Goal: Task Accomplishment & Management: Use online tool/utility

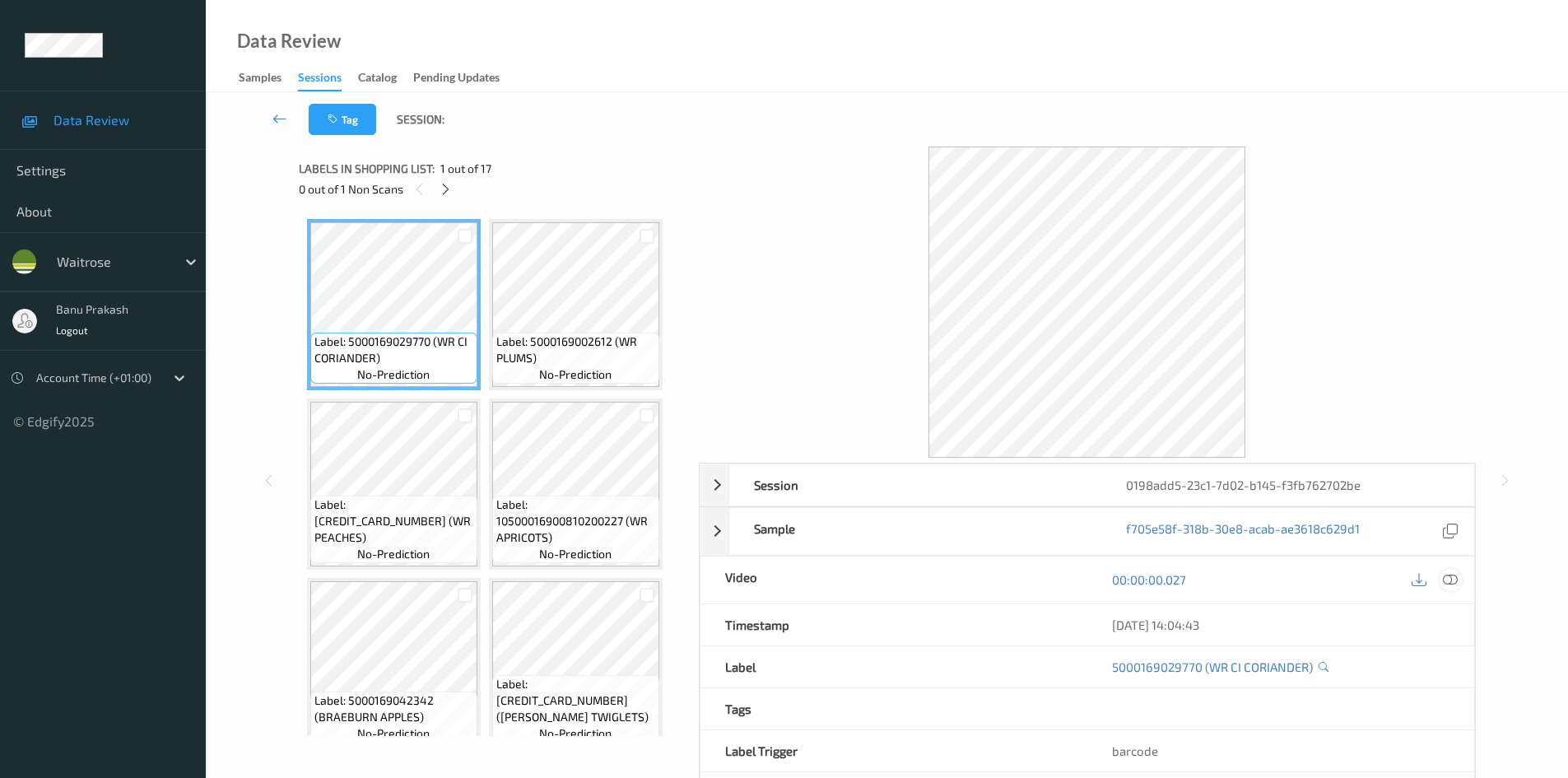
click at [1461, 582] on div at bounding box center [1450, 580] width 22 height 22
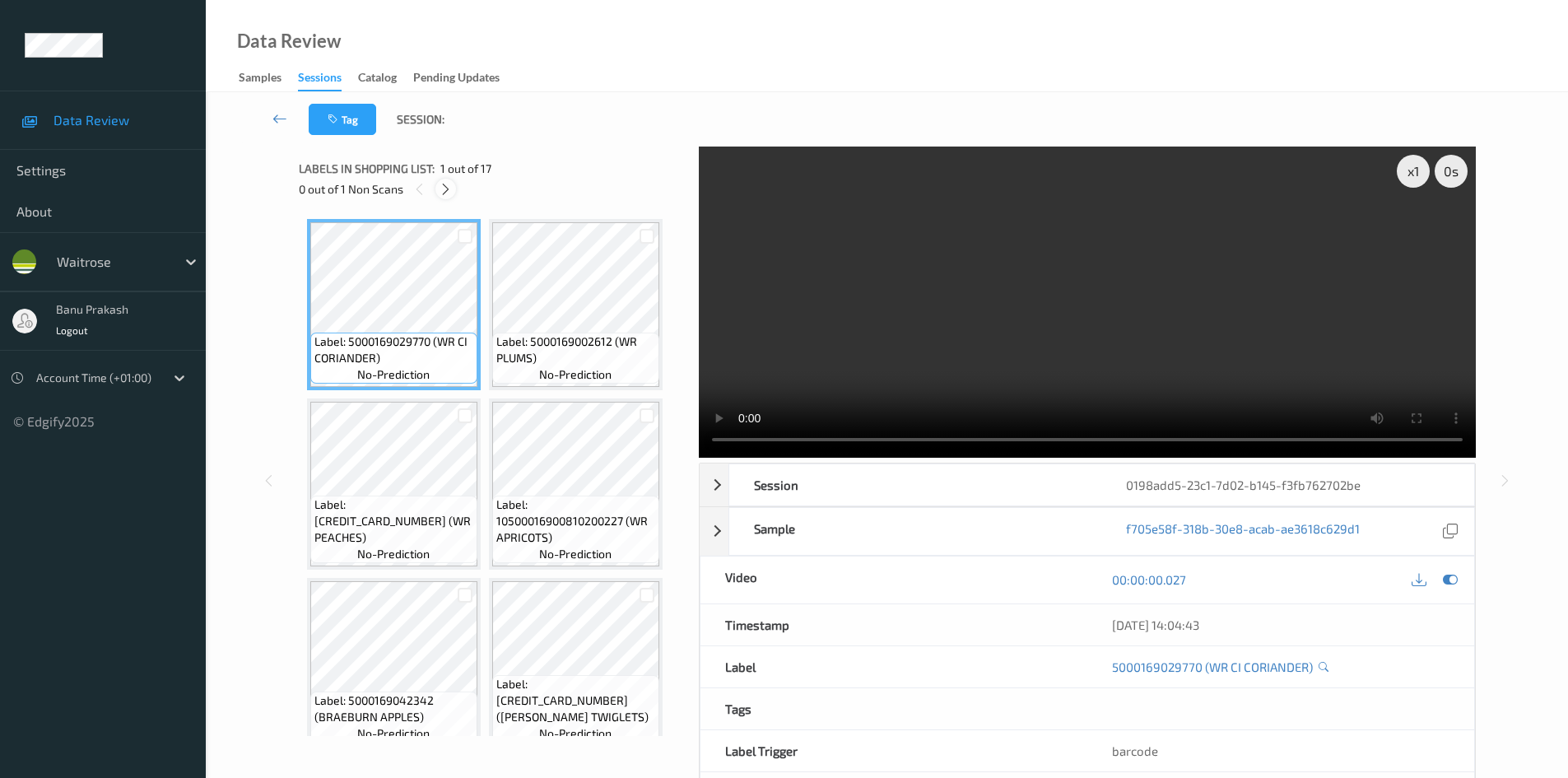
click at [450, 187] on icon at bounding box center [446, 189] width 14 height 15
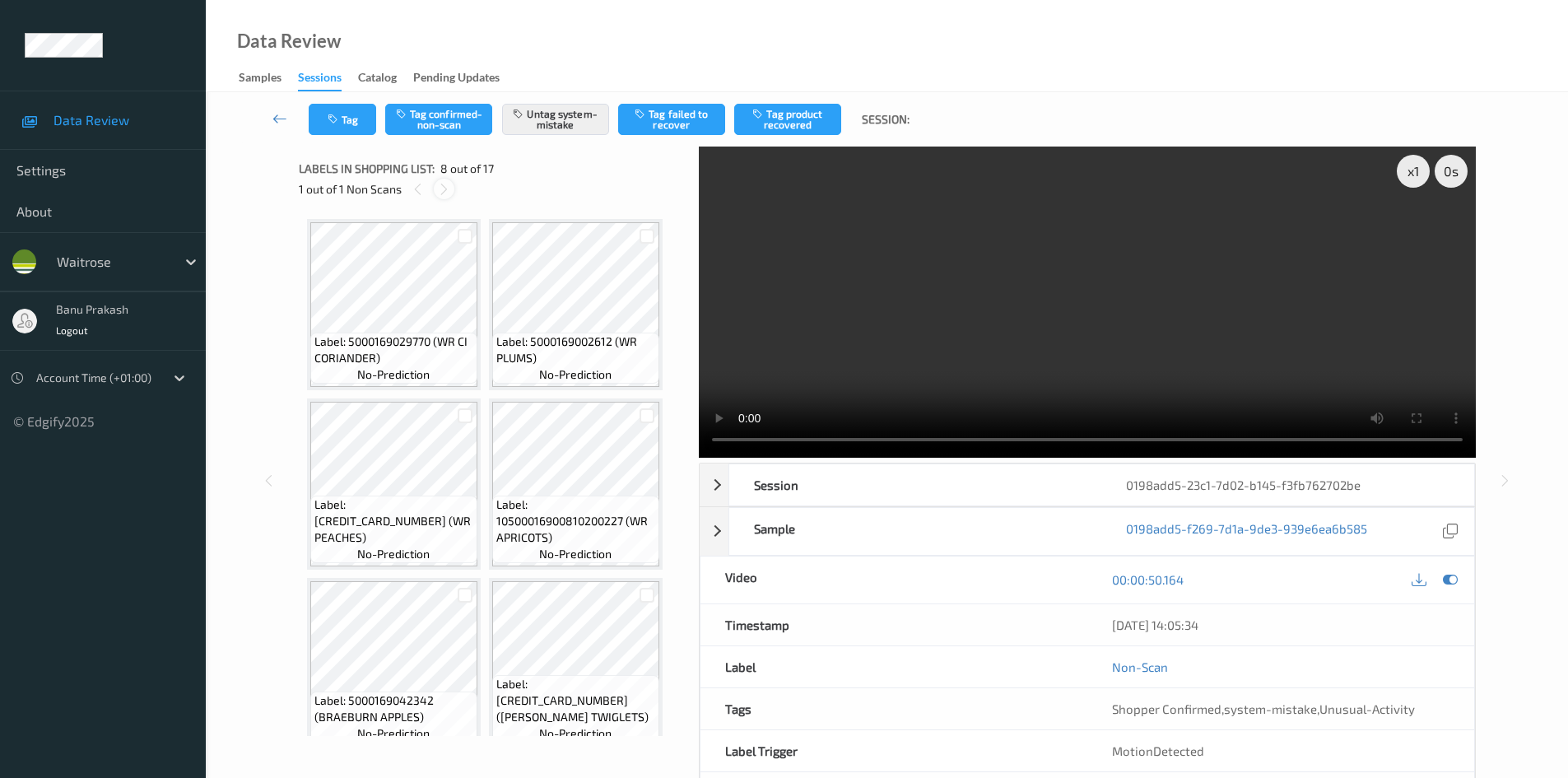
scroll to position [546, 0]
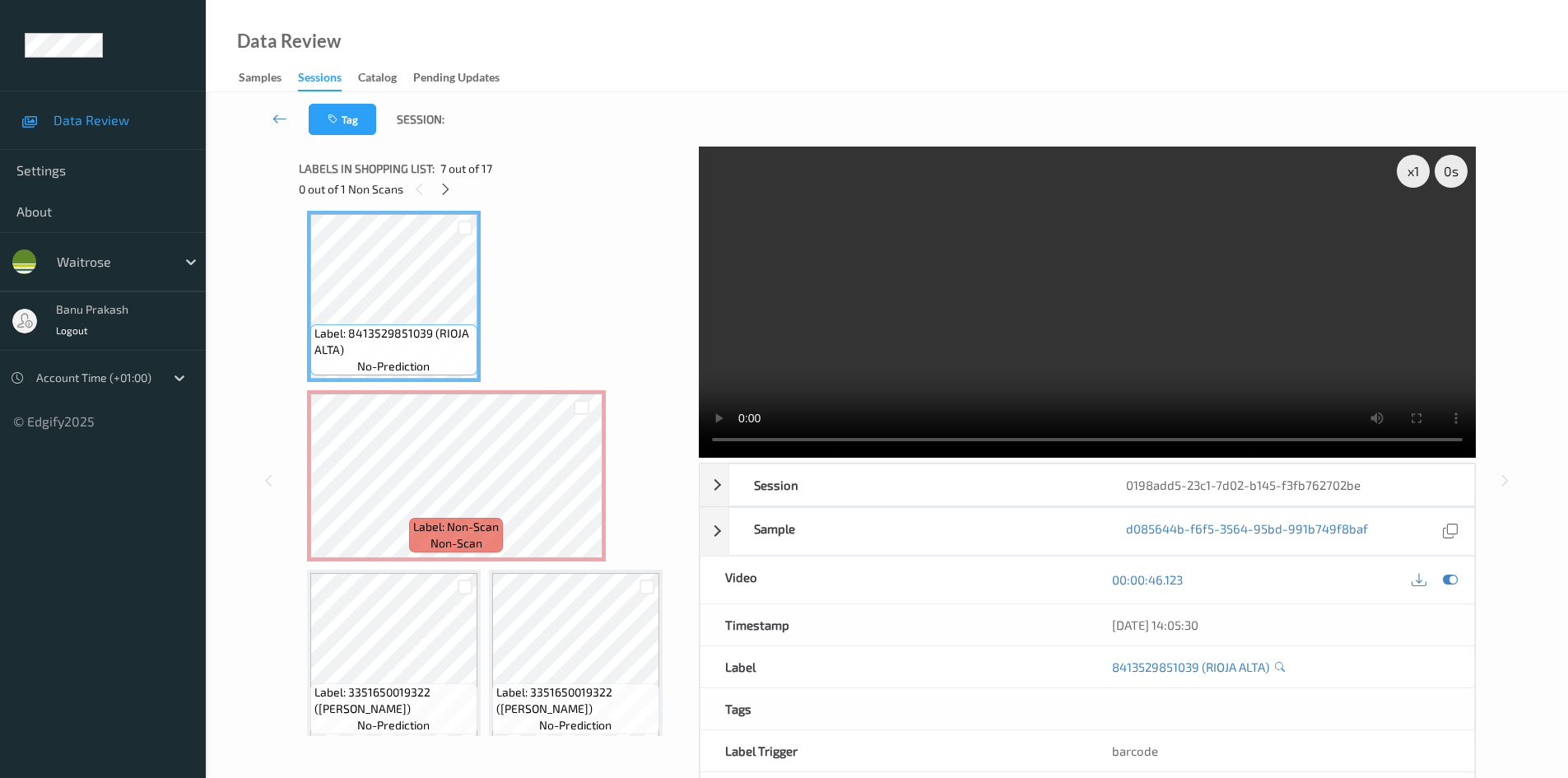
click at [776, 269] on video at bounding box center [1087, 302] width 777 height 311
click at [856, 302] on video at bounding box center [1087, 302] width 777 height 311
click at [872, 296] on video at bounding box center [1087, 302] width 777 height 311
click at [1047, 282] on video at bounding box center [1087, 302] width 777 height 311
click at [1061, 308] on video at bounding box center [1087, 302] width 777 height 311
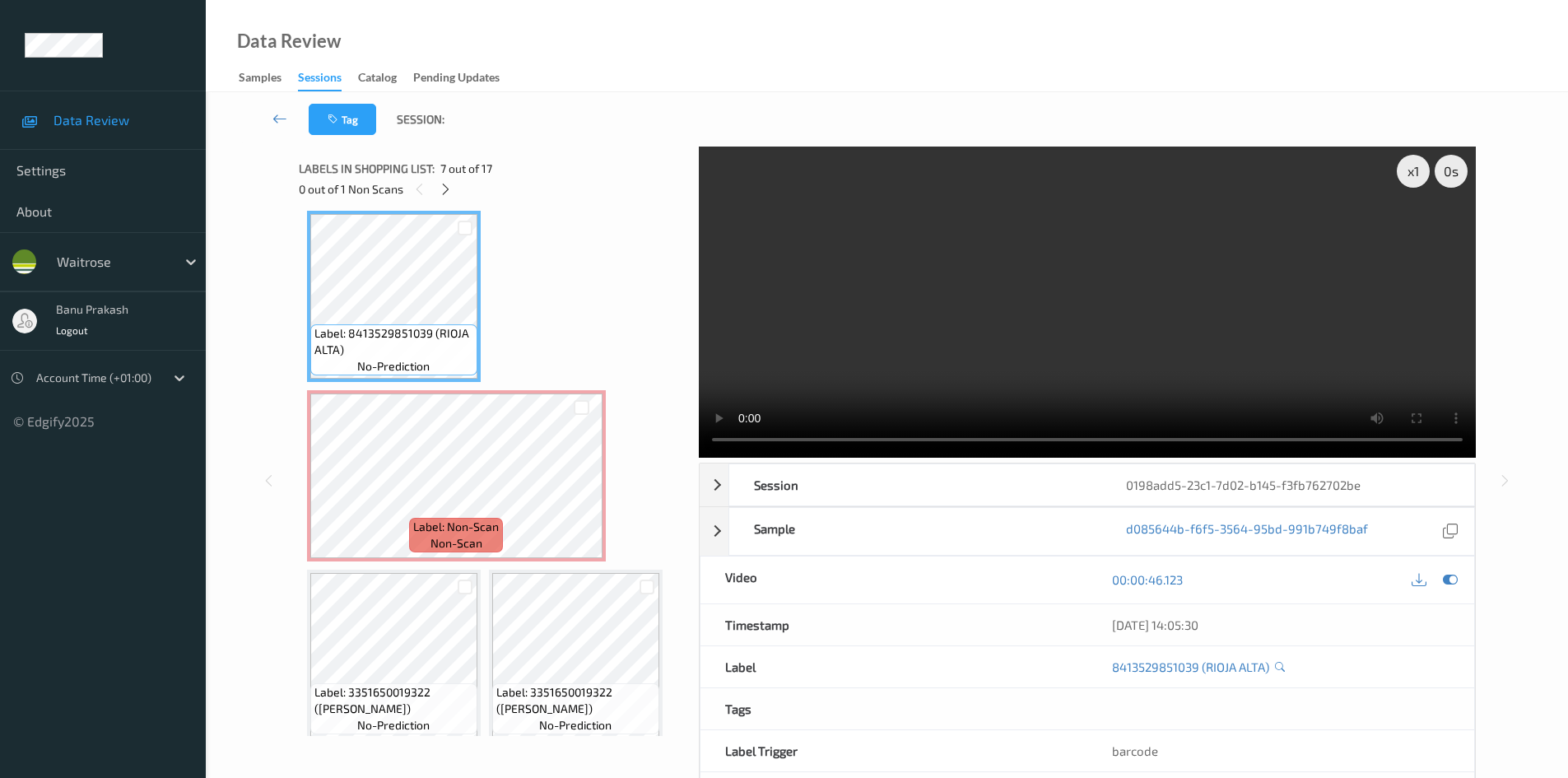
click at [1021, 292] on video at bounding box center [1087, 302] width 777 height 311
click at [974, 321] on video at bounding box center [1087, 302] width 777 height 311
drag, startPoint x: 995, startPoint y: 311, endPoint x: 676, endPoint y: 552, distance: 399.8
click at [994, 312] on video at bounding box center [1087, 302] width 777 height 311
click at [1032, 291] on video at bounding box center [1087, 302] width 777 height 311
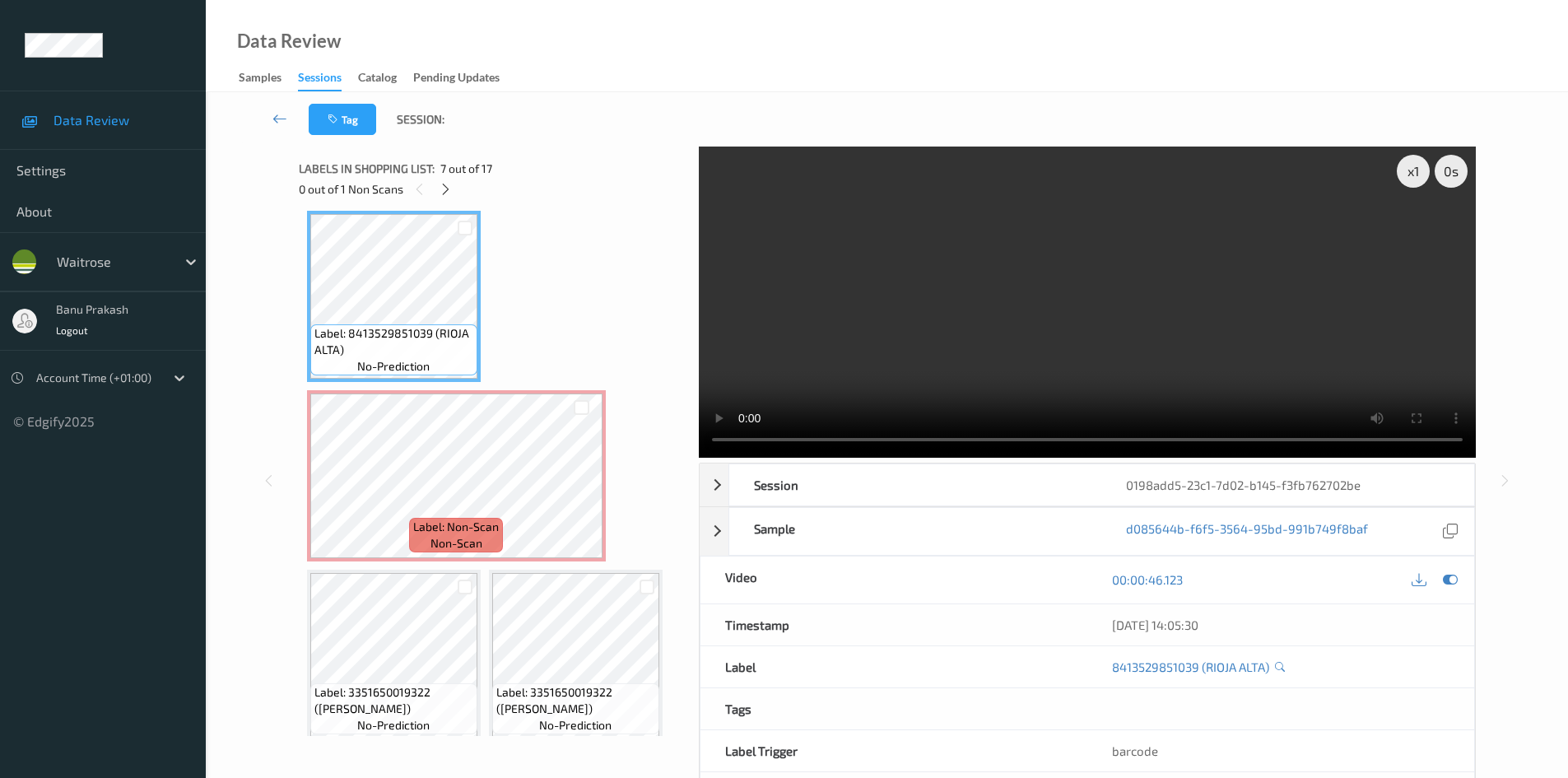
click at [865, 335] on video at bounding box center [1087, 302] width 777 height 311
click at [979, 386] on video at bounding box center [1087, 302] width 777 height 311
click at [1030, 360] on video at bounding box center [1087, 302] width 777 height 311
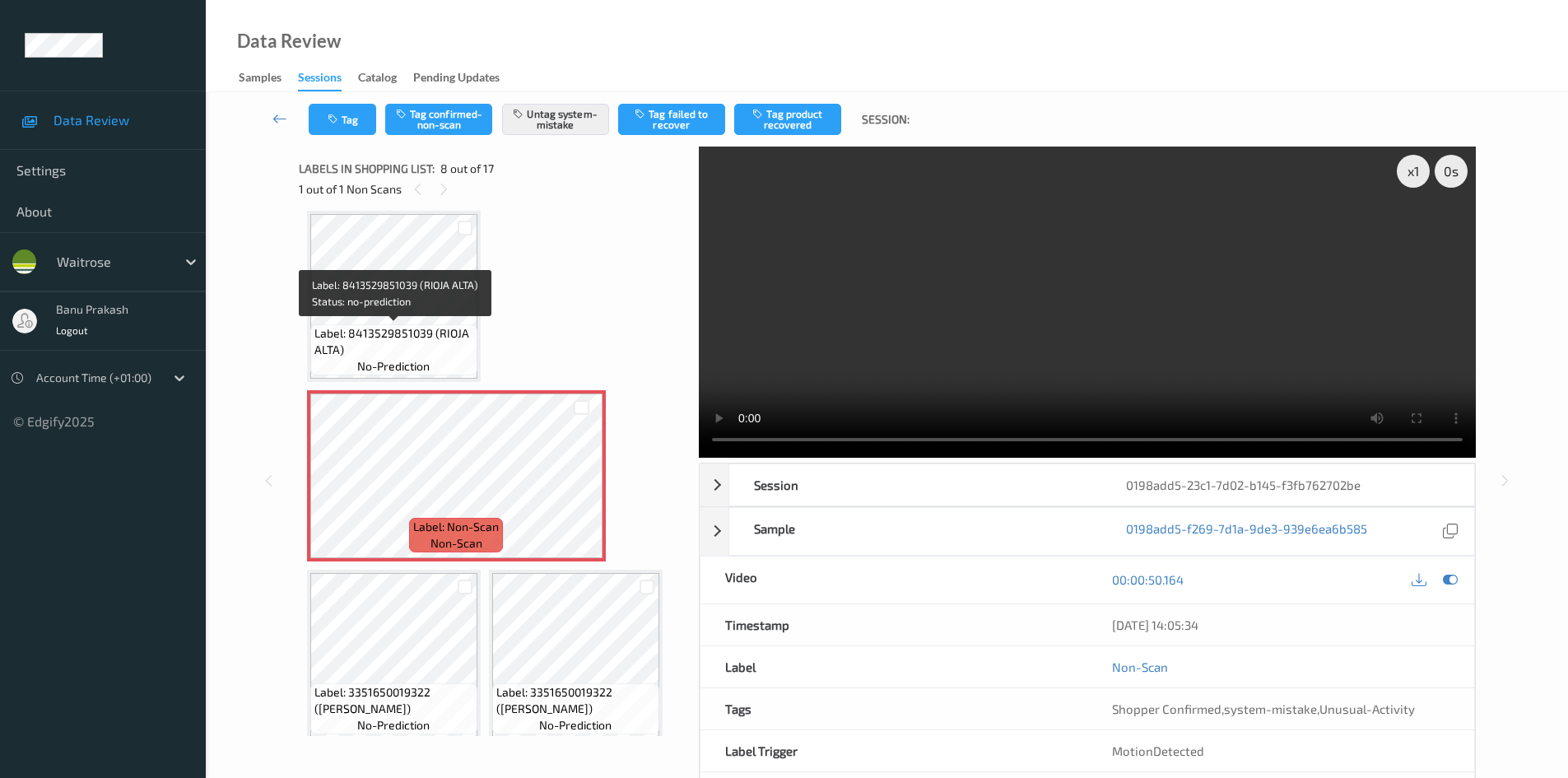
click at [404, 324] on div "Label: 8413529851039 (RIOJA ALTA) no-prediction" at bounding box center [394, 349] width 167 height 51
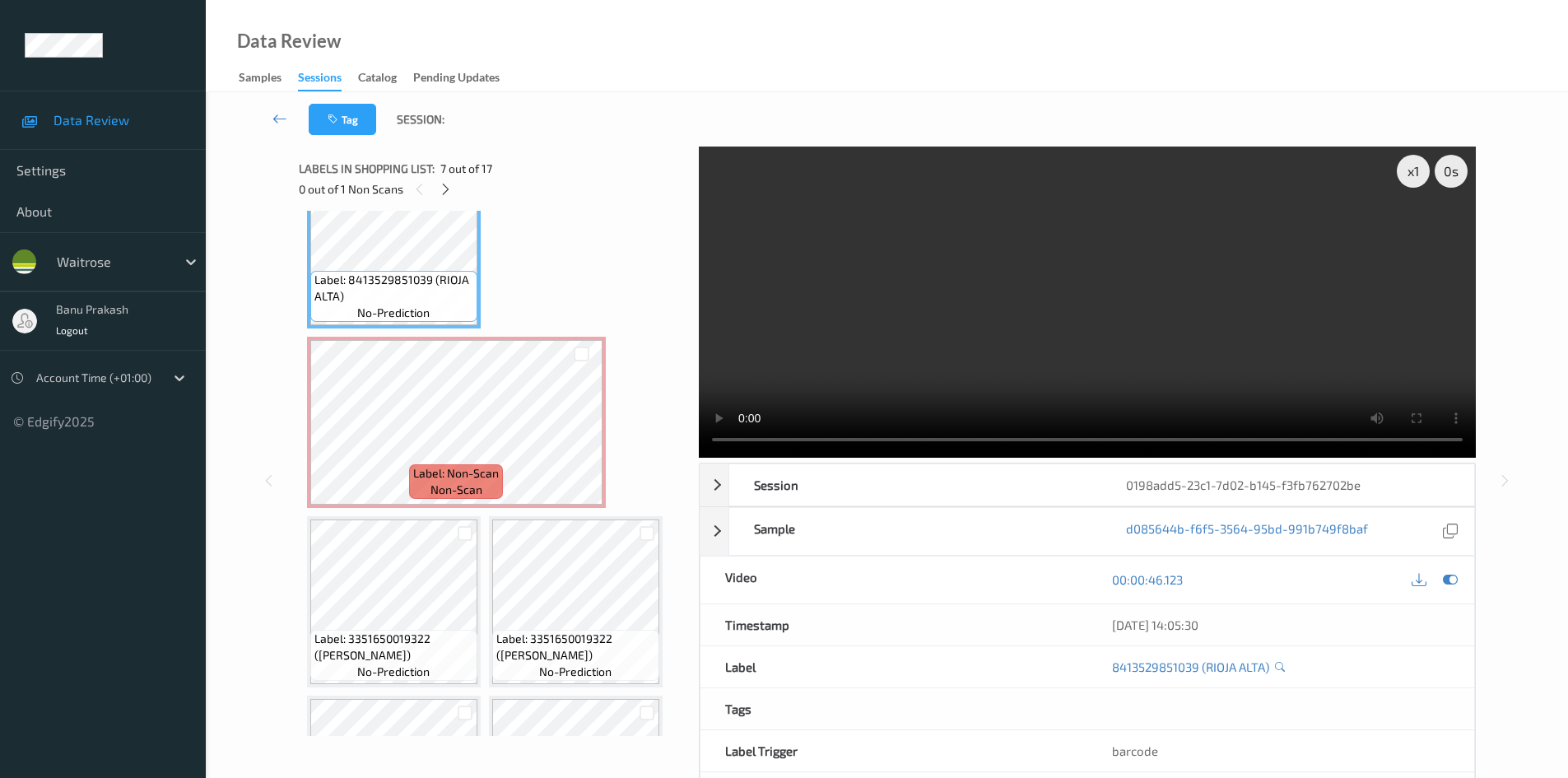
scroll to position [629, 0]
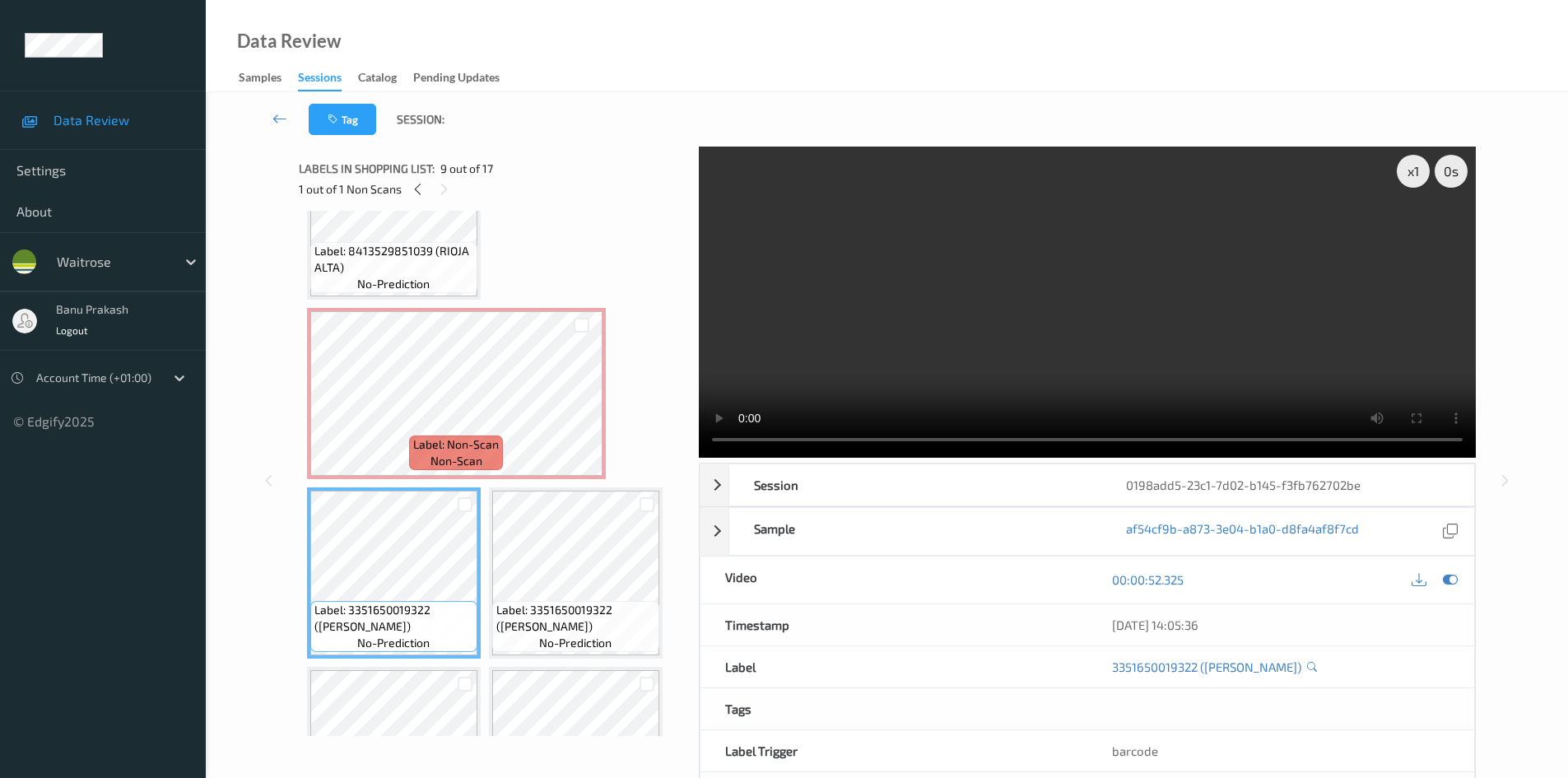
click at [932, 327] on video at bounding box center [1087, 302] width 777 height 311
click at [1129, 343] on video at bounding box center [1087, 302] width 777 height 311
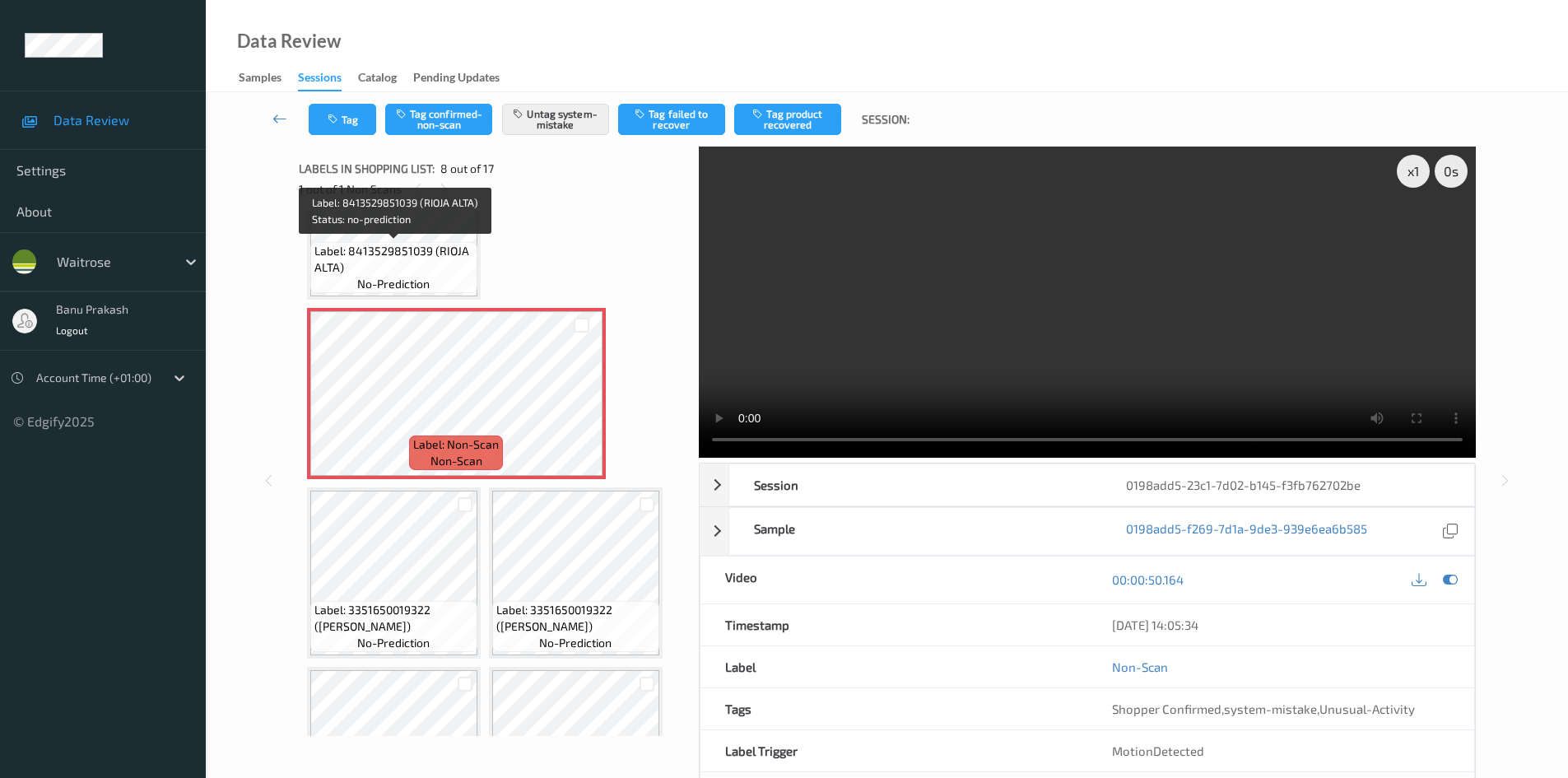
click at [428, 251] on span "Label: 8413529851039 (RIOJA ALTA)" at bounding box center [394, 258] width 159 height 32
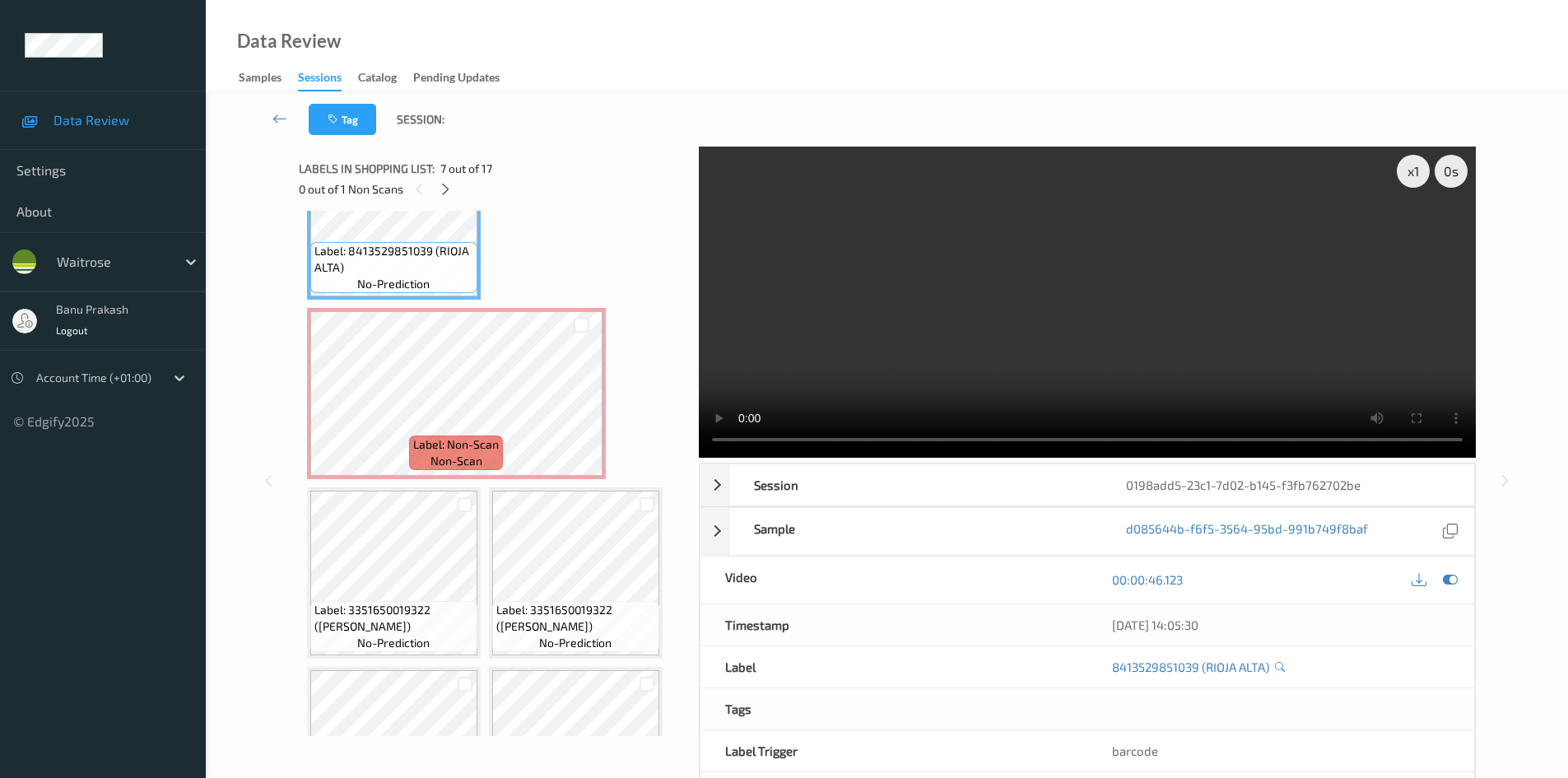
click at [1134, 335] on video at bounding box center [1087, 302] width 777 height 311
click at [1130, 330] on video at bounding box center [1087, 302] width 777 height 311
click at [498, 440] on span "Label: Non-Scan" at bounding box center [455, 444] width 85 height 17
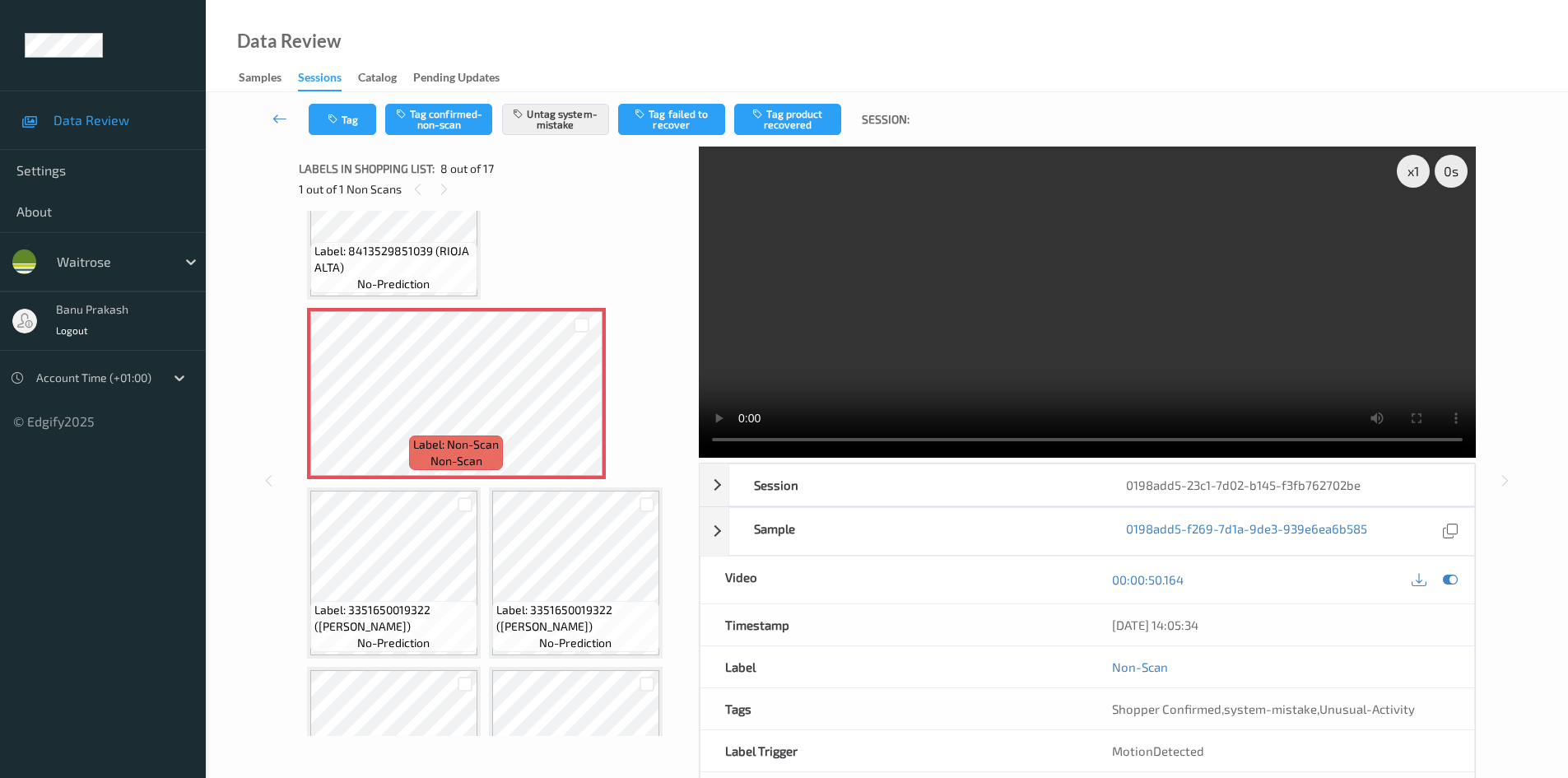
click at [1099, 336] on video at bounding box center [1087, 302] width 777 height 311
click at [1077, 327] on video at bounding box center [1087, 302] width 777 height 311
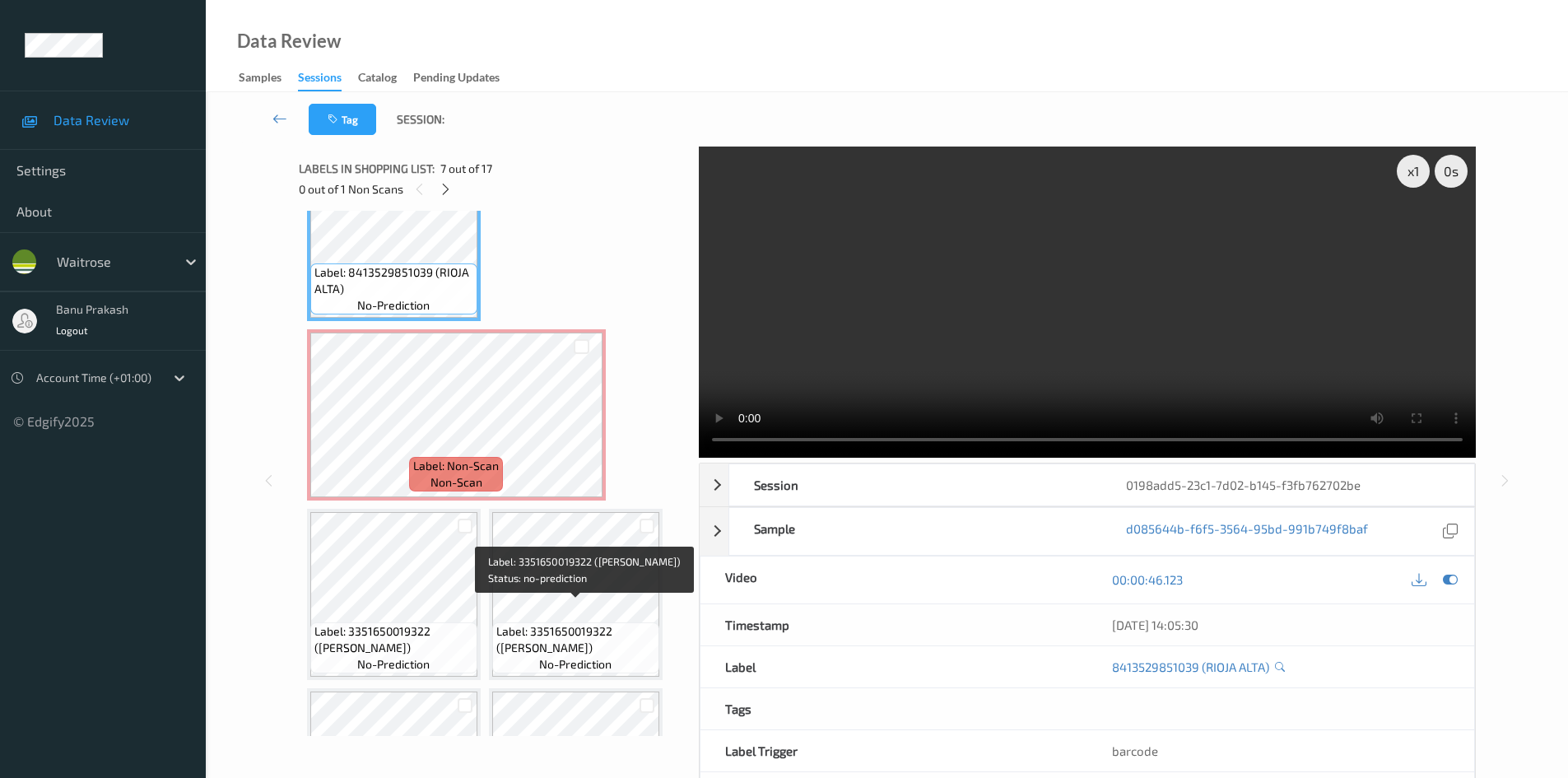
scroll to position [546, 0]
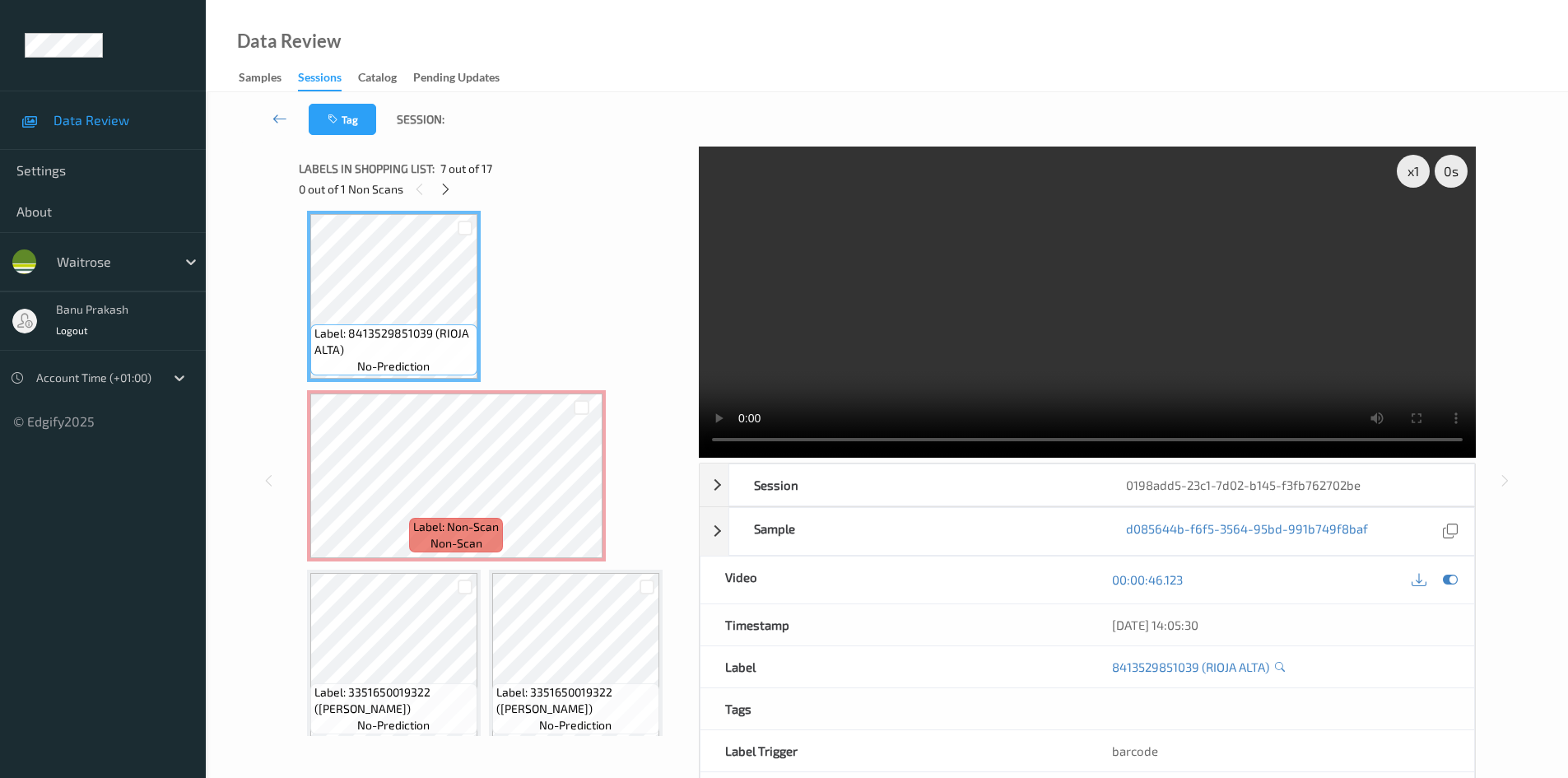
click at [960, 309] on video at bounding box center [1087, 302] width 777 height 311
click at [971, 378] on video at bounding box center [1087, 302] width 777 height 311
click at [984, 361] on video at bounding box center [1087, 302] width 777 height 311
click at [977, 362] on video at bounding box center [1087, 302] width 777 height 311
click at [875, 306] on video at bounding box center [1087, 302] width 777 height 311
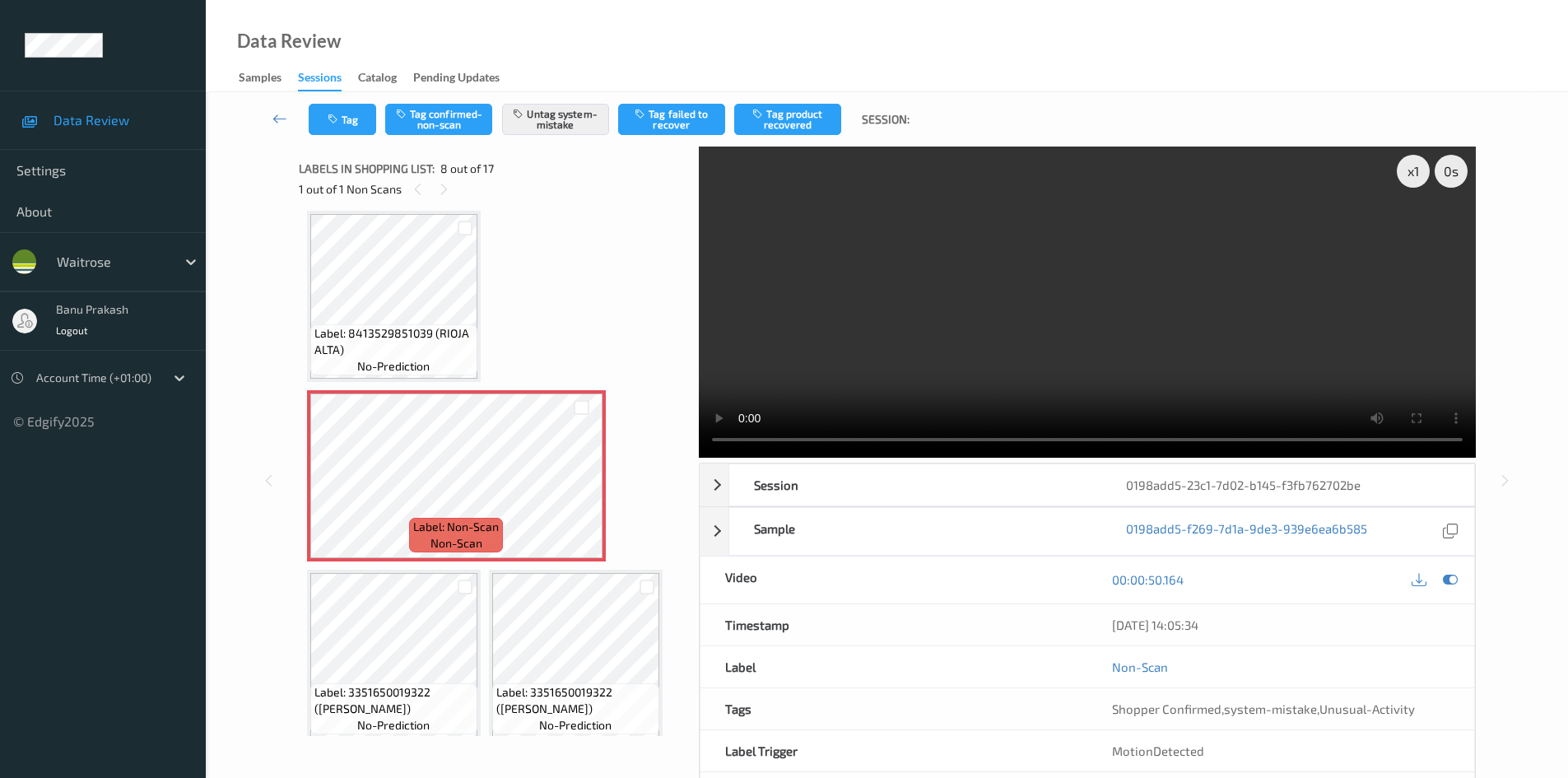
click at [1059, 319] on video at bounding box center [1087, 302] width 777 height 311
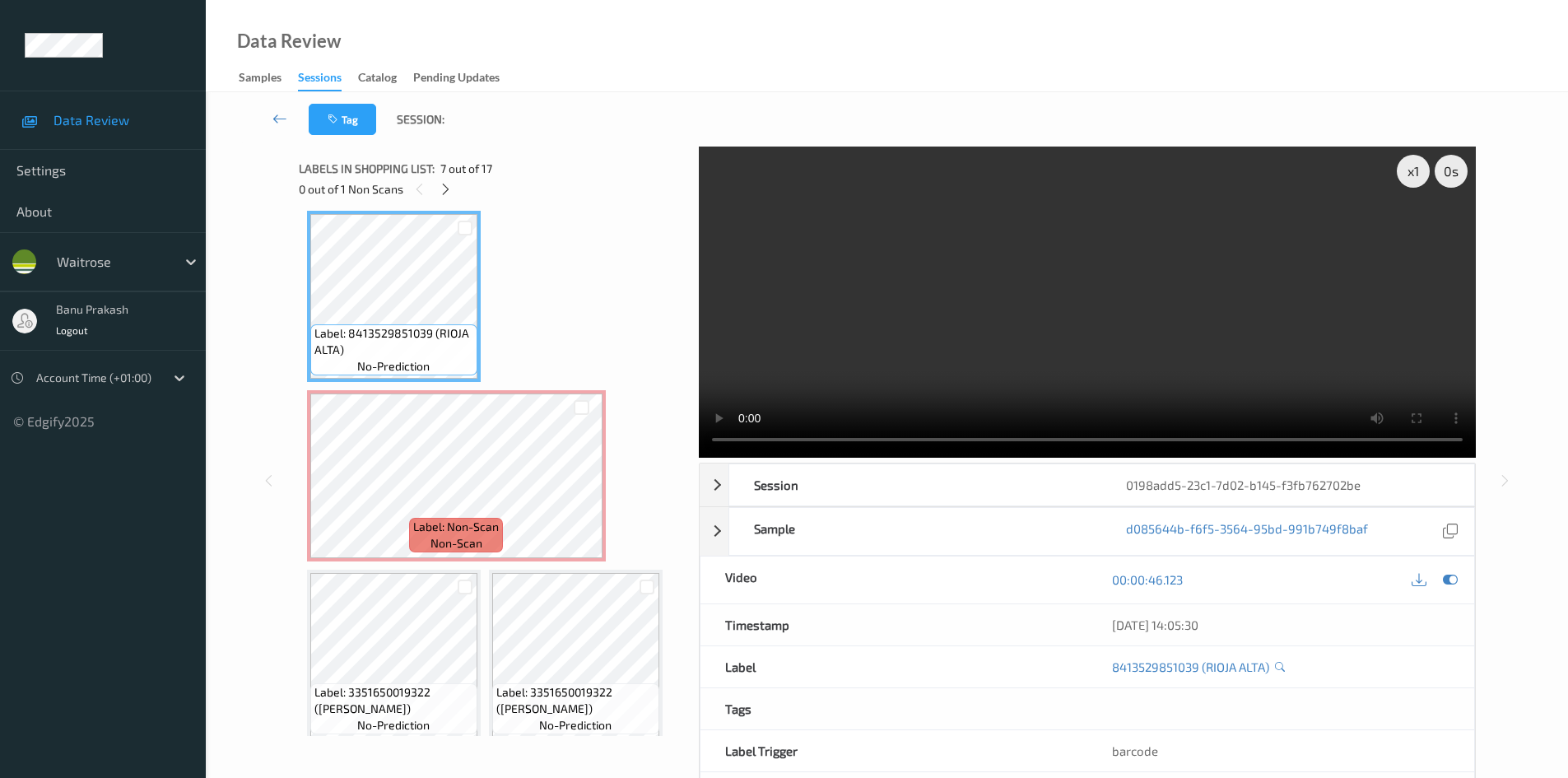
click at [950, 345] on video at bounding box center [1087, 302] width 777 height 311
click at [1013, 322] on video at bounding box center [1087, 302] width 777 height 311
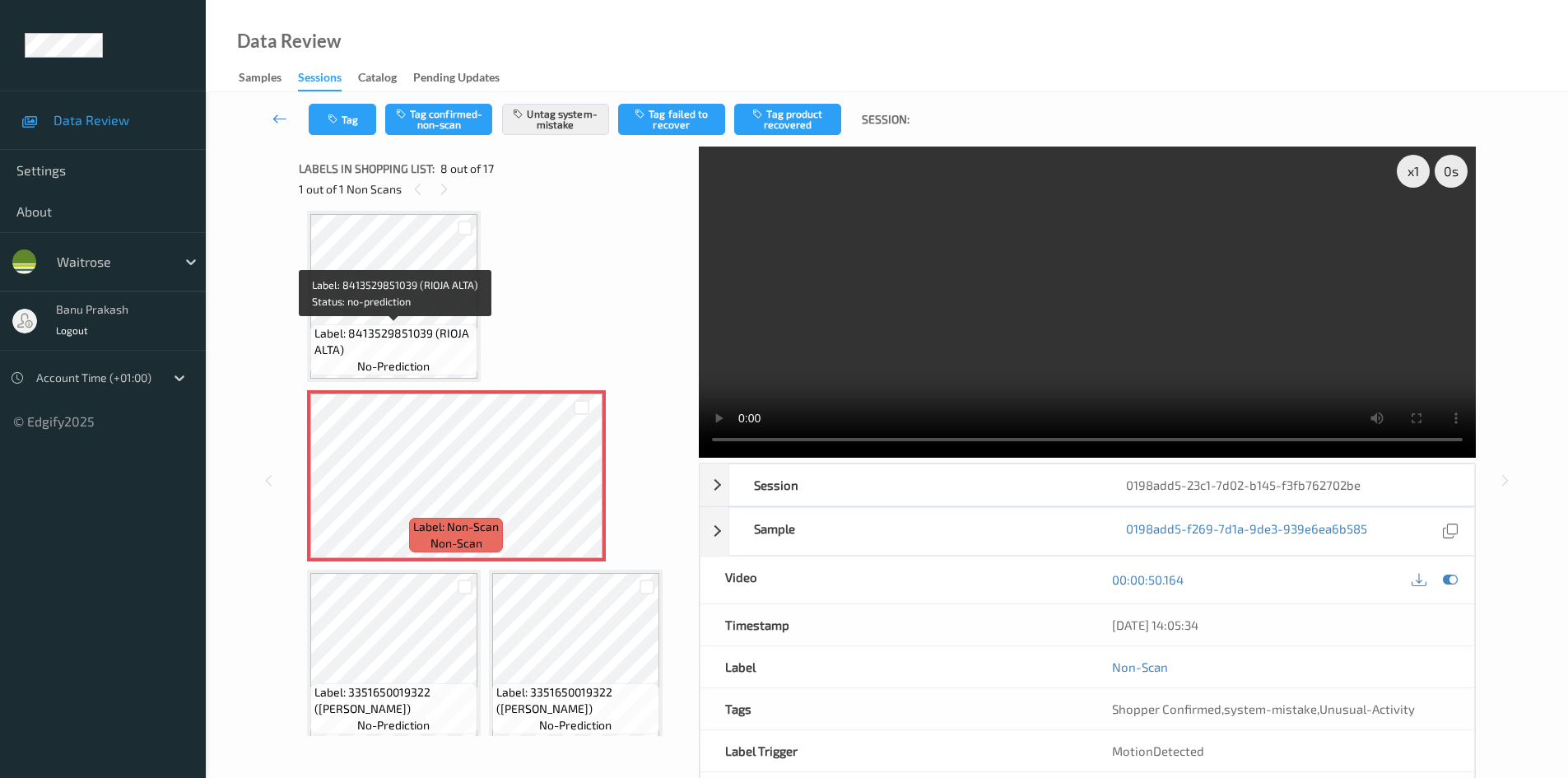
click at [433, 350] on span "Label: 8413529851039 (RIOJA ALTA)" at bounding box center [394, 341] width 159 height 32
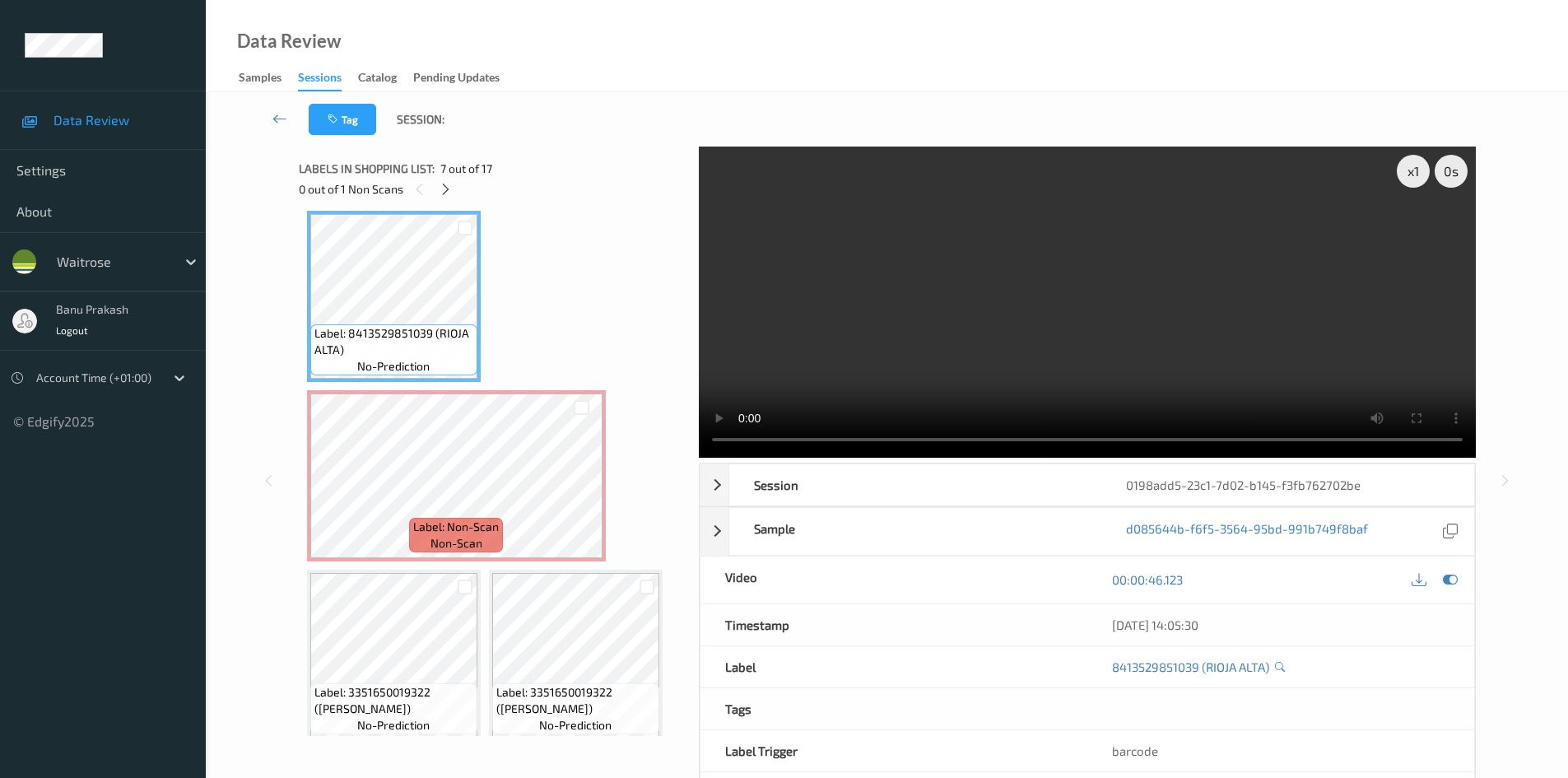
click at [1050, 384] on video at bounding box center [1087, 302] width 777 height 311
click at [1054, 335] on video at bounding box center [1087, 302] width 777 height 311
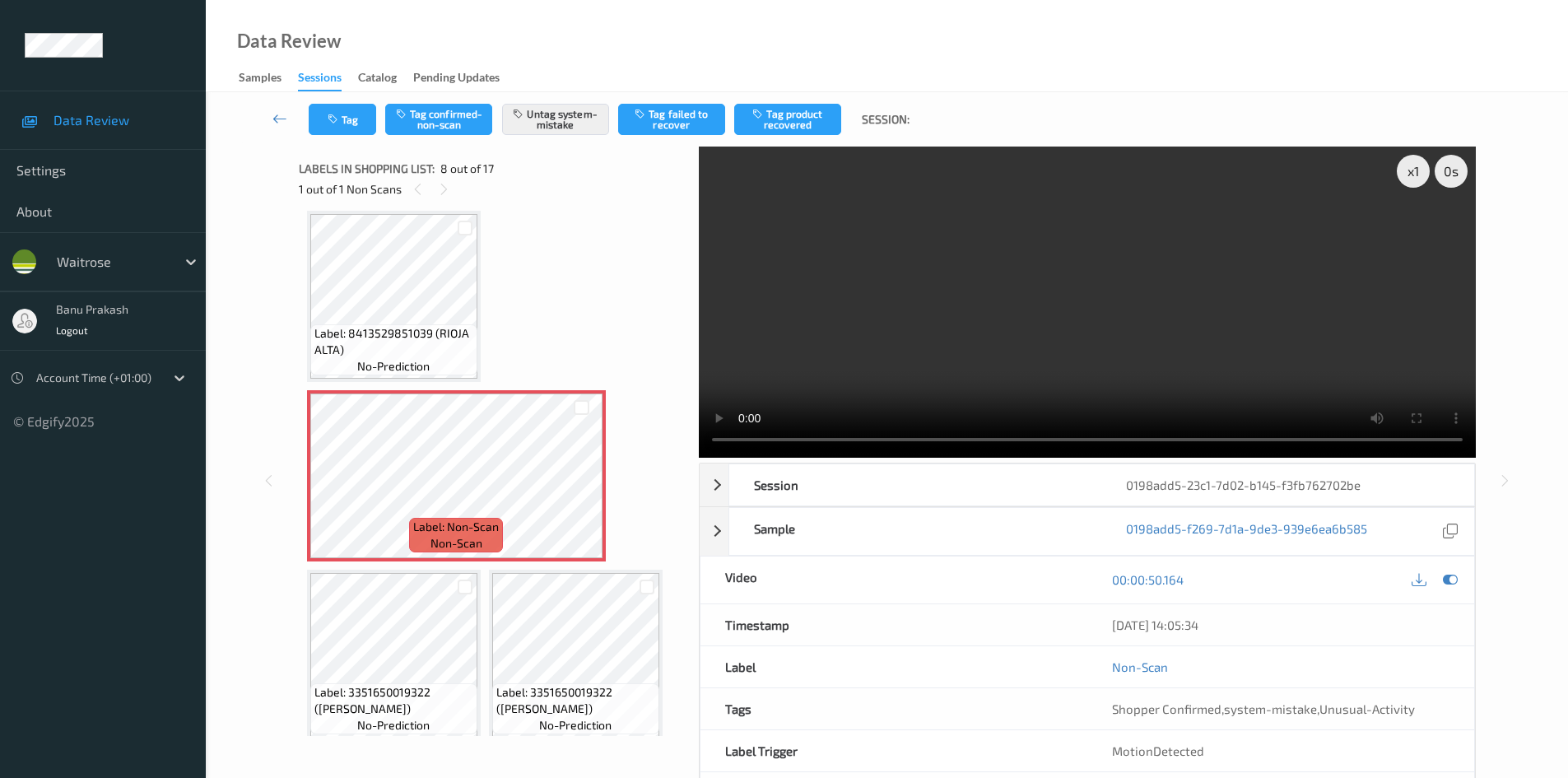
click at [932, 345] on video at bounding box center [1087, 302] width 777 height 311
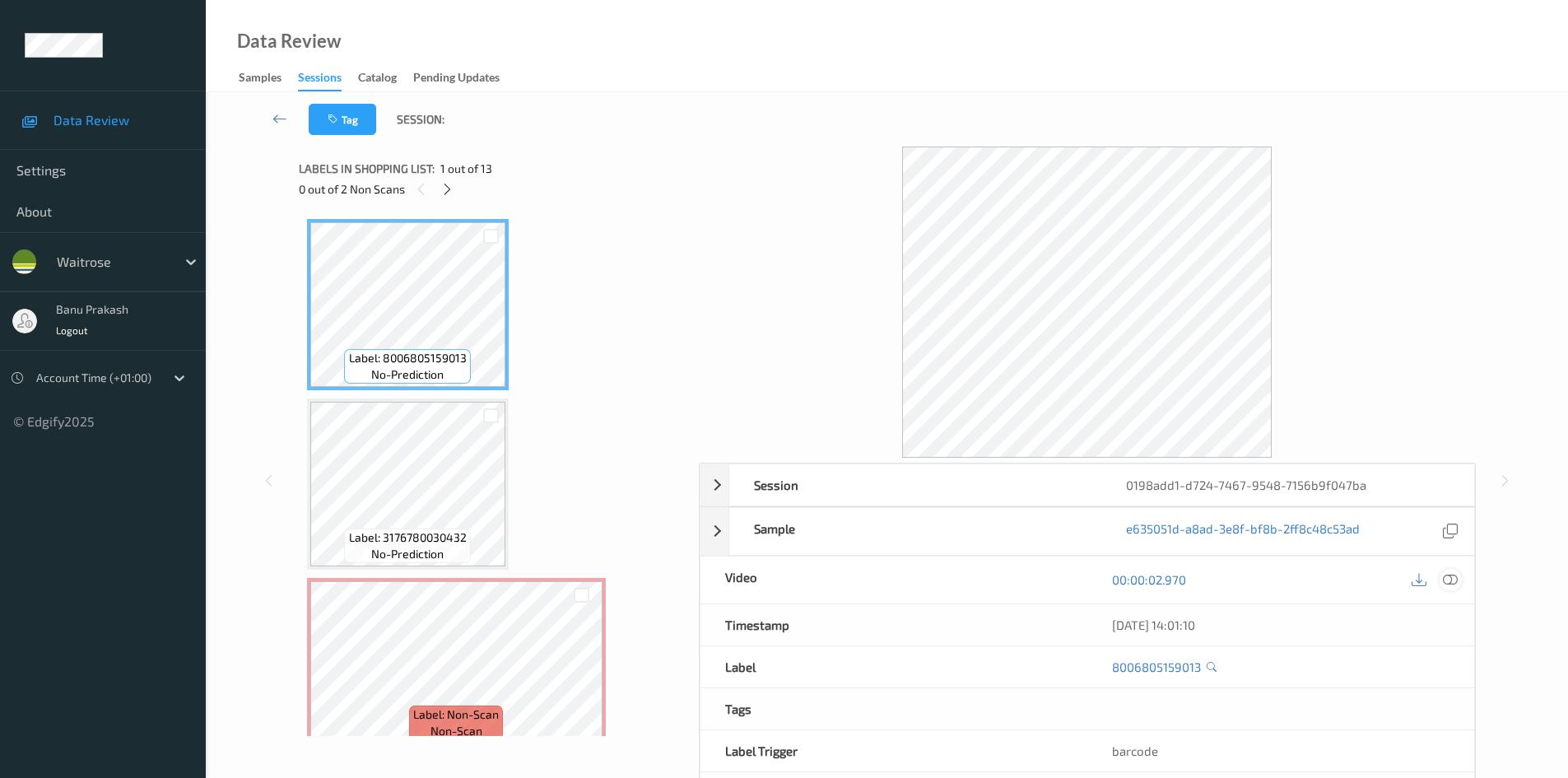
click at [1450, 584] on icon at bounding box center [1450, 579] width 15 height 15
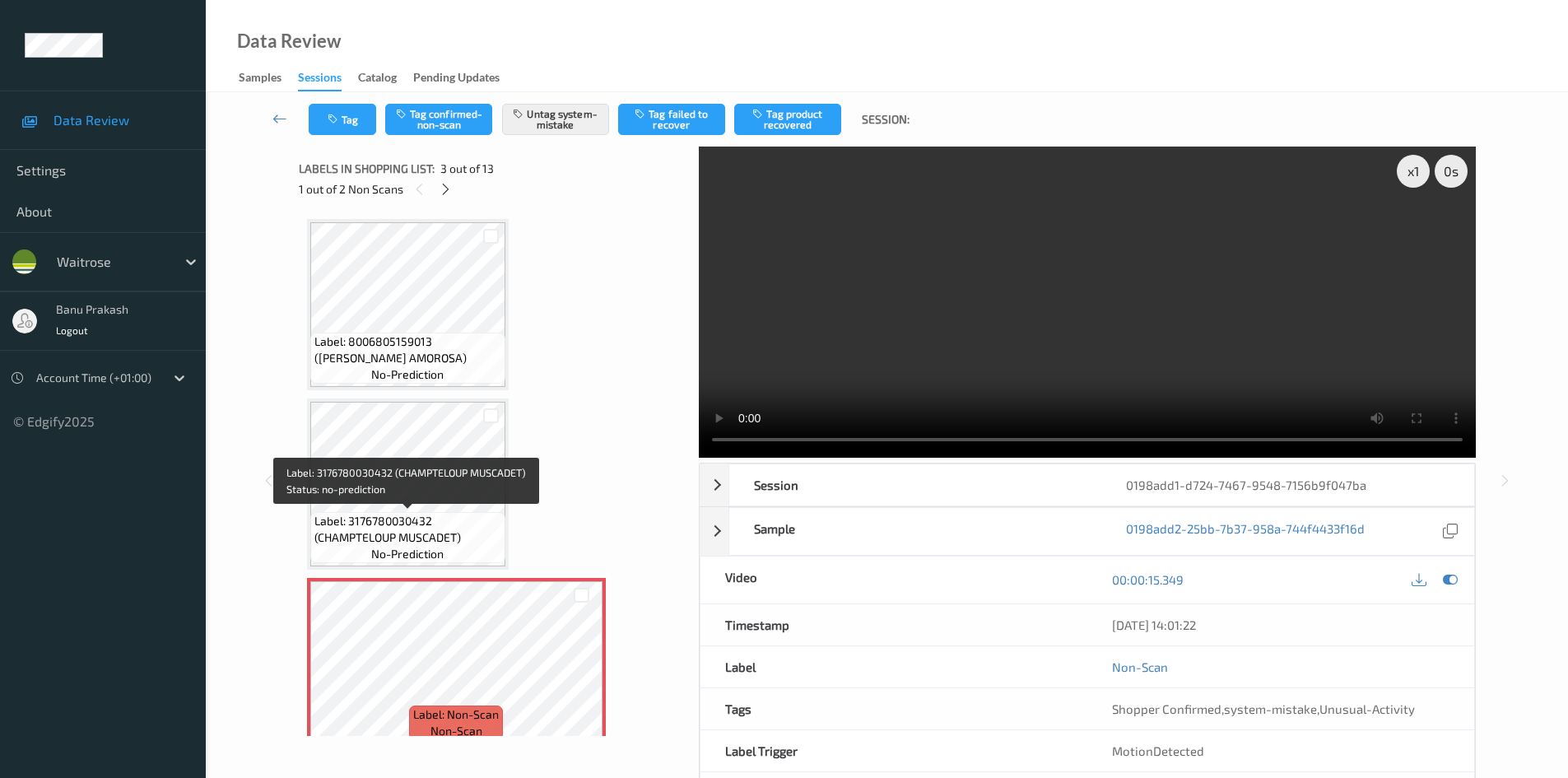
click at [356, 515] on span "Label: 3176780030432 (CHAMPTELOUP MUSCADET)" at bounding box center [408, 529] width 187 height 32
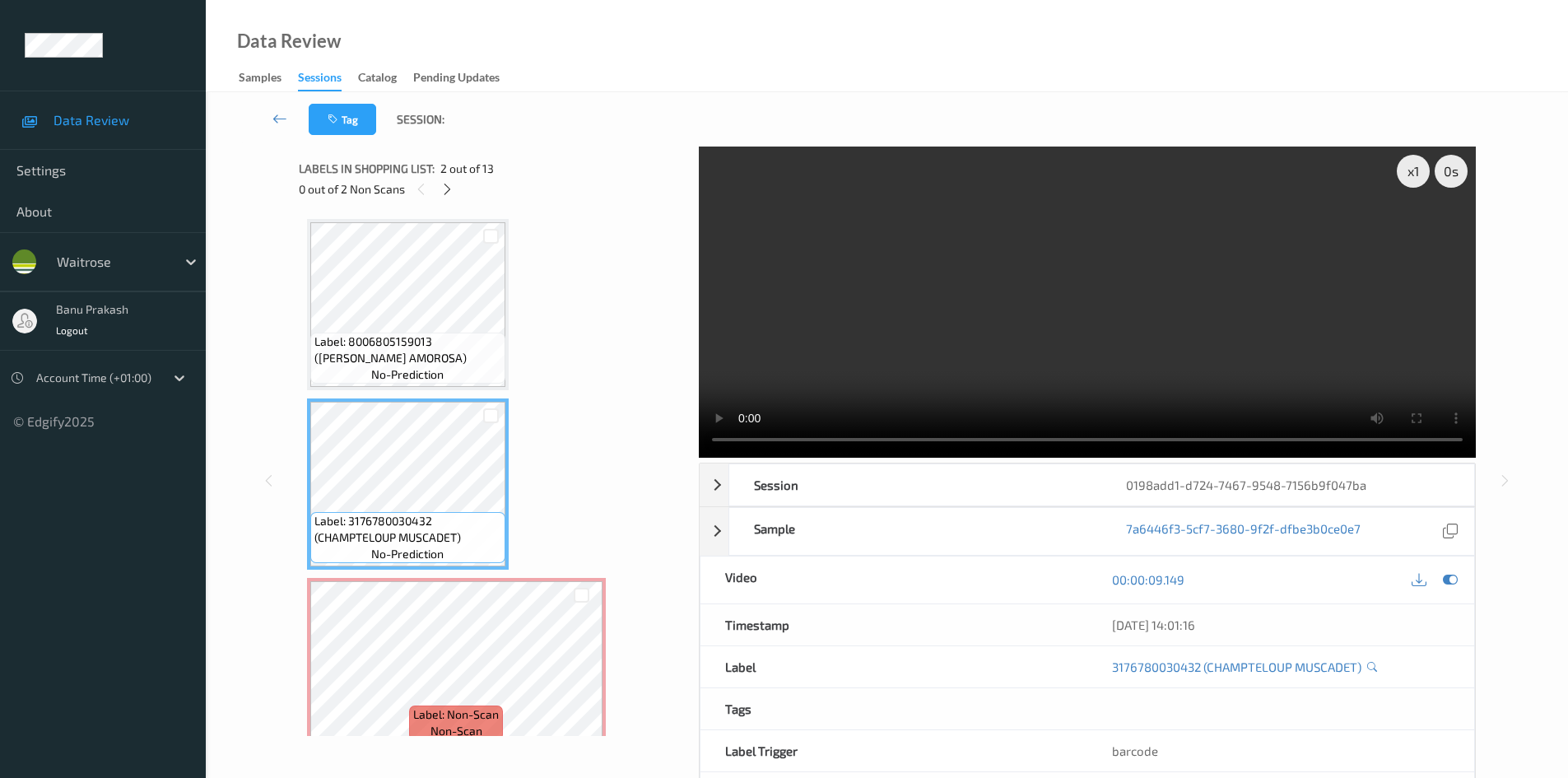
click at [1000, 295] on video at bounding box center [1087, 302] width 777 height 311
click at [1005, 355] on video at bounding box center [1087, 302] width 777 height 311
click at [987, 307] on video at bounding box center [1087, 302] width 777 height 311
click at [1271, 301] on video at bounding box center [1087, 302] width 777 height 311
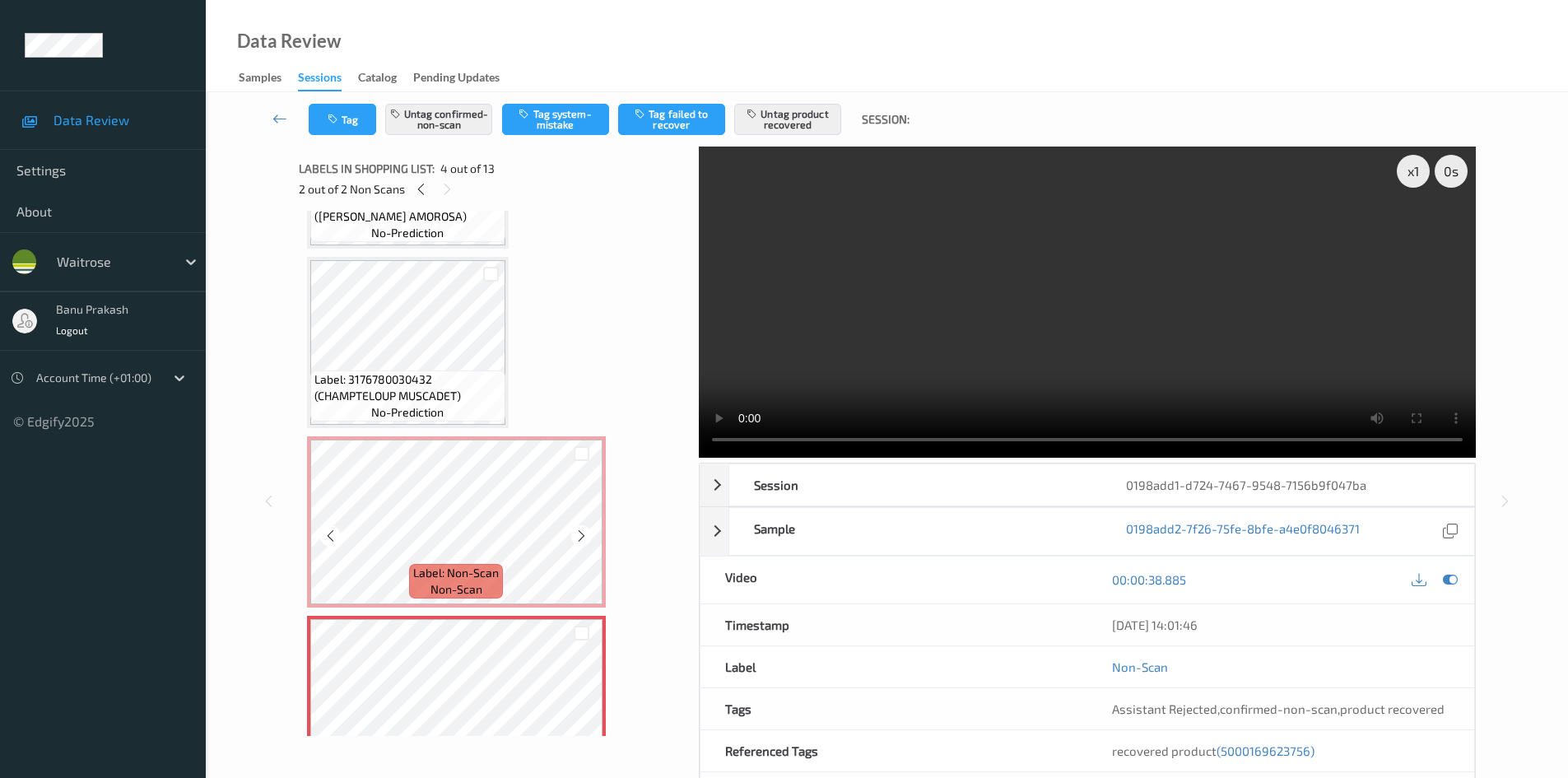
scroll to position [83, 0]
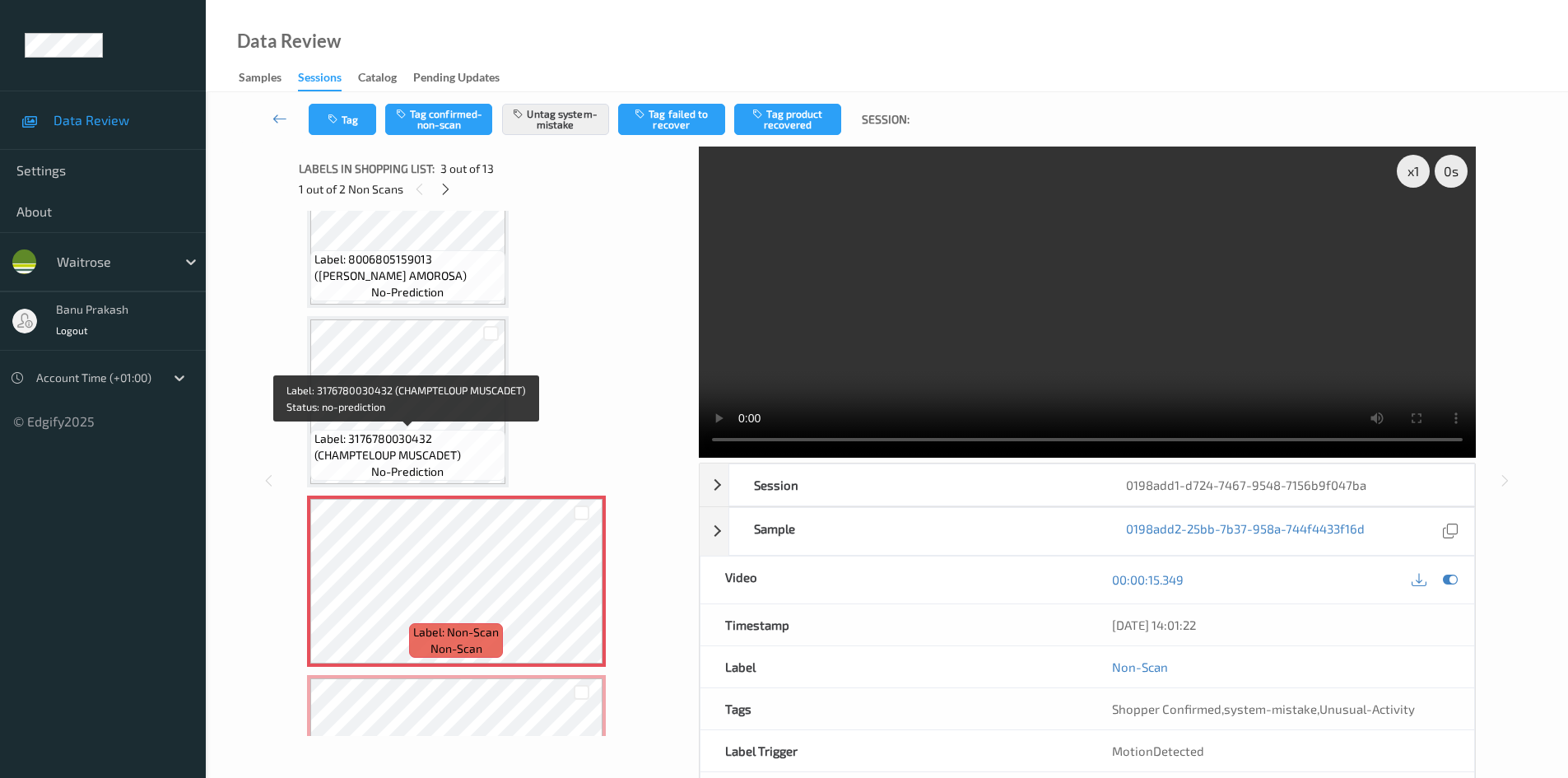
click at [469, 442] on span "Label: 3176780030432 (CHAMPTELOUP MUSCADET)" at bounding box center [408, 446] width 187 height 32
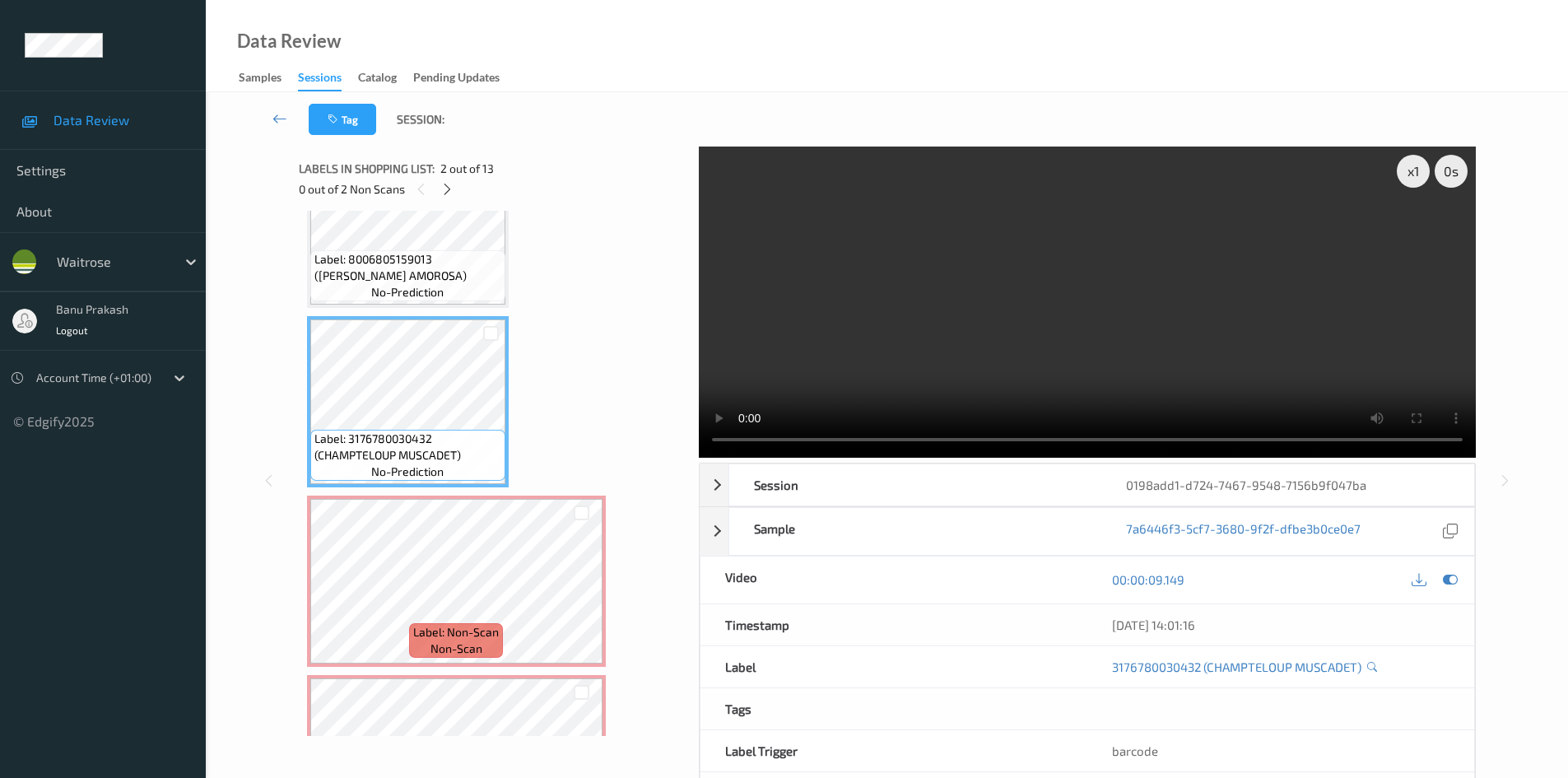
click at [998, 328] on video at bounding box center [1087, 302] width 777 height 311
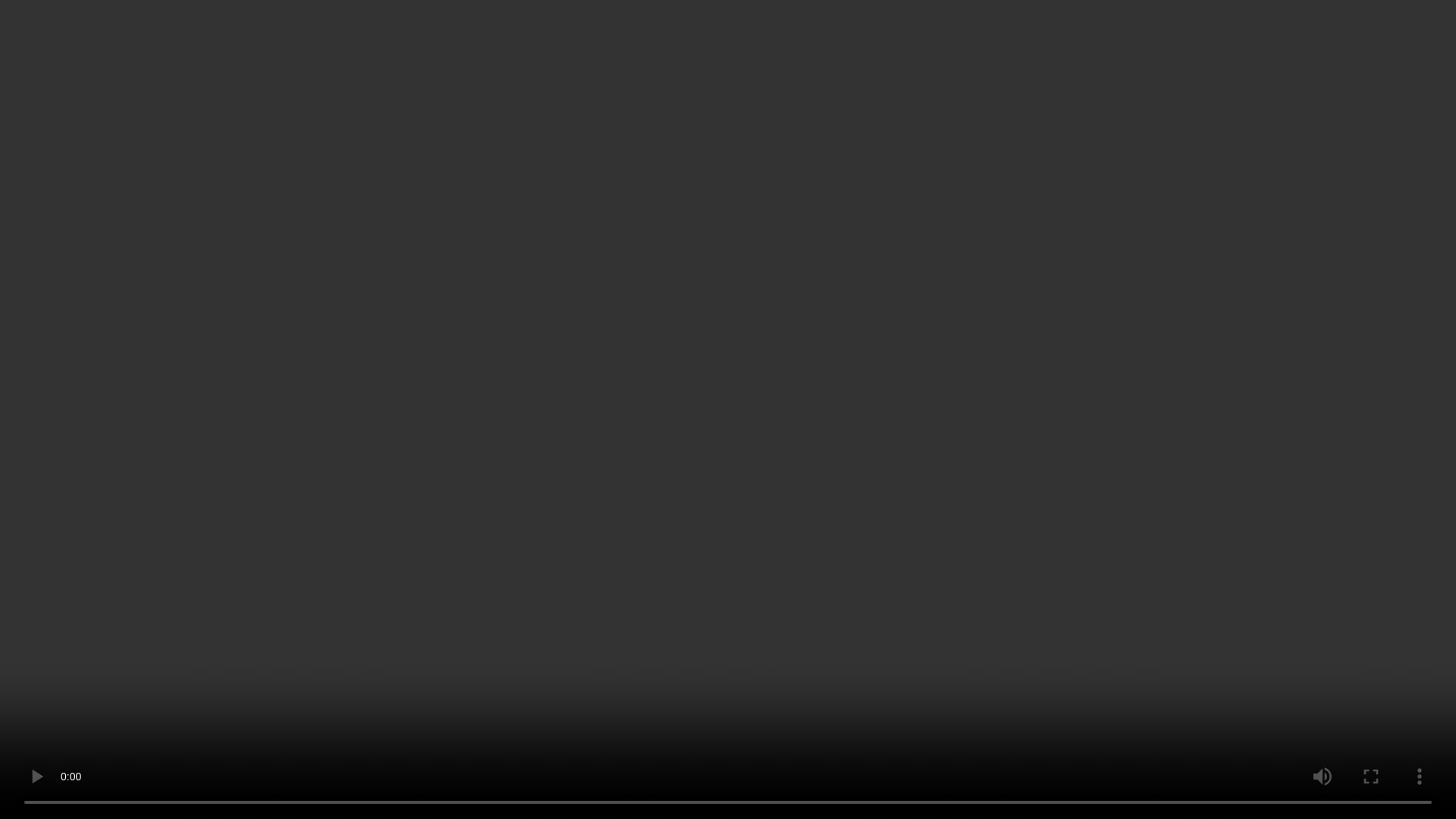
click at [156, 382] on video at bounding box center [728, 410] width 1456 height 819
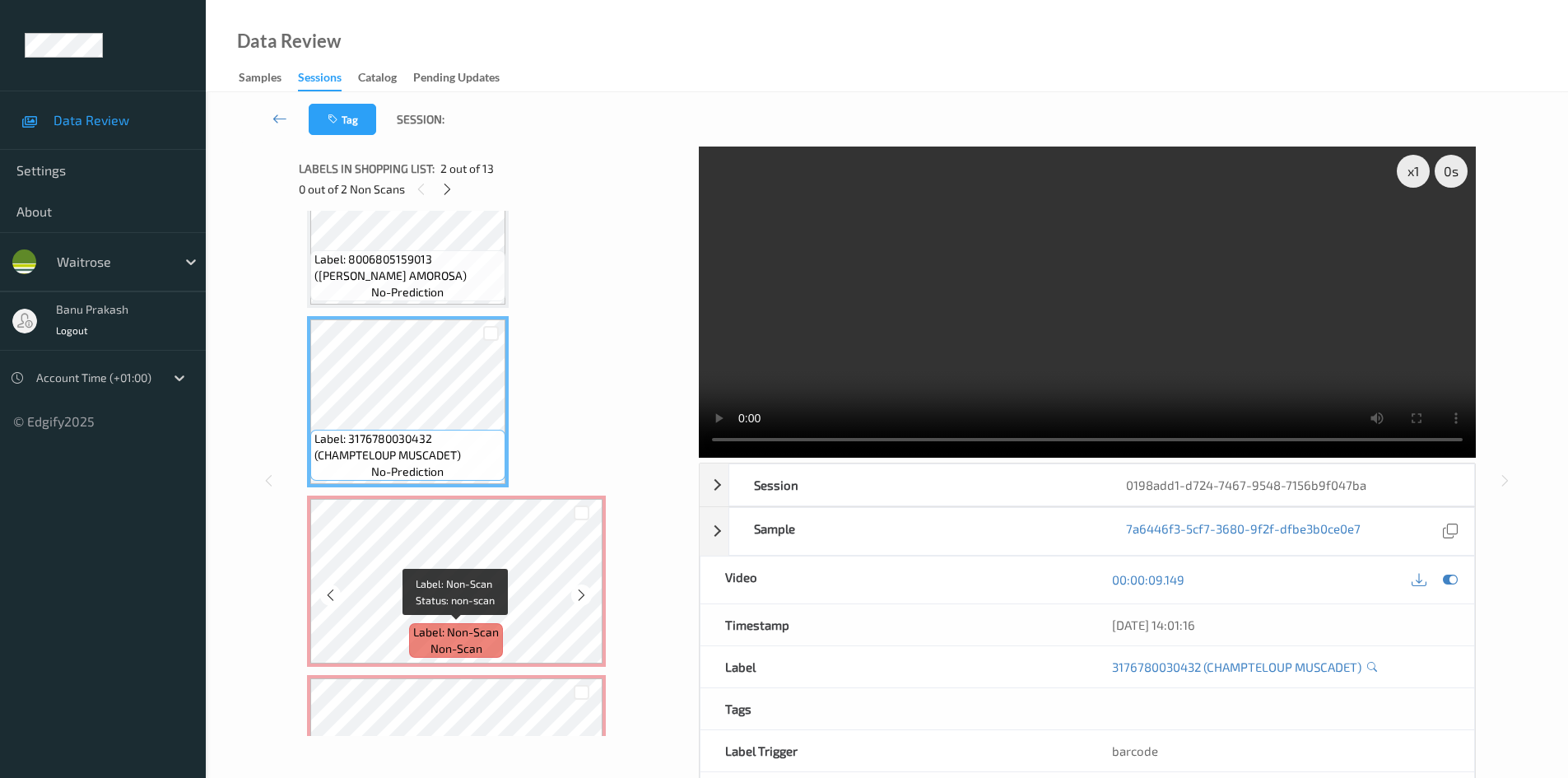
click at [452, 658] on div "Label: Non-Scan non-scan" at bounding box center [456, 639] width 94 height 34
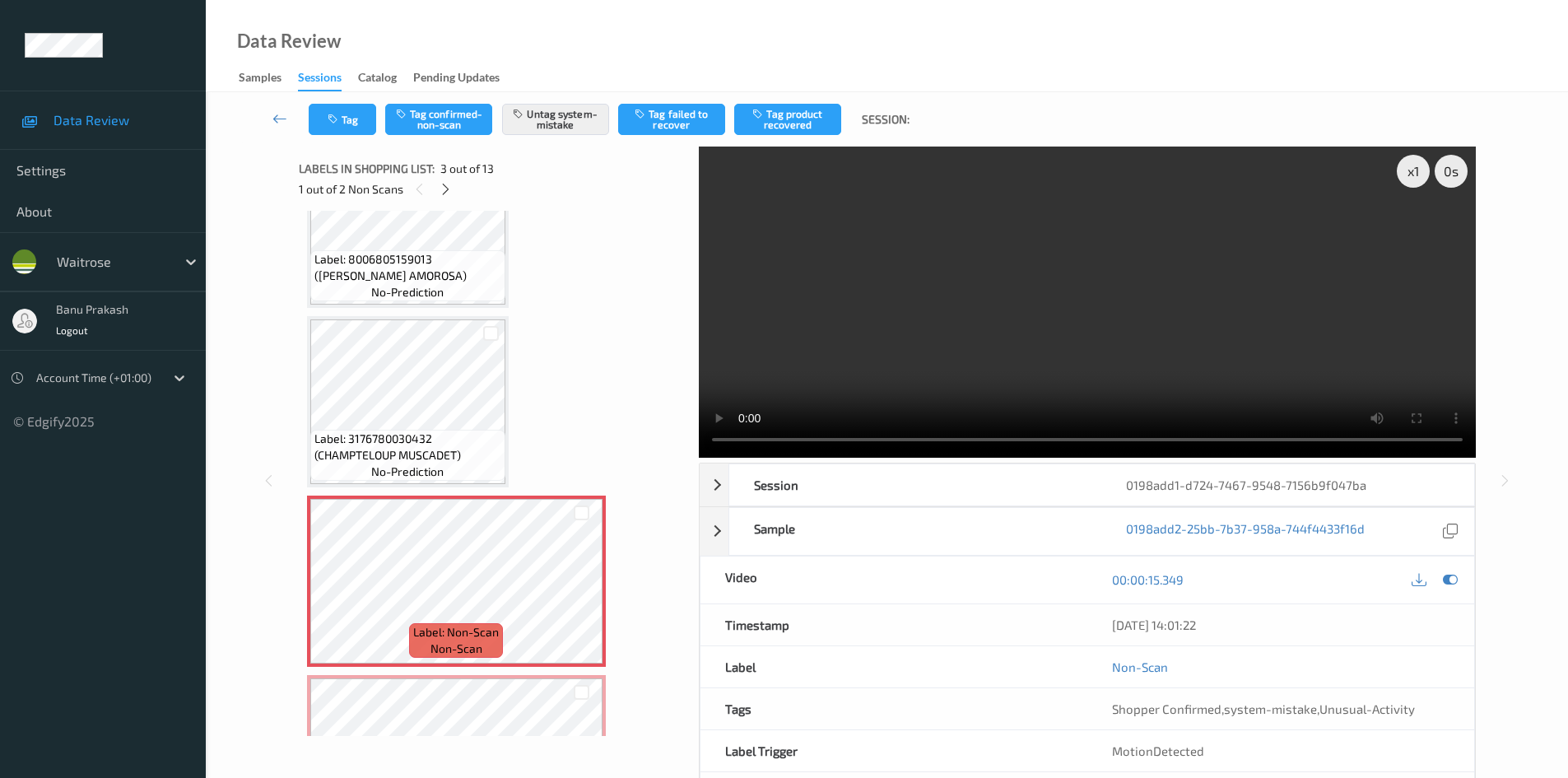
scroll to position [164, 0]
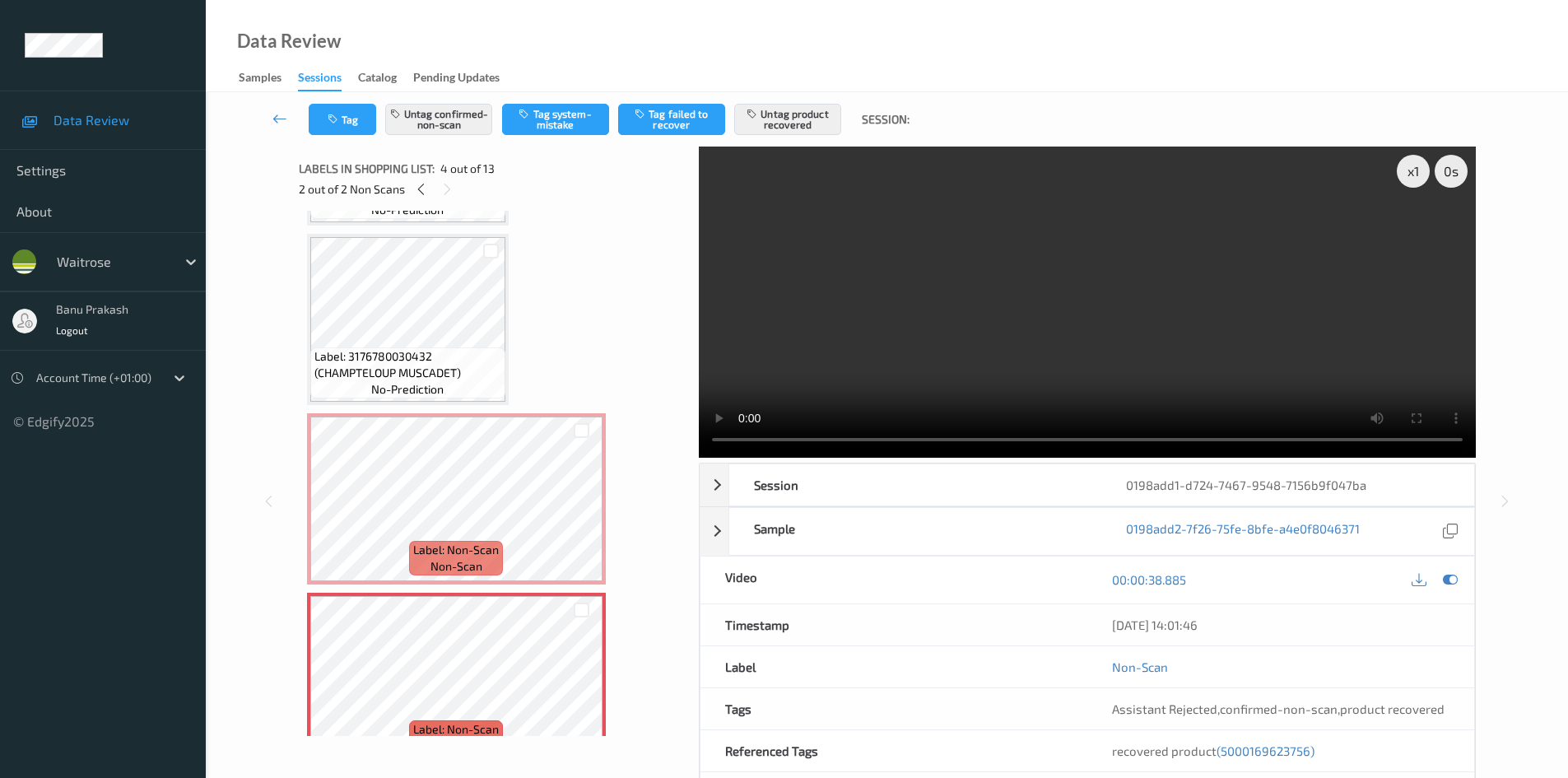
click at [779, 328] on video at bounding box center [1087, 302] width 777 height 311
click at [973, 349] on video at bounding box center [1087, 302] width 777 height 311
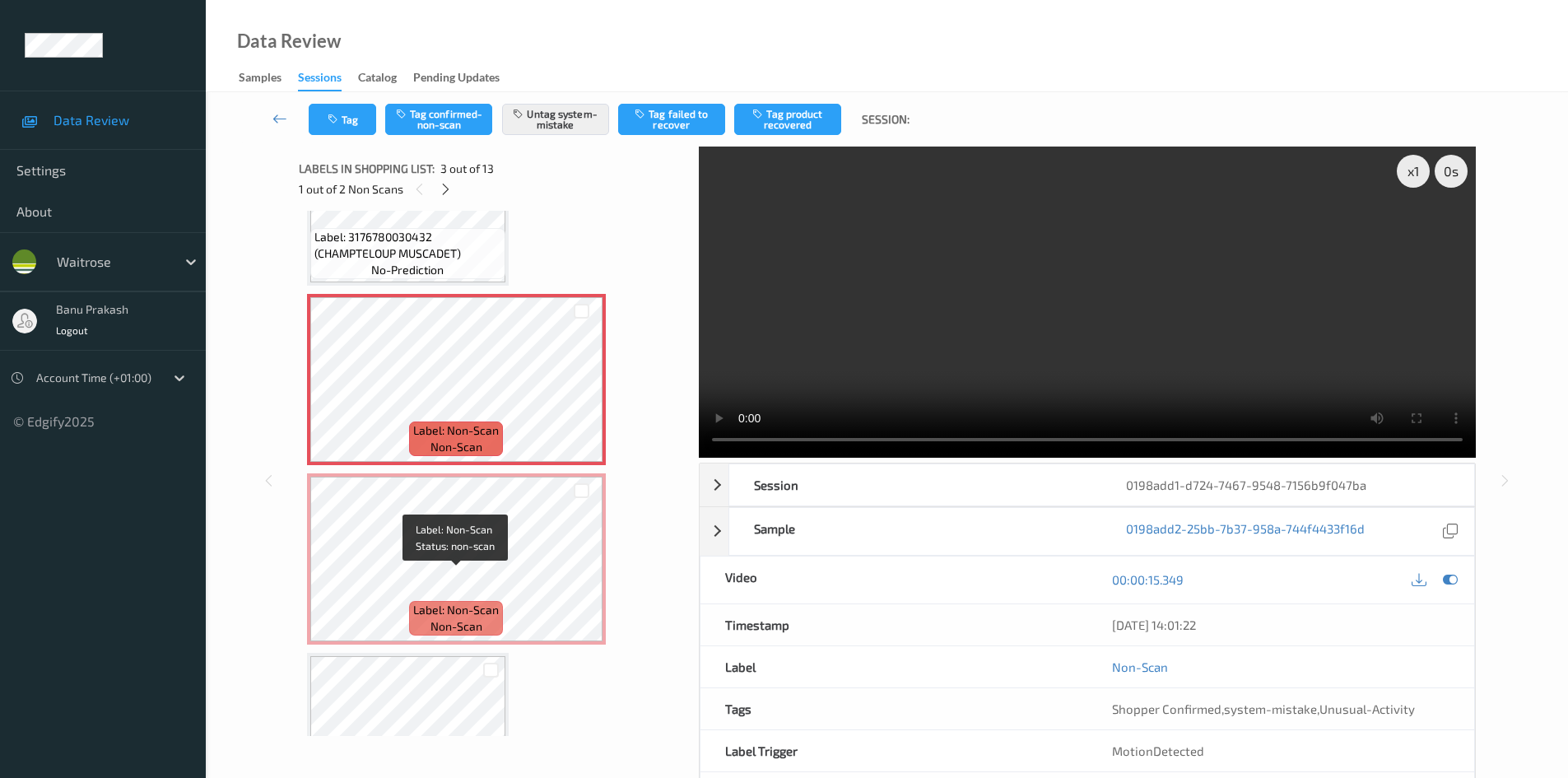
scroll to position [329, 0]
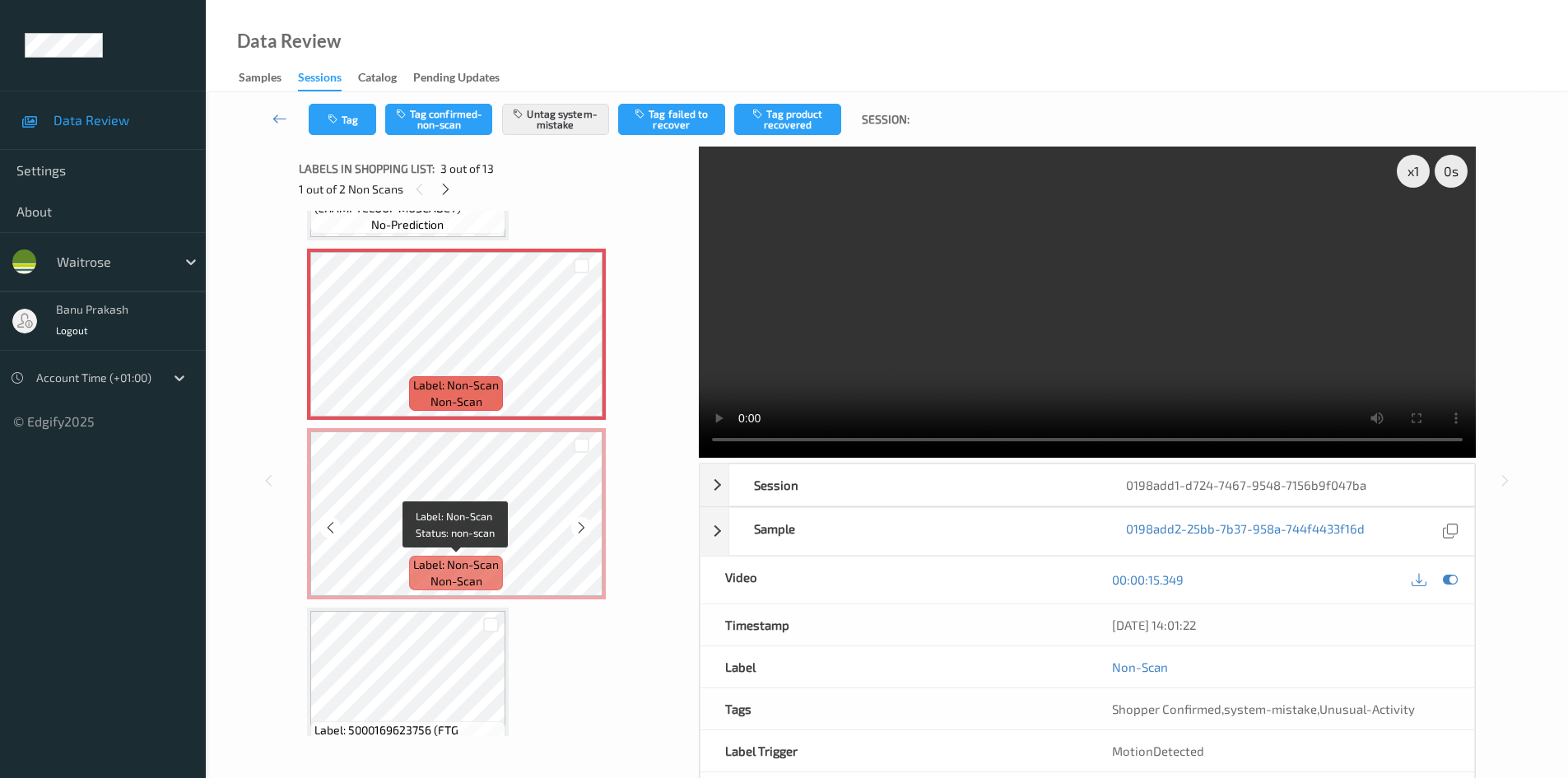
click at [468, 571] on span "Label: Non-Scan" at bounding box center [455, 565] width 85 height 17
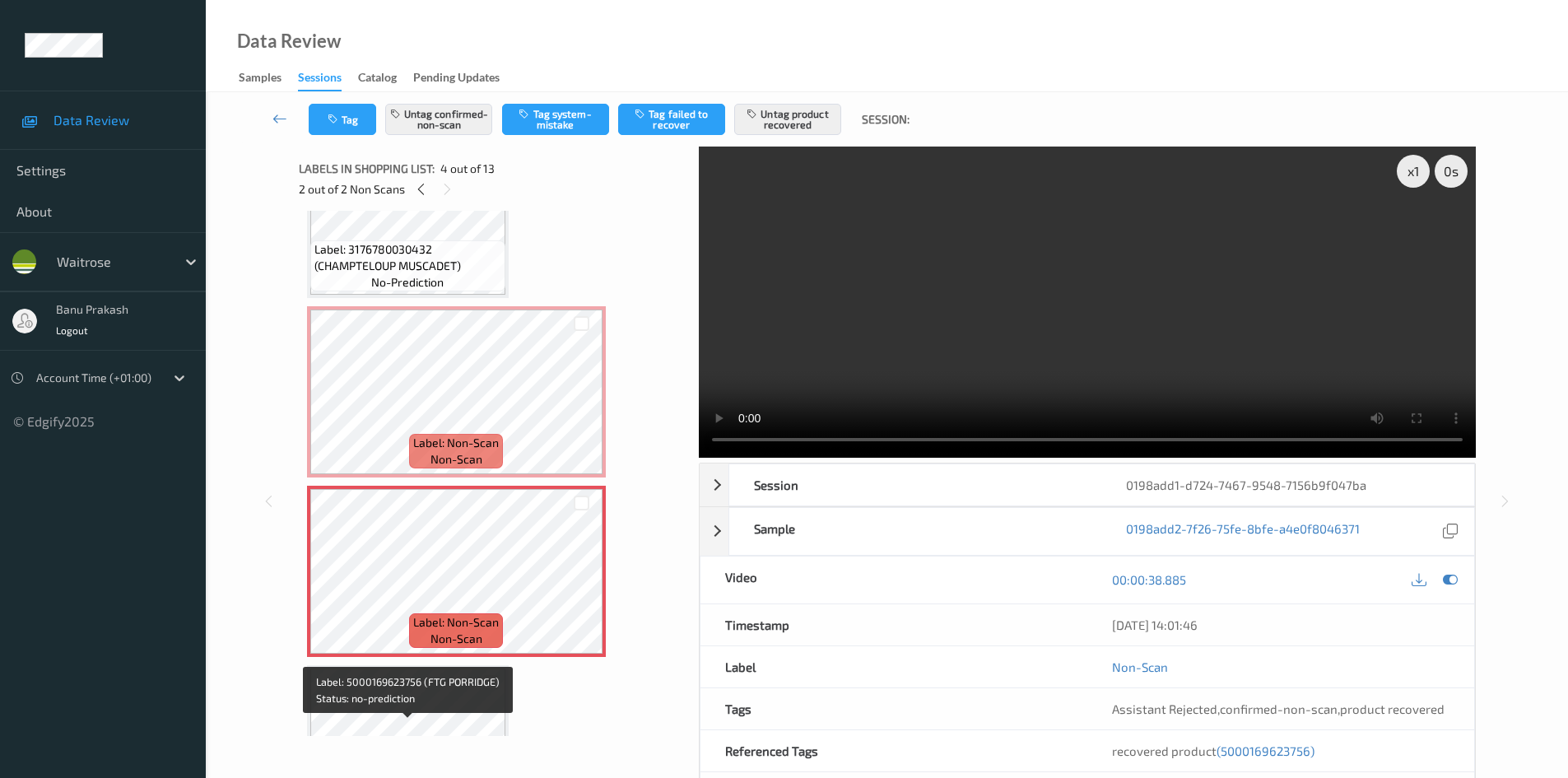
scroll to position [247, 0]
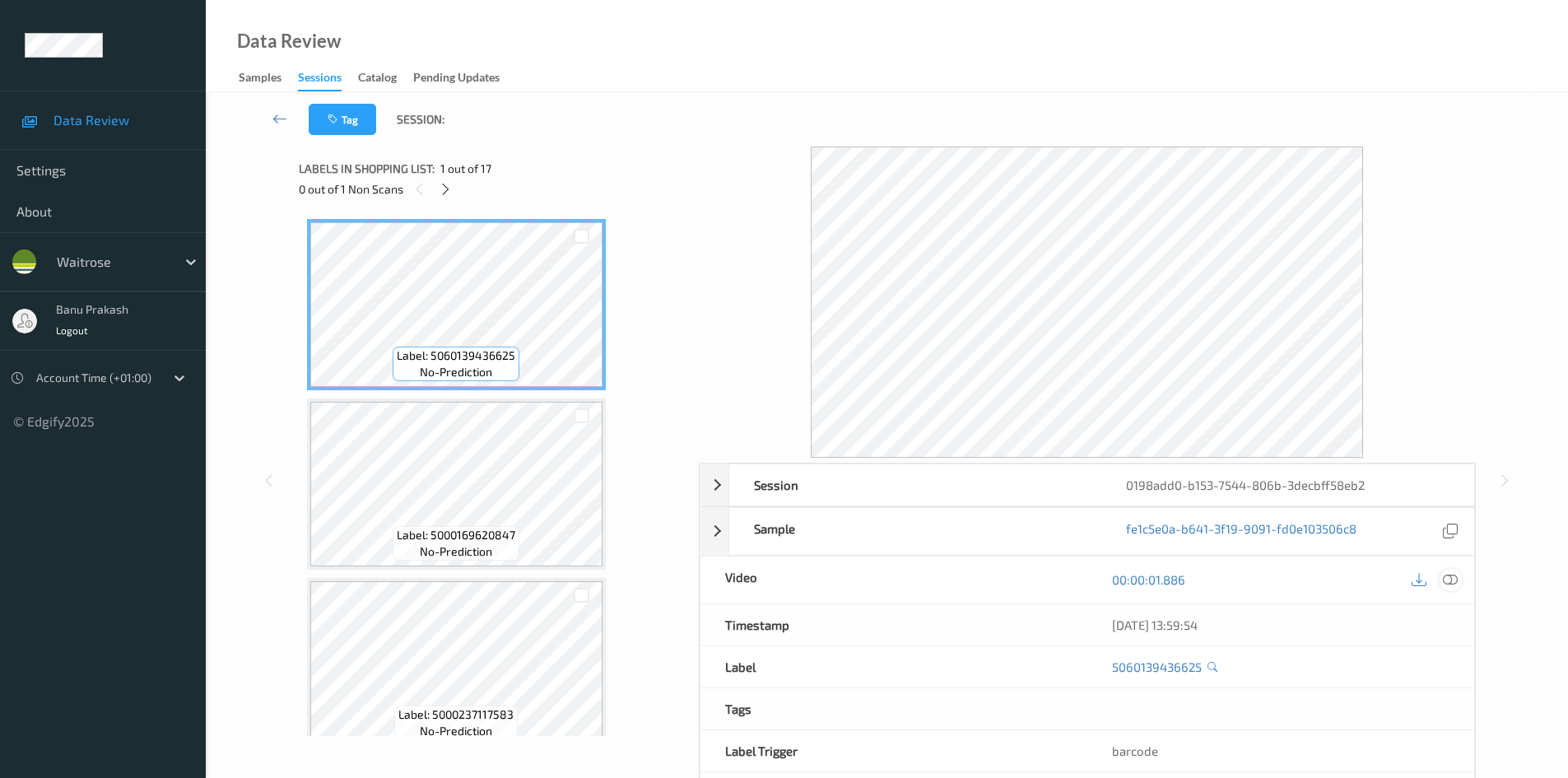
click at [1442, 583] on div at bounding box center [1450, 580] width 22 height 22
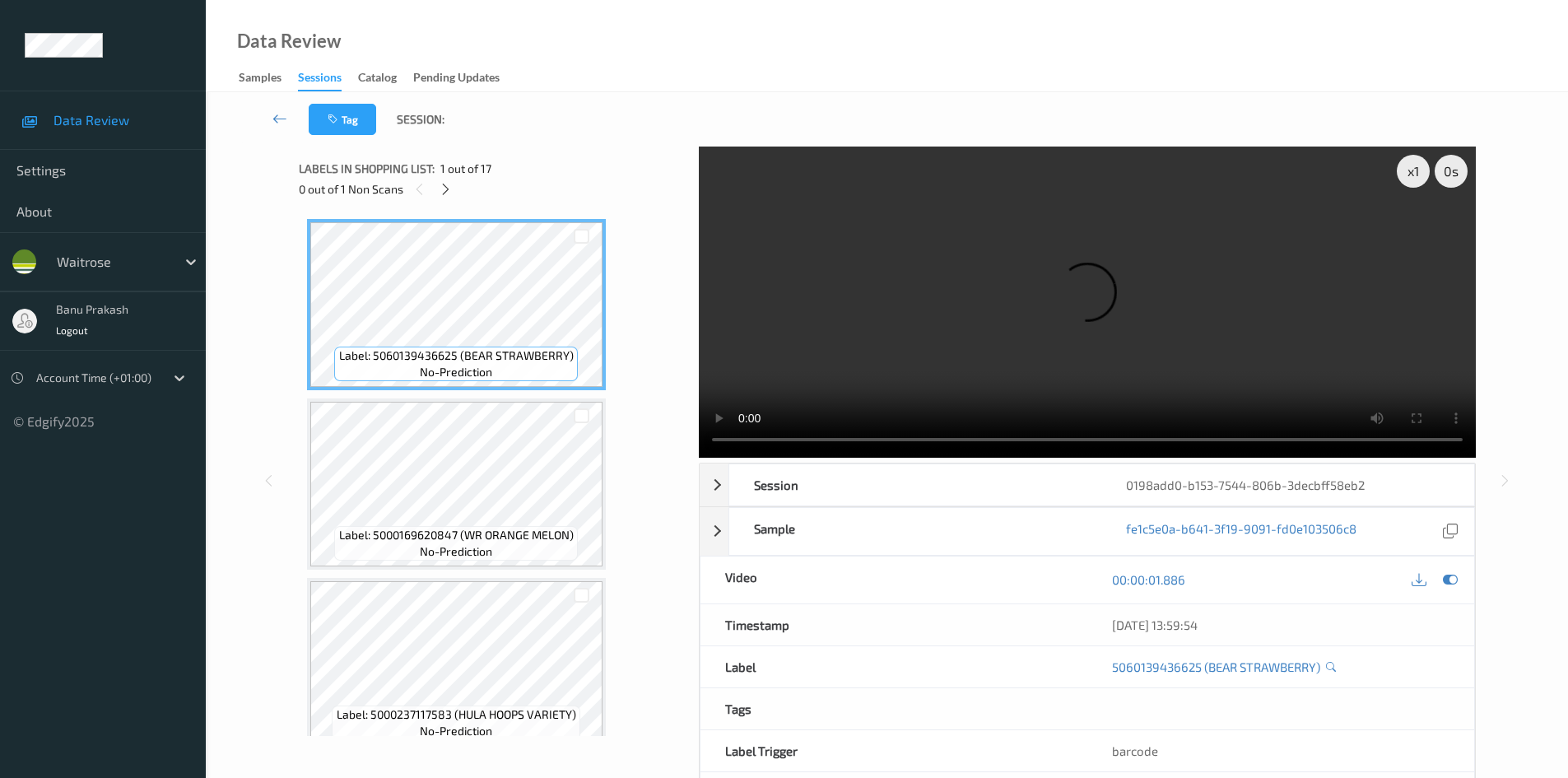
click at [438, 198] on div "0 out of 1 Non Scans" at bounding box center [493, 188] width 388 height 20
click at [443, 184] on icon at bounding box center [446, 189] width 14 height 15
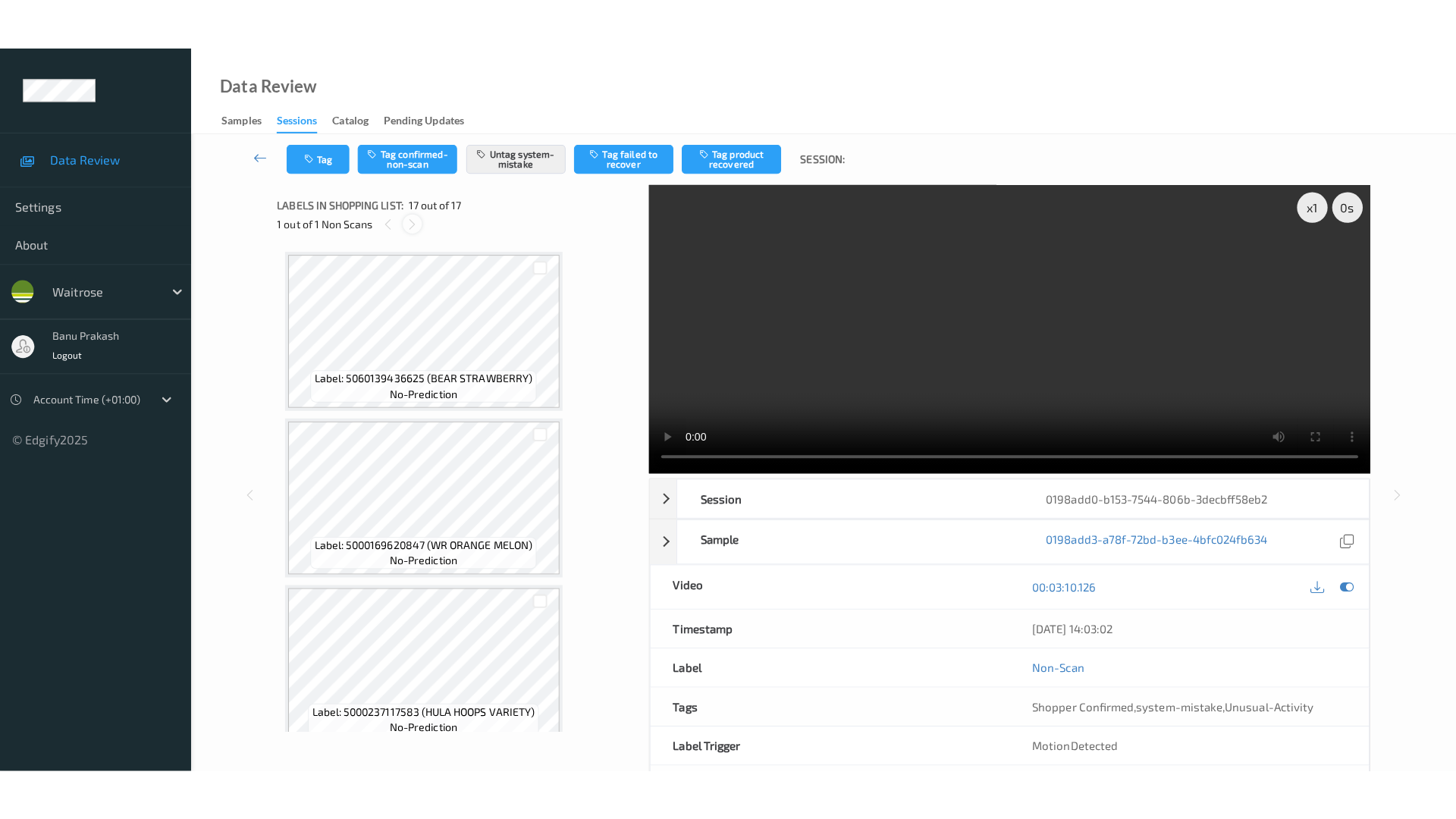
scroll to position [2335, 0]
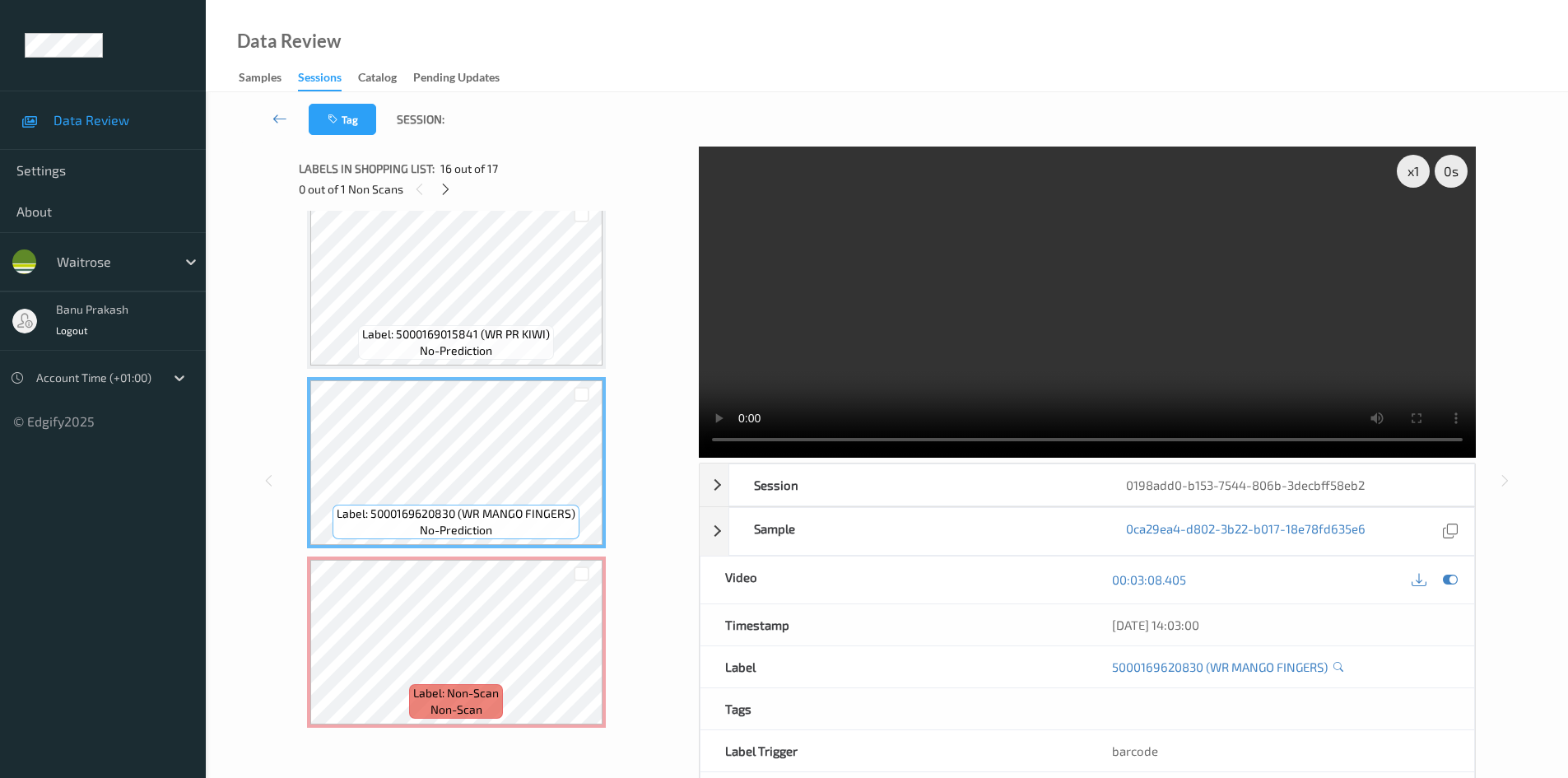
click at [1212, 249] on video at bounding box center [1087, 302] width 777 height 311
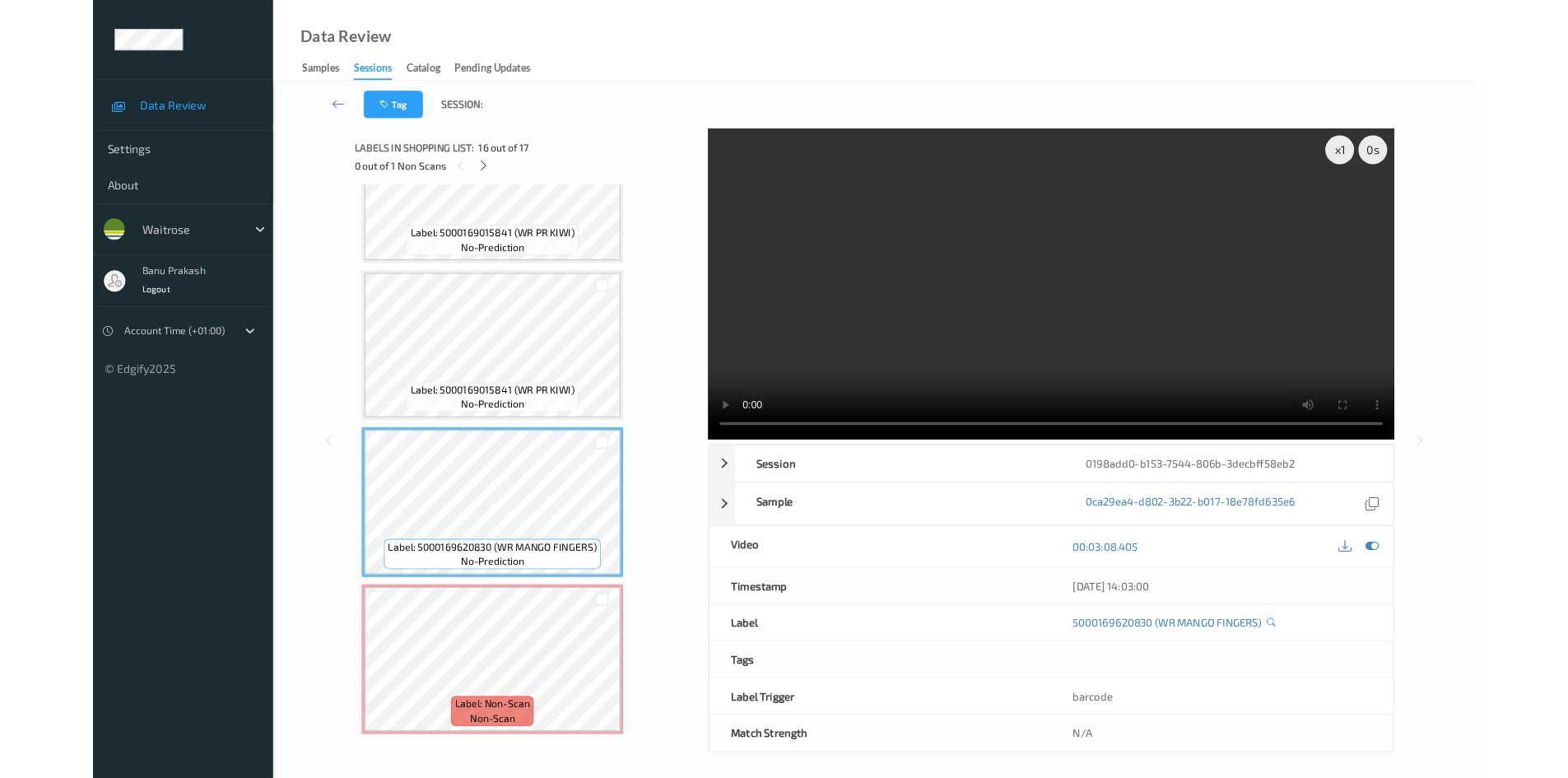
scroll to position [2422, 0]
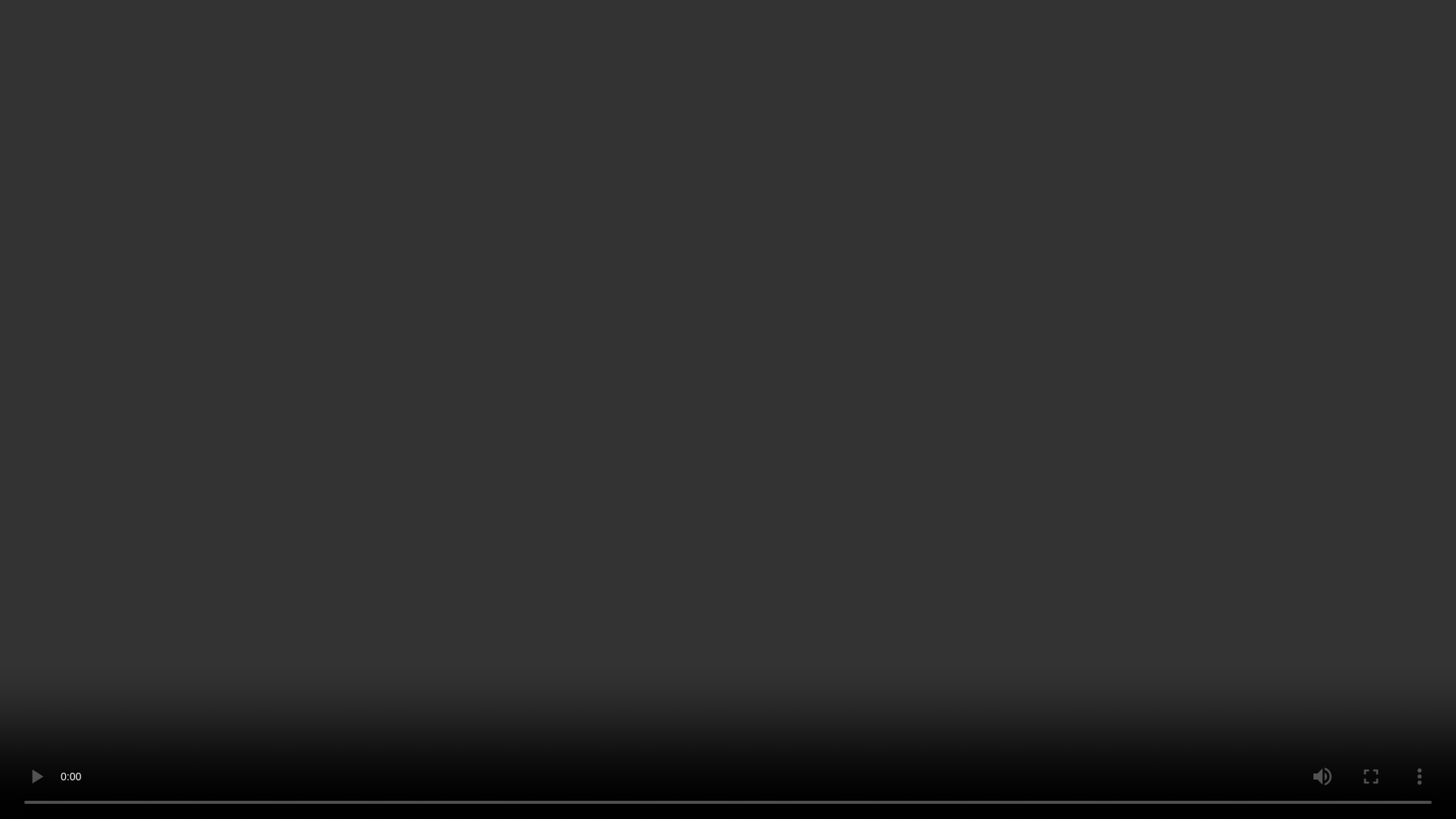
click at [768, 524] on video at bounding box center [728, 410] width 1456 height 819
click at [768, 522] on video at bounding box center [728, 410] width 1456 height 819
click at [375, 241] on video at bounding box center [728, 410] width 1456 height 819
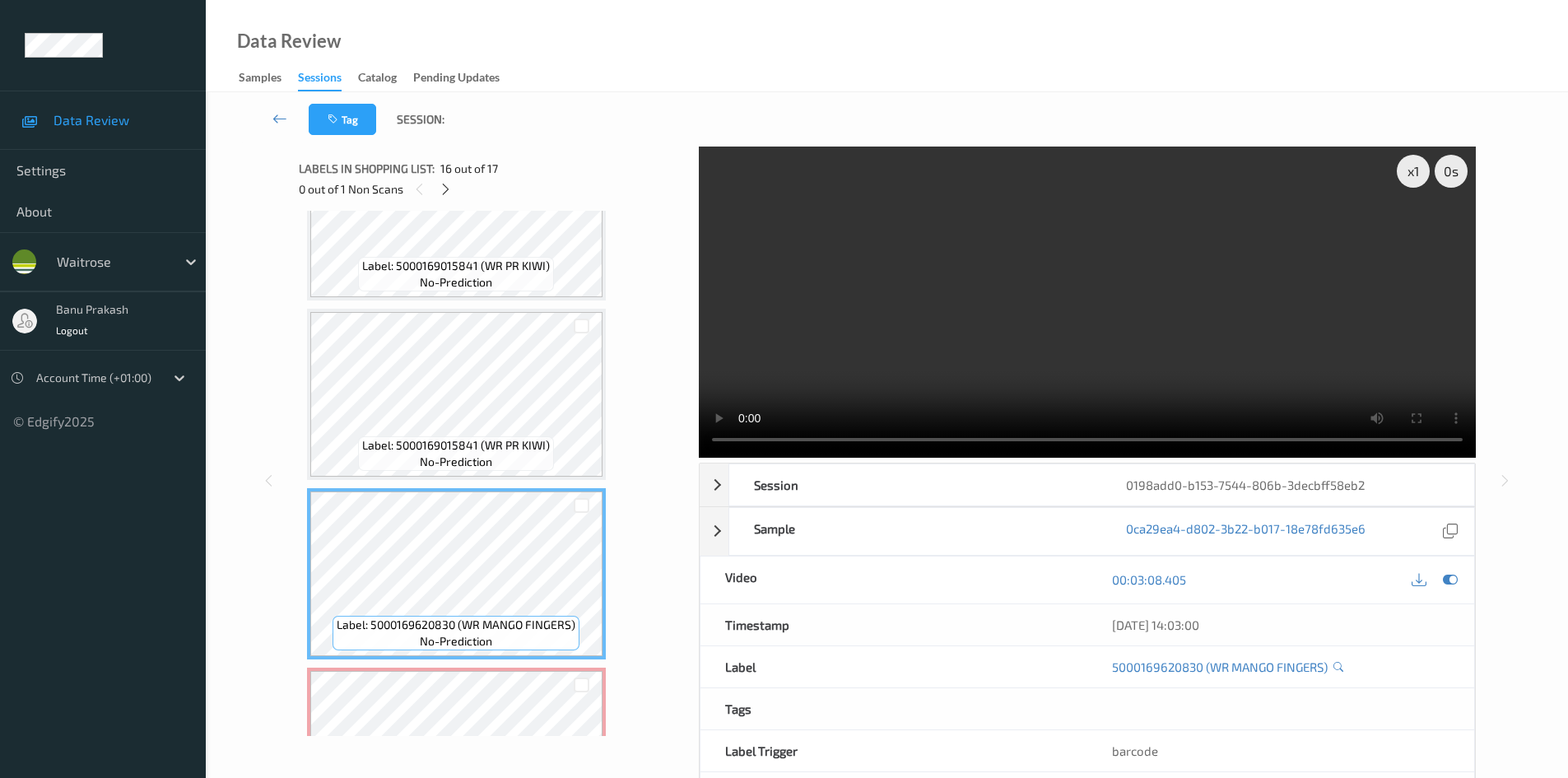
click at [1138, 333] on video at bounding box center [1087, 302] width 777 height 311
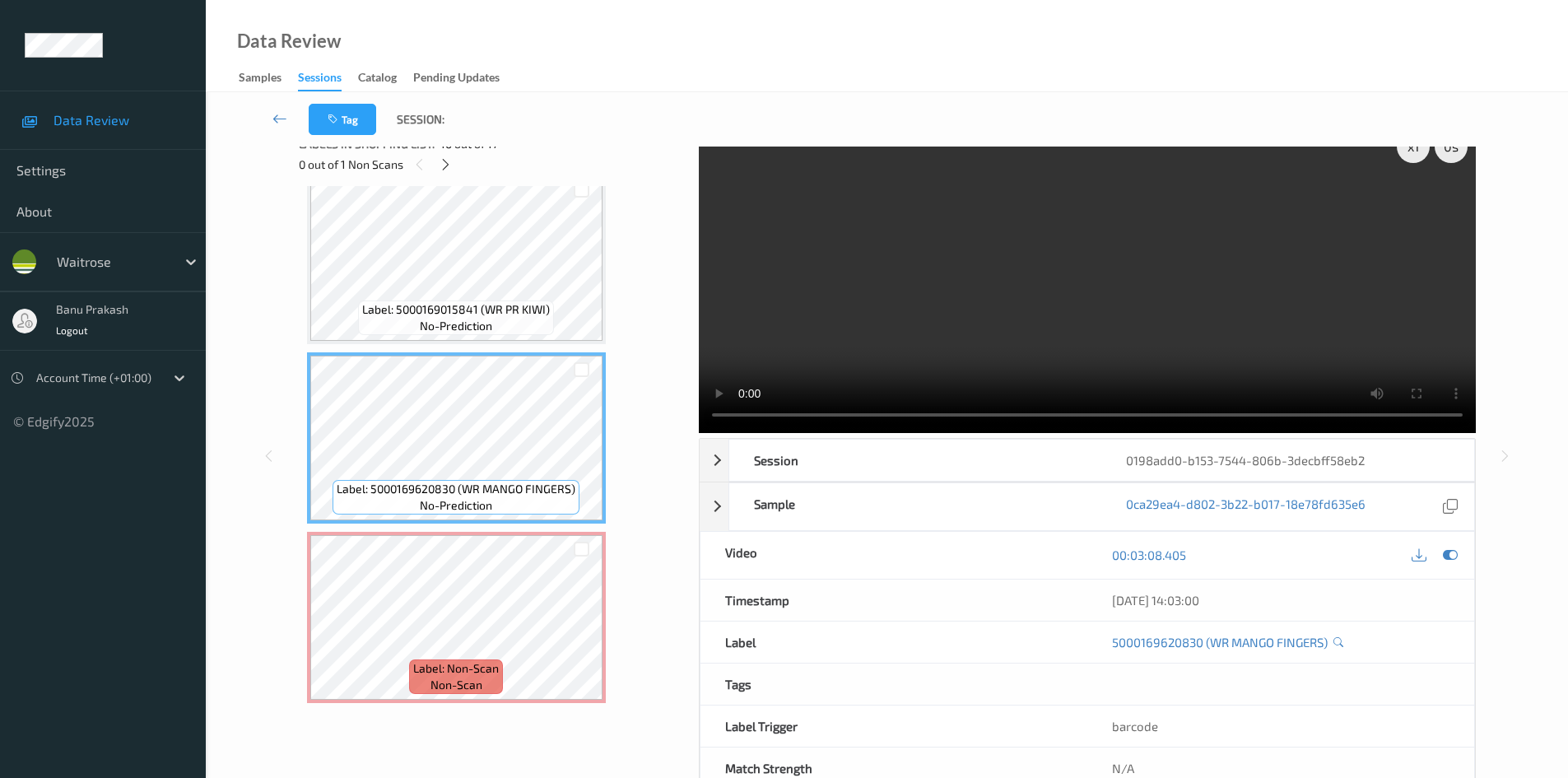
scroll to position [0, 0]
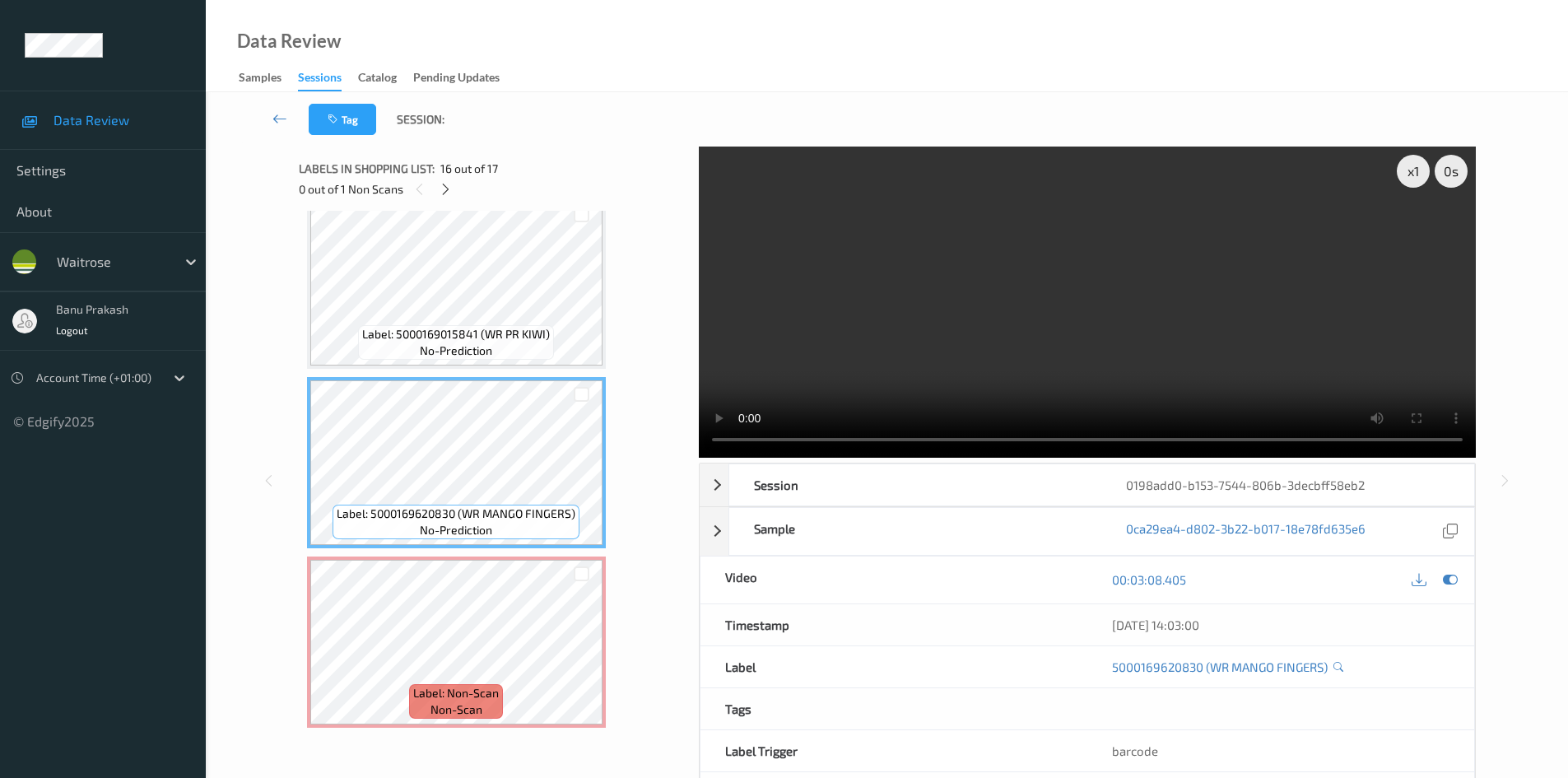
click at [1082, 383] on video at bounding box center [1087, 302] width 777 height 311
click at [1036, 327] on video at bounding box center [1087, 302] width 777 height 311
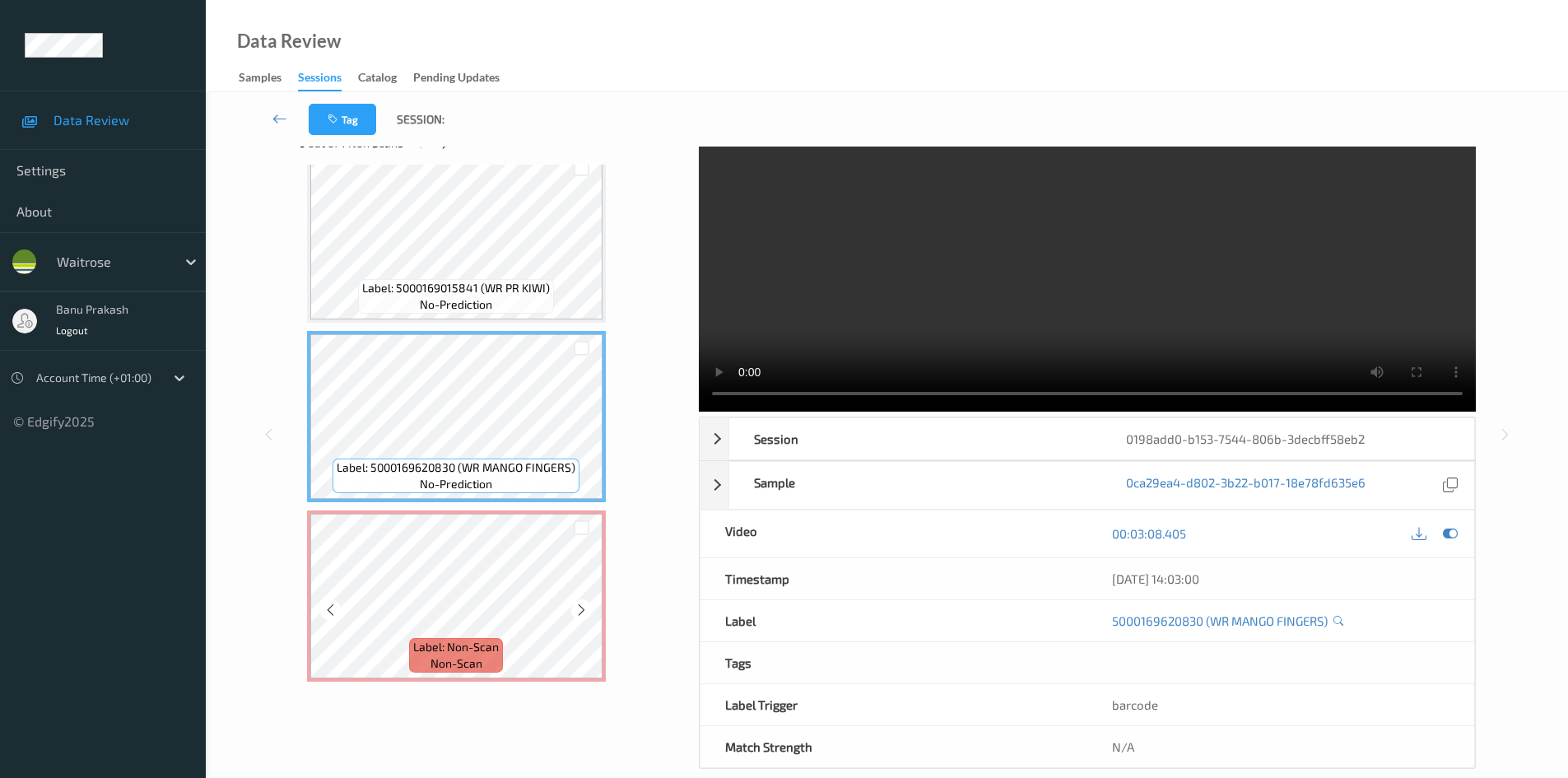
scroll to position [71, 0]
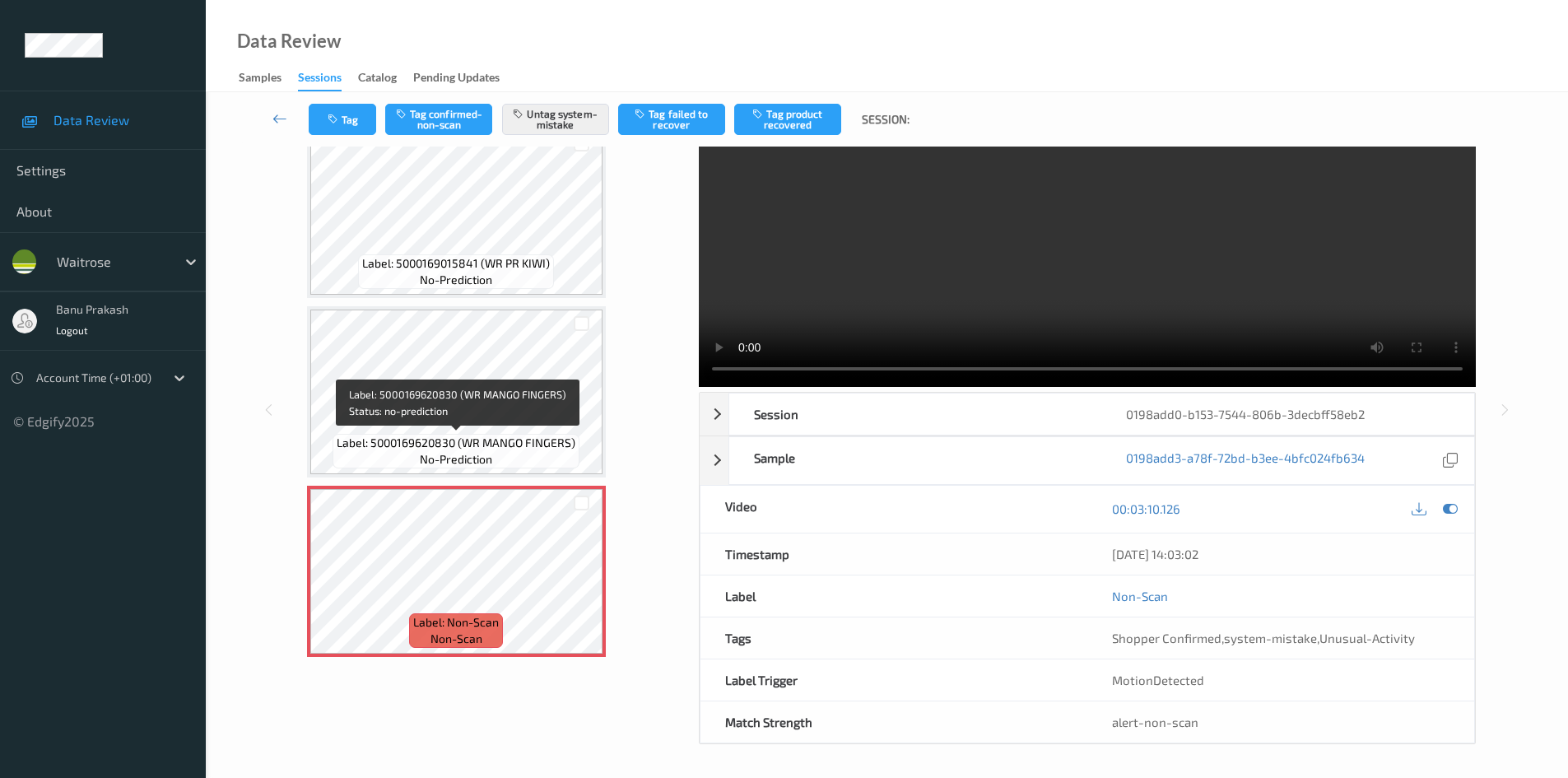
click at [514, 453] on div "Label: 5000169620830 (WR MANGO FINGERS) no-prediction" at bounding box center [456, 450] width 247 height 34
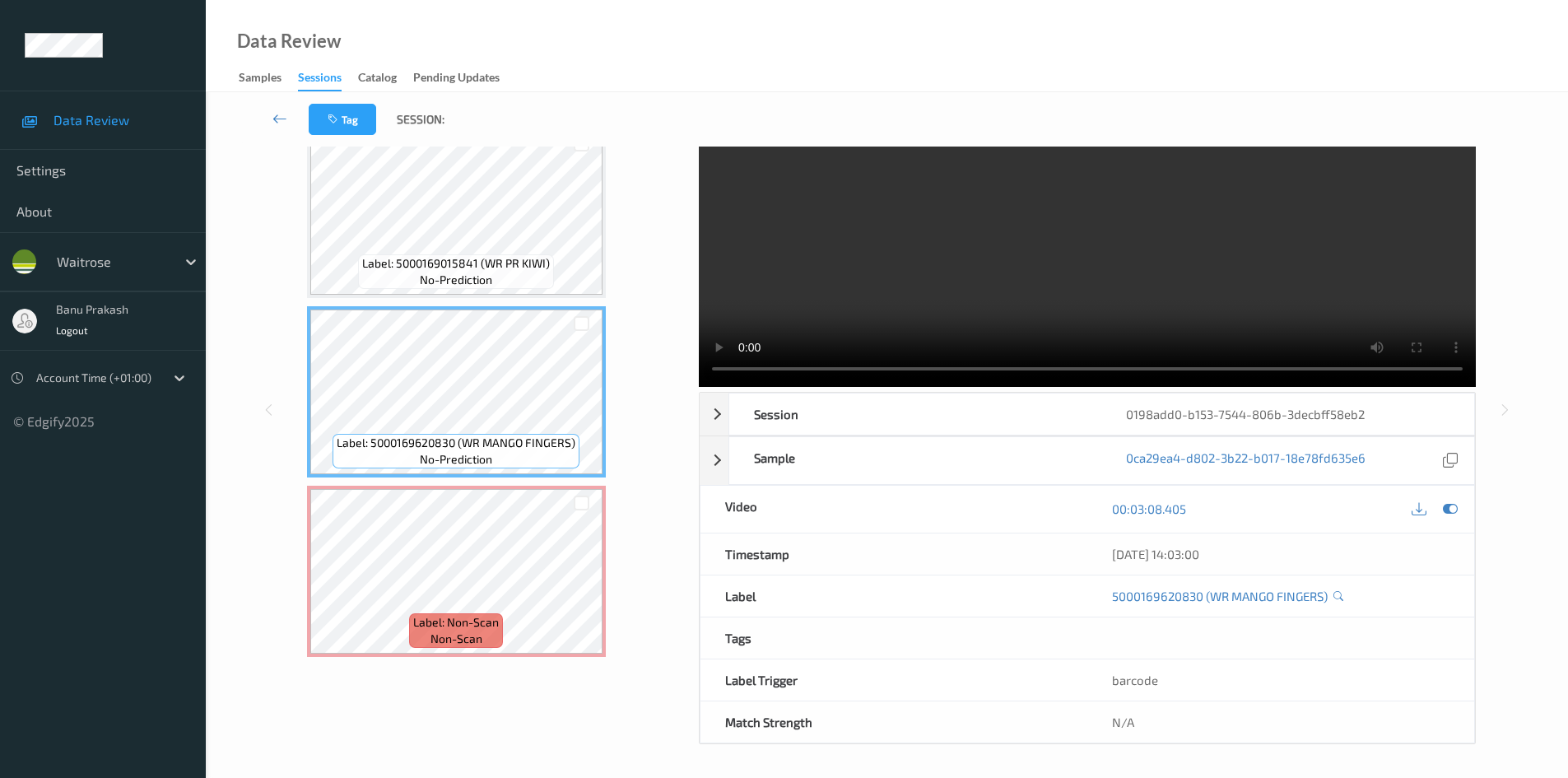
click at [1089, 270] on video at bounding box center [1087, 231] width 777 height 311
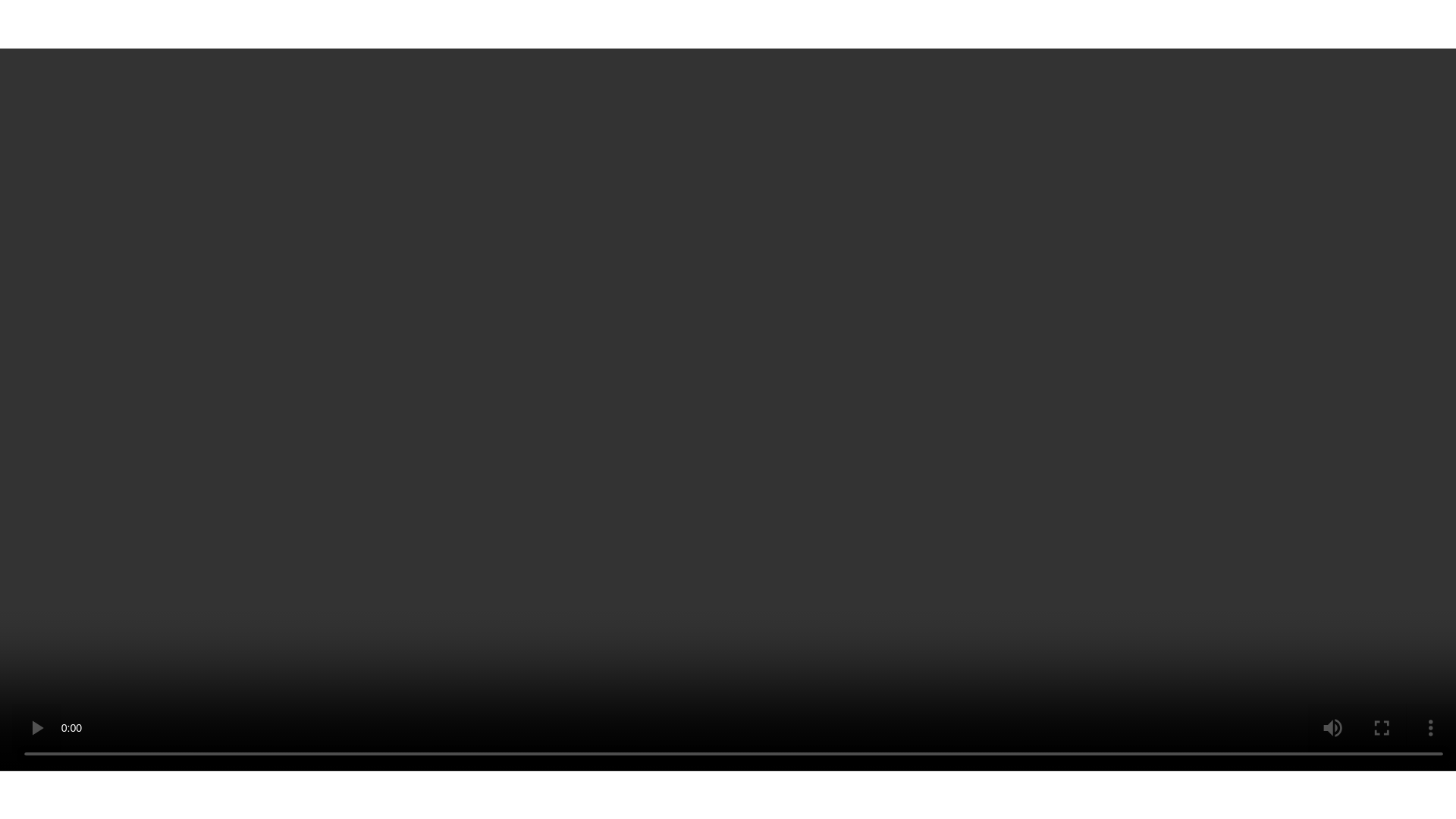
scroll to position [2335, 0]
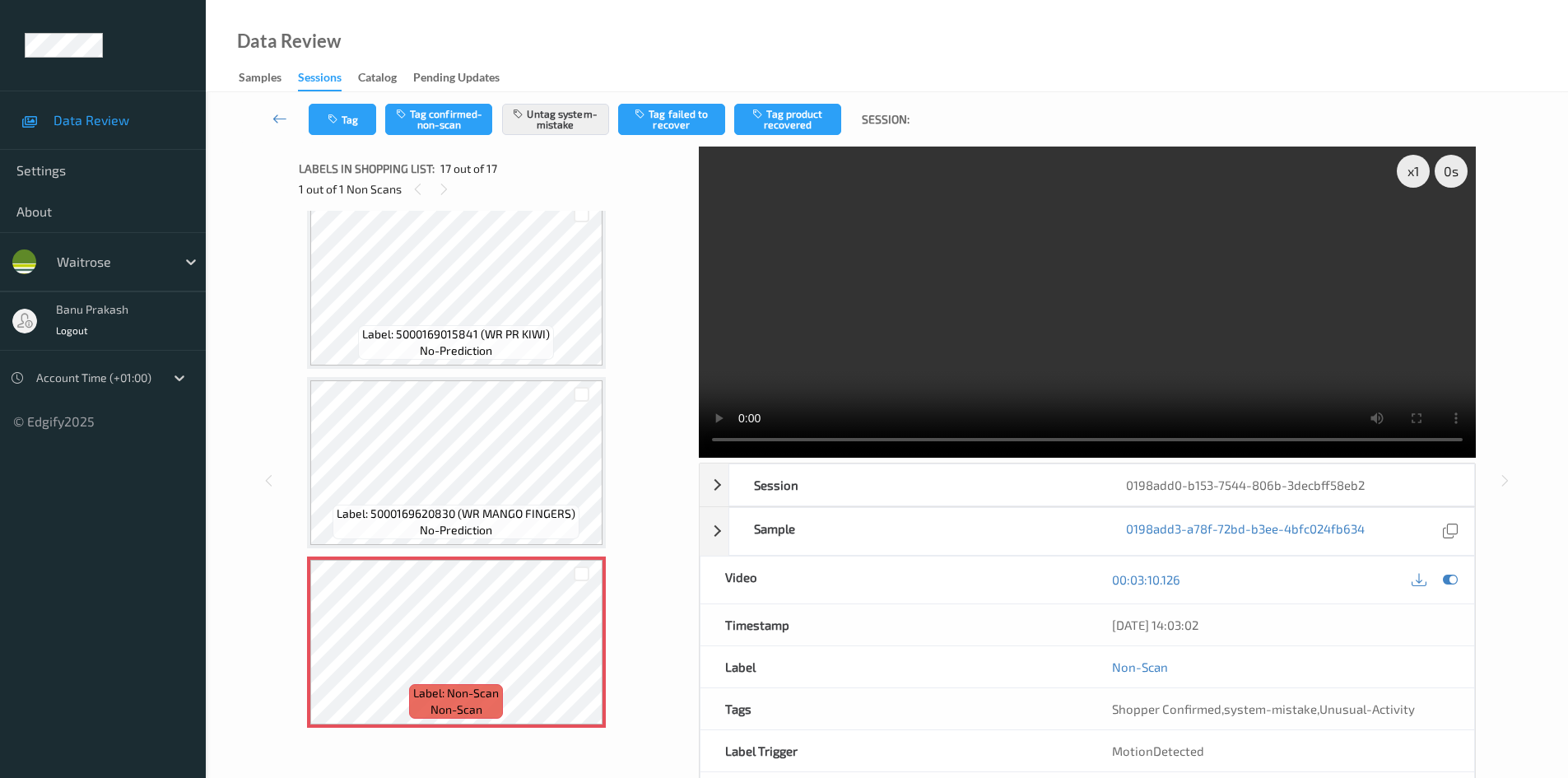
click at [981, 287] on video at bounding box center [1087, 302] width 777 height 311
click at [413, 526] on div "Label: 5000169620830 (WR MANGO FINGERS) no-prediction" at bounding box center [456, 522] width 247 height 34
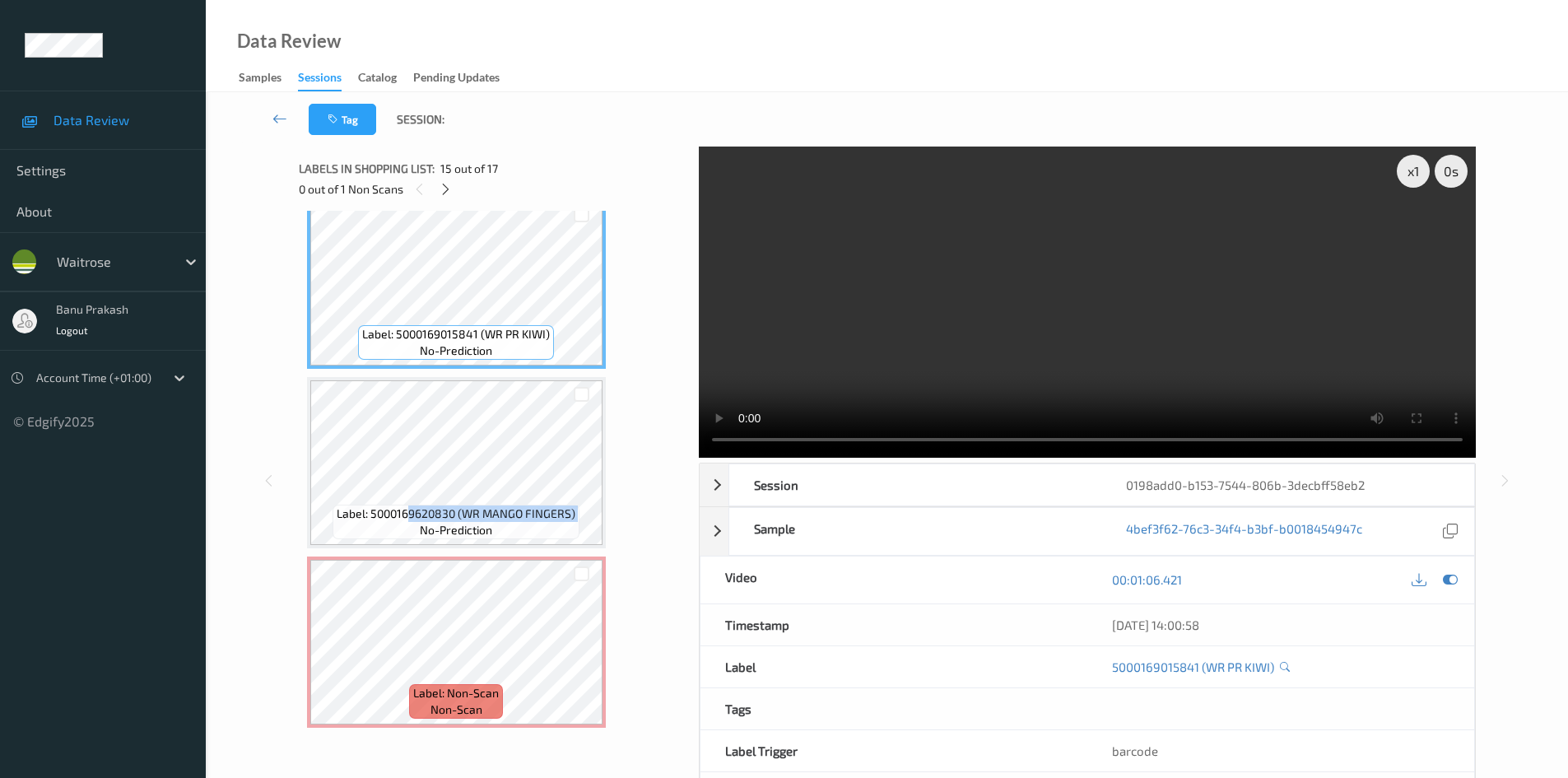
click at [1100, 327] on video at bounding box center [1087, 302] width 777 height 311
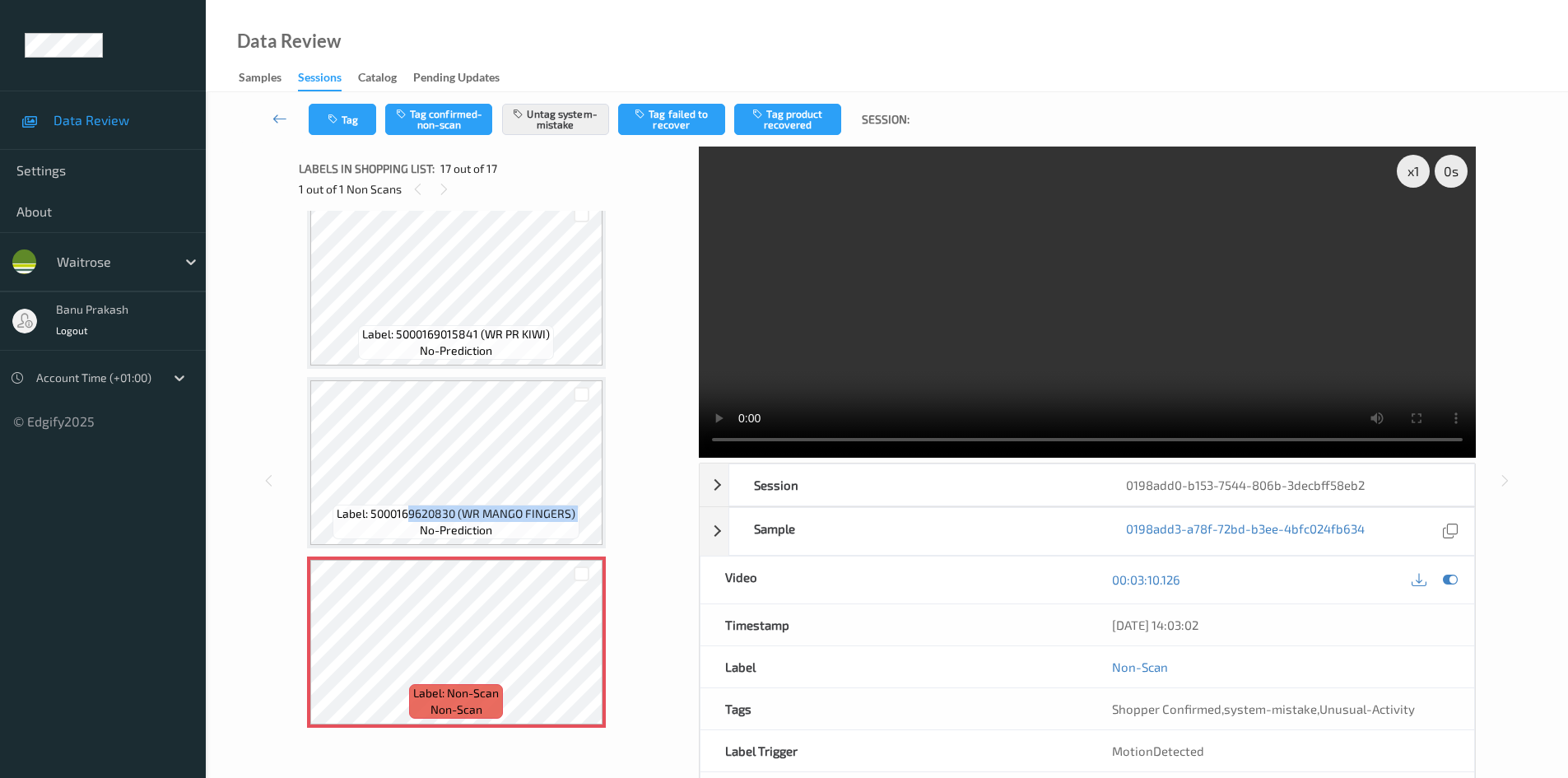
click at [919, 297] on video at bounding box center [1087, 302] width 777 height 311
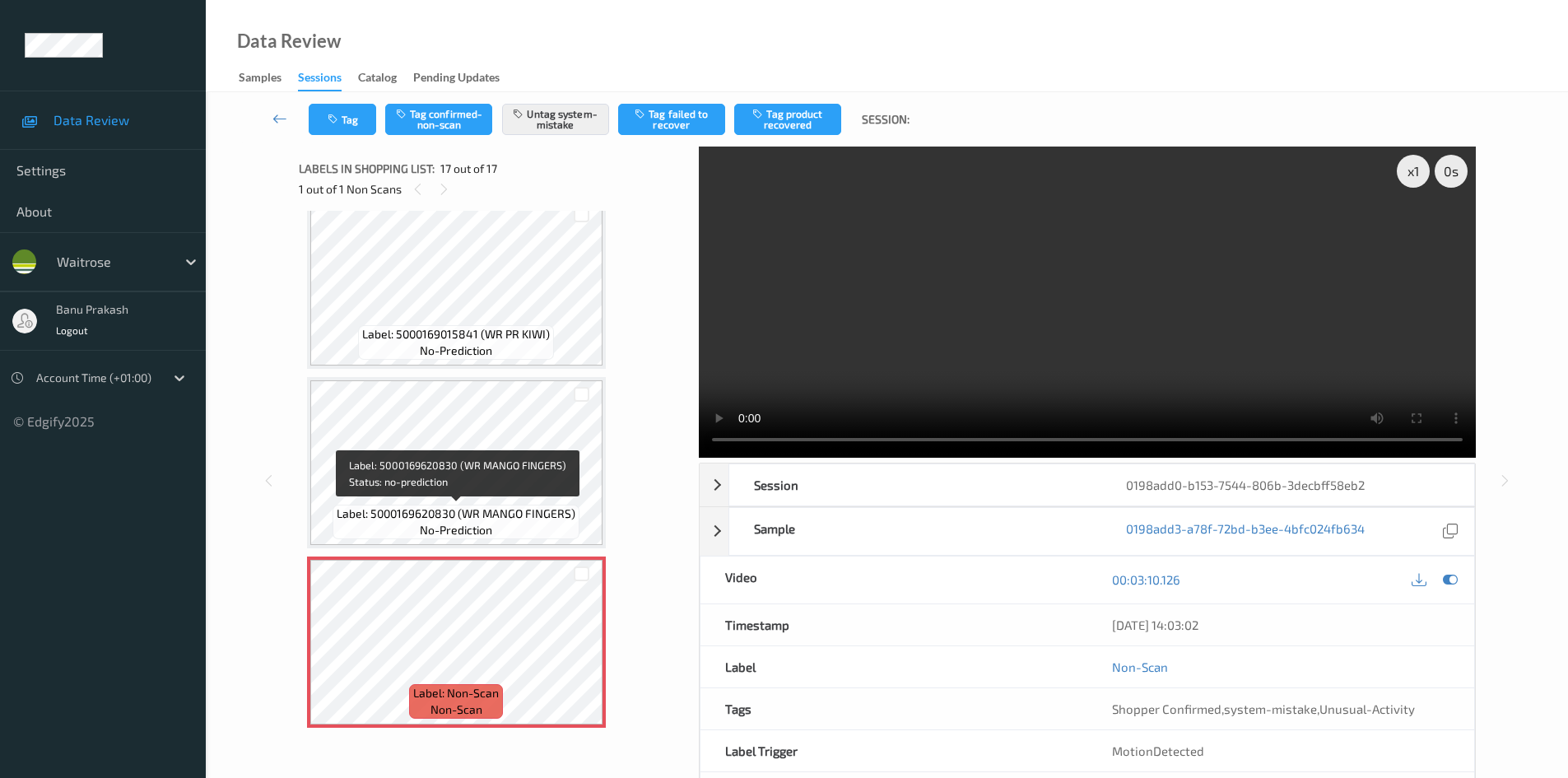
click at [355, 537] on div "Label: 5000169620830 (WR MANGO FINGERS) no-prediction" at bounding box center [456, 522] width 247 height 34
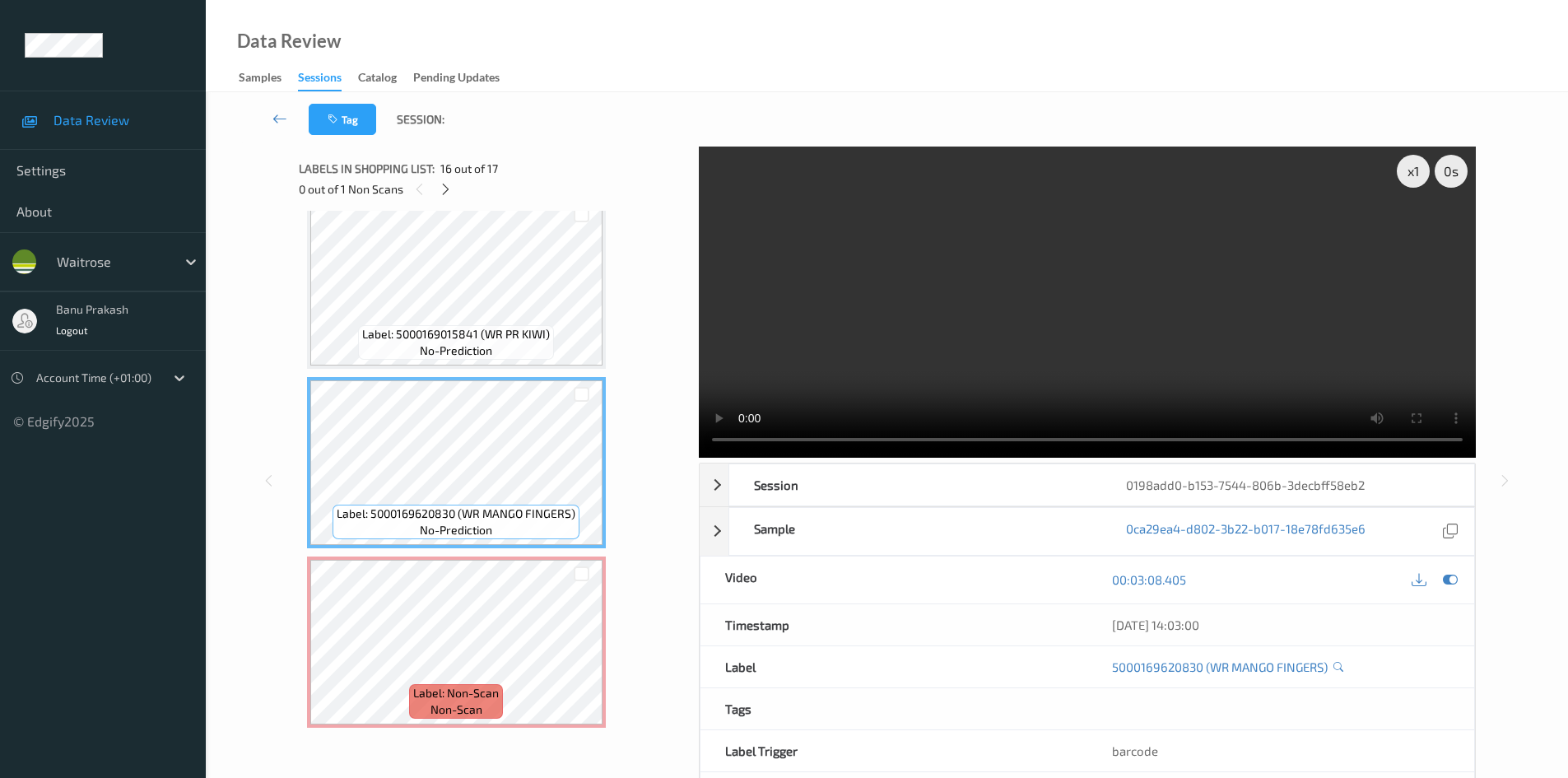
scroll to position [2422, 0]
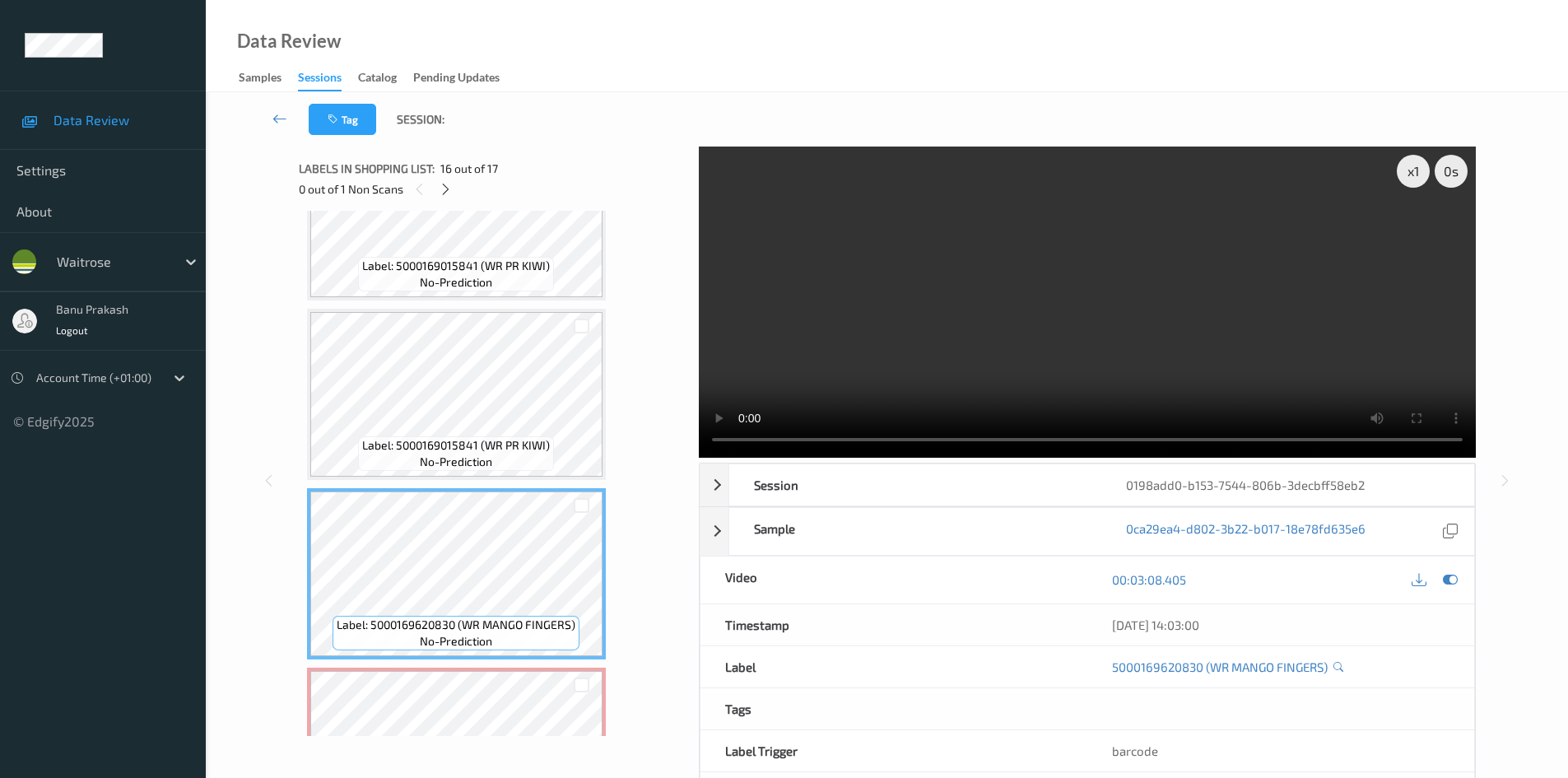
click at [1079, 394] on video at bounding box center [1087, 302] width 777 height 311
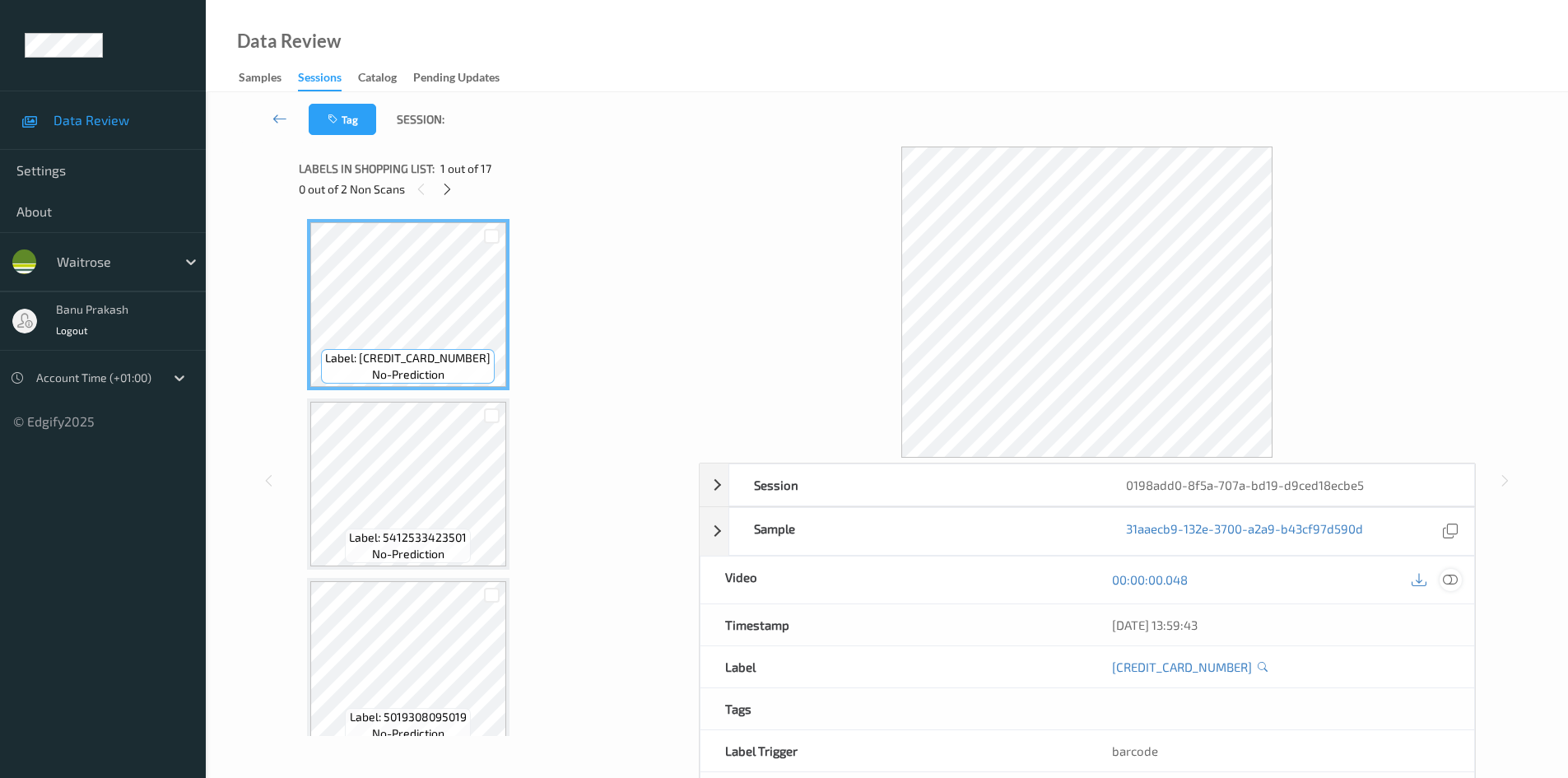
click at [1447, 578] on icon at bounding box center [1450, 579] width 15 height 15
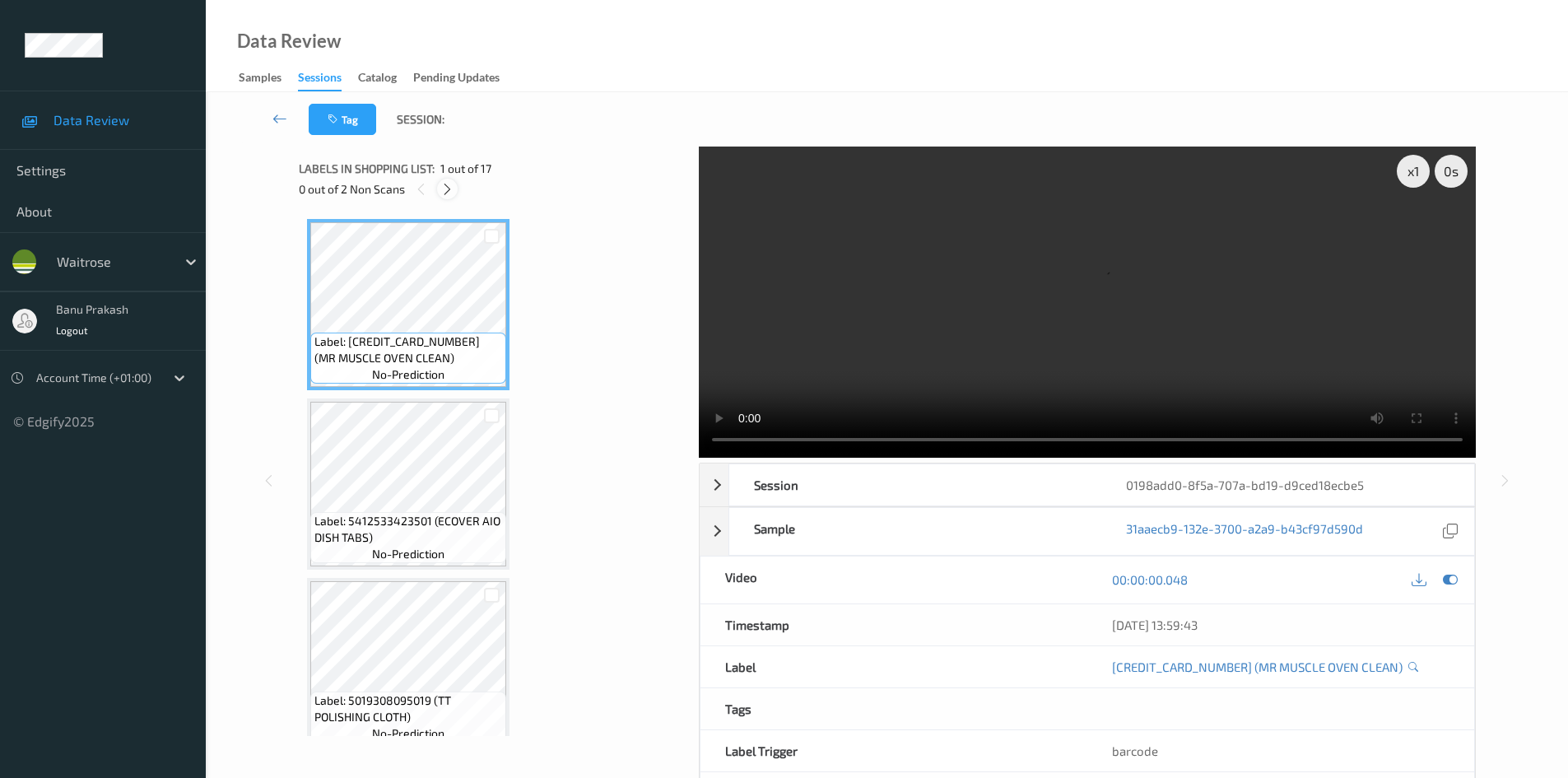
click at [446, 191] on icon at bounding box center [447, 189] width 14 height 15
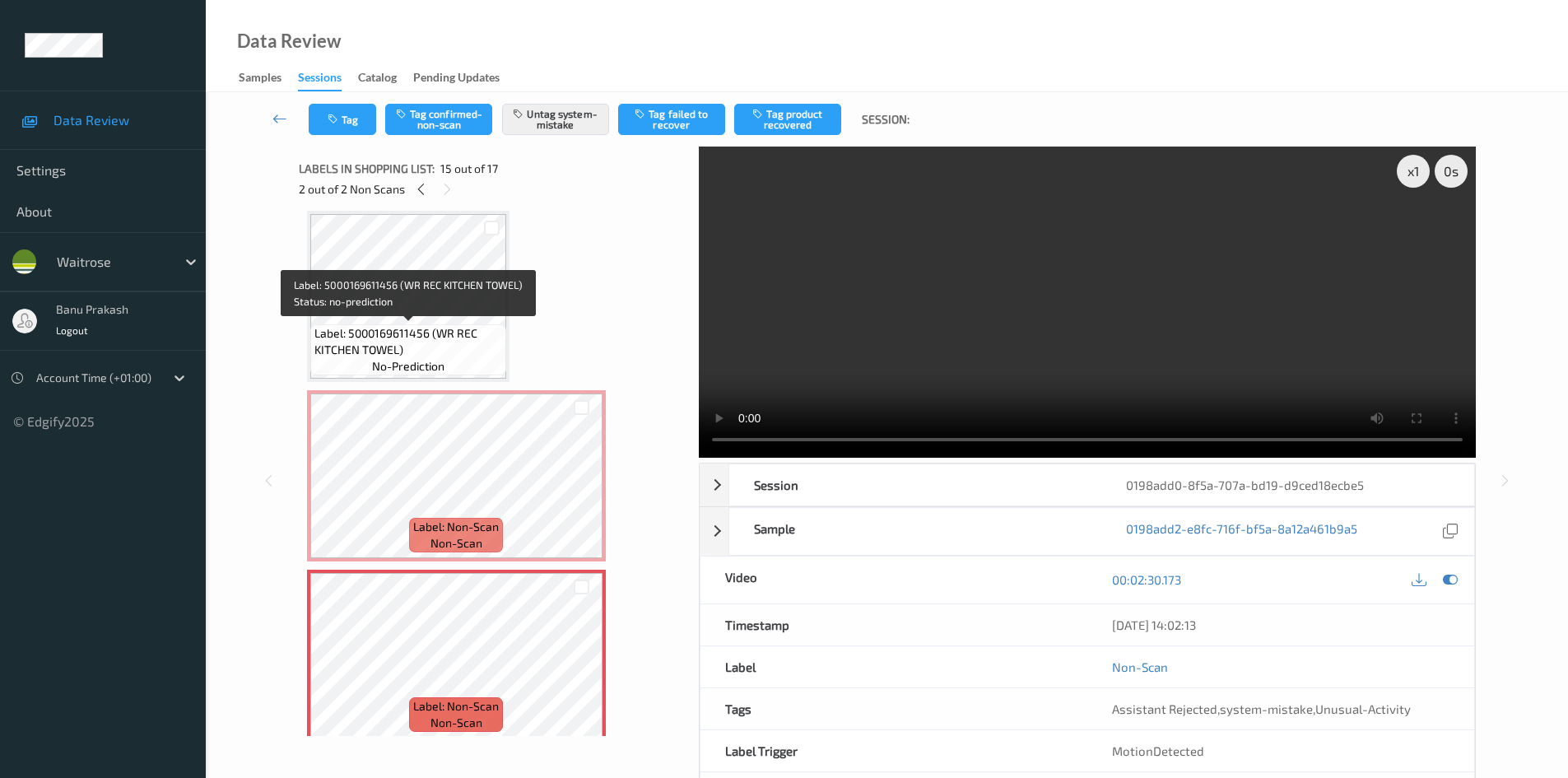
click at [396, 347] on span "Label: 5000169611456 (WR REC KITCHEN TOWEL)" at bounding box center [408, 341] width 188 height 32
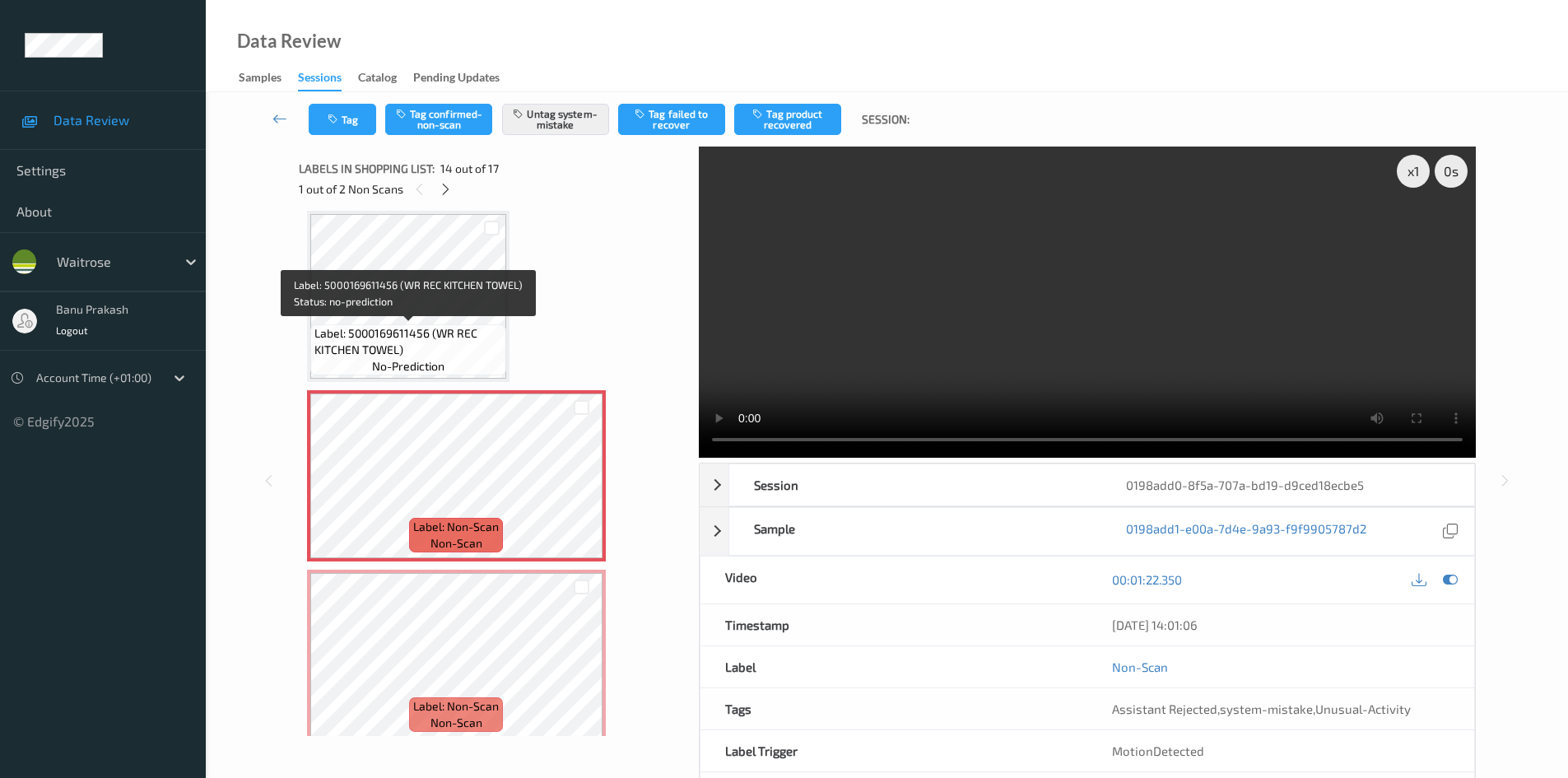
click at [391, 339] on span "Label: 5000169611456 (WR REC KITCHEN TOWEL)" at bounding box center [408, 341] width 188 height 32
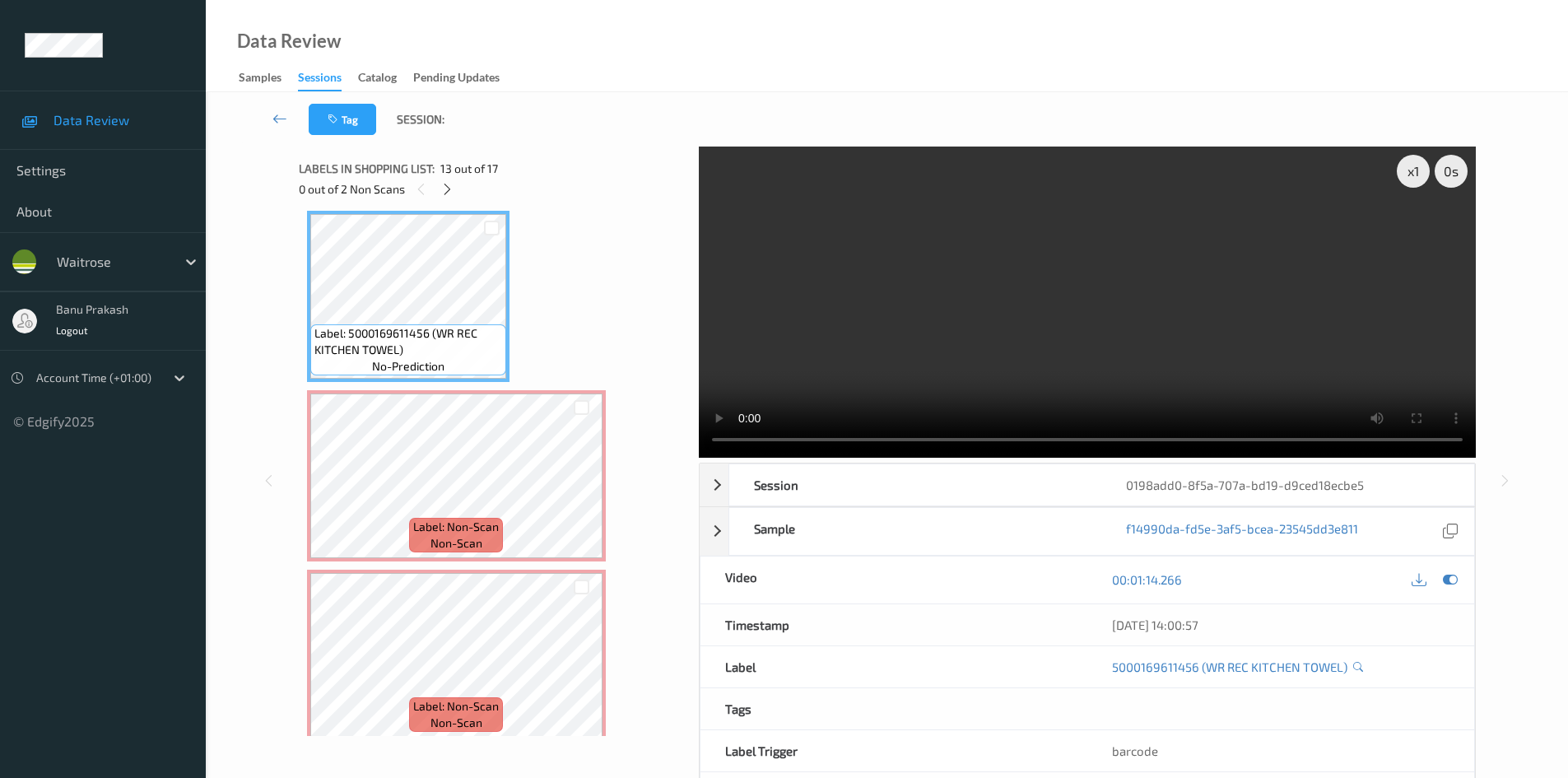
click at [1066, 327] on video at bounding box center [1087, 302] width 777 height 311
click at [1037, 357] on video at bounding box center [1087, 302] width 777 height 311
click at [580, 492] on icon at bounding box center [582, 489] width 14 height 15
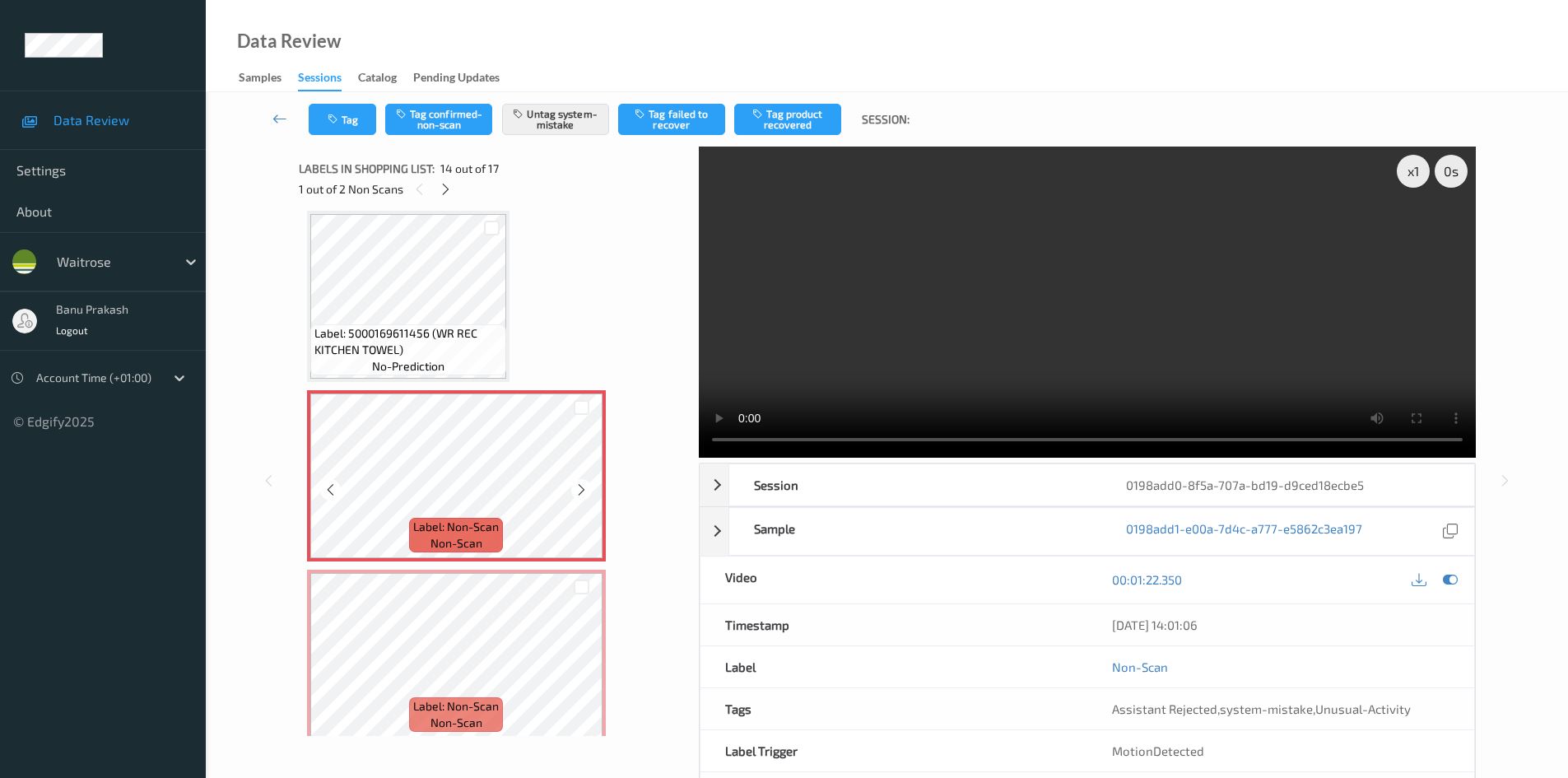
click at [580, 492] on icon at bounding box center [582, 489] width 14 height 15
click at [1158, 314] on video at bounding box center [1087, 302] width 777 height 311
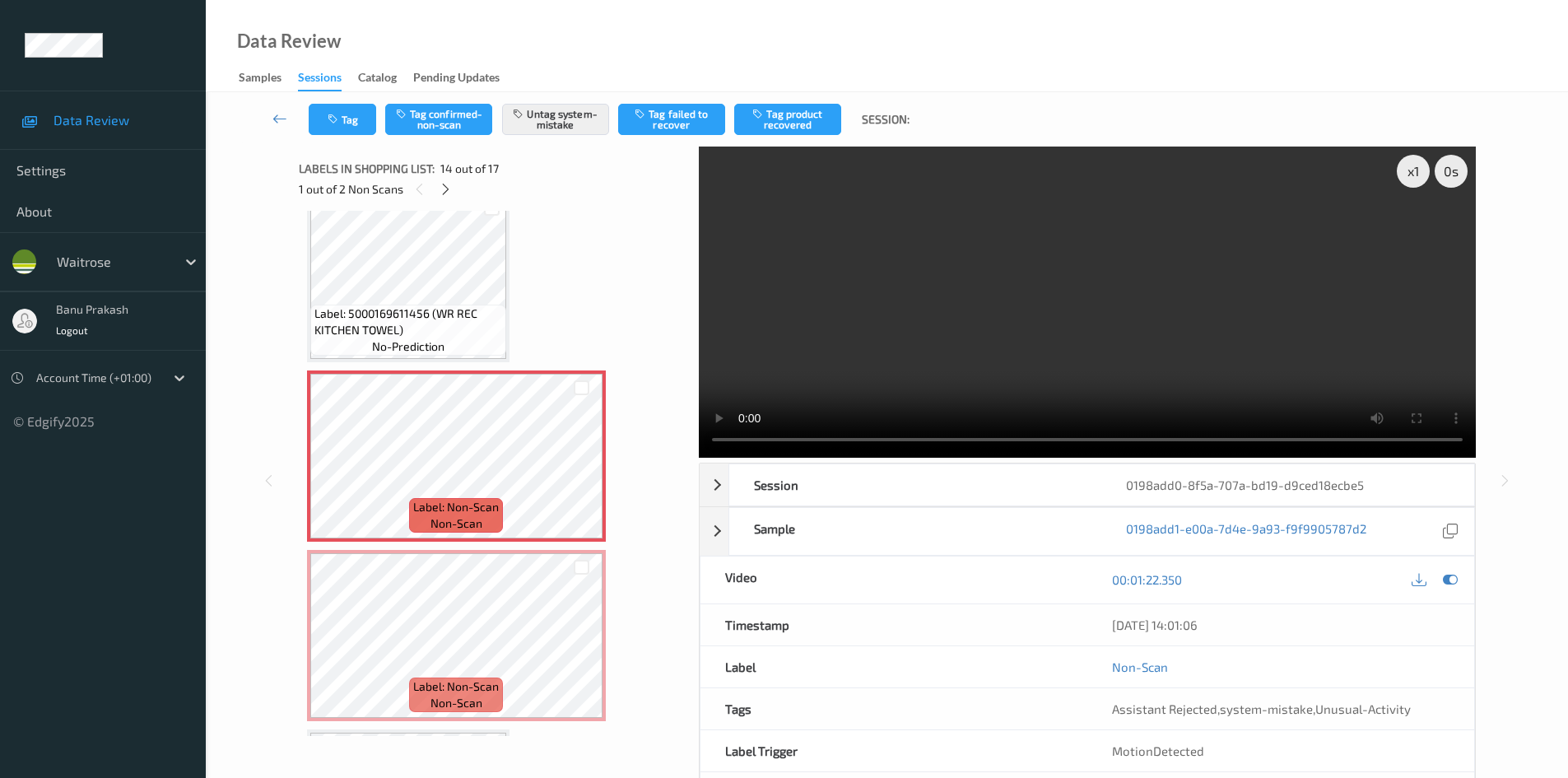
scroll to position [2121, 0]
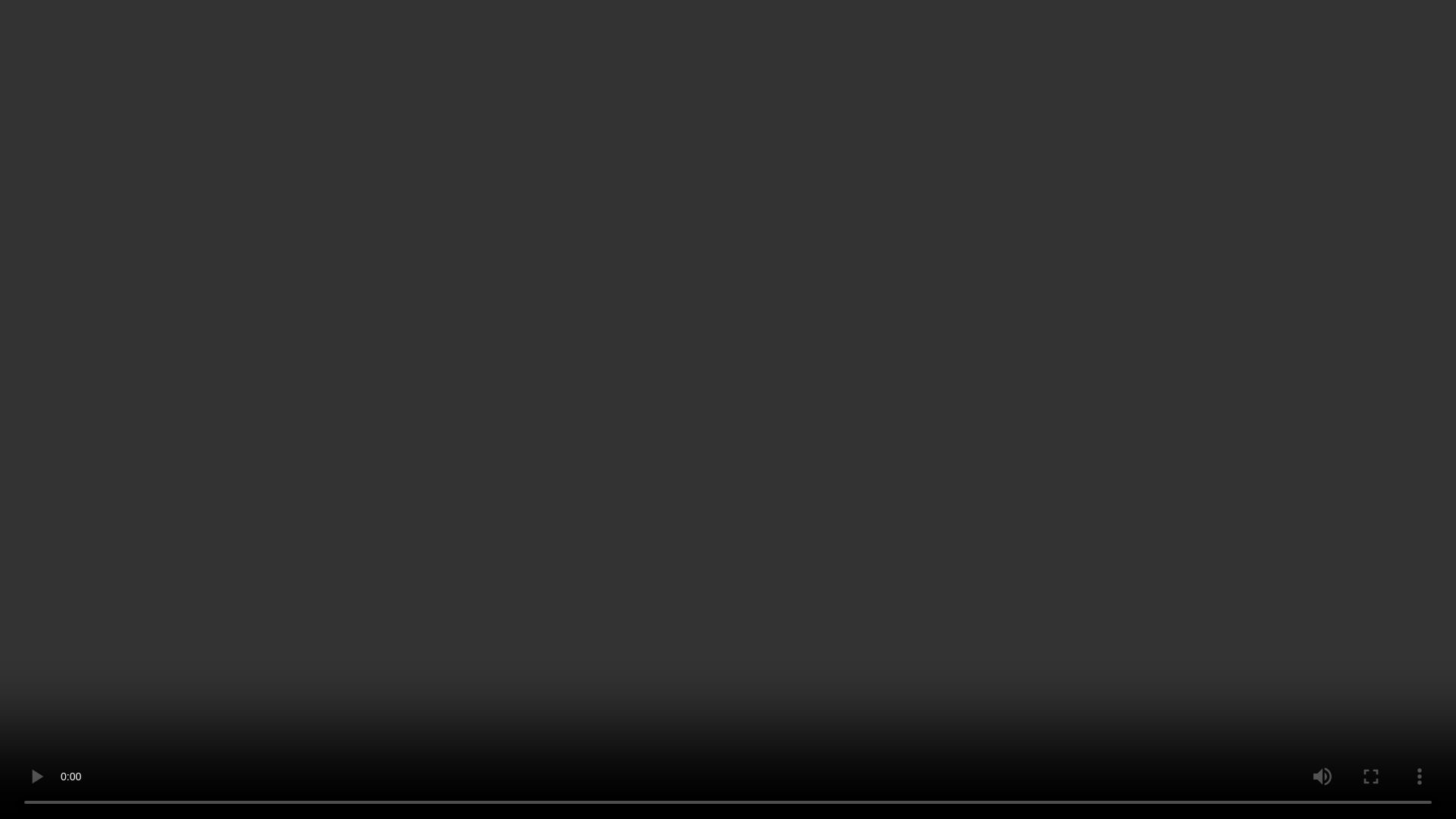
click at [495, 501] on video at bounding box center [728, 410] width 1456 height 819
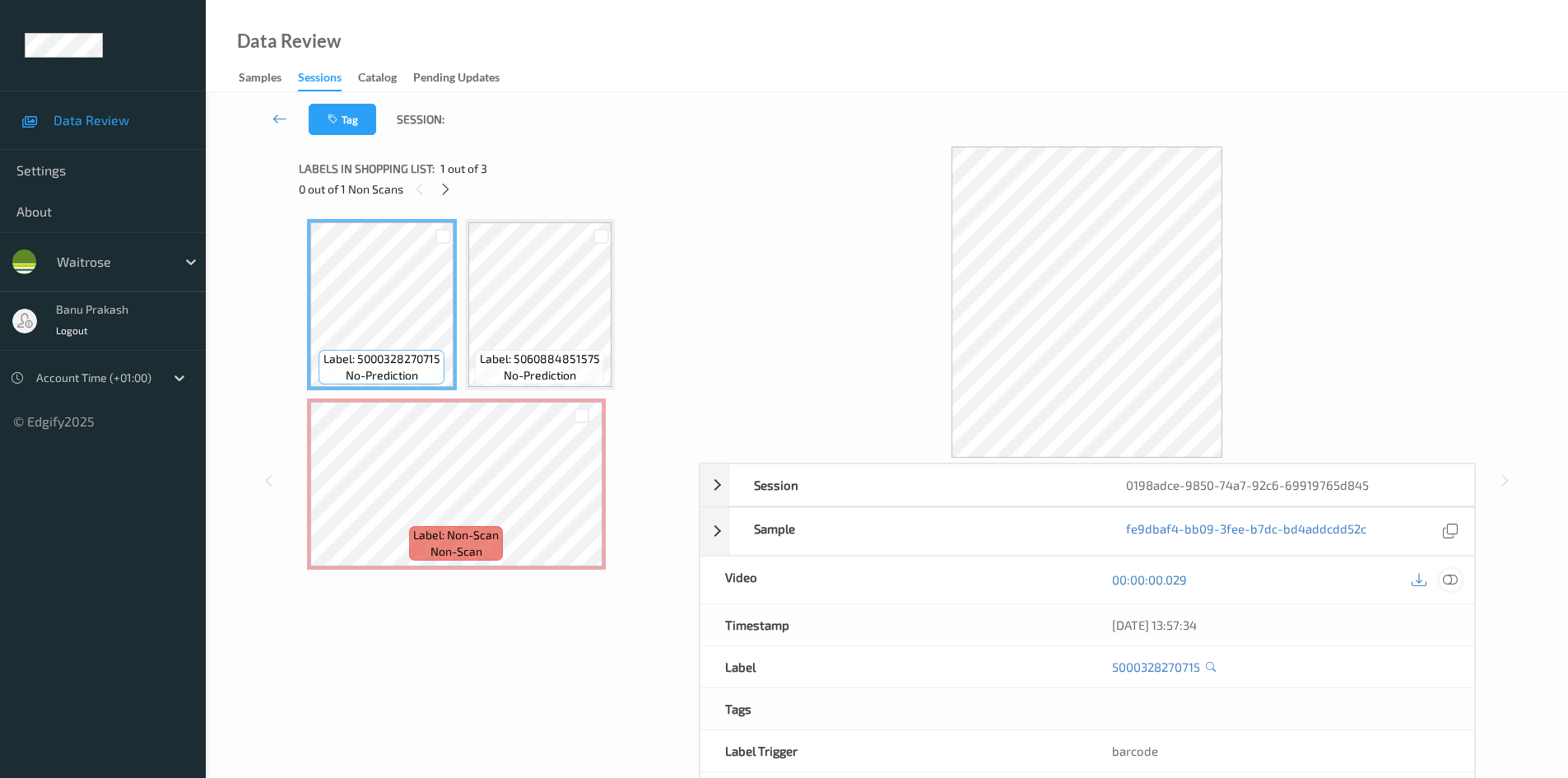
click at [1453, 585] on icon at bounding box center [1450, 579] width 15 height 15
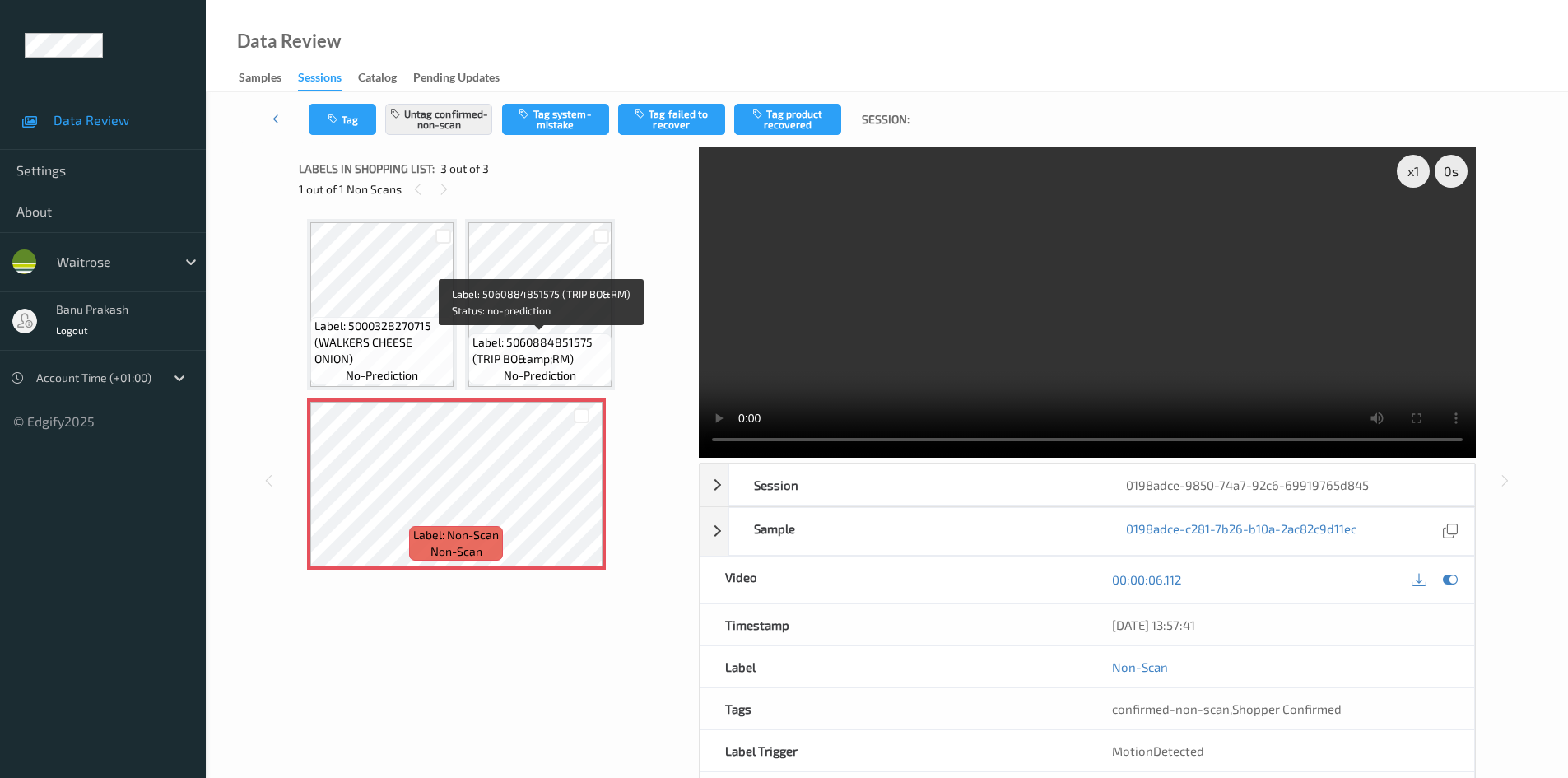
click at [508, 334] on div "Label: 5060884851575 (TRIP BO&amp;RM) no-prediction" at bounding box center [539, 359] width 143 height 51
click at [481, 342] on span "Label: 5060884851575 (TRIP BO&amp;RM)" at bounding box center [540, 350] width 135 height 32
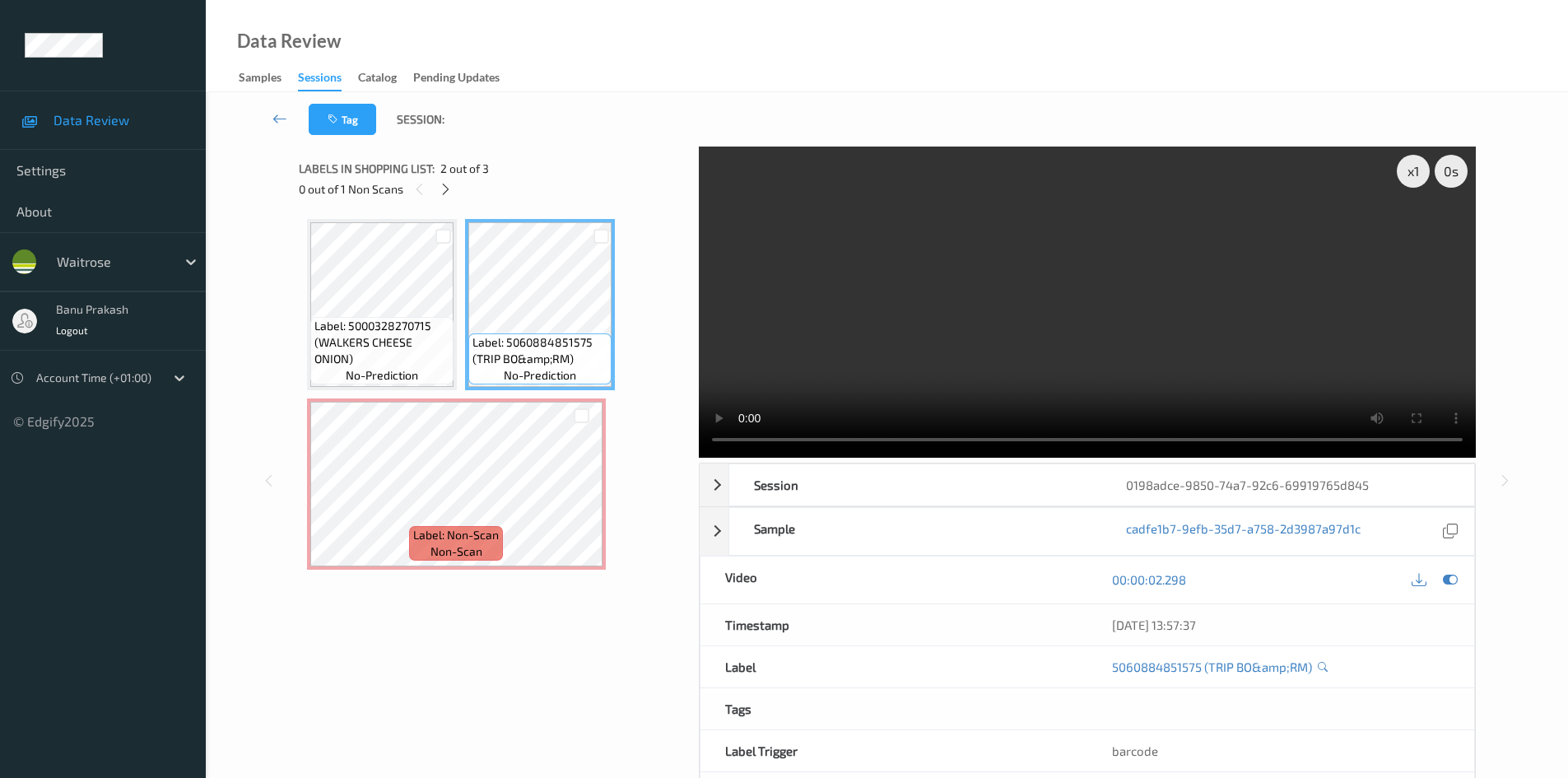
click at [950, 304] on video at bounding box center [1087, 302] width 777 height 311
click at [918, 368] on video at bounding box center [1087, 302] width 777 height 311
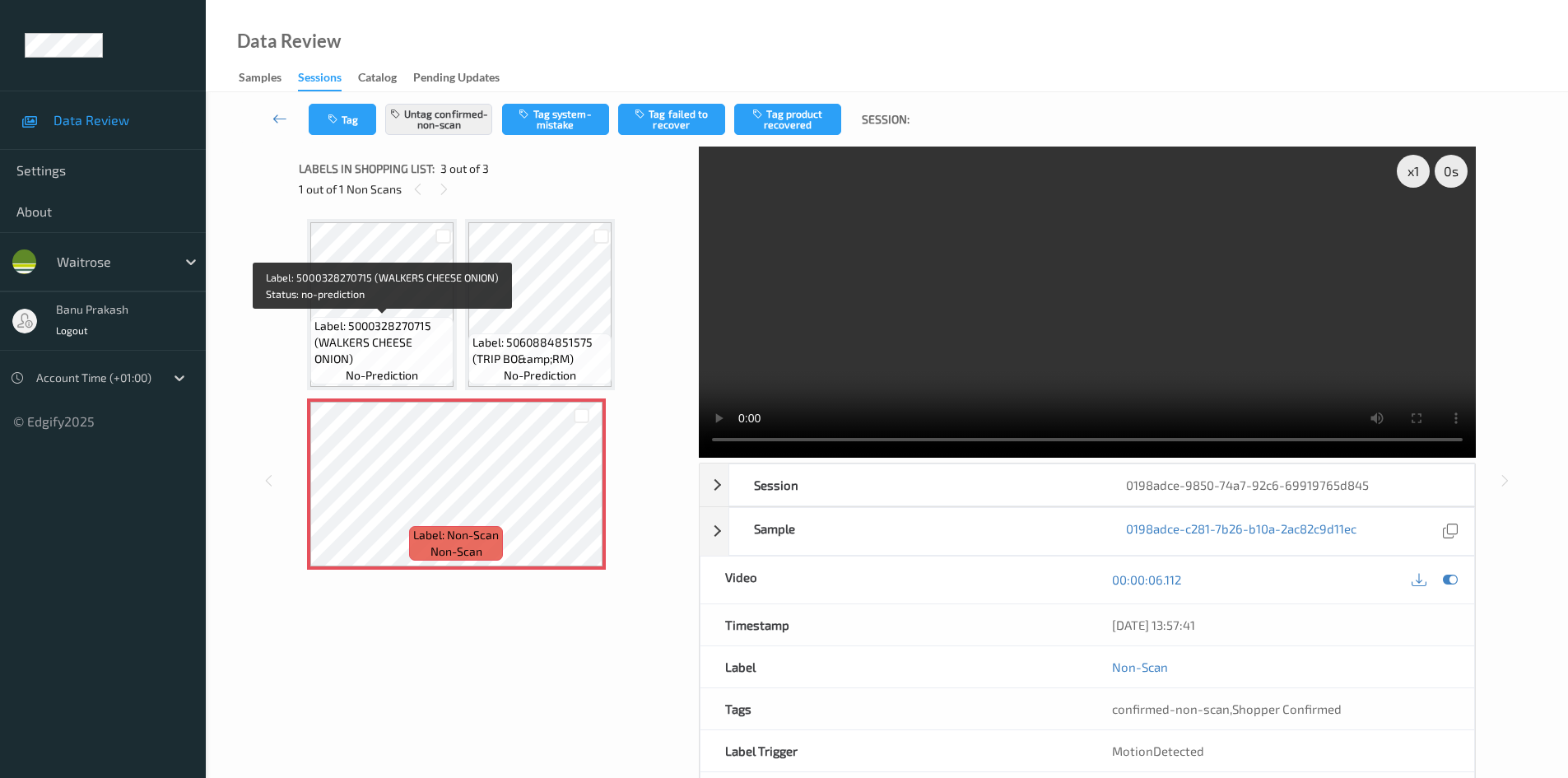
click at [376, 317] on div "Label: 5000328270715 (WALKERS CHEESE ONION) no-prediction" at bounding box center [381, 350] width 143 height 68
click at [423, 334] on span "Label: 5000328270715 (WALKERS CHEESE ONION)" at bounding box center [382, 342] width 135 height 49
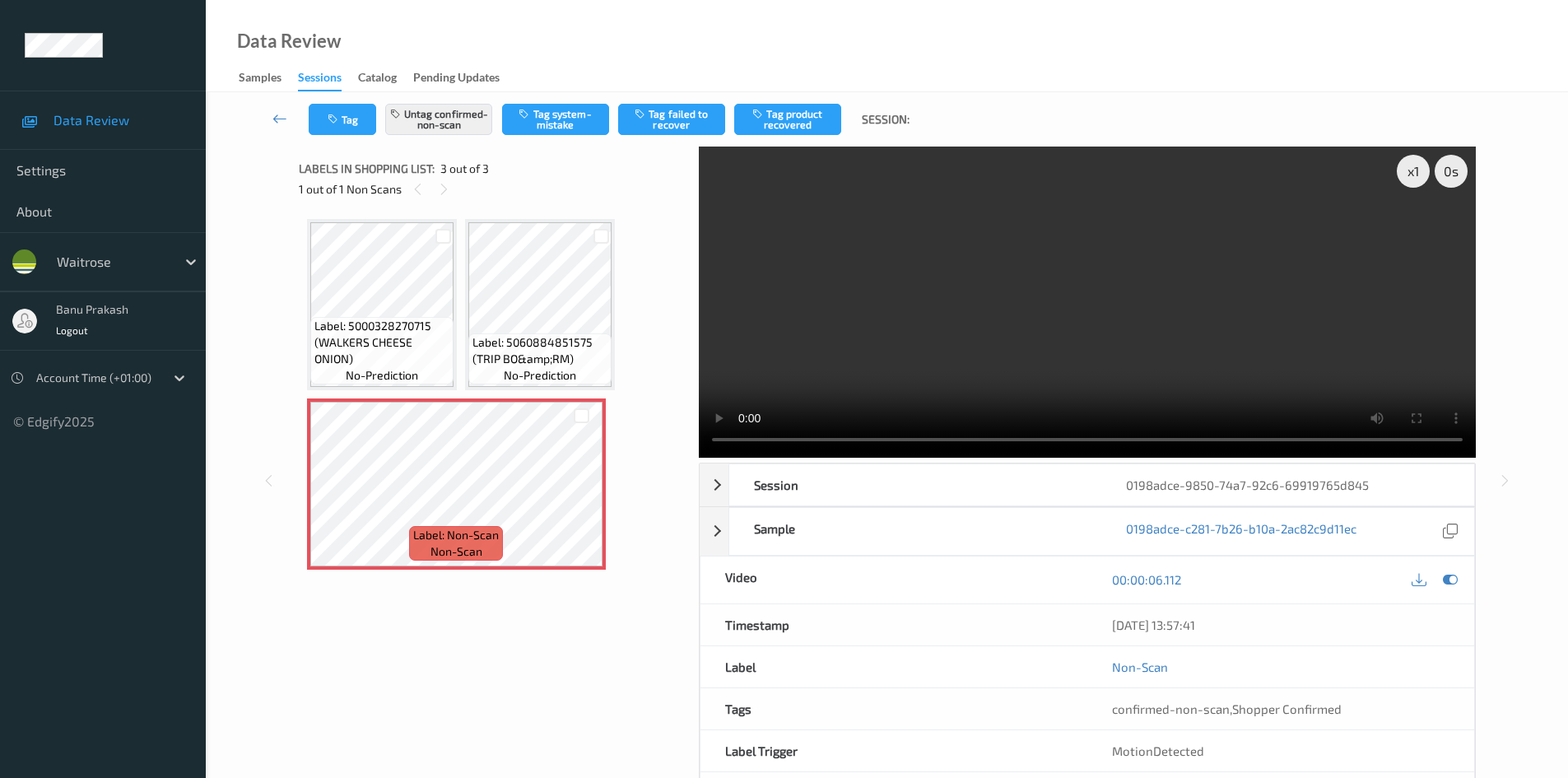
click at [360, 317] on div "Label: 5000328270715 (WALKERS CHEESE ONION) no-prediction" at bounding box center [381, 350] width 143 height 68
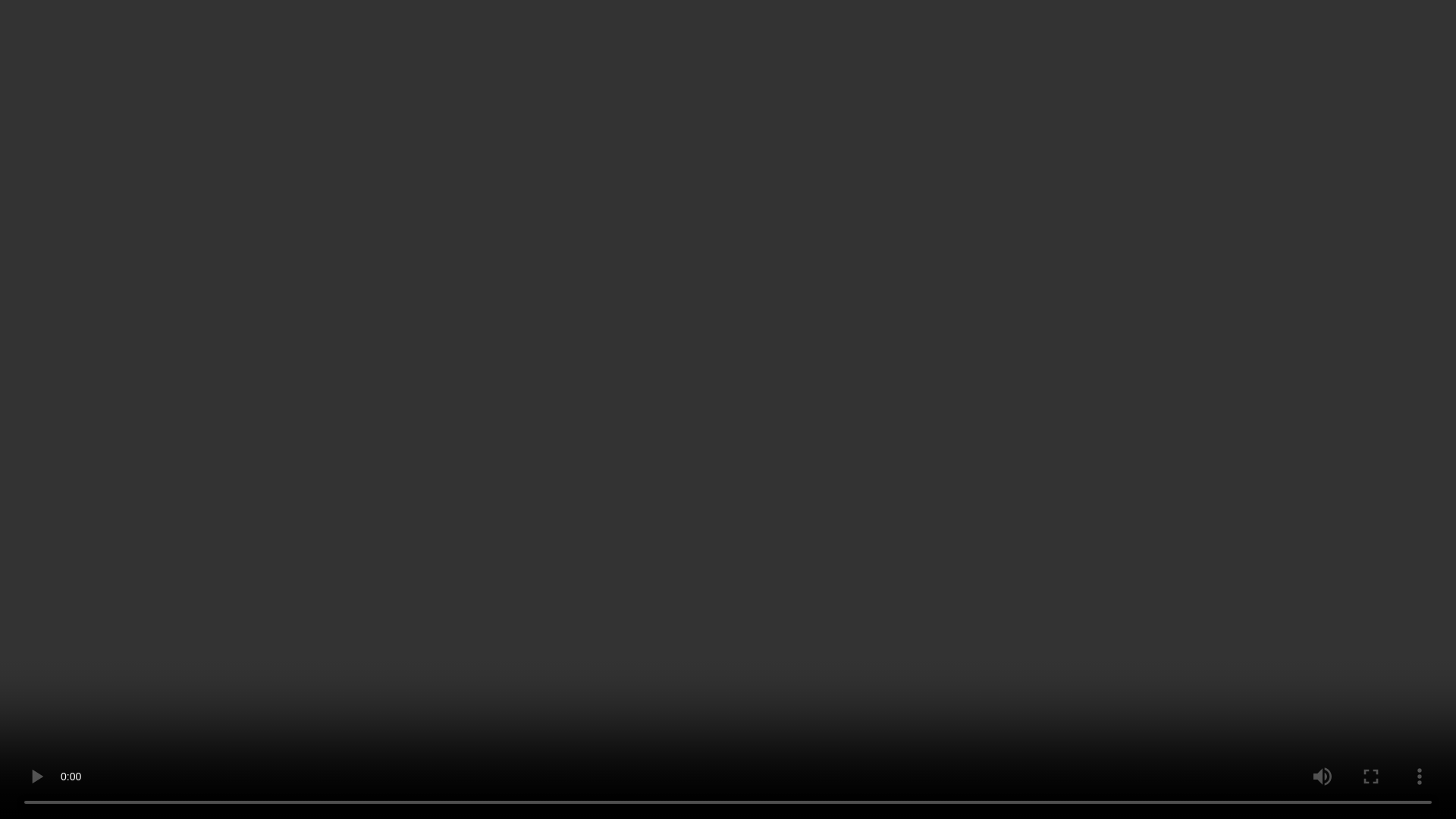
click at [949, 499] on video at bounding box center [728, 410] width 1456 height 819
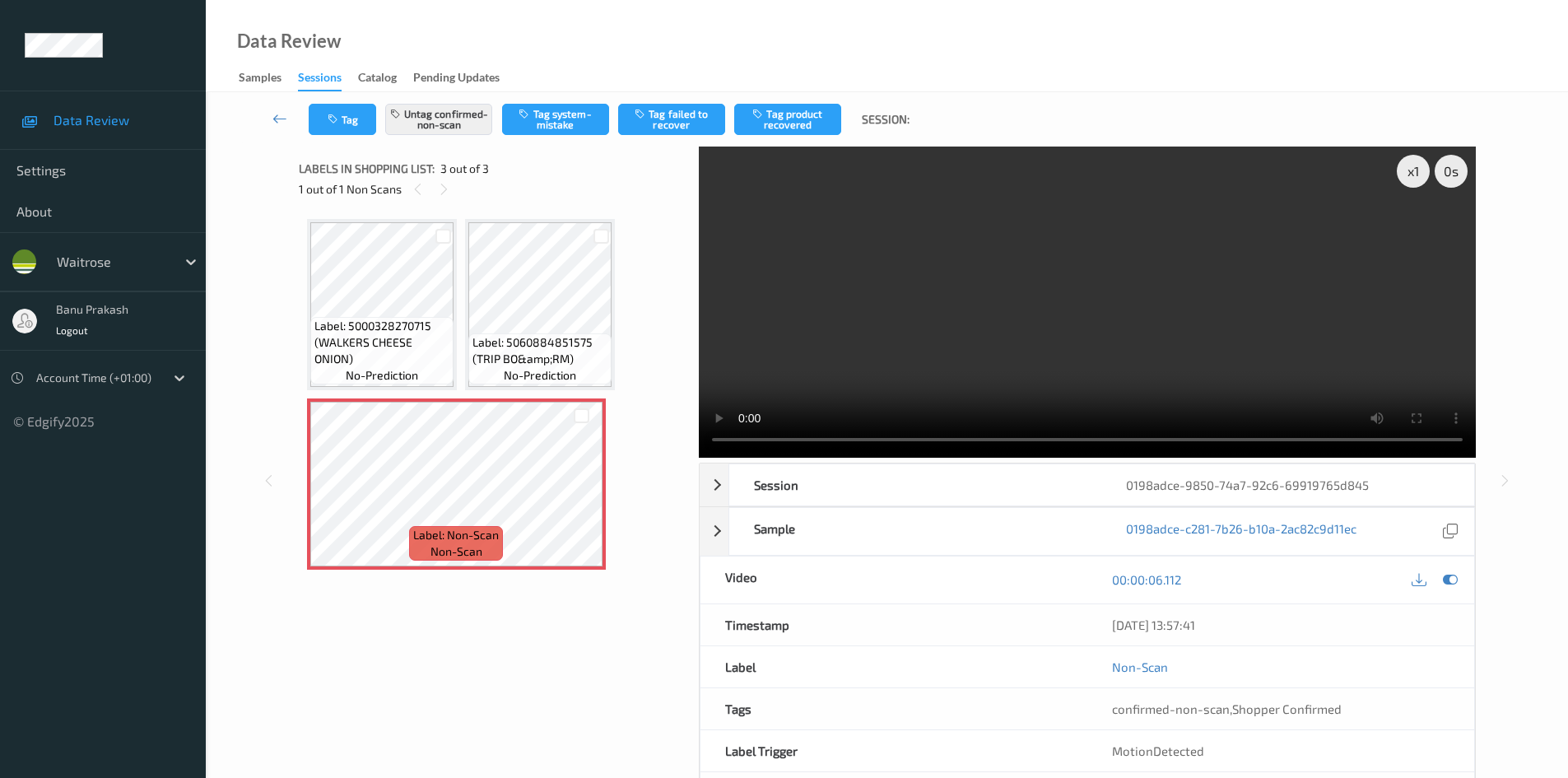
click at [1029, 316] on video at bounding box center [1087, 302] width 777 height 311
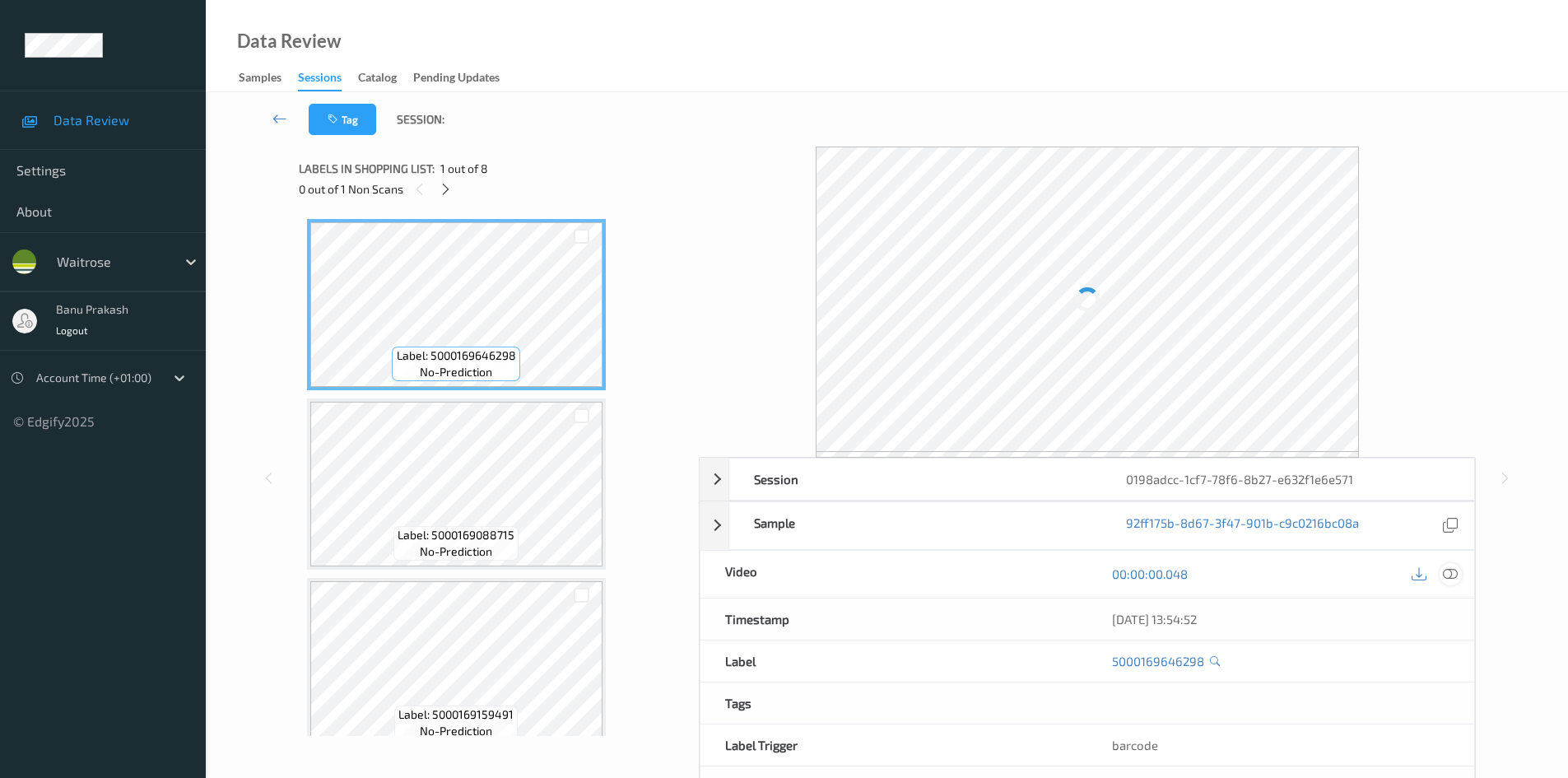
click at [1458, 572] on div at bounding box center [1450, 573] width 22 height 22
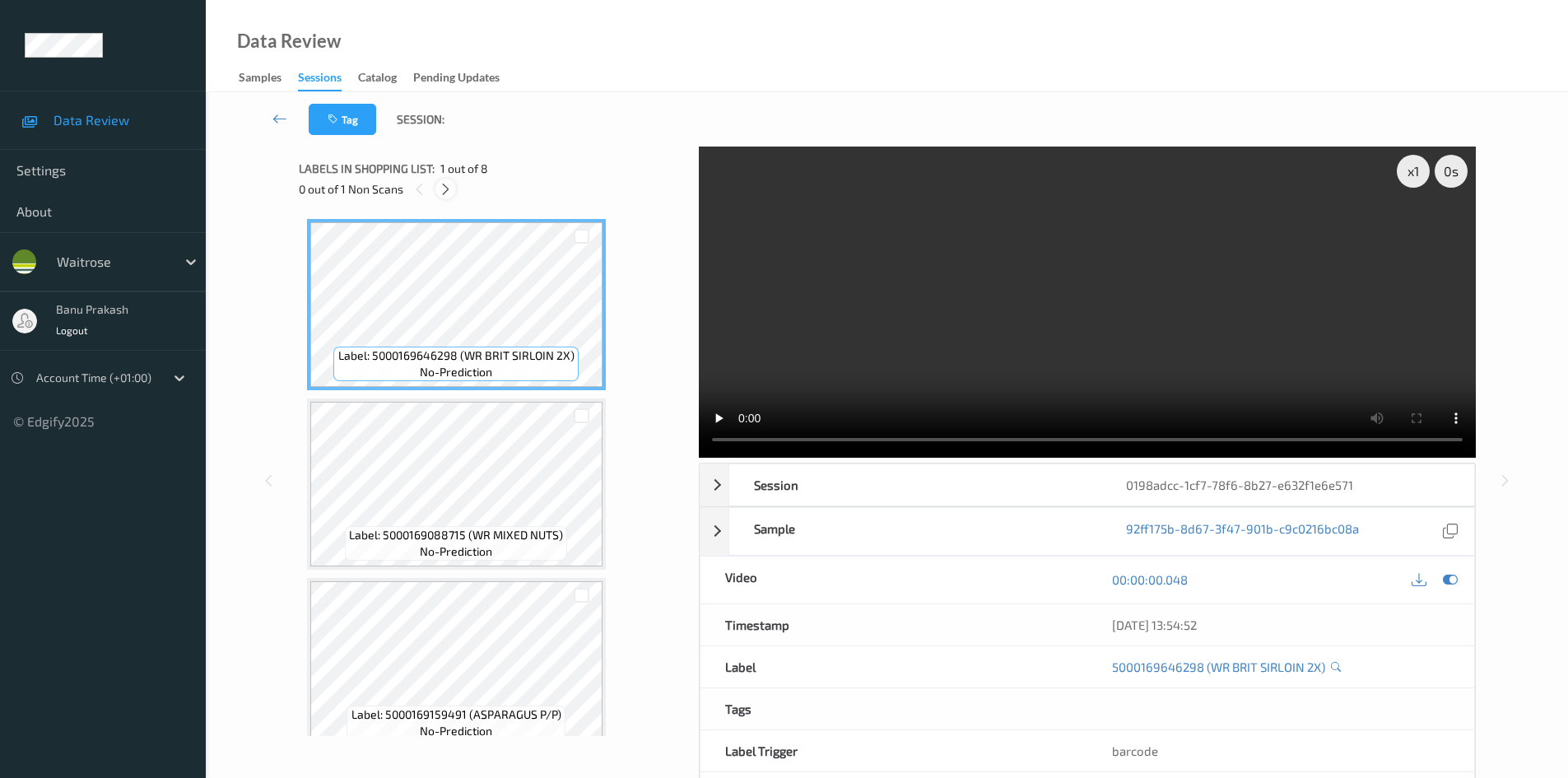
click at [447, 189] on icon at bounding box center [446, 189] width 14 height 15
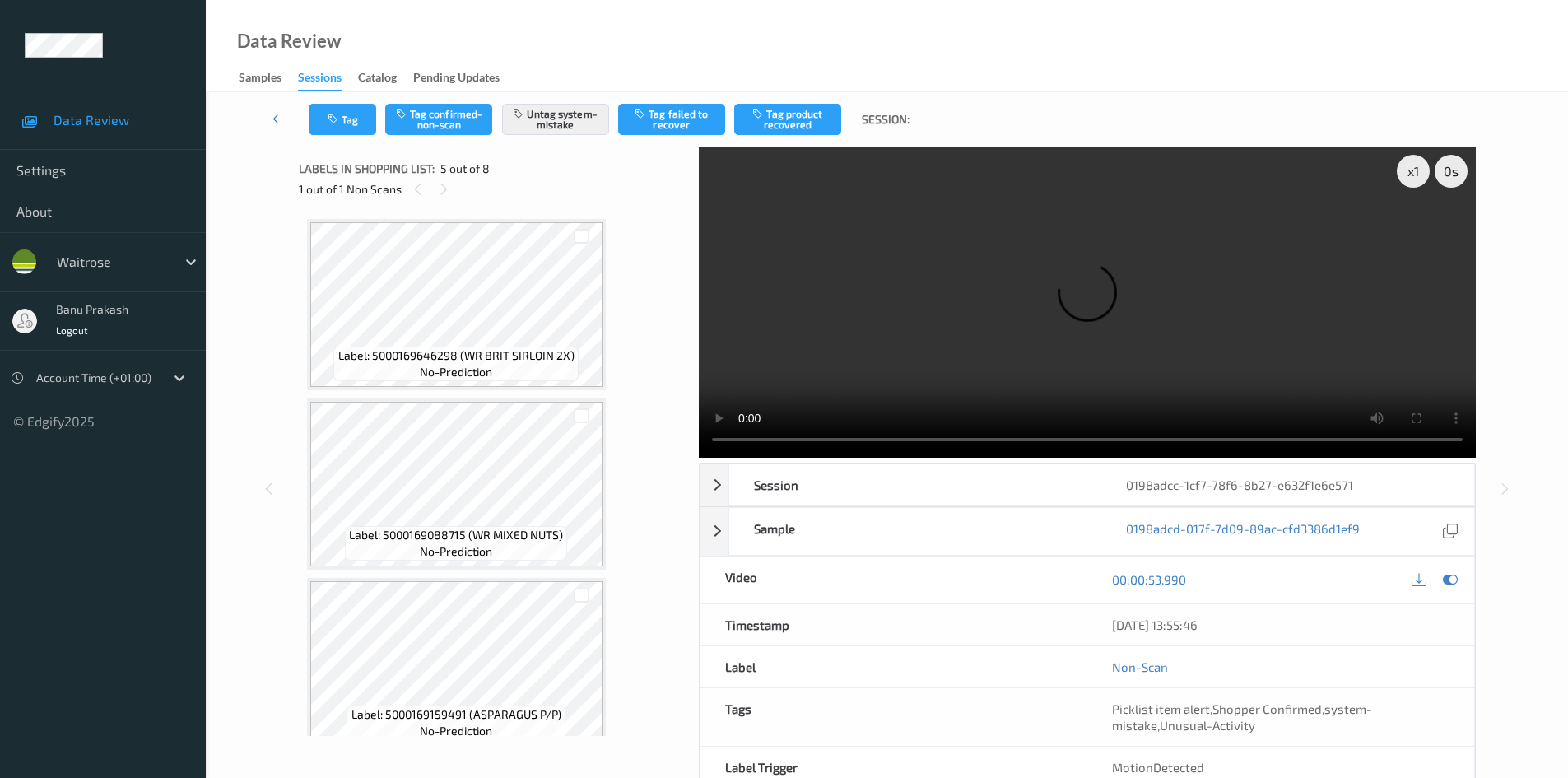
scroll to position [546, 0]
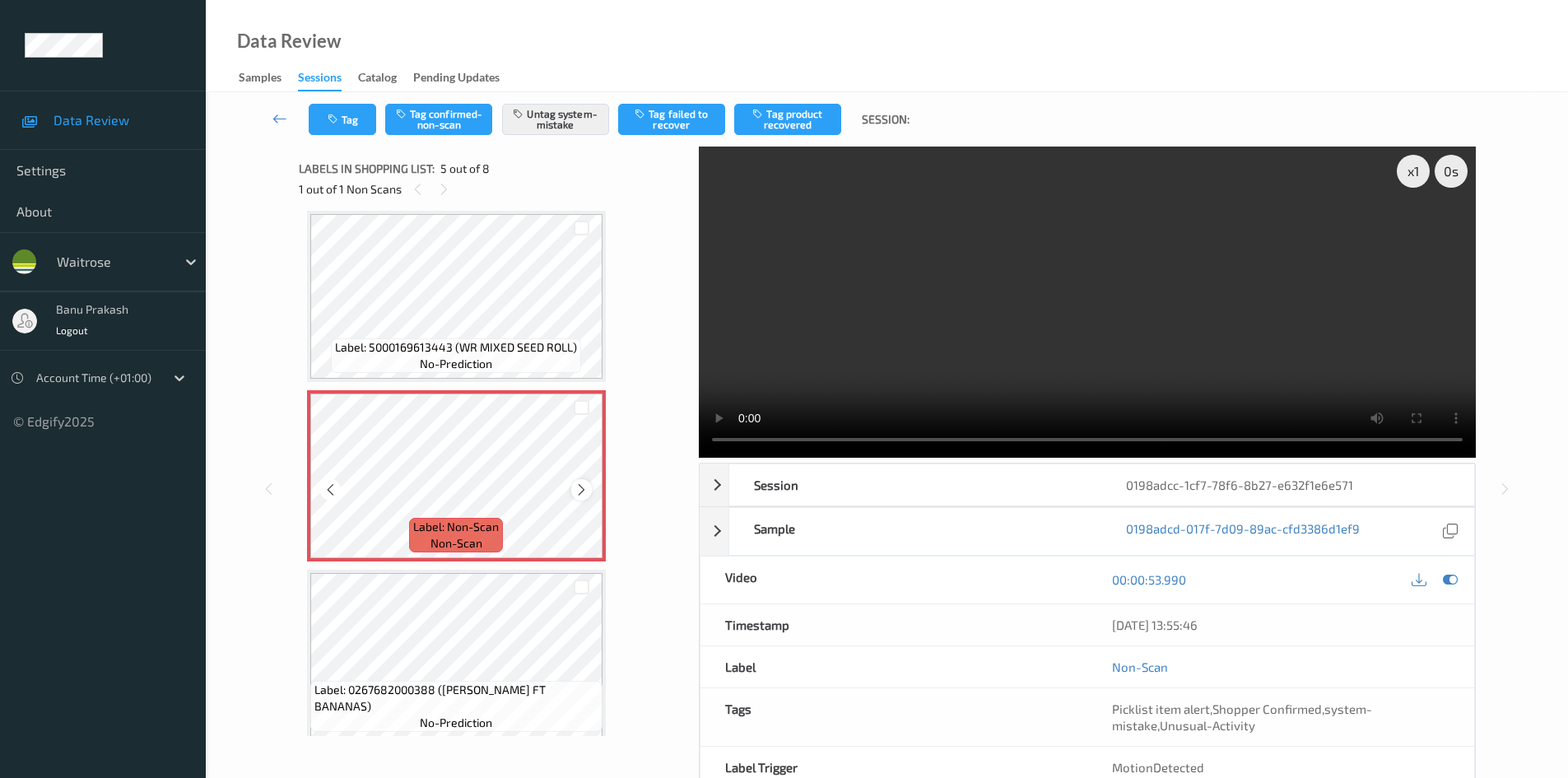
click at [581, 492] on icon at bounding box center [582, 489] width 14 height 15
click at [581, 491] on icon at bounding box center [582, 489] width 14 height 15
click at [461, 359] on span "no-prediction" at bounding box center [456, 364] width 72 height 17
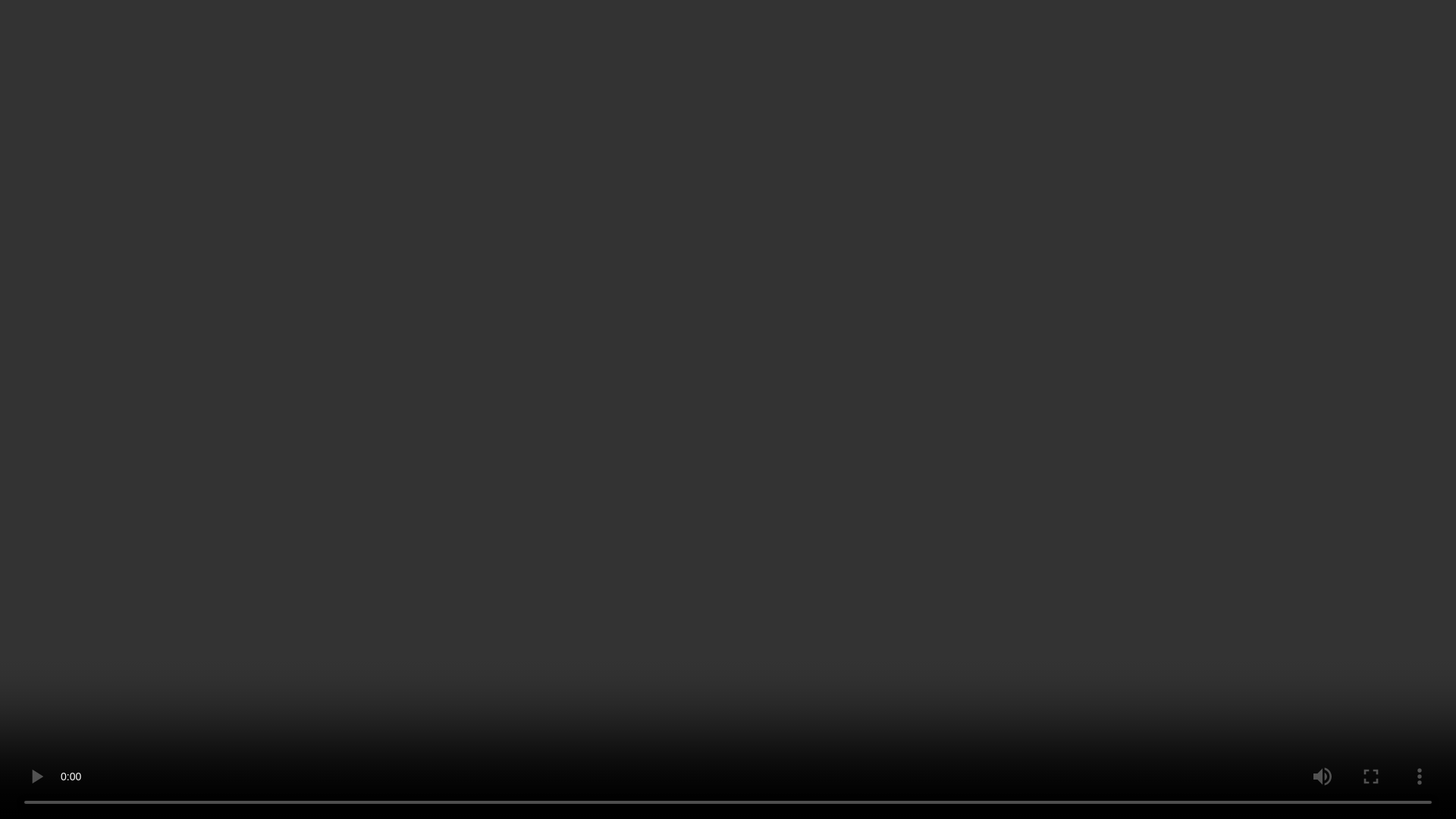
click at [721, 426] on video at bounding box center [728, 410] width 1456 height 819
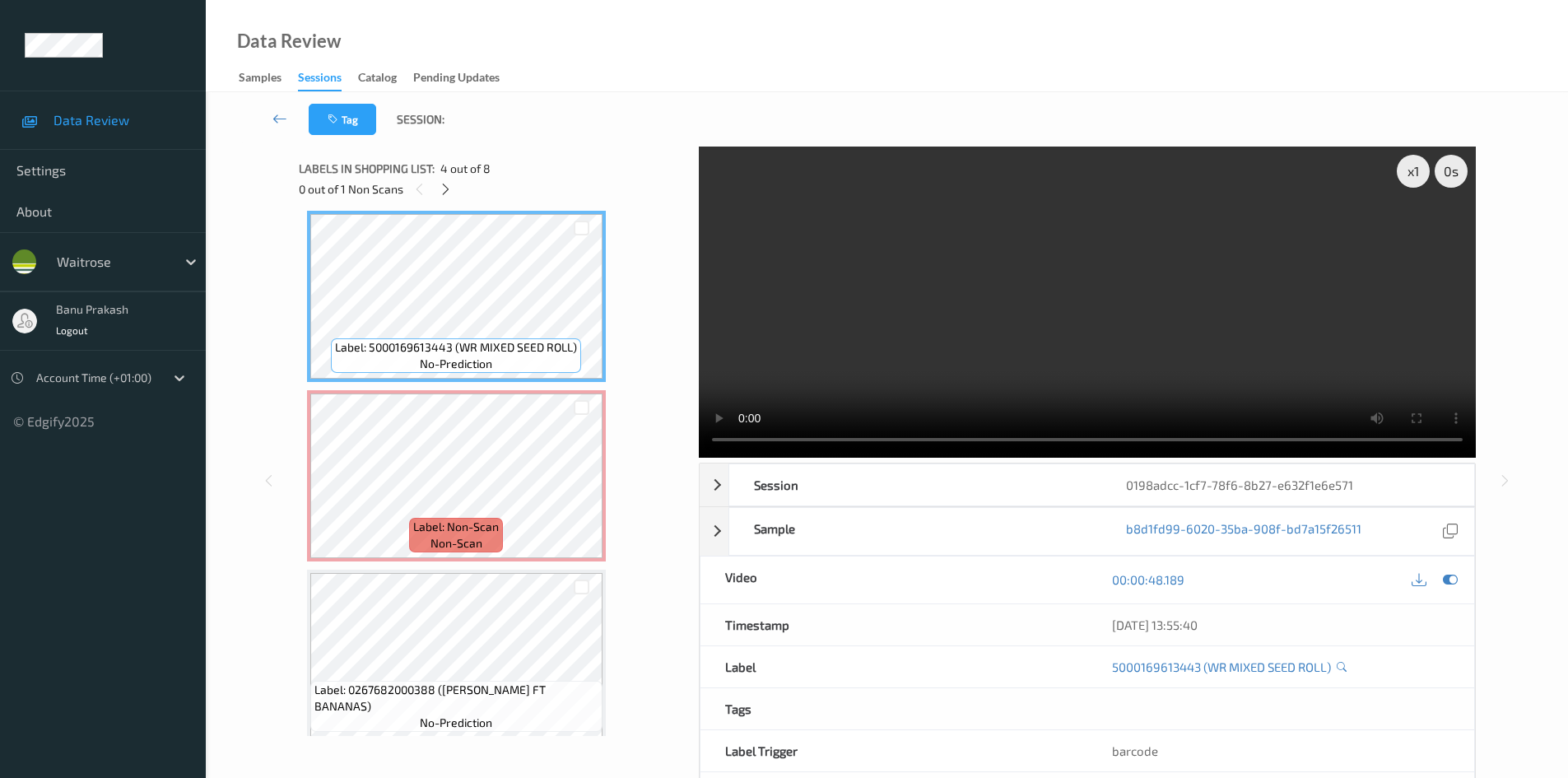
click at [1142, 307] on video at bounding box center [1087, 302] width 777 height 311
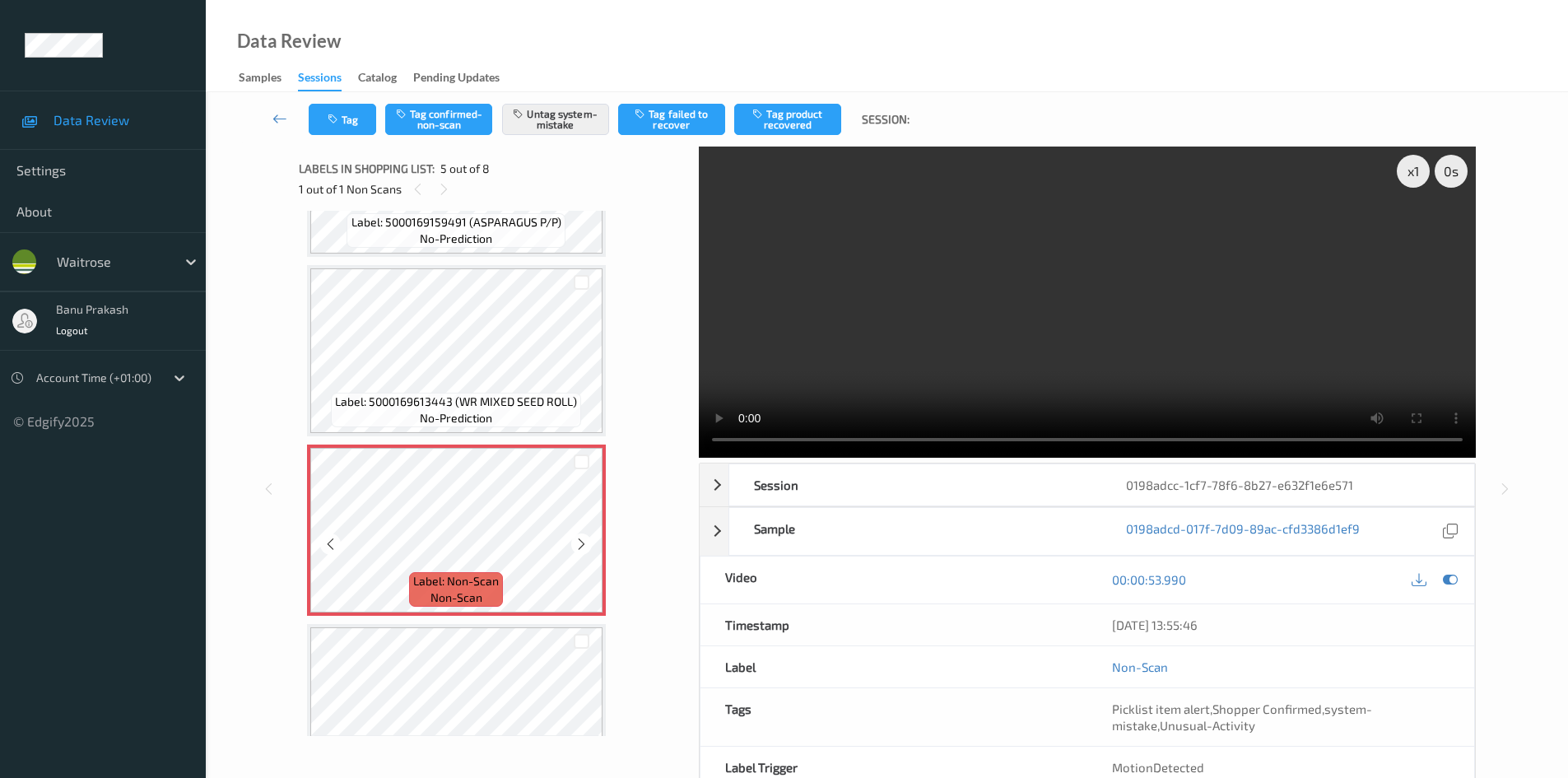
scroll to position [465, 0]
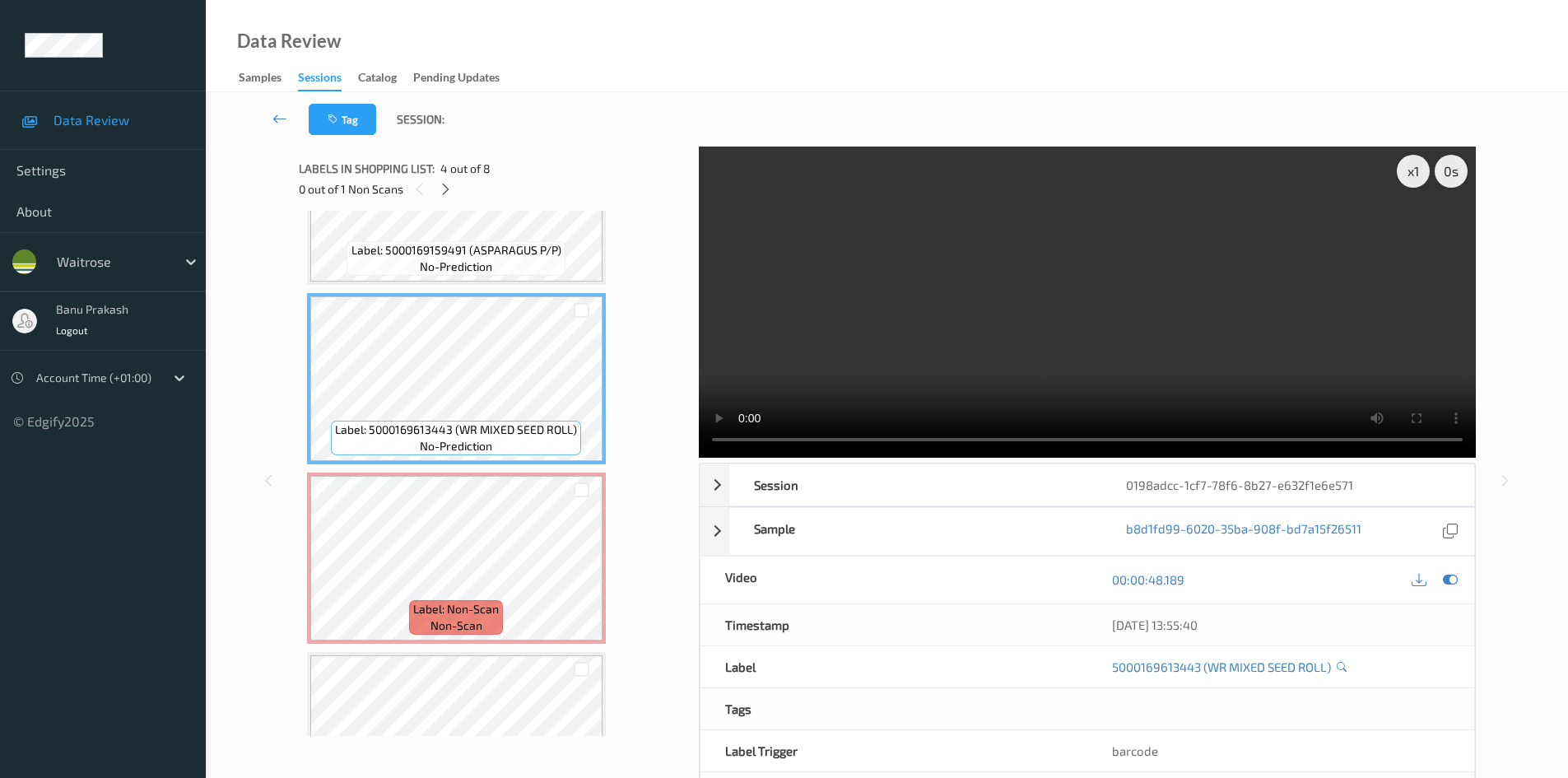
click at [1017, 333] on video at bounding box center [1087, 302] width 777 height 311
click at [1093, 342] on video at bounding box center [1087, 302] width 777 height 311
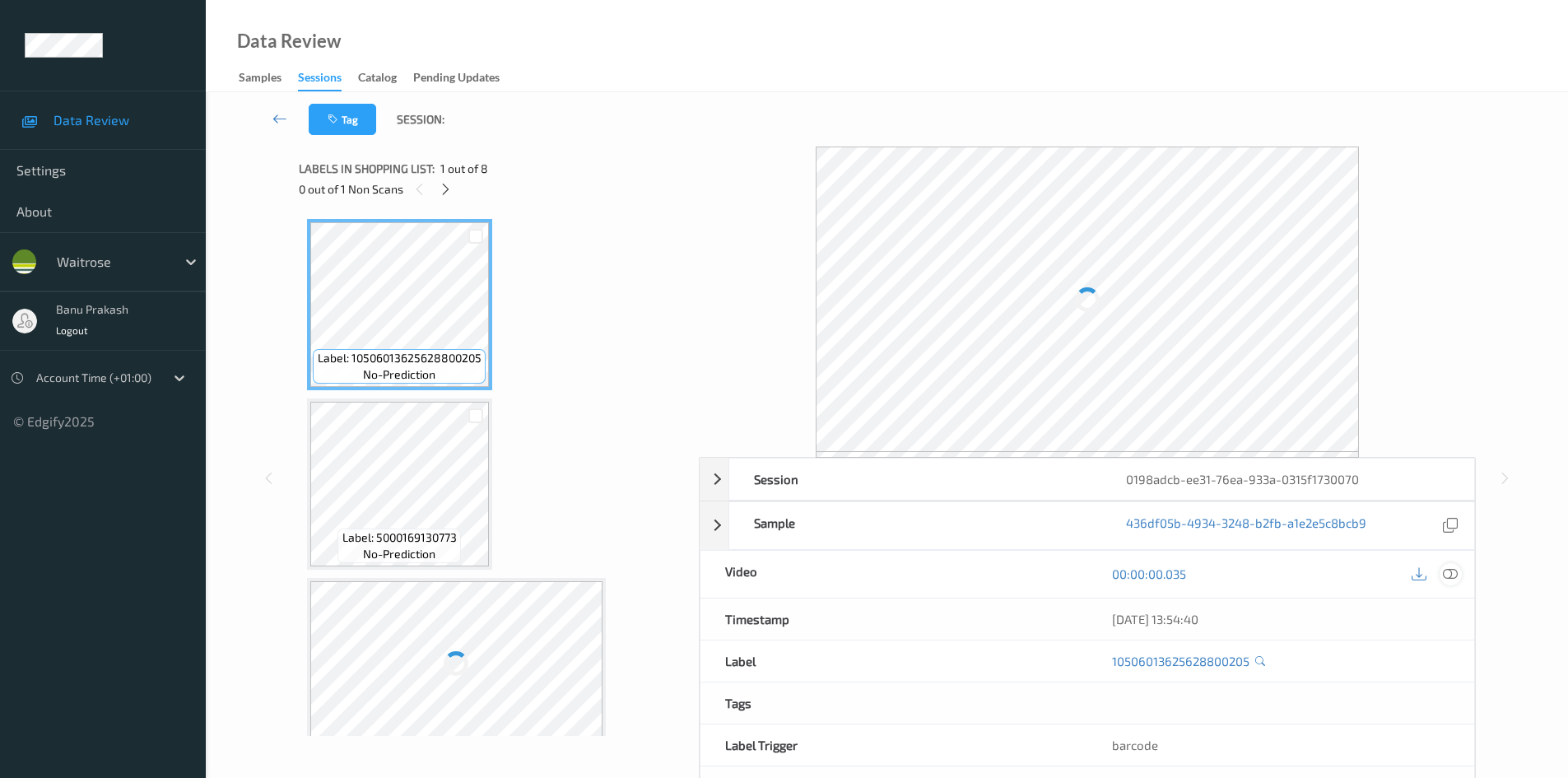
click at [1456, 576] on icon at bounding box center [1450, 573] width 15 height 15
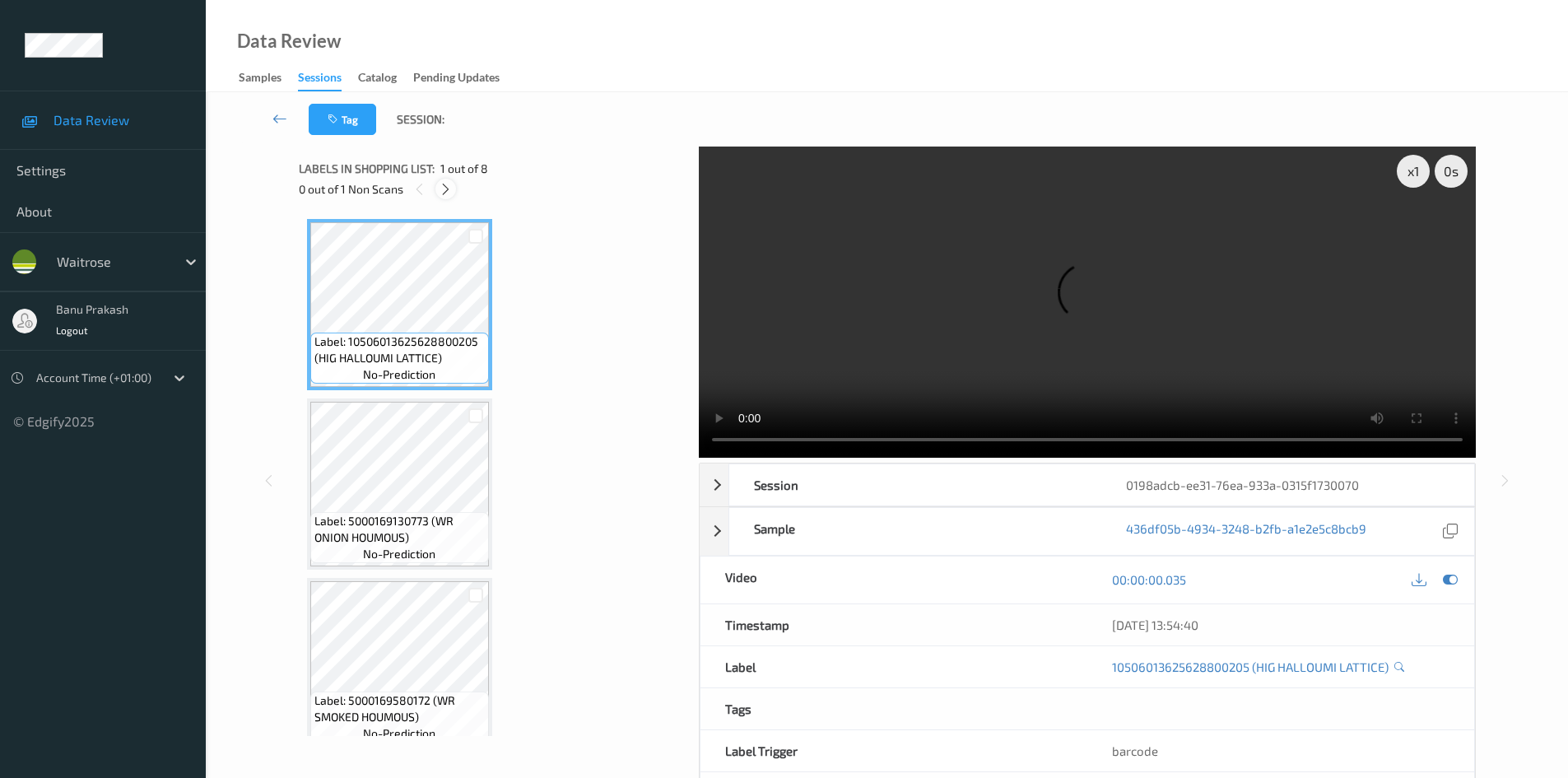
click at [451, 192] on icon at bounding box center [446, 189] width 14 height 15
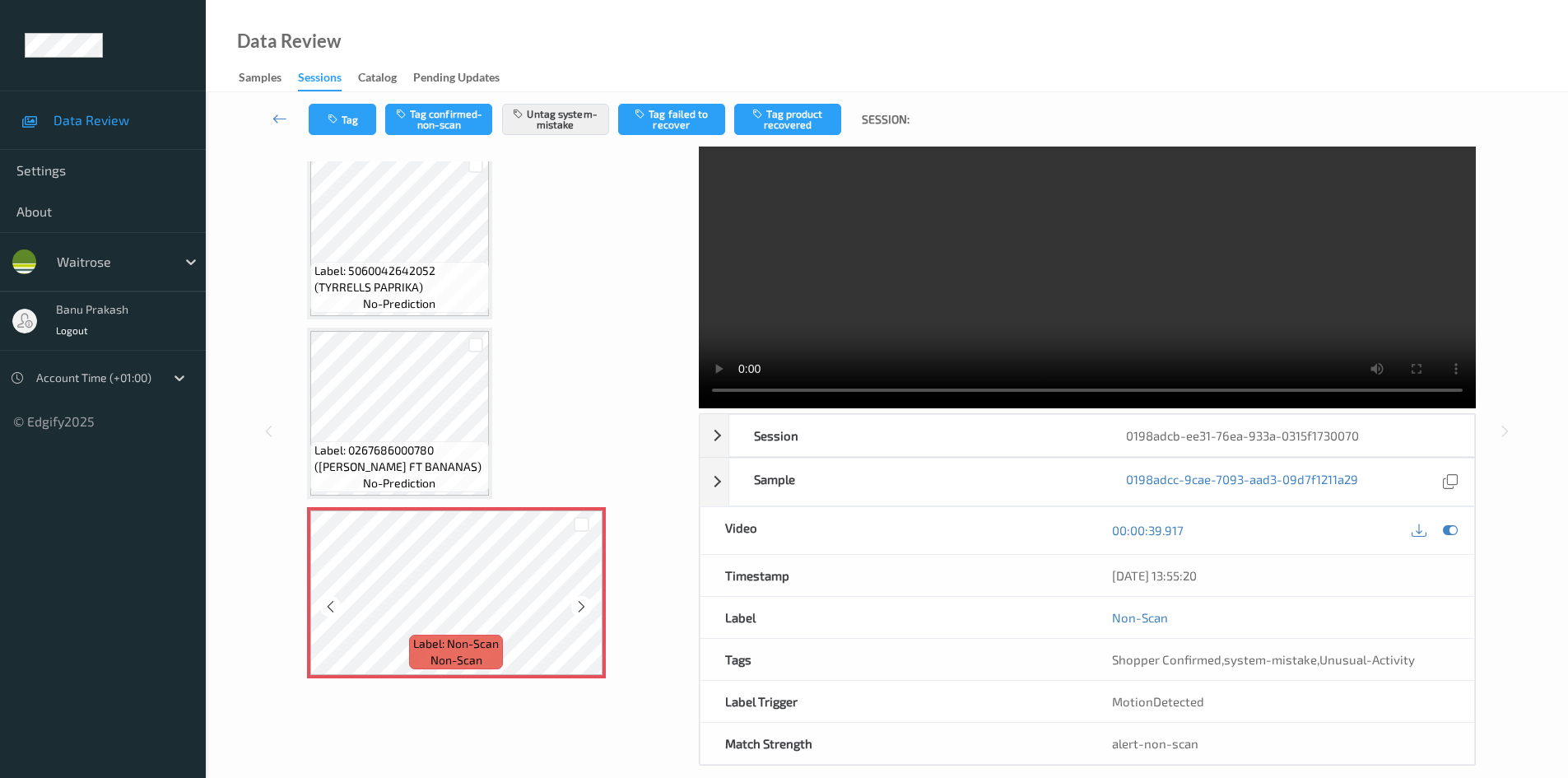
scroll to position [71, 0]
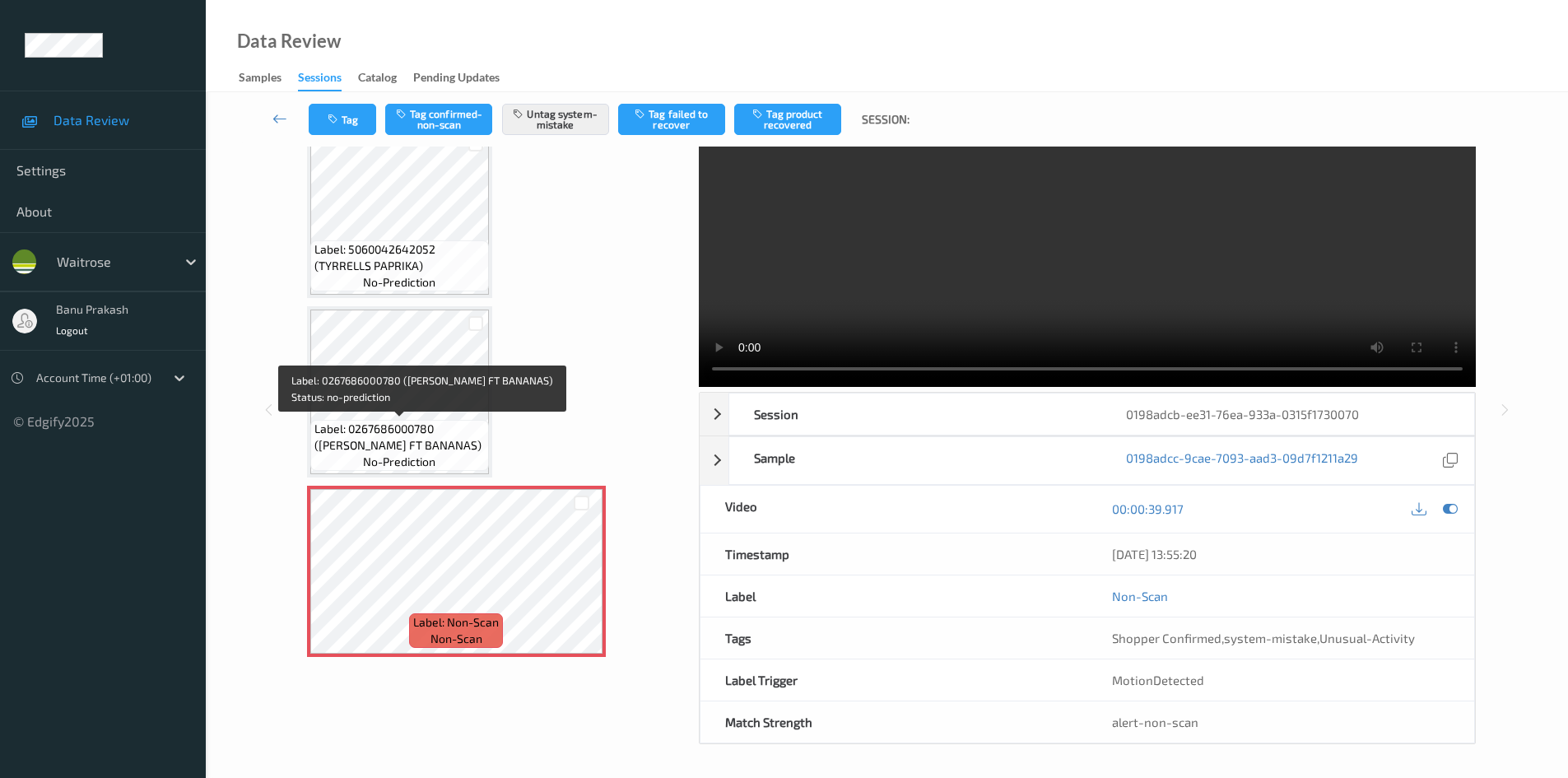
click at [446, 421] on span "Label: 0267686000780 (WR ESS FT BANANAS)" at bounding box center [400, 436] width 170 height 32
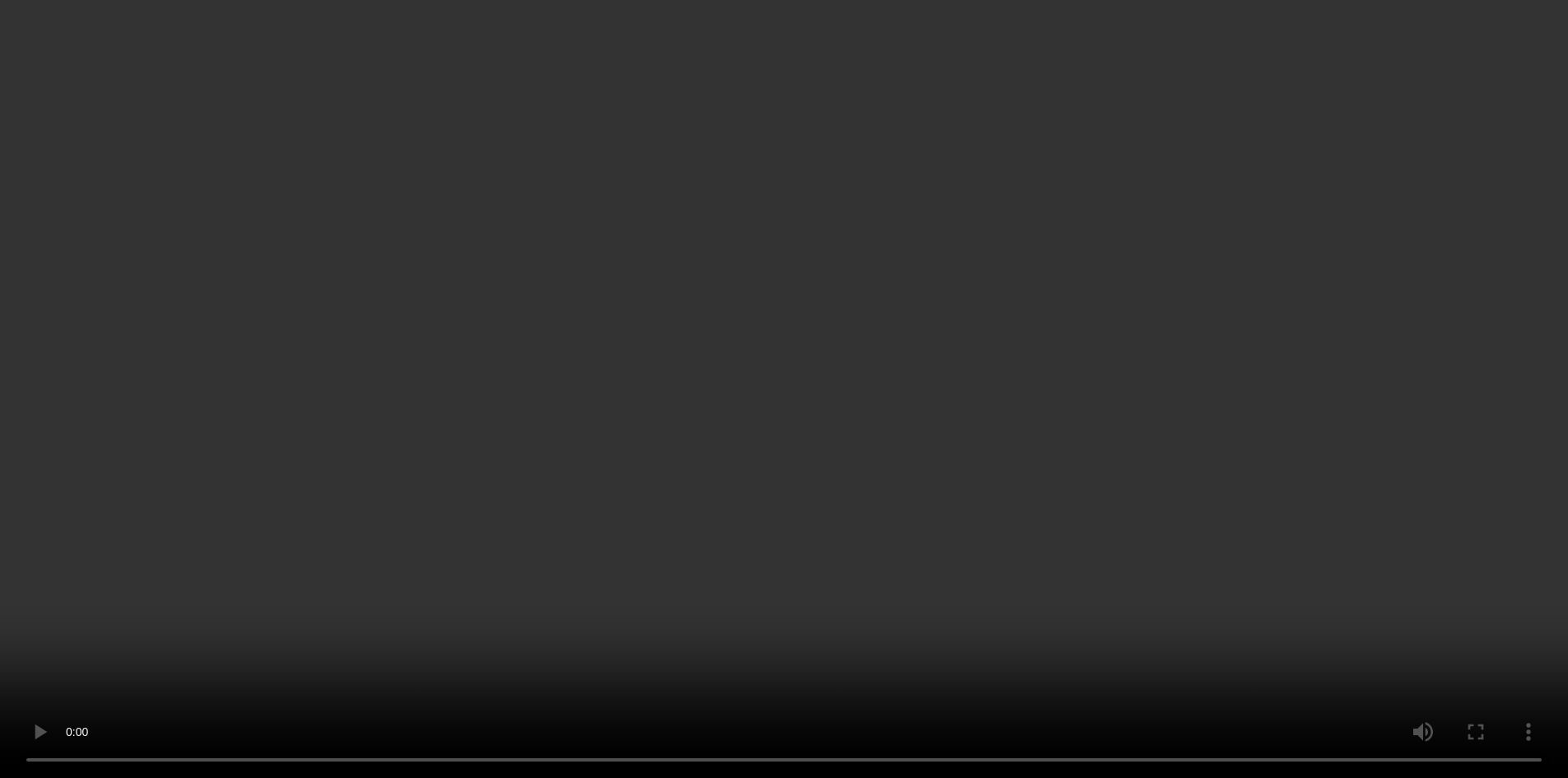
scroll to position [807, 0]
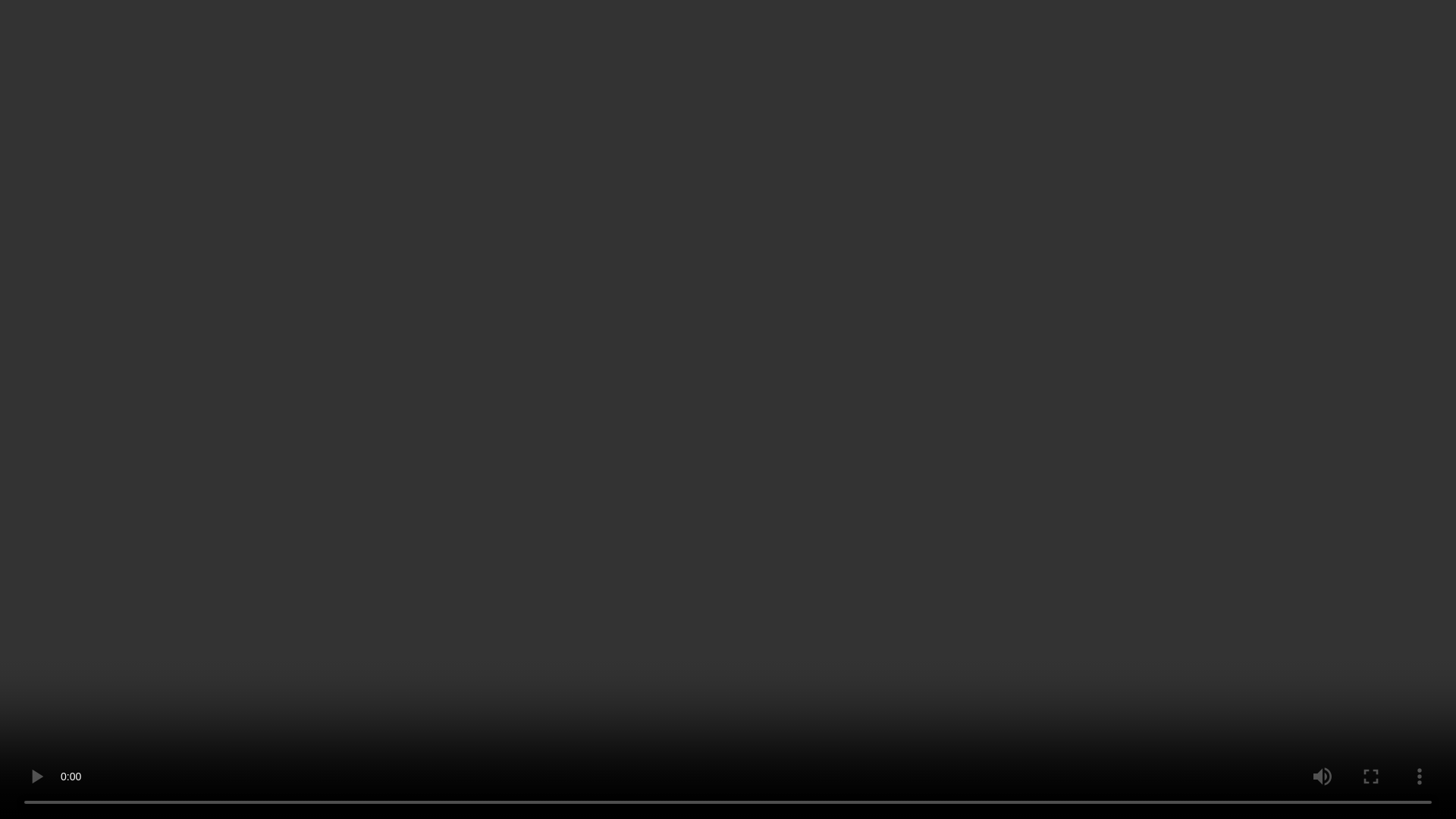
click at [1046, 382] on video at bounding box center [728, 410] width 1456 height 819
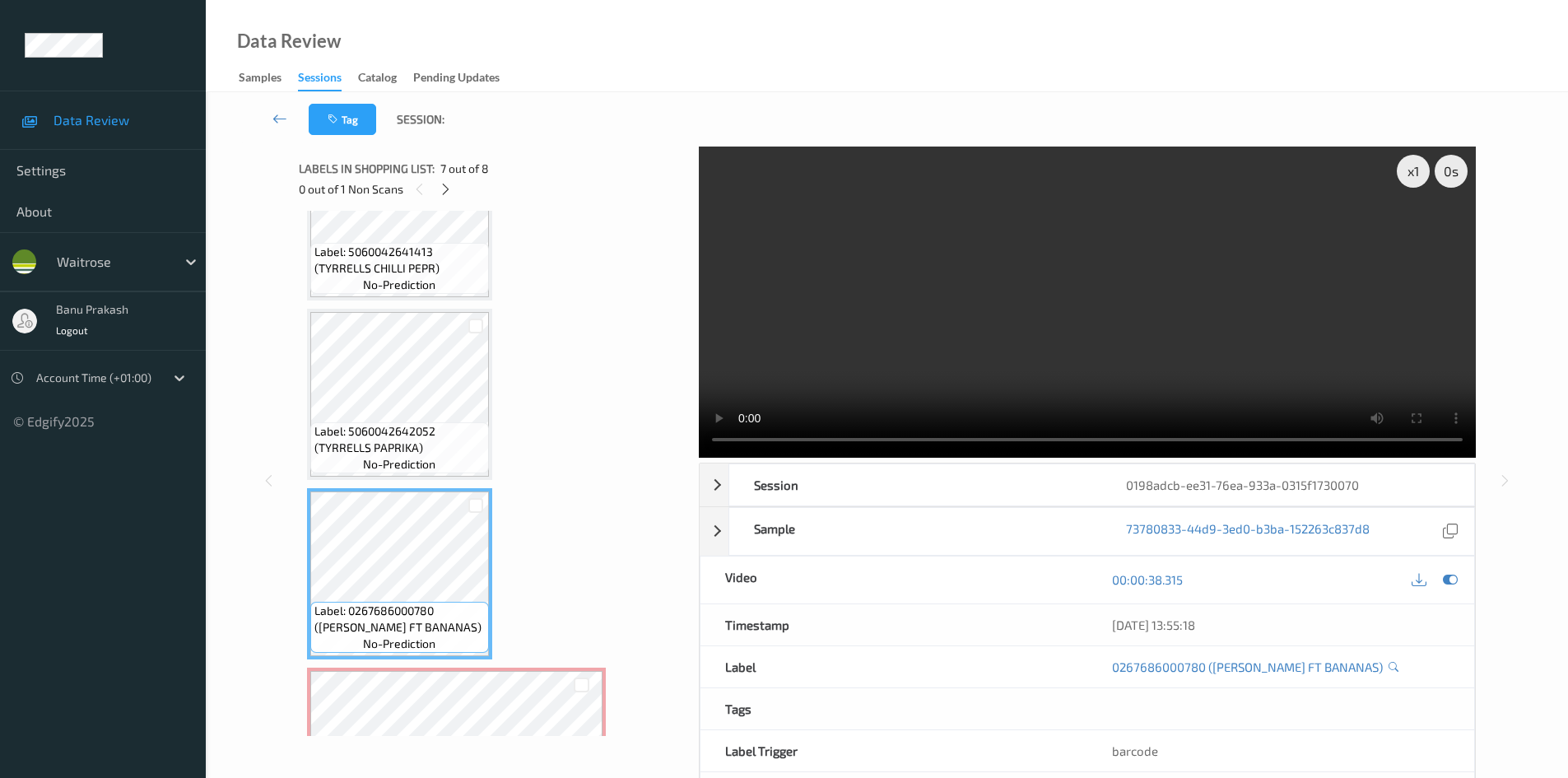
click at [1246, 344] on video at bounding box center [1087, 302] width 777 height 311
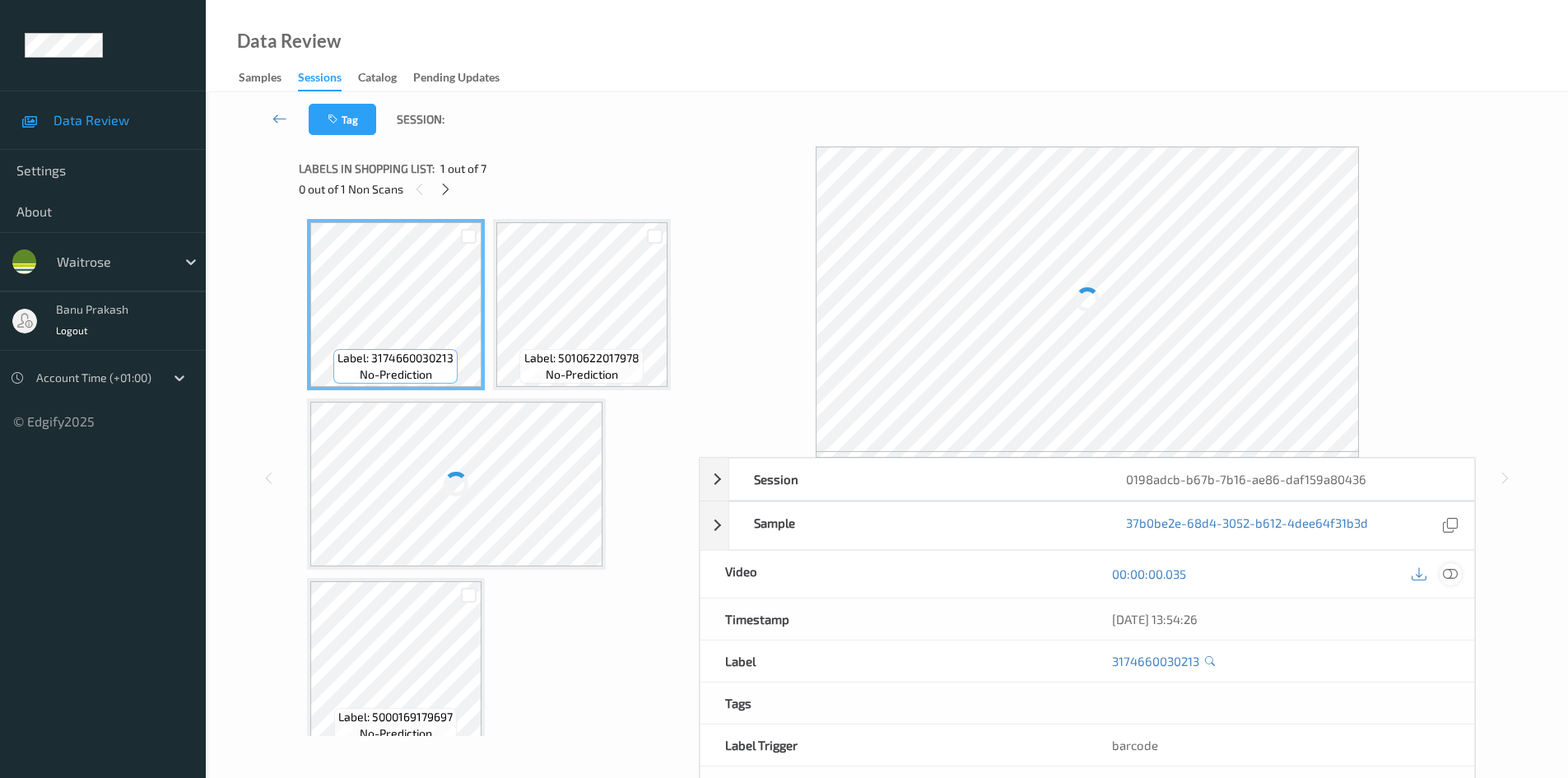
click at [1453, 578] on icon at bounding box center [1450, 573] width 15 height 15
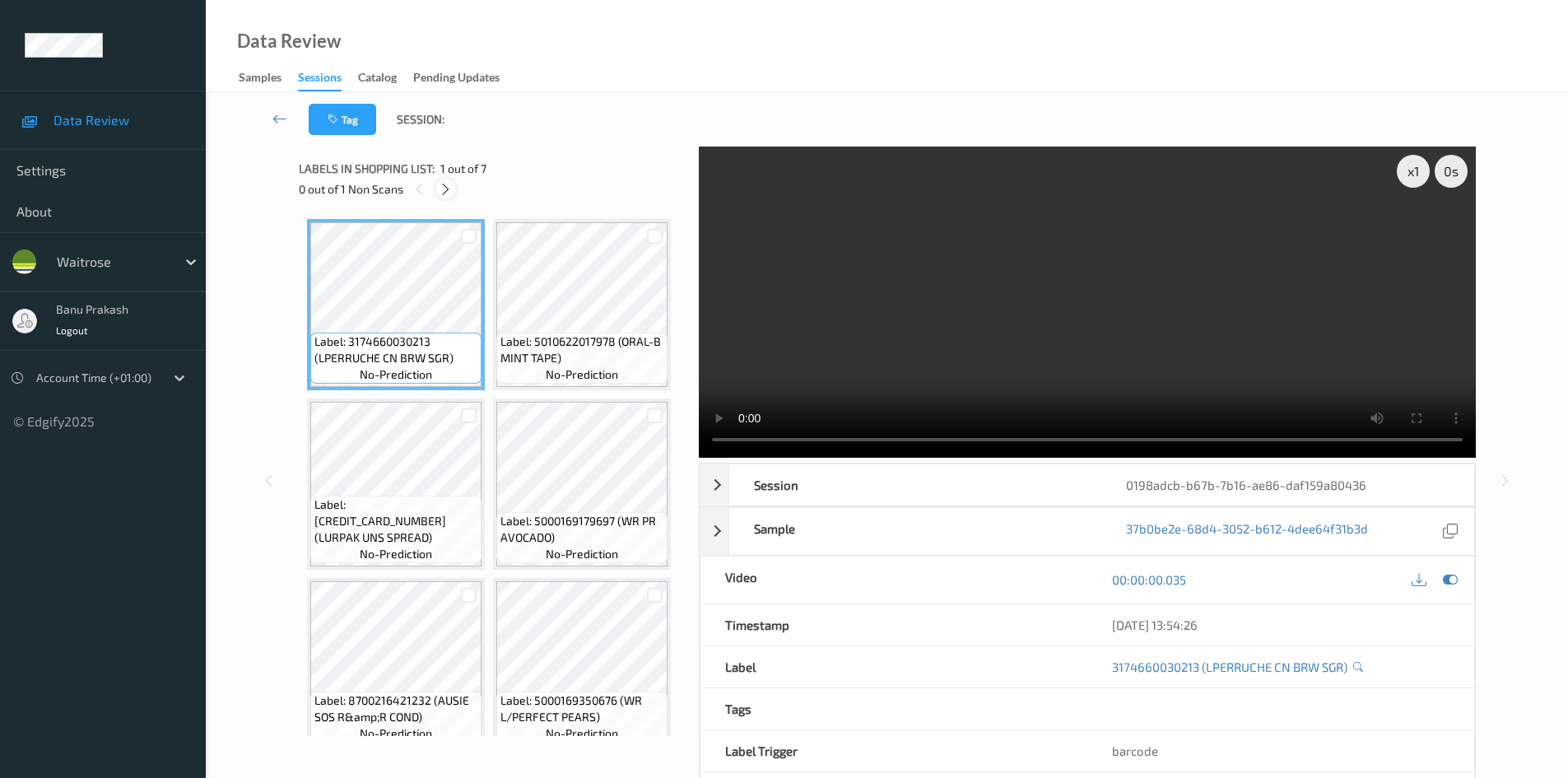
click at [444, 197] on div at bounding box center [445, 188] width 20 height 20
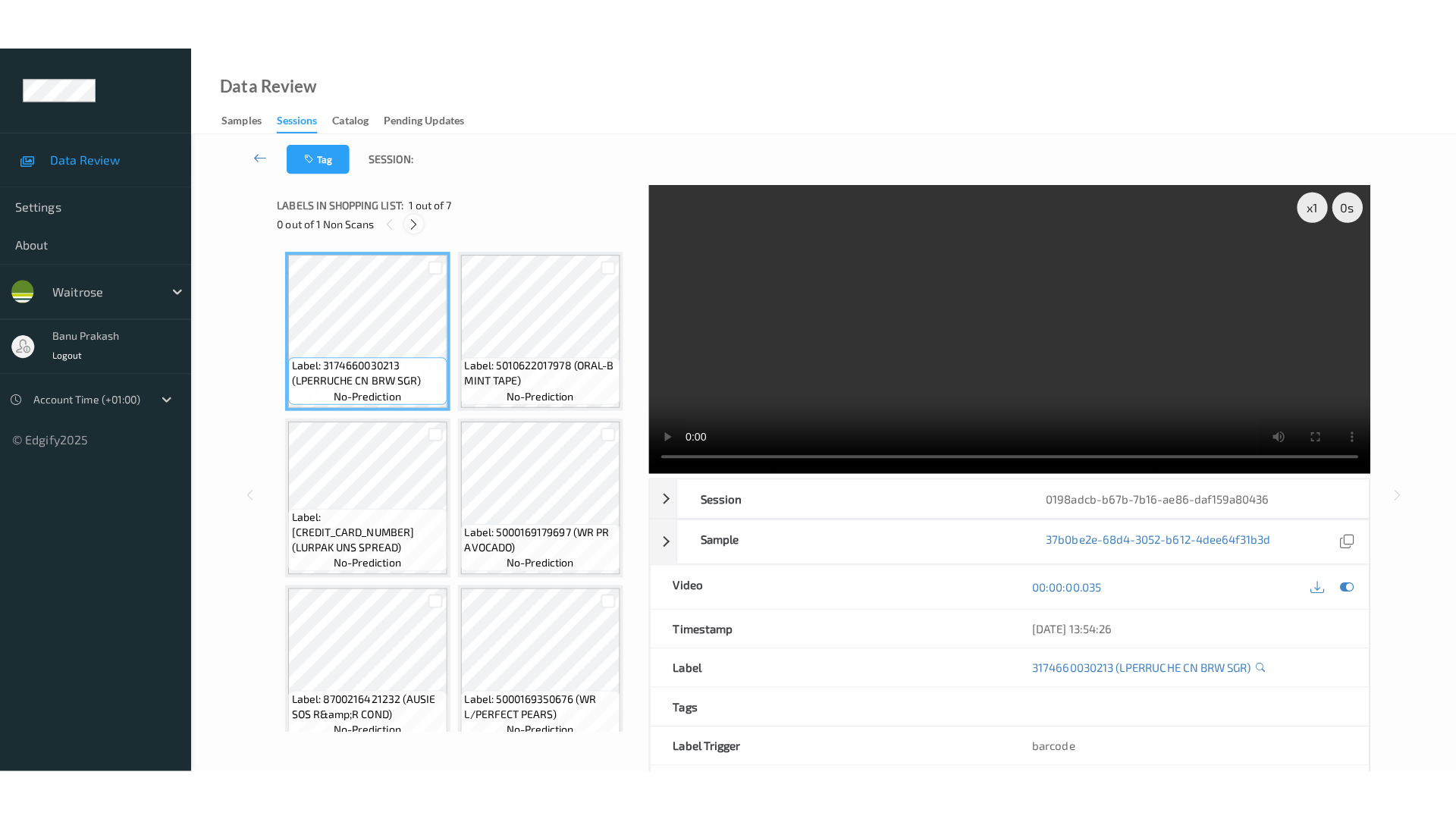
scroll to position [185, 0]
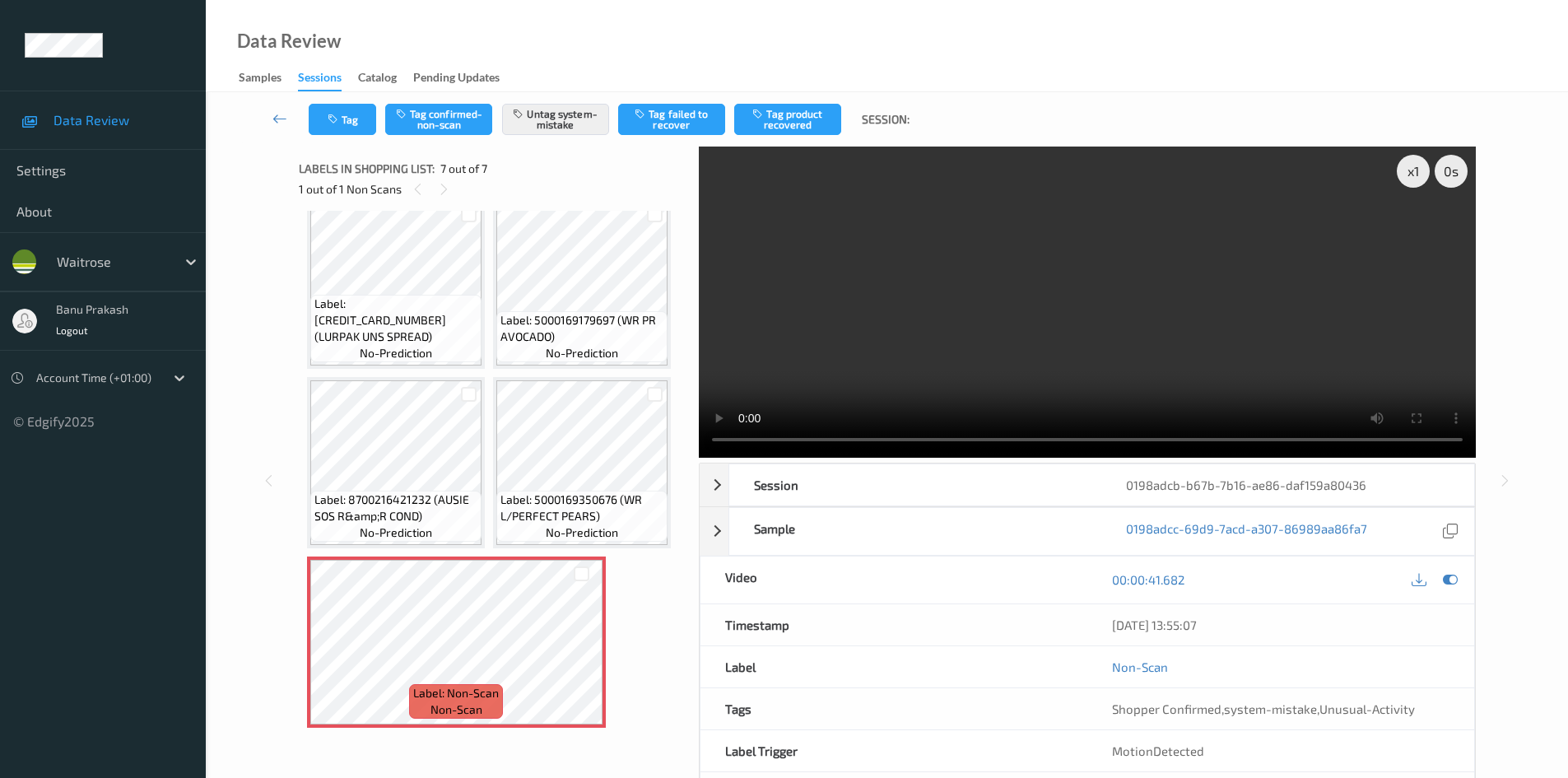
click at [949, 356] on video at bounding box center [1087, 302] width 777 height 311
click at [995, 358] on video at bounding box center [1087, 302] width 777 height 311
click at [425, 690] on span "Label: Non-Scan" at bounding box center [455, 693] width 85 height 17
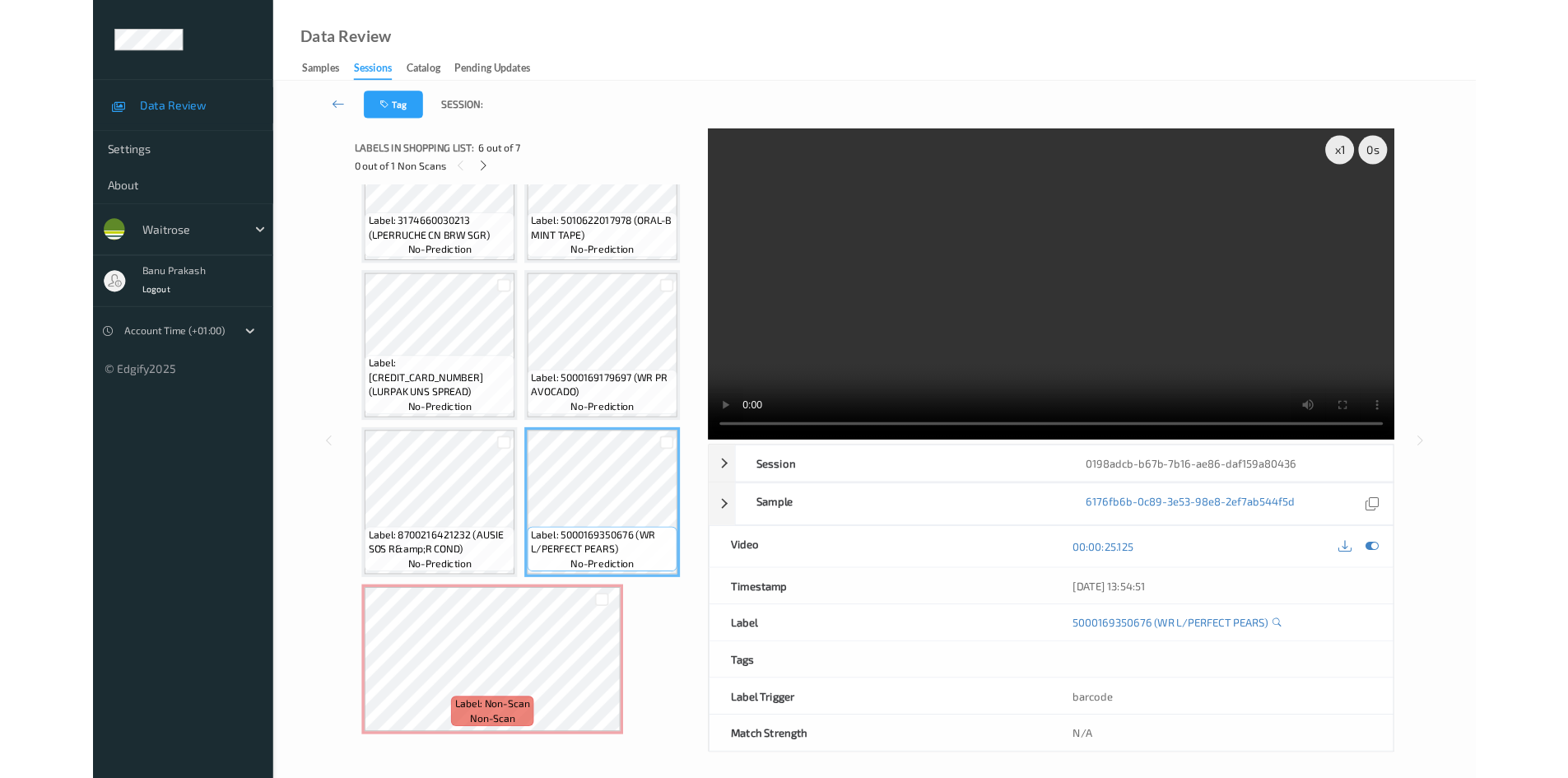
scroll to position [90, 0]
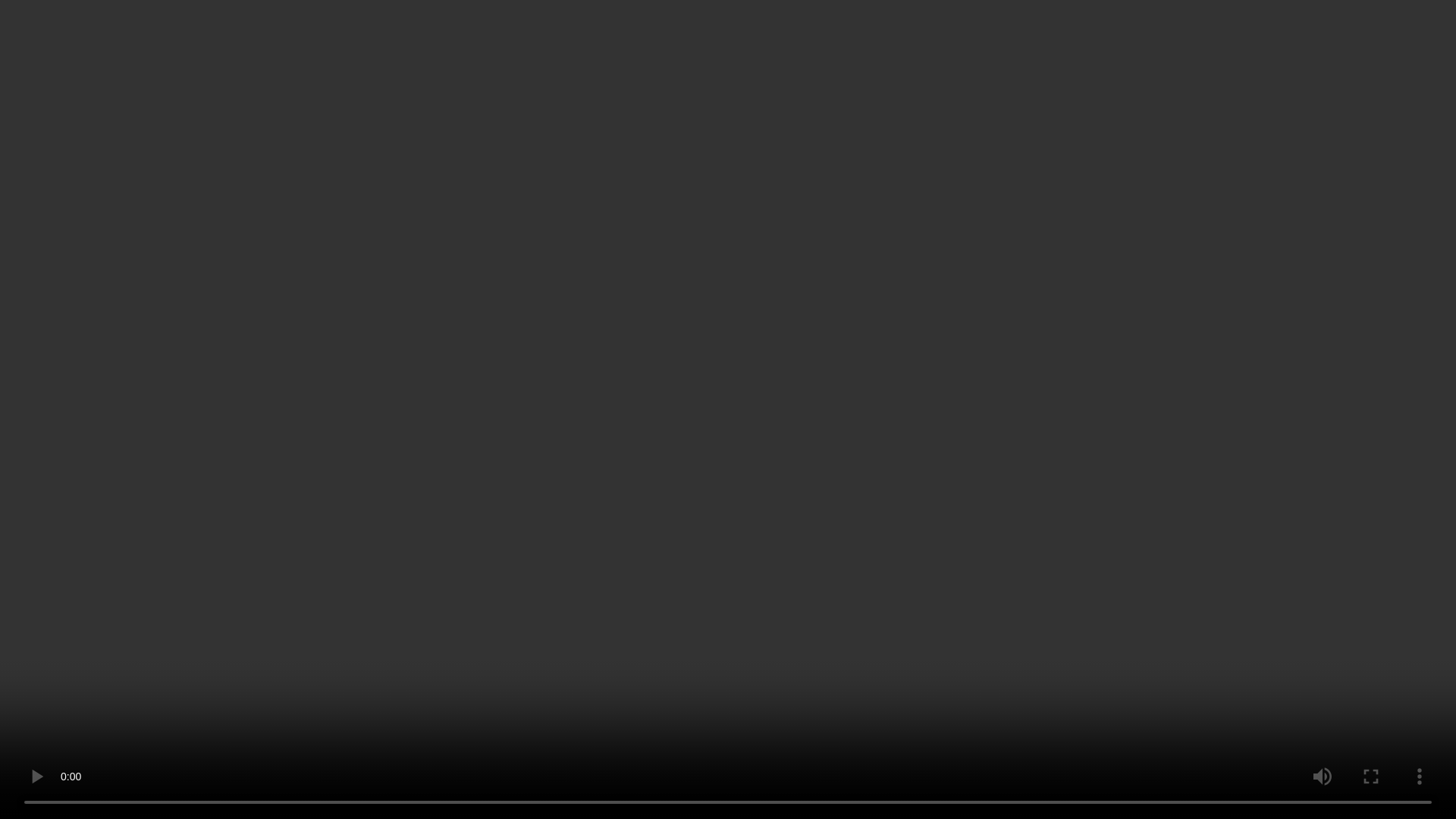
click at [787, 521] on video at bounding box center [728, 410] width 1456 height 819
click at [930, 716] on video at bounding box center [728, 410] width 1456 height 819
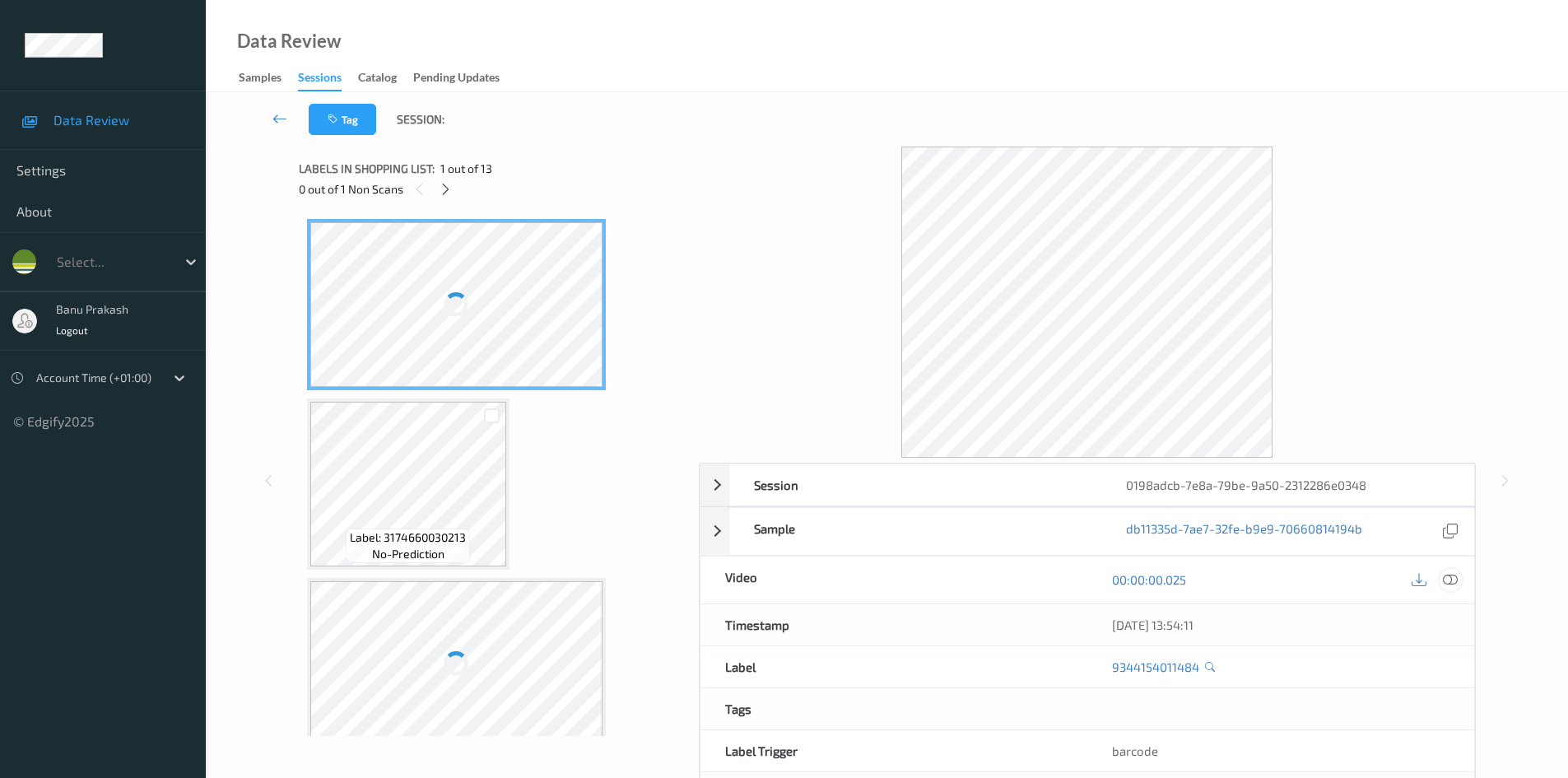
click at [1454, 579] on icon at bounding box center [1450, 579] width 15 height 15
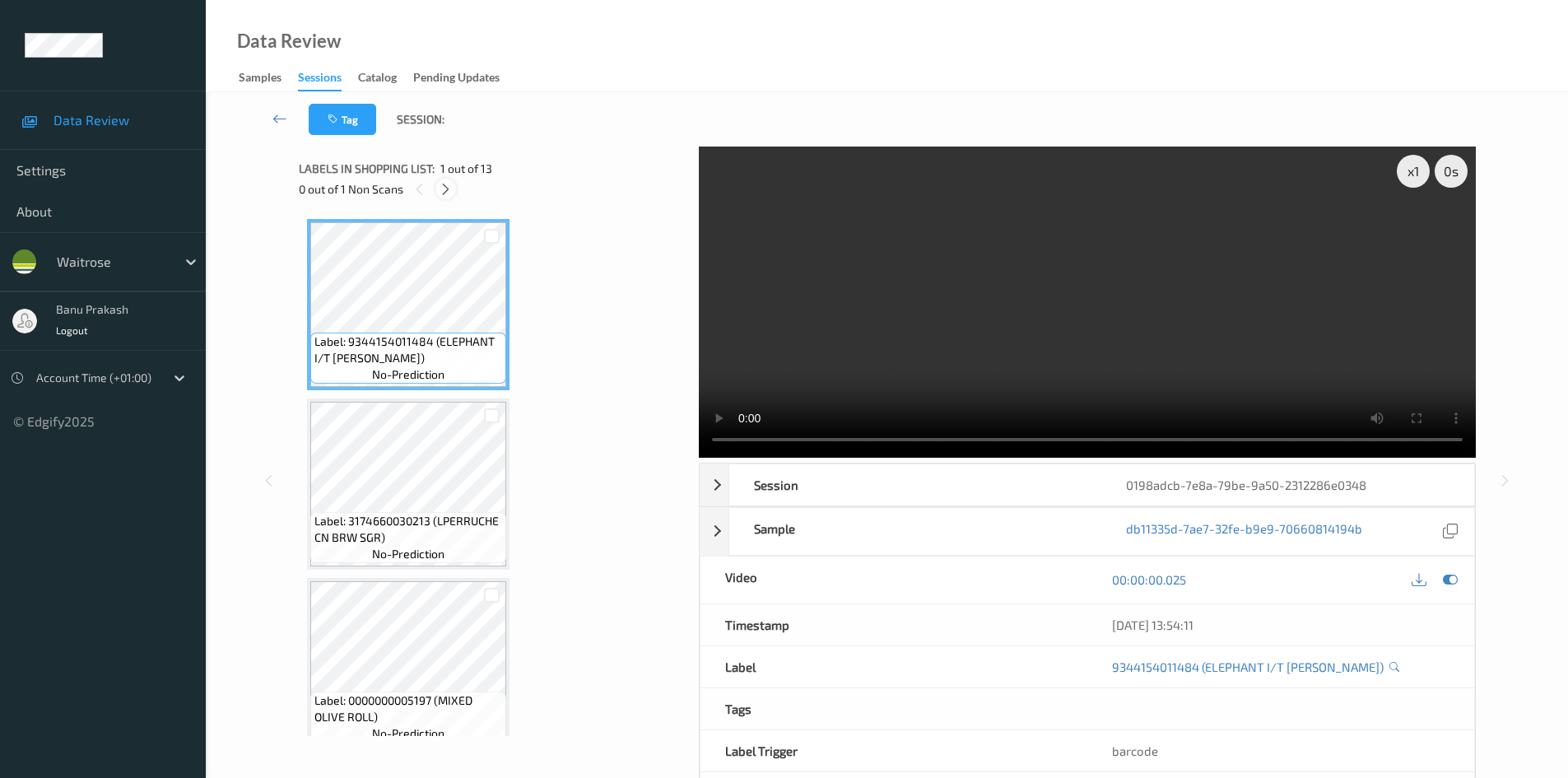
click at [445, 191] on icon at bounding box center [446, 189] width 14 height 15
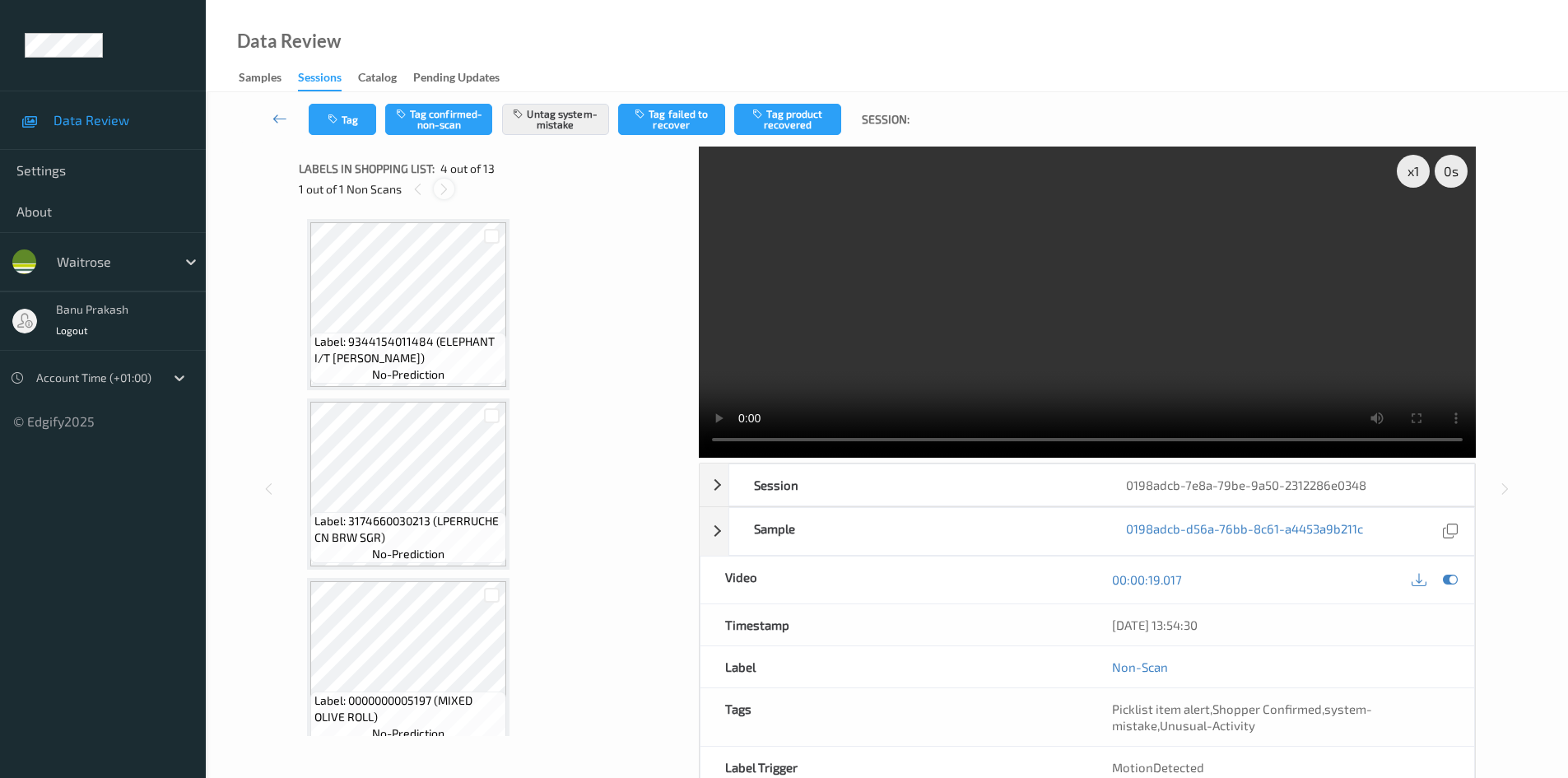
scroll to position [367, 0]
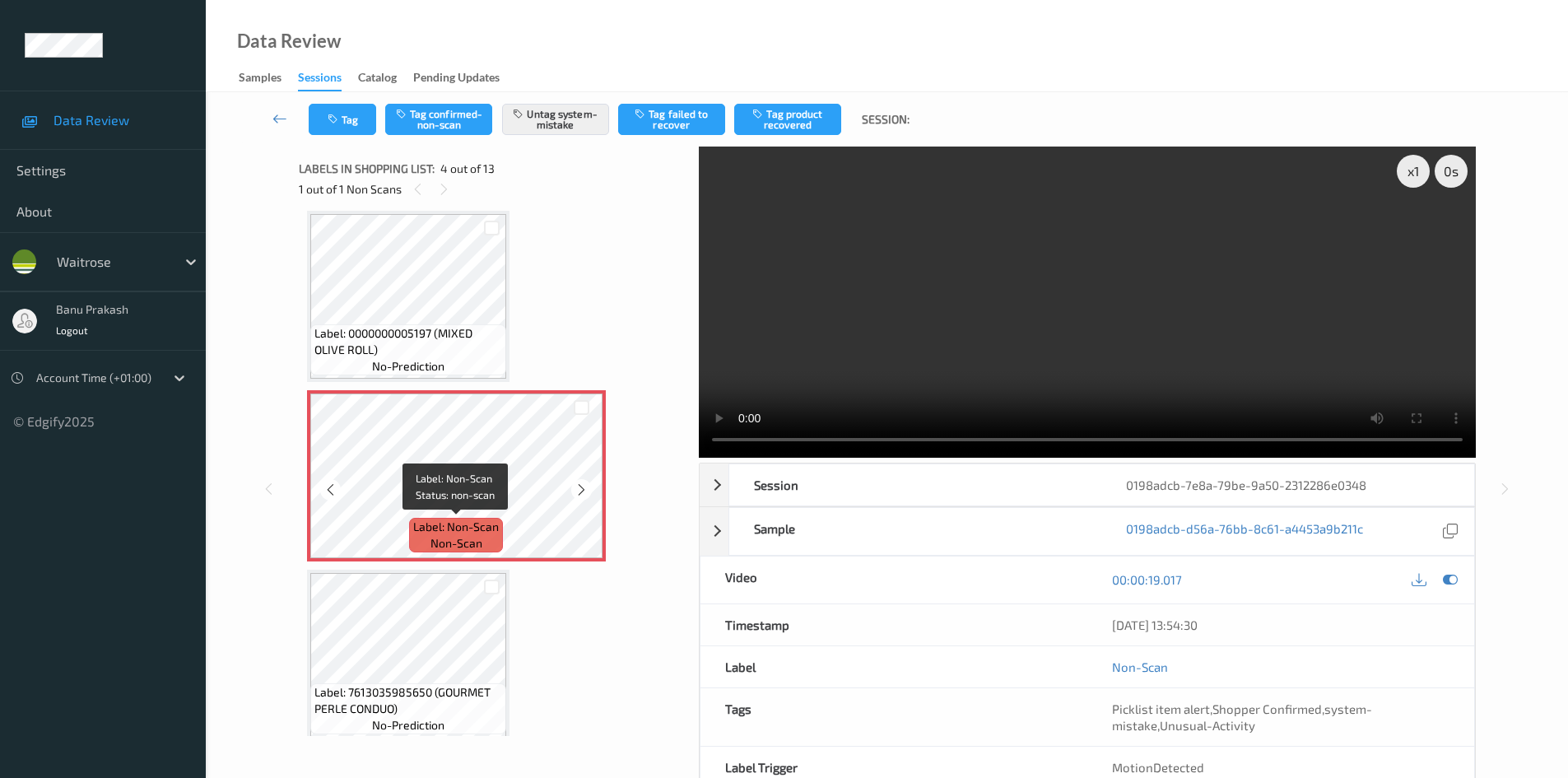
click at [427, 521] on span "Label: Non-Scan" at bounding box center [455, 526] width 85 height 17
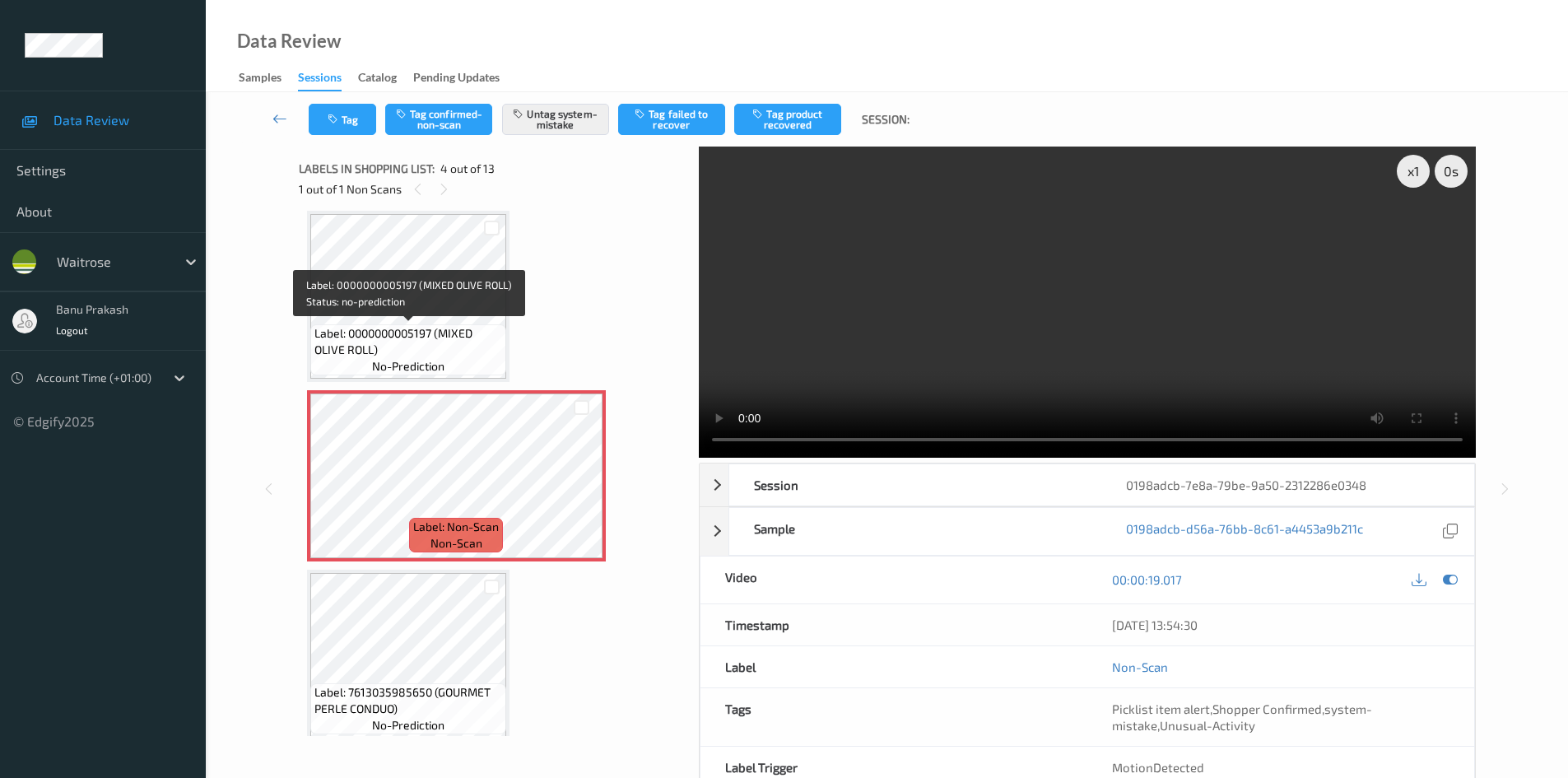
click at [387, 349] on span "Label: 0000000005197 (MIXED OLIVE ROLL)" at bounding box center [408, 341] width 188 height 32
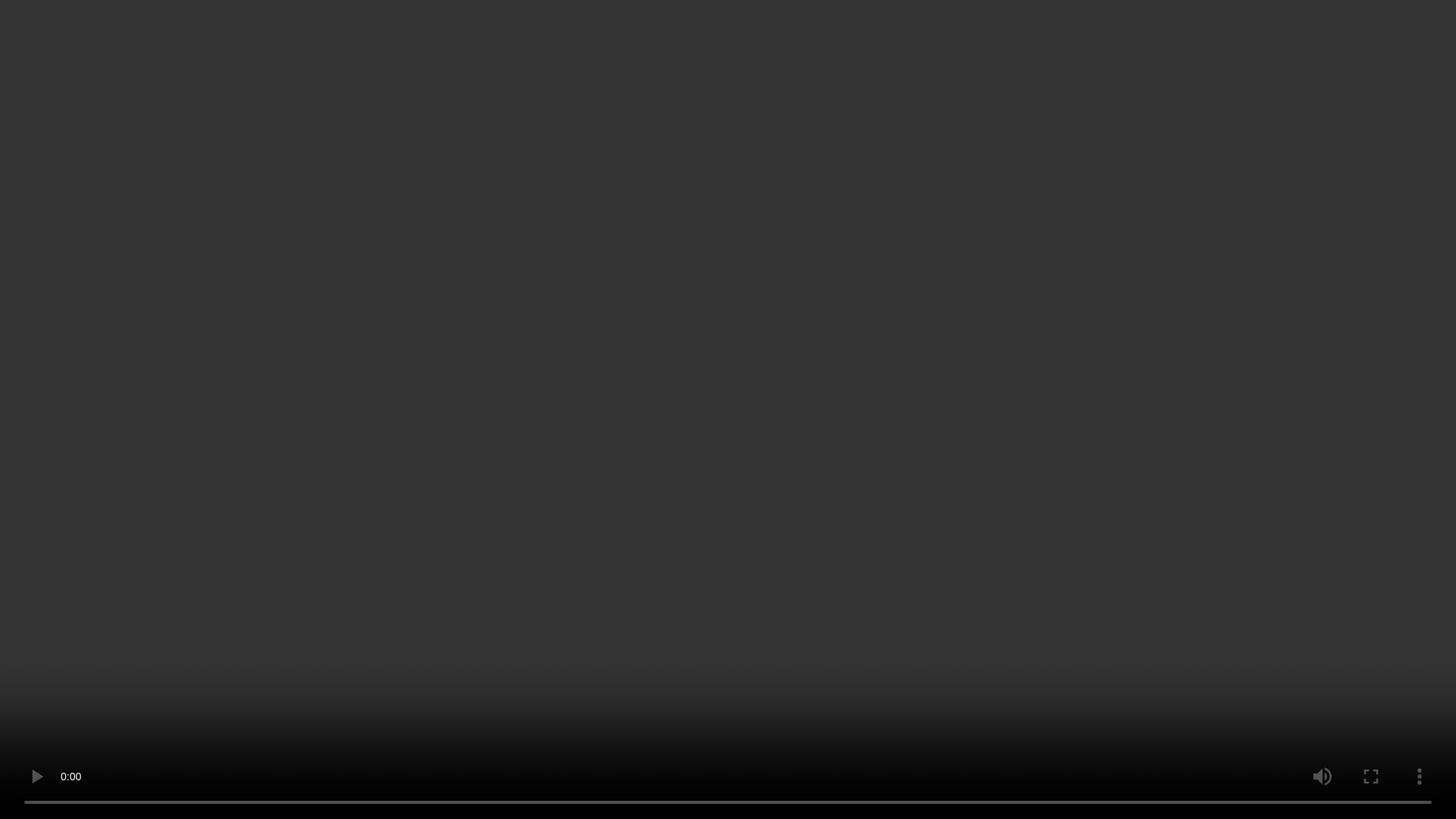
click at [927, 435] on video at bounding box center [728, 410] width 1456 height 819
click at [510, 626] on video at bounding box center [728, 410] width 1456 height 819
click at [1077, 352] on video at bounding box center [728, 410] width 1456 height 819
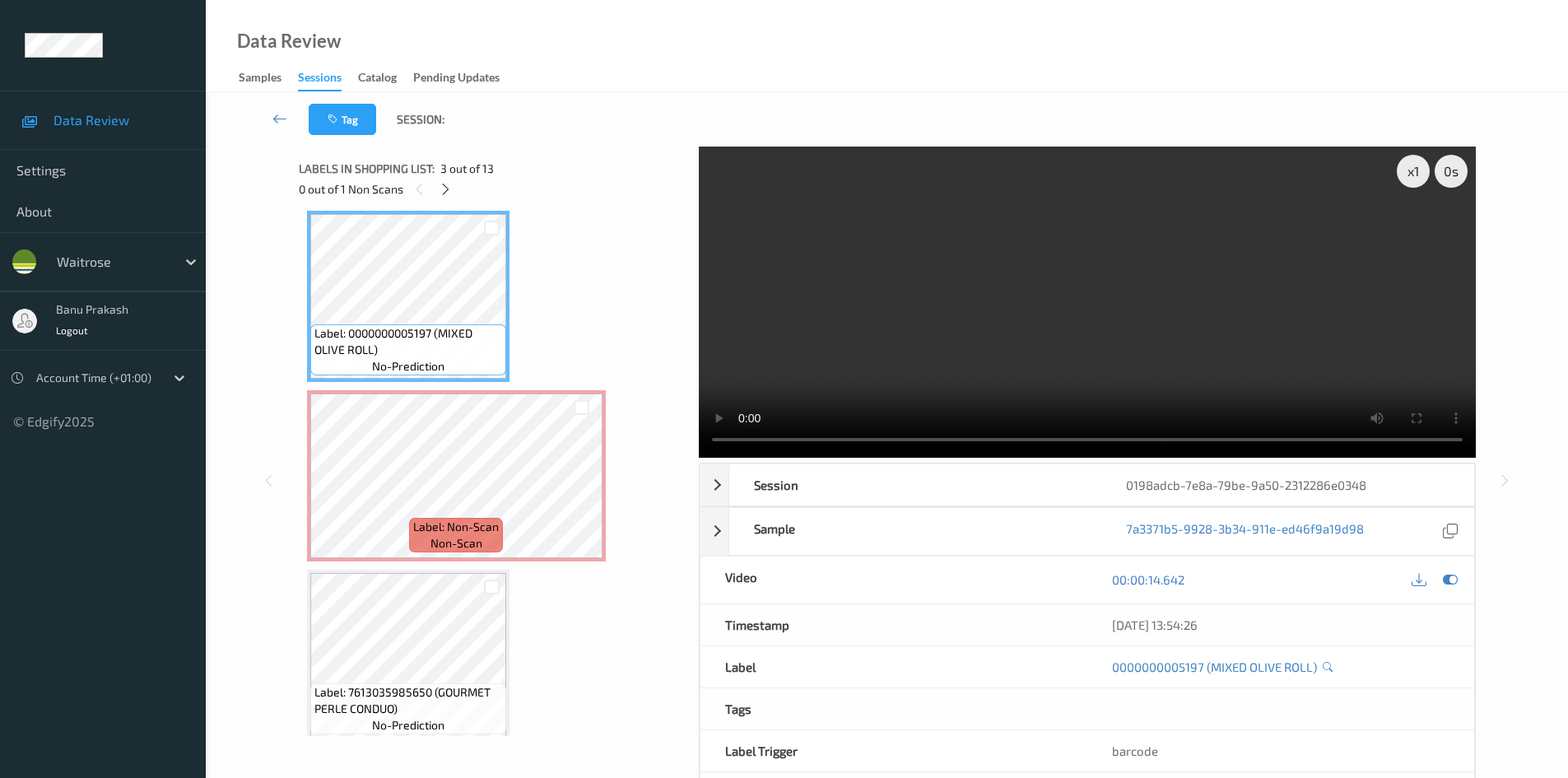
click at [1120, 298] on video at bounding box center [1087, 302] width 777 height 311
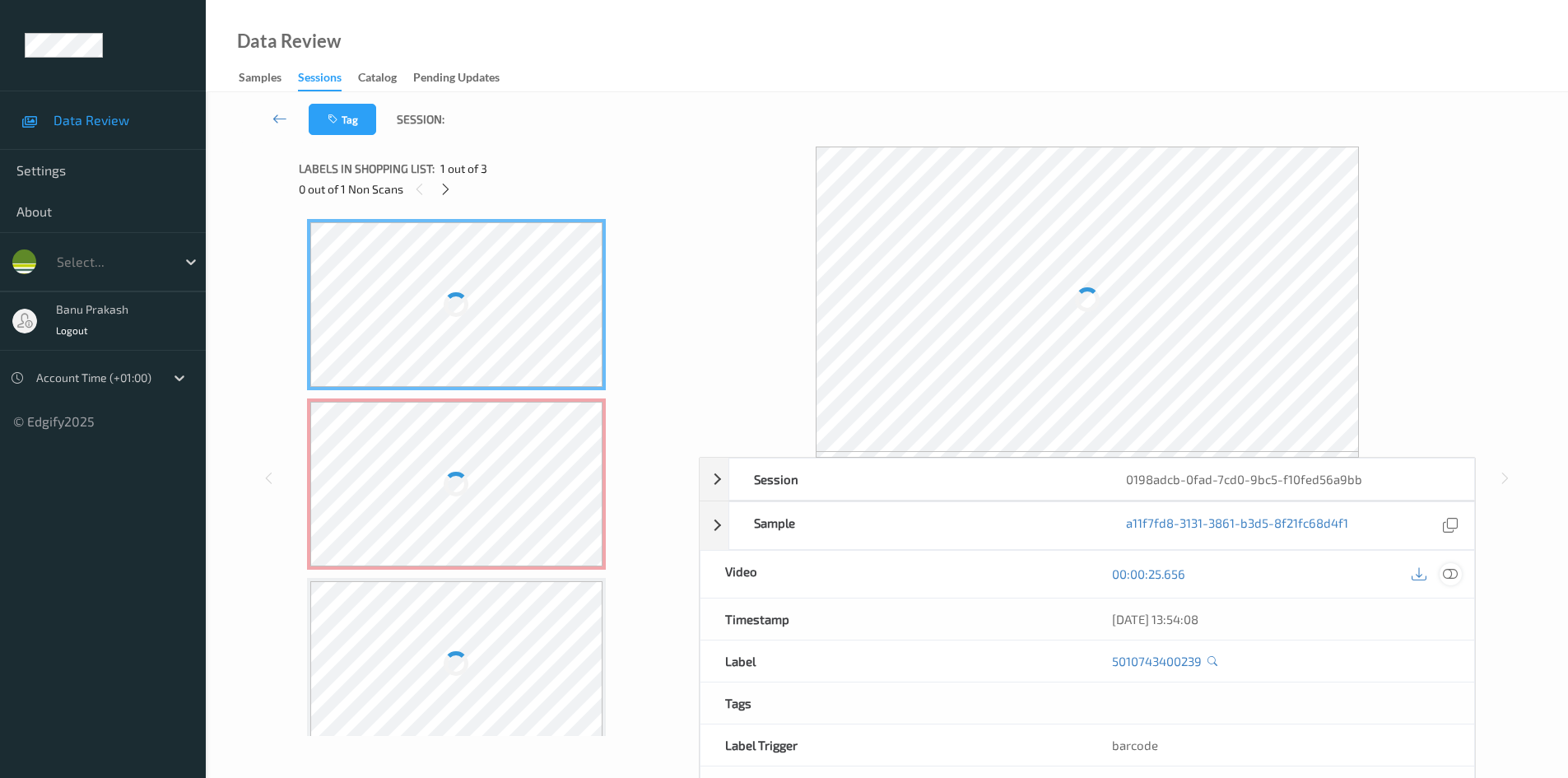
click at [1449, 577] on icon at bounding box center [1450, 573] width 15 height 15
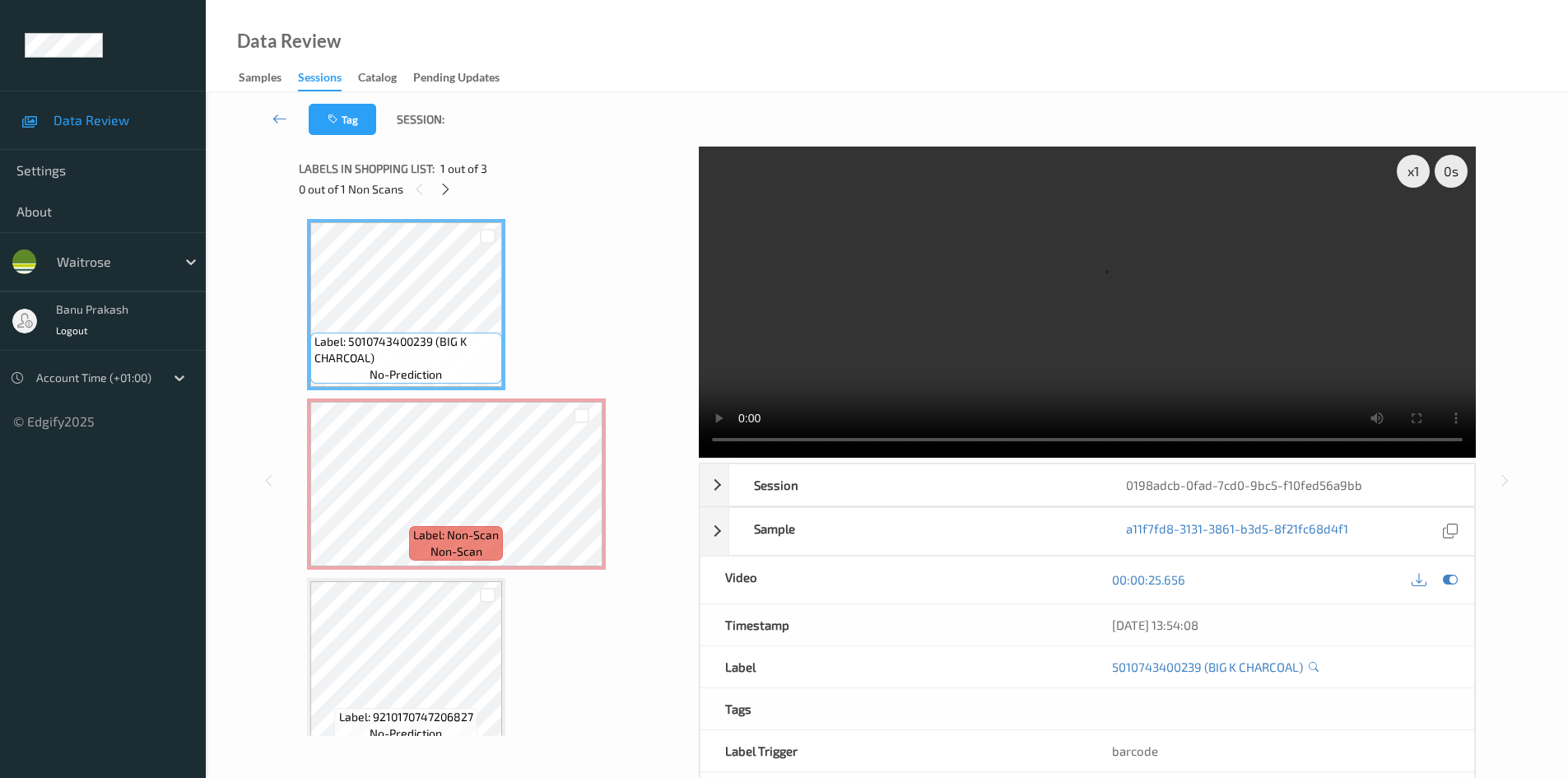
click at [963, 352] on video at bounding box center [1087, 302] width 777 height 311
click at [1130, 380] on video at bounding box center [1087, 302] width 777 height 311
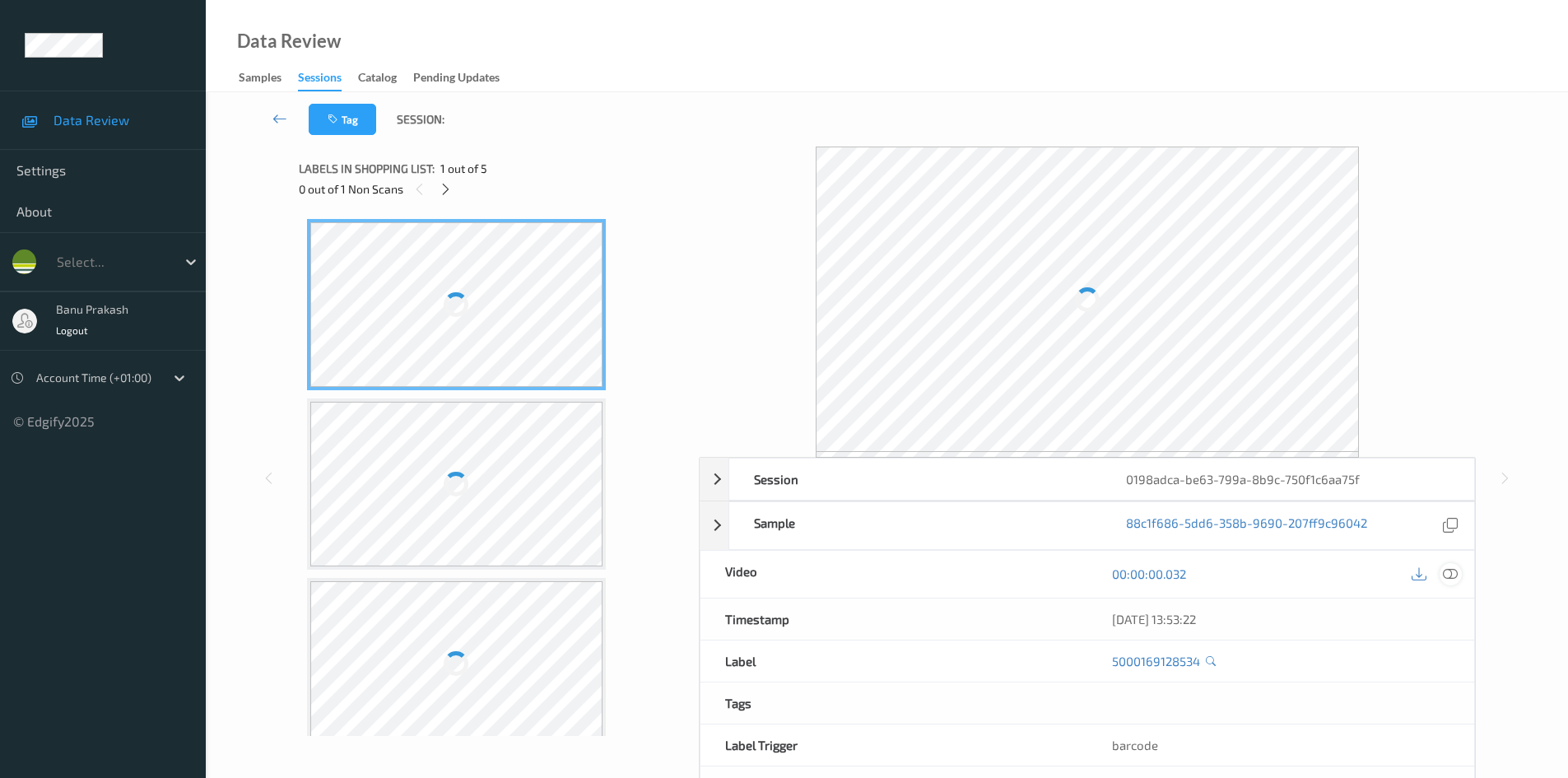
click at [1456, 574] on icon at bounding box center [1450, 573] width 15 height 15
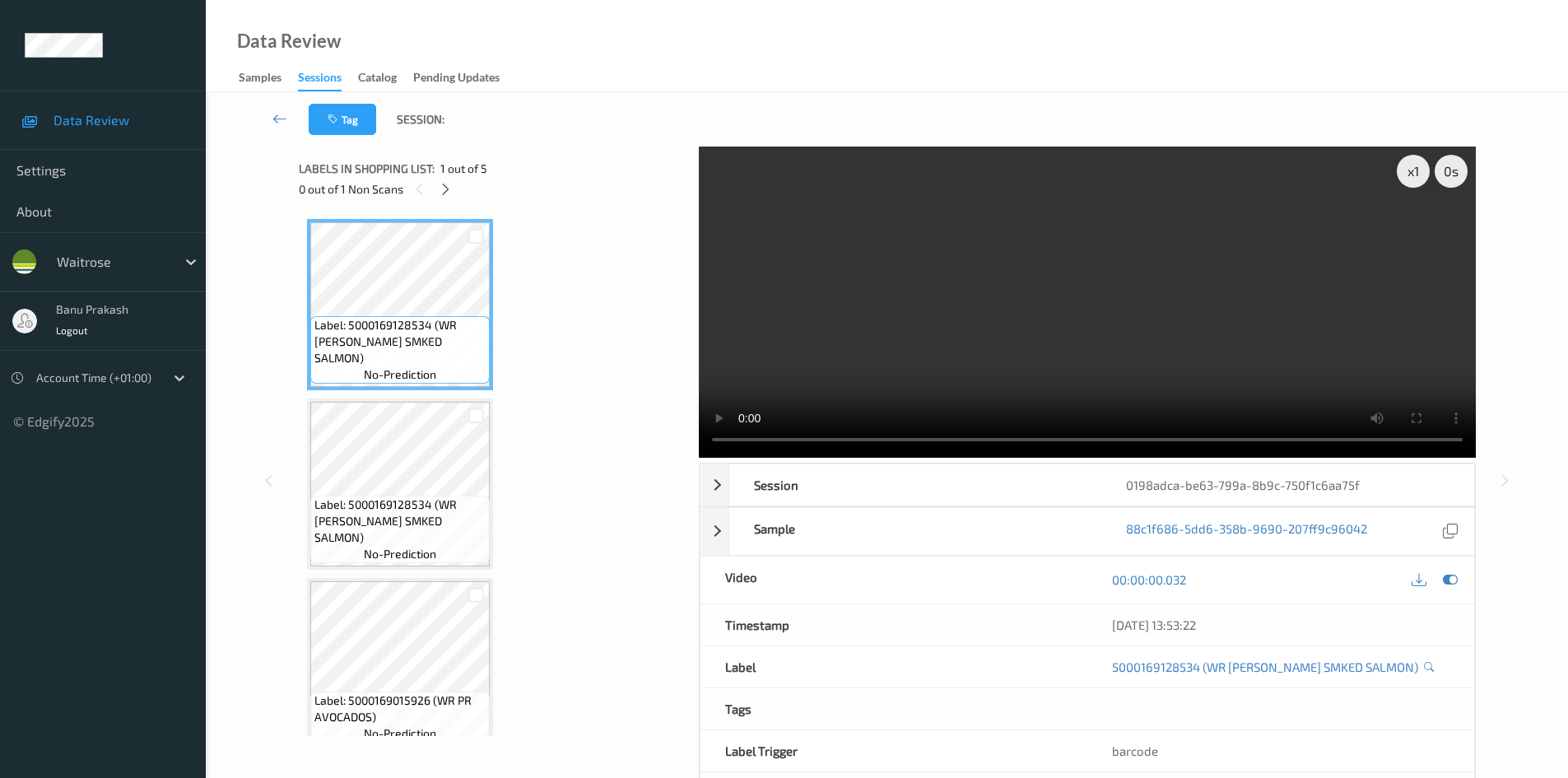
click at [867, 383] on video at bounding box center [1087, 302] width 777 height 311
click at [452, 190] on icon at bounding box center [446, 189] width 14 height 15
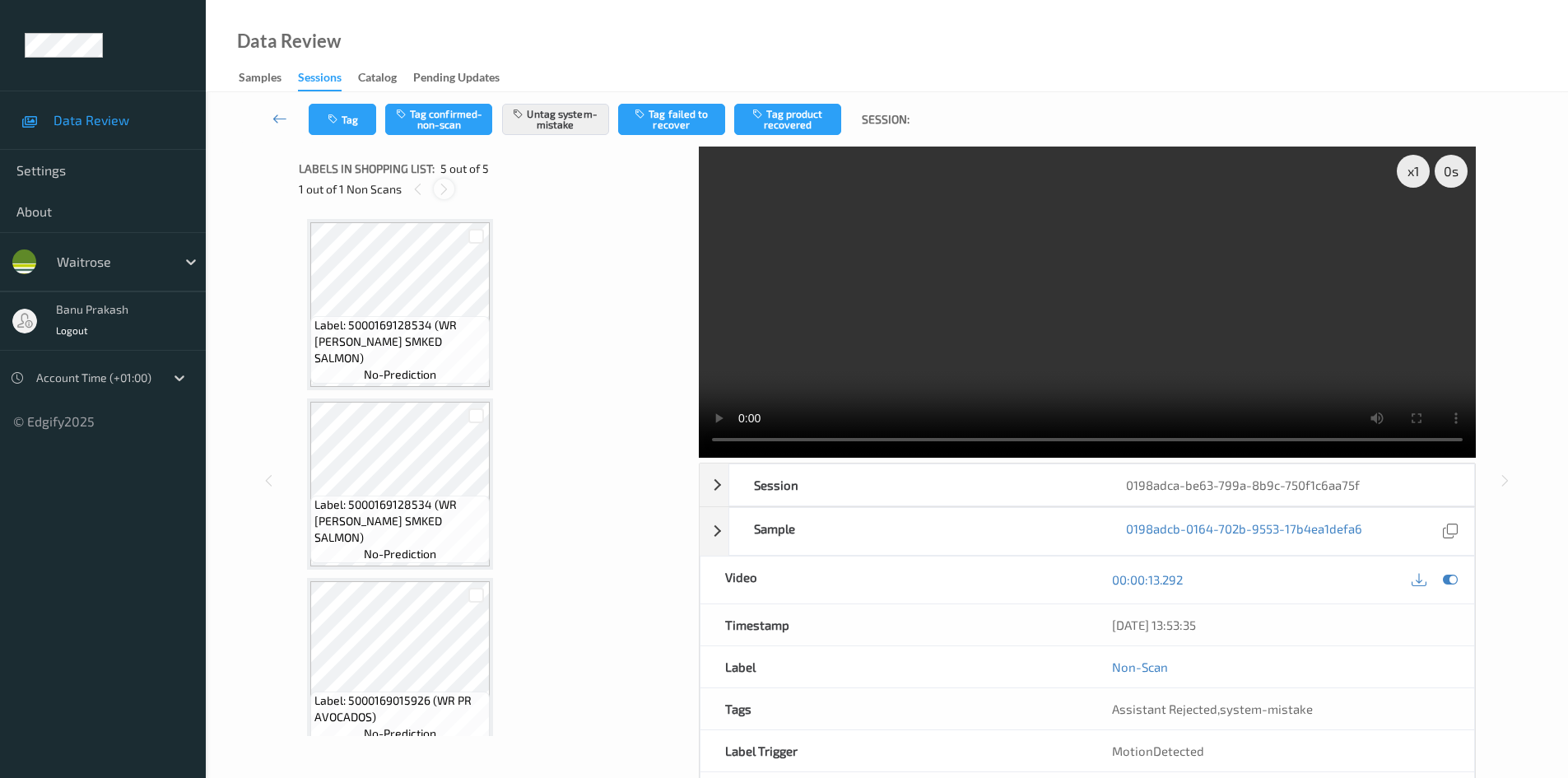
scroll to position [380, 0]
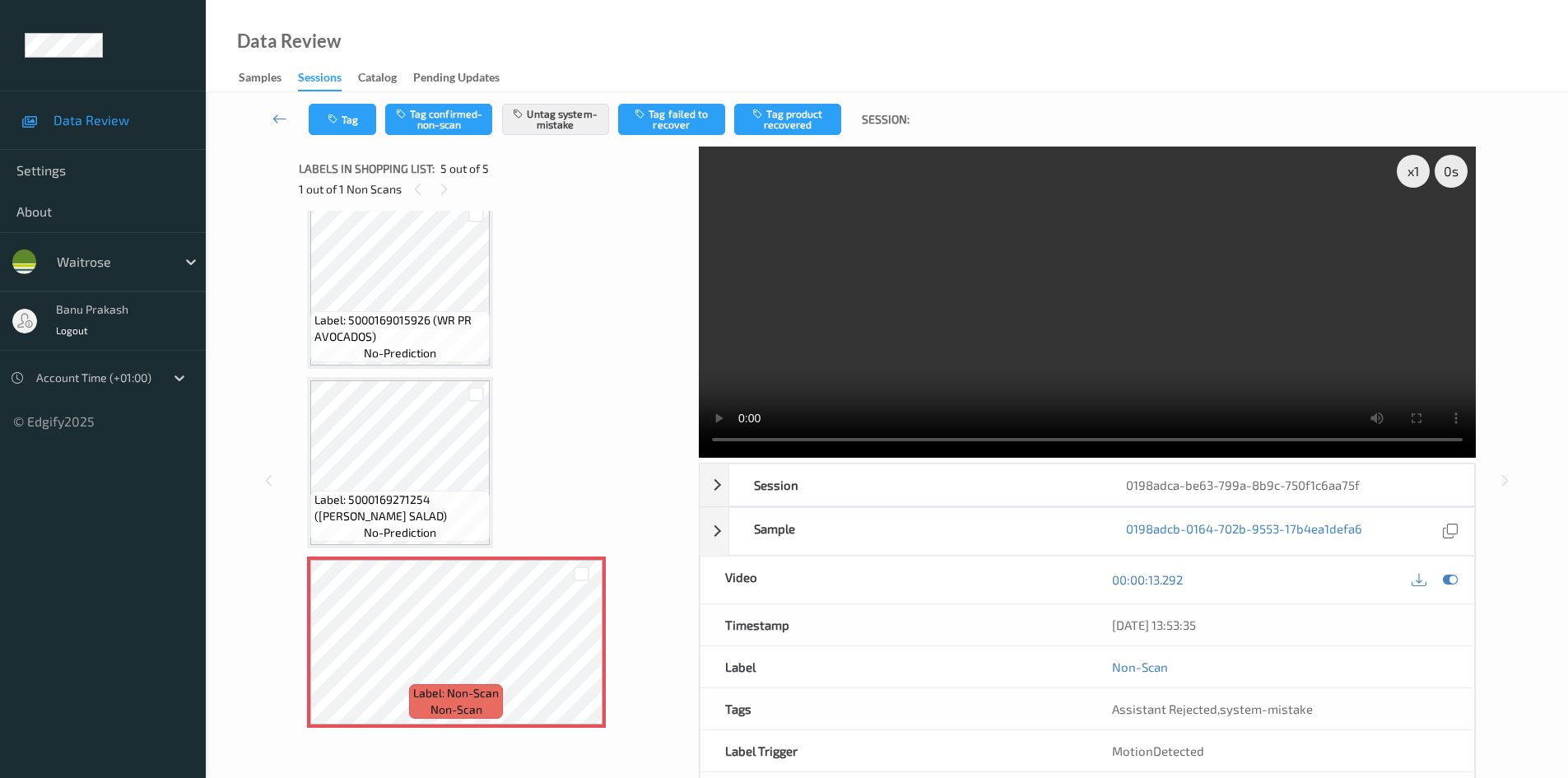
click at [1003, 318] on video at bounding box center [1087, 302] width 777 height 311
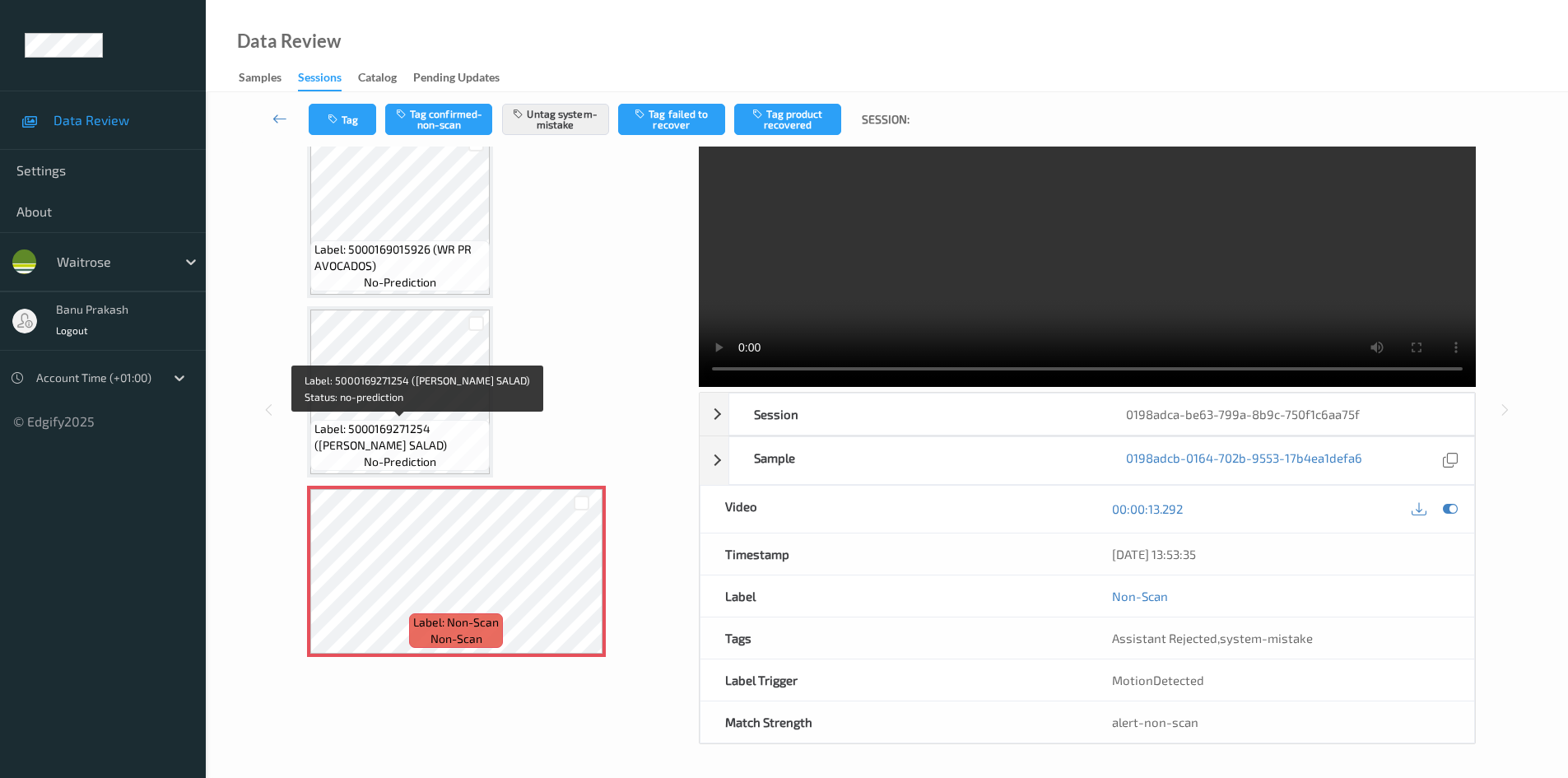
click at [403, 420] on div "Label: 5000169271254 (WR HERB SALAD) no-prediction" at bounding box center [400, 445] width 179 height 51
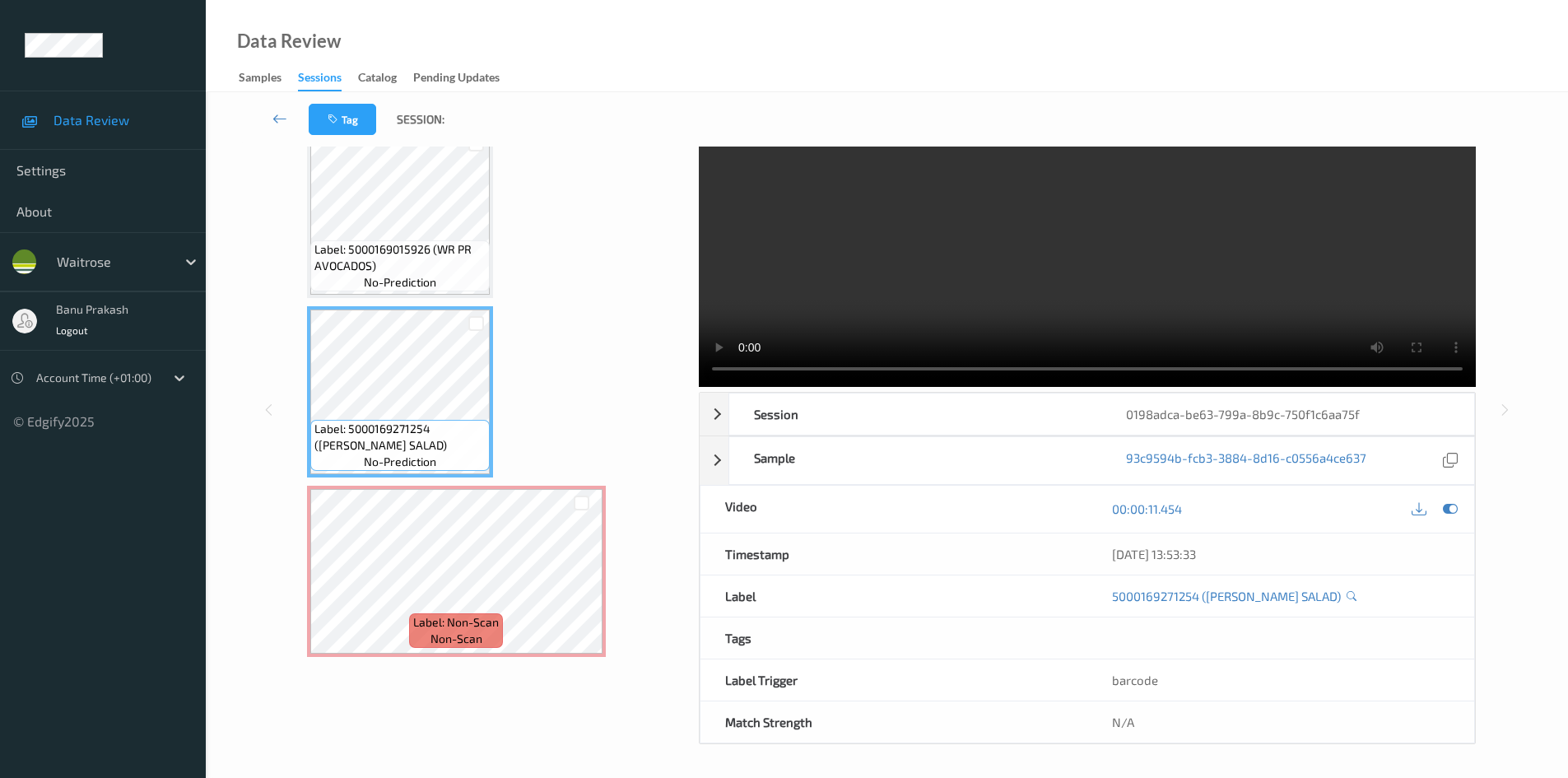
click at [1073, 256] on video at bounding box center [1087, 231] width 777 height 311
click at [363, 488] on div "Label: Non-Scan non-scan" at bounding box center [457, 571] width 299 height 171
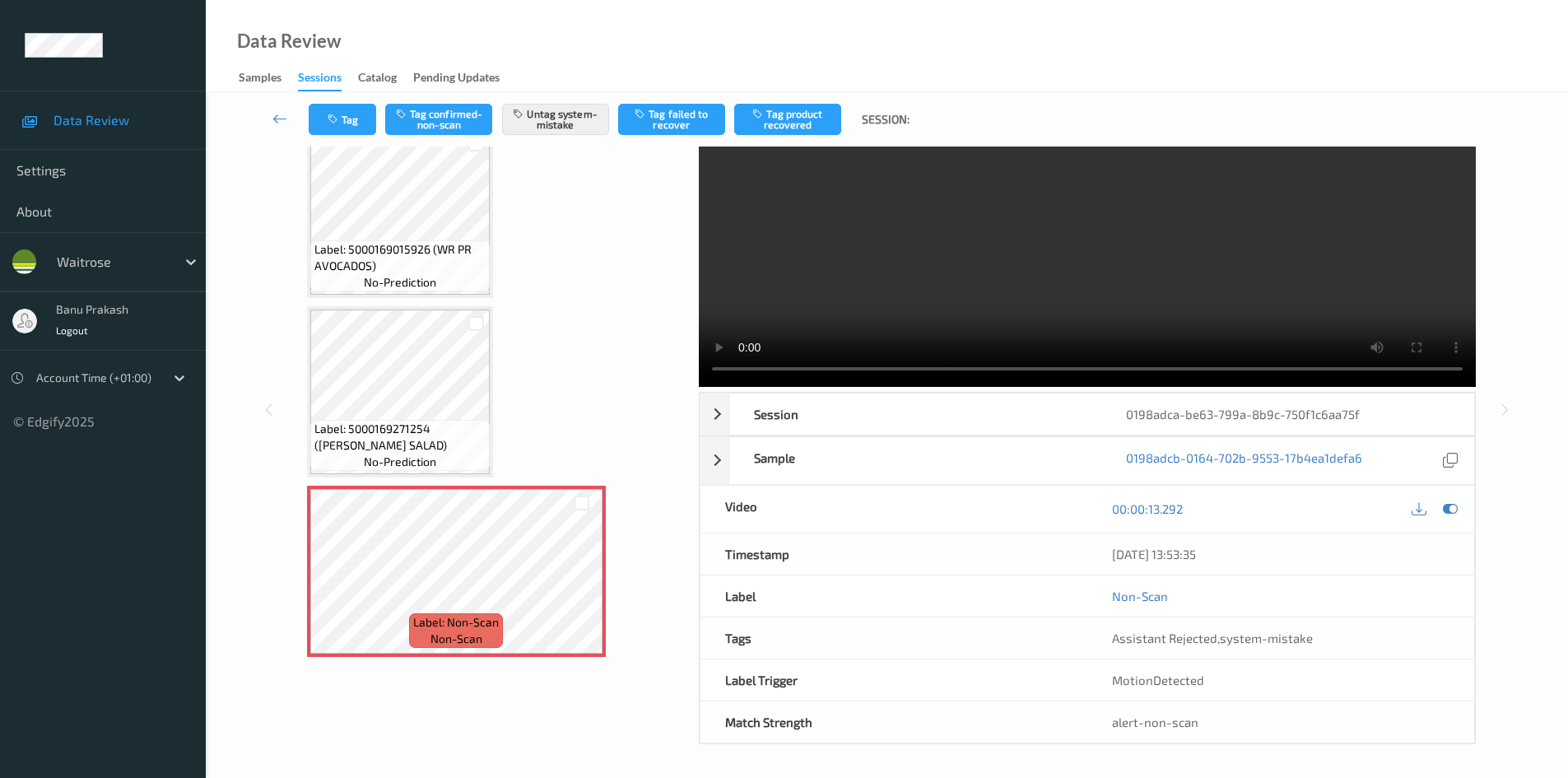
click at [1061, 323] on video at bounding box center [1087, 231] width 777 height 311
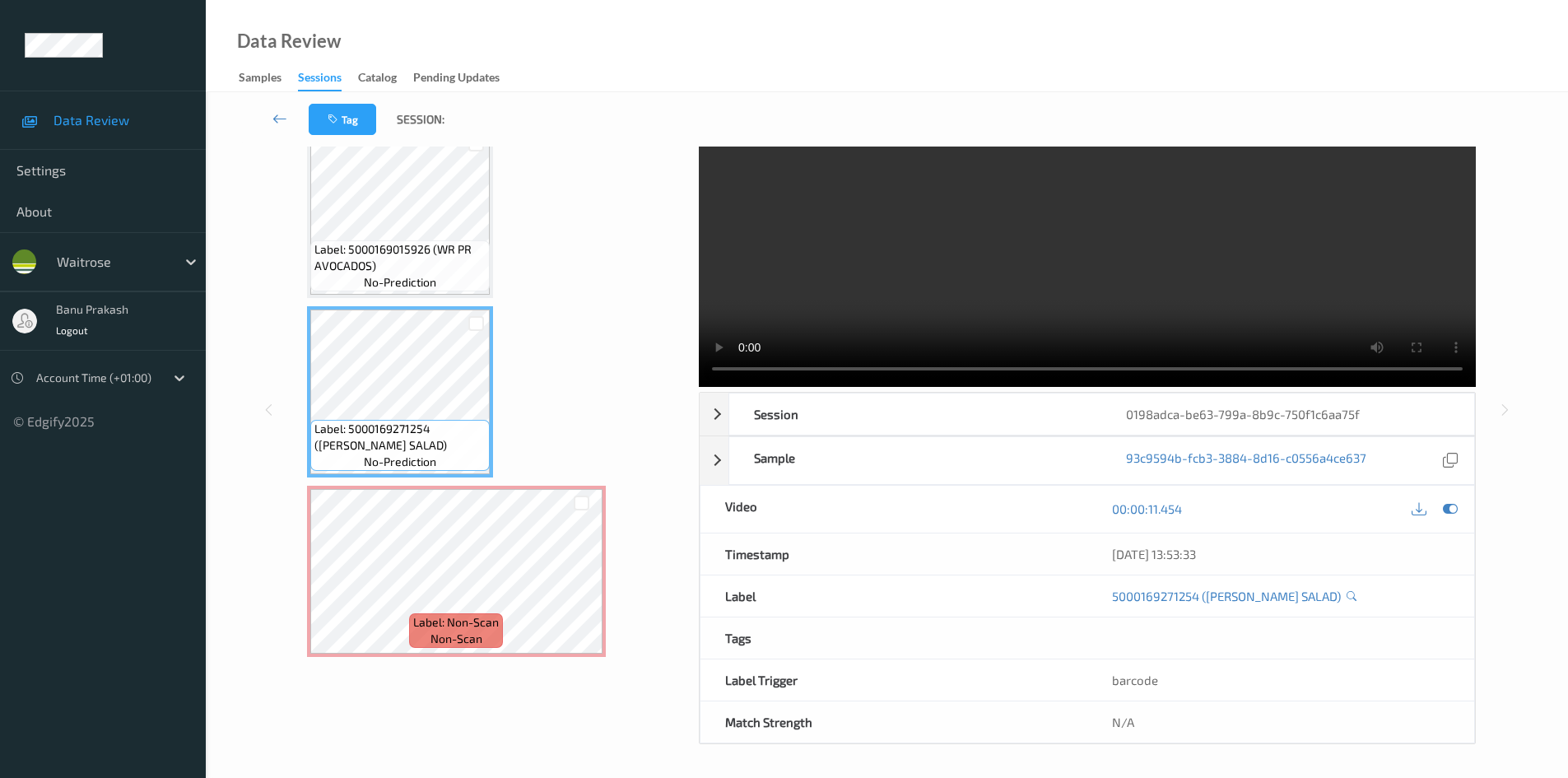
click at [977, 252] on video at bounding box center [1087, 231] width 777 height 311
click at [948, 279] on video at bounding box center [1087, 231] width 777 height 311
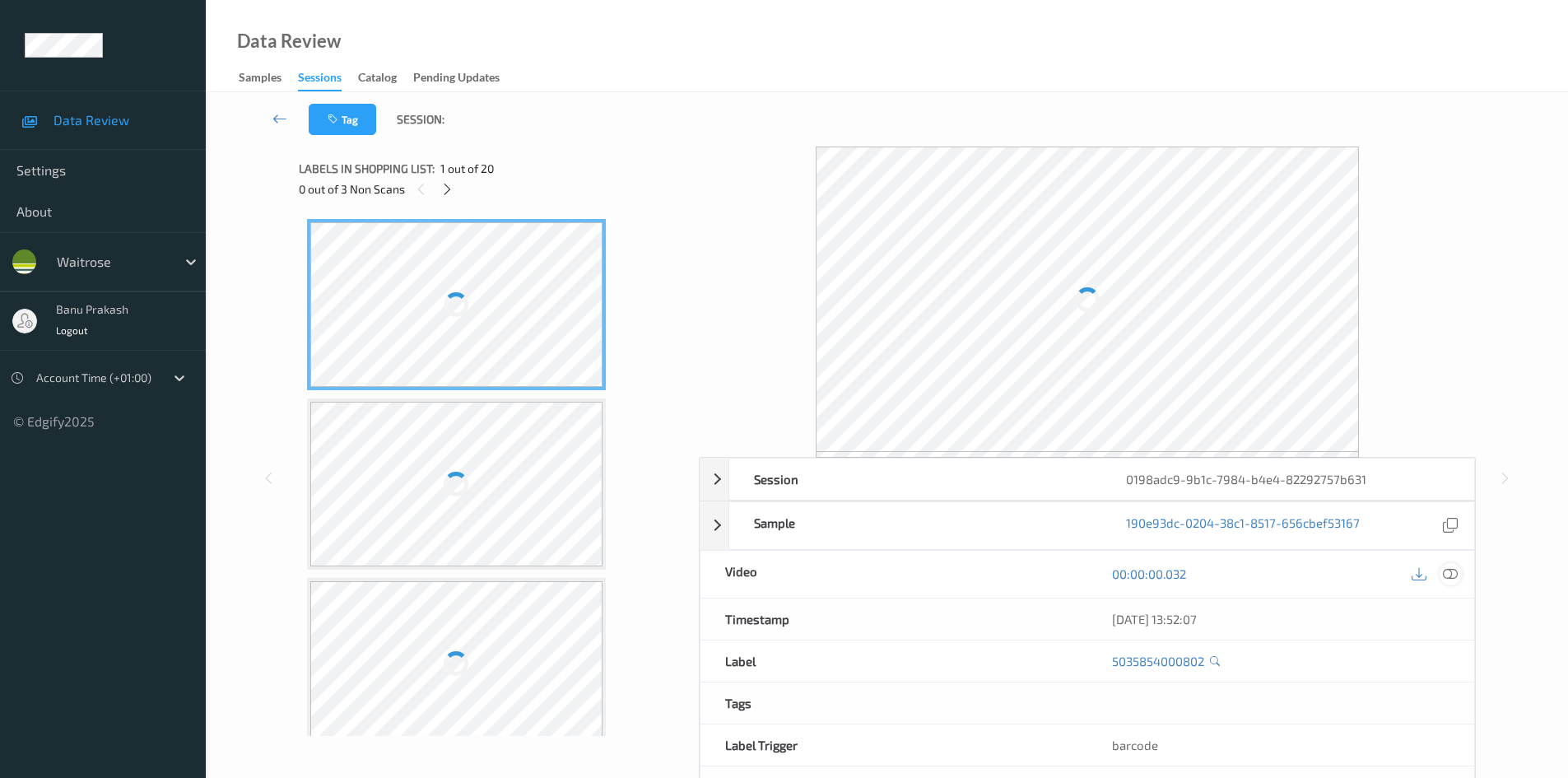
click at [1457, 579] on icon at bounding box center [1450, 573] width 15 height 15
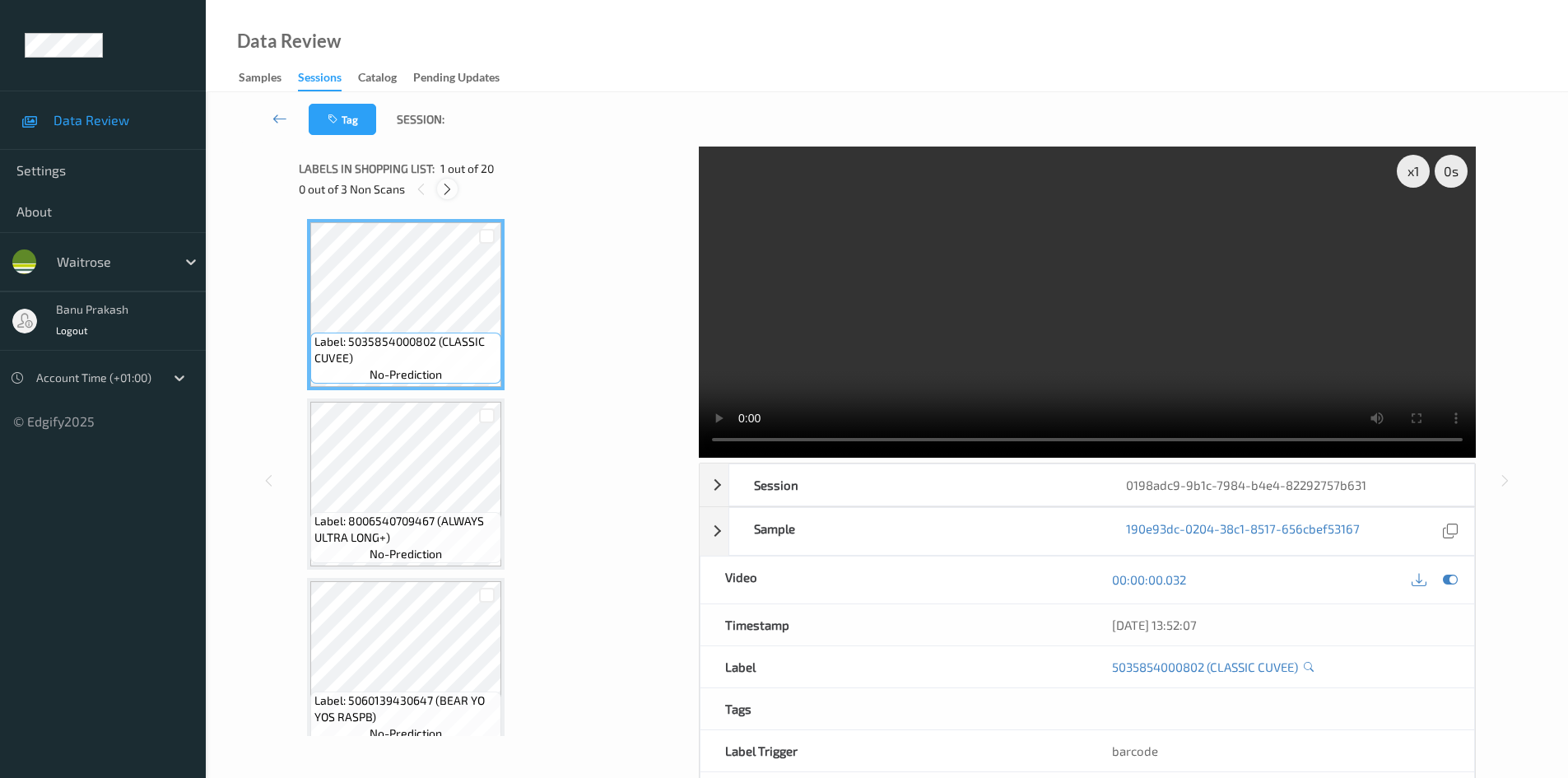
click at [444, 190] on icon at bounding box center [447, 189] width 14 height 15
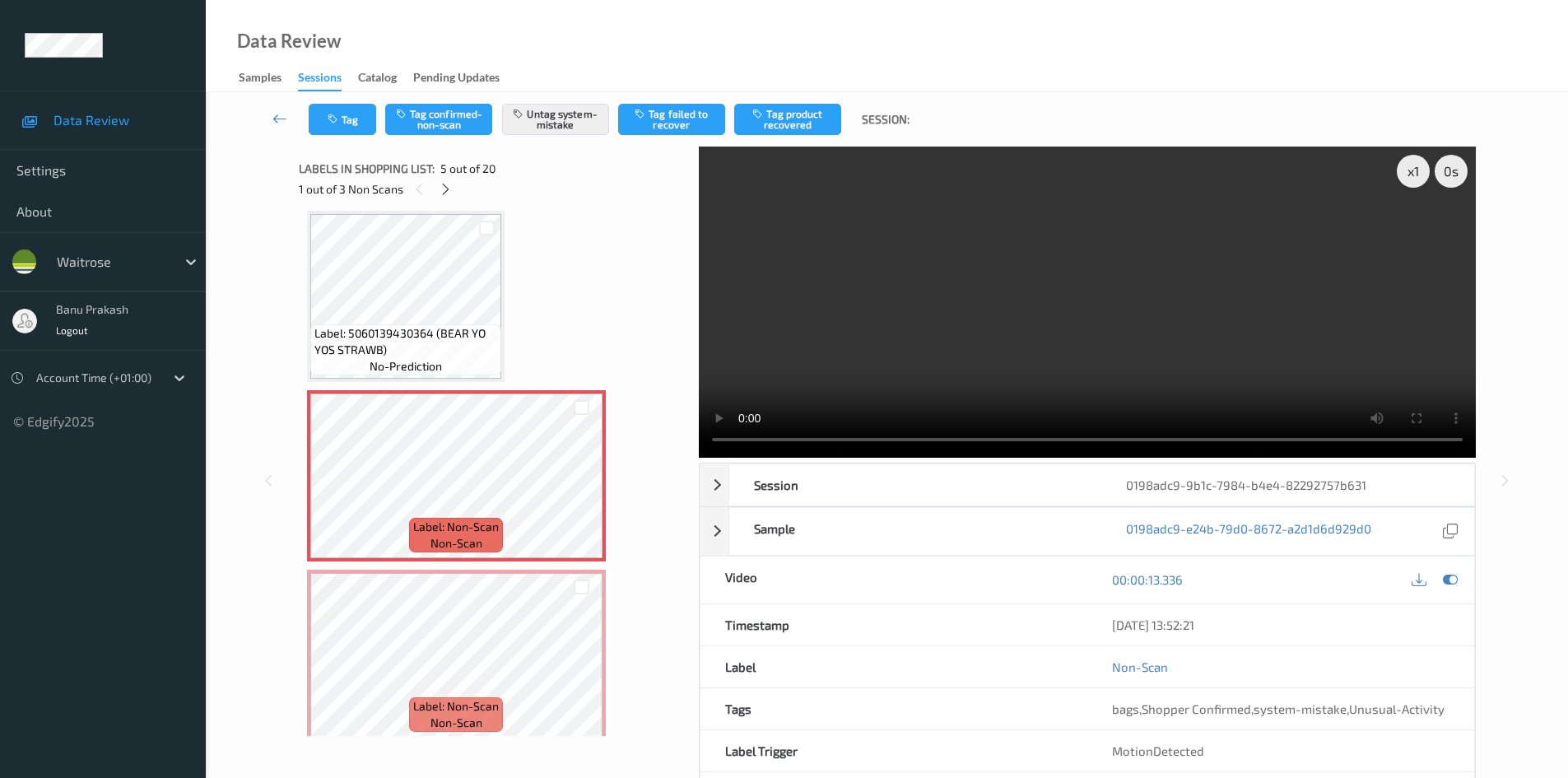
click at [432, 332] on span "Label: 5060139430364 (BEAR YO YOS STRAWB)" at bounding box center [406, 341] width 183 height 32
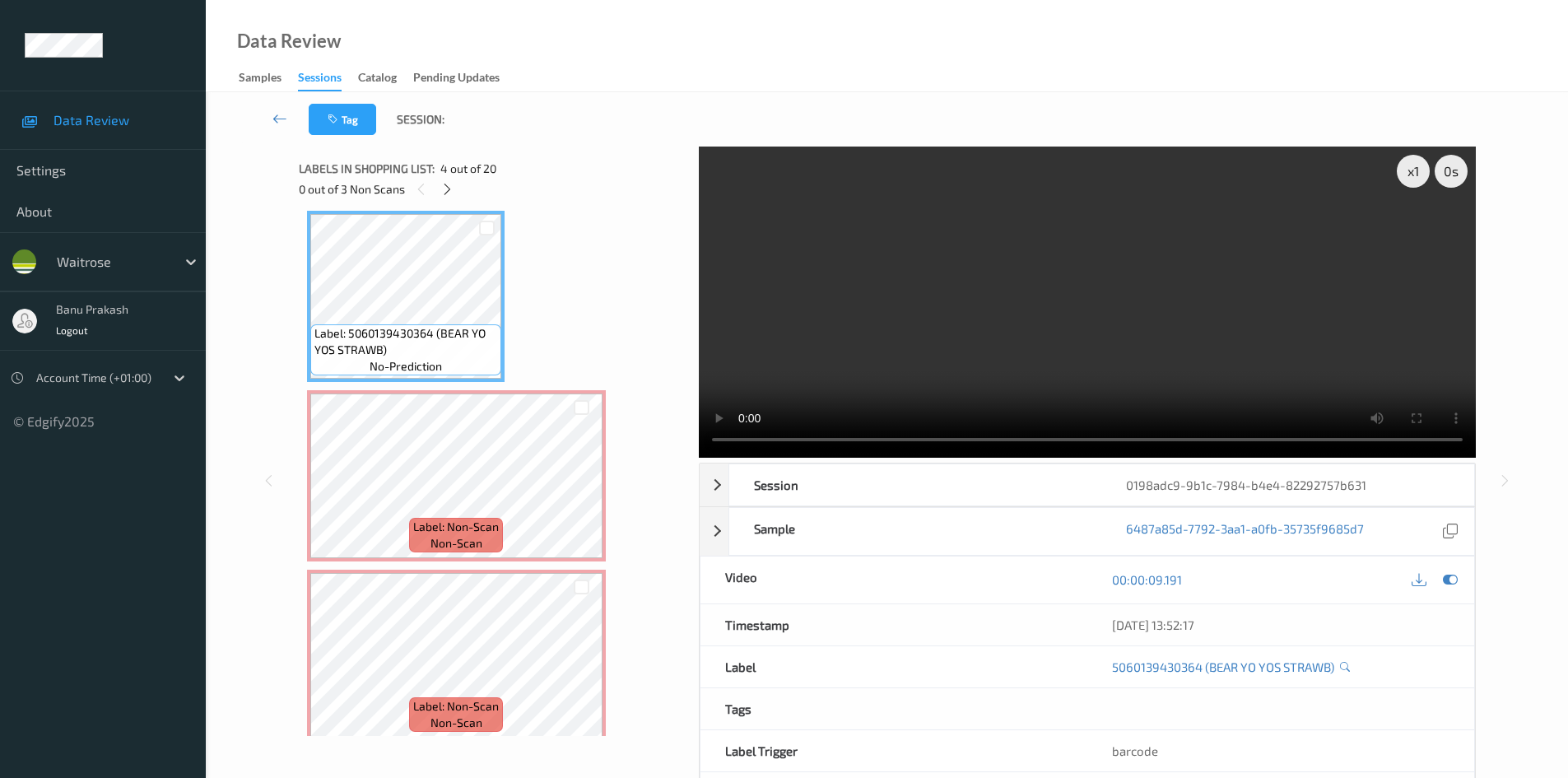
click at [1058, 321] on video at bounding box center [1087, 302] width 777 height 311
click at [1261, 290] on video at bounding box center [1087, 302] width 777 height 311
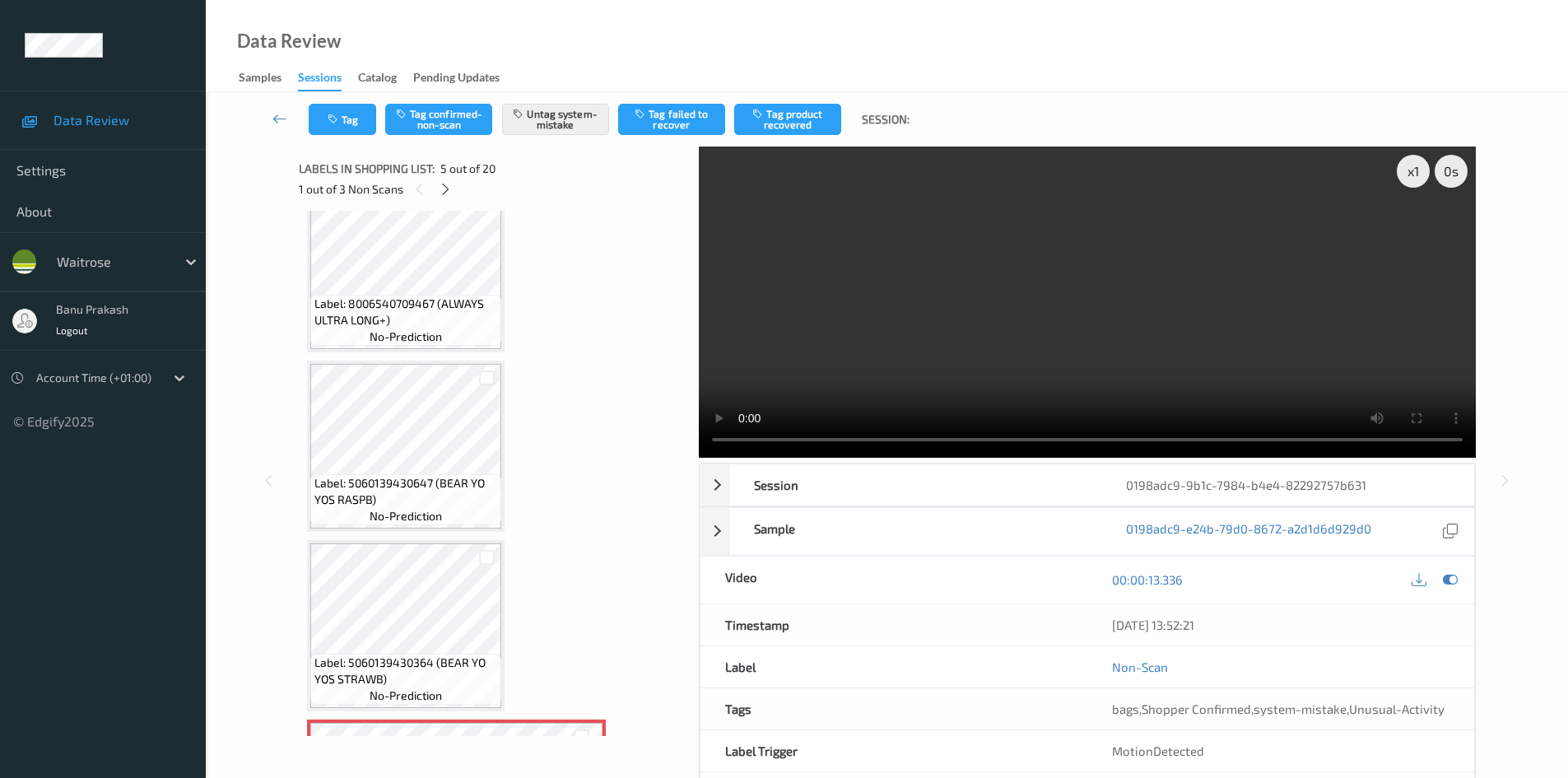
scroll to position [0, 0]
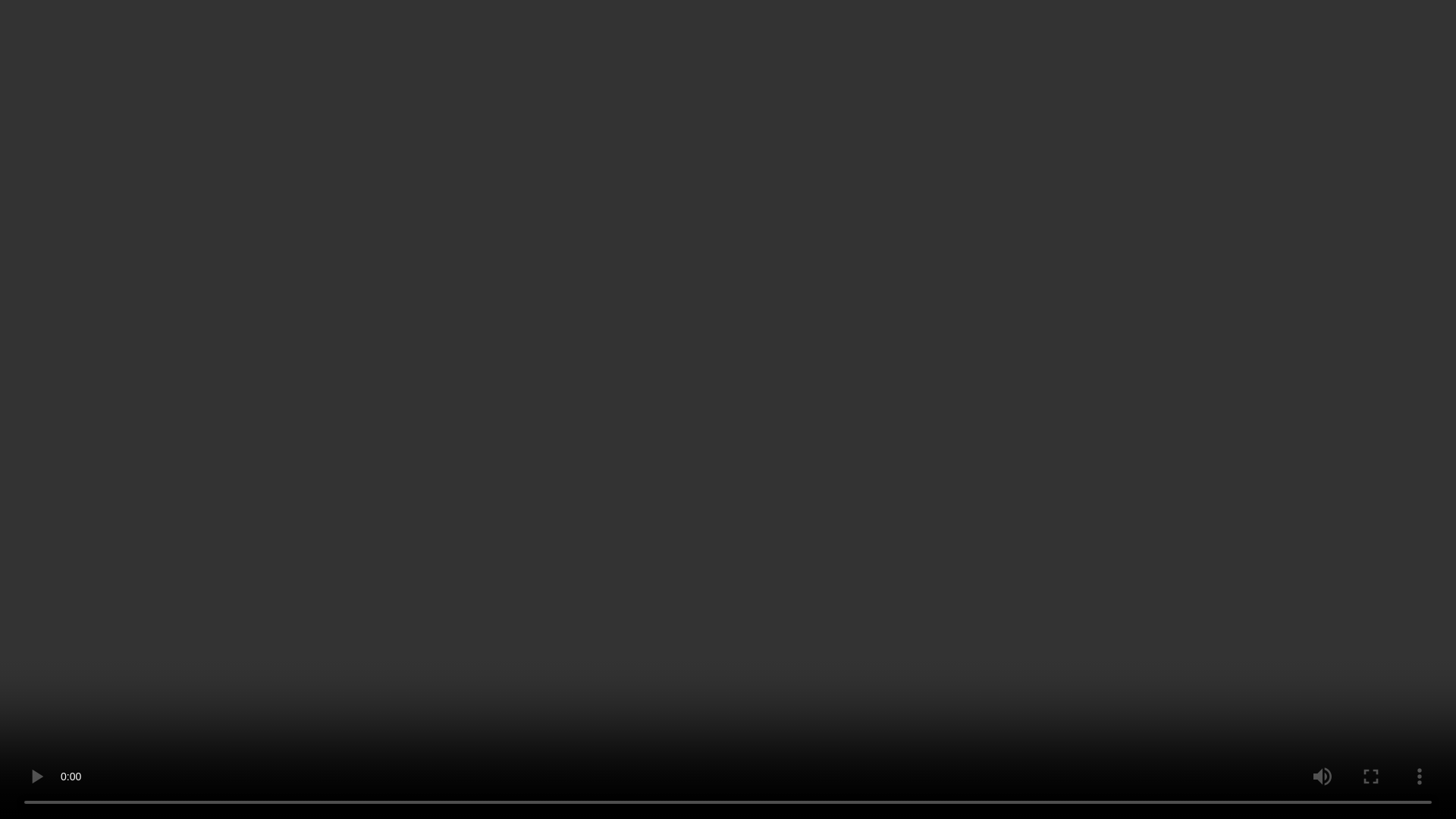
click at [942, 419] on video at bounding box center [728, 410] width 1456 height 819
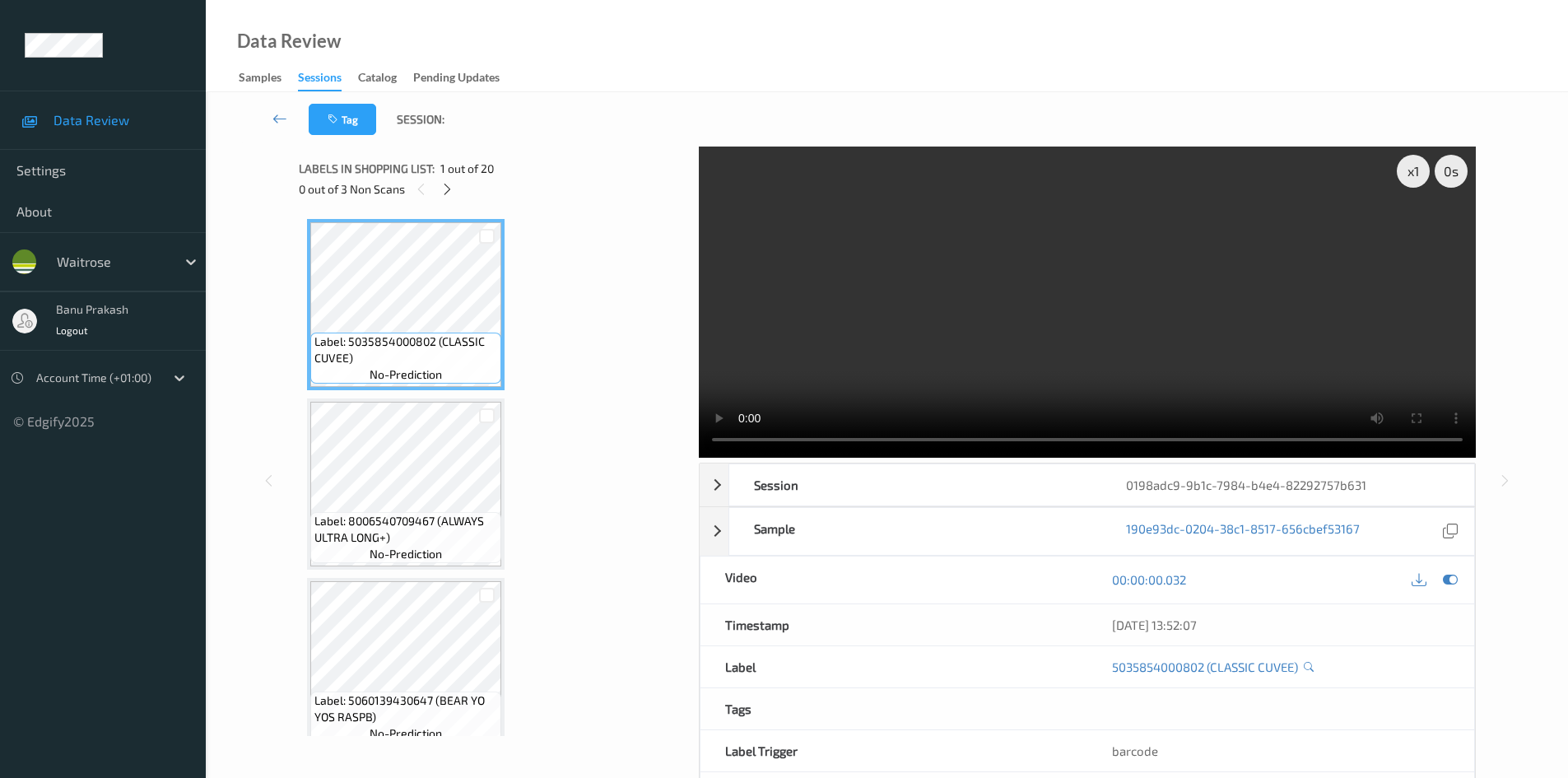
click at [1004, 290] on video at bounding box center [1087, 302] width 777 height 311
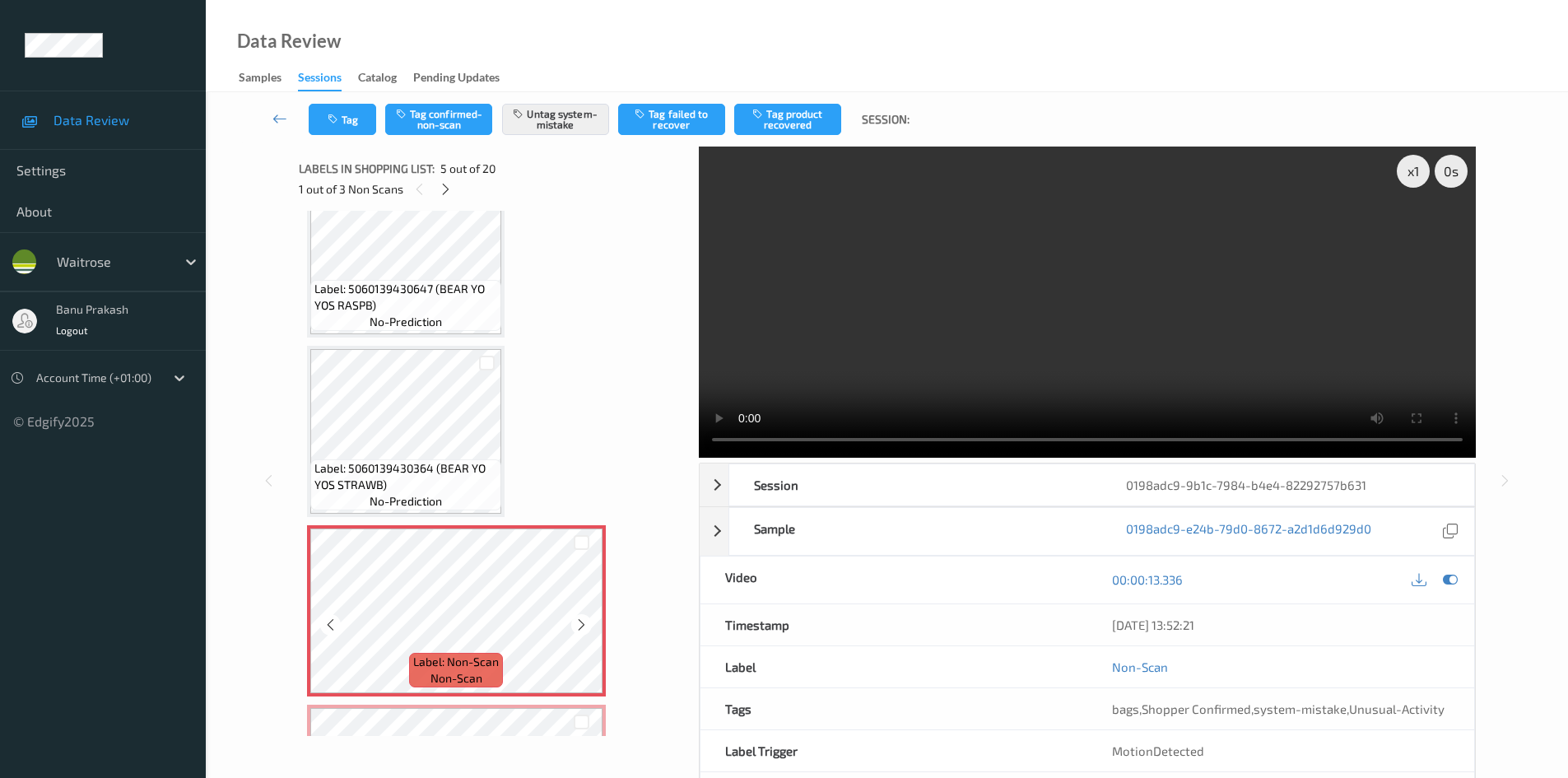
scroll to position [740, 0]
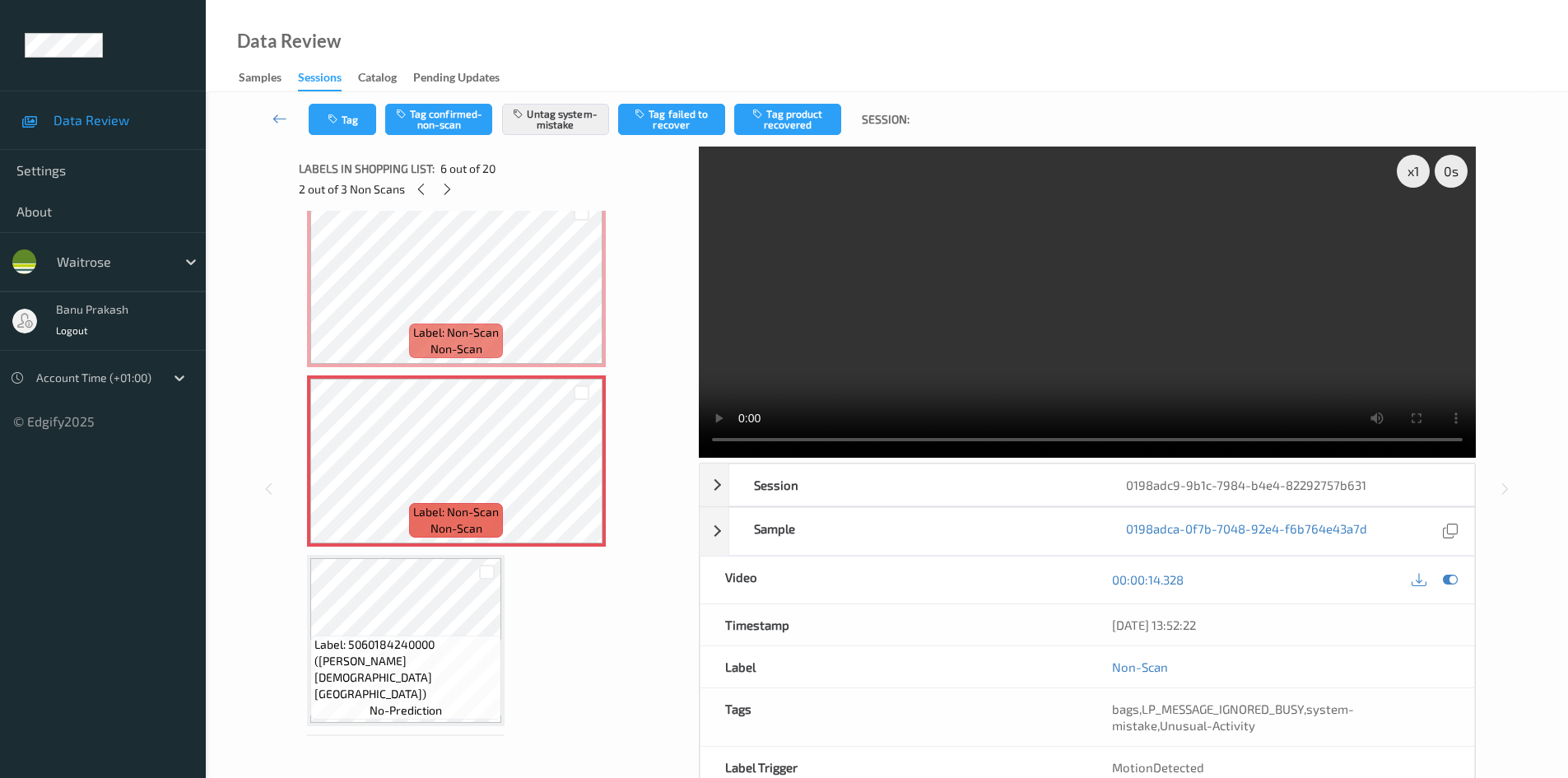
click at [1003, 352] on video at bounding box center [1087, 302] width 777 height 311
click at [1009, 336] on video at bounding box center [1087, 302] width 777 height 311
click at [579, 476] on icon at bounding box center [582, 474] width 14 height 15
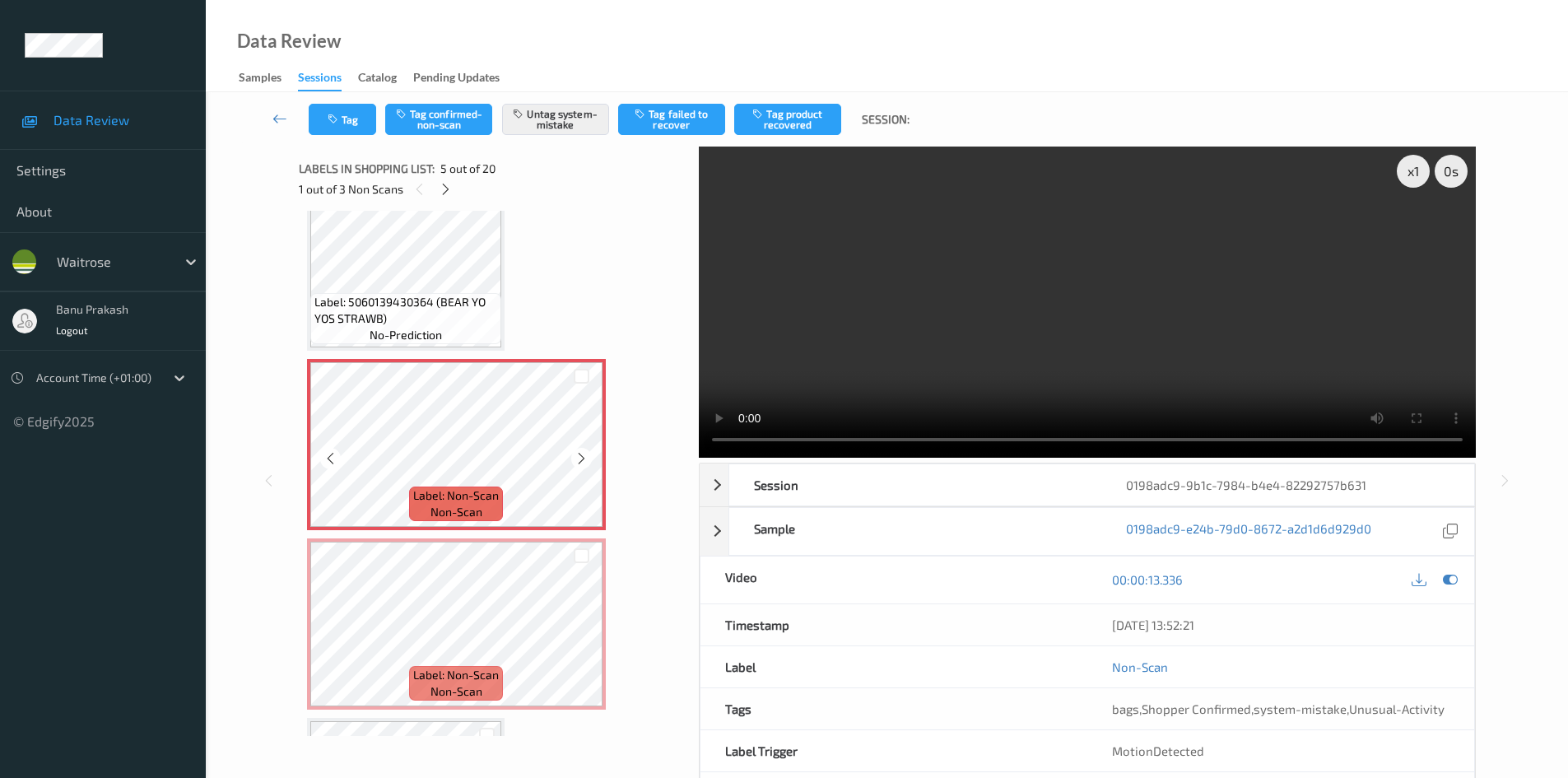
scroll to position [576, 0]
click at [582, 464] on icon at bounding box center [582, 459] width 14 height 15
click at [583, 461] on icon at bounding box center [582, 459] width 14 height 15
click at [931, 318] on video at bounding box center [1087, 302] width 777 height 311
click at [918, 299] on video at bounding box center [1087, 302] width 777 height 311
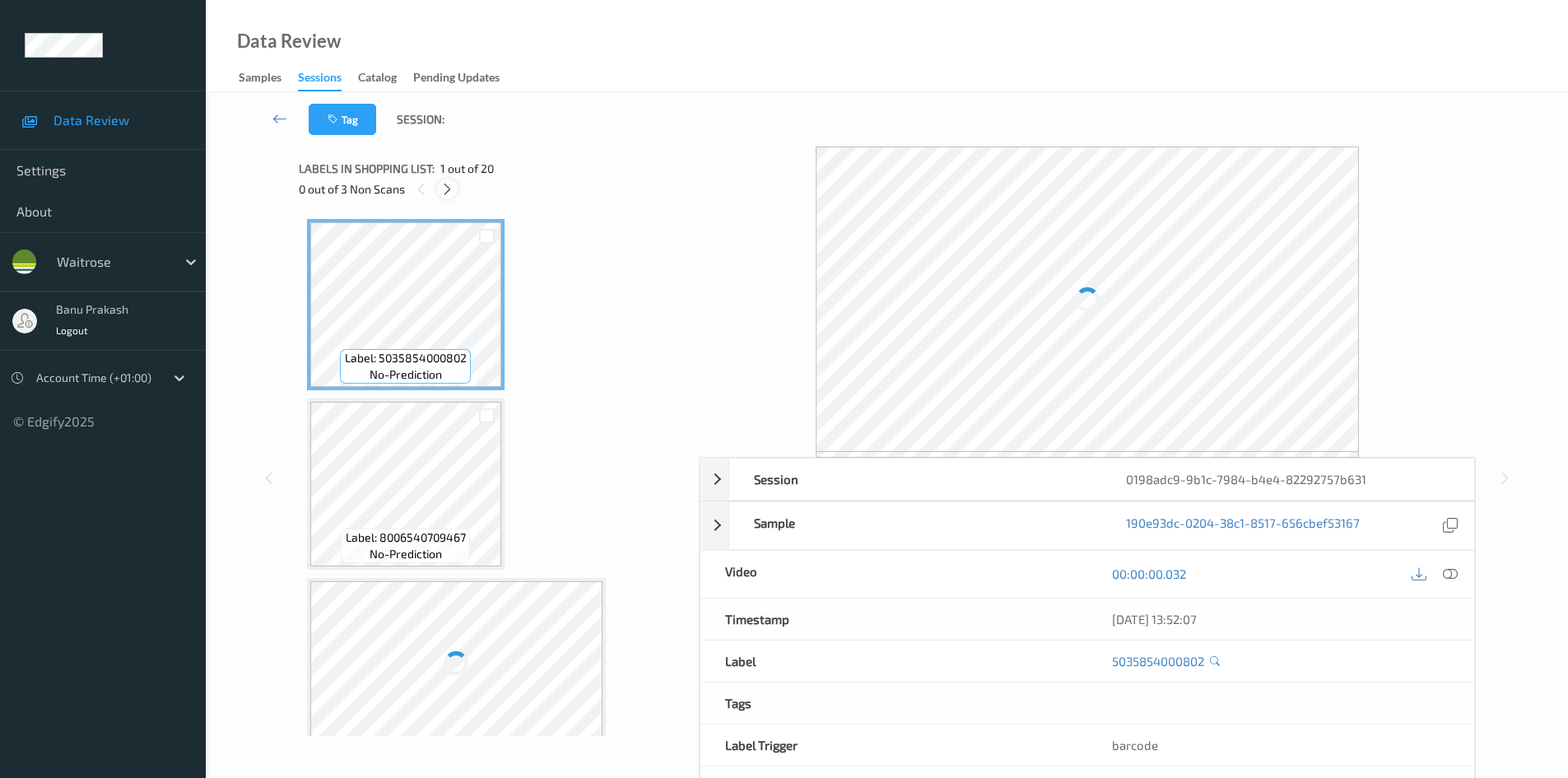
click at [445, 192] on icon at bounding box center [447, 189] width 14 height 15
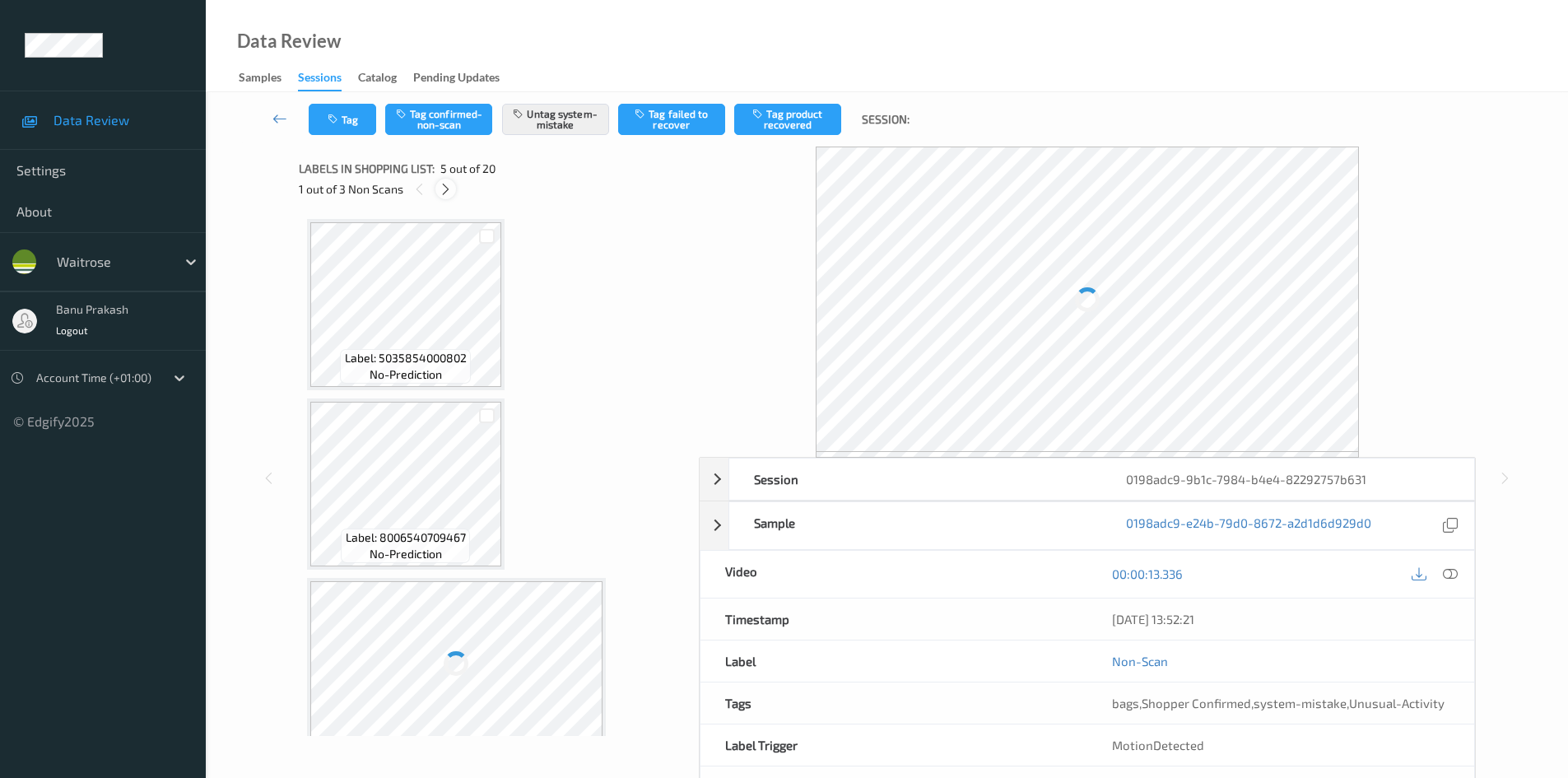
scroll to position [546, 0]
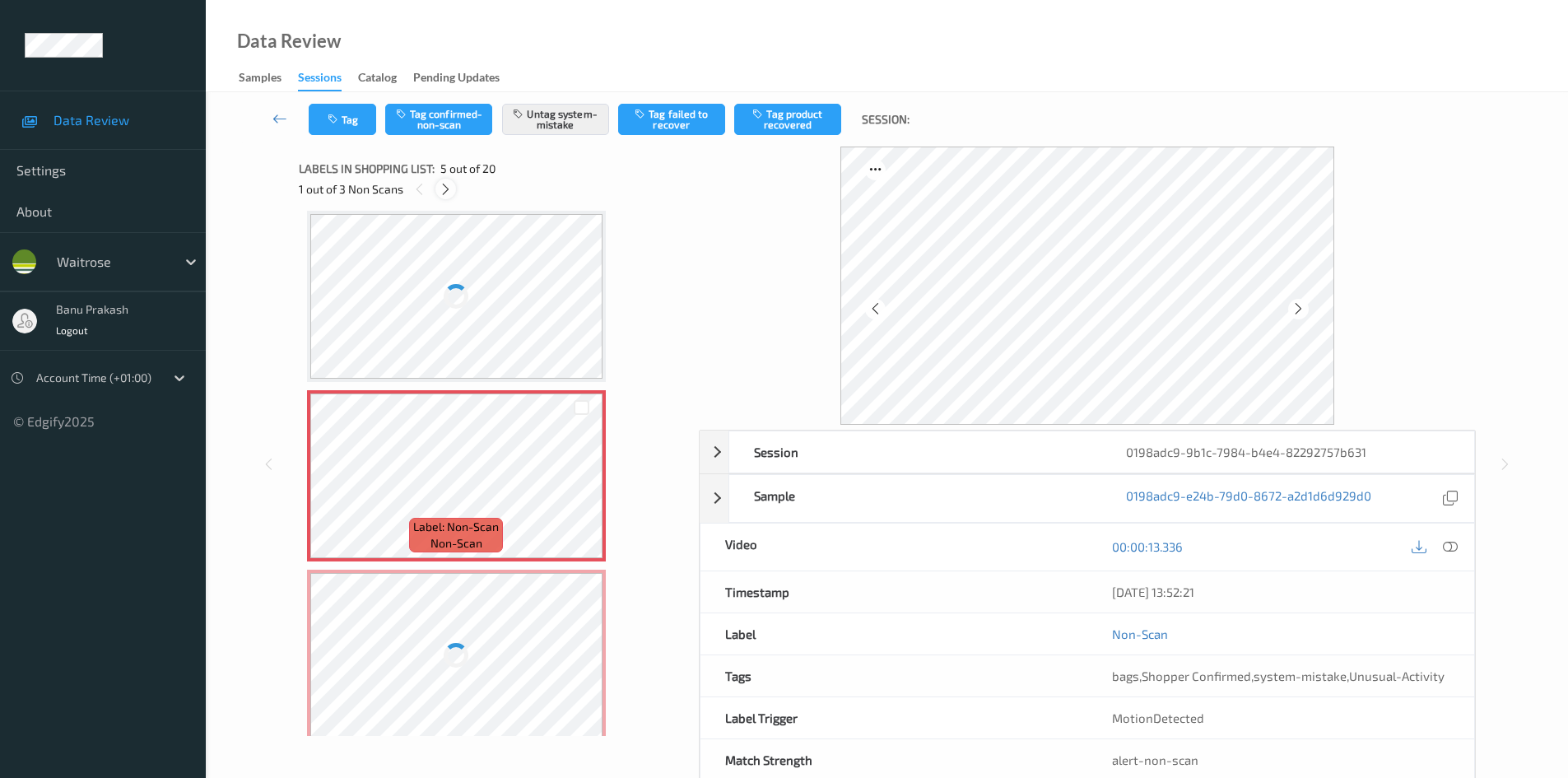
click at [445, 191] on icon at bounding box center [446, 189] width 14 height 15
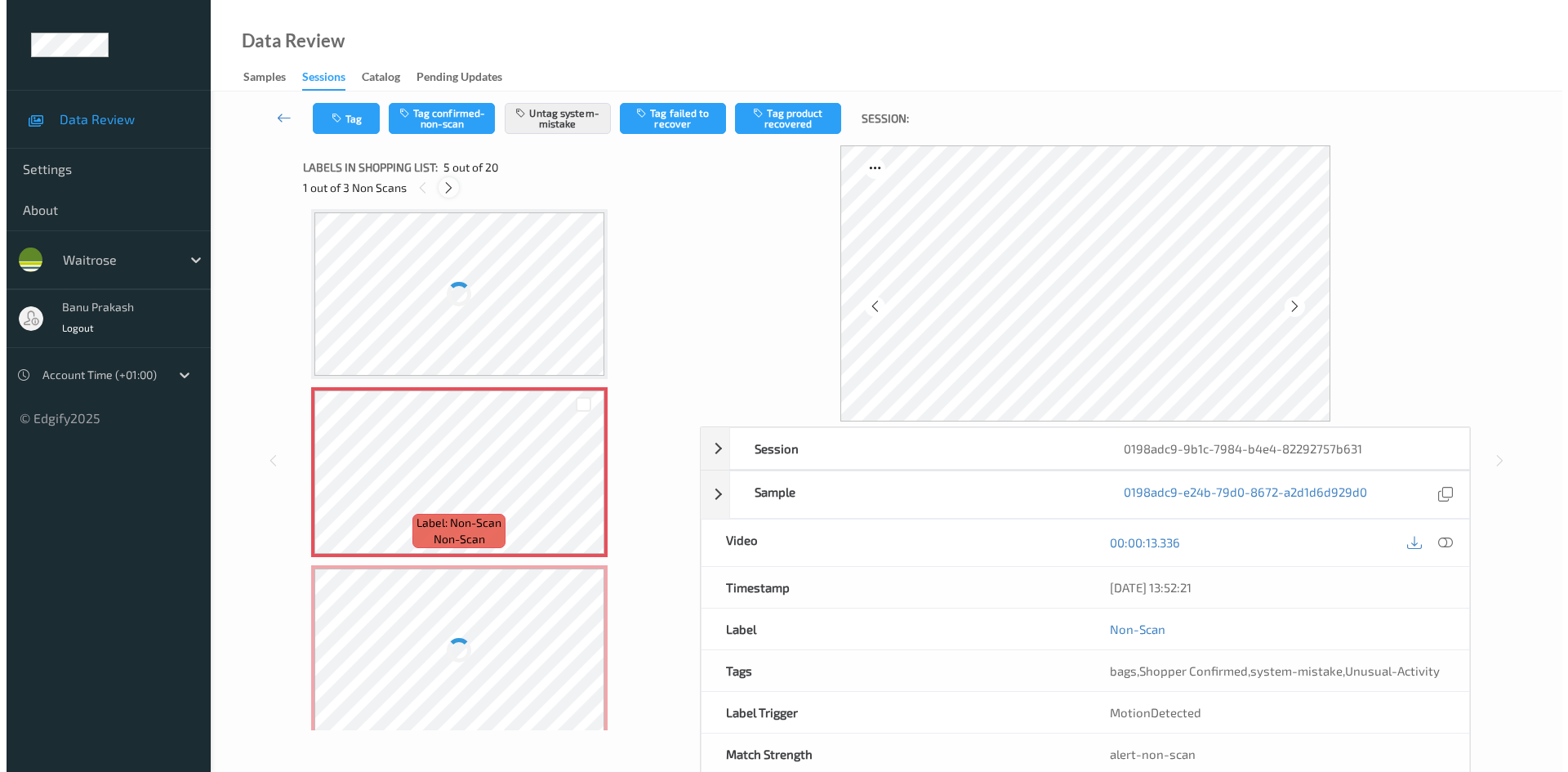
scroll to position [721, 0]
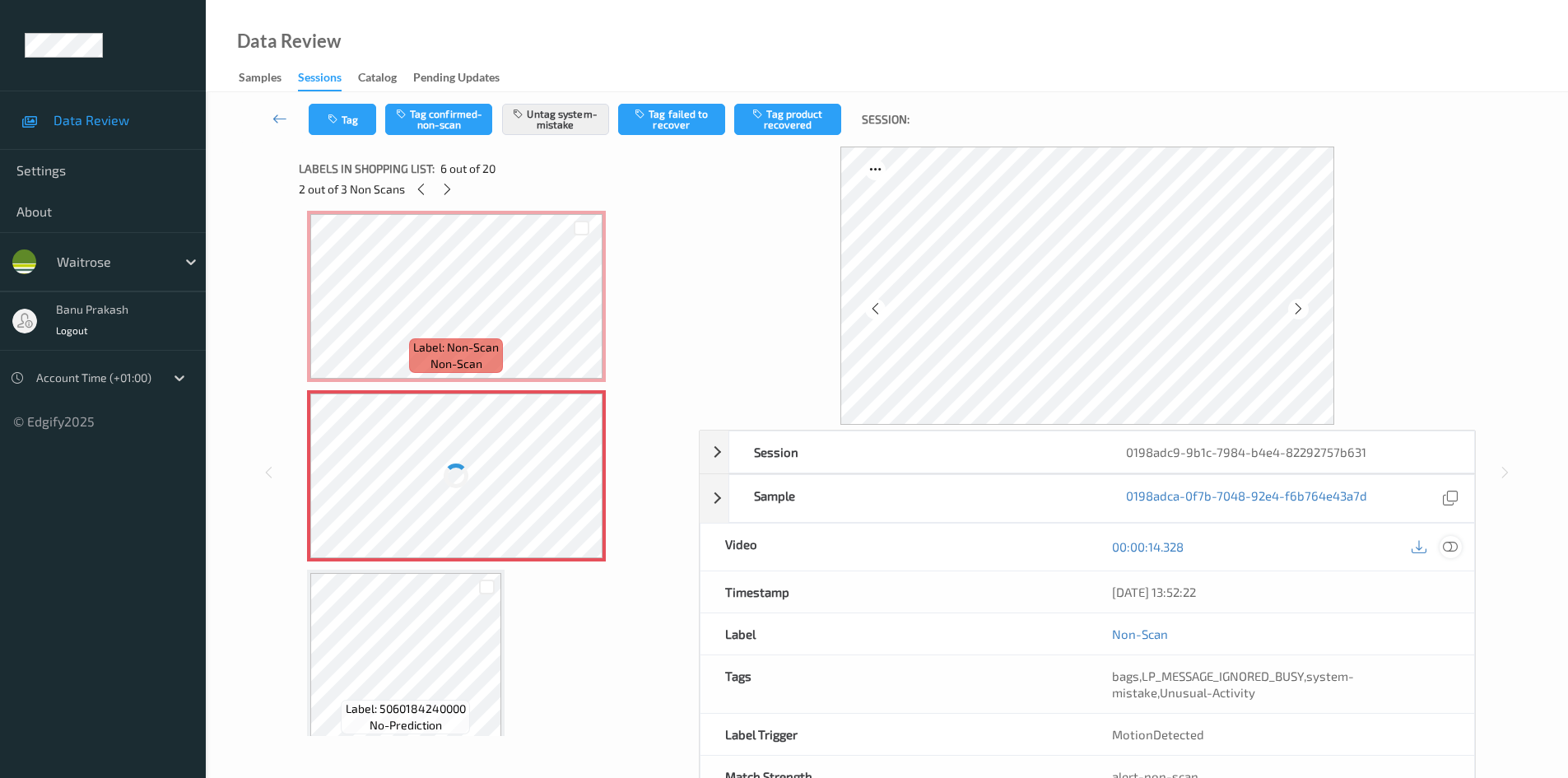
click at [1461, 547] on div at bounding box center [1450, 546] width 22 height 22
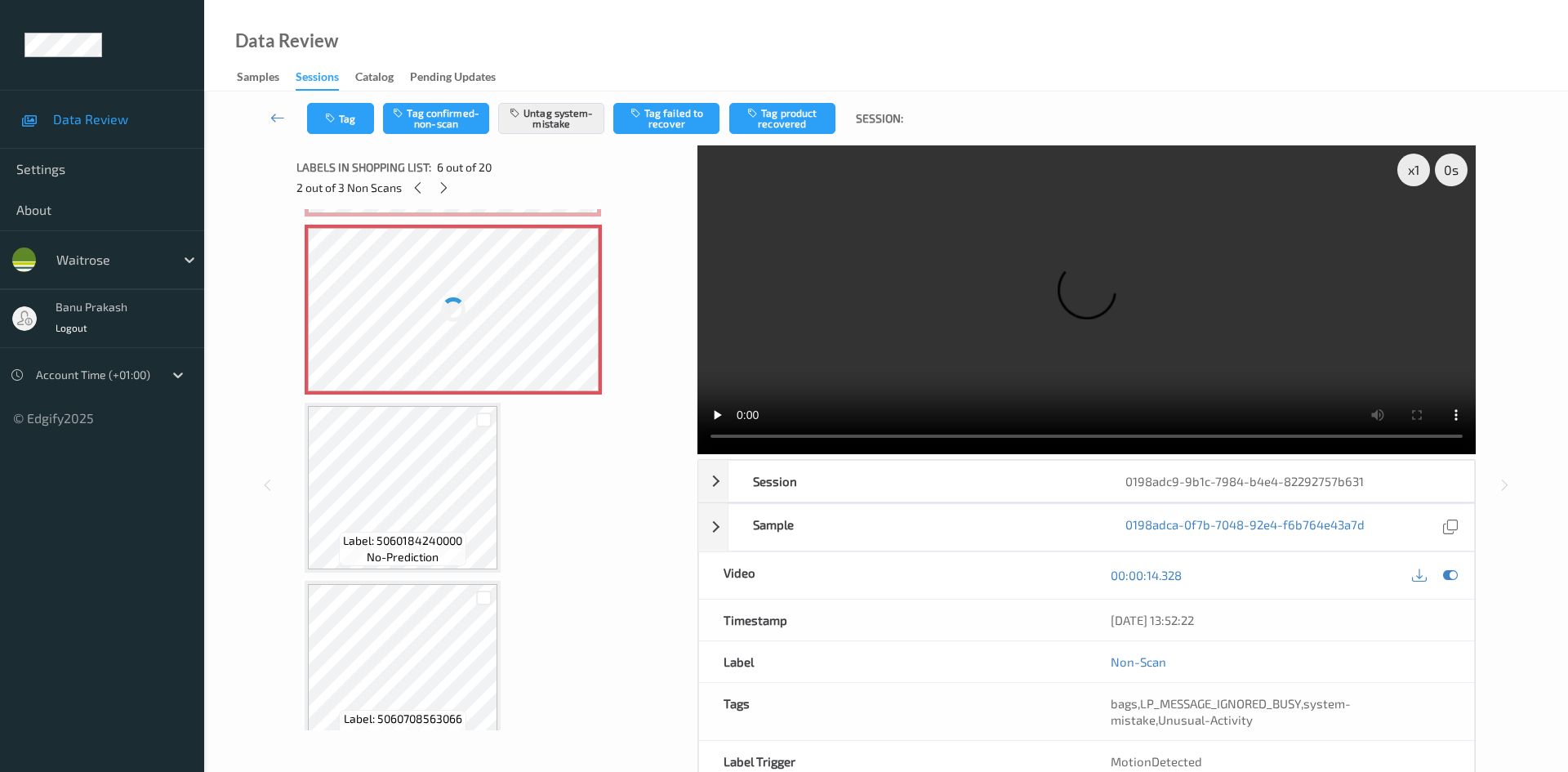
scroll to position [884, 0]
click at [445, 201] on div "Labels in shopping list: 6 out of 20 2 out of 3 Non Scans" at bounding box center [491, 177] width 390 height 64
click at [445, 193] on icon at bounding box center [444, 187] width 14 height 15
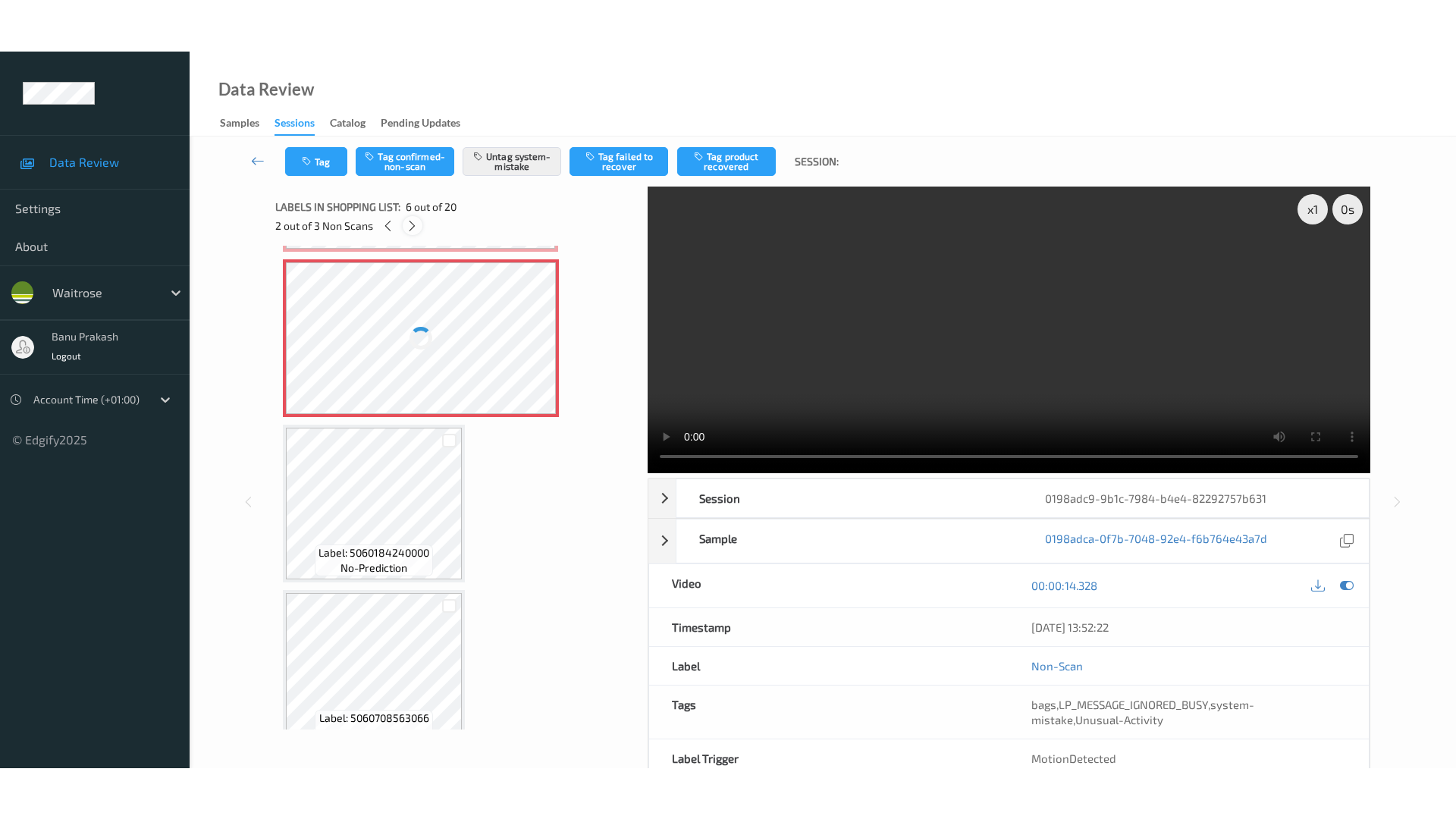
scroll to position [2831, 0]
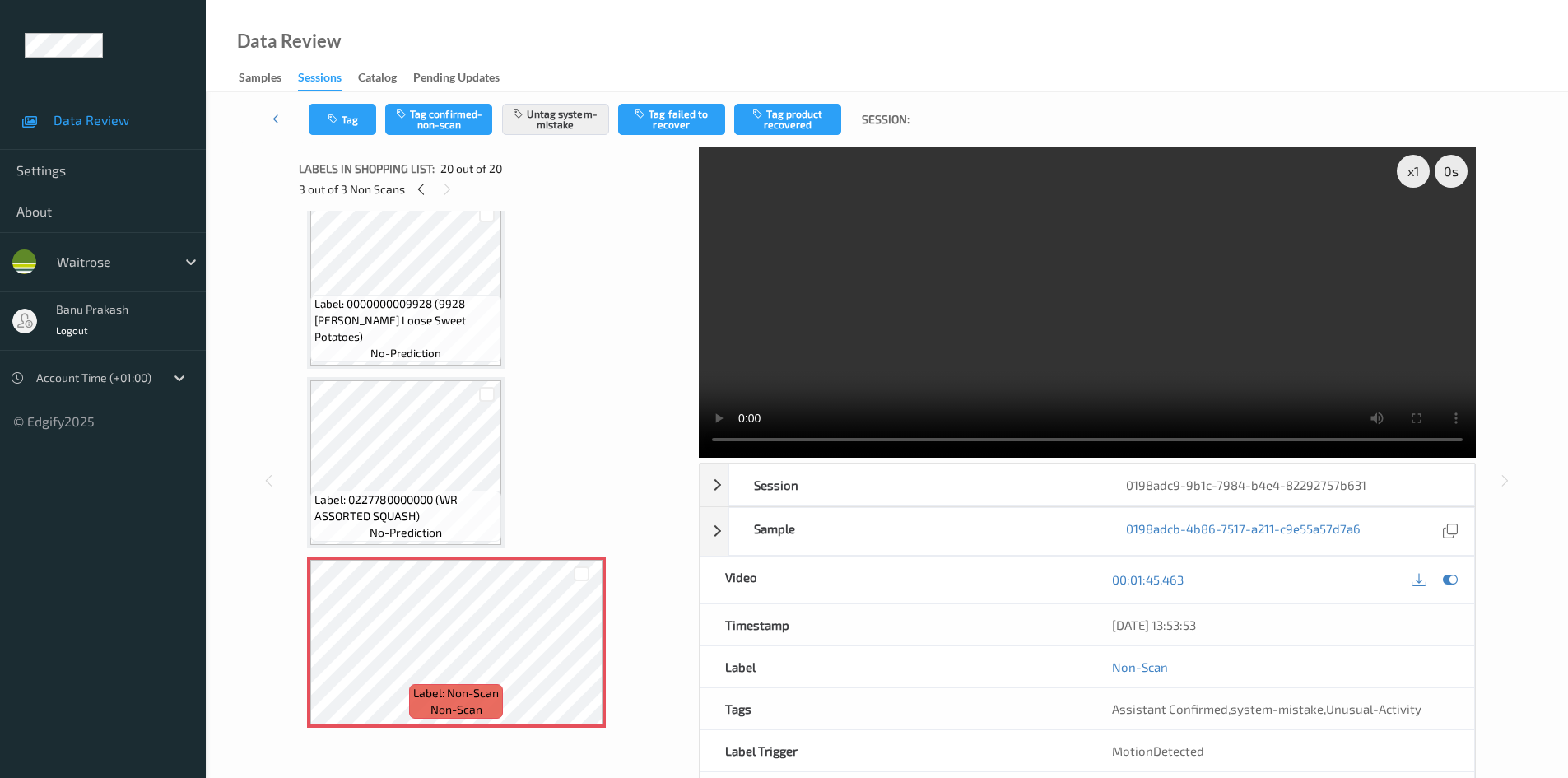
click at [902, 321] on video at bounding box center [1087, 302] width 777 height 311
click at [958, 342] on video at bounding box center [1087, 302] width 777 height 311
click at [451, 507] on span "Label: 0227780000000 (WR ASSORTED SQUASH)" at bounding box center [406, 508] width 183 height 32
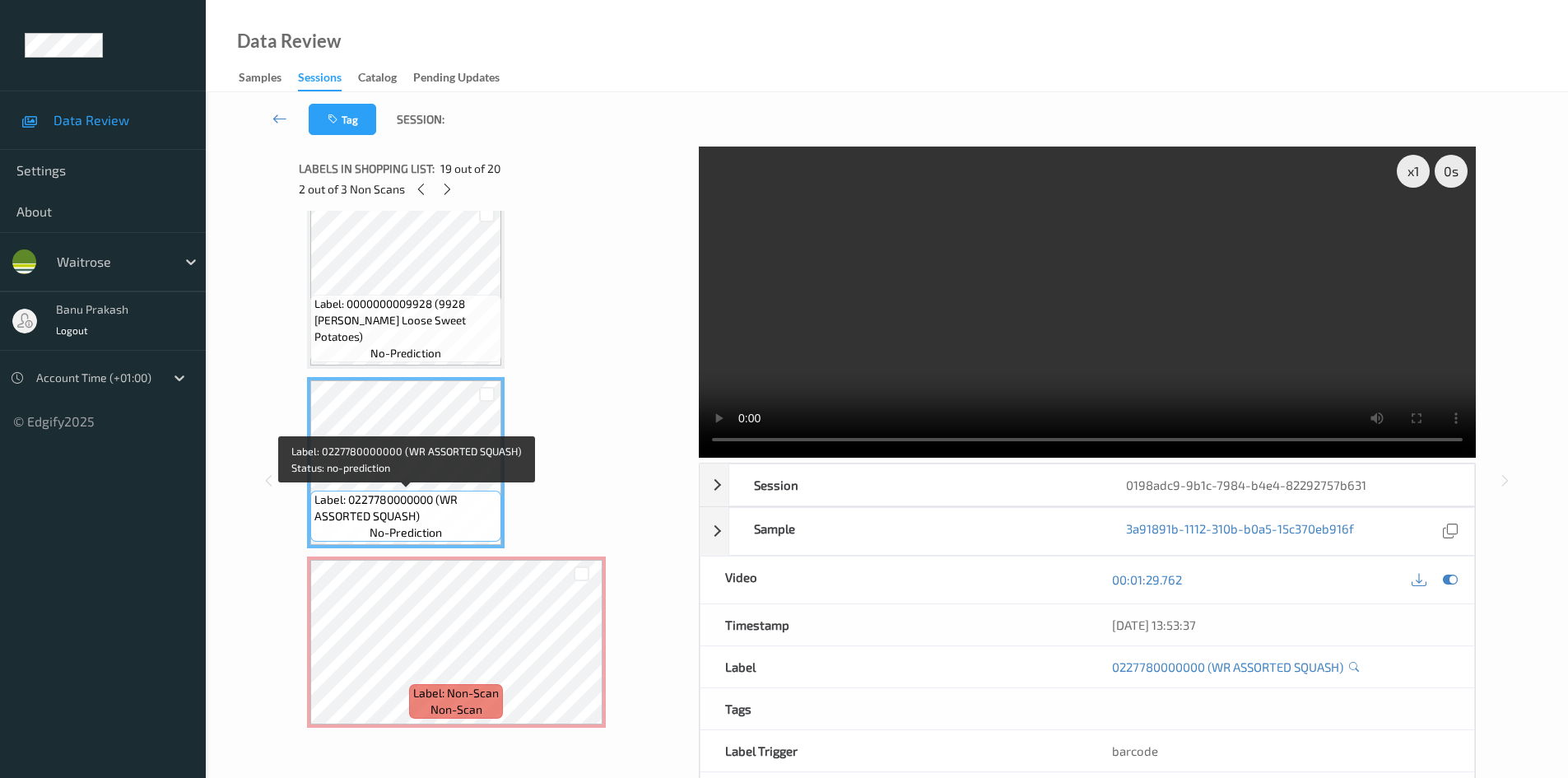
click at [415, 493] on span "Label: 0227780000000 (WR ASSORTED SQUASH)" at bounding box center [406, 508] width 183 height 32
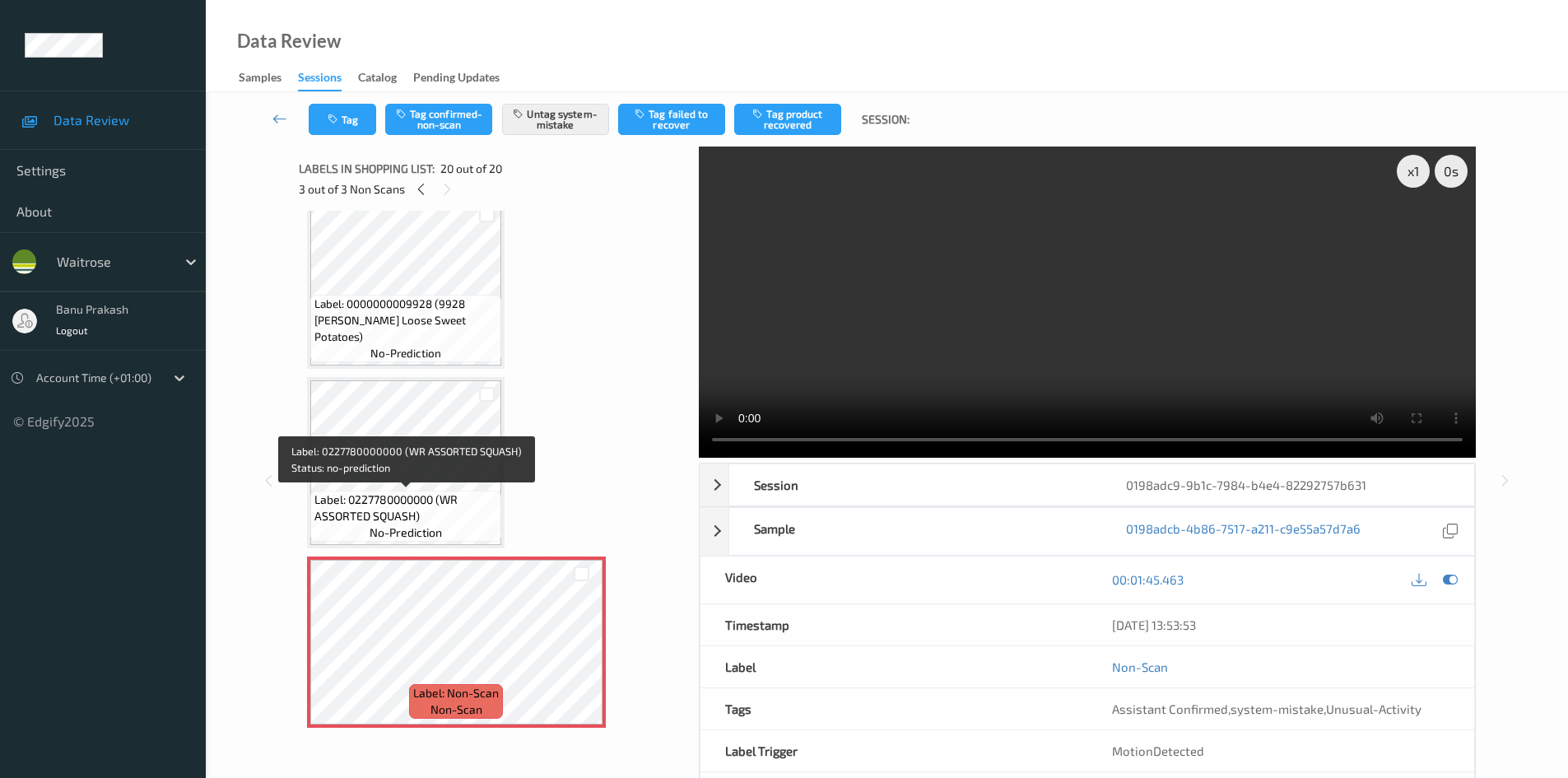
click at [412, 533] on span "no-prediction" at bounding box center [406, 532] width 72 height 17
click at [392, 515] on span "Label: 0227780000000 (WR ASSORTED SQUASH)" at bounding box center [406, 508] width 183 height 32
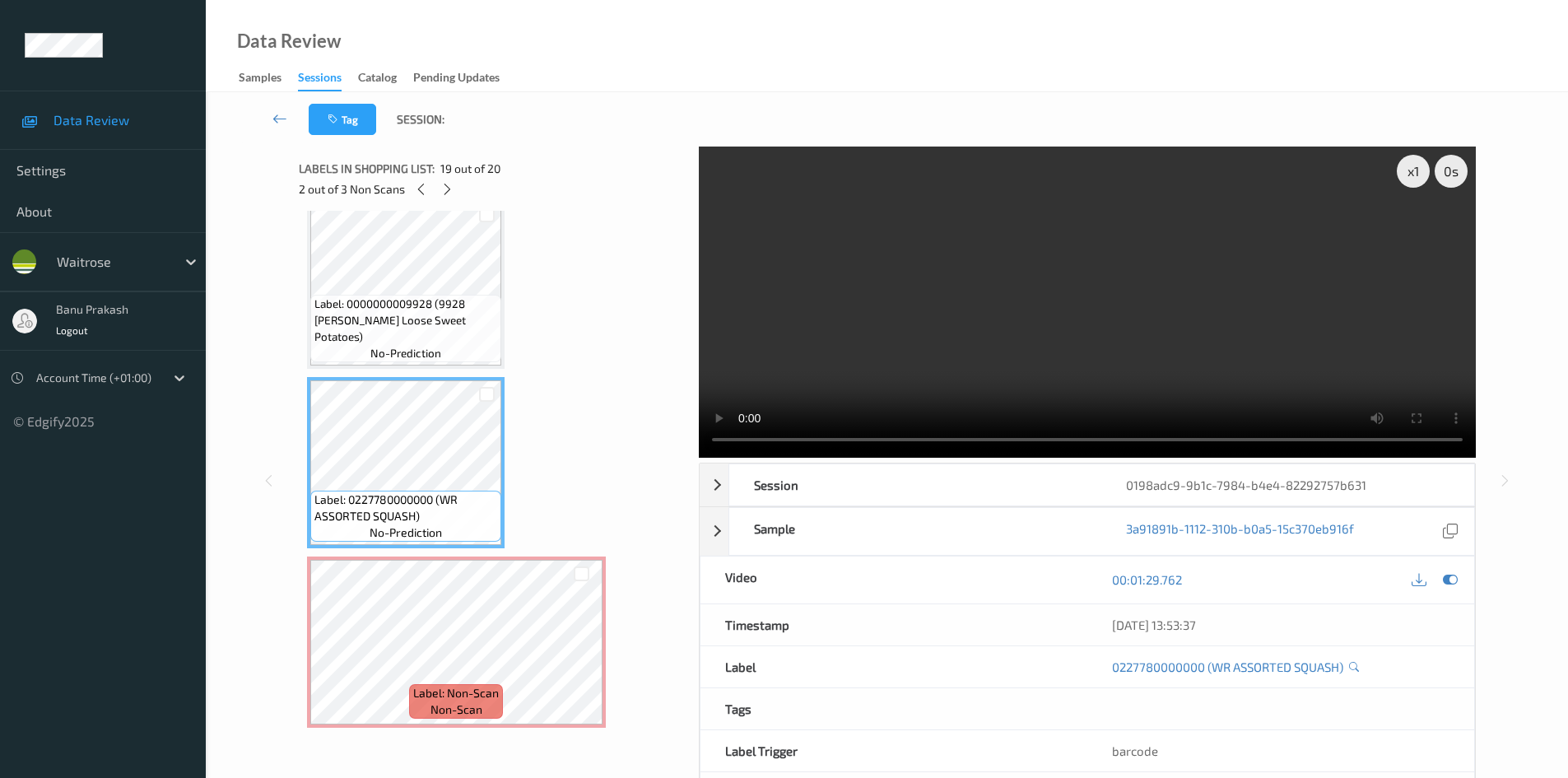
click at [791, 338] on video at bounding box center [1087, 302] width 777 height 311
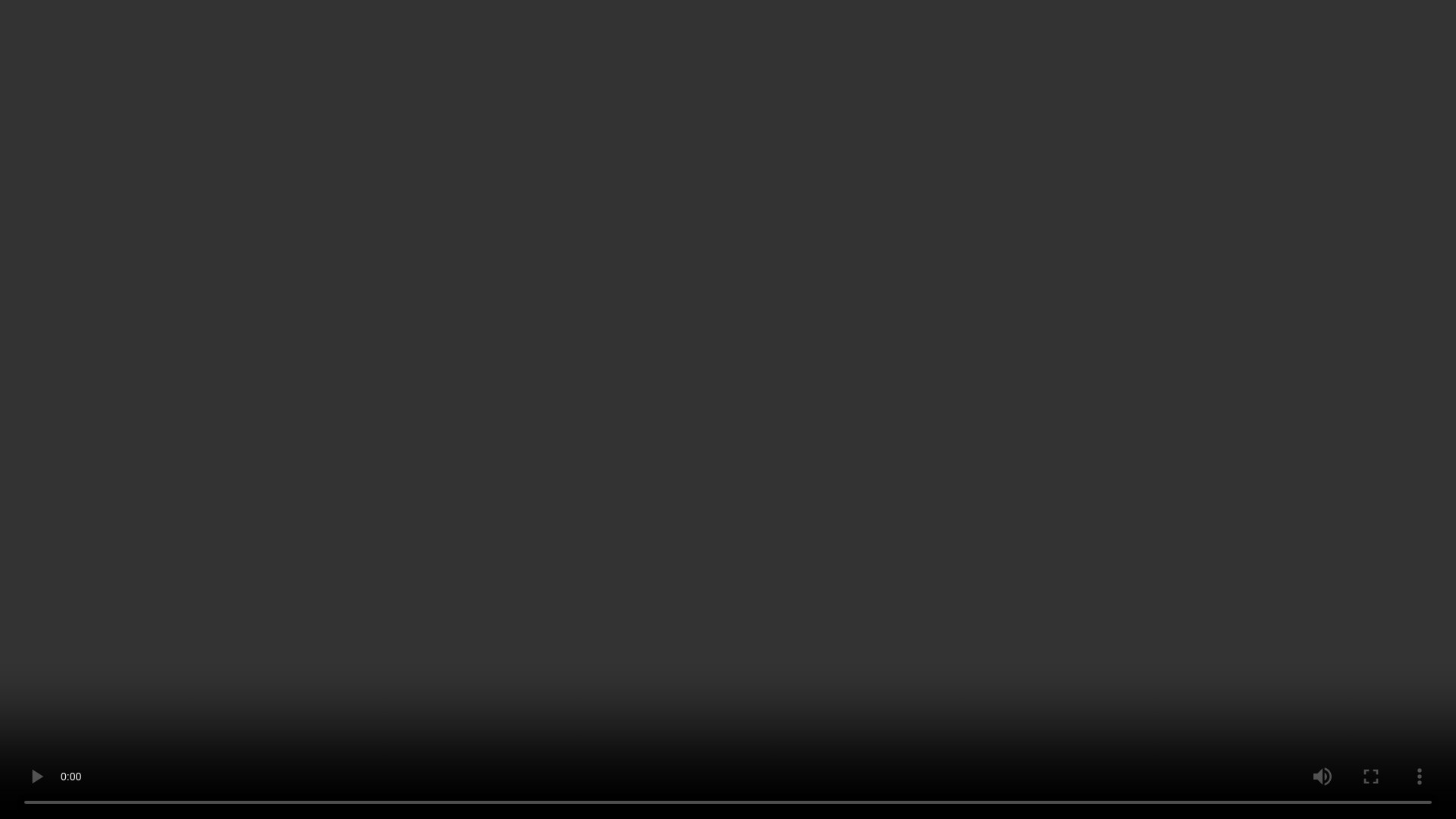
click at [1174, 485] on video at bounding box center [728, 410] width 1456 height 819
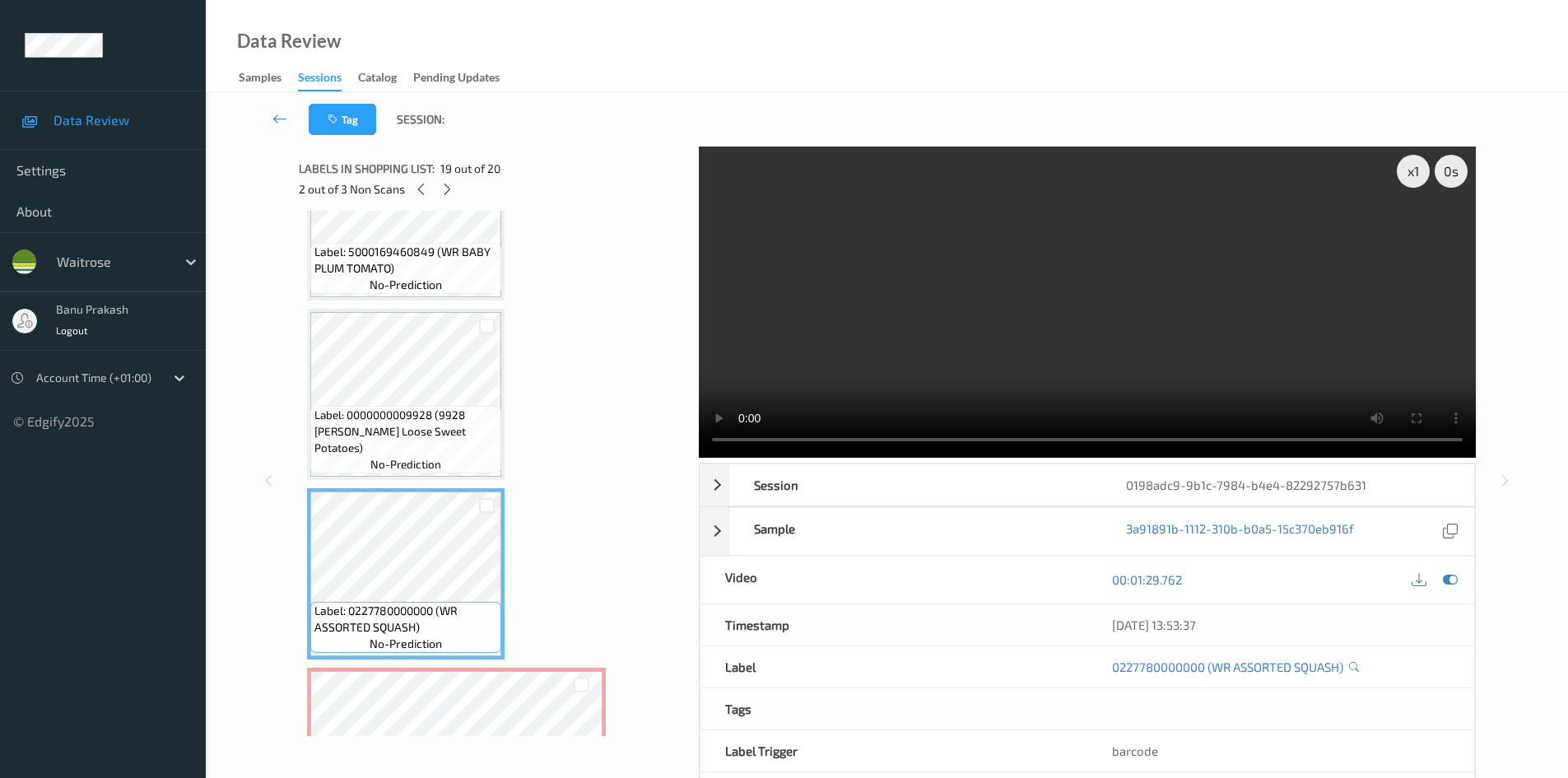
click at [1217, 325] on video at bounding box center [1087, 302] width 777 height 311
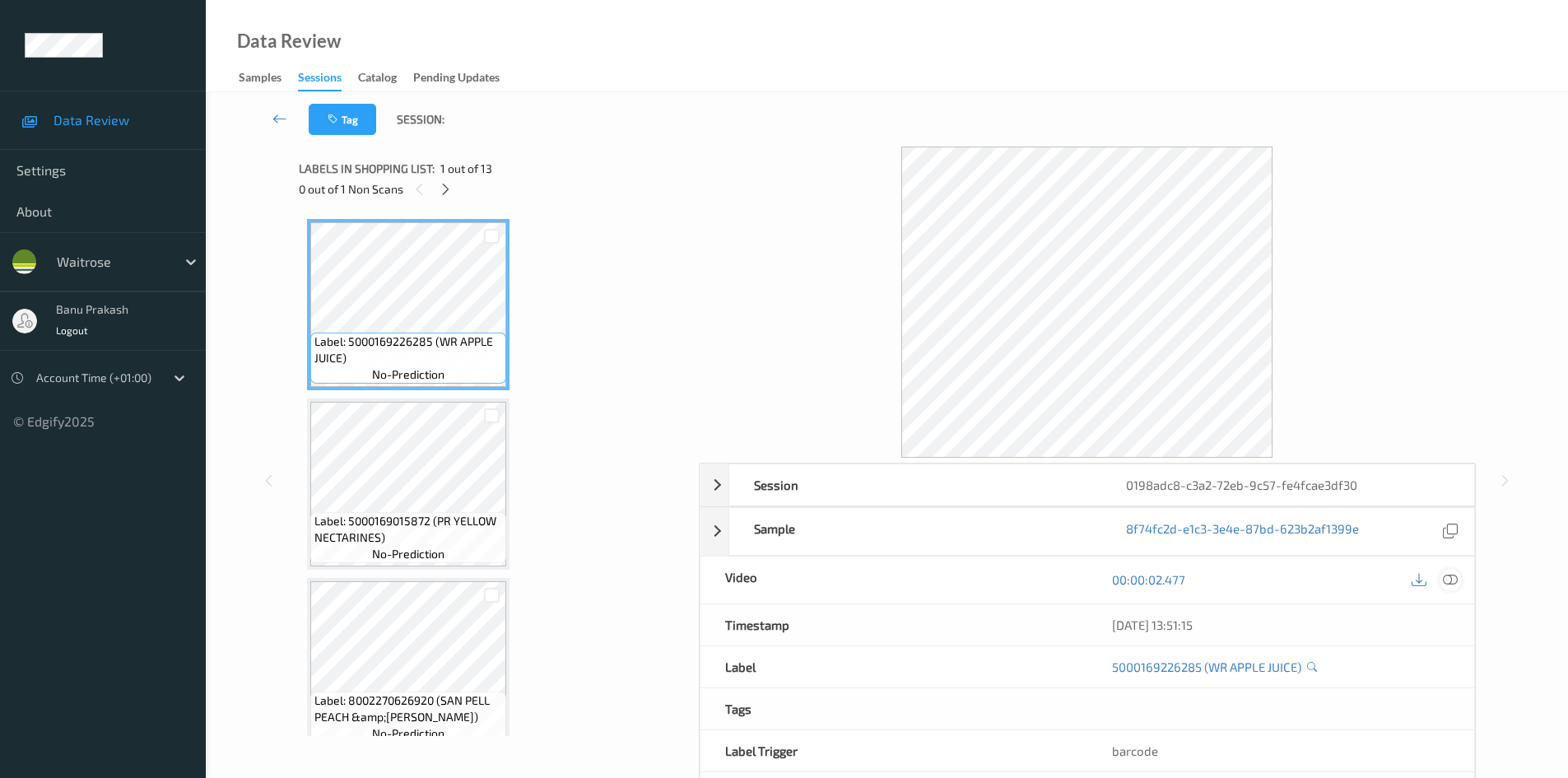
click at [1451, 580] on icon at bounding box center [1450, 579] width 15 height 15
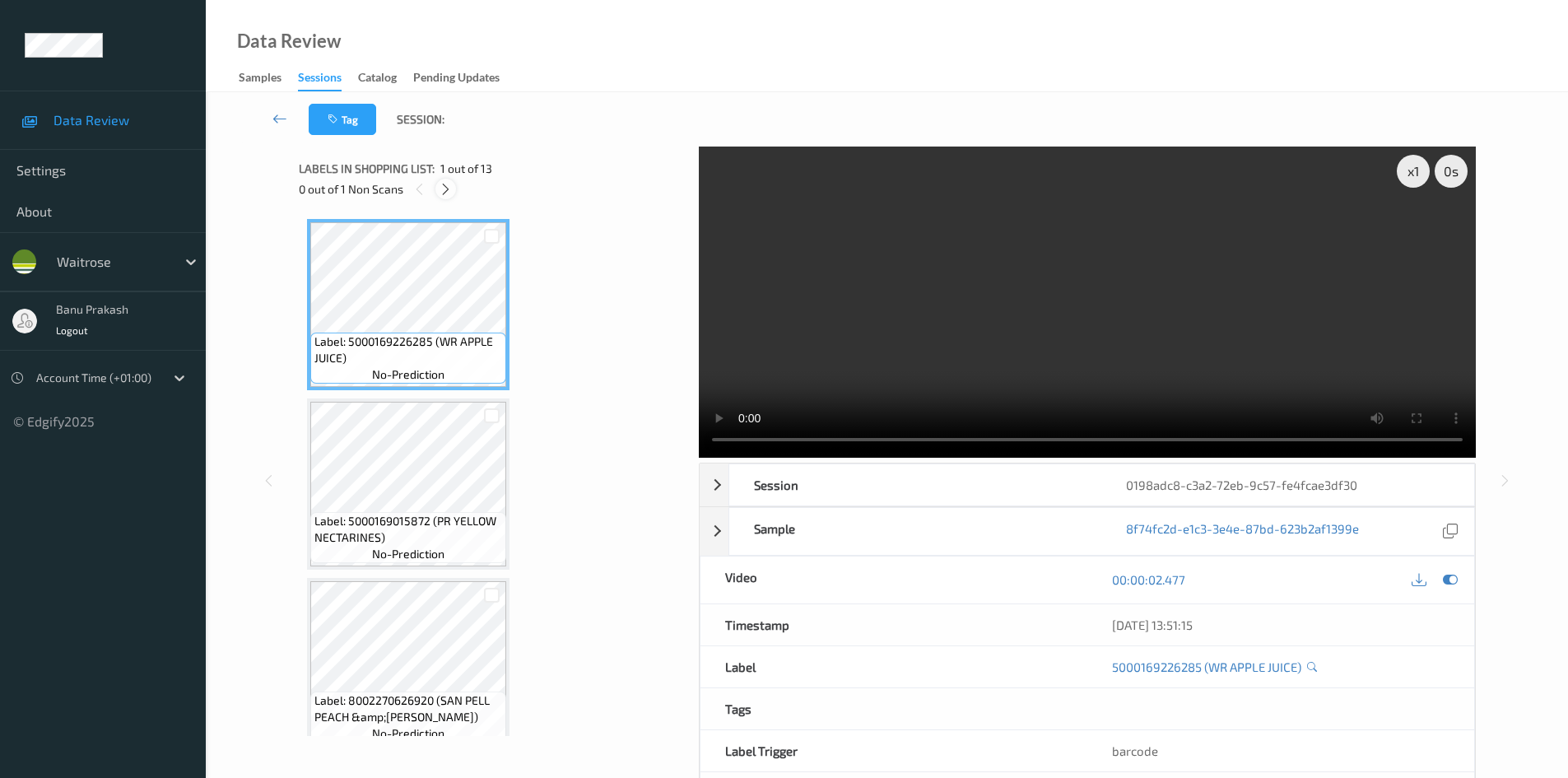
click at [445, 189] on icon at bounding box center [446, 189] width 14 height 15
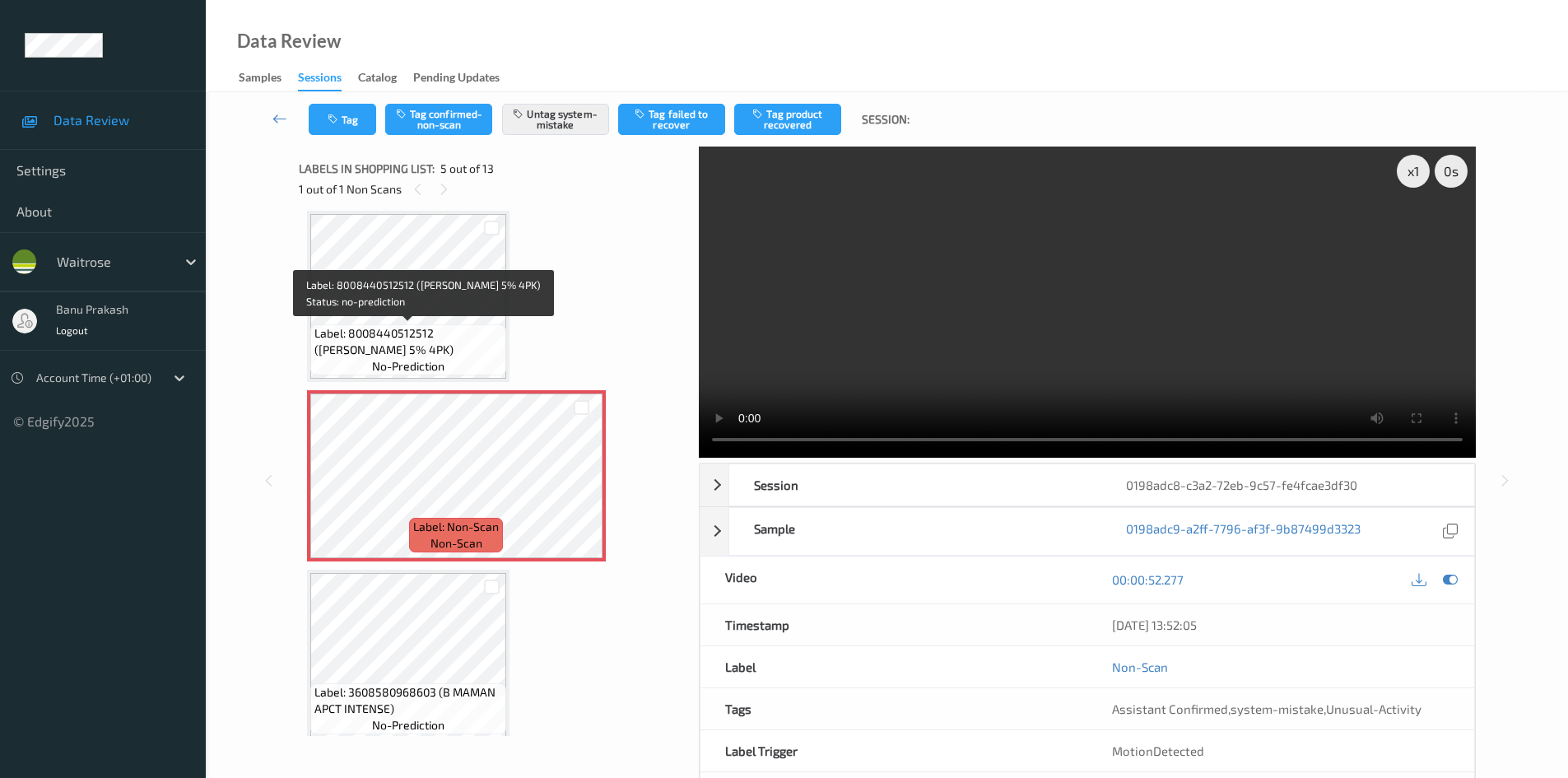
click at [444, 347] on span "Label: 8008440512512 ([PERSON_NAME] 5% 4PK)" at bounding box center [408, 341] width 188 height 32
click at [407, 348] on span "Label: 8008440512512 ([PERSON_NAME] 5% 4PK)" at bounding box center [408, 341] width 188 height 32
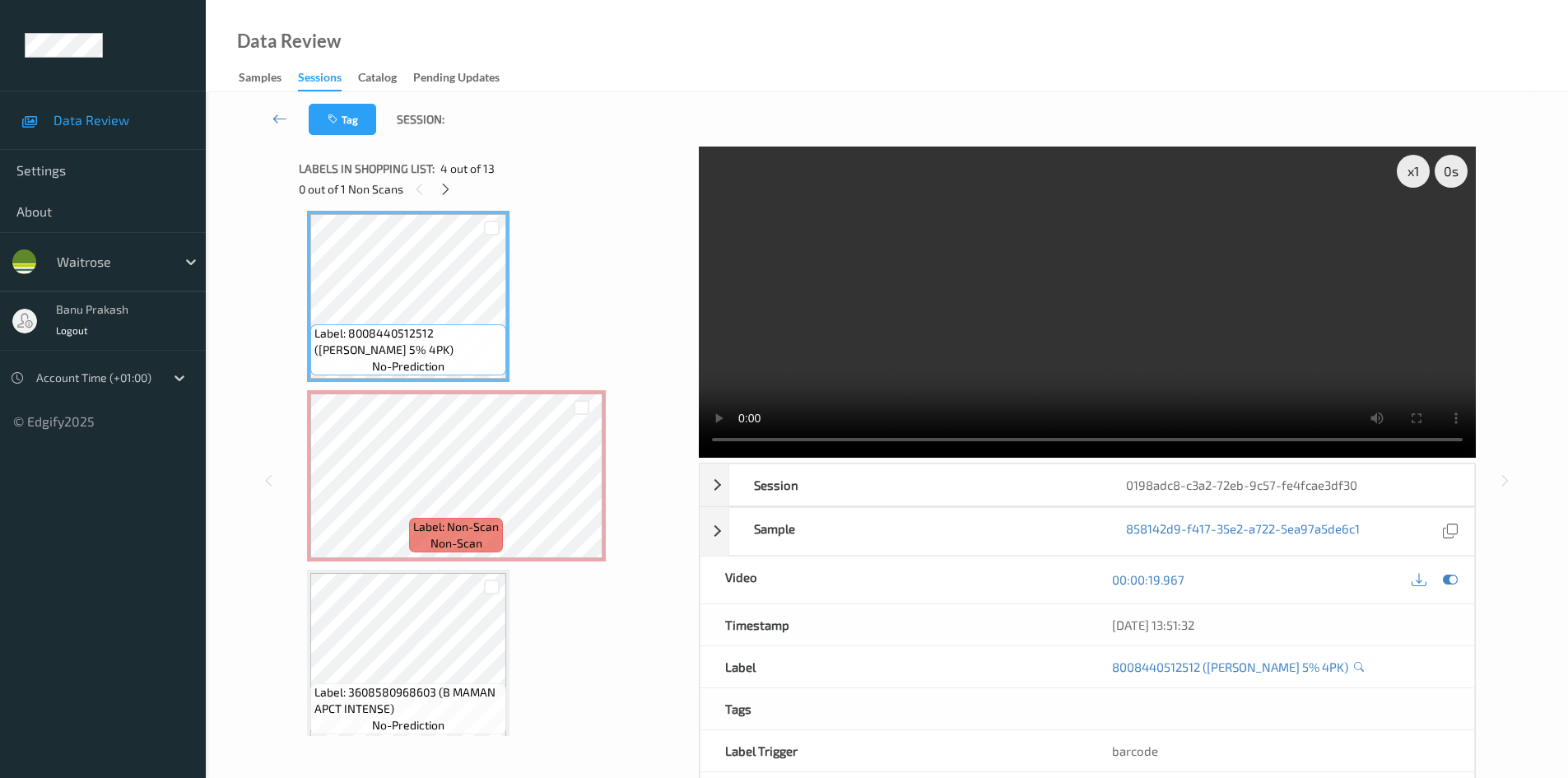
click at [907, 296] on video at bounding box center [1087, 302] width 777 height 311
click at [1160, 339] on video at bounding box center [1087, 302] width 777 height 311
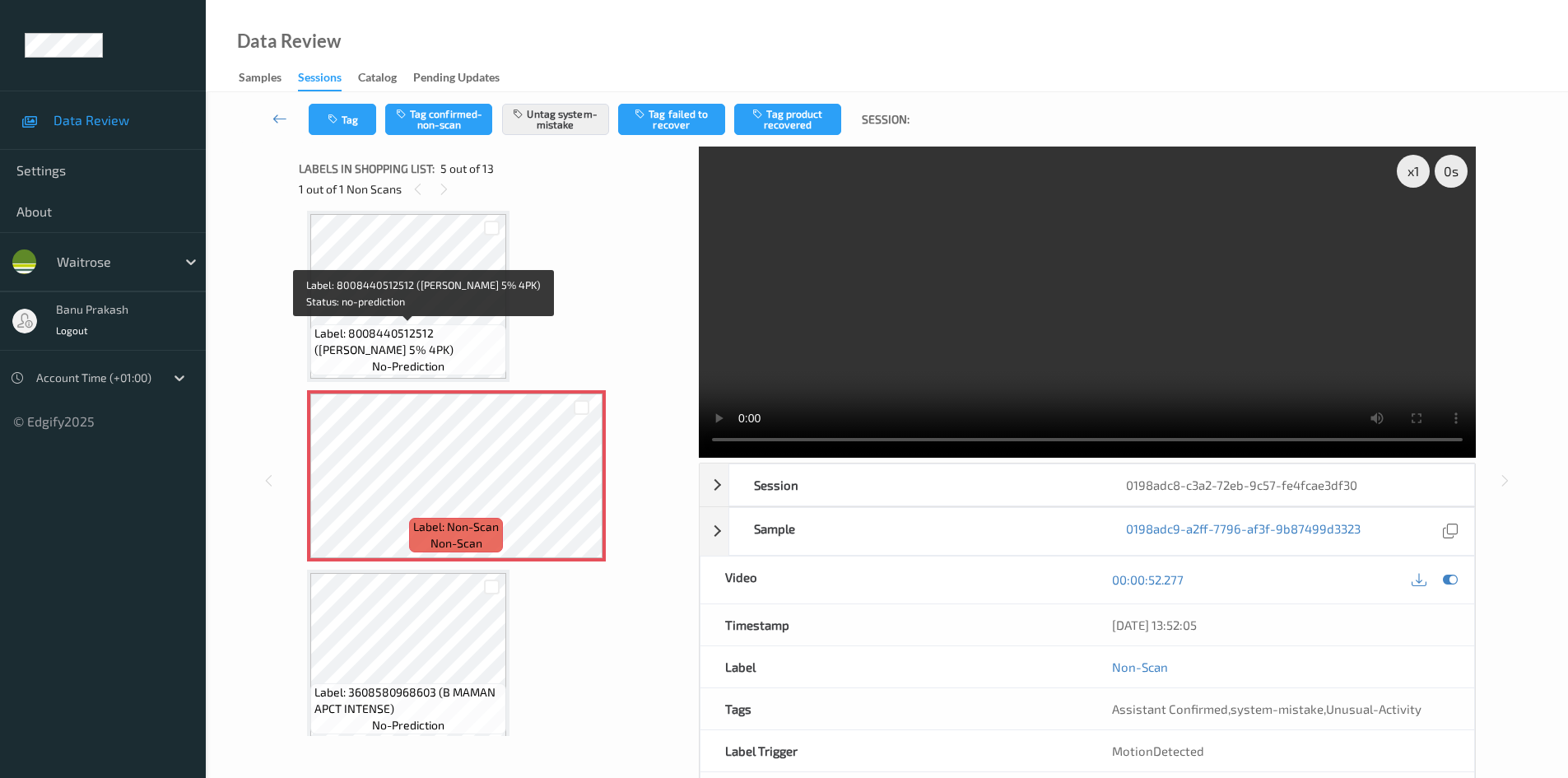
click at [427, 332] on span "Label: 8008440512512 (PERONI GF 5% 4PK)" at bounding box center [408, 341] width 188 height 32
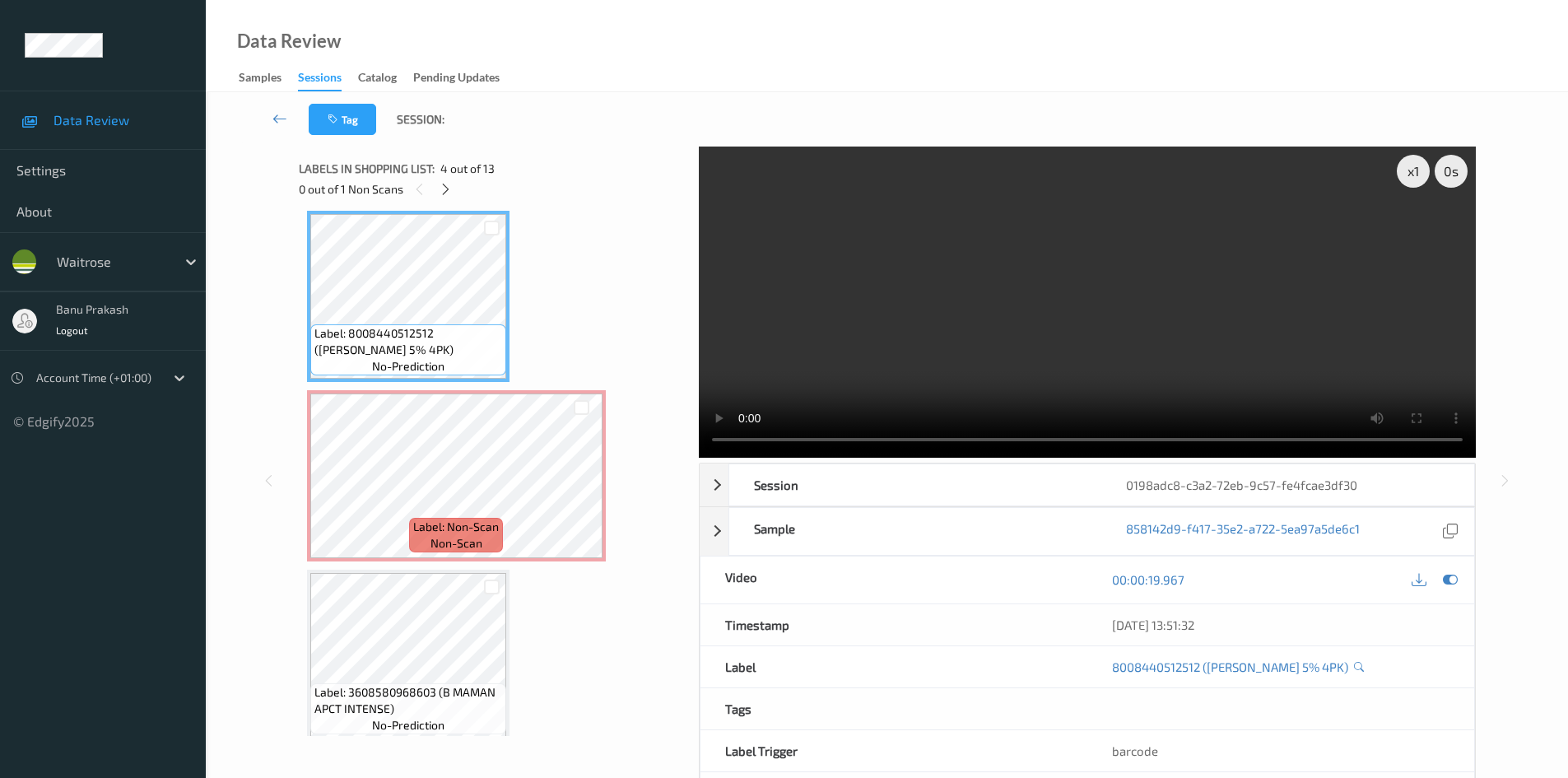
click at [913, 305] on video at bounding box center [1087, 302] width 777 height 311
click at [1030, 361] on video at bounding box center [1087, 302] width 777 height 311
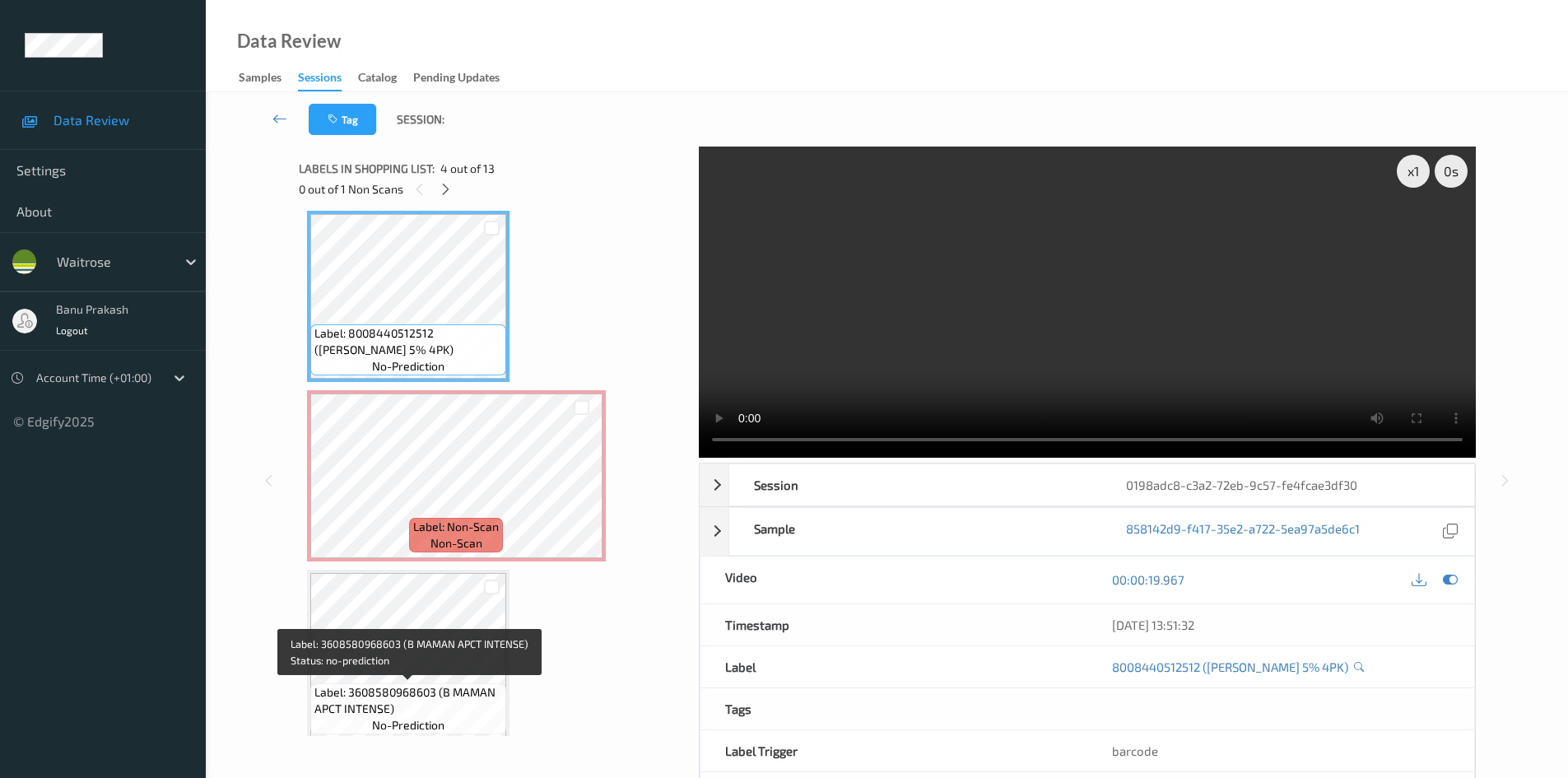
click at [347, 688] on span "Label: 3608580968603 (B MAMAN APCT INTENSE)" at bounding box center [408, 700] width 188 height 32
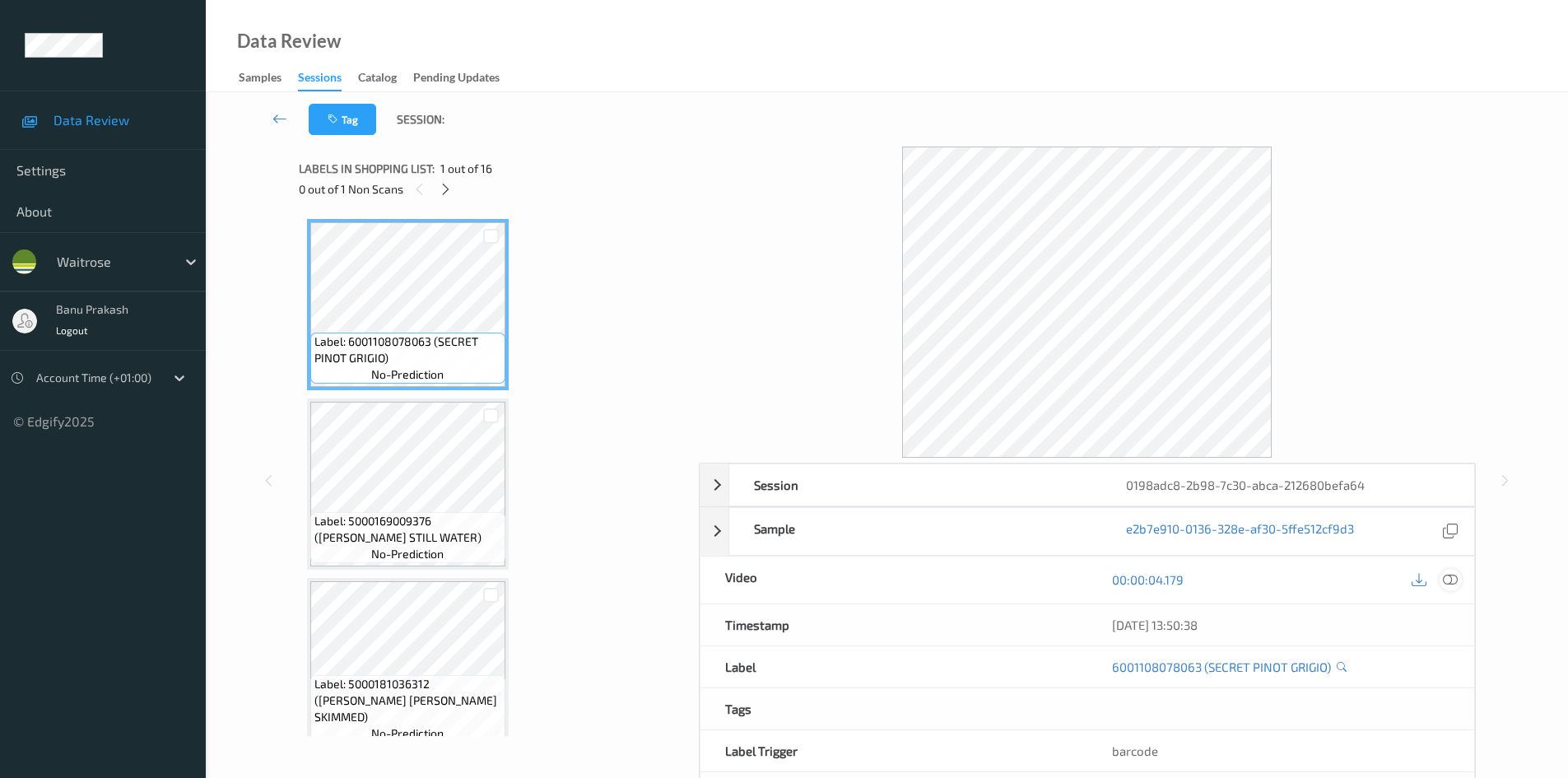
click at [1456, 584] on icon at bounding box center [1450, 579] width 15 height 15
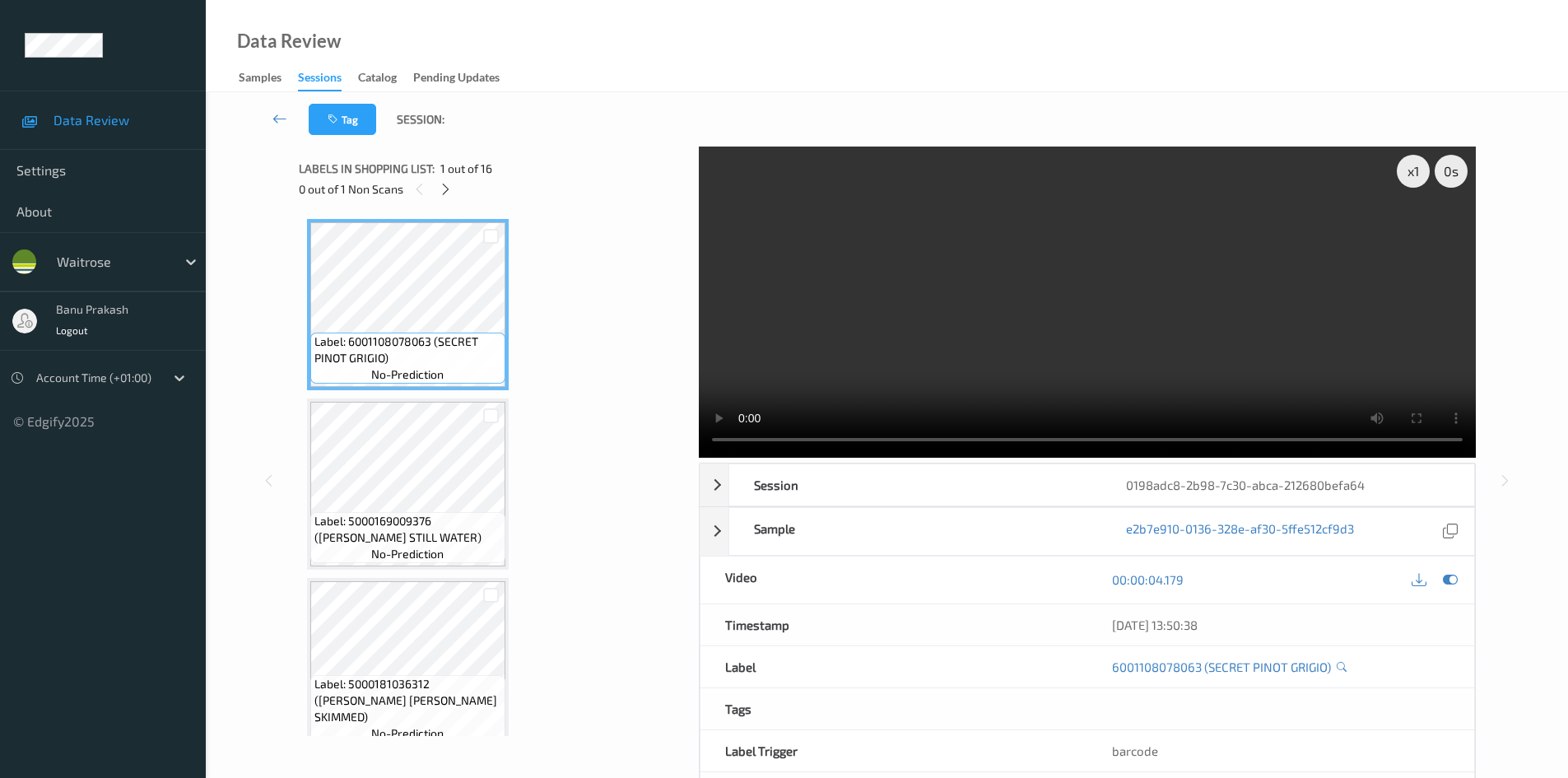
click at [444, 202] on div "Labels in shopping list: 1 out of 16 0 out of 1 Non Scans" at bounding box center [493, 178] width 388 height 64
click at [442, 195] on icon at bounding box center [446, 189] width 14 height 15
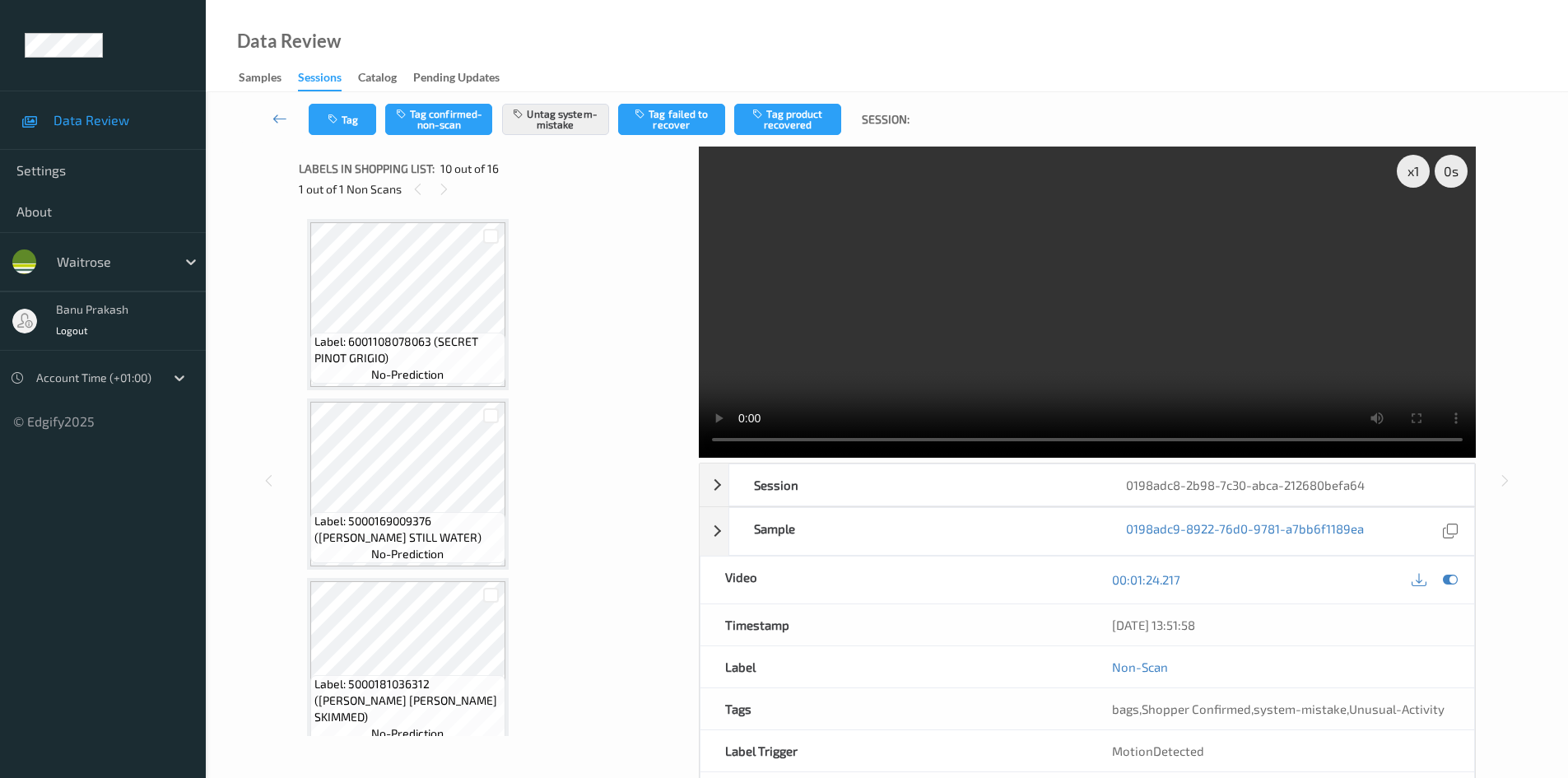
scroll to position [1444, 0]
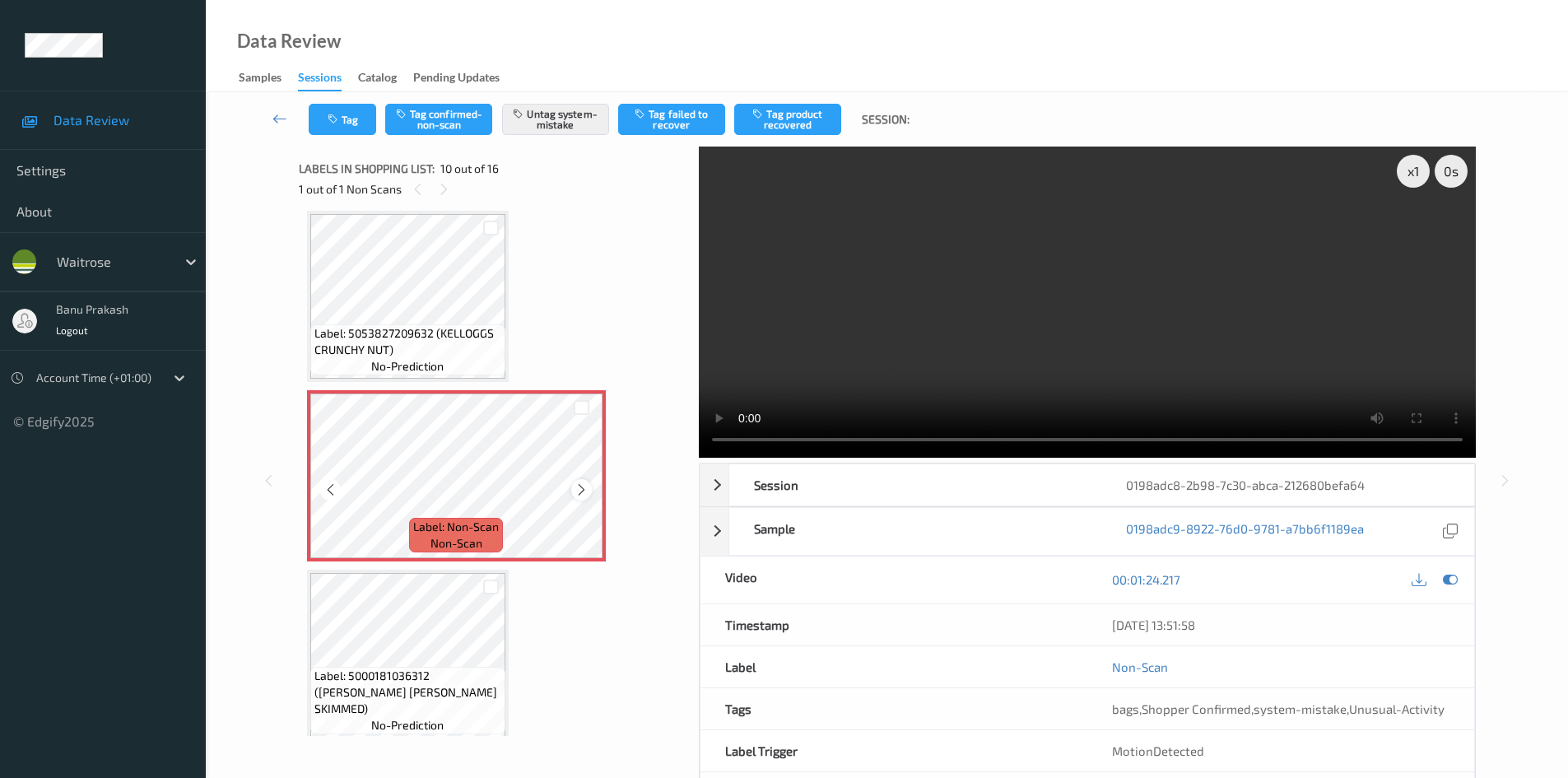
click at [574, 491] on icon at bounding box center [582, 489] width 14 height 15
click at [574, 487] on icon at bounding box center [582, 489] width 14 height 15
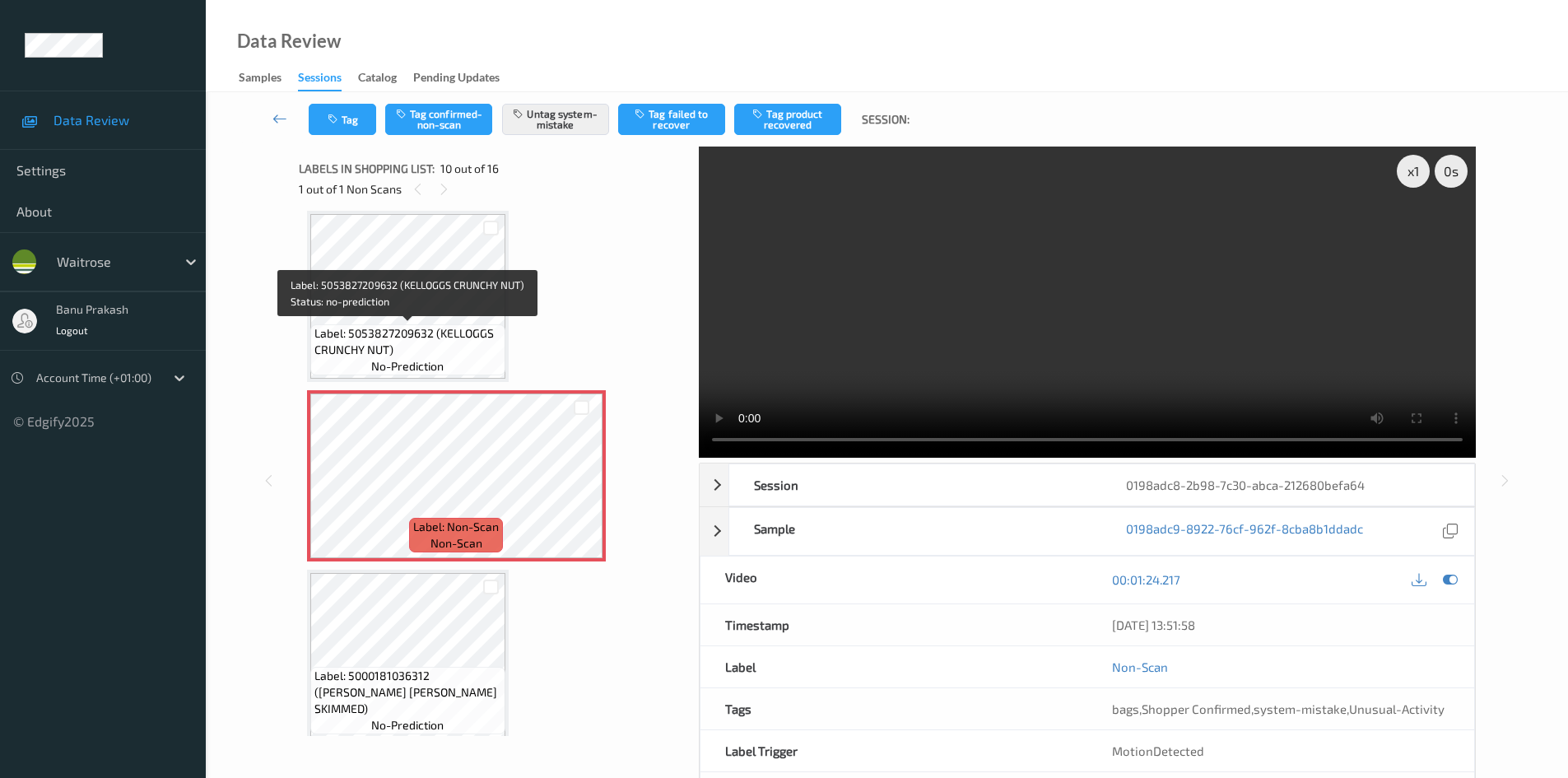
click at [474, 345] on span "Label: 5053827209632 (KELLOGGS CRUNCHY NUT)" at bounding box center [408, 341] width 187 height 32
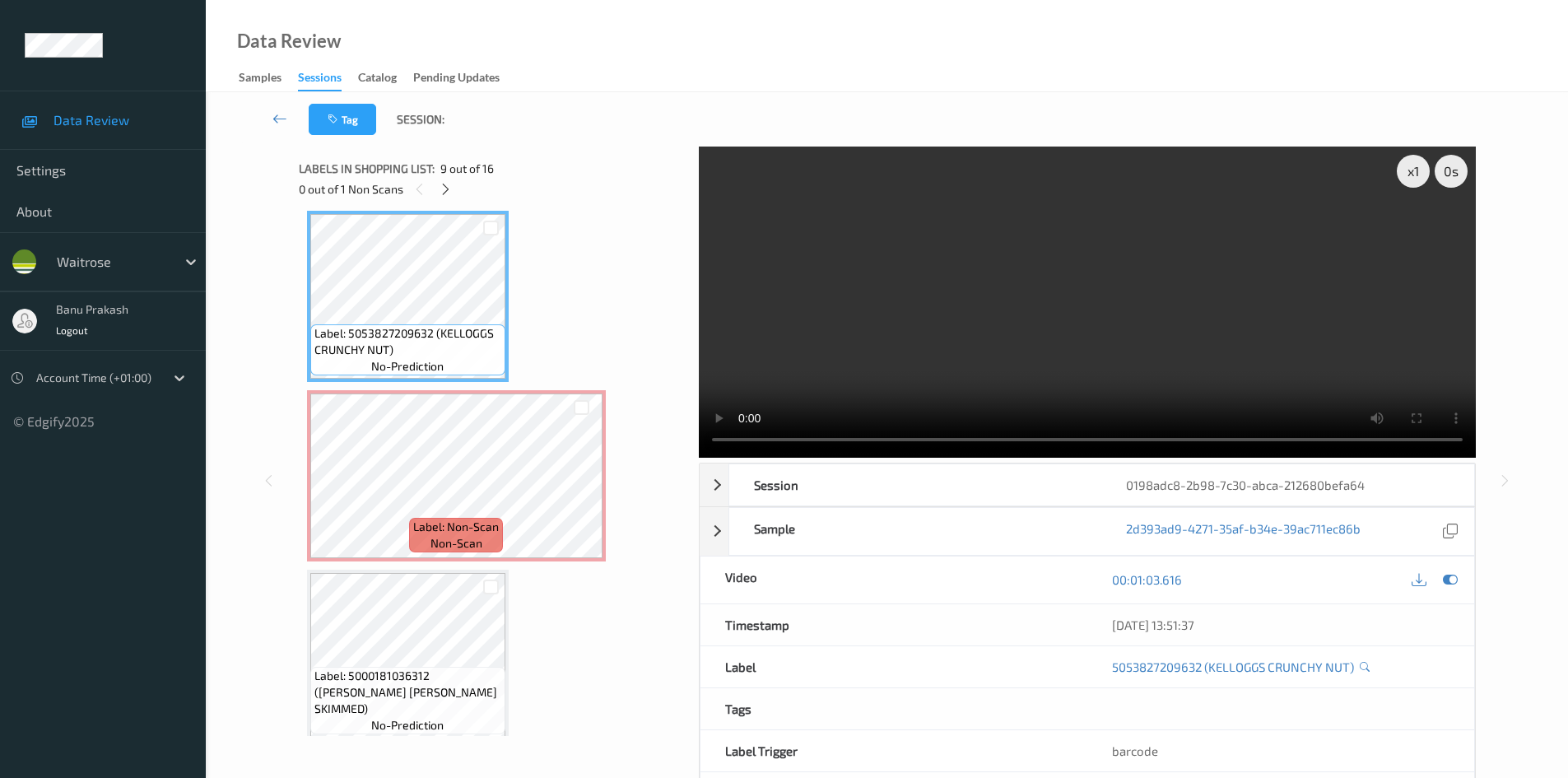
click at [797, 310] on video at bounding box center [1087, 302] width 777 height 311
click at [1020, 325] on video at bounding box center [1087, 302] width 777 height 311
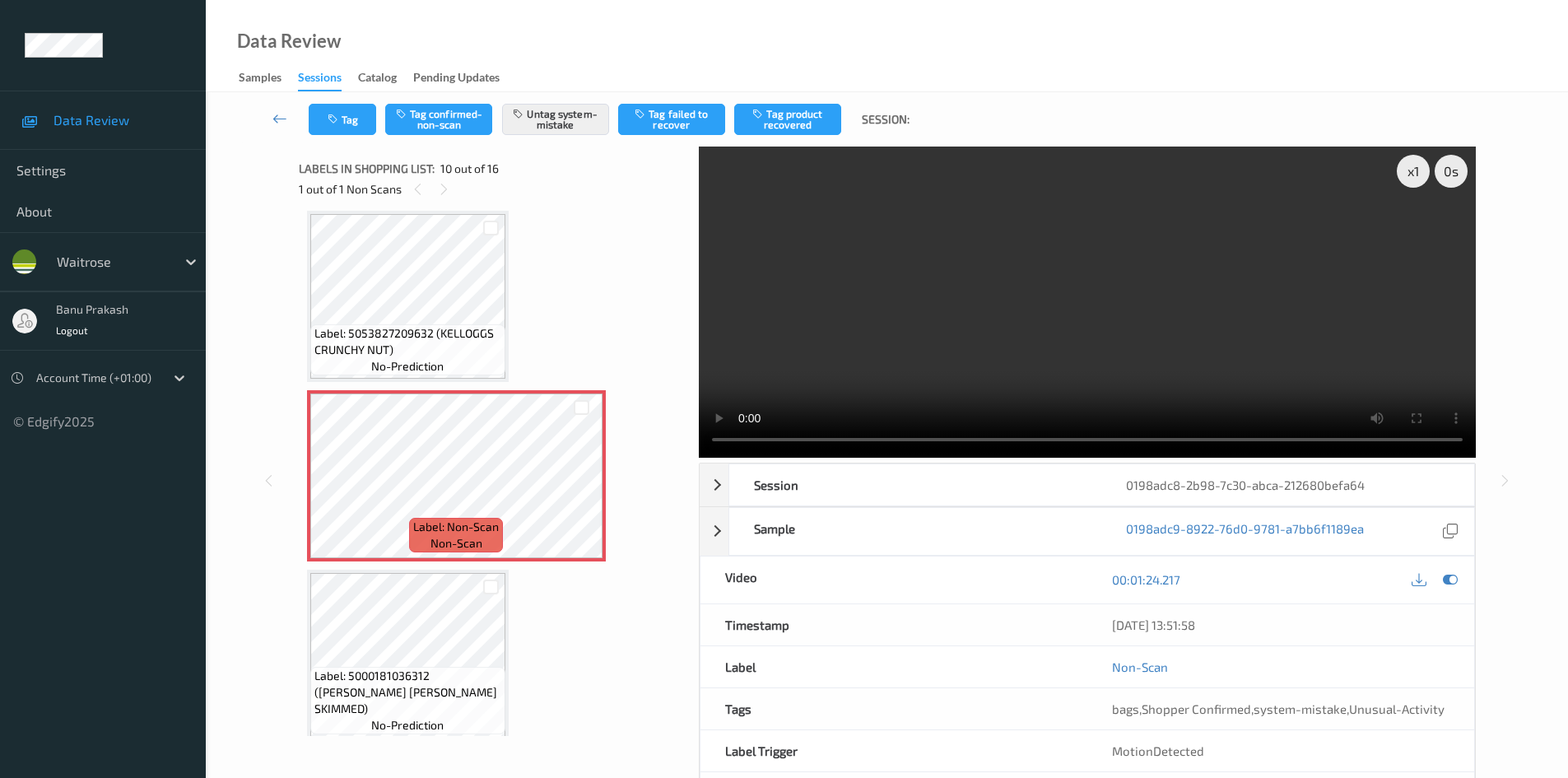
click at [814, 324] on video at bounding box center [1087, 302] width 777 height 311
click at [1024, 312] on video at bounding box center [1087, 302] width 777 height 311
click at [829, 316] on video at bounding box center [1087, 302] width 777 height 311
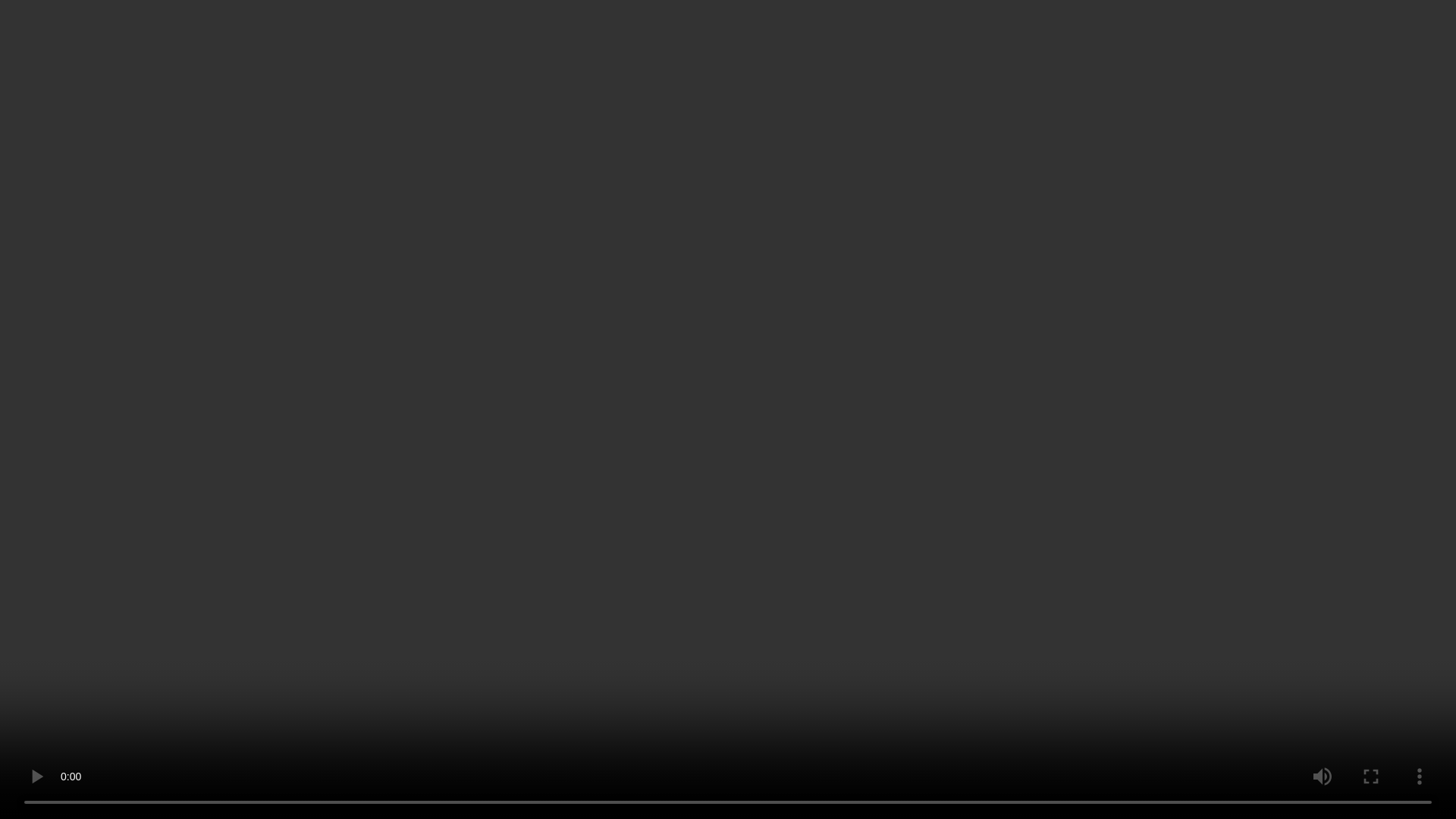
click at [1051, 418] on video at bounding box center [728, 410] width 1456 height 819
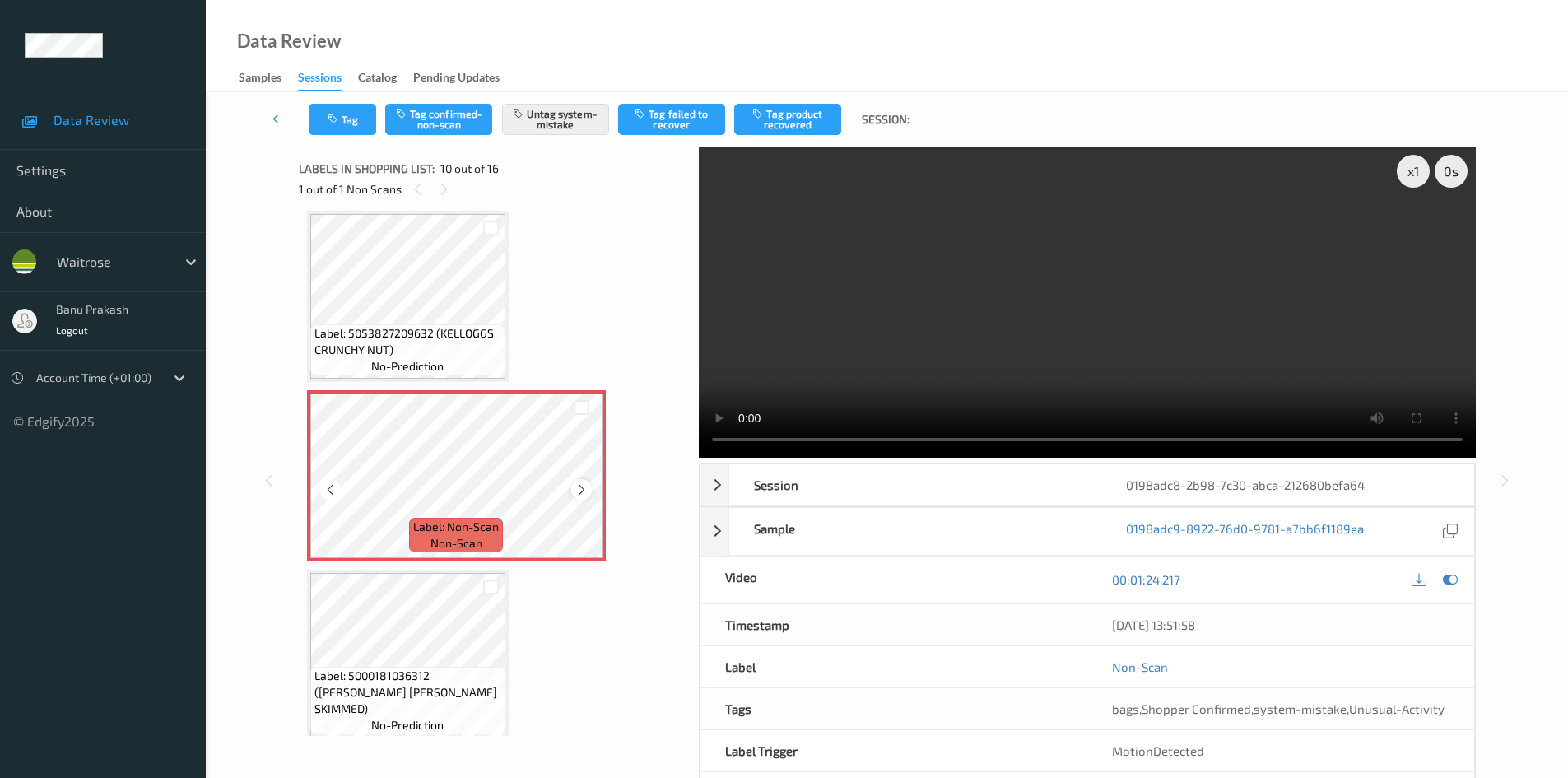
click at [577, 493] on icon at bounding box center [582, 489] width 14 height 15
click at [324, 132] on button "Tag" at bounding box center [342, 119] width 68 height 32
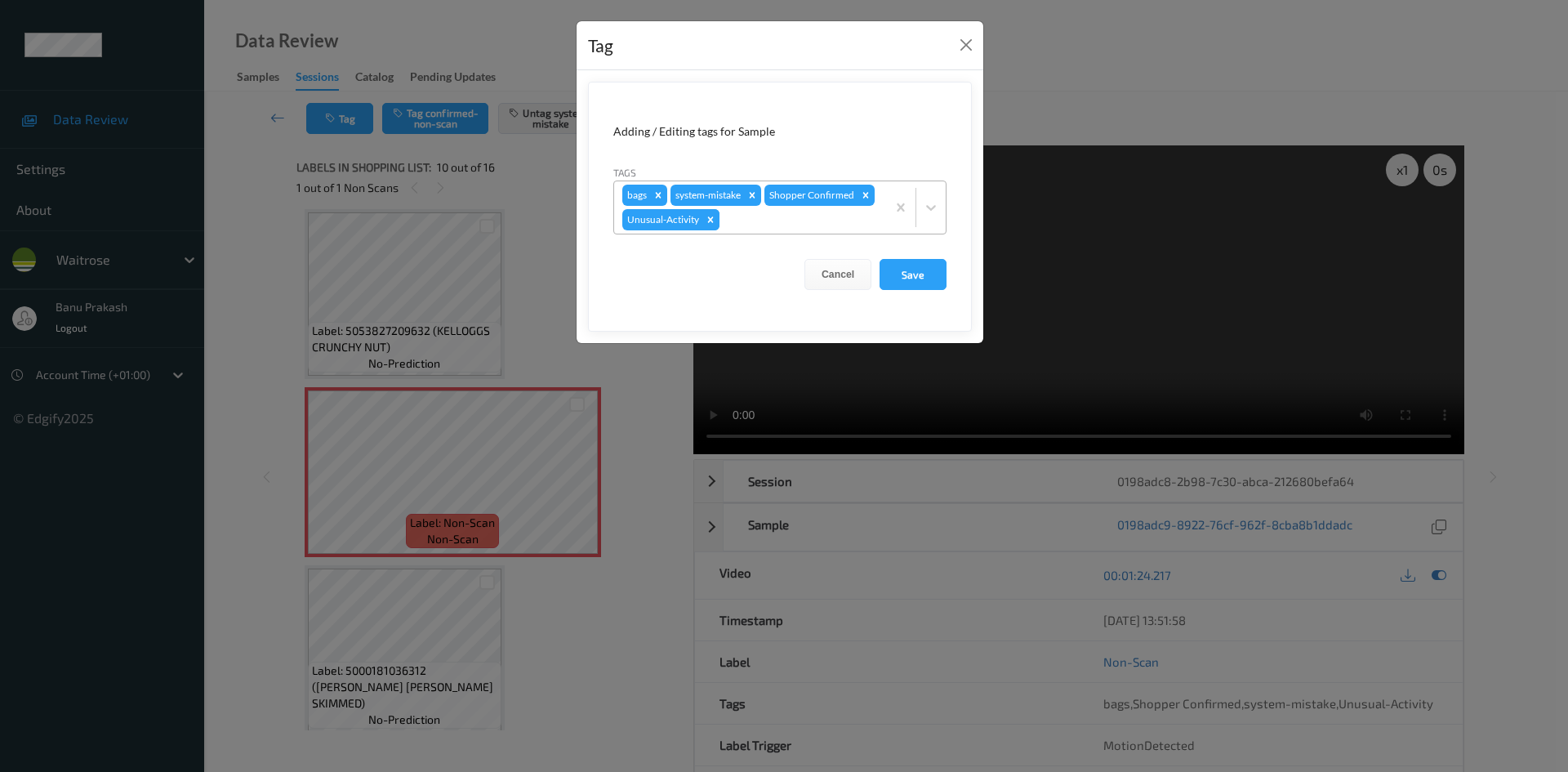
click at [710, 224] on icon "Remove Unusual-Activity" at bounding box center [710, 220] width 11 height 11
click at [918, 268] on button "Save" at bounding box center [913, 273] width 67 height 31
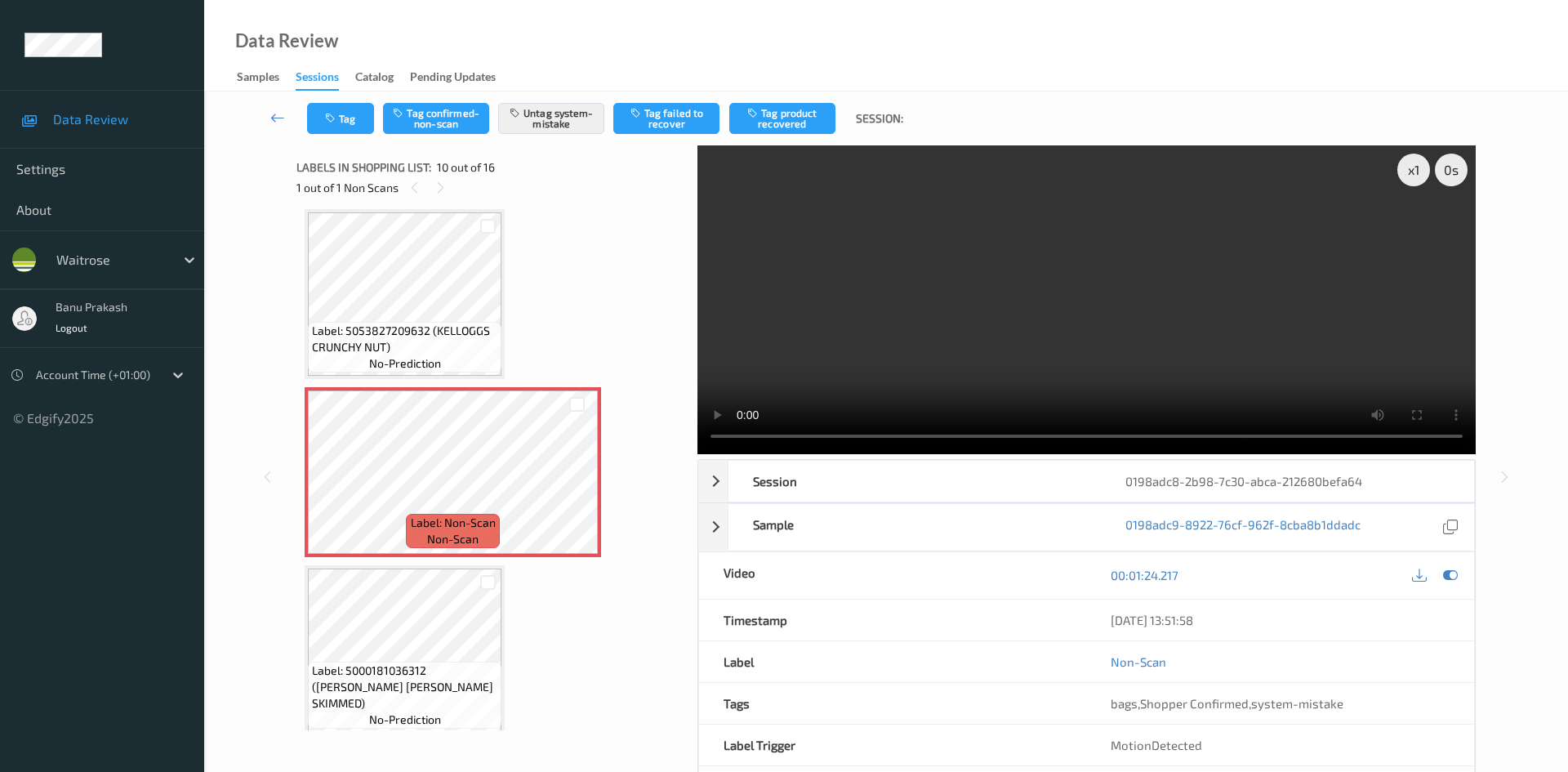
click at [920, 271] on div "x 1 0 s Session 0198adc8-2b98-7c30-abca-212680befa64 Session ID 0198adc8-2b98-7…" at bounding box center [1086, 477] width 778 height 663
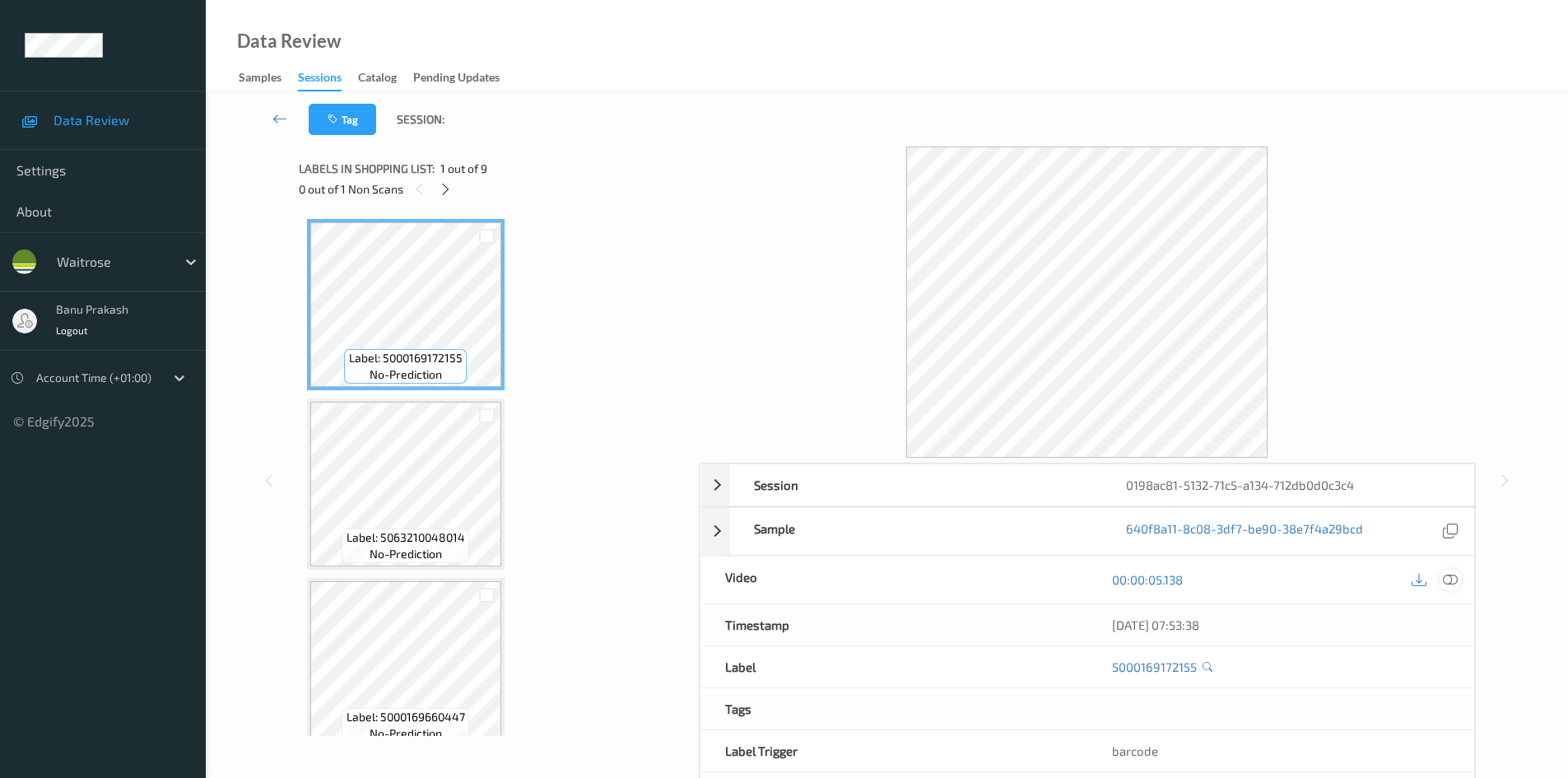
click at [1460, 584] on div at bounding box center [1450, 580] width 22 height 22
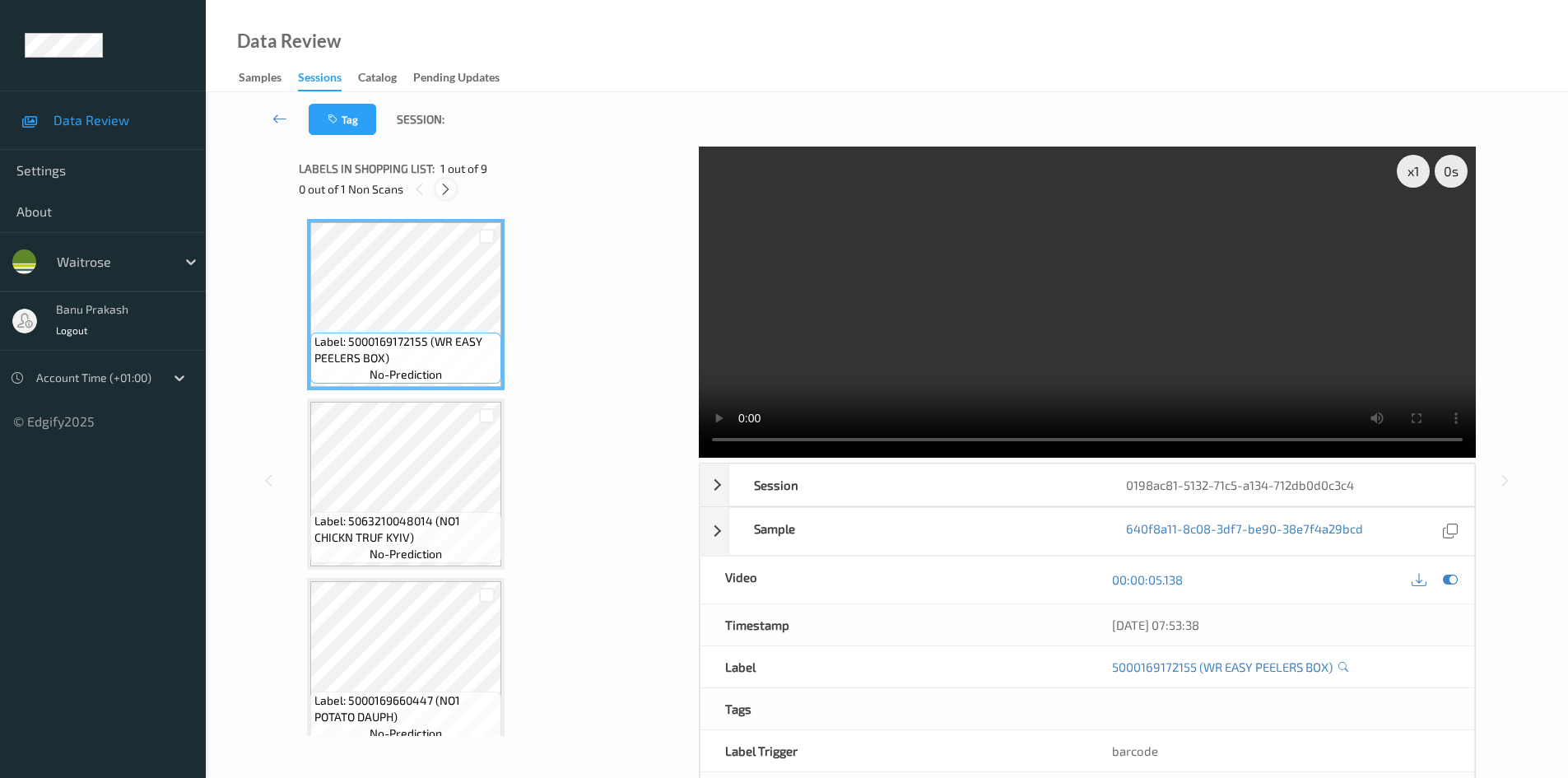
click at [440, 194] on icon at bounding box center [446, 189] width 14 height 15
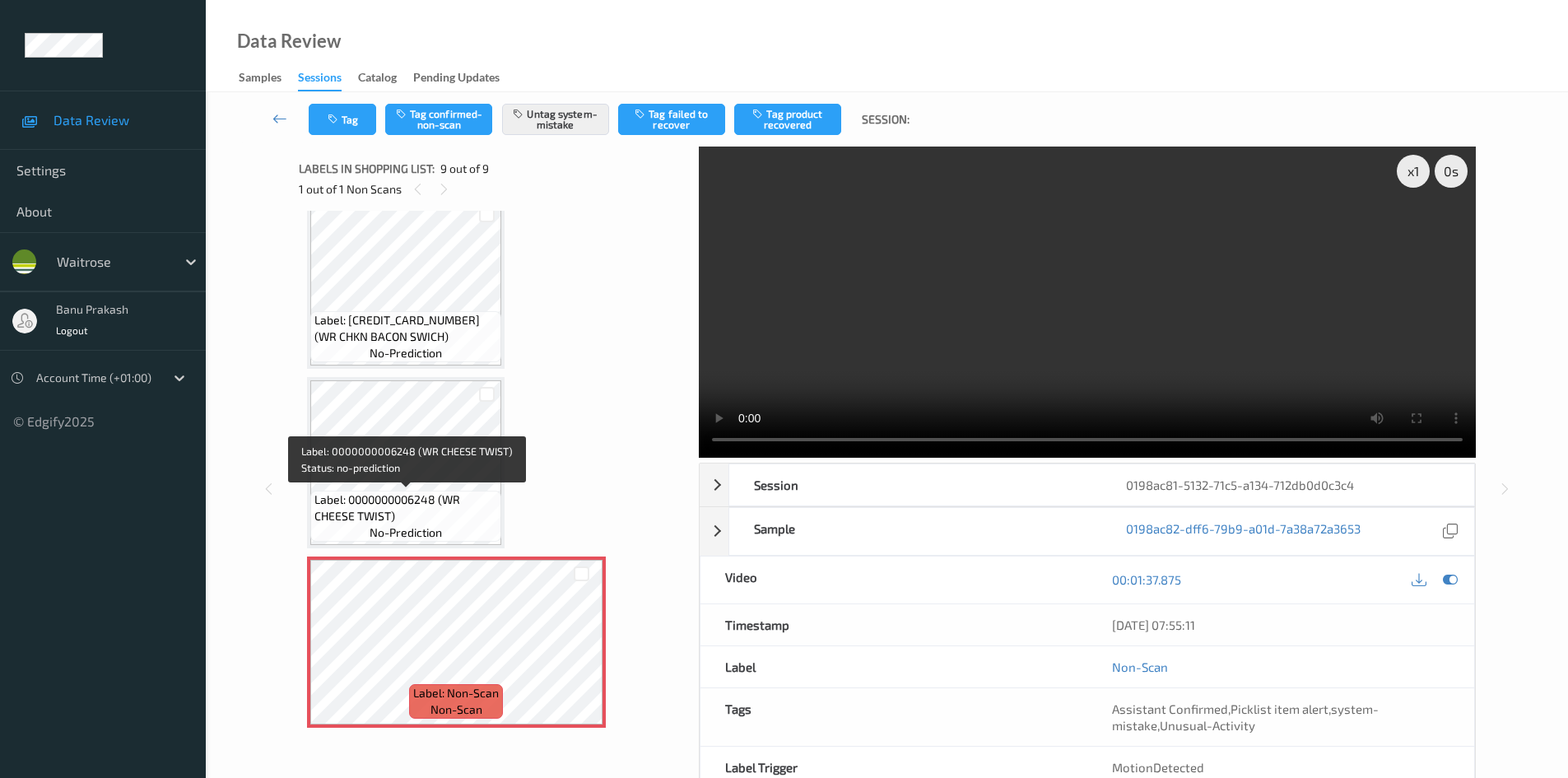
click at [430, 509] on span "Label: 0000000006248 (WR CHEESE TWIST)" at bounding box center [406, 508] width 183 height 32
click at [1034, 341] on video at bounding box center [1087, 302] width 777 height 311
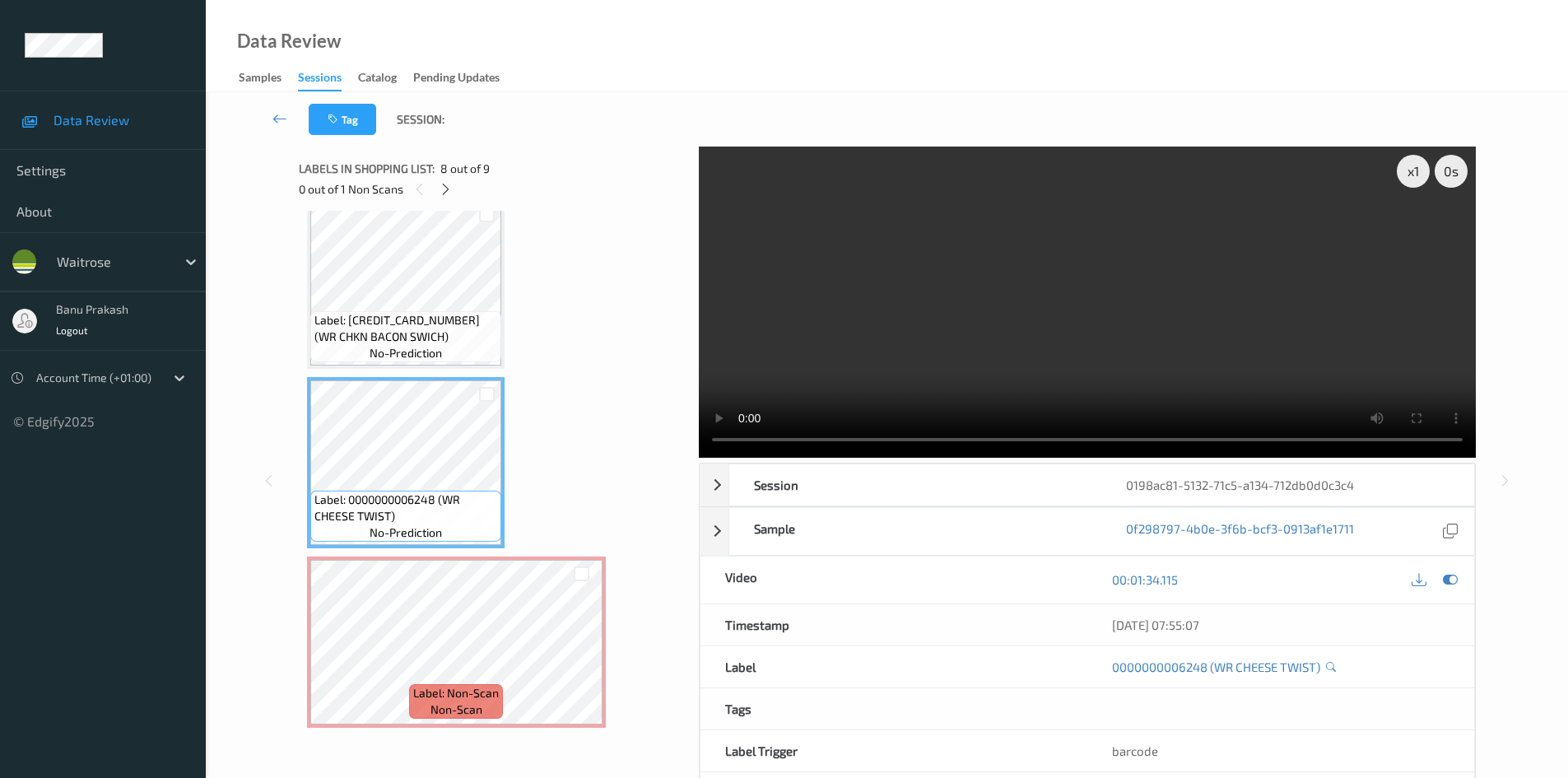
click at [964, 351] on video at bounding box center [1087, 302] width 777 height 311
click at [921, 372] on video at bounding box center [1087, 302] width 777 height 311
click at [1021, 394] on video at bounding box center [1087, 302] width 777 height 311
click at [445, 688] on span "Label: Non-Scan" at bounding box center [455, 693] width 85 height 17
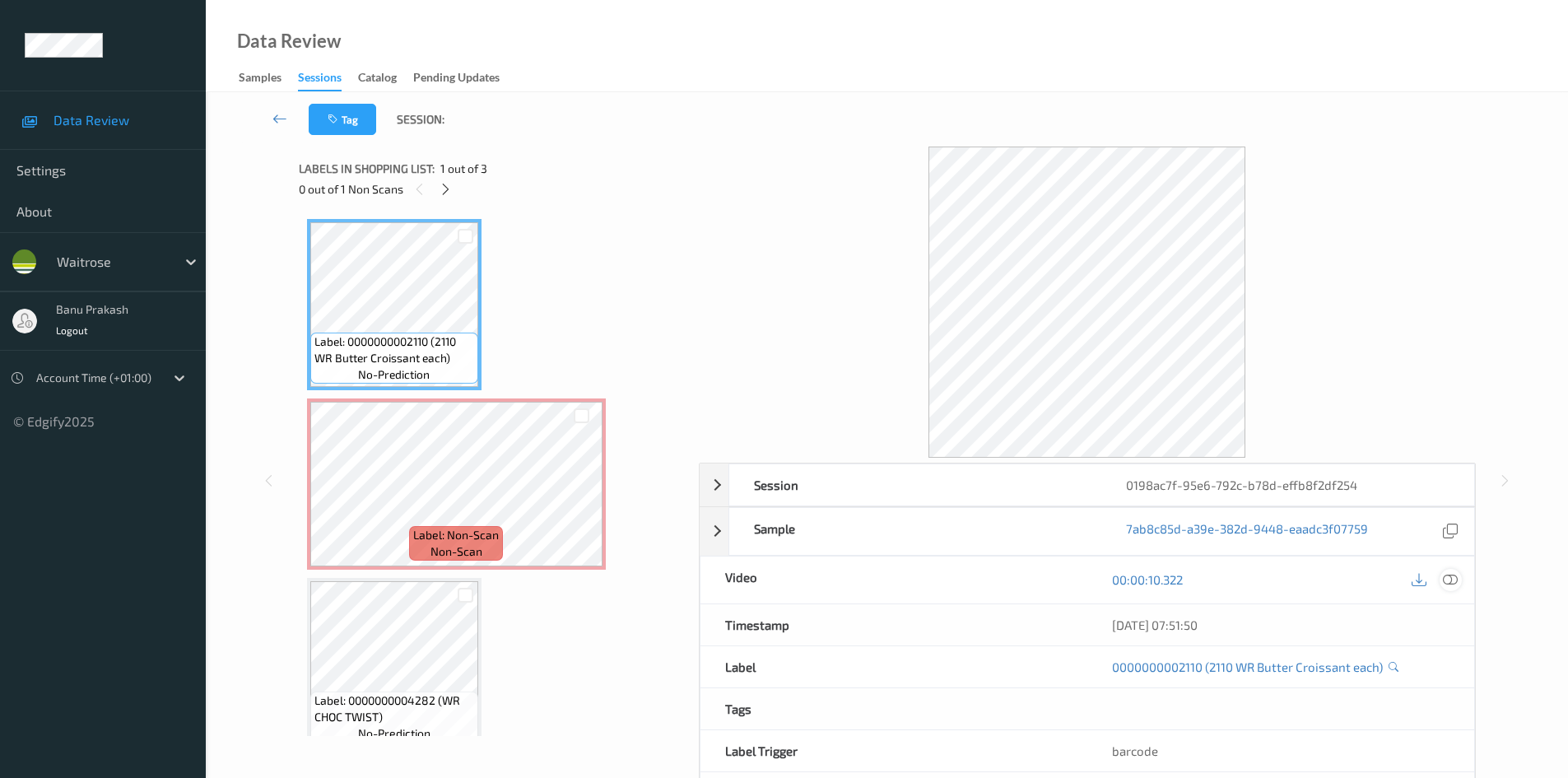
click at [1444, 576] on icon at bounding box center [1450, 579] width 15 height 15
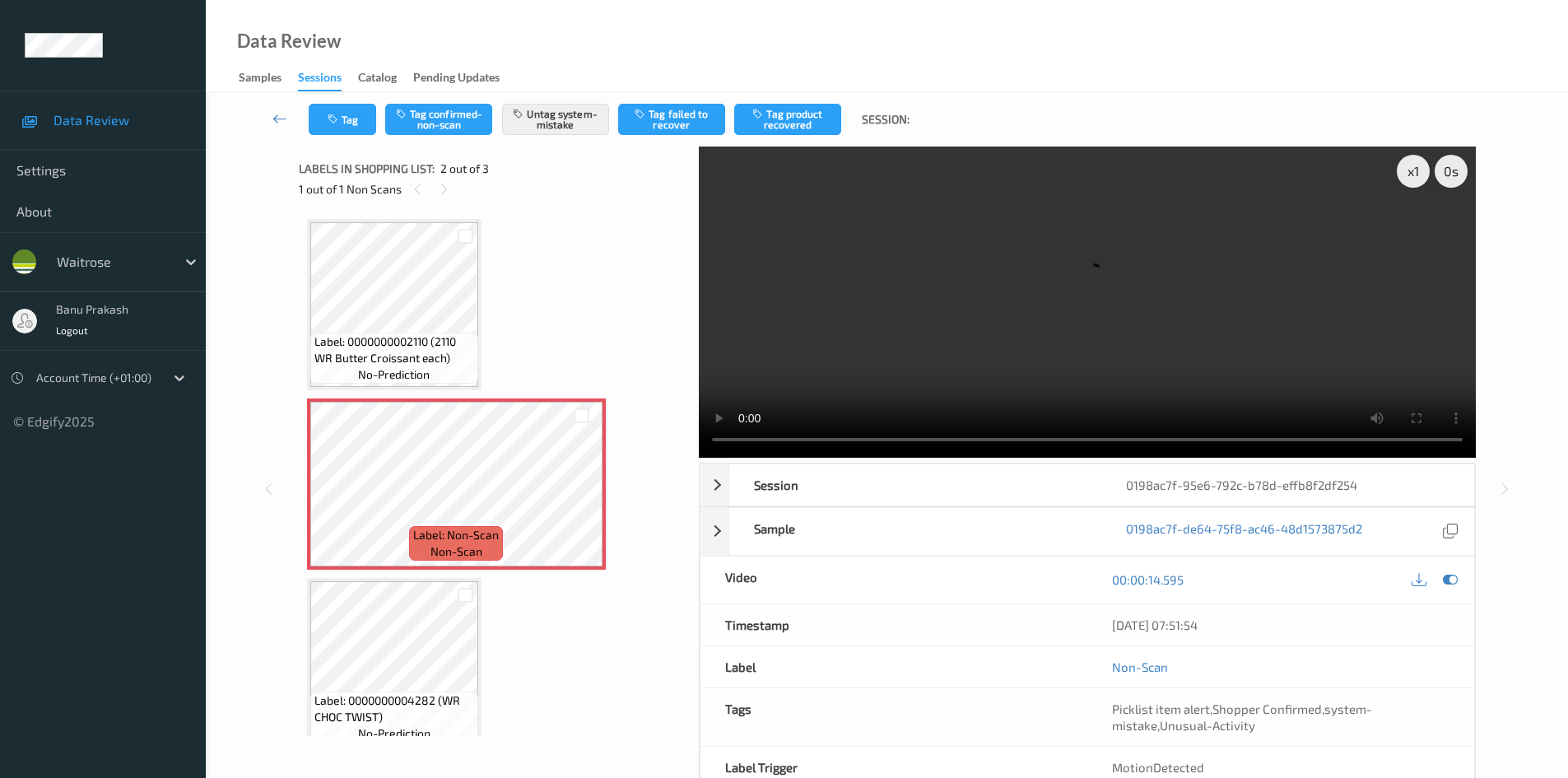
click at [373, 364] on span "Label: 0000000002110 (2110 WR Butter Croissant each)" at bounding box center [394, 349] width 160 height 32
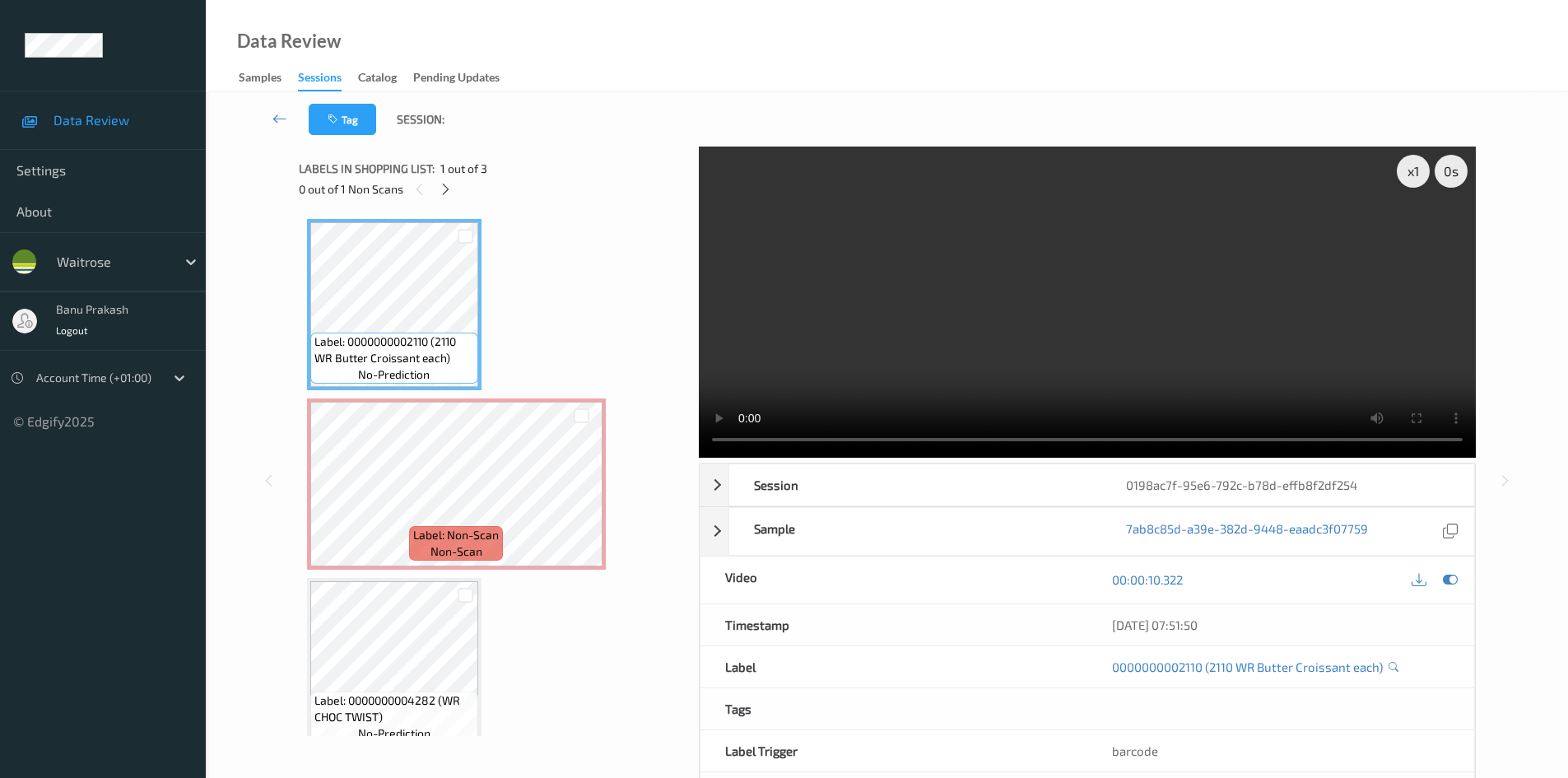
click at [721, 375] on video at bounding box center [1087, 302] width 777 height 311
click at [487, 527] on span "Label: Non-Scan" at bounding box center [455, 535] width 85 height 17
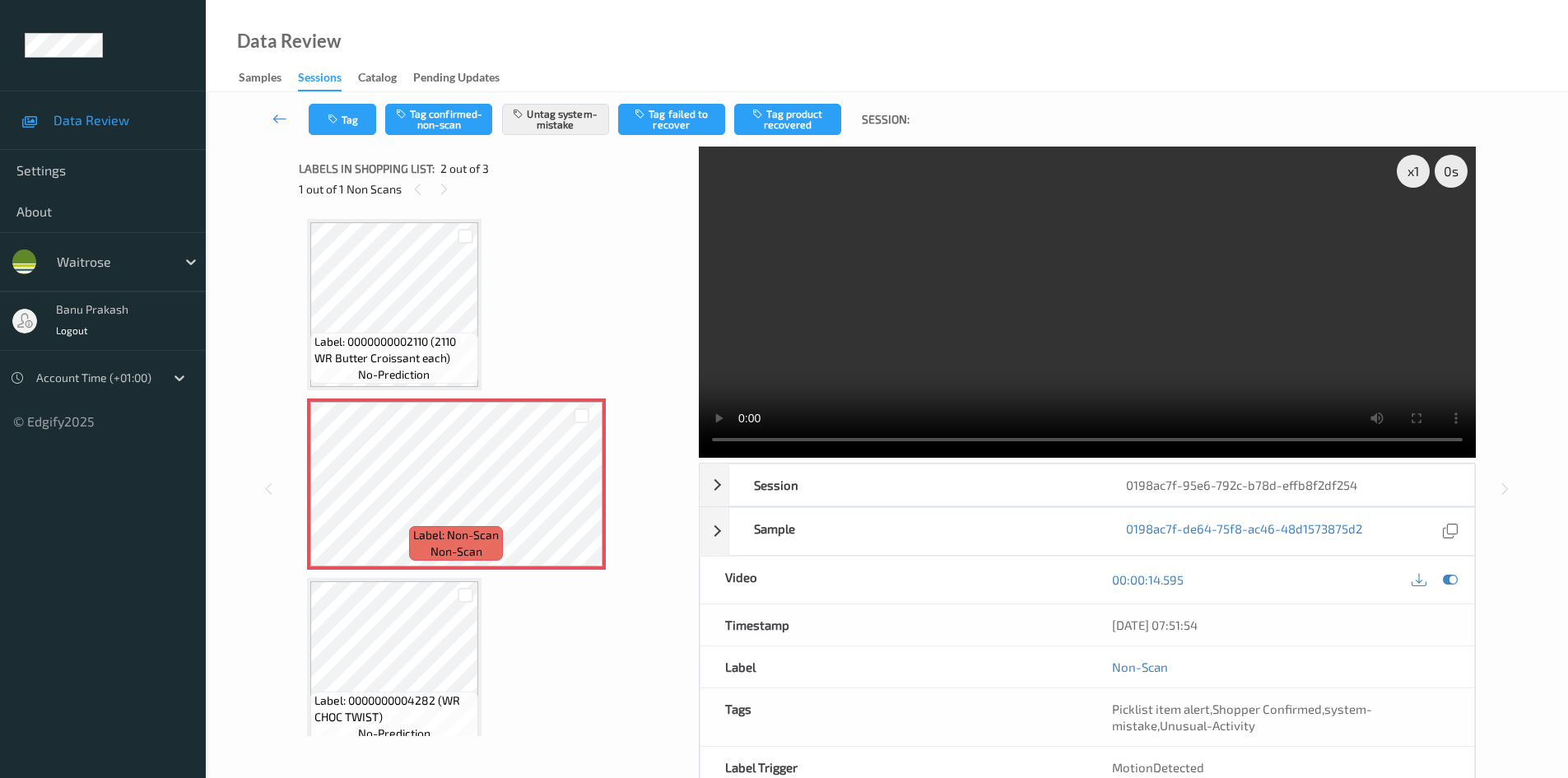
click at [1016, 271] on video at bounding box center [1087, 302] width 777 height 311
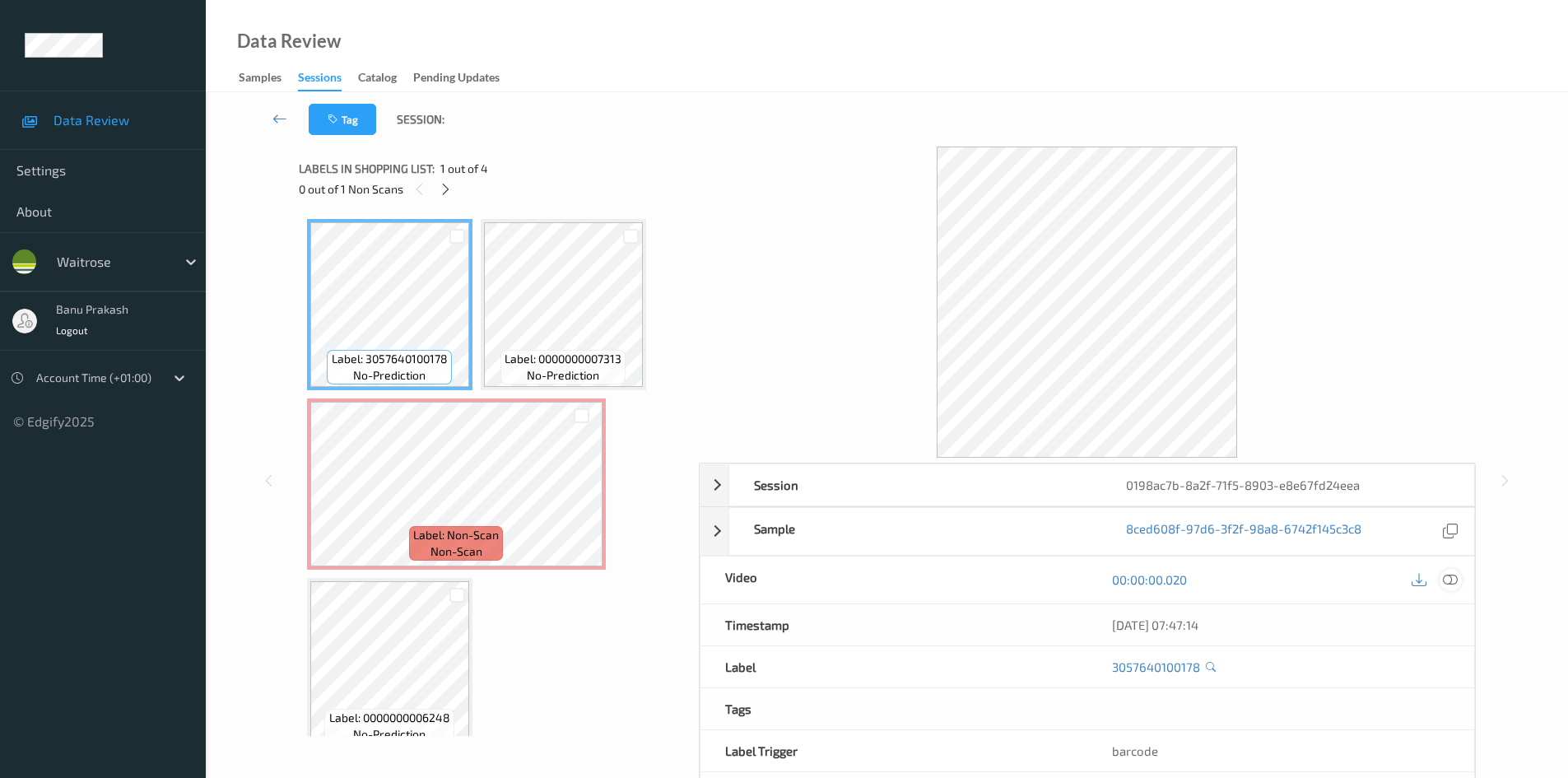
click at [1451, 574] on icon at bounding box center [1450, 579] width 15 height 15
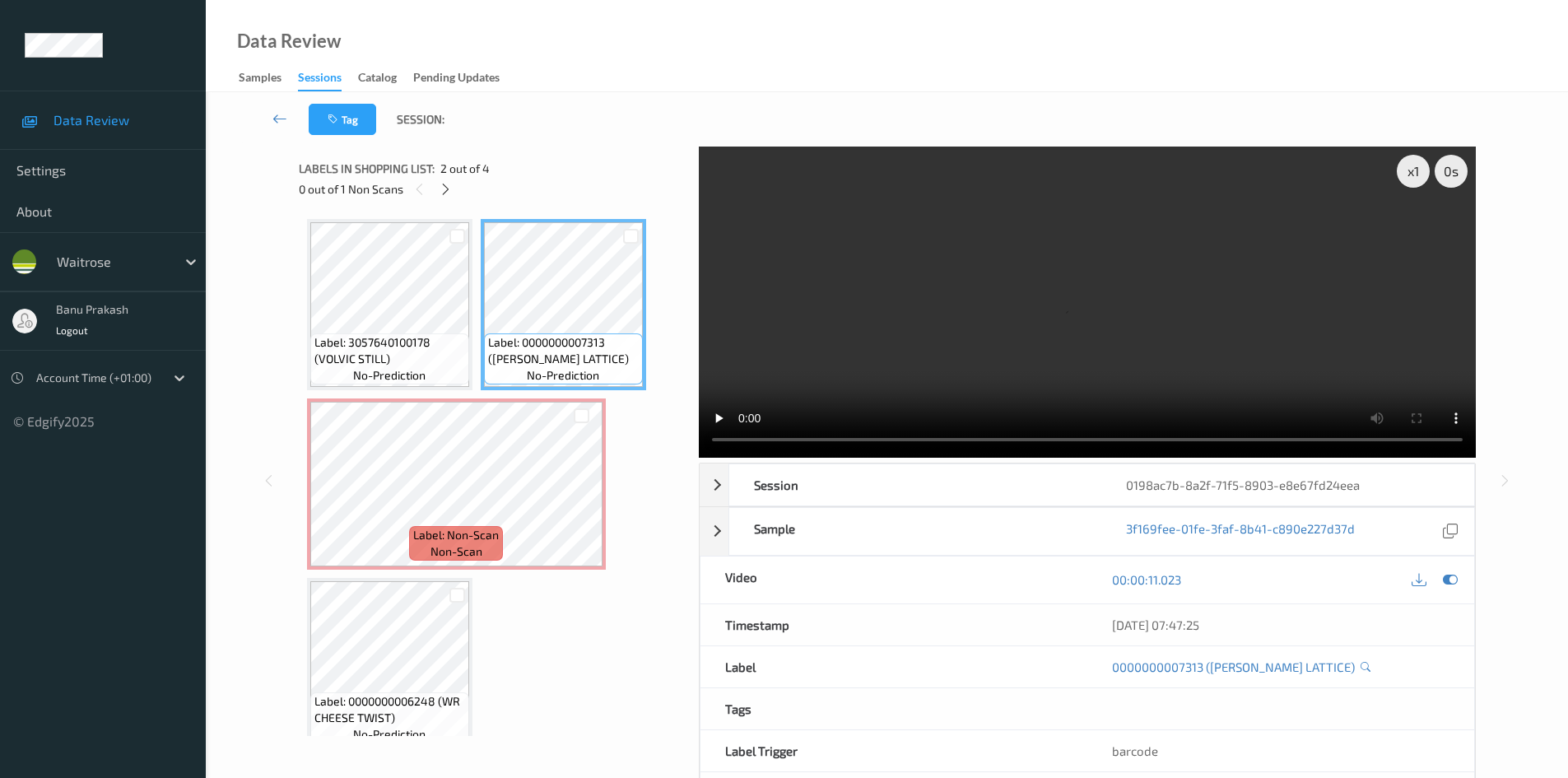
click at [582, 393] on div "Label: 3057640100178 (VOLVIC STILL) no-prediction Label: 0000000007313 ([PERSON…" at bounding box center [494, 484] width 372 height 530
click at [823, 357] on video at bounding box center [1087, 302] width 777 height 311
click at [824, 347] on video at bounding box center [1087, 302] width 777 height 311
click at [965, 324] on video at bounding box center [1087, 302] width 777 height 311
click at [826, 233] on video at bounding box center [1087, 302] width 777 height 311
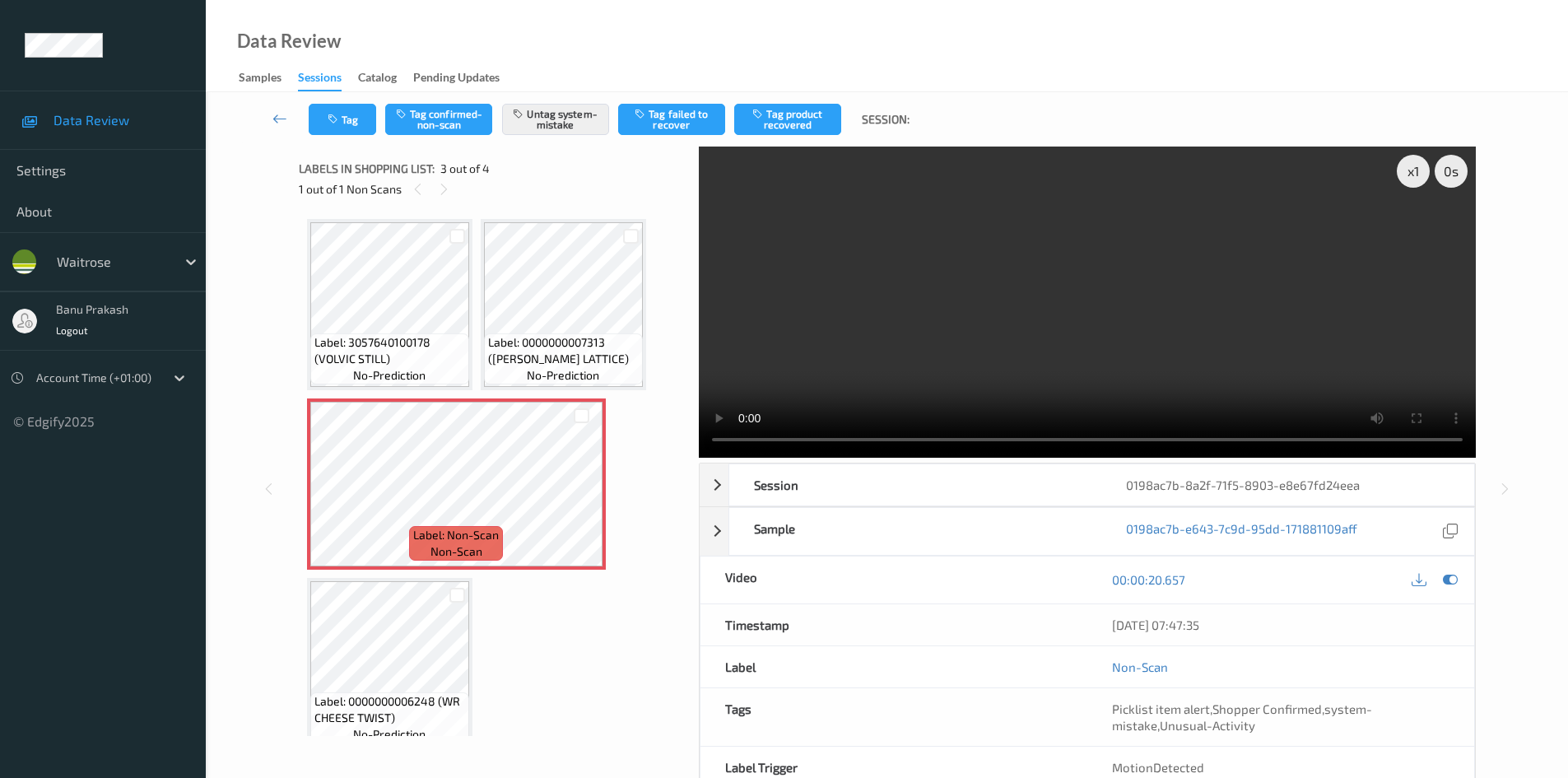
click at [986, 269] on video at bounding box center [1087, 302] width 777 height 311
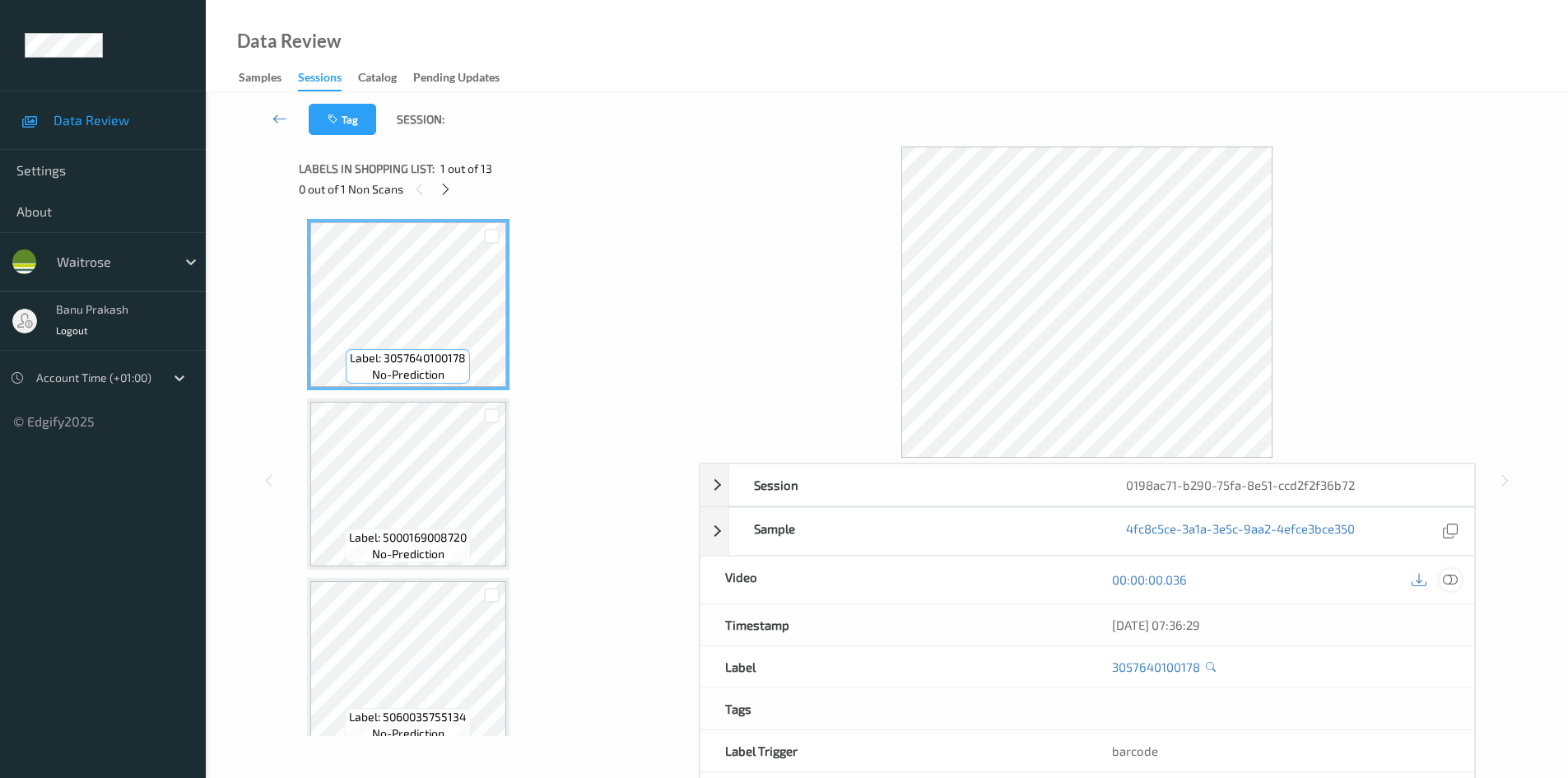
click at [1460, 581] on div at bounding box center [1450, 580] width 22 height 22
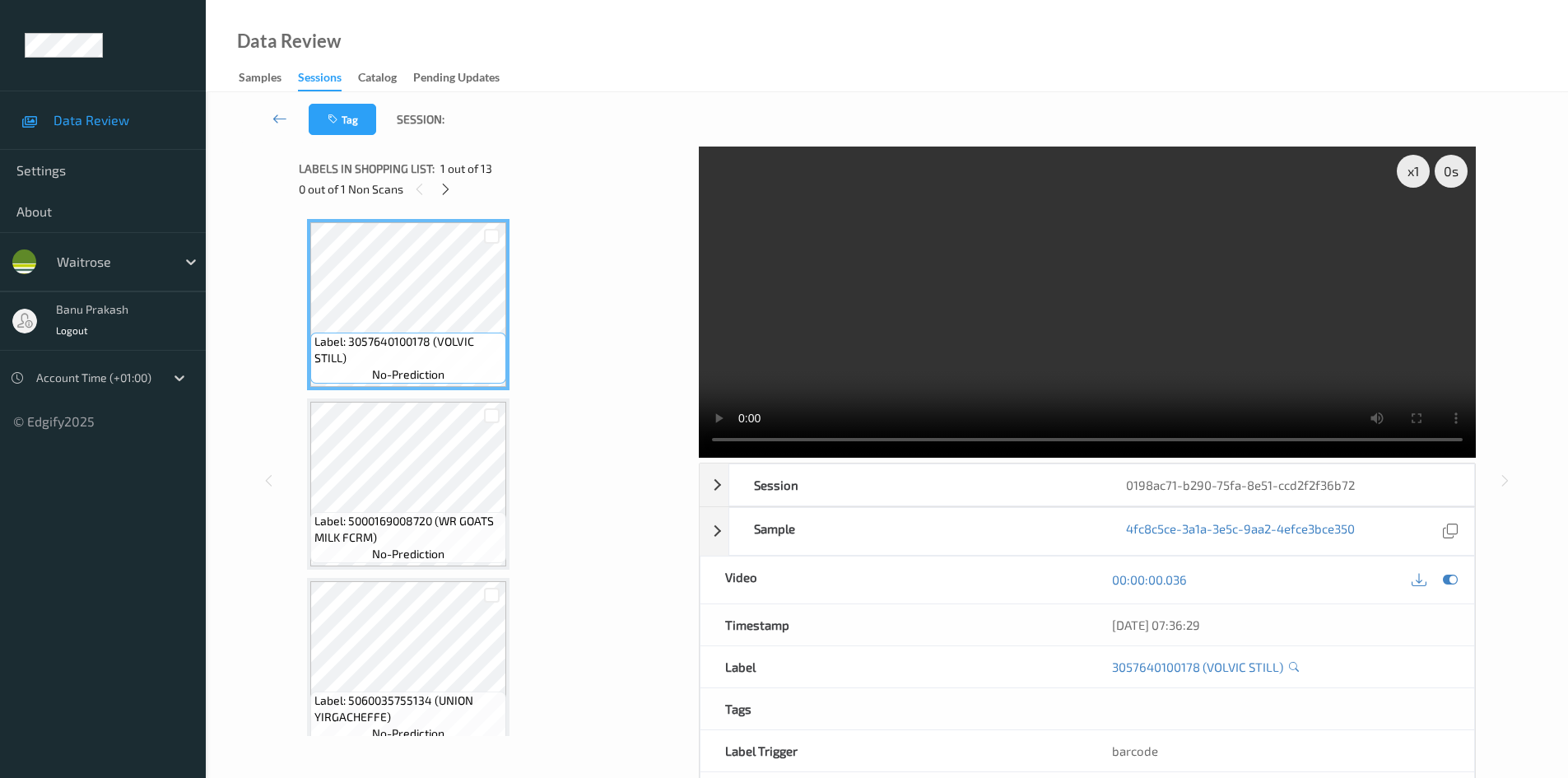
click at [447, 201] on div "Labels in shopping list: 1 out of 13 0 out of 1 Non Scans" at bounding box center [493, 178] width 388 height 64
click at [447, 187] on icon at bounding box center [446, 189] width 14 height 15
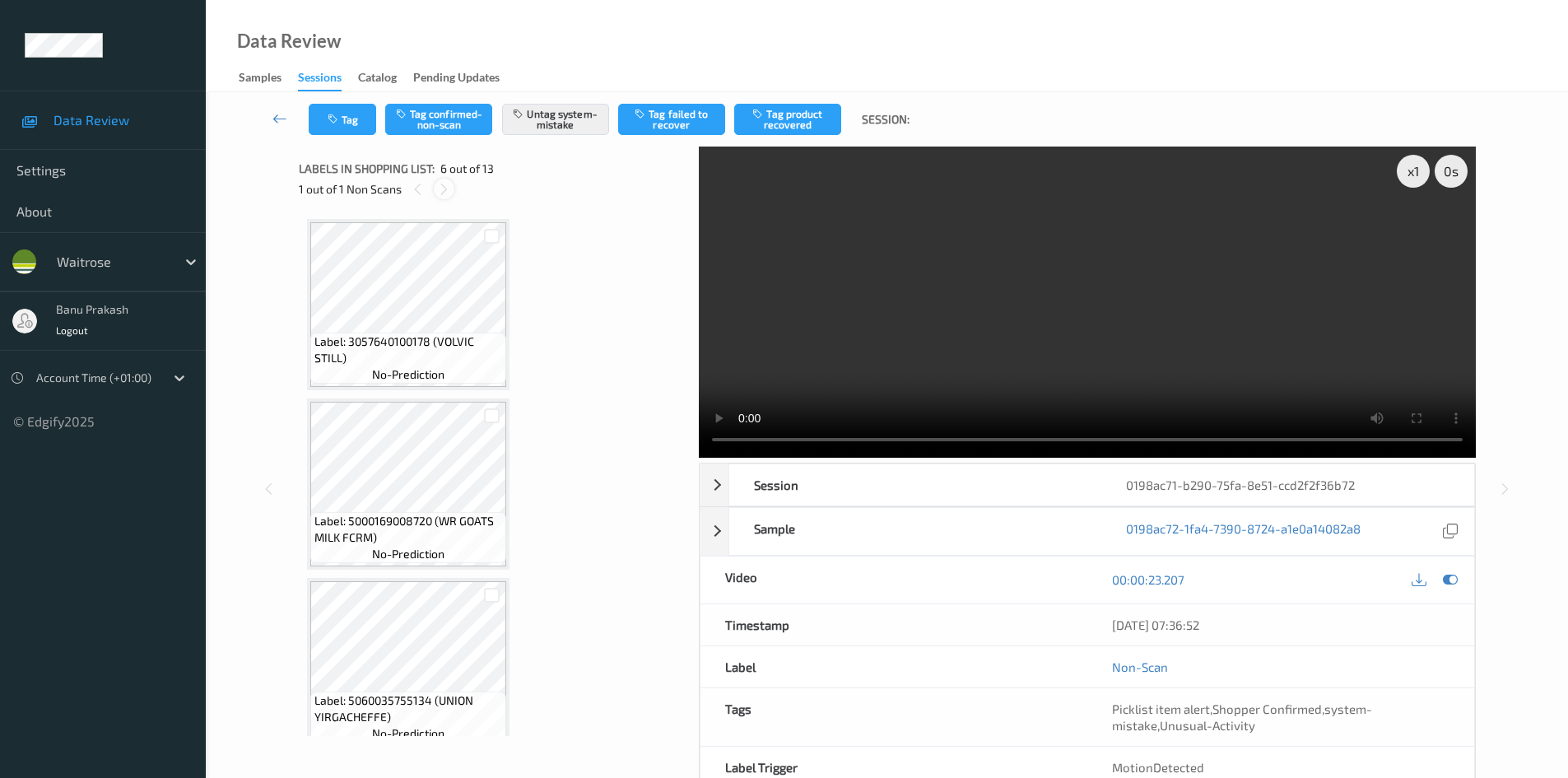
scroll to position [726, 0]
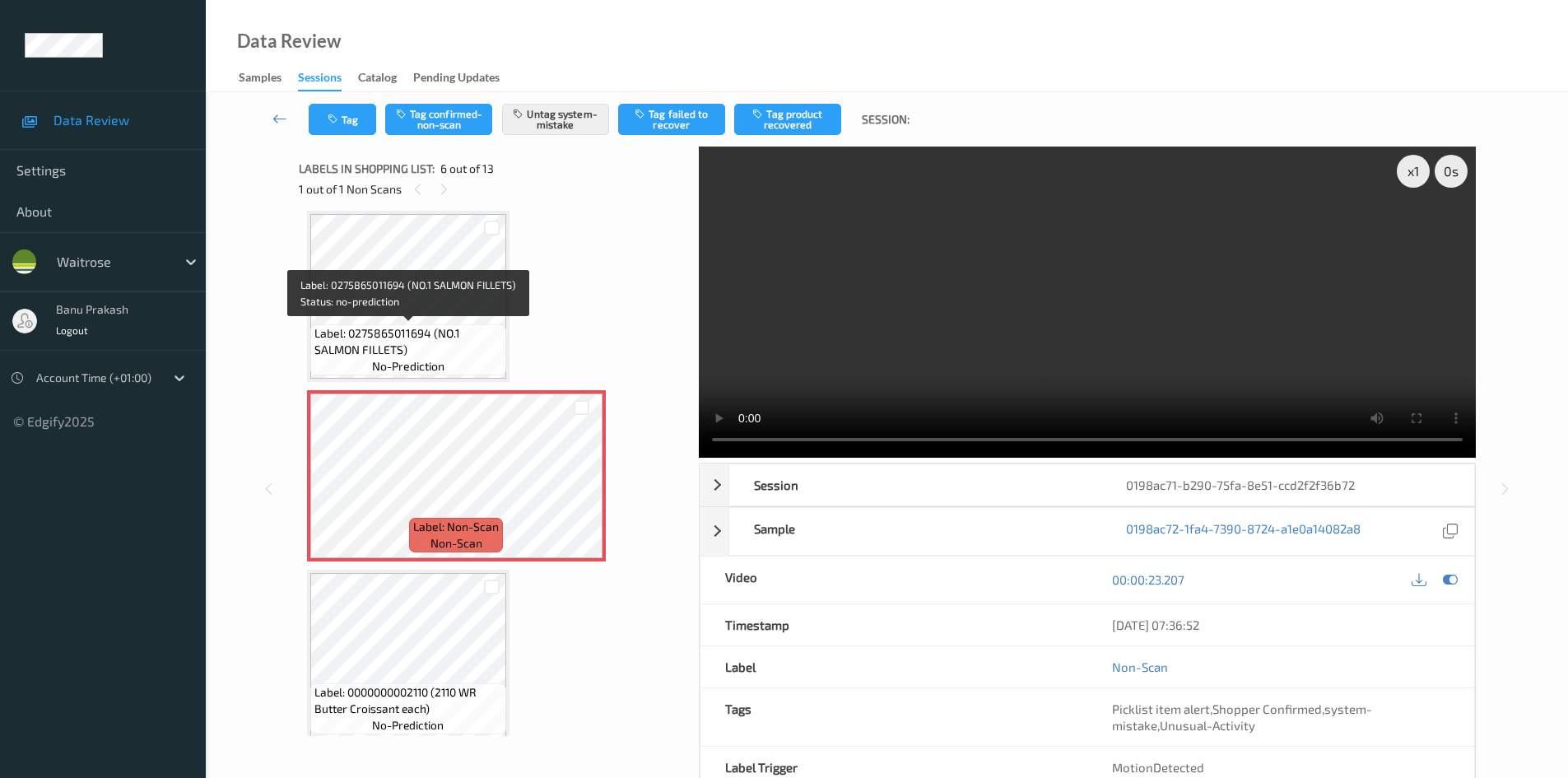
click at [391, 325] on span "Label: 0275865011694 (NO.1 SALMON FILLETS)" at bounding box center [408, 341] width 188 height 32
click at [583, 489] on icon at bounding box center [582, 489] width 14 height 15
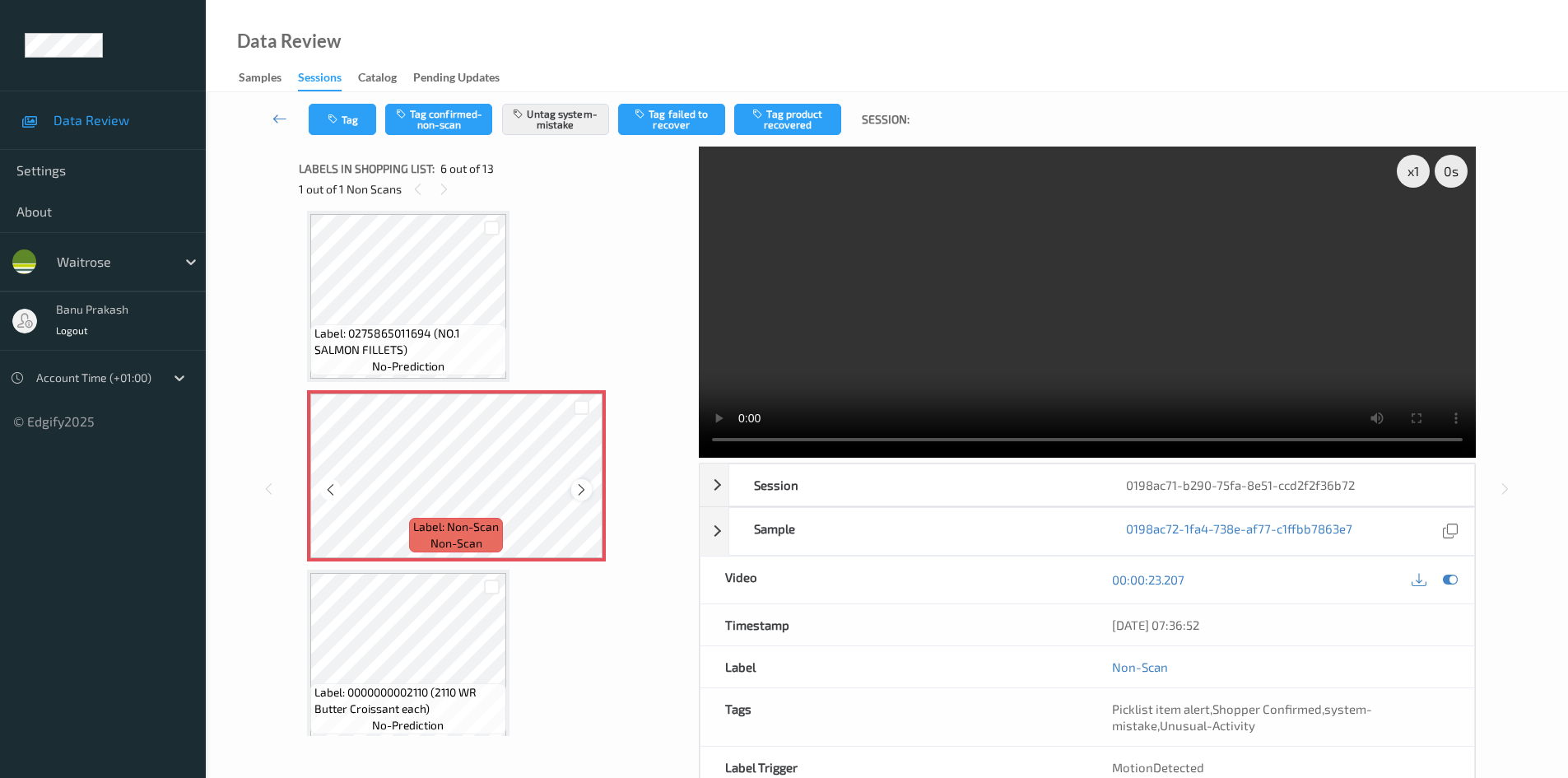
click at [583, 488] on icon at bounding box center [582, 489] width 14 height 15
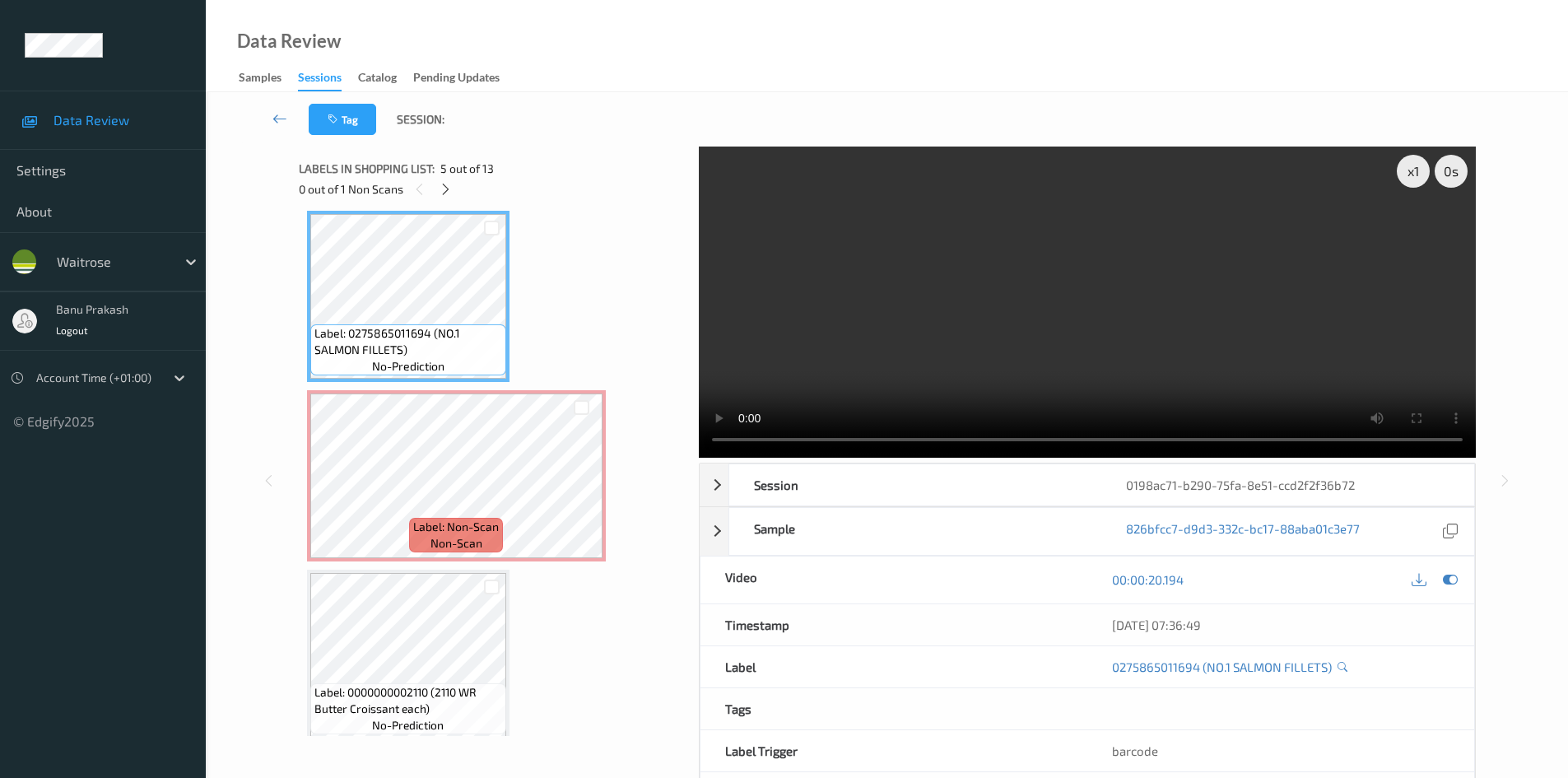
click at [1124, 363] on video at bounding box center [1087, 302] width 777 height 311
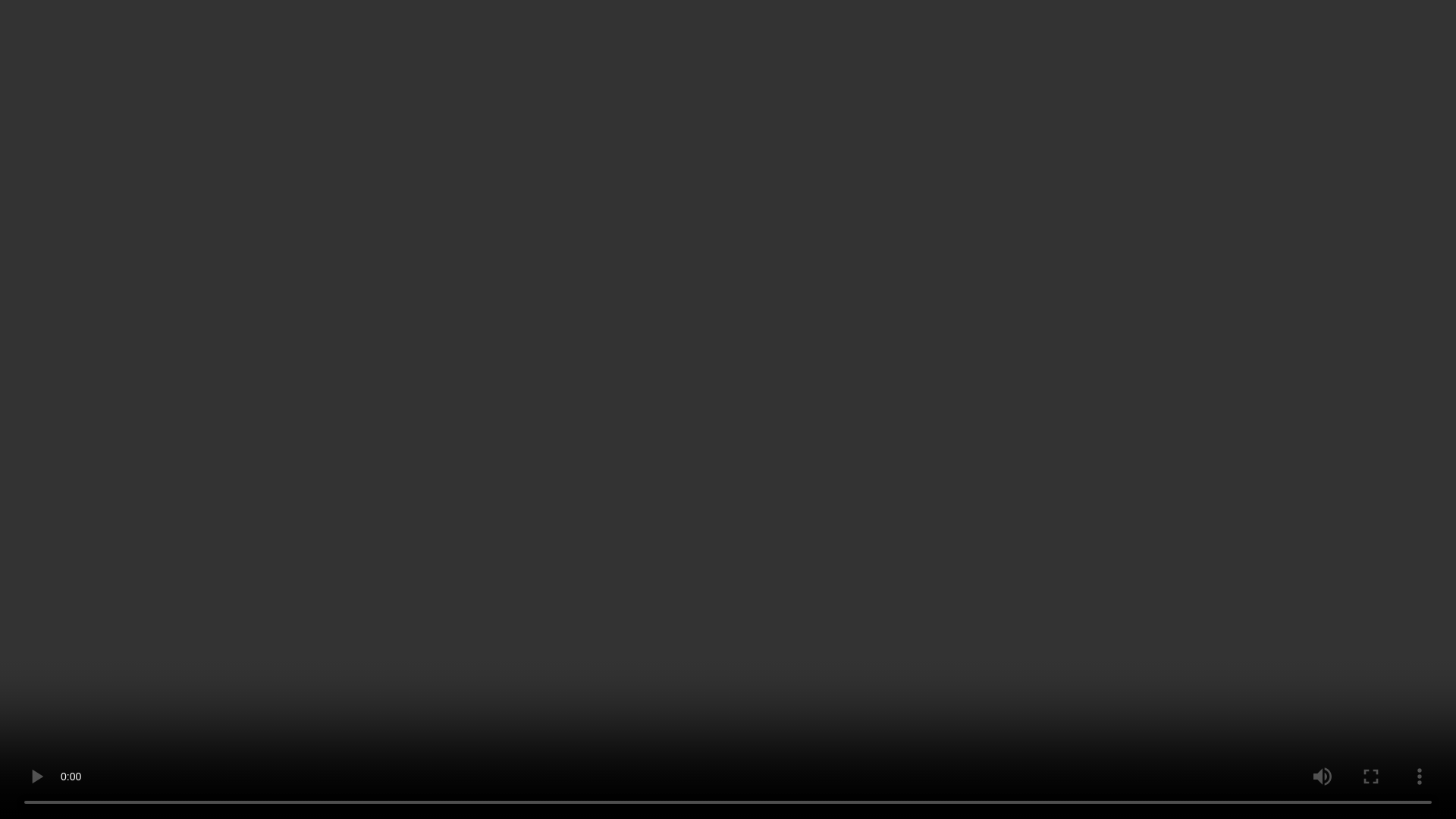
click at [679, 443] on video at bounding box center [728, 410] width 1456 height 819
click at [490, 651] on video at bounding box center [728, 410] width 1456 height 819
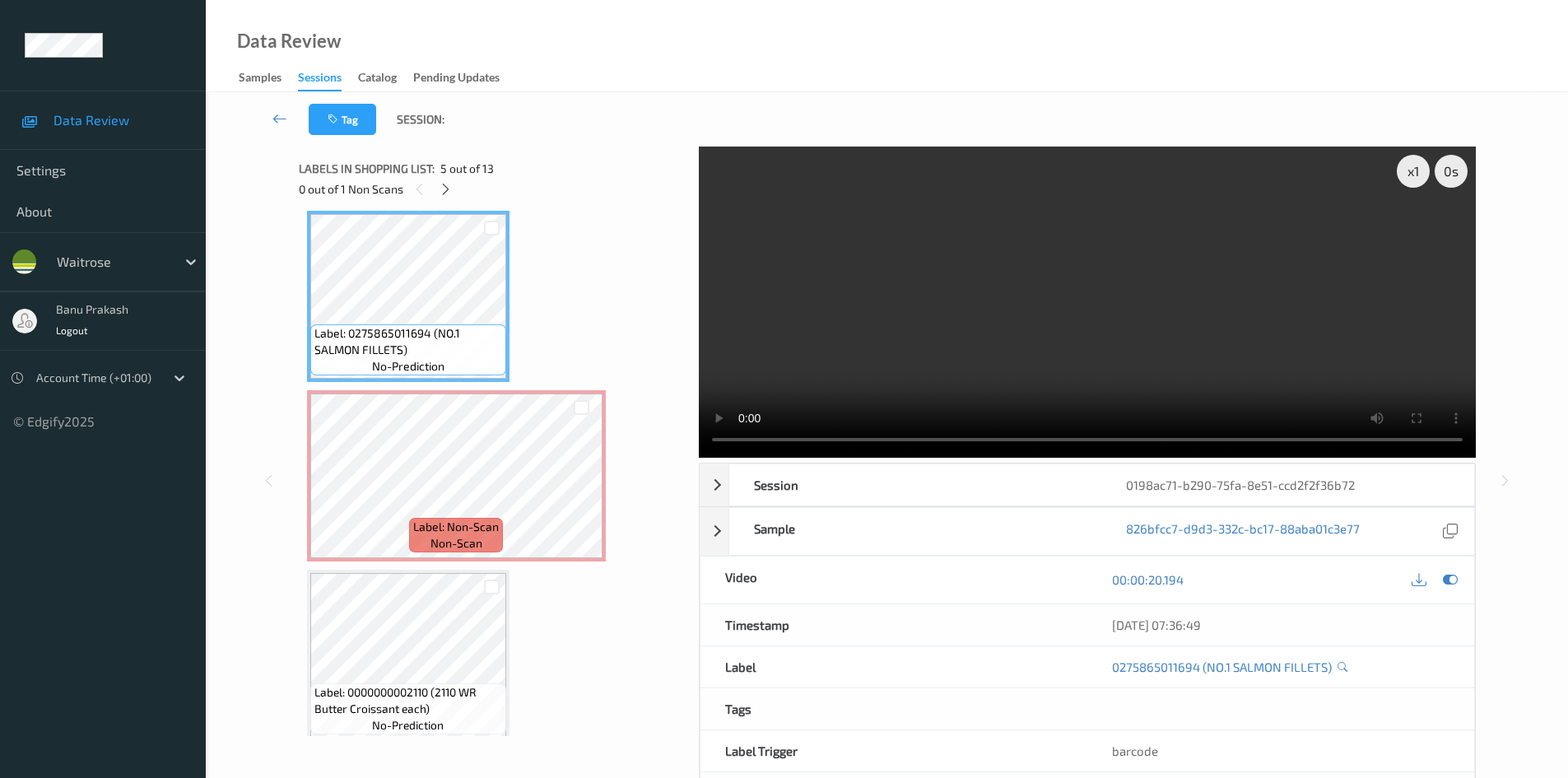
click at [1043, 307] on video at bounding box center [1087, 302] width 777 height 311
click at [822, 315] on video at bounding box center [1087, 302] width 777 height 311
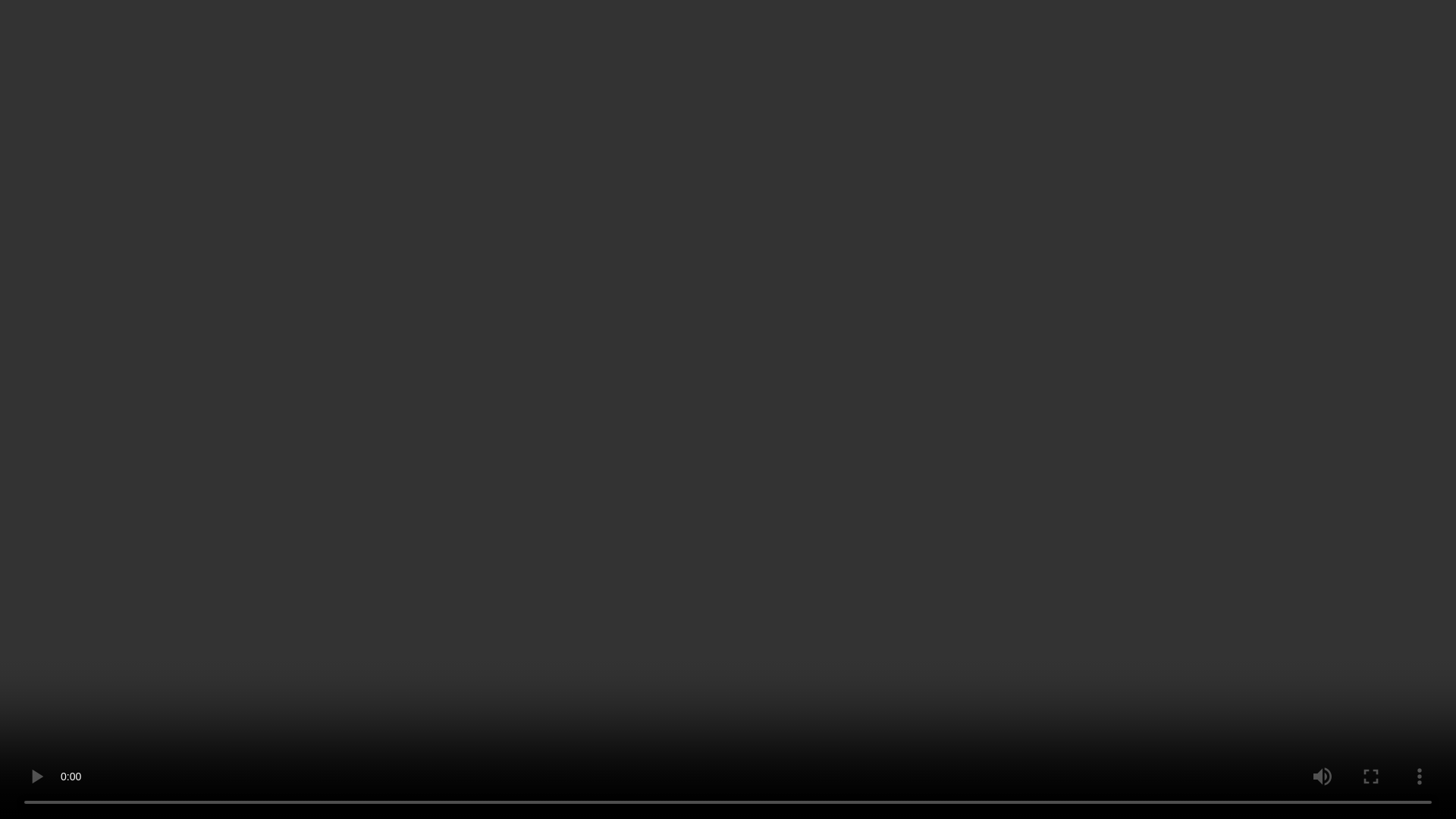
click at [940, 438] on video at bounding box center [728, 410] width 1456 height 819
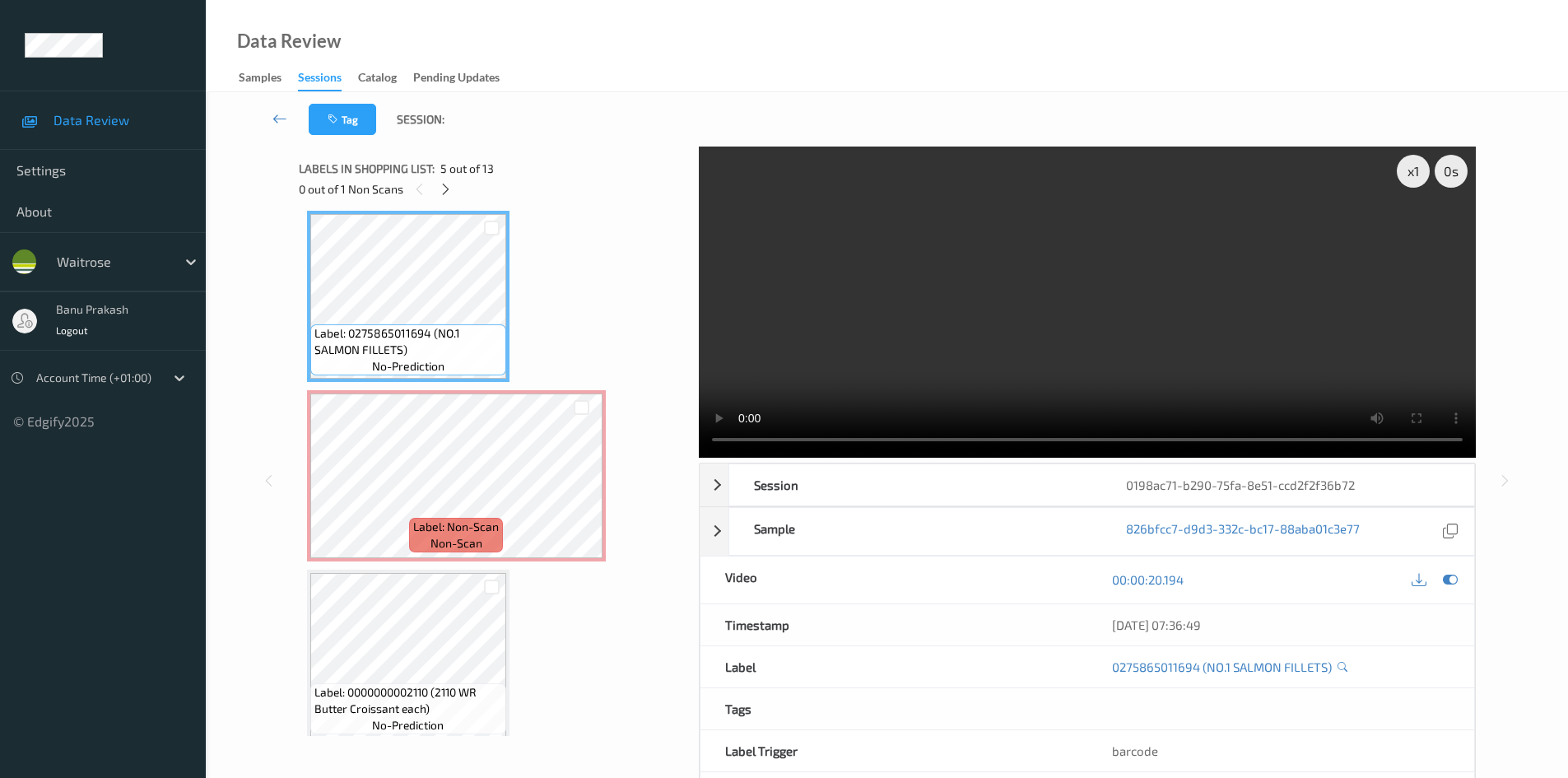
click at [940, 280] on video at bounding box center [1087, 302] width 777 height 311
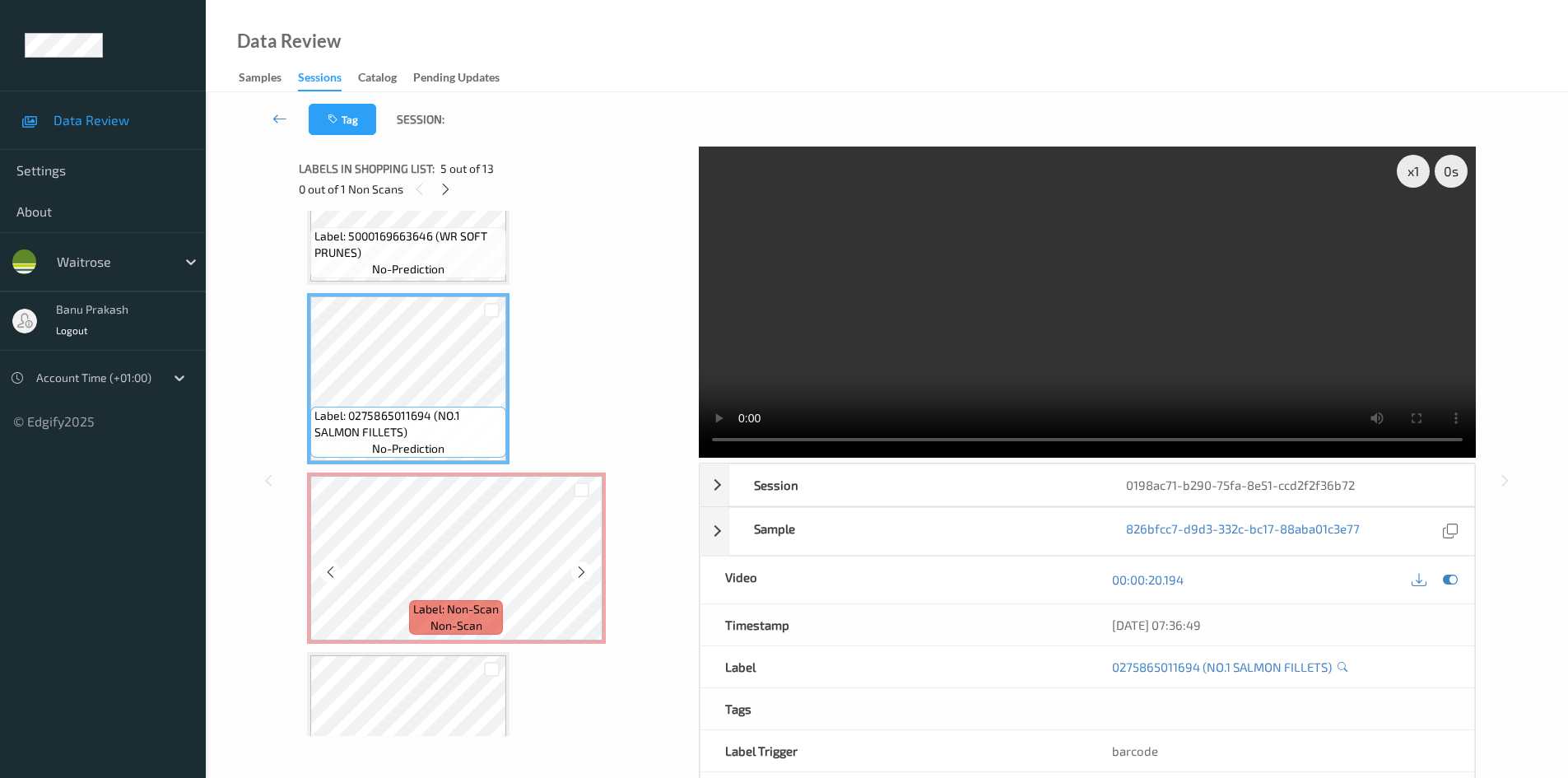
scroll to position [808, 0]
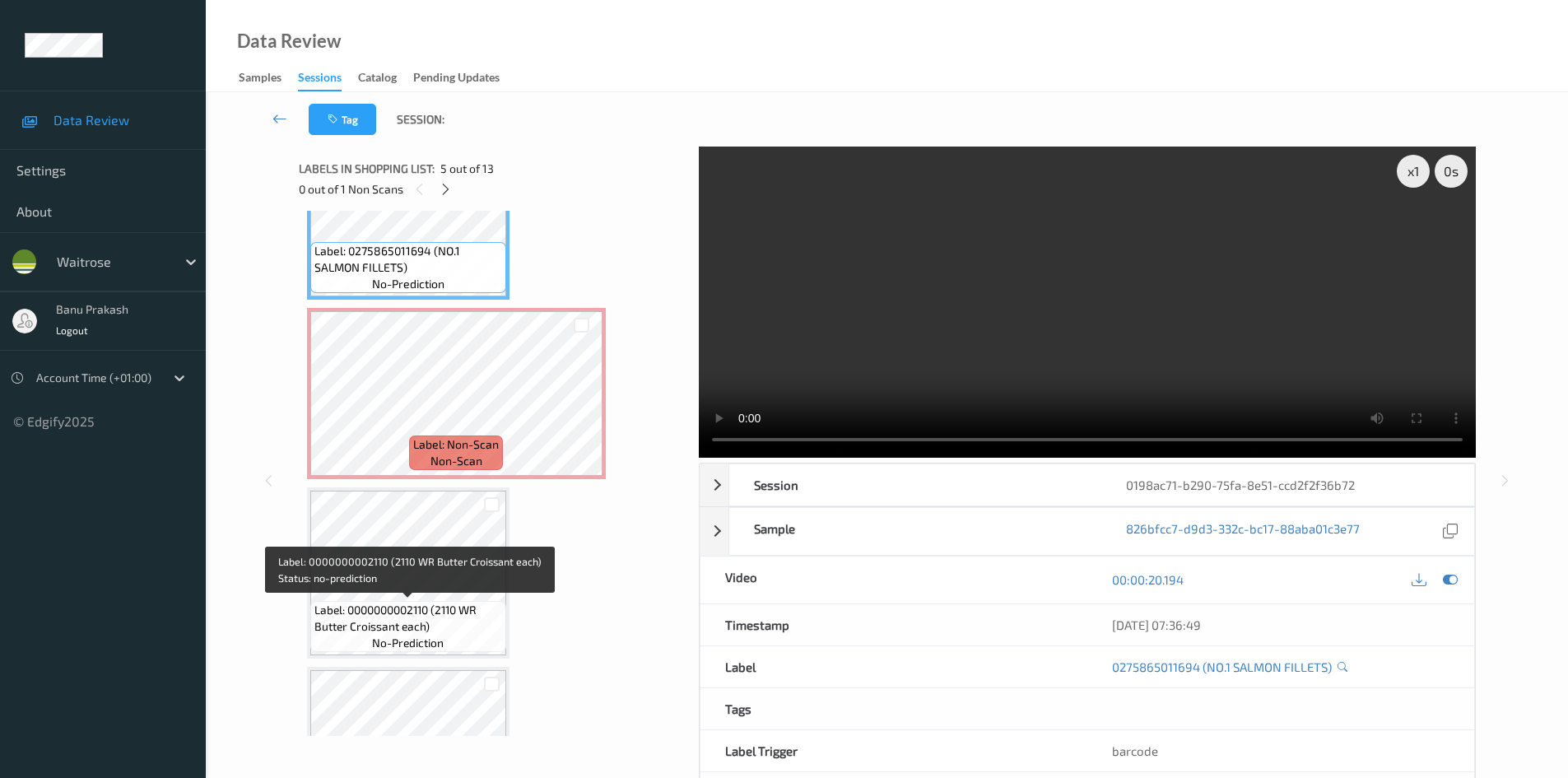
click at [417, 614] on span "Label: 0000000002110 (2110 WR Butter Croissant each)" at bounding box center [408, 617] width 188 height 32
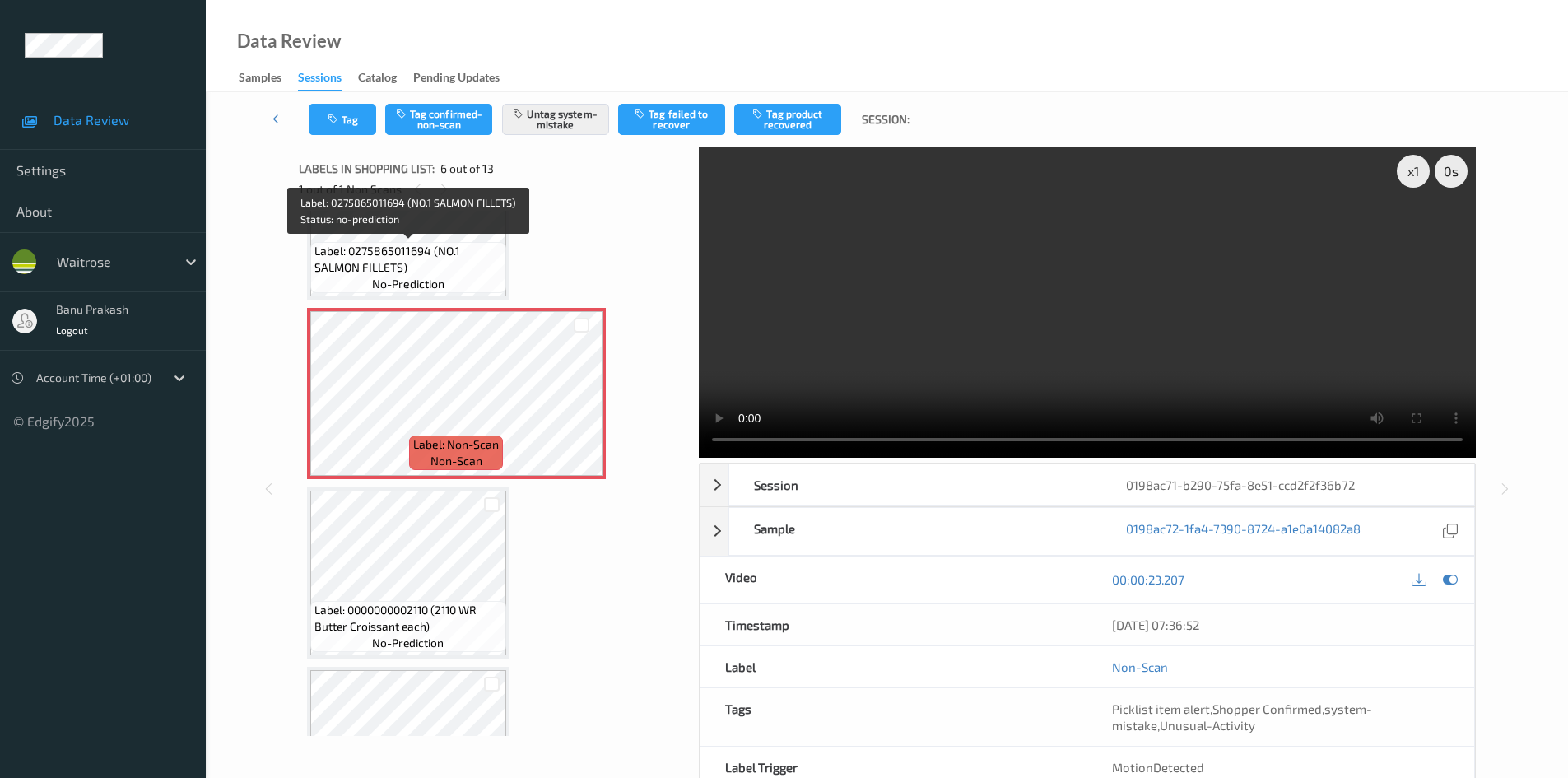
click at [440, 263] on span "Label: 0275865011694 (NO.1 SALMON FILLETS)" at bounding box center [408, 258] width 188 height 32
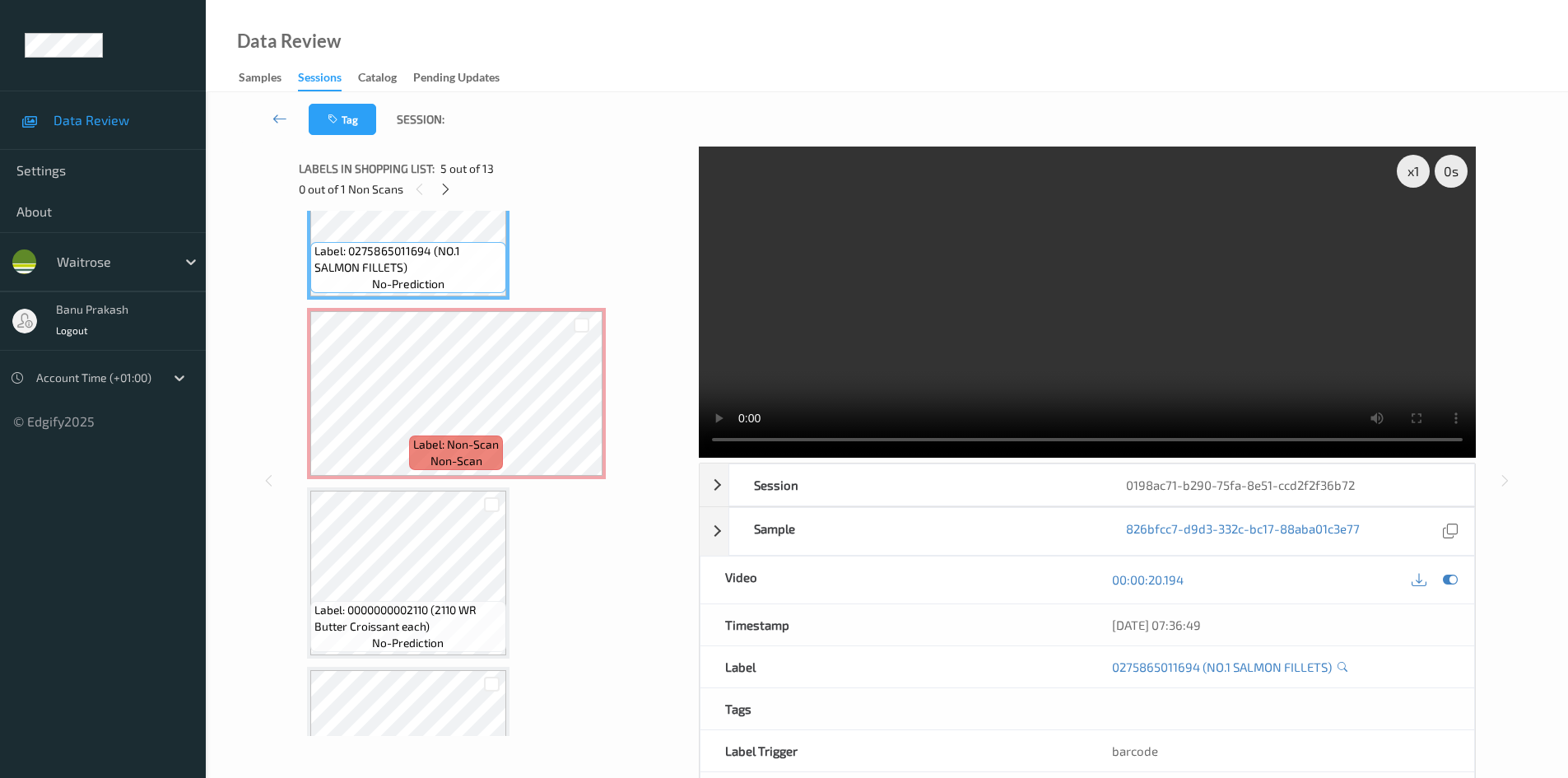
click at [950, 355] on video at bounding box center [1087, 302] width 777 height 311
click at [1042, 343] on video at bounding box center [1087, 302] width 777 height 311
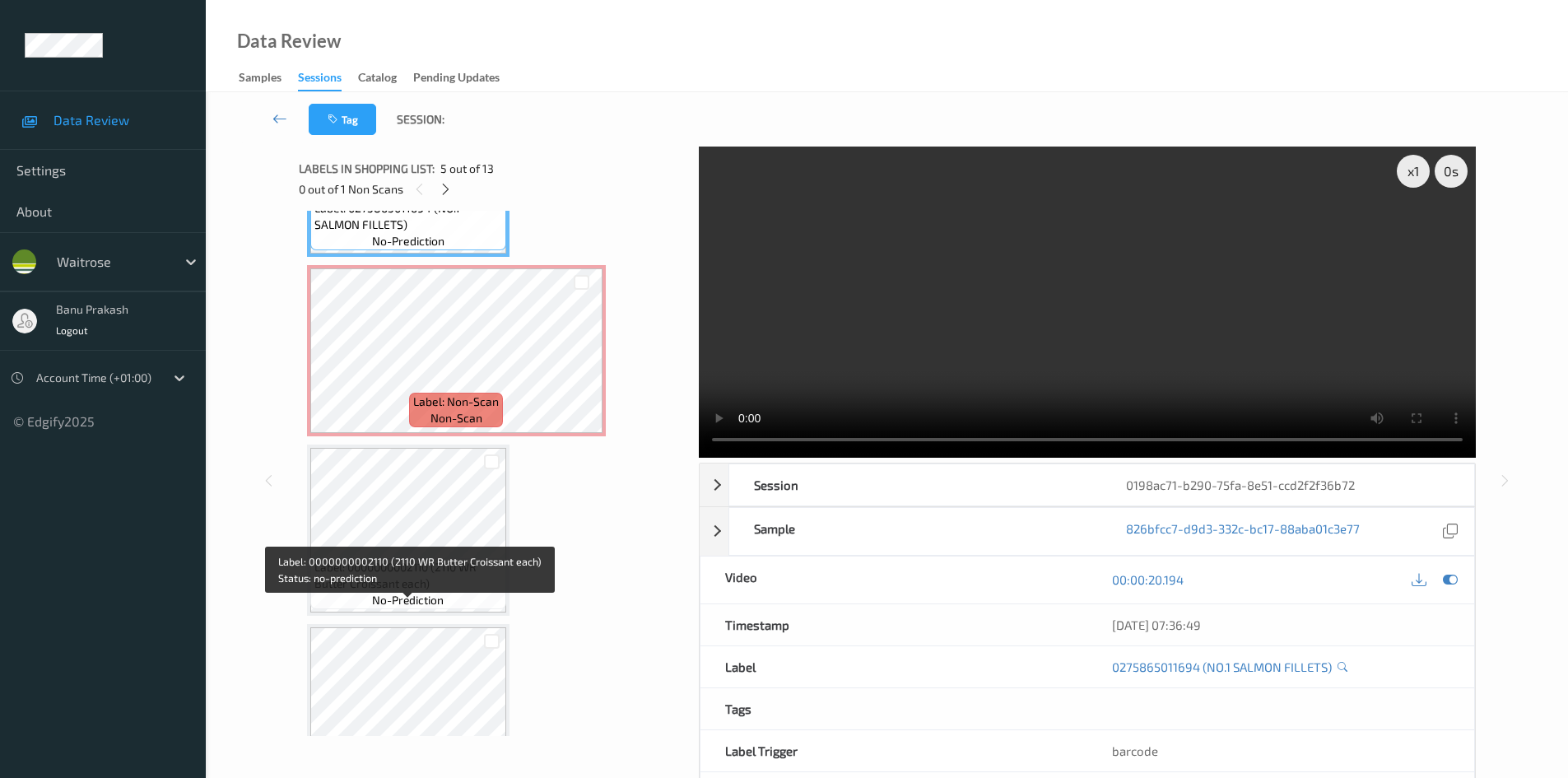
scroll to position [890, 0]
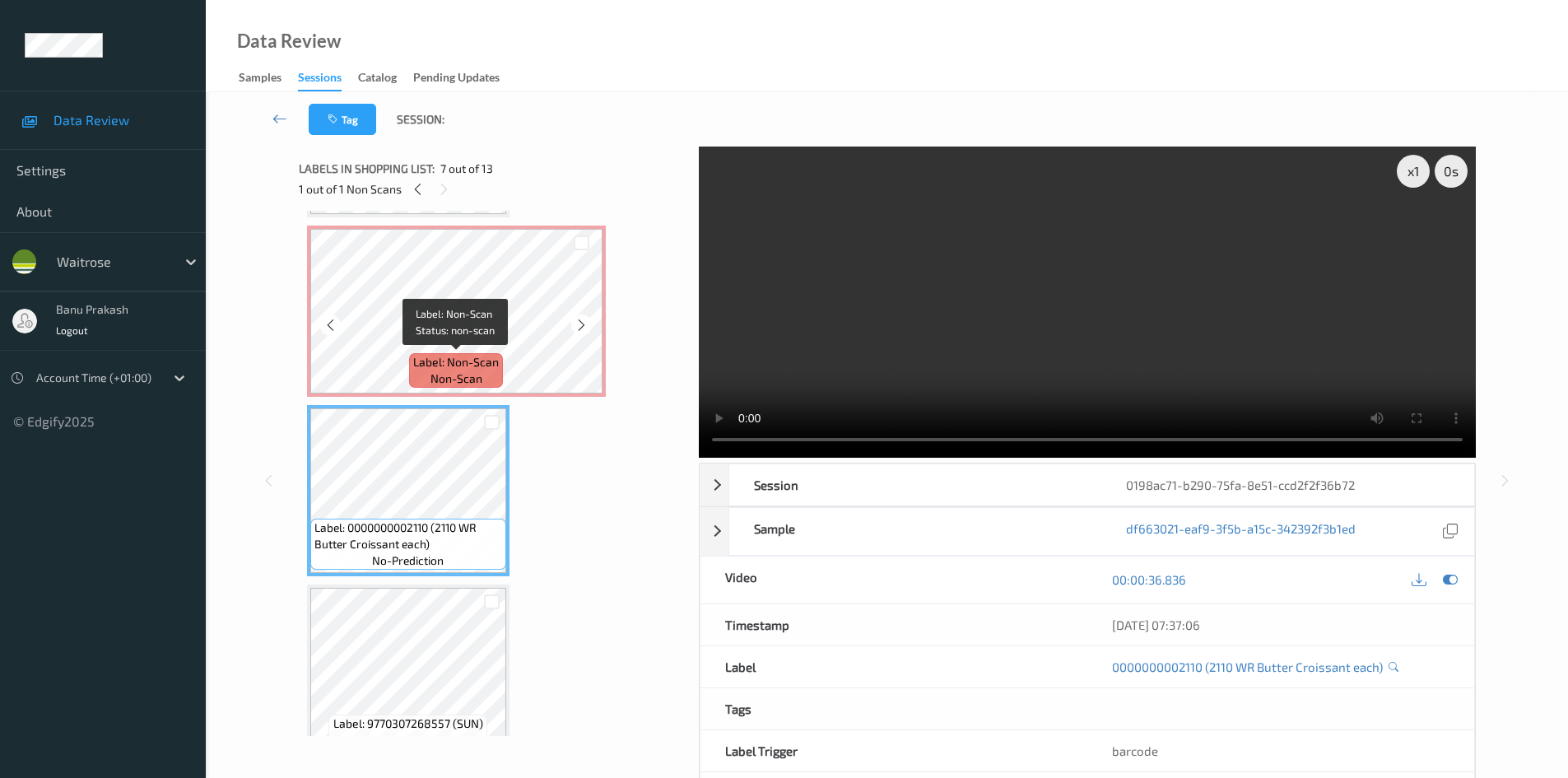
click at [413, 368] on div "Label: Non-Scan non-scan" at bounding box center [456, 370] width 94 height 34
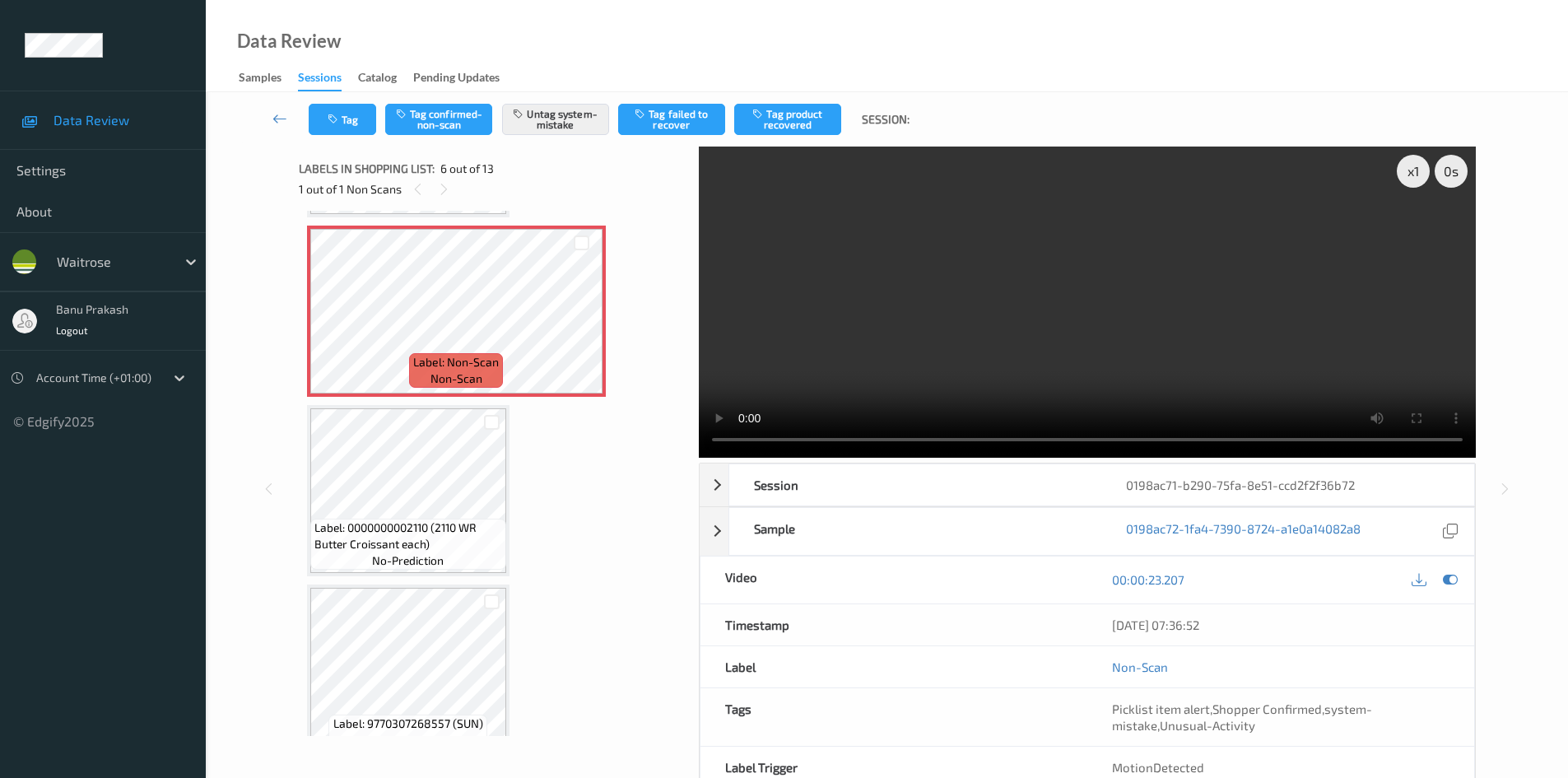
click at [950, 317] on video at bounding box center [1087, 302] width 777 height 311
click at [975, 389] on video at bounding box center [1087, 302] width 777 height 311
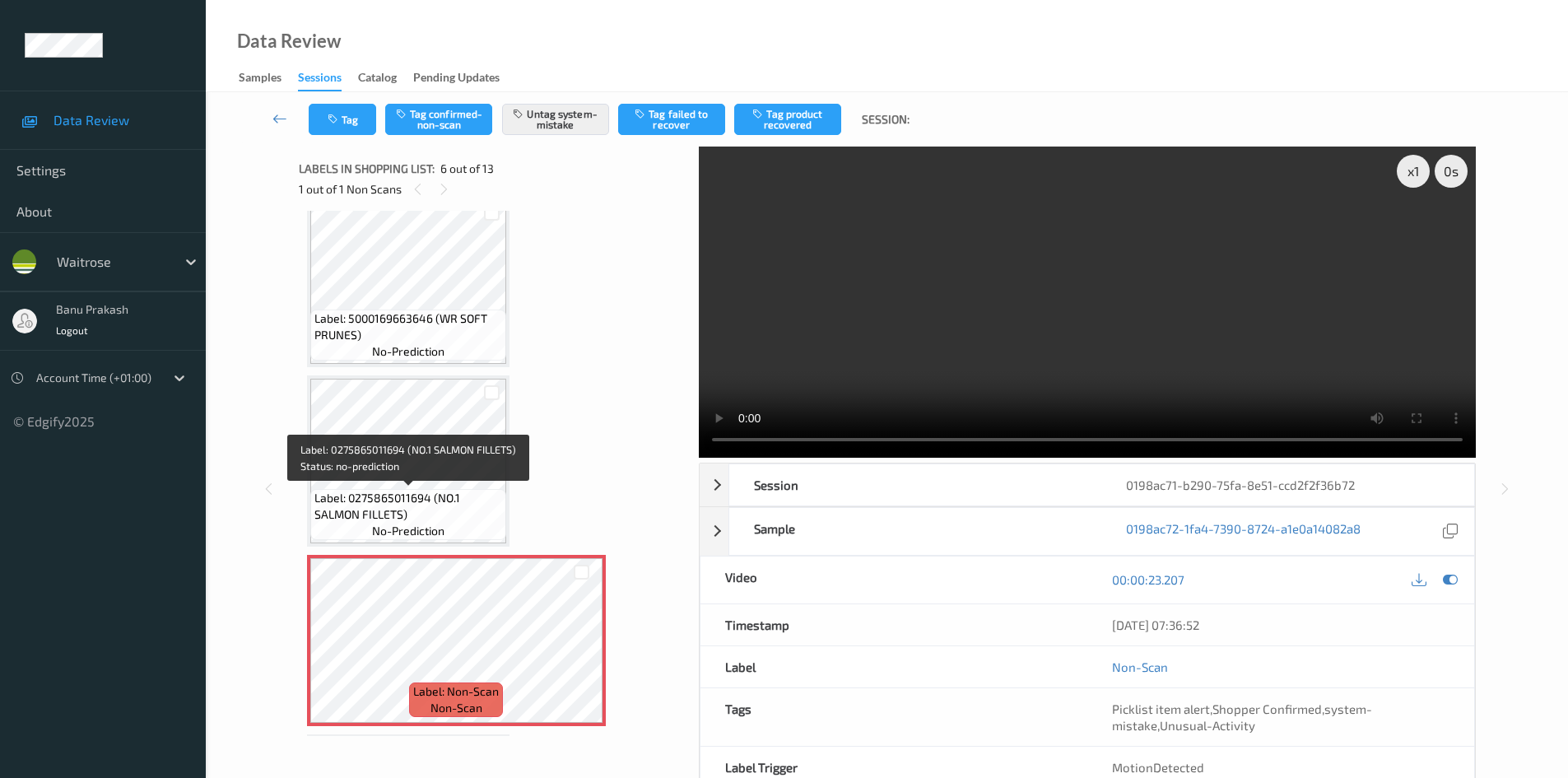
scroll to position [479, 0]
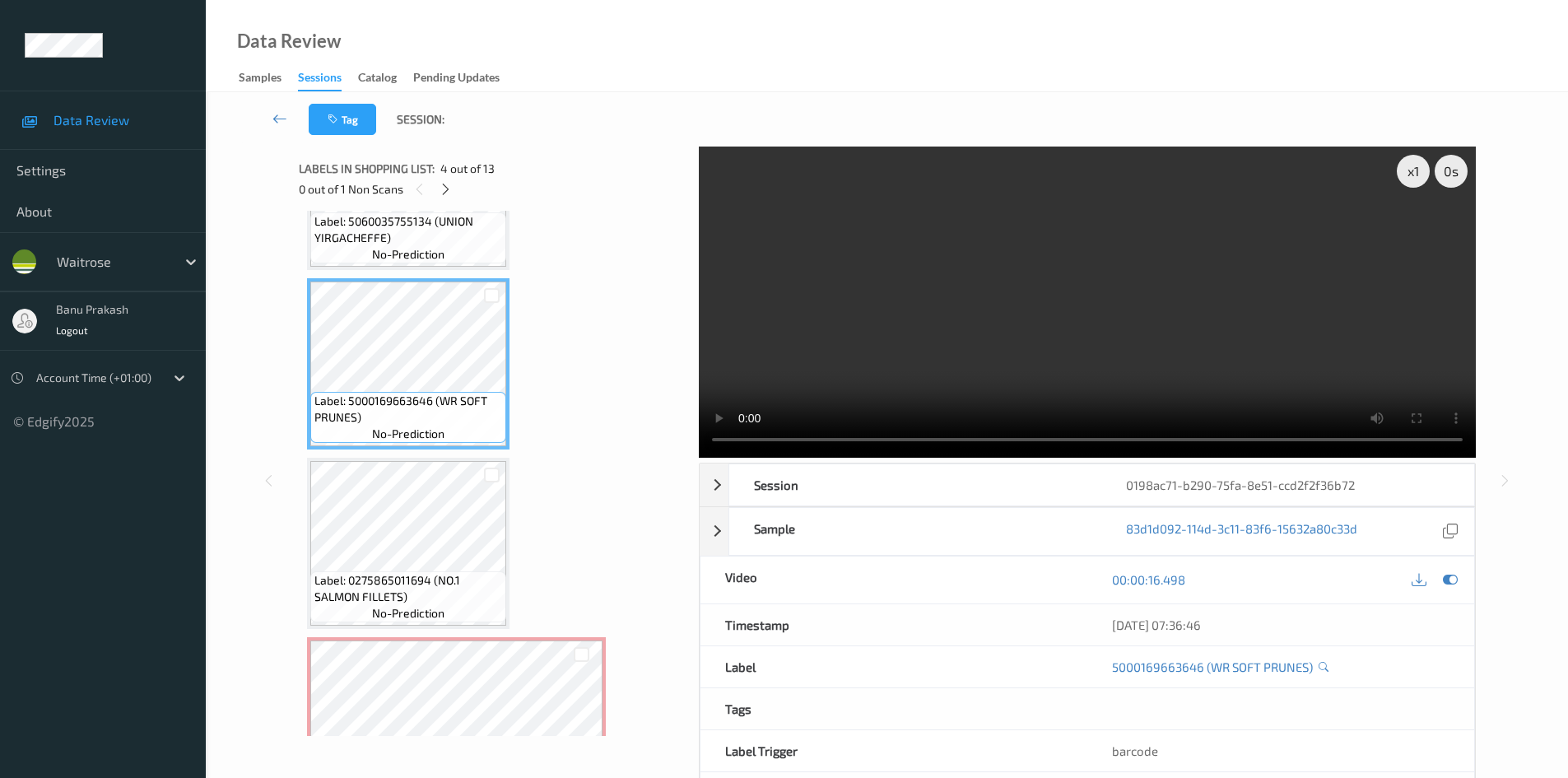
click at [964, 357] on video at bounding box center [1087, 302] width 777 height 311
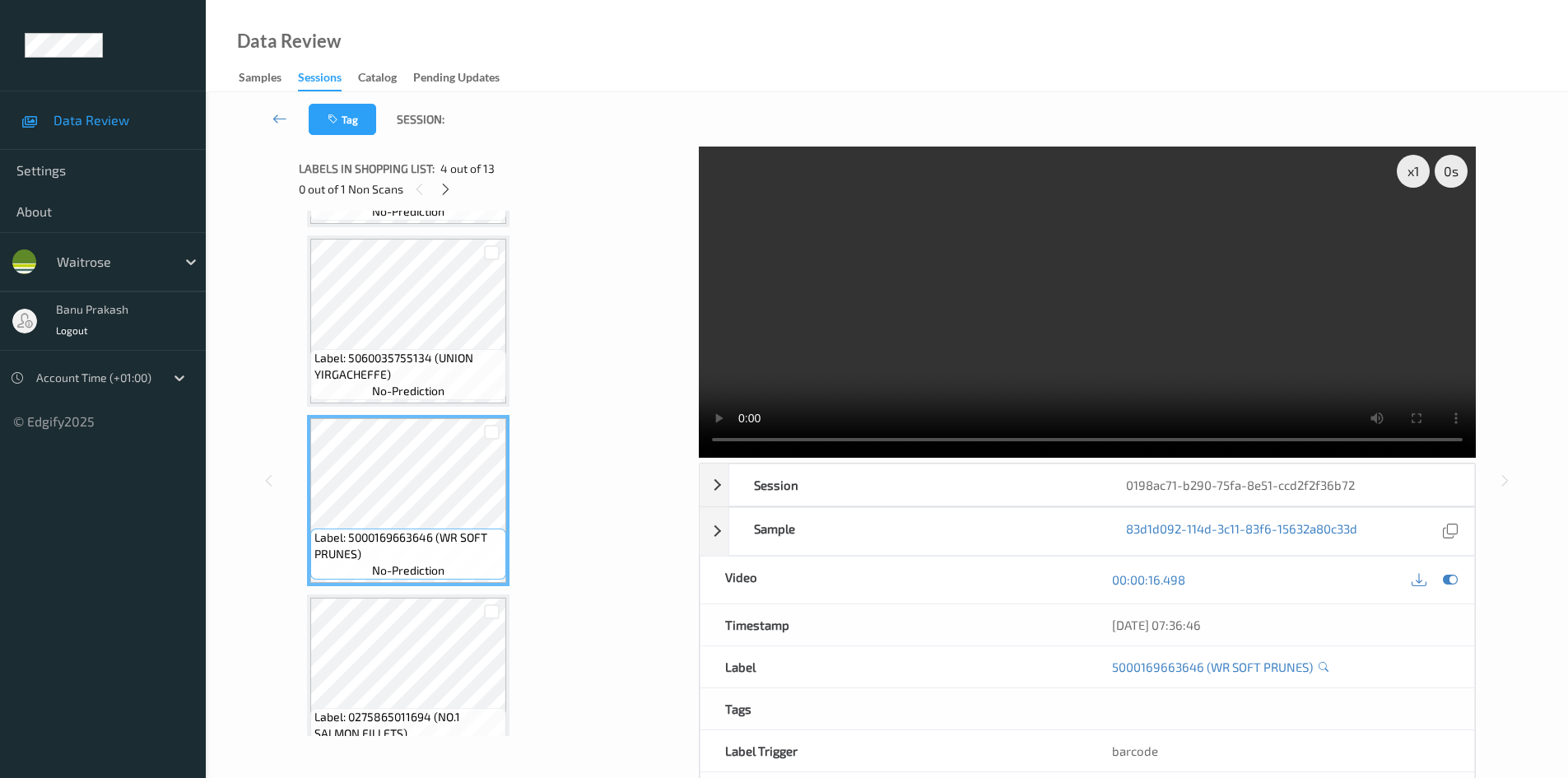
scroll to position [314, 0]
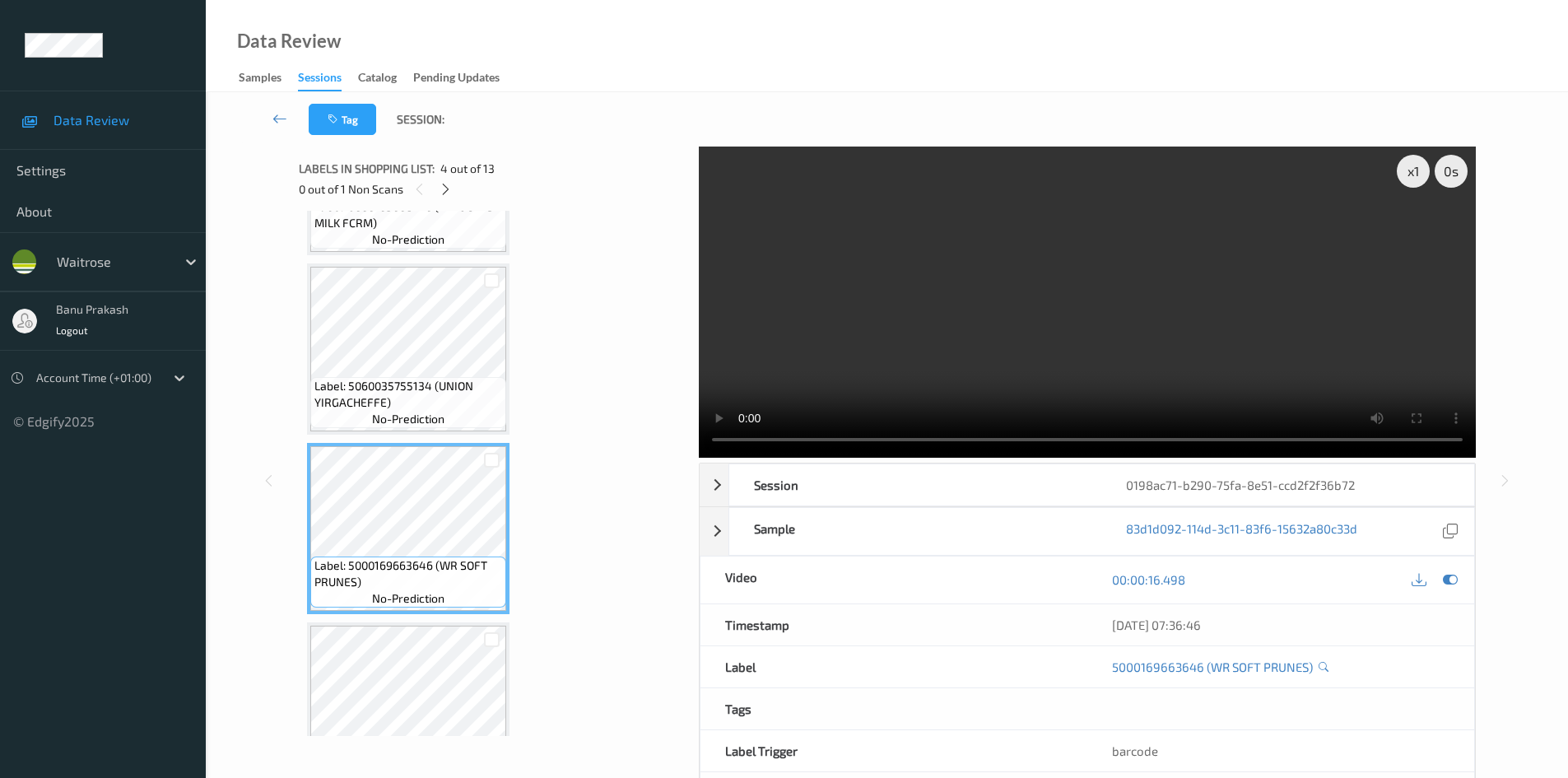
click at [1000, 336] on video at bounding box center [1087, 302] width 777 height 311
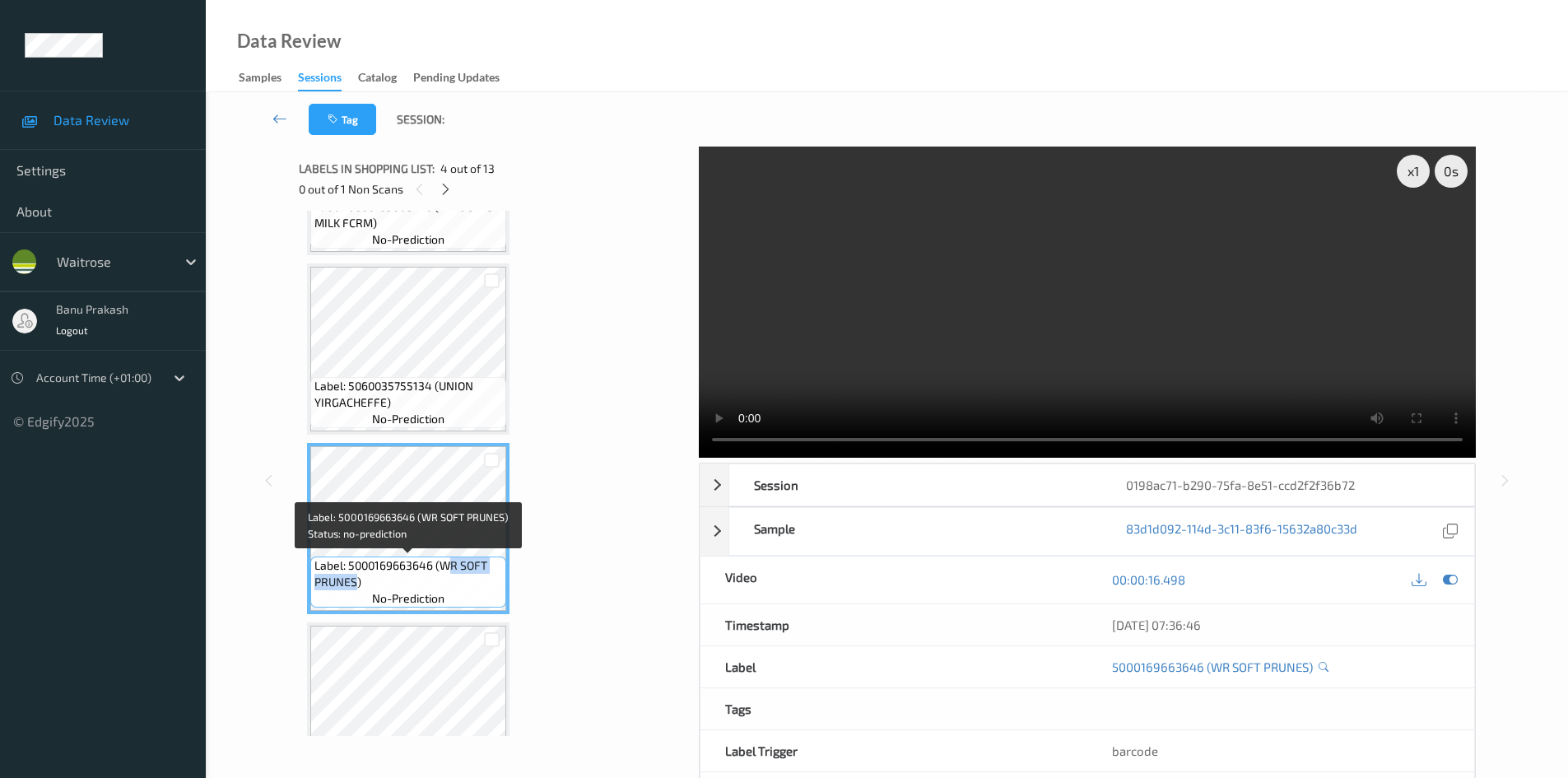
drag, startPoint x: 445, startPoint y: 563, endPoint x: 356, endPoint y: 580, distance: 90.6
click at [356, 580] on span "Label: 5000169663646 (WR SOFT PRUNES)" at bounding box center [408, 573] width 188 height 32
copy span "R SOFT PRUNES"
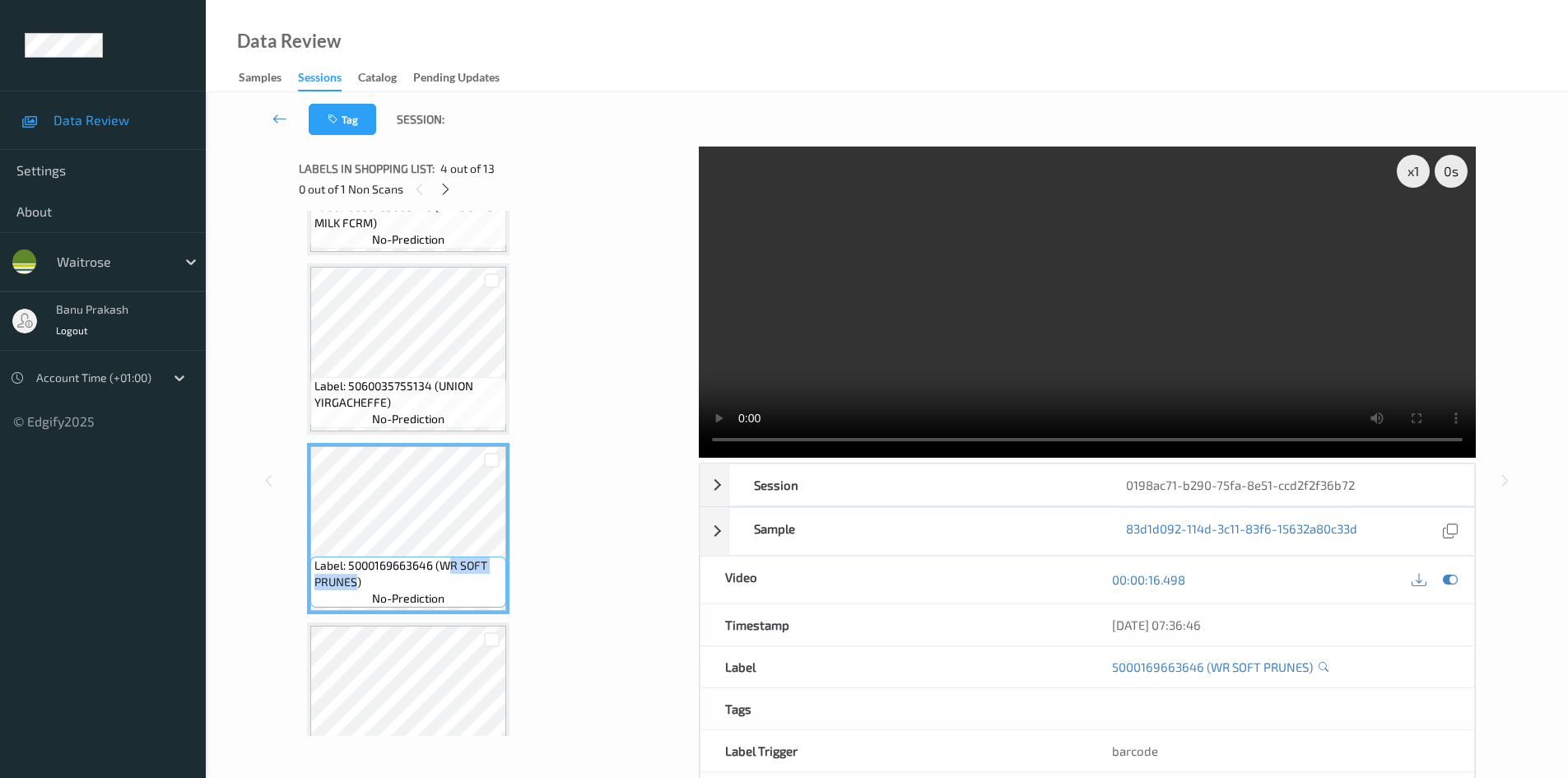
click at [978, 222] on video at bounding box center [1087, 302] width 777 height 311
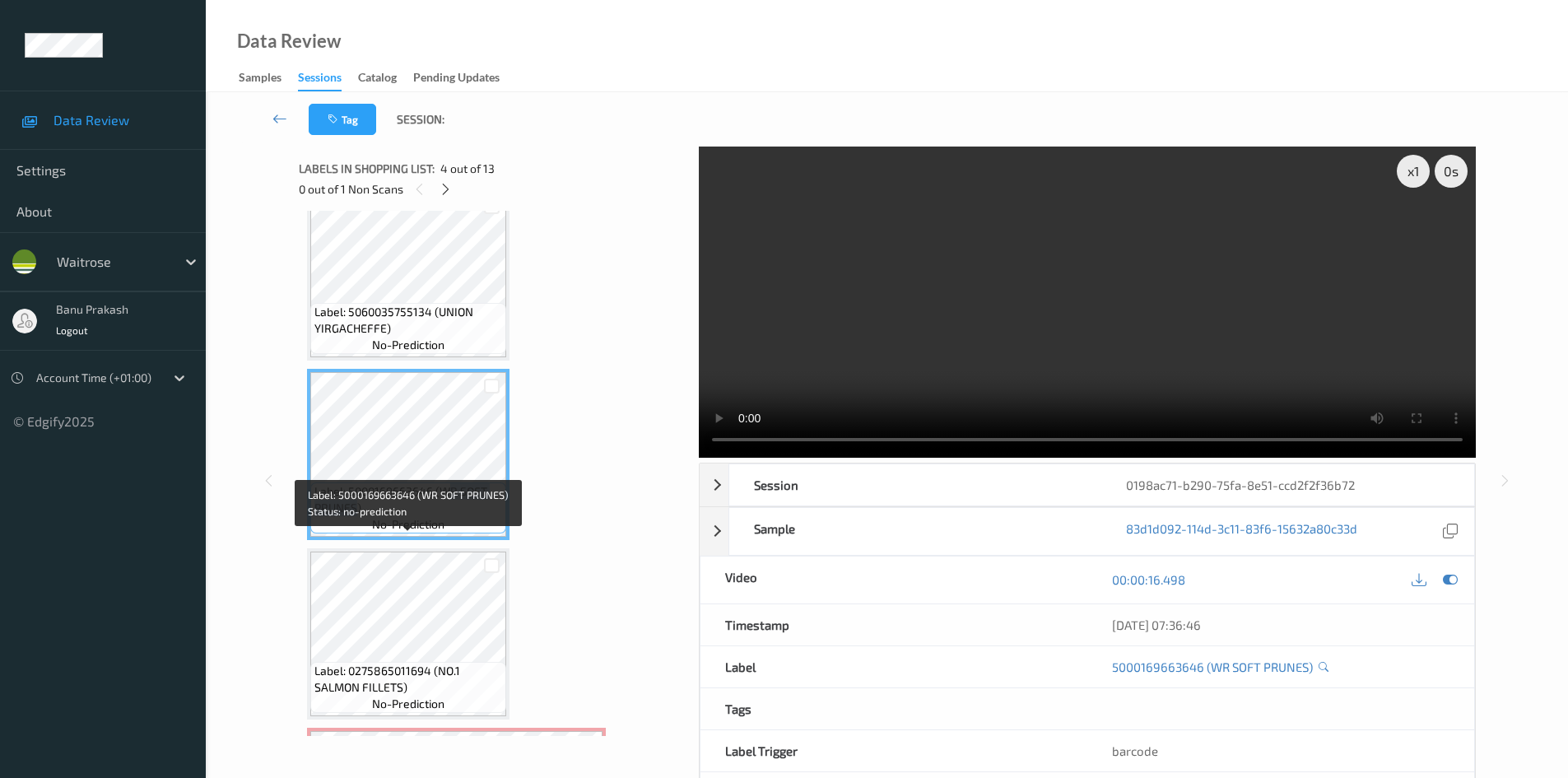
scroll to position [479, 0]
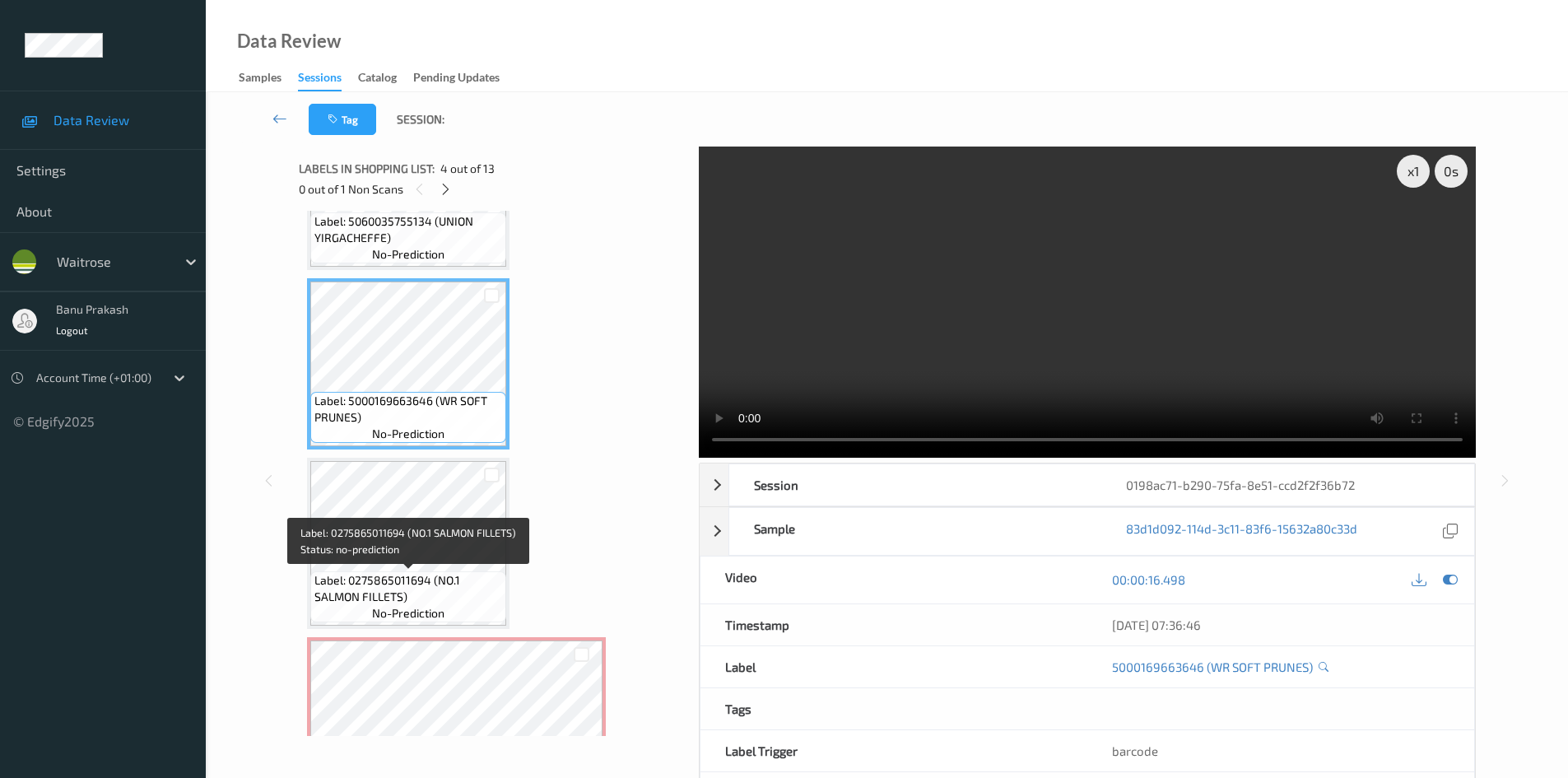
click at [440, 596] on span "Label: 0275865011694 (NO.1 SALMON FILLETS)" at bounding box center [408, 587] width 188 height 32
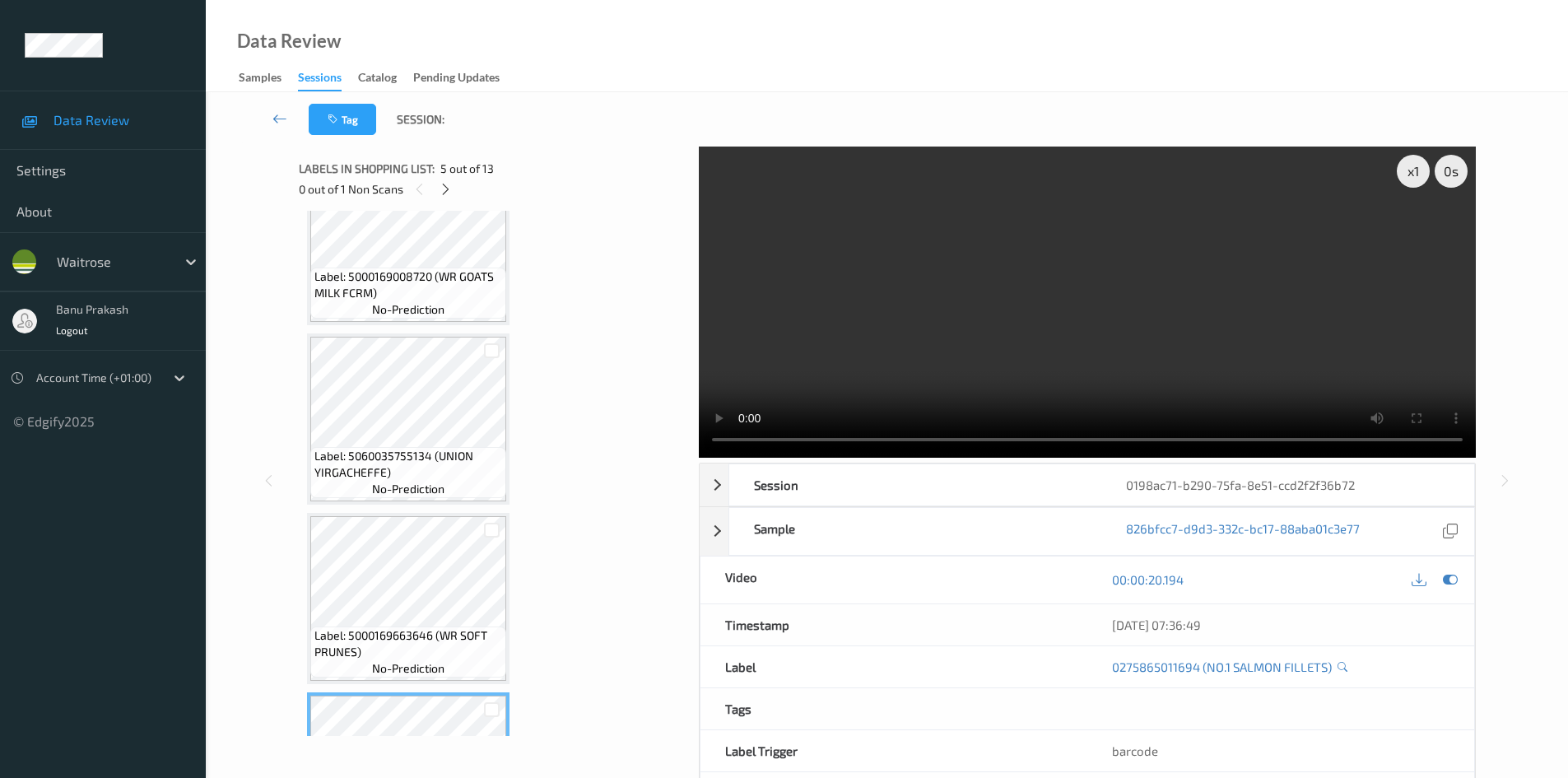
scroll to position [232, 0]
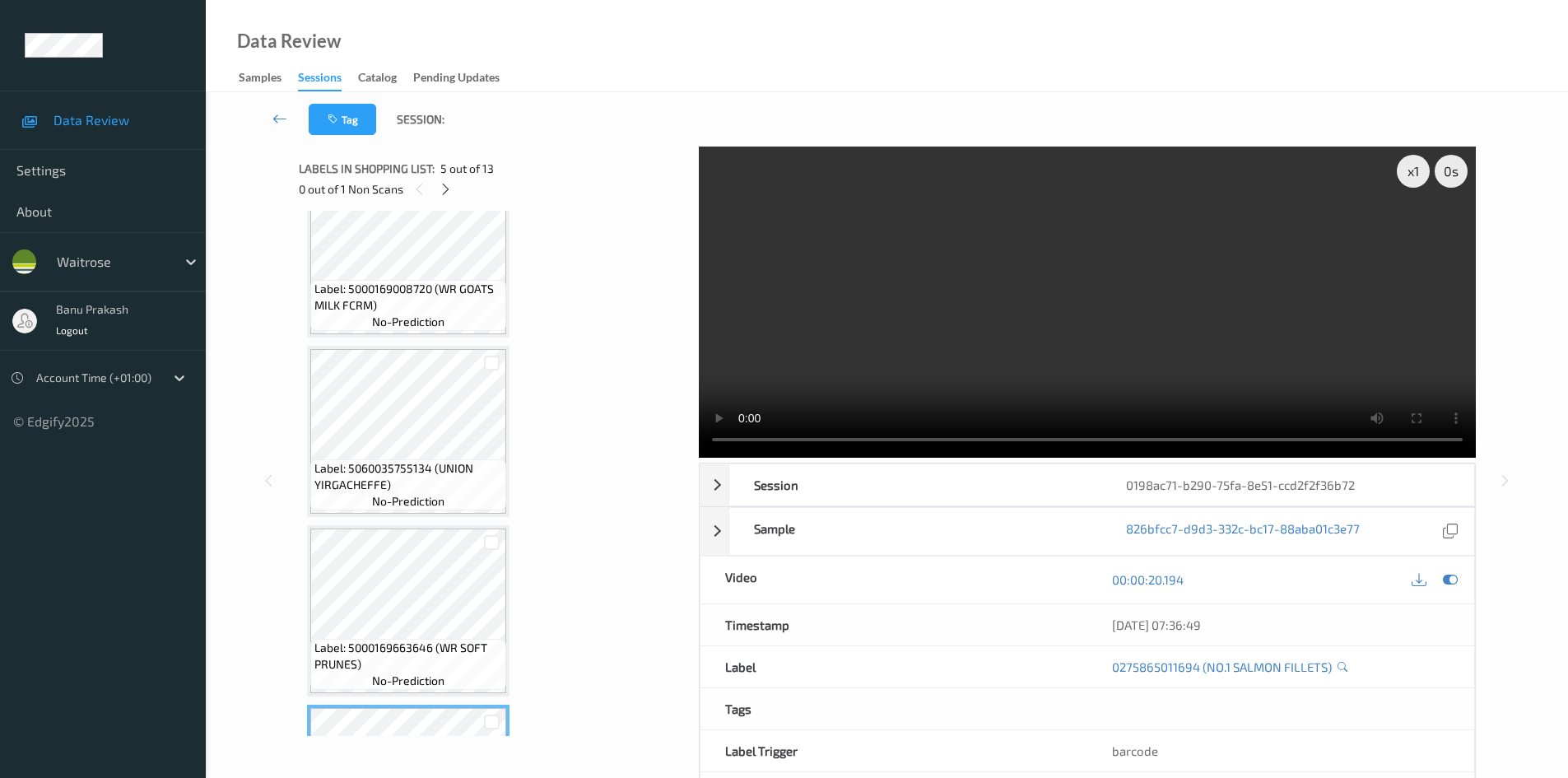
click at [439, 285] on span "Label: 5000169008720 (WR GOATS MILK FCRM)" at bounding box center [408, 297] width 188 height 32
click at [872, 304] on video at bounding box center [1087, 302] width 777 height 311
click at [846, 369] on video at bounding box center [1087, 302] width 777 height 311
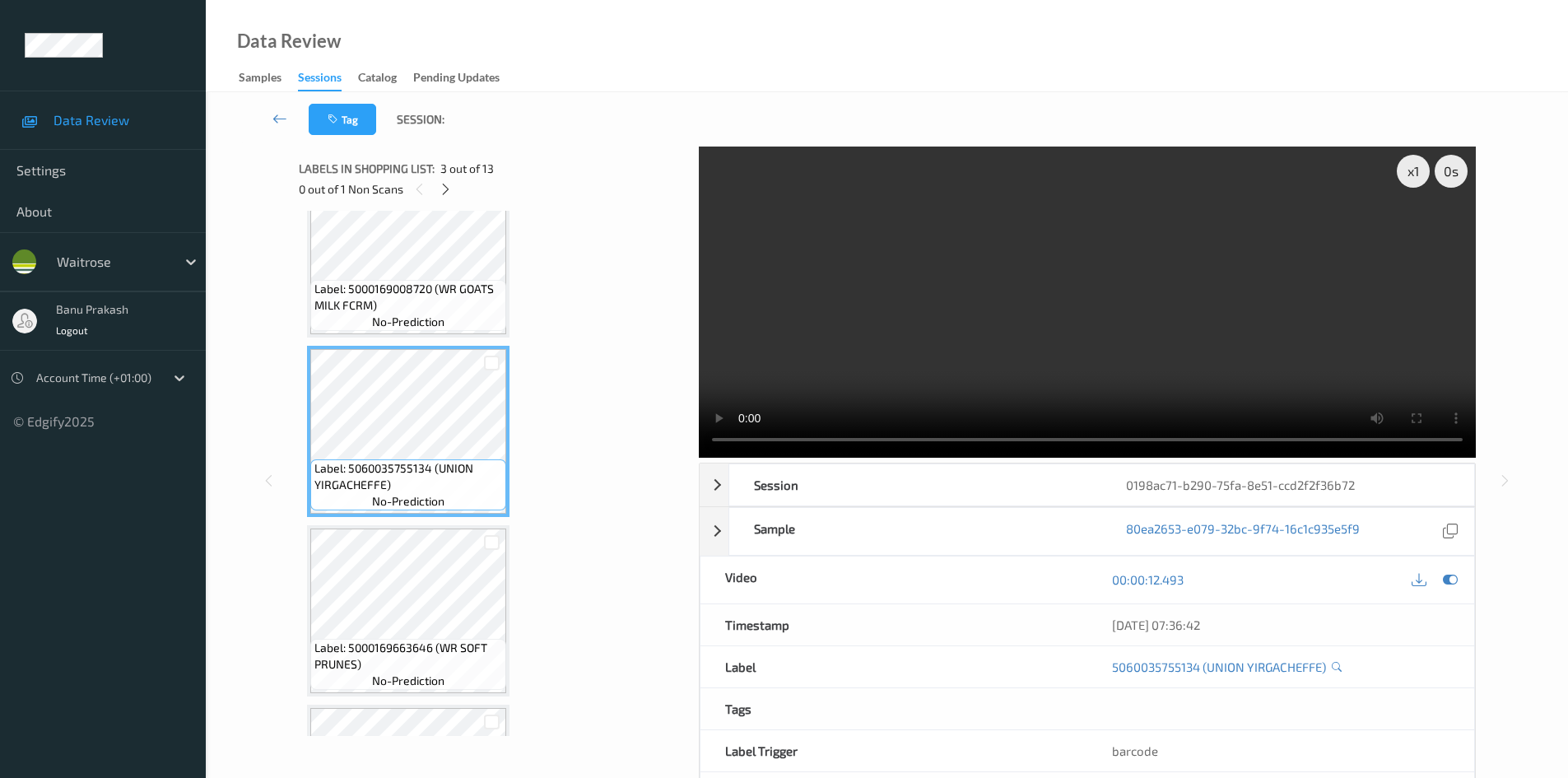
click at [850, 367] on video at bounding box center [1087, 302] width 777 height 311
click at [1049, 381] on video at bounding box center [1087, 302] width 777 height 311
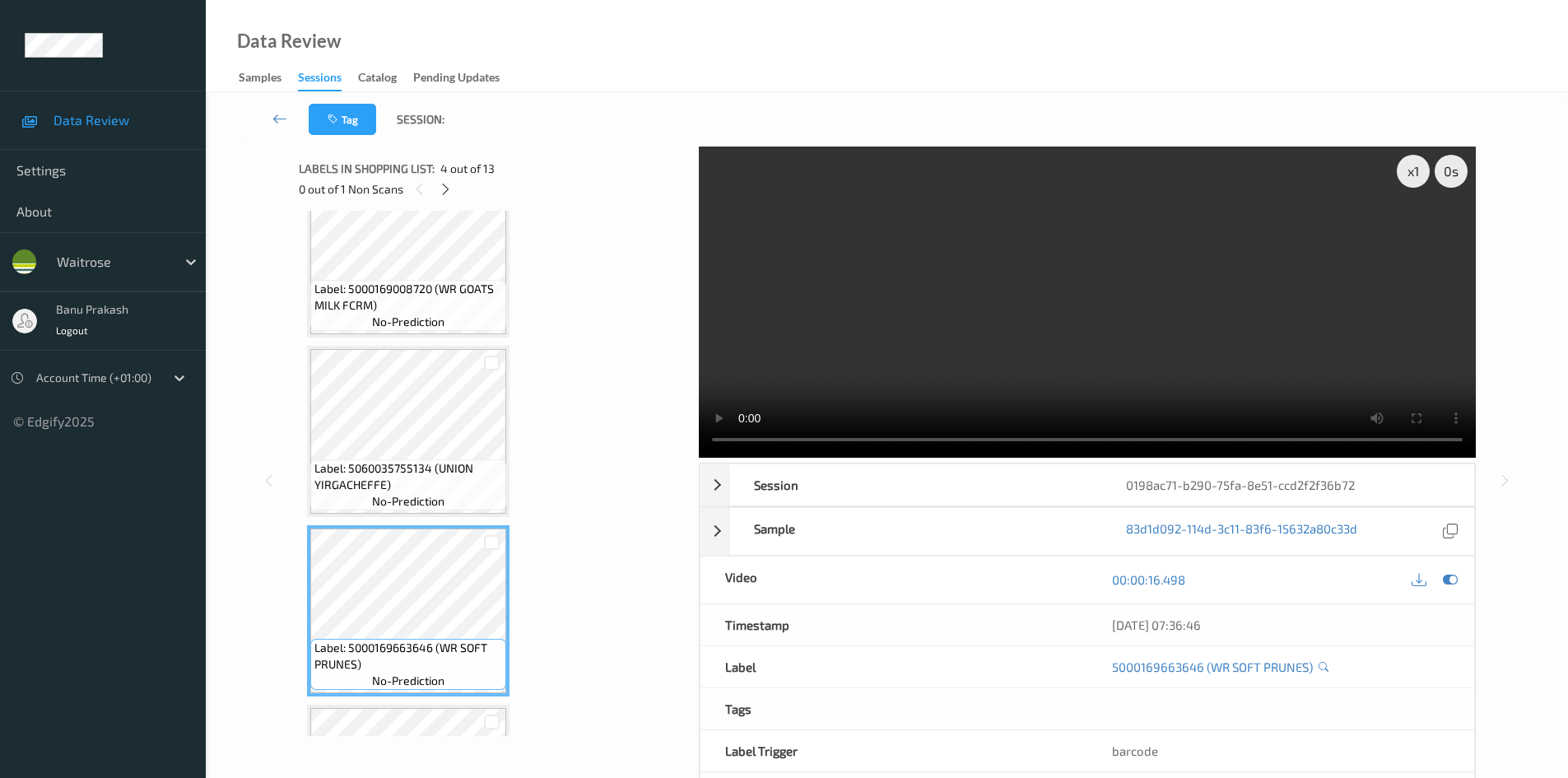
click at [953, 360] on video at bounding box center [1087, 302] width 777 height 311
click at [930, 378] on video at bounding box center [1087, 302] width 777 height 311
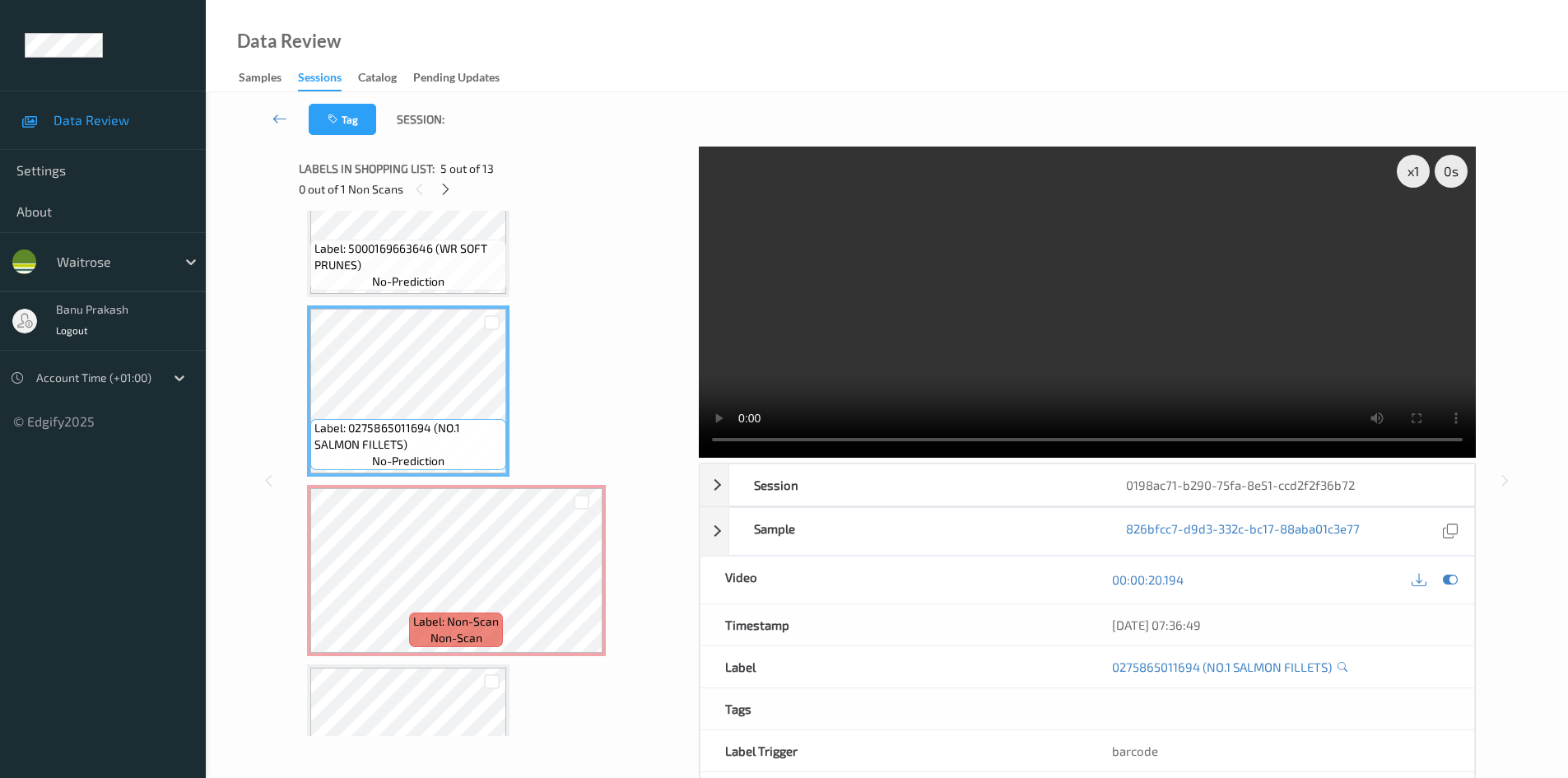
scroll to position [644, 0]
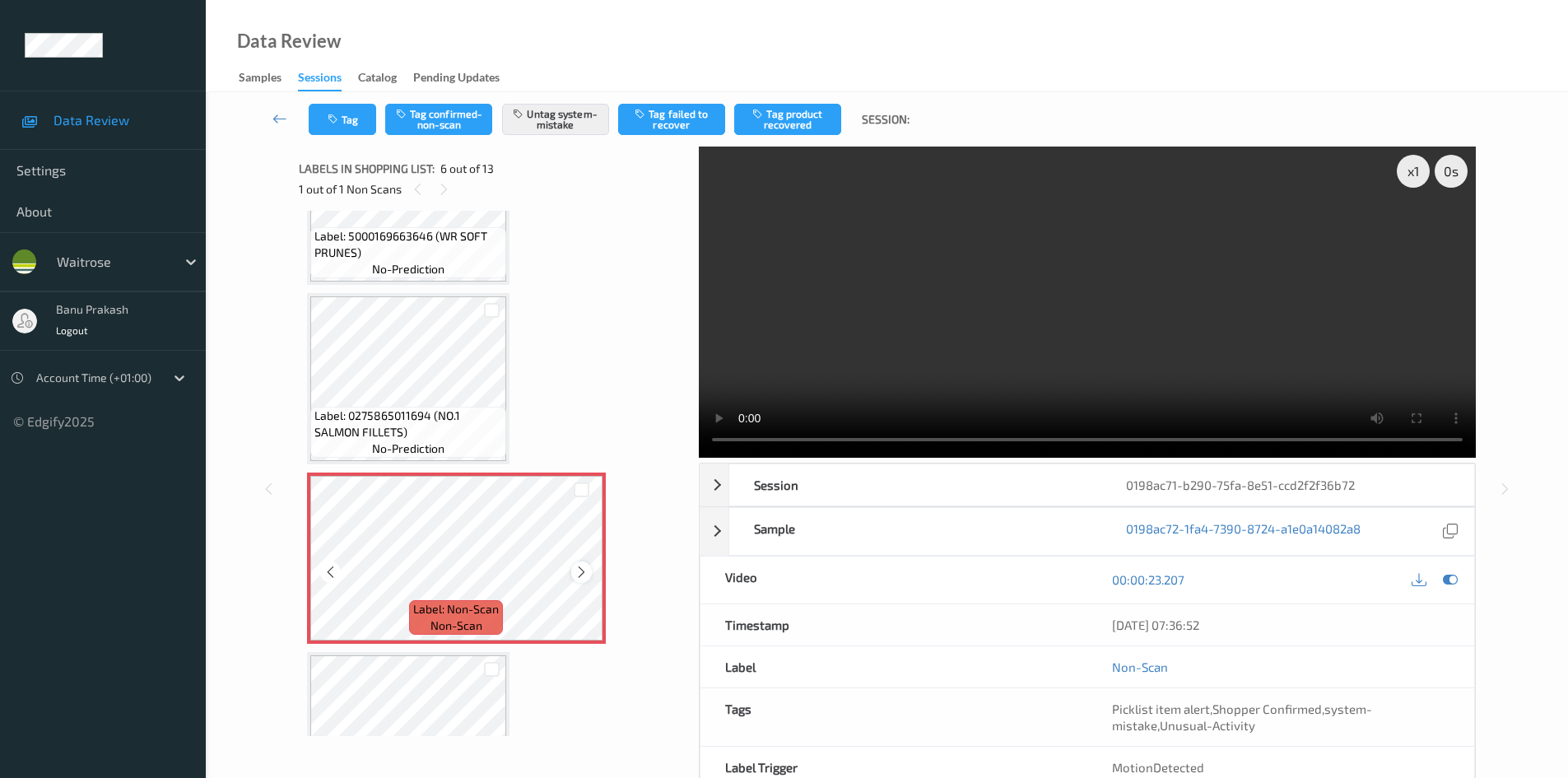
click at [577, 573] on icon at bounding box center [582, 572] width 14 height 15
click at [932, 316] on video at bounding box center [1087, 302] width 777 height 311
click at [927, 313] on video at bounding box center [1087, 302] width 777 height 311
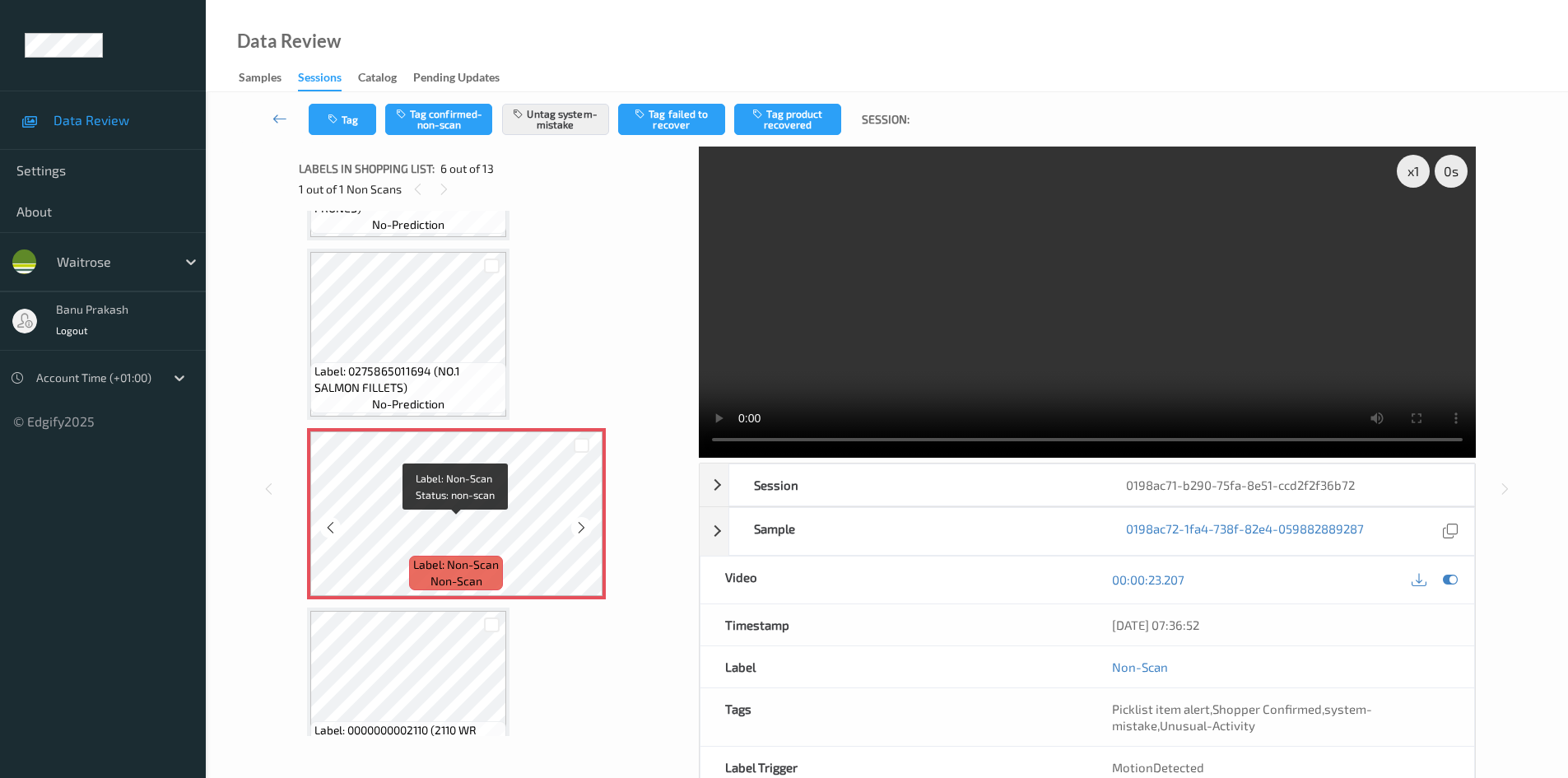
scroll to position [726, 0]
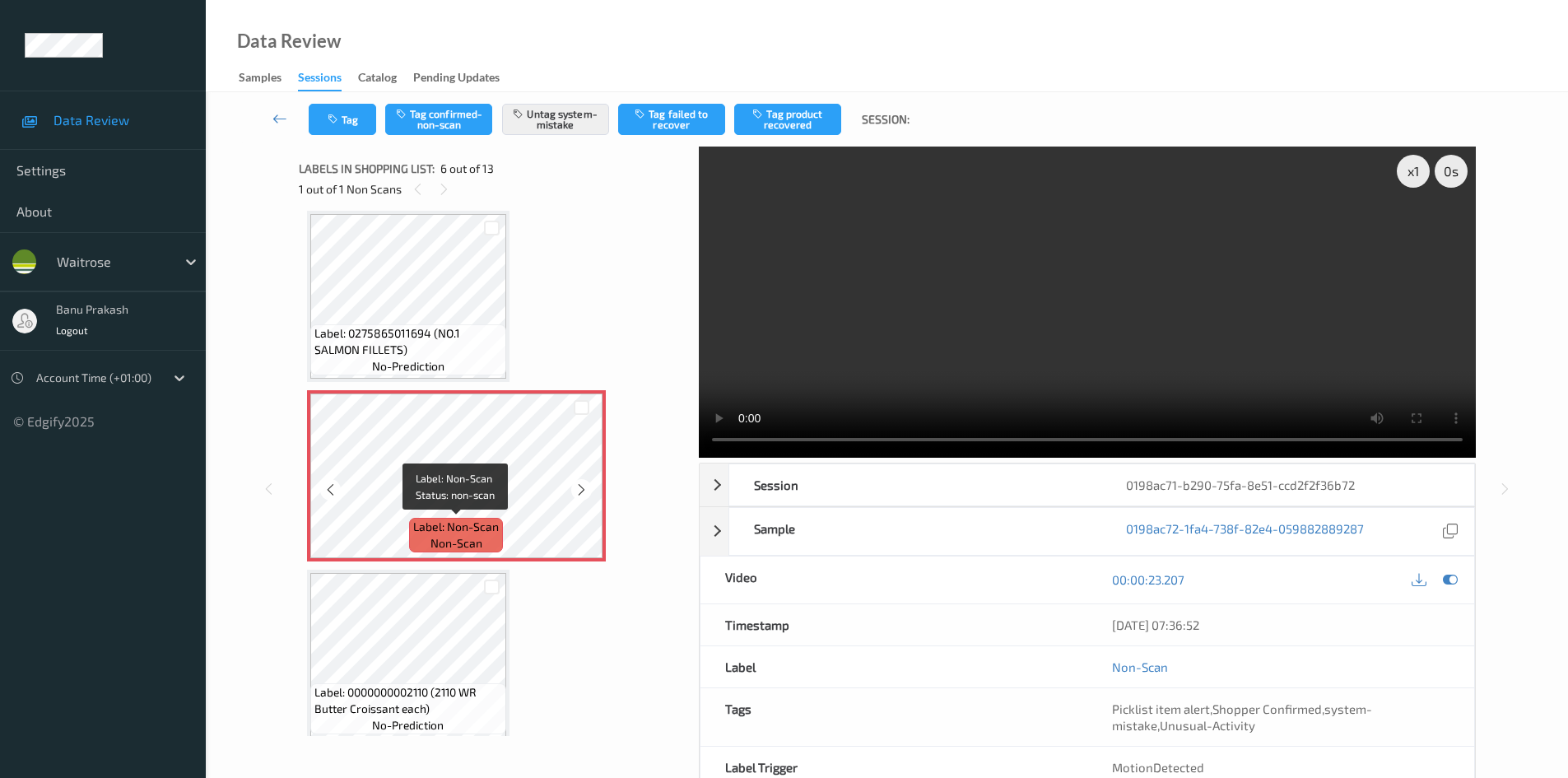
click at [453, 541] on span "non-scan" at bounding box center [456, 543] width 52 height 17
click at [582, 492] on icon at bounding box center [582, 489] width 14 height 15
click at [983, 262] on video at bounding box center [1087, 302] width 777 height 311
click at [990, 316] on video at bounding box center [1087, 302] width 777 height 311
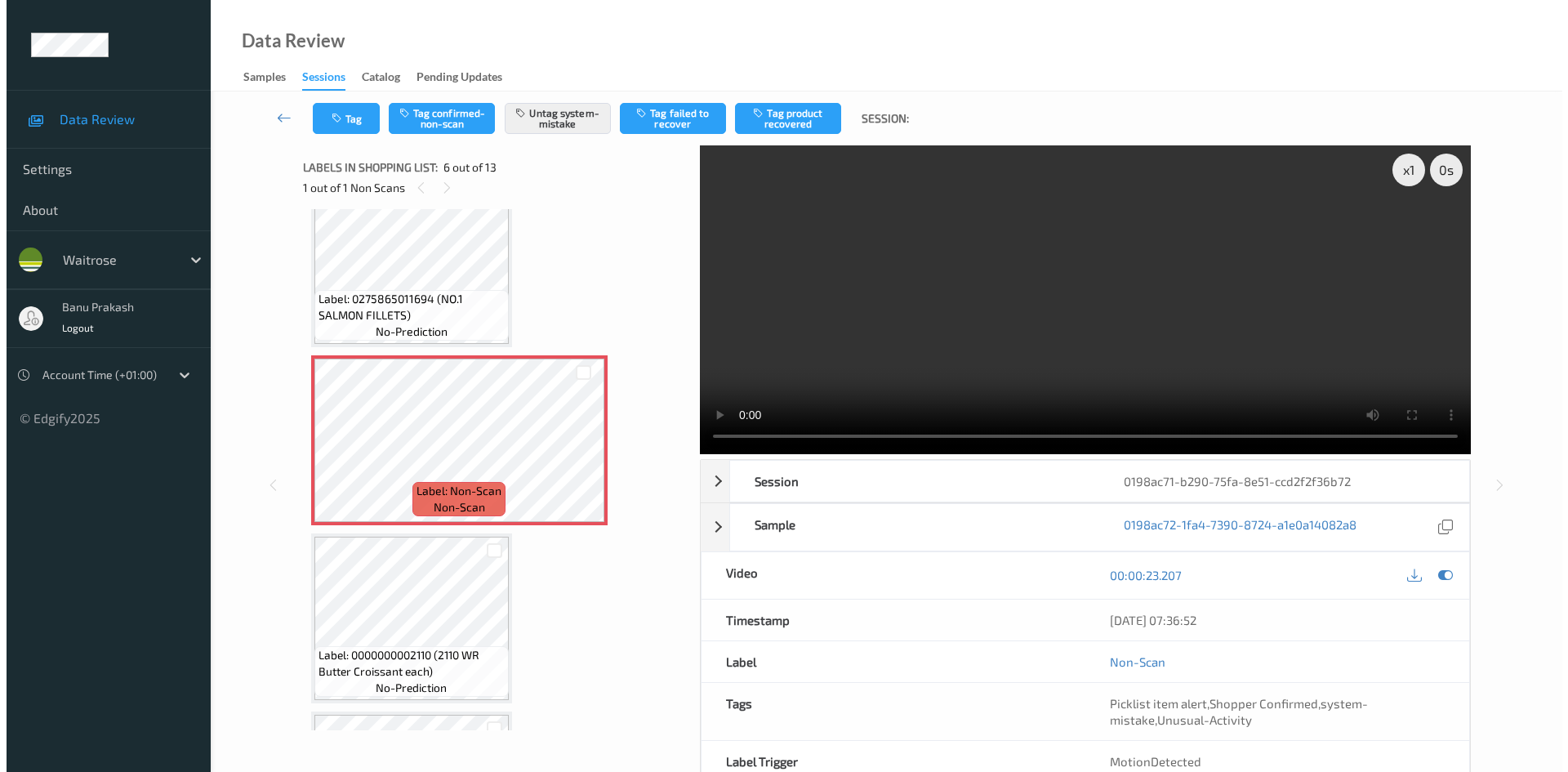
scroll to position [802, 0]
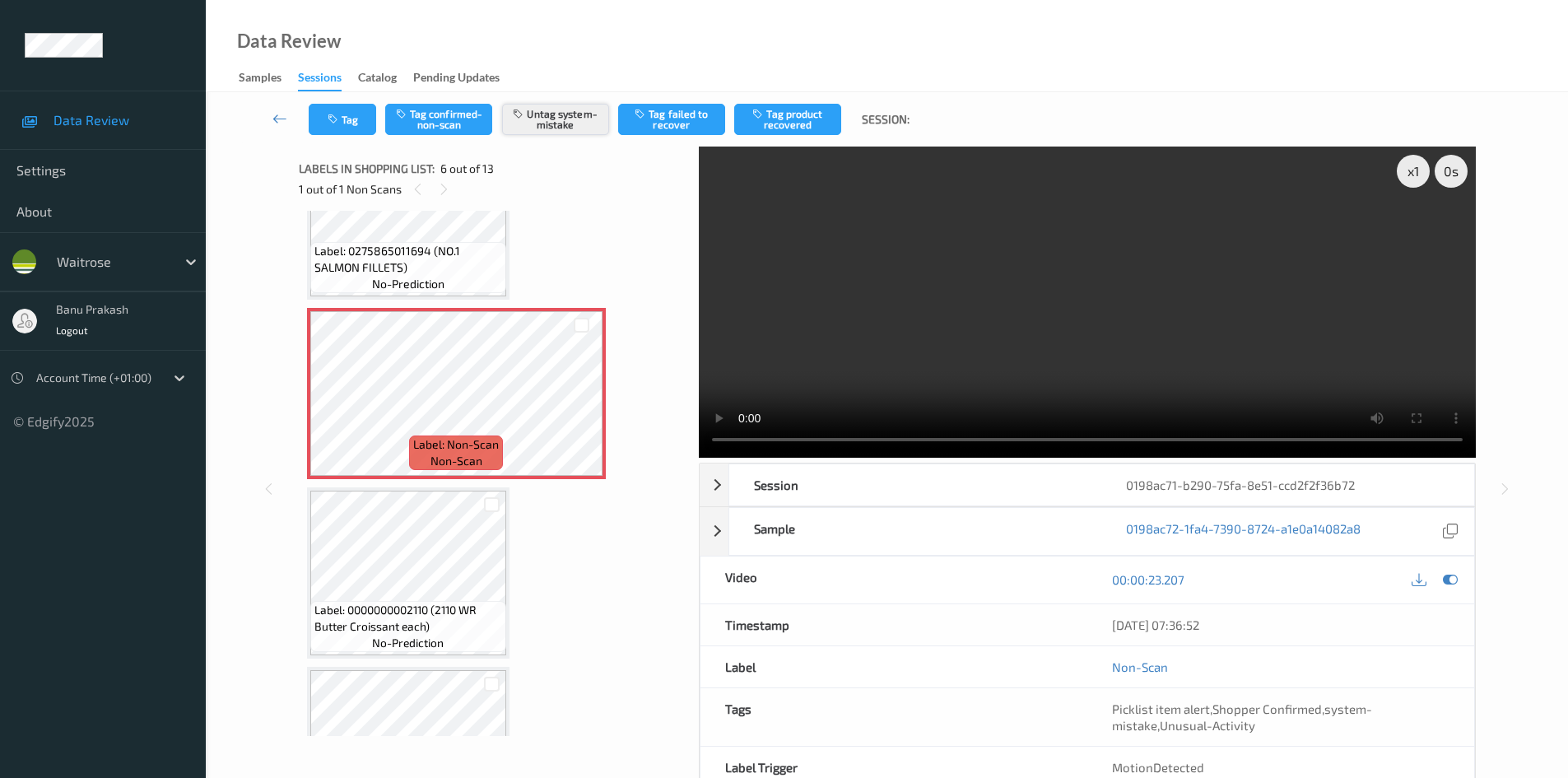
click at [559, 107] on button "Untag system-mistake" at bounding box center [556, 119] width 107 height 32
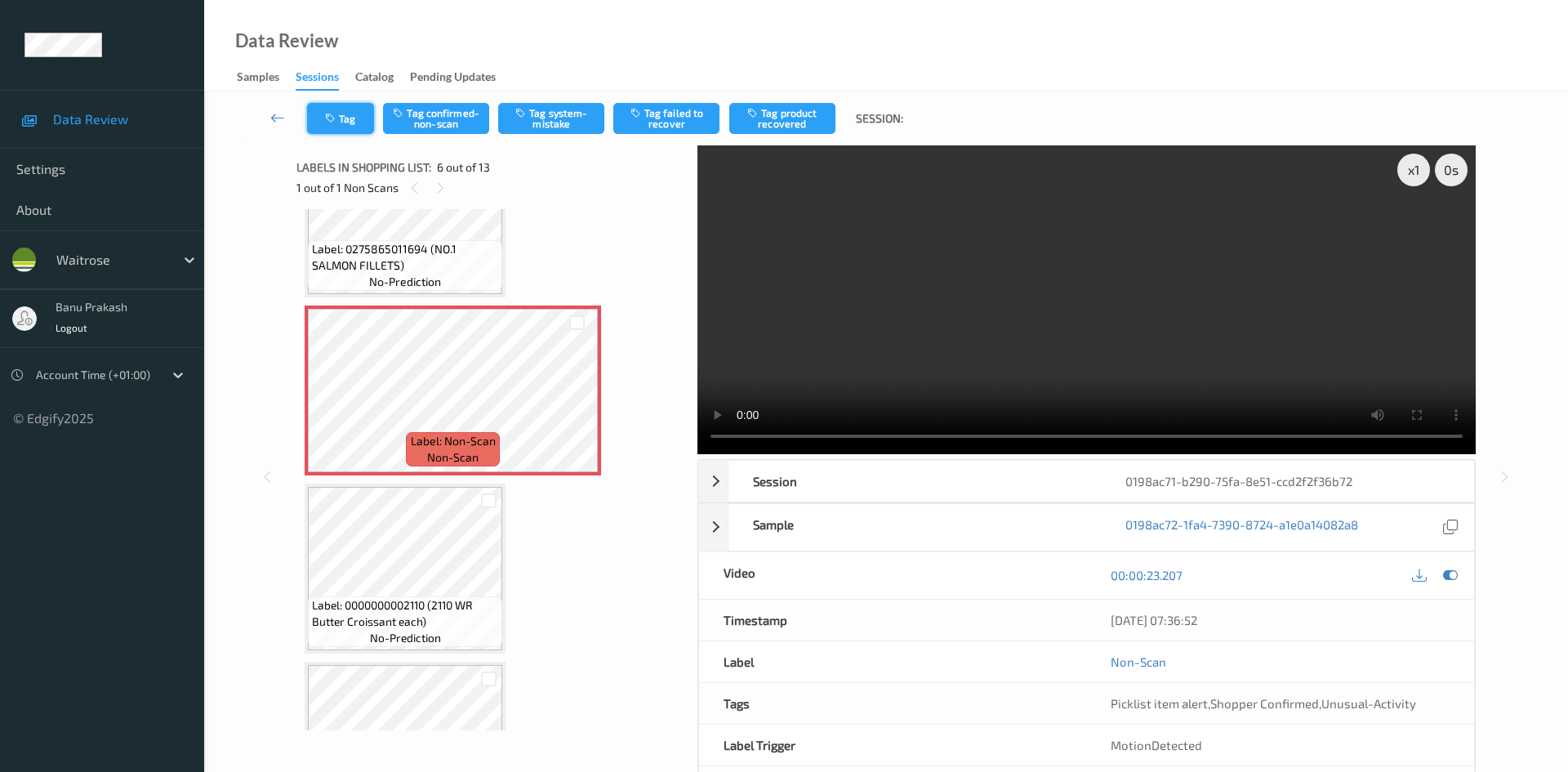
click at [355, 116] on button "Tag" at bounding box center [340, 119] width 67 height 31
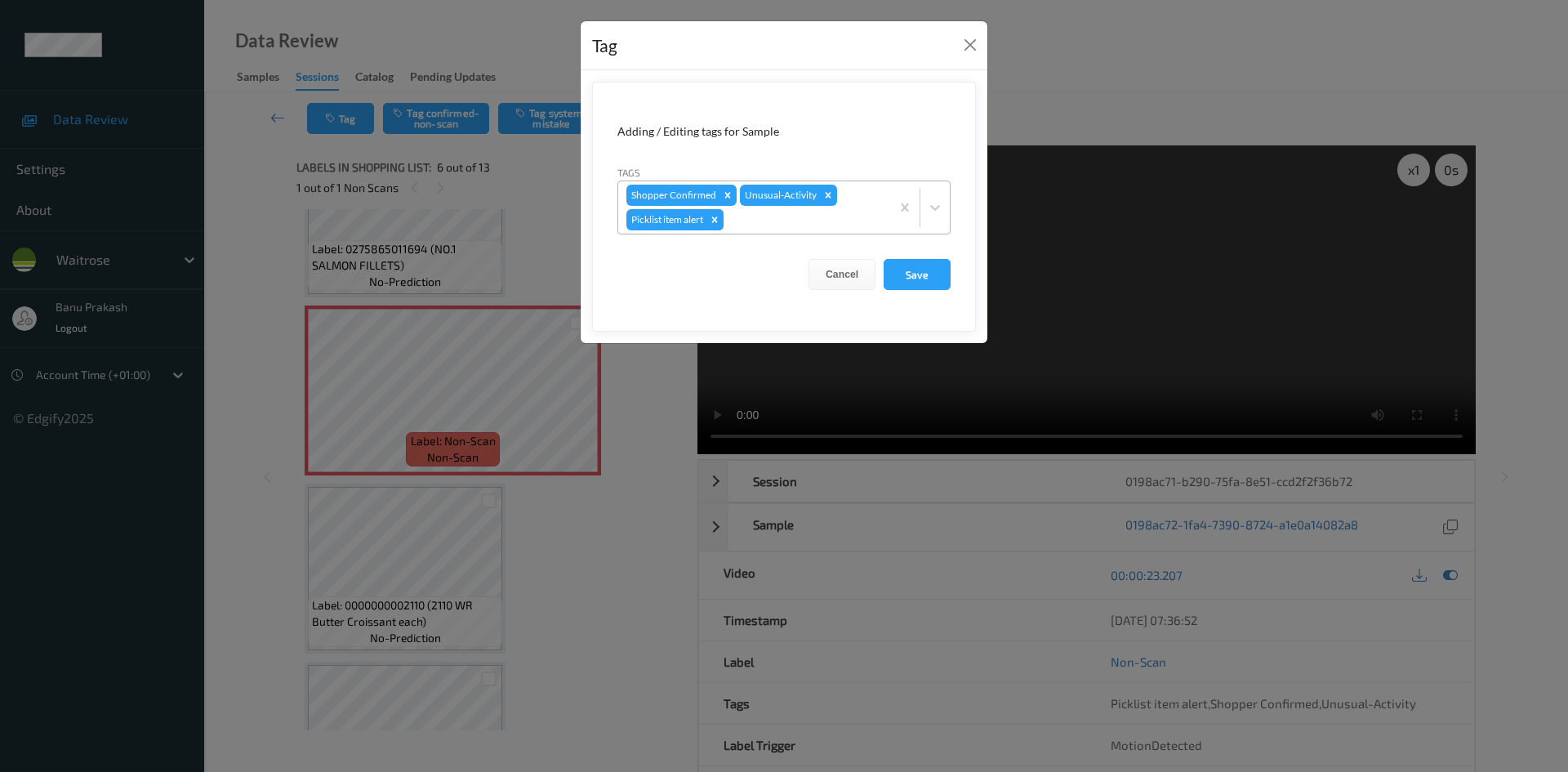
click at [712, 222] on icon "Remove Picklist item alert" at bounding box center [714, 220] width 11 height 11
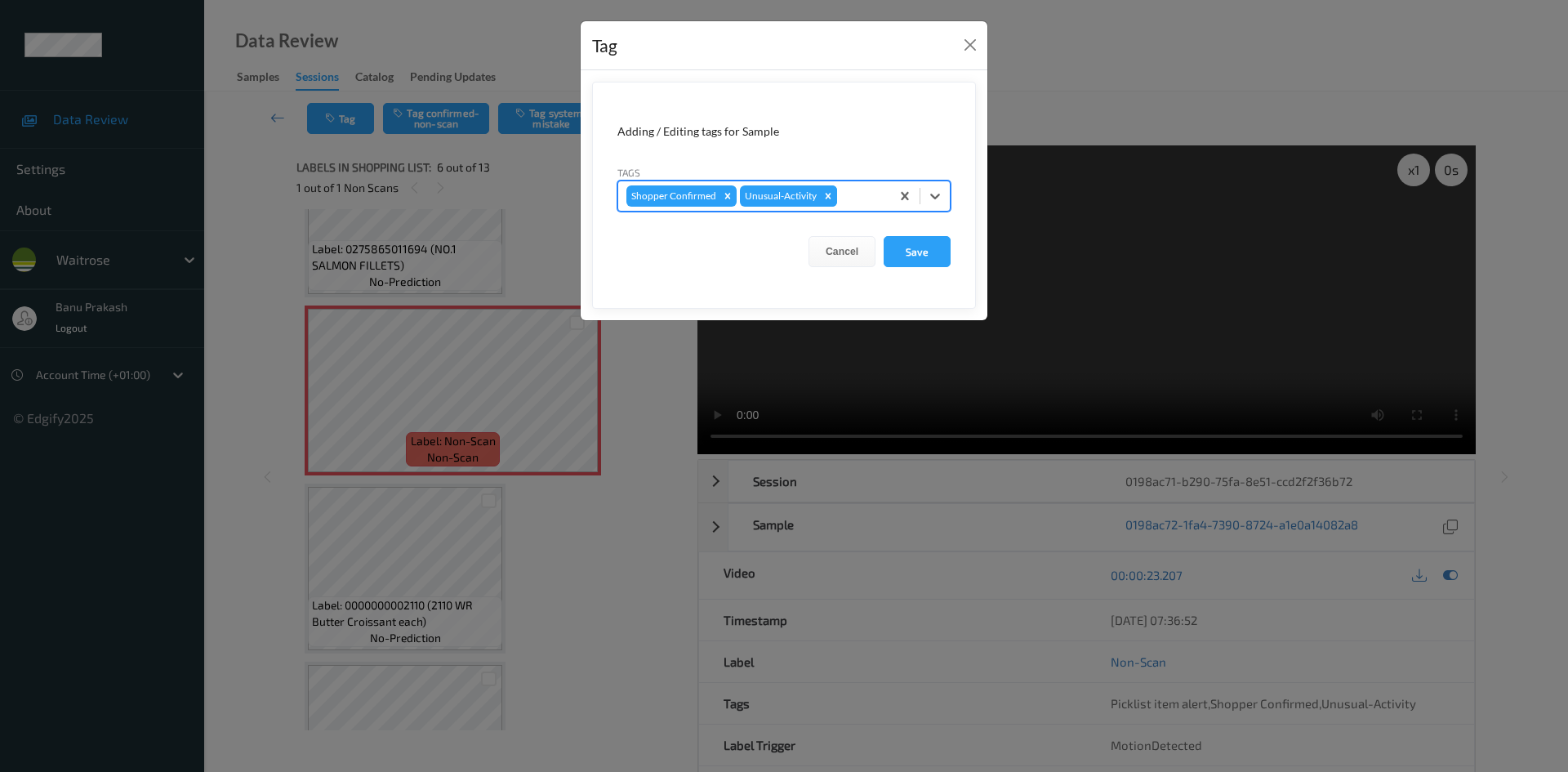
click at [826, 197] on icon "Remove Unusual-Activity" at bounding box center [829, 195] width 6 height 6
click at [918, 253] on button "Save" at bounding box center [917, 252] width 67 height 31
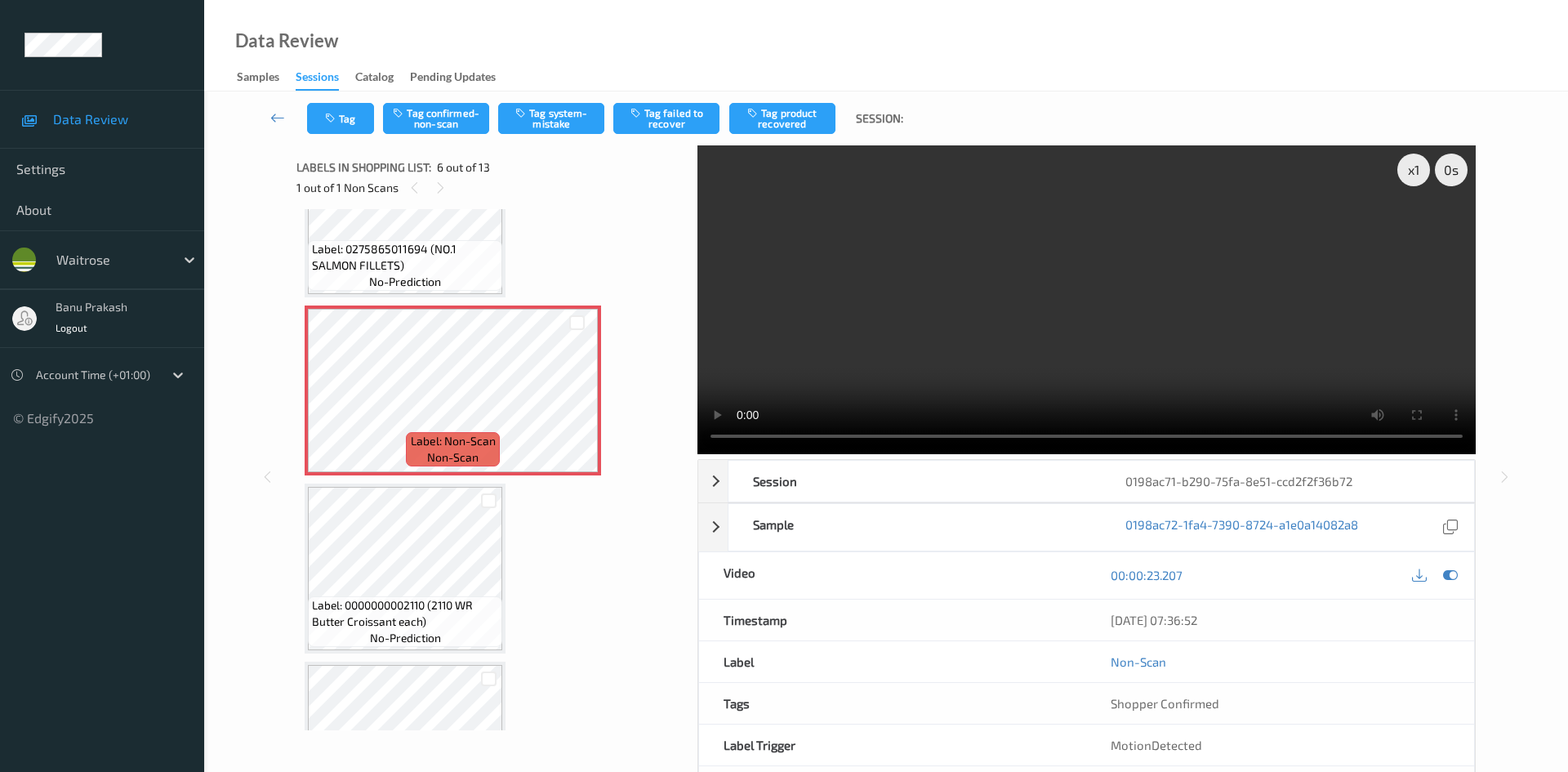
click at [436, 136] on div "Tag Tag confirmed-non-scan Tag system-mistake Tag failed to recover Tag product…" at bounding box center [886, 119] width 1297 height 54
click at [435, 124] on button "Tag confirmed-non-scan" at bounding box center [437, 119] width 106 height 31
click at [795, 125] on button "Tag product recovered" at bounding box center [783, 119] width 106 height 31
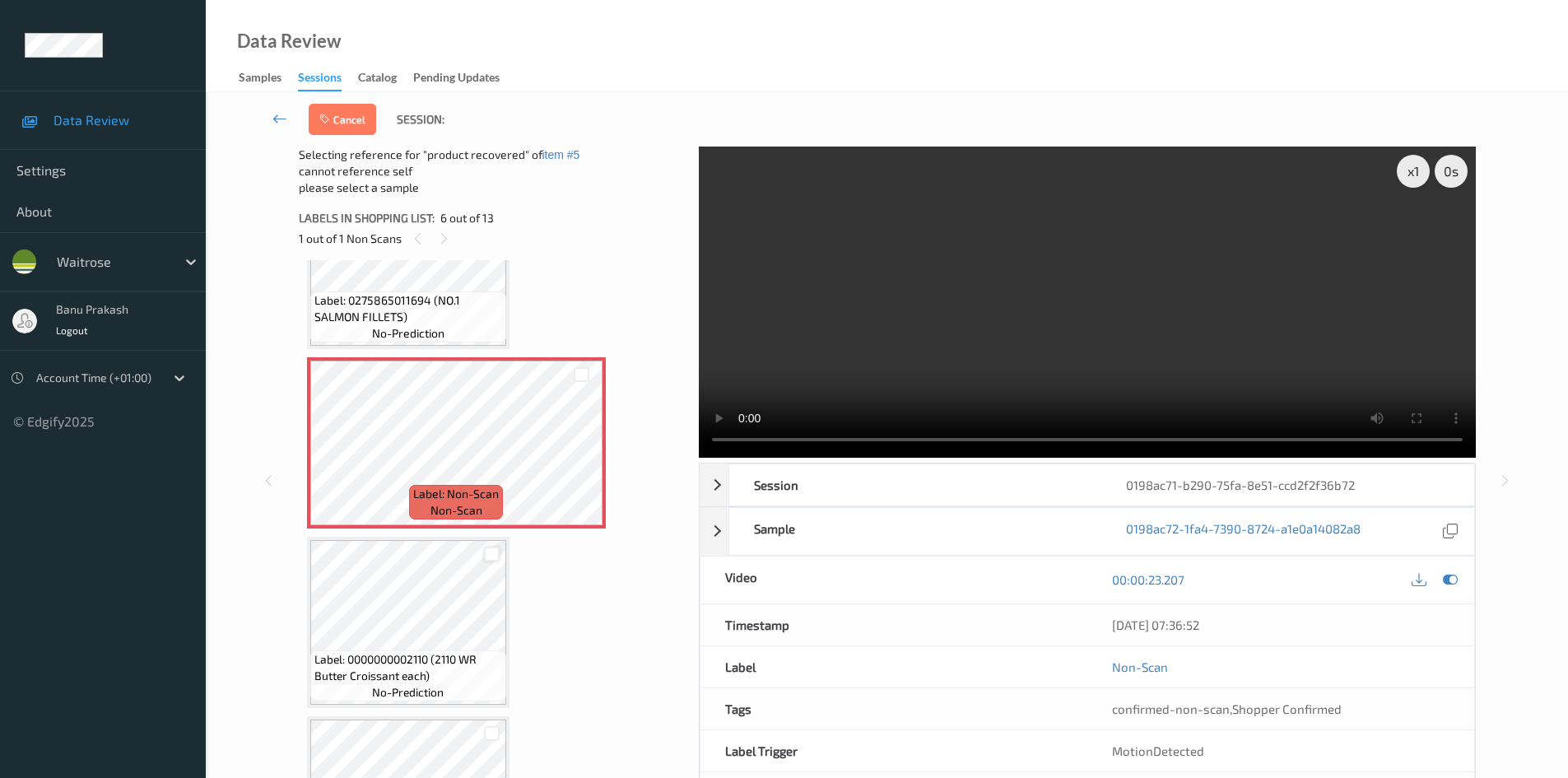
click at [493, 554] on div at bounding box center [492, 554] width 16 height 16
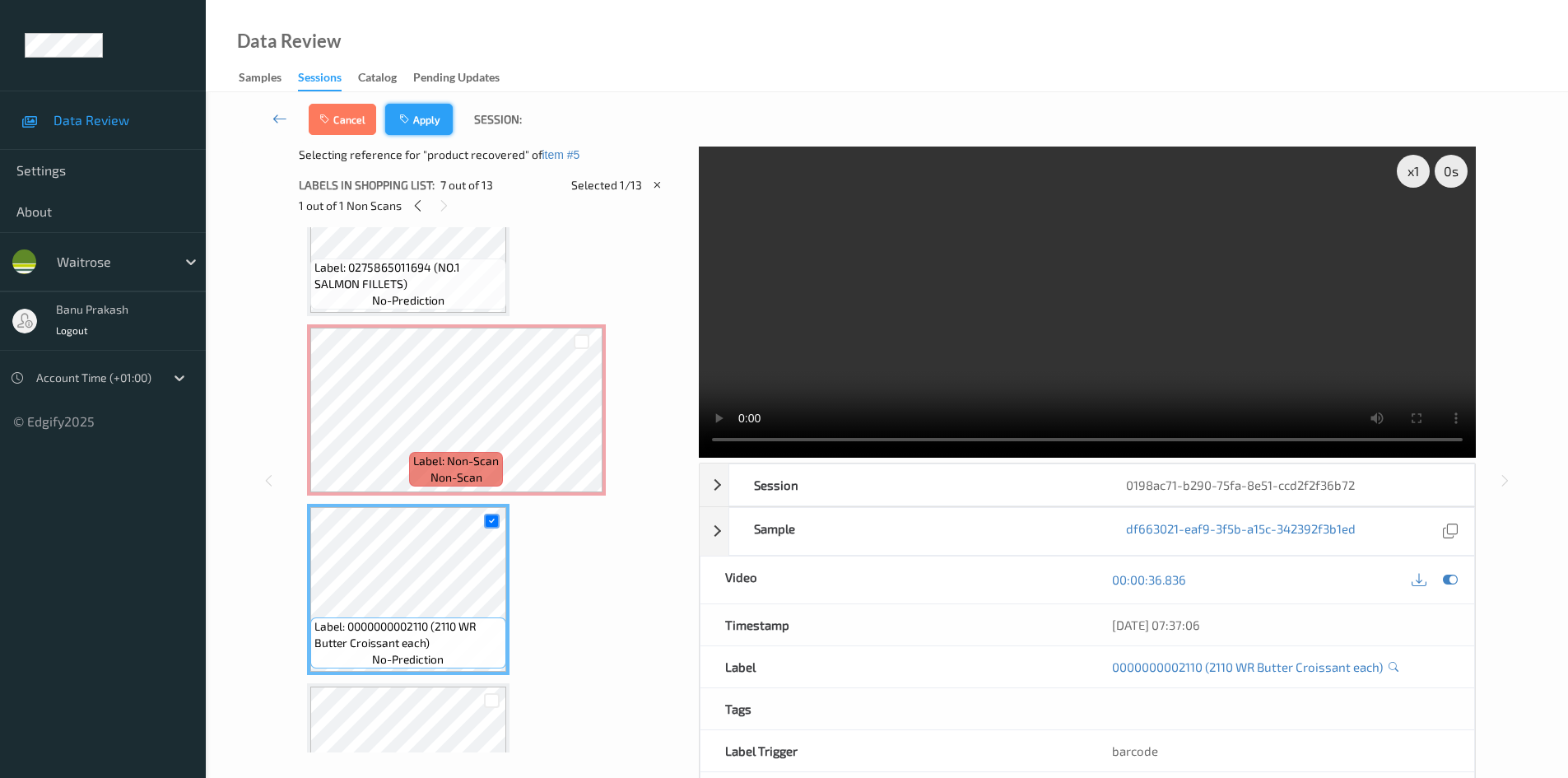
click at [408, 119] on icon "button" at bounding box center [407, 119] width 14 height 11
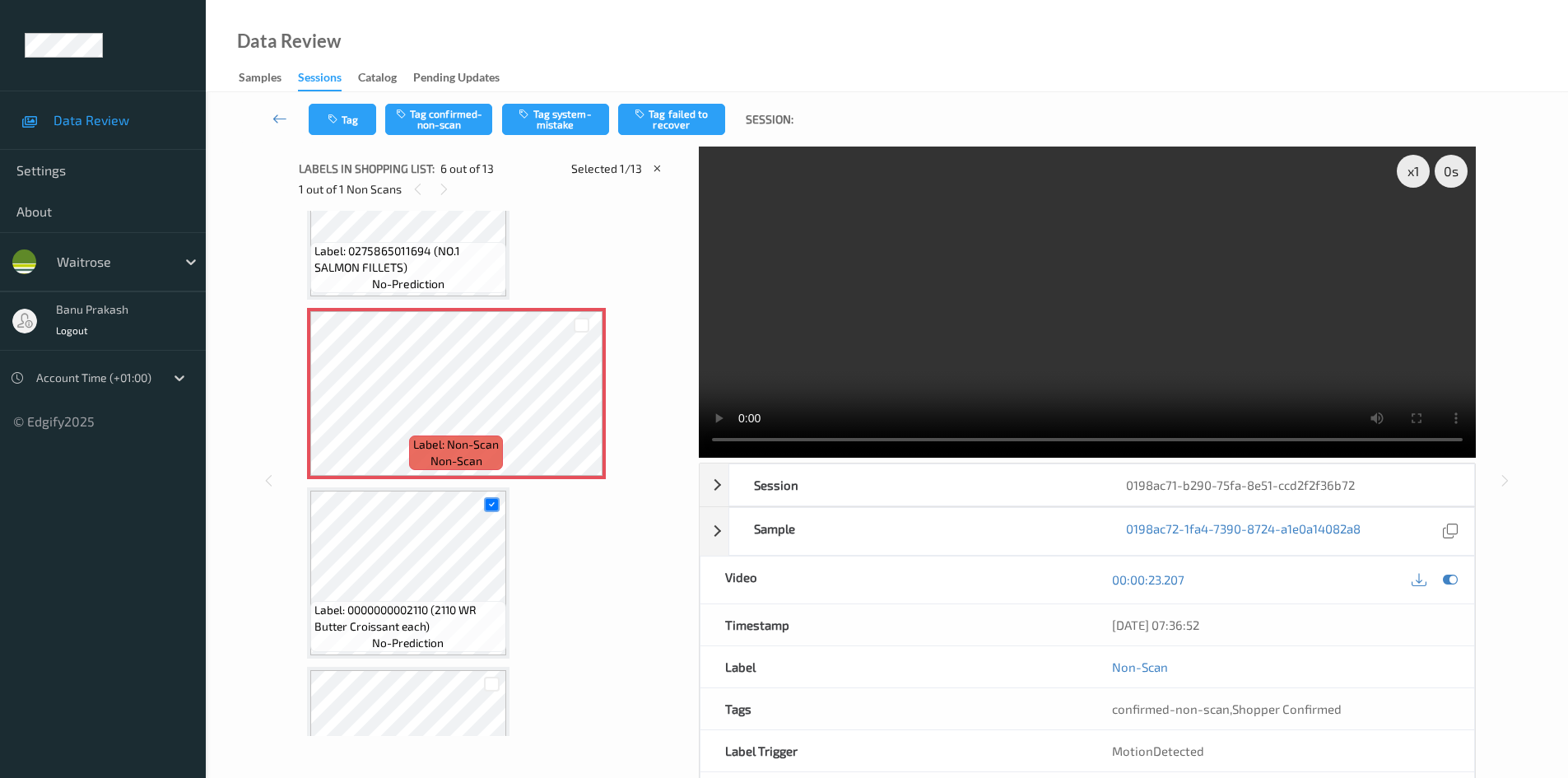
scroll to position [726, 0]
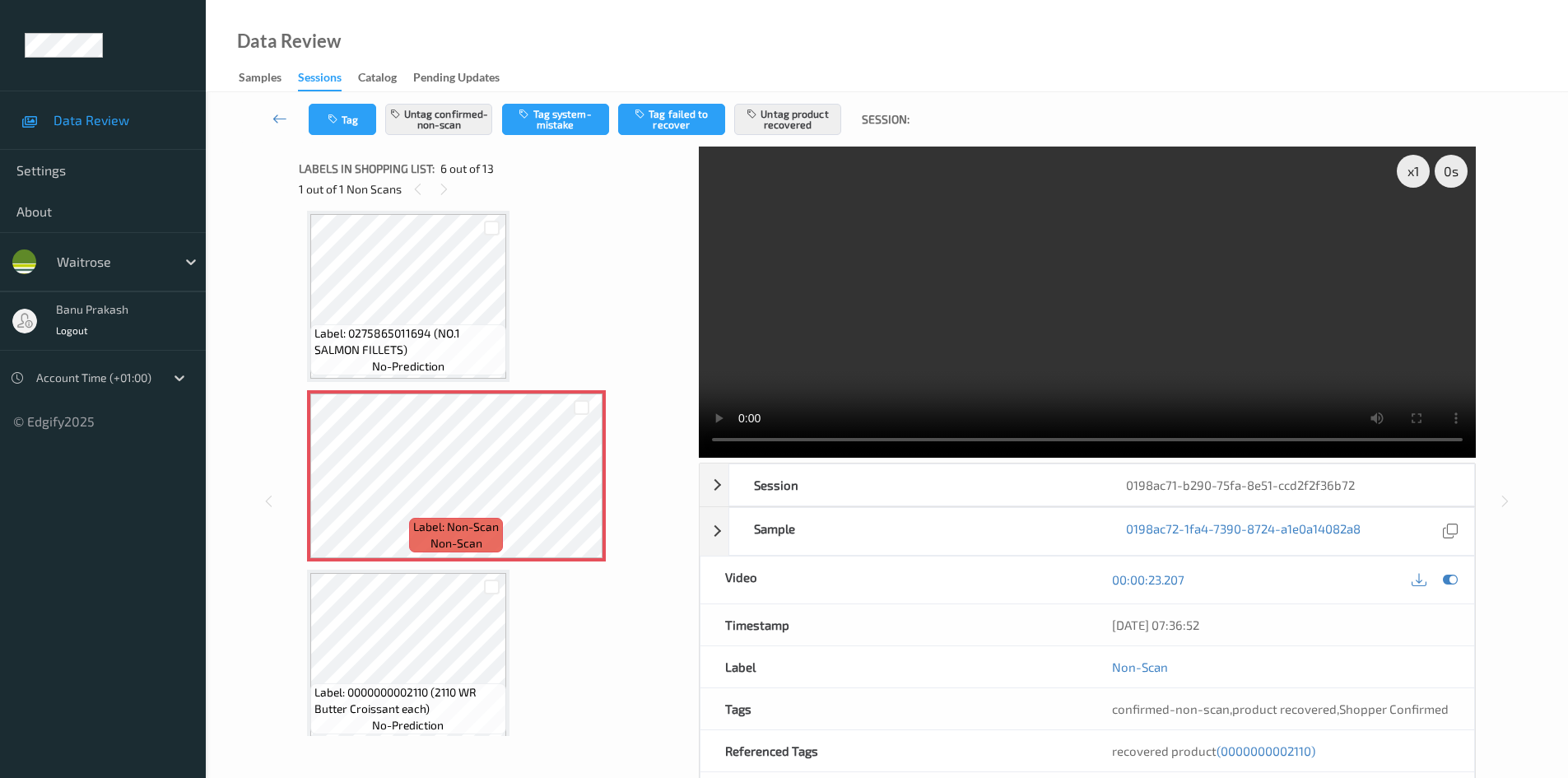
click at [303, 10] on div "Data Review Samples Sessions Catalog Pending Updates" at bounding box center [886, 46] width 1362 height 92
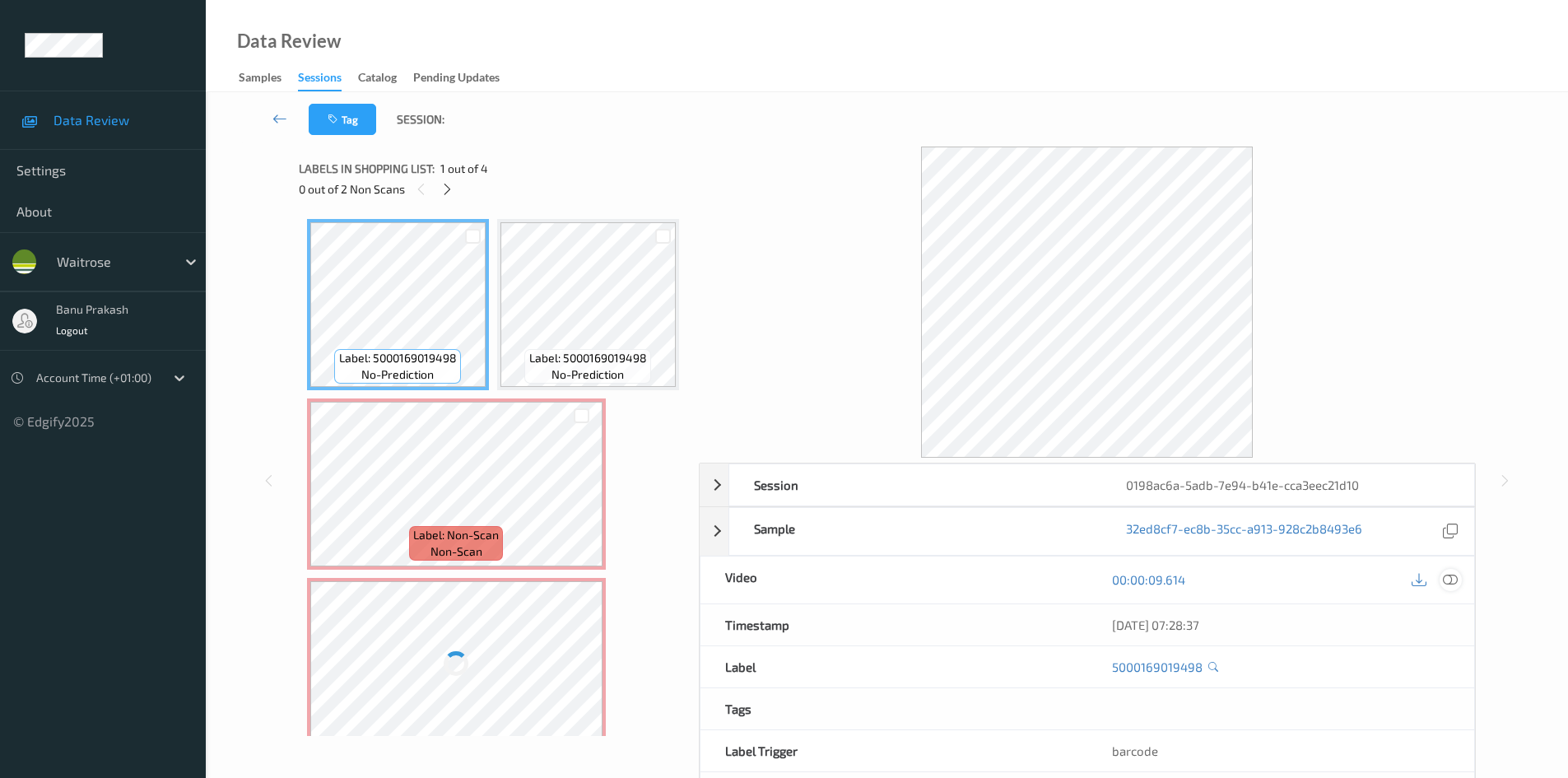
click at [1454, 581] on icon at bounding box center [1450, 579] width 15 height 15
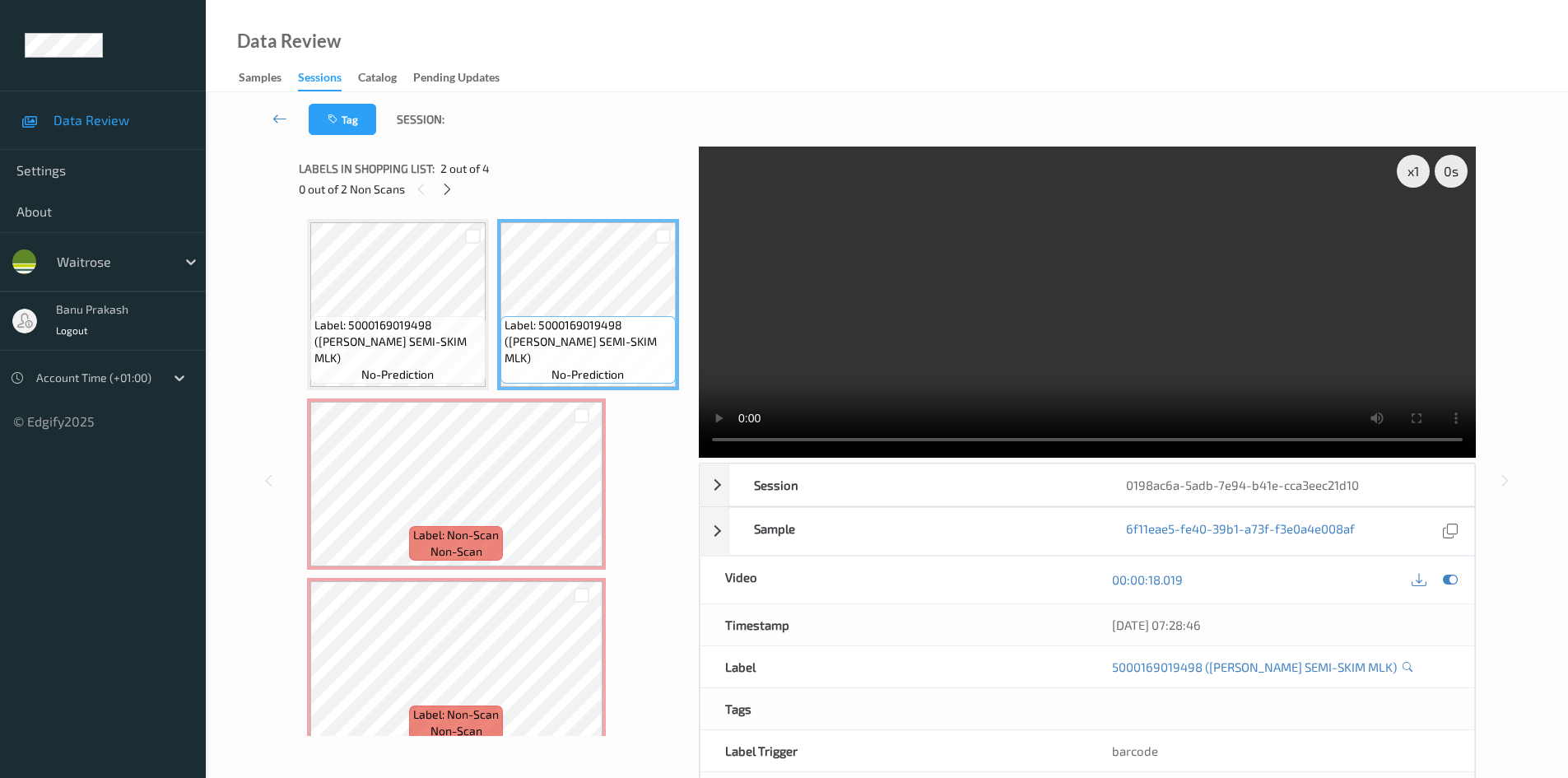
click at [1184, 296] on video at bounding box center [1087, 302] width 777 height 311
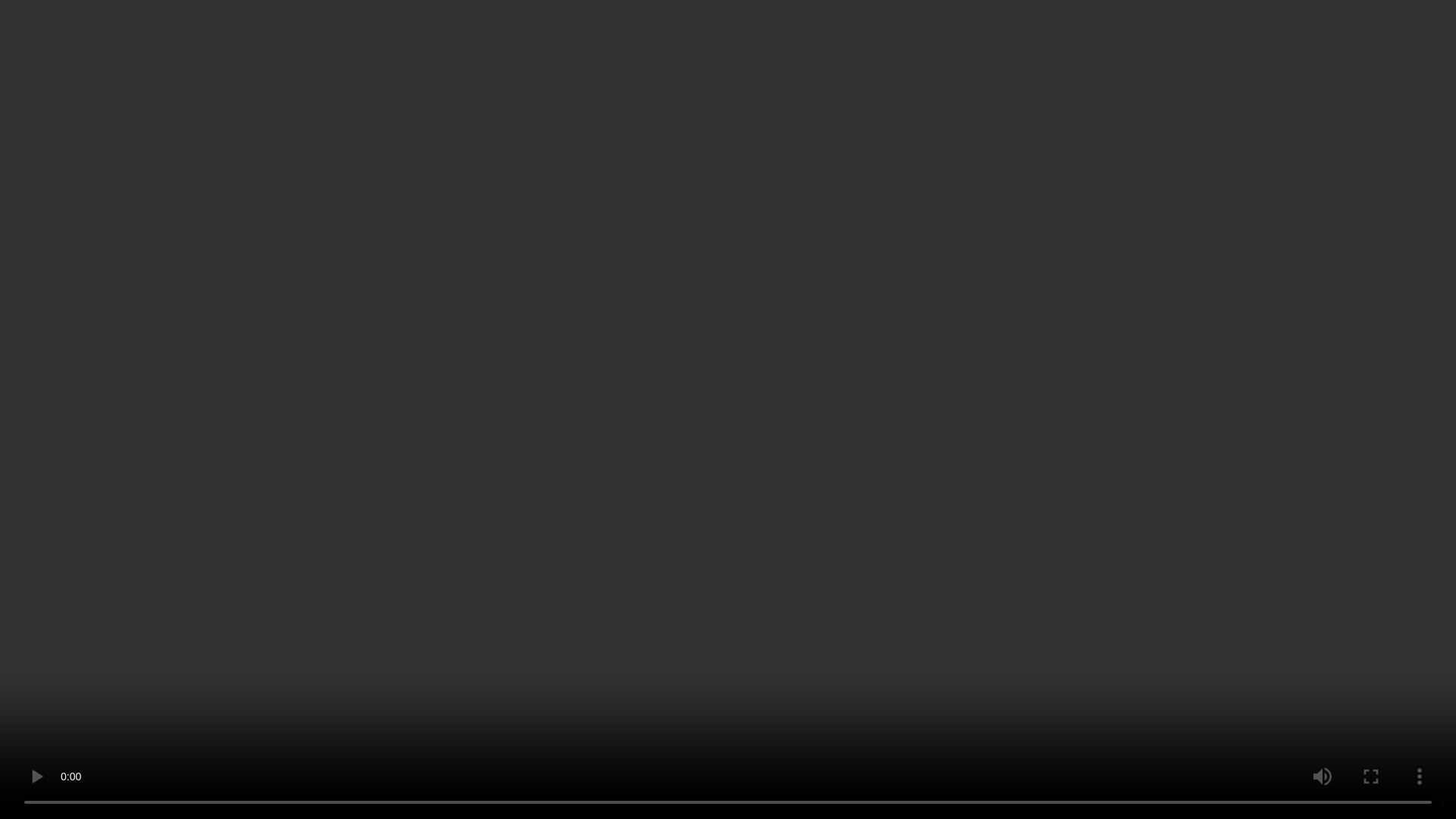
click at [740, 452] on video at bounding box center [728, 410] width 1456 height 819
click at [1067, 612] on video at bounding box center [728, 410] width 1456 height 819
click at [887, 653] on video at bounding box center [728, 410] width 1456 height 819
click at [834, 600] on video at bounding box center [728, 410] width 1456 height 819
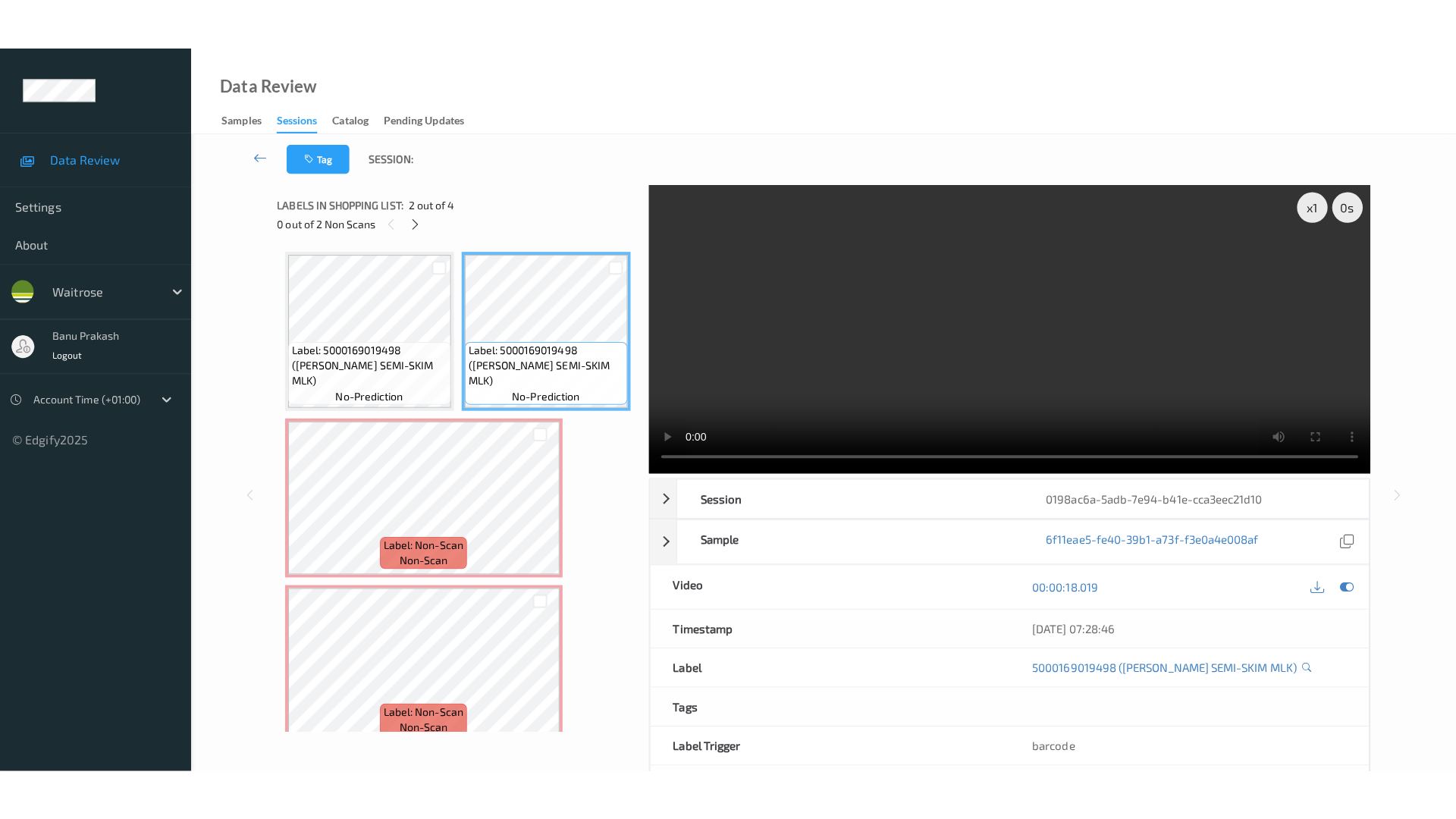
scroll to position [185, 0]
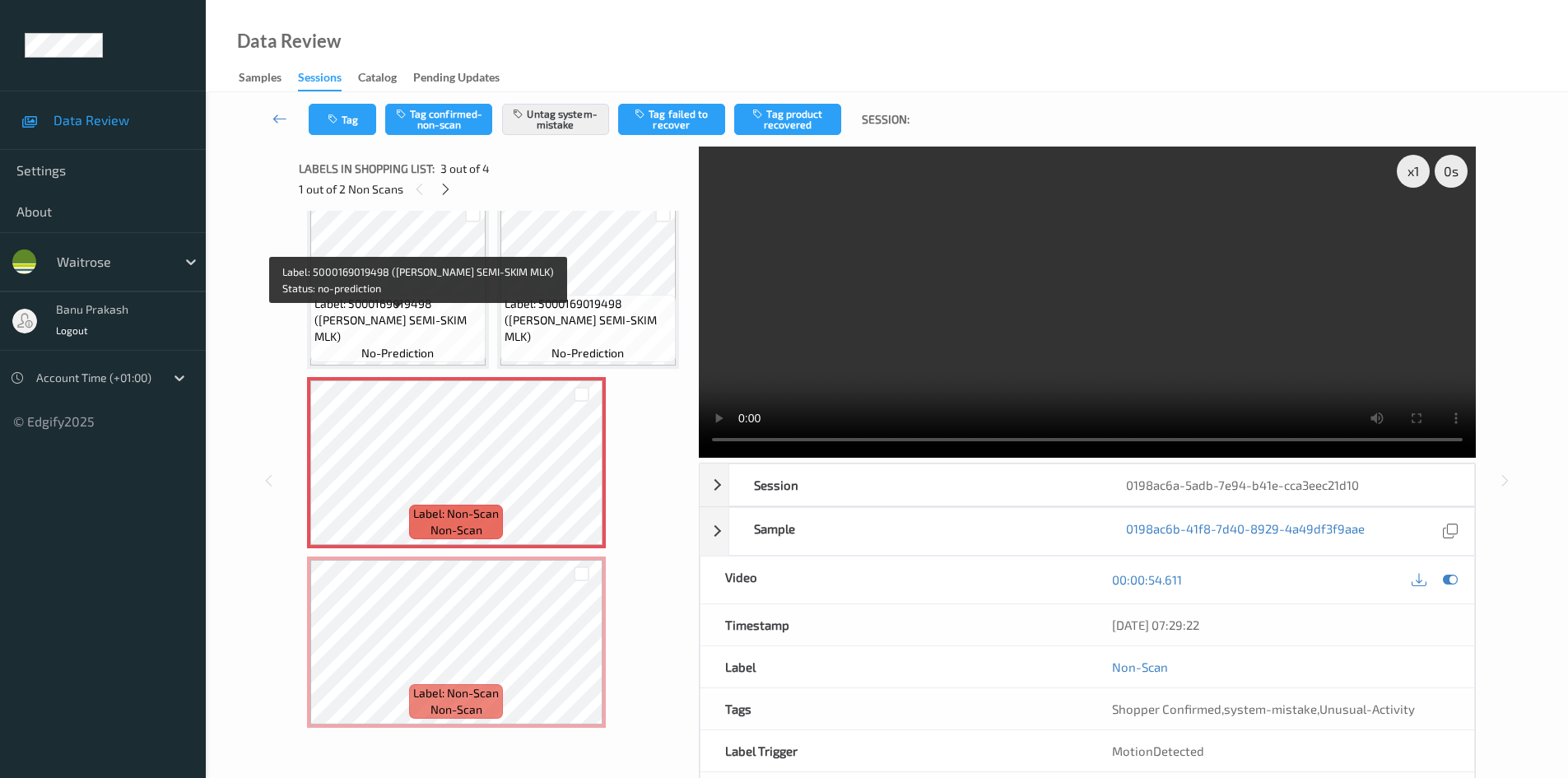
click at [505, 344] on span "Label: 5000169019498 (WR UHT SEMI-SKIM MLK)" at bounding box center [589, 320] width 167 height 49
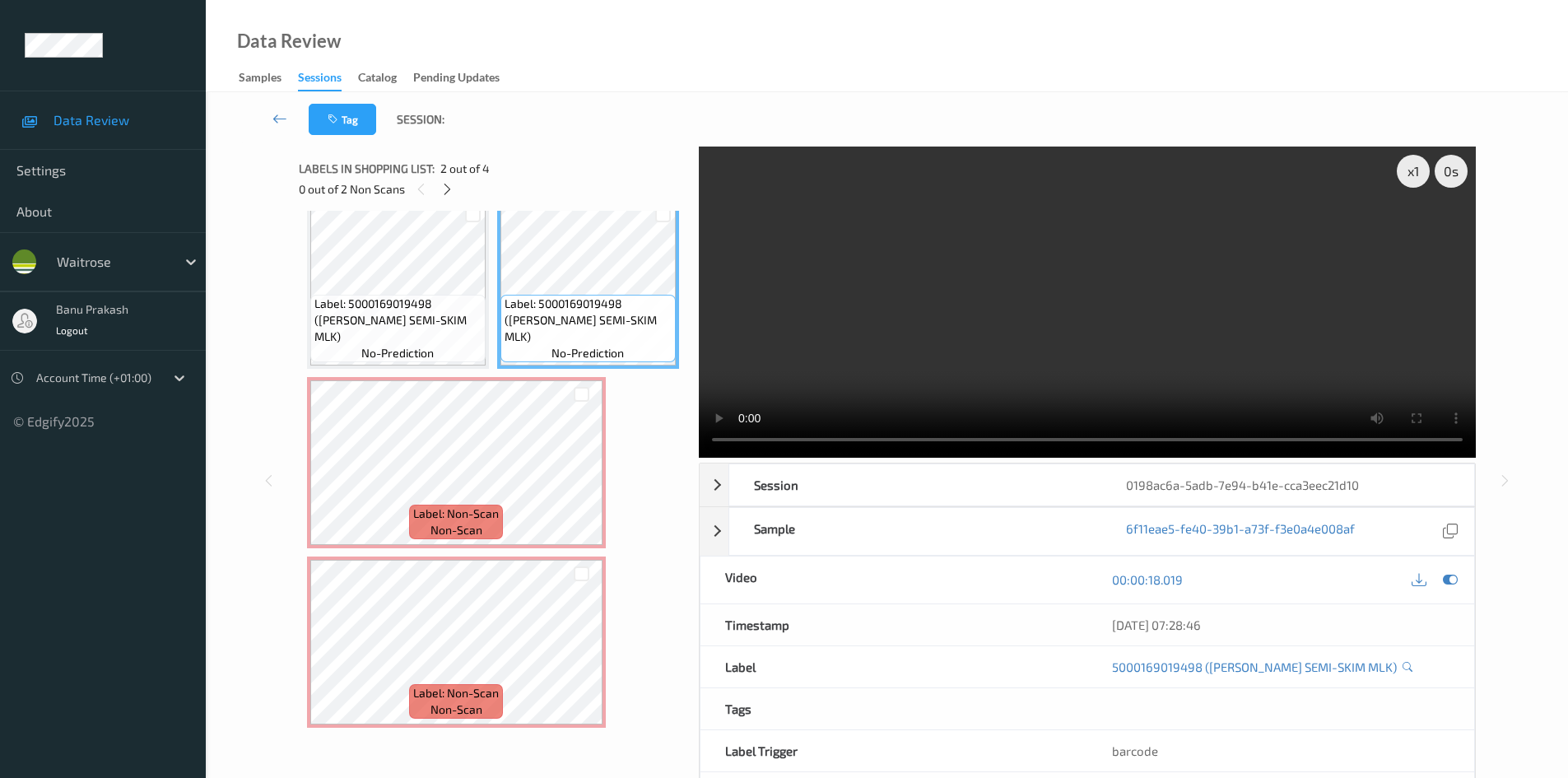
click at [805, 307] on video at bounding box center [1087, 302] width 777 height 311
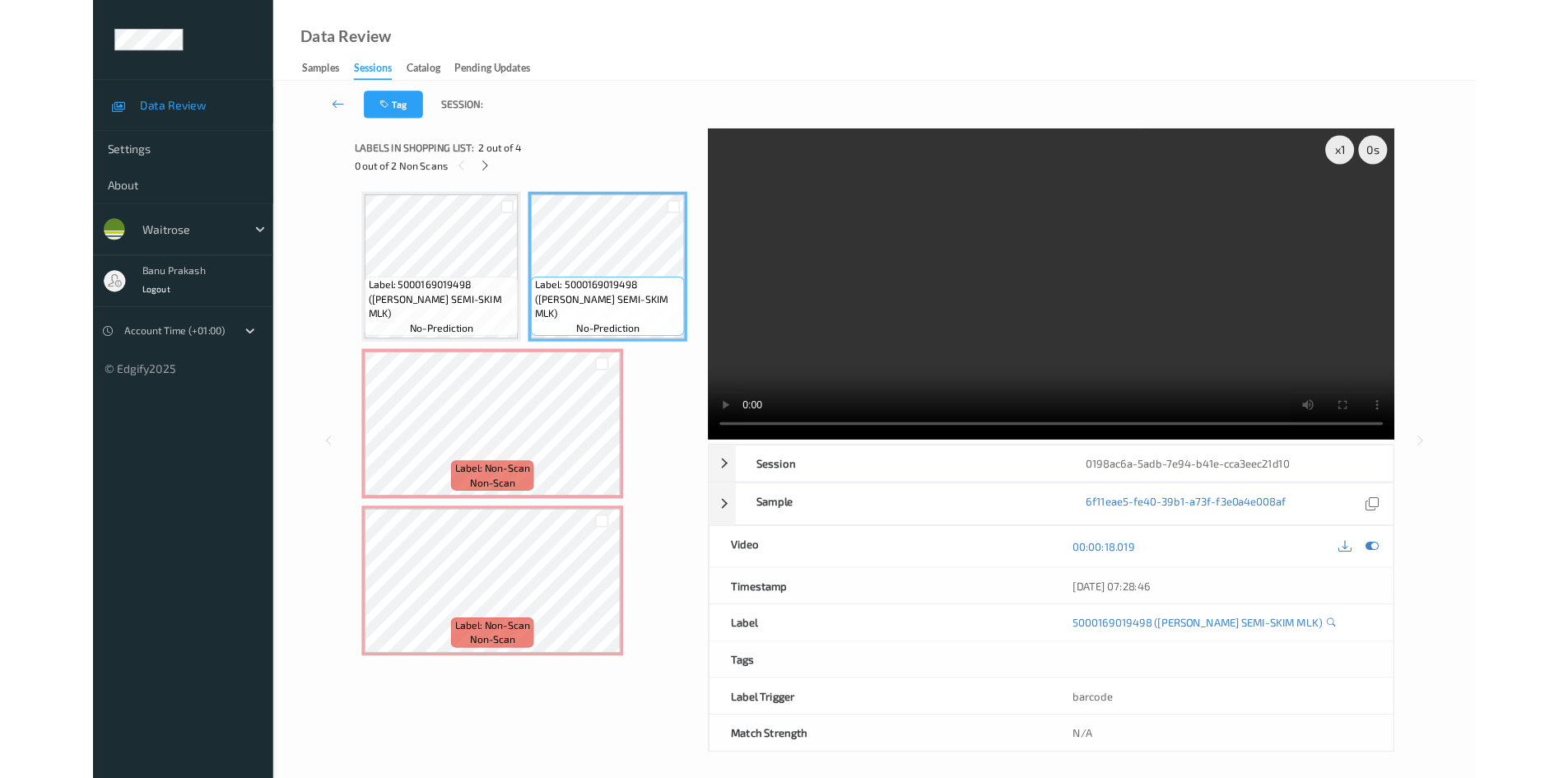
scroll to position [90, 0]
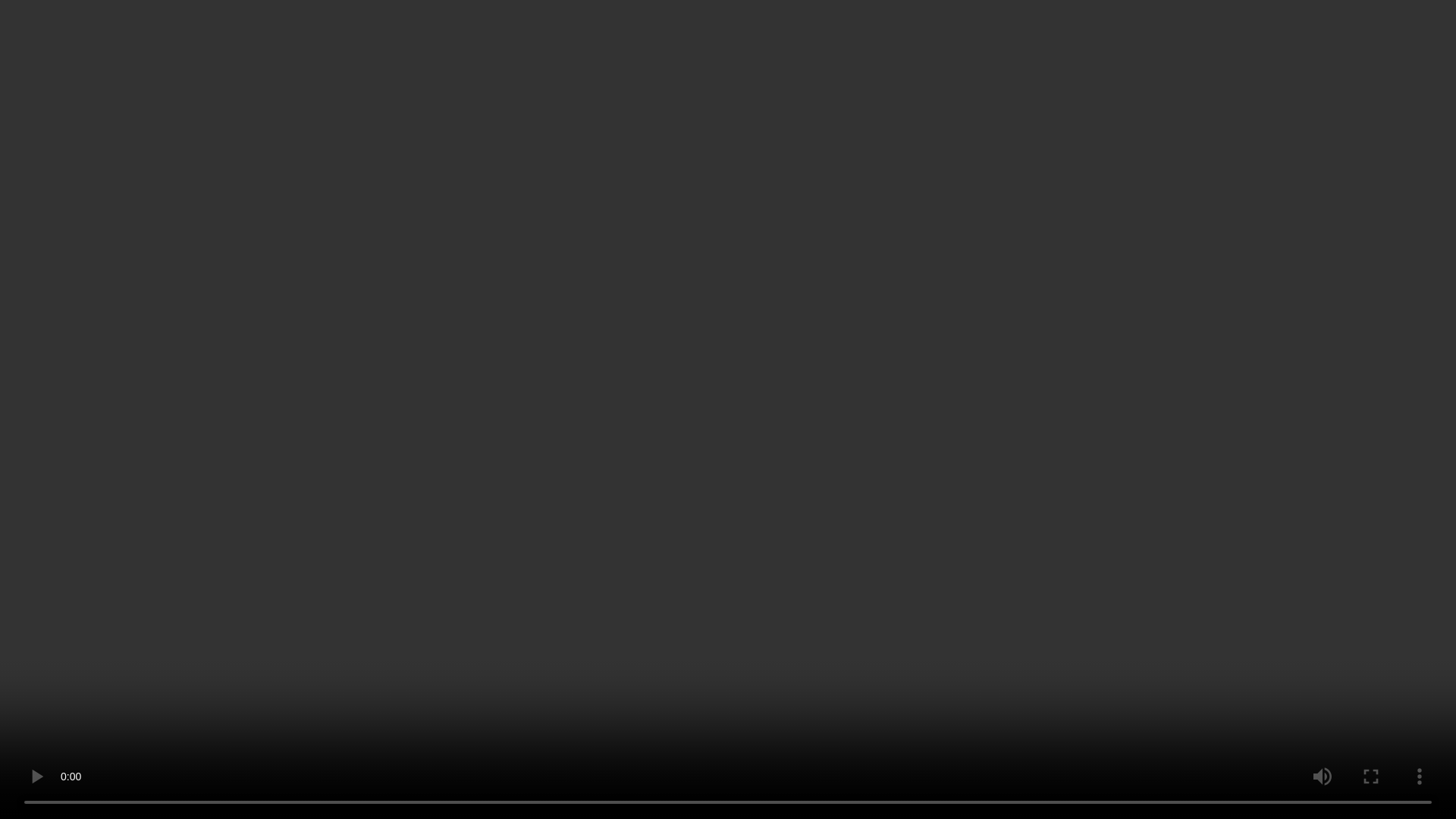
click at [591, 677] on video at bounding box center [728, 410] width 1456 height 819
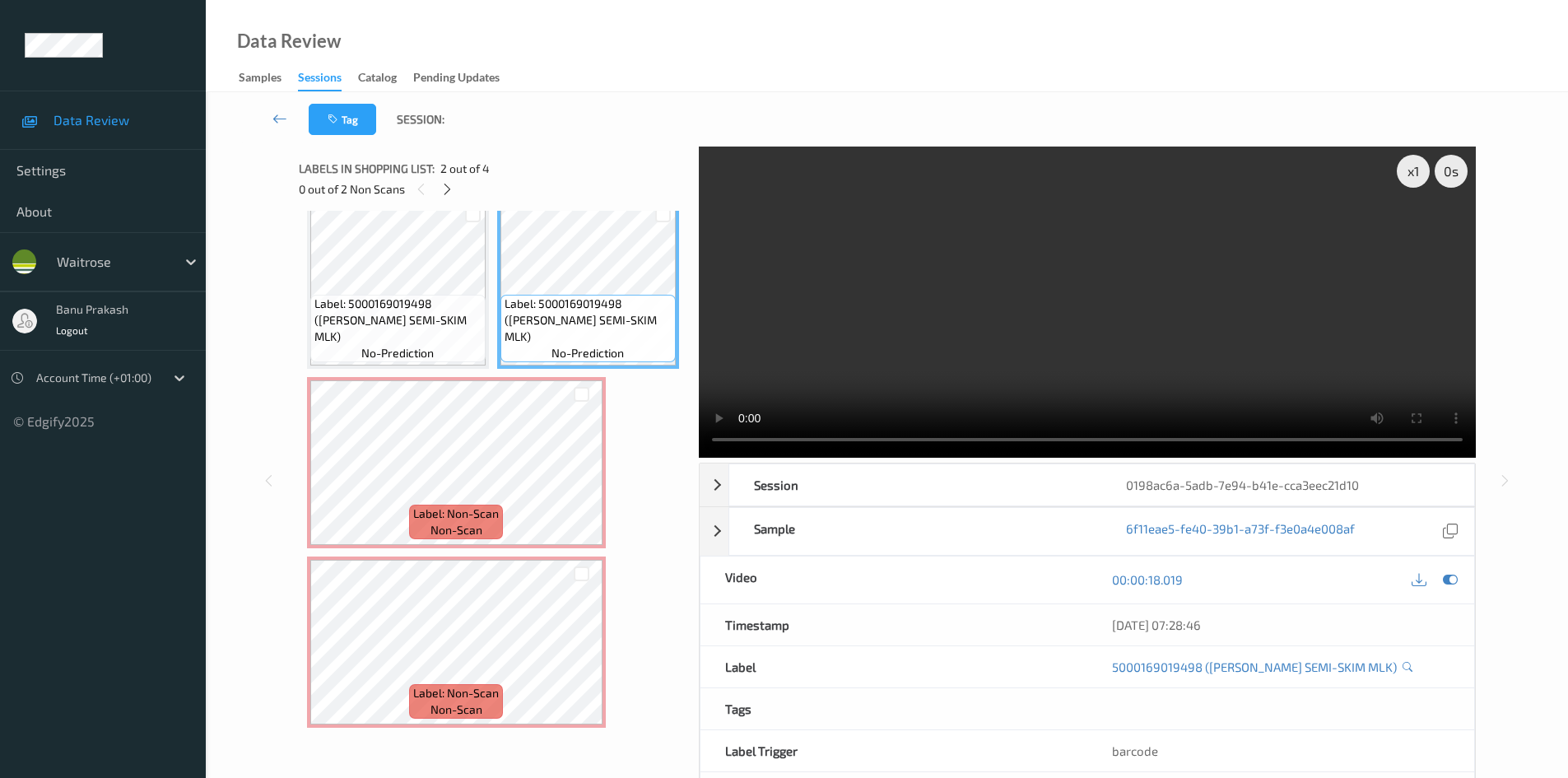
click at [971, 387] on video at bounding box center [1087, 302] width 777 height 311
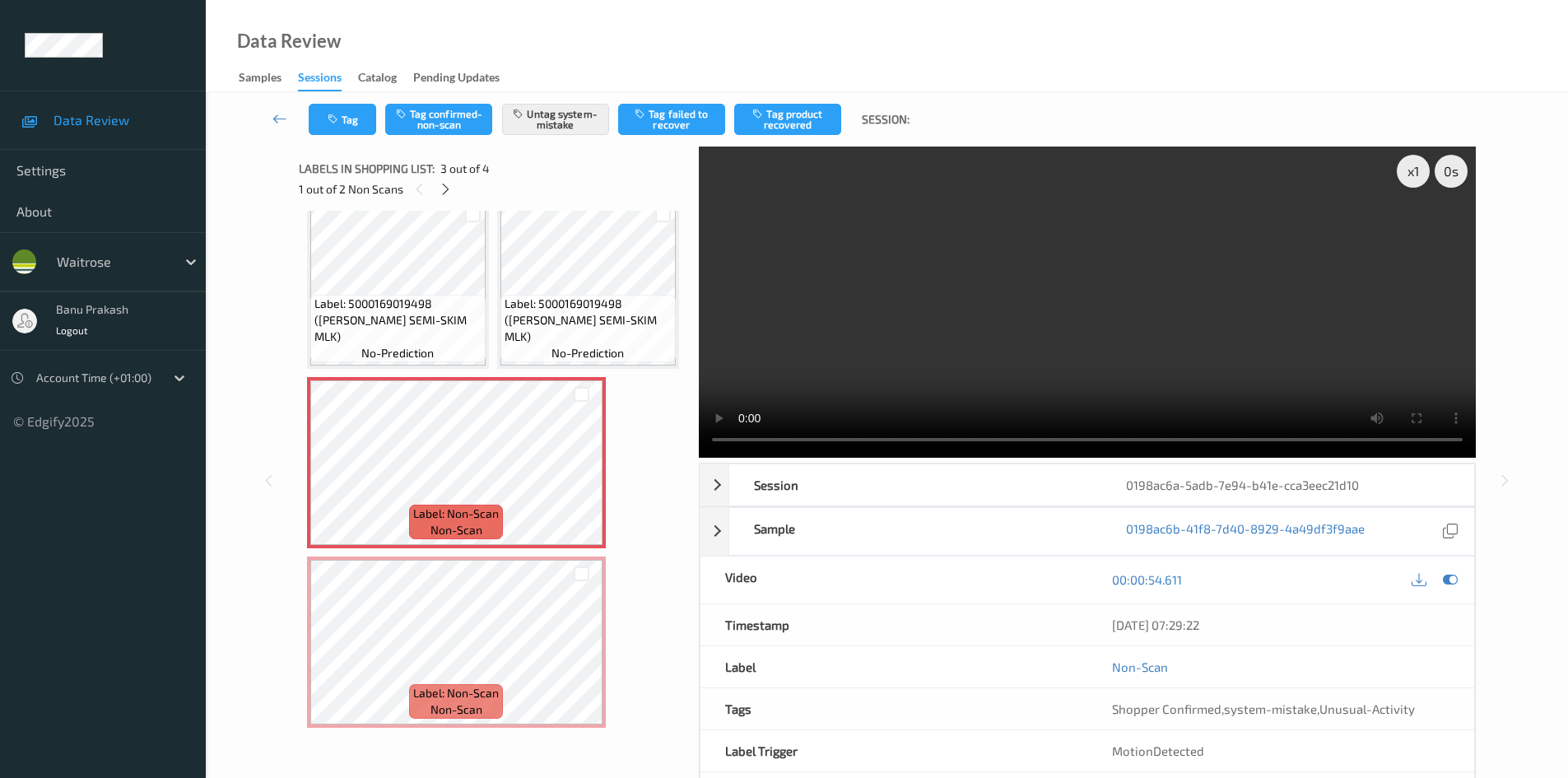
click at [946, 236] on video at bounding box center [1087, 302] width 777 height 311
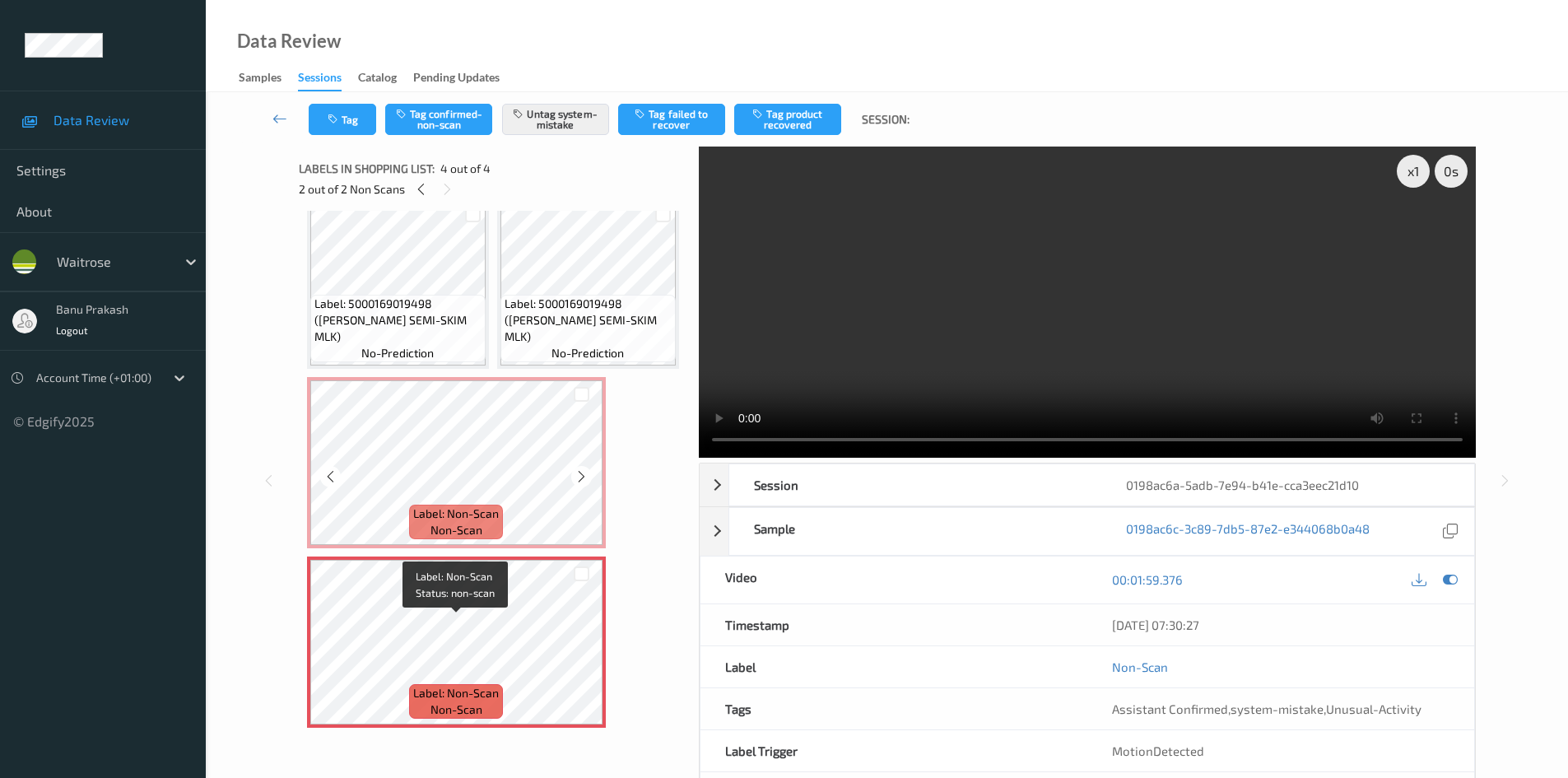
click at [501, 539] on div "Label: Non-Scan non-scan" at bounding box center [456, 522] width 94 height 34
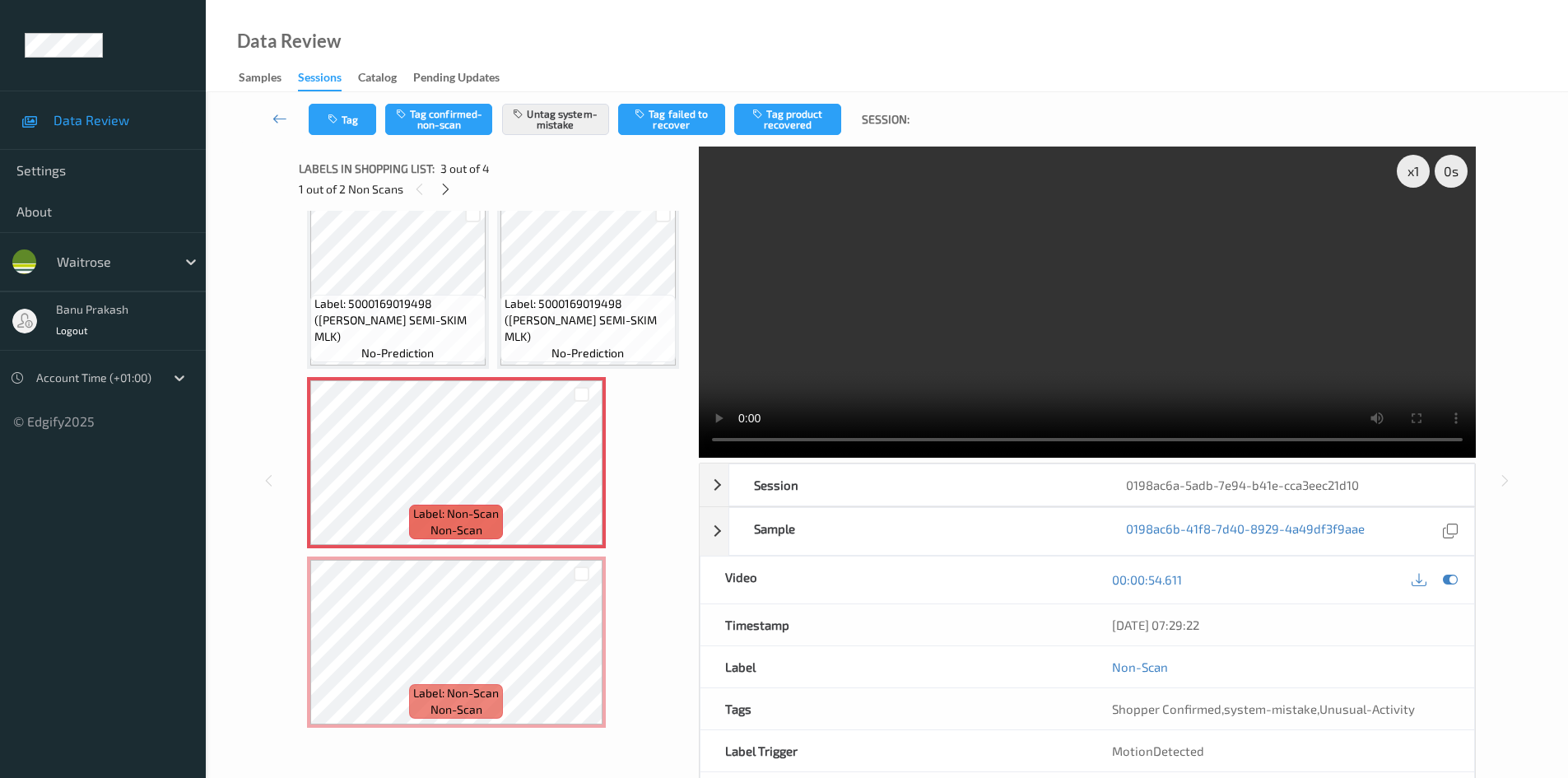
click at [971, 337] on video at bounding box center [1087, 302] width 777 height 311
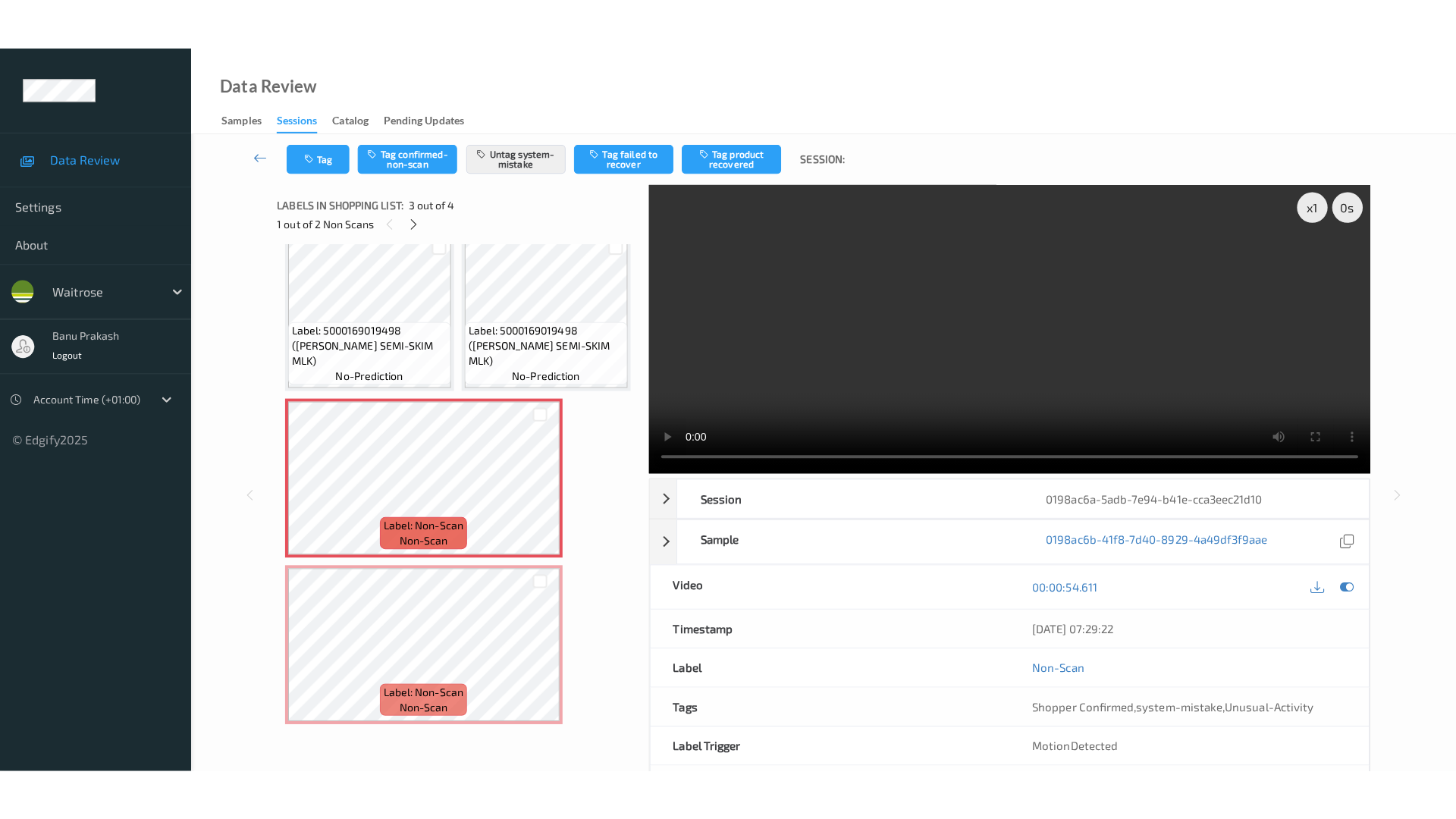
scroll to position [185, 0]
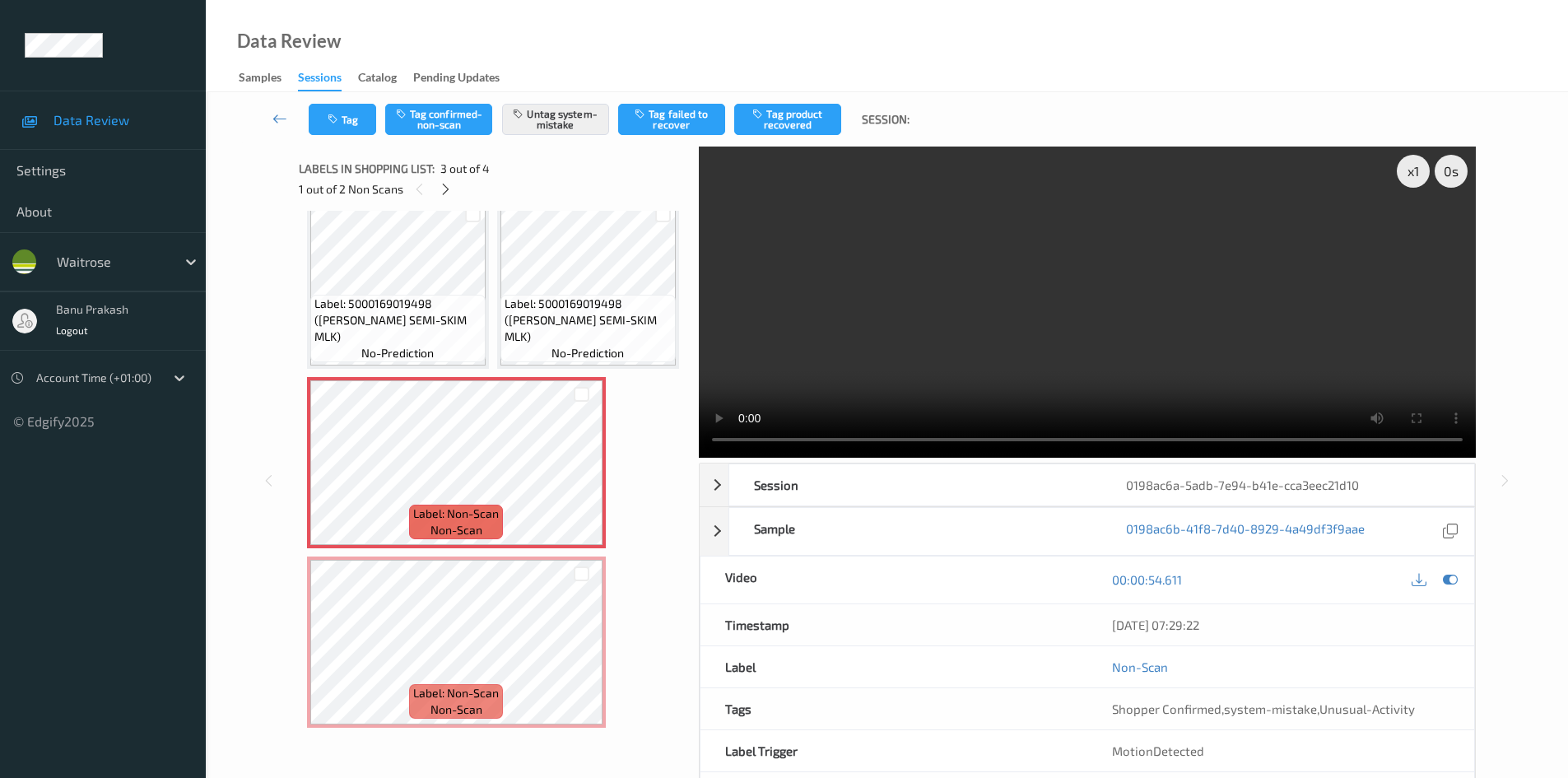
click at [871, 350] on video at bounding box center [1087, 302] width 777 height 311
click at [1158, 300] on video at bounding box center [1087, 302] width 777 height 311
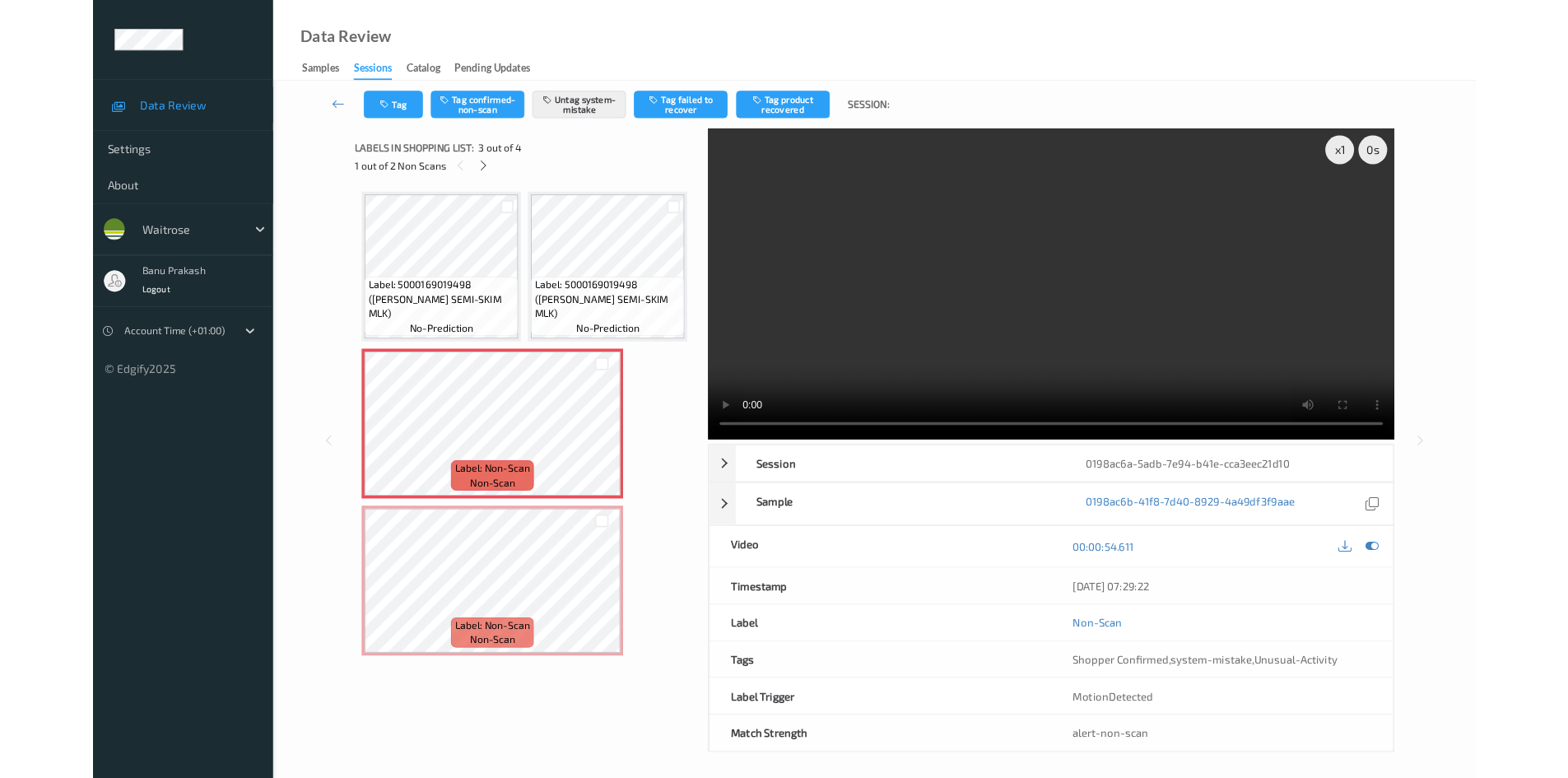
scroll to position [90, 0]
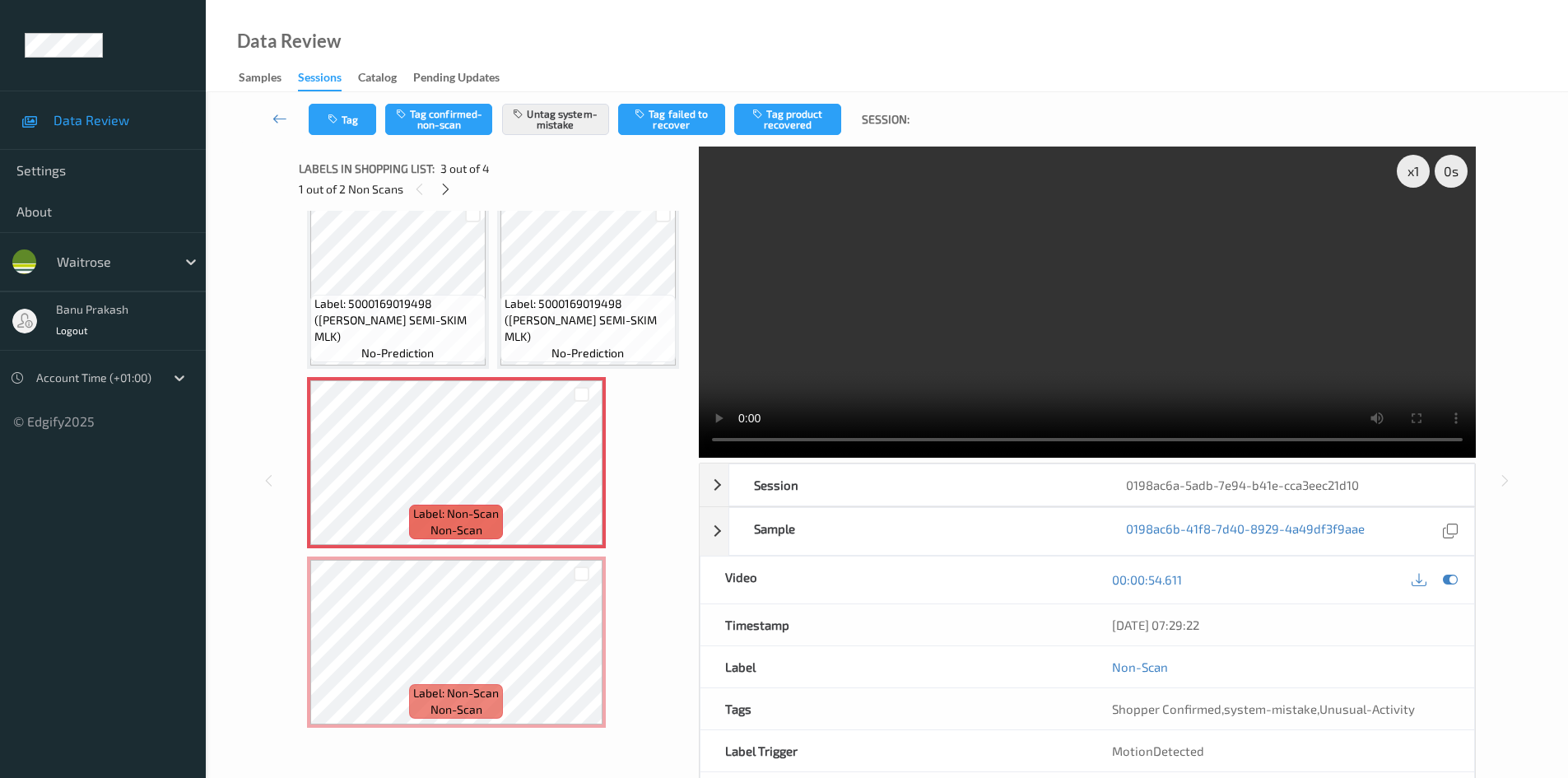
click at [1155, 338] on video at bounding box center [1087, 302] width 777 height 311
click at [444, 190] on icon at bounding box center [446, 189] width 14 height 15
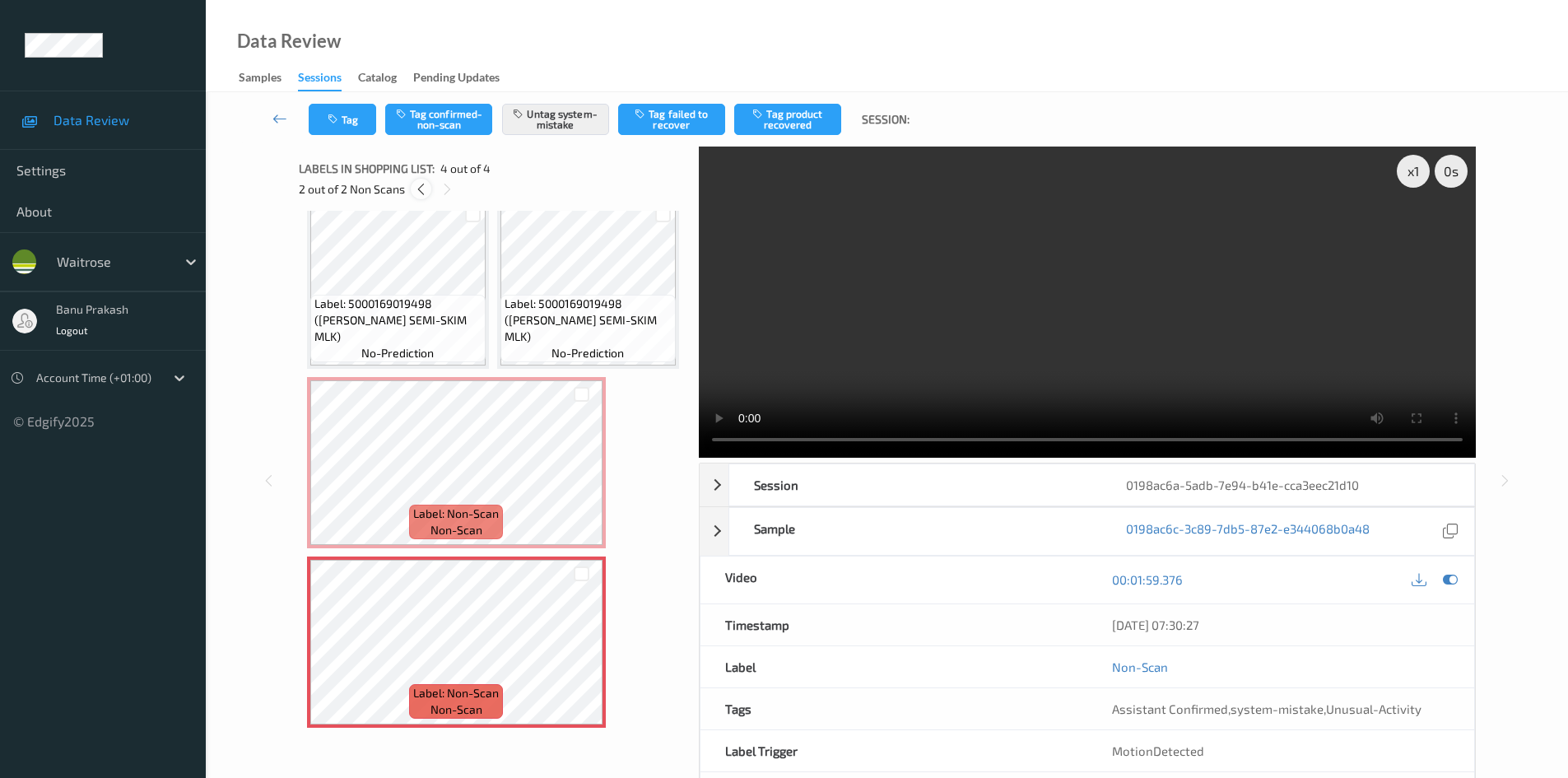
click at [420, 193] on icon at bounding box center [421, 189] width 14 height 15
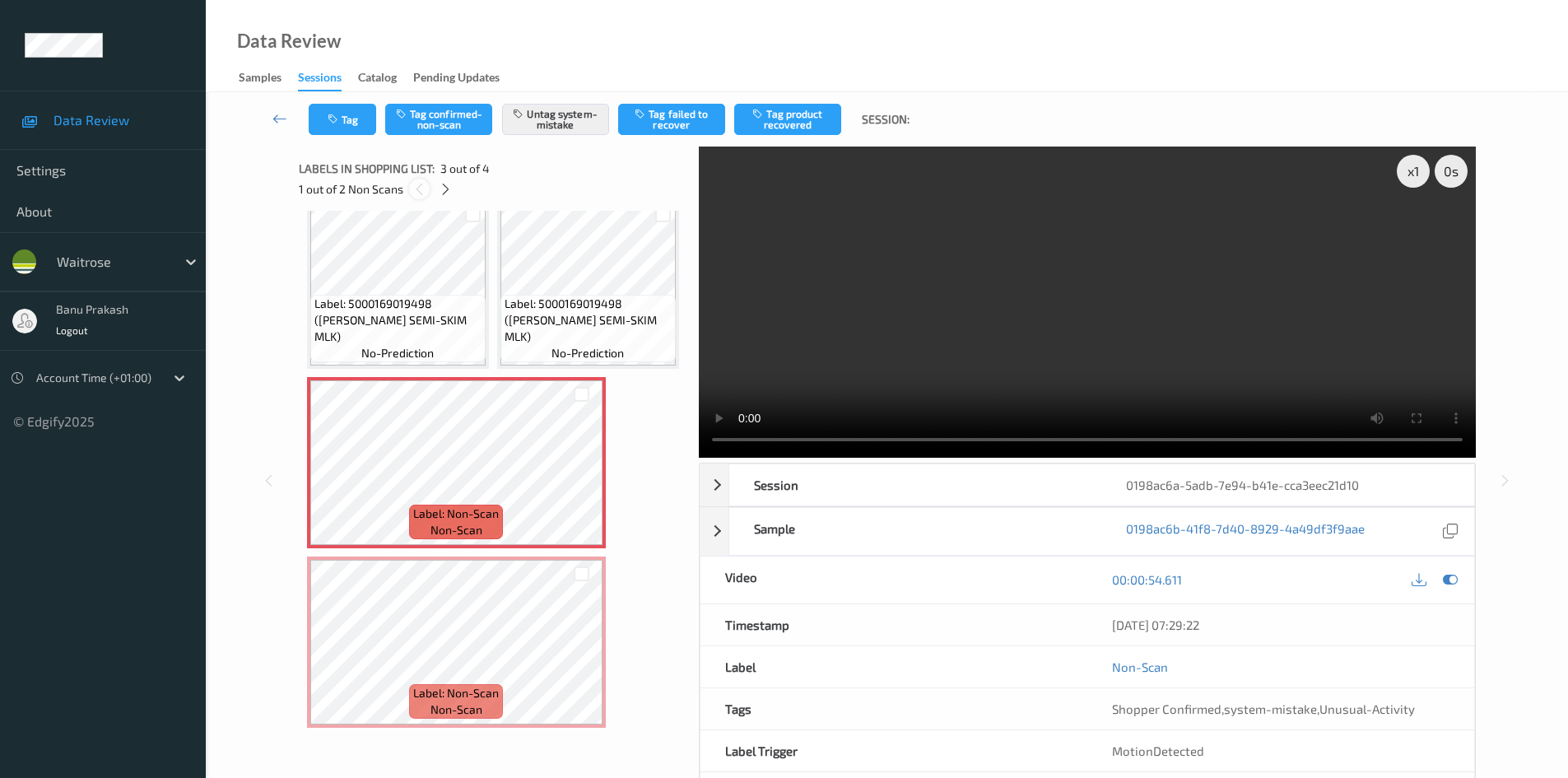
scroll to position [188, 0]
click at [444, 192] on icon at bounding box center [446, 189] width 14 height 15
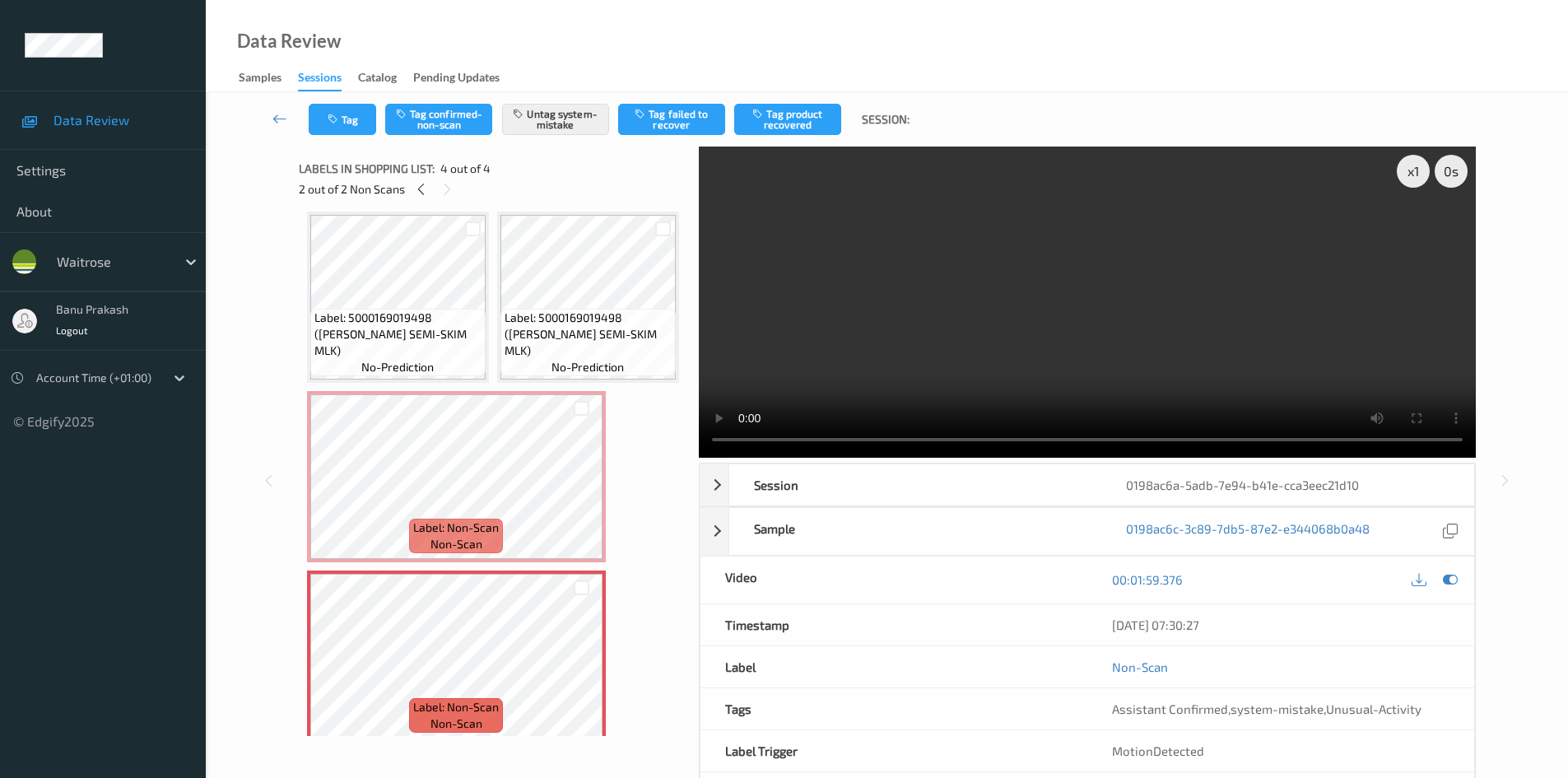
scroll to position [0, 0]
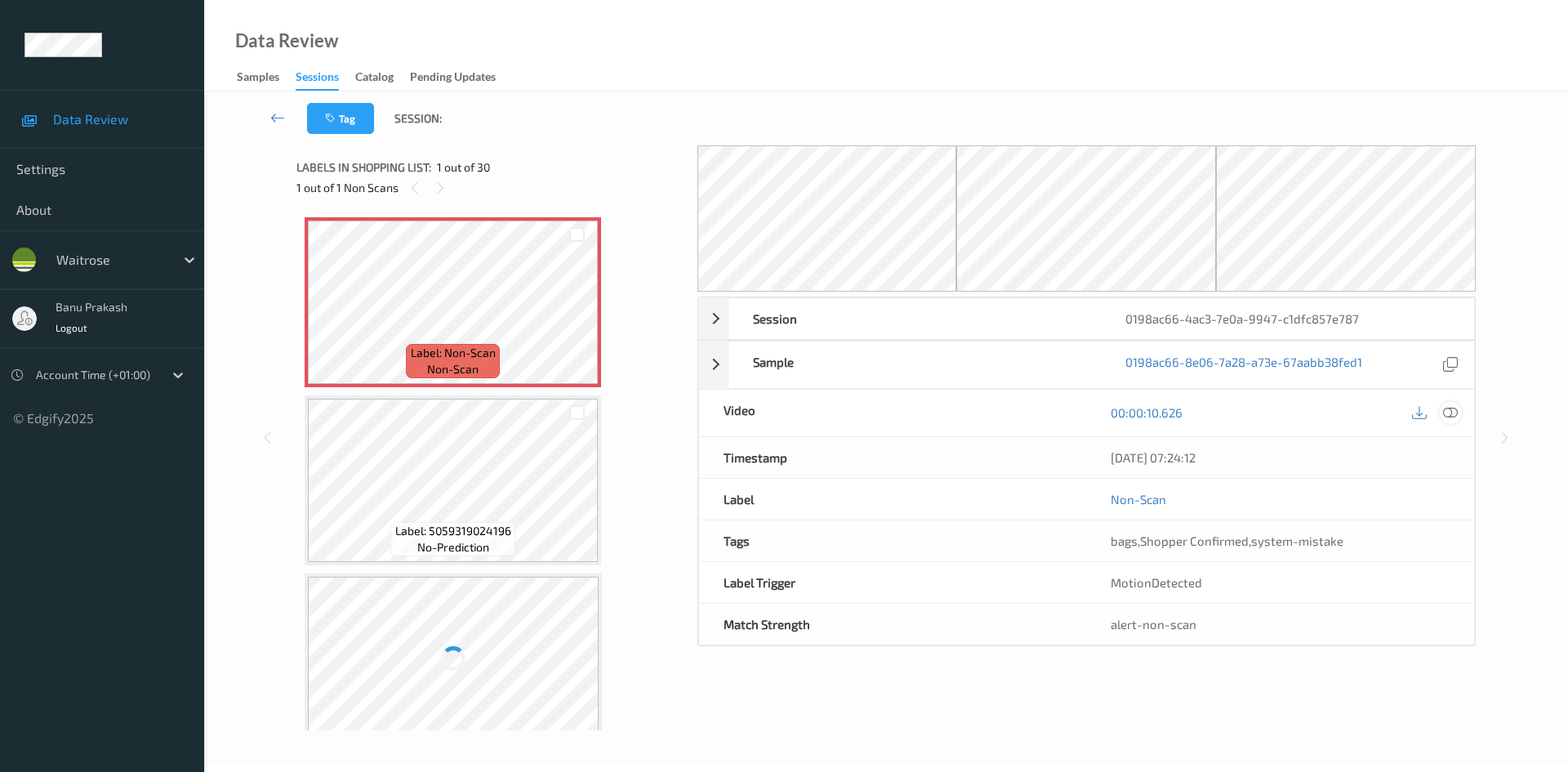
click at [1458, 410] on icon at bounding box center [1450, 412] width 15 height 15
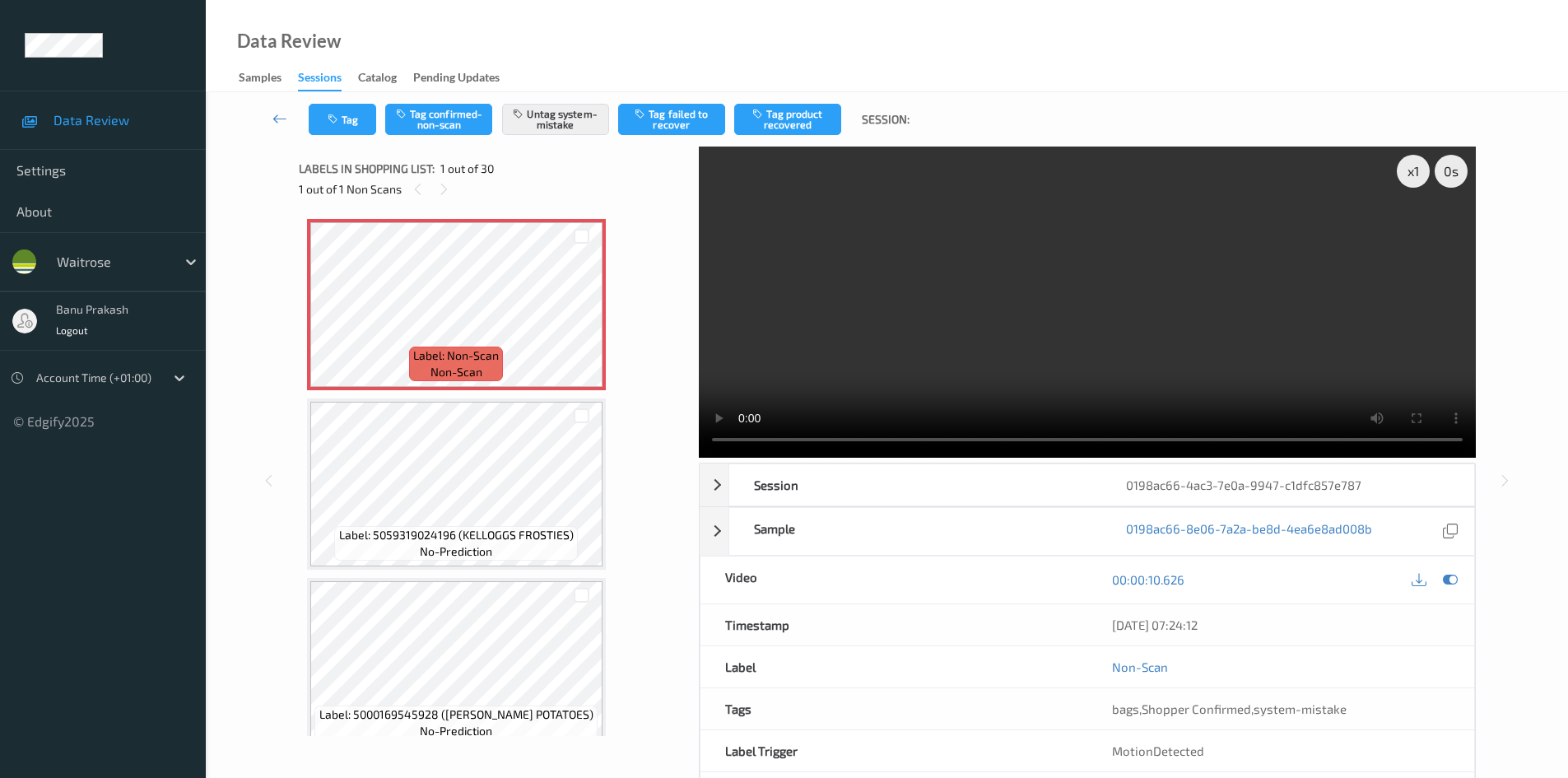
click at [892, 356] on video at bounding box center [1087, 302] width 777 height 311
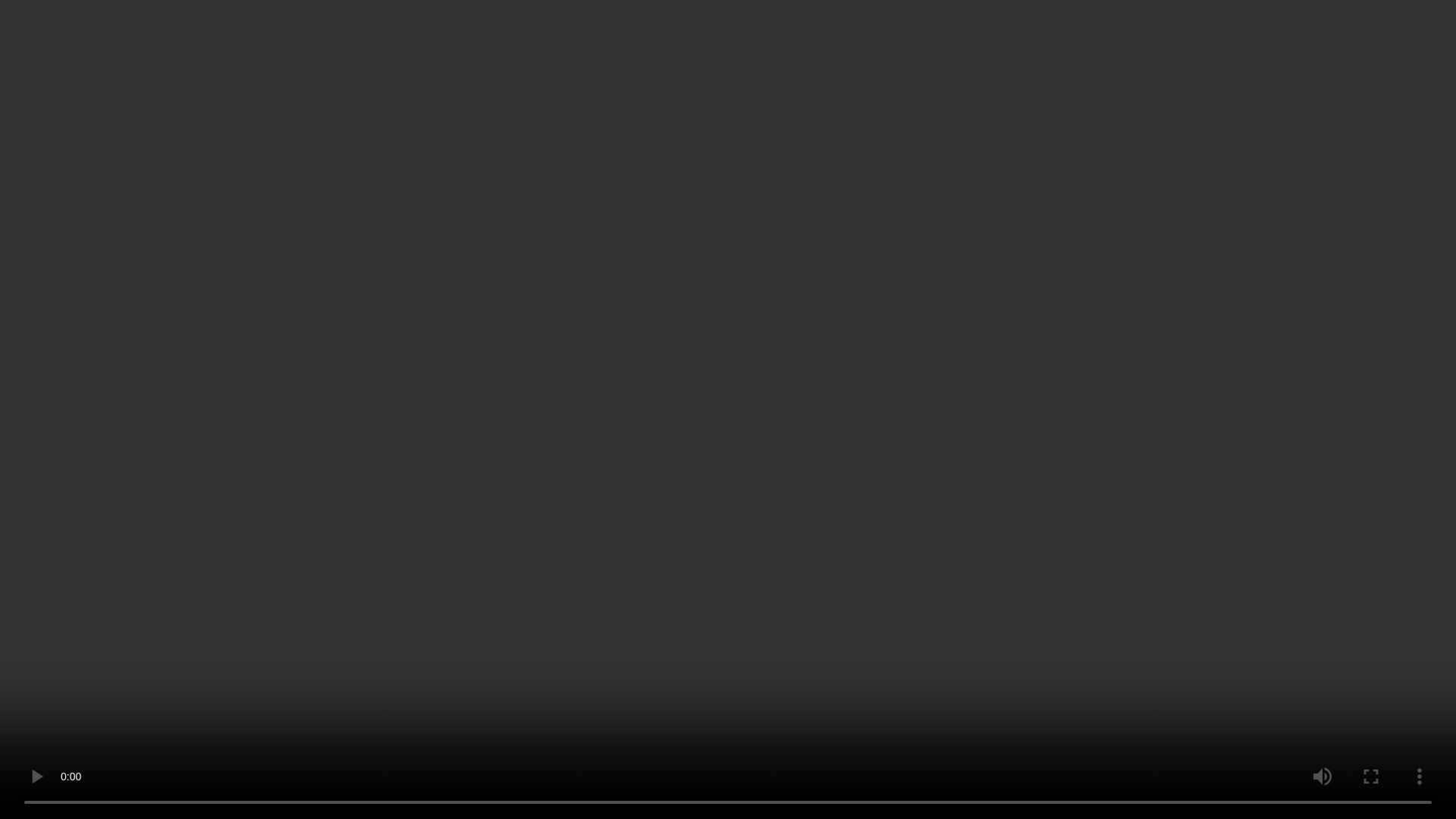
click at [1106, 633] on video at bounding box center [728, 410] width 1456 height 819
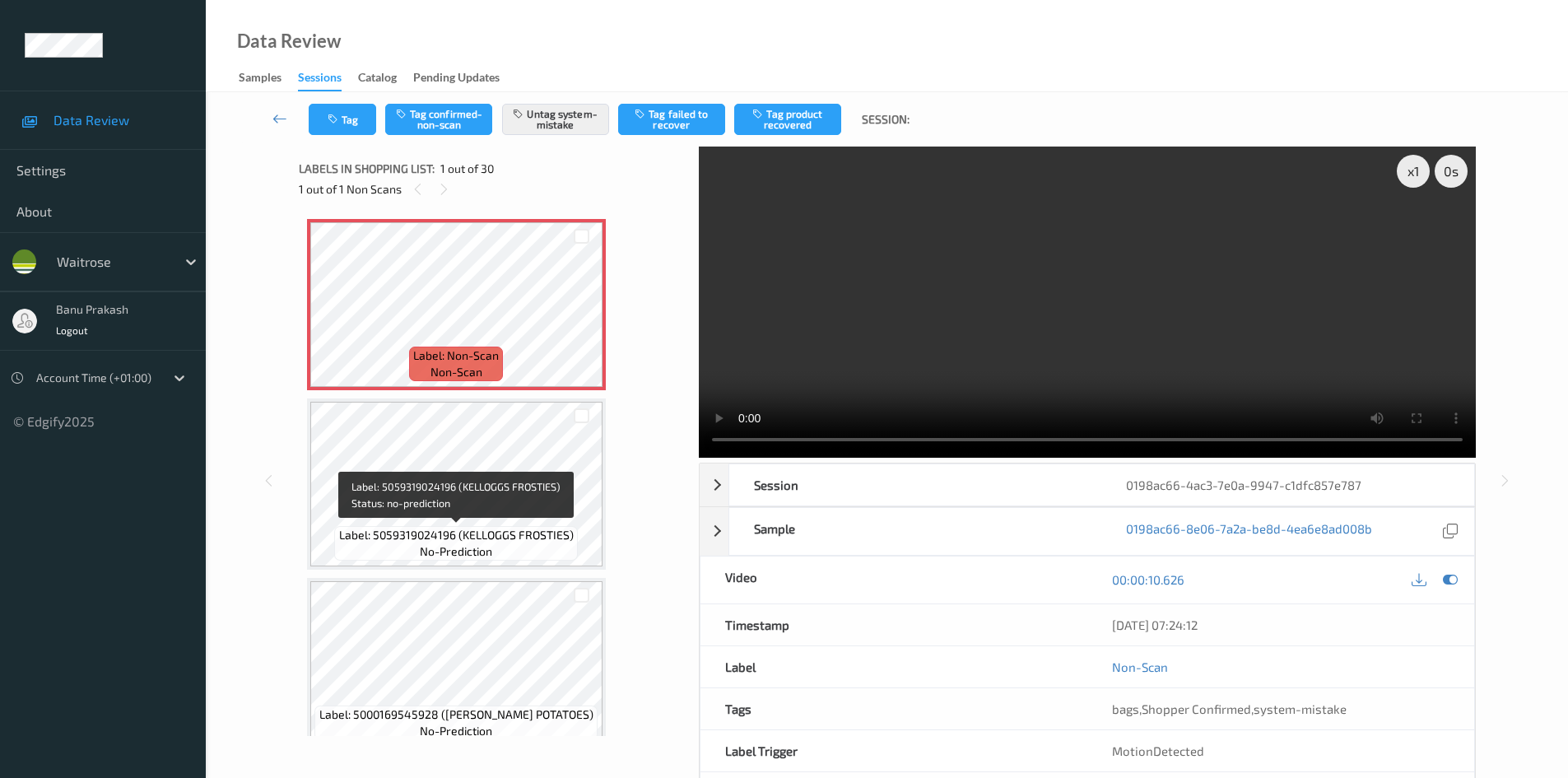
click at [446, 534] on span "Label: 5059319024196 (KELLOGGS FROSTIES)" at bounding box center [456, 535] width 235 height 17
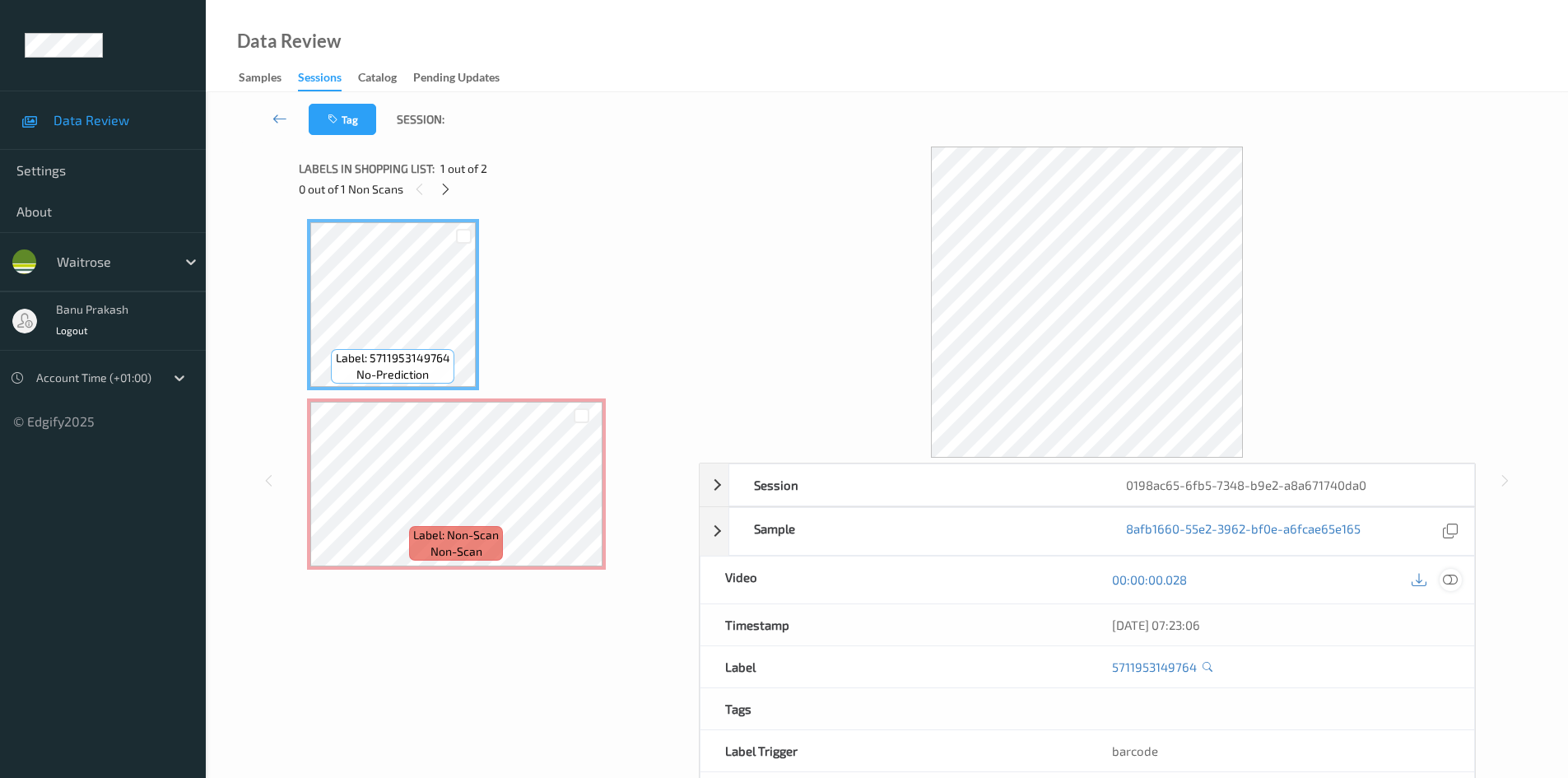
click at [1448, 580] on icon at bounding box center [1450, 579] width 15 height 15
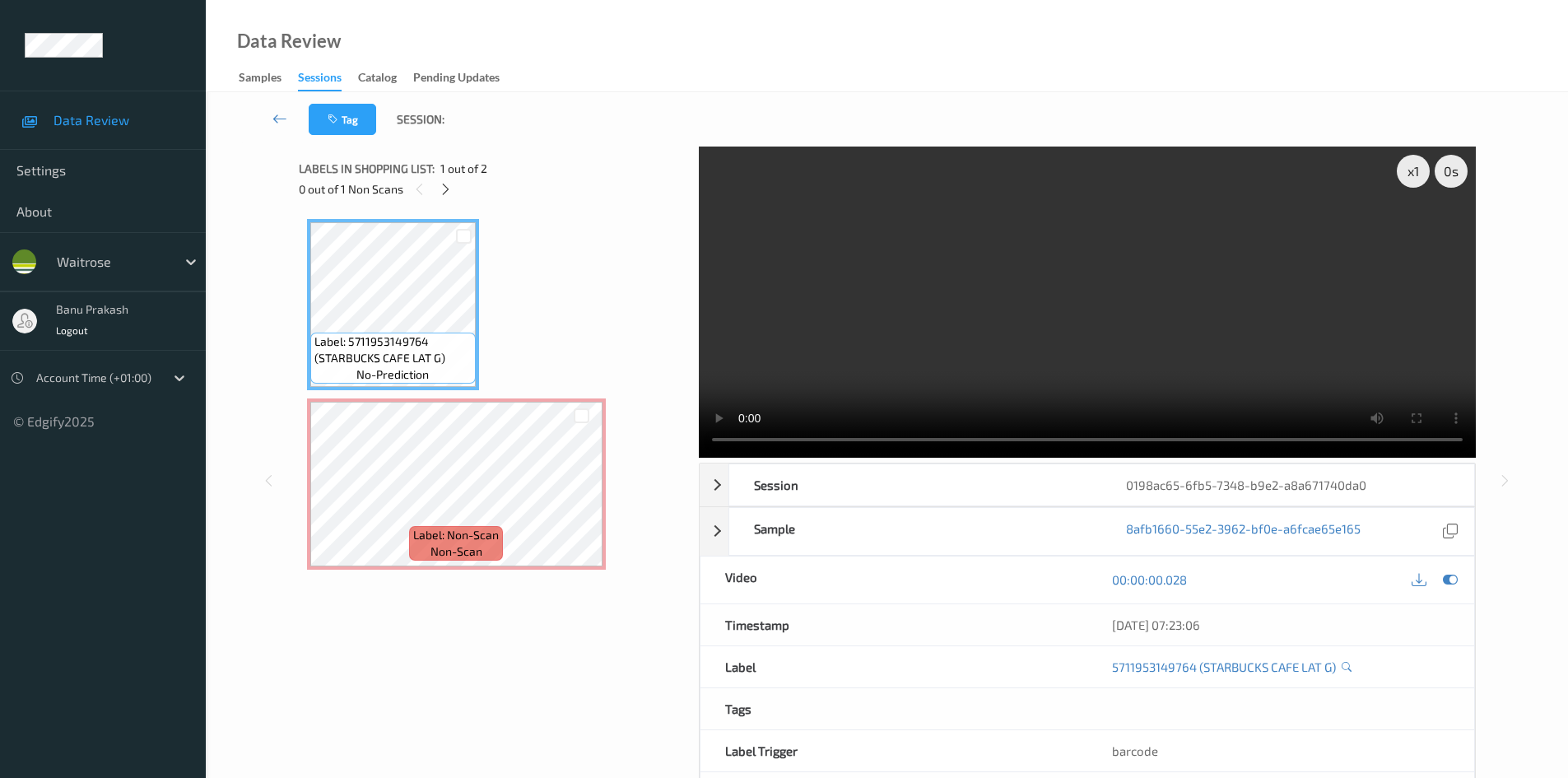
click at [922, 342] on video at bounding box center [1087, 302] width 777 height 311
click at [843, 306] on video at bounding box center [1087, 302] width 777 height 311
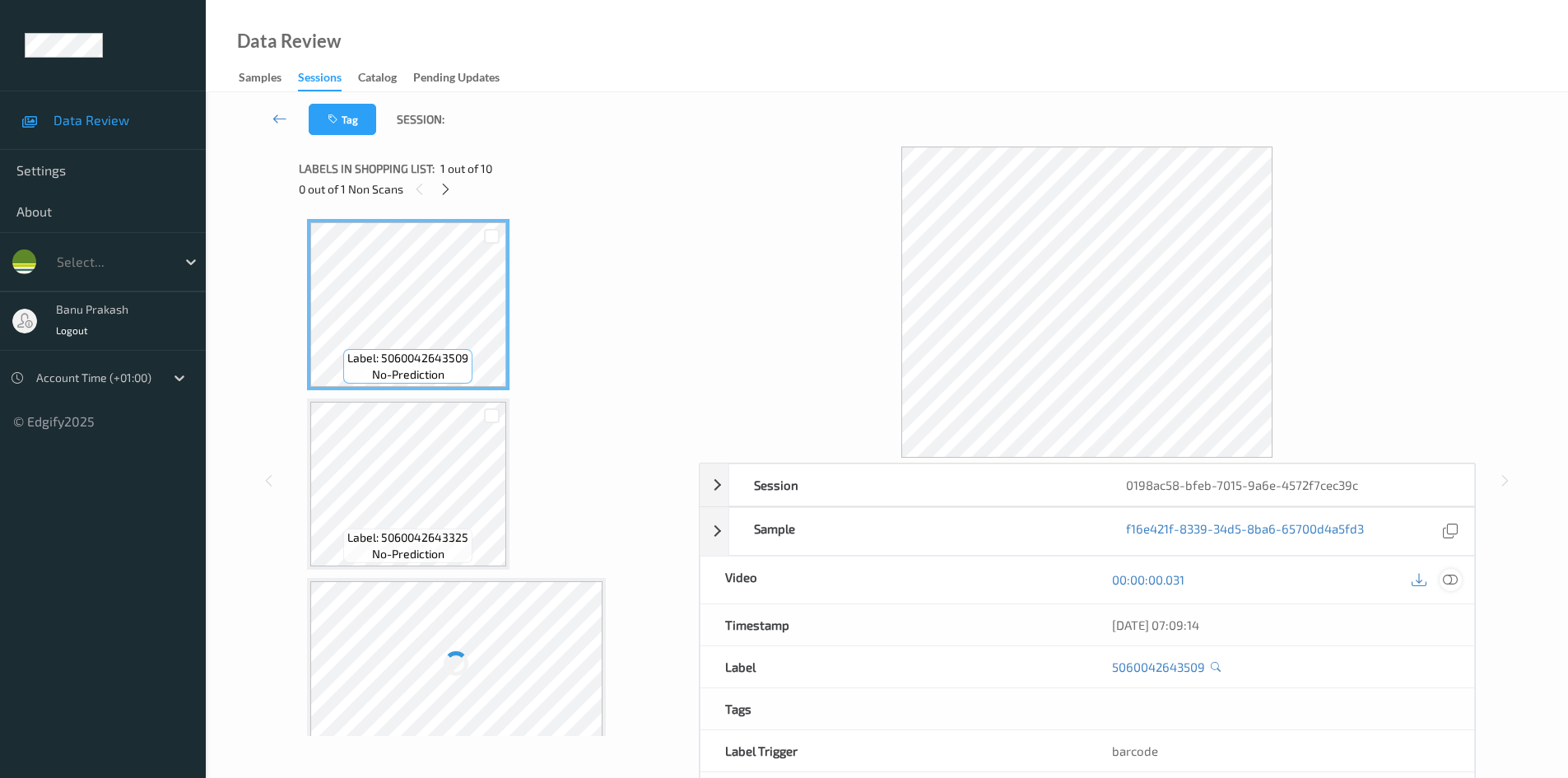
click at [1449, 572] on icon at bounding box center [1450, 579] width 15 height 15
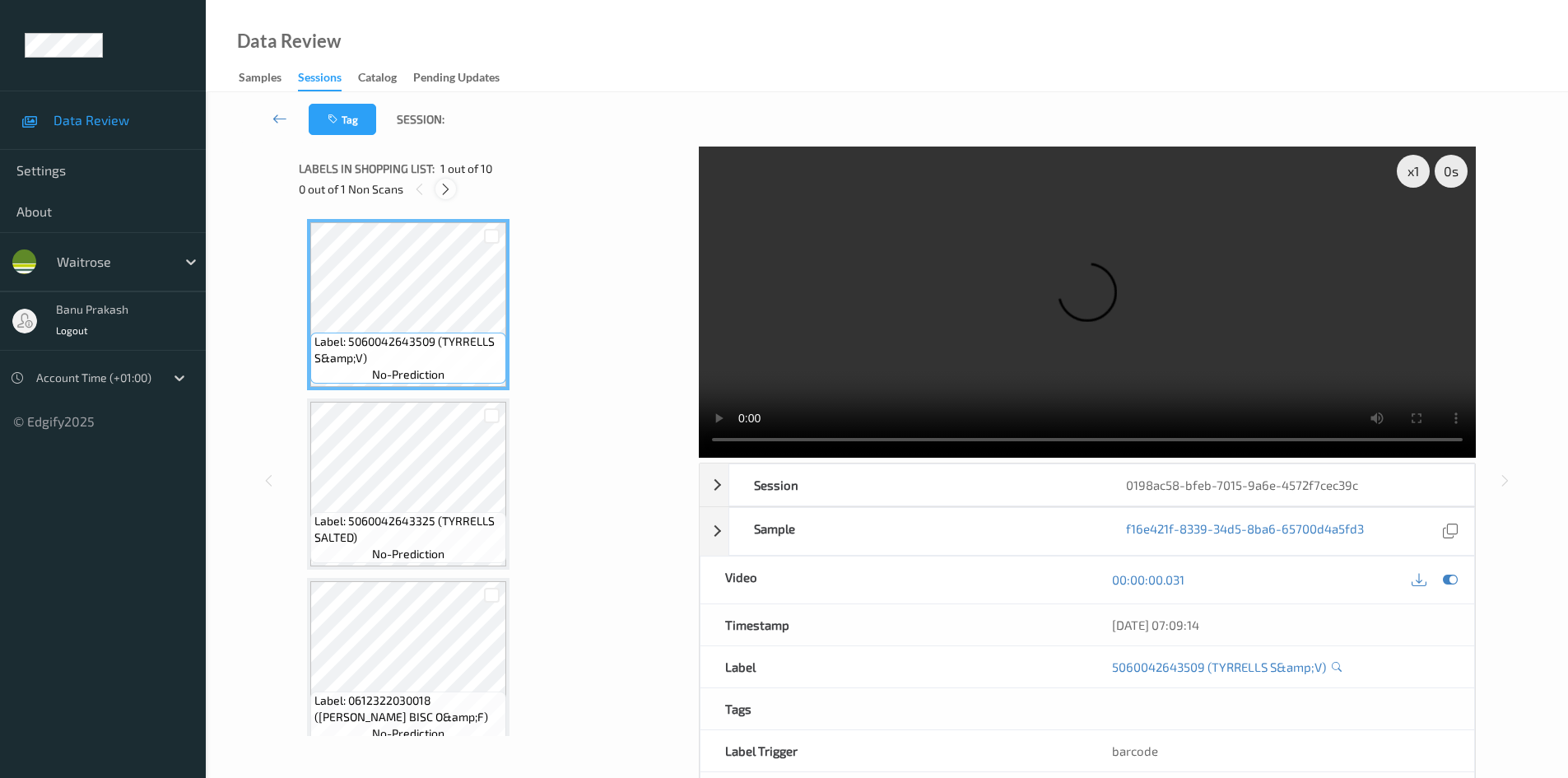
click at [437, 182] on div at bounding box center [445, 188] width 20 height 20
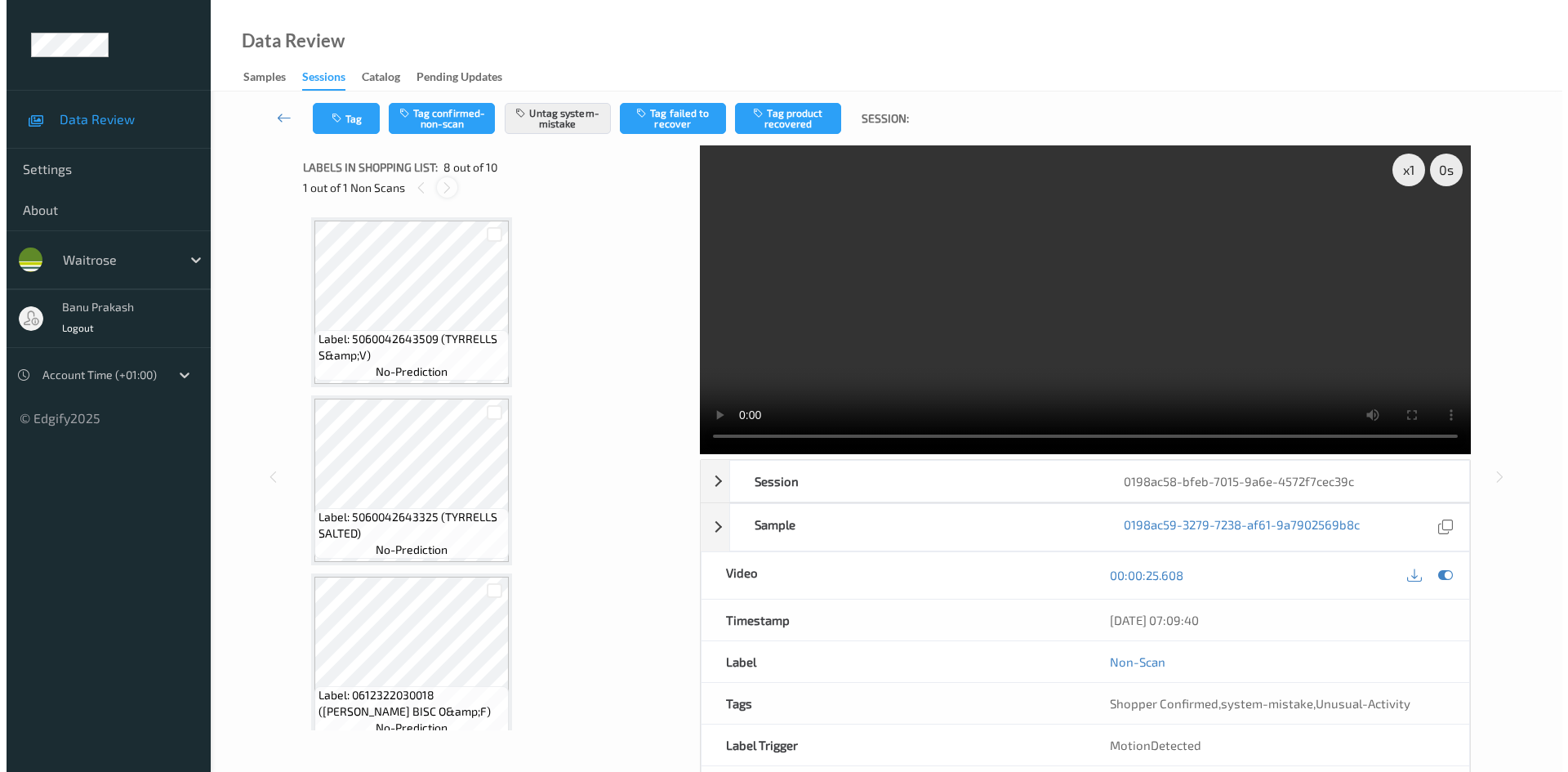
scroll to position [1076, 0]
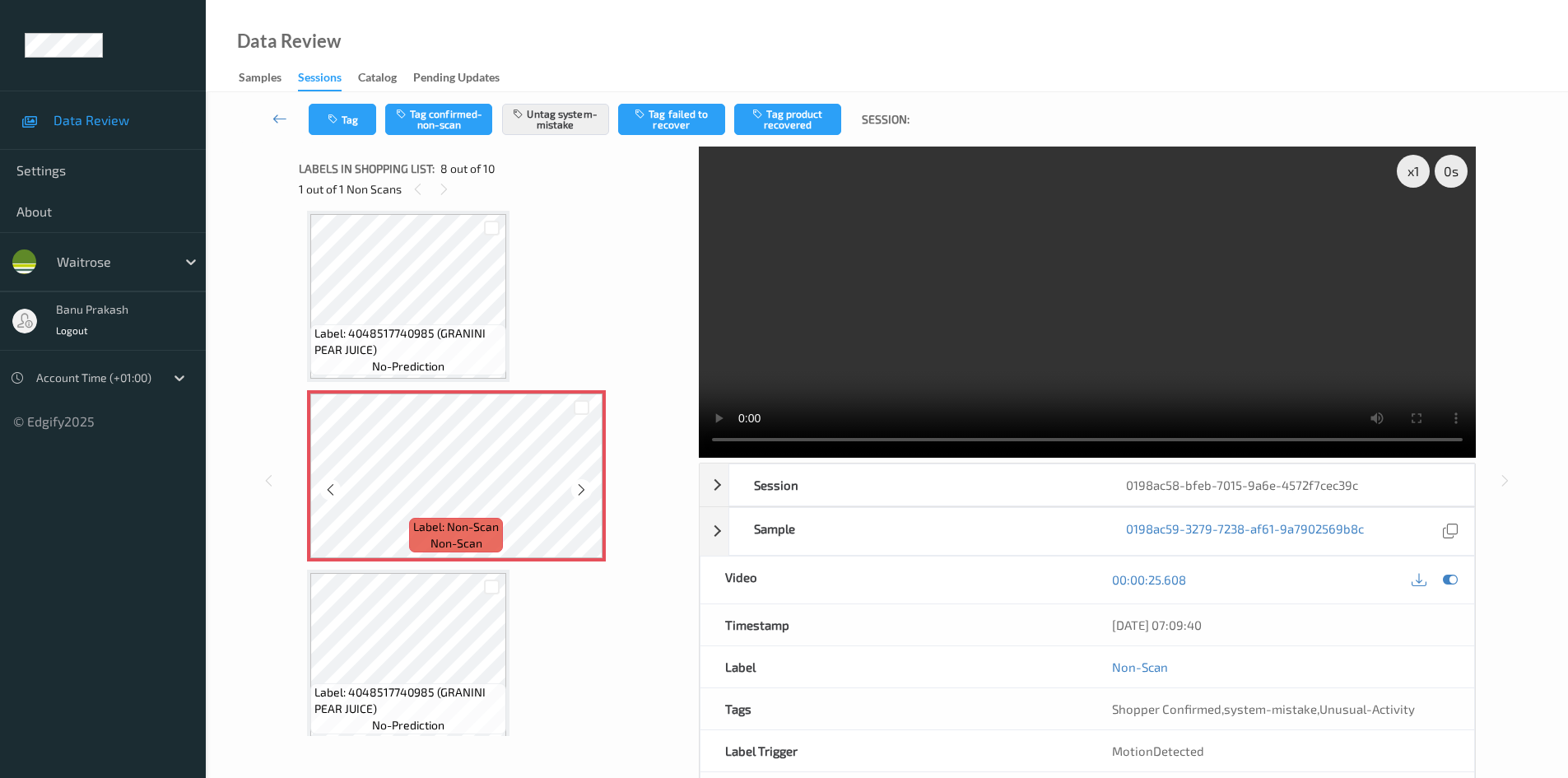
click at [461, 392] on div "Label: Non-Scan non-scan" at bounding box center [457, 475] width 299 height 171
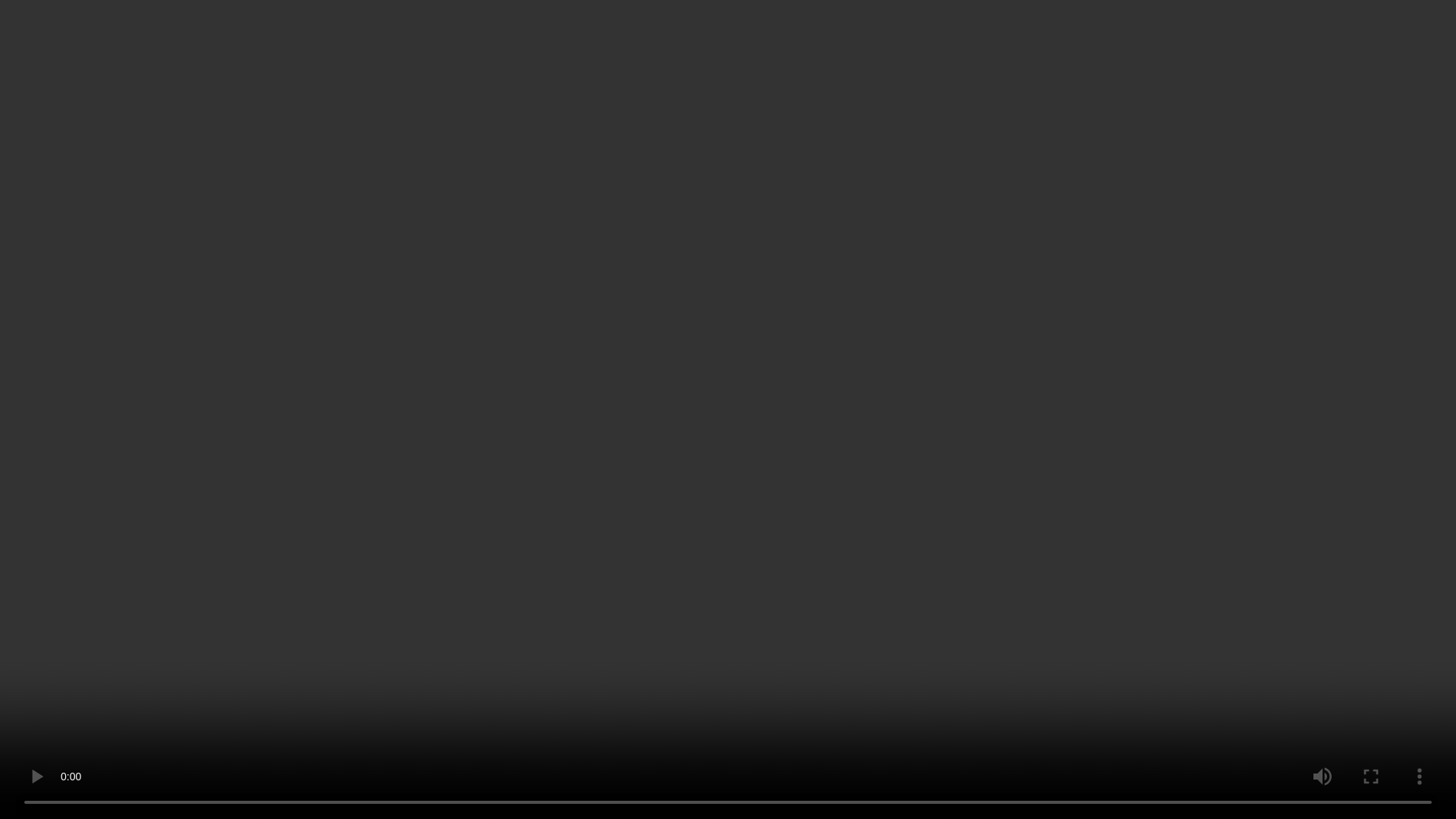
click at [728, 514] on video at bounding box center [728, 410] width 1456 height 819
click at [512, 489] on video at bounding box center [728, 410] width 1456 height 819
click at [1212, 592] on video at bounding box center [728, 410] width 1456 height 819
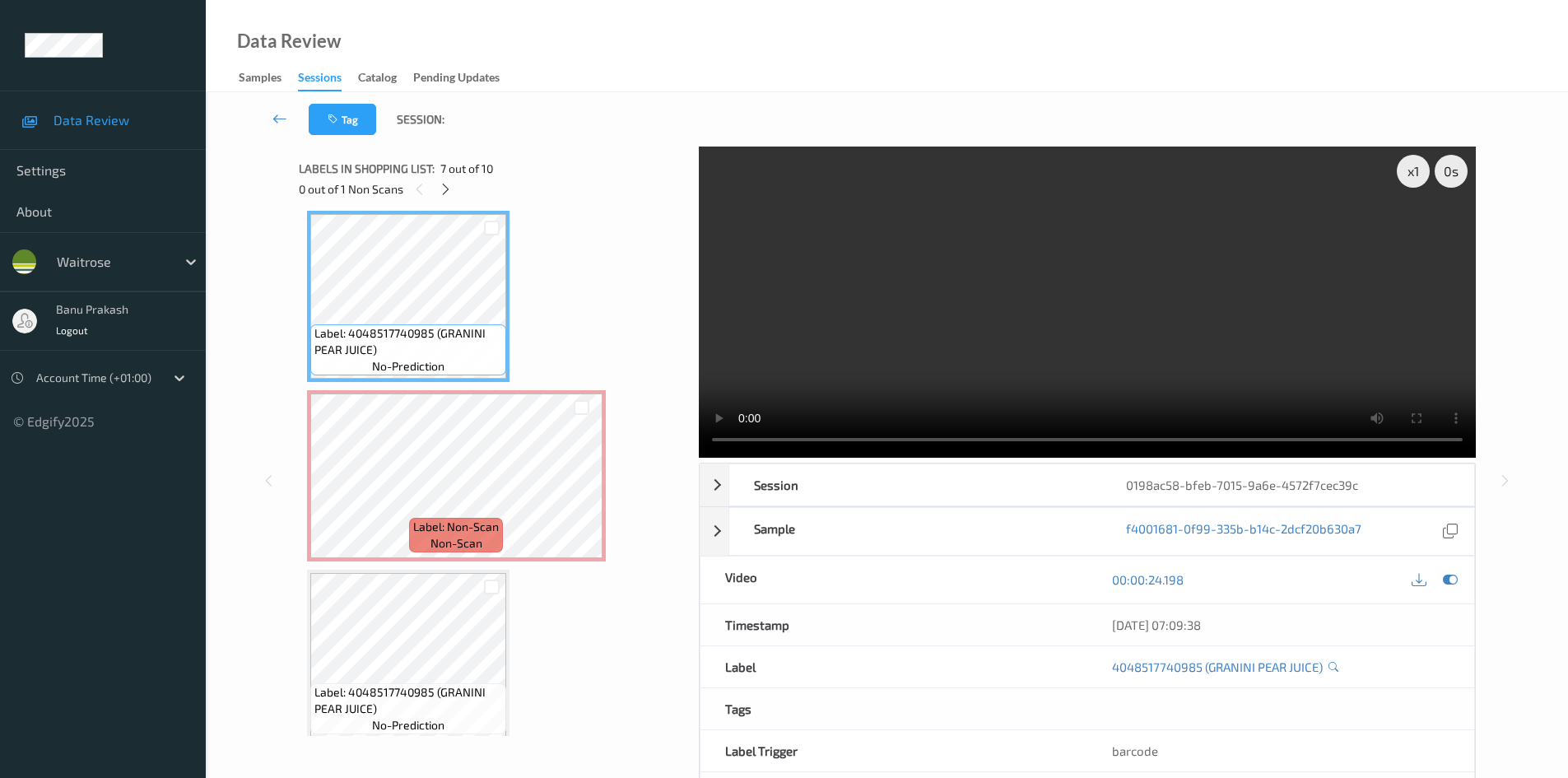
click at [872, 321] on video at bounding box center [1087, 302] width 777 height 311
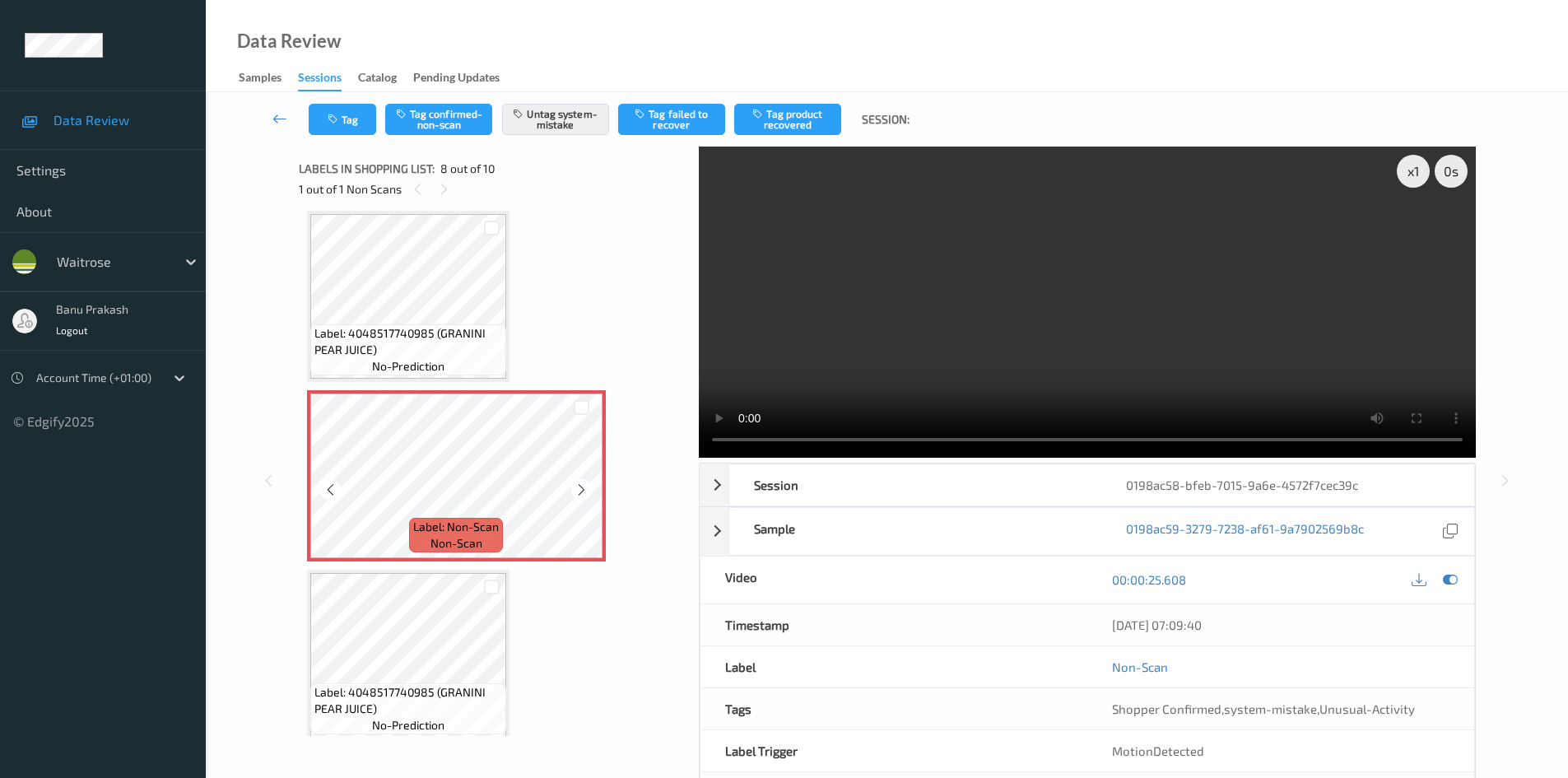
click at [395, 393] on div "Label: Non-Scan non-scan" at bounding box center [457, 475] width 299 height 171
click at [464, 357] on span "Label: 4048517740985 (GRANINI PEAR JUICE)" at bounding box center [408, 341] width 188 height 32
click at [444, 356] on span "Label: 4048517740985 (GRANINI PEAR JUICE)" at bounding box center [408, 341] width 188 height 32
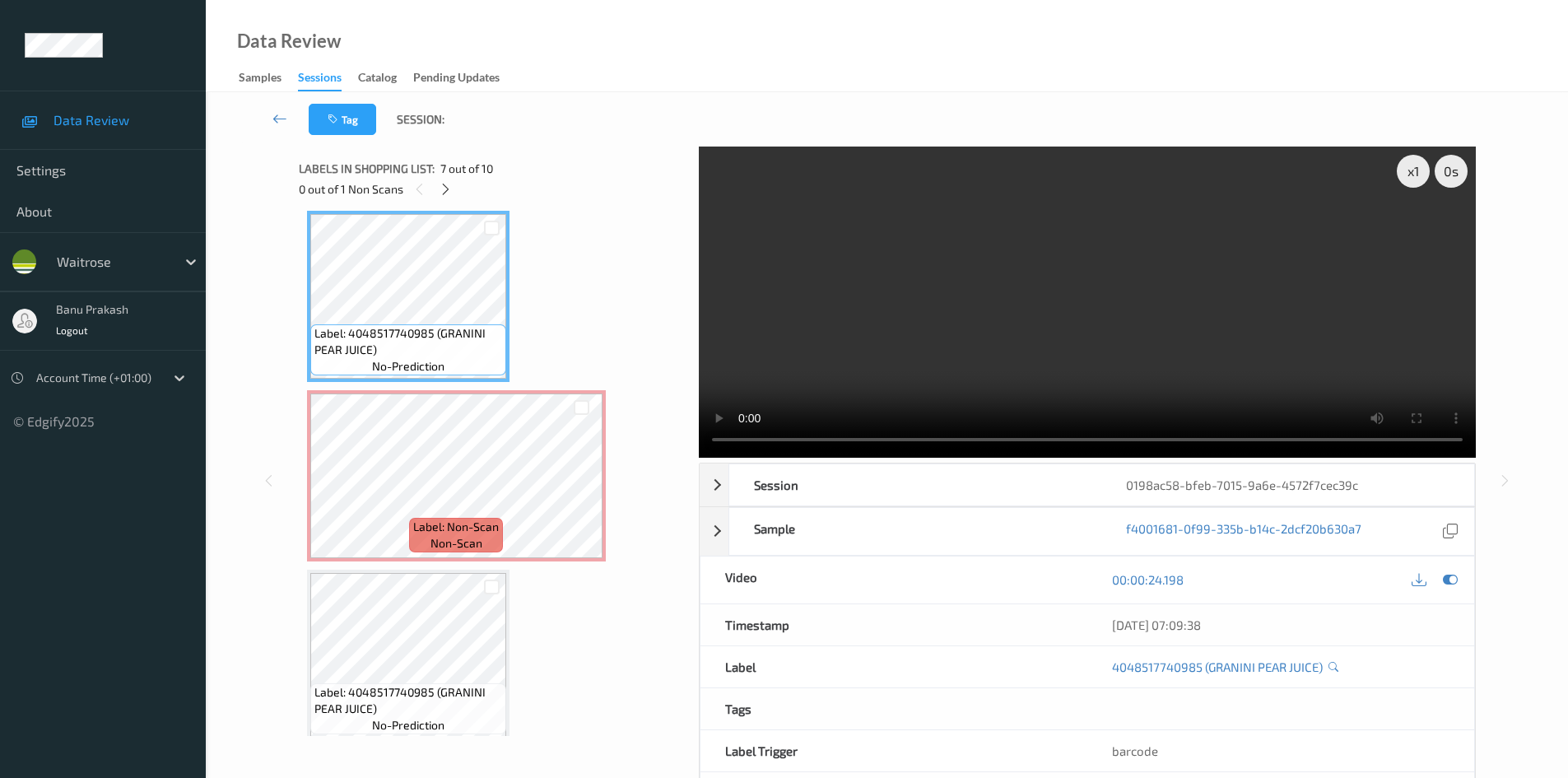
click at [284, 675] on div "x 1 0 s Session 0198ac58-bfeb-7015-9a6e-4572f7cec39c Session ID 0198ac58-bfeb-7…" at bounding box center [887, 480] width 1295 height 668
click at [336, 686] on span "Label: 4048517740985 (GRANINI PEAR JUICE)" at bounding box center [408, 700] width 188 height 32
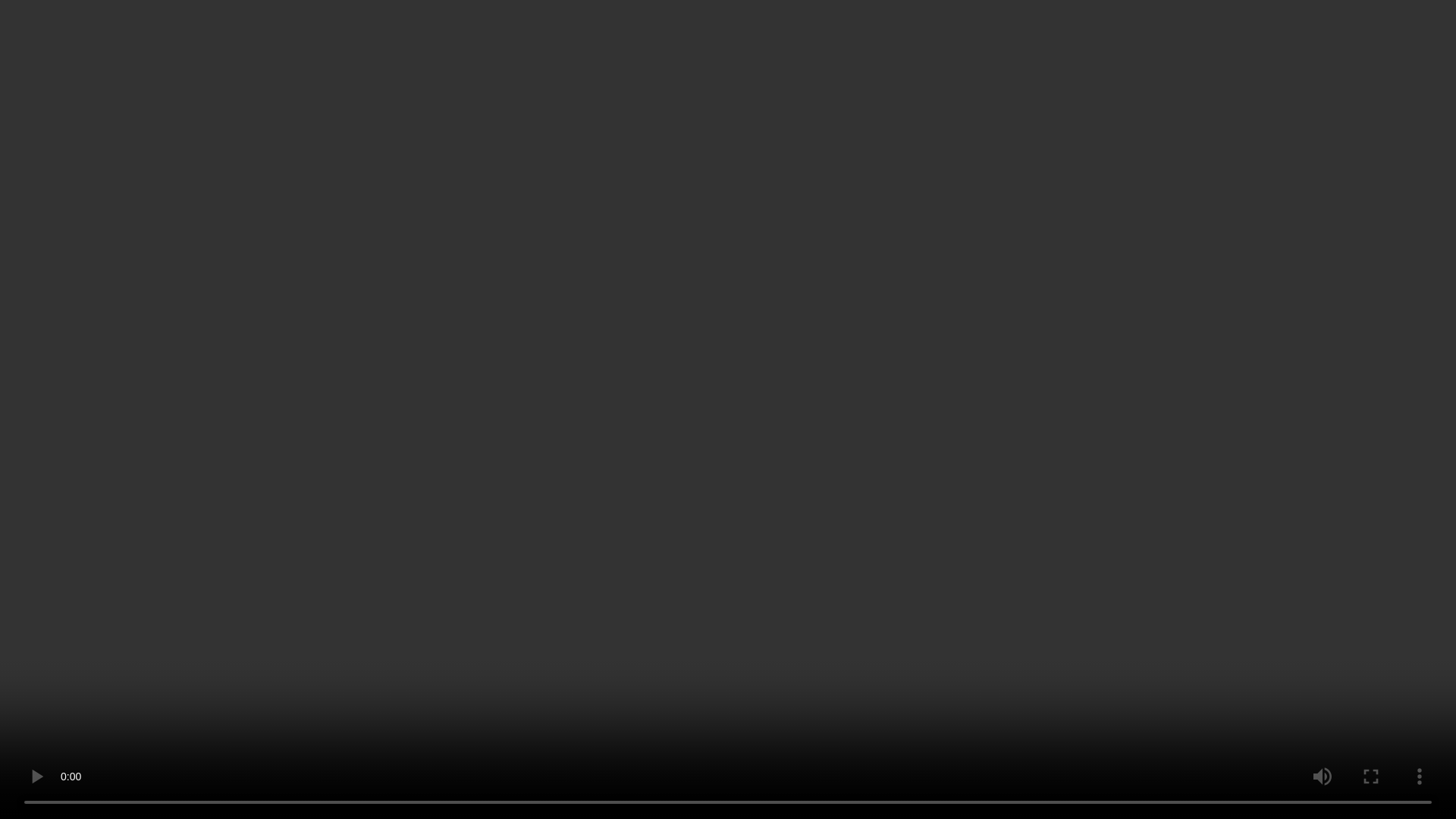
click at [864, 607] on video at bounding box center [728, 410] width 1456 height 819
click at [1405, 716] on video at bounding box center [728, 410] width 1456 height 819
click at [788, 716] on video at bounding box center [728, 410] width 1456 height 819
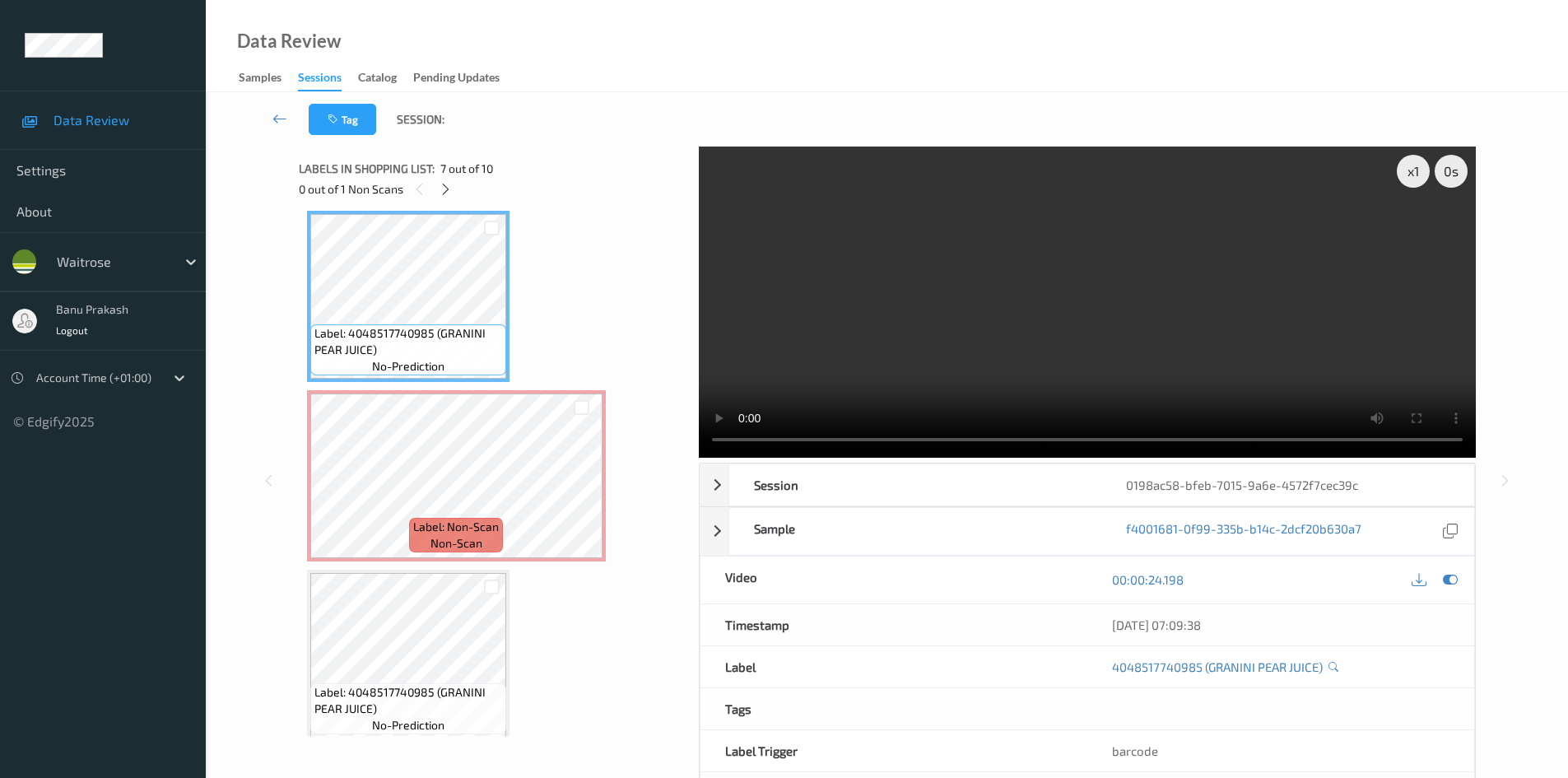
click at [1068, 335] on video at bounding box center [1087, 302] width 777 height 311
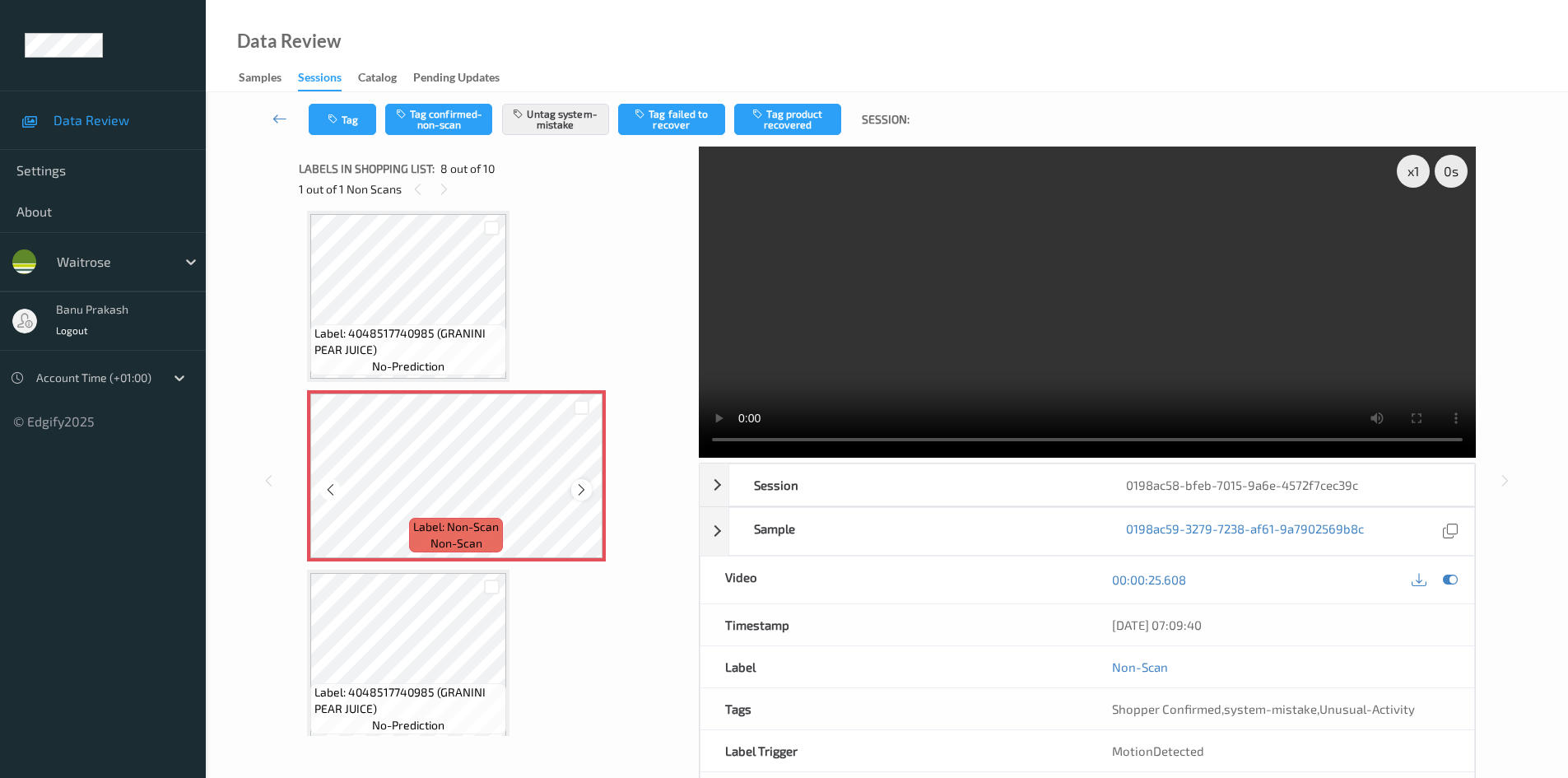
click at [586, 494] on icon at bounding box center [582, 489] width 14 height 15
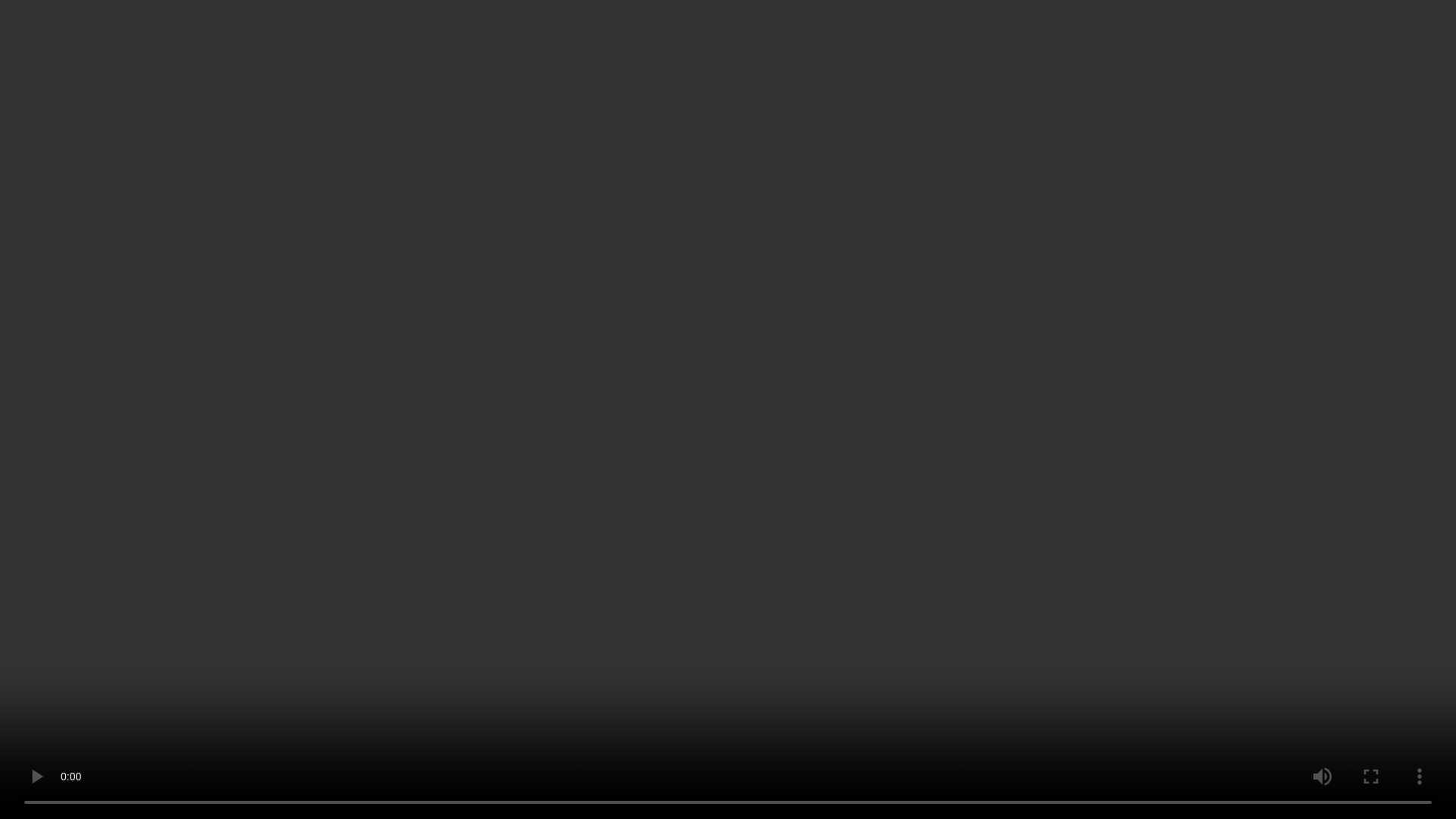
click at [1060, 439] on video at bounding box center [728, 410] width 1456 height 819
click at [1025, 453] on video at bounding box center [728, 410] width 1456 height 819
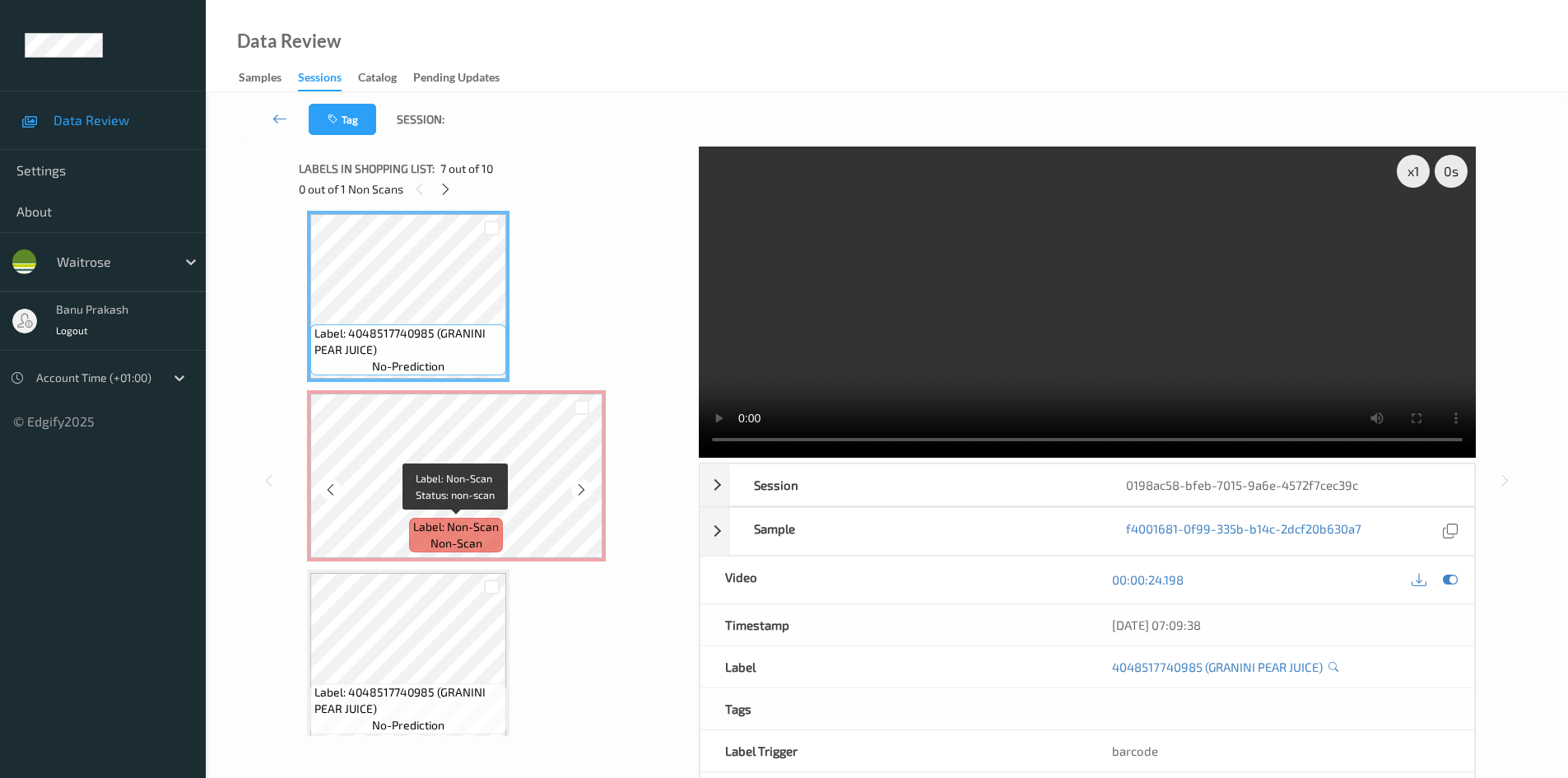
click at [413, 544] on div "Label: Non-Scan non-scan" at bounding box center [456, 535] width 94 height 34
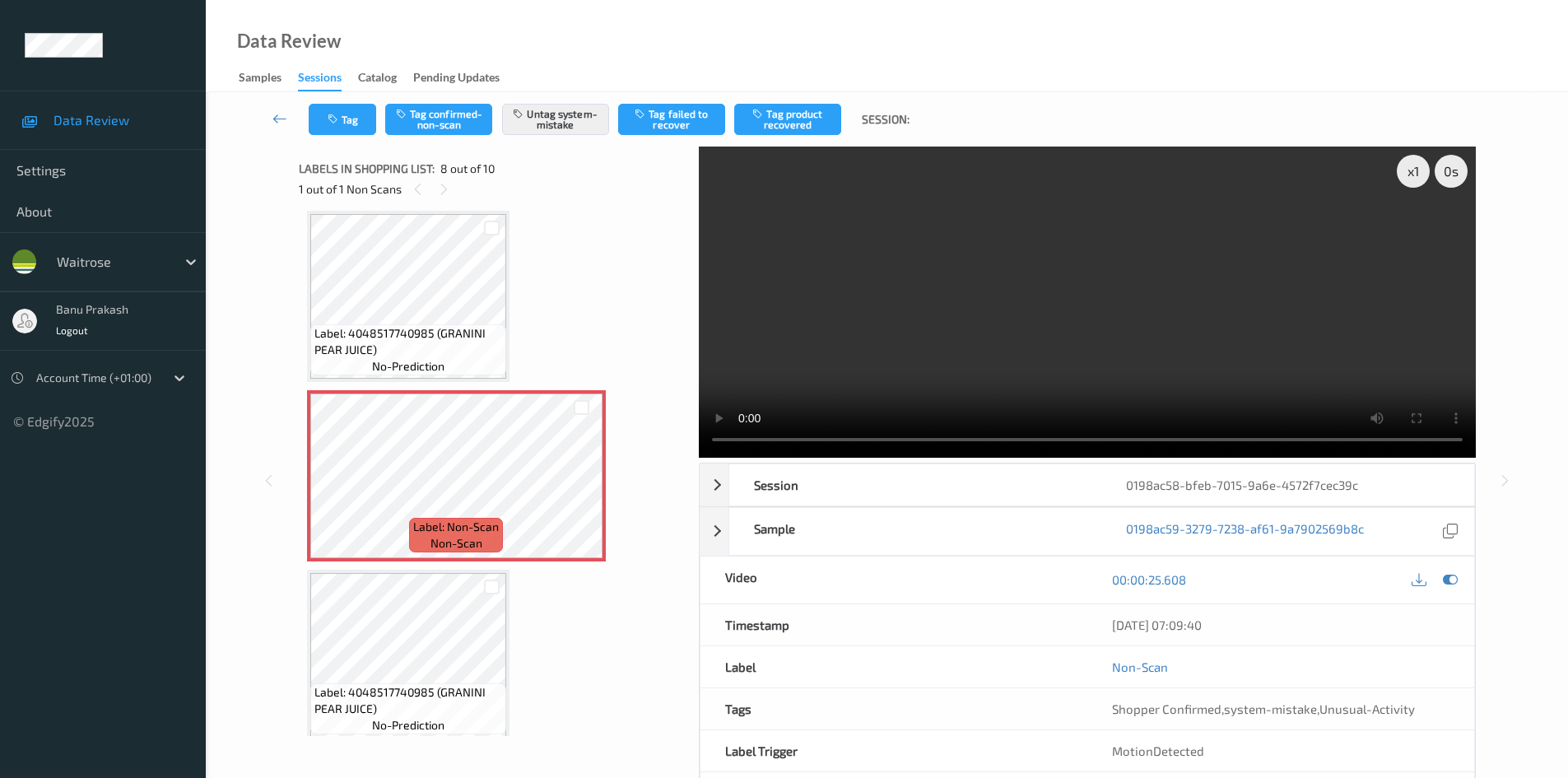
click at [1167, 321] on video at bounding box center [1087, 302] width 777 height 311
click at [1160, 317] on video at bounding box center [1087, 302] width 777 height 311
click at [320, 121] on button "Tag" at bounding box center [342, 119] width 68 height 32
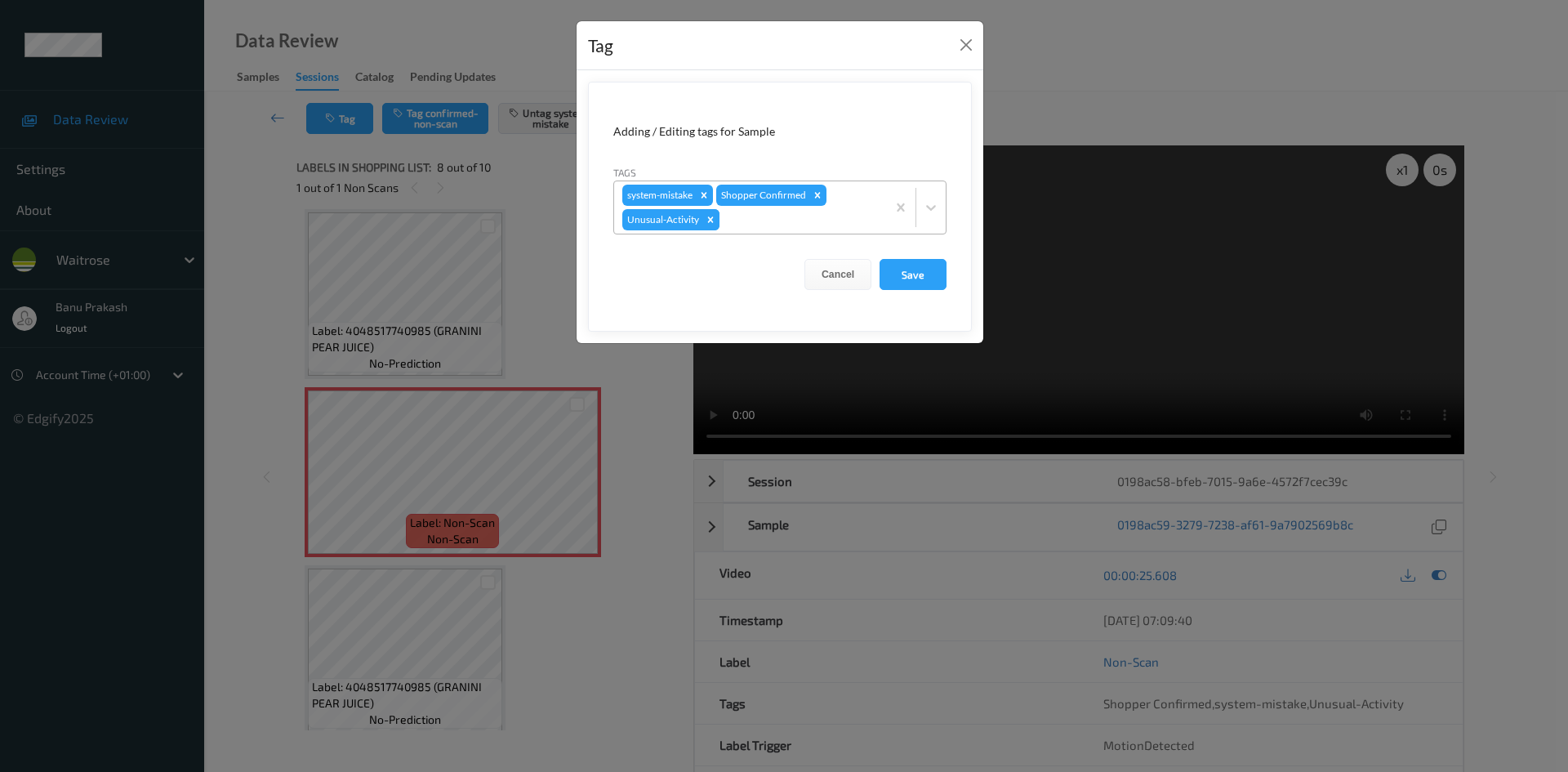
click at [707, 219] on icon "Remove Unusual-Activity" at bounding box center [710, 220] width 11 height 11
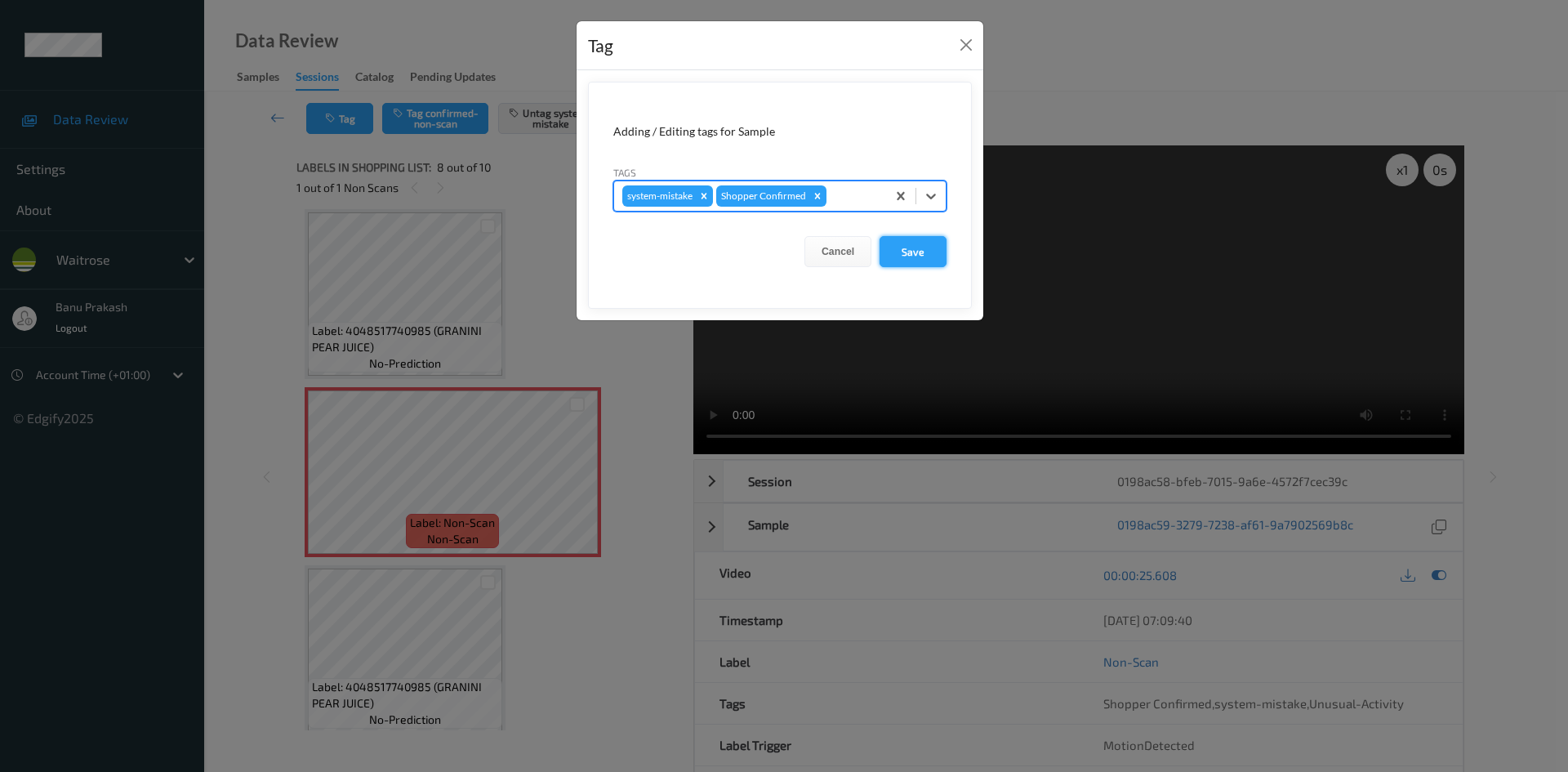
click at [921, 254] on button "Save" at bounding box center [913, 252] width 67 height 31
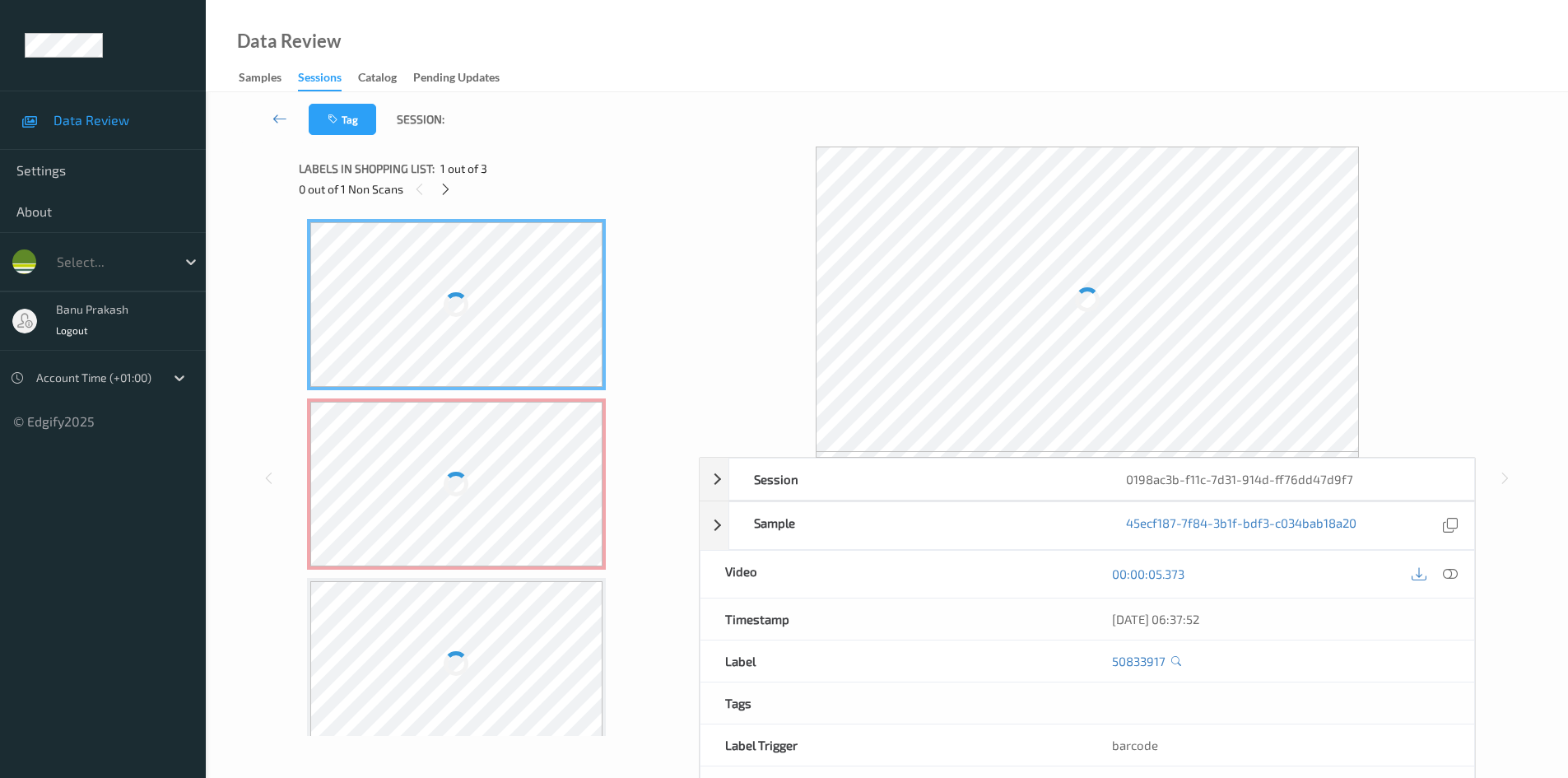
click at [1461, 580] on div at bounding box center [1434, 573] width 54 height 22
click at [1449, 577] on icon at bounding box center [1450, 579] width 15 height 15
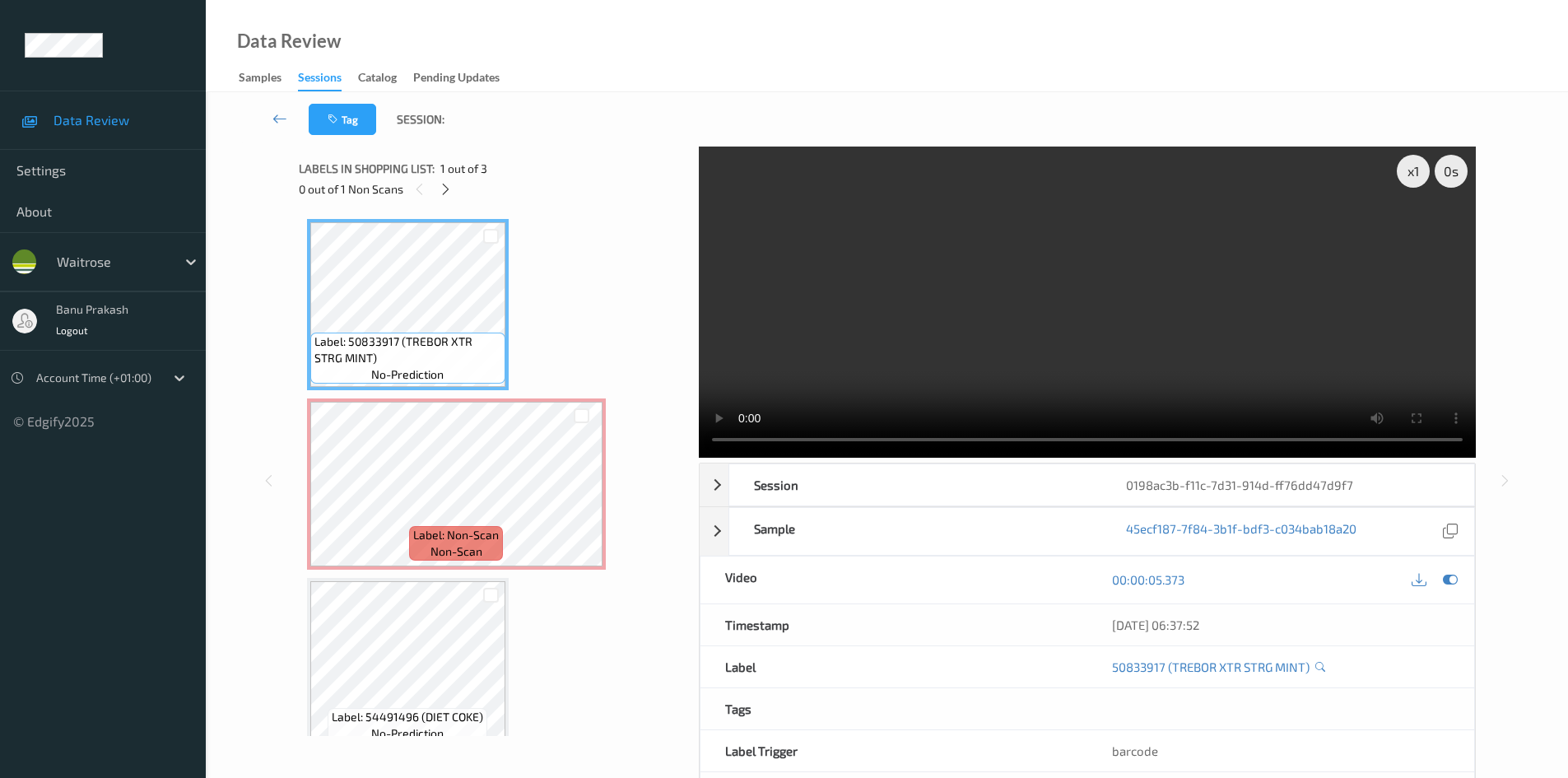
click at [383, 209] on div "Labels in shopping list: 1 out of 3 0 out of 1 Non Scans" at bounding box center [493, 178] width 388 height 64
click at [928, 285] on video at bounding box center [1087, 302] width 777 height 311
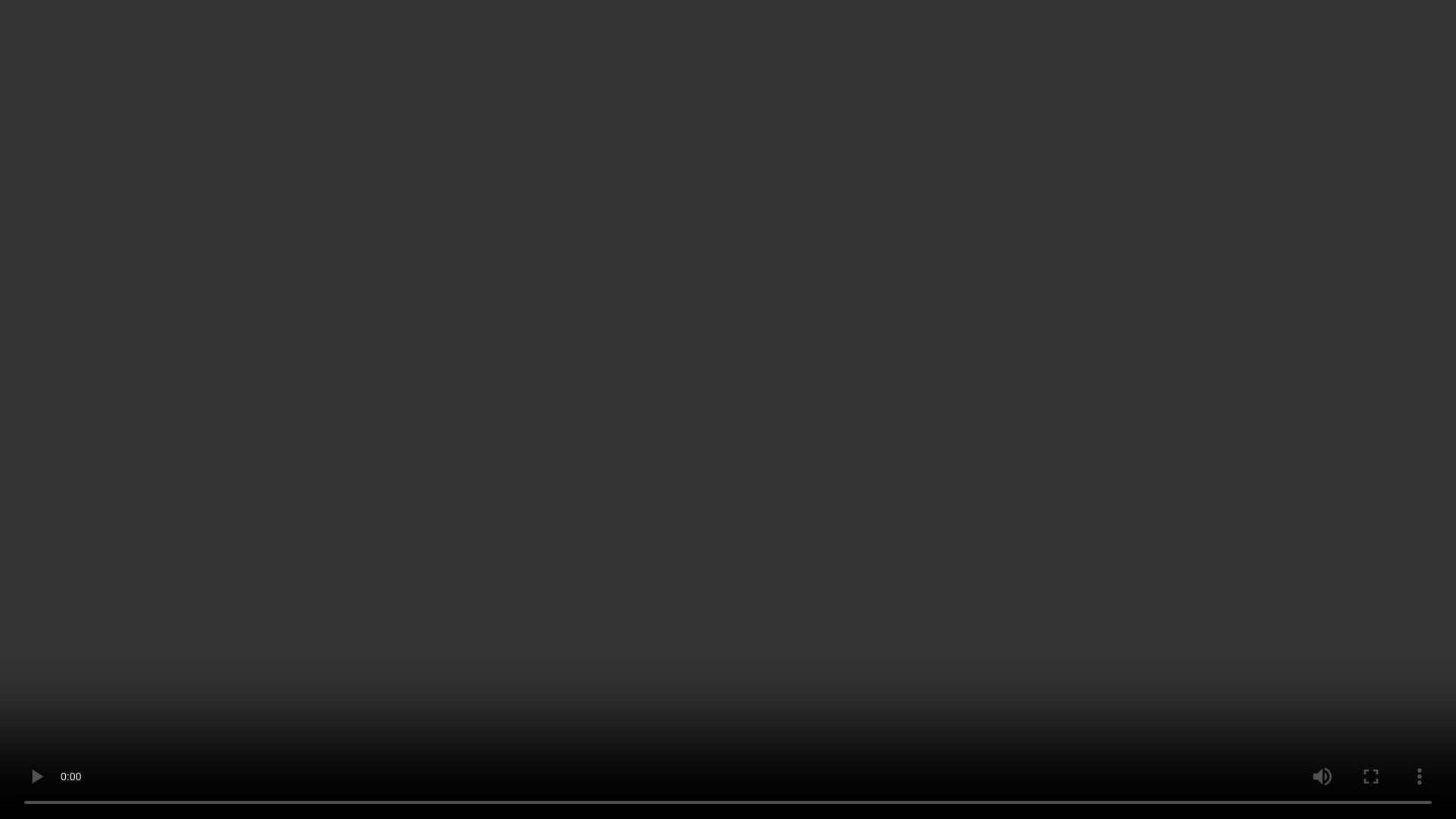
click at [1054, 668] on video at bounding box center [728, 410] width 1456 height 819
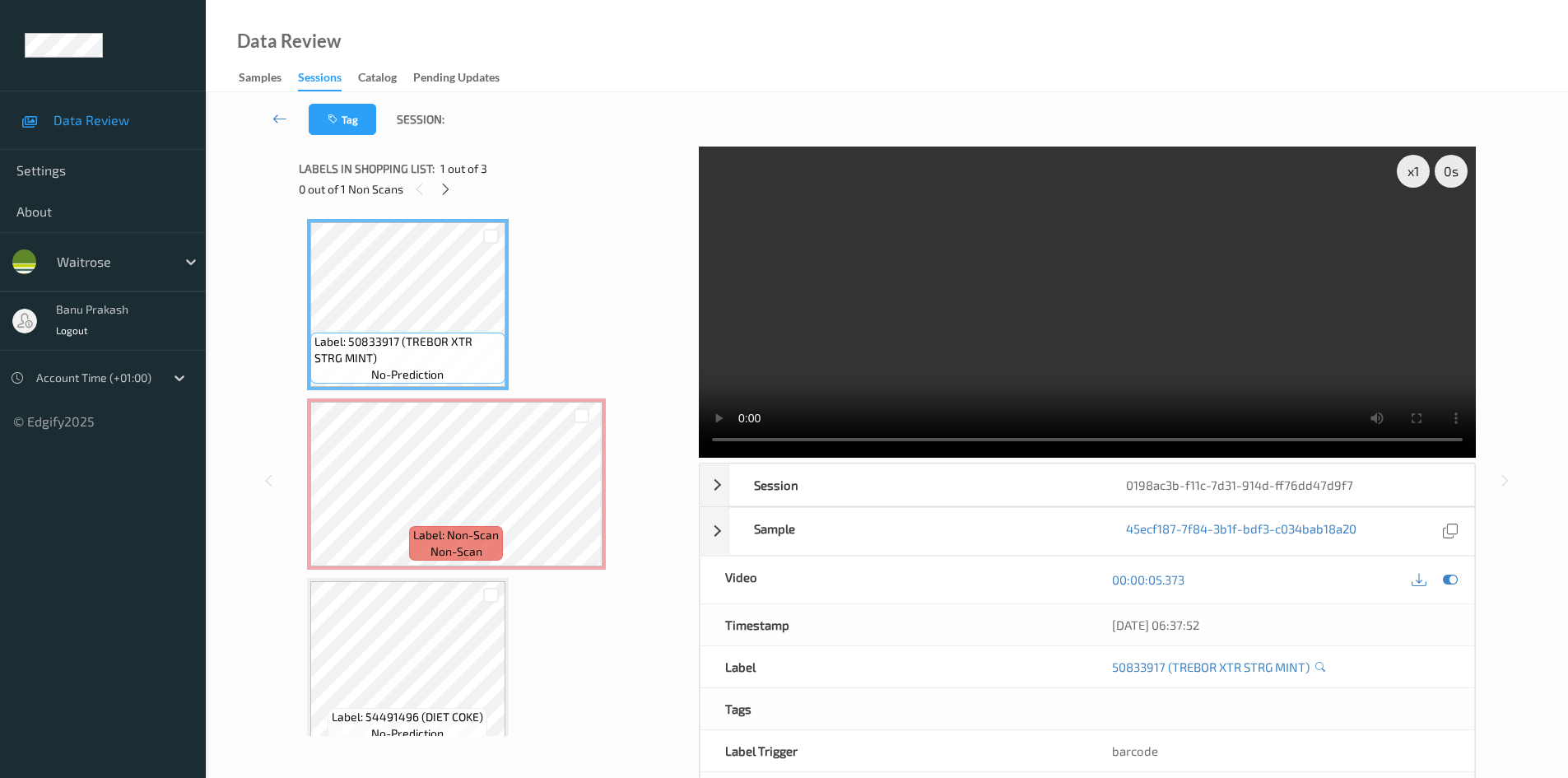
click at [1154, 375] on video at bounding box center [1087, 302] width 777 height 311
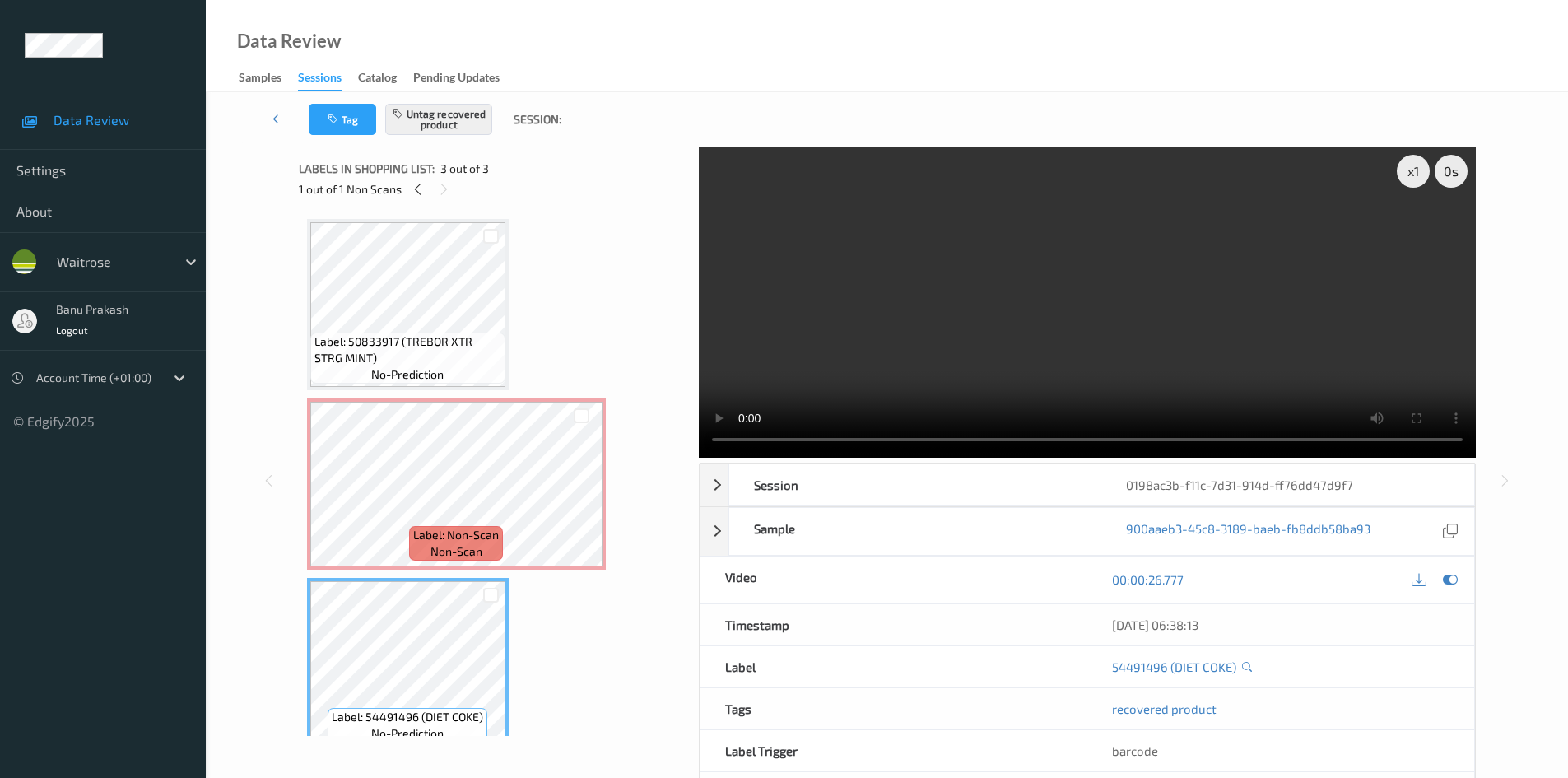
click at [869, 382] on video at bounding box center [1087, 302] width 777 height 311
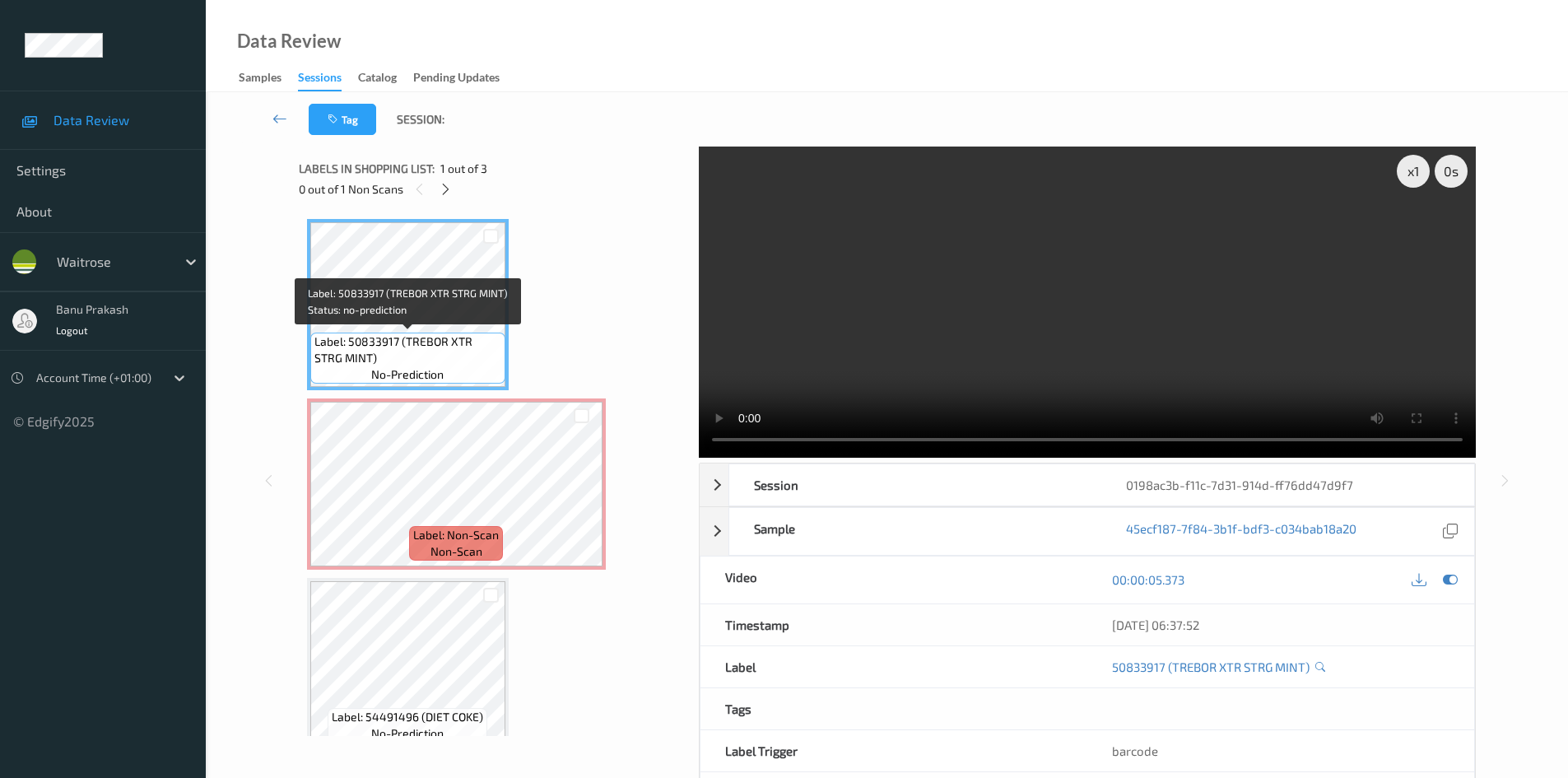
click at [380, 342] on span "Label: 50833917 (TREBOR XTR STRG MINT)" at bounding box center [408, 349] width 187 height 32
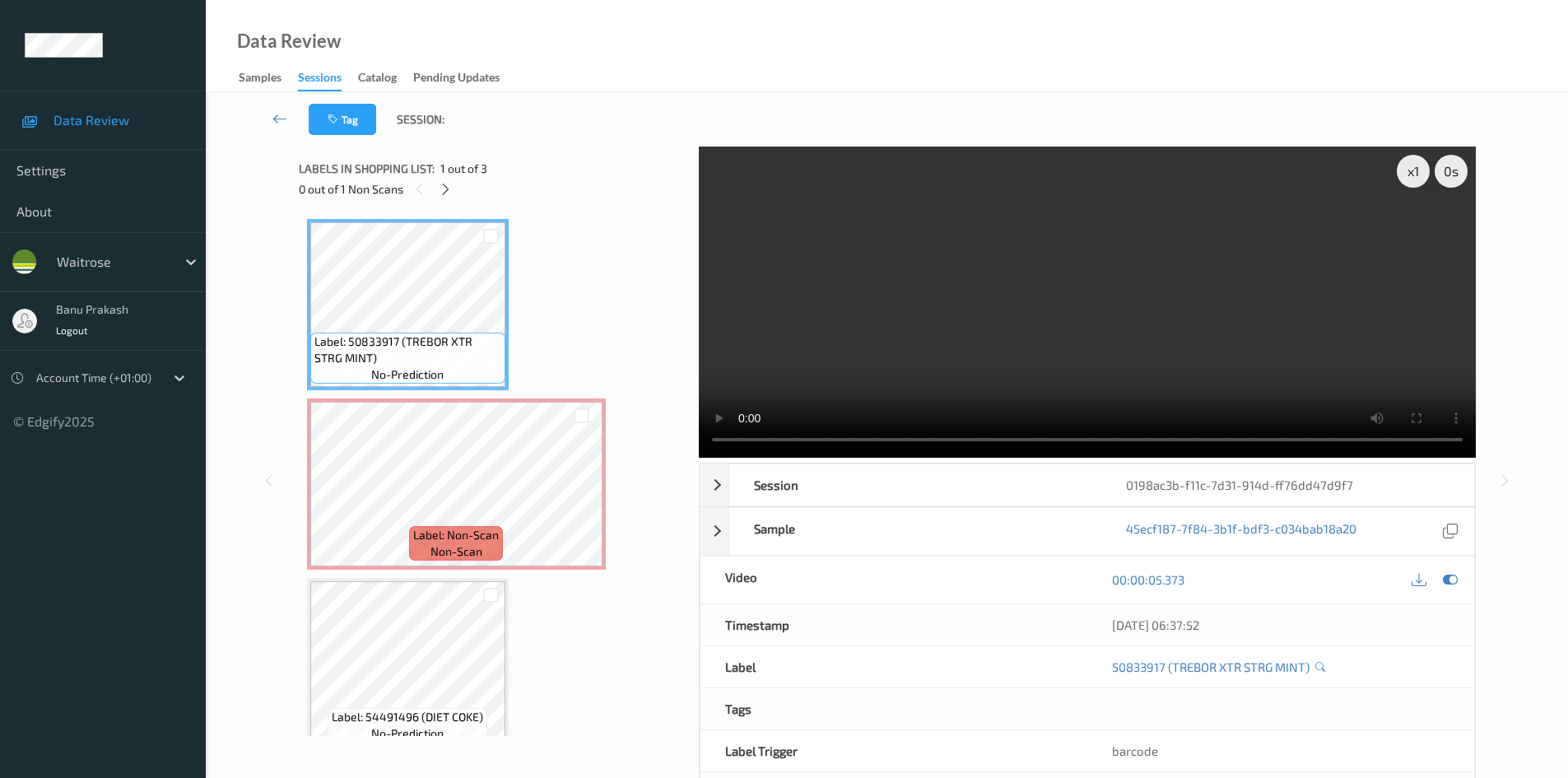
click at [1204, 303] on video at bounding box center [1087, 302] width 777 height 311
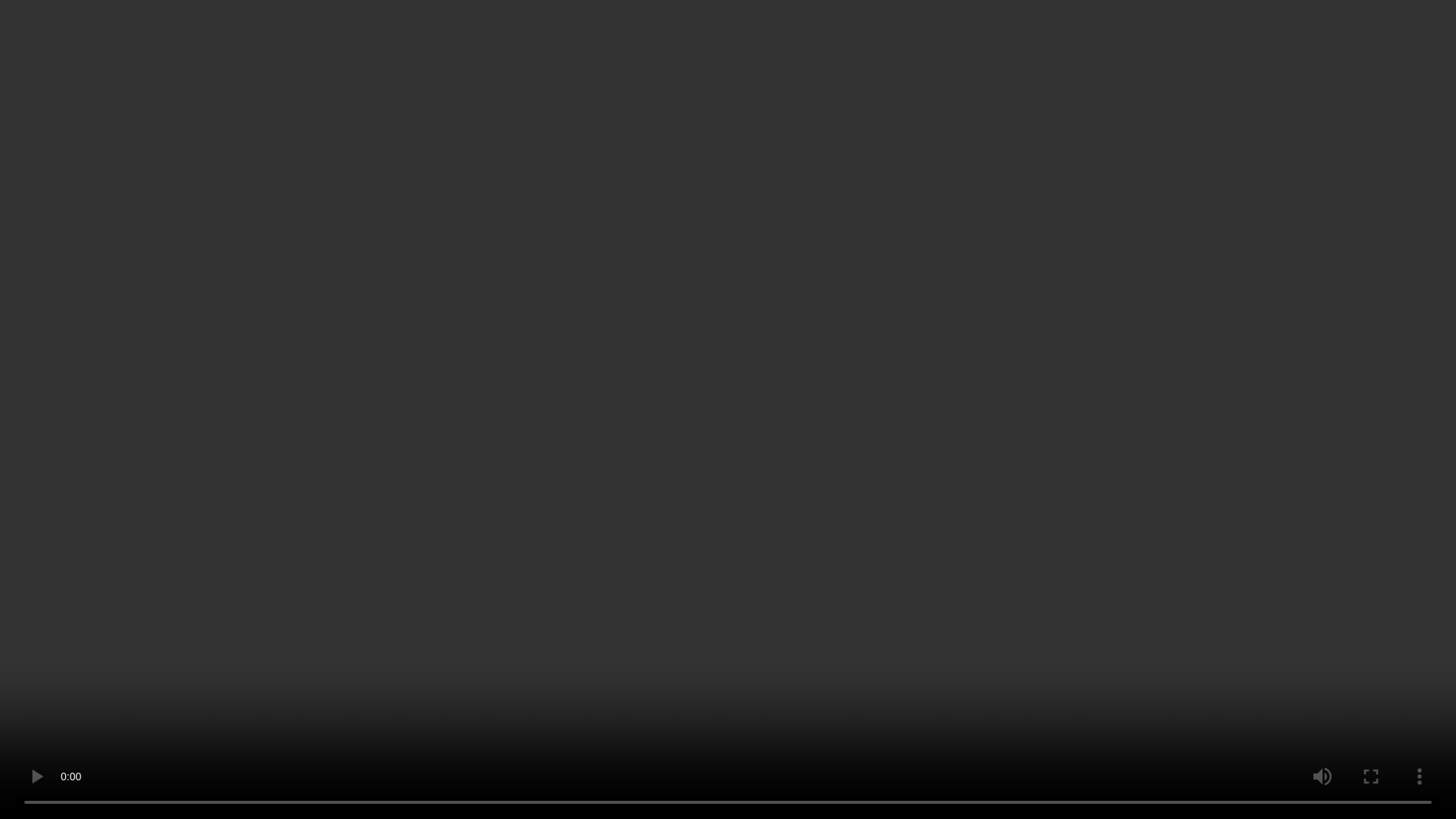
click at [932, 302] on video at bounding box center [728, 410] width 1456 height 819
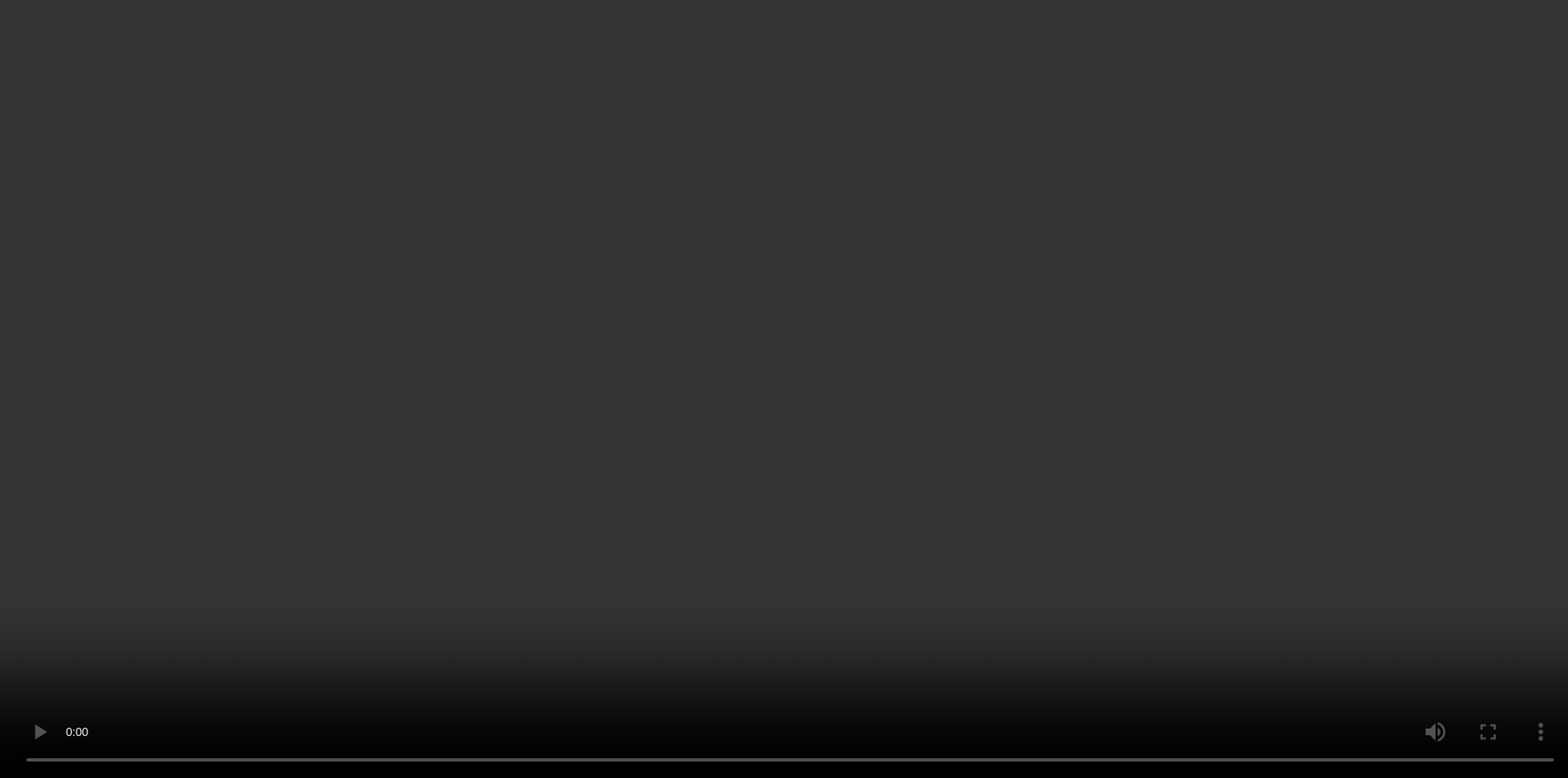
scroll to position [21, 0]
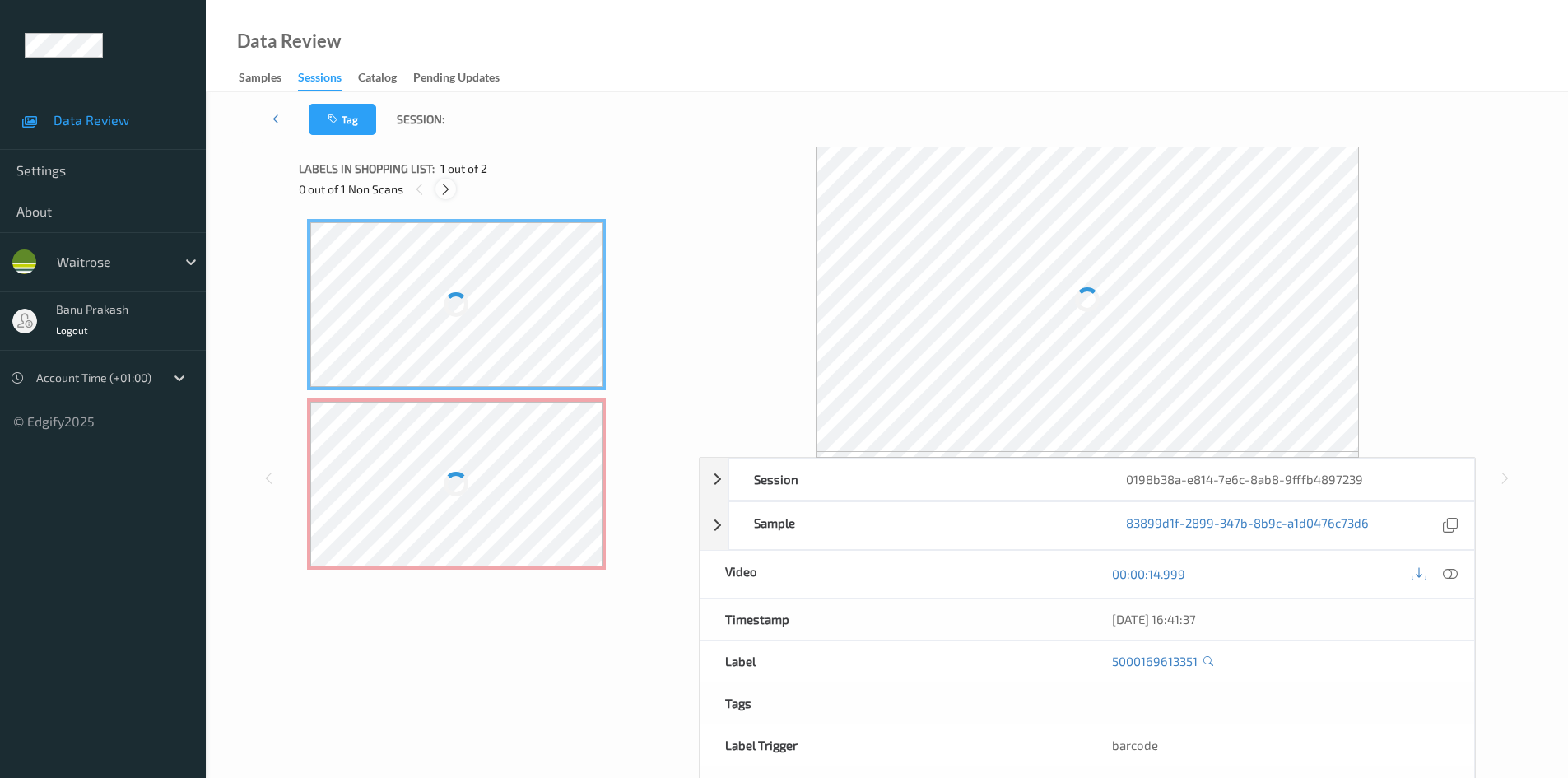
click at [452, 191] on icon at bounding box center [446, 189] width 14 height 15
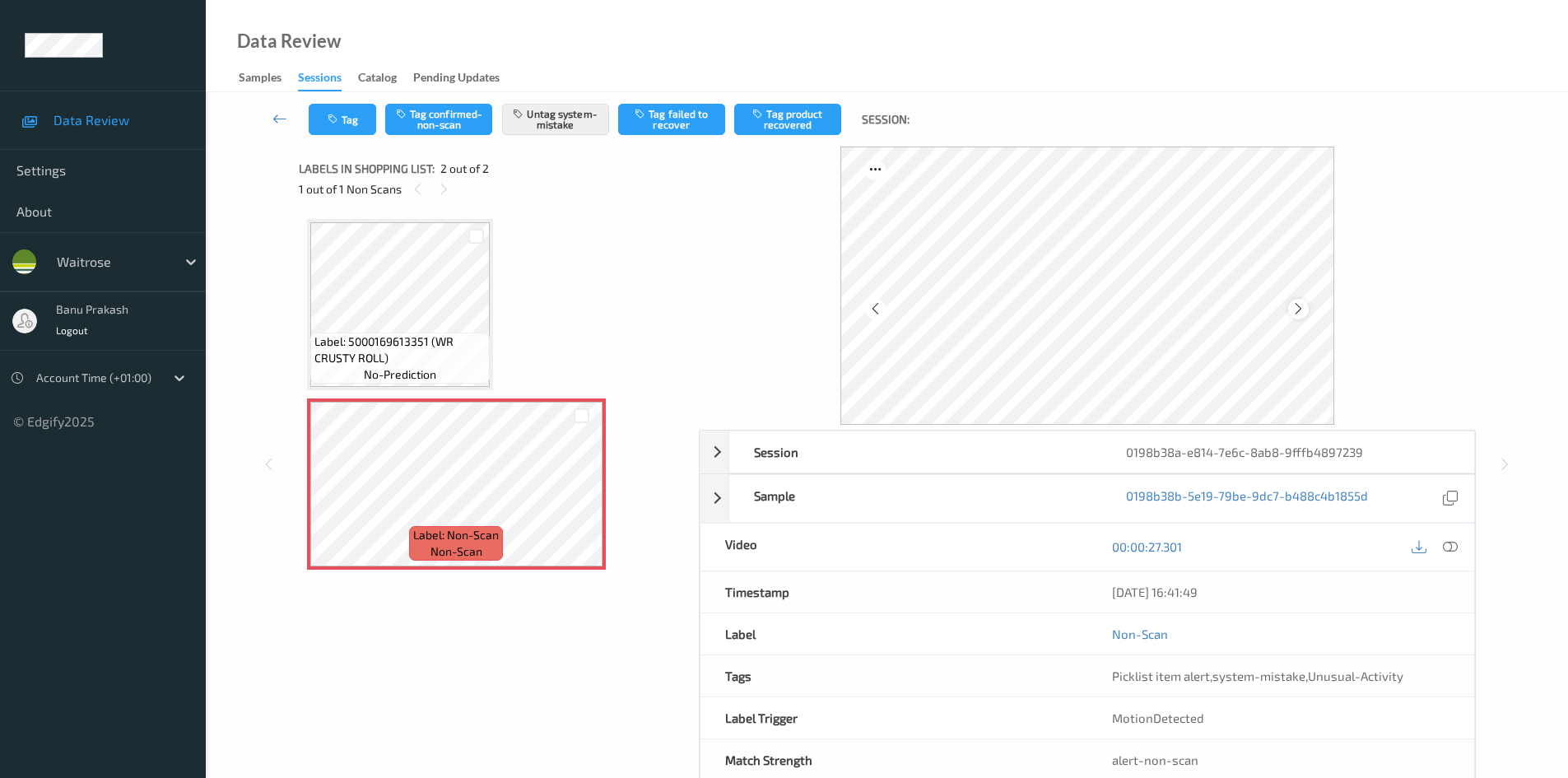
click at [1297, 308] on icon at bounding box center [1298, 308] width 14 height 15
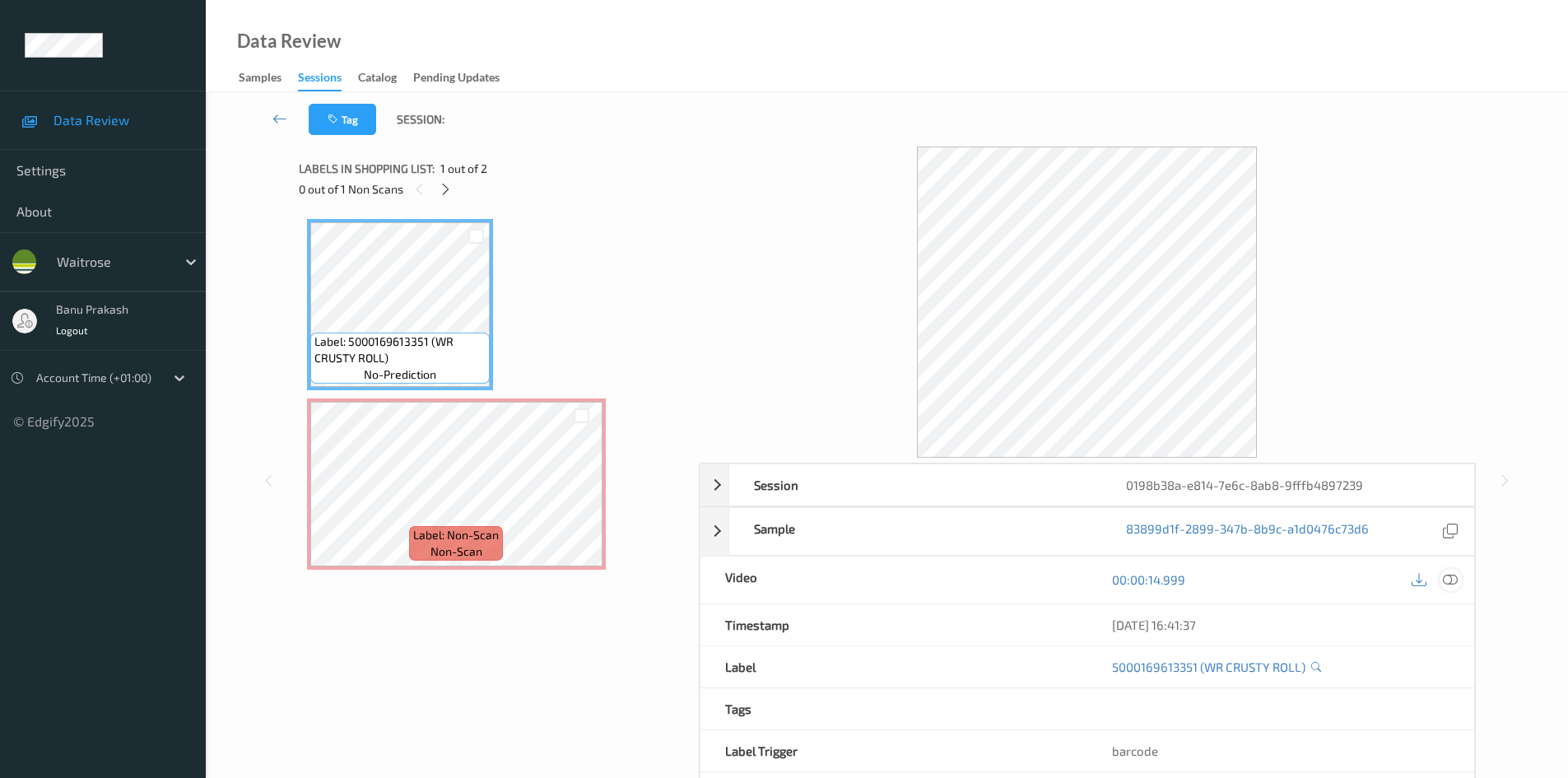
click at [1451, 581] on icon at bounding box center [1450, 579] width 15 height 15
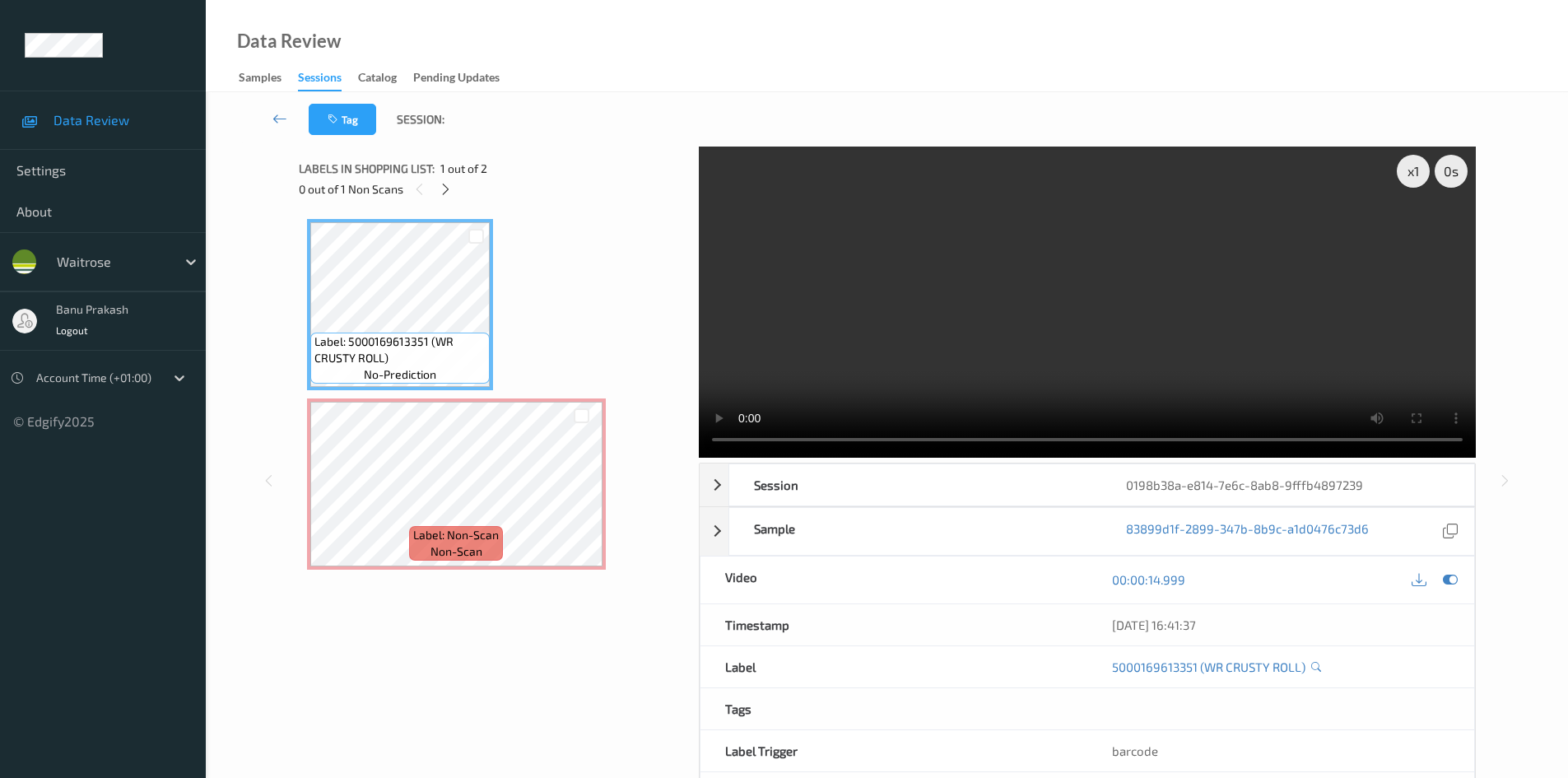
click at [849, 297] on video at bounding box center [1087, 302] width 777 height 311
click at [1083, 285] on video at bounding box center [1087, 302] width 777 height 311
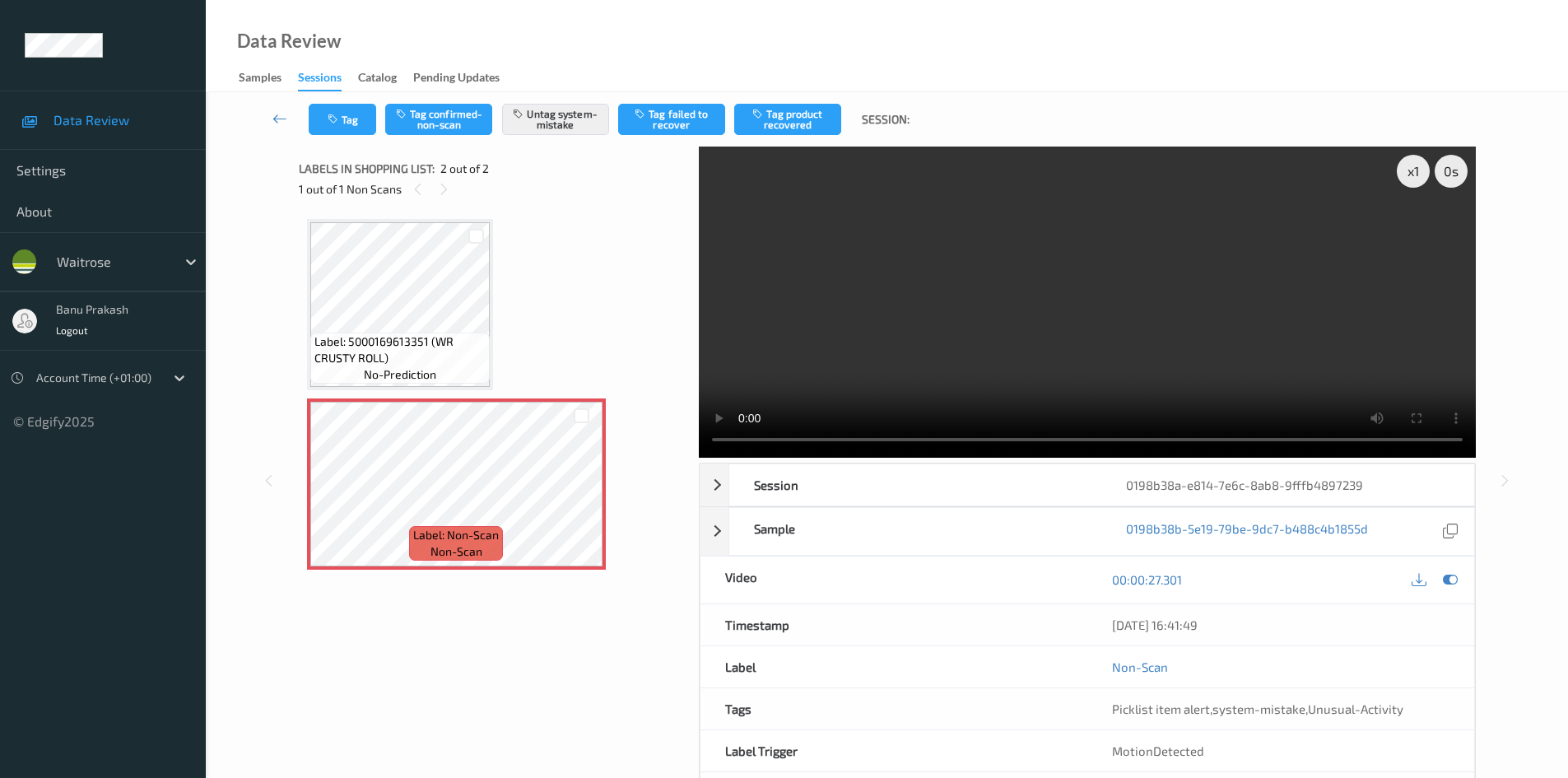
click at [1123, 278] on video at bounding box center [1087, 302] width 777 height 311
click at [1328, 381] on video at bounding box center [1087, 302] width 777 height 311
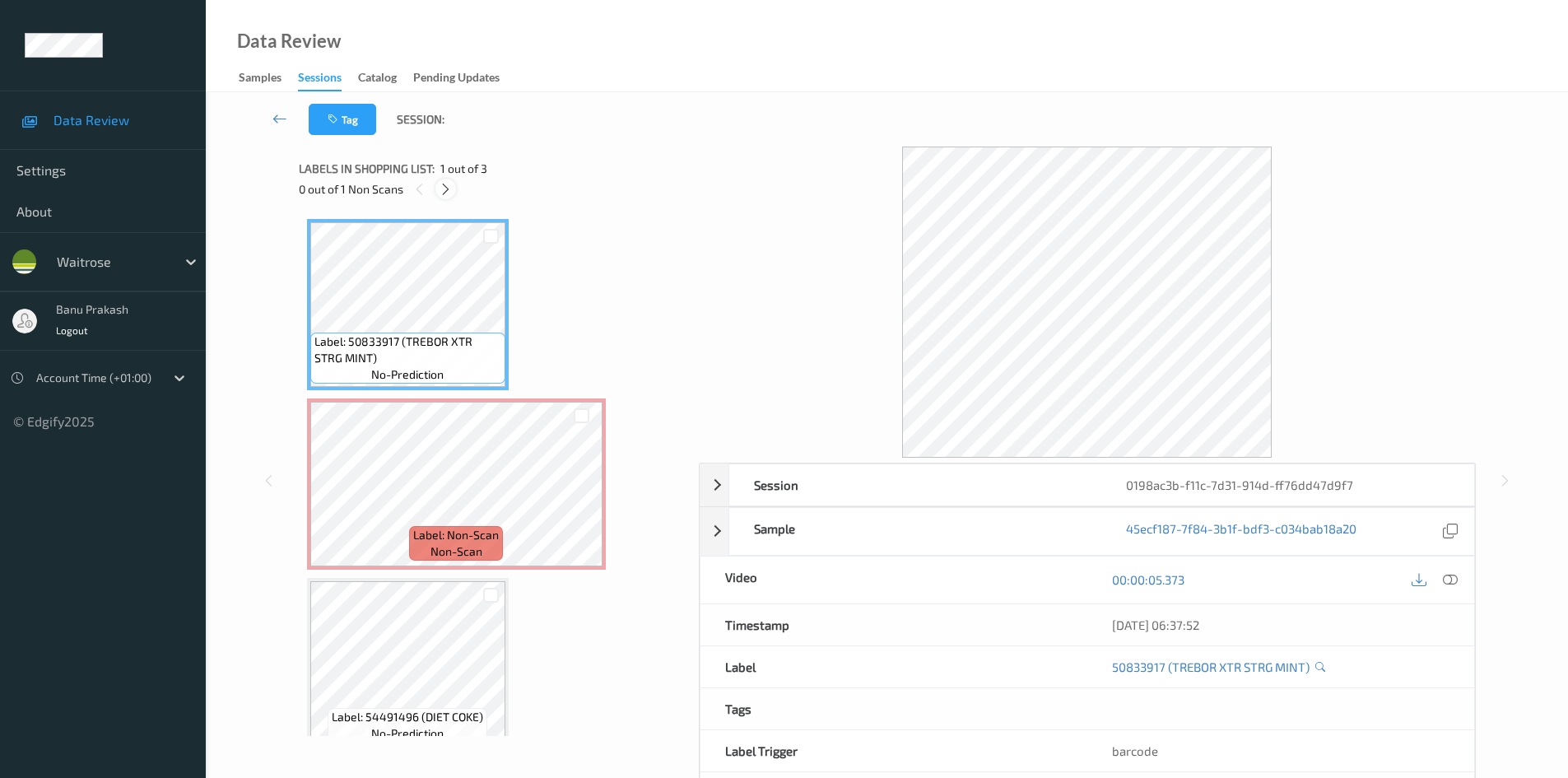
click at [446, 194] on icon at bounding box center [446, 189] width 14 height 15
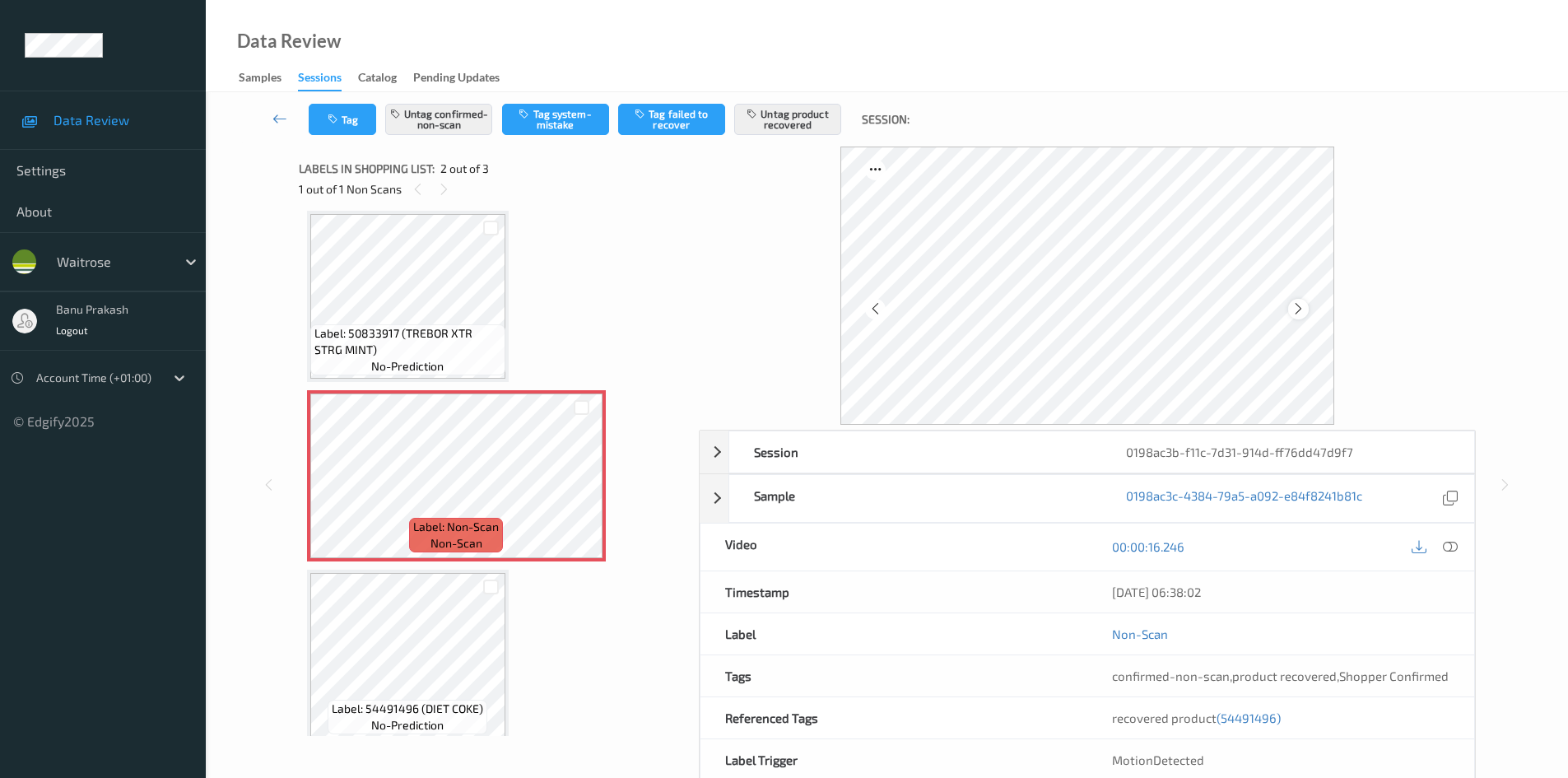
click at [1289, 306] on div at bounding box center [1298, 308] width 20 height 20
click at [1291, 310] on icon at bounding box center [1298, 308] width 14 height 15
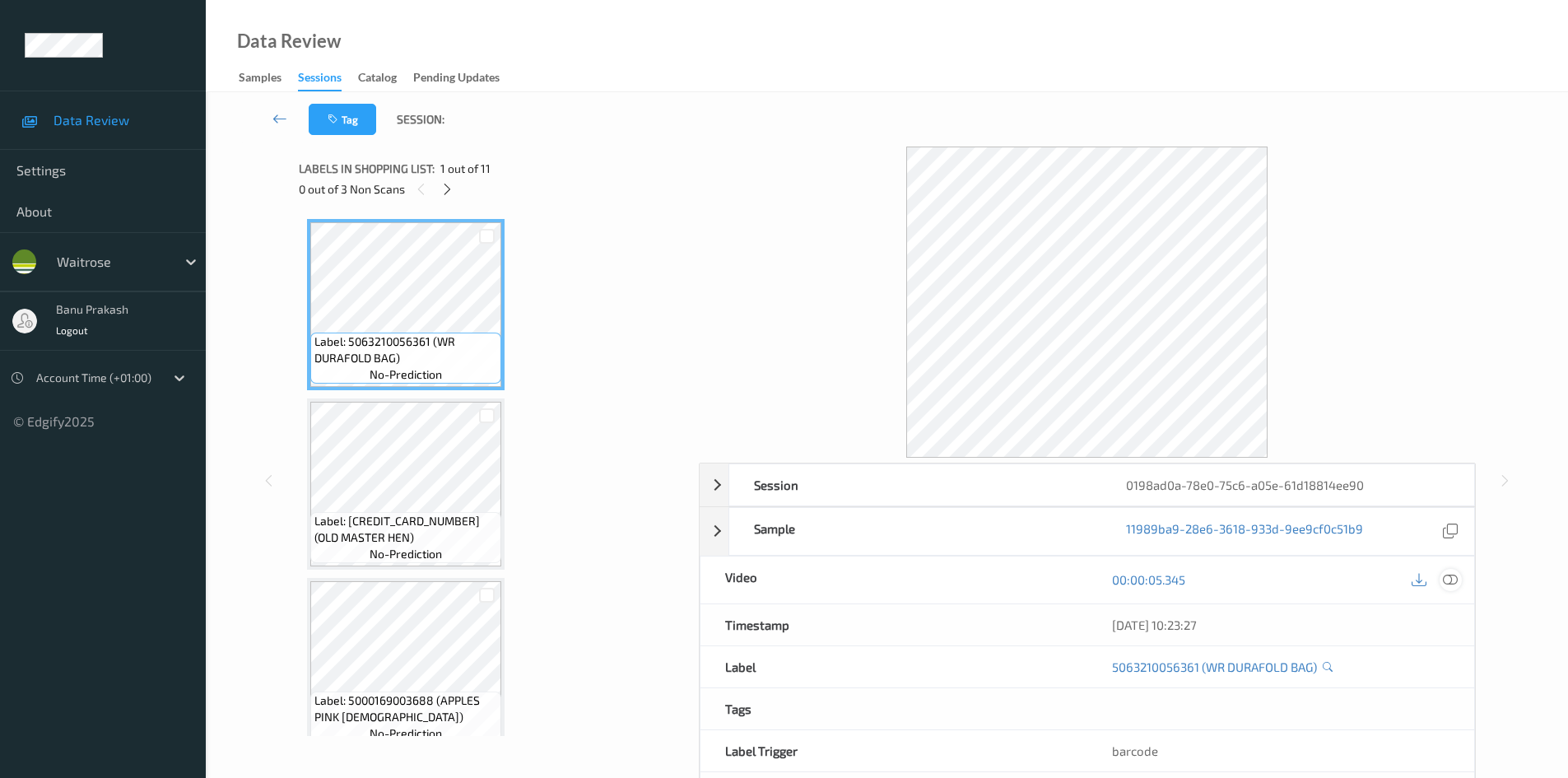
click at [1449, 573] on icon at bounding box center [1450, 579] width 15 height 15
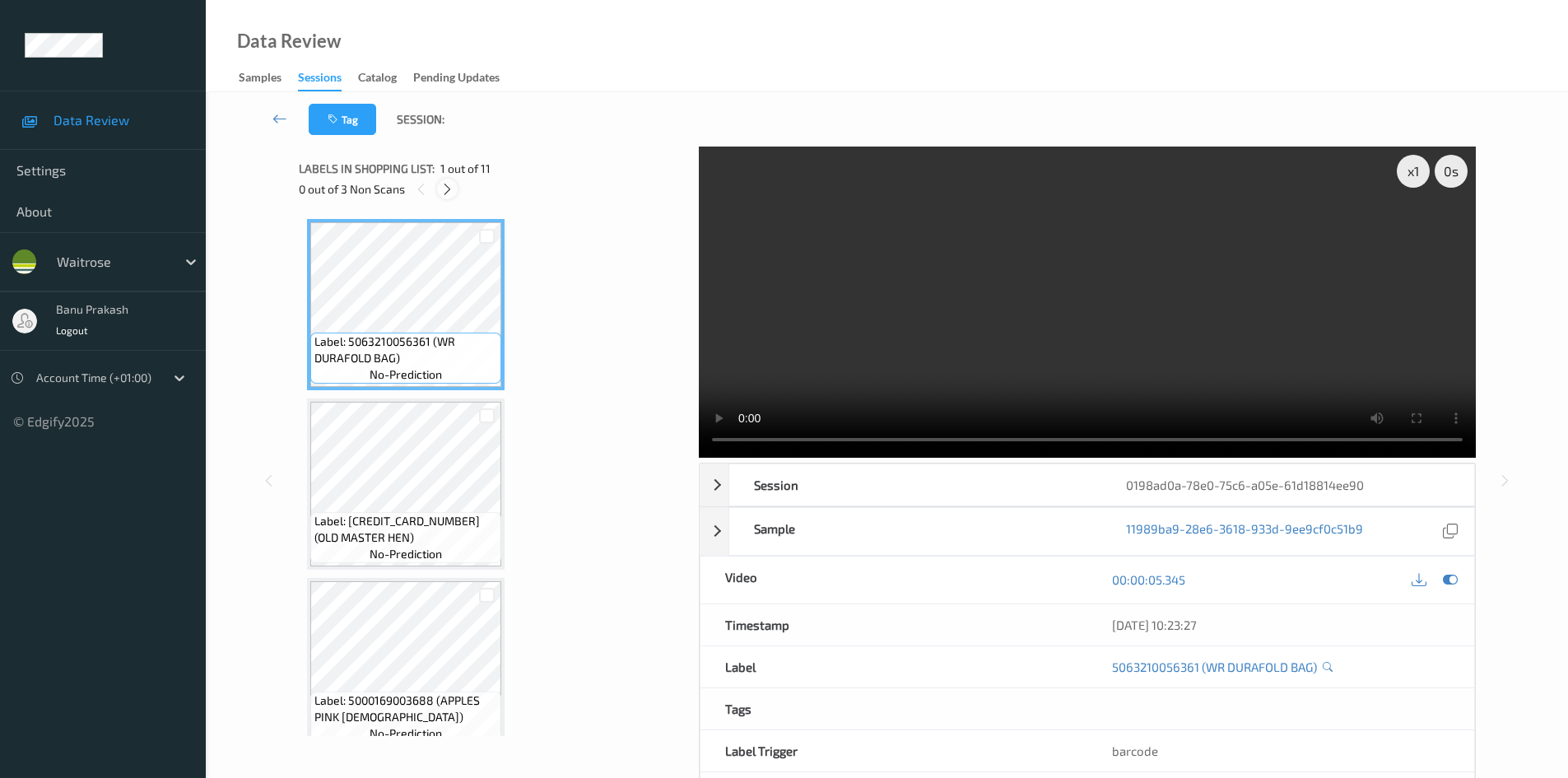
click at [440, 188] on icon at bounding box center [447, 189] width 14 height 15
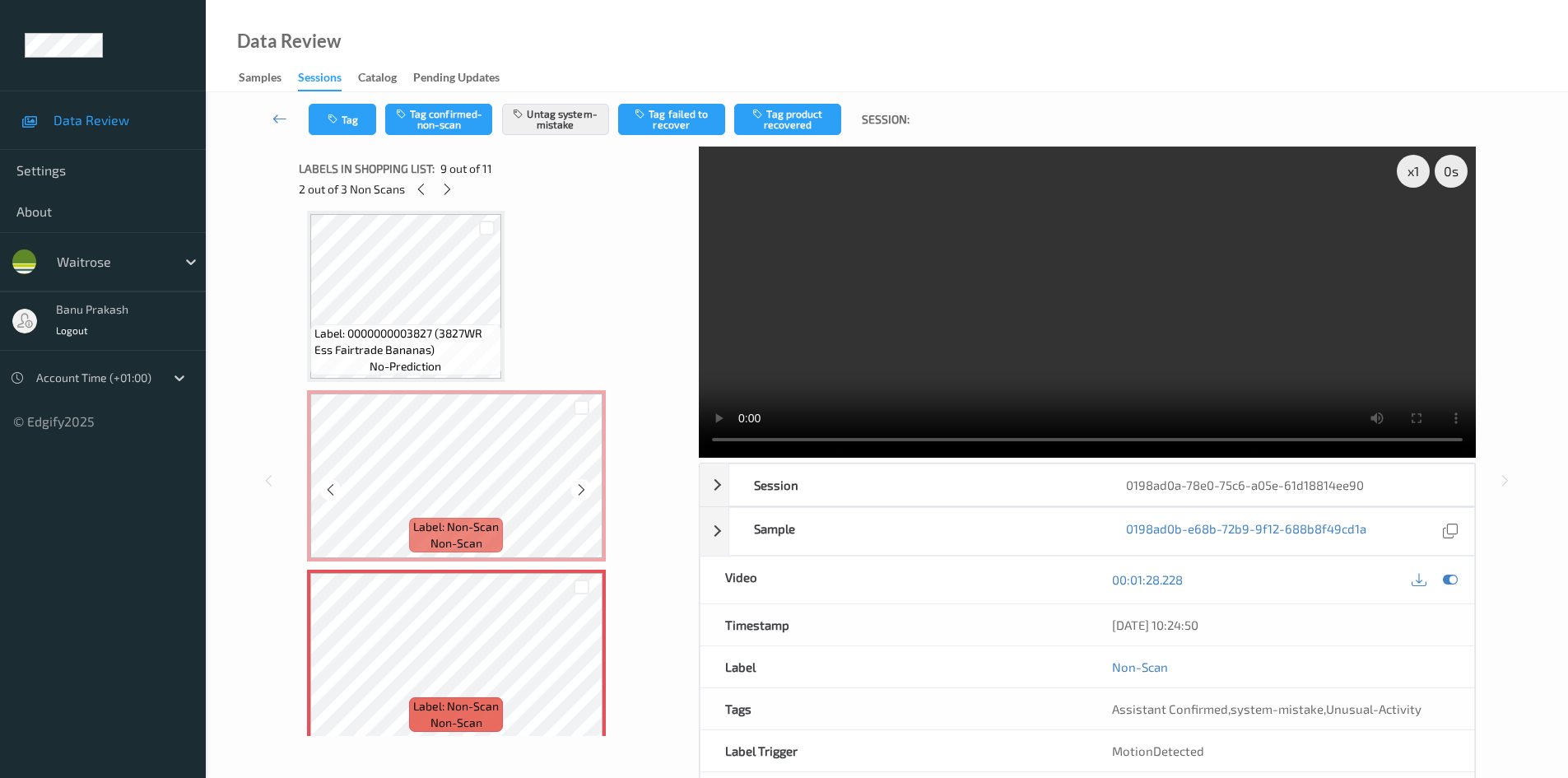
click at [436, 519] on span "Label: Non-Scan" at bounding box center [455, 526] width 85 height 17
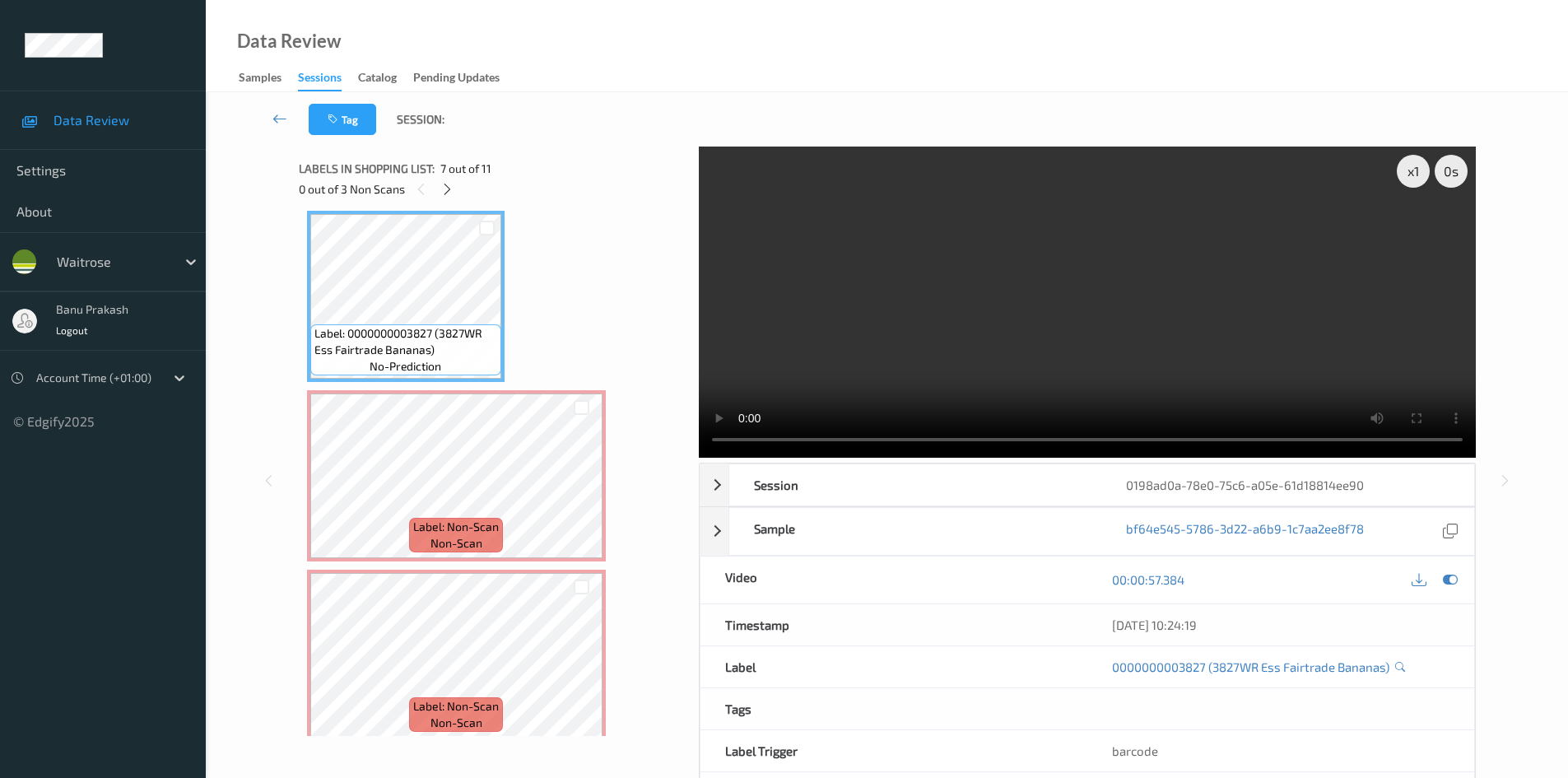
click at [964, 312] on video at bounding box center [1087, 302] width 777 height 311
click at [1203, 216] on video at bounding box center [1087, 302] width 777 height 311
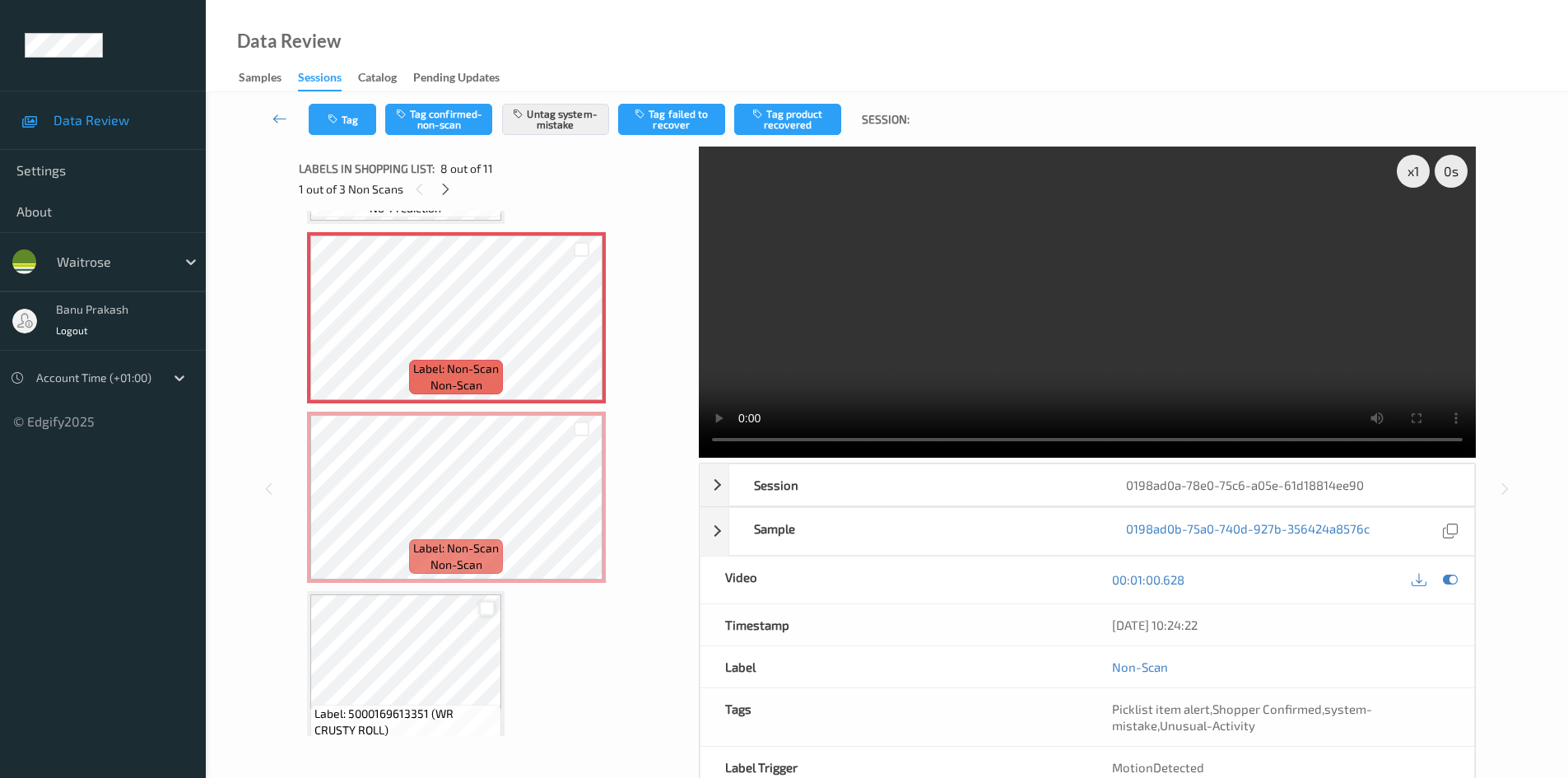
scroll to position [1250, 0]
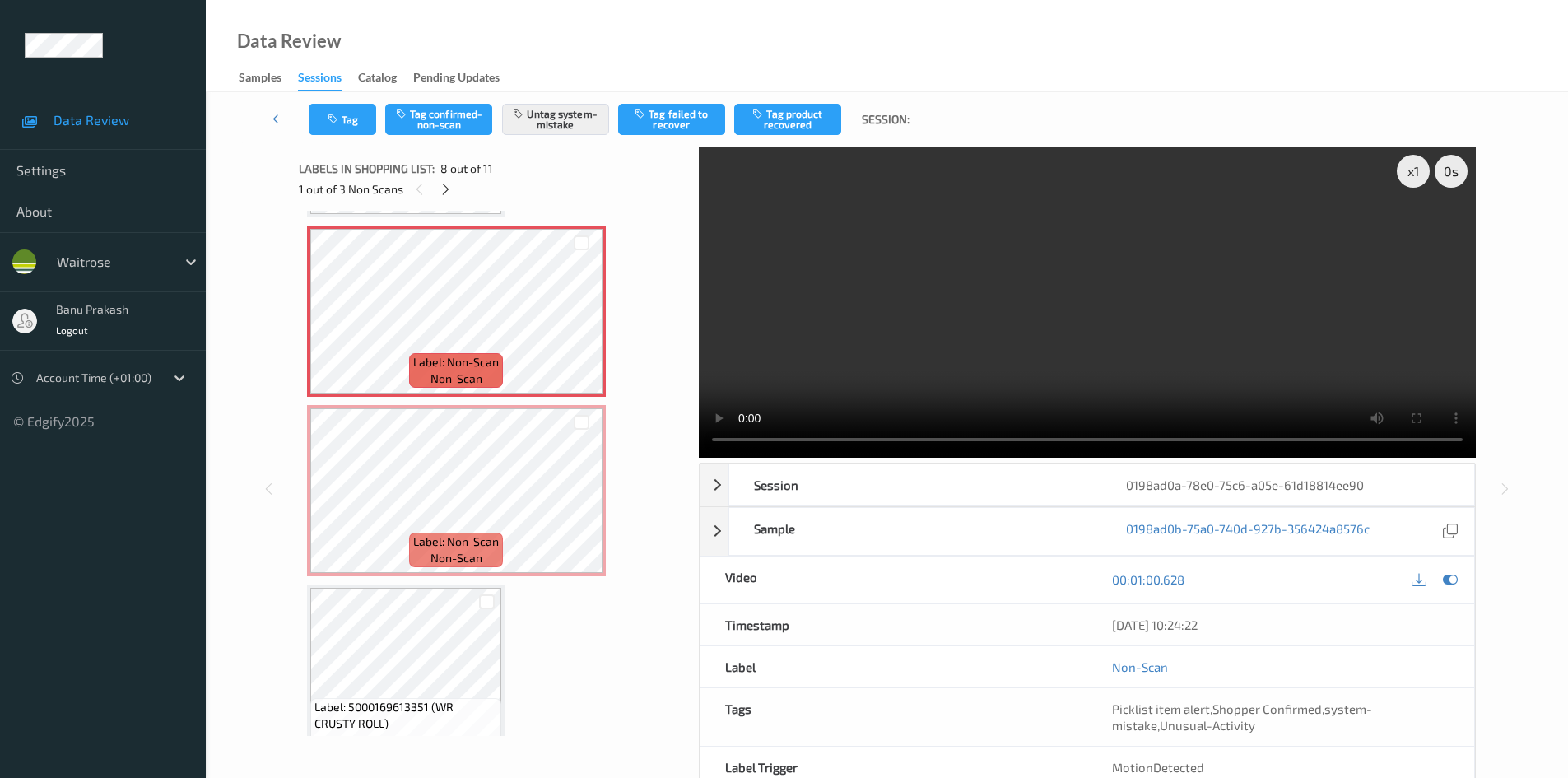
click at [1276, 345] on video at bounding box center [1087, 302] width 777 height 311
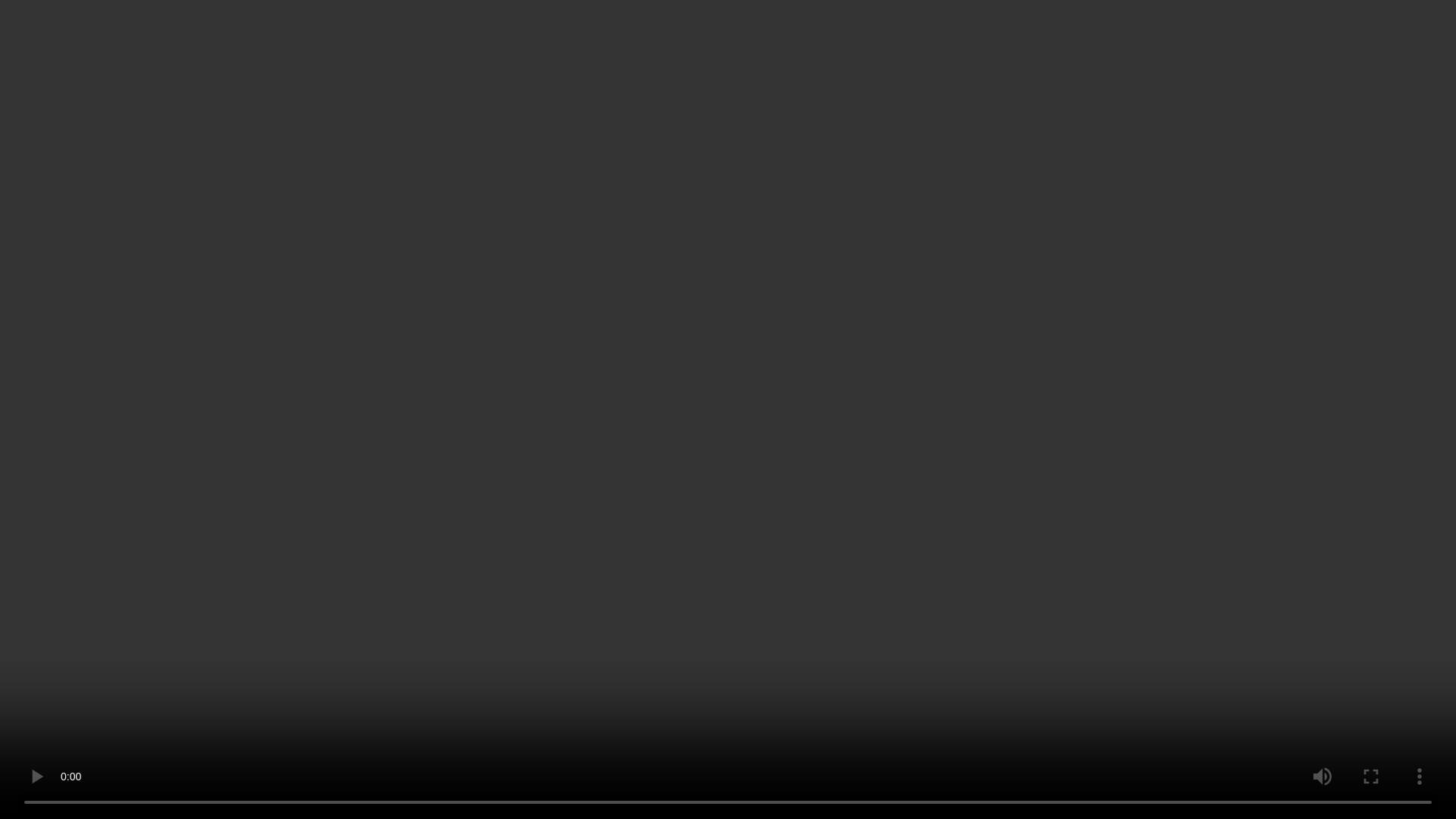
click at [900, 554] on video at bounding box center [728, 410] width 1456 height 819
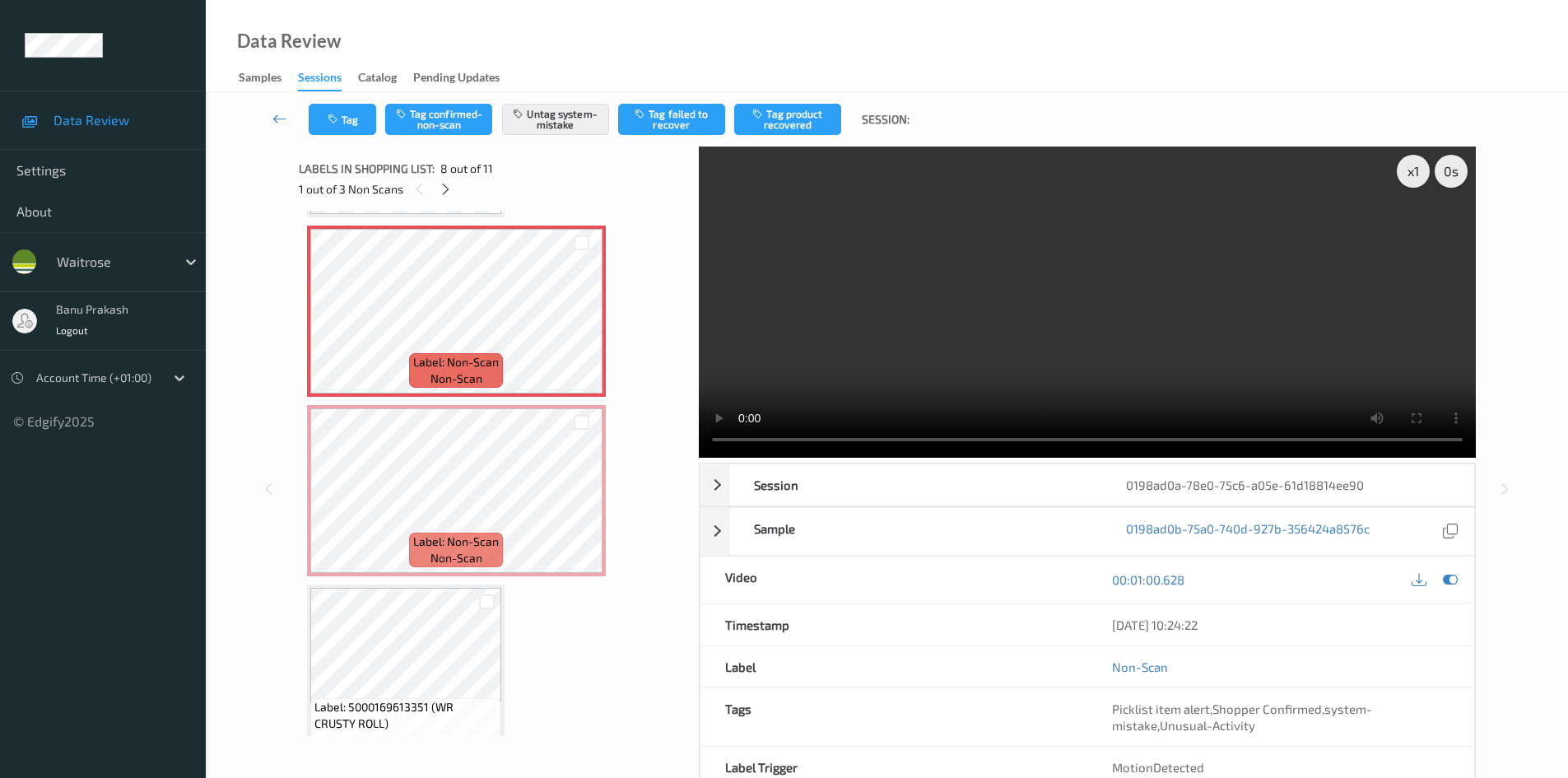
click at [1119, 372] on video at bounding box center [1087, 302] width 777 height 311
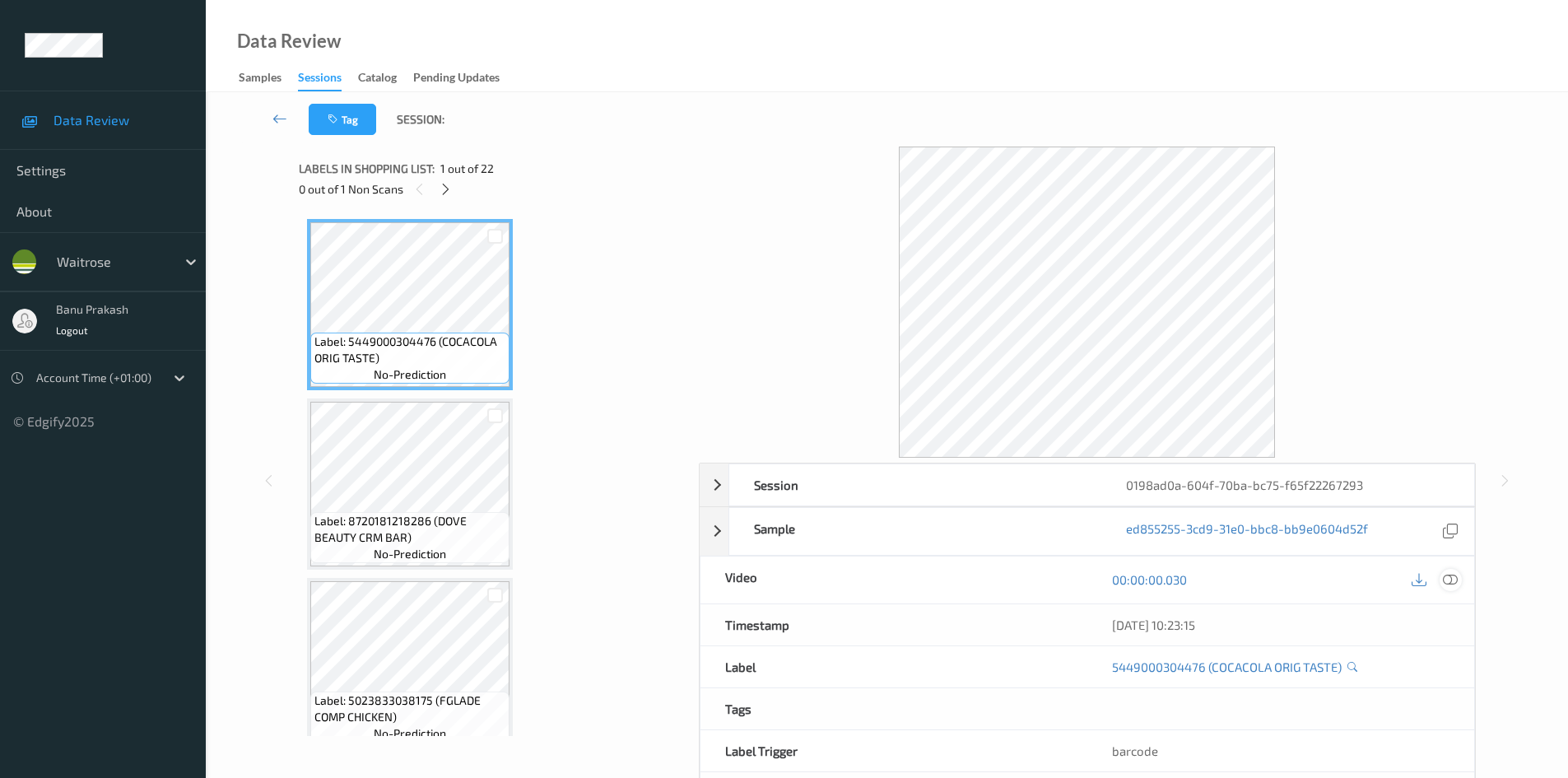
click at [1448, 584] on icon at bounding box center [1450, 579] width 15 height 15
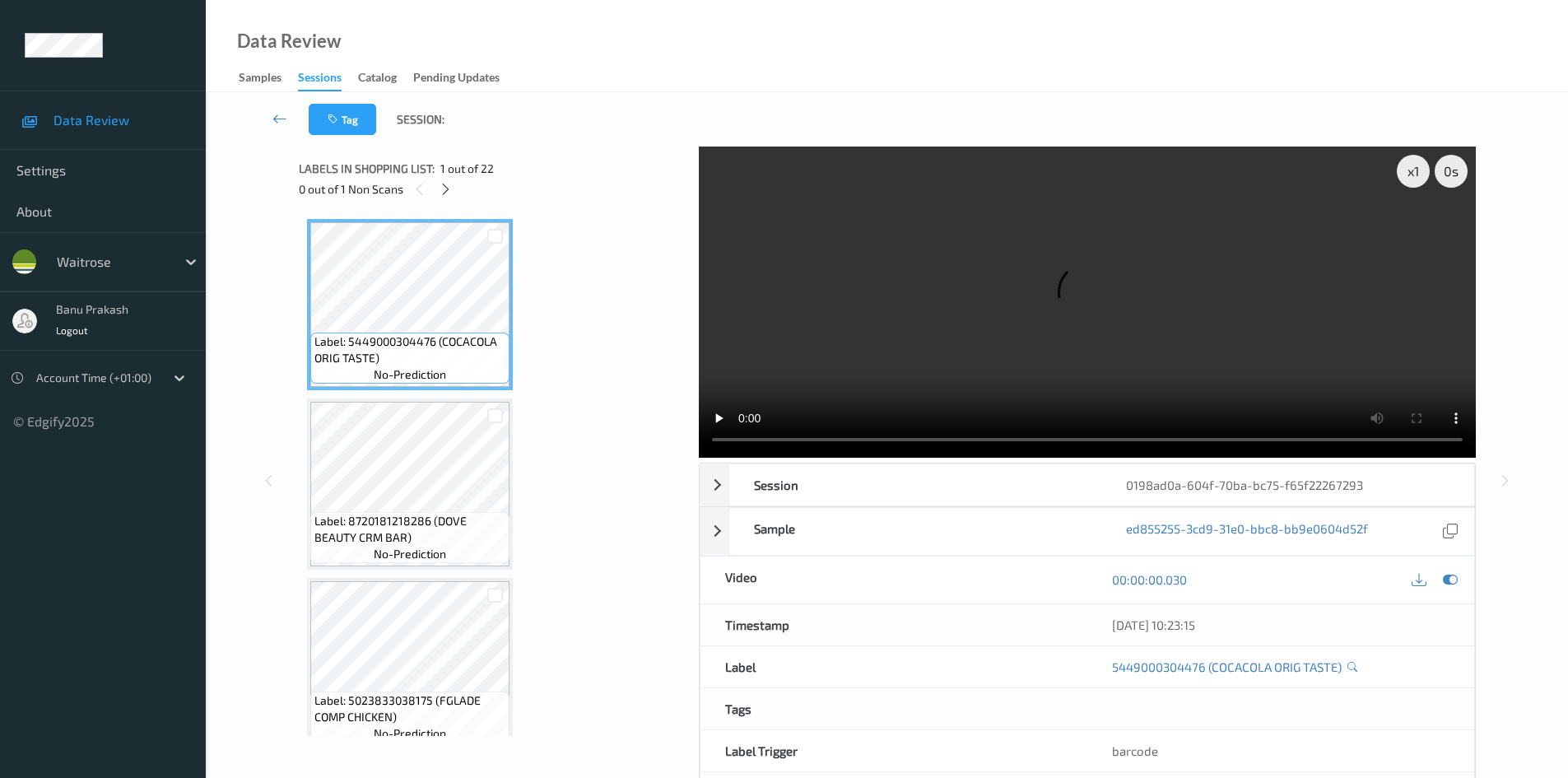
click at [457, 183] on div "0 out of 1 Non Scans" at bounding box center [493, 188] width 388 height 20
click at [456, 191] on div "0 out of 1 Non Scans" at bounding box center [493, 188] width 388 height 20
click at [451, 192] on icon at bounding box center [446, 189] width 14 height 15
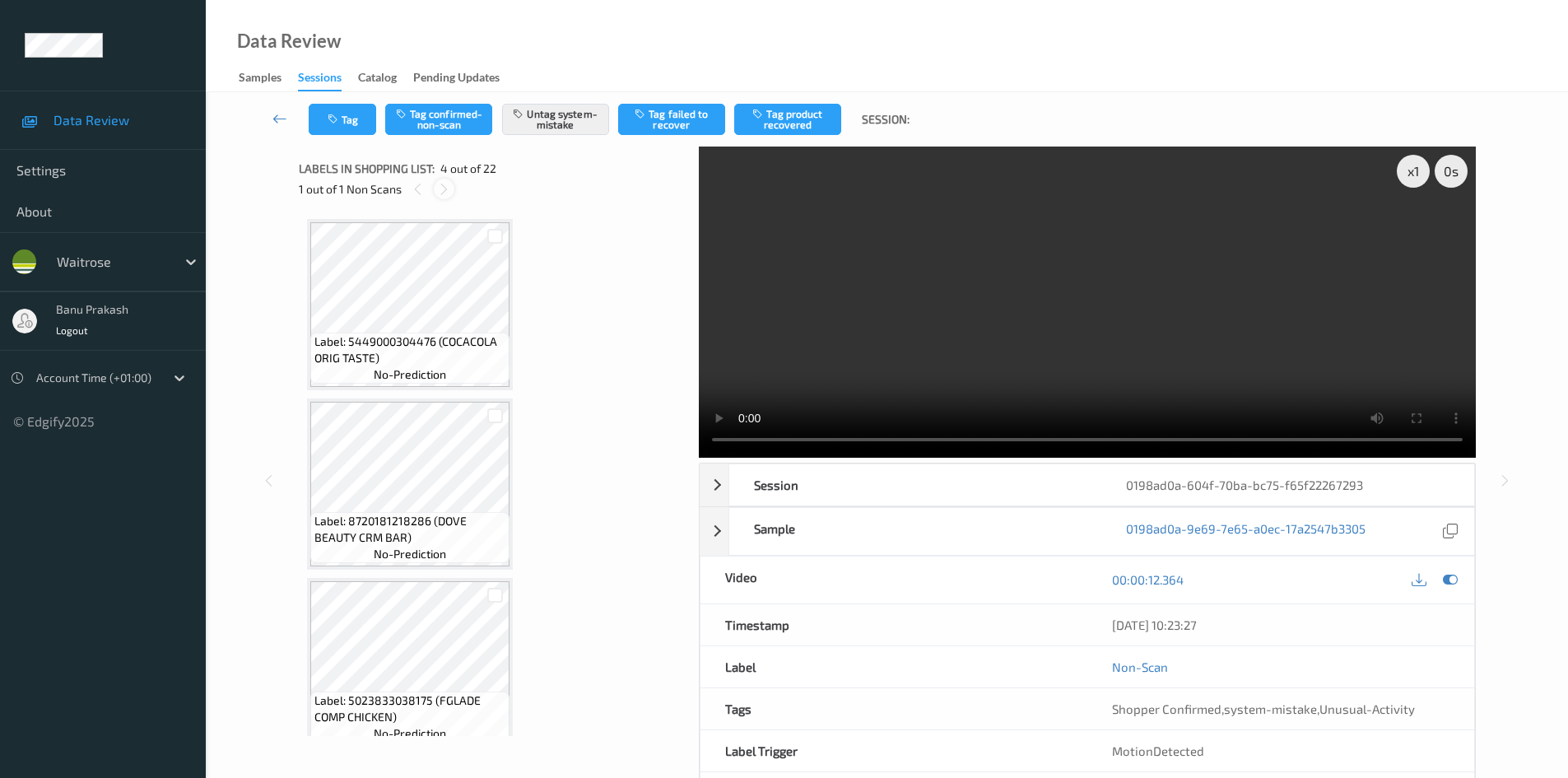
scroll to position [367, 0]
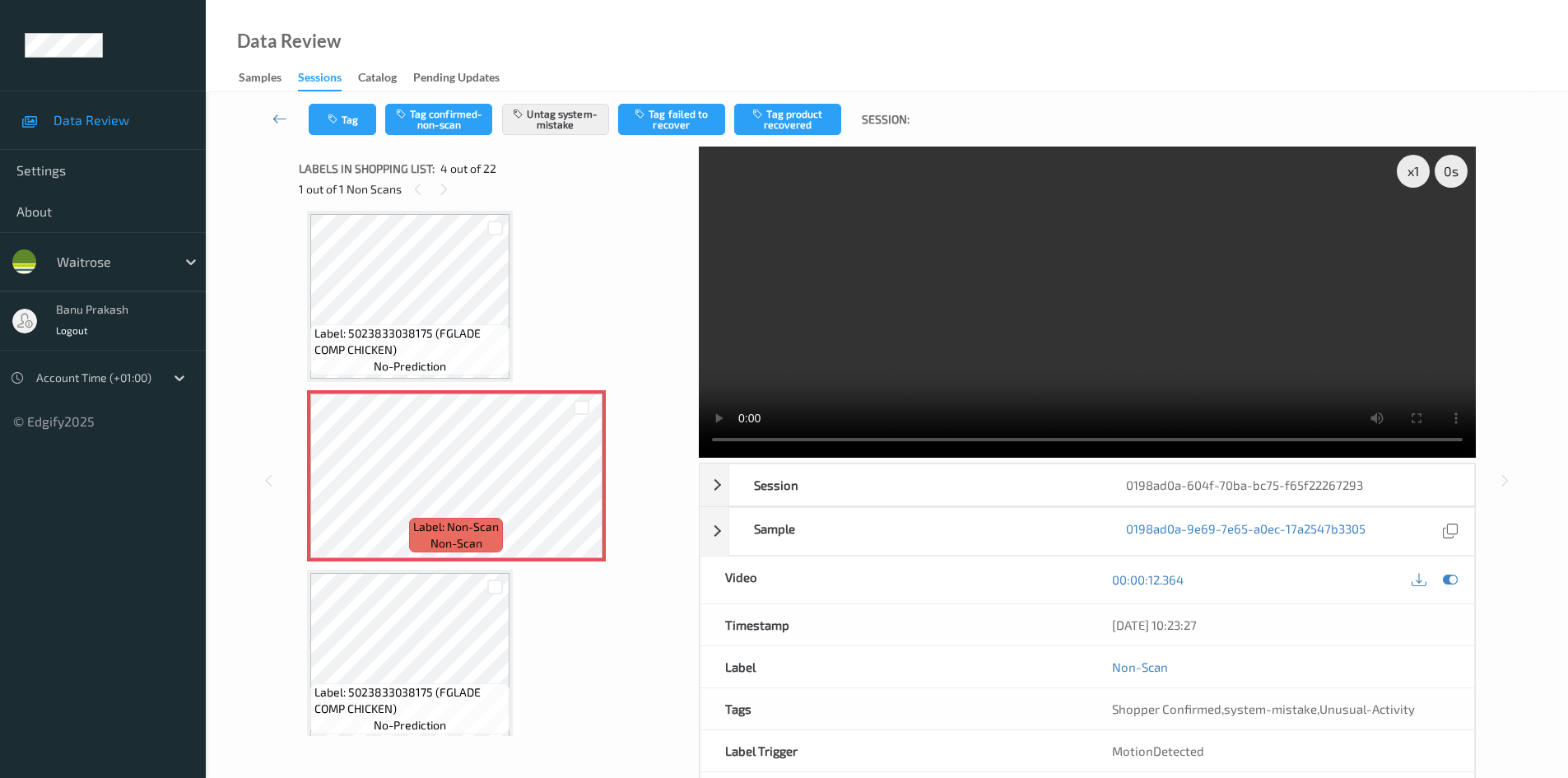
click at [435, 359] on span "no-prediction" at bounding box center [409, 366] width 72 height 17
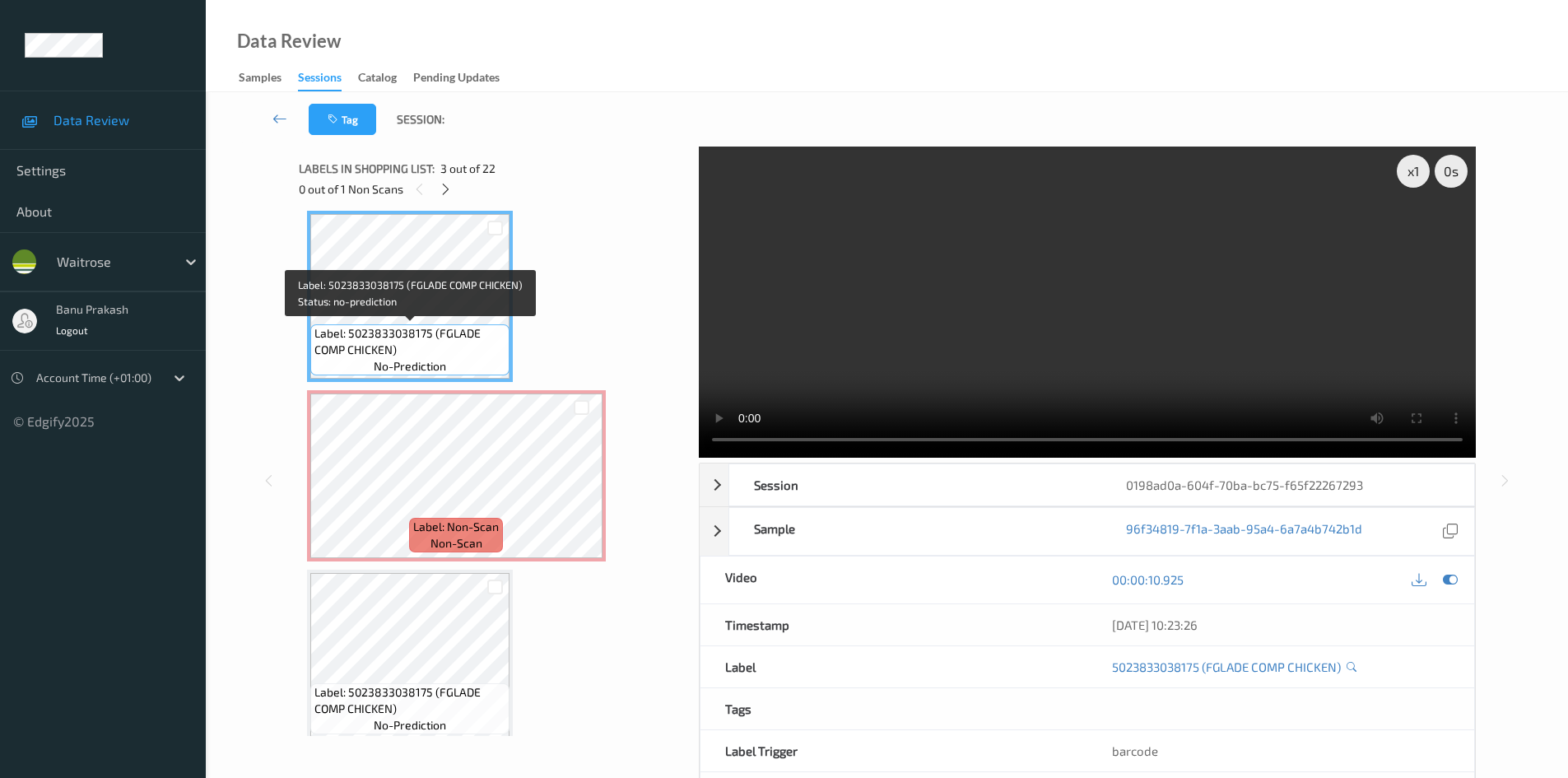
click at [406, 343] on span "Label: 5023833038175 (FGLADE COMP CHICKEN)" at bounding box center [409, 341] width 191 height 32
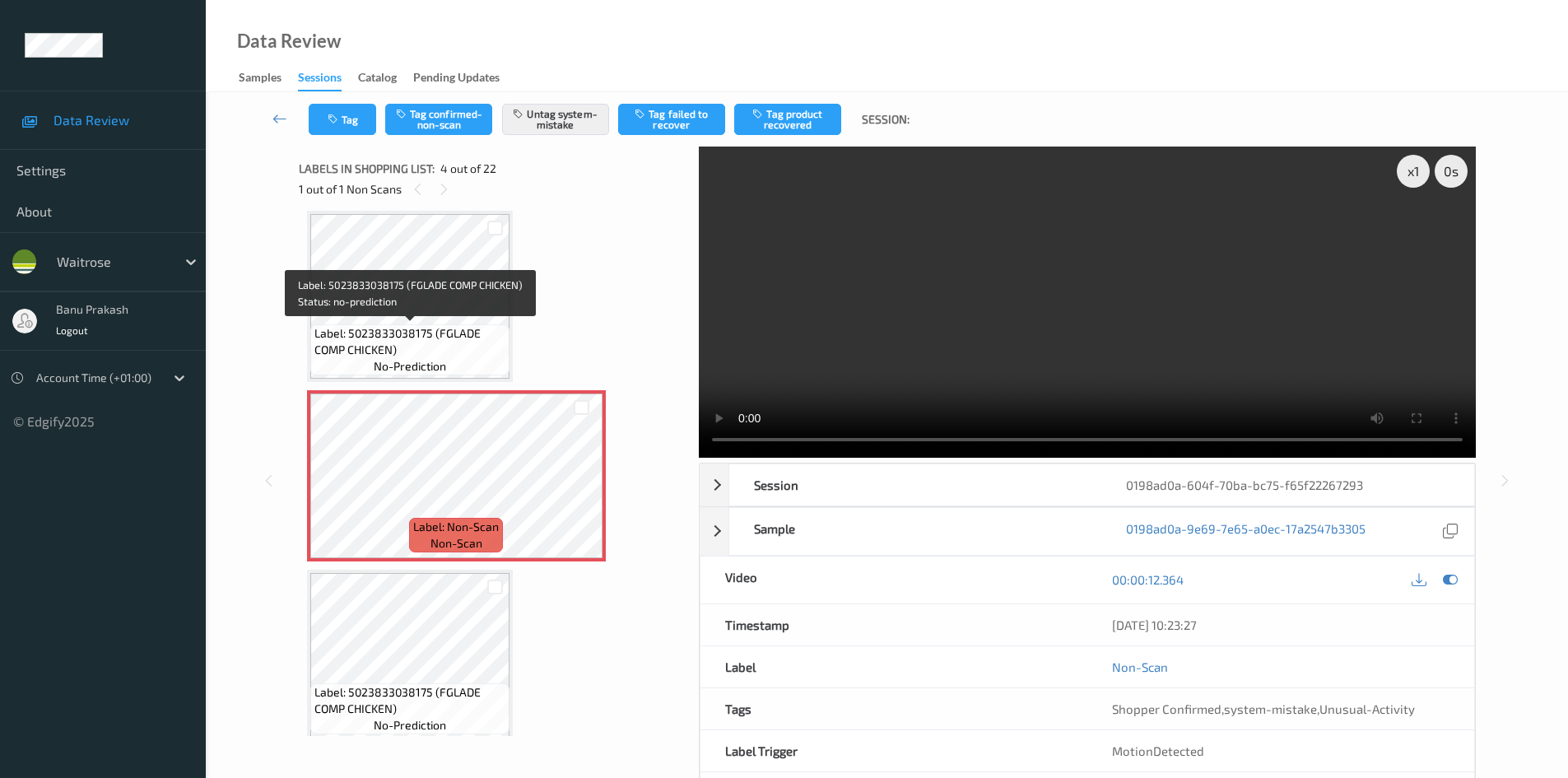
click at [409, 325] on span "Label: 5023833038175 (FGLADE COMP CHICKEN)" at bounding box center [409, 341] width 191 height 32
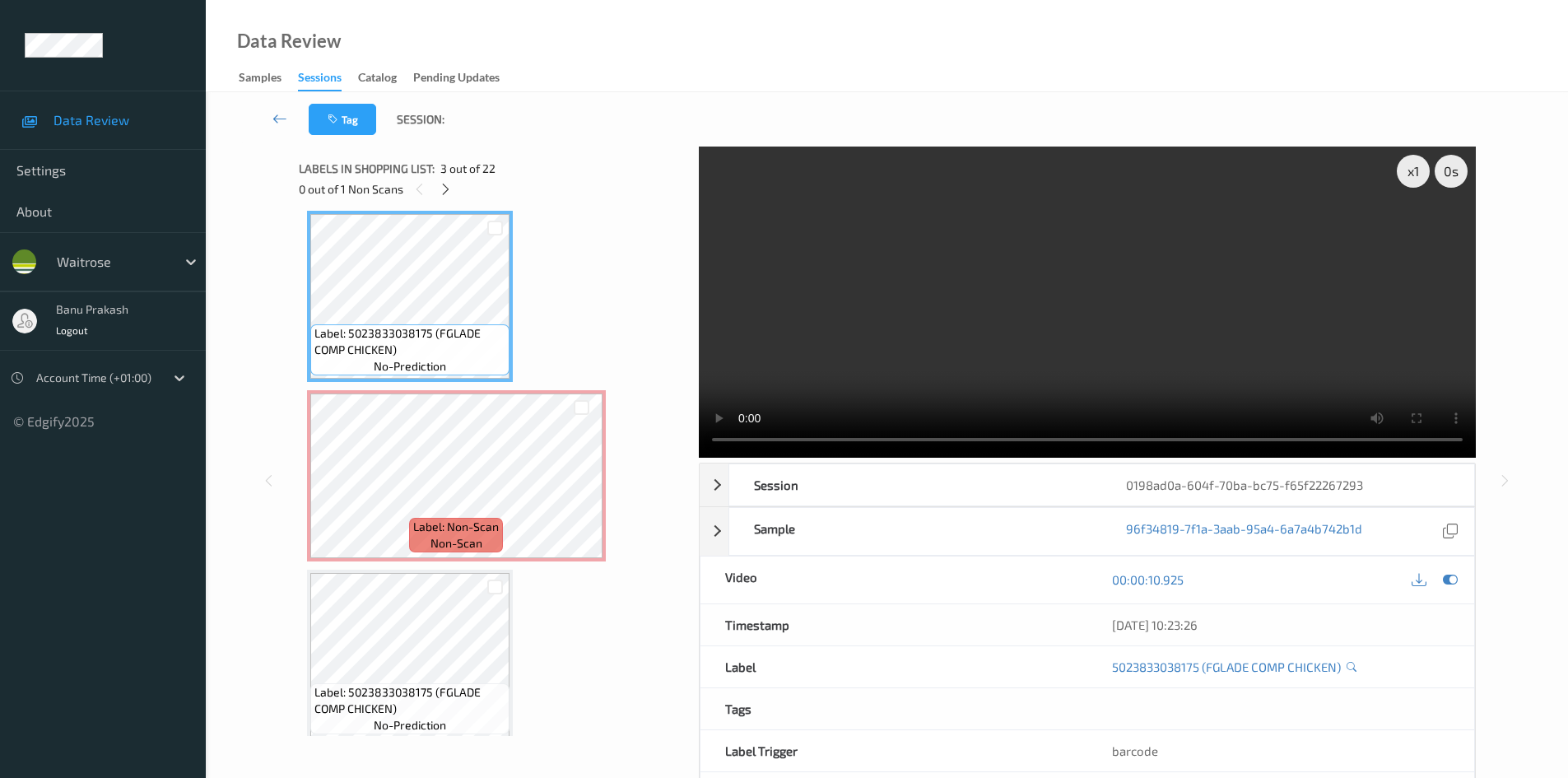
click at [879, 353] on video at bounding box center [1087, 302] width 777 height 311
click at [1088, 372] on video at bounding box center [1087, 302] width 777 height 311
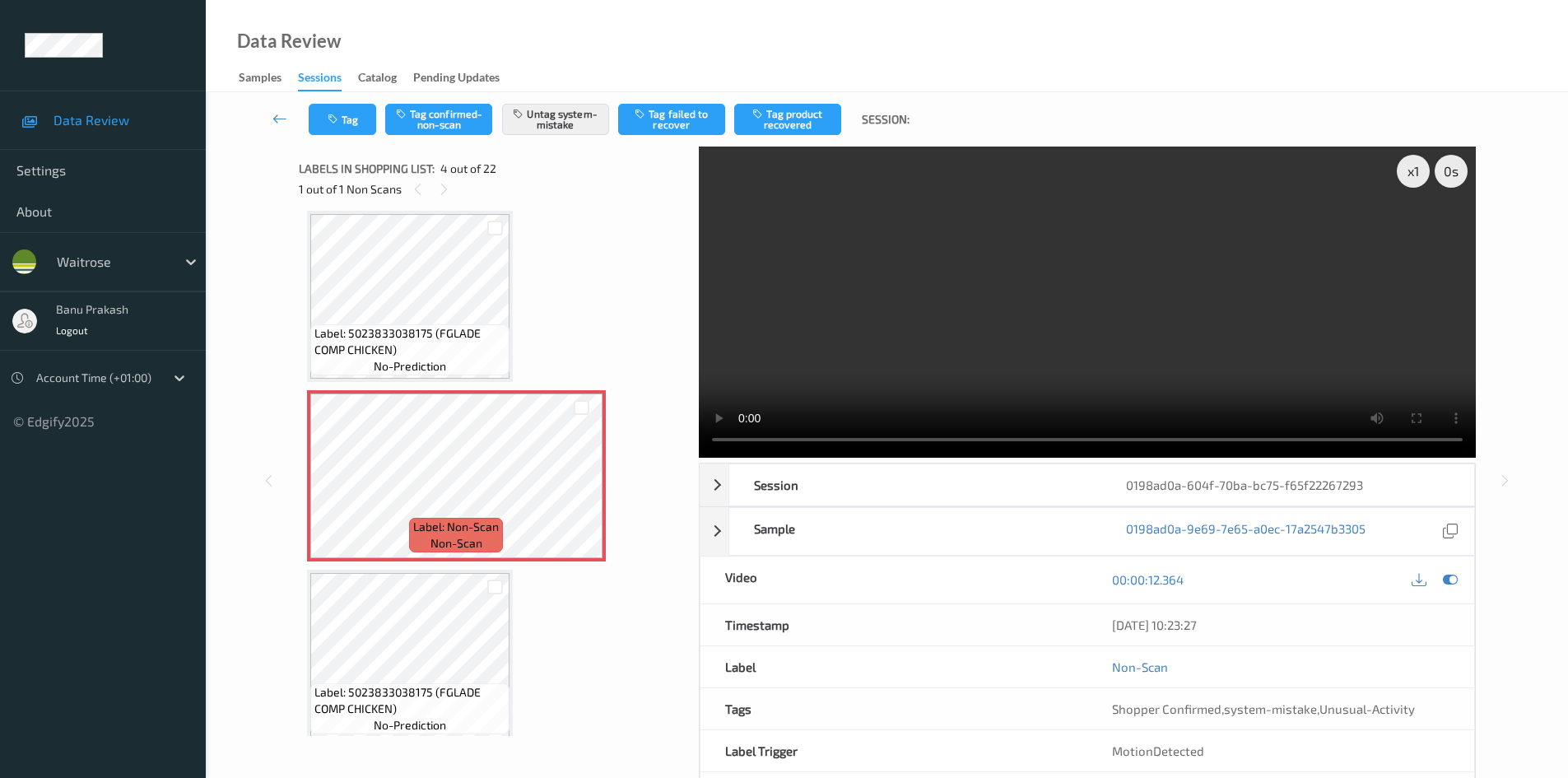
click at [985, 354] on video at bounding box center [1087, 302] width 777 height 311
click at [1205, 380] on video at bounding box center [1087, 302] width 777 height 311
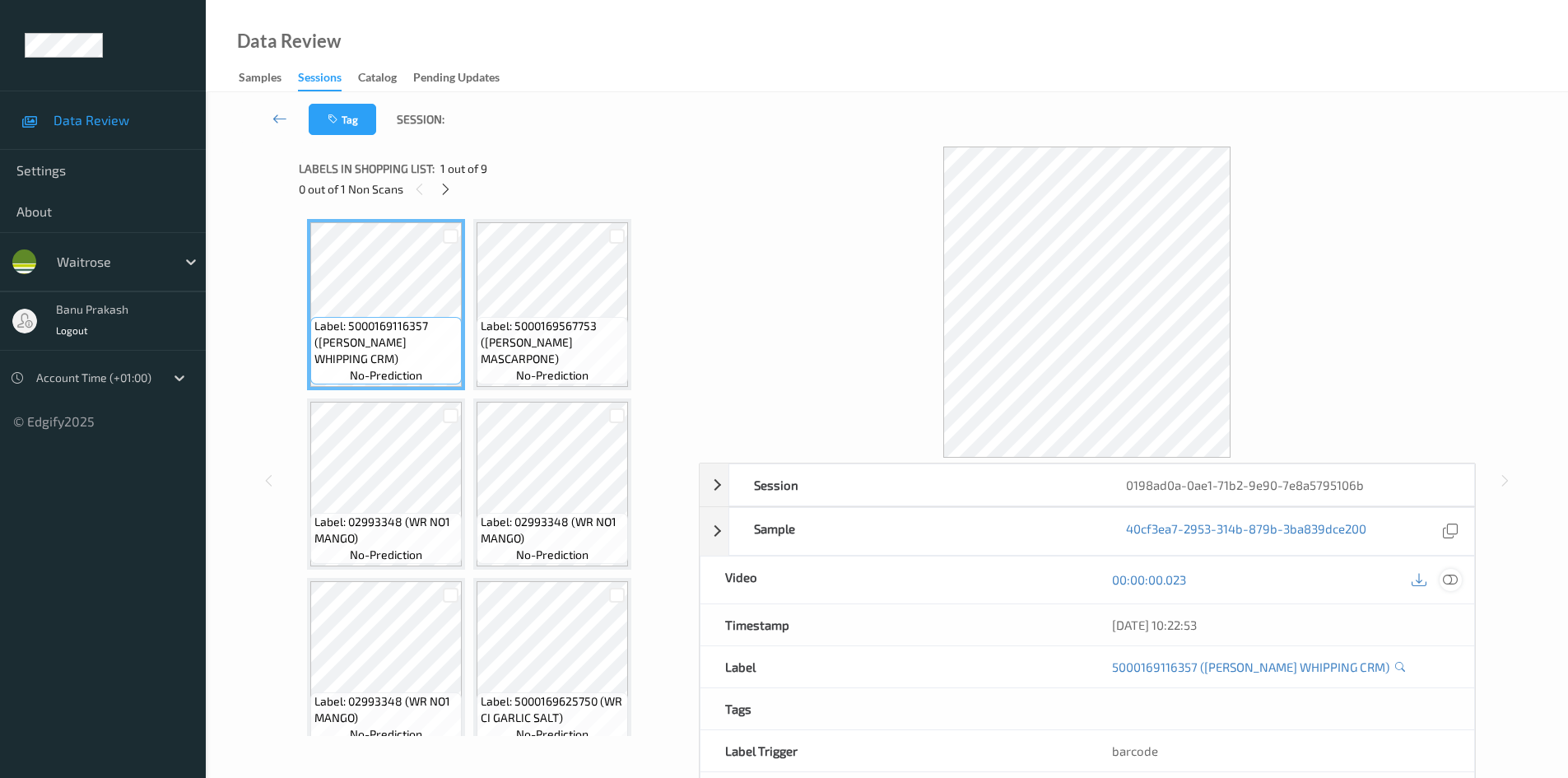
click at [1451, 580] on icon at bounding box center [1450, 579] width 15 height 15
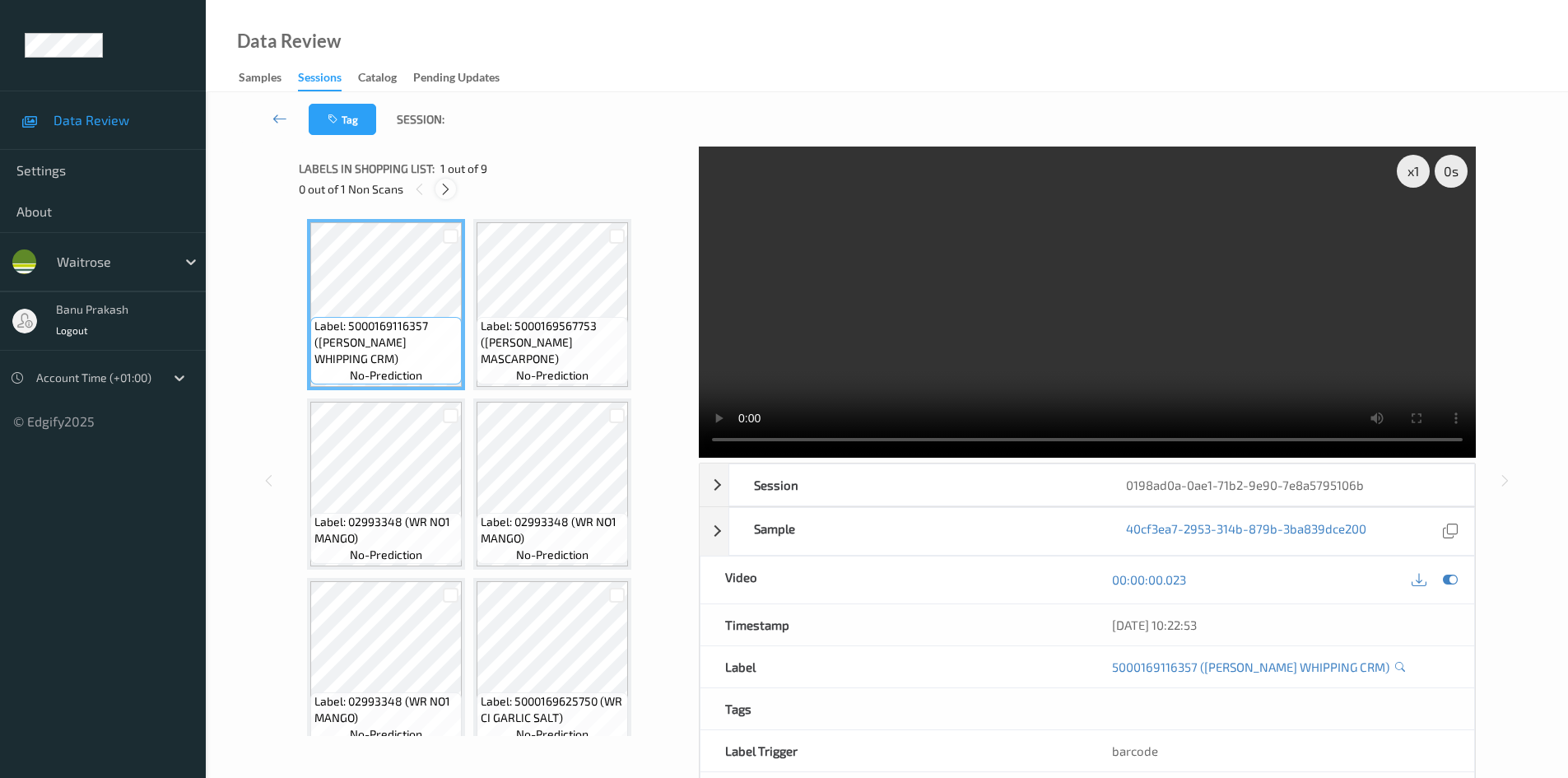
click at [447, 193] on icon at bounding box center [446, 189] width 14 height 15
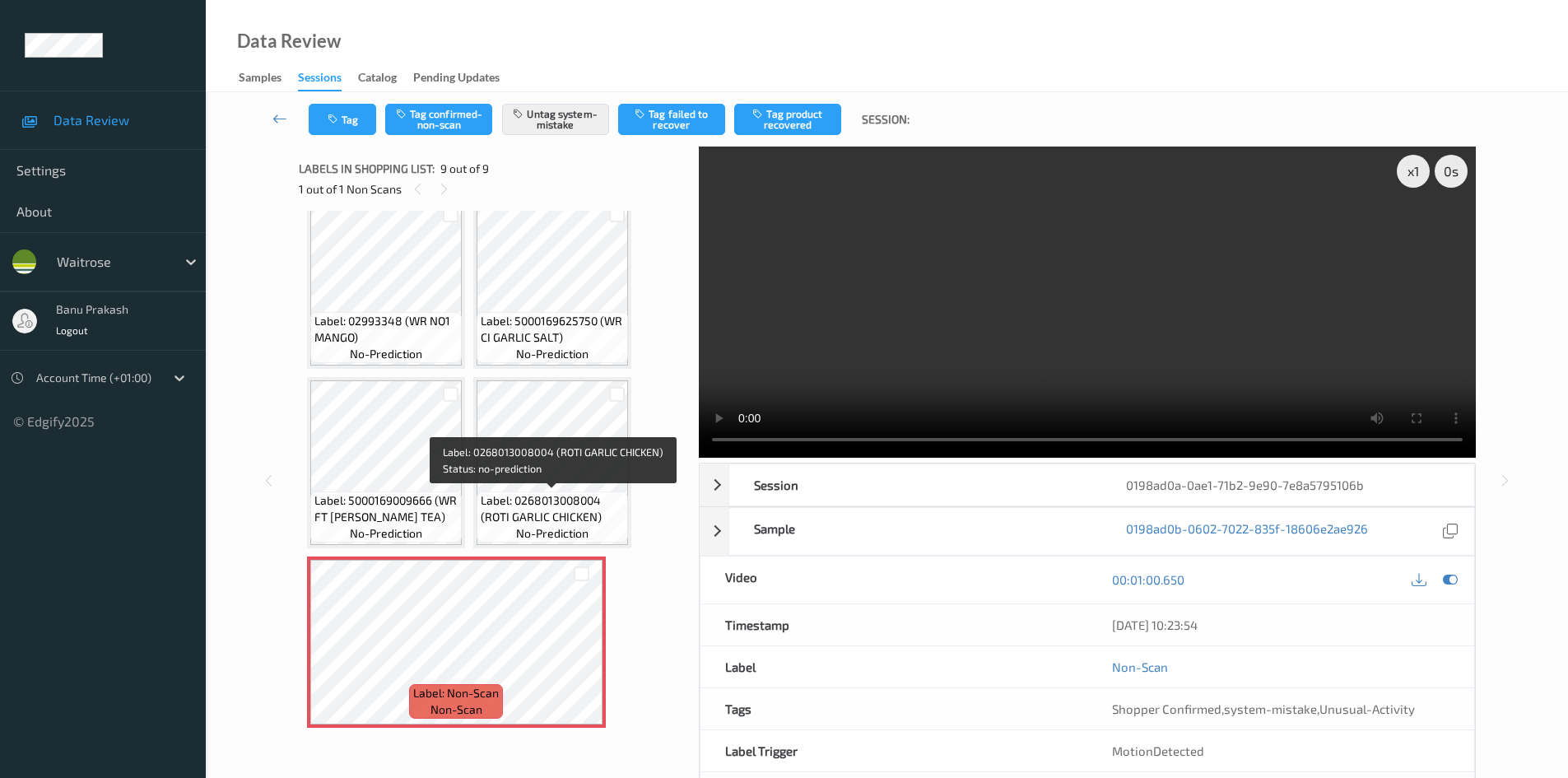
scroll to position [71, 0]
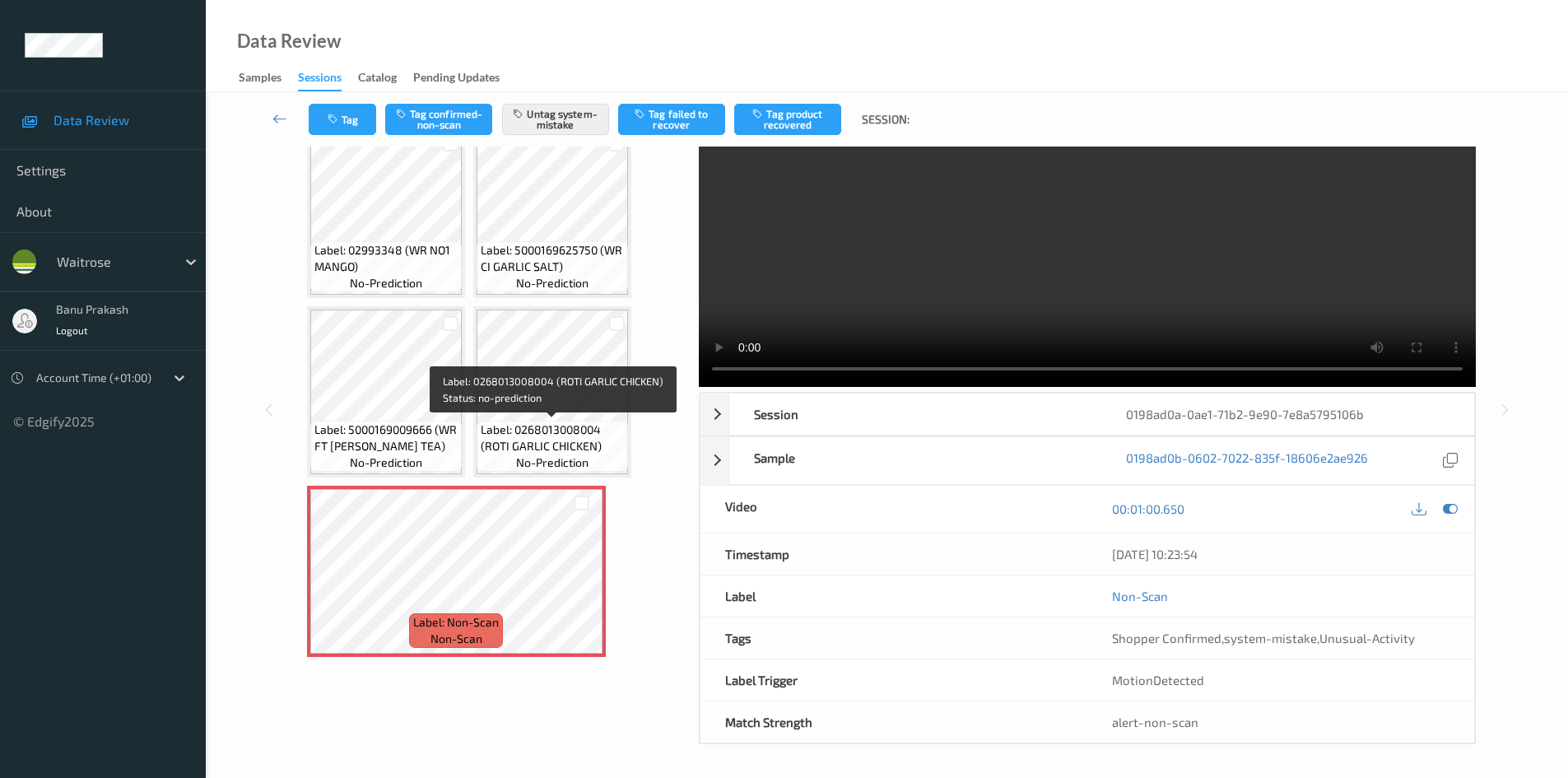
click at [564, 452] on span "Label: 0268013008004 (ROTI GARLIC CHICKEN)" at bounding box center [552, 437] width 143 height 32
click at [572, 428] on span "Label: 0268013008004 (ROTI GARLIC CHICKEN)" at bounding box center [552, 437] width 143 height 32
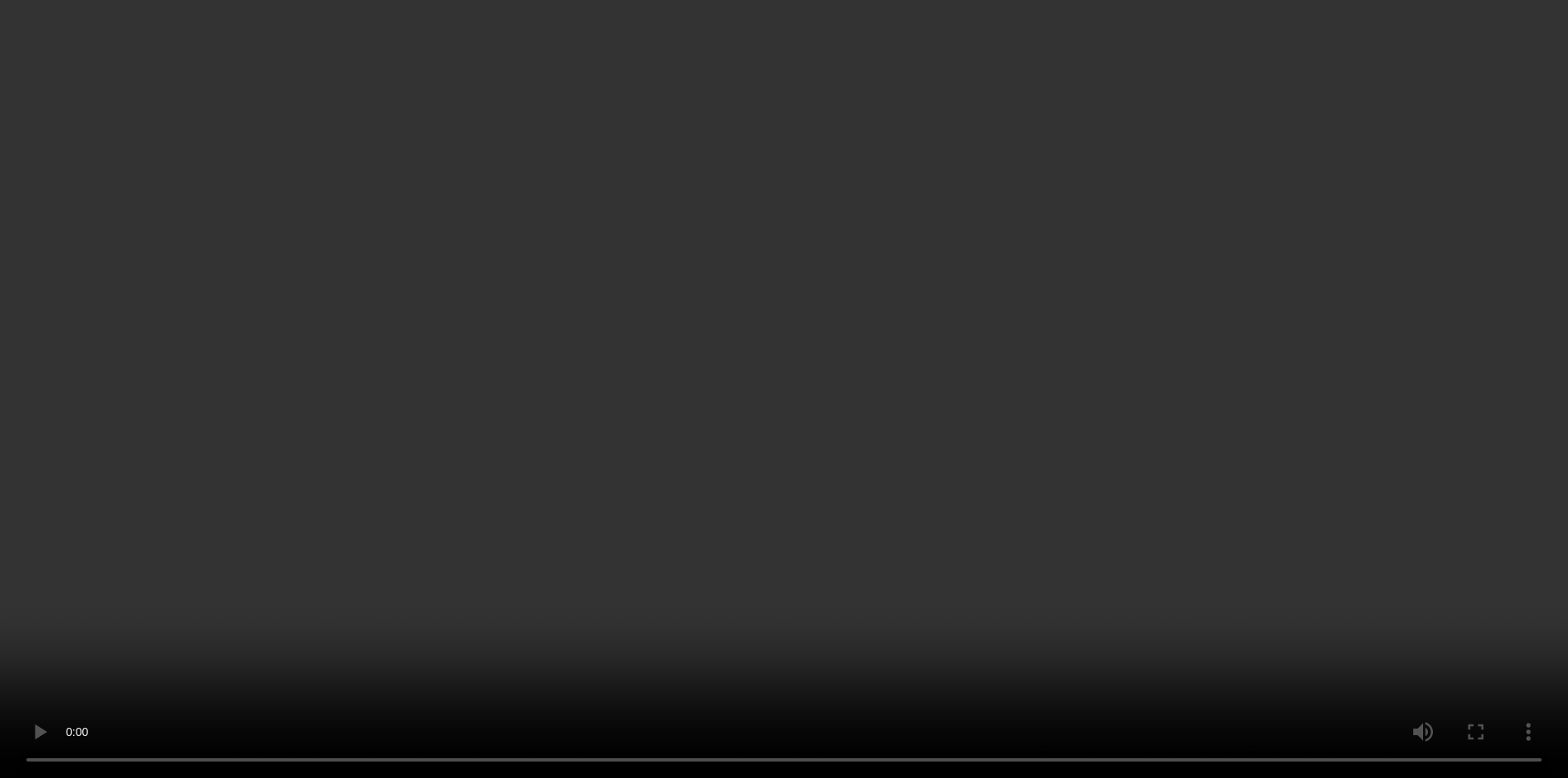
scroll to position [269, 0]
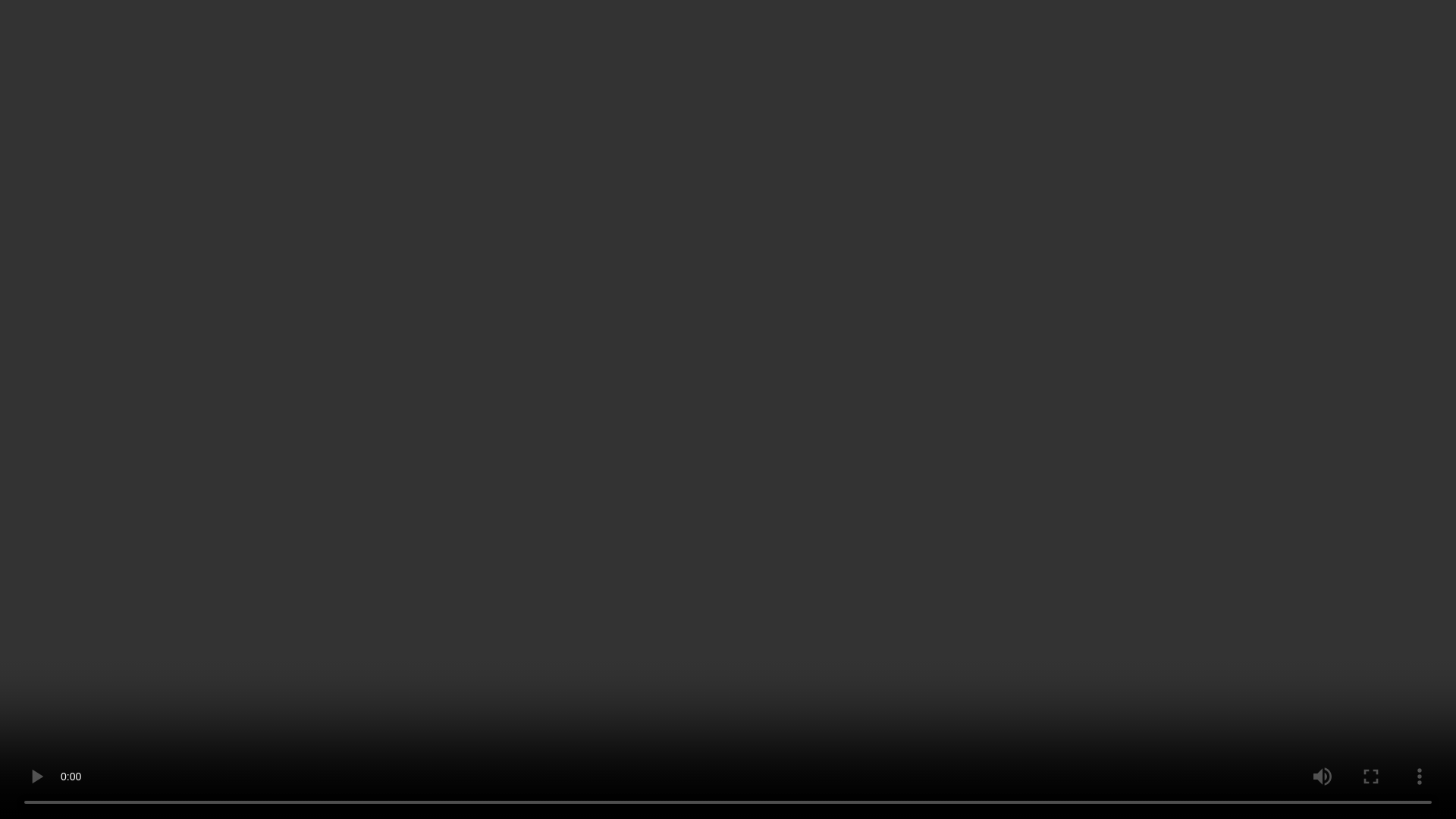
click at [923, 419] on video at bounding box center [728, 410] width 1456 height 819
click at [1127, 627] on video at bounding box center [728, 410] width 1456 height 819
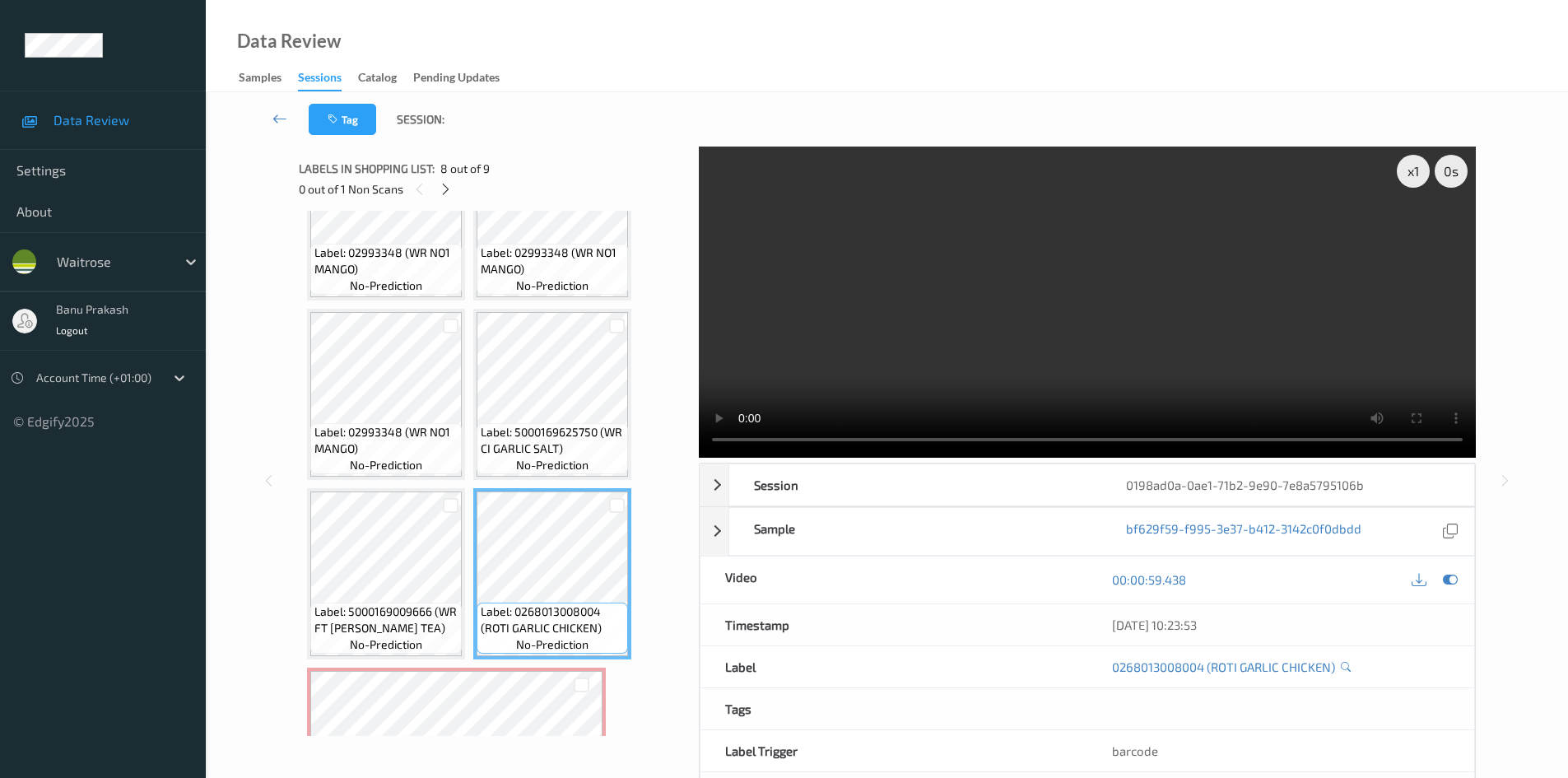
click at [928, 292] on video at bounding box center [1087, 302] width 777 height 311
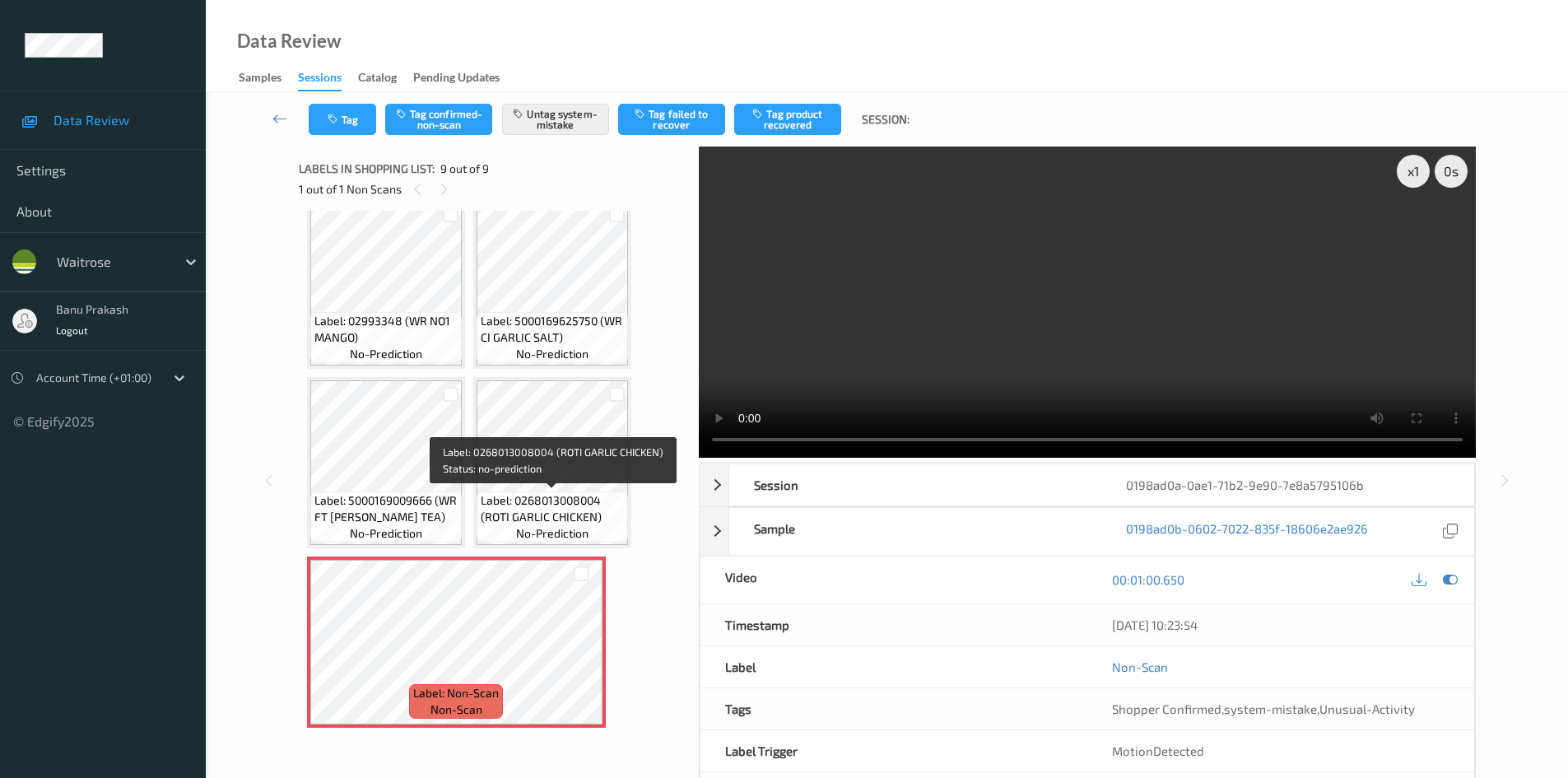
click at [543, 494] on span "Label: 0268013008004 (ROTI GARLIC CHICKEN)" at bounding box center [552, 508] width 143 height 32
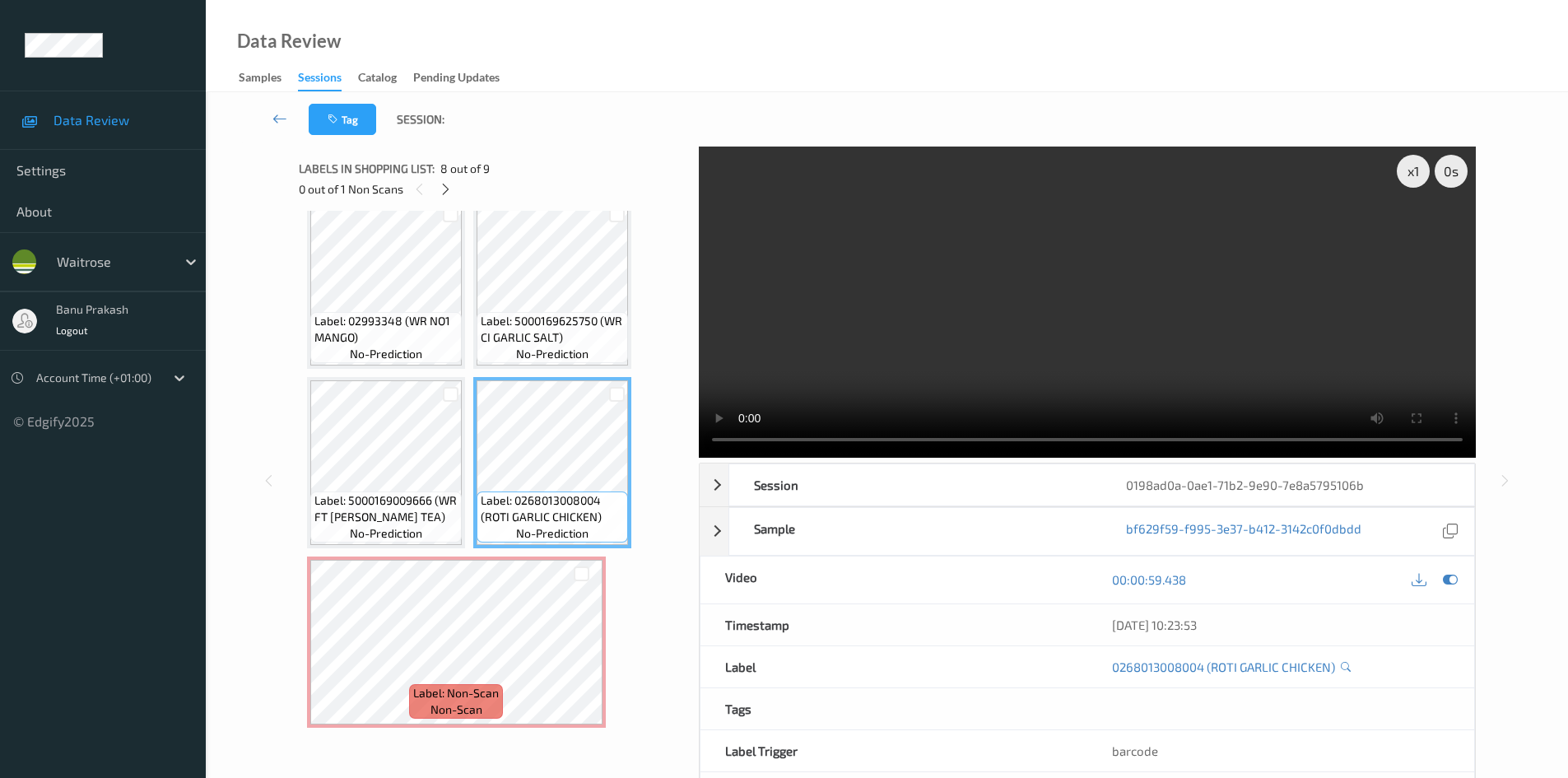
click at [977, 357] on video at bounding box center [1087, 302] width 777 height 311
click at [634, 422] on div "Label: 5000169116357 (WR ESS WHIPPING CRM) no-prediction Label: 5000169567753 (…" at bounding box center [494, 283] width 372 height 889
click at [1032, 312] on video at bounding box center [1087, 302] width 777 height 311
click at [1024, 318] on video at bounding box center [1087, 302] width 777 height 311
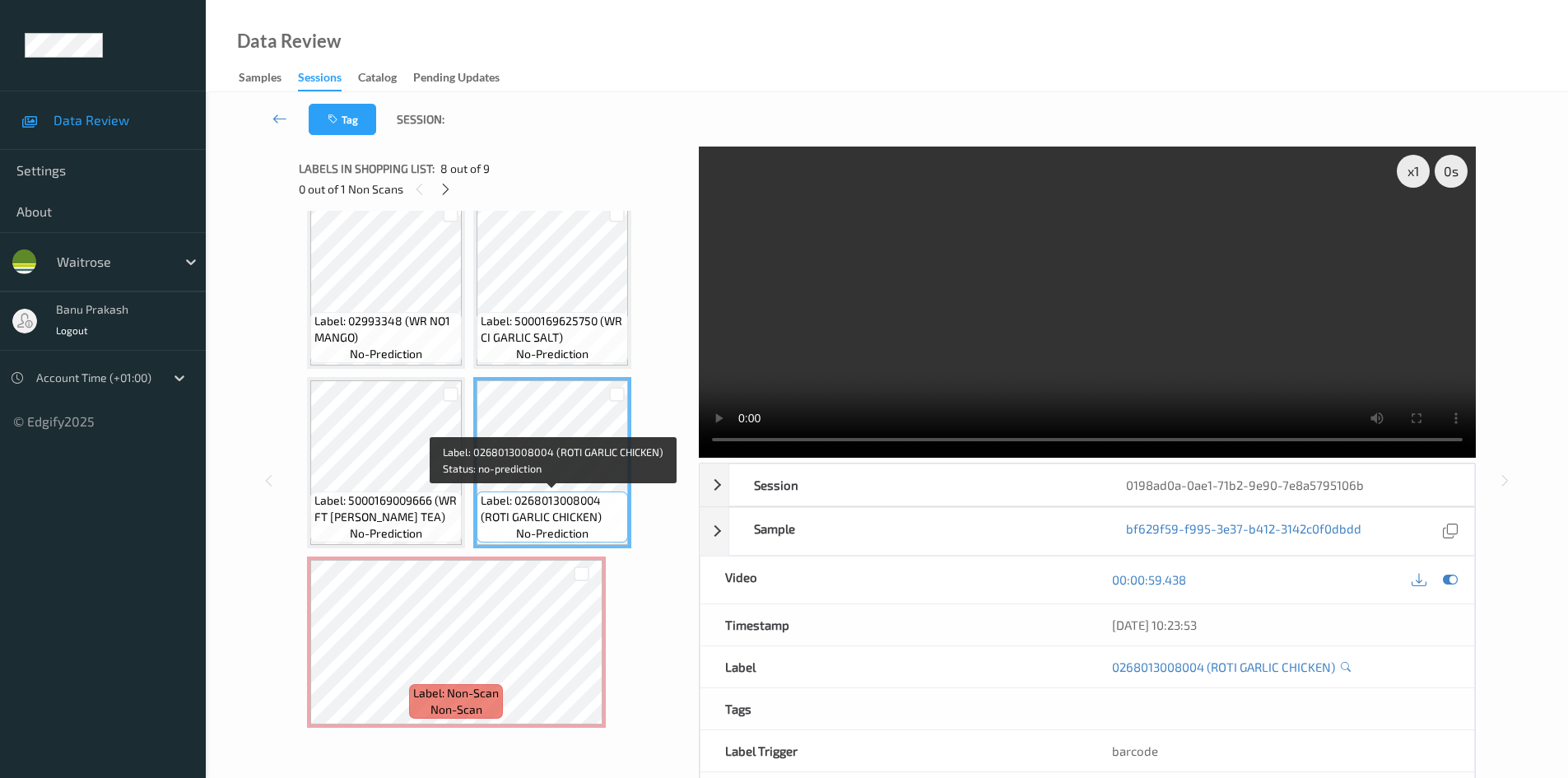
click at [540, 517] on span "Label: 0268013008004 (ROTI GARLIC CHICKEN)" at bounding box center [552, 508] width 143 height 32
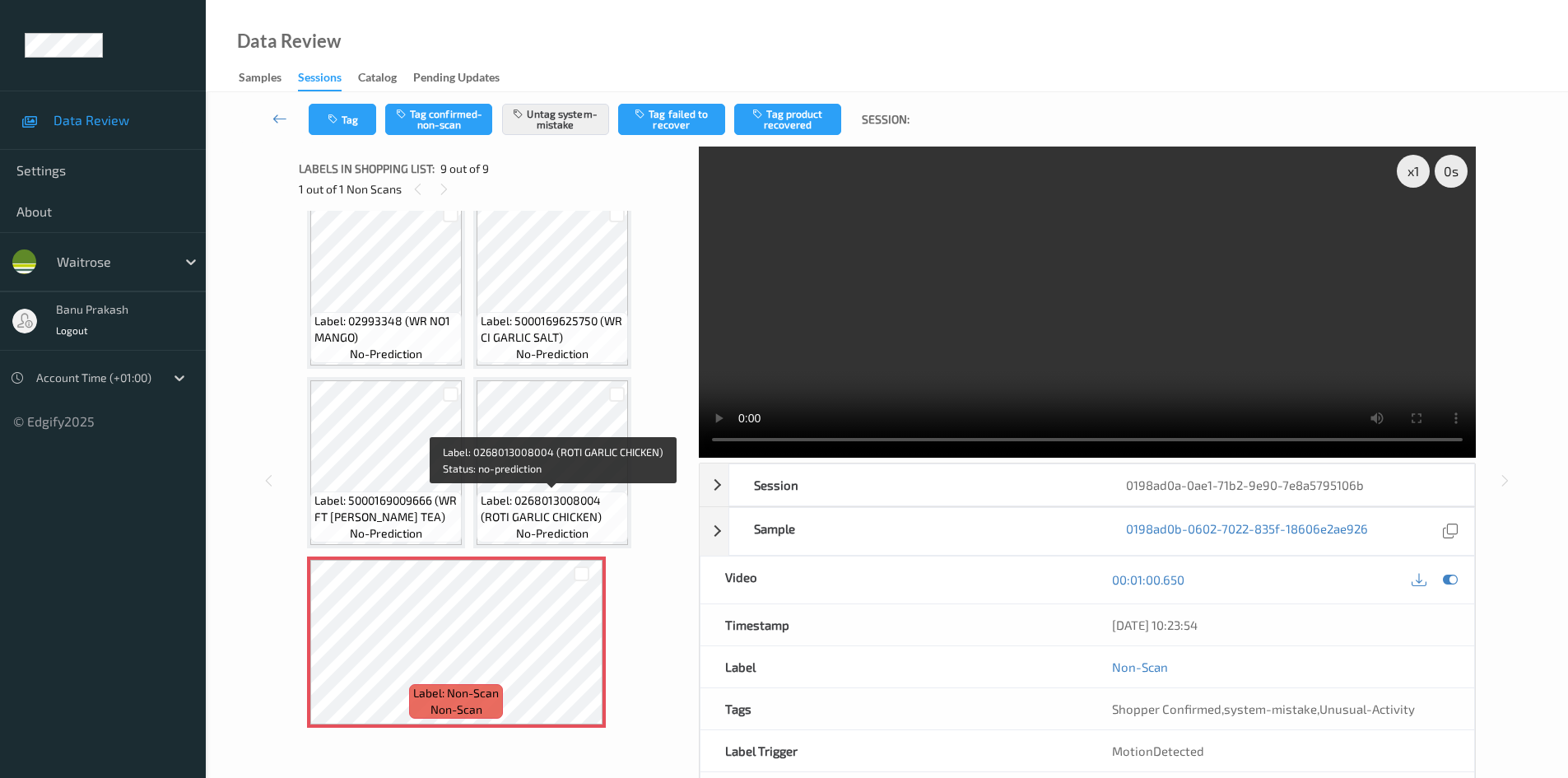
click at [539, 505] on span "Label: 0268013008004 (ROTI GARLIC CHICKEN)" at bounding box center [552, 508] width 143 height 32
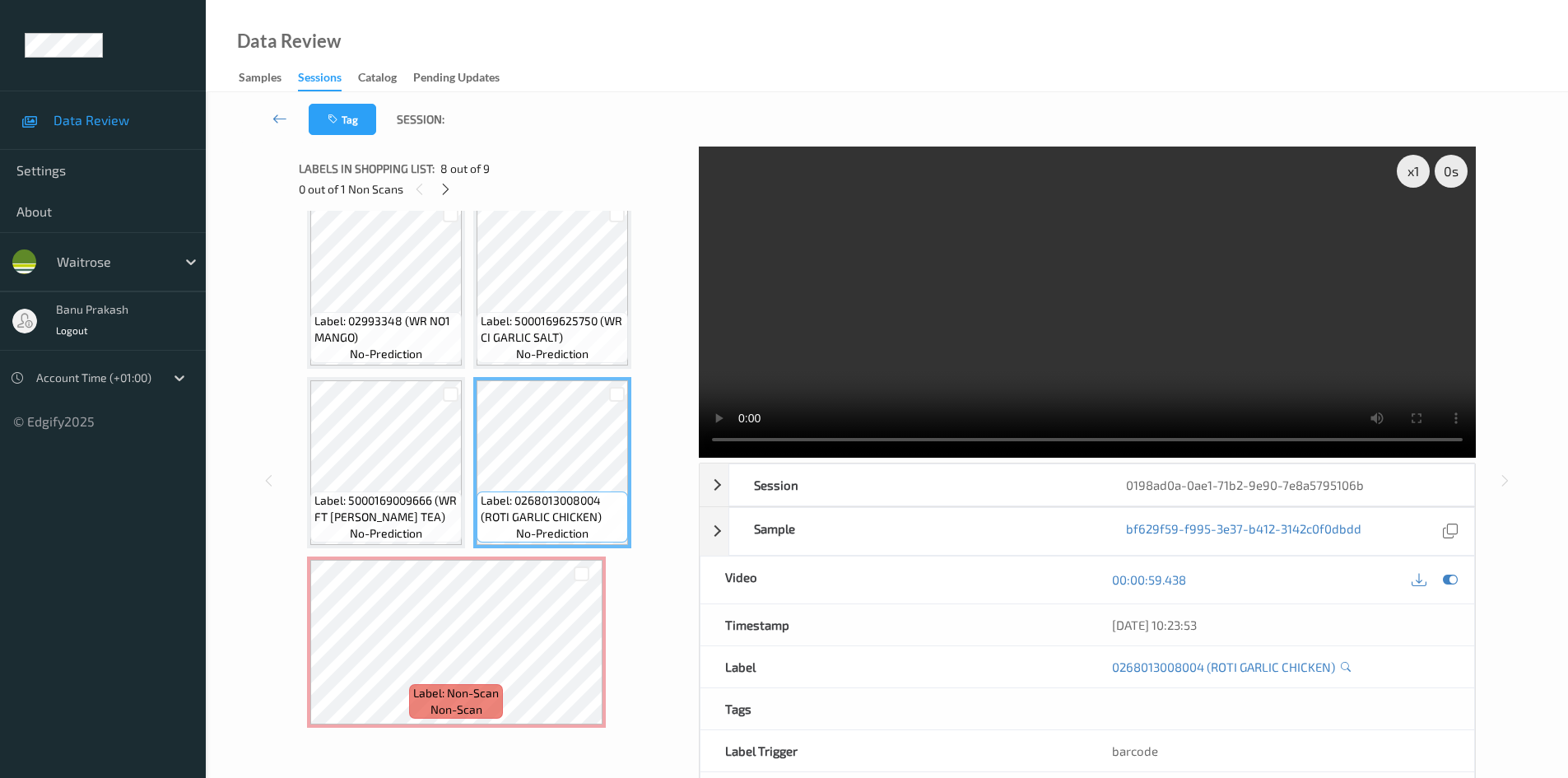
click at [1030, 294] on video at bounding box center [1087, 302] width 777 height 311
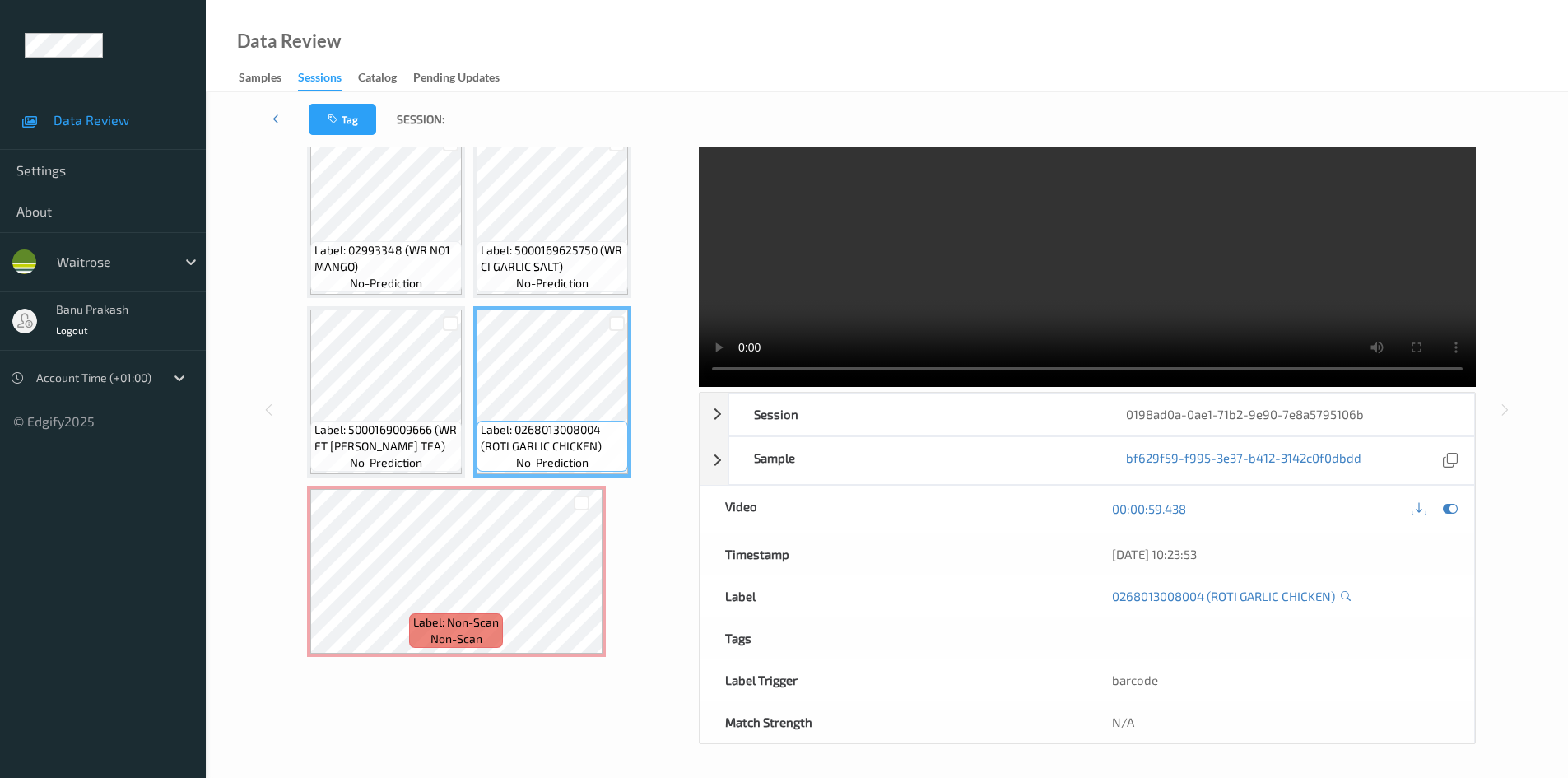
click at [1019, 239] on video at bounding box center [1087, 231] width 777 height 311
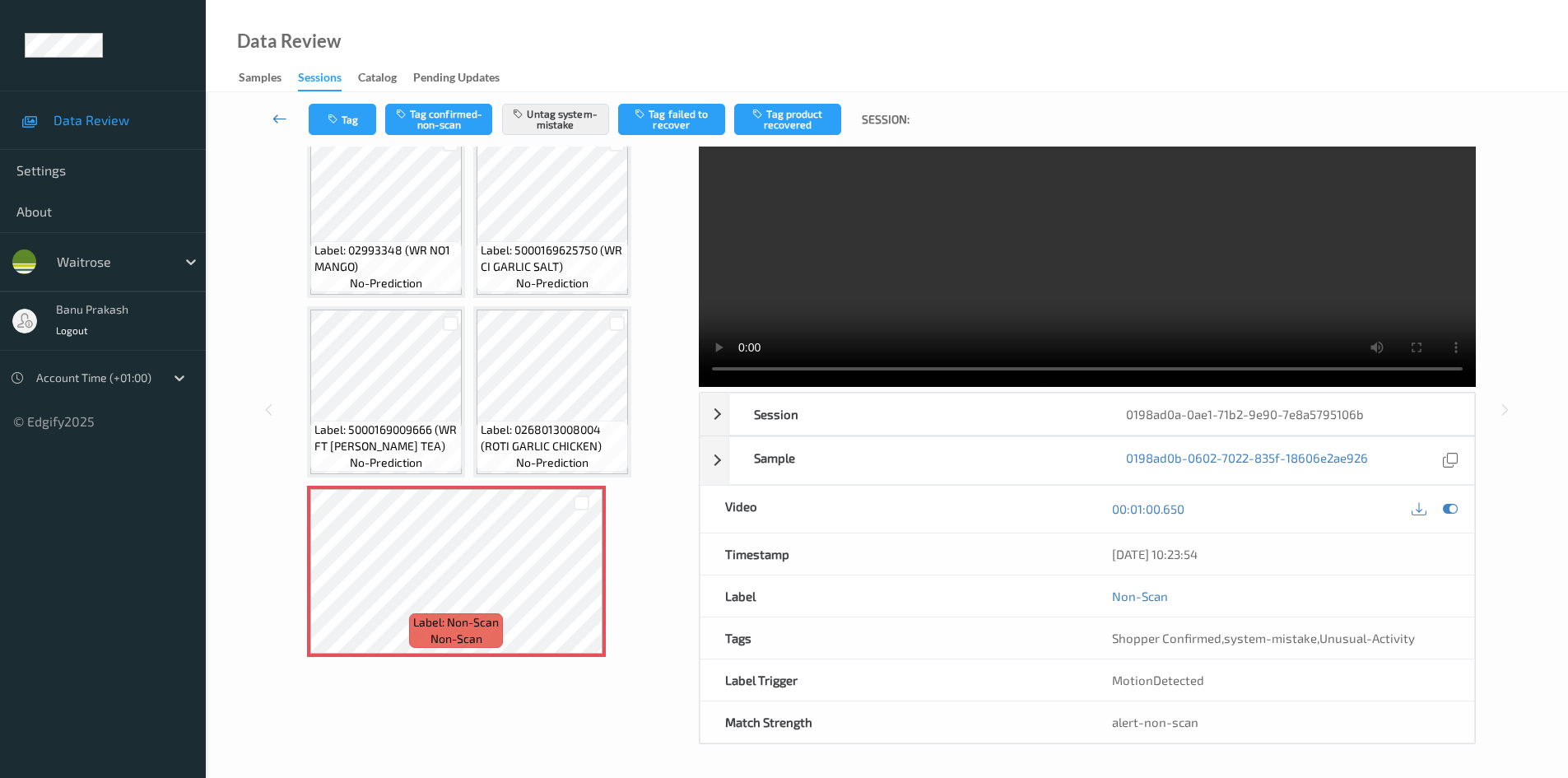
click at [275, 121] on icon at bounding box center [279, 119] width 15 height 17
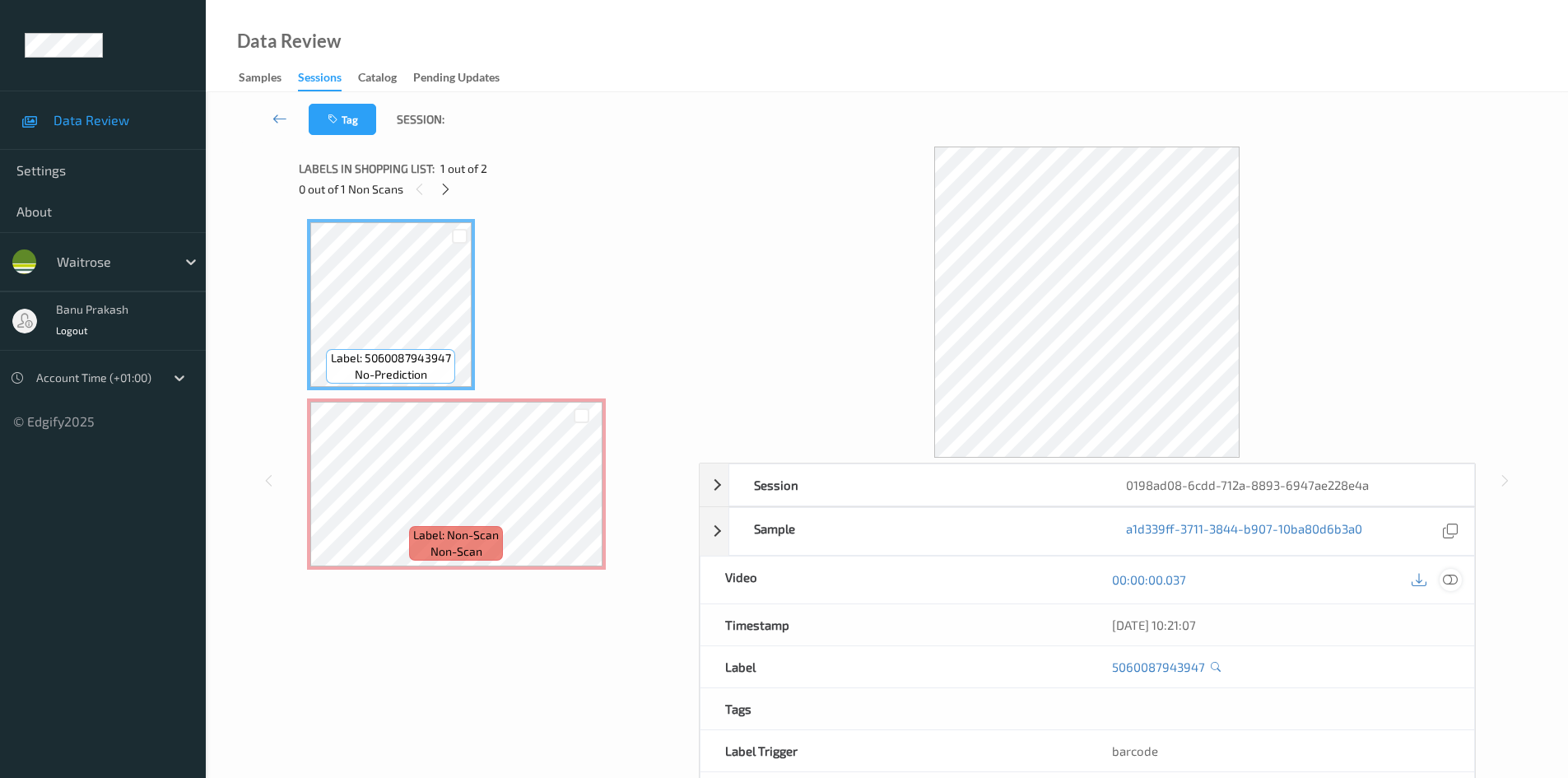
click at [1456, 582] on icon at bounding box center [1450, 579] width 15 height 15
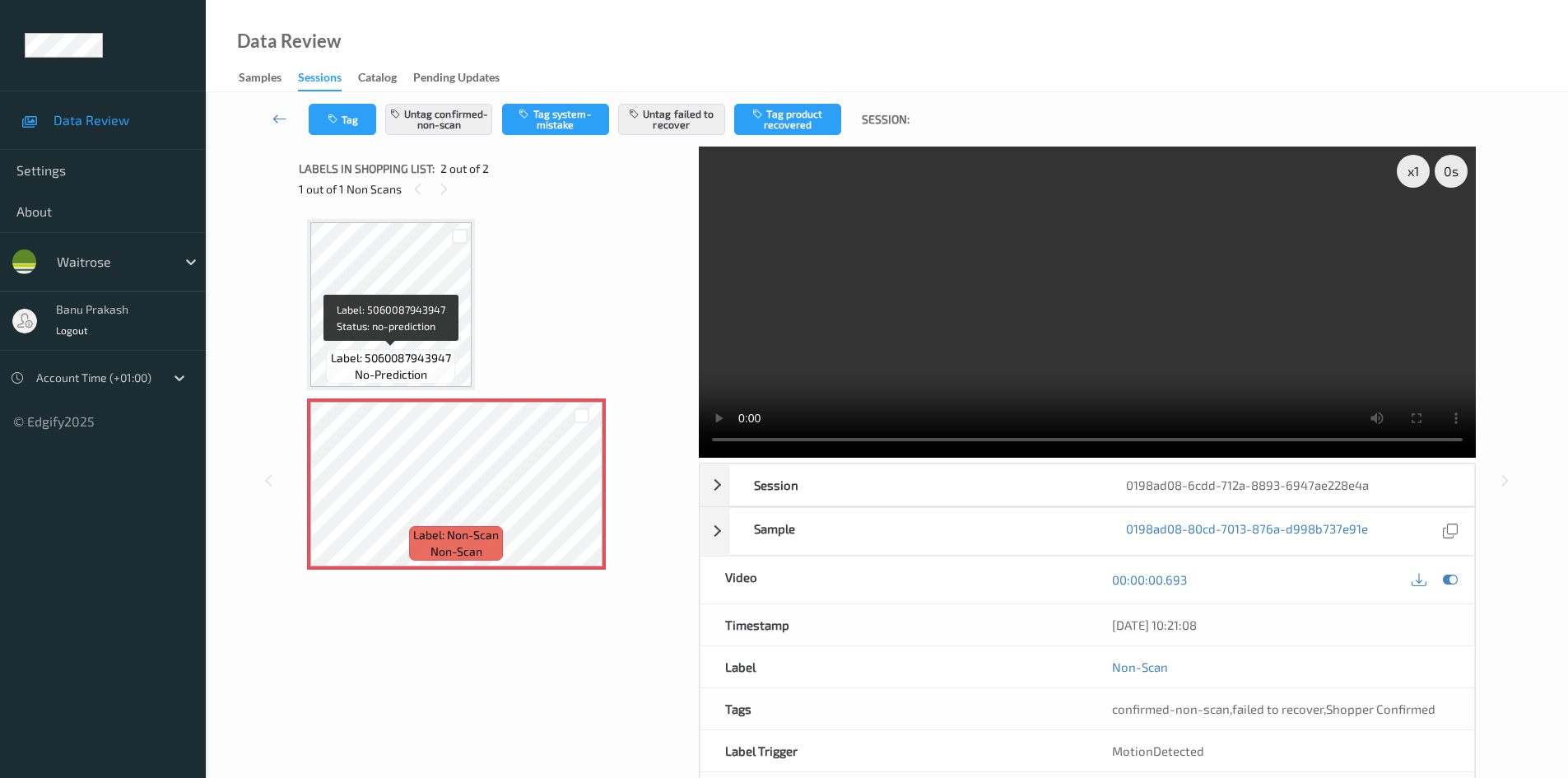
click at [394, 354] on span "Label: 5060087943947" at bounding box center [391, 357] width 120 height 17
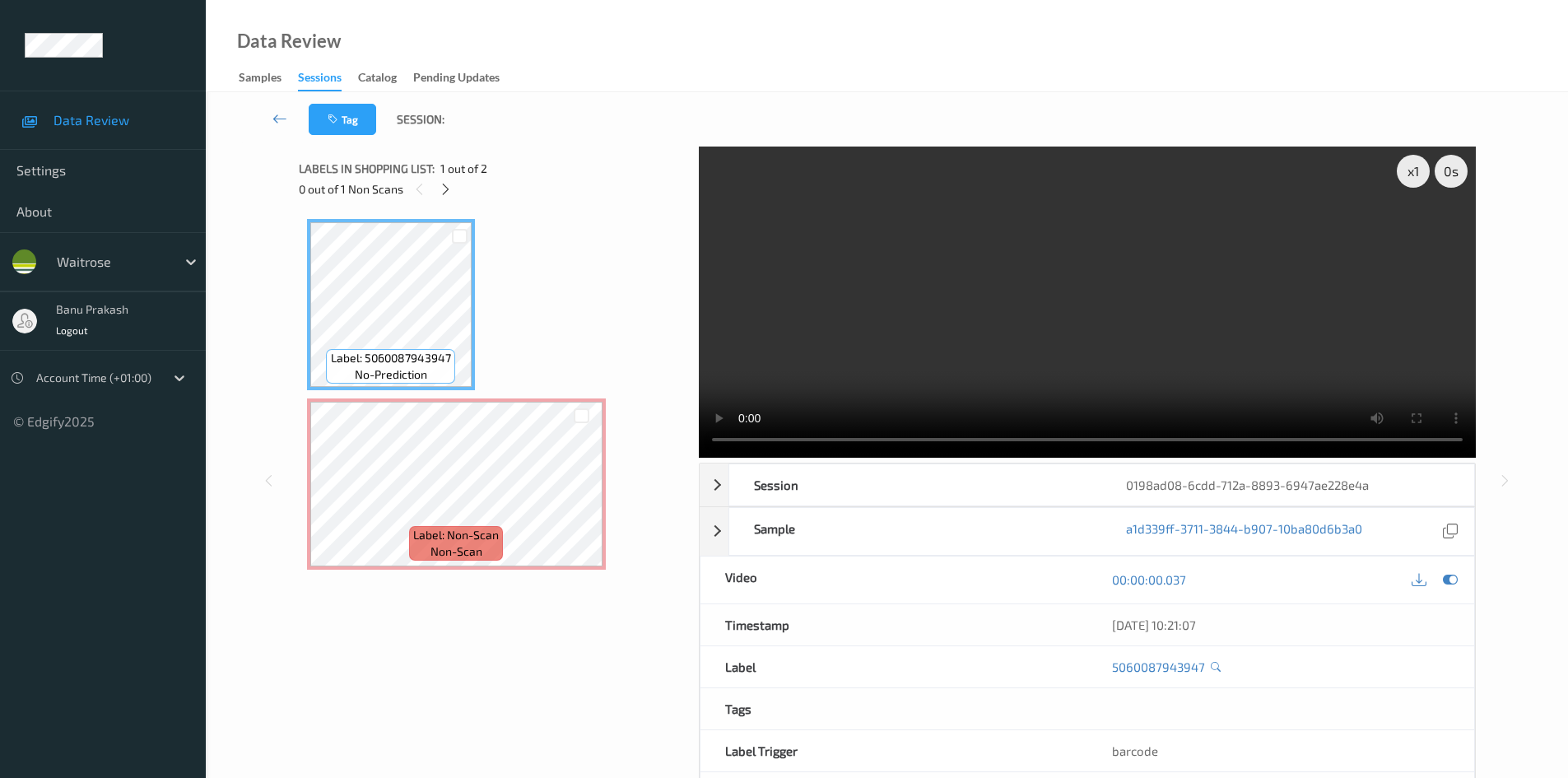
click at [918, 283] on video at bounding box center [1087, 302] width 777 height 311
click at [986, 331] on video at bounding box center [1087, 302] width 777 height 311
click at [588, 501] on icon at bounding box center [582, 498] width 14 height 15
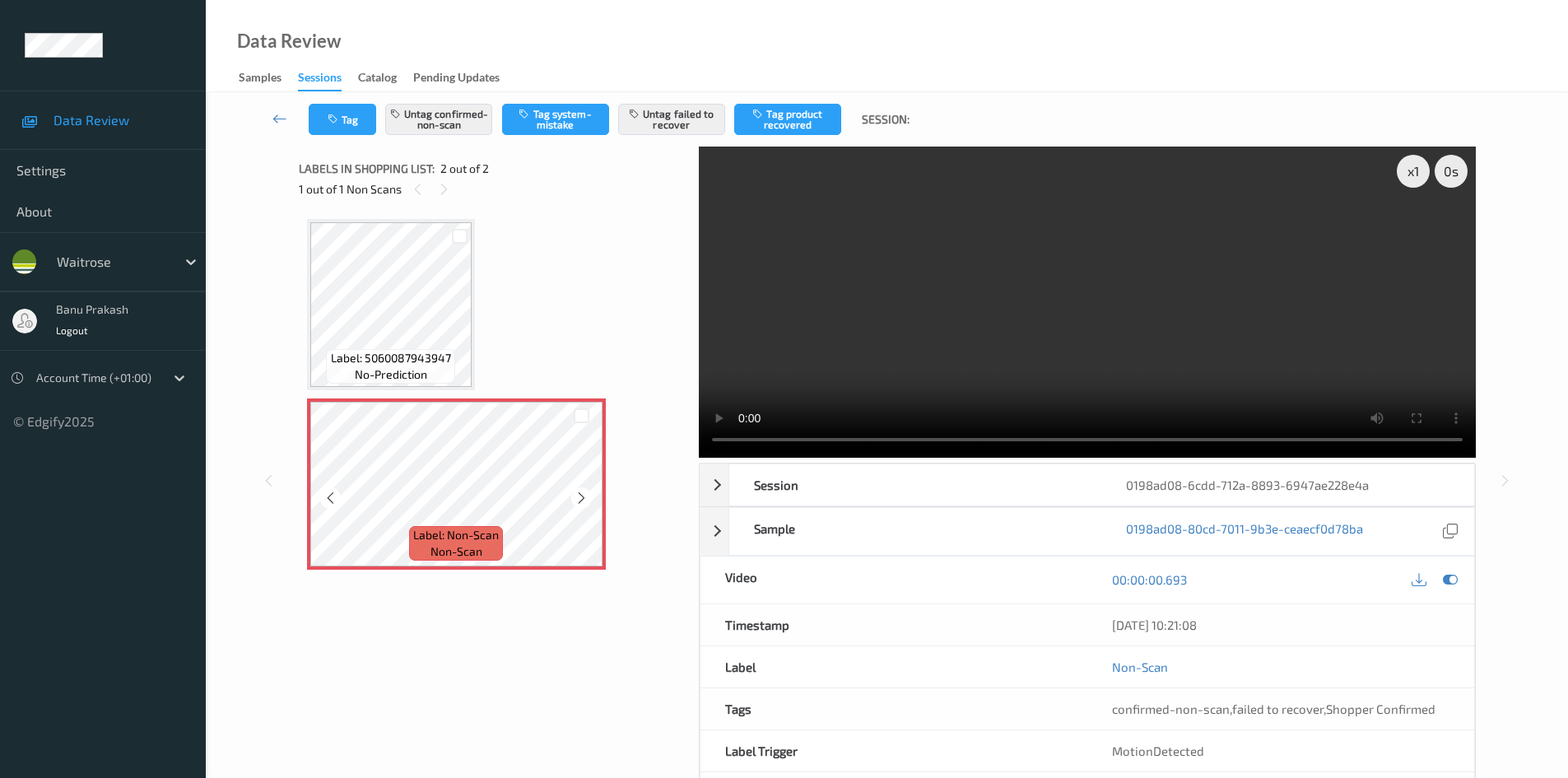
click at [588, 501] on icon at bounding box center [582, 498] width 14 height 15
click at [878, 347] on video at bounding box center [1087, 302] width 777 height 311
click at [863, 321] on video at bounding box center [1087, 302] width 777 height 311
click at [415, 526] on div "Label: Non-Scan non-scan" at bounding box center [456, 543] width 94 height 34
click at [274, 249] on div "x 1 0 s Session 0198ad08-6cdd-712a-8893-6947ae228e4a Session ID 0198ad08-6cdd-7…" at bounding box center [887, 480] width 1295 height 668
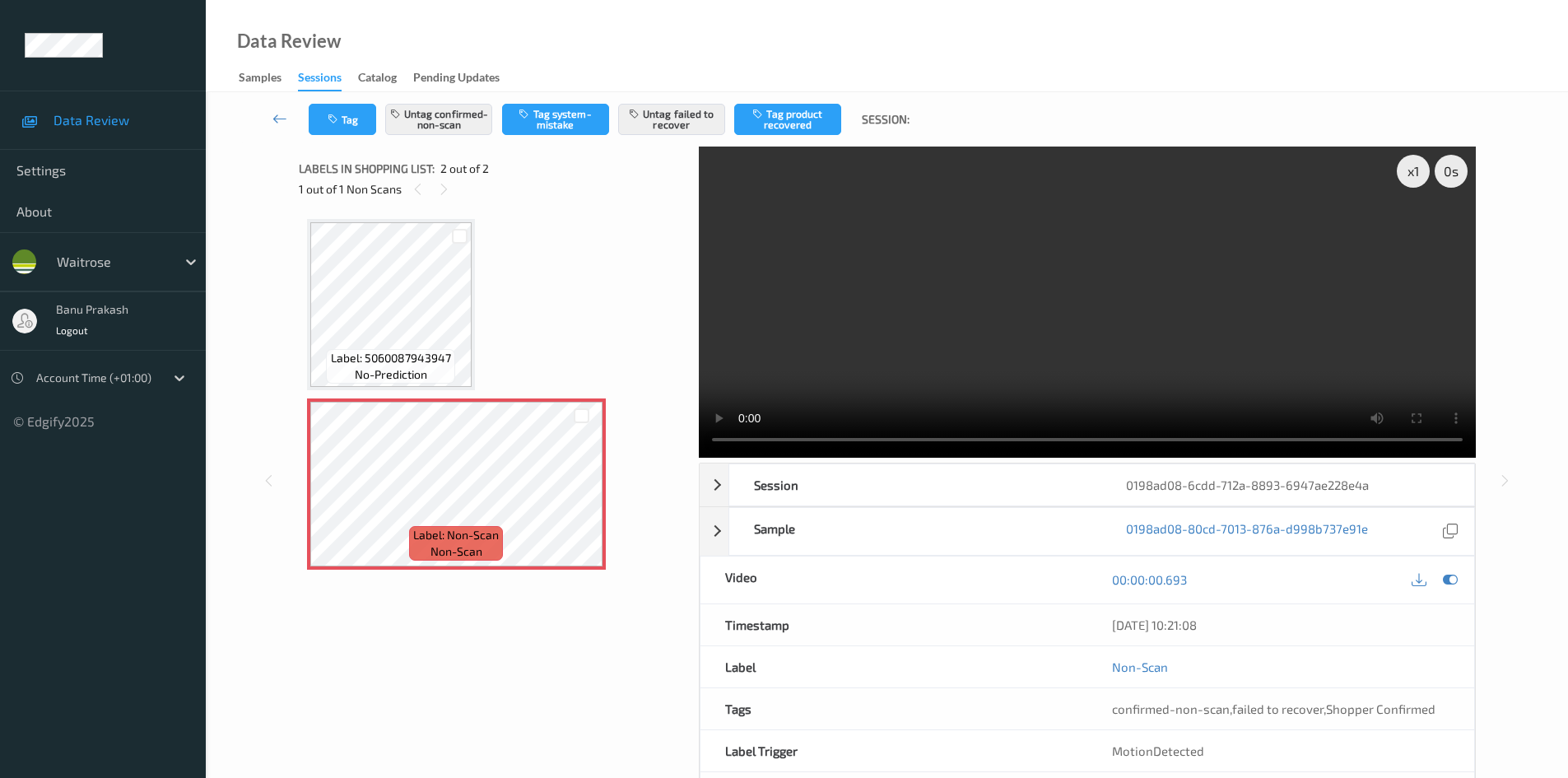
click at [302, 269] on div "Label: 5060087943947 no-prediction Label: Non-Scan non-scan Label: Non-Scan non…" at bounding box center [493, 405] width 388 height 389
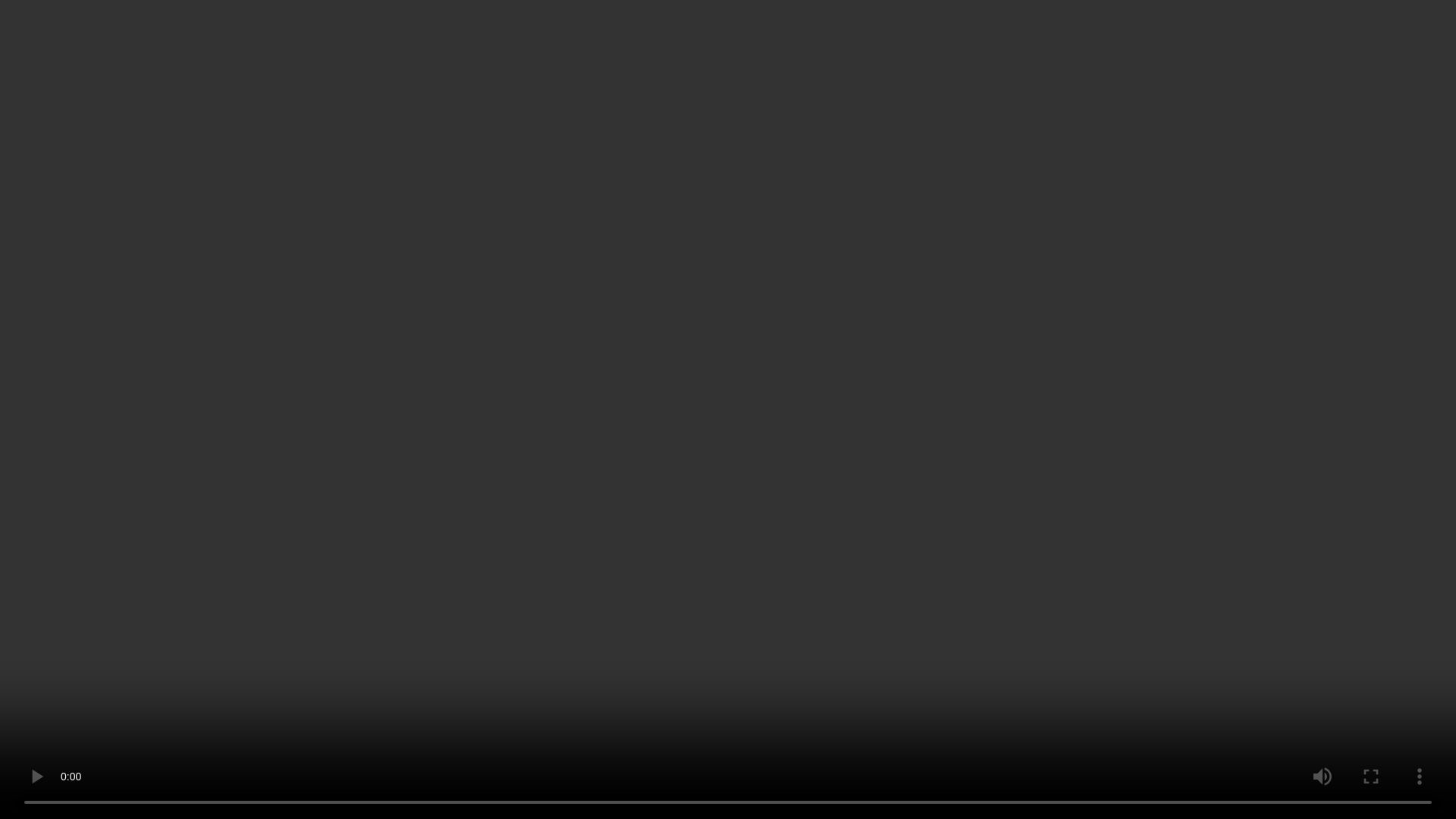
click at [733, 413] on video at bounding box center [728, 410] width 1456 height 819
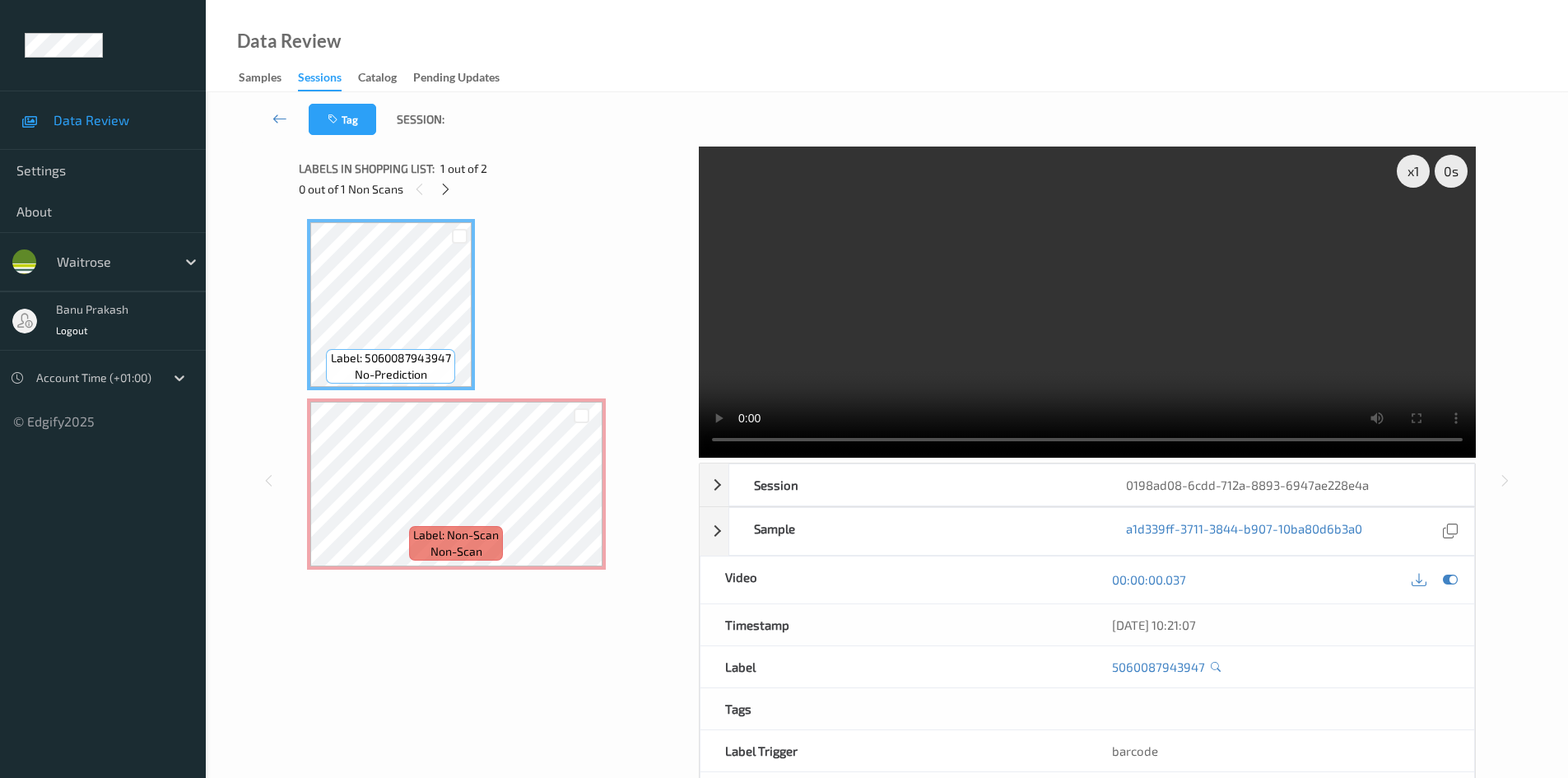
click at [963, 296] on video at bounding box center [1087, 302] width 777 height 311
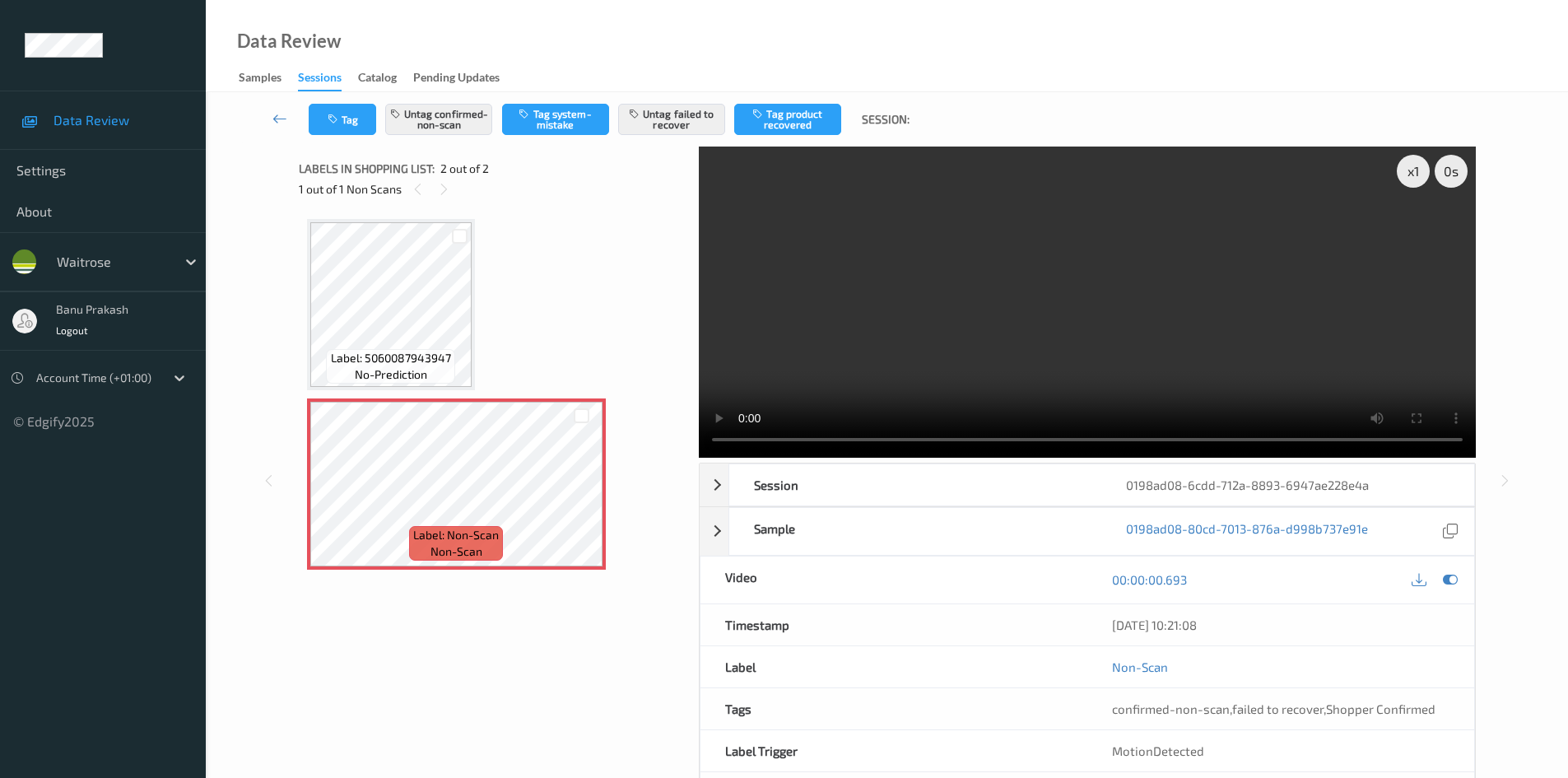
click at [856, 339] on video at bounding box center [1087, 302] width 777 height 311
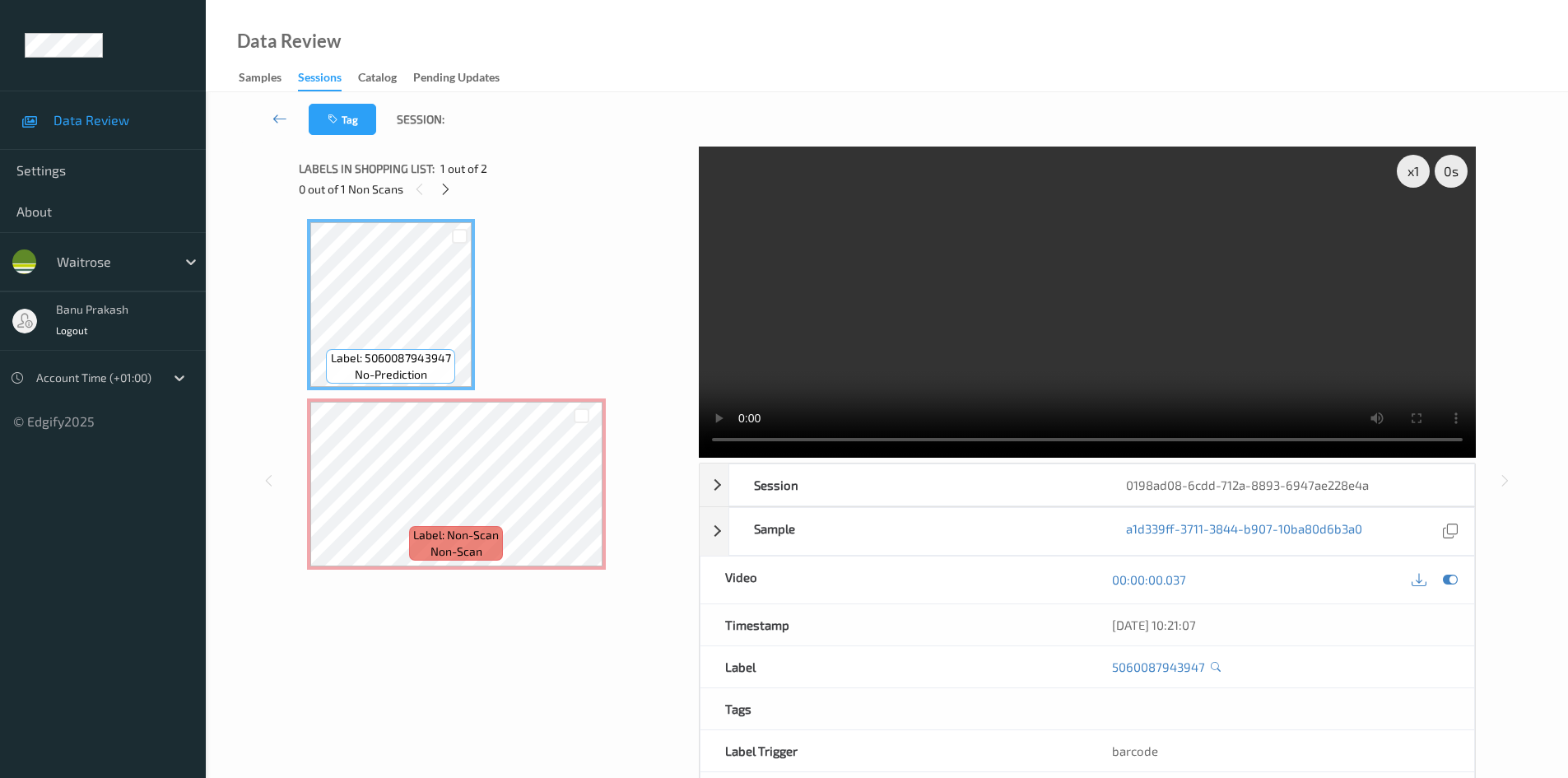
click at [1048, 331] on video at bounding box center [1087, 302] width 777 height 311
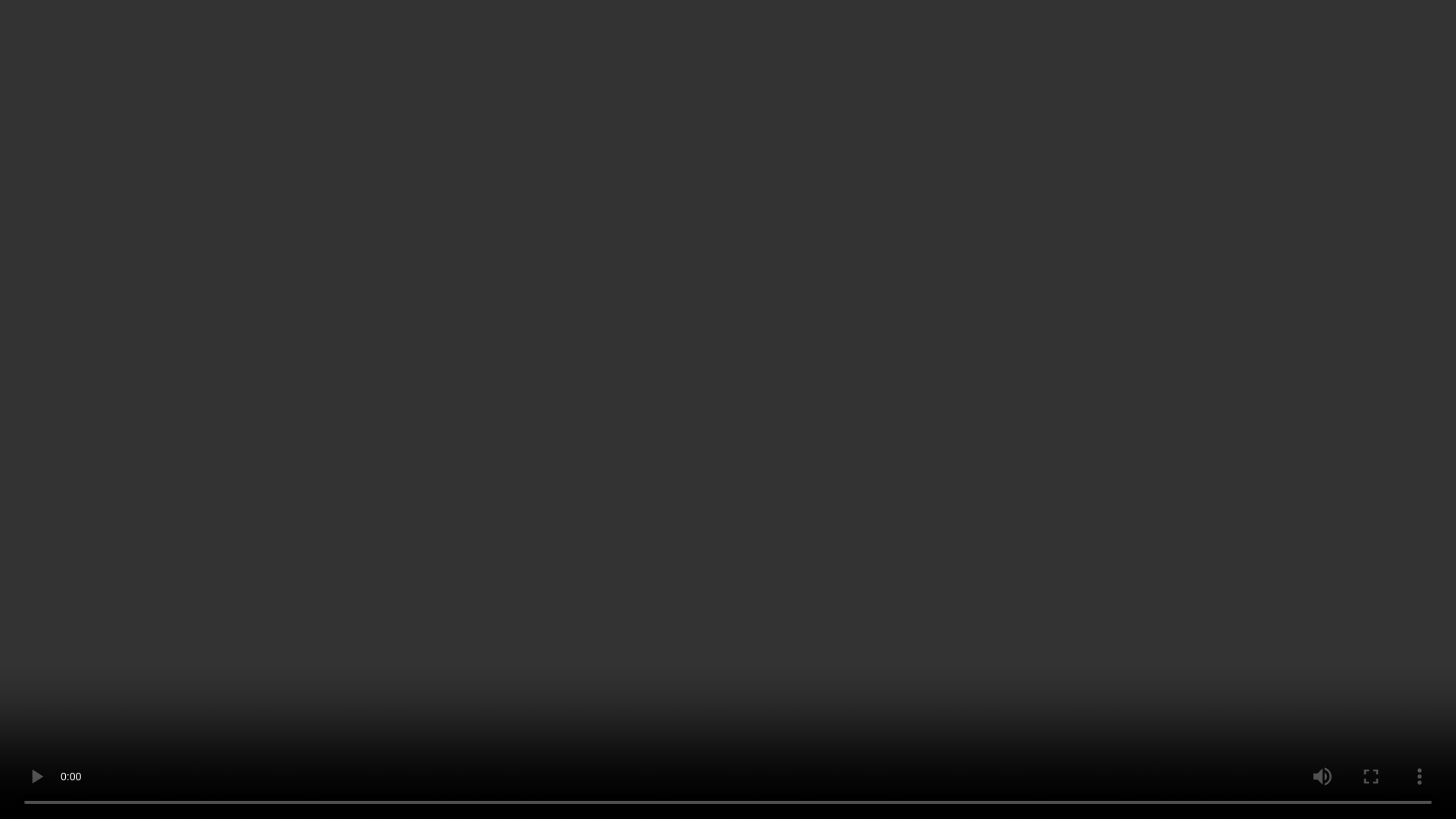
click at [952, 646] on video at bounding box center [728, 410] width 1456 height 819
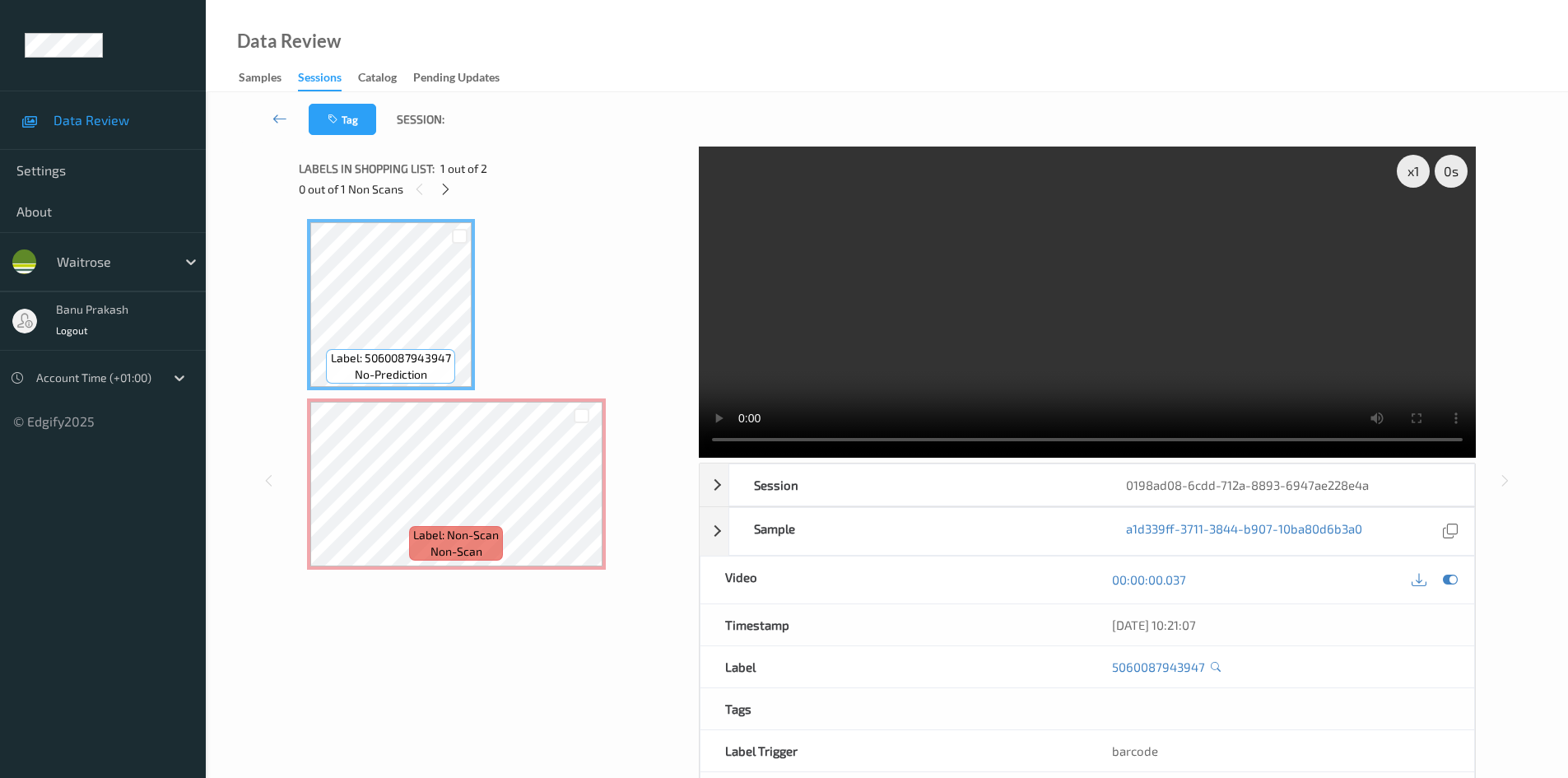
click at [936, 313] on video at bounding box center [1087, 302] width 777 height 311
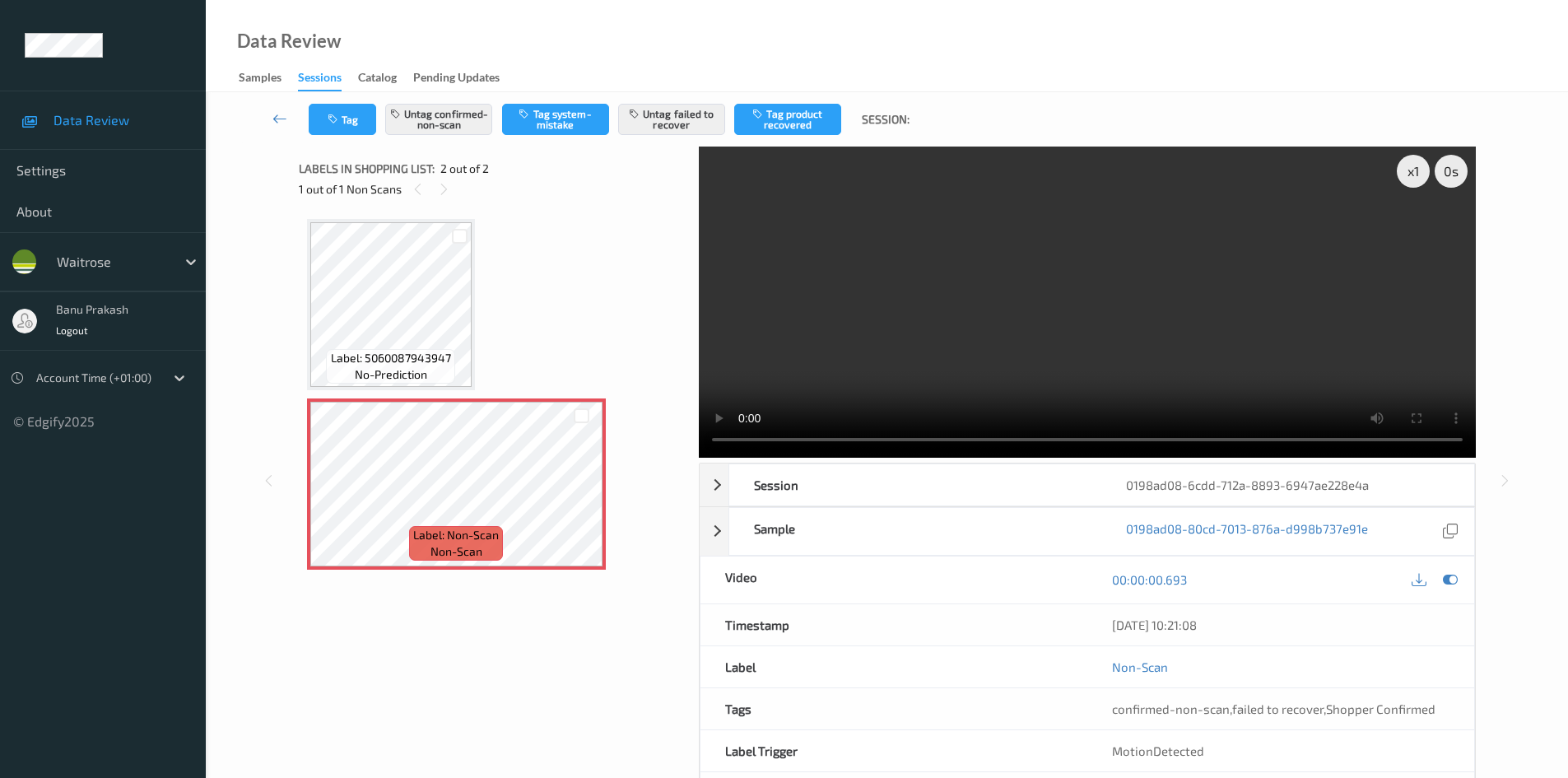
click at [1062, 357] on video at bounding box center [1087, 302] width 777 height 311
click at [641, 112] on icon "button" at bounding box center [636, 113] width 14 height 11
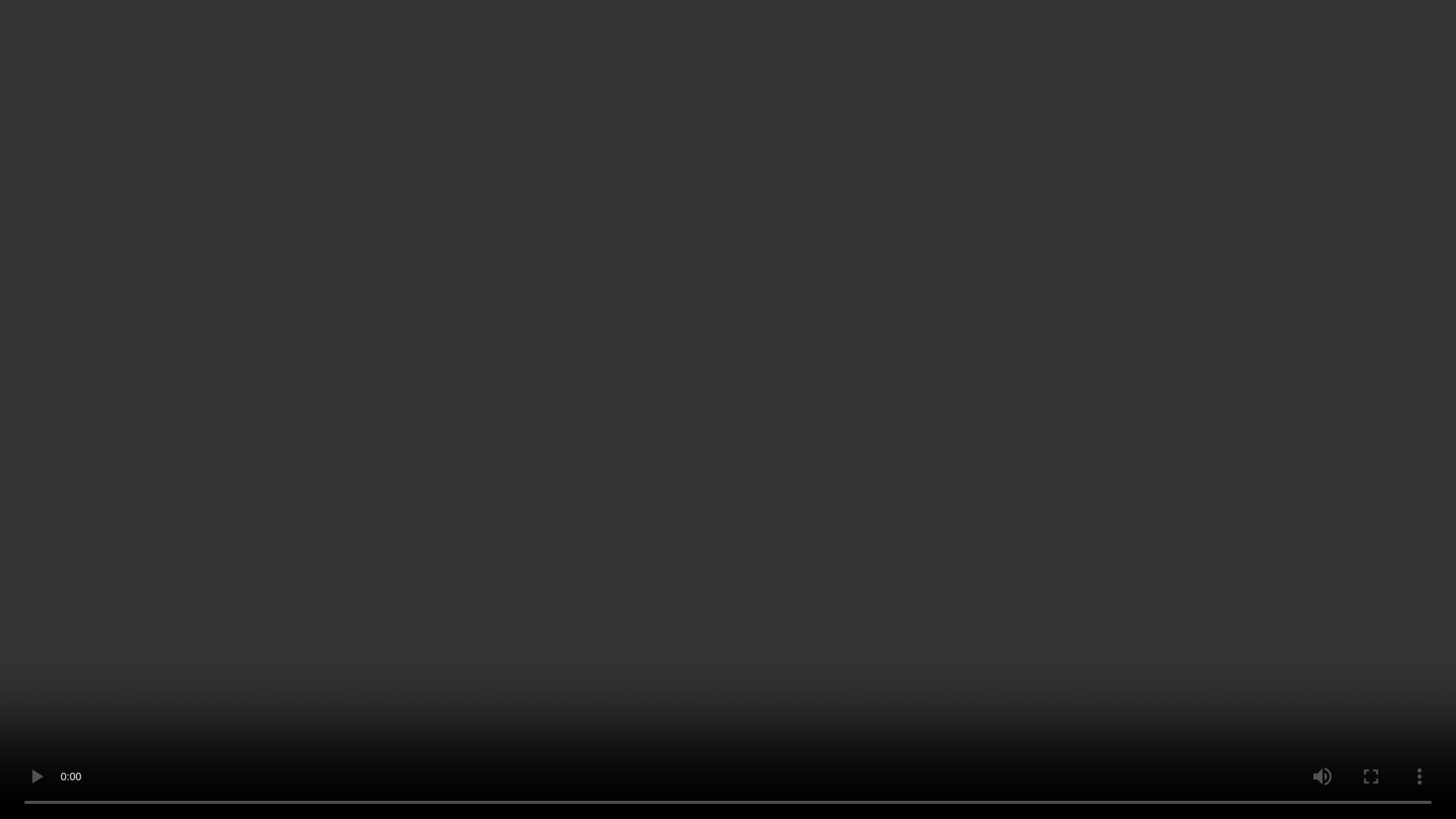
click at [1007, 402] on video at bounding box center [728, 410] width 1456 height 819
click at [1175, 716] on video at bounding box center [728, 410] width 1456 height 819
drag, startPoint x: 1175, startPoint y: 729, endPoint x: 1190, endPoint y: 758, distance: 32.6
click at [1177, 716] on video at bounding box center [728, 410] width 1456 height 819
click at [1004, 429] on video at bounding box center [728, 410] width 1456 height 819
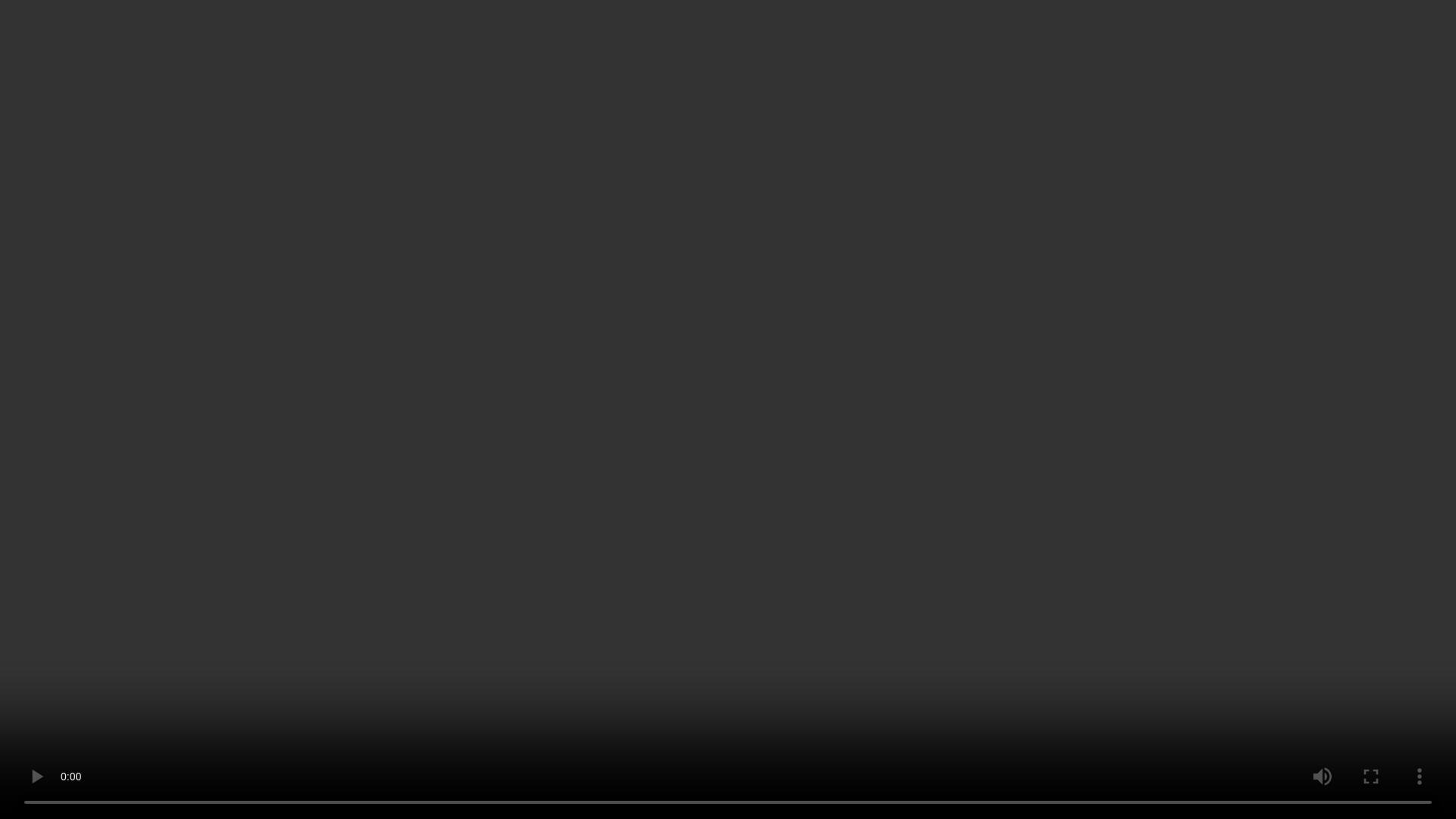
click at [916, 253] on video at bounding box center [728, 410] width 1456 height 819
click at [1018, 416] on video at bounding box center [728, 410] width 1456 height 819
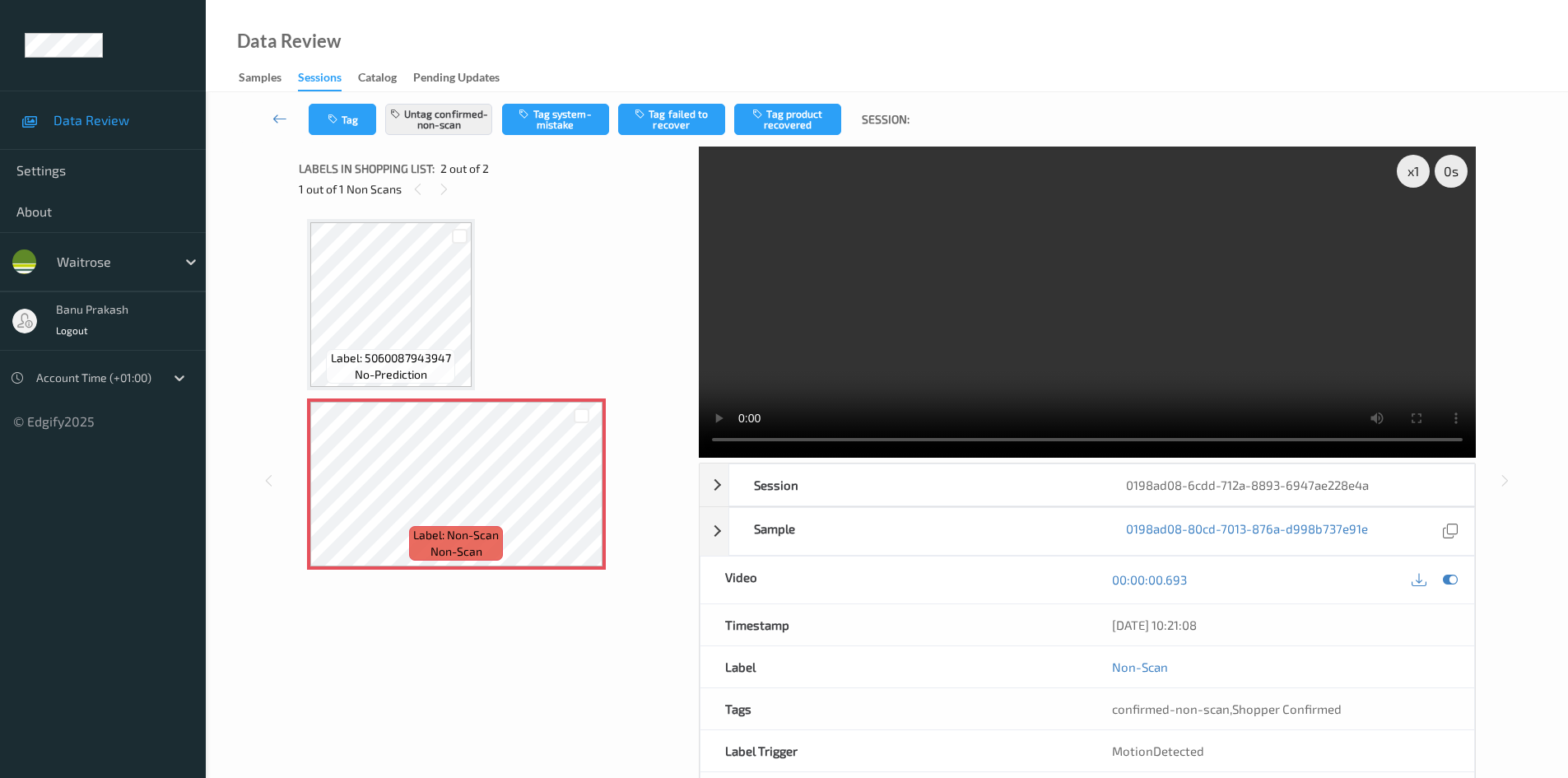
click at [1091, 290] on video at bounding box center [1087, 302] width 777 height 311
click at [1241, 163] on video at bounding box center [1087, 302] width 777 height 311
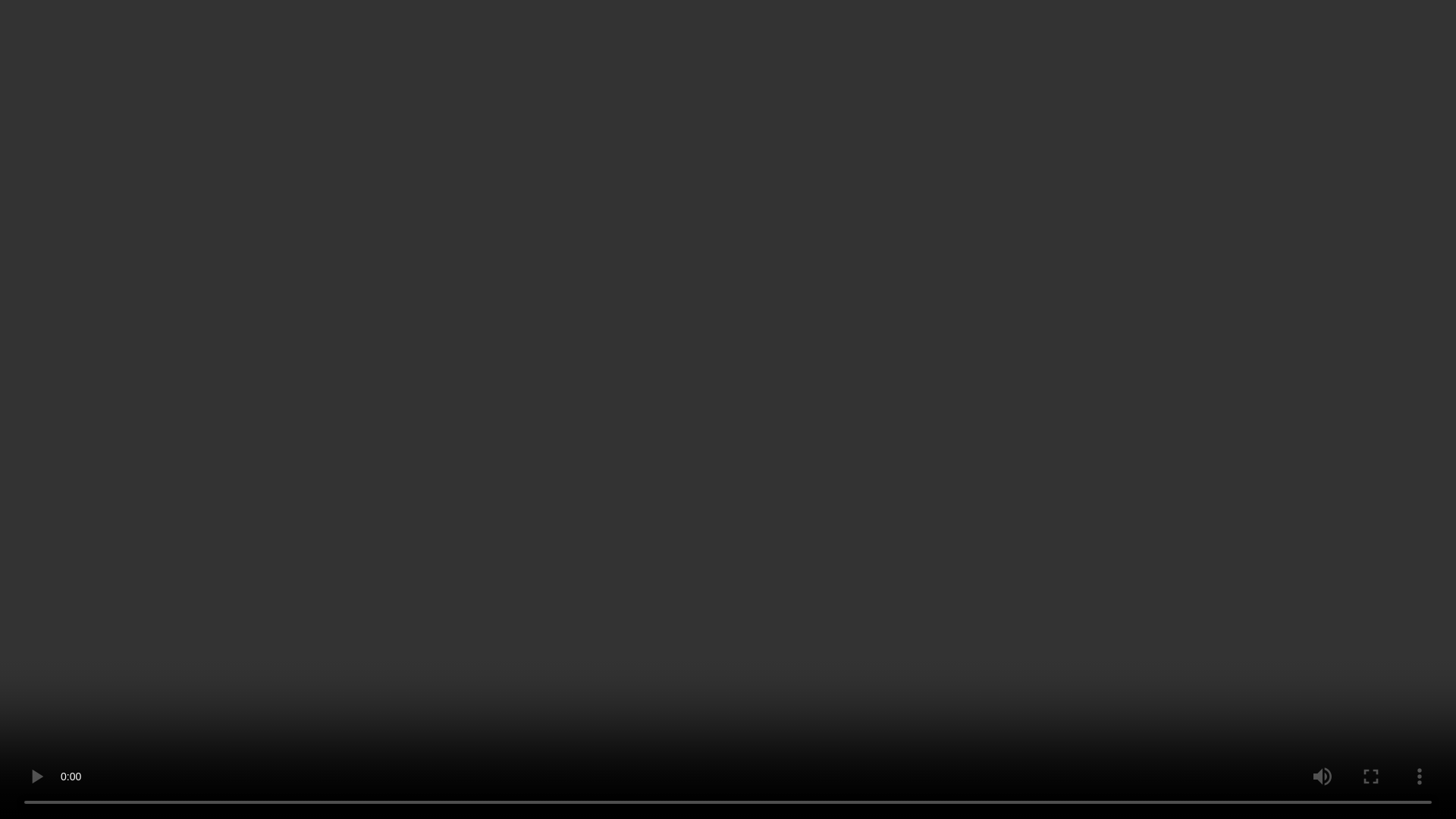
click at [571, 506] on video at bounding box center [728, 410] width 1456 height 819
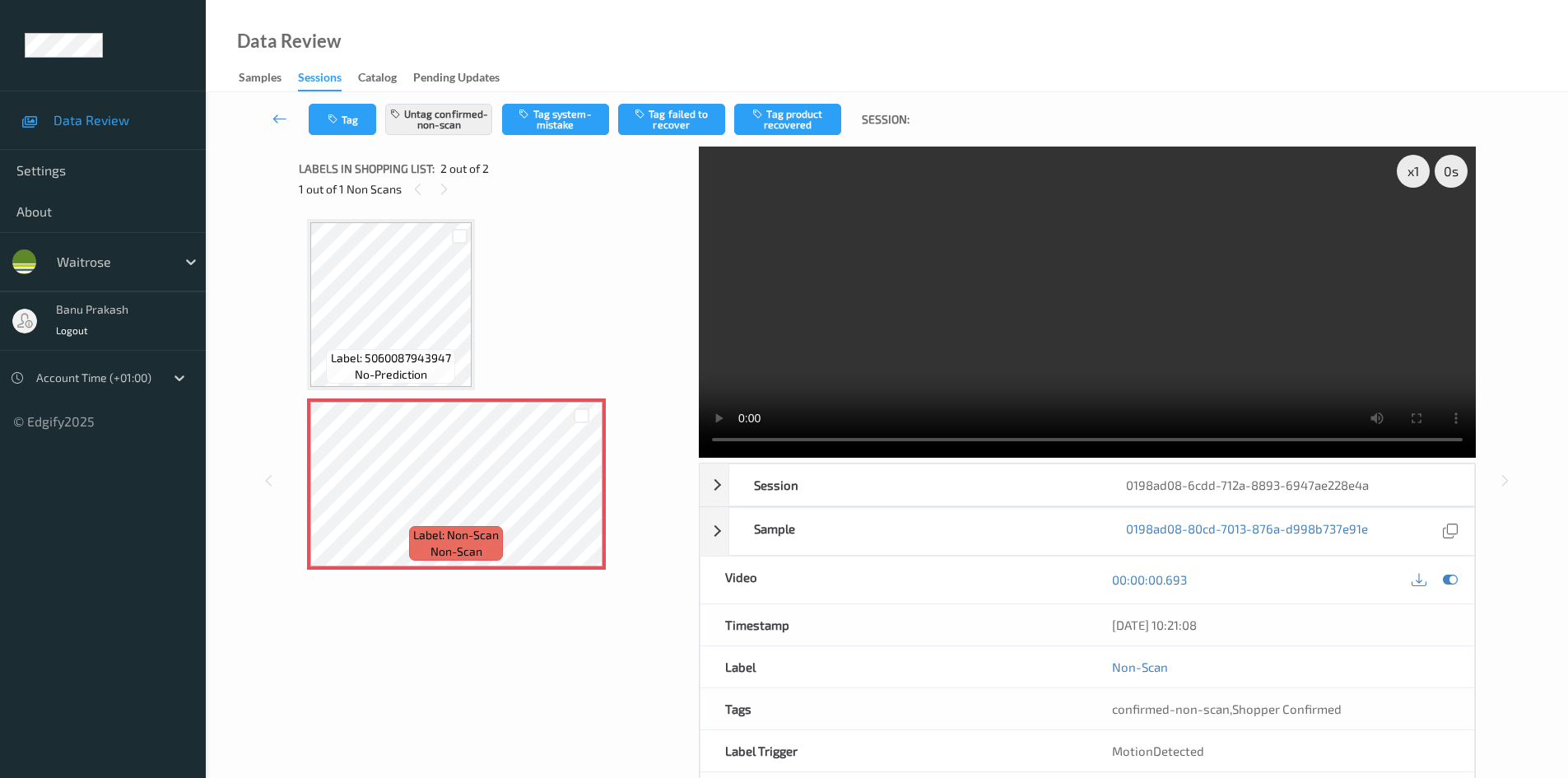
click at [1109, 344] on video at bounding box center [1087, 302] width 777 height 311
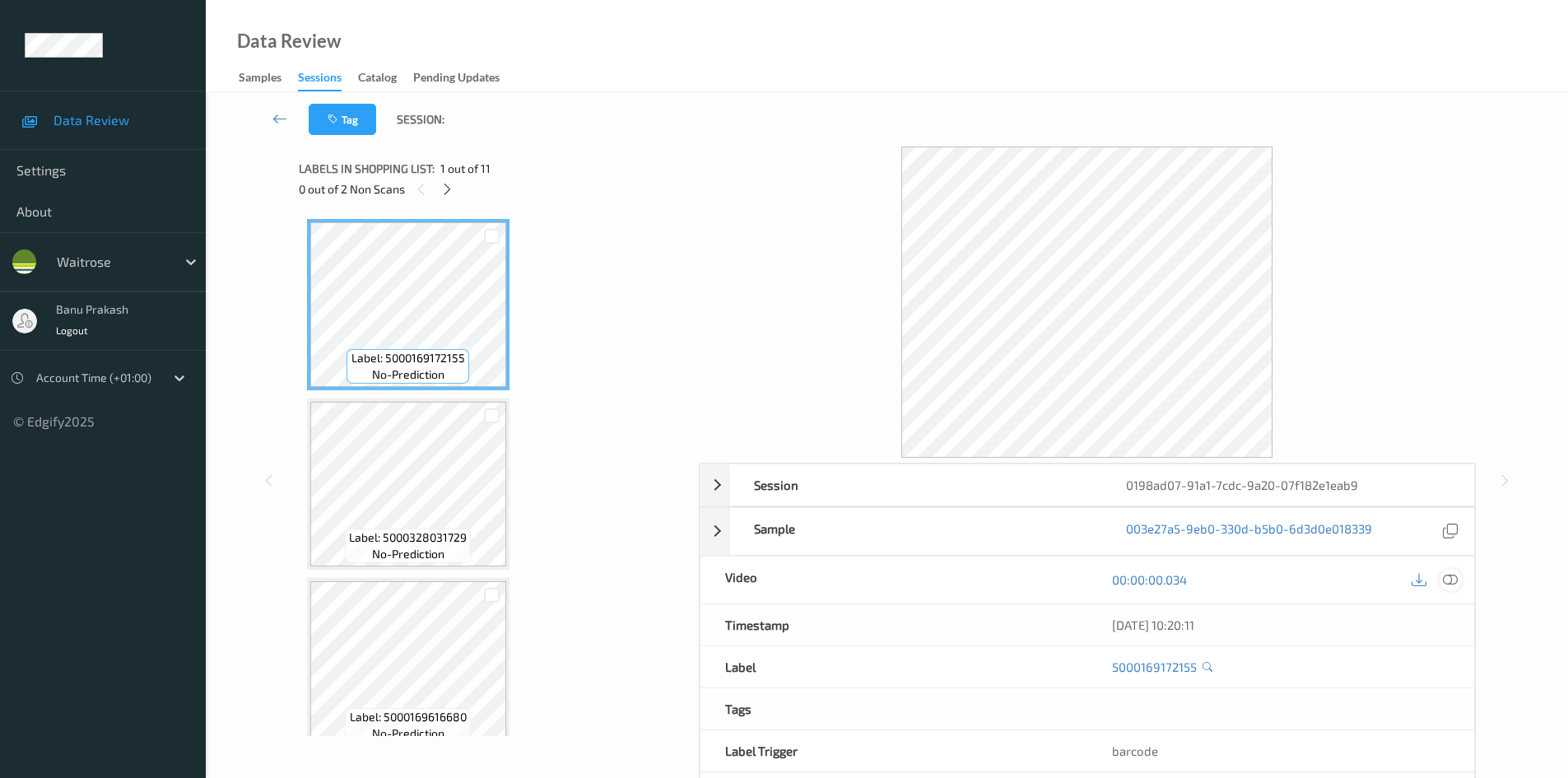
click at [1449, 577] on icon at bounding box center [1450, 579] width 15 height 15
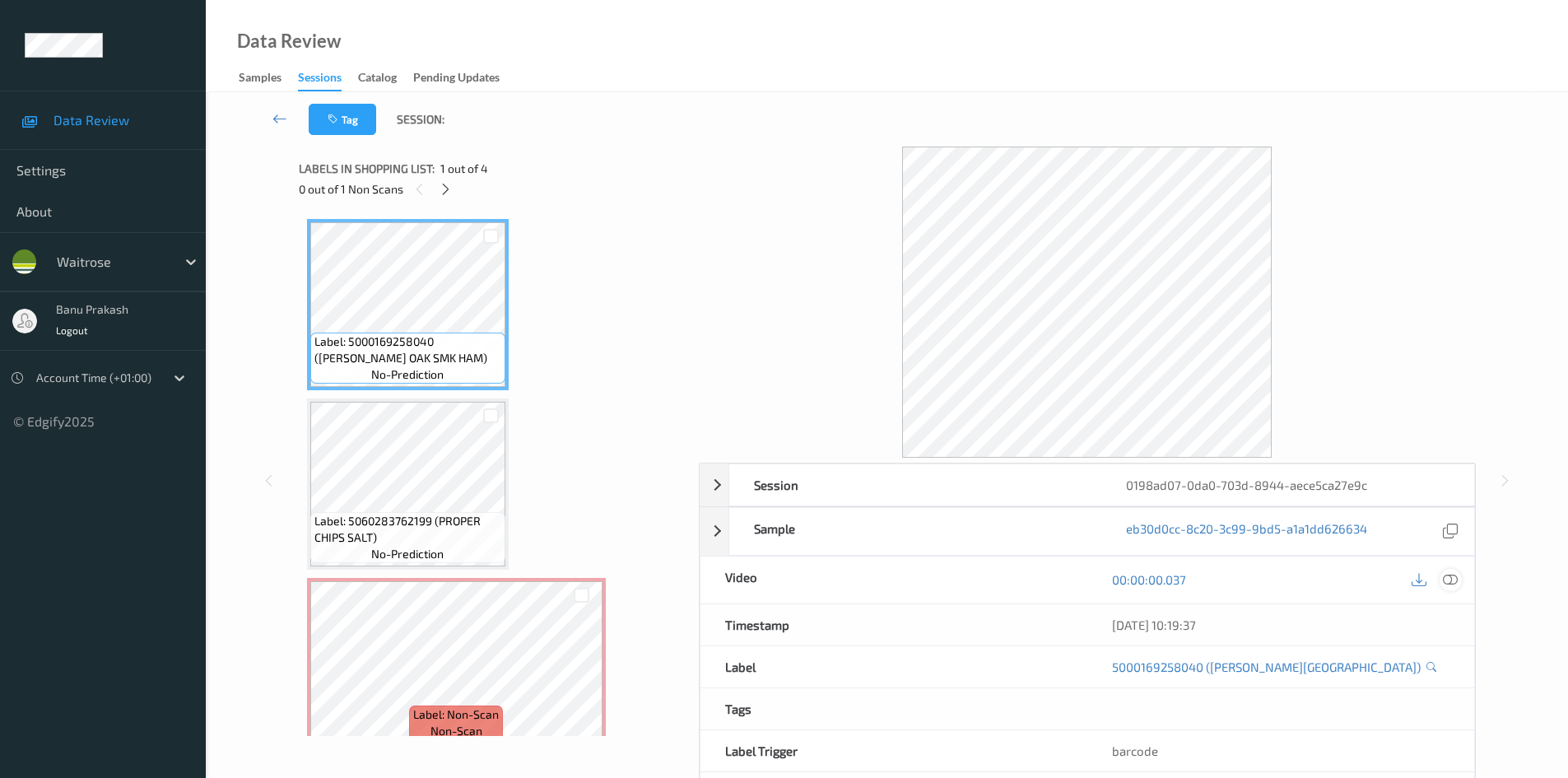
click at [1448, 583] on icon at bounding box center [1450, 579] width 15 height 15
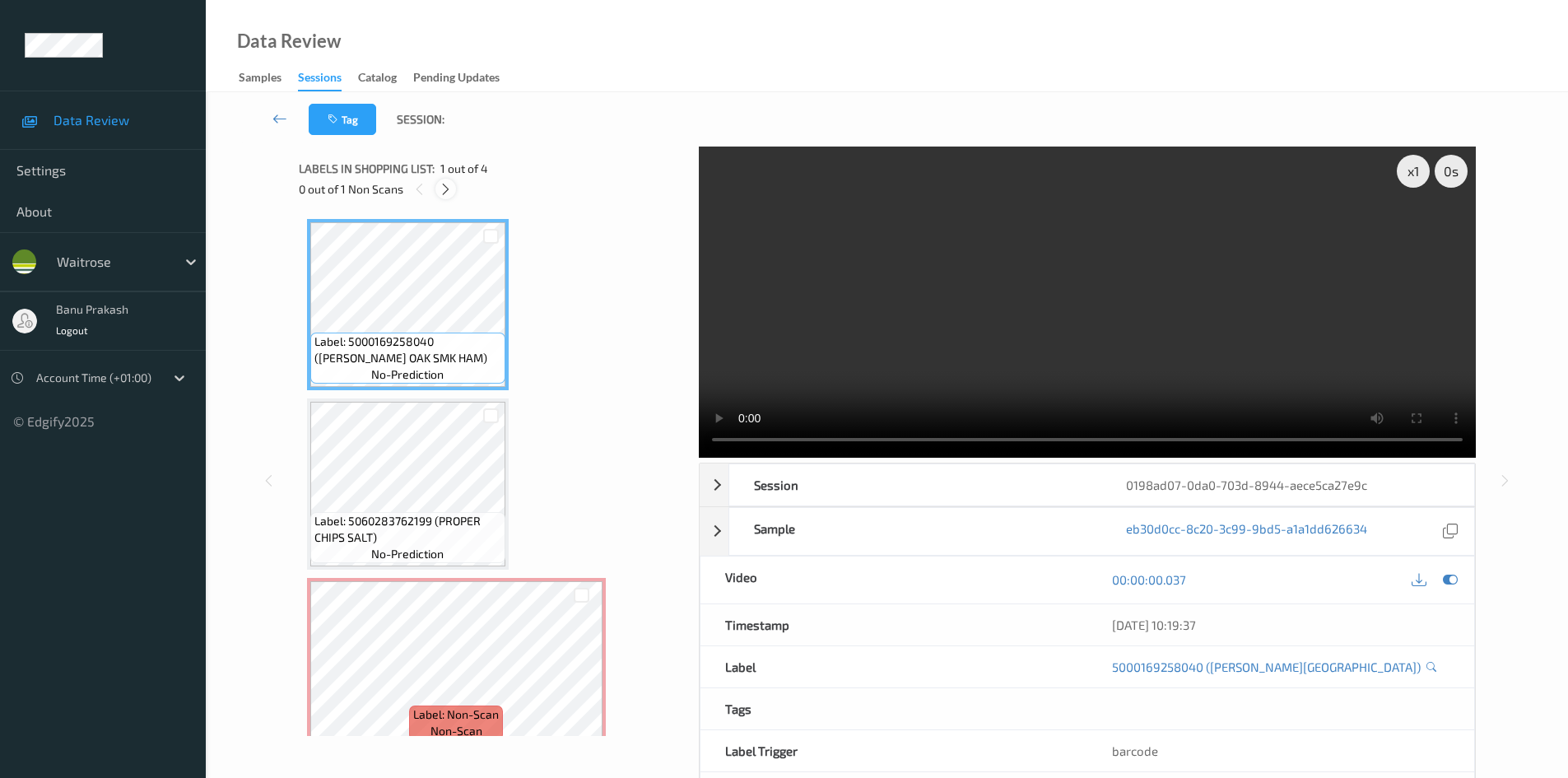
click at [443, 190] on icon at bounding box center [446, 189] width 14 height 15
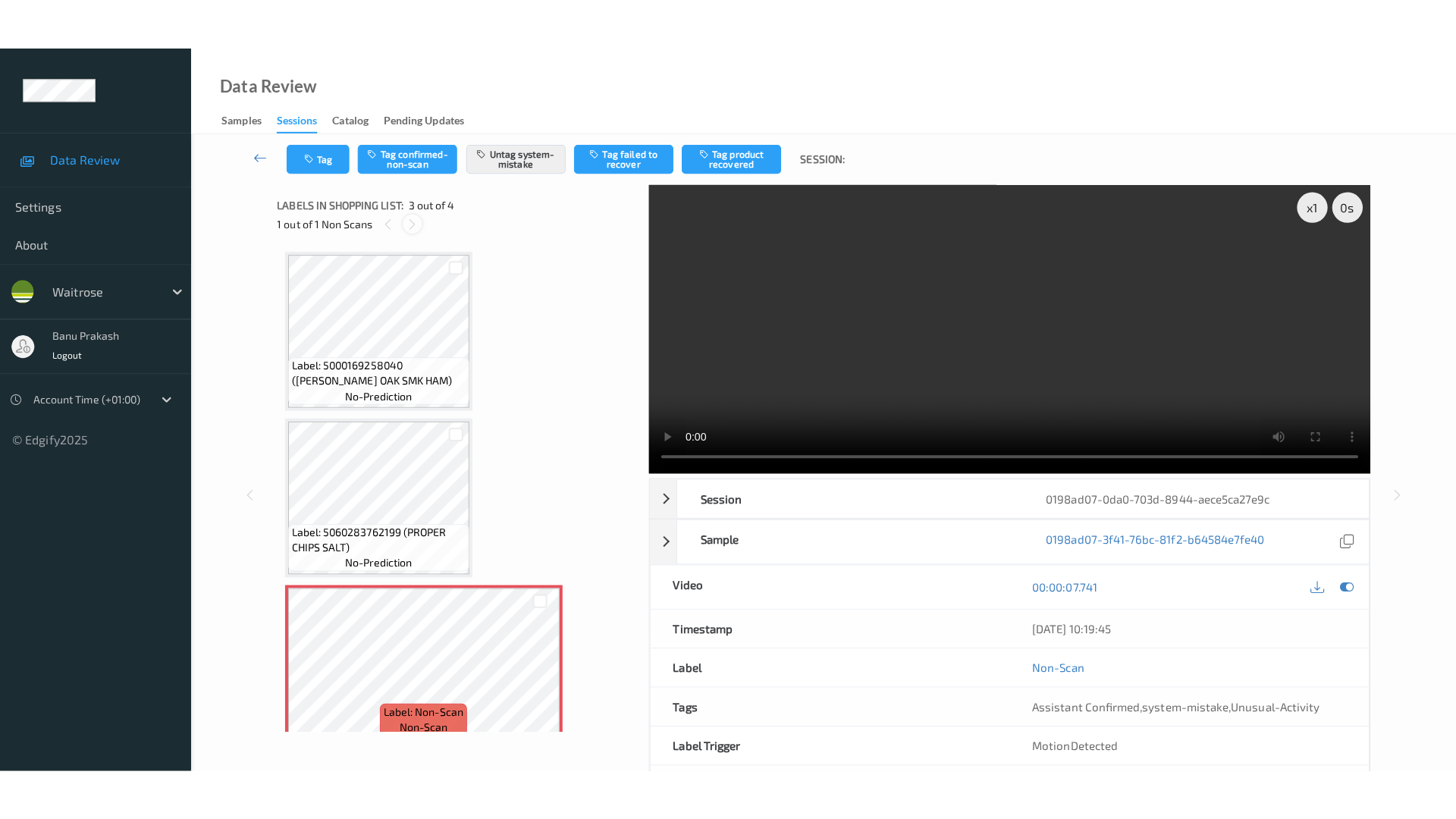
scroll to position [173, 0]
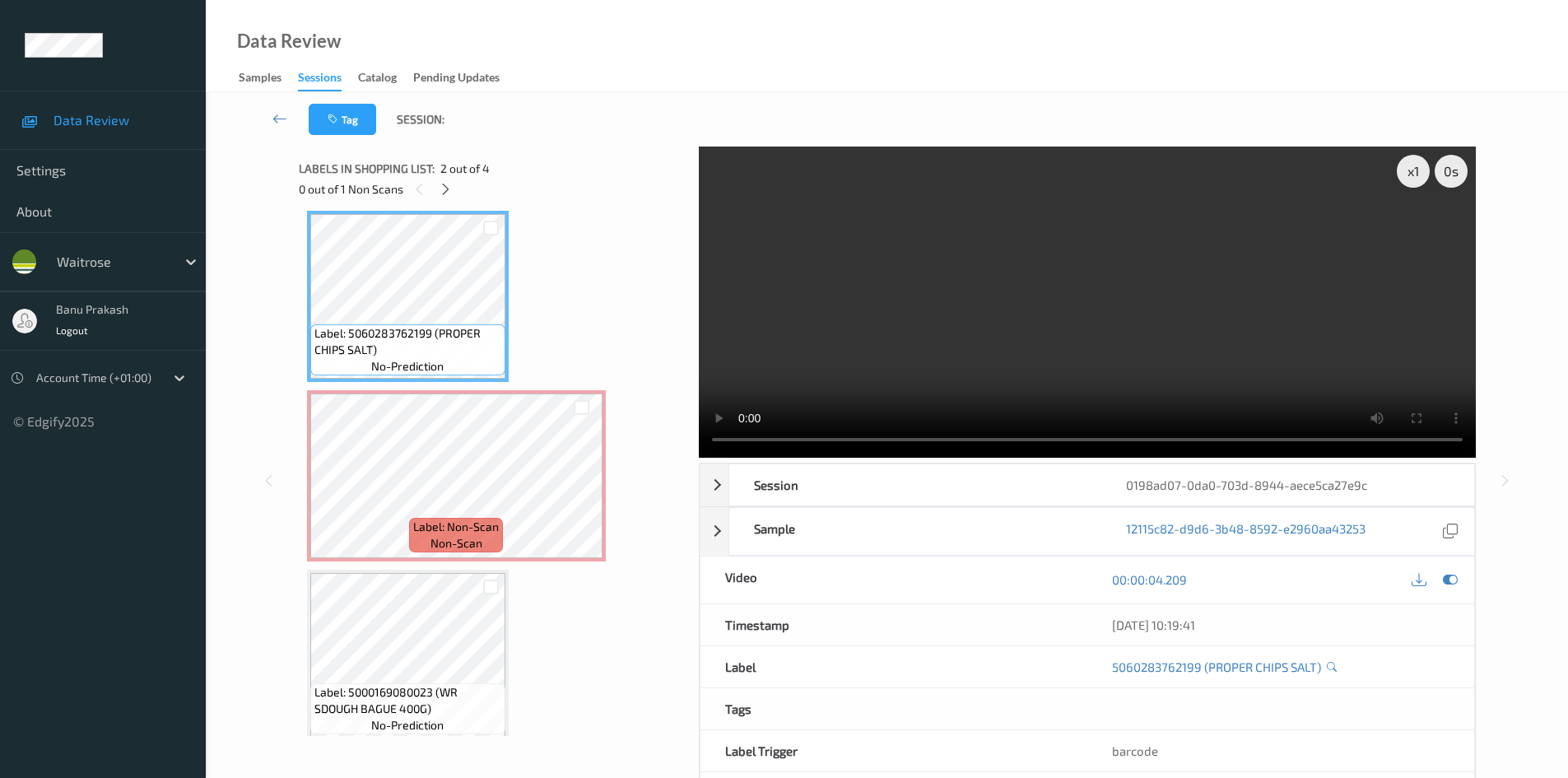
click at [1009, 308] on video at bounding box center [1087, 302] width 777 height 311
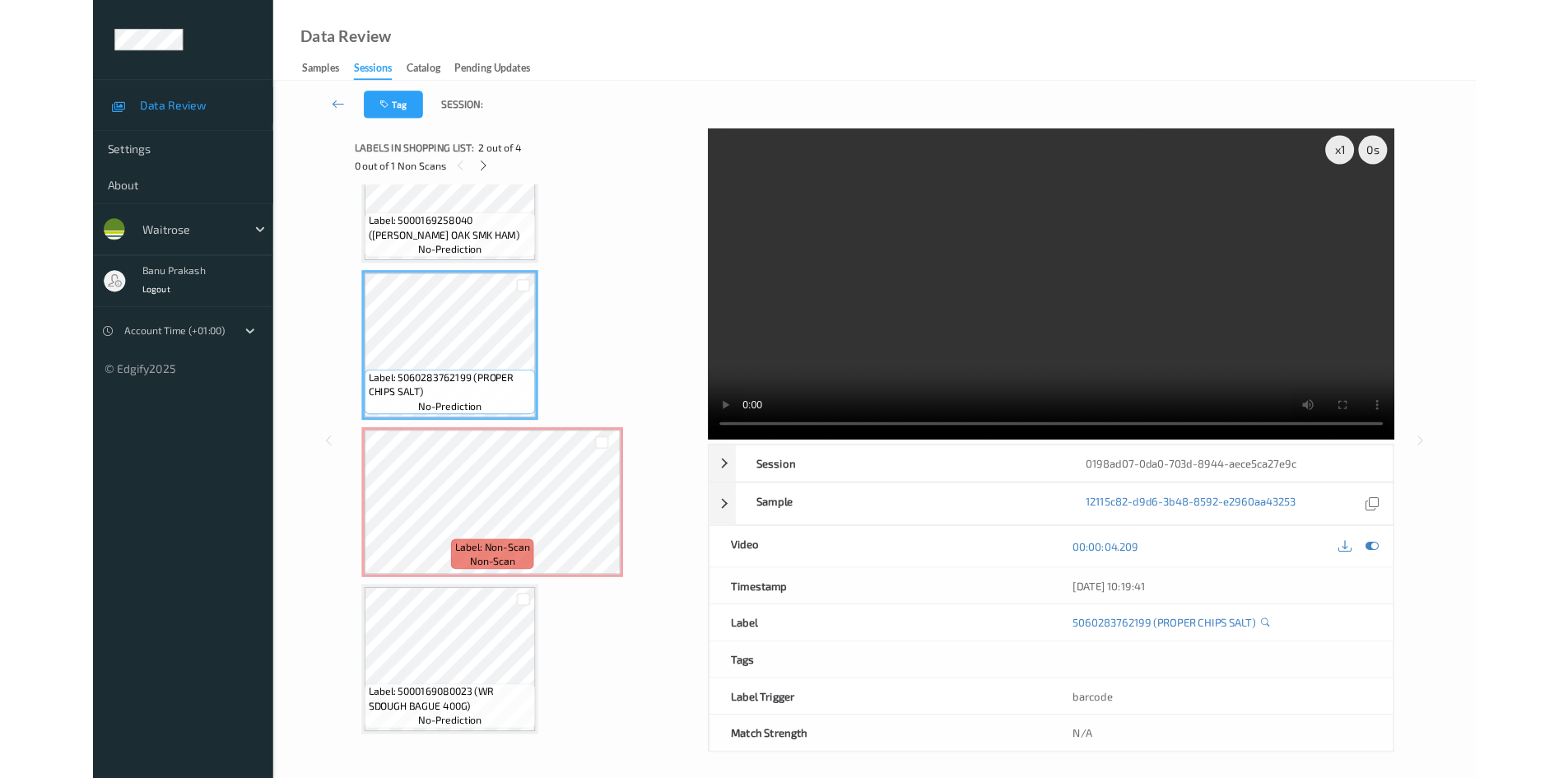
scroll to position [90, 0]
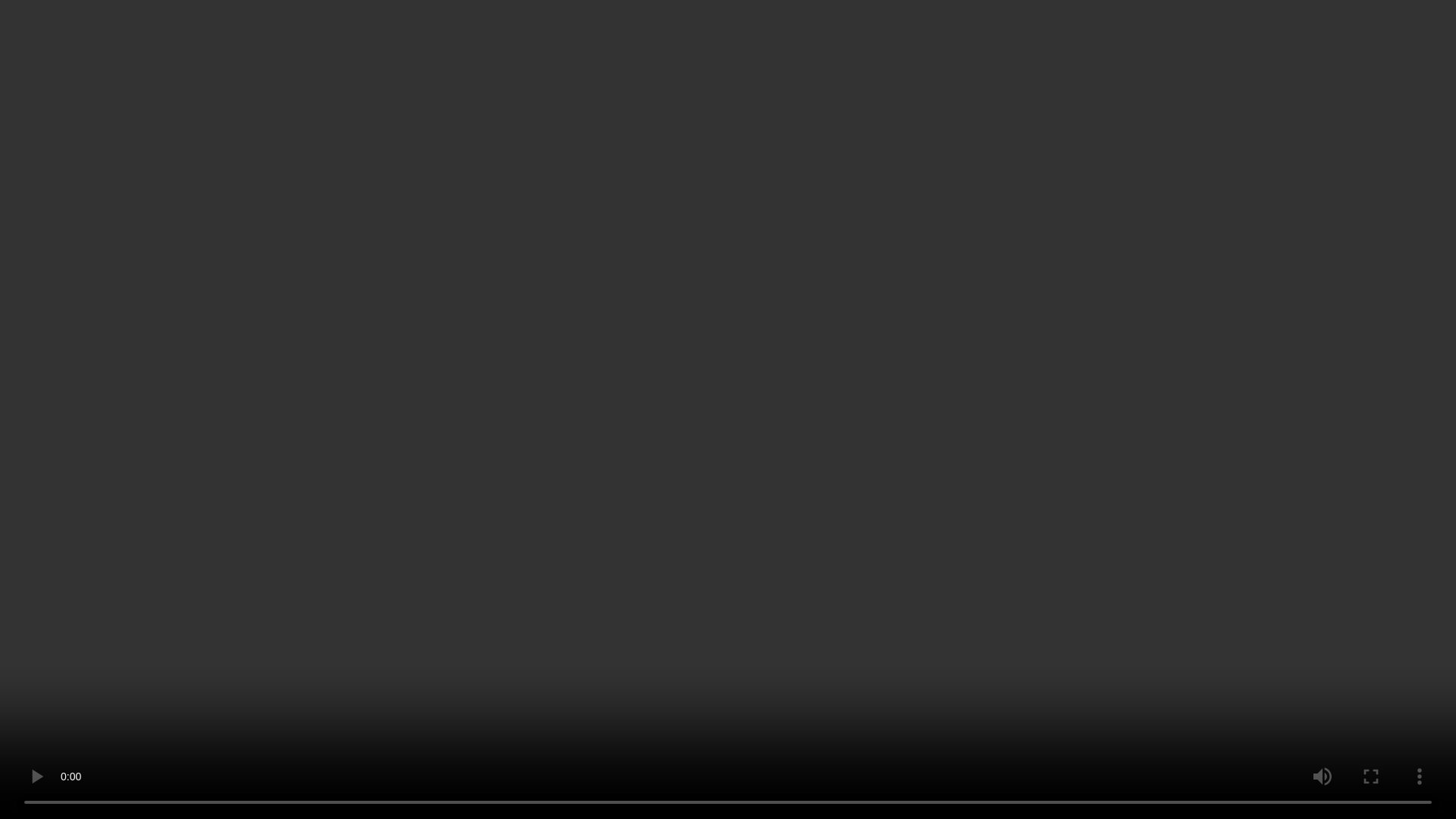
click at [477, 403] on video at bounding box center [728, 410] width 1456 height 819
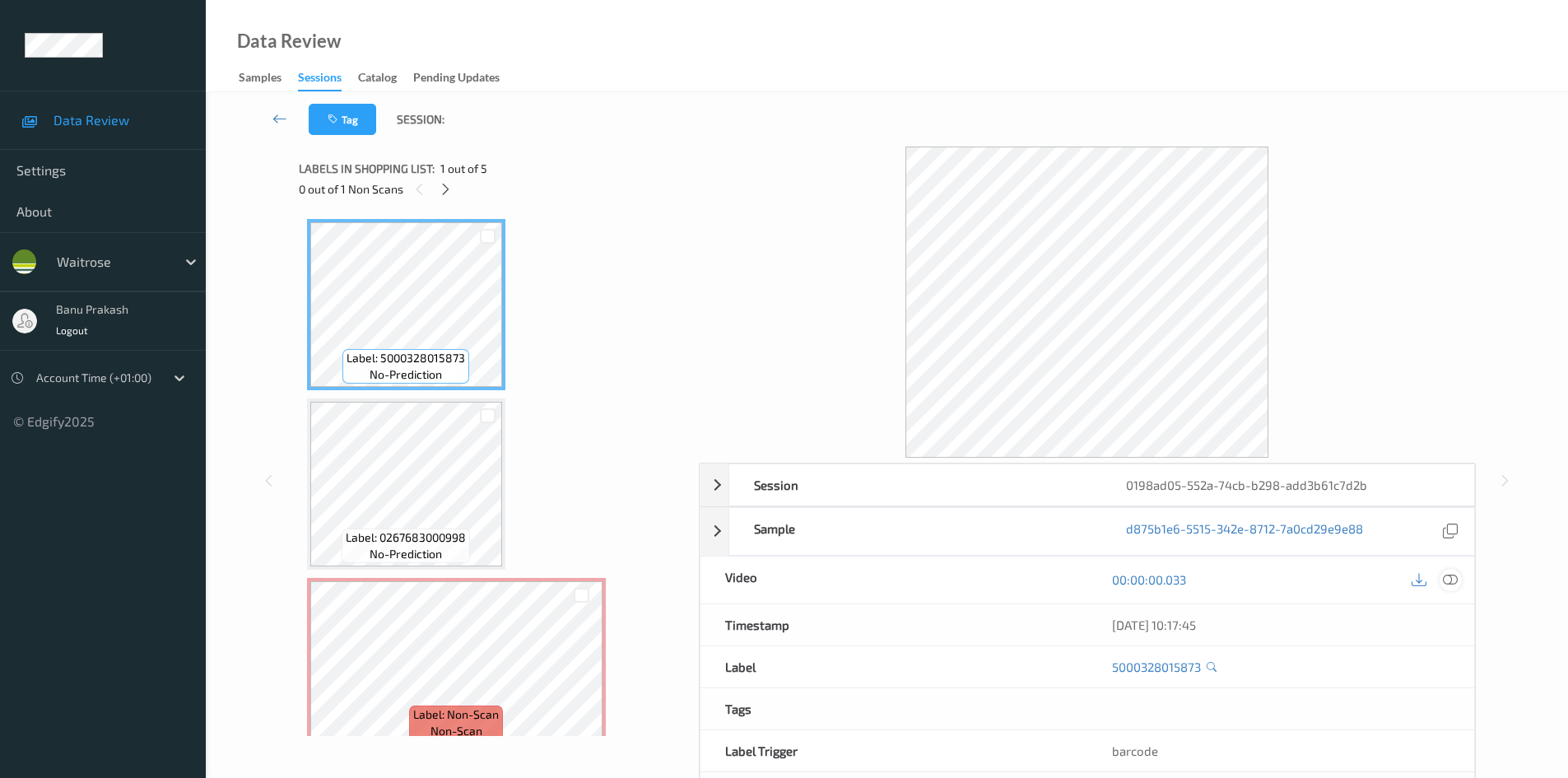
click at [1443, 580] on icon at bounding box center [1450, 579] width 15 height 15
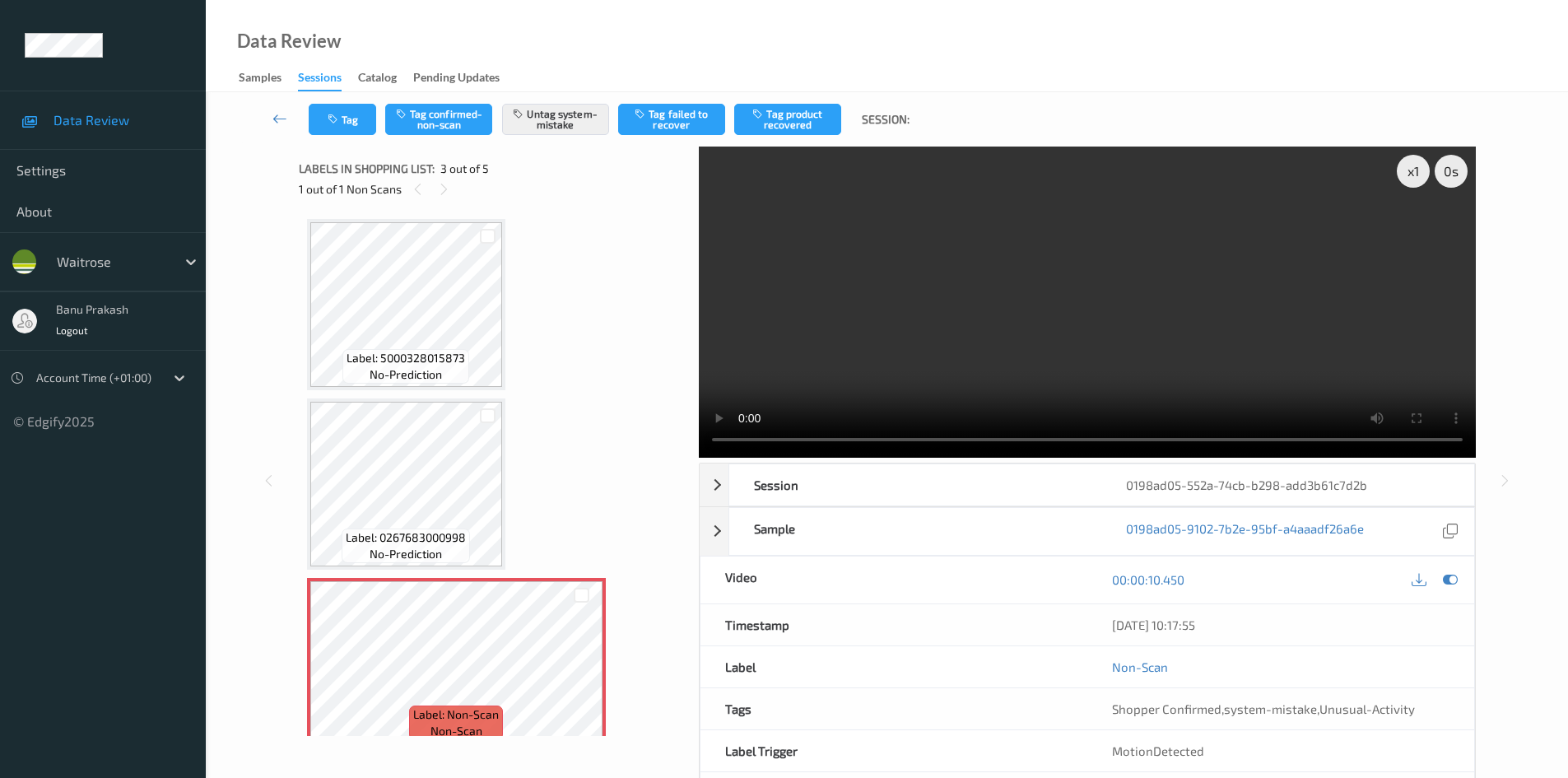
click at [433, 534] on span "Label: 0267683000998" at bounding box center [406, 537] width 120 height 17
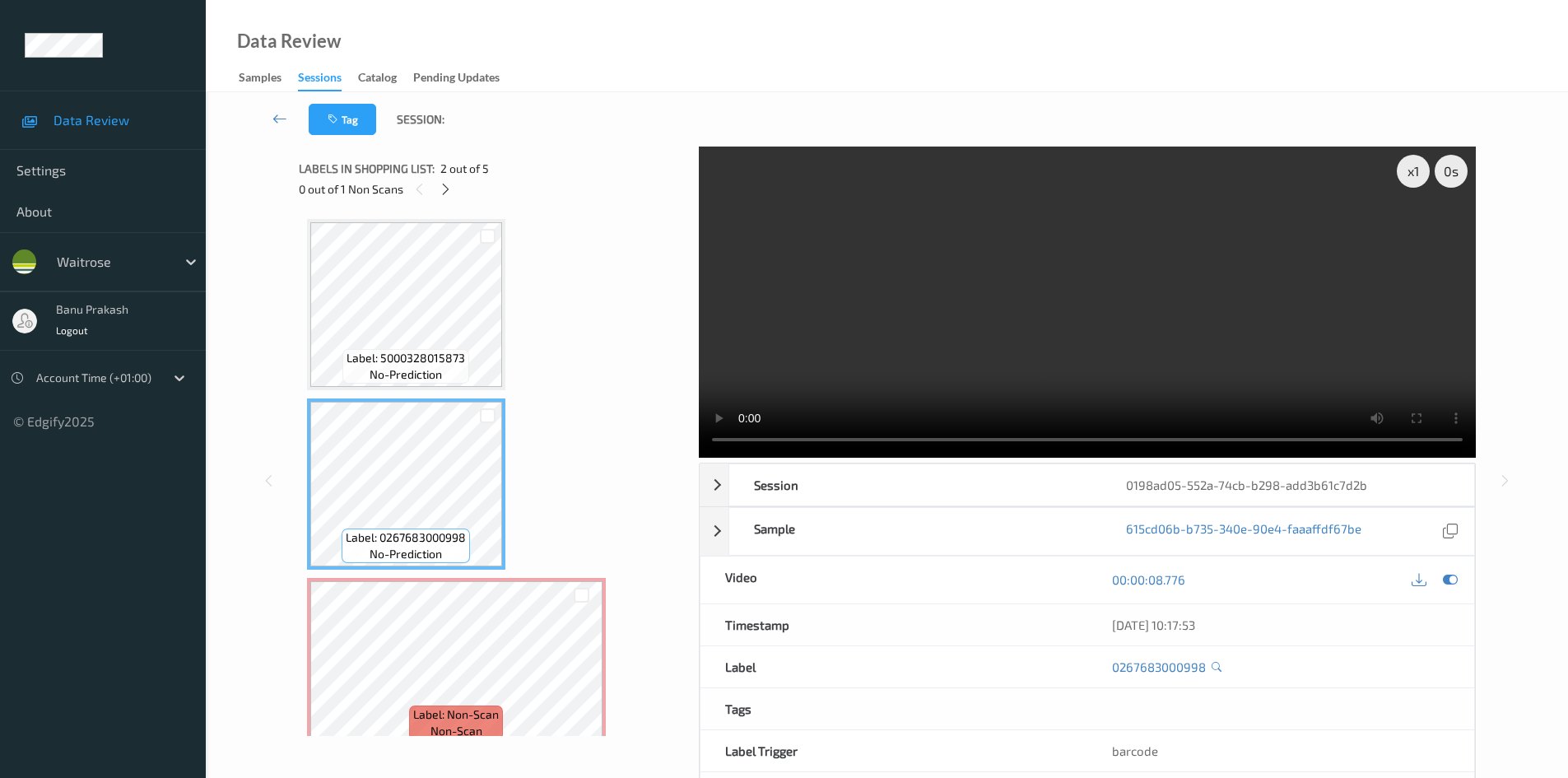
click at [1056, 385] on video at bounding box center [1087, 302] width 777 height 311
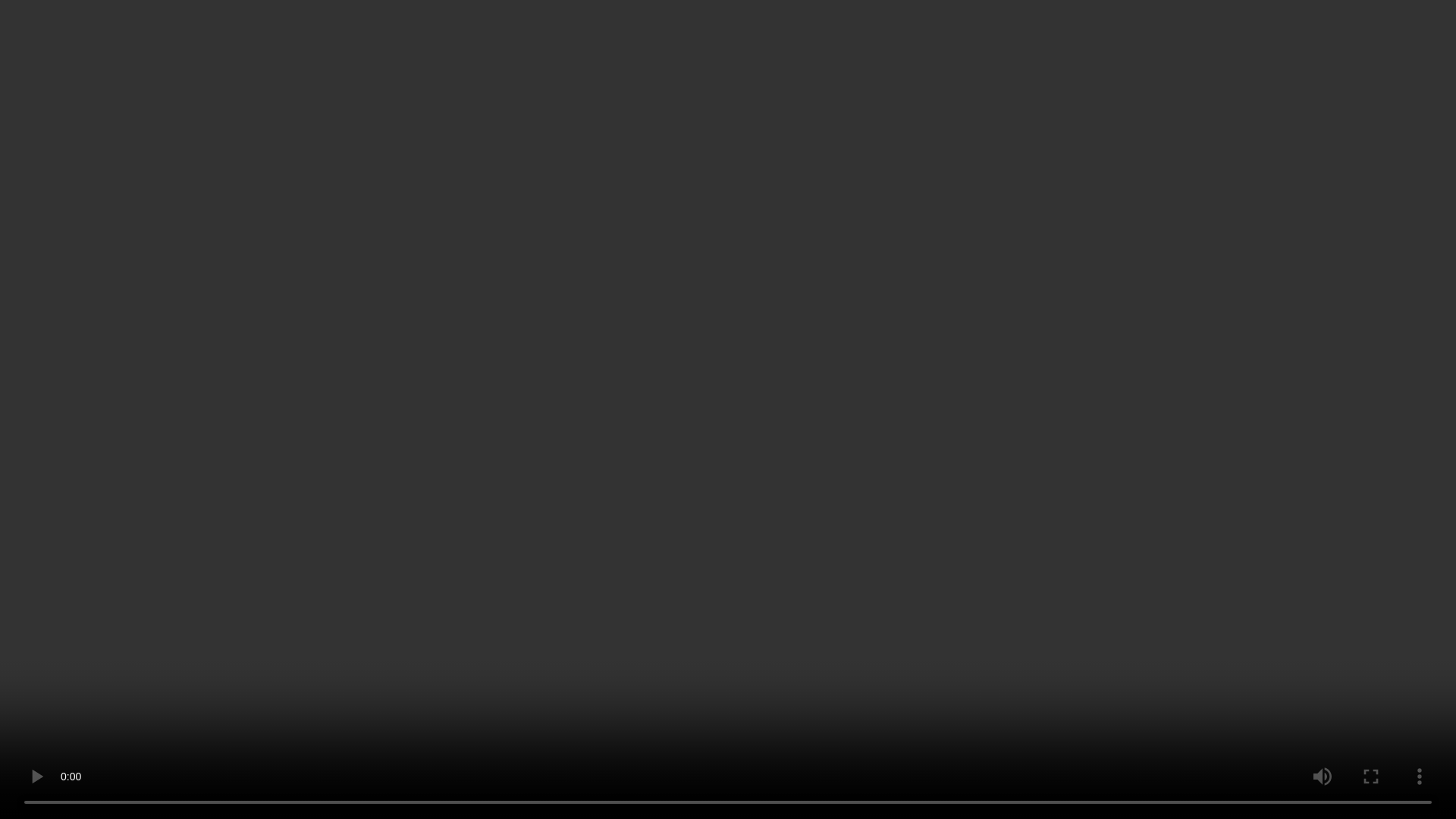
click at [1009, 495] on video at bounding box center [728, 410] width 1456 height 819
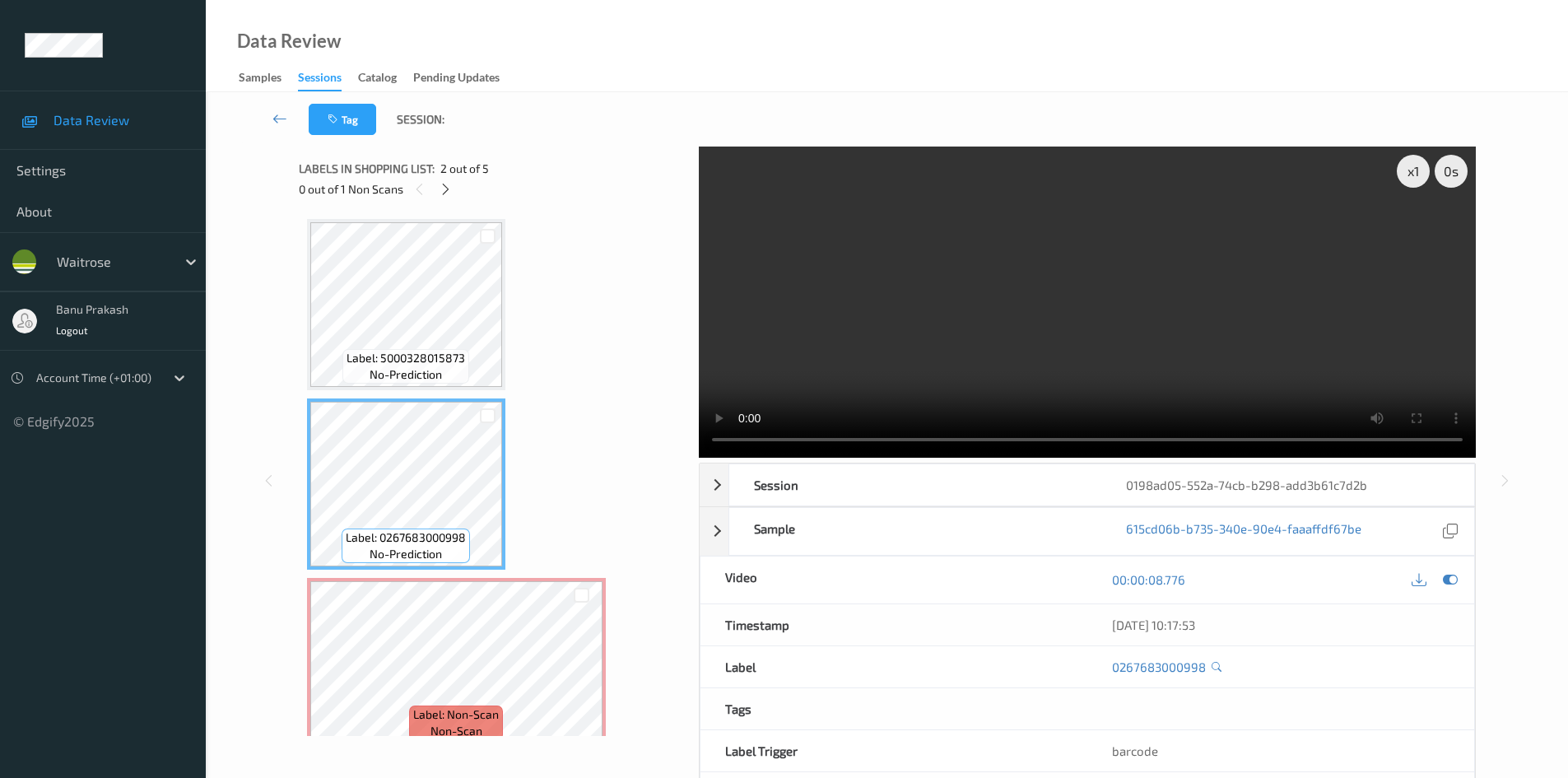
click at [1220, 386] on video at bounding box center [1087, 302] width 777 height 311
click at [1125, 310] on video at bounding box center [1087, 302] width 777 height 311
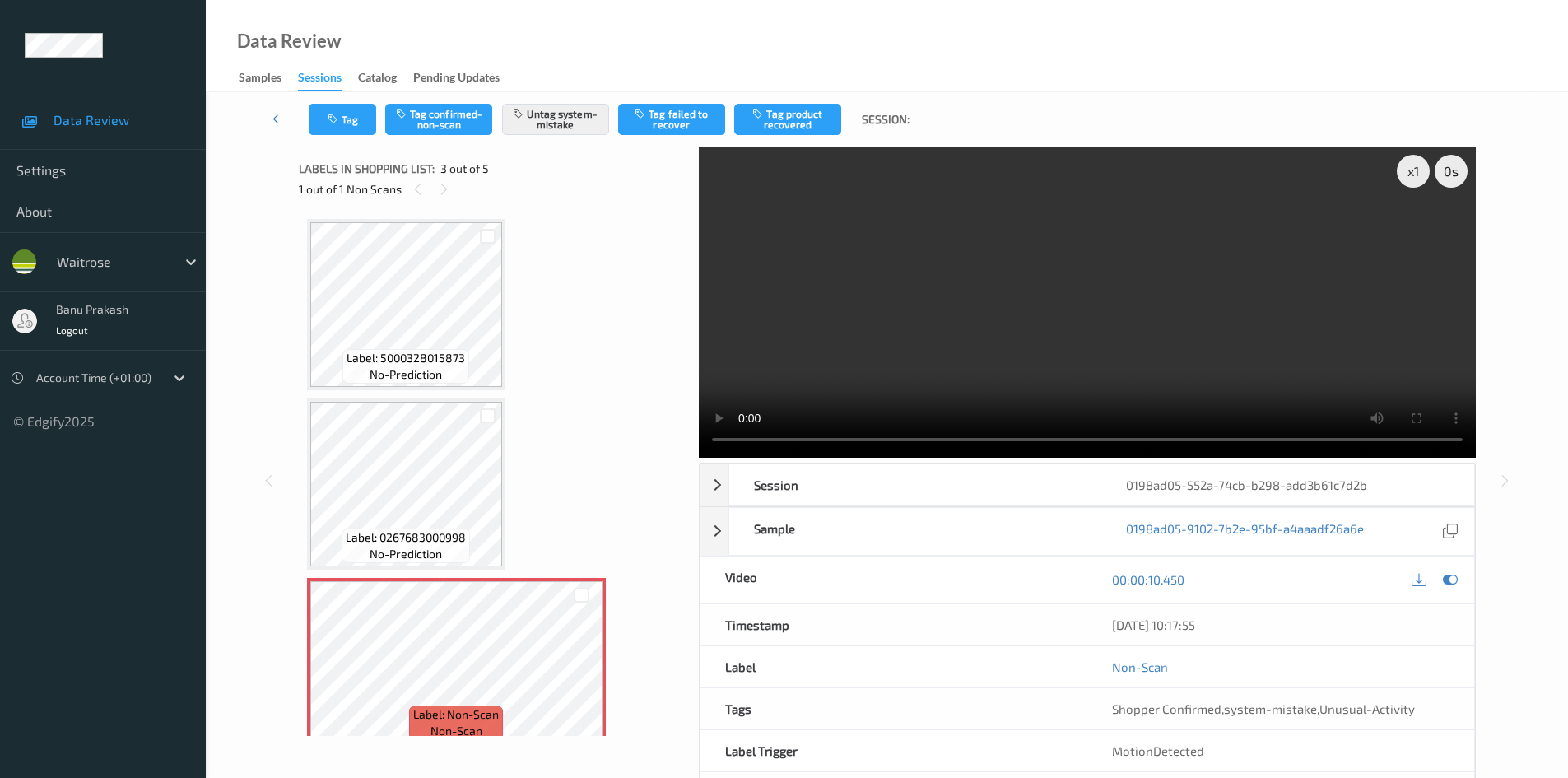
click at [971, 275] on video at bounding box center [1087, 302] width 777 height 311
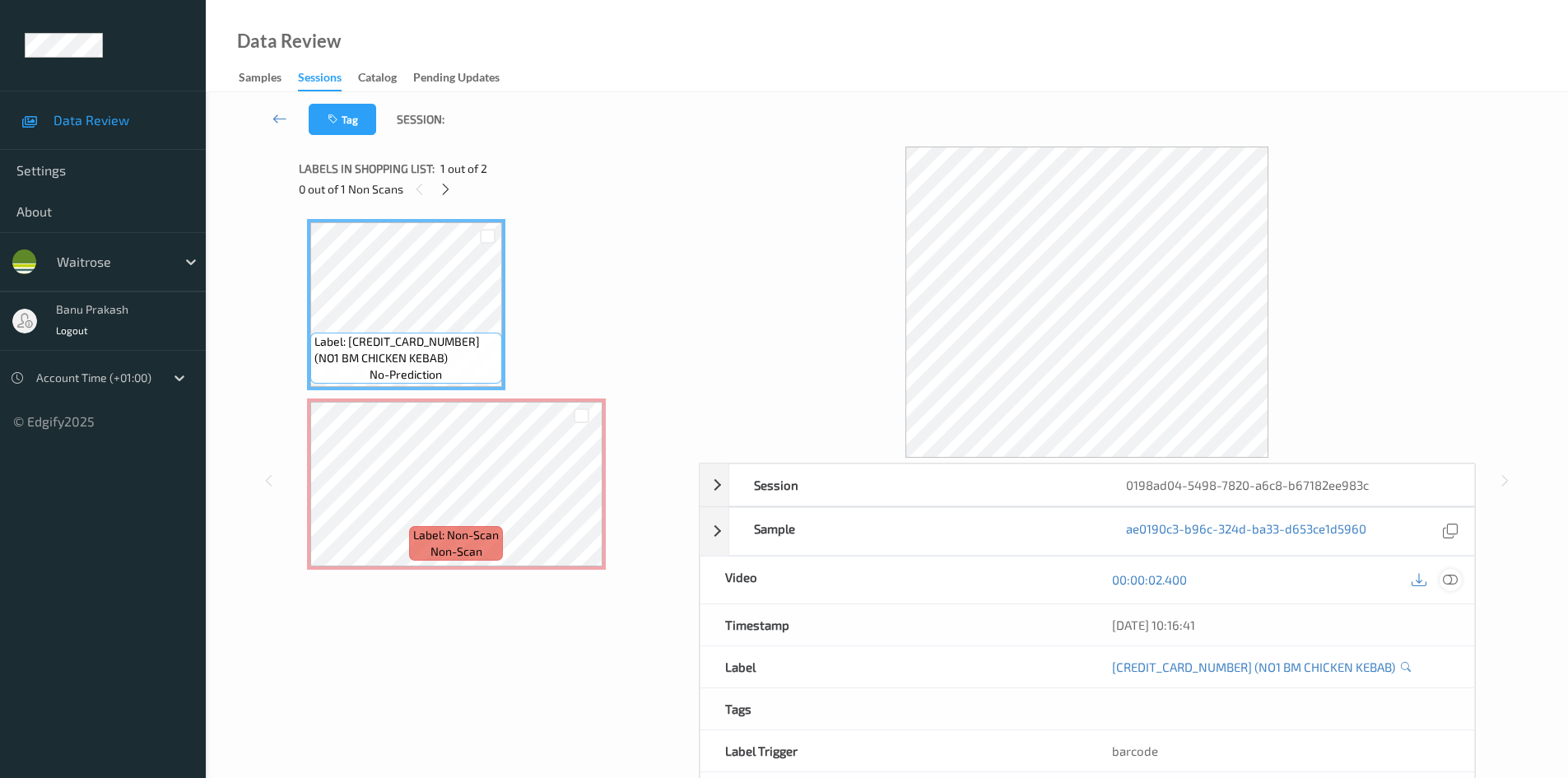
click at [1446, 583] on icon at bounding box center [1450, 579] width 15 height 15
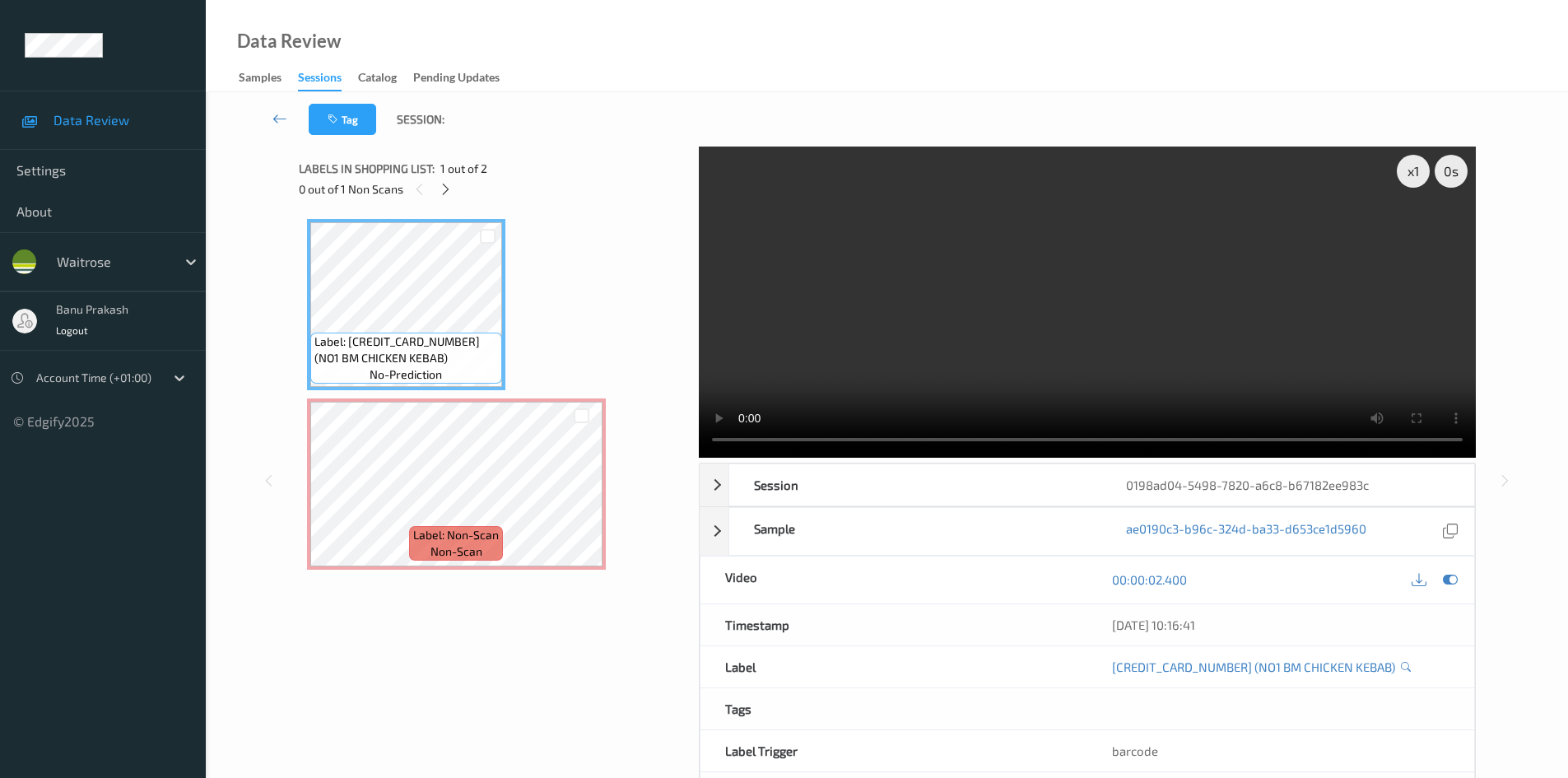
click at [986, 244] on video at bounding box center [1087, 302] width 777 height 311
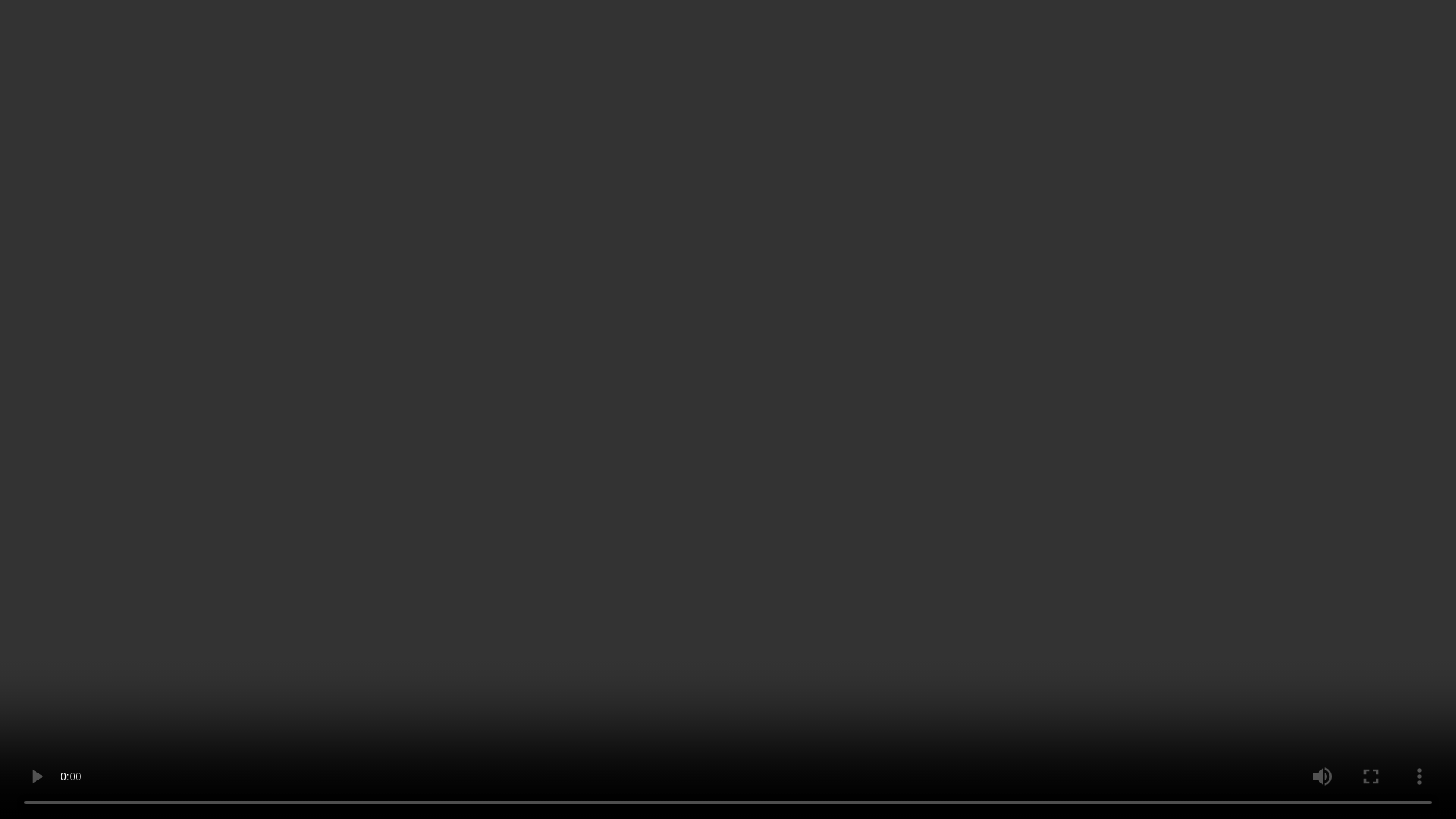
click at [929, 578] on video at bounding box center [728, 410] width 1456 height 819
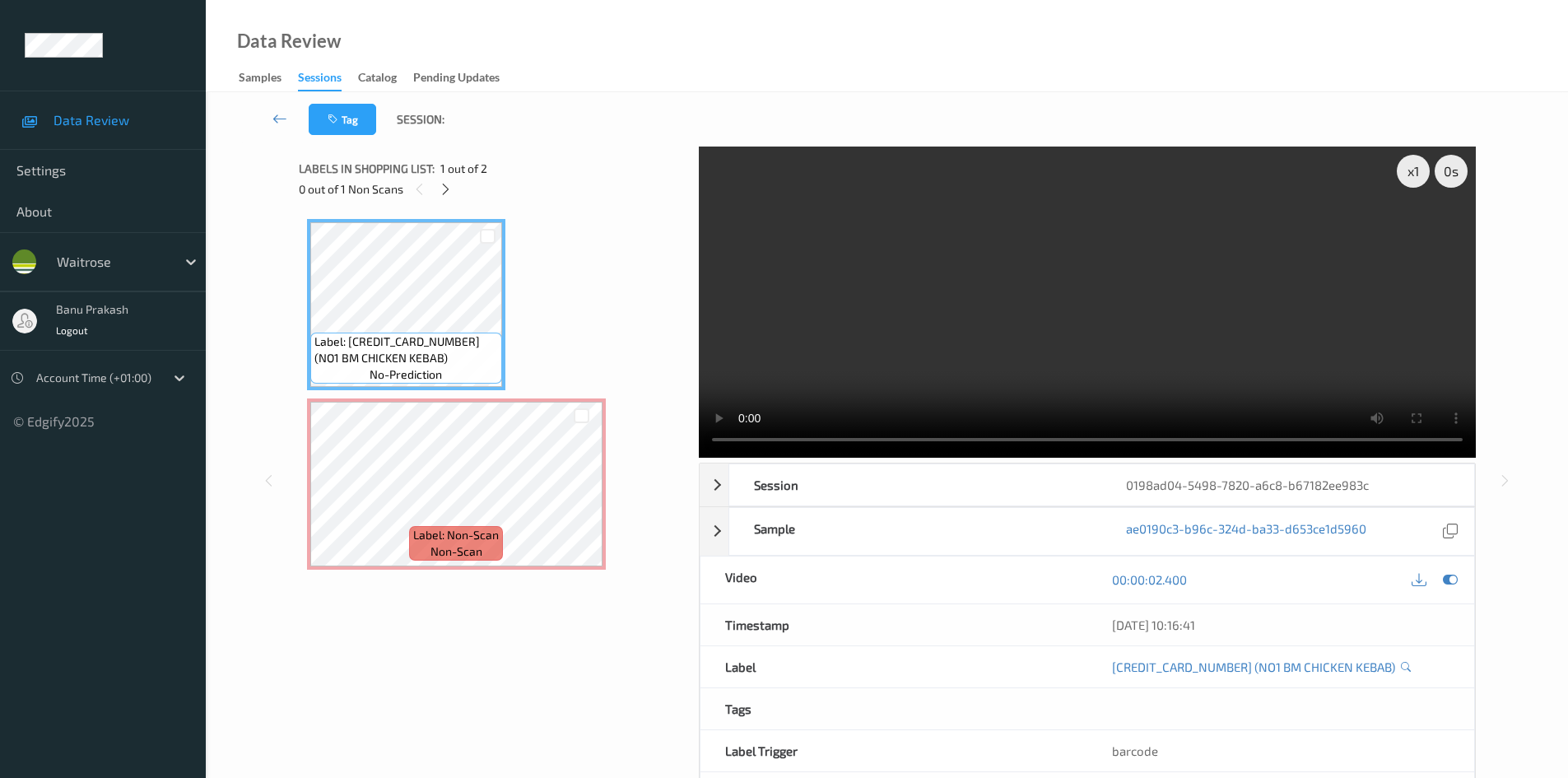
click at [1203, 333] on video at bounding box center [1087, 302] width 777 height 311
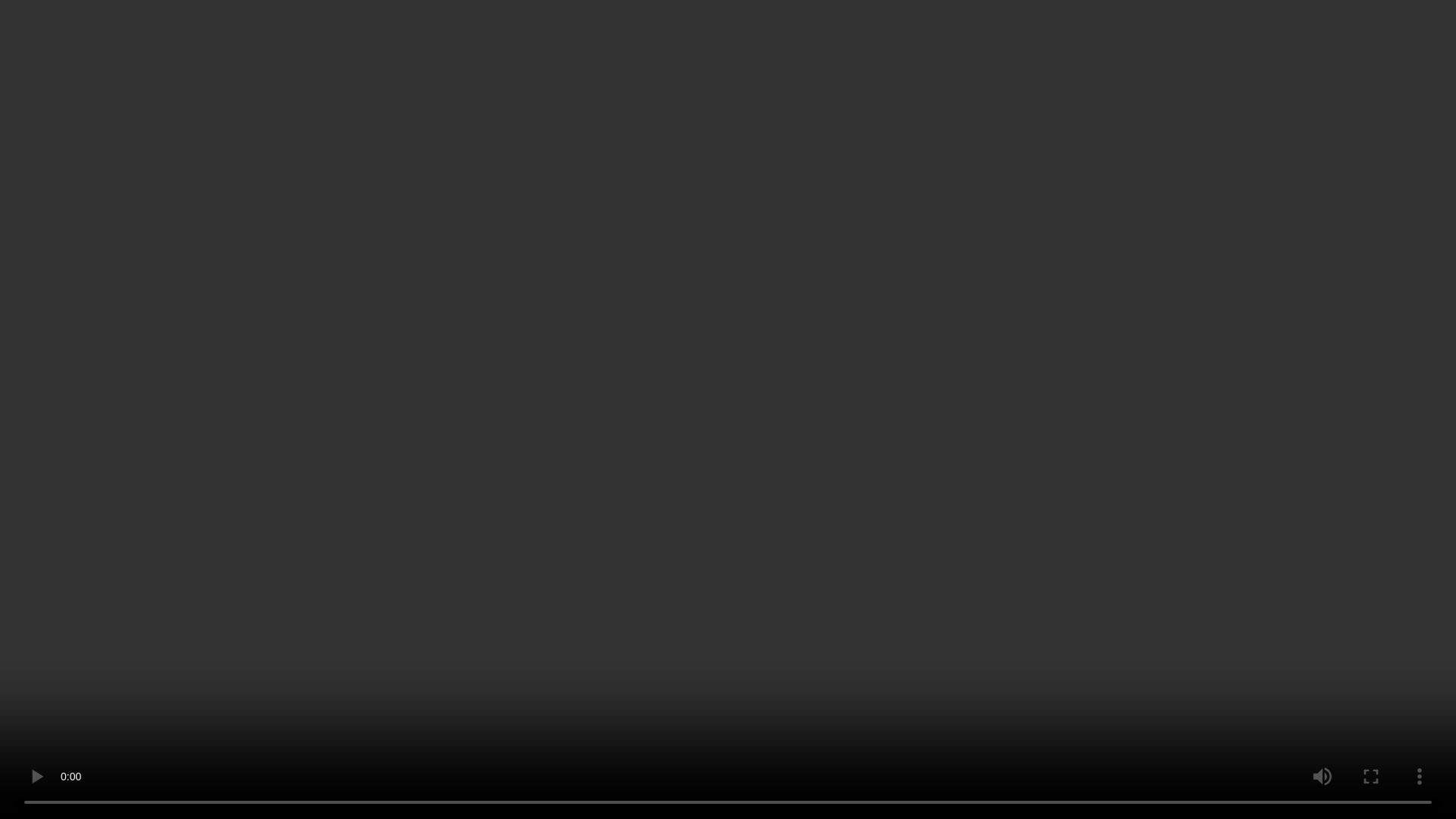
click at [1114, 477] on video at bounding box center [728, 410] width 1456 height 819
click at [862, 571] on video at bounding box center [728, 410] width 1456 height 819
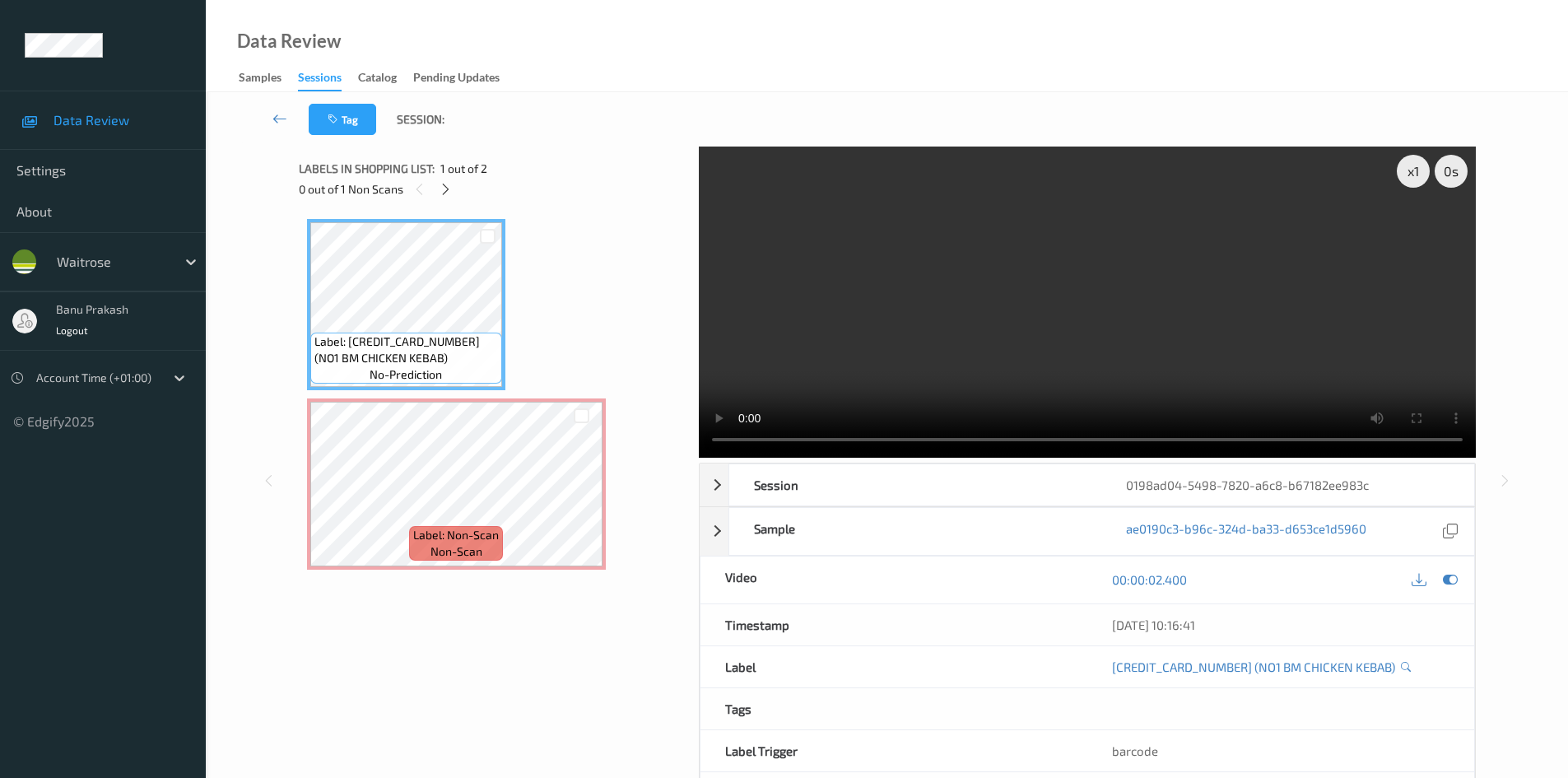
click at [1154, 391] on video at bounding box center [1087, 302] width 777 height 311
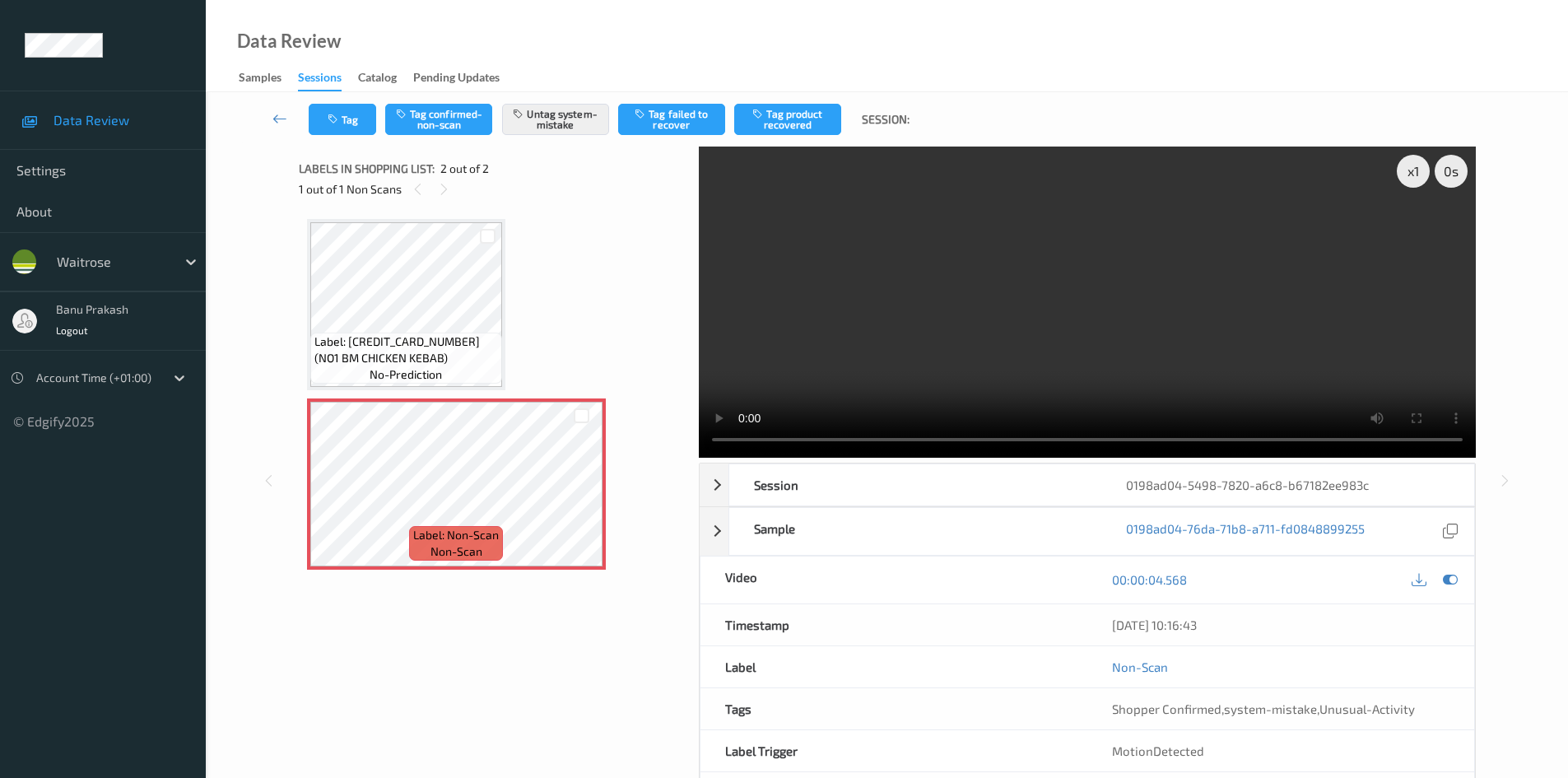
click at [1124, 304] on video at bounding box center [1087, 302] width 777 height 311
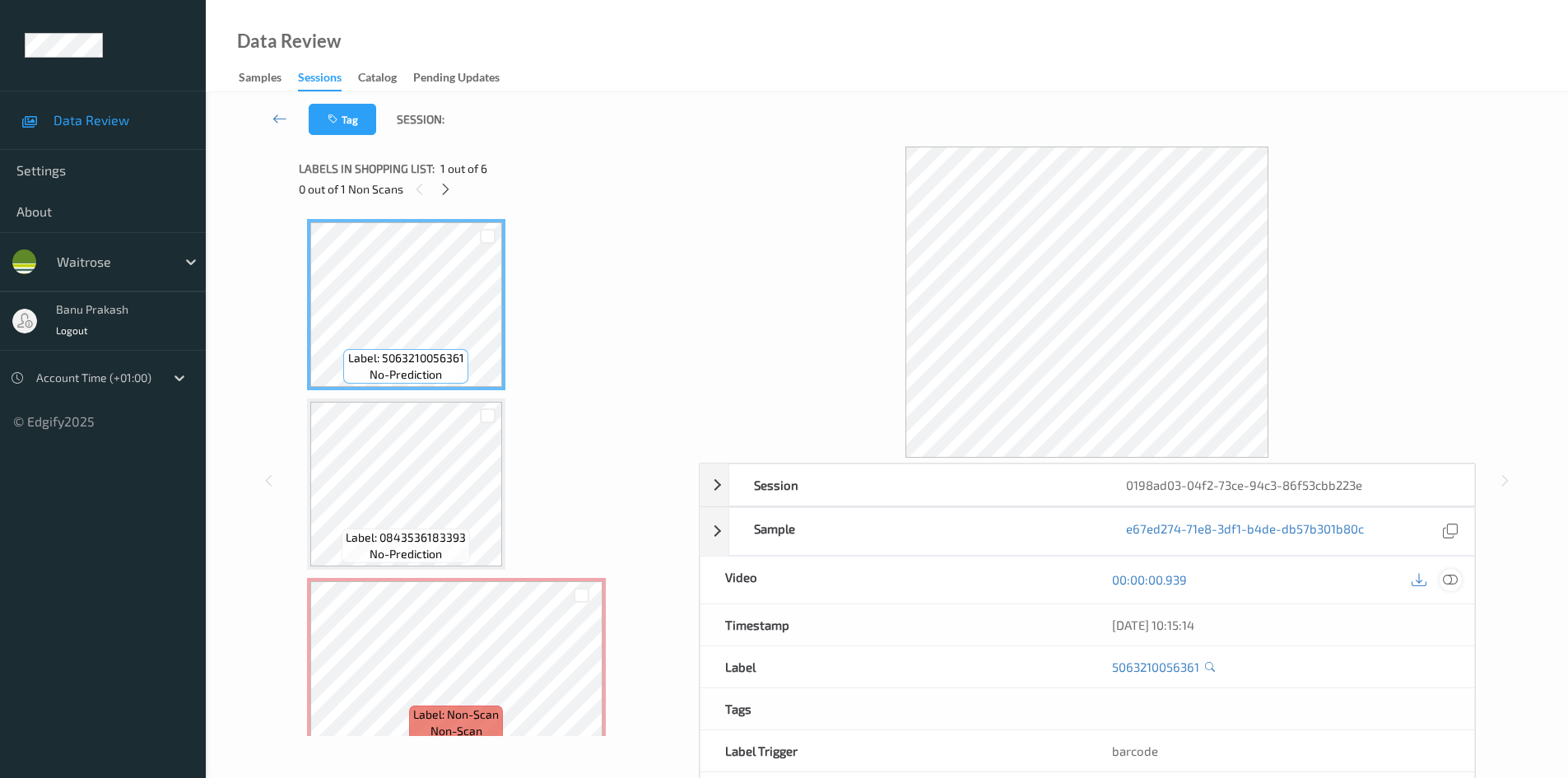
click at [1449, 580] on icon at bounding box center [1450, 579] width 15 height 15
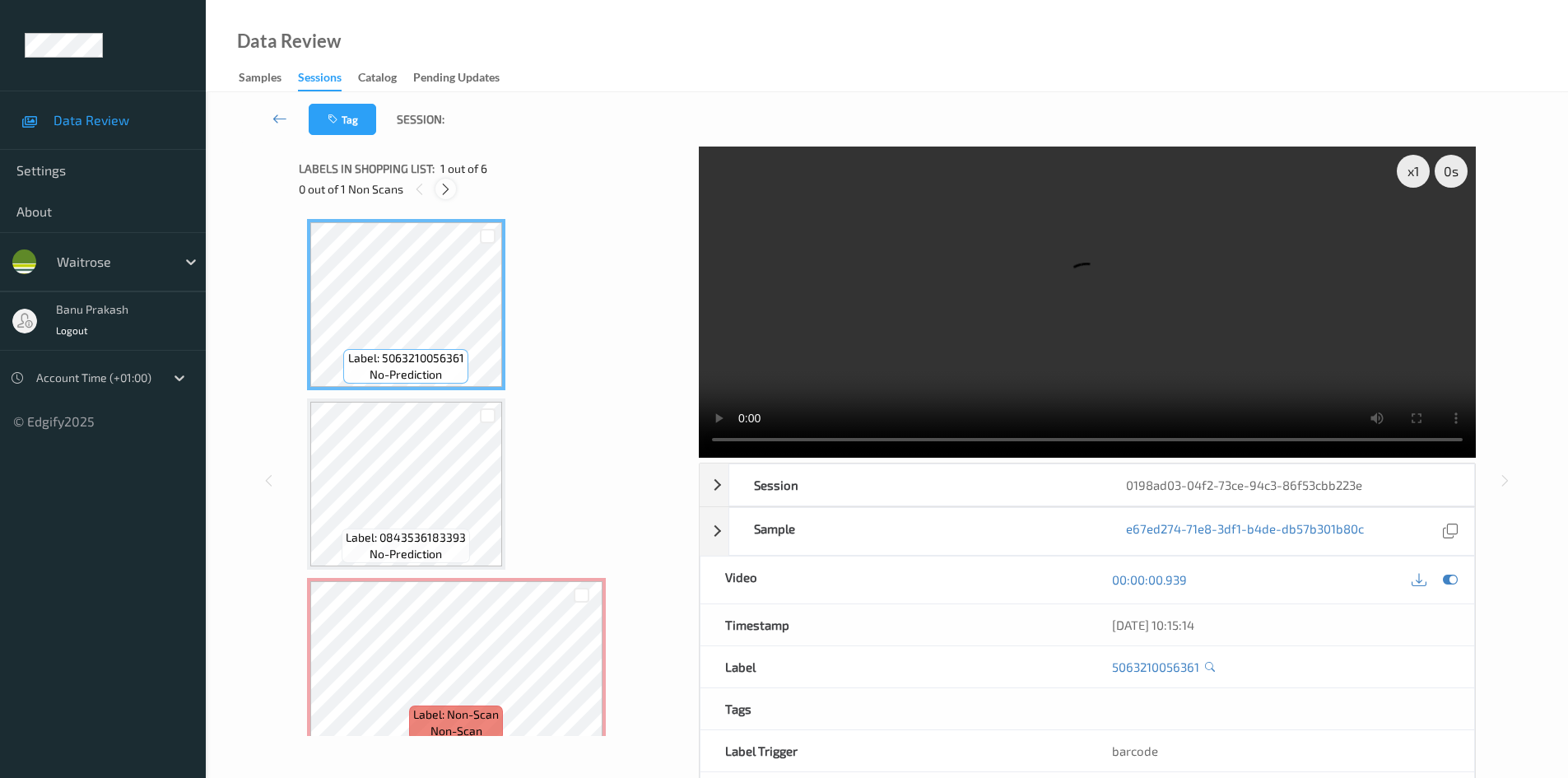
click at [452, 187] on icon at bounding box center [446, 189] width 14 height 15
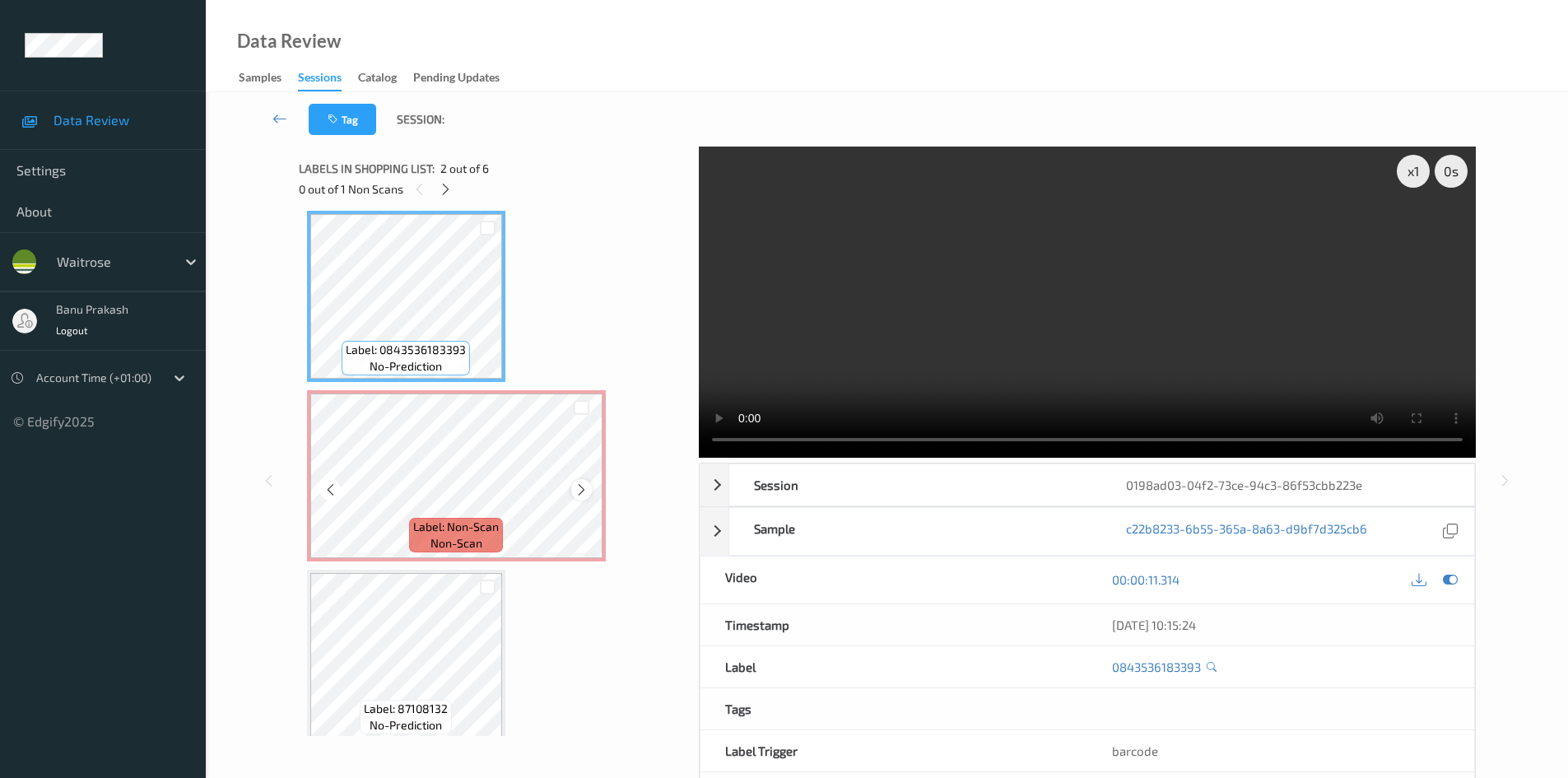
click at [578, 494] on icon at bounding box center [582, 489] width 14 height 15
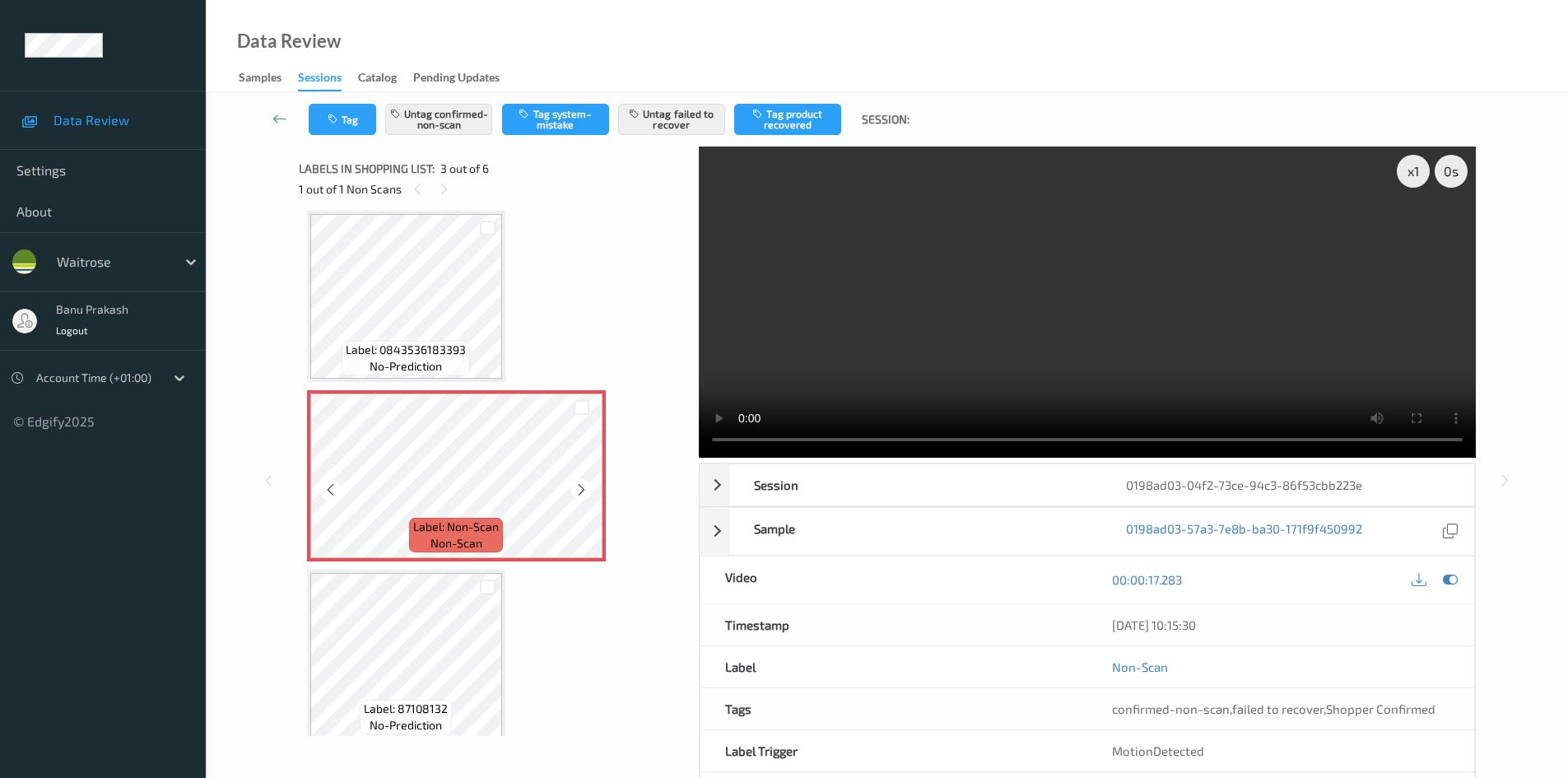
click at [578, 494] on icon at bounding box center [582, 489] width 14 height 15
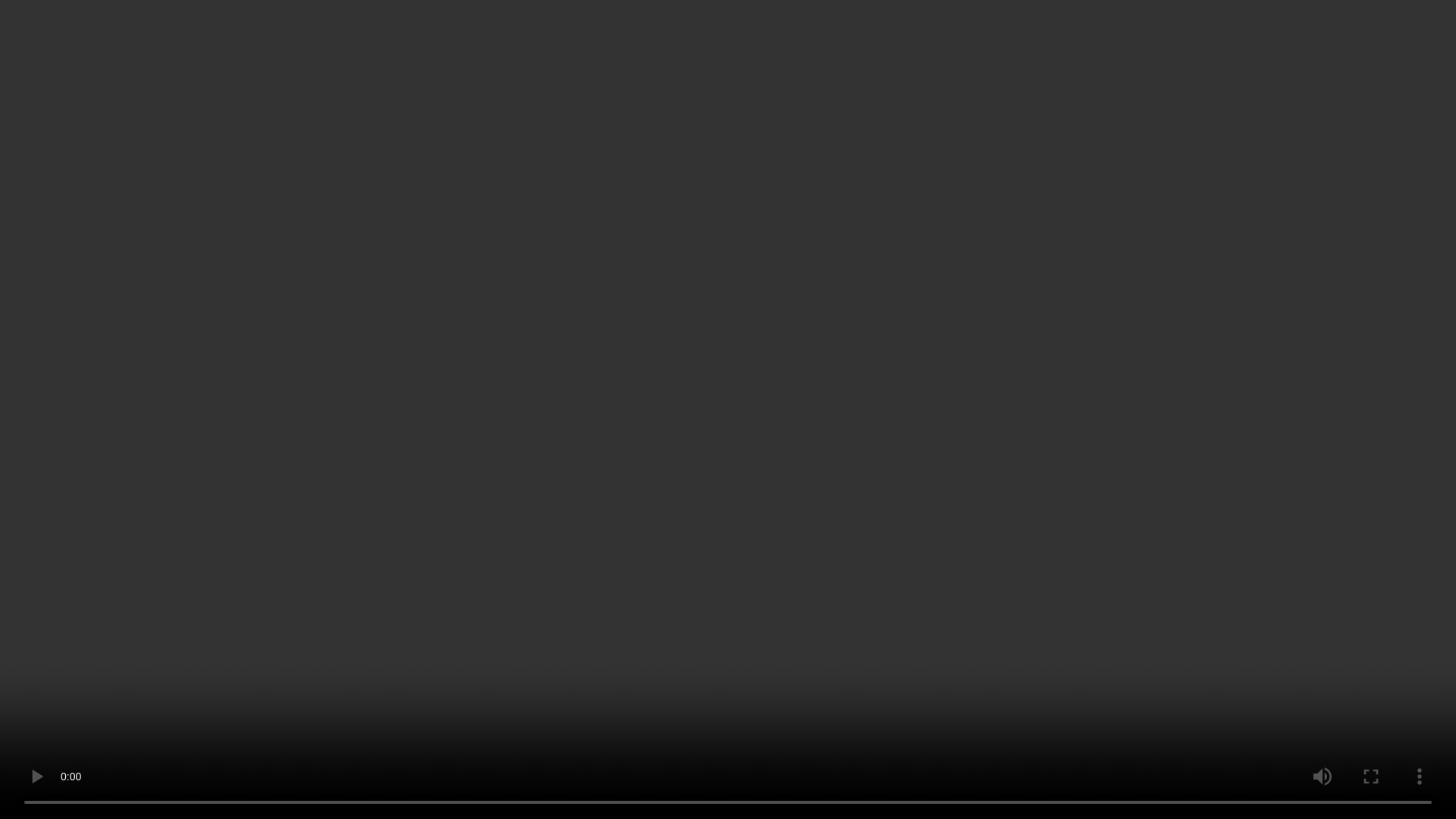
click at [917, 465] on video at bounding box center [728, 410] width 1456 height 819
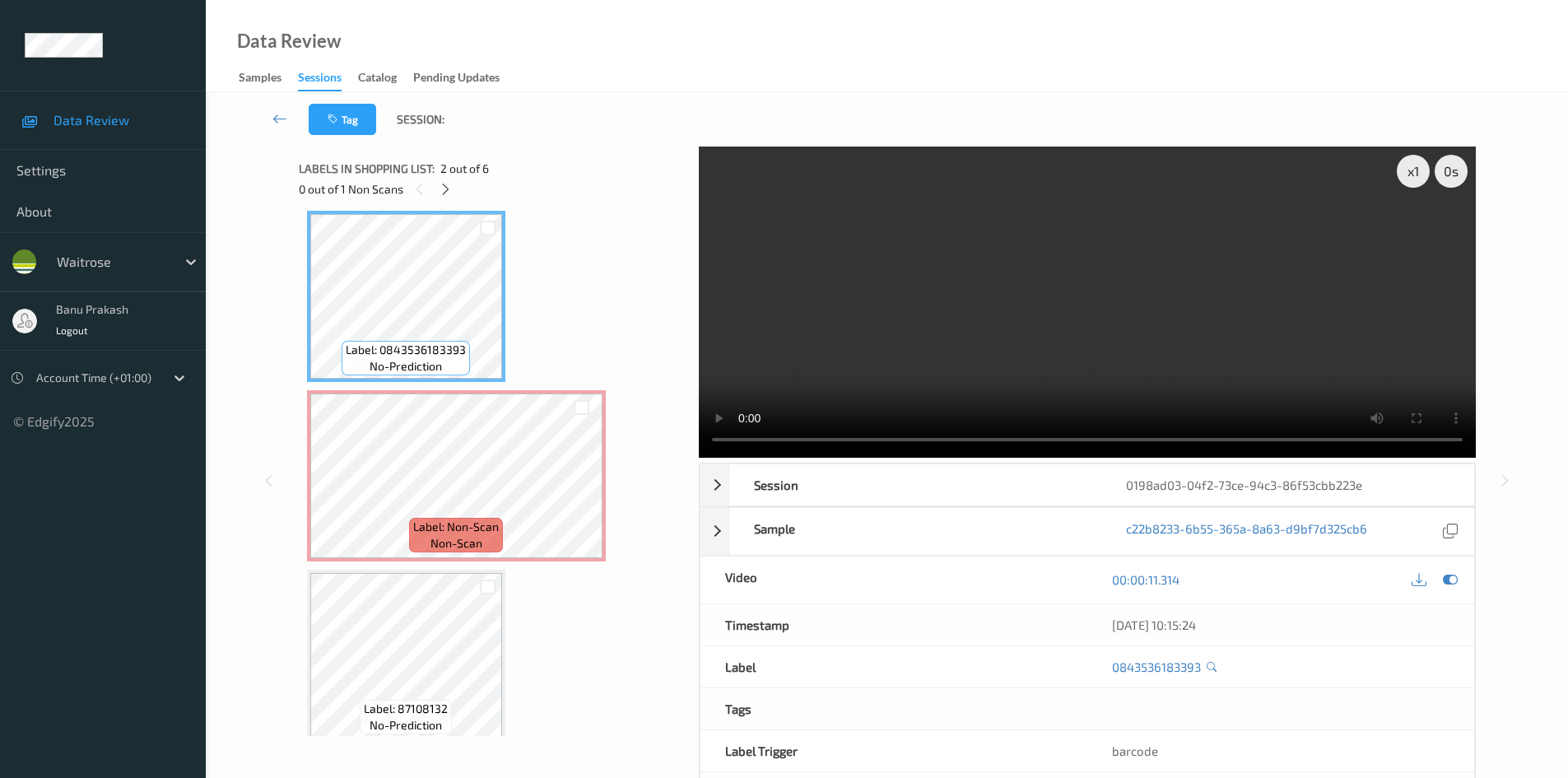
click at [1055, 357] on video at bounding box center [1087, 302] width 777 height 311
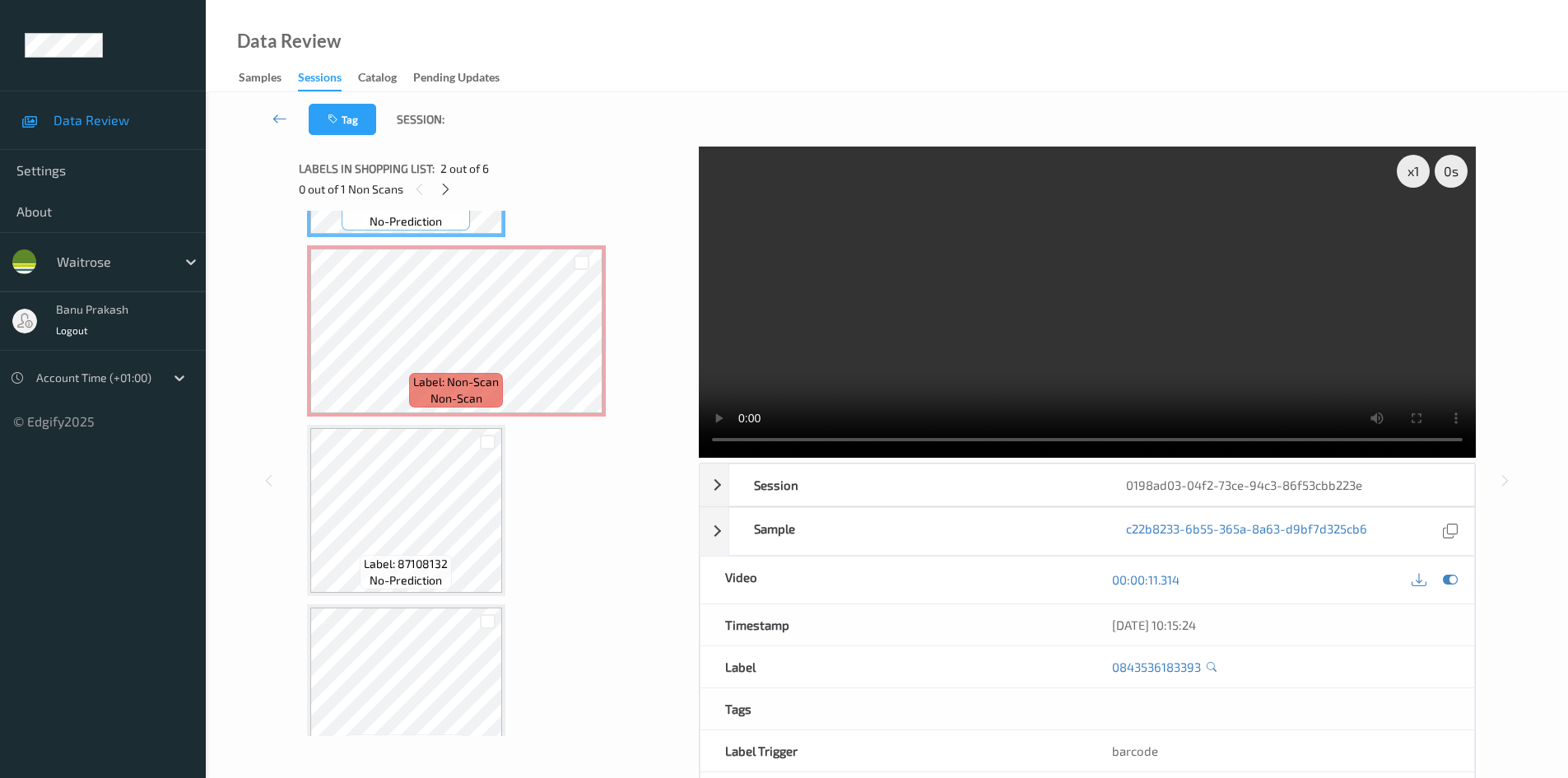
scroll to position [352, 0]
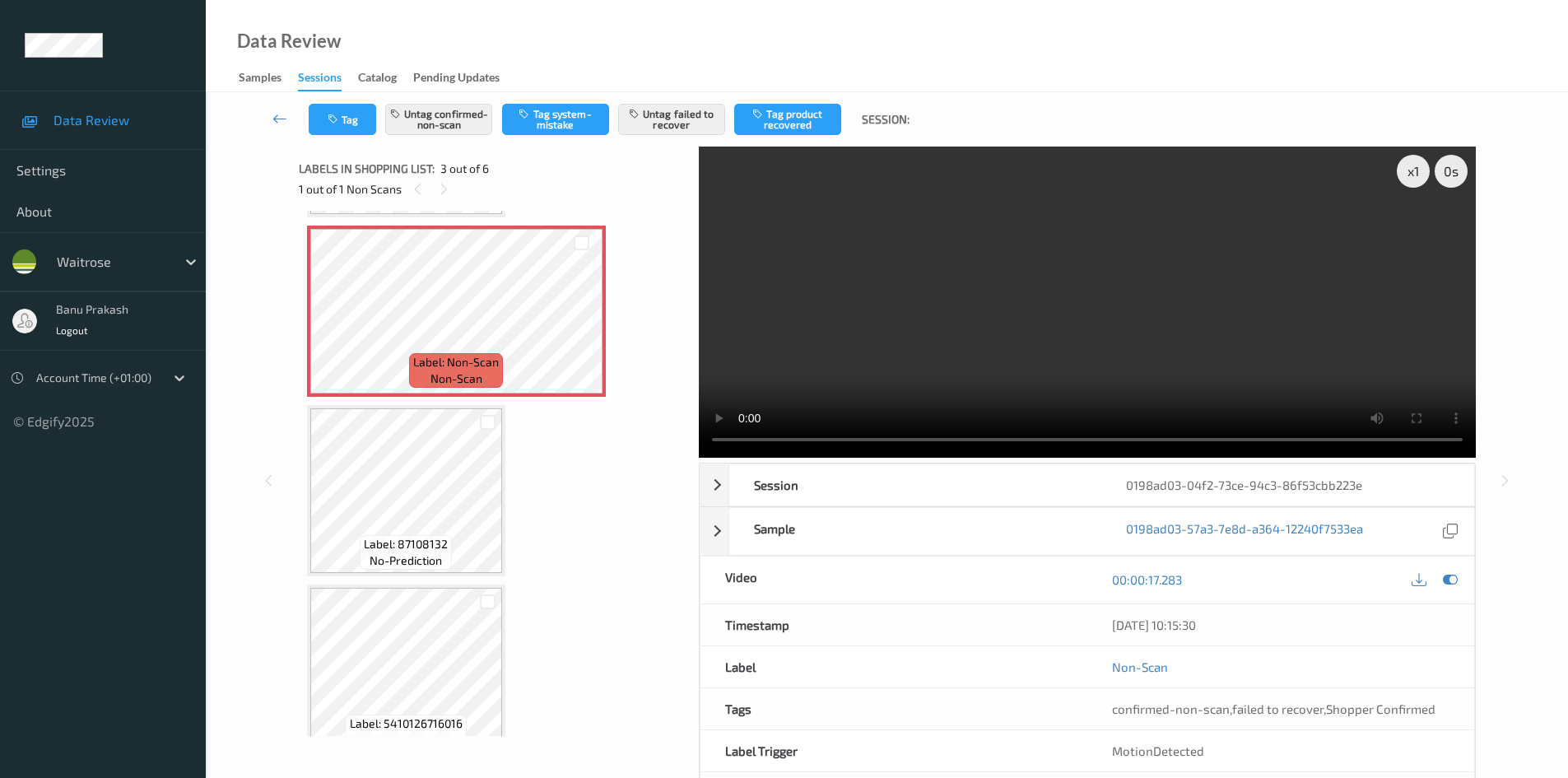
click at [1069, 329] on video at bounding box center [1087, 302] width 777 height 311
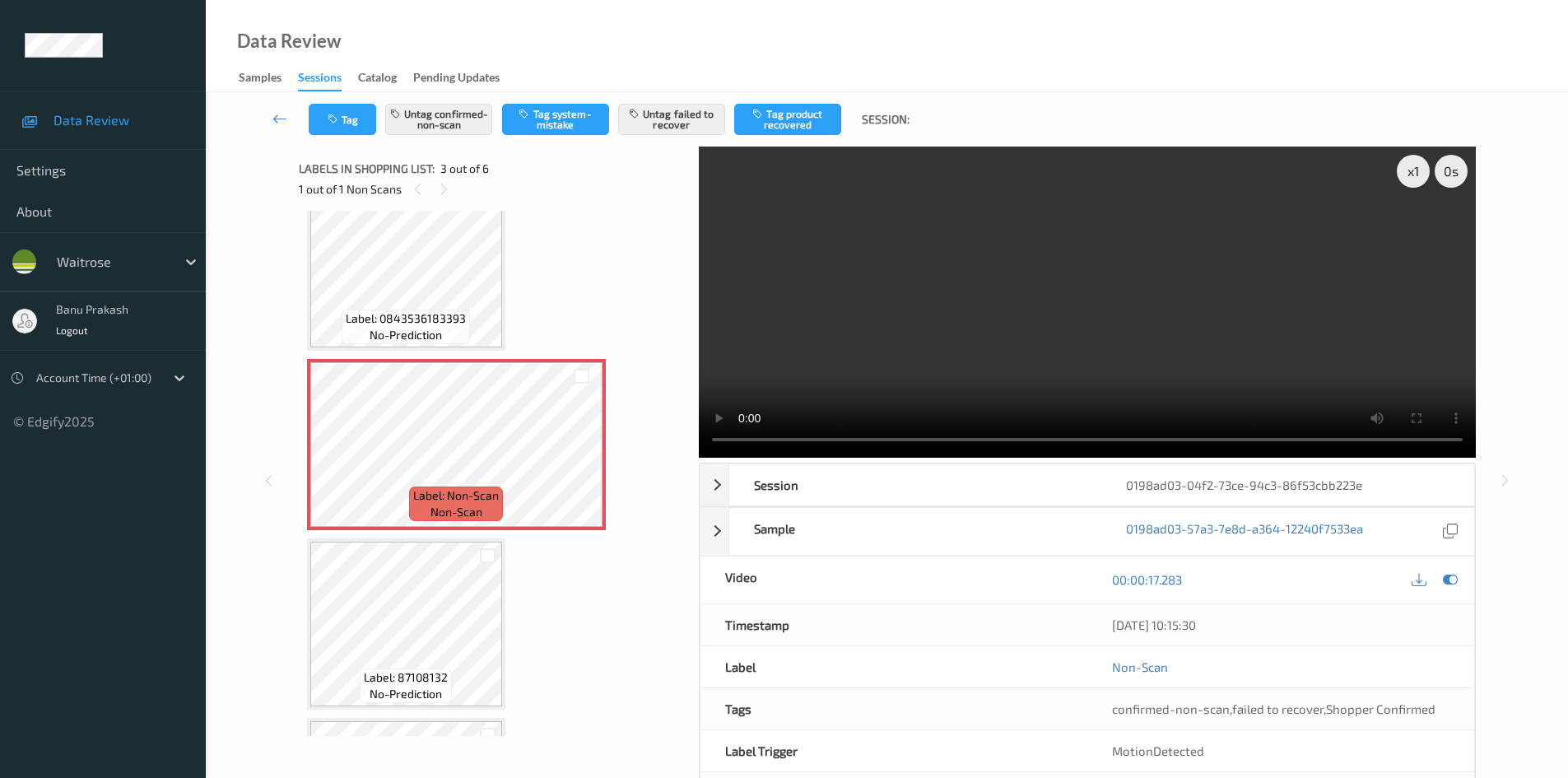
scroll to position [188, 0]
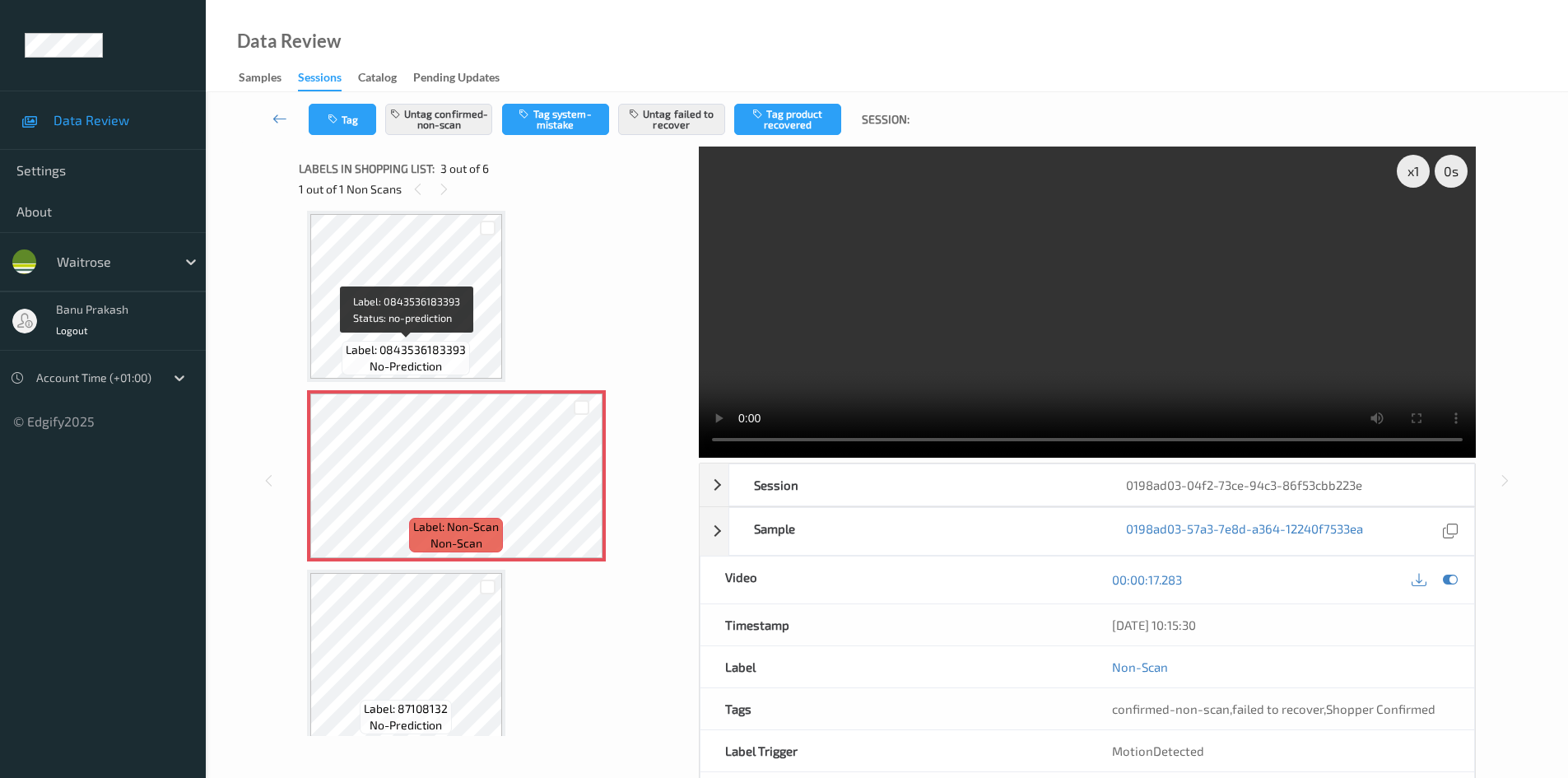
click at [428, 368] on span "no-prediction" at bounding box center [406, 366] width 72 height 17
click at [964, 338] on video at bounding box center [1087, 302] width 777 height 311
click at [919, 347] on video at bounding box center [1087, 302] width 777 height 311
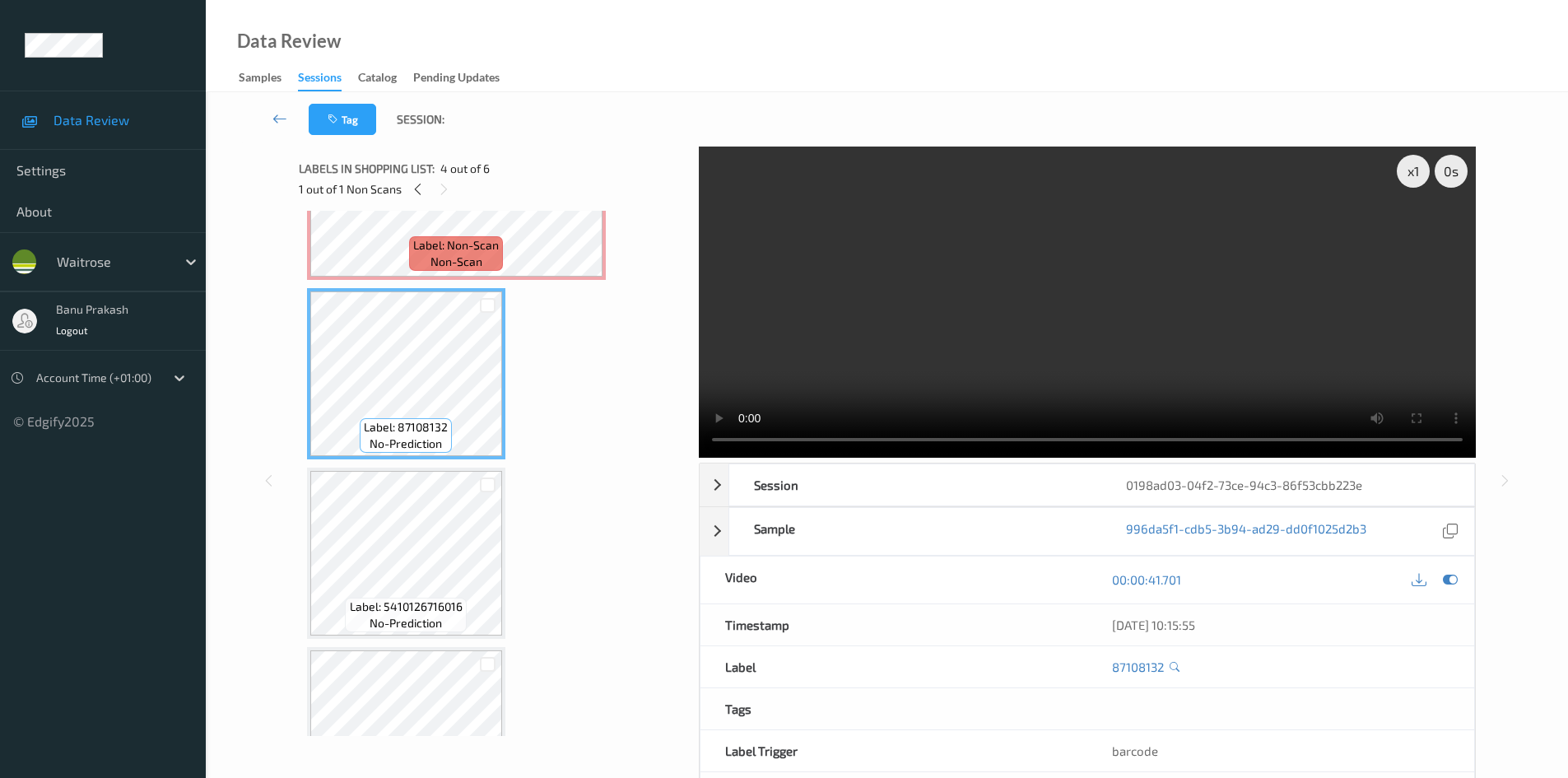
scroll to position [313, 0]
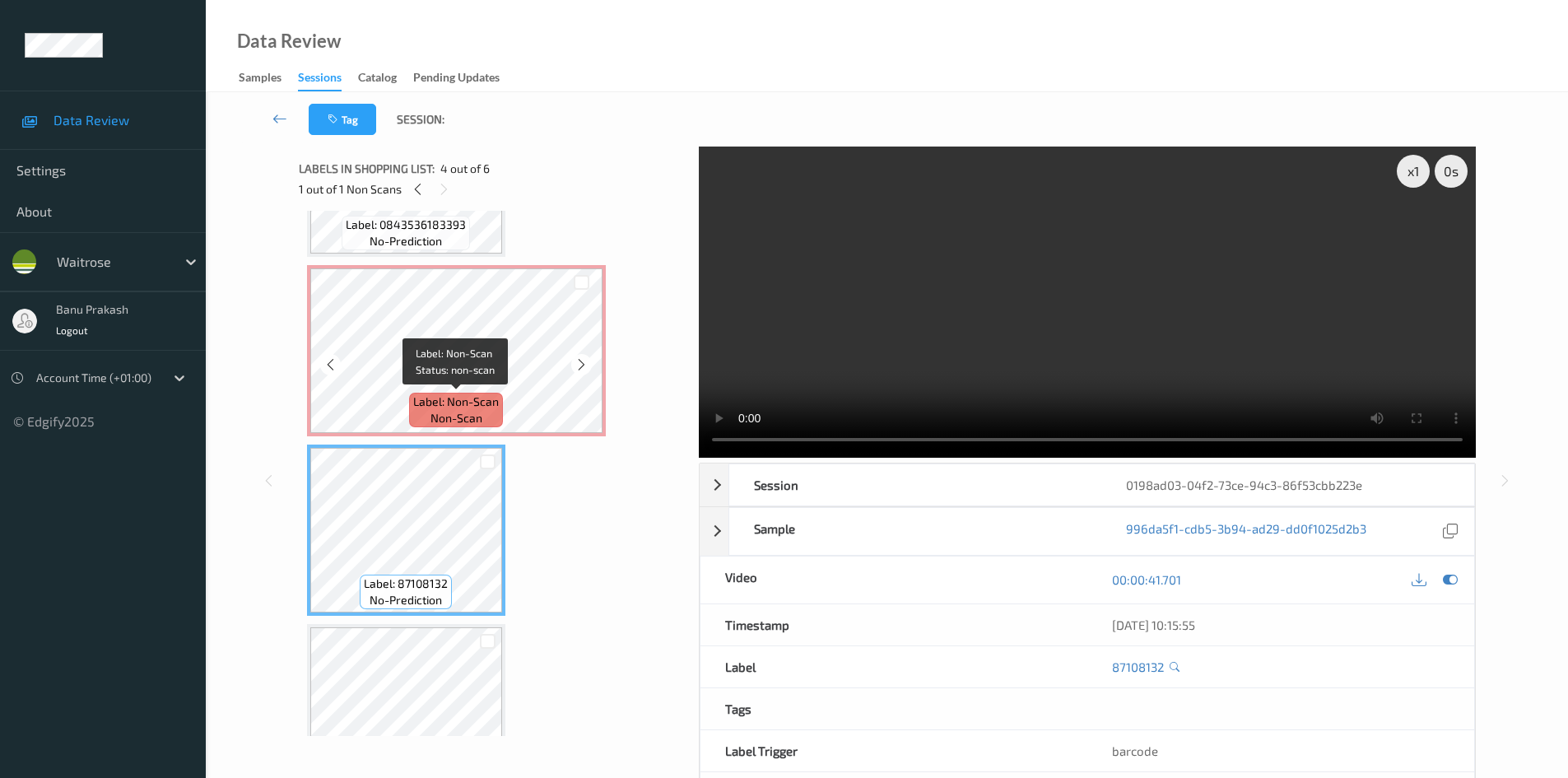
click at [437, 416] on span "non-scan" at bounding box center [456, 418] width 52 height 17
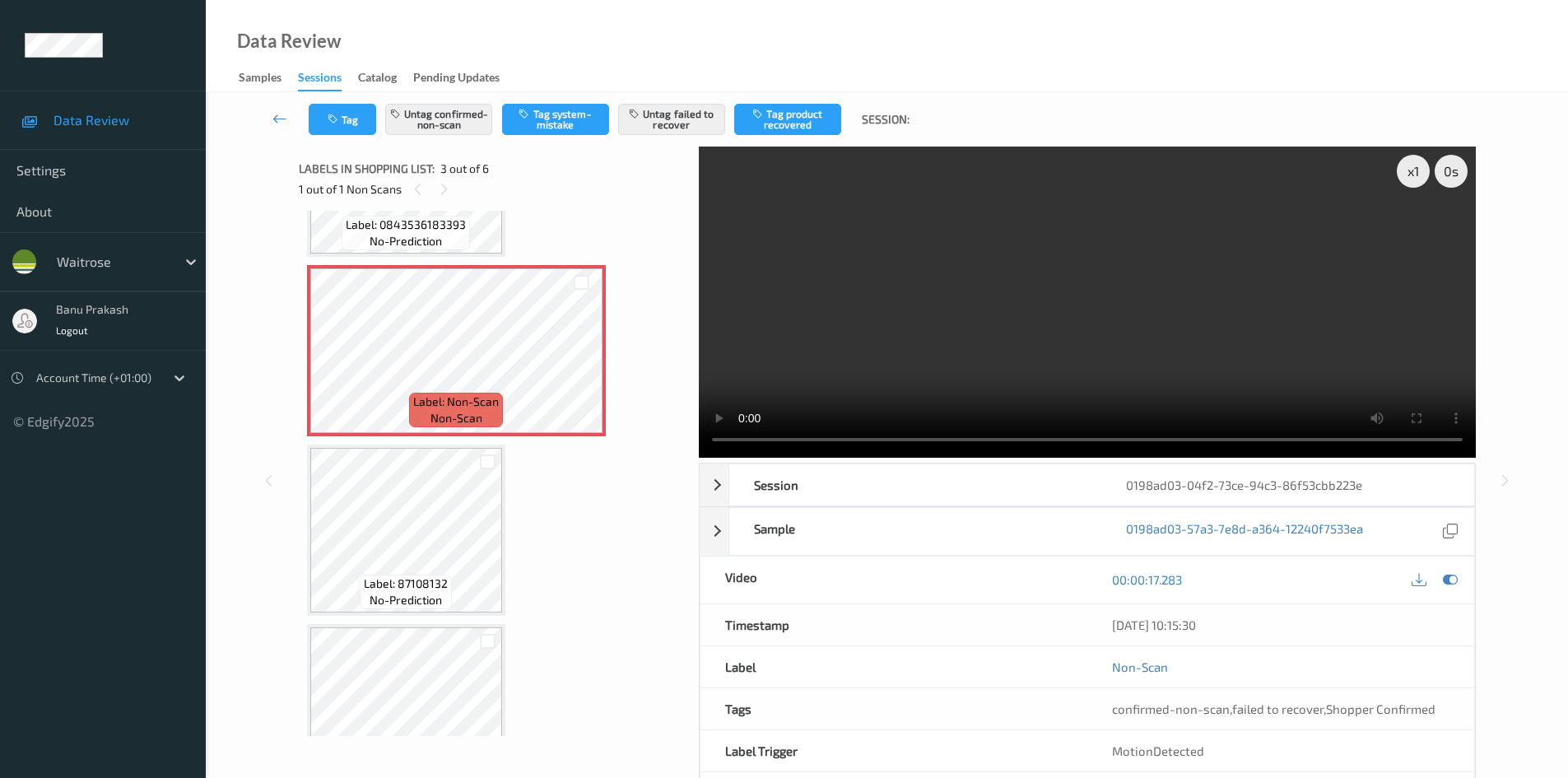
click at [929, 315] on video at bounding box center [1087, 302] width 777 height 311
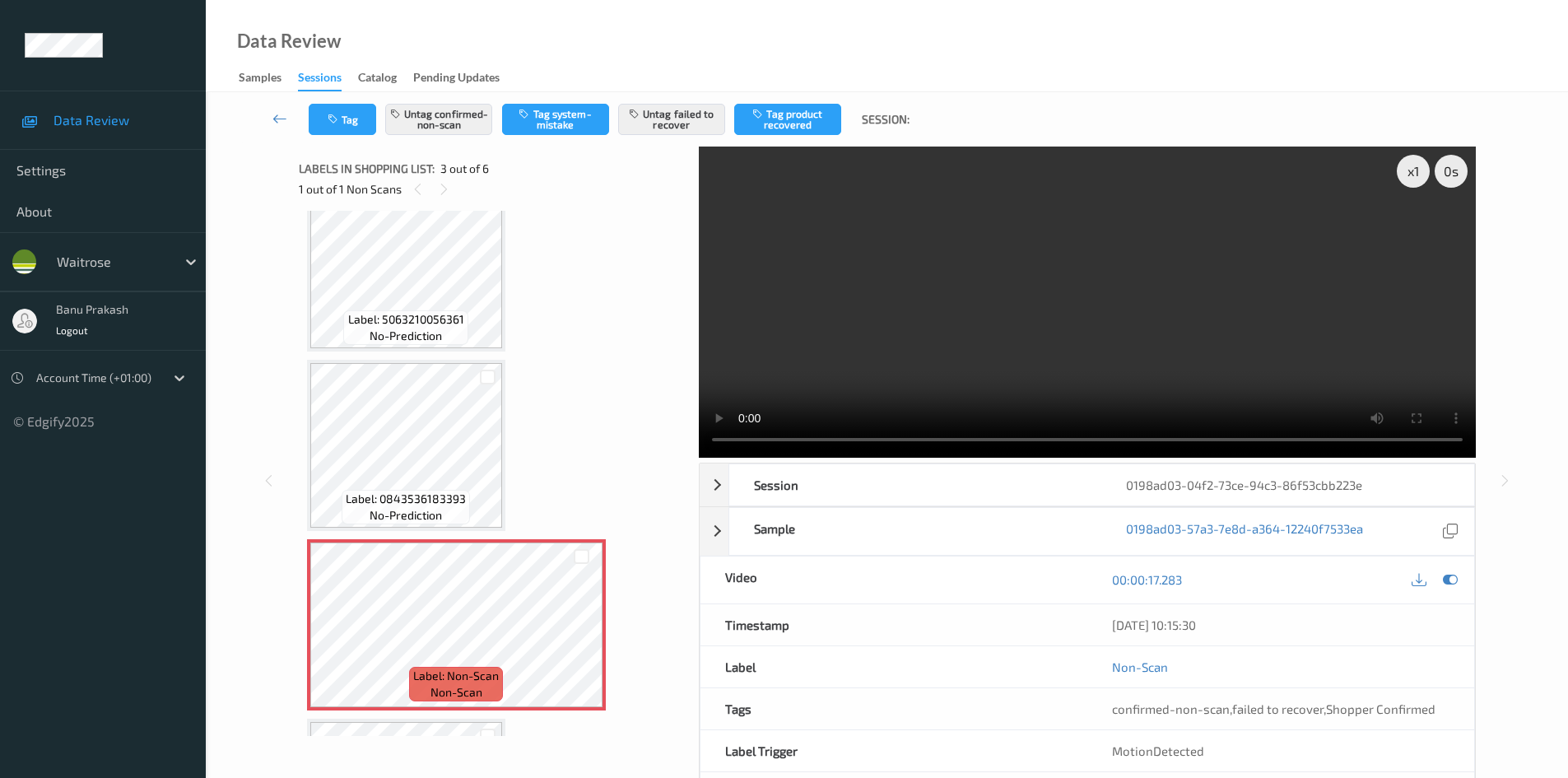
scroll to position [0, 0]
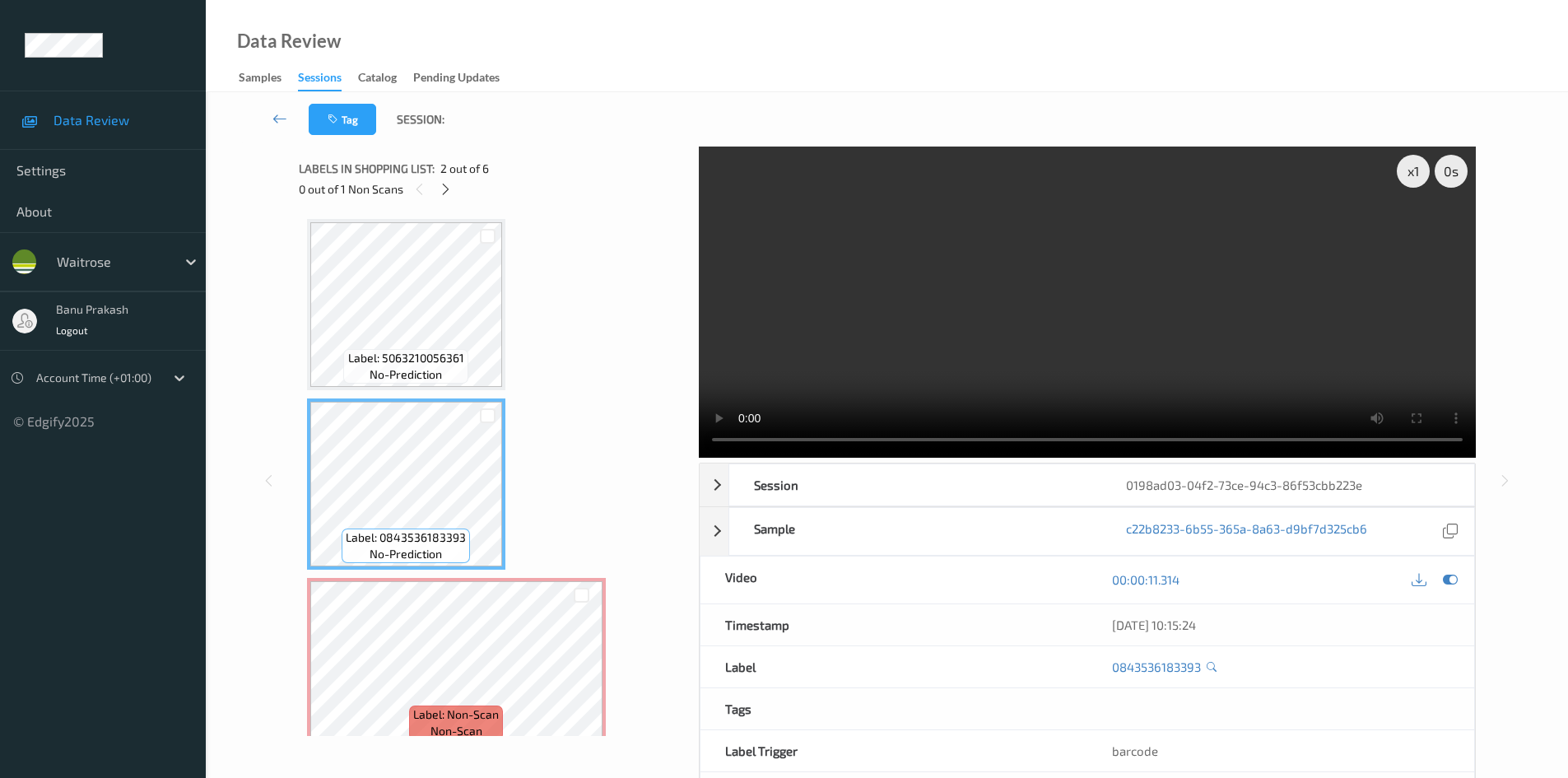
click at [994, 325] on video at bounding box center [1087, 302] width 777 height 311
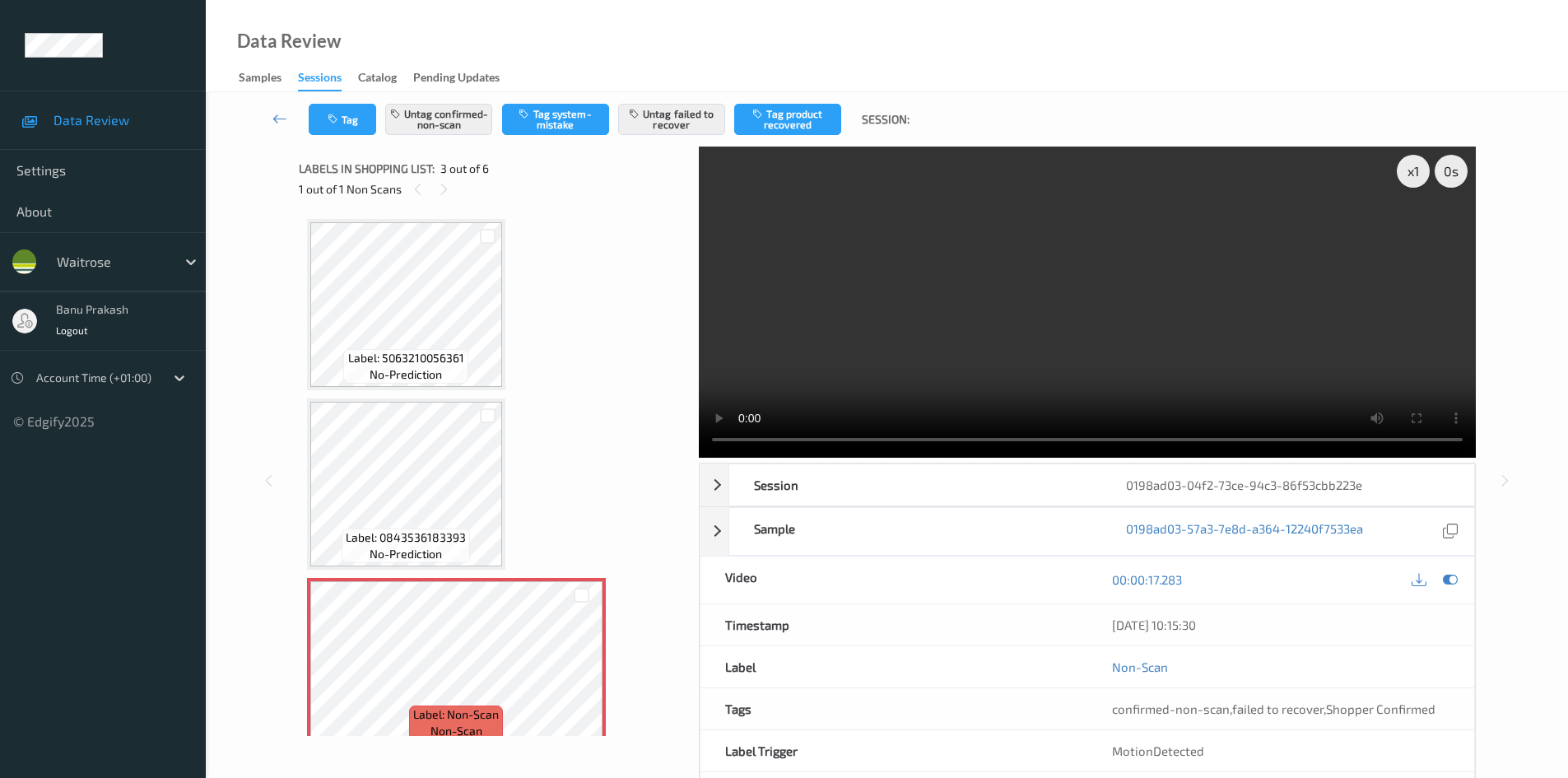
click at [975, 321] on video at bounding box center [1087, 302] width 777 height 311
click at [951, 313] on video at bounding box center [1087, 302] width 777 height 311
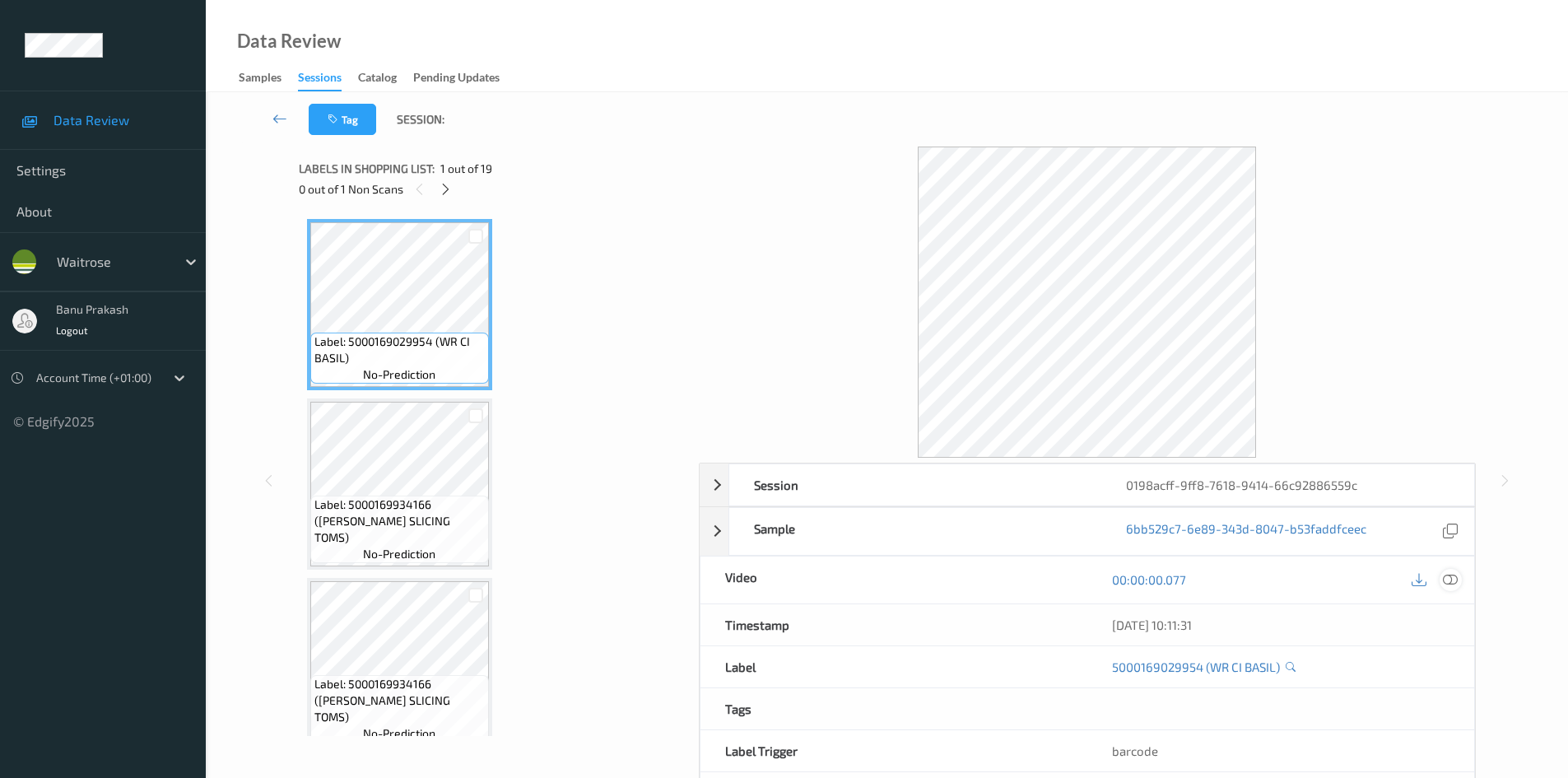
click at [1449, 579] on icon at bounding box center [1450, 579] width 15 height 15
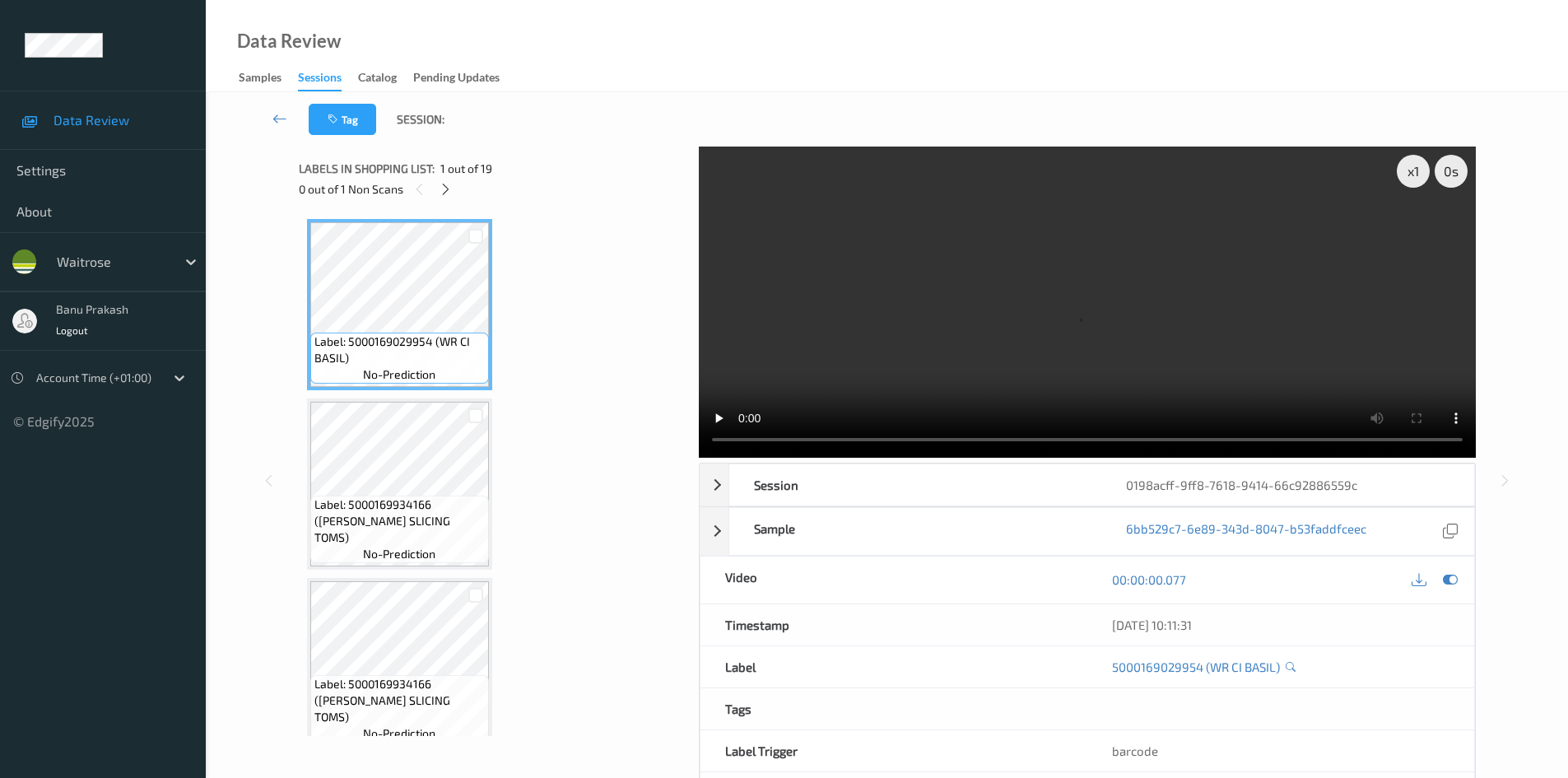
click at [452, 178] on div "0 out of 1 Non Scans" at bounding box center [493, 188] width 388 height 20
click at [445, 198] on div at bounding box center [445, 188] width 20 height 20
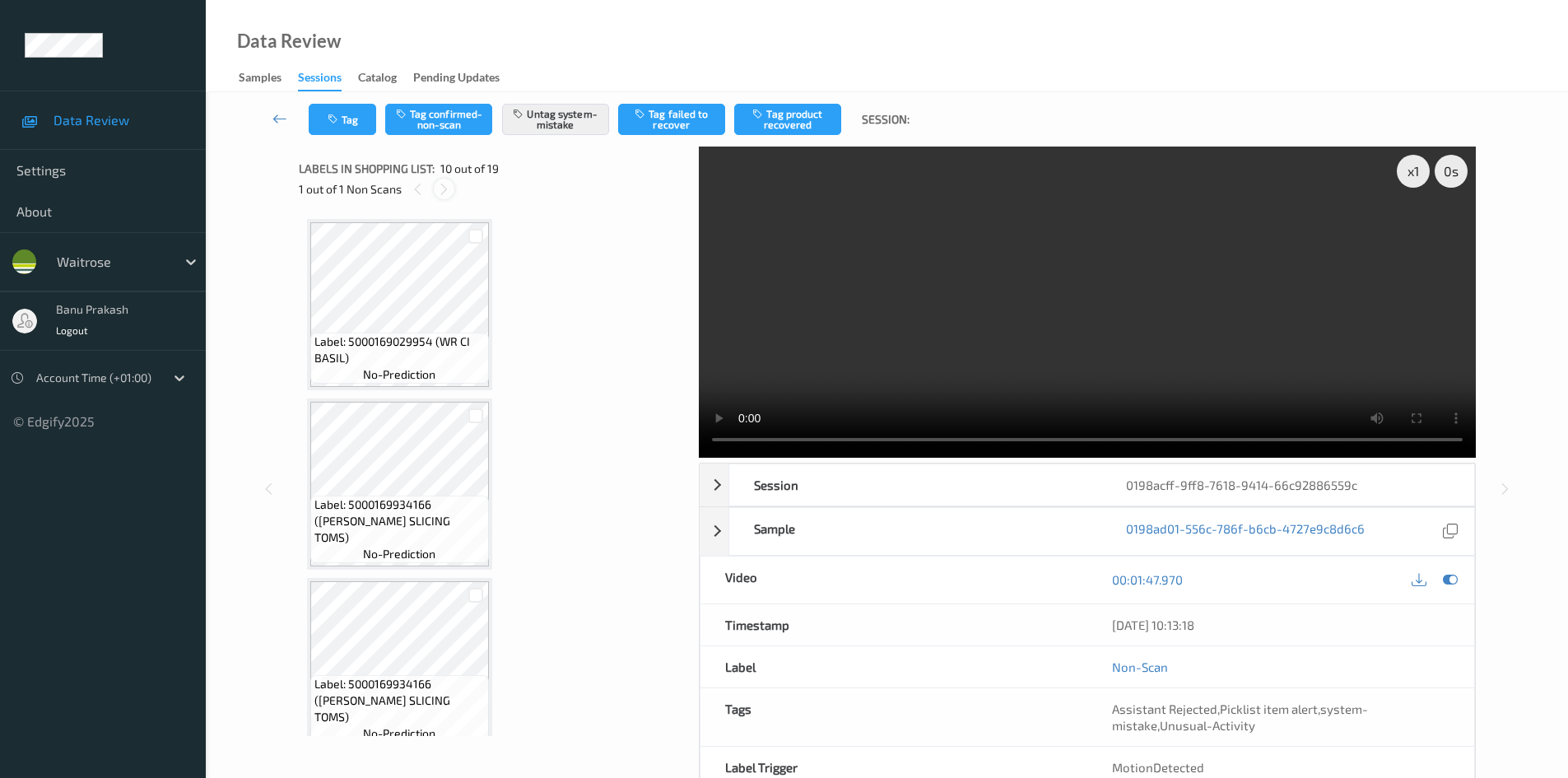
scroll to position [1444, 0]
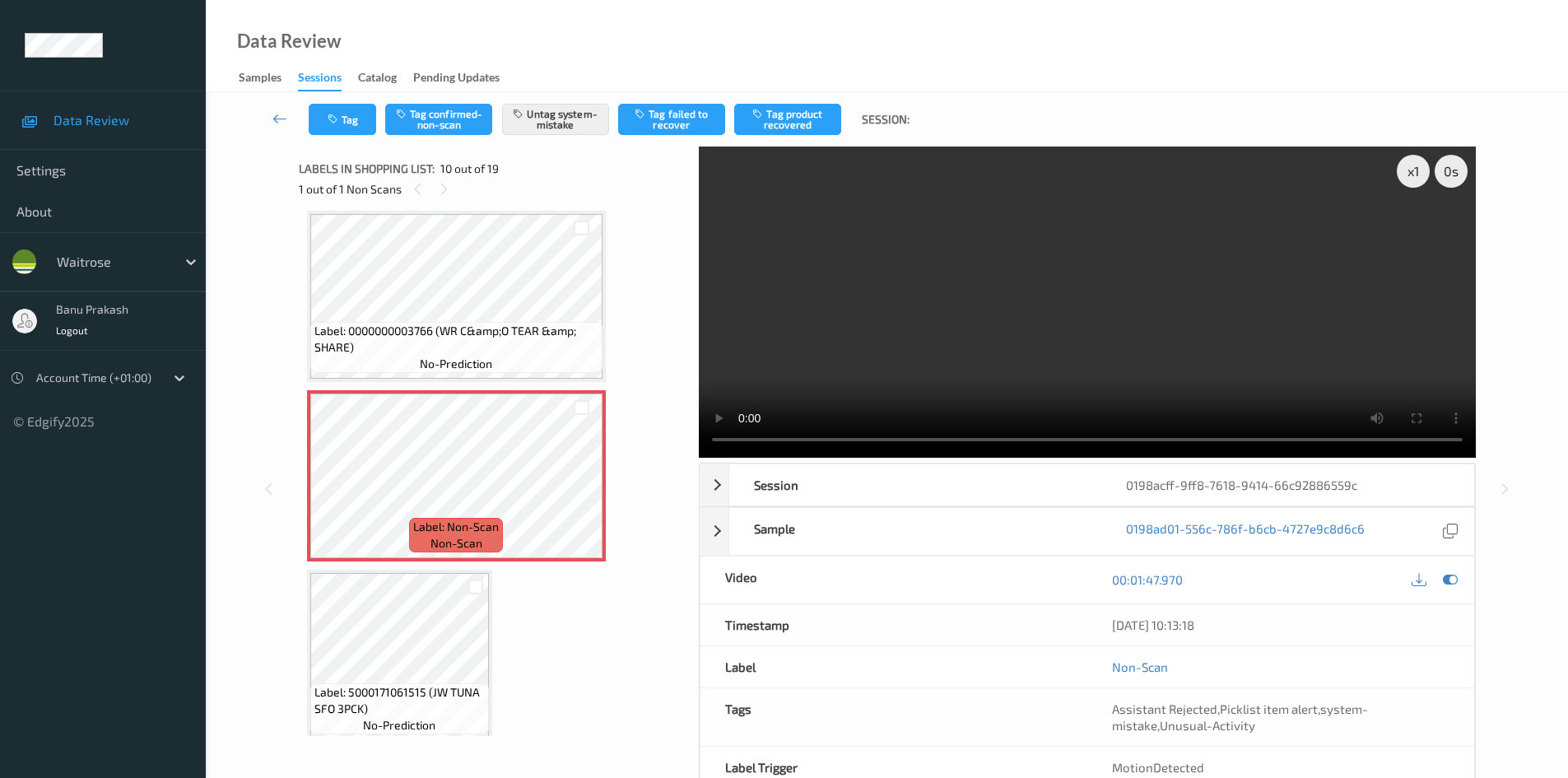
click at [969, 272] on video at bounding box center [1087, 302] width 777 height 311
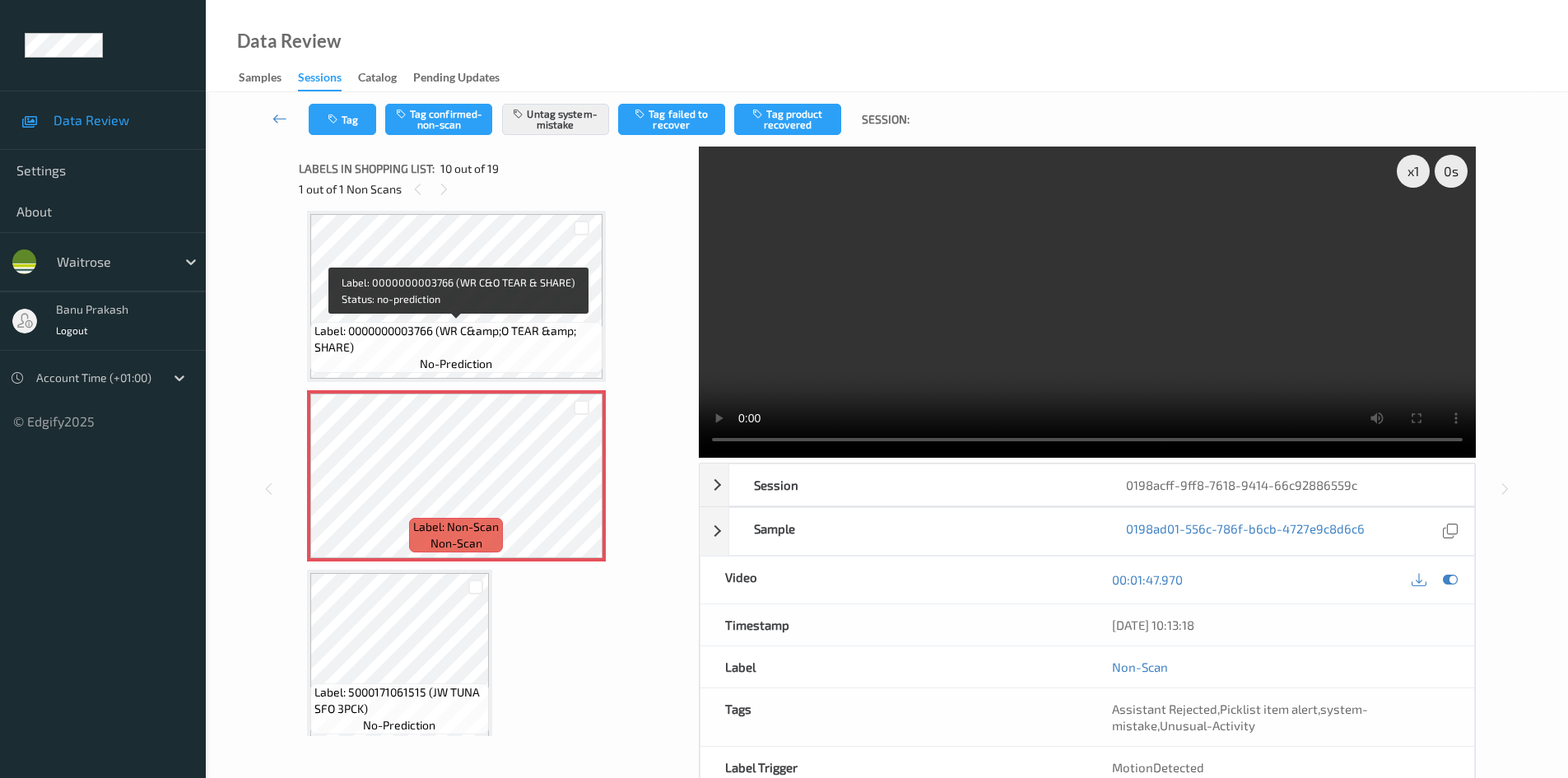
click at [387, 335] on span "Label: 0000000003766 (WR C&amp;O TEAR &amp; SHARE)" at bounding box center [456, 338] width 284 height 32
click at [400, 328] on span "Label: 0000000003766 (WR C&amp;O TEAR &amp; SHARE)" at bounding box center [456, 338] width 284 height 32
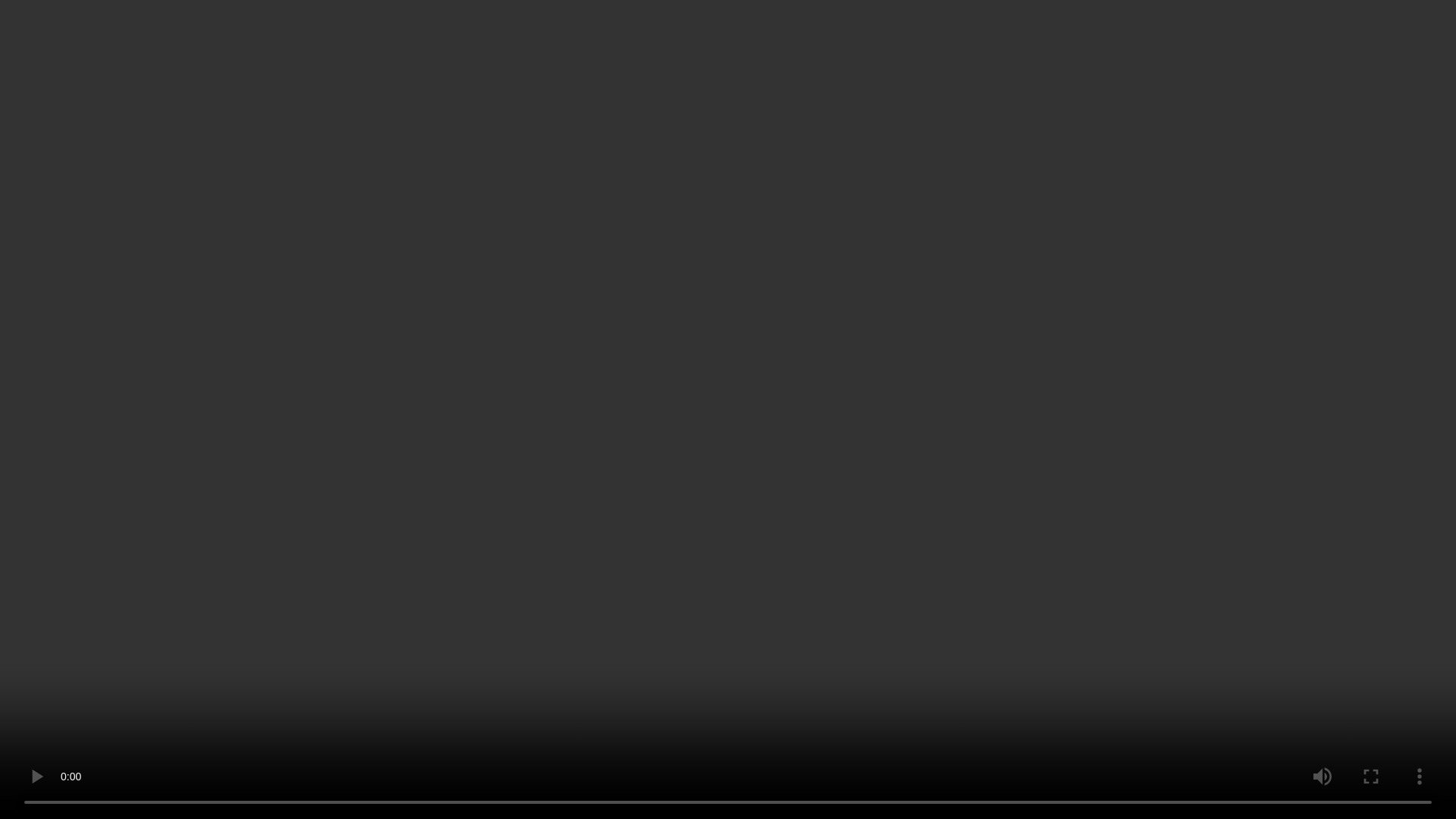
click at [961, 711] on video at bounding box center [728, 410] width 1456 height 819
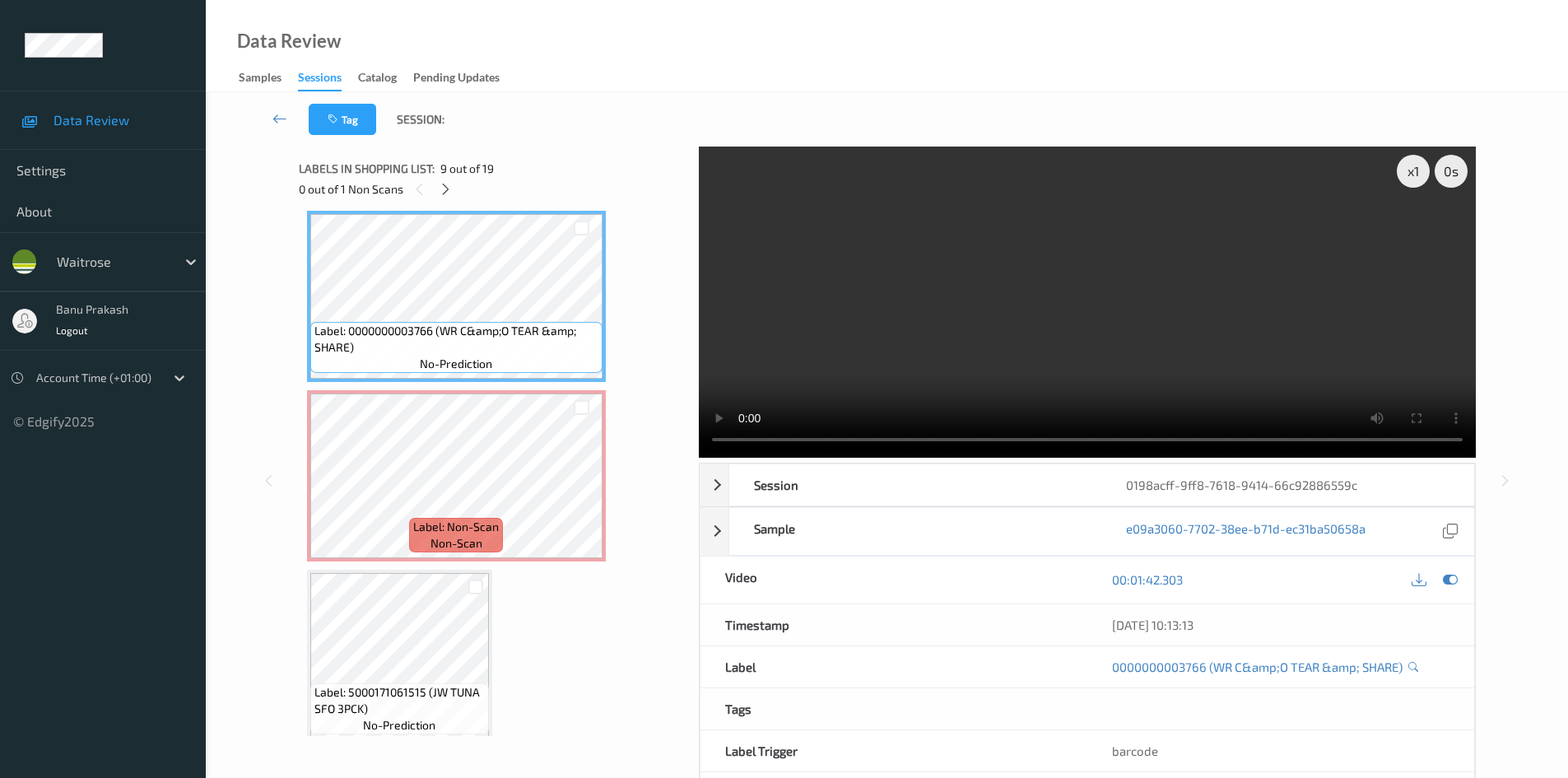
click at [1023, 391] on video at bounding box center [1087, 302] width 777 height 311
click at [481, 561] on div "Label: Non-Scan non-scan" at bounding box center [457, 475] width 299 height 171
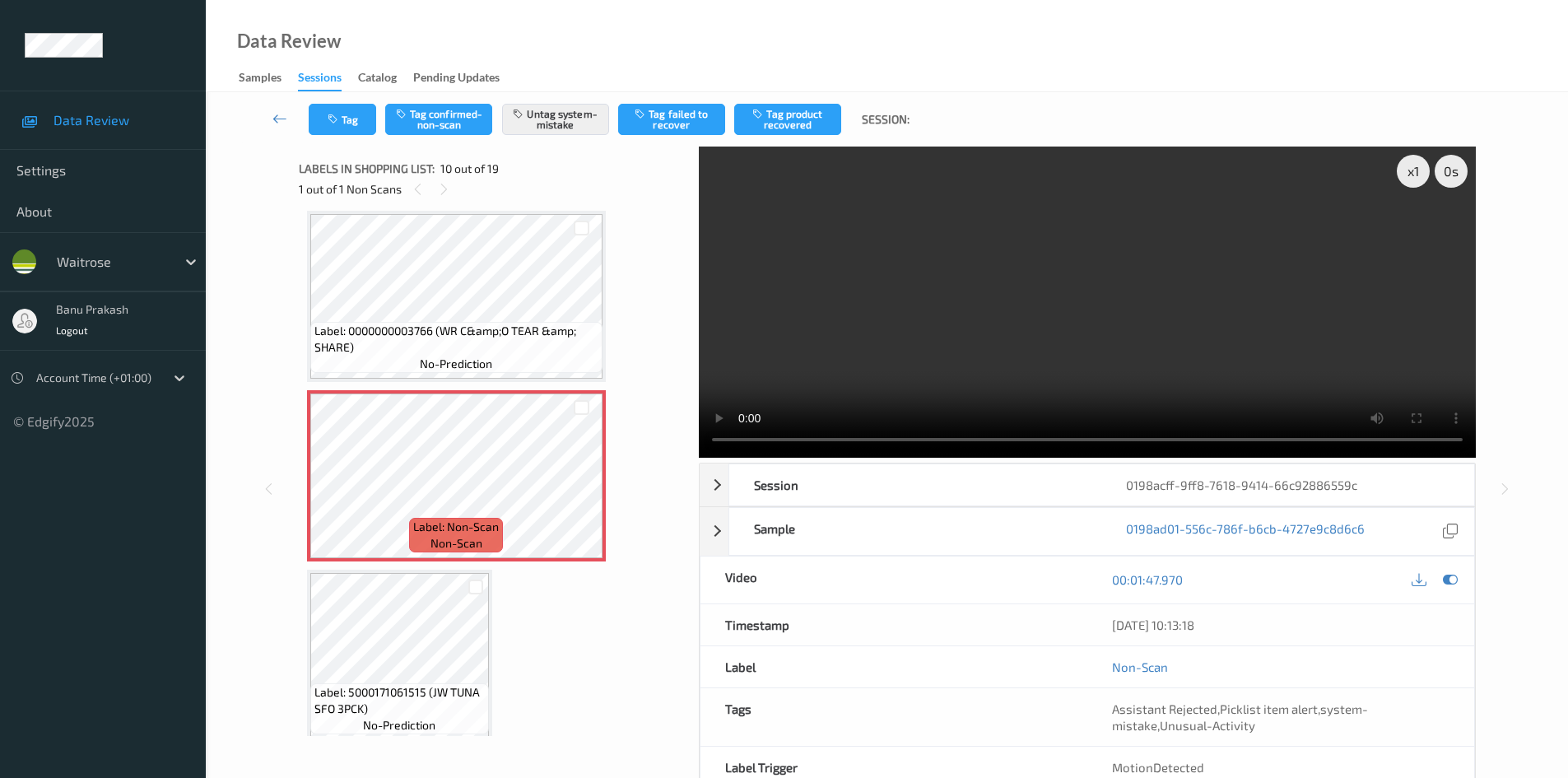
click at [1049, 321] on video at bounding box center [1087, 302] width 777 height 311
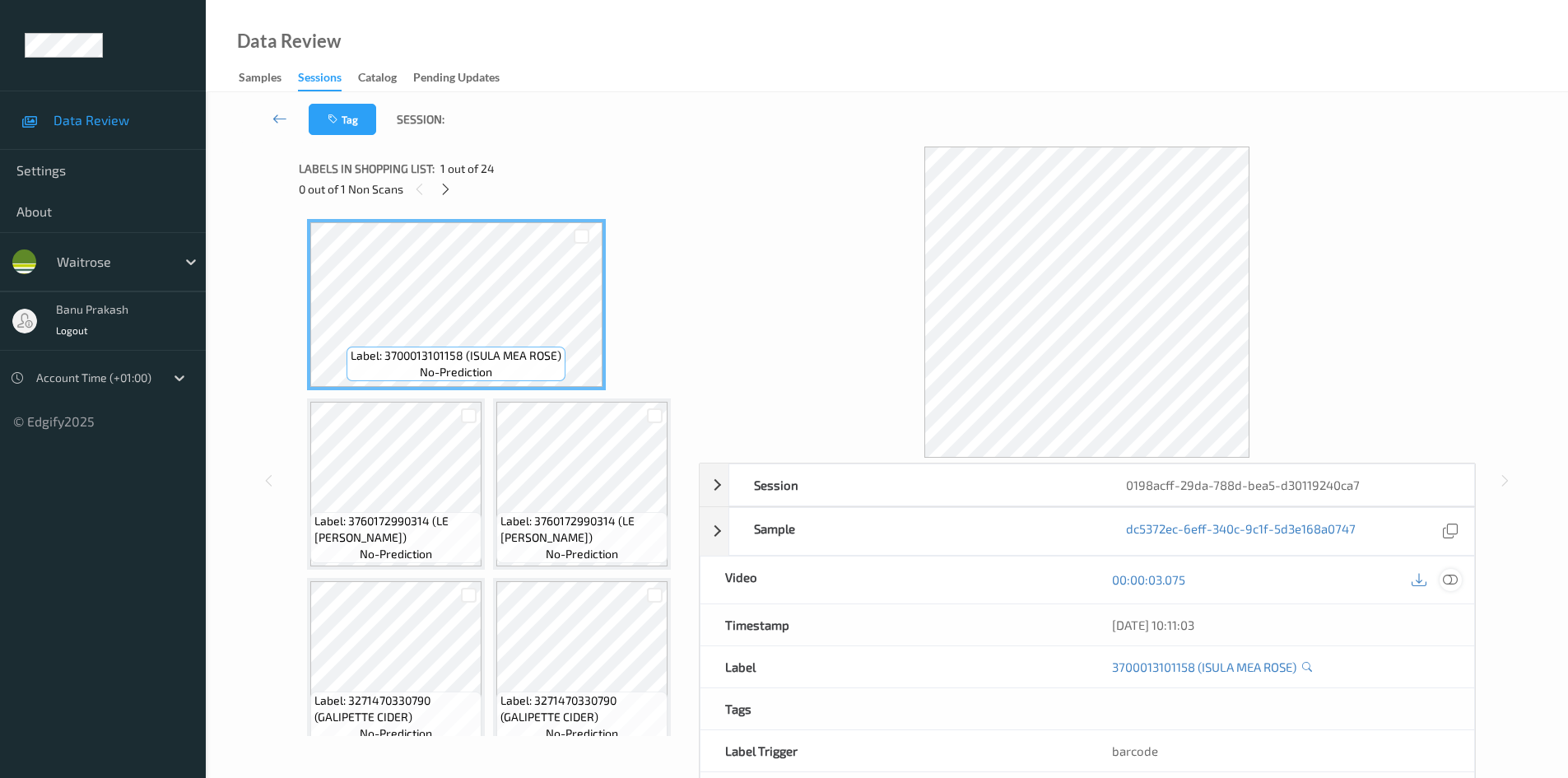
click at [1451, 576] on icon at bounding box center [1450, 579] width 15 height 15
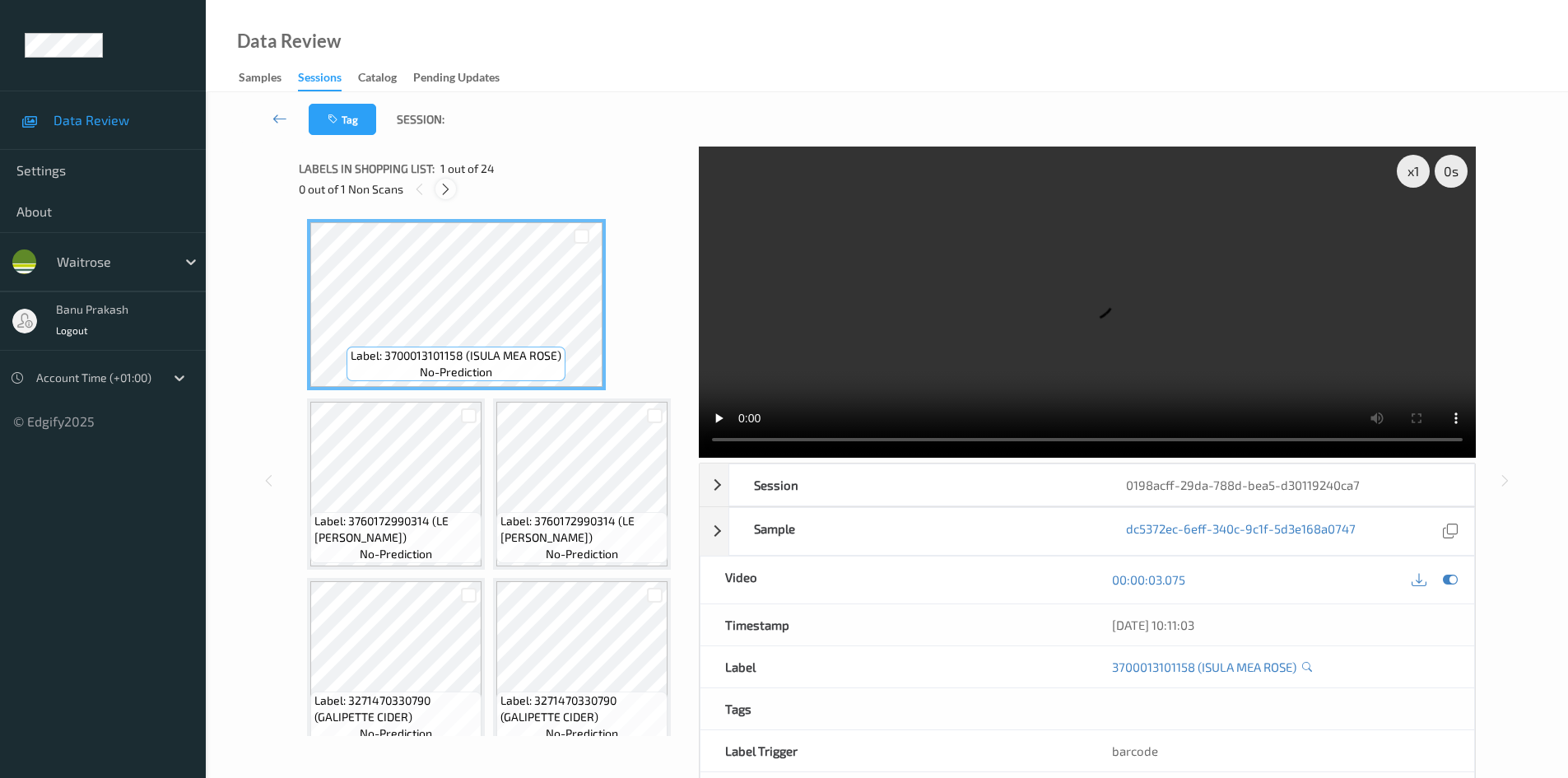
click at [443, 194] on icon at bounding box center [446, 189] width 14 height 15
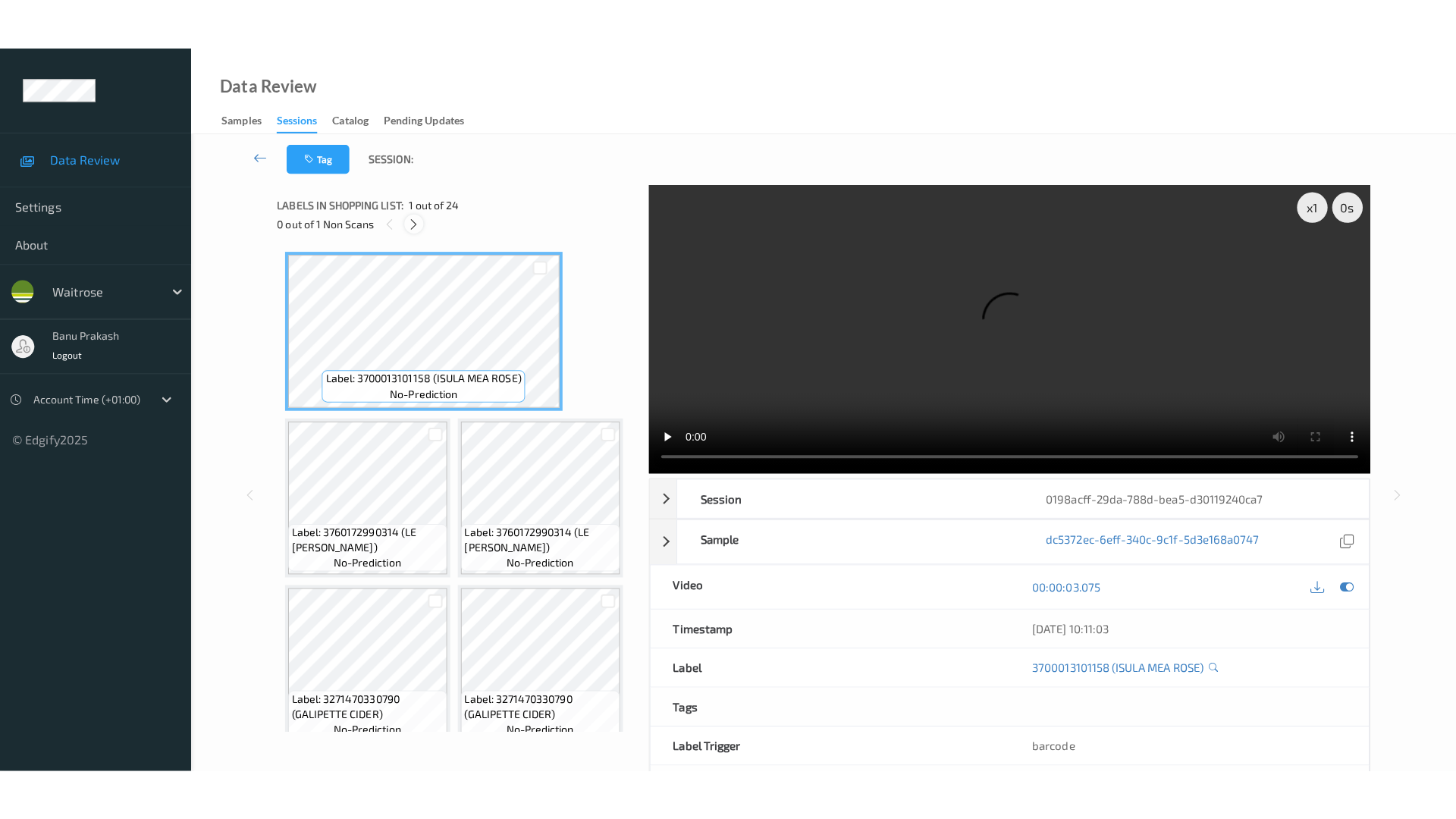
scroll to position [1661, 0]
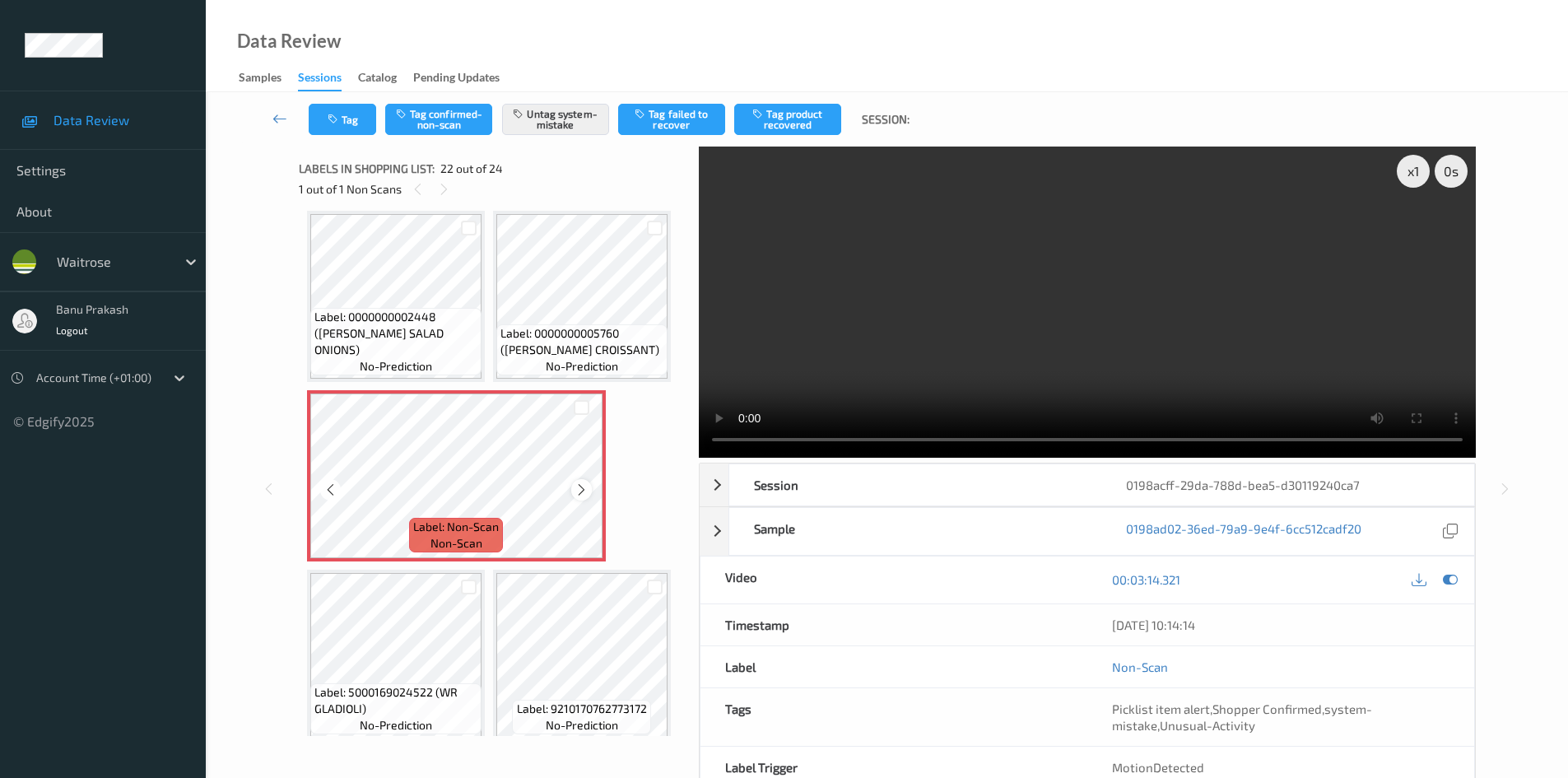
click at [581, 493] on icon at bounding box center [582, 489] width 14 height 15
click at [581, 492] on icon at bounding box center [582, 489] width 14 height 15
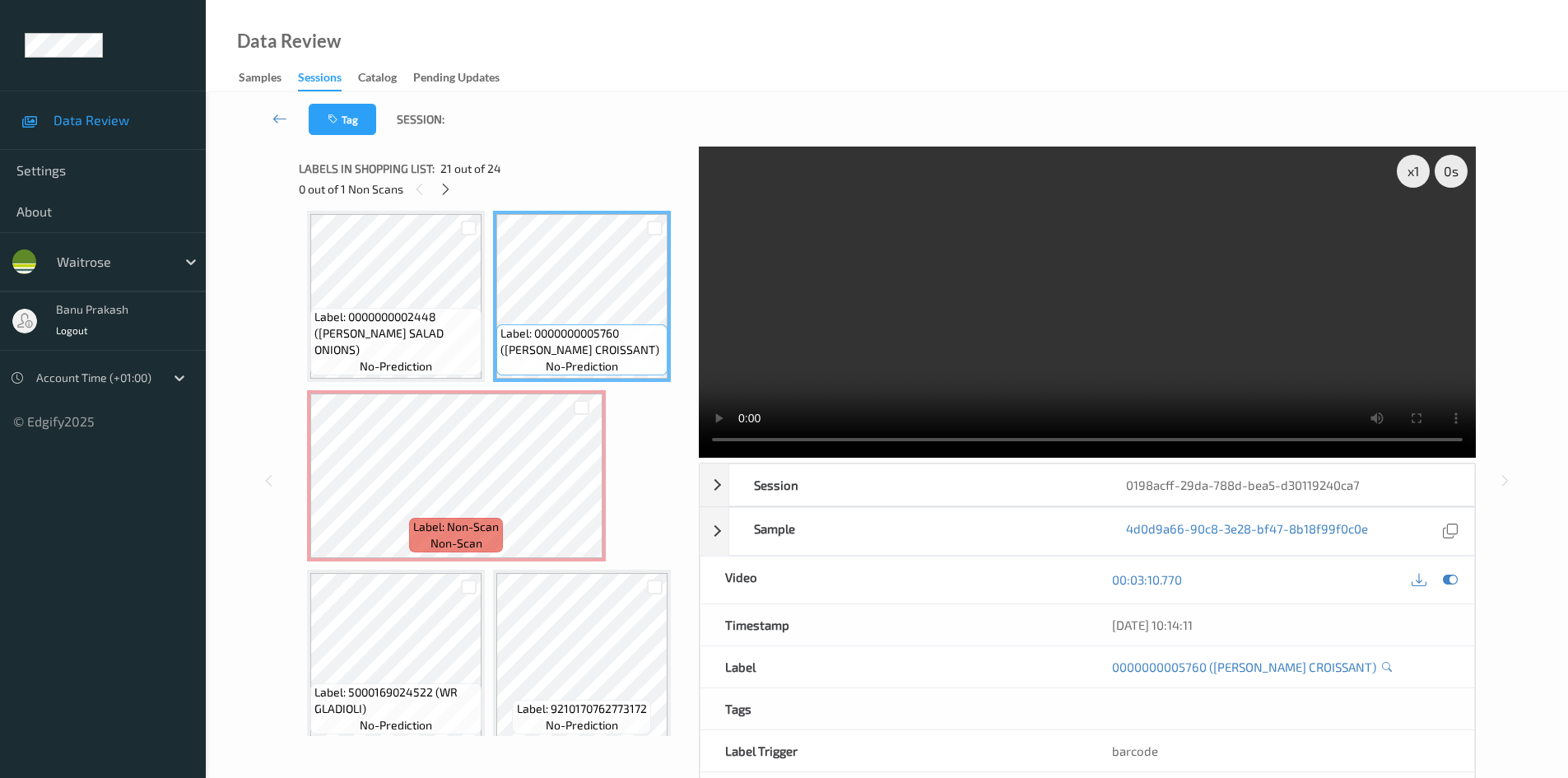
click at [905, 331] on video at bounding box center [1087, 302] width 777 height 311
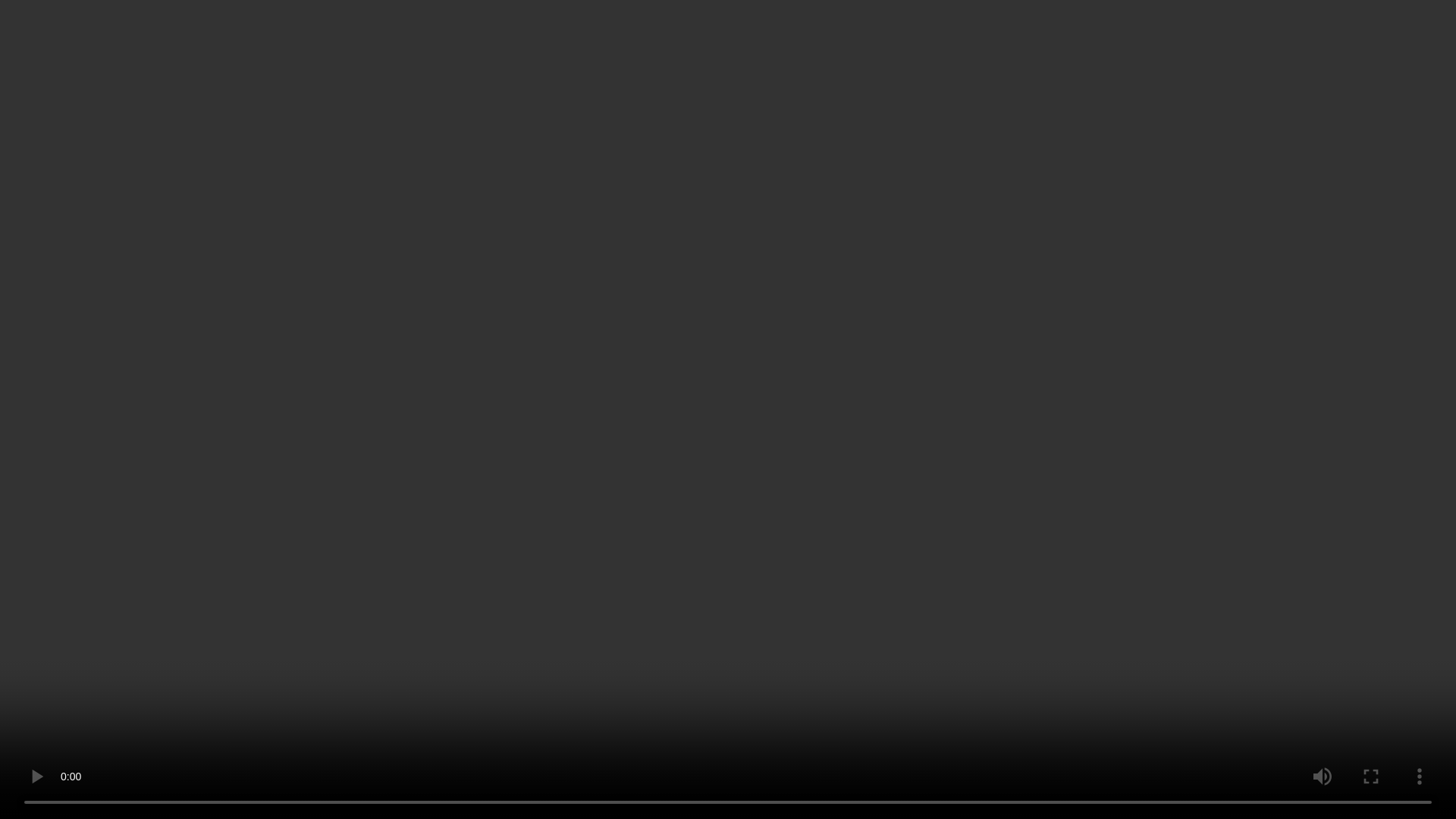
click at [864, 639] on video at bounding box center [728, 410] width 1456 height 819
click at [800, 691] on video at bounding box center [728, 410] width 1456 height 819
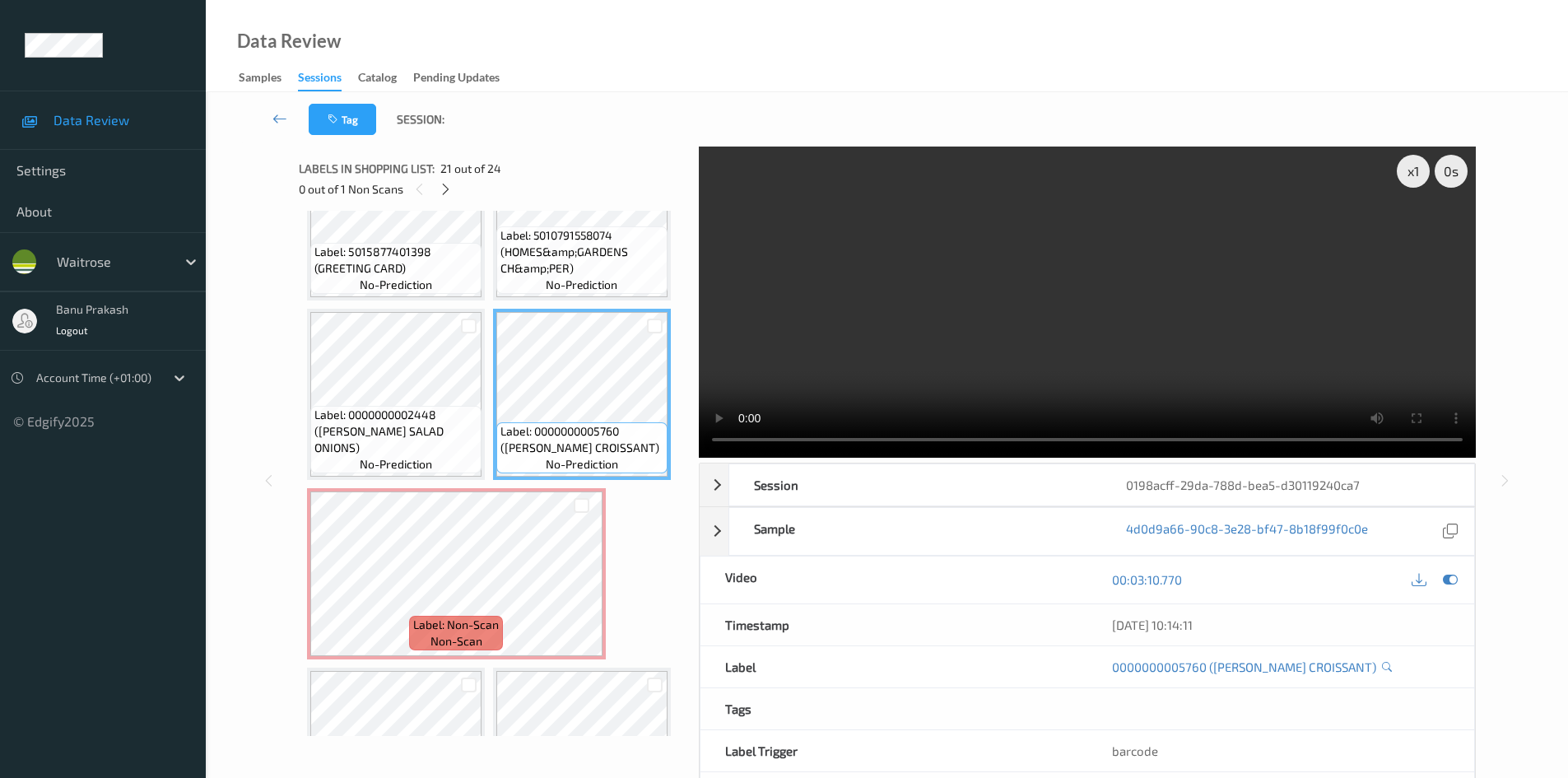
click at [1051, 367] on video at bounding box center [1087, 302] width 777 height 311
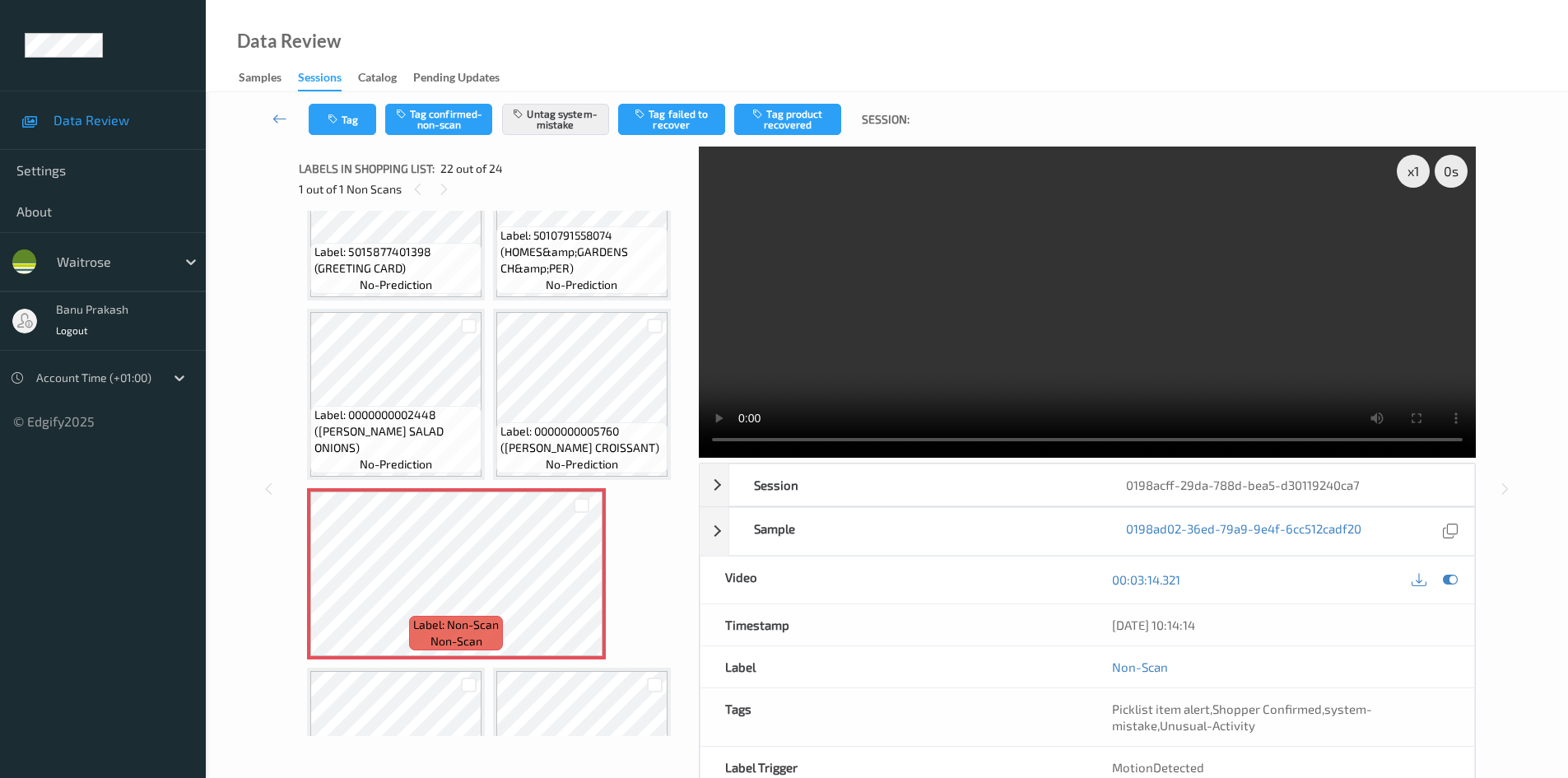
click at [1002, 321] on video at bounding box center [1087, 302] width 777 height 311
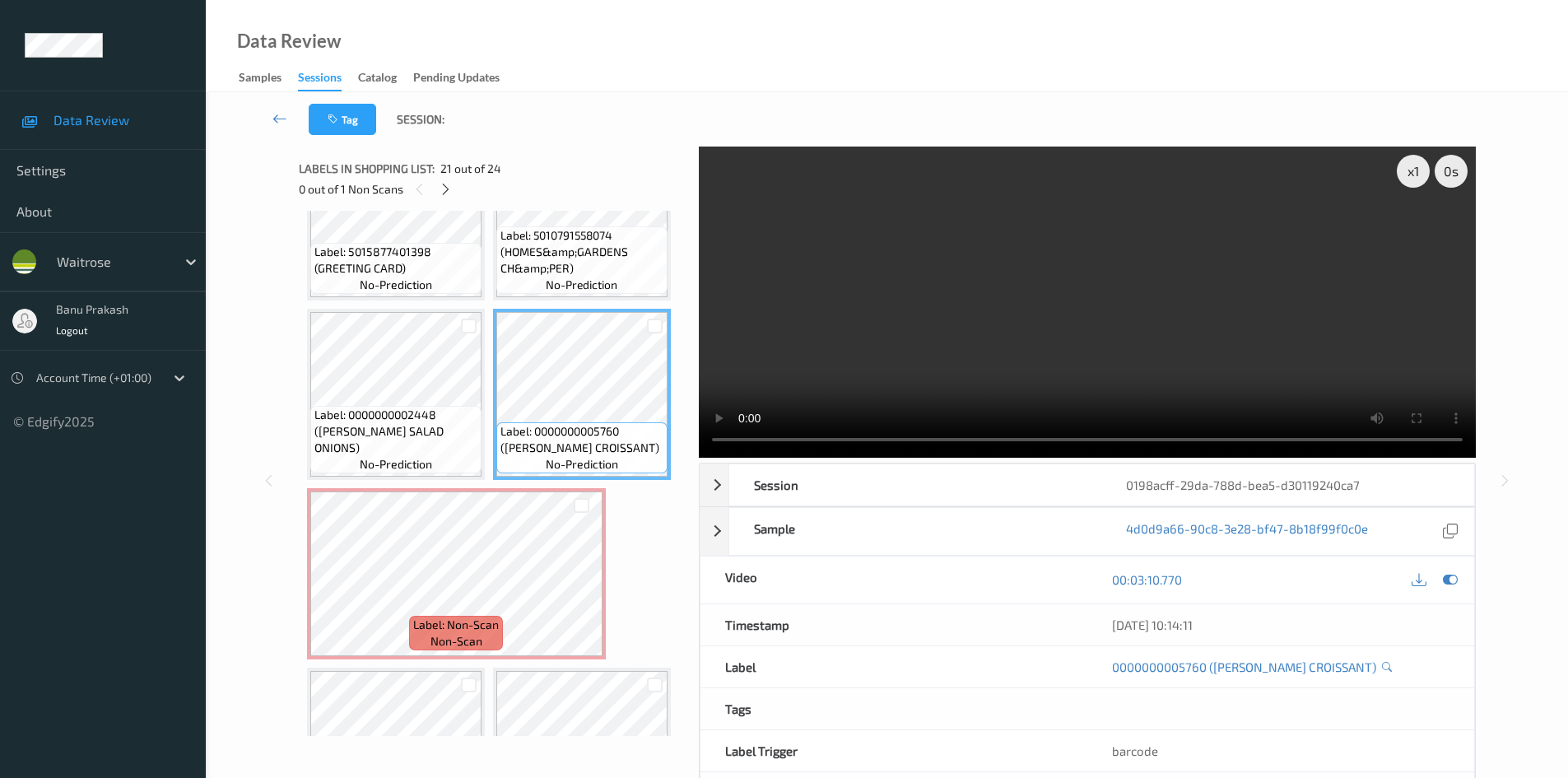
click at [828, 378] on video at bounding box center [1087, 302] width 777 height 311
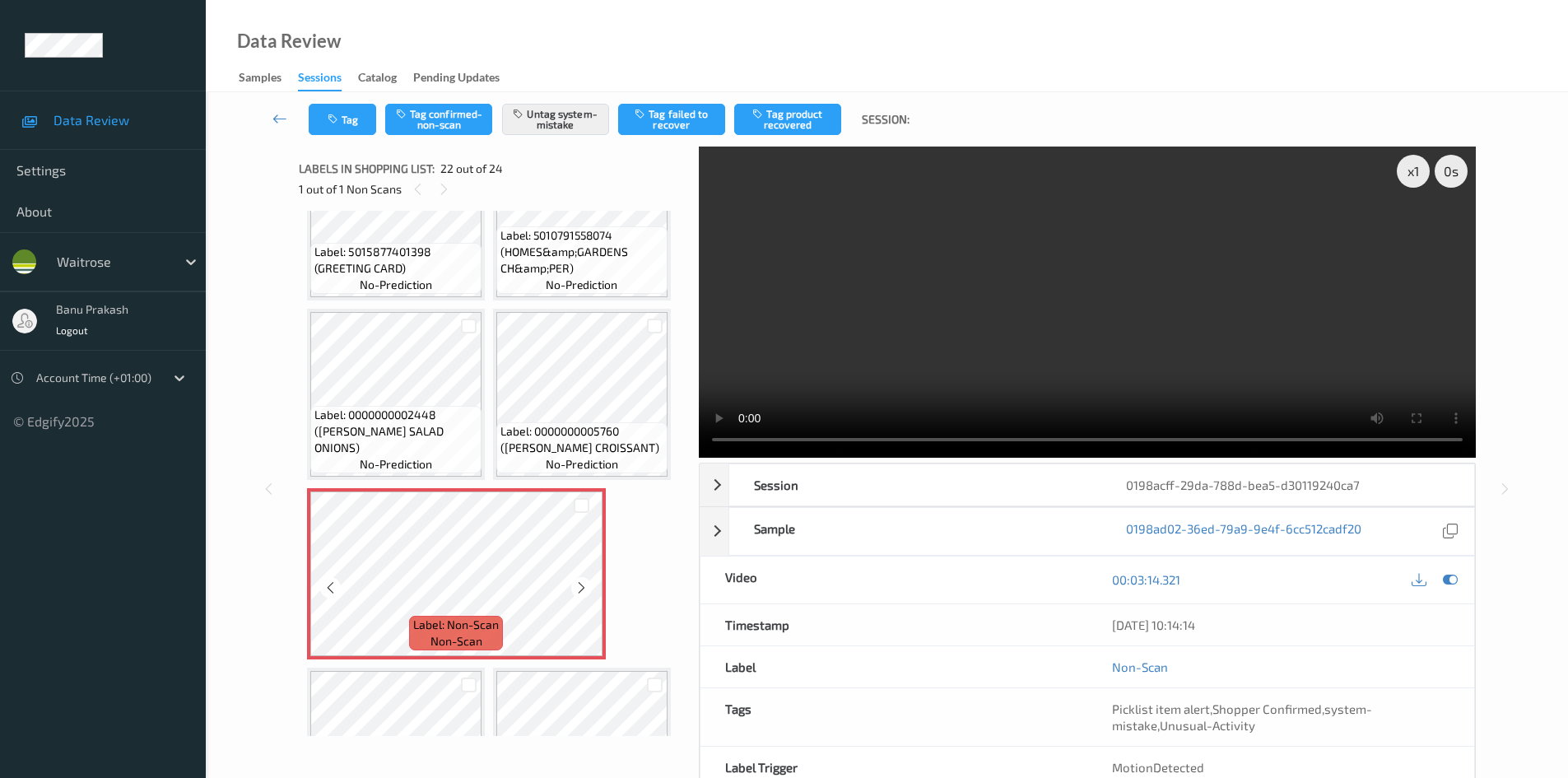
click at [603, 588] on div "Label: Non-Scan non-scan" at bounding box center [457, 573] width 299 height 171
click at [589, 588] on div at bounding box center [581, 587] width 20 height 20
click at [546, 440] on span "Label: 0000000005760 (WR ALMOND CROISSANT)" at bounding box center [582, 439] width 163 height 32
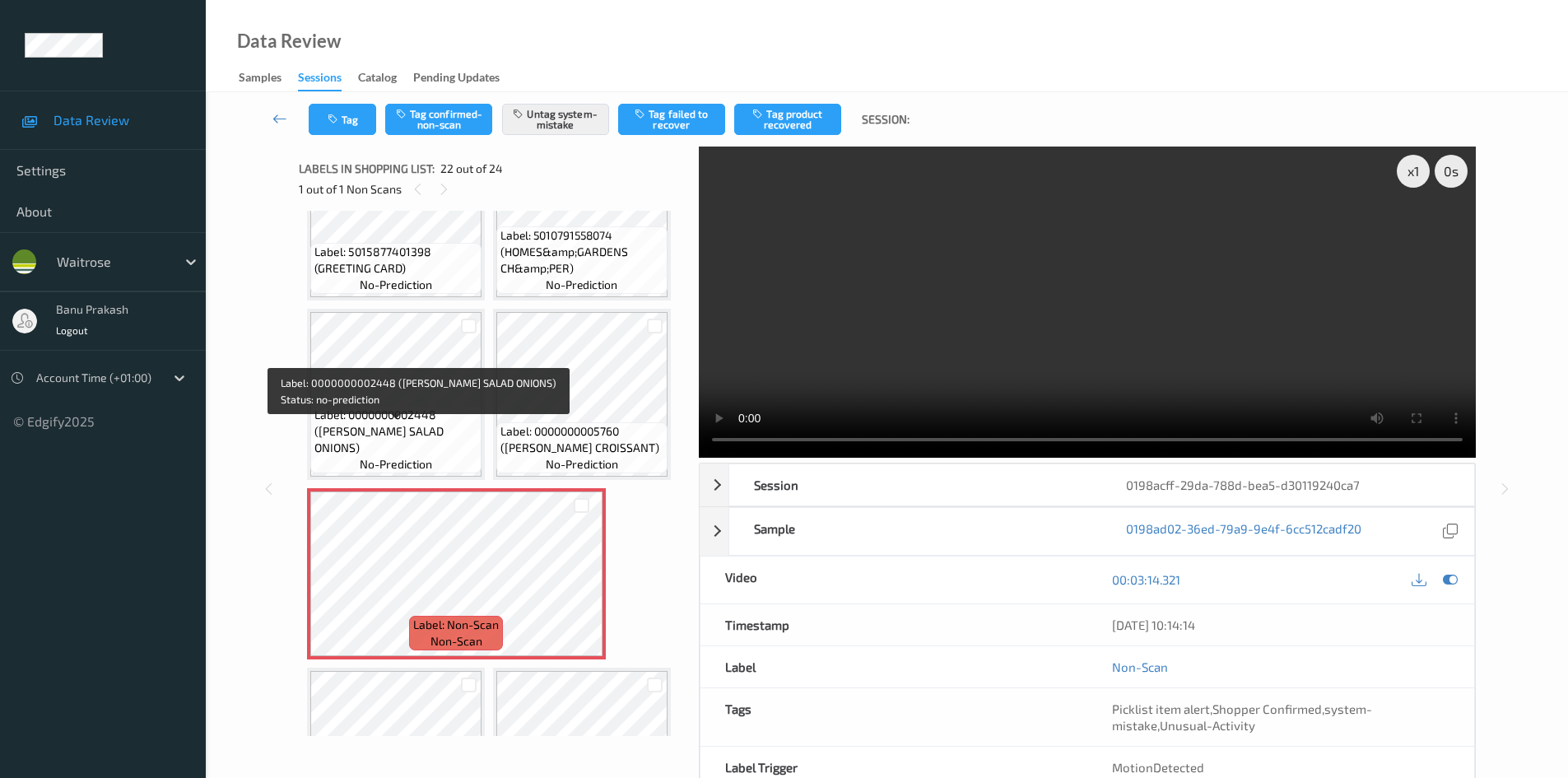
click at [437, 439] on span "Label: 0000000002448 (WR ESS SALAD ONIONS)" at bounding box center [396, 431] width 163 height 49
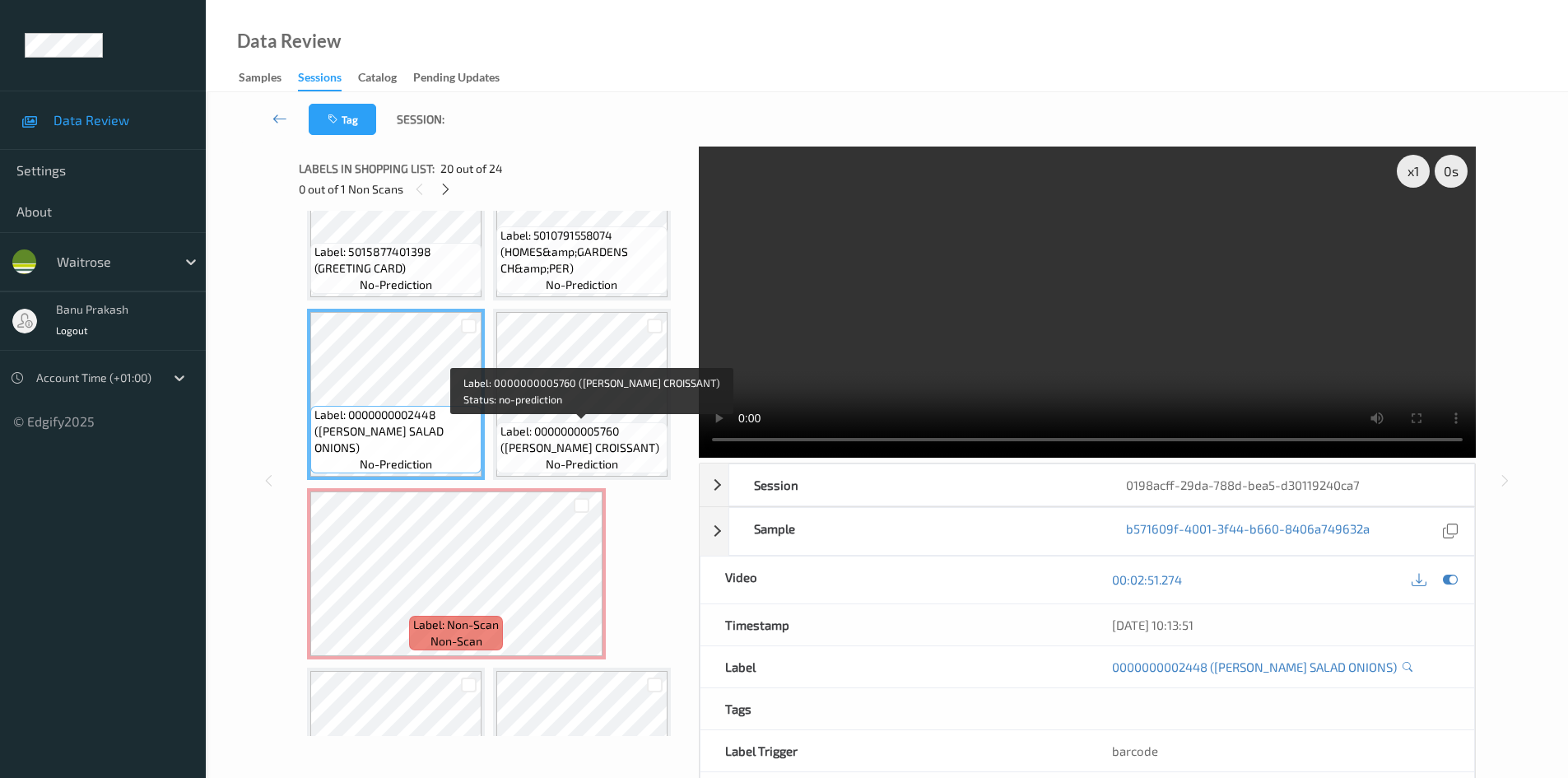
click at [544, 427] on span "Label: 0000000005760 (WR ALMOND CROISSANT)" at bounding box center [582, 439] width 163 height 32
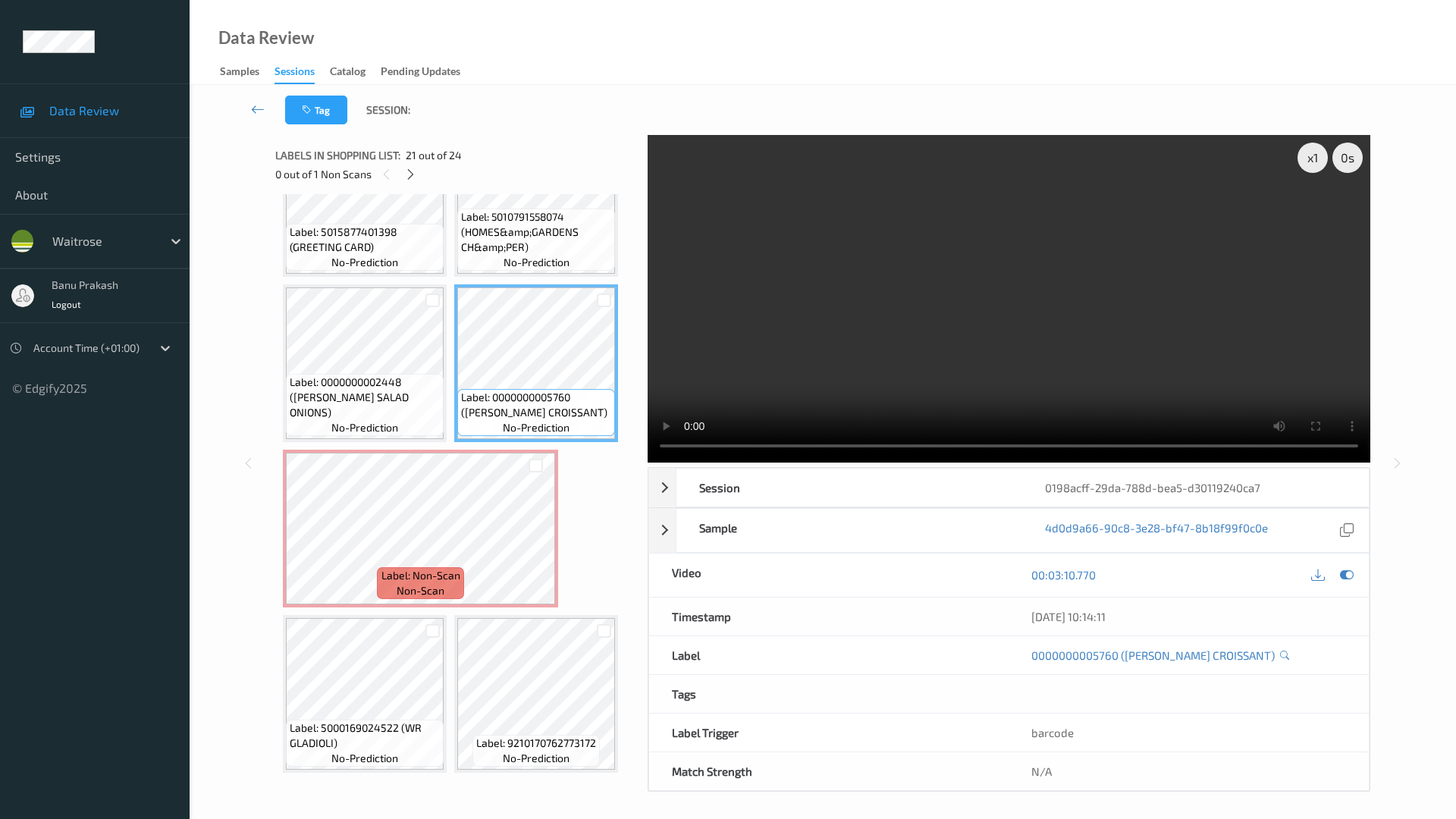
click at [1042, 463] on video at bounding box center [1008, 299] width 723 height 328
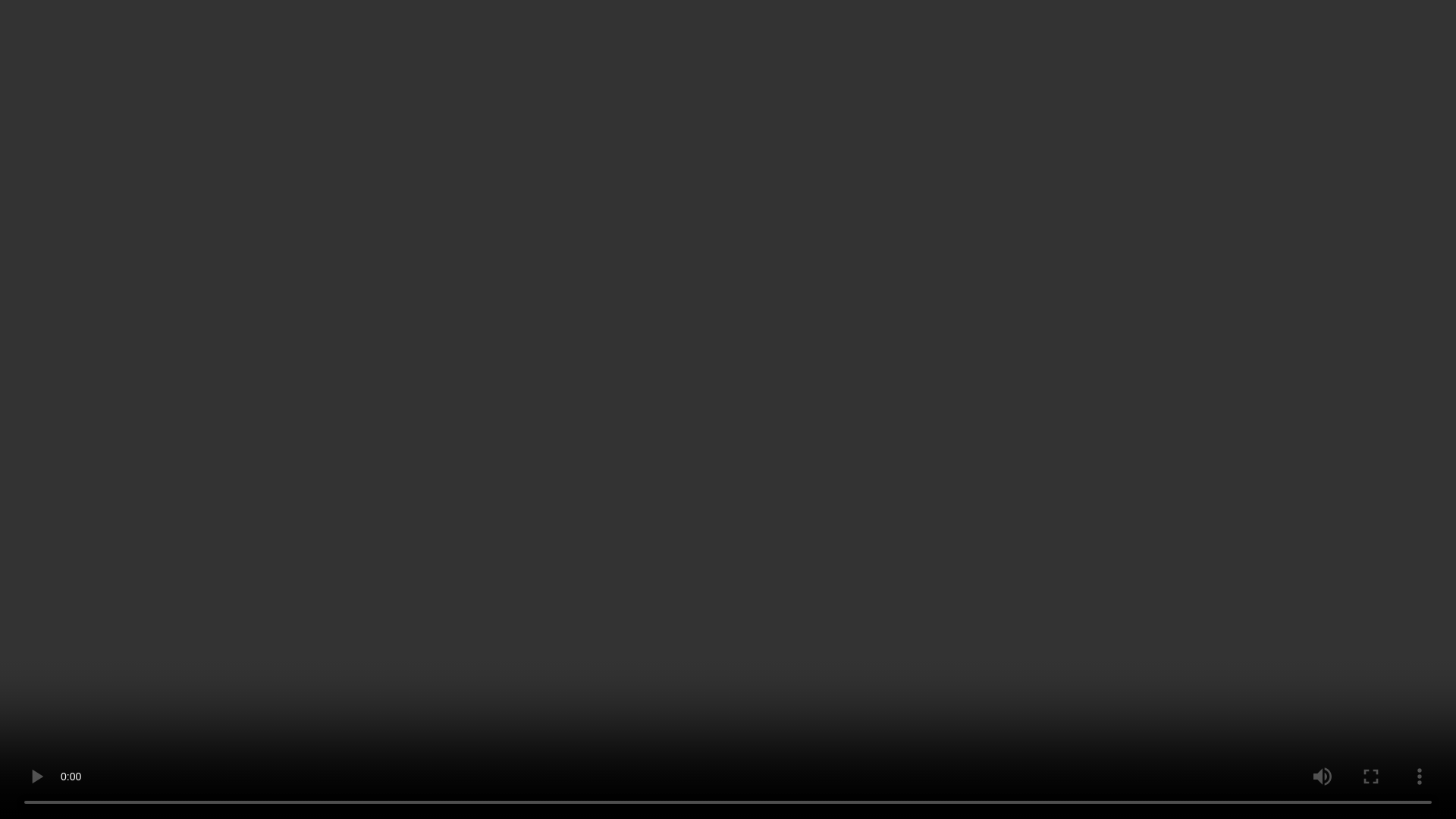
click at [1235, 630] on video at bounding box center [728, 410] width 1456 height 819
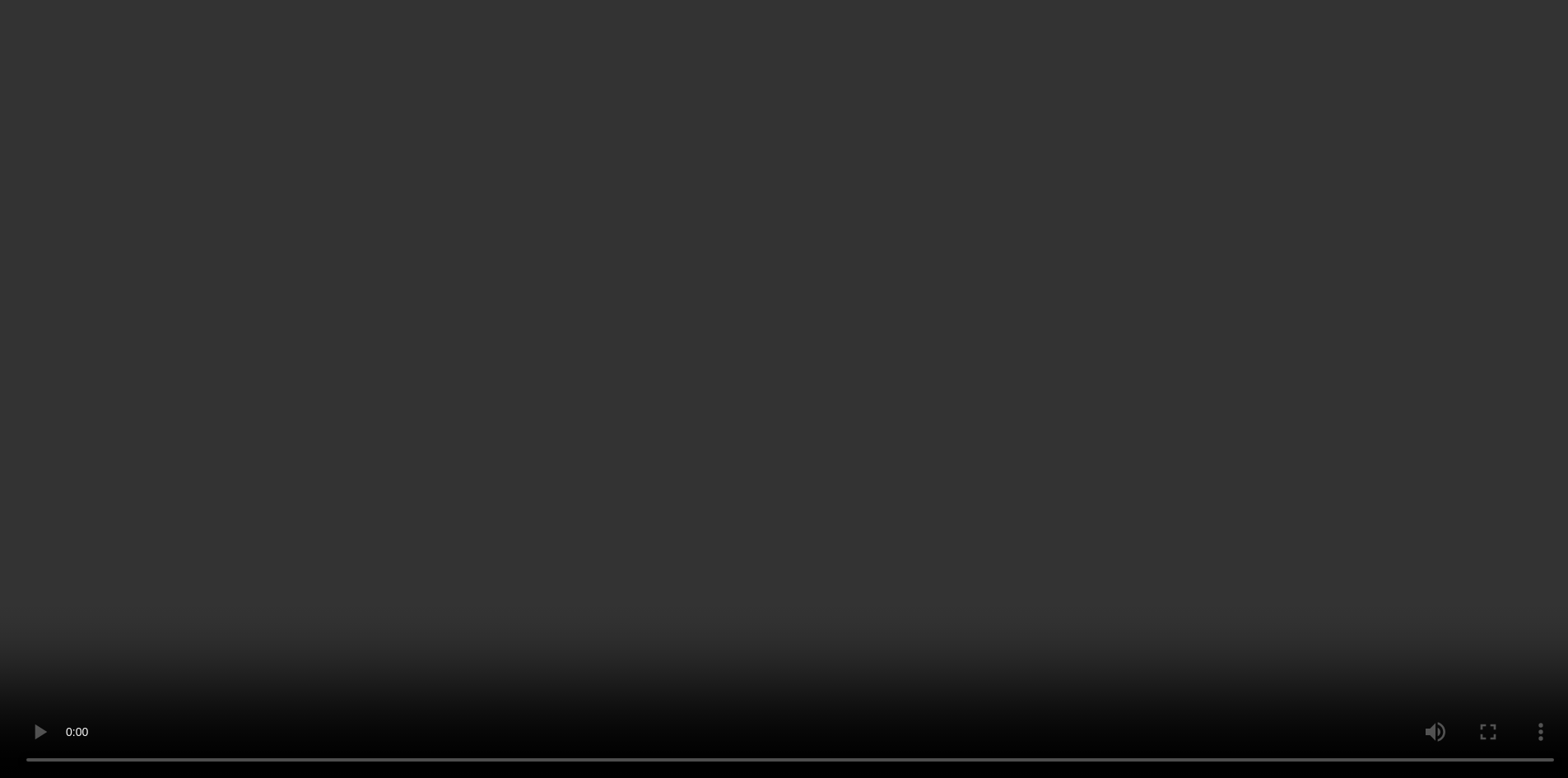
scroll to position [1815, 0]
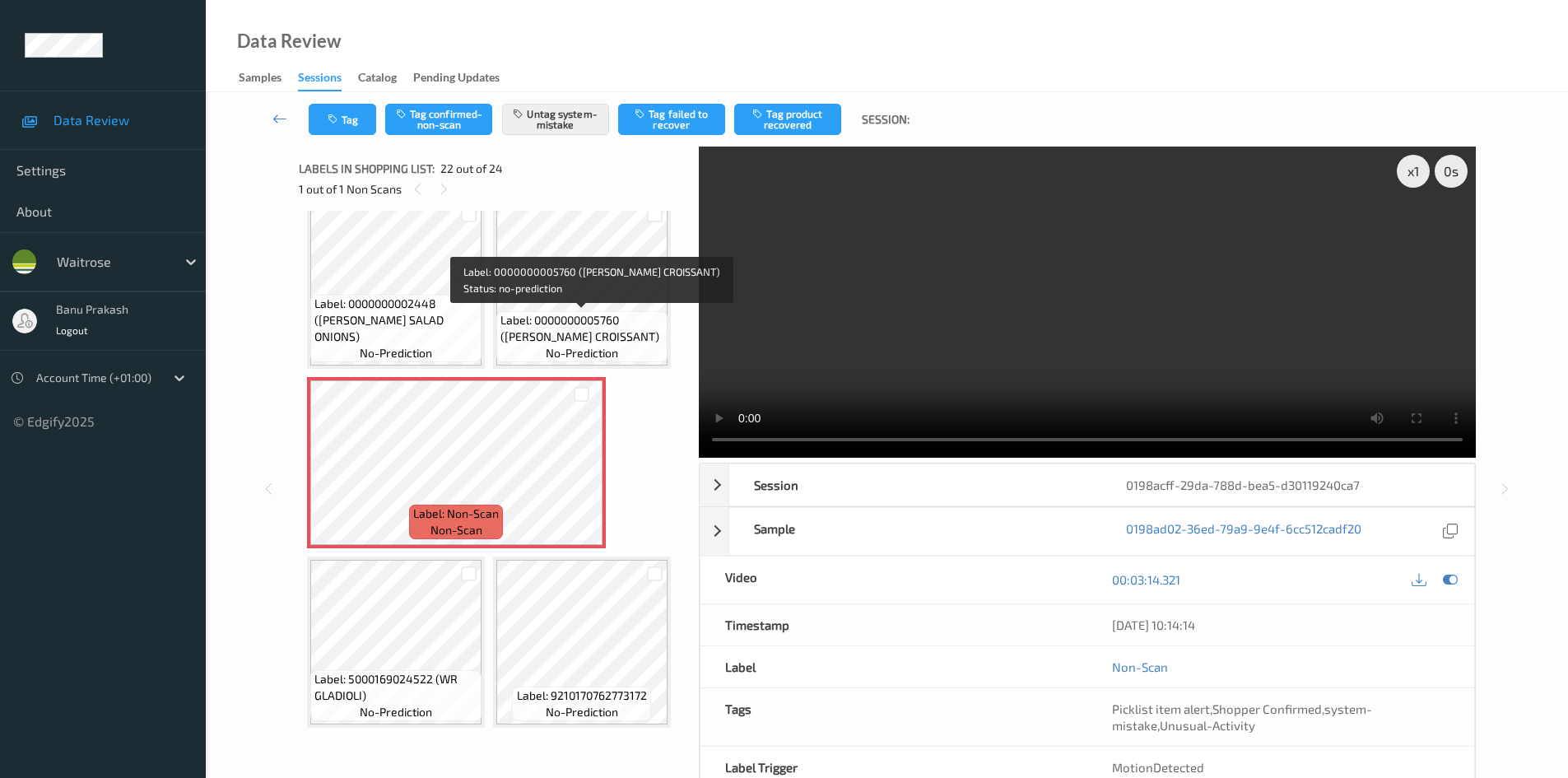
click at [574, 316] on span "Label: 0000000005760 (WR ALMOND CROISSANT)" at bounding box center [582, 328] width 163 height 32
click at [624, 316] on span "Label: 0000000005760 (WR ALMOND CROISSANT)" at bounding box center [582, 328] width 163 height 32
click at [1187, 335] on video at bounding box center [1087, 302] width 777 height 311
click at [978, 301] on video at bounding box center [1087, 302] width 777 height 311
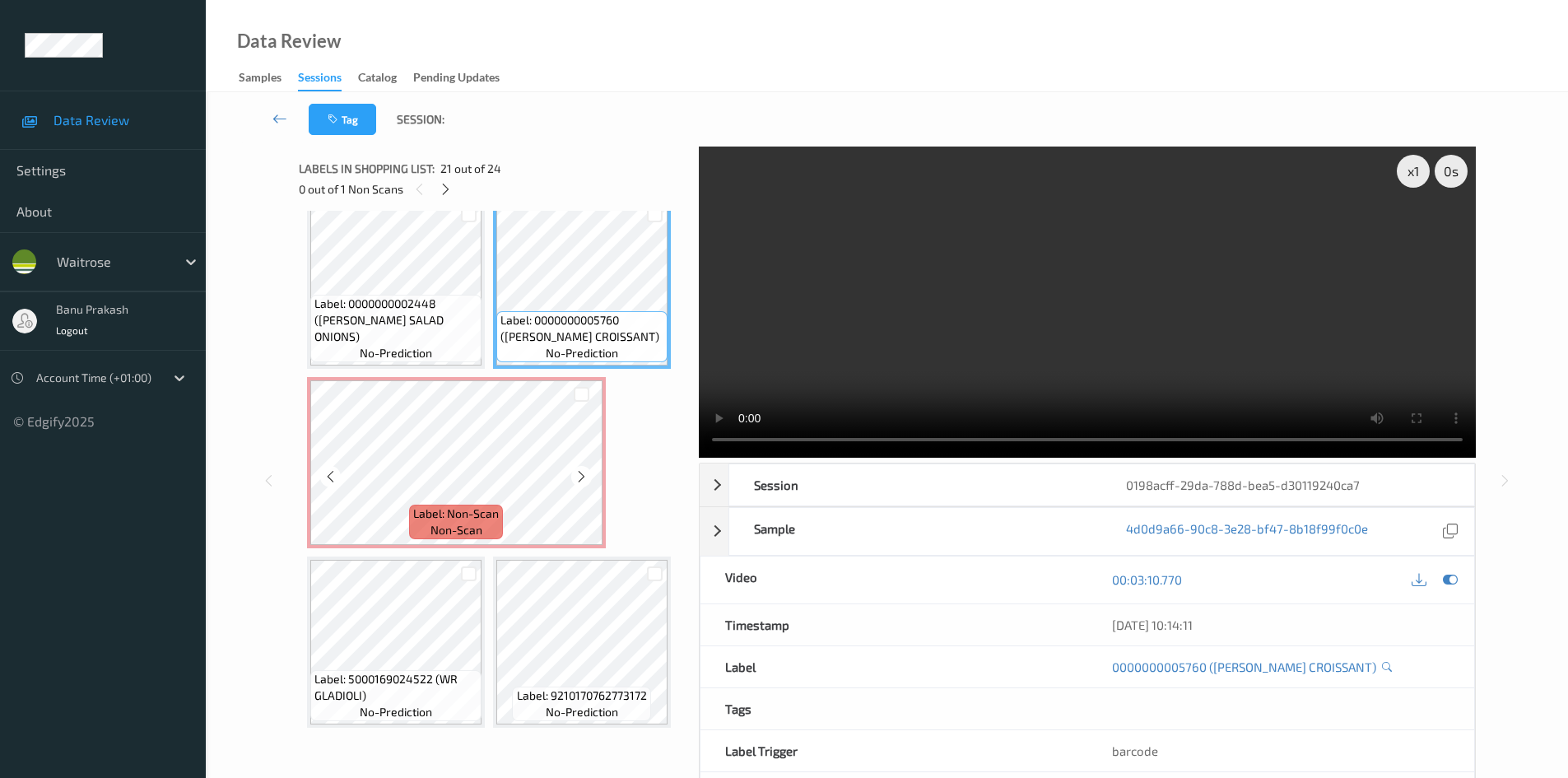
click at [605, 379] on div "Label: Non-Scan non-scan" at bounding box center [457, 462] width 299 height 171
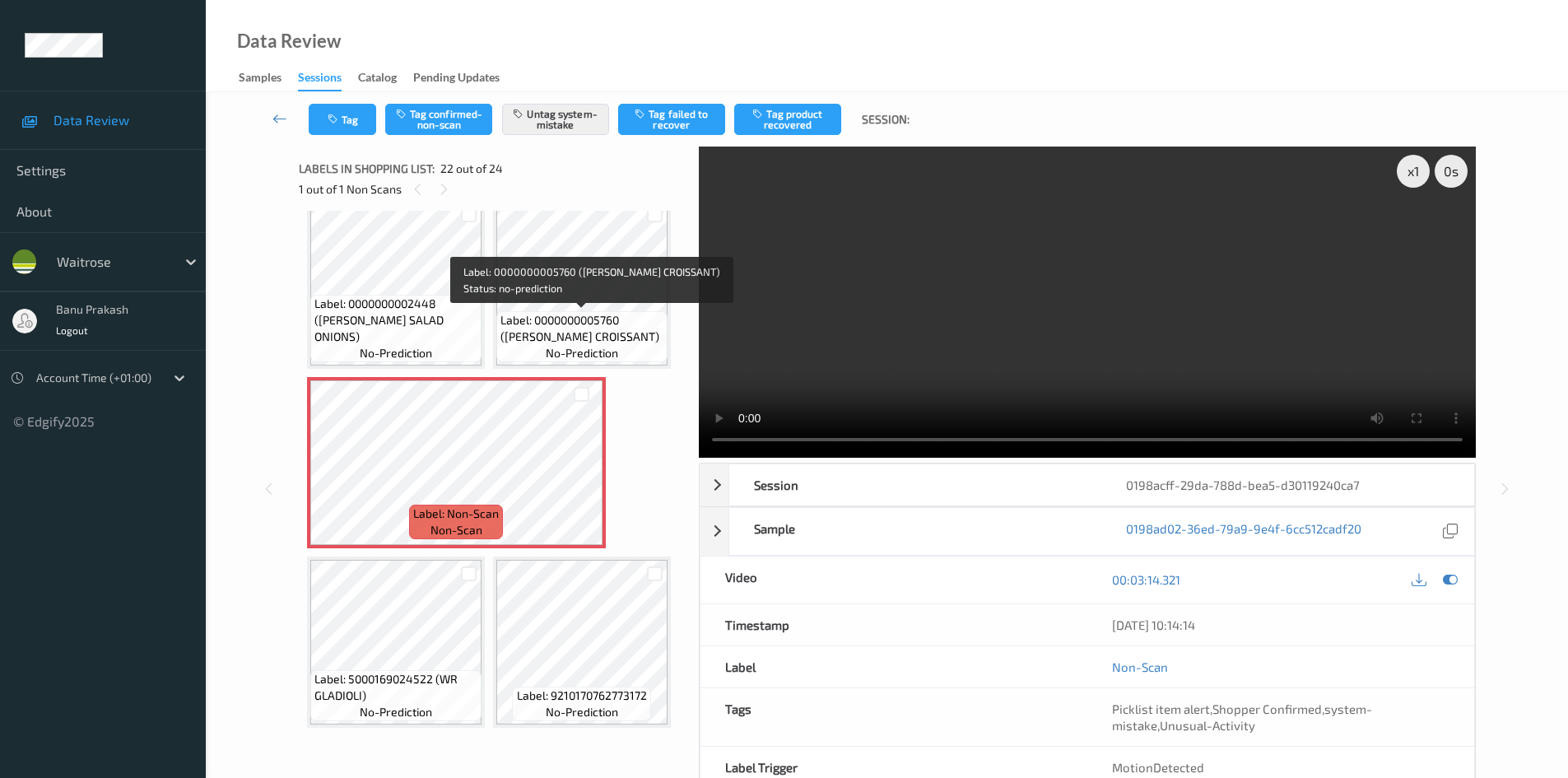
click at [668, 304] on div "Label: 0000000005760 (WR ALMOND CROISSANT) no-prediction" at bounding box center [582, 283] width 177 height 171
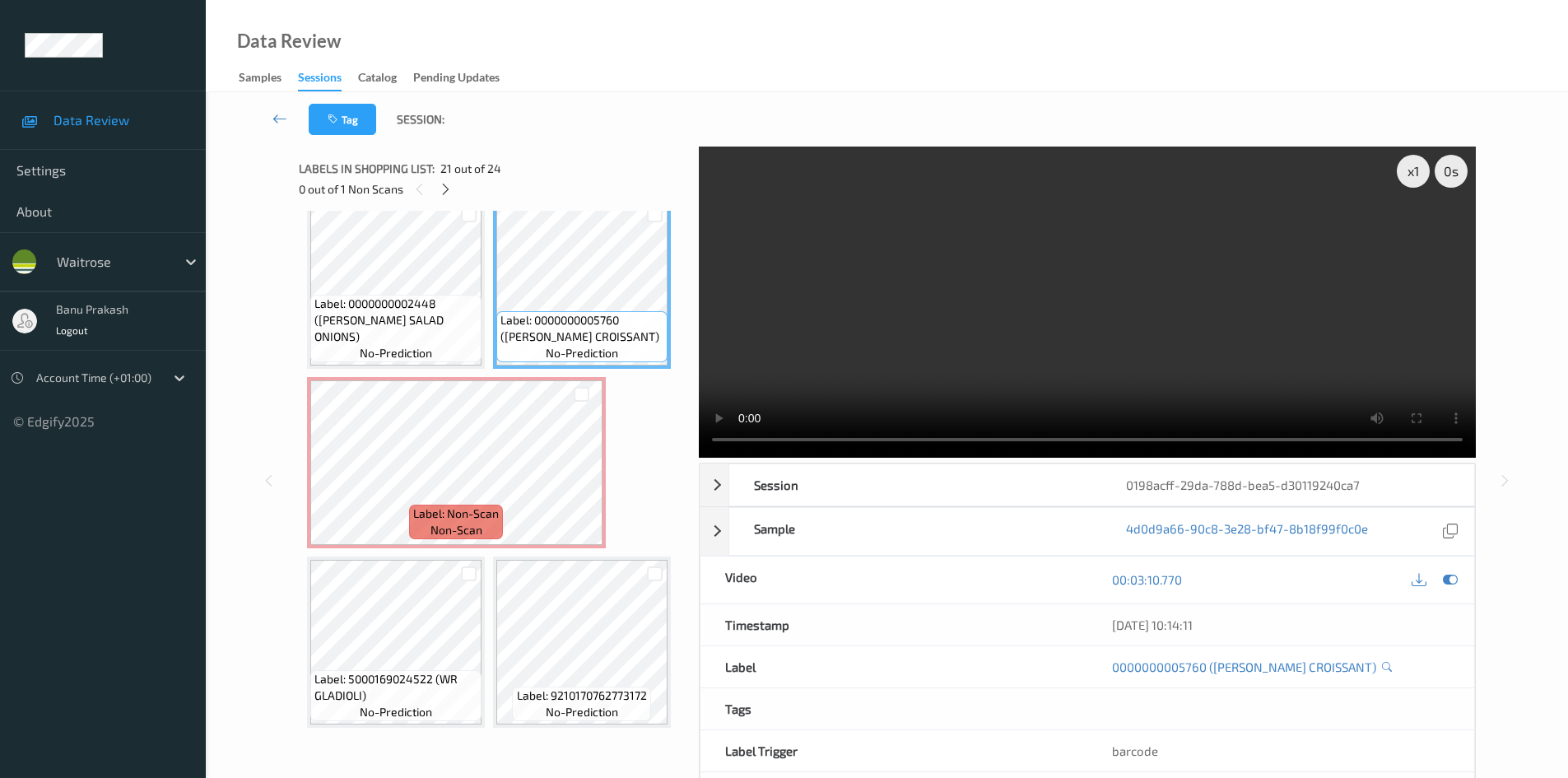
click at [960, 306] on video at bounding box center [1087, 302] width 777 height 311
click at [1035, 349] on video at bounding box center [1087, 302] width 777 height 311
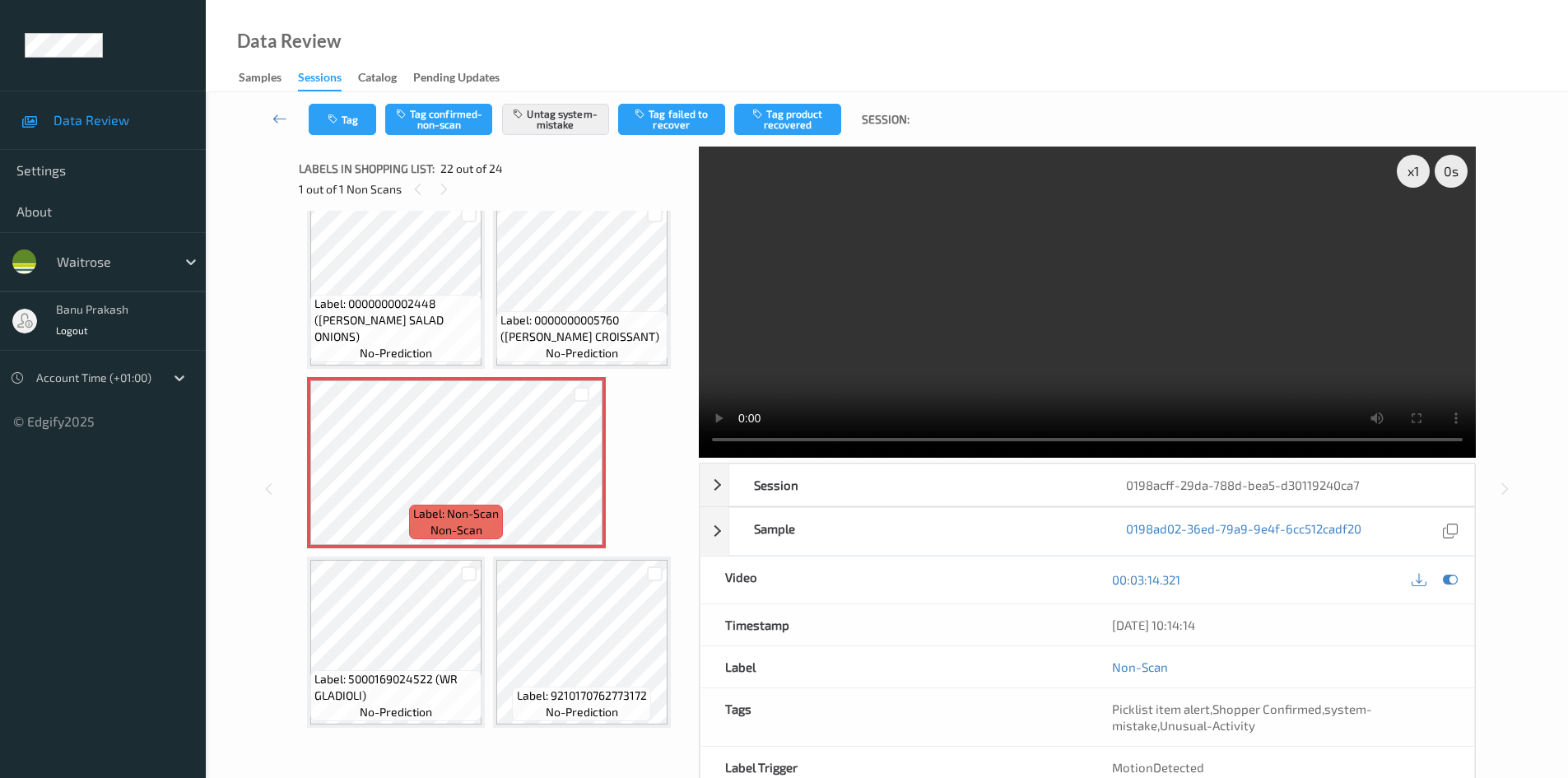
click at [1058, 380] on video at bounding box center [1087, 302] width 777 height 311
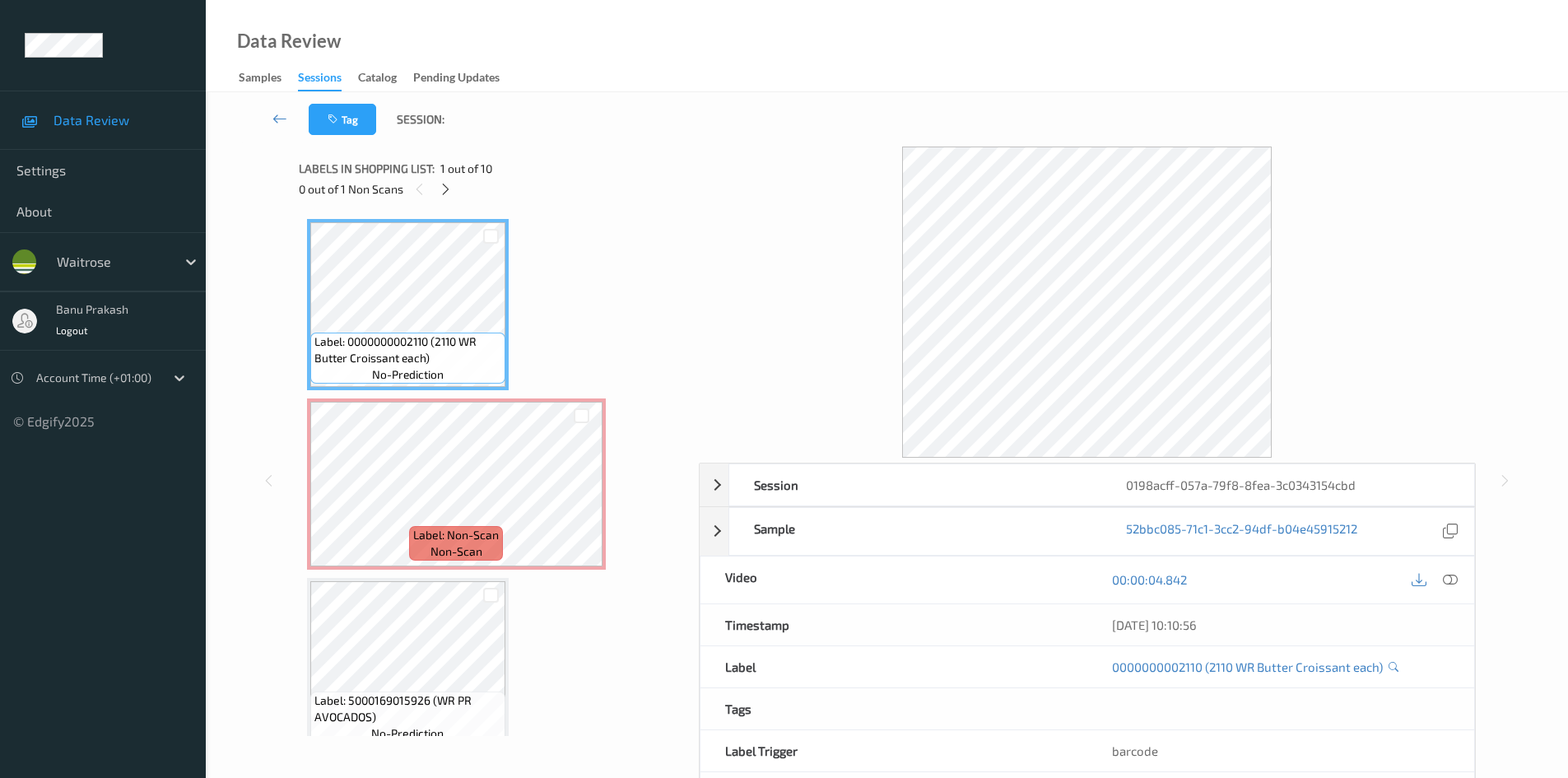
click at [1454, 575] on icon at bounding box center [1450, 579] width 15 height 15
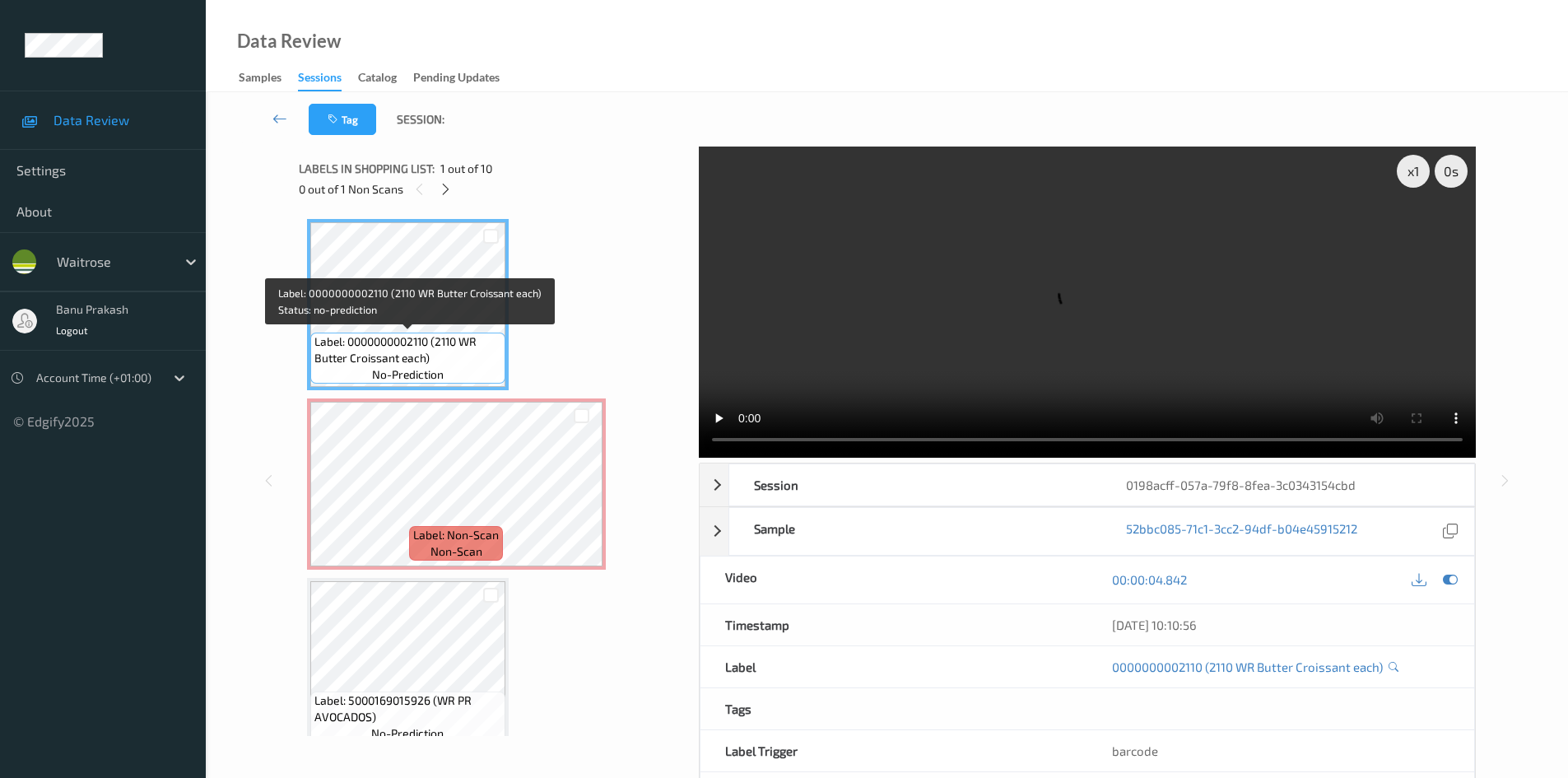
click at [436, 356] on span "Label: 0000000002110 (2110 WR Butter Croissant each)" at bounding box center [408, 349] width 187 height 32
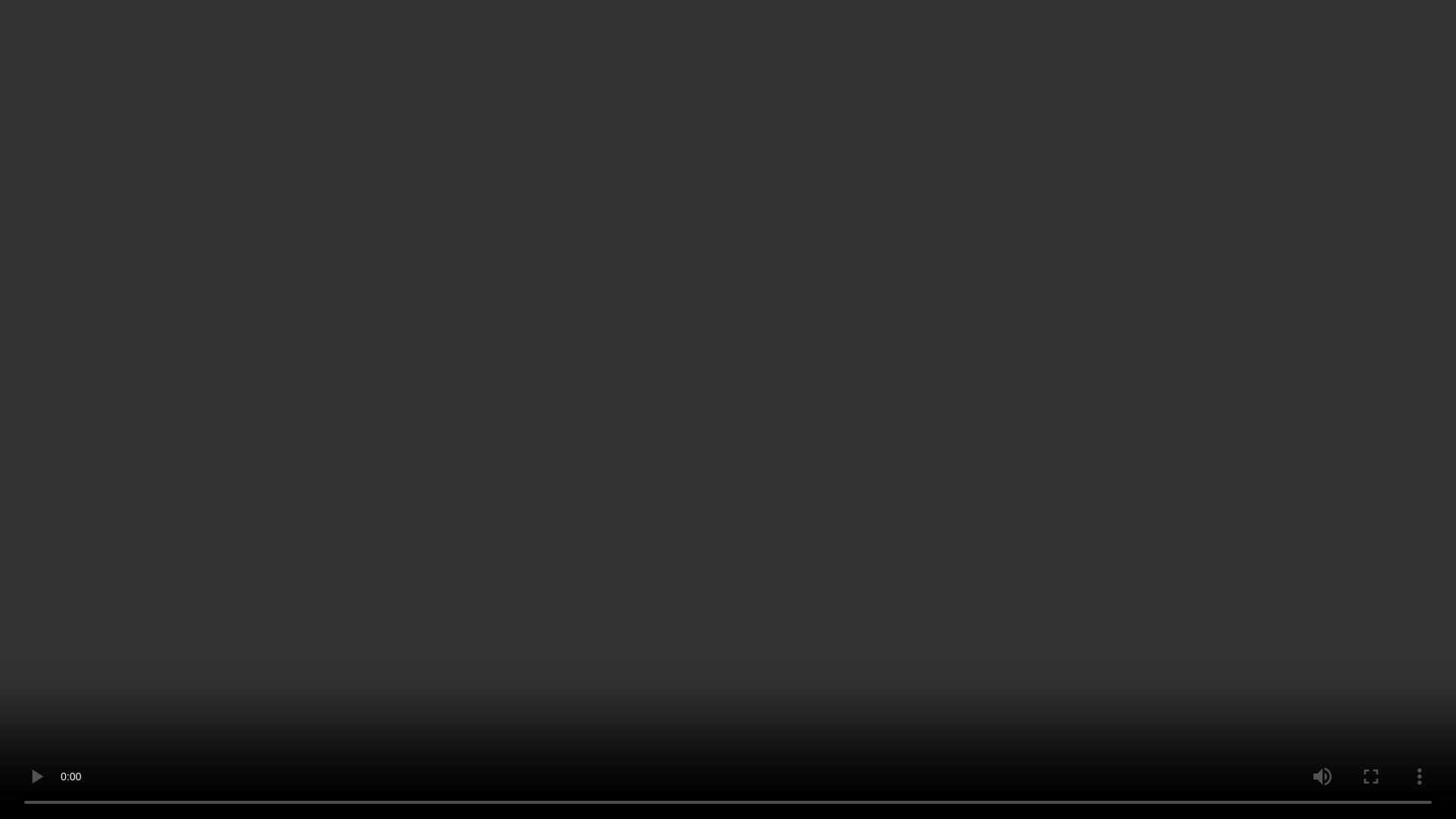
click at [904, 488] on video at bounding box center [728, 410] width 1456 height 819
click at [889, 678] on video at bounding box center [728, 410] width 1456 height 819
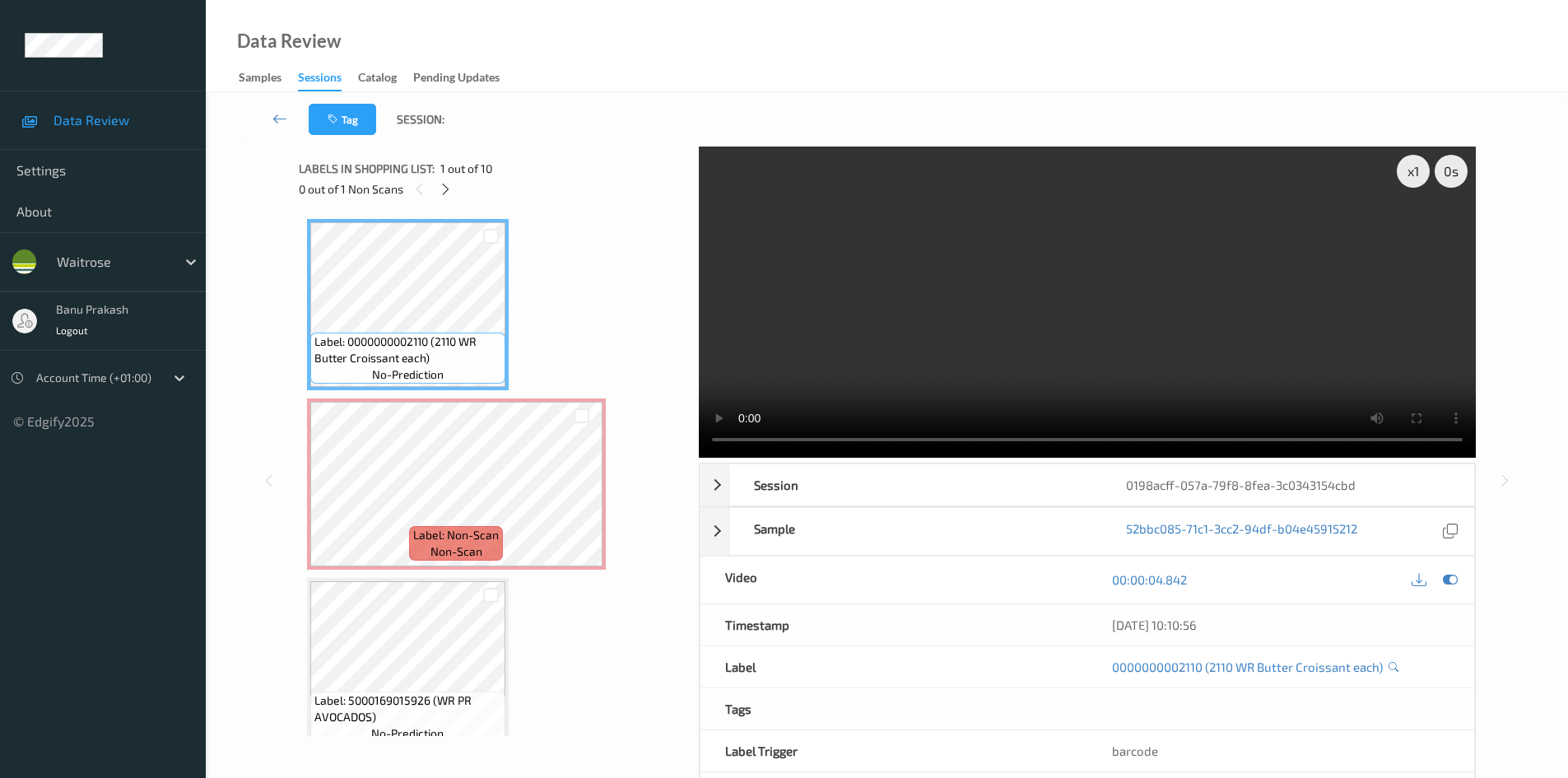
click at [1003, 363] on video at bounding box center [1087, 302] width 777 height 311
click at [479, 544] on span "non-scan" at bounding box center [456, 551] width 52 height 17
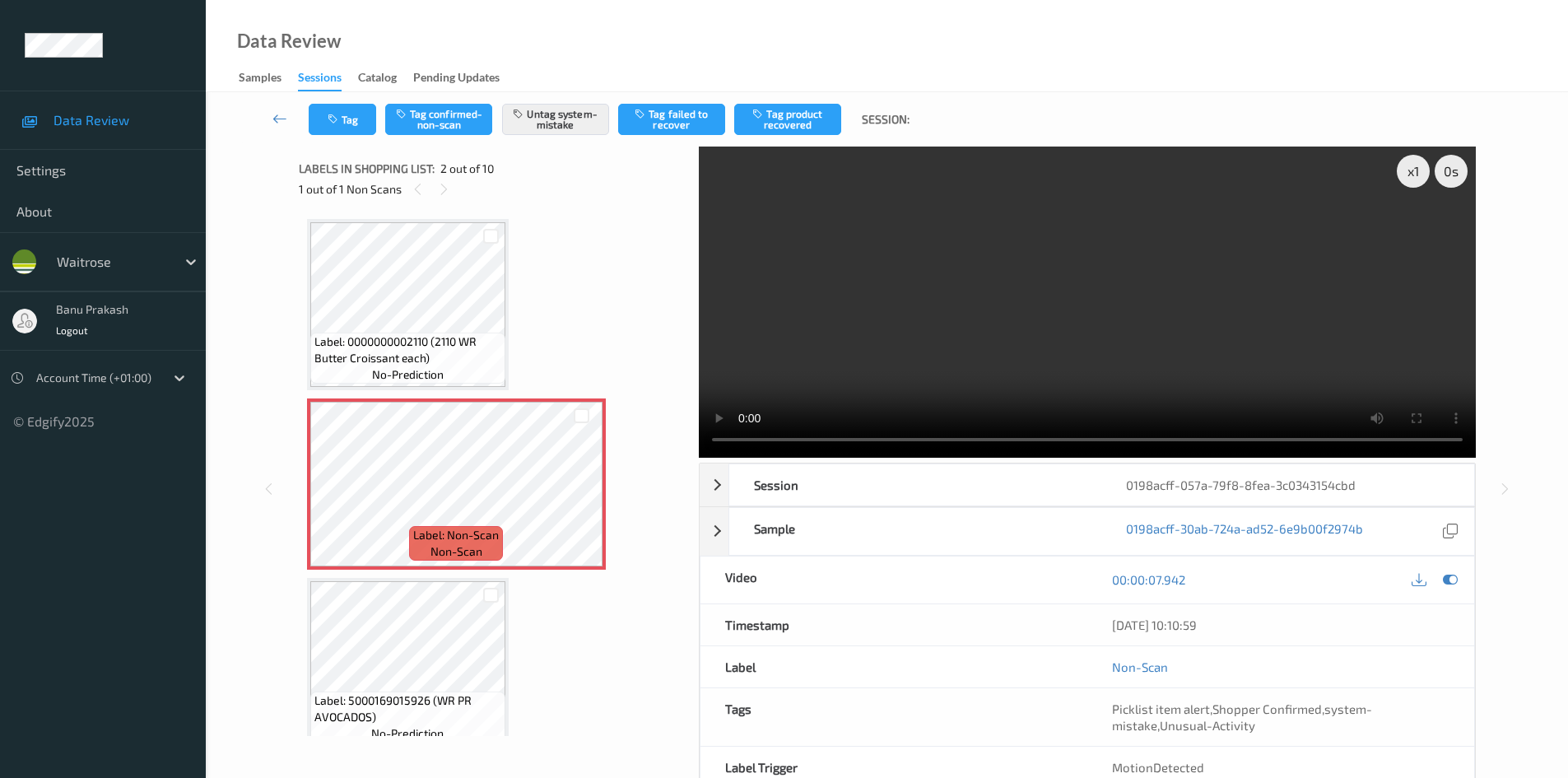
click at [932, 373] on video at bounding box center [1087, 302] width 777 height 311
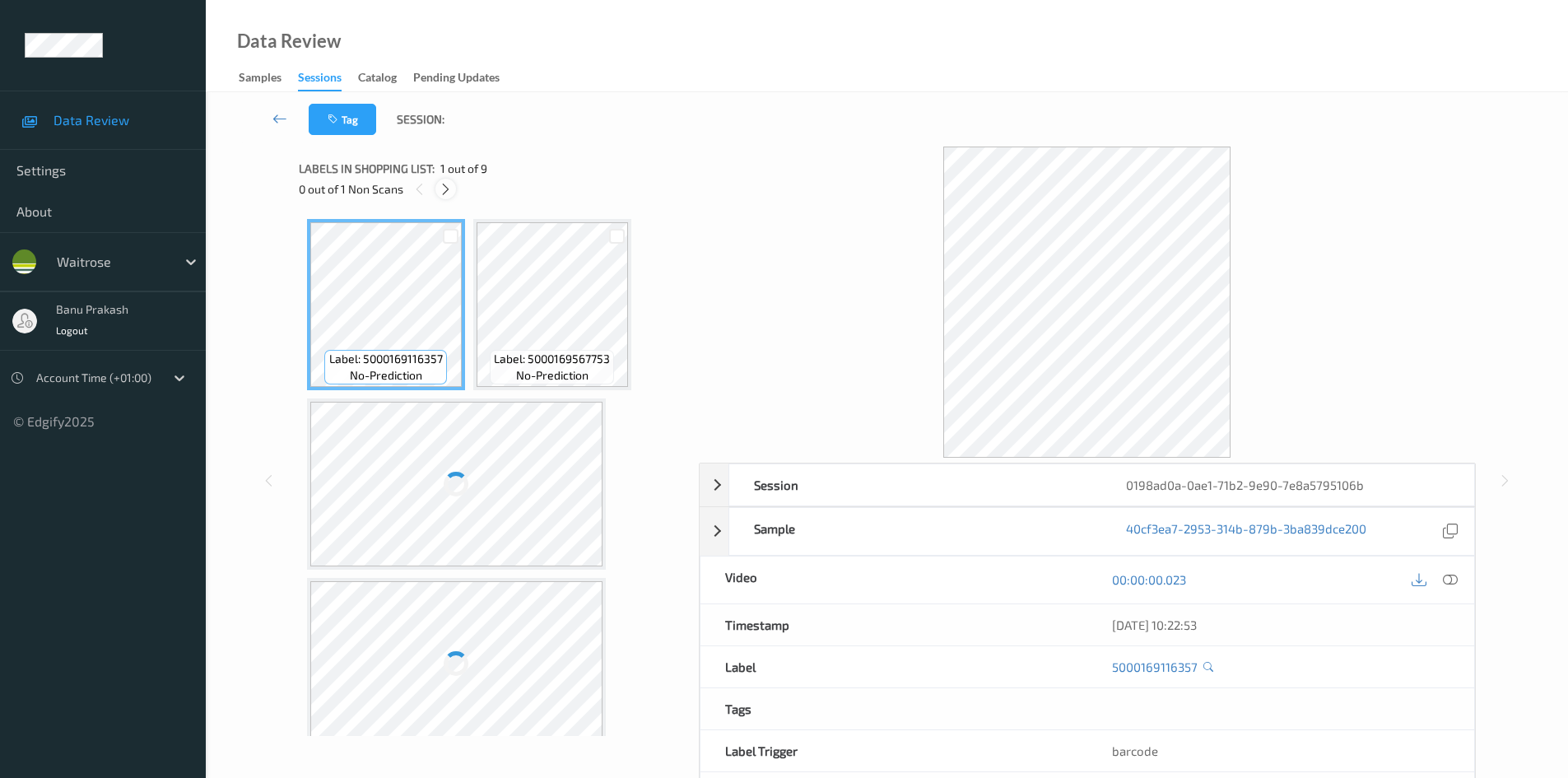
click at [443, 189] on icon at bounding box center [446, 189] width 14 height 15
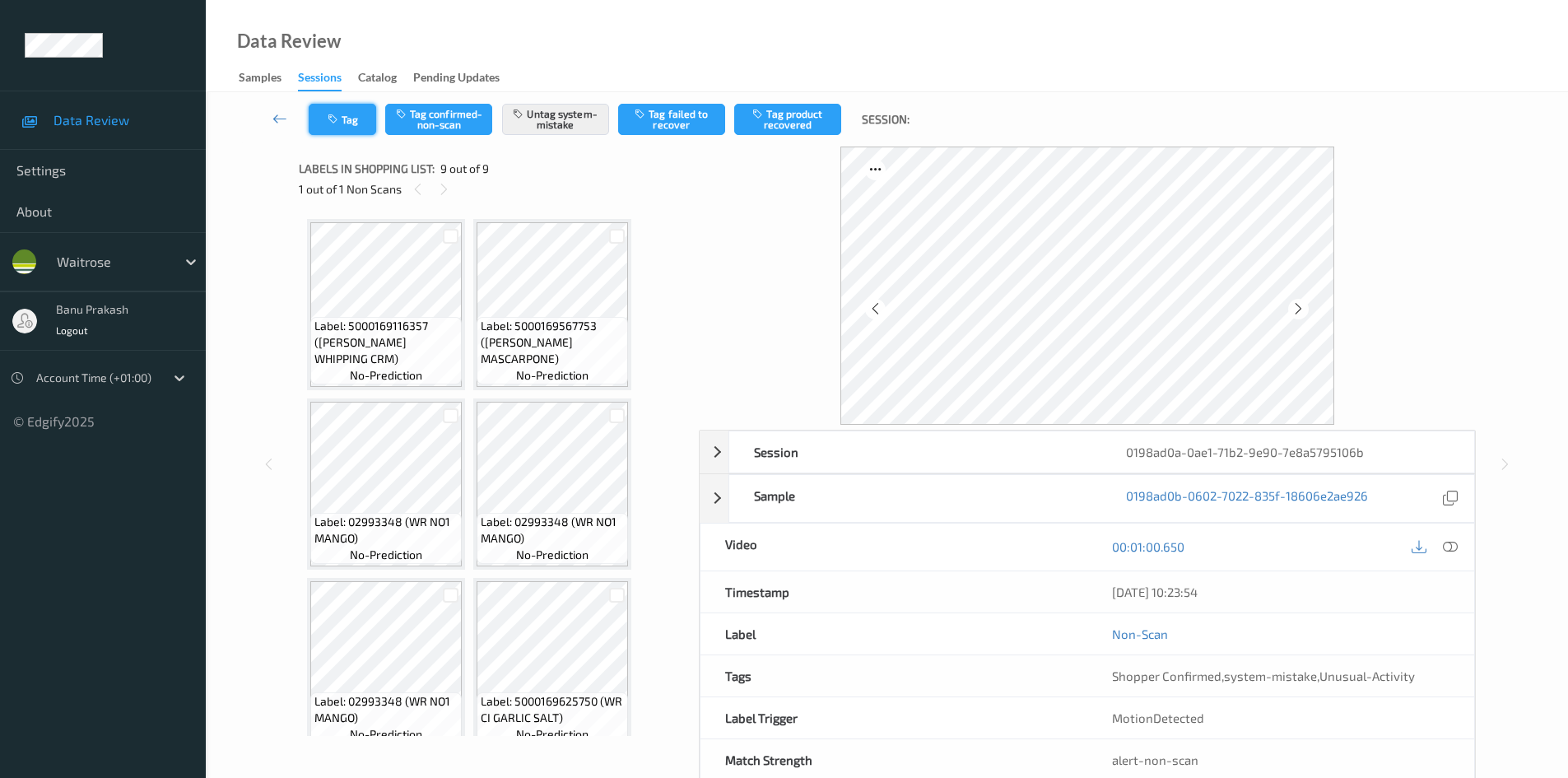
click at [351, 121] on button "Tag" at bounding box center [342, 119] width 68 height 32
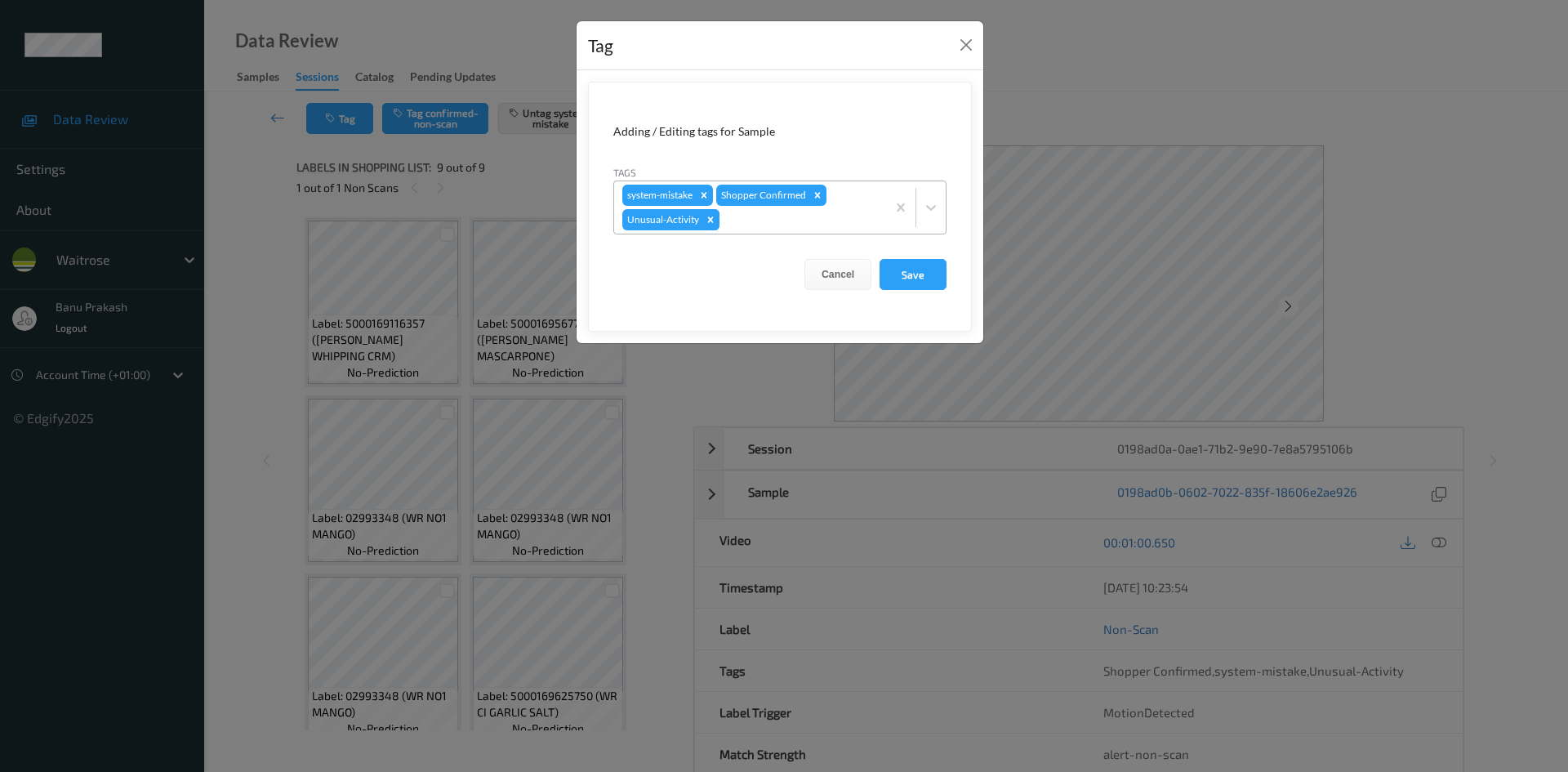
click at [711, 220] on icon "Remove Unusual-Activity" at bounding box center [711, 219] width 6 height 6
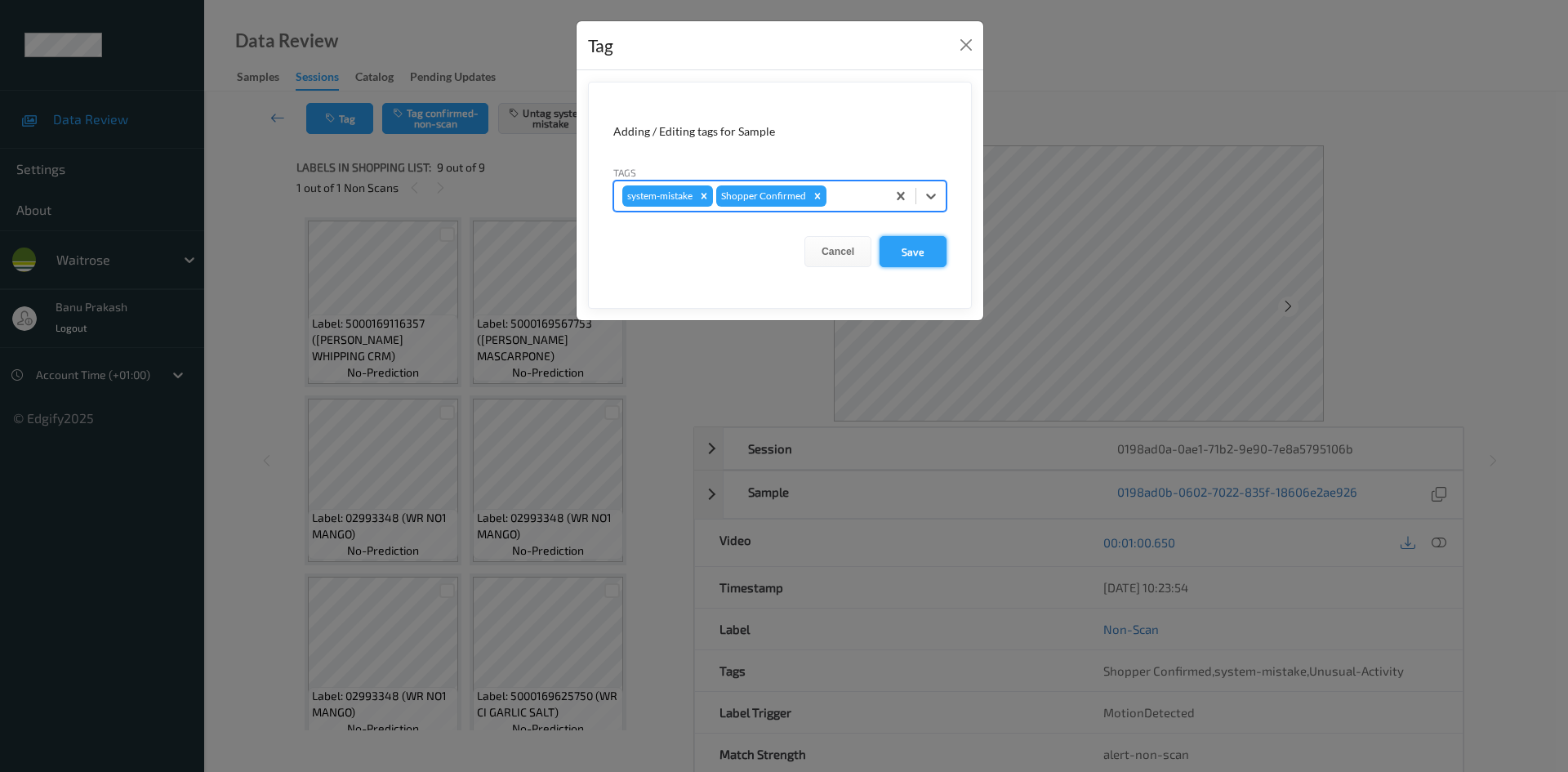
click at [912, 246] on button "Save" at bounding box center [913, 252] width 67 height 31
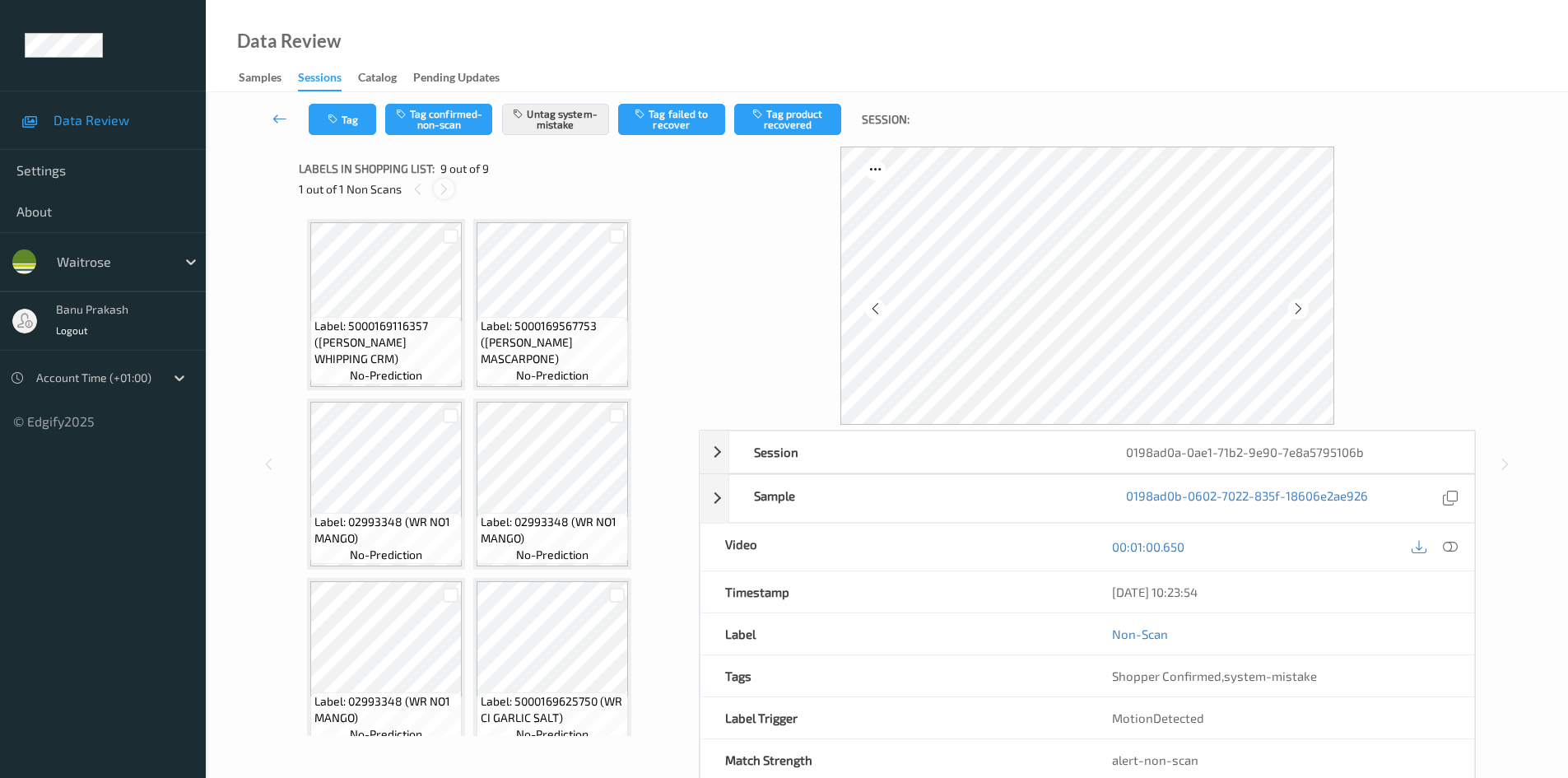
click at [444, 188] on icon at bounding box center [444, 189] width 14 height 15
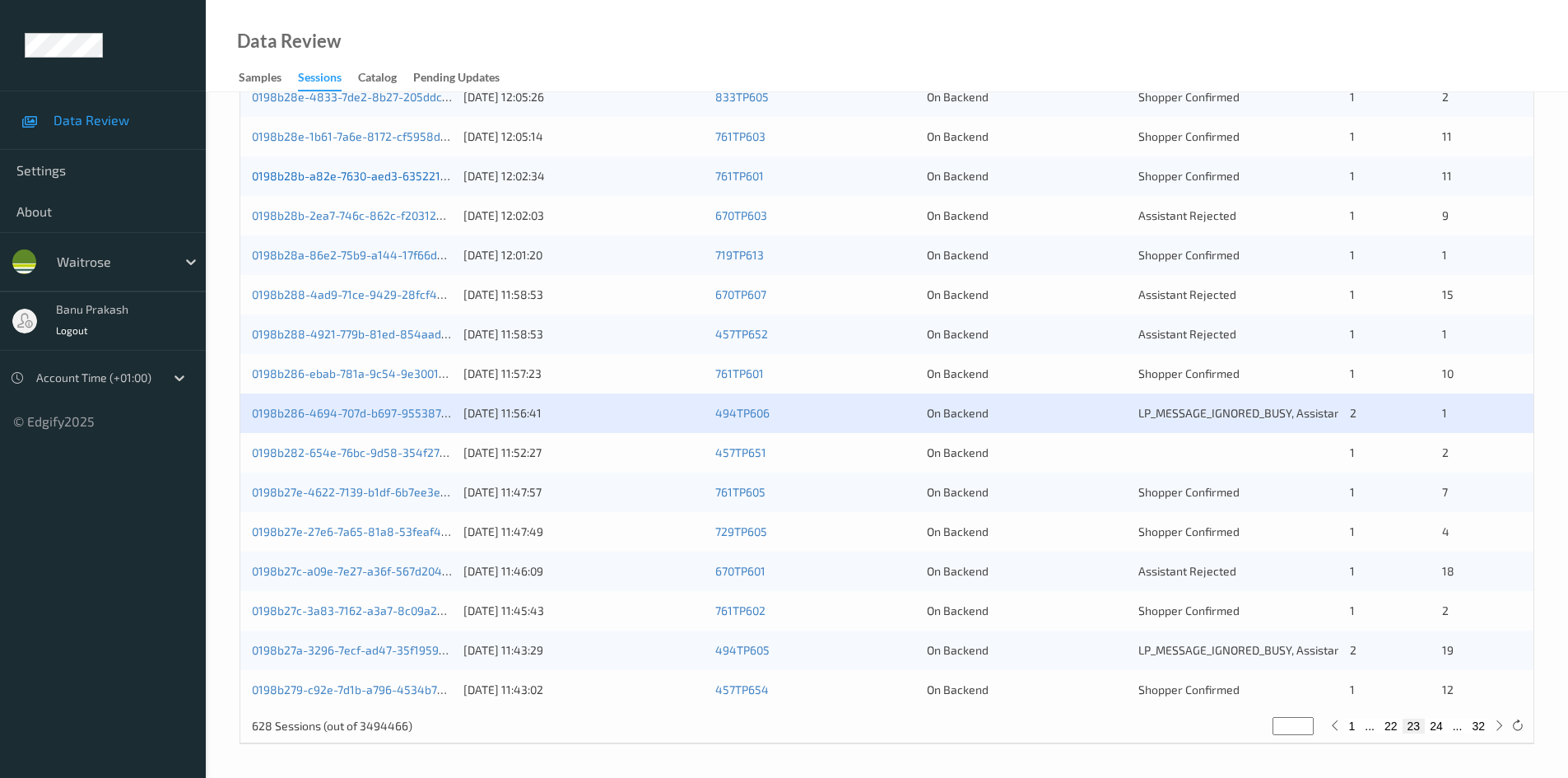
scroll to position [461, 0]
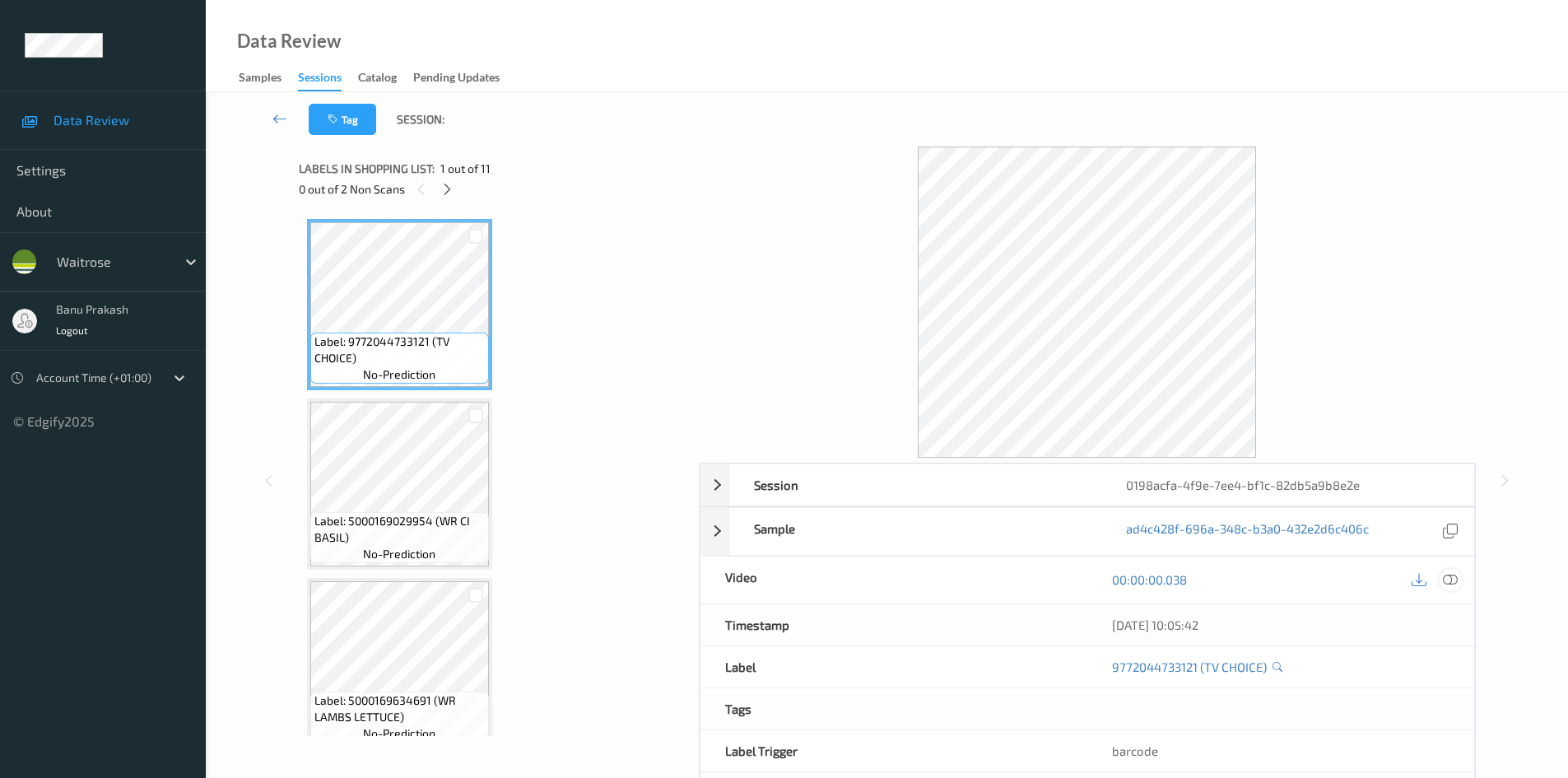
click at [1449, 583] on icon at bounding box center [1450, 579] width 15 height 15
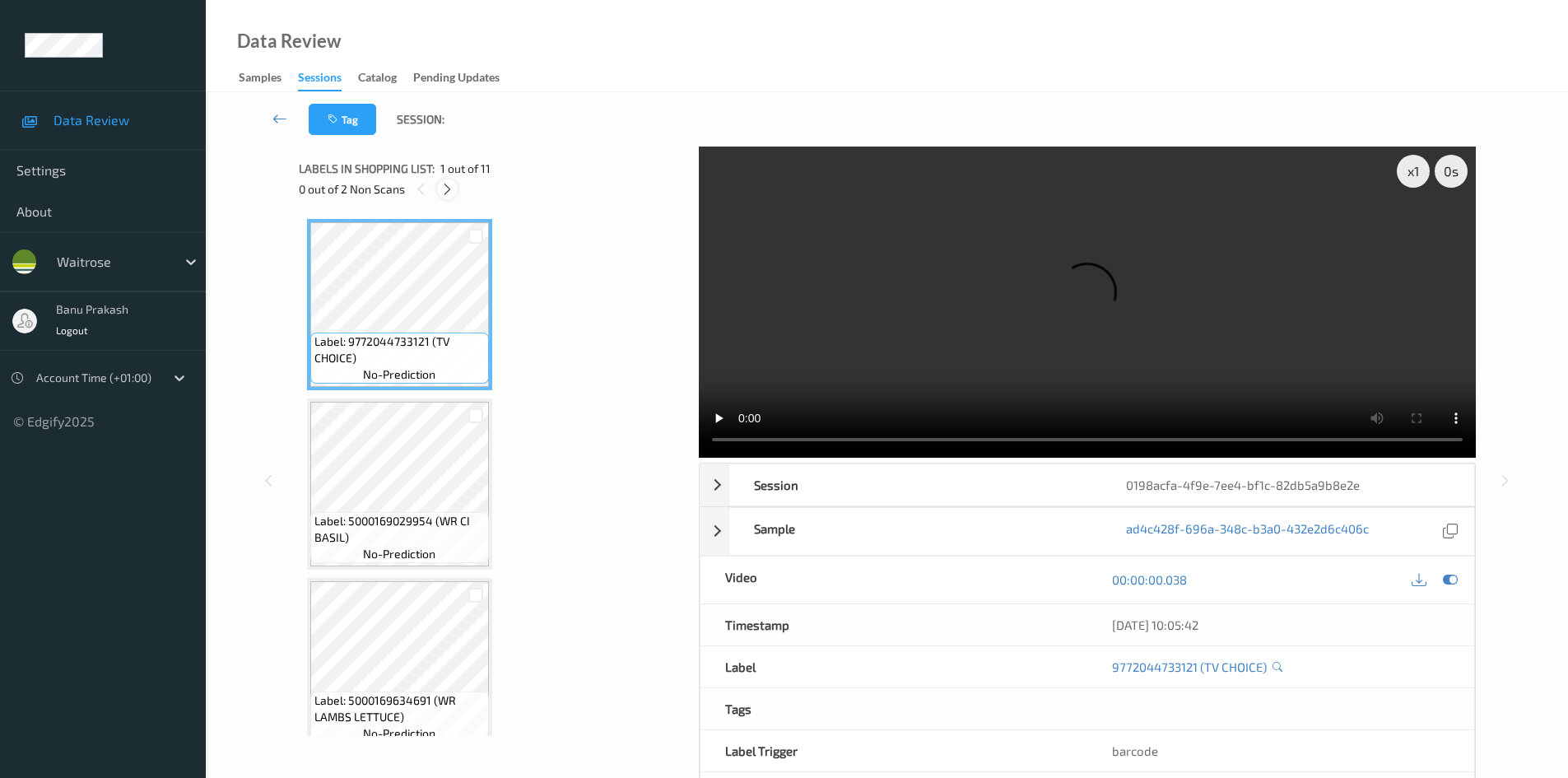
click at [450, 189] on icon at bounding box center [447, 189] width 14 height 15
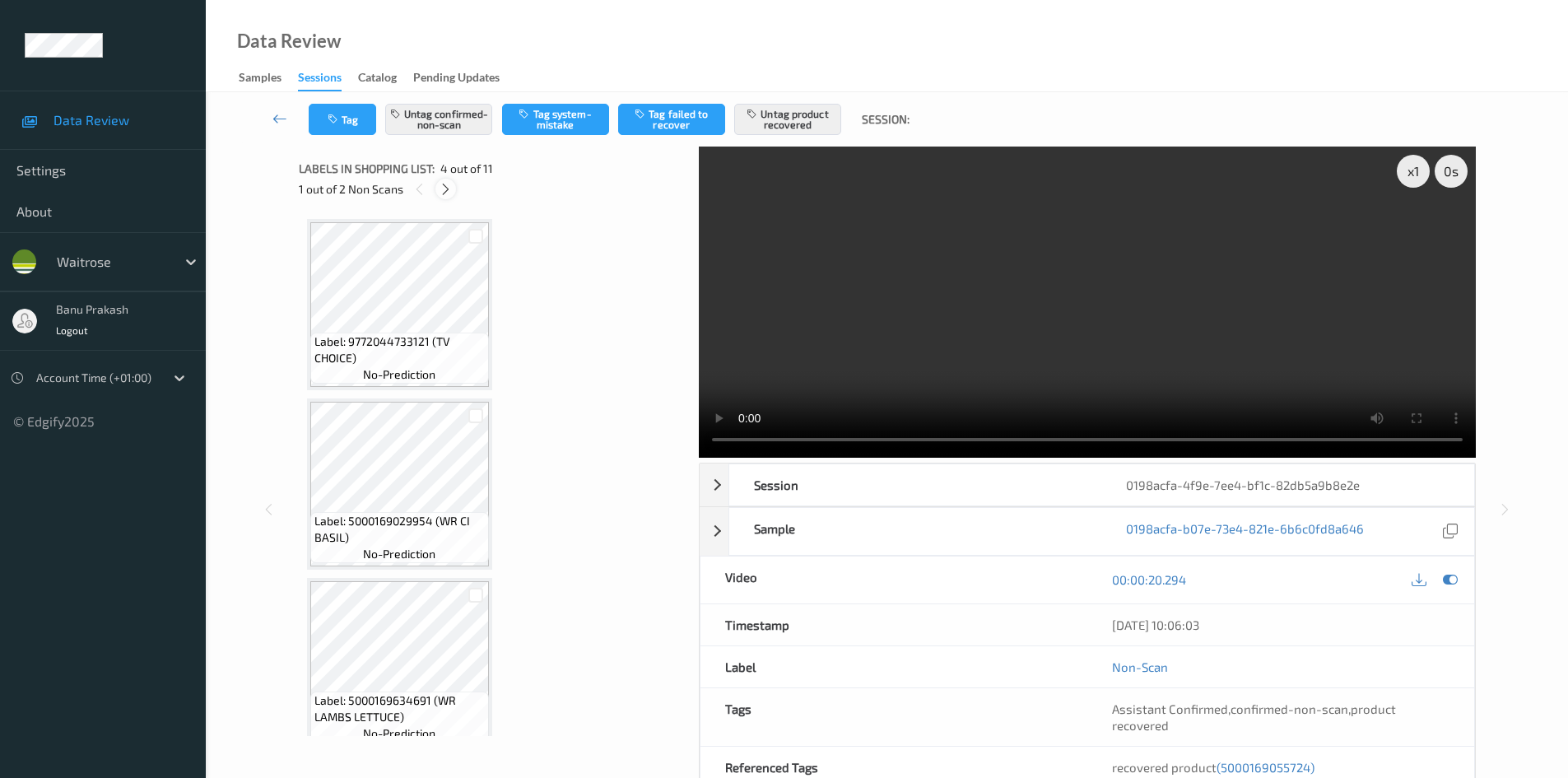
scroll to position [367, 0]
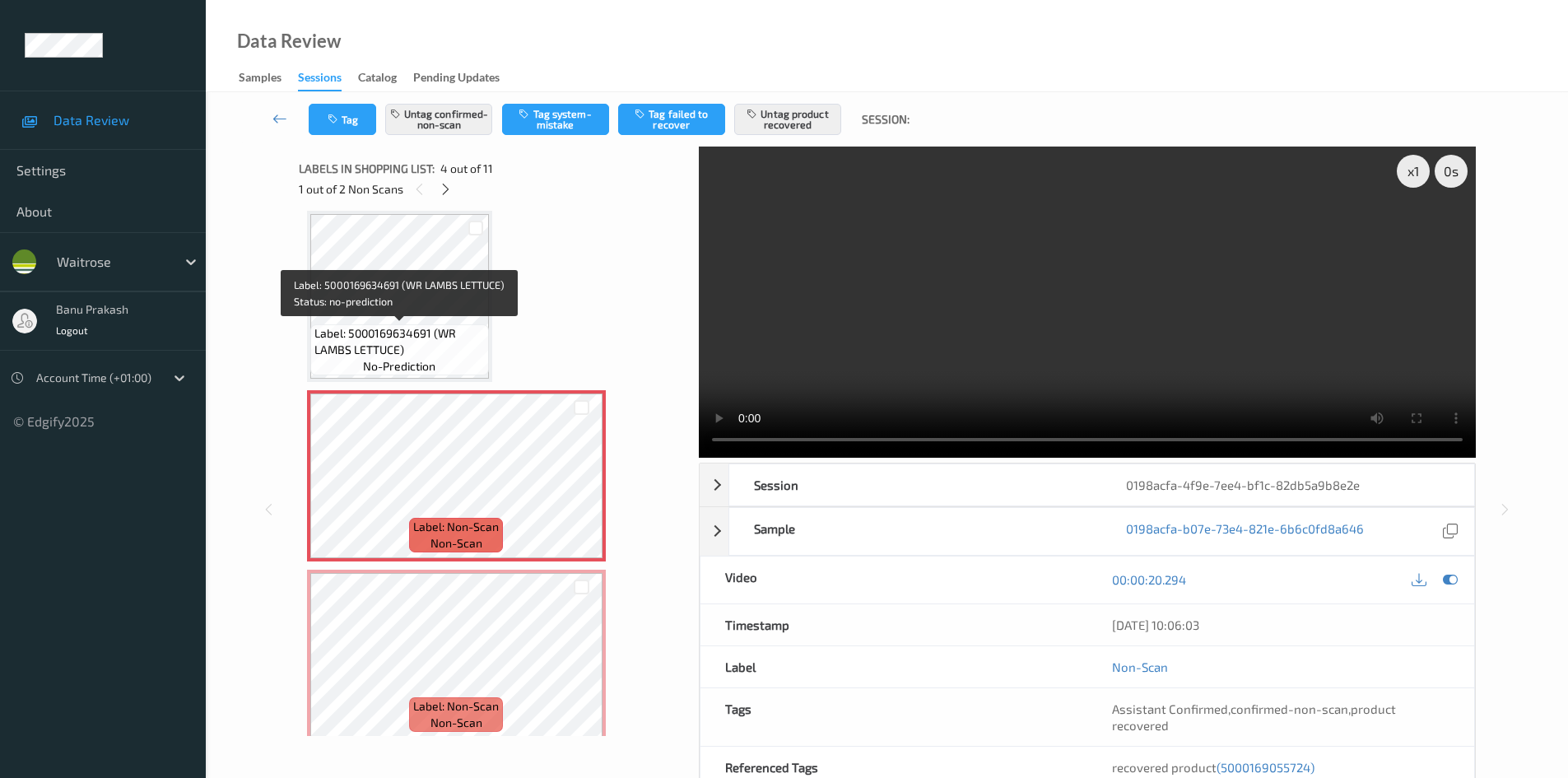
click at [451, 342] on span "Label: 5000169634691 (WR LAMBS LETTUCE)" at bounding box center [400, 341] width 170 height 32
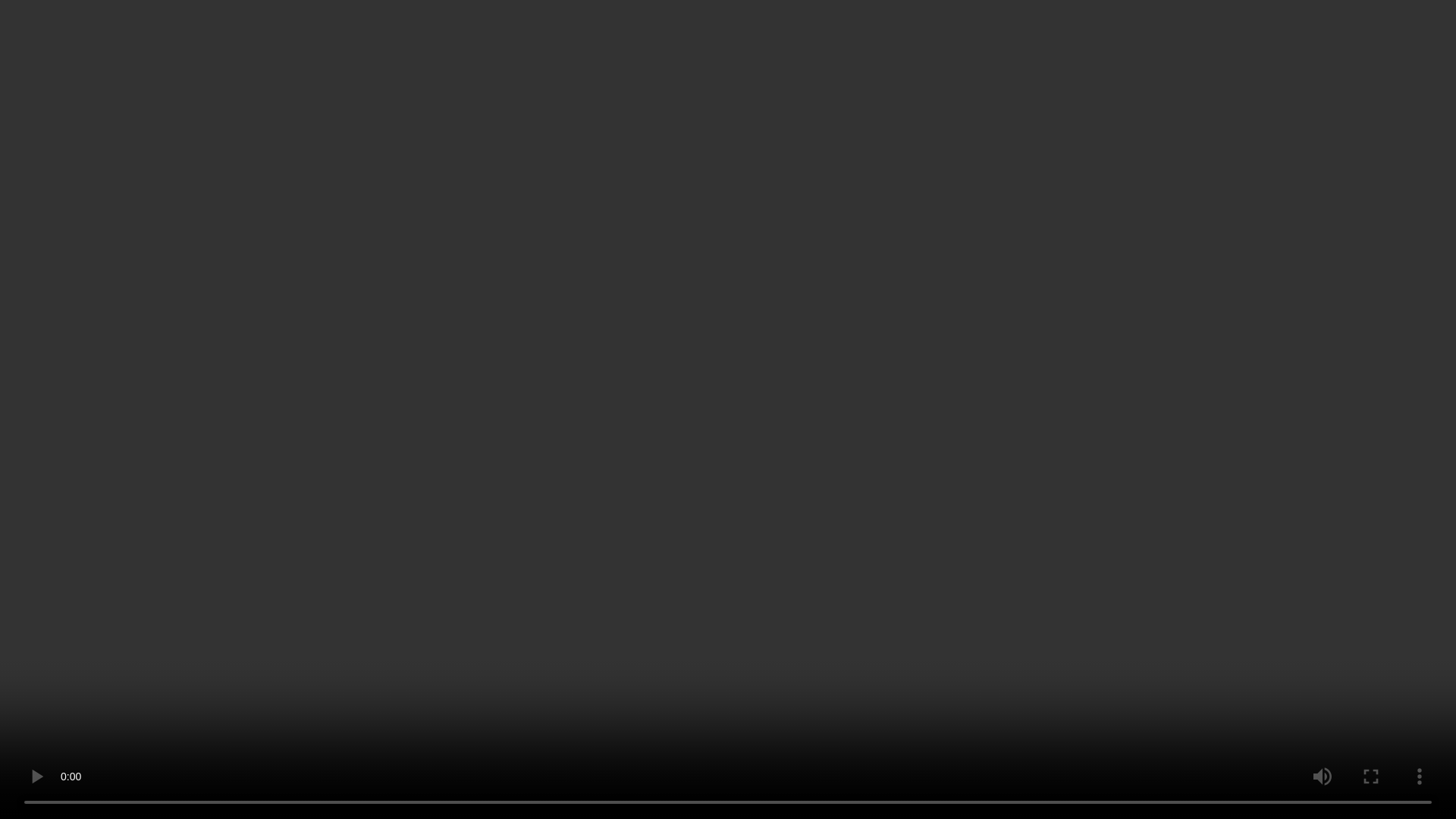
click at [778, 511] on video at bounding box center [728, 410] width 1456 height 819
click at [1162, 658] on video at bounding box center [728, 410] width 1456 height 819
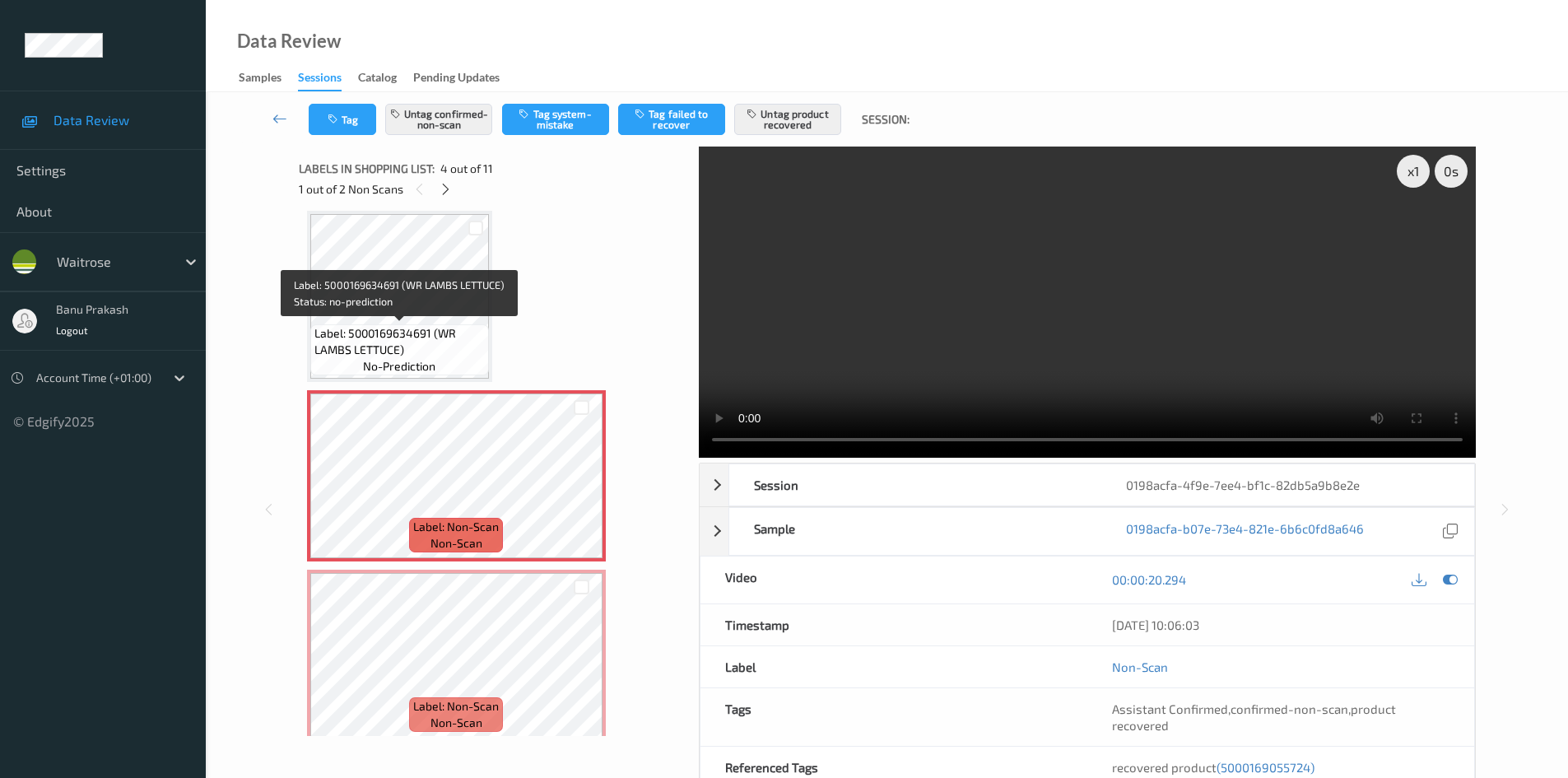
click at [426, 336] on span "Label: 5000169634691 (WR LAMBS LETTUCE)" at bounding box center [400, 341] width 170 height 32
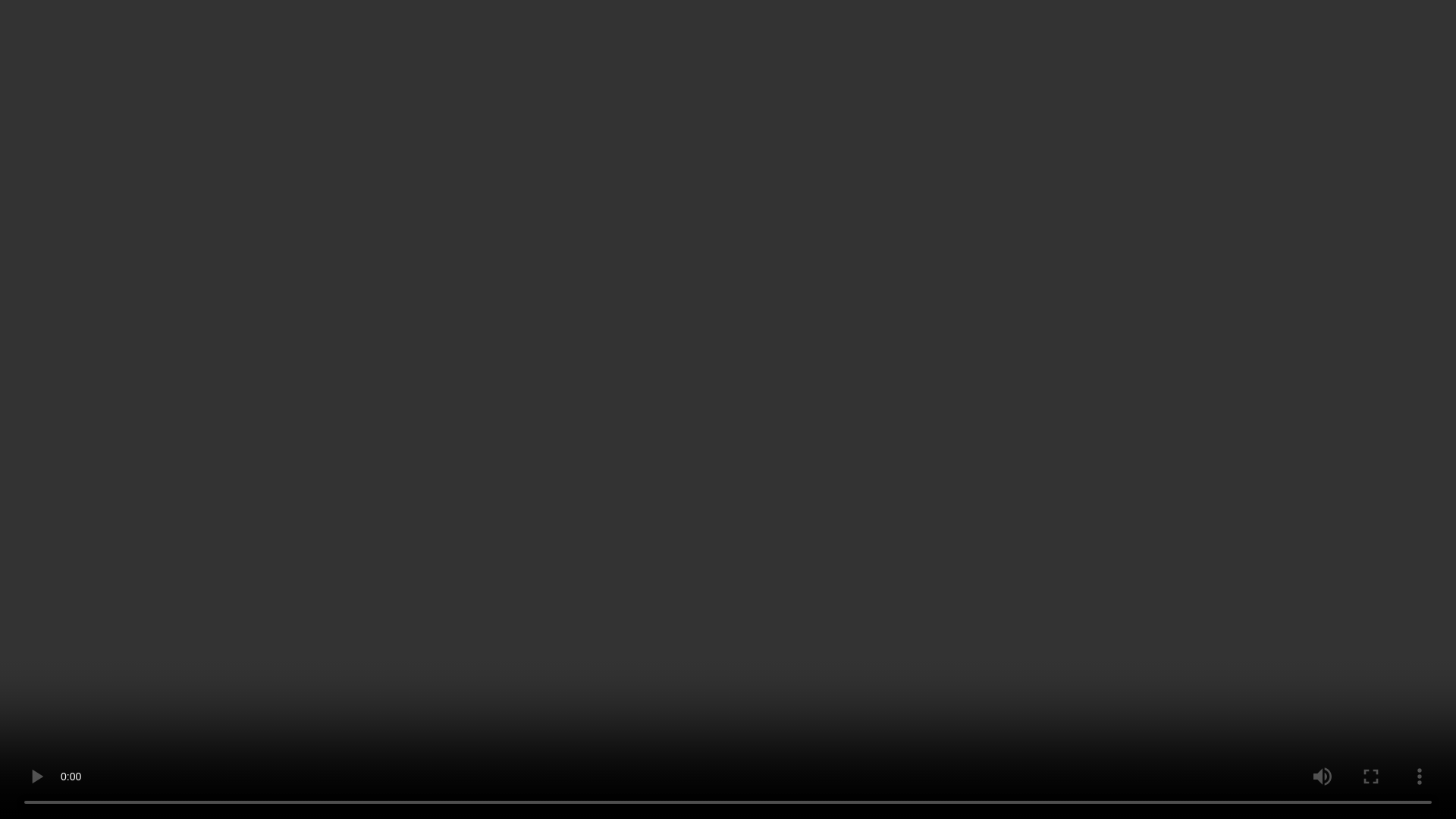
click at [865, 445] on video at bounding box center [728, 410] width 1456 height 819
click at [788, 610] on video at bounding box center [728, 410] width 1456 height 819
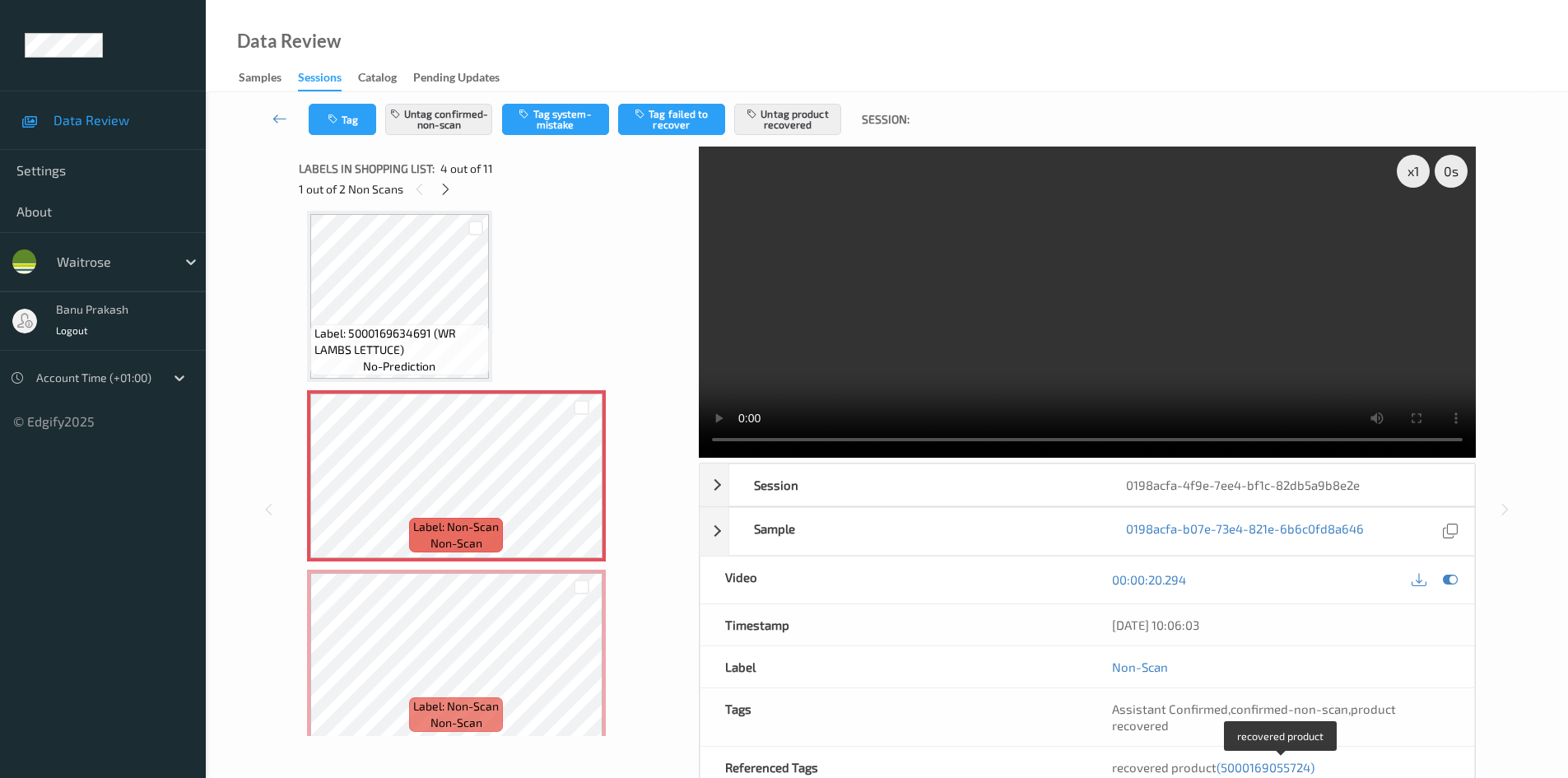
click at [1297, 772] on span "(5000169055724)" at bounding box center [1266, 767] width 98 height 15
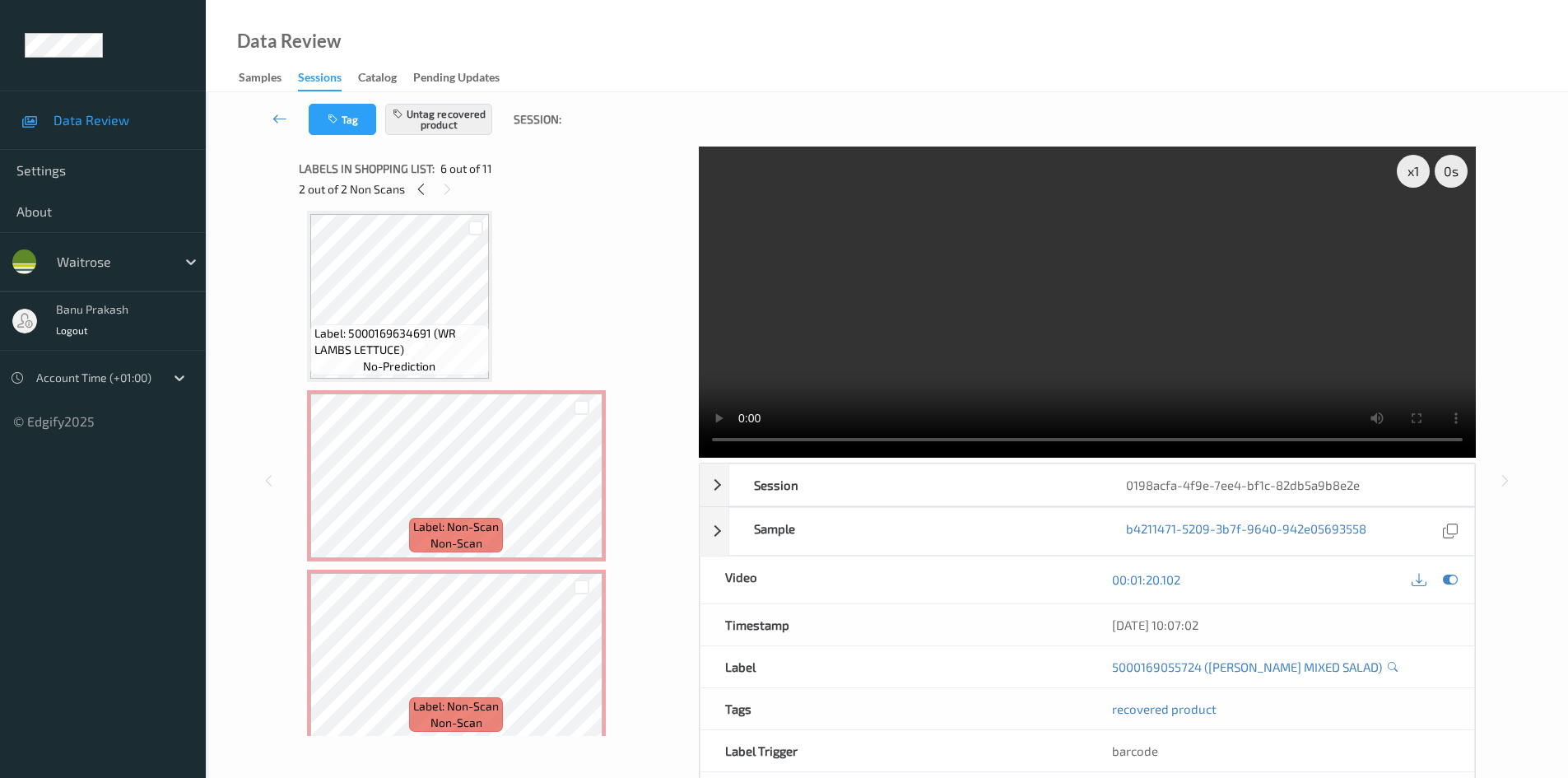
scroll to position [726, 0]
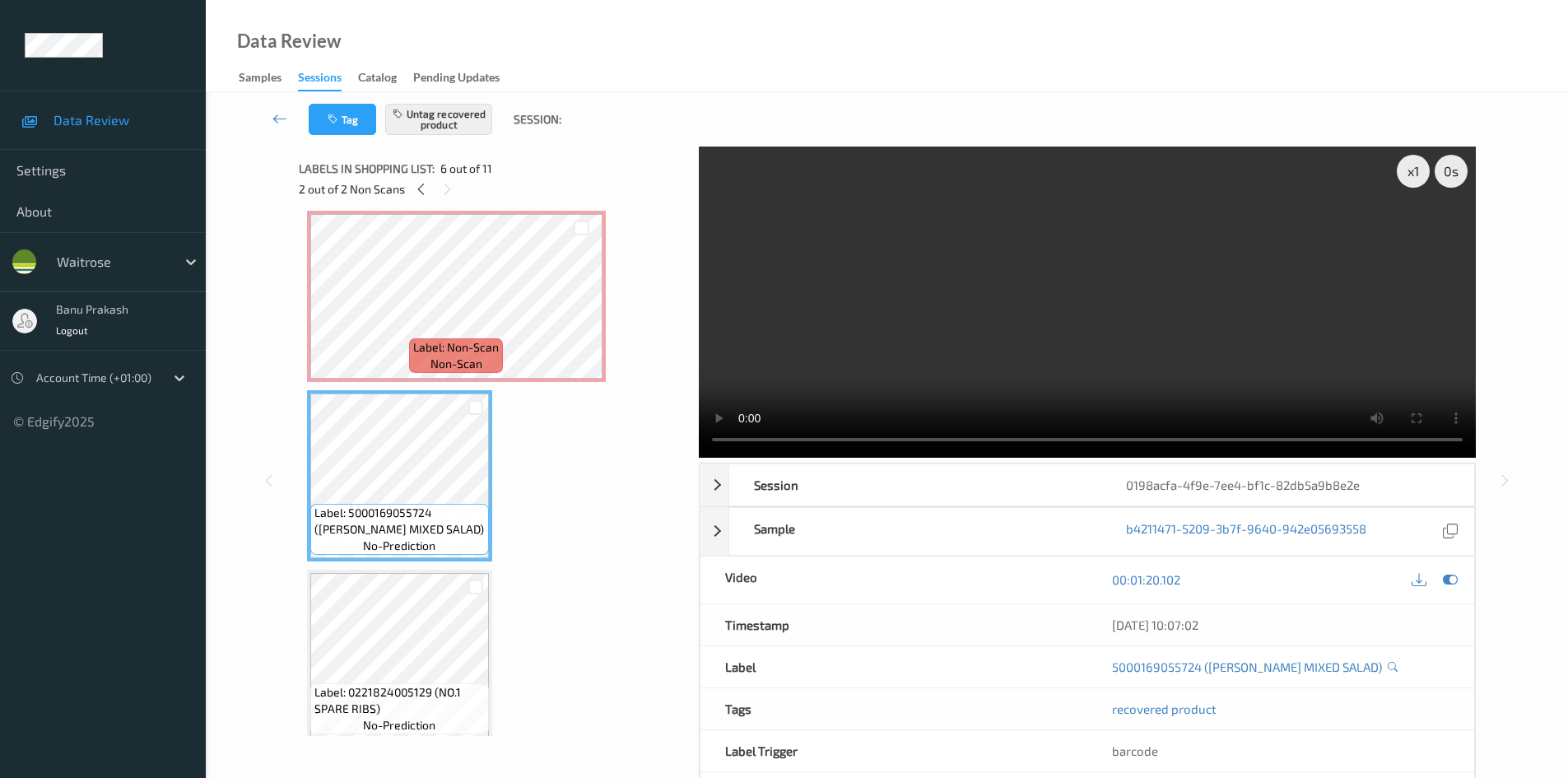
click at [900, 304] on video at bounding box center [1087, 302] width 777 height 311
click at [898, 308] on video at bounding box center [1087, 302] width 777 height 311
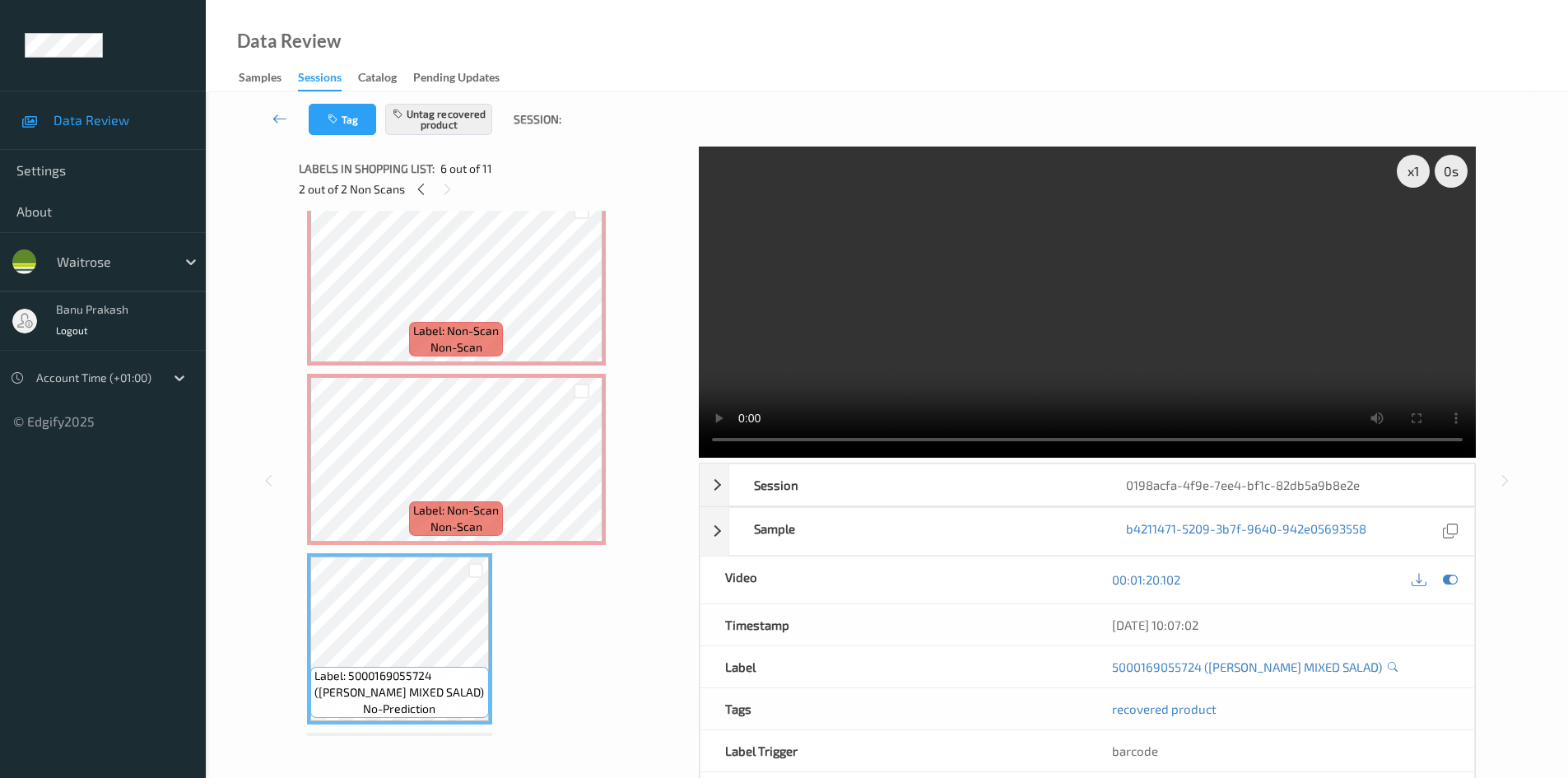
scroll to position [561, 0]
click at [473, 516] on span "Label: Non-Scan" at bounding box center [455, 512] width 85 height 17
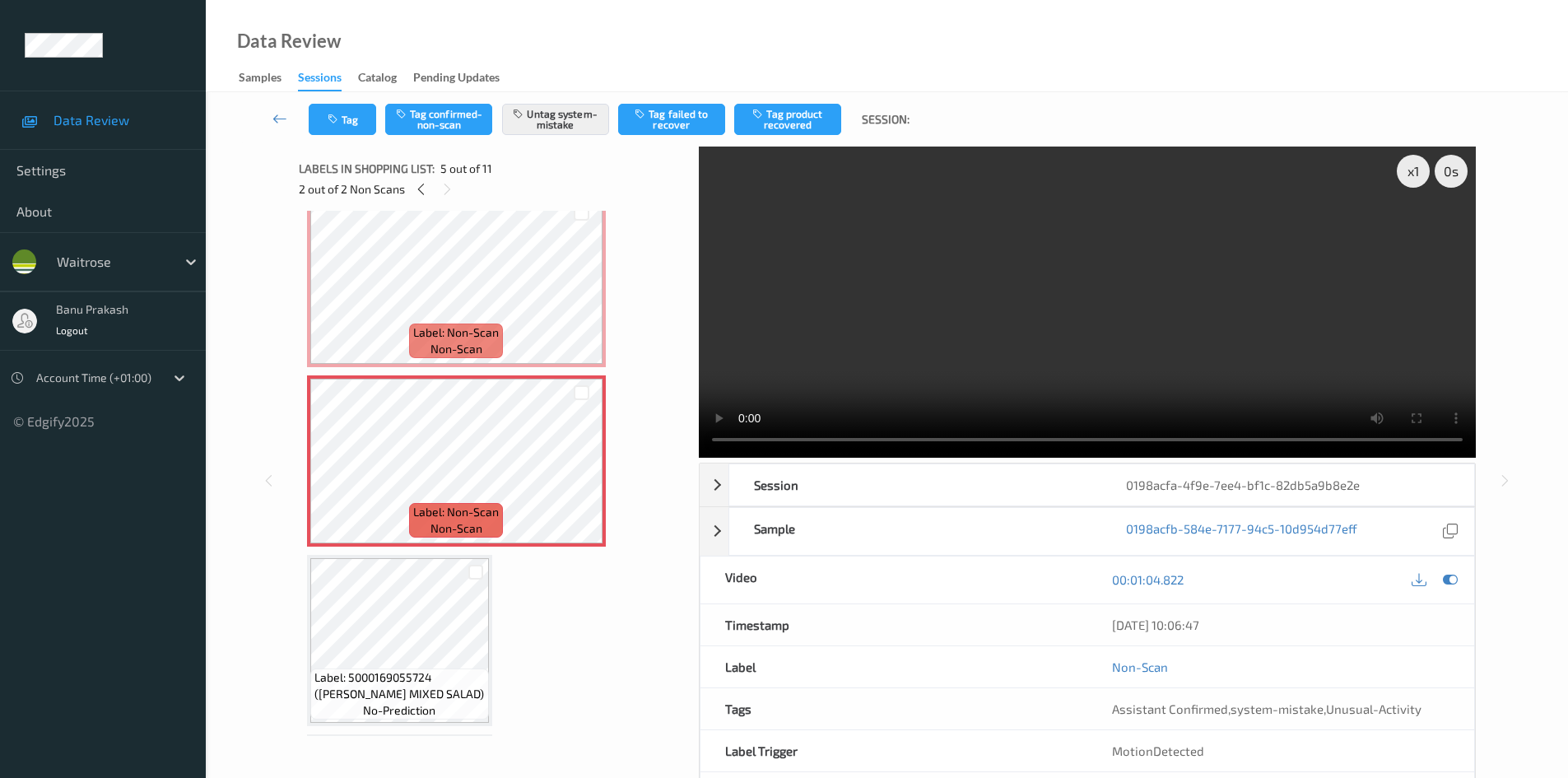
click at [1132, 360] on video at bounding box center [1087, 302] width 777 height 311
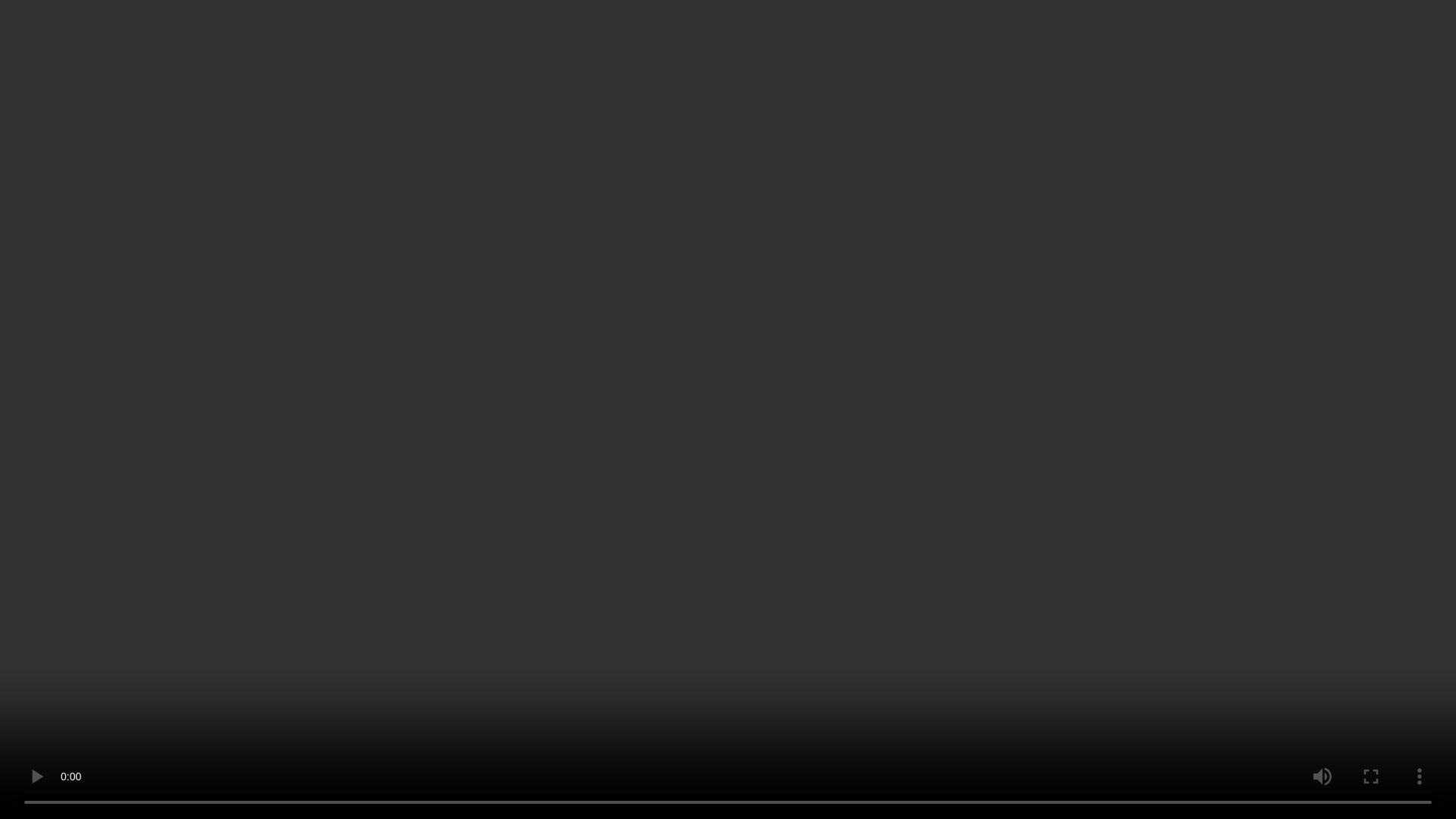
click at [721, 607] on video at bounding box center [728, 410] width 1456 height 819
click at [678, 524] on video at bounding box center [728, 410] width 1456 height 819
click at [721, 613] on video at bounding box center [728, 410] width 1456 height 819
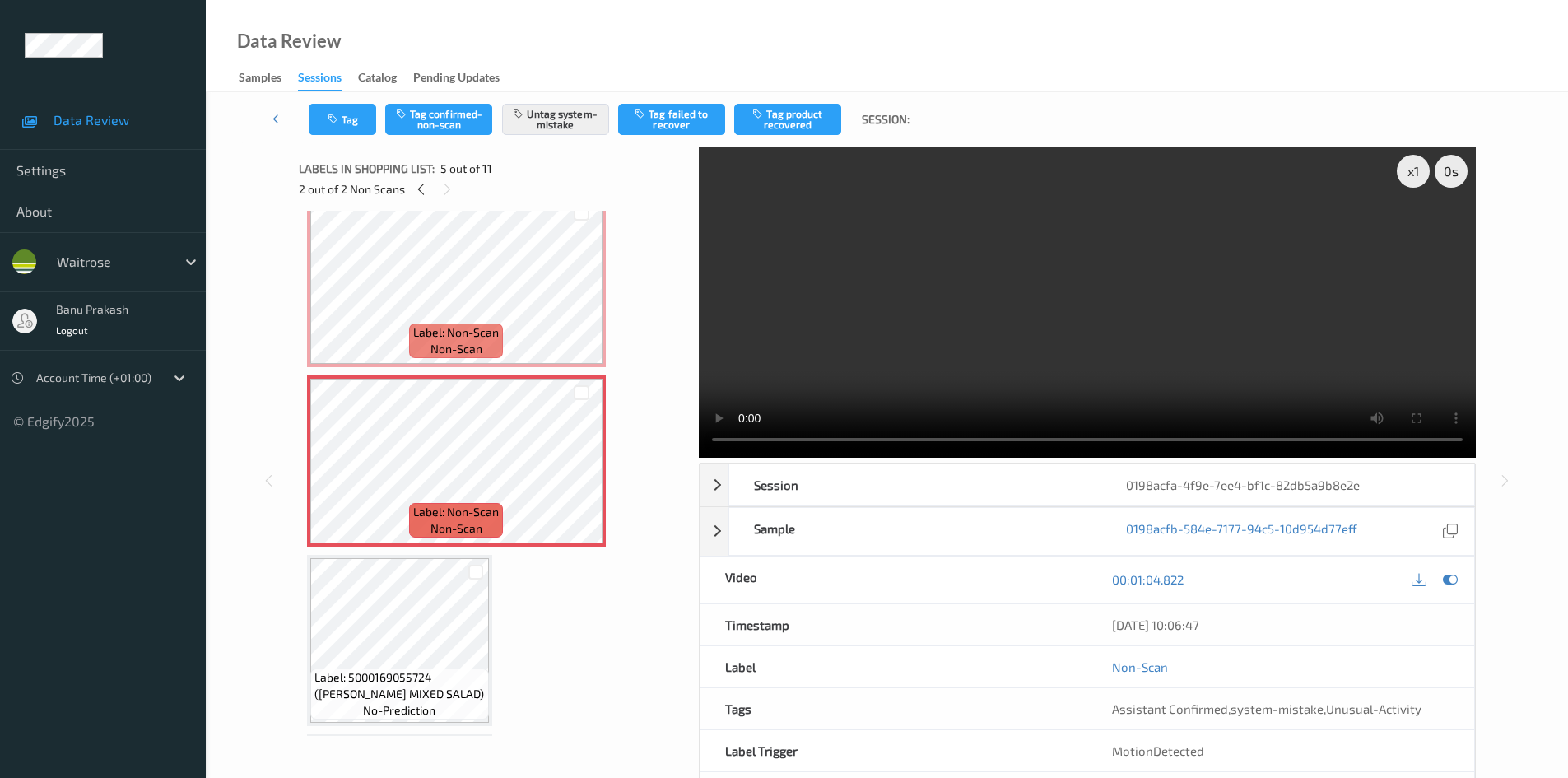
click at [1130, 334] on video at bounding box center [1087, 302] width 777 height 311
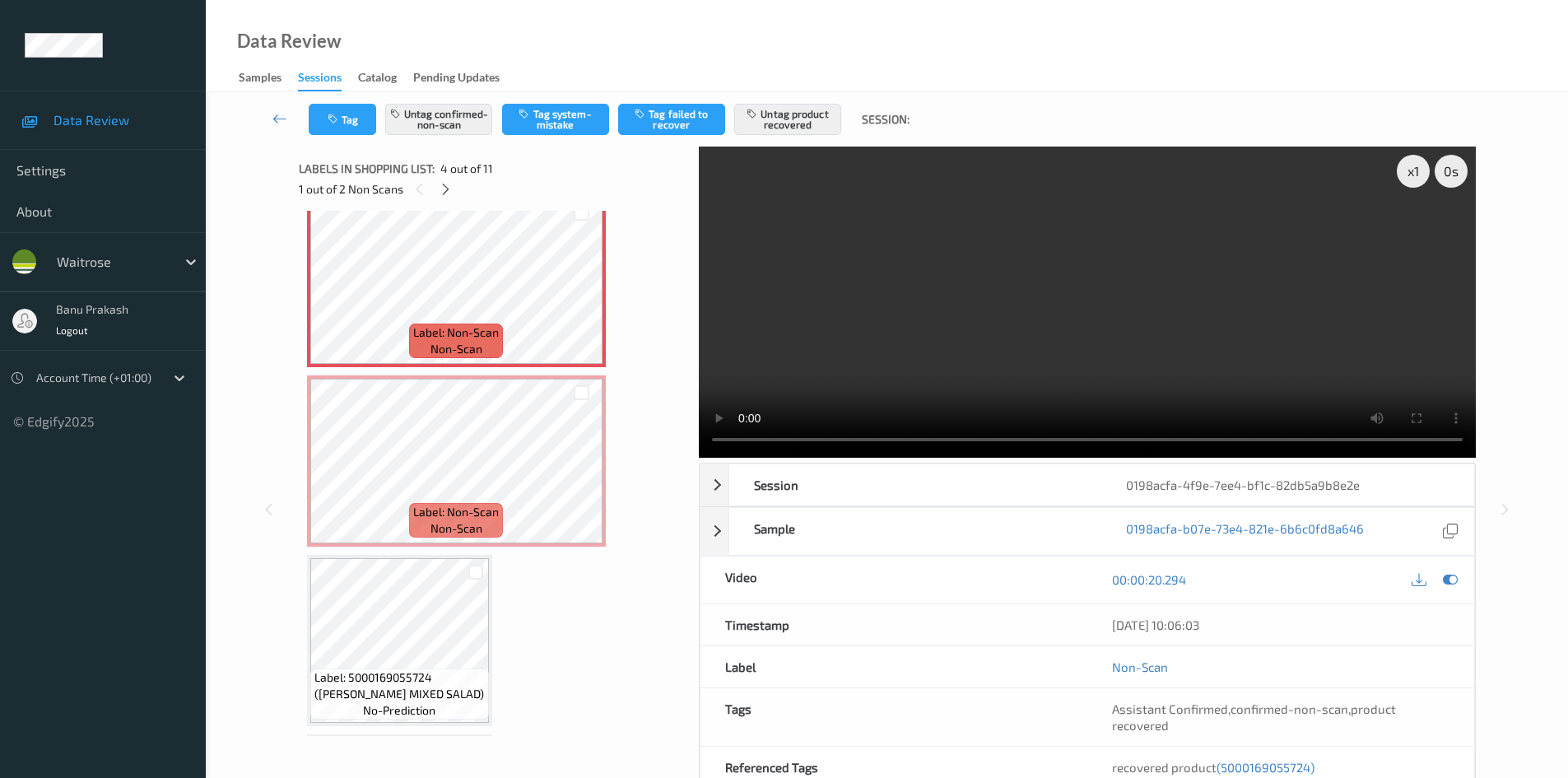
click at [1064, 318] on video at bounding box center [1087, 302] width 777 height 311
click at [1278, 773] on span "(5000169055724)" at bounding box center [1266, 767] width 98 height 15
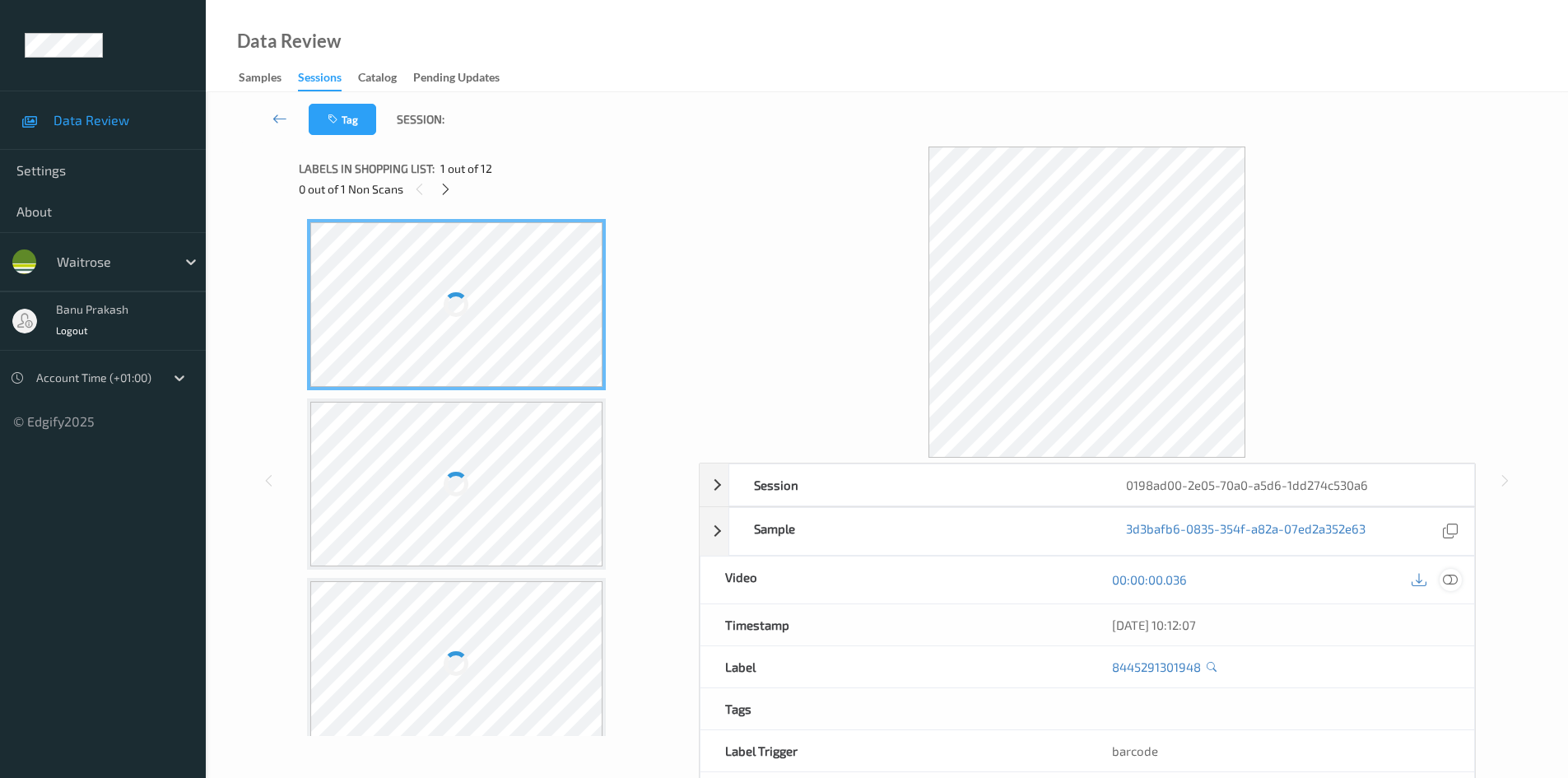
click at [1452, 582] on icon at bounding box center [1450, 579] width 15 height 15
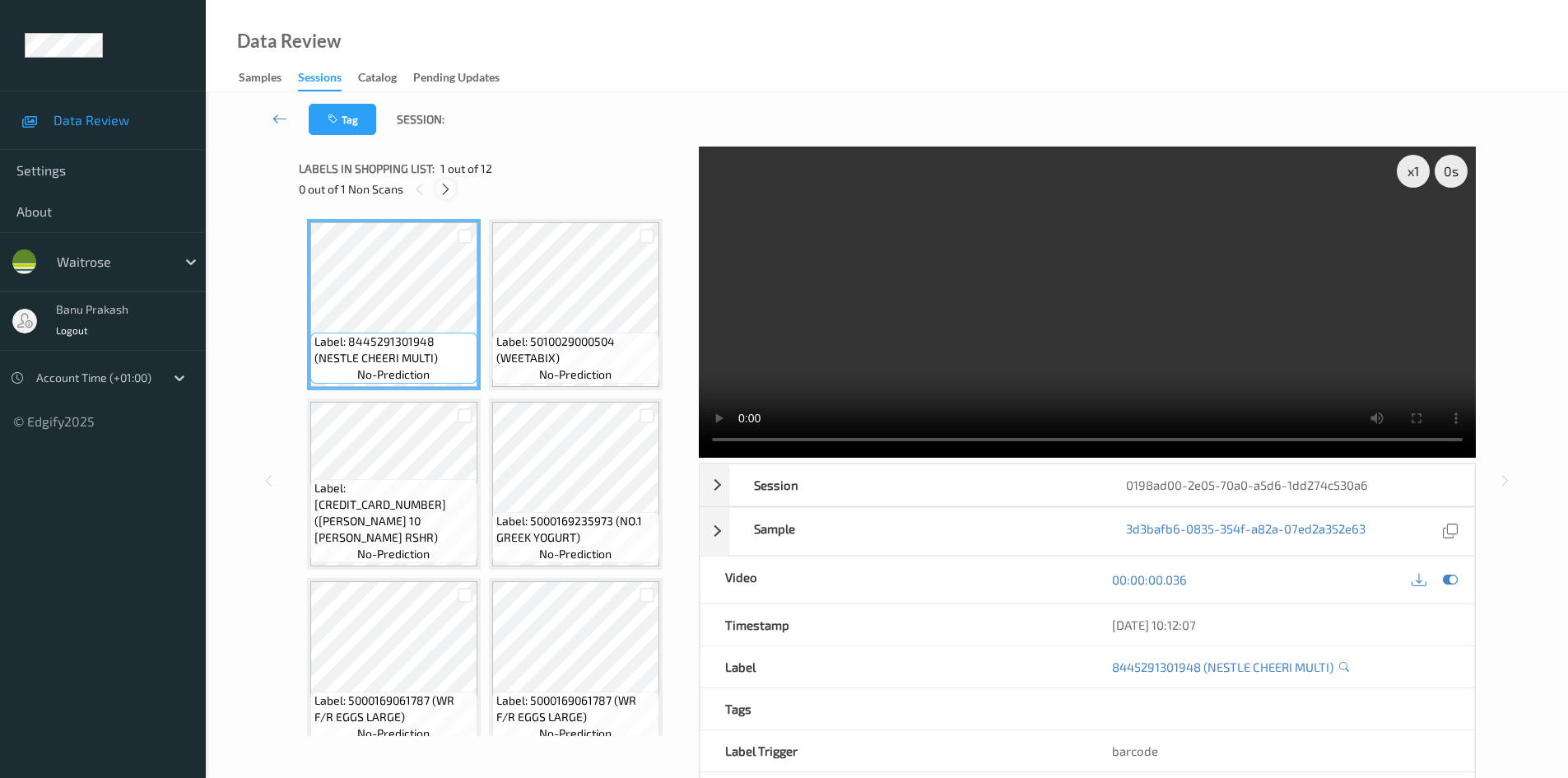
click at [446, 192] on icon at bounding box center [446, 189] width 14 height 15
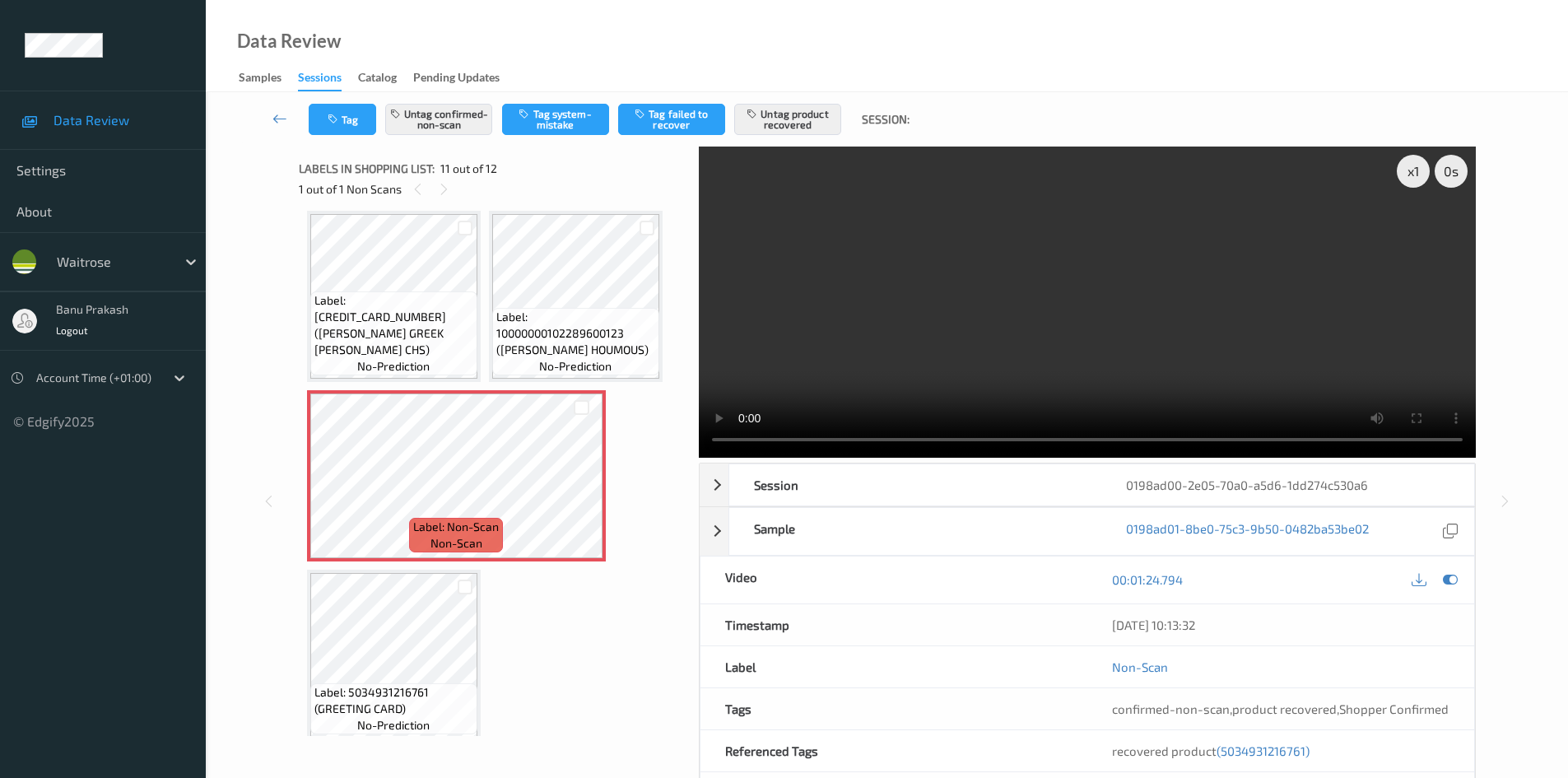
click at [1070, 337] on video at bounding box center [1087, 302] width 777 height 311
click at [583, 487] on icon at bounding box center [582, 489] width 14 height 15
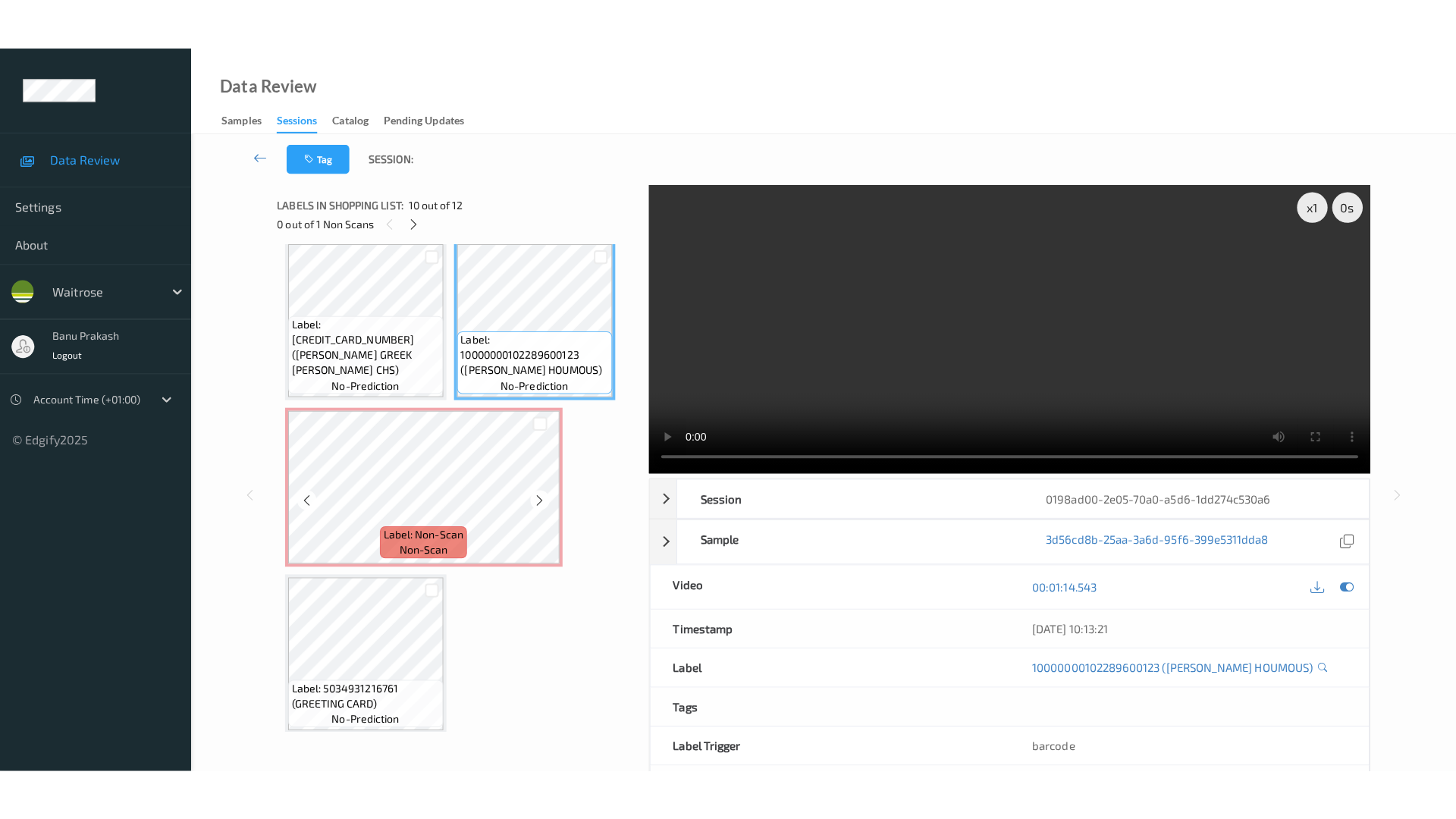
scroll to position [681, 0]
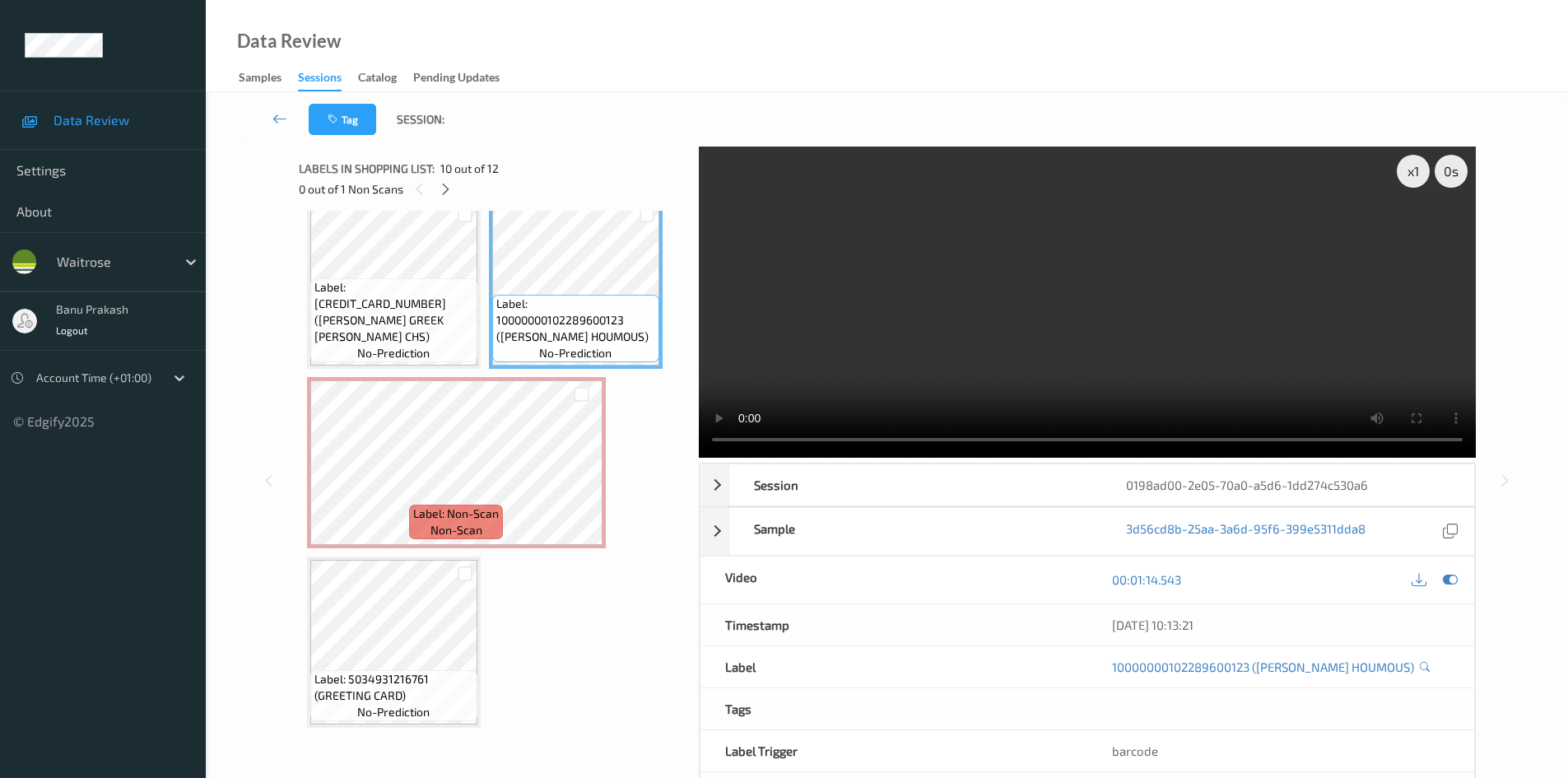
click at [1065, 280] on video at bounding box center [1087, 302] width 777 height 311
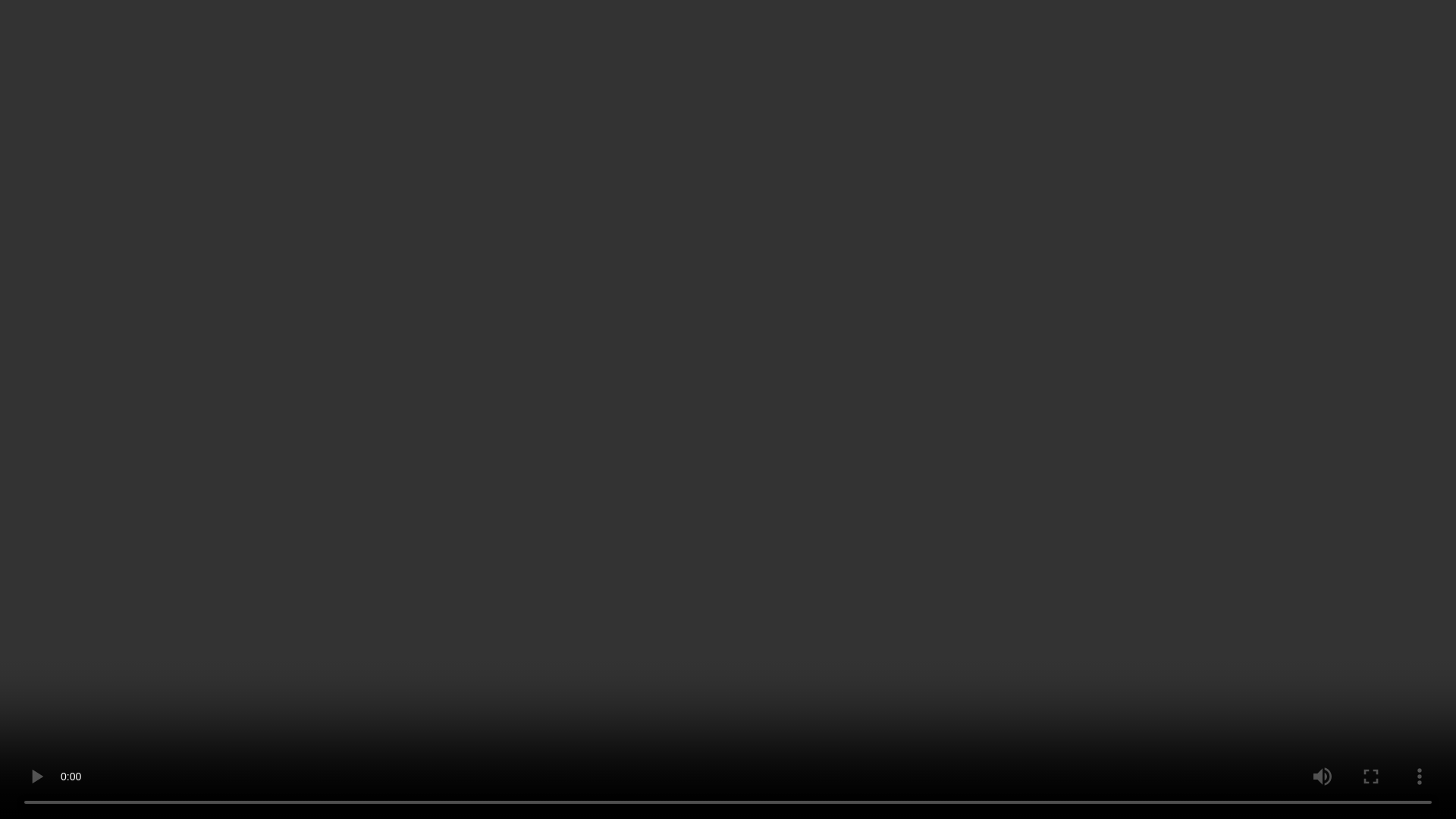
click at [1108, 442] on video at bounding box center [728, 410] width 1456 height 819
click at [1152, 656] on video at bounding box center [728, 410] width 1456 height 819
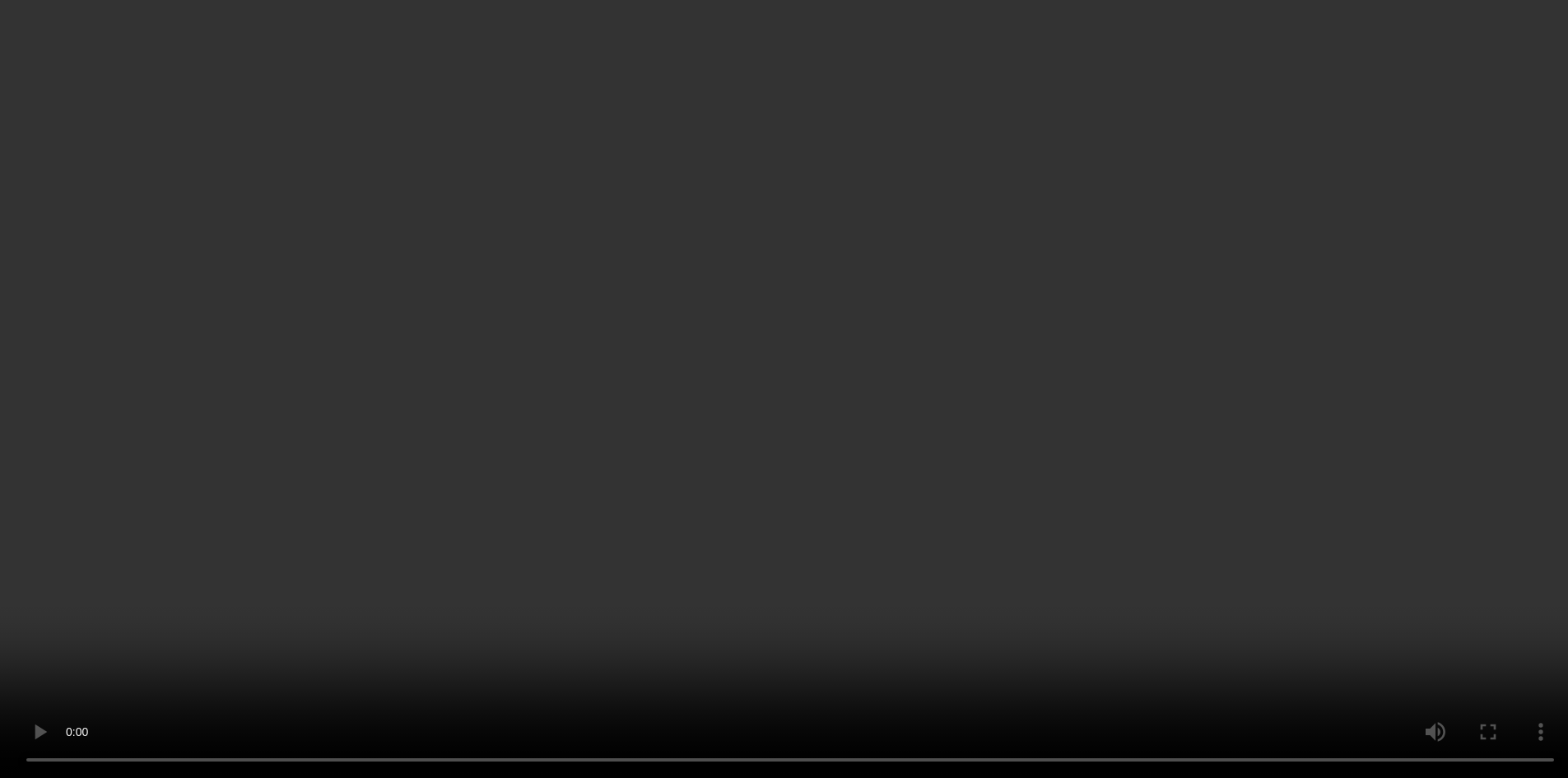
scroll to position [739, 0]
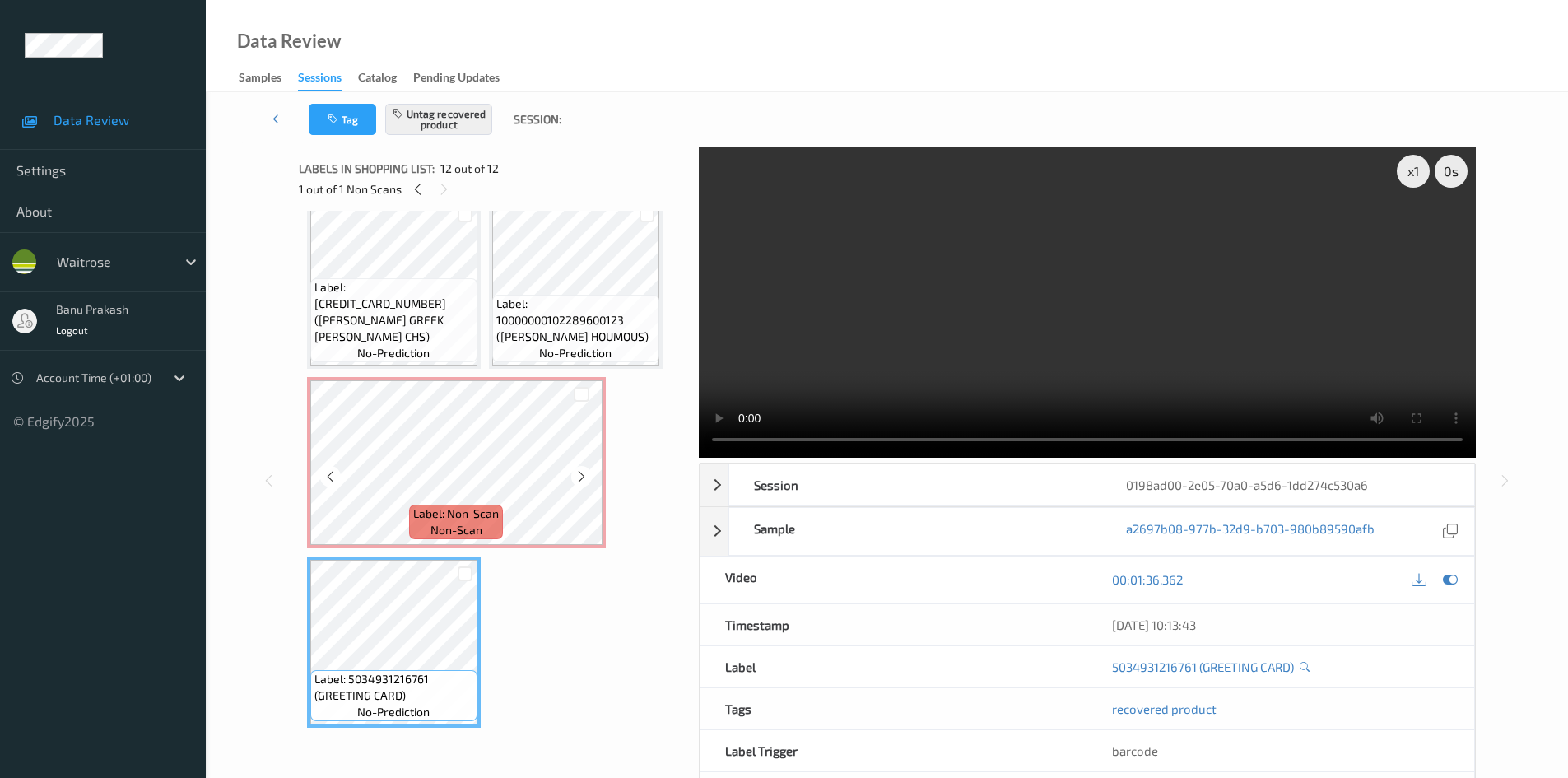
click at [415, 546] on div "Label: Non-Scan non-scan" at bounding box center [457, 462] width 299 height 171
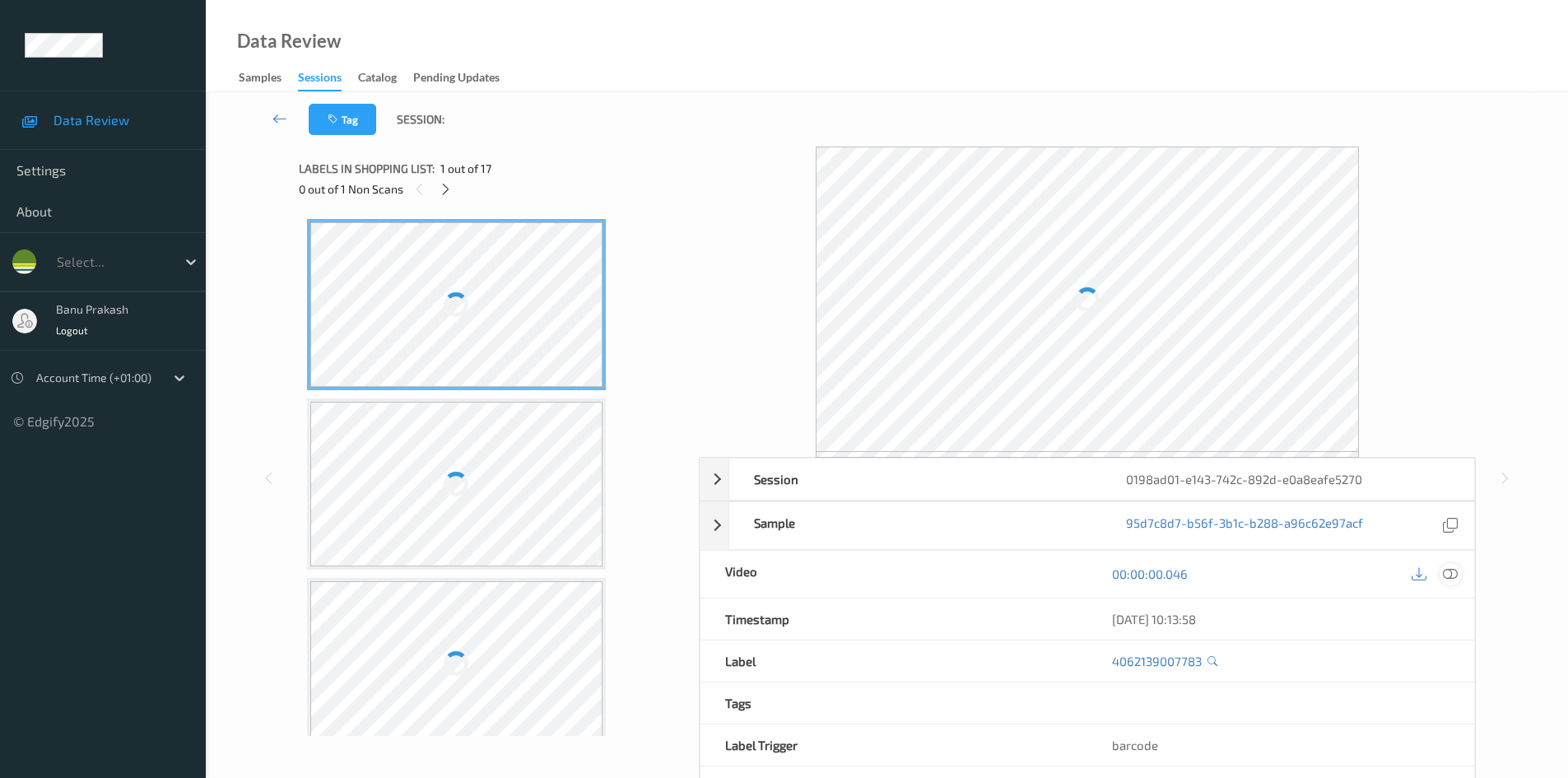
click at [1456, 573] on icon at bounding box center [1450, 573] width 15 height 15
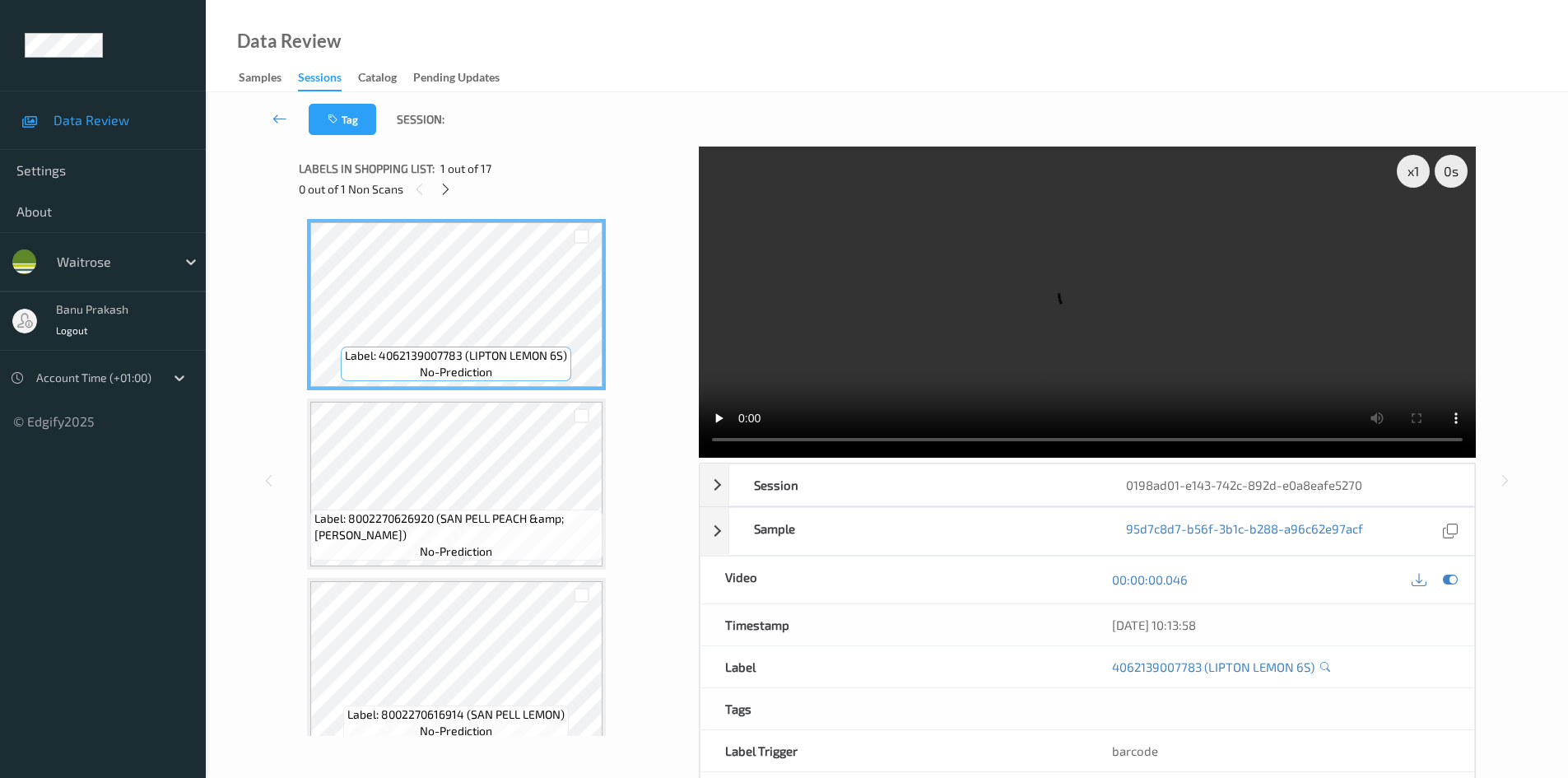
click at [449, 200] on div "Labels in shopping list: 1 out of 17 0 out of 1 Non Scans" at bounding box center [493, 178] width 388 height 64
click at [444, 194] on icon at bounding box center [446, 189] width 14 height 15
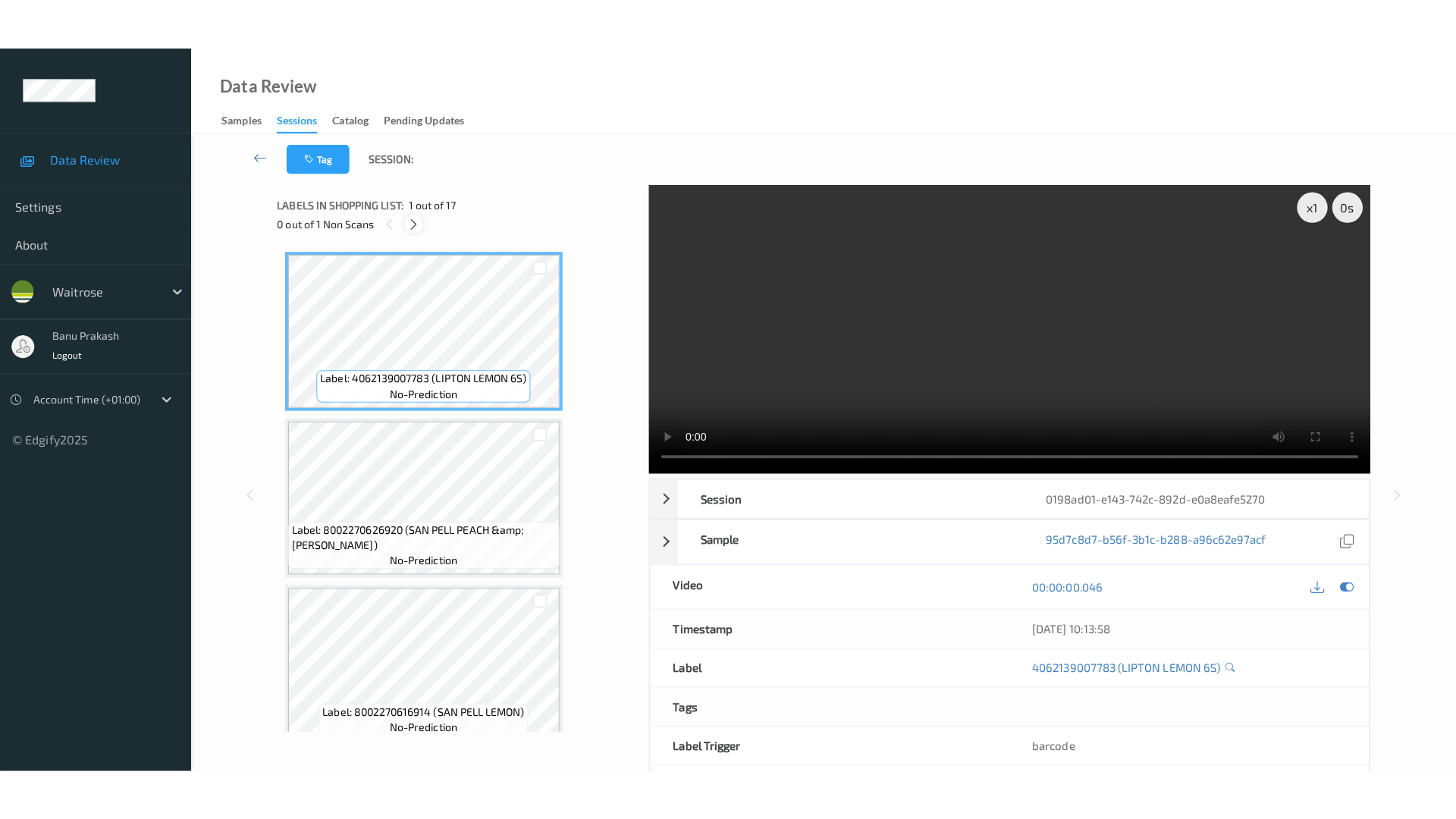
scroll to position [2323, 0]
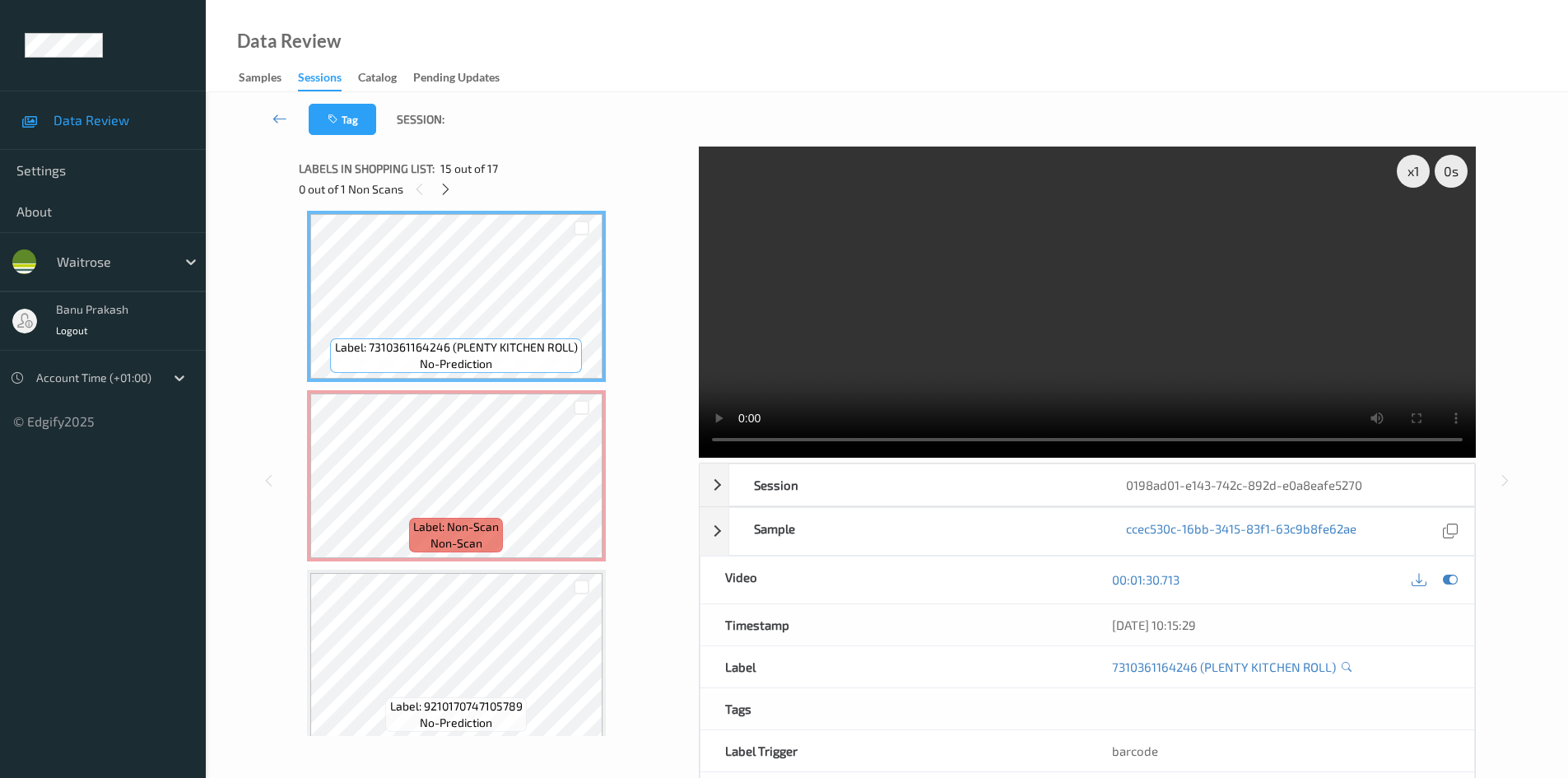
click at [1105, 303] on video at bounding box center [1087, 302] width 777 height 311
click at [903, 341] on video at bounding box center [1087, 302] width 777 height 311
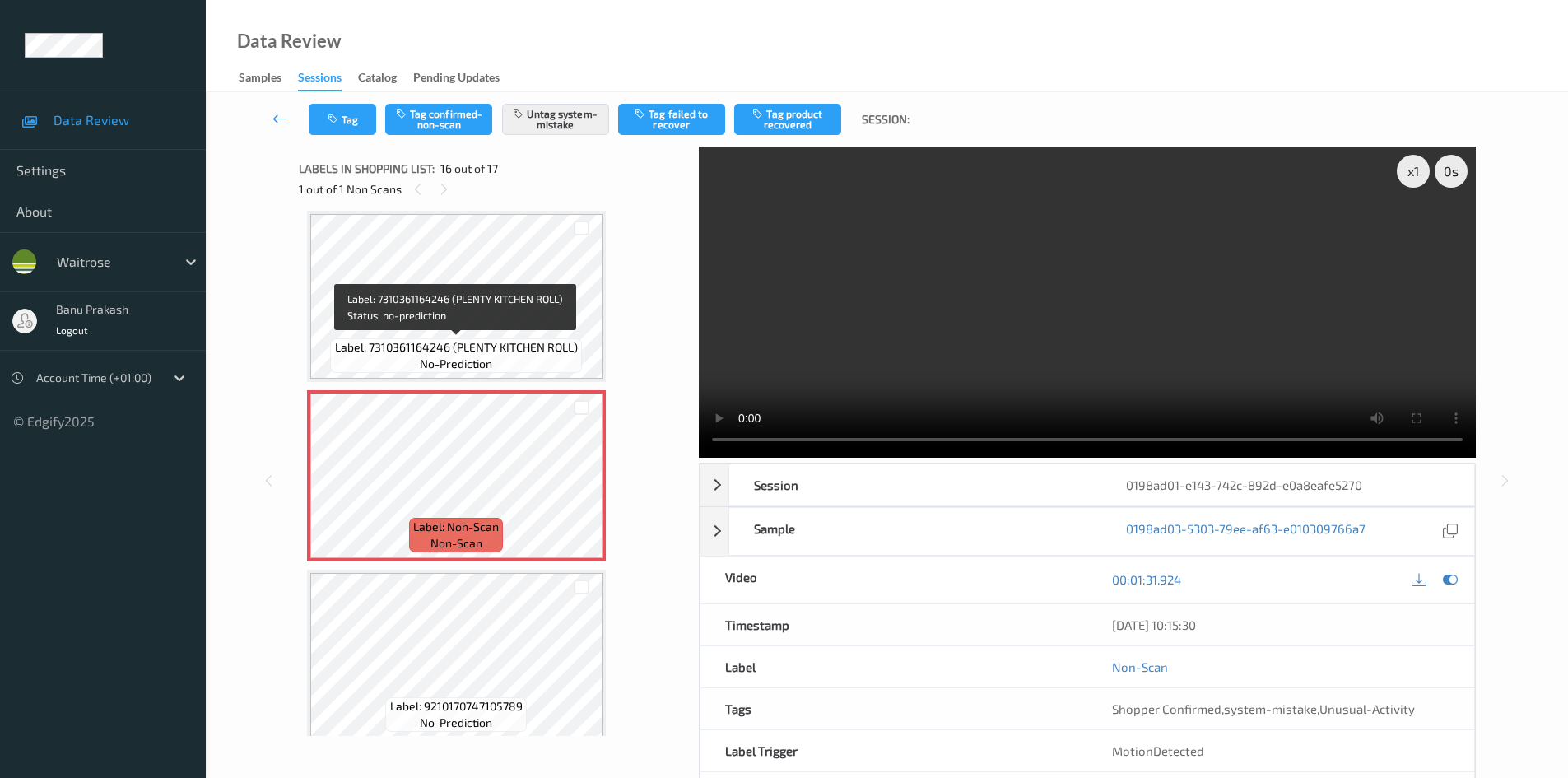
click at [409, 363] on div "Label: 7310361164246 (PLENTY KITCHEN ROLL) no-prediction" at bounding box center [456, 355] width 251 height 34
drag, startPoint x: 892, startPoint y: 379, endPoint x: 846, endPoint y: 377, distance: 46.0
click at [887, 379] on video at bounding box center [1087, 302] width 777 height 311
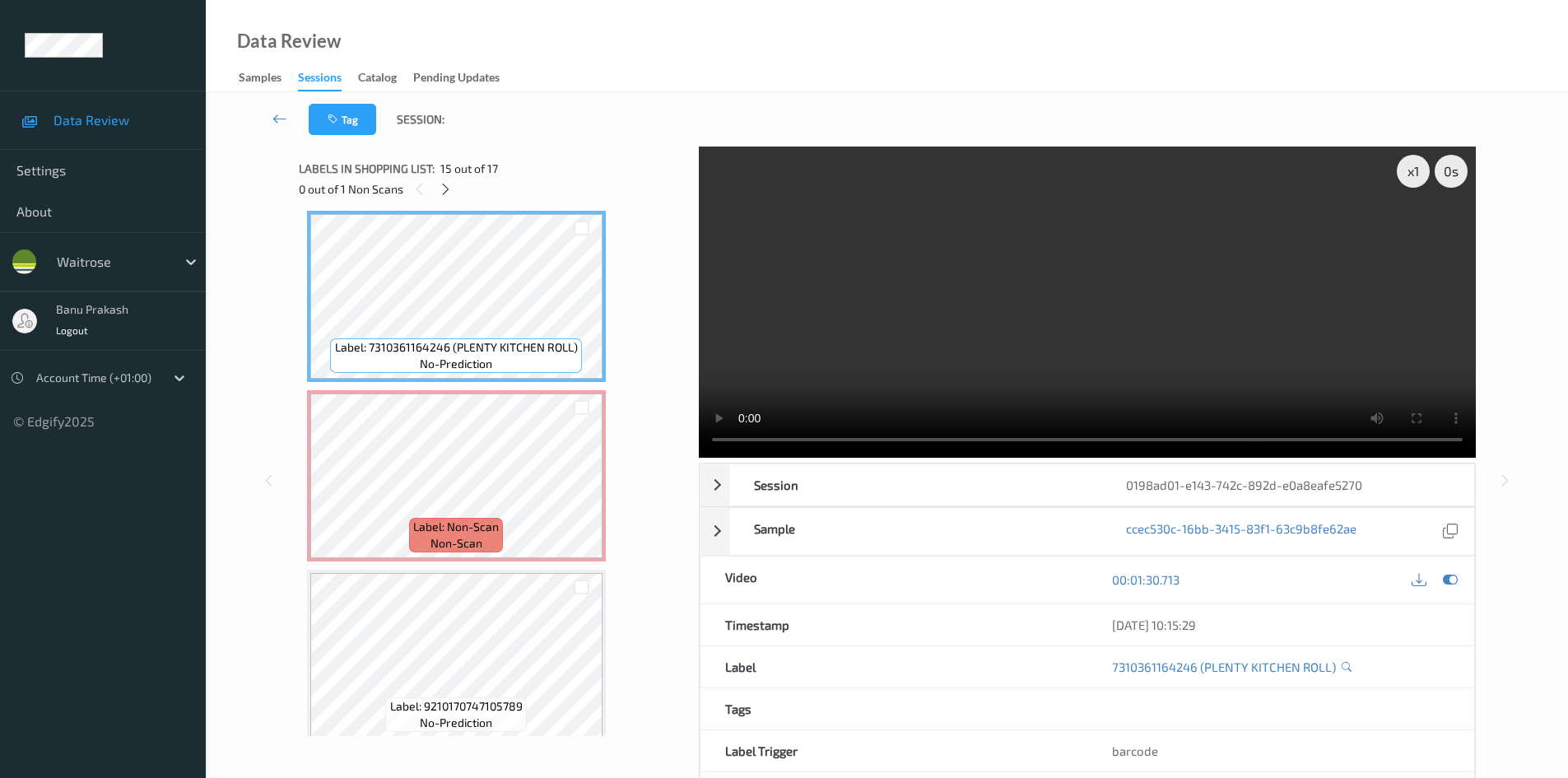
scroll to position [2422, 0]
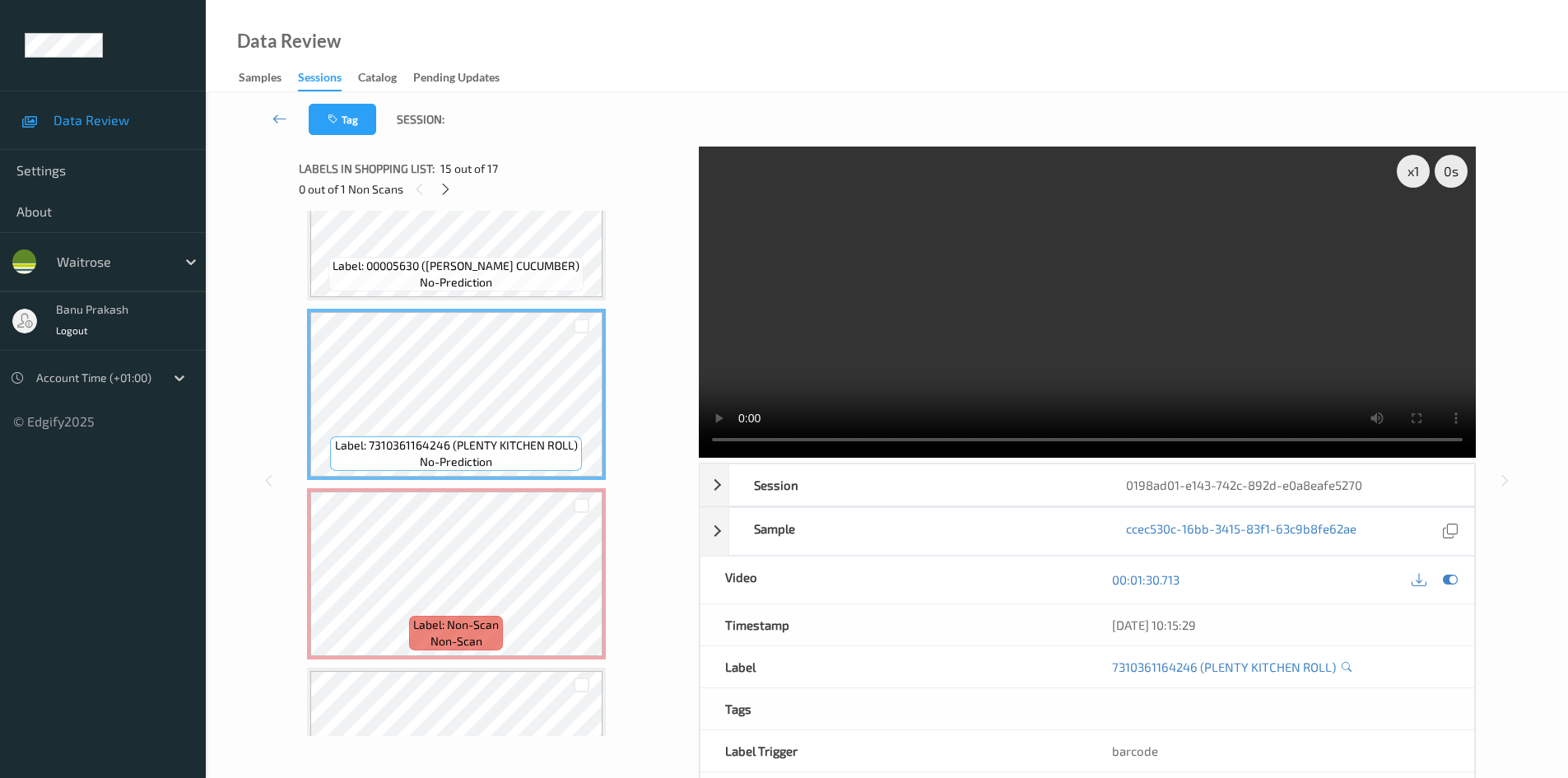
click at [915, 273] on video at bounding box center [1087, 302] width 777 height 311
click at [1044, 343] on video at bounding box center [1087, 302] width 777 height 311
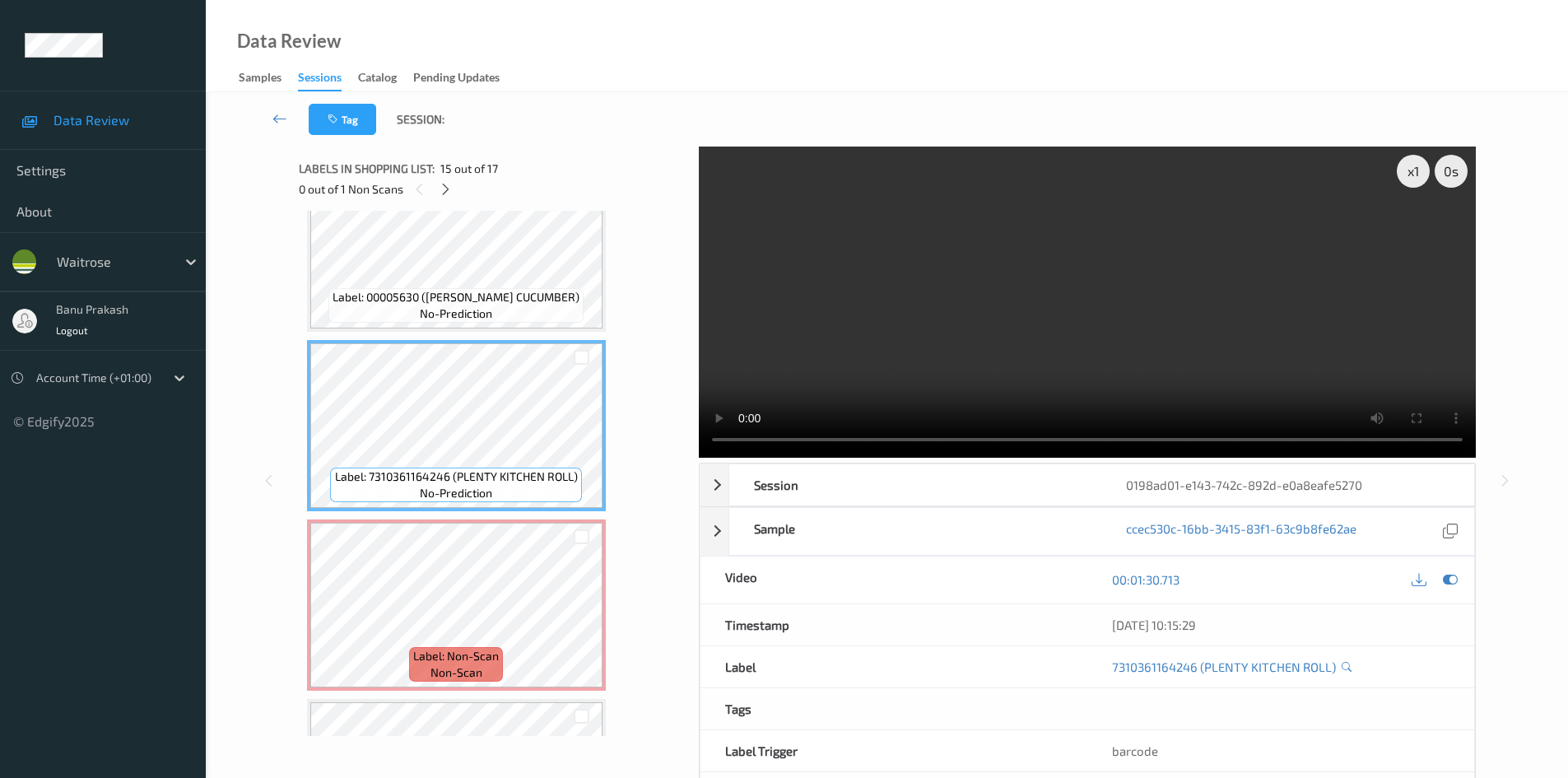
scroll to position [2287, 0]
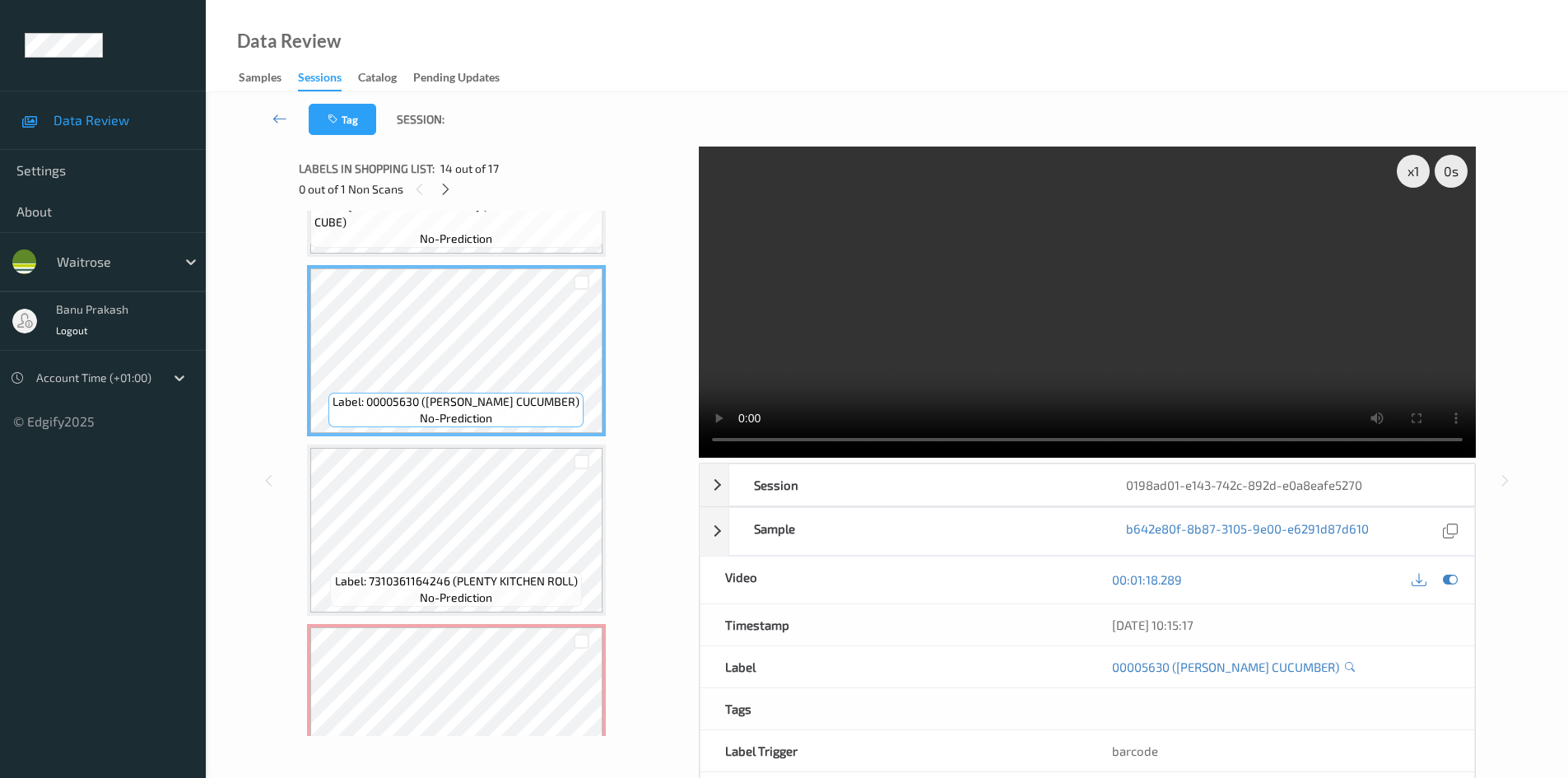
click at [943, 327] on video at bounding box center [1087, 302] width 777 height 311
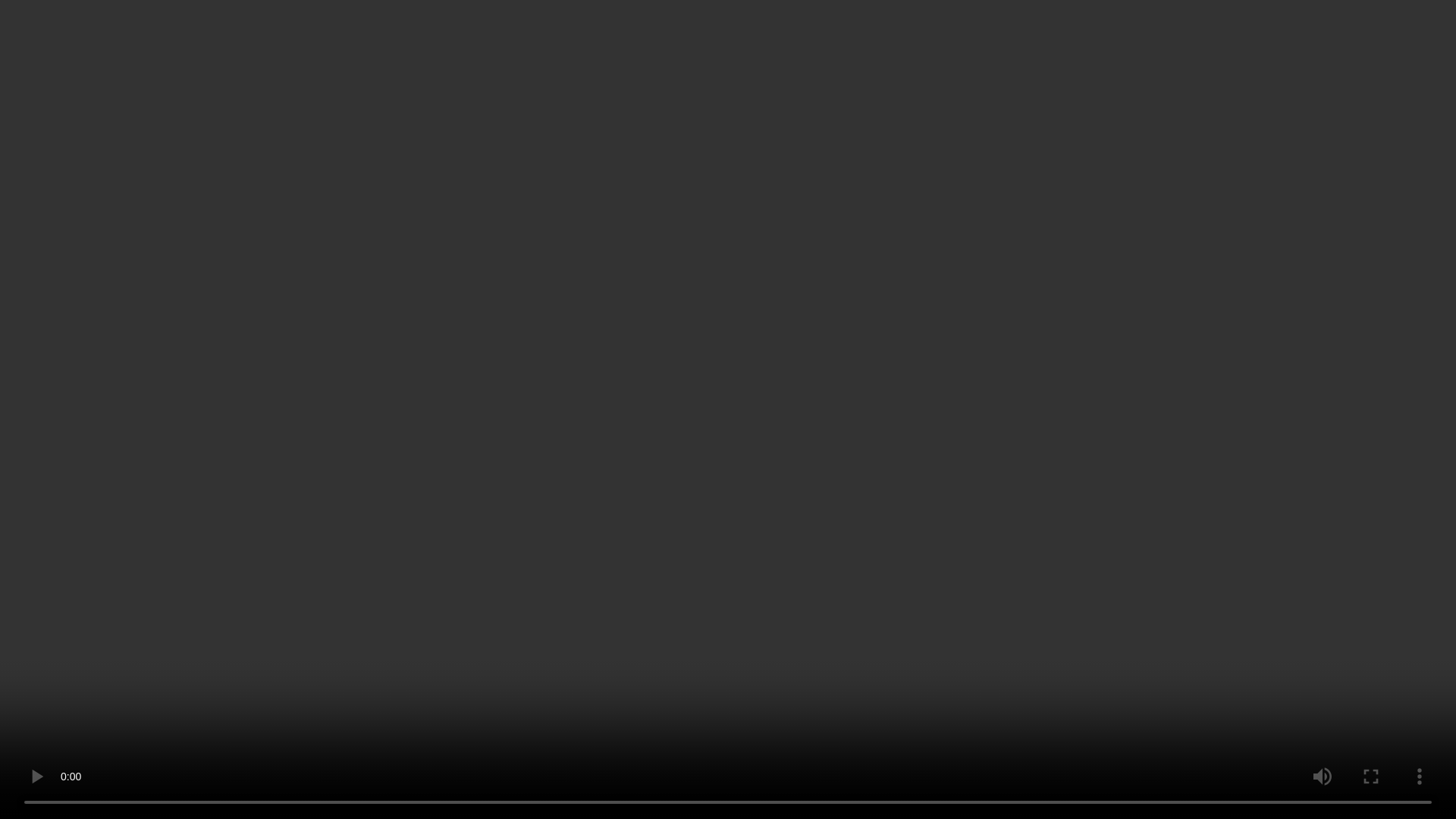
drag, startPoint x: 745, startPoint y: 613, endPoint x: 776, endPoint y: 623, distance: 32.6
click at [745, 613] on video at bounding box center [728, 410] width 1456 height 819
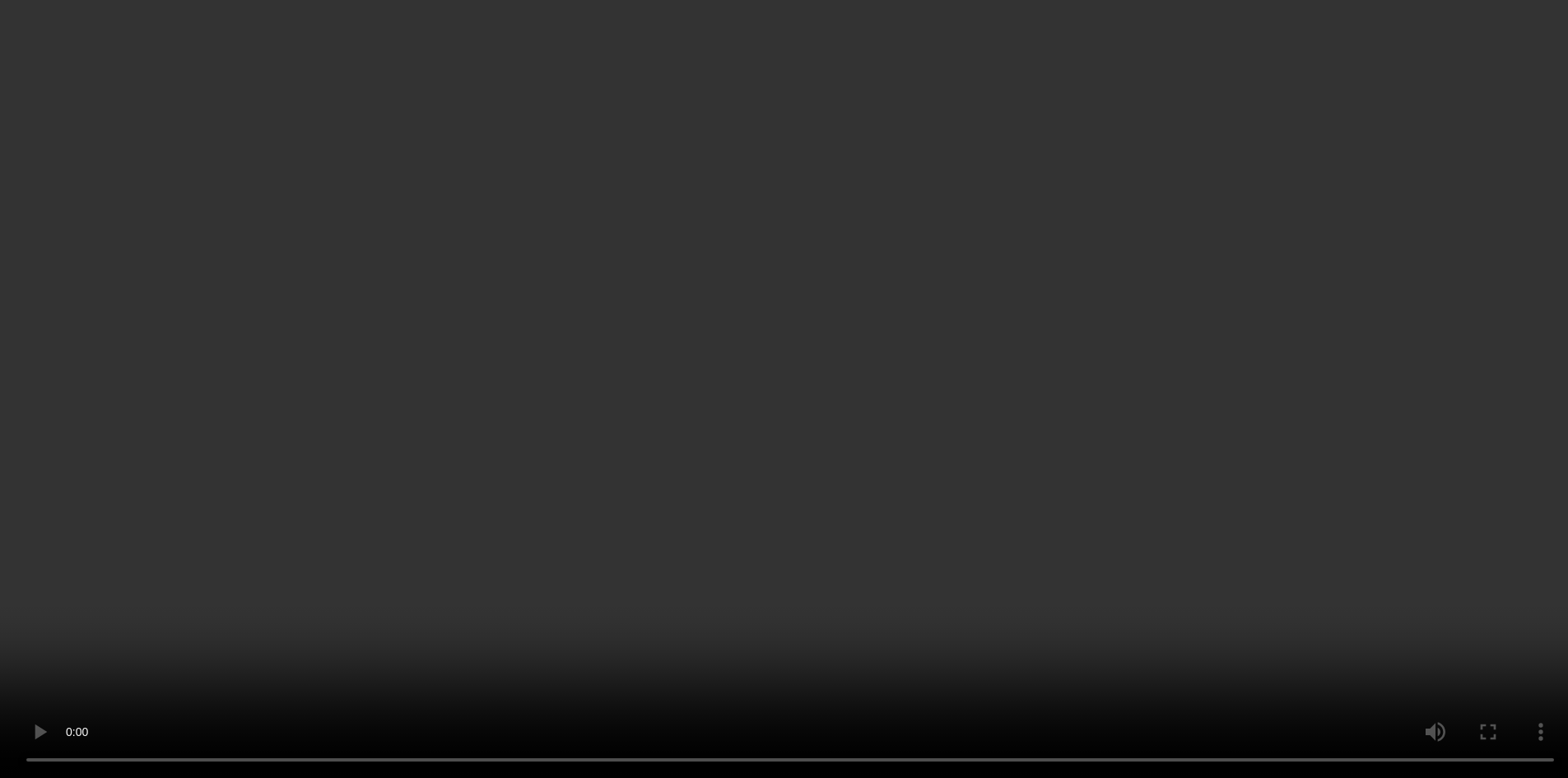
scroll to position [2039, 0]
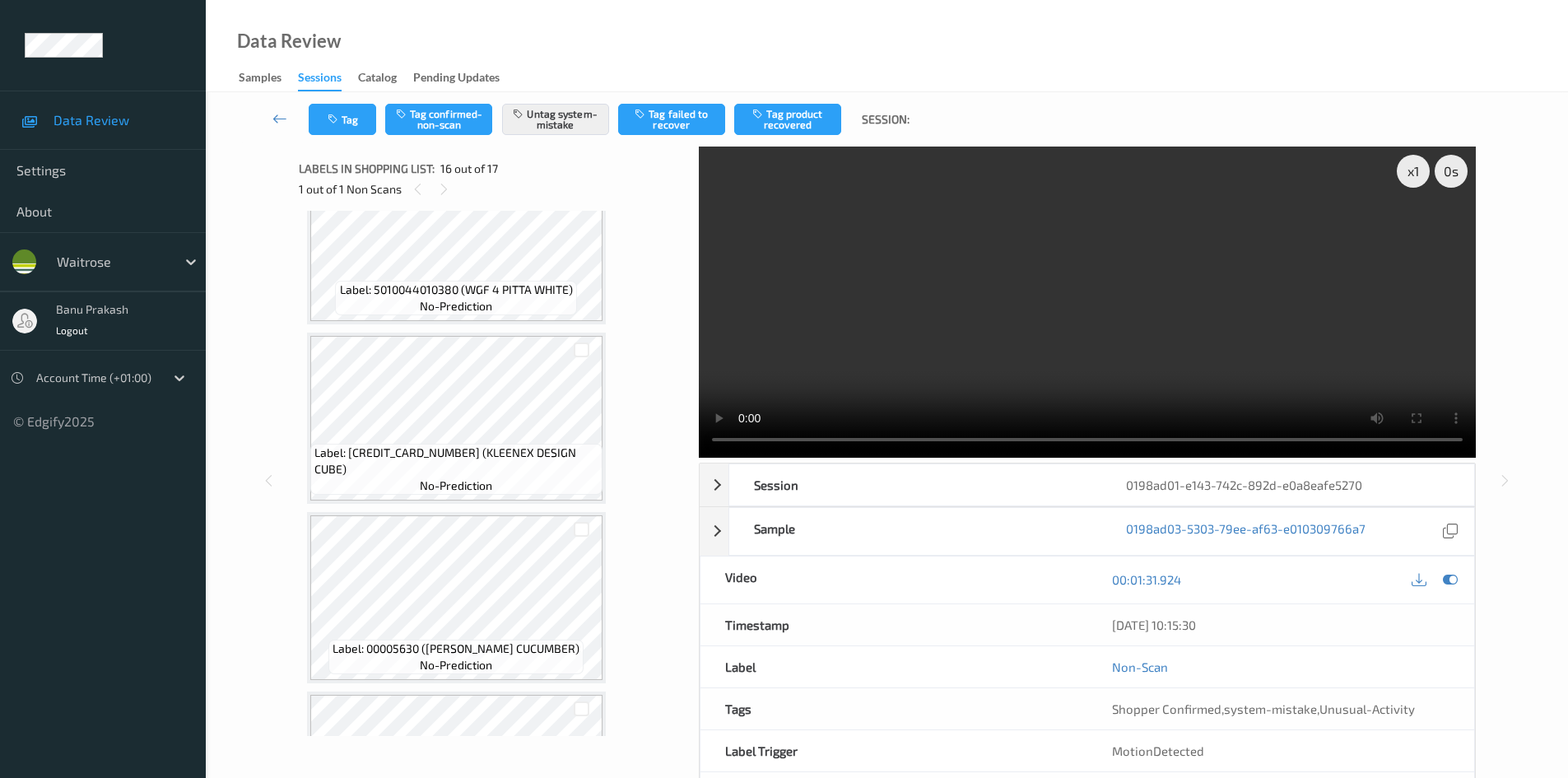
click at [486, 515] on div "Label: 00005630 (WR ESS CUCUMBER) no-prediction" at bounding box center [457, 597] width 299 height 171
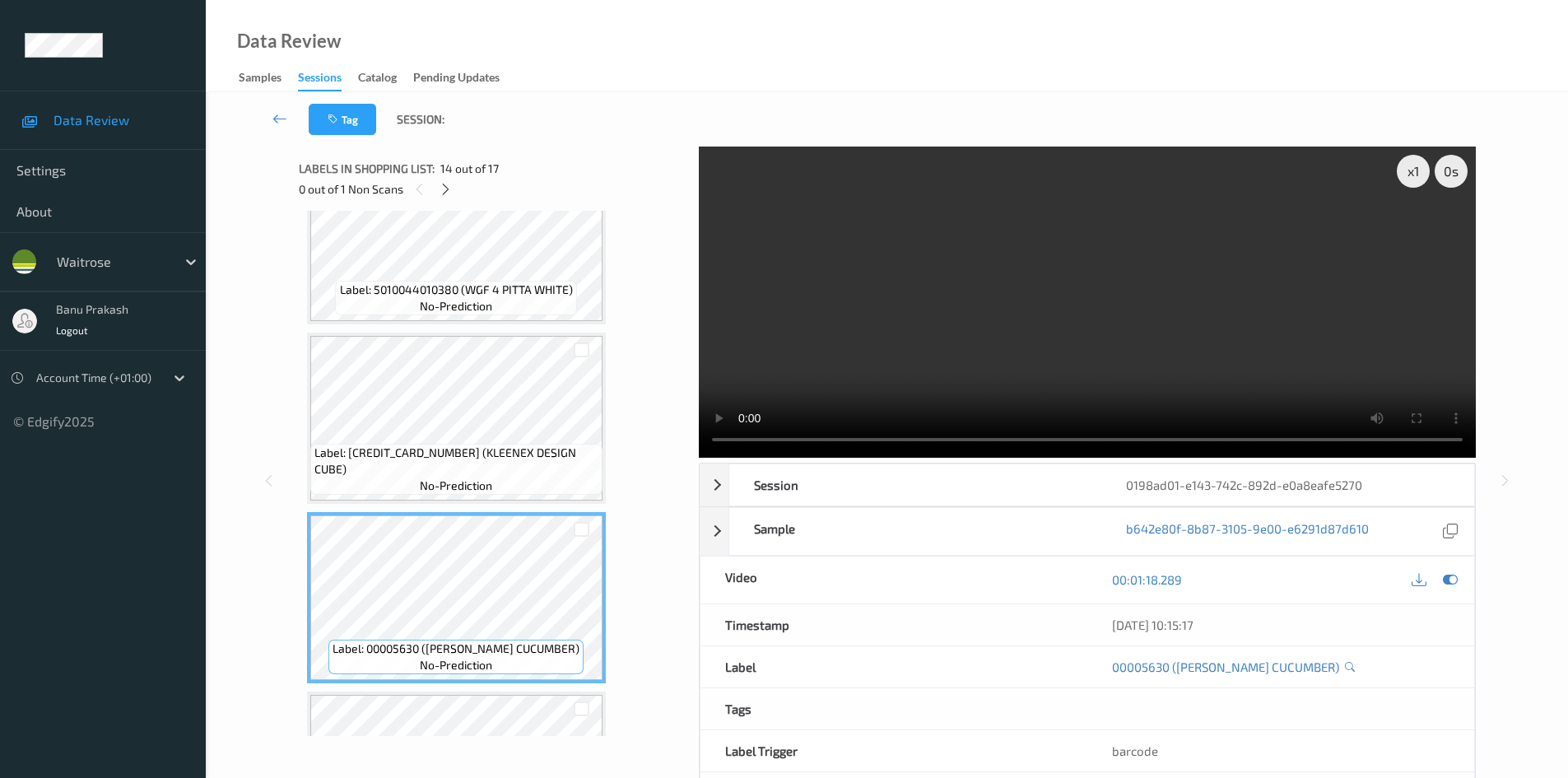
click at [1102, 301] on video at bounding box center [1087, 302] width 777 height 311
click at [1170, 353] on video at bounding box center [1087, 302] width 777 height 311
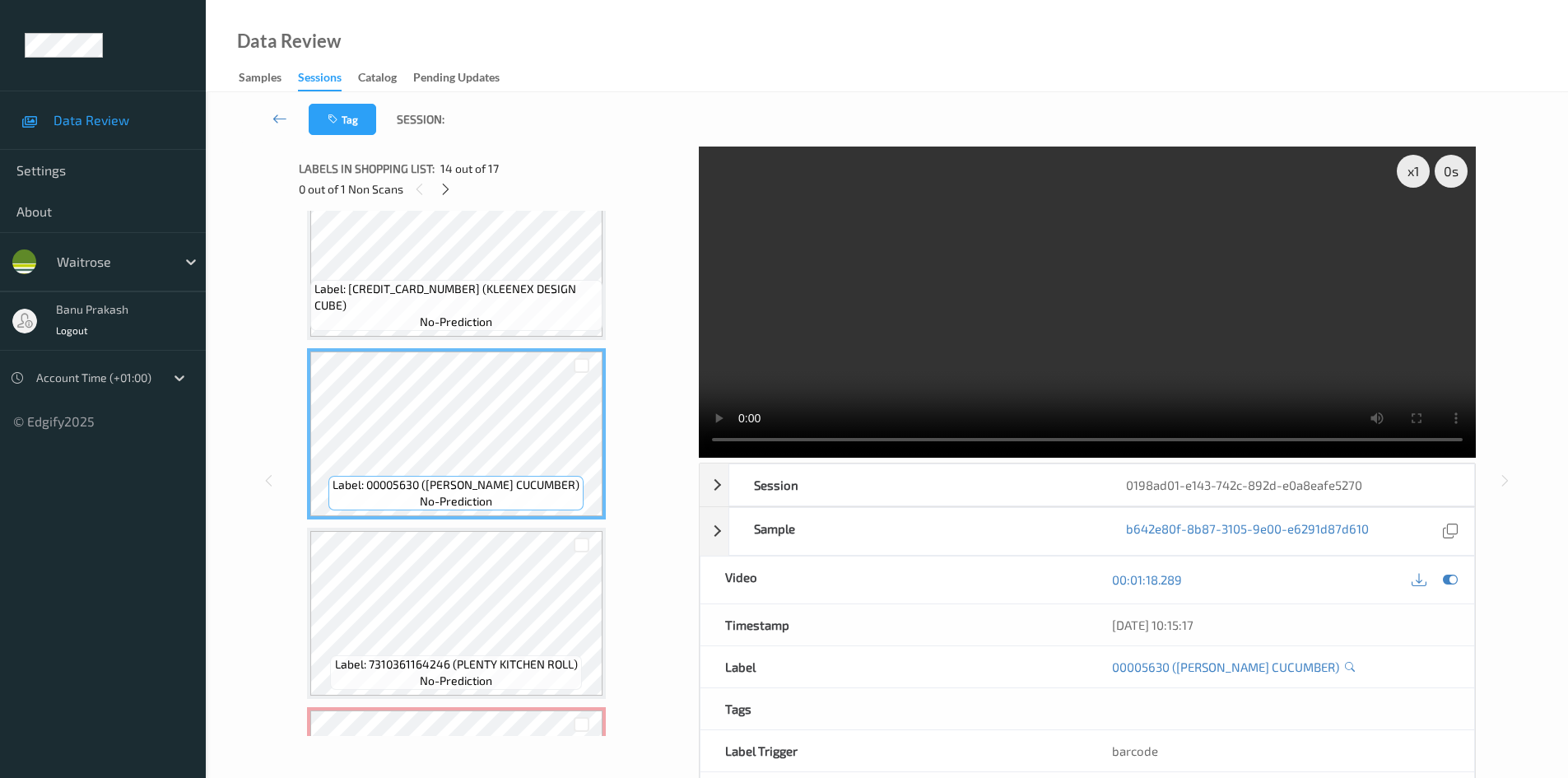
scroll to position [2204, 0]
click at [928, 343] on video at bounding box center [1087, 302] width 777 height 311
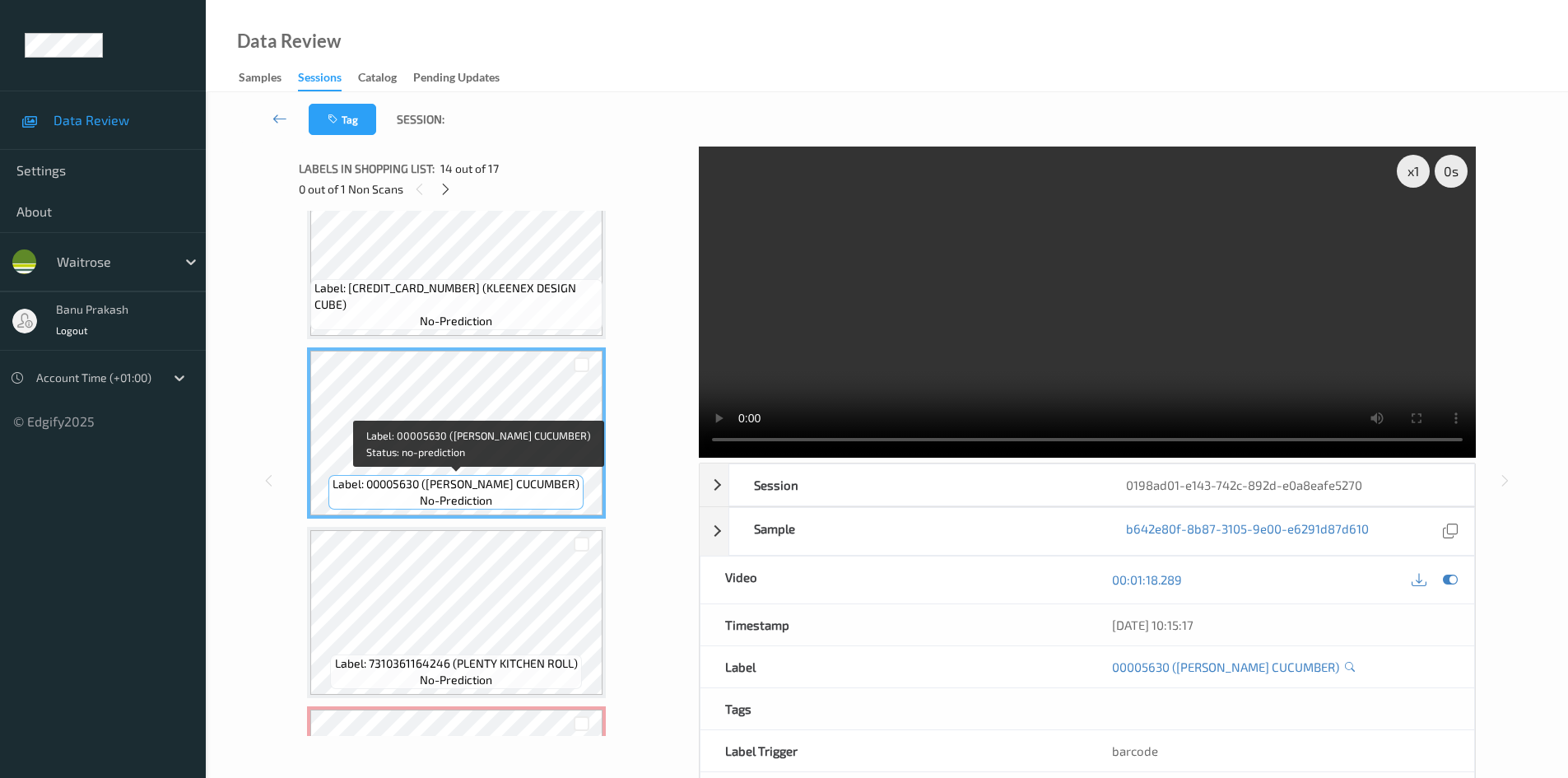
click at [454, 492] on span "no-prediction" at bounding box center [456, 500] width 72 height 17
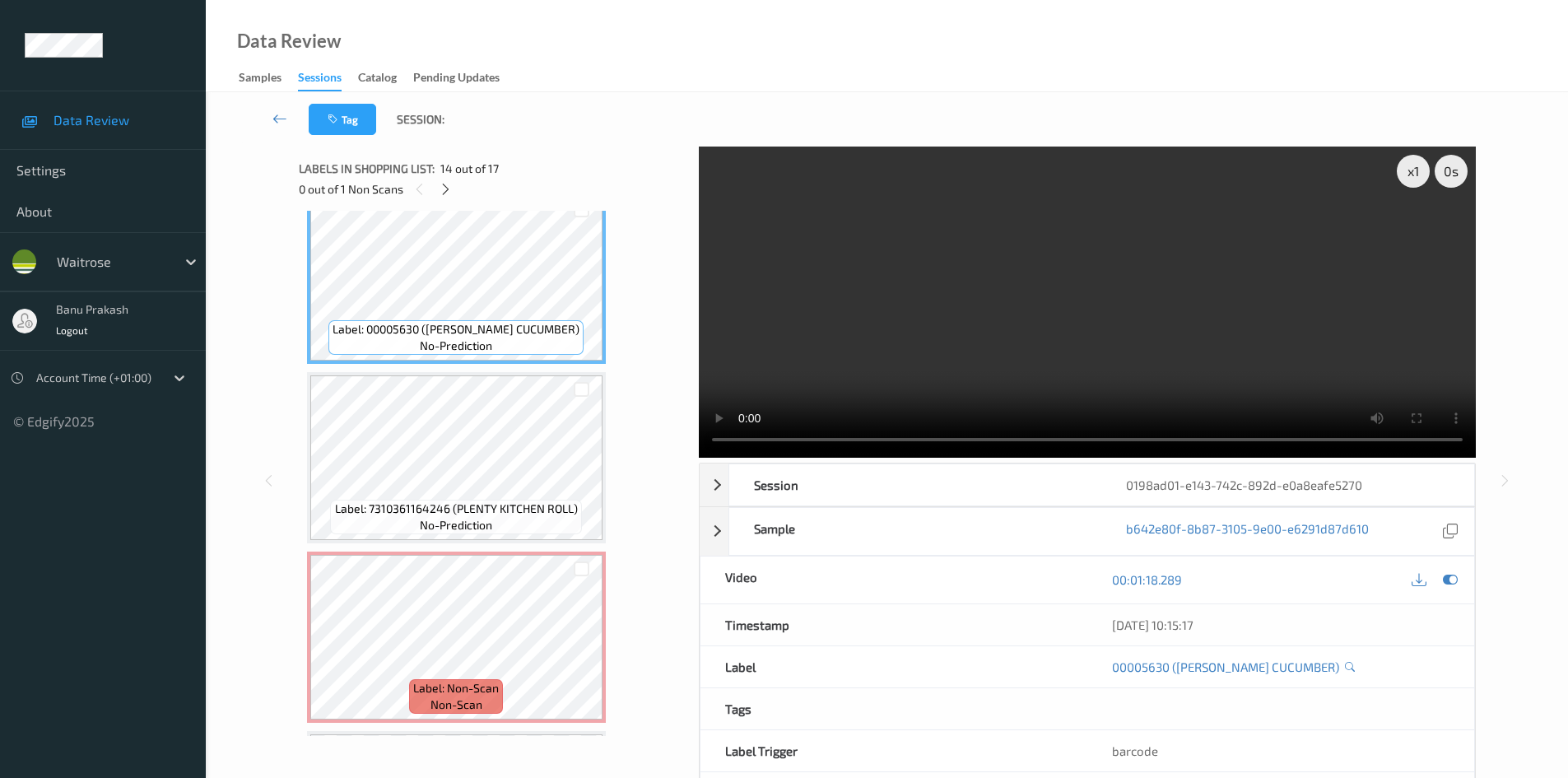
scroll to position [2368, 0]
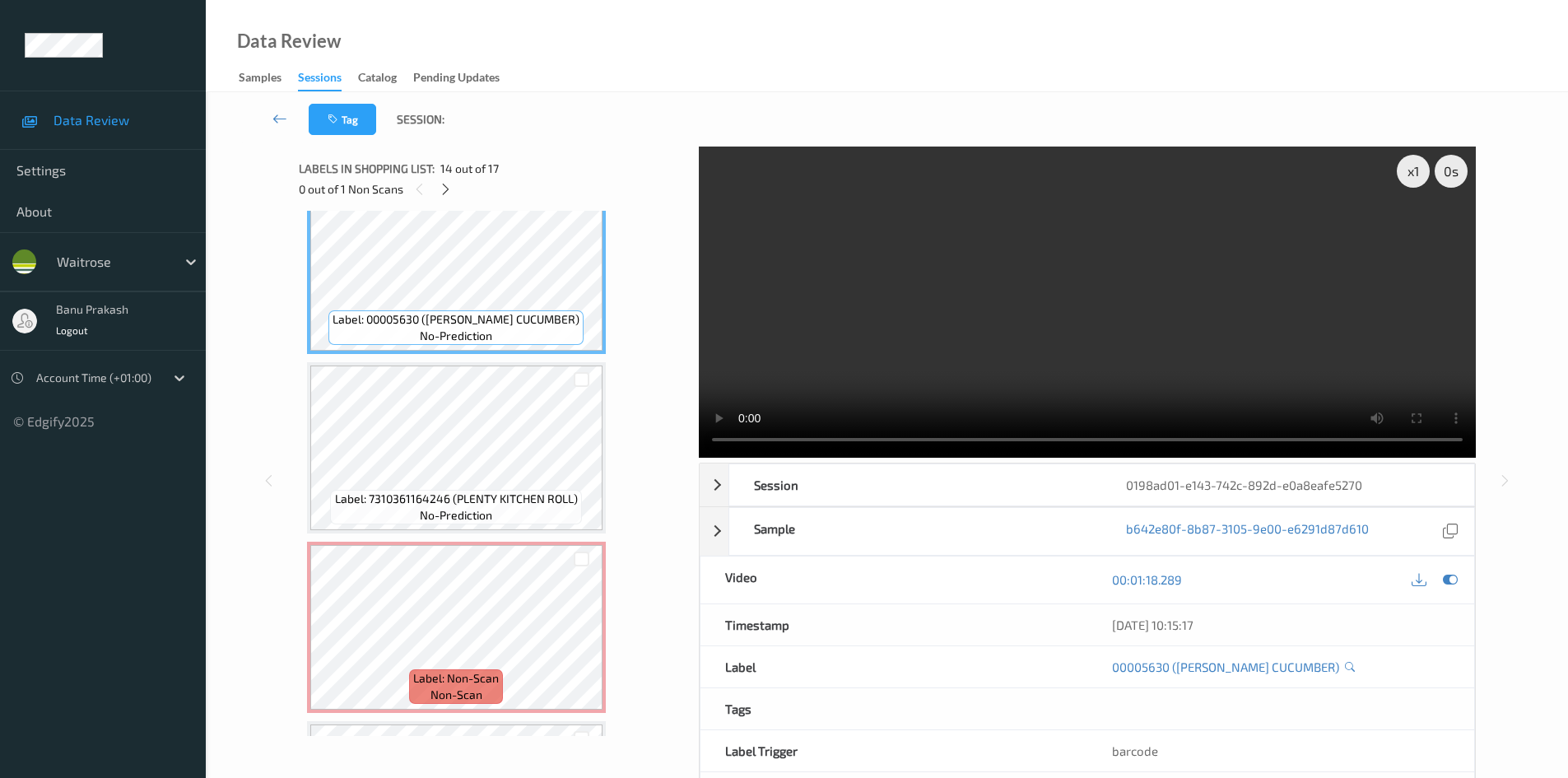
click at [1205, 313] on video at bounding box center [1087, 302] width 777 height 311
click at [1115, 301] on video at bounding box center [1087, 302] width 777 height 311
click at [1092, 307] on video at bounding box center [1087, 302] width 777 height 311
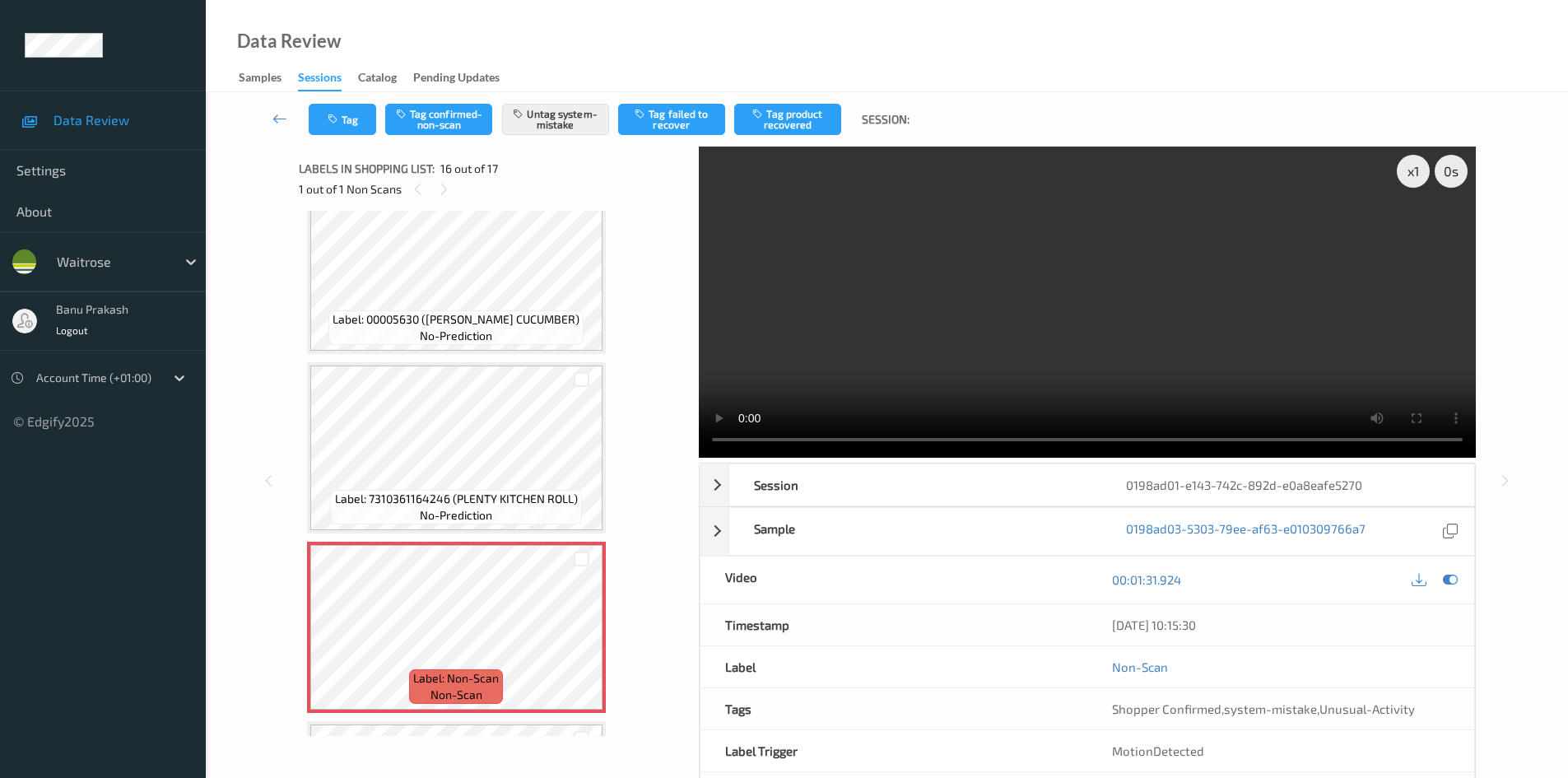
click at [990, 320] on video at bounding box center [1087, 302] width 777 height 311
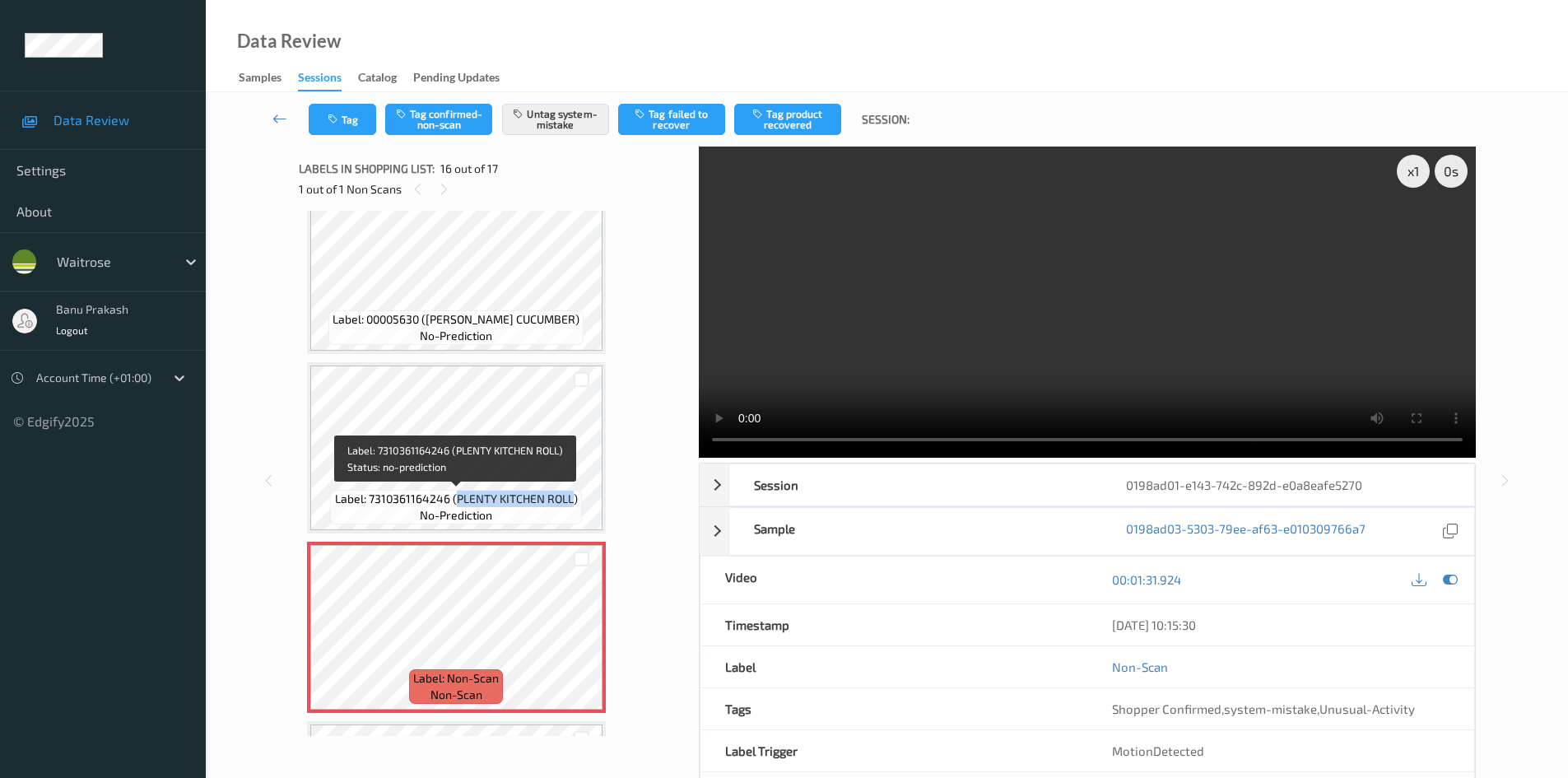
drag, startPoint x: 454, startPoint y: 505, endPoint x: 572, endPoint y: 493, distance: 118.6
click at [572, 493] on span "Label: 7310361164246 (PLENTY KITCHEN ROLL)" at bounding box center [456, 499] width 242 height 17
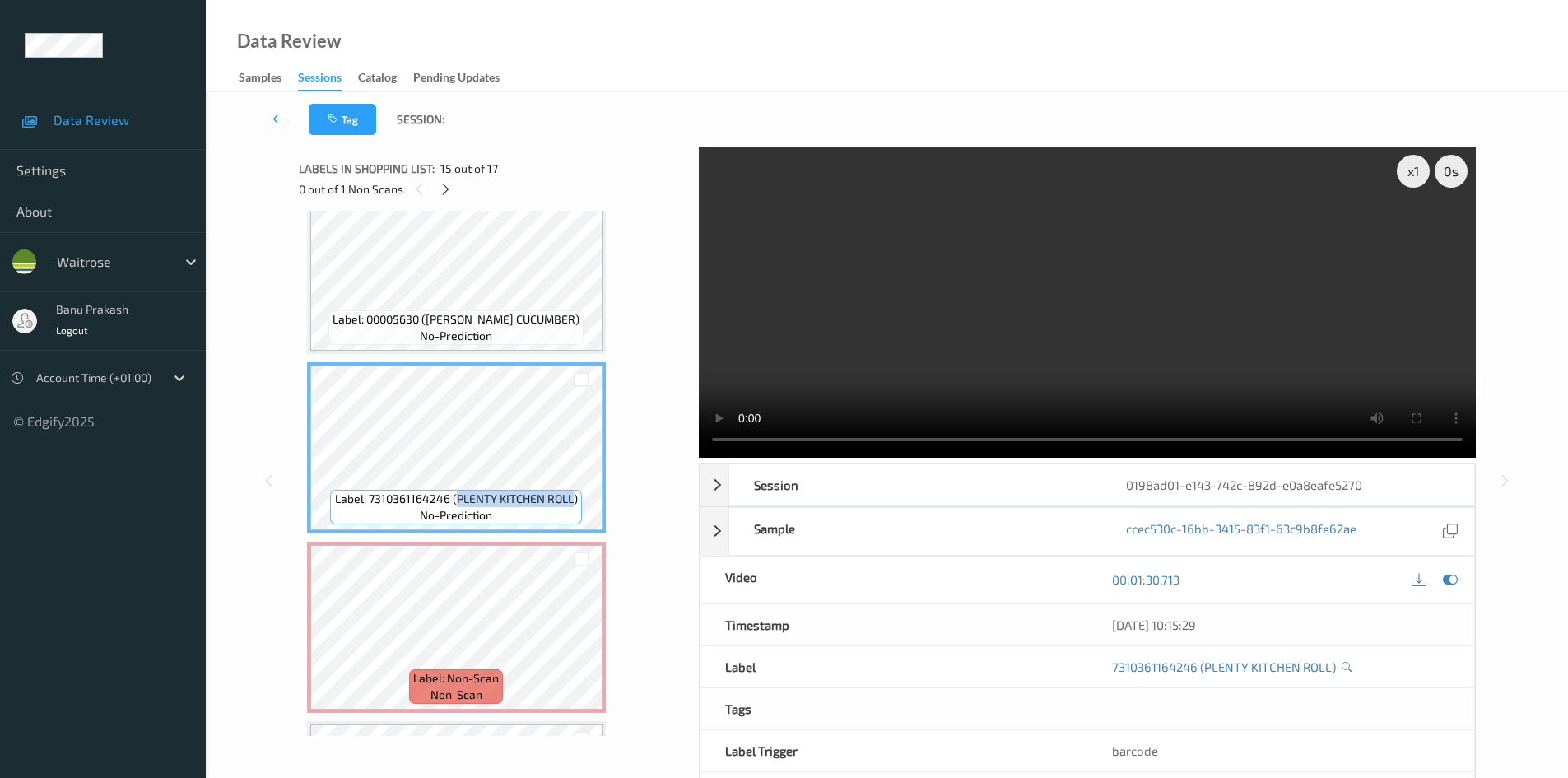
copy span "PLENTY KITCHEN ROLL"
click at [1098, 234] on video at bounding box center [1087, 302] width 777 height 311
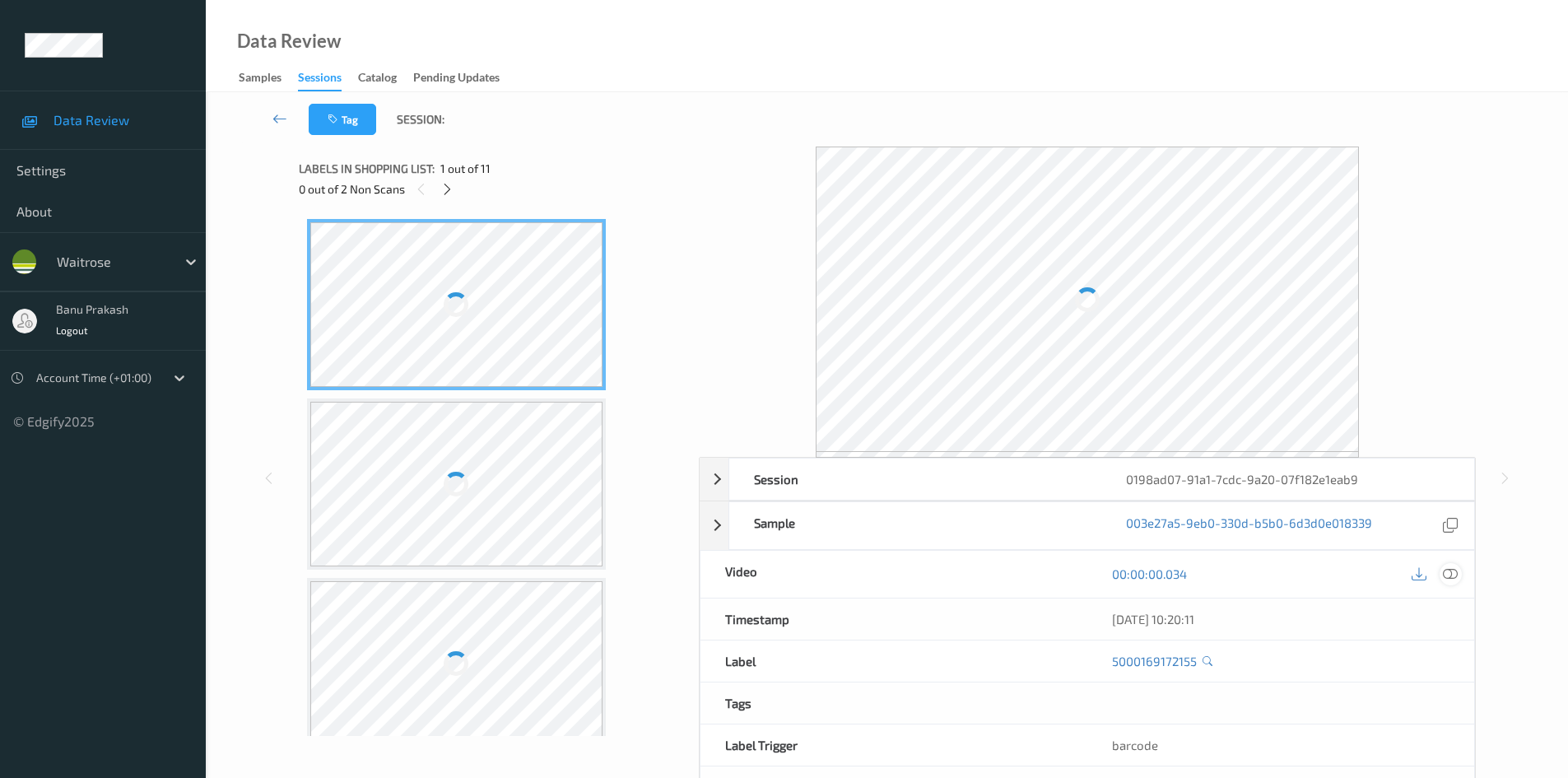
click at [1451, 569] on icon at bounding box center [1450, 573] width 15 height 15
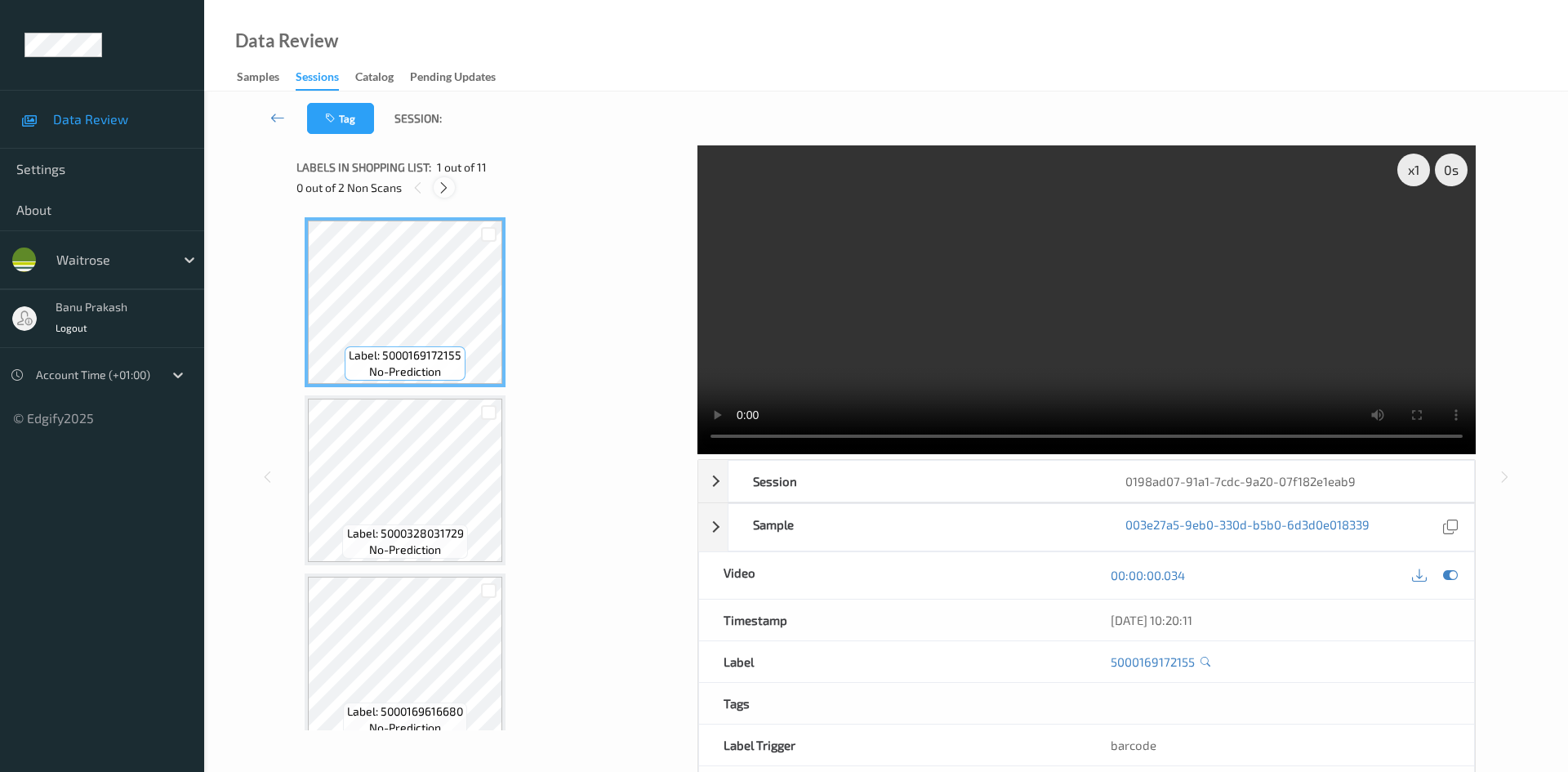
click at [443, 190] on icon at bounding box center [444, 187] width 14 height 15
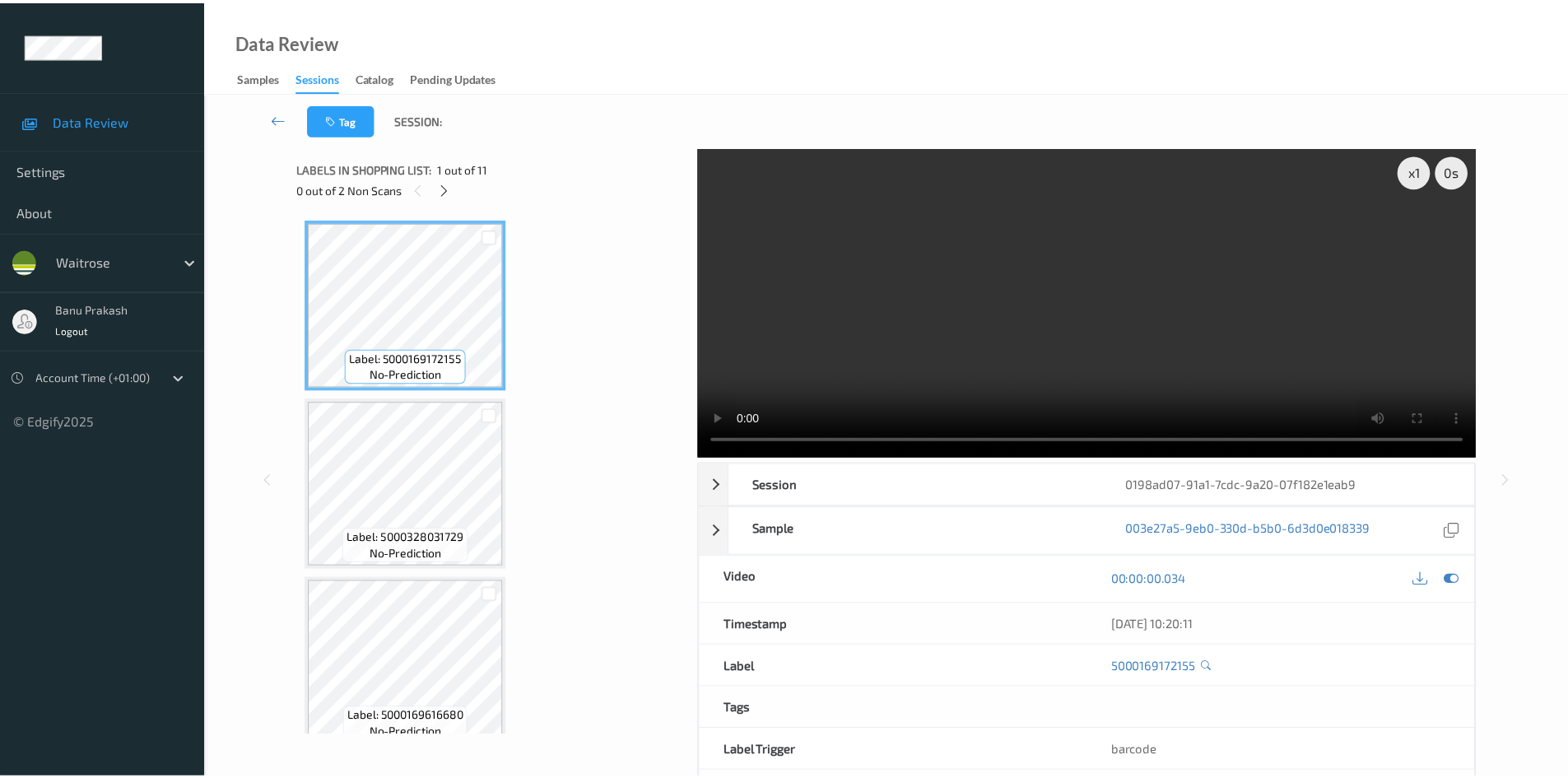
scroll to position [546, 0]
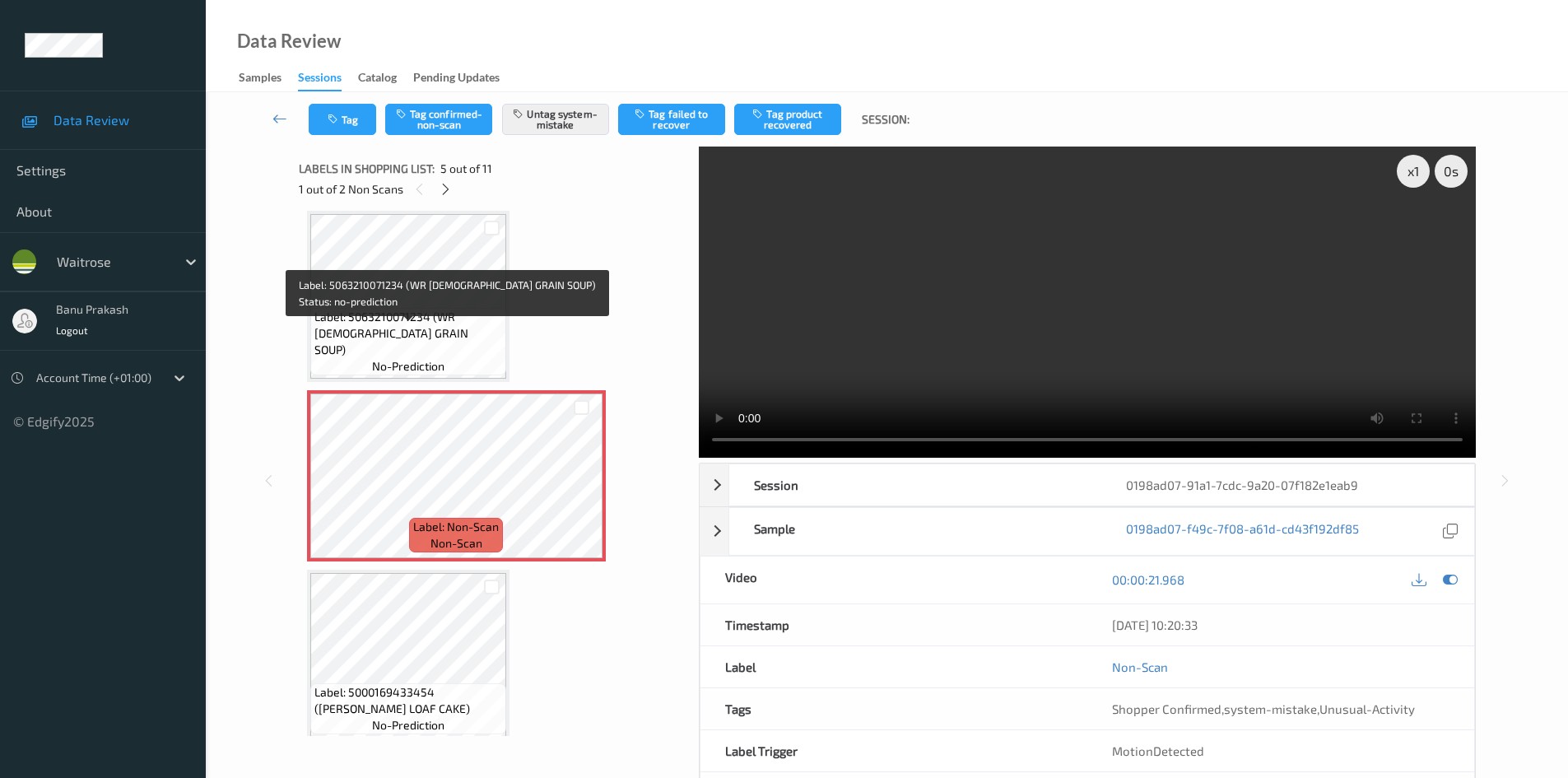
click at [450, 342] on span "Label: 5063210071234 (WR [DEMOGRAPHIC_DATA] GRAIN SOUP)" at bounding box center [408, 333] width 188 height 49
click at [457, 357] on span "Label: 5063210071234 (WR [DEMOGRAPHIC_DATA] GRAIN SOUP)" at bounding box center [408, 333] width 188 height 49
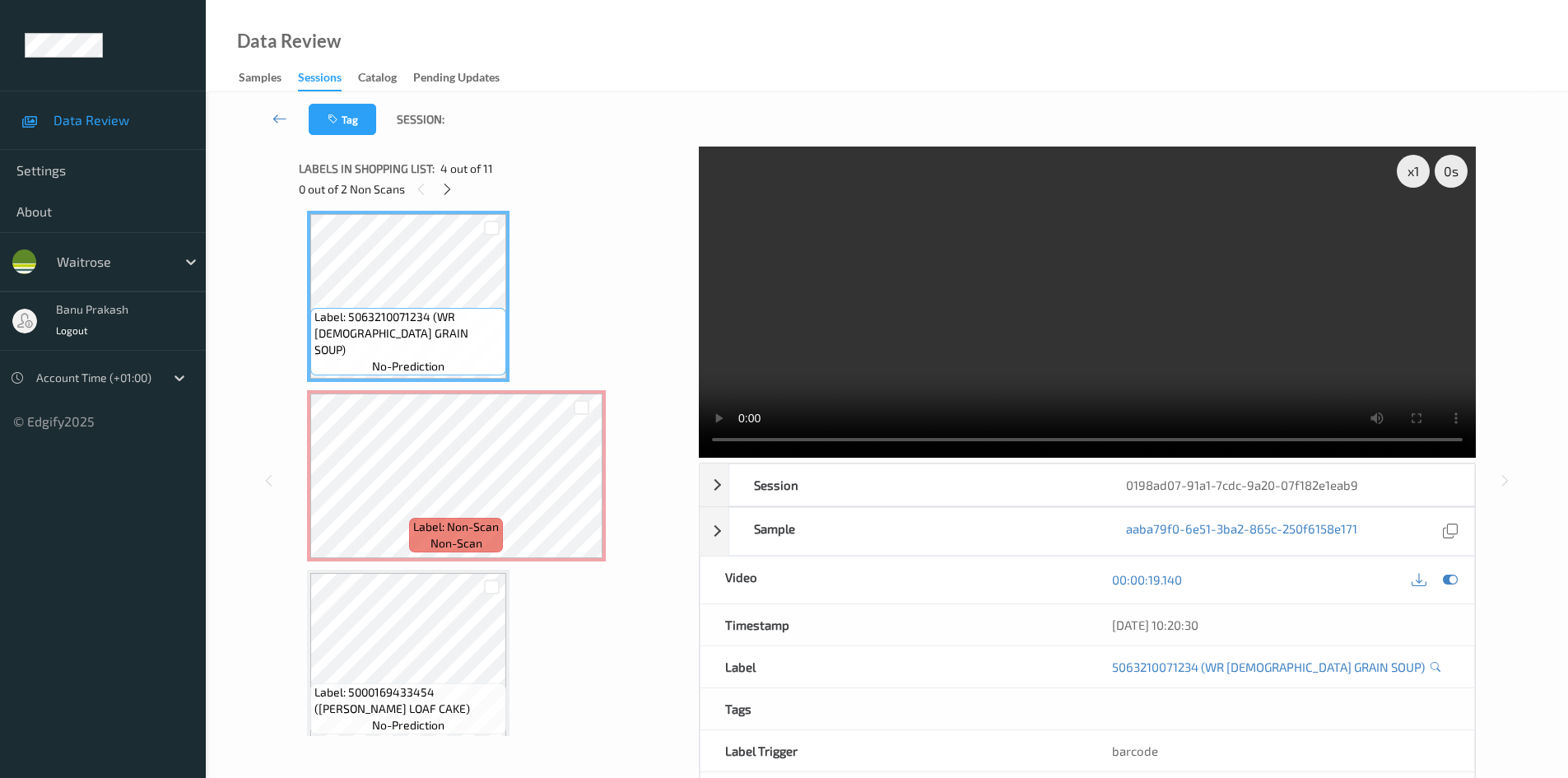
click at [960, 367] on video at bounding box center [1087, 302] width 777 height 311
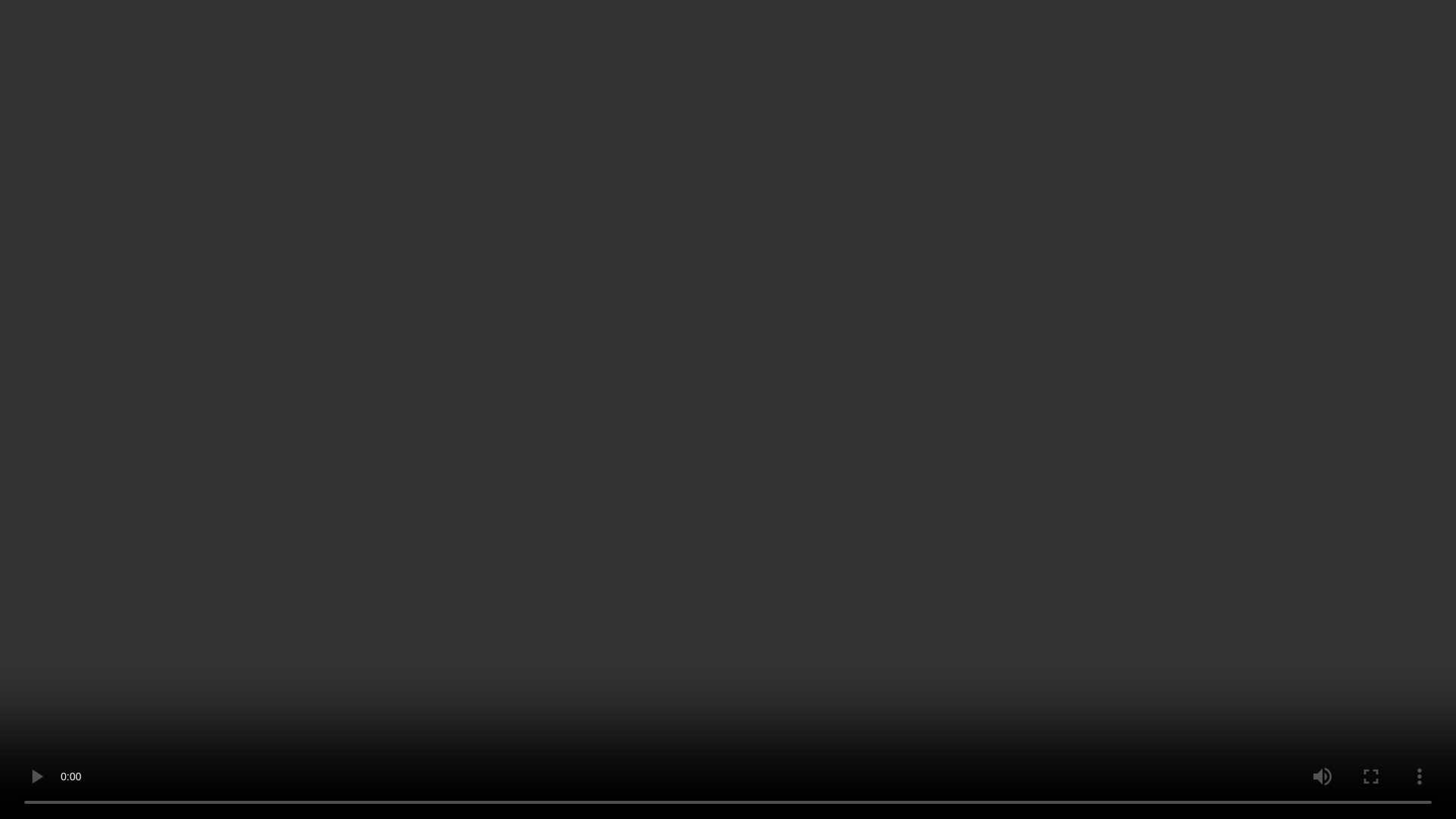
click at [974, 592] on video at bounding box center [728, 410] width 1456 height 819
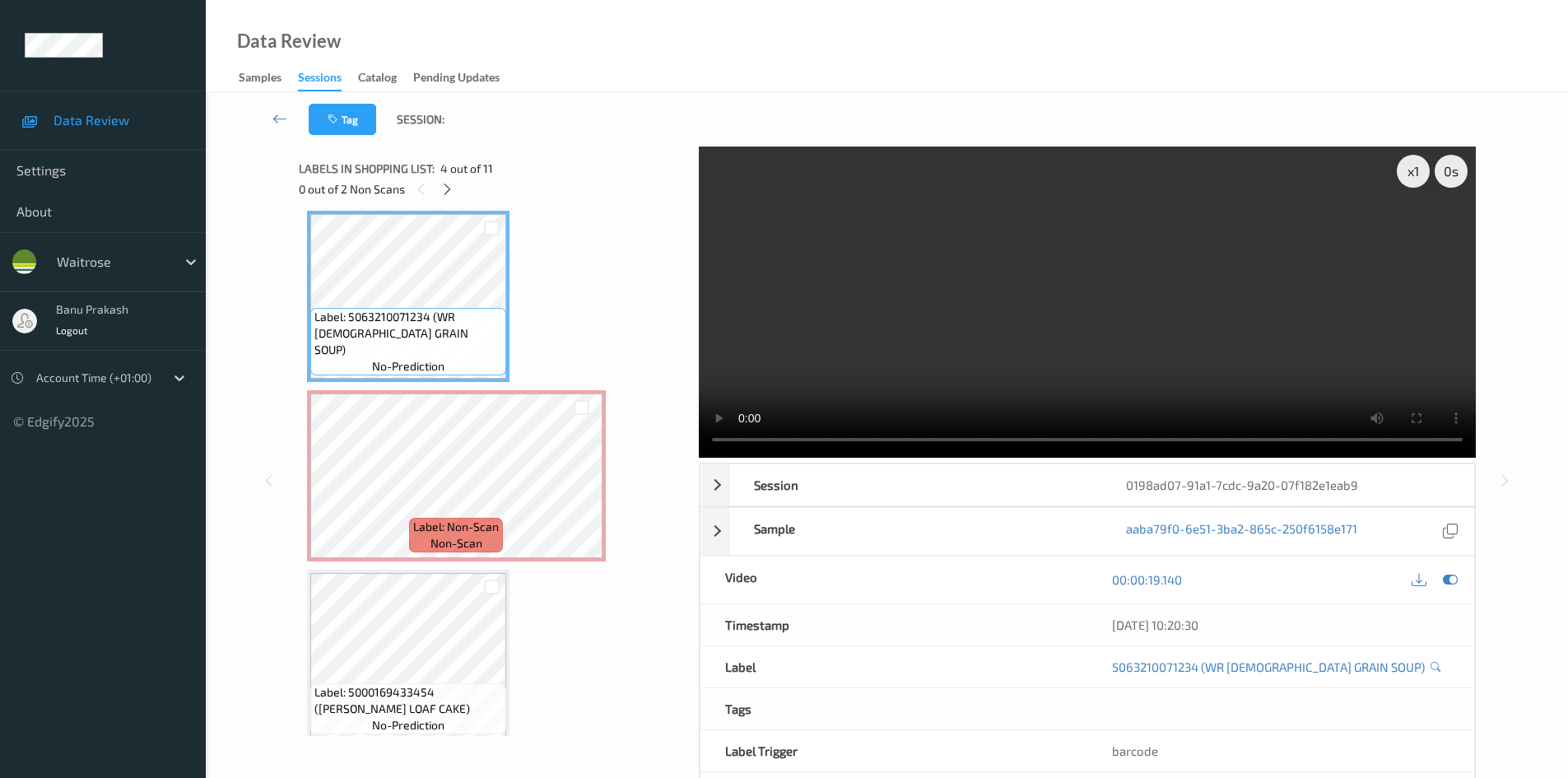
click at [976, 336] on video at bounding box center [1087, 302] width 777 height 311
click at [1017, 339] on video at bounding box center [1087, 302] width 777 height 311
click at [902, 283] on video at bounding box center [1087, 302] width 777 height 311
click at [898, 290] on video at bounding box center [1087, 302] width 777 height 311
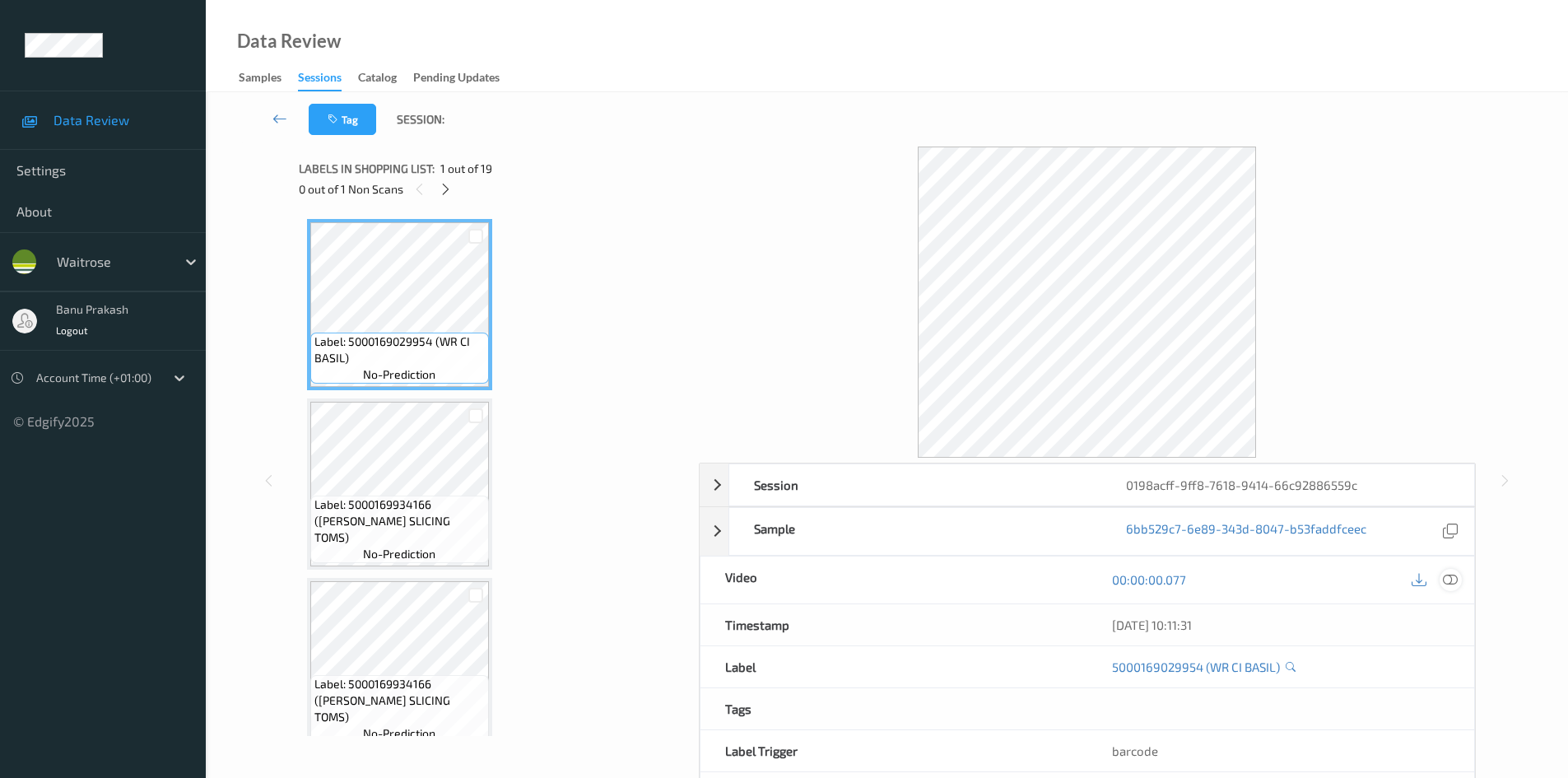
click at [1462, 578] on div at bounding box center [1450, 580] width 22 height 22
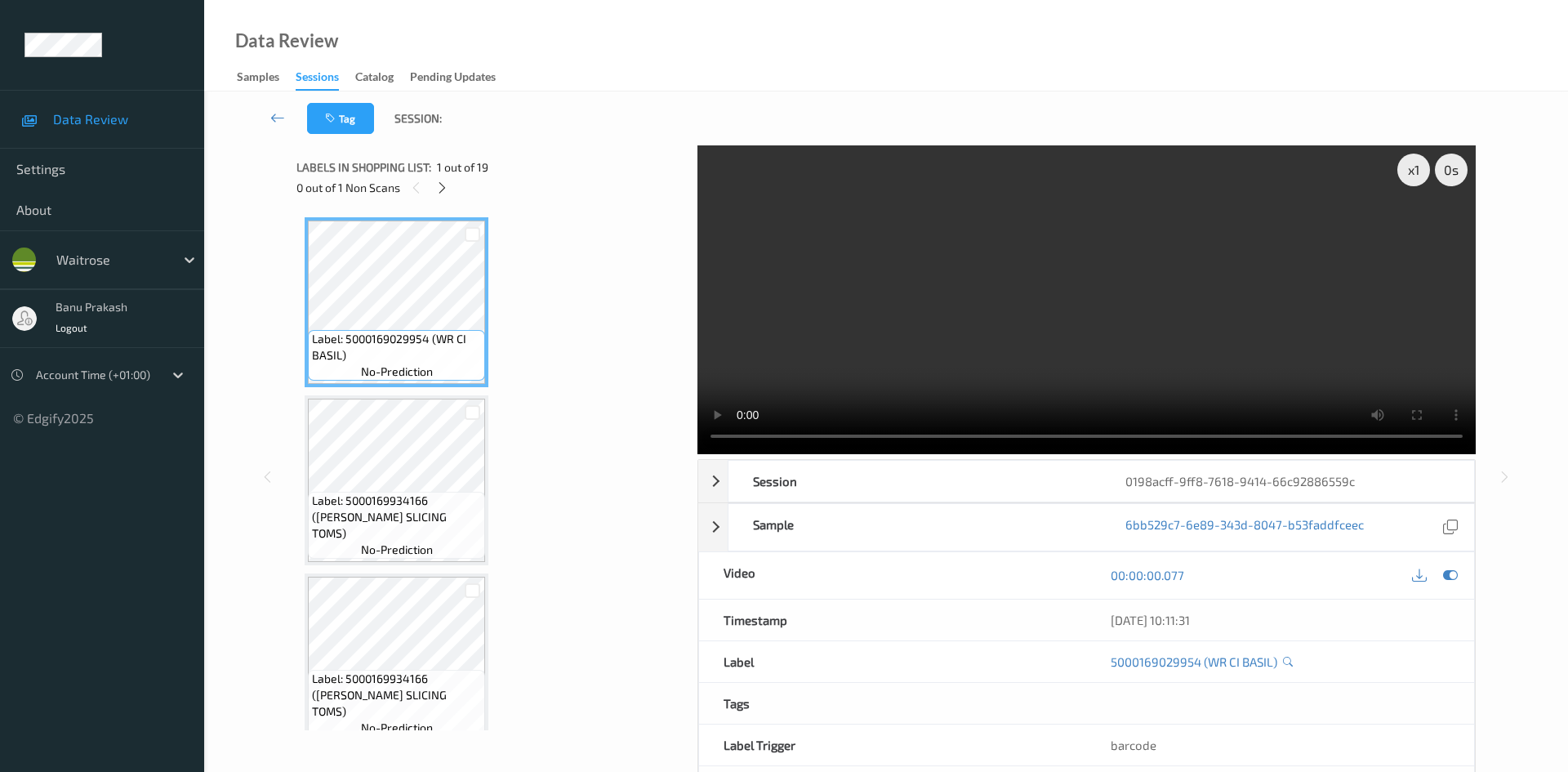
click at [1444, 724] on div "barcode" at bounding box center [1280, 744] width 388 height 41
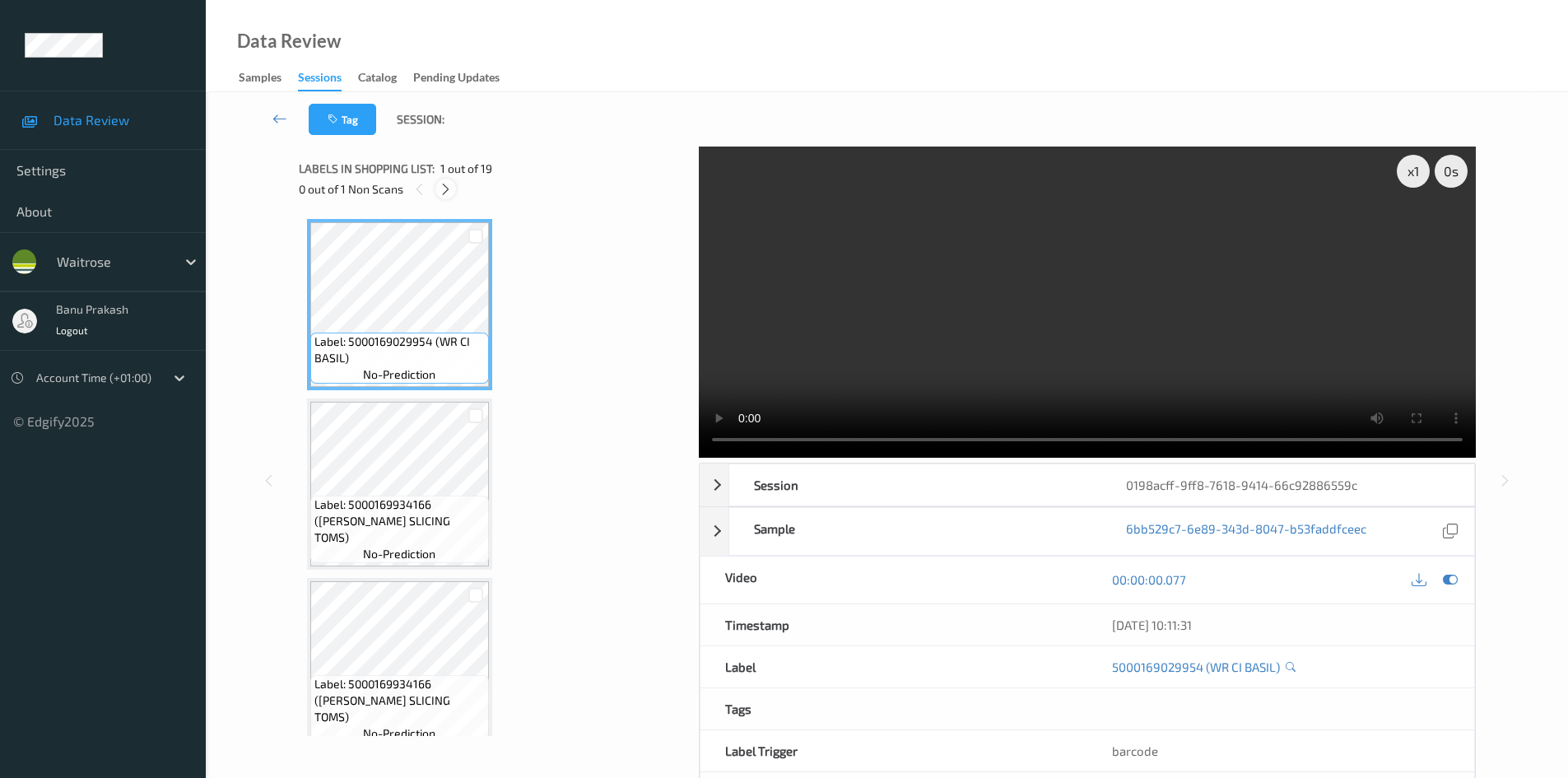
click at [438, 190] on div at bounding box center [445, 188] width 20 height 20
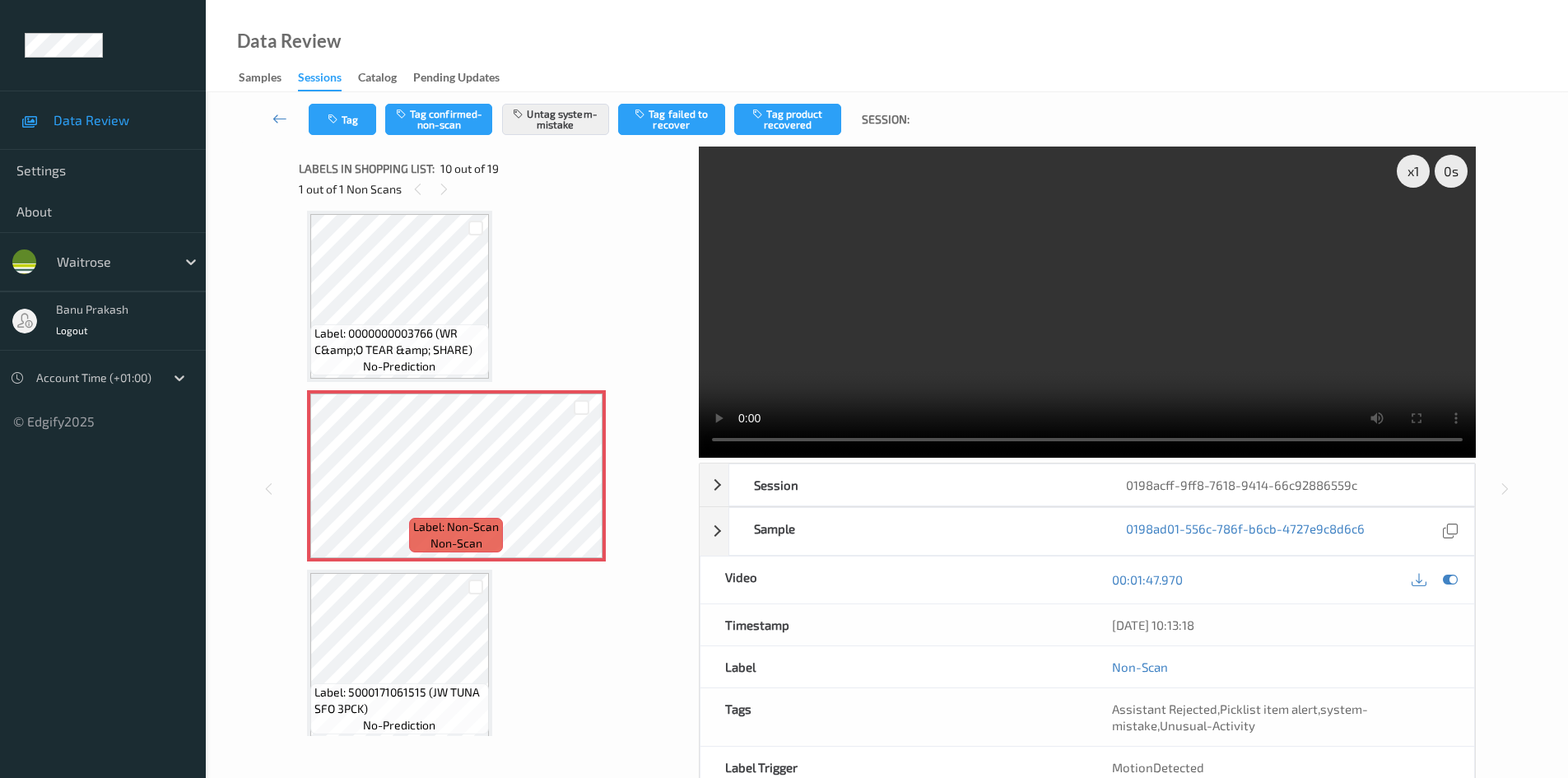
click at [1016, 339] on video at bounding box center [1087, 302] width 777 height 311
click at [1035, 272] on video at bounding box center [1087, 302] width 777 height 311
click at [394, 337] on span "Label: 0000000003766 (WR C&amp;O TEAR &amp; SHARE)" at bounding box center [400, 341] width 170 height 32
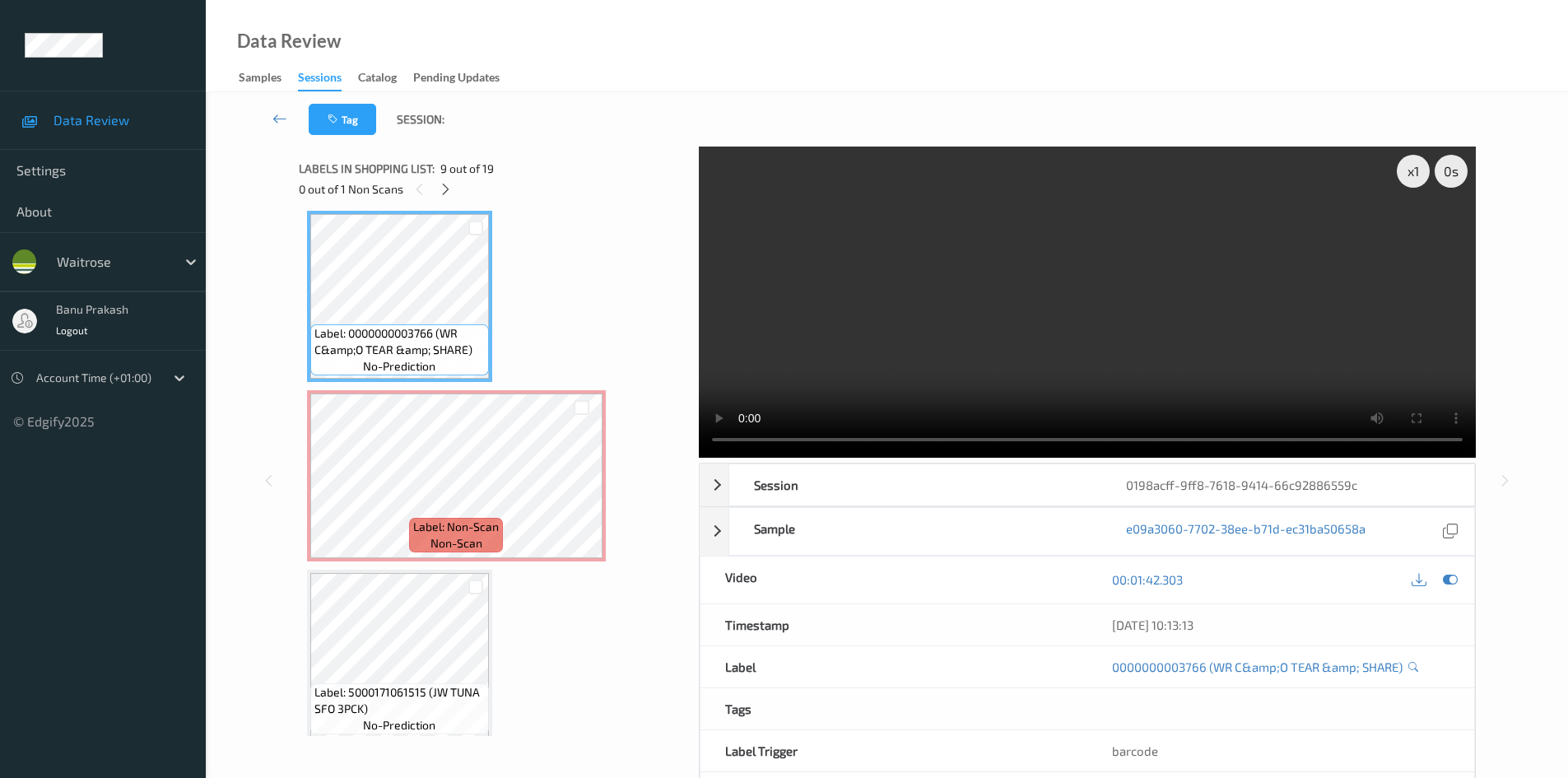
click at [900, 319] on video at bounding box center [1087, 302] width 777 height 311
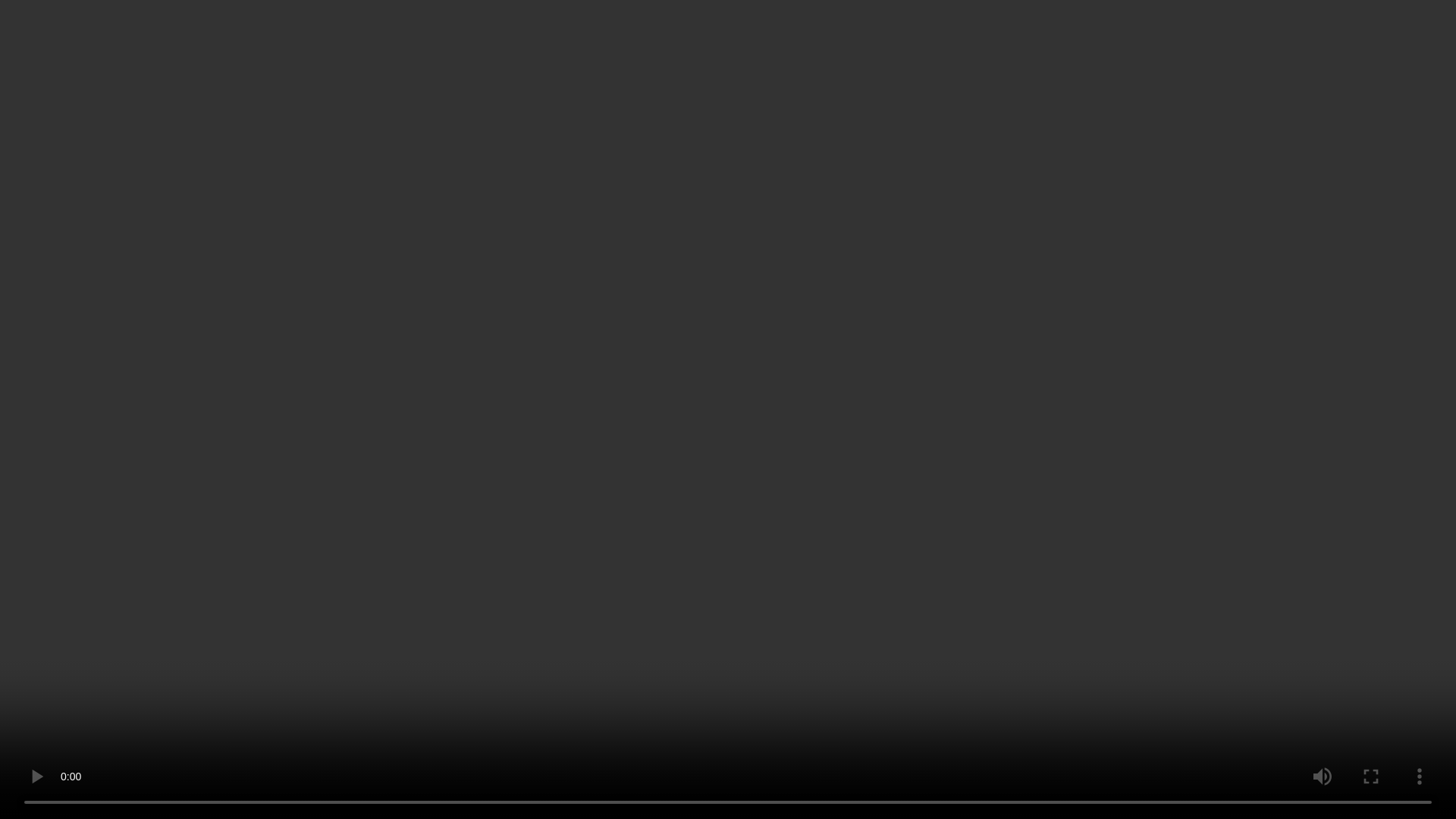
click at [1080, 545] on video at bounding box center [728, 410] width 1456 height 819
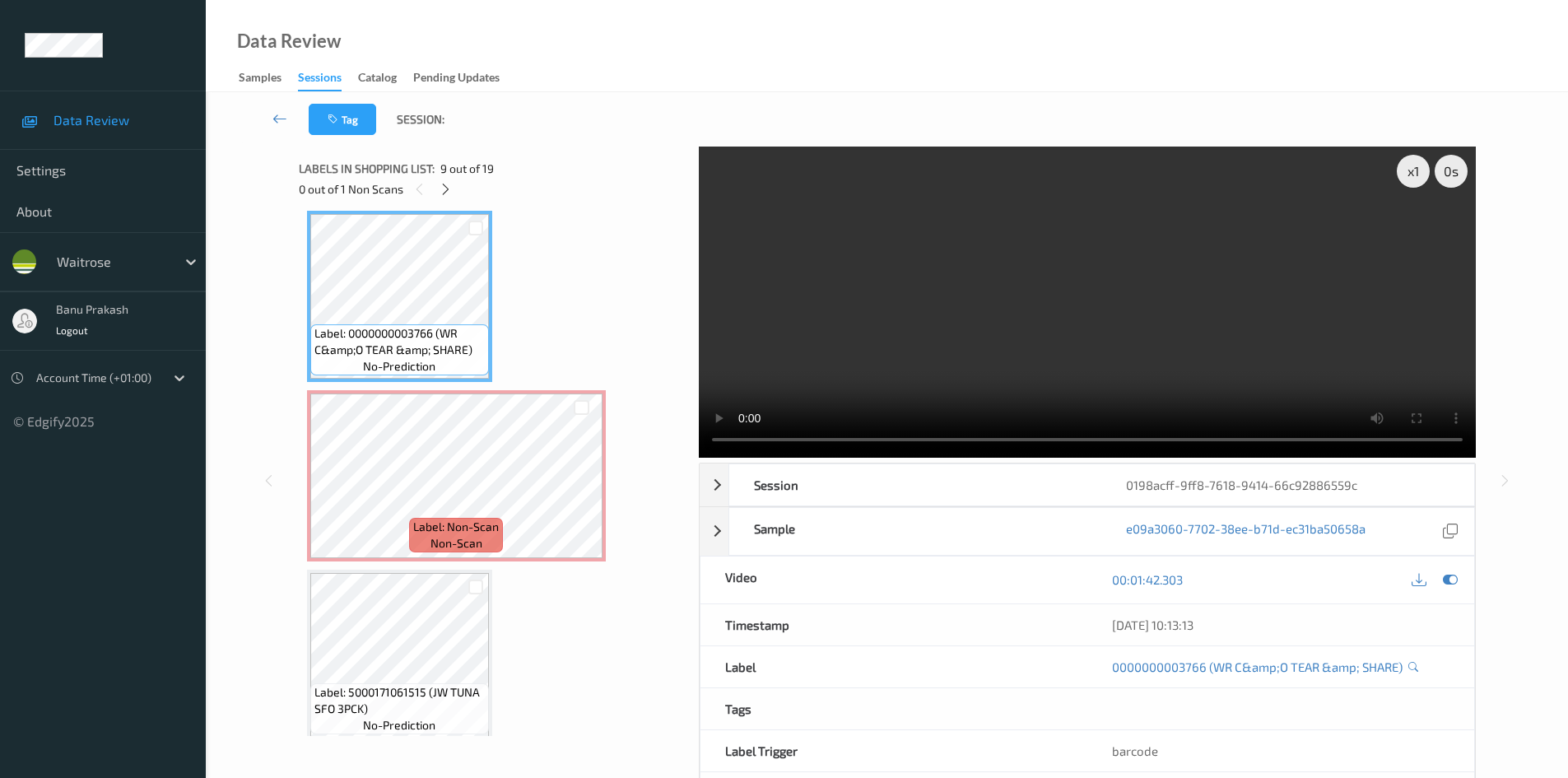
click at [963, 312] on video at bounding box center [1087, 302] width 777 height 311
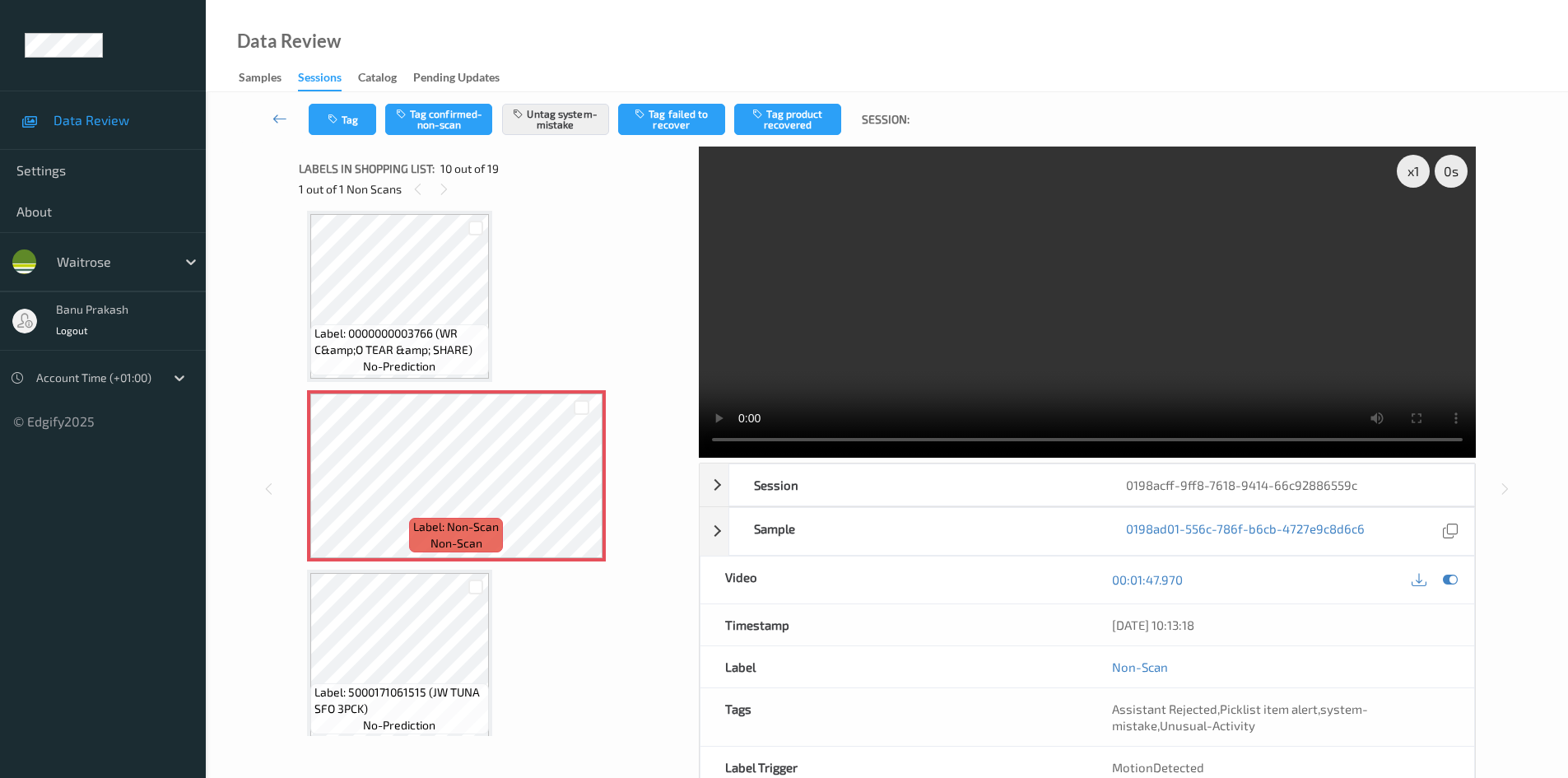
click at [971, 303] on video at bounding box center [1087, 302] width 777 height 311
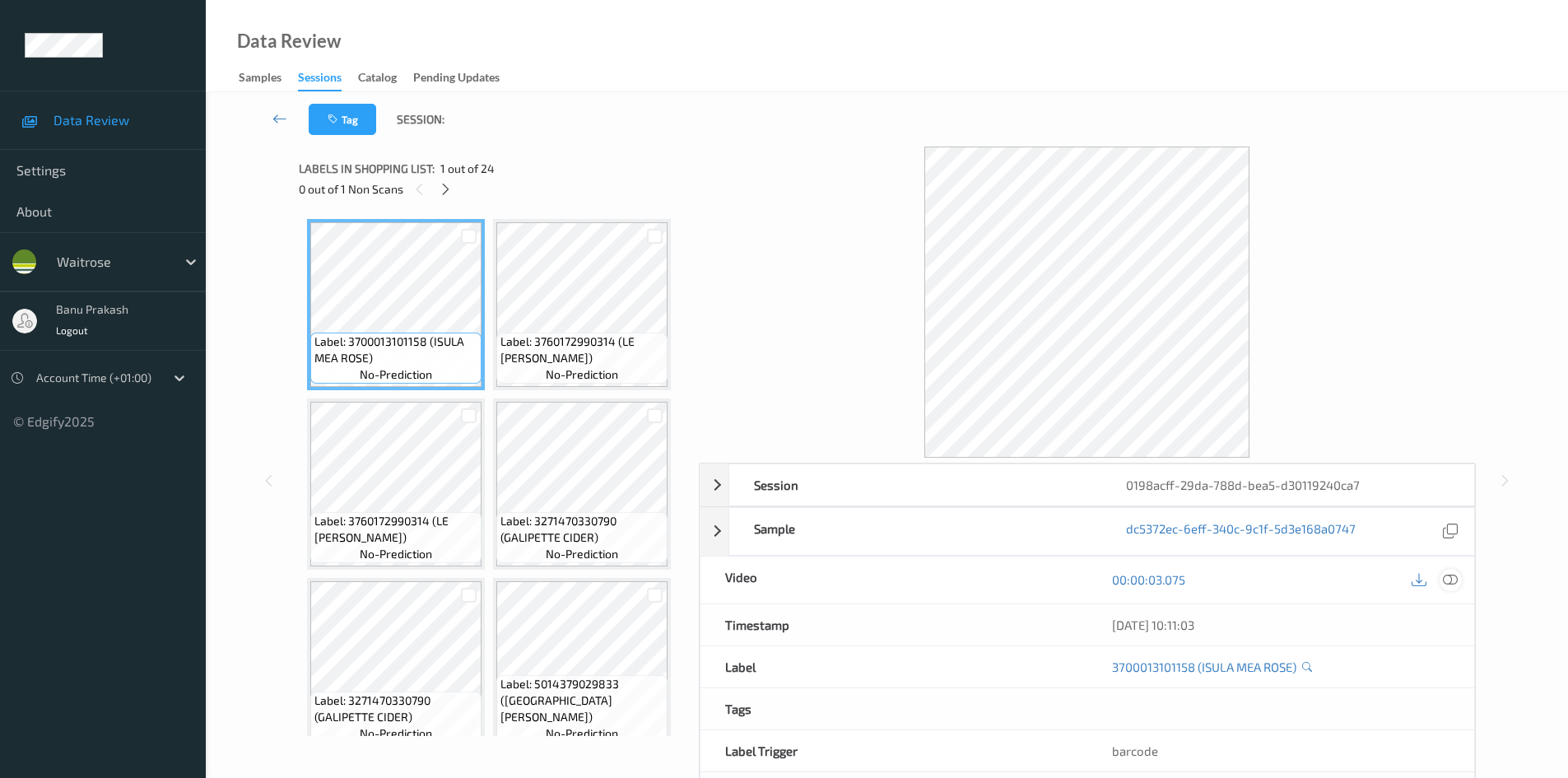
click at [1450, 581] on icon at bounding box center [1450, 579] width 15 height 15
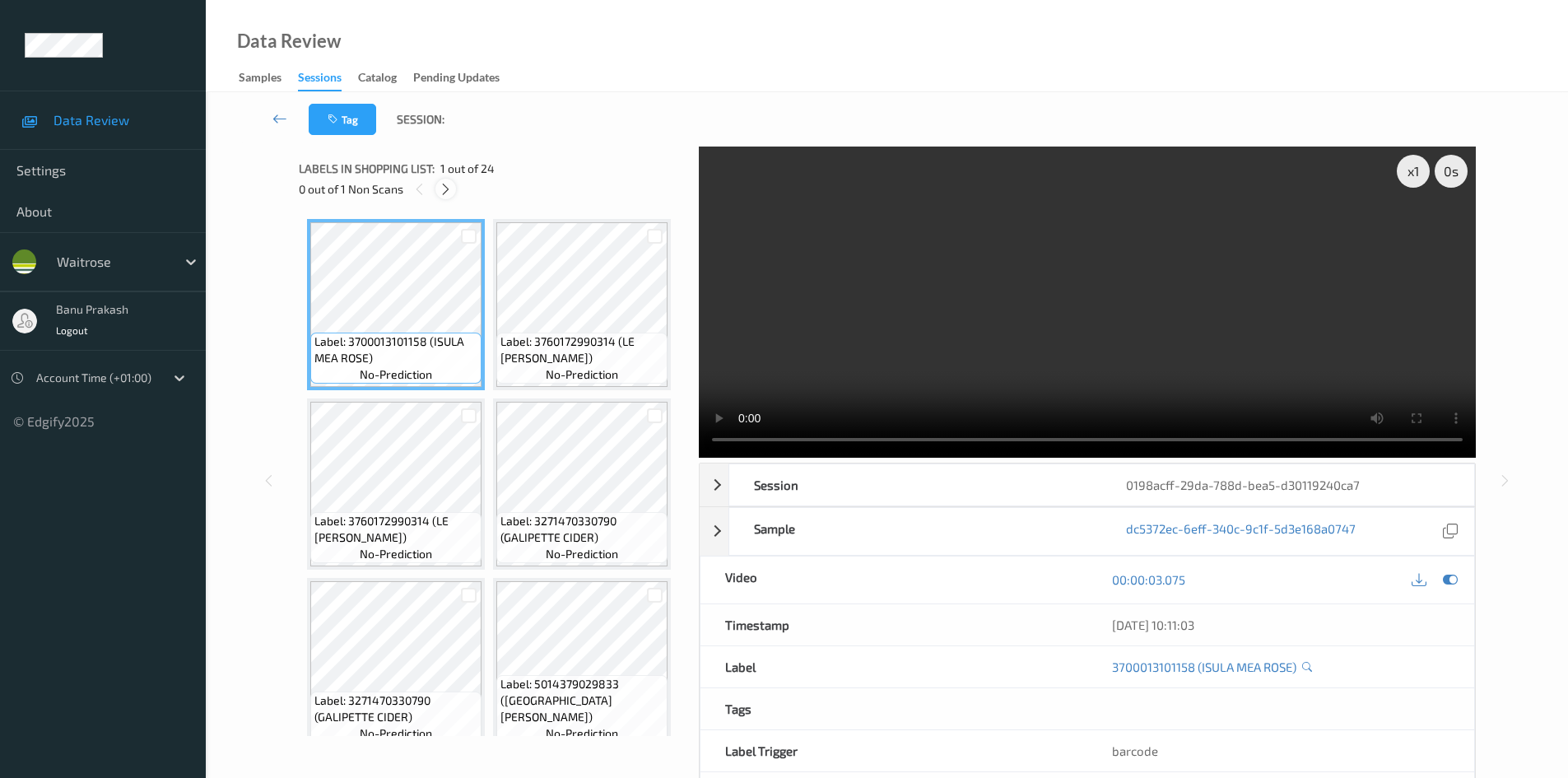
click at [446, 184] on icon at bounding box center [446, 189] width 14 height 15
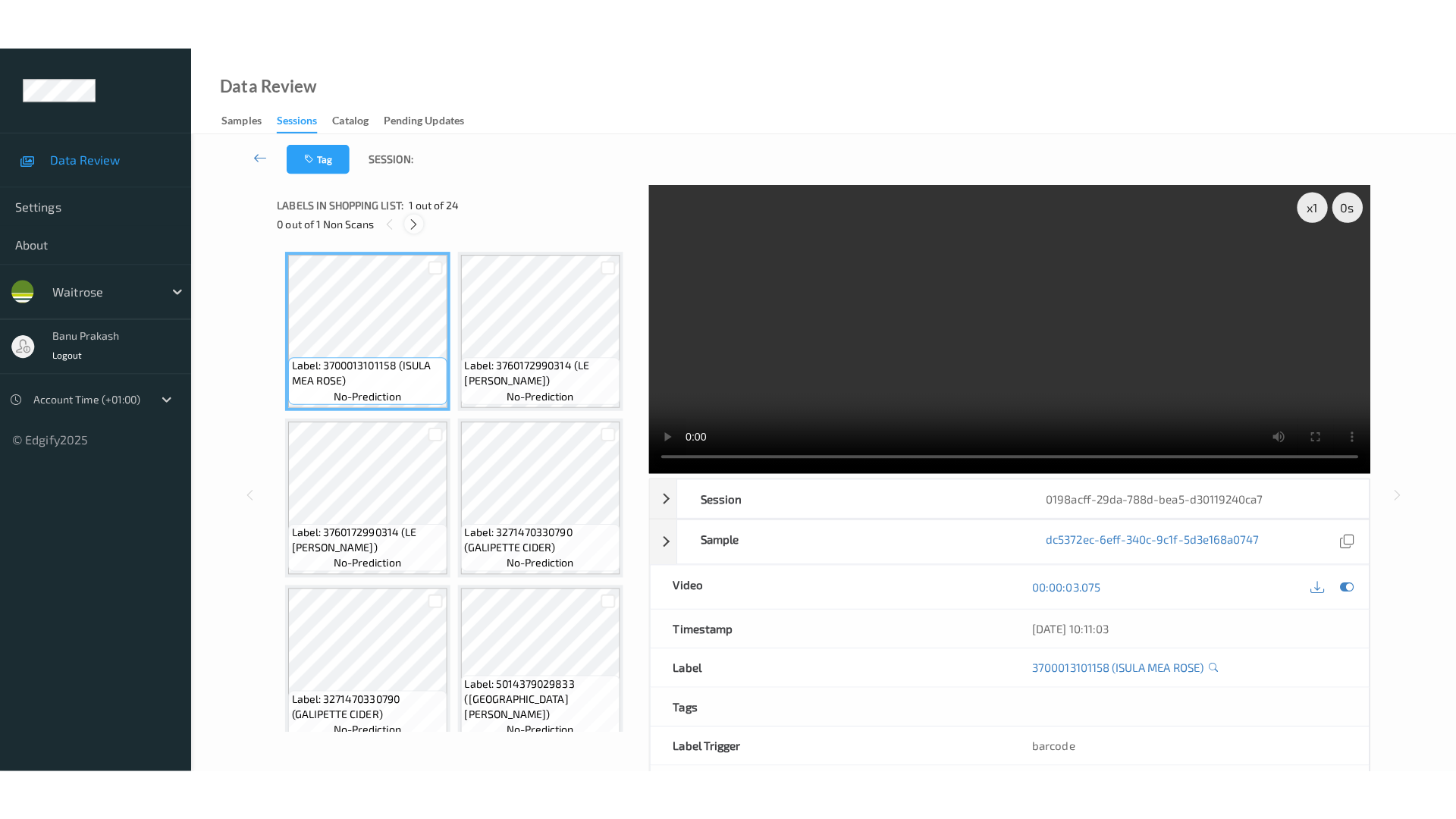
scroll to position [1661, 0]
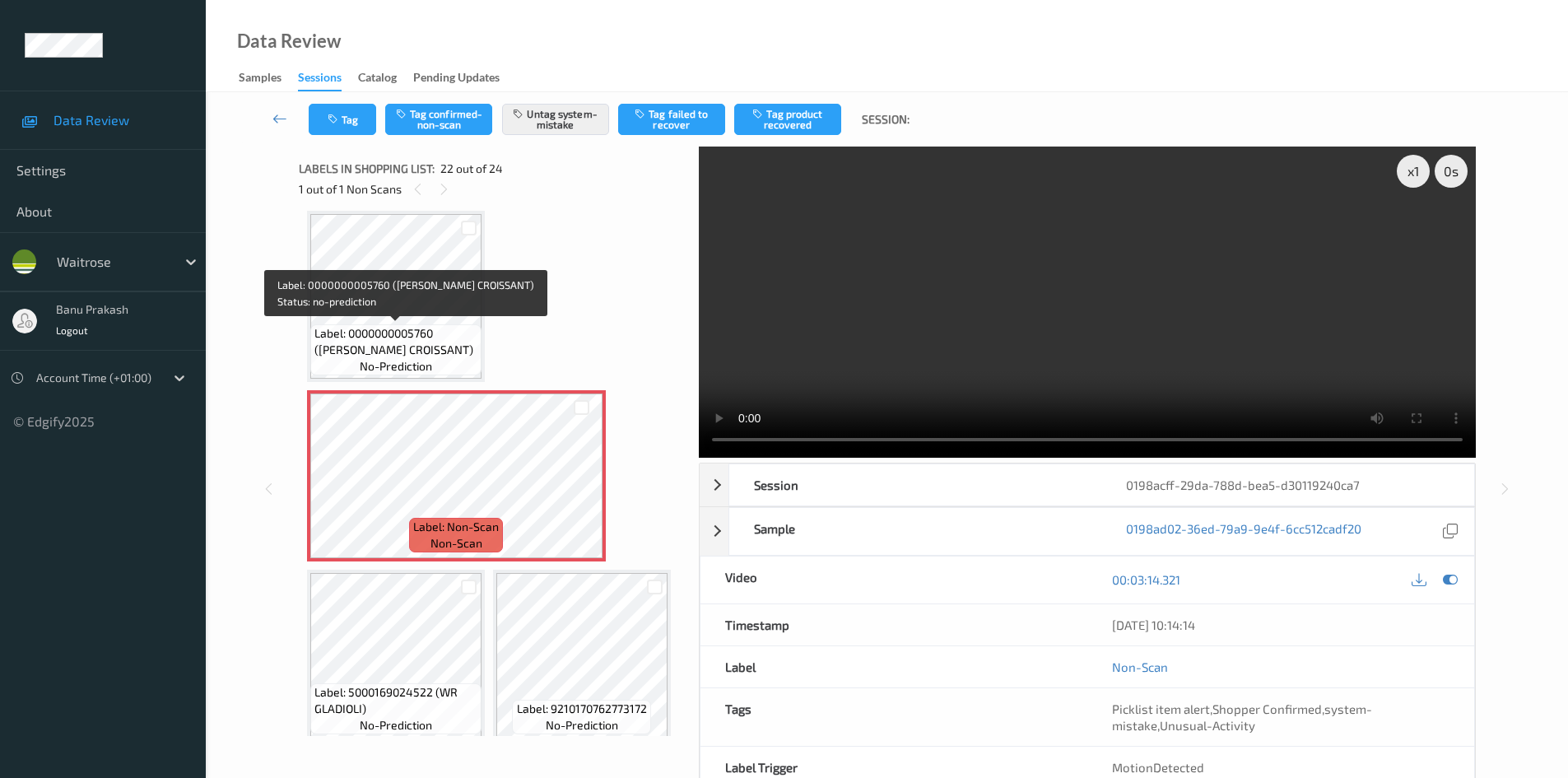
click at [442, 328] on span "Label: 0000000005760 (WR ALMOND CROISSANT)" at bounding box center [396, 341] width 163 height 32
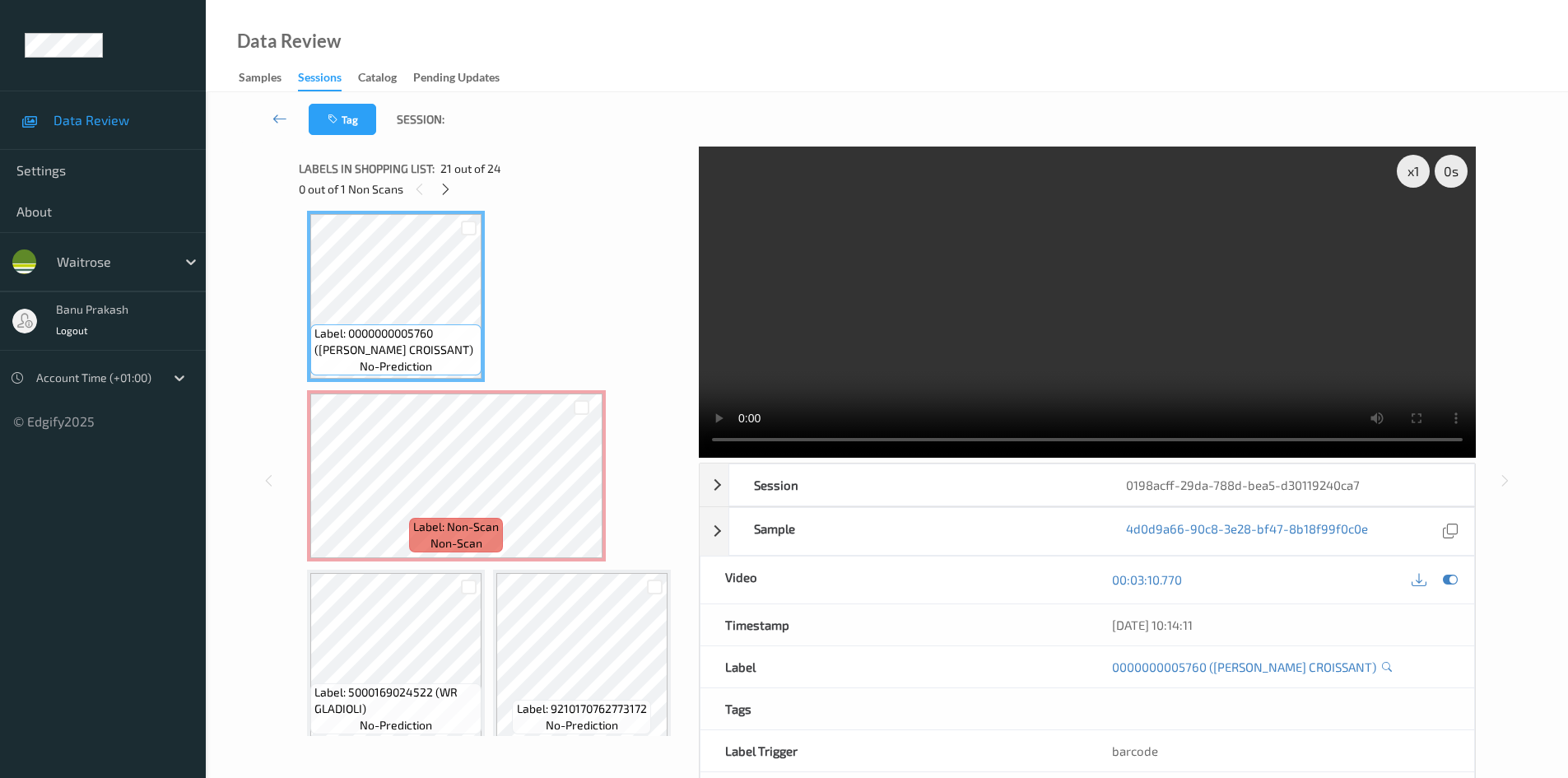
click at [811, 301] on video at bounding box center [1087, 302] width 777 height 311
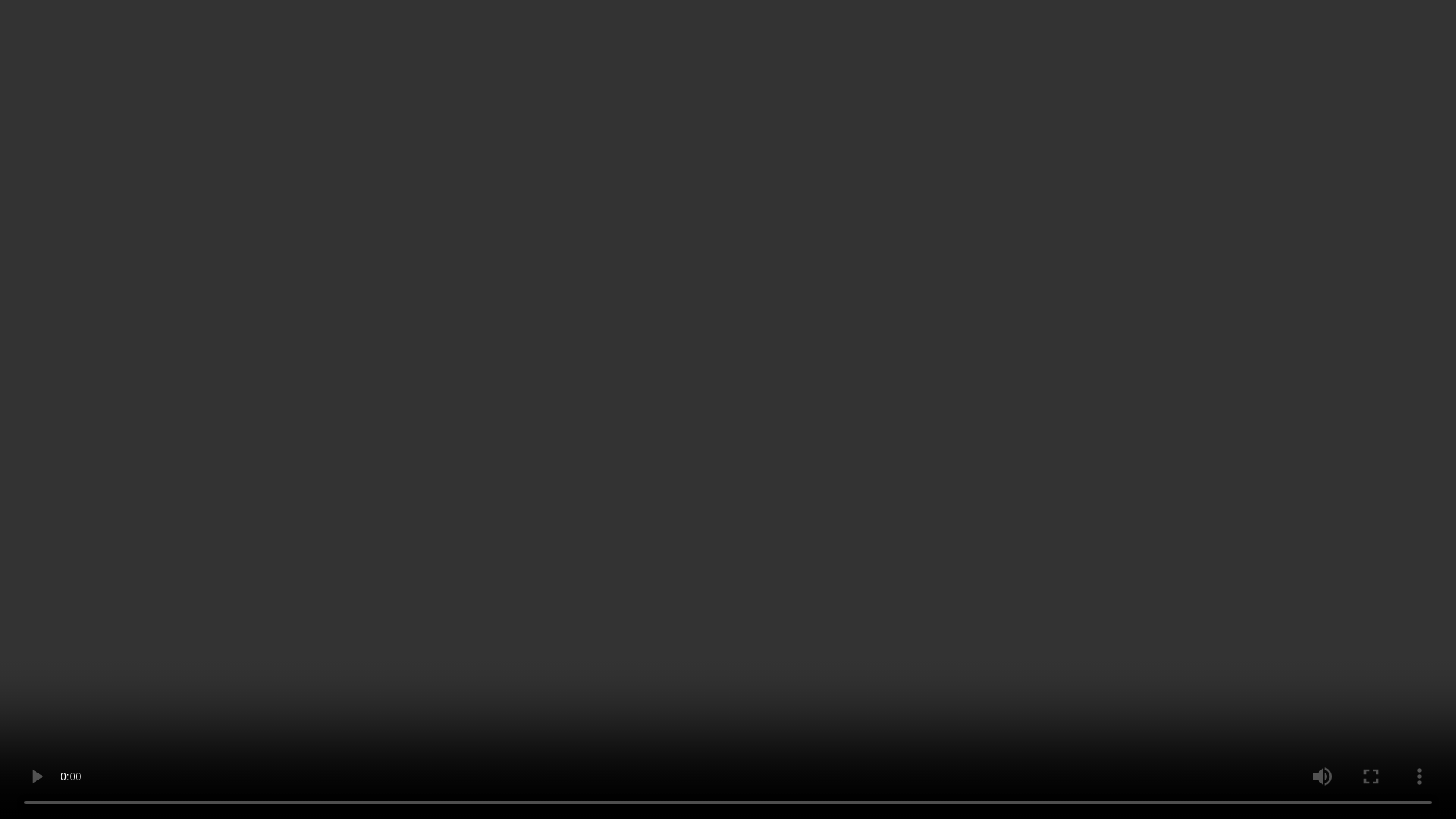
click at [416, 566] on video at bounding box center [728, 410] width 1456 height 819
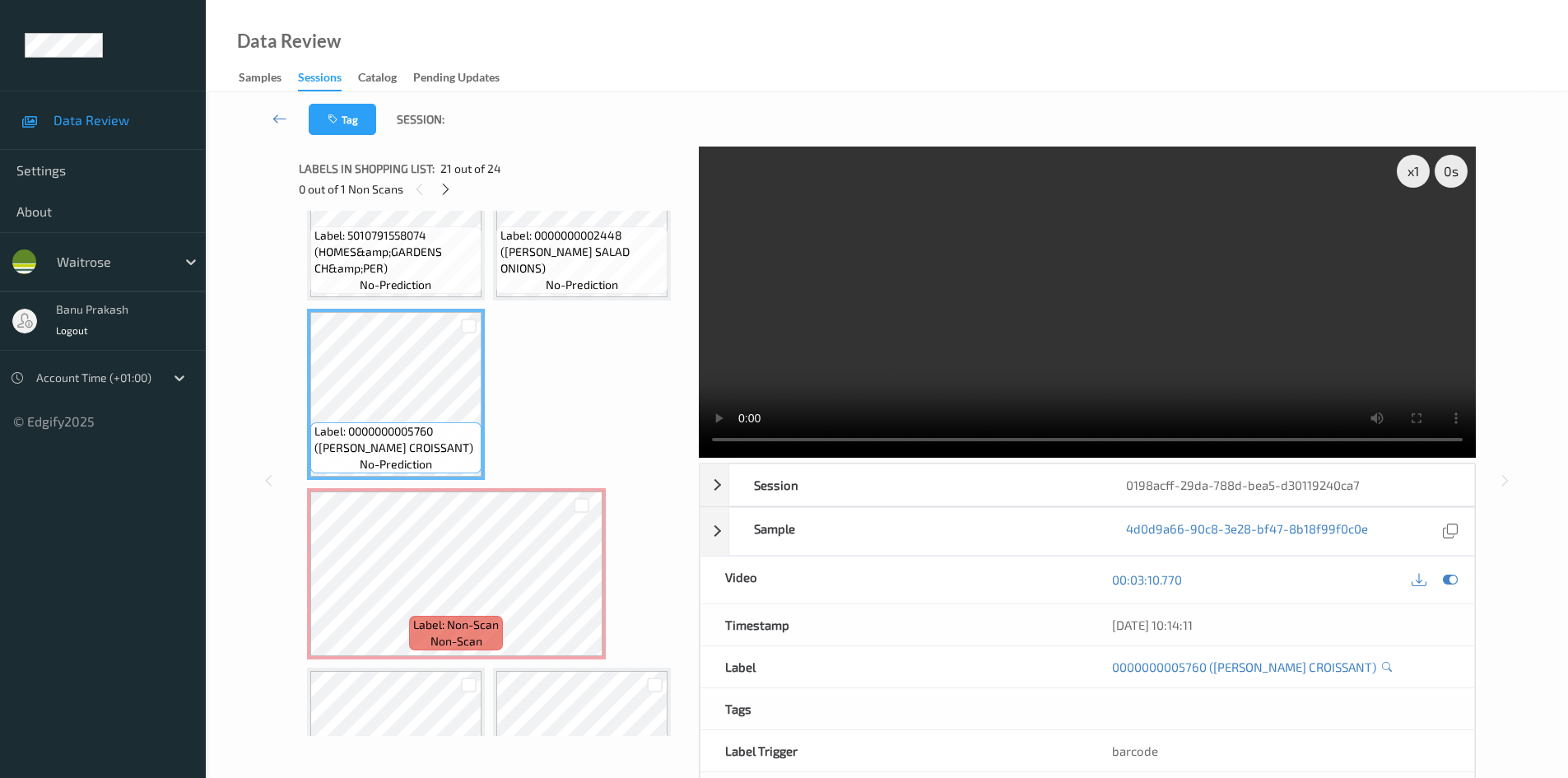
click at [1090, 360] on video at bounding box center [1087, 302] width 777 height 311
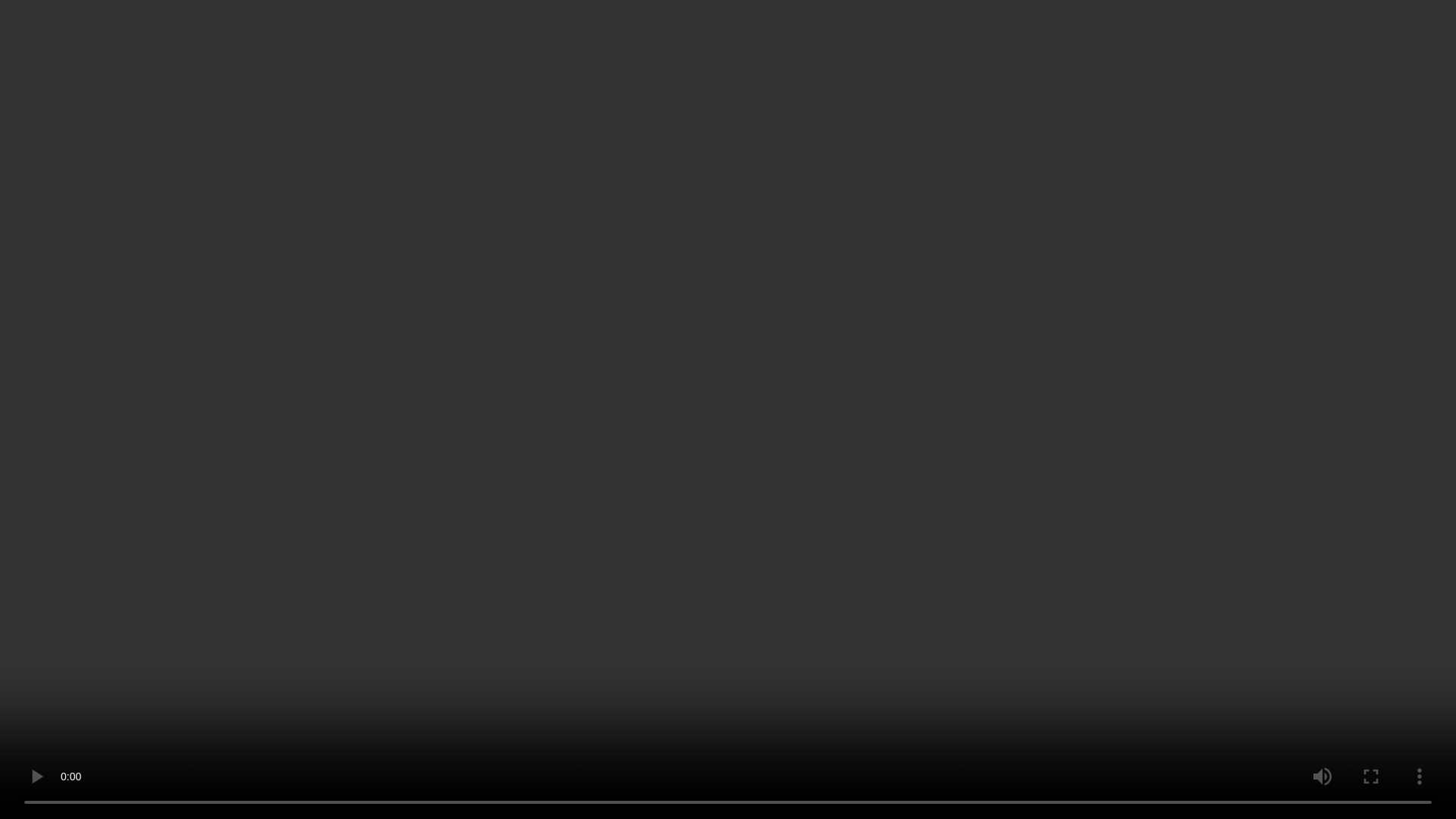
click at [1021, 611] on video at bounding box center [728, 410] width 1456 height 819
click at [968, 623] on video at bounding box center [728, 410] width 1456 height 819
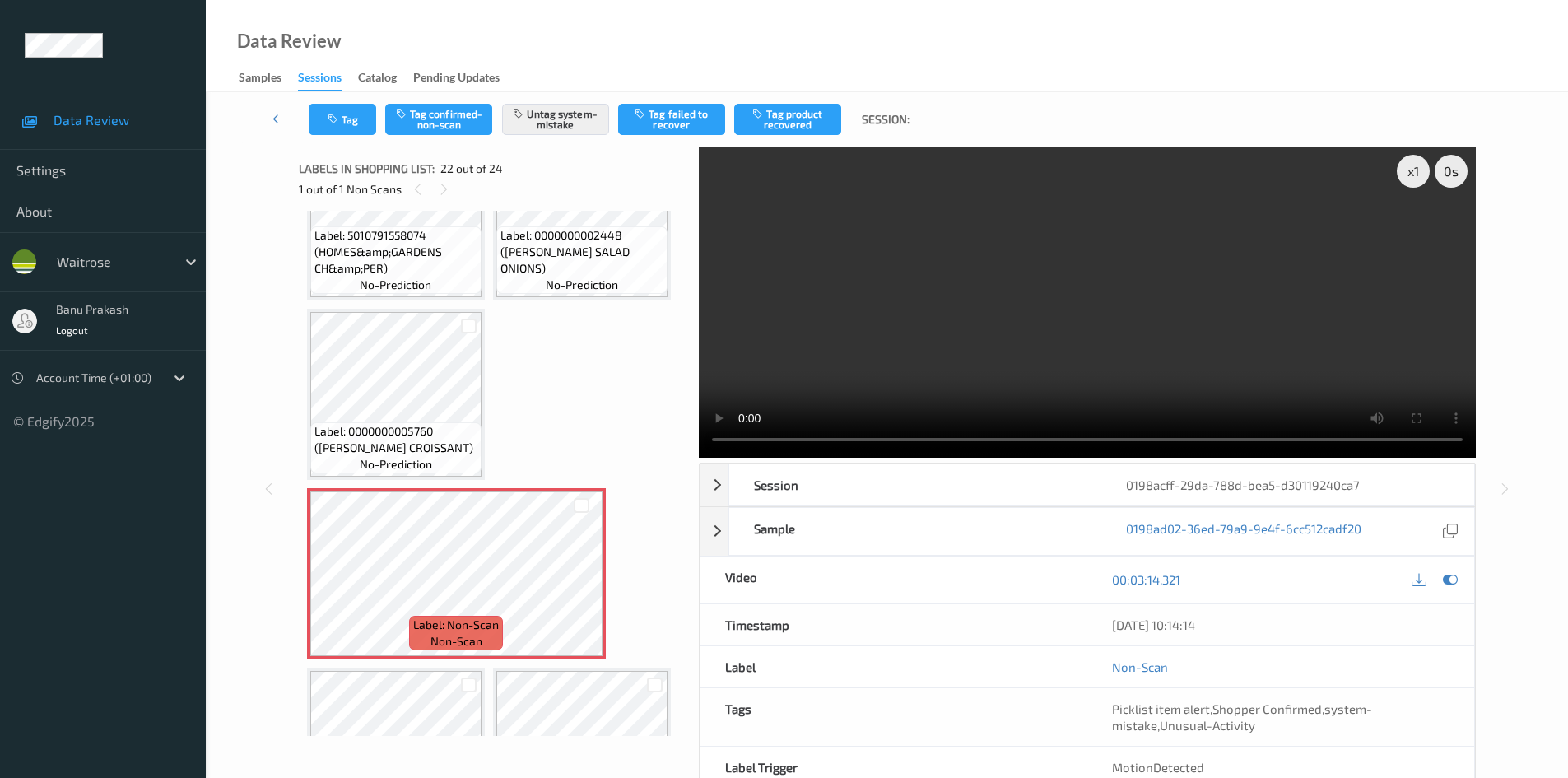
click at [964, 295] on video at bounding box center [1087, 302] width 777 height 311
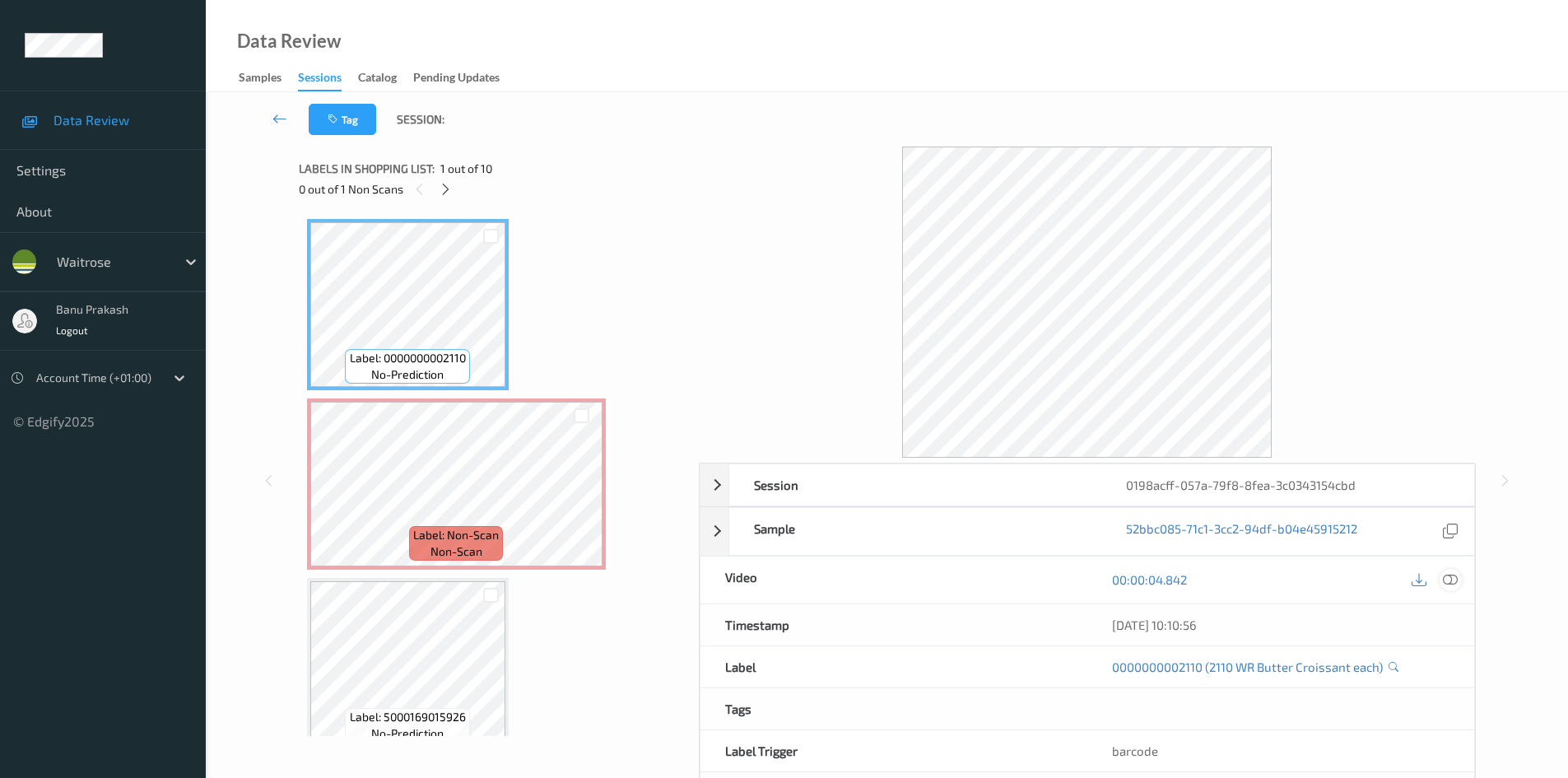
click at [1435, 572] on icon at bounding box center [1450, 579] width 15 height 15
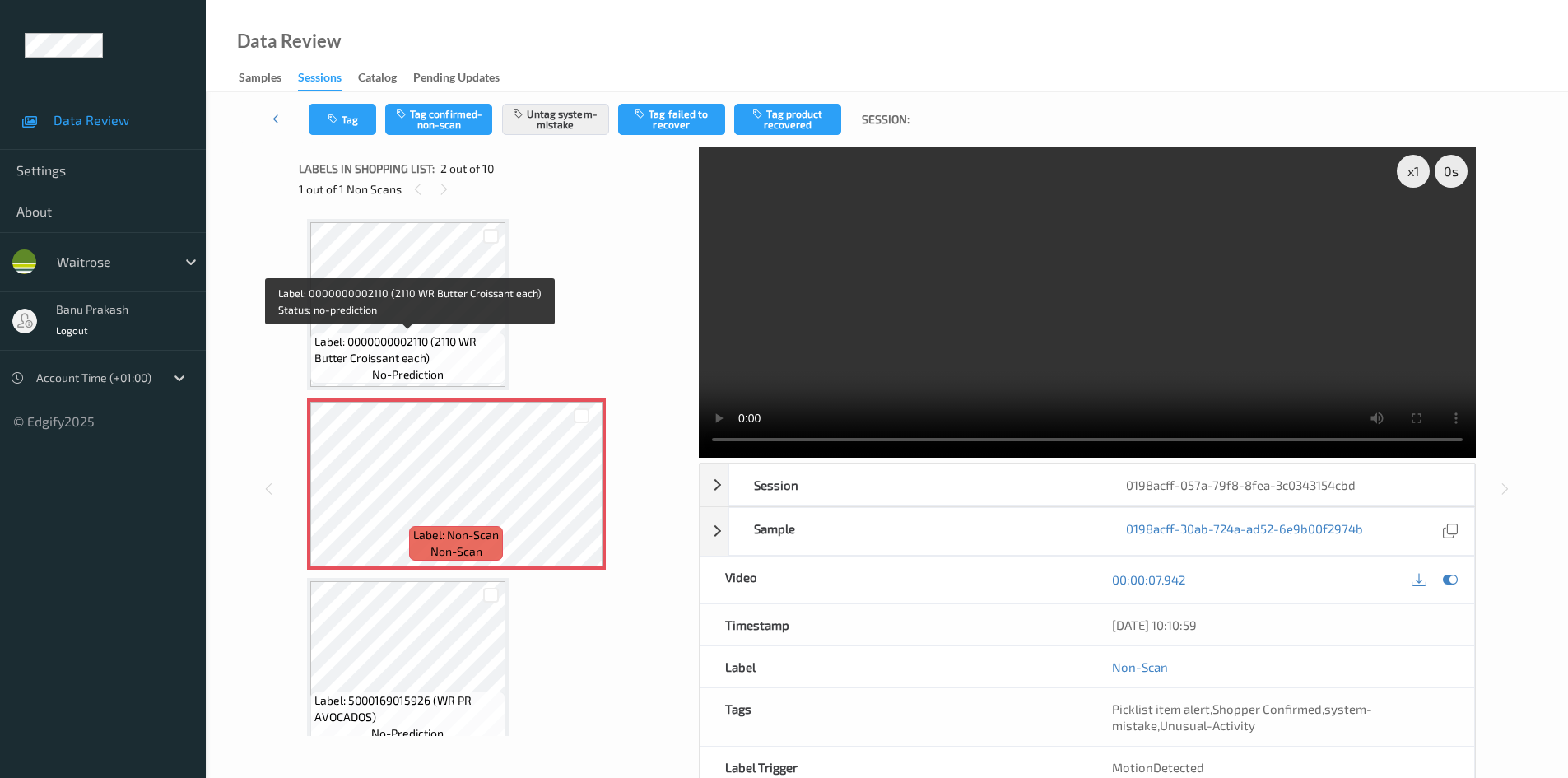
click at [420, 351] on span "Label: 0000000002110 (2110 WR Butter Croissant each)" at bounding box center [408, 349] width 187 height 32
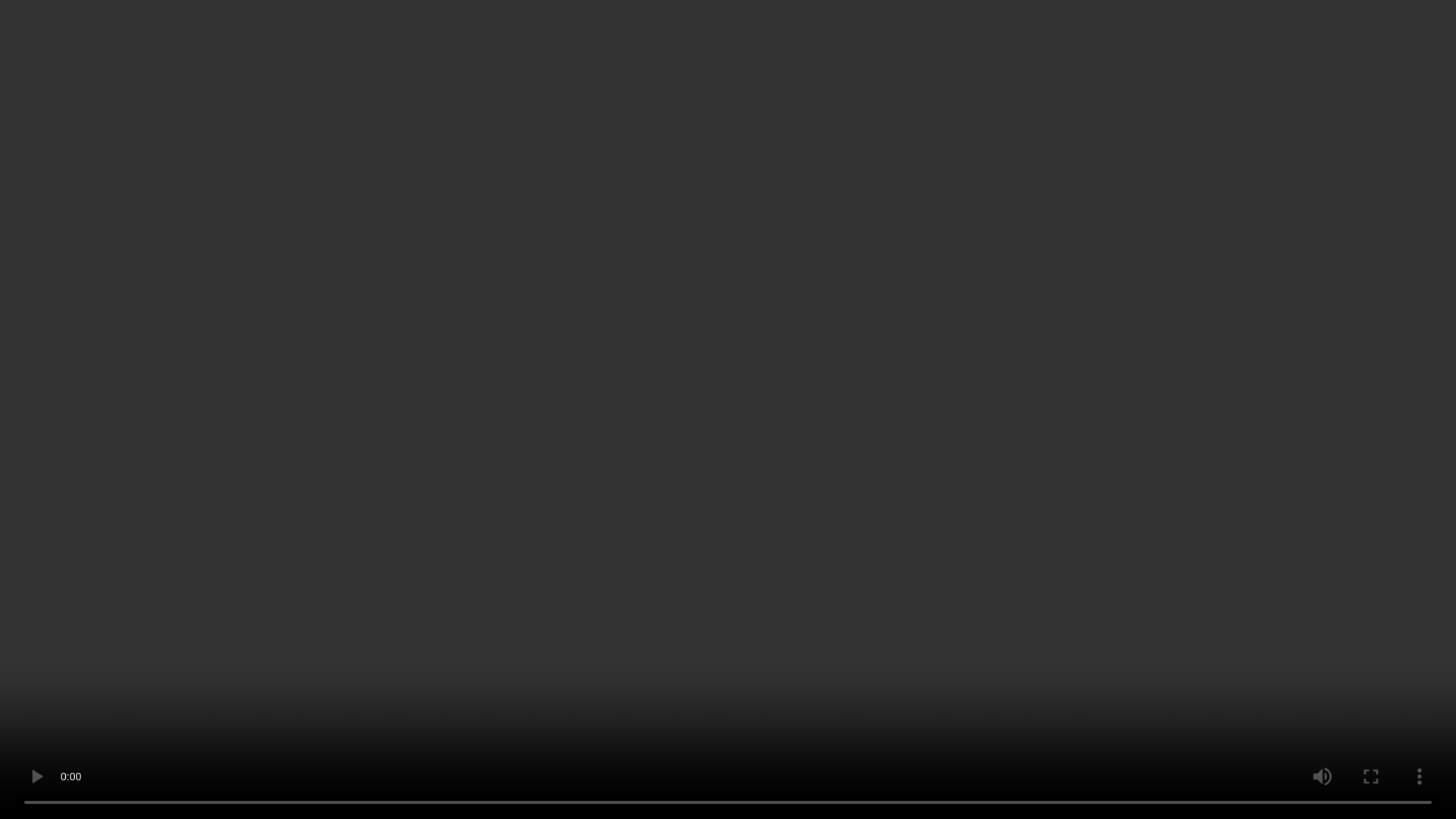
click at [1133, 417] on video at bounding box center [728, 410] width 1456 height 819
click at [882, 530] on video at bounding box center [728, 410] width 1456 height 819
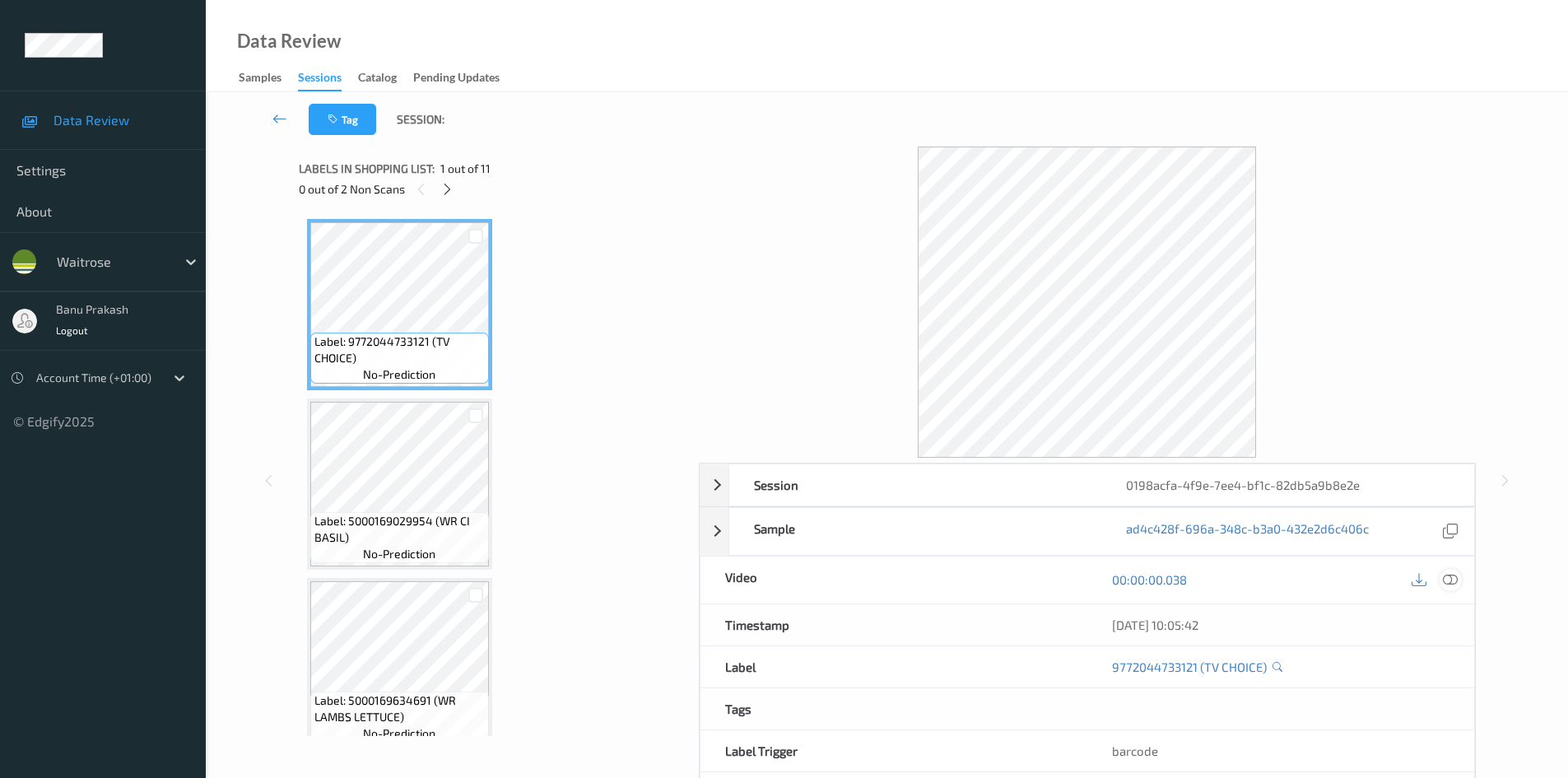
click at [1456, 581] on icon at bounding box center [1450, 579] width 15 height 15
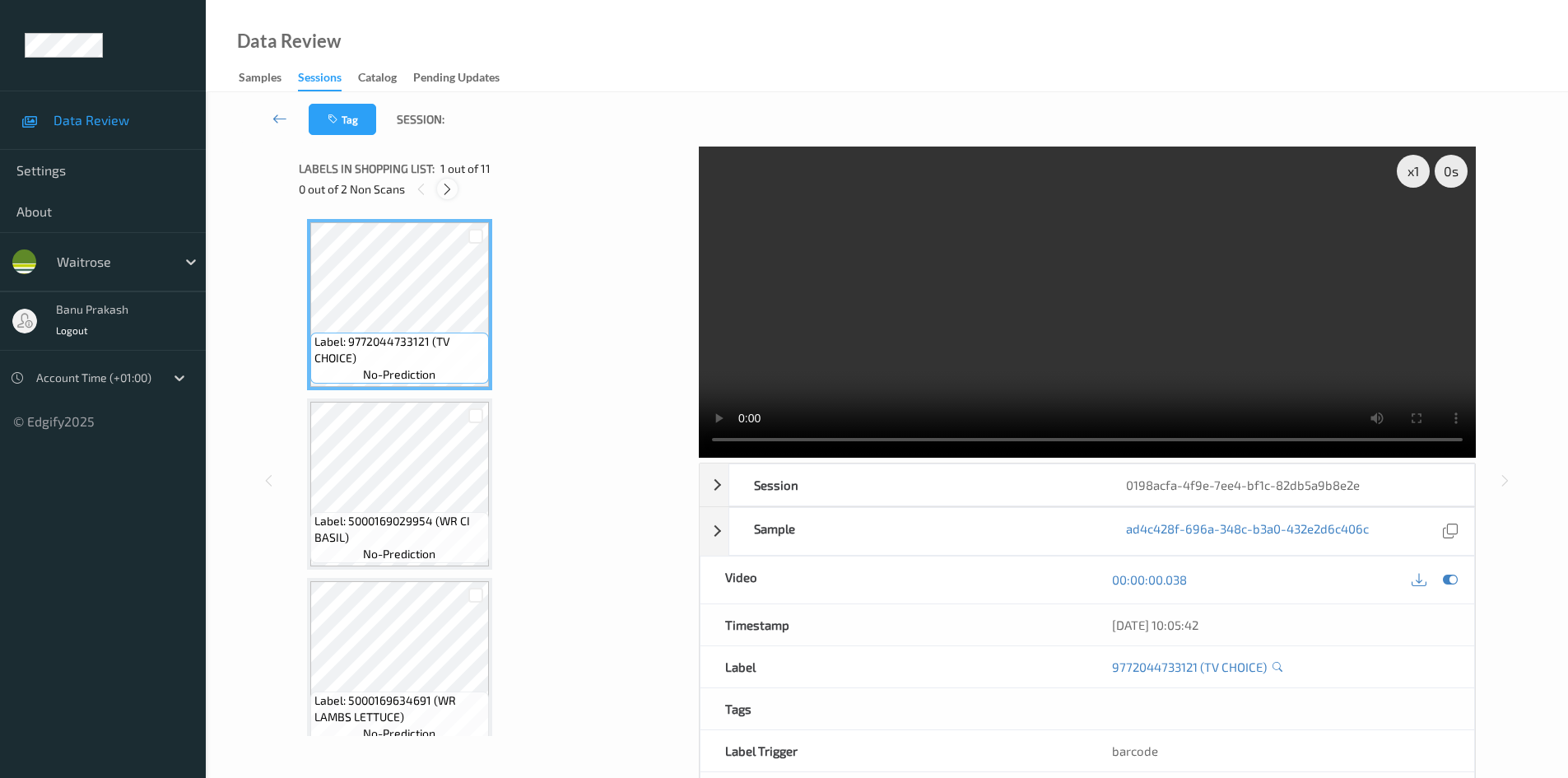
click at [444, 196] on icon at bounding box center [447, 189] width 14 height 15
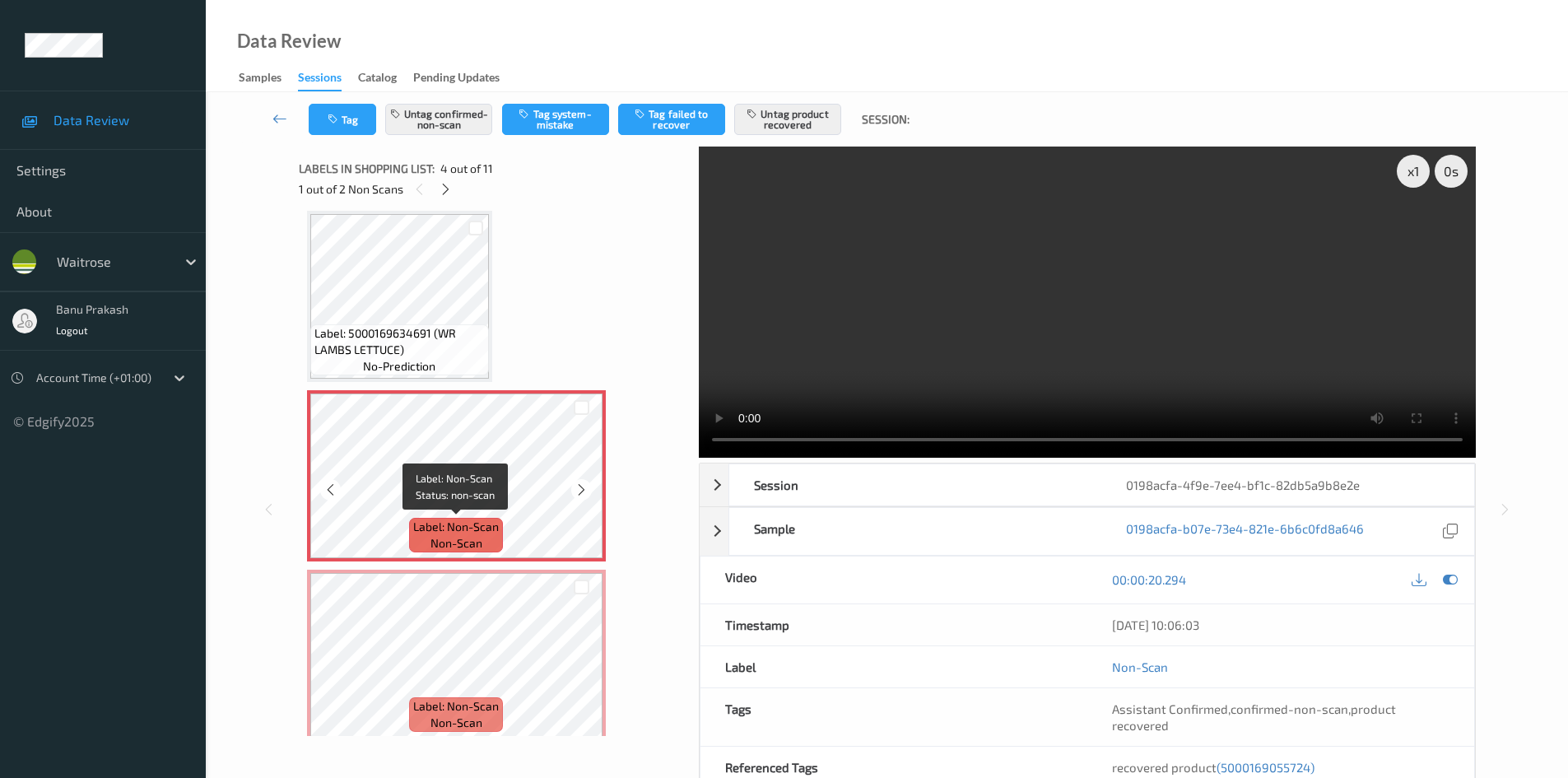
click at [410, 519] on div "Label: Non-Scan non-scan" at bounding box center [456, 535] width 94 height 34
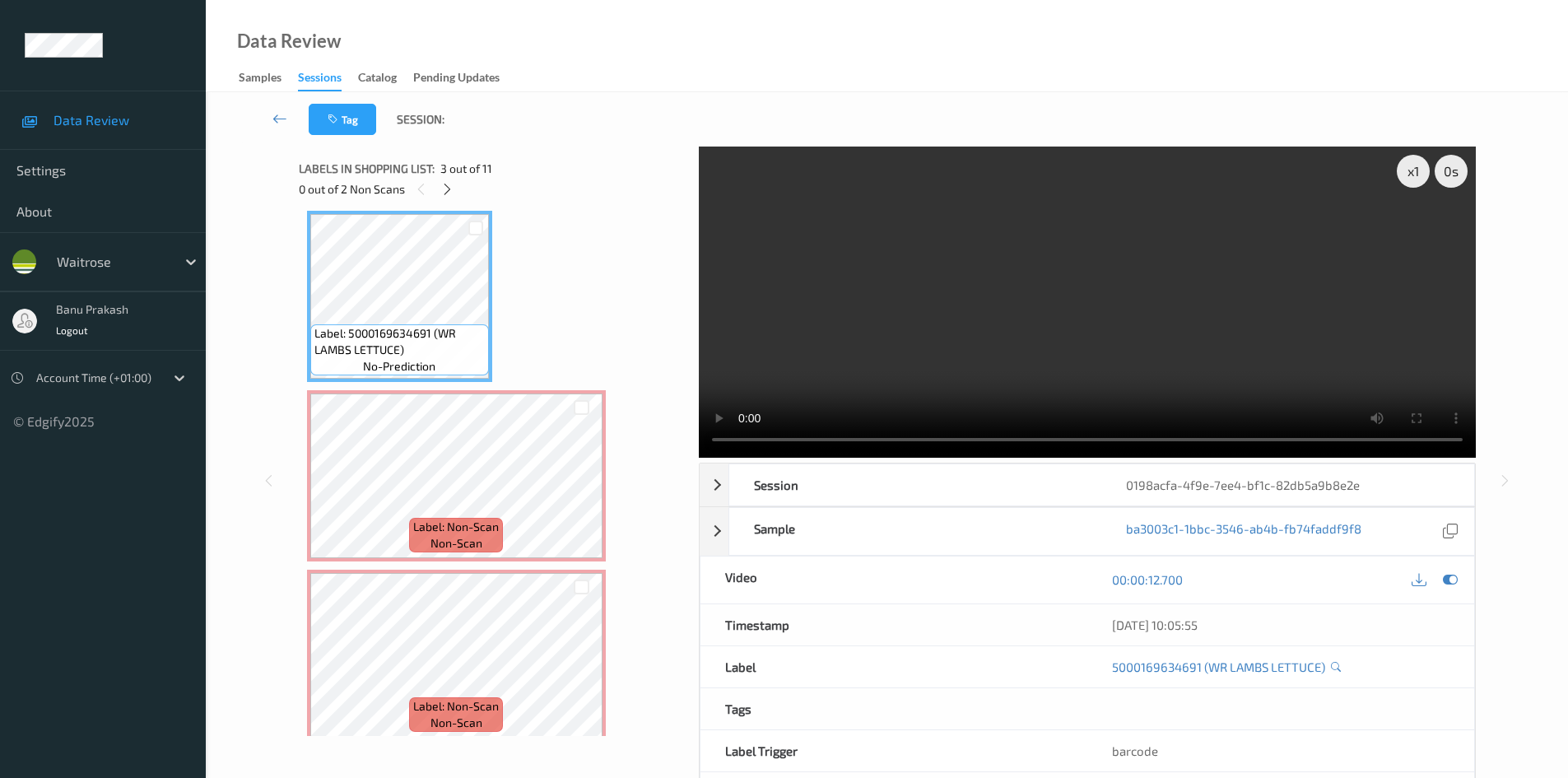
click at [862, 276] on video at bounding box center [1087, 302] width 777 height 311
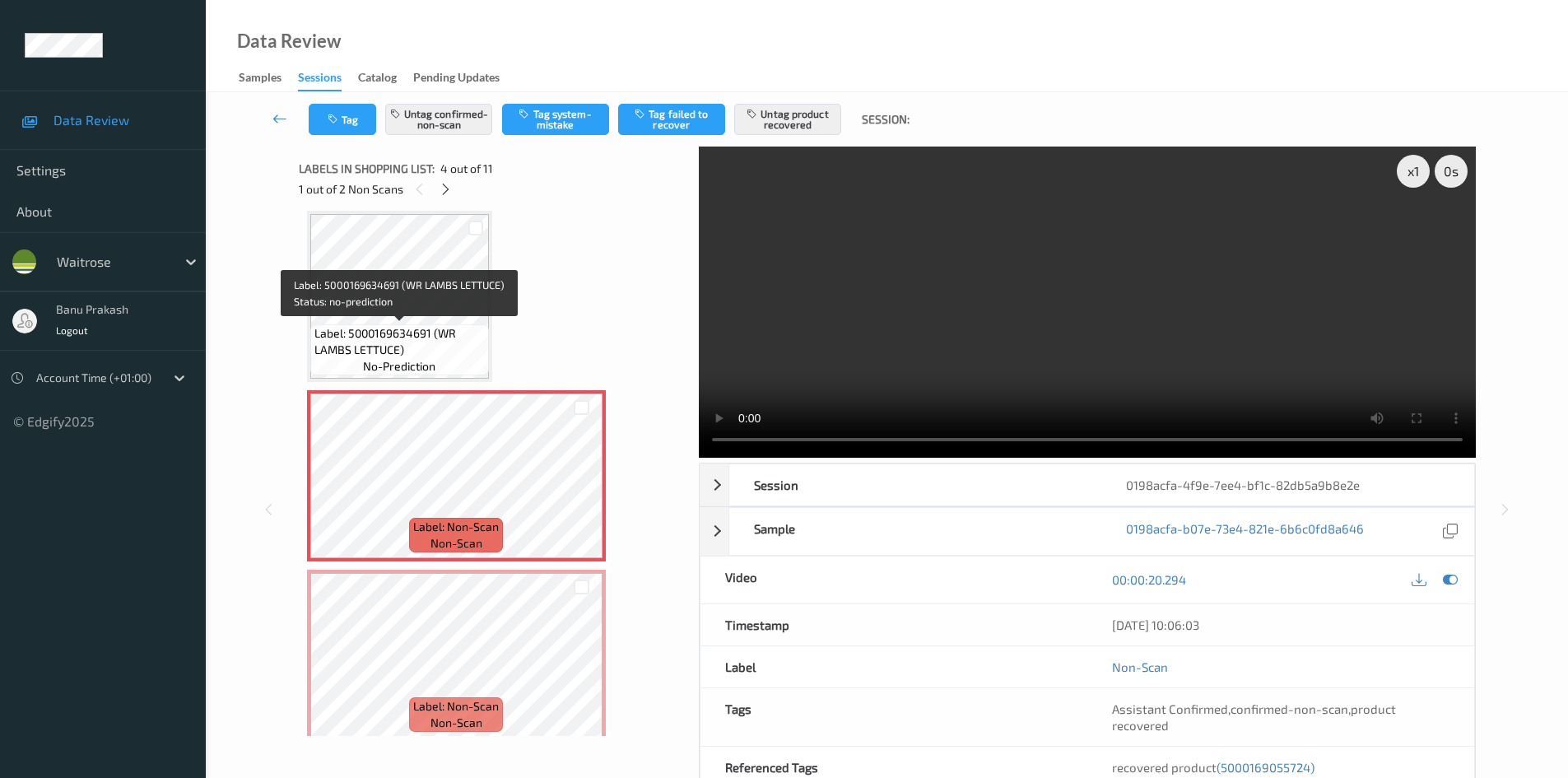
click at [415, 352] on span "Label: 5000169634691 (WR LAMBS LETTUCE)" at bounding box center [400, 341] width 170 height 32
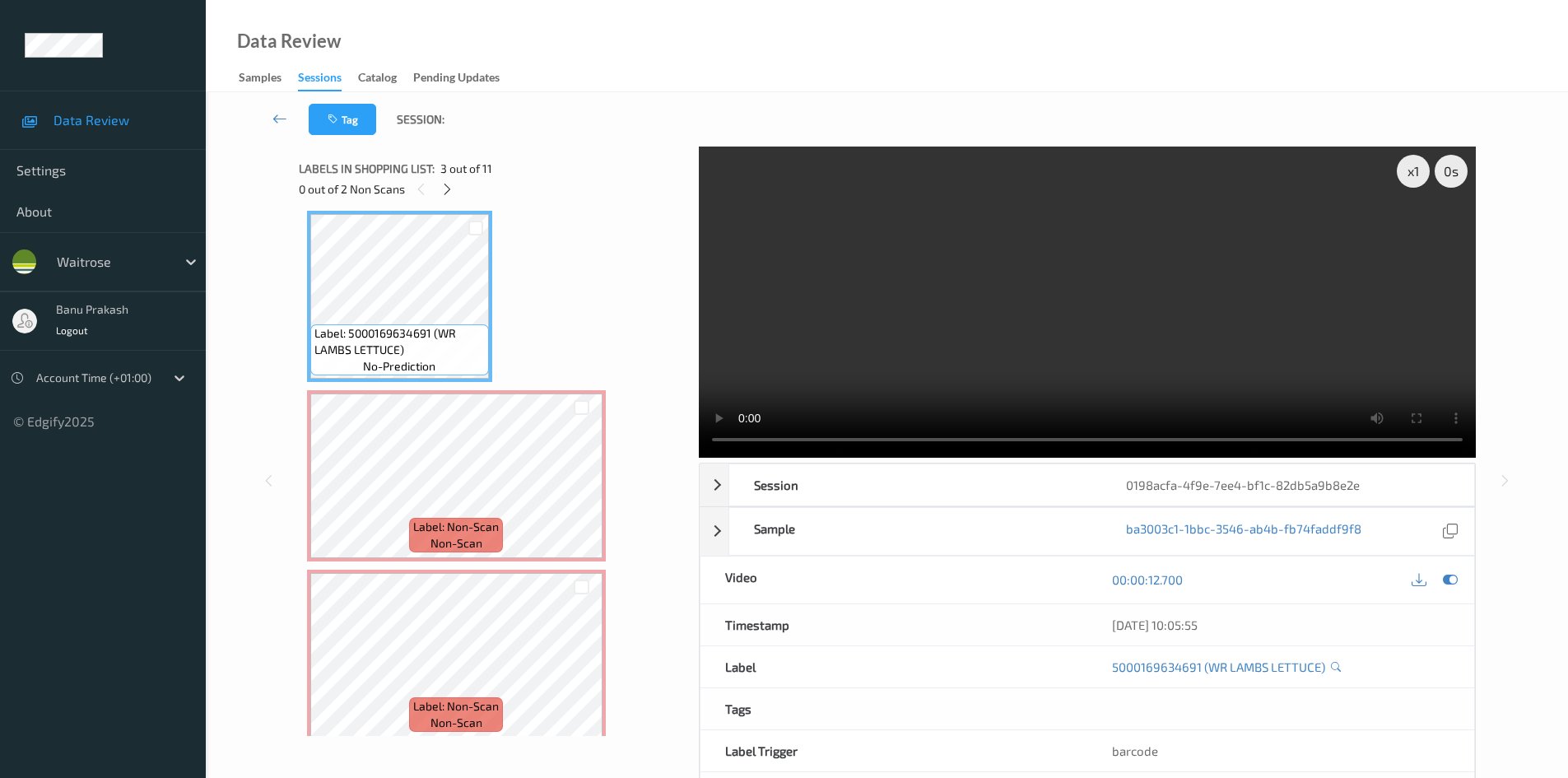
click at [894, 368] on video at bounding box center [1087, 302] width 777 height 311
click at [934, 299] on video at bounding box center [1087, 302] width 777 height 311
click at [869, 293] on video at bounding box center [1087, 302] width 777 height 311
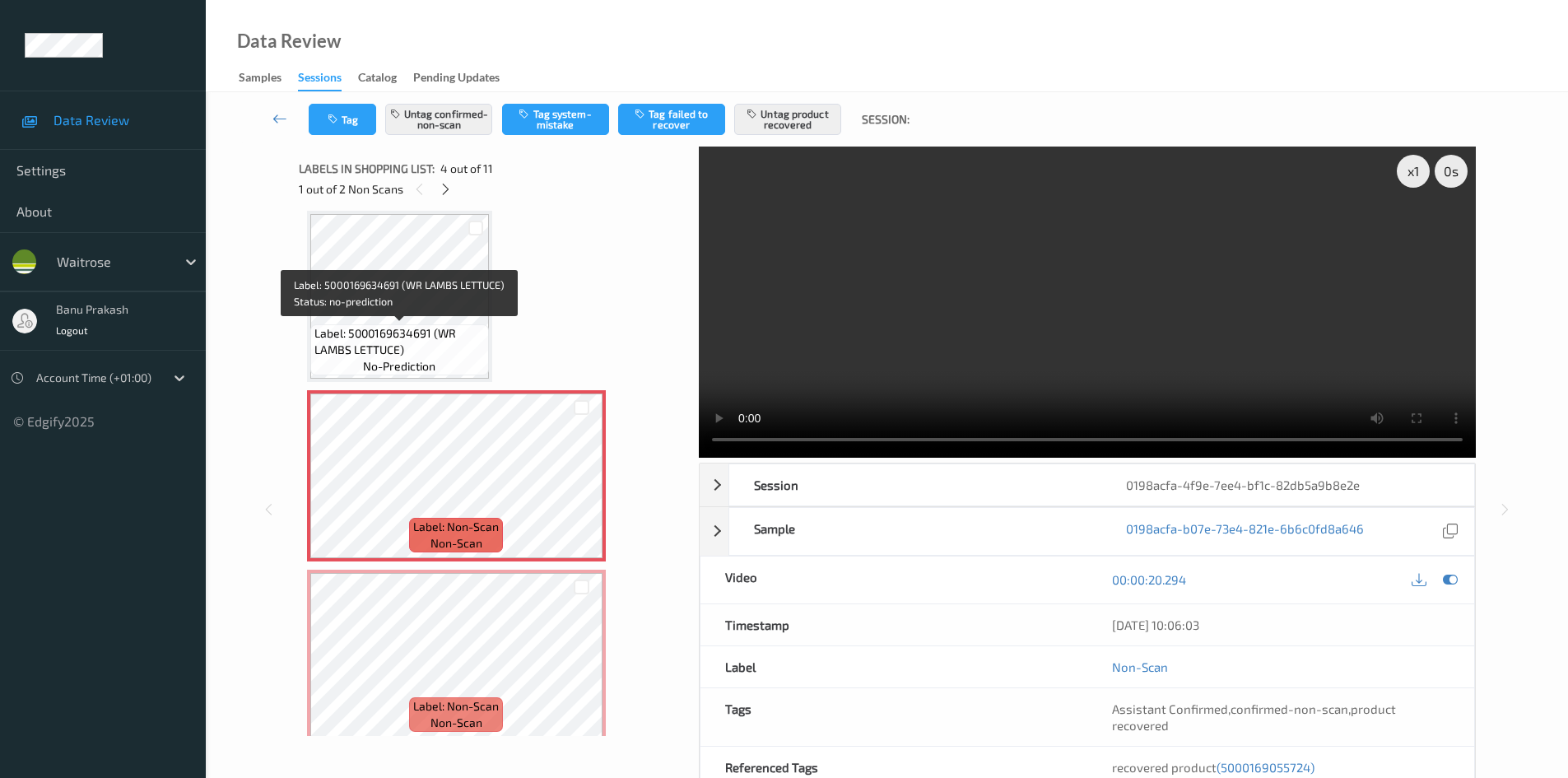
click at [399, 342] on span "Label: 5000169634691 (WR LAMBS LETTUCE)" at bounding box center [400, 341] width 170 height 32
click at [367, 334] on span "Label: 5000169634691 (WR LAMBS LETTUCE)" at bounding box center [400, 341] width 170 height 32
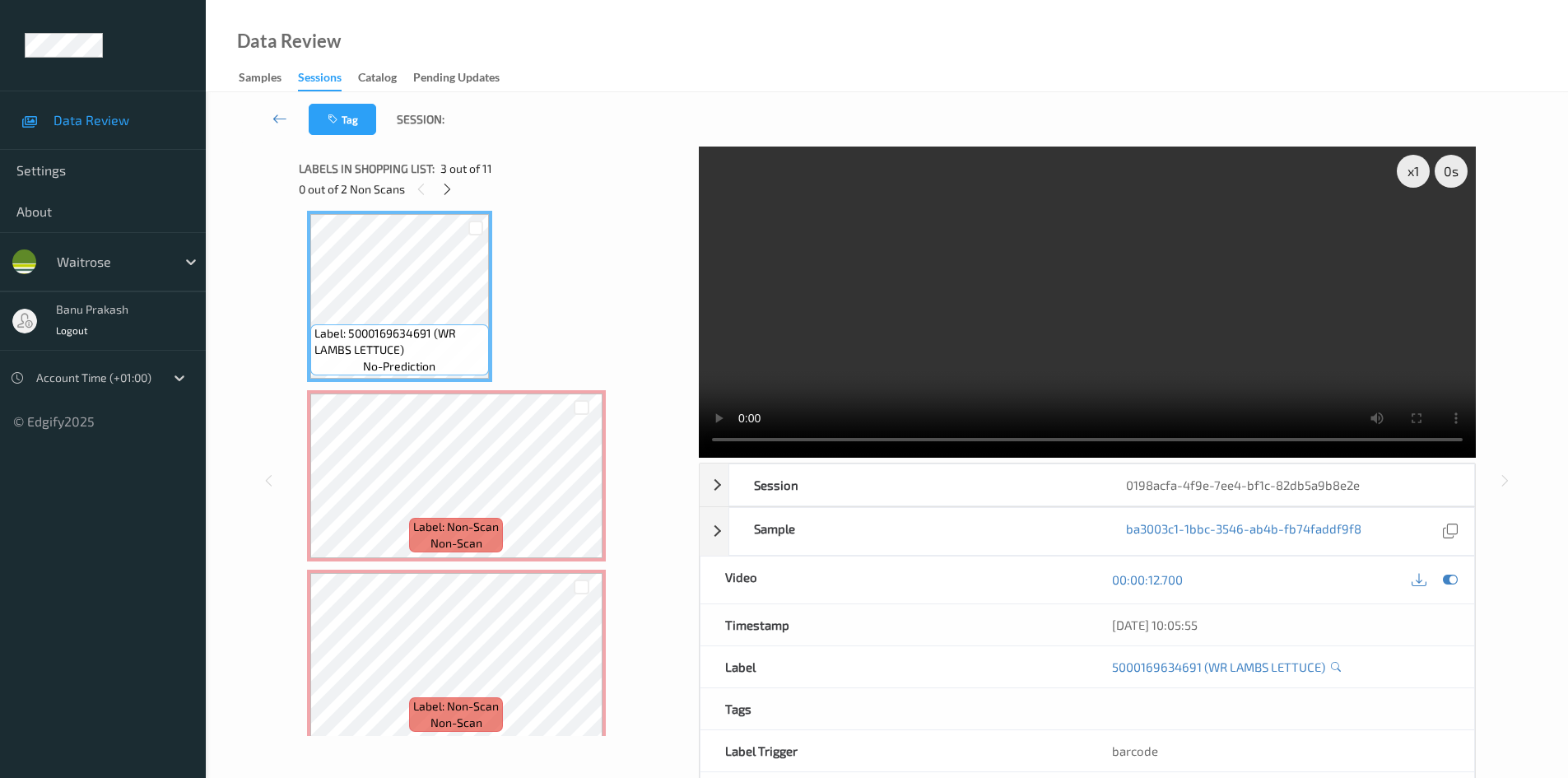
click at [902, 340] on video at bounding box center [1087, 302] width 777 height 311
click at [1093, 300] on video at bounding box center [1087, 302] width 777 height 311
click at [475, 518] on span "Label: Non-Scan" at bounding box center [455, 526] width 85 height 17
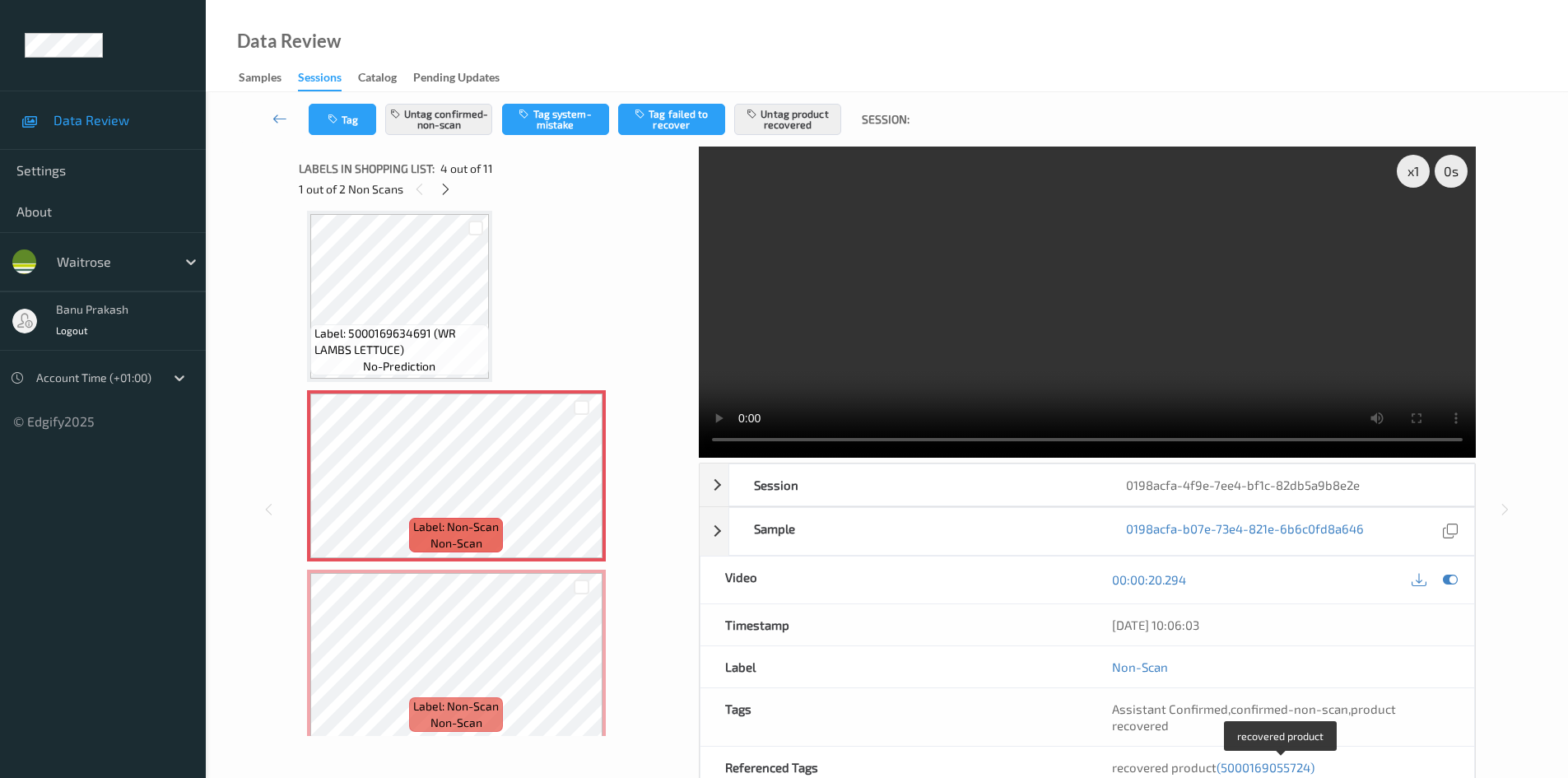
click at [1268, 769] on span "(5000169055724)" at bounding box center [1266, 767] width 98 height 15
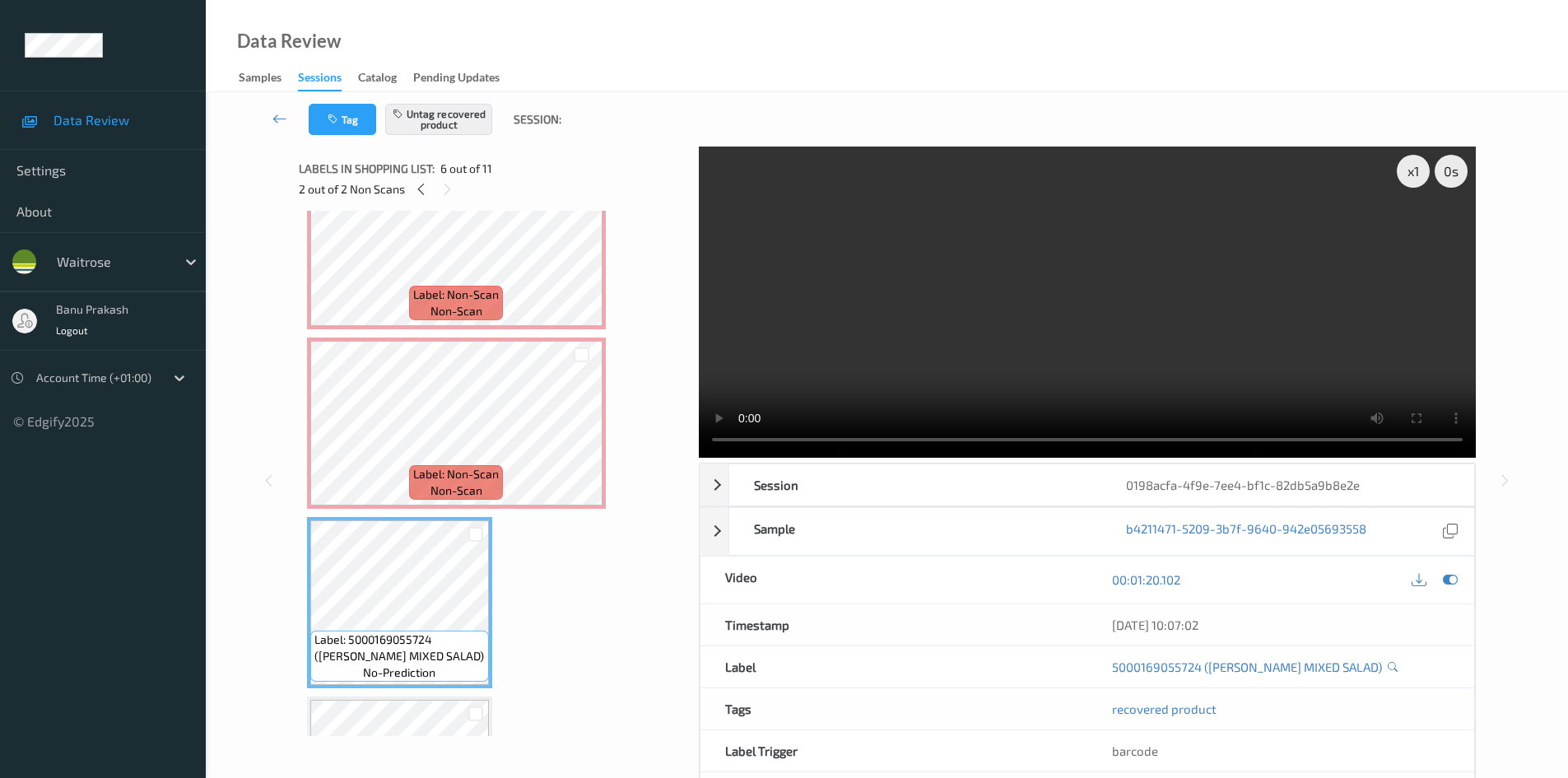
scroll to position [561, 0]
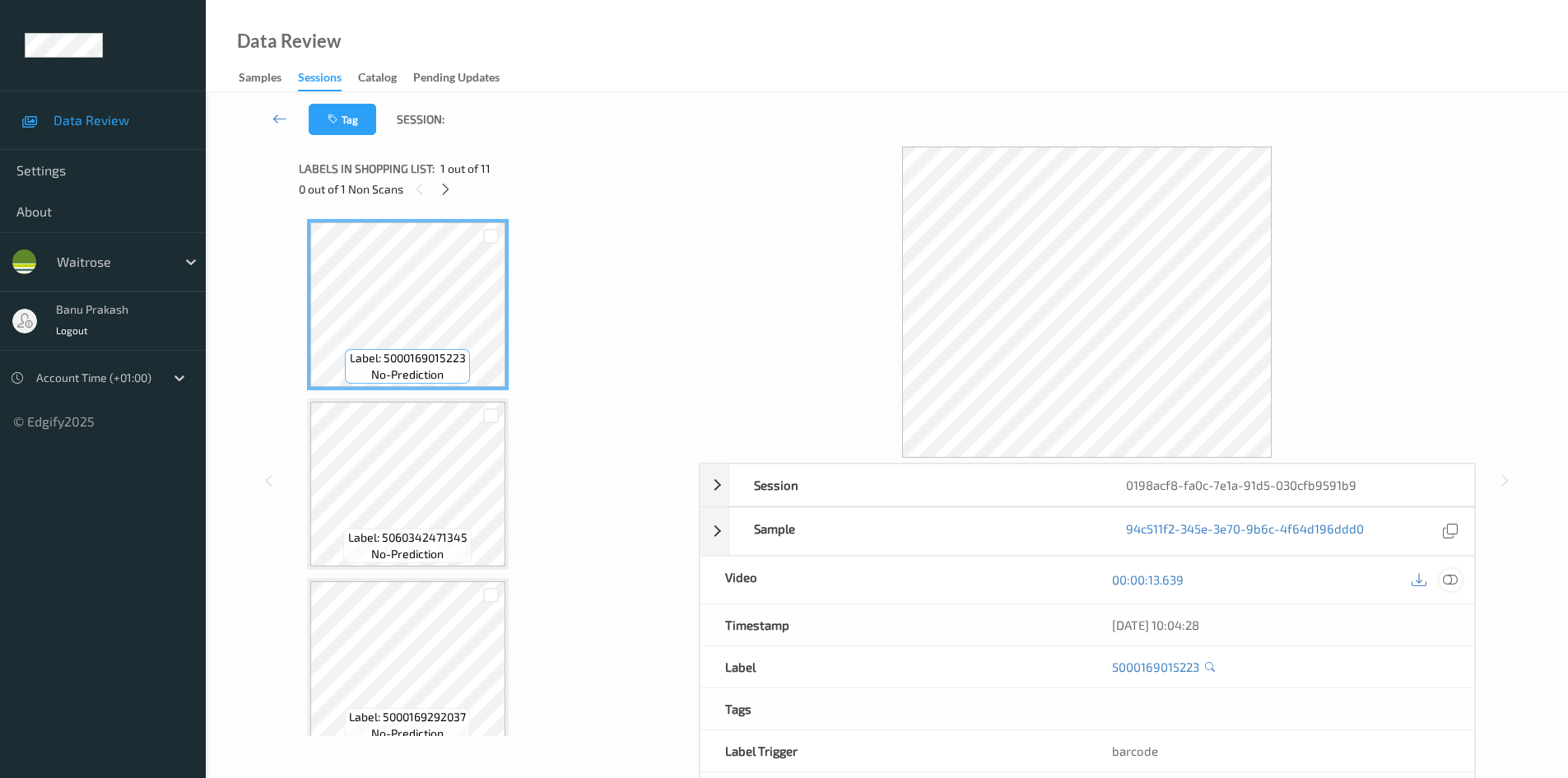
click at [1449, 581] on icon at bounding box center [1450, 579] width 15 height 15
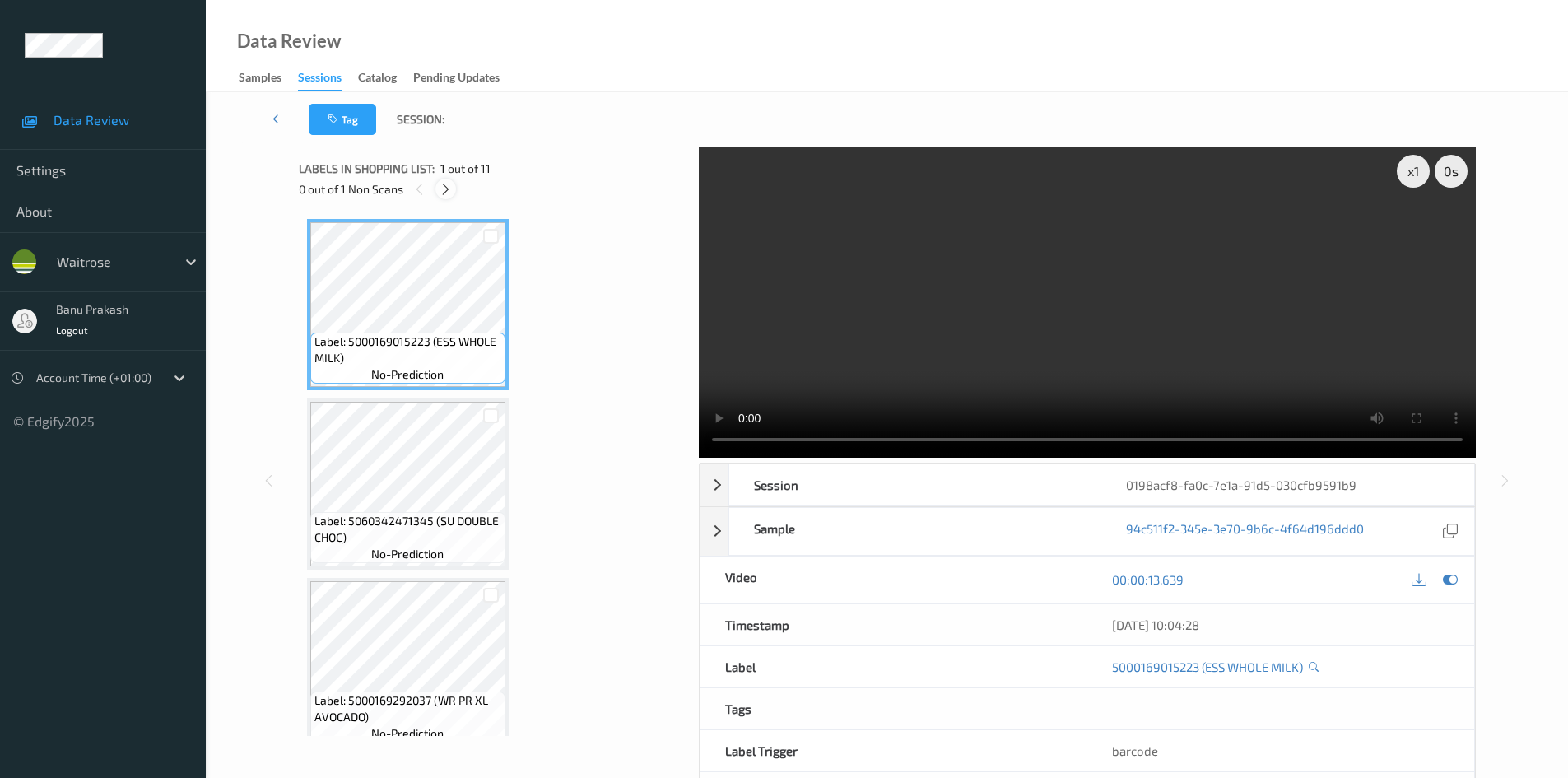
click at [447, 187] on icon at bounding box center [446, 189] width 14 height 15
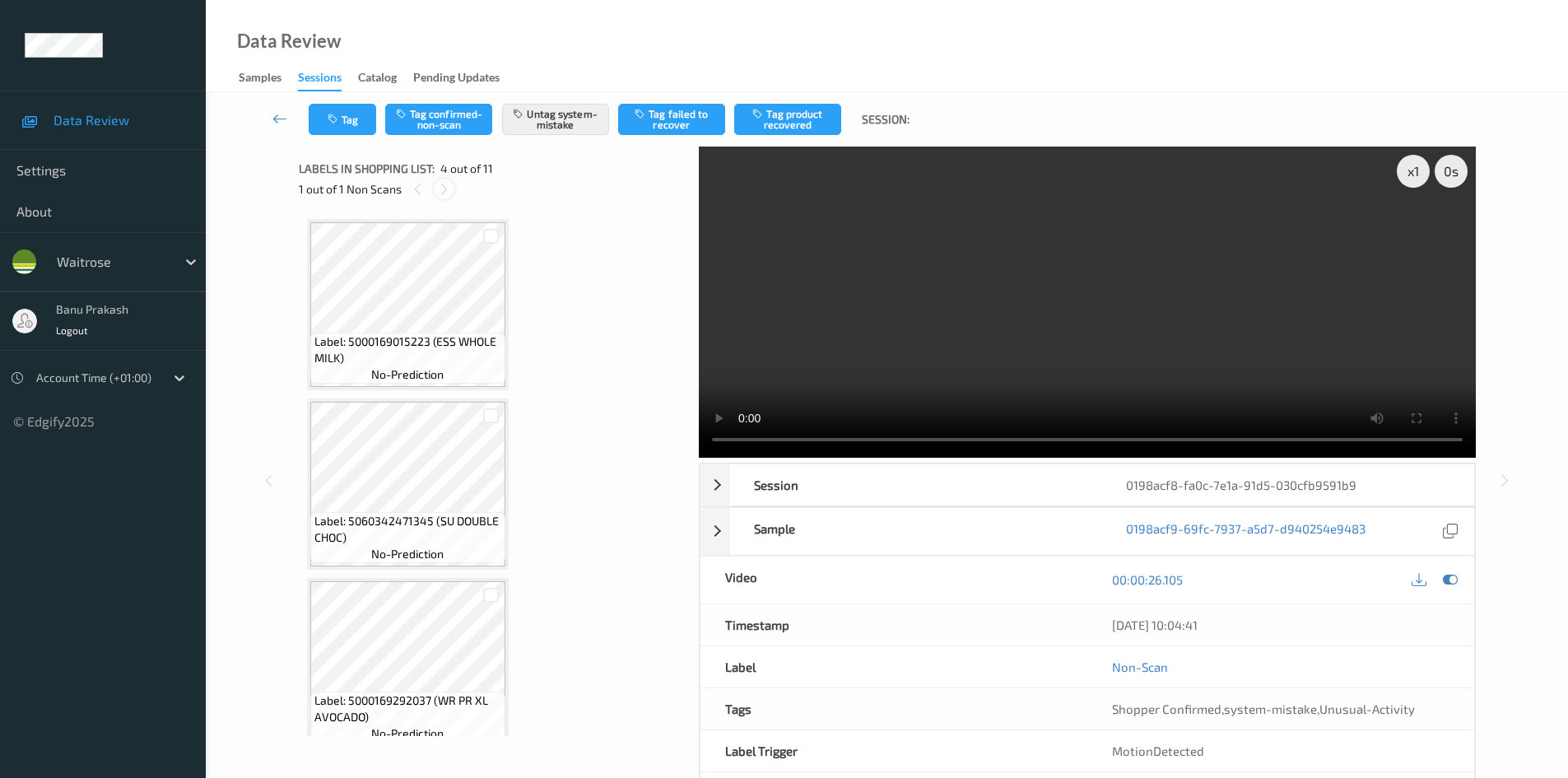
scroll to position [367, 0]
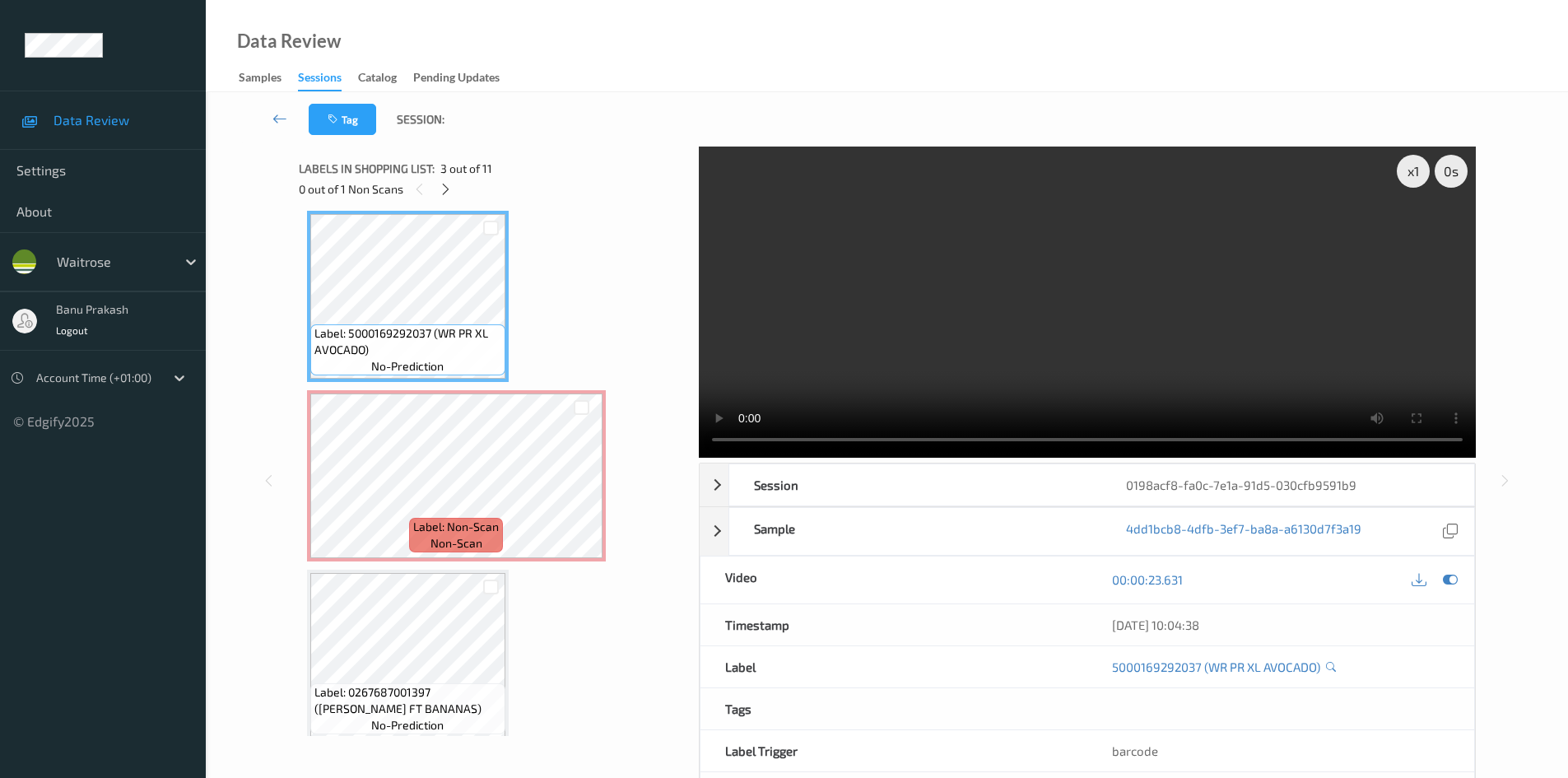
click at [928, 257] on video at bounding box center [1087, 302] width 777 height 311
click at [1072, 351] on video at bounding box center [1087, 302] width 777 height 311
click at [278, 477] on div at bounding box center [268, 479] width 20 height 20
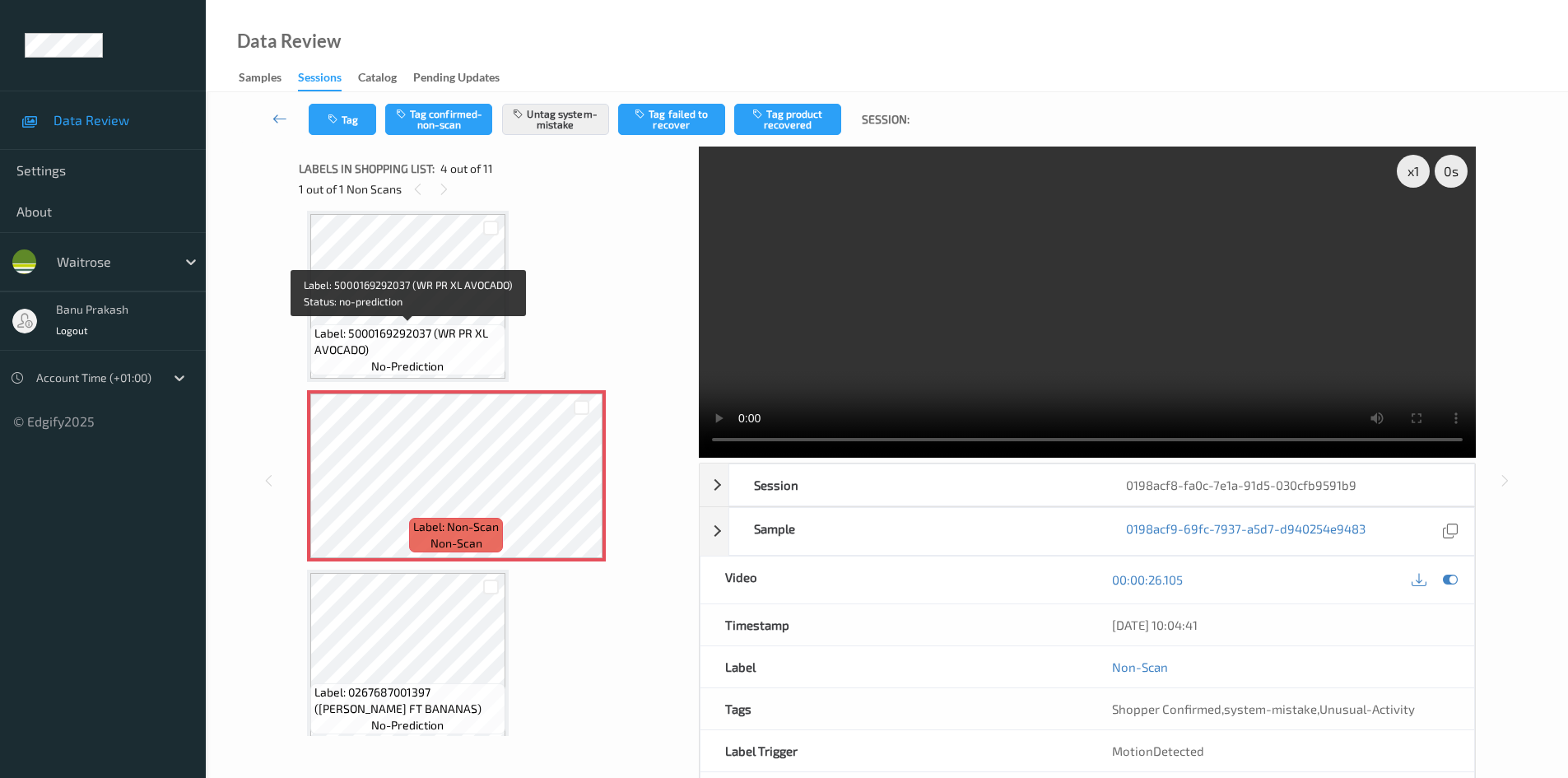
click at [414, 335] on span "Label: 5000169292037 (WR PR XL AVOCADO)" at bounding box center [408, 341] width 187 height 32
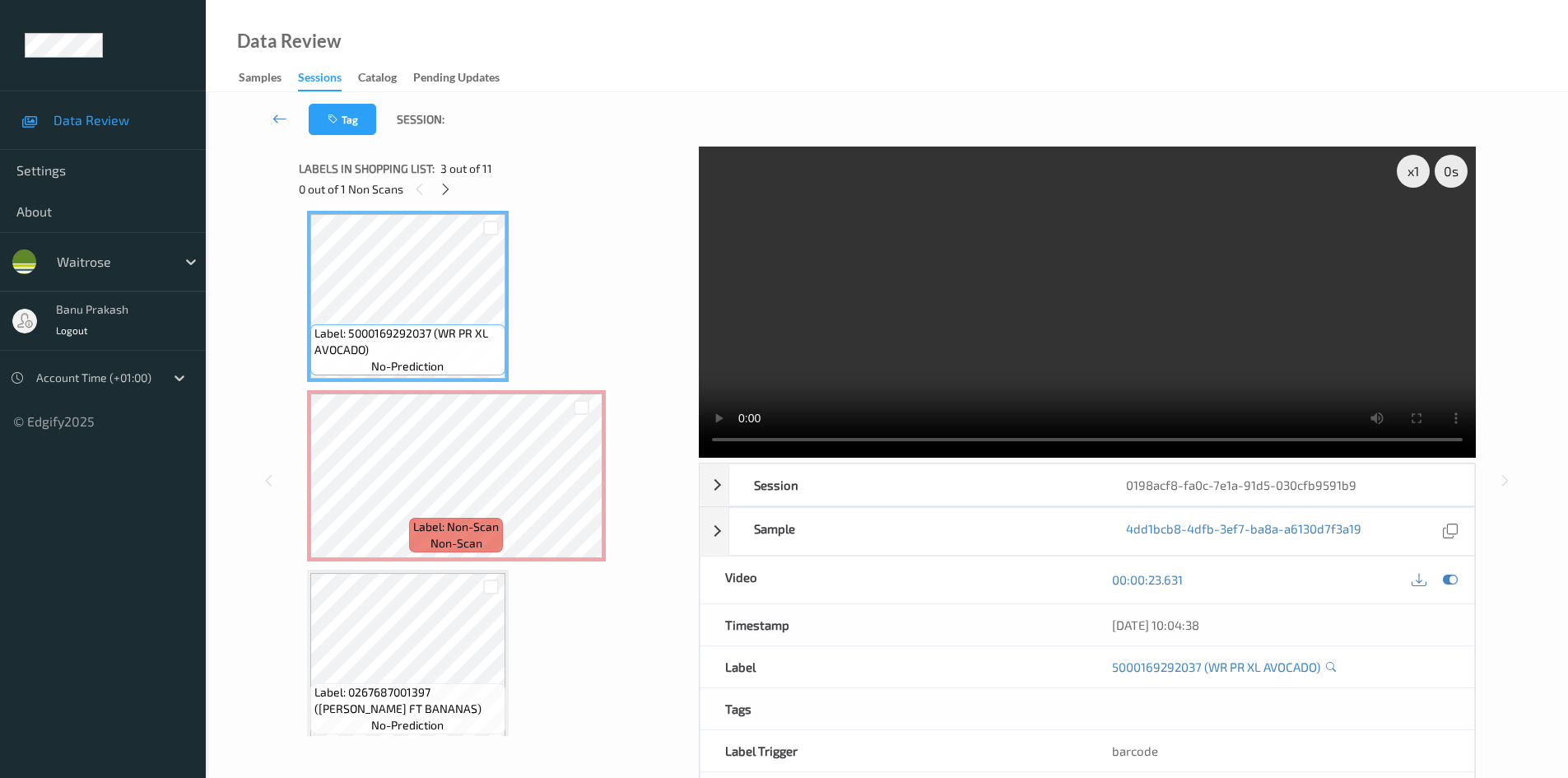
click at [1099, 341] on video at bounding box center [1087, 302] width 777 height 311
click at [944, 363] on video at bounding box center [1087, 302] width 777 height 311
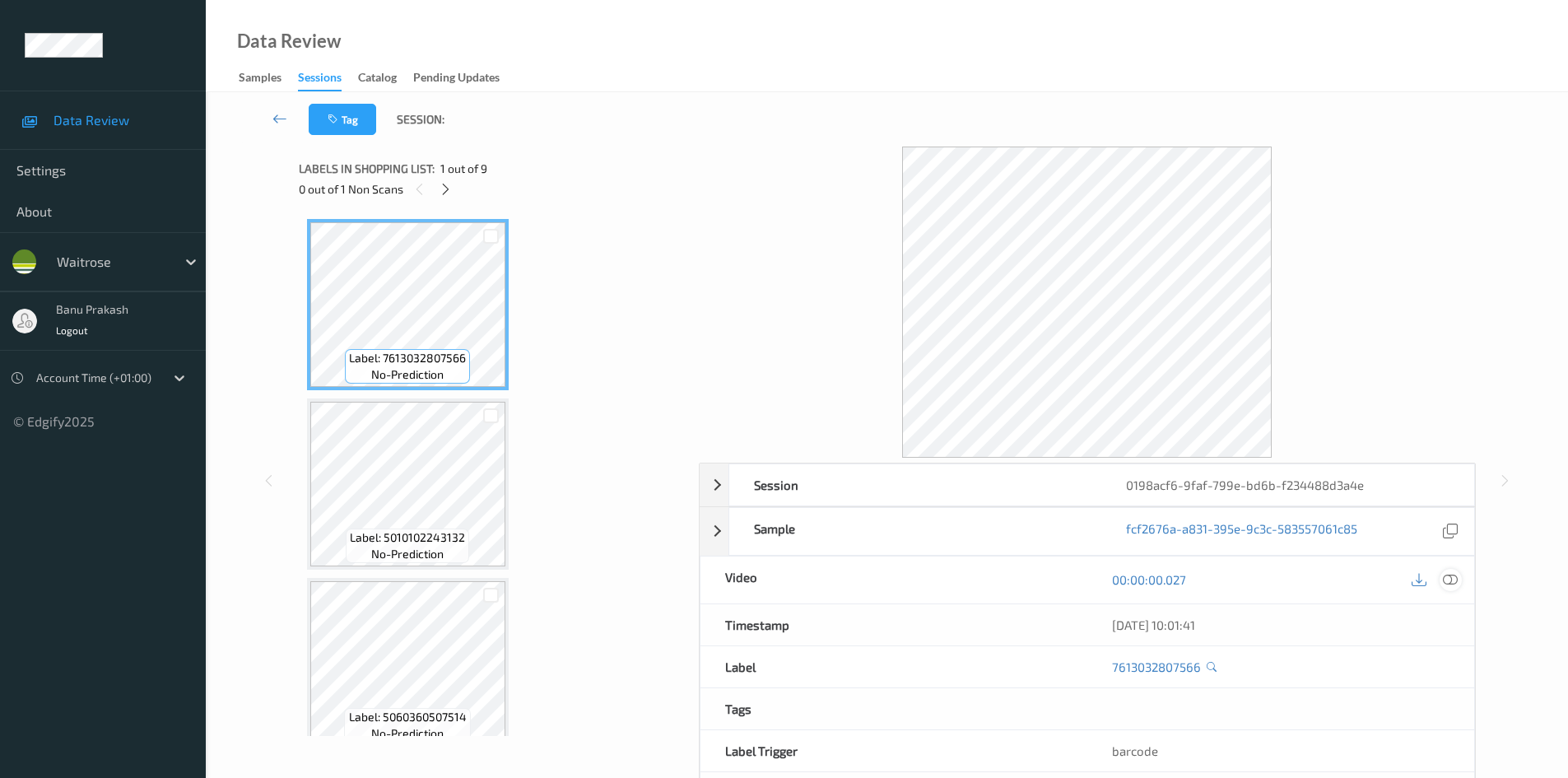
click at [1453, 583] on icon at bounding box center [1450, 579] width 15 height 15
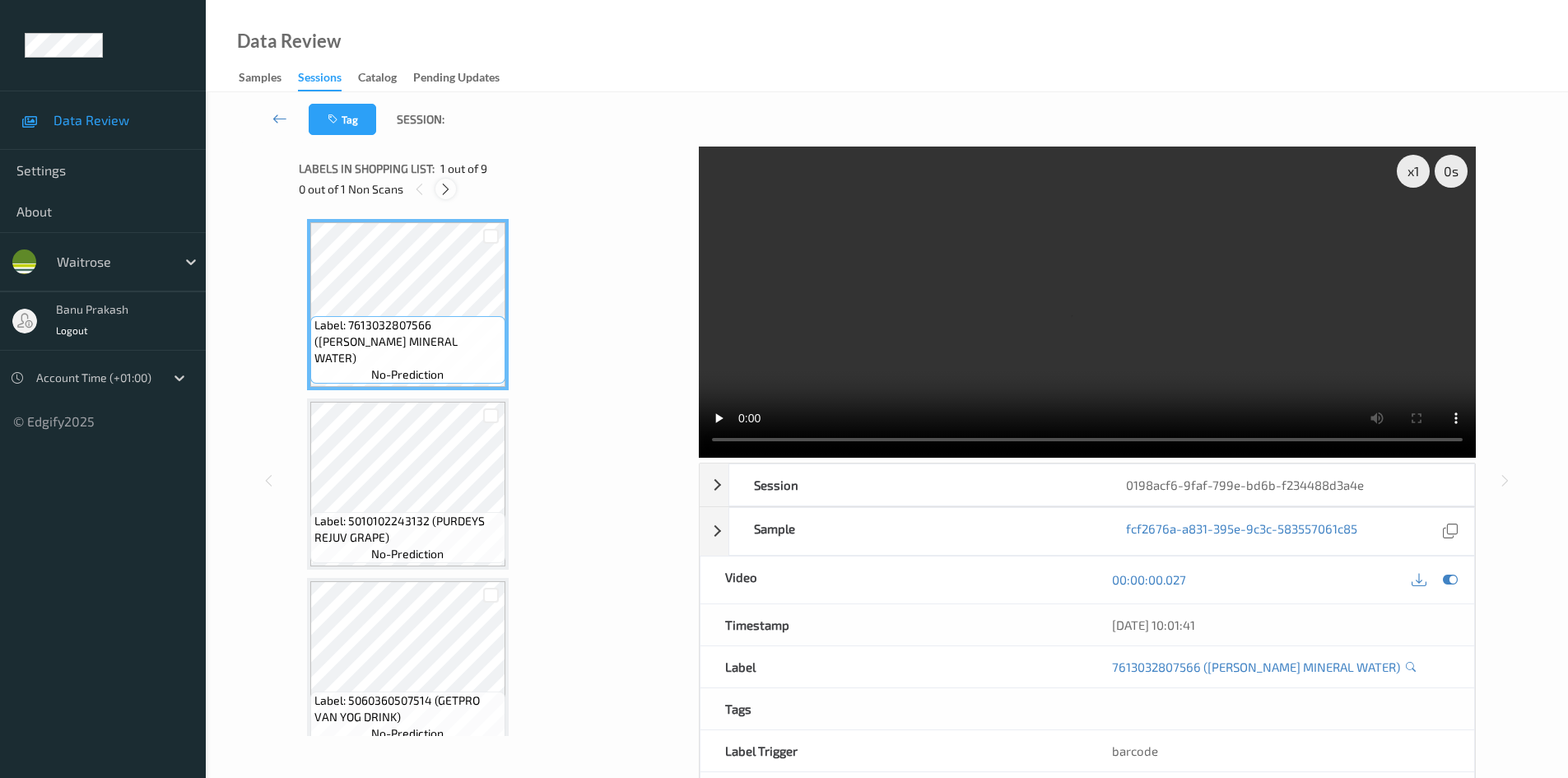
click at [447, 190] on icon at bounding box center [446, 189] width 14 height 15
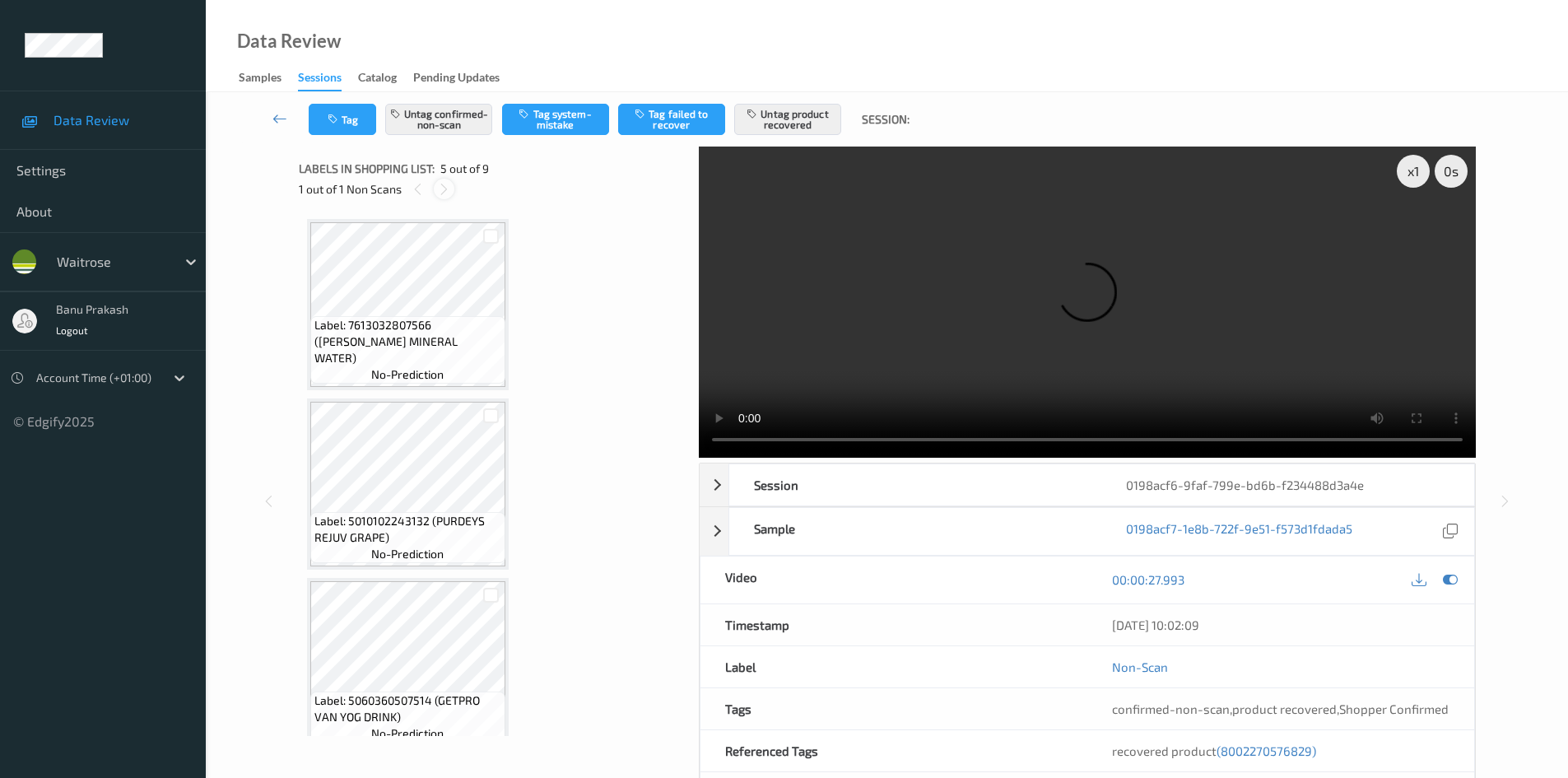
scroll to position [546, 0]
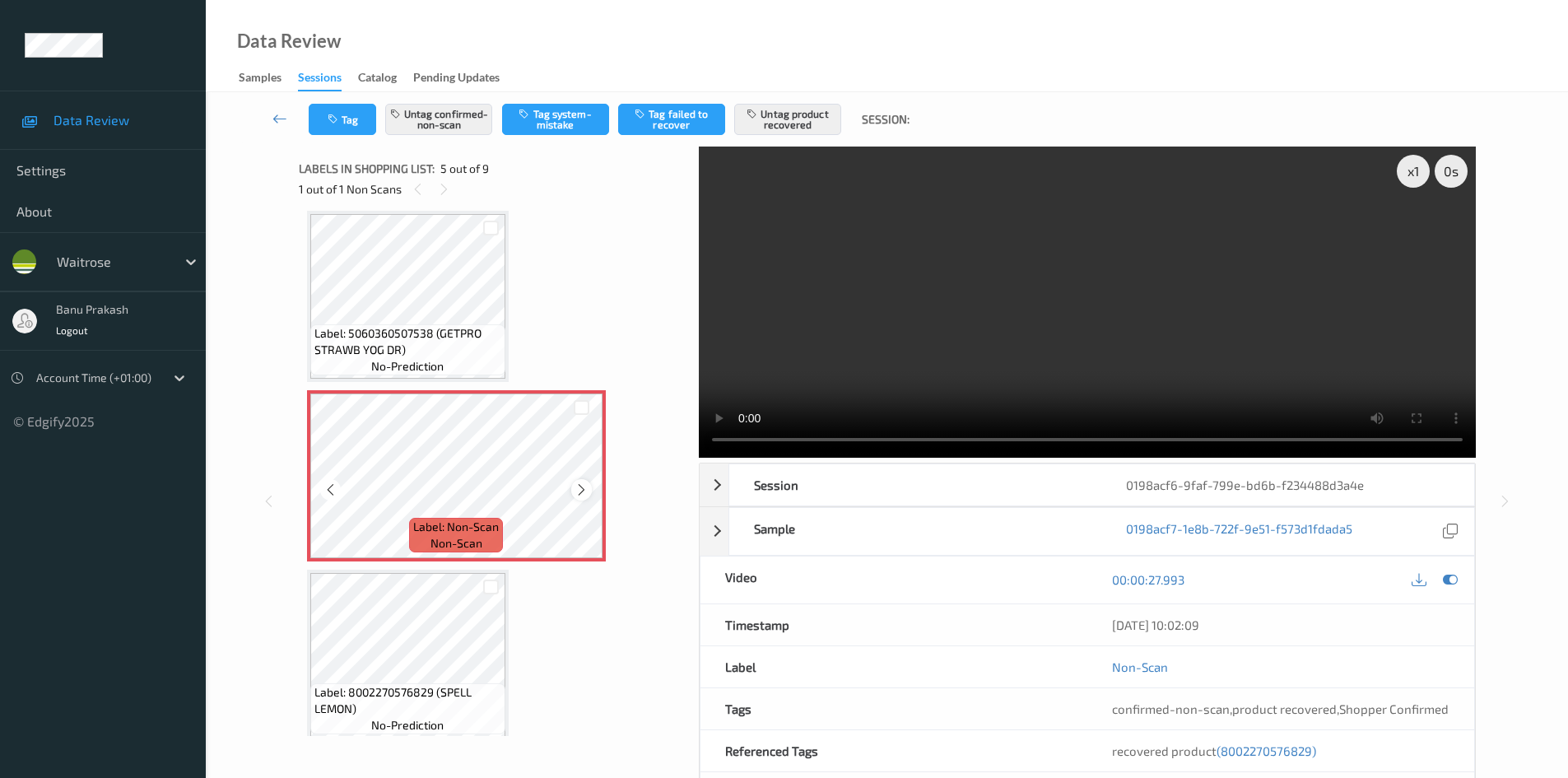
click at [583, 492] on icon at bounding box center [582, 489] width 14 height 15
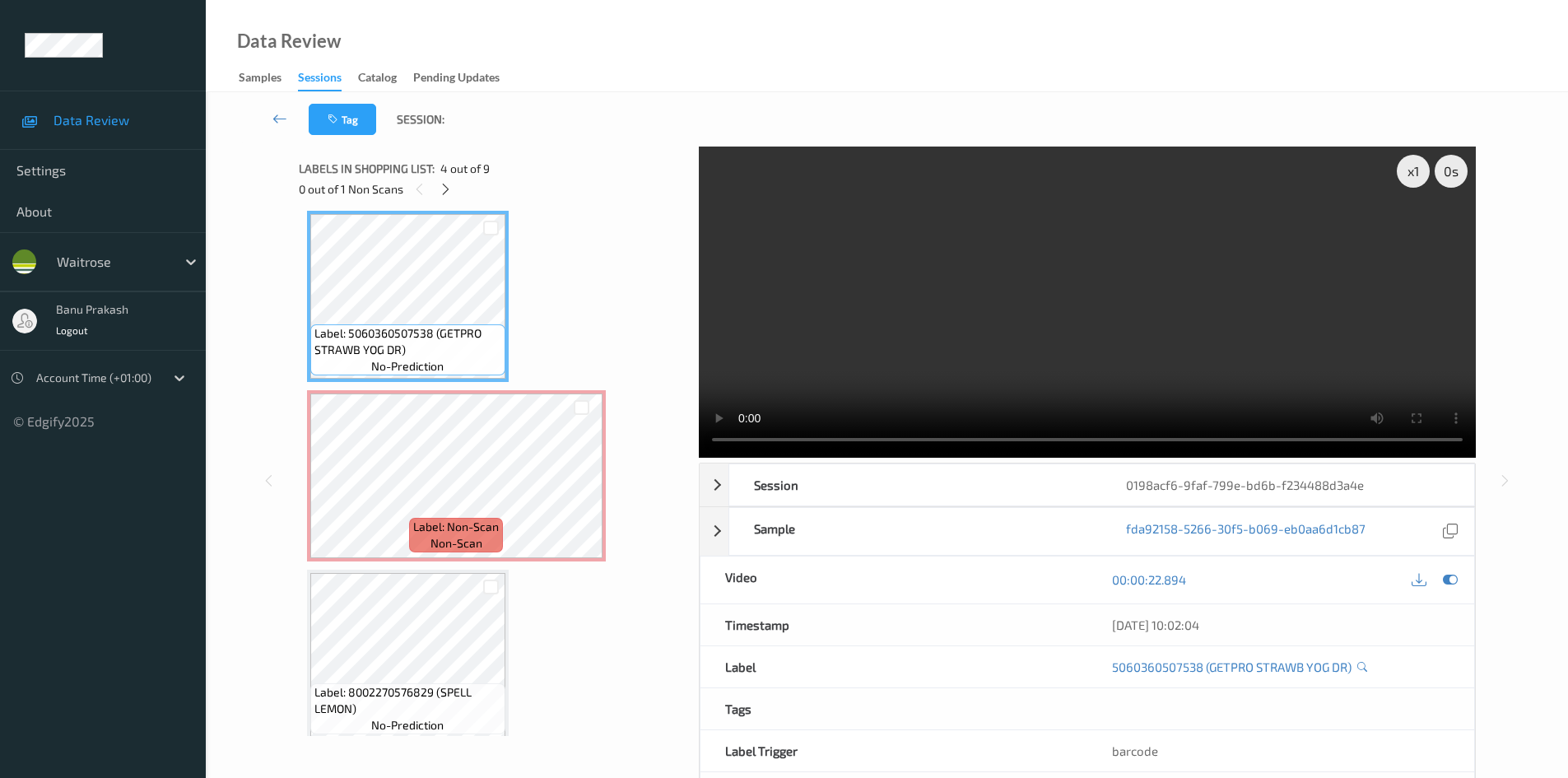
click at [939, 287] on video at bounding box center [1087, 302] width 777 height 311
click at [1062, 348] on video at bounding box center [1087, 302] width 777 height 311
click at [889, 313] on video at bounding box center [1087, 302] width 777 height 311
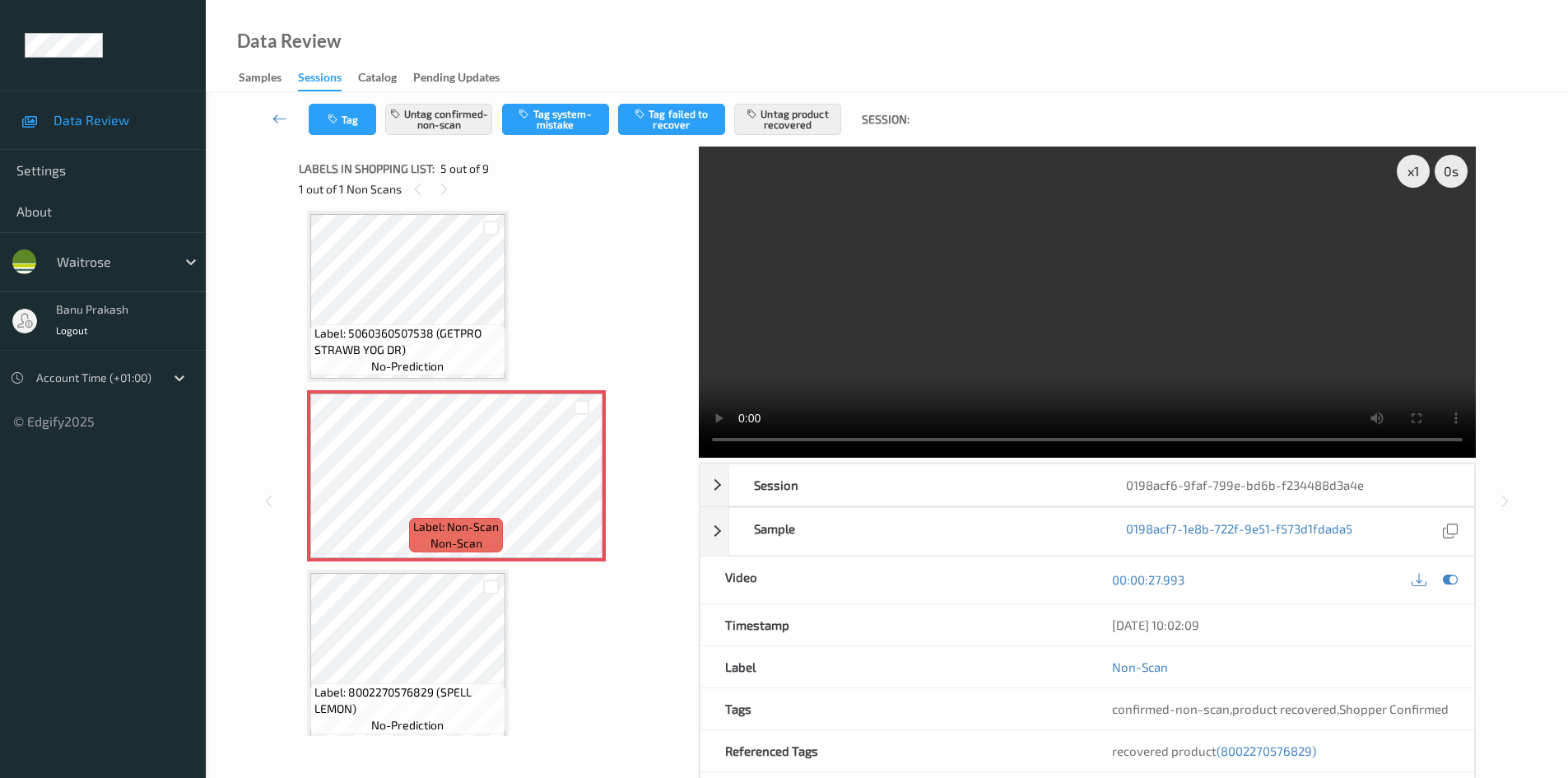
click at [867, 356] on video at bounding box center [1087, 302] width 777 height 311
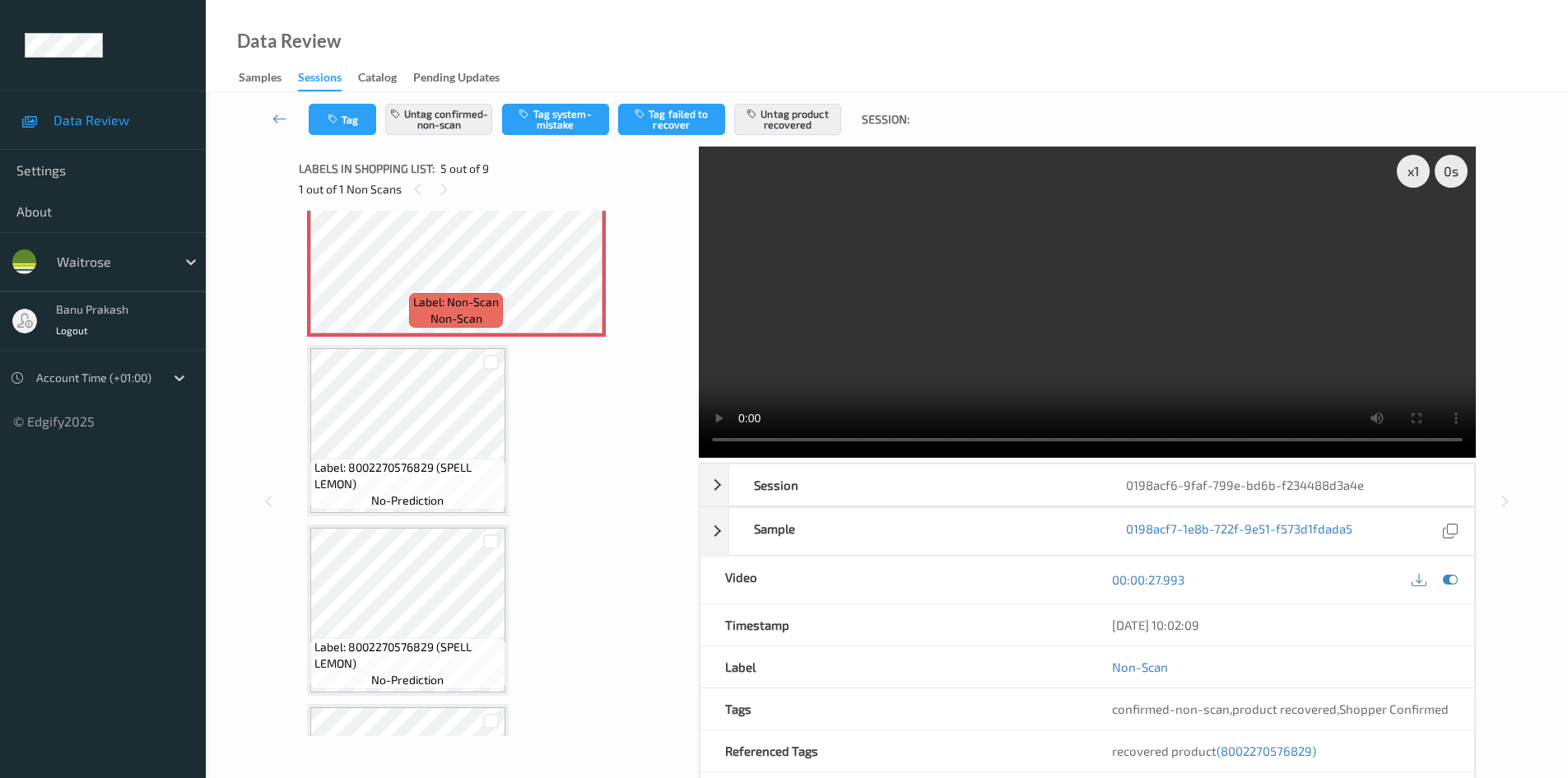
scroll to position [793, 0]
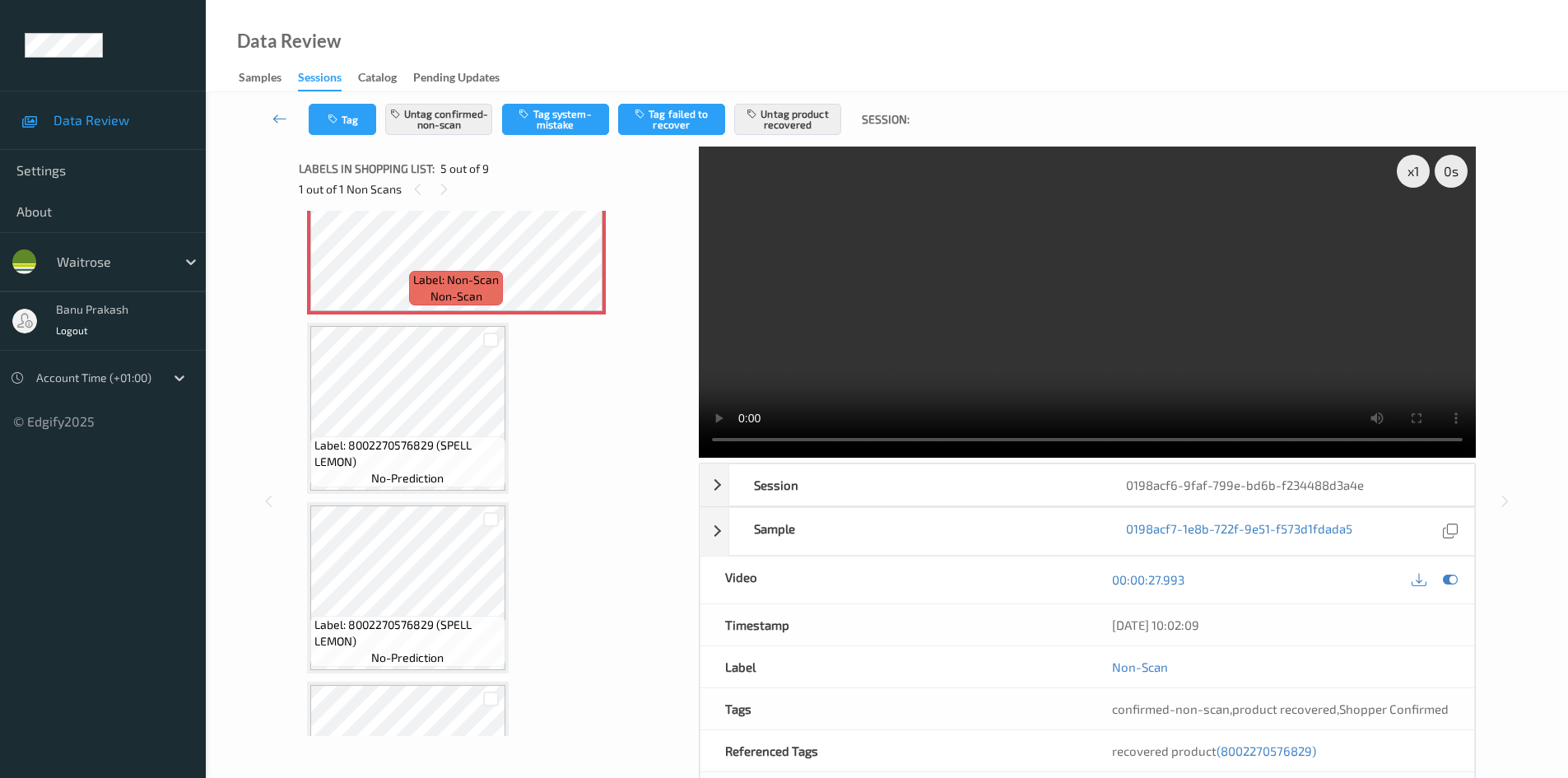
click at [946, 334] on video at bounding box center [1087, 302] width 777 height 311
click at [999, 335] on video at bounding box center [1087, 302] width 777 height 311
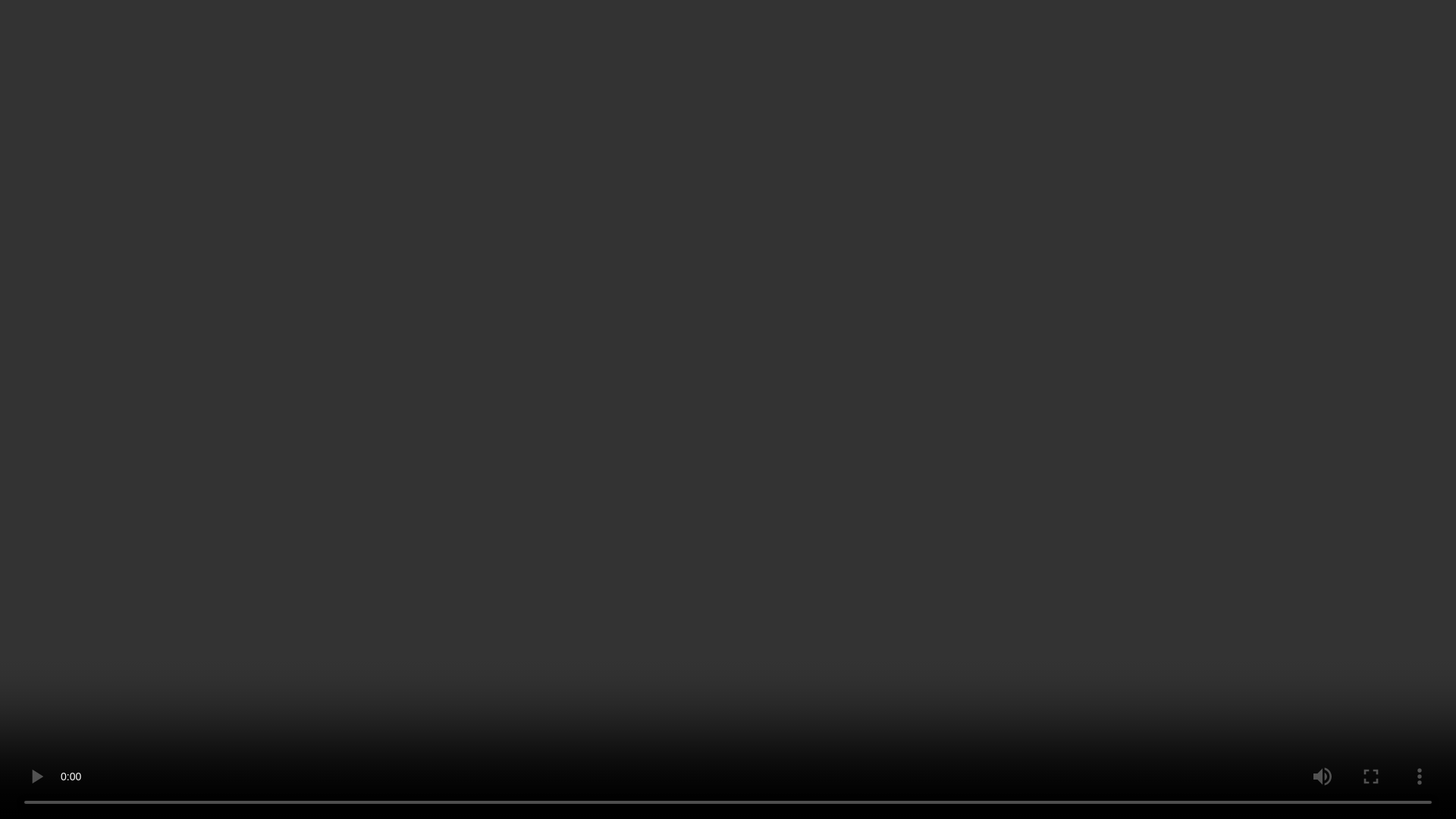
click at [611, 460] on video at bounding box center [728, 410] width 1456 height 819
click at [966, 656] on video at bounding box center [728, 410] width 1456 height 819
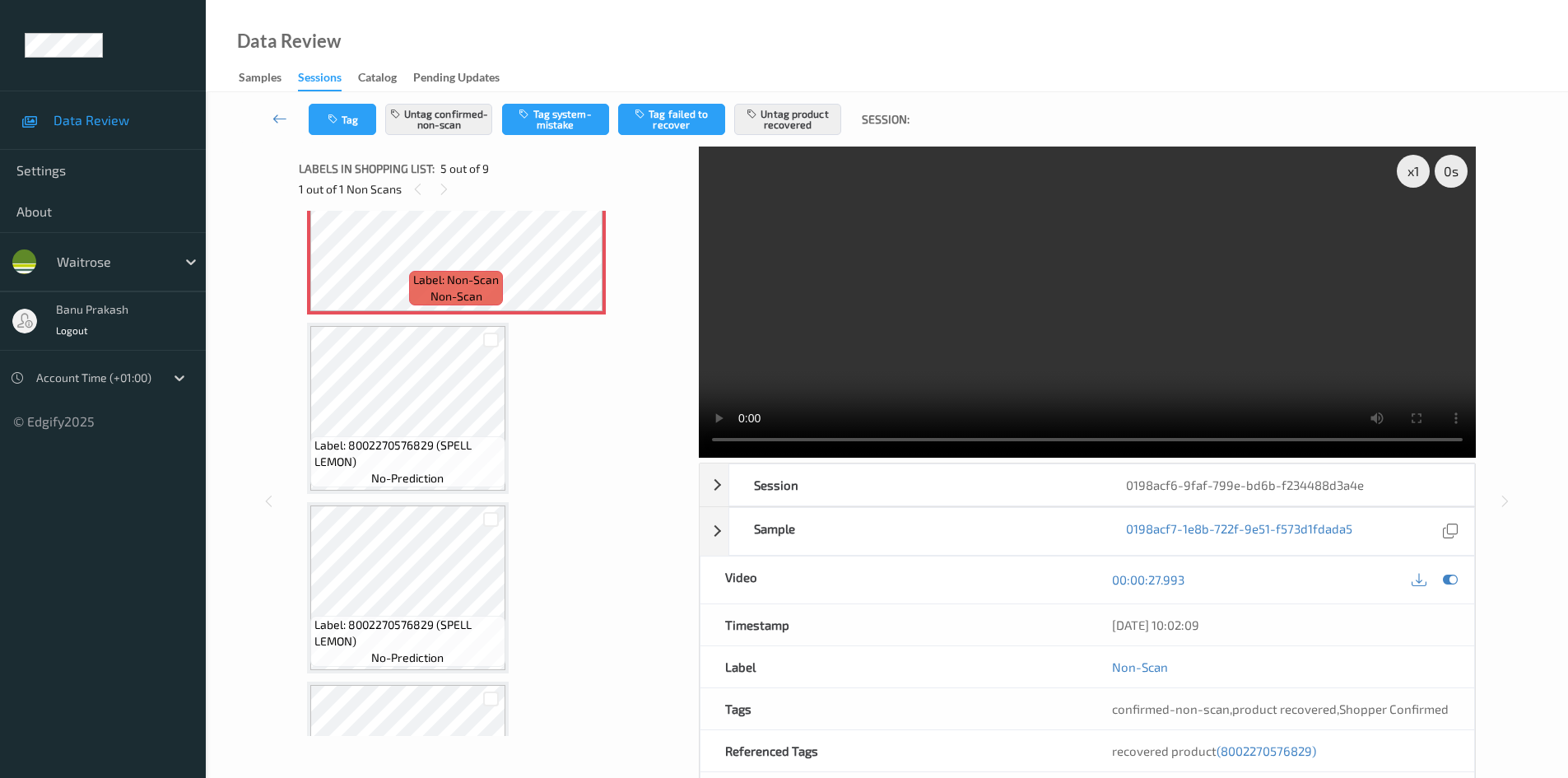
click at [1030, 295] on video at bounding box center [1087, 302] width 777 height 311
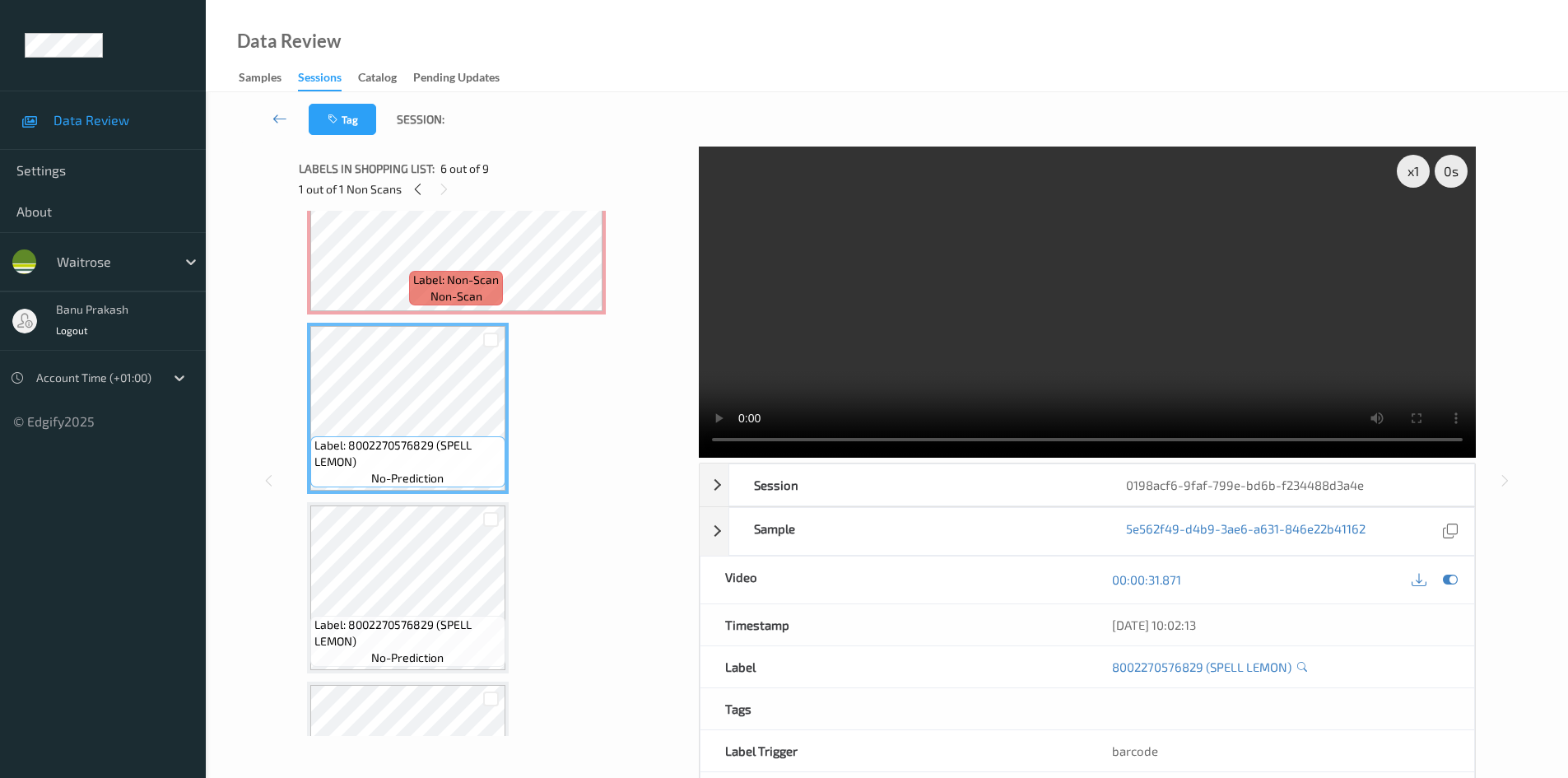
click at [1066, 332] on video at bounding box center [1087, 302] width 777 height 311
click at [1183, 327] on video at bounding box center [1087, 302] width 777 height 311
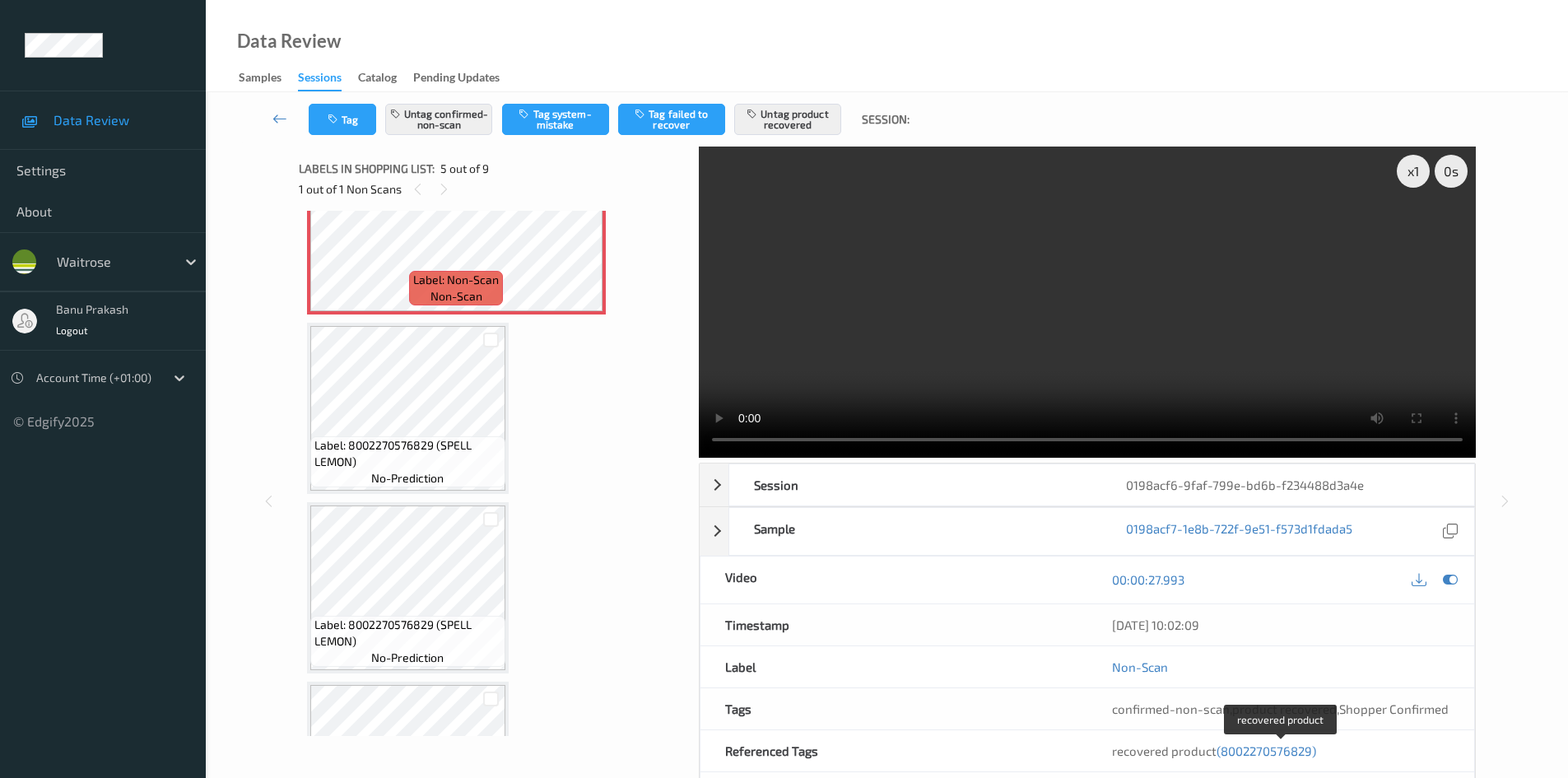
click at [1285, 758] on div "recovered product (8002270576829)" at bounding box center [1281, 750] width 337 height 17
click at [1284, 753] on span "(8002270576829)" at bounding box center [1266, 750] width 99 height 15
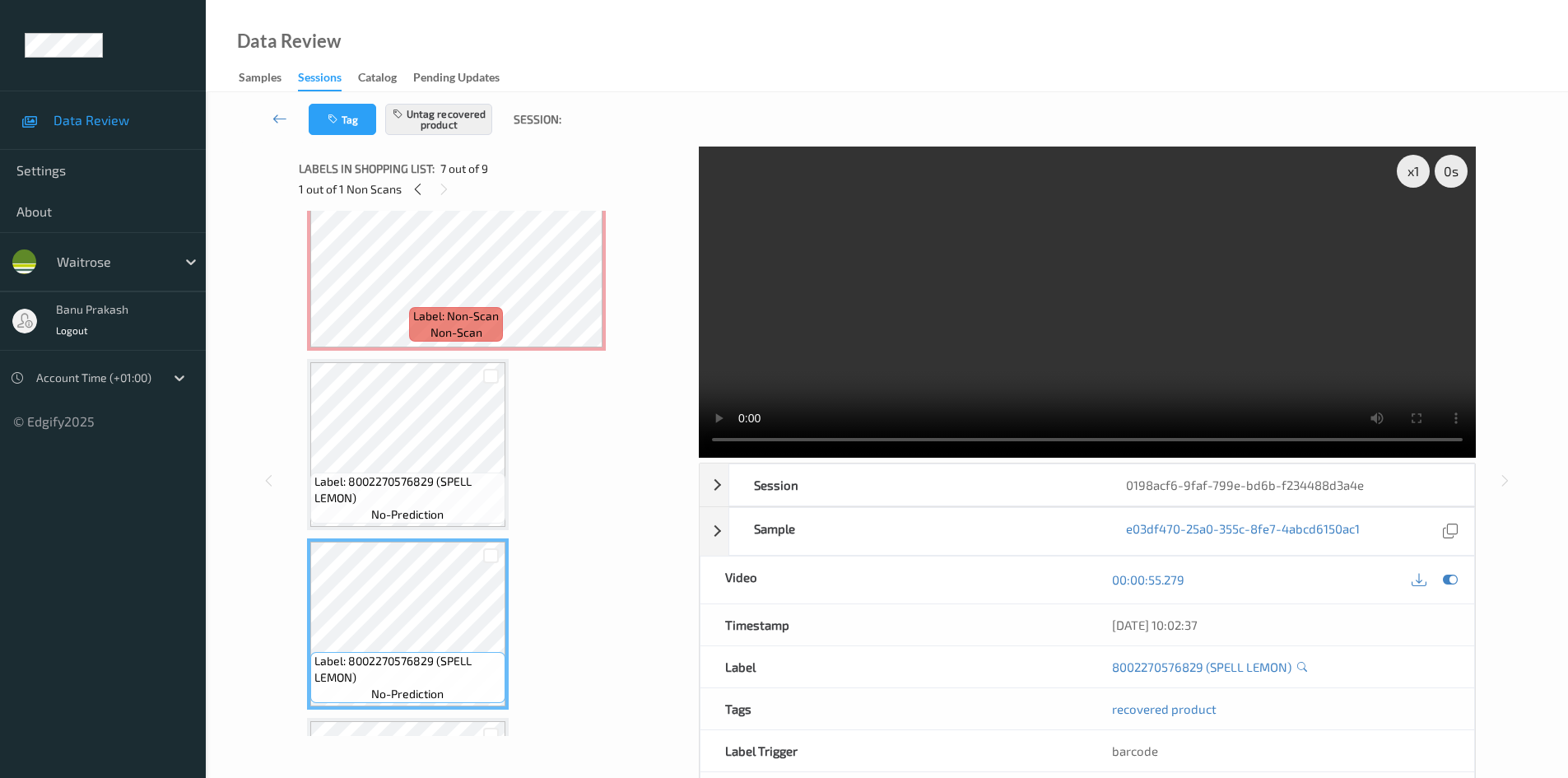
scroll to position [740, 0]
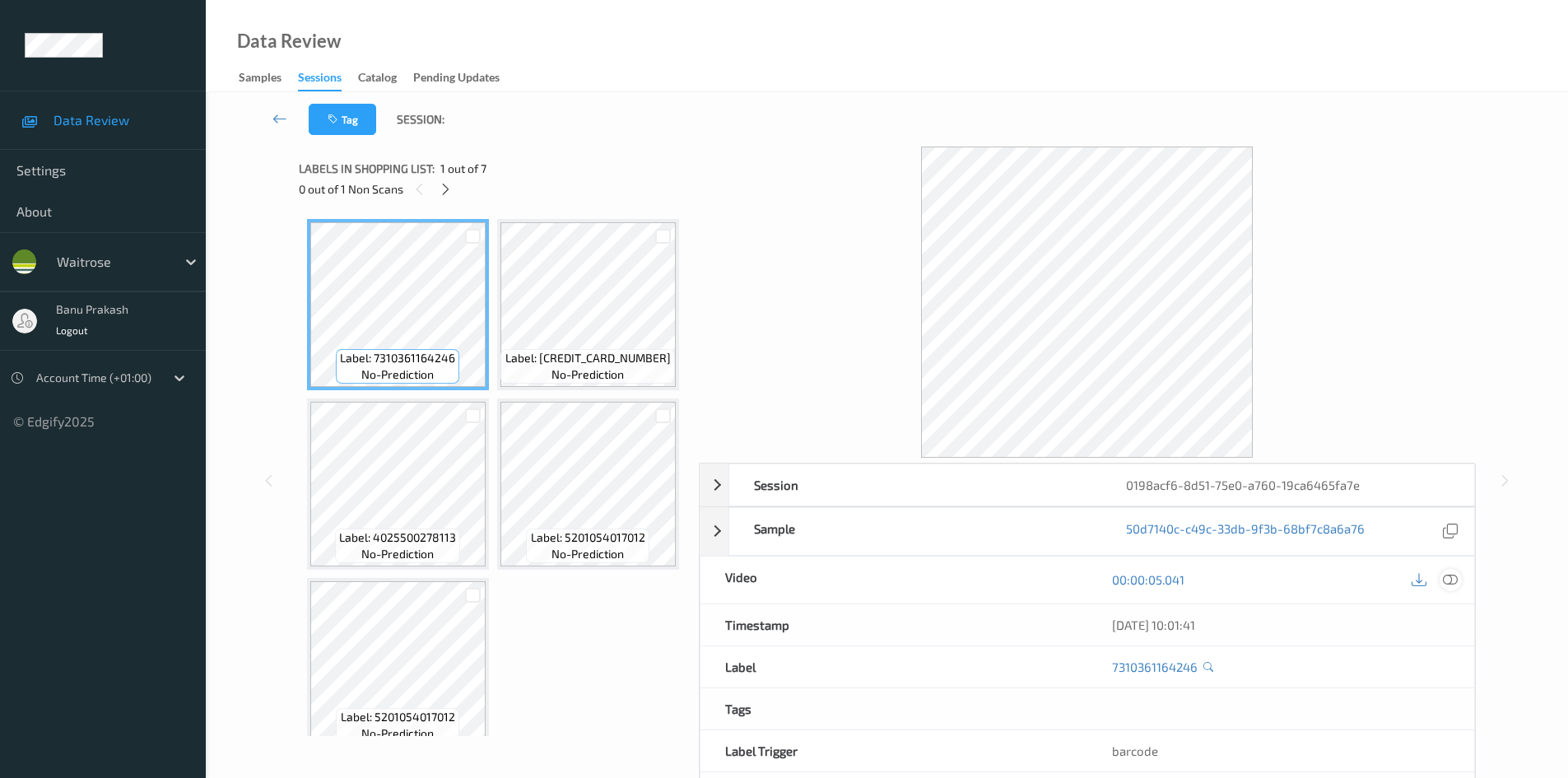
click at [1450, 583] on icon at bounding box center [1450, 579] width 15 height 15
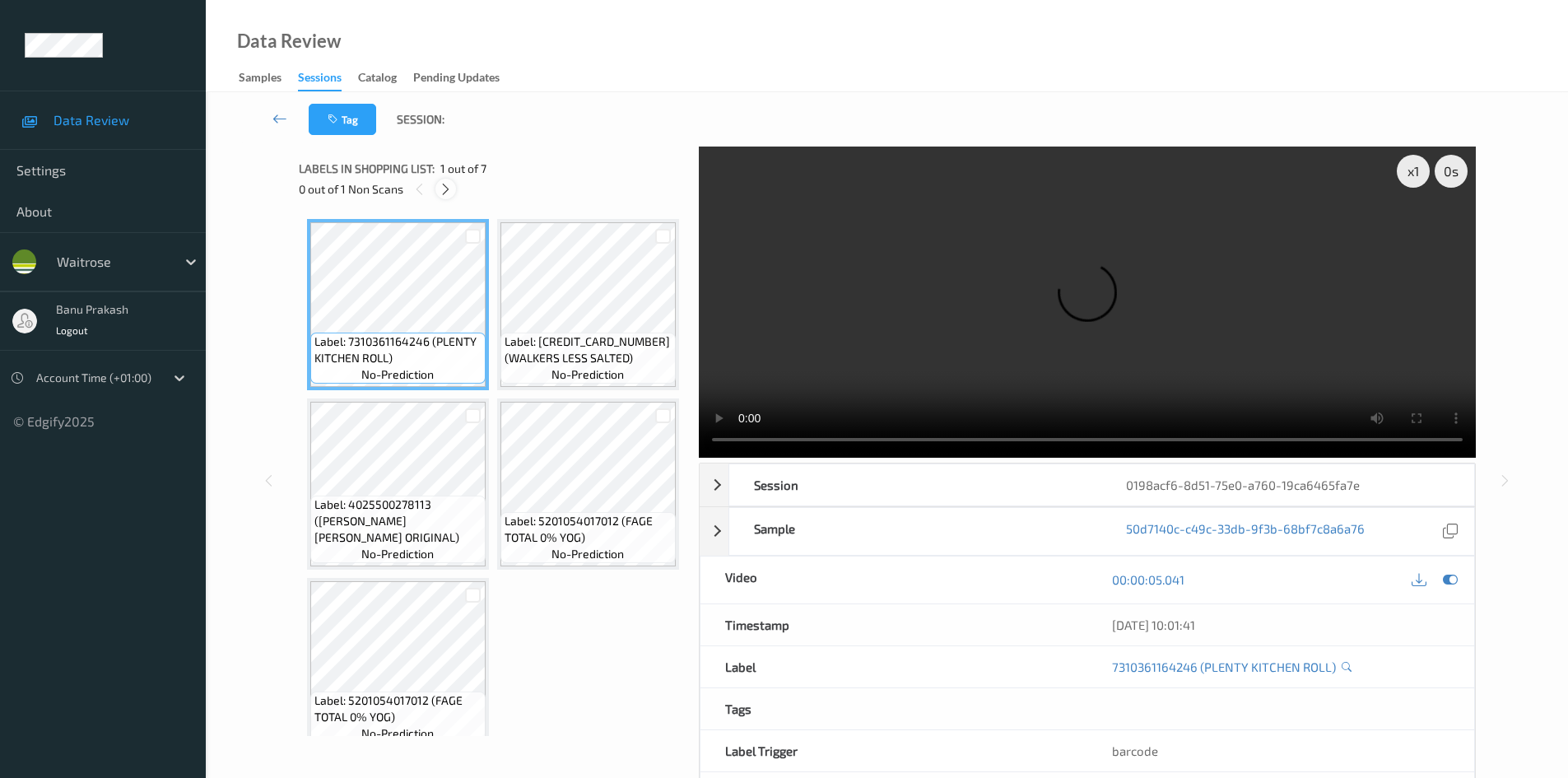
click at [437, 184] on div at bounding box center [445, 188] width 20 height 20
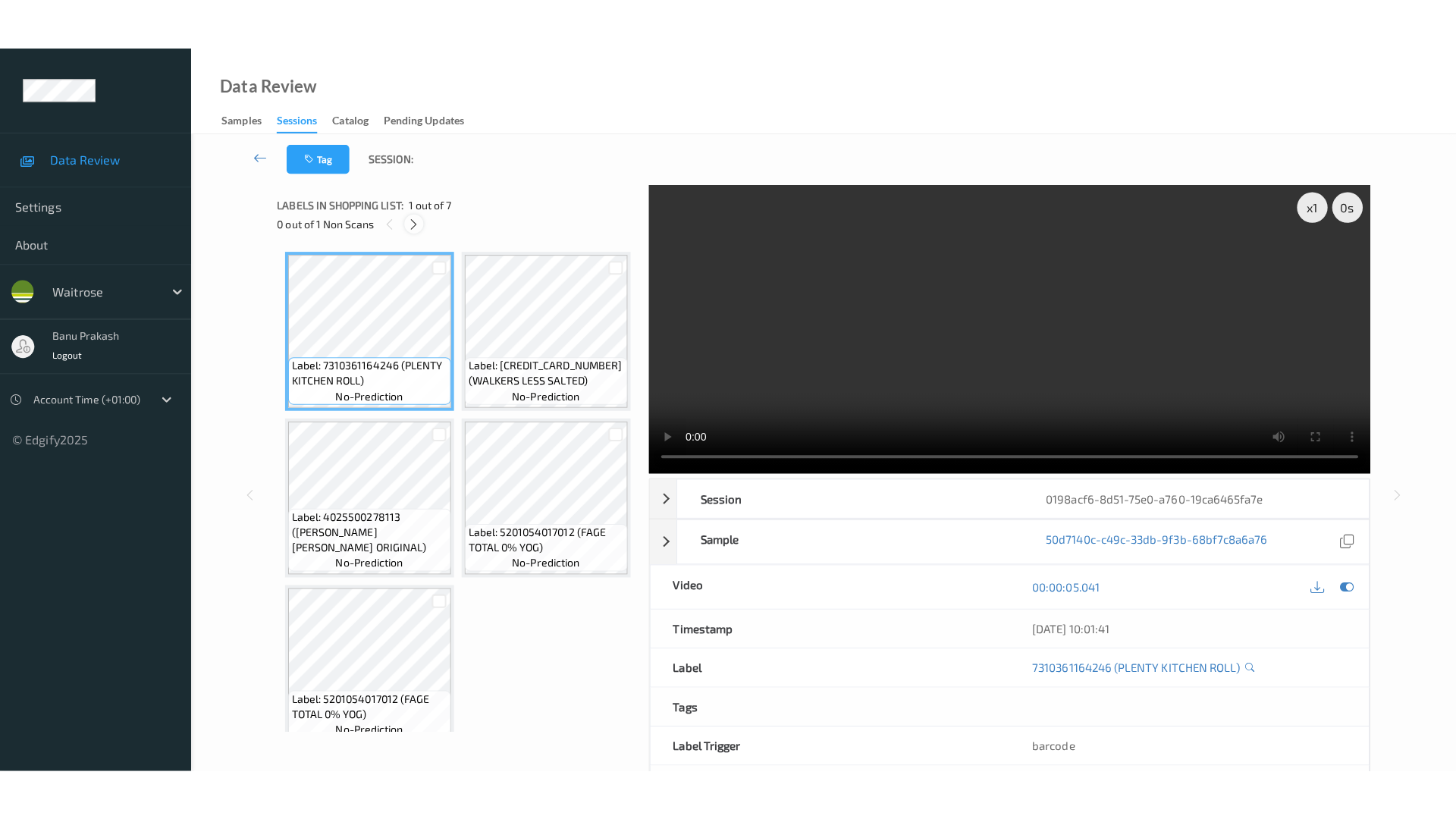
scroll to position [669, 0]
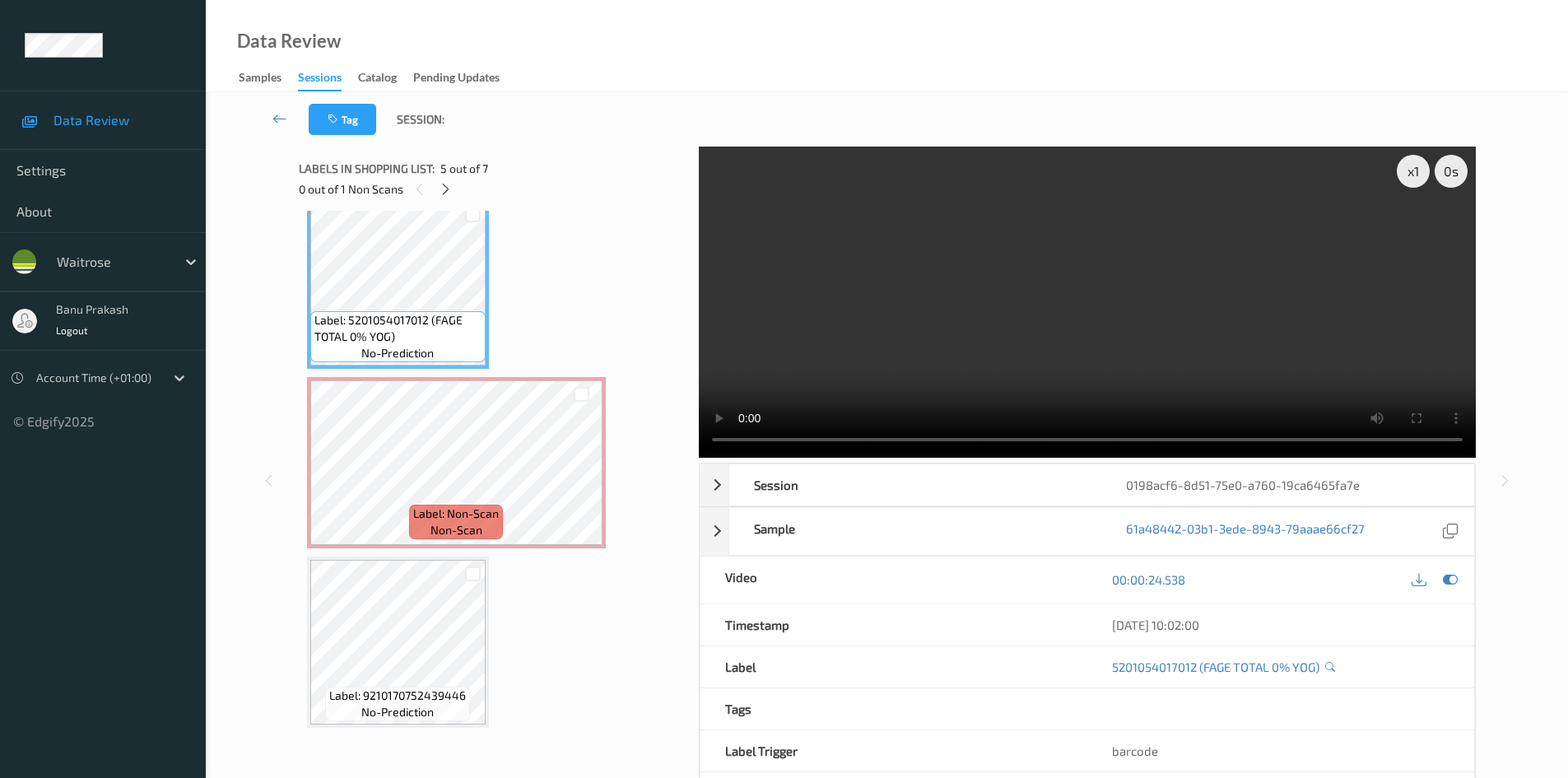
click at [1056, 287] on video at bounding box center [1087, 302] width 777 height 311
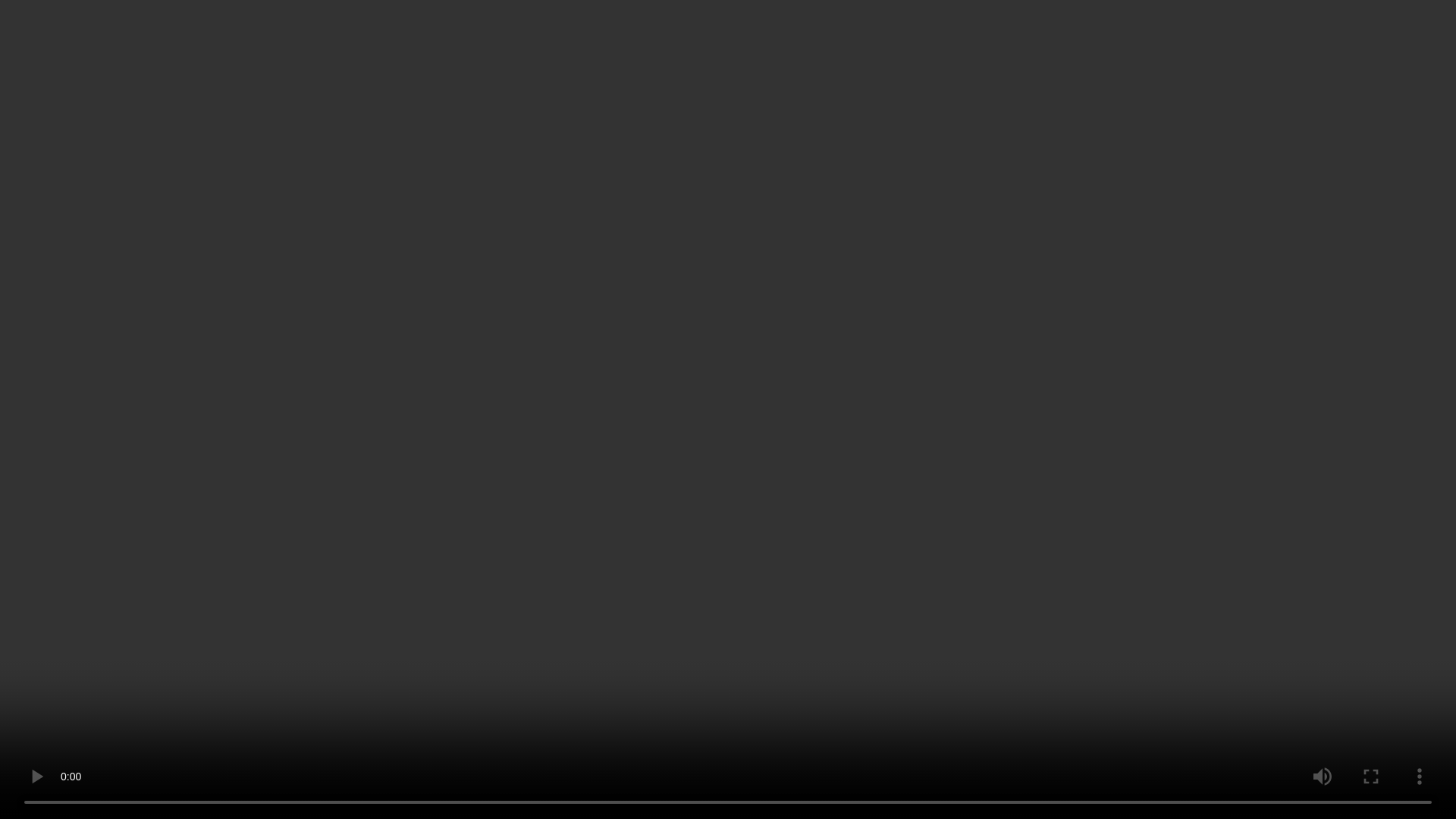
click at [1114, 716] on video at bounding box center [728, 410] width 1456 height 819
click at [1008, 539] on video at bounding box center [728, 410] width 1456 height 819
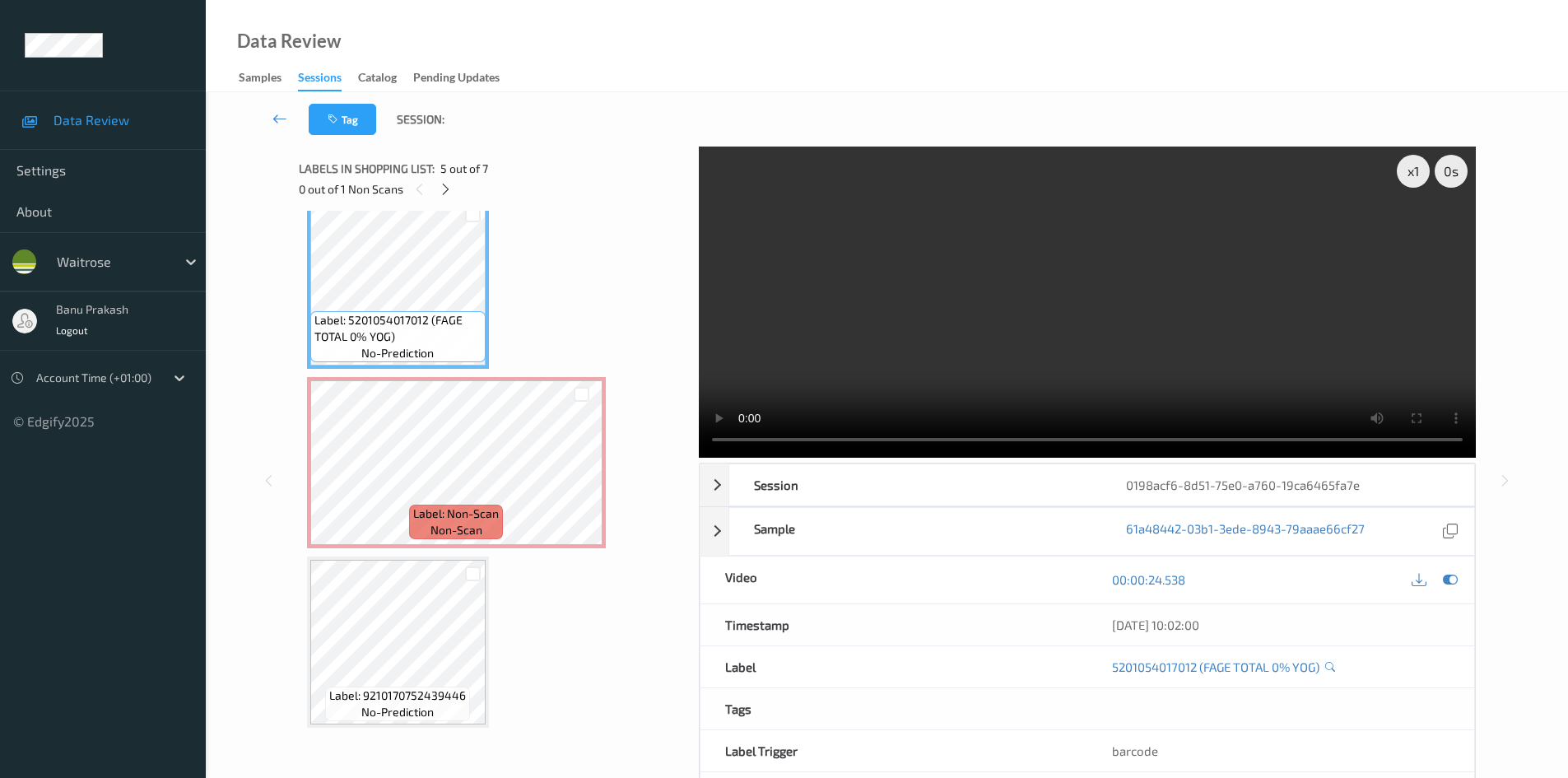
click at [1028, 303] on video at bounding box center [1087, 302] width 777 height 311
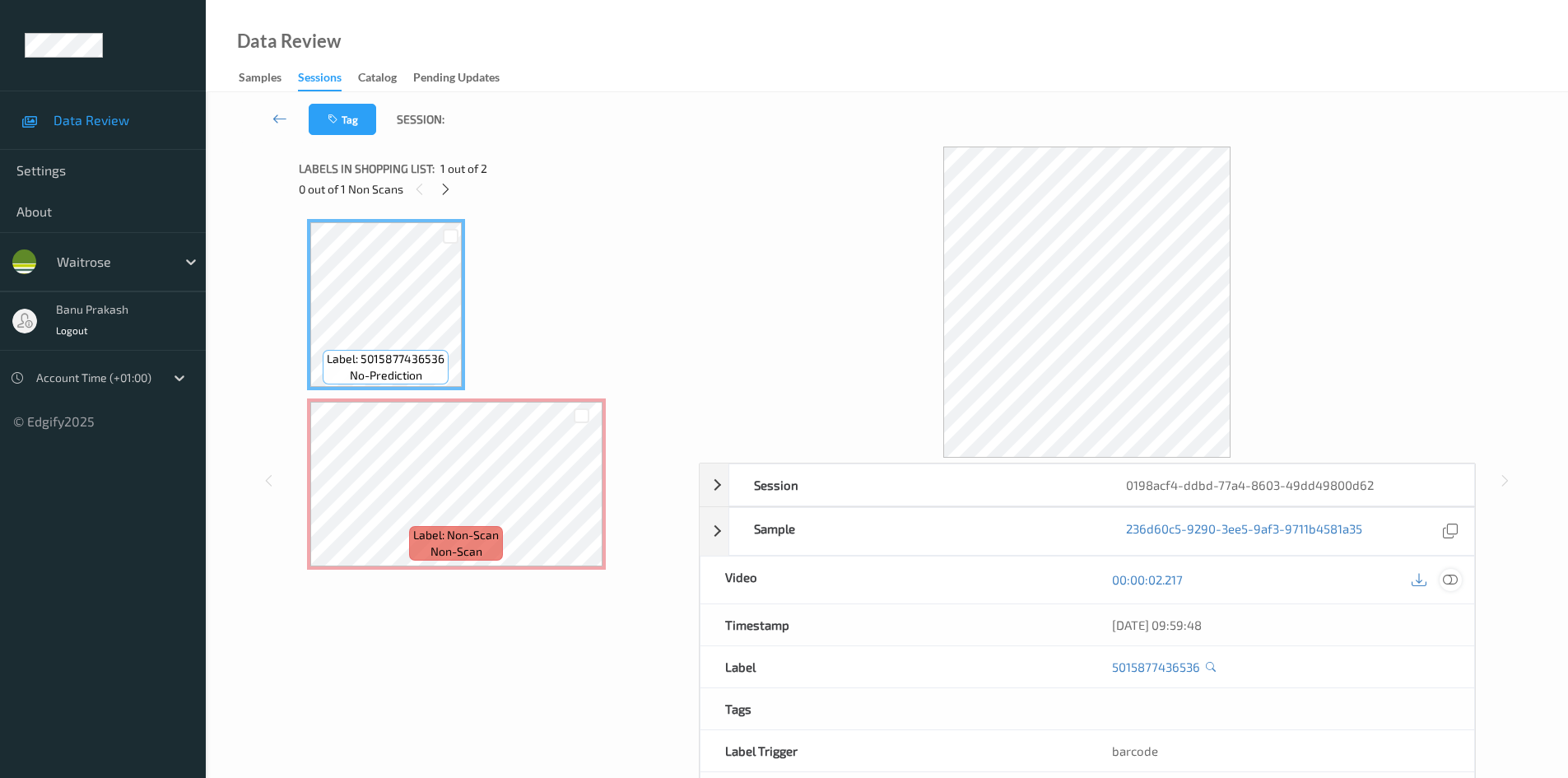
click at [1458, 575] on div at bounding box center [1450, 580] width 22 height 22
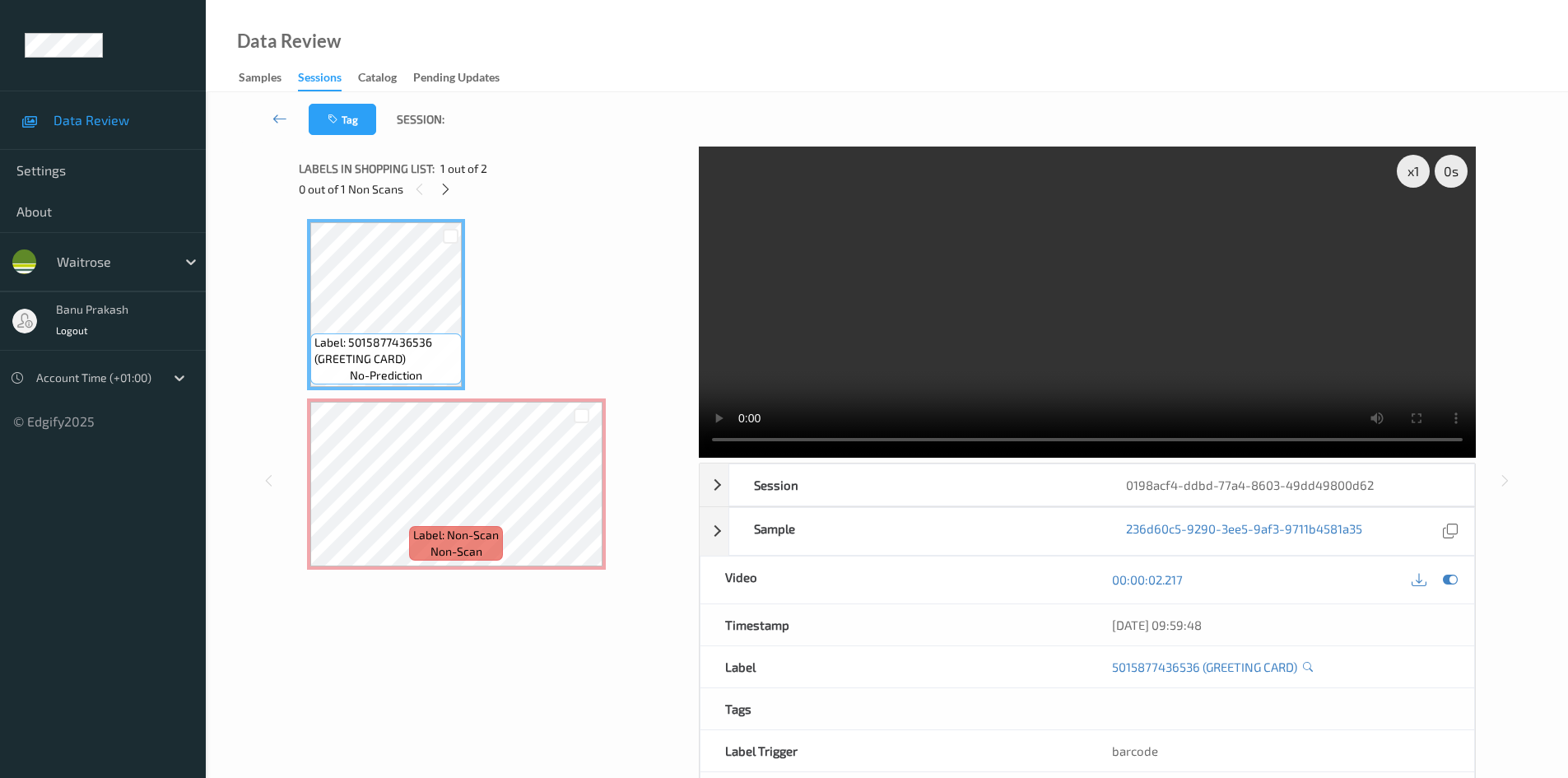
click at [960, 313] on video at bounding box center [1087, 302] width 777 height 311
click at [1290, 321] on video at bounding box center [1087, 302] width 777 height 311
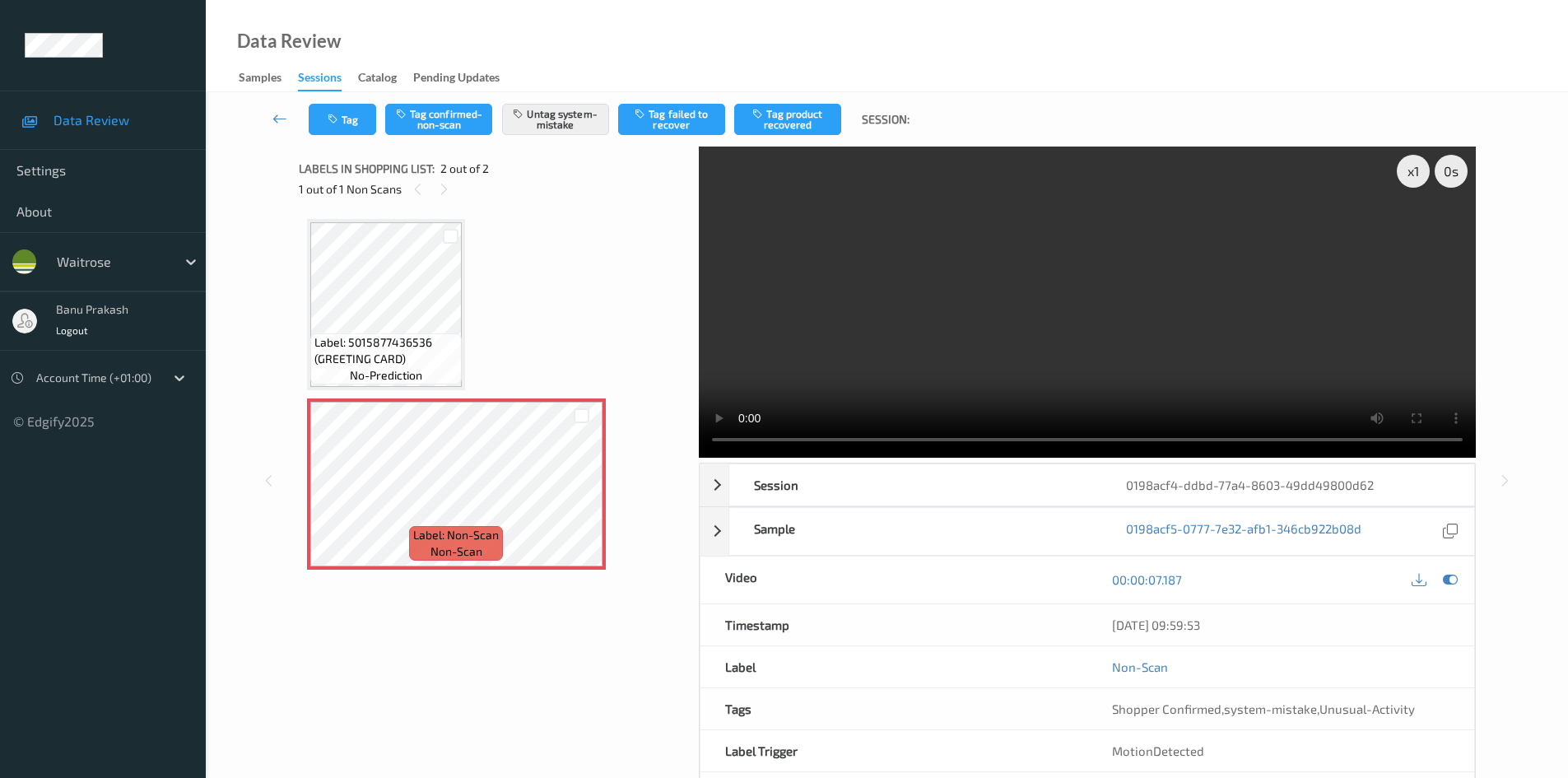
click at [837, 363] on video at bounding box center [1087, 302] width 777 height 311
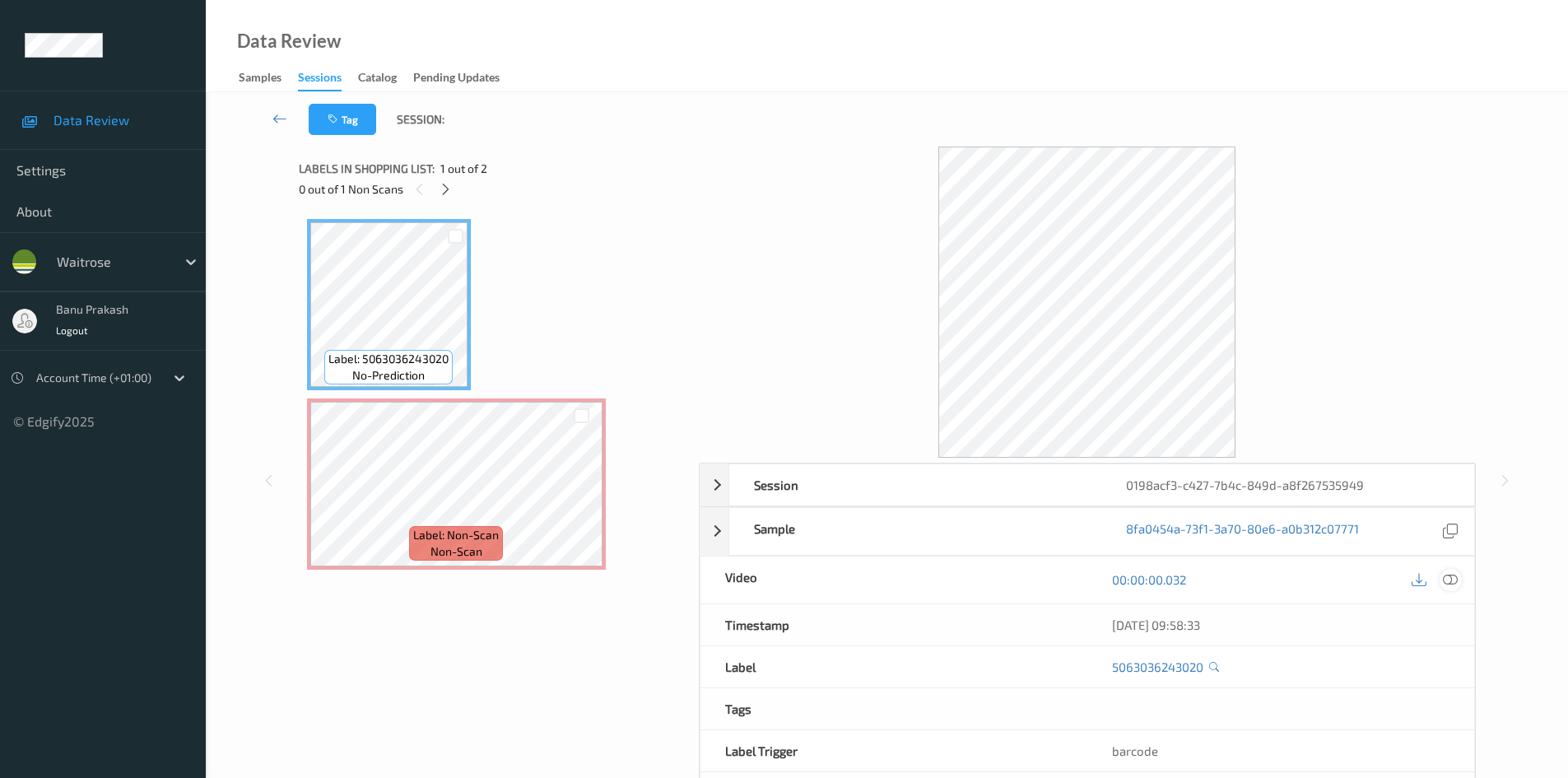
click at [1449, 574] on icon at bounding box center [1450, 579] width 15 height 15
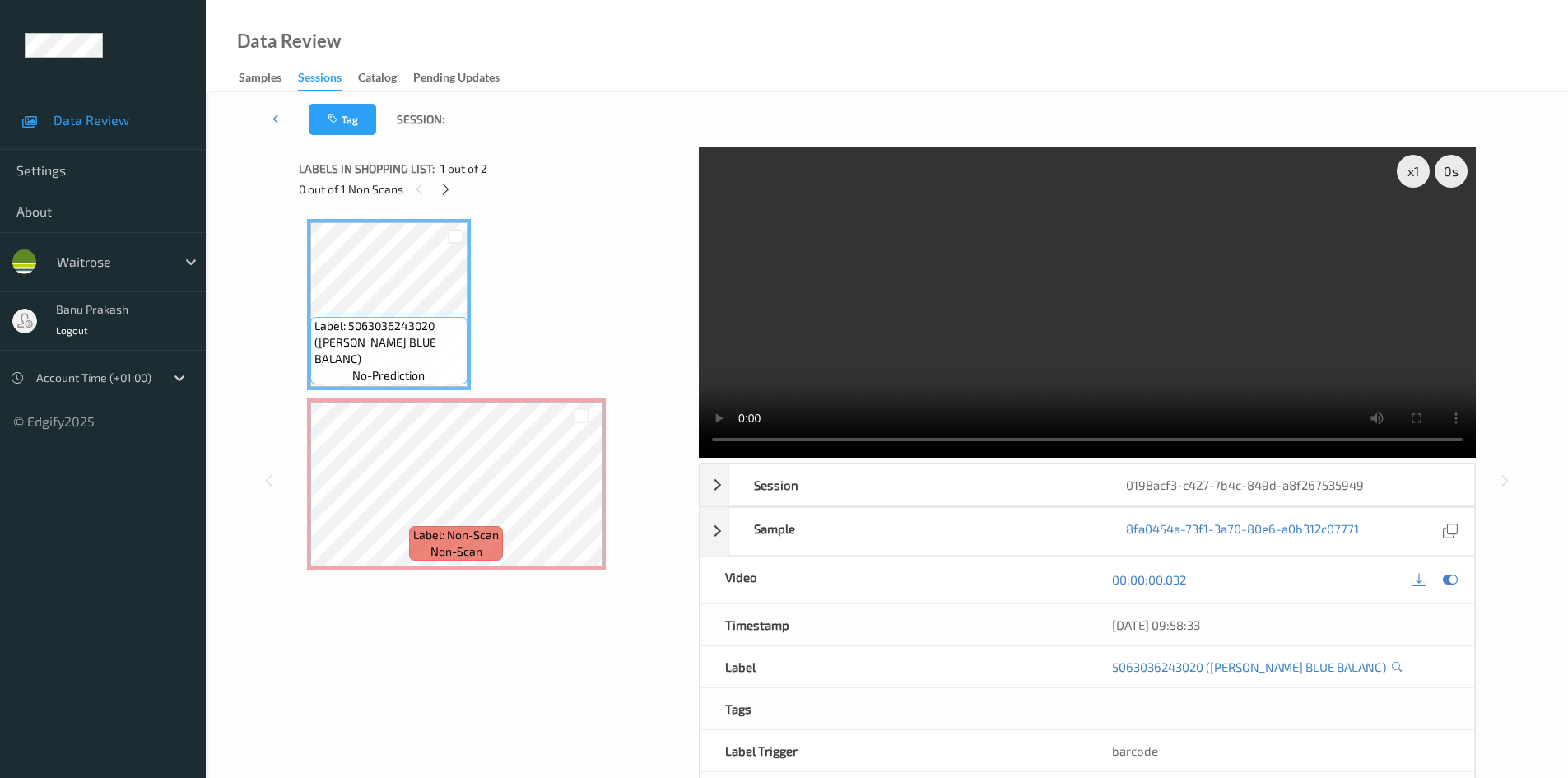
click at [936, 297] on video at bounding box center [1087, 302] width 777 height 311
click at [1121, 270] on video at bounding box center [1087, 302] width 777 height 311
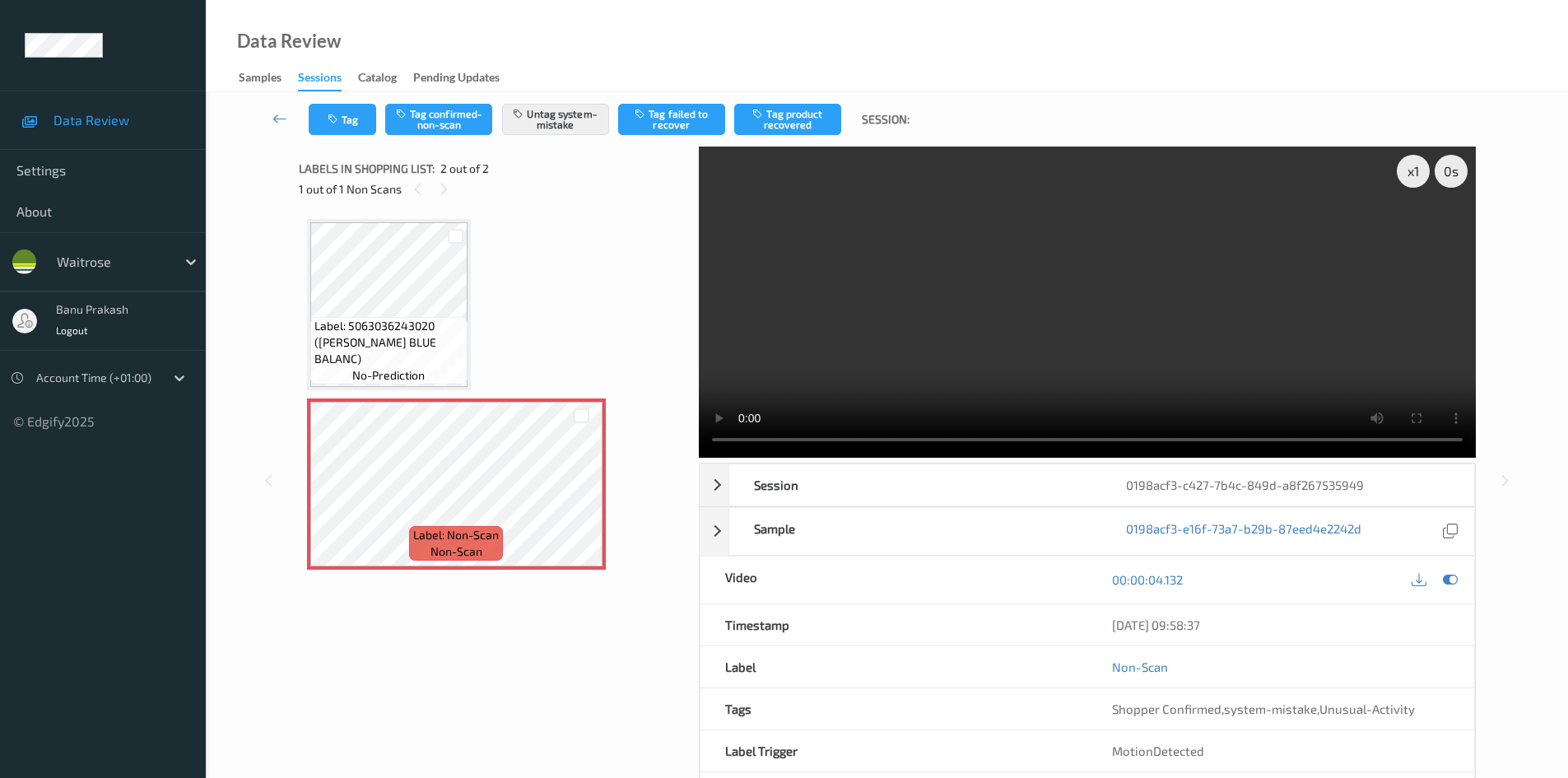
click at [917, 332] on video at bounding box center [1087, 302] width 777 height 311
click at [918, 354] on video at bounding box center [1087, 302] width 777 height 311
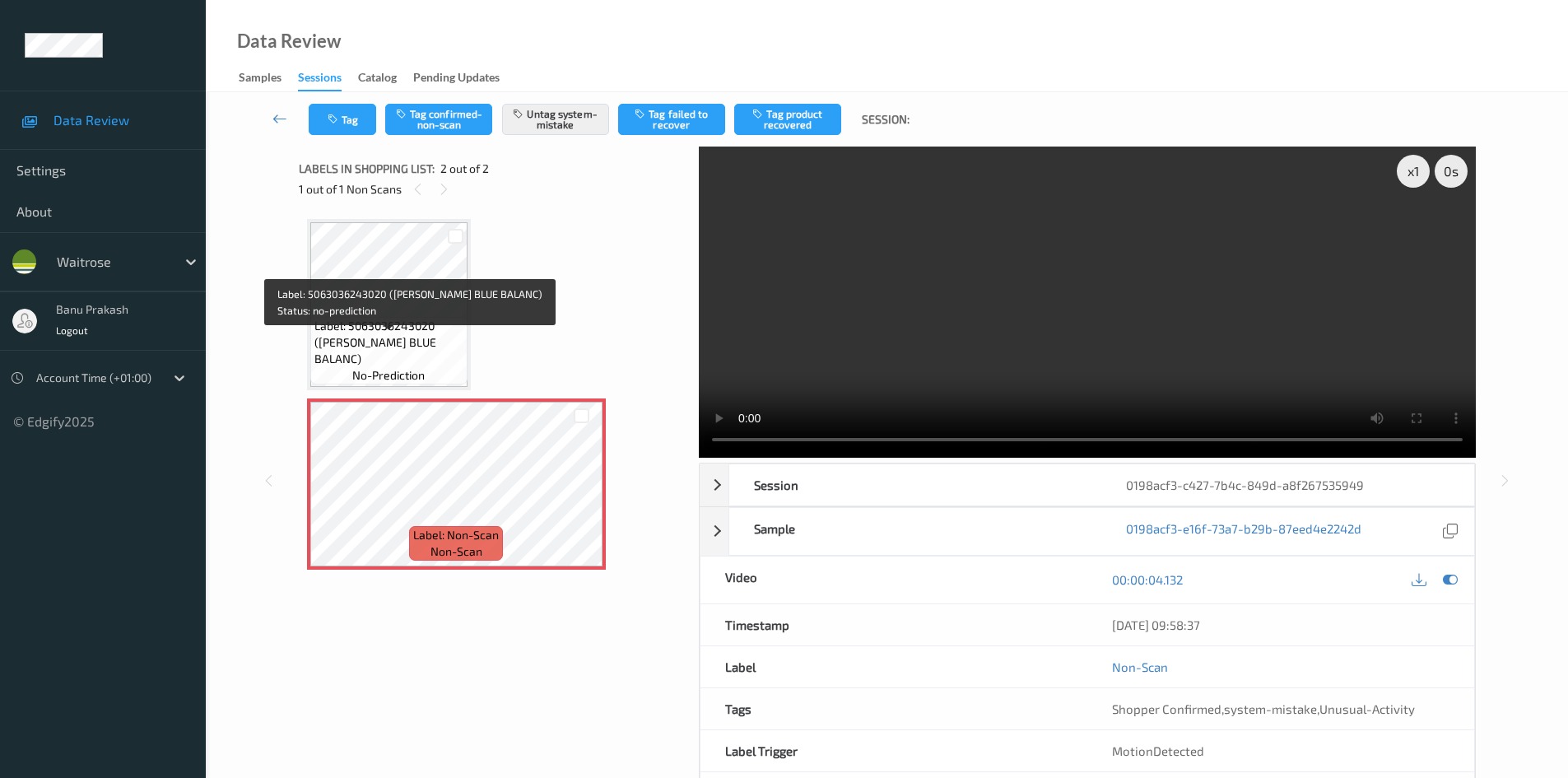
click at [381, 337] on span "Label: 5063036243020 (JL SENTI BLUE BALANC)" at bounding box center [389, 342] width 149 height 49
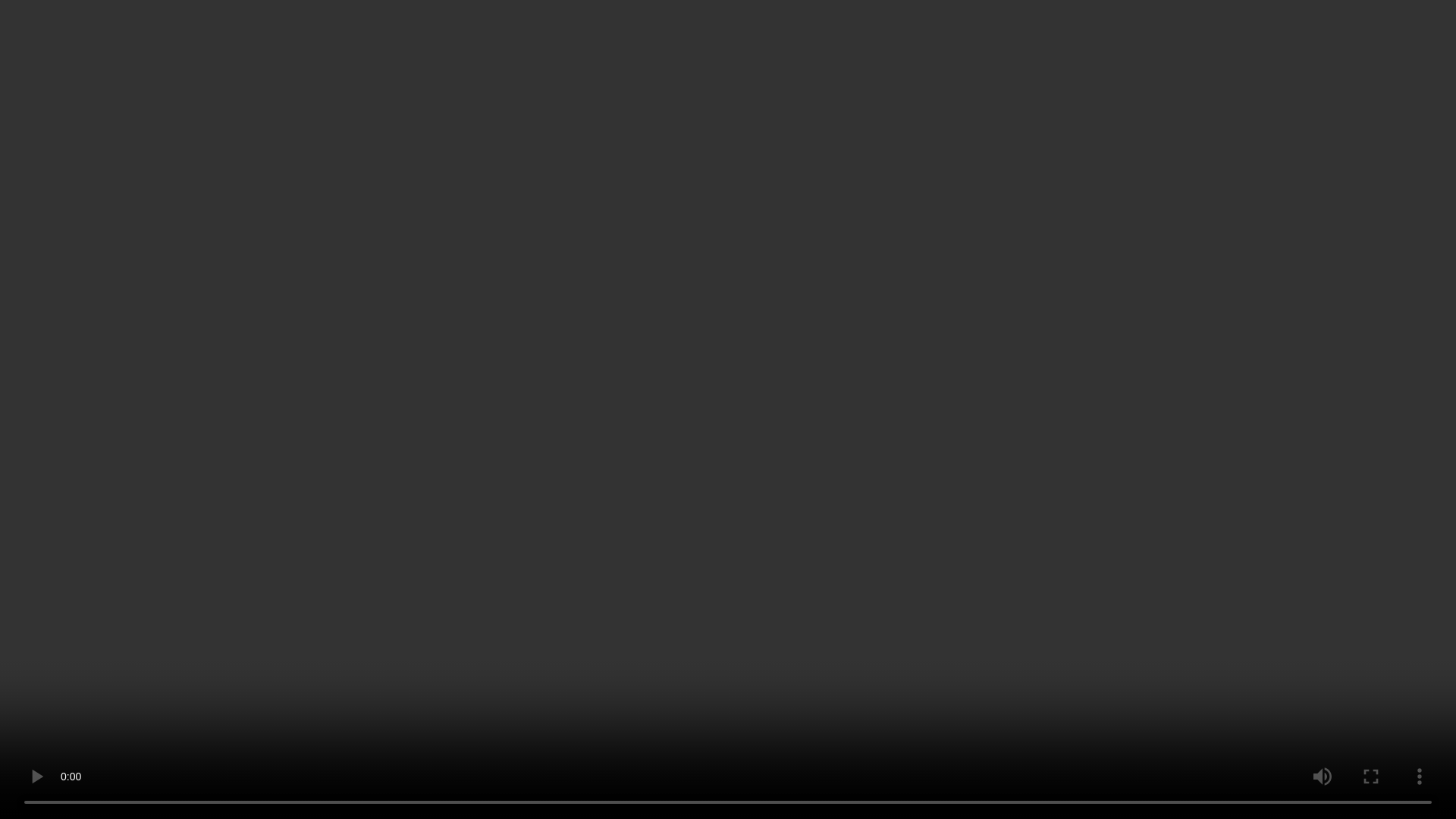
click at [1110, 569] on video at bounding box center [728, 410] width 1456 height 819
click at [945, 385] on video at bounding box center [728, 410] width 1456 height 819
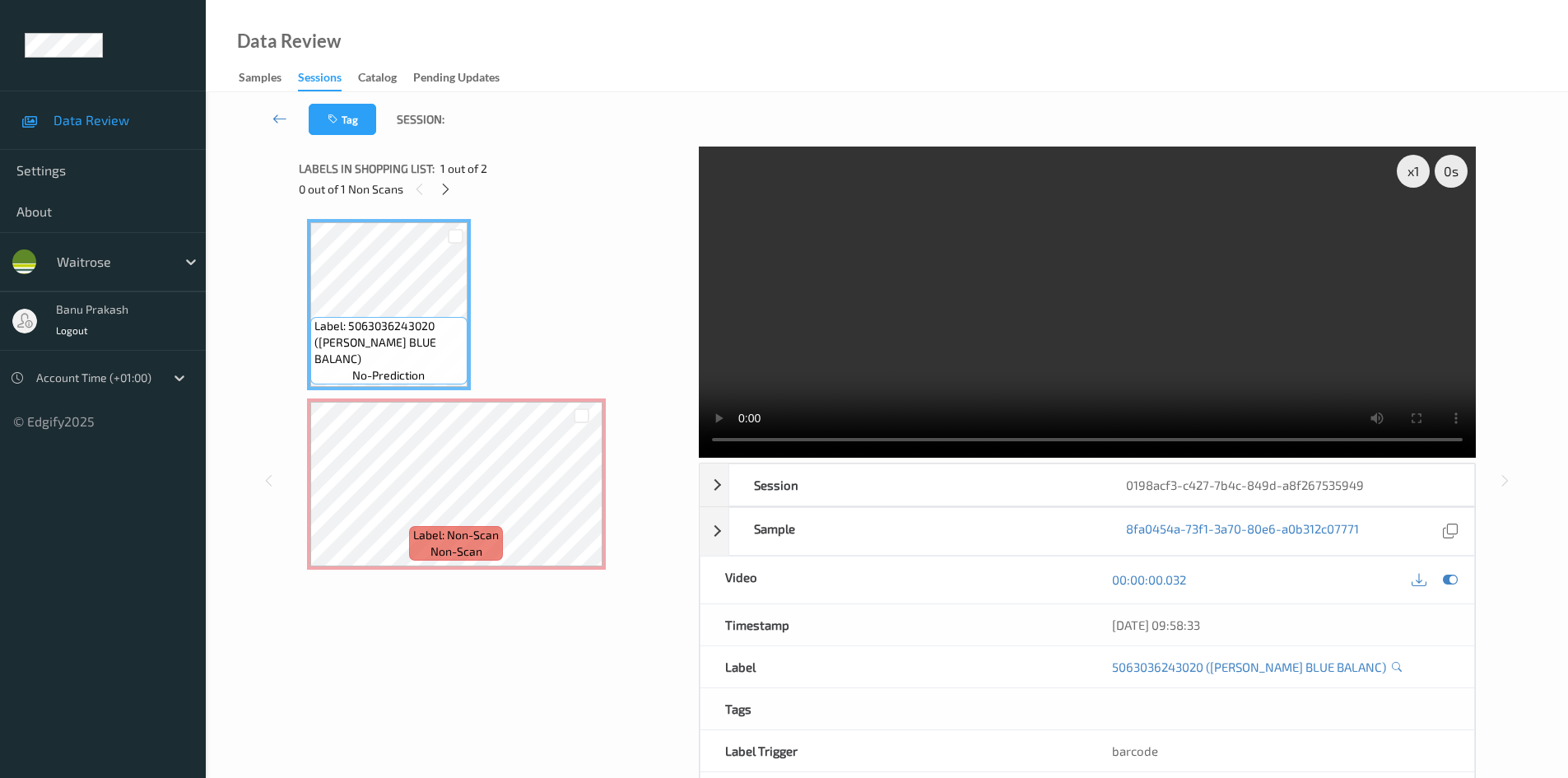
click at [1138, 344] on video at bounding box center [1087, 302] width 777 height 311
click at [299, 438] on div "Label: 5063036243020 (JL SENTI BLUE BALANC) no-prediction Label: Non-Scan non-s…" at bounding box center [493, 405] width 388 height 389
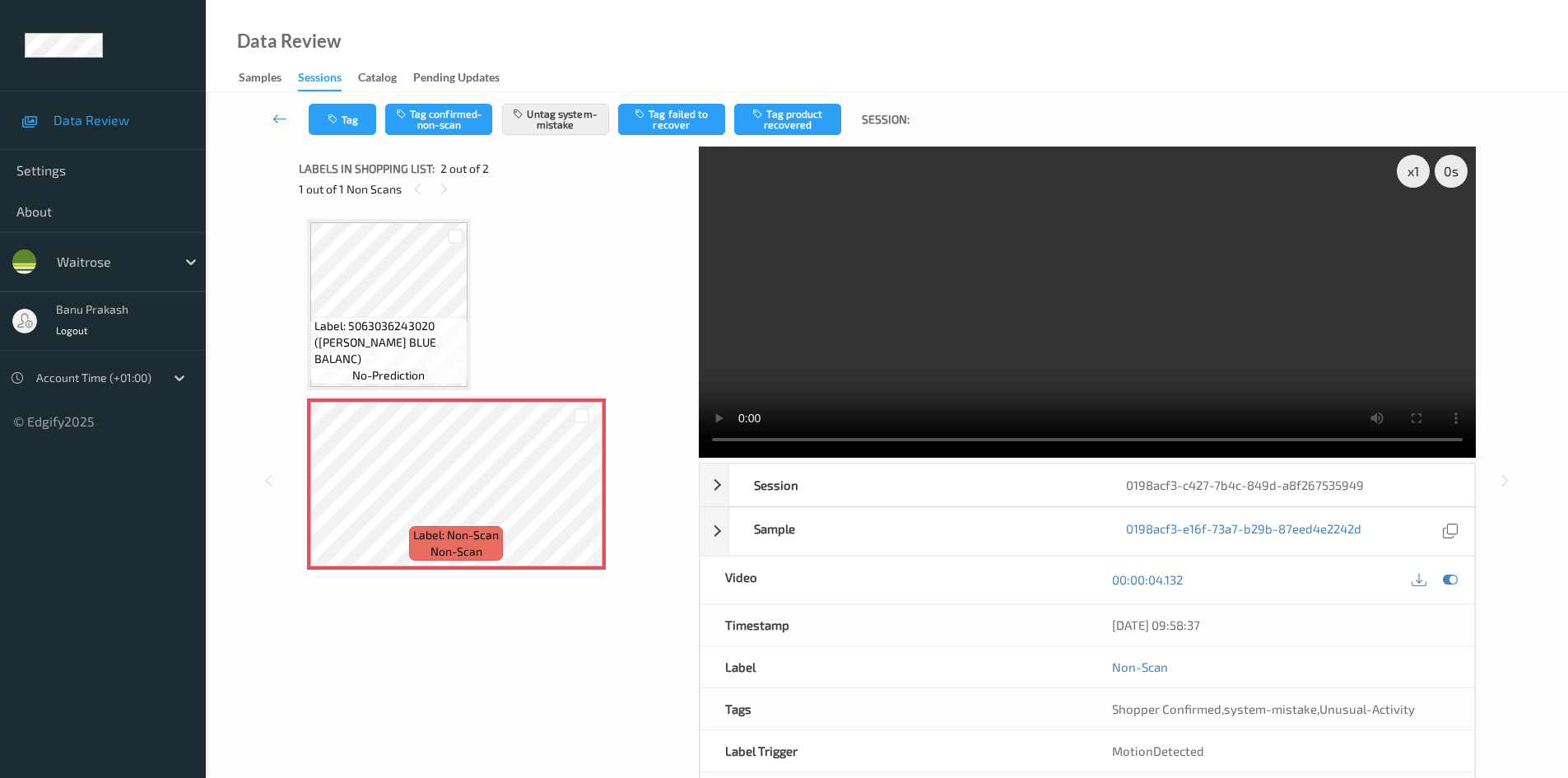
click at [1071, 264] on video at bounding box center [1087, 302] width 777 height 311
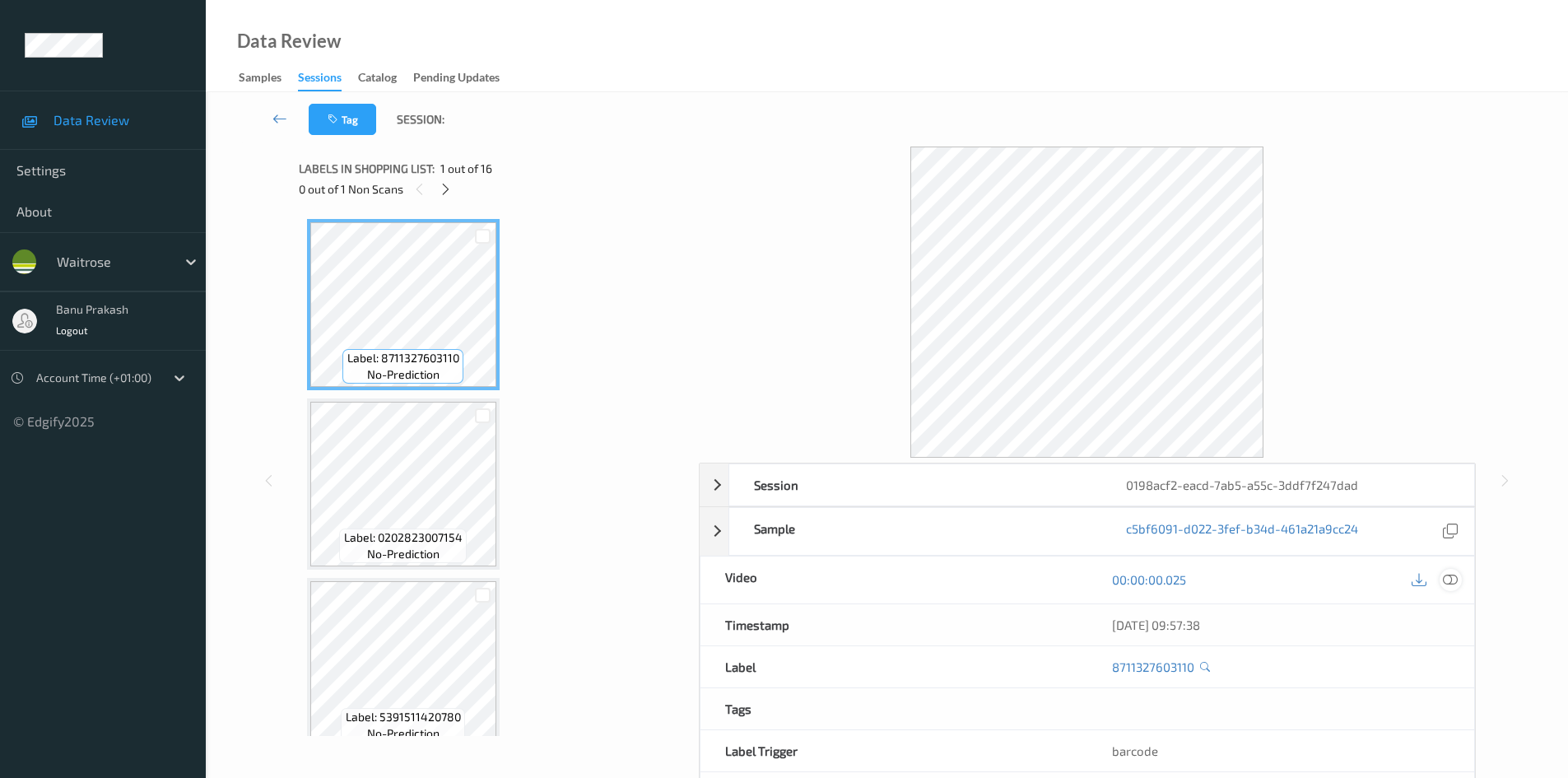
click at [1451, 579] on icon at bounding box center [1450, 579] width 15 height 15
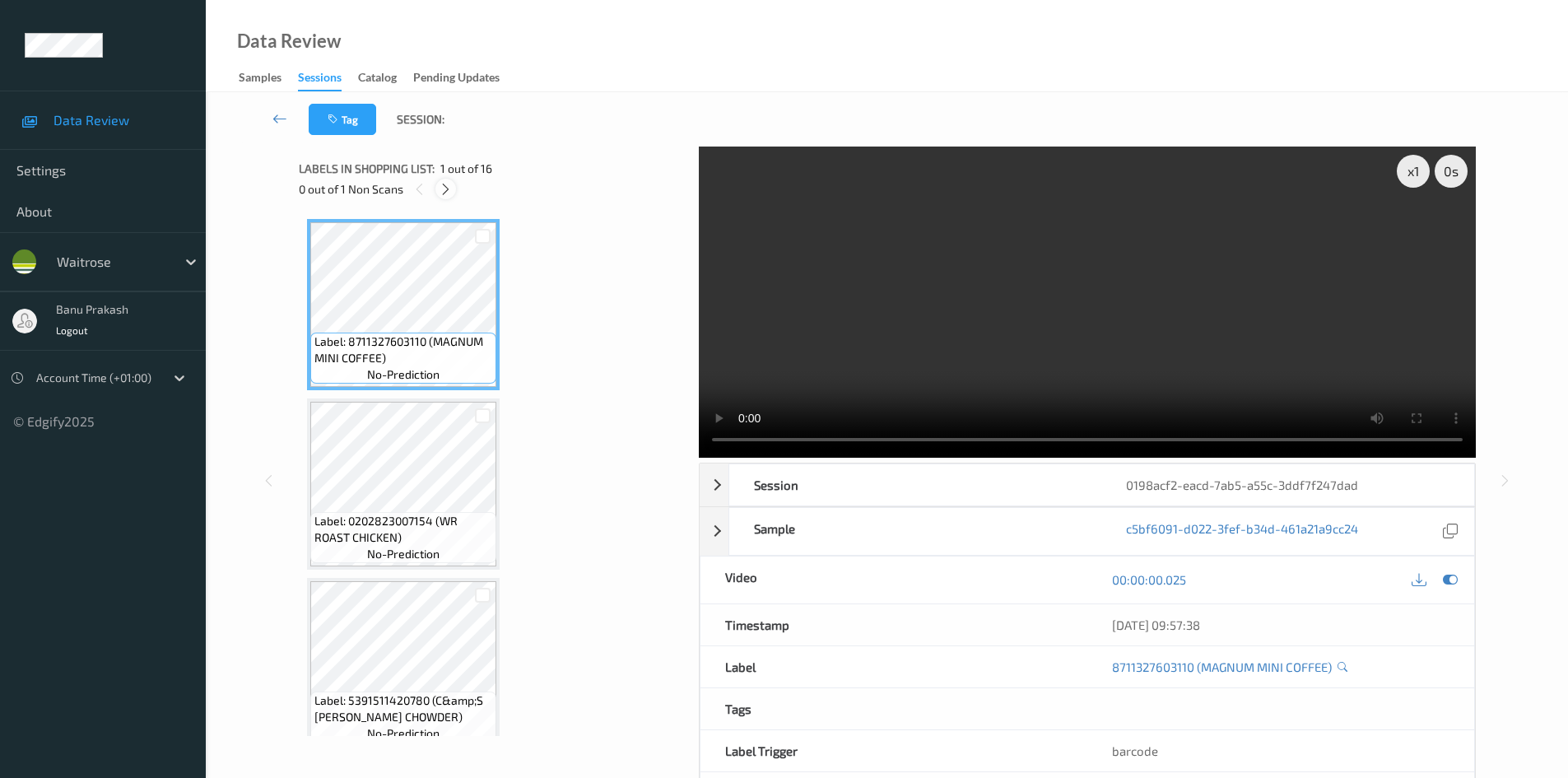
click at [449, 195] on icon at bounding box center [446, 189] width 14 height 15
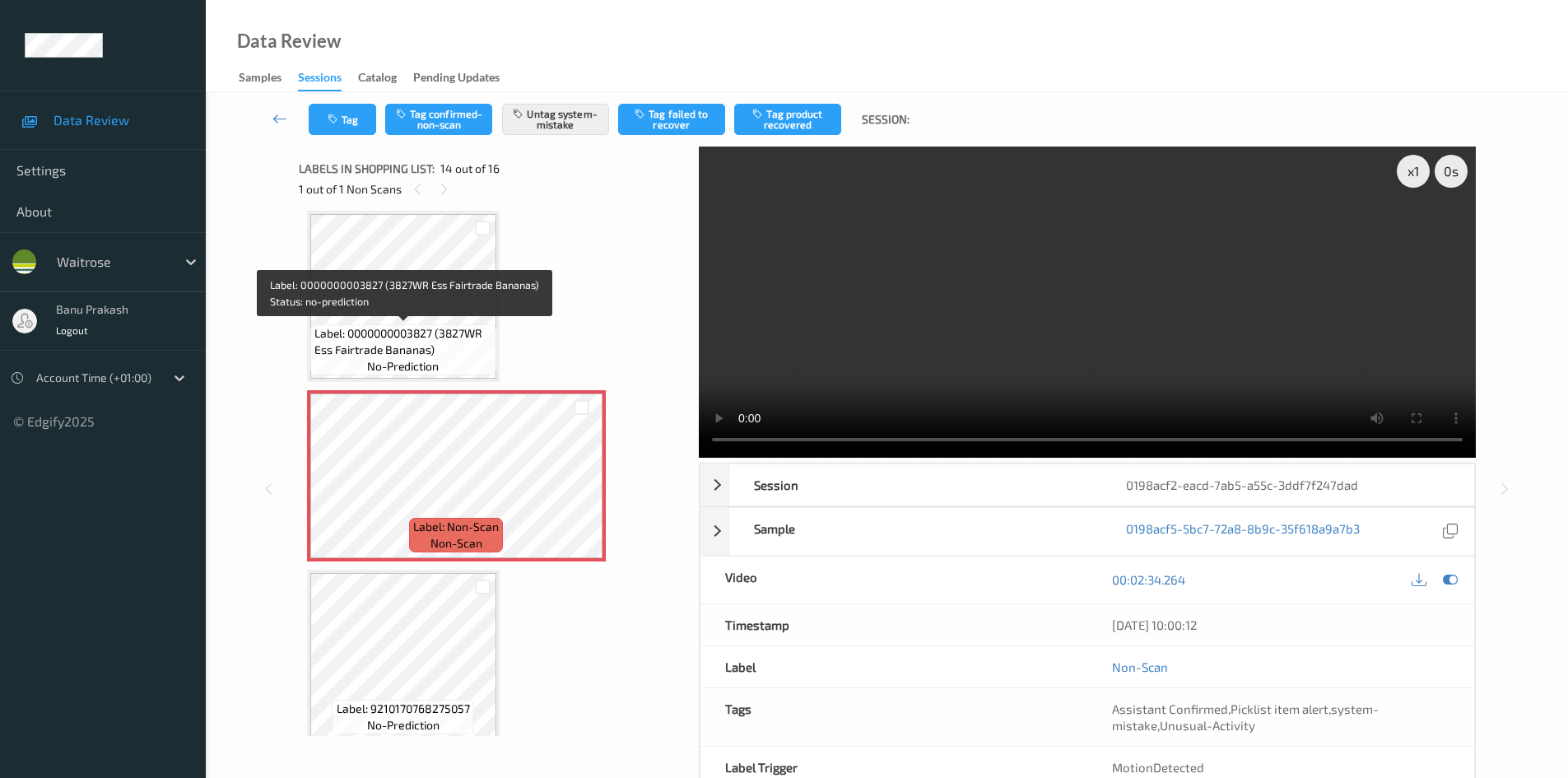
click at [410, 352] on span "Label: 0000000003827 (3827WR Ess Fairtrade Bananas)" at bounding box center [403, 341] width 177 height 32
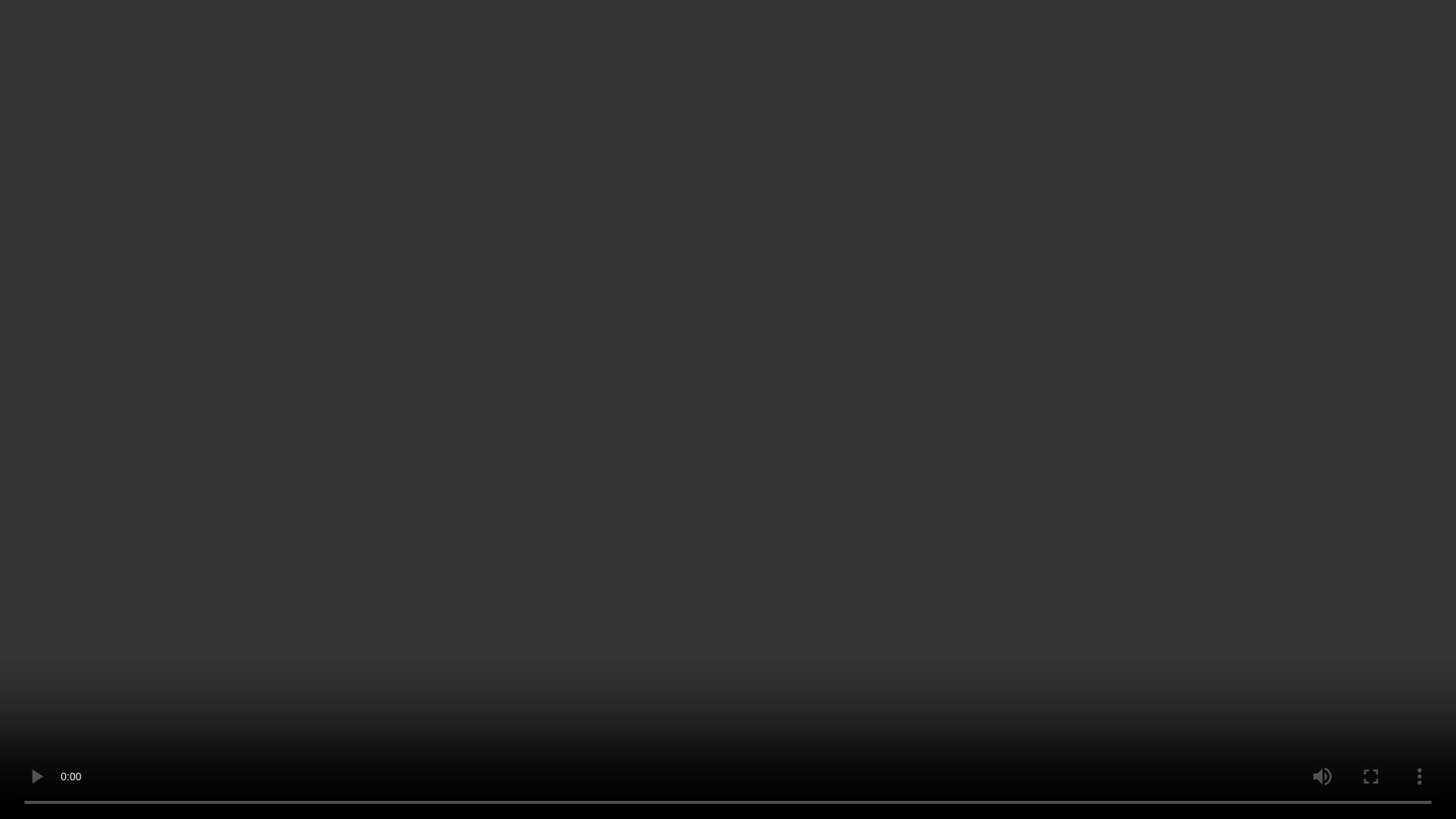
click at [774, 443] on video at bounding box center [728, 410] width 1456 height 819
click at [188, 410] on video at bounding box center [728, 410] width 1456 height 819
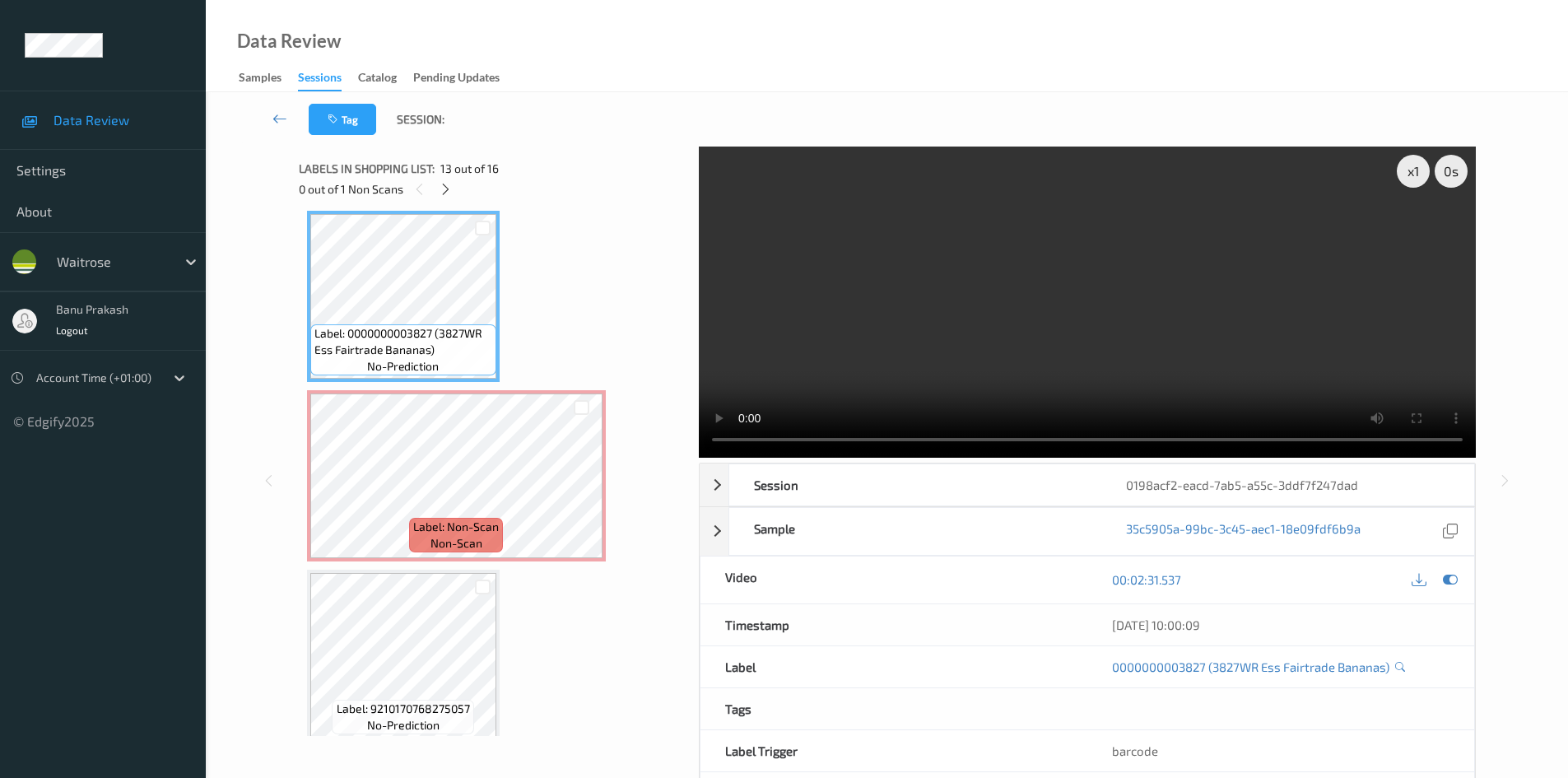
click at [966, 298] on video at bounding box center [1087, 302] width 777 height 311
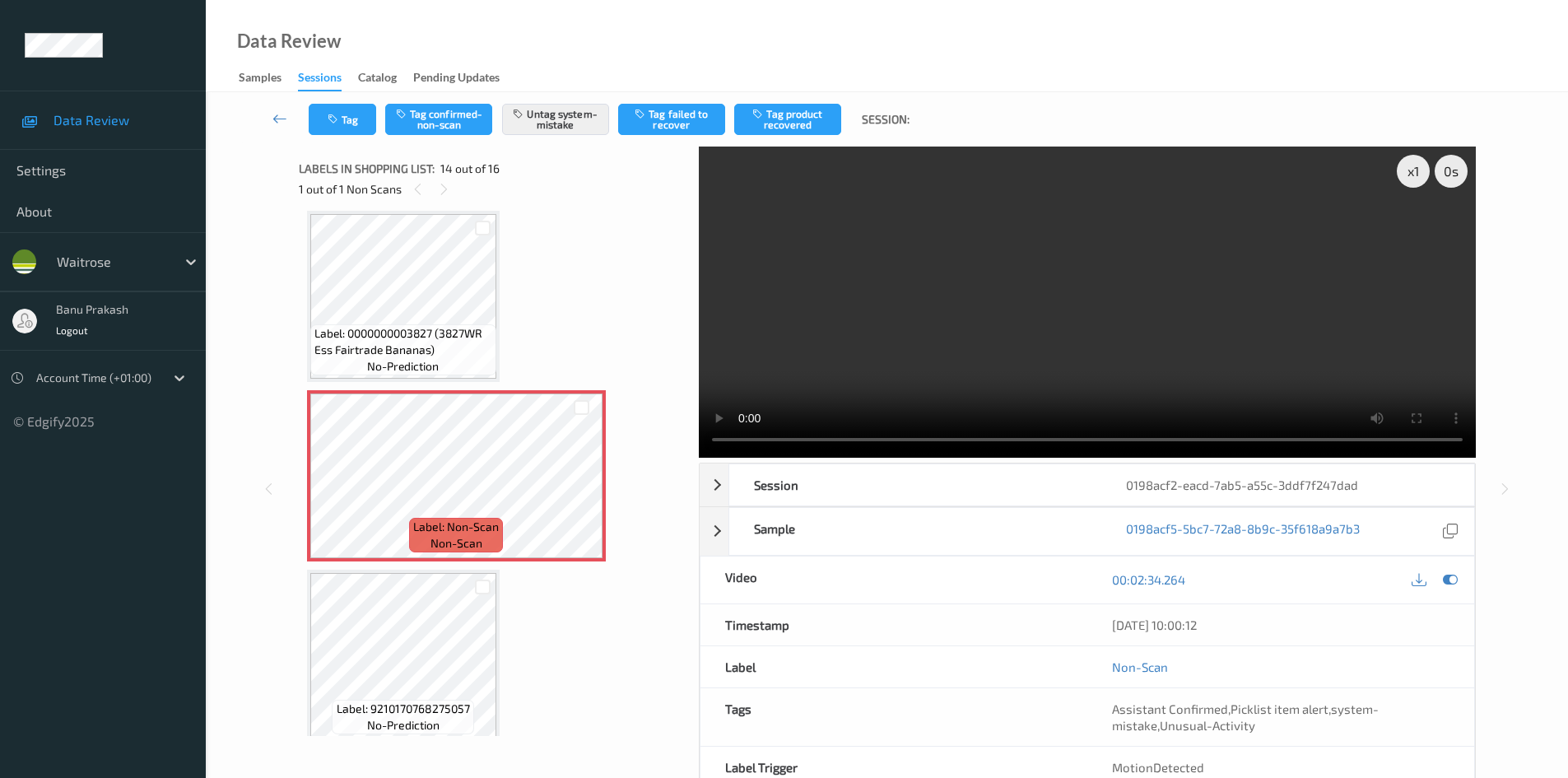
click at [979, 313] on video at bounding box center [1087, 302] width 777 height 311
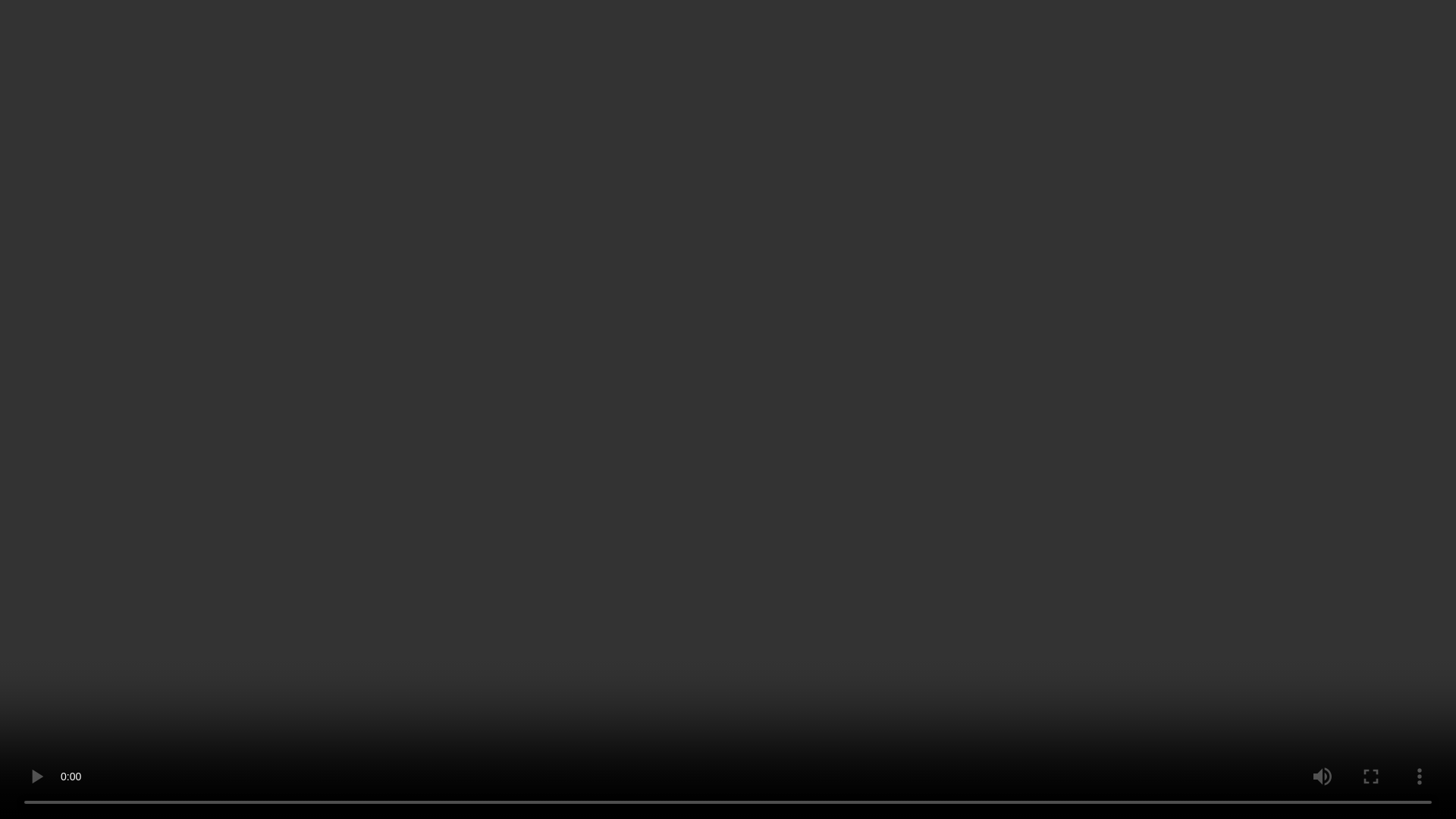
click at [987, 453] on video at bounding box center [728, 410] width 1456 height 819
click at [971, 597] on video at bounding box center [728, 410] width 1456 height 819
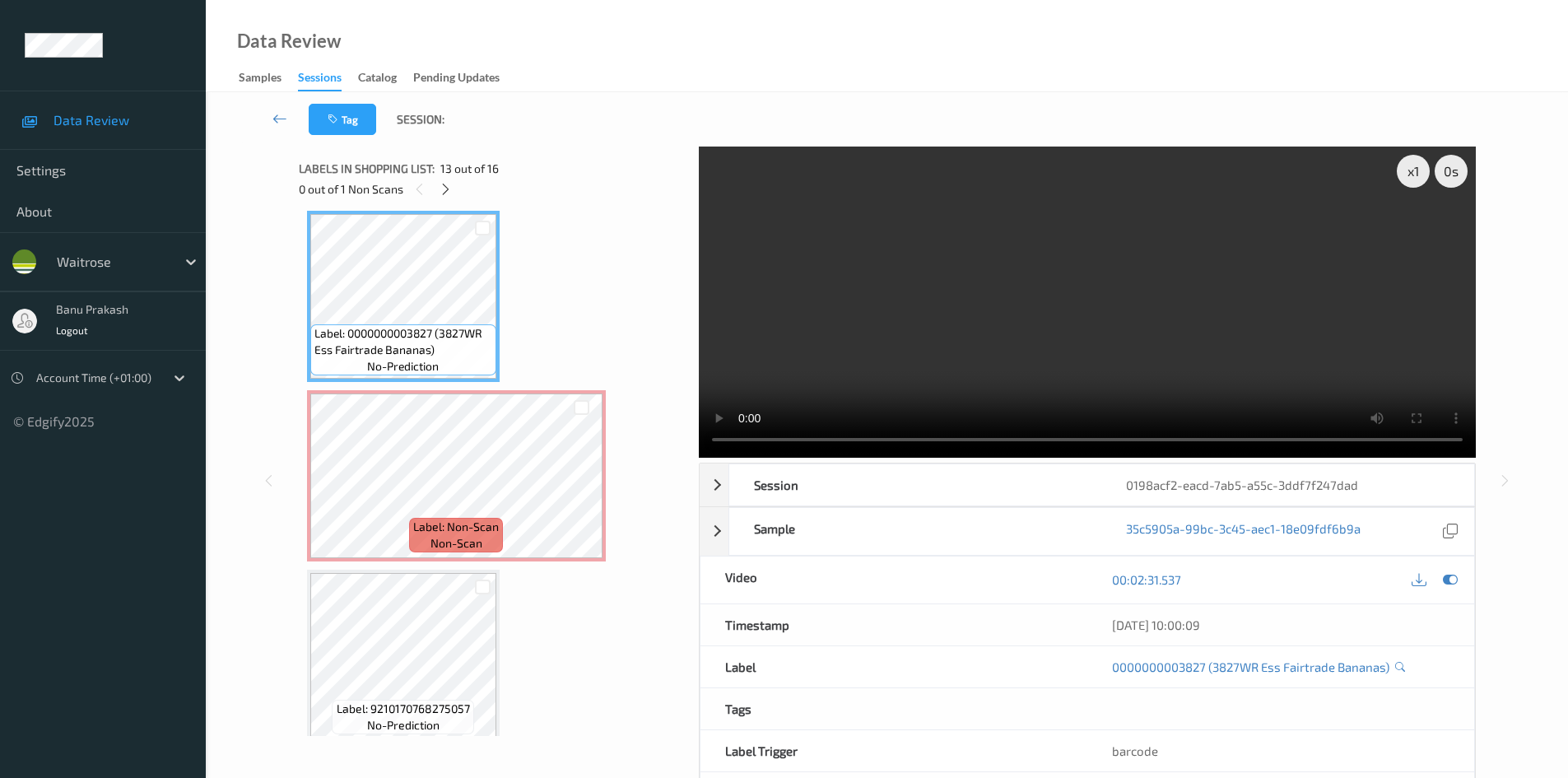
click at [1039, 356] on video at bounding box center [1087, 302] width 777 height 311
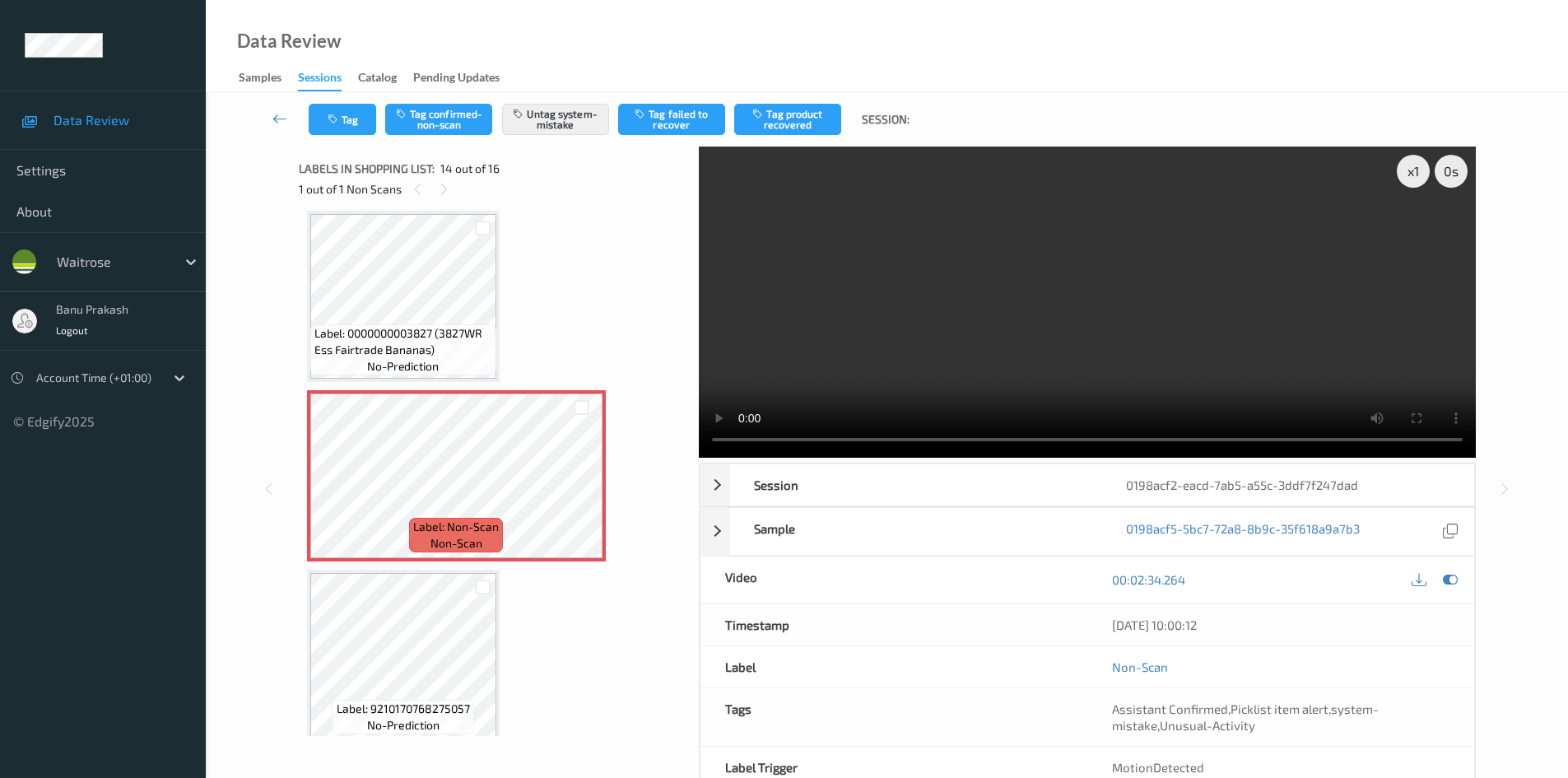
click at [917, 397] on video at bounding box center [1087, 302] width 777 height 311
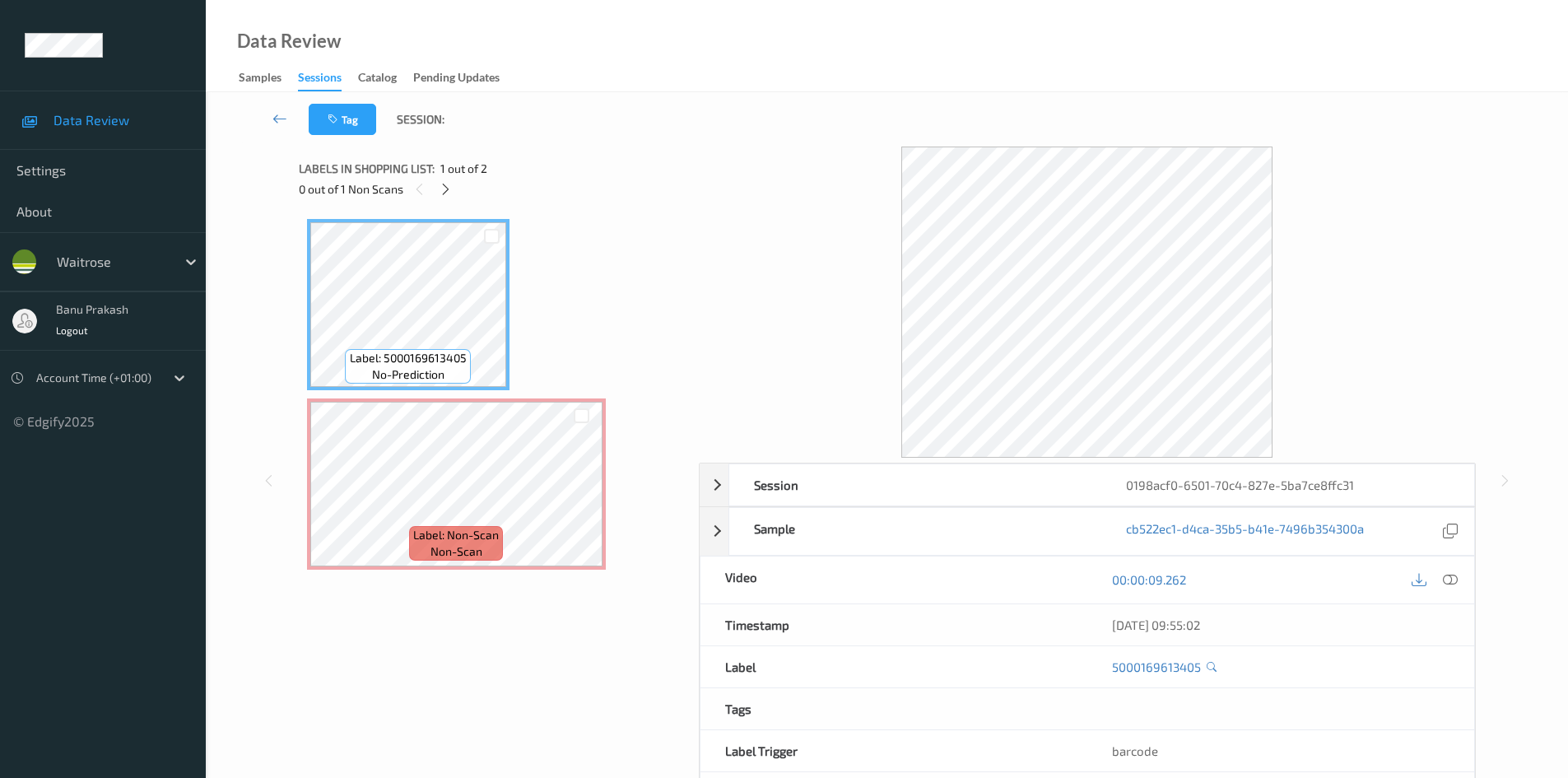
click at [1437, 580] on div at bounding box center [1434, 580] width 54 height 22
click at [1453, 580] on icon at bounding box center [1450, 579] width 15 height 15
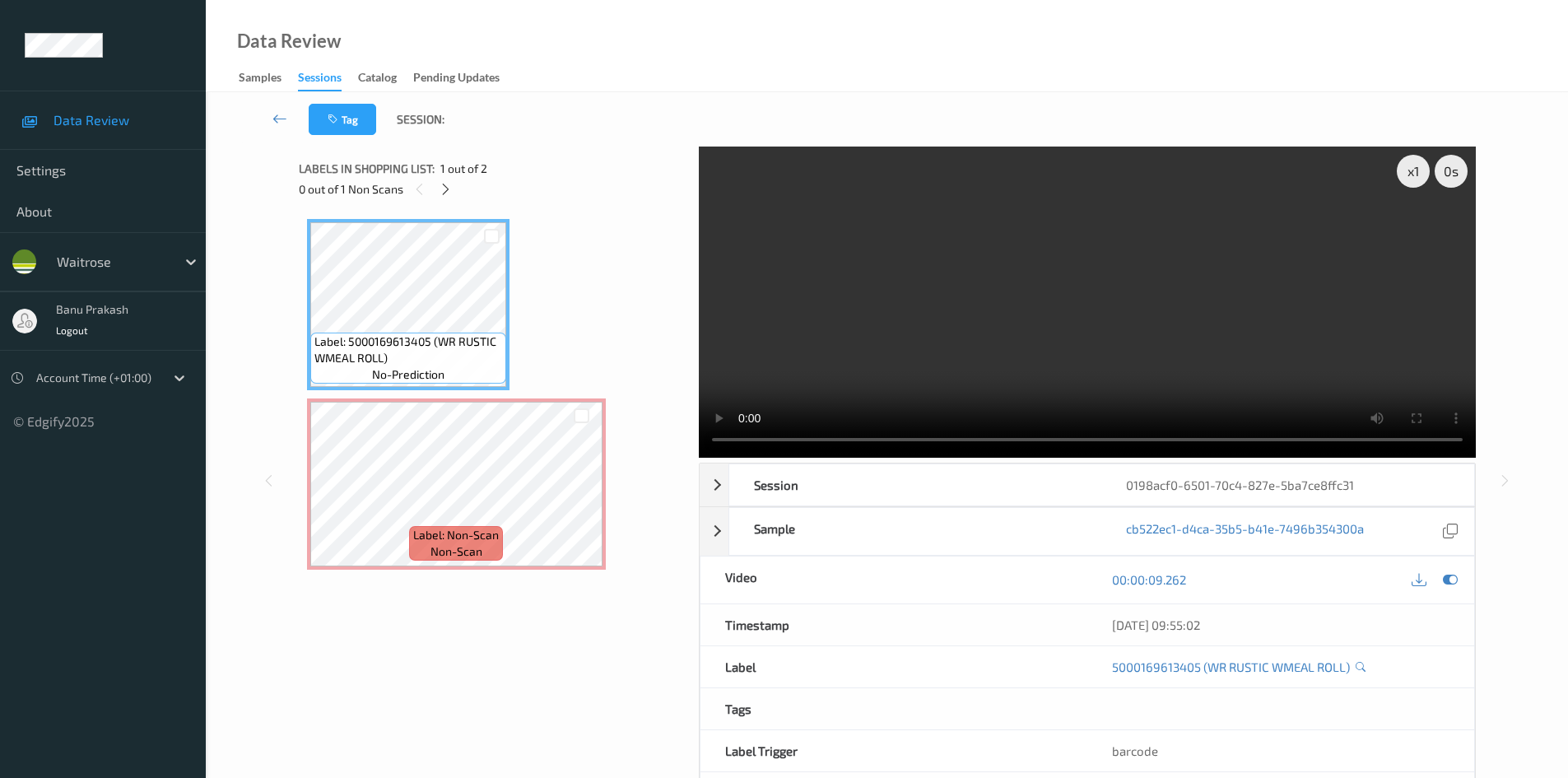
click at [1009, 263] on video at bounding box center [1087, 302] width 777 height 311
click at [1240, 365] on video at bounding box center [1087, 302] width 777 height 311
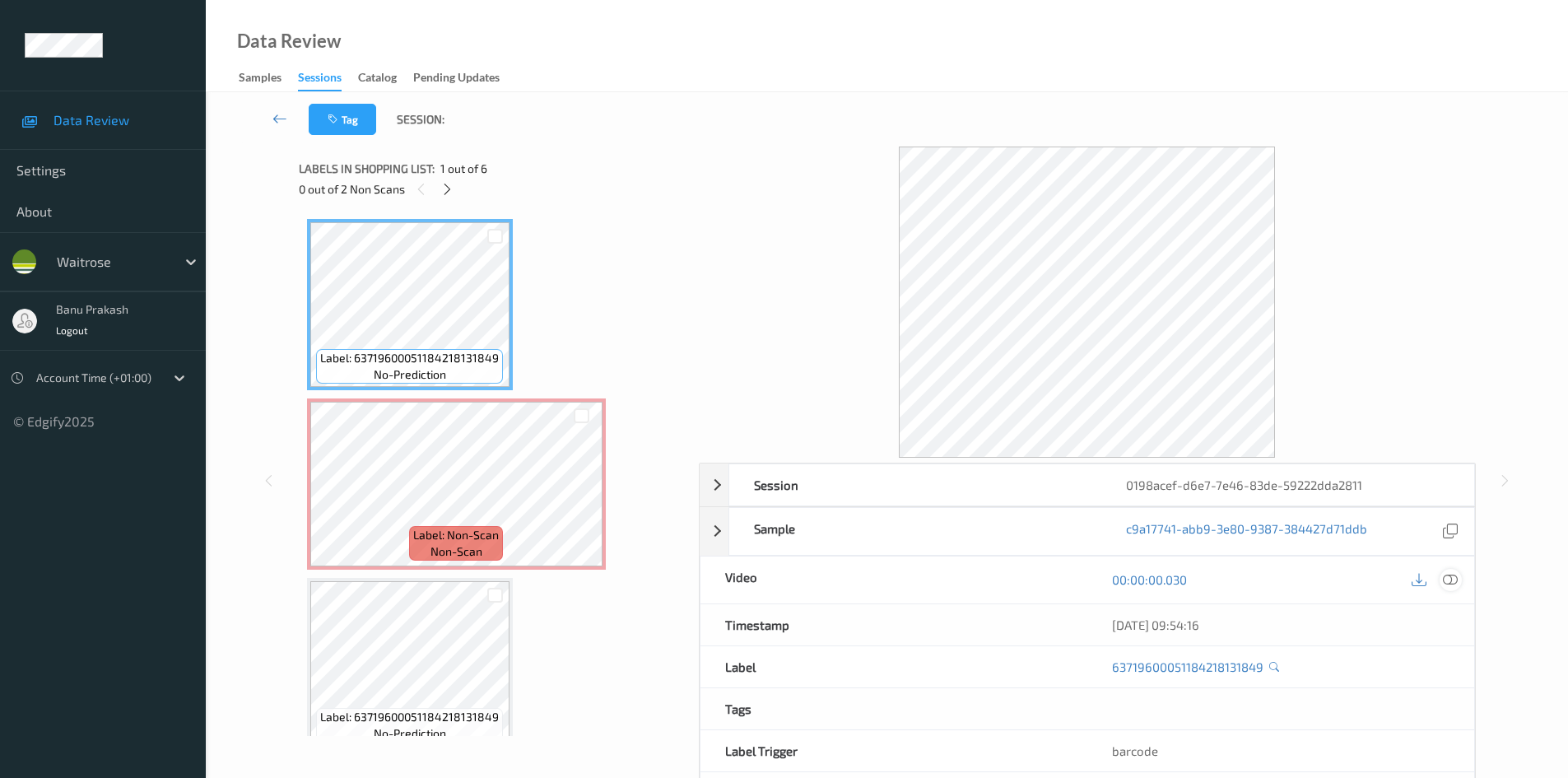
click at [1445, 577] on icon at bounding box center [1450, 579] width 15 height 15
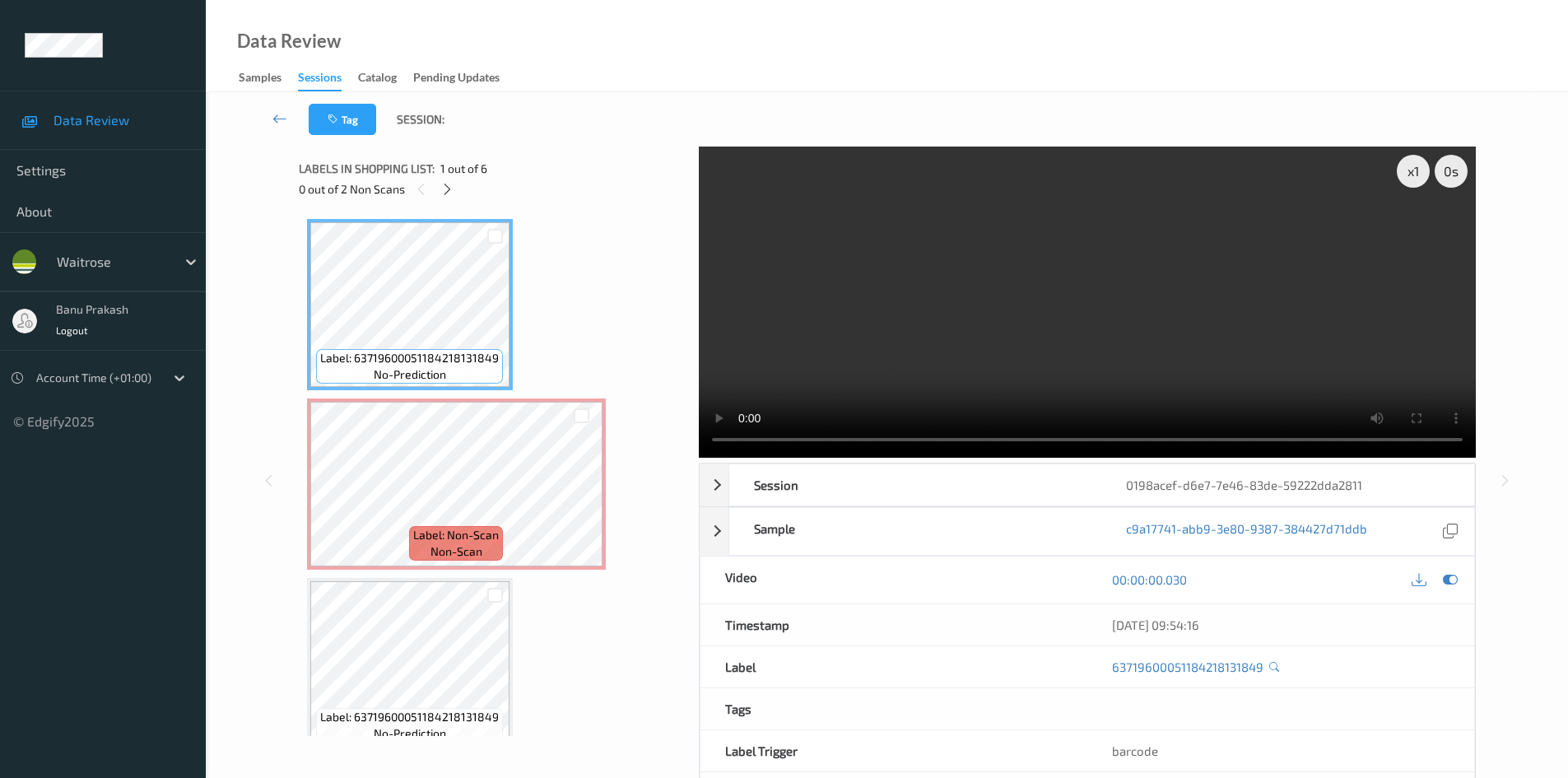
click at [934, 304] on video at bounding box center [1087, 302] width 777 height 311
click at [1189, 315] on video at bounding box center [1087, 302] width 777 height 311
click at [880, 328] on video at bounding box center [1087, 302] width 777 height 311
click at [1084, 343] on video at bounding box center [1087, 302] width 777 height 311
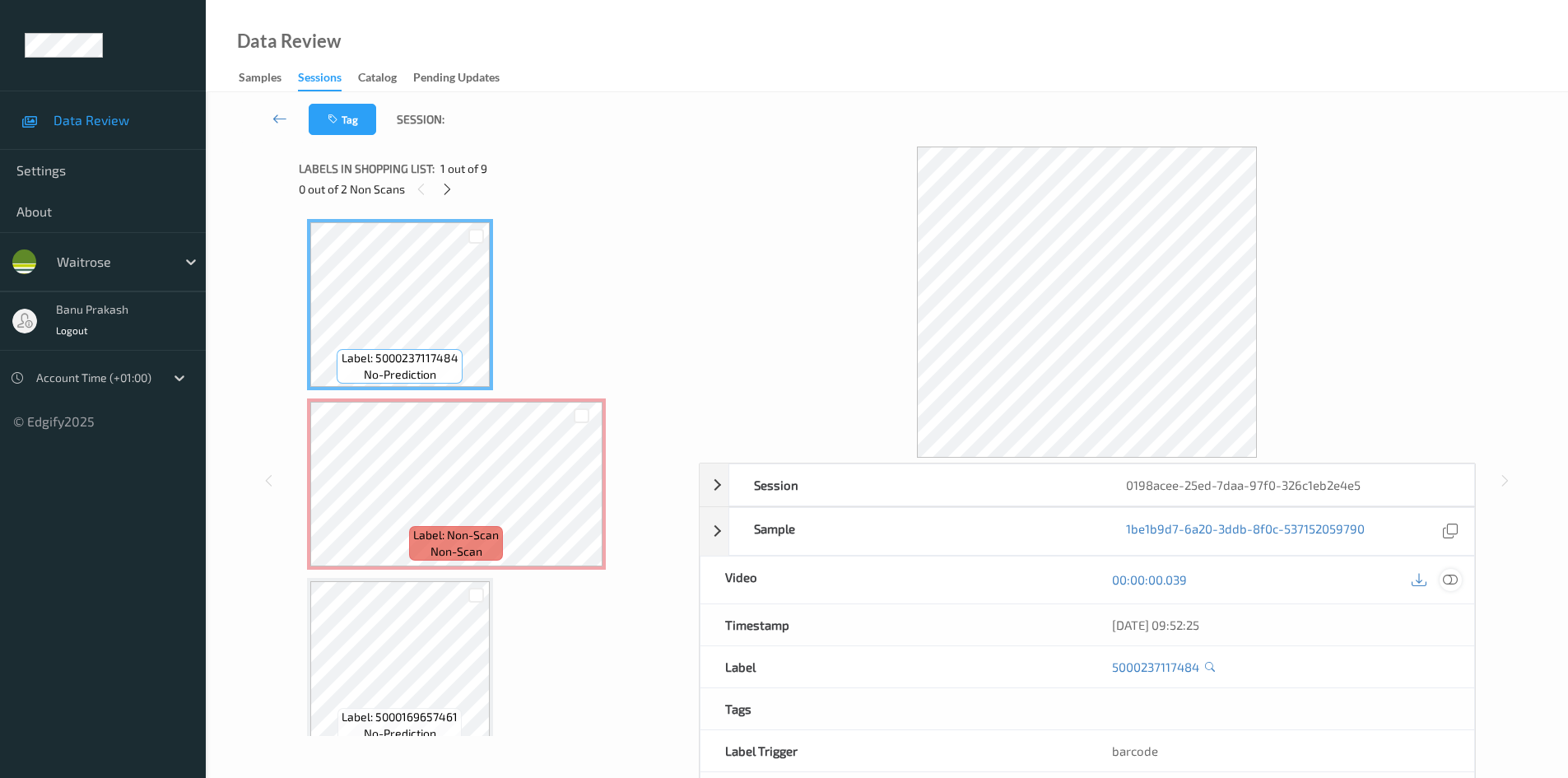
click at [1448, 569] on div at bounding box center [1450, 580] width 22 height 22
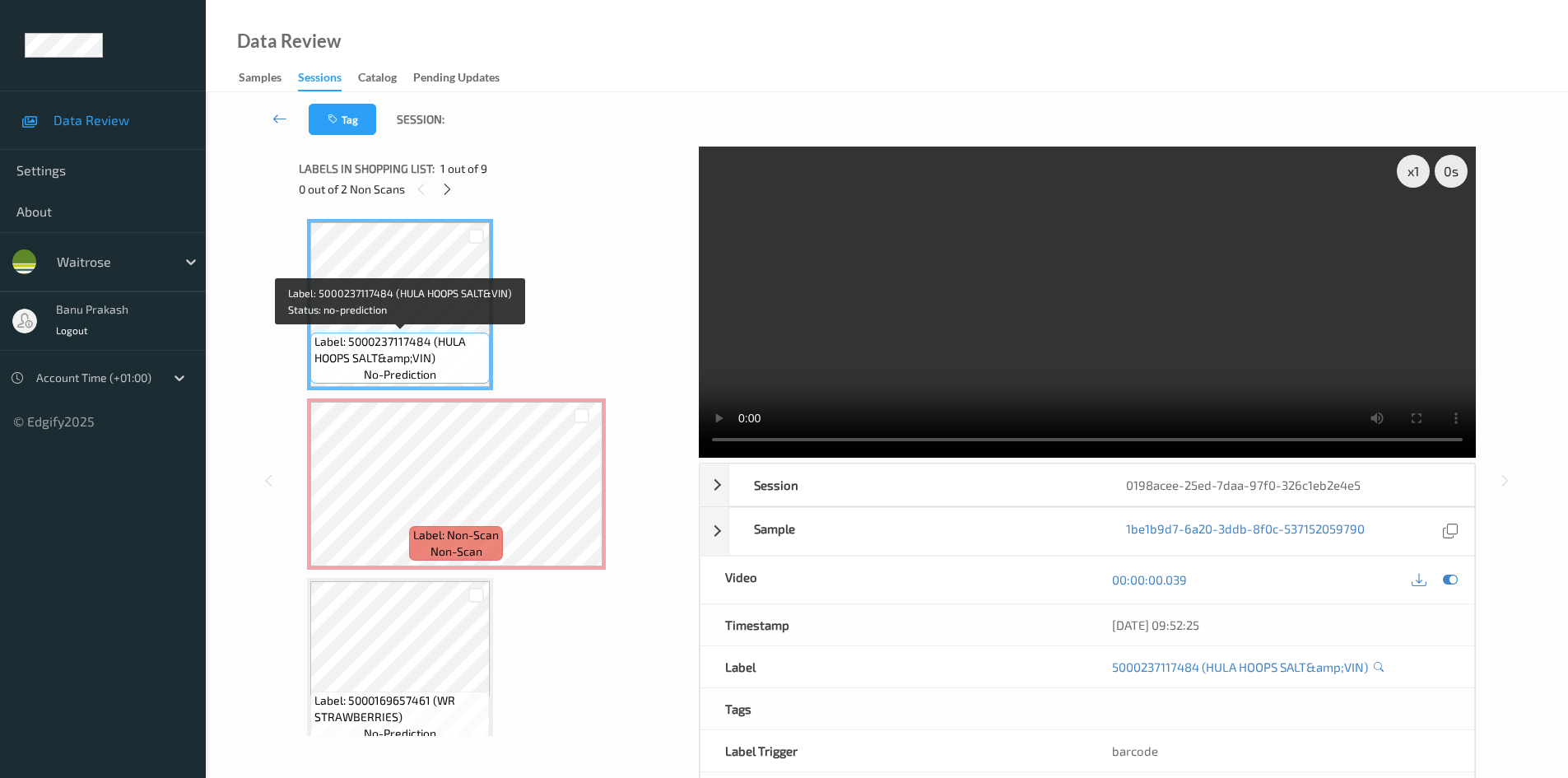
click at [387, 348] on span "Label: 5000237117484 (HULA HOOPS SALT&amp;VIN)" at bounding box center [400, 349] width 171 height 32
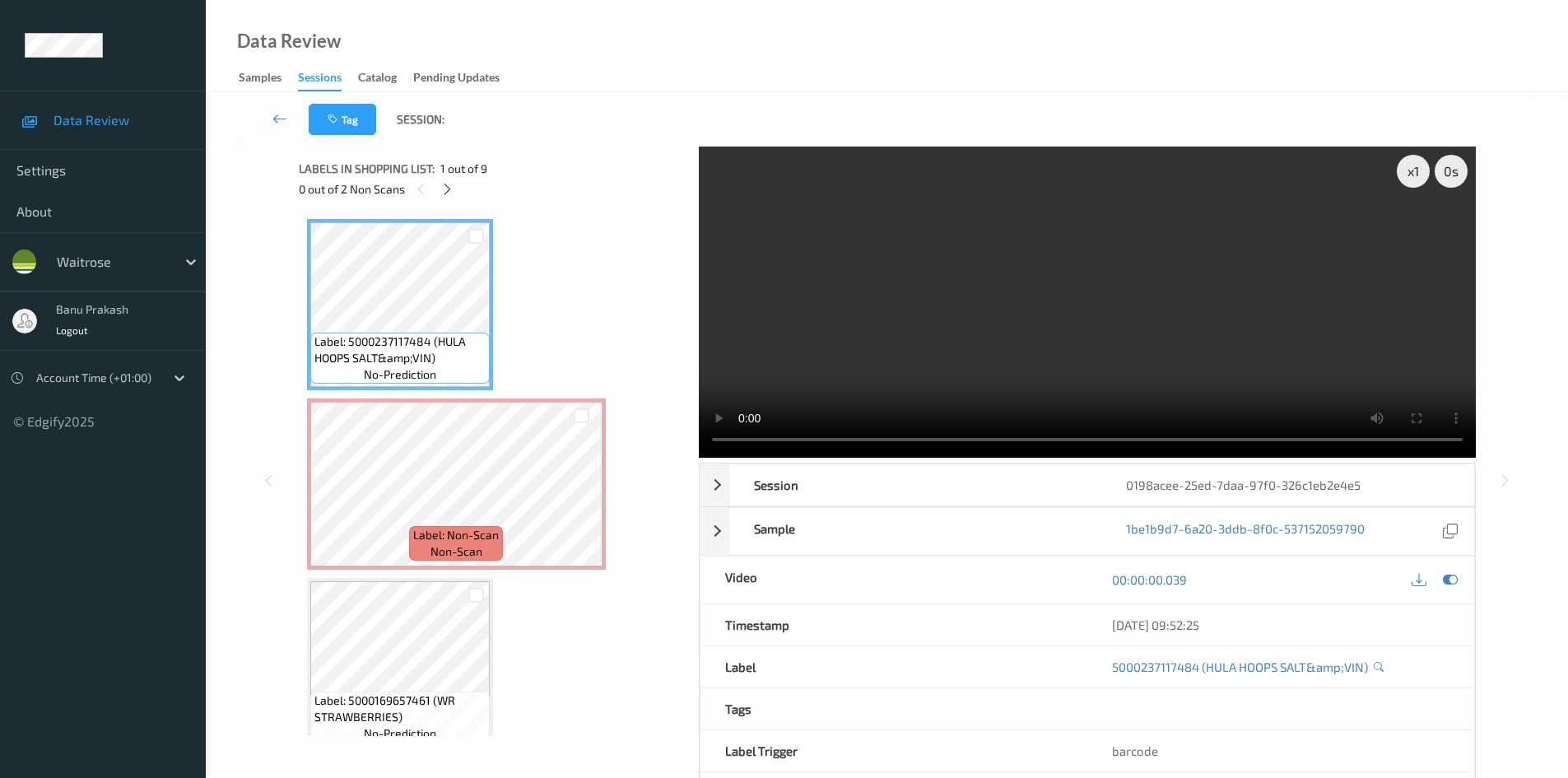
click at [861, 315] on video at bounding box center [1087, 302] width 777 height 311
click at [466, 529] on span "Label: Non-Scan" at bounding box center [455, 535] width 85 height 17
click at [928, 326] on video at bounding box center [1087, 302] width 777 height 311
click at [1064, 289] on video at bounding box center [1087, 302] width 777 height 311
click at [968, 317] on video at bounding box center [1087, 302] width 777 height 311
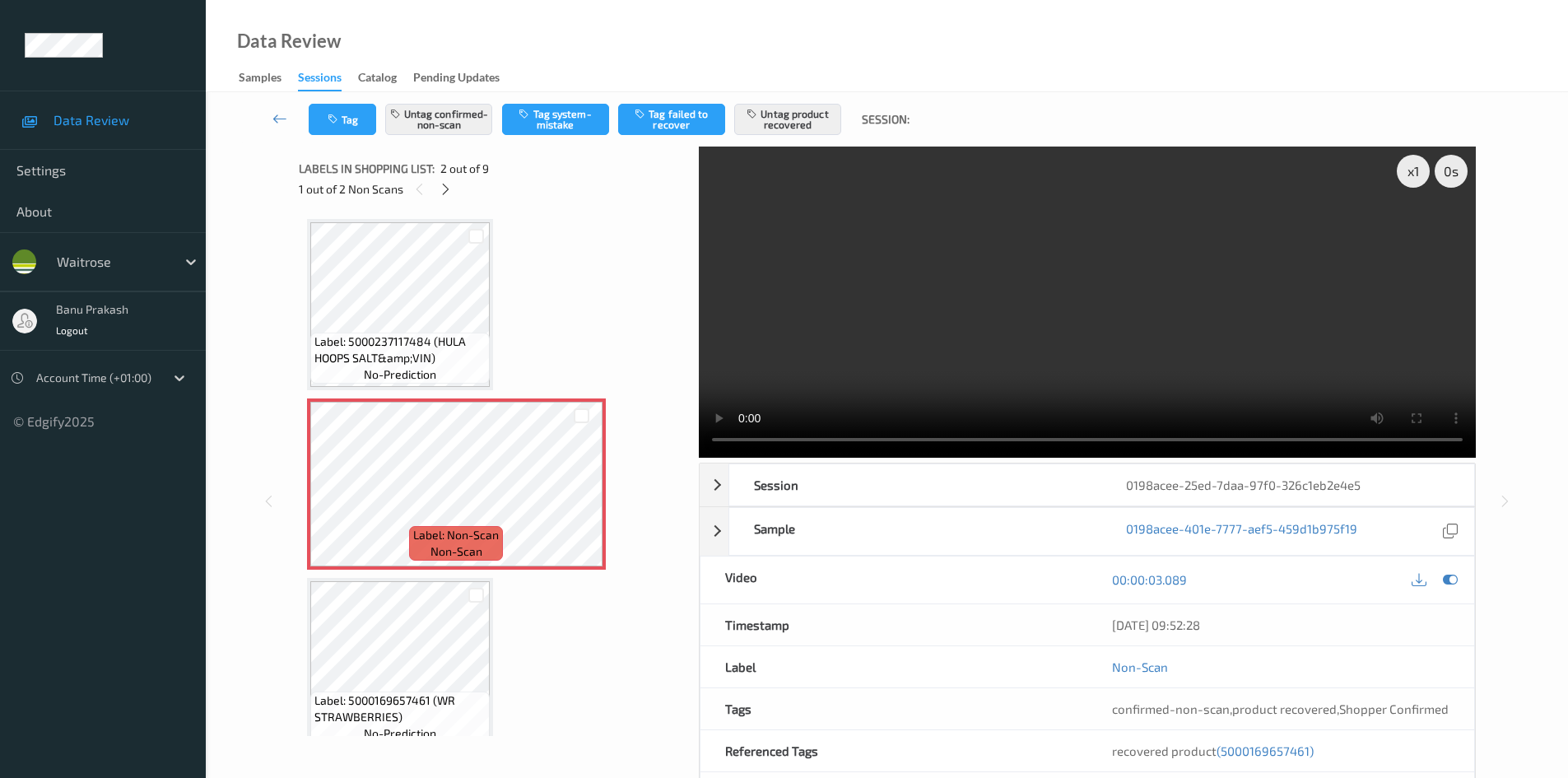
click at [920, 340] on video at bounding box center [1087, 302] width 777 height 311
click at [941, 303] on video at bounding box center [1087, 302] width 777 height 311
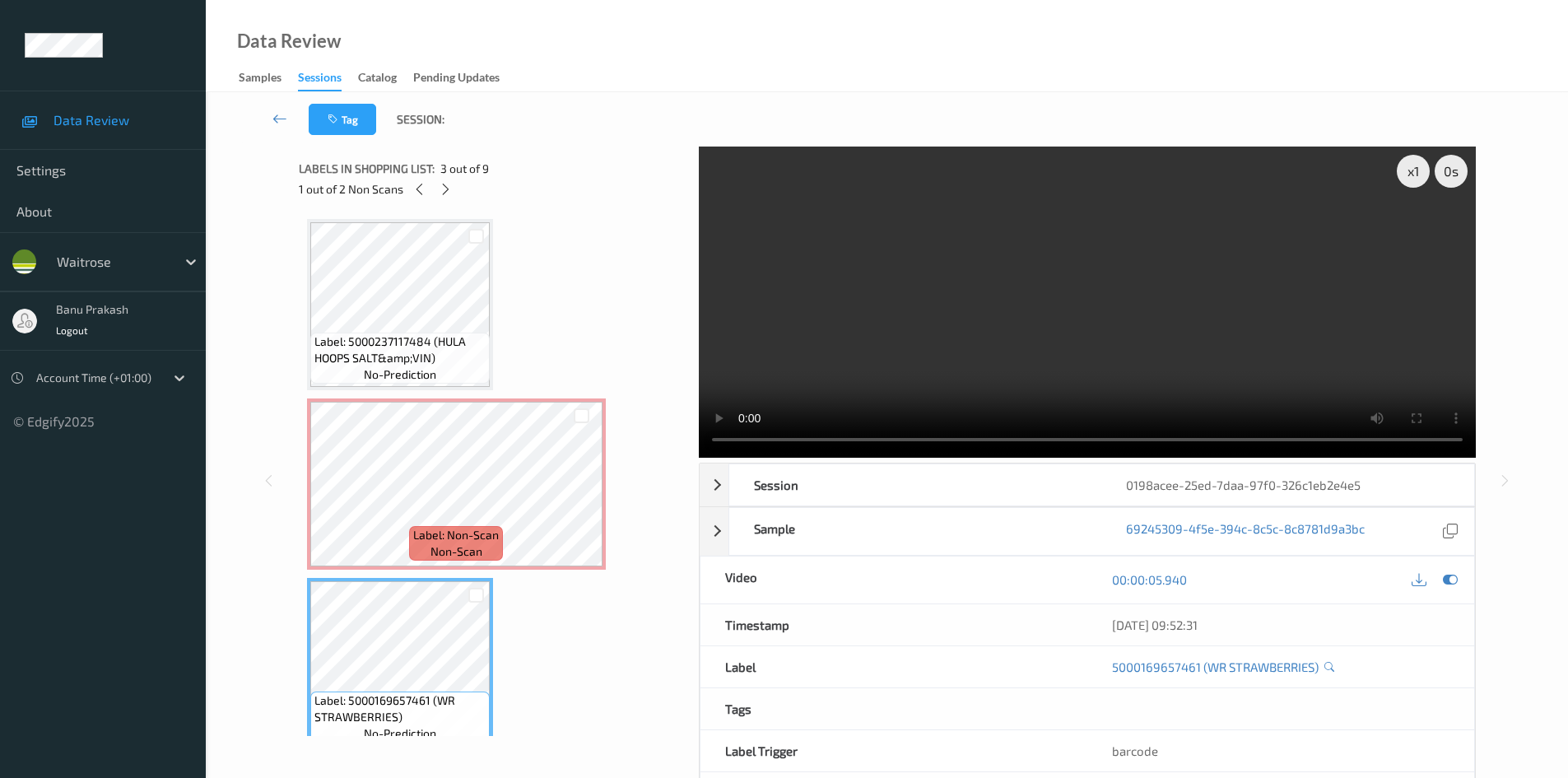
click at [899, 298] on video at bounding box center [1087, 302] width 777 height 311
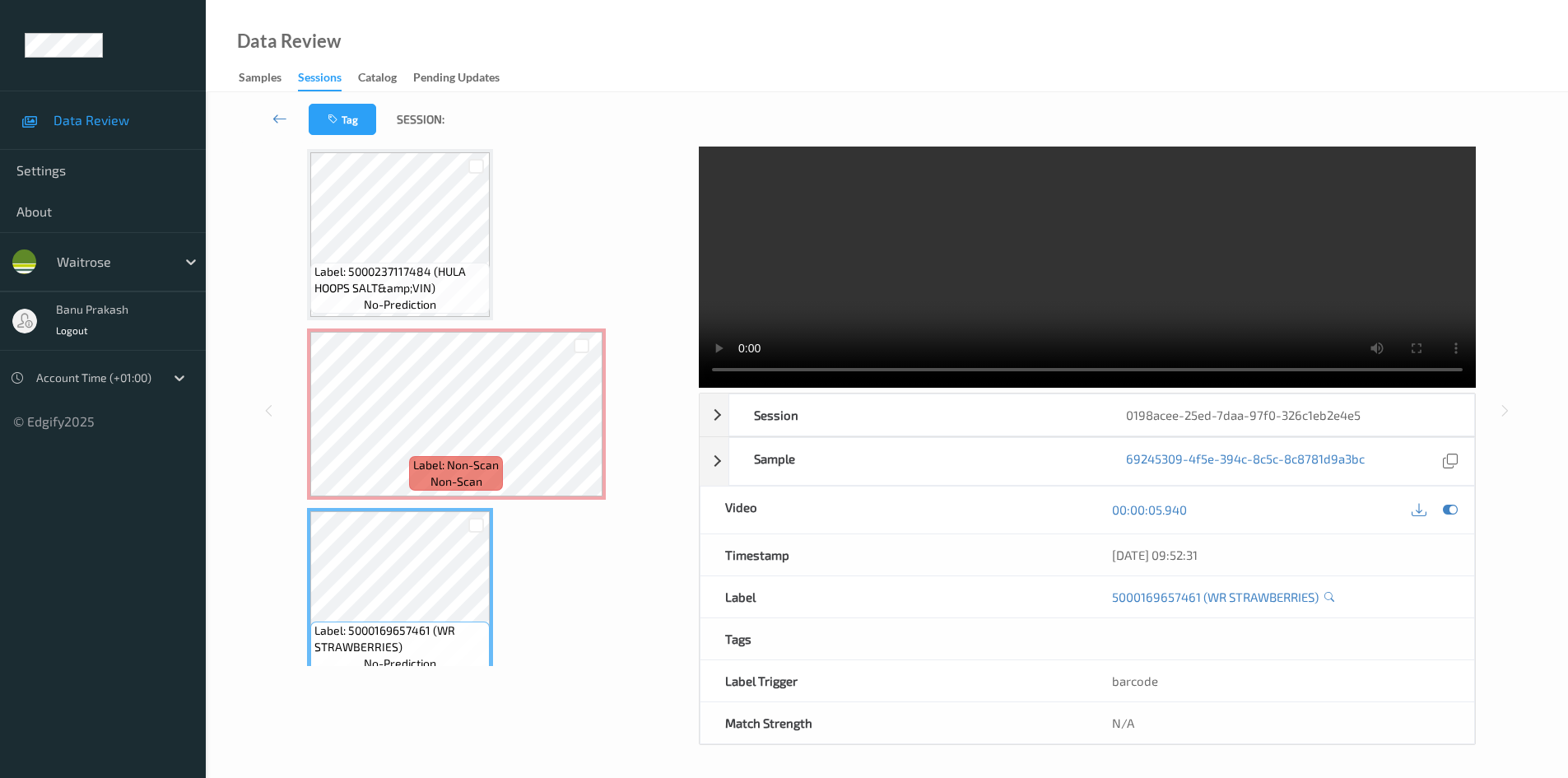
scroll to position [71, 0]
click at [1012, 278] on video at bounding box center [1087, 231] width 777 height 311
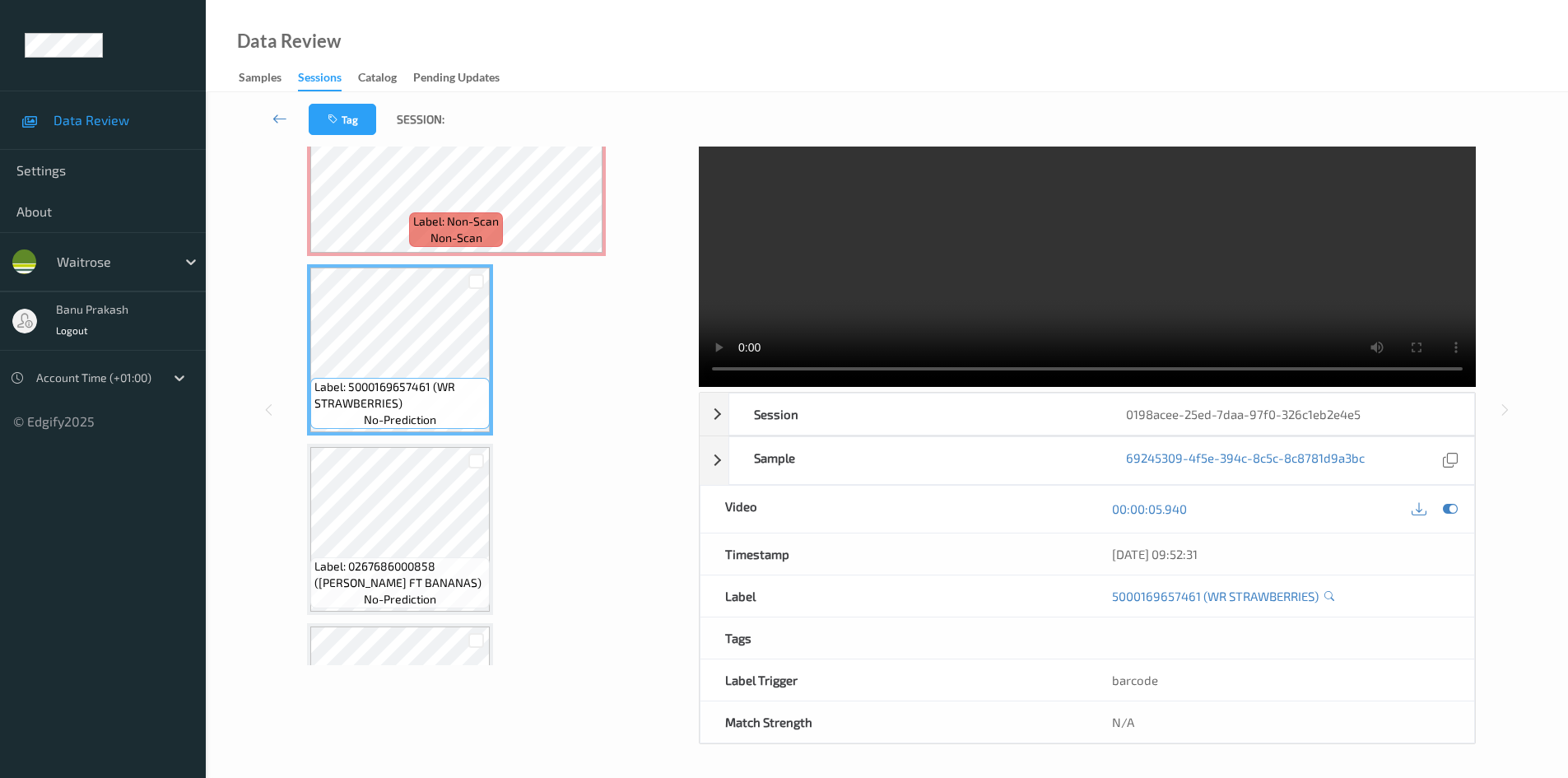
scroll to position [247, 0]
click at [950, 286] on video at bounding box center [1087, 231] width 777 height 311
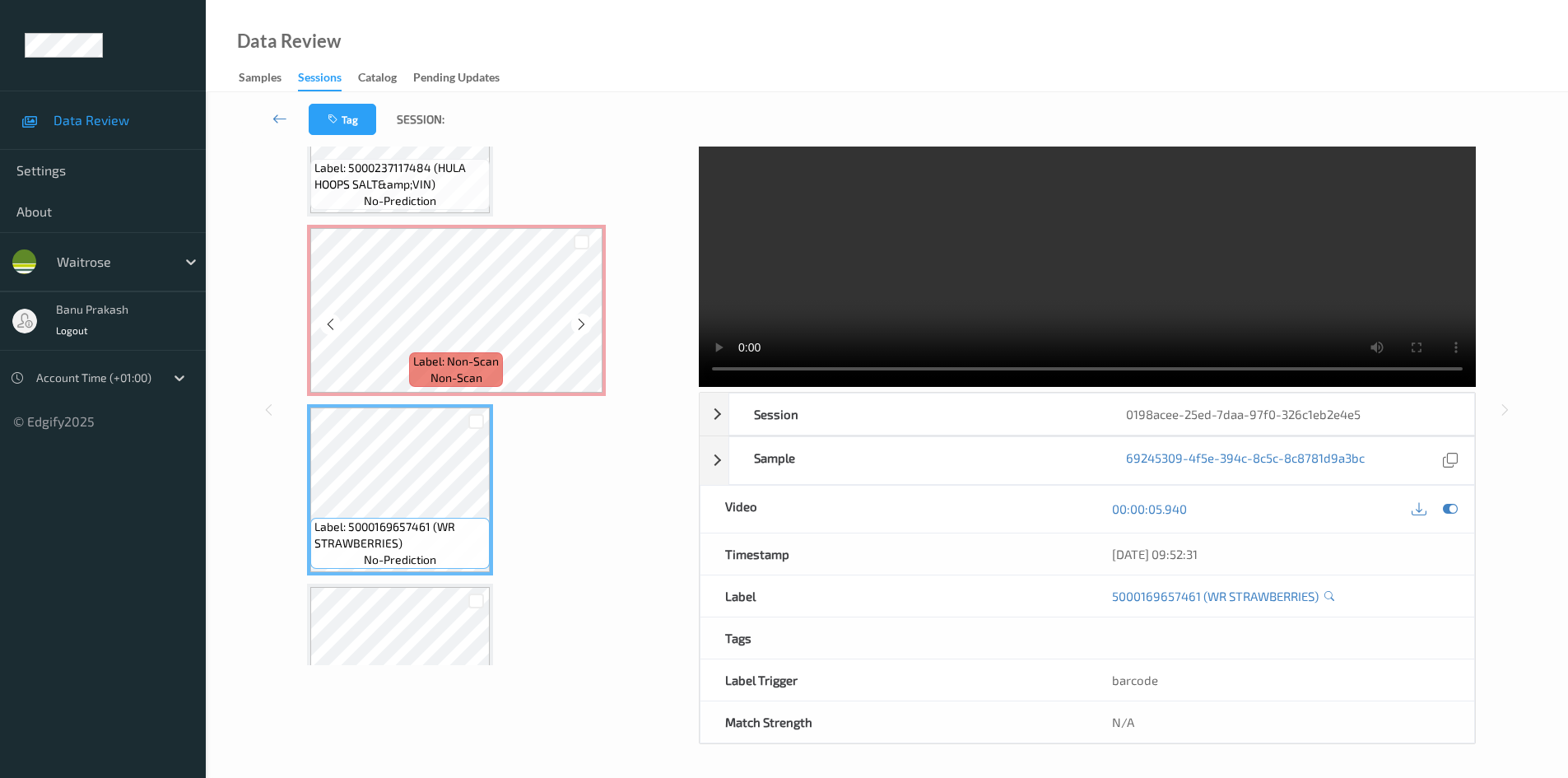
scroll to position [0, 0]
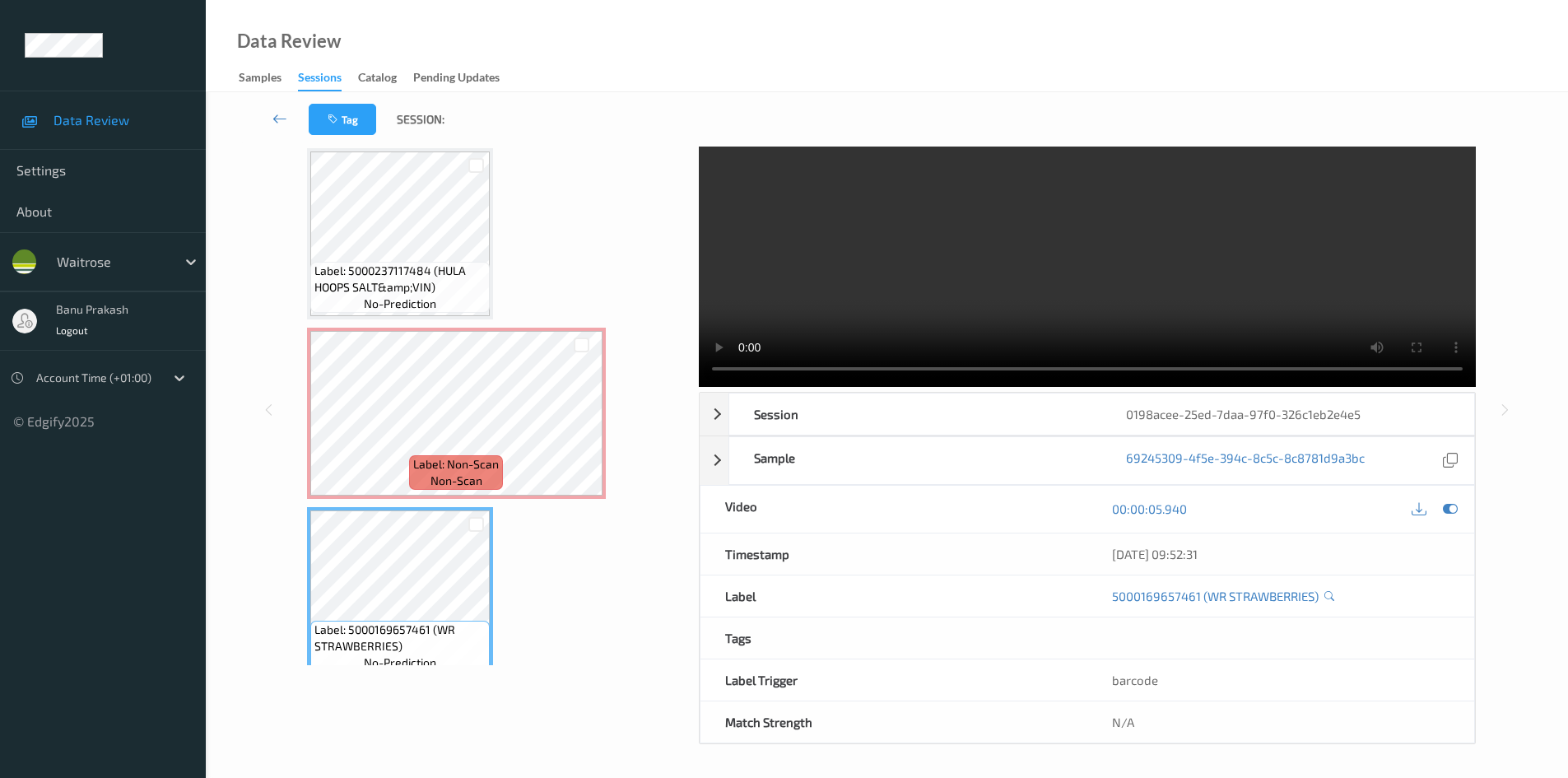
click at [911, 231] on video at bounding box center [1087, 231] width 777 height 311
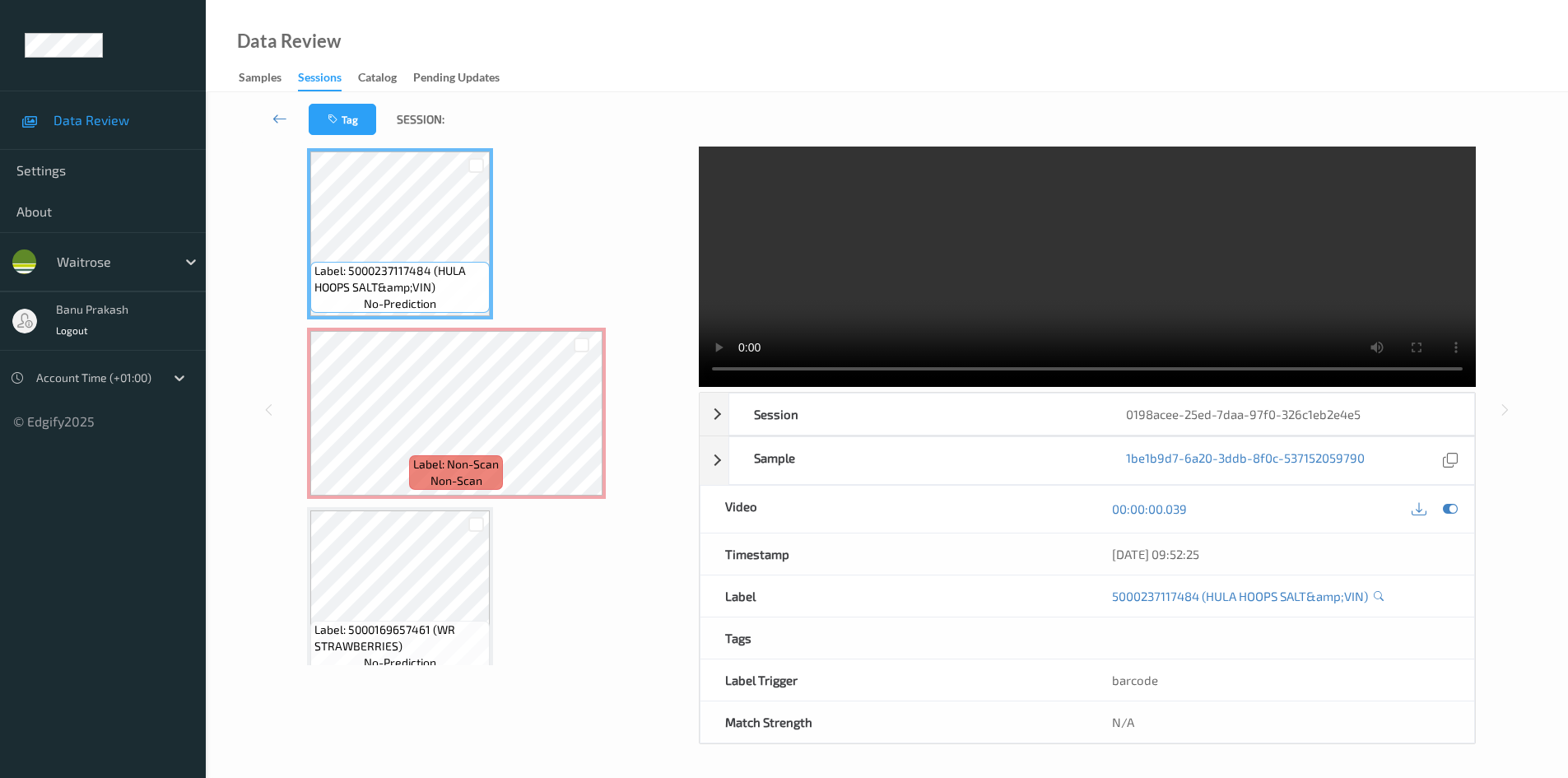
click at [847, 244] on video at bounding box center [1087, 231] width 777 height 311
click at [870, 274] on video at bounding box center [1087, 231] width 777 height 311
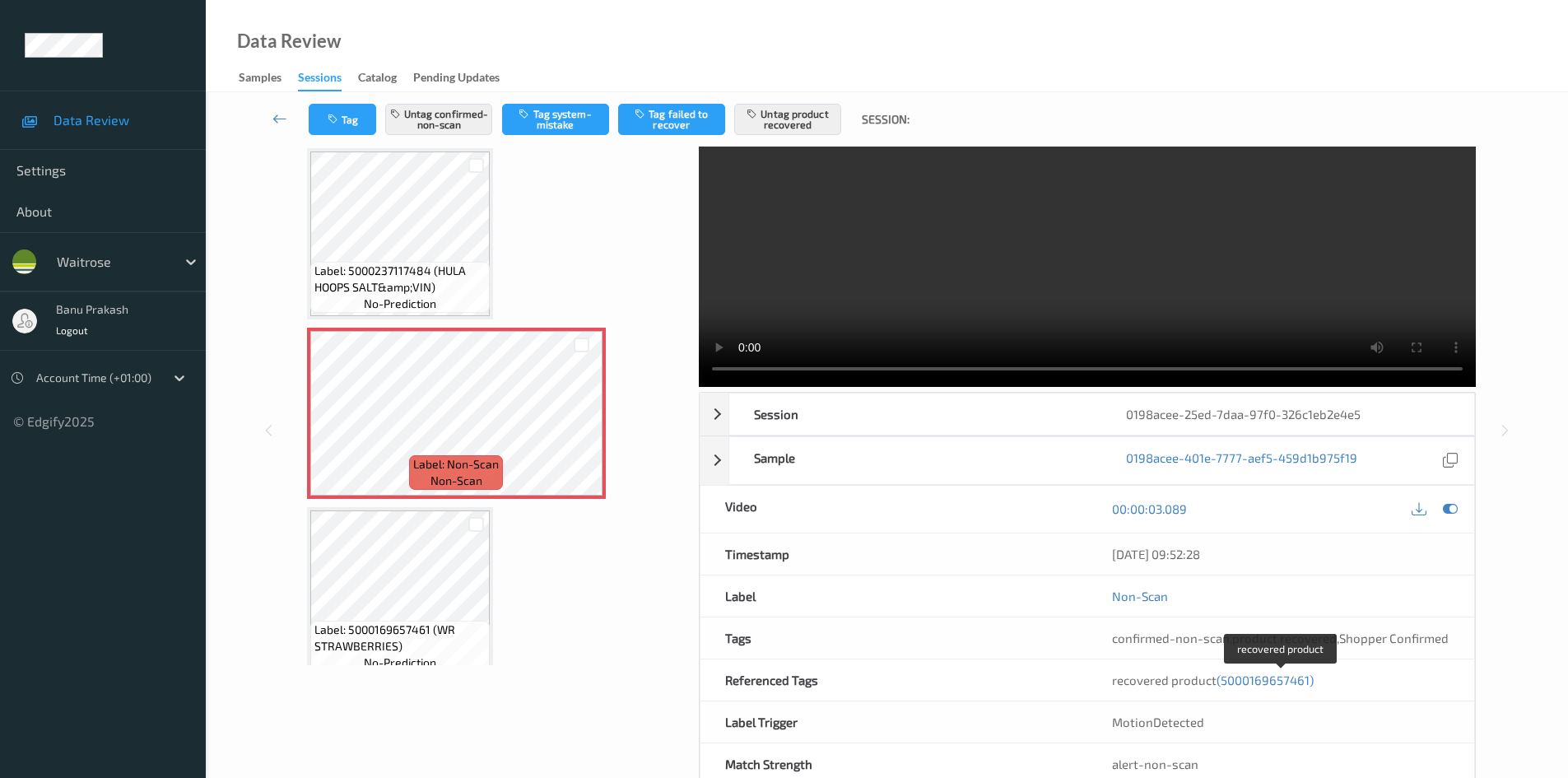
click at [1245, 673] on span "(5000169657461)" at bounding box center [1265, 680] width 98 height 15
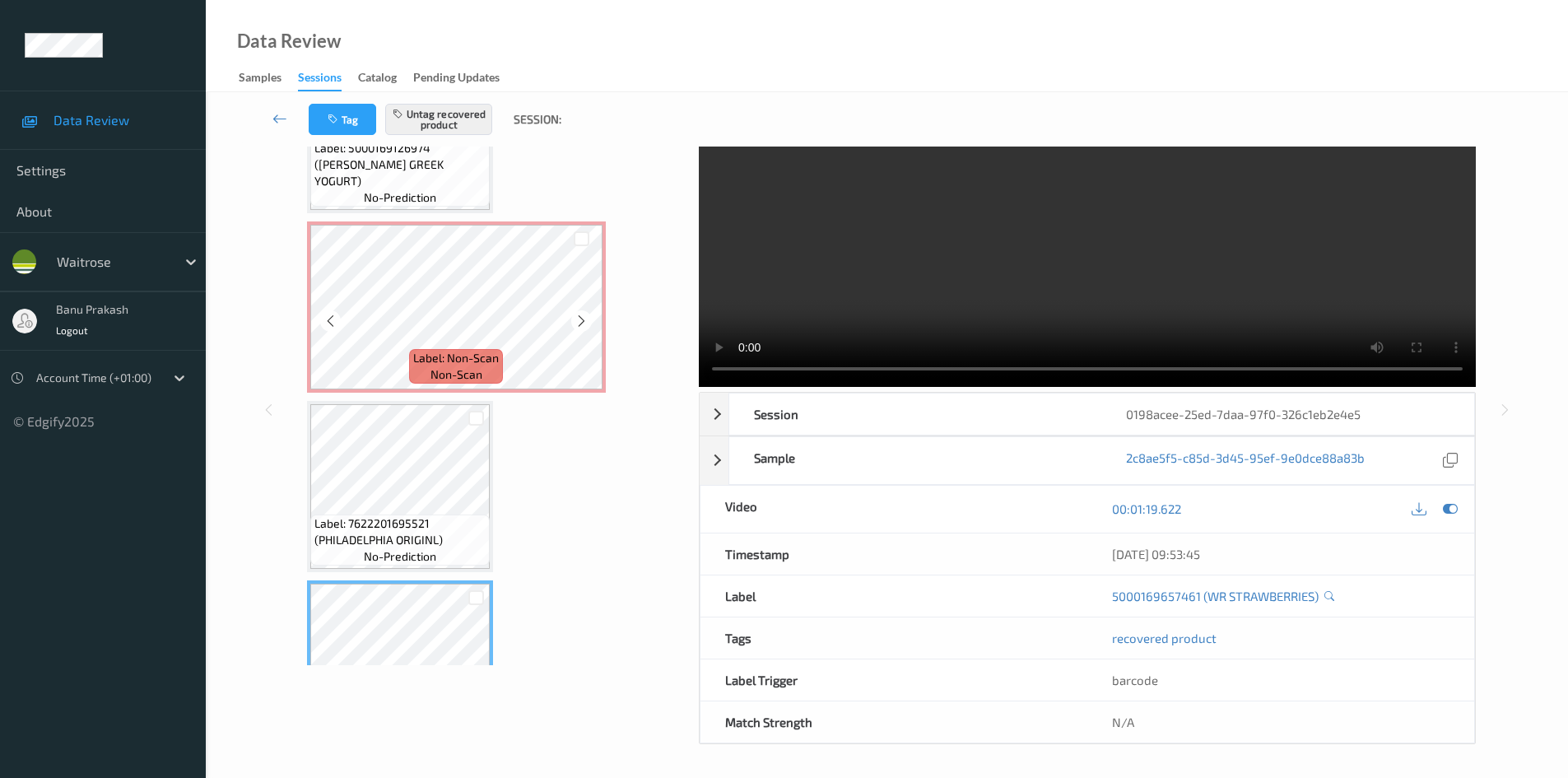
scroll to position [838, 0]
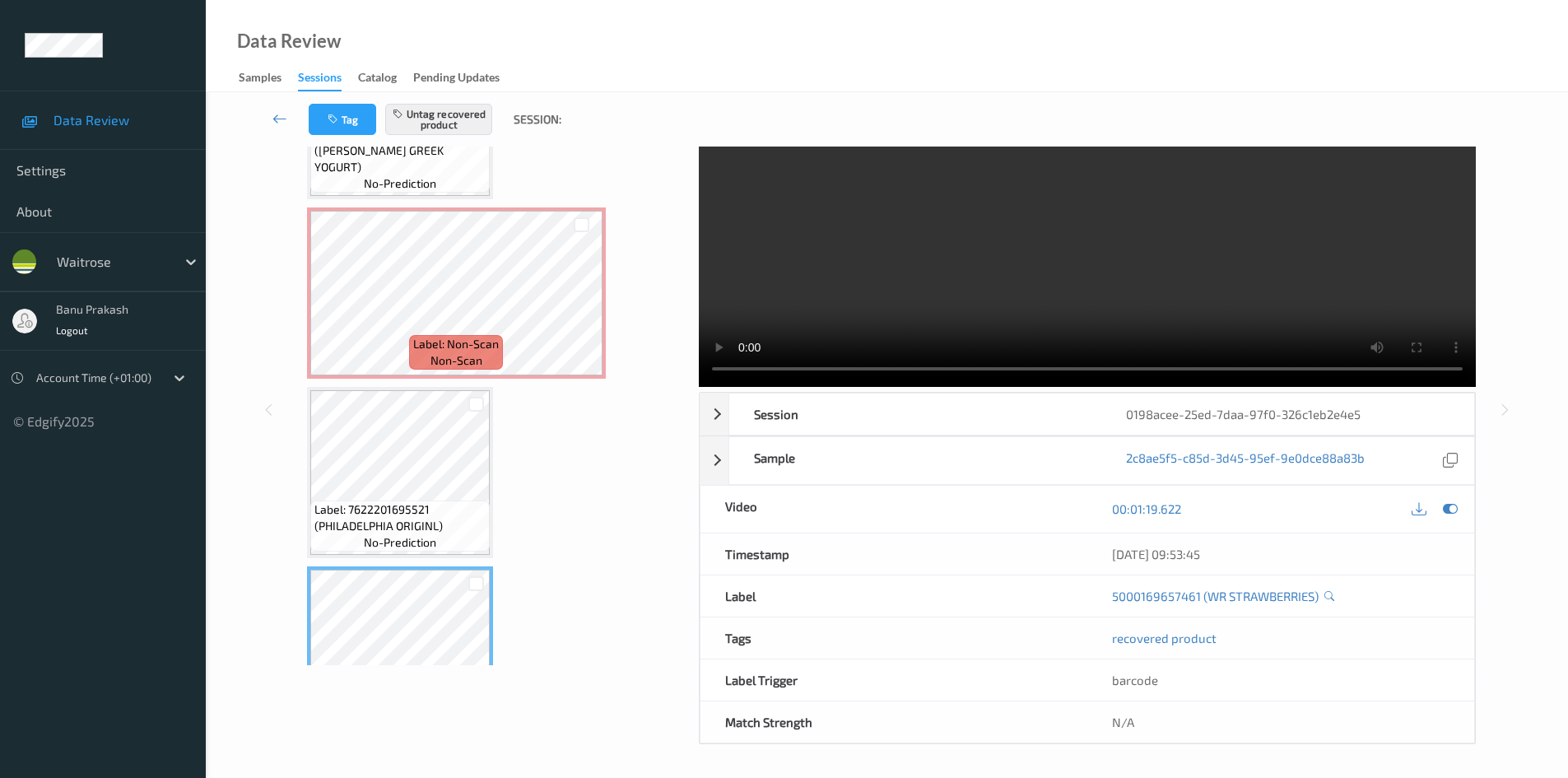
click at [983, 274] on video at bounding box center [1087, 231] width 777 height 311
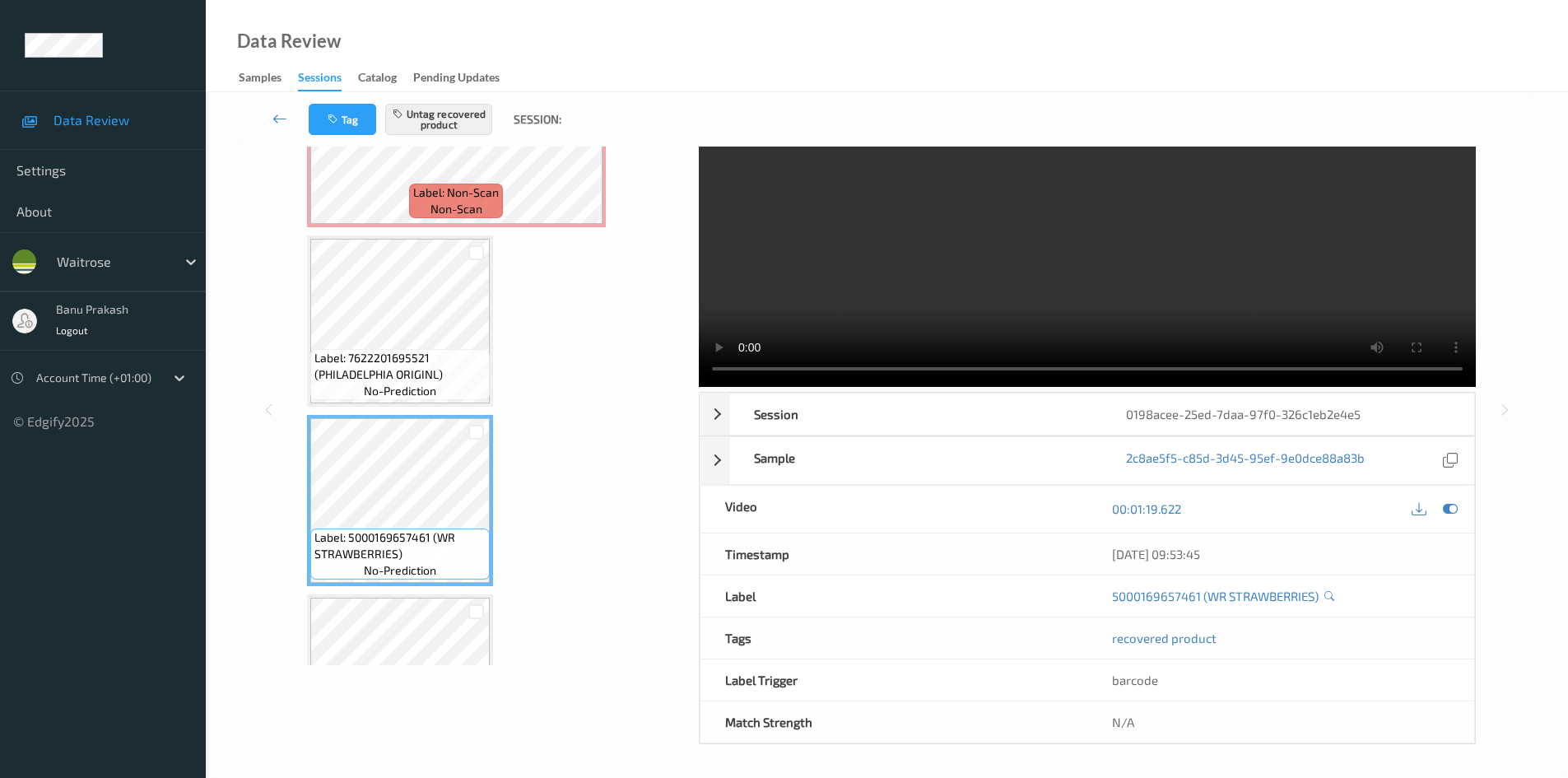
scroll to position [1003, 0]
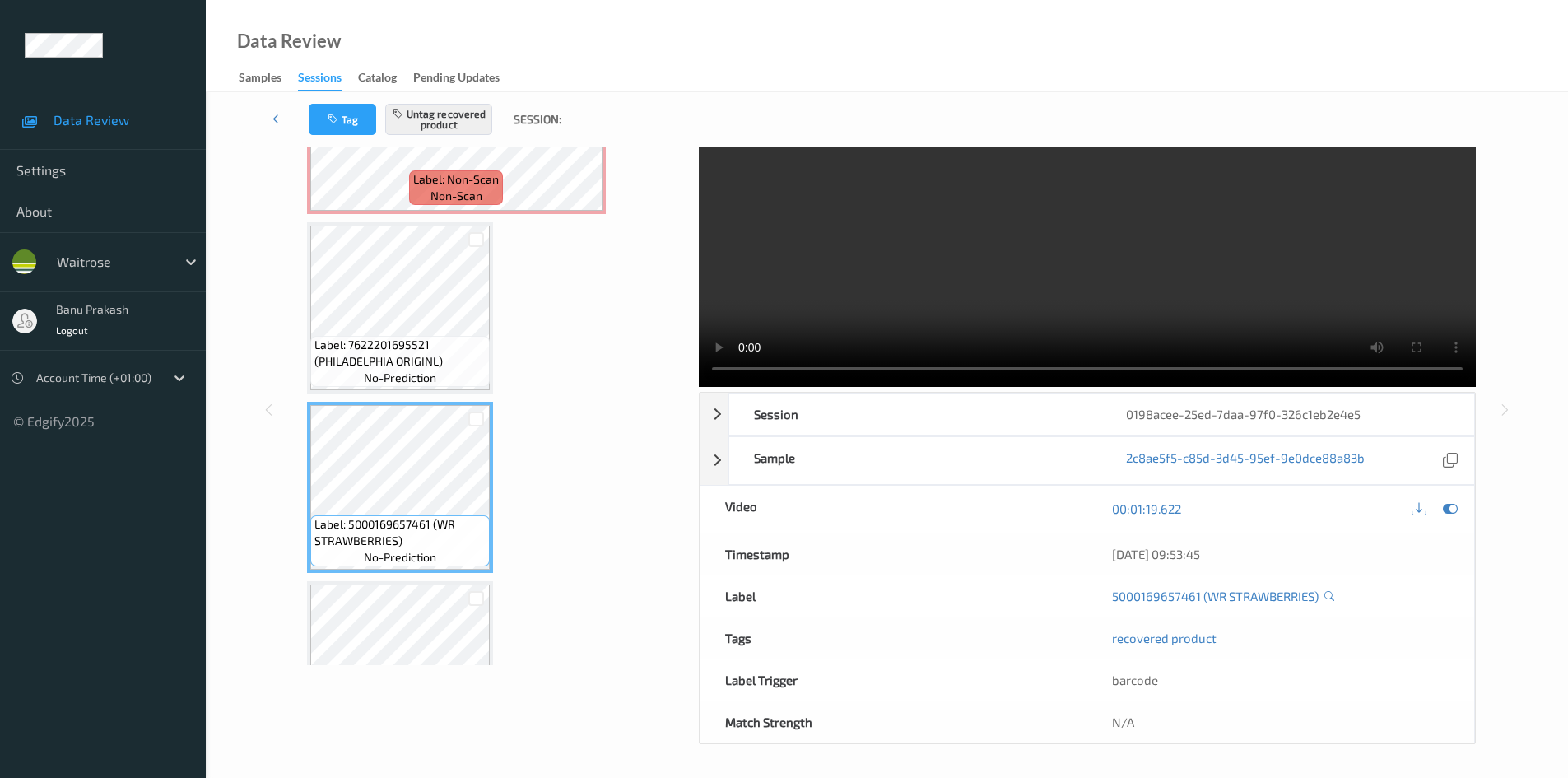
click at [1034, 254] on video at bounding box center [1087, 231] width 777 height 311
click at [1146, 326] on video at bounding box center [1087, 231] width 777 height 311
click at [1153, 270] on video at bounding box center [1087, 231] width 777 height 311
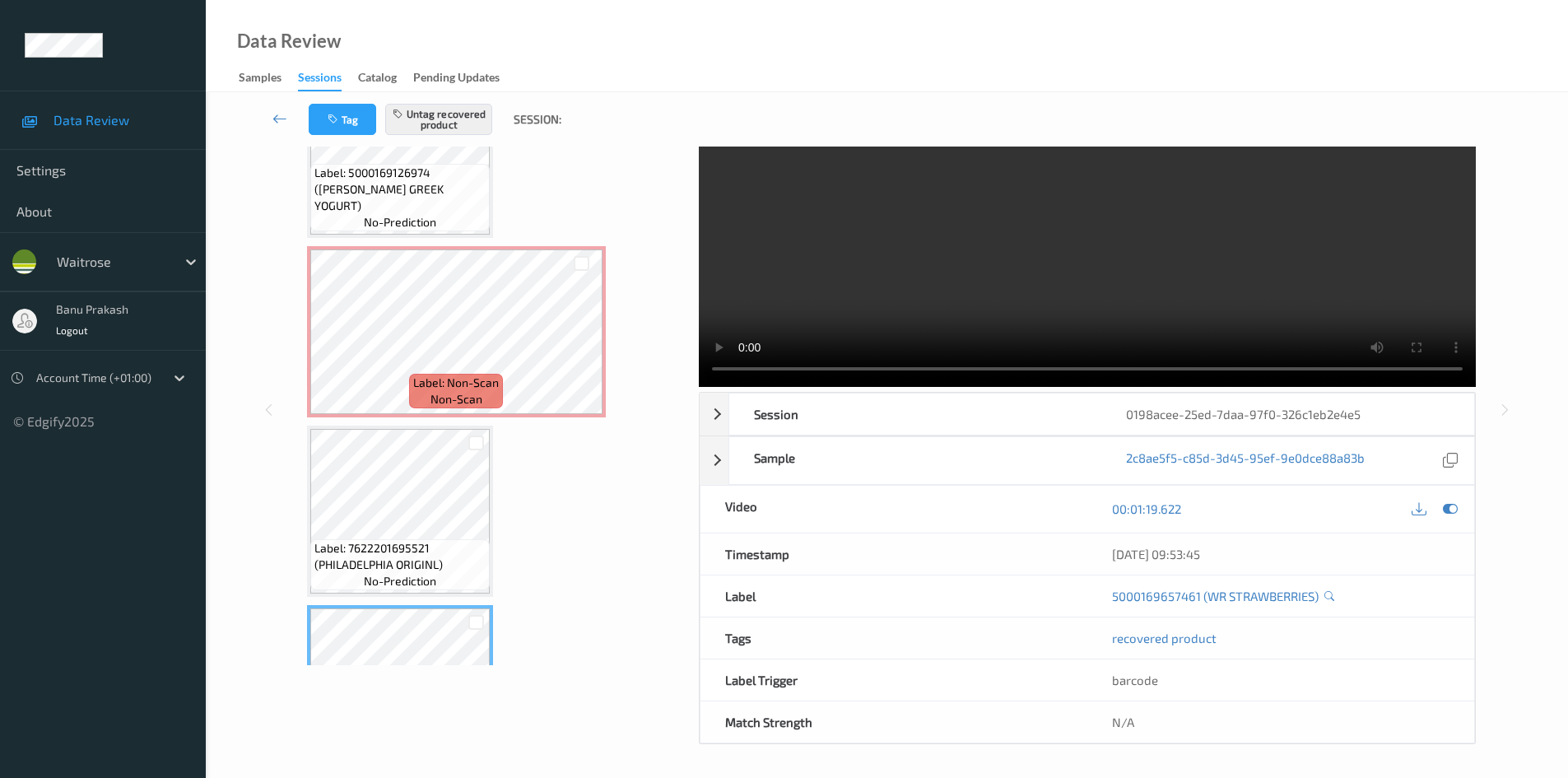
scroll to position [755, 0]
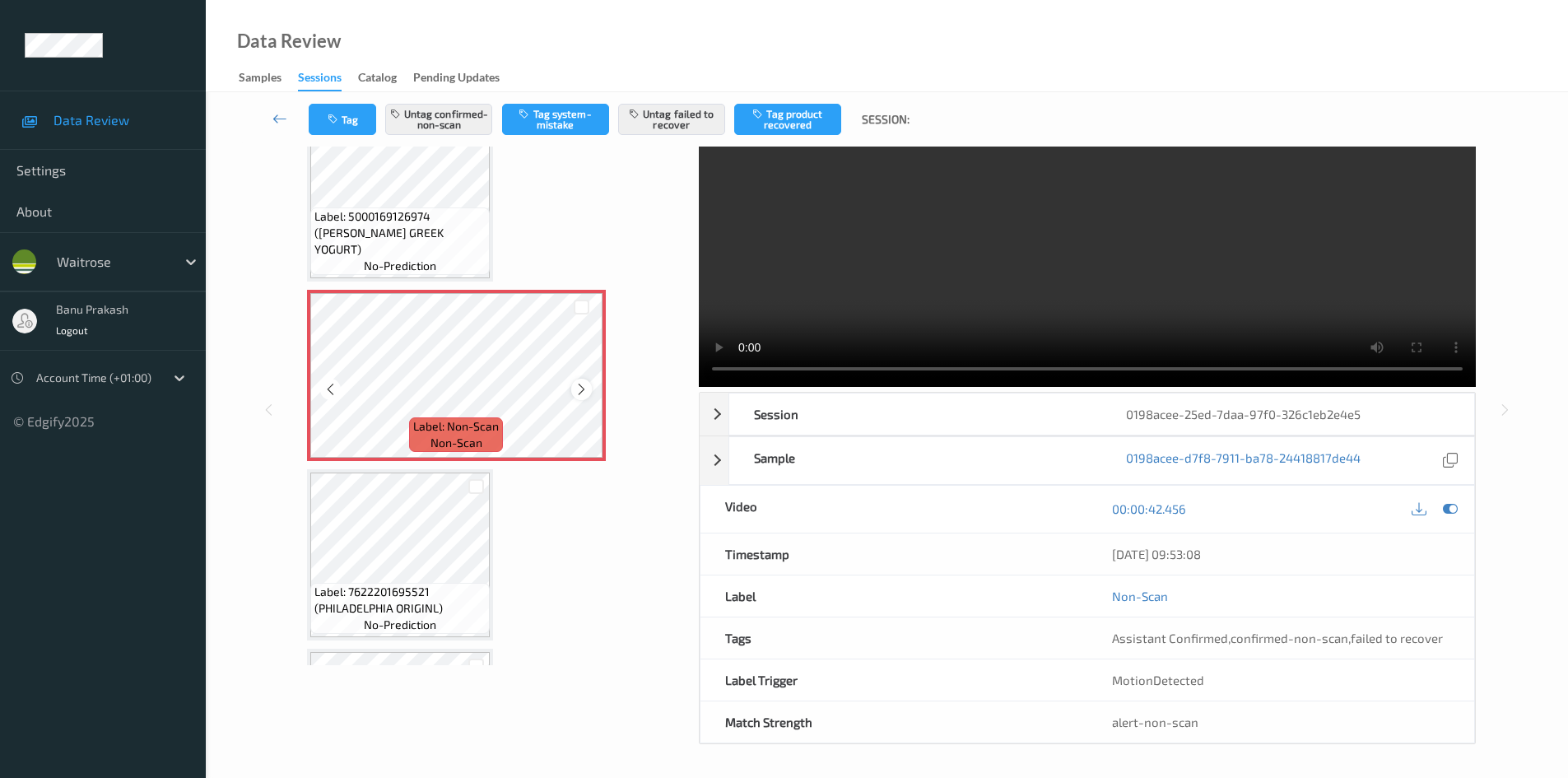
click at [580, 385] on icon at bounding box center [582, 389] width 14 height 15
click at [952, 290] on video at bounding box center [1087, 231] width 777 height 311
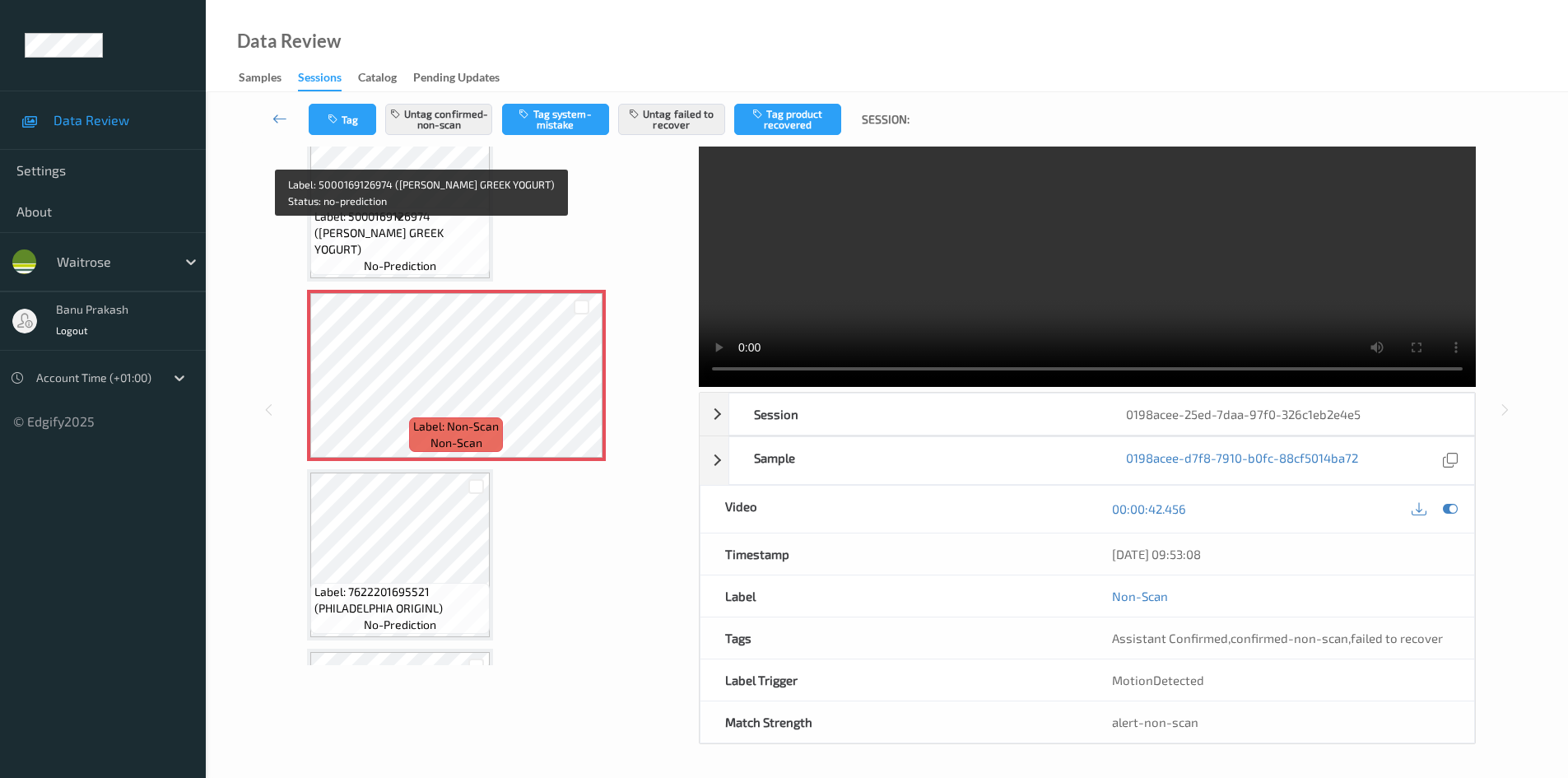
click at [428, 227] on span "Label: 5000169126974 ([PERSON_NAME] GREEK YOGURT)" at bounding box center [400, 233] width 171 height 49
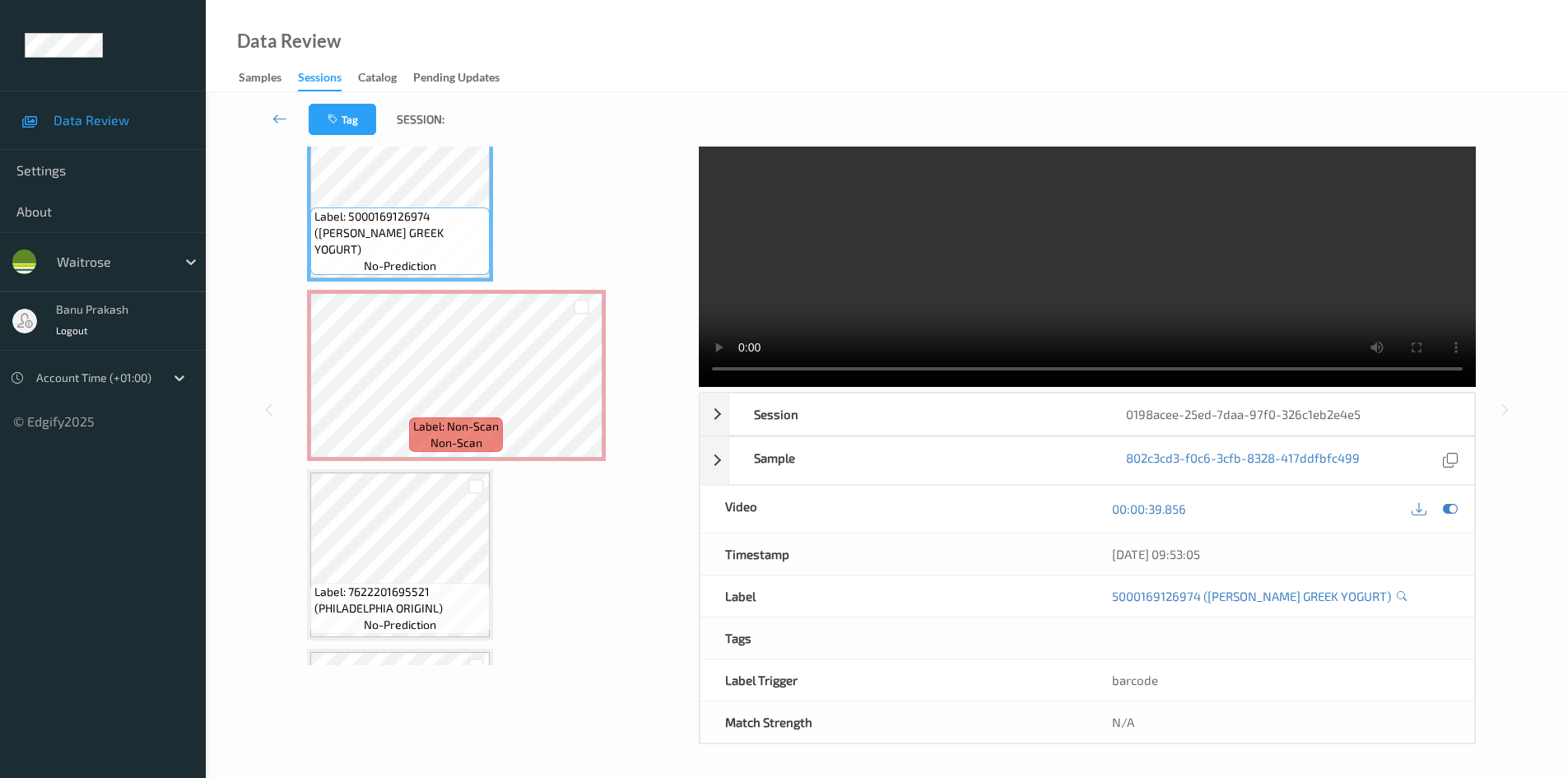
scroll to position [0, 0]
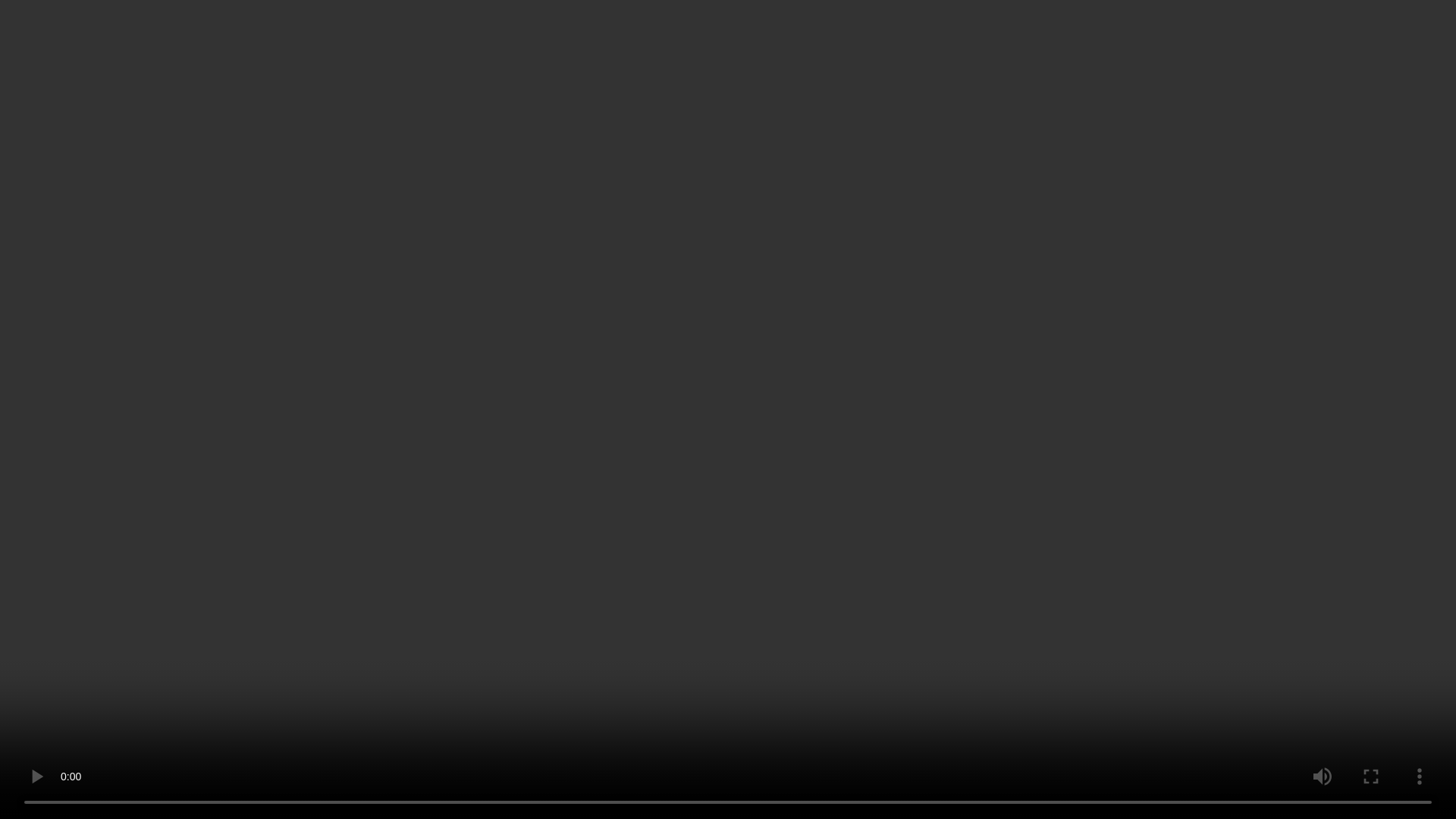
click at [860, 595] on video at bounding box center [728, 410] width 1456 height 819
click at [912, 700] on video at bounding box center [728, 410] width 1456 height 819
click at [900, 567] on video at bounding box center [728, 410] width 1456 height 819
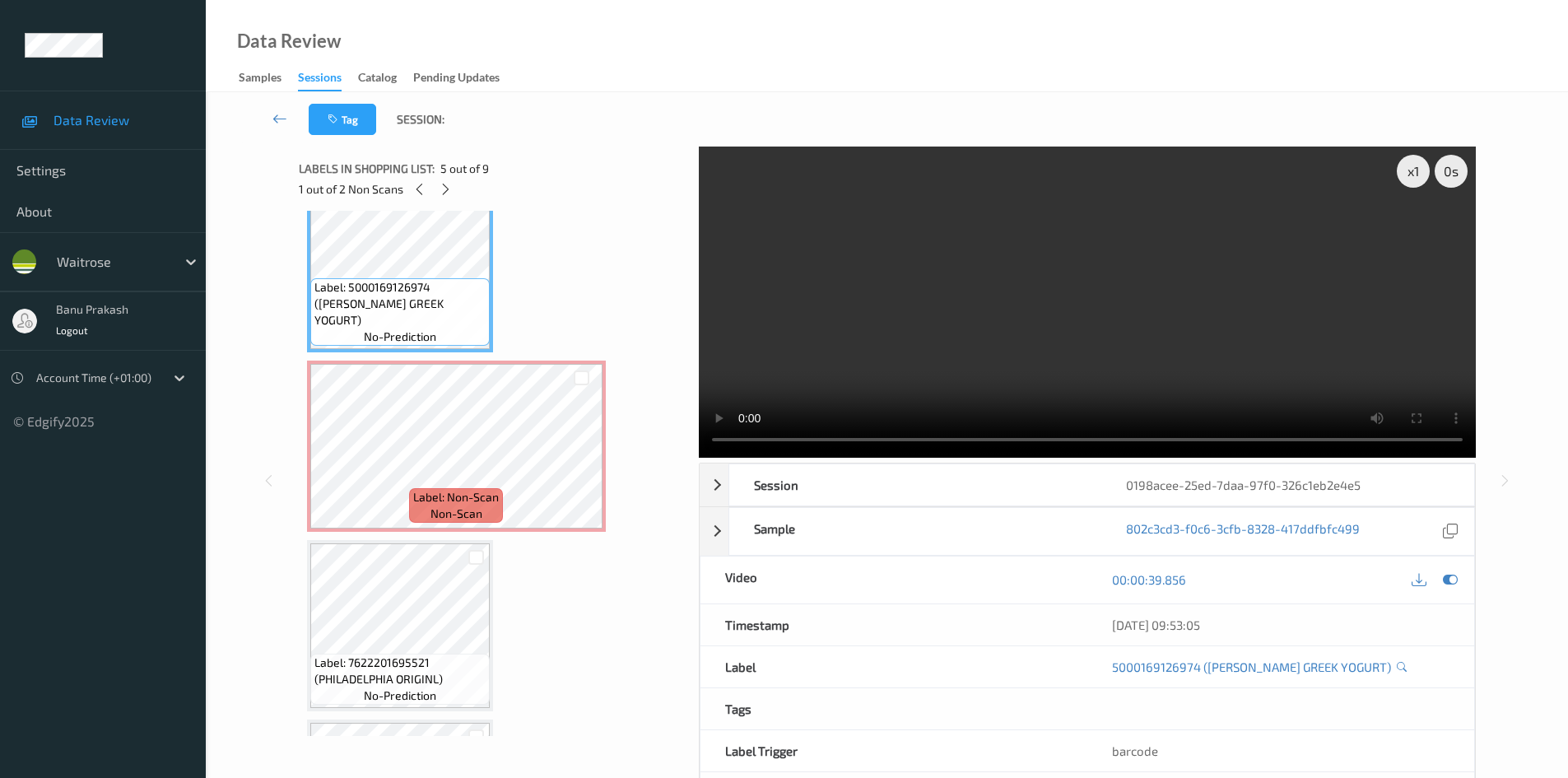
click at [898, 327] on video at bounding box center [1087, 302] width 777 height 311
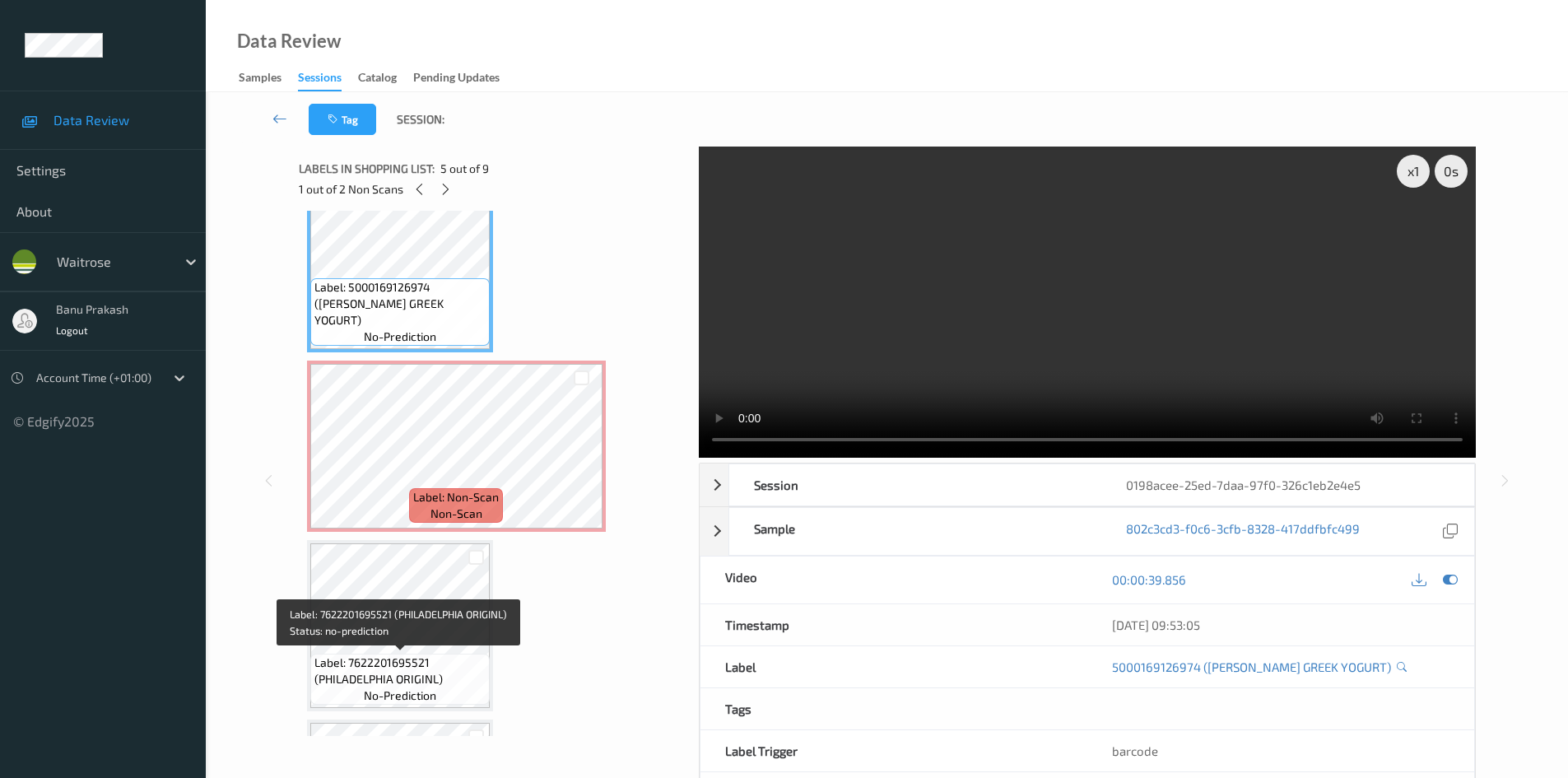
click at [336, 654] on span "Label: 7622201695521 (PHILADELPHIA ORIGINL)" at bounding box center [400, 670] width 171 height 32
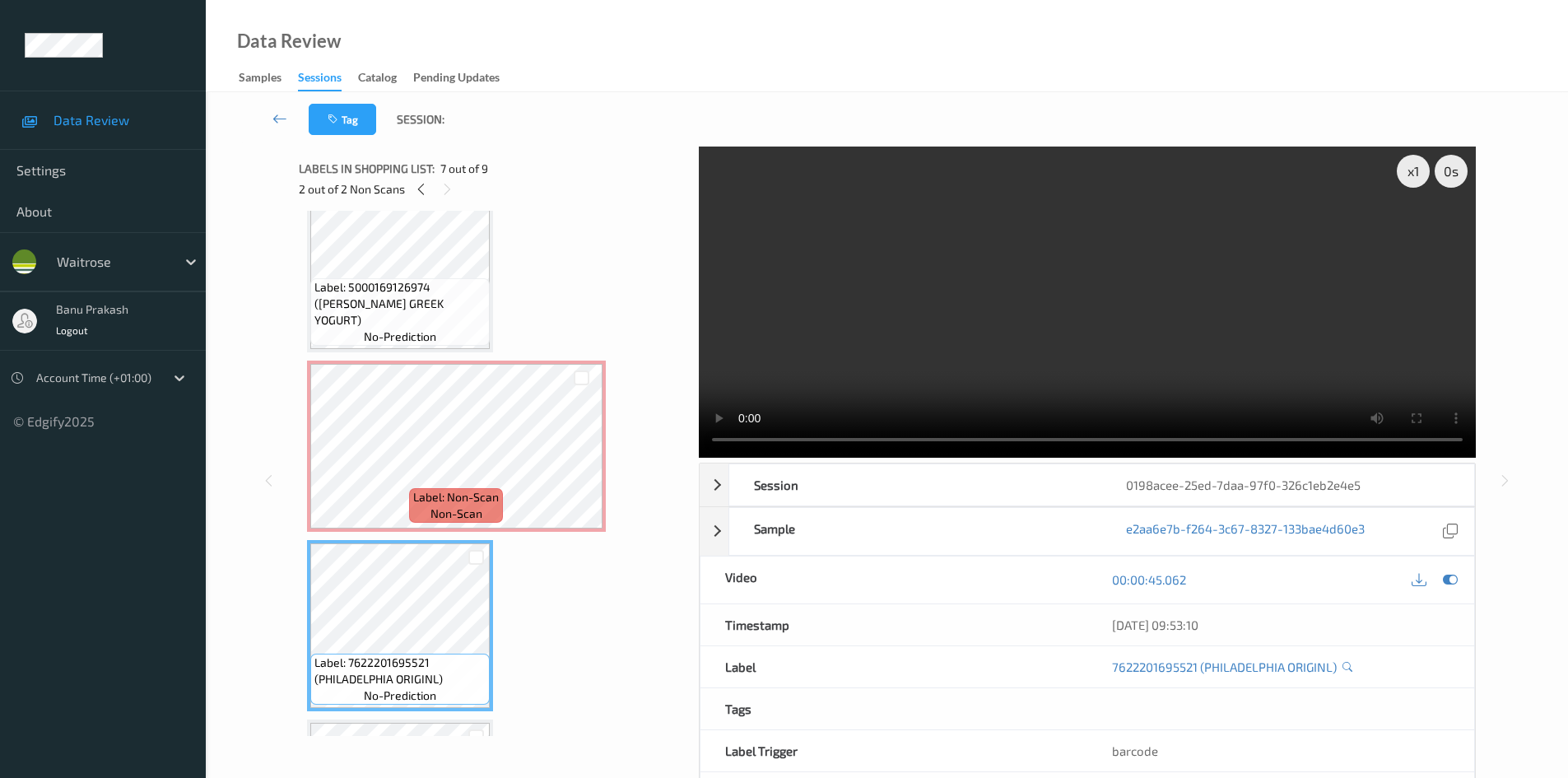
click at [1052, 357] on video at bounding box center [1087, 302] width 777 height 311
click at [950, 344] on video at bounding box center [1087, 302] width 777 height 311
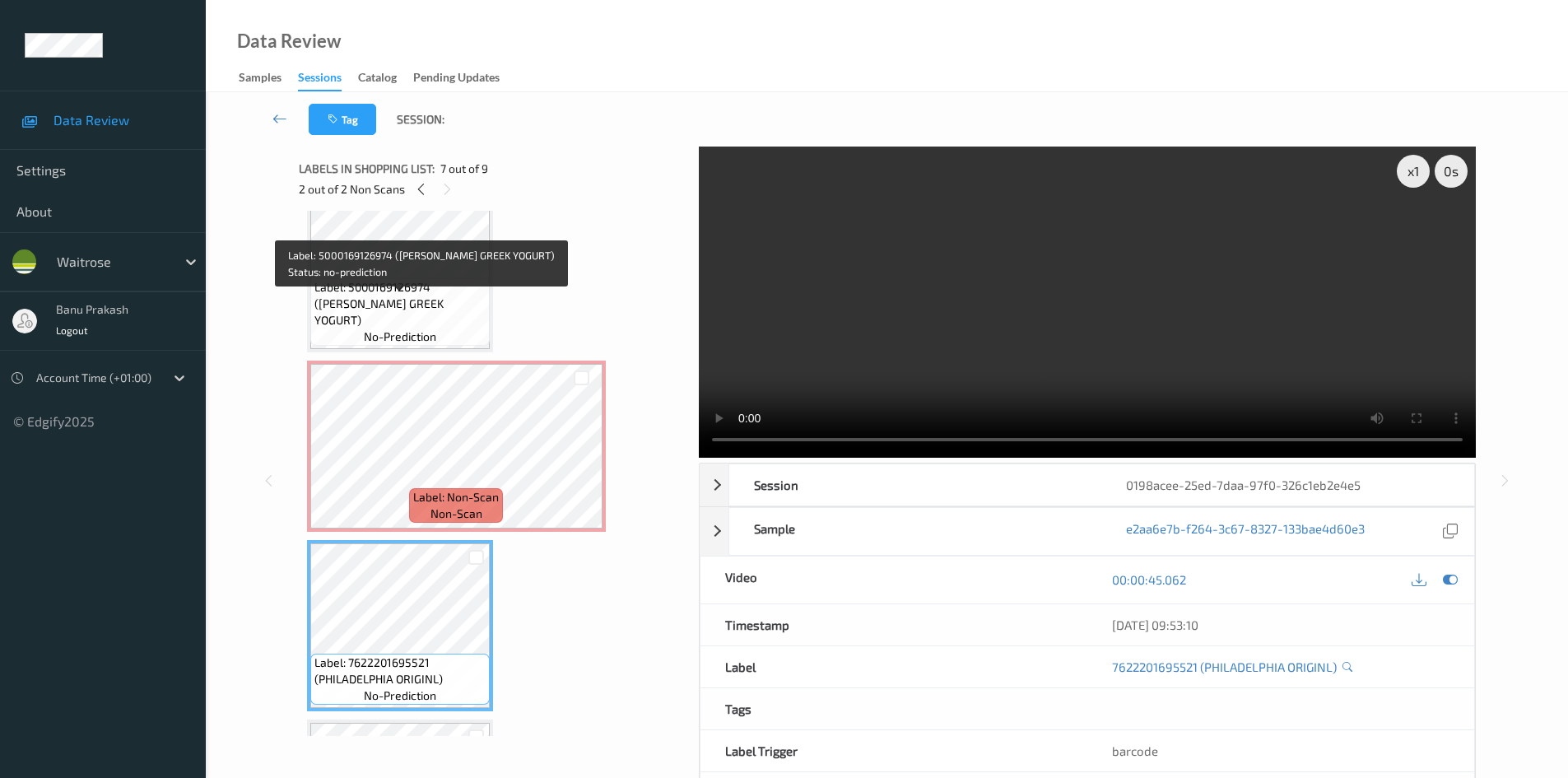
click at [365, 320] on span "Label: 5000169126974 ([PERSON_NAME] GREEK YOGURT)" at bounding box center [400, 304] width 171 height 49
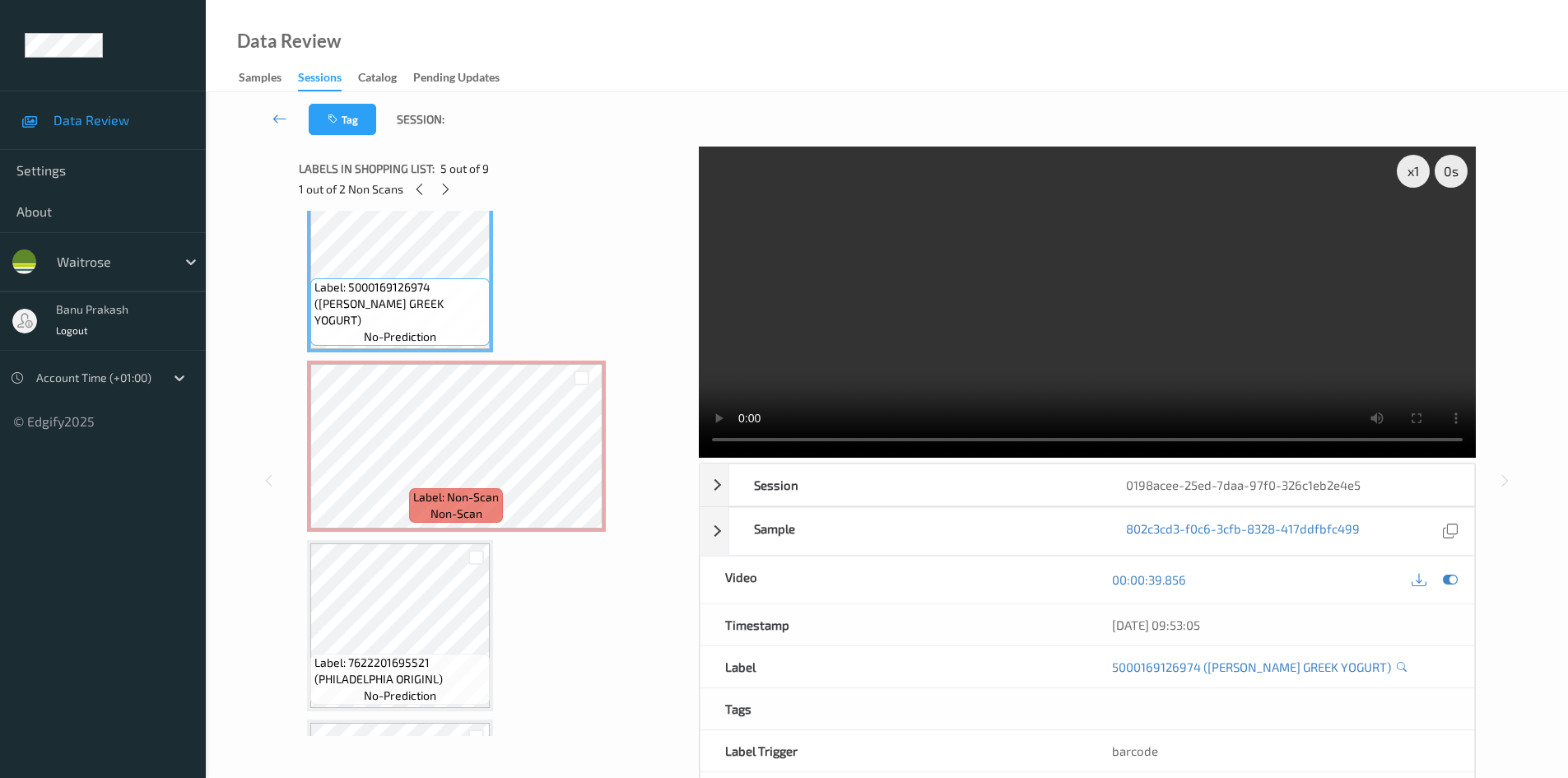
click at [990, 302] on video at bounding box center [1087, 302] width 777 height 311
click at [989, 302] on video at bounding box center [1087, 302] width 777 height 311
click at [1054, 294] on video at bounding box center [1087, 302] width 777 height 311
click at [1042, 284] on video at bounding box center [1087, 302] width 777 height 311
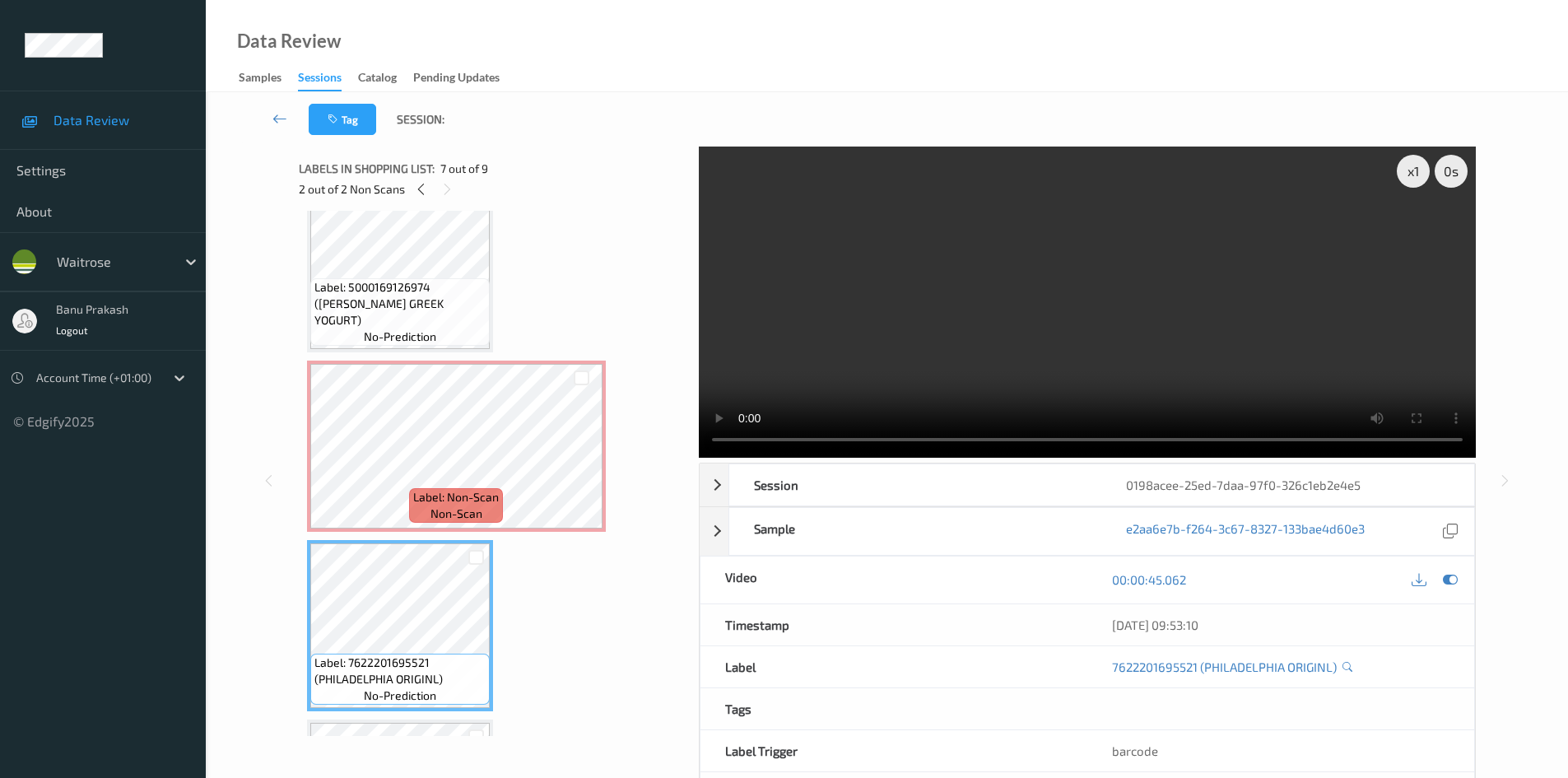
click at [1290, 360] on video at bounding box center [1087, 302] width 777 height 311
click at [1247, 373] on video at bounding box center [1087, 302] width 777 height 311
click at [1140, 394] on video at bounding box center [1087, 302] width 777 height 311
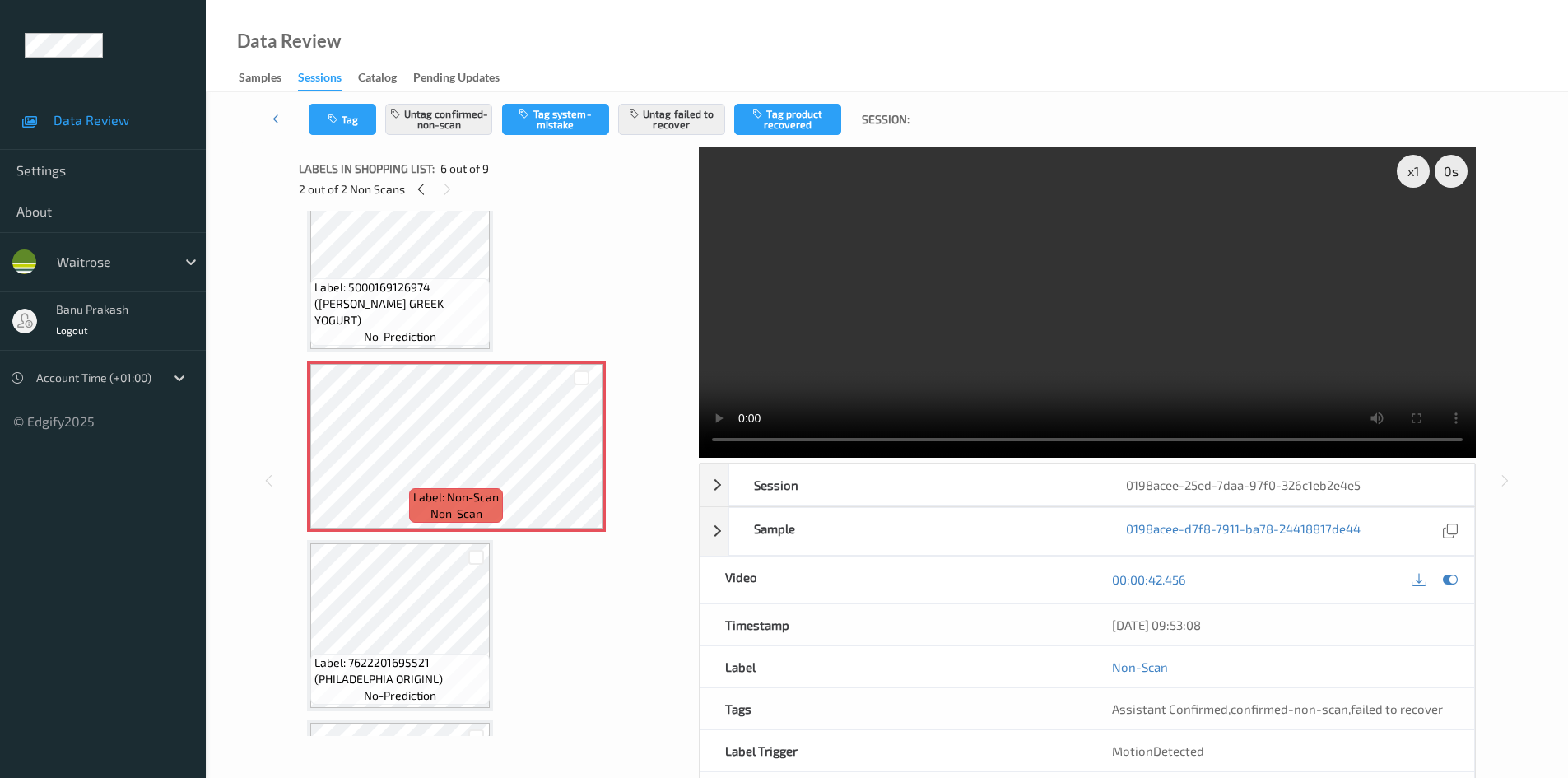
click at [978, 333] on video at bounding box center [1087, 302] width 777 height 311
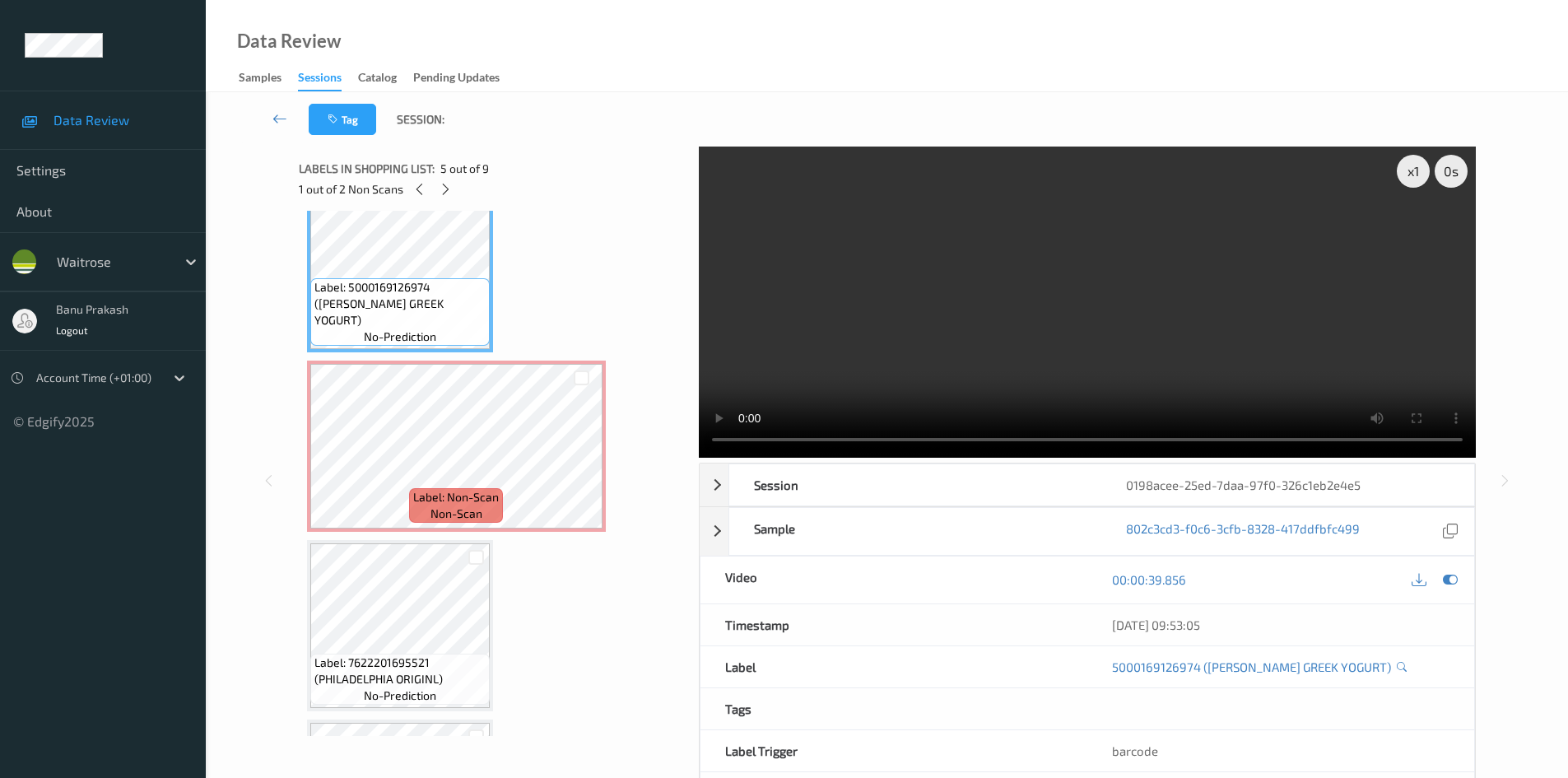
click at [1069, 272] on video at bounding box center [1087, 302] width 777 height 311
click at [1059, 320] on video at bounding box center [1087, 302] width 777 height 311
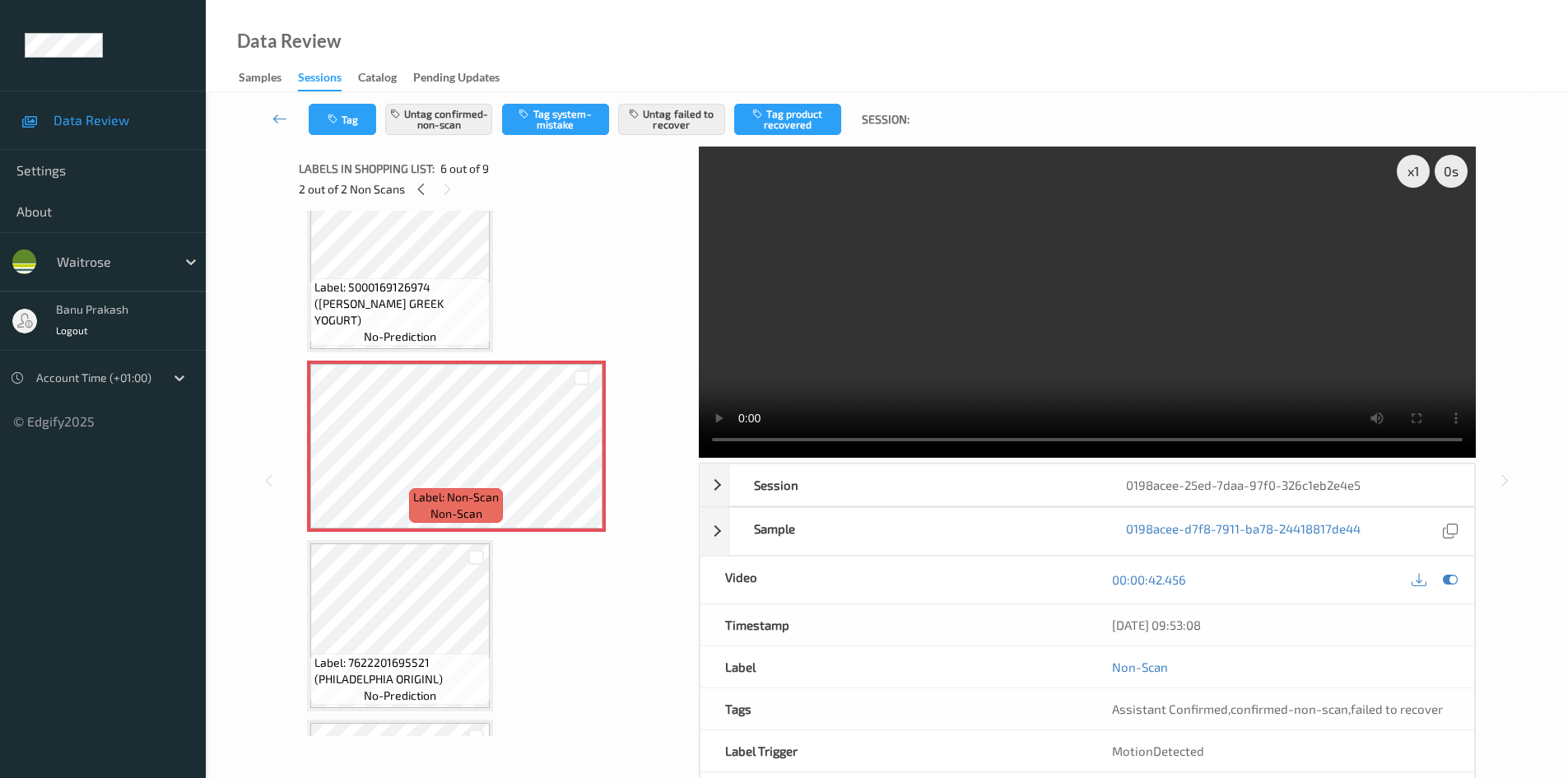
click at [1102, 304] on video at bounding box center [1087, 302] width 777 height 311
click at [1091, 321] on video at bounding box center [1087, 302] width 777 height 311
click at [422, 191] on icon at bounding box center [421, 189] width 14 height 15
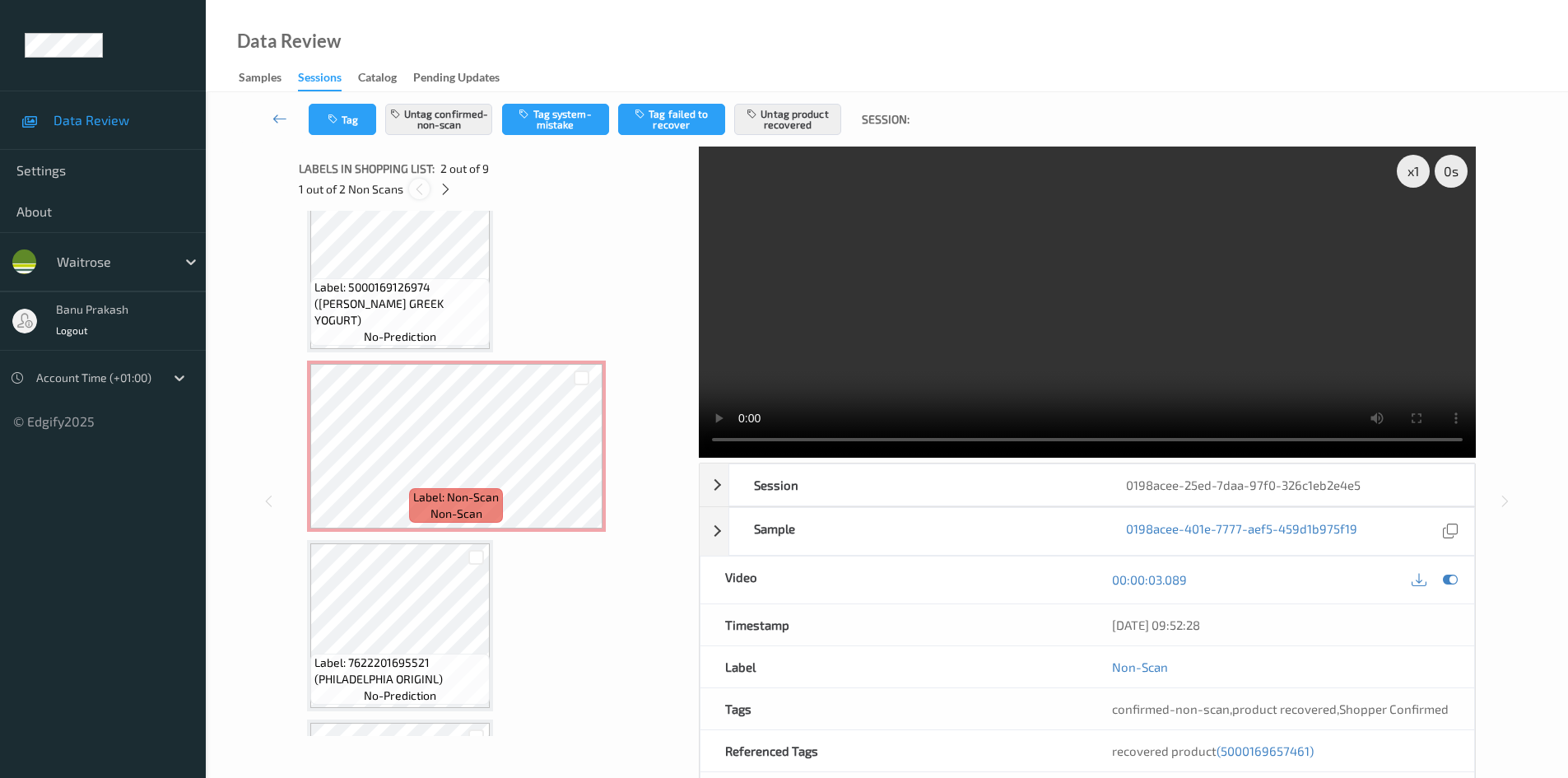
scroll to position [8, 0]
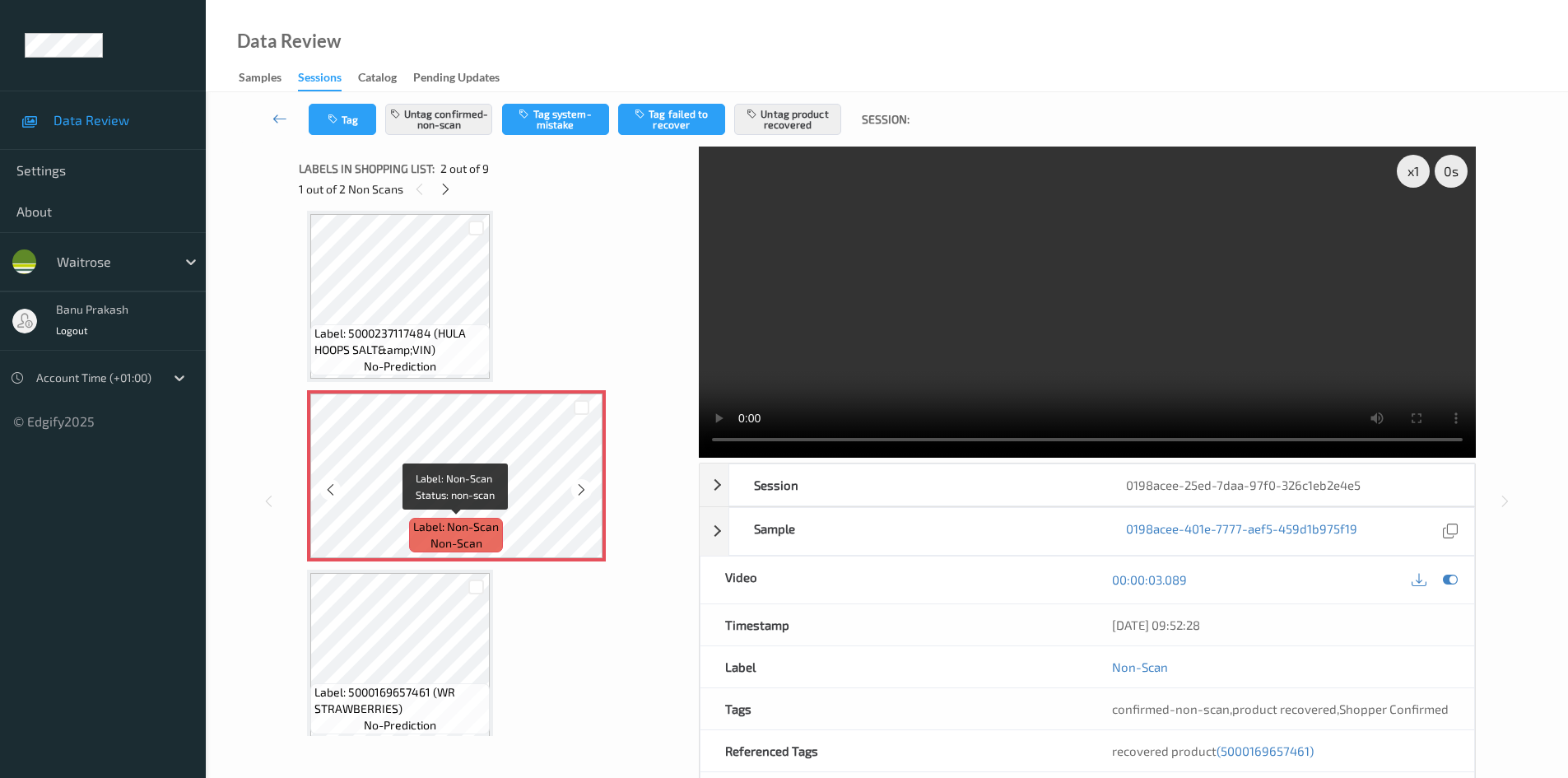
click at [438, 518] on div "Label: Non-Scan non-scan" at bounding box center [456, 535] width 94 height 34
click at [450, 190] on icon at bounding box center [446, 189] width 14 height 15
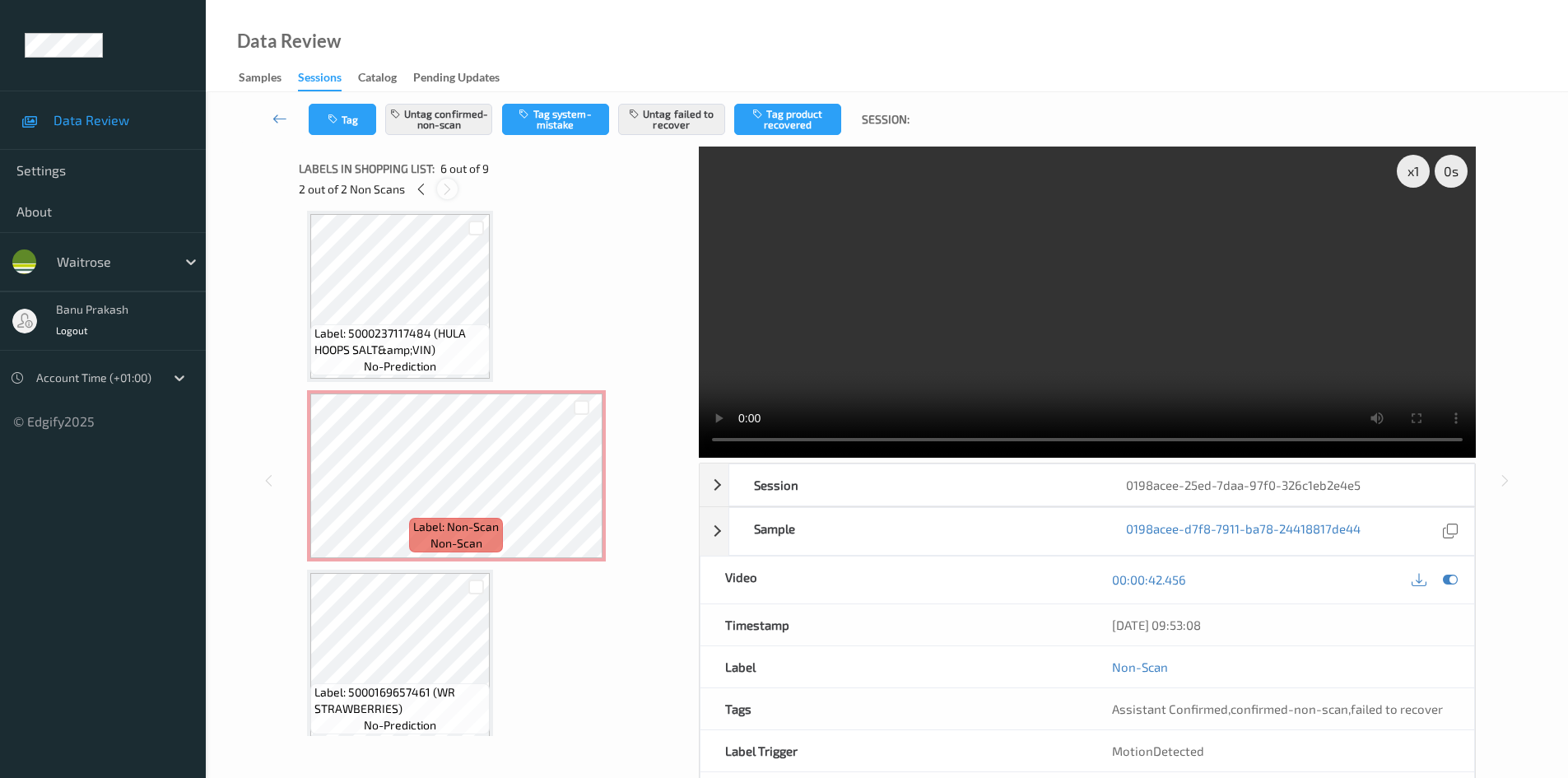
scroll to position [726, 0]
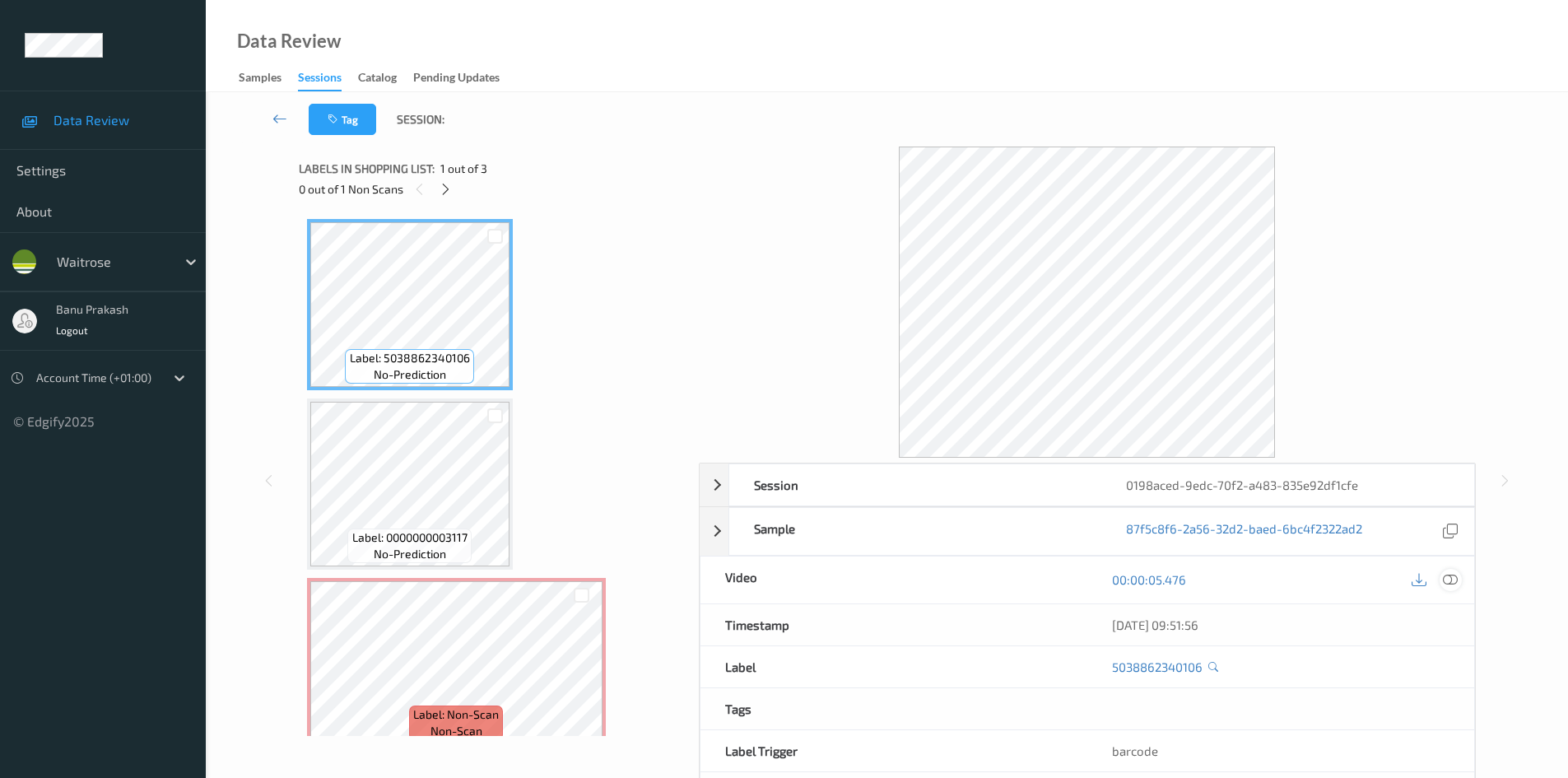
click at [1441, 575] on div at bounding box center [1450, 580] width 22 height 22
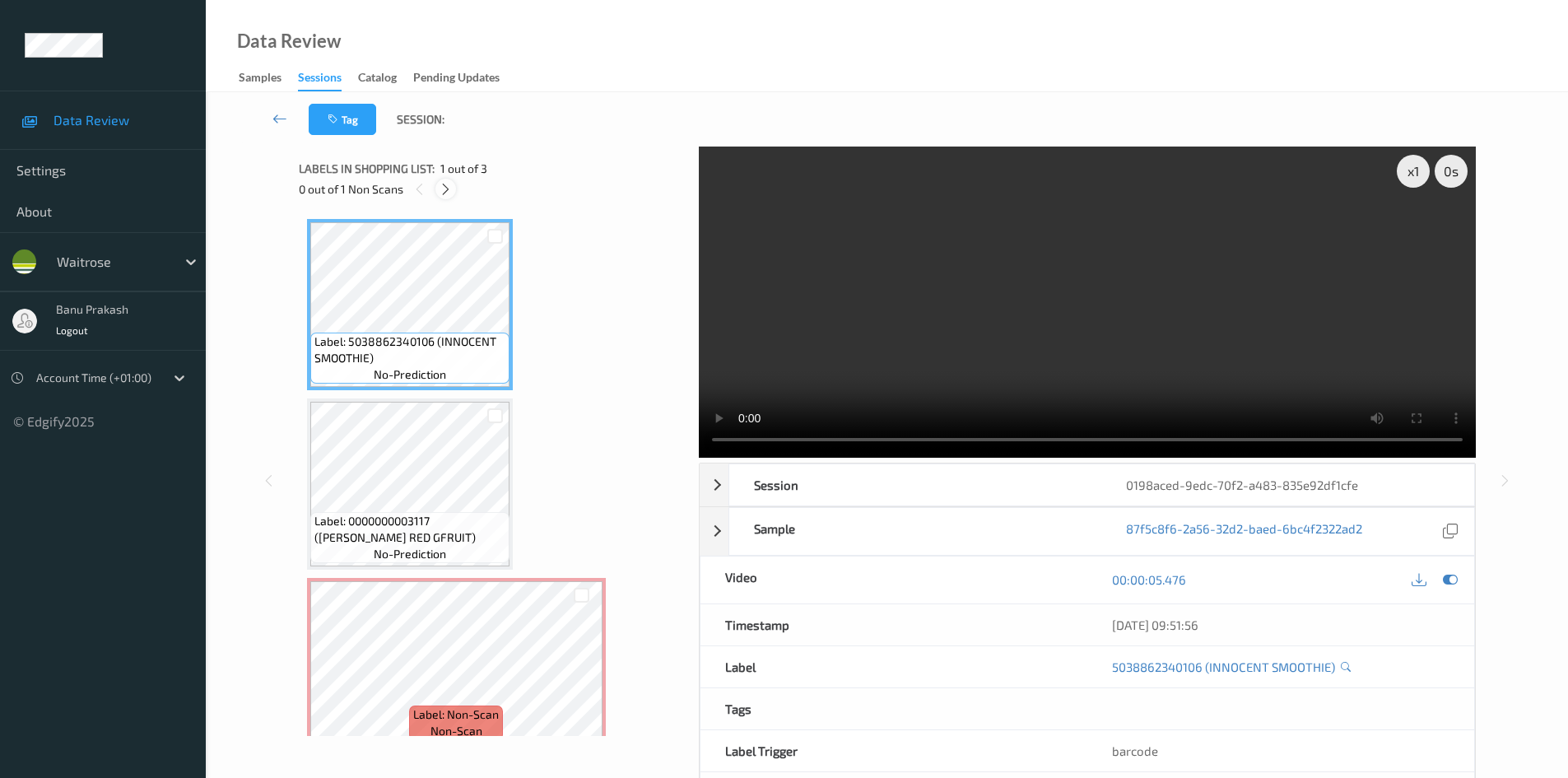
click at [450, 189] on icon at bounding box center [446, 189] width 14 height 15
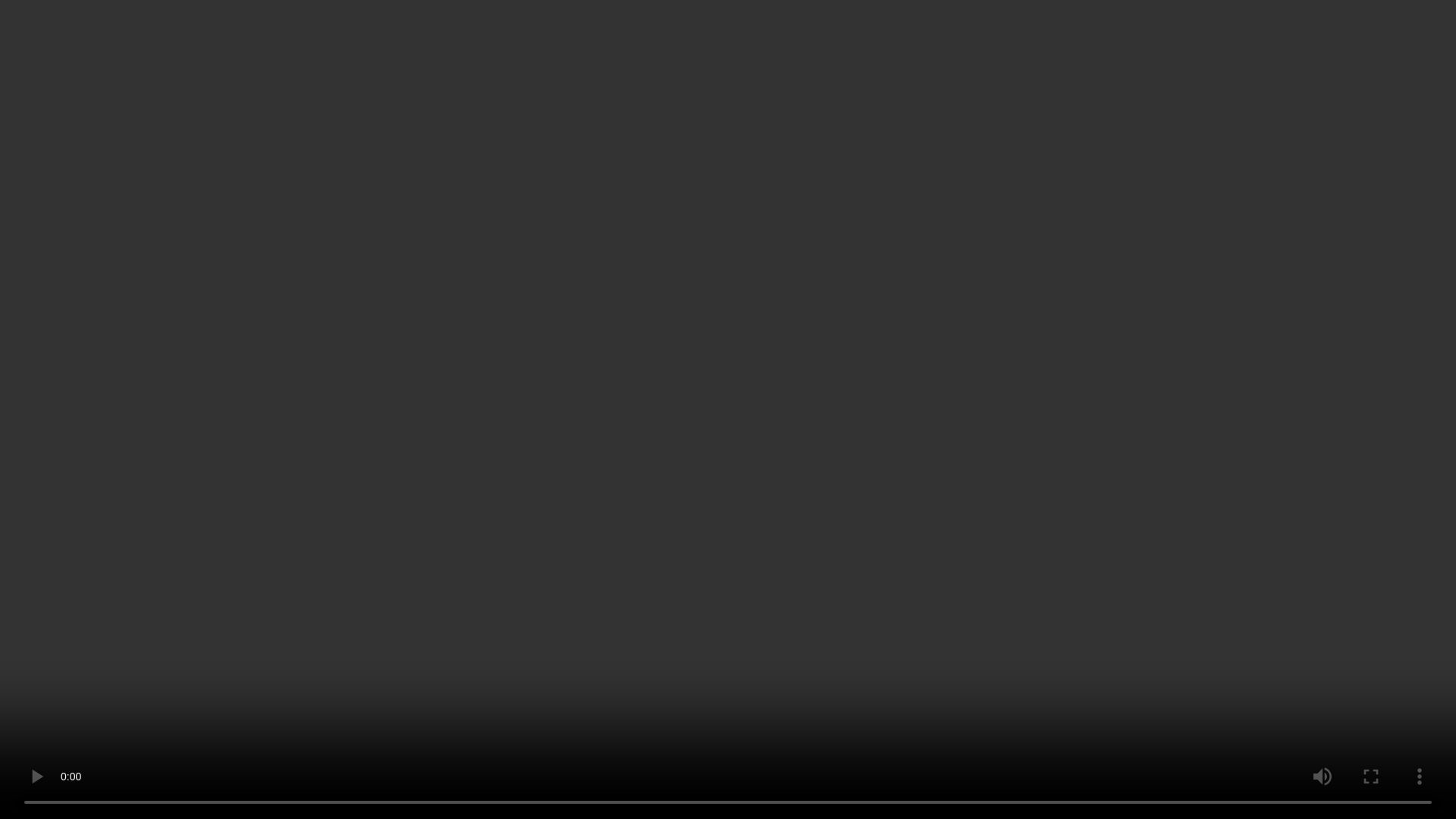
click at [978, 469] on video at bounding box center [728, 410] width 1456 height 819
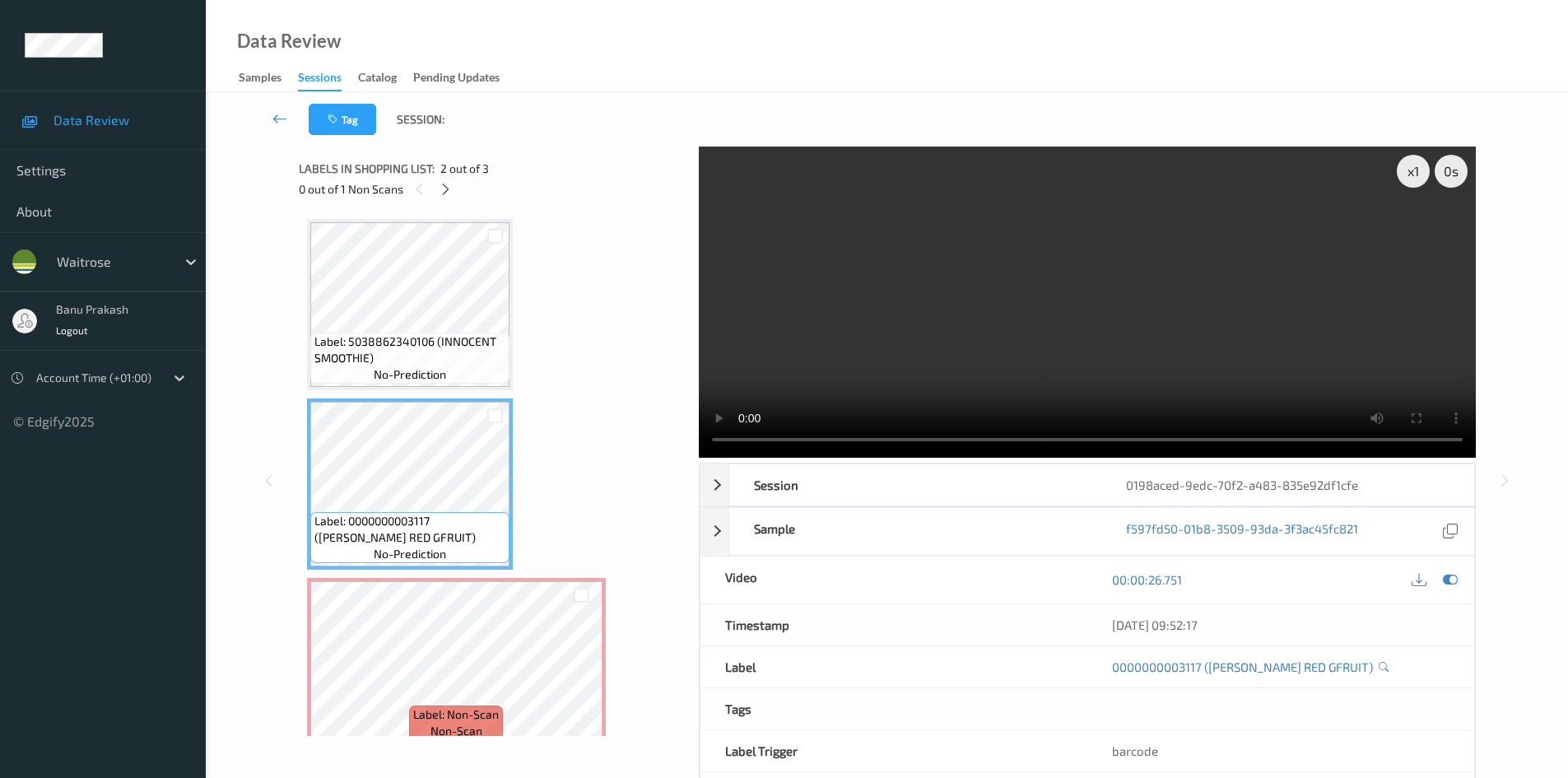
click at [1271, 312] on video at bounding box center [1087, 302] width 777 height 311
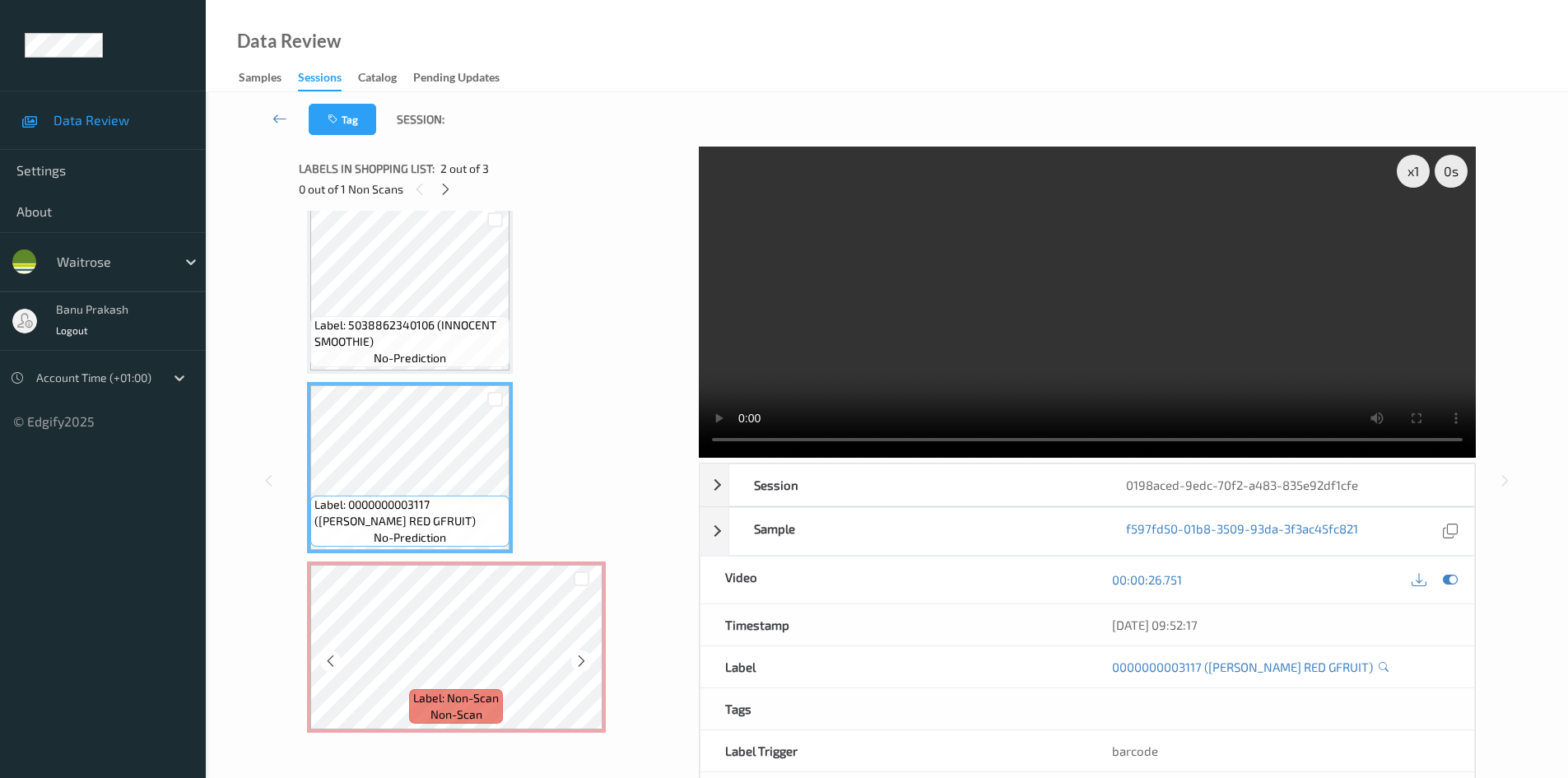
scroll to position [21, 0]
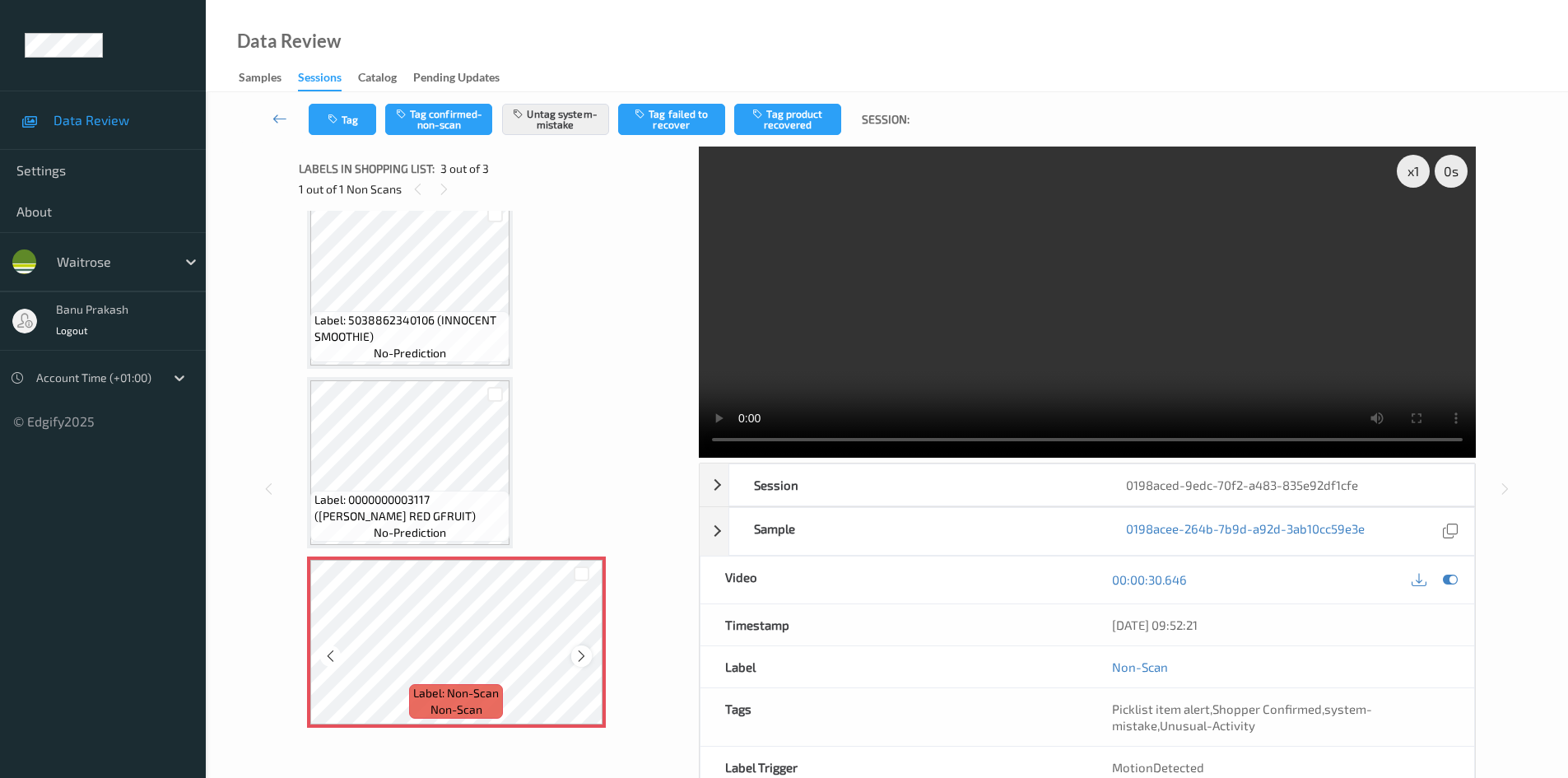
click at [579, 657] on icon at bounding box center [582, 656] width 14 height 15
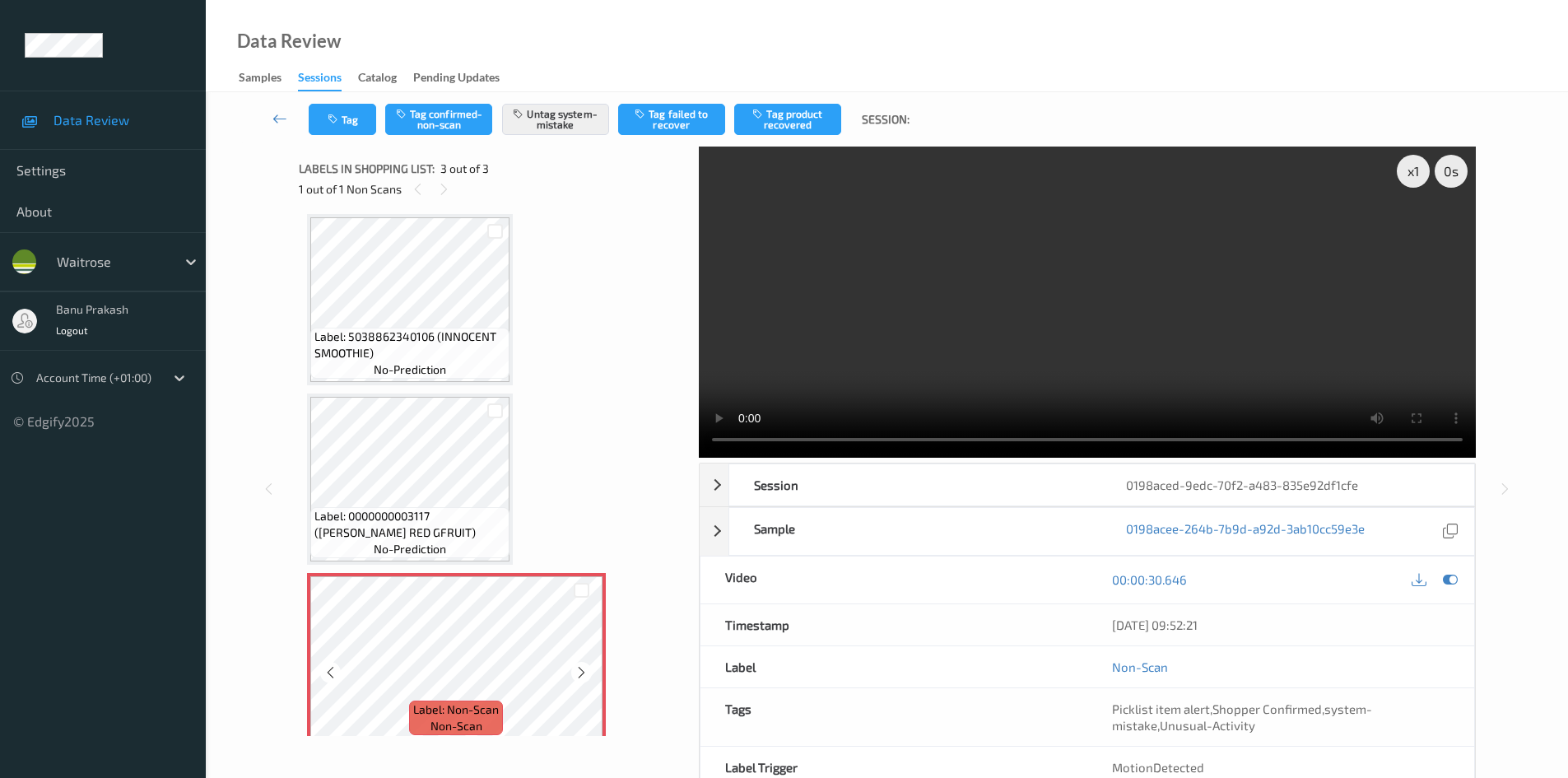
scroll to position [0, 0]
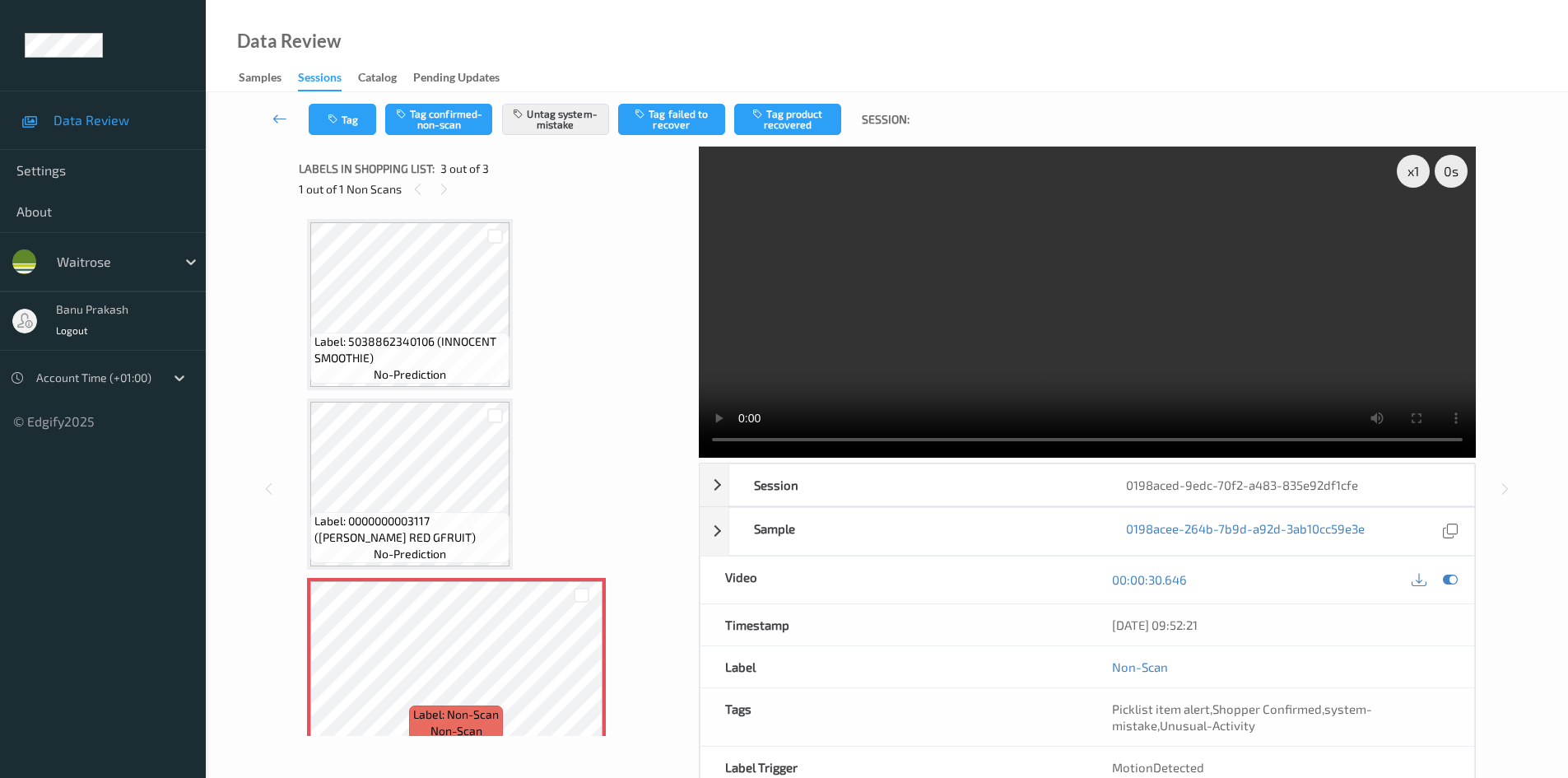
click at [518, 479] on div "Label: 5038862340106 (INNOCENT SMOOTHIE) no-prediction Label: 0000000003117 (WR…" at bounding box center [494, 484] width 372 height 530
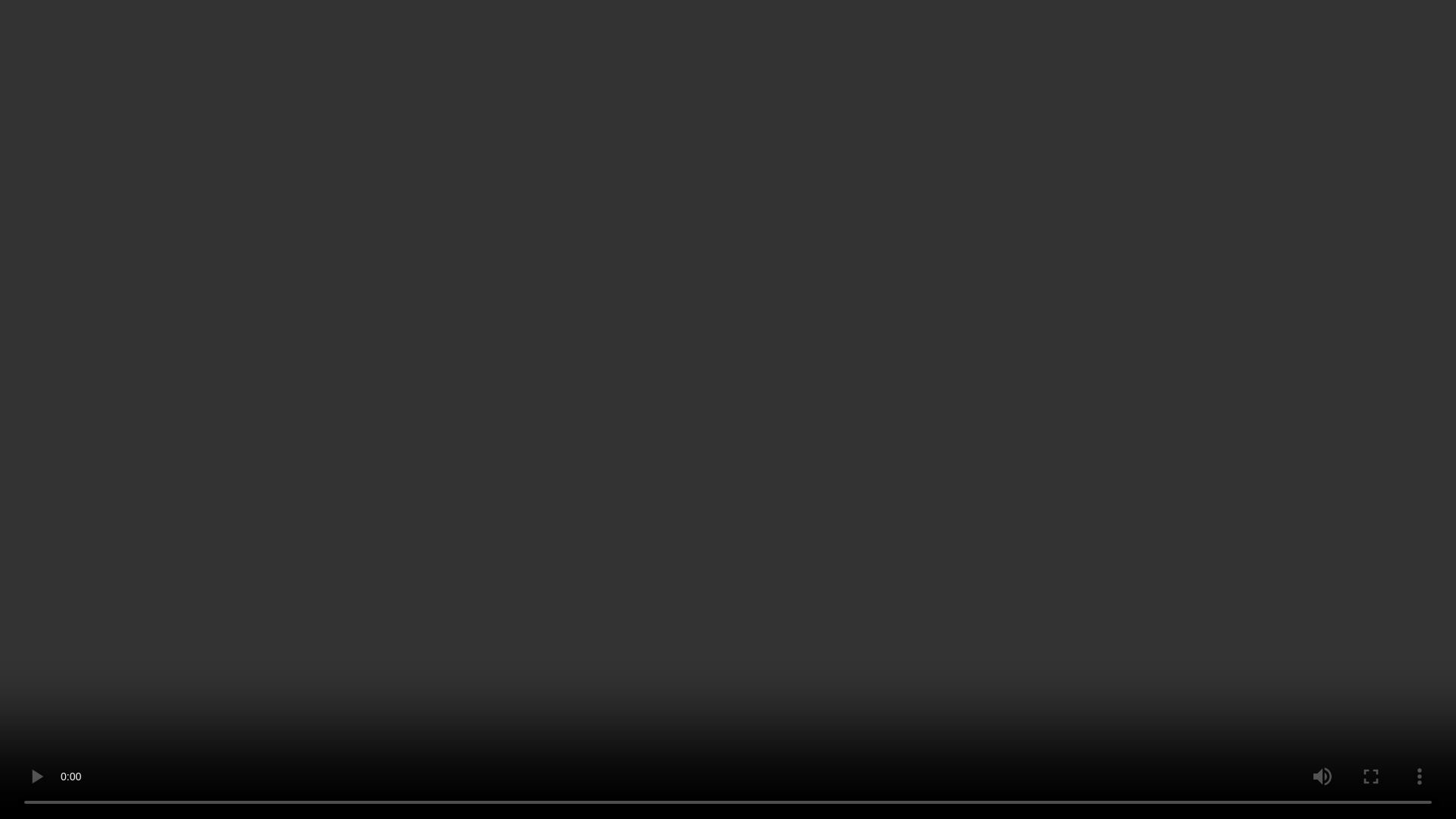
click at [855, 511] on video at bounding box center [728, 410] width 1456 height 819
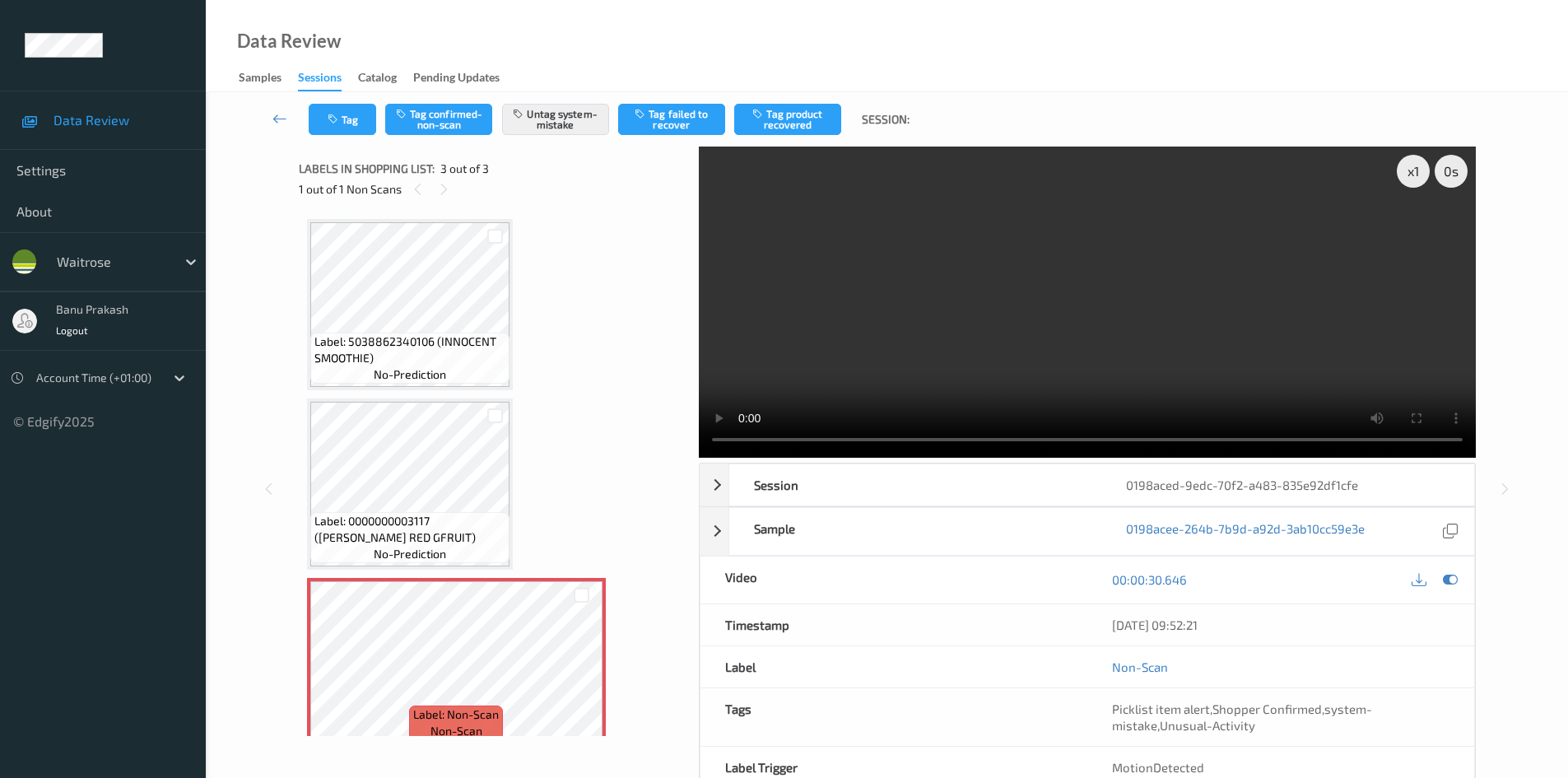
click at [924, 265] on video at bounding box center [1087, 302] width 777 height 311
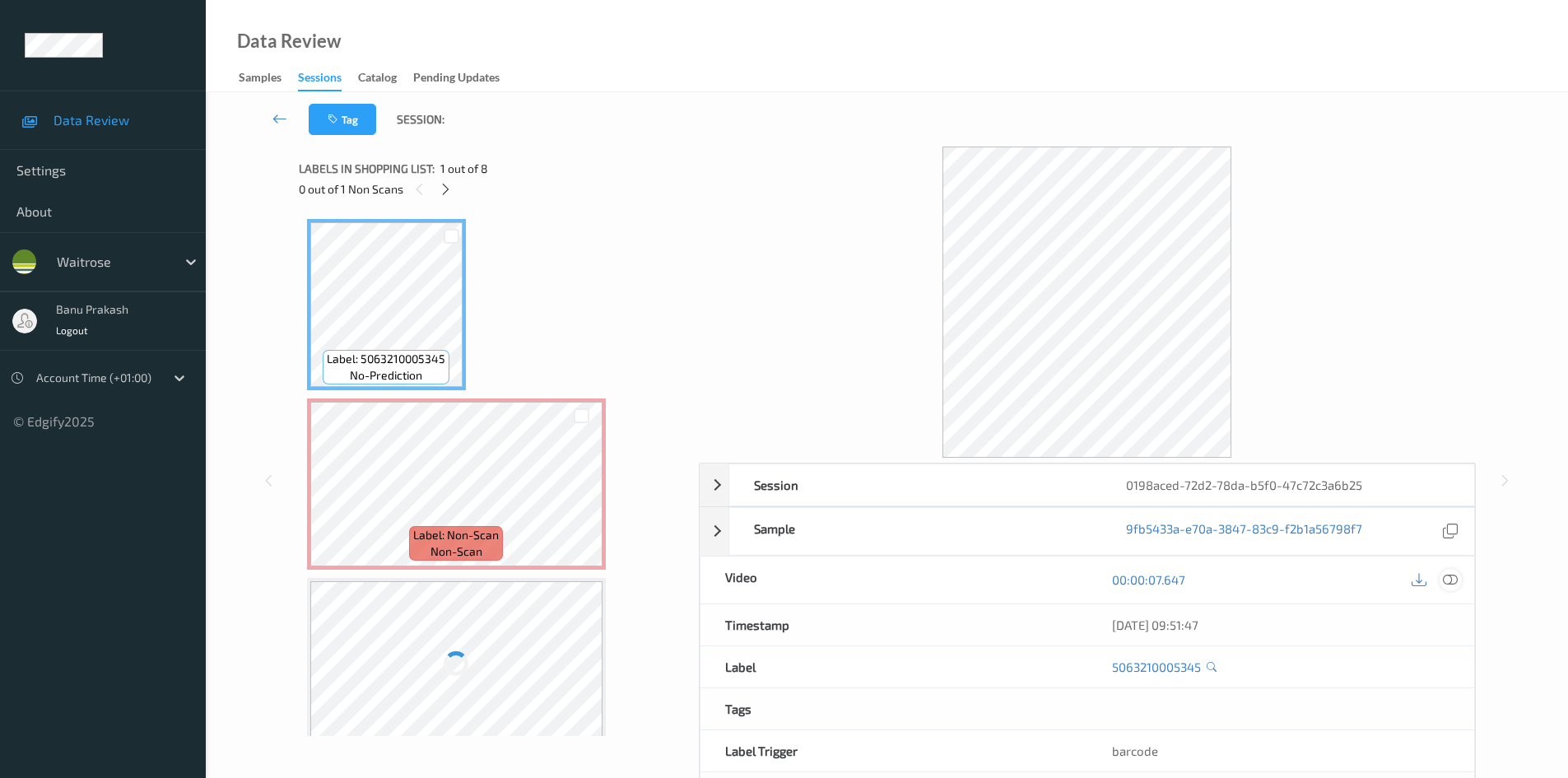
click at [1452, 579] on icon at bounding box center [1450, 579] width 15 height 15
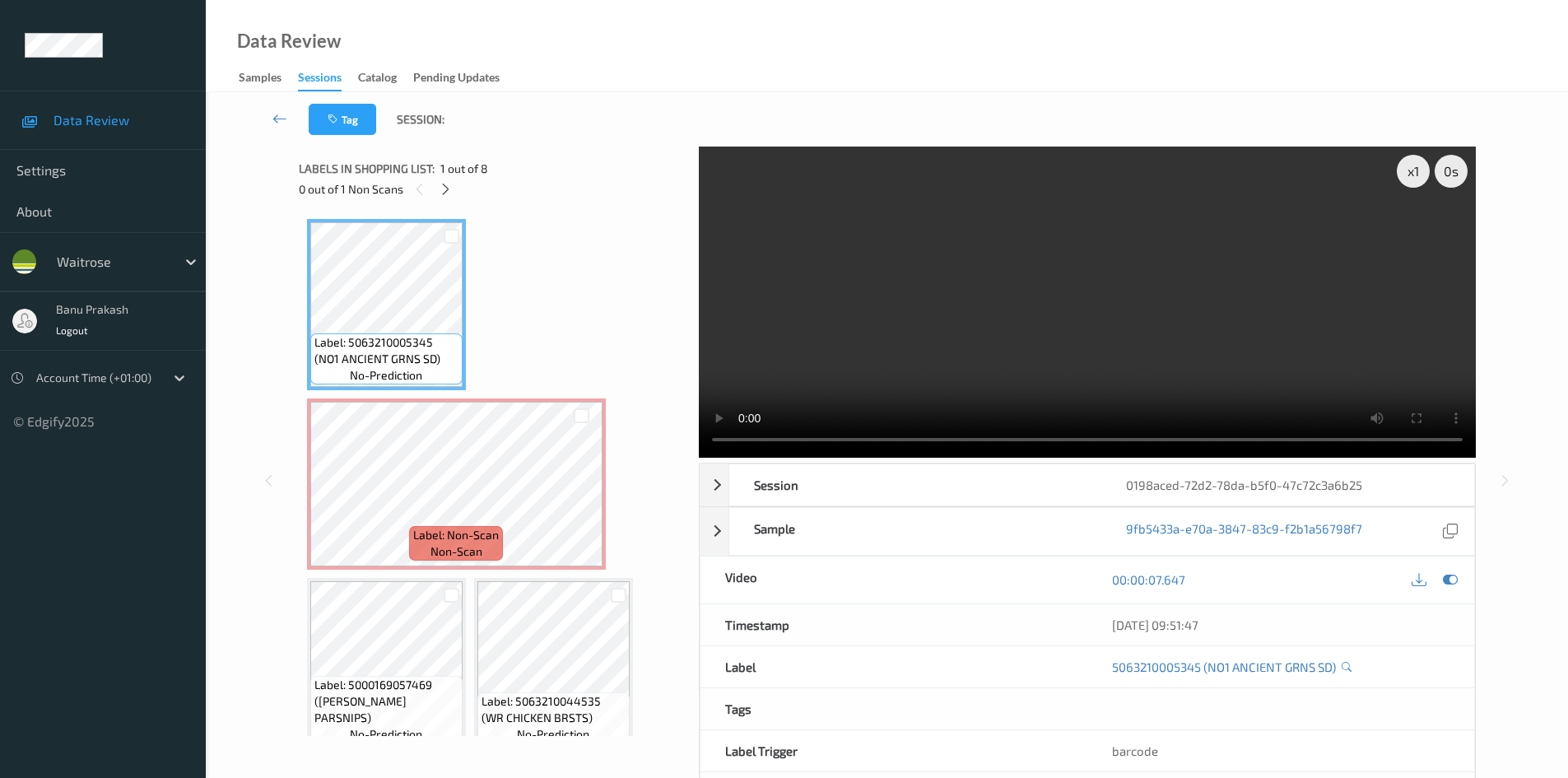
click at [976, 295] on video at bounding box center [1087, 302] width 777 height 311
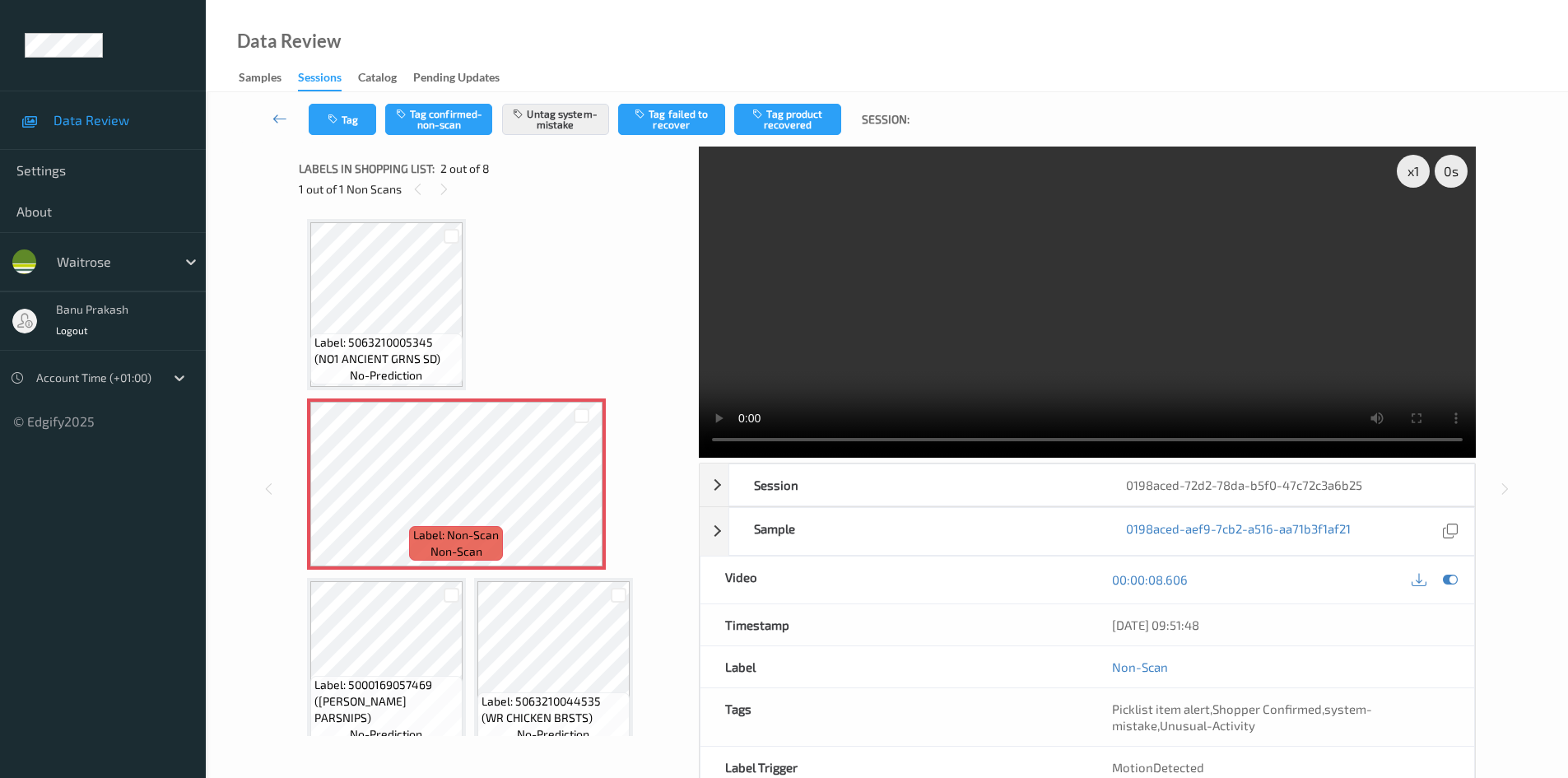
click at [798, 338] on video at bounding box center [1087, 302] width 777 height 311
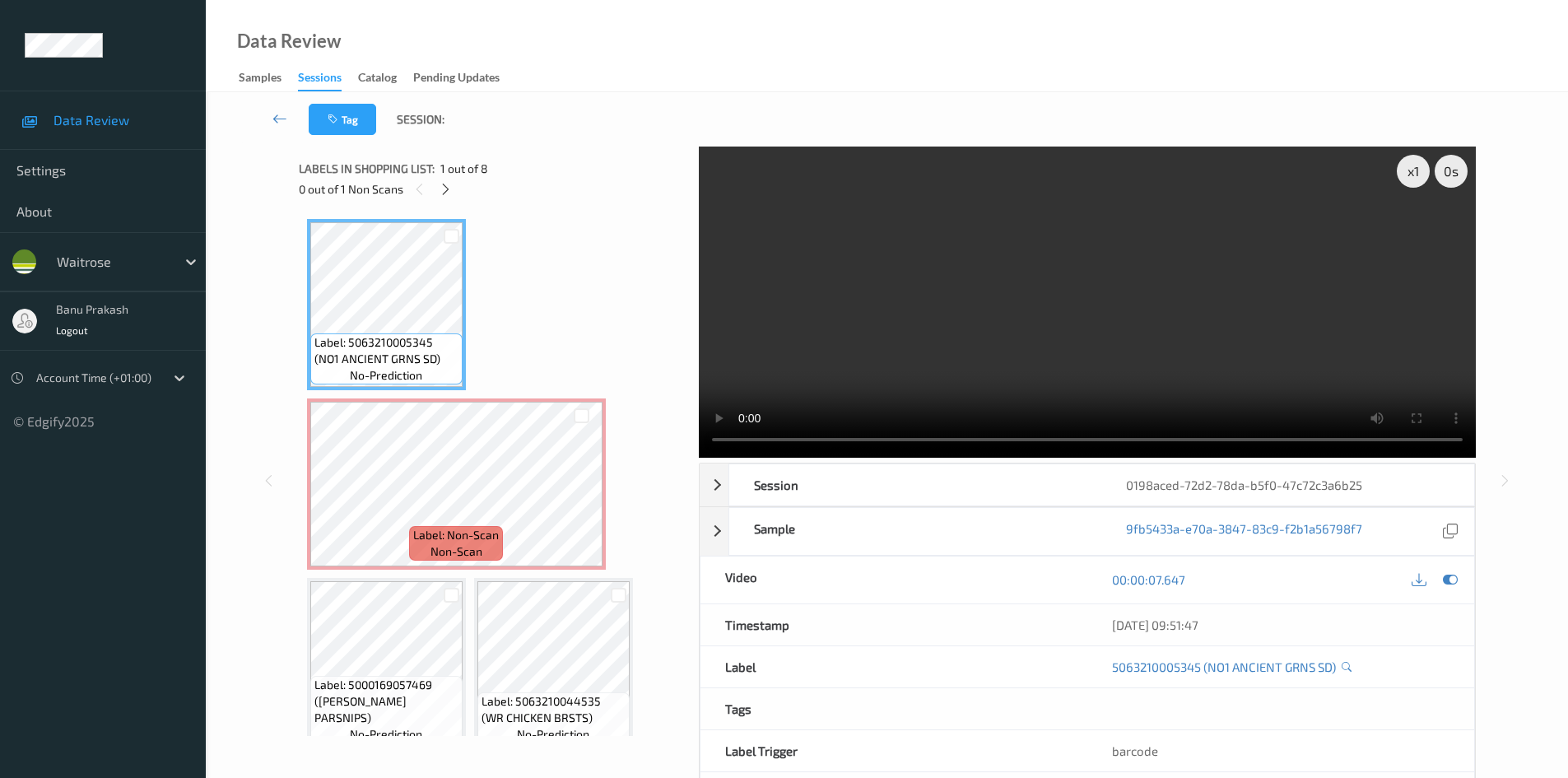
click at [894, 321] on video at bounding box center [1087, 302] width 777 height 311
click at [1026, 336] on video at bounding box center [1087, 302] width 777 height 311
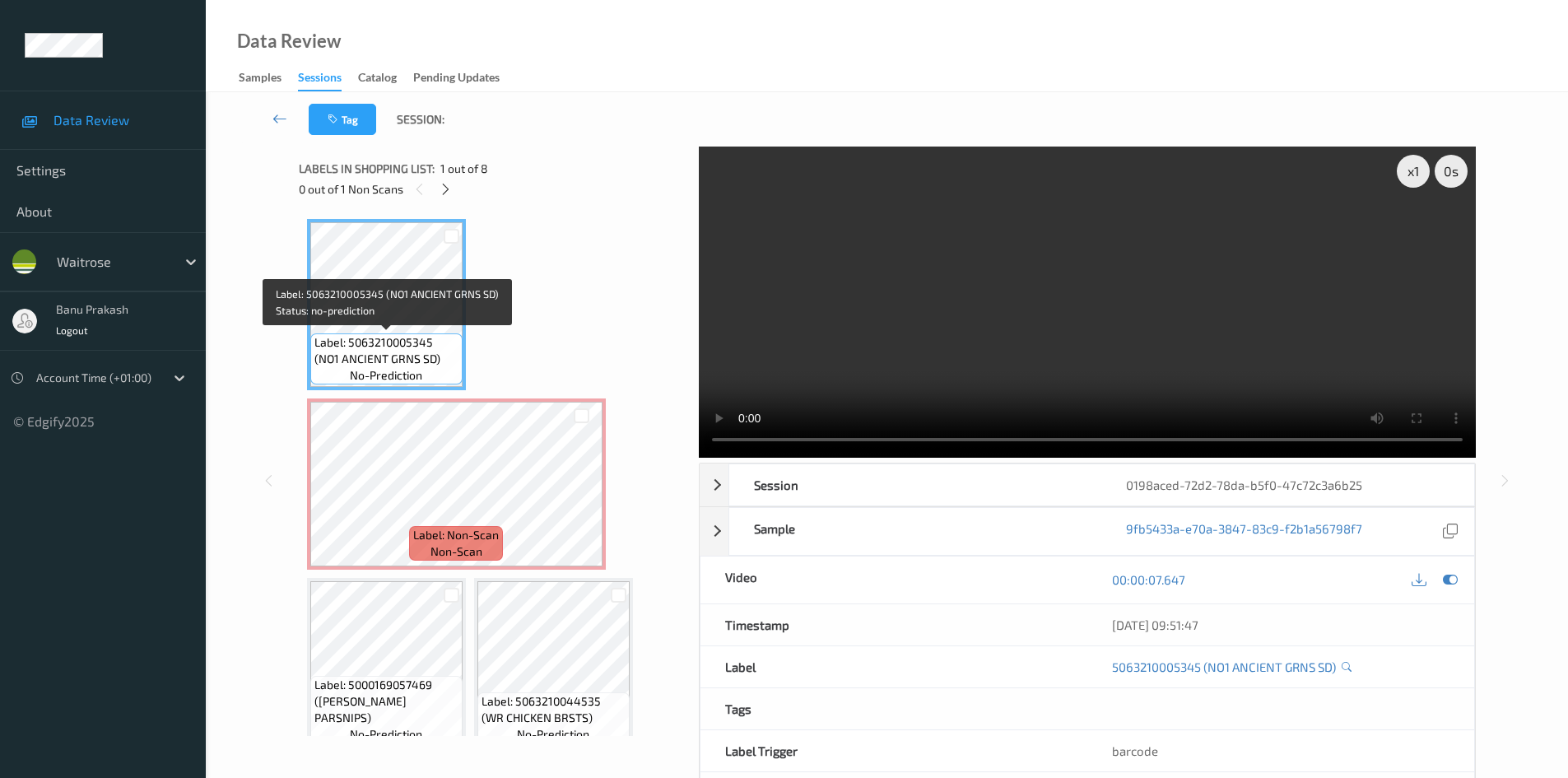
click at [387, 334] on div "Label: 5063210005345 (NO1 ANCIENT GRNS SD) no-prediction" at bounding box center [386, 359] width 152 height 51
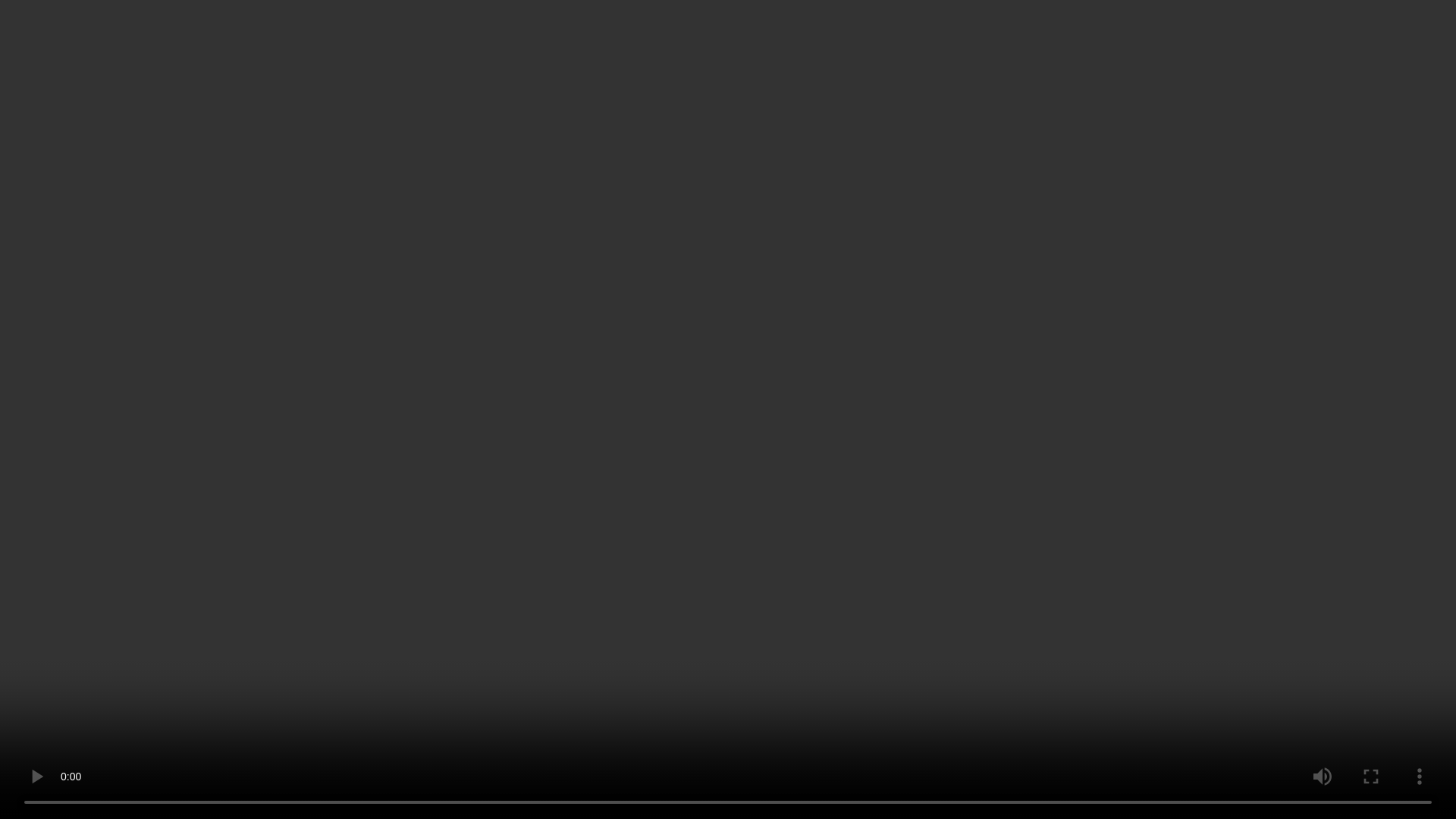
click at [656, 557] on video at bounding box center [728, 410] width 1456 height 819
click at [625, 611] on video at bounding box center [728, 410] width 1456 height 819
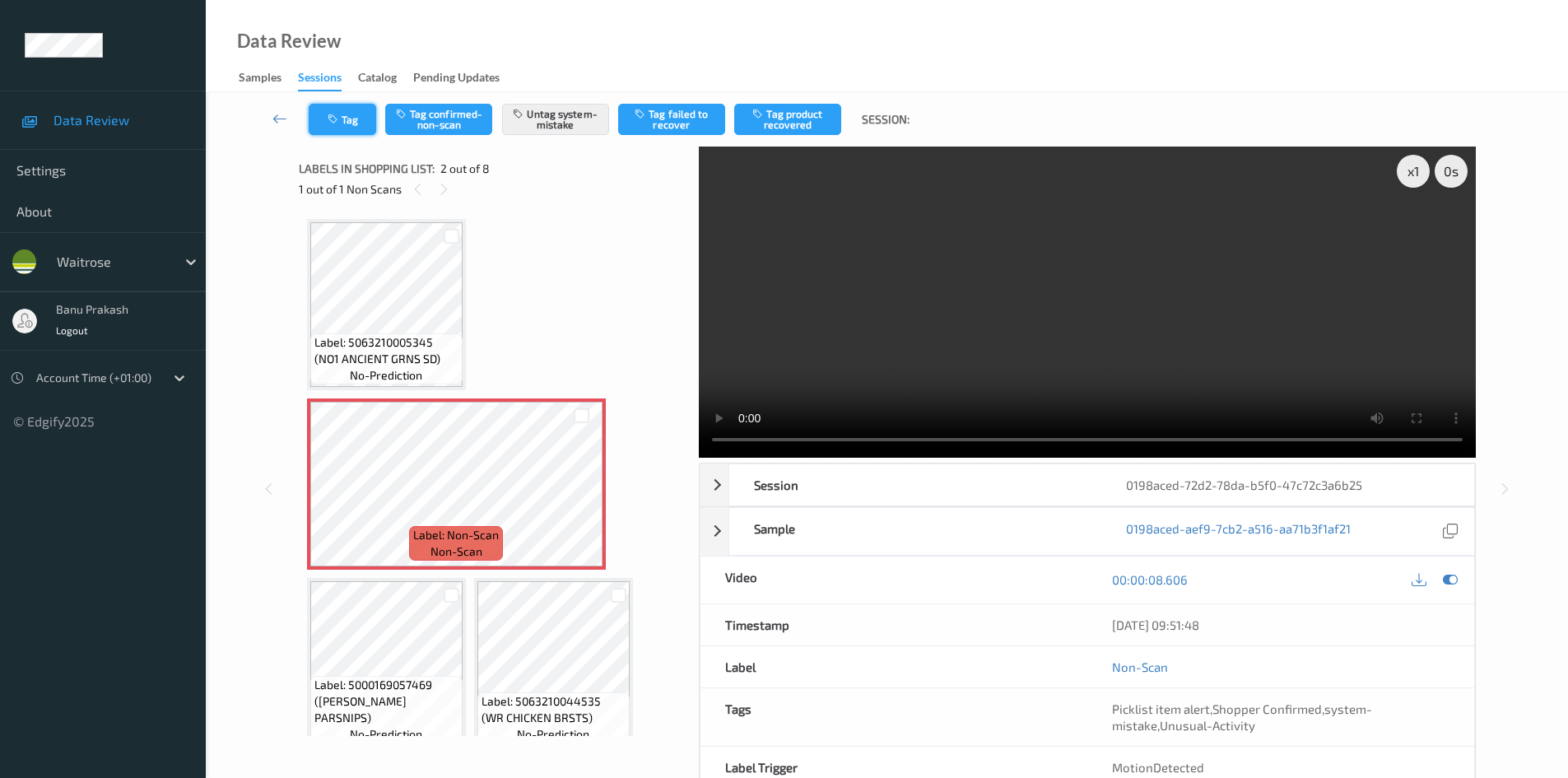
click at [337, 116] on icon "button" at bounding box center [335, 119] width 14 height 11
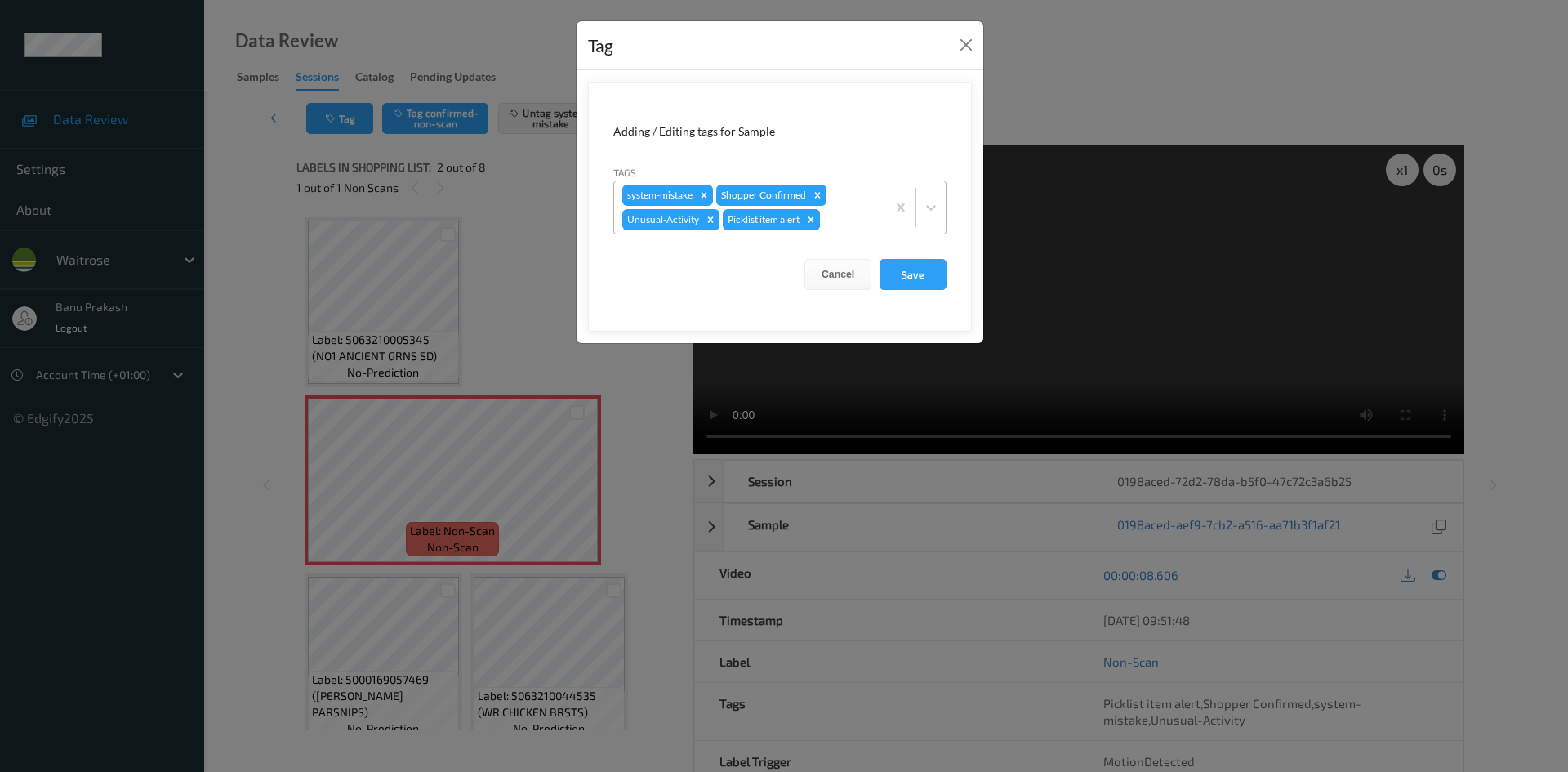
click at [813, 219] on icon "Remove Picklist item alert" at bounding box center [811, 219] width 6 height 6
click at [900, 280] on button "Save" at bounding box center [913, 274] width 67 height 31
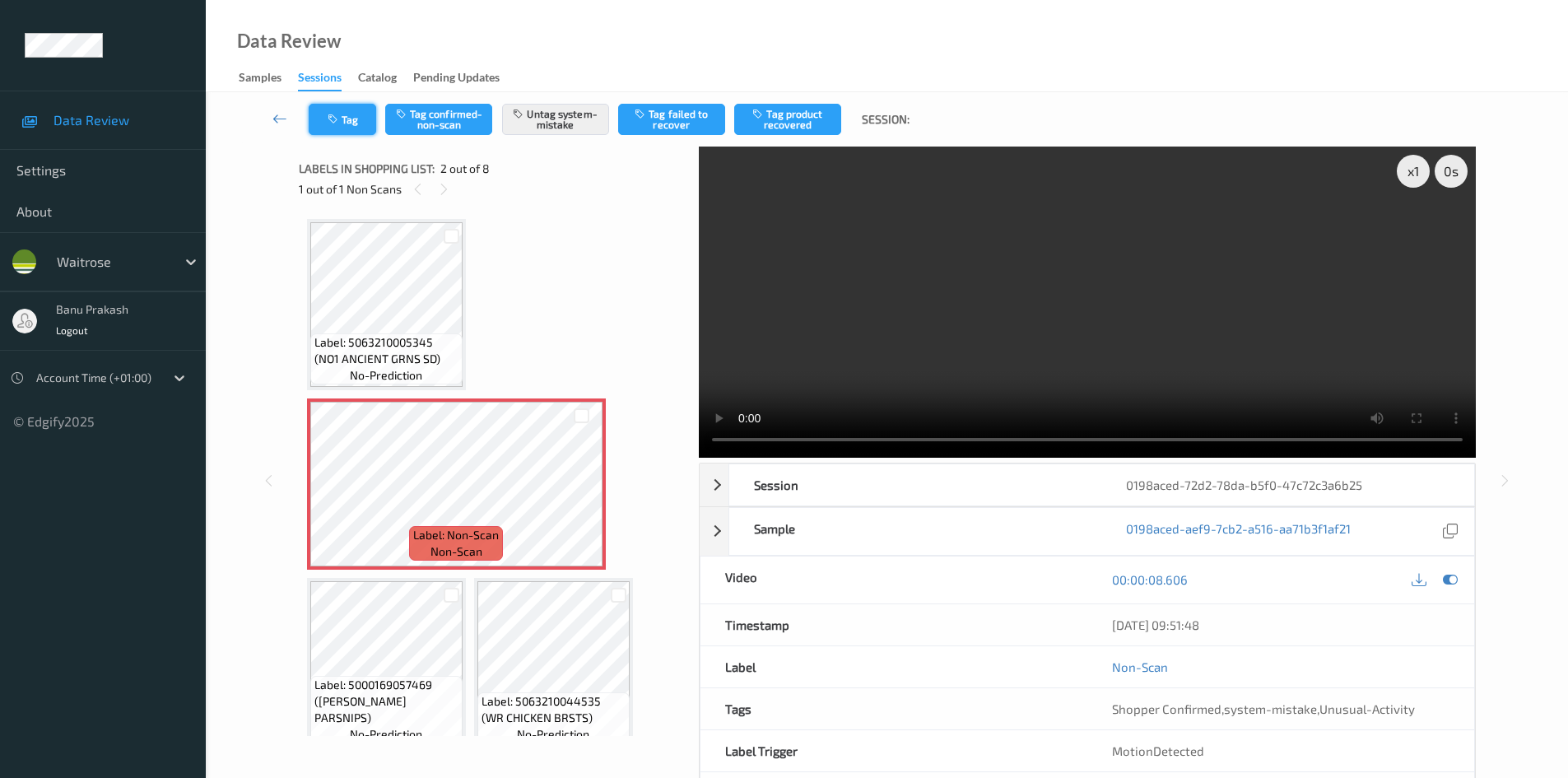
click at [343, 116] on button "Tag" at bounding box center [342, 119] width 68 height 32
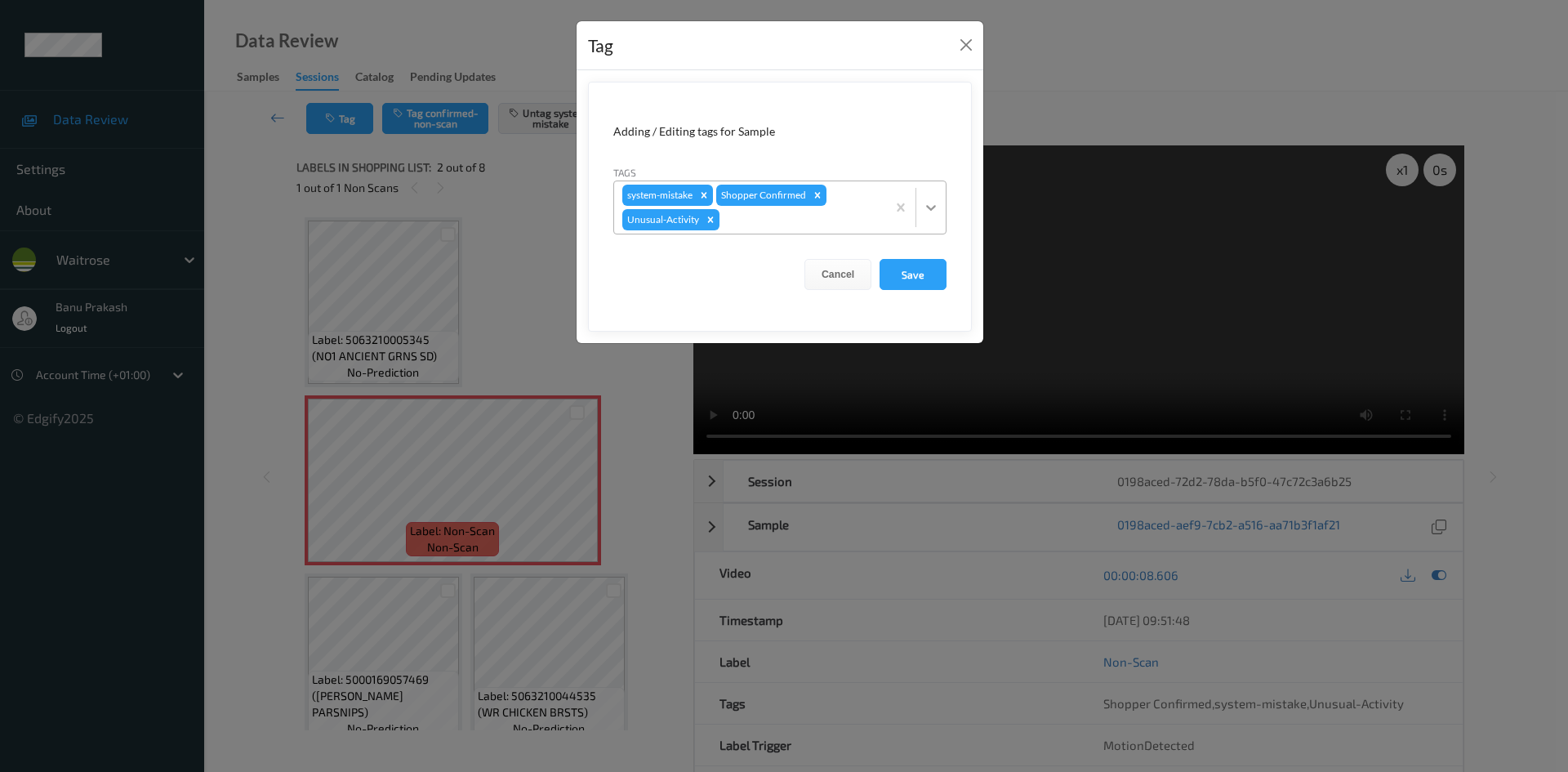
click at [939, 206] on icon at bounding box center [931, 207] width 17 height 17
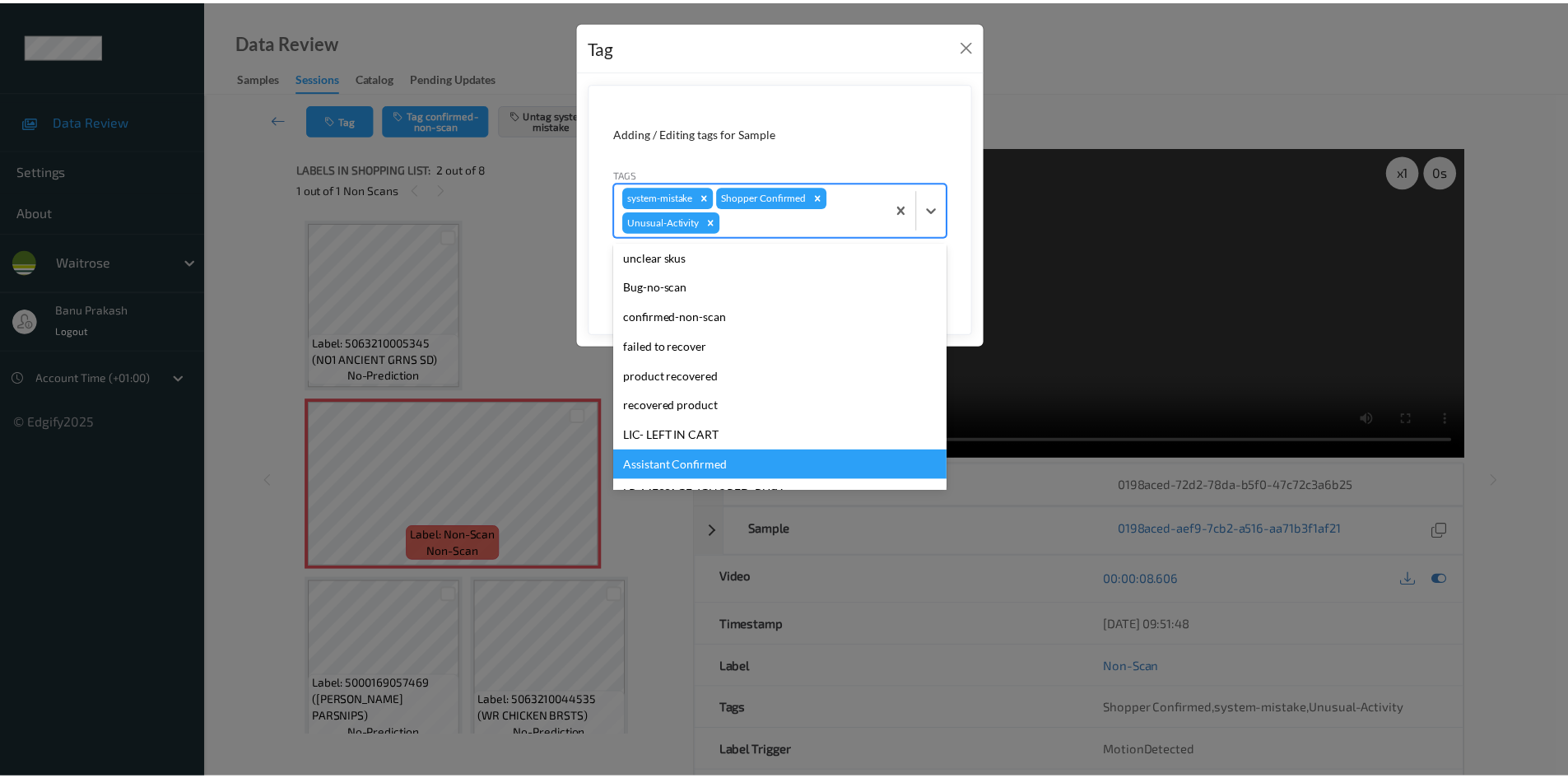
scroll to position [247, 0]
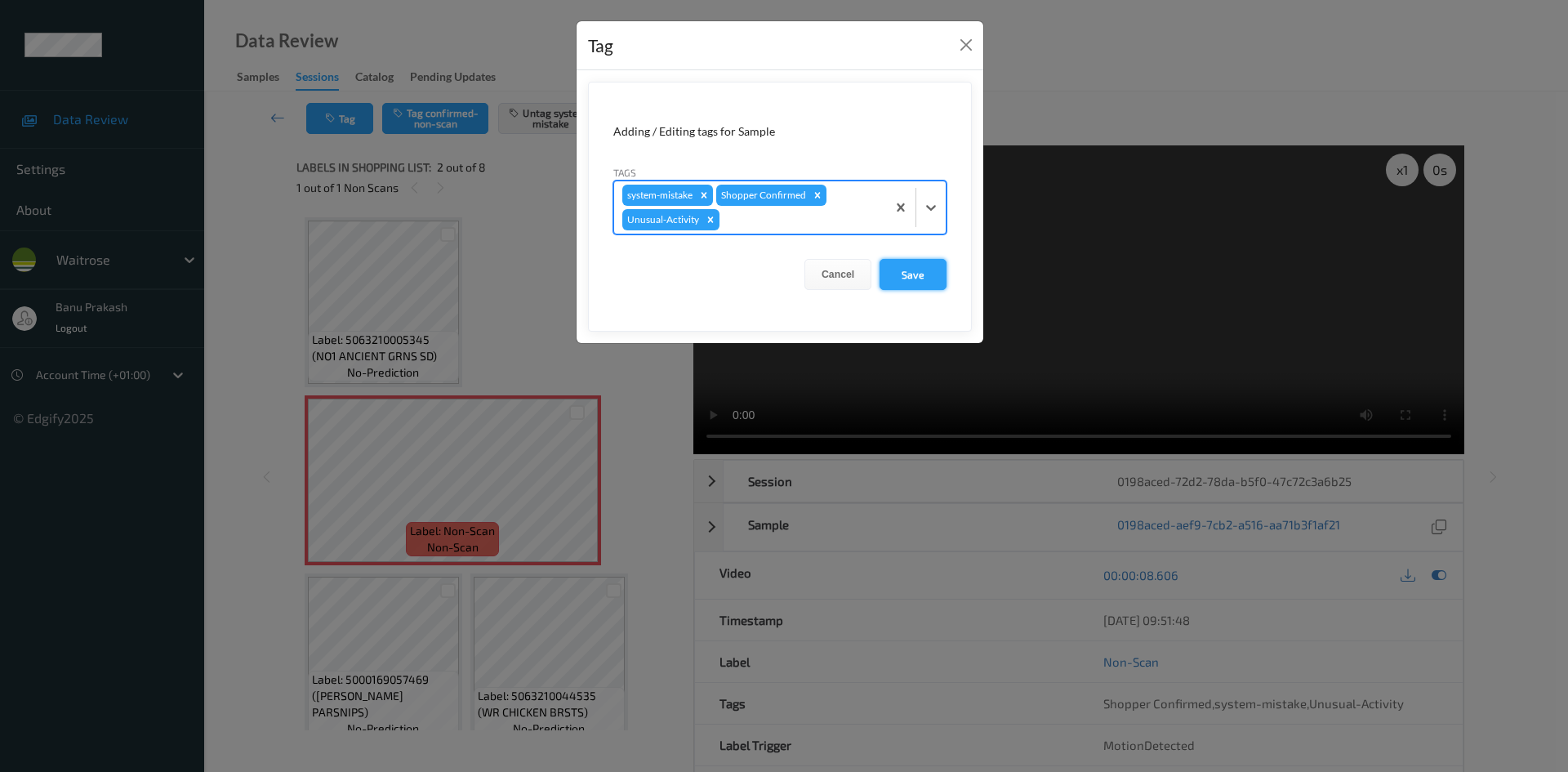
click at [917, 282] on button "Save" at bounding box center [913, 274] width 67 height 31
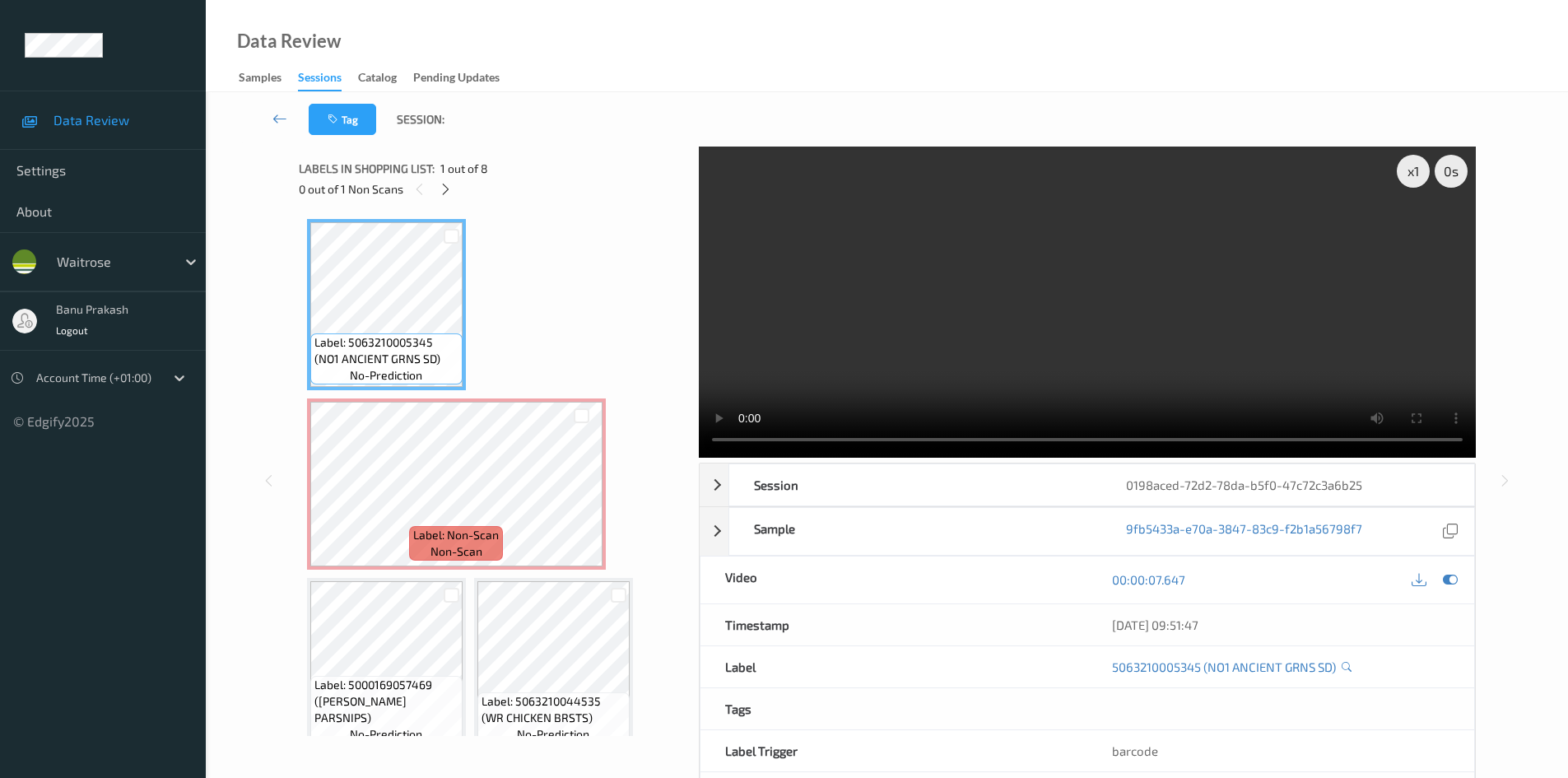
click at [929, 297] on video at bounding box center [1087, 302] width 777 height 311
click at [1075, 339] on video at bounding box center [1087, 302] width 777 height 311
click at [1113, 308] on video at bounding box center [1087, 302] width 777 height 311
click at [994, 332] on video at bounding box center [1087, 302] width 777 height 311
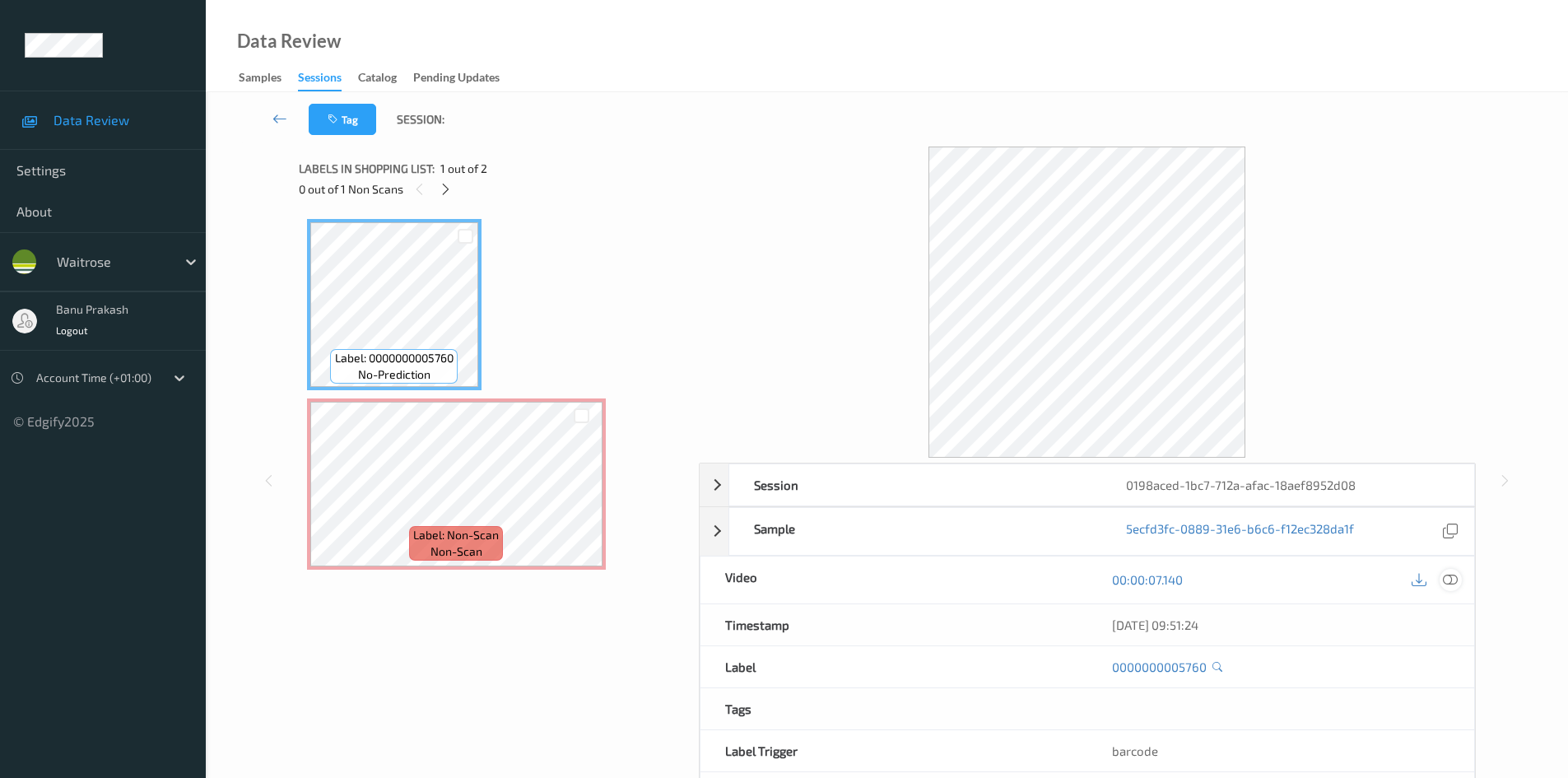
click at [1449, 584] on icon at bounding box center [1450, 579] width 15 height 15
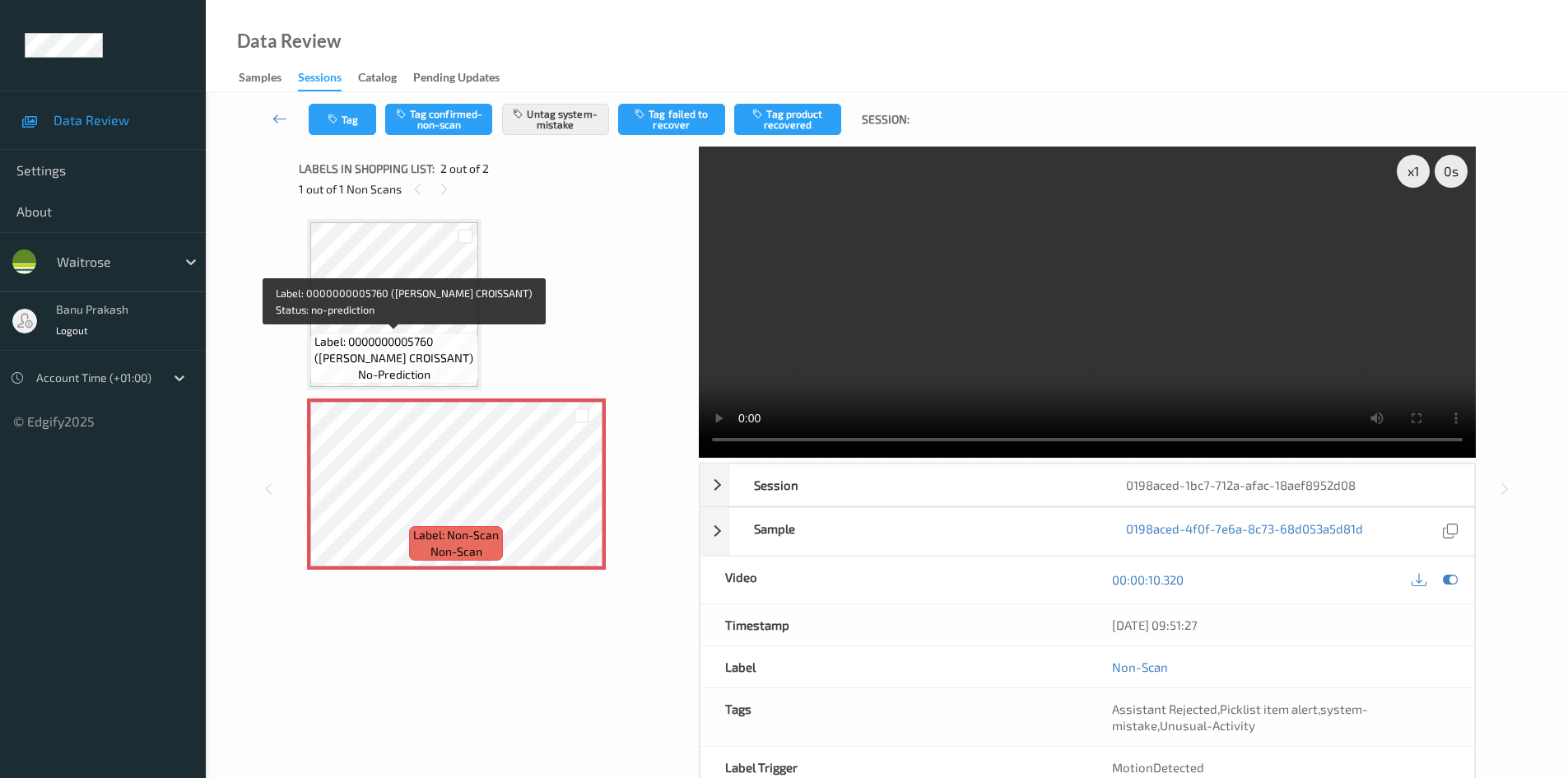
click at [427, 363] on span "Label: 0000000005760 ([PERSON_NAME] CROISSANT)" at bounding box center [394, 349] width 160 height 32
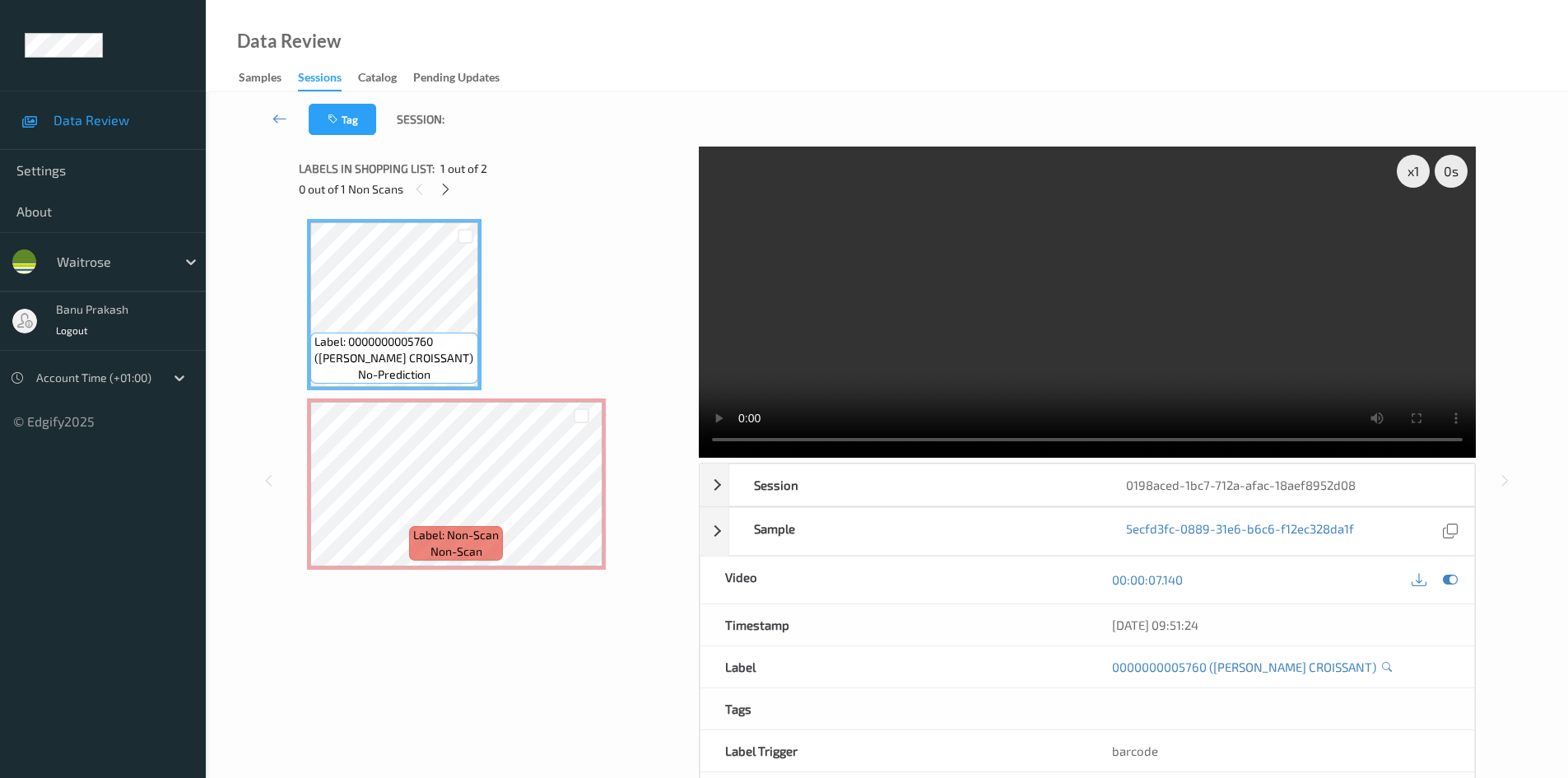
click at [1022, 295] on video at bounding box center [1087, 302] width 777 height 311
click at [901, 381] on video at bounding box center [1087, 302] width 777 height 311
click at [894, 220] on video at bounding box center [1087, 302] width 777 height 311
click at [1100, 386] on video at bounding box center [1087, 302] width 777 height 311
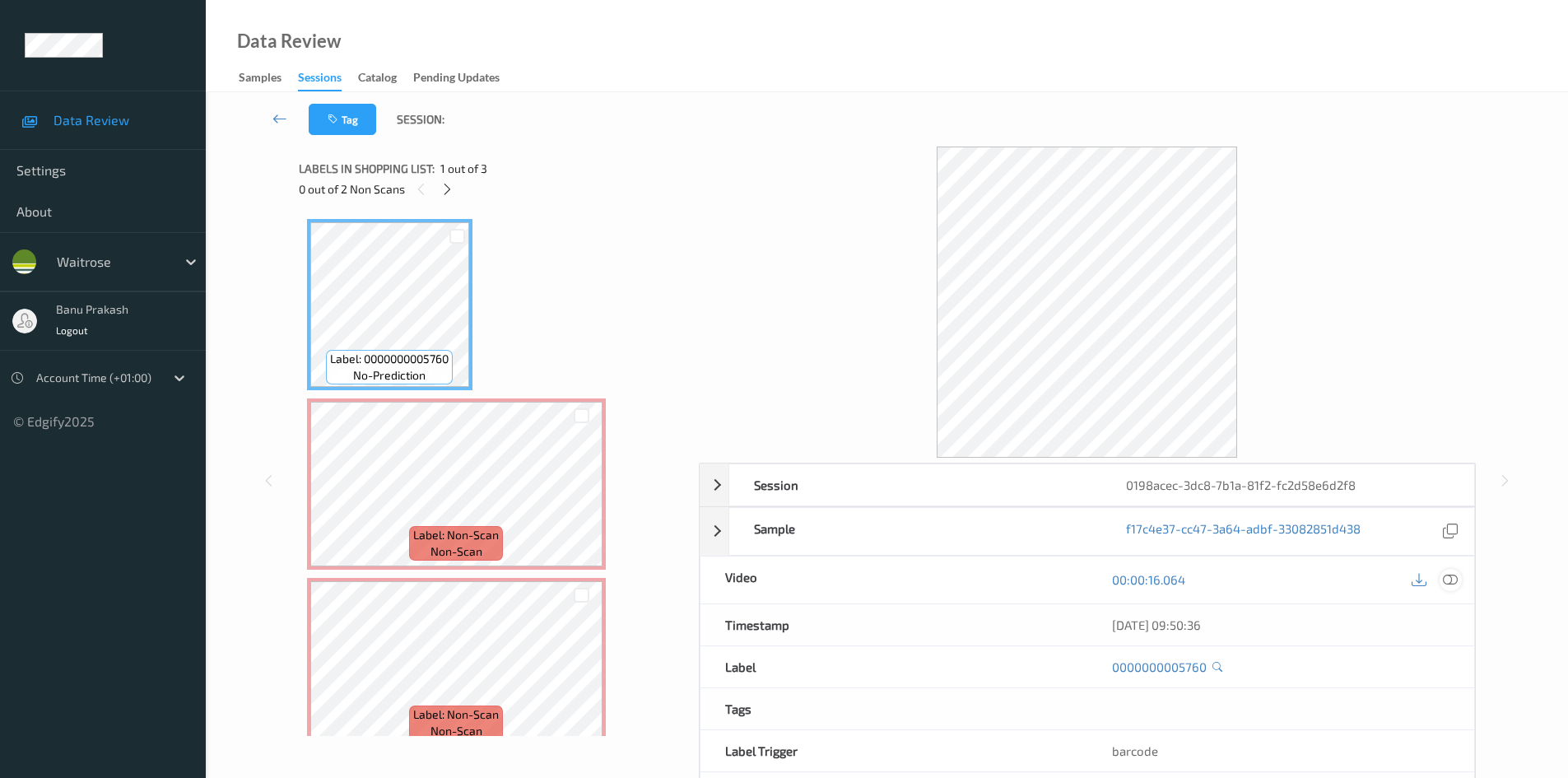
click at [1457, 581] on icon at bounding box center [1450, 579] width 15 height 15
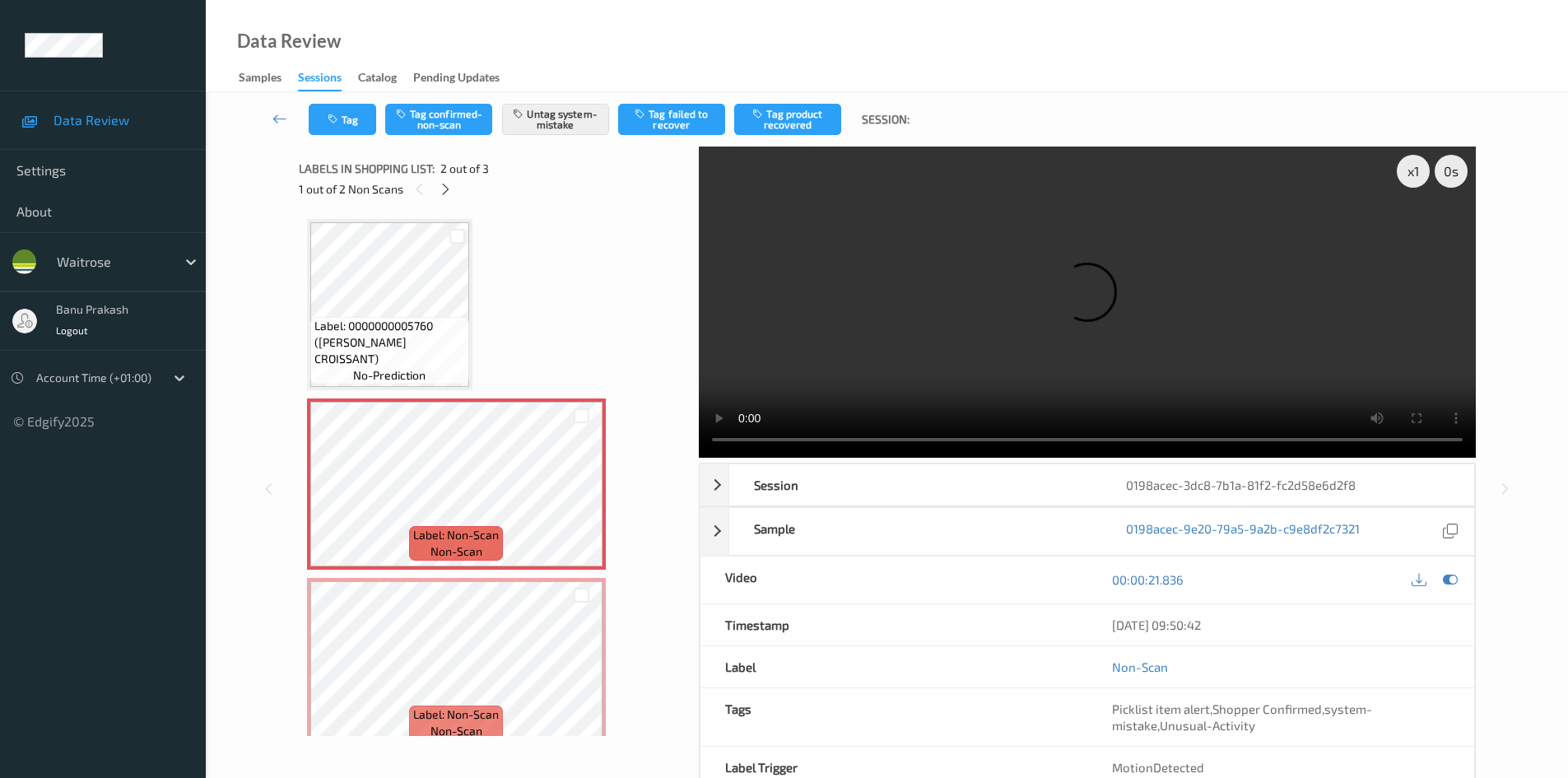
click at [470, 334] on div "Label: 0000000005760 ([PERSON_NAME] CROISSANT) no-prediction" at bounding box center [390, 304] width 165 height 171
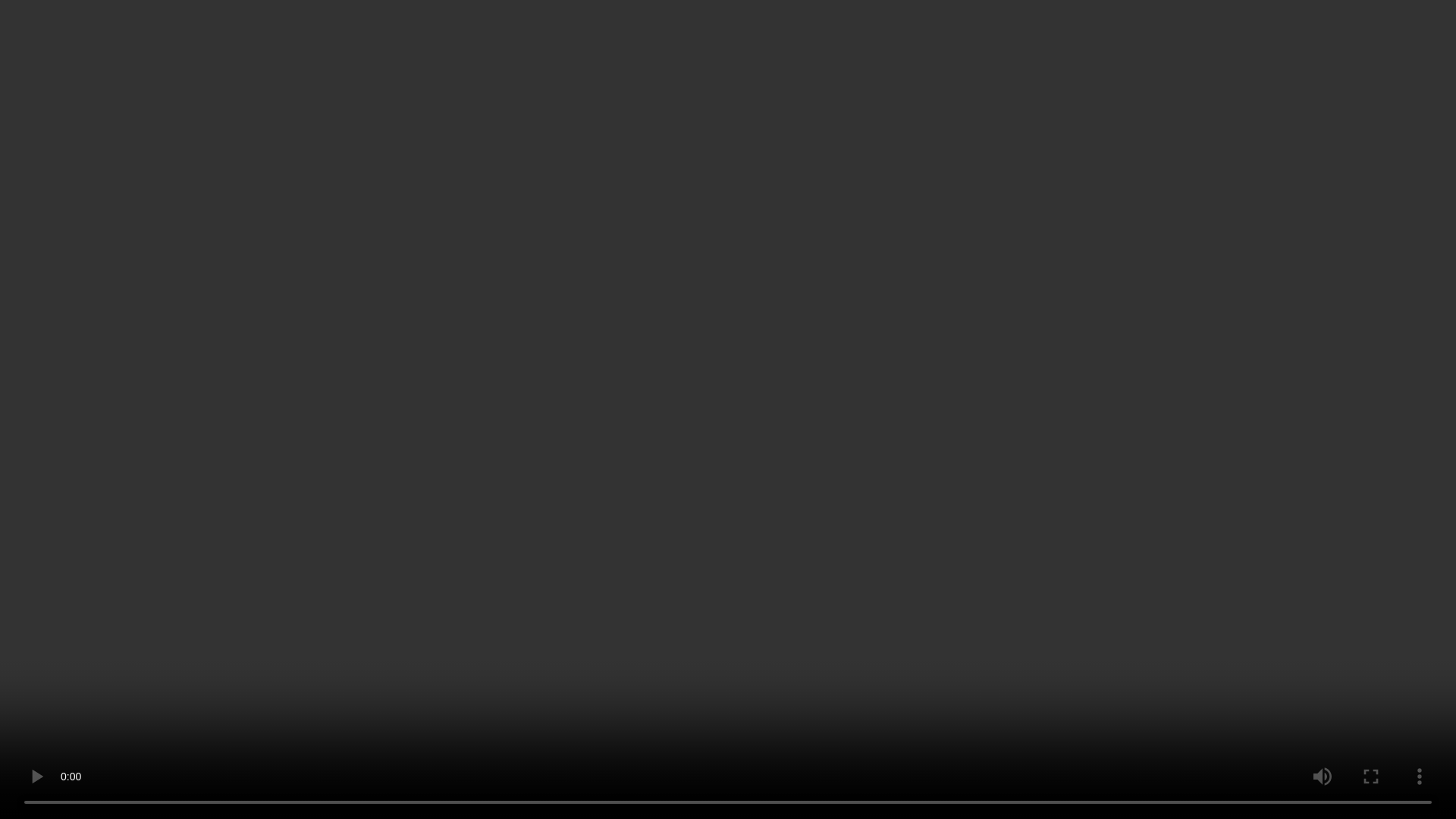
click at [837, 409] on video at bounding box center [728, 410] width 1456 height 819
click at [924, 698] on video at bounding box center [728, 410] width 1456 height 819
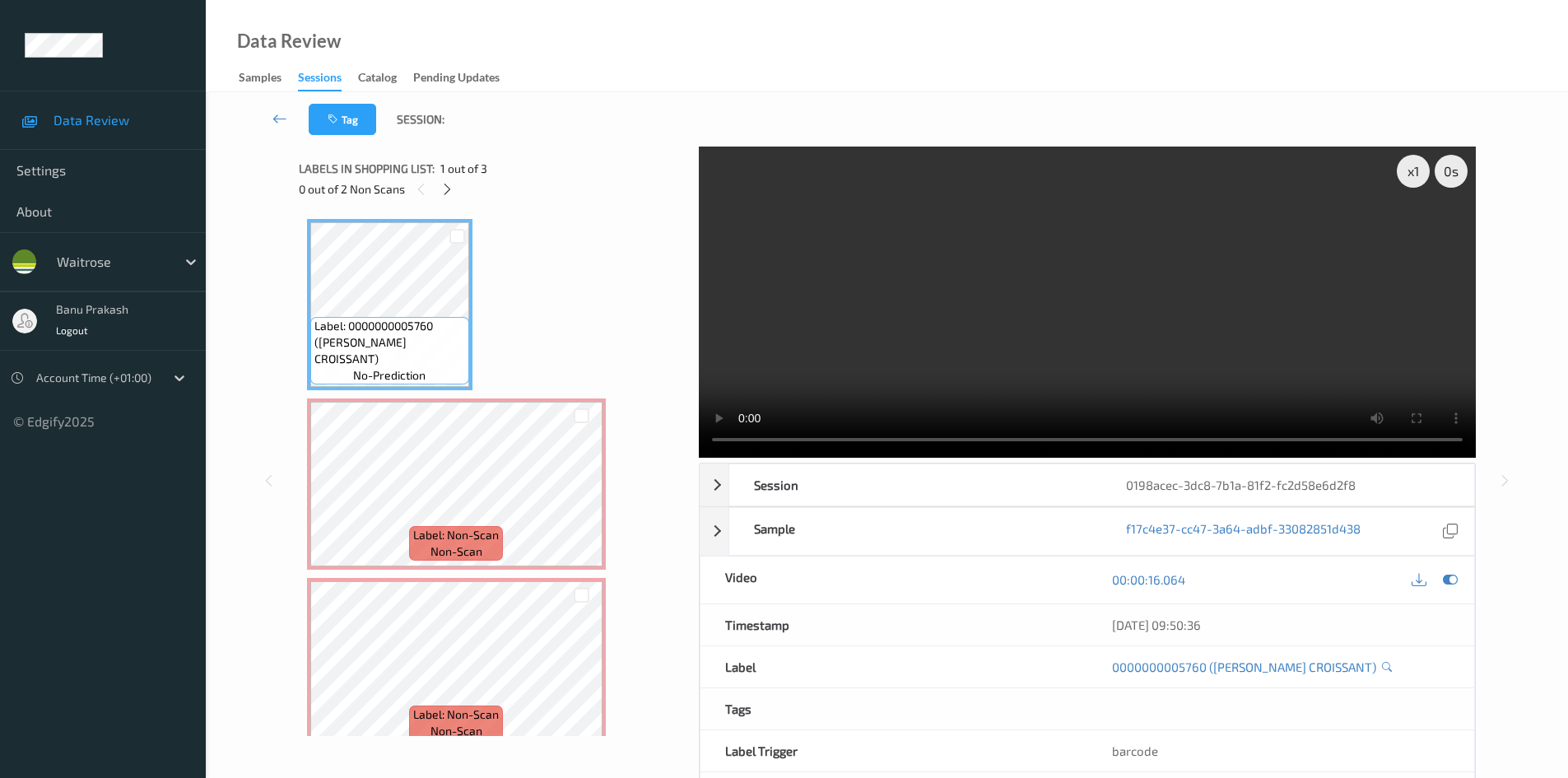
click at [1016, 328] on video at bounding box center [1087, 302] width 777 height 311
click at [996, 343] on video at bounding box center [1087, 302] width 777 height 311
click at [914, 368] on video at bounding box center [1087, 302] width 777 height 311
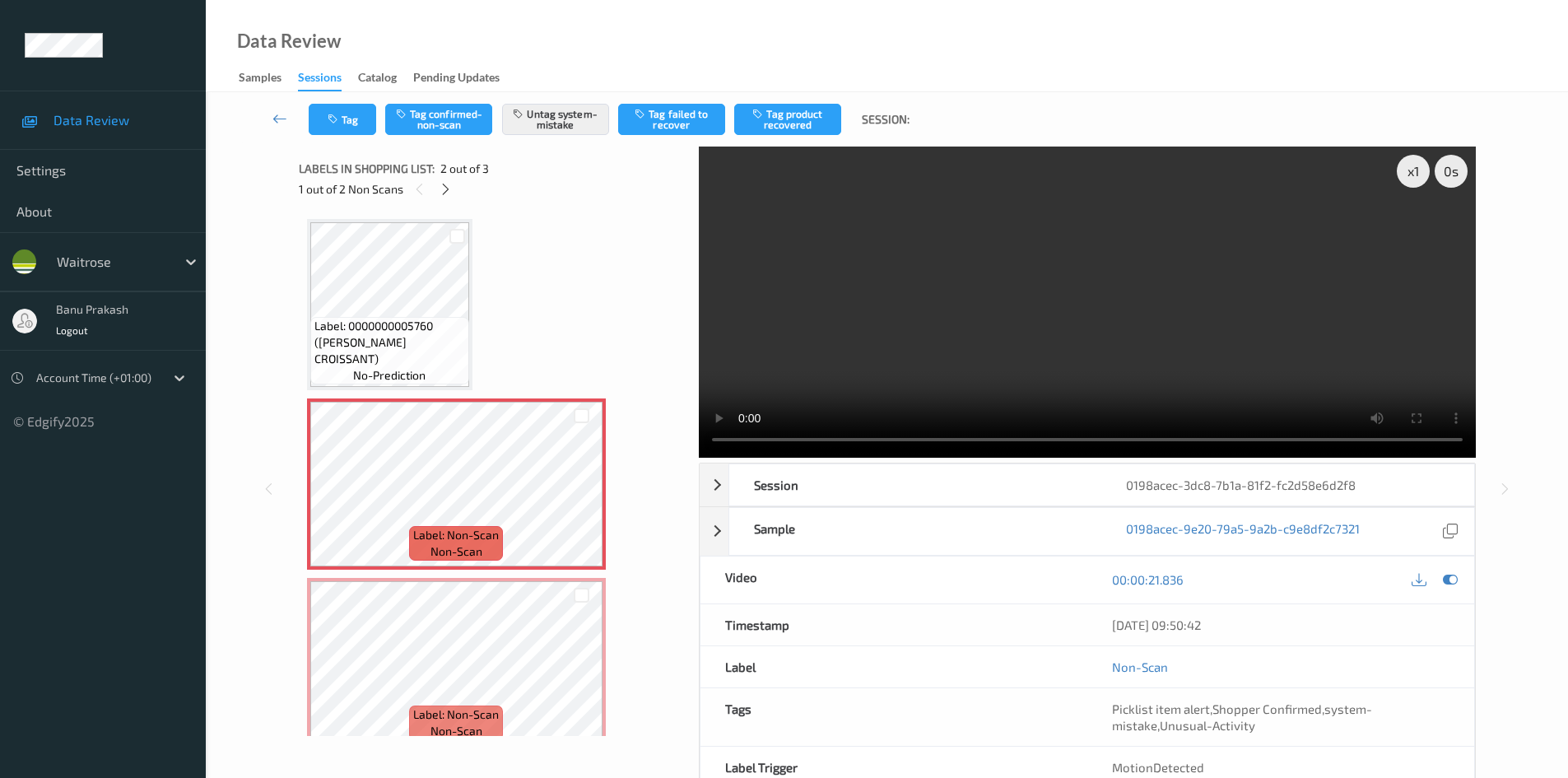
click at [288, 267] on div "x 1 0 s Session 0198acec-3dc8-7b1a-81f2-fc2d58e6d2f8 Session ID 0198acec-3dc8-7…" at bounding box center [887, 489] width 1295 height 685
click at [914, 274] on video at bounding box center [1087, 302] width 777 height 311
click at [419, 715] on span "Label: Non-Scan" at bounding box center [455, 714] width 85 height 17
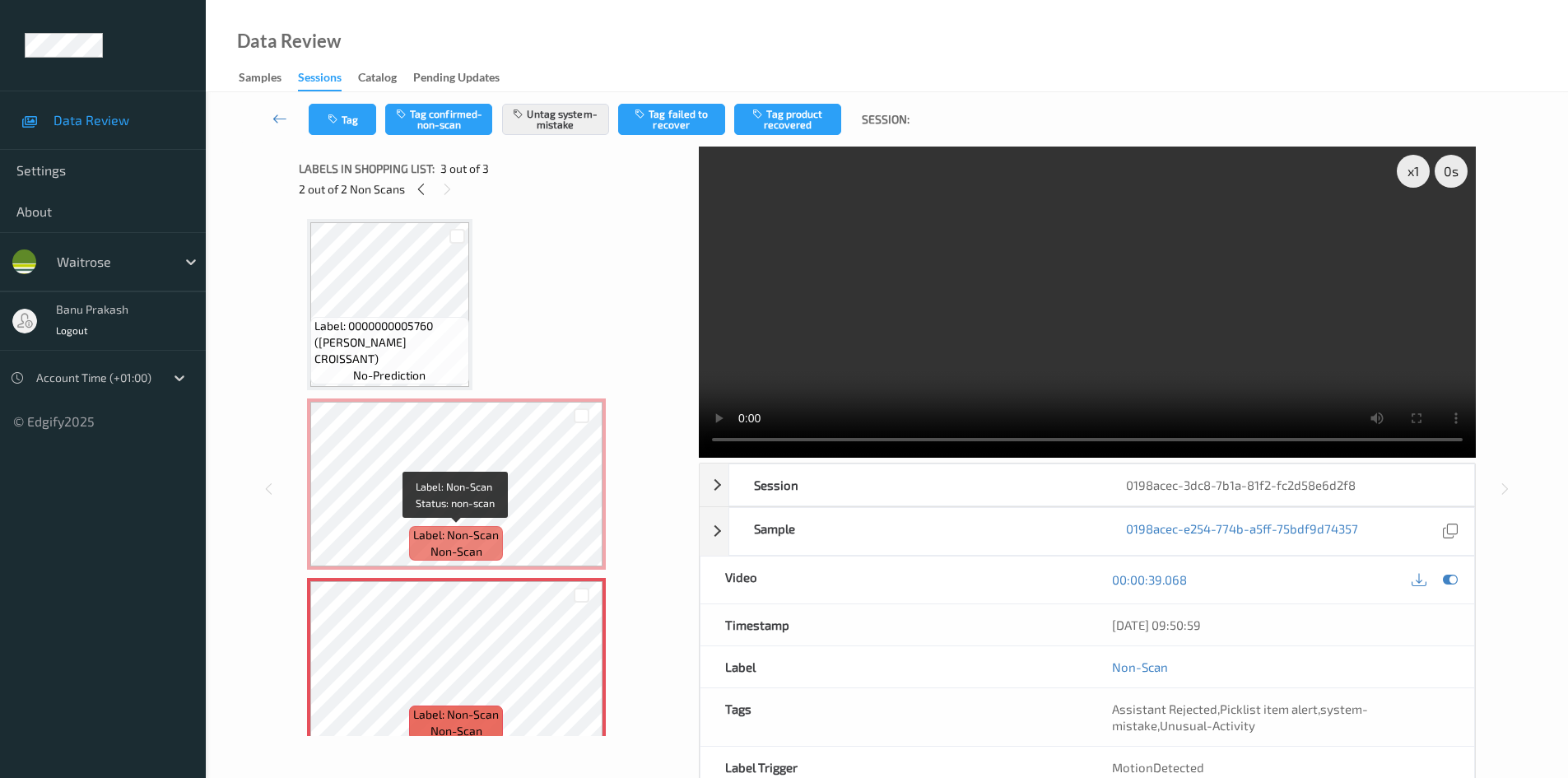
click at [440, 544] on span "non-scan" at bounding box center [456, 551] width 52 height 17
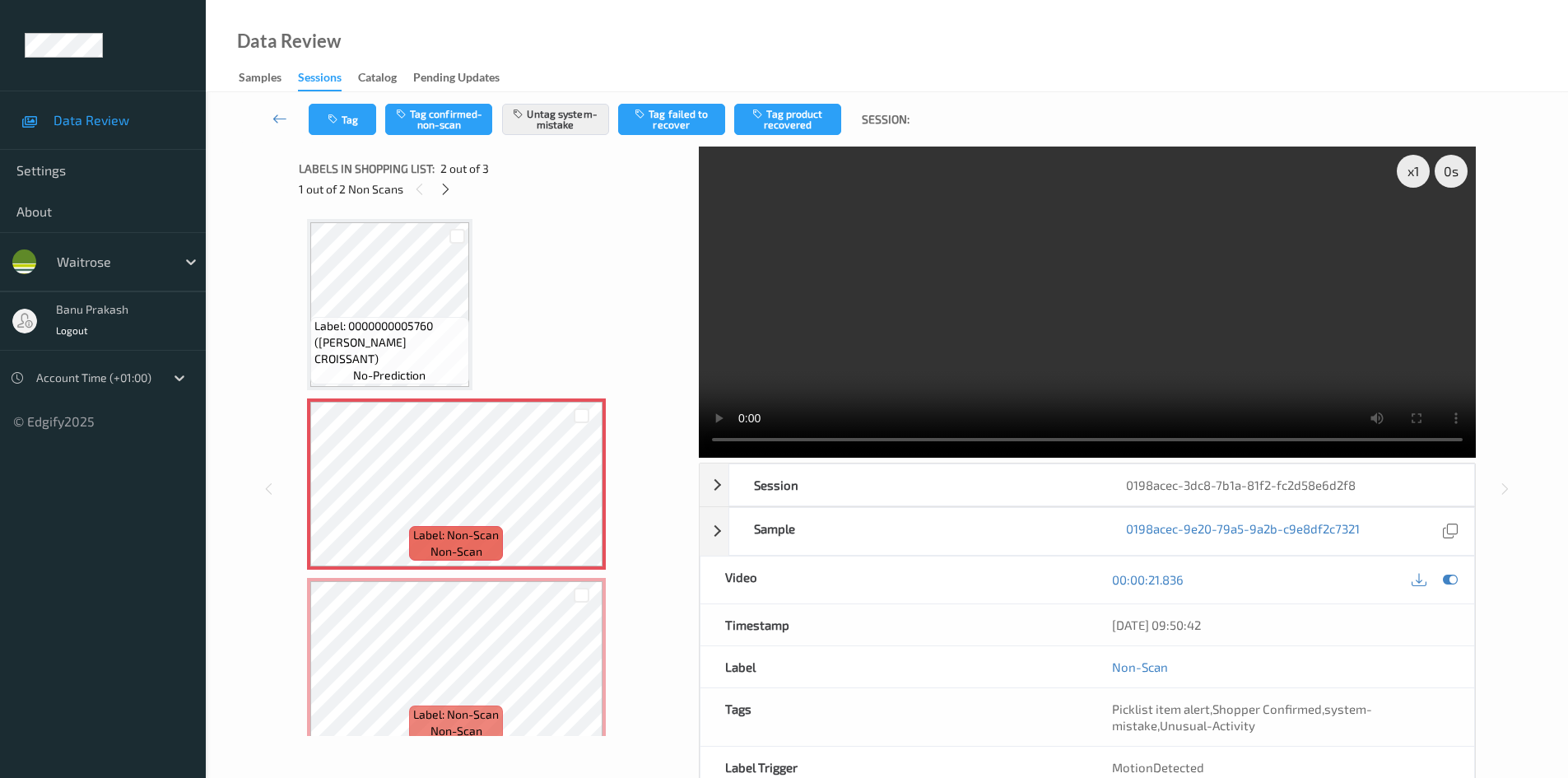
click at [1123, 350] on video at bounding box center [1087, 302] width 777 height 311
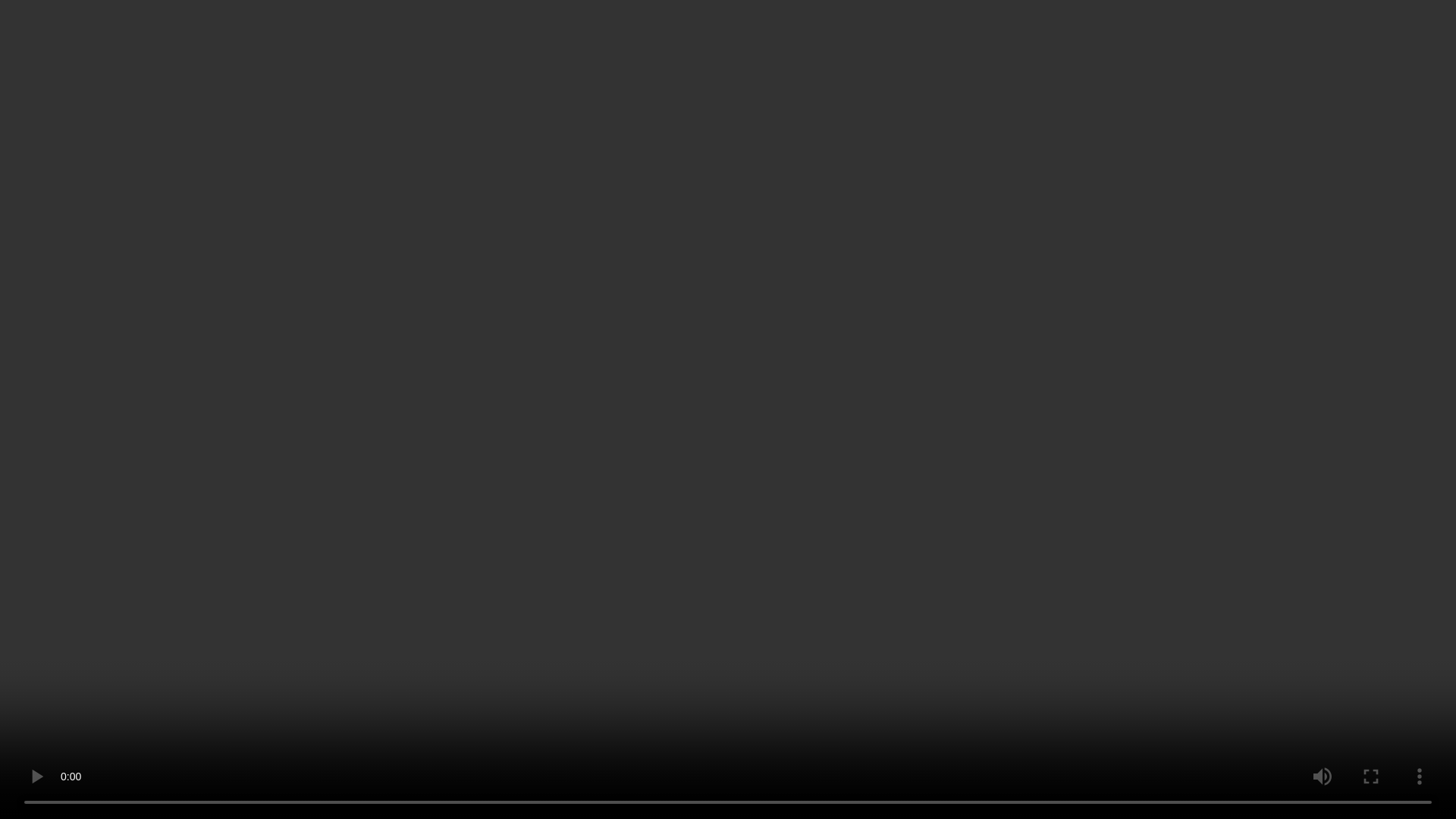
click at [850, 410] on video at bounding box center [728, 410] width 1456 height 819
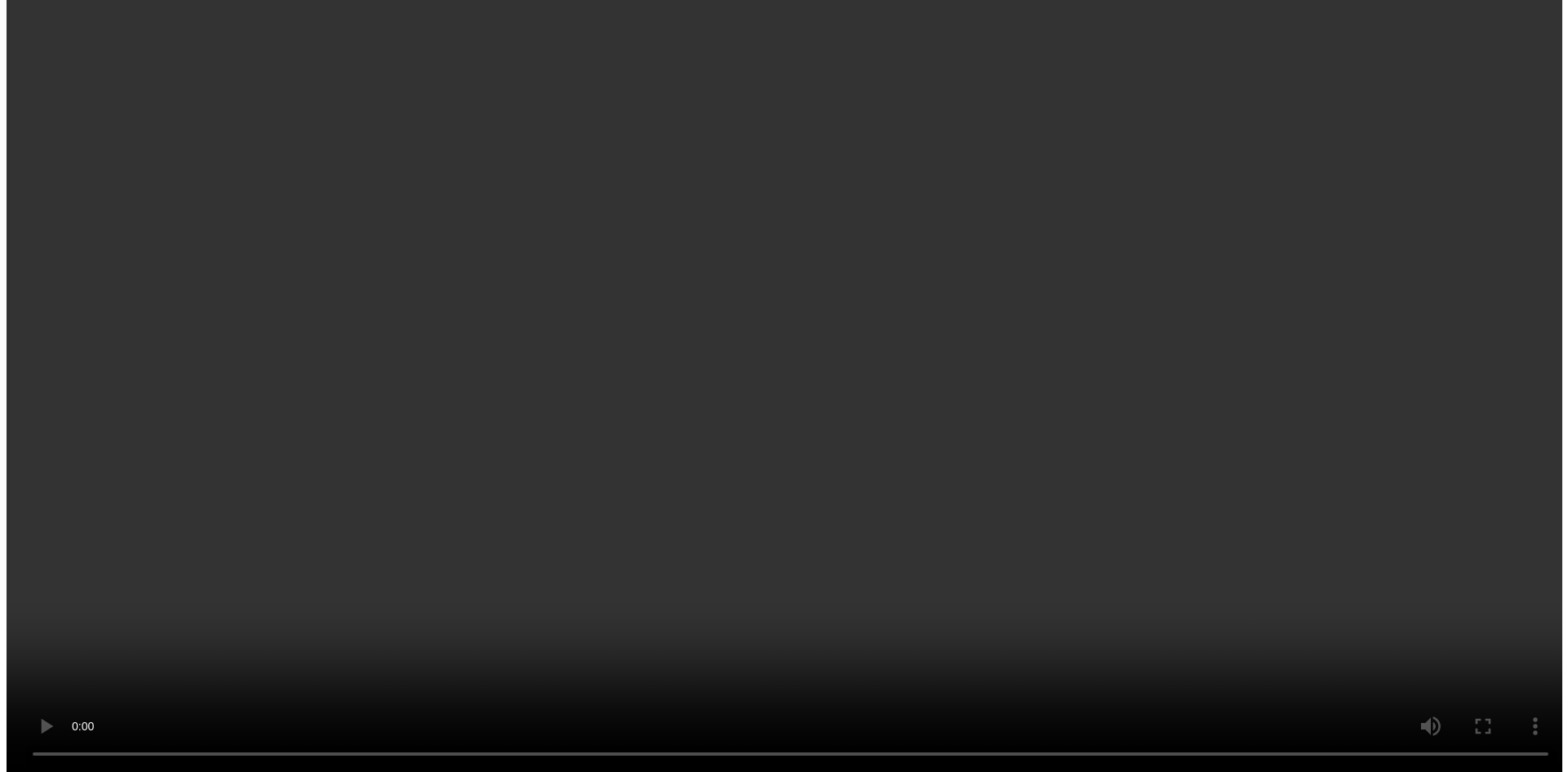
scroll to position [21, 0]
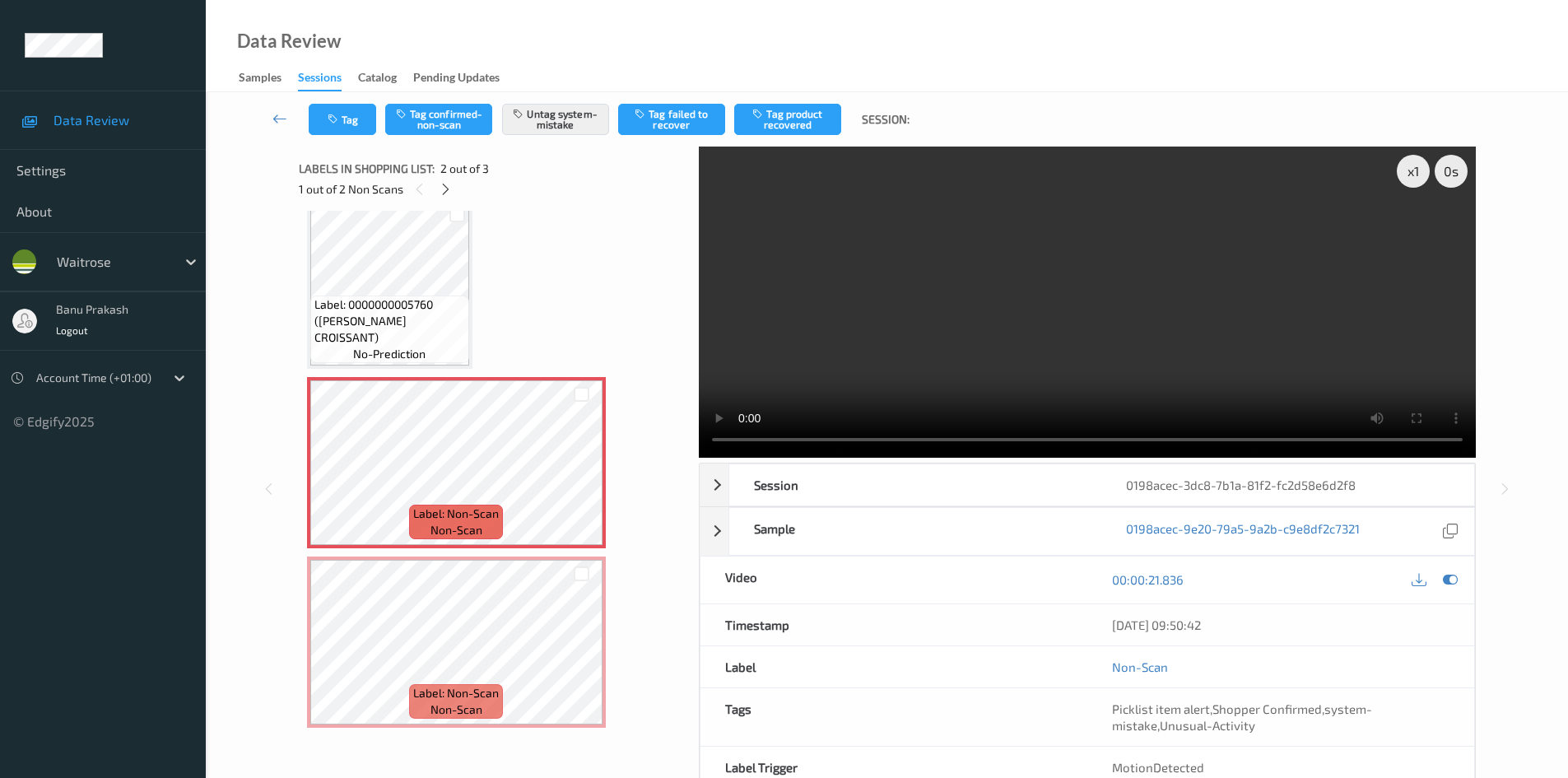
click at [1111, 272] on video at bounding box center [1087, 302] width 777 height 311
click at [1134, 375] on video at bounding box center [1087, 302] width 777 height 311
click at [1153, 734] on div "Picklist item alert , Shopper Confirmed , system-mistake , Unusual-Activity" at bounding box center [1281, 717] width 387 height 58
click at [1060, 296] on video at bounding box center [1087, 302] width 777 height 311
click at [358, 115] on button "Tag" at bounding box center [342, 119] width 68 height 32
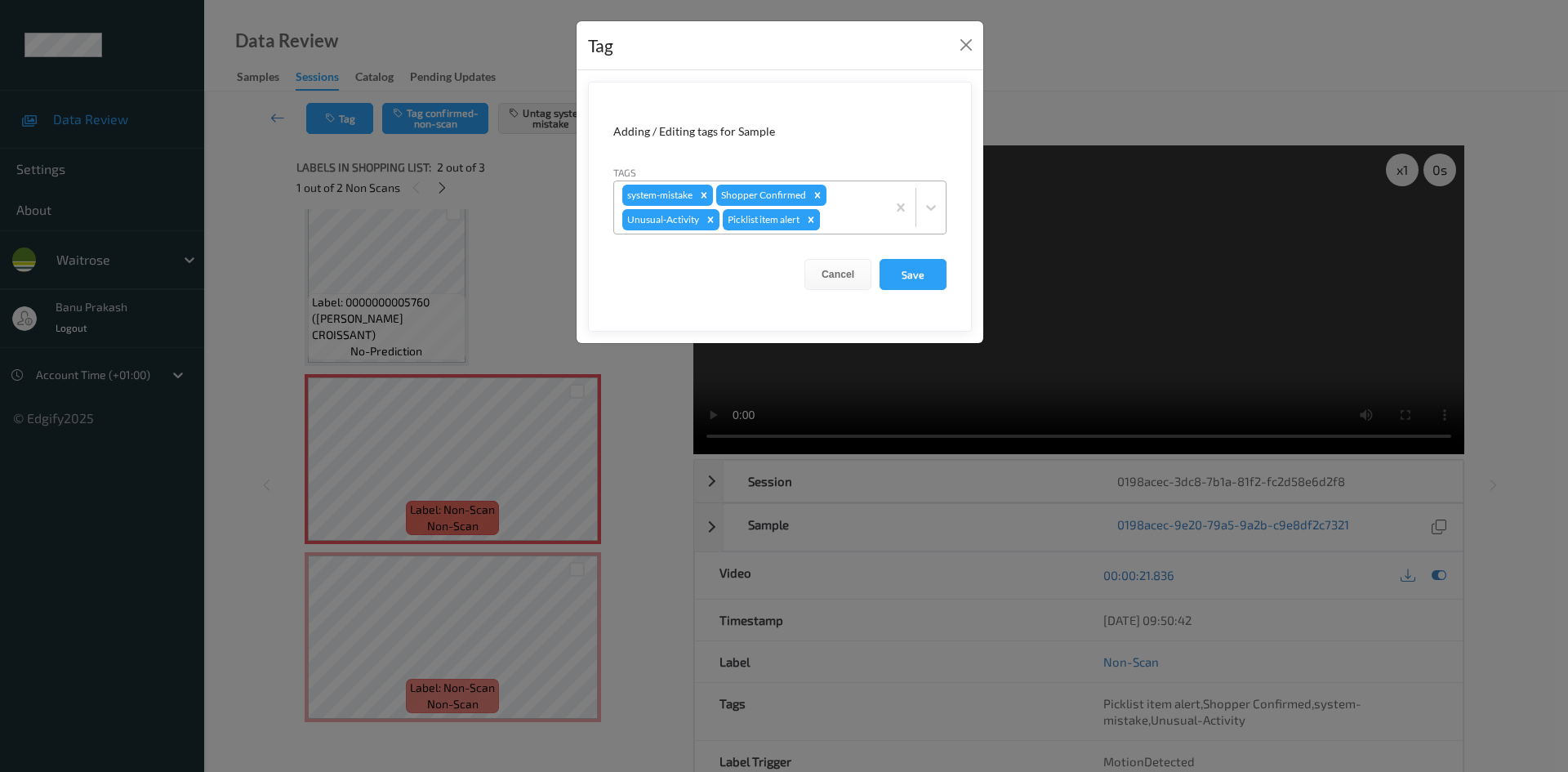
click at [814, 218] on icon "Remove Picklist item alert" at bounding box center [811, 219] width 6 height 6
click at [934, 284] on button "Save" at bounding box center [913, 274] width 67 height 31
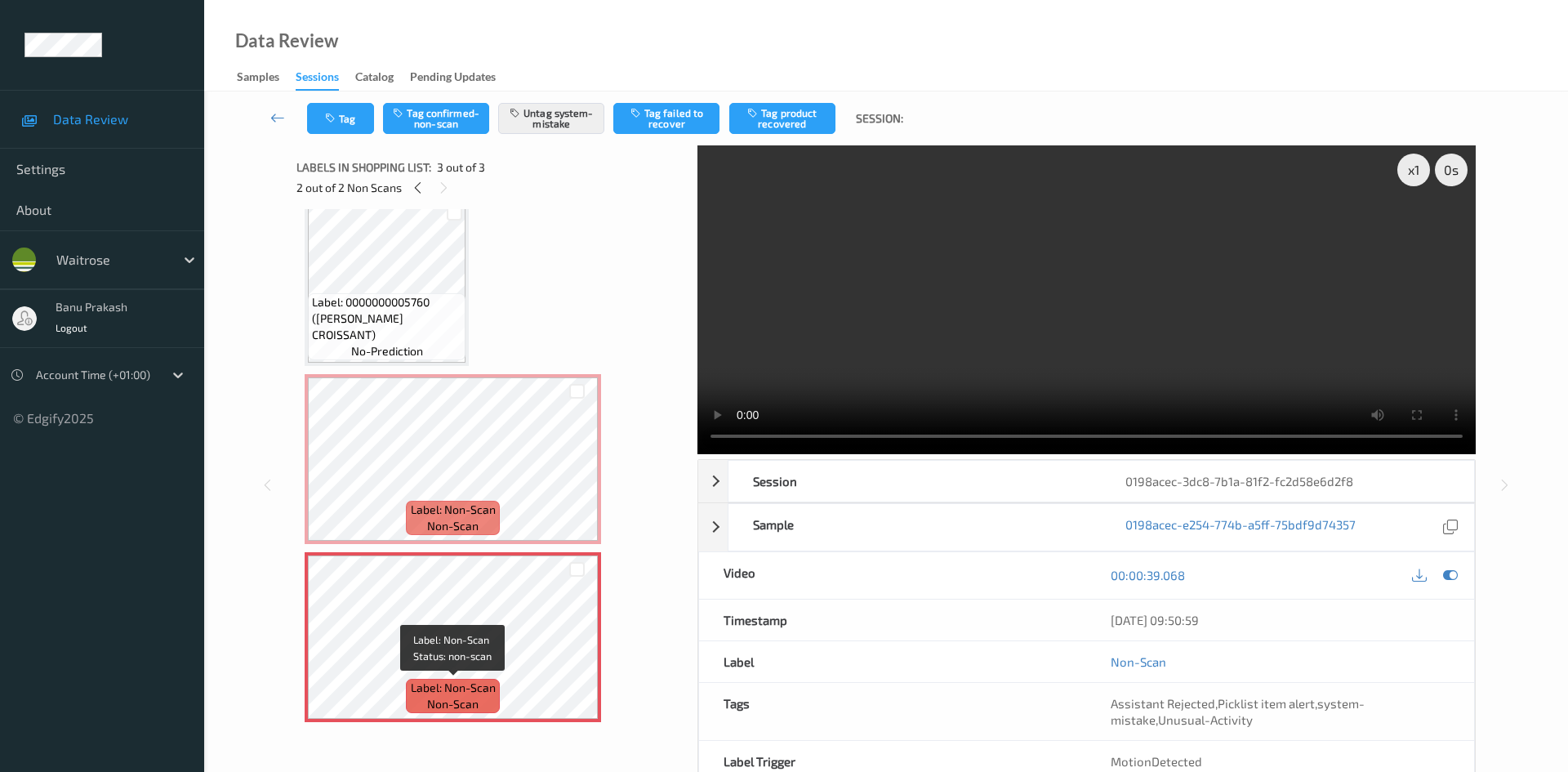
click at [462, 687] on span "Label: Non-Scan" at bounding box center [452, 687] width 85 height 17
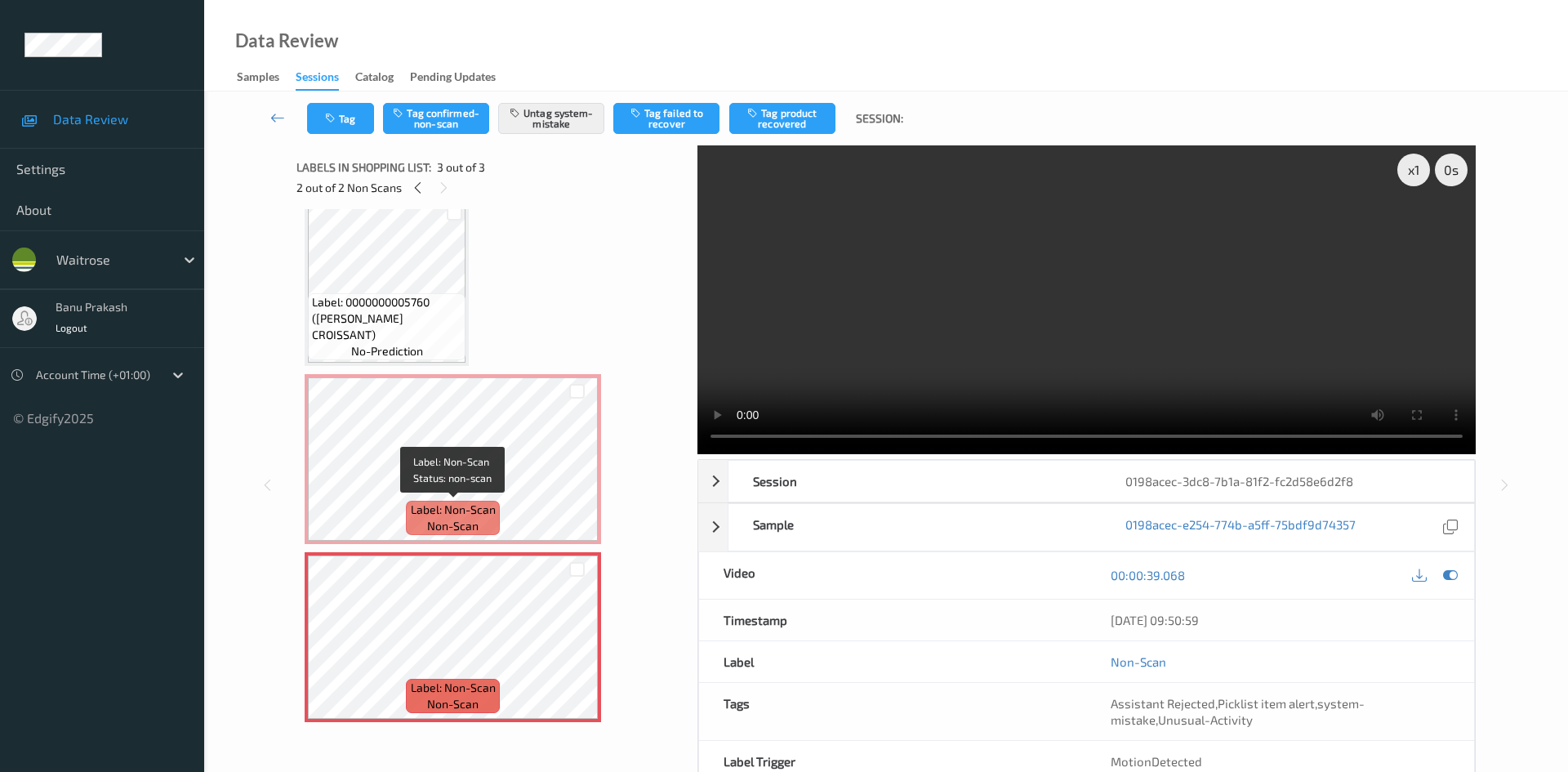
click at [455, 509] on span "Label: Non-Scan" at bounding box center [452, 509] width 85 height 17
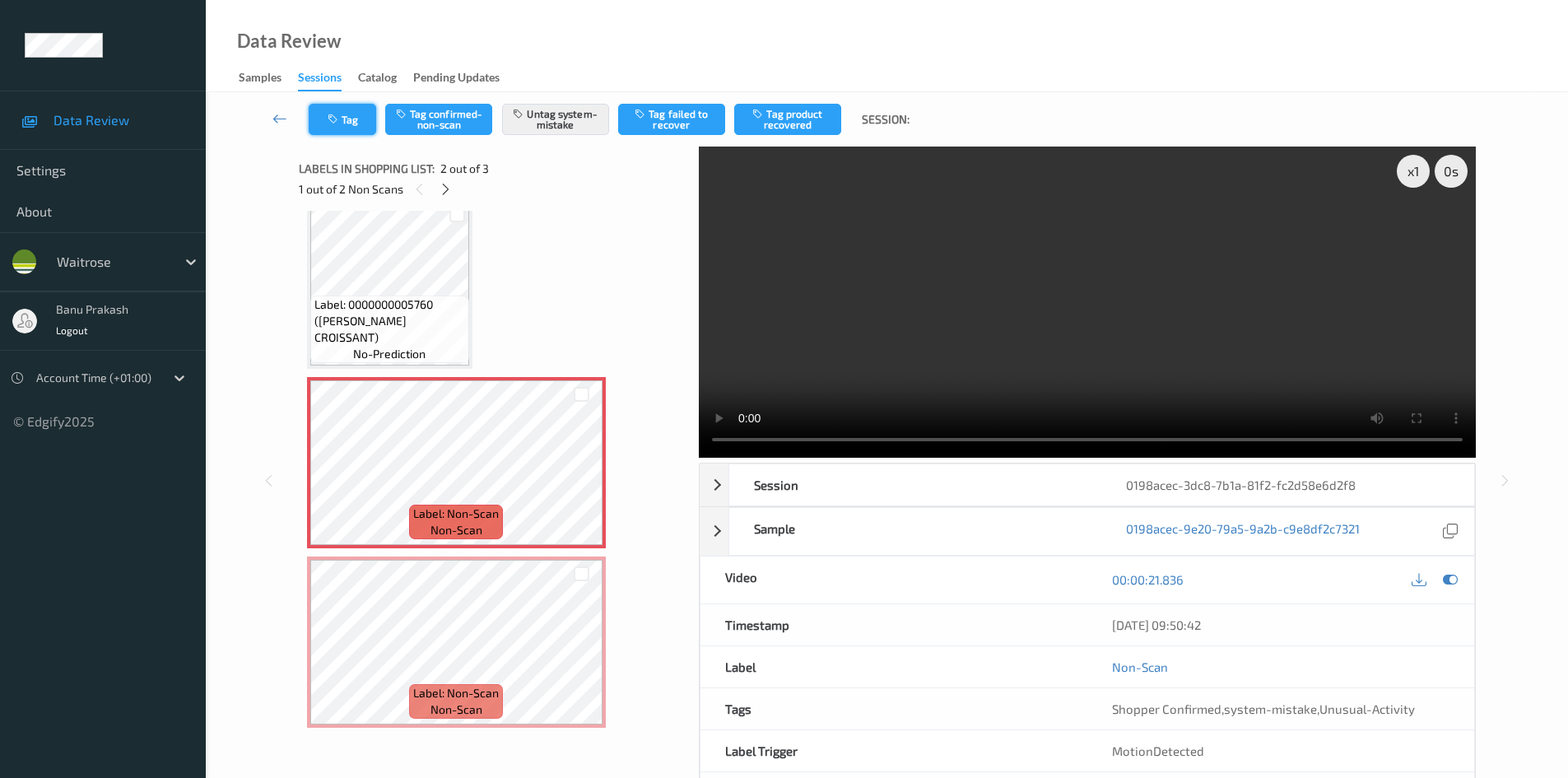
click at [354, 114] on button "Tag" at bounding box center [342, 119] width 68 height 32
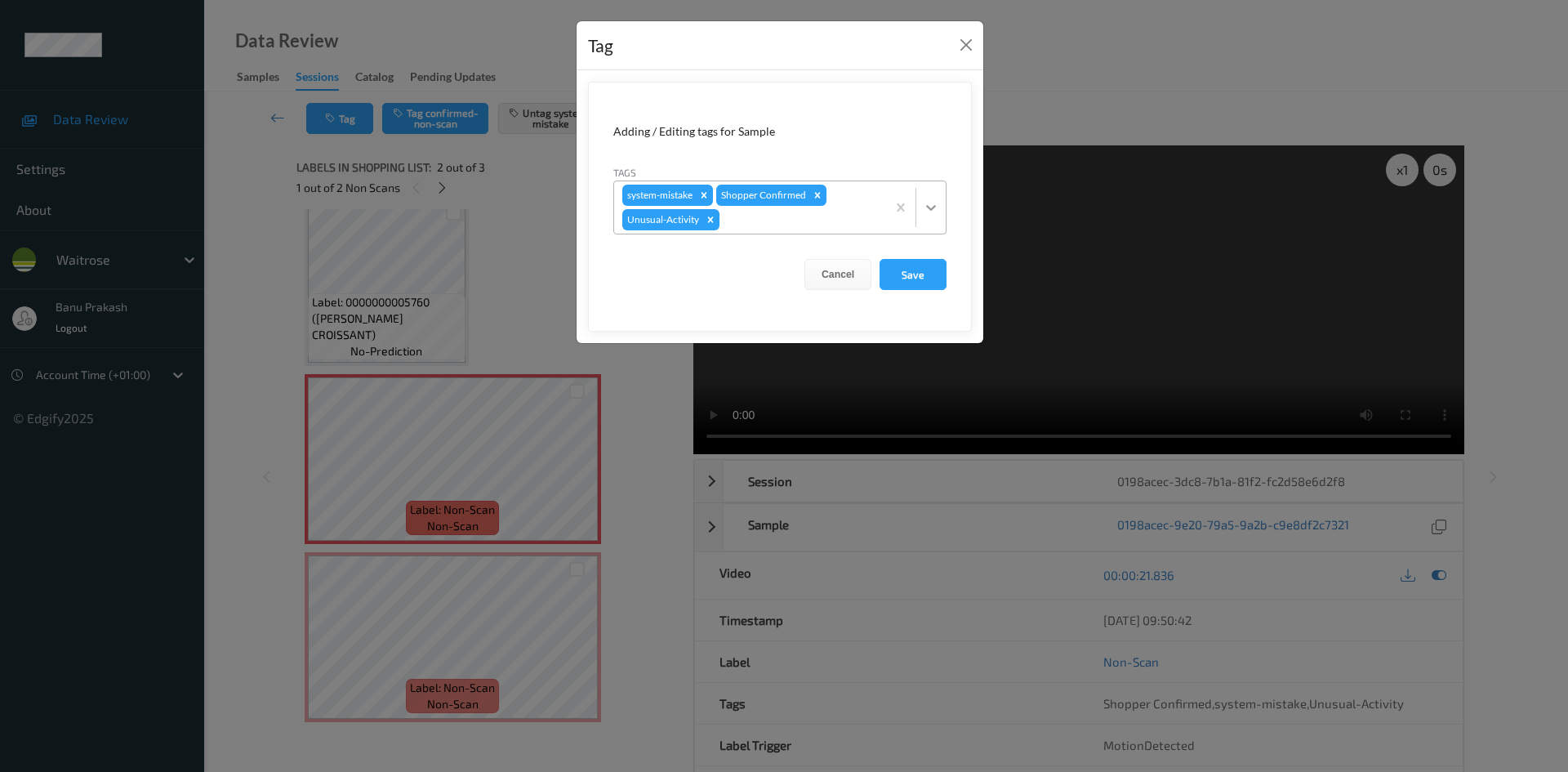
click at [930, 202] on icon at bounding box center [931, 207] width 17 height 17
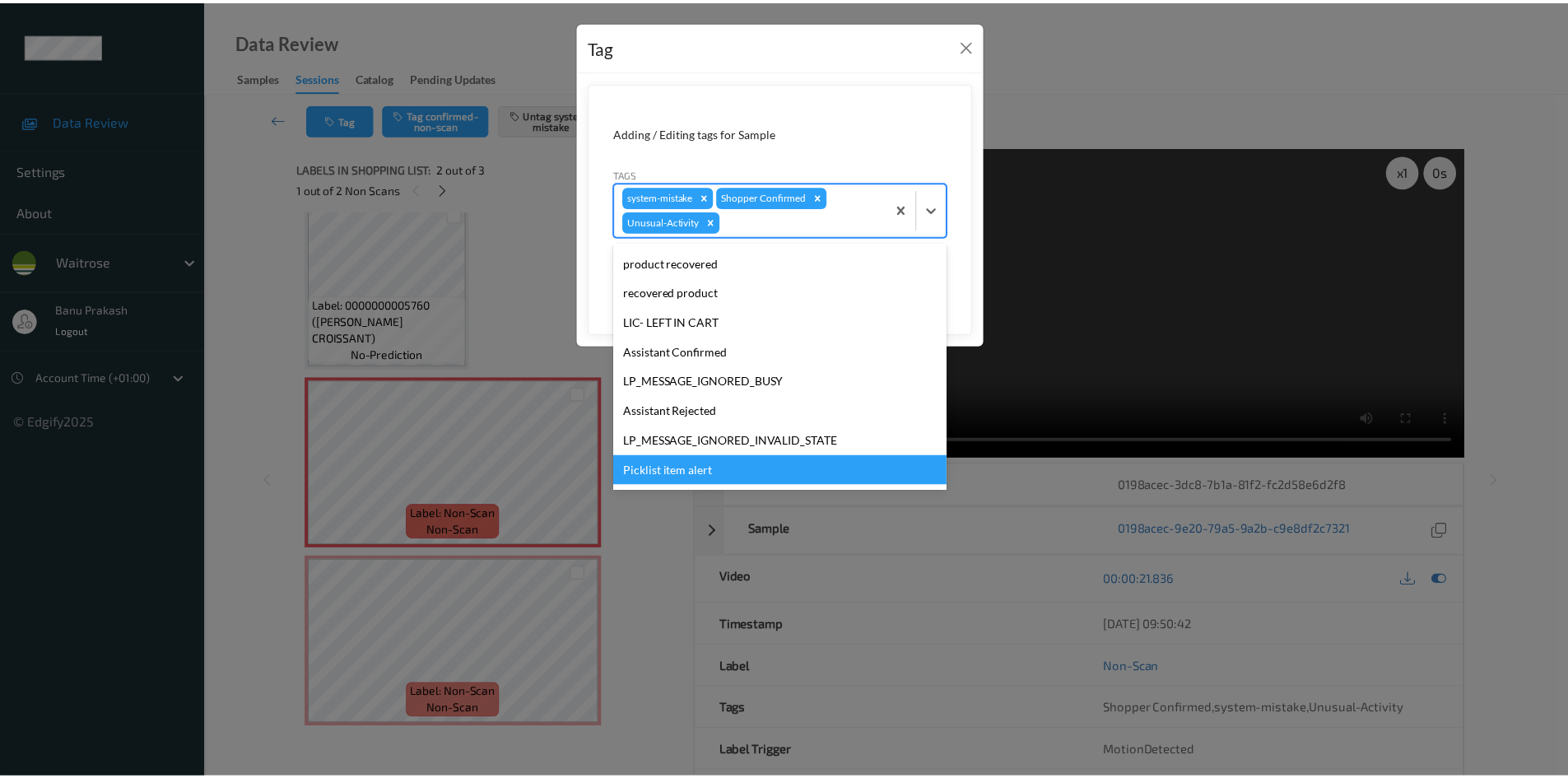
scroll to position [293, 0]
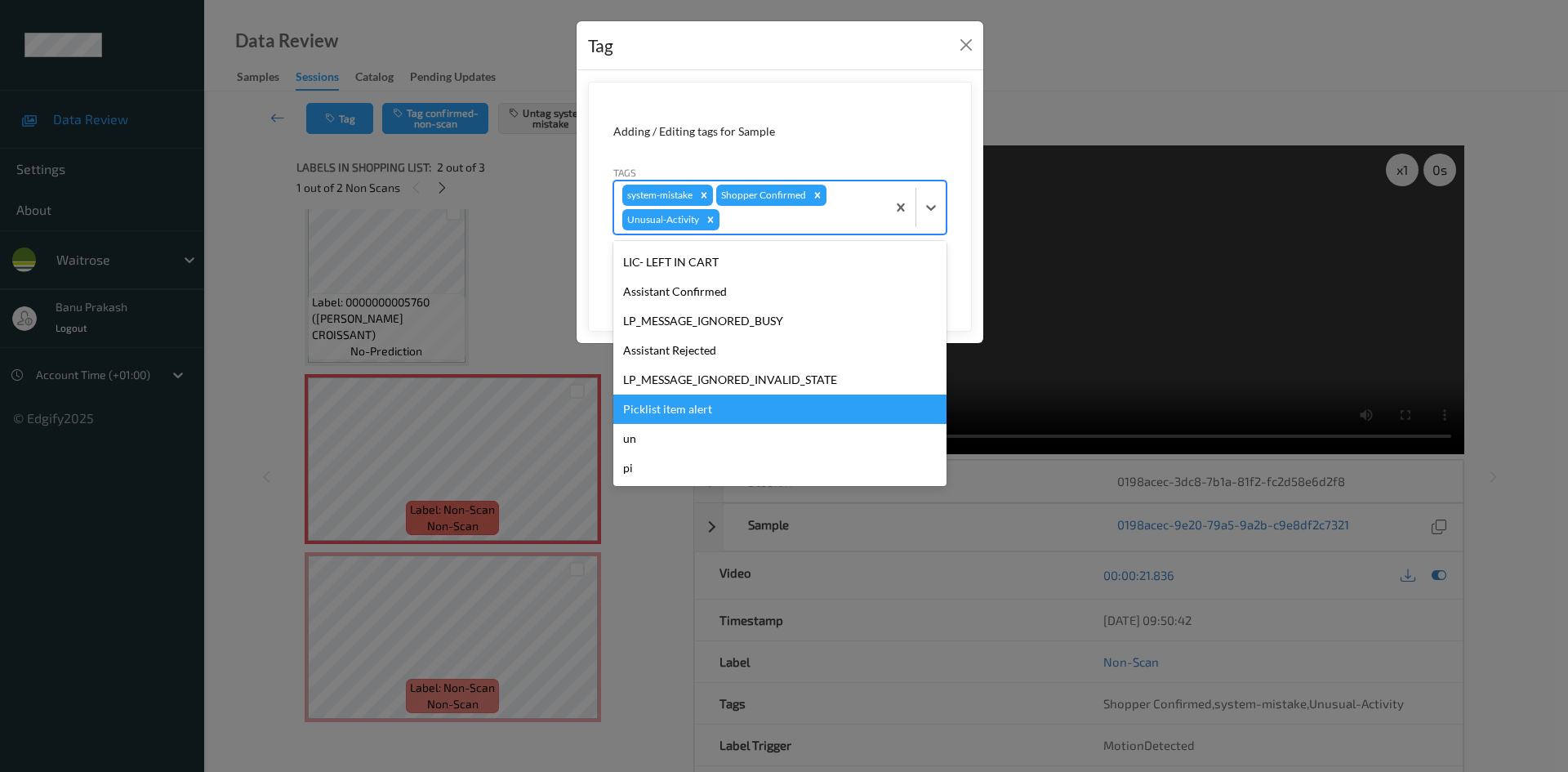
click at [670, 413] on div "Picklist item alert" at bounding box center [780, 410] width 333 height 30
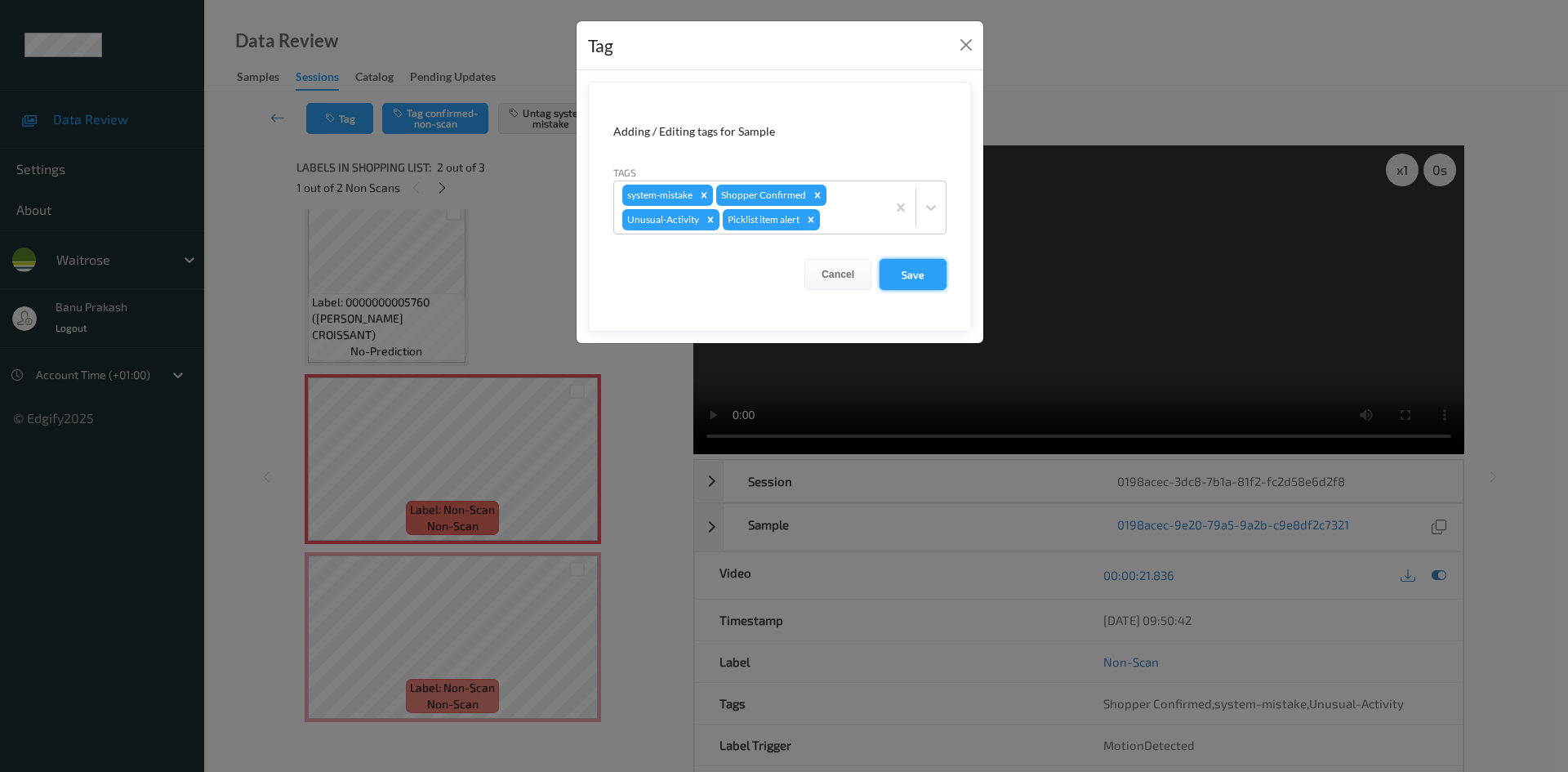
click at [916, 274] on button "Save" at bounding box center [913, 274] width 67 height 31
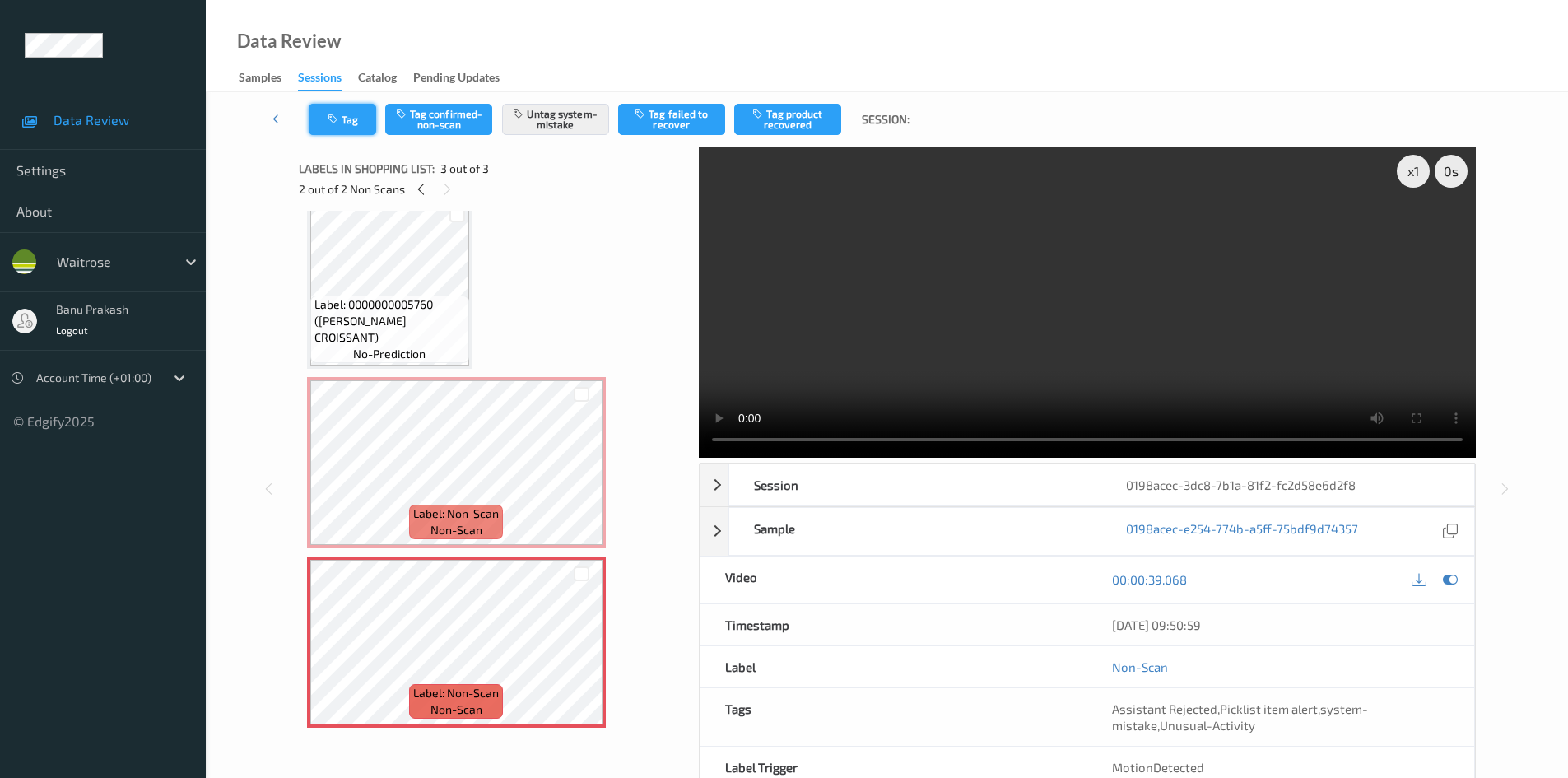
click at [348, 111] on button "Tag" at bounding box center [342, 119] width 68 height 32
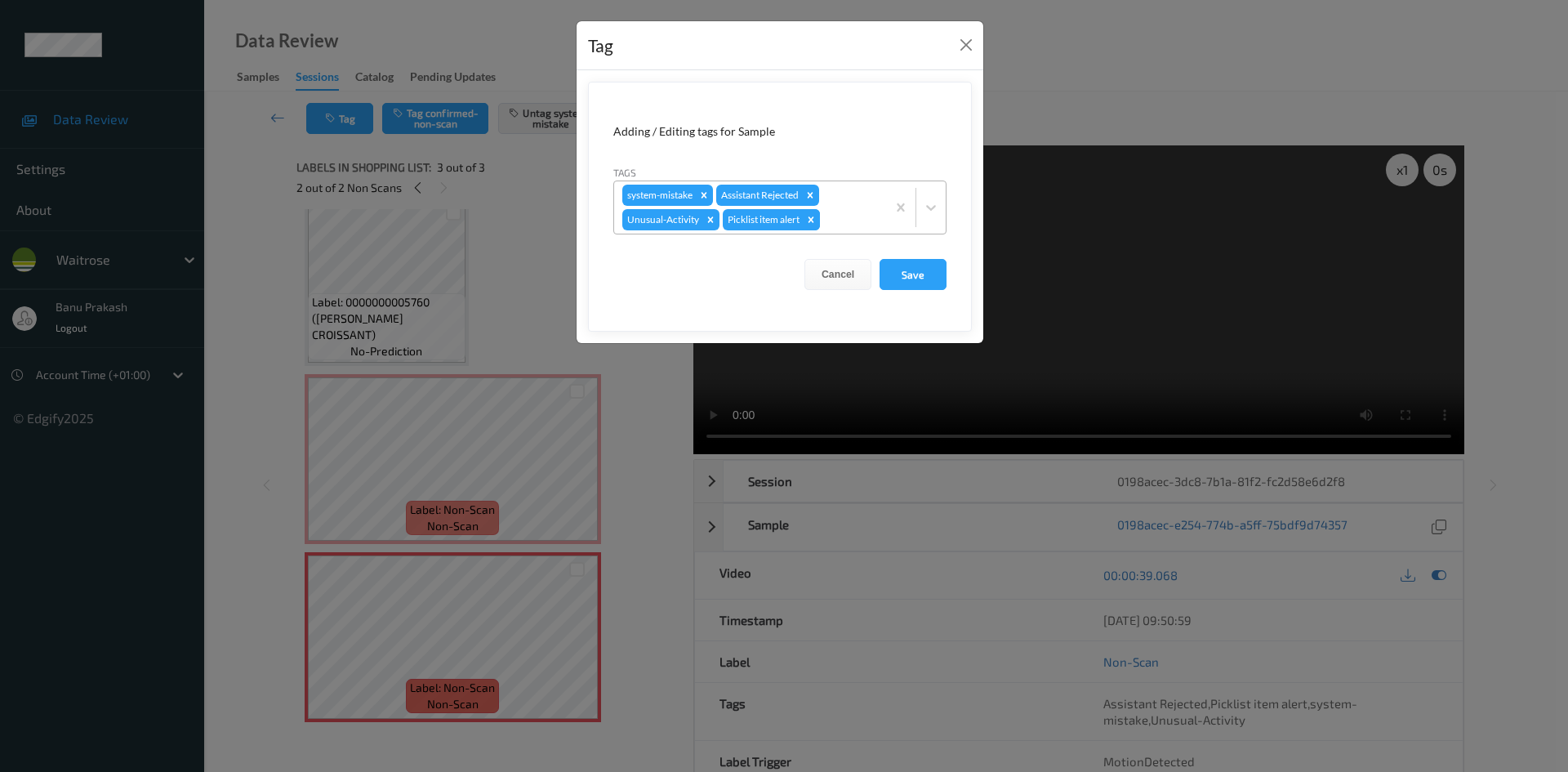
click at [813, 222] on icon "Remove Picklist item alert" at bounding box center [811, 220] width 11 height 11
click at [936, 282] on button "Save" at bounding box center [913, 274] width 67 height 31
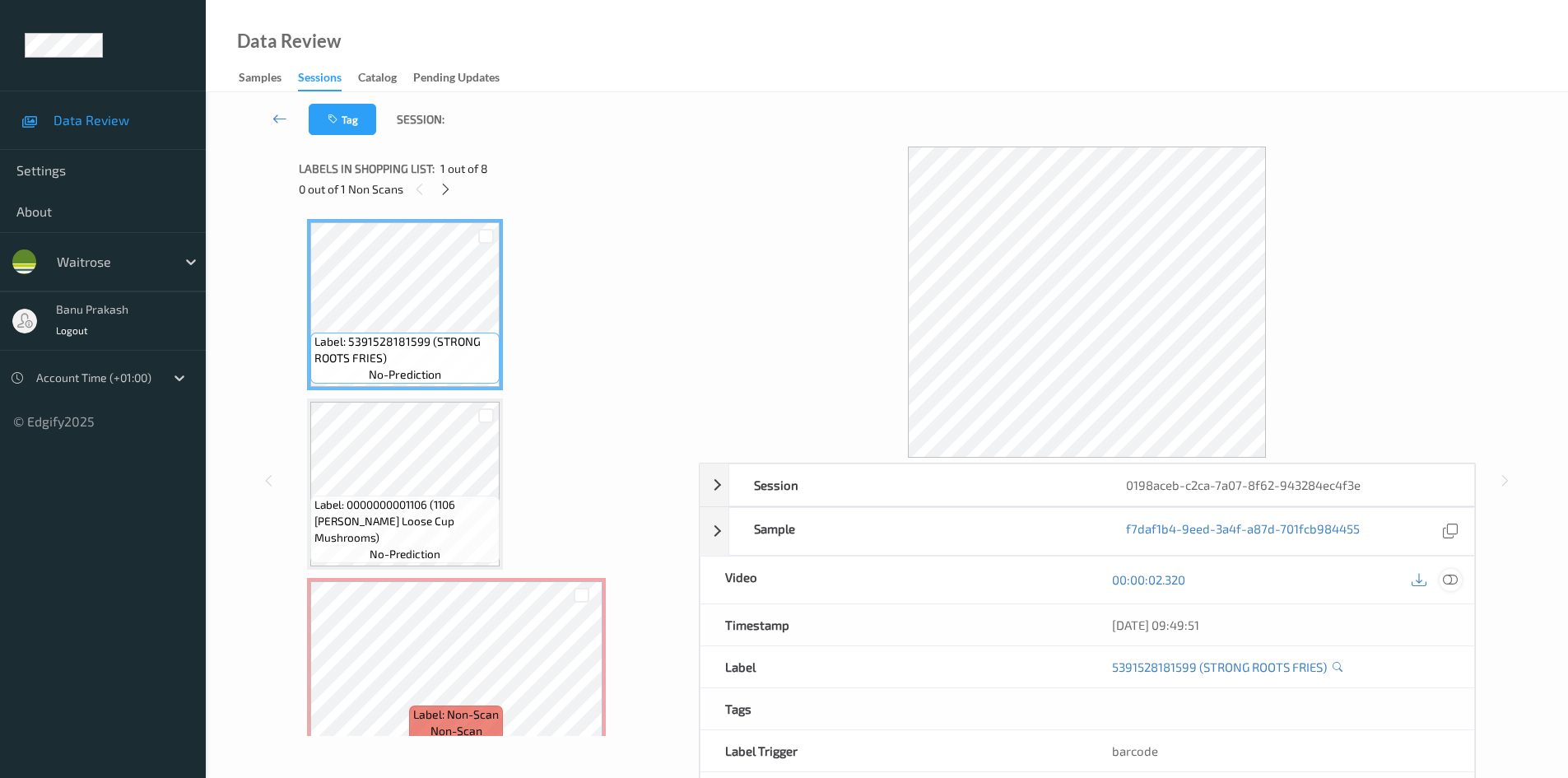
click at [1445, 584] on icon at bounding box center [1450, 579] width 15 height 15
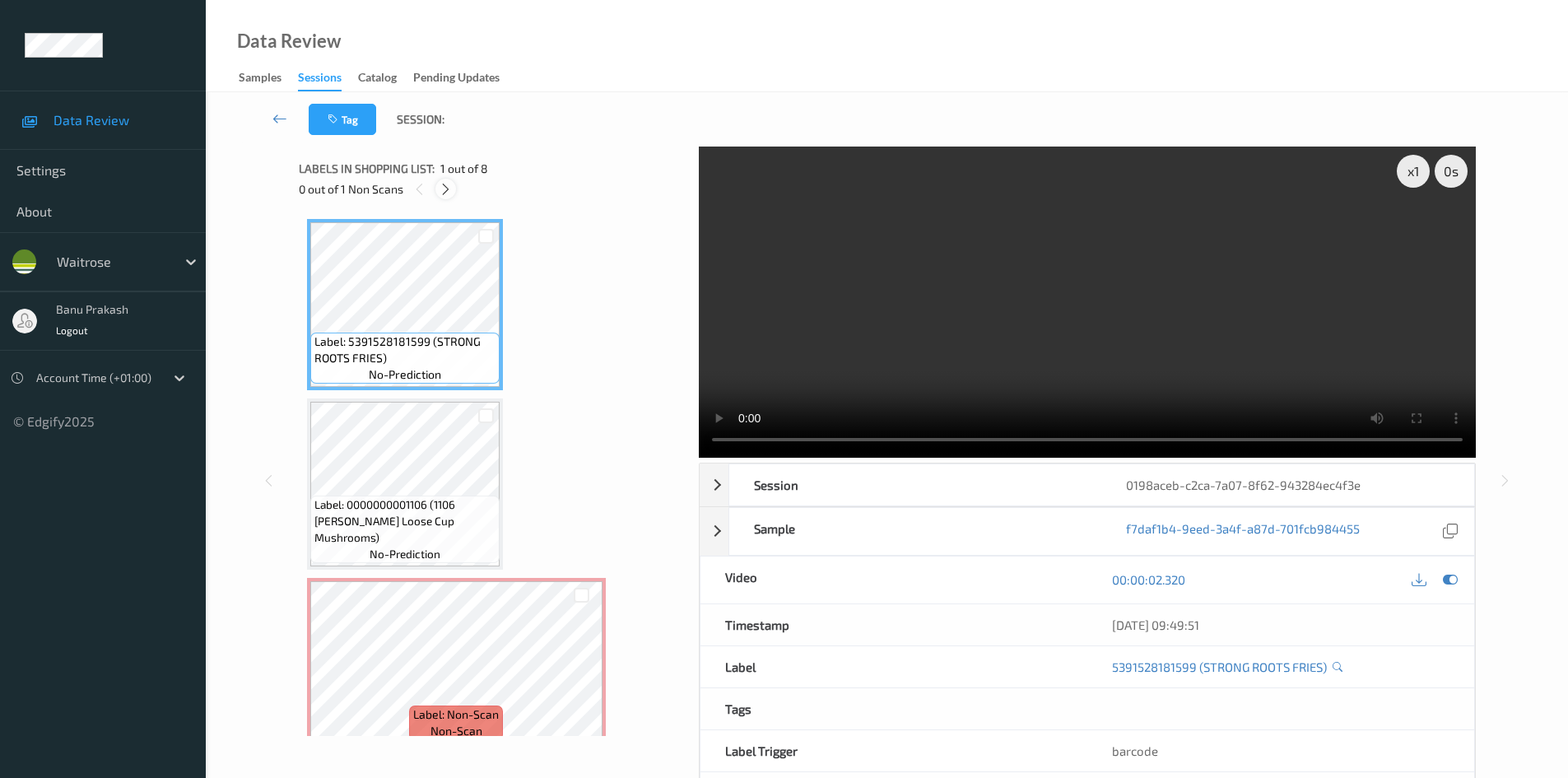
click at [444, 189] on icon at bounding box center [446, 189] width 14 height 15
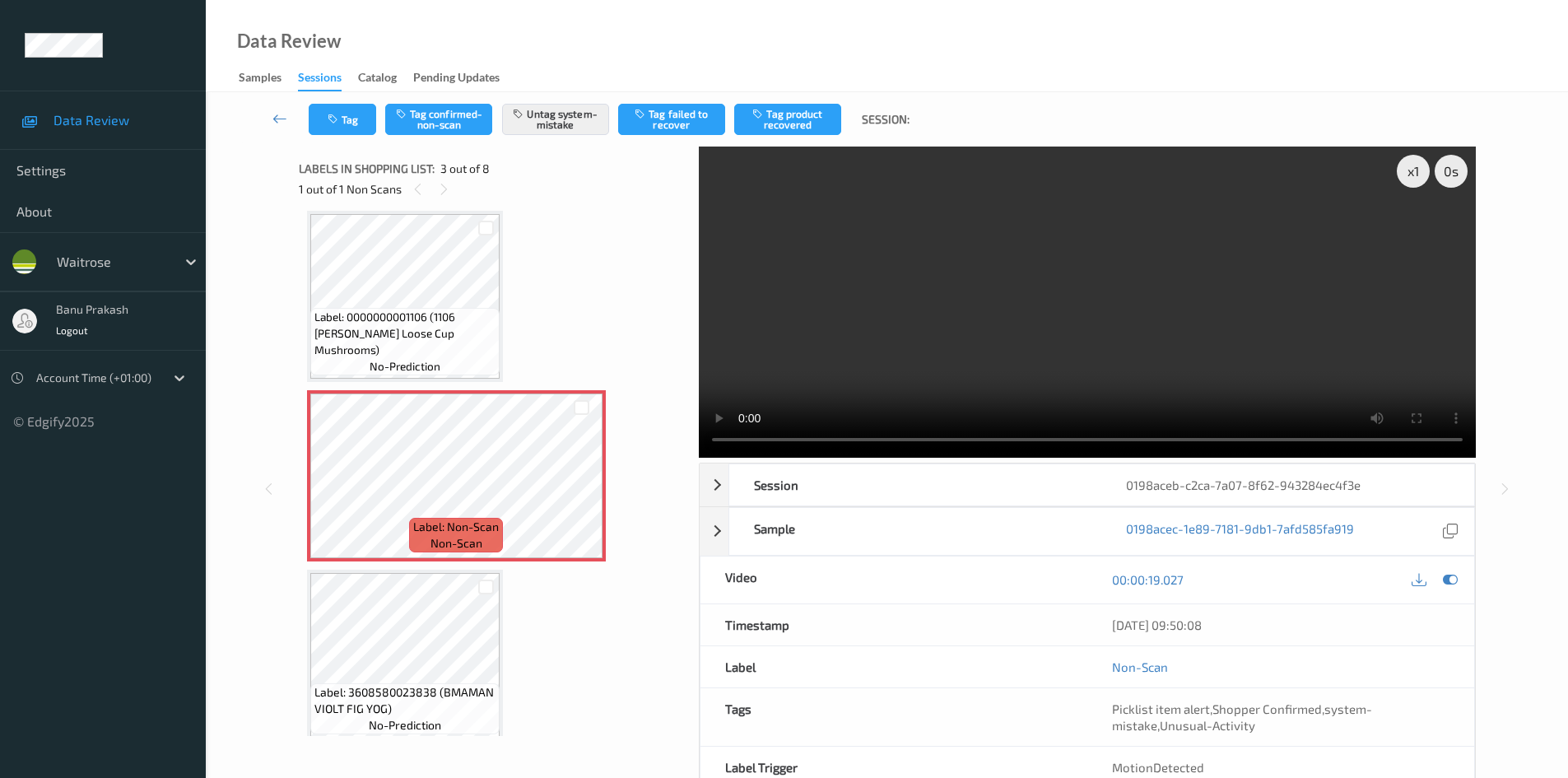
click at [365, 334] on span "Label: 0000000001106 (1106 [PERSON_NAME] Loose Cup Mushrooms)" at bounding box center [405, 333] width 181 height 49
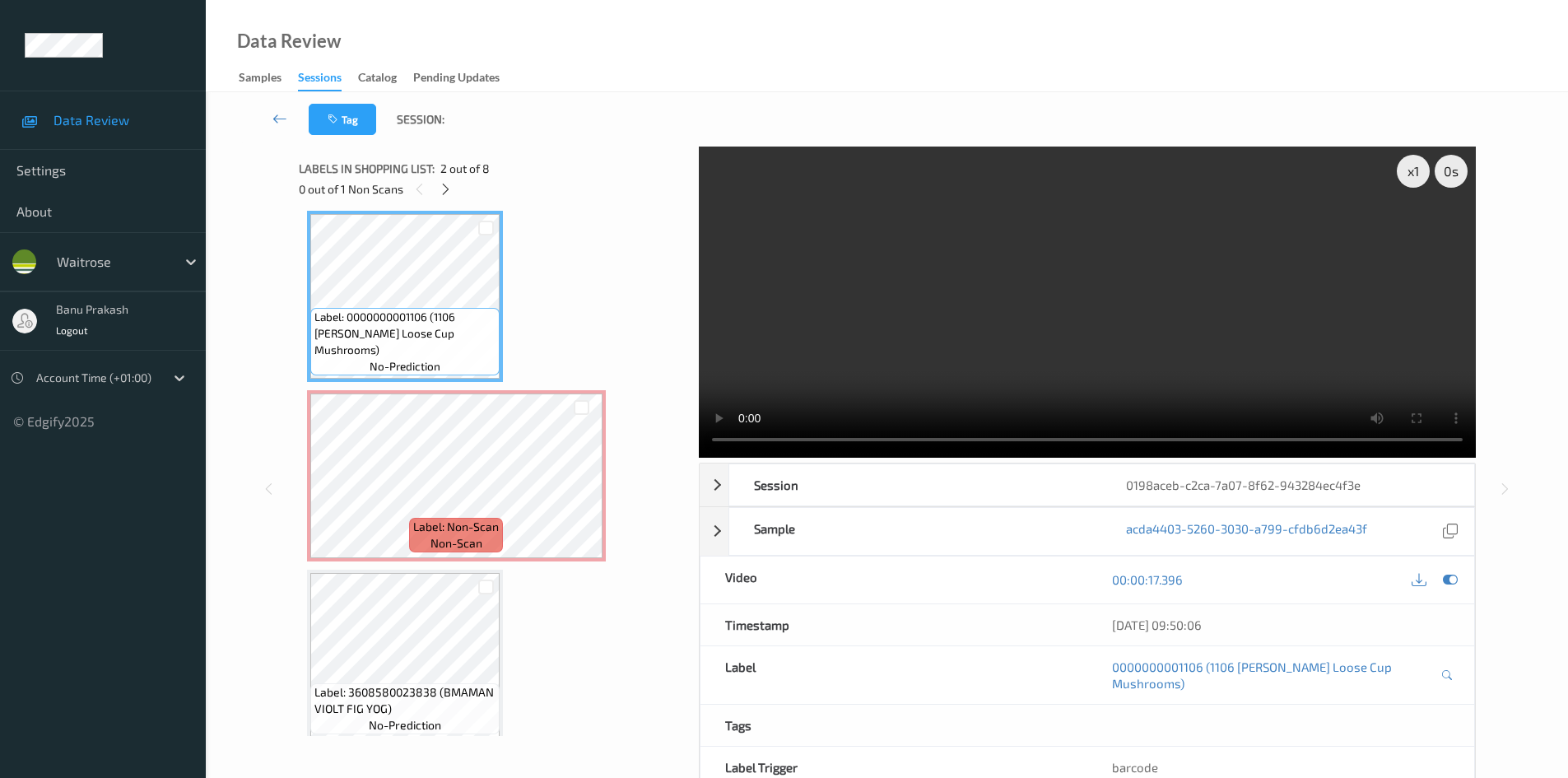
click at [1029, 278] on video at bounding box center [1087, 302] width 777 height 311
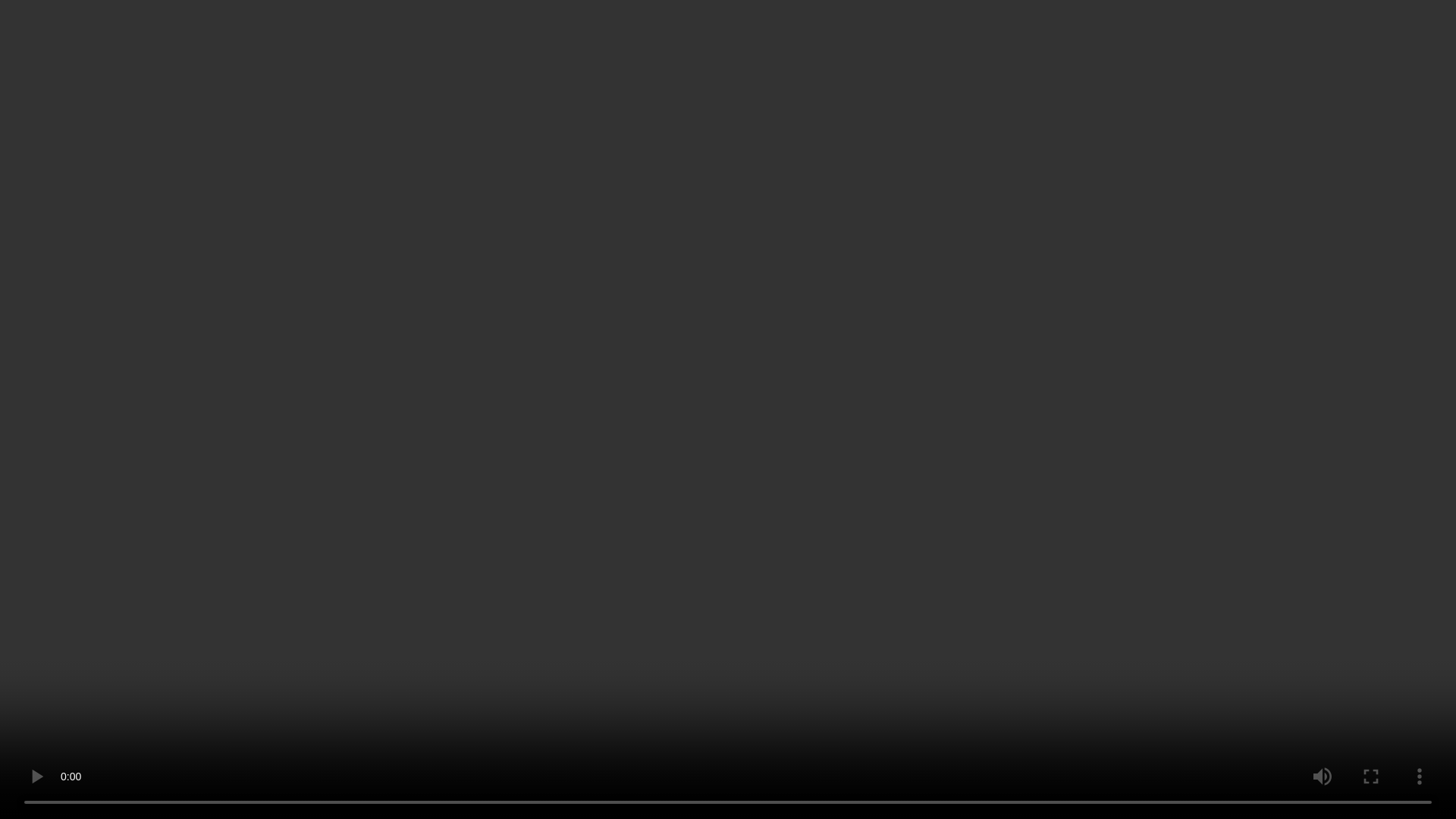
click at [778, 519] on video at bounding box center [728, 410] width 1456 height 819
click at [757, 511] on video at bounding box center [728, 410] width 1456 height 819
click at [674, 590] on video at bounding box center [728, 410] width 1456 height 819
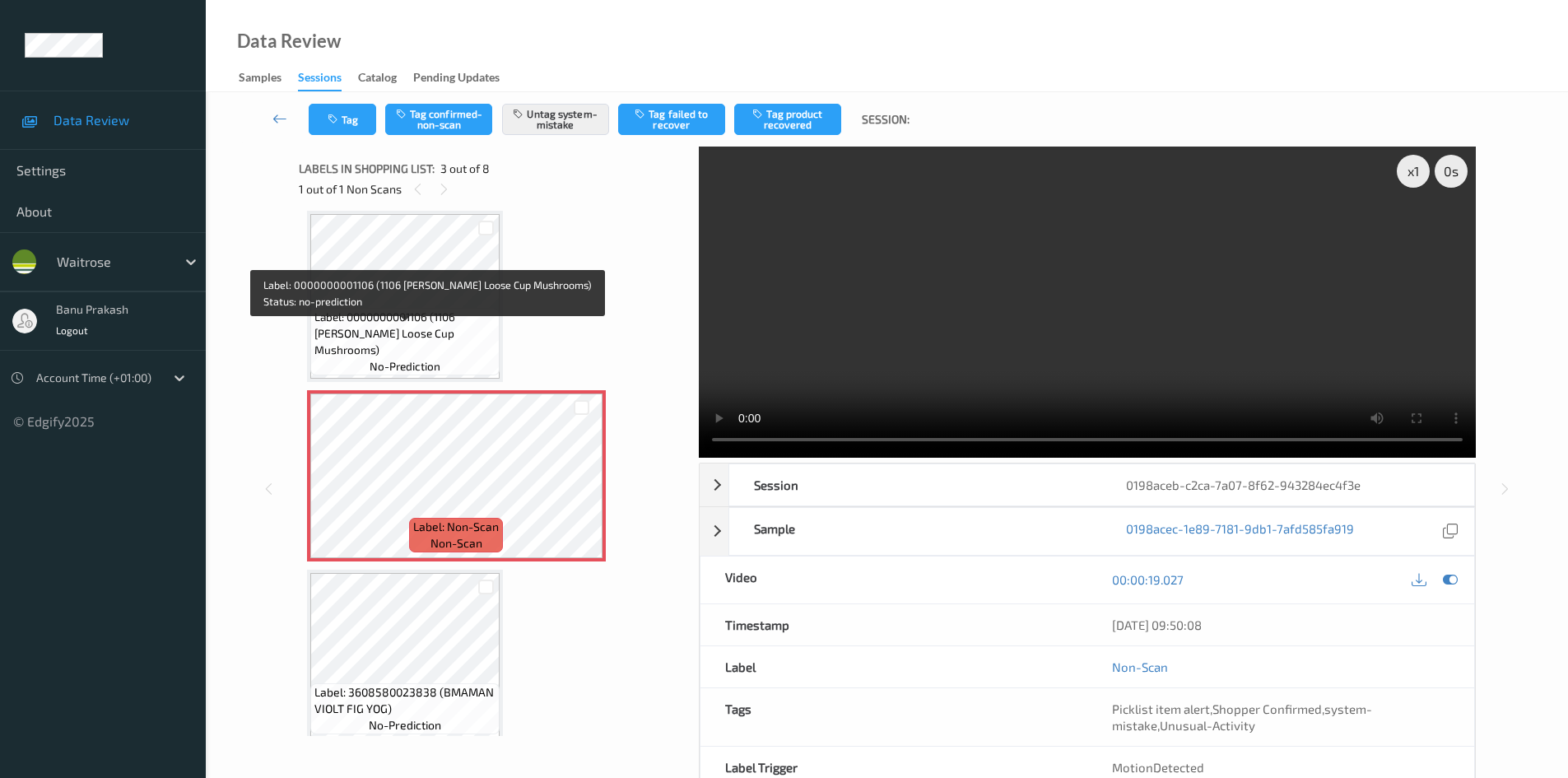
click at [407, 333] on span "Label: 0000000001106 (1106 WR Ess Loose Cup Mushrooms)" at bounding box center [405, 333] width 181 height 49
click at [430, 325] on span "Label: 0000000001106 (1106 WR Ess Loose Cup Mushrooms)" at bounding box center [405, 333] width 181 height 49
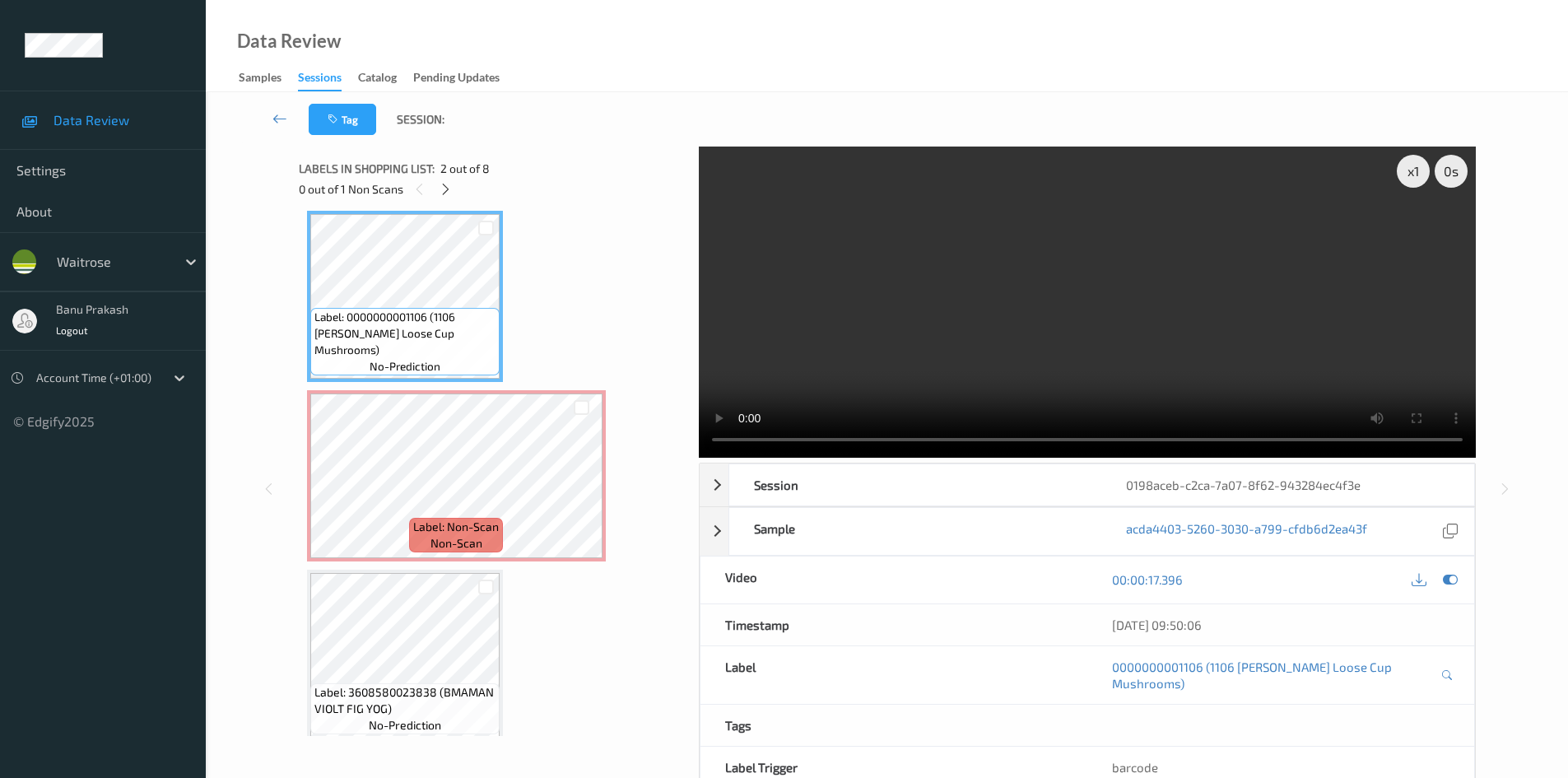
click at [1384, 331] on video at bounding box center [1087, 302] width 777 height 311
drag, startPoint x: 1064, startPoint y: 322, endPoint x: 1026, endPoint y: 344, distance: 43.9
click at [1062, 325] on video at bounding box center [1087, 302] width 777 height 311
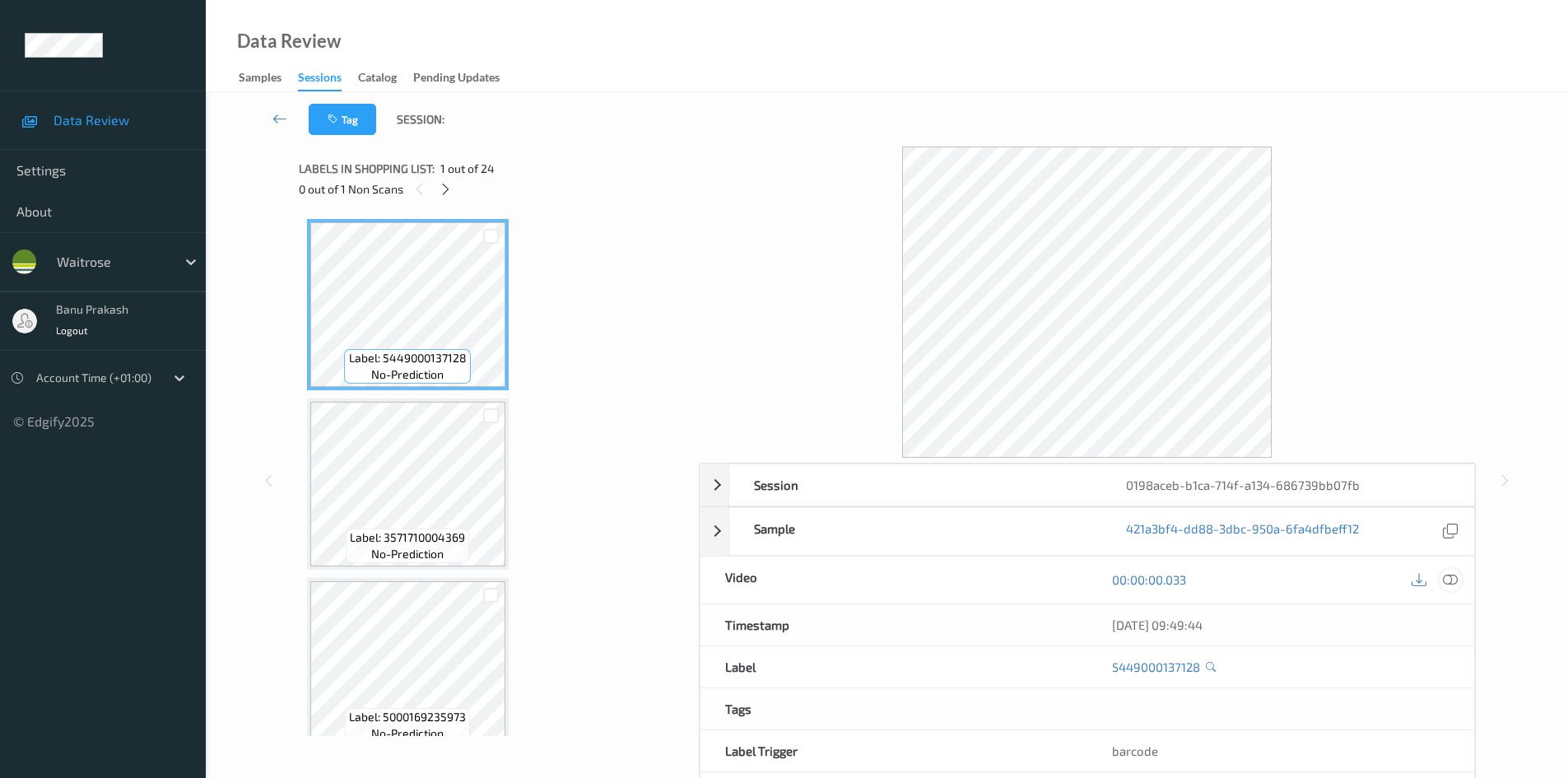
click at [1450, 583] on icon at bounding box center [1450, 579] width 15 height 15
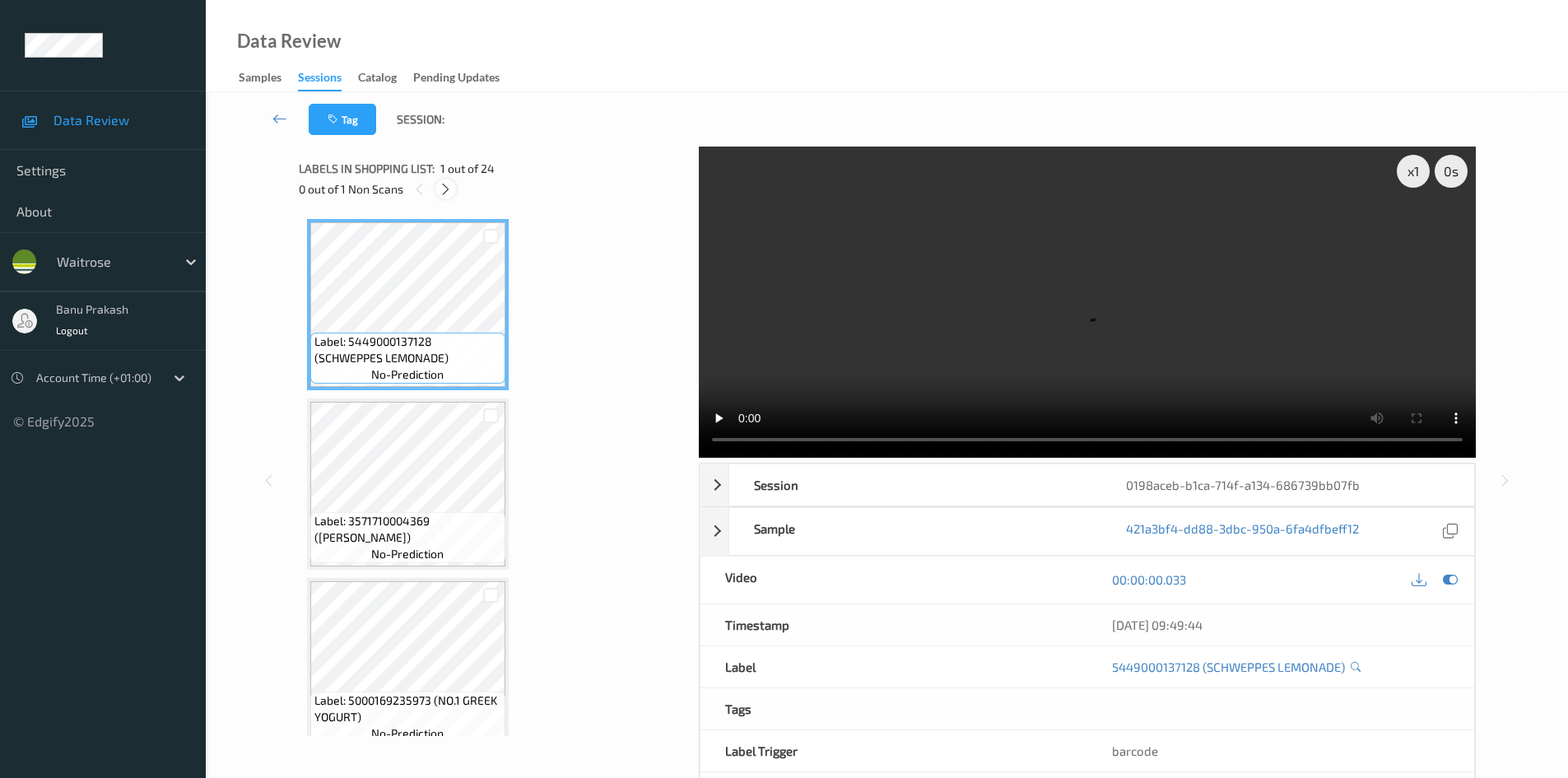
click at [444, 184] on icon at bounding box center [446, 189] width 14 height 15
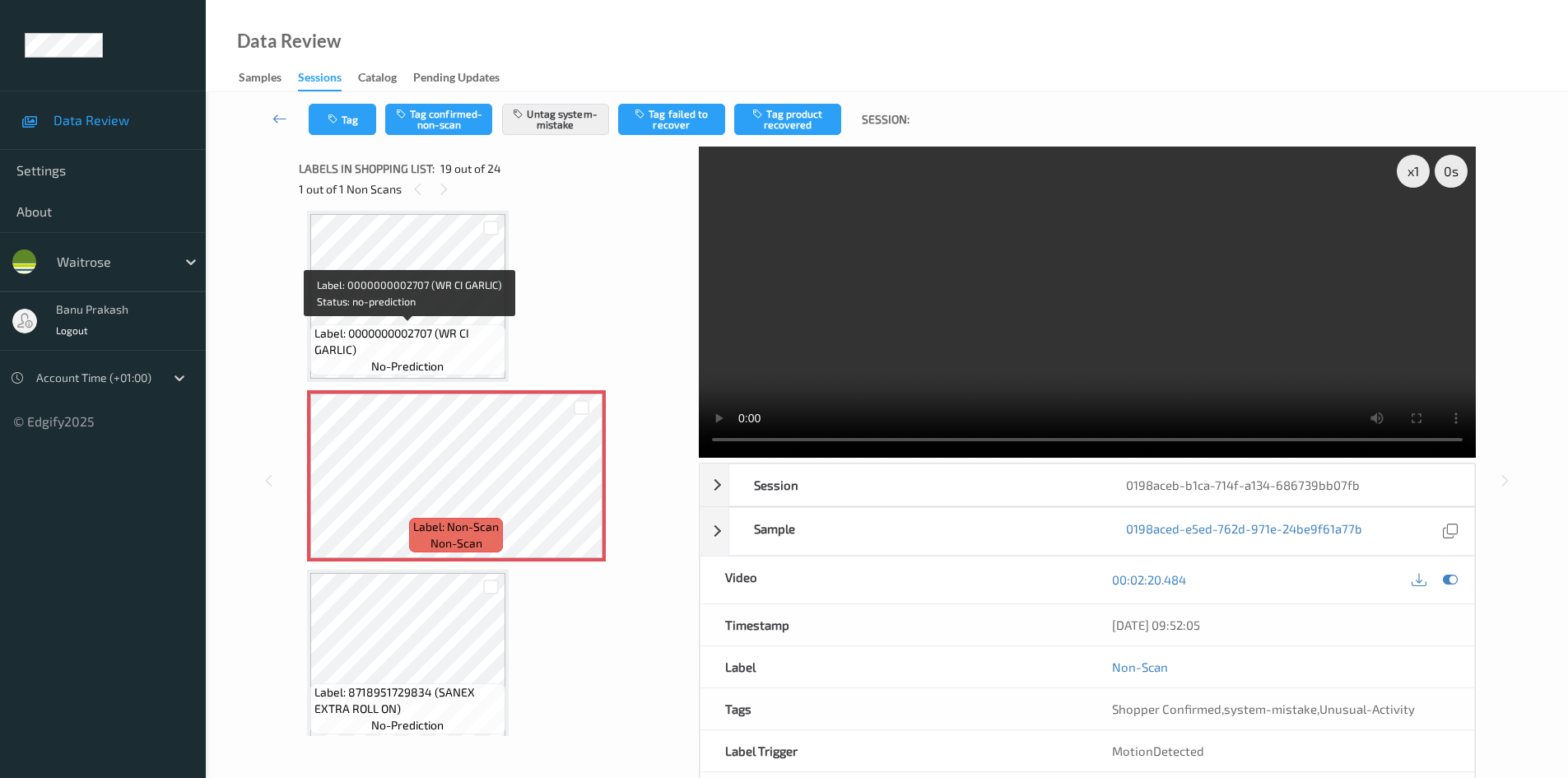
click at [390, 325] on span "Label: 0000000002707 (WR CI GARLIC)" at bounding box center [408, 341] width 187 height 32
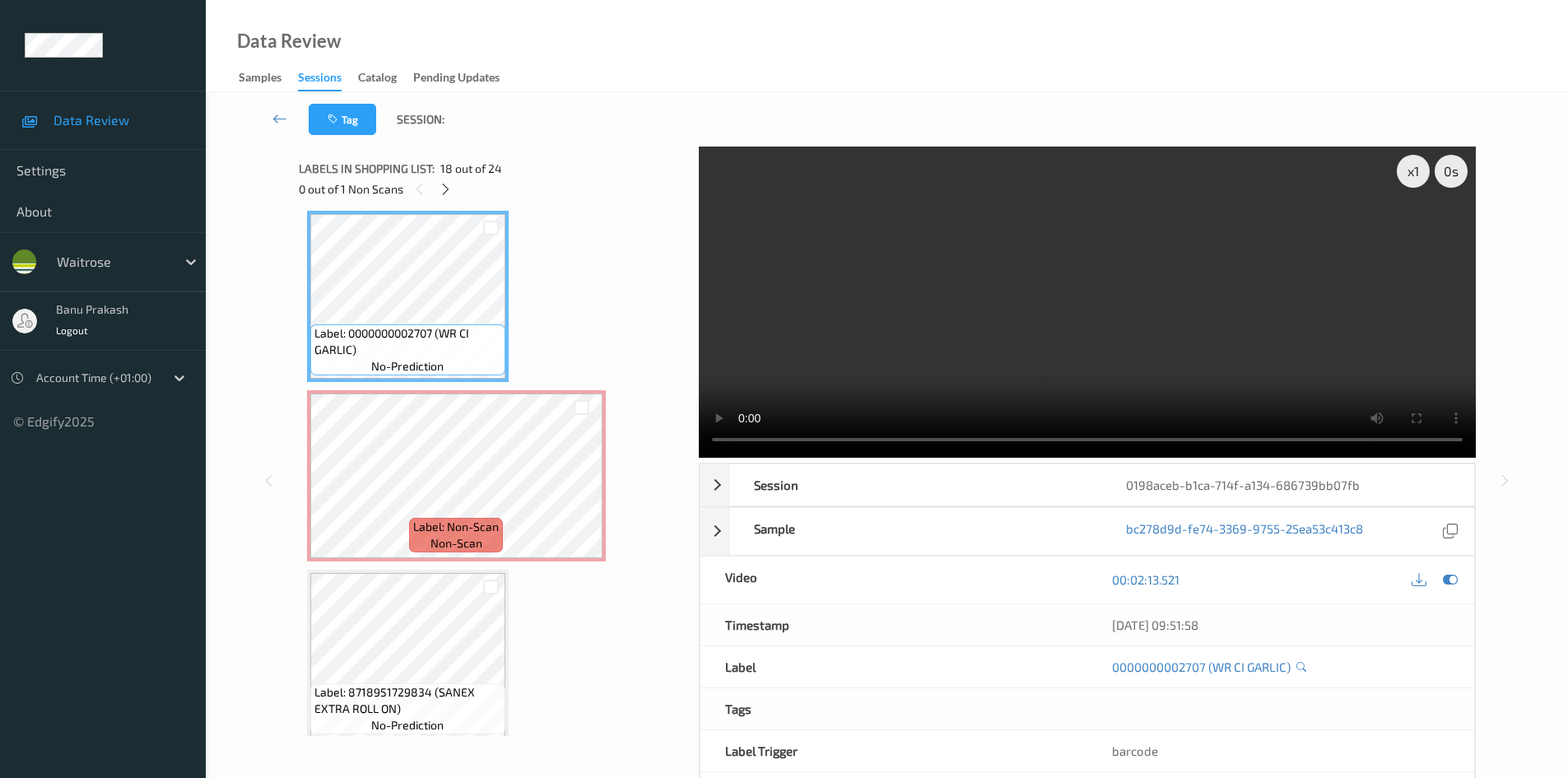
click at [1006, 286] on video at bounding box center [1087, 302] width 777 height 311
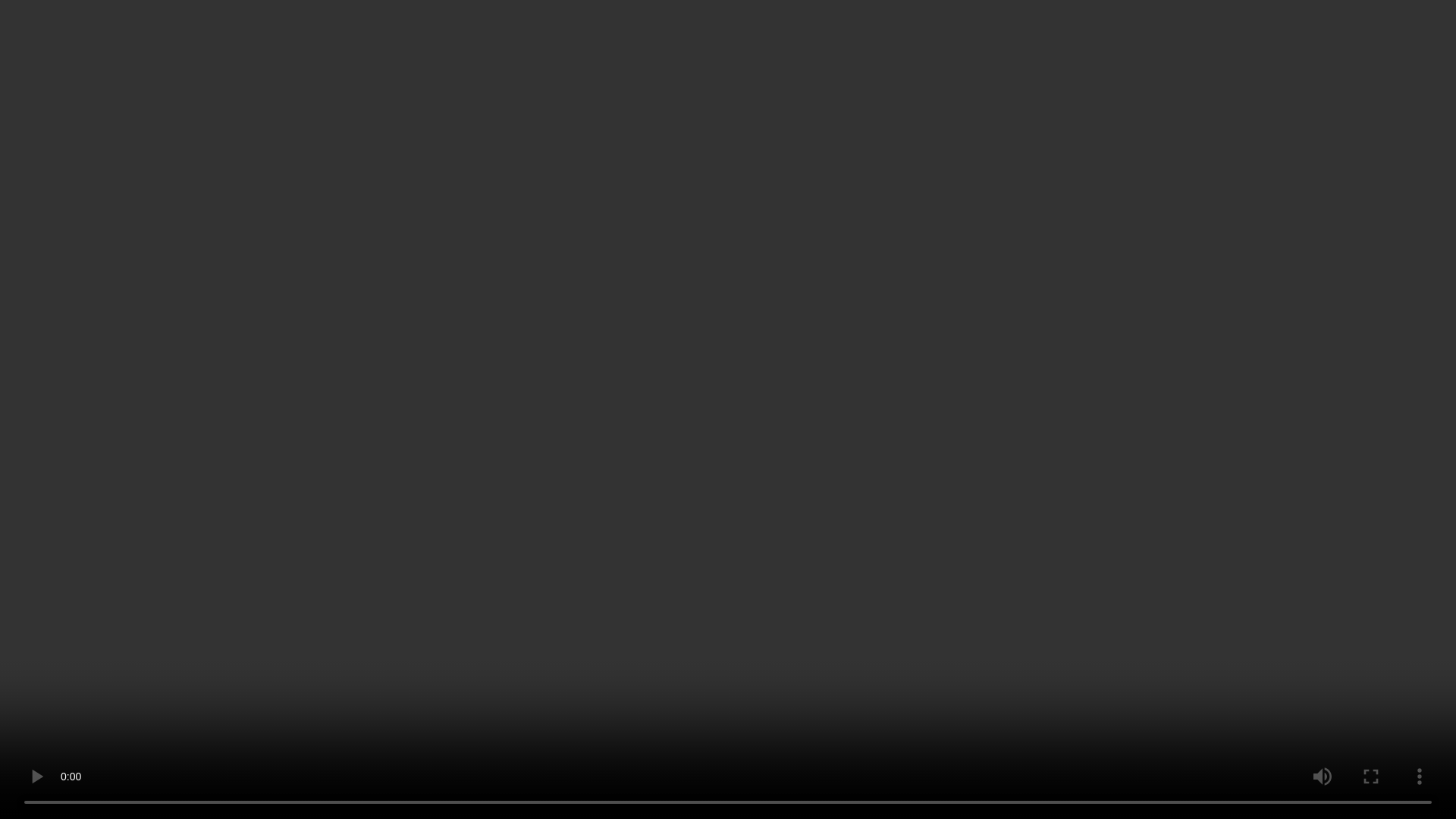
click at [1171, 672] on video at bounding box center [728, 410] width 1456 height 819
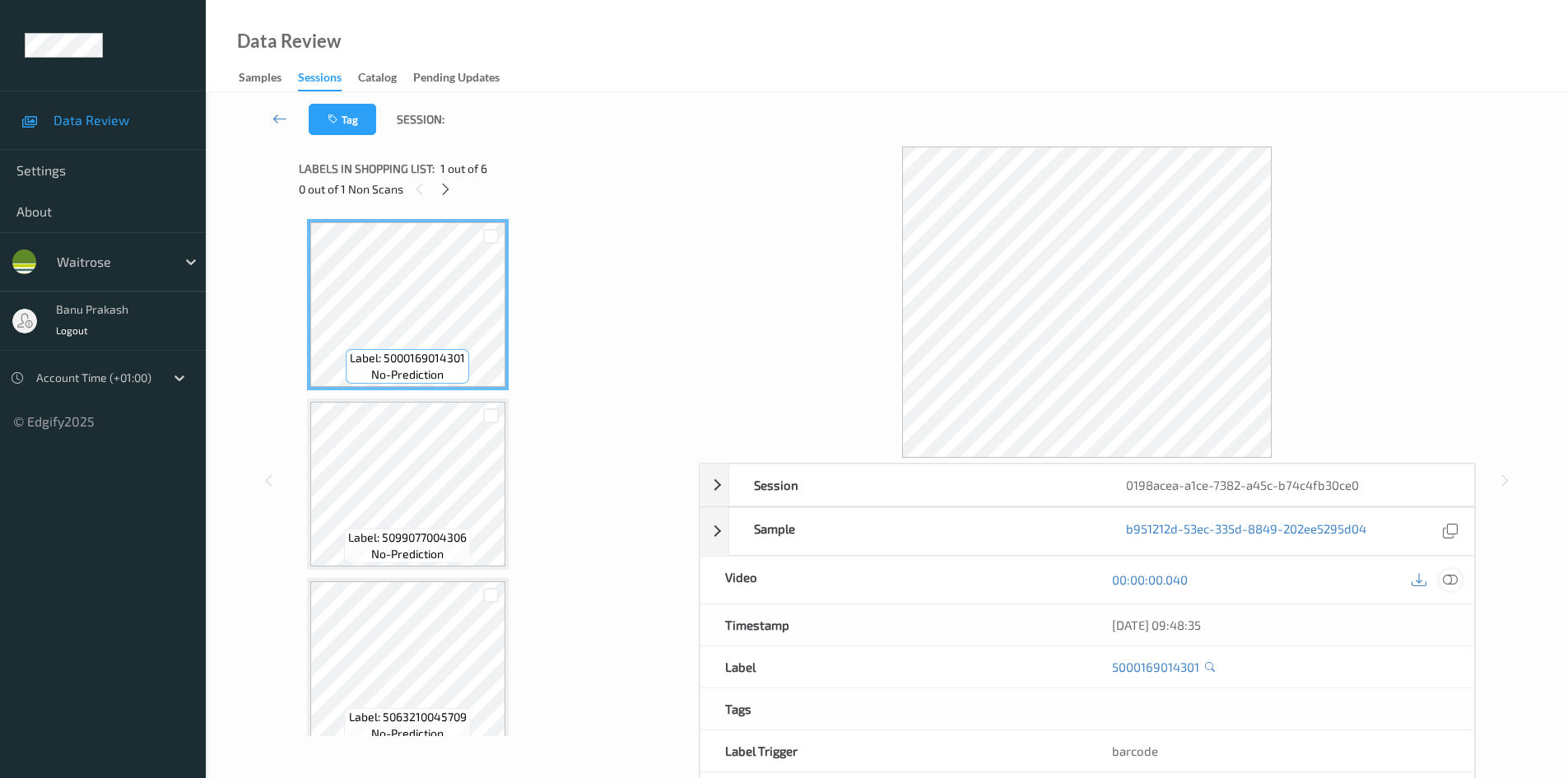
click at [1449, 581] on icon at bounding box center [1450, 579] width 15 height 15
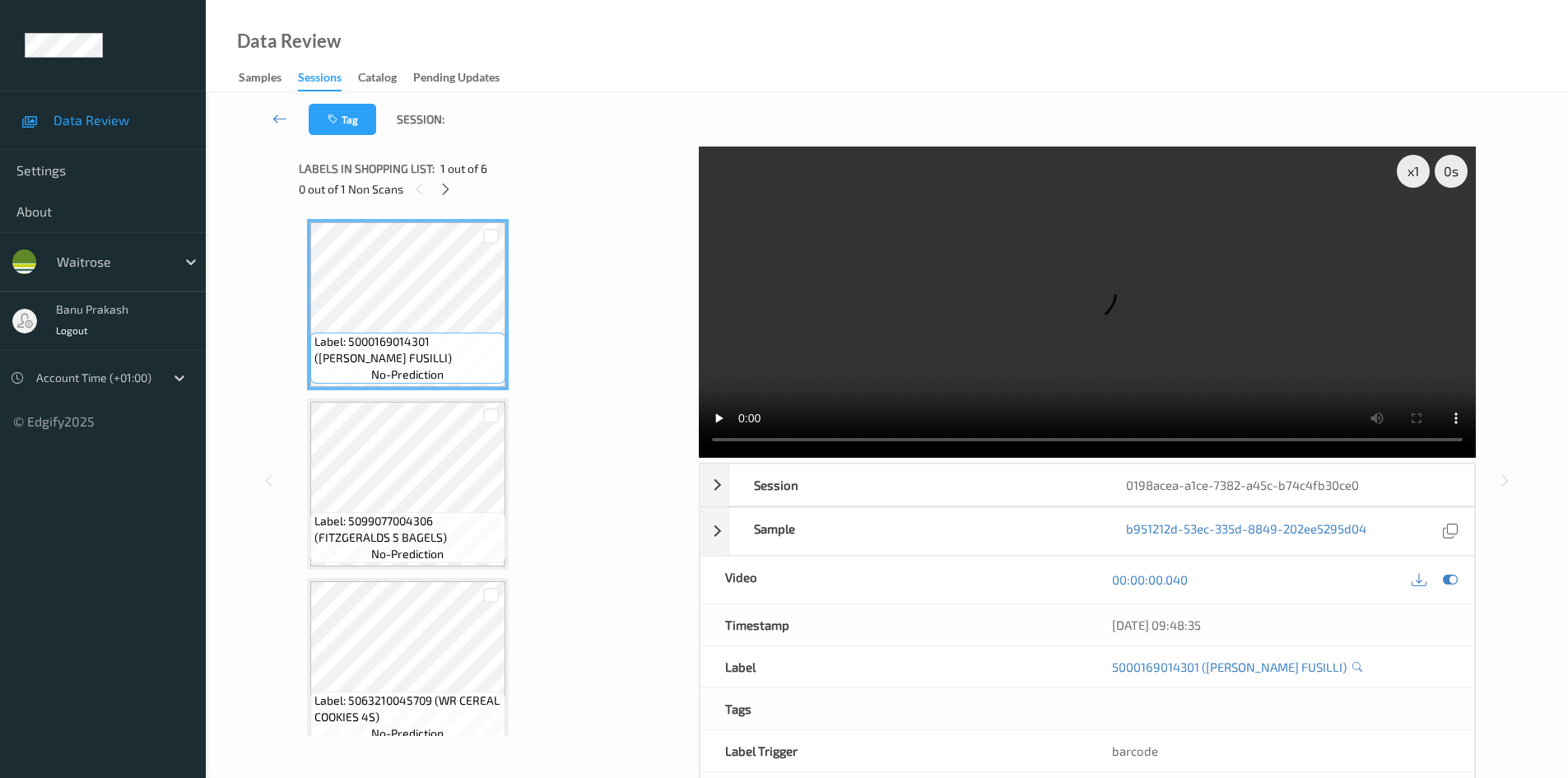
click at [438, 197] on div "0 out of 1 Non Scans" at bounding box center [493, 188] width 388 height 20
click at [448, 184] on icon at bounding box center [446, 189] width 14 height 15
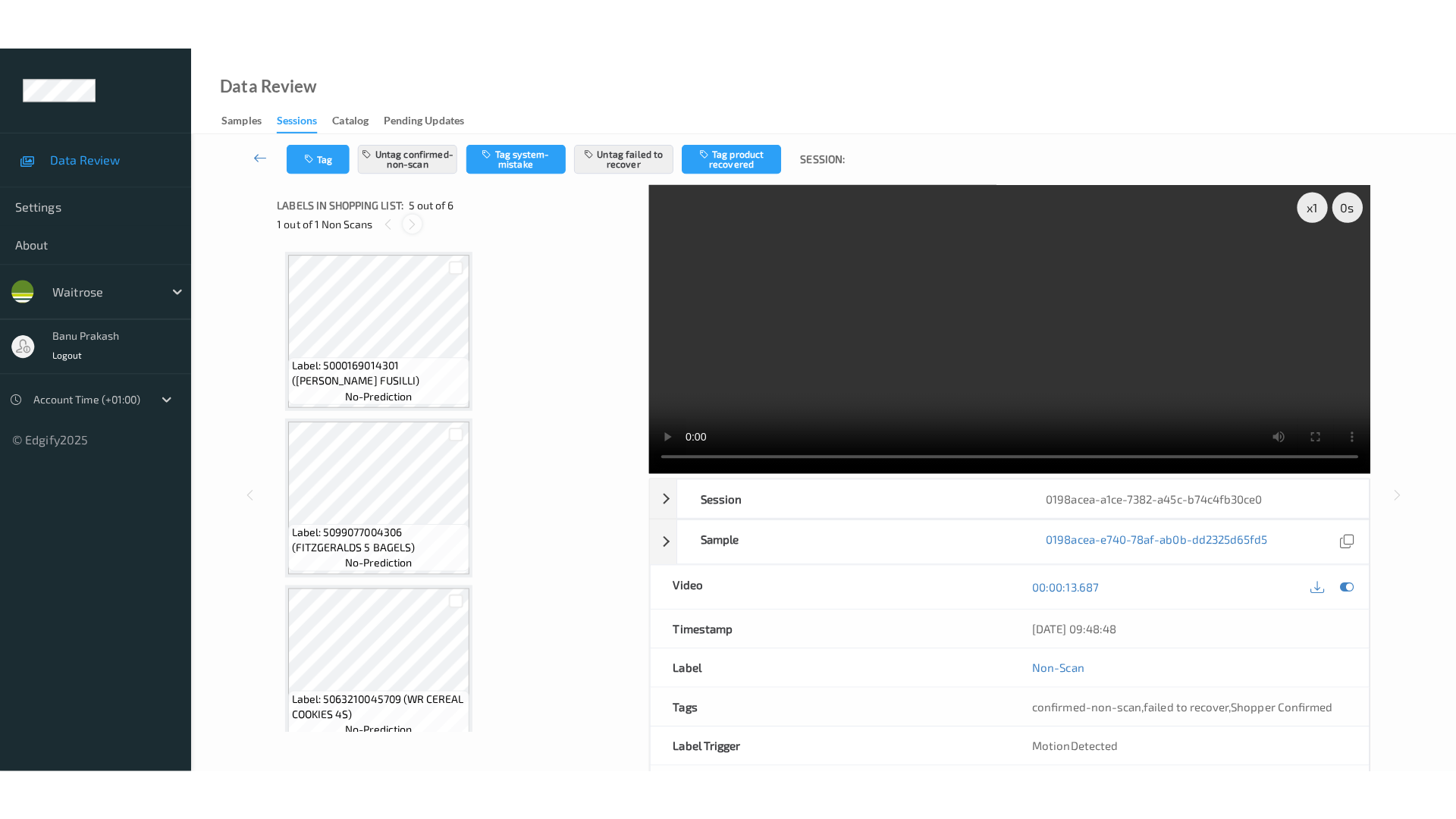
scroll to position [503, 0]
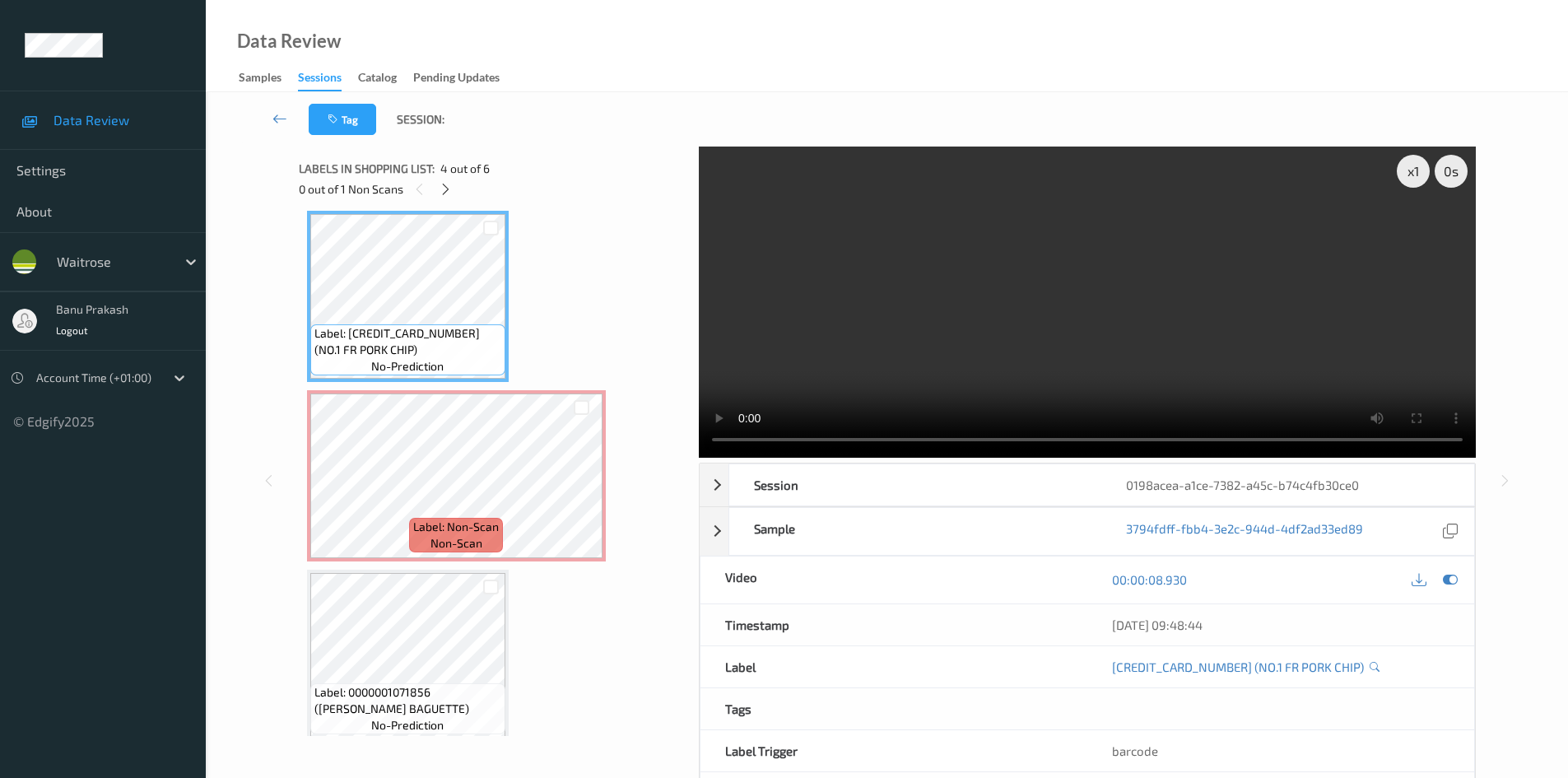
click at [1024, 268] on video at bounding box center [1087, 302] width 777 height 311
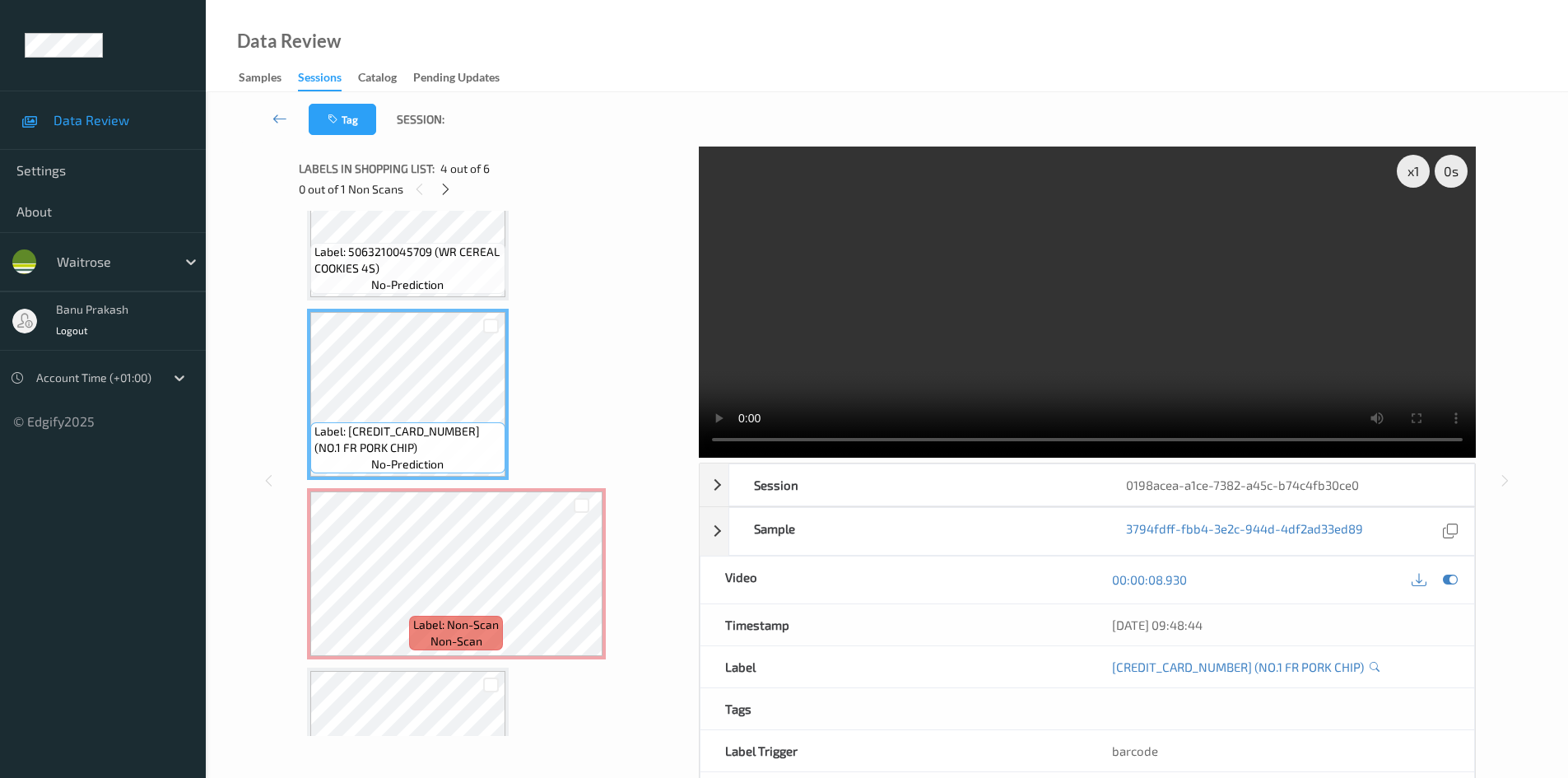
click at [1084, 312] on video at bounding box center [1087, 302] width 777 height 311
click at [1038, 304] on video at bounding box center [1087, 302] width 777 height 311
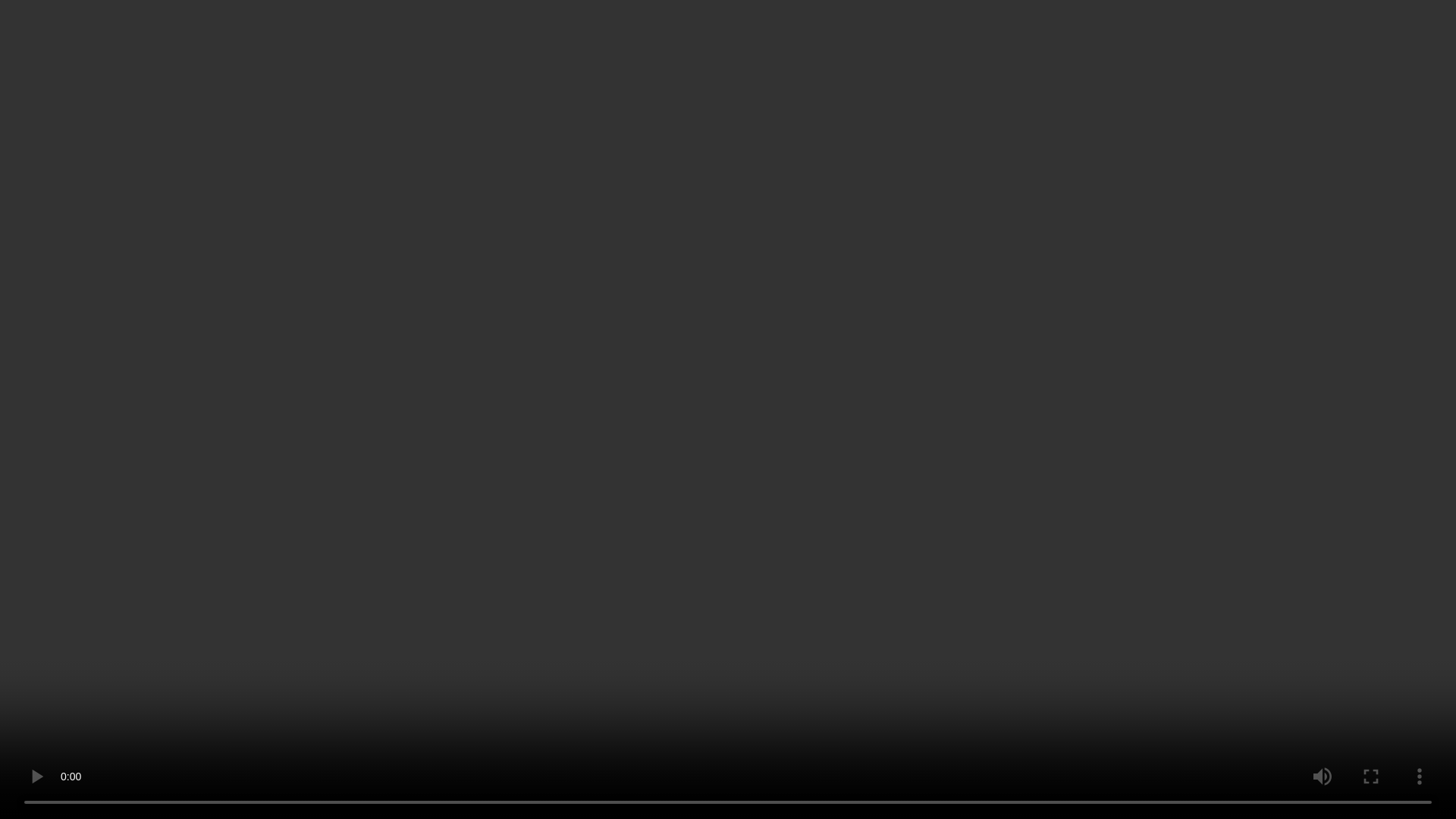
click at [1169, 584] on video at bounding box center [728, 410] width 1456 height 819
click at [1132, 694] on video at bounding box center [728, 410] width 1456 height 819
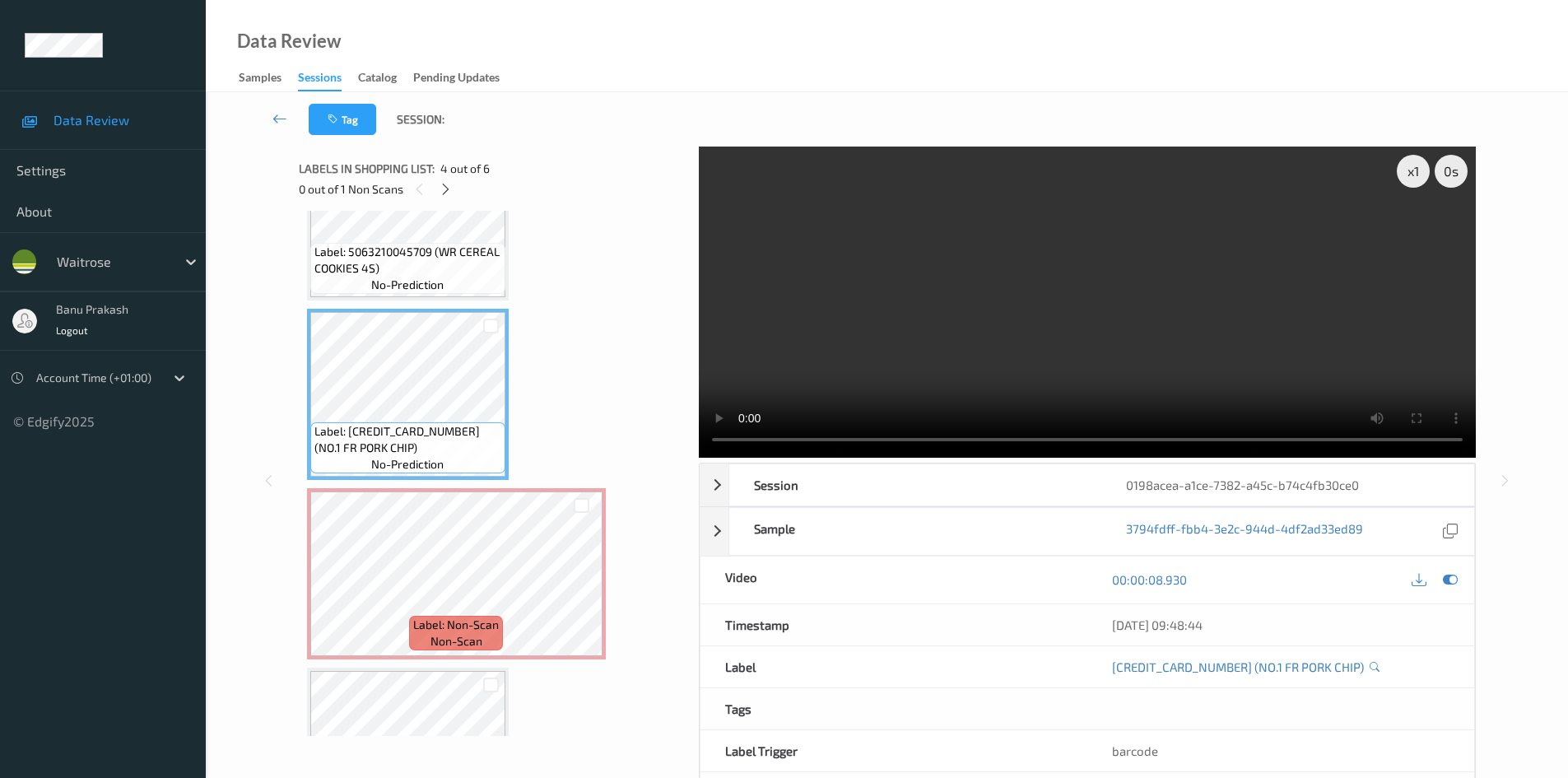
click at [1161, 339] on video at bounding box center [1087, 302] width 777 height 311
click at [590, 594] on div at bounding box center [581, 587] width 20 height 20
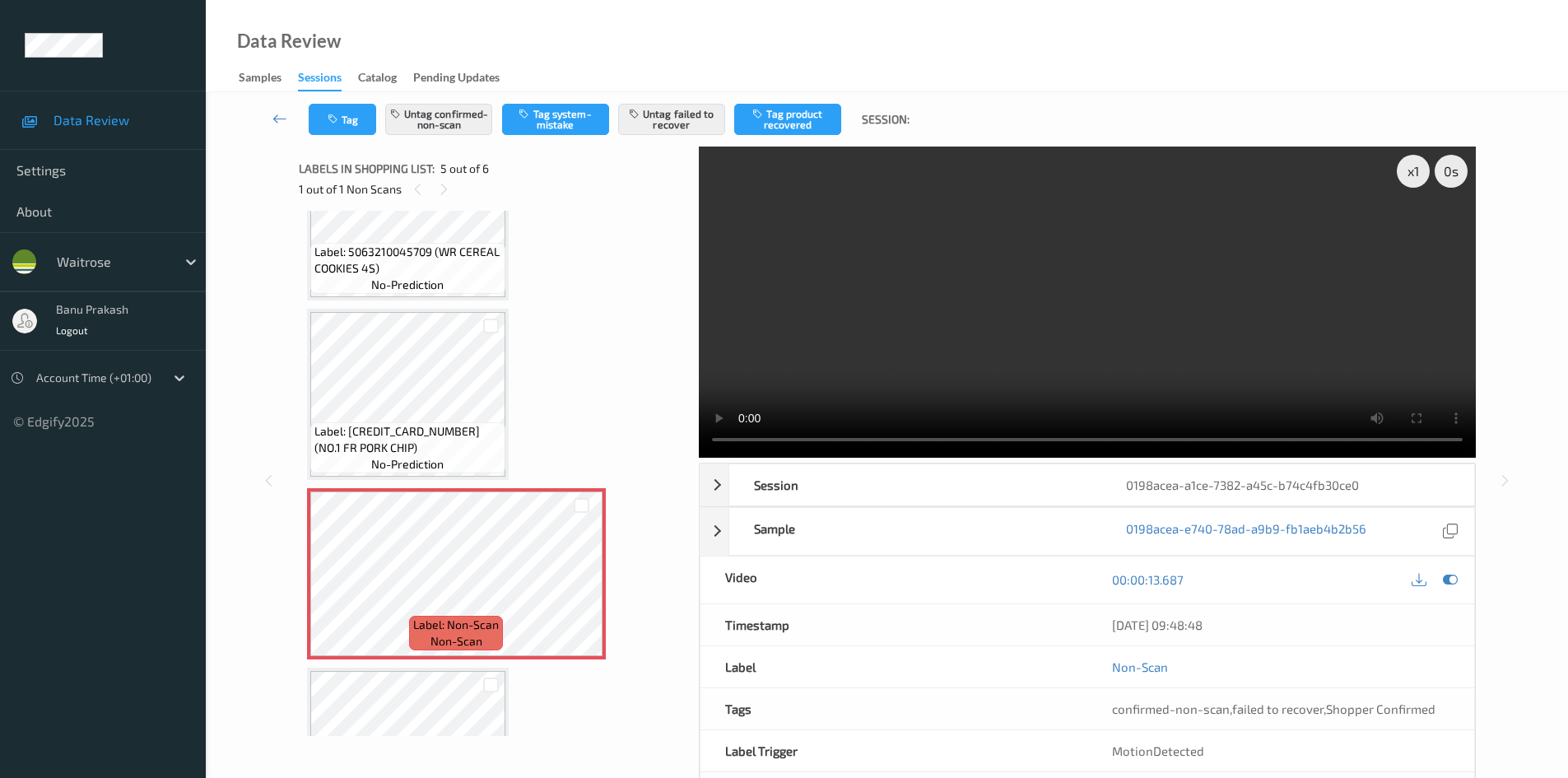
click at [959, 328] on video at bounding box center [1087, 302] width 777 height 311
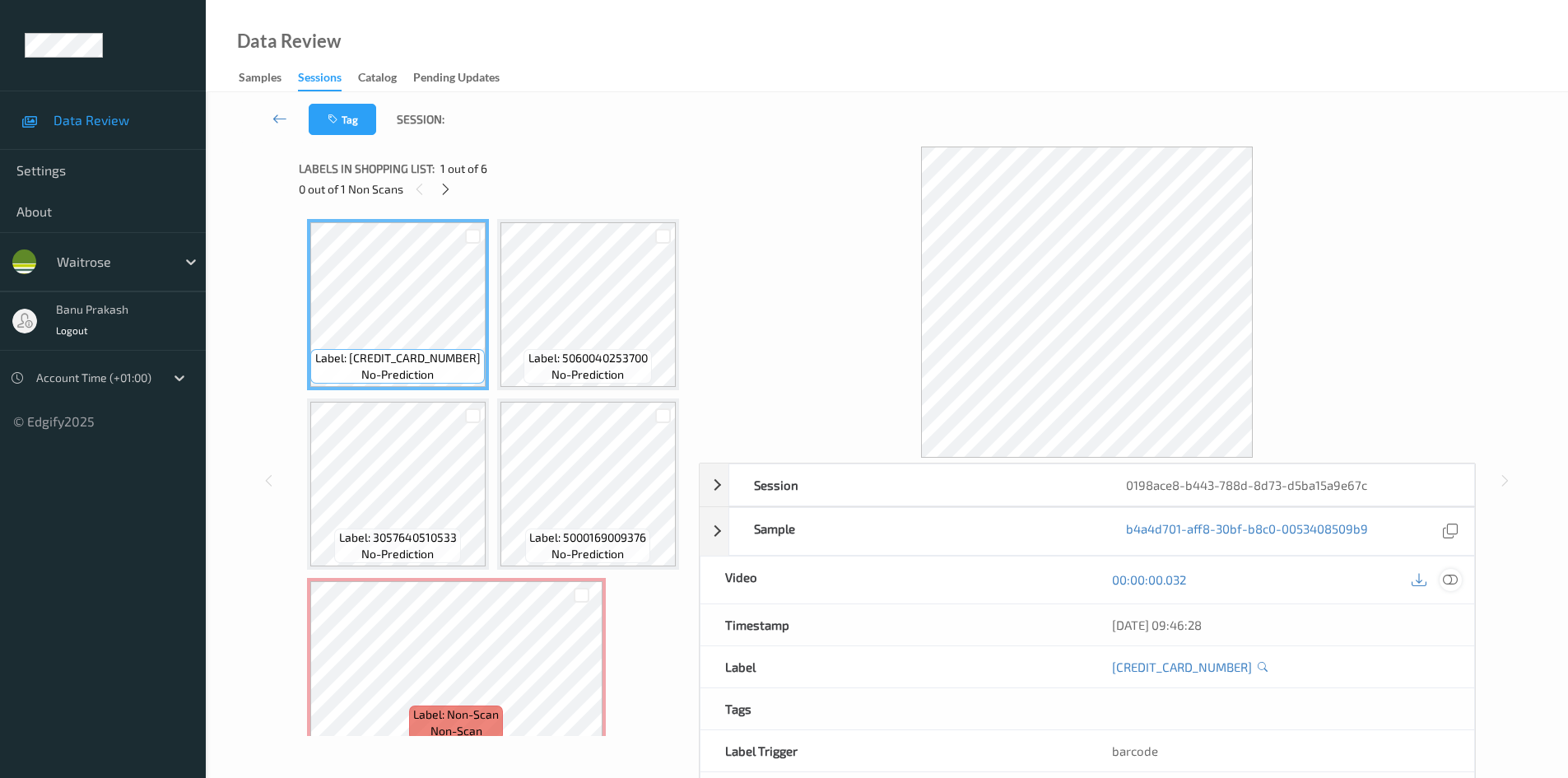
click at [1443, 584] on icon at bounding box center [1450, 579] width 15 height 15
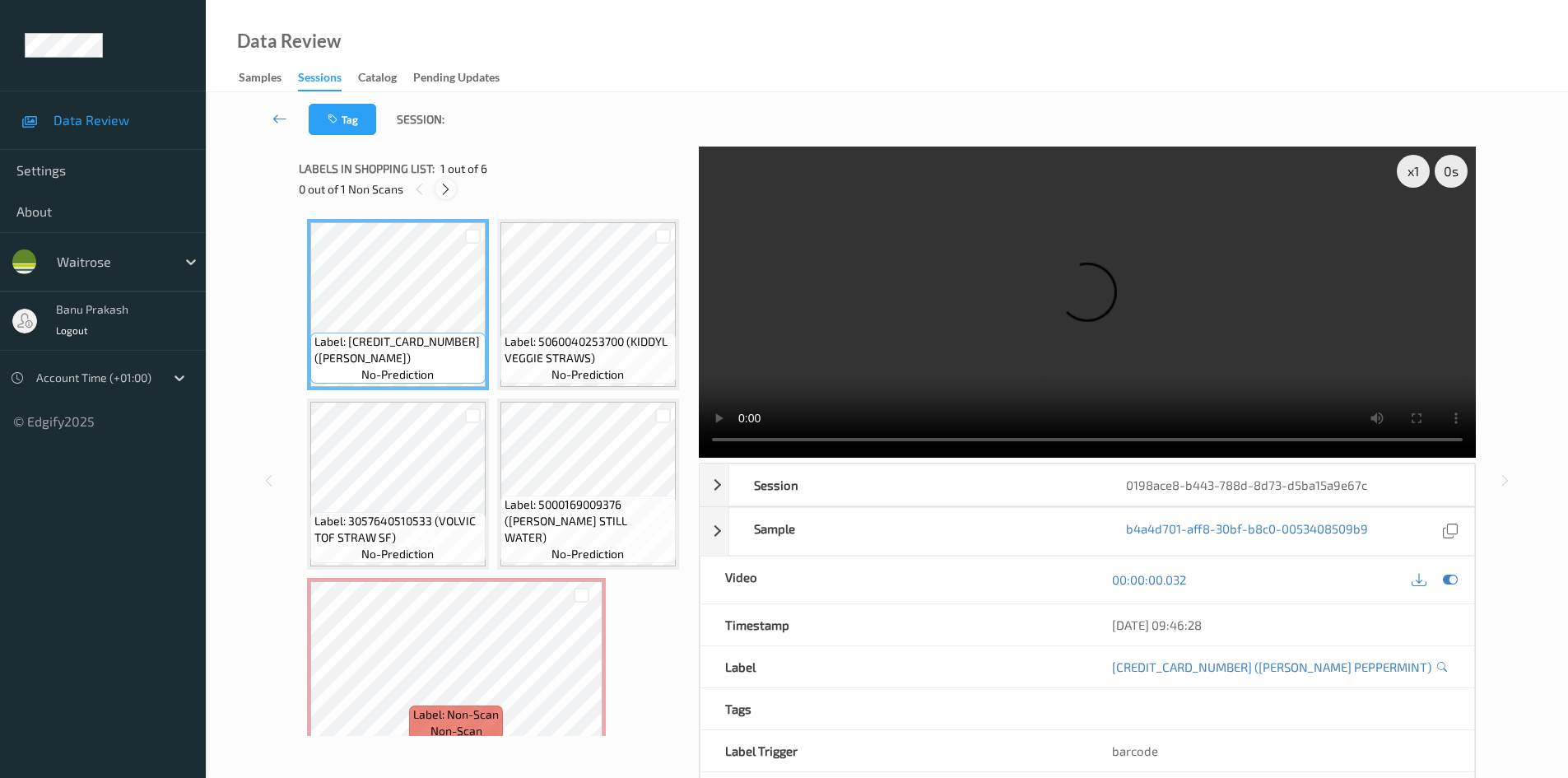
click at [439, 191] on icon at bounding box center [446, 189] width 14 height 15
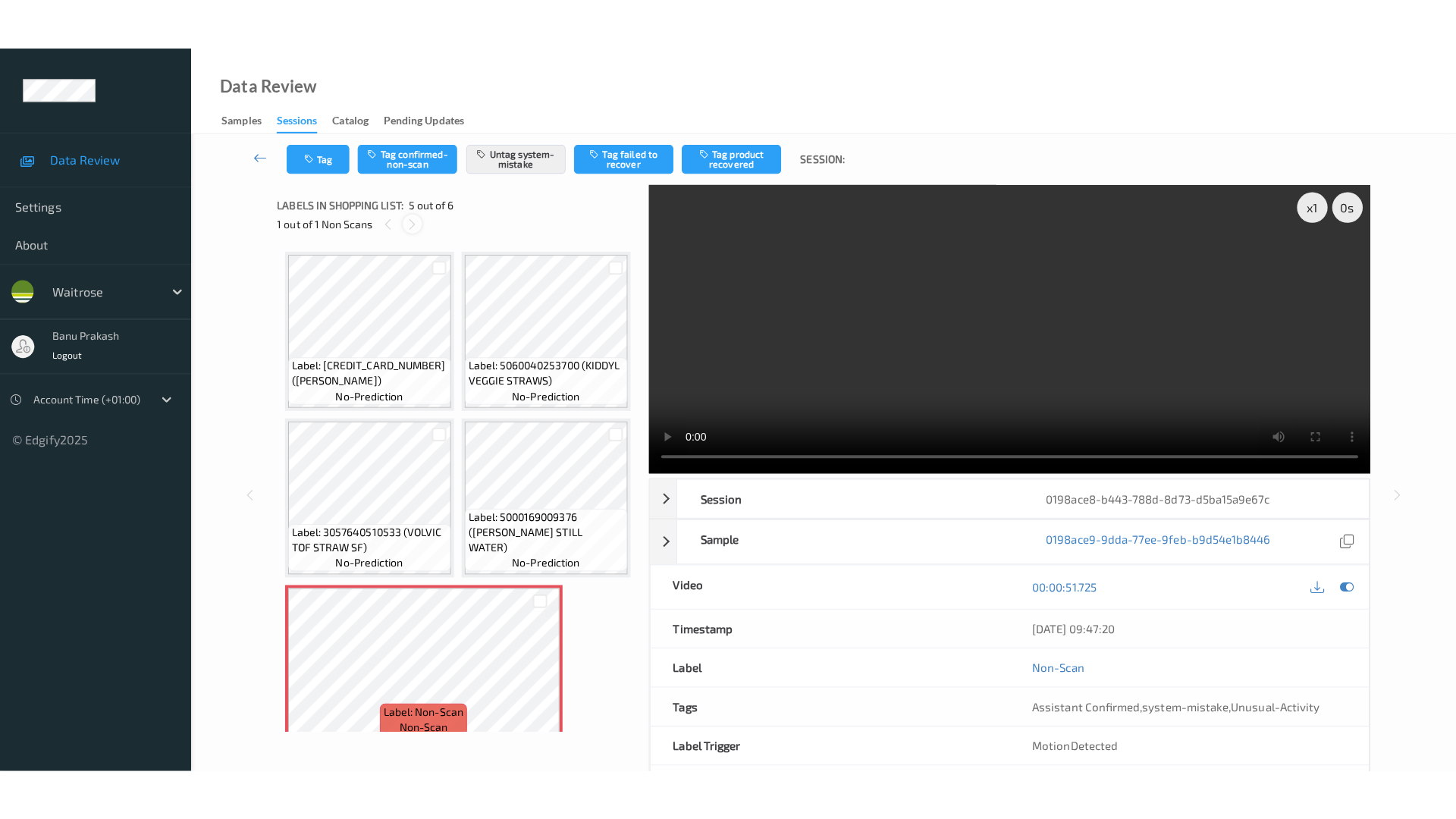
scroll to position [503, 0]
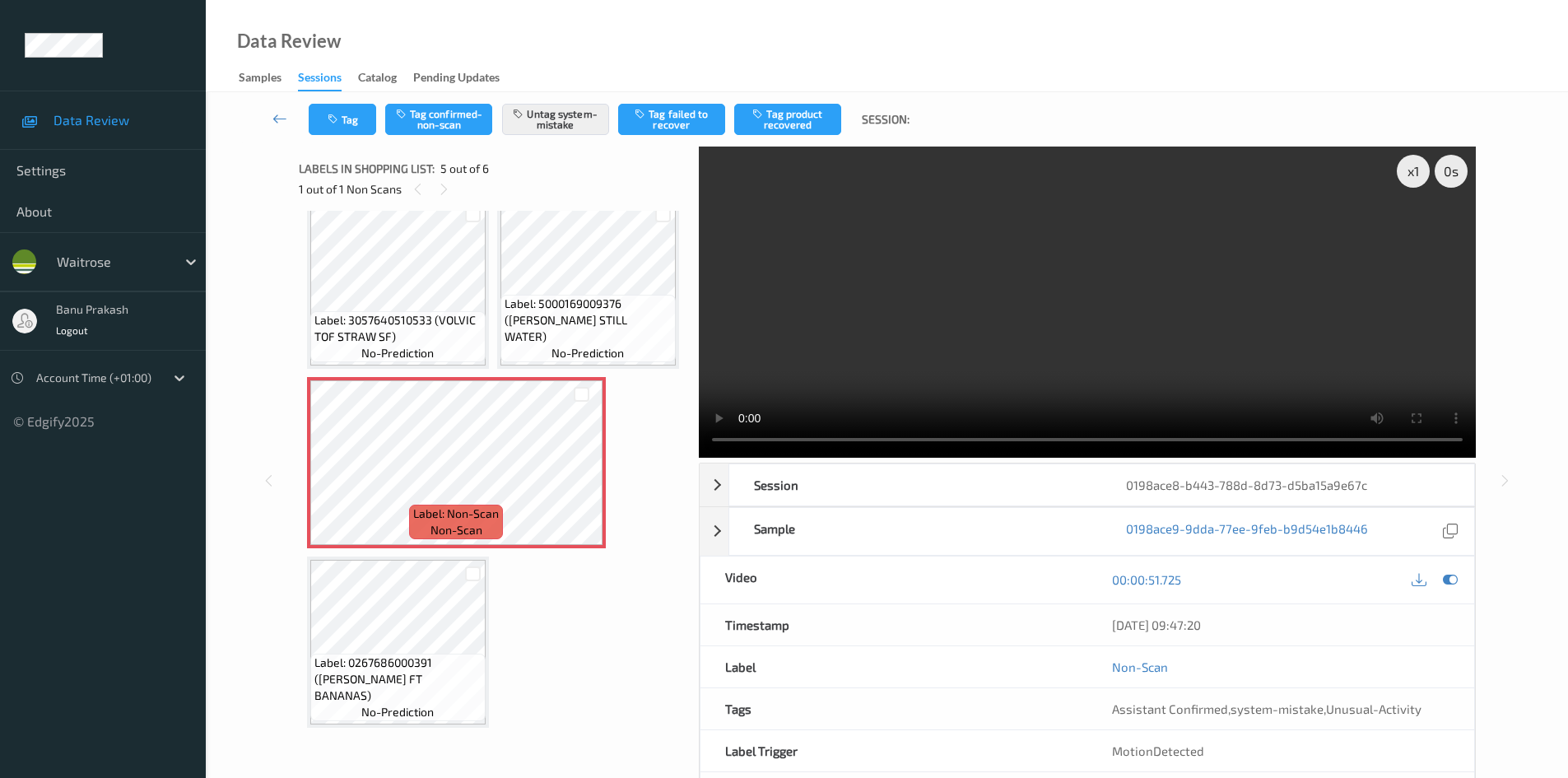
click at [505, 345] on span "Label: 5000169009376 (WR ESS STILL WATER)" at bounding box center [589, 320] width 167 height 49
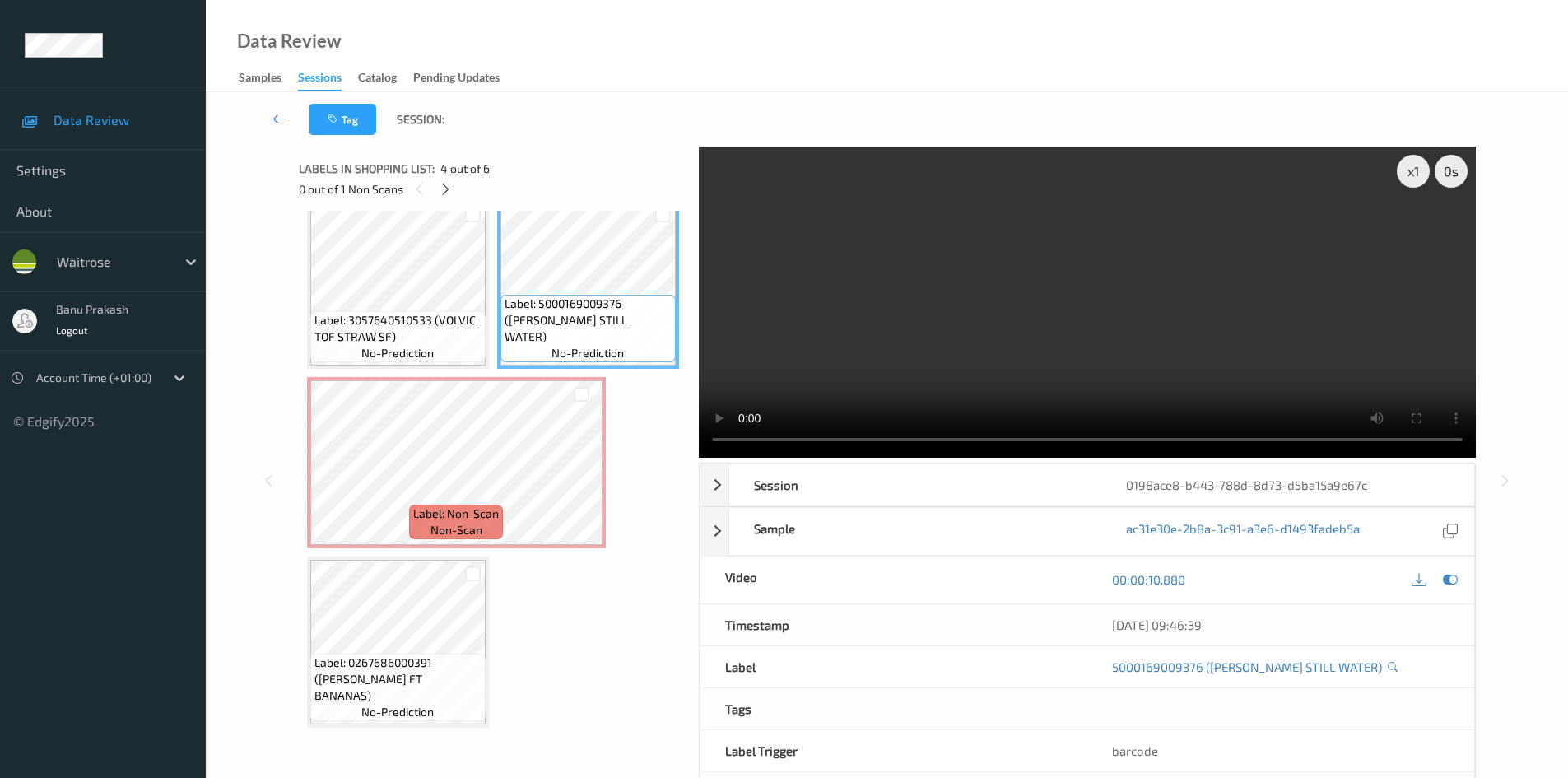
click at [856, 249] on video at bounding box center [1087, 302] width 777 height 311
click at [1030, 323] on video at bounding box center [1087, 302] width 777 height 311
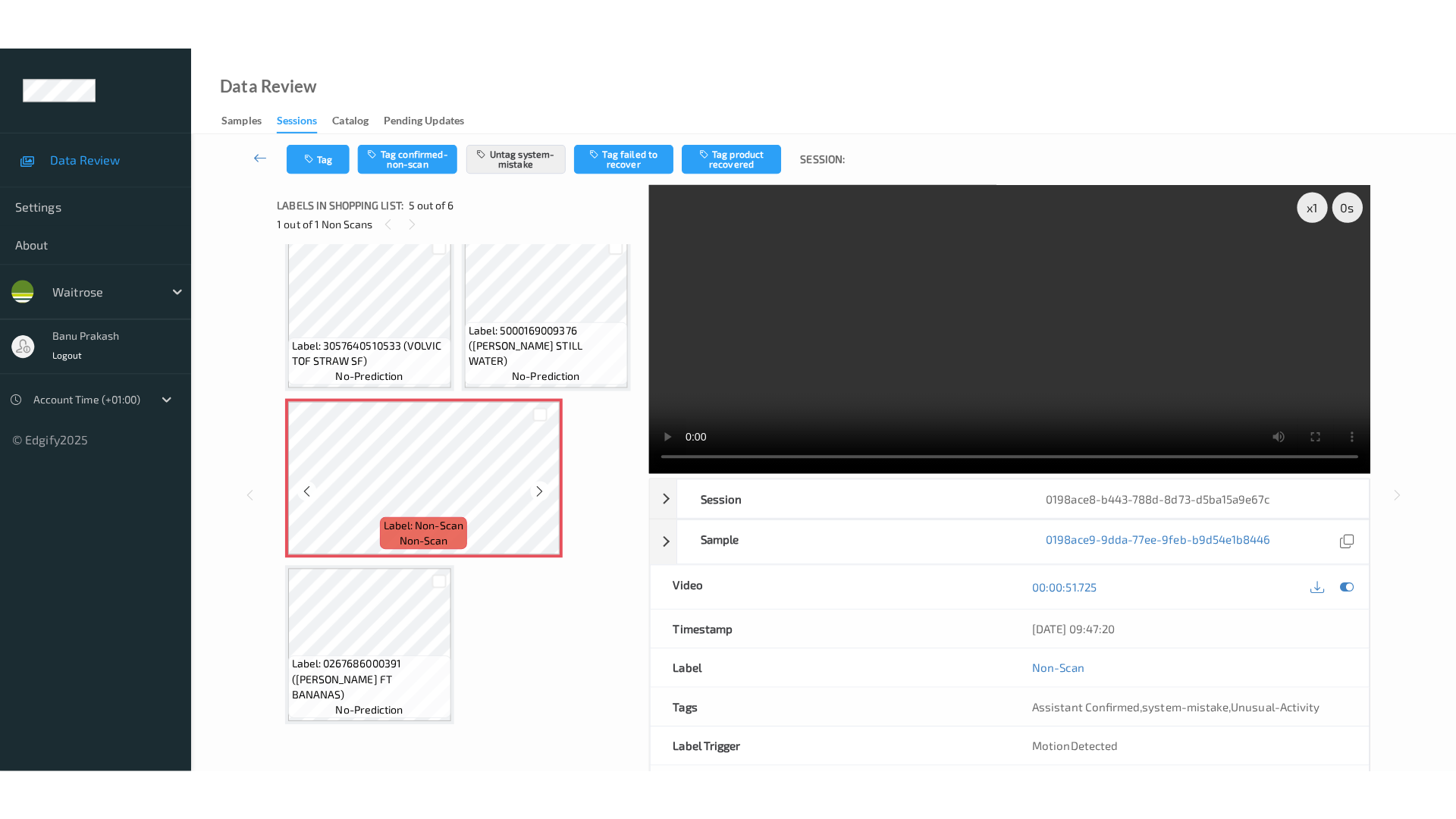
scroll to position [516, 0]
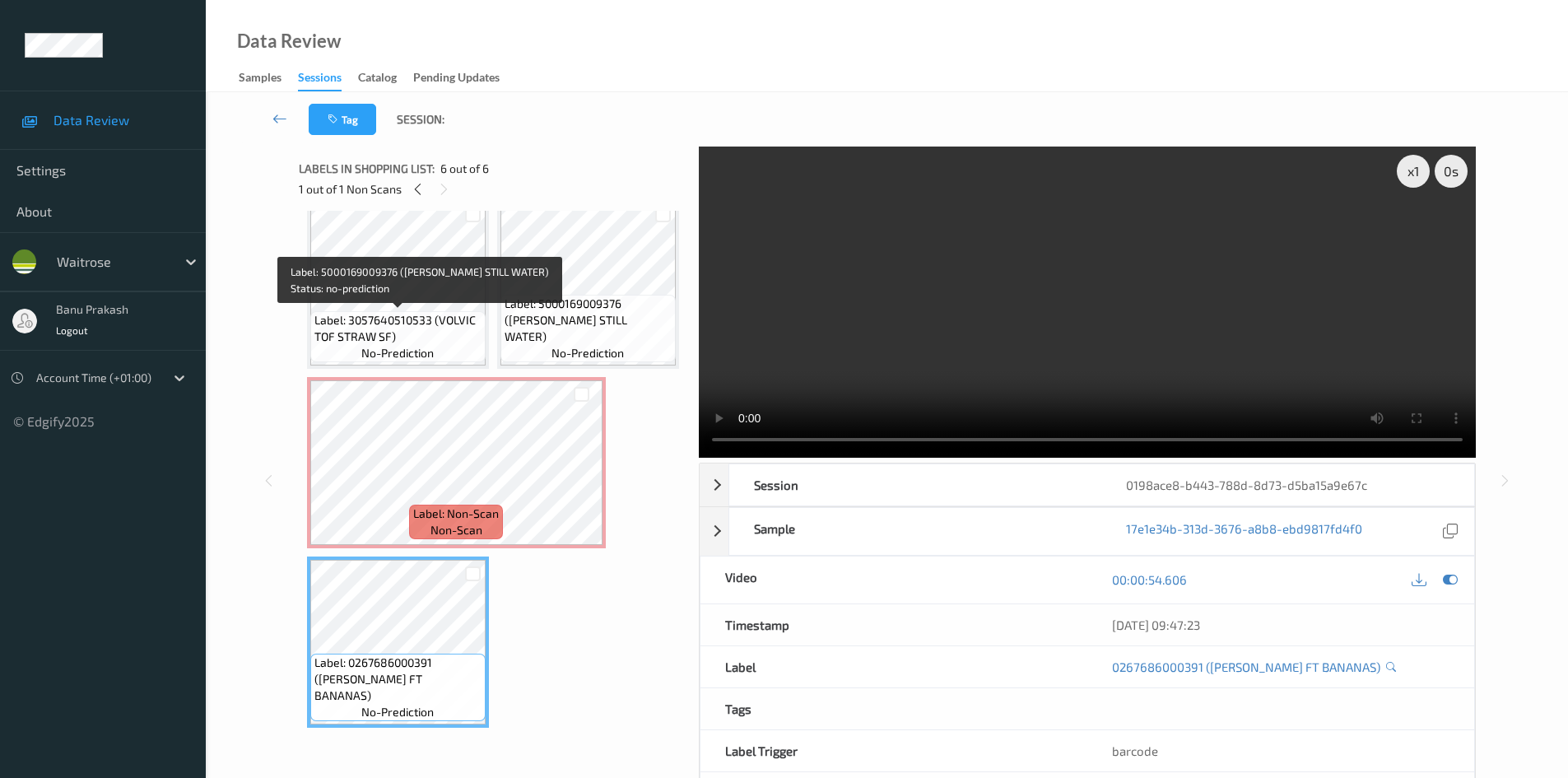
click at [505, 313] on span "Label: 5000169009376 (WR ESS STILL WATER)" at bounding box center [589, 320] width 167 height 49
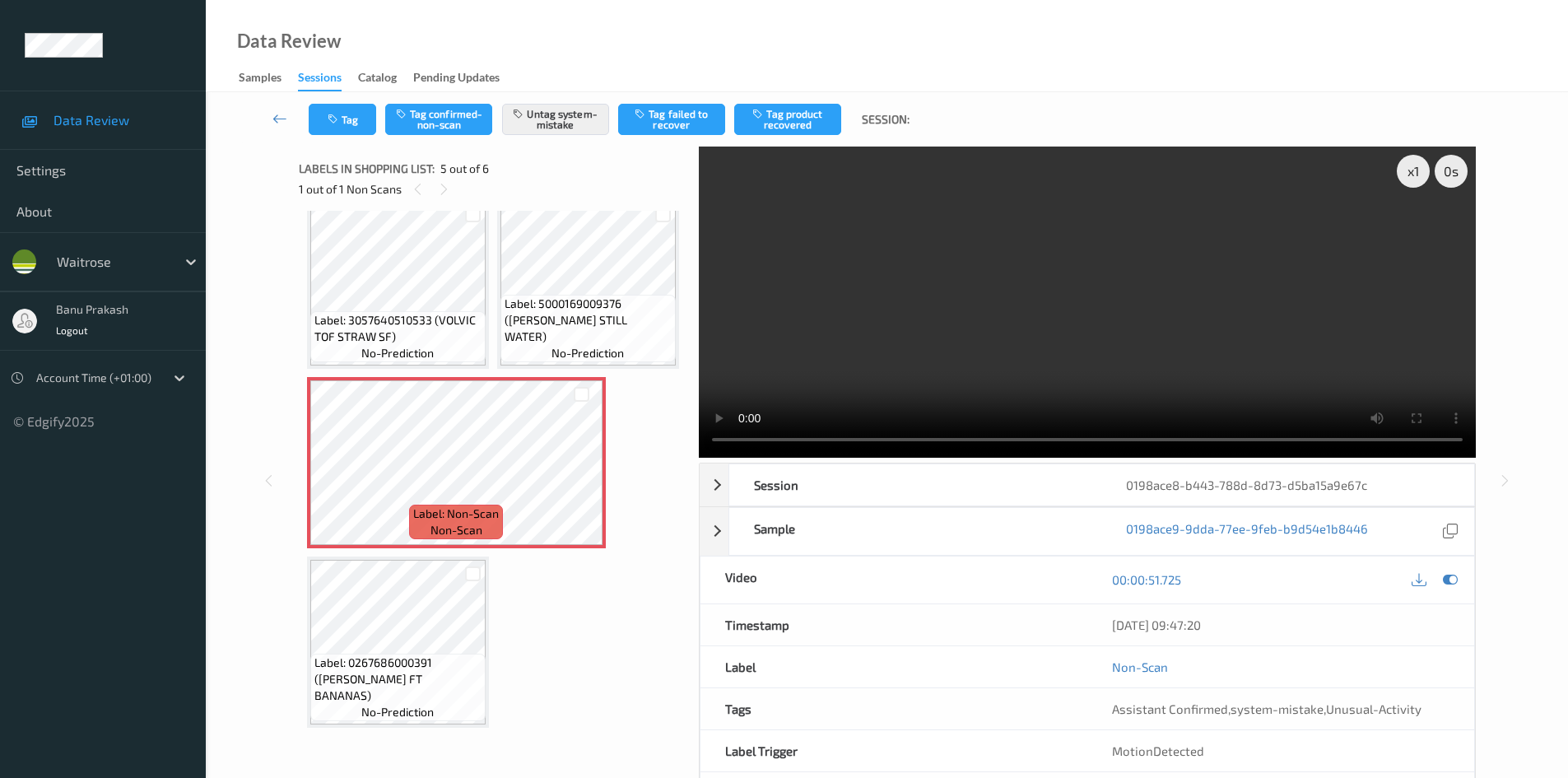
click at [925, 329] on video at bounding box center [1087, 302] width 777 height 311
click at [867, 320] on video at bounding box center [1087, 302] width 777 height 311
click at [840, 322] on video at bounding box center [1087, 302] width 777 height 311
click at [961, 251] on video at bounding box center [1087, 302] width 777 height 311
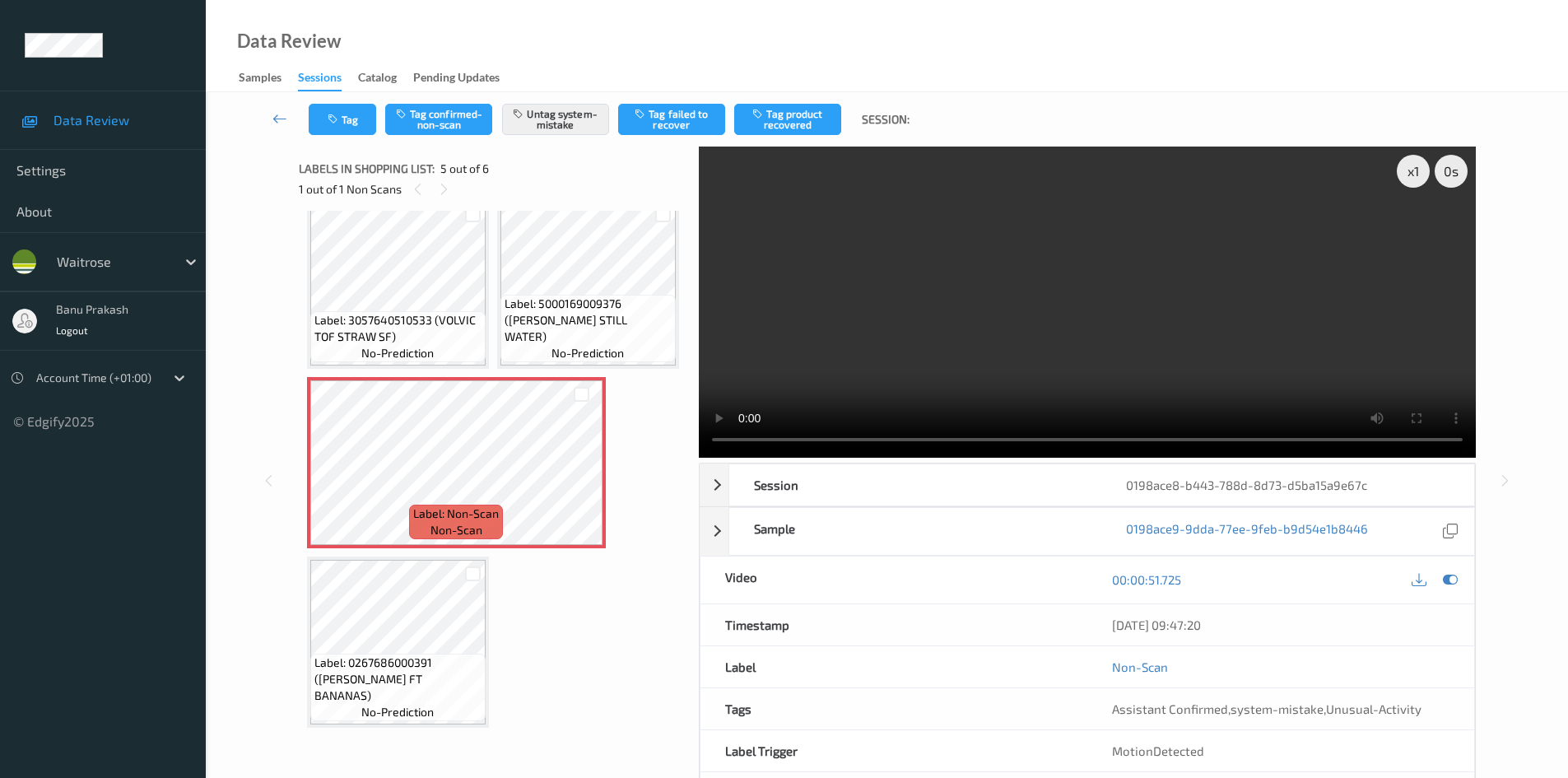
click at [1077, 288] on video at bounding box center [1087, 302] width 777 height 311
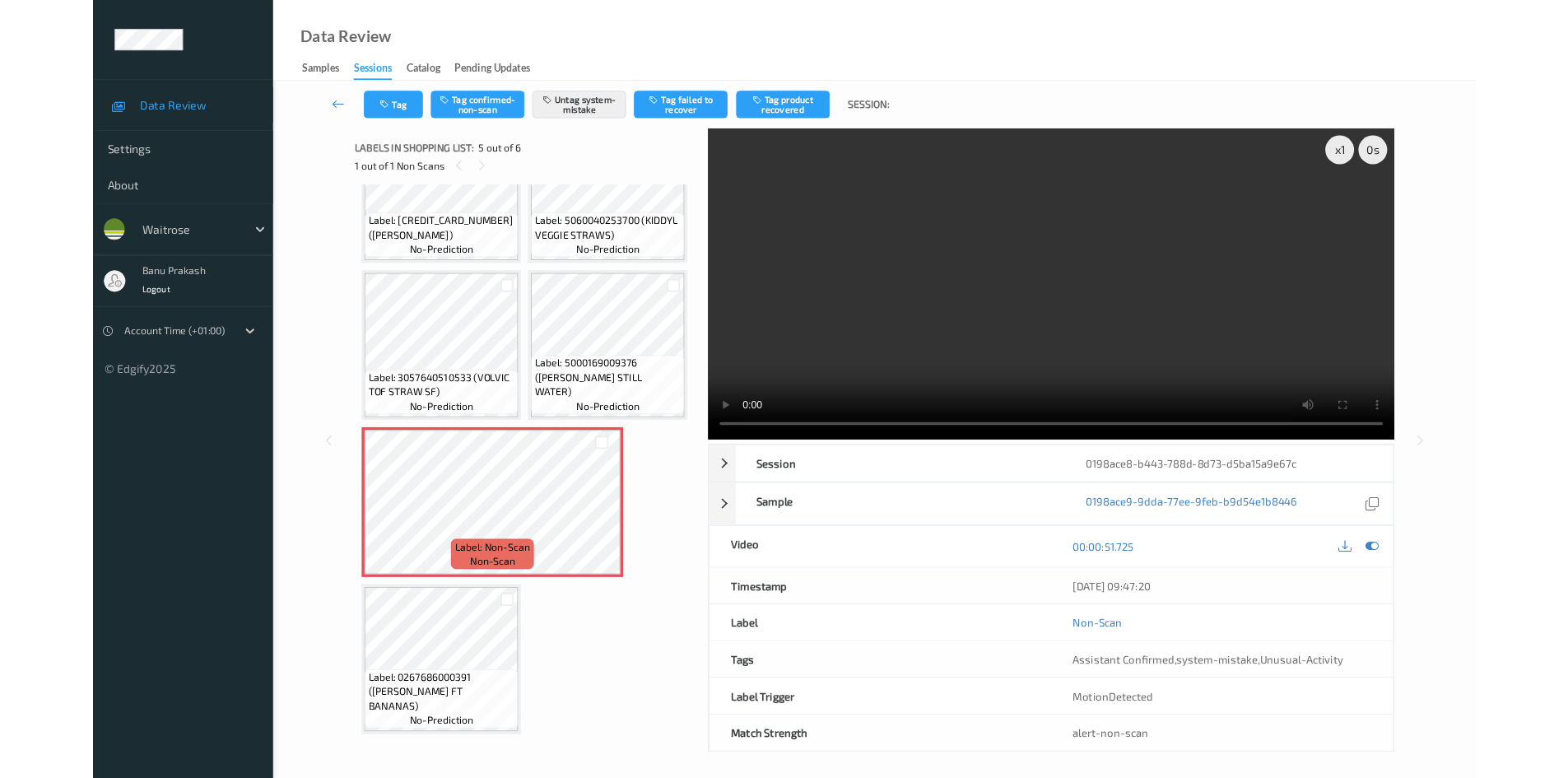
scroll to position [449, 0]
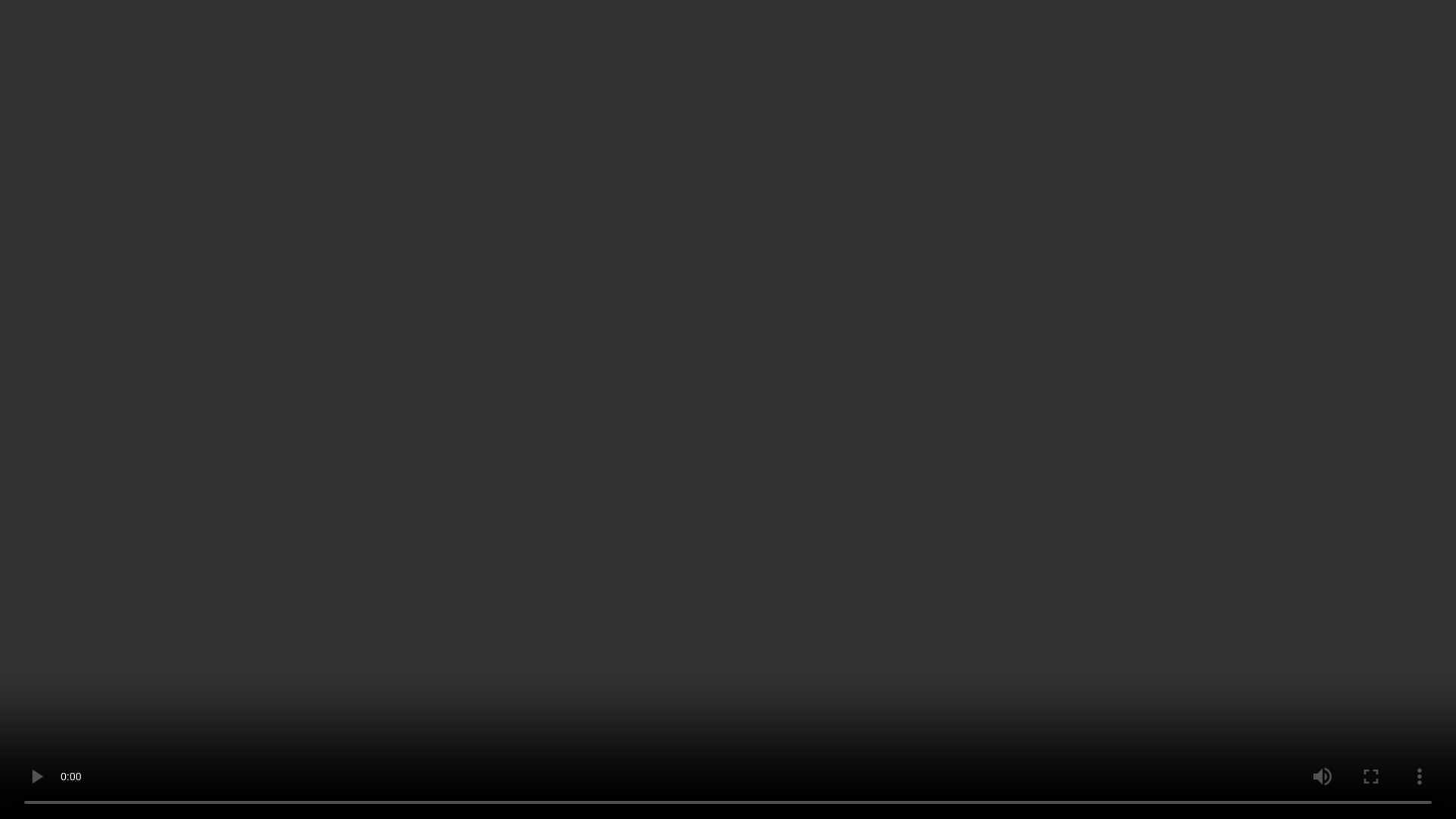
click at [816, 528] on video at bounding box center [728, 410] width 1456 height 819
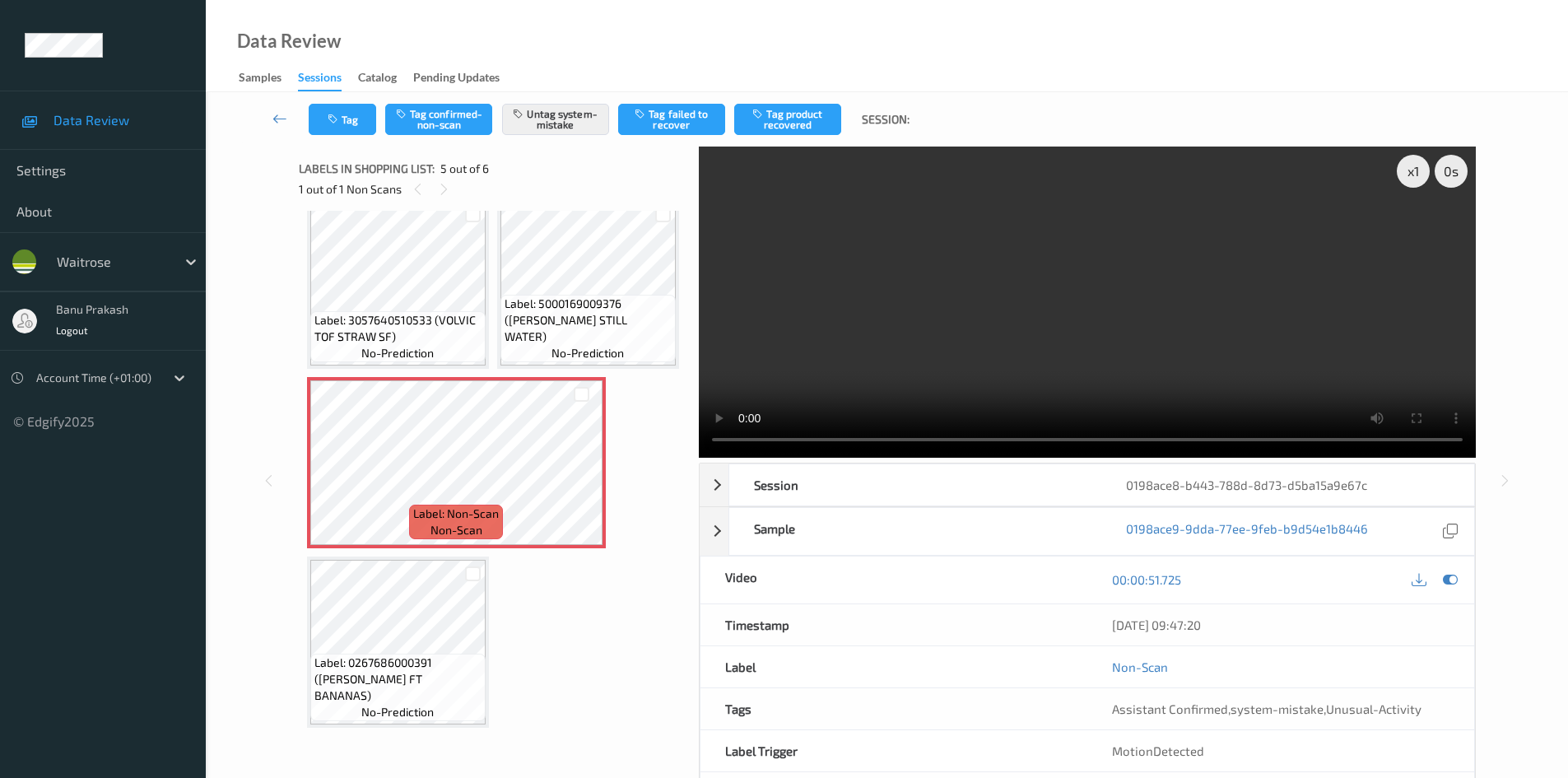
click at [1121, 339] on video at bounding box center [1087, 302] width 777 height 311
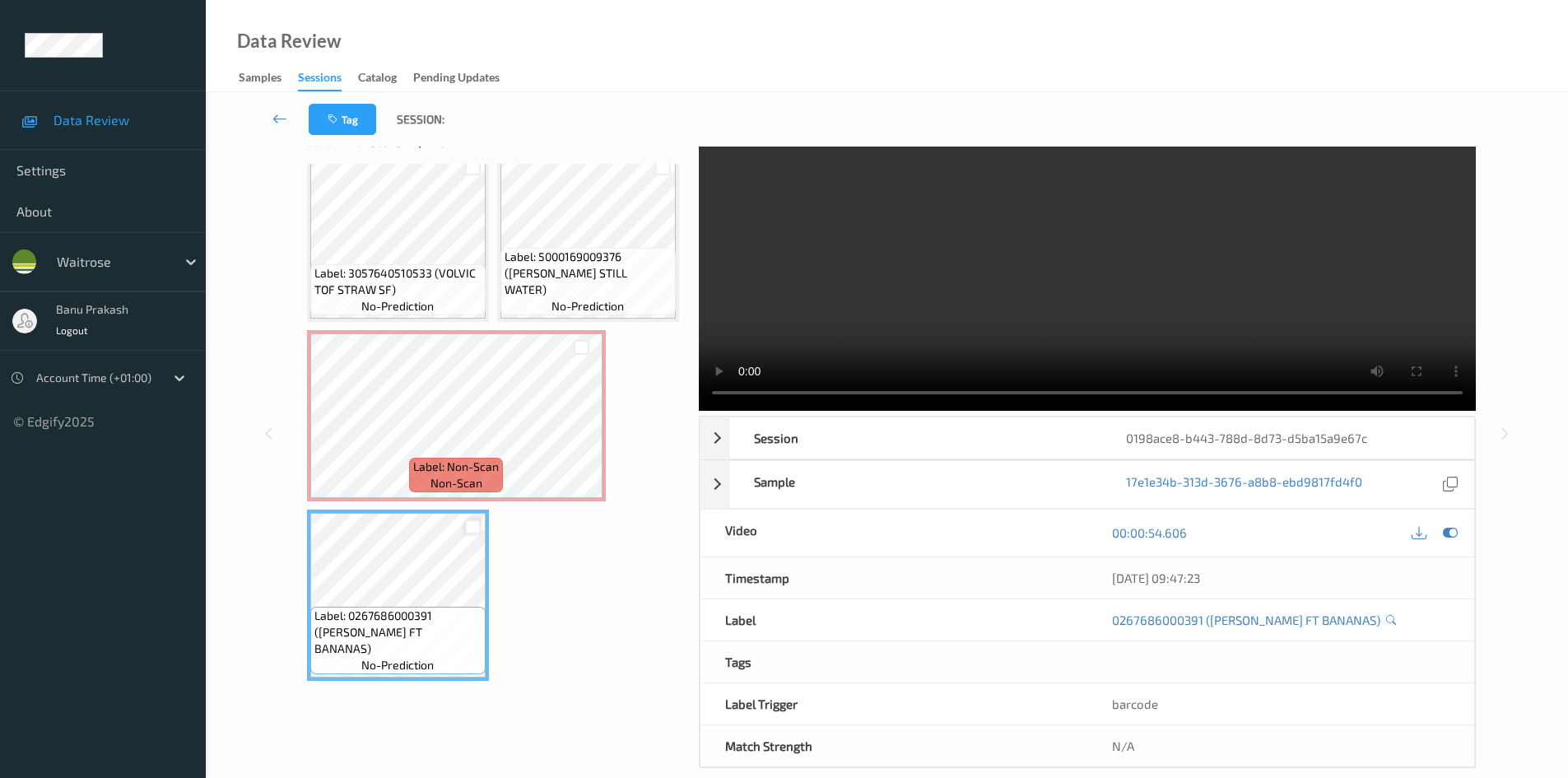
scroll to position [71, 0]
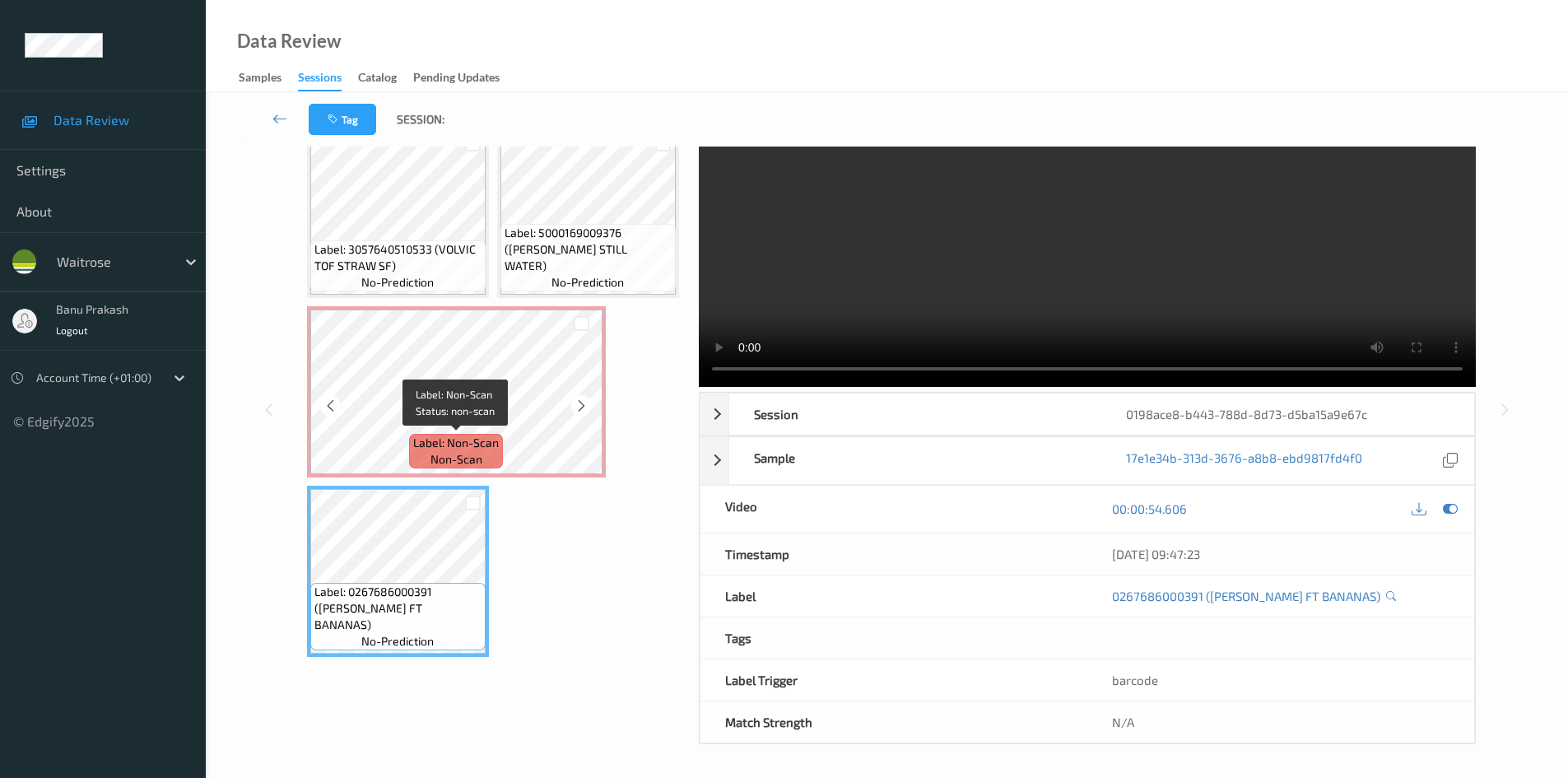
click at [435, 436] on span "Label: Non-Scan" at bounding box center [455, 443] width 85 height 17
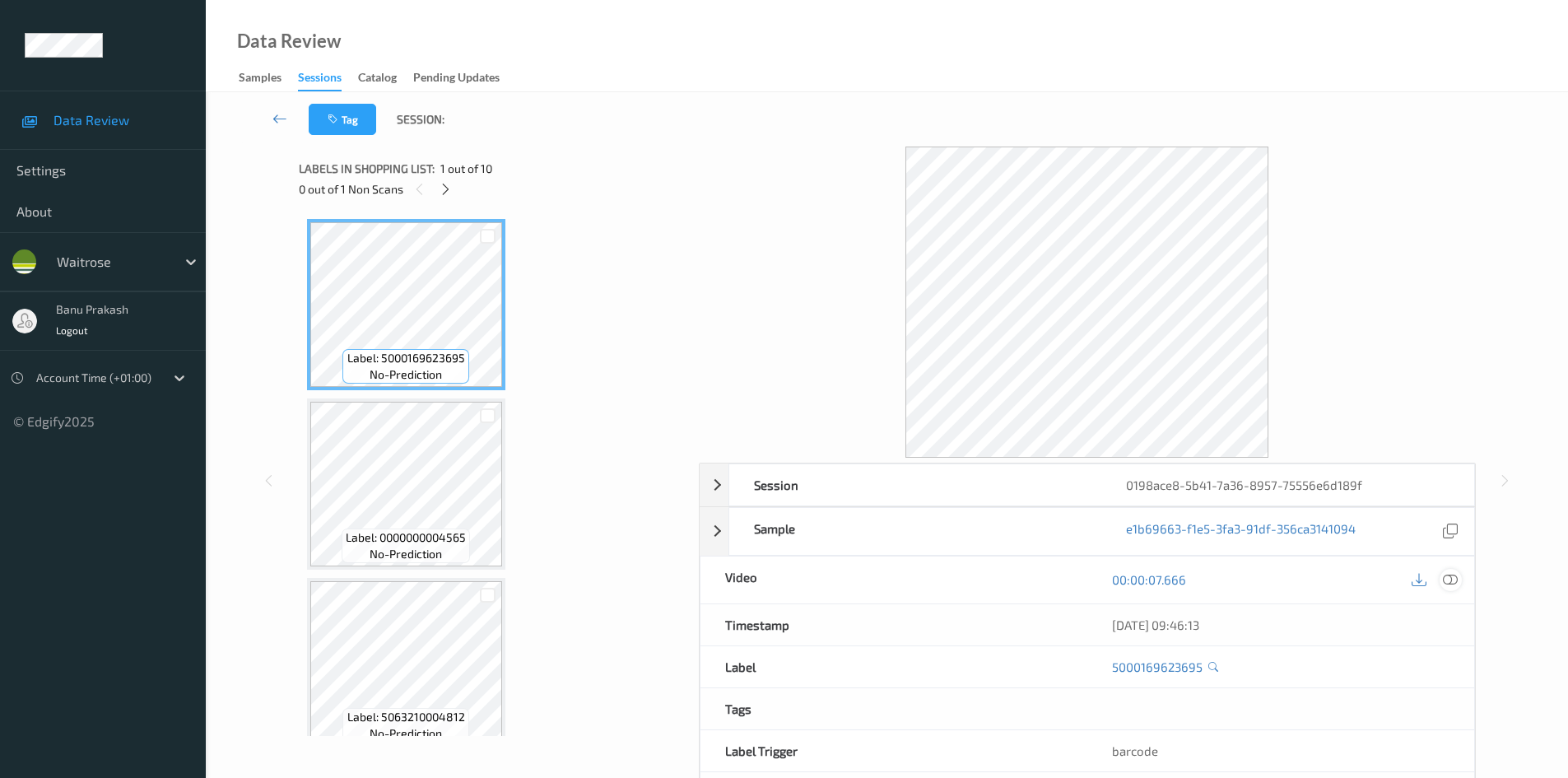
click at [1449, 573] on icon at bounding box center [1450, 579] width 15 height 15
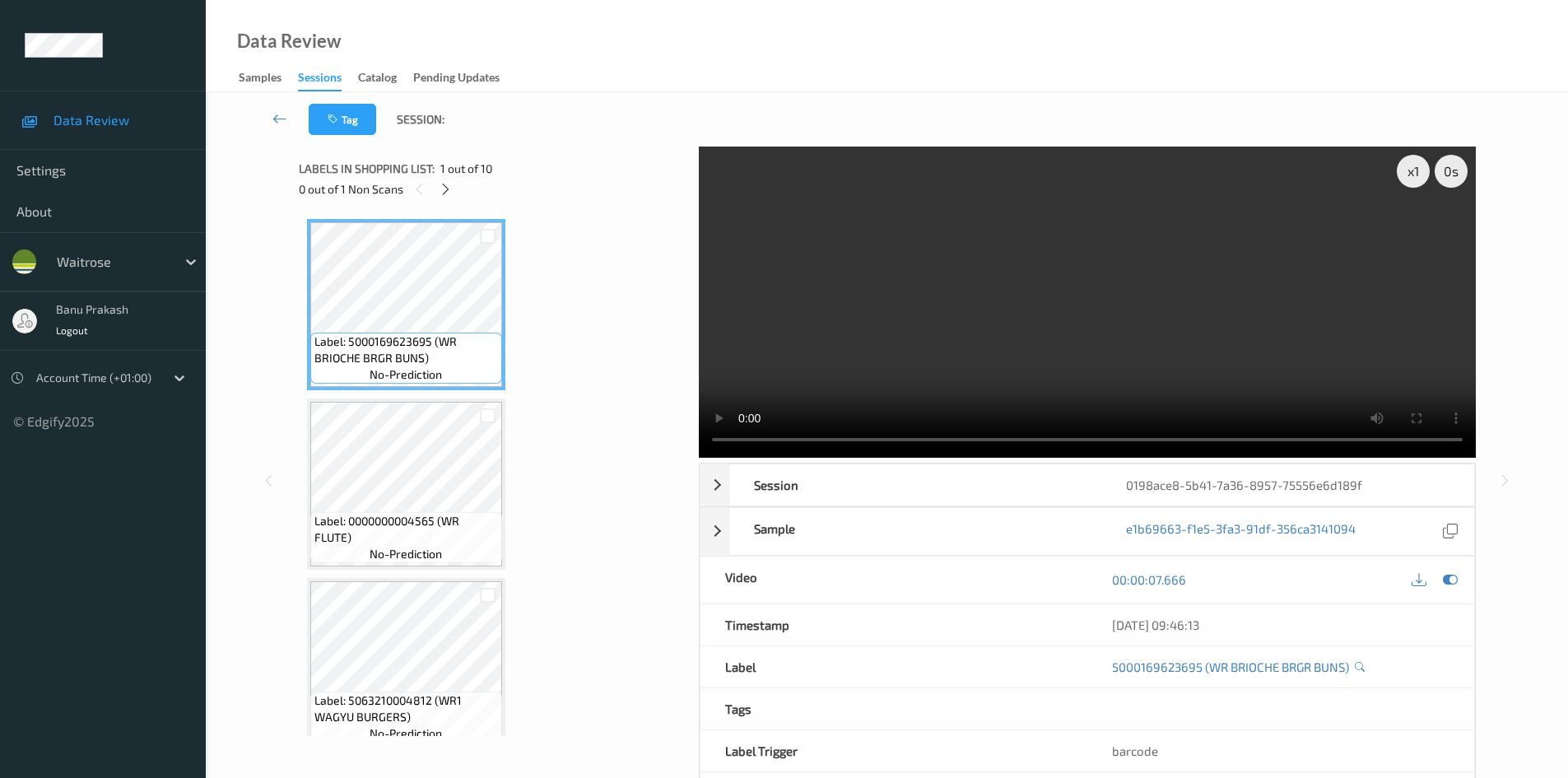
click at [451, 199] on div "0 out of 1 Non Scans" at bounding box center [493, 188] width 388 height 20
click at [434, 193] on div "0 out of 1 Non Scans" at bounding box center [493, 188] width 388 height 20
click at [439, 194] on icon at bounding box center [446, 189] width 14 height 15
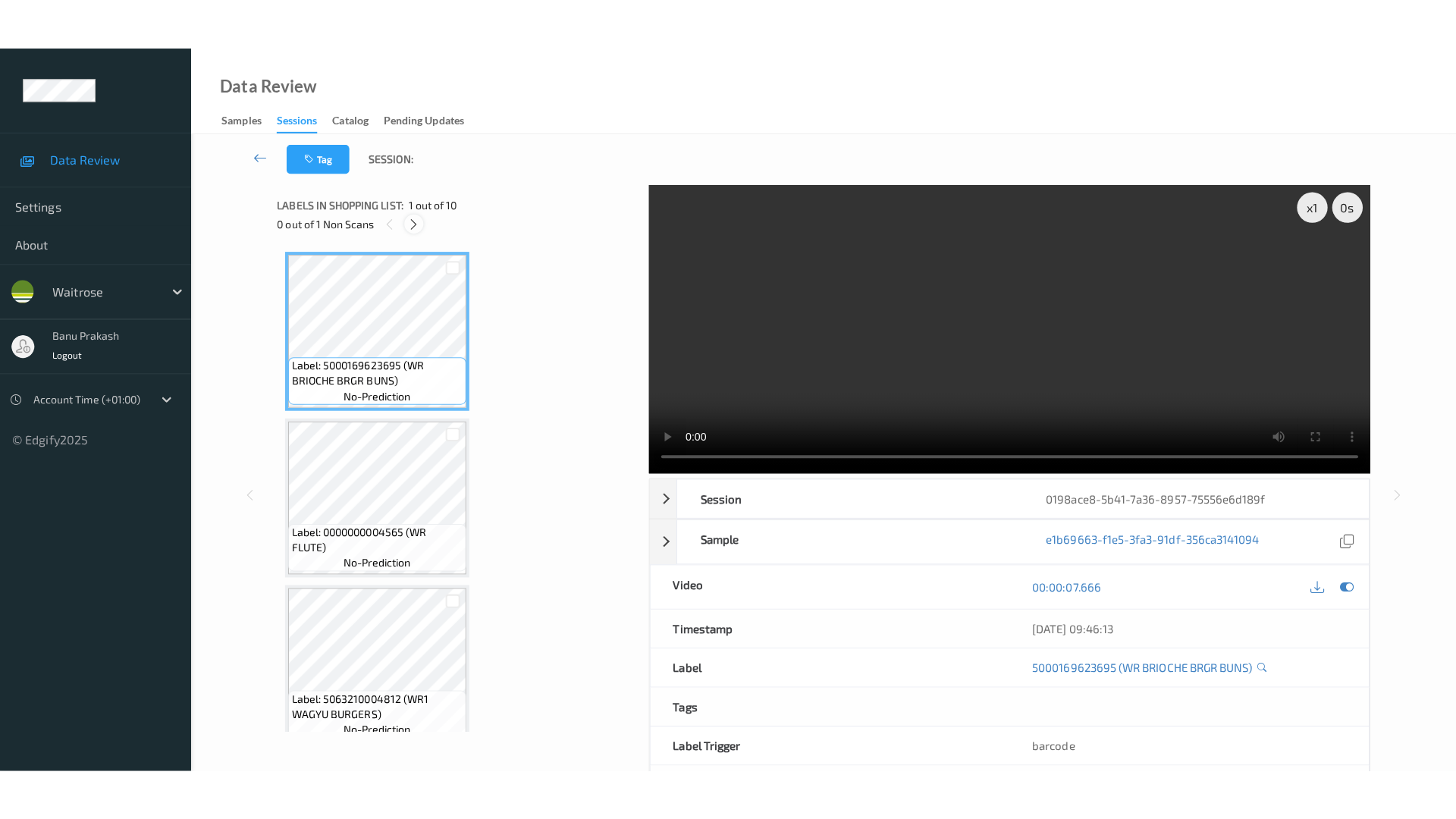
scroll to position [1165, 0]
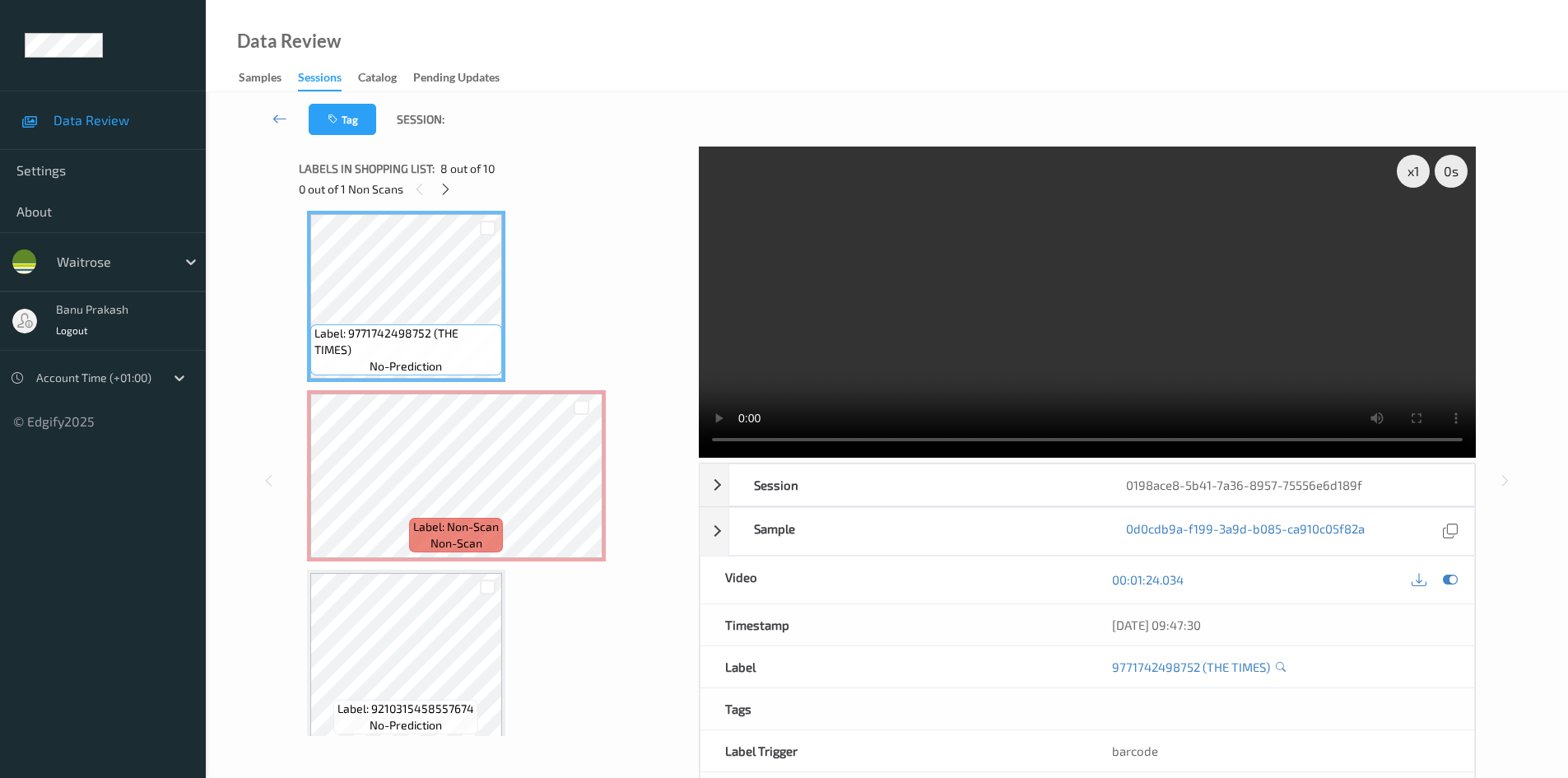
click at [892, 332] on video at bounding box center [1087, 302] width 777 height 311
click at [1130, 290] on video at bounding box center [1087, 302] width 777 height 311
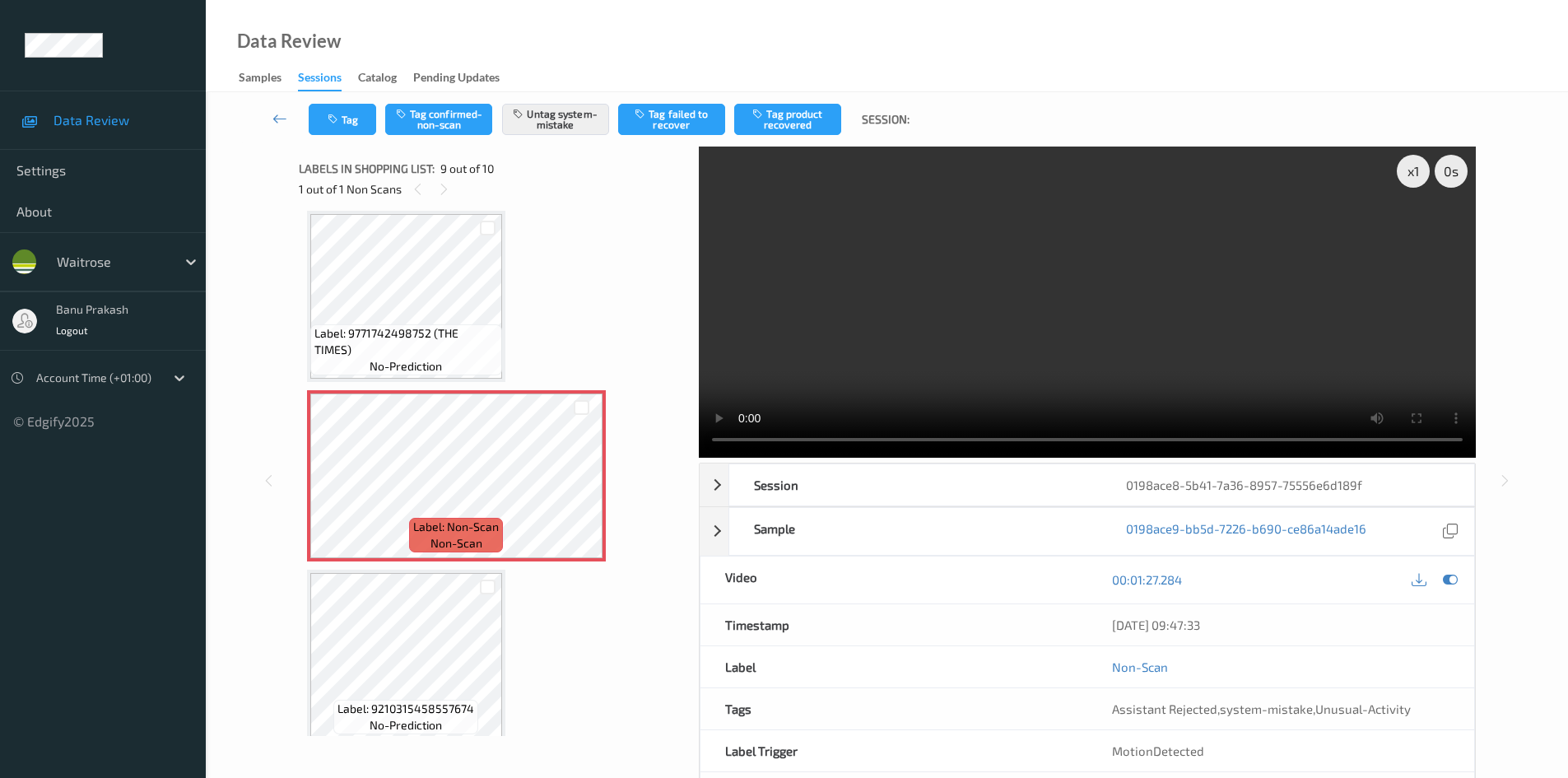
click at [983, 304] on video at bounding box center [1087, 302] width 777 height 311
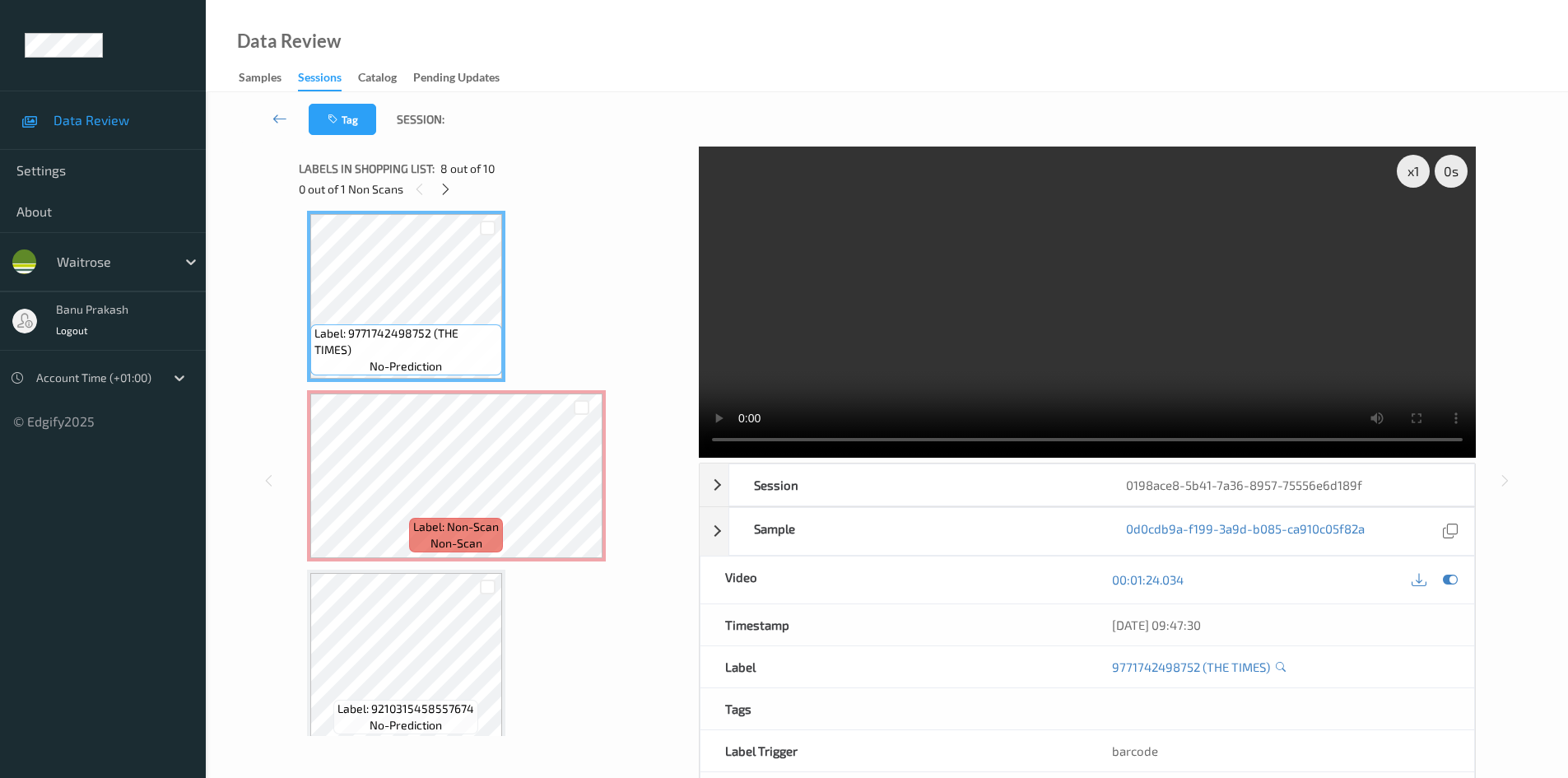
click at [990, 321] on video at bounding box center [1087, 302] width 777 height 311
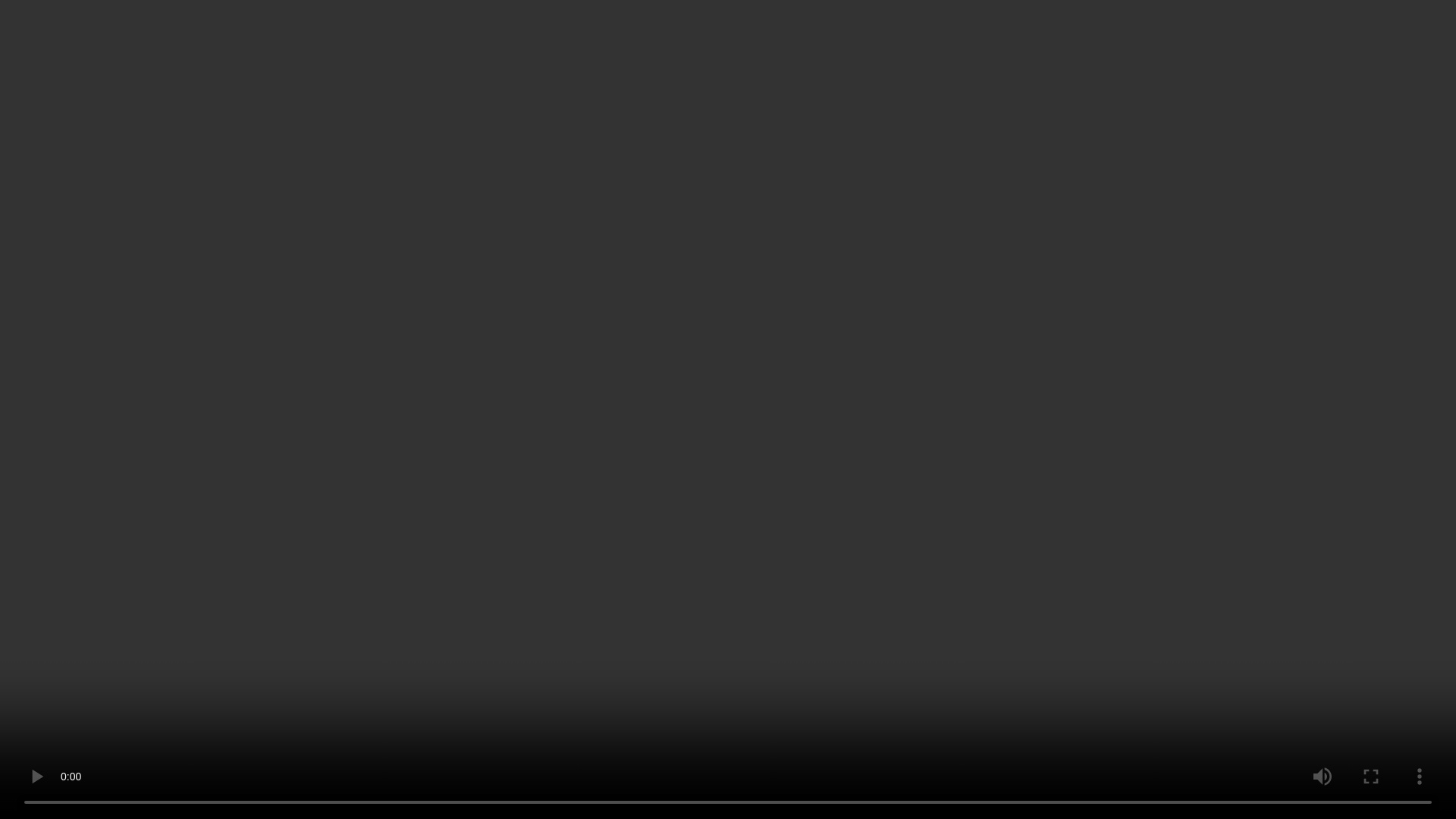
click at [770, 396] on video at bounding box center [728, 410] width 1456 height 819
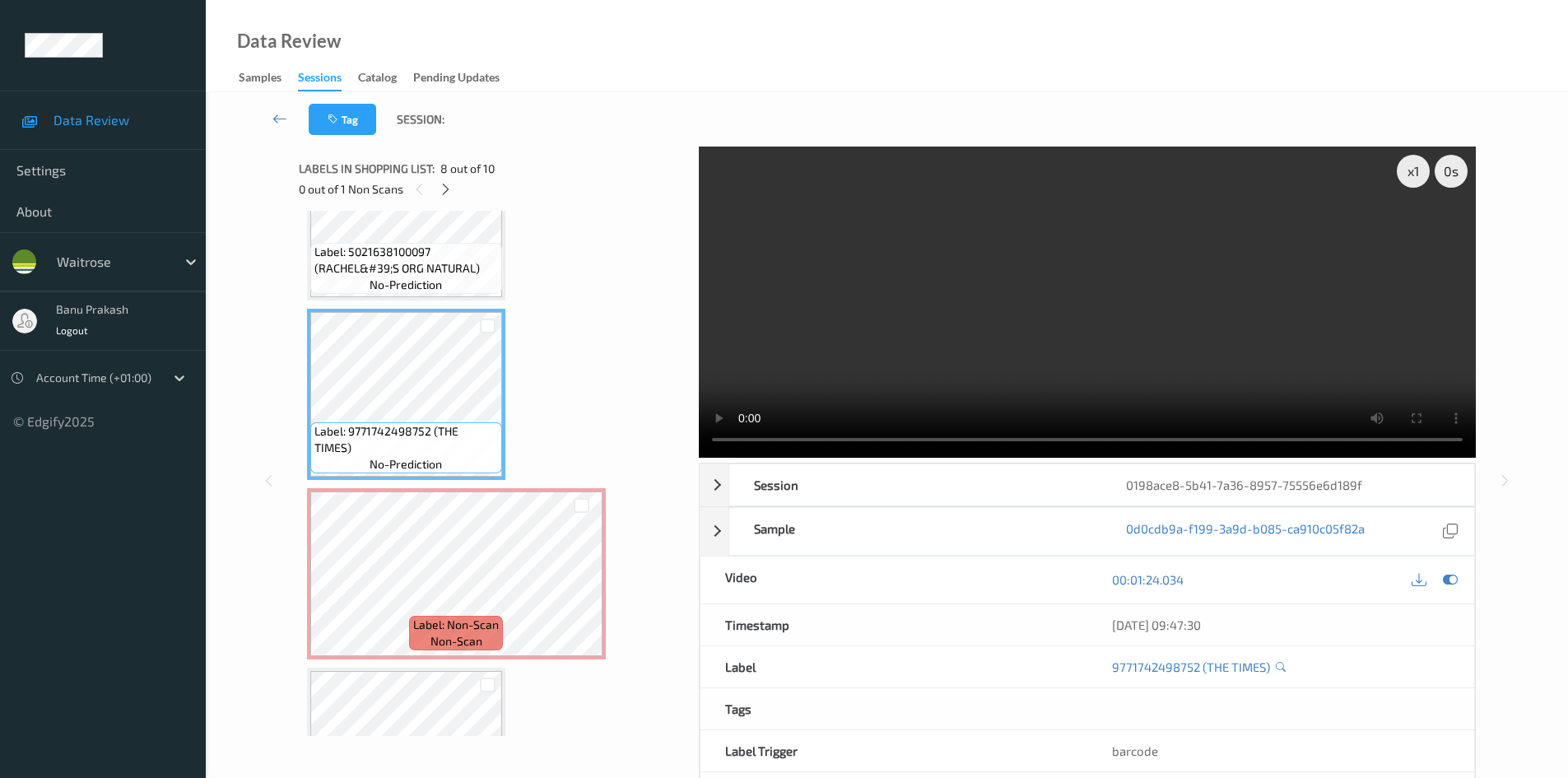
click at [1089, 311] on video at bounding box center [1087, 302] width 777 height 311
click at [257, 552] on div "x 1 0 s Session 0198ace8-5b41-7a36-8957-75556e6d189f Session ID 0198ace8-5b41-7…" at bounding box center [887, 480] width 1295 height 668
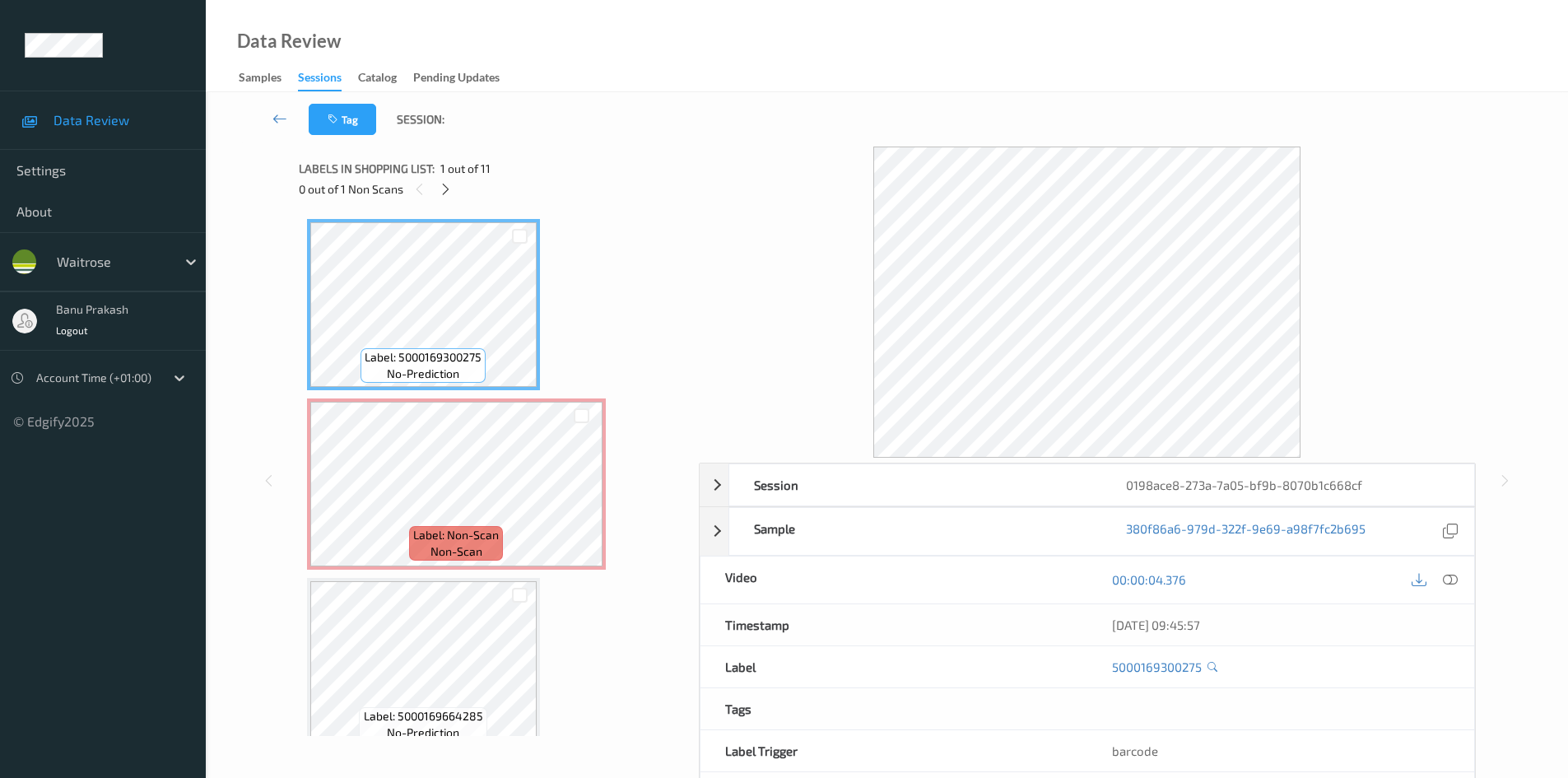
click at [1463, 578] on div "00:00:04.376" at bounding box center [1281, 580] width 387 height 47
click at [1458, 582] on div at bounding box center [1450, 580] width 22 height 22
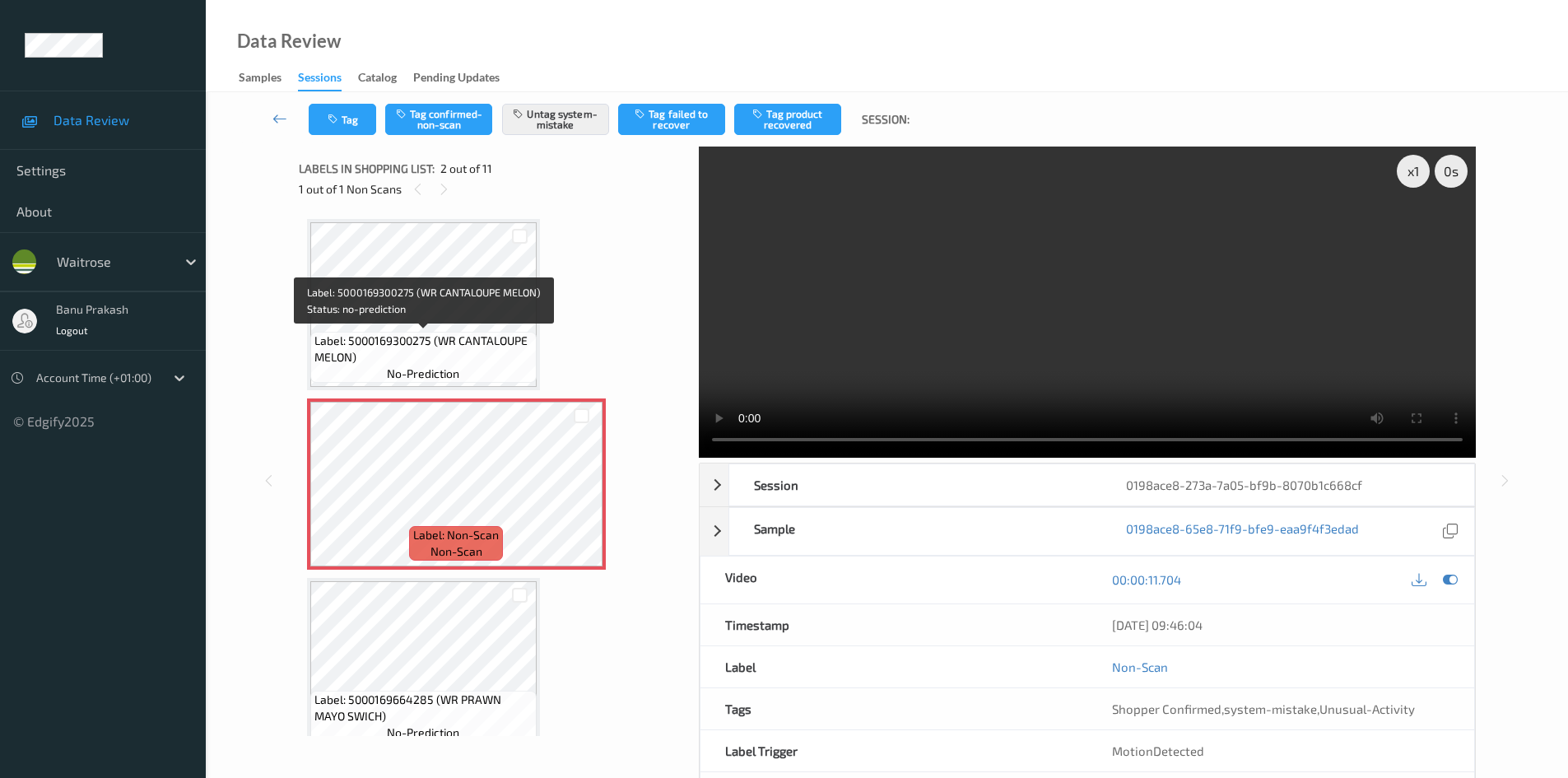
click at [427, 348] on span "Label: 5000169300275 (WR CANTALOUPE MELON)" at bounding box center [423, 349] width 218 height 32
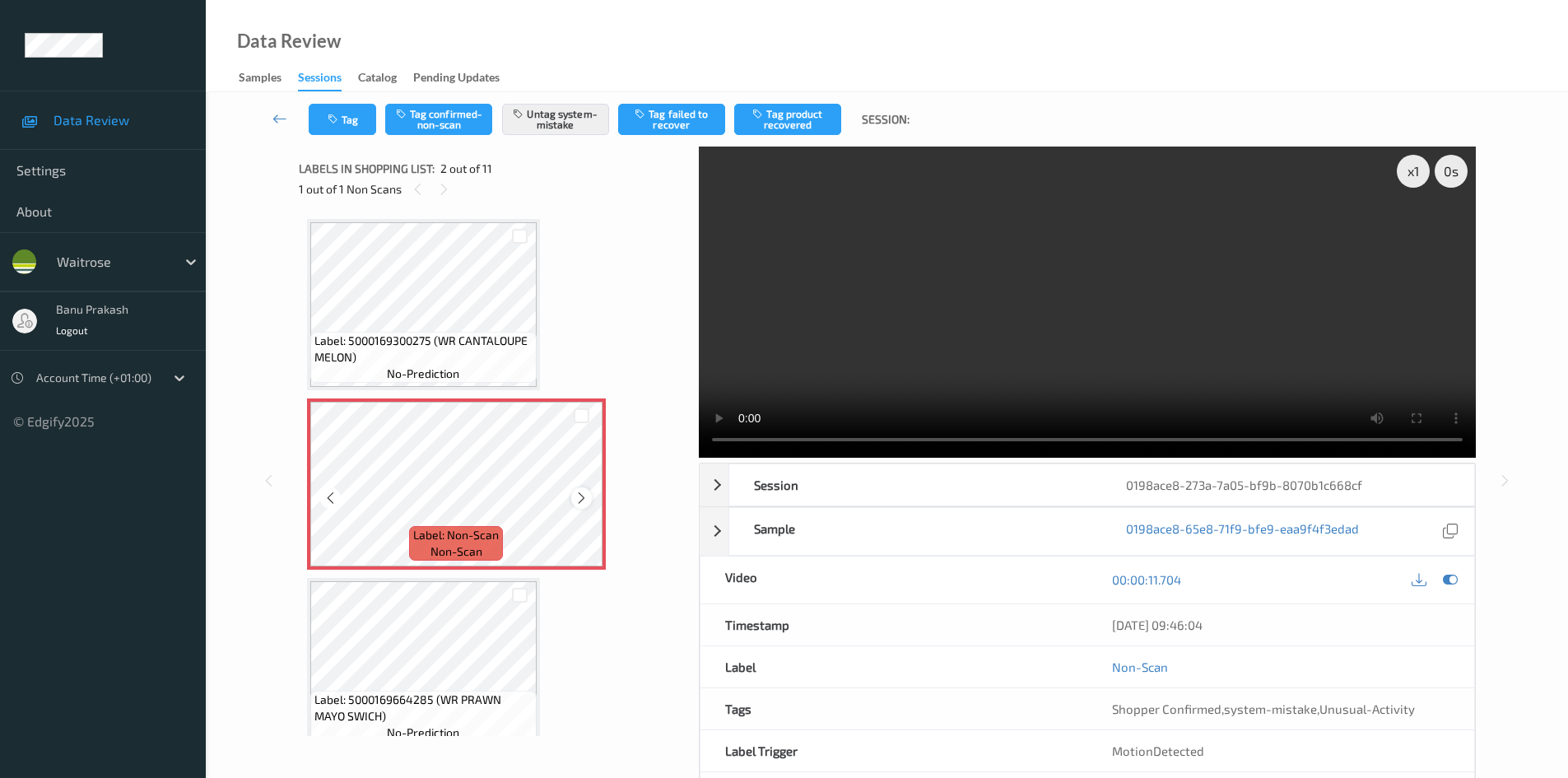
click at [583, 498] on icon at bounding box center [582, 498] width 14 height 15
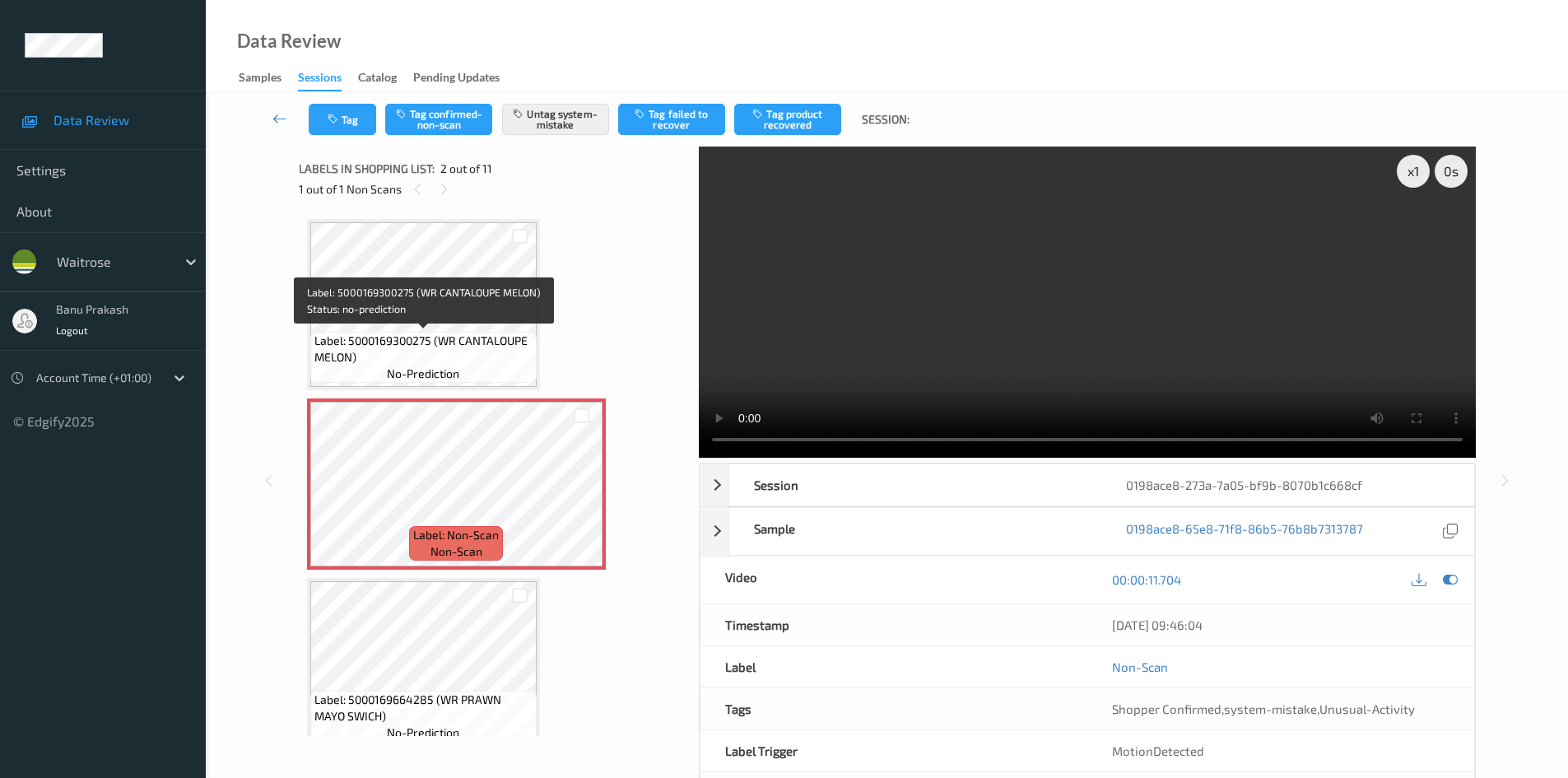
click at [470, 332] on div "Label: 5000169300275 (WR CANTALOUPE MELON) no-prediction" at bounding box center [423, 357] width 227 height 51
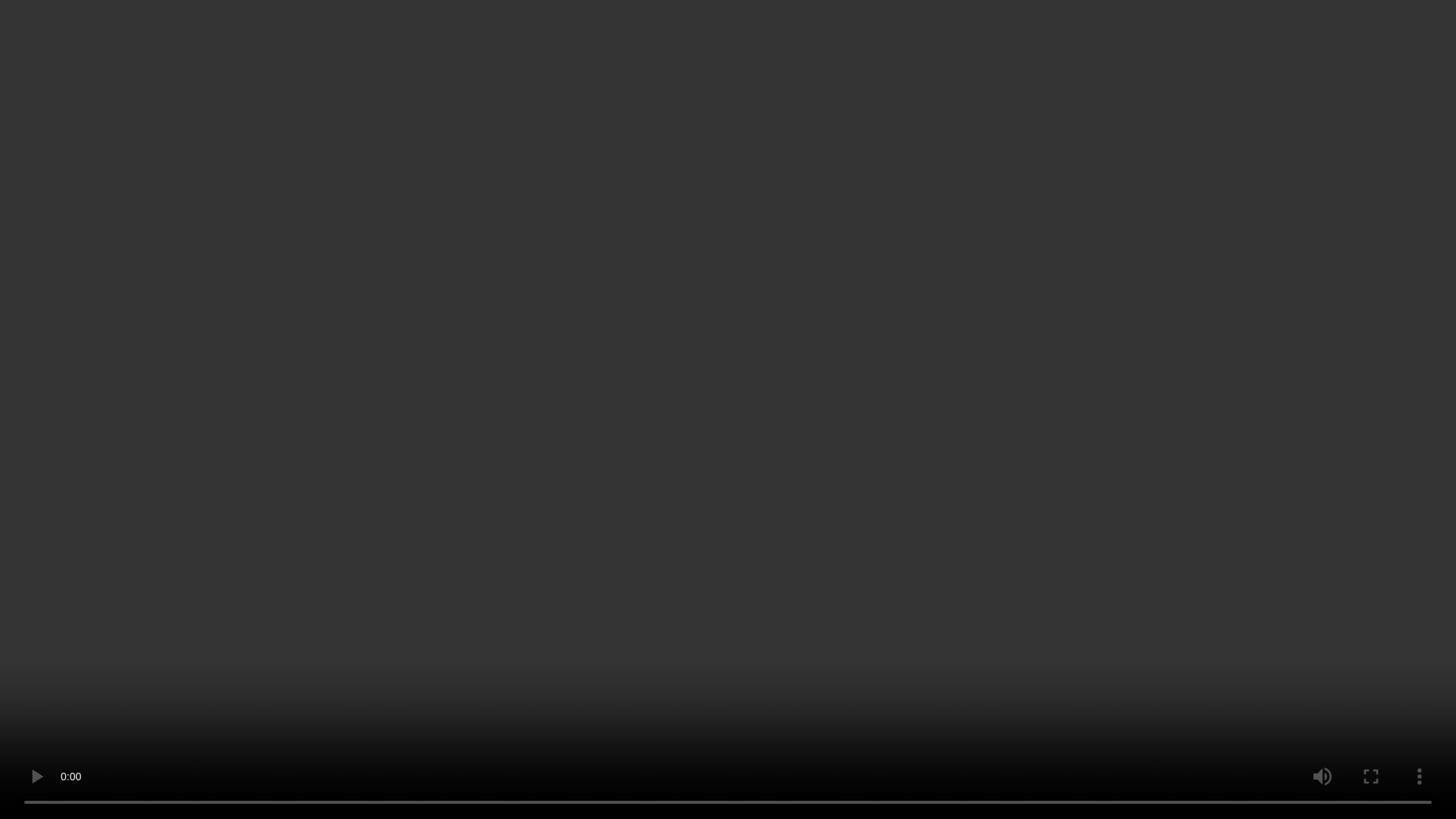
click at [934, 482] on video at bounding box center [728, 410] width 1456 height 819
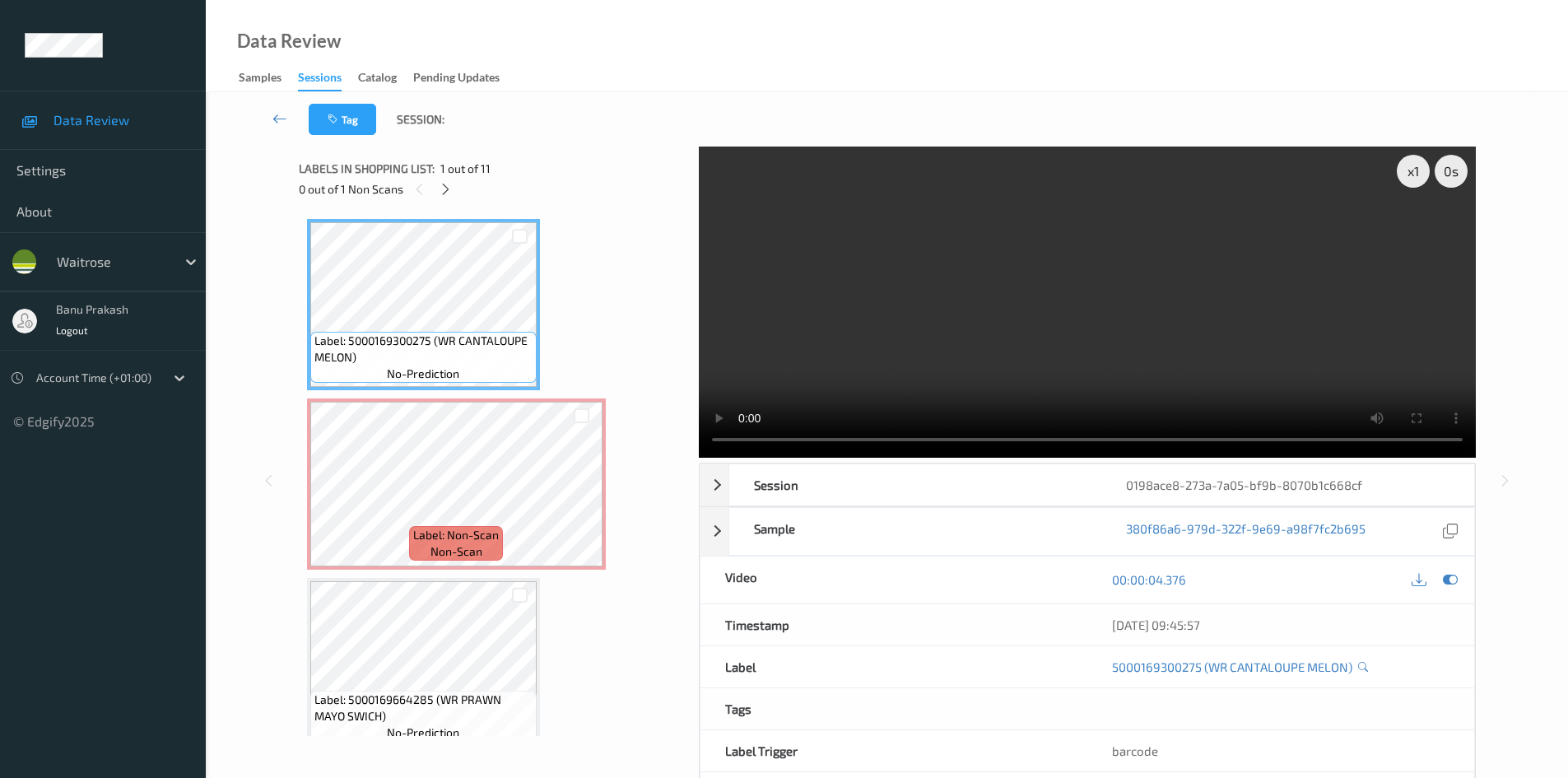
click at [1261, 378] on video at bounding box center [1087, 302] width 777 height 311
click at [423, 549] on div "Label: Non-Scan non-scan" at bounding box center [456, 543] width 94 height 34
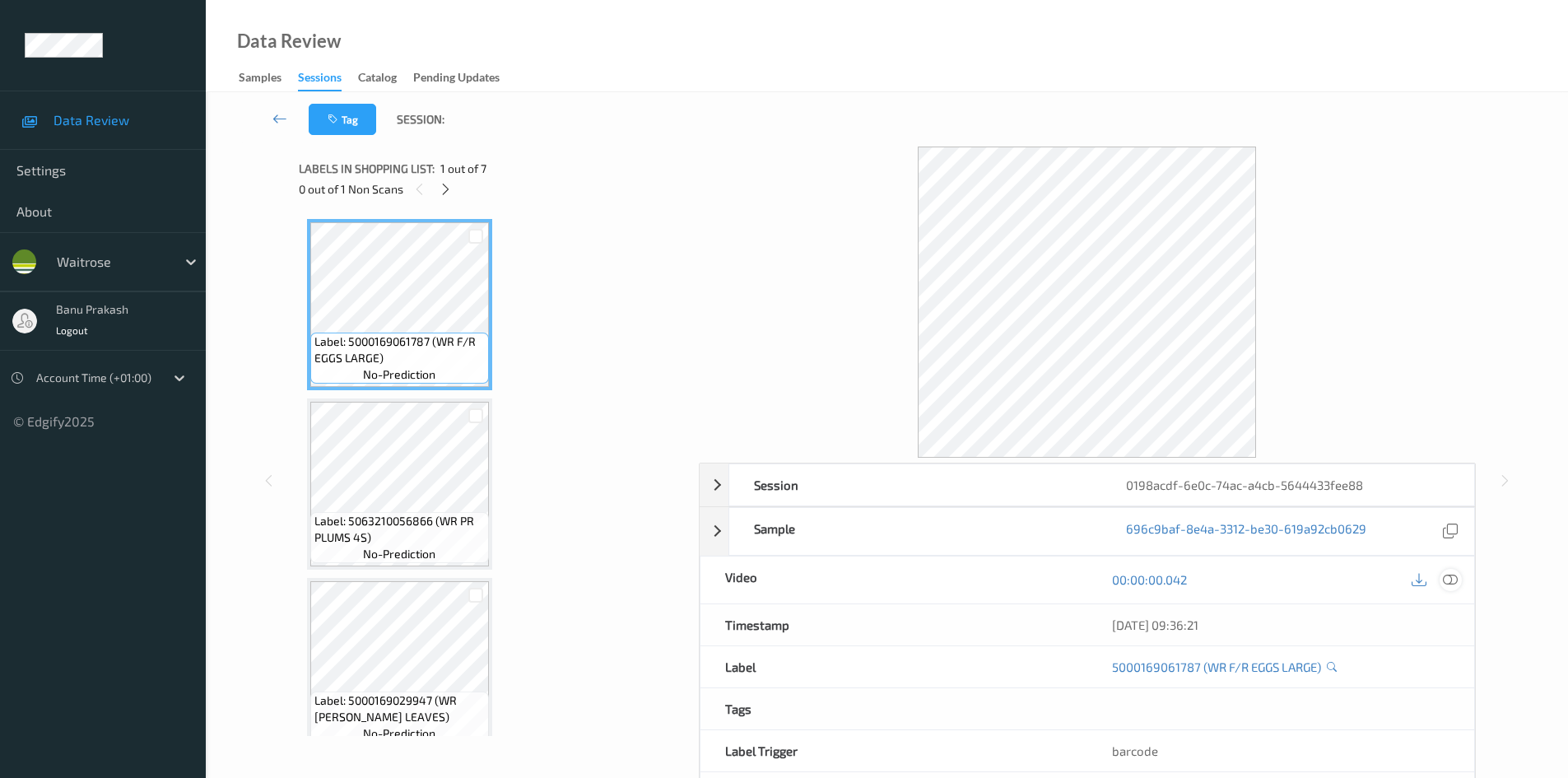
click at [1453, 573] on icon at bounding box center [1450, 579] width 15 height 15
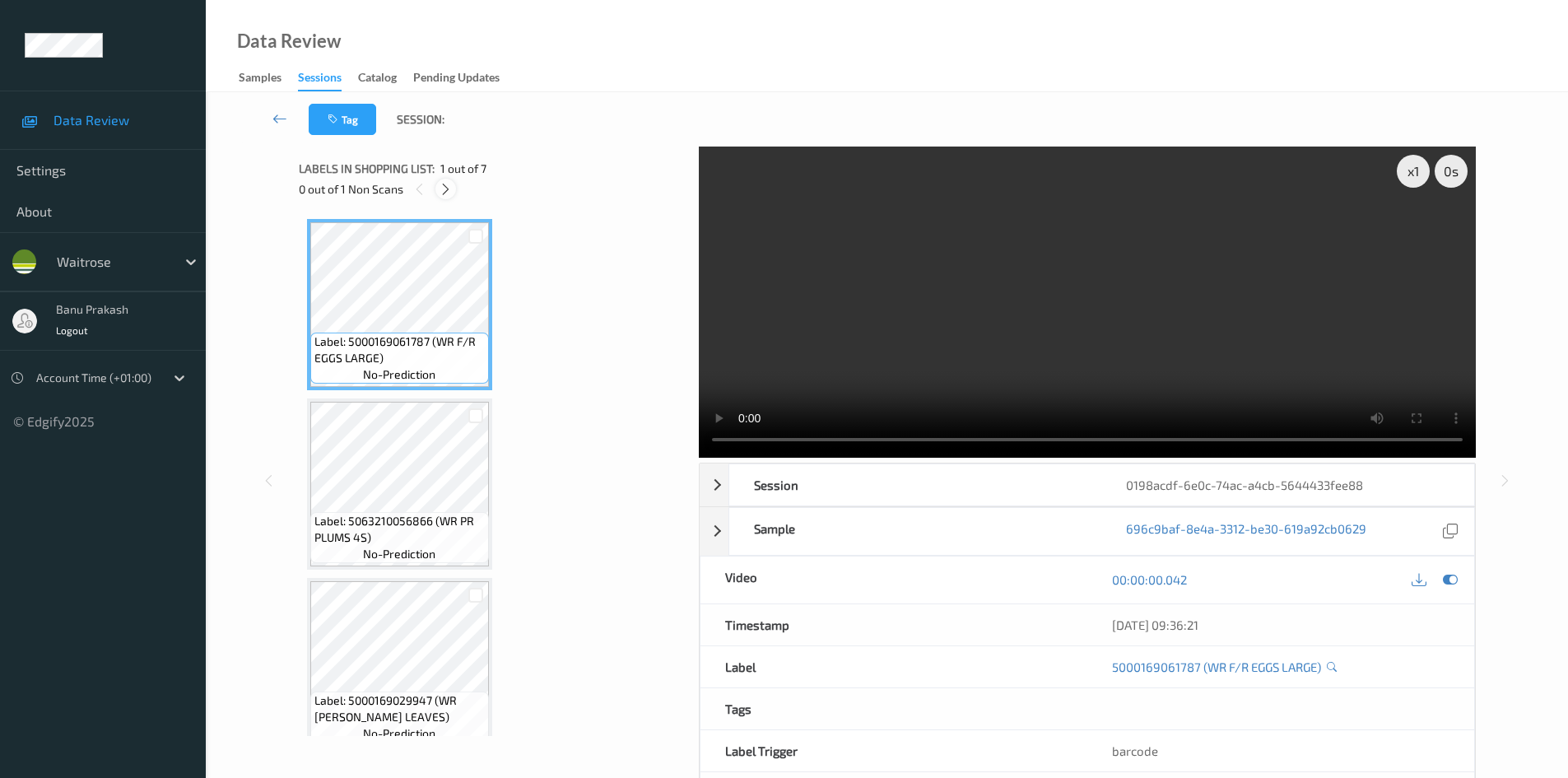
click at [439, 184] on icon at bounding box center [446, 189] width 14 height 15
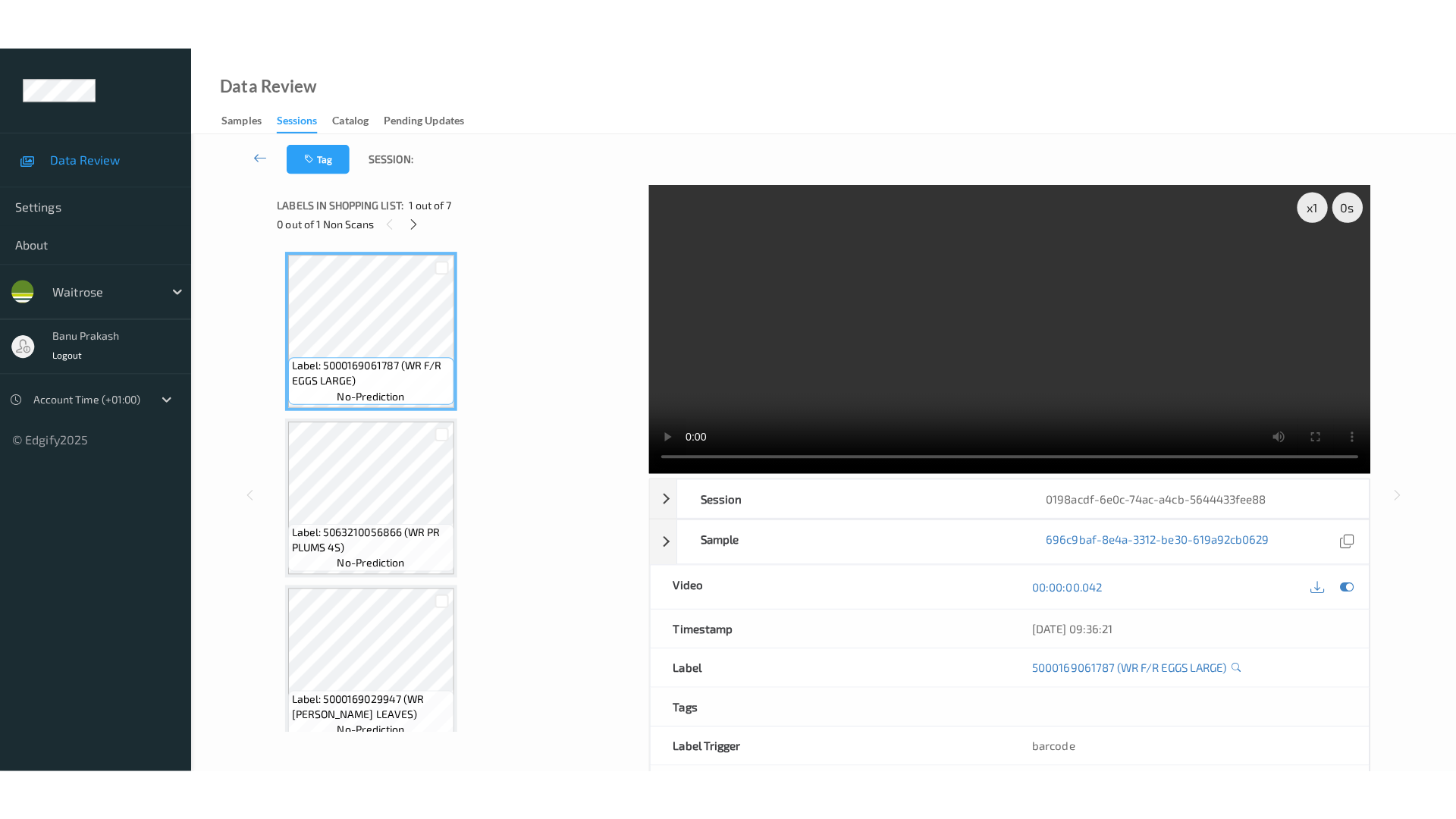
scroll to position [669, 0]
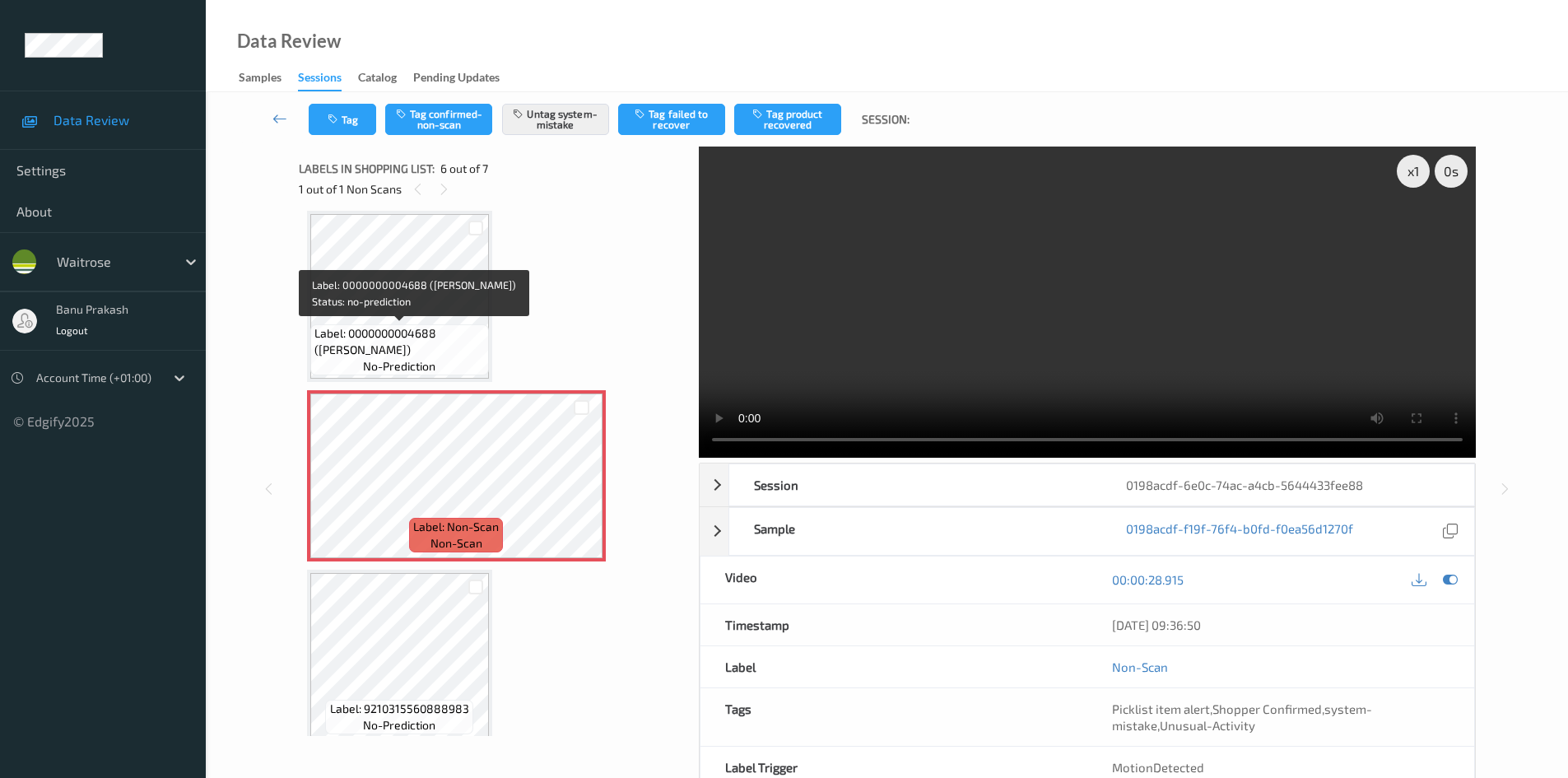
click at [437, 328] on span "Label: 0000000004688 ([PERSON_NAME])" at bounding box center [400, 341] width 170 height 32
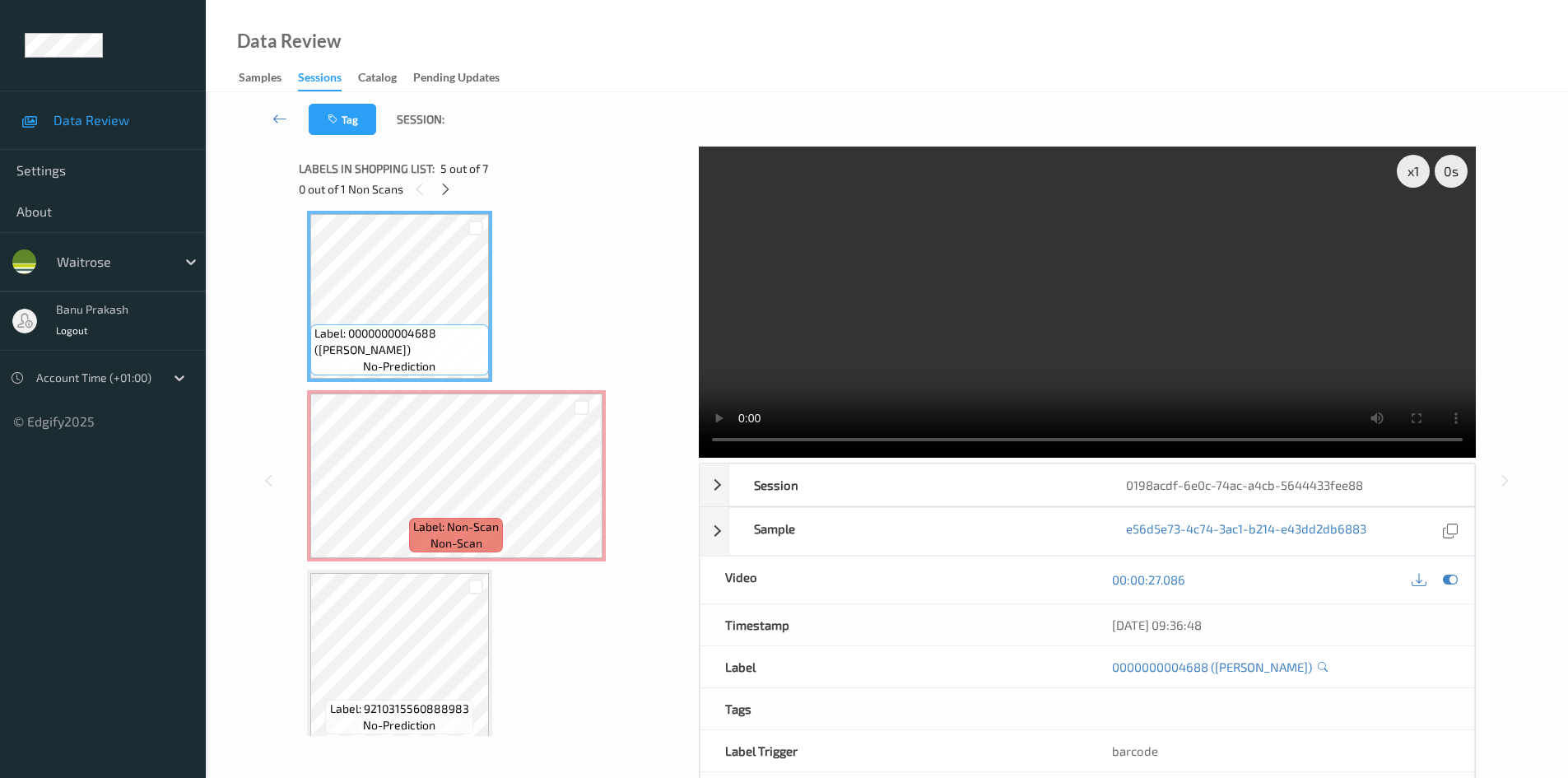
scroll to position [628, 0]
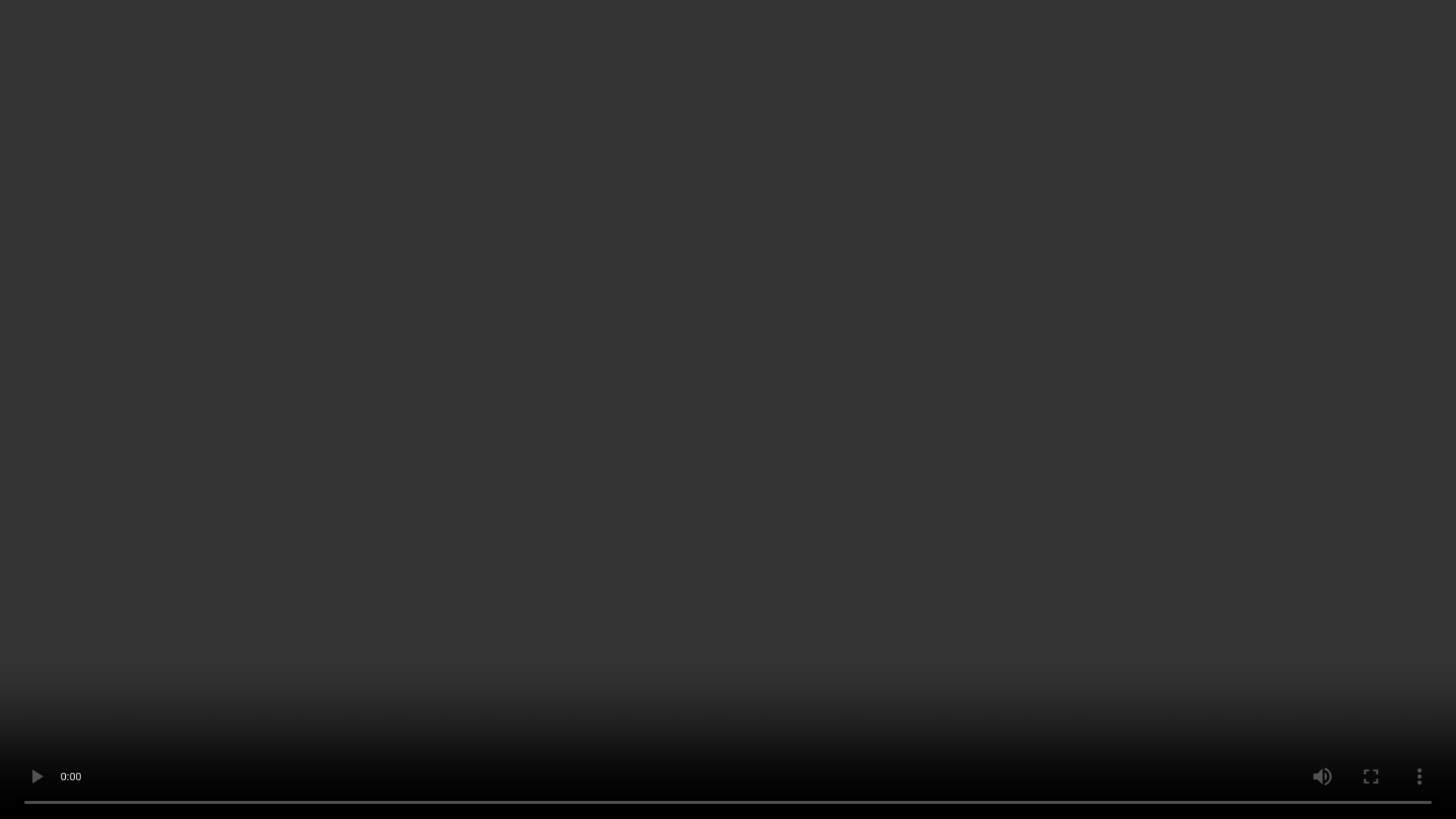
click at [902, 557] on video at bounding box center [728, 410] width 1456 height 819
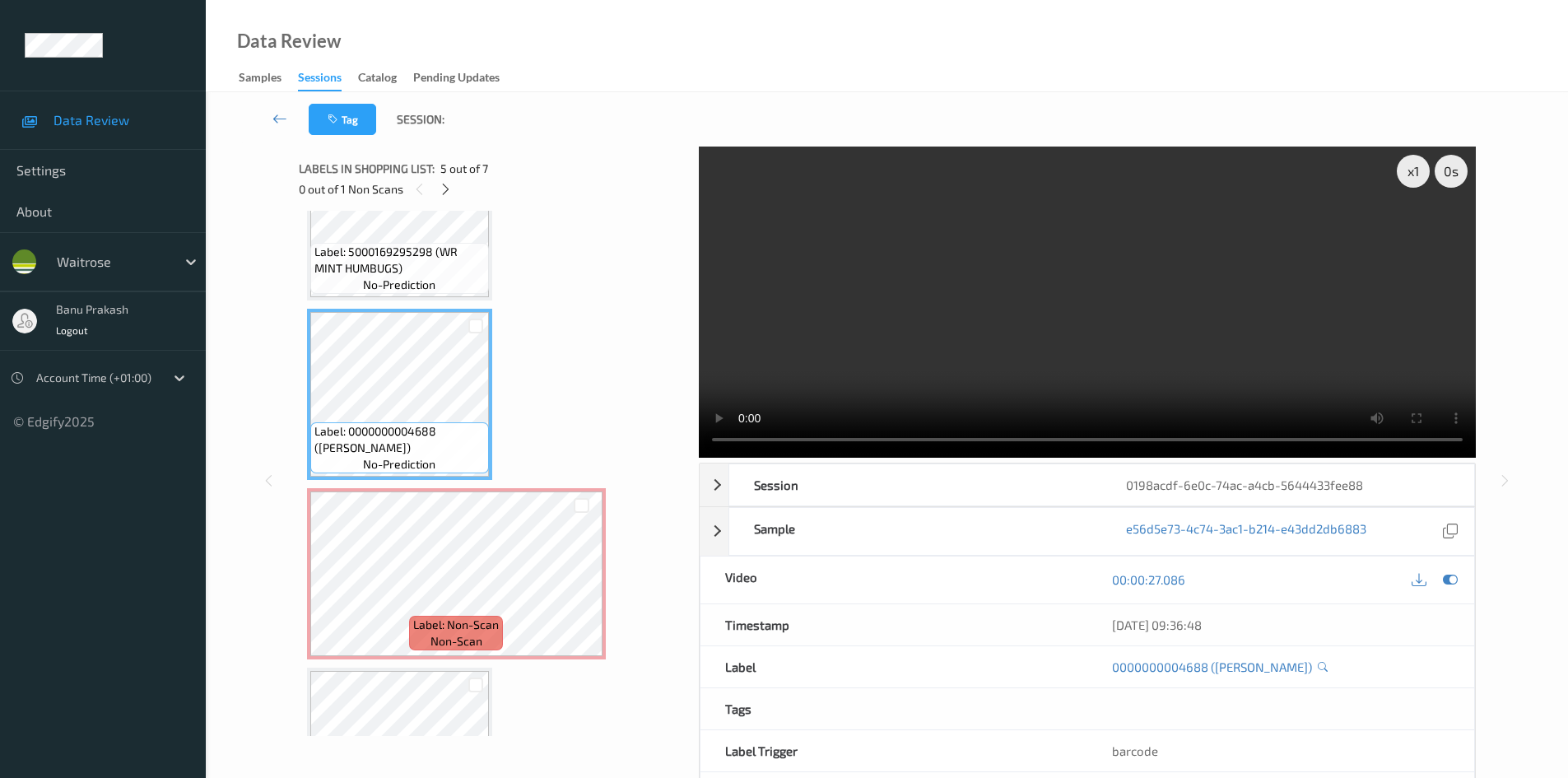
click at [1095, 342] on video at bounding box center [1087, 302] width 777 height 311
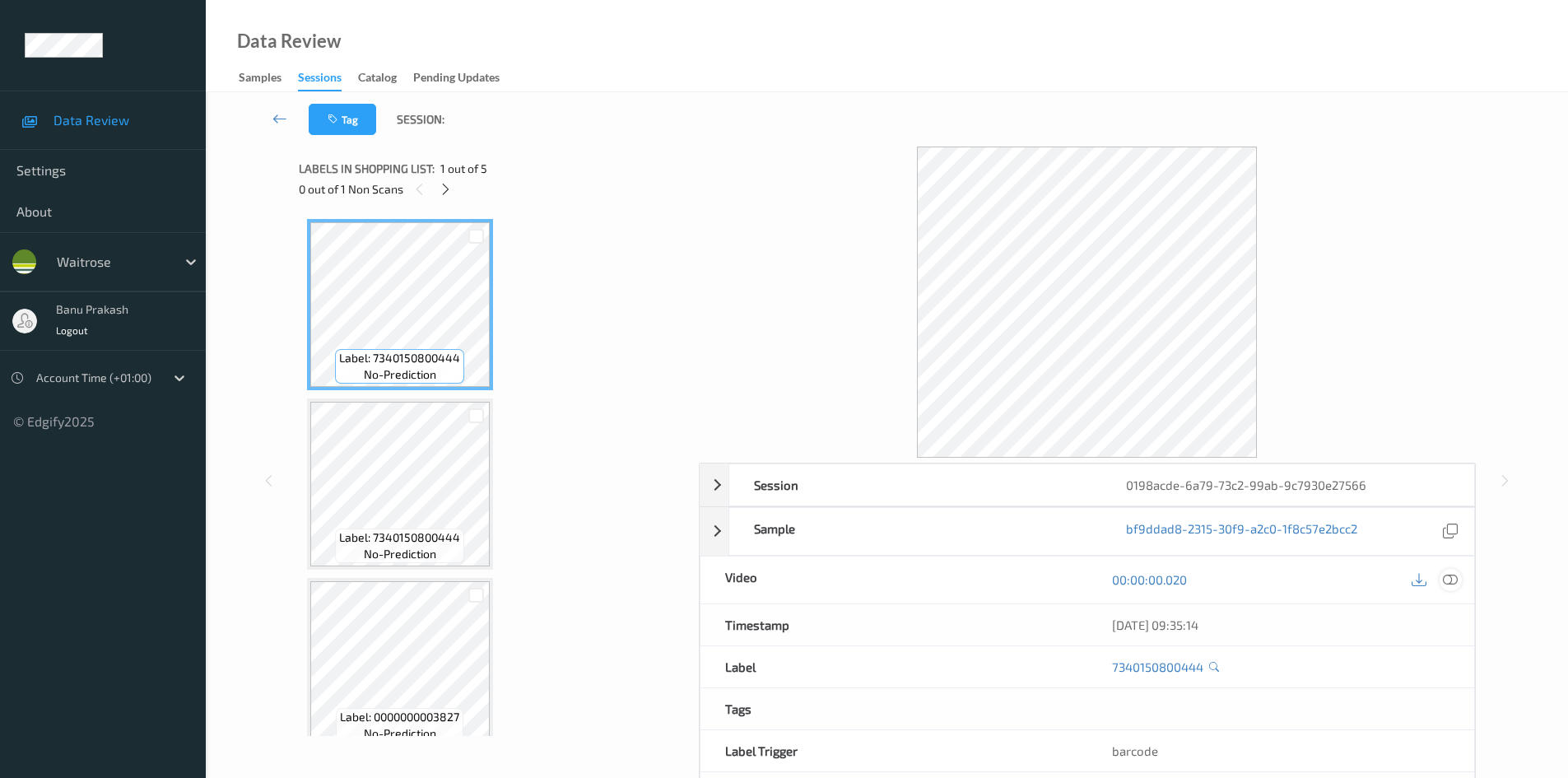
click at [1449, 579] on icon at bounding box center [1450, 579] width 15 height 15
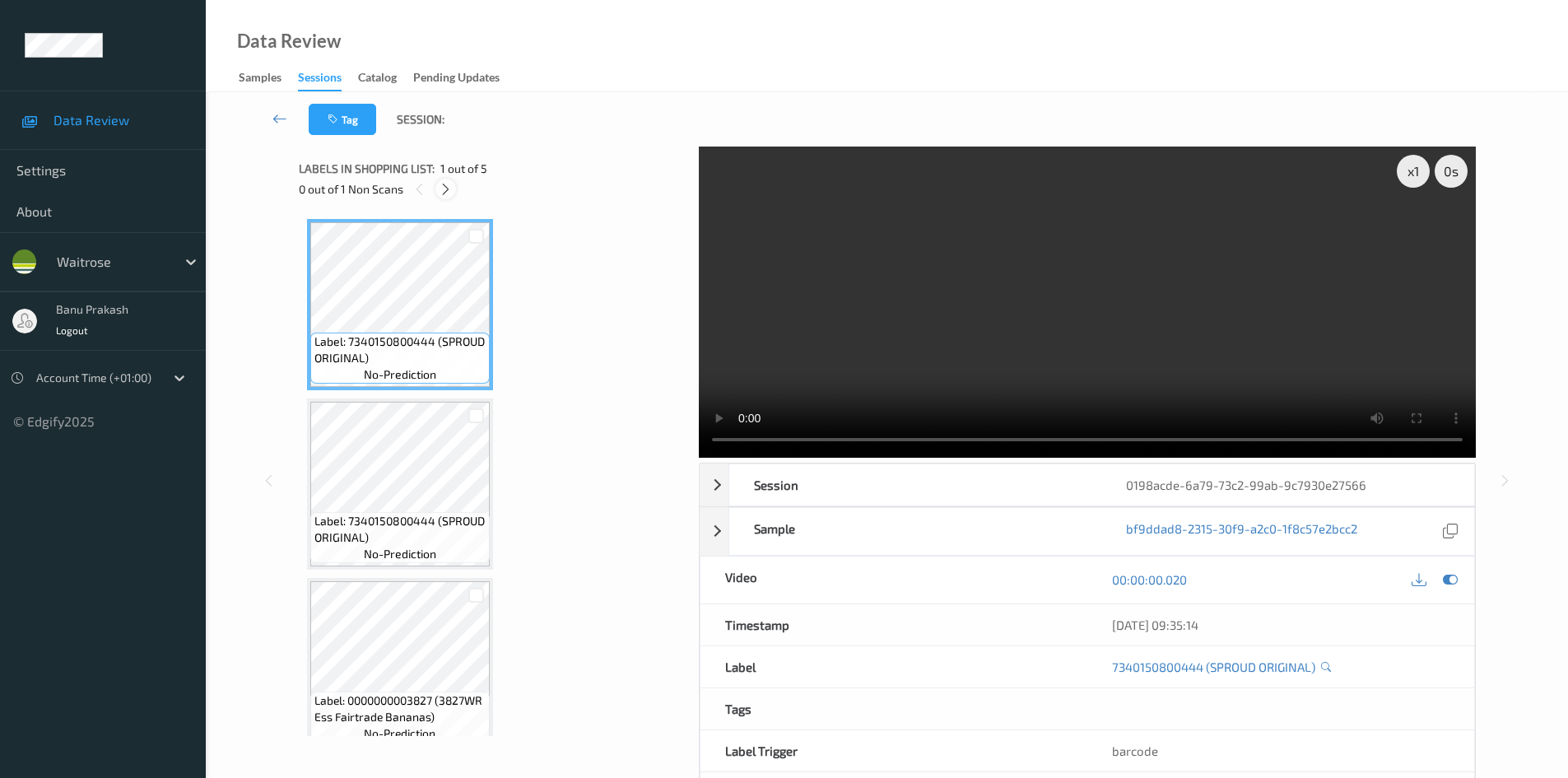
click at [452, 194] on icon at bounding box center [446, 189] width 14 height 15
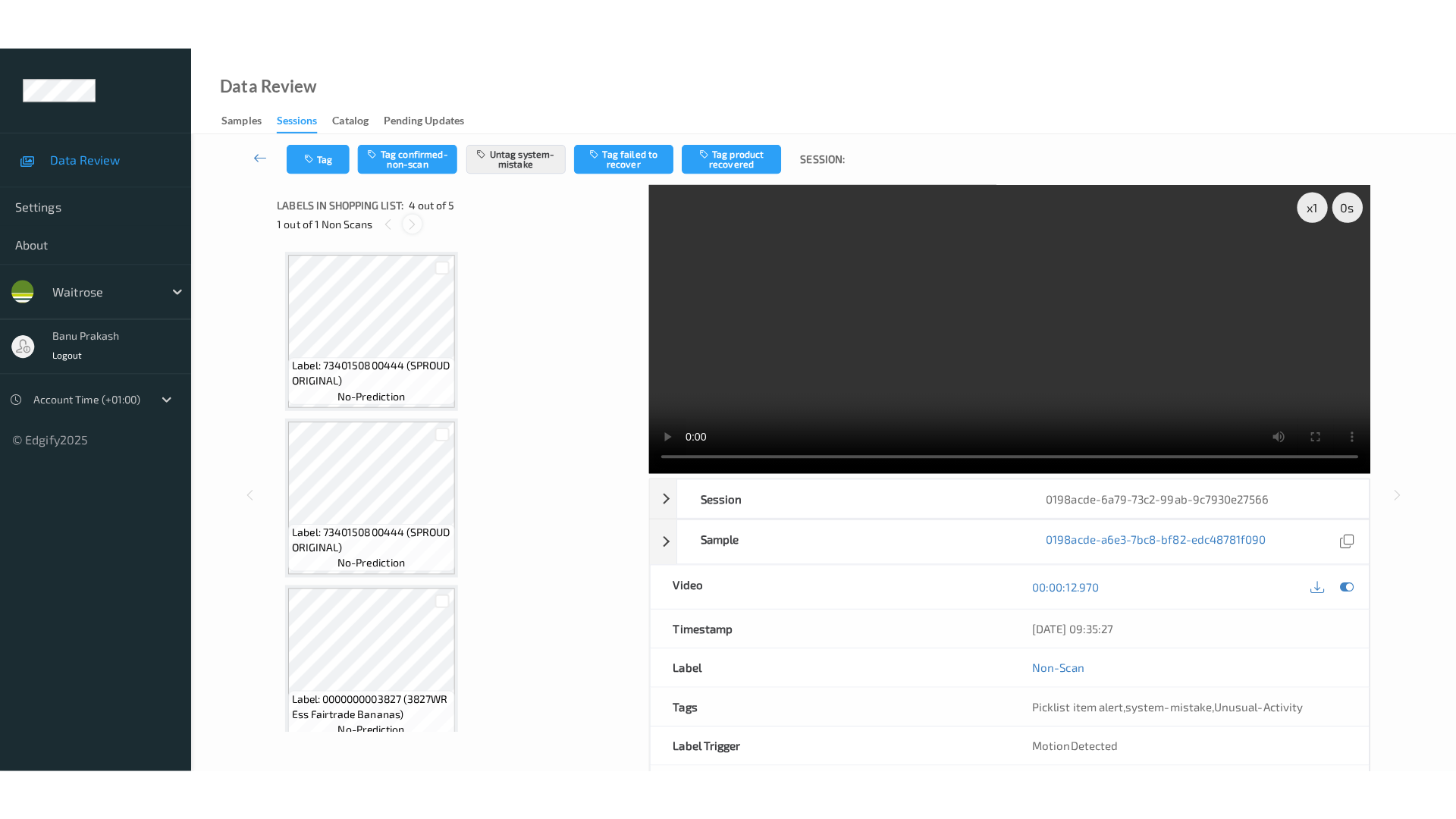
scroll to position [338, 0]
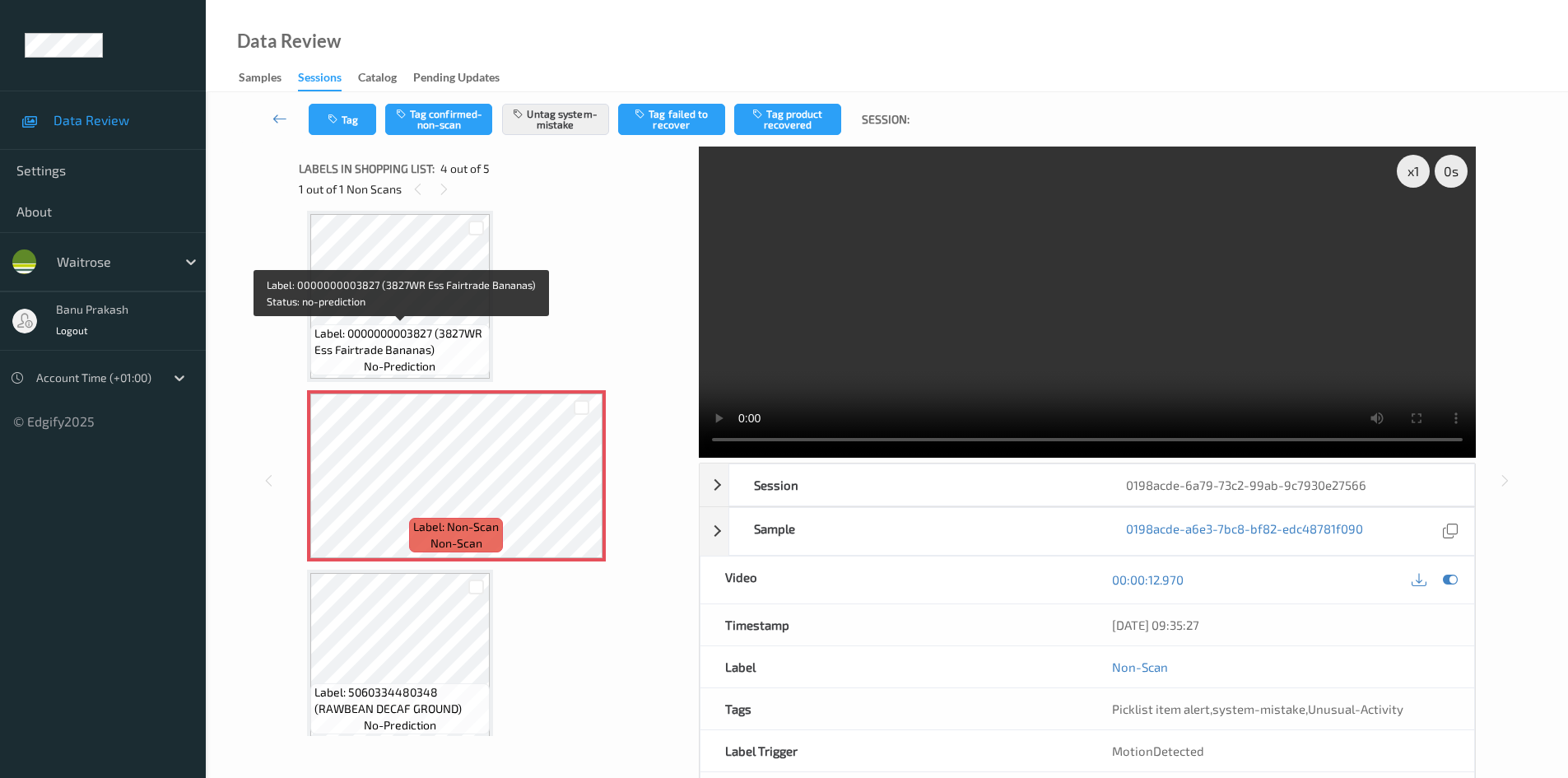
click at [439, 335] on span "Label: 0000000003827 (3827WR Ess Fairtrade Bananas)" at bounding box center [400, 341] width 171 height 32
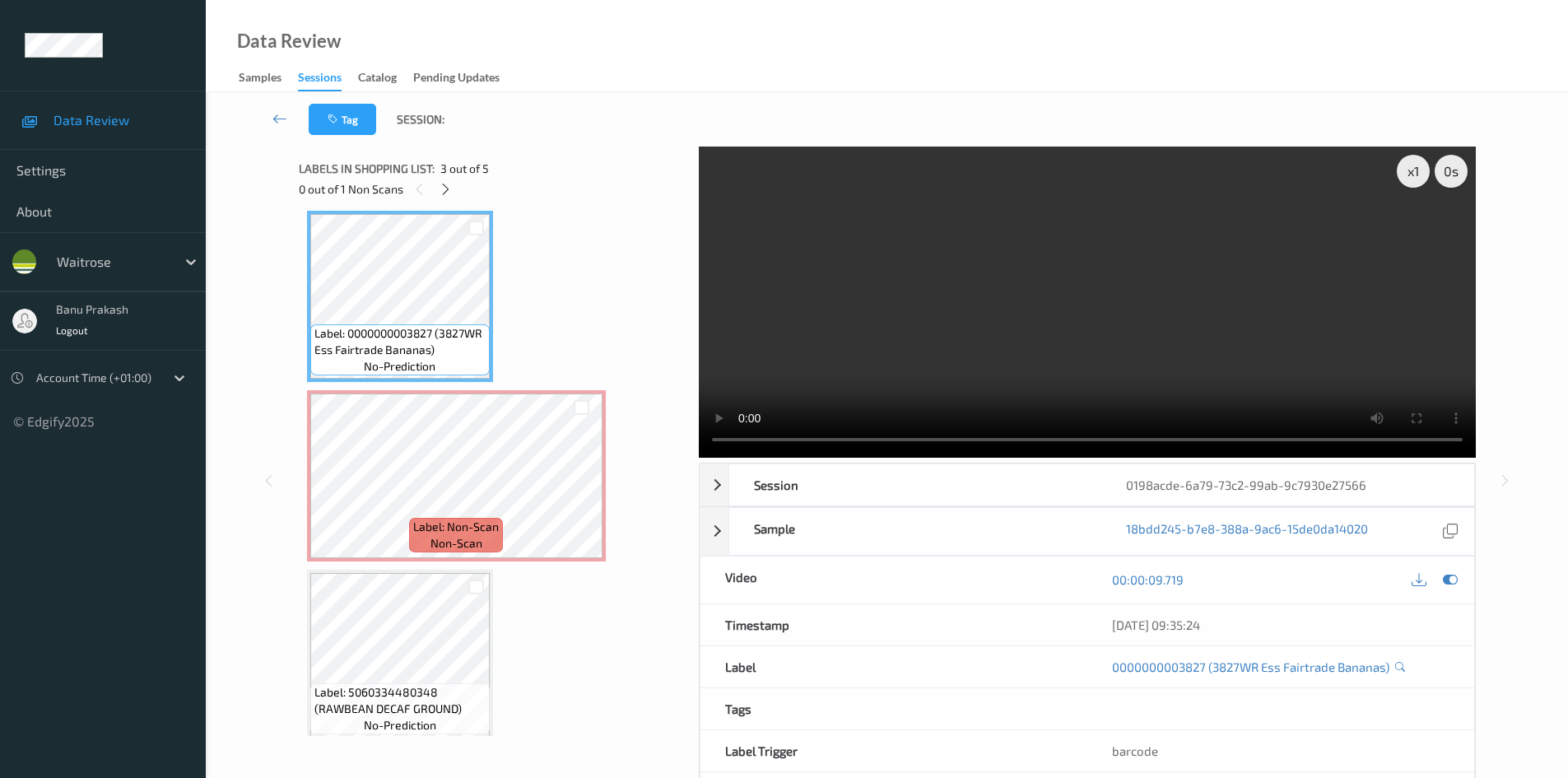
scroll to position [269, 0]
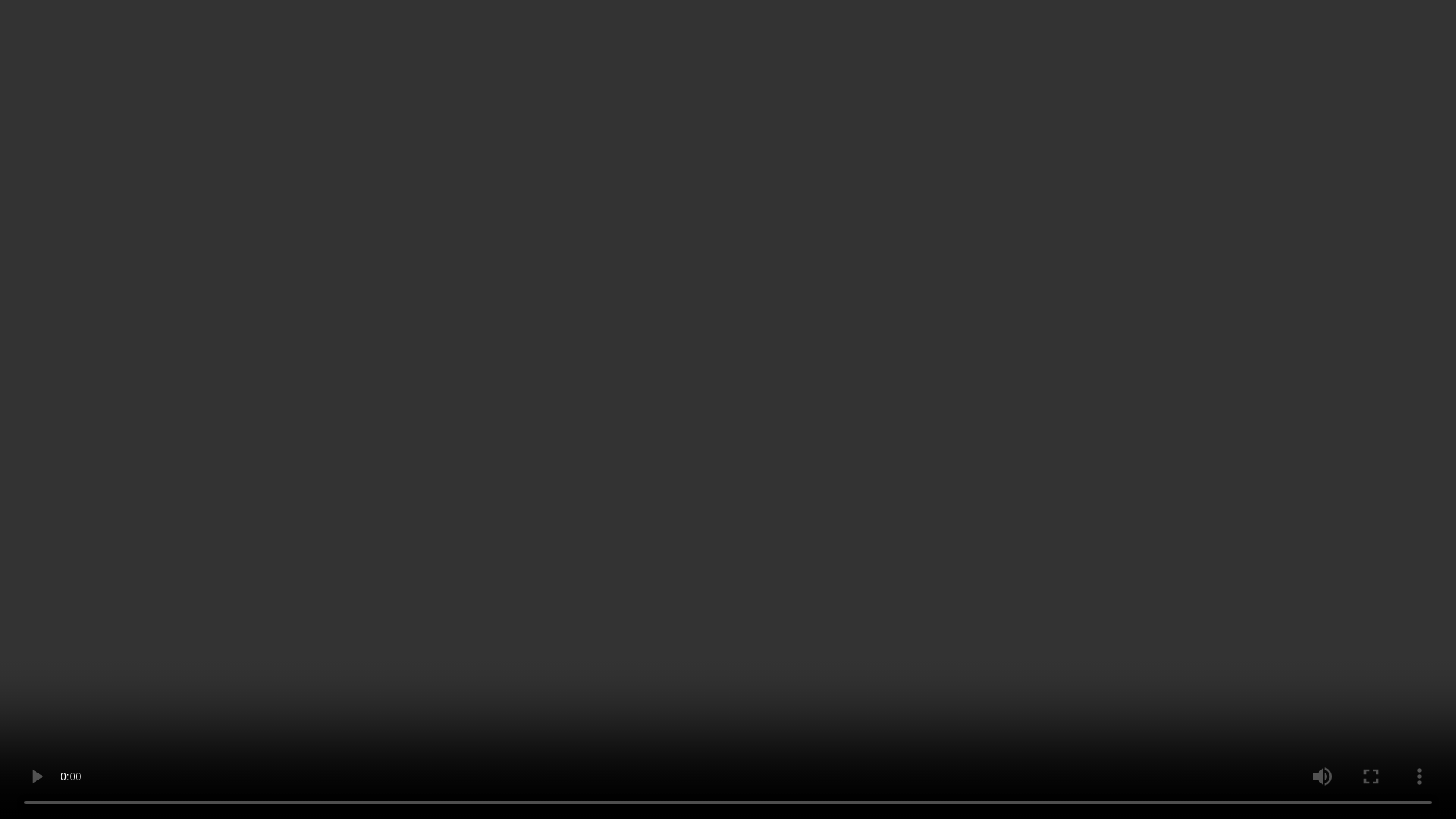
click at [699, 581] on video at bounding box center [728, 410] width 1456 height 819
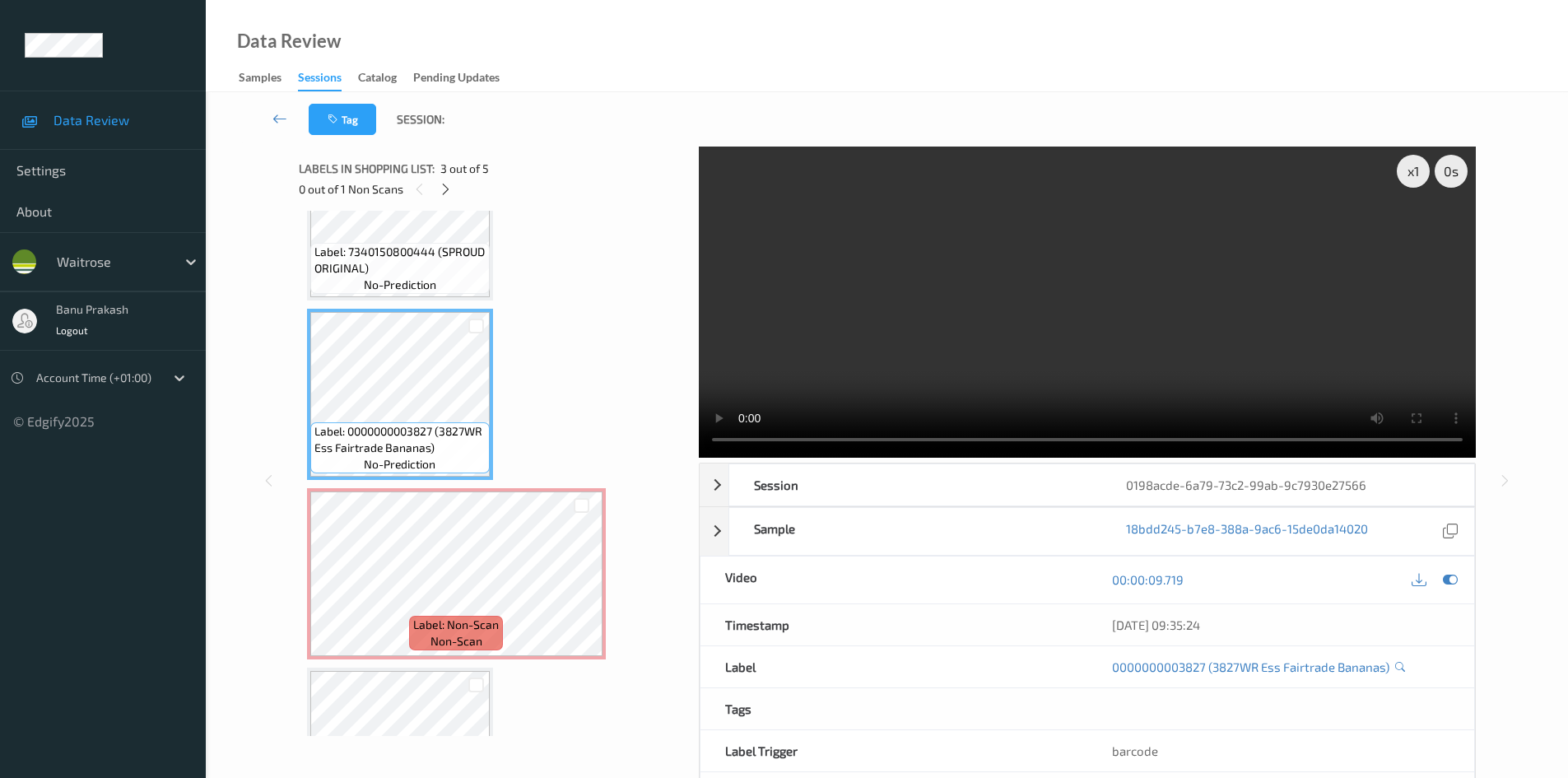
click at [1154, 322] on video at bounding box center [1087, 302] width 777 height 311
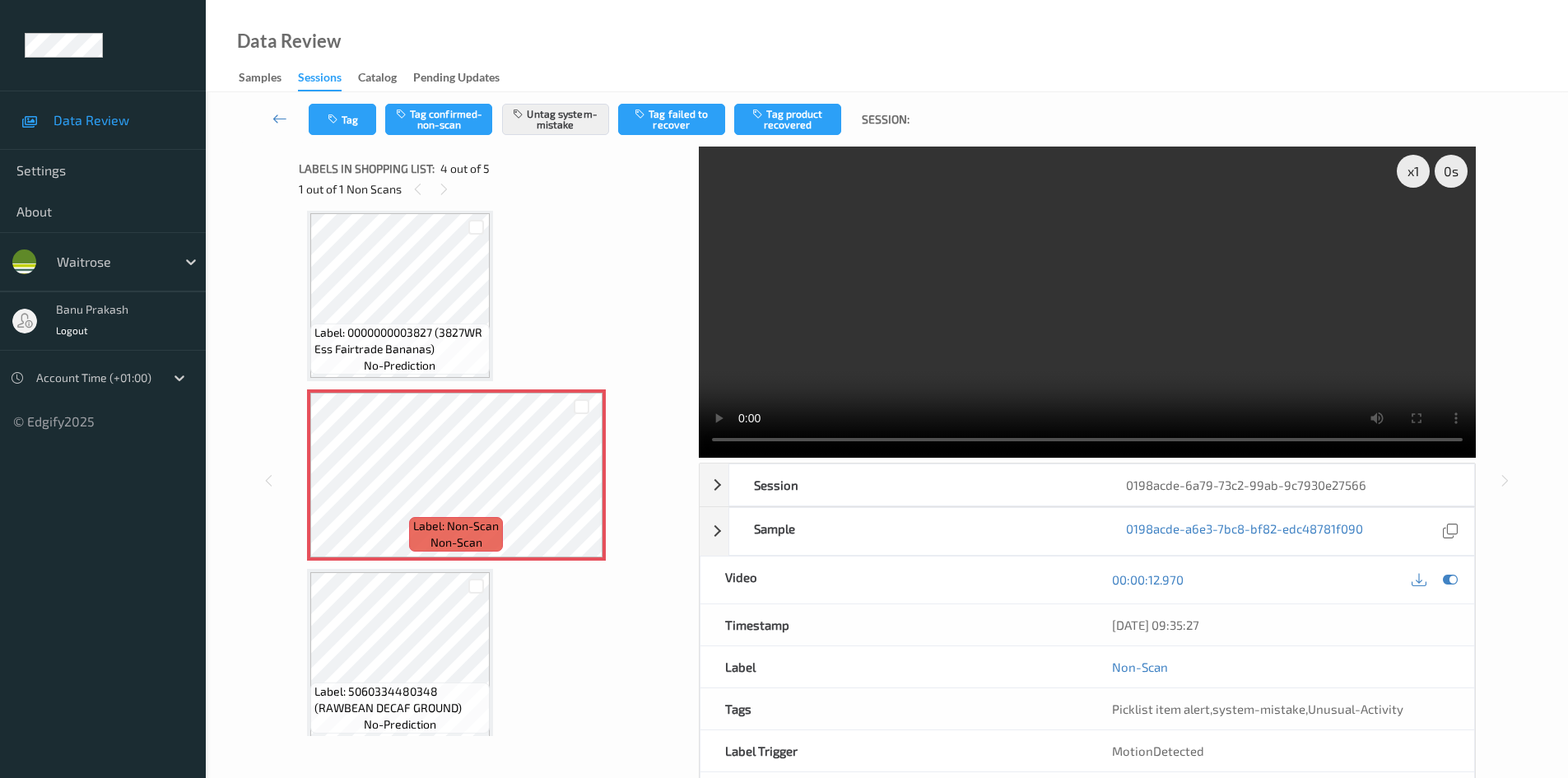
scroll to position [380, 0]
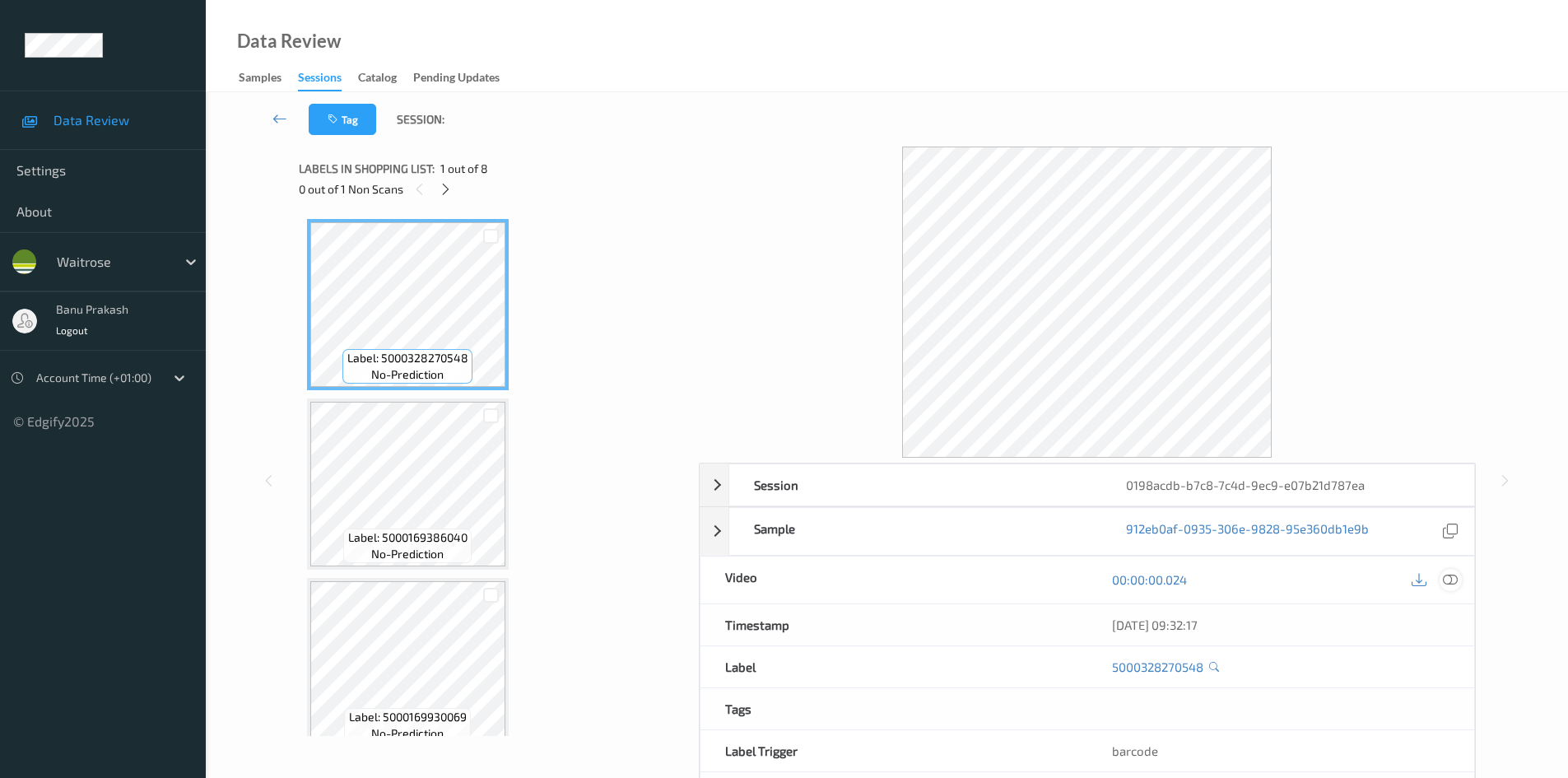
click at [1447, 573] on icon at bounding box center [1450, 579] width 15 height 15
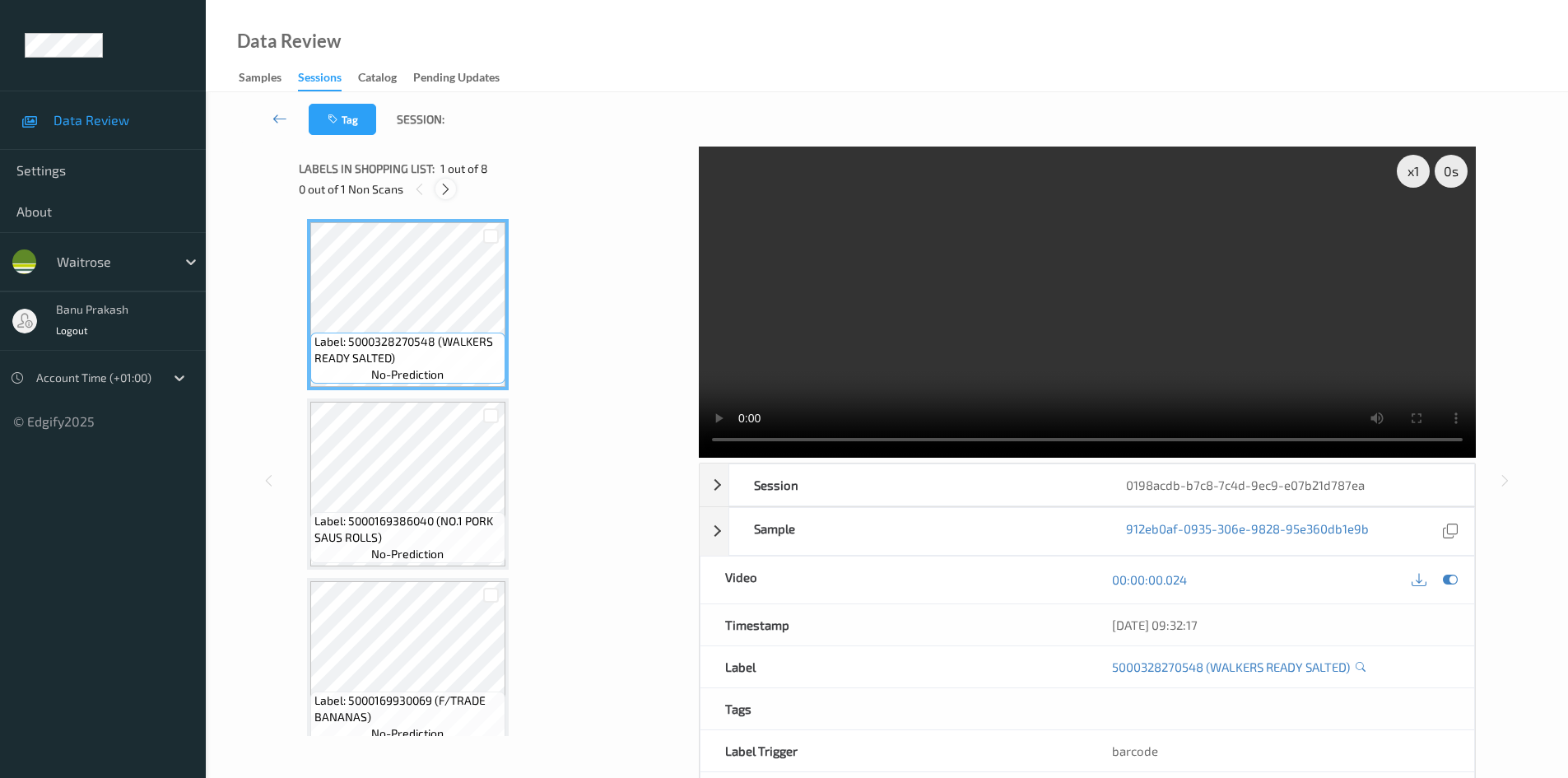
click at [442, 190] on icon at bounding box center [446, 189] width 14 height 15
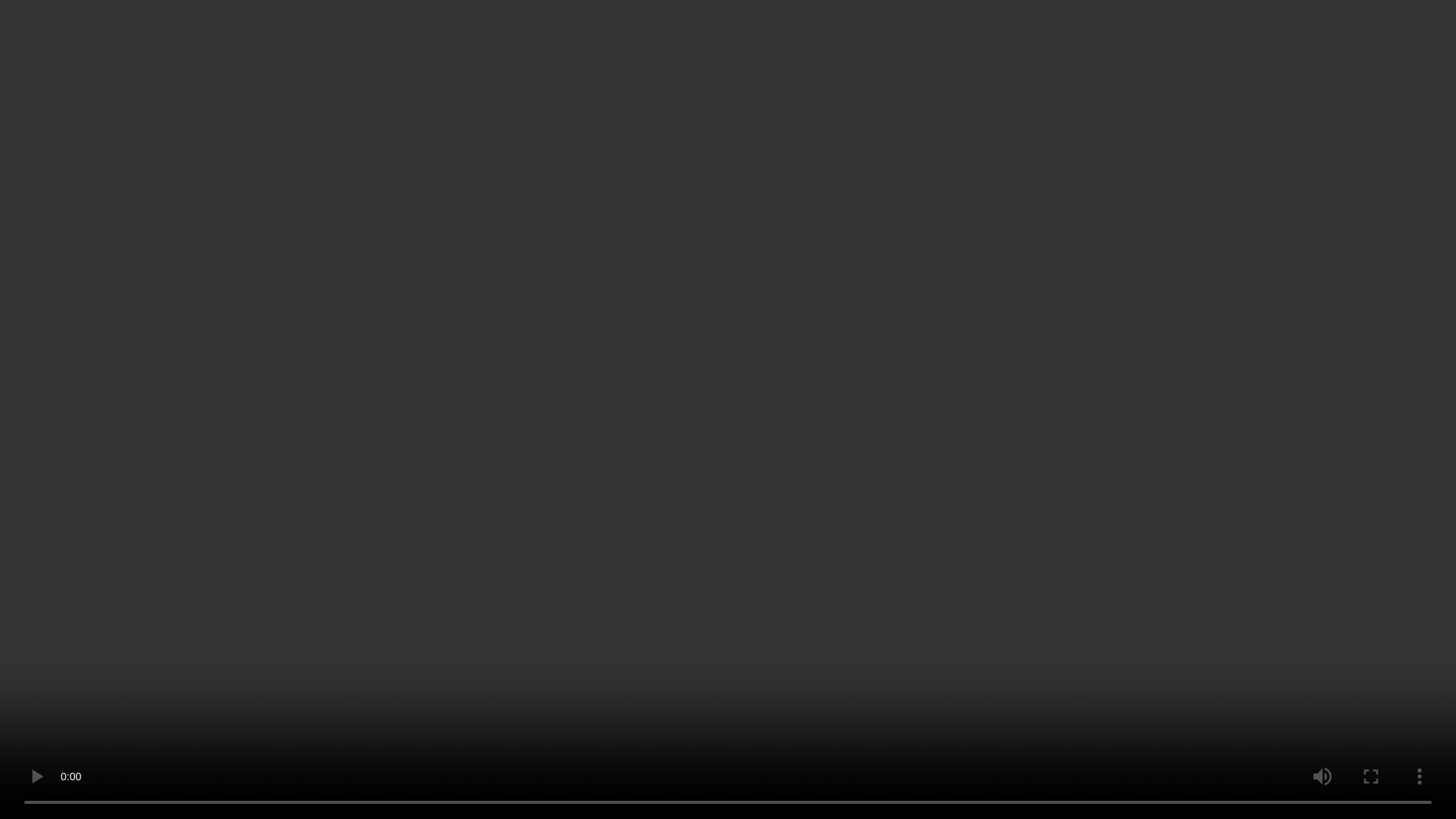
click at [845, 514] on video at bounding box center [728, 410] width 1456 height 819
click at [987, 555] on video at bounding box center [728, 410] width 1456 height 819
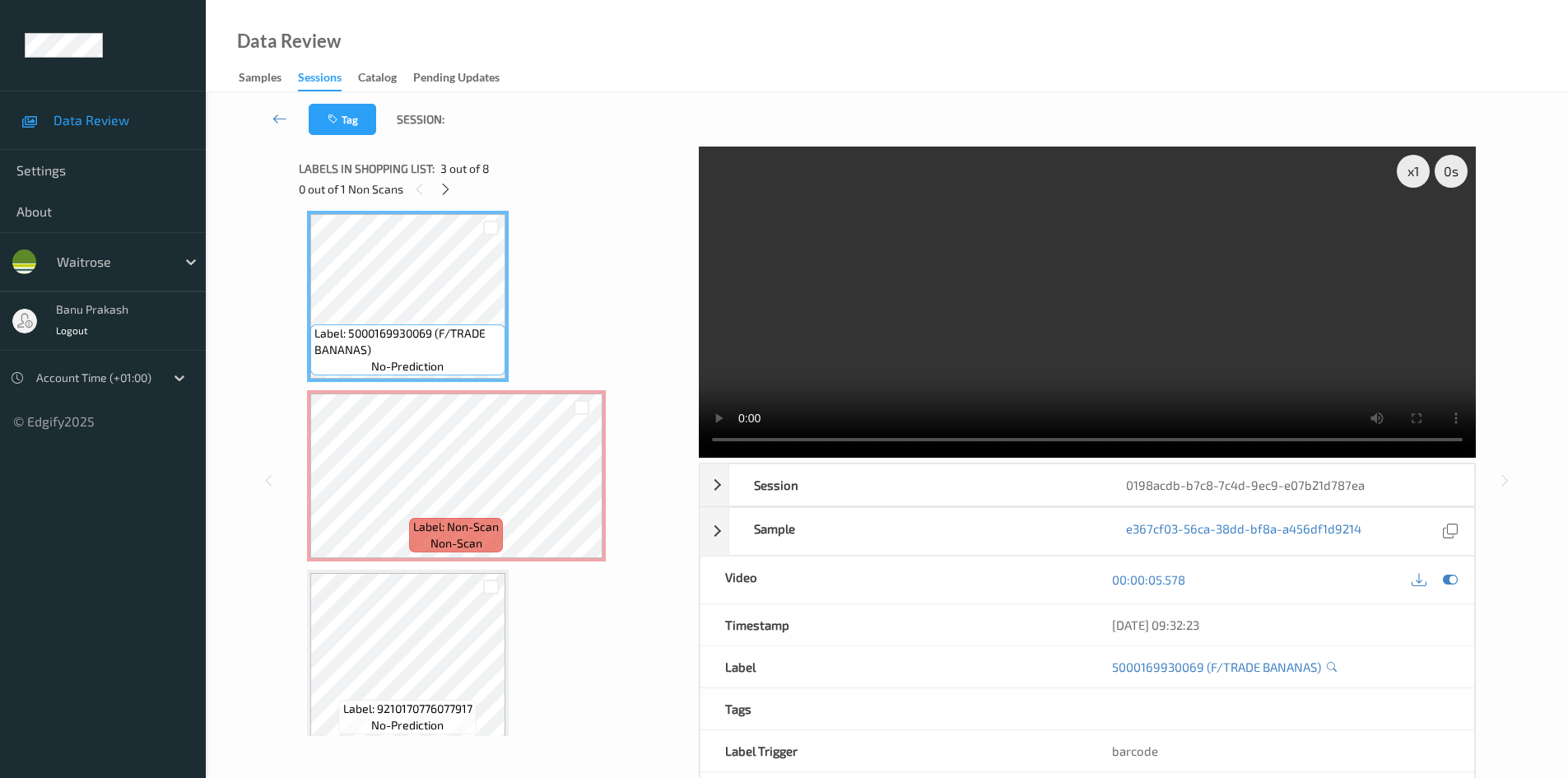
click at [1002, 327] on video at bounding box center [1087, 302] width 777 height 311
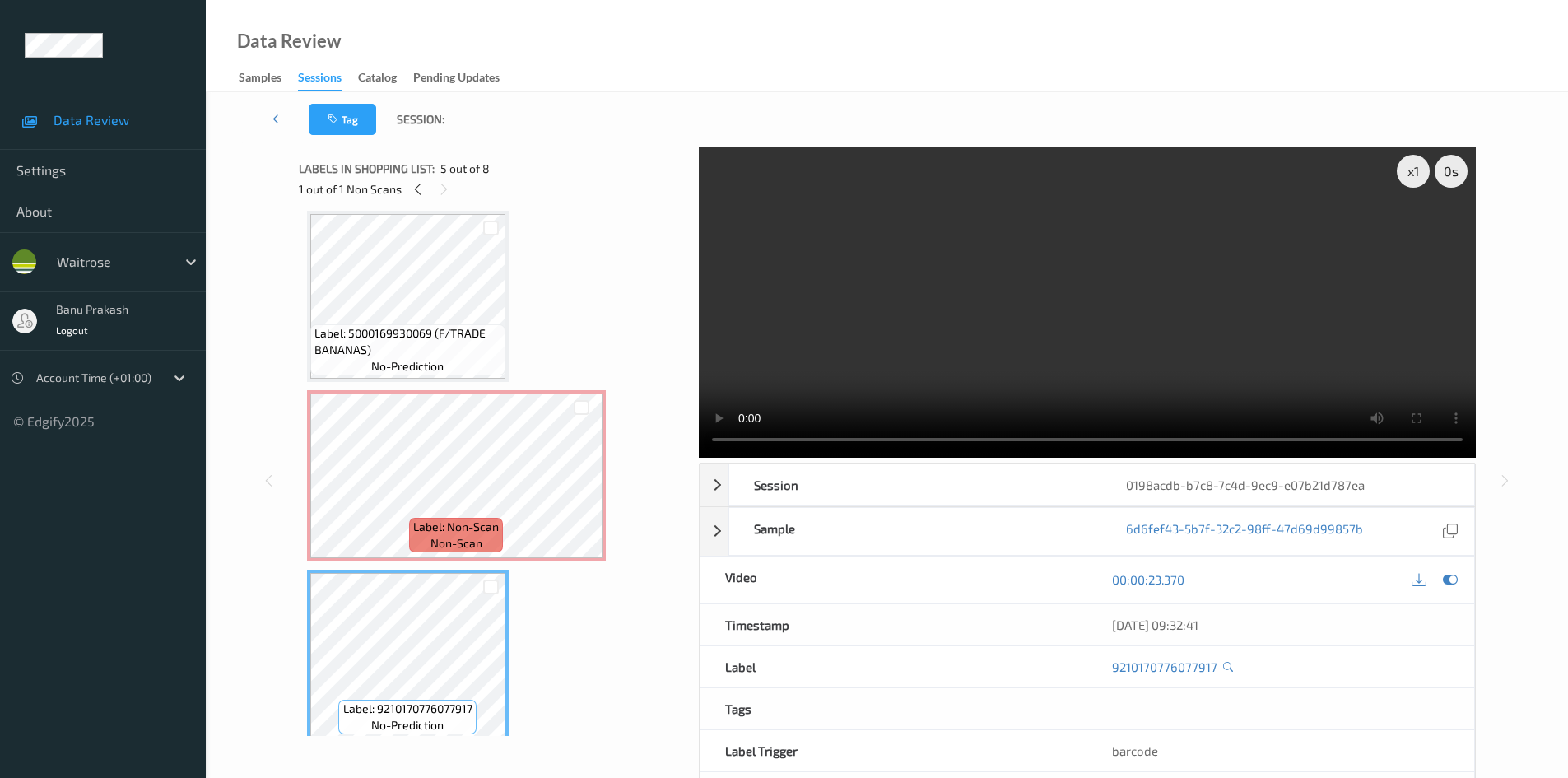
click at [1016, 270] on video at bounding box center [1087, 302] width 777 height 311
click at [424, 527] on span "Label: Non-Scan" at bounding box center [455, 526] width 85 height 17
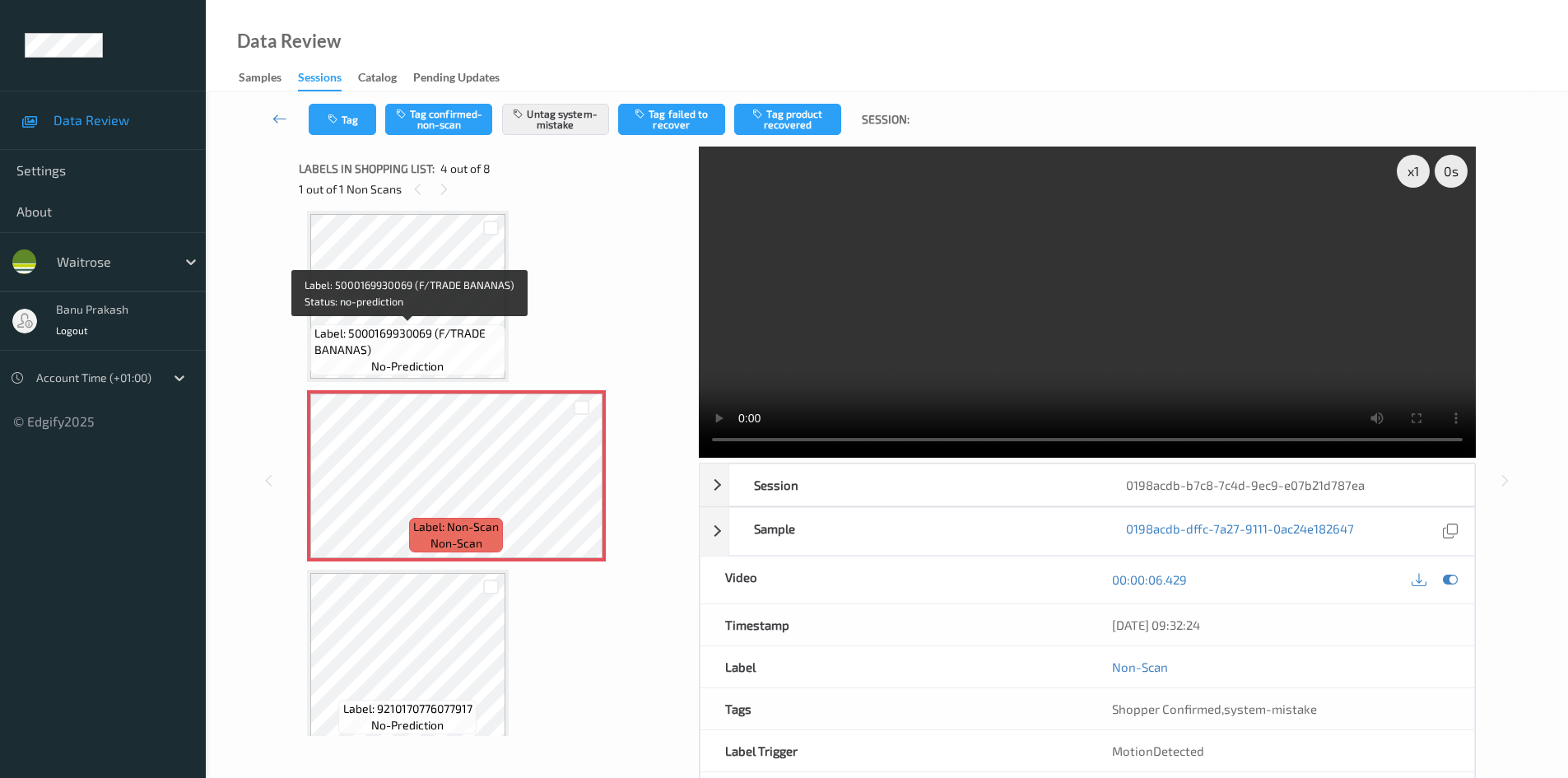
click at [407, 339] on span "Label: 5000169930069 (F/TRADE BANANAS)" at bounding box center [408, 341] width 187 height 32
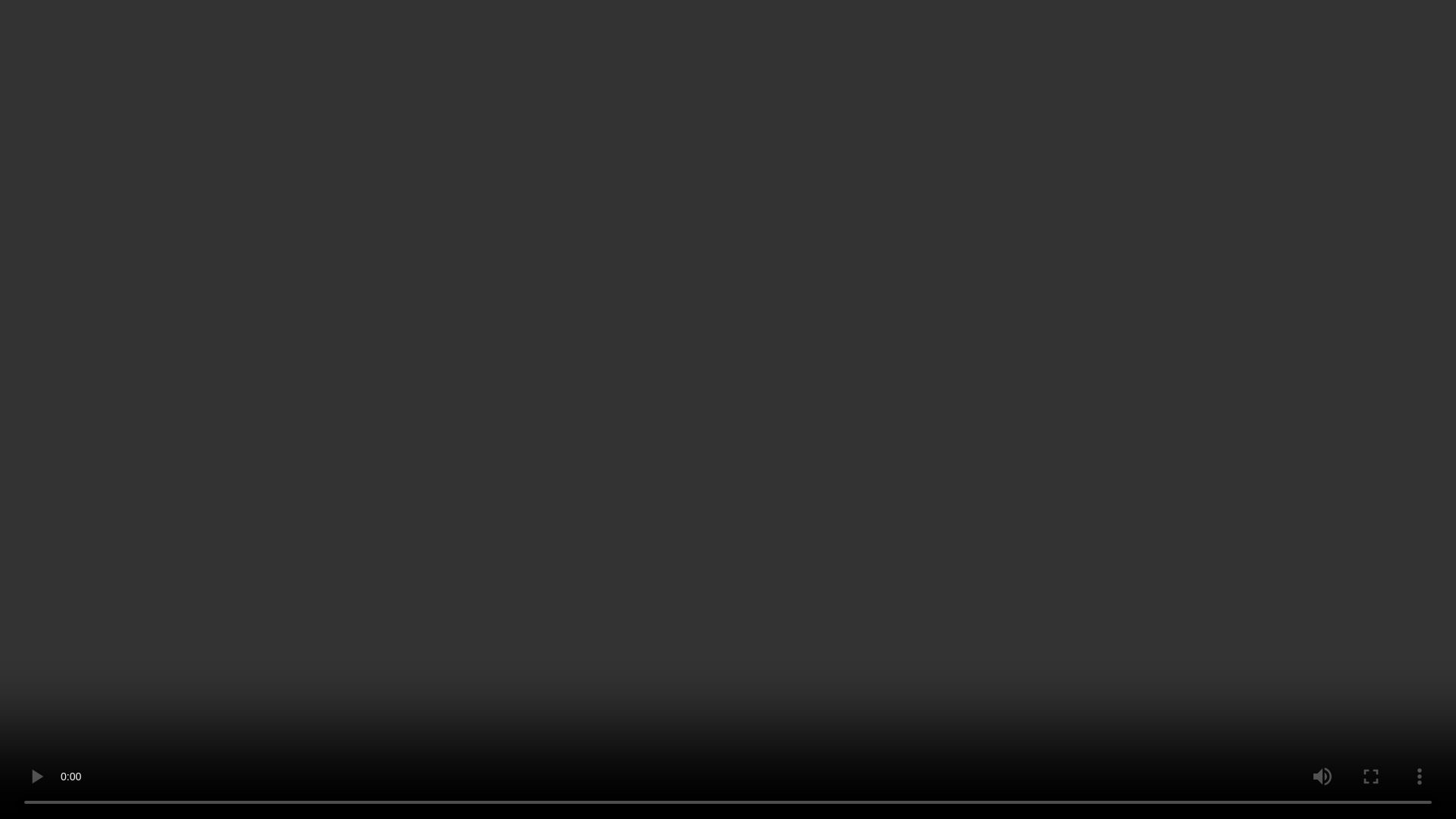
click at [823, 428] on video at bounding box center [728, 410] width 1456 height 819
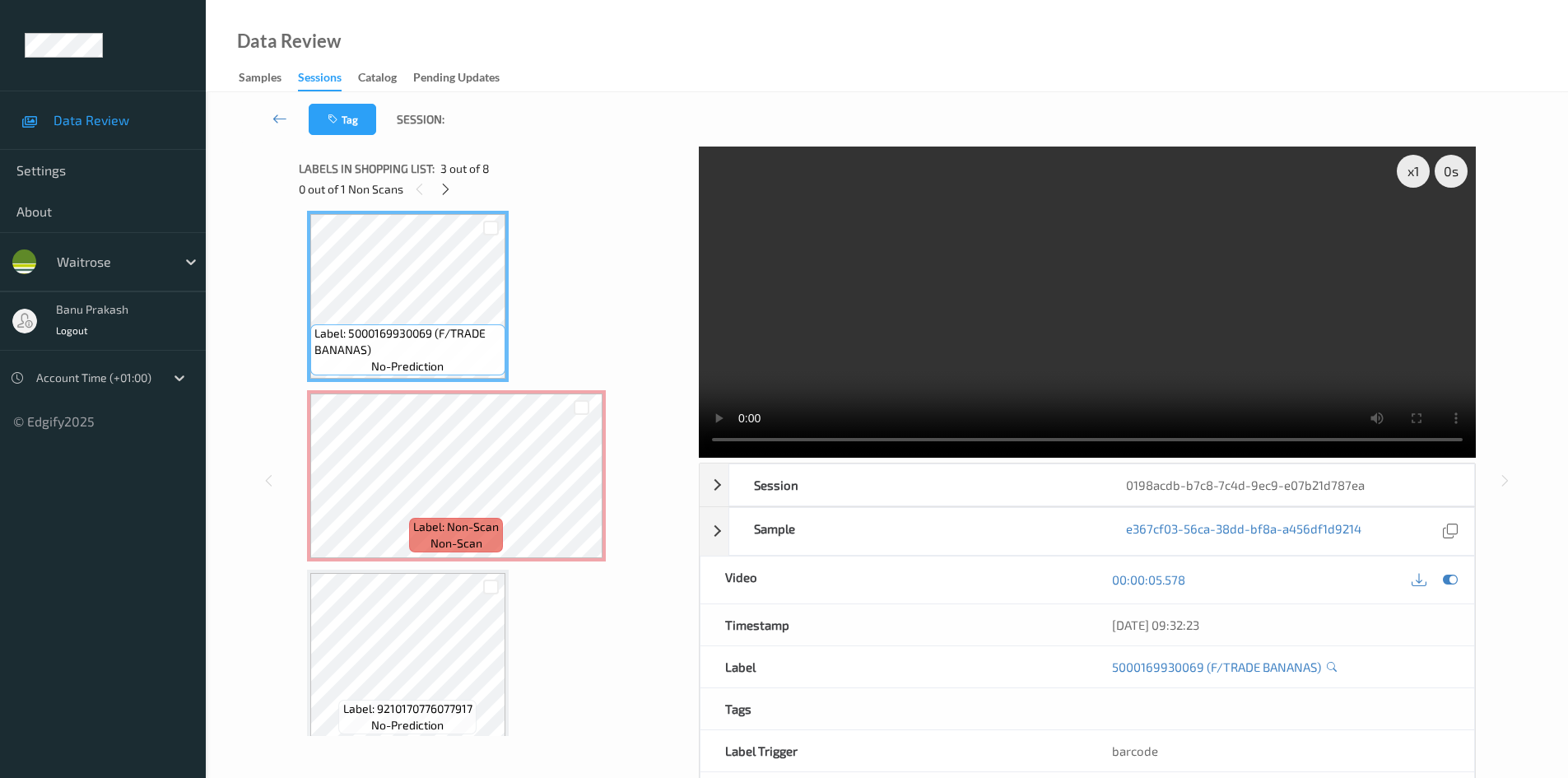
click at [1068, 285] on video at bounding box center [1087, 302] width 777 height 311
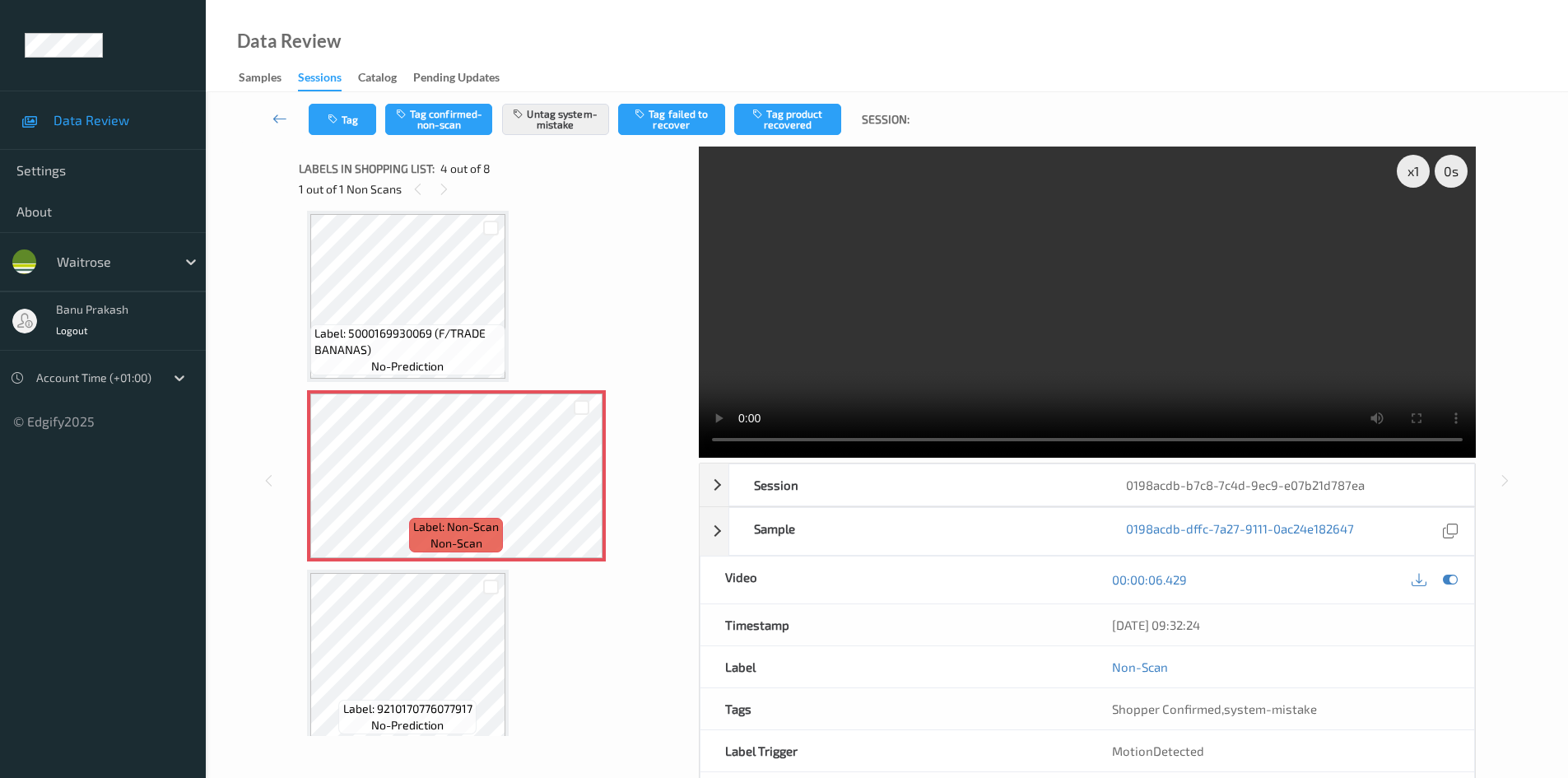
click at [403, 349] on span "Label: 5000169930069 (F/TRADE BANANAS)" at bounding box center [408, 341] width 187 height 32
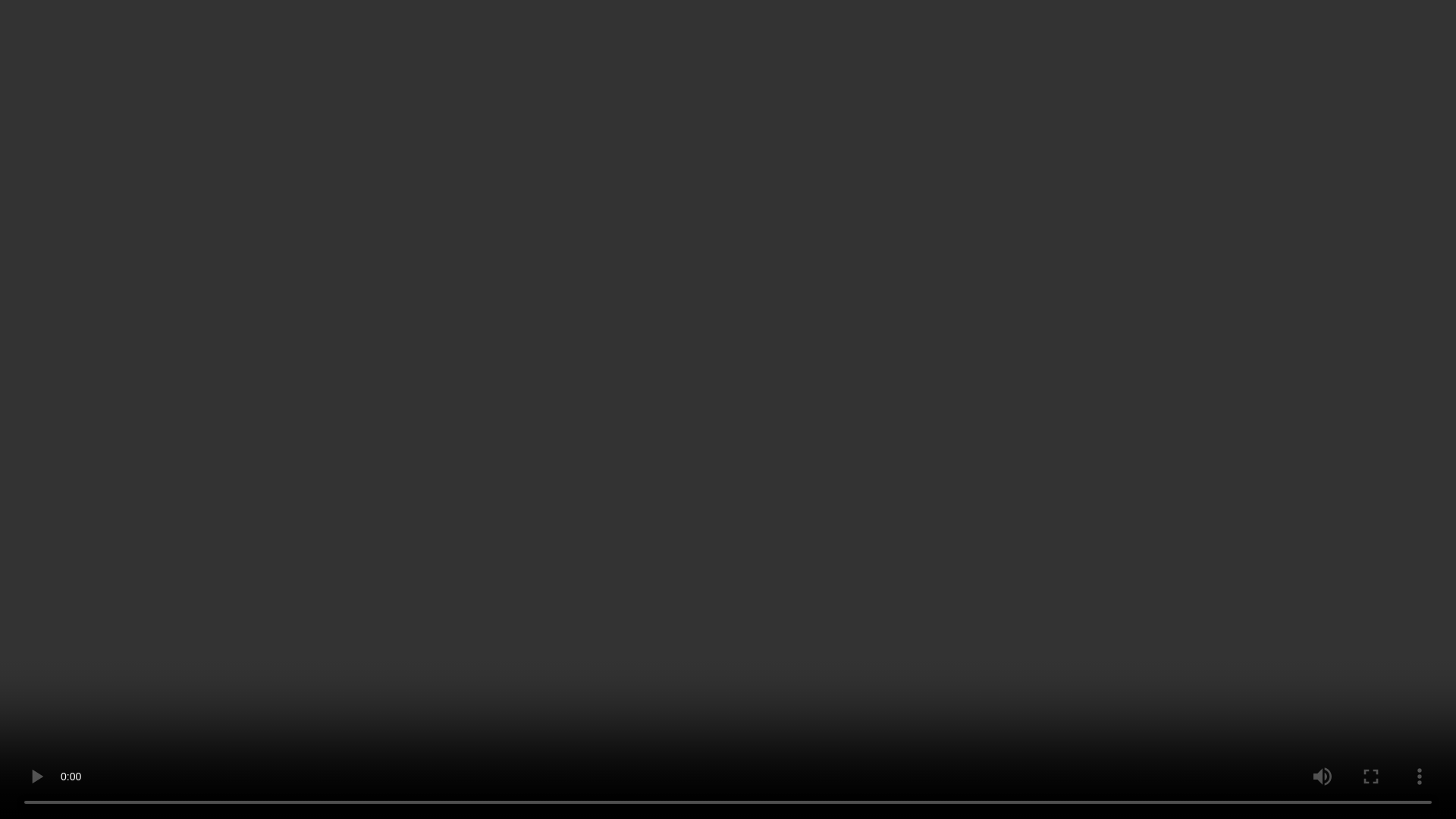
click at [1042, 450] on video at bounding box center [728, 410] width 1456 height 819
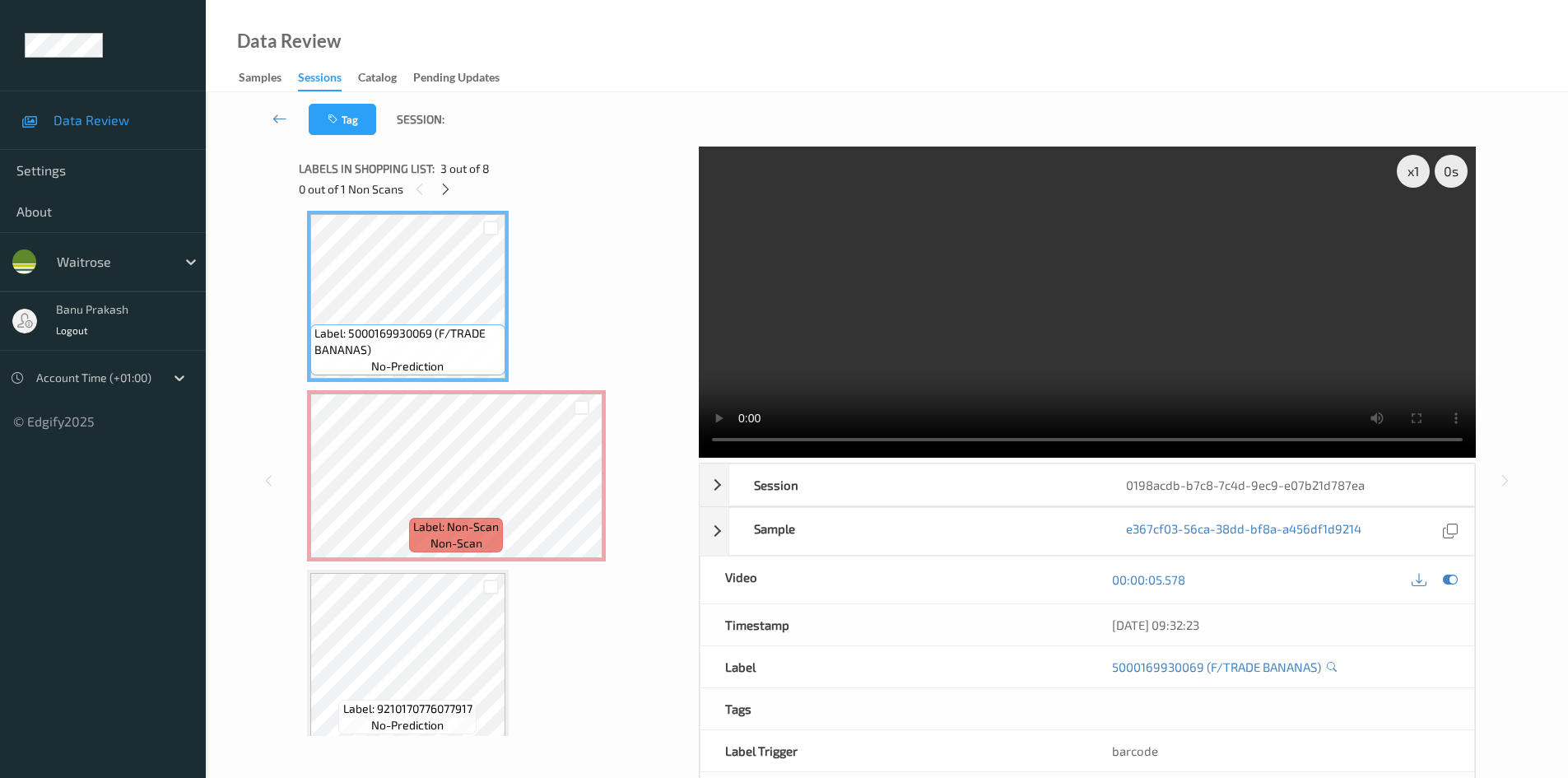
click at [1063, 306] on video at bounding box center [1087, 302] width 777 height 311
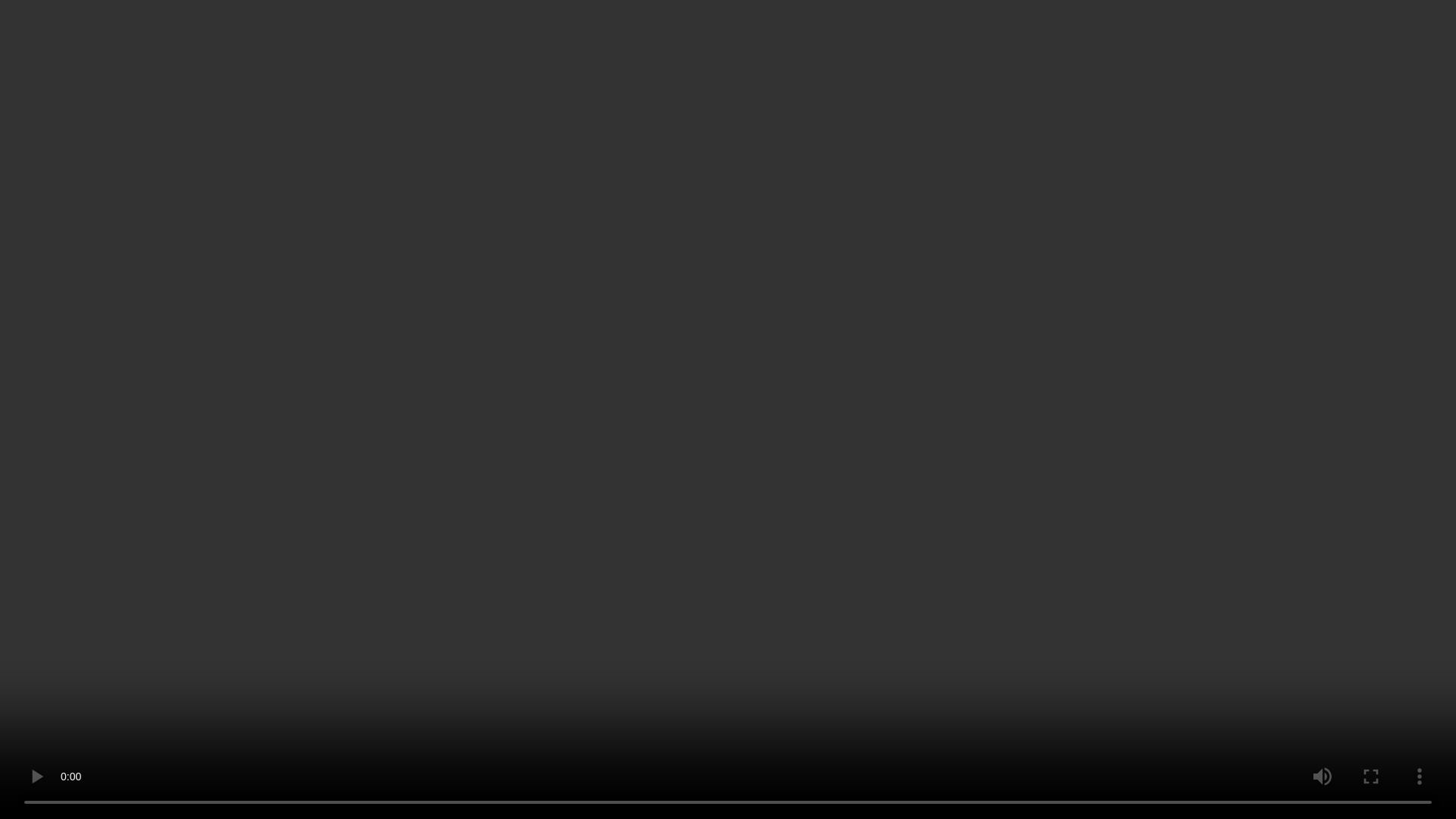
click at [675, 558] on video at bounding box center [728, 410] width 1456 height 819
click at [524, 608] on video at bounding box center [728, 410] width 1456 height 819
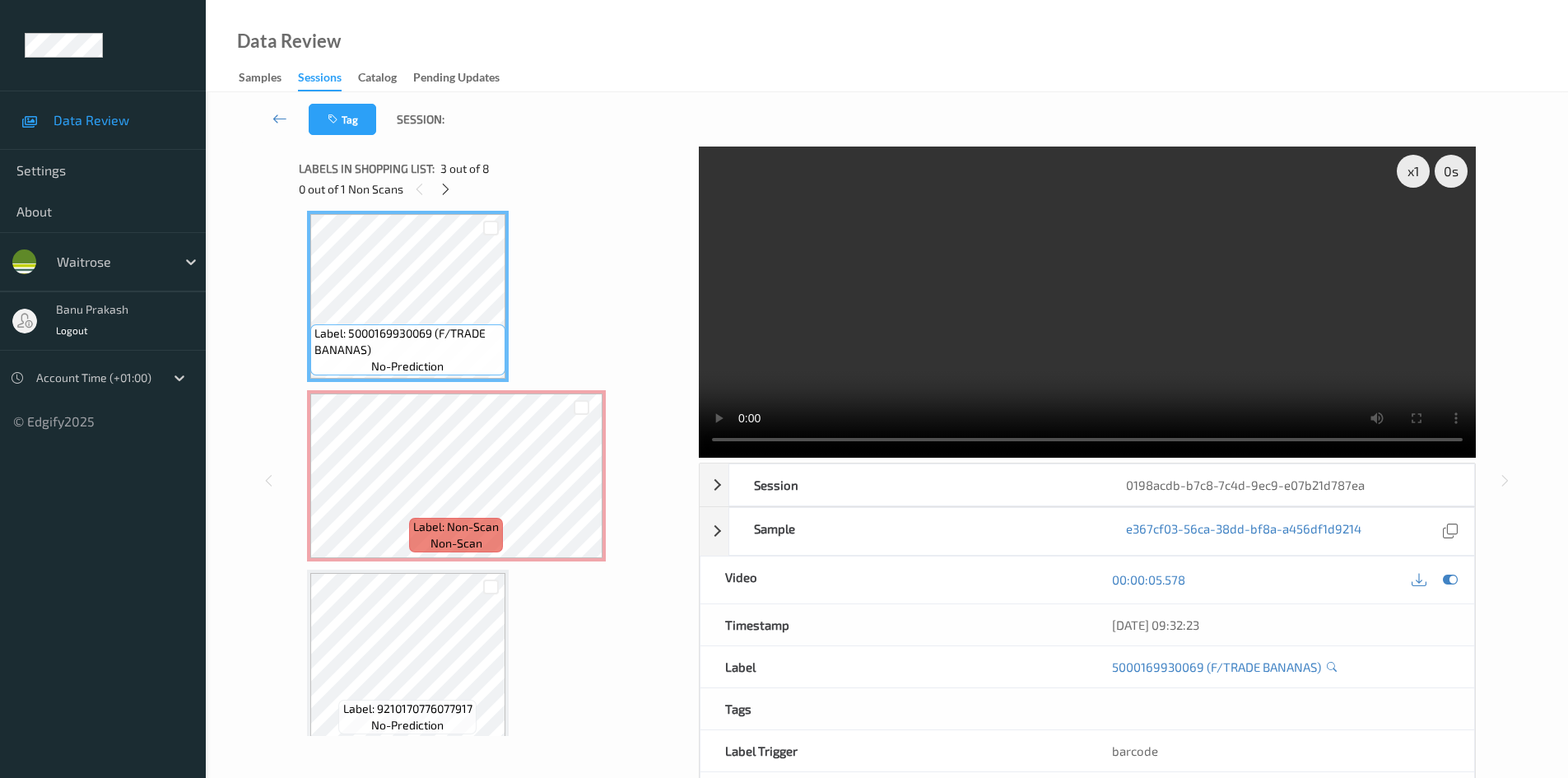
click at [1311, 367] on video at bounding box center [1087, 302] width 777 height 311
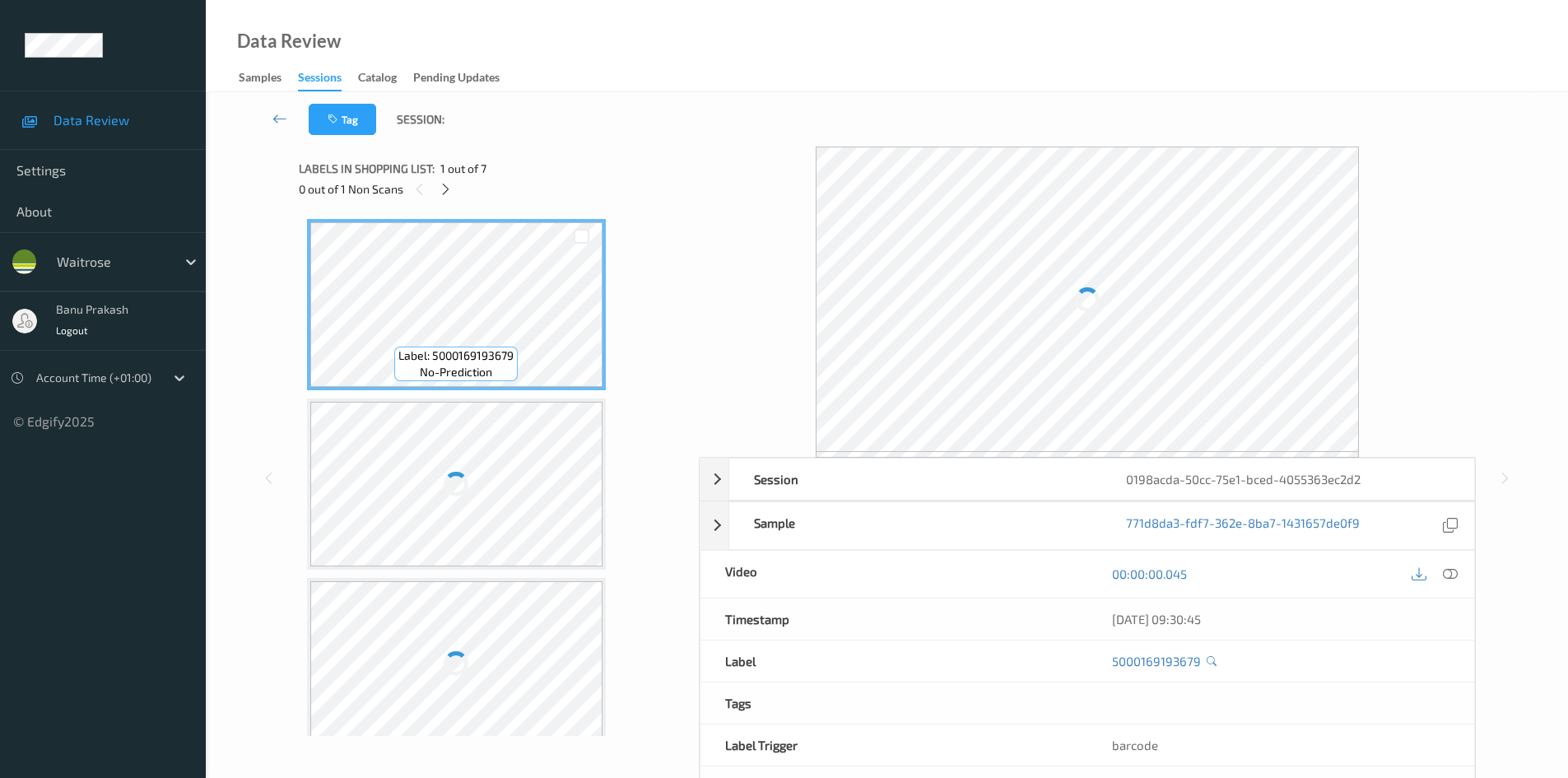
click at [1446, 571] on icon at bounding box center [1450, 573] width 15 height 15
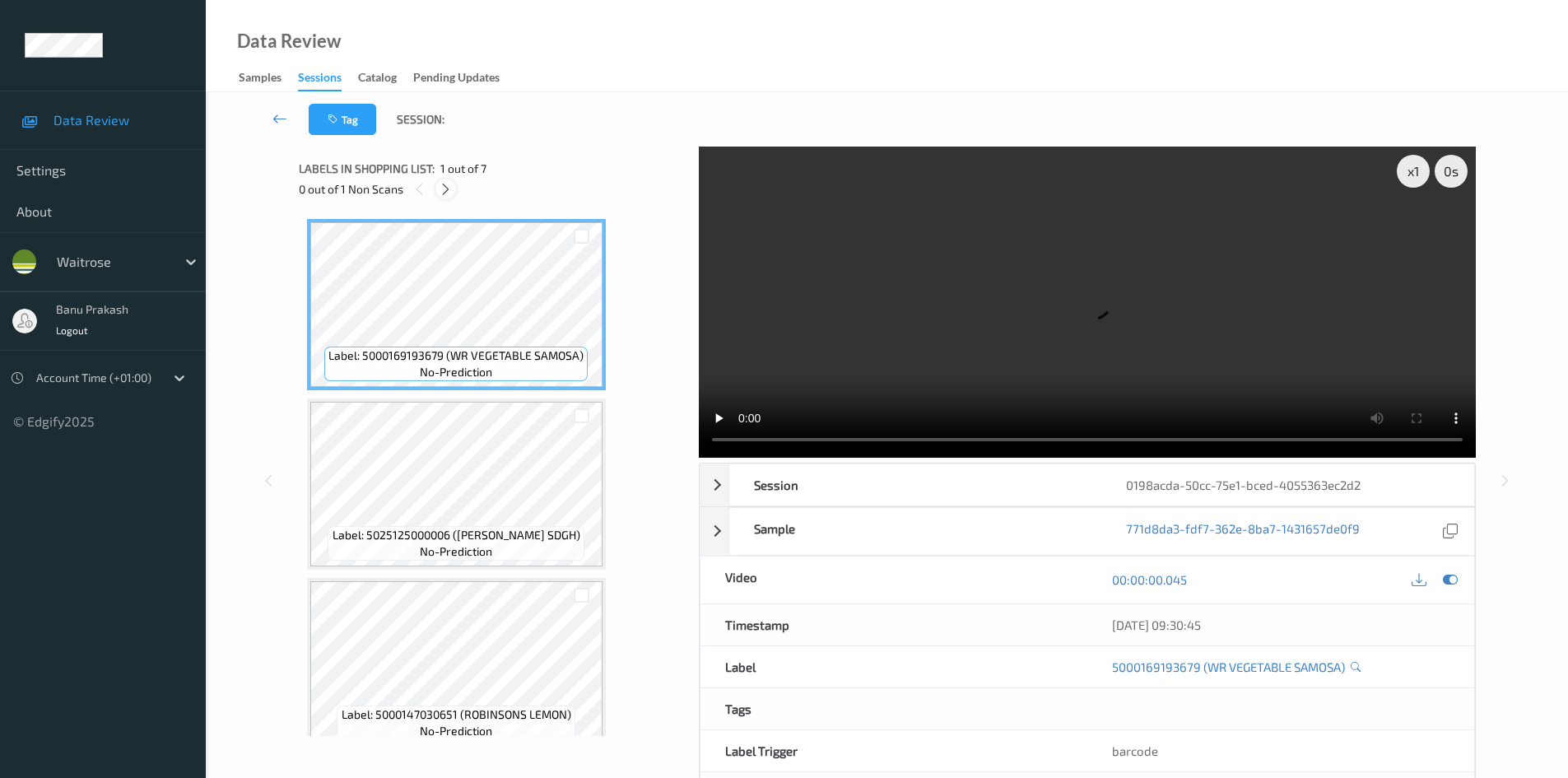
click at [446, 191] on icon at bounding box center [446, 189] width 14 height 15
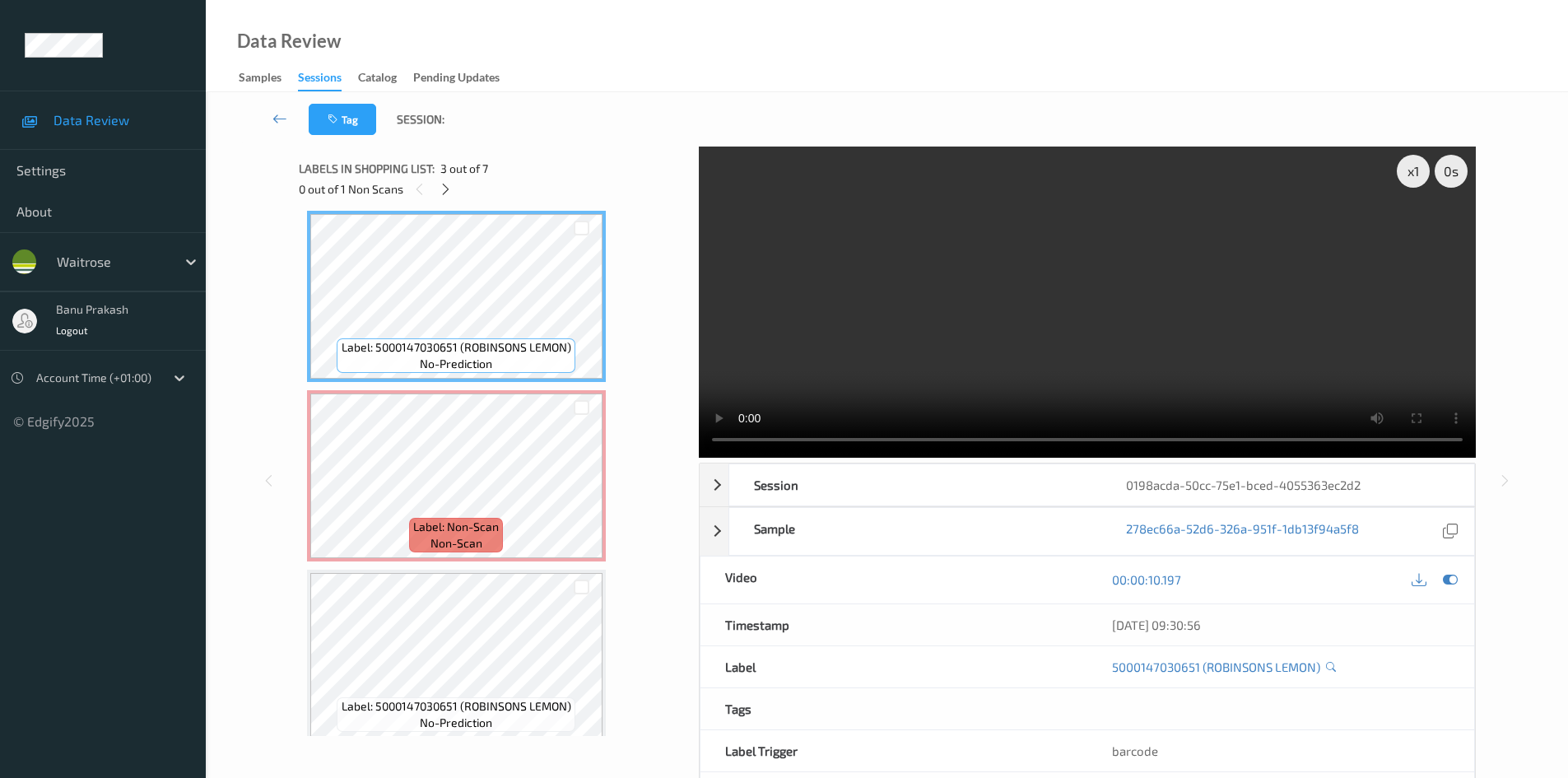
click at [940, 321] on video at bounding box center [1087, 302] width 777 height 311
click at [1102, 362] on video at bounding box center [1087, 302] width 777 height 311
click at [385, 361] on div "Label: 5000147030651 (ROBINSONS LEMON) no-prediction" at bounding box center [455, 355] width 238 height 34
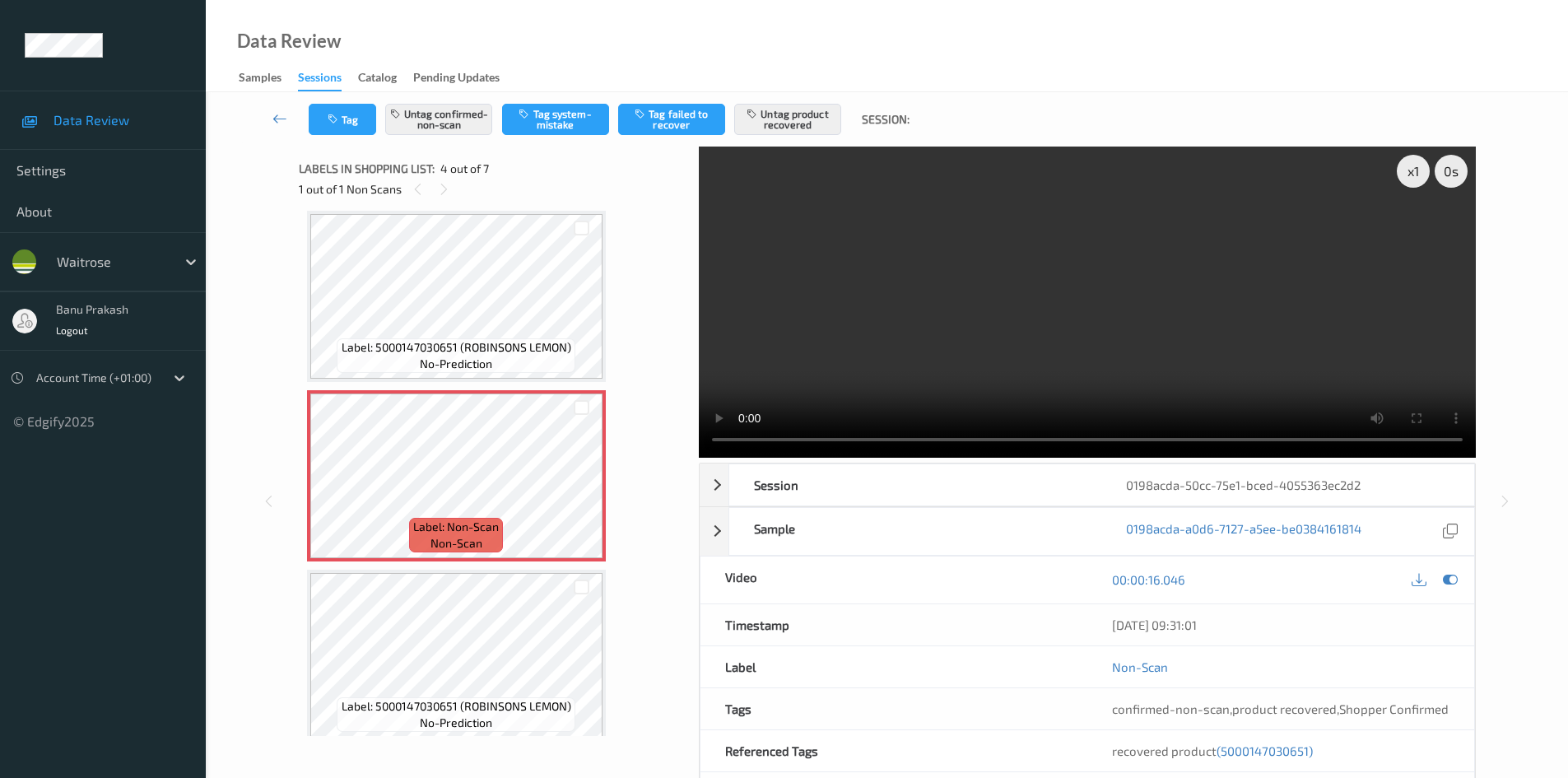
click at [957, 303] on video at bounding box center [1087, 302] width 777 height 311
click at [1081, 299] on video at bounding box center [1087, 302] width 777 height 311
click at [977, 335] on video at bounding box center [1087, 302] width 777 height 311
click at [1246, 755] on span "(5000147030651)" at bounding box center [1265, 750] width 97 height 15
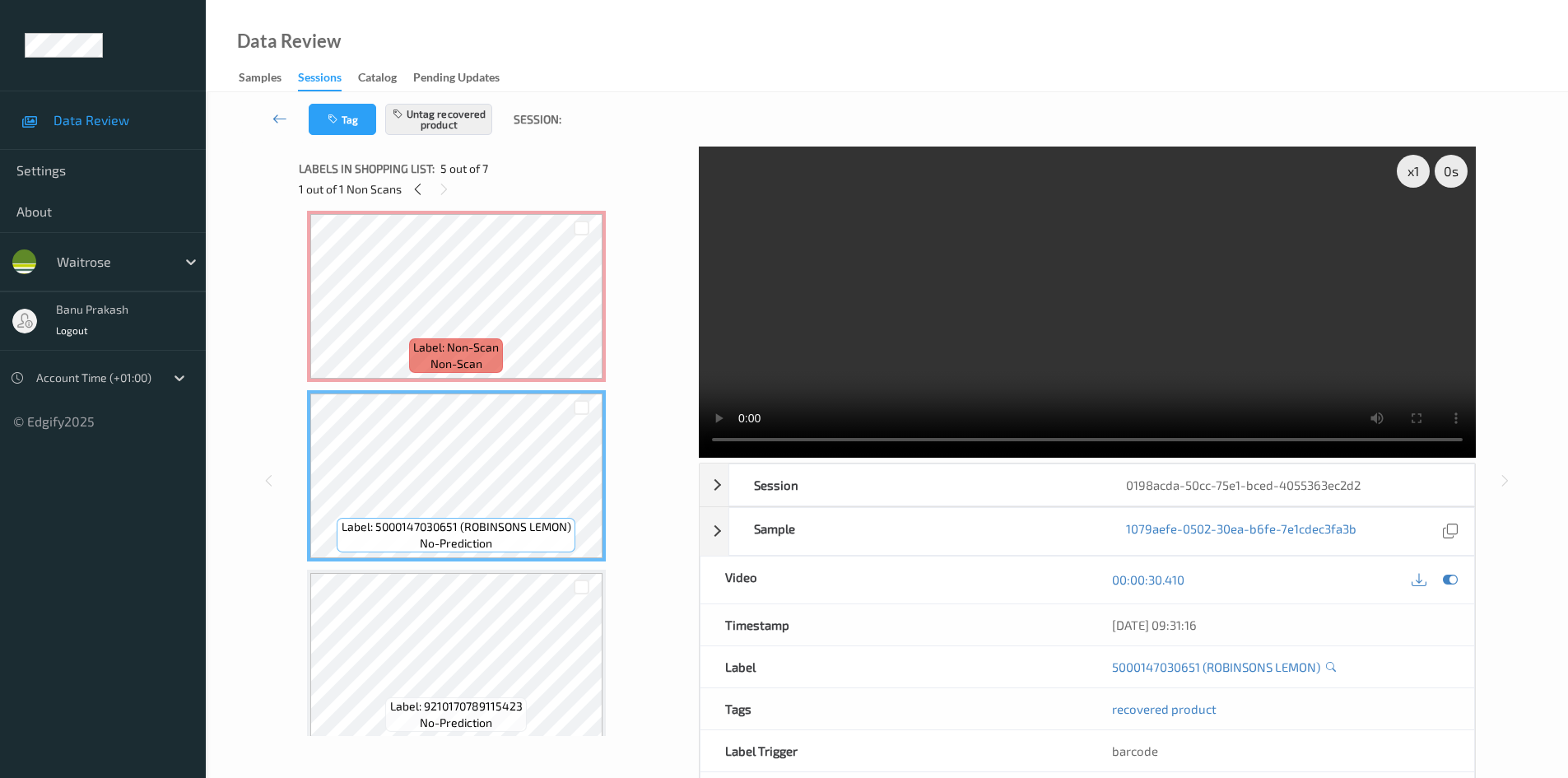
click at [1064, 304] on video at bounding box center [1087, 302] width 777 height 311
click at [1046, 301] on video at bounding box center [1087, 302] width 777 height 311
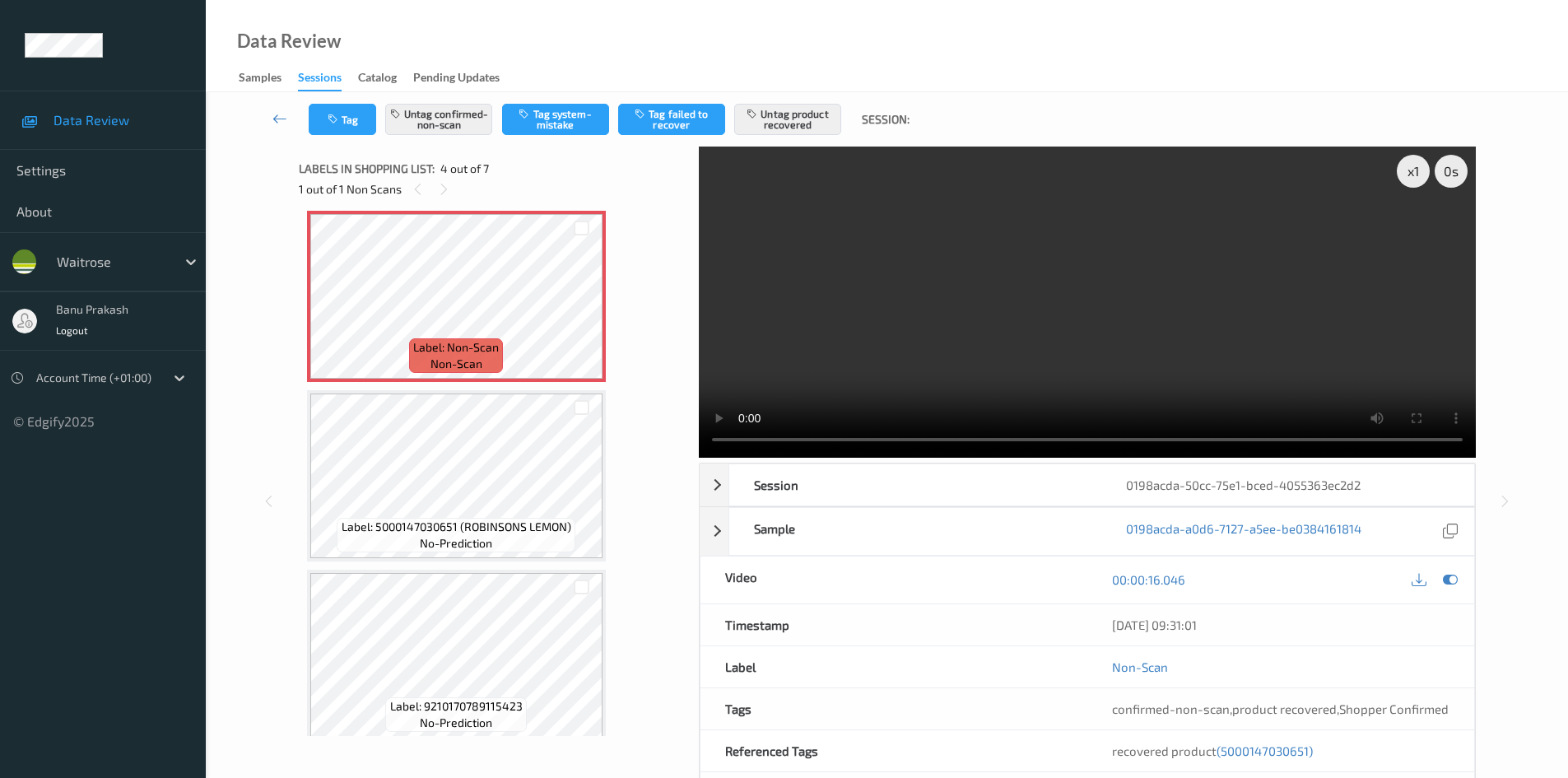
click at [947, 308] on video at bounding box center [1087, 302] width 777 height 311
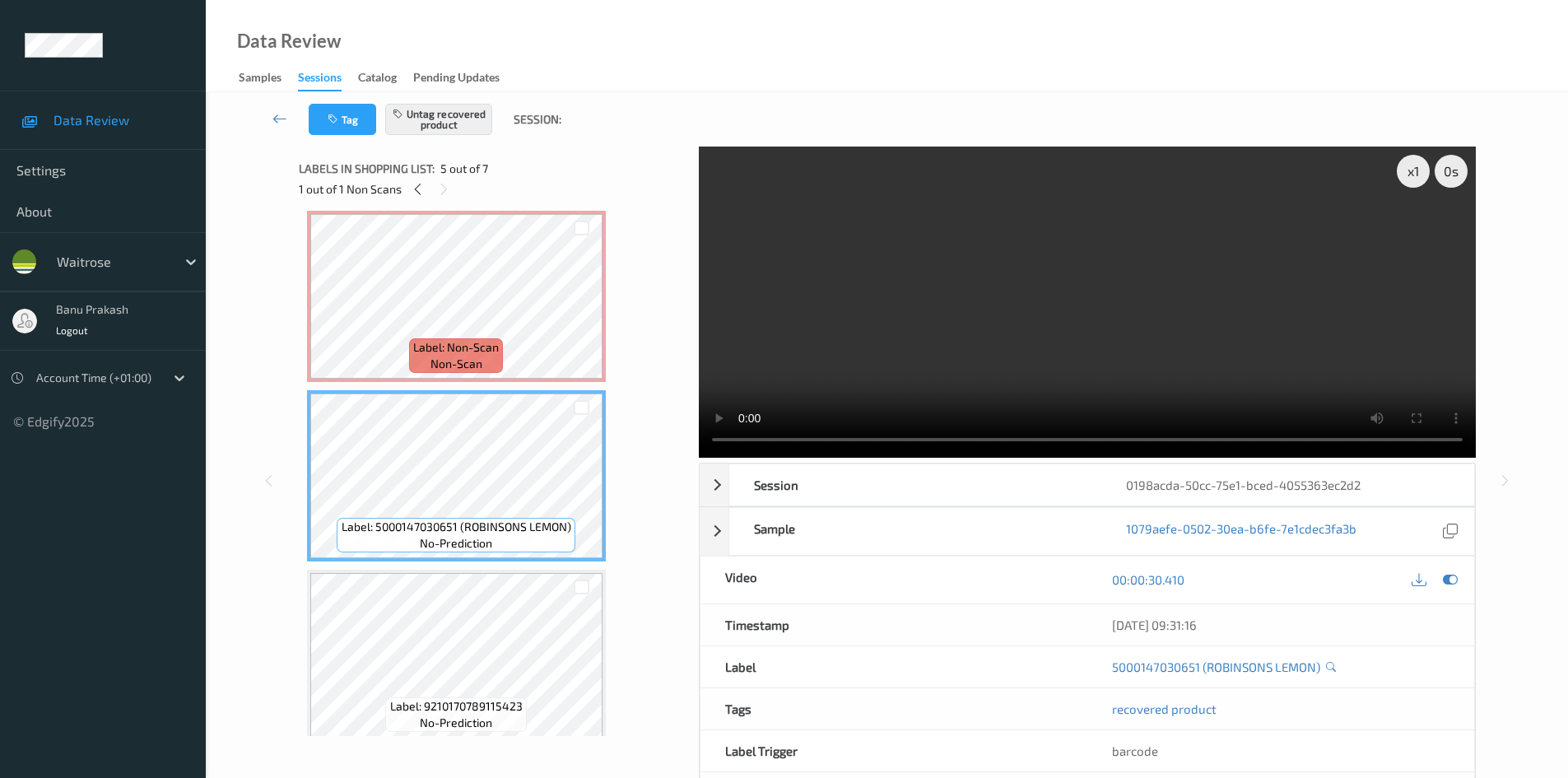
click at [818, 381] on video at bounding box center [1087, 302] width 777 height 311
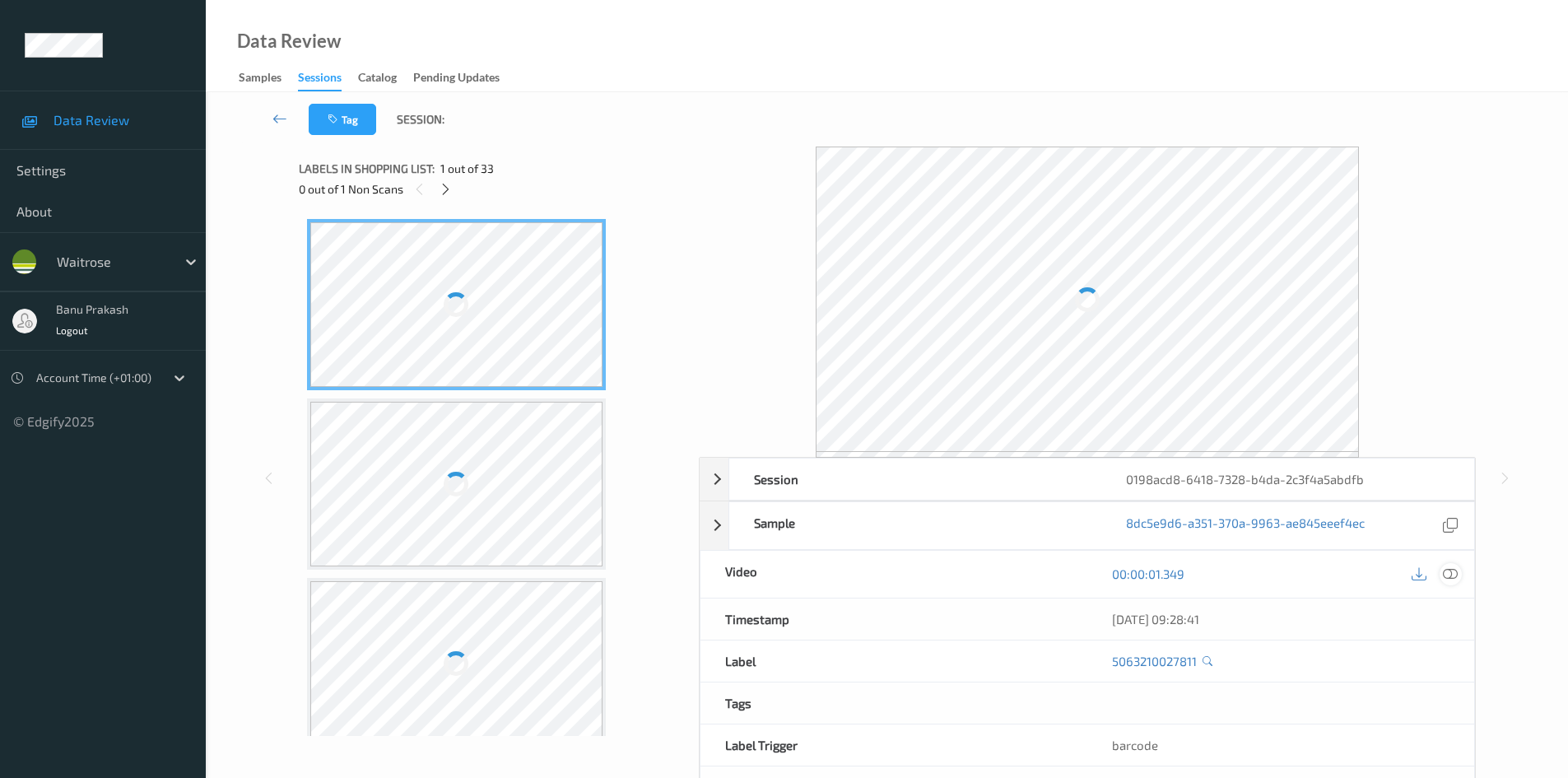
click at [1451, 571] on icon at bounding box center [1450, 573] width 15 height 15
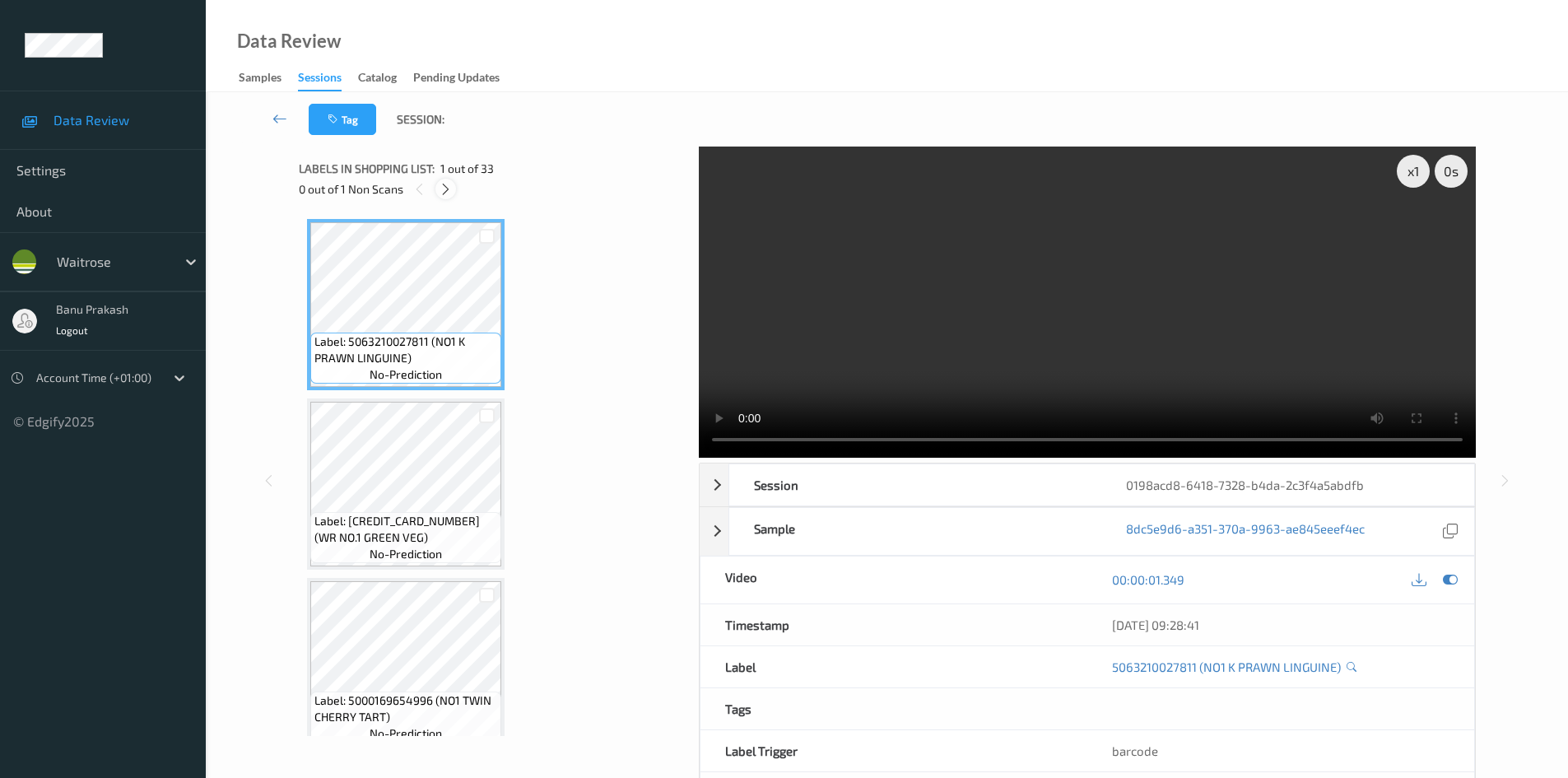
click at [451, 187] on icon at bounding box center [446, 189] width 14 height 15
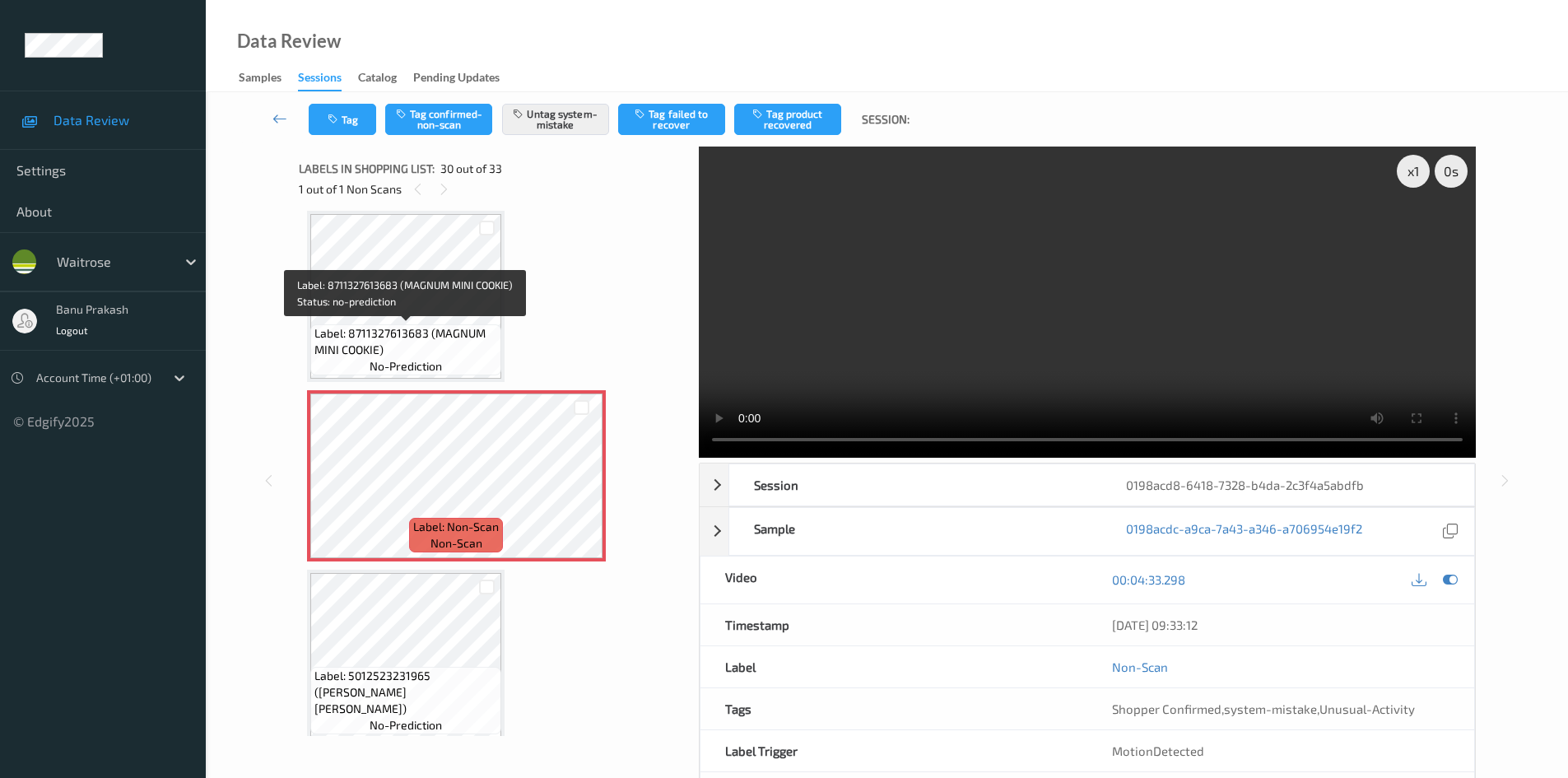
click at [403, 331] on span "Label: 8711327613683 (MAGNUM MINI COOKIE)" at bounding box center [406, 341] width 183 height 32
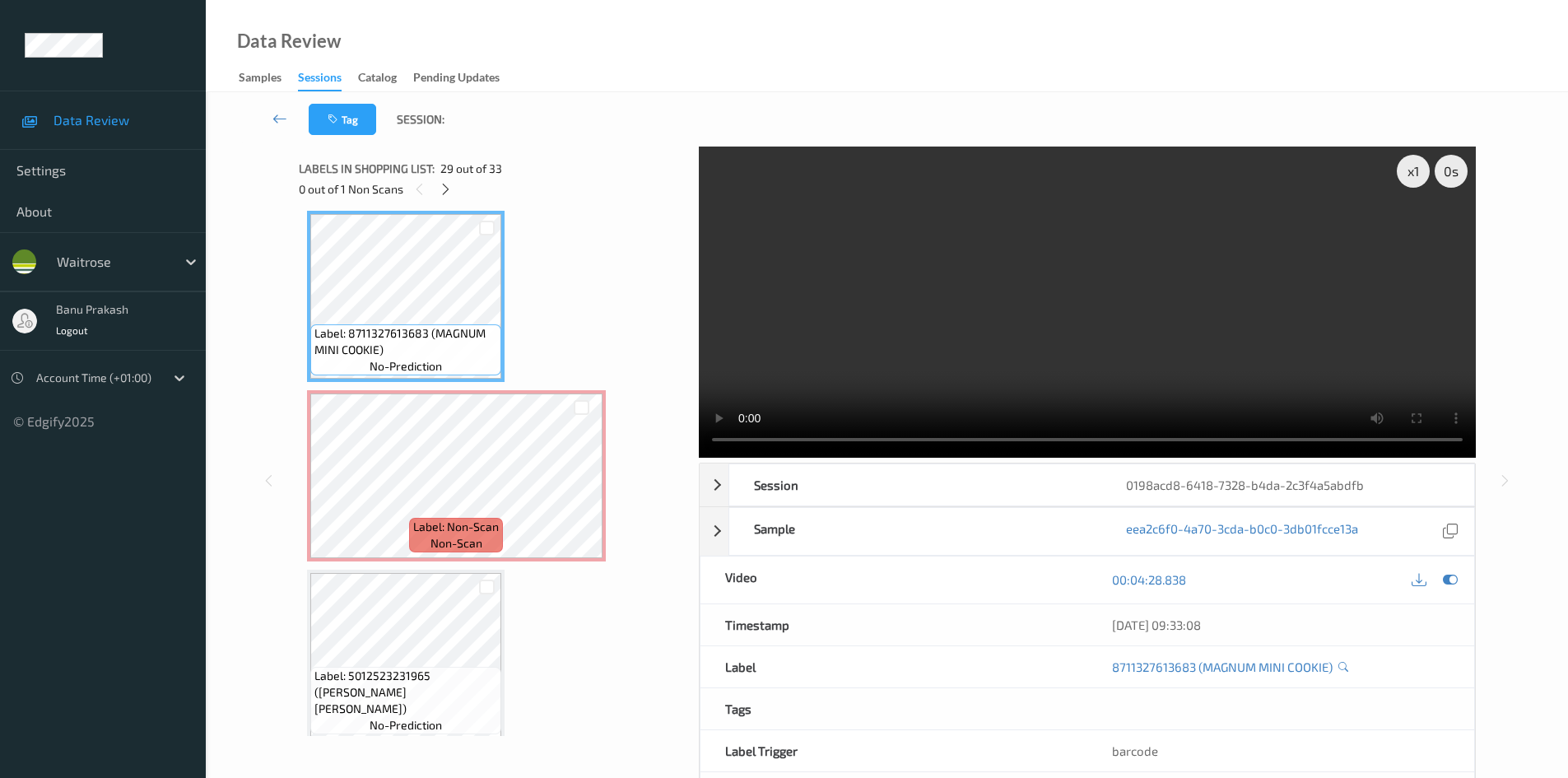
click at [967, 349] on video at bounding box center [1087, 302] width 777 height 311
click at [935, 299] on video at bounding box center [1087, 302] width 777 height 311
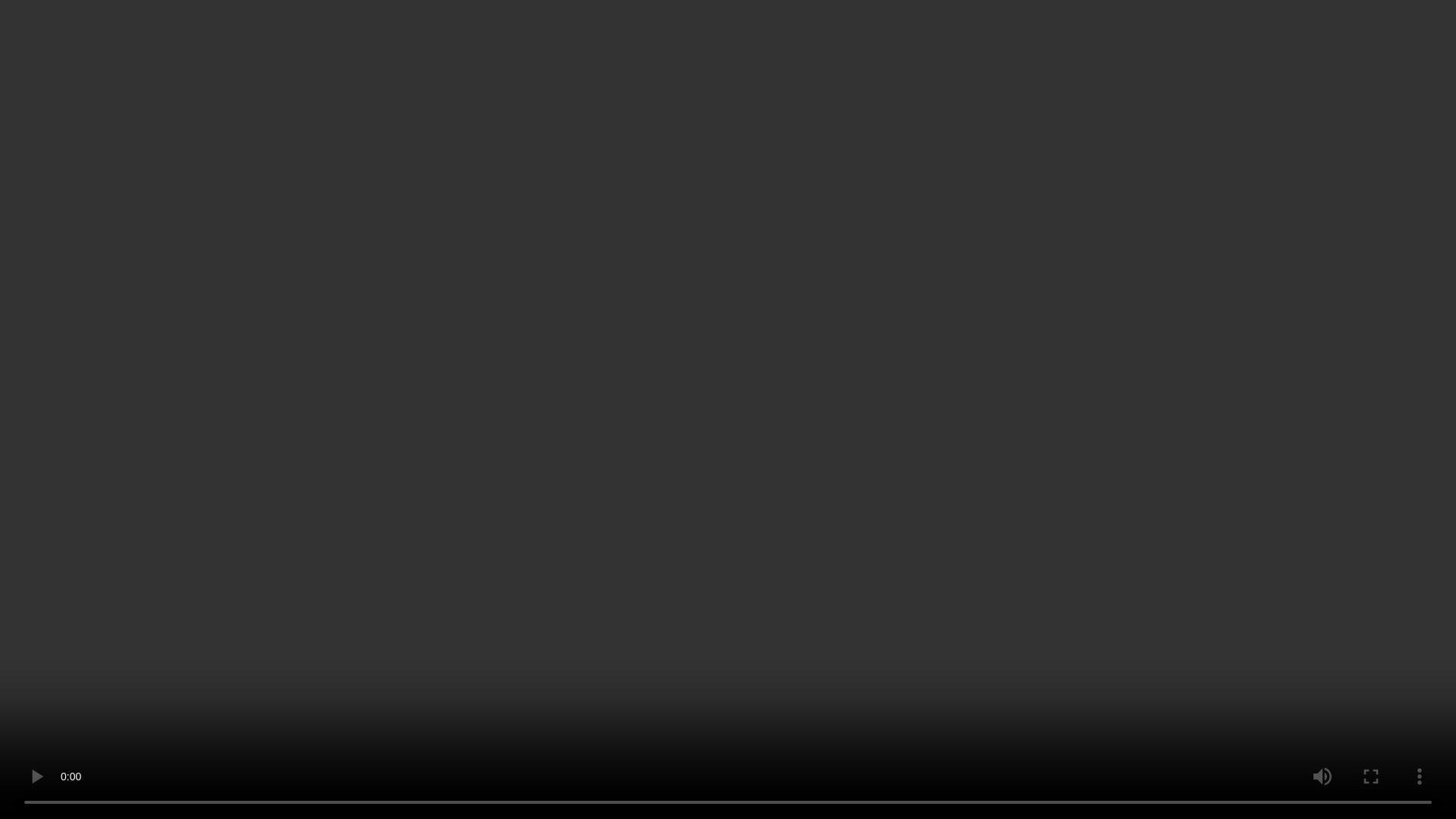
click at [685, 677] on video at bounding box center [728, 410] width 1456 height 819
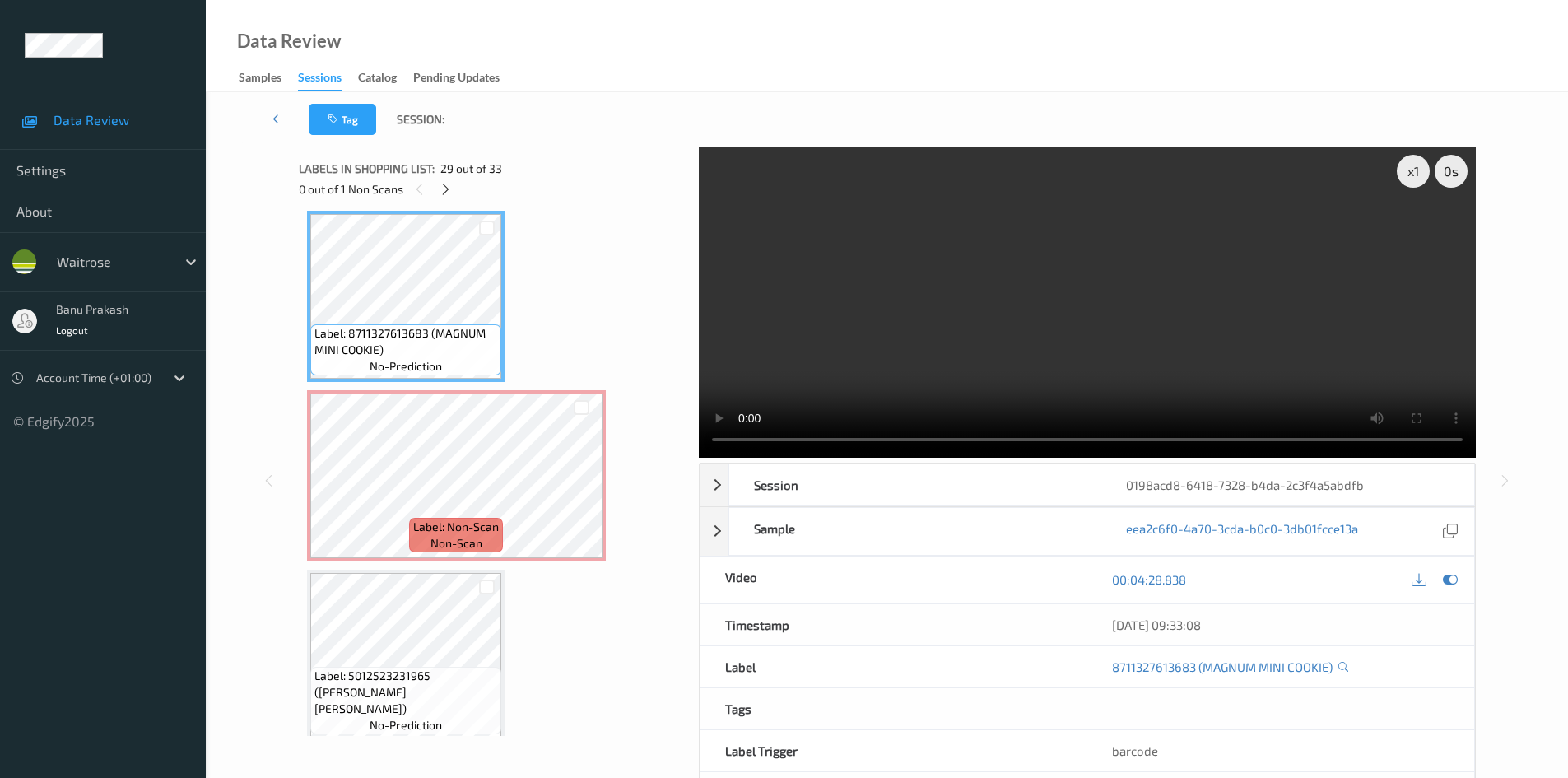
click at [1201, 342] on video at bounding box center [1087, 302] width 777 height 311
click at [421, 521] on span "Label: Non-Scan" at bounding box center [455, 526] width 85 height 17
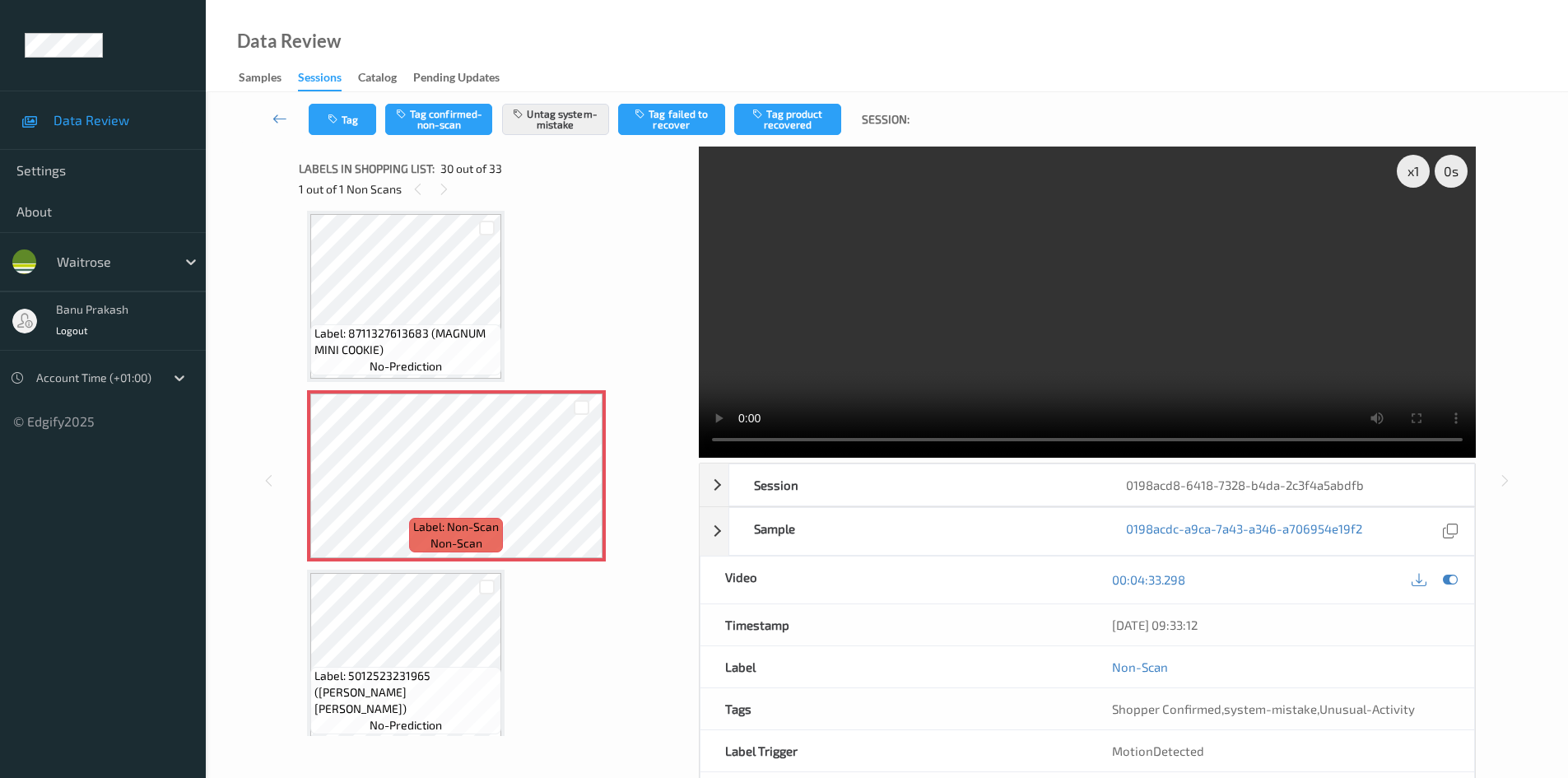
click at [1022, 298] on video at bounding box center [1087, 302] width 777 height 311
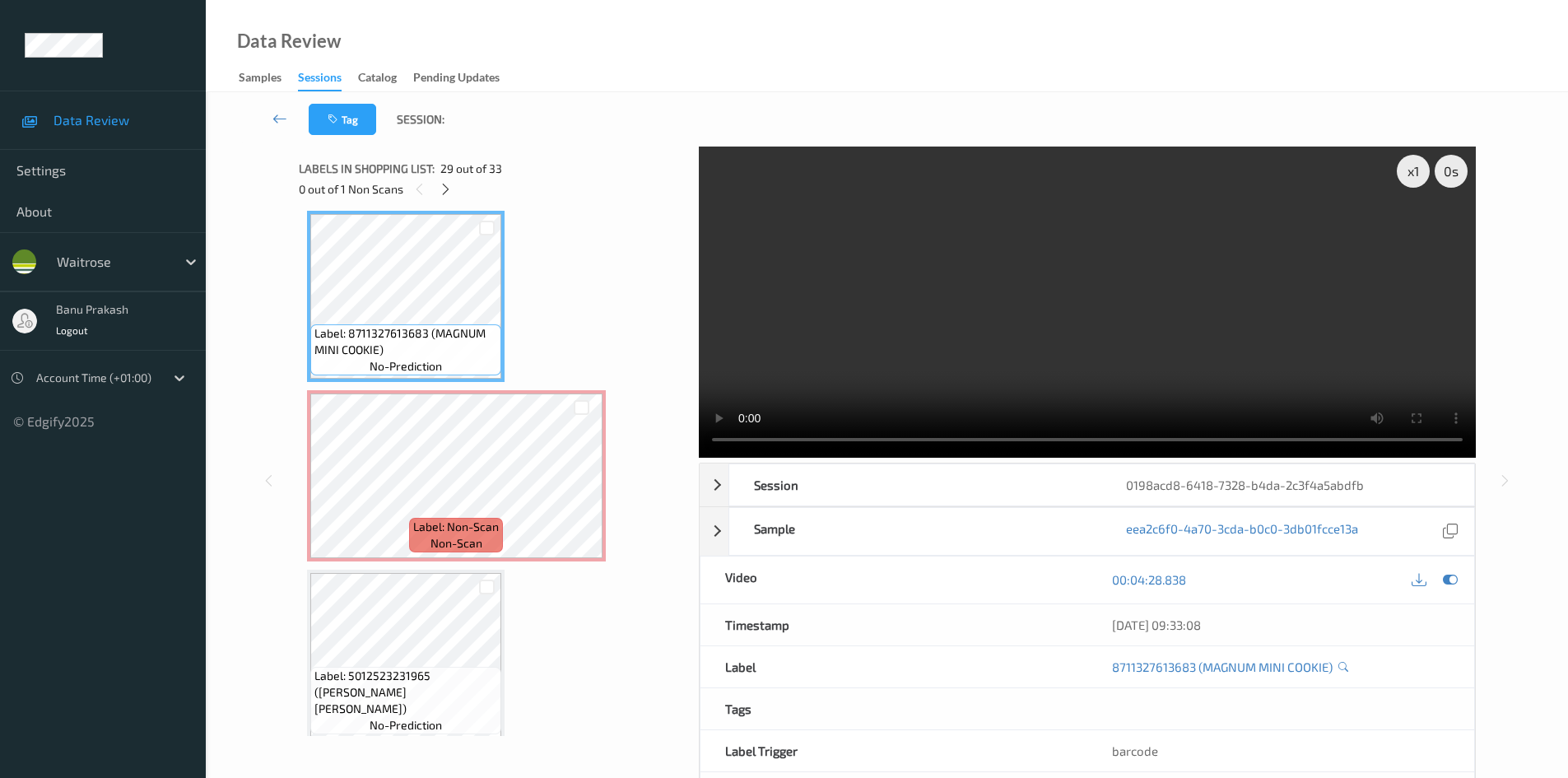
click at [966, 357] on video at bounding box center [1087, 302] width 777 height 311
click at [1123, 357] on video at bounding box center [1087, 302] width 777 height 311
click at [922, 329] on video at bounding box center [1087, 302] width 777 height 311
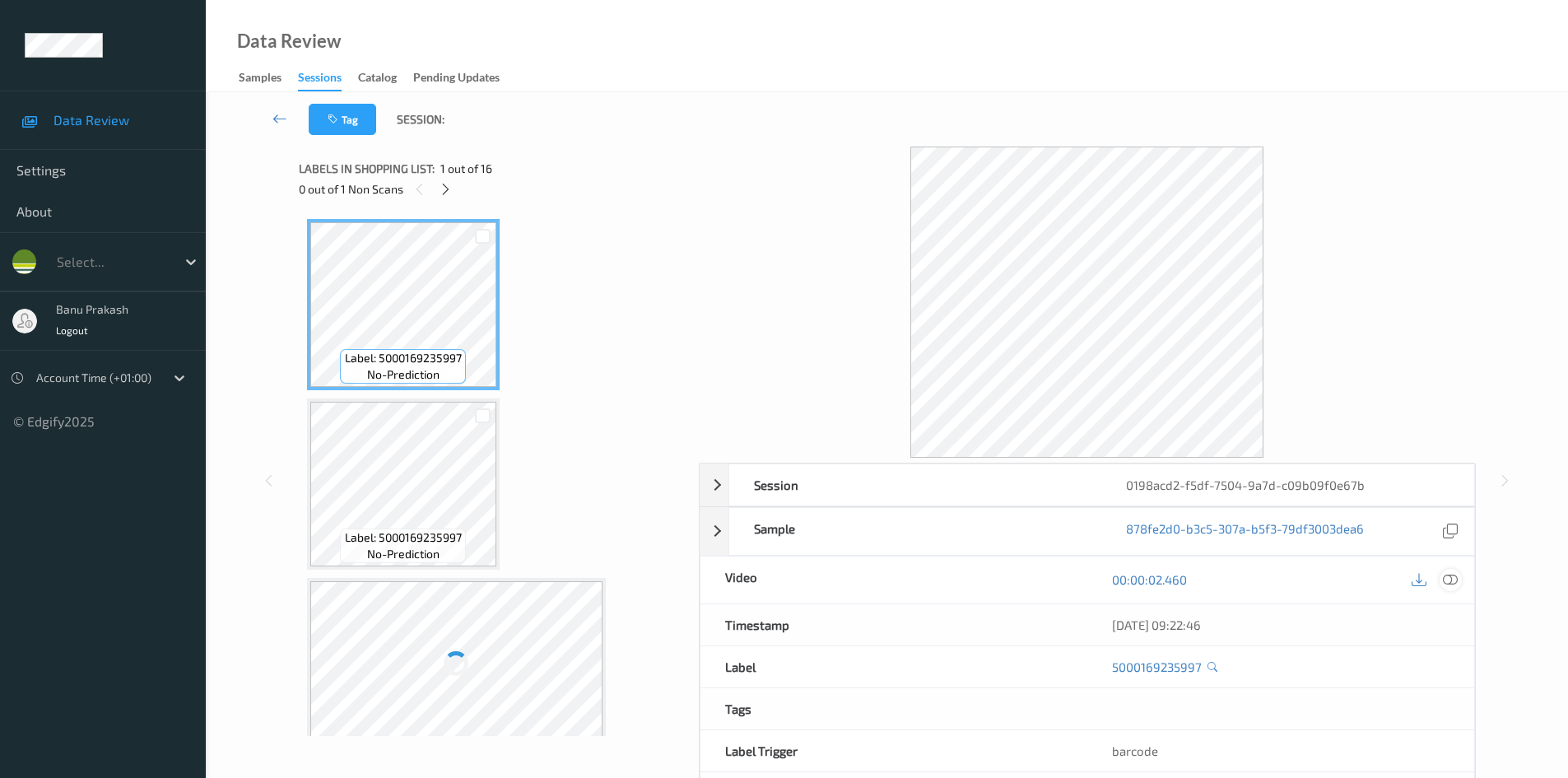
click at [1451, 577] on icon at bounding box center [1450, 579] width 15 height 15
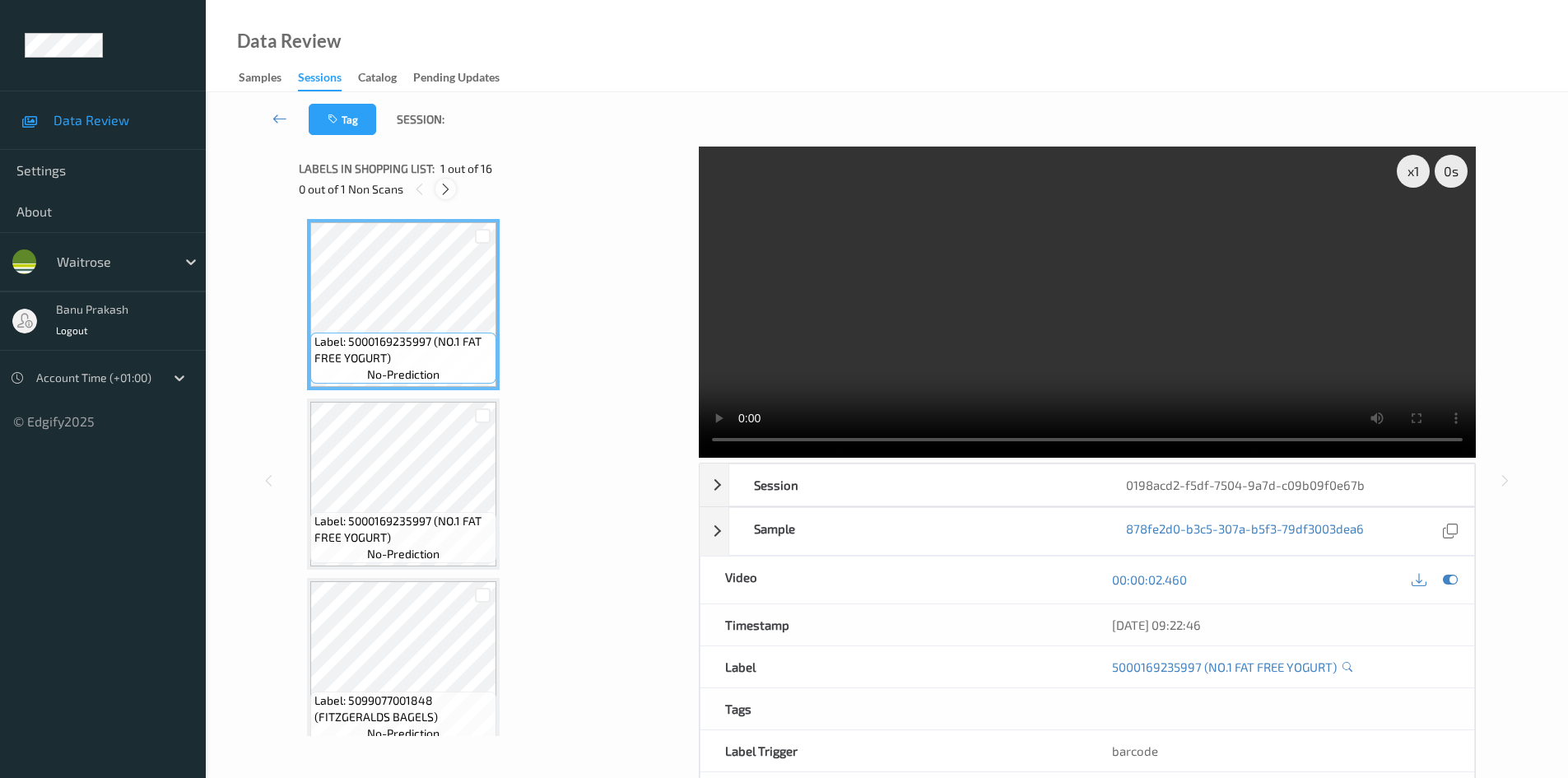
click at [451, 184] on icon at bounding box center [446, 189] width 14 height 15
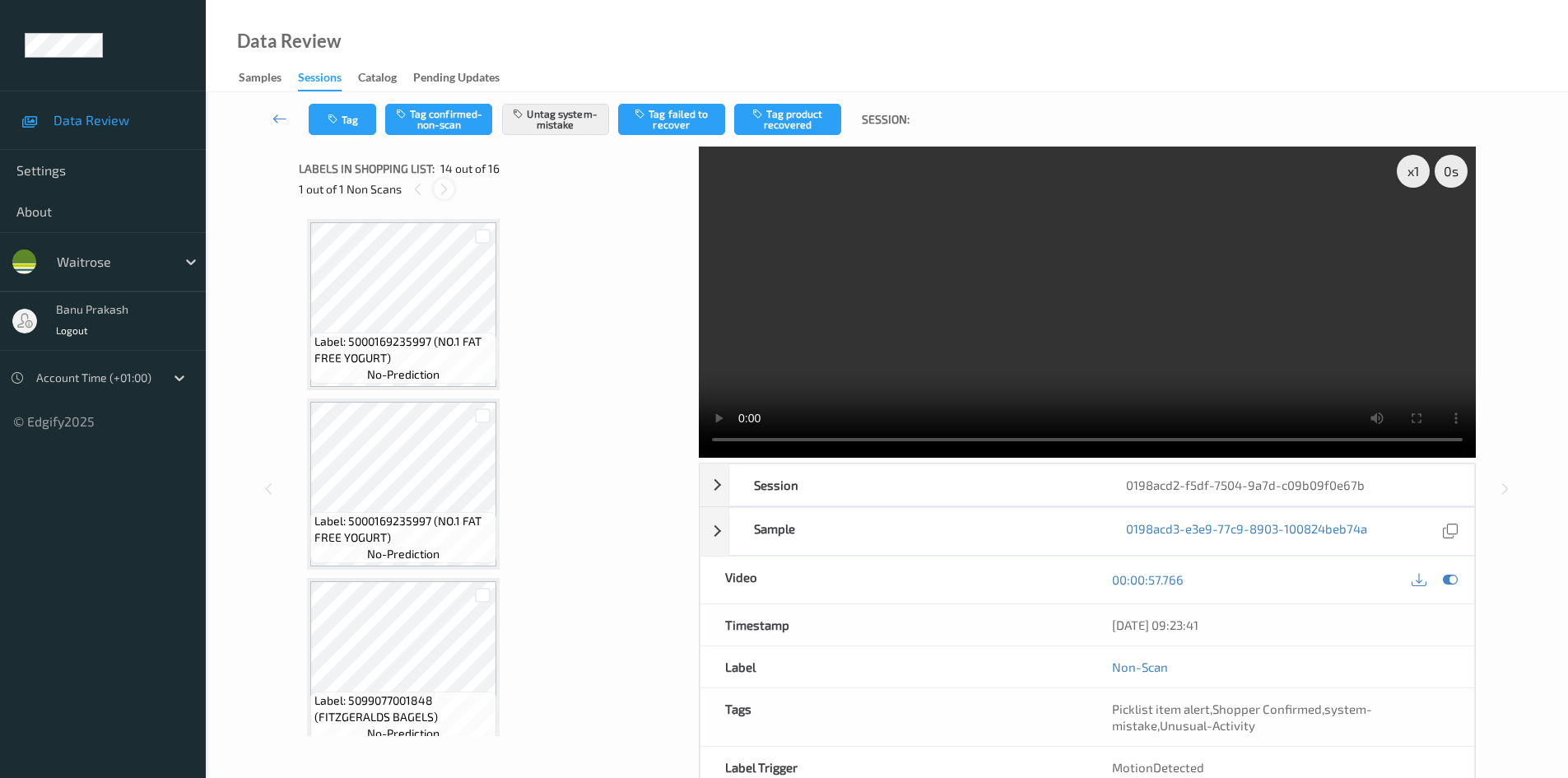
scroll to position [2161, 0]
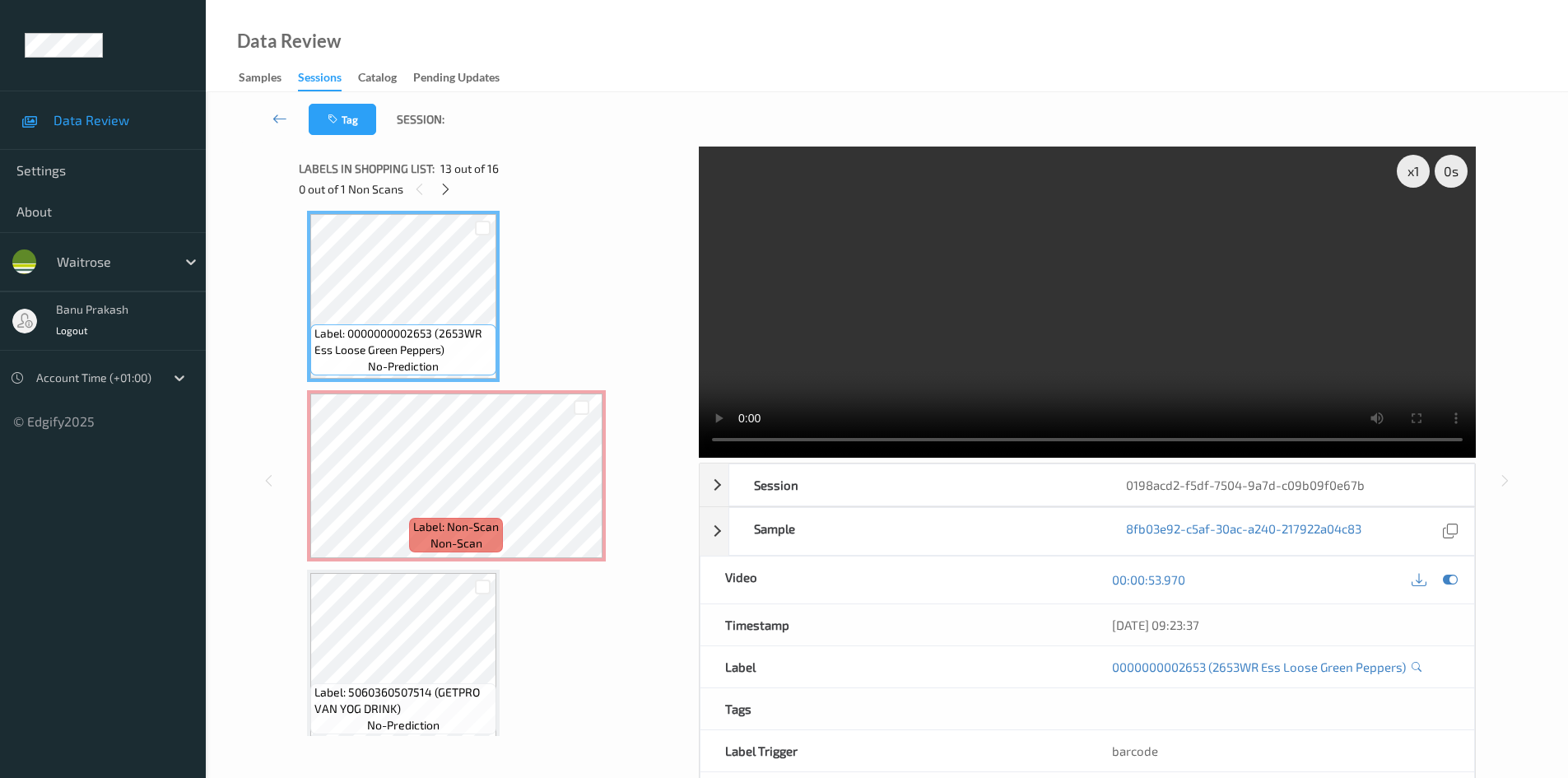
click at [1060, 250] on video at bounding box center [1087, 302] width 777 height 311
click at [688, 423] on div "x 1 0 s Session 0198acd2-f5df-7504-9a7d-c09b09f0e67b Session ID 0198acd2-f5df-7…" at bounding box center [887, 480] width 1177 height 668
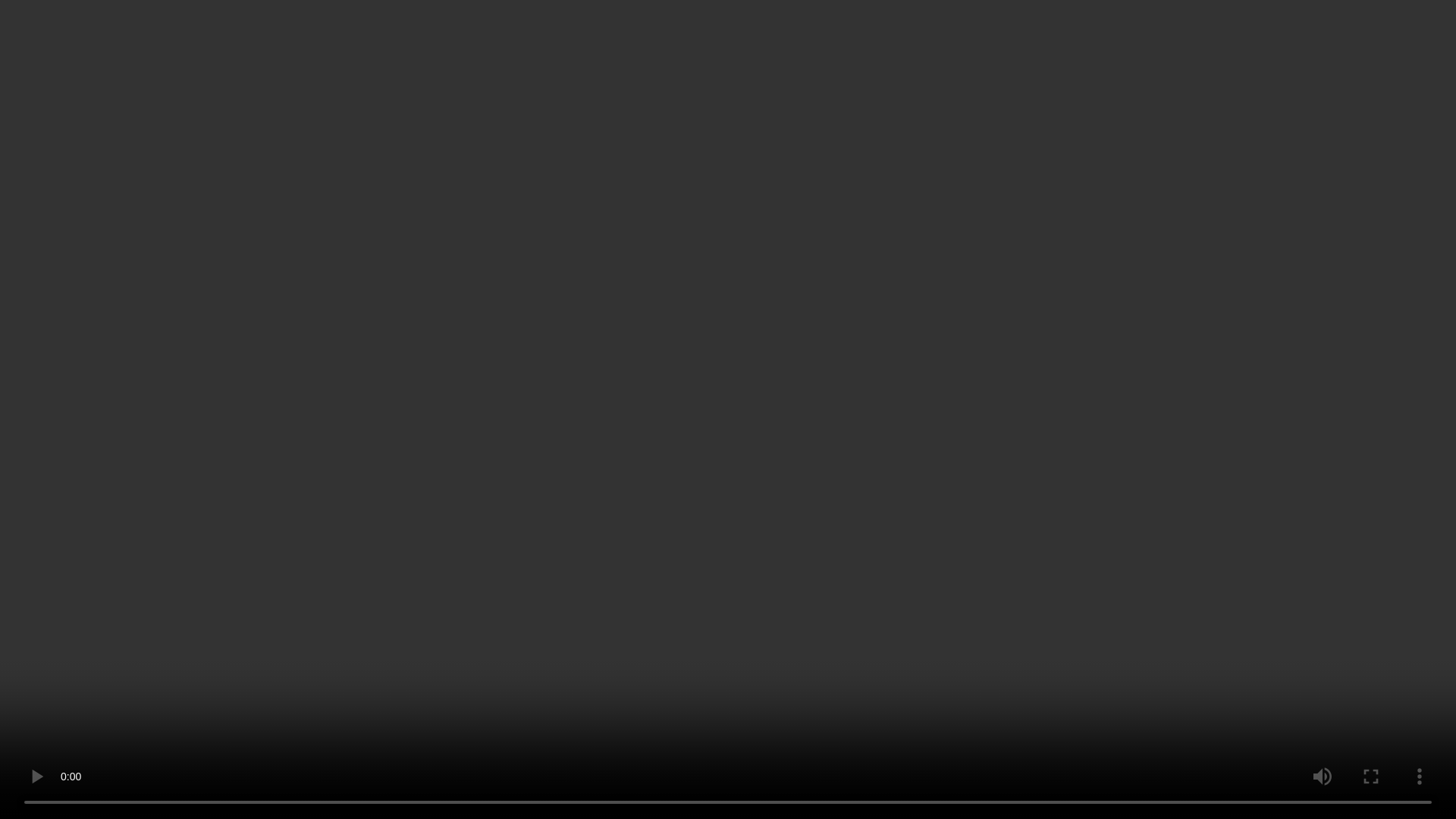
click at [762, 414] on video at bounding box center [728, 410] width 1456 height 819
click at [974, 654] on video at bounding box center [728, 410] width 1456 height 819
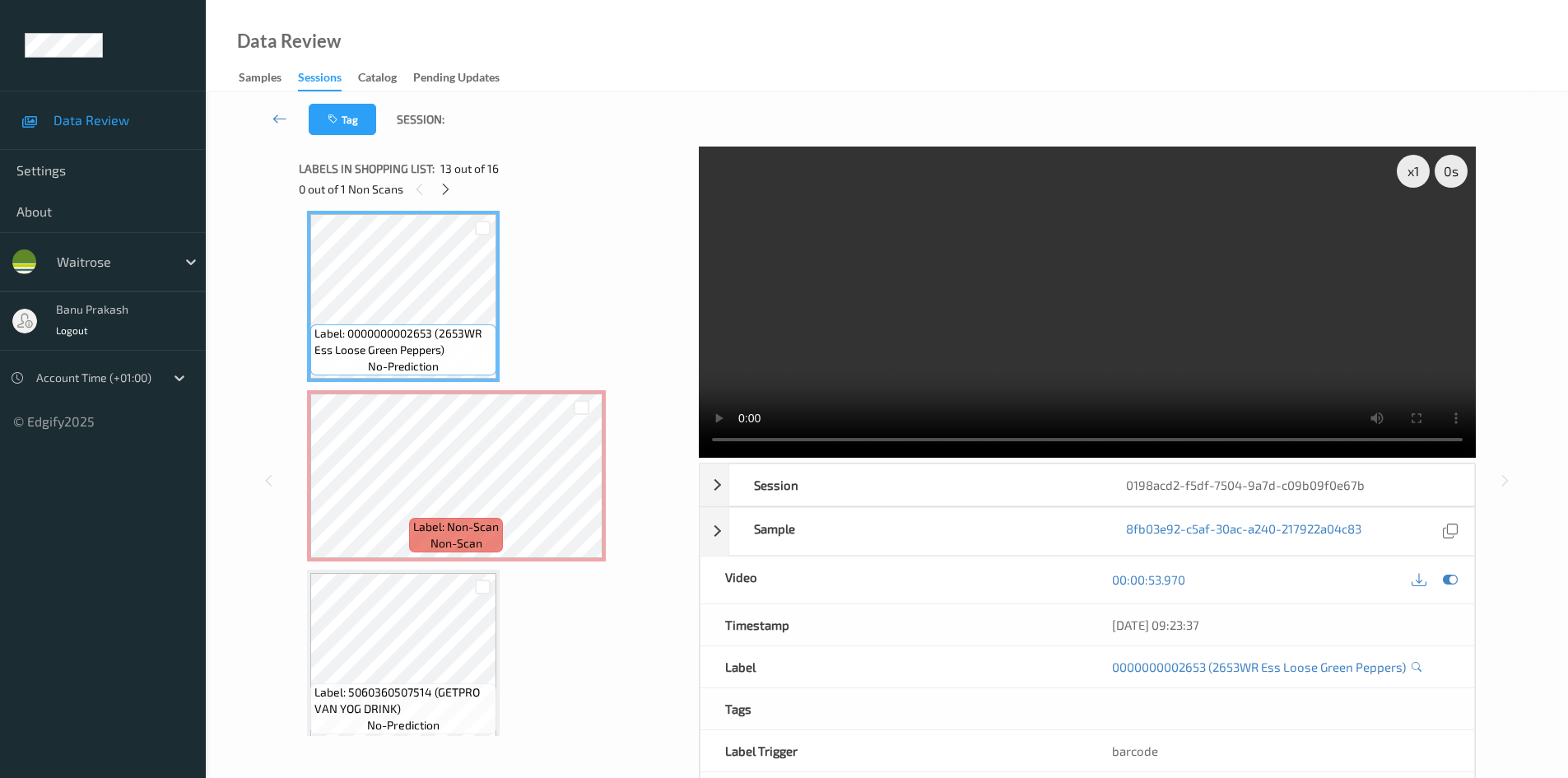
click at [862, 300] on video at bounding box center [1087, 302] width 777 height 311
click at [1030, 348] on video at bounding box center [1087, 302] width 777 height 311
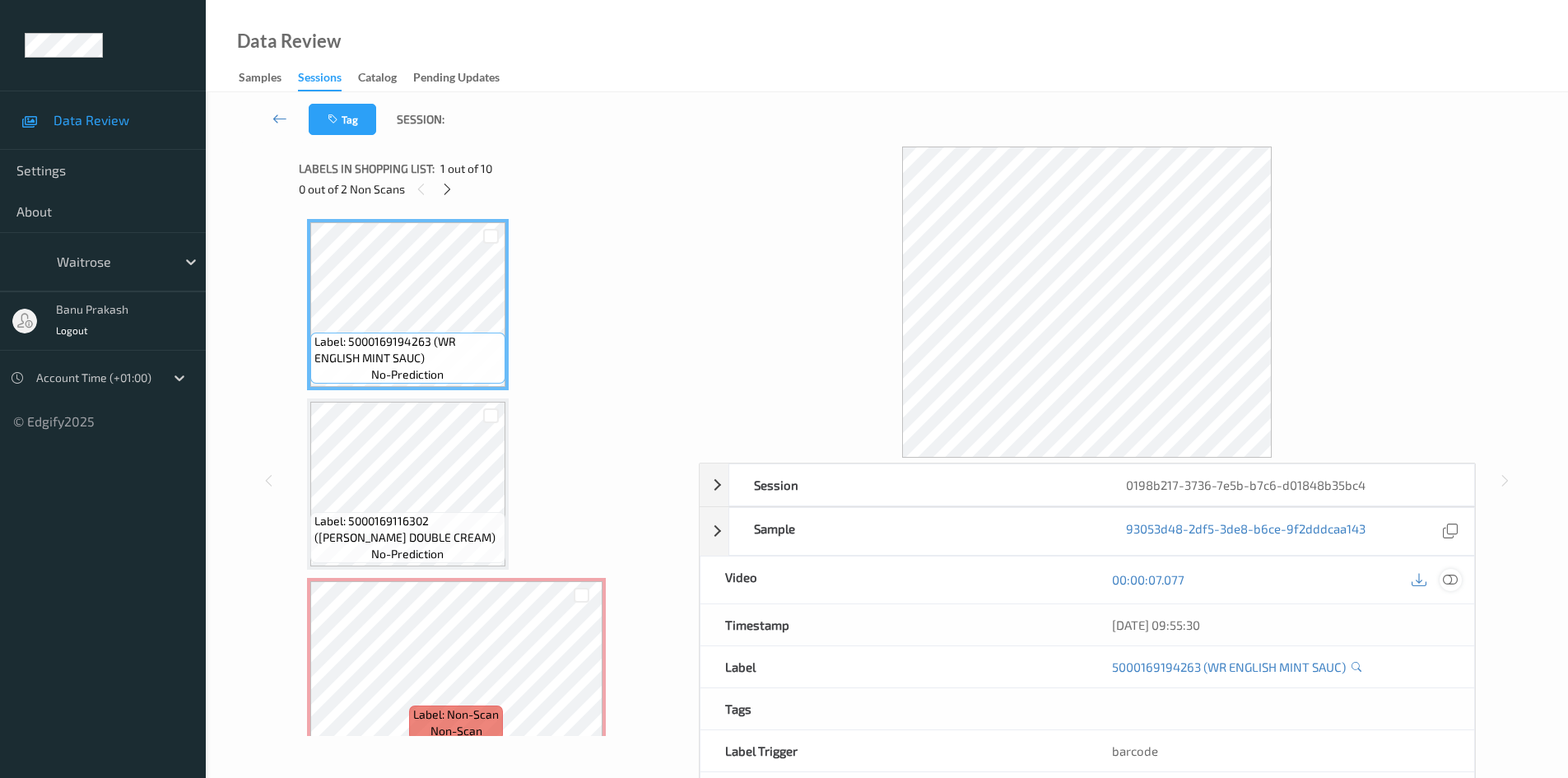
click at [1448, 580] on icon at bounding box center [1450, 579] width 15 height 15
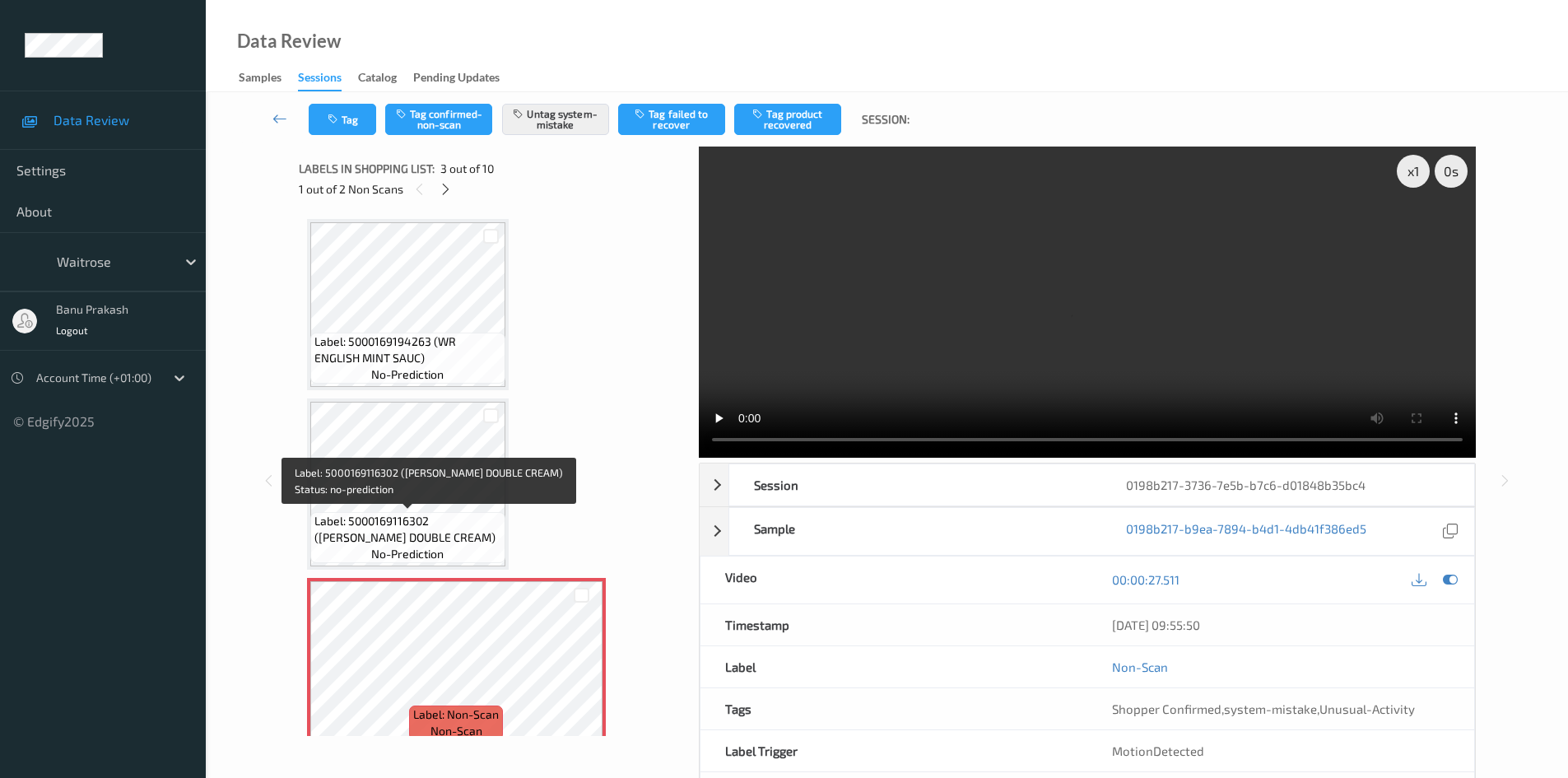
click at [430, 529] on span "Label: 5000169116302 ([PERSON_NAME] DOUBLE CREAM)" at bounding box center [408, 529] width 187 height 32
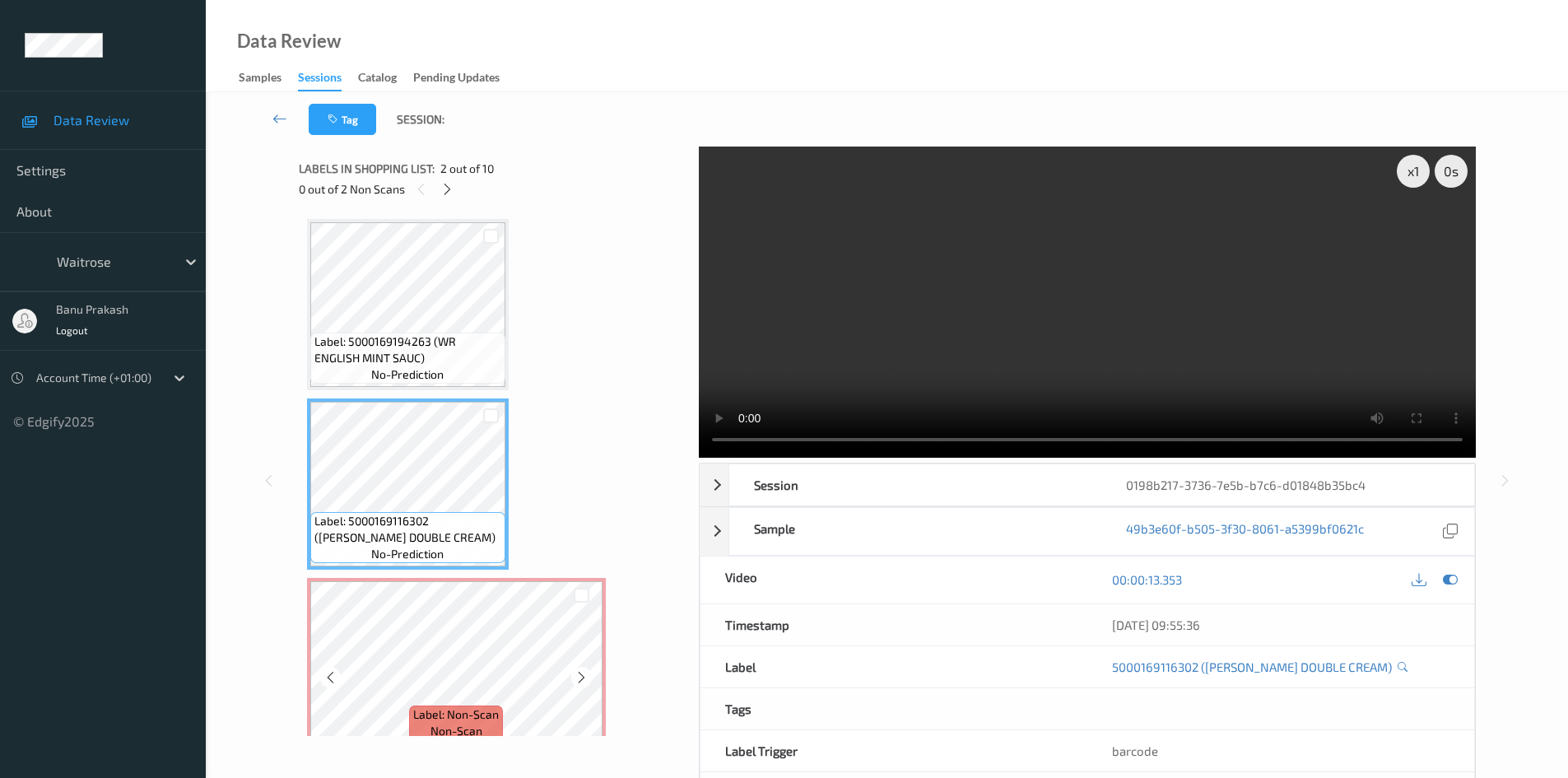
click at [442, 579] on div "Label: Non-Scan non-scan" at bounding box center [457, 663] width 299 height 171
click at [857, 306] on video at bounding box center [1087, 302] width 777 height 311
click at [1030, 321] on video at bounding box center [1087, 302] width 777 height 311
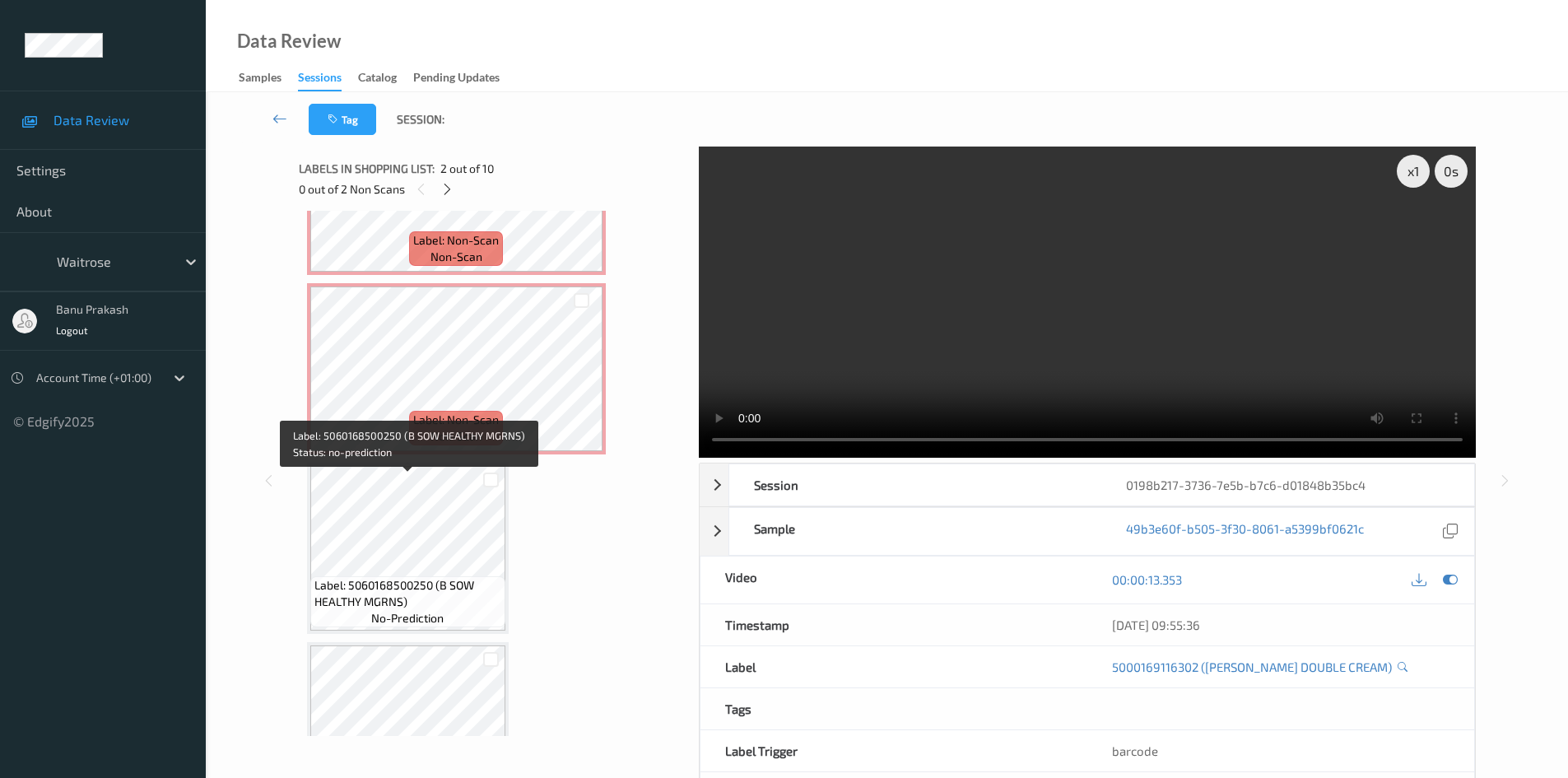
scroll to position [576, 0]
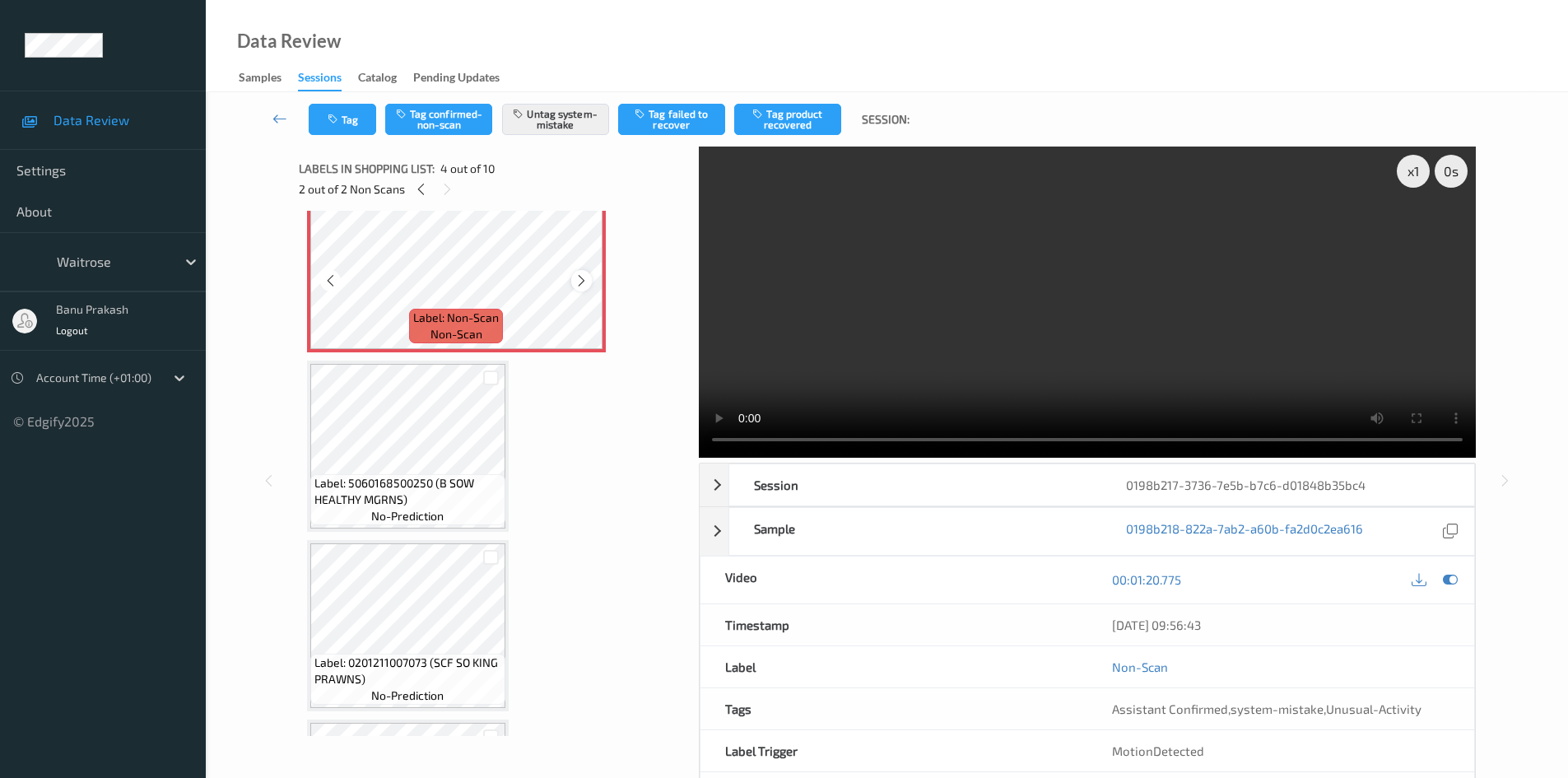
click at [582, 278] on icon at bounding box center [582, 280] width 14 height 15
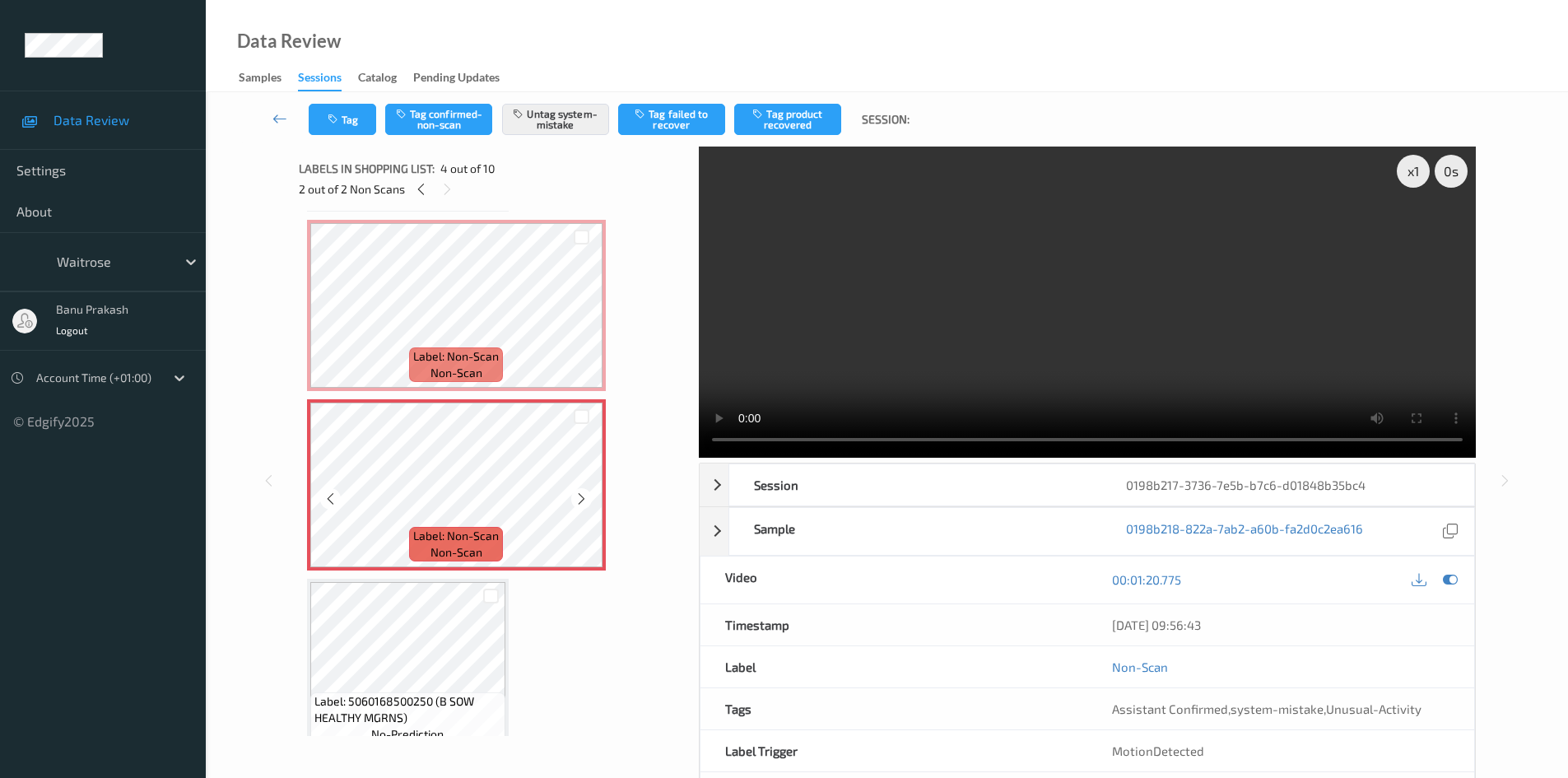
scroll to position [329, 0]
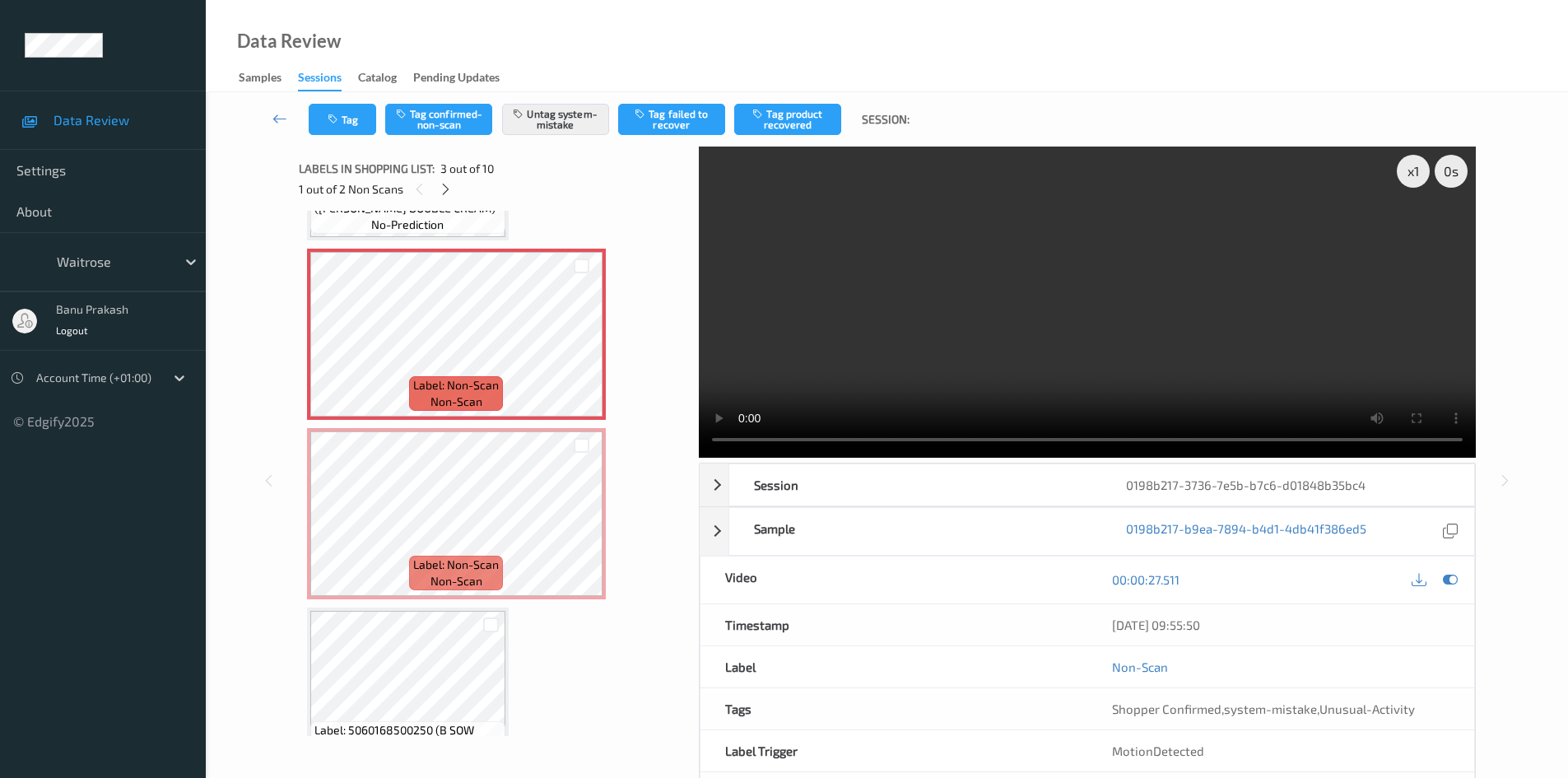
click at [1104, 394] on video at bounding box center [1087, 302] width 777 height 311
click at [951, 362] on video at bounding box center [1087, 302] width 777 height 311
drag, startPoint x: 924, startPoint y: 304, endPoint x: 917, endPoint y: 291, distance: 14.8
click at [921, 299] on video at bounding box center [1087, 302] width 777 height 311
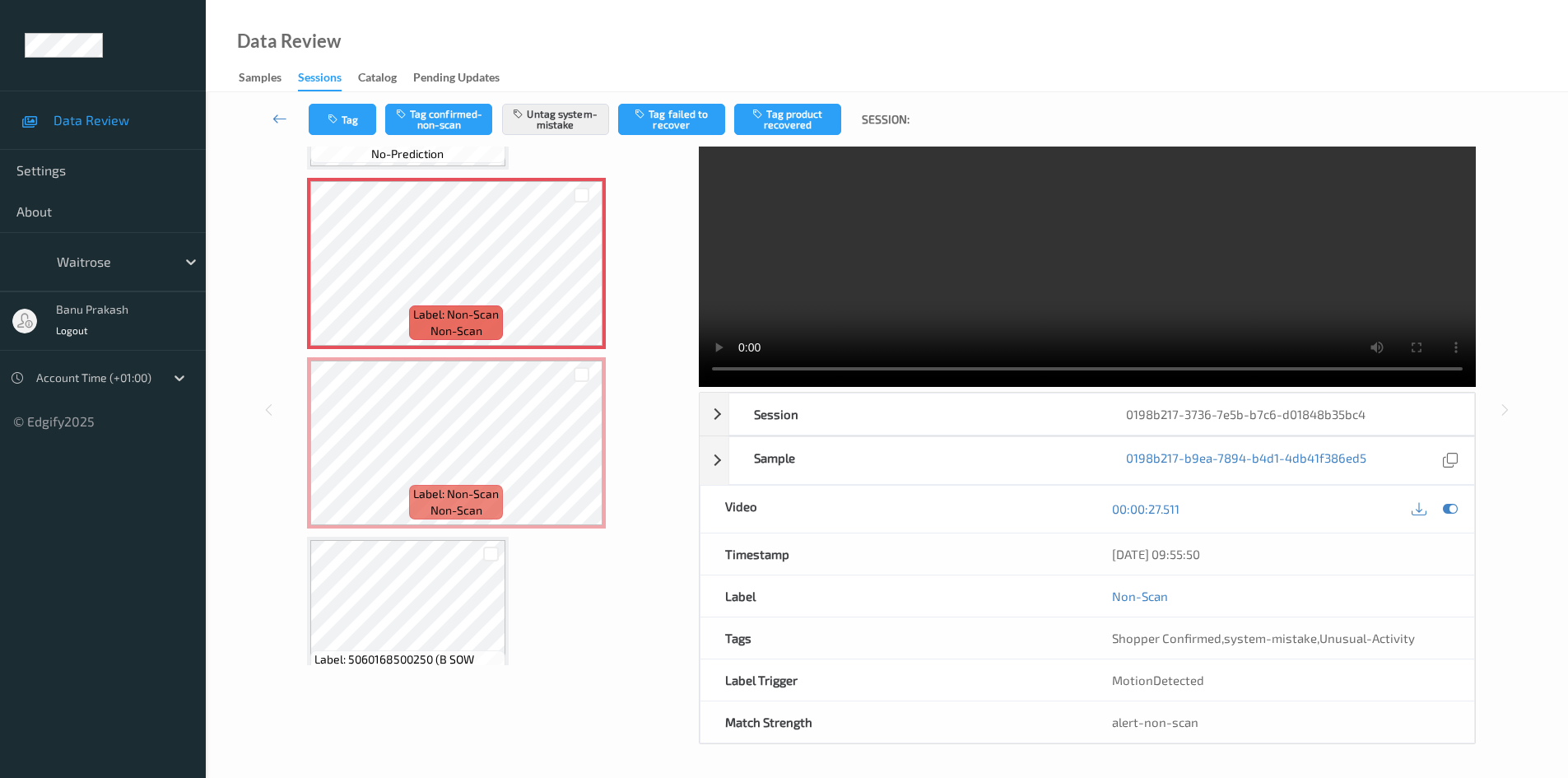
scroll to position [0, 0]
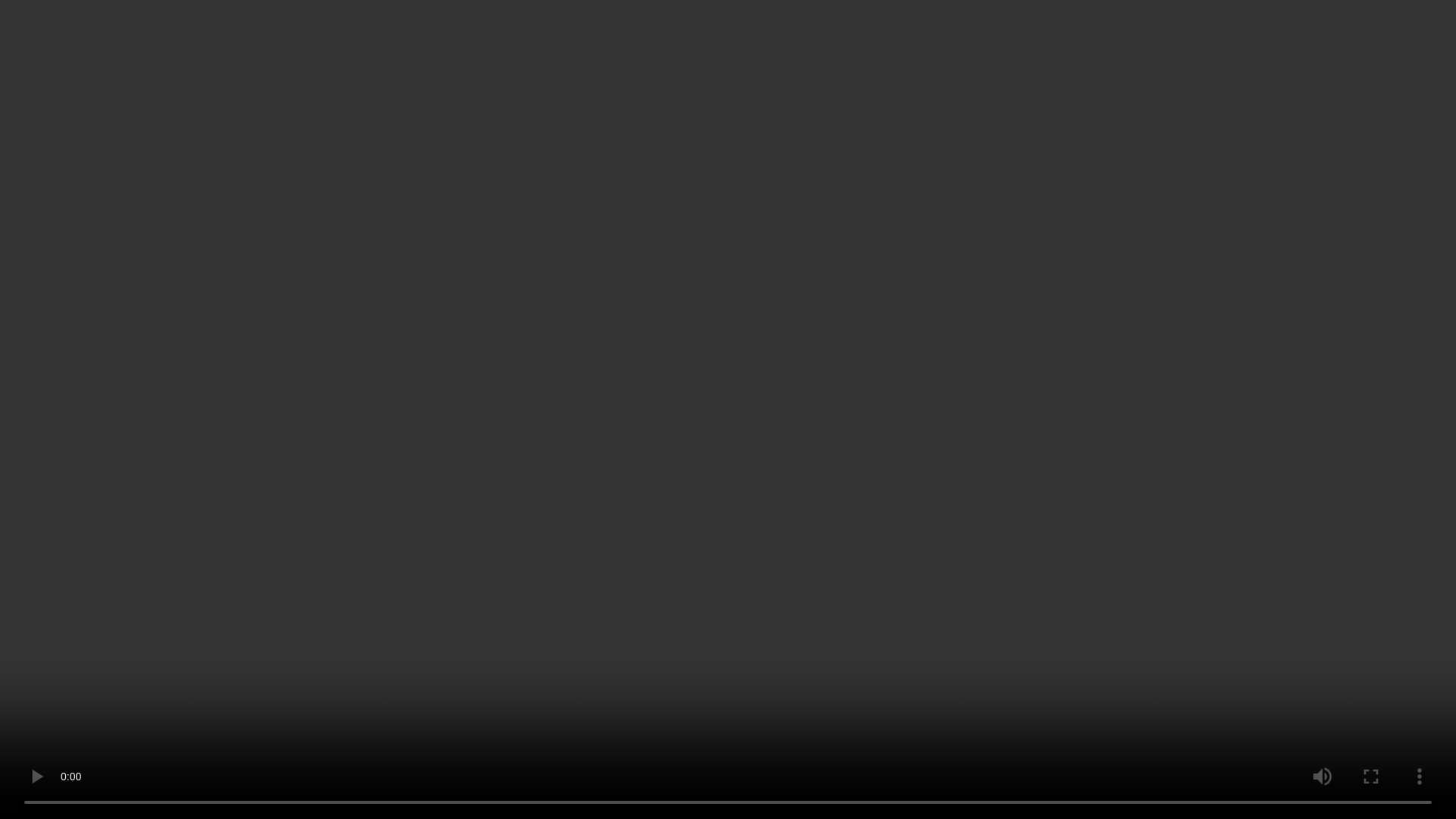
click at [1025, 86] on video at bounding box center [728, 410] width 1456 height 819
click at [821, 572] on video at bounding box center [728, 410] width 1456 height 819
click at [1222, 575] on video at bounding box center [728, 410] width 1456 height 819
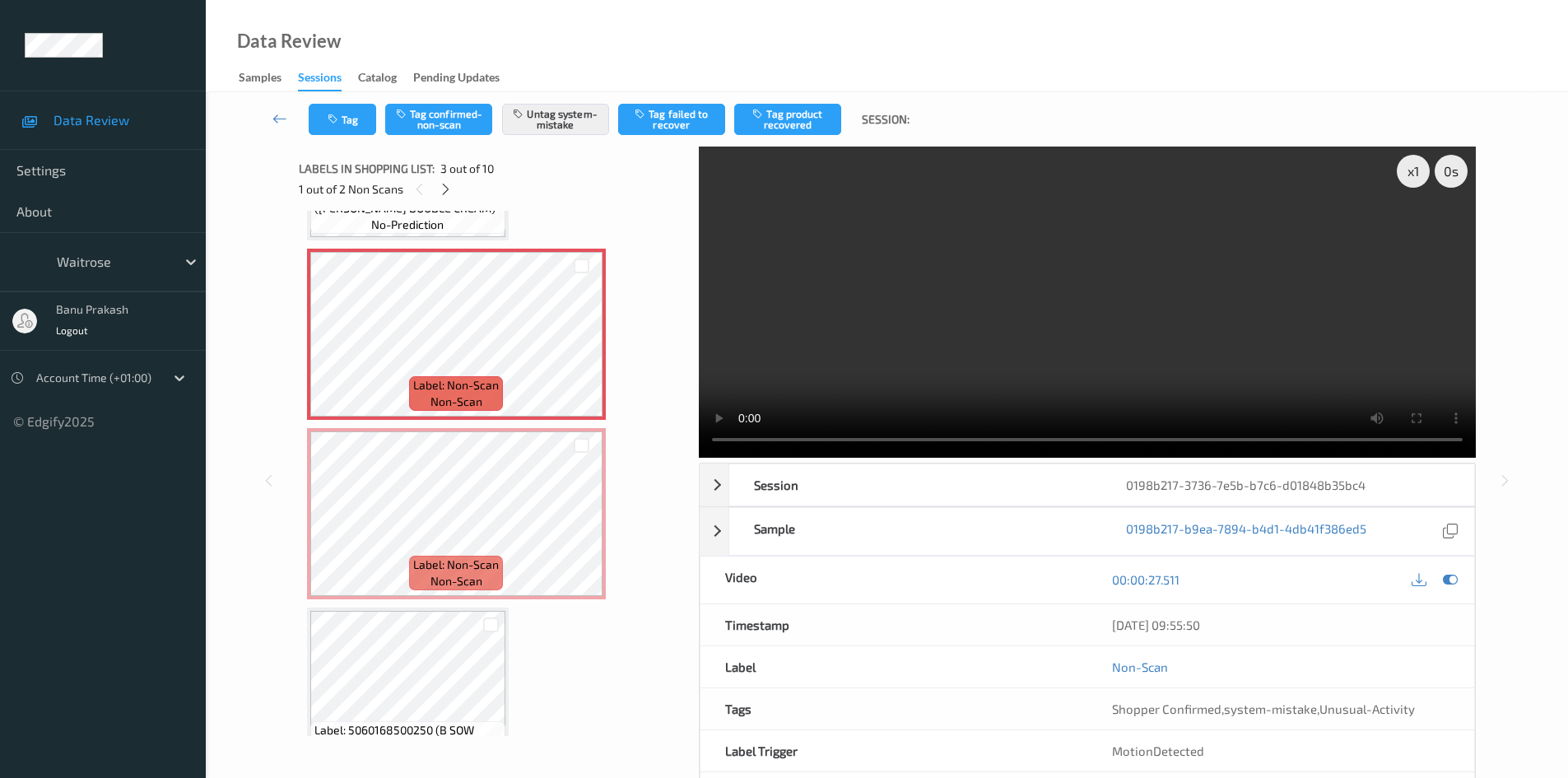
click at [968, 320] on video at bounding box center [1087, 302] width 777 height 311
click at [961, 349] on video at bounding box center [1087, 302] width 777 height 311
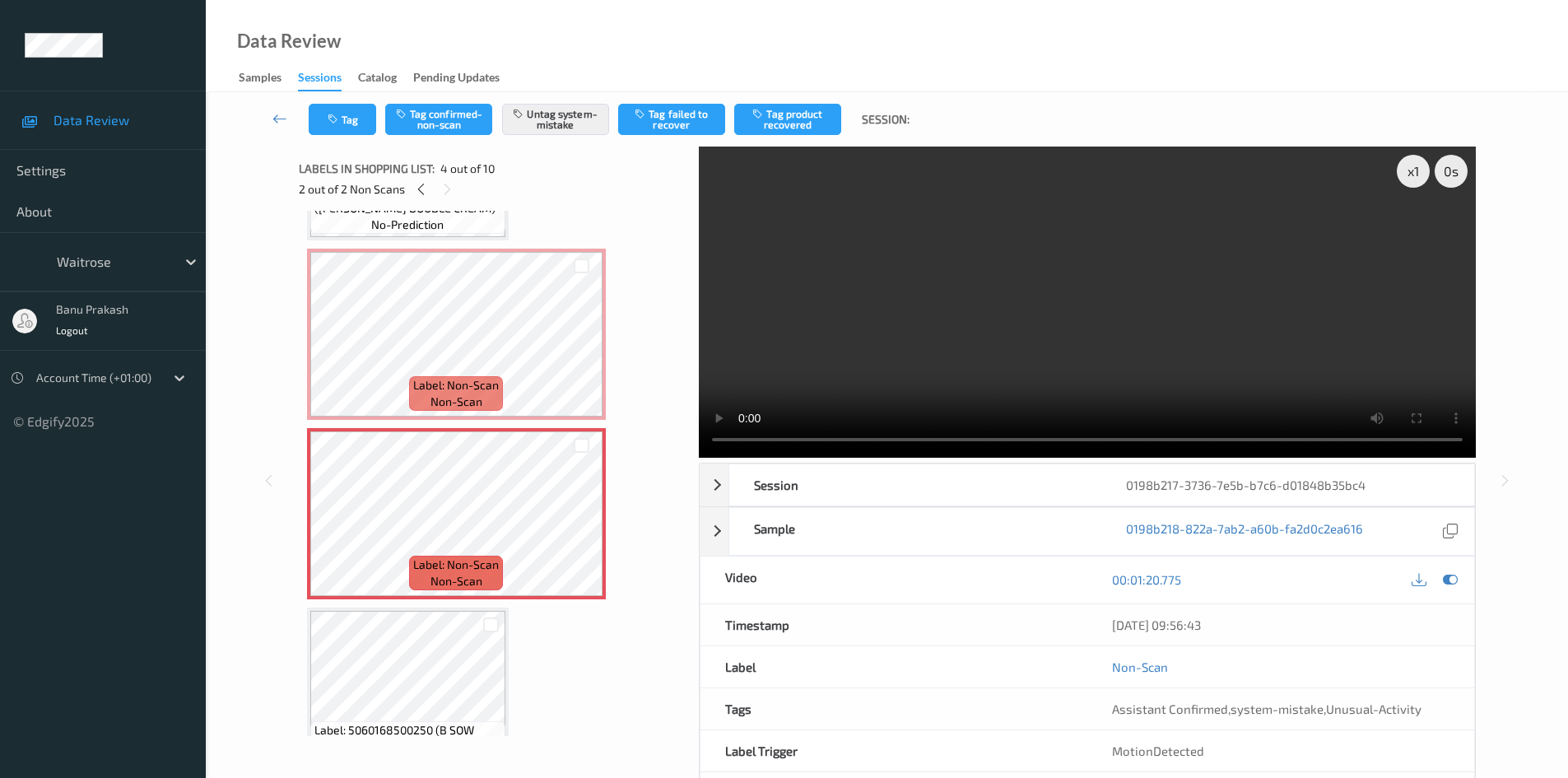
click at [1037, 303] on video at bounding box center [1087, 302] width 777 height 311
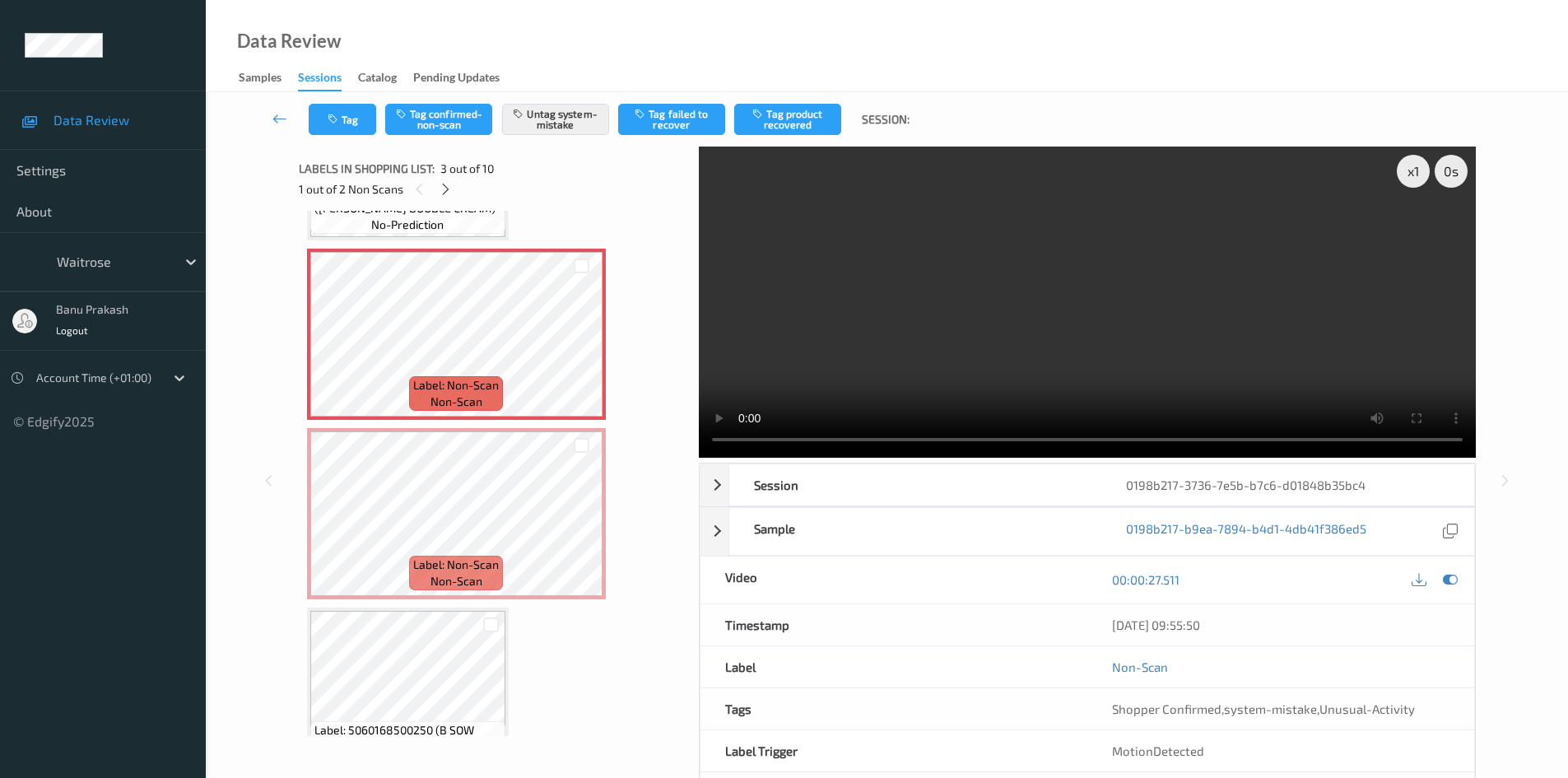
click at [1189, 313] on video at bounding box center [1087, 302] width 777 height 311
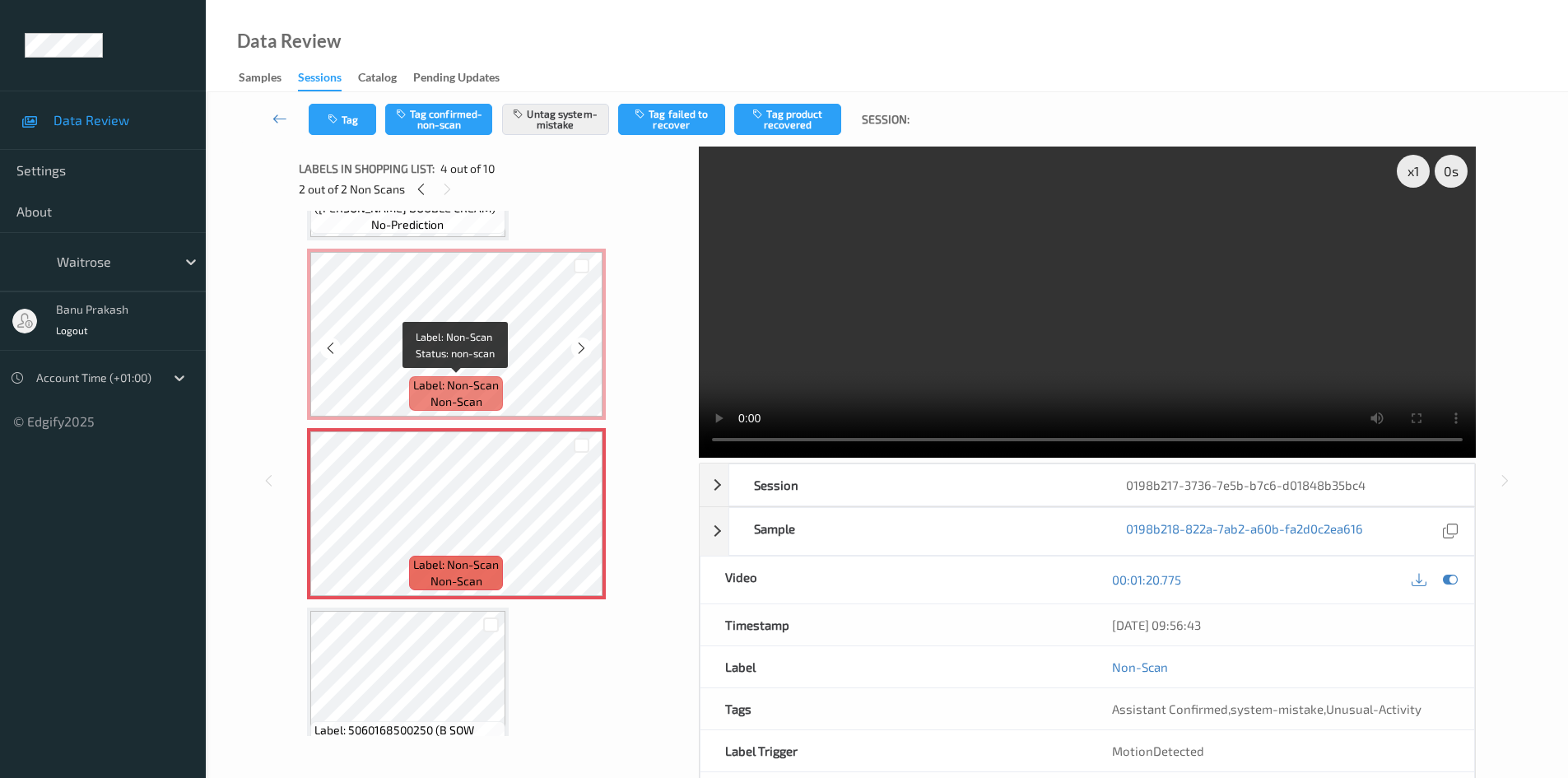
click at [498, 379] on span "Label: Non-Scan" at bounding box center [455, 385] width 85 height 17
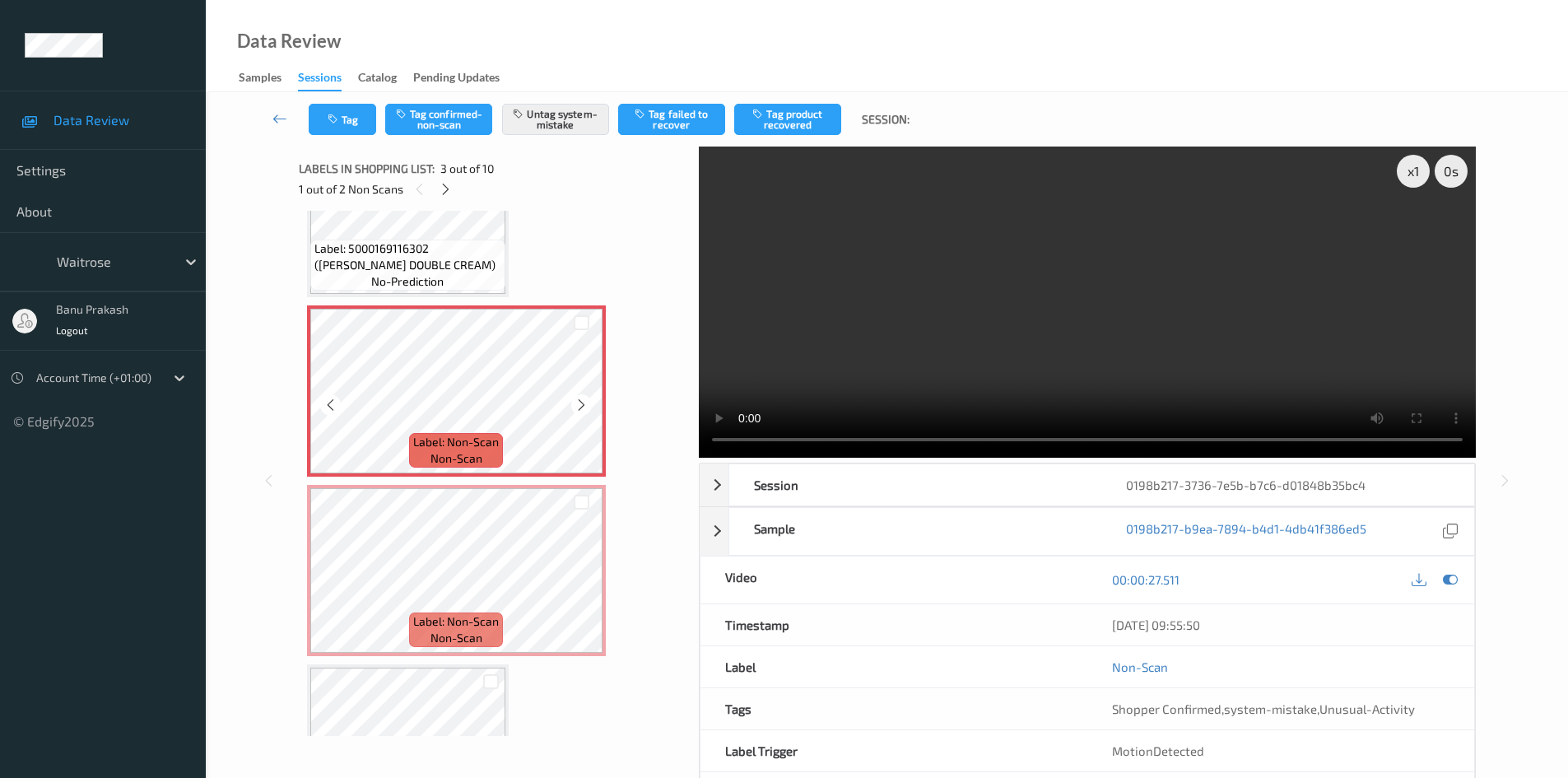
scroll to position [247, 0]
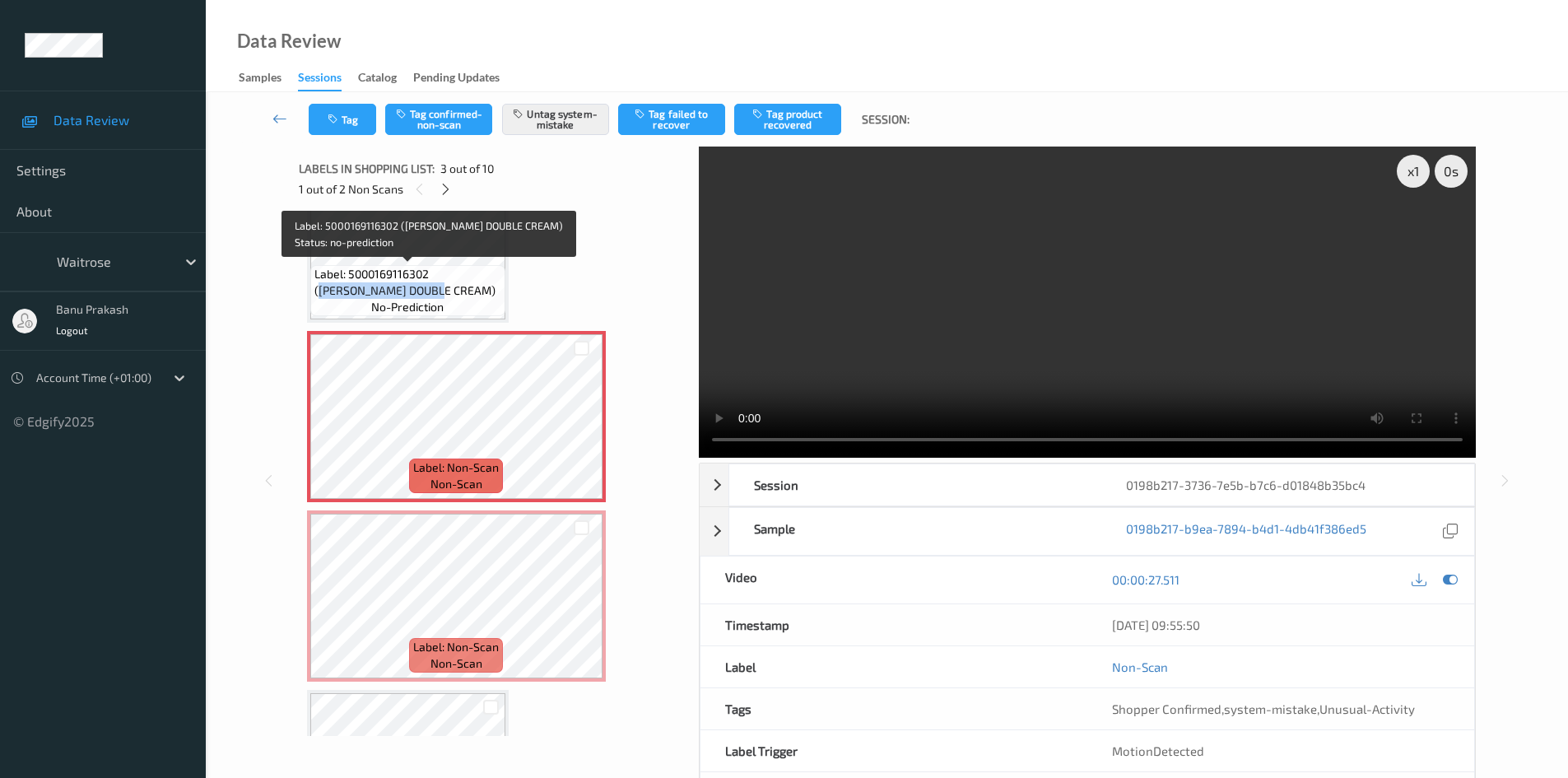
drag, startPoint x: 438, startPoint y: 273, endPoint x: 396, endPoint y: 292, distance: 46.1
click at [396, 292] on span "Label: 5000169116302 (WR ESS DOUBLE CREAM)" at bounding box center [408, 282] width 187 height 32
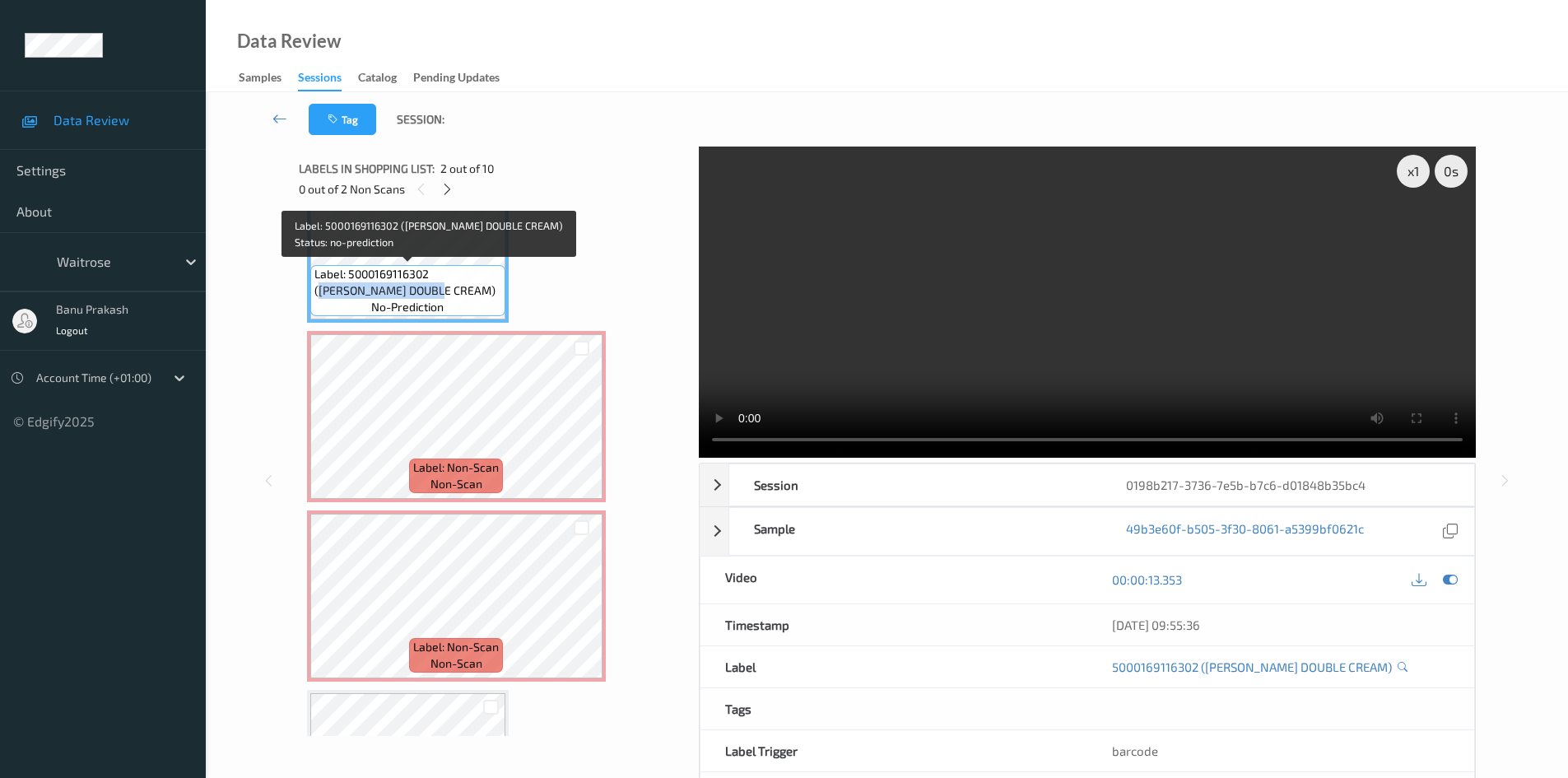
copy span "WR ESS DOUBLE CREAM"
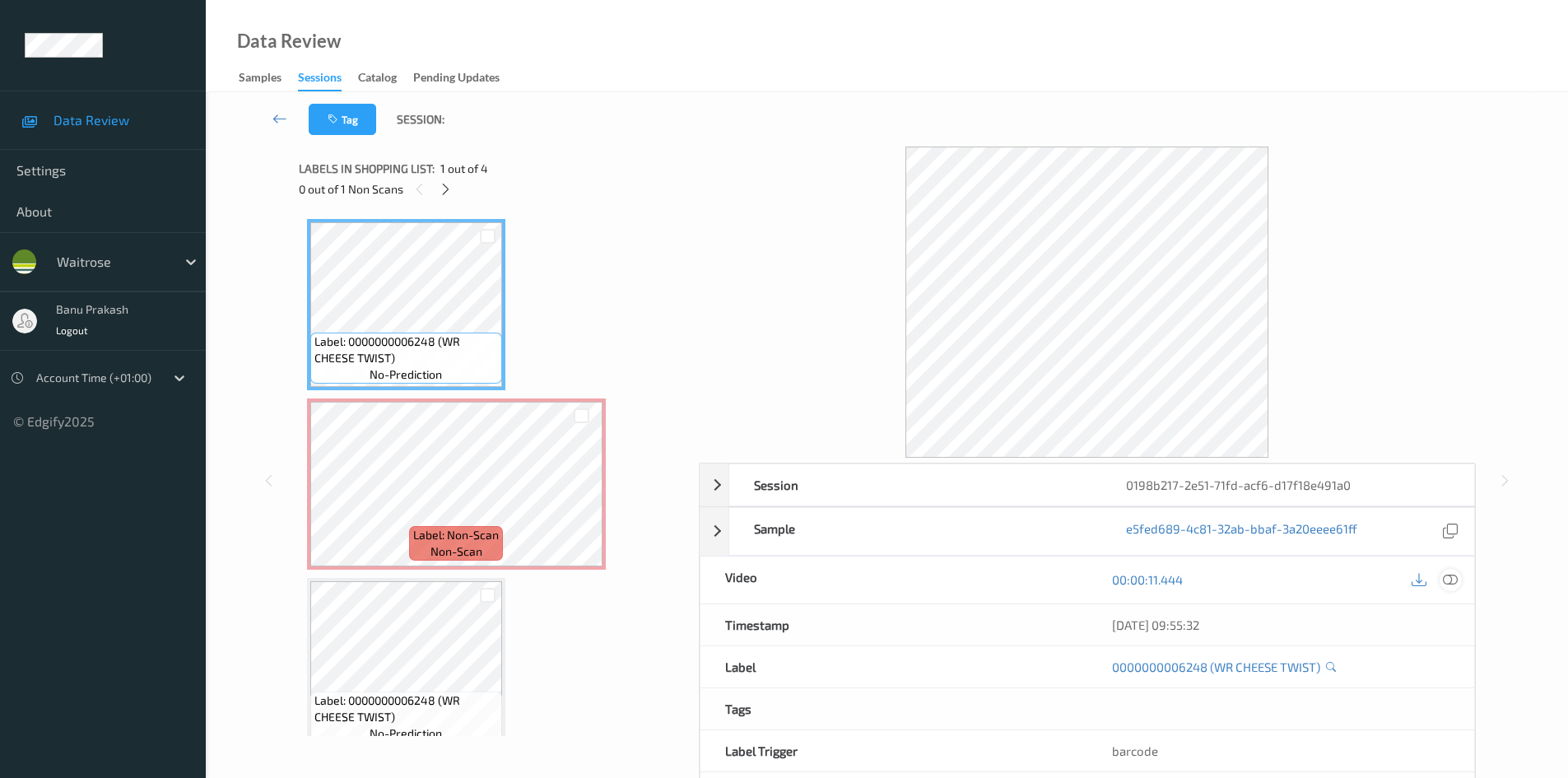
click at [1449, 579] on icon at bounding box center [1450, 579] width 15 height 15
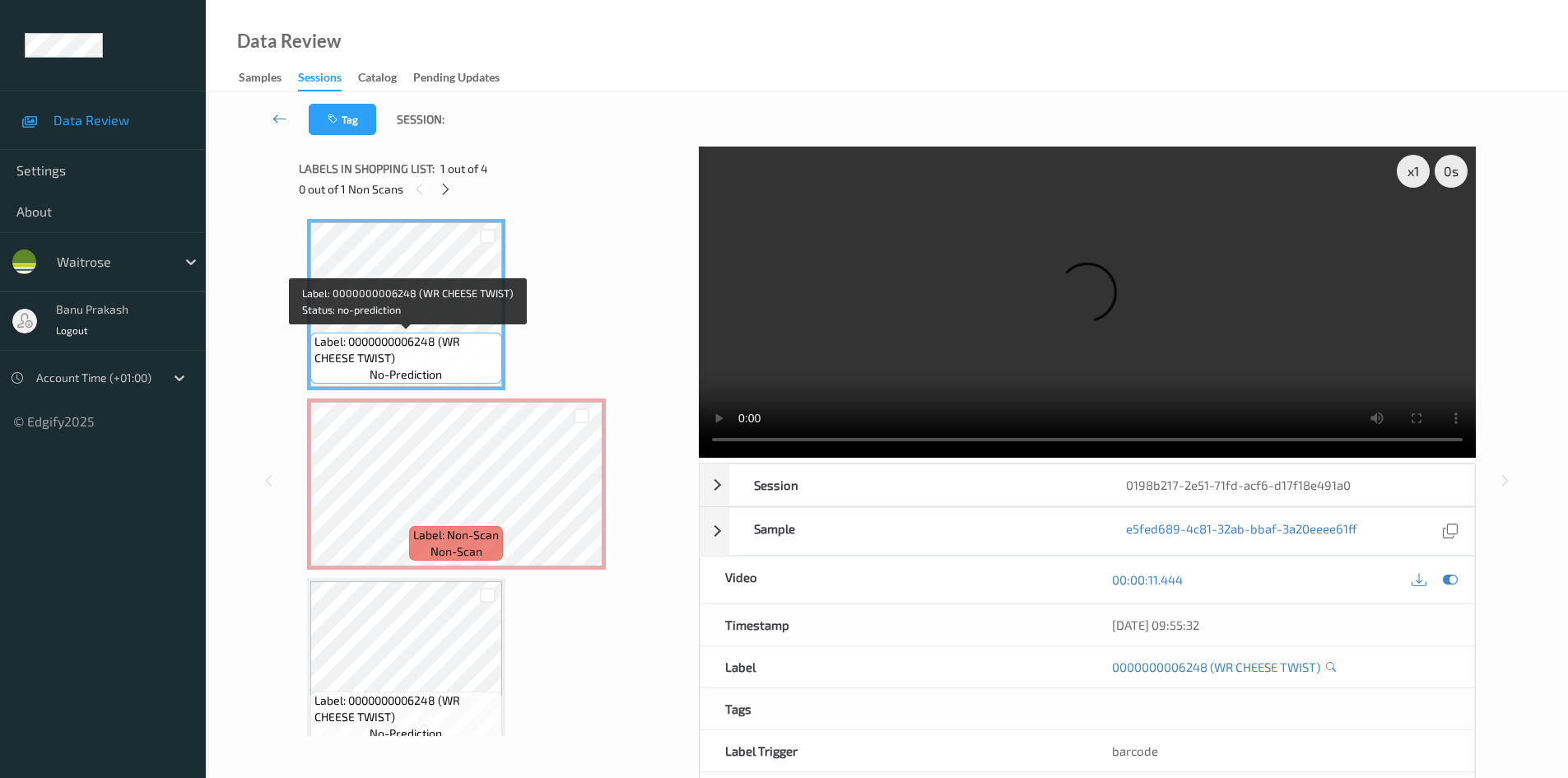
click at [439, 339] on span "Label: 0000000006248 (WR CHEESE TWIST)" at bounding box center [406, 349] width 184 height 32
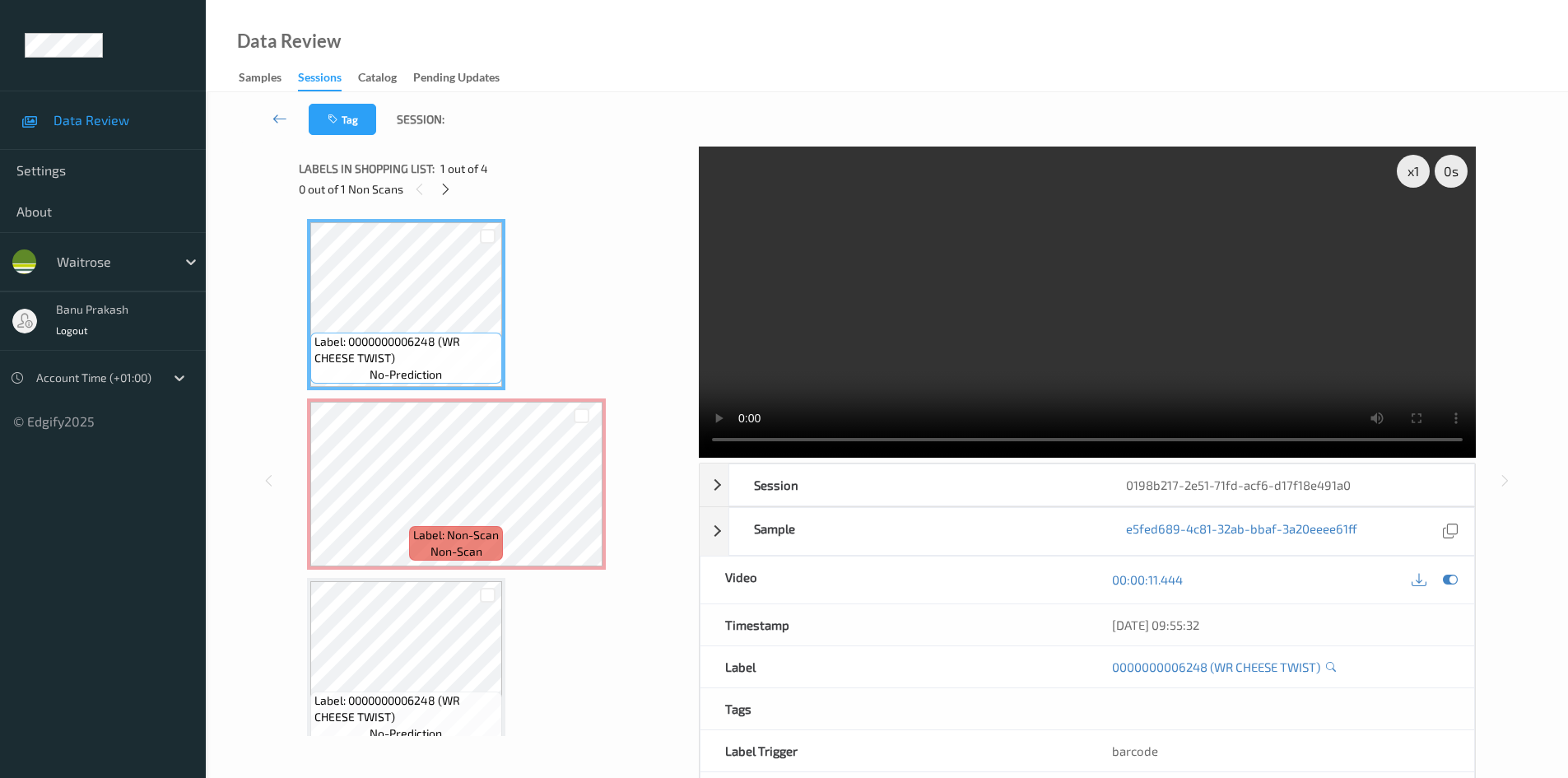
click at [1067, 338] on video at bounding box center [1087, 302] width 777 height 311
click at [964, 295] on video at bounding box center [1087, 302] width 777 height 311
click at [901, 392] on video at bounding box center [1087, 302] width 777 height 311
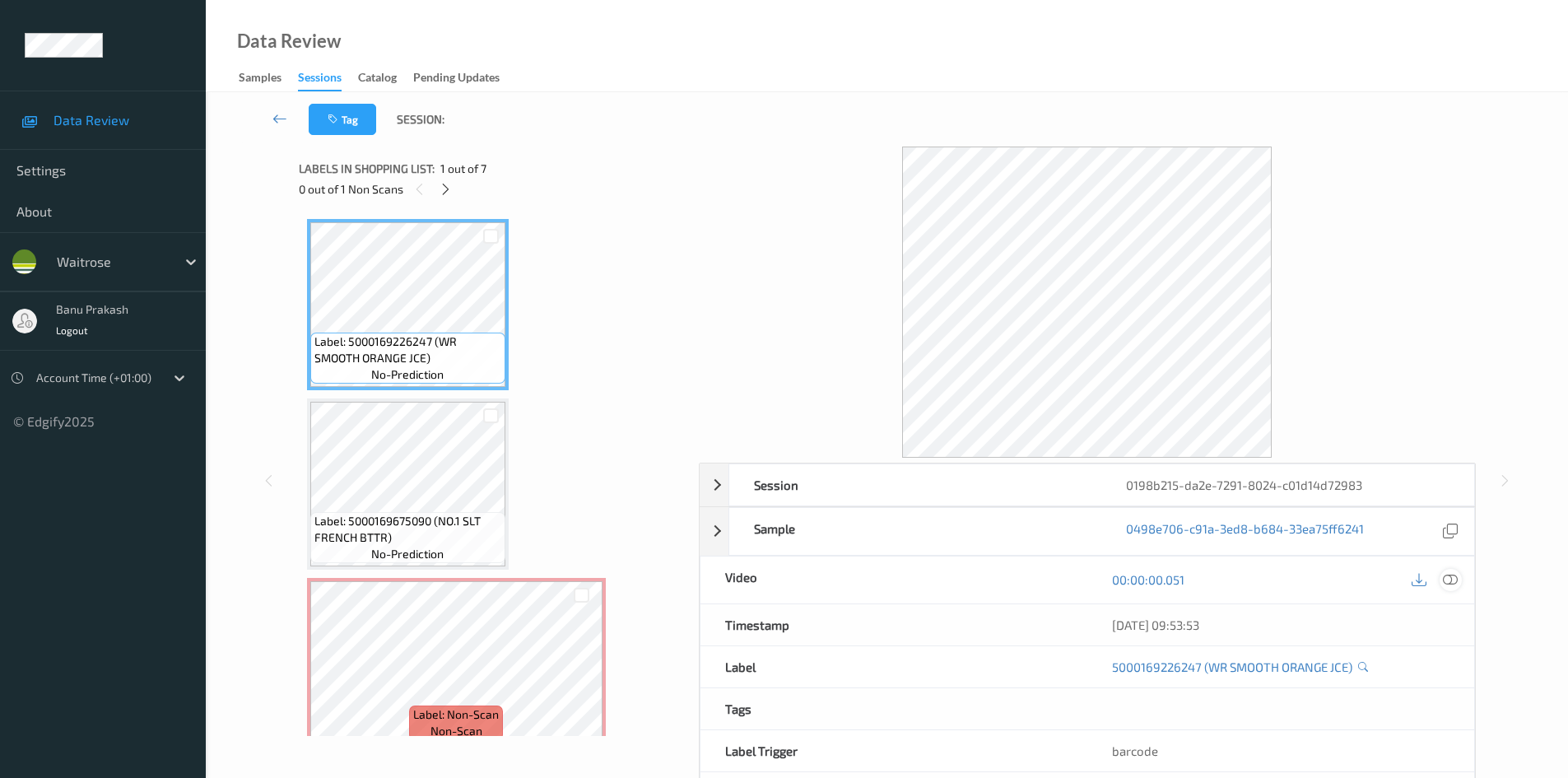
click at [1449, 580] on icon at bounding box center [1450, 579] width 15 height 15
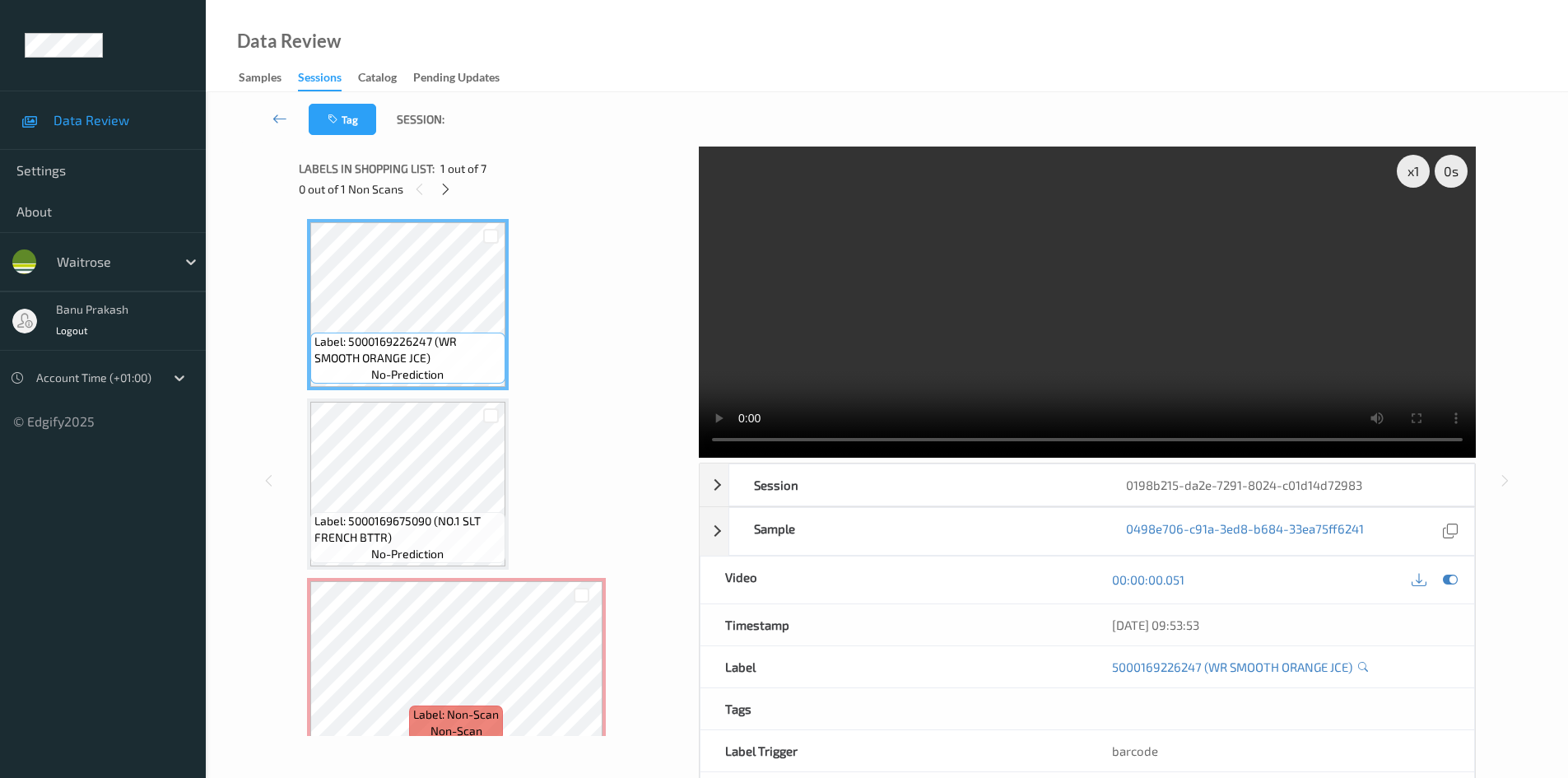
click at [442, 202] on div "Labels in shopping list: 1 out of 7 0 out of 1 Non Scans" at bounding box center [493, 178] width 388 height 64
click at [444, 198] on div at bounding box center [445, 188] width 20 height 20
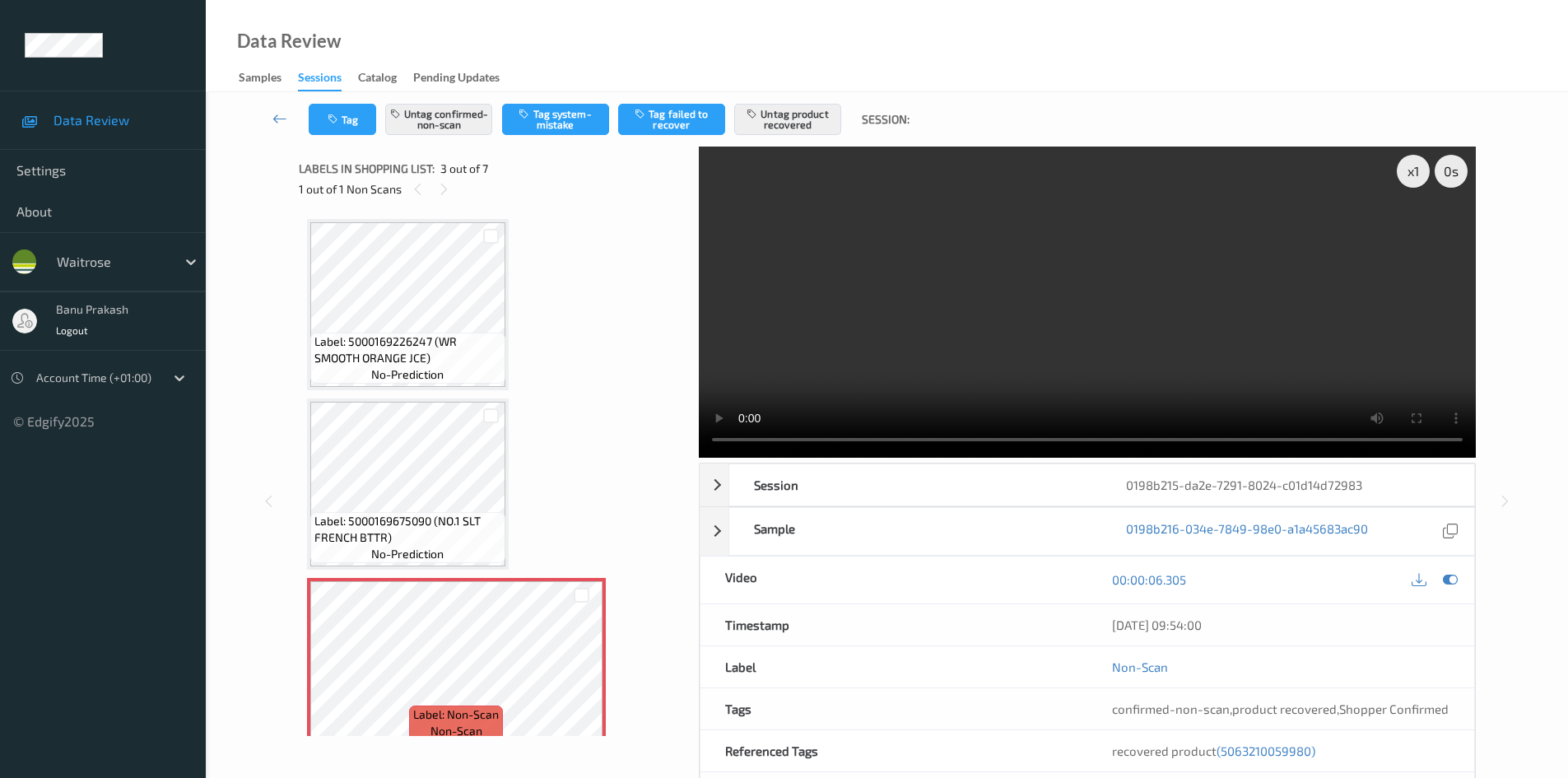
scroll to position [188, 0]
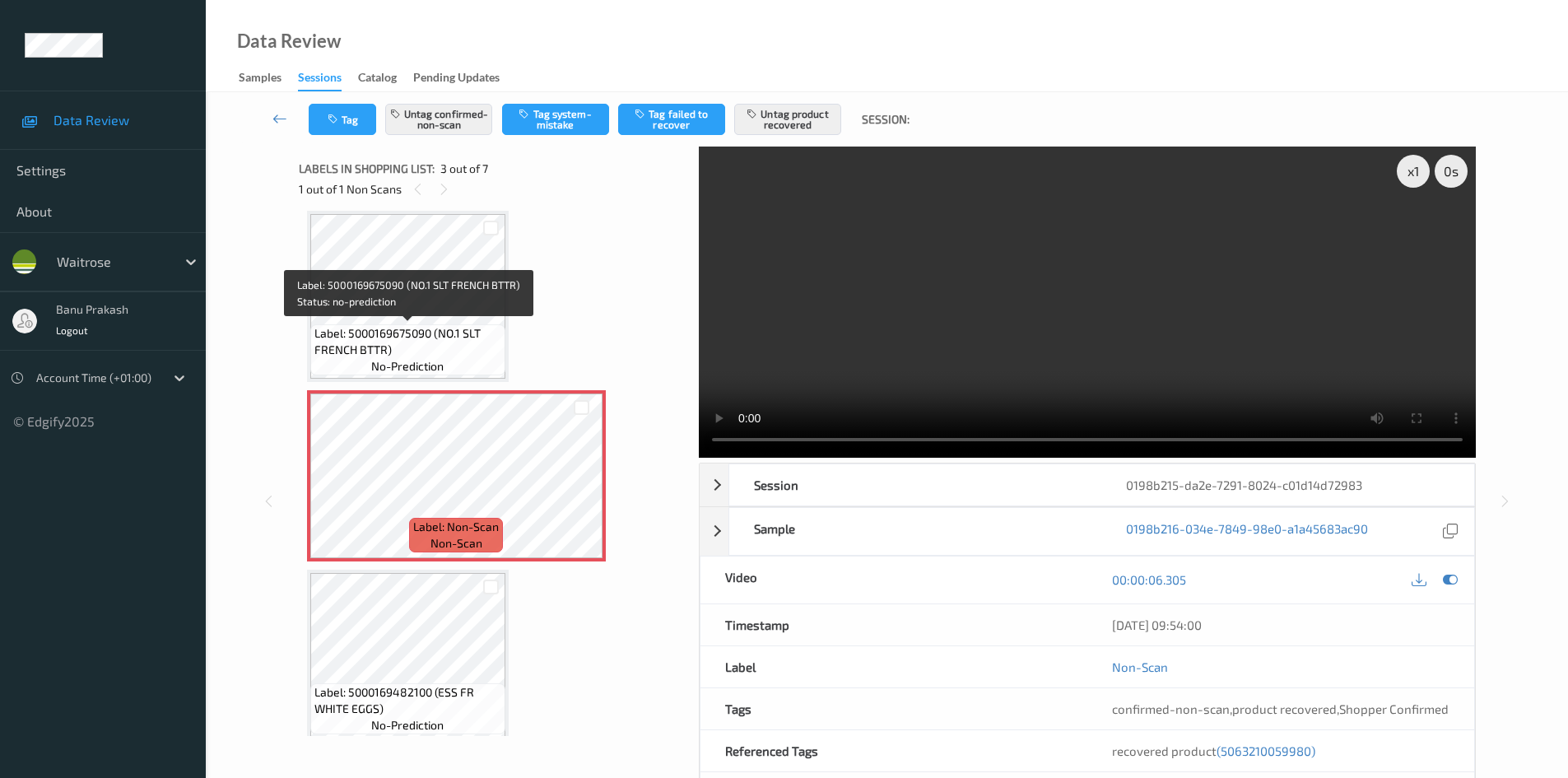
click at [424, 331] on span "Label: 5000169675090 (NO.1 SLT FRENCH BTTR)" at bounding box center [408, 341] width 187 height 32
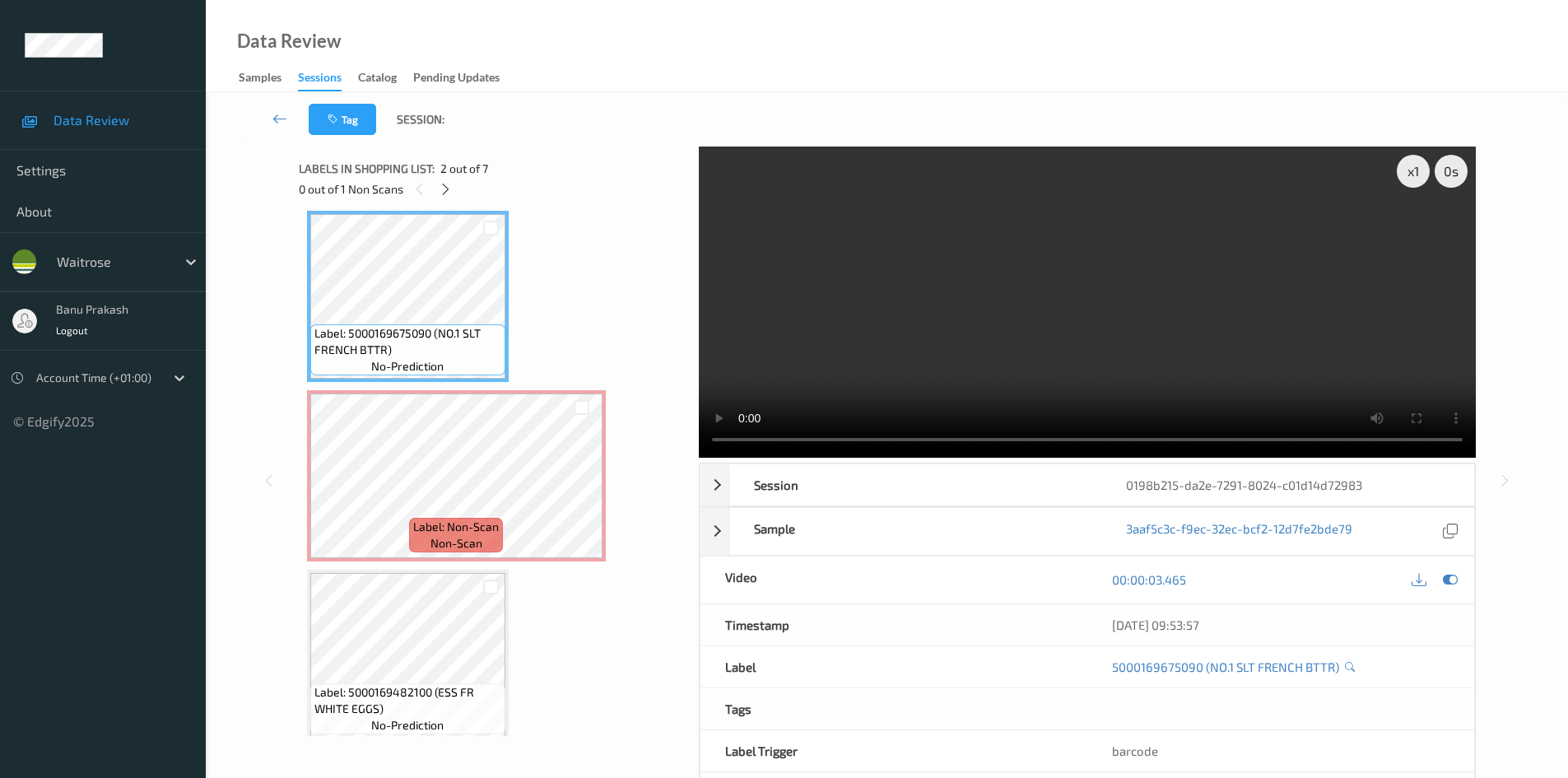
click at [796, 325] on video at bounding box center [1087, 302] width 777 height 311
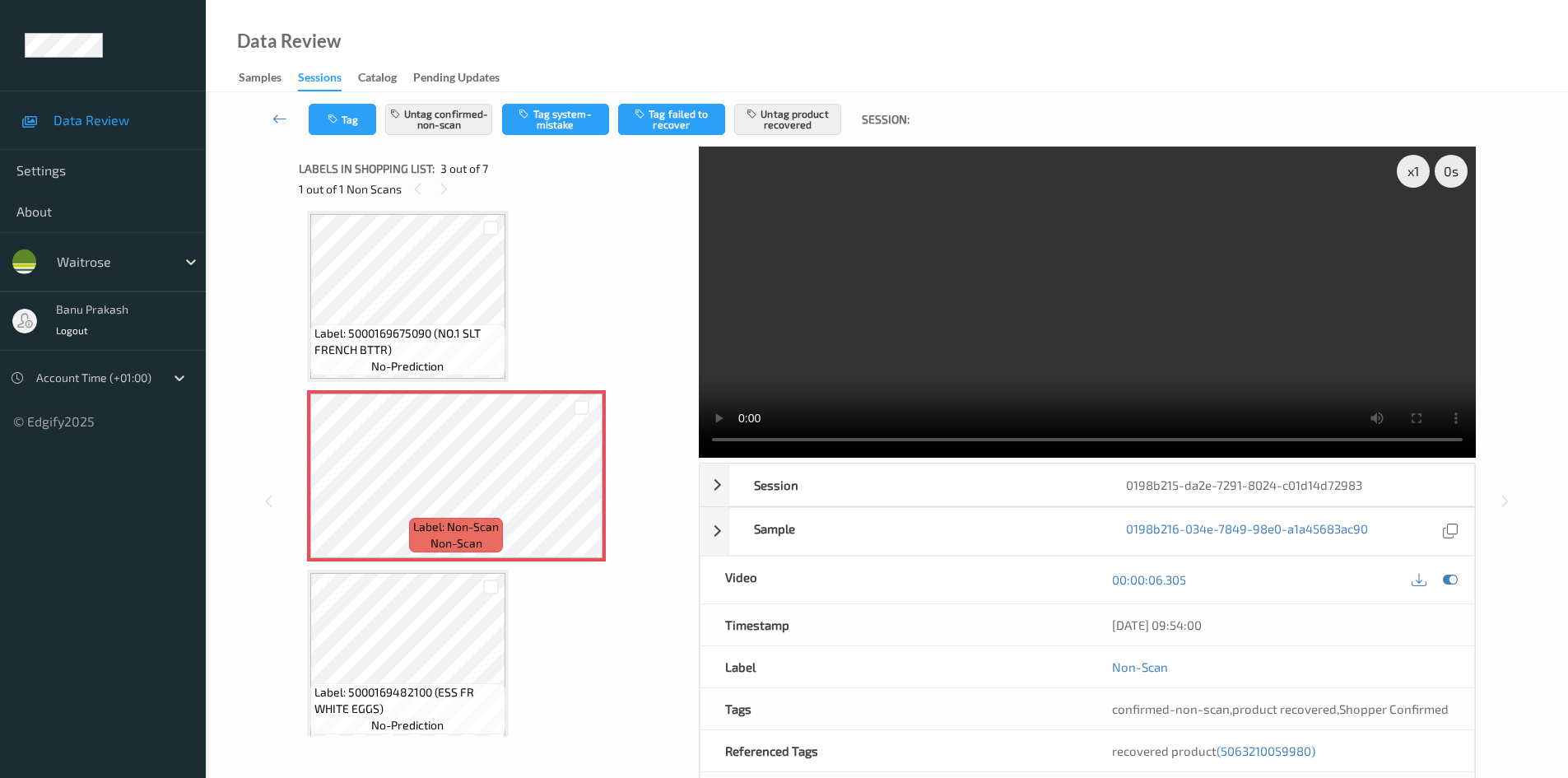
click at [827, 303] on video at bounding box center [1087, 302] width 777 height 311
click at [433, 328] on span "Label: 5000169675090 (NO.1 SLT FRENCH BTTR)" at bounding box center [408, 341] width 187 height 32
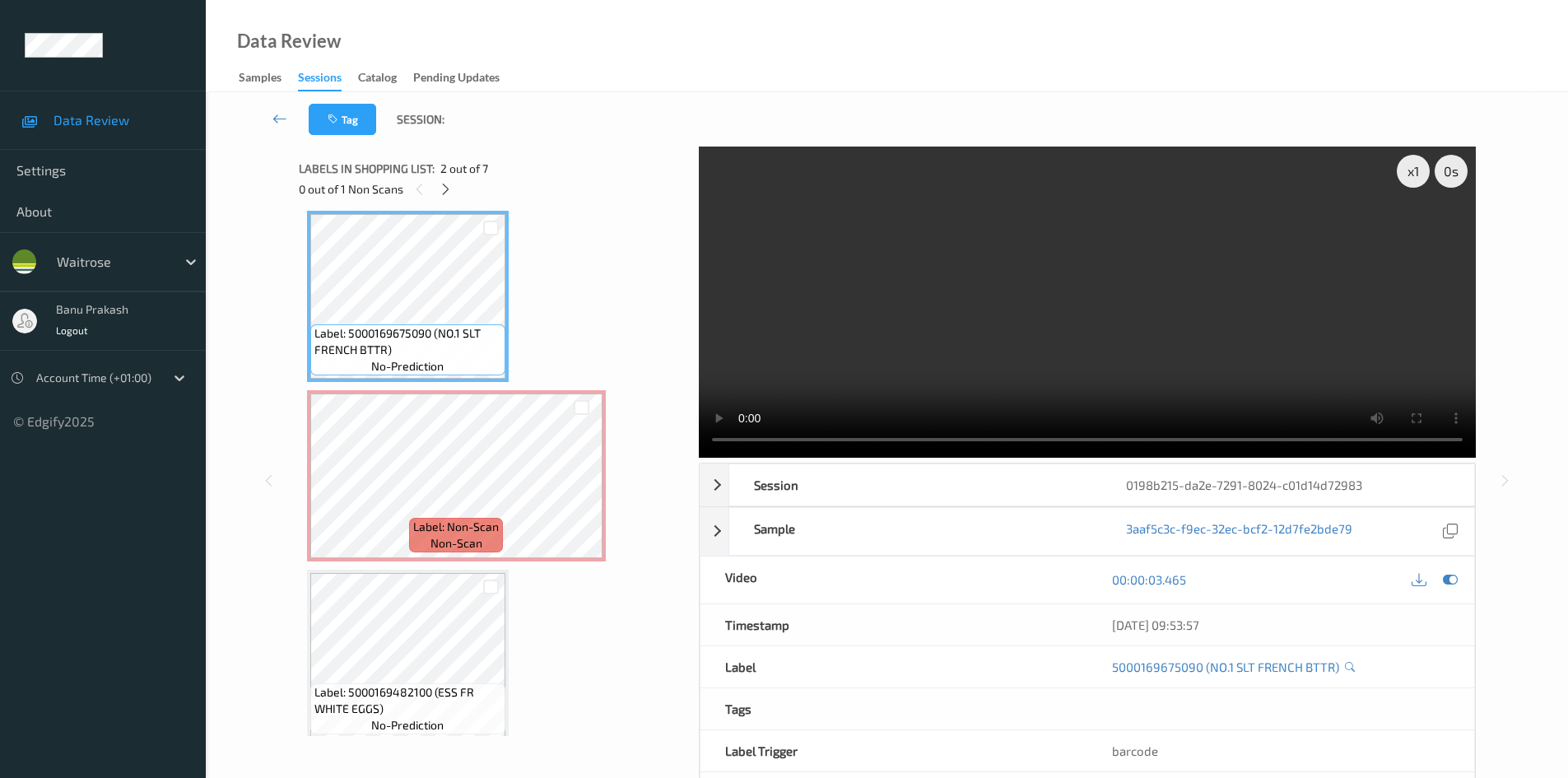
click at [972, 359] on video at bounding box center [1087, 302] width 777 height 311
click at [1291, 389] on video at bounding box center [1087, 302] width 777 height 311
click at [914, 347] on video at bounding box center [1087, 302] width 777 height 311
click at [1051, 342] on video at bounding box center [1087, 302] width 777 height 311
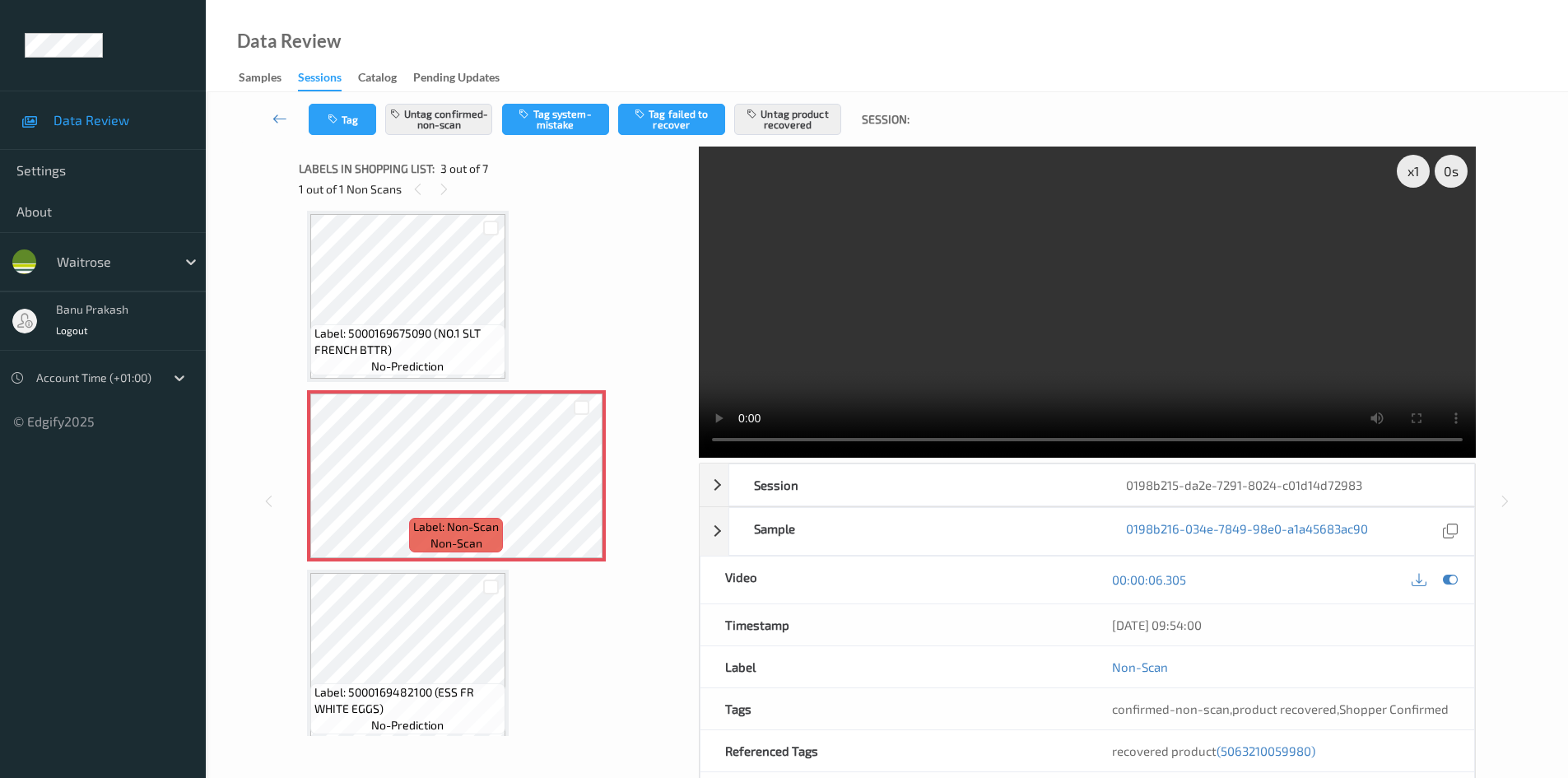
click at [947, 334] on video at bounding box center [1087, 302] width 777 height 311
click at [851, 270] on video at bounding box center [1087, 302] width 777 height 311
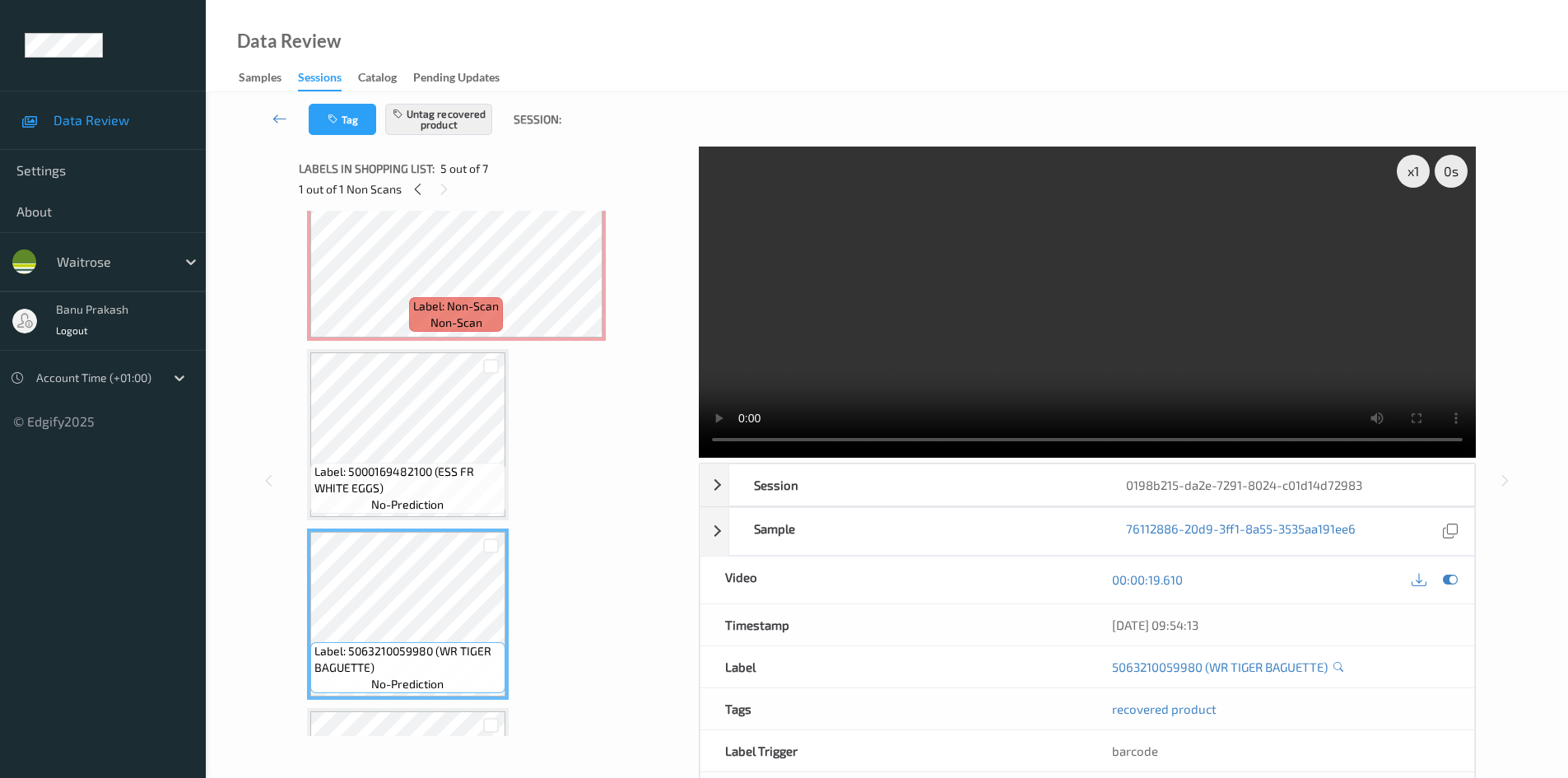
scroll to position [435, 0]
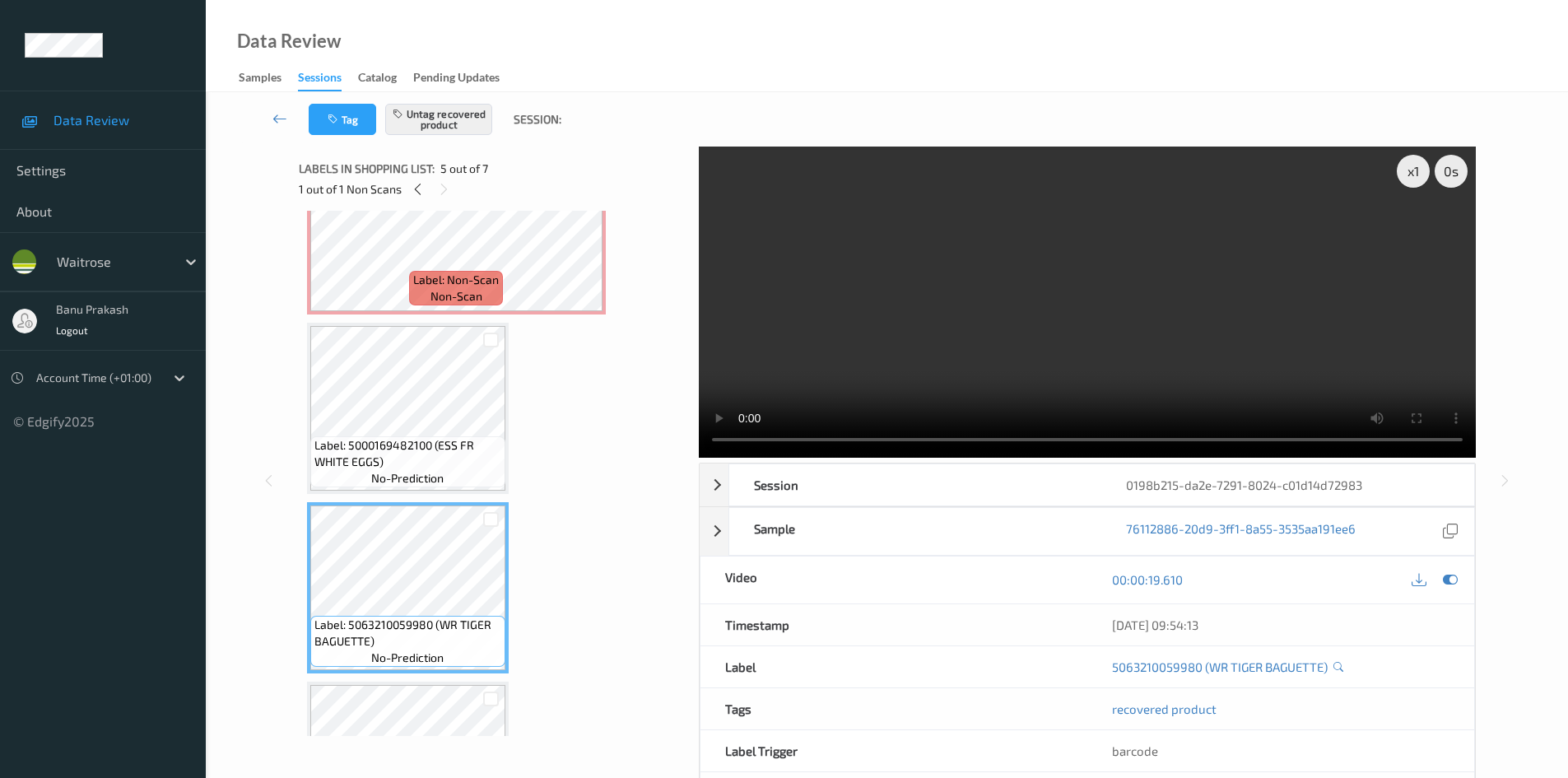
click at [950, 327] on video at bounding box center [1087, 302] width 777 height 311
click at [947, 332] on video at bounding box center [1087, 302] width 777 height 311
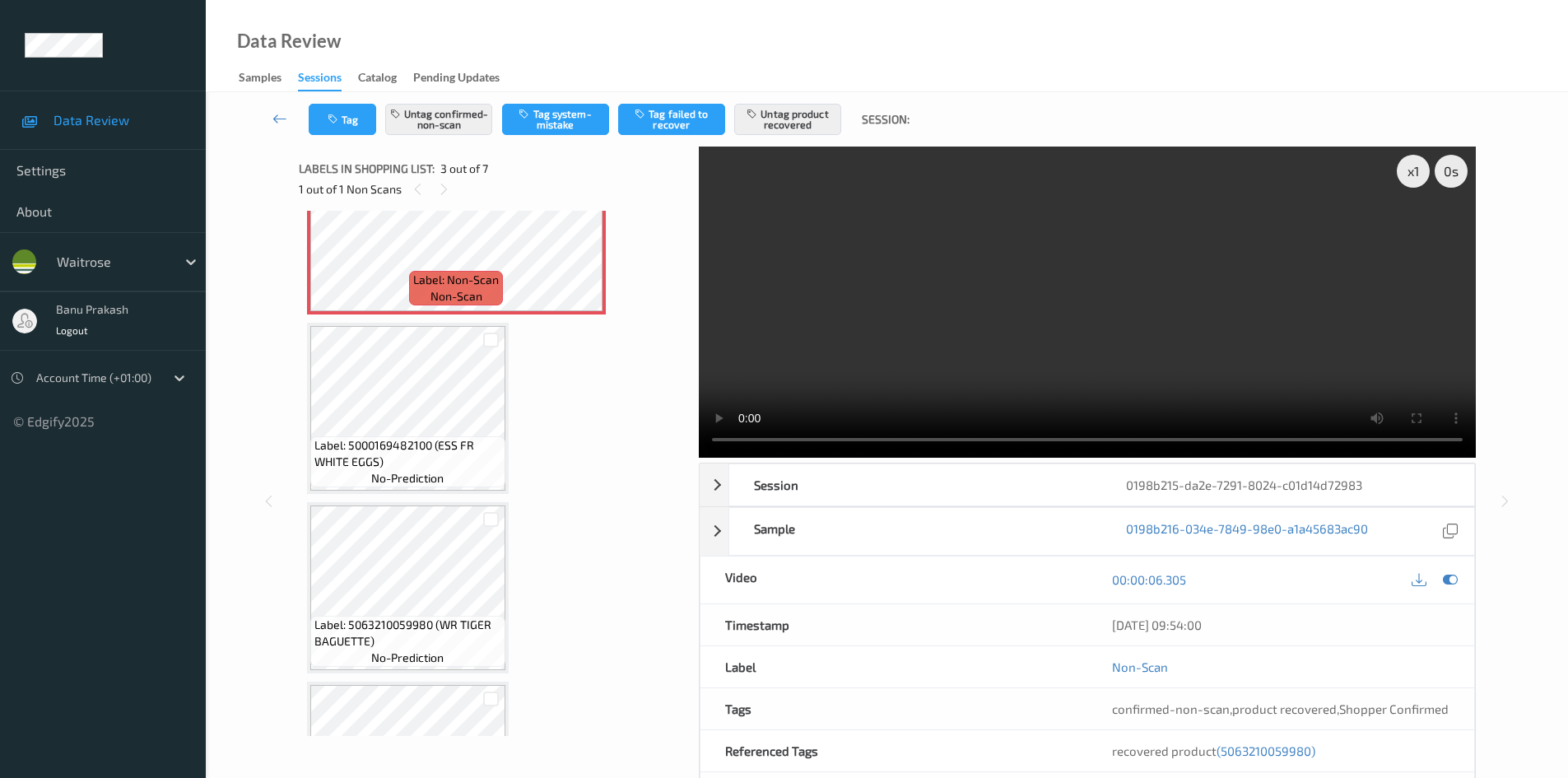
click at [1061, 368] on video at bounding box center [1087, 302] width 777 height 311
click at [959, 360] on video at bounding box center [1087, 302] width 777 height 311
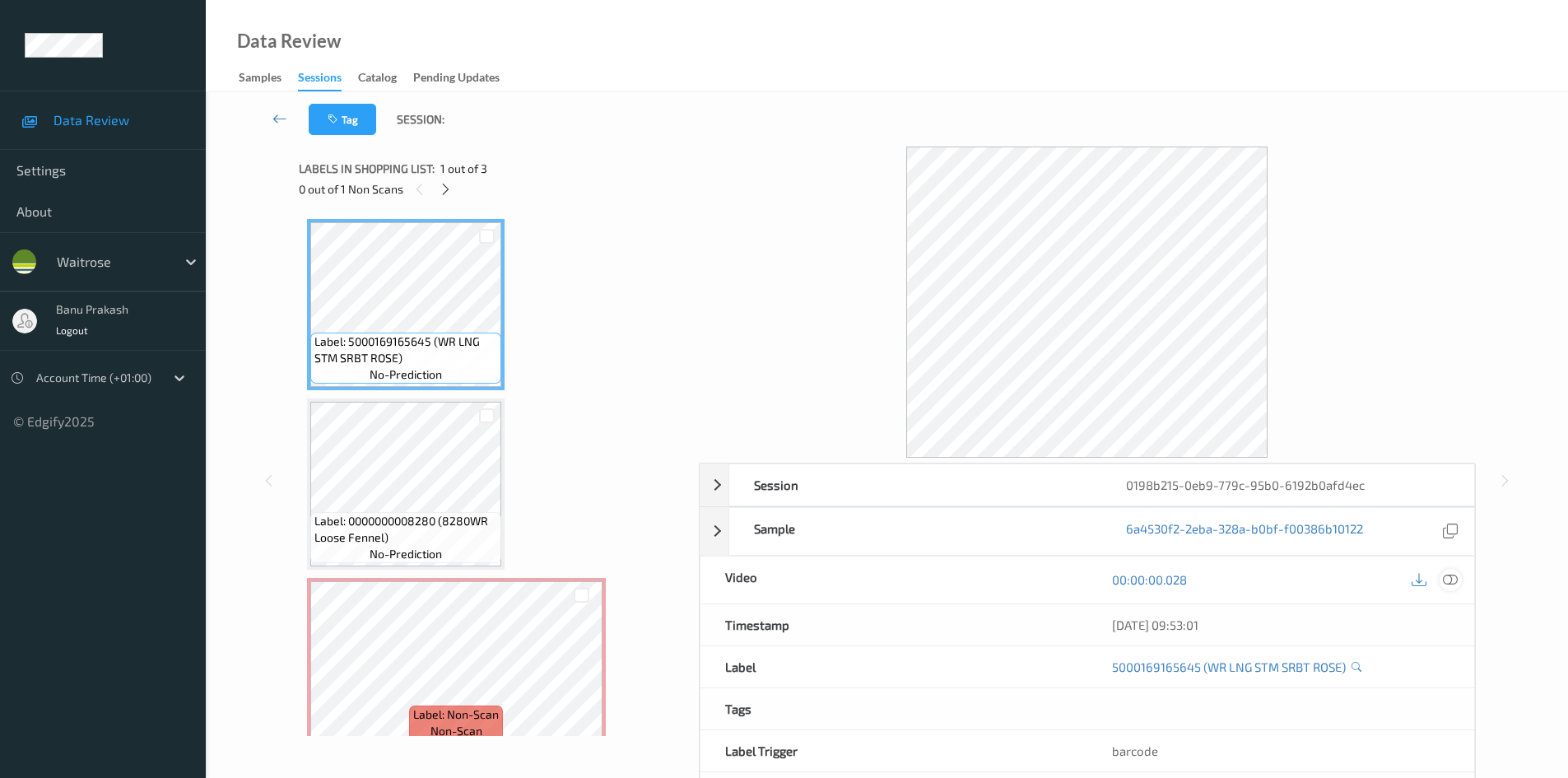
click at [1454, 583] on icon at bounding box center [1450, 579] width 15 height 15
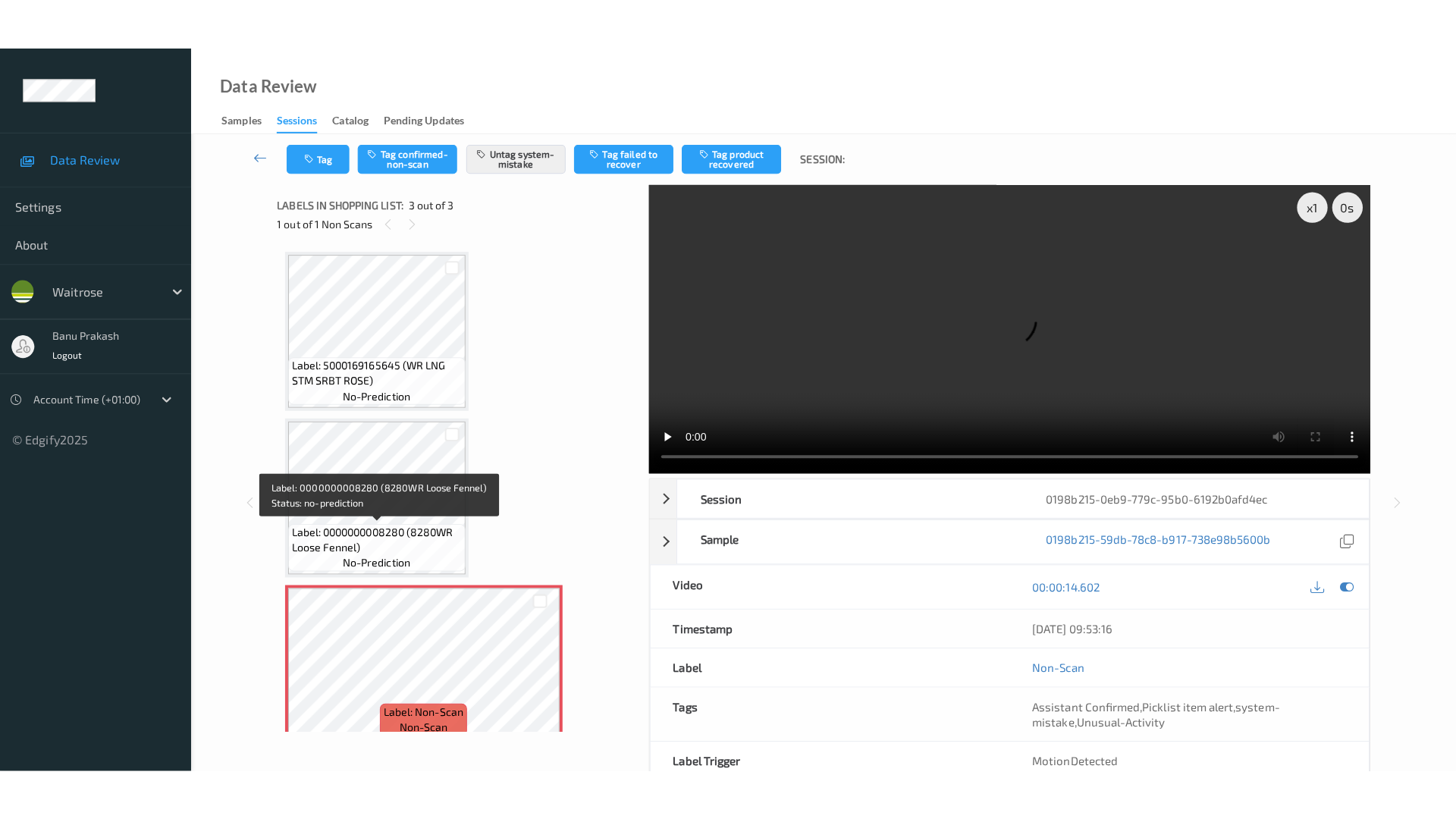
scroll to position [19, 0]
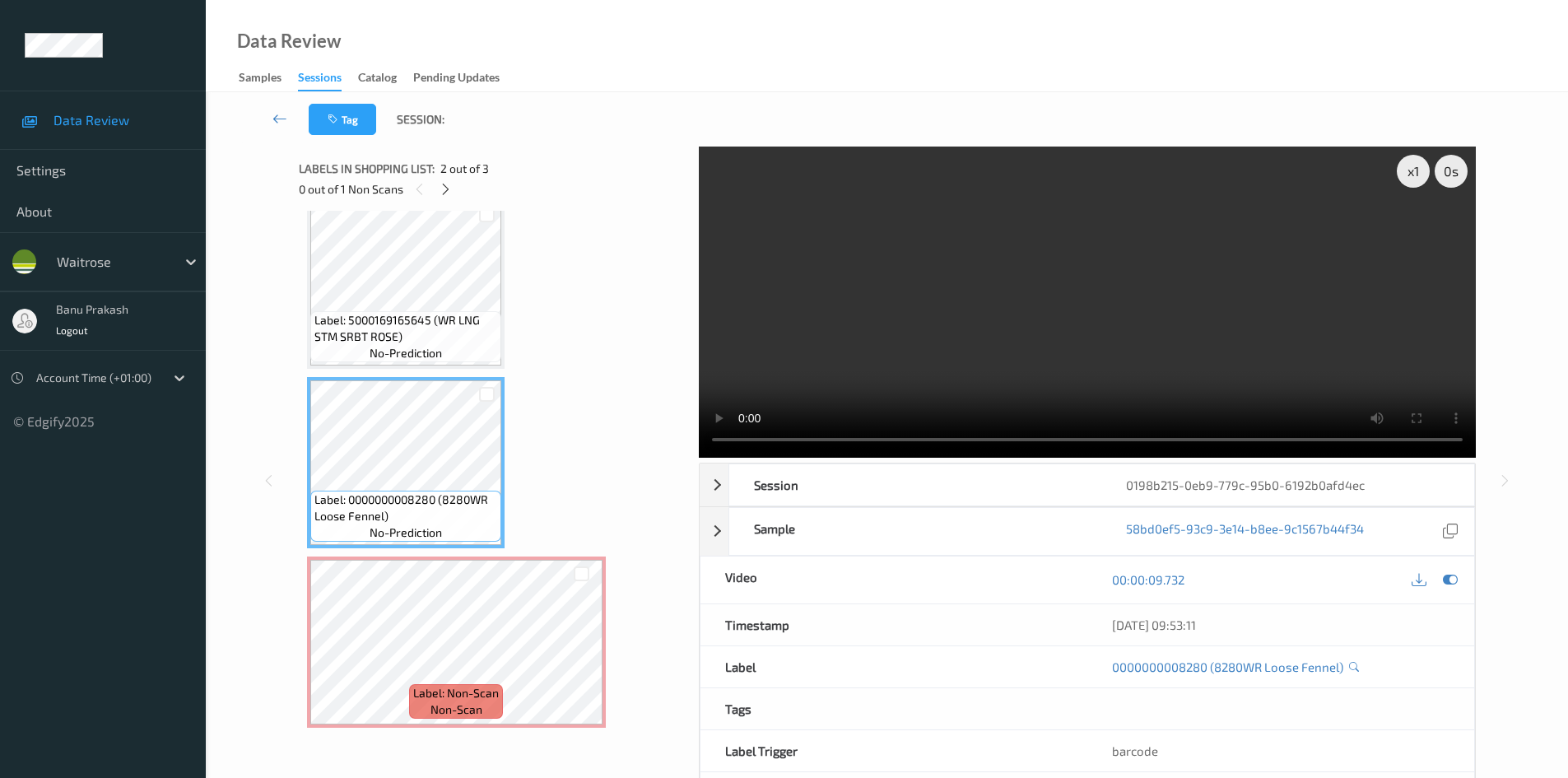
click at [570, 767] on div "Labels in shopping list: 2 out of 3 0 out of 1 Non Scans Label: 5000169165645 (…" at bounding box center [493, 480] width 388 height 668
click at [1022, 317] on video at bounding box center [1087, 302] width 777 height 311
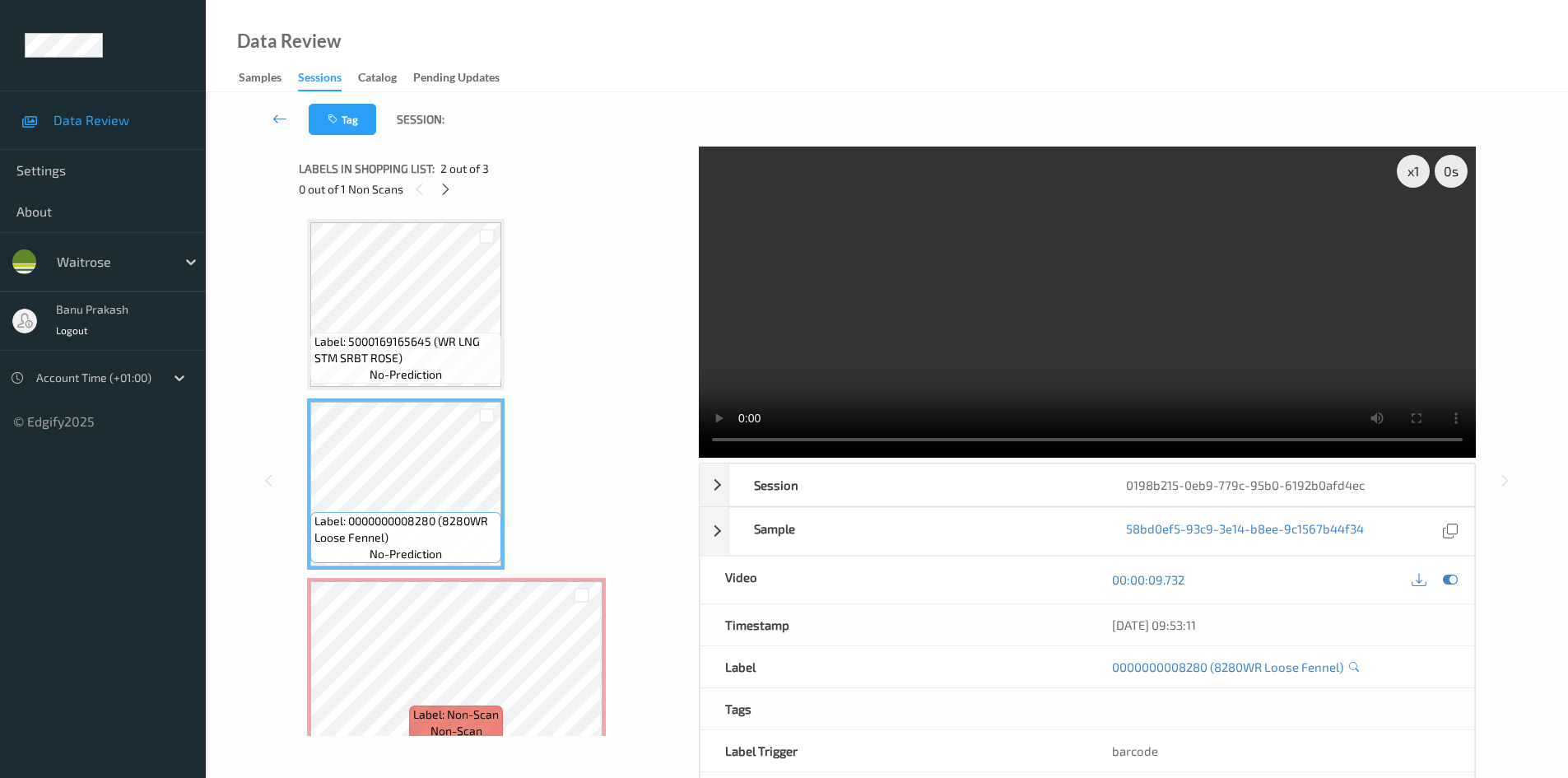
click at [914, 298] on video at bounding box center [1087, 302] width 777 height 311
click at [869, 300] on video at bounding box center [1087, 302] width 777 height 311
click at [874, 295] on video at bounding box center [1087, 302] width 777 height 311
click at [957, 377] on video at bounding box center [1087, 302] width 777 height 311
click at [1051, 321] on video at bounding box center [1087, 302] width 777 height 311
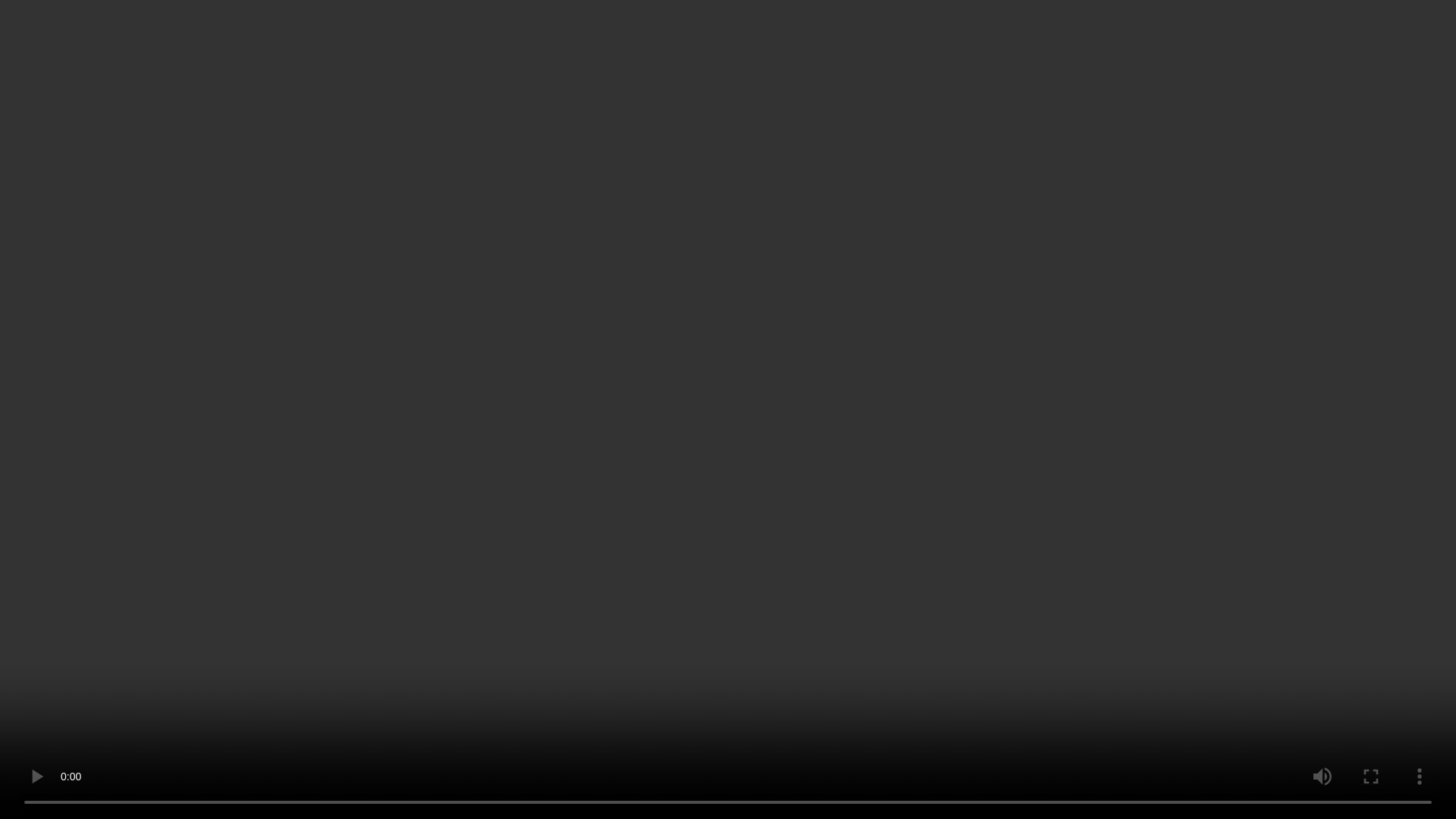
click at [997, 596] on video at bounding box center [728, 410] width 1456 height 819
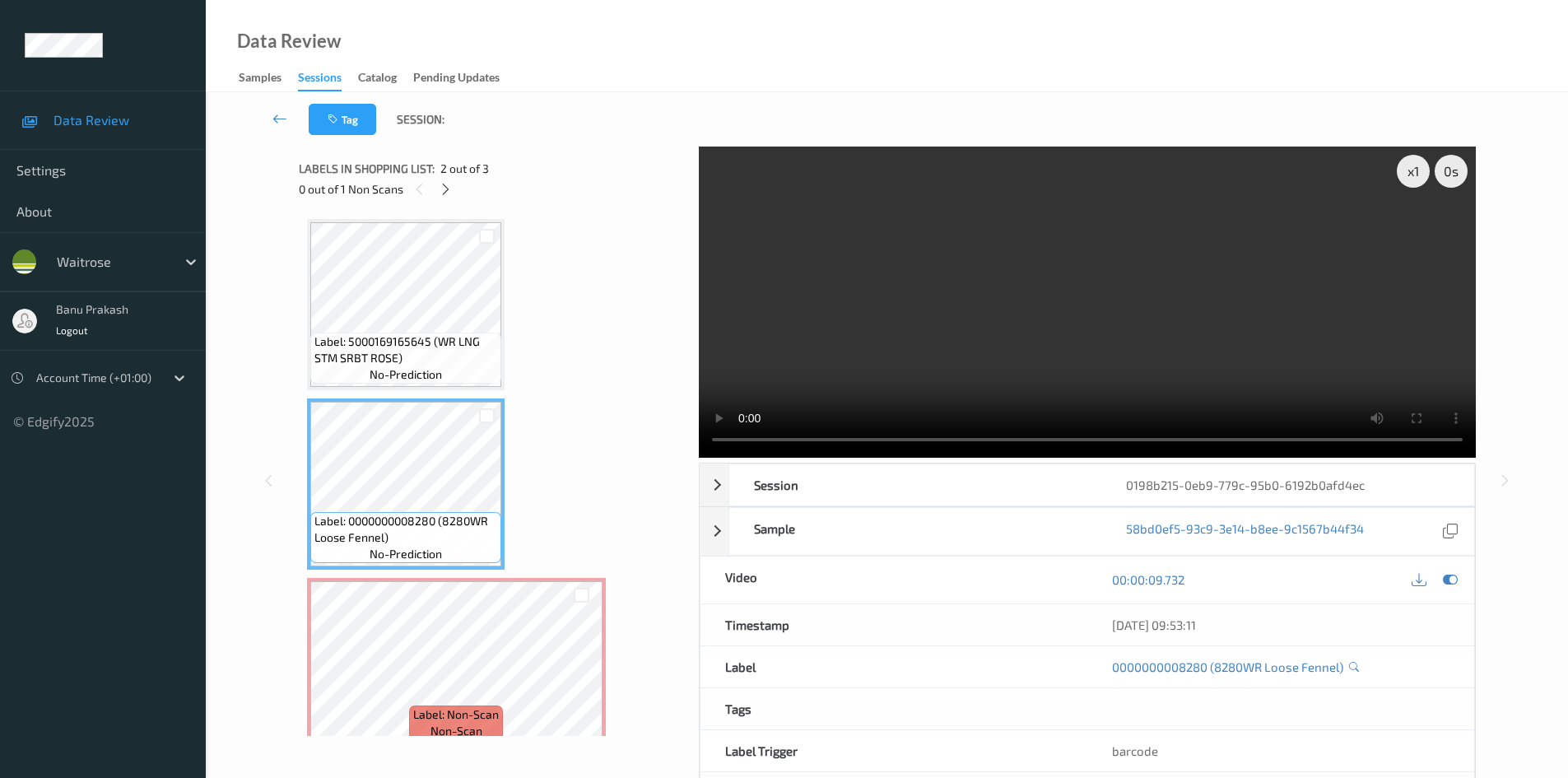
click at [1134, 291] on video at bounding box center [1087, 302] width 777 height 311
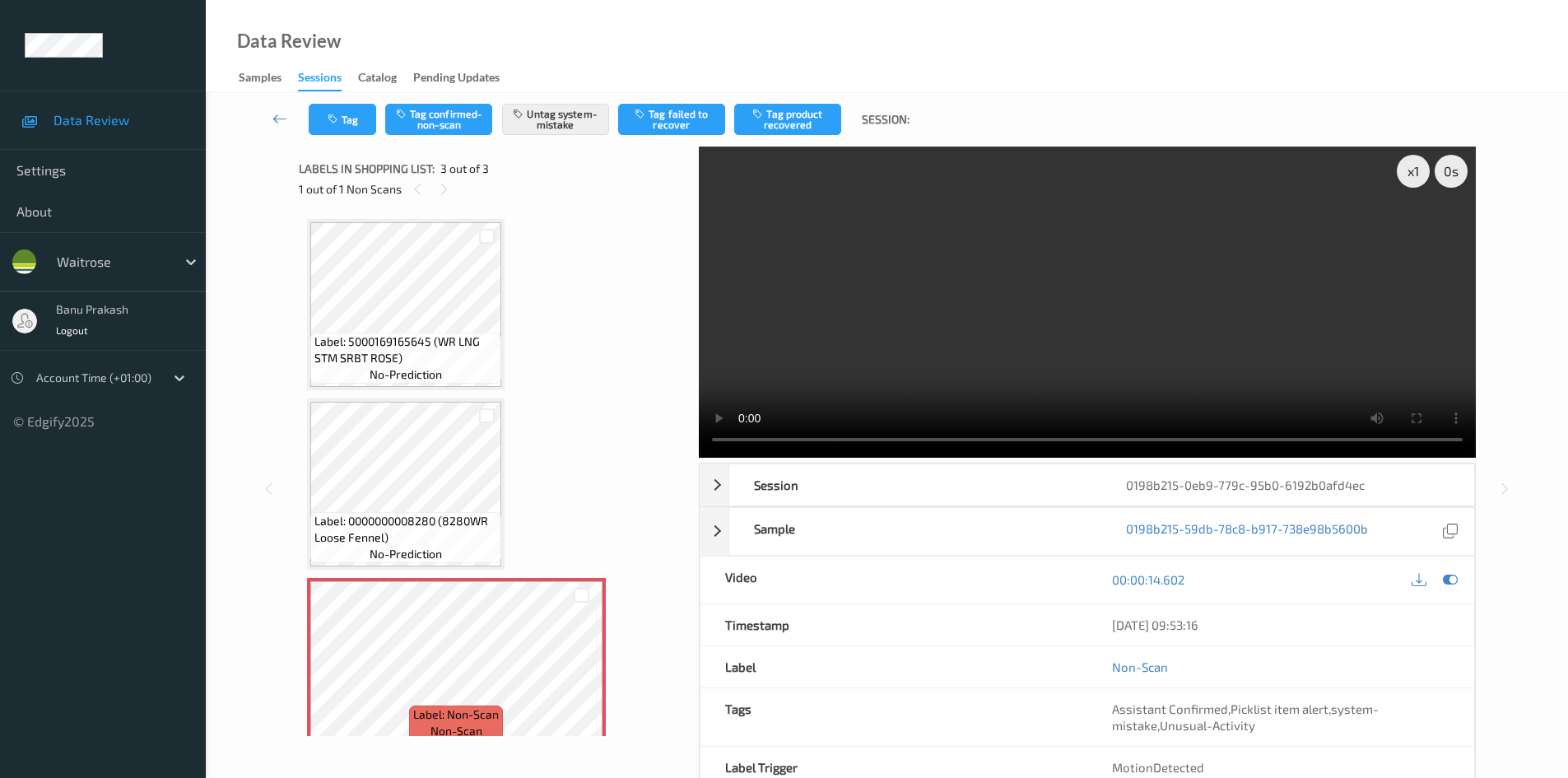
click at [900, 265] on video at bounding box center [1087, 302] width 777 height 311
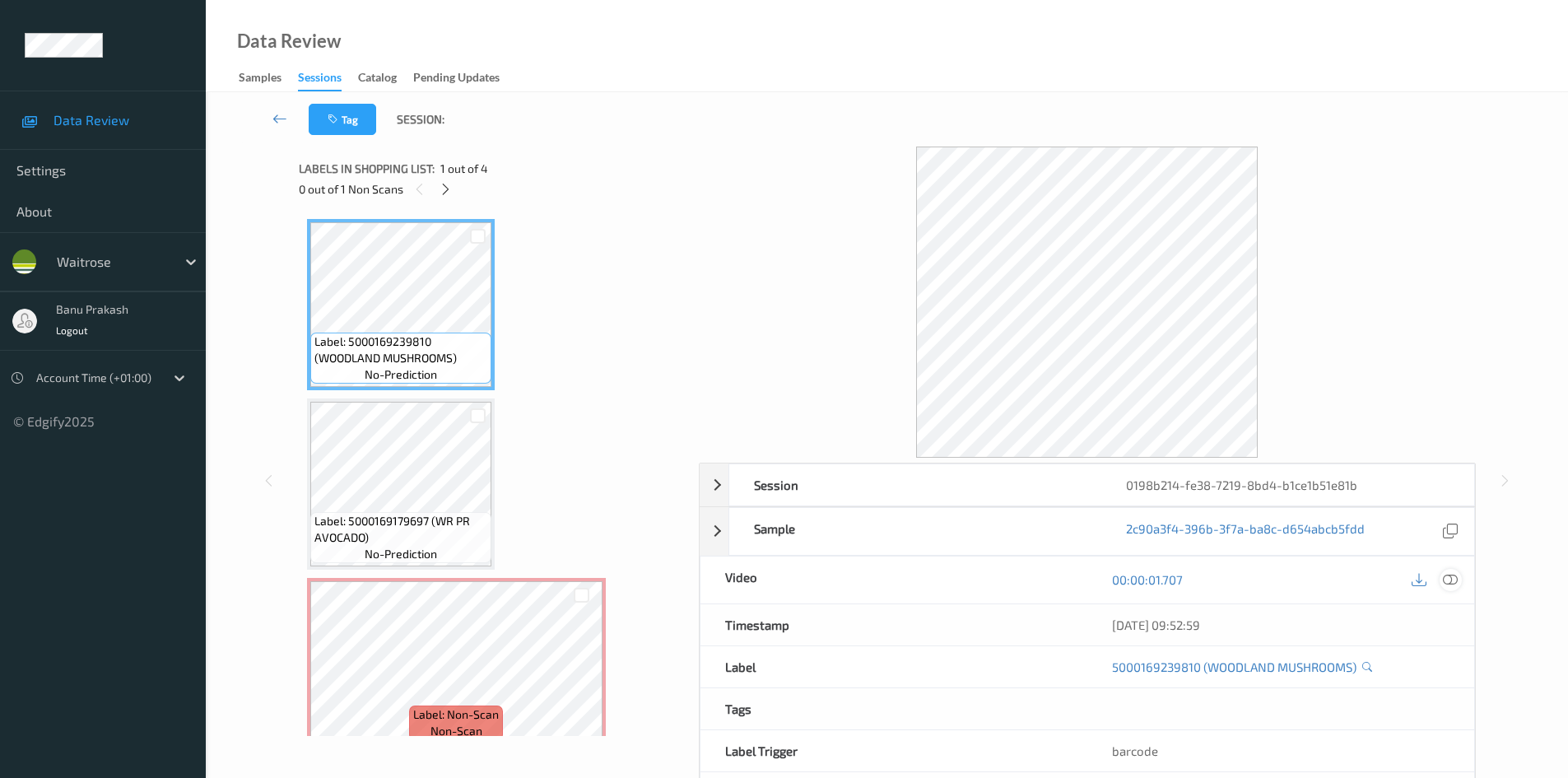
click at [1451, 580] on icon at bounding box center [1450, 579] width 15 height 15
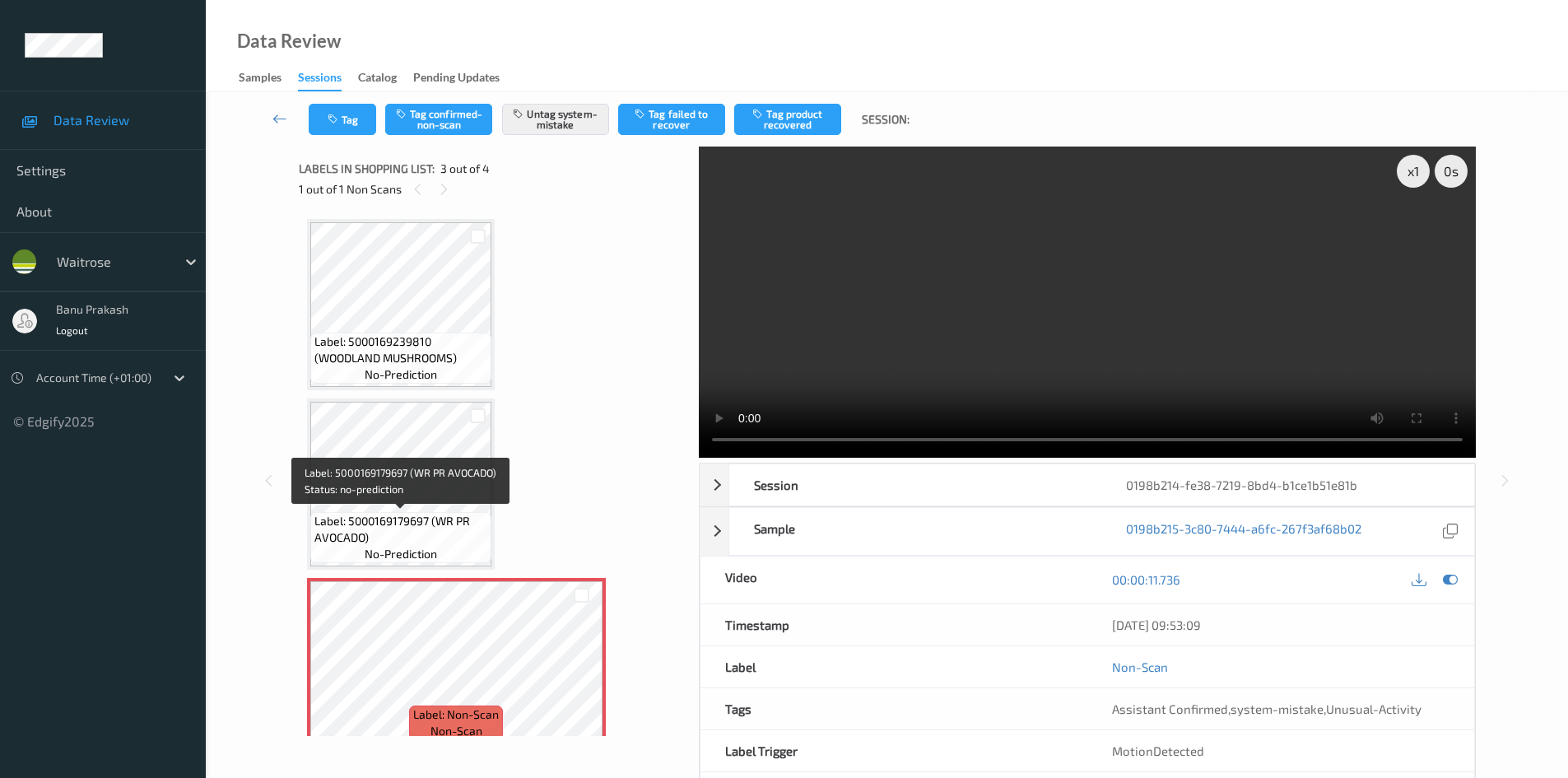
click at [398, 512] on div "Label: 5000169179697 (WR PR AVOCADO) no-prediction" at bounding box center [401, 537] width 181 height 51
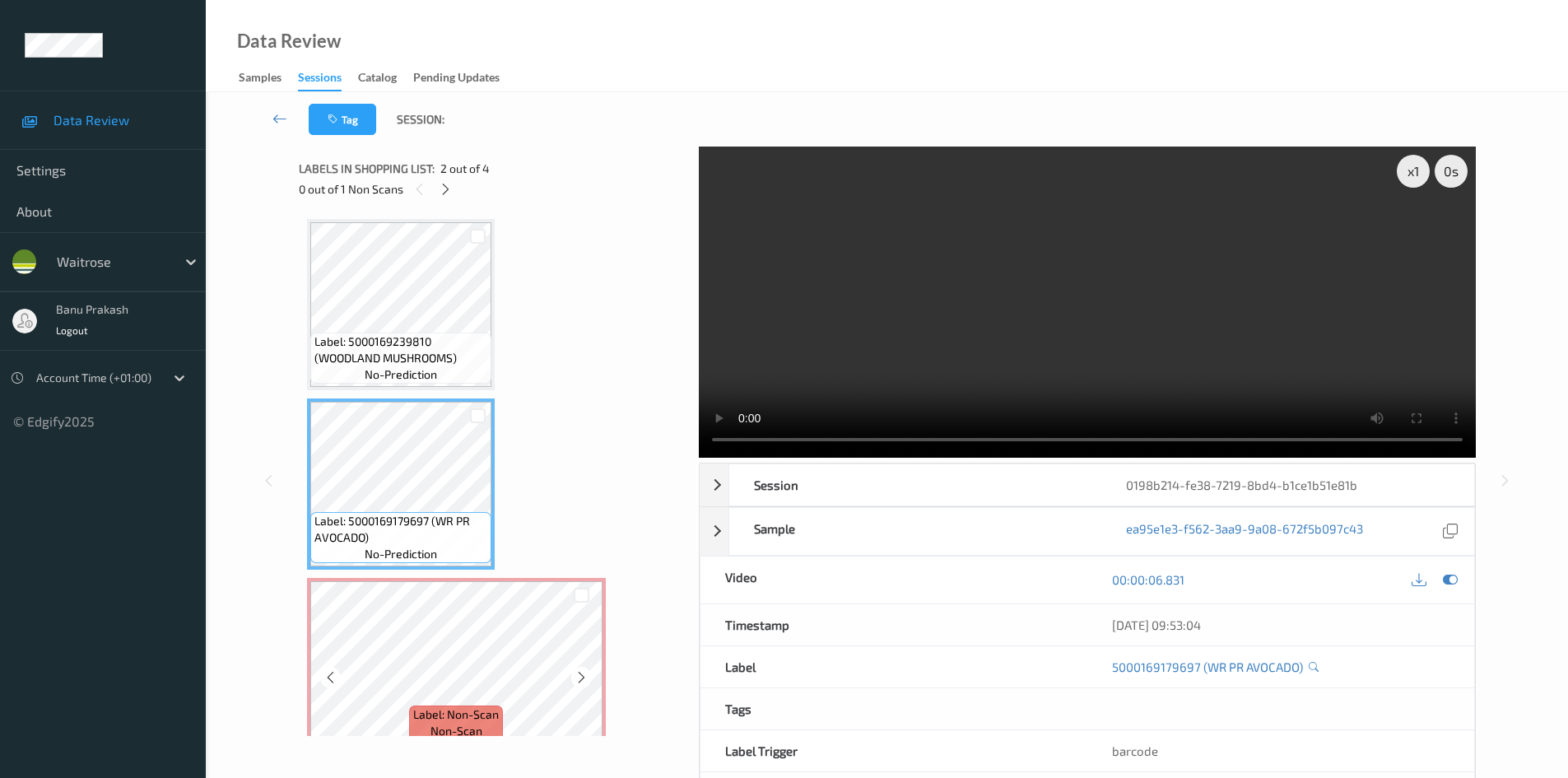
scroll to position [83, 0]
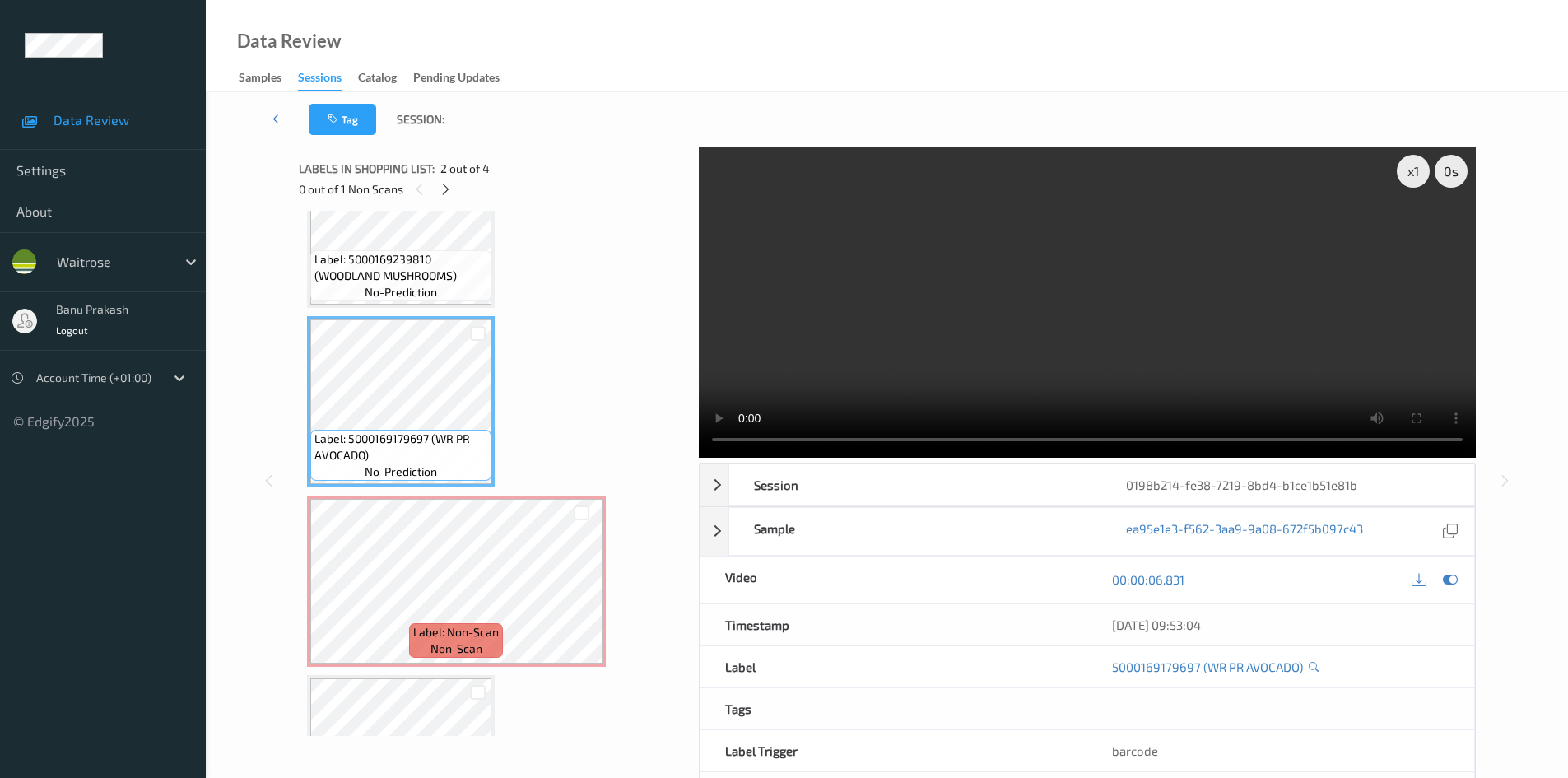
click at [1008, 294] on video at bounding box center [1087, 302] width 777 height 311
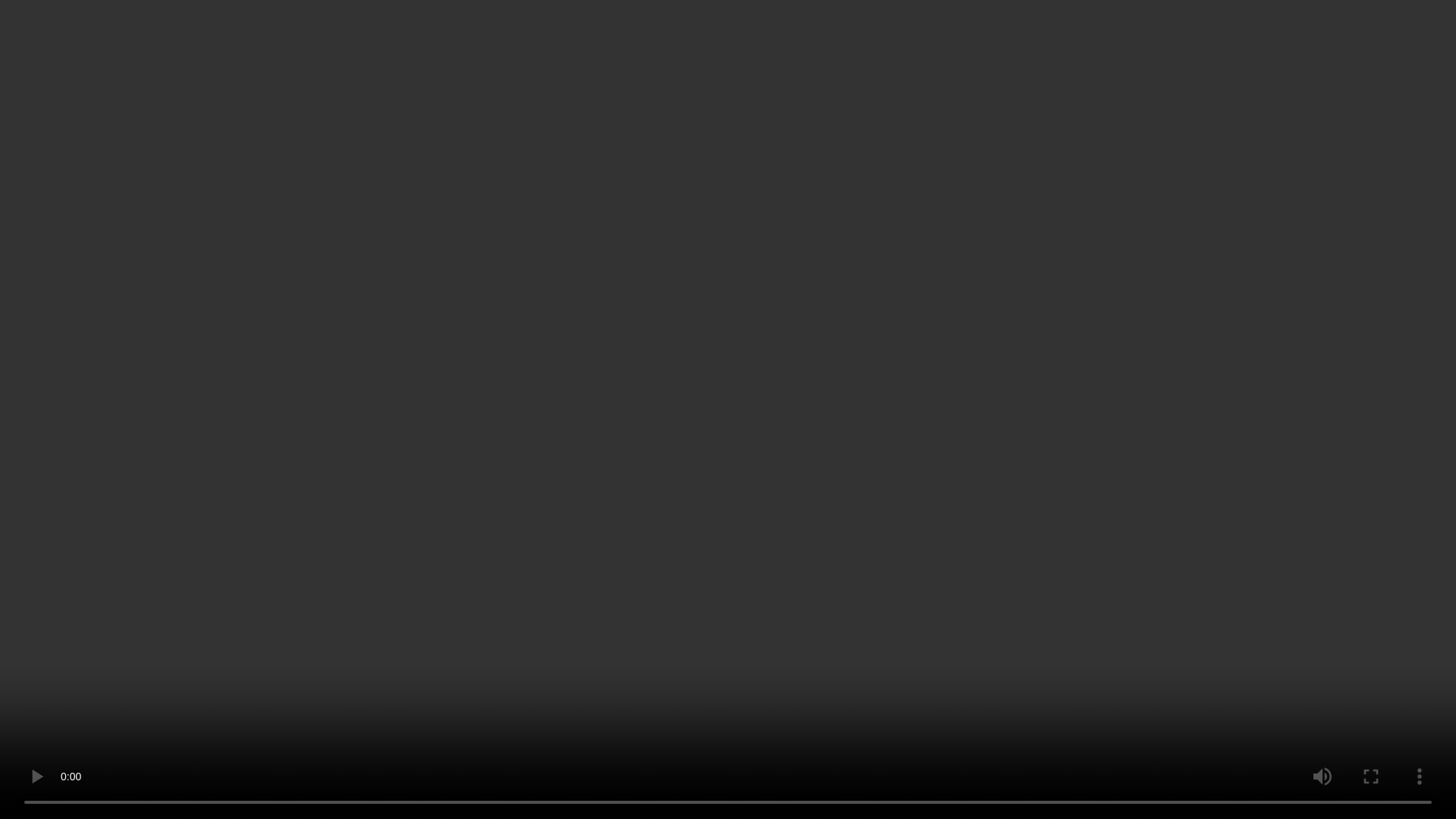
click at [918, 545] on video at bounding box center [728, 410] width 1456 height 819
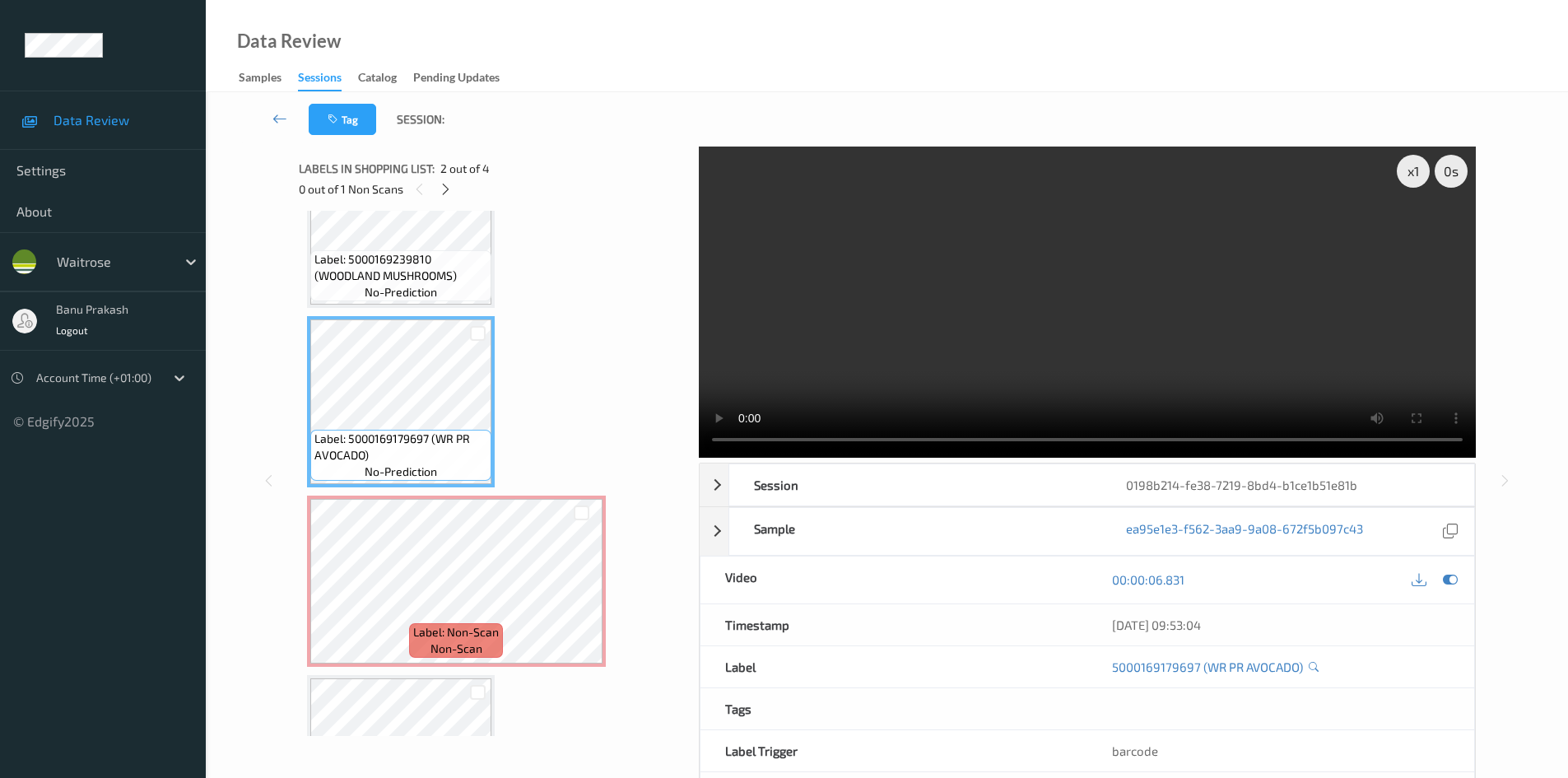
click at [1032, 323] on video at bounding box center [1087, 302] width 777 height 311
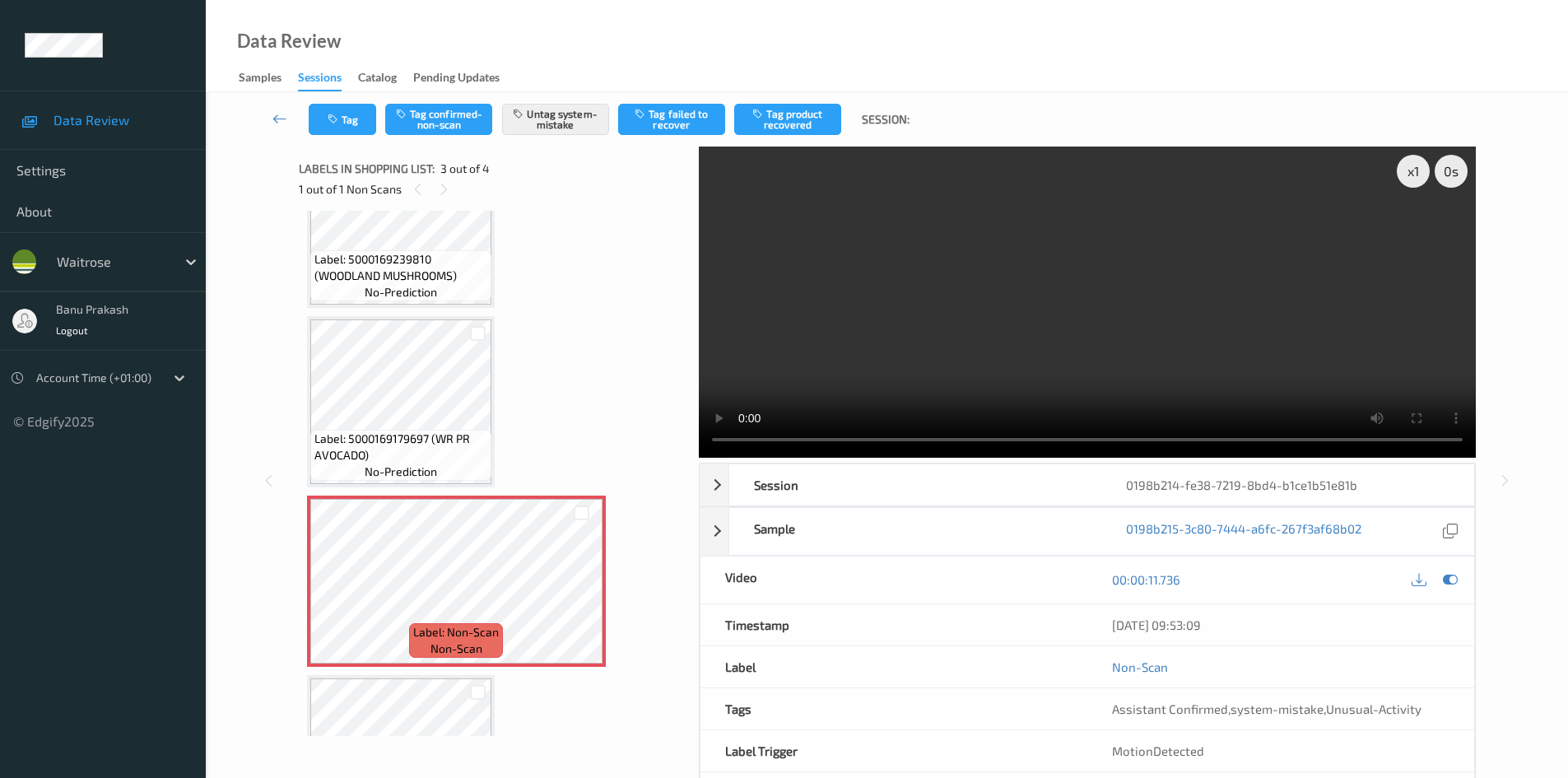
click at [859, 357] on video at bounding box center [1087, 302] width 777 height 311
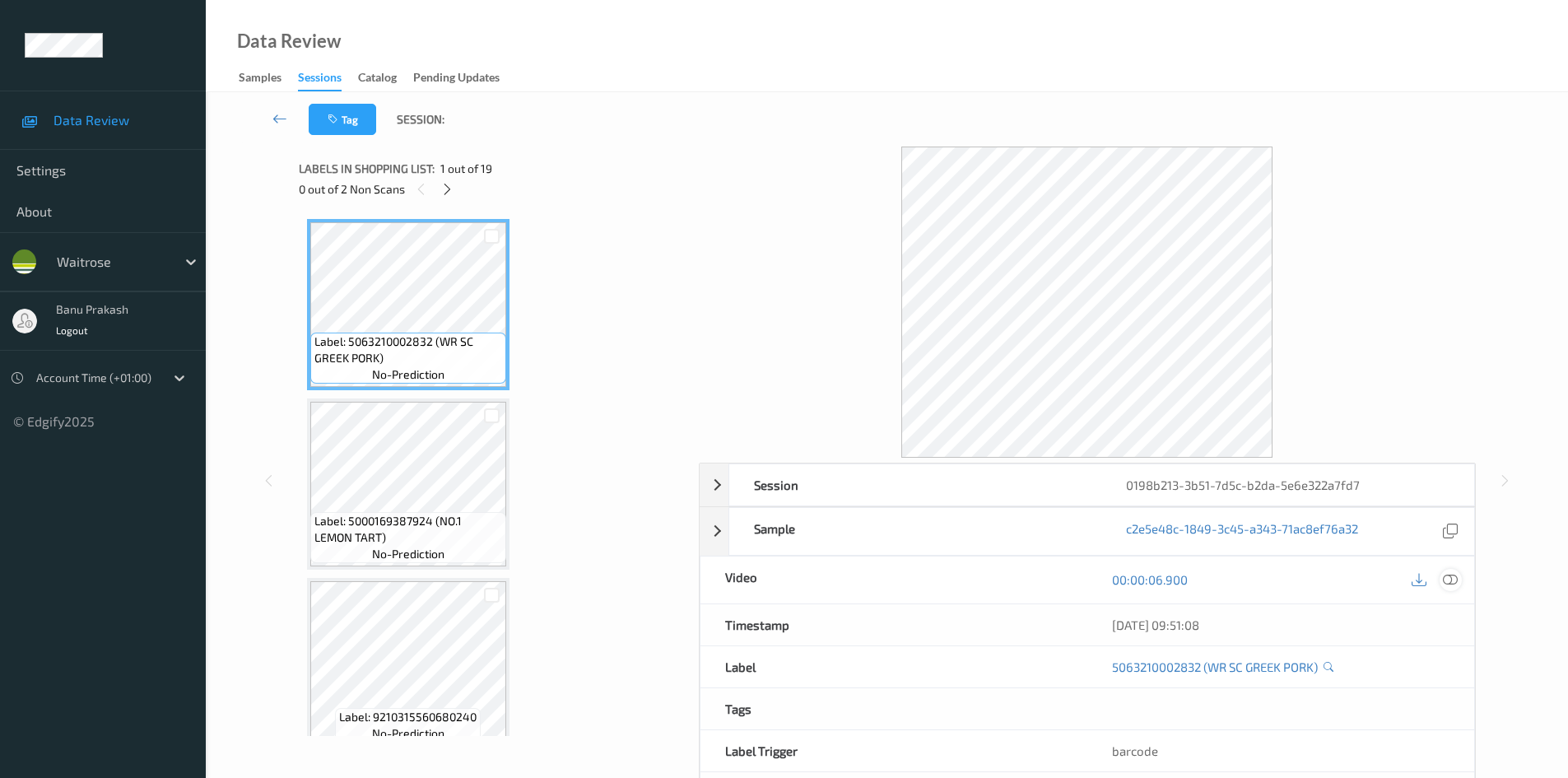
click at [1452, 580] on icon at bounding box center [1450, 579] width 15 height 15
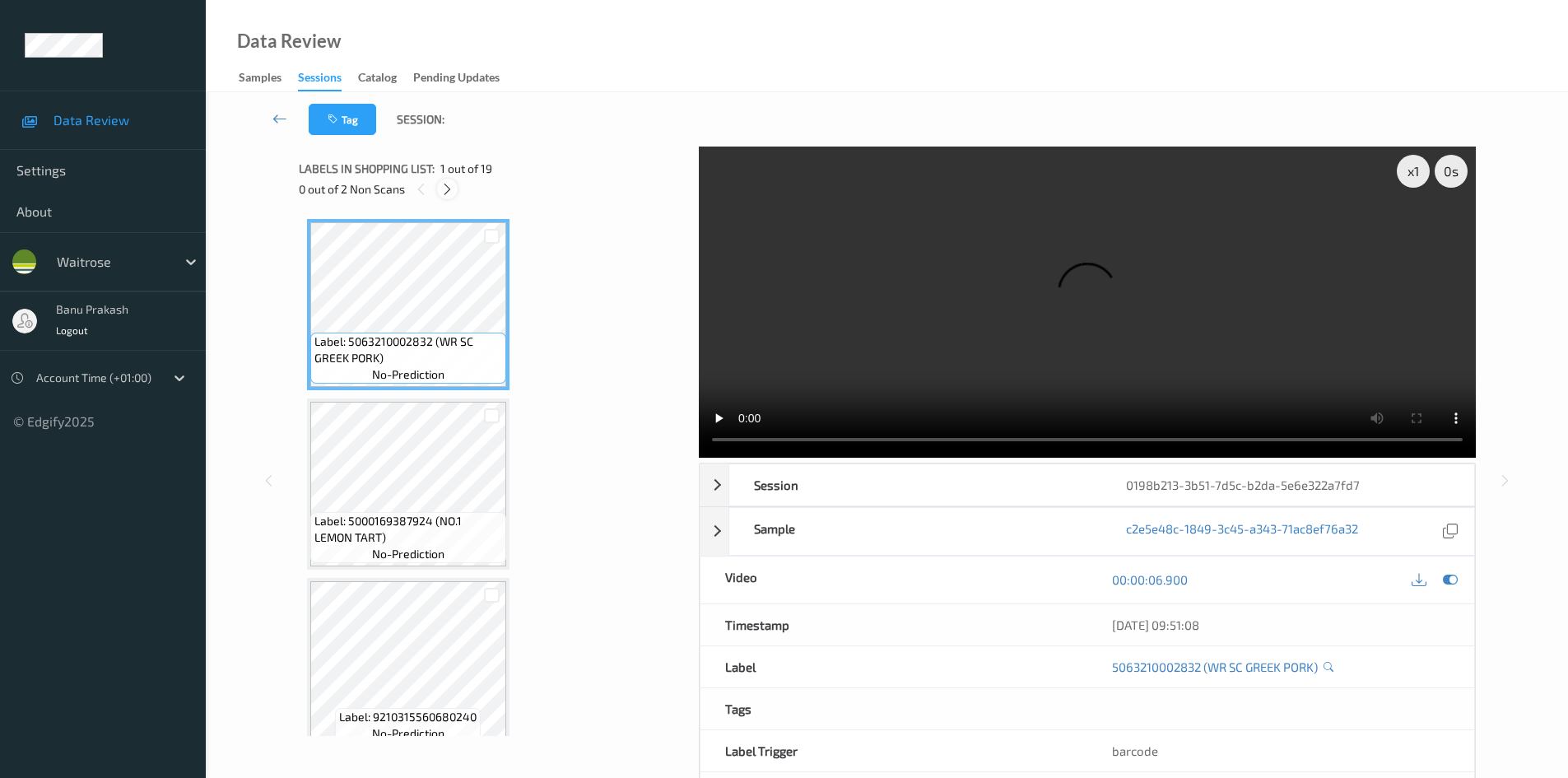
click at [450, 188] on icon at bounding box center [447, 189] width 14 height 15
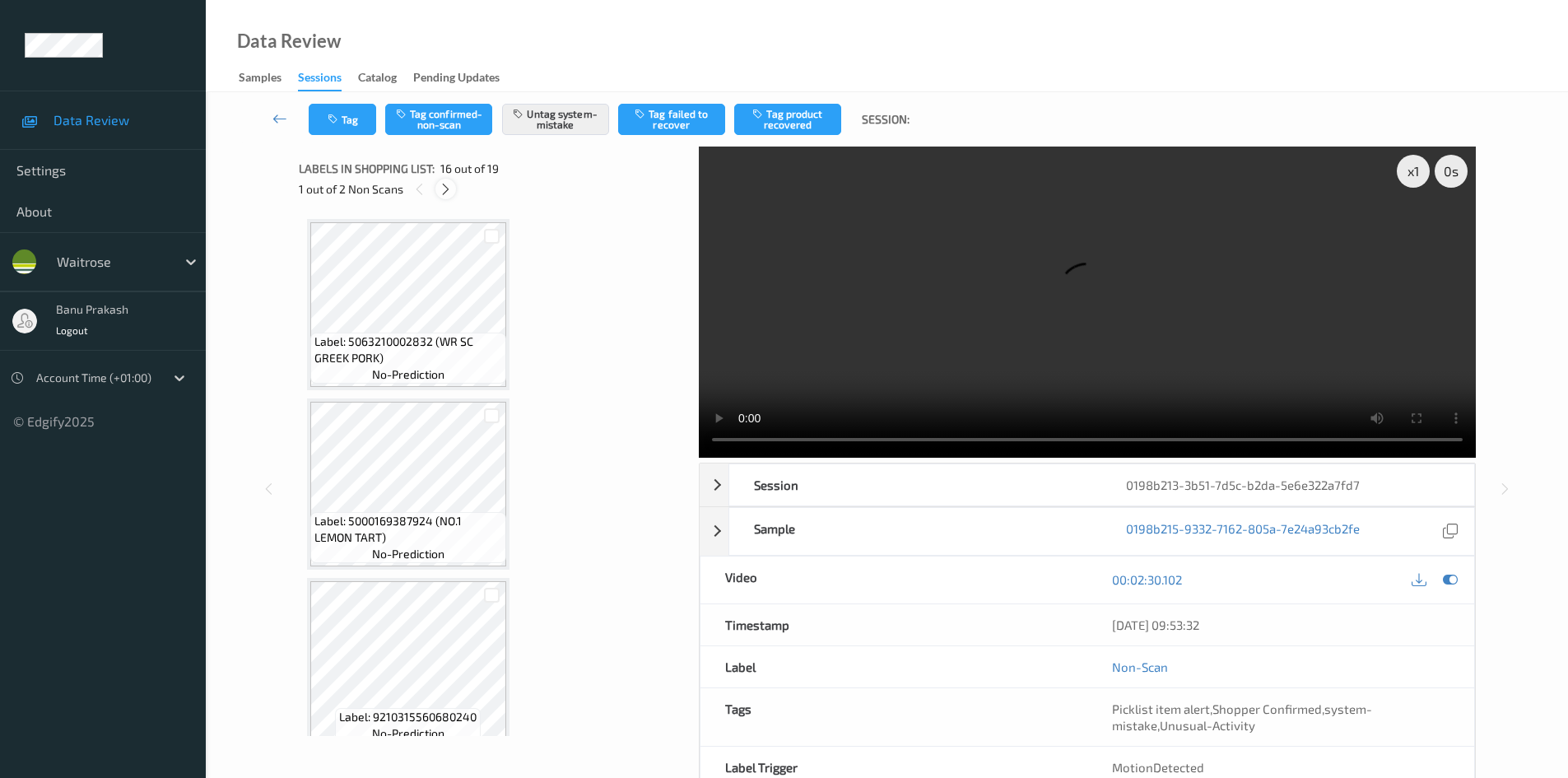
scroll to position [2520, 0]
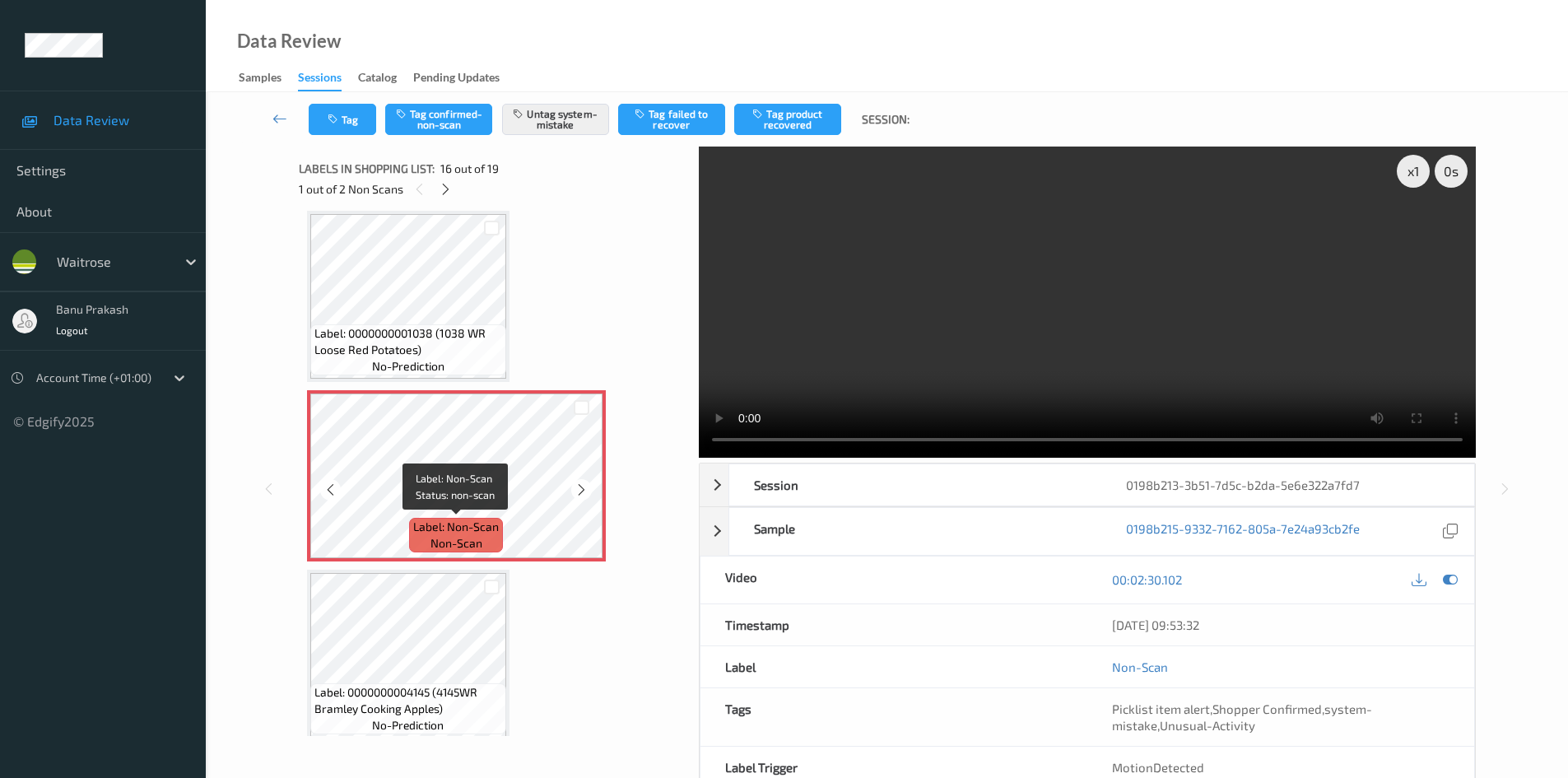
click at [475, 530] on span "Label: Non-Scan" at bounding box center [455, 526] width 85 height 17
click at [1015, 337] on video at bounding box center [1087, 302] width 777 height 311
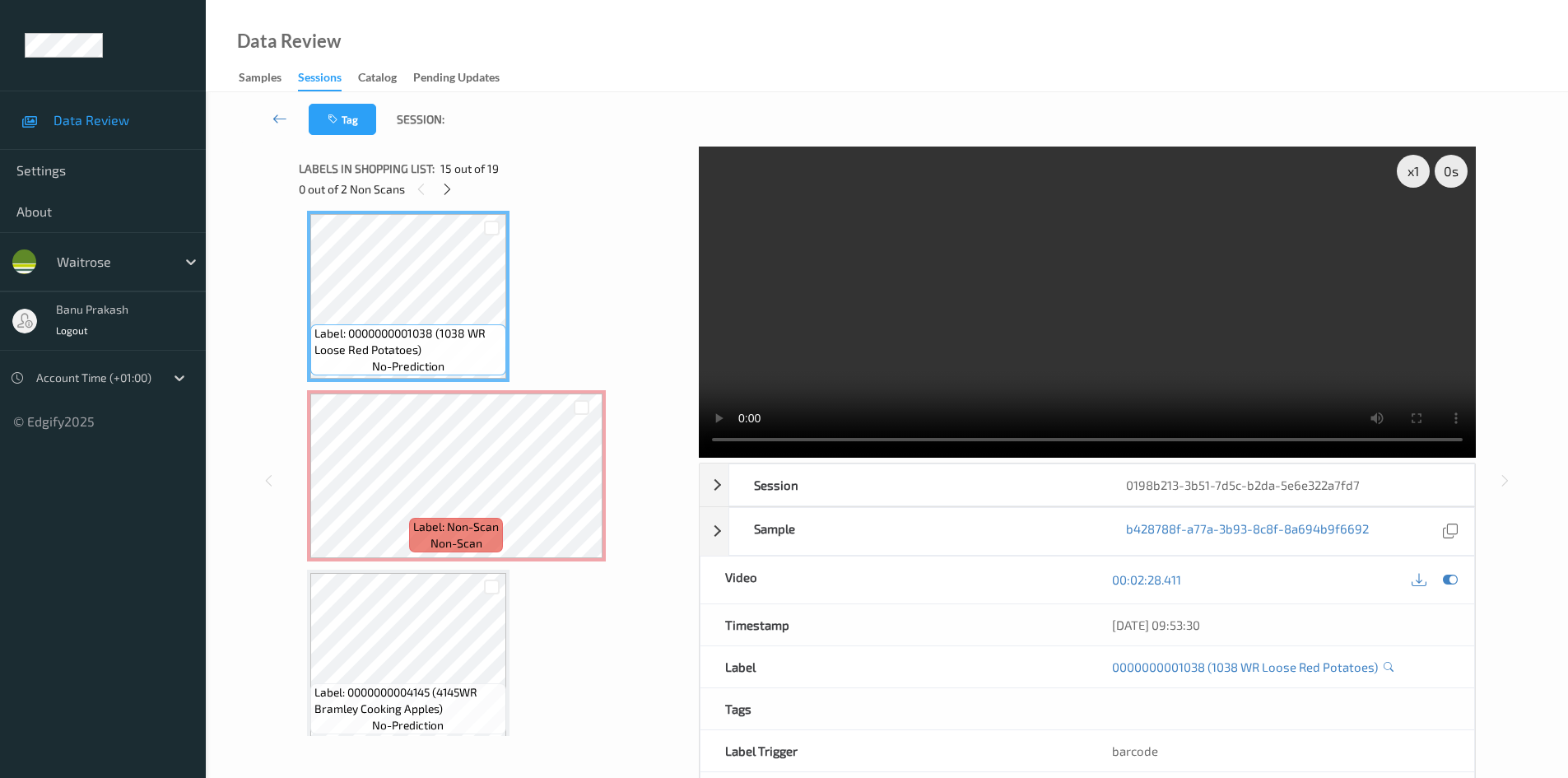
click at [895, 281] on video at bounding box center [1087, 302] width 777 height 311
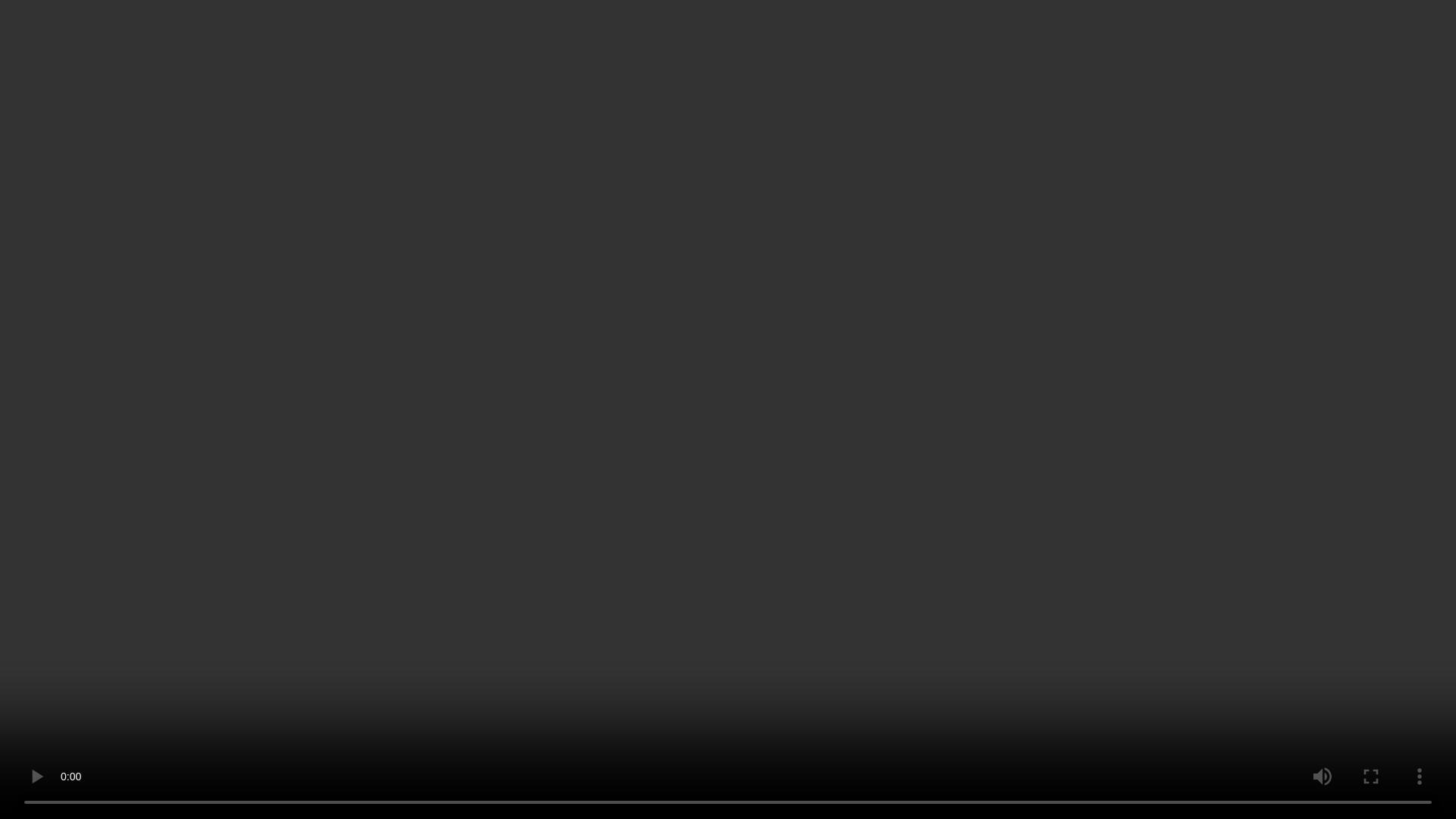
click at [951, 567] on video at bounding box center [728, 410] width 1456 height 819
click at [899, 582] on video at bounding box center [728, 410] width 1456 height 819
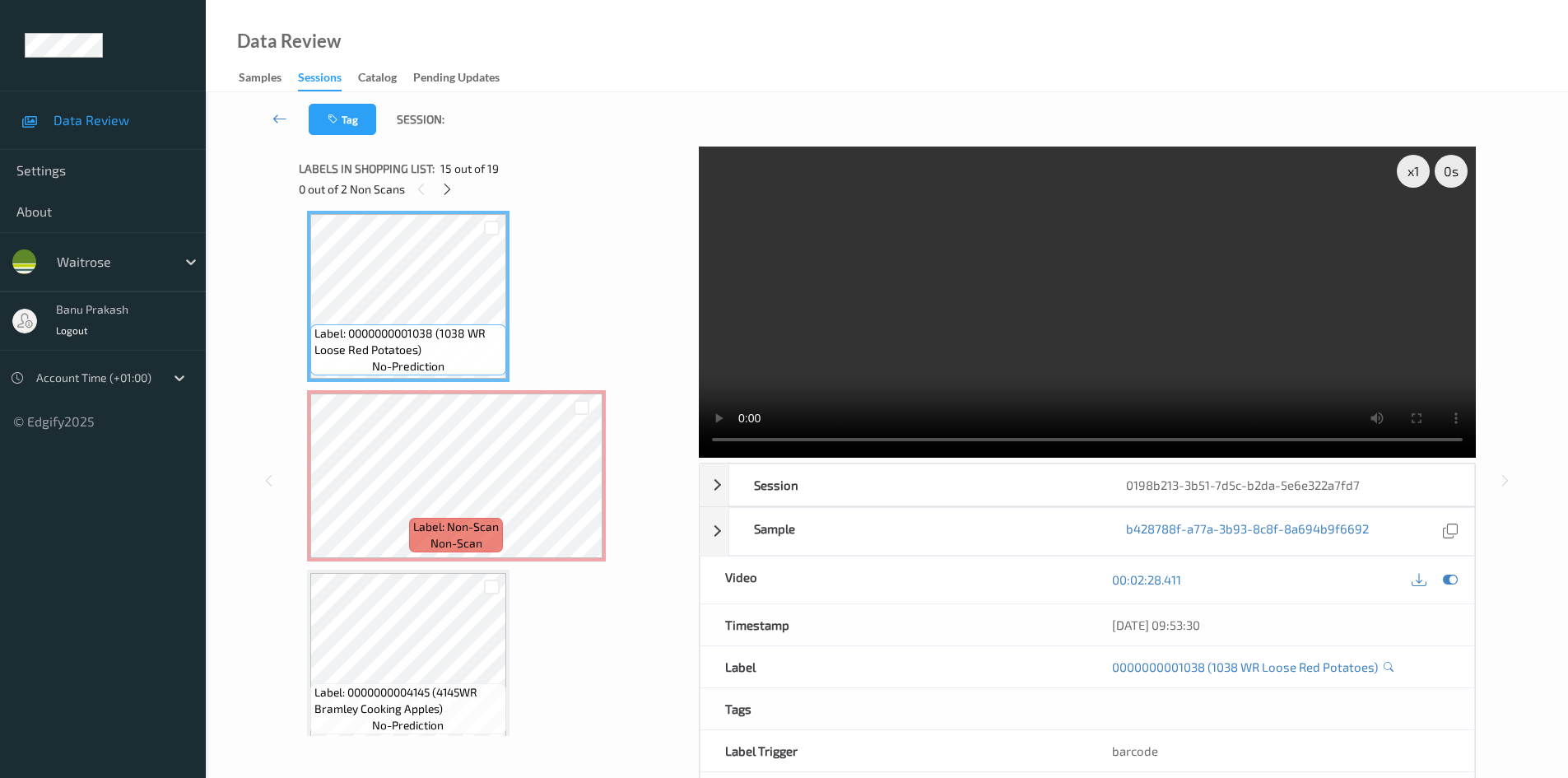
click at [995, 128] on div "Tag Session:" at bounding box center [887, 119] width 1295 height 54
click at [964, 259] on video at bounding box center [1087, 302] width 777 height 311
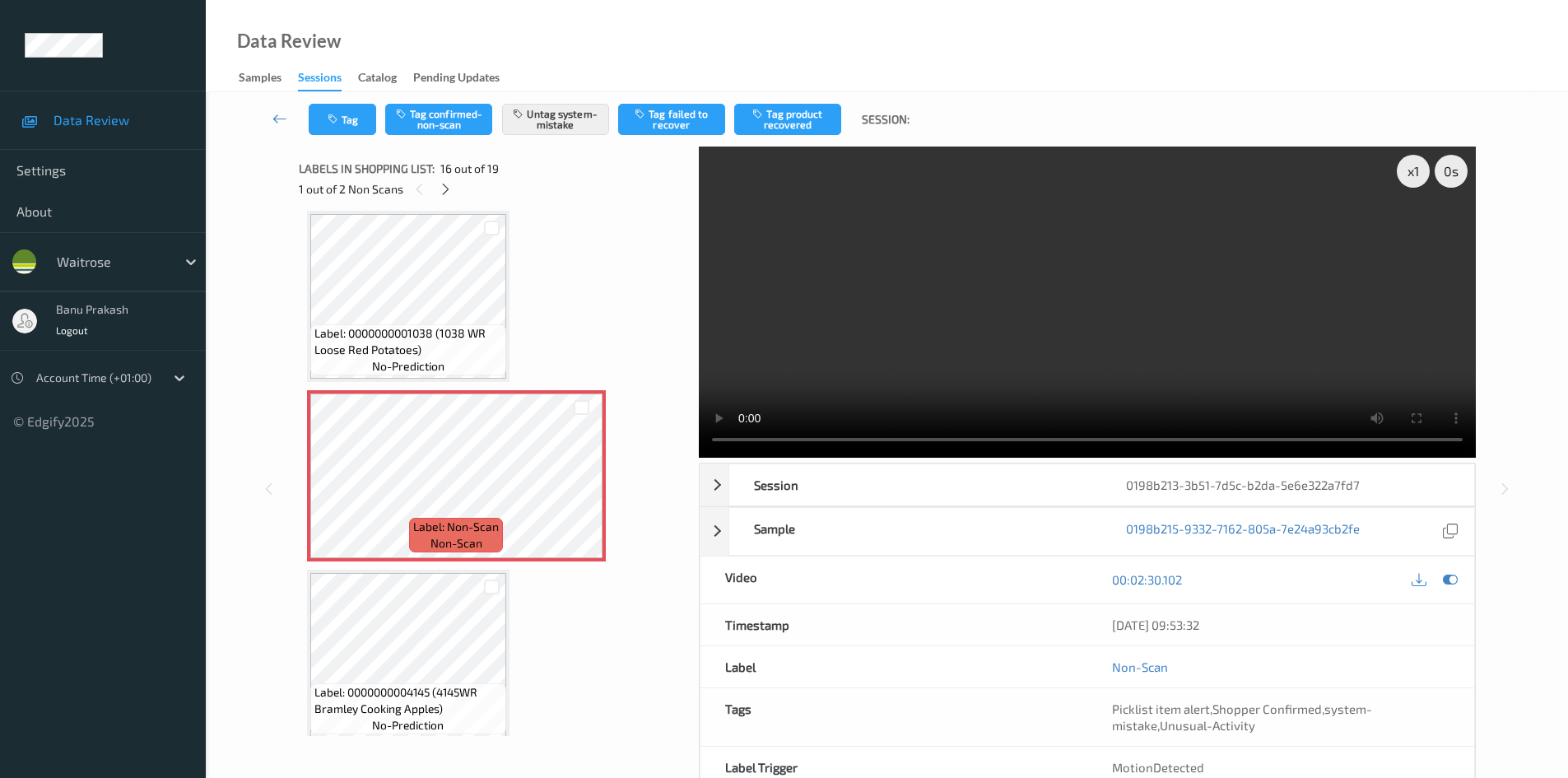
click at [1087, 318] on video at bounding box center [1087, 302] width 777 height 311
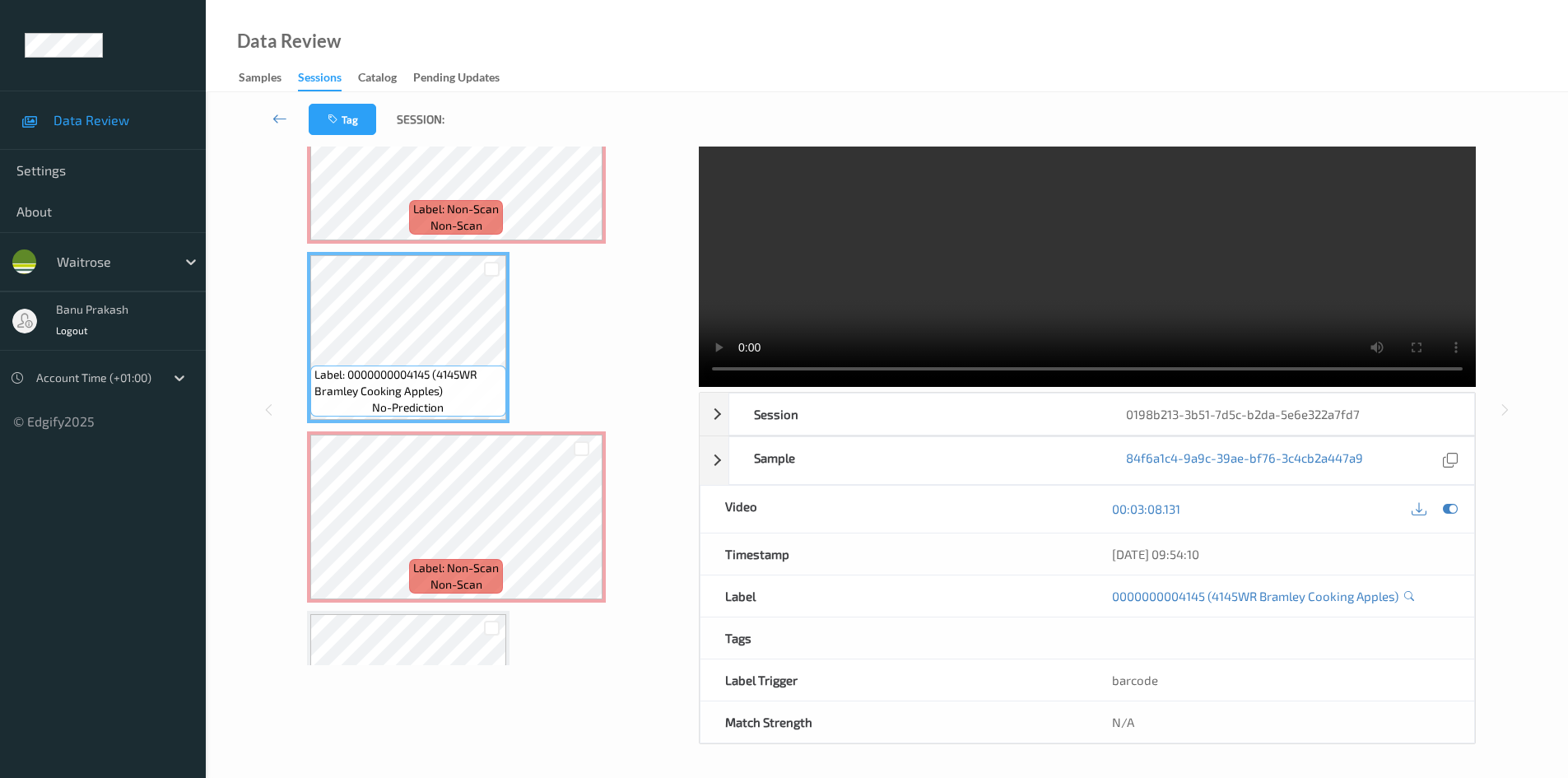
scroll to position [0, 0]
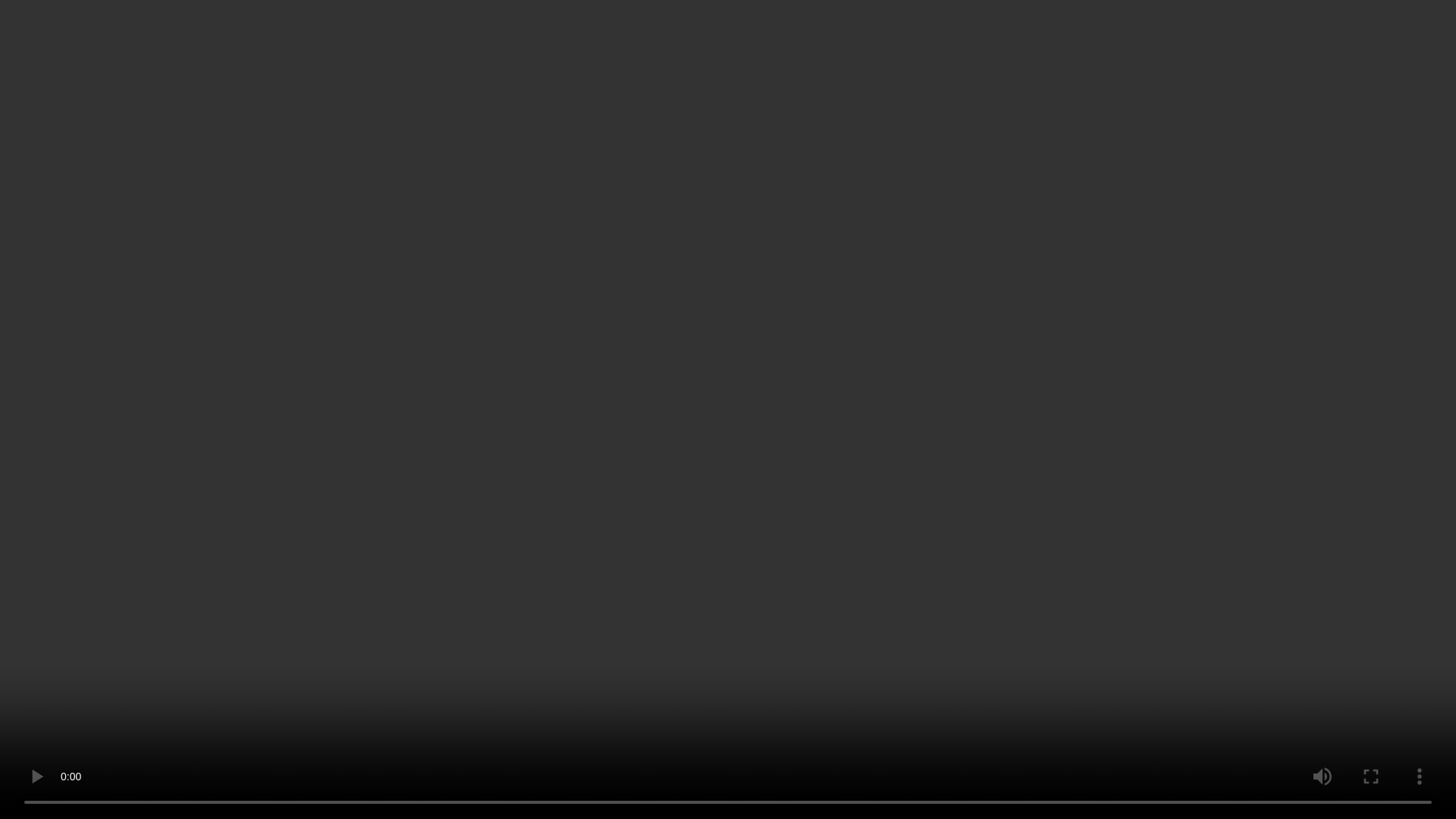
click at [831, 548] on video at bounding box center [728, 410] width 1456 height 819
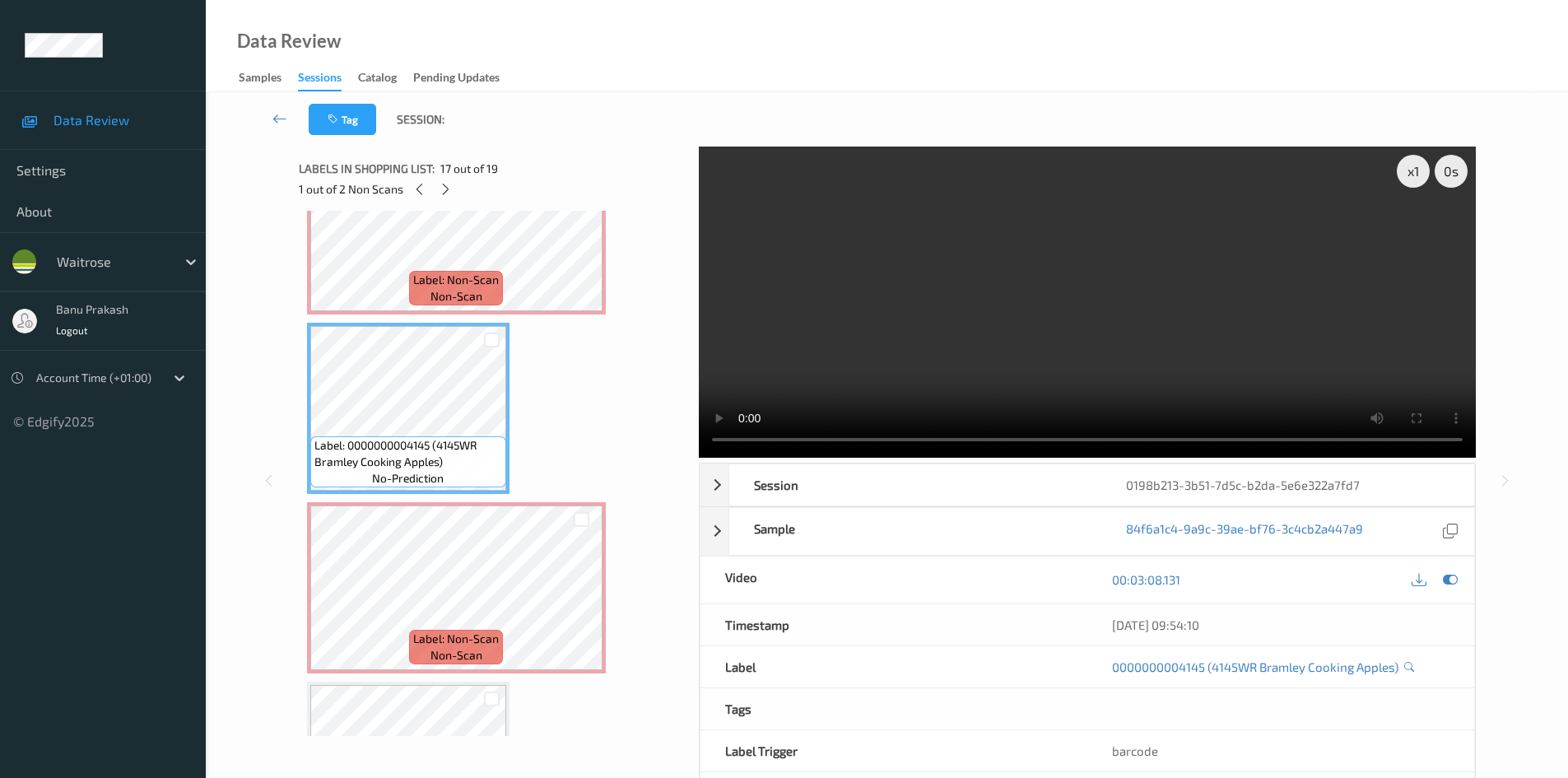
click at [1187, 328] on video at bounding box center [1087, 302] width 777 height 311
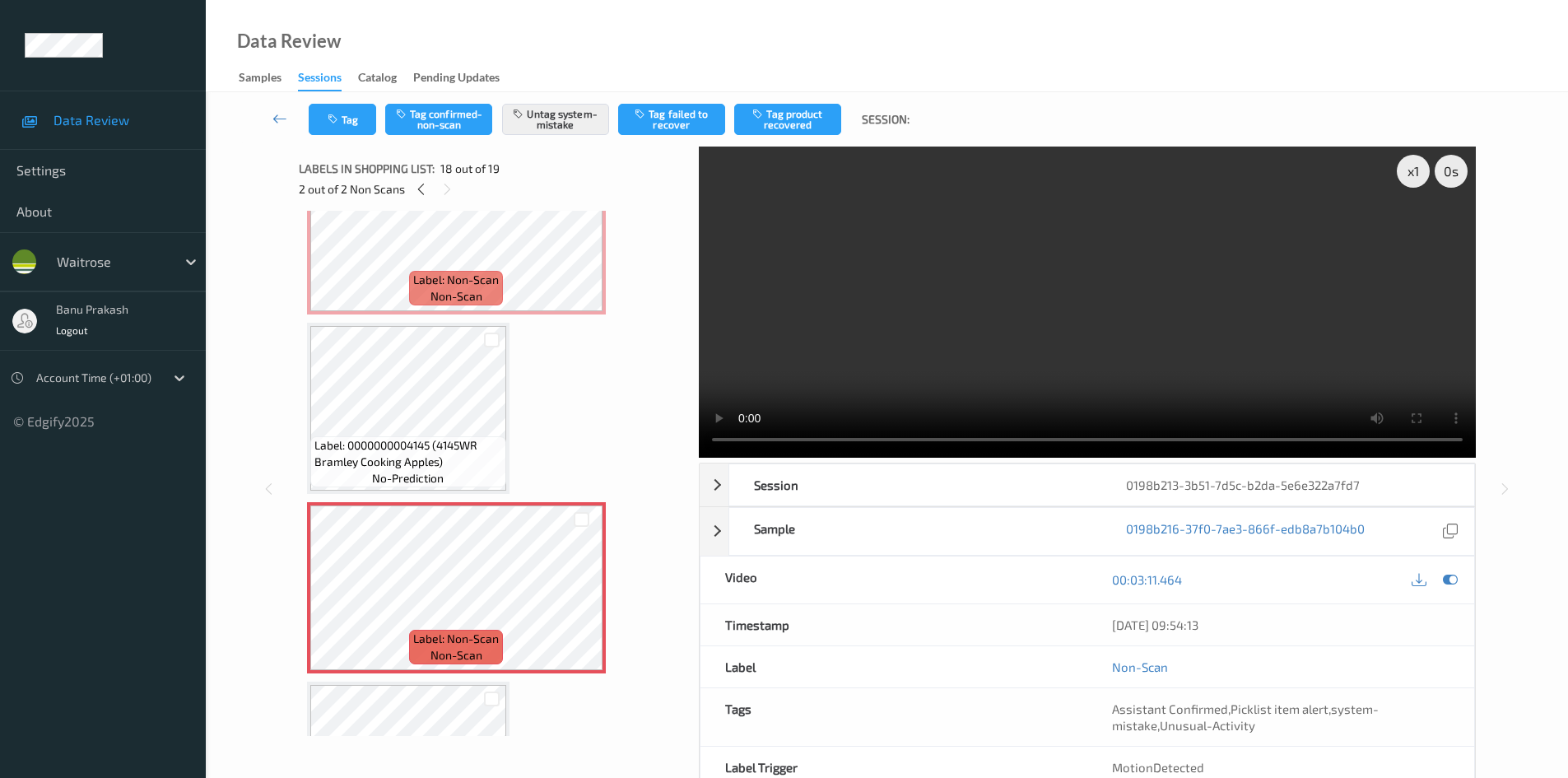
click at [1188, 346] on video at bounding box center [1087, 302] width 777 height 311
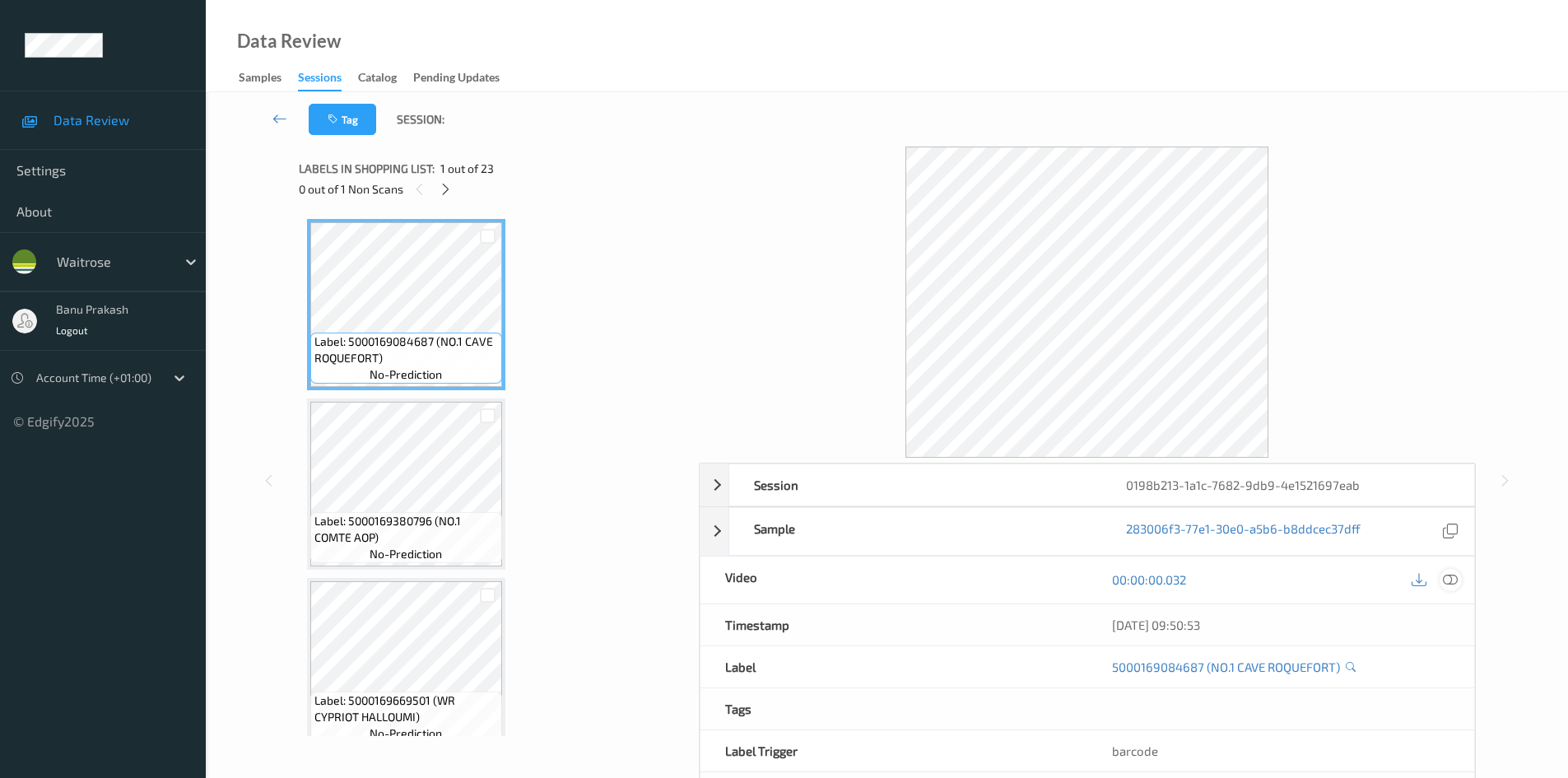
click at [1449, 585] on icon at bounding box center [1450, 579] width 15 height 15
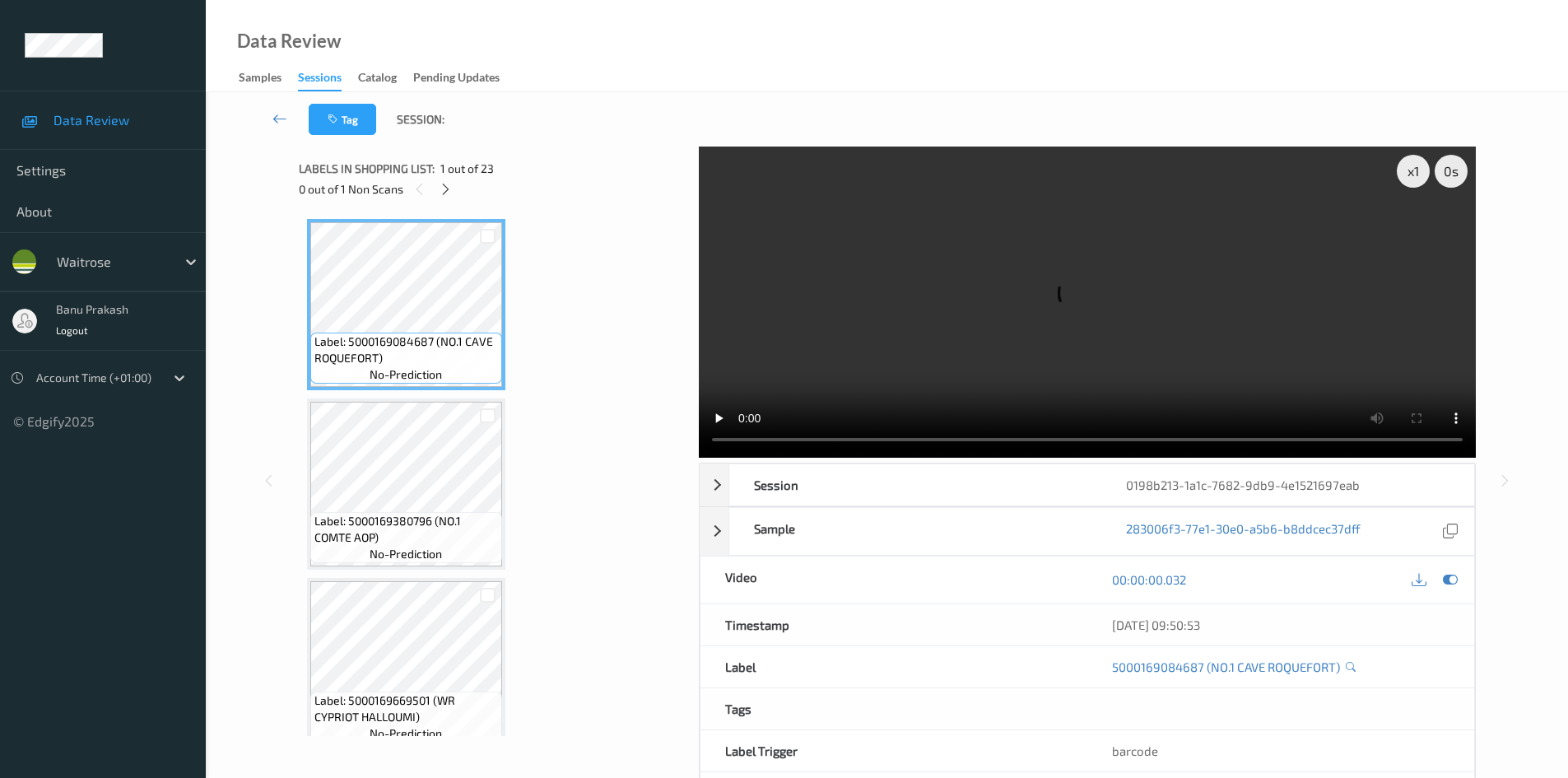
drag, startPoint x: 911, startPoint y: 278, endPoint x: 784, endPoint y: 274, distance: 127.1
click at [911, 278] on video at bounding box center [1087, 302] width 777 height 311
click at [438, 200] on div "Labels in shopping list: 1 out of 23 0 out of 1 Non Scans" at bounding box center [493, 178] width 388 height 64
click at [444, 190] on icon at bounding box center [446, 189] width 14 height 15
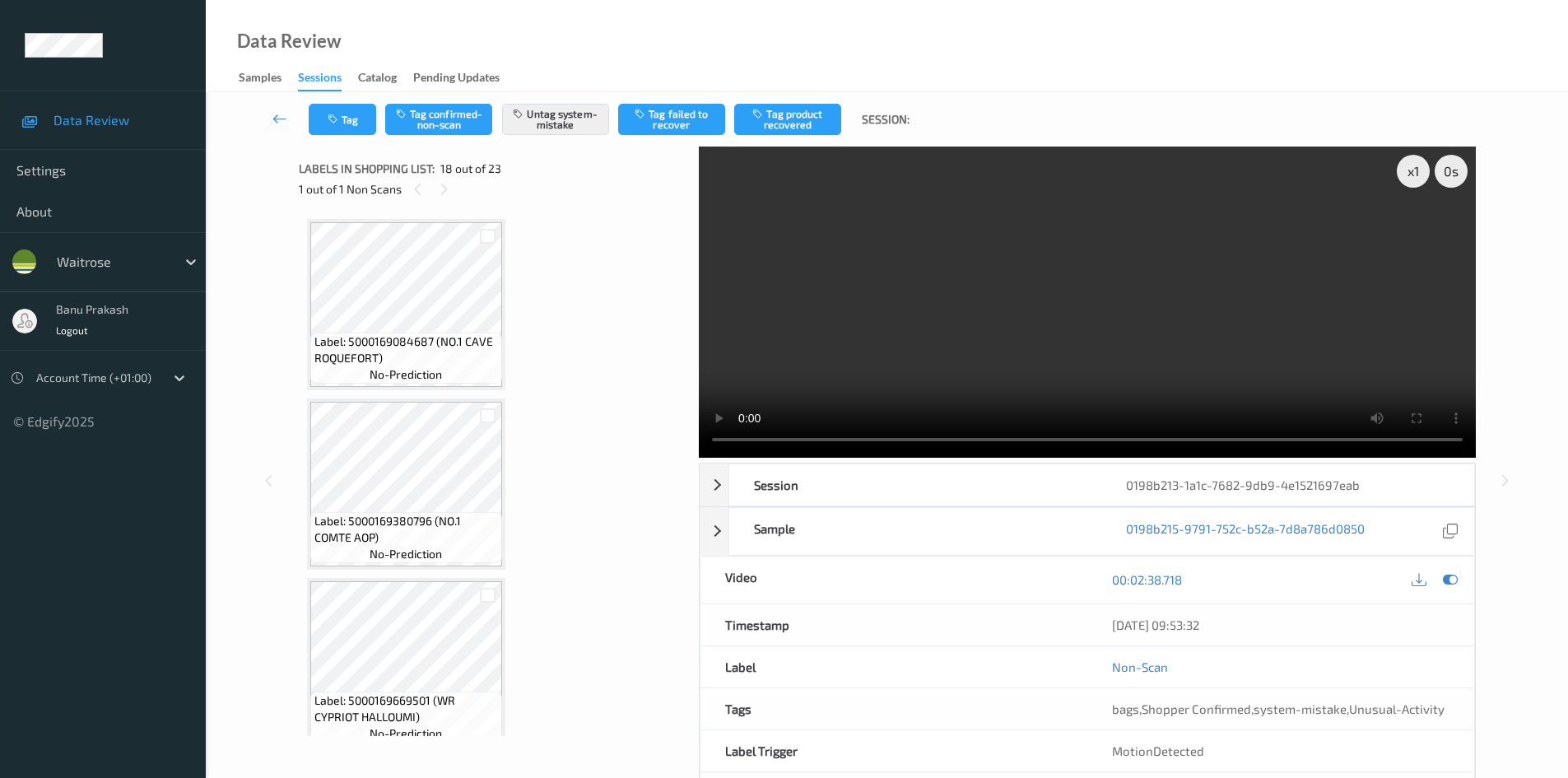
scroll to position [2878, 0]
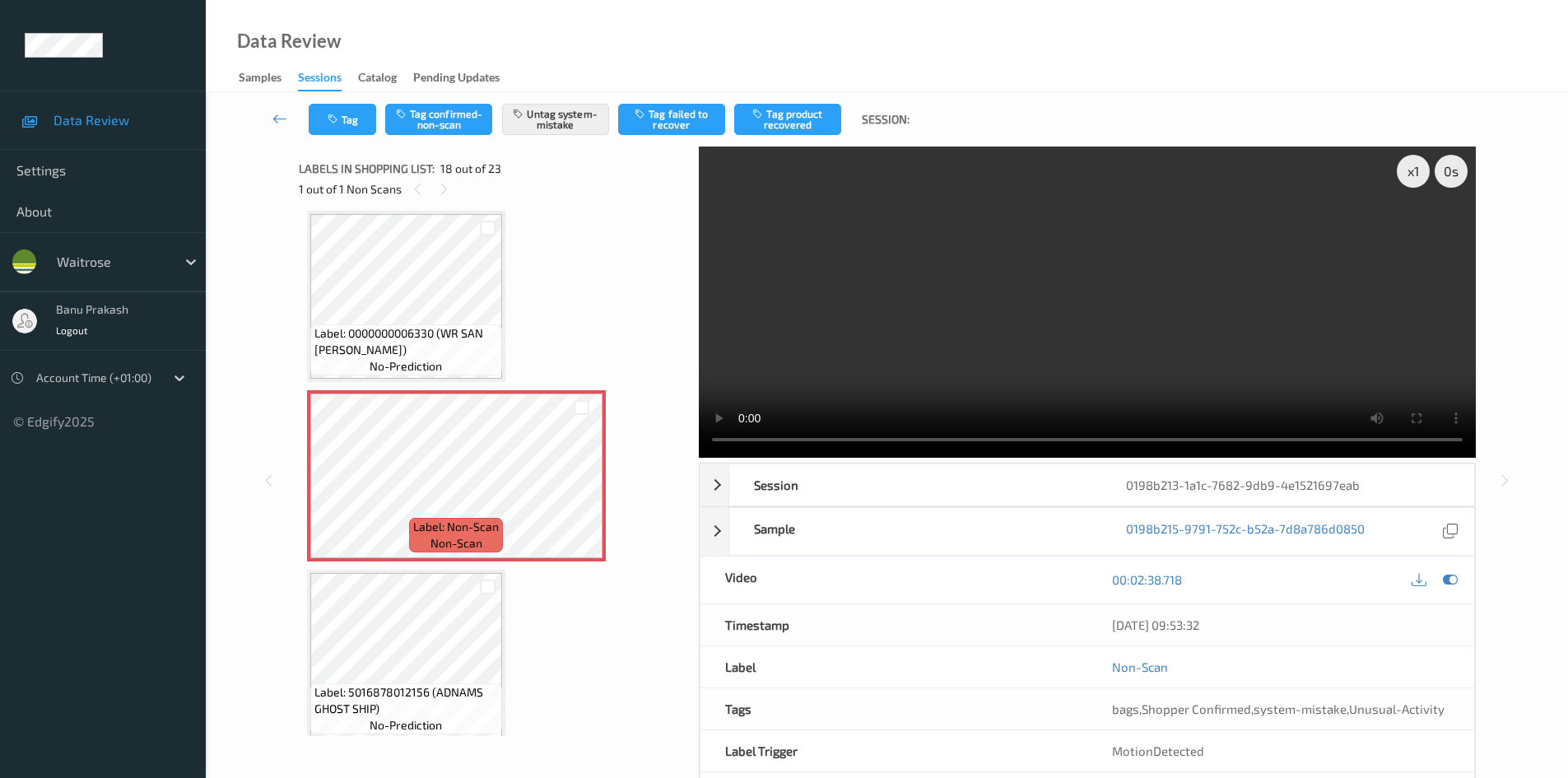
click at [846, 308] on video at bounding box center [1087, 302] width 777 height 311
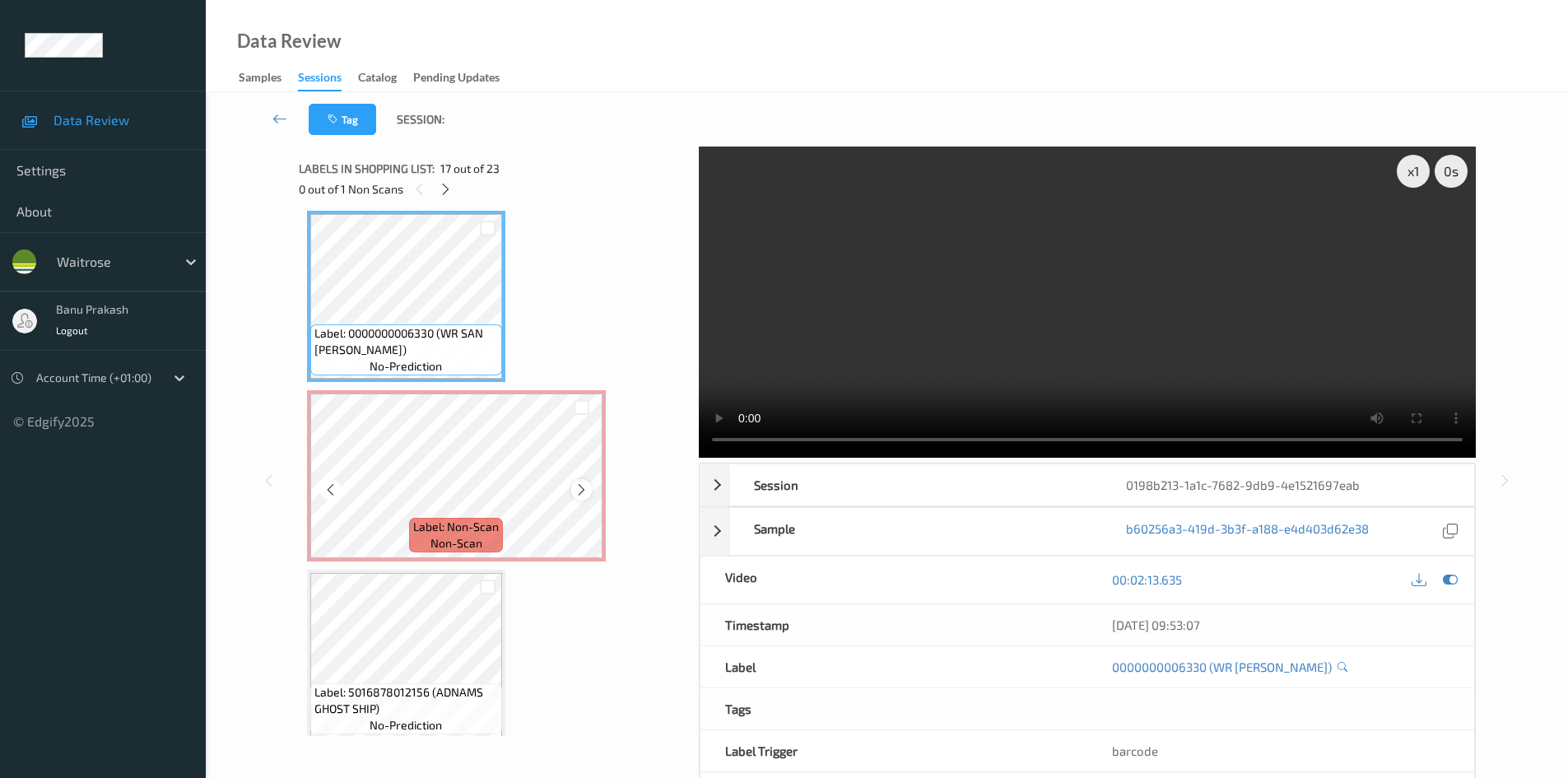
click at [590, 484] on div at bounding box center [581, 488] width 20 height 20
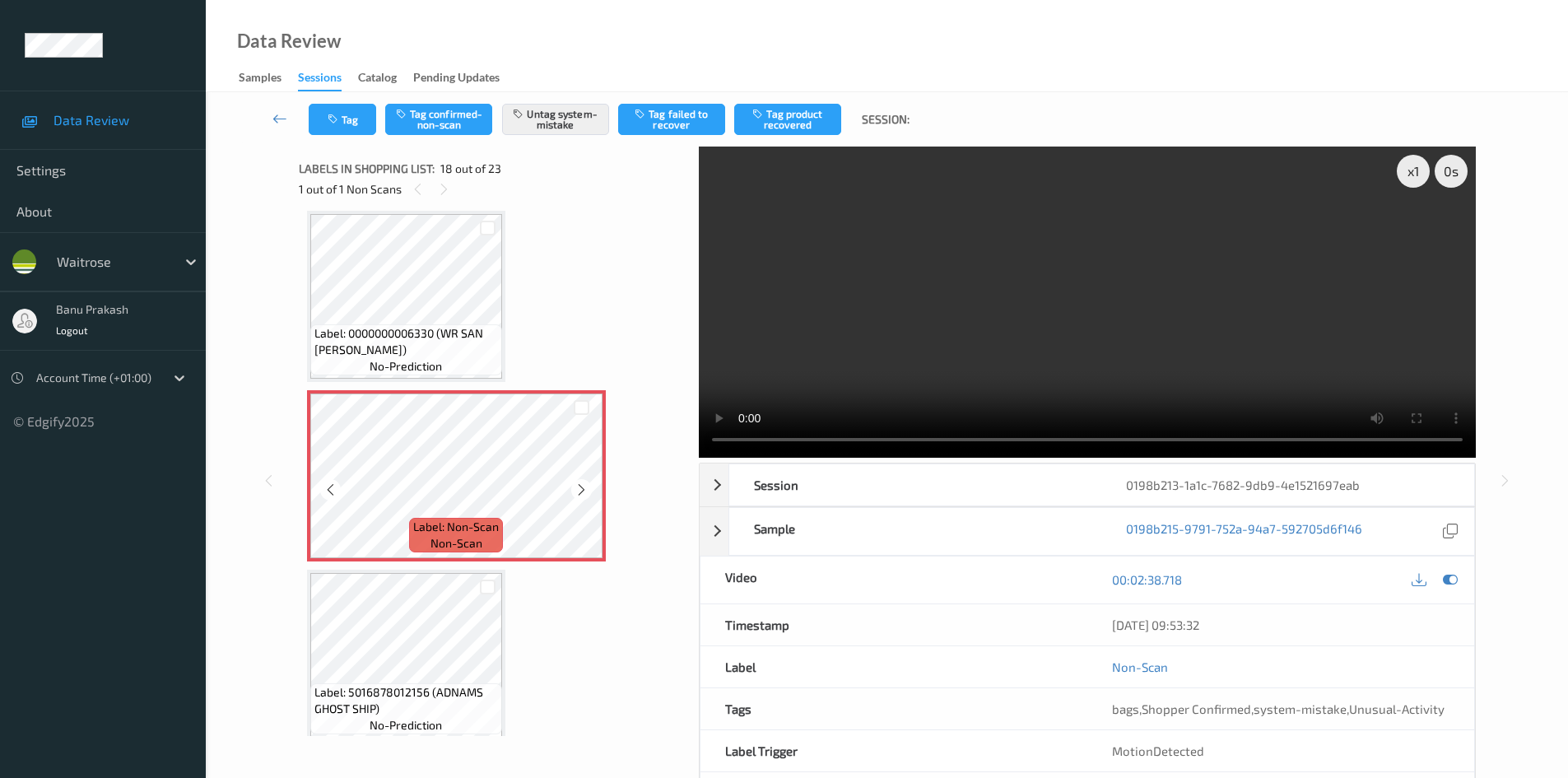
click at [590, 484] on div at bounding box center [581, 488] width 20 height 20
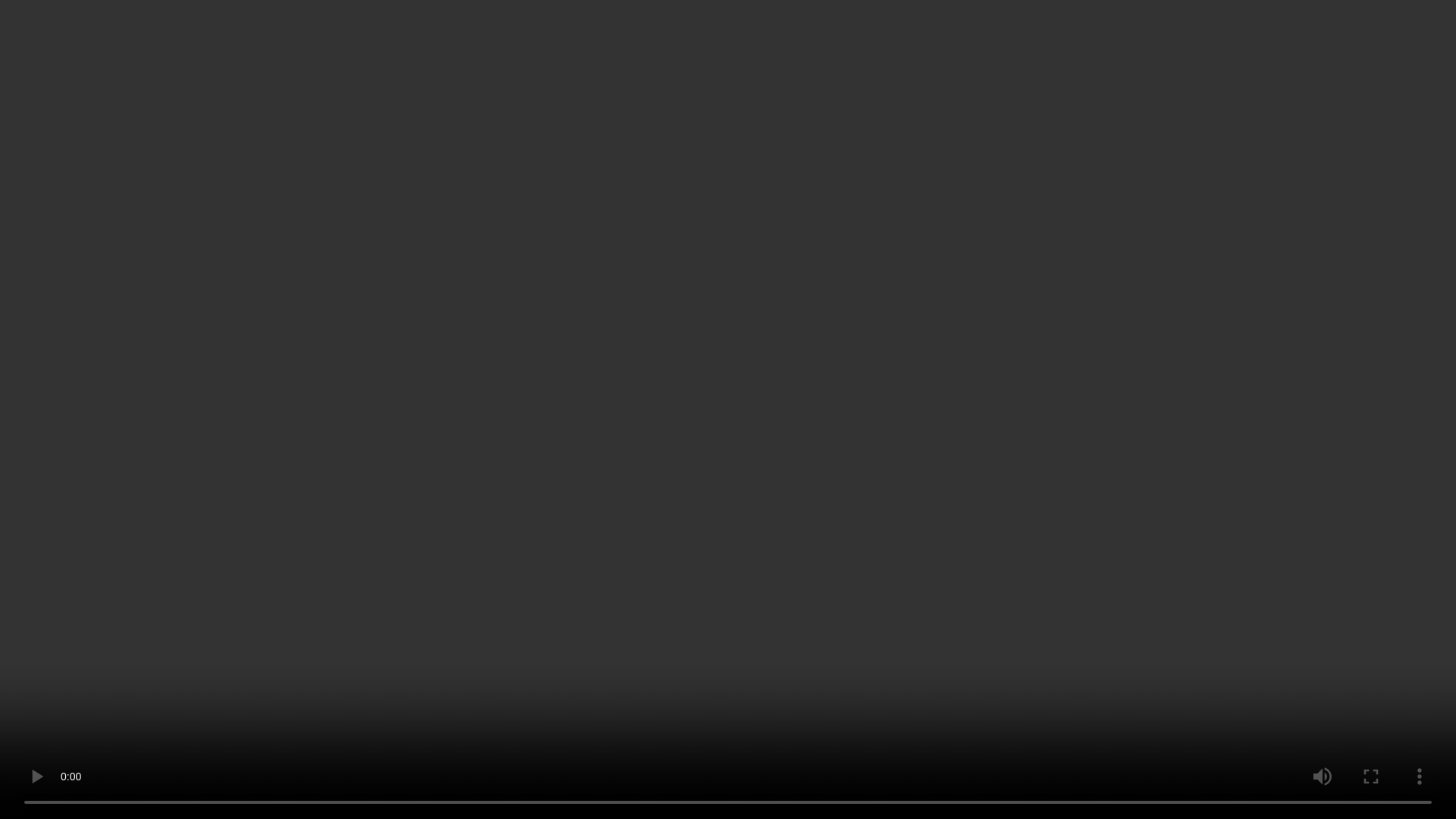
click at [860, 405] on video at bounding box center [728, 410] width 1456 height 819
click at [756, 646] on video at bounding box center [728, 410] width 1456 height 819
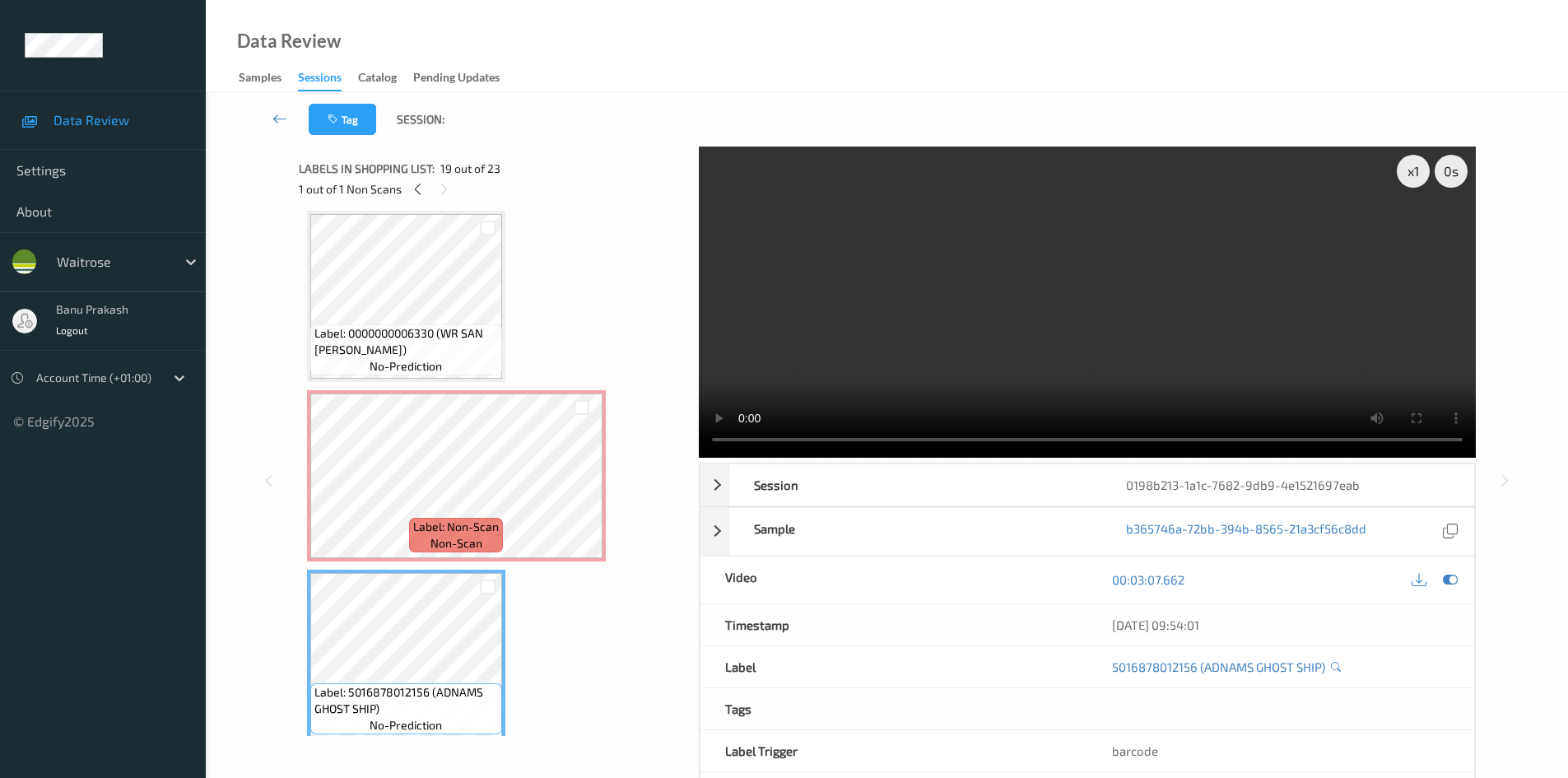
click at [1121, 374] on video at bounding box center [1087, 302] width 777 height 311
click at [1152, 327] on video at bounding box center [1087, 302] width 777 height 311
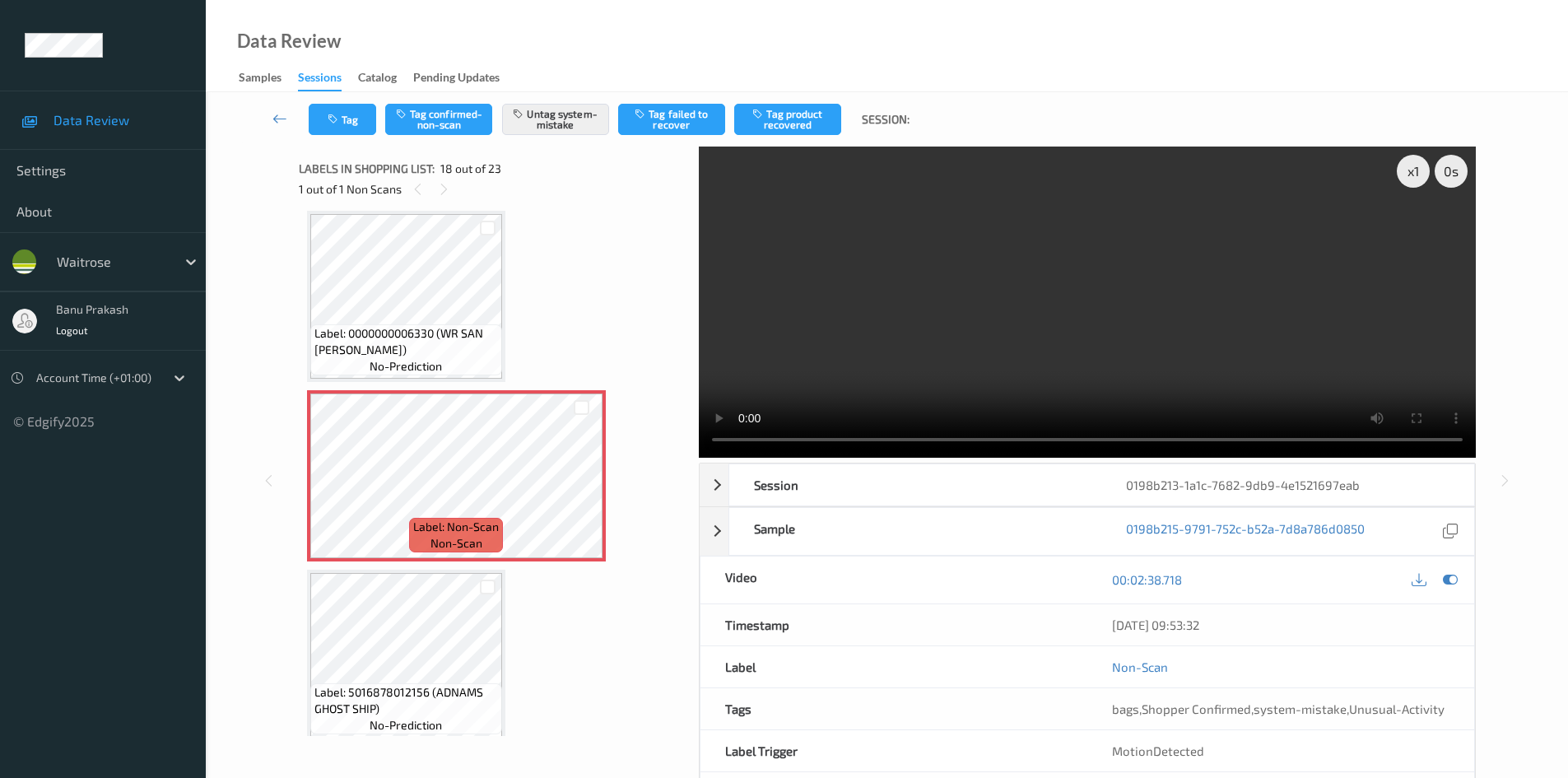
click at [373, 103] on div "Tag Tag confirmed-non-scan Untag system-mistake Tag failed to recover Tag produ…" at bounding box center [887, 119] width 1295 height 54
click at [361, 119] on button "Tag" at bounding box center [342, 119] width 68 height 32
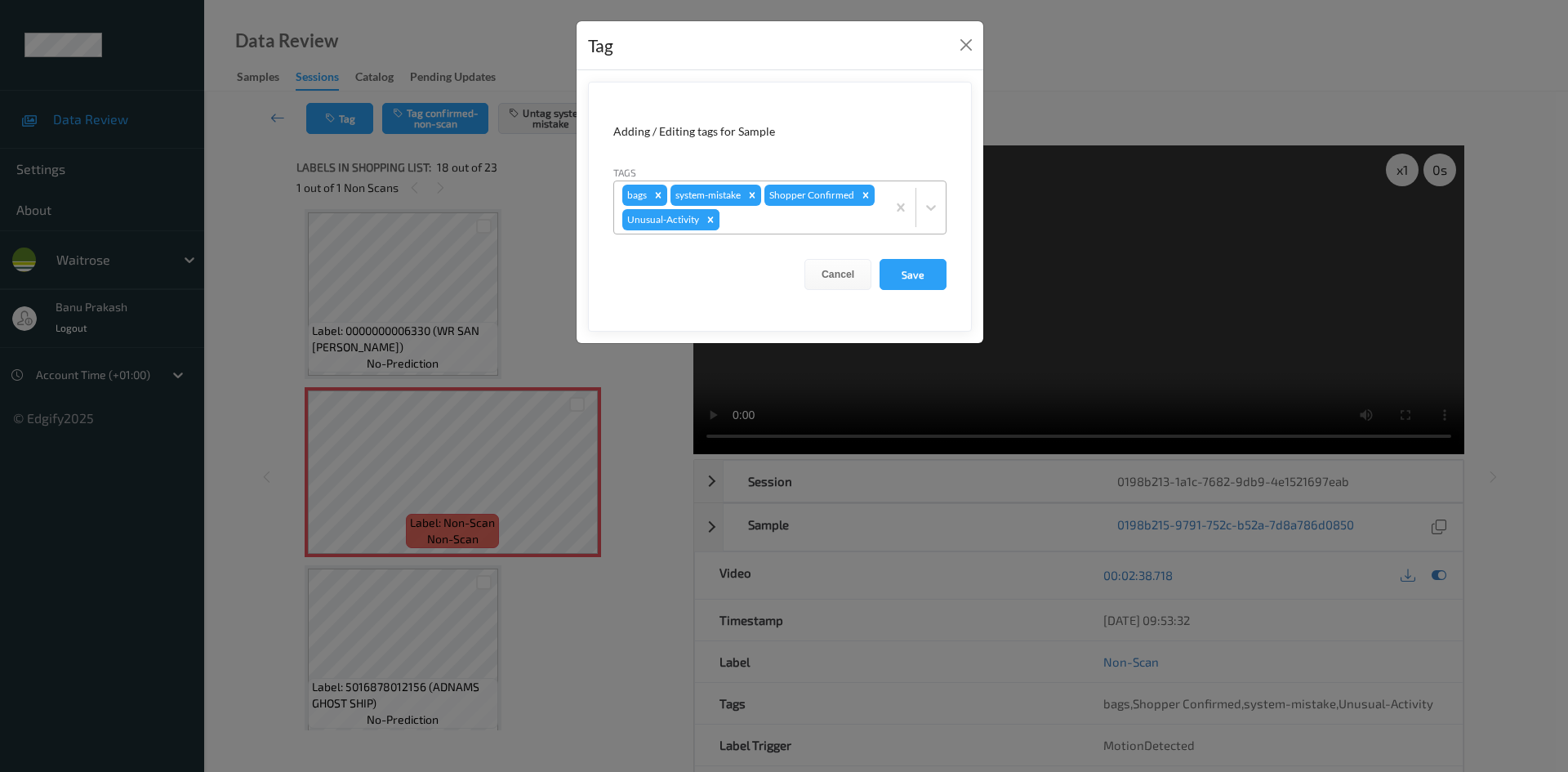
click at [703, 220] on div "Remove Unusual-Activity" at bounding box center [710, 220] width 18 height 21
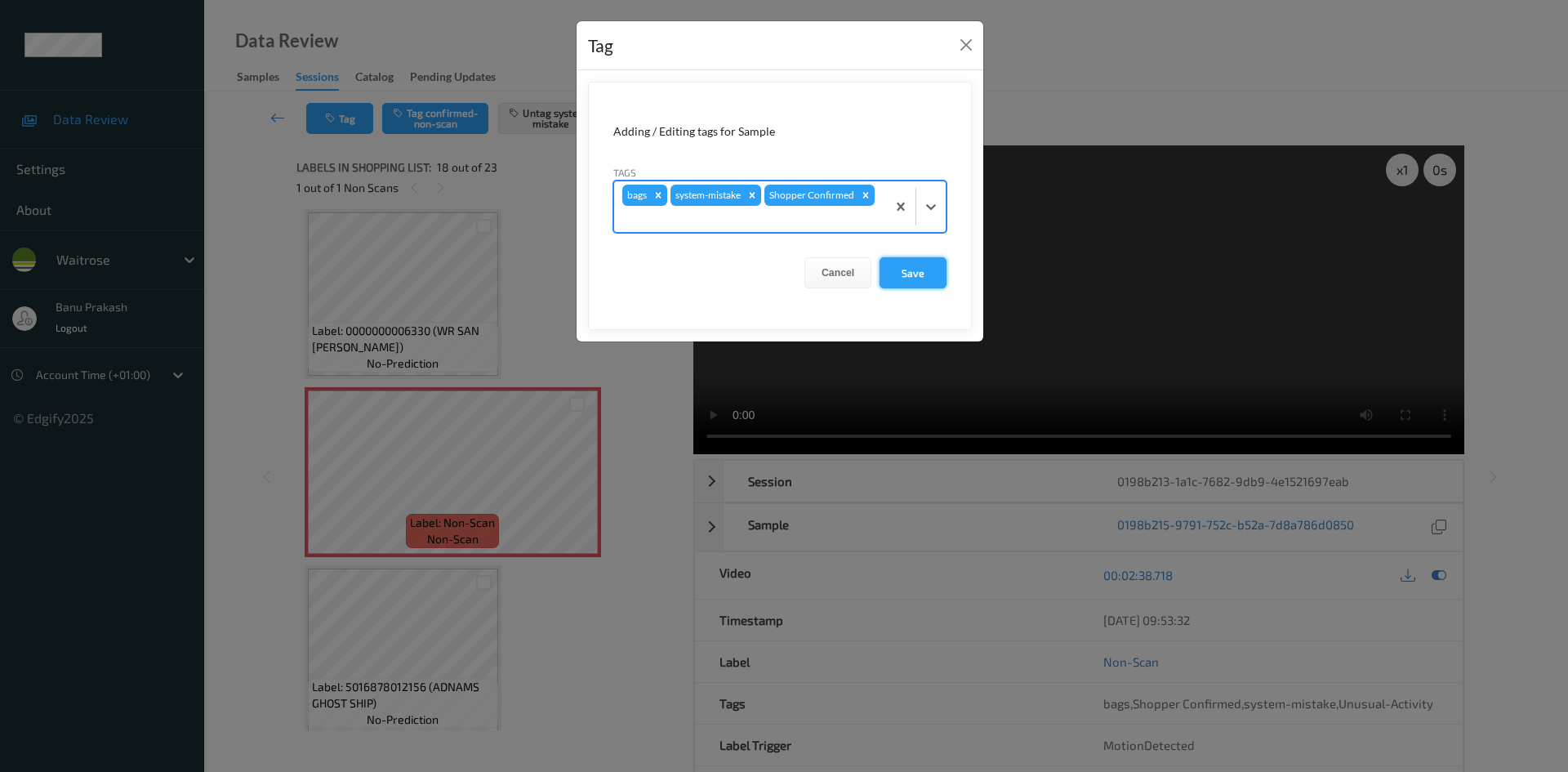
click at [904, 280] on button "Save" at bounding box center [913, 273] width 67 height 31
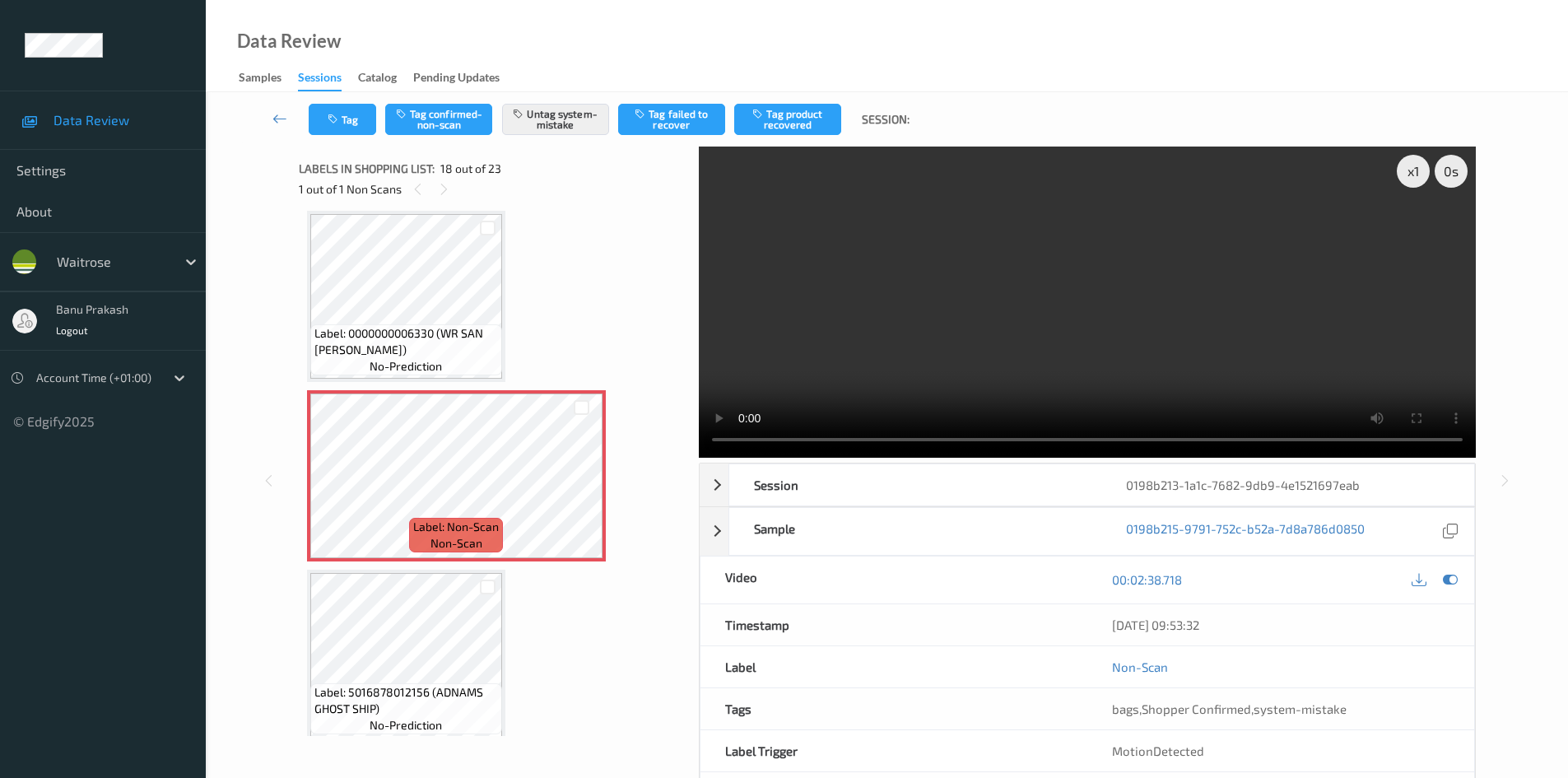
click at [1000, 251] on video at bounding box center [1087, 302] width 777 height 311
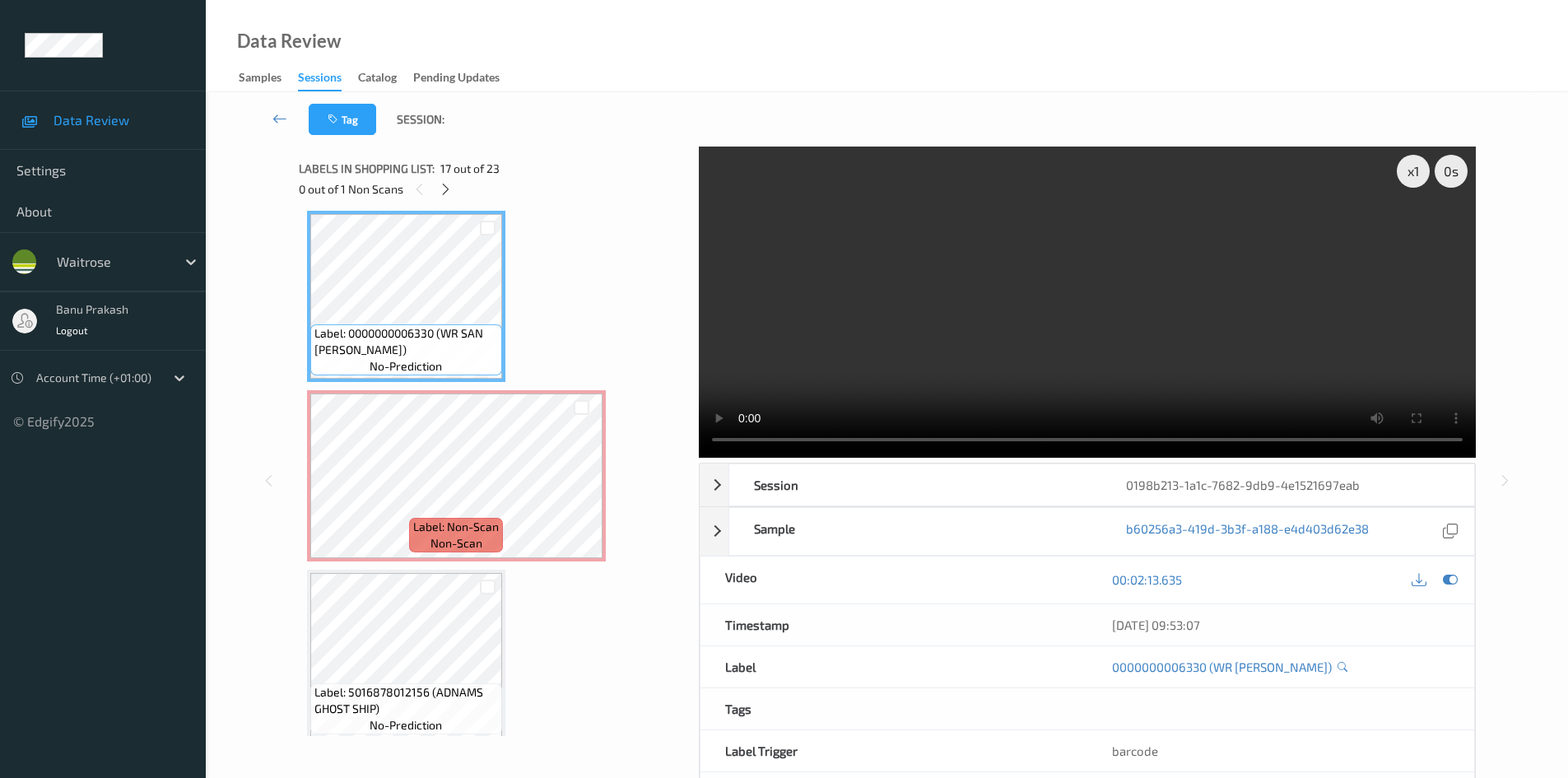
click at [1071, 335] on video at bounding box center [1087, 302] width 777 height 311
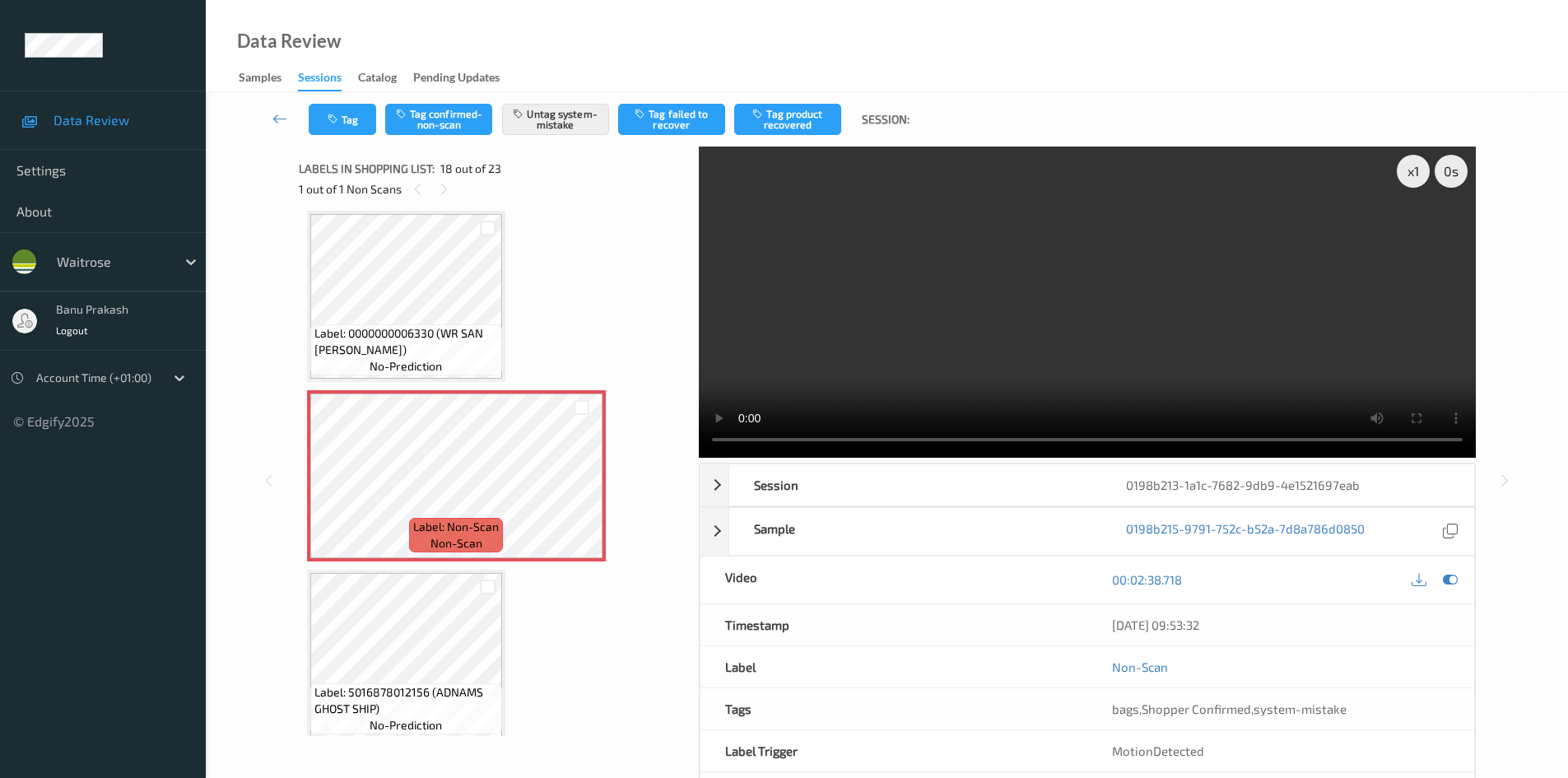
click at [1091, 361] on video at bounding box center [1087, 302] width 777 height 311
click at [579, 492] on icon at bounding box center [582, 489] width 14 height 15
click at [1116, 349] on video at bounding box center [1087, 302] width 777 height 311
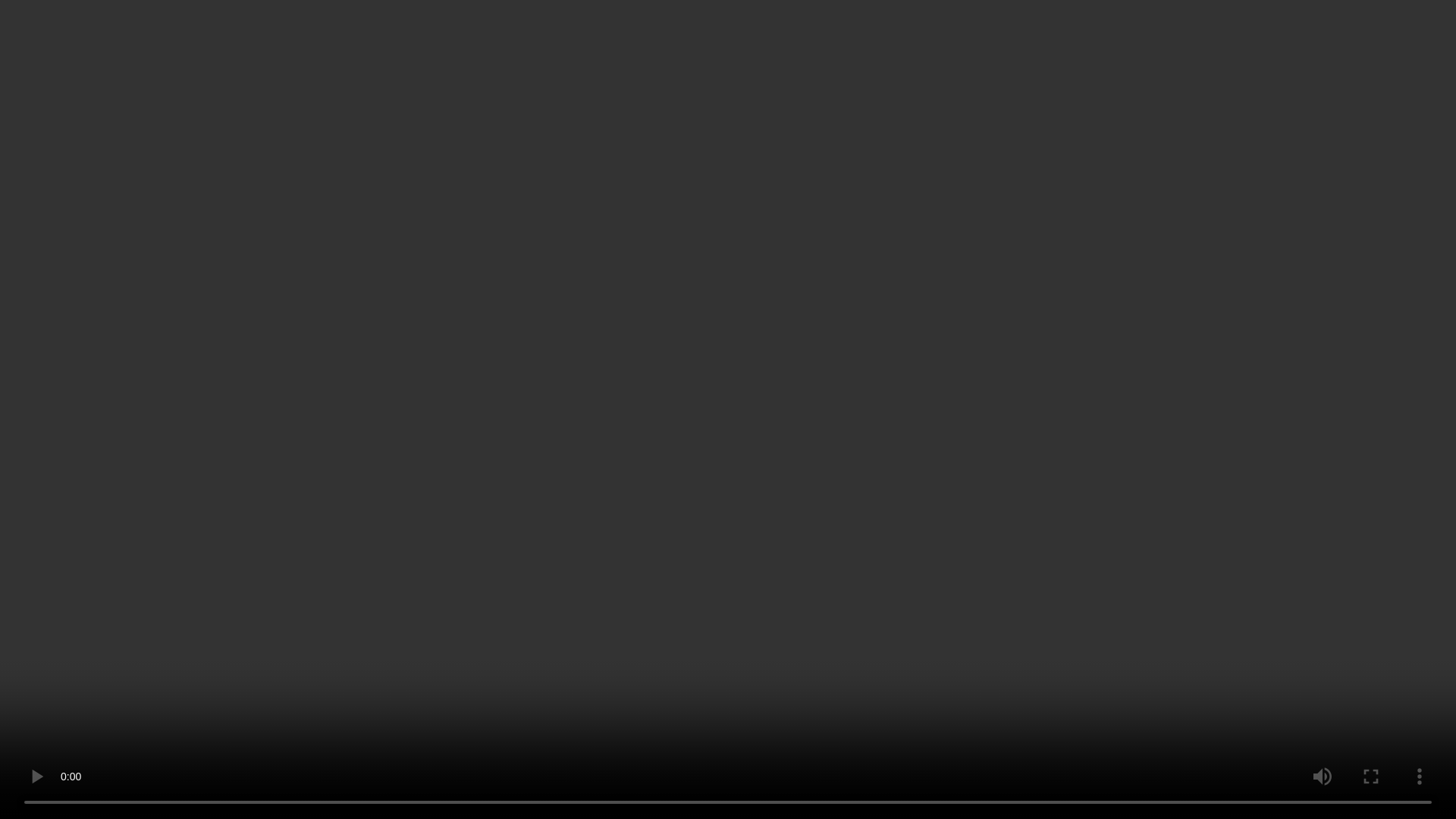
click at [810, 552] on video at bounding box center [728, 410] width 1456 height 819
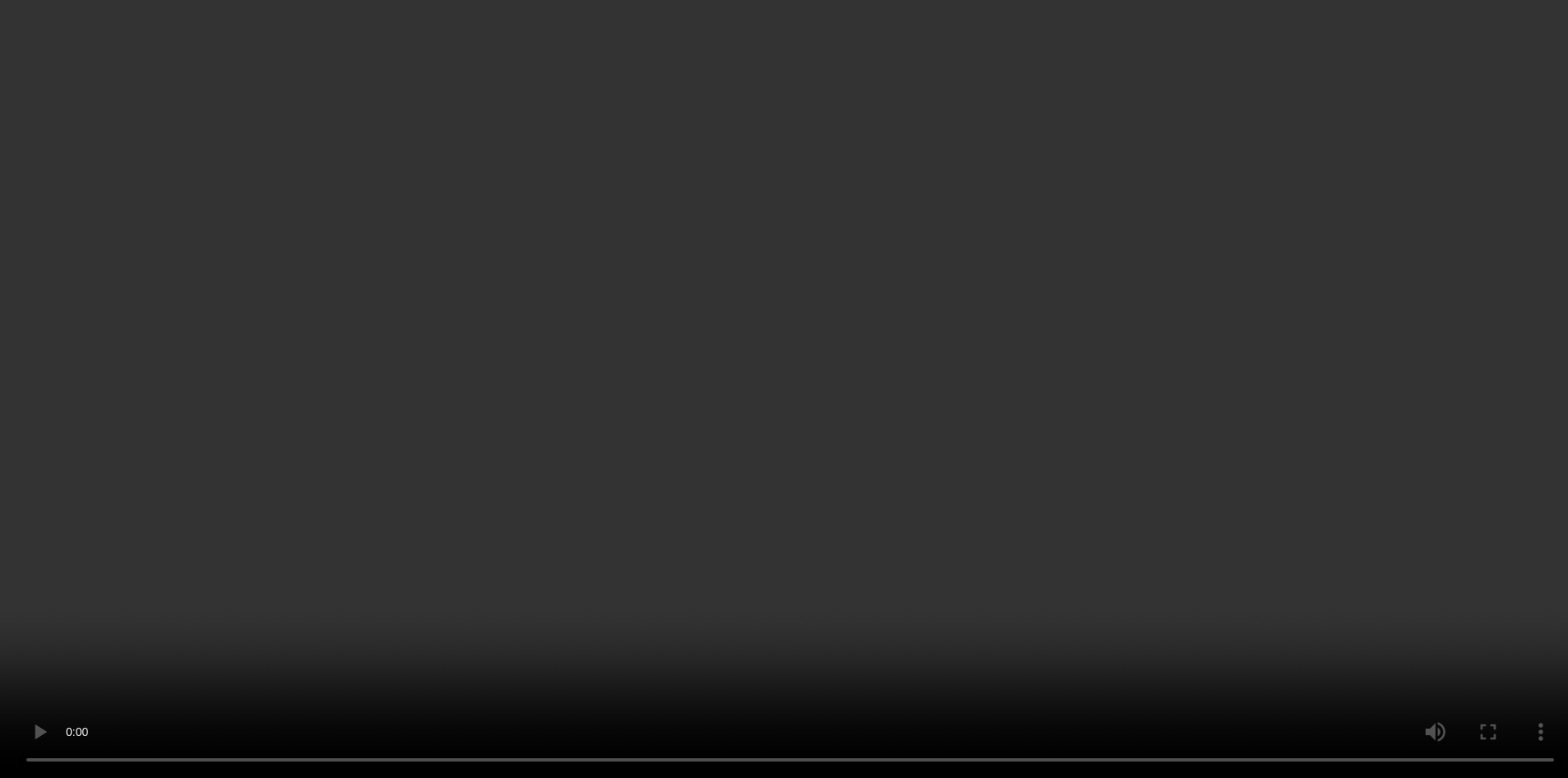
scroll to position [3044, 0]
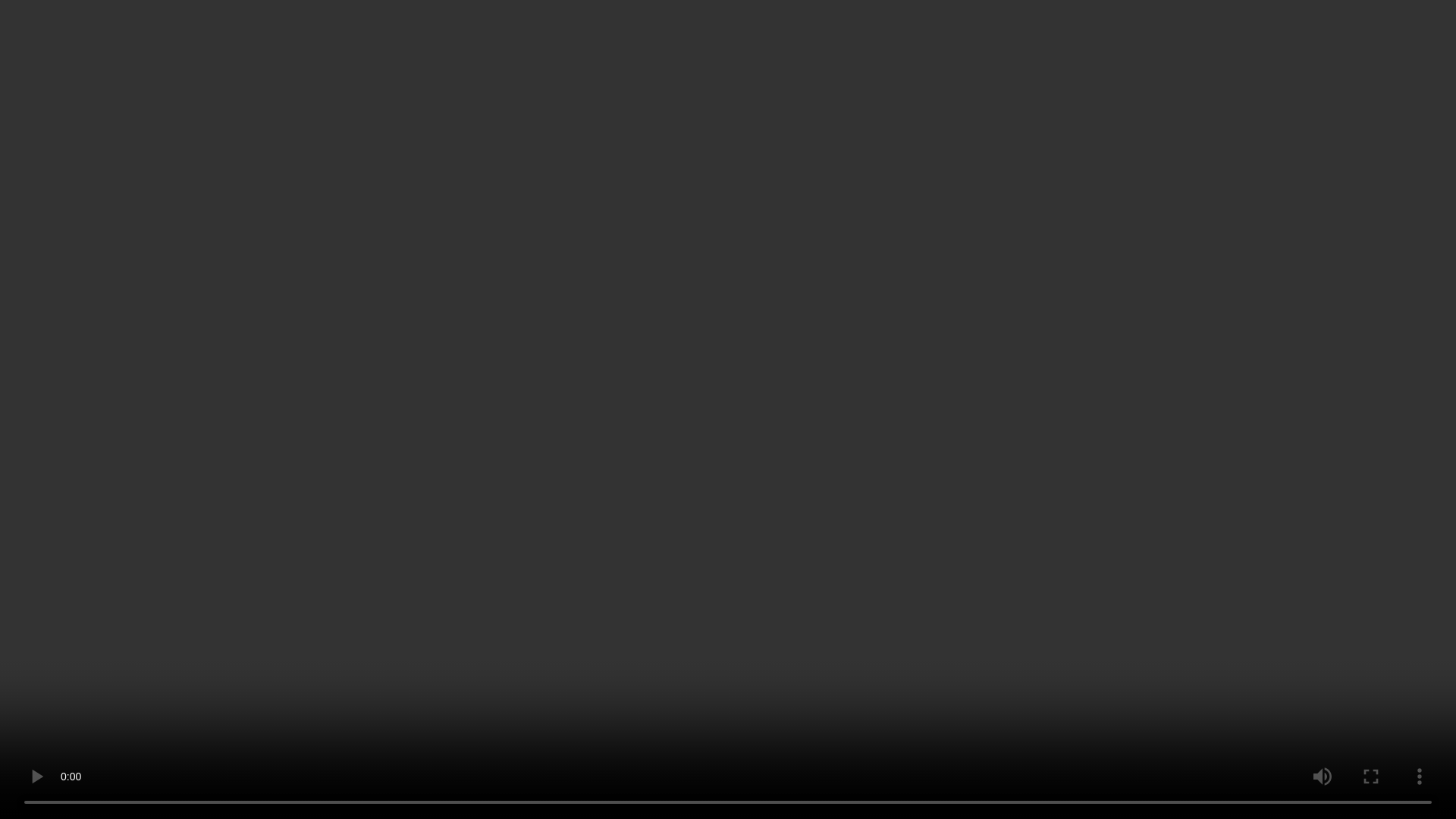
click at [958, 505] on video at bounding box center [728, 410] width 1456 height 819
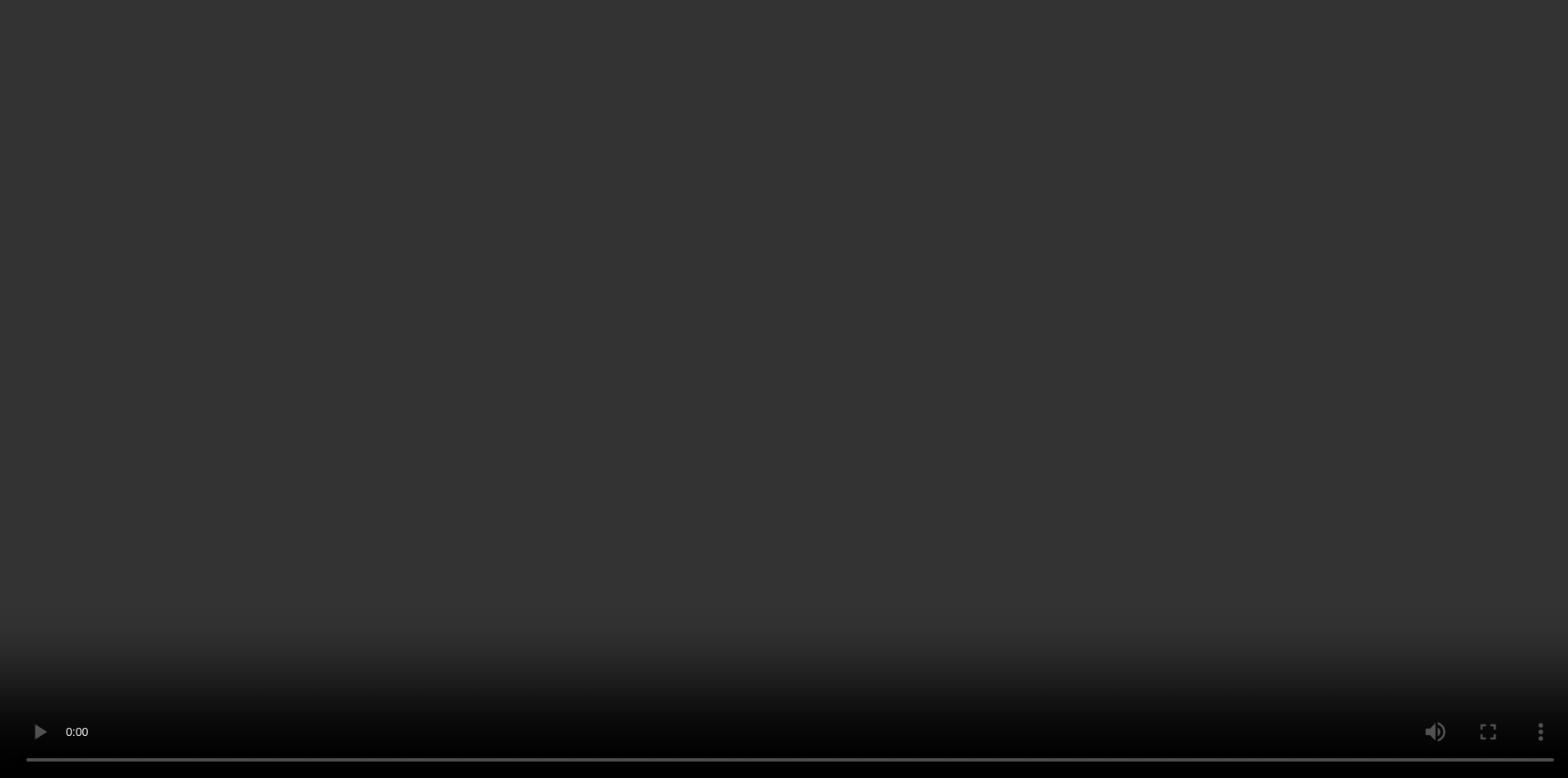
scroll to position [2961, 0]
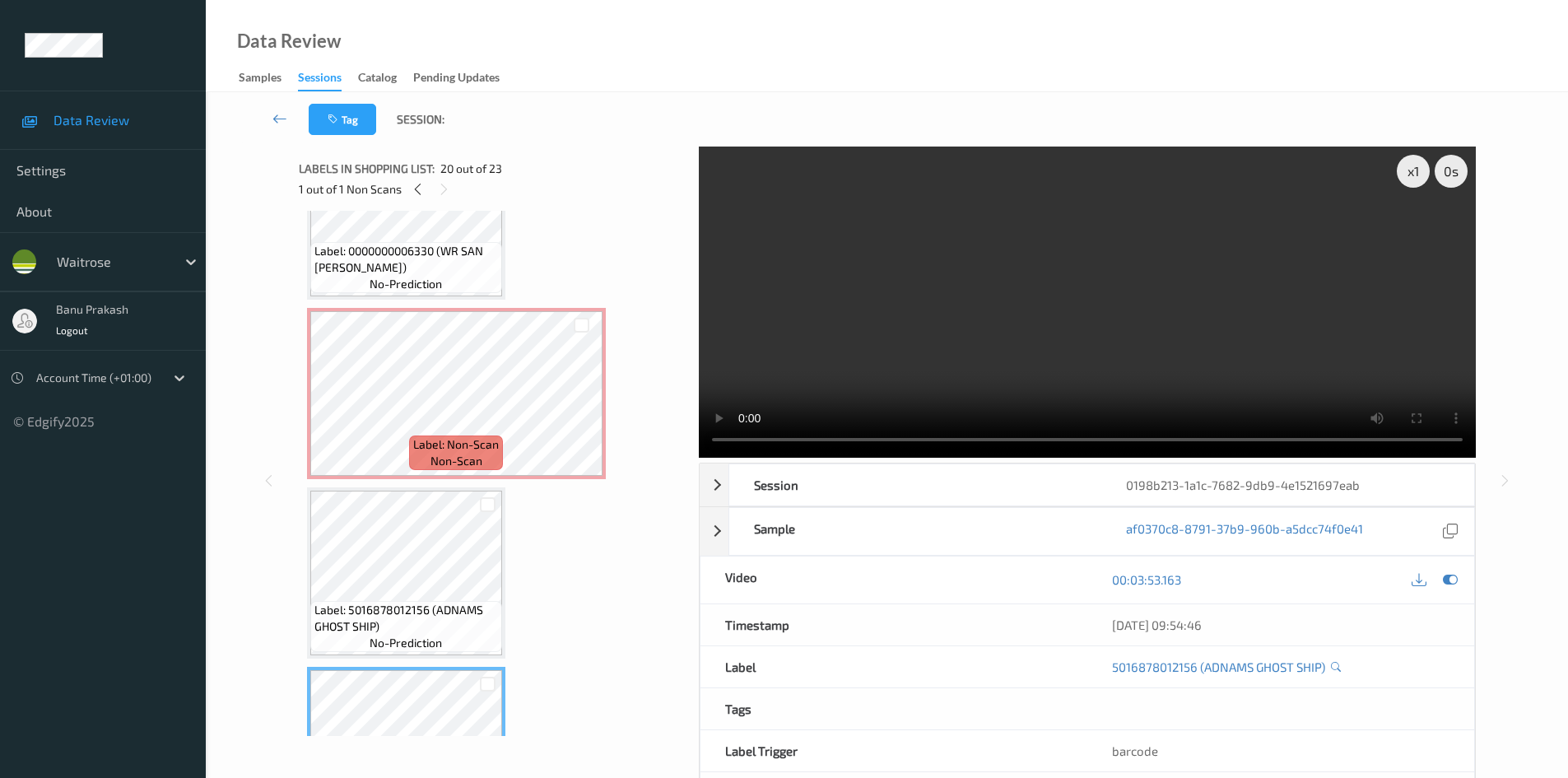
click at [1008, 321] on video at bounding box center [1087, 302] width 777 height 311
click at [1103, 382] on video at bounding box center [1087, 302] width 777 height 311
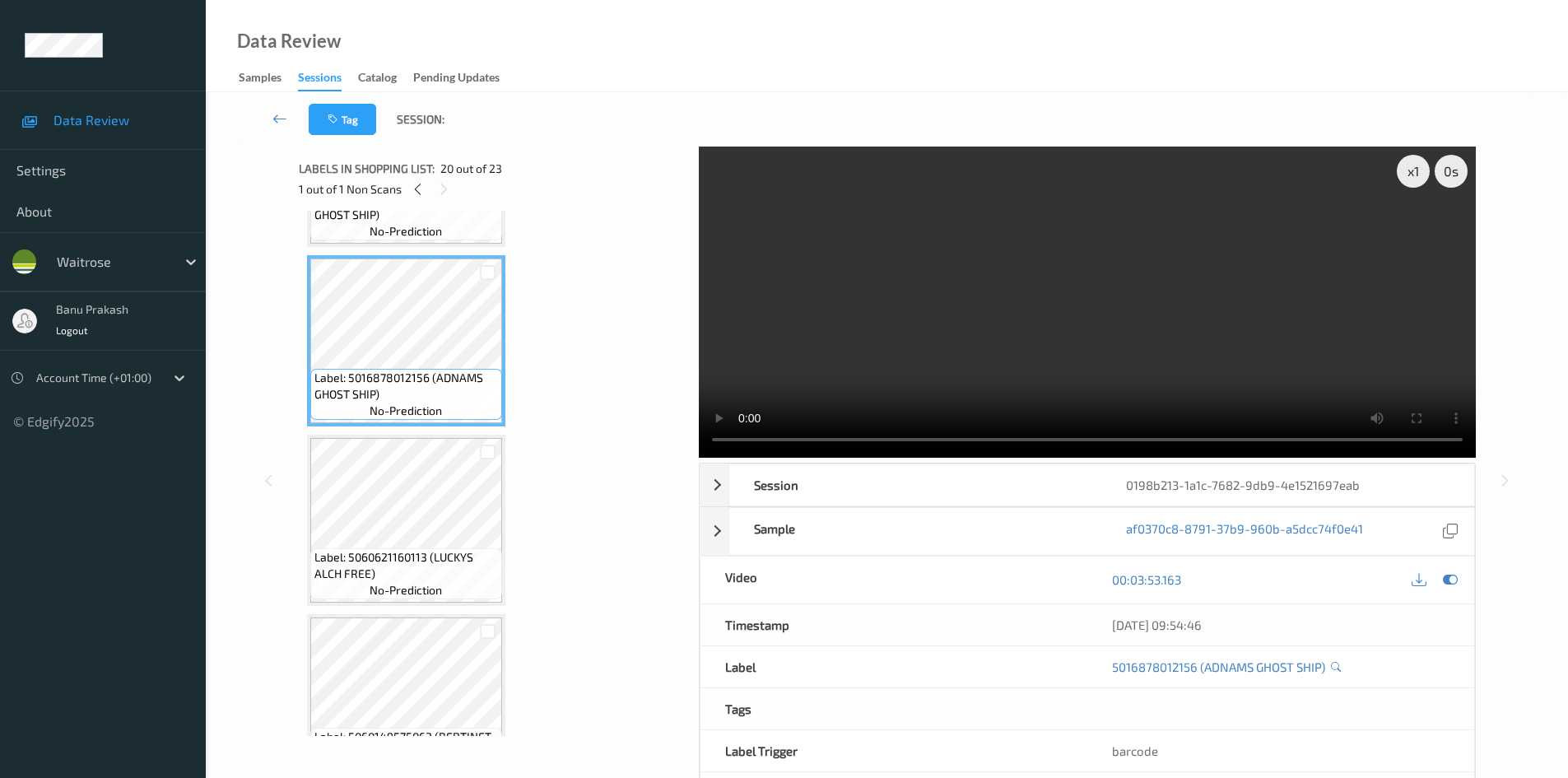
scroll to position [3208, 0]
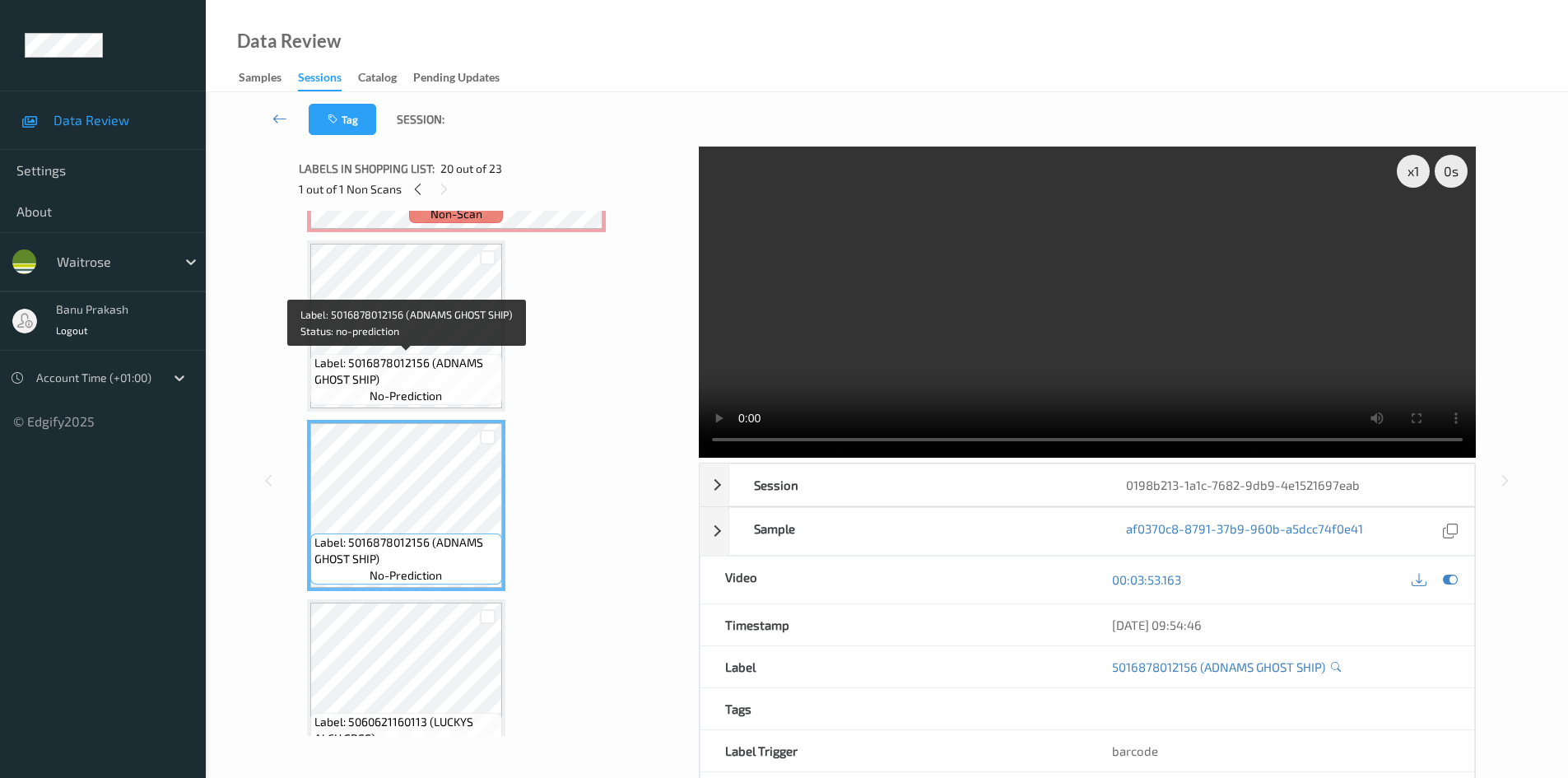
click at [413, 366] on span "Label: 5016878012156 (ADNAMS GHOST SHIP)" at bounding box center [406, 371] width 184 height 32
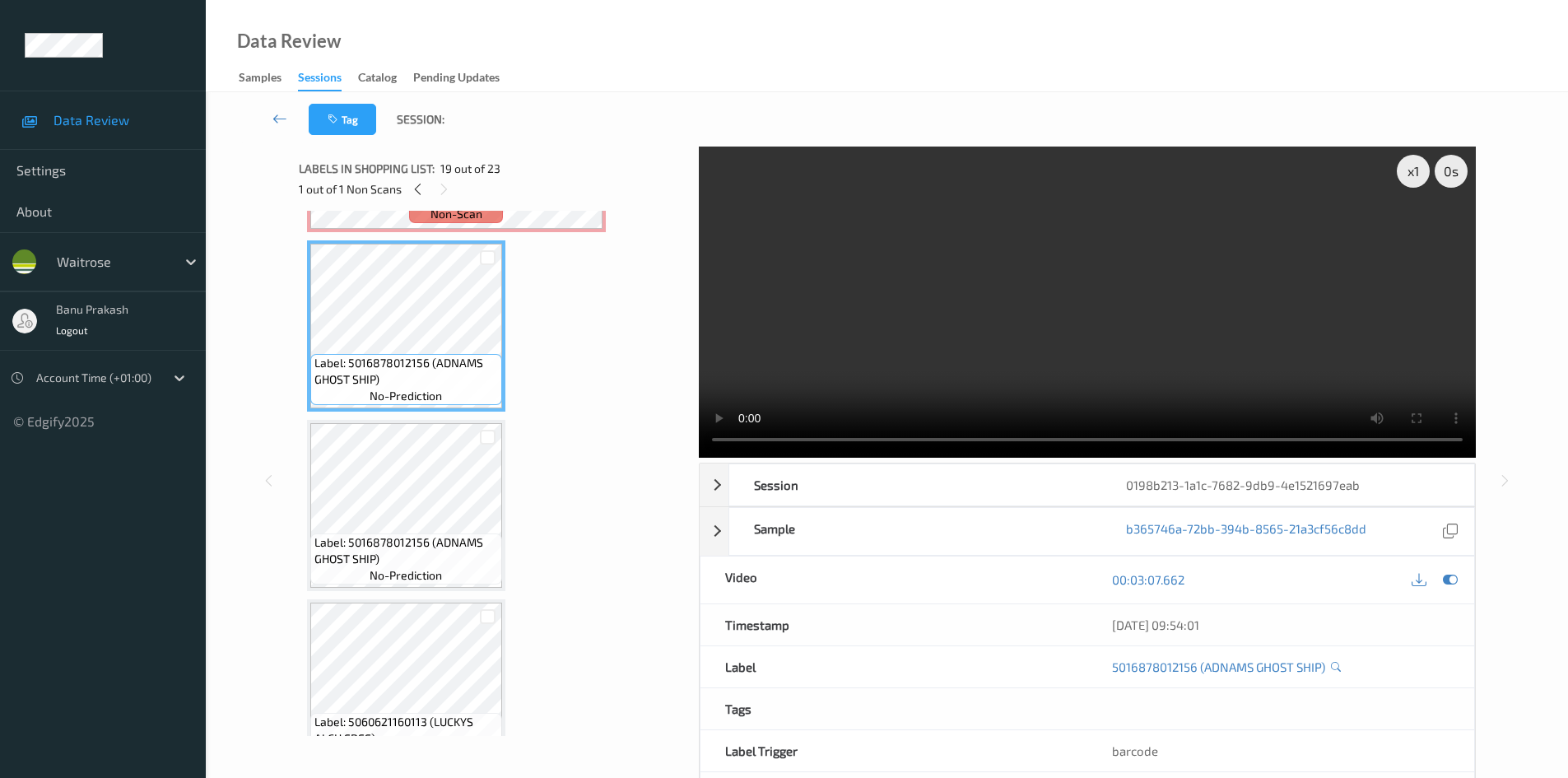
click at [390, 534] on span "Label: 5016878012156 (ADNAMS GHOST SHIP)" at bounding box center [406, 550] width 184 height 32
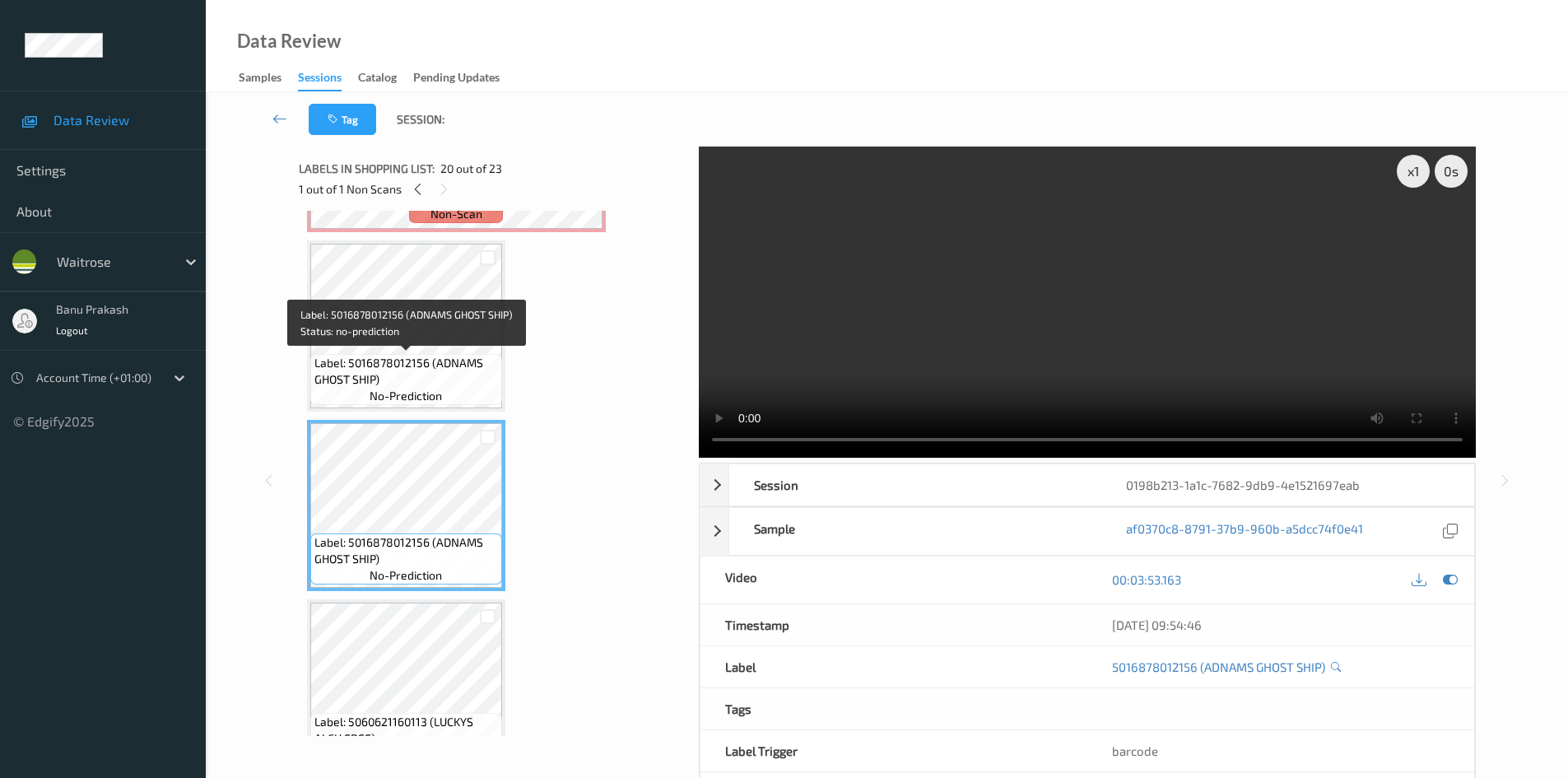
click at [426, 356] on span "Label: 5016878012156 (ADNAMS GHOST SHIP)" at bounding box center [406, 371] width 184 height 32
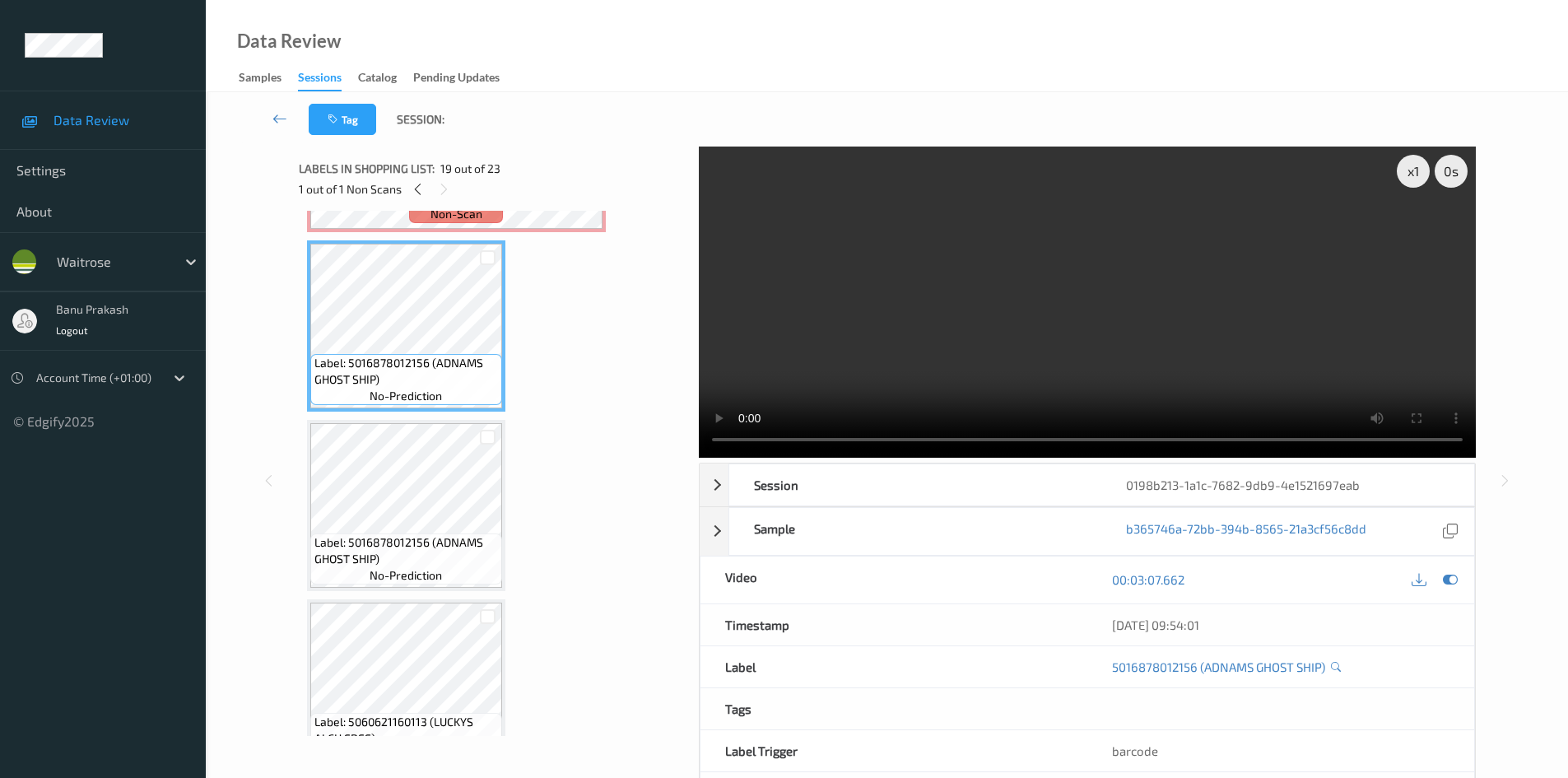
click at [986, 353] on video at bounding box center [1087, 302] width 777 height 311
click at [1068, 328] on video at bounding box center [1087, 302] width 777 height 311
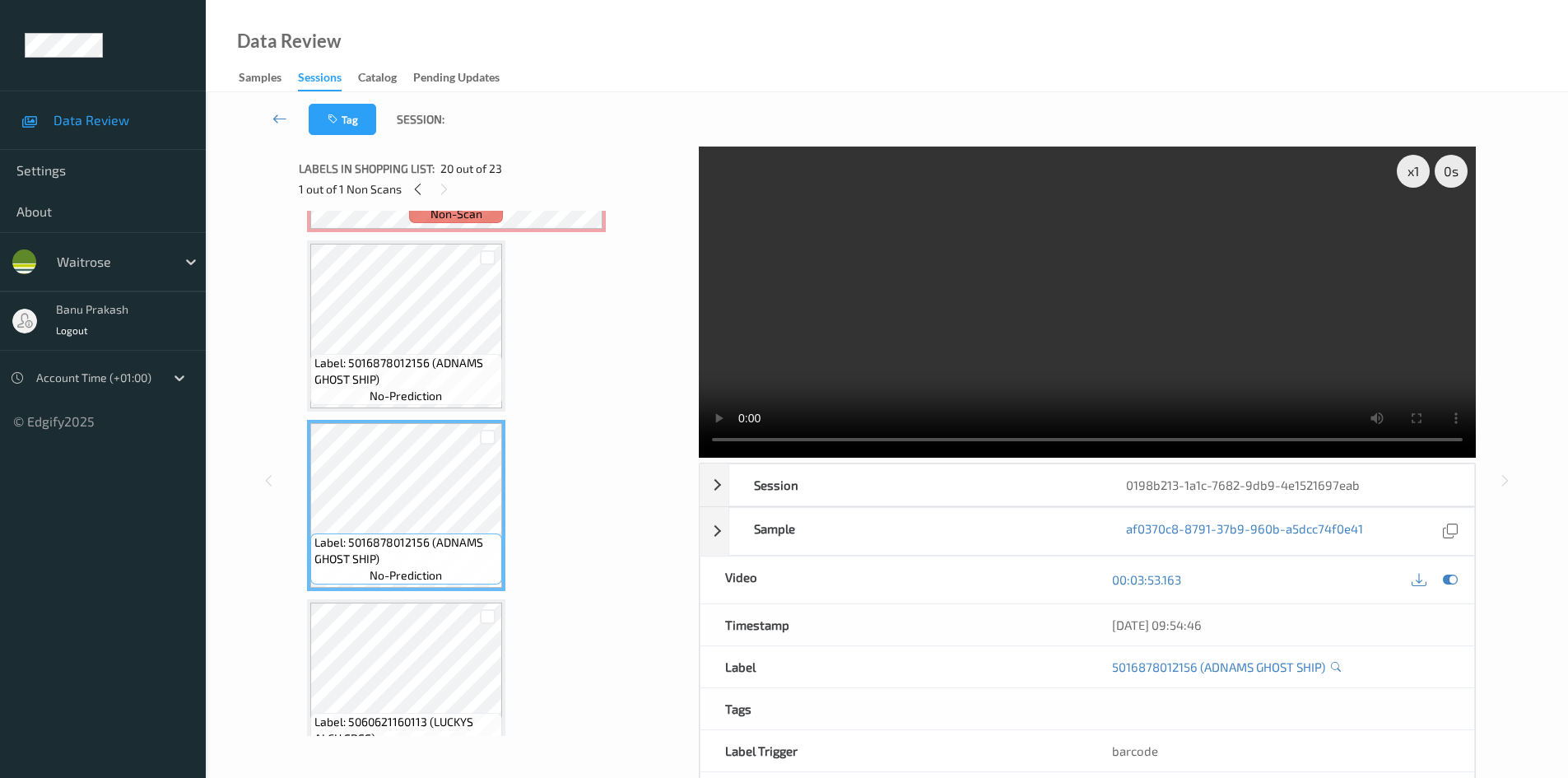
click at [416, 378] on span "Label: 5016878012156 (ADNAMS GHOST SHIP)" at bounding box center [406, 371] width 184 height 32
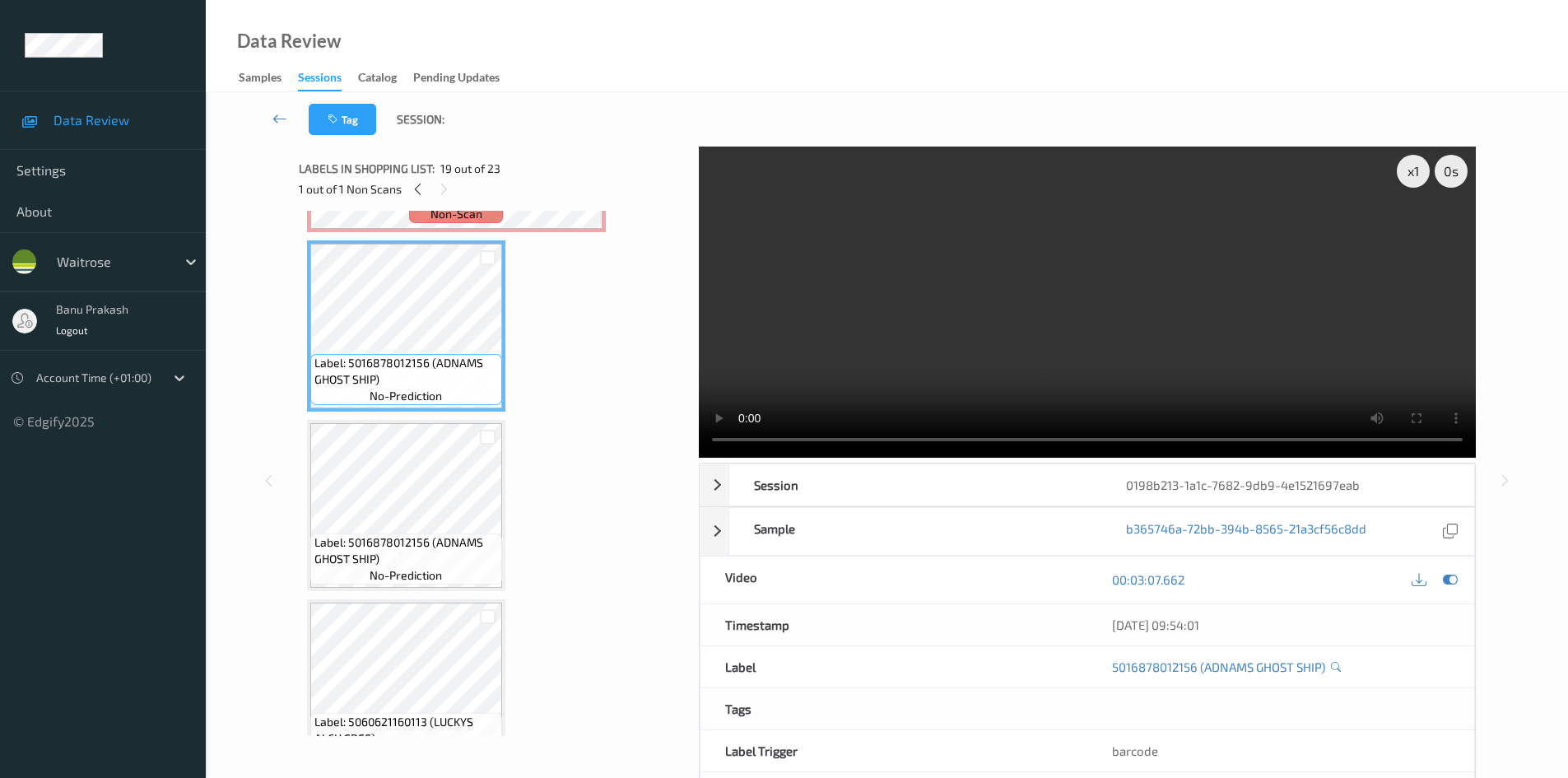
click at [1104, 349] on video at bounding box center [1087, 302] width 777 height 311
click at [1251, 377] on video at bounding box center [1087, 302] width 777 height 311
click at [1269, 371] on video at bounding box center [1087, 302] width 777 height 311
click at [1086, 322] on video at bounding box center [1087, 302] width 777 height 311
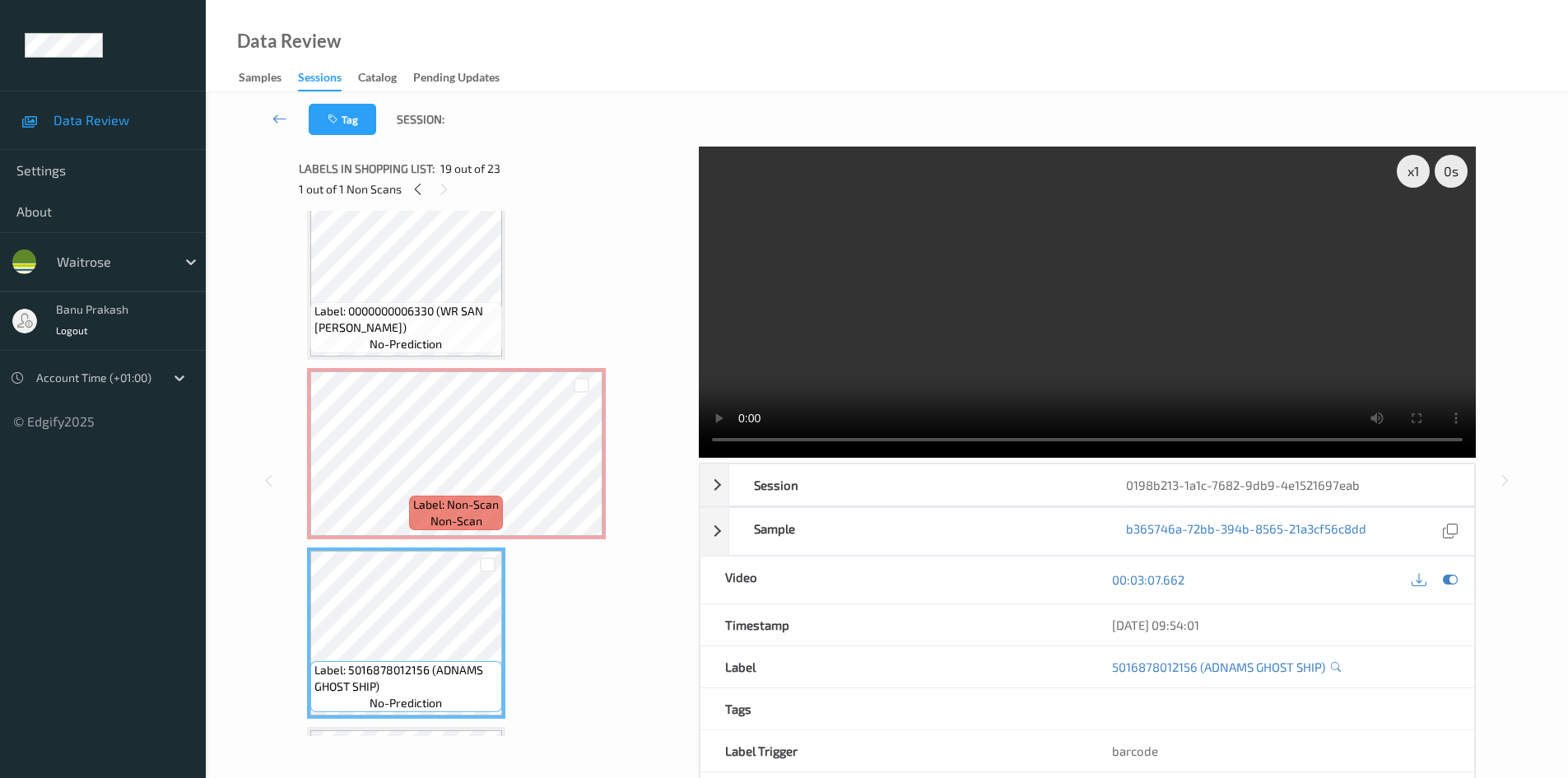
scroll to position [2878, 0]
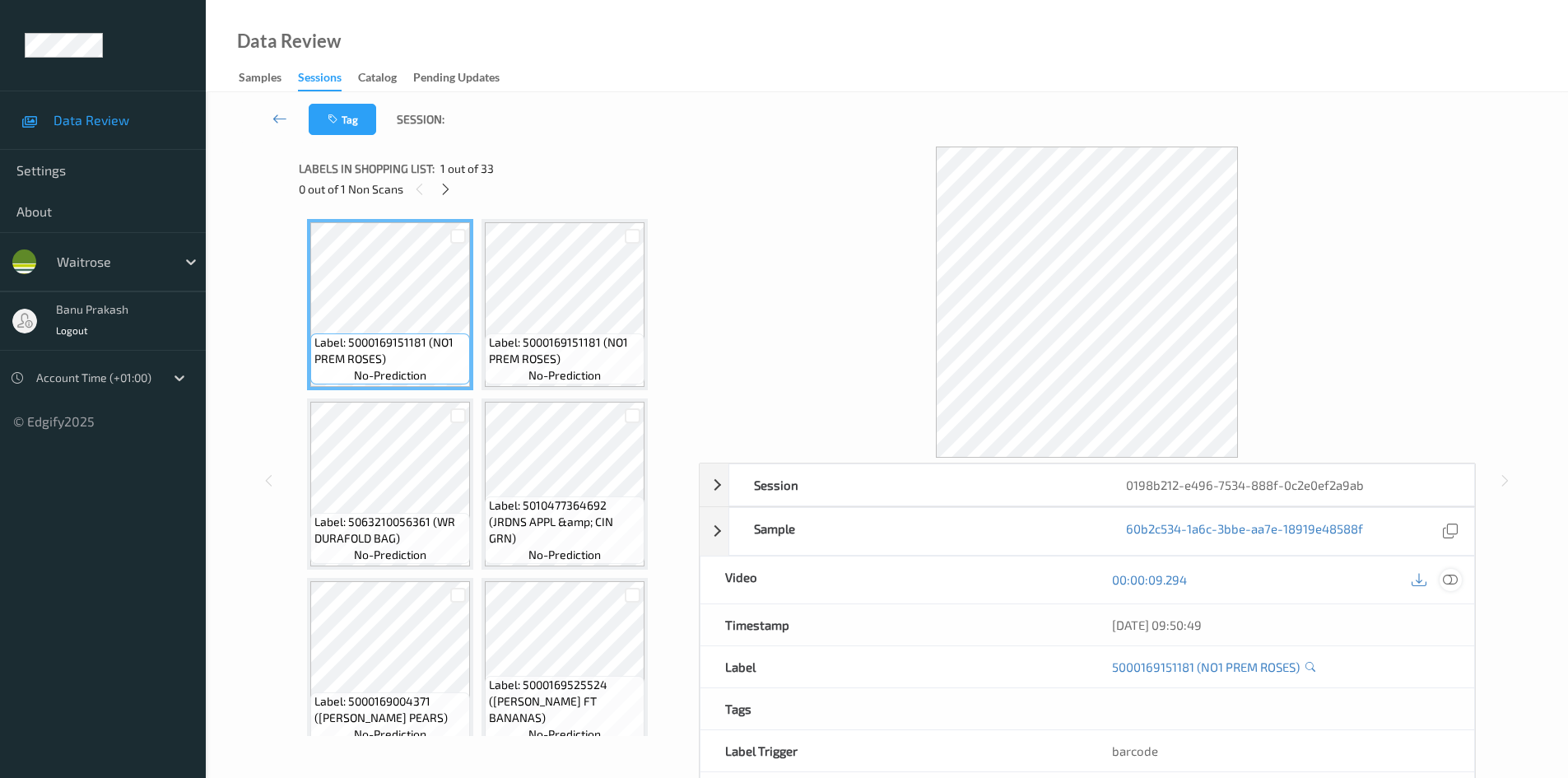
click at [1442, 587] on div at bounding box center [1450, 580] width 22 height 22
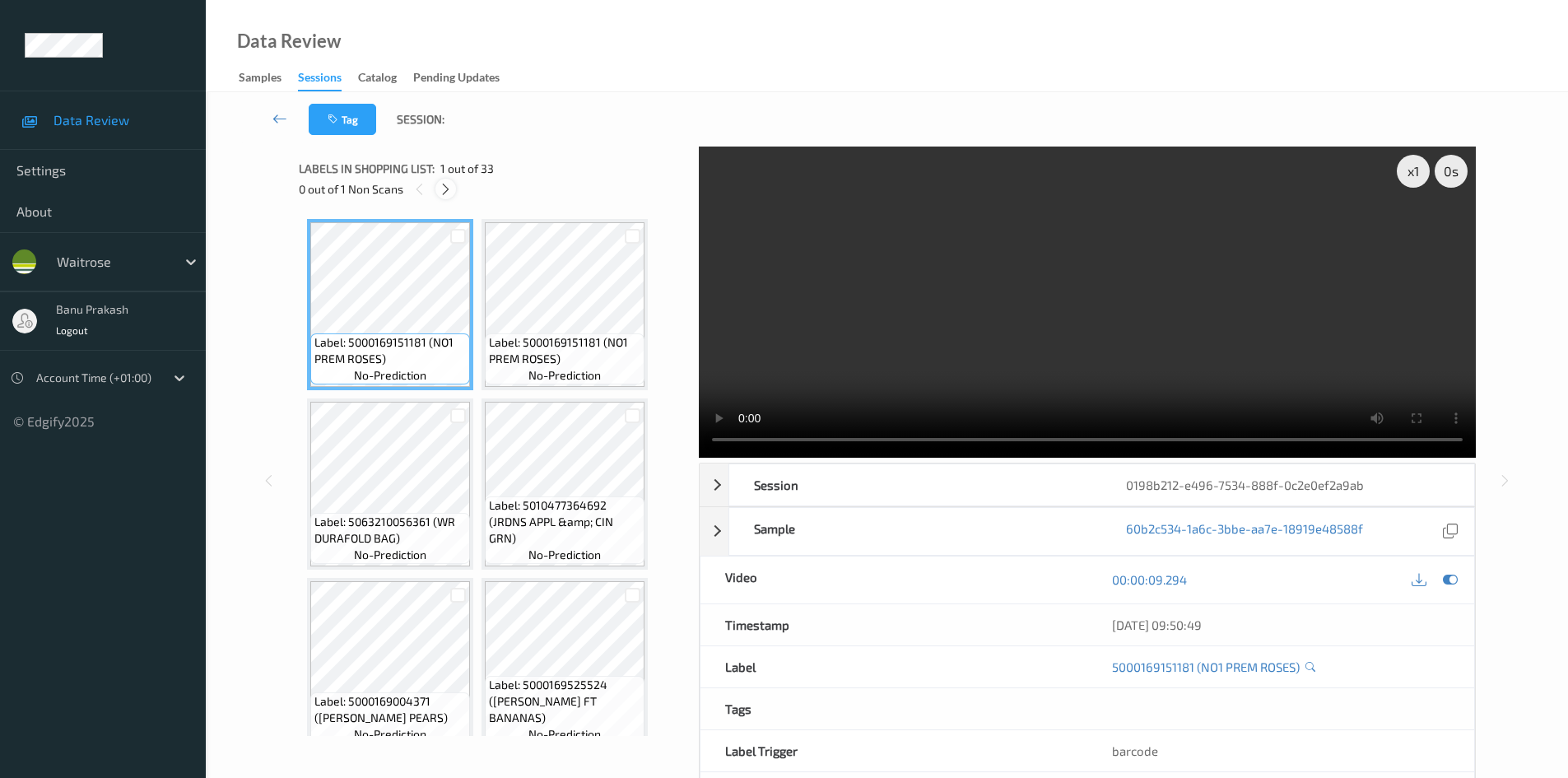
click at [439, 196] on icon at bounding box center [446, 189] width 14 height 15
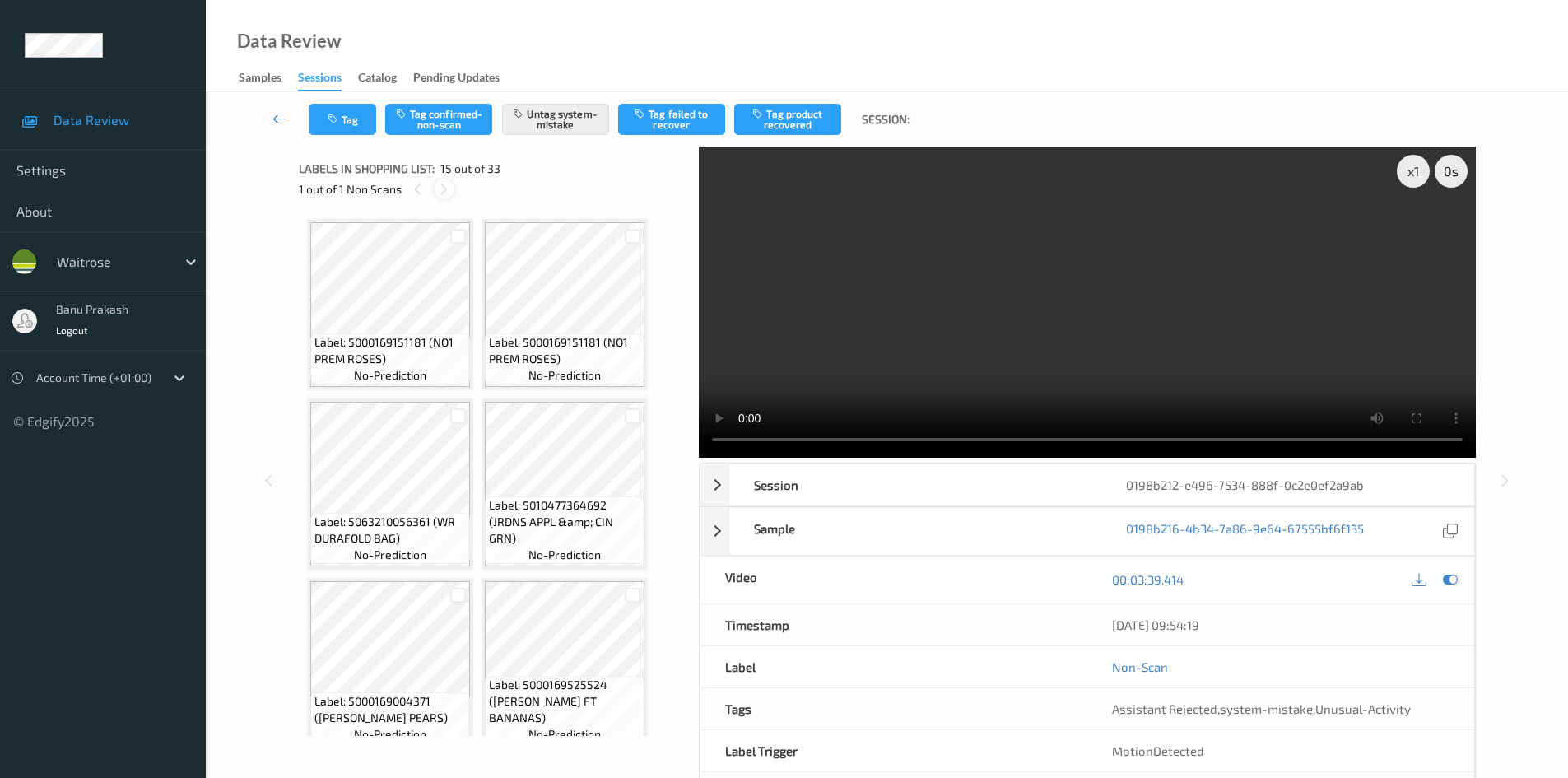
scroll to position [1084, 0]
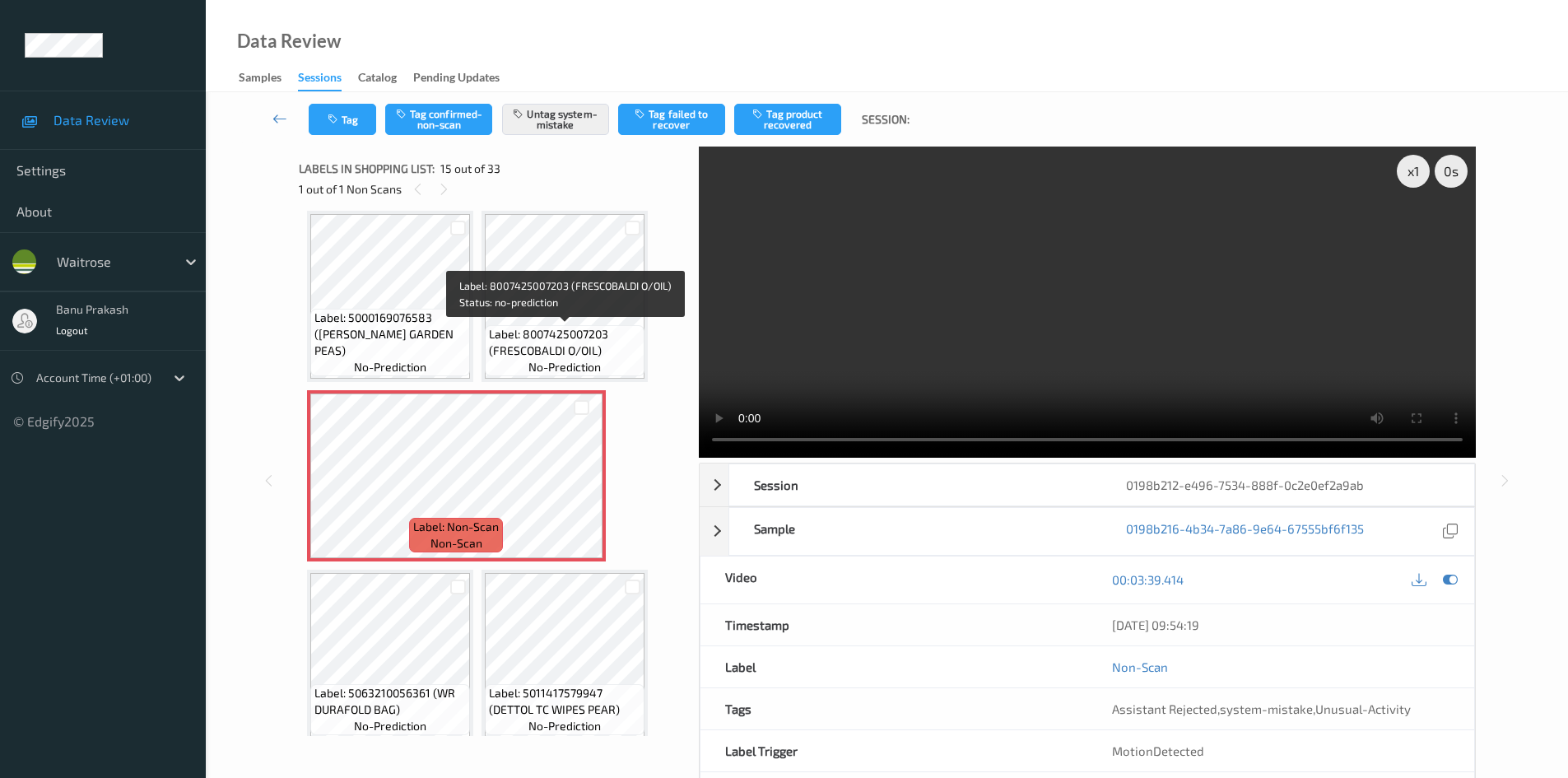
click at [558, 342] on span "Label: 8007425007203 (FRESCOBALDI O/OIL)" at bounding box center [565, 342] width 151 height 32
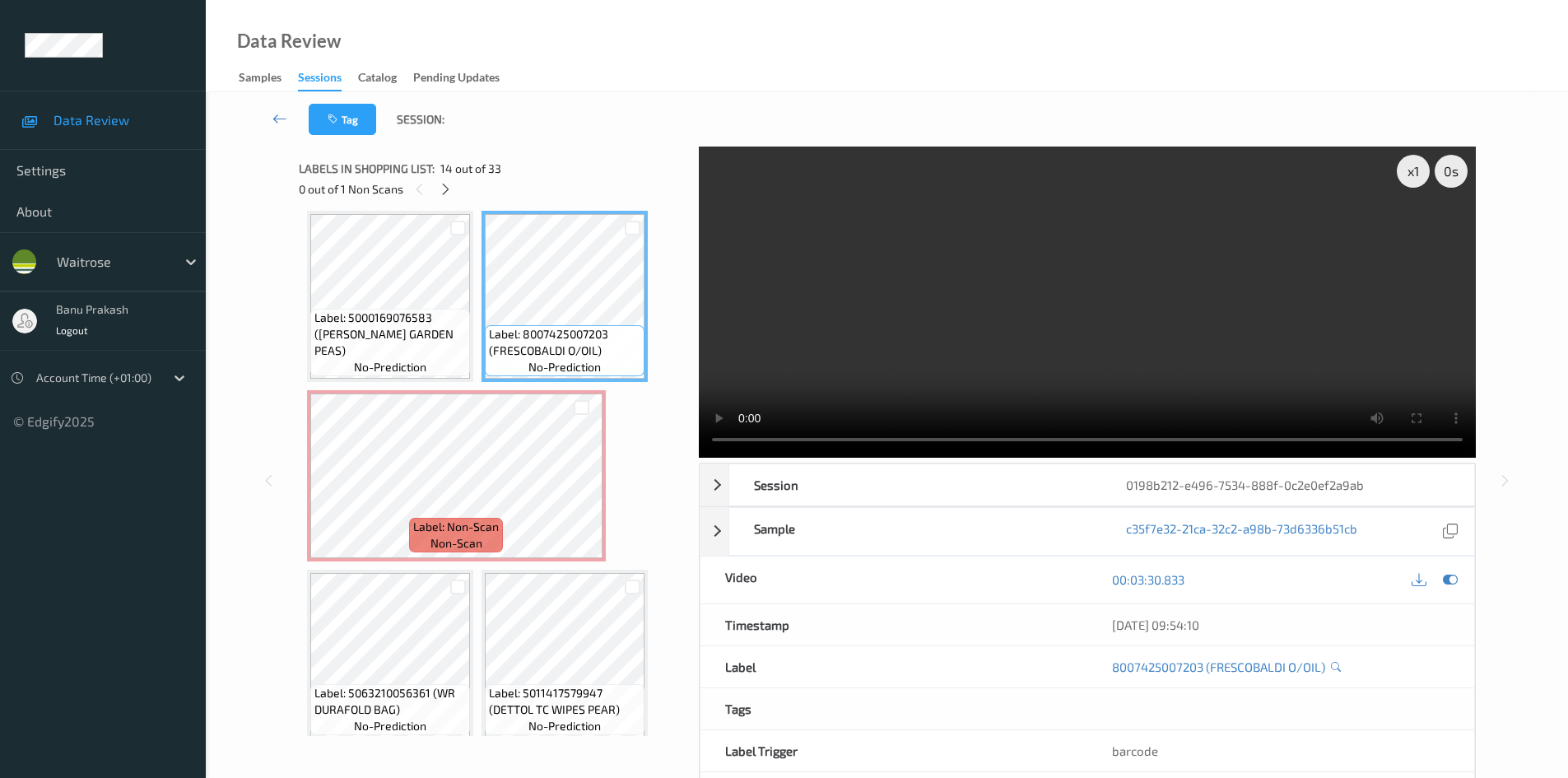
click at [889, 289] on video at bounding box center [1087, 302] width 777 height 311
click at [898, 285] on video at bounding box center [1087, 302] width 777 height 311
click at [1039, 337] on video at bounding box center [1087, 302] width 777 height 311
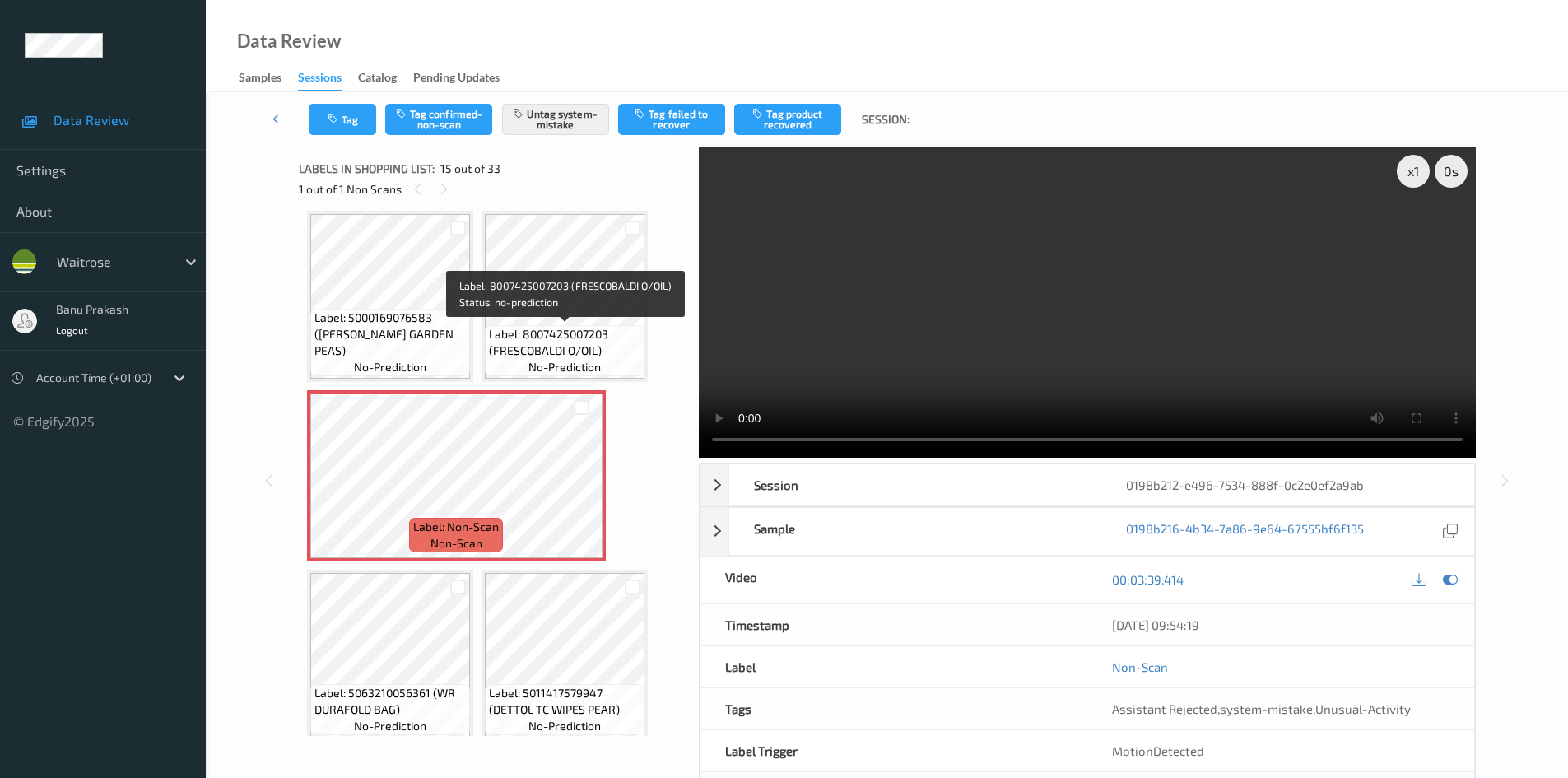
click at [531, 363] on span "no-prediction" at bounding box center [565, 367] width 72 height 17
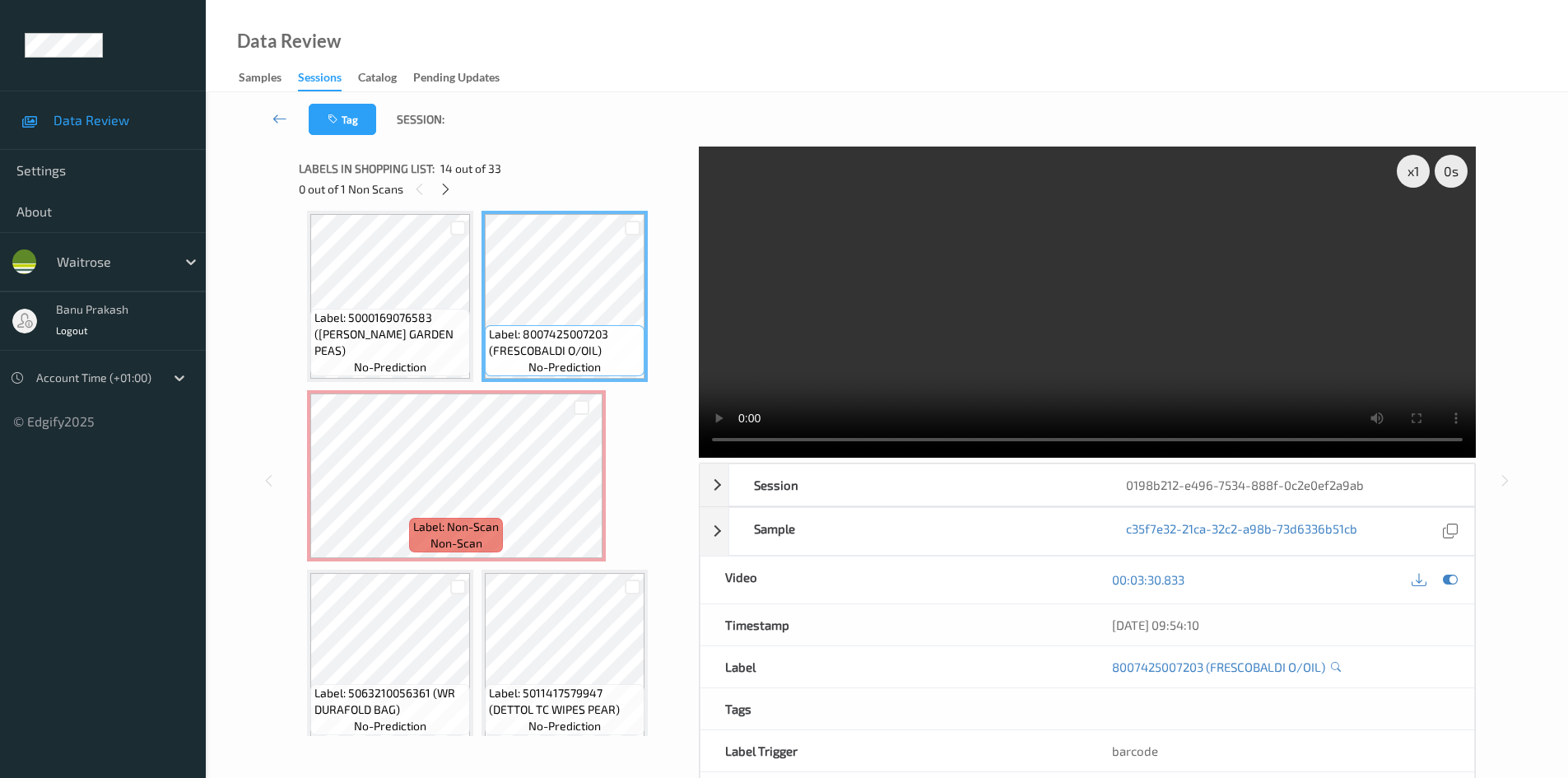
click at [990, 334] on video at bounding box center [1087, 302] width 777 height 311
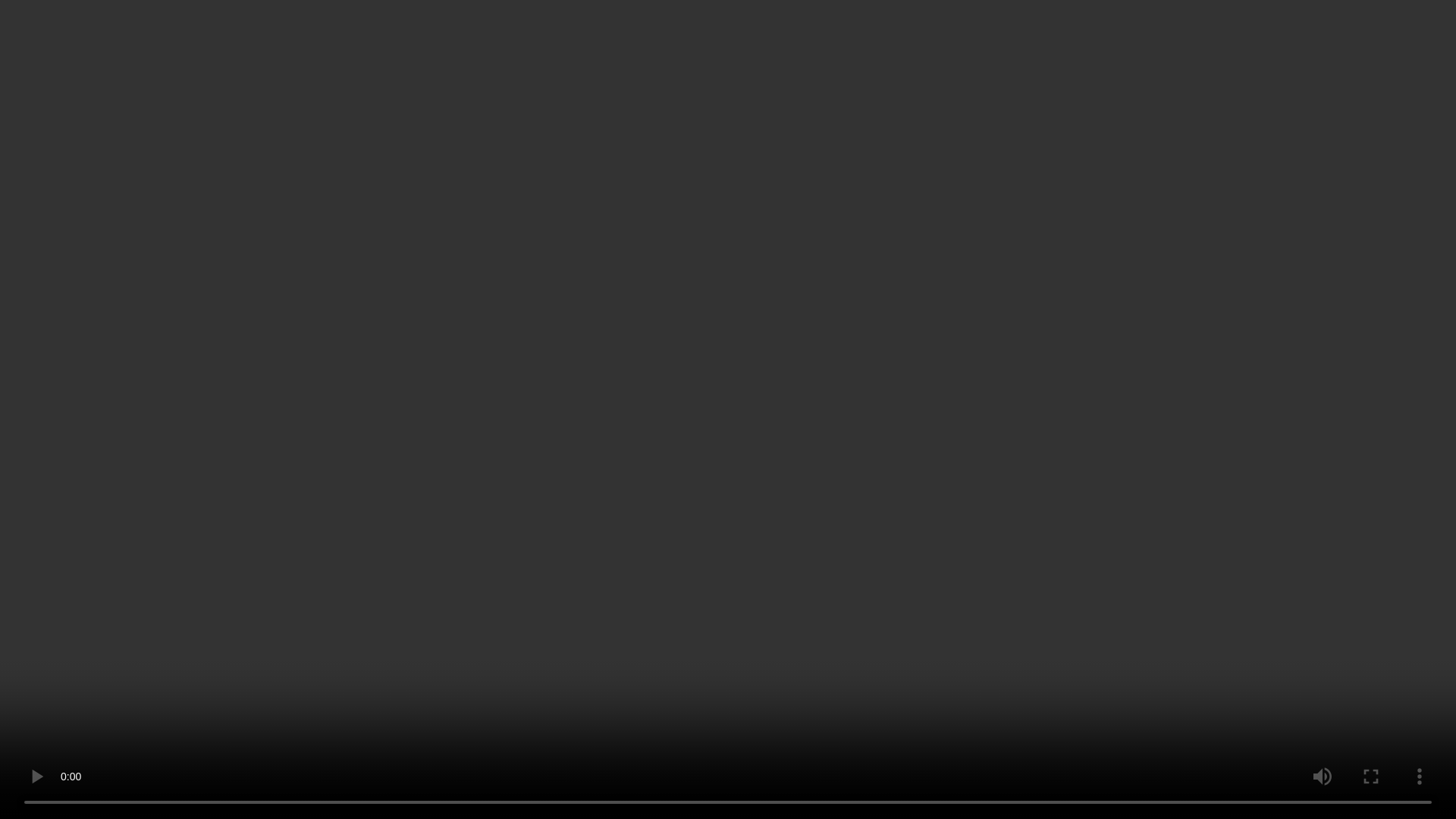
click at [1025, 438] on video at bounding box center [728, 410] width 1456 height 819
click at [597, 716] on video at bounding box center [728, 410] width 1456 height 819
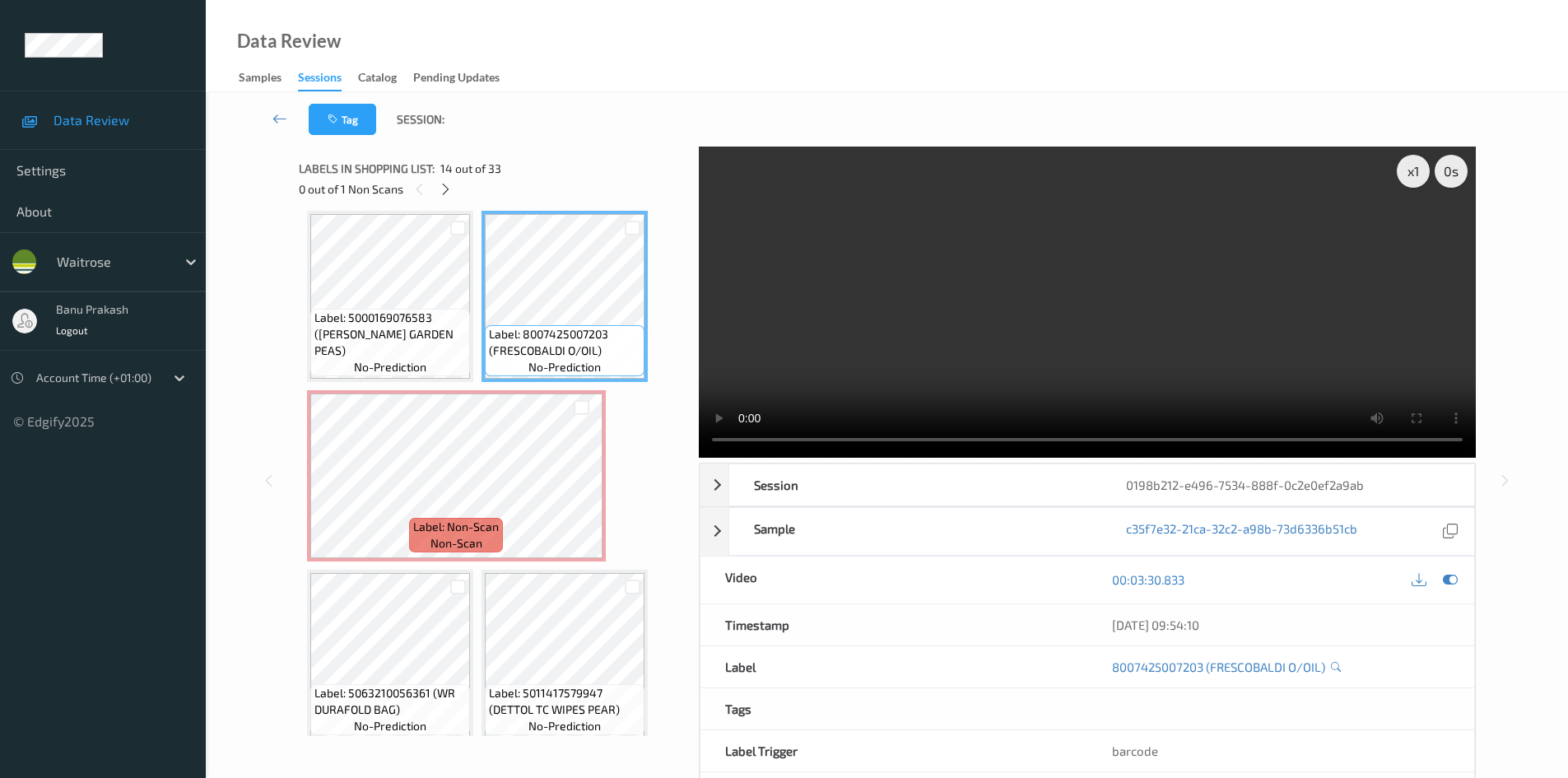
click at [1085, 359] on video at bounding box center [1087, 302] width 777 height 311
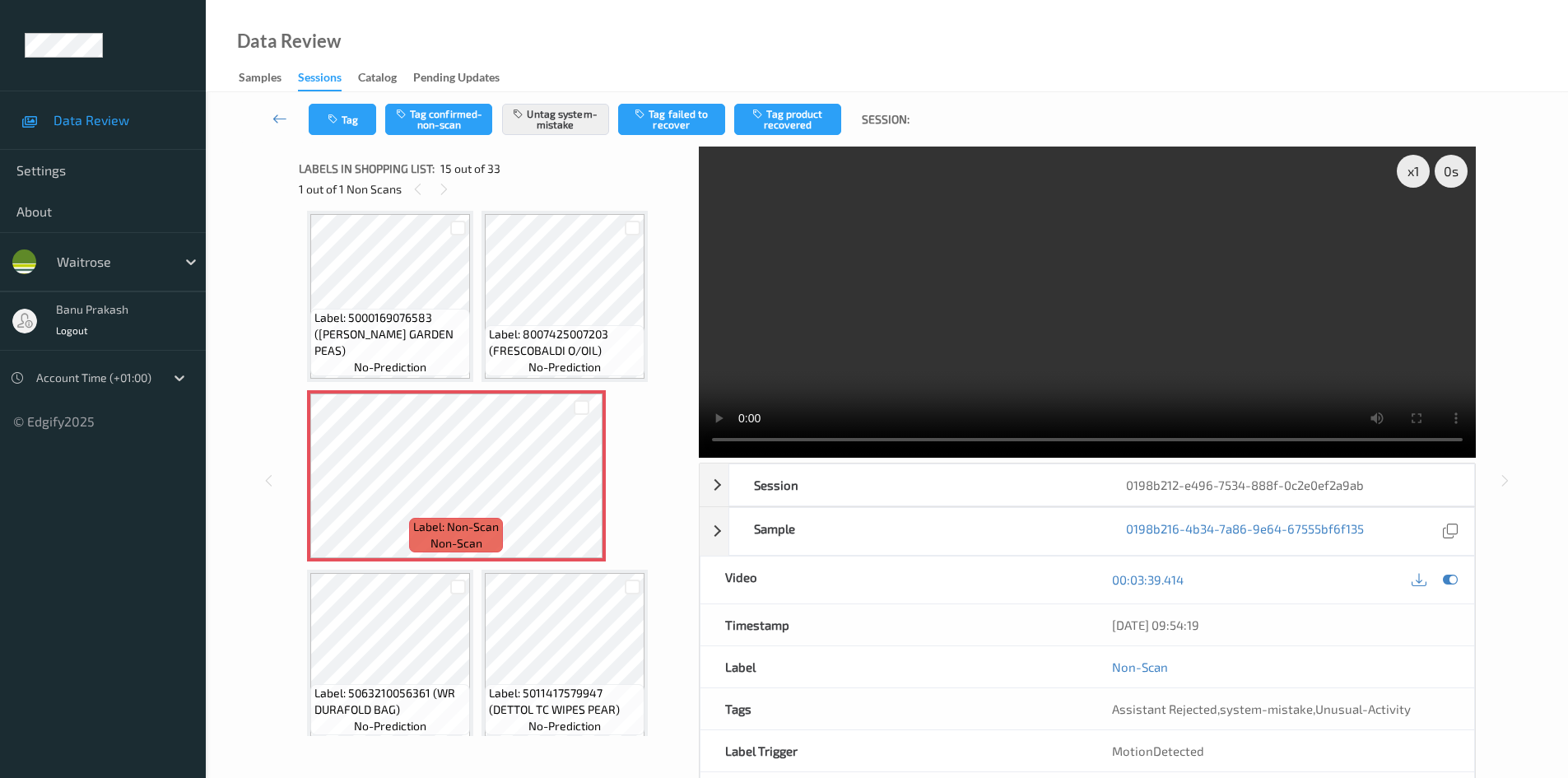
click at [1080, 271] on video at bounding box center [1087, 302] width 777 height 311
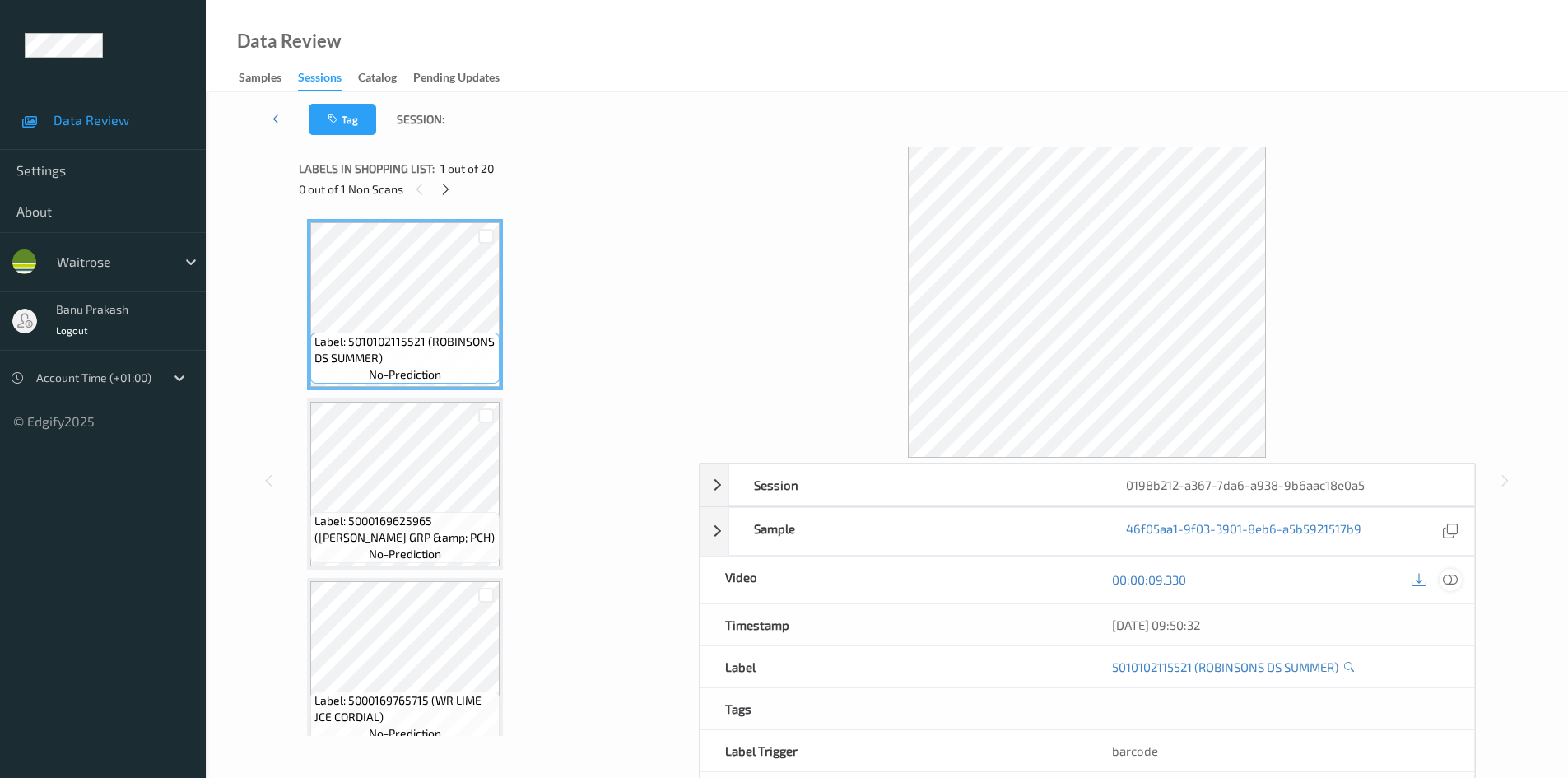
click at [1446, 580] on icon at bounding box center [1450, 579] width 15 height 15
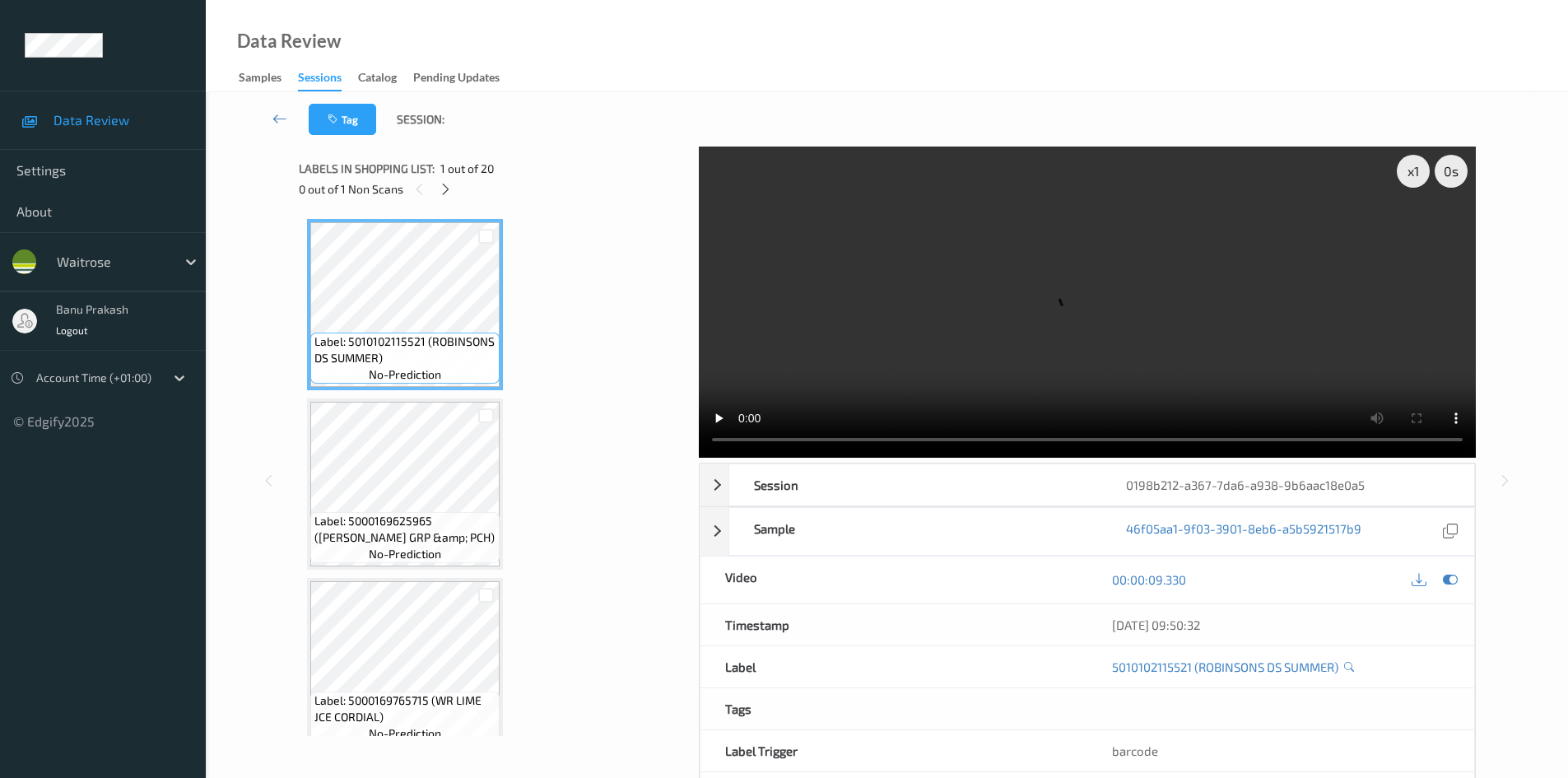
click at [452, 198] on div "0 out of 1 Non Scans" at bounding box center [493, 188] width 388 height 20
click at [444, 190] on icon at bounding box center [446, 189] width 14 height 15
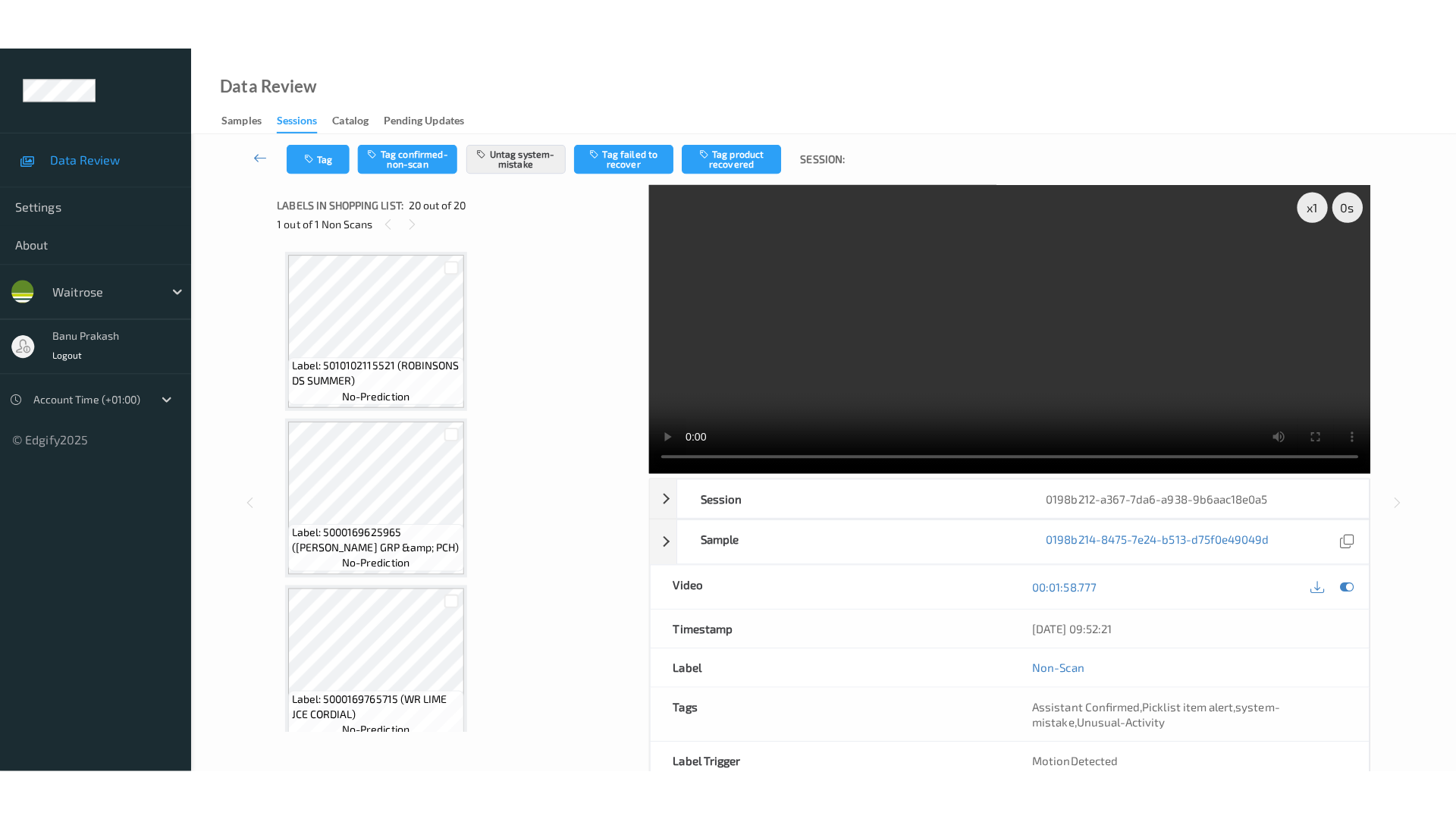
scroll to position [2831, 0]
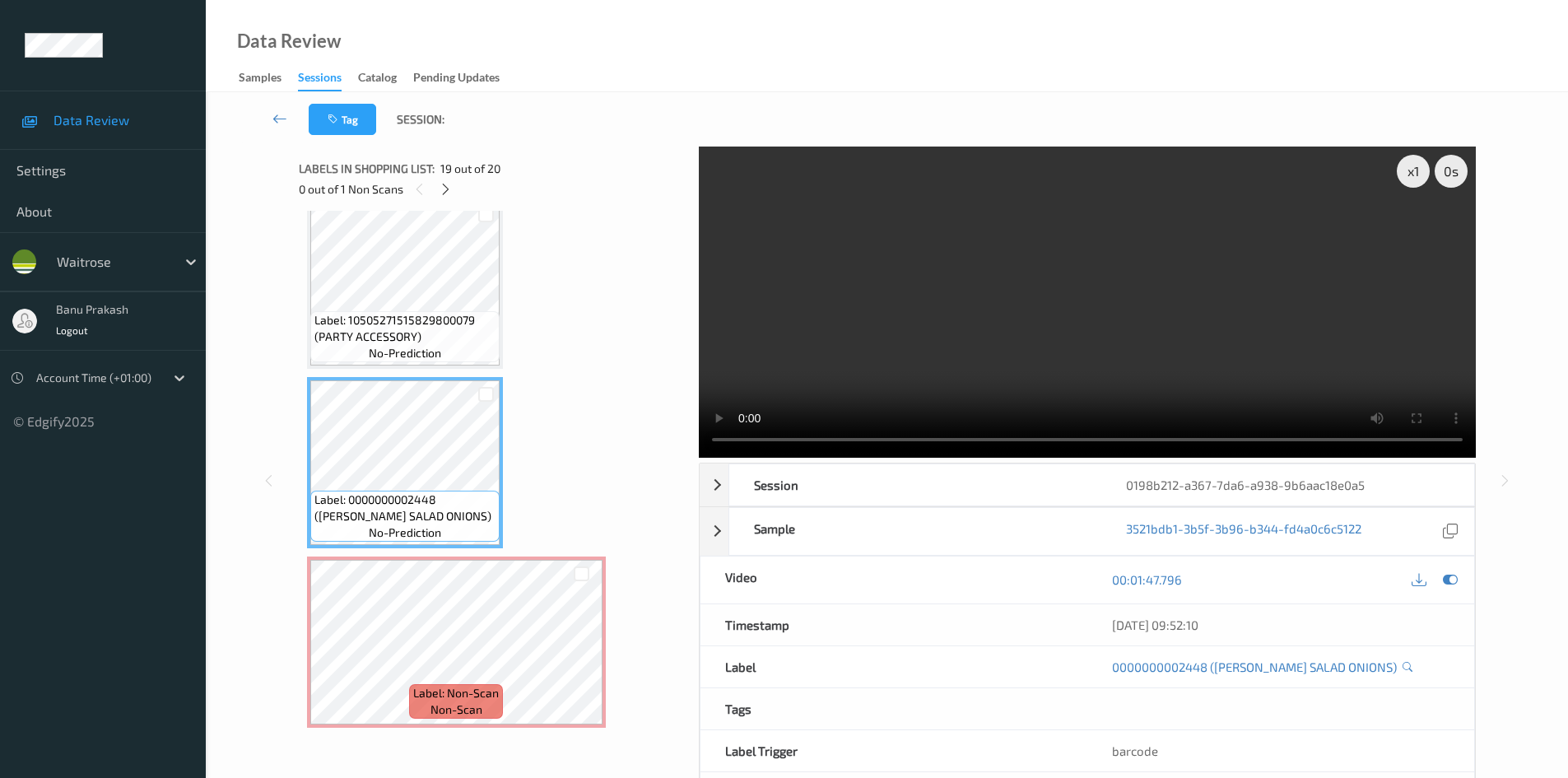
click at [1098, 295] on video at bounding box center [1087, 302] width 777 height 311
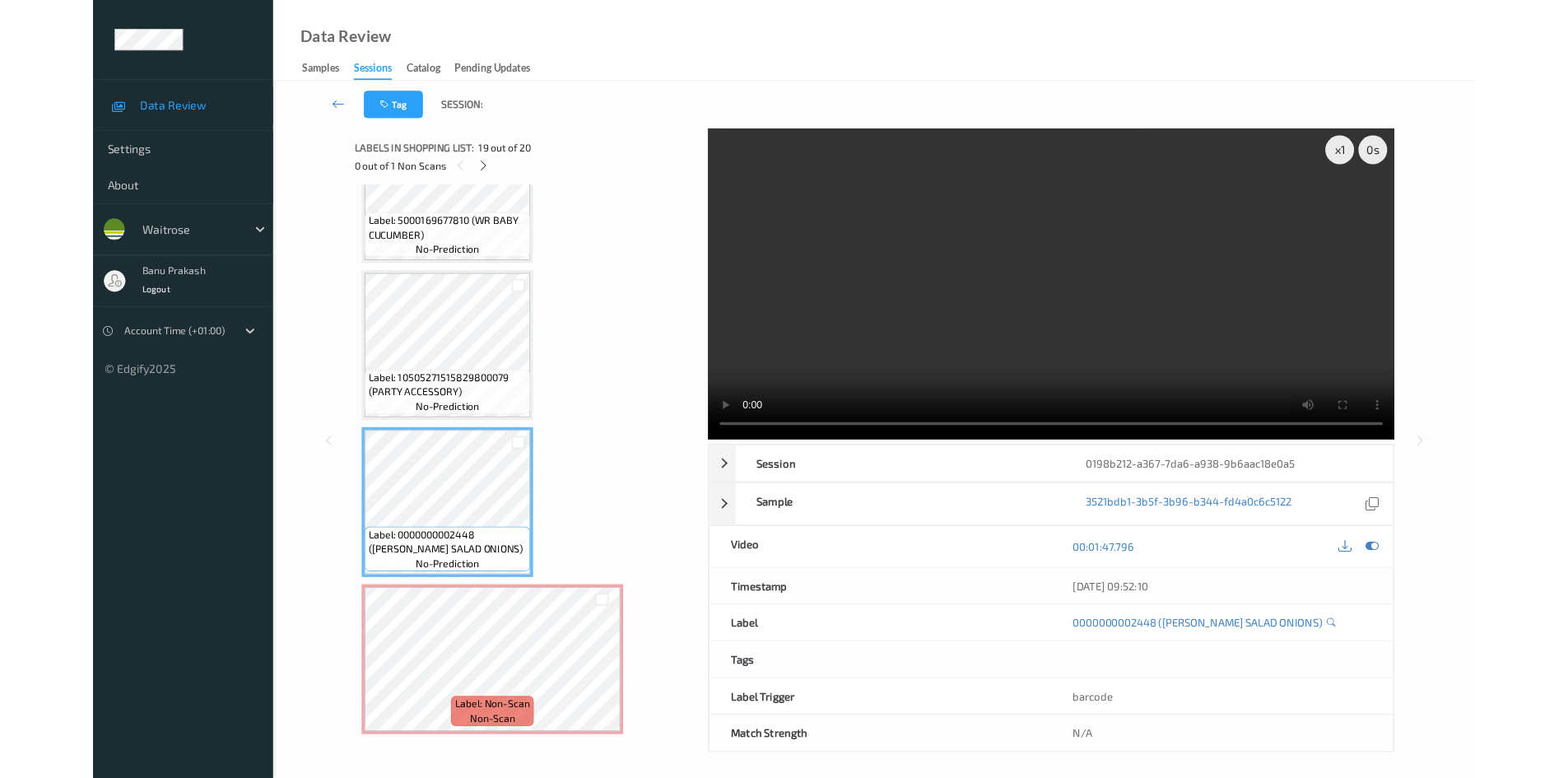
scroll to position [2960, 0]
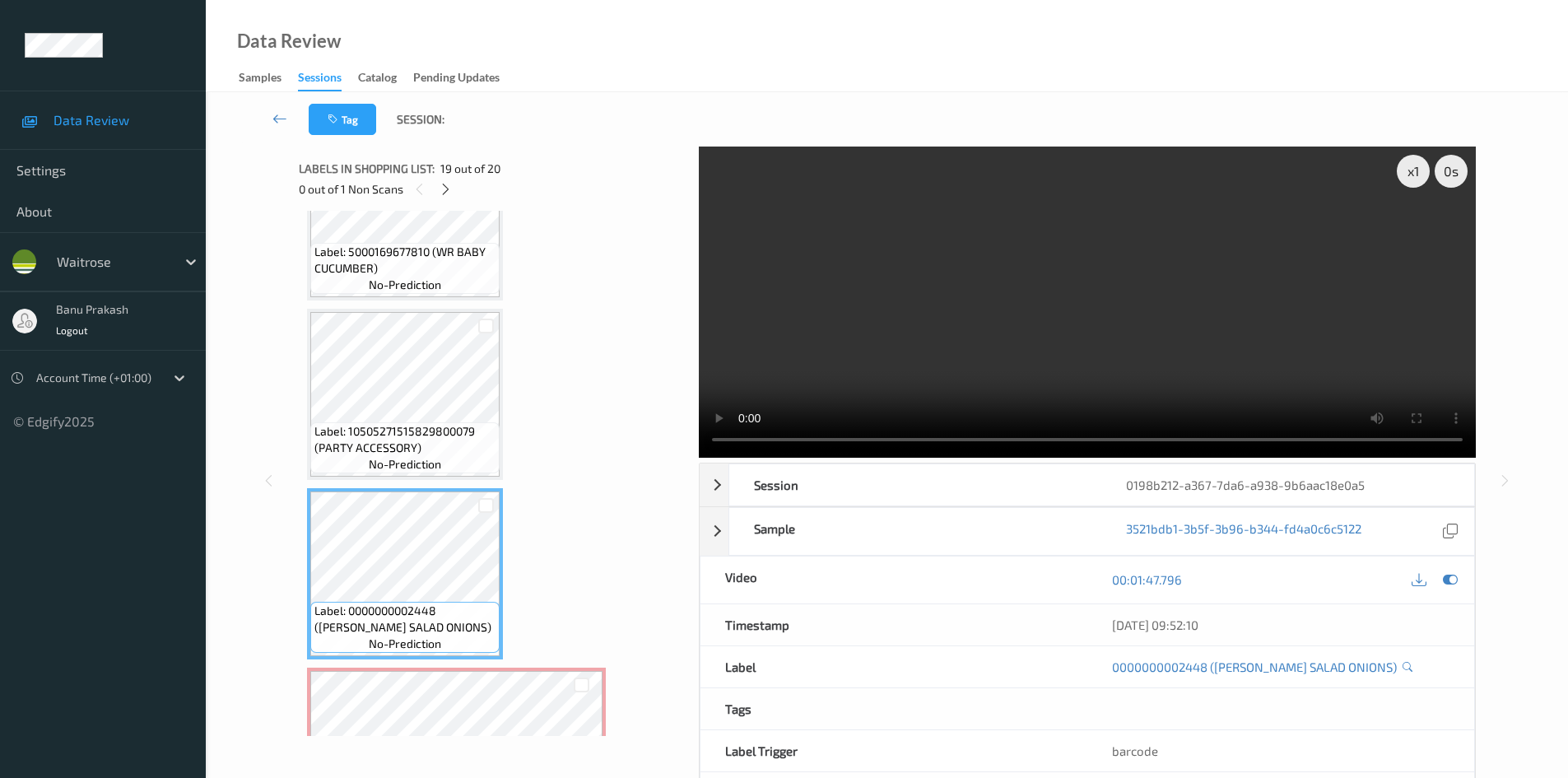
click at [1264, 394] on video at bounding box center [1087, 302] width 777 height 311
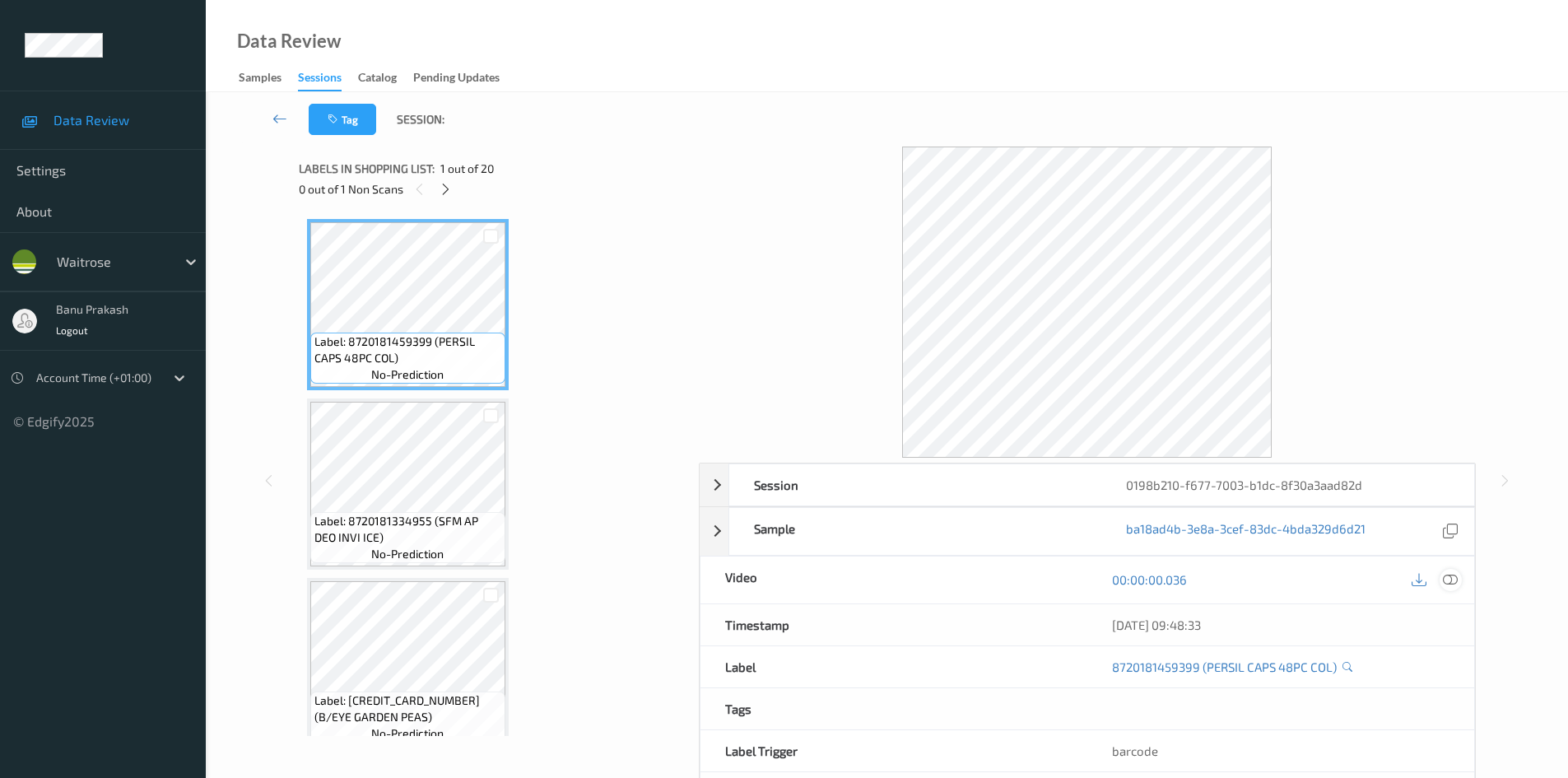
click at [1456, 574] on icon at bounding box center [1450, 579] width 15 height 15
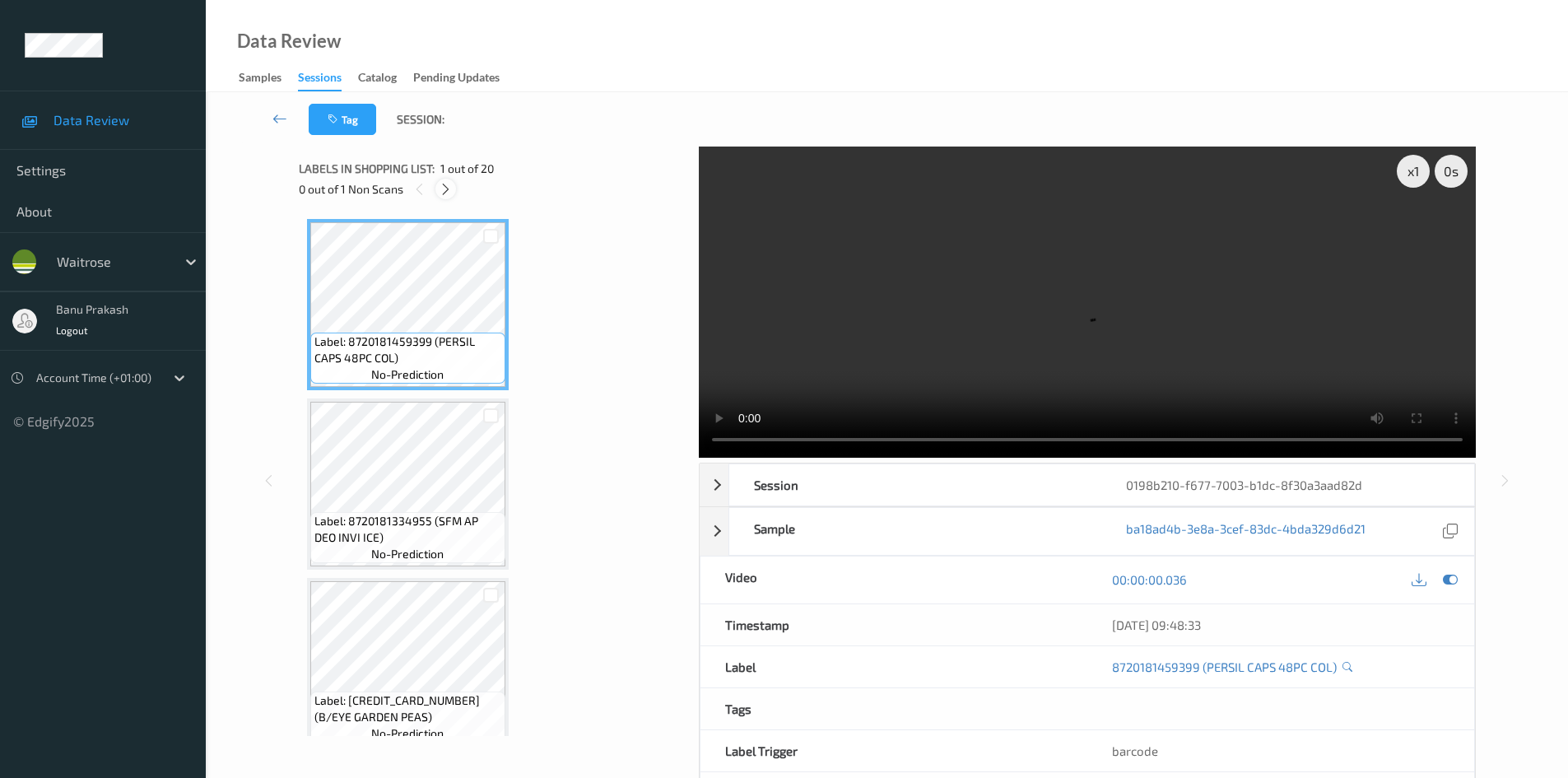
click at [442, 187] on icon at bounding box center [446, 189] width 14 height 15
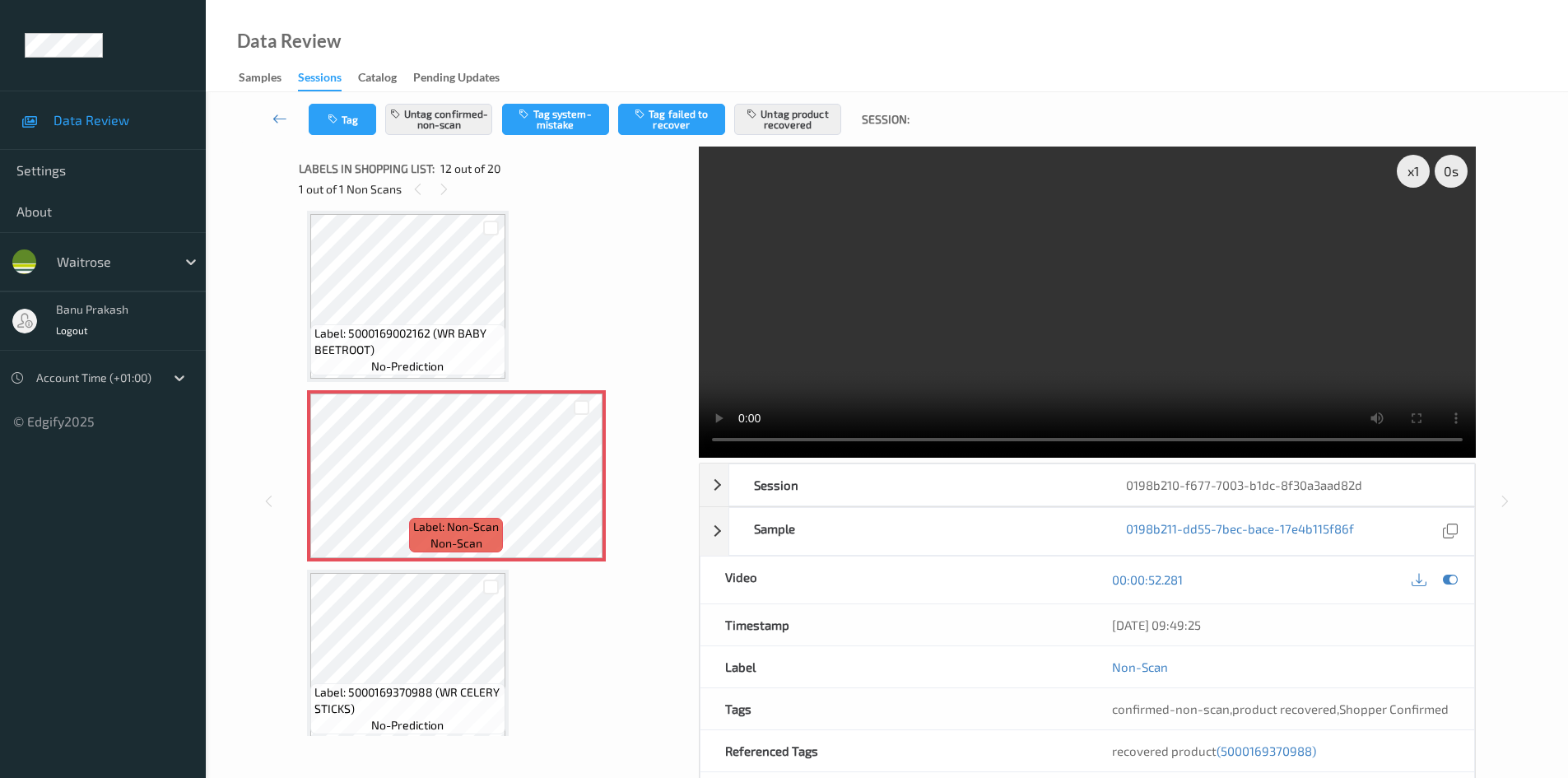
click at [999, 263] on video at bounding box center [1087, 302] width 777 height 311
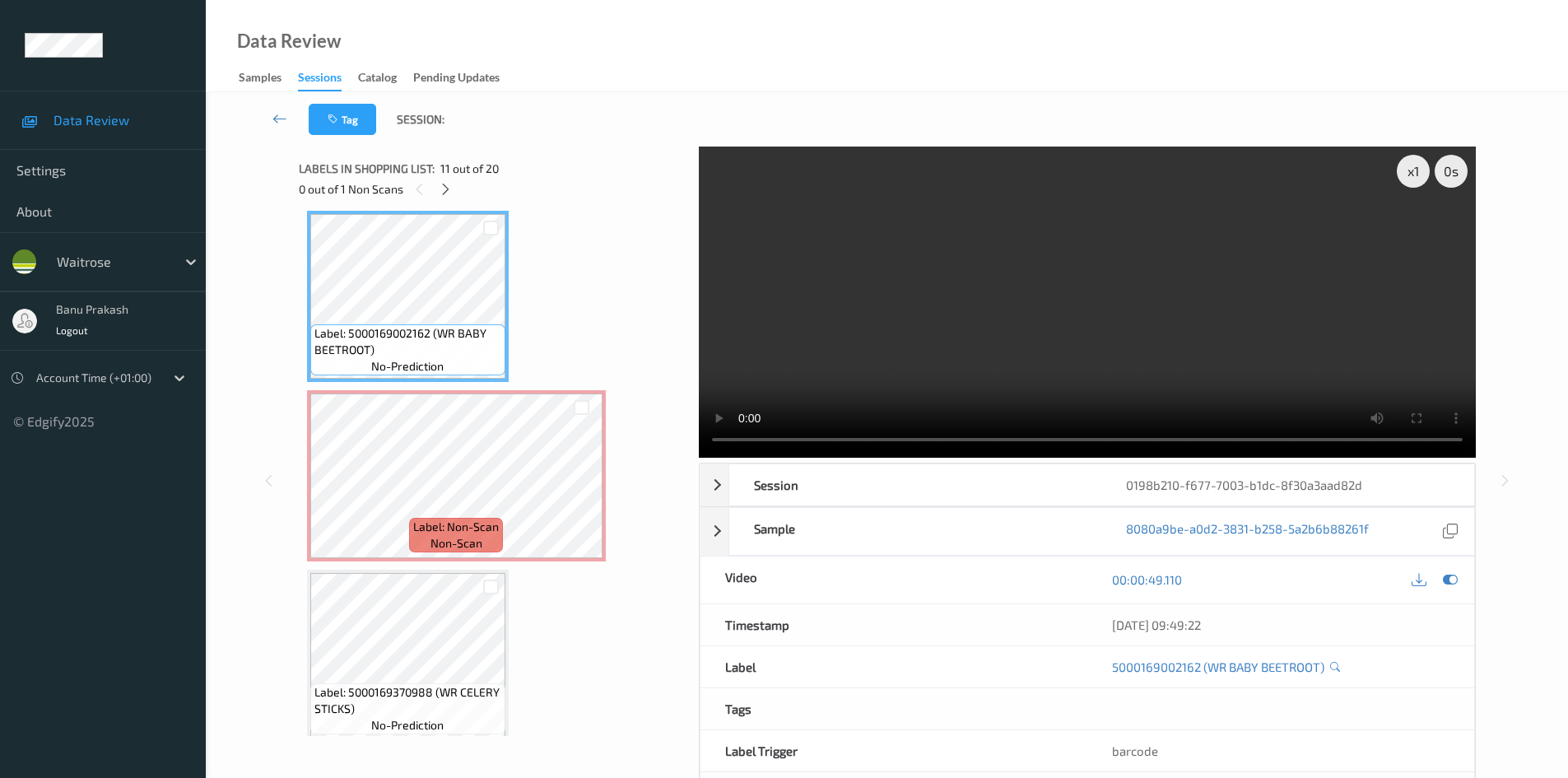
click at [825, 335] on video at bounding box center [1087, 302] width 777 height 311
click at [395, 325] on span "Label: 5000169002162 (WR BABY BEETROOT)" at bounding box center [408, 341] width 187 height 32
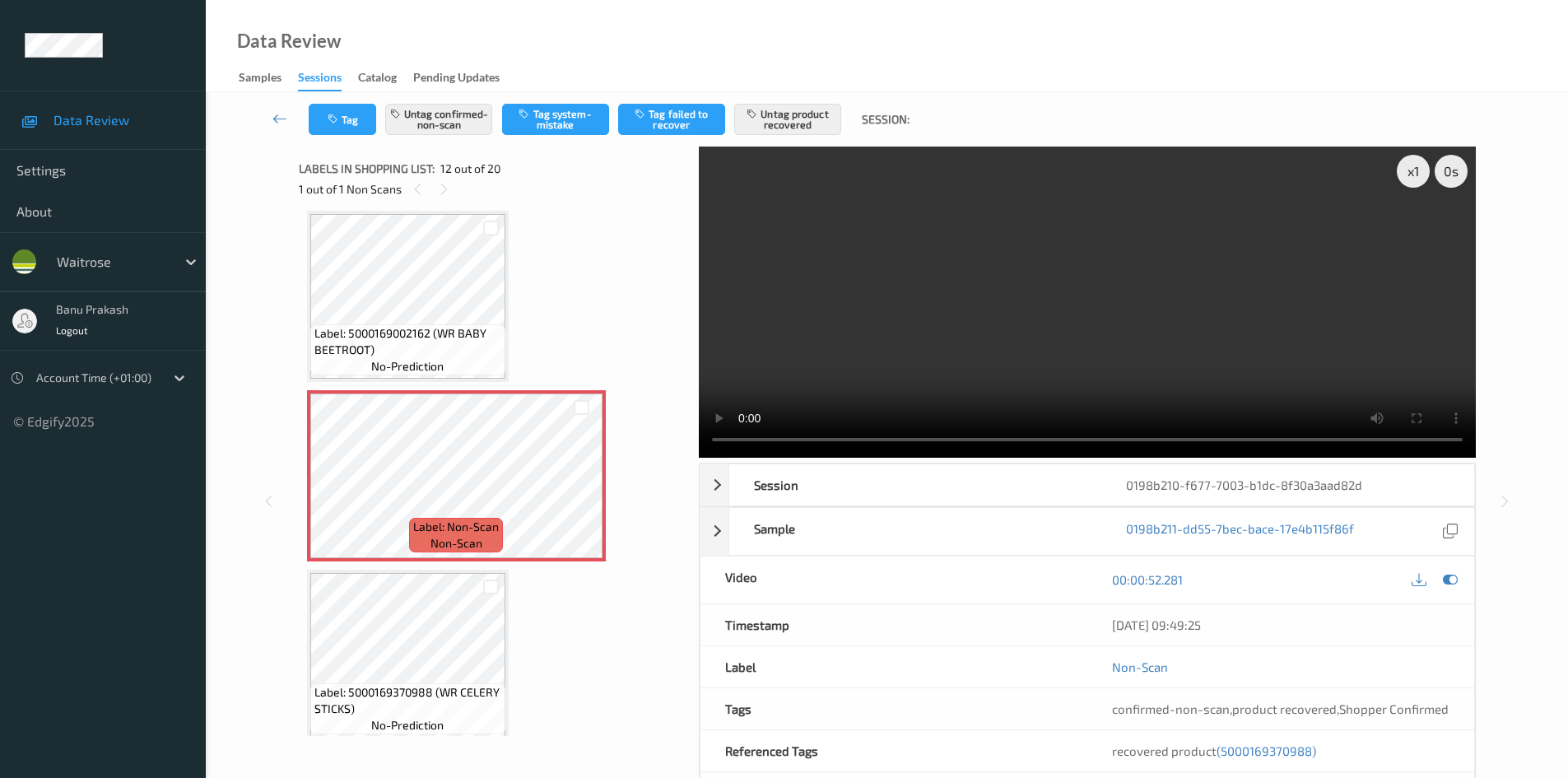
click at [389, 366] on span "no-prediction" at bounding box center [408, 366] width 72 height 17
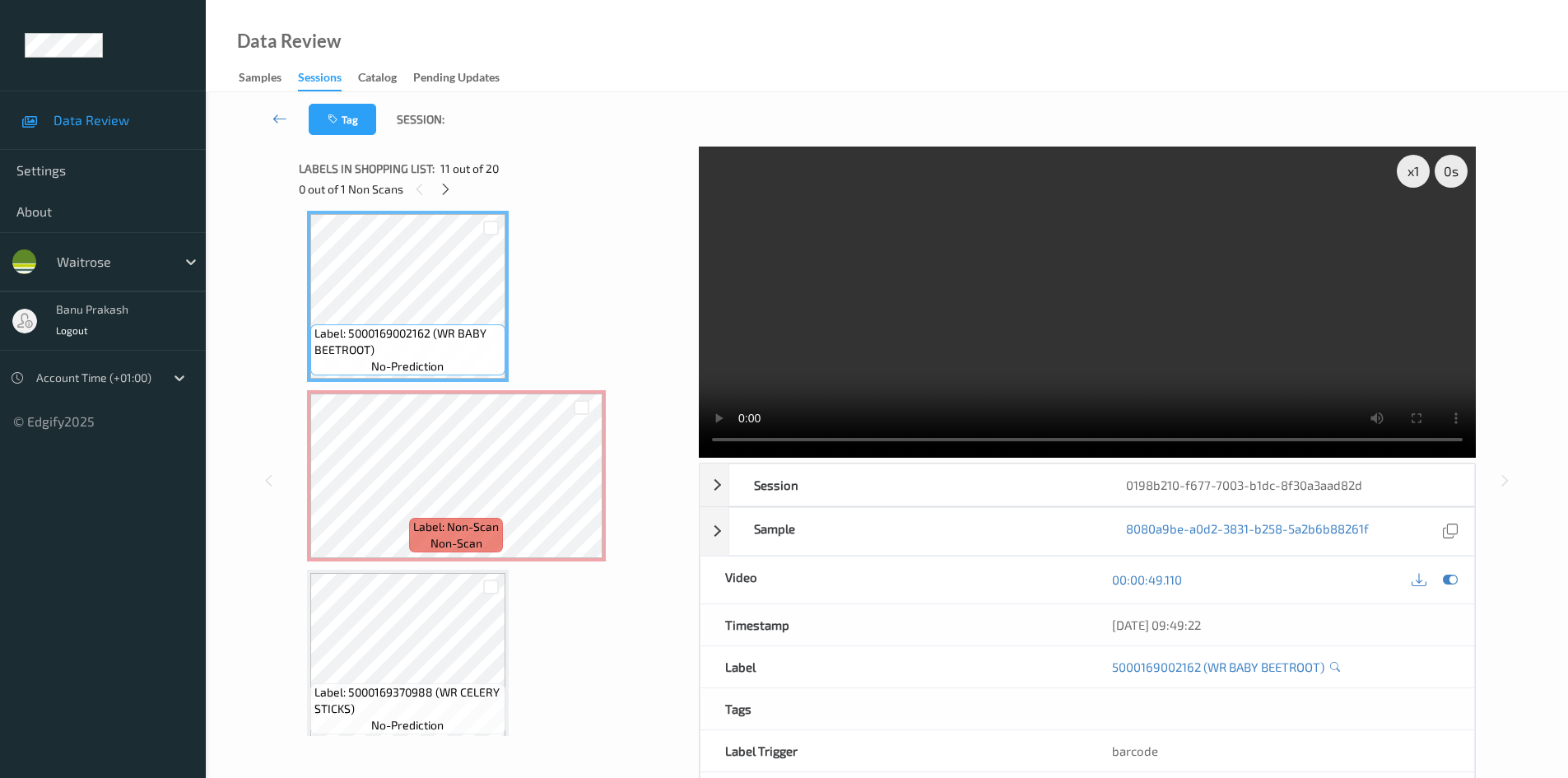
click at [1109, 381] on video at bounding box center [1087, 302] width 777 height 311
click at [1145, 280] on video at bounding box center [1087, 302] width 777 height 311
click at [1001, 369] on video at bounding box center [1087, 302] width 777 height 311
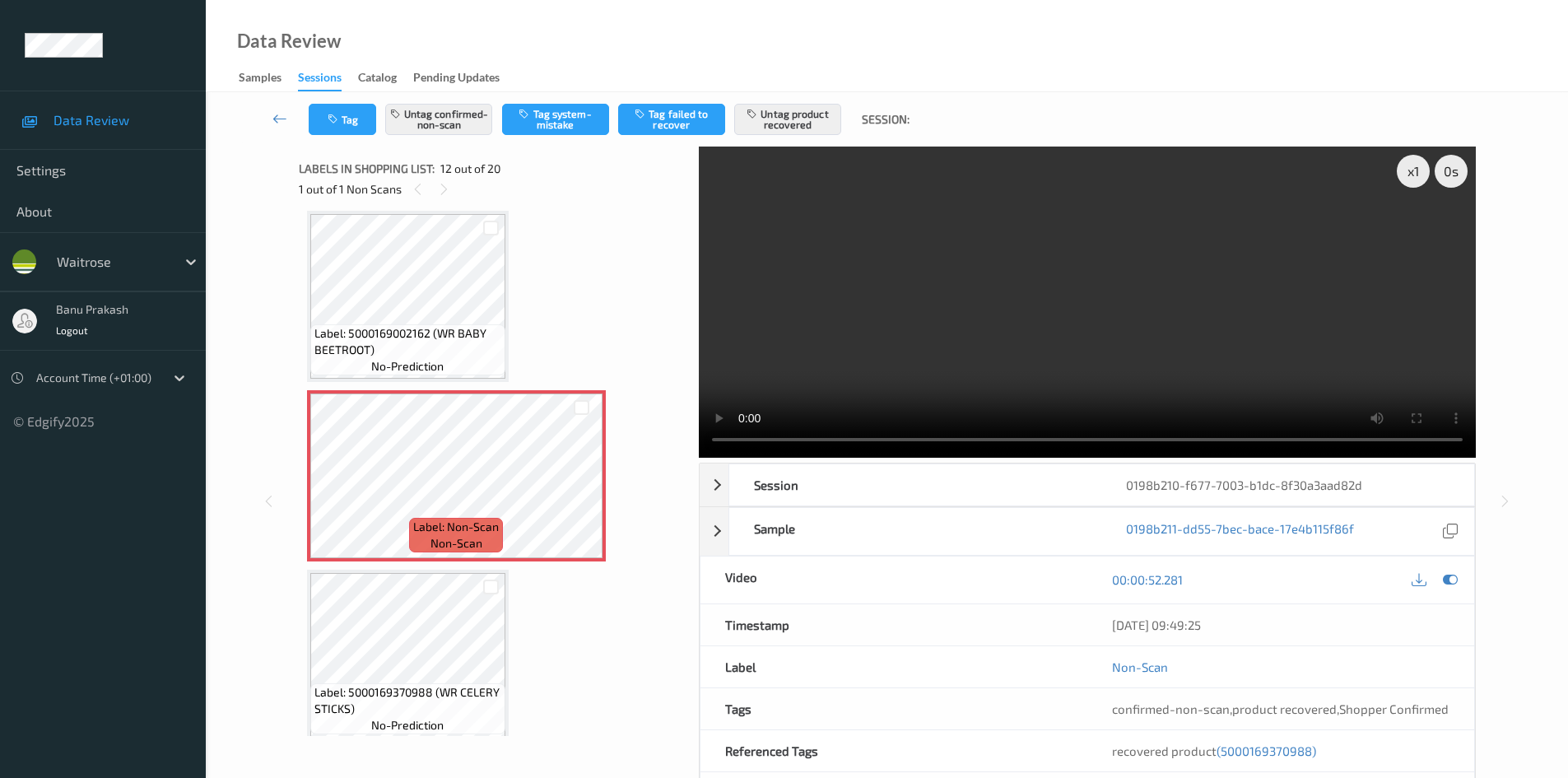
click at [1064, 327] on video at bounding box center [1087, 302] width 777 height 311
click at [1088, 348] on video at bounding box center [1087, 302] width 777 height 311
click at [1264, 750] on span "(5000169370988)" at bounding box center [1266, 750] width 99 height 15
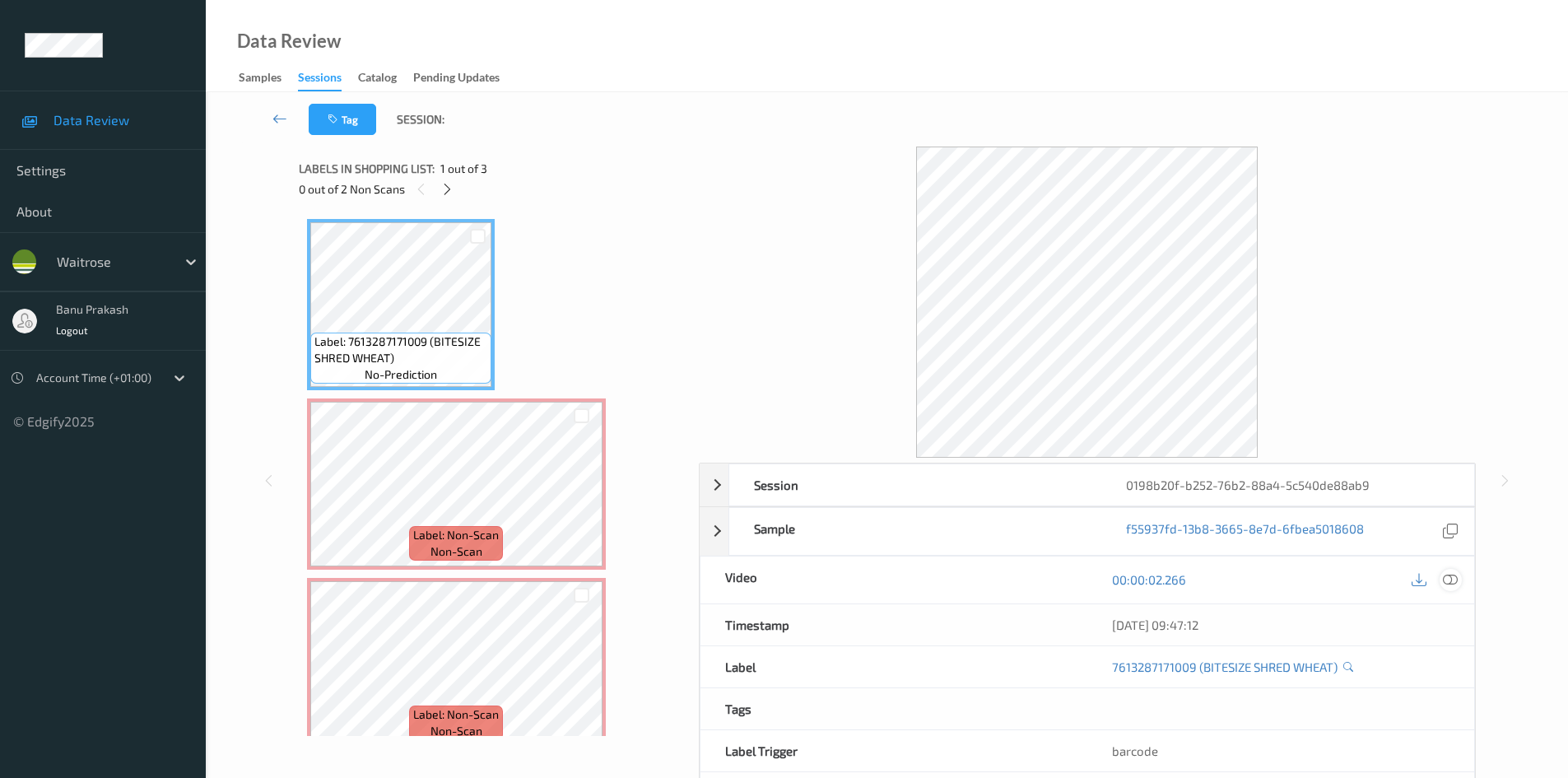
click at [1445, 580] on icon at bounding box center [1450, 579] width 15 height 15
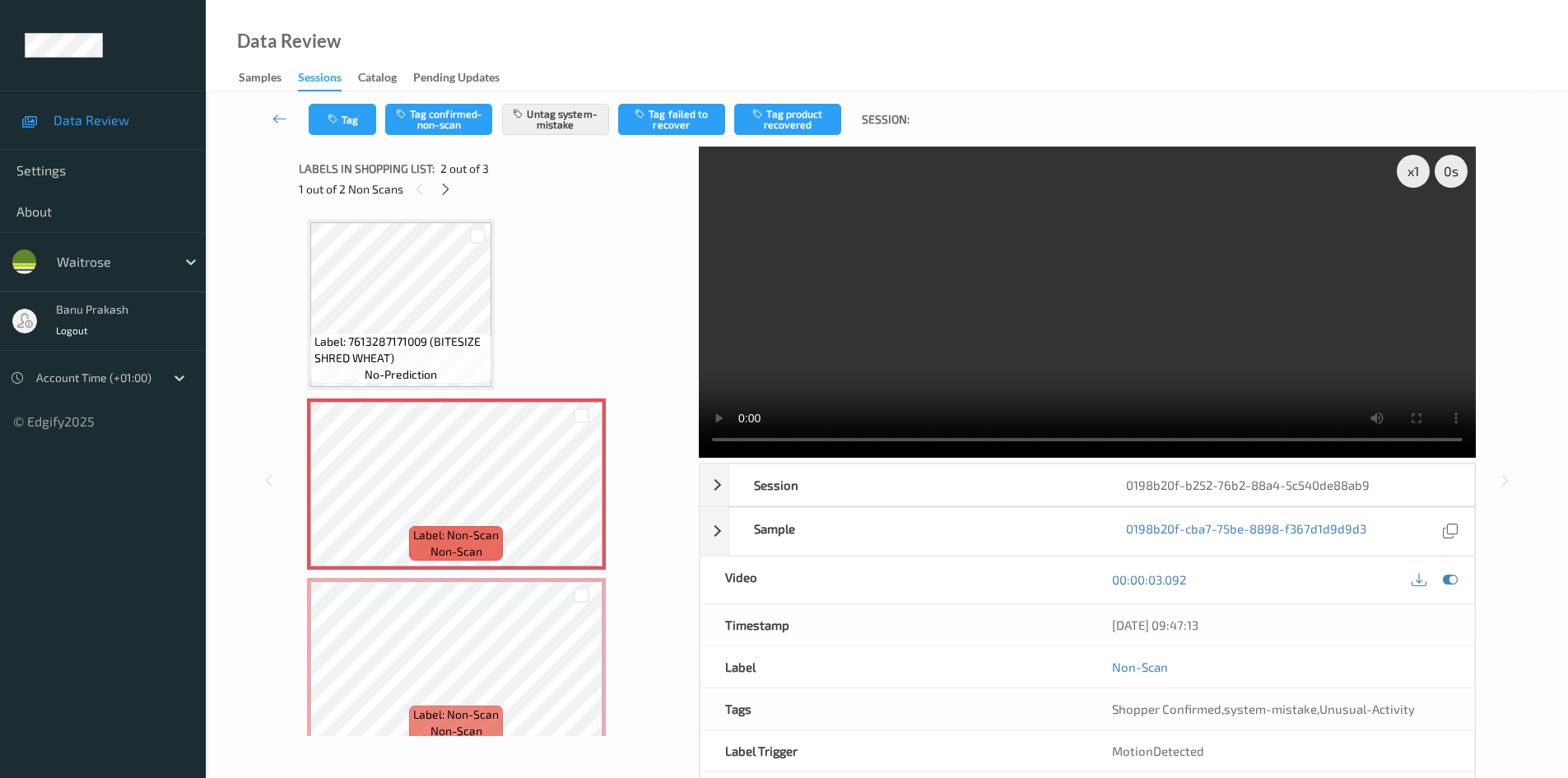
click at [466, 381] on div "Label: 7613287171009 (BITESIZE SHRED WHEAT) no-prediction" at bounding box center [401, 358] width 181 height 51
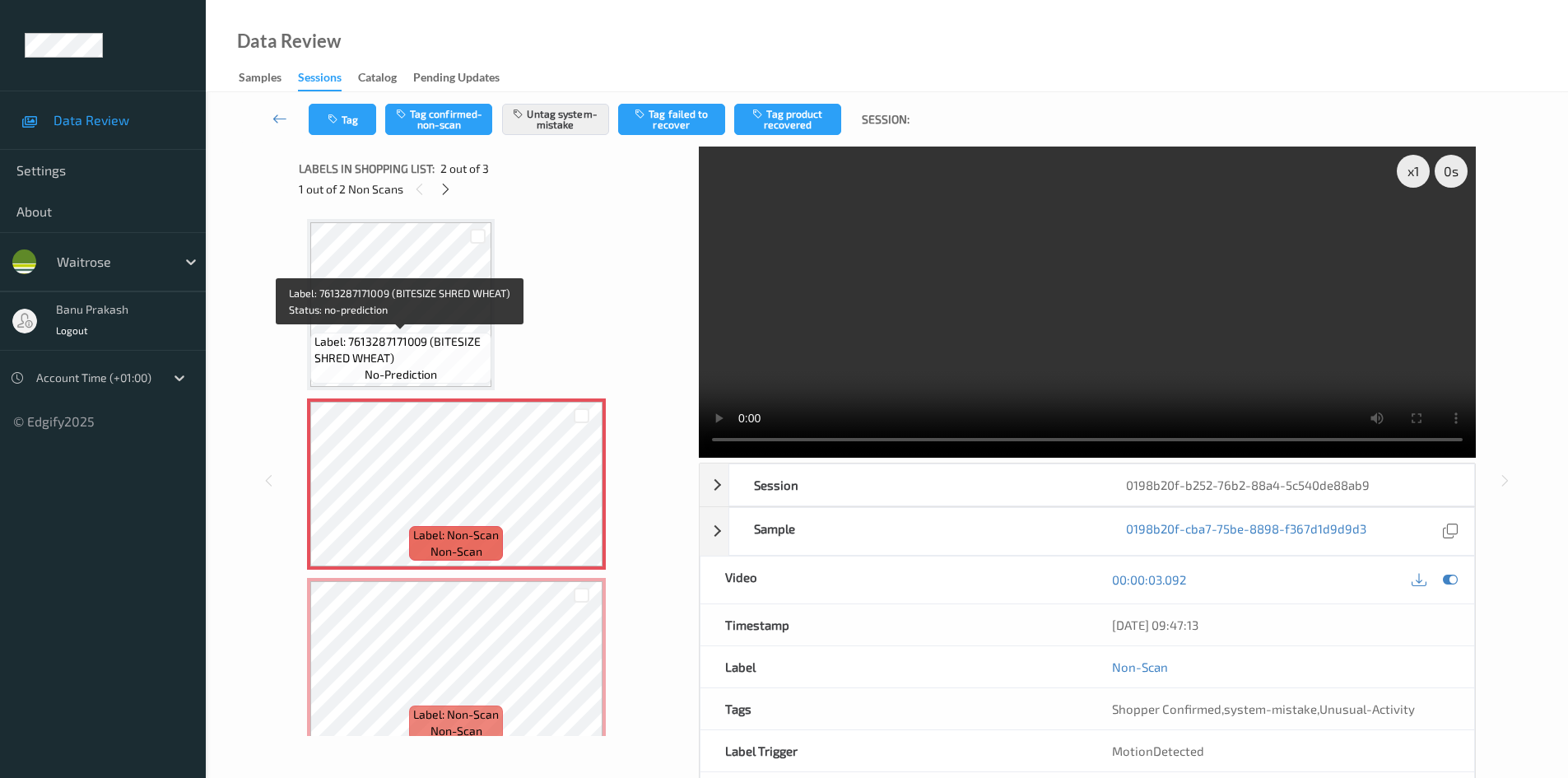
click at [460, 361] on span "Label: 7613287171009 (BITESIZE SHRED WHEAT)" at bounding box center [401, 349] width 173 height 32
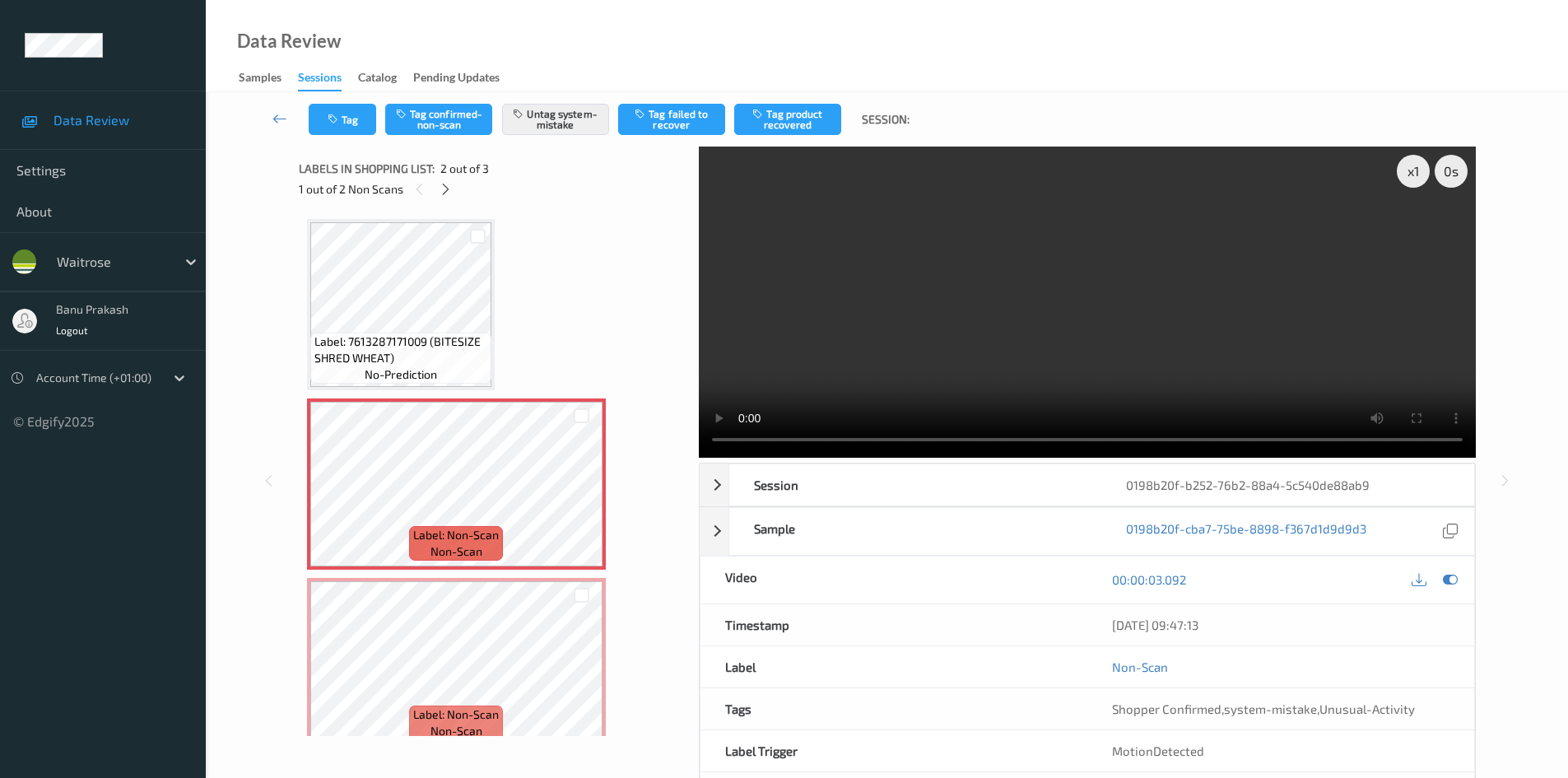
click at [516, 293] on div "Label: 7613287171009 (BITESIZE SHRED WHEAT) no-prediction Label: Non-Scan non-s…" at bounding box center [494, 484] width 372 height 530
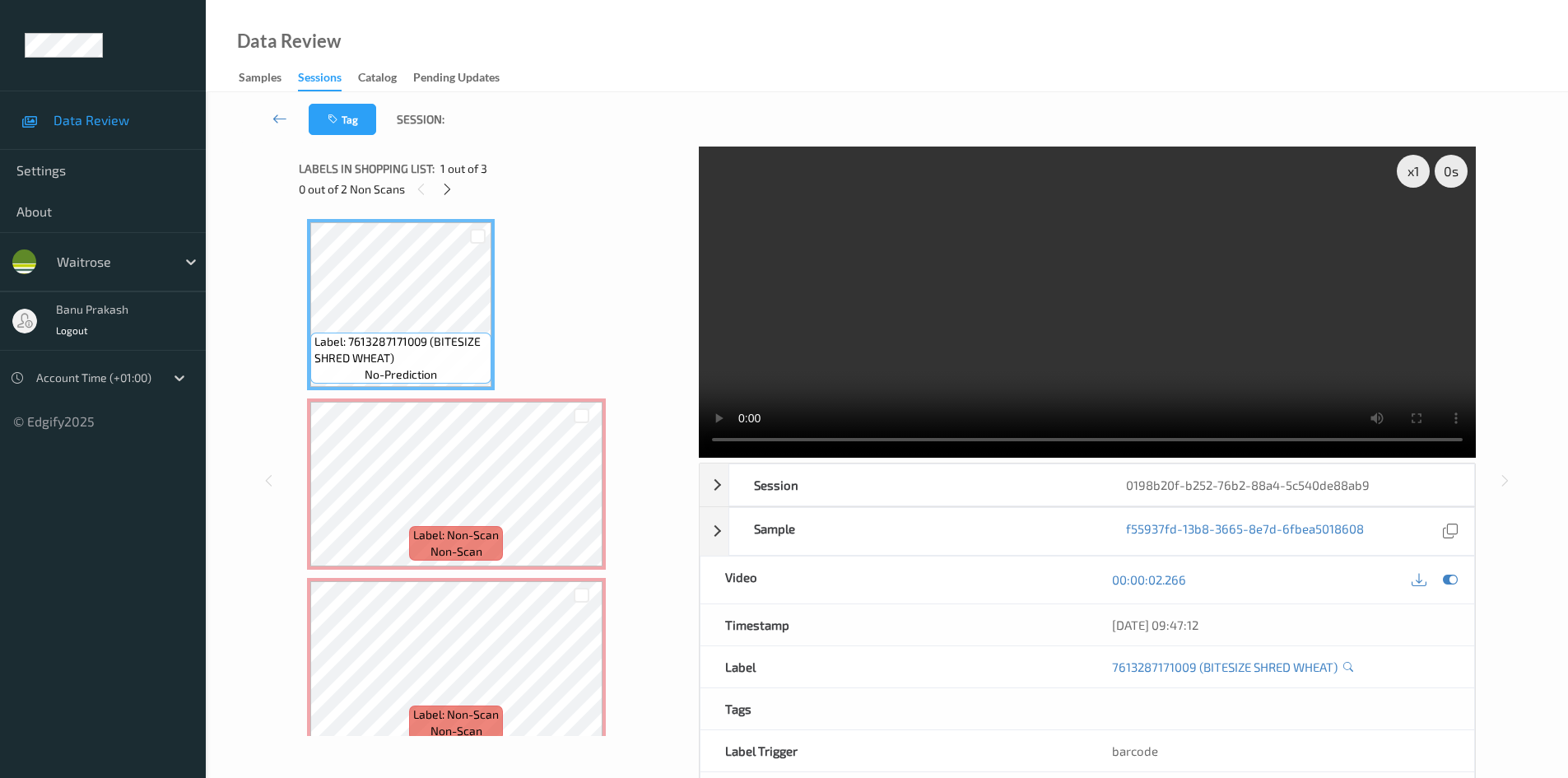
click at [806, 304] on video at bounding box center [1087, 302] width 777 height 311
click at [1030, 299] on video at bounding box center [1087, 302] width 777 height 311
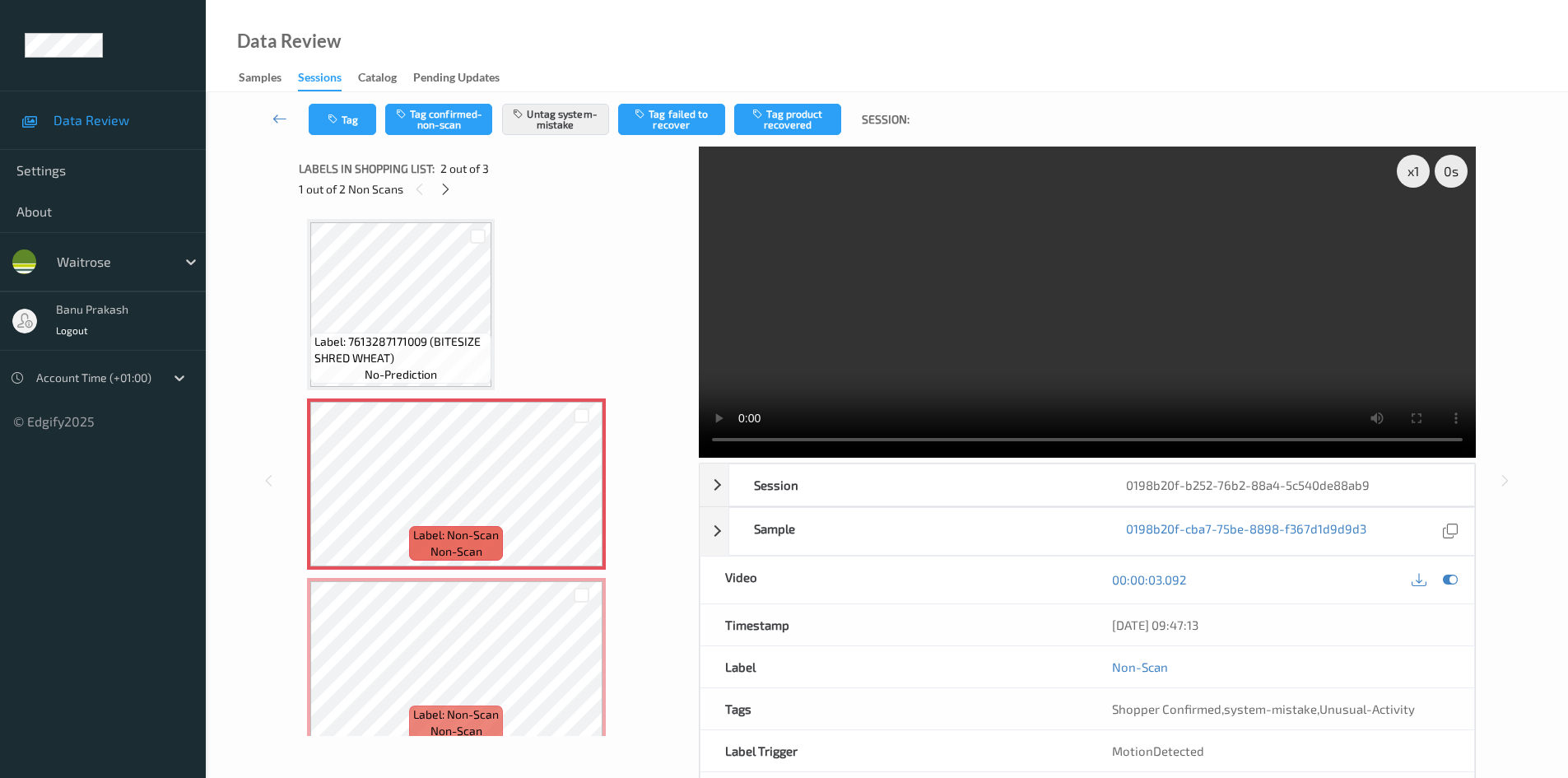
click at [924, 348] on video at bounding box center [1087, 302] width 777 height 311
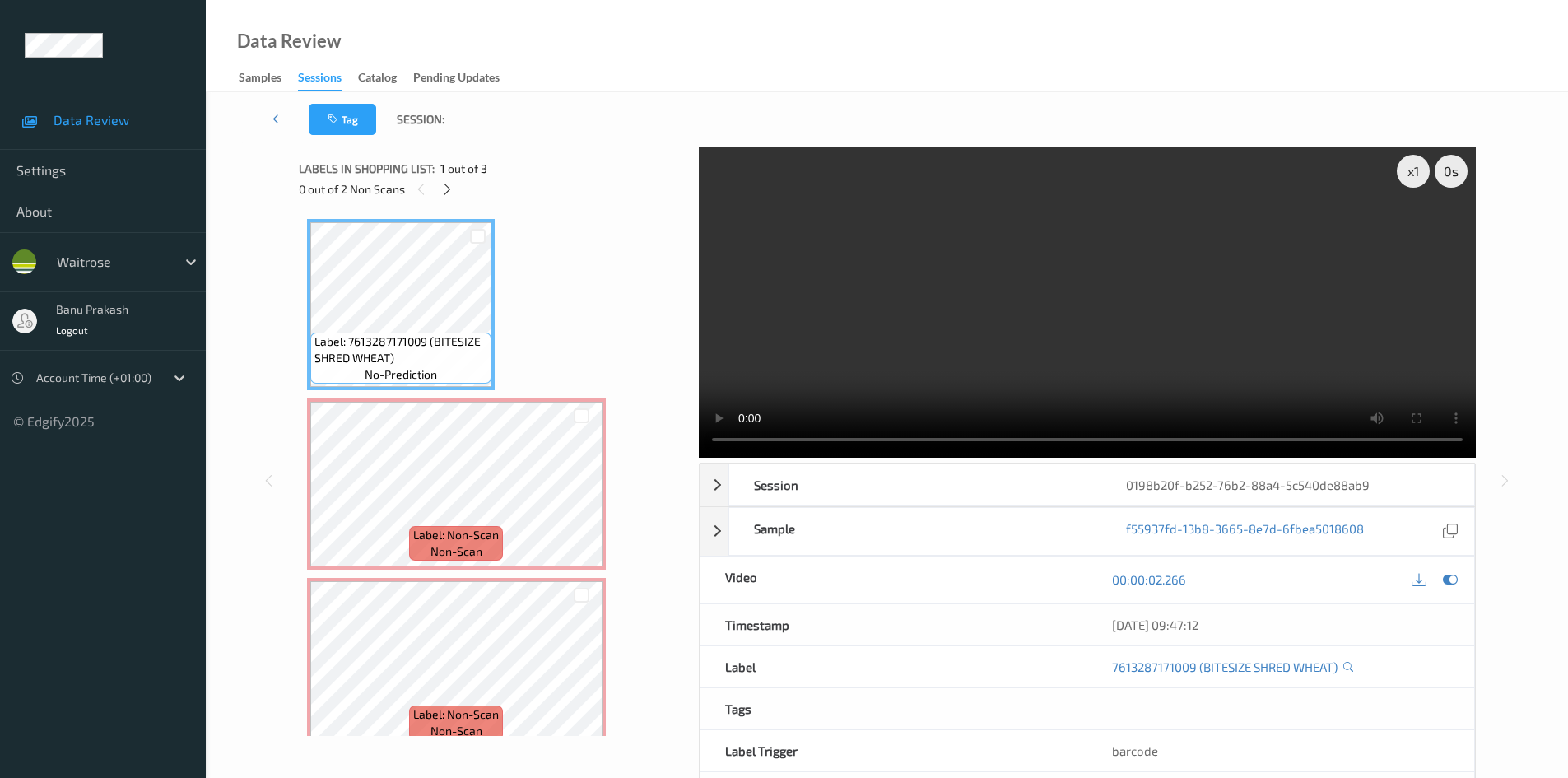
click at [1066, 313] on video at bounding box center [1087, 302] width 777 height 311
click at [1025, 267] on video at bounding box center [1087, 302] width 777 height 311
click at [1251, 334] on video at bounding box center [1087, 302] width 777 height 311
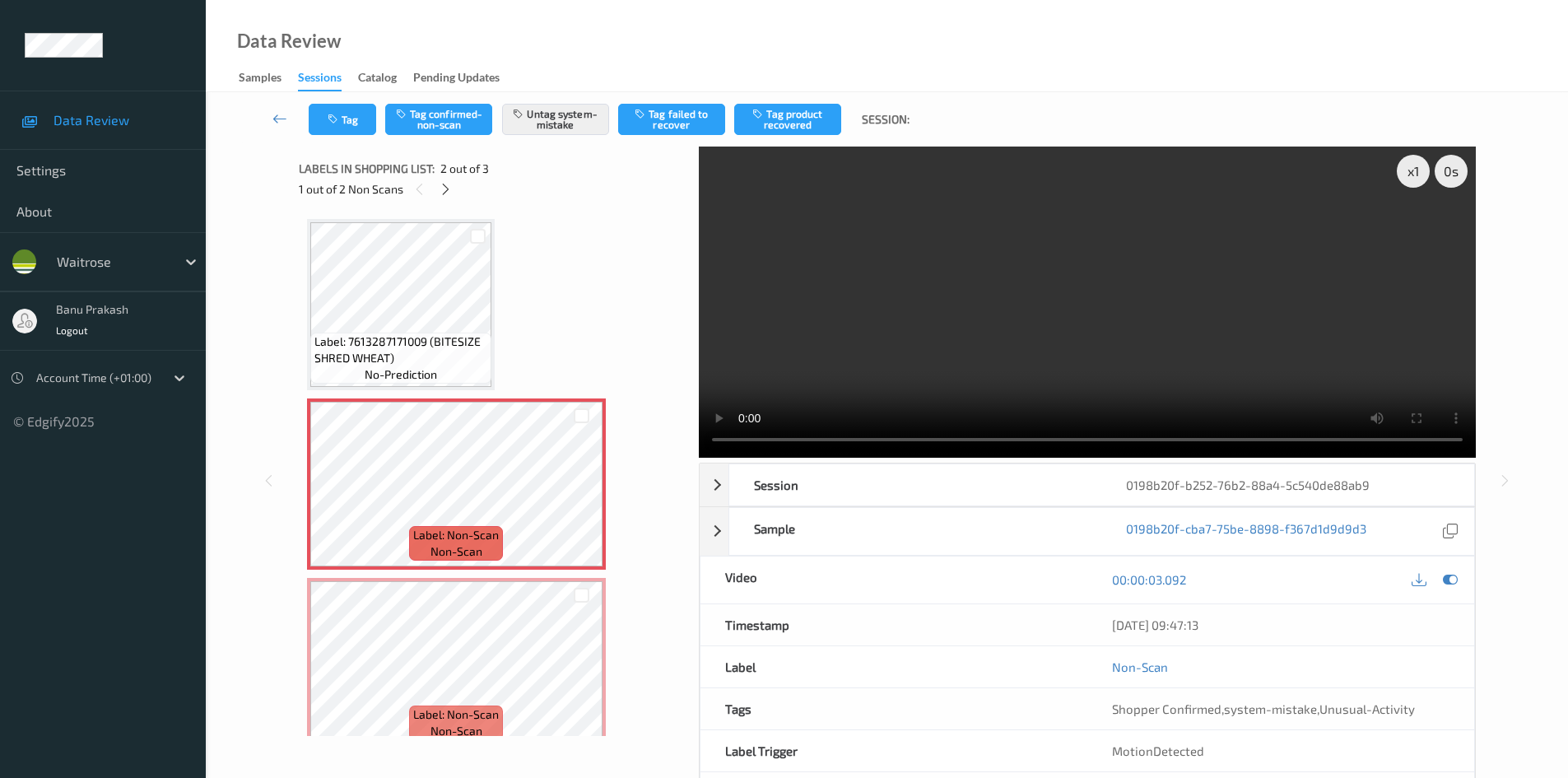
click at [1123, 268] on video at bounding box center [1087, 302] width 777 height 311
click at [929, 348] on video at bounding box center [1087, 302] width 777 height 311
click at [401, 334] on span "Label: 7613287171009 (BITESIZE SHRED WHEAT)" at bounding box center [401, 349] width 173 height 32
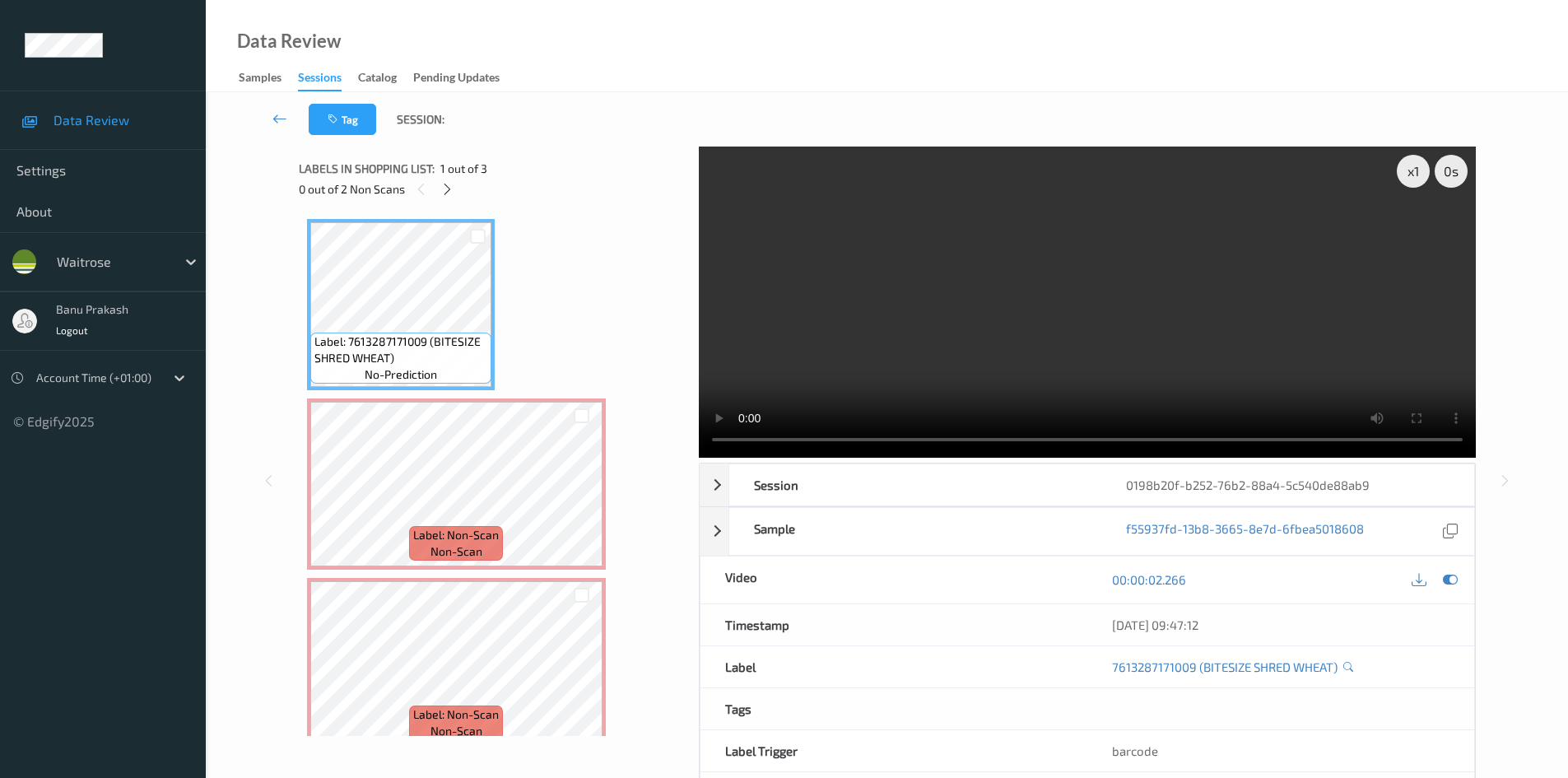
click at [937, 285] on video at bounding box center [1087, 302] width 777 height 311
click at [1017, 306] on video at bounding box center [1087, 302] width 777 height 311
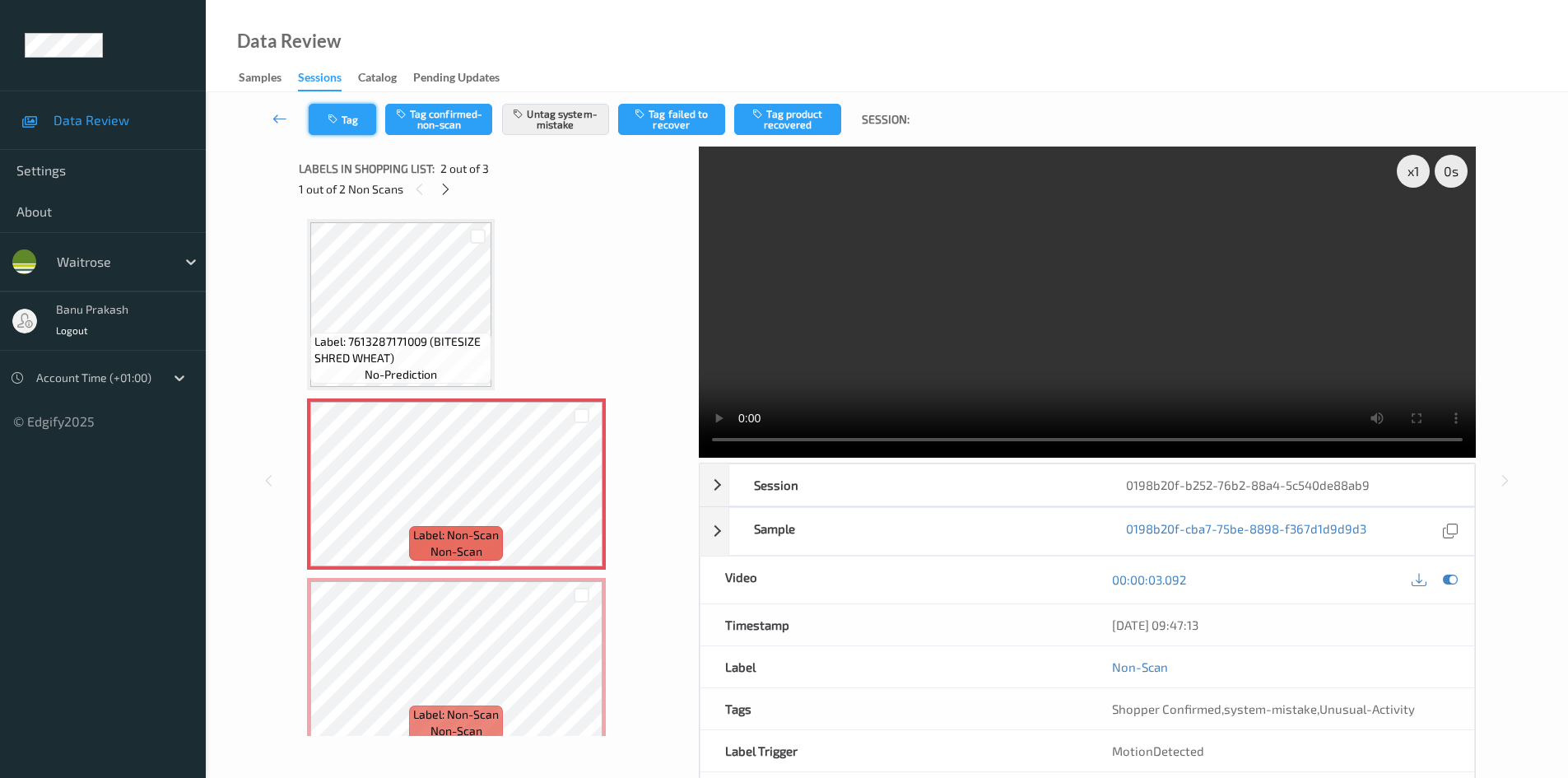
click at [346, 122] on button "Tag" at bounding box center [342, 119] width 68 height 32
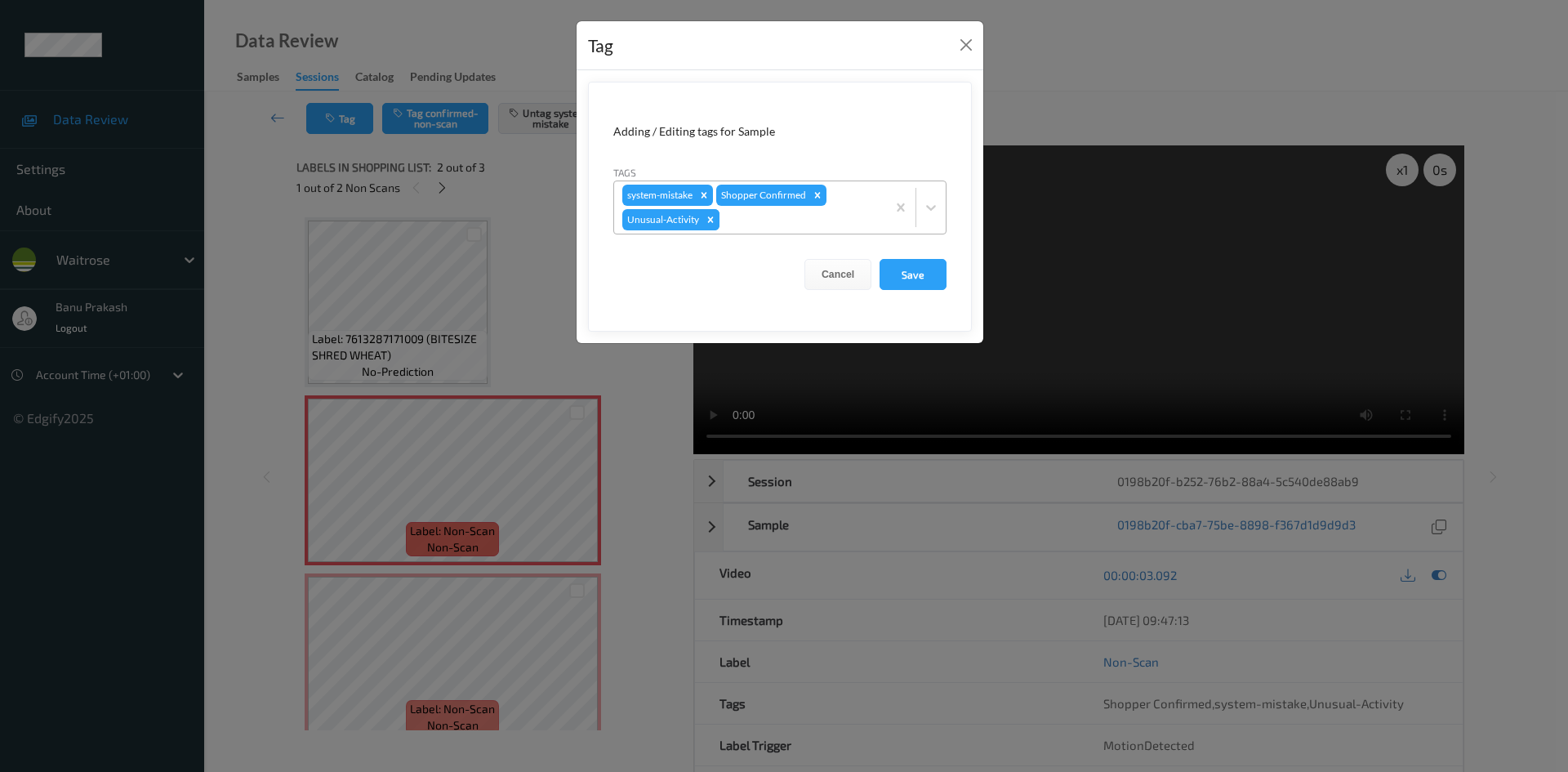
click at [712, 222] on icon "Remove Unusual-Activity" at bounding box center [711, 219] width 6 height 6
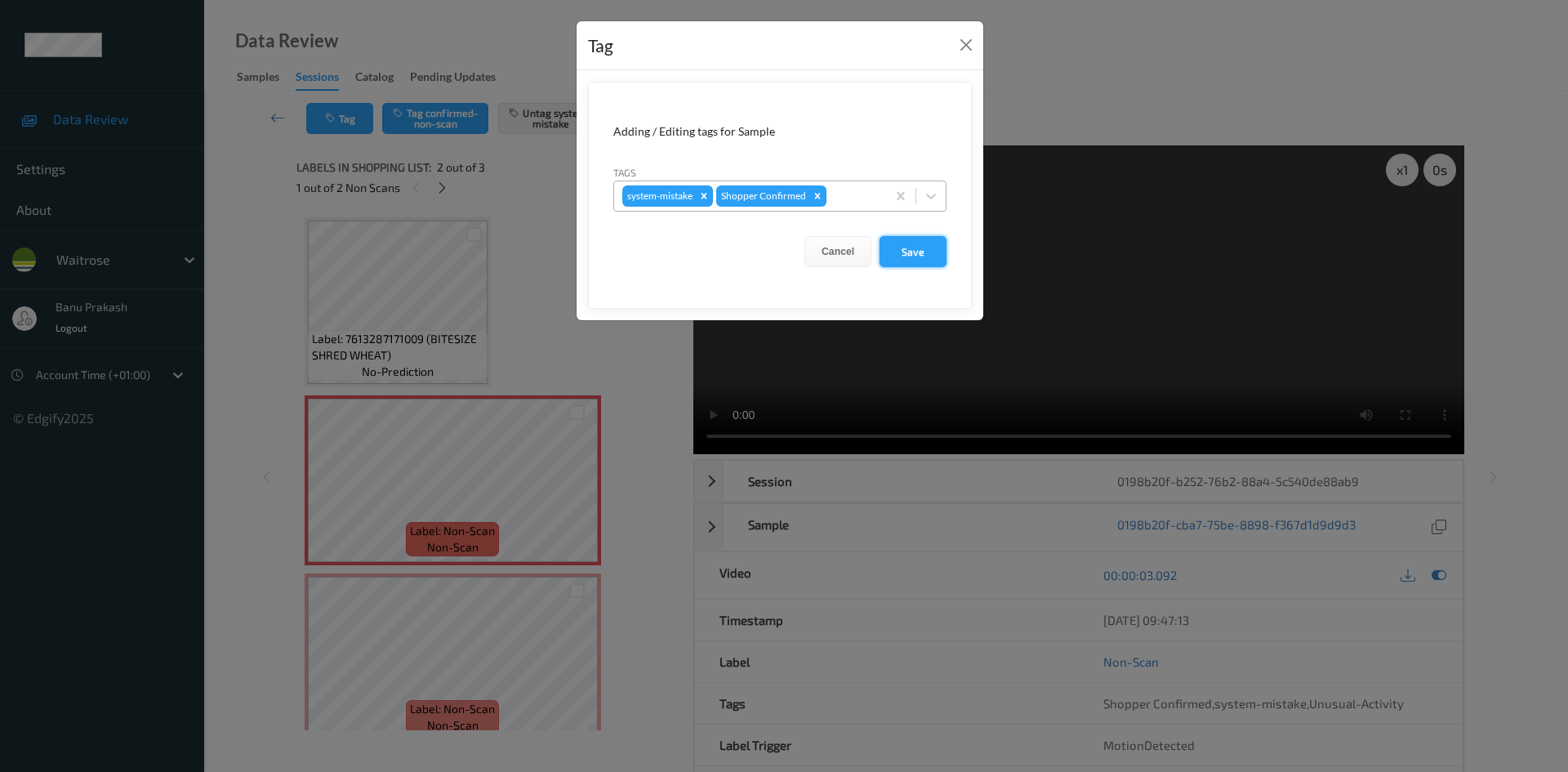
click at [916, 254] on button "Save" at bounding box center [913, 252] width 67 height 31
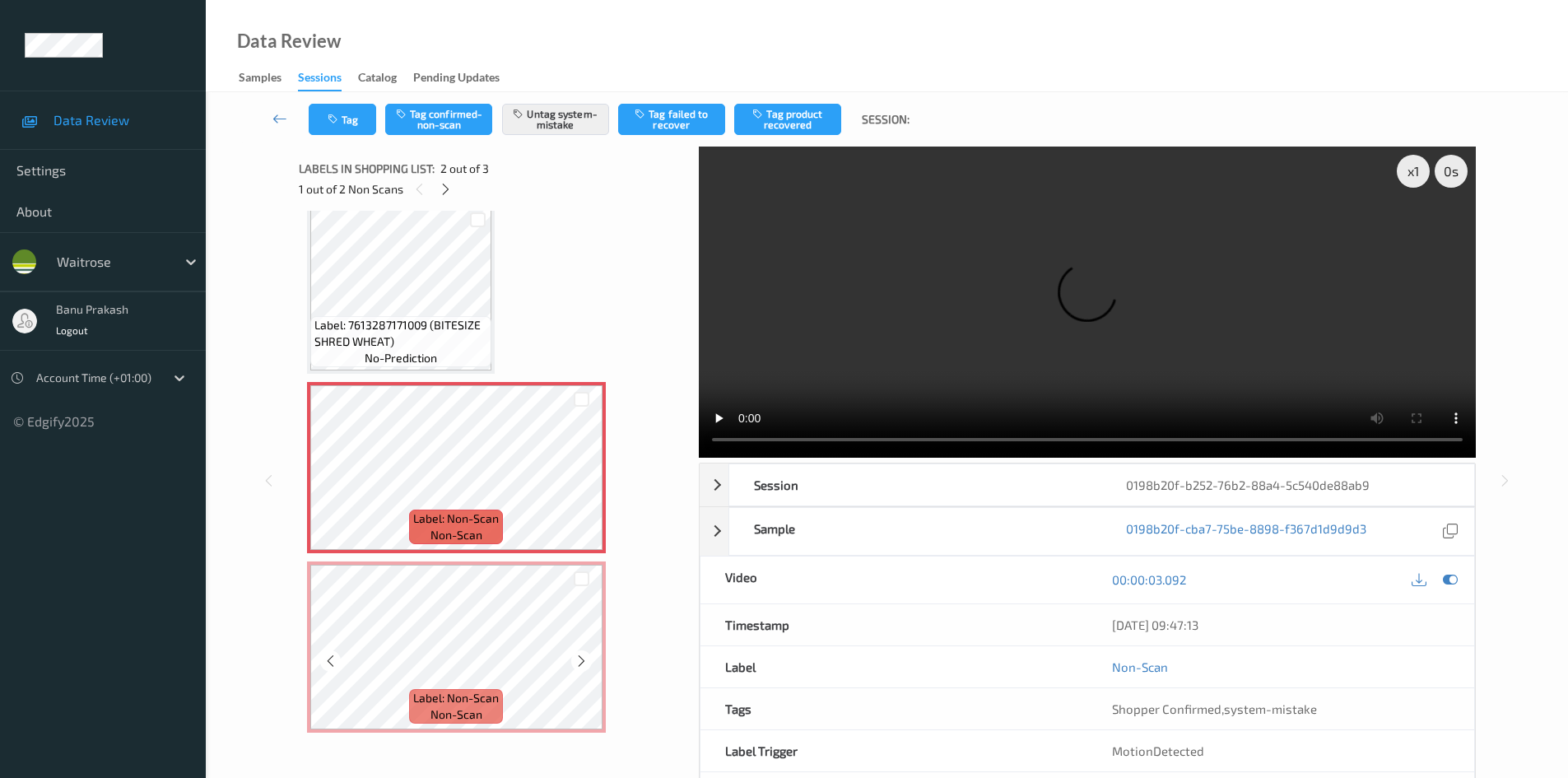
scroll to position [21, 0]
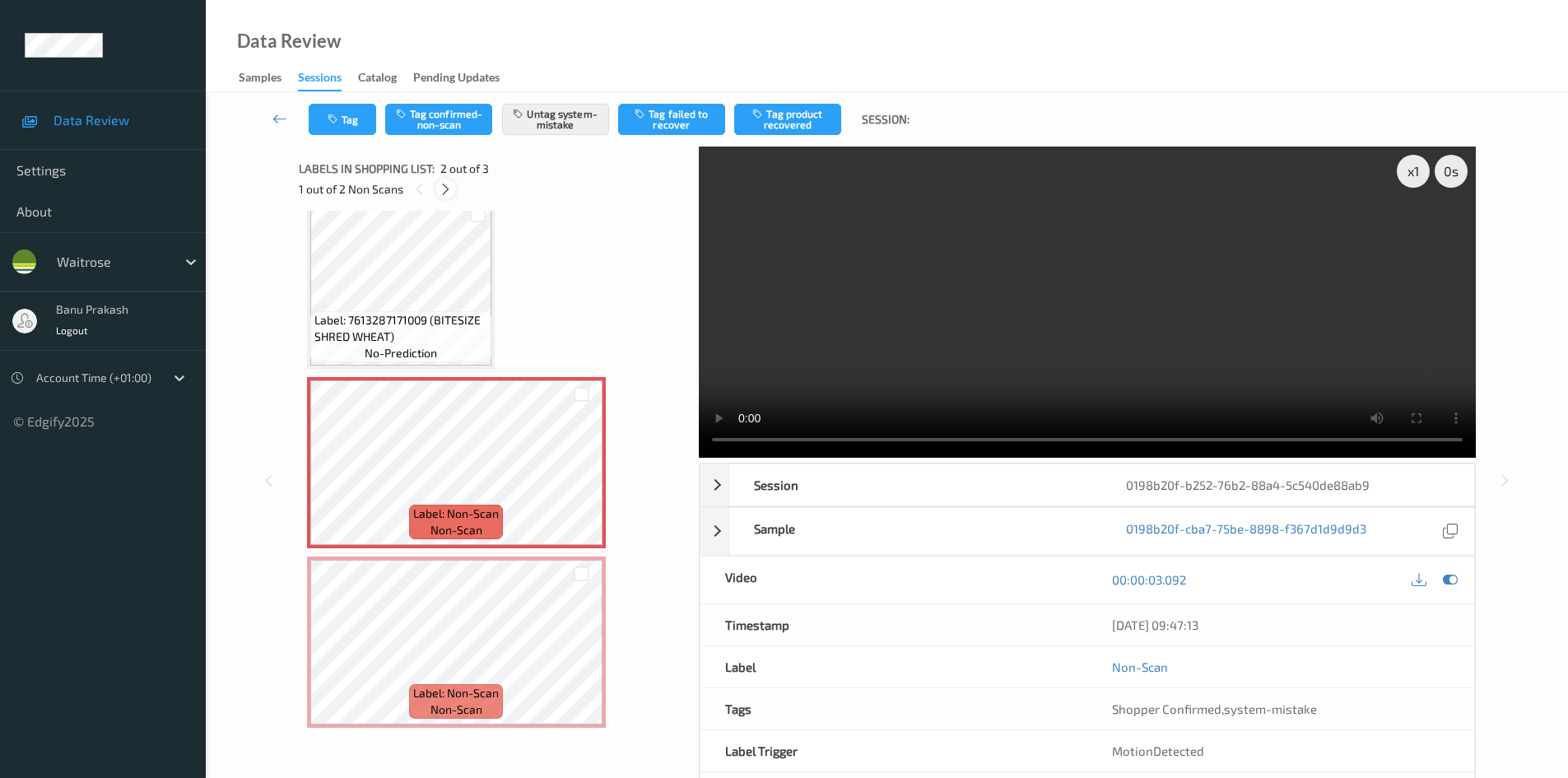
click at [452, 191] on icon at bounding box center [446, 189] width 14 height 15
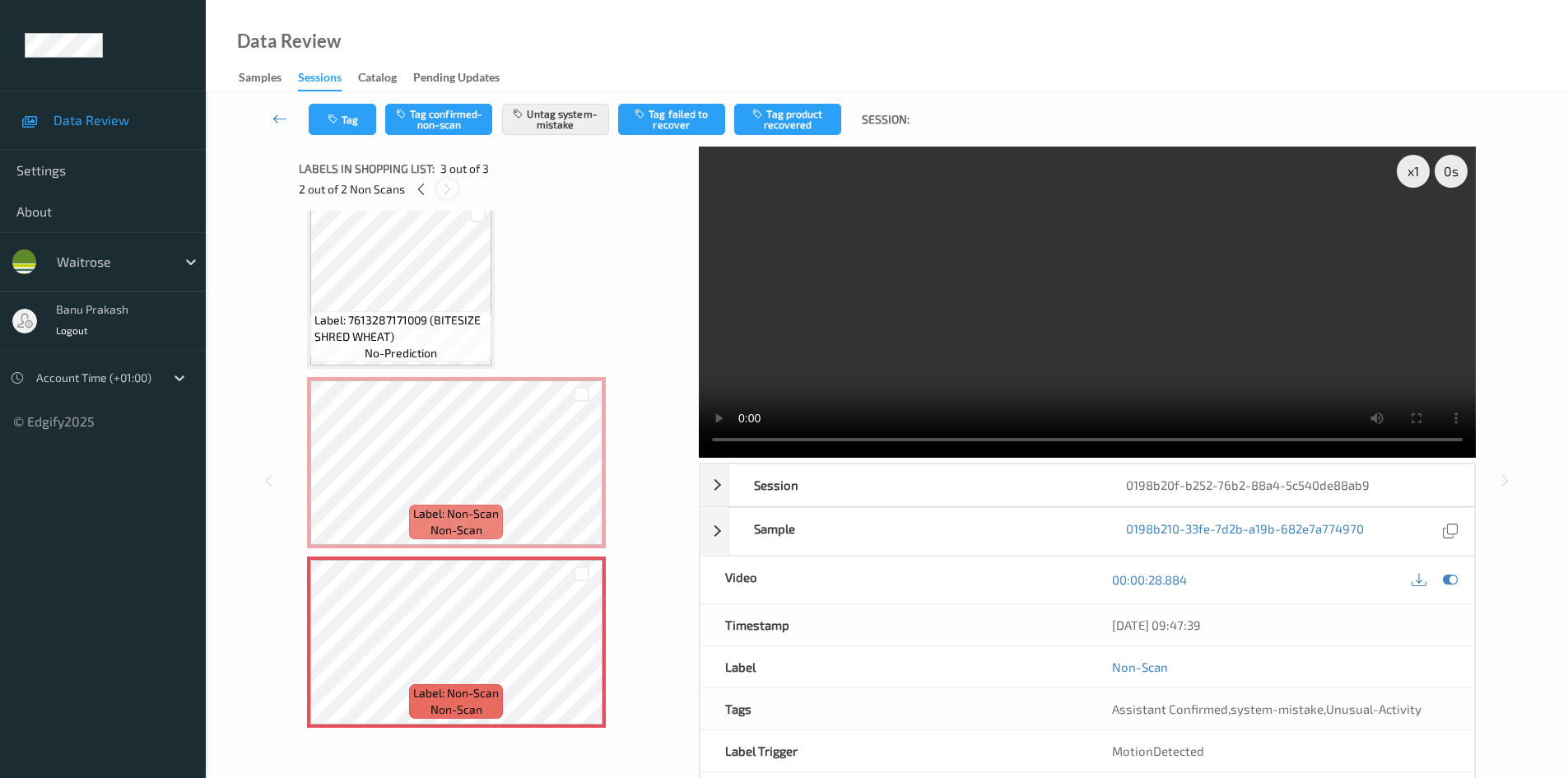
click at [452, 191] on icon at bounding box center [447, 189] width 14 height 15
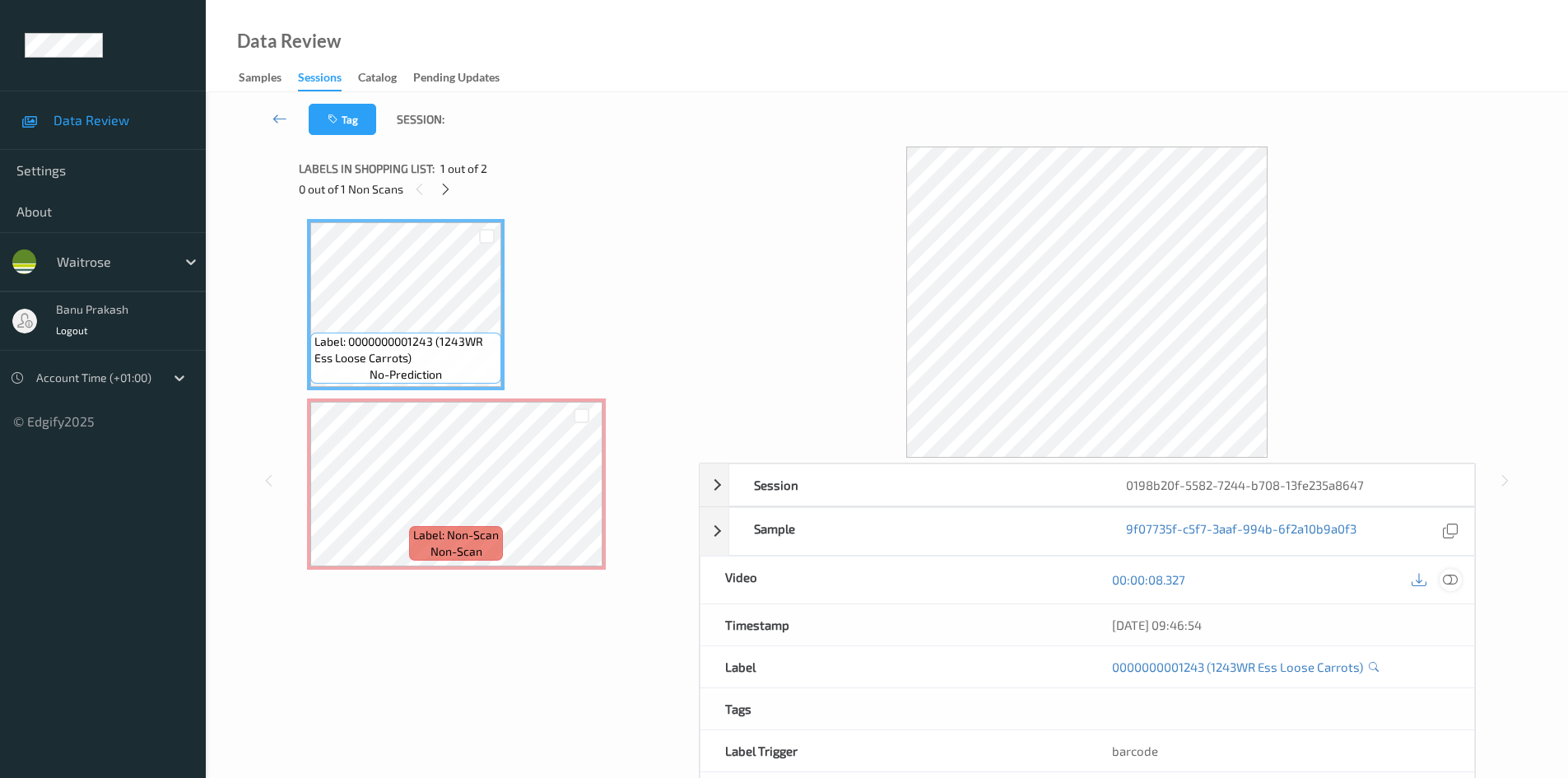
click at [1448, 580] on icon at bounding box center [1450, 579] width 15 height 15
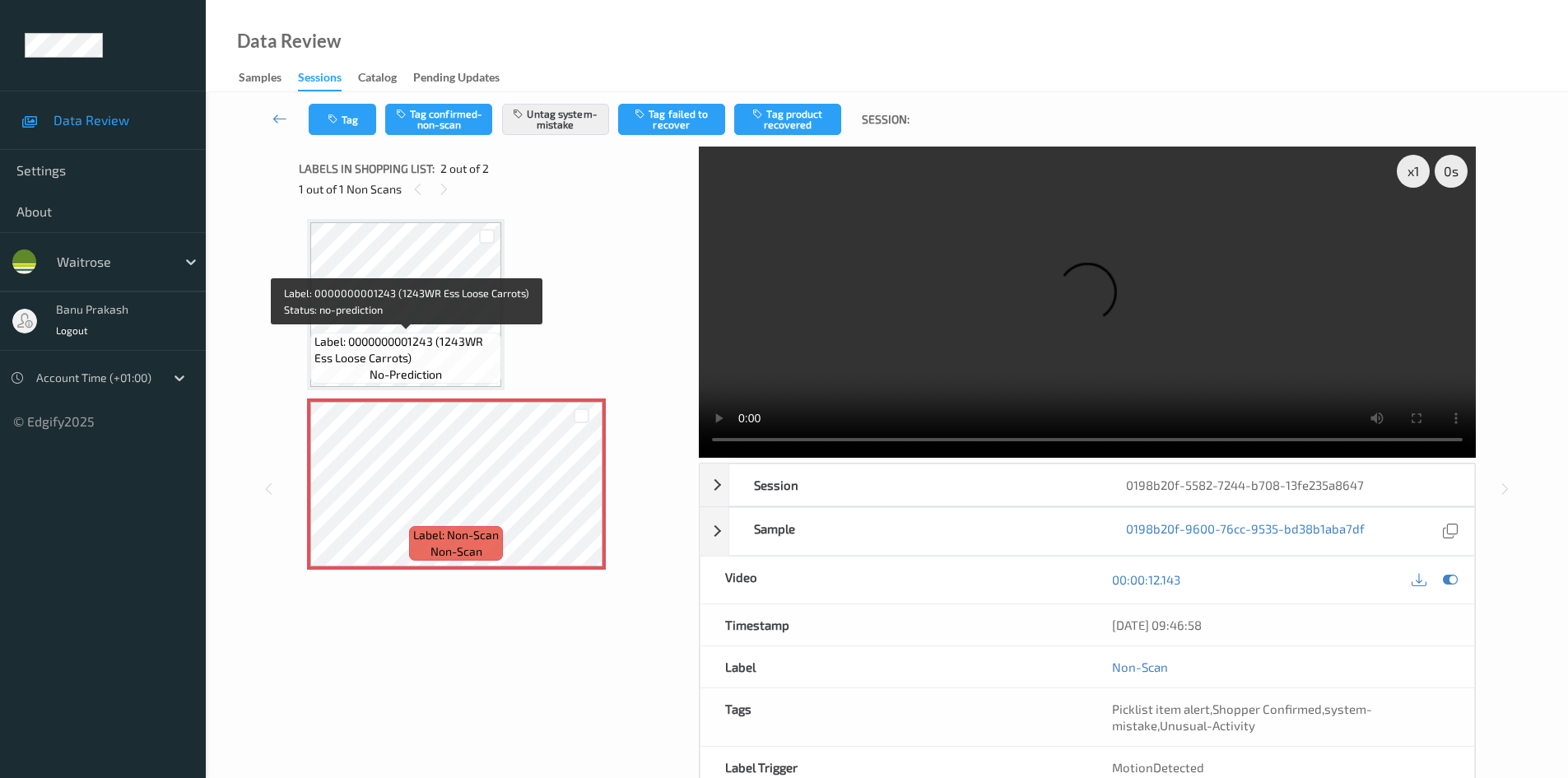
click at [405, 334] on span "Label: 0000000001243 (1243WR Ess Loose Carrots)" at bounding box center [406, 349] width 183 height 32
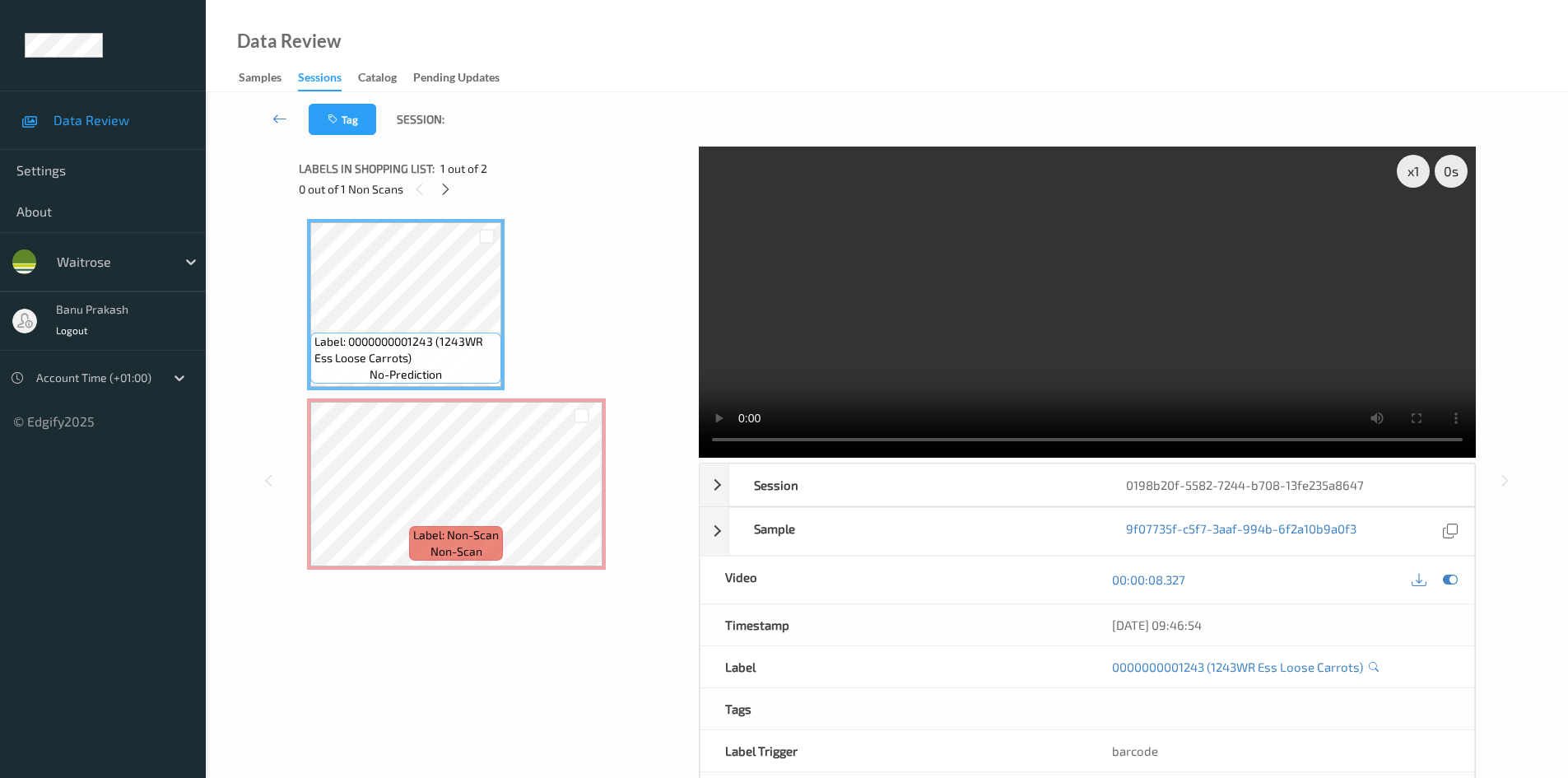
click at [912, 313] on video at bounding box center [1087, 302] width 777 height 311
click at [988, 286] on video at bounding box center [1087, 302] width 777 height 311
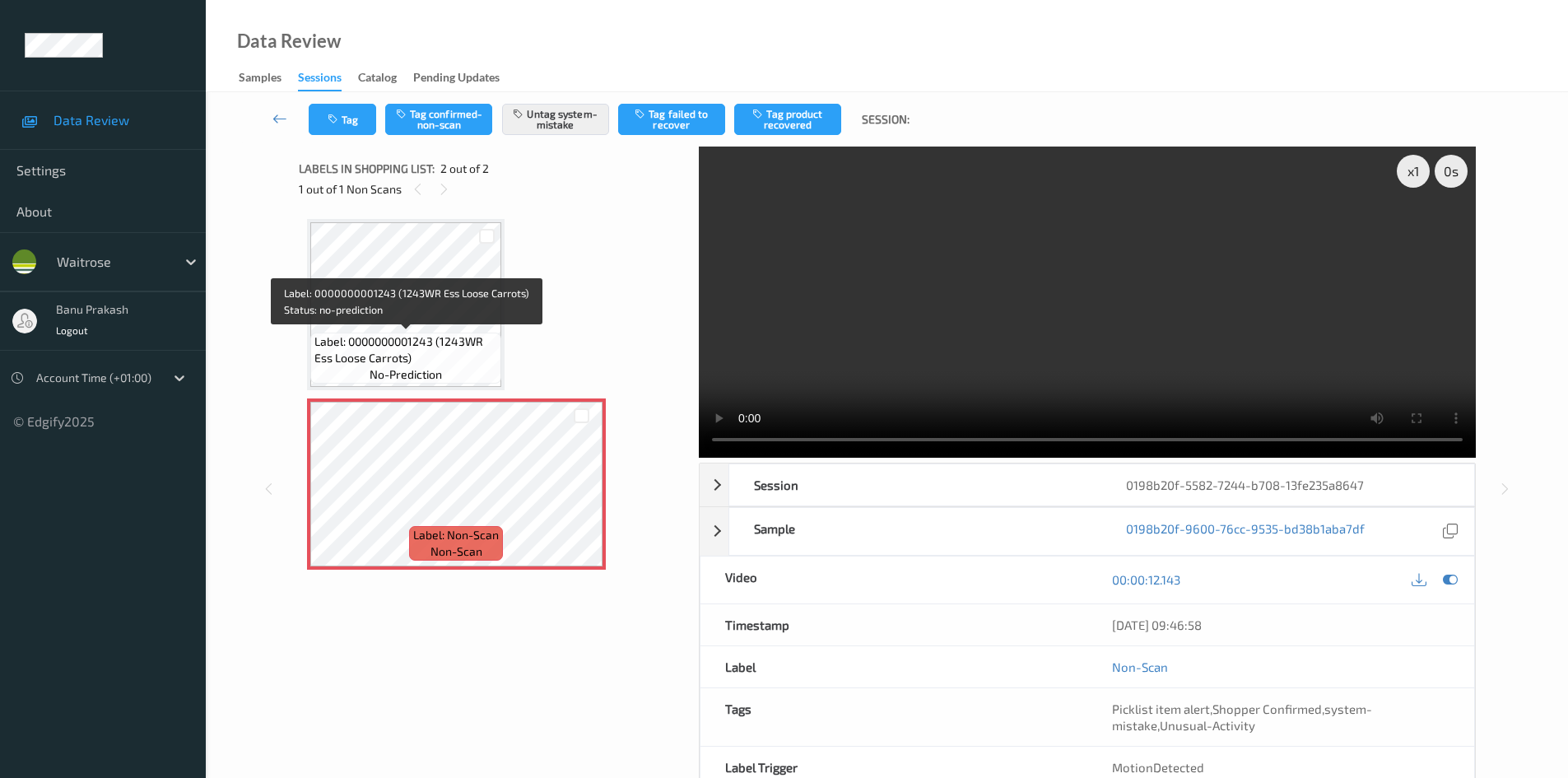
click at [414, 335] on span "Label: 0000000001243 (1243WR Ess Loose Carrots)" at bounding box center [406, 349] width 183 height 32
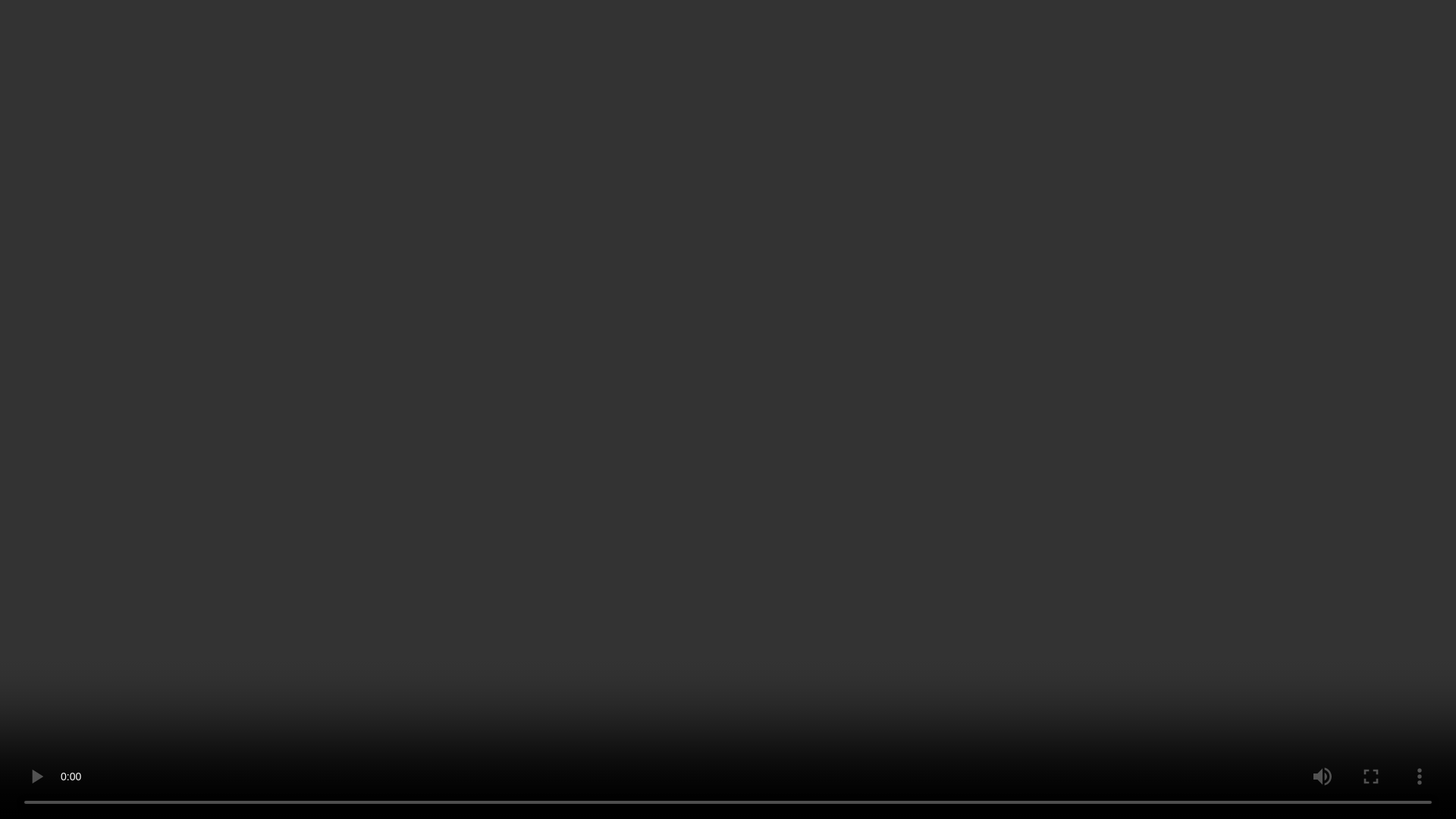
click at [535, 393] on video at bounding box center [728, 410] width 1456 height 819
click at [654, 469] on video at bounding box center [728, 410] width 1456 height 819
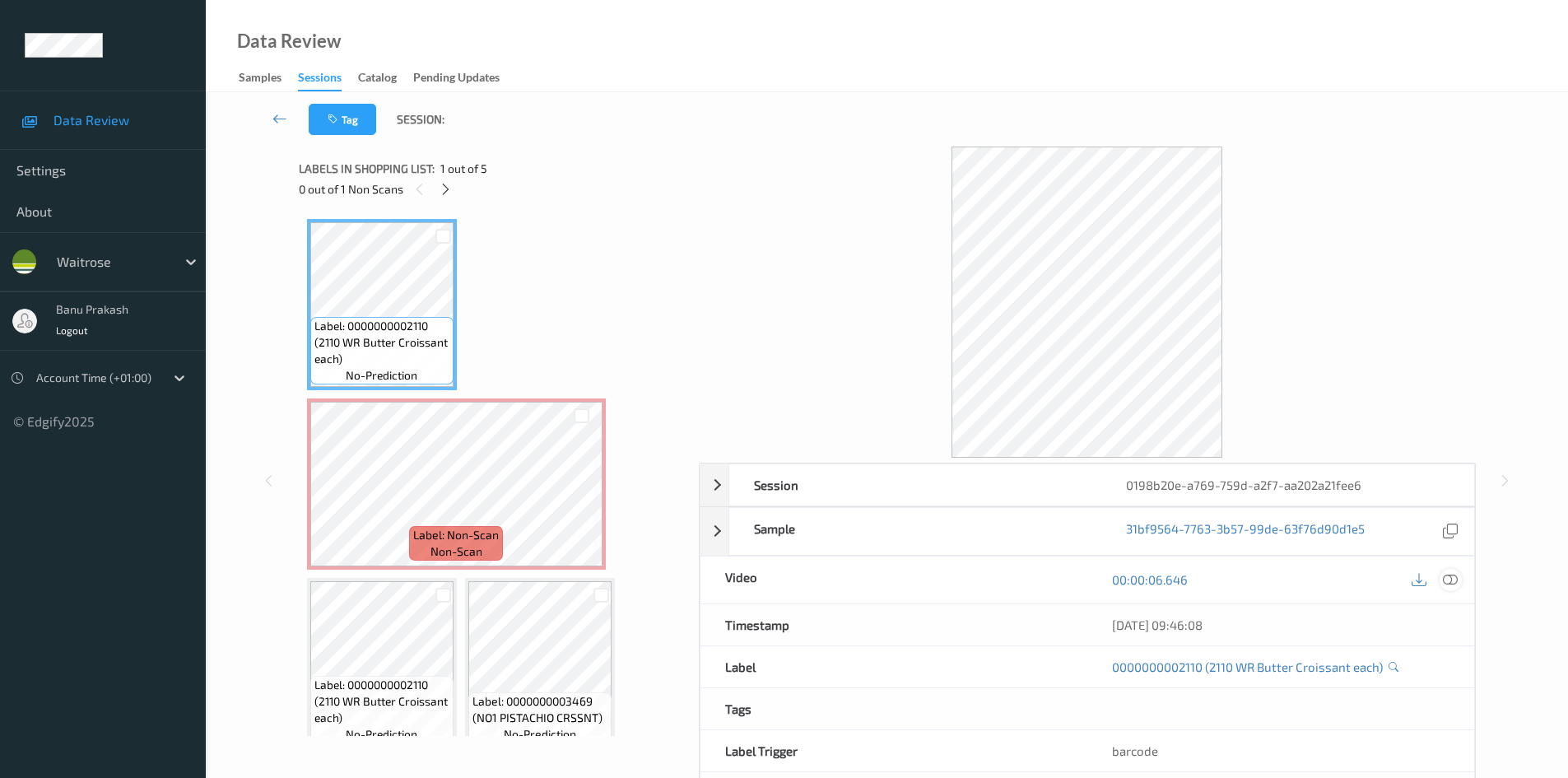
click at [1455, 580] on icon at bounding box center [1450, 579] width 15 height 15
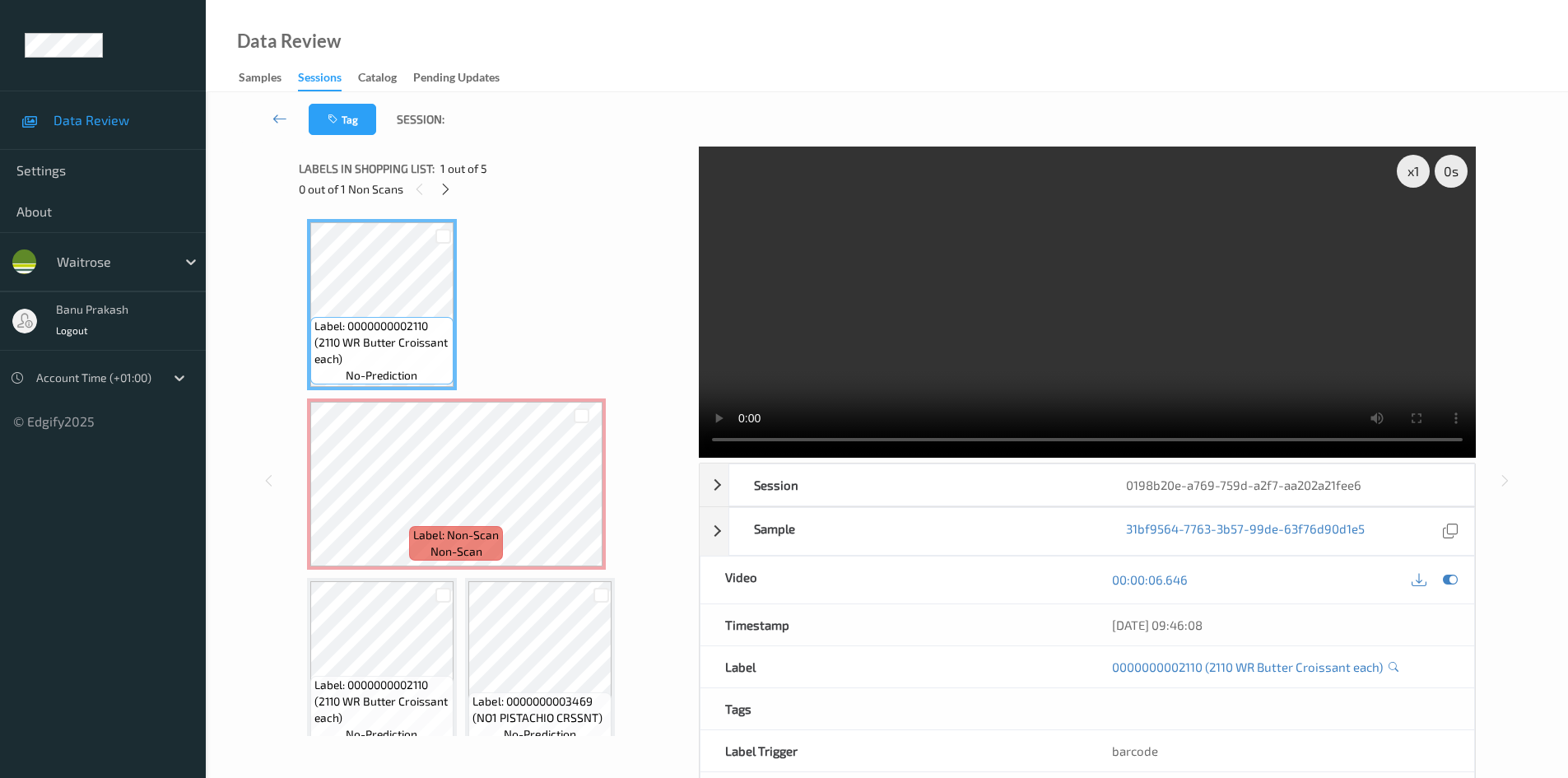
click at [1044, 323] on video at bounding box center [1087, 302] width 777 height 311
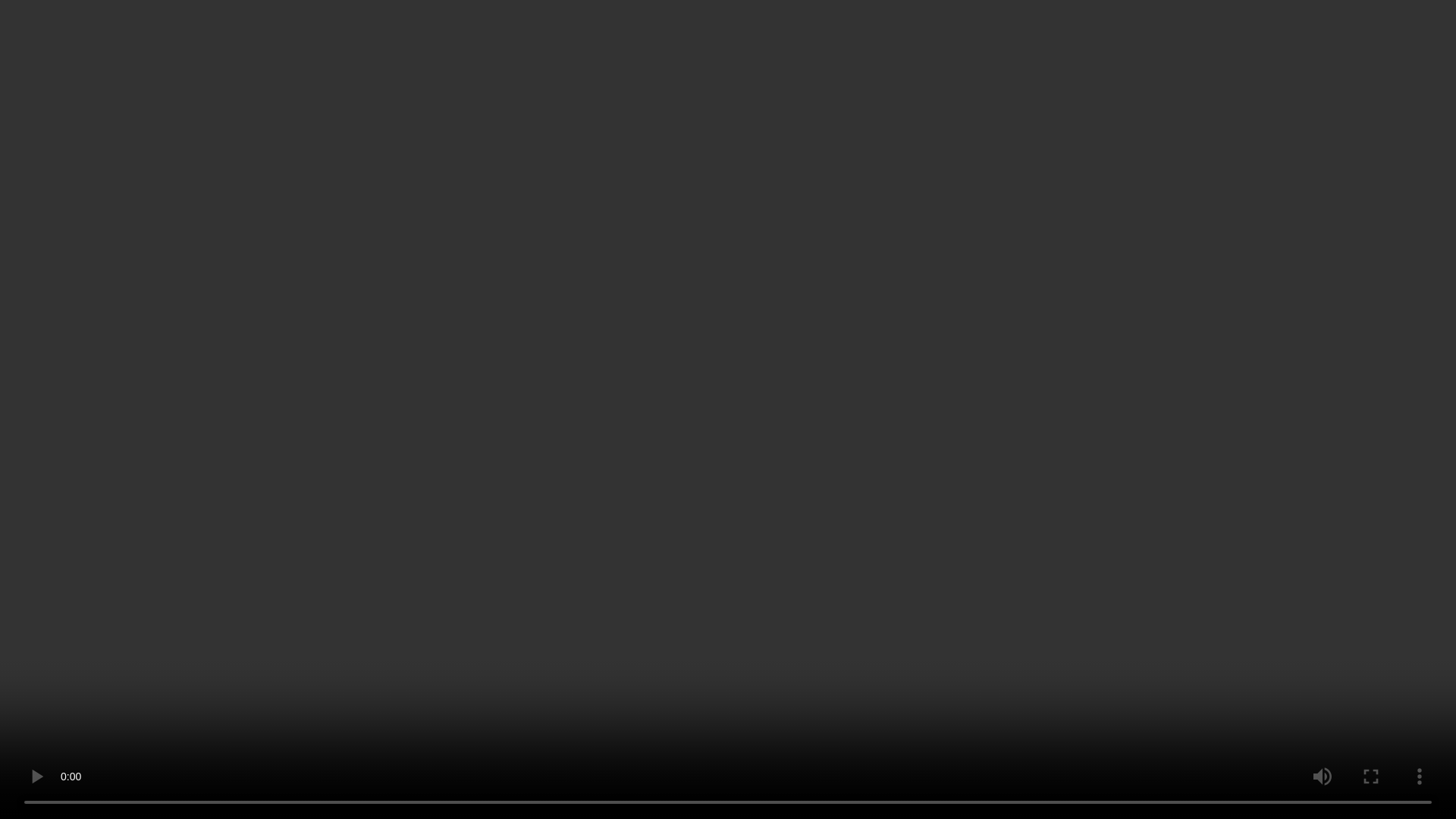
click at [359, 618] on video at bounding box center [728, 410] width 1456 height 819
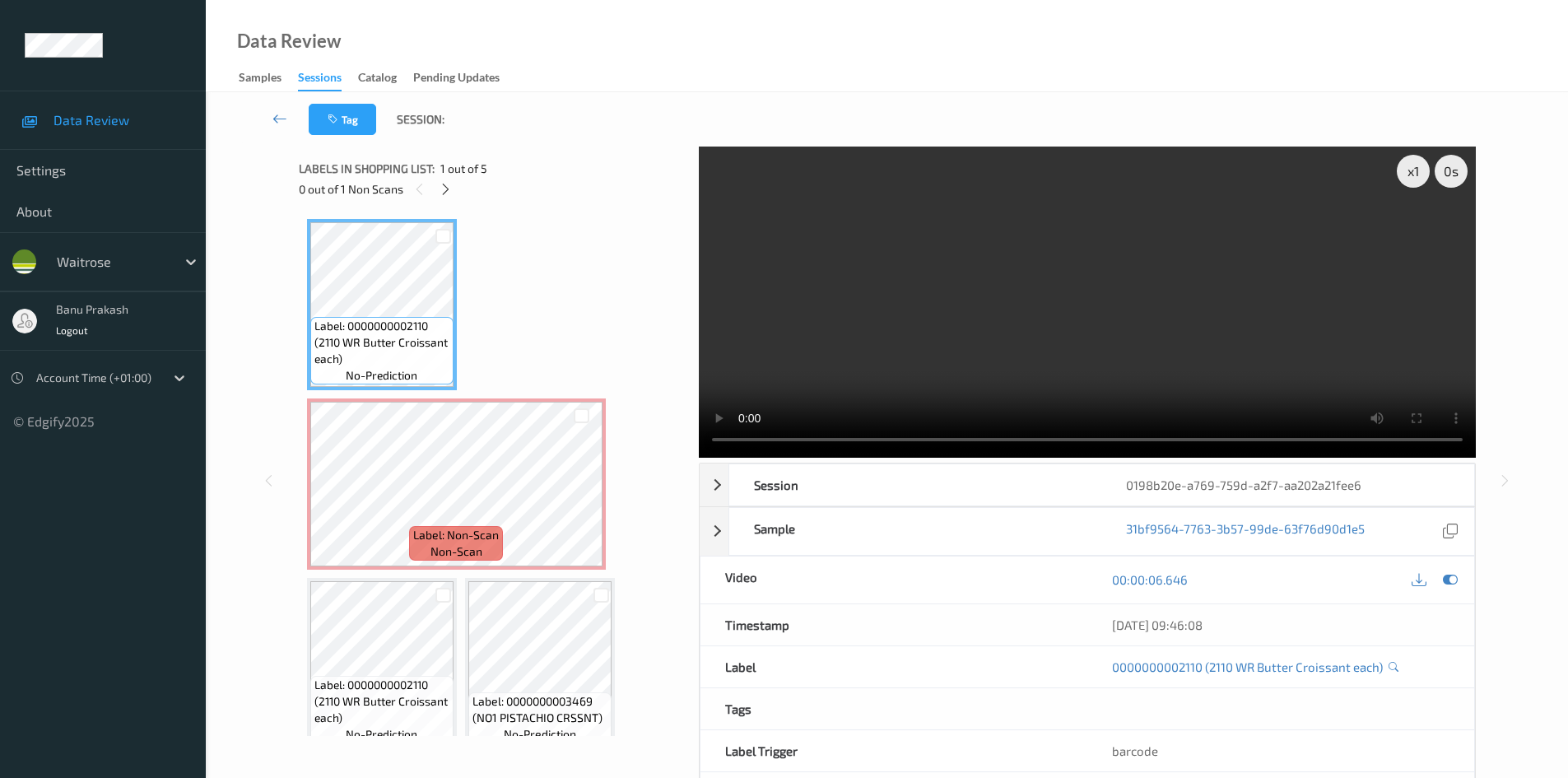
click at [1057, 350] on video at bounding box center [1087, 302] width 777 height 311
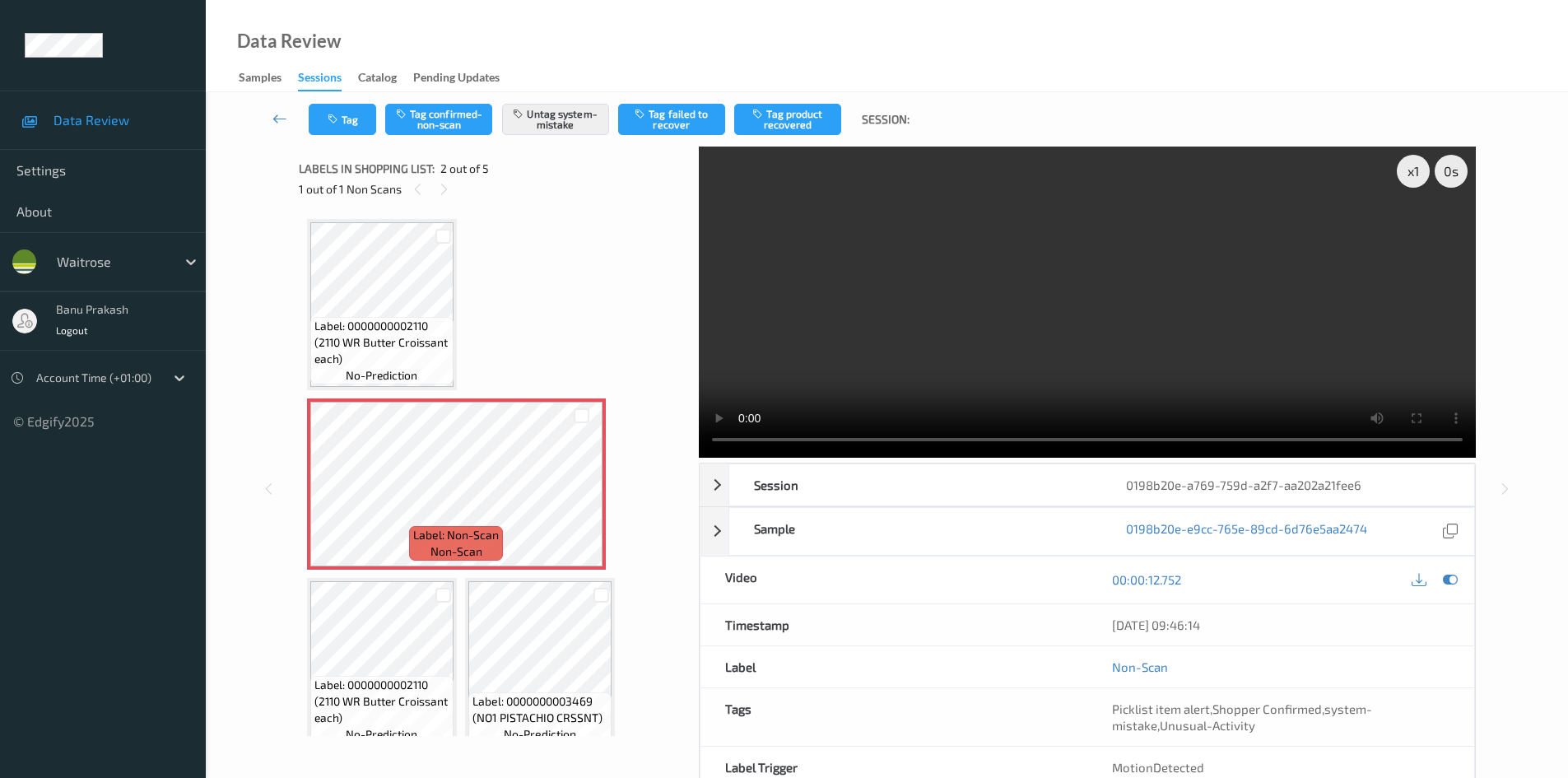
click at [1083, 393] on video at bounding box center [1087, 302] width 777 height 311
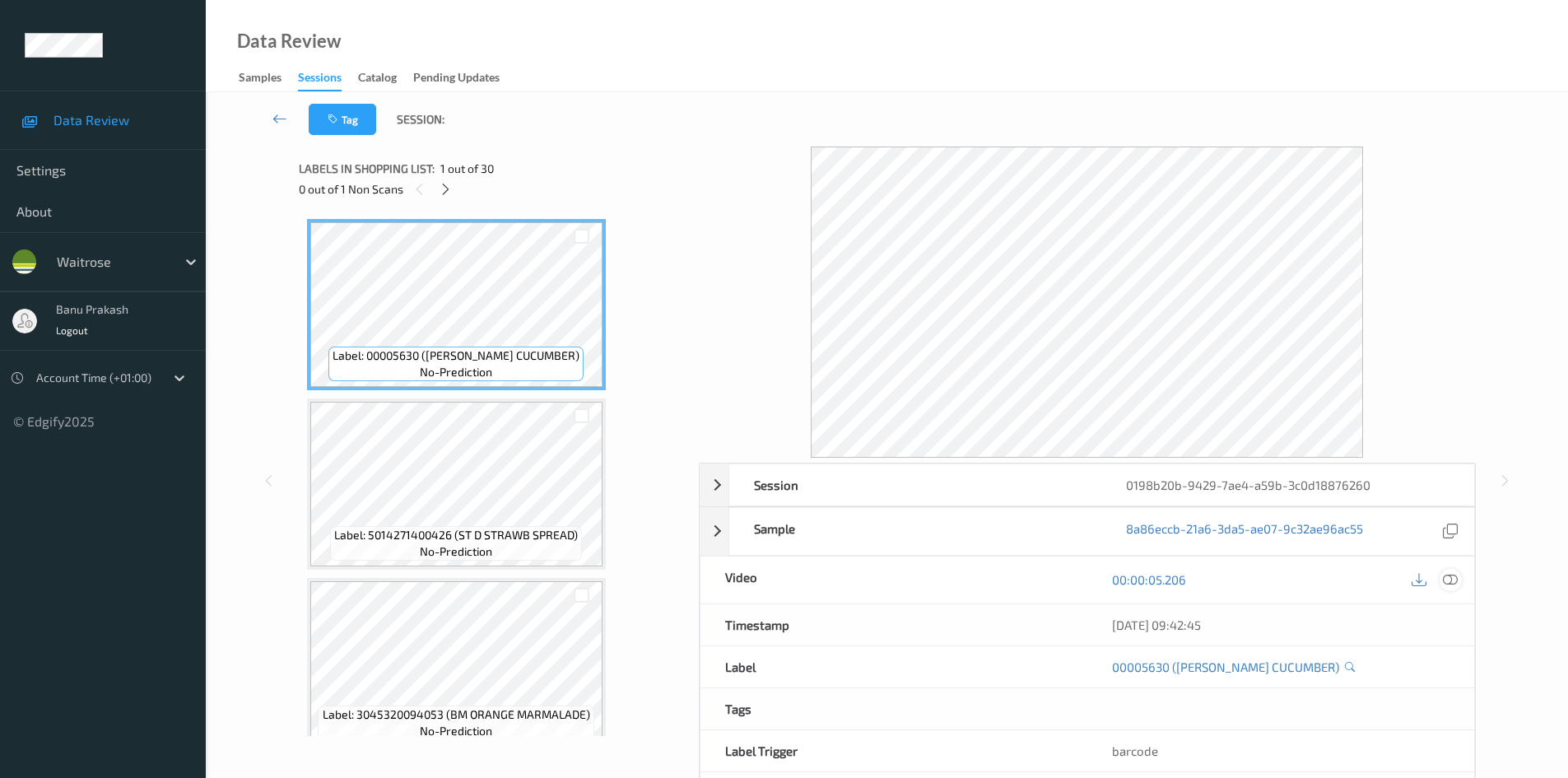
click at [1449, 578] on icon at bounding box center [1450, 579] width 15 height 15
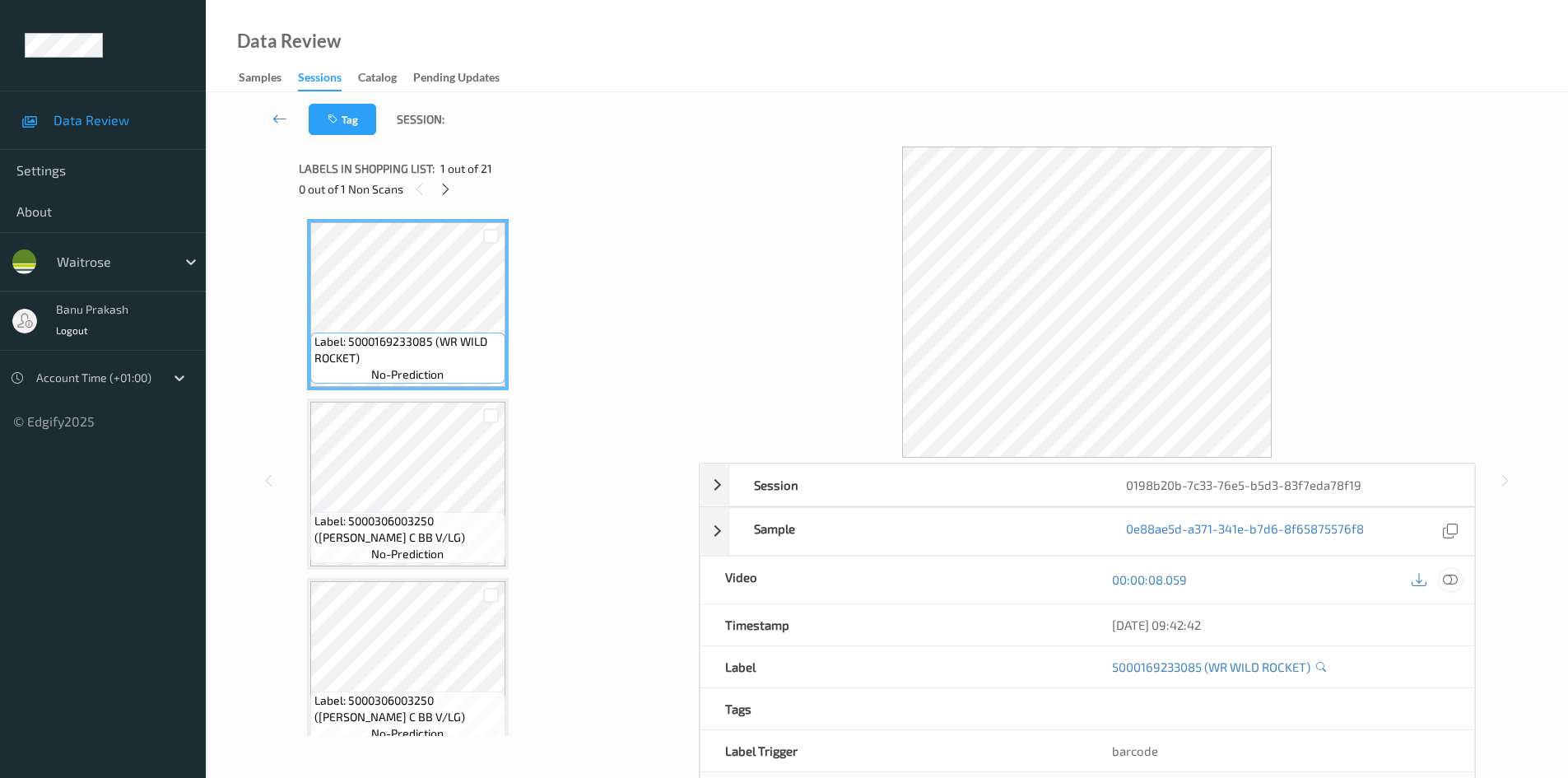
click at [1446, 572] on icon at bounding box center [1450, 579] width 15 height 15
click at [1454, 580] on icon at bounding box center [1450, 579] width 15 height 15
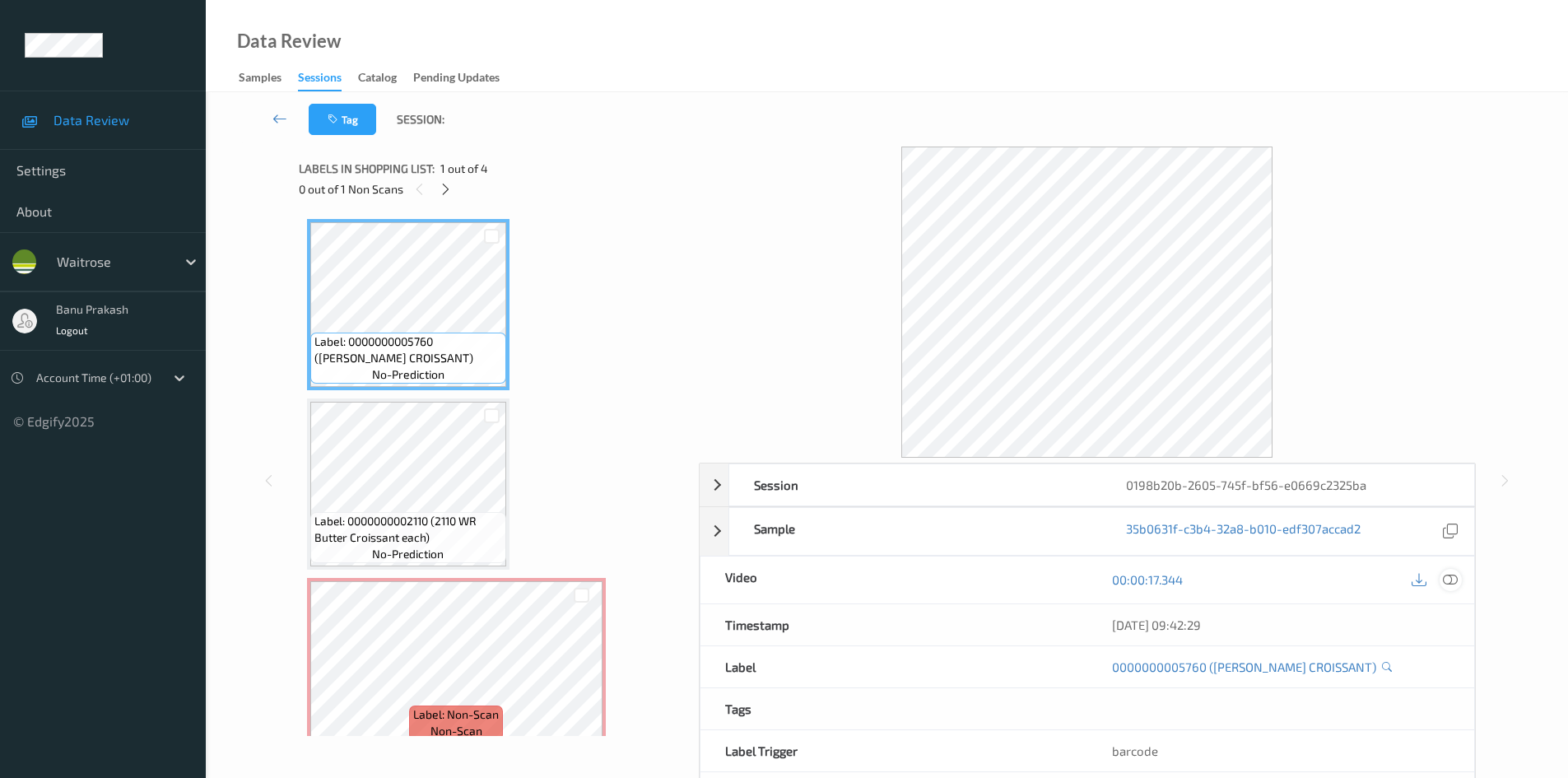
click at [1449, 582] on icon at bounding box center [1450, 579] width 15 height 15
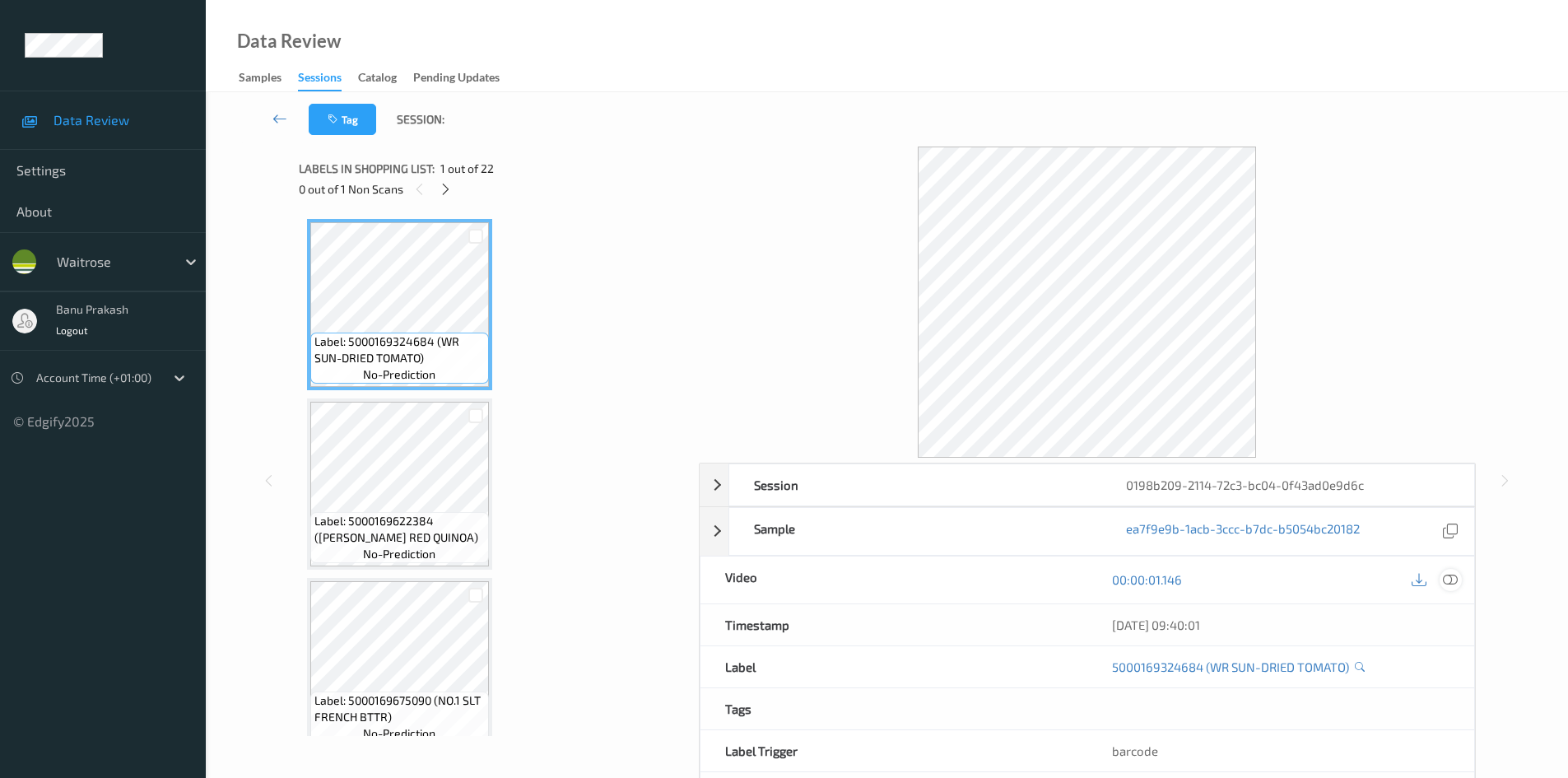
click at [1447, 572] on icon at bounding box center [1450, 579] width 15 height 15
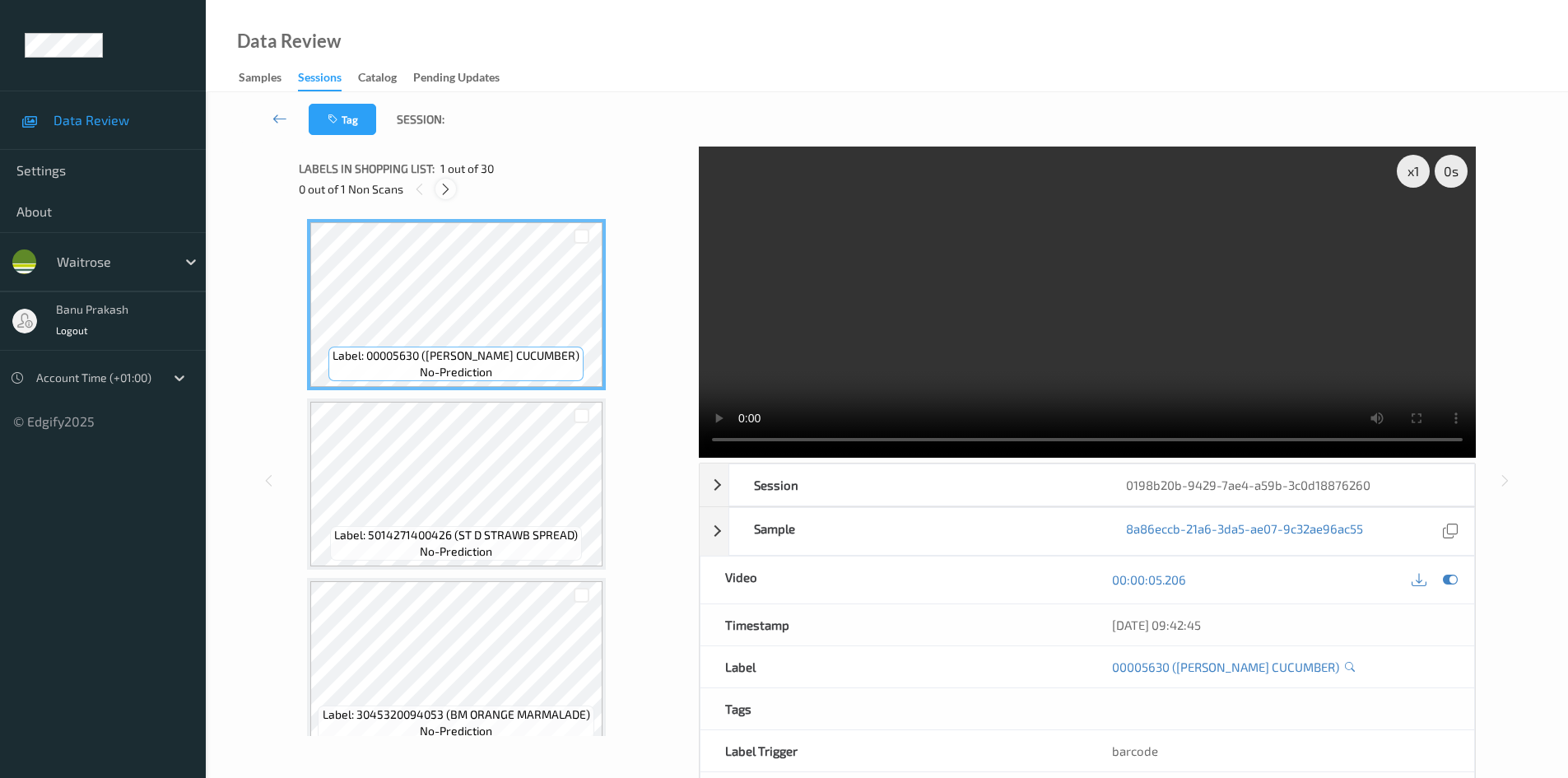
click at [444, 191] on icon at bounding box center [446, 189] width 14 height 15
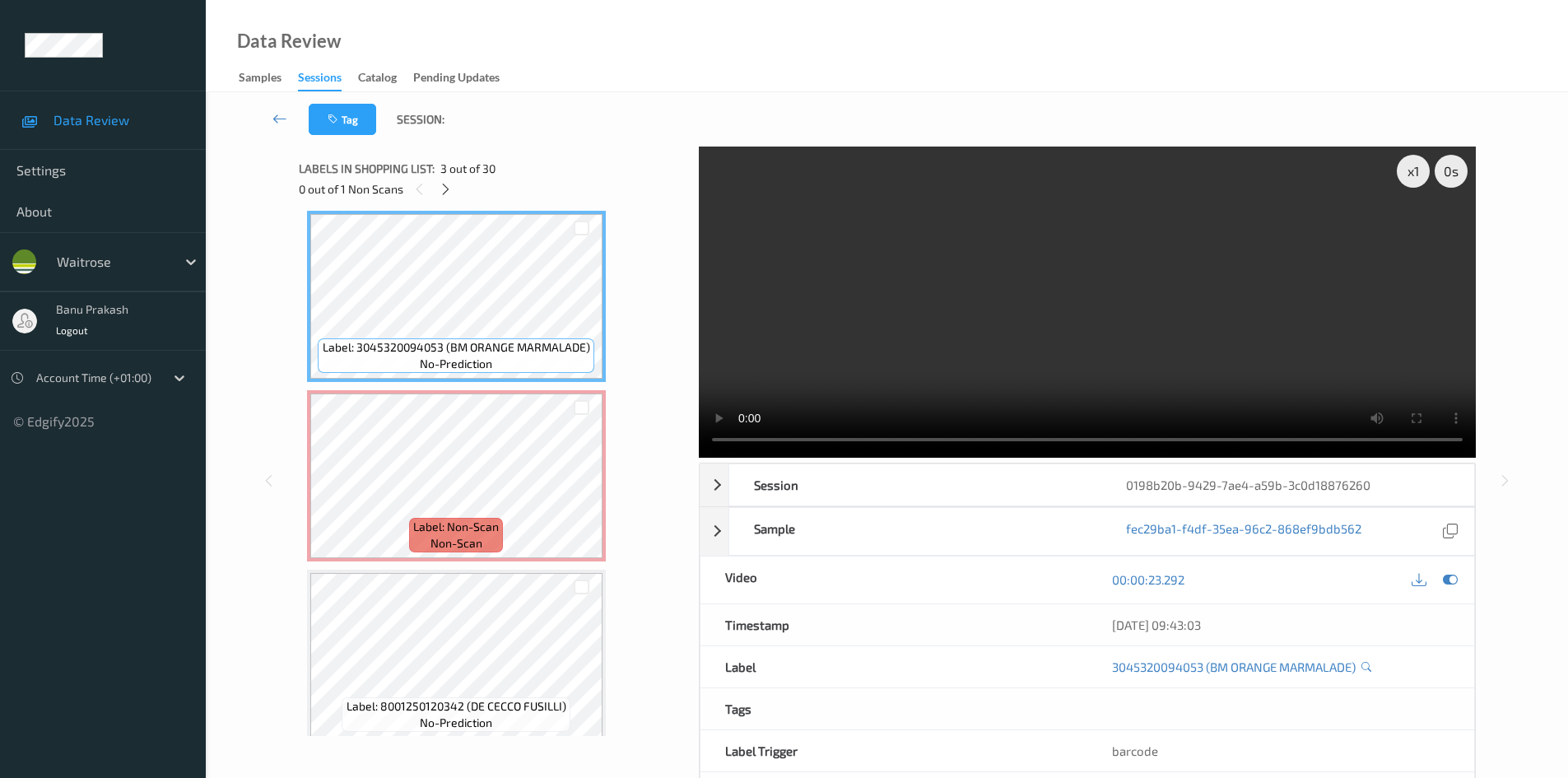
click at [892, 298] on video at bounding box center [1087, 302] width 777 height 311
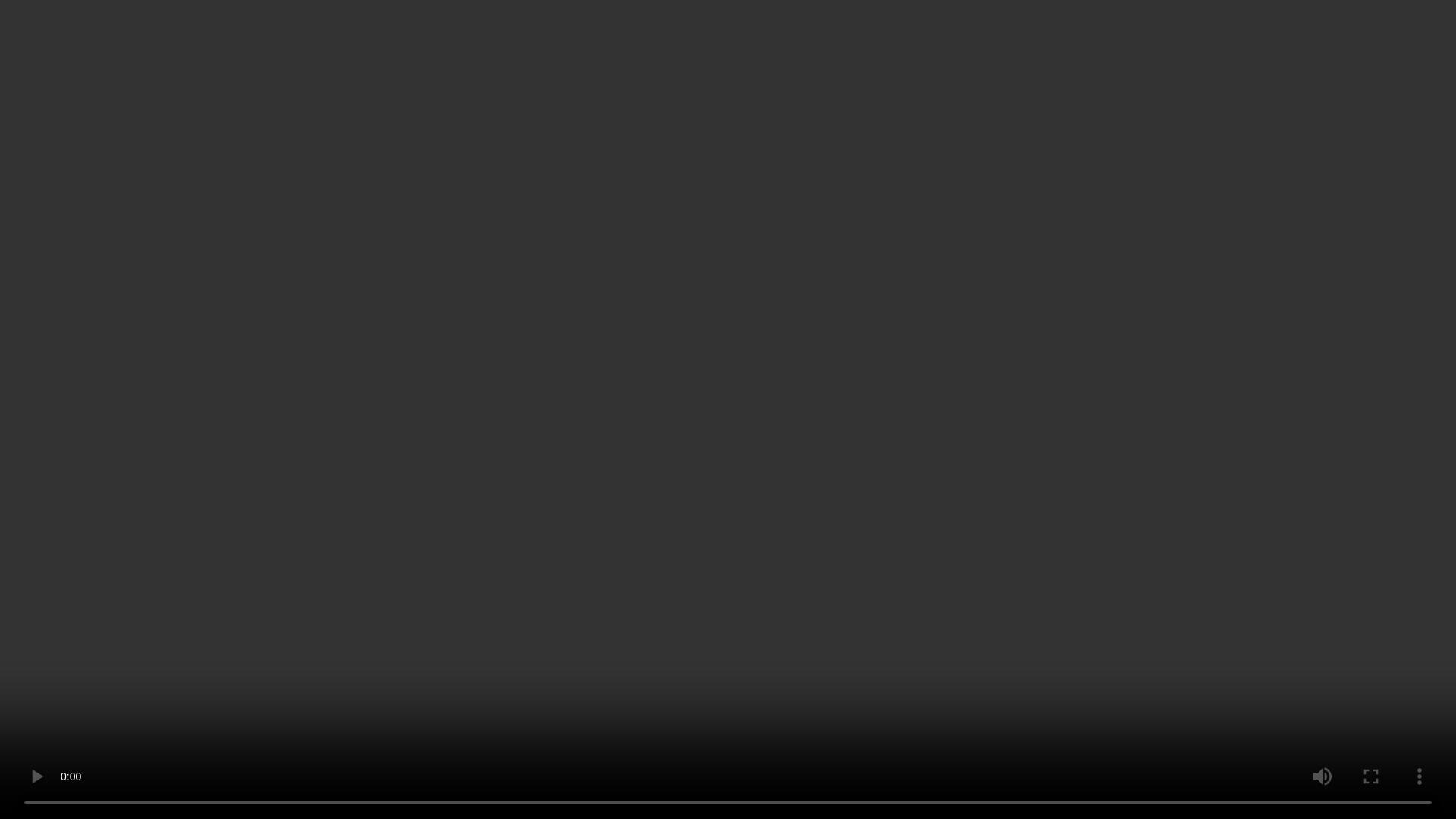
click at [1276, 617] on video at bounding box center [728, 410] width 1456 height 819
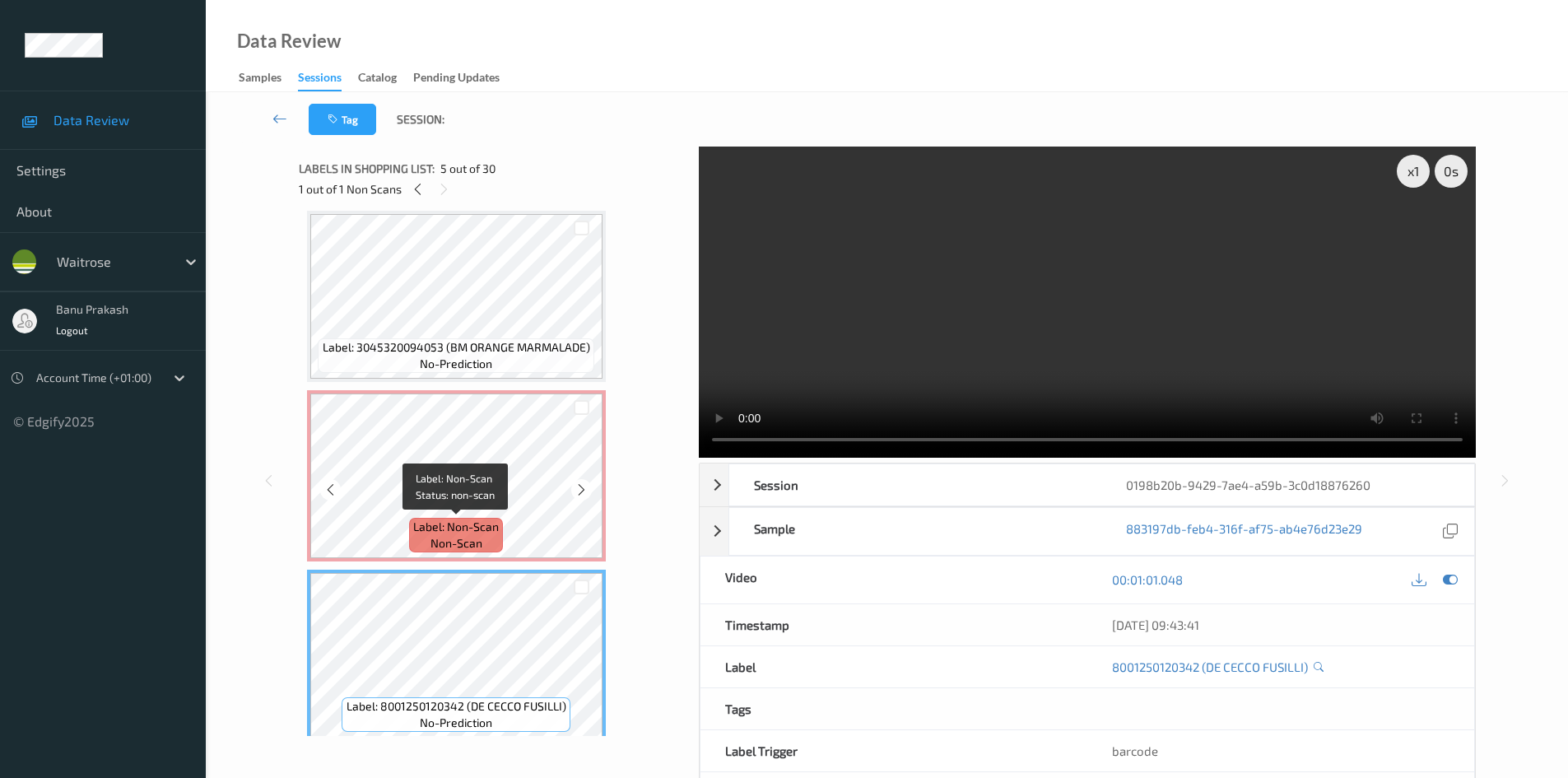
click at [481, 520] on span "Label: Non-Scan" at bounding box center [455, 526] width 85 height 17
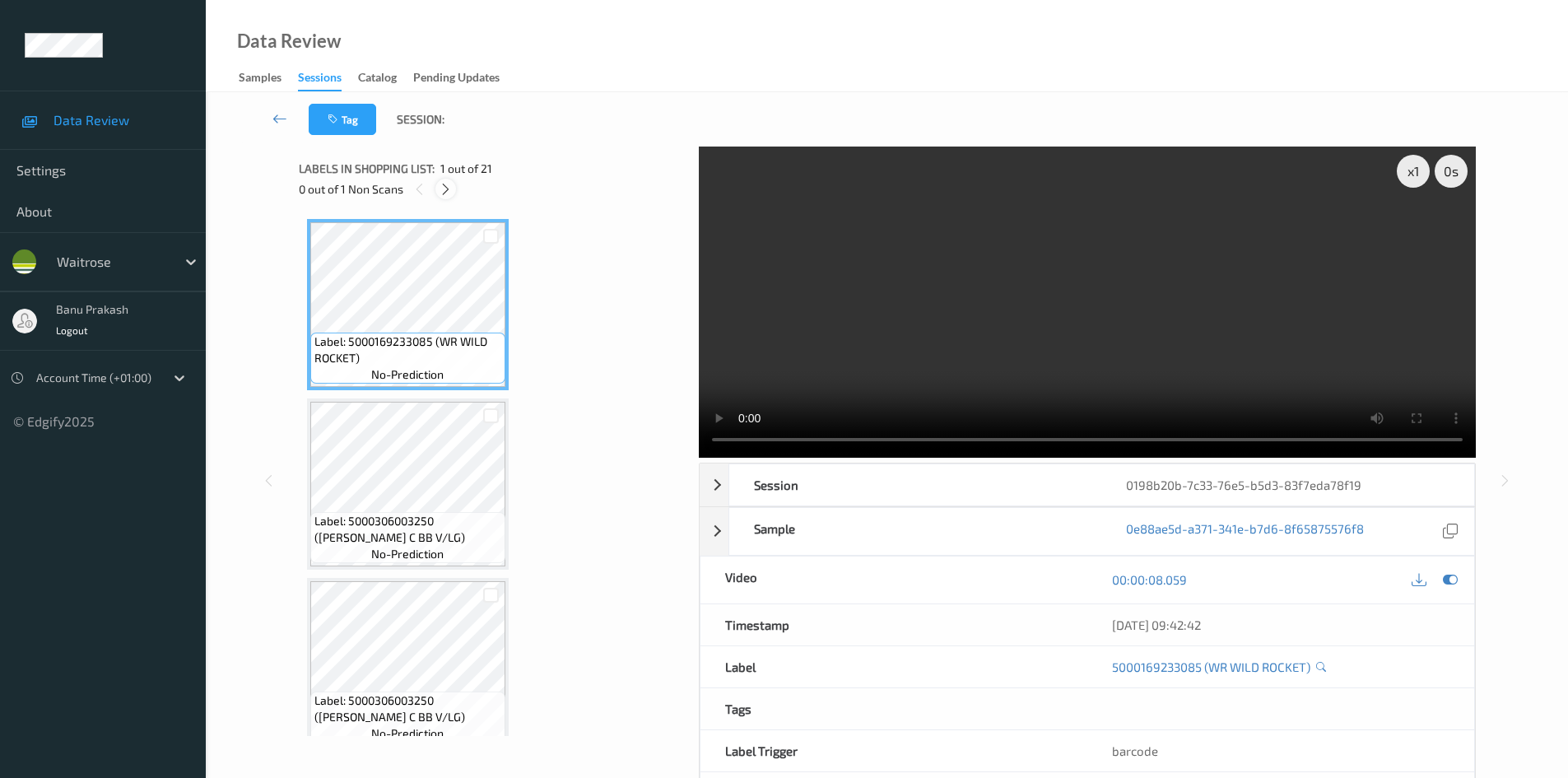
click at [444, 184] on icon at bounding box center [446, 189] width 14 height 15
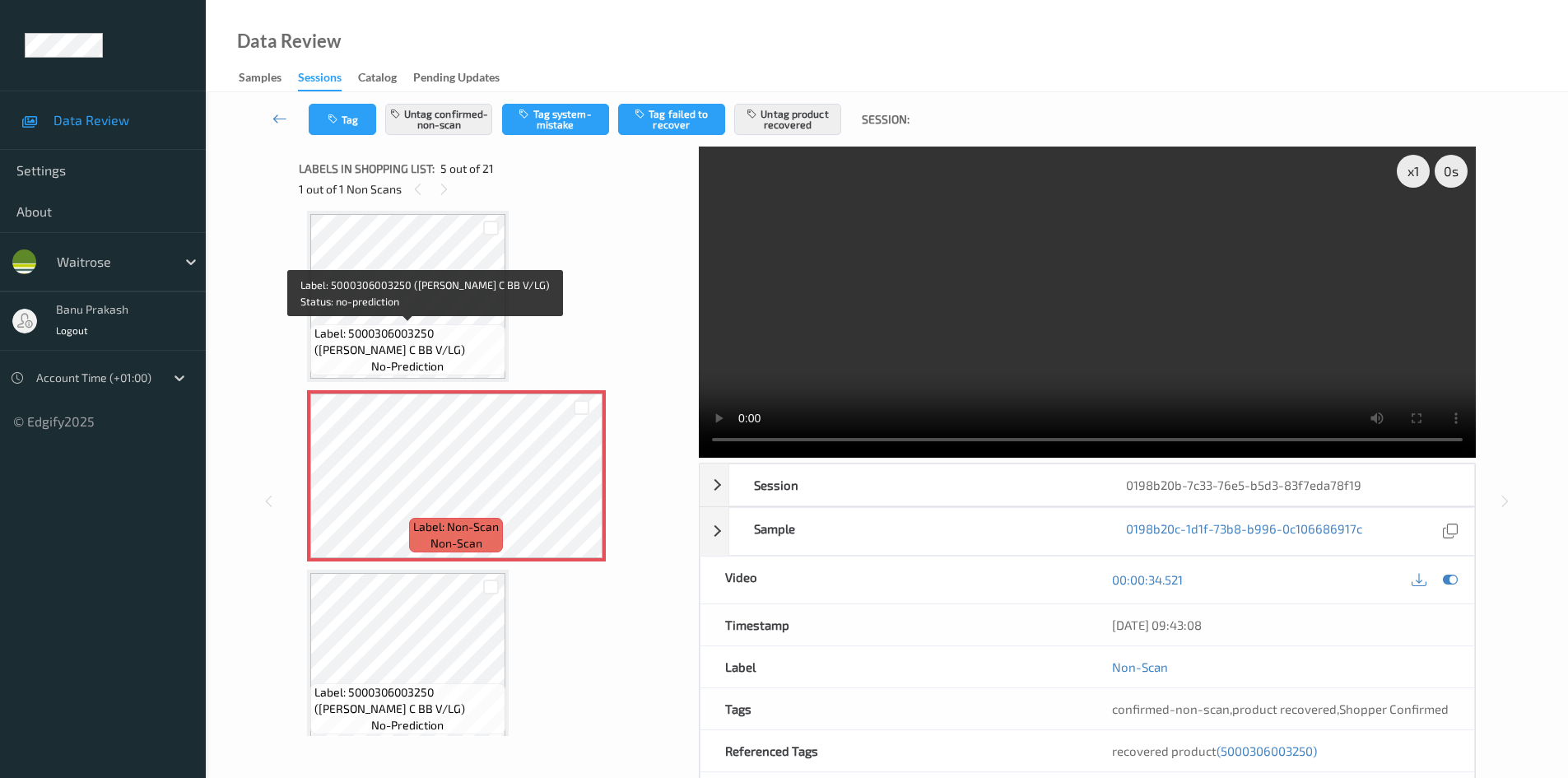
click at [427, 325] on span "Label: 5000306003250 ([PERSON_NAME] C BB V/LG)" at bounding box center [408, 341] width 187 height 32
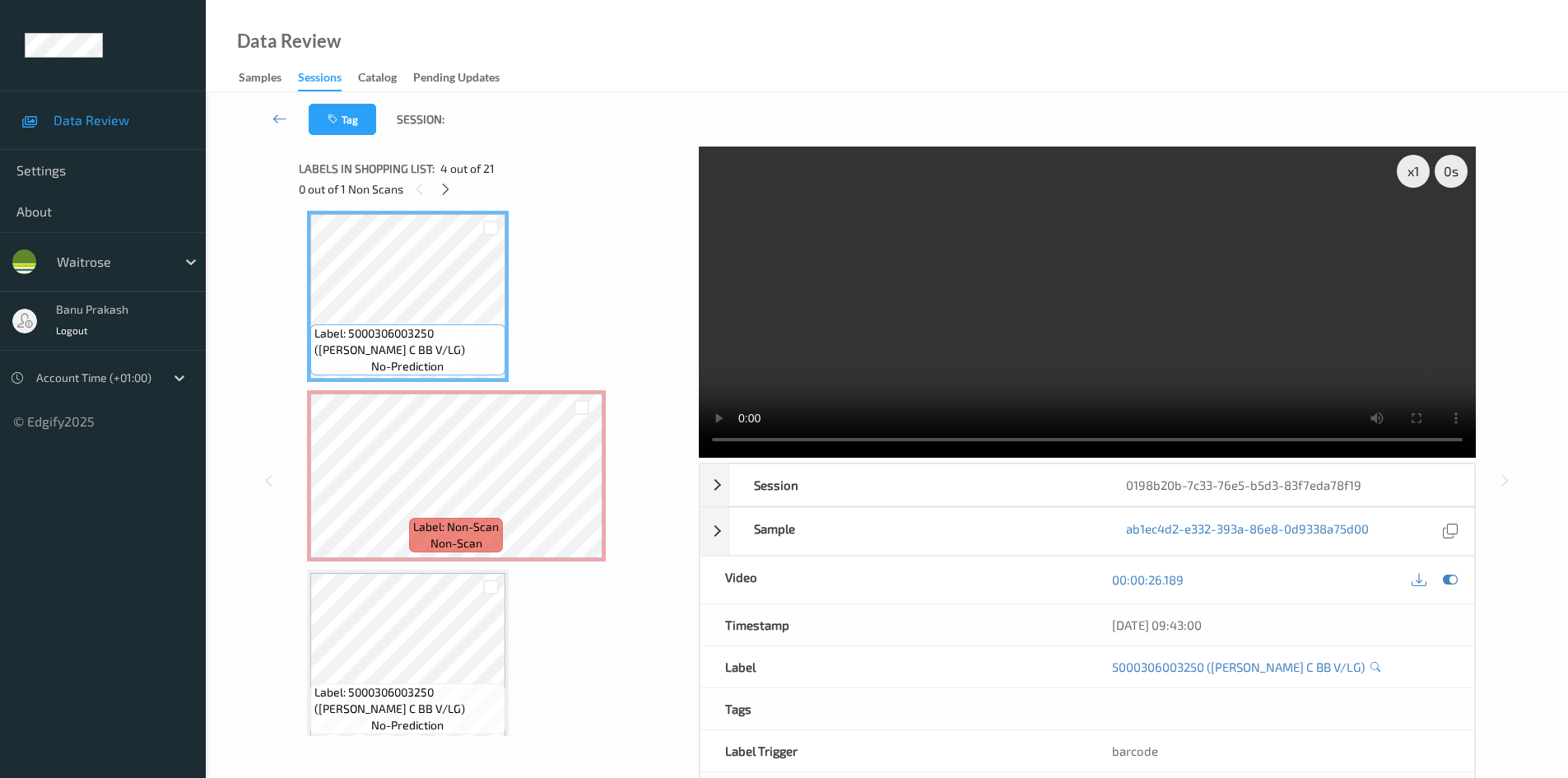
click at [968, 394] on video at bounding box center [1087, 302] width 777 height 311
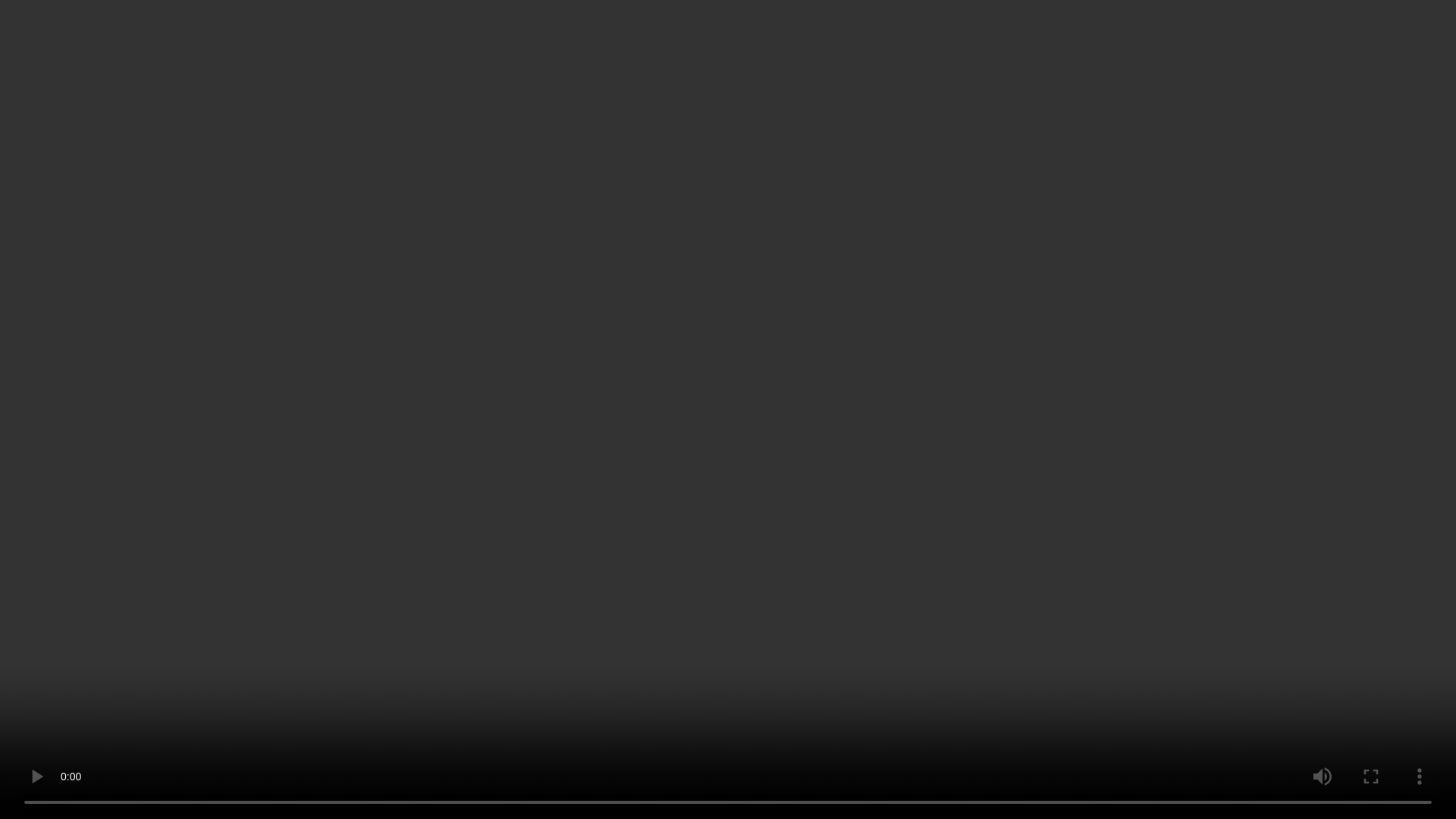
click at [863, 579] on video at bounding box center [728, 410] width 1456 height 819
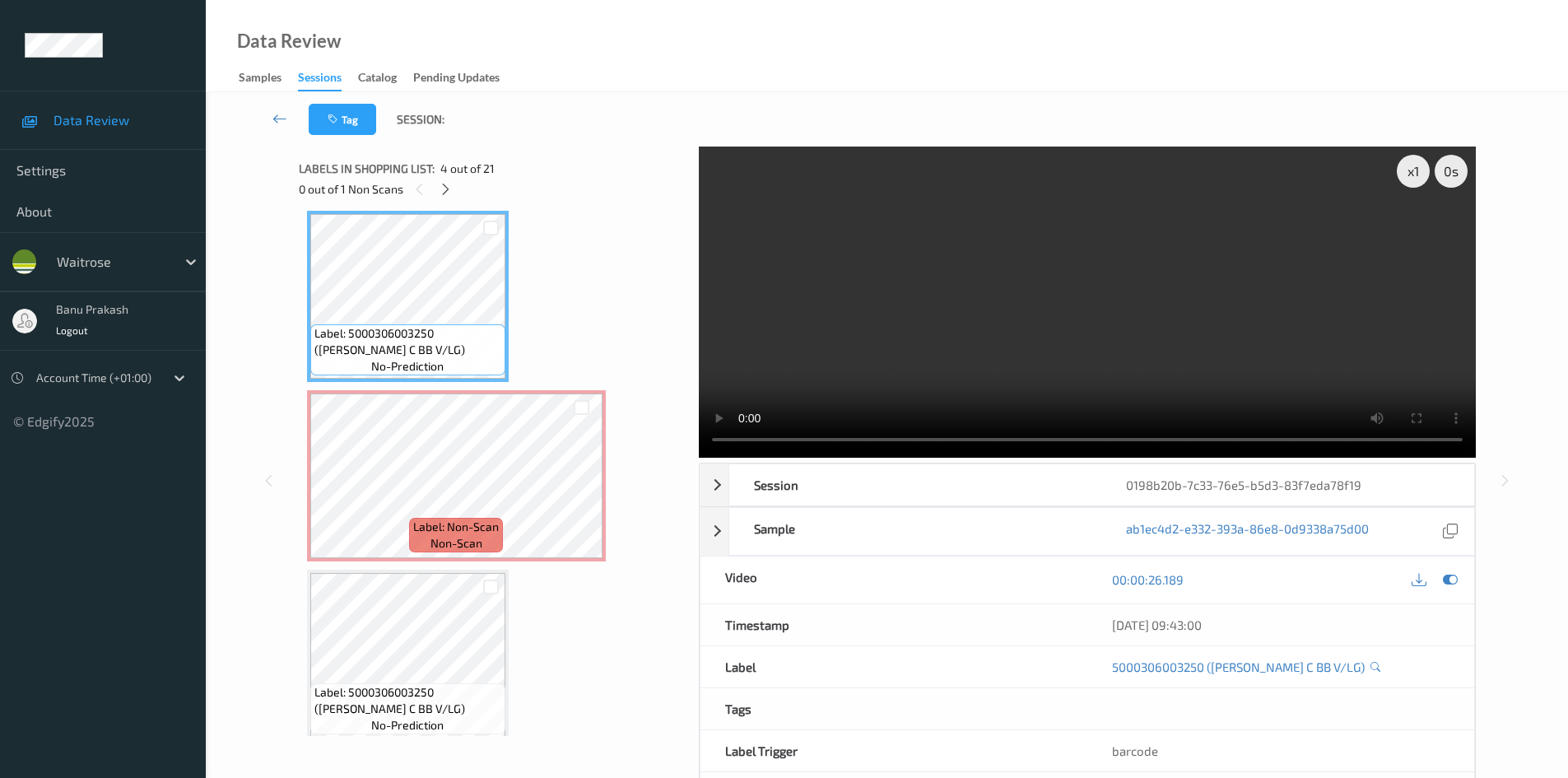
click at [1001, 317] on video at bounding box center [1087, 302] width 777 height 311
click at [1214, 371] on video at bounding box center [1087, 302] width 777 height 311
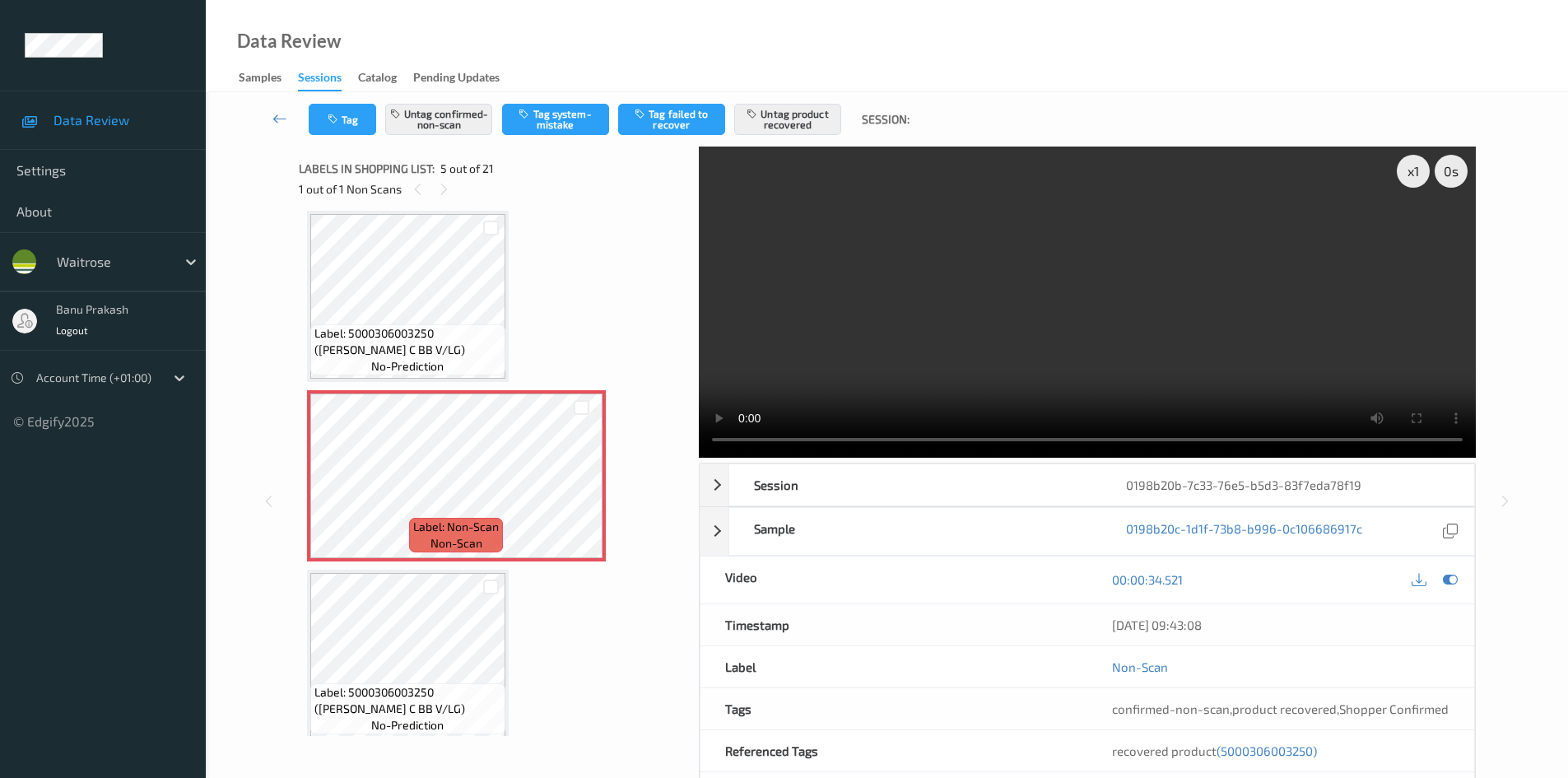
click at [1123, 326] on video at bounding box center [1087, 302] width 777 height 311
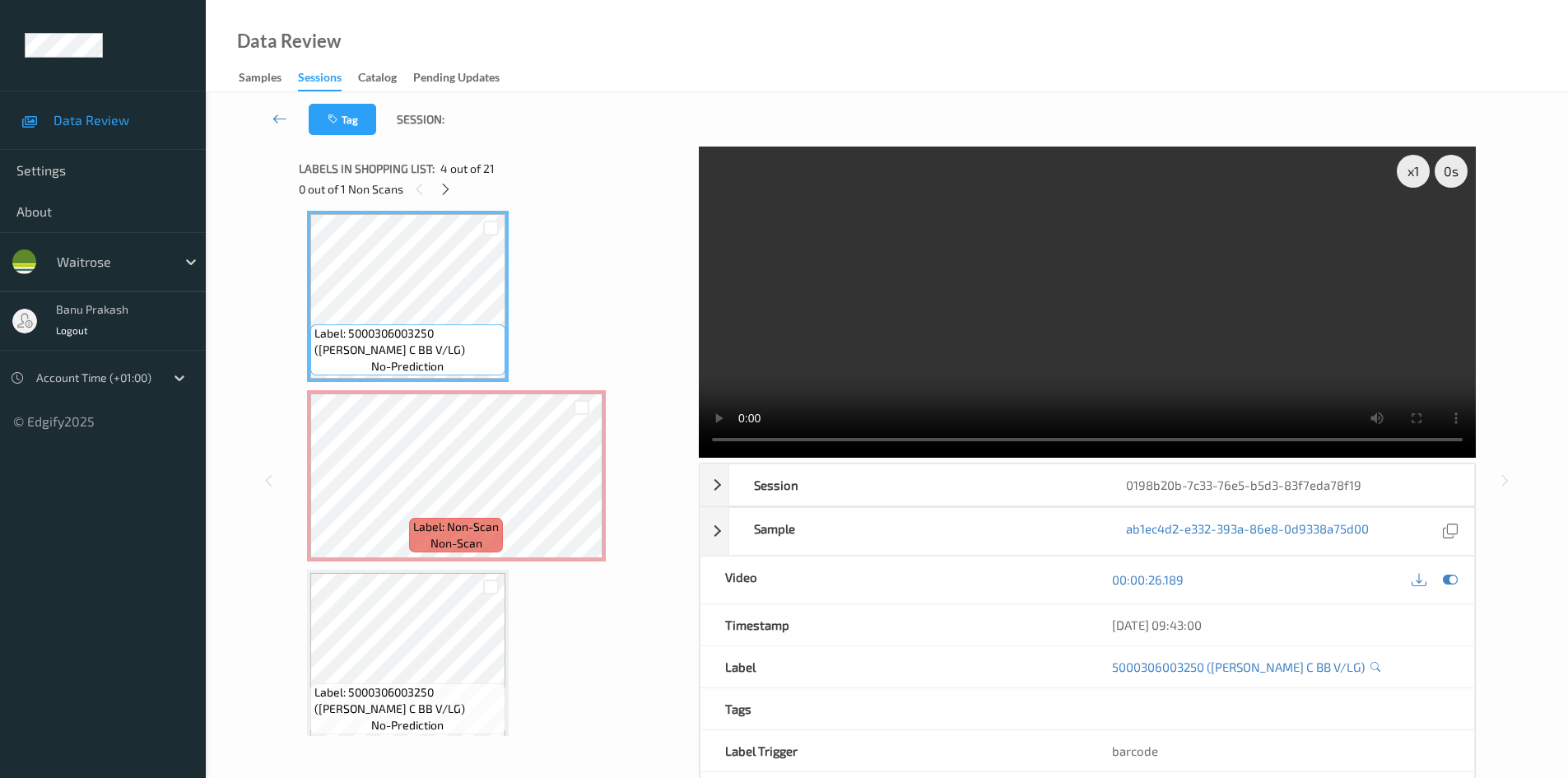
click at [992, 361] on video at bounding box center [1087, 302] width 777 height 311
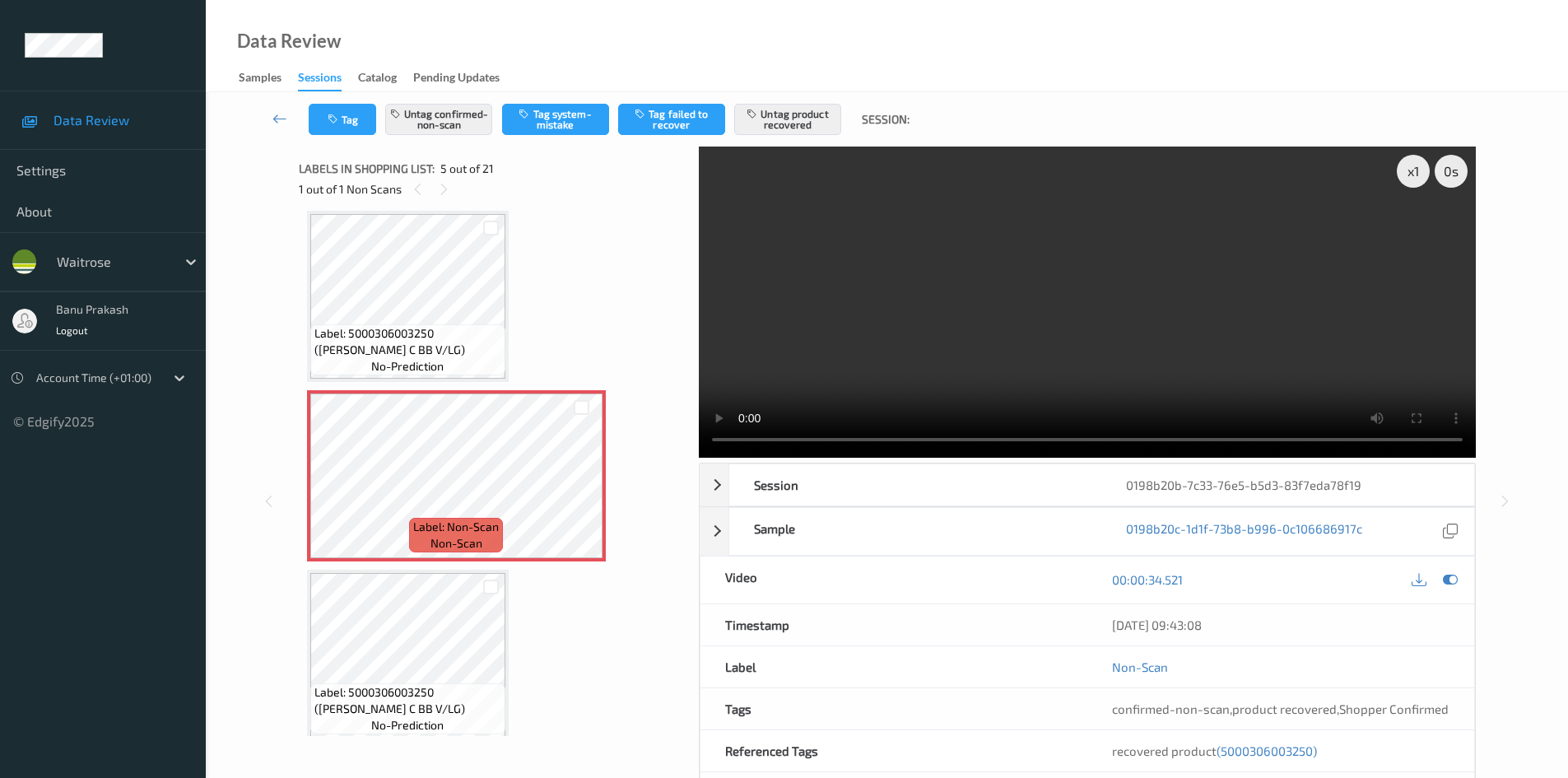
click at [1239, 337] on video at bounding box center [1087, 302] width 777 height 311
click at [1119, 355] on video at bounding box center [1087, 302] width 777 height 311
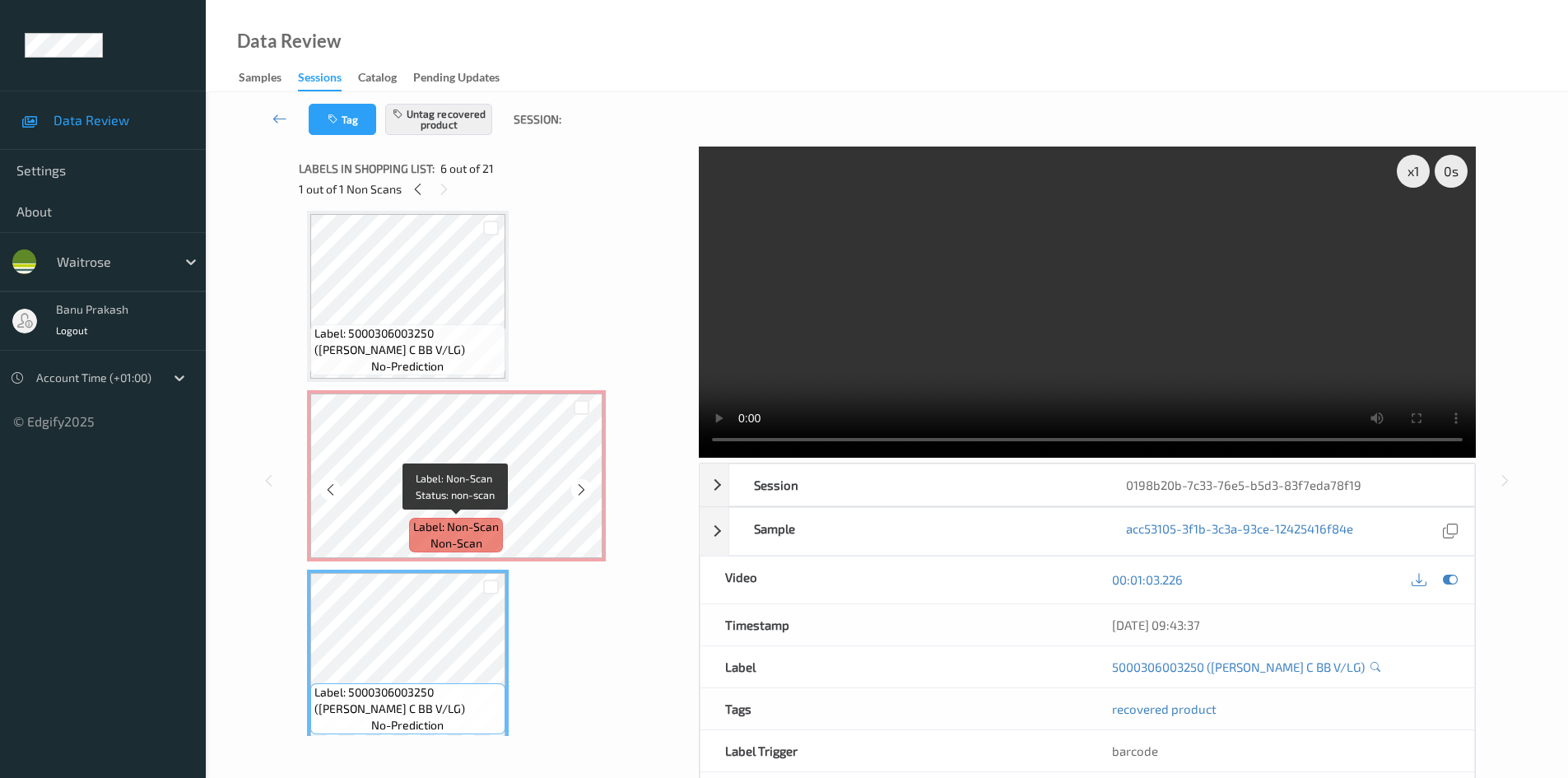
click at [428, 530] on span "Label: Non-Scan" at bounding box center [455, 526] width 85 height 17
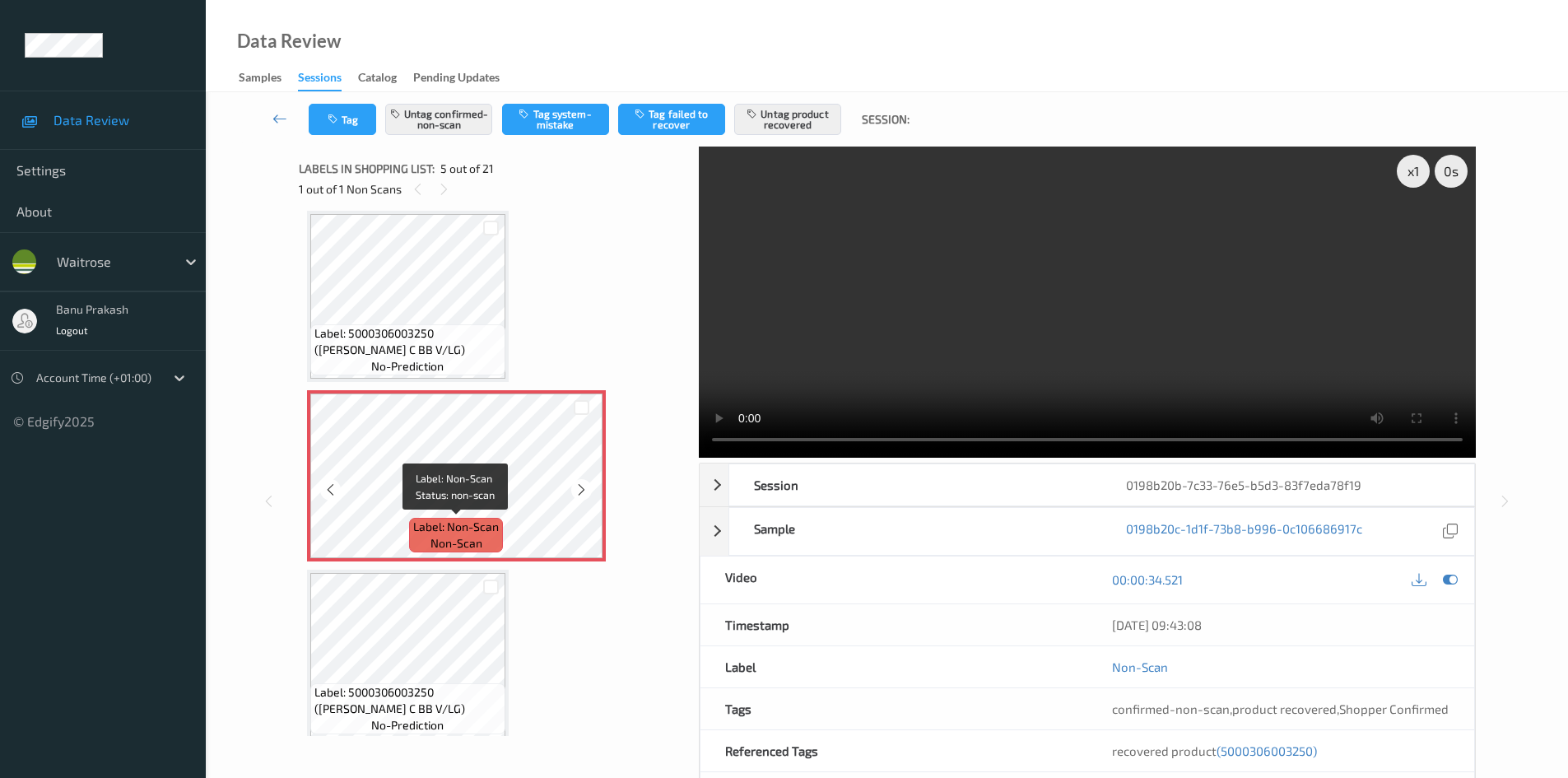
click at [439, 549] on span "non-scan" at bounding box center [456, 543] width 52 height 17
click at [1290, 753] on span "(5000306003250)" at bounding box center [1267, 750] width 100 height 15
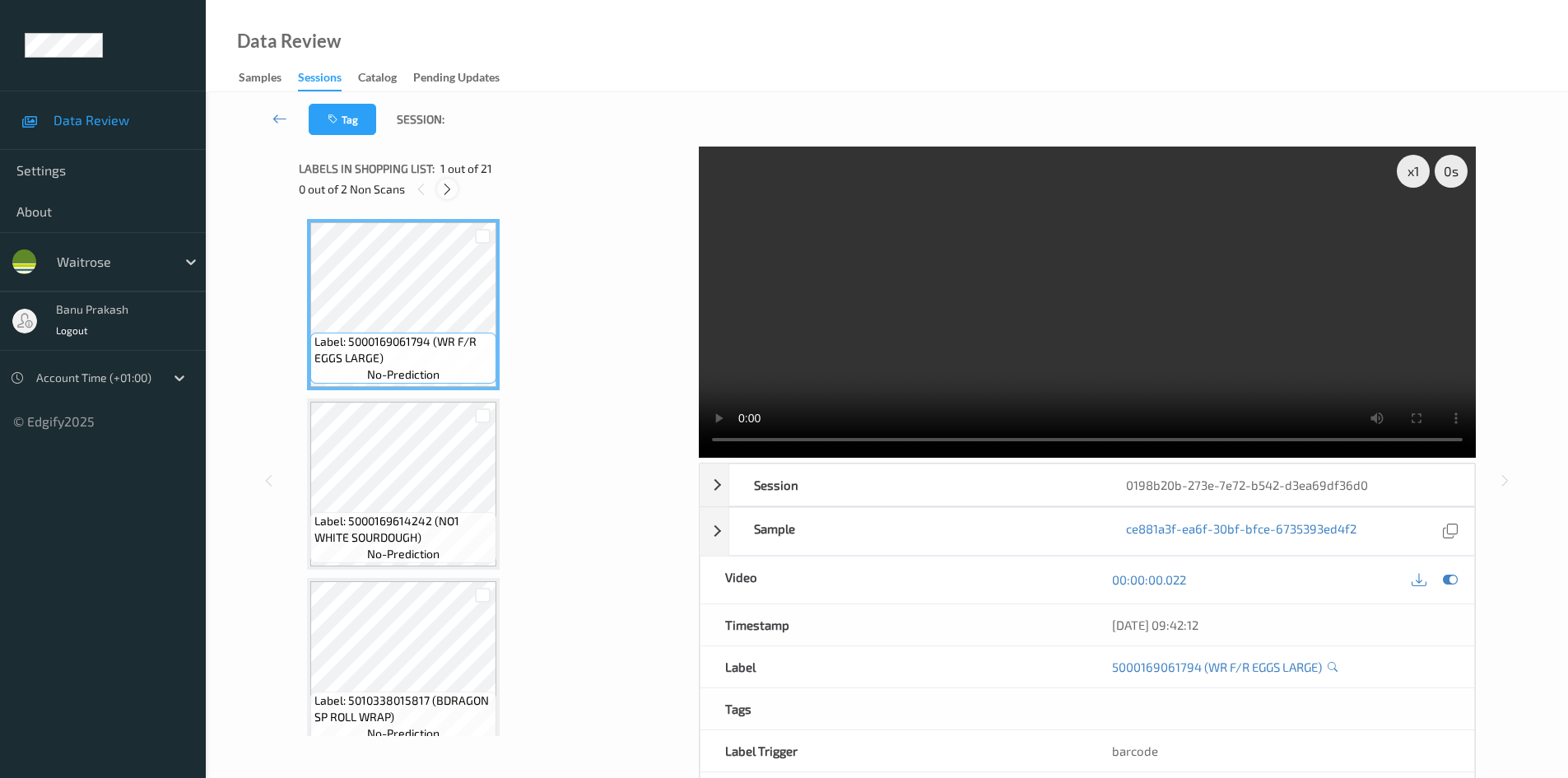
click at [455, 190] on div at bounding box center [447, 188] width 20 height 20
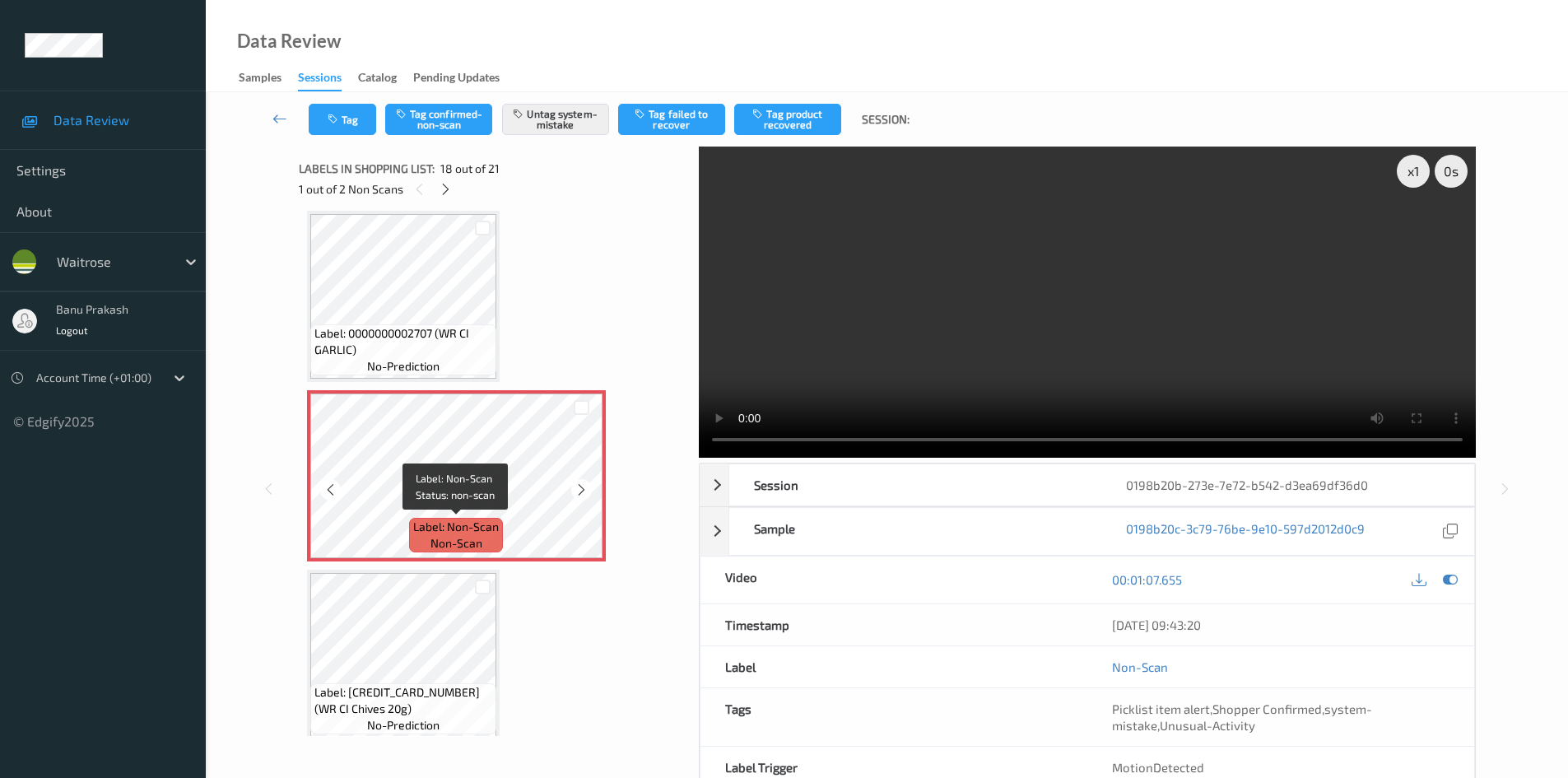
click at [485, 522] on span "Label: Non-Scan" at bounding box center [455, 526] width 85 height 17
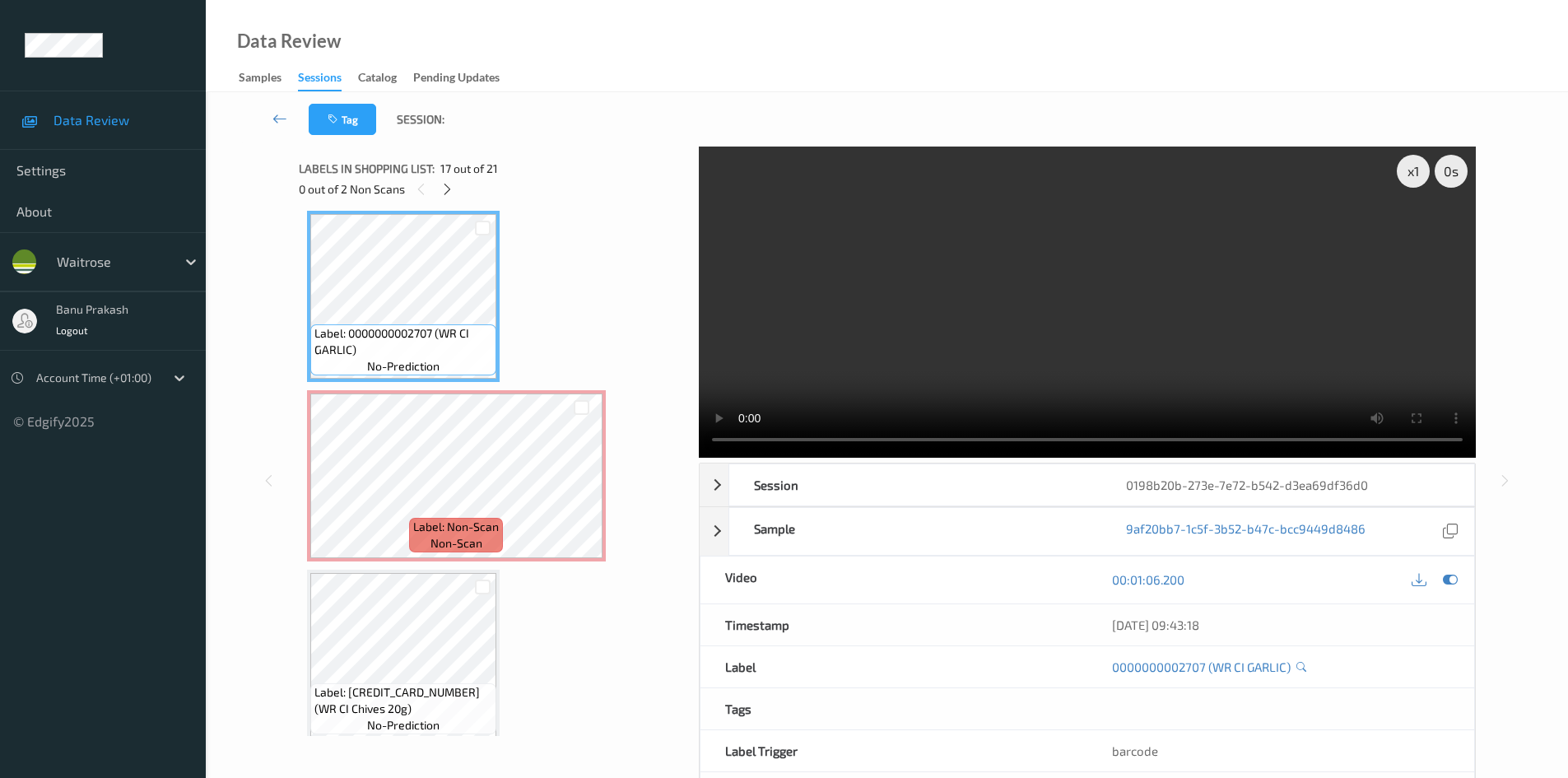
click at [942, 337] on video at bounding box center [1087, 302] width 777 height 311
click at [931, 329] on video at bounding box center [1087, 302] width 777 height 311
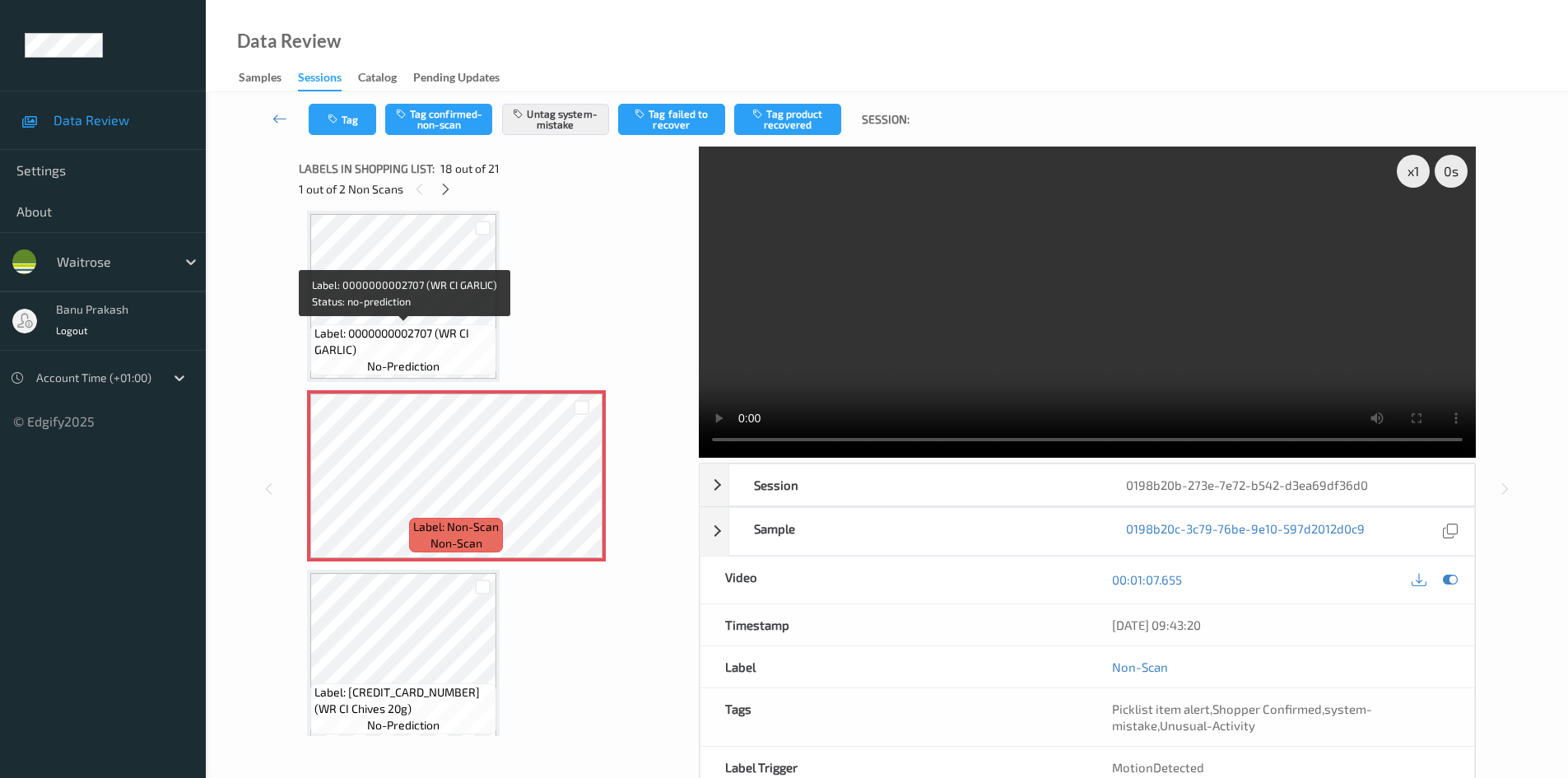
click at [448, 328] on span "Label: 0000000002707 (WR CI GARLIC)" at bounding box center [403, 341] width 177 height 32
click at [463, 332] on span "Label: 0000000002707 (WR CI GARLIC)" at bounding box center [403, 341] width 177 height 32
click at [434, 331] on span "Label: 0000000002707 (WR CI GARLIC)" at bounding box center [403, 341] width 177 height 32
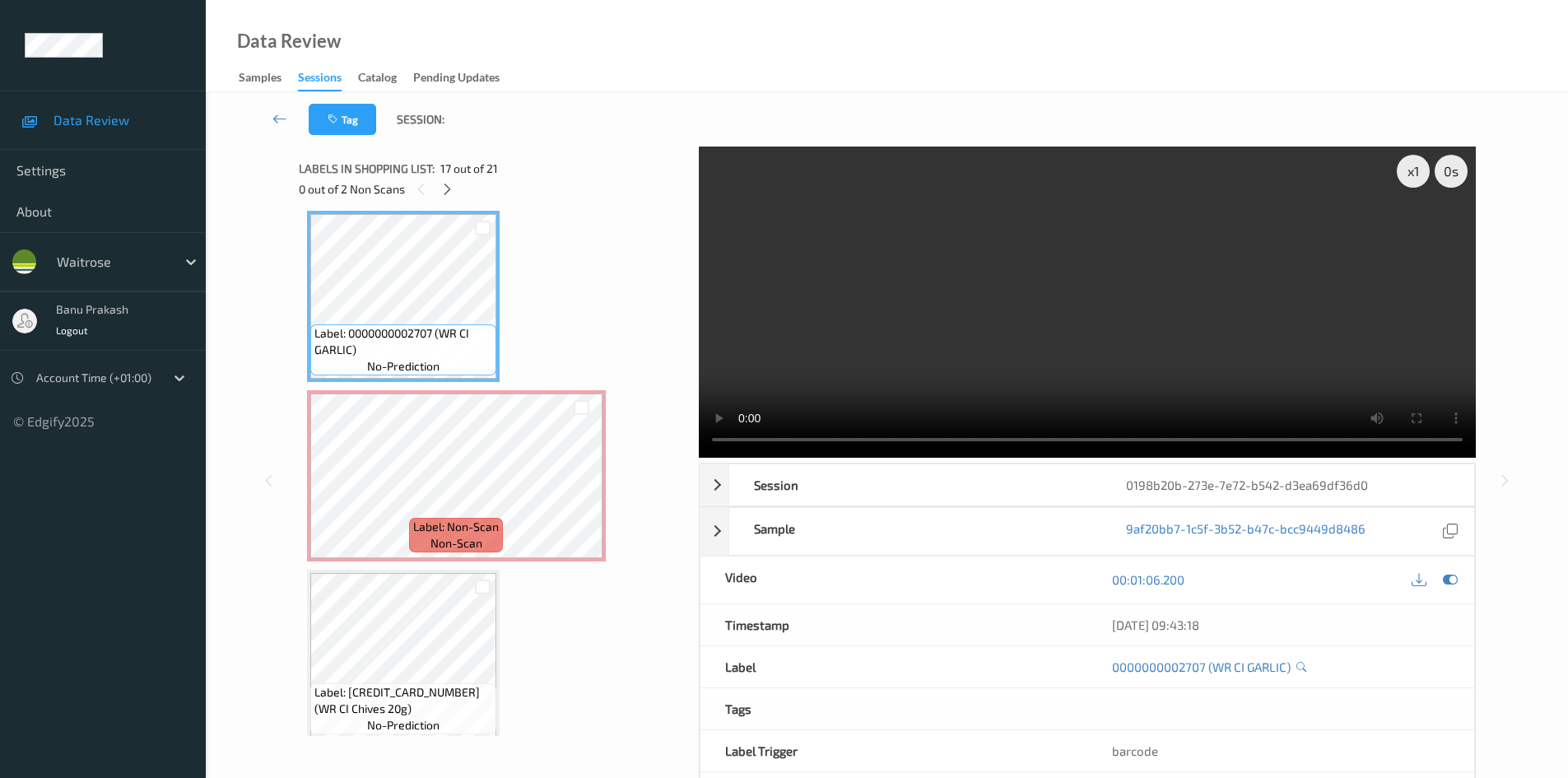
click at [1038, 285] on video at bounding box center [1087, 302] width 777 height 311
click at [1134, 286] on video at bounding box center [1087, 302] width 777 height 311
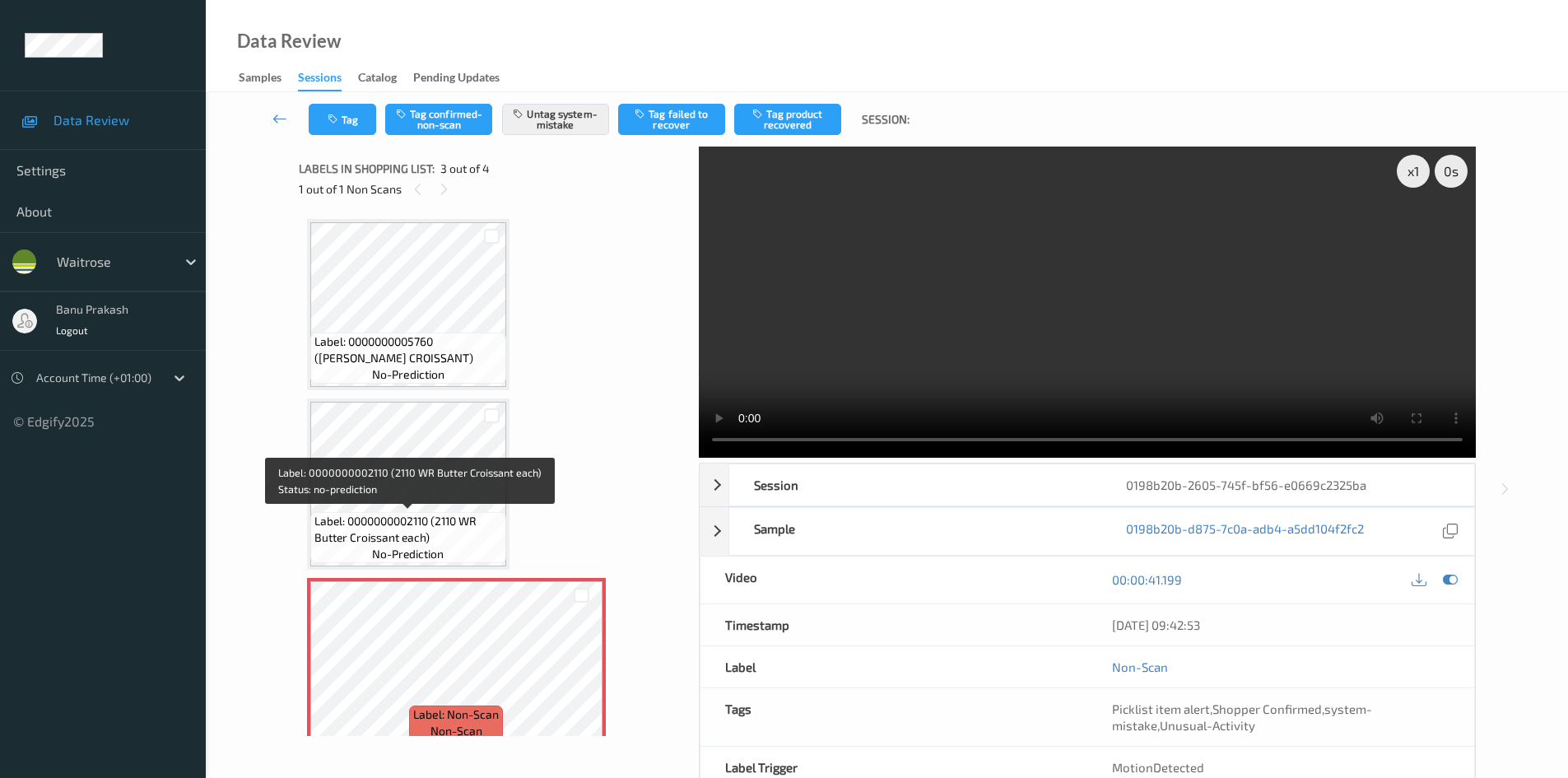
click at [399, 520] on span "Label: 0000000002110 (2110 WR Butter Croissant each)" at bounding box center [408, 529] width 188 height 32
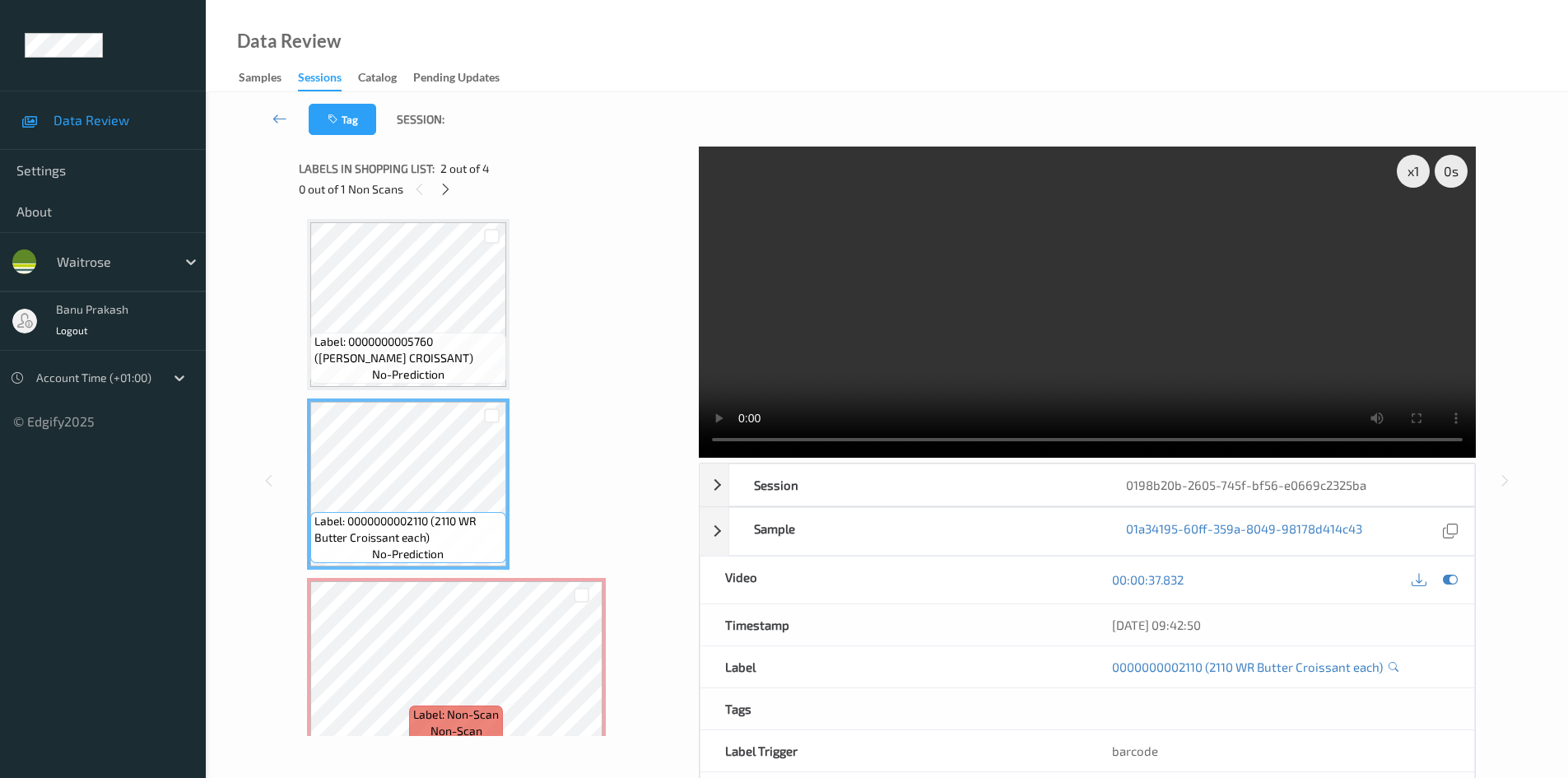
click at [1093, 326] on video at bounding box center [1087, 302] width 777 height 311
click at [876, 368] on video at bounding box center [1087, 302] width 777 height 311
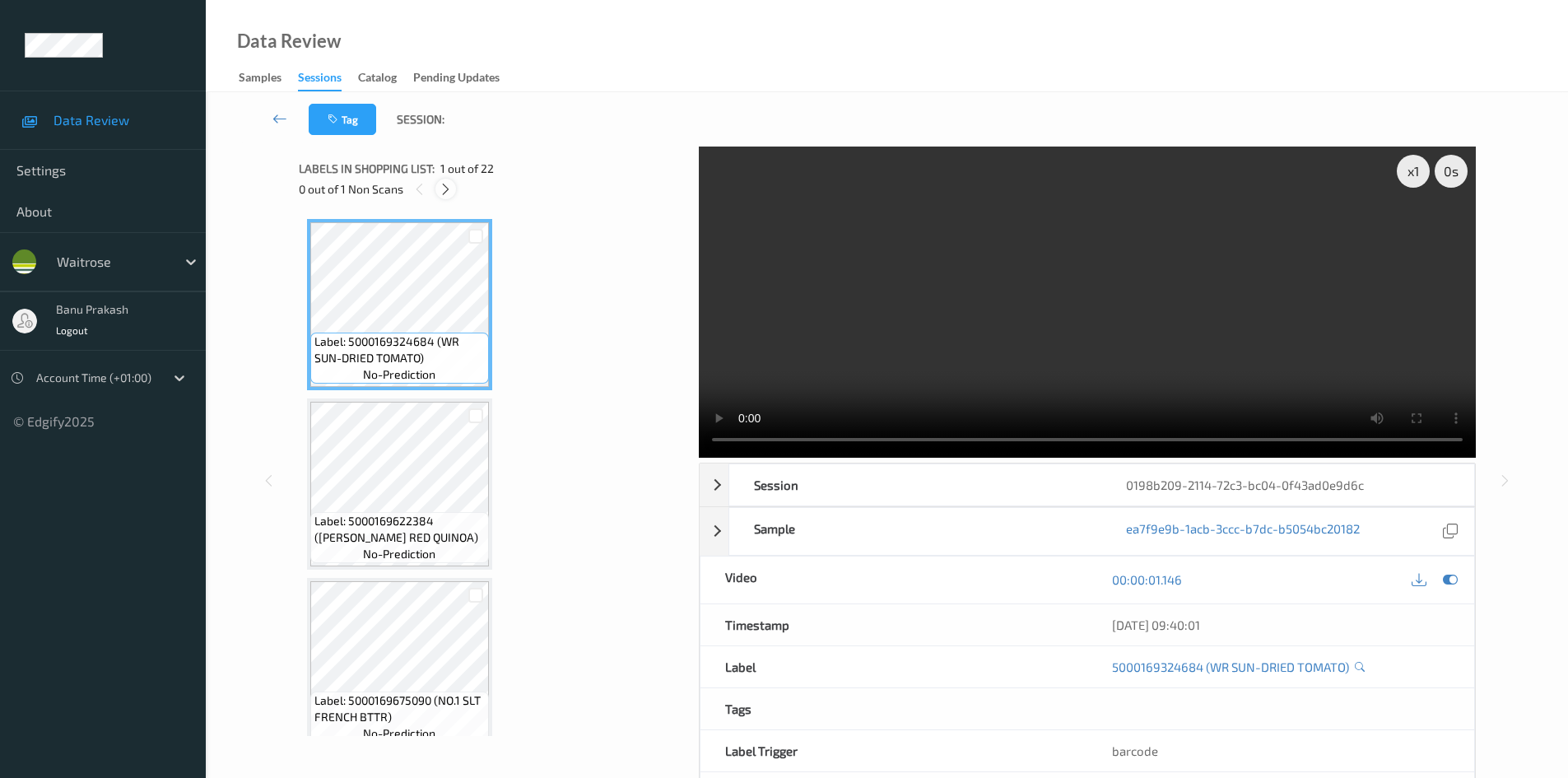
click at [446, 190] on icon at bounding box center [446, 189] width 14 height 15
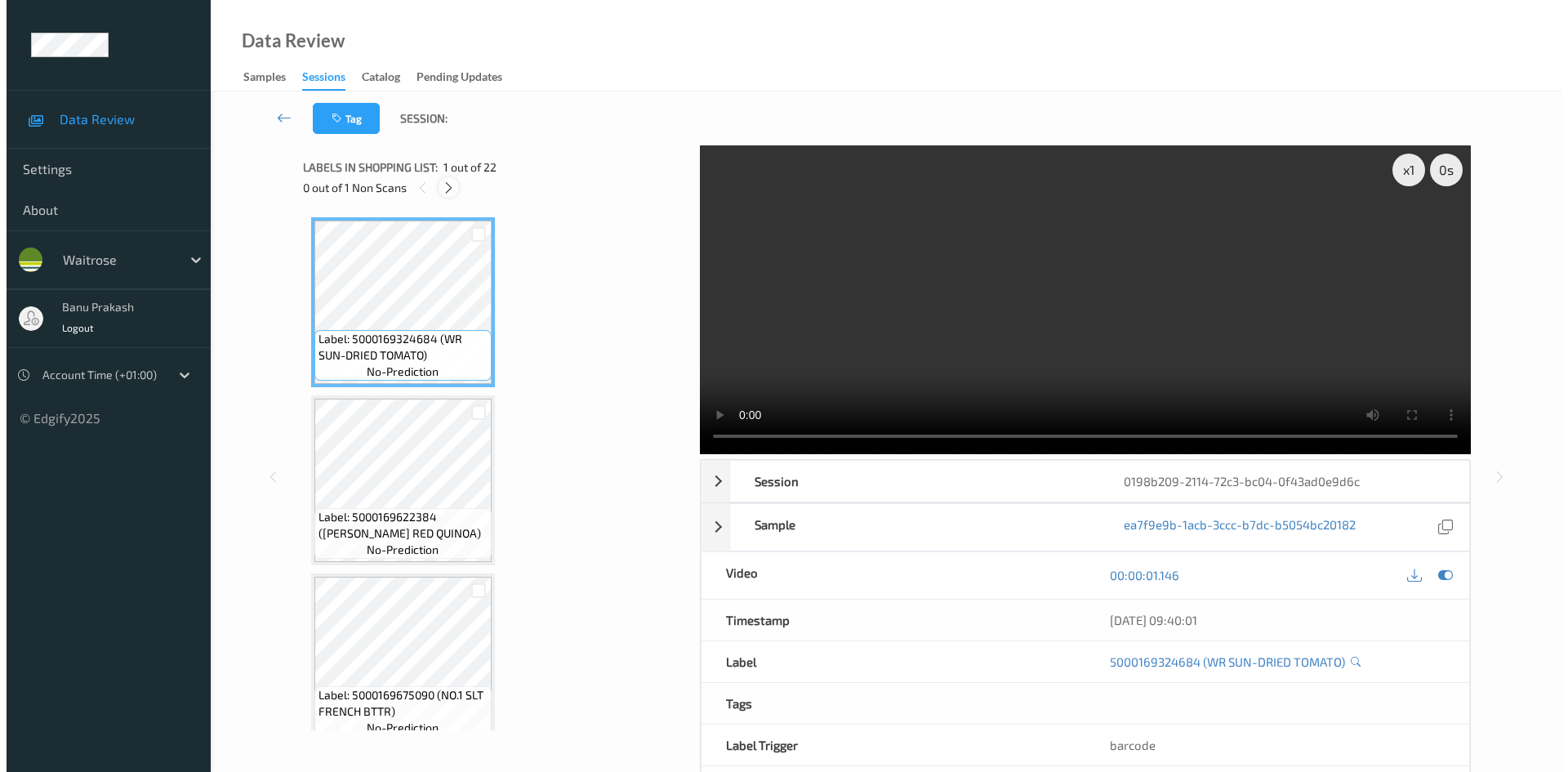
scroll to position [2501, 0]
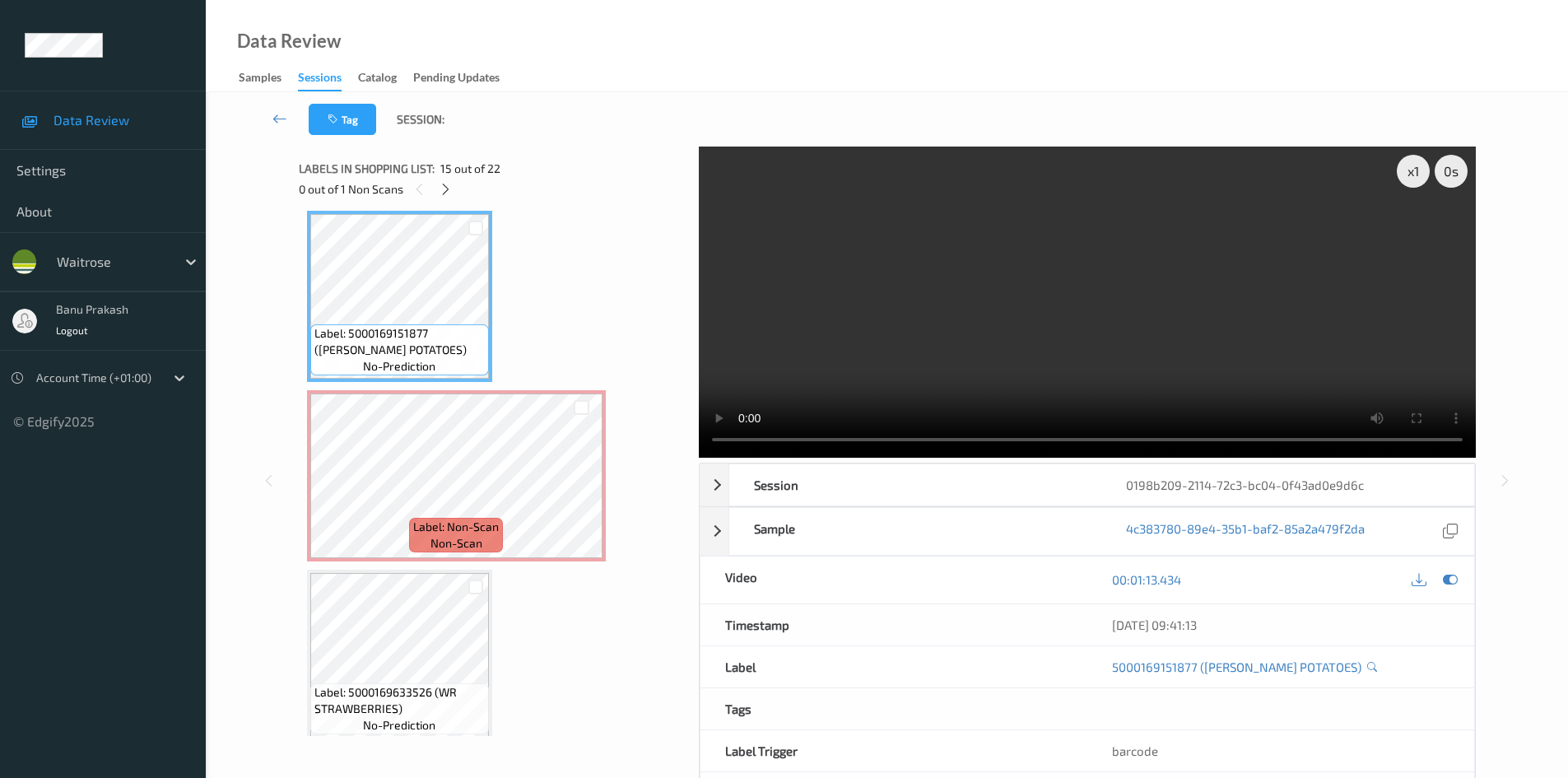
click at [1074, 308] on video at bounding box center [1087, 302] width 777 height 311
drag, startPoint x: 994, startPoint y: 204, endPoint x: 1000, endPoint y: 300, distance: 96.2
click at [995, 248] on video at bounding box center [1087, 302] width 777 height 311
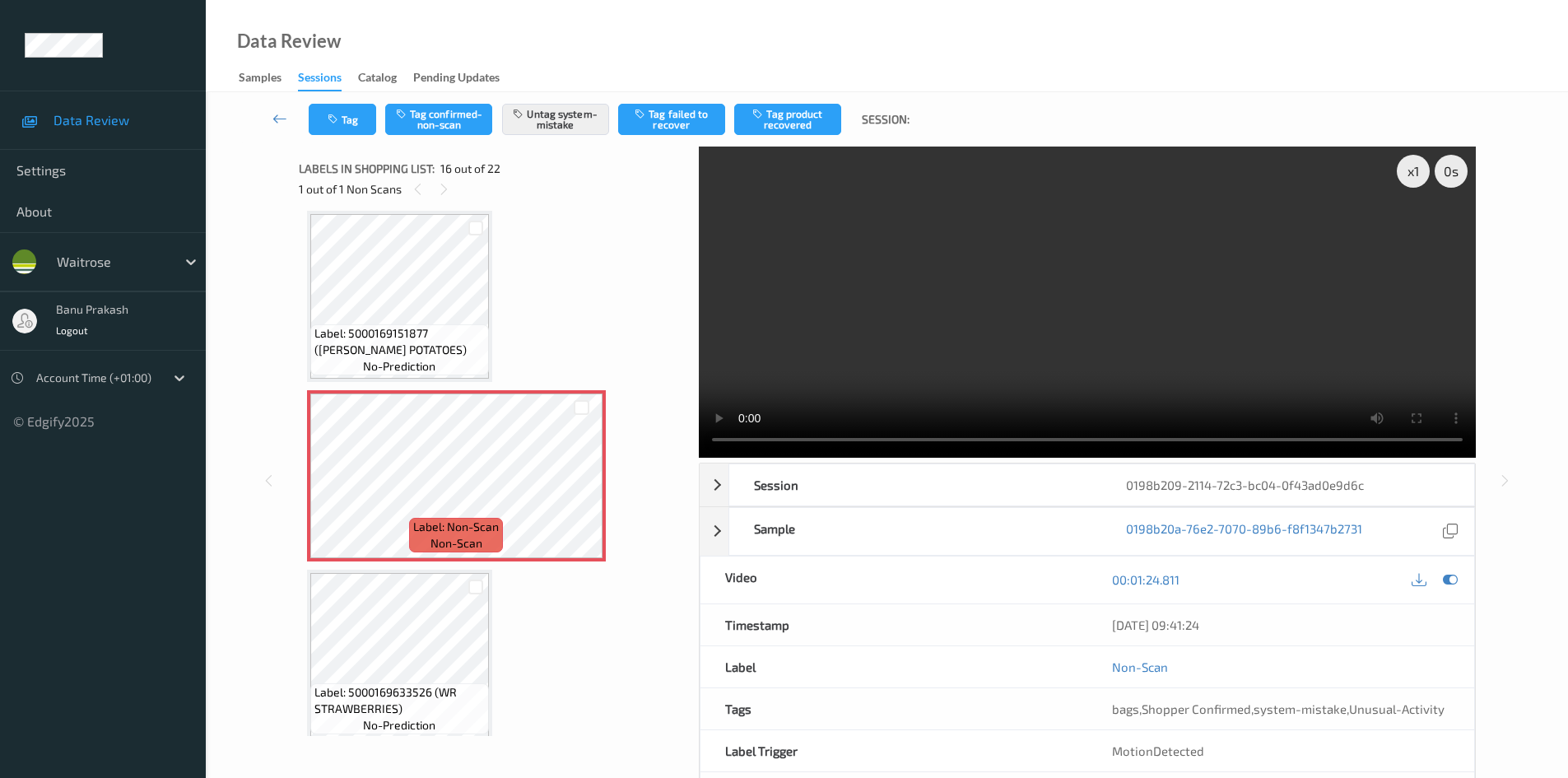
click at [1037, 371] on video at bounding box center [1087, 302] width 777 height 311
click at [1305, 312] on video at bounding box center [1087, 302] width 777 height 311
click at [347, 130] on button "Tag" at bounding box center [342, 119] width 68 height 32
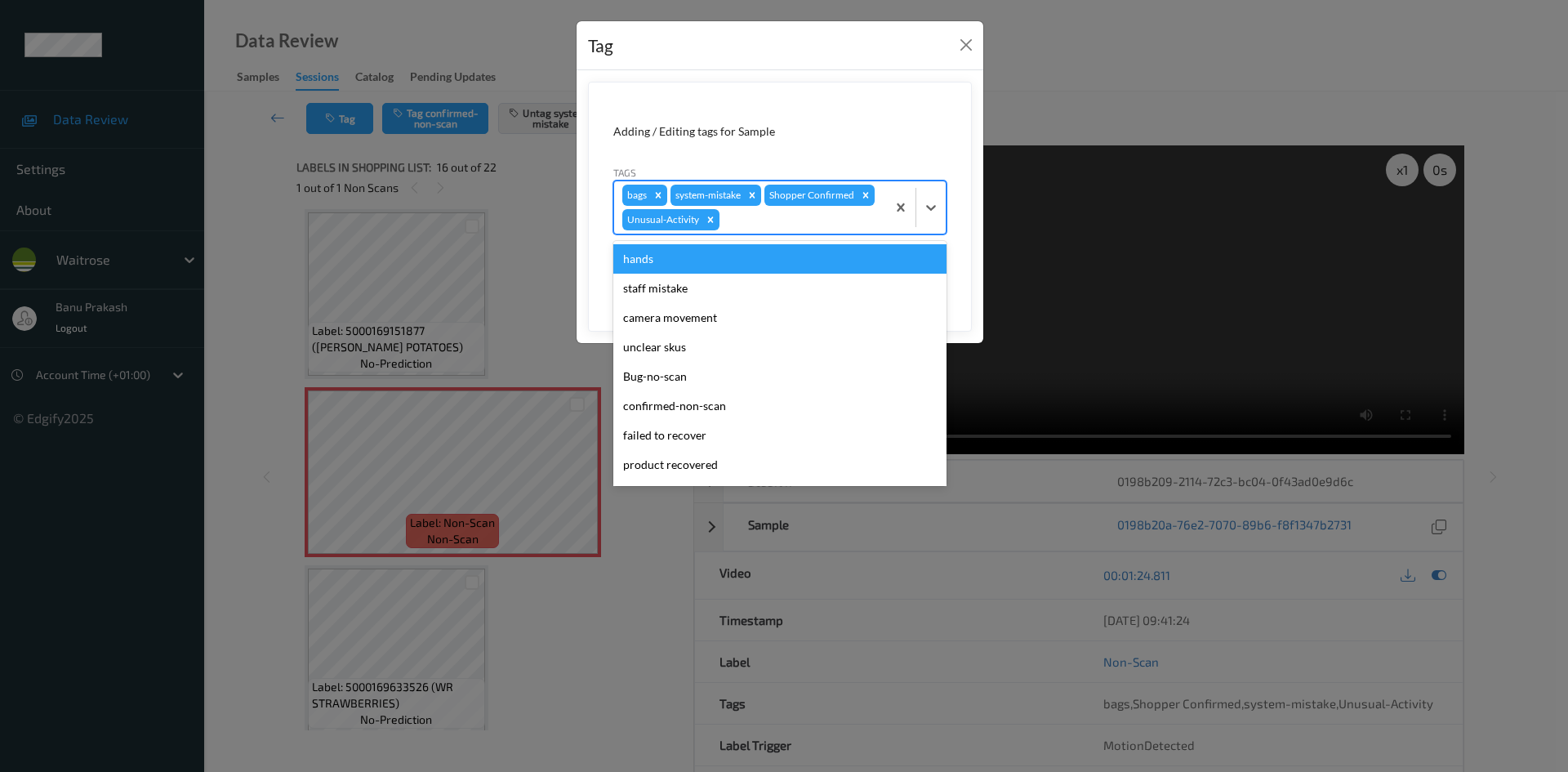
click at [697, 224] on div "Unusual-Activity" at bounding box center [662, 220] width 79 height 21
click at [710, 219] on icon "Remove Unusual-Activity" at bounding box center [711, 219] width 6 height 6
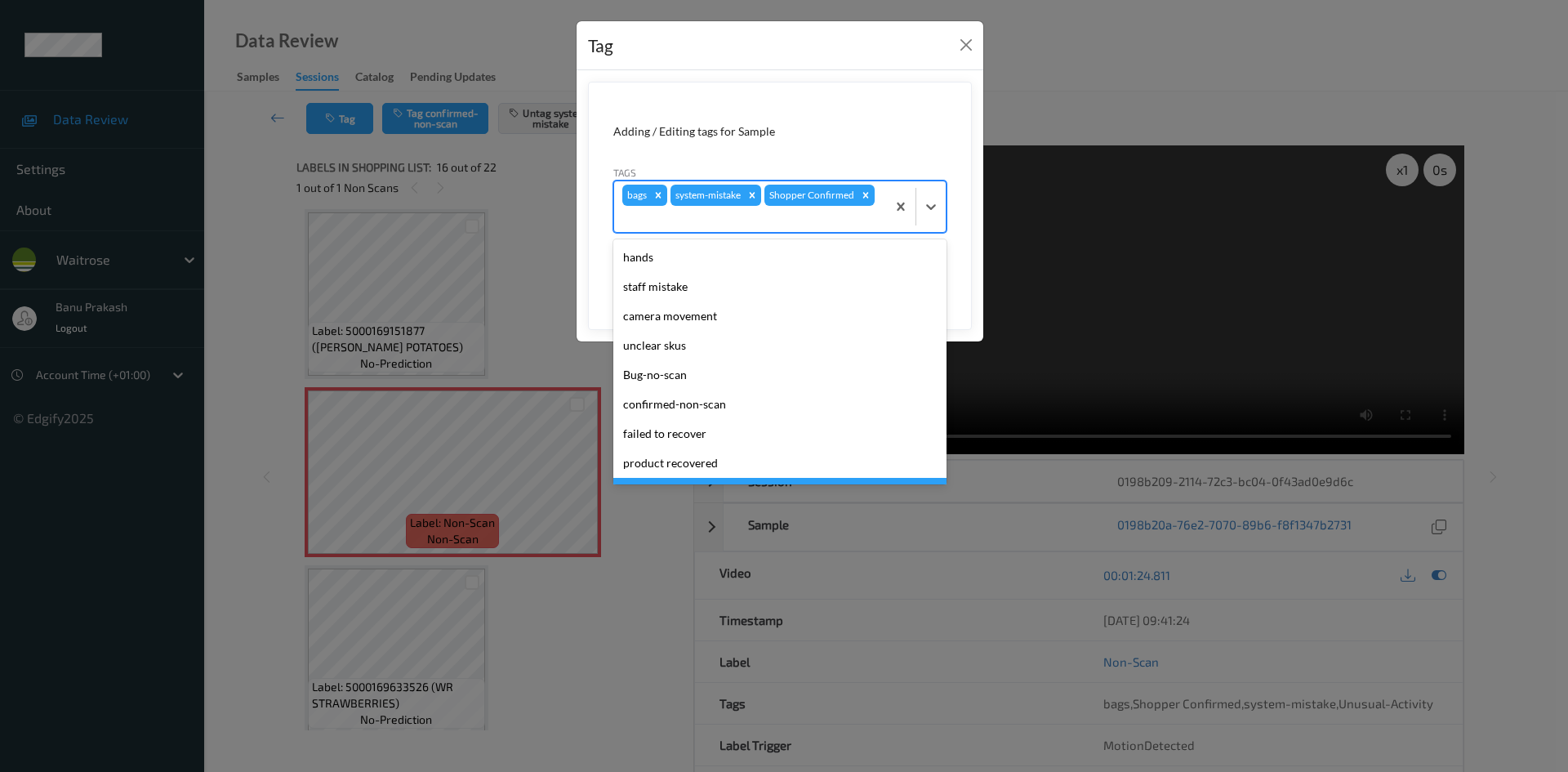
drag, startPoint x: 642, startPoint y: 569, endPoint x: 647, endPoint y: 527, distance: 42.3
click at [644, 565] on div "Tag Adding / Editing tags for Sample Tags option Unusual-Activity, deselected. …" at bounding box center [784, 386] width 1568 height 772
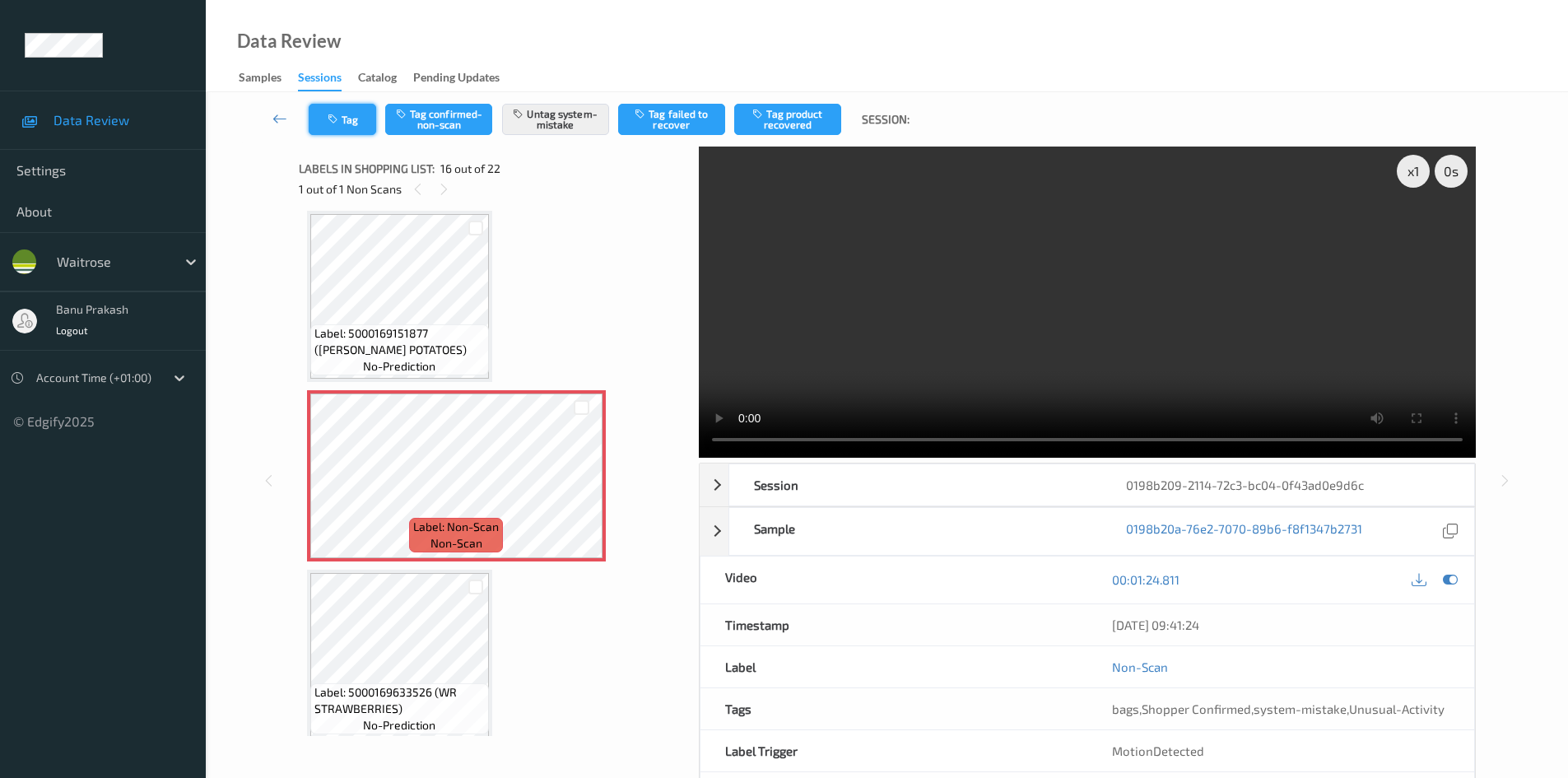
click at [337, 114] on icon "button" at bounding box center [335, 119] width 14 height 11
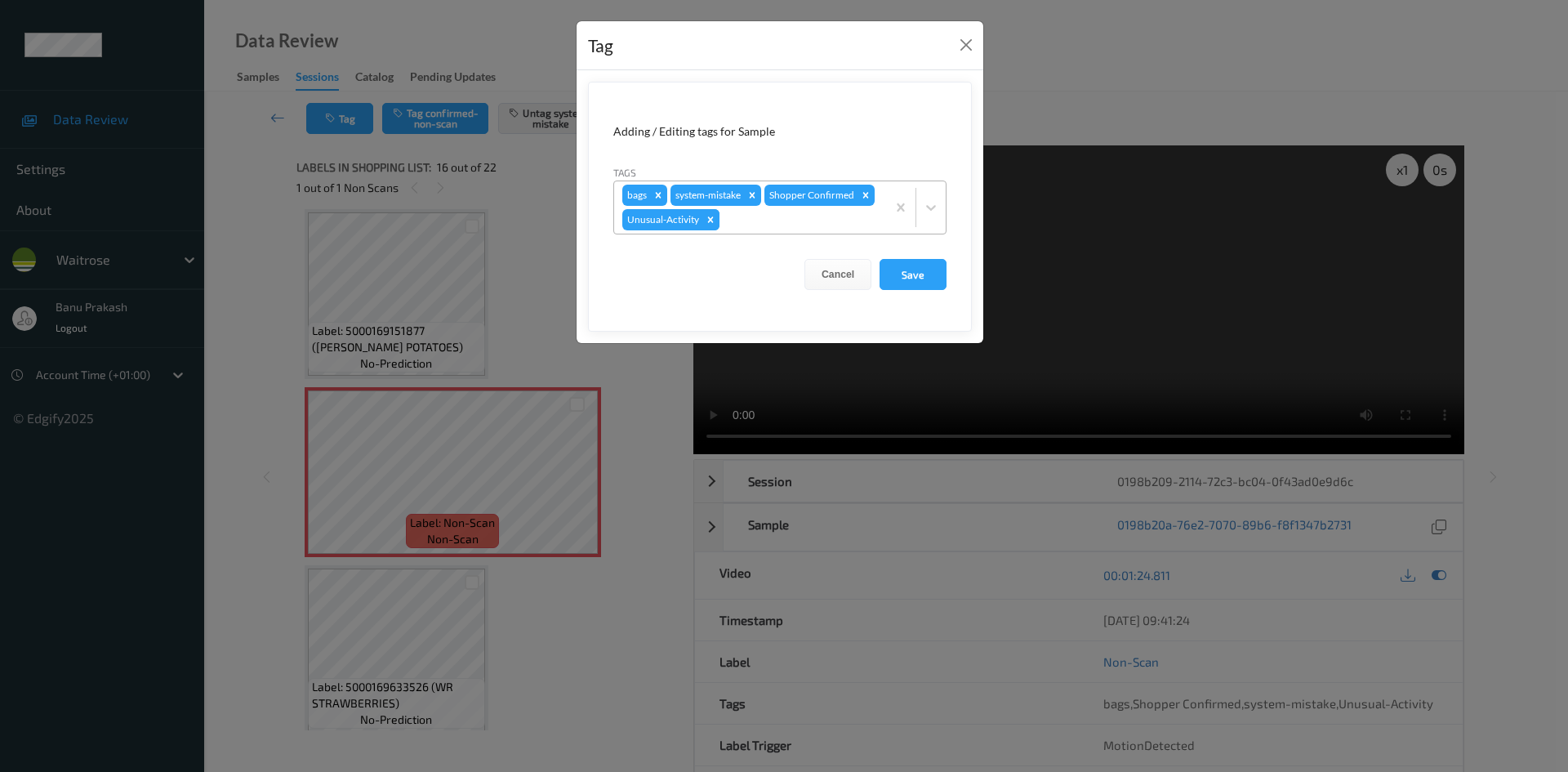
click at [705, 223] on icon "Remove Unusual-Activity" at bounding box center [710, 220] width 11 height 11
click at [922, 268] on button "Save" at bounding box center [913, 273] width 67 height 31
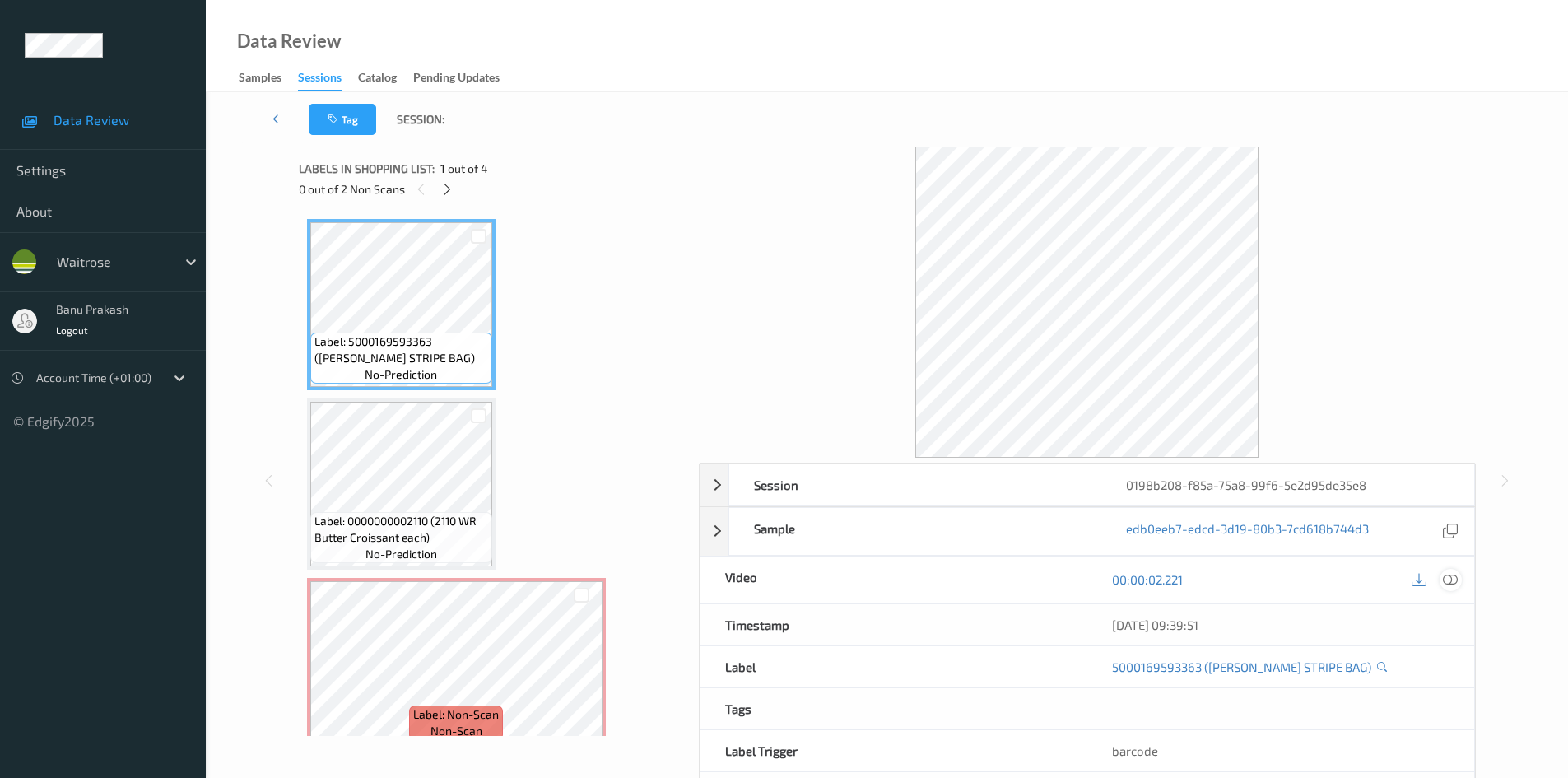
click at [1454, 582] on icon at bounding box center [1450, 579] width 15 height 15
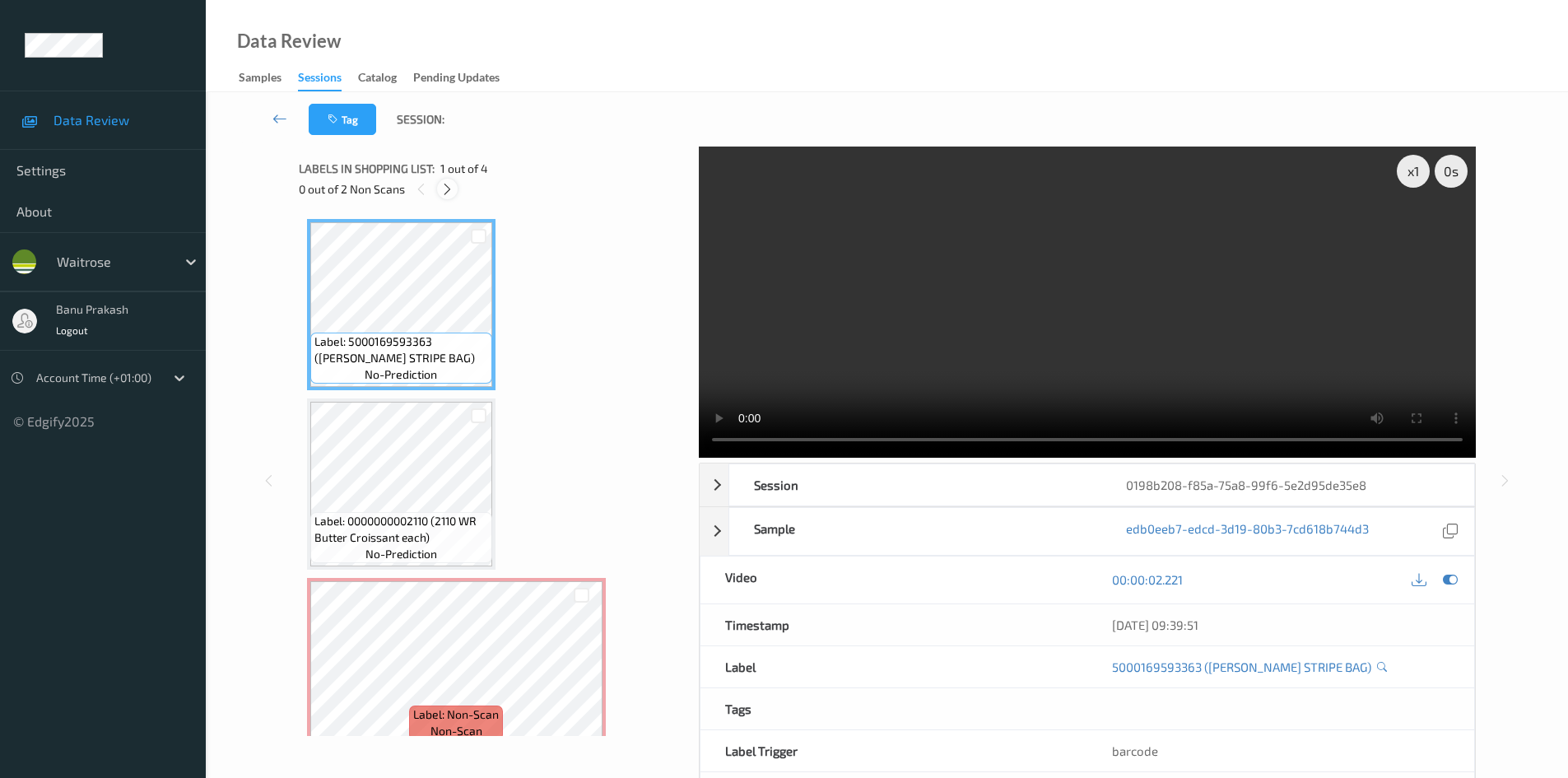
click at [442, 185] on icon at bounding box center [447, 189] width 14 height 15
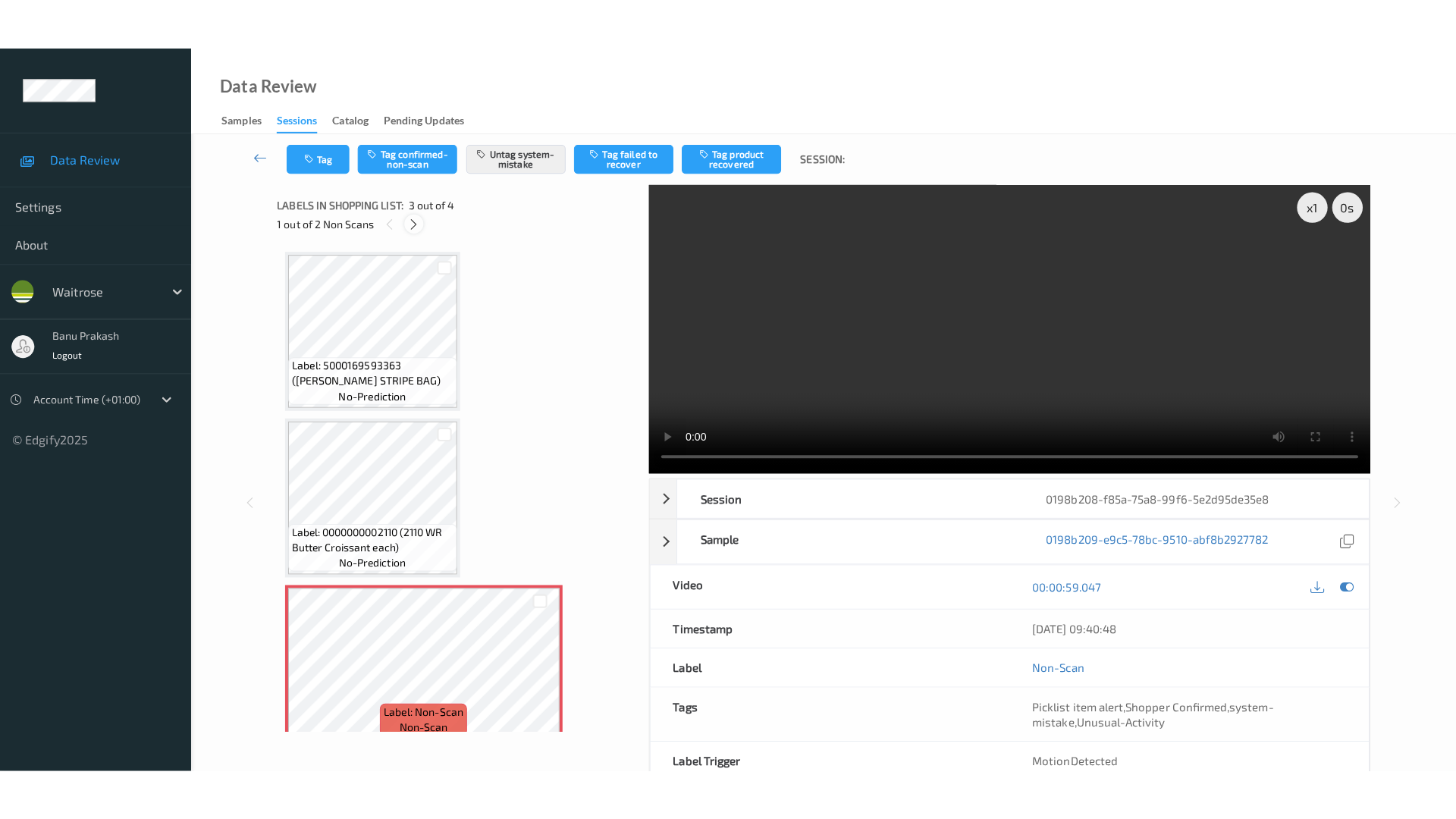
scroll to position [173, 0]
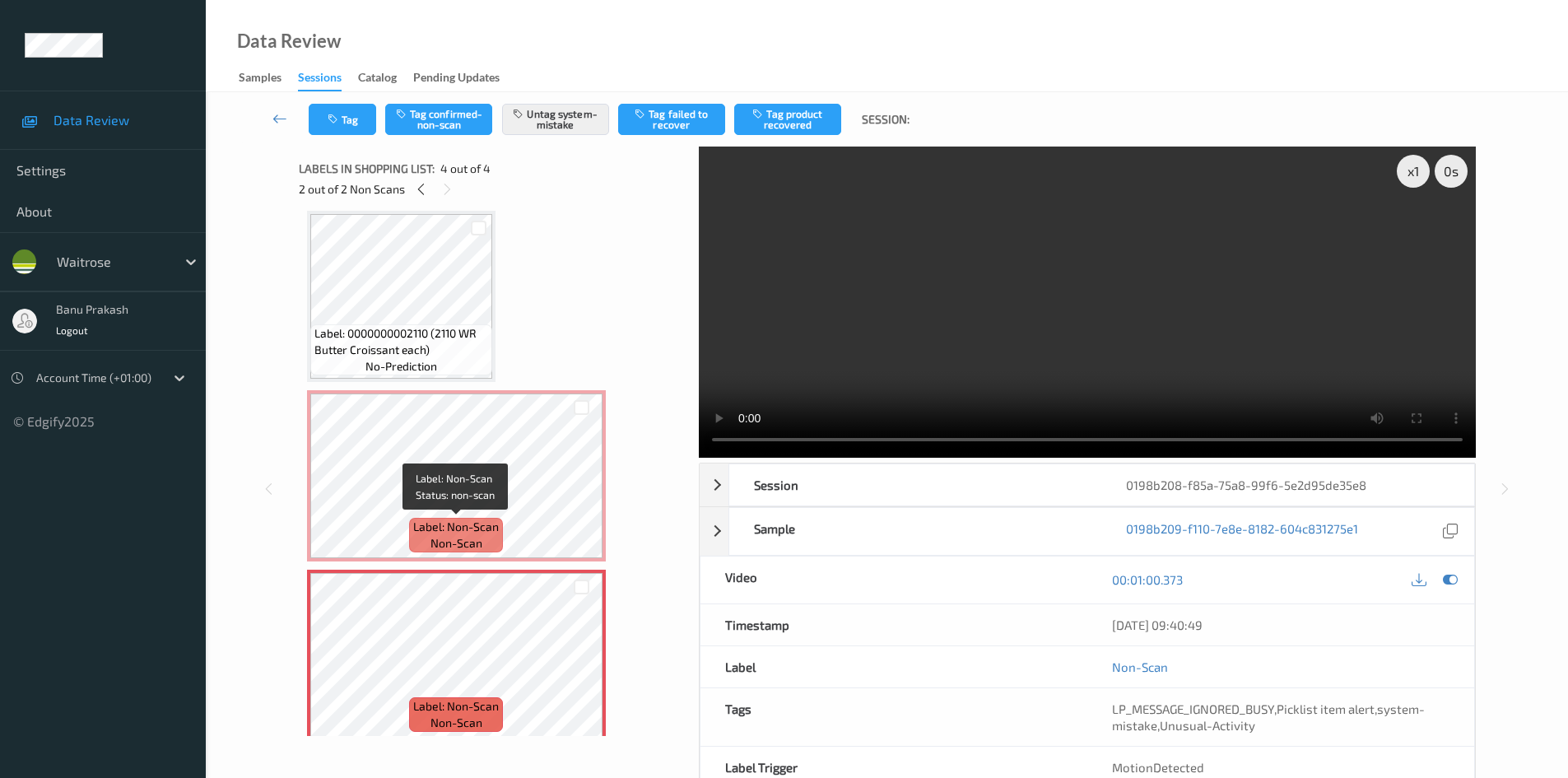
click at [473, 518] on span "Label: Non-Scan" at bounding box center [455, 526] width 85 height 17
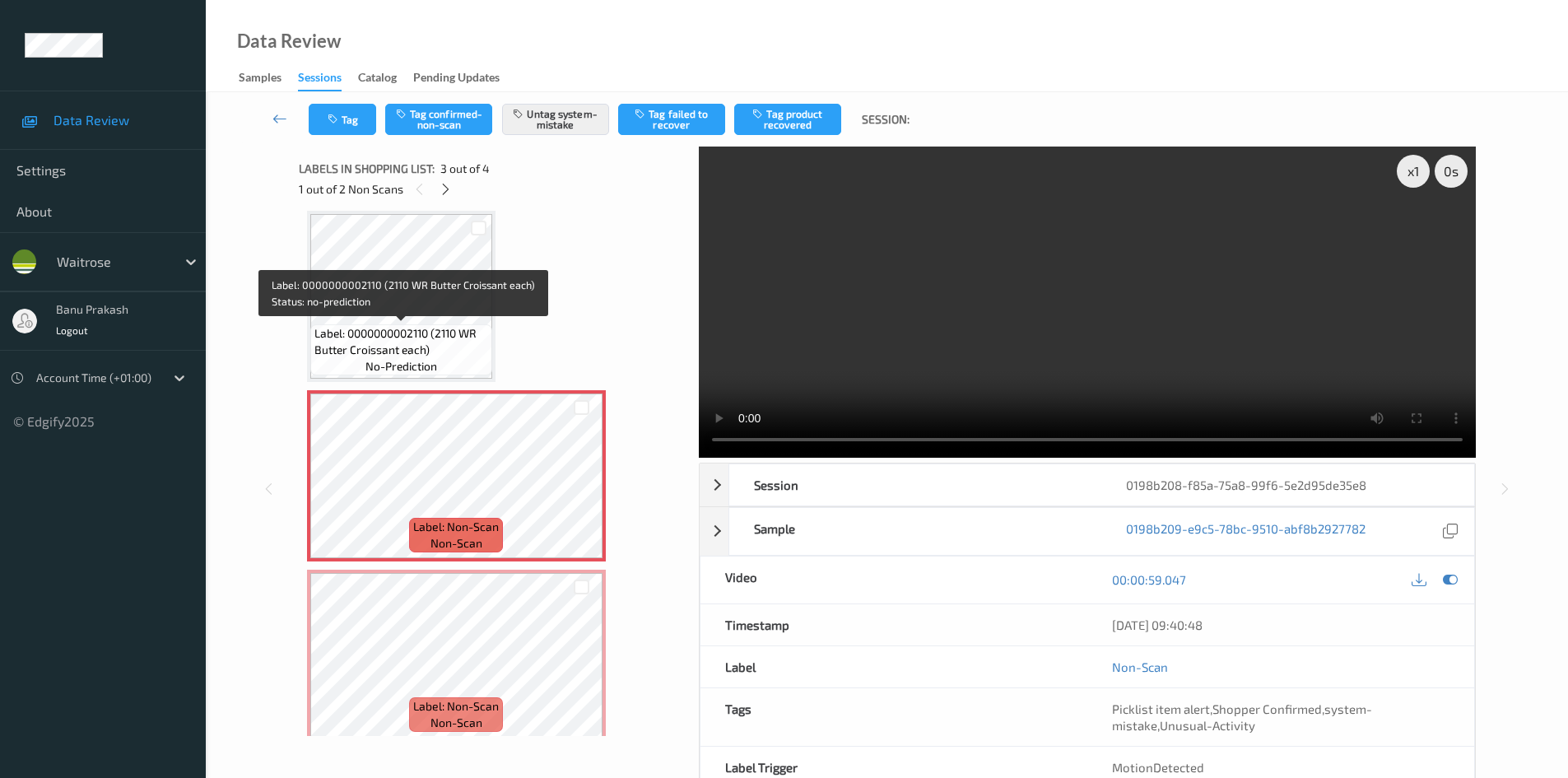
click at [409, 334] on span "Label: 0000000002110 (2110 WR Butter Croissant each)" at bounding box center [401, 341] width 174 height 32
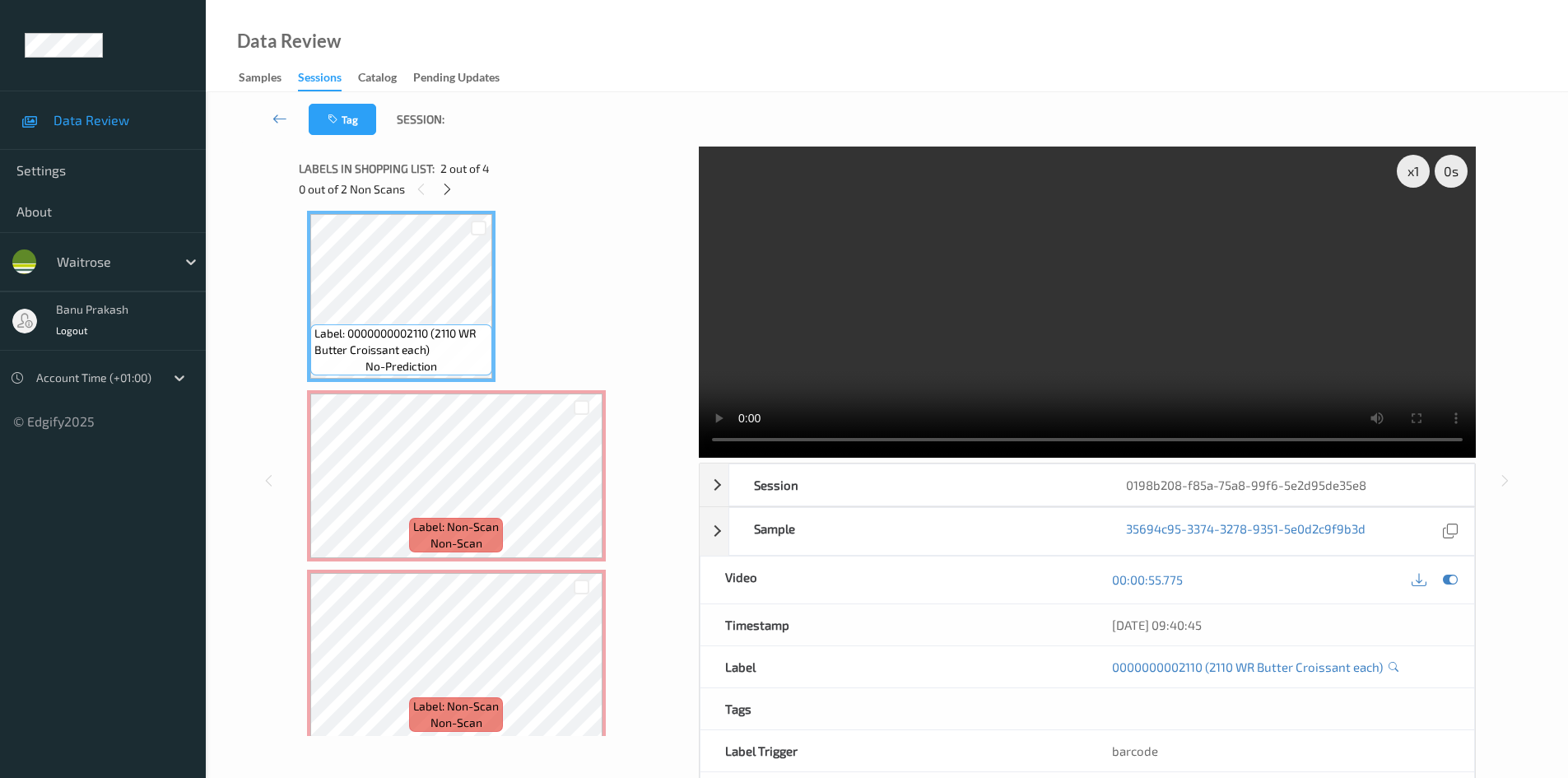
click at [923, 288] on video at bounding box center [1087, 302] width 777 height 311
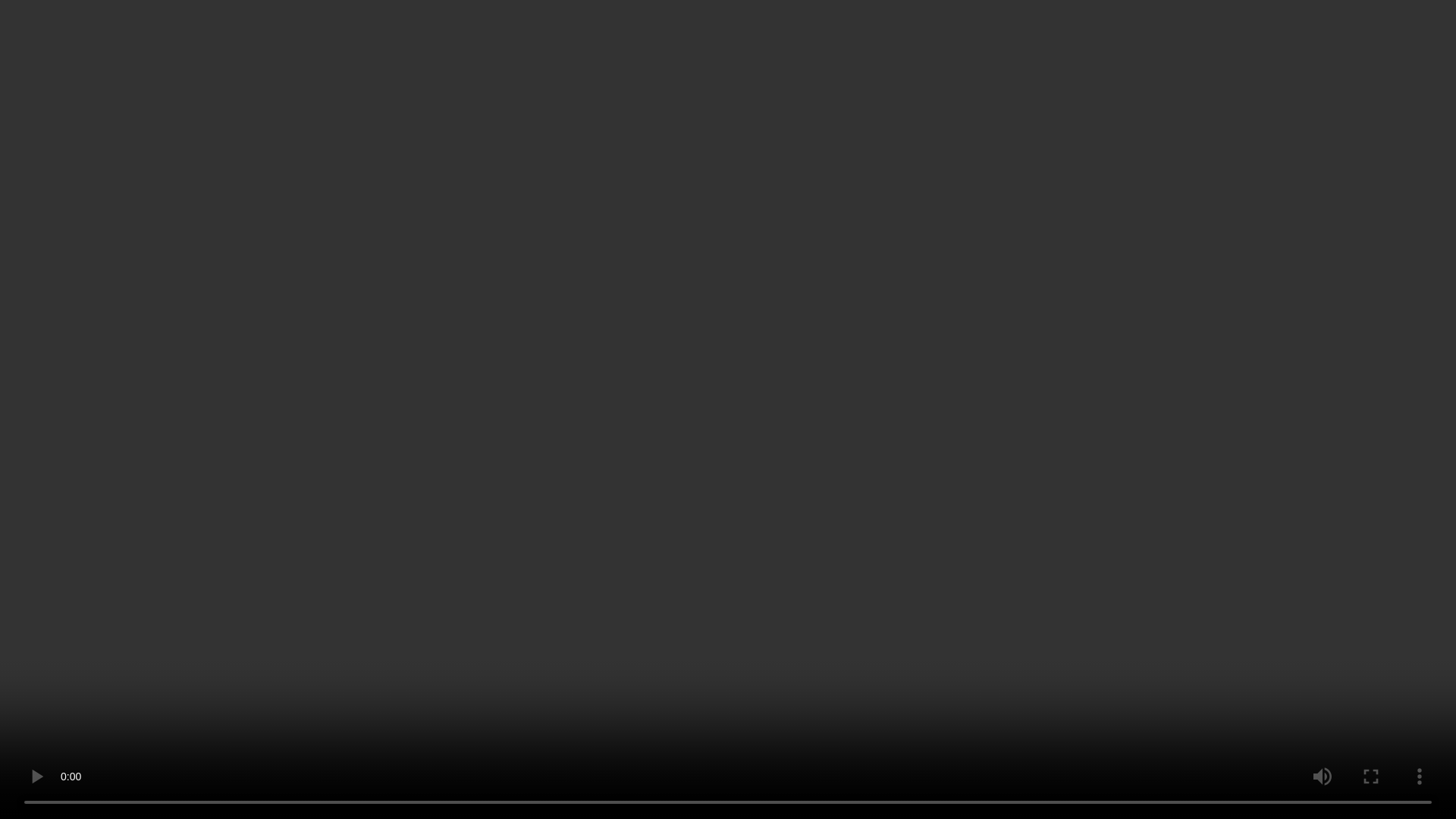
click at [689, 607] on video at bounding box center [728, 410] width 1456 height 819
click at [856, 144] on video at bounding box center [728, 410] width 1456 height 819
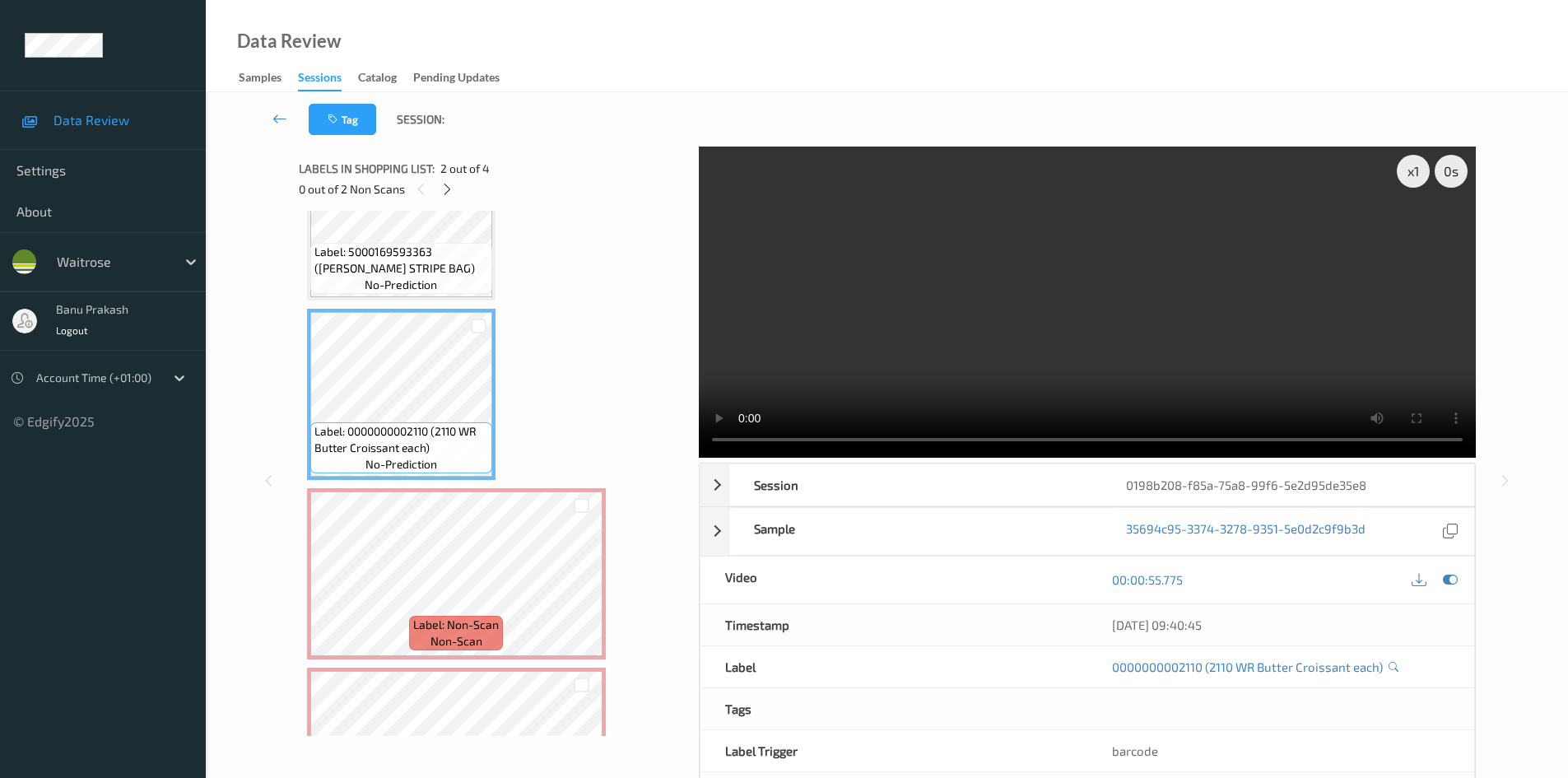
click at [973, 306] on video at bounding box center [1087, 302] width 777 height 311
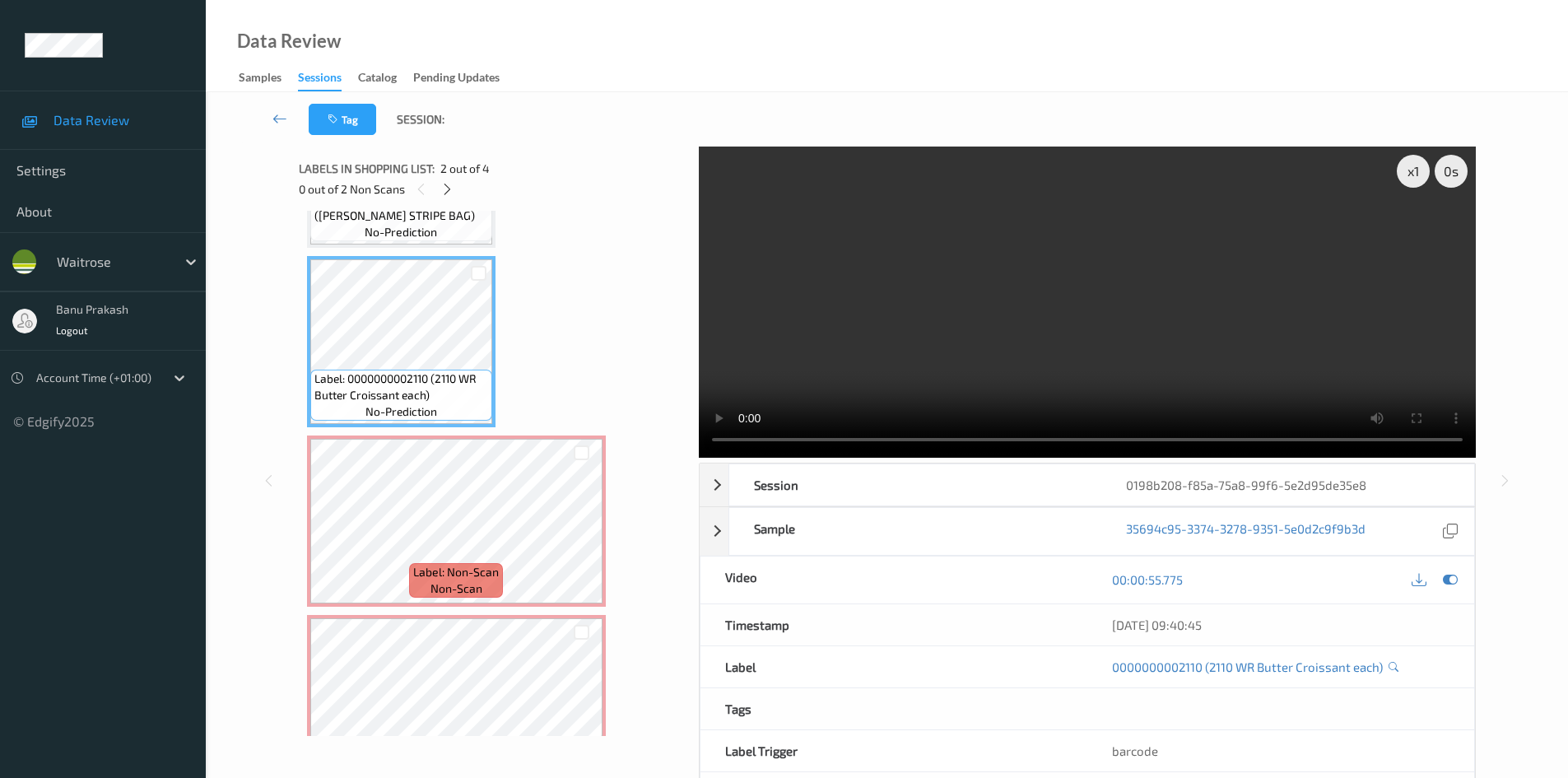
scroll to position [201, 0]
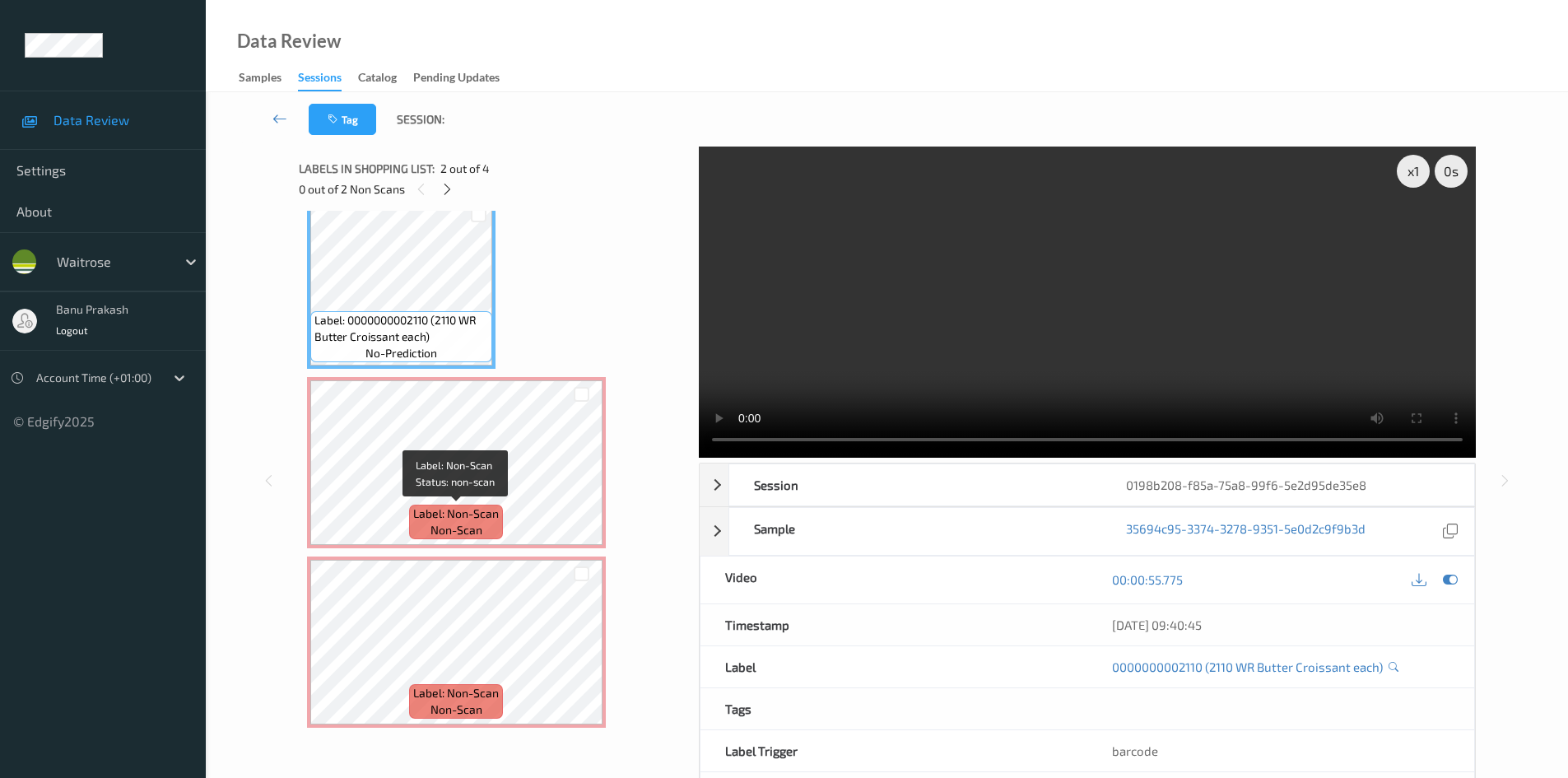
click at [451, 508] on span "Label: Non-Scan" at bounding box center [455, 513] width 85 height 17
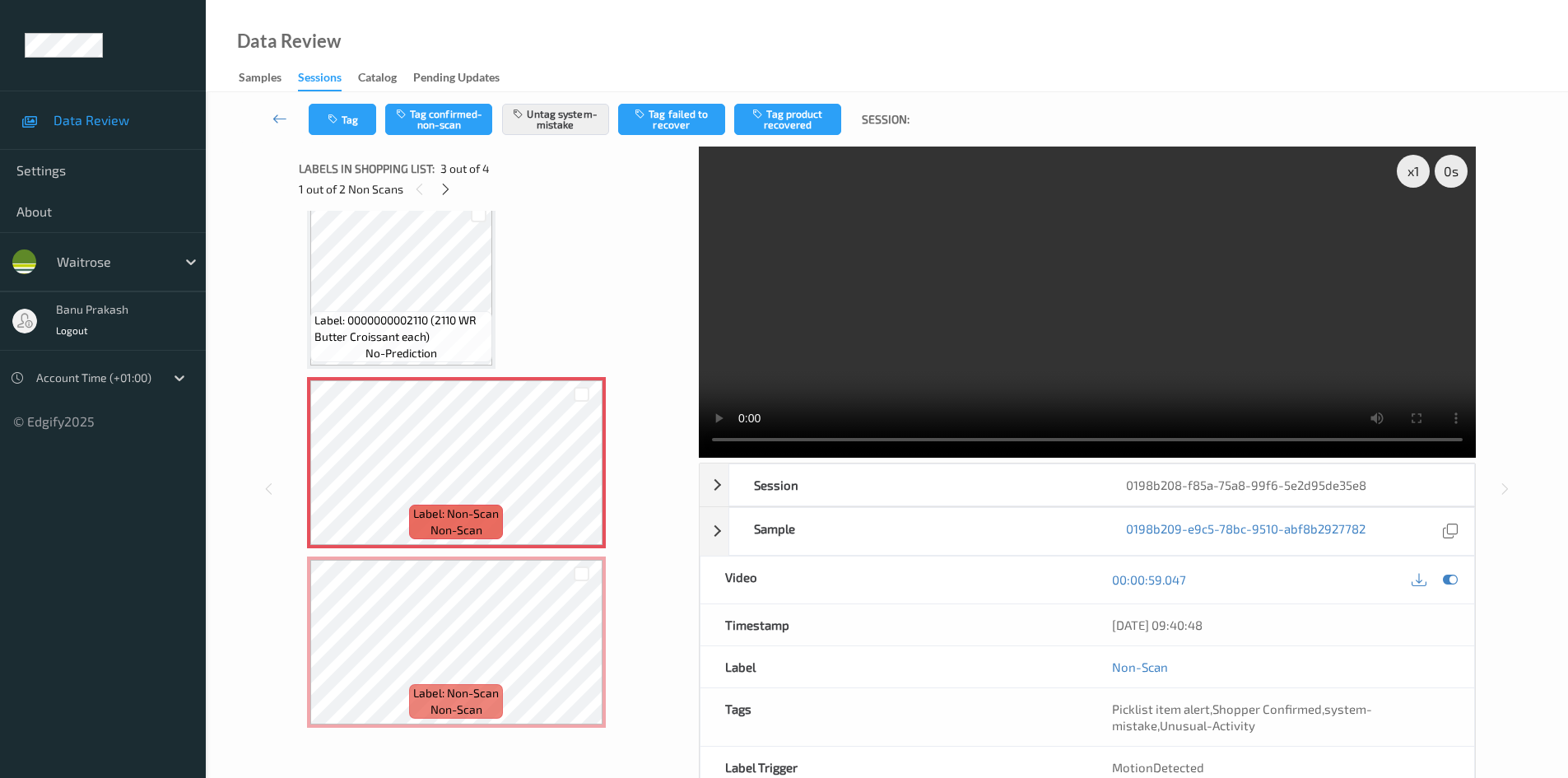
click at [885, 334] on video at bounding box center [1087, 302] width 777 height 311
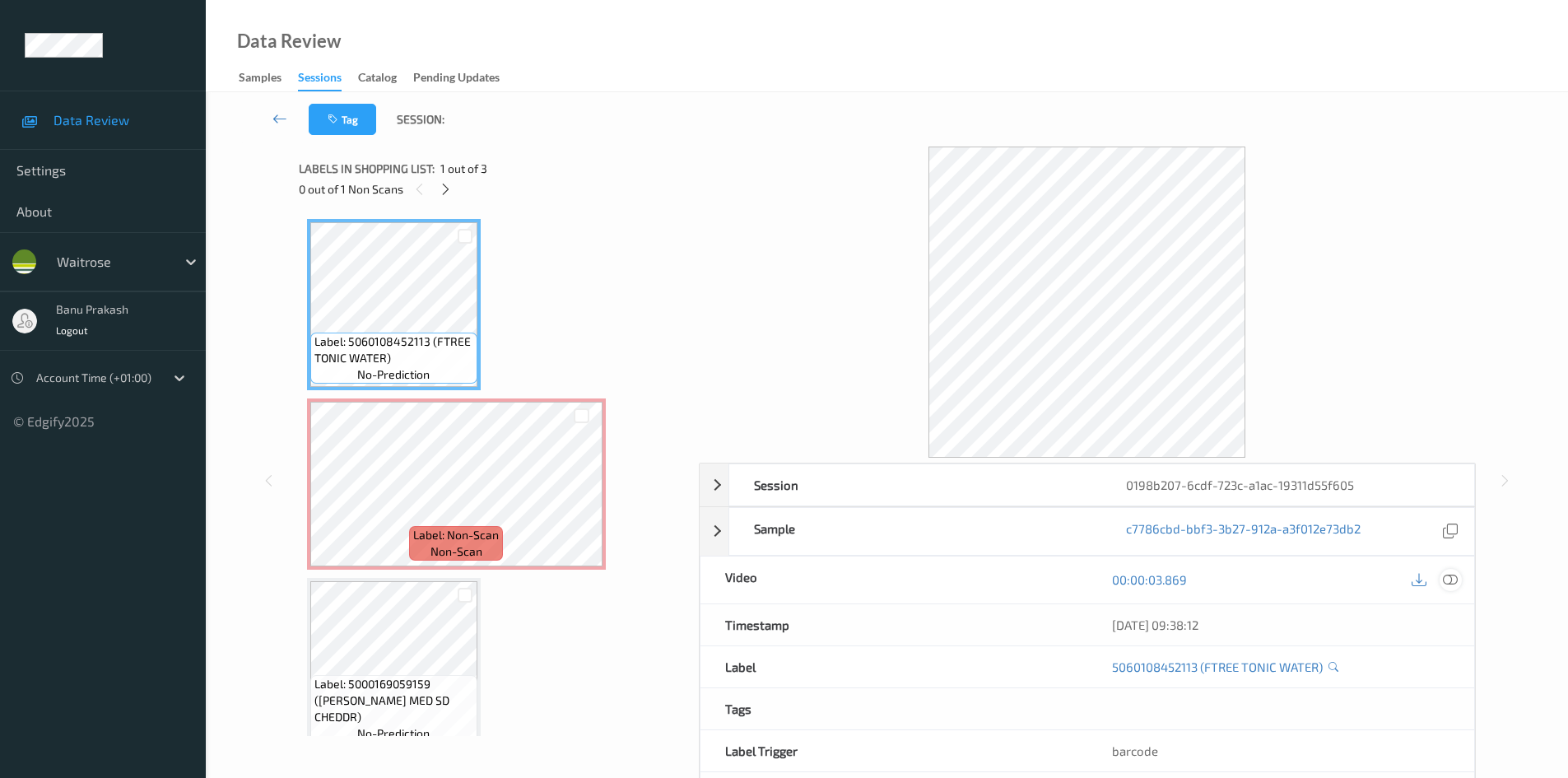
click at [1450, 582] on icon at bounding box center [1450, 579] width 15 height 15
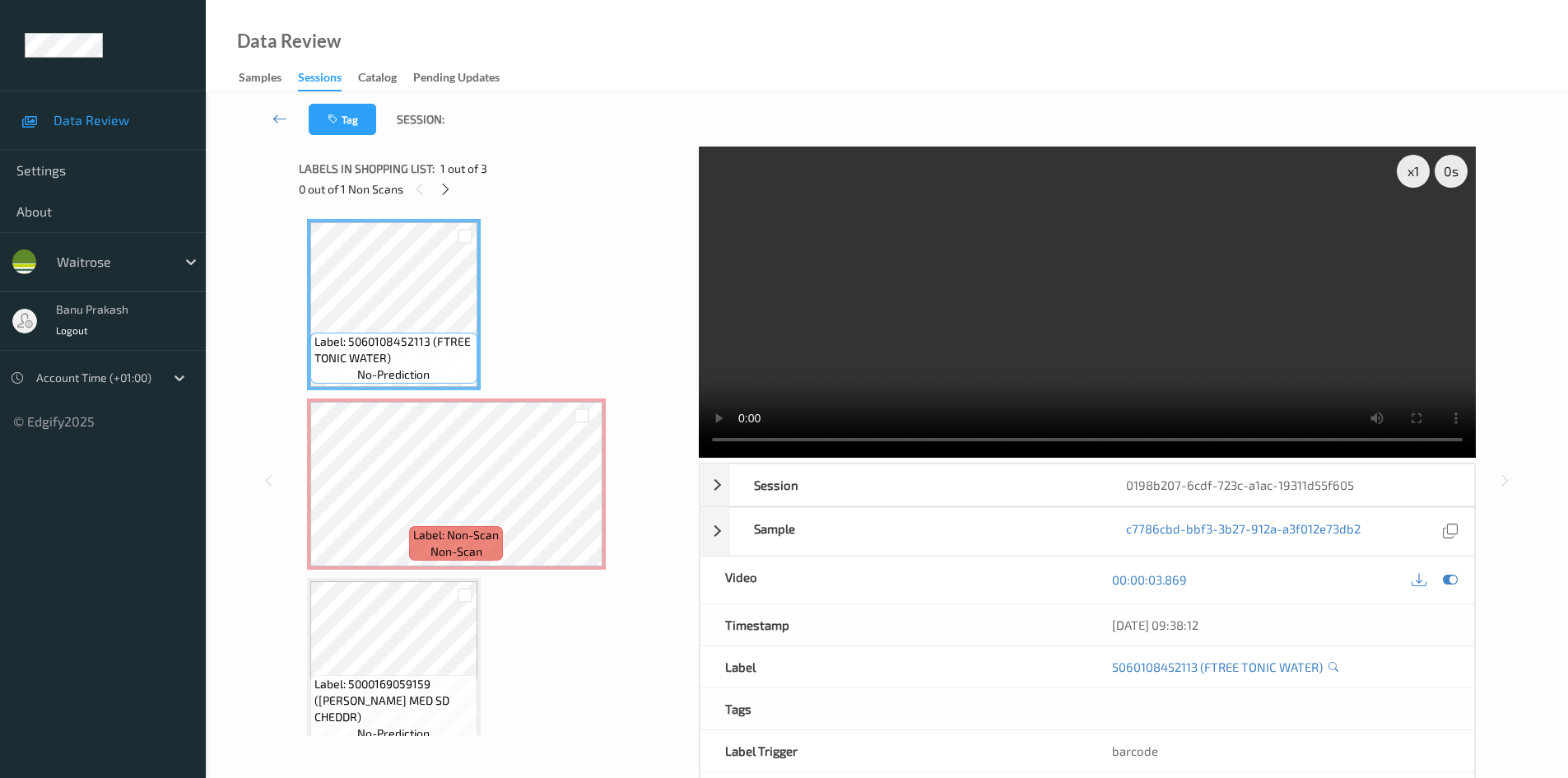
click at [980, 342] on video at bounding box center [1087, 302] width 777 height 311
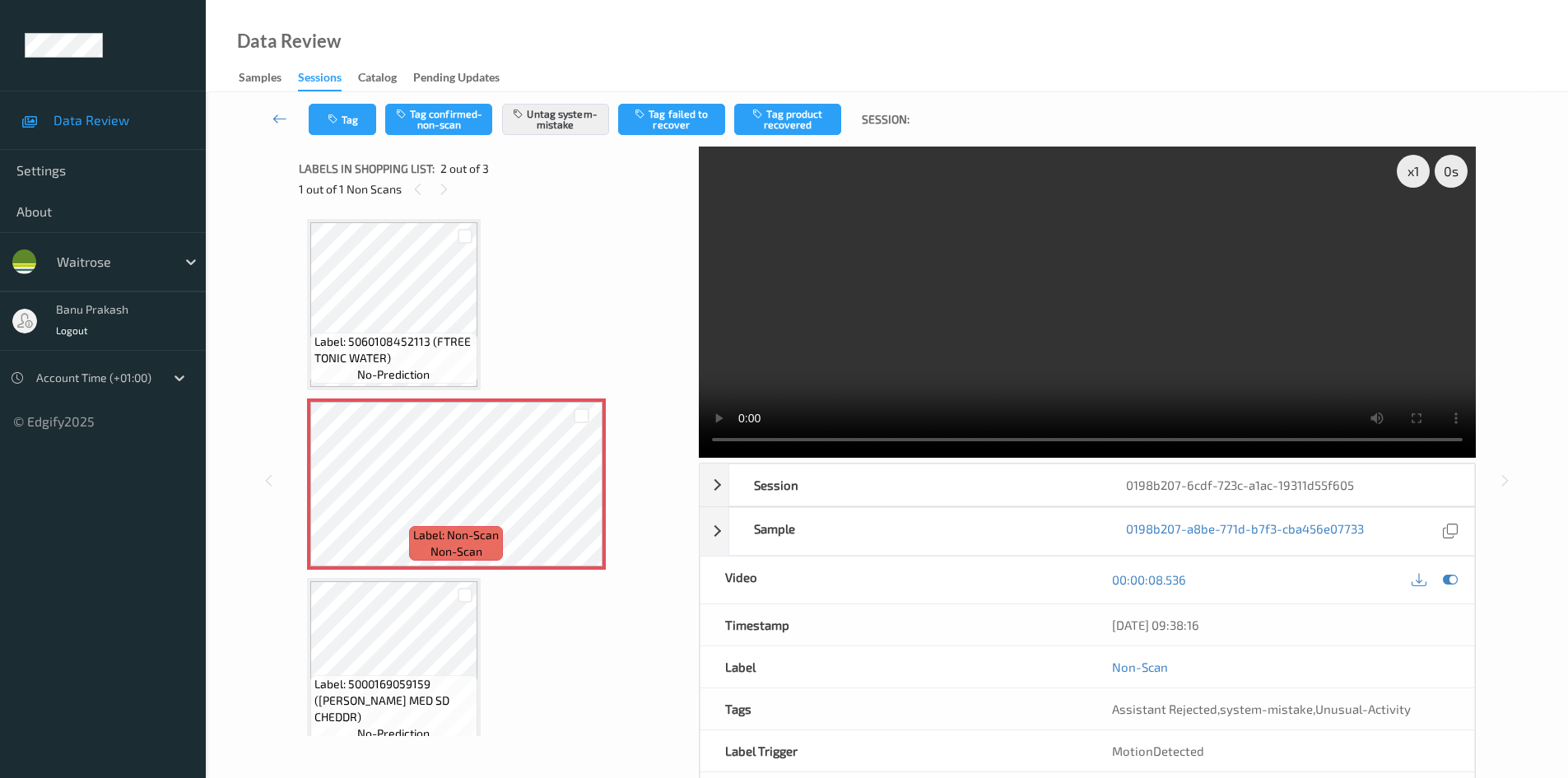
click at [1226, 336] on video at bounding box center [1087, 302] width 777 height 311
click at [1056, 270] on video at bounding box center [1087, 302] width 777 height 311
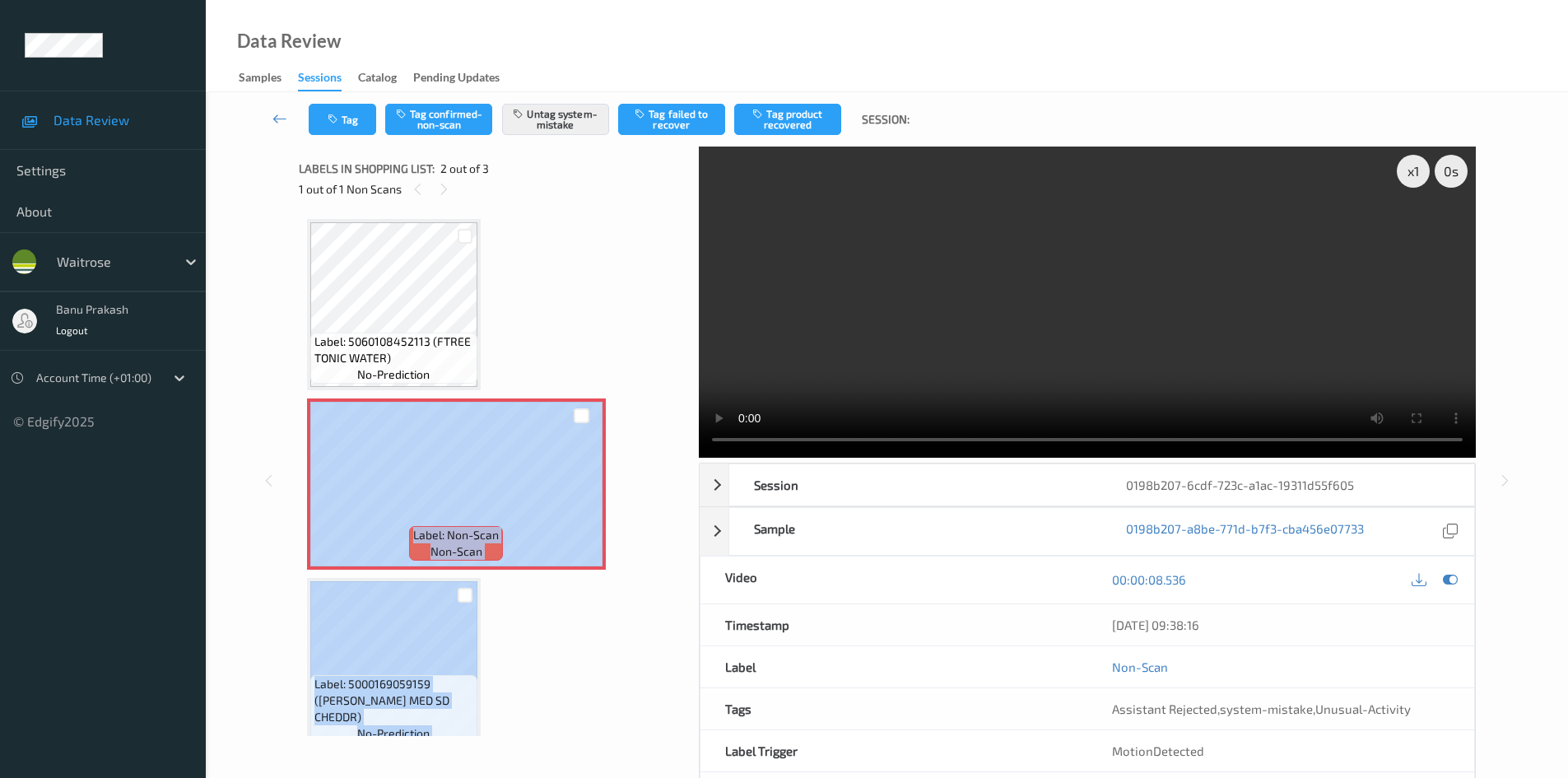
click at [517, 625] on div "Label: 5060108452113 (FTREE TONIC WATER) no-prediction Label: Non-Scan non-scan…" at bounding box center [494, 484] width 372 height 530
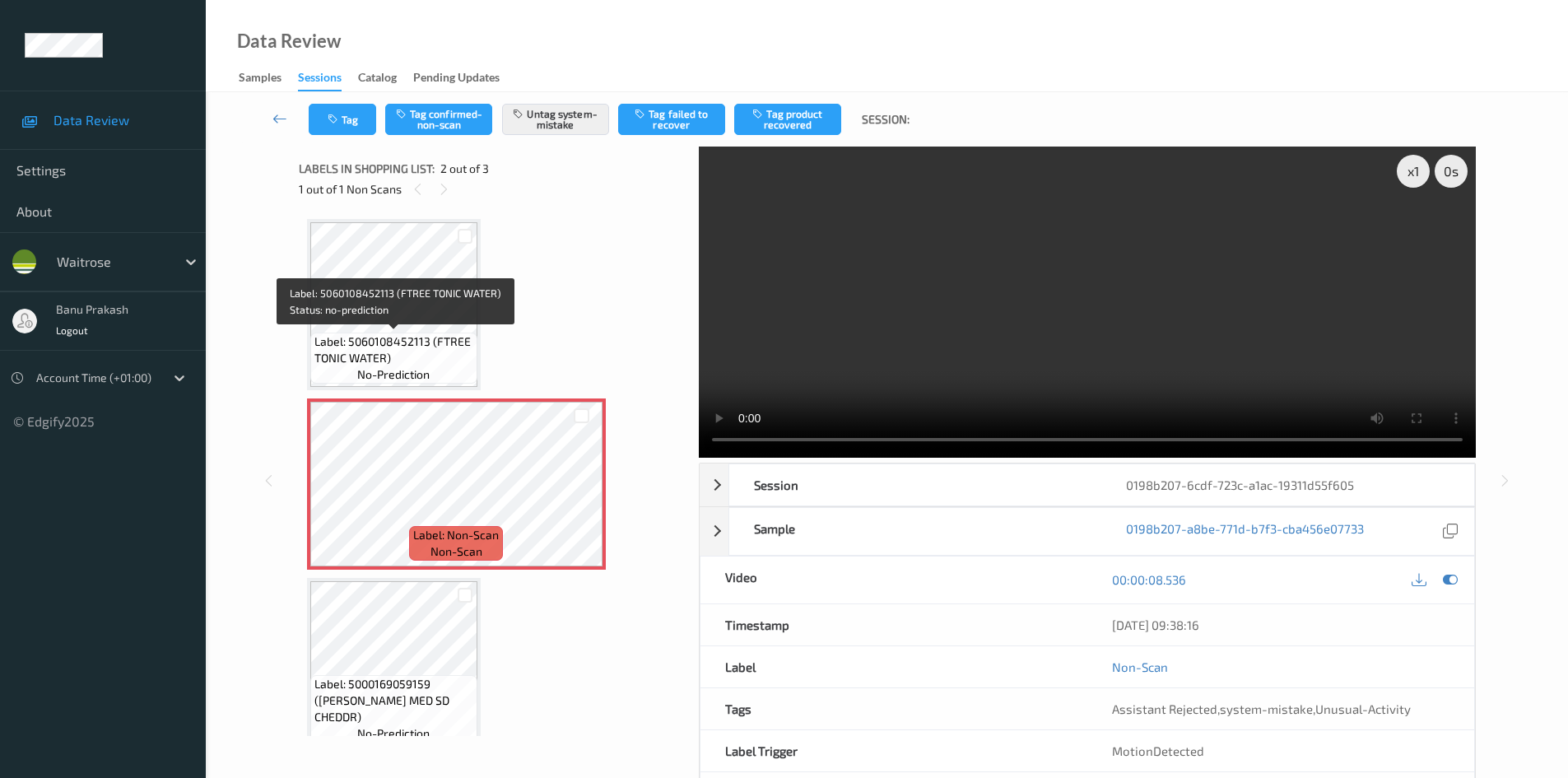
click at [424, 353] on span "Label: 5060108452113 (FTREE TONIC WATER)" at bounding box center [394, 349] width 159 height 32
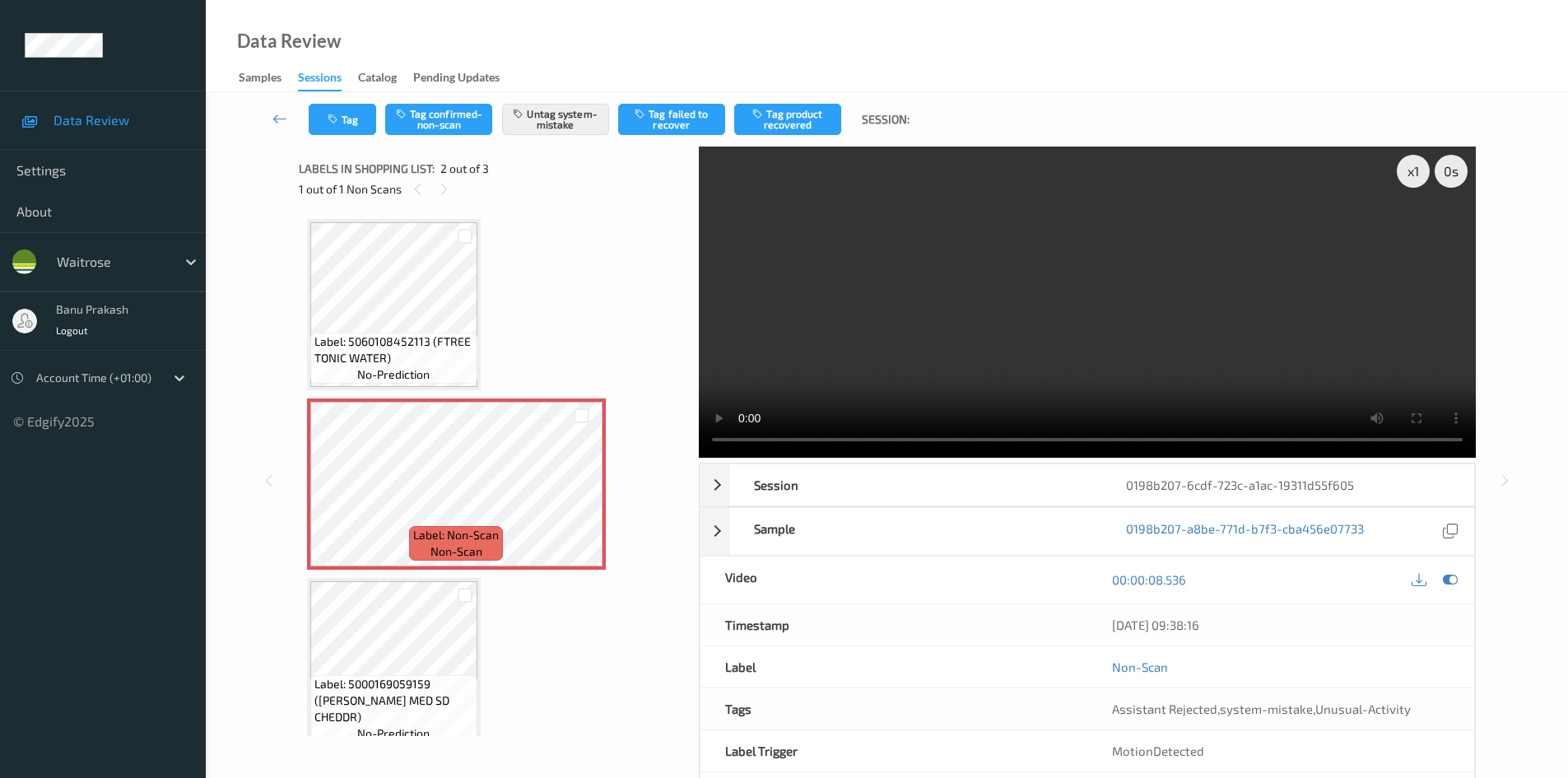
click at [933, 279] on video at bounding box center [1087, 302] width 777 height 311
click at [985, 287] on video at bounding box center [1087, 302] width 777 height 311
click at [956, 298] on video at bounding box center [1087, 302] width 777 height 311
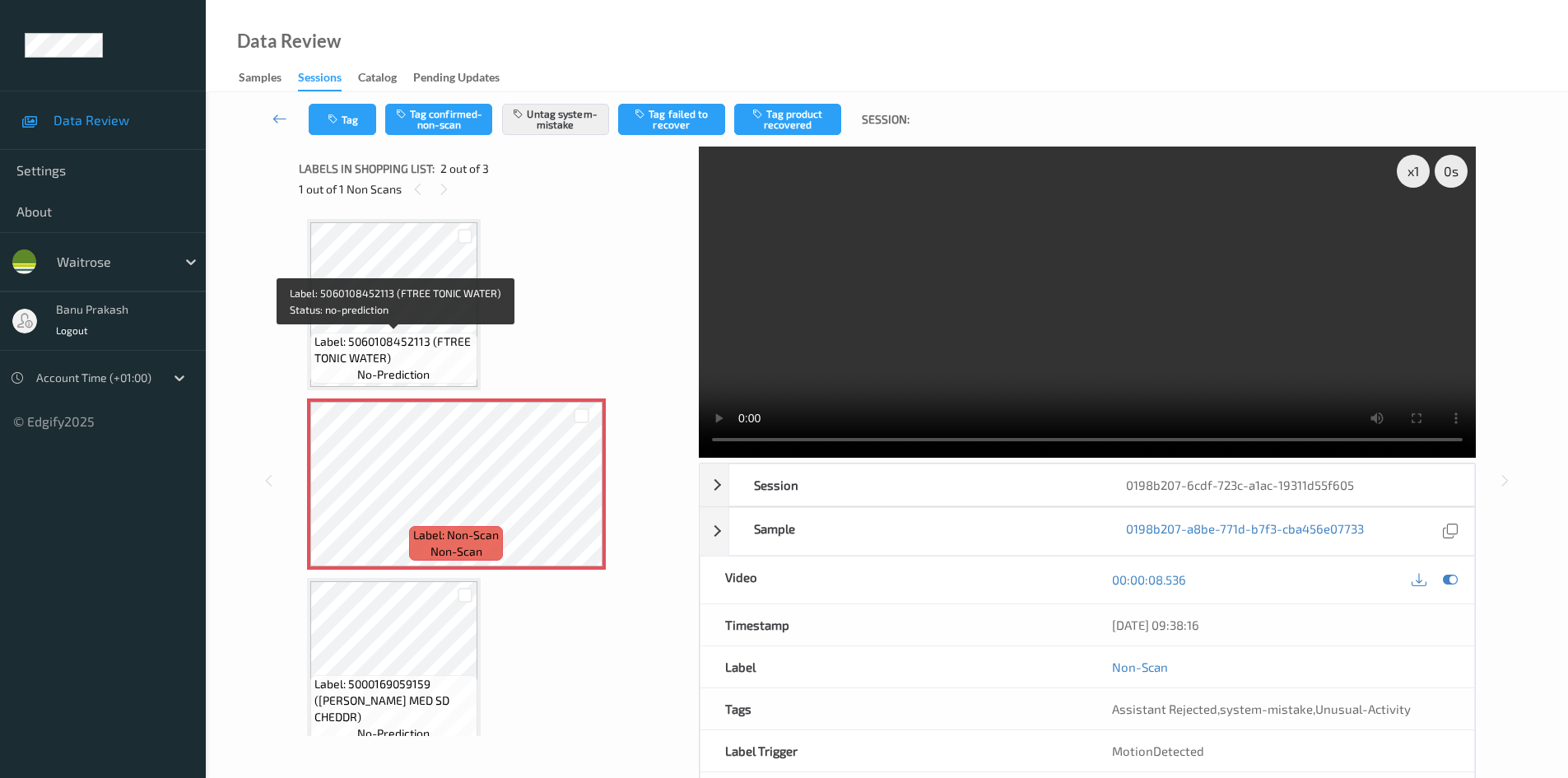
click at [394, 337] on span "Label: 5060108452113 (FTREE TONIC WATER)" at bounding box center [394, 349] width 159 height 32
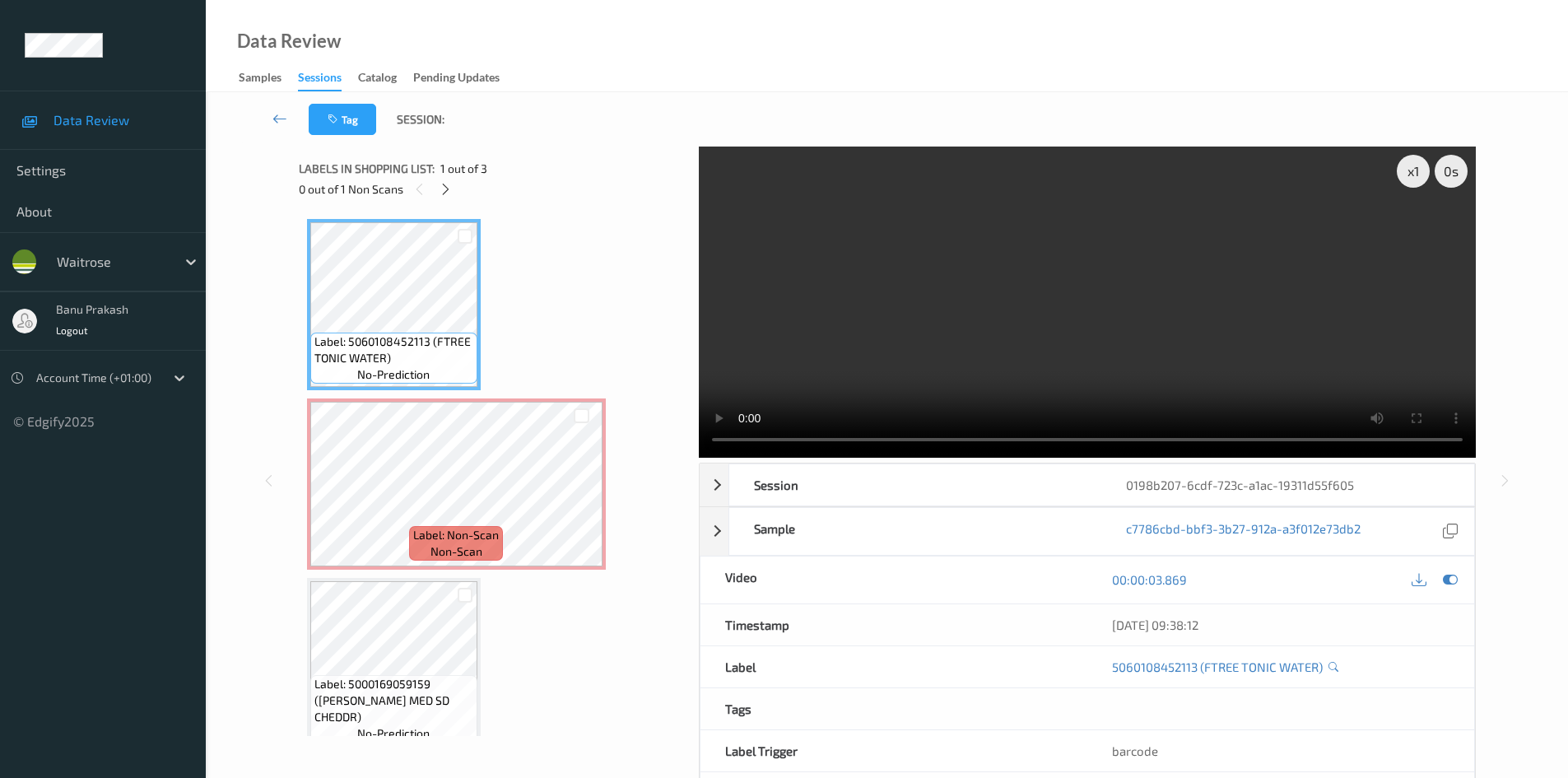
click at [770, 296] on video at bounding box center [1087, 302] width 777 height 311
click at [877, 304] on video at bounding box center [1087, 302] width 777 height 311
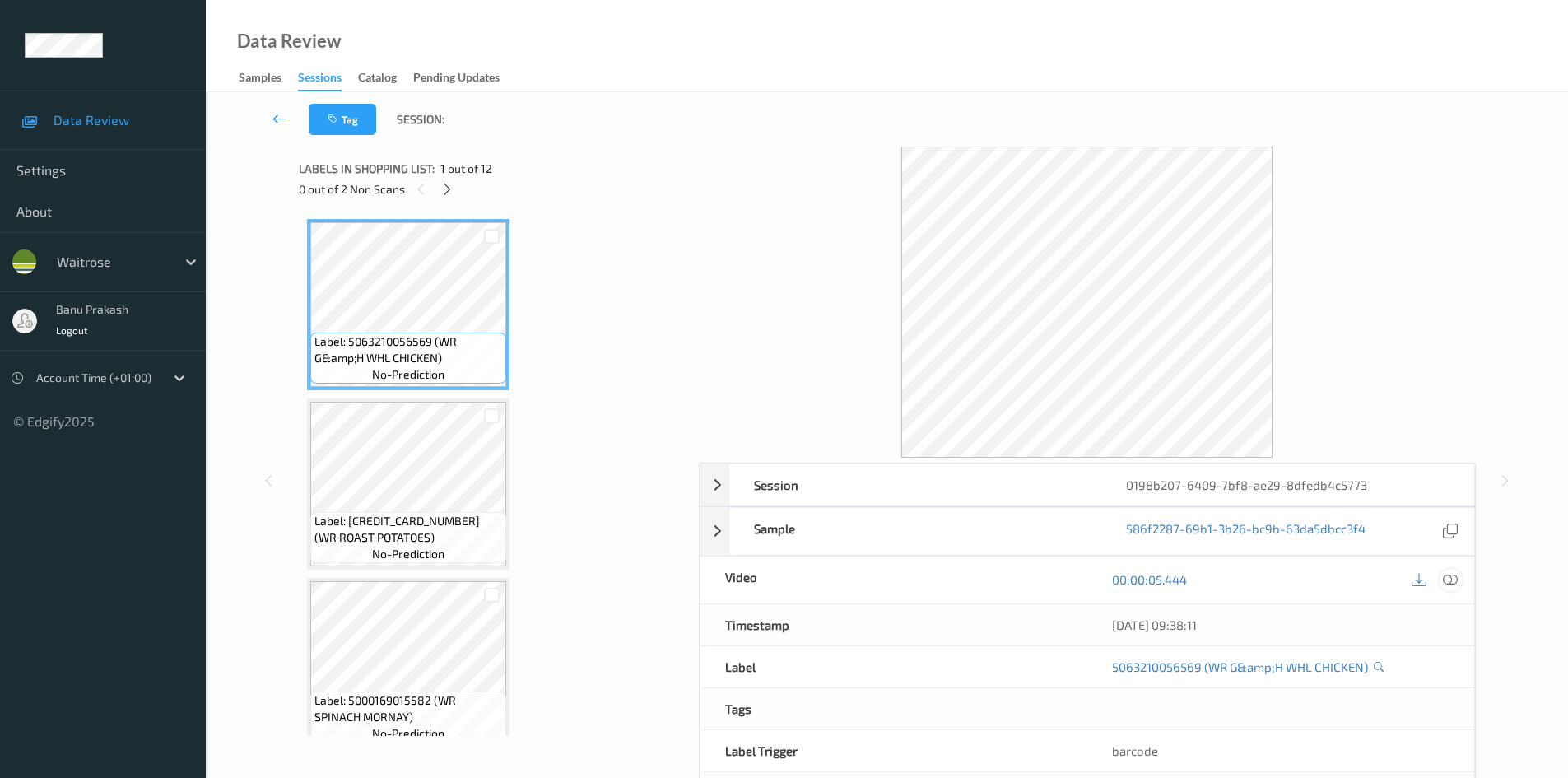
click at [1450, 581] on icon at bounding box center [1450, 579] width 15 height 15
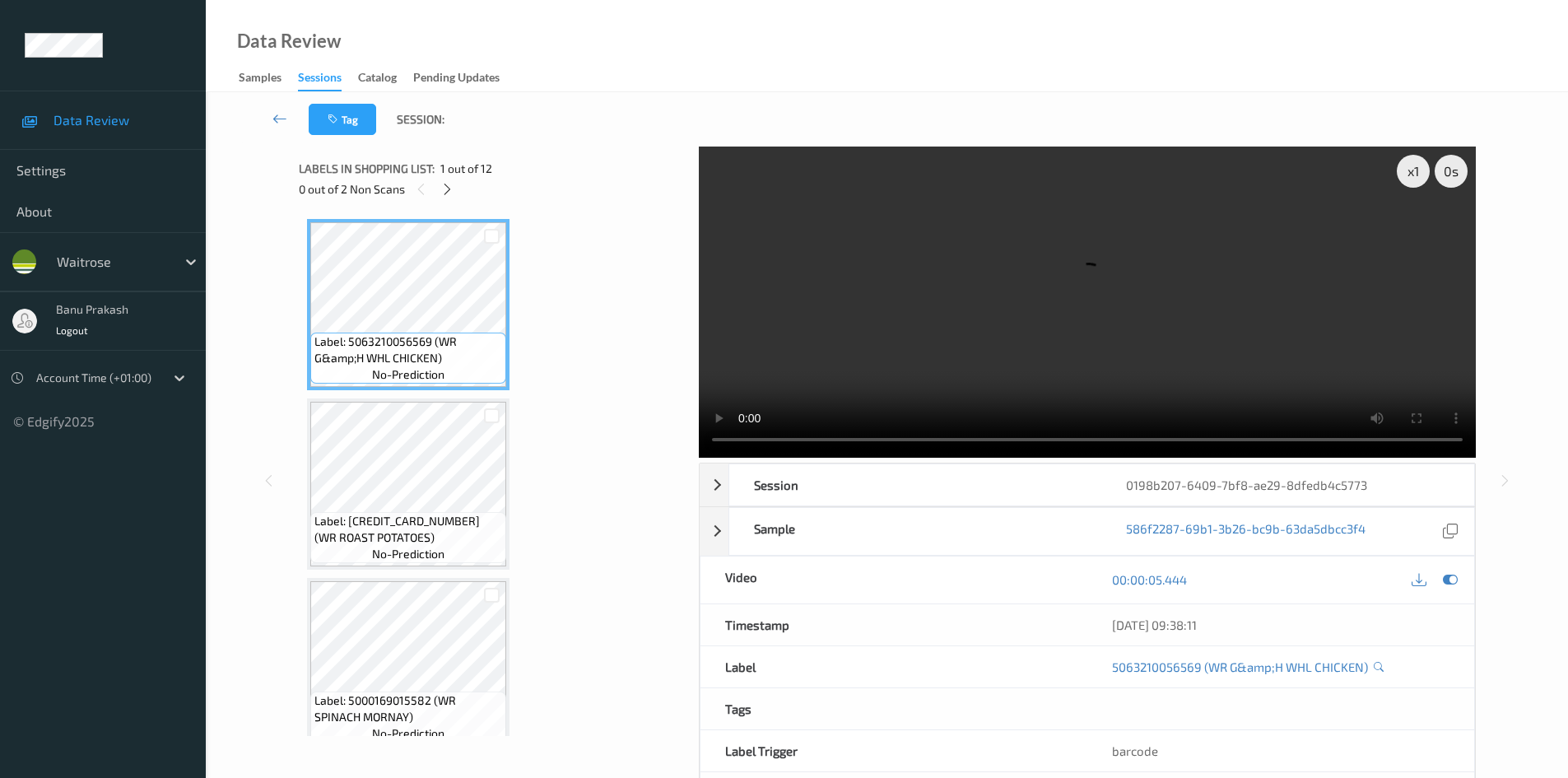
click at [452, 200] on div "Labels in shopping list: 1 out of 12 0 out of 2 Non Scans" at bounding box center [493, 178] width 388 height 64
click at [452, 198] on div at bounding box center [447, 188] width 20 height 20
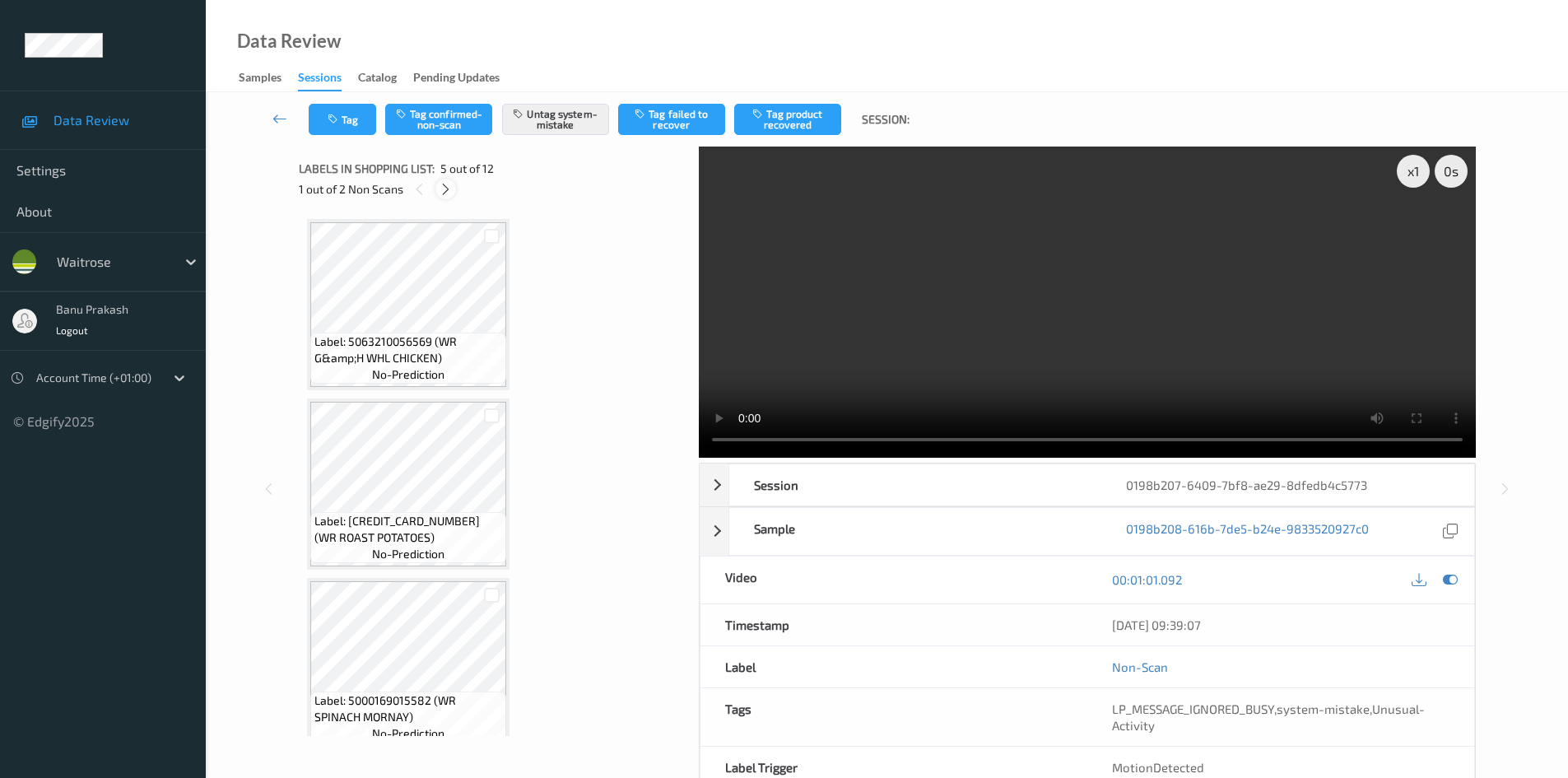
scroll to position [546, 0]
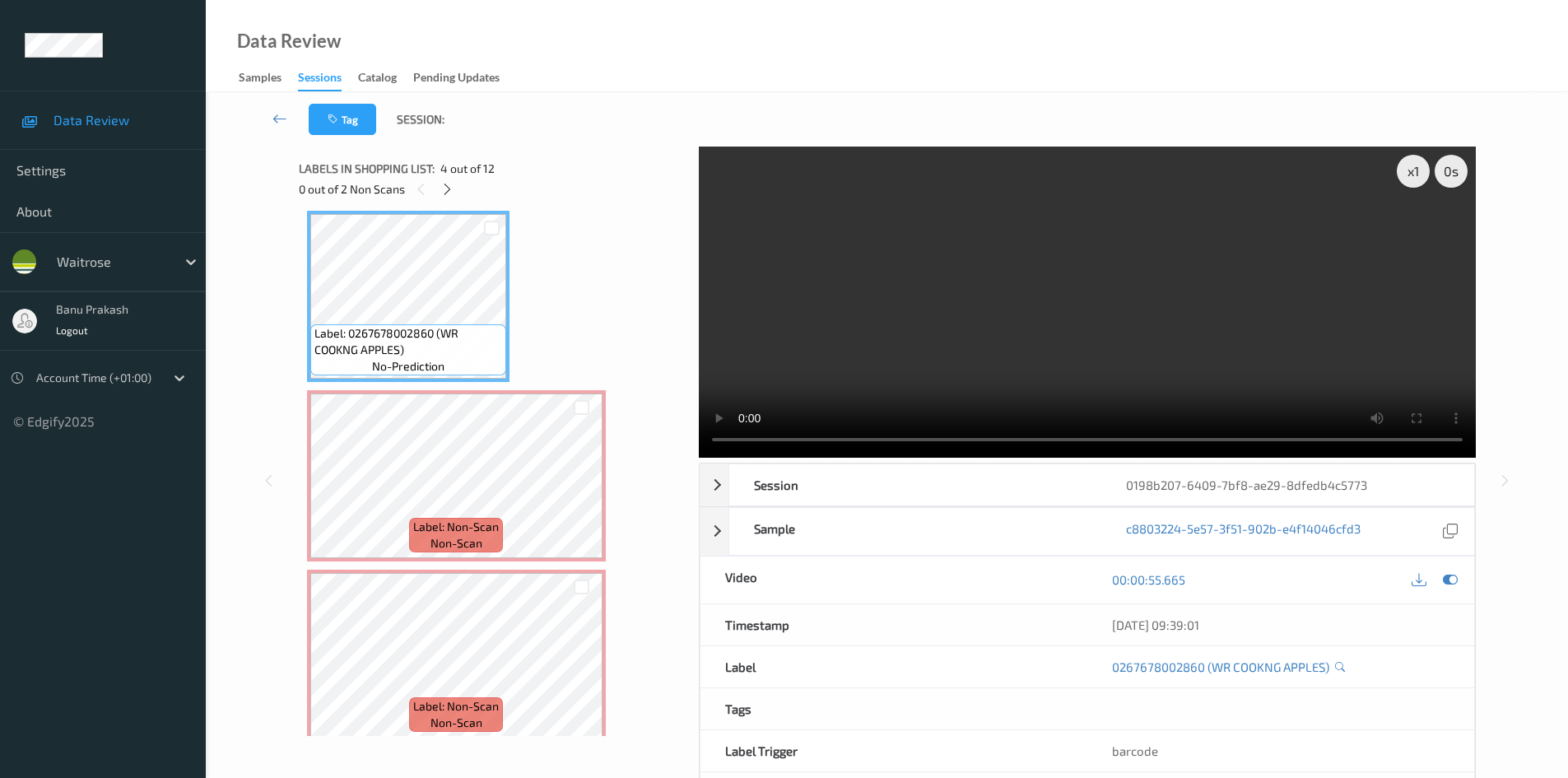
click at [1297, 303] on video at bounding box center [1087, 302] width 777 height 311
click at [1147, 331] on video at bounding box center [1087, 302] width 777 height 311
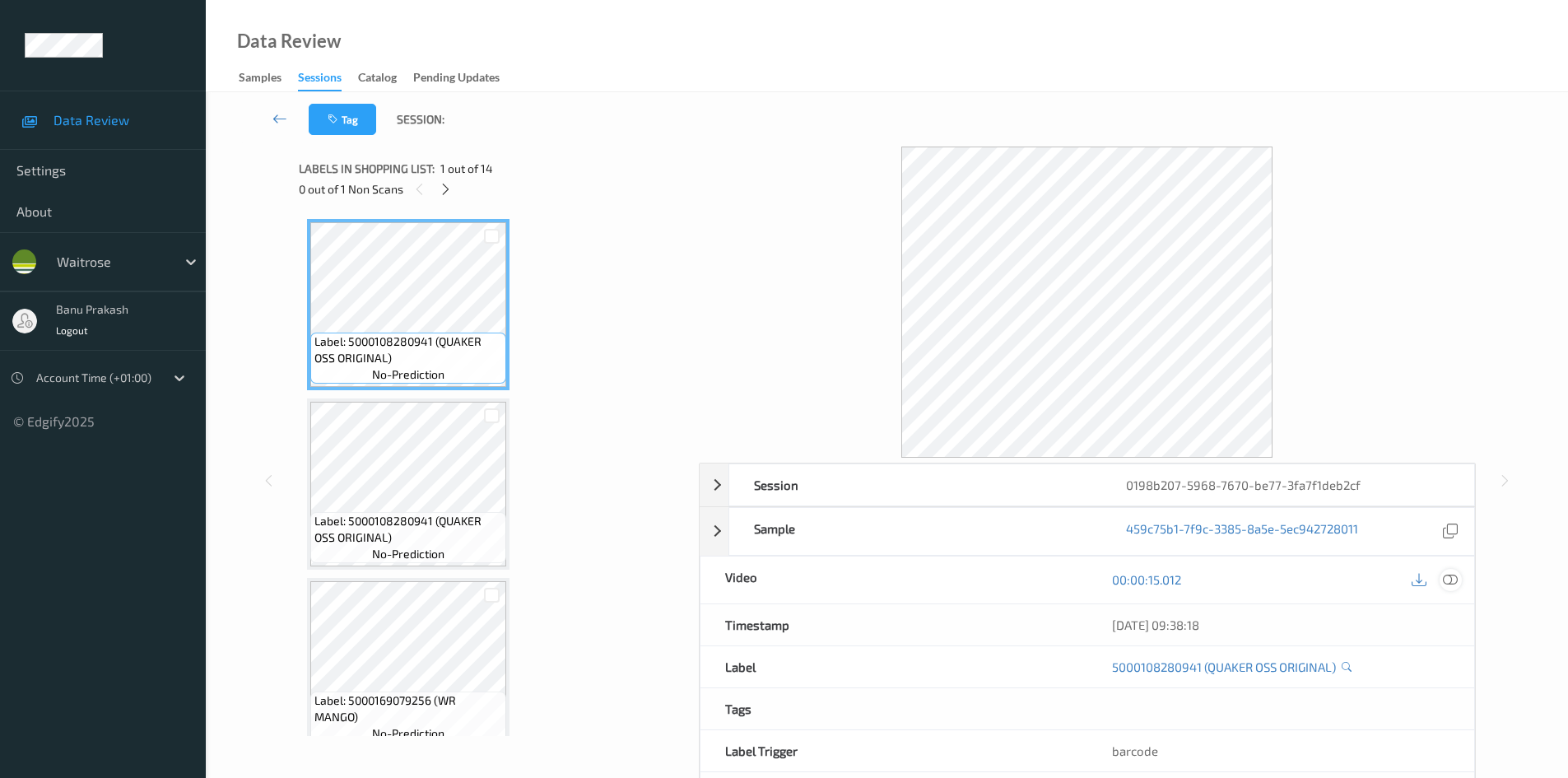
click at [1452, 581] on icon at bounding box center [1450, 579] width 15 height 15
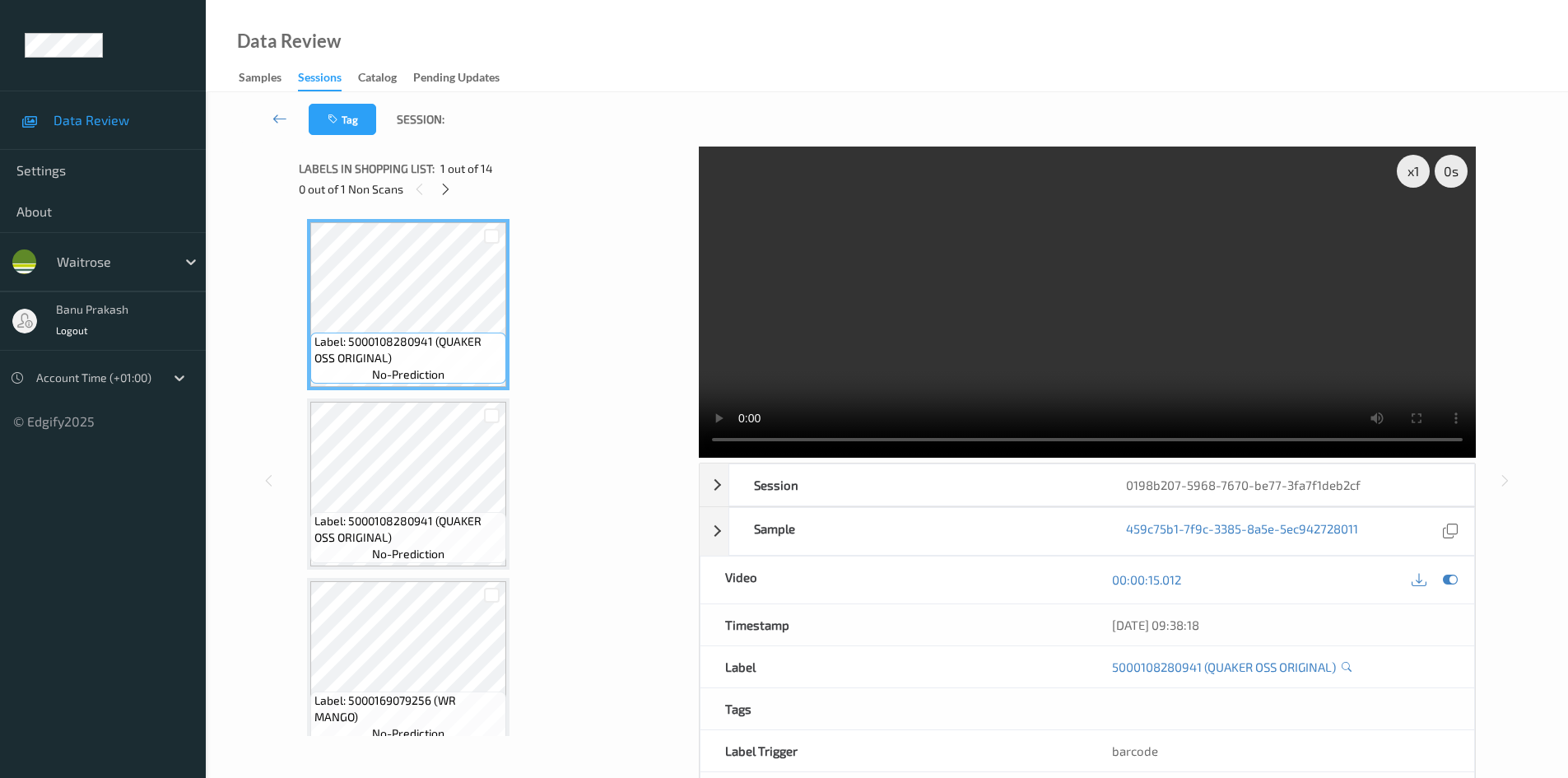
click at [455, 176] on div "Labels in shopping list: 1 out of 14" at bounding box center [493, 168] width 388 height 20
click at [448, 190] on icon at bounding box center [446, 189] width 14 height 15
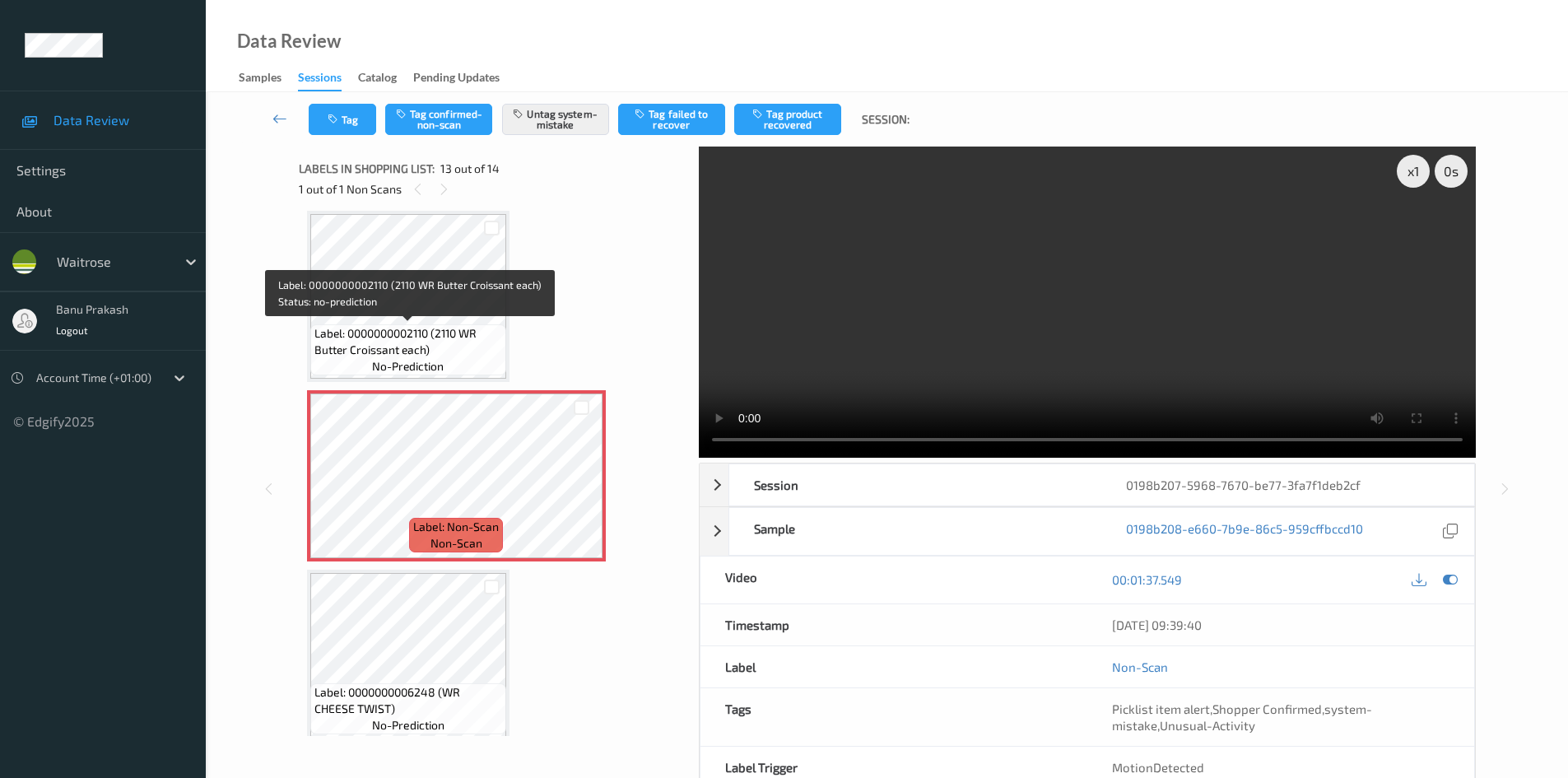
click at [498, 335] on span "Label: 0000000002110 (2110 WR Butter Croissant each)" at bounding box center [408, 341] width 188 height 32
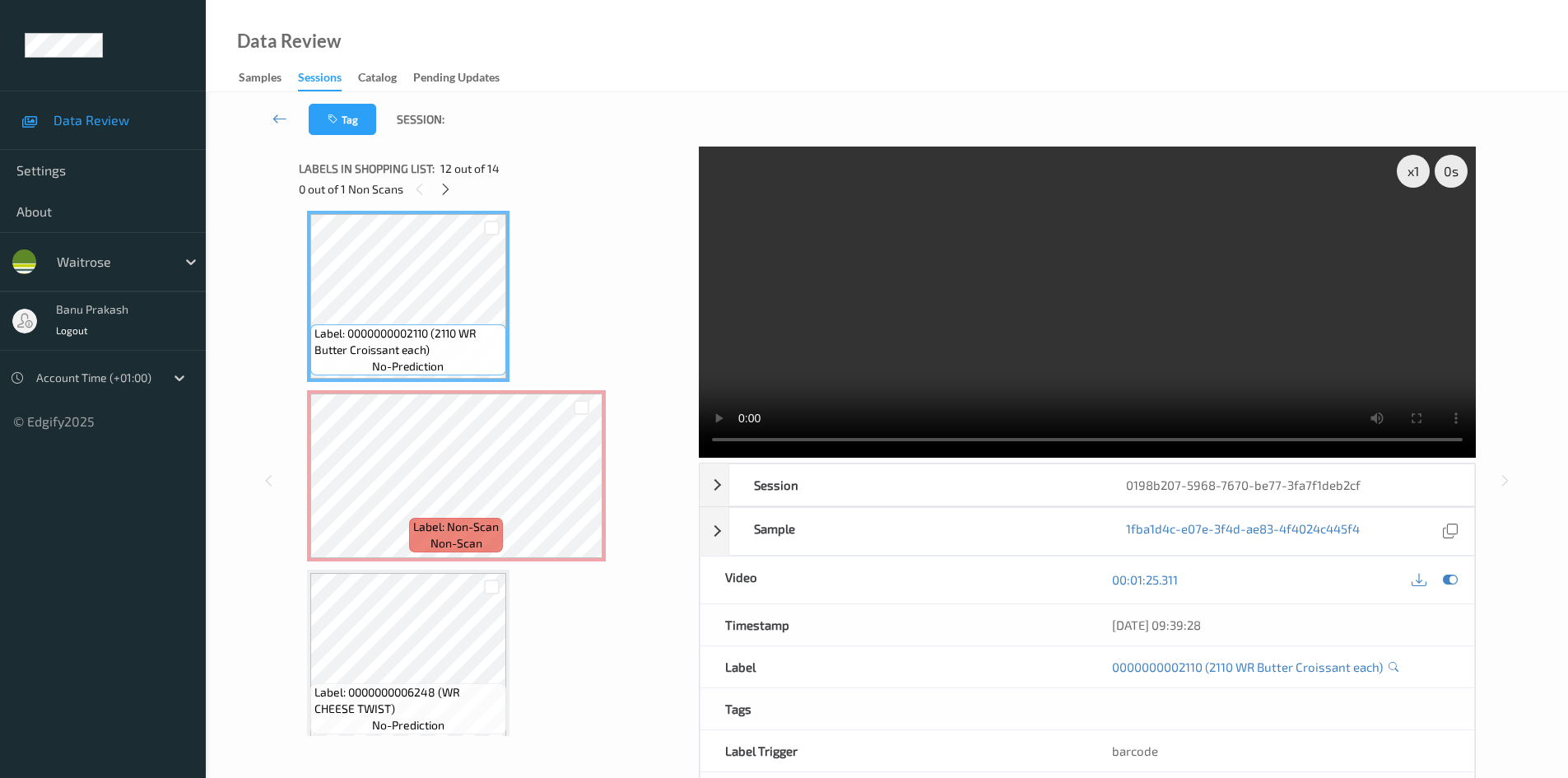
click at [950, 241] on video at bounding box center [1087, 302] width 777 height 311
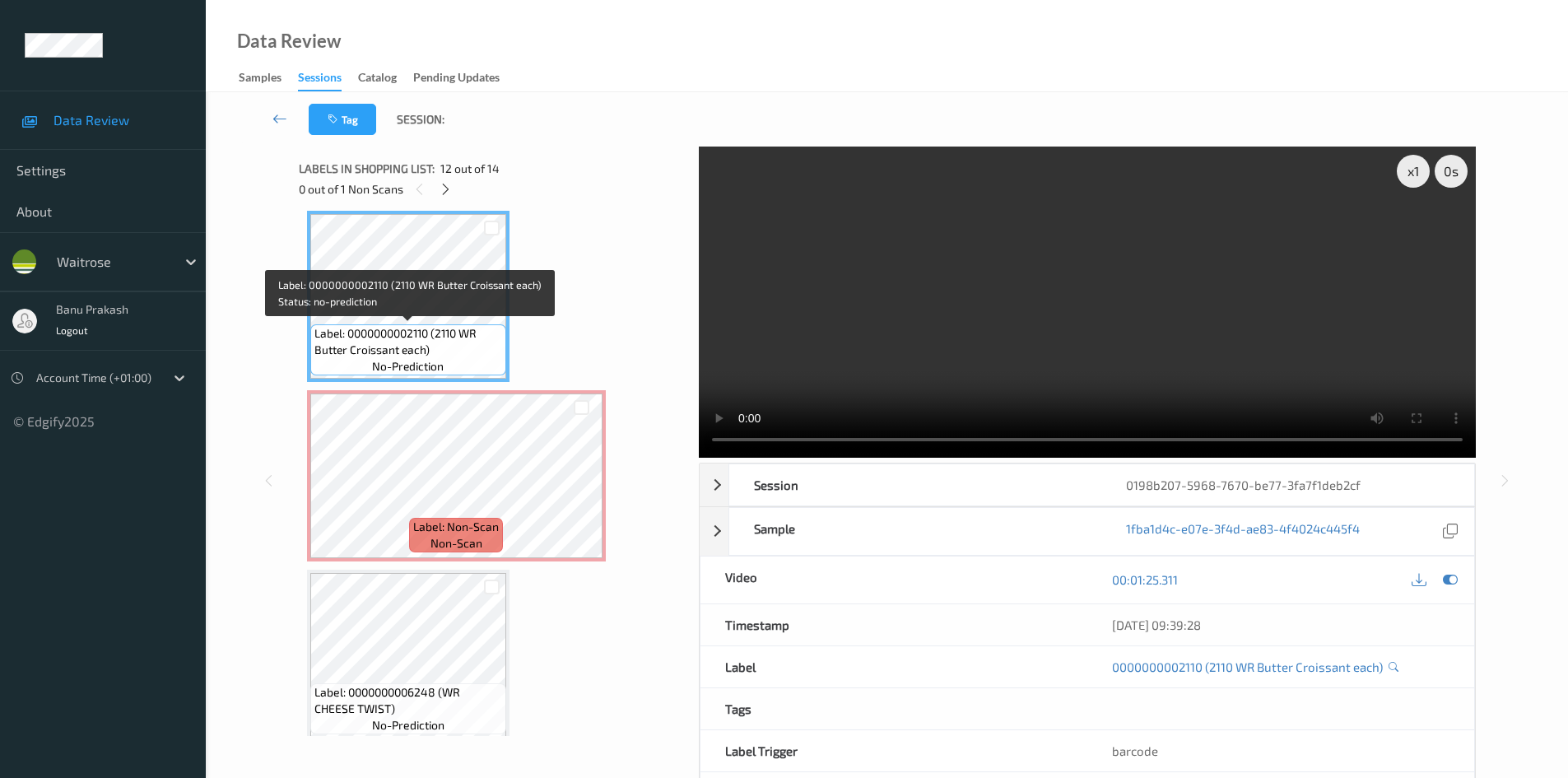
click at [342, 364] on div "Label: 0000000002110 (2110 WR Butter Croissant each) no-prediction" at bounding box center [408, 349] width 196 height 51
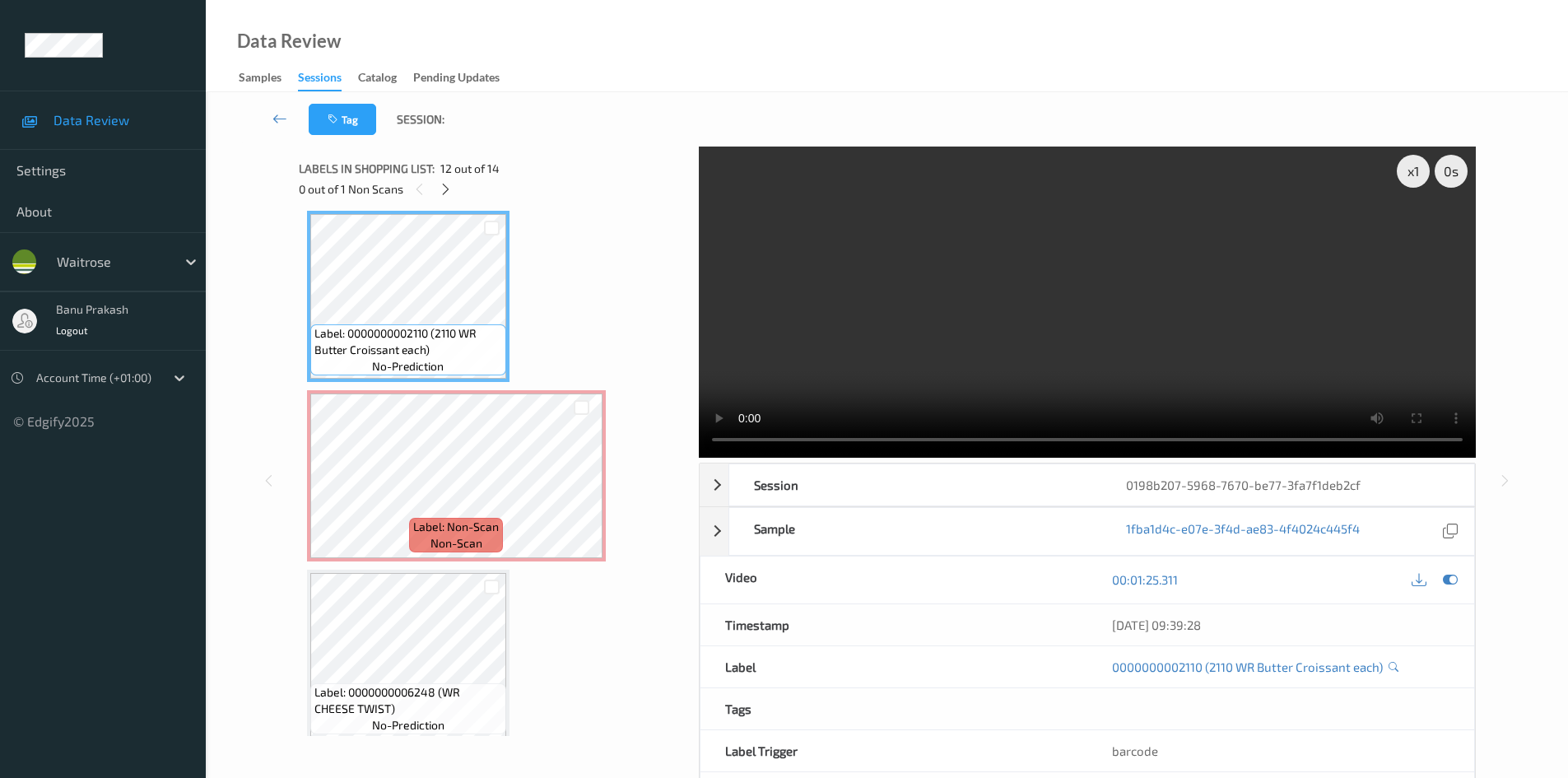
click at [1091, 256] on video at bounding box center [1087, 302] width 777 height 311
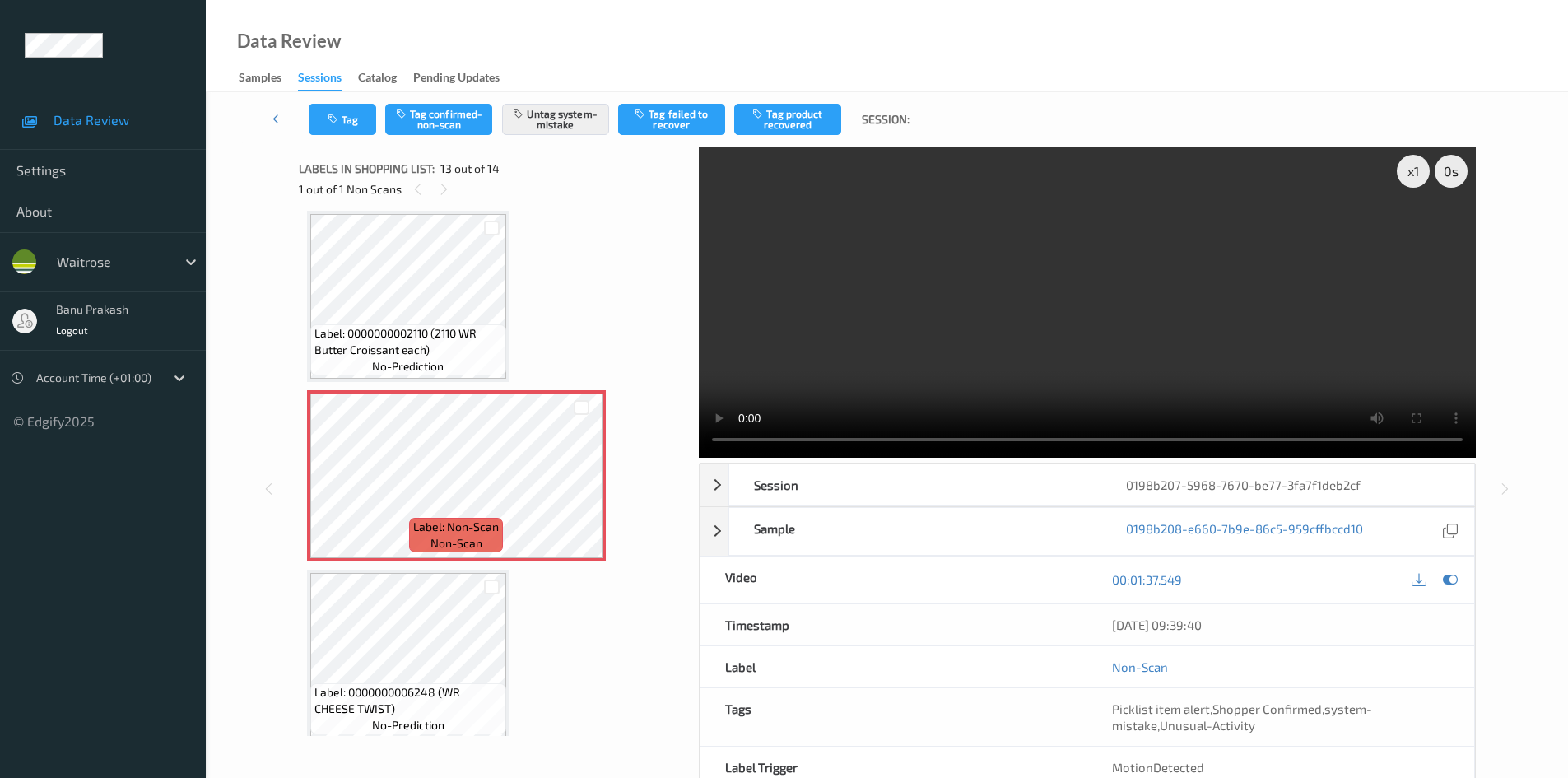
click at [937, 309] on video at bounding box center [1087, 302] width 777 height 311
click at [994, 318] on video at bounding box center [1087, 302] width 777 height 311
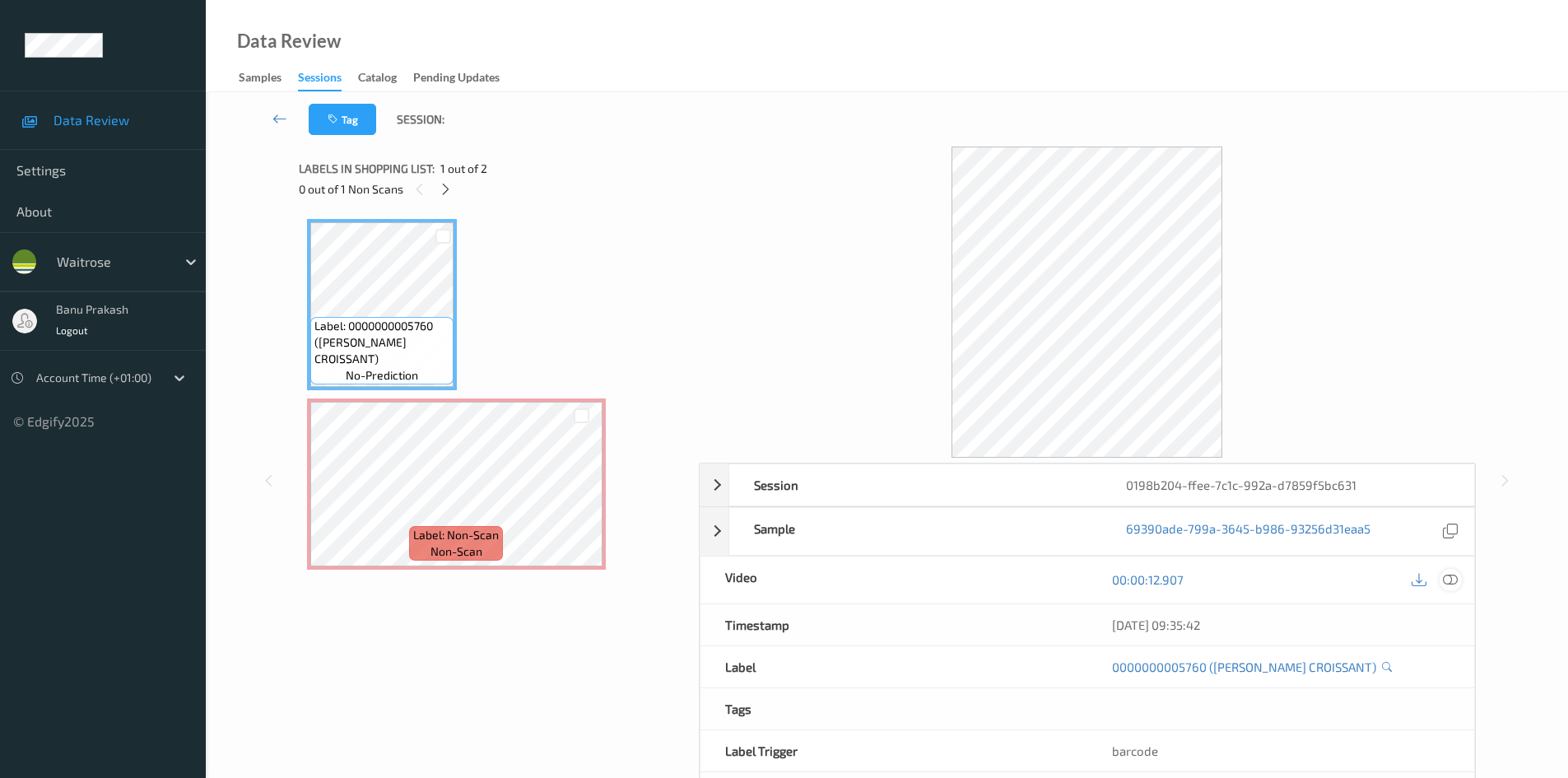
click at [1449, 580] on icon at bounding box center [1450, 579] width 15 height 15
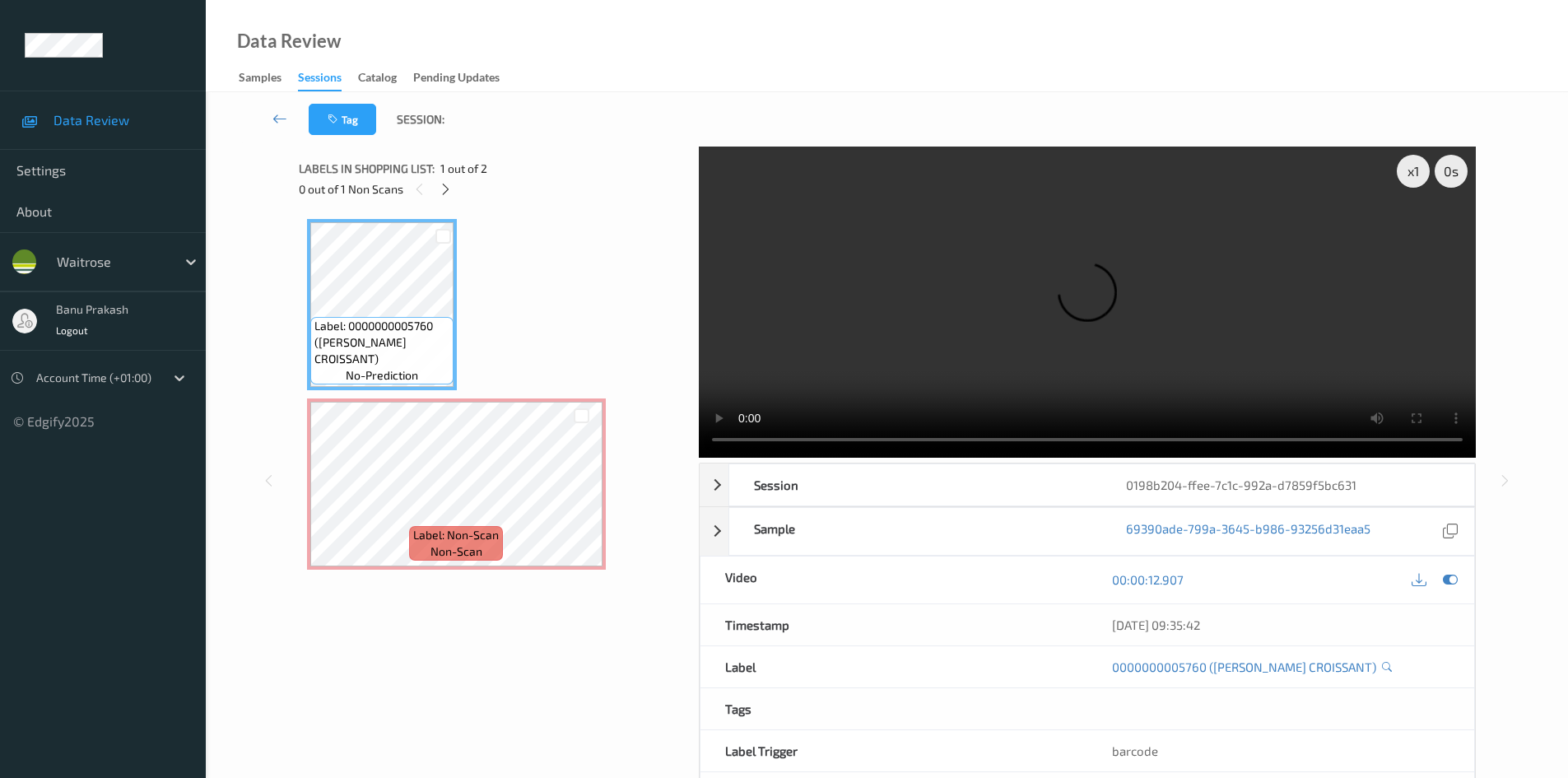
click at [1050, 316] on video at bounding box center [1087, 302] width 777 height 311
click at [925, 196] on video at bounding box center [1087, 302] width 777 height 311
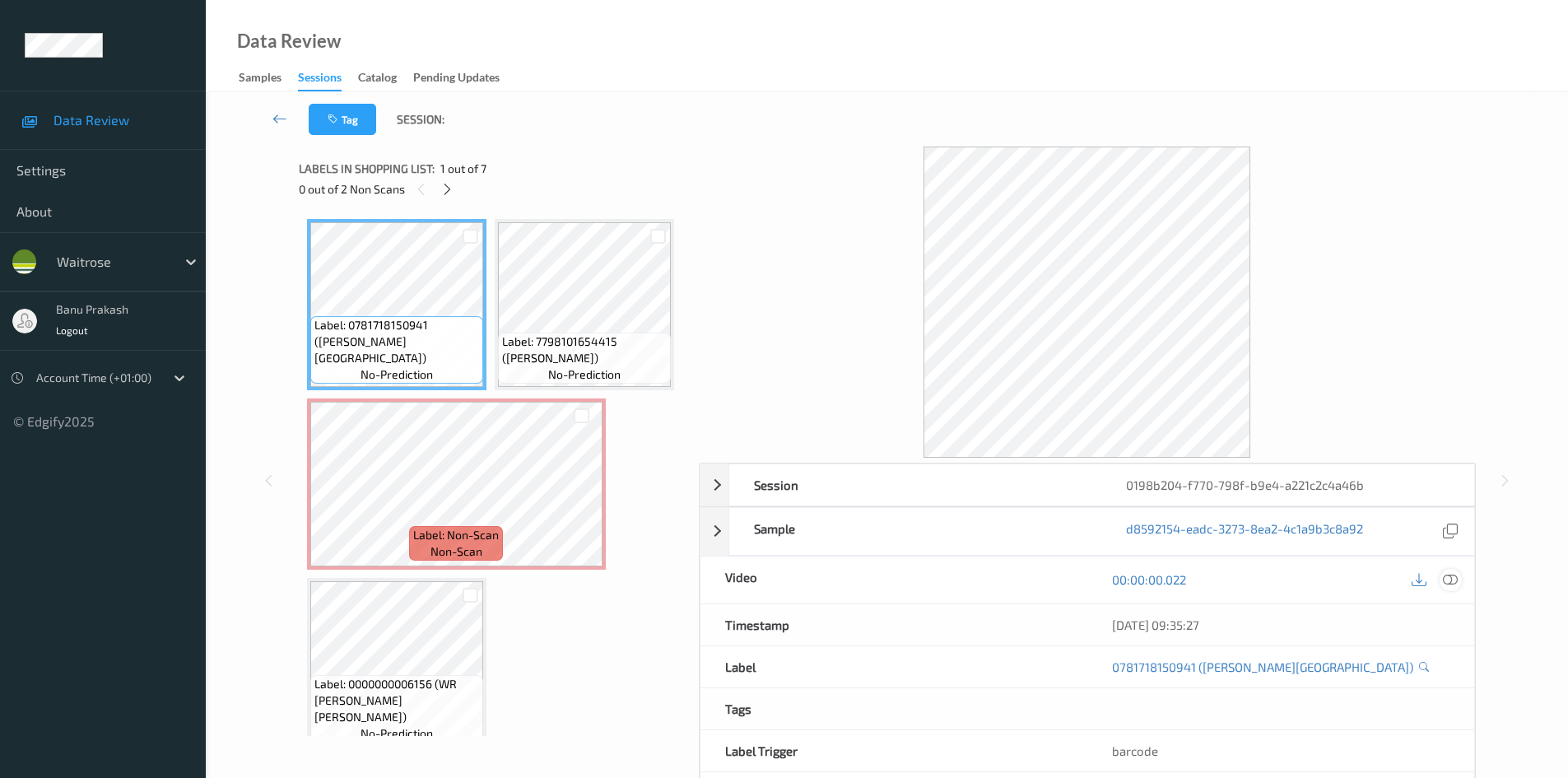
click at [1445, 584] on icon at bounding box center [1450, 579] width 15 height 15
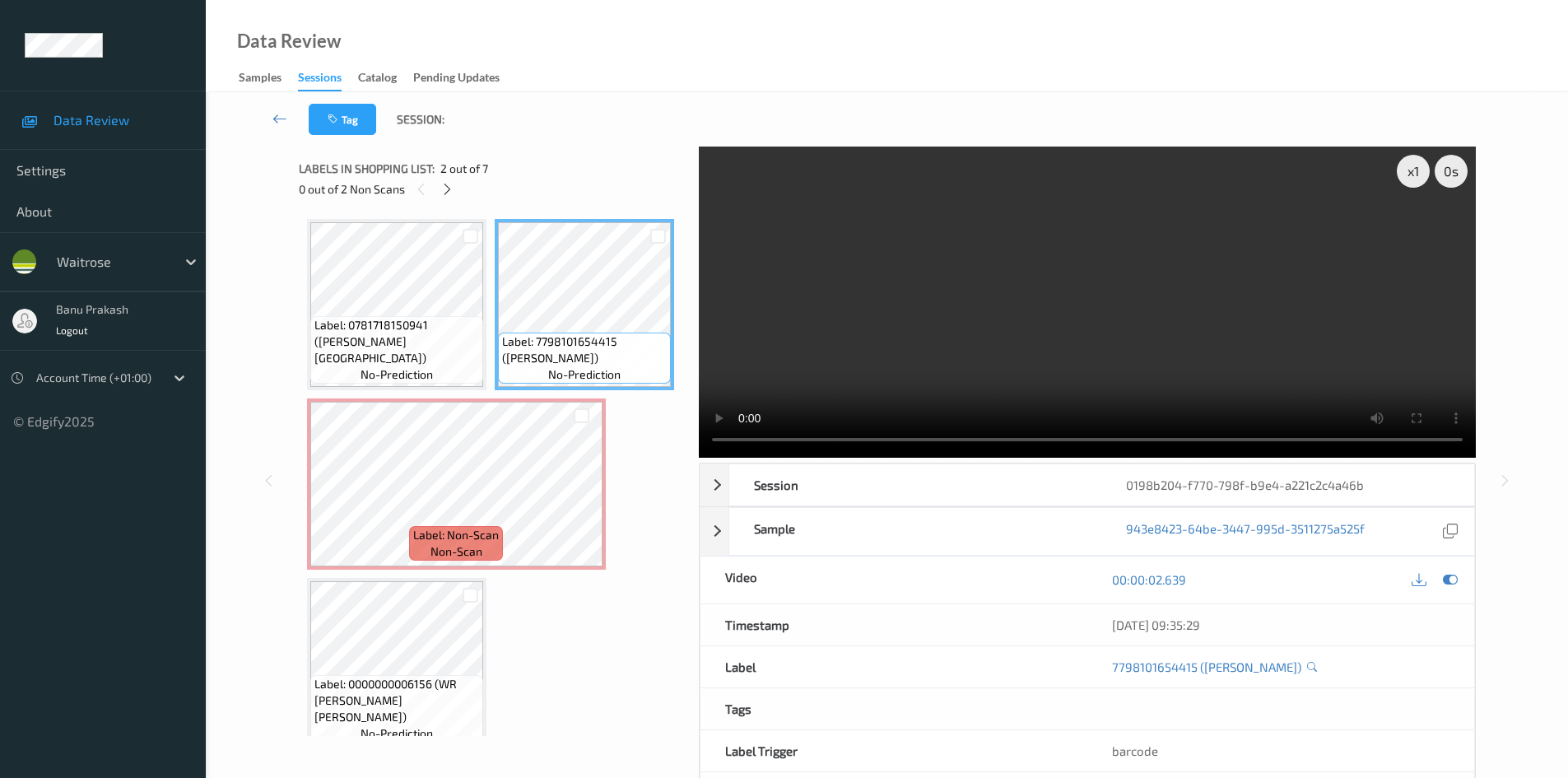
click at [893, 254] on video at bounding box center [1087, 302] width 777 height 311
click at [990, 302] on video at bounding box center [1087, 302] width 777 height 311
click at [484, 570] on div "Label: Non-Scan non-scan" at bounding box center [457, 484] width 299 height 171
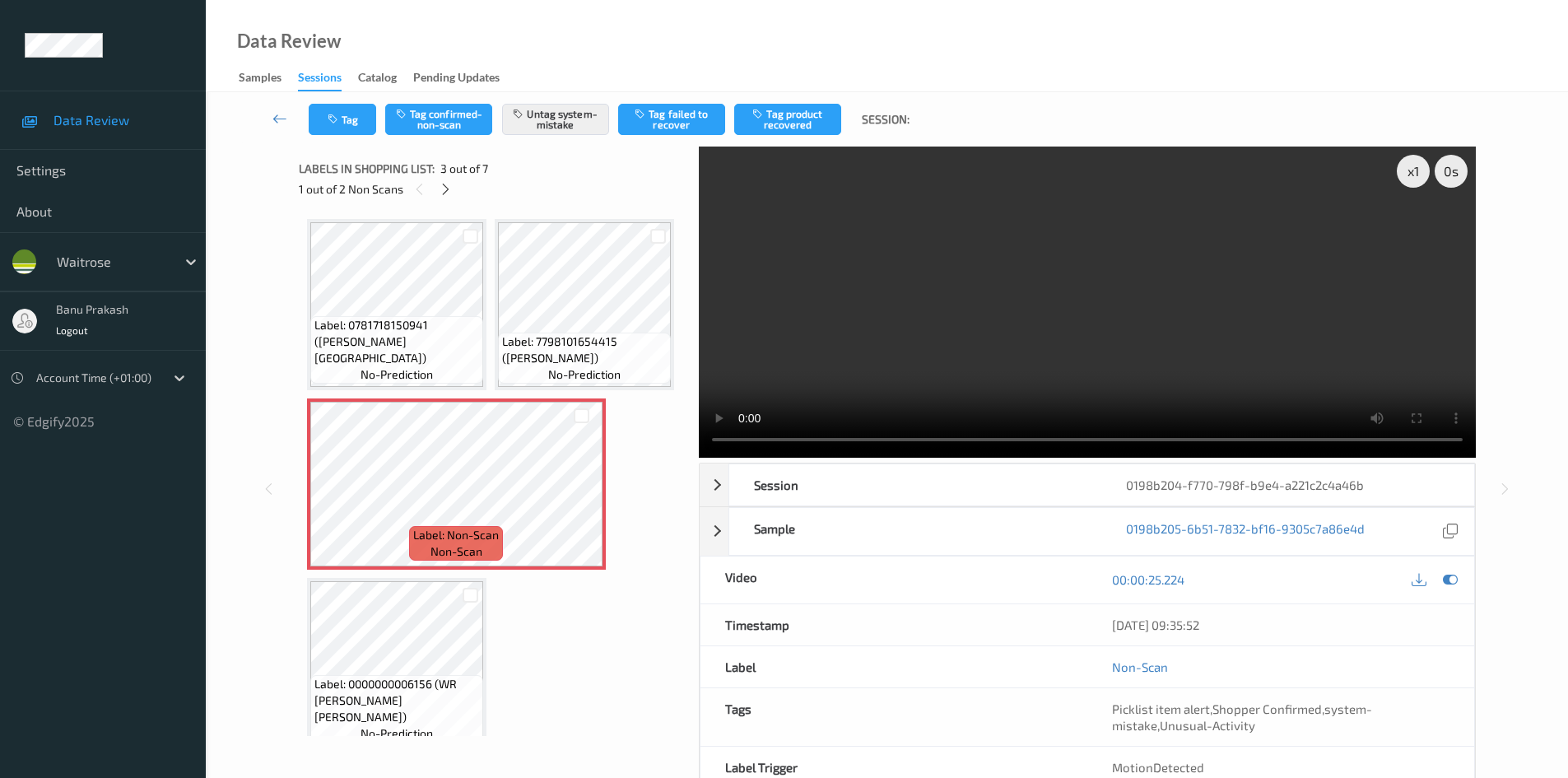
scroll to position [329, 0]
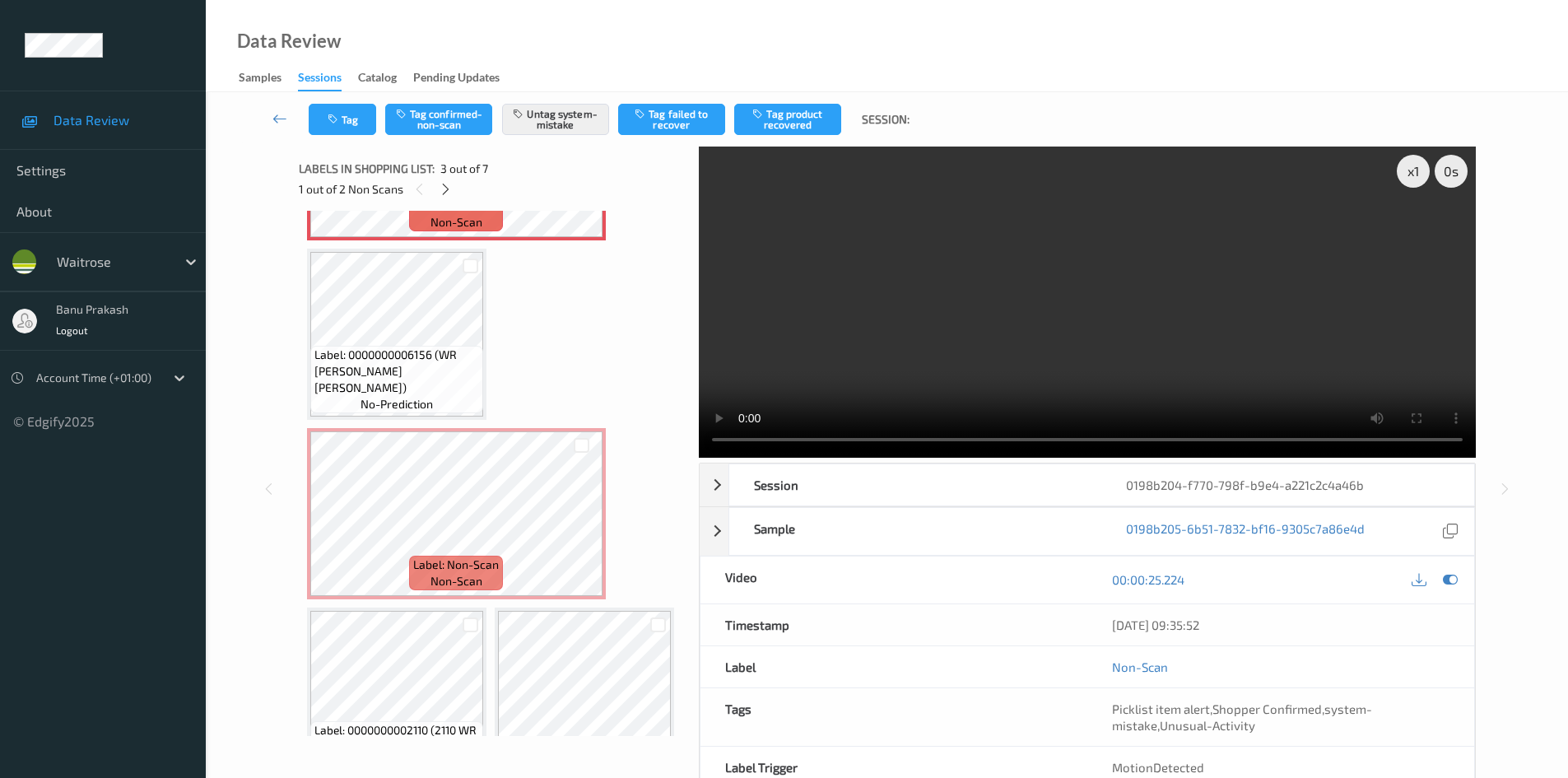
click at [1016, 347] on video at bounding box center [1087, 302] width 777 height 311
click at [1057, 334] on video at bounding box center [1087, 302] width 777 height 311
click at [1031, 297] on video at bounding box center [1087, 302] width 777 height 311
click at [918, 337] on video at bounding box center [1087, 302] width 777 height 311
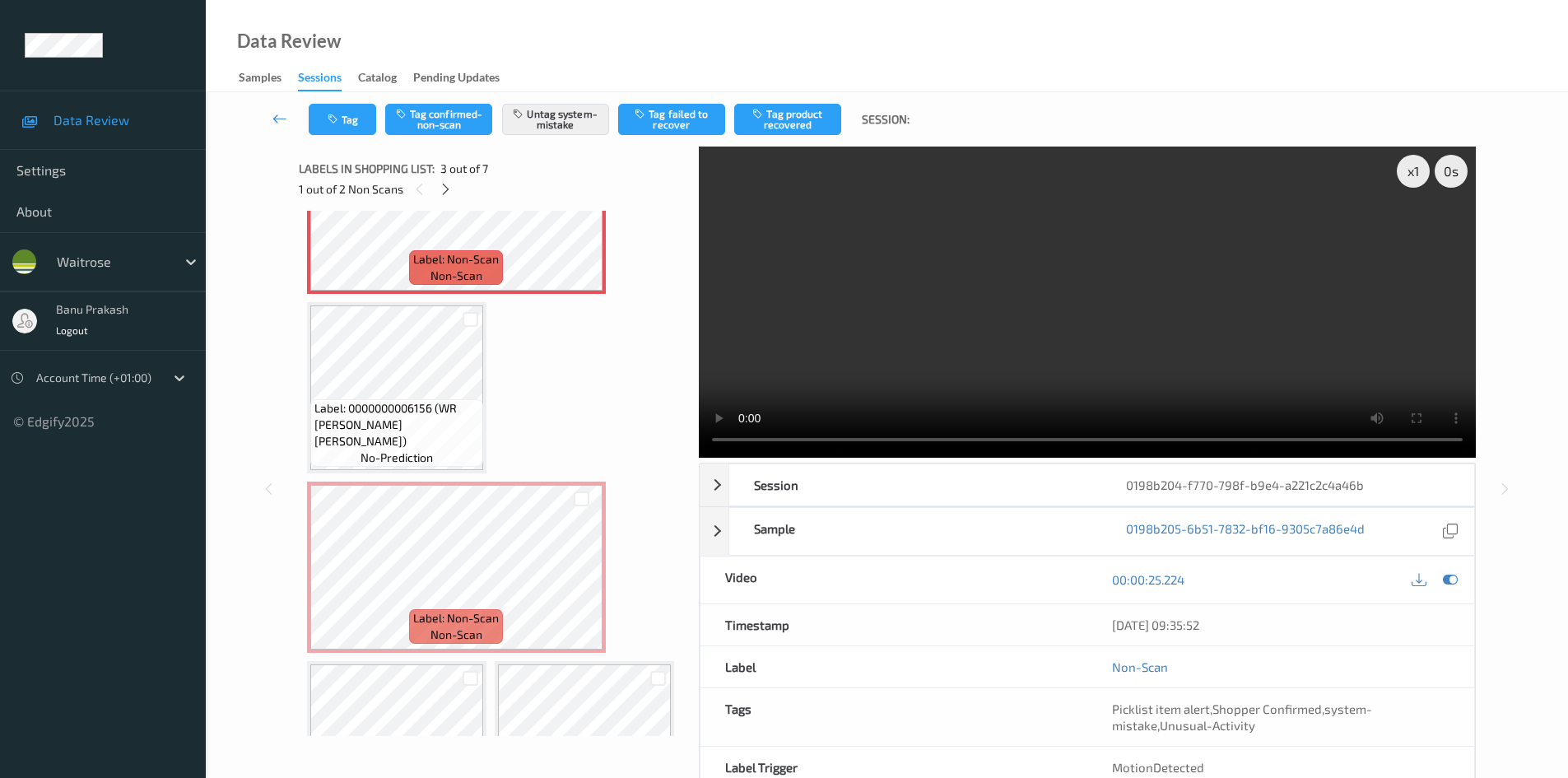
scroll to position [247, 0]
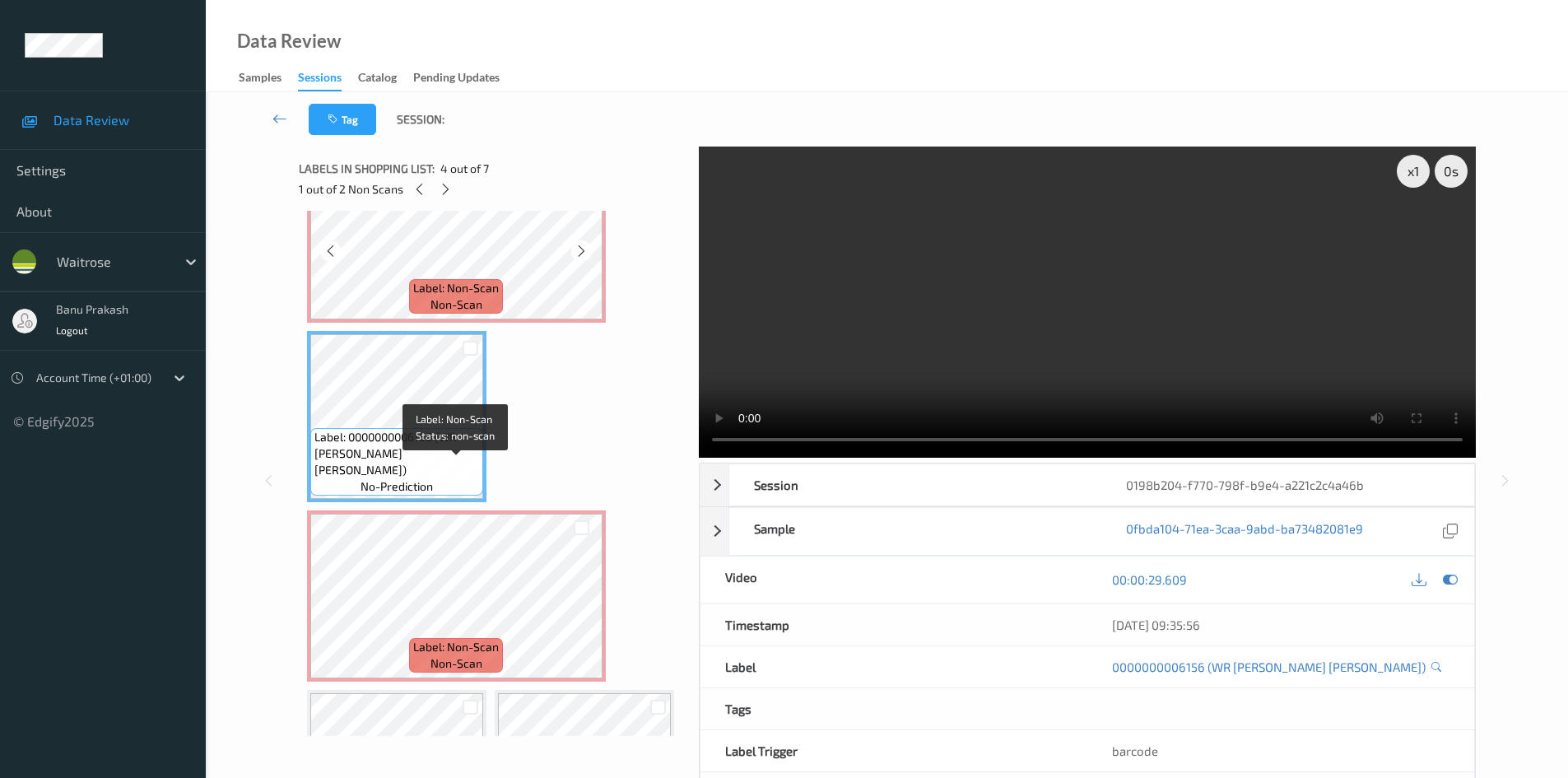
click at [491, 313] on div "Label: Non-Scan non-scan" at bounding box center [456, 296] width 94 height 34
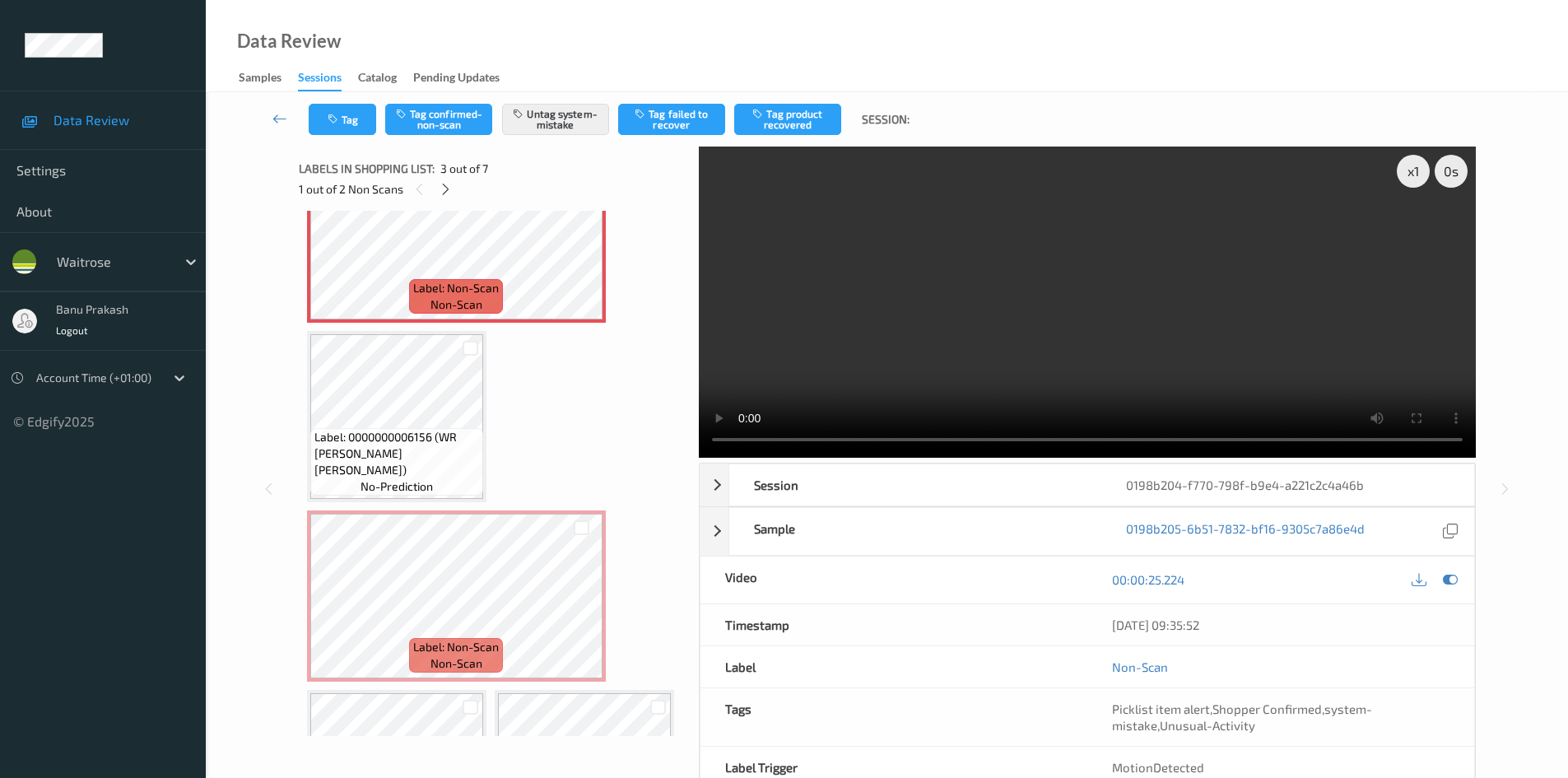
click at [1033, 277] on video at bounding box center [1087, 302] width 777 height 311
click at [1051, 303] on video at bounding box center [1087, 302] width 777 height 311
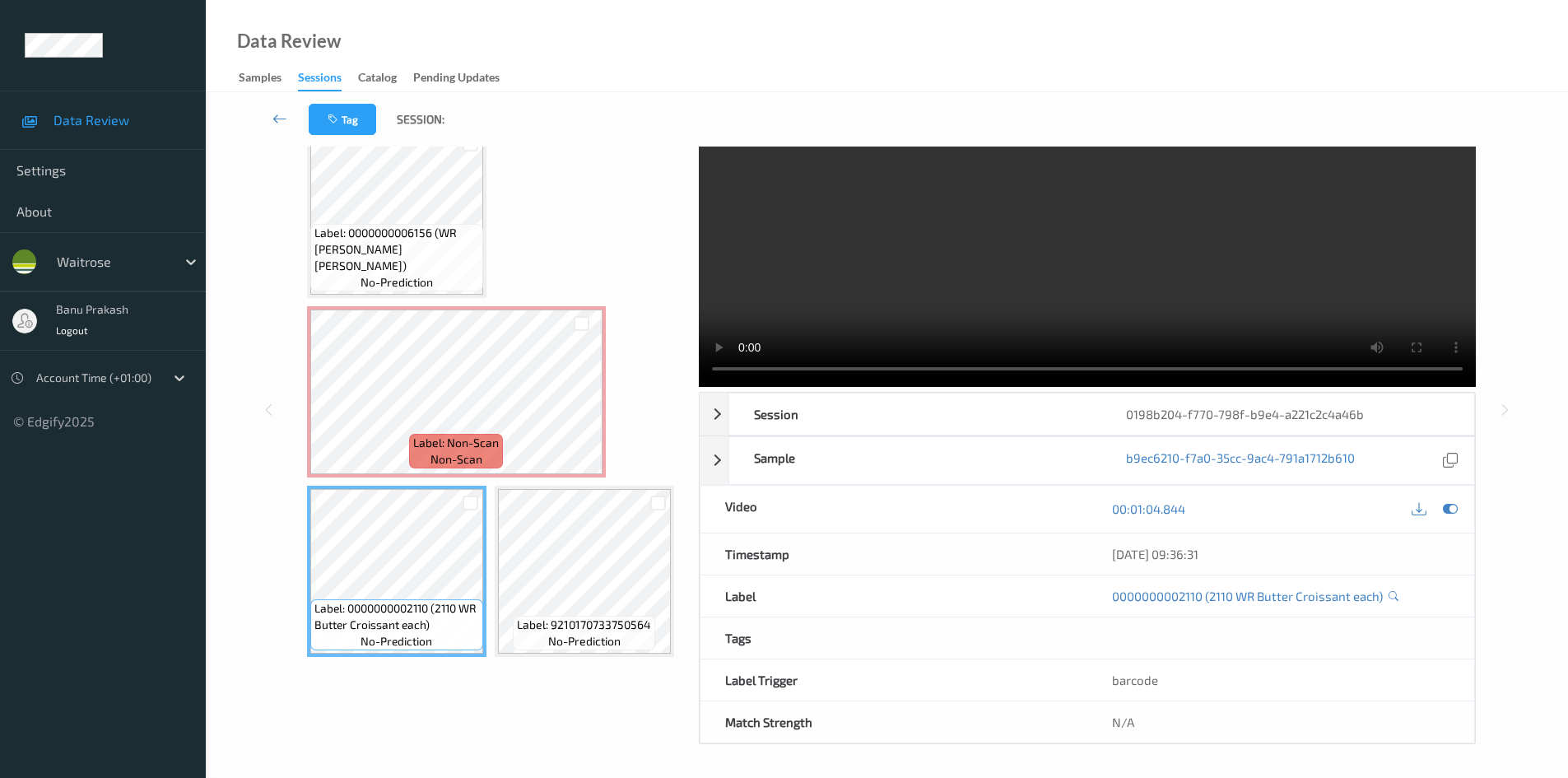
scroll to position [87, 0]
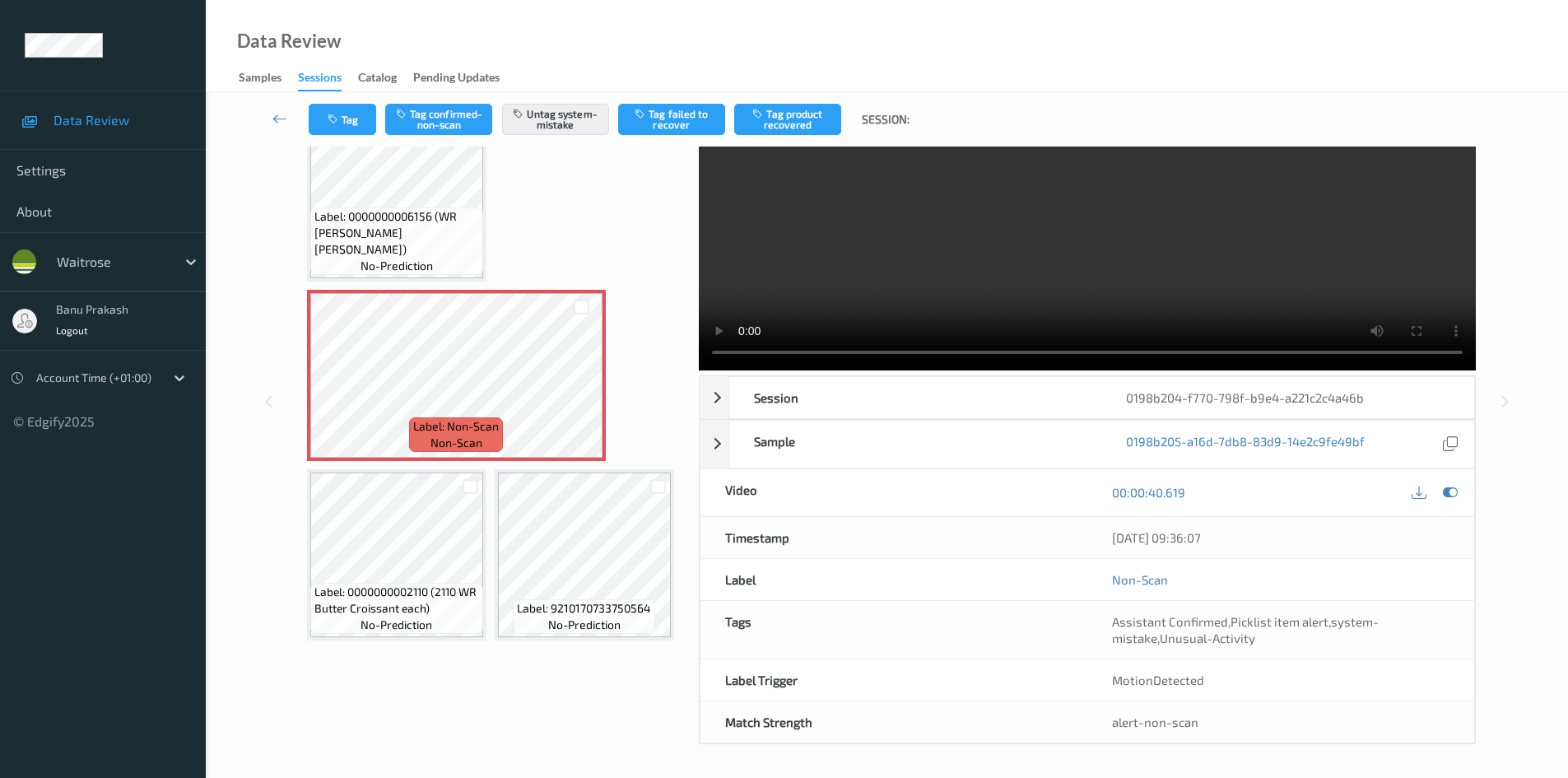
click at [866, 277] on video at bounding box center [1087, 214] width 777 height 311
click at [900, 282] on video at bounding box center [1087, 214] width 777 height 311
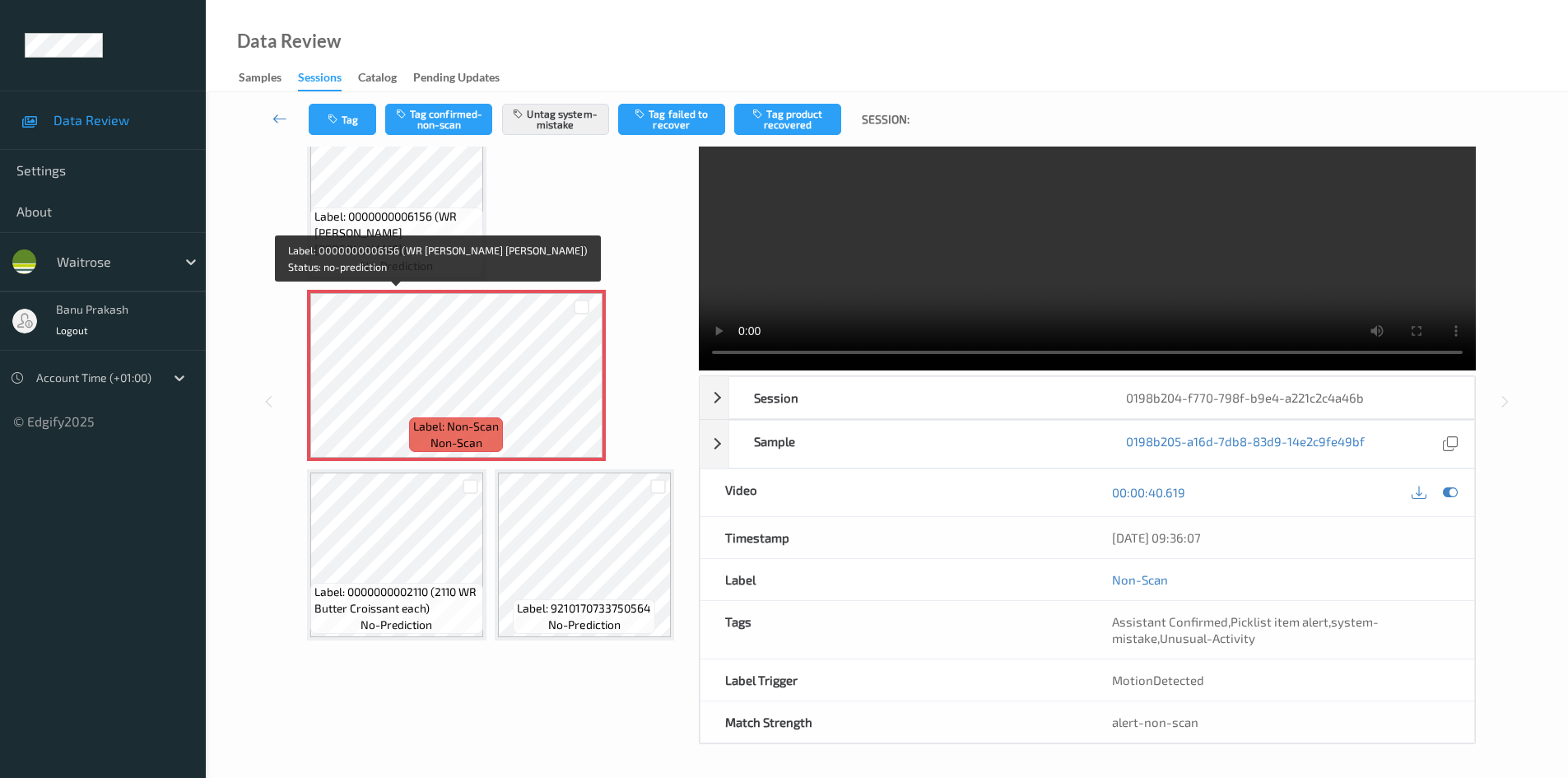
click at [370, 257] on span "Label: 0000000006156 (WR SB WHITE BOULE)" at bounding box center [396, 233] width 164 height 49
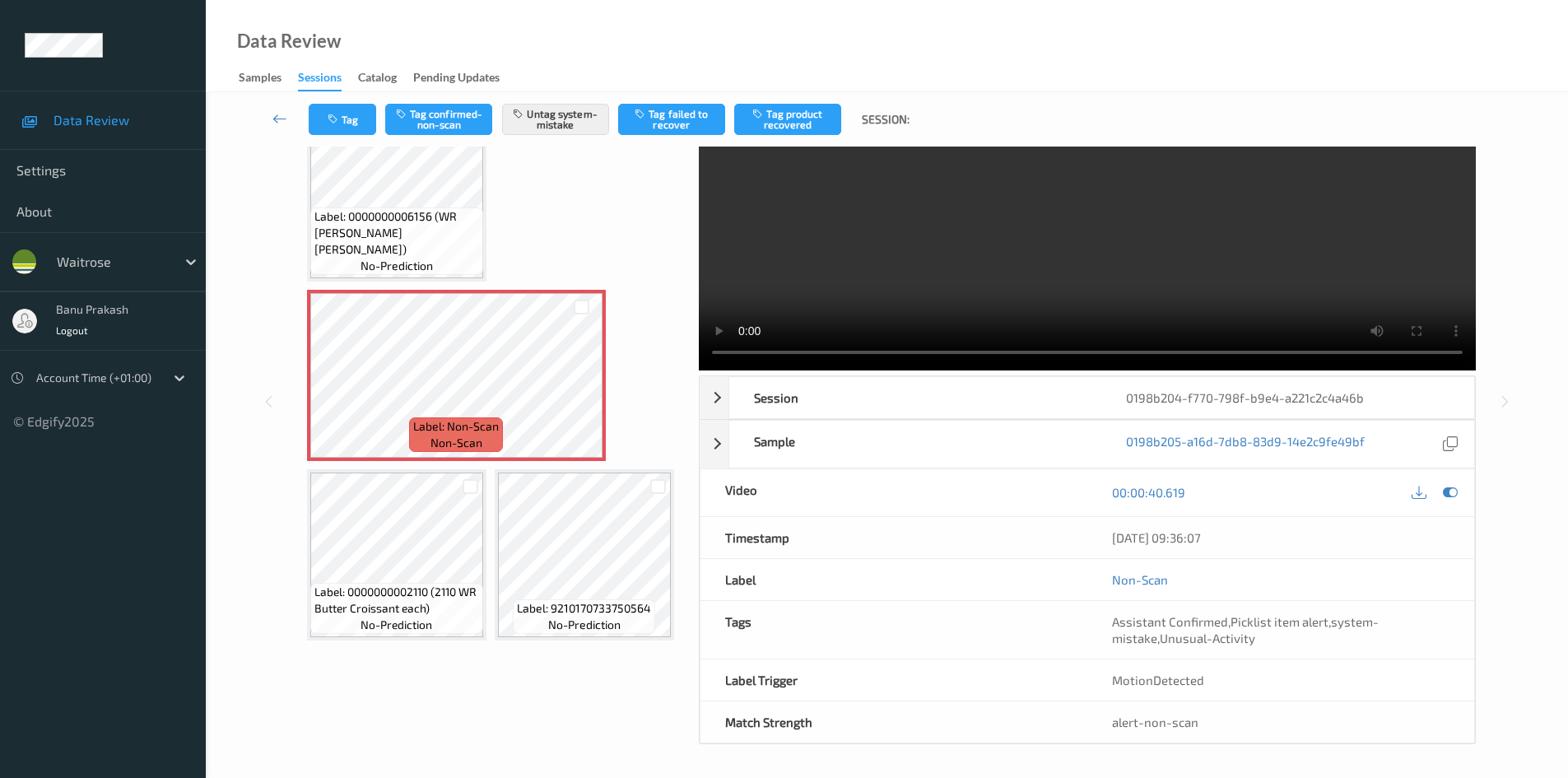
scroll to position [71, 0]
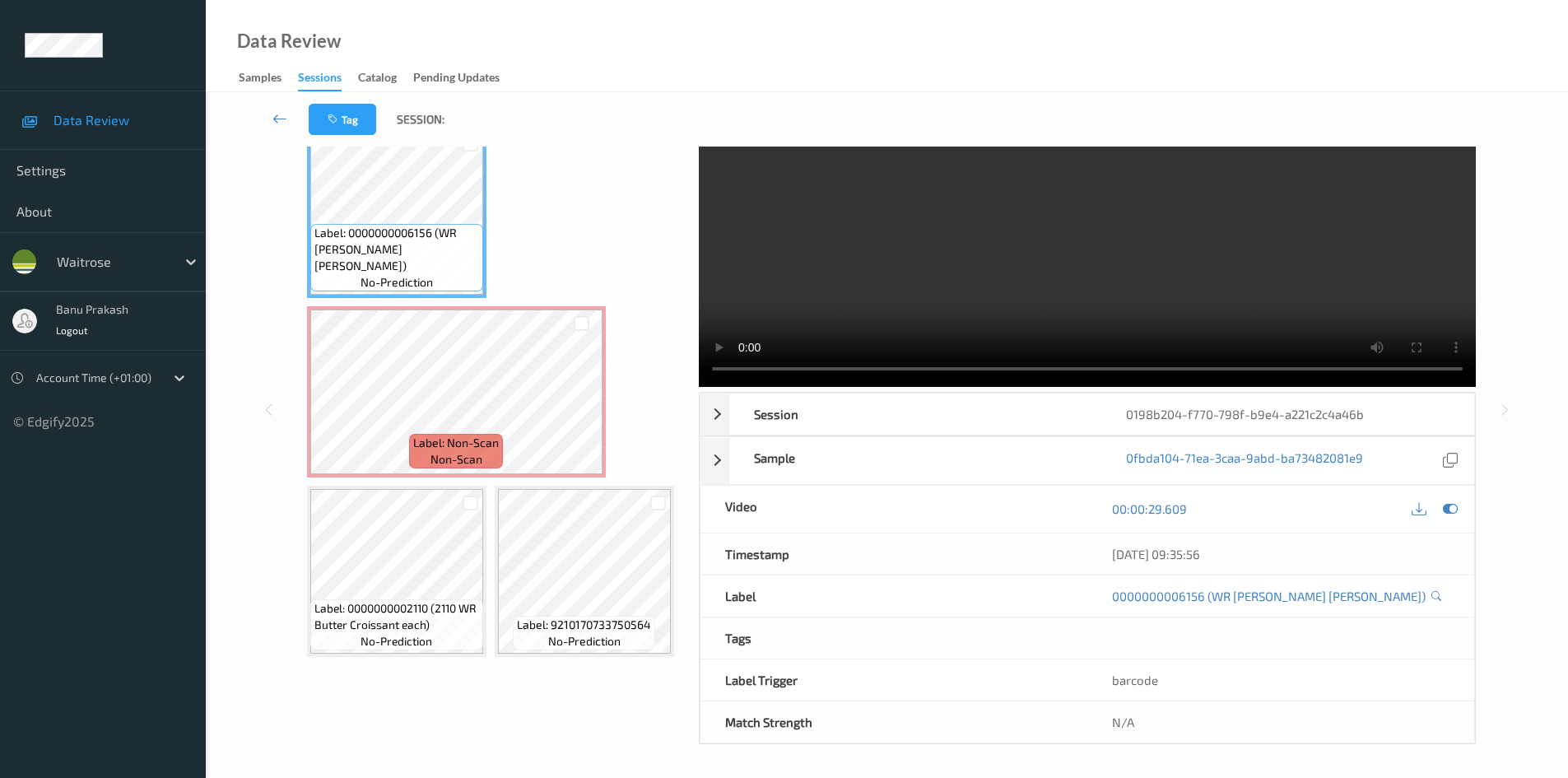
click at [877, 282] on video at bounding box center [1087, 231] width 777 height 311
click at [774, 282] on video at bounding box center [1087, 231] width 777 height 311
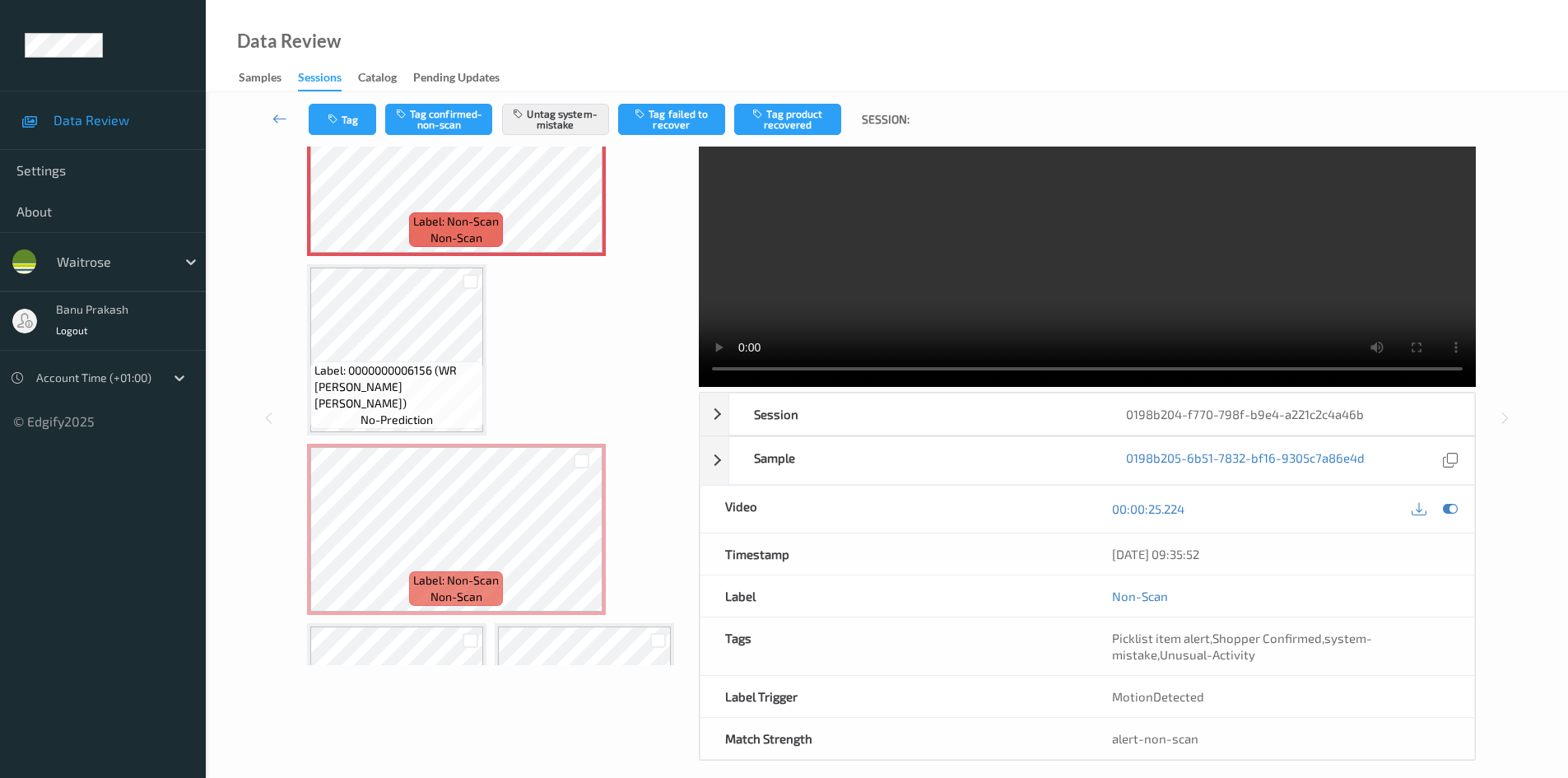
scroll to position [83, 0]
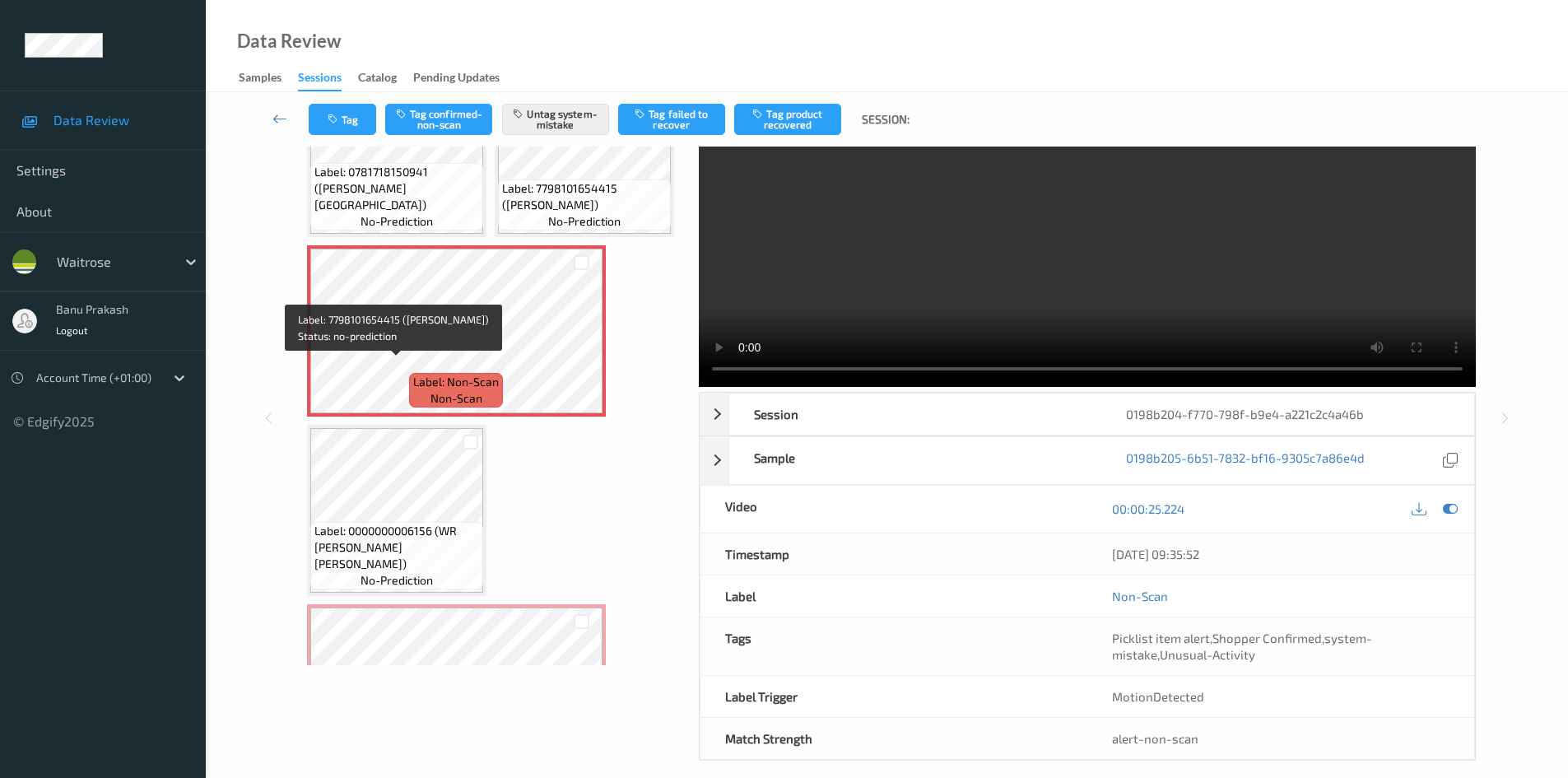
click at [502, 213] on span "Label: 7798101654415 (LALANDE MALBEC)" at bounding box center [584, 196] width 164 height 32
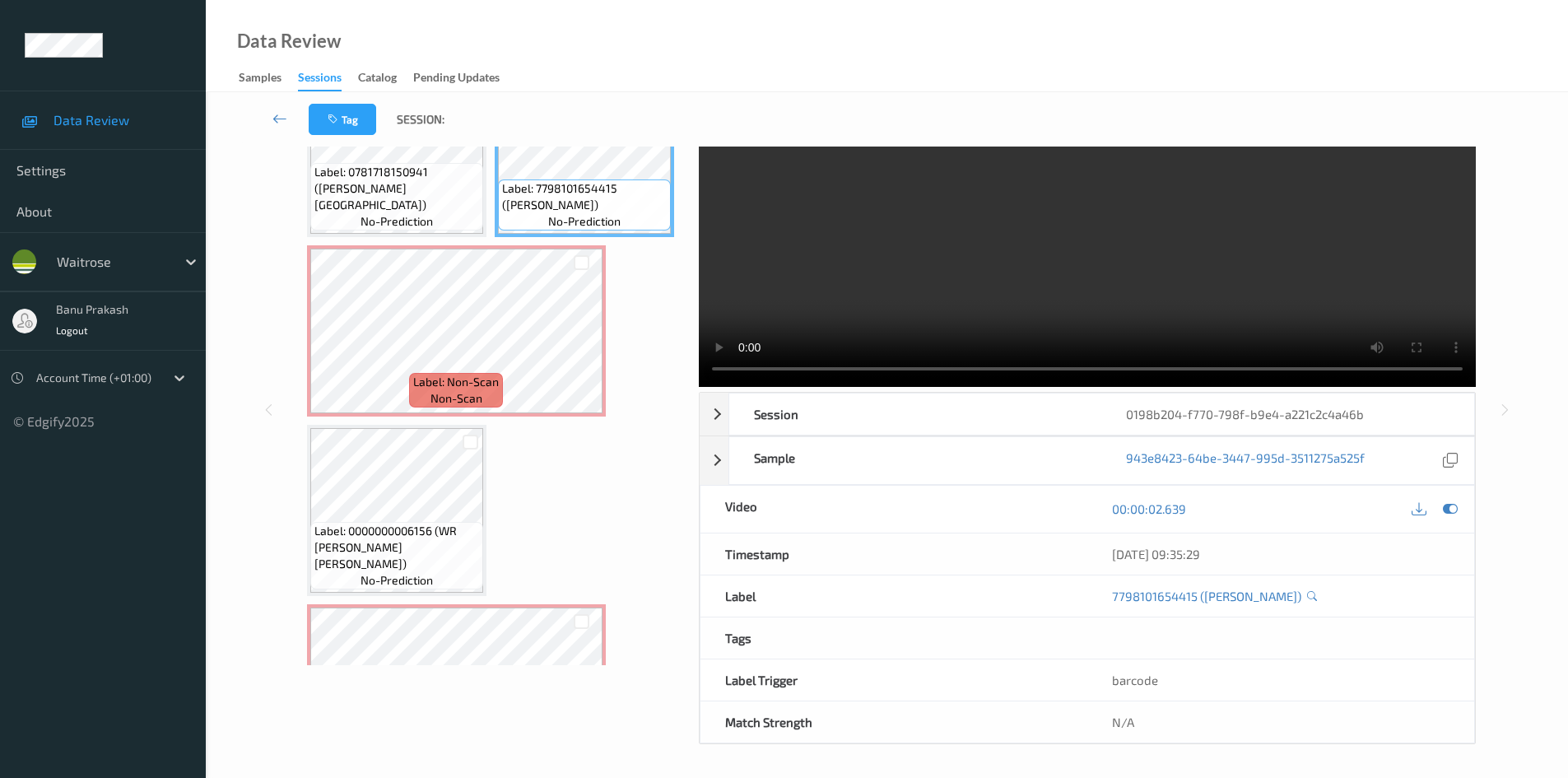
click at [1015, 274] on video at bounding box center [1087, 231] width 777 height 311
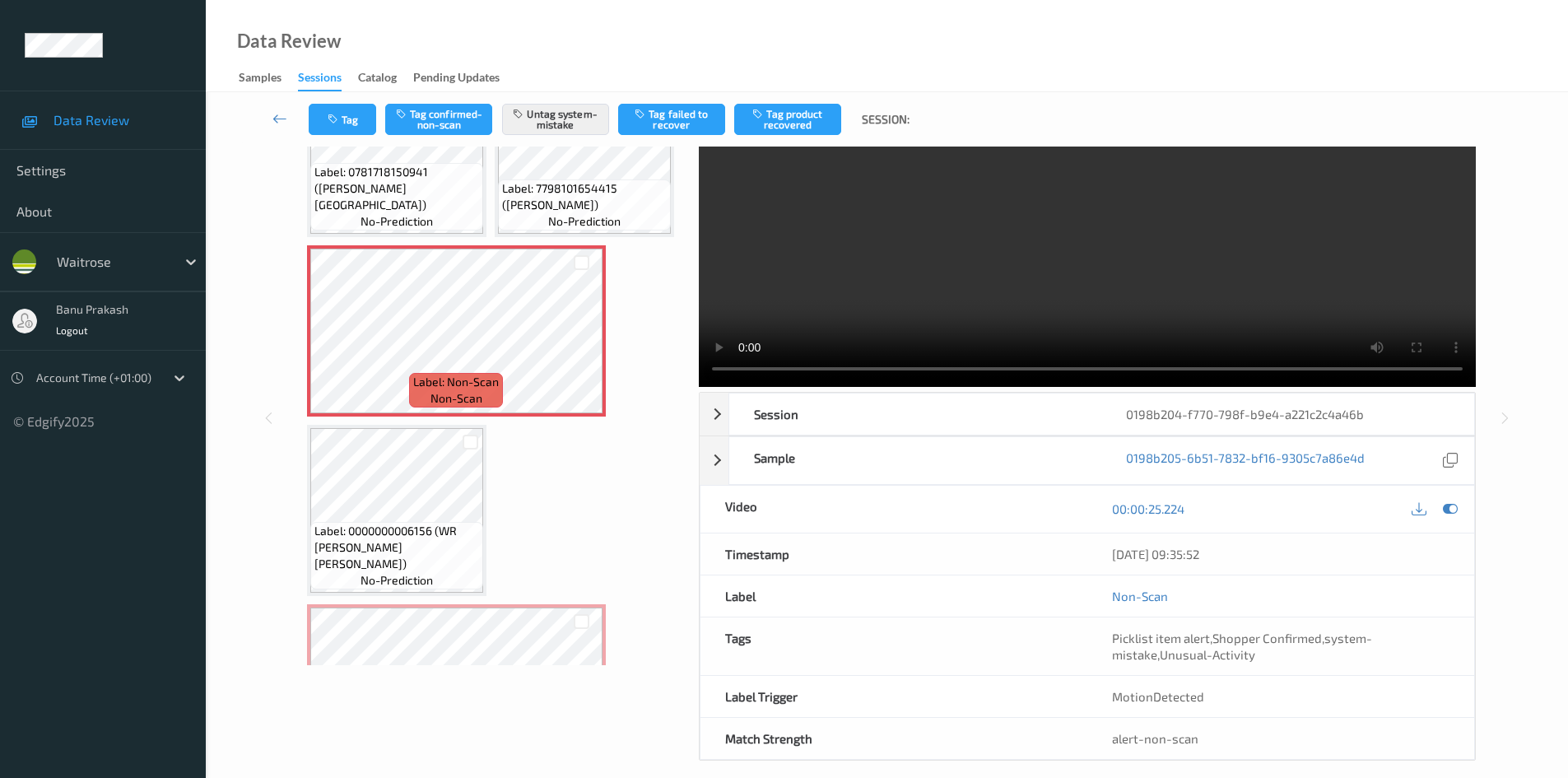
click at [1022, 289] on video at bounding box center [1087, 231] width 777 height 311
click at [1063, 282] on video at bounding box center [1087, 231] width 777 height 311
click at [1180, 227] on video at bounding box center [1087, 231] width 777 height 311
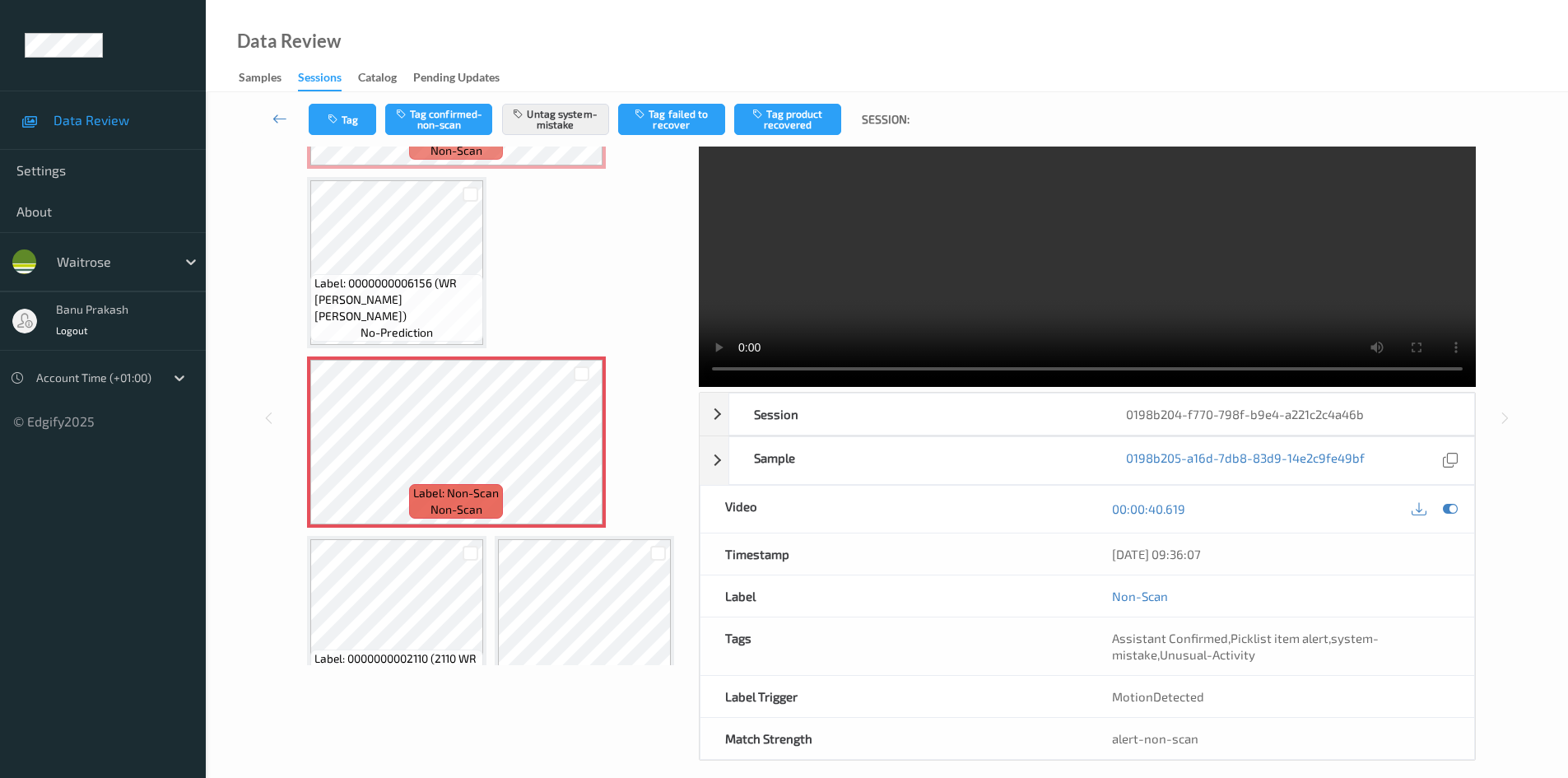
scroll to position [329, 0]
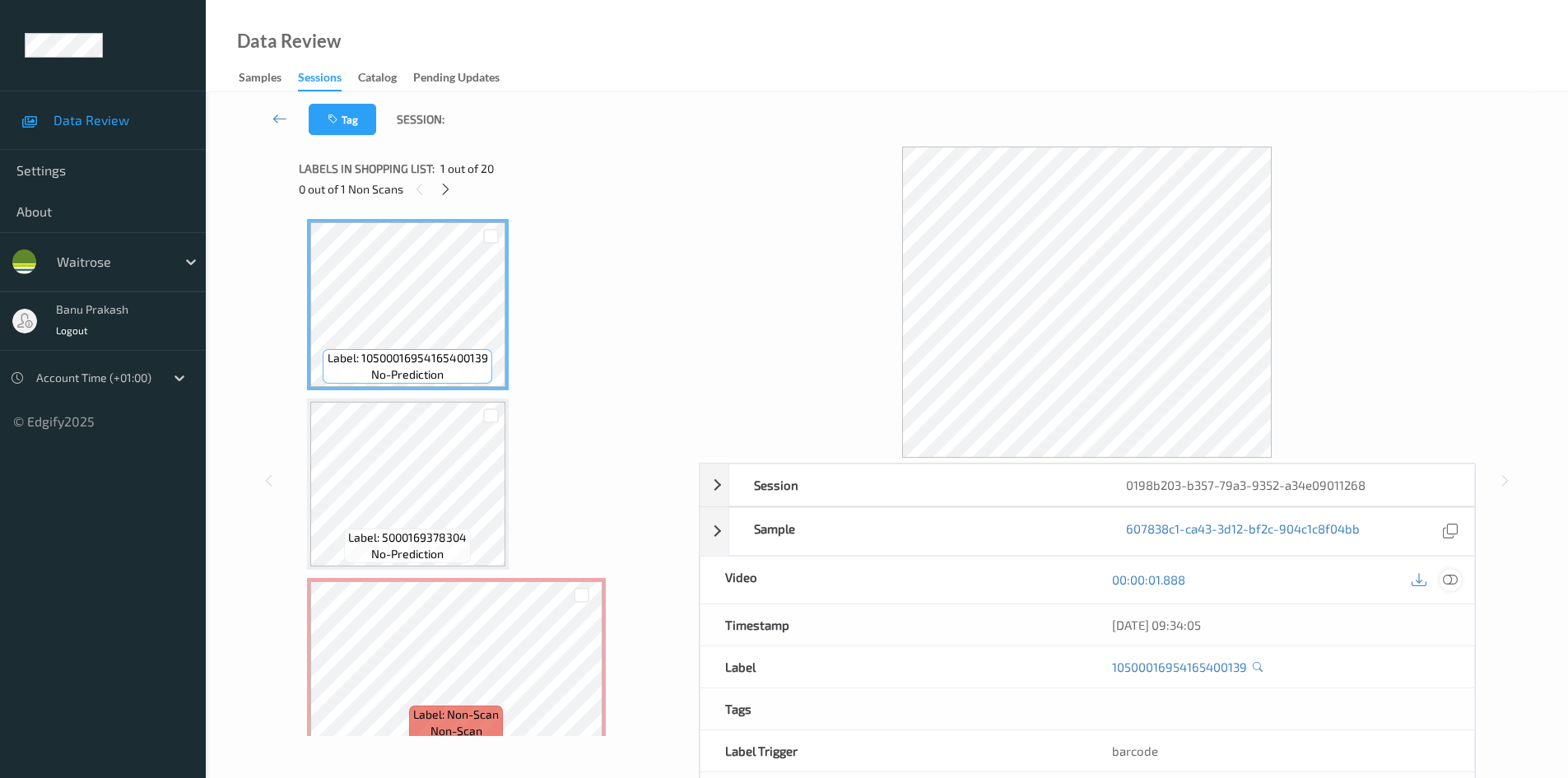
click at [1446, 579] on icon at bounding box center [1450, 579] width 15 height 15
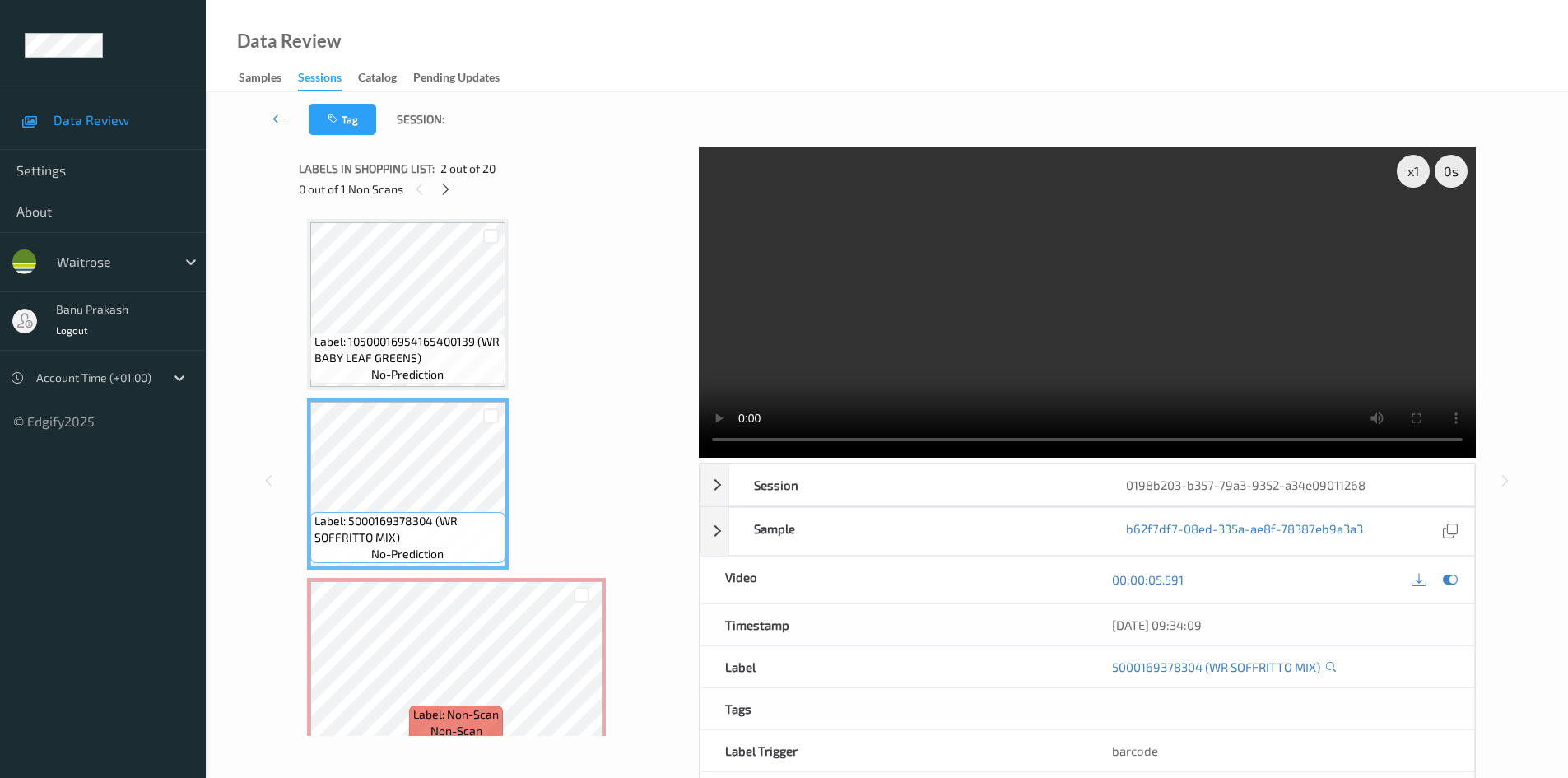
click at [985, 342] on video at bounding box center [1087, 302] width 777 height 311
click at [1011, 333] on video at bounding box center [1087, 302] width 777 height 311
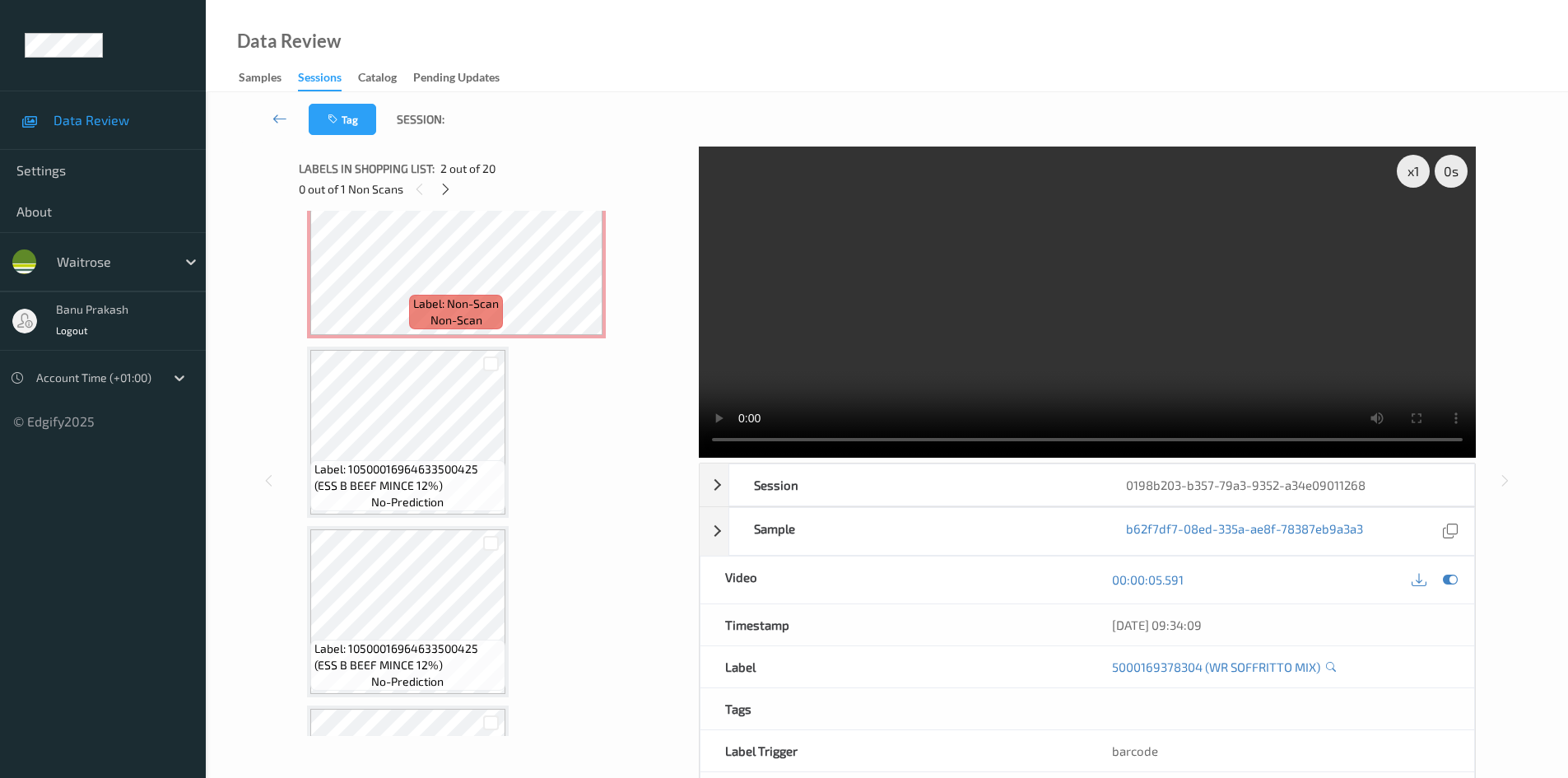
scroll to position [412, 0]
click at [485, 299] on span "Label: Non-Scan" at bounding box center [455, 303] width 85 height 17
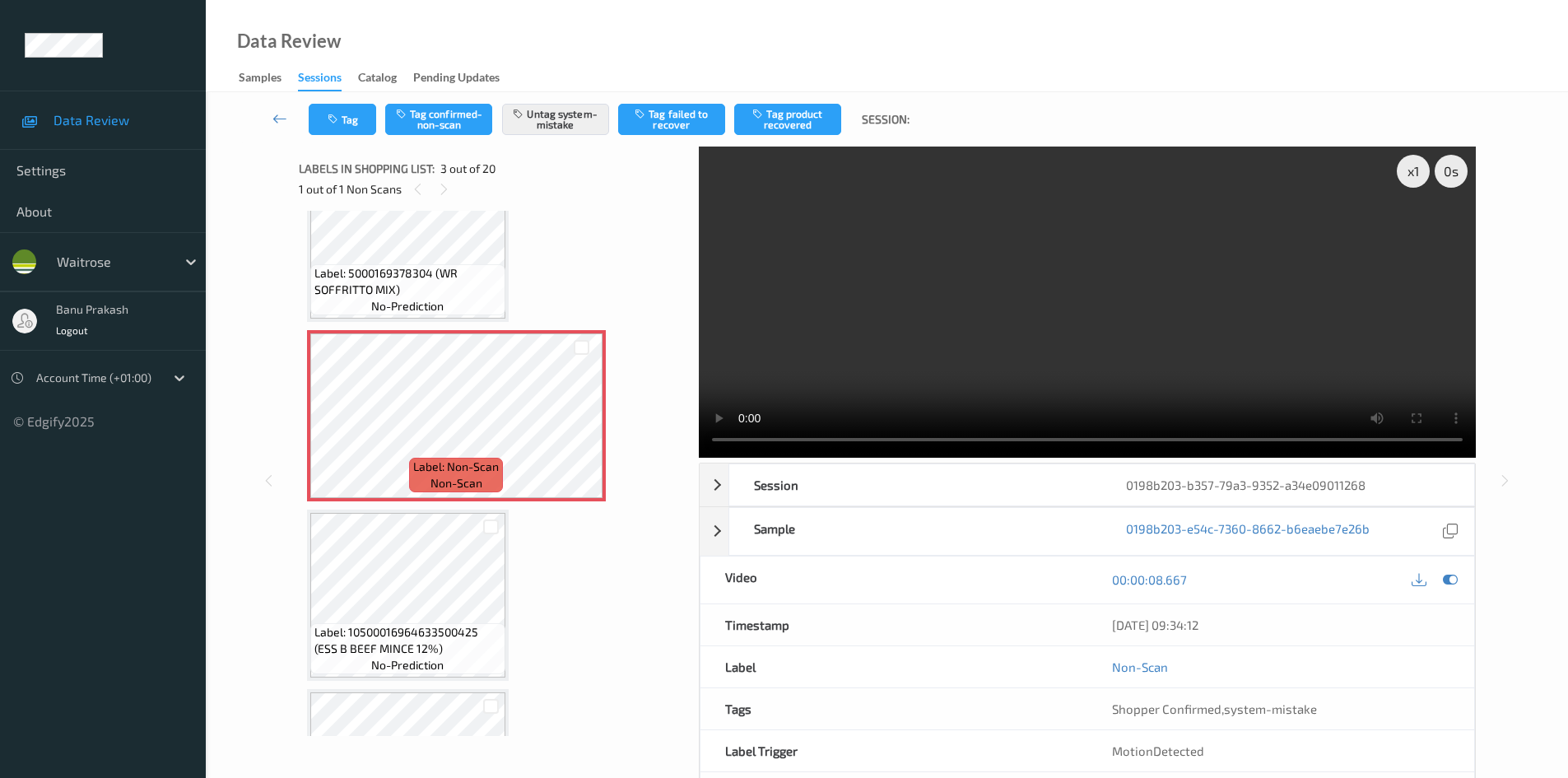
scroll to position [247, 0]
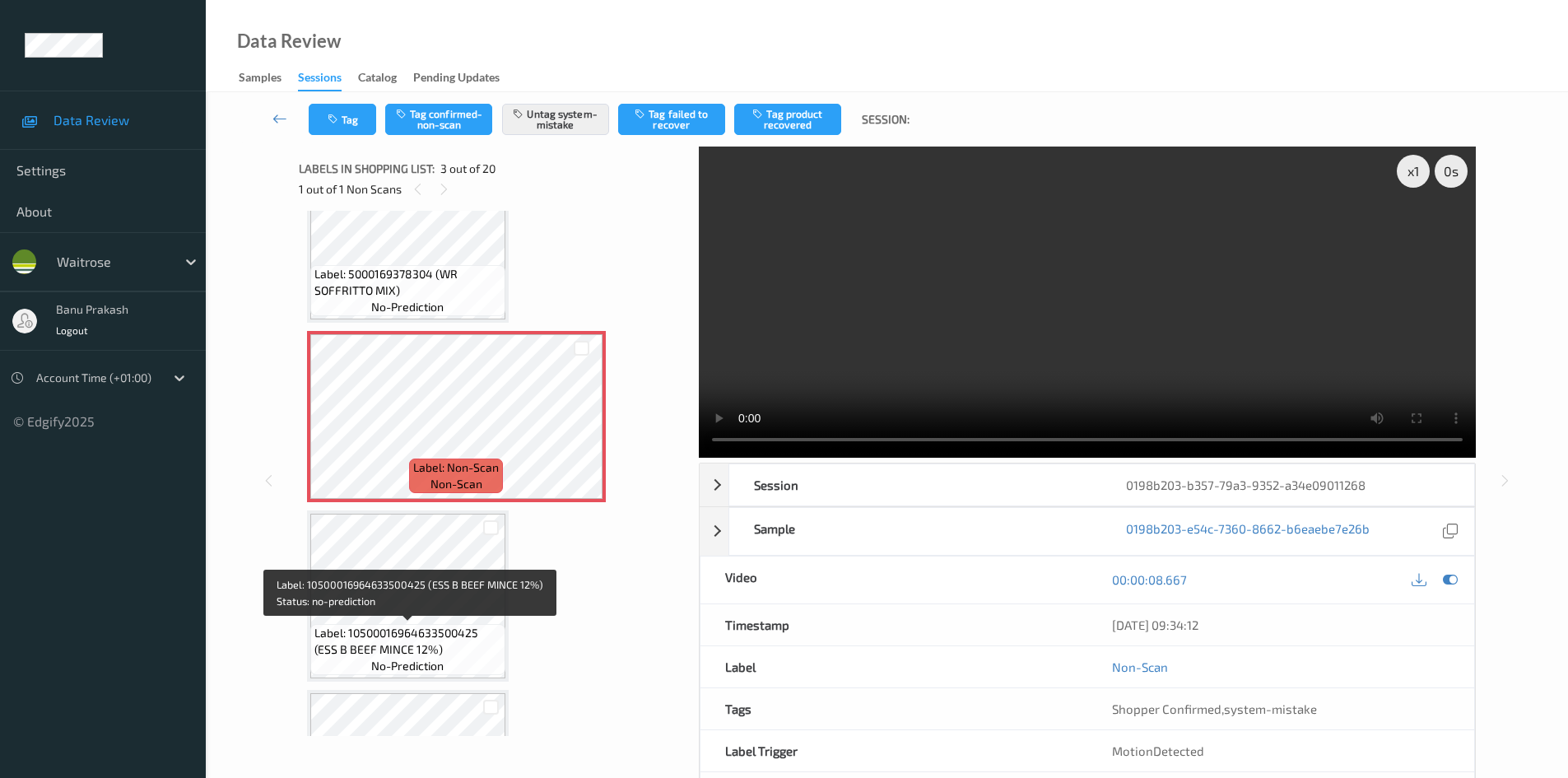
click at [387, 623] on div "Label: 10500016964633500425 (ESS B BEEF MINCE 12%) no-prediction" at bounding box center [408, 649] width 195 height 51
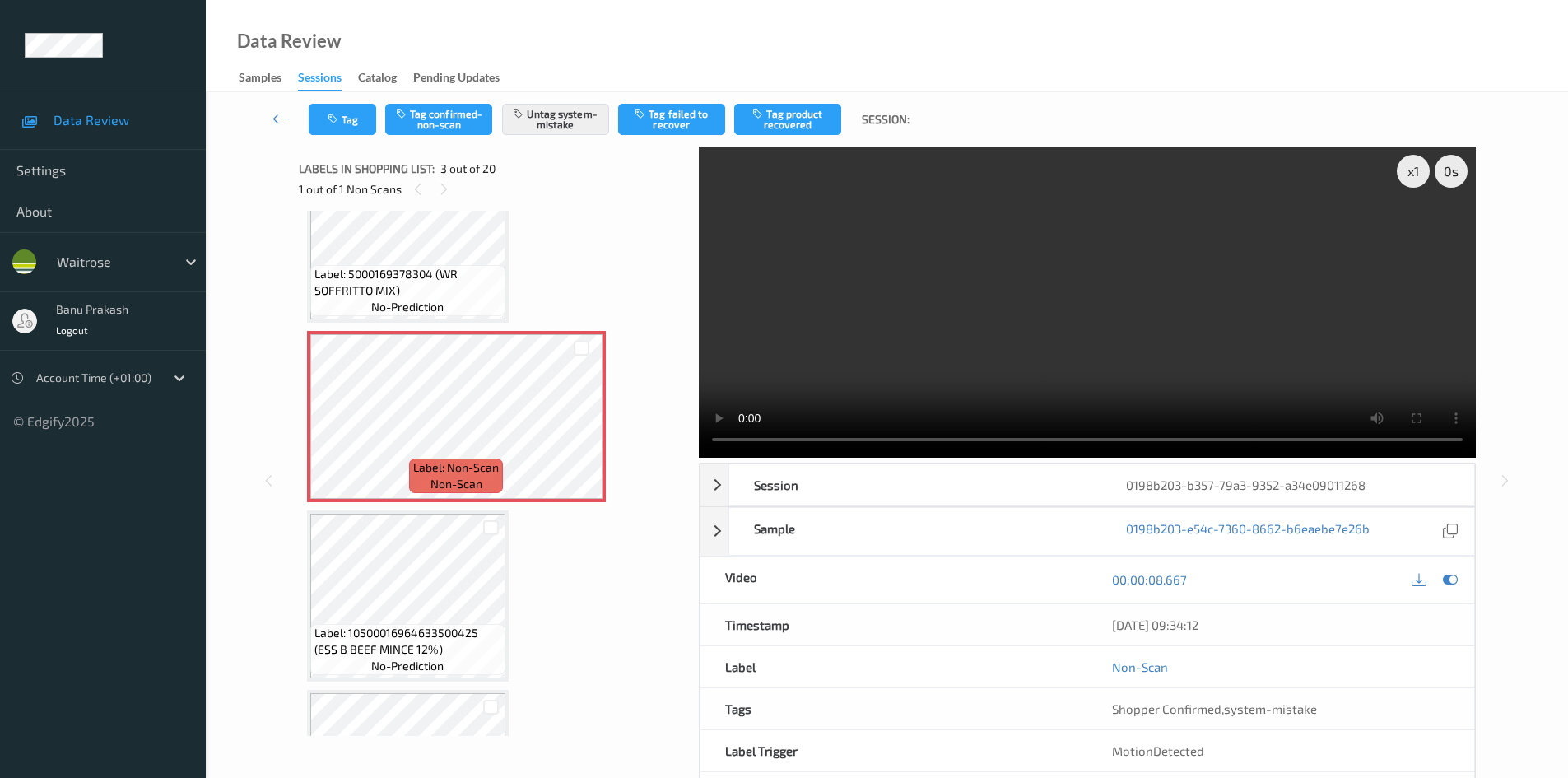
click at [1189, 290] on video at bounding box center [1087, 302] width 777 height 311
click at [1174, 278] on video at bounding box center [1087, 302] width 777 height 311
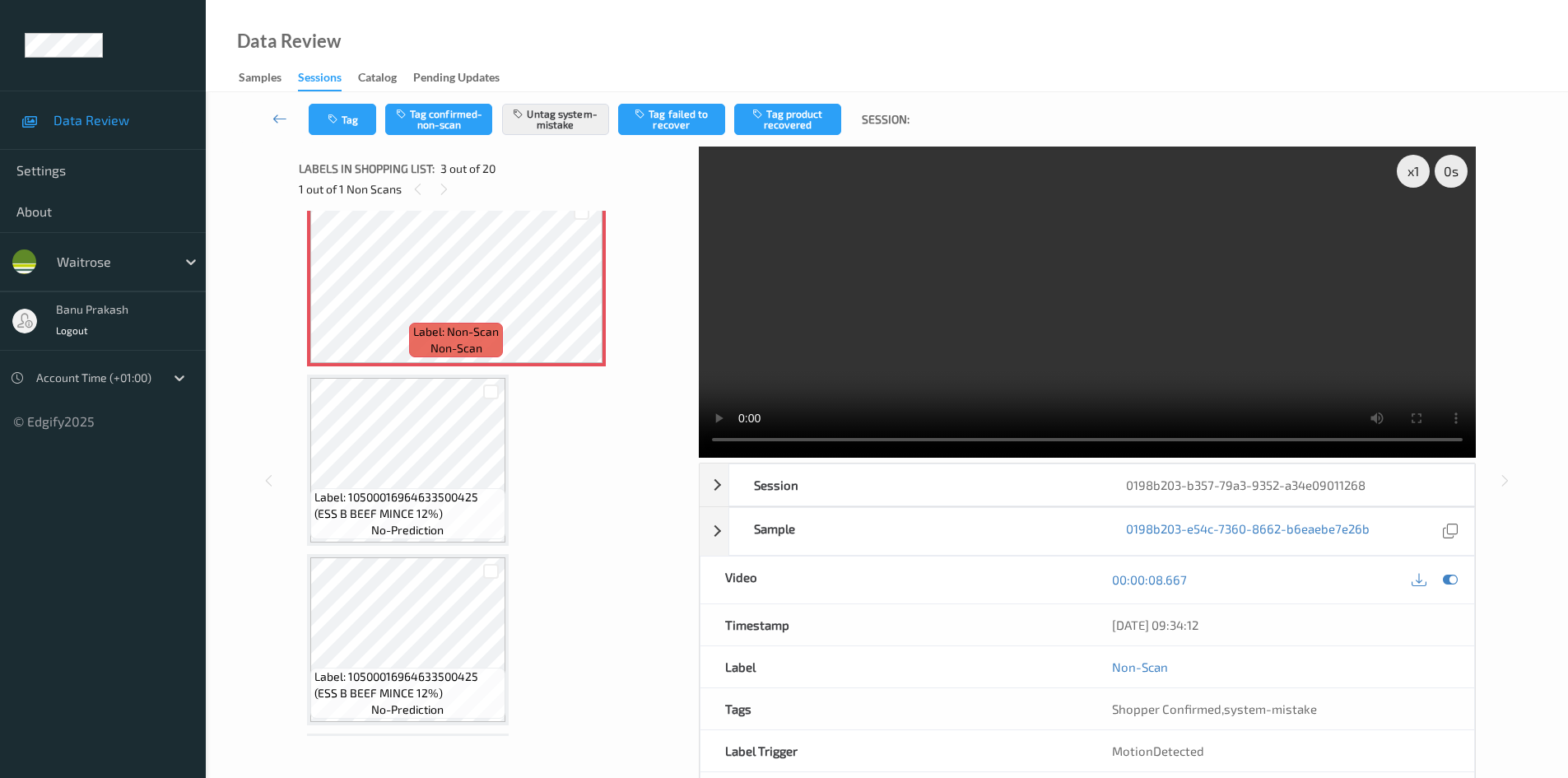
scroll to position [412, 0]
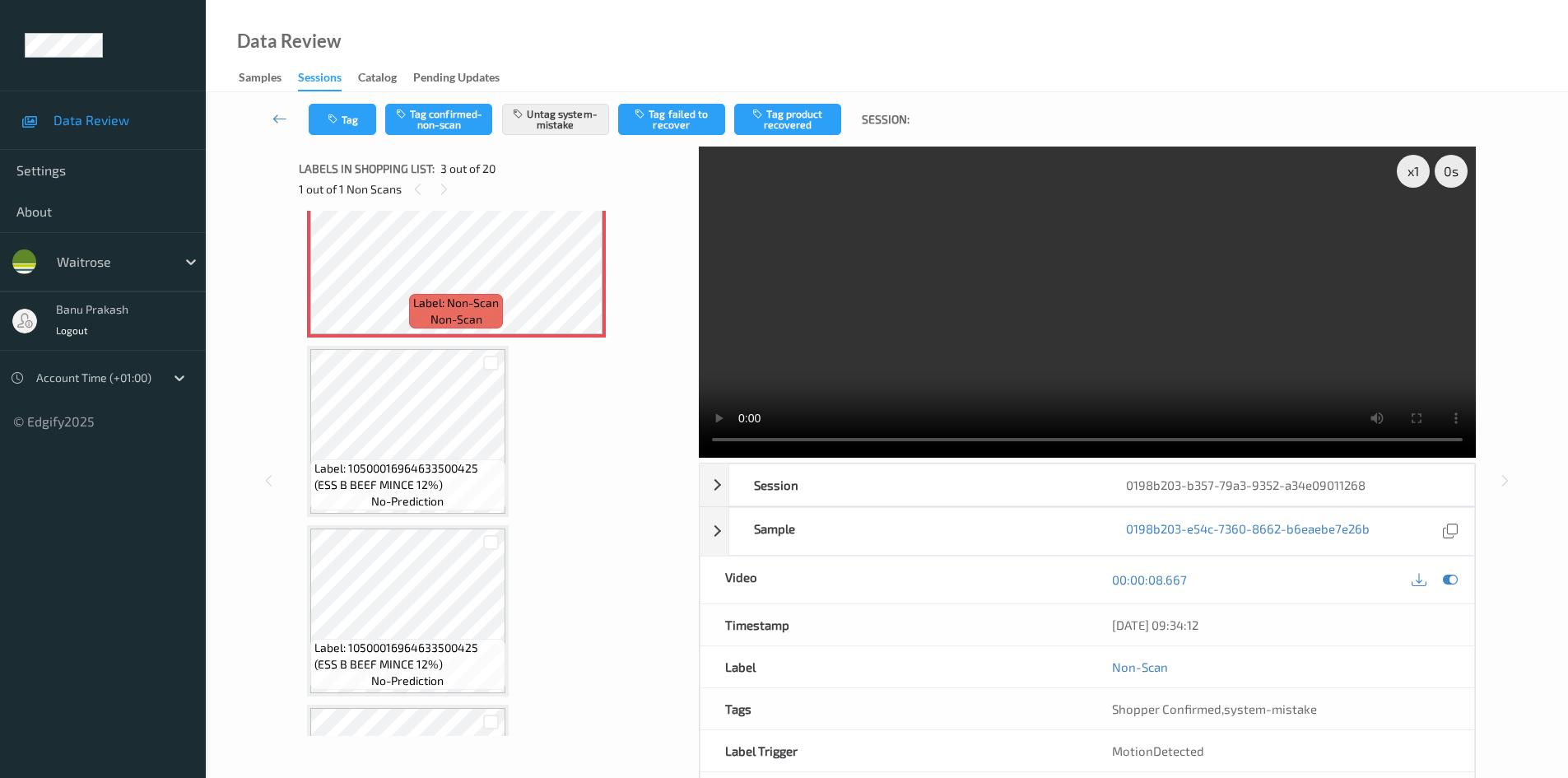
click at [1096, 321] on video at bounding box center [1087, 302] width 777 height 311
click at [1121, 286] on video at bounding box center [1087, 302] width 777 height 311
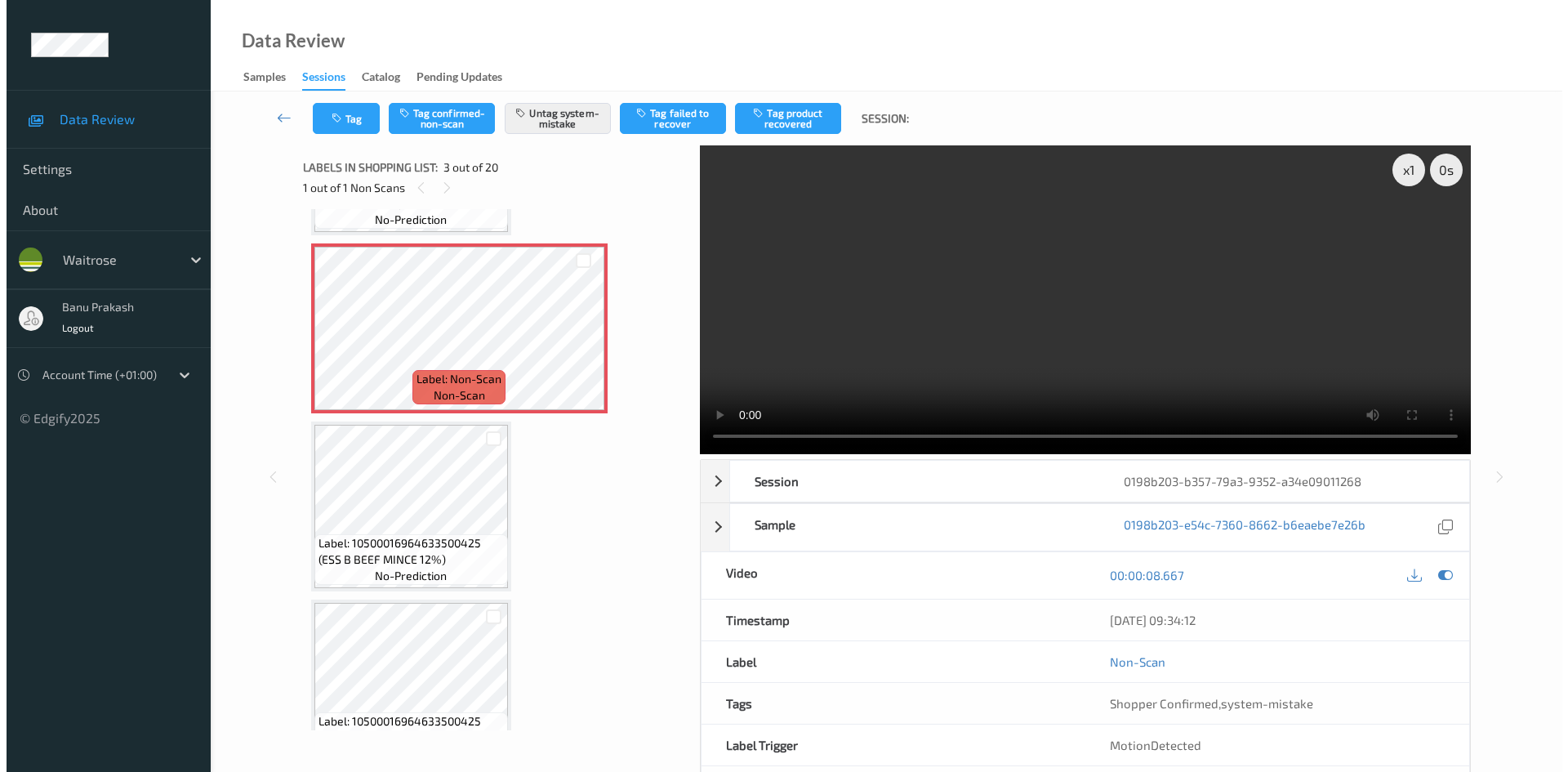
scroll to position [245, 0]
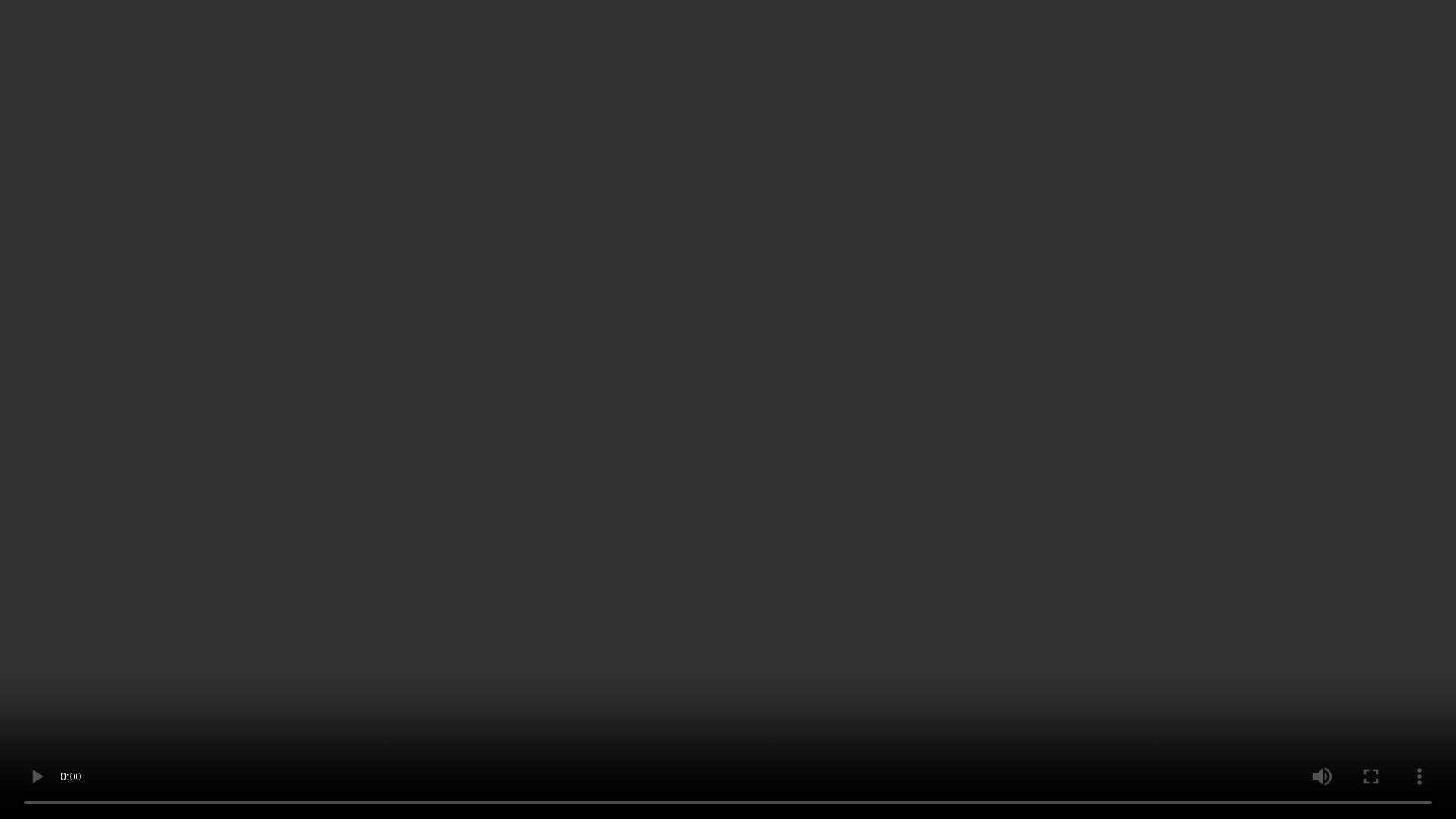
click at [1012, 550] on video at bounding box center [728, 410] width 1456 height 819
click at [1311, 411] on video at bounding box center [728, 410] width 1456 height 819
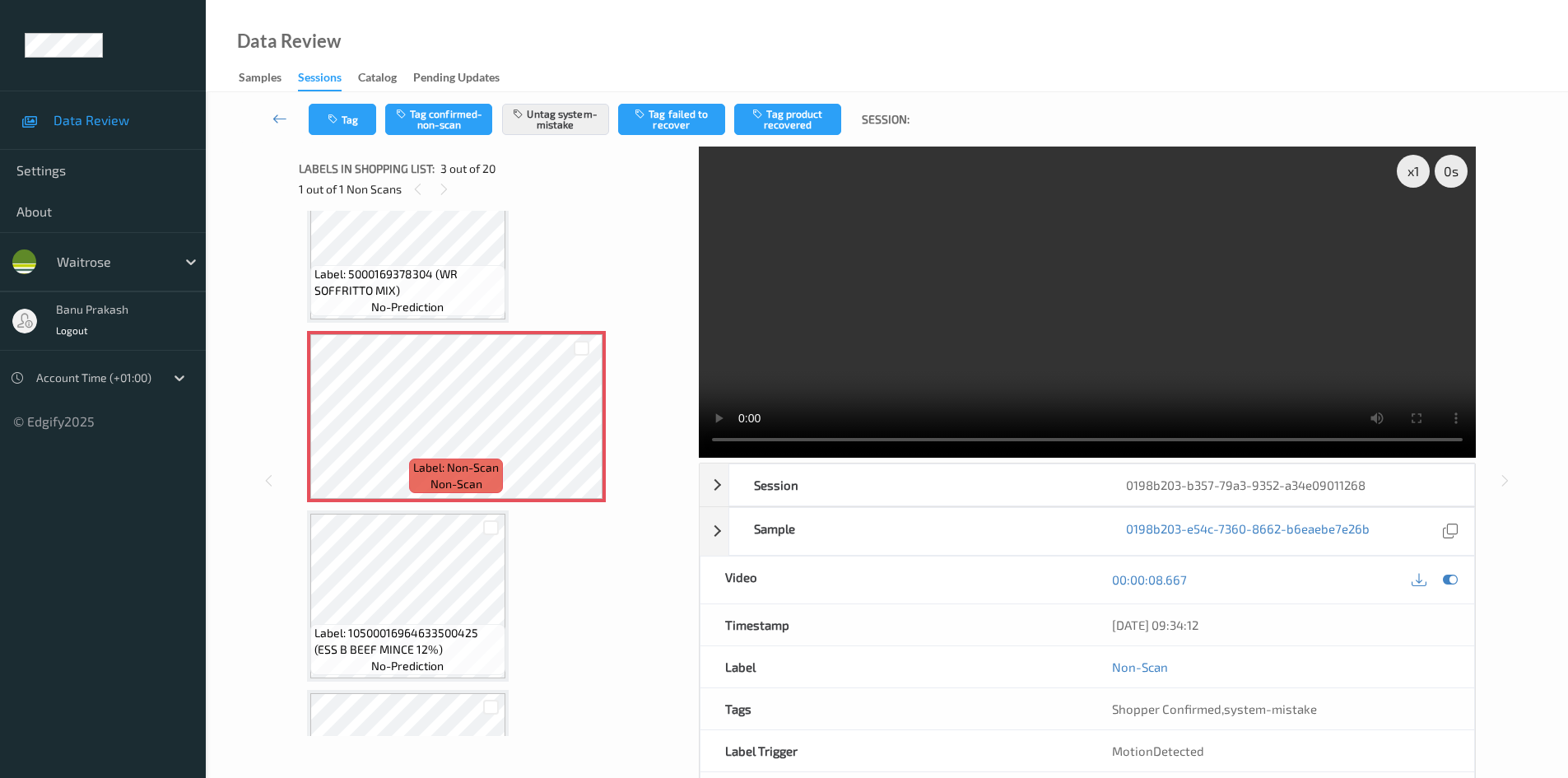
click at [938, 286] on video at bounding box center [1087, 302] width 777 height 311
click at [325, 112] on button "Tag" at bounding box center [342, 119] width 68 height 32
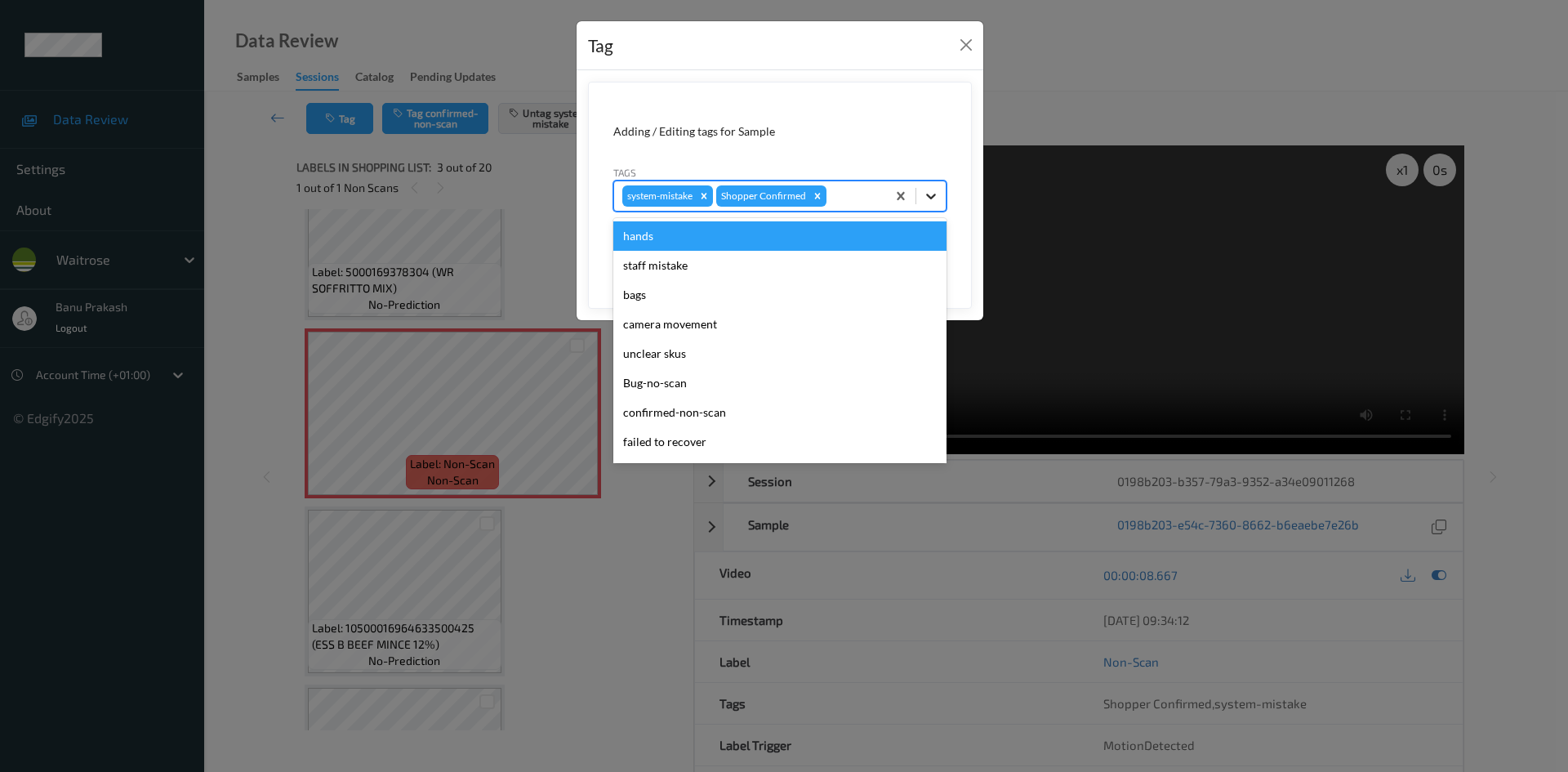
click at [942, 205] on div at bounding box center [932, 196] width 30 height 30
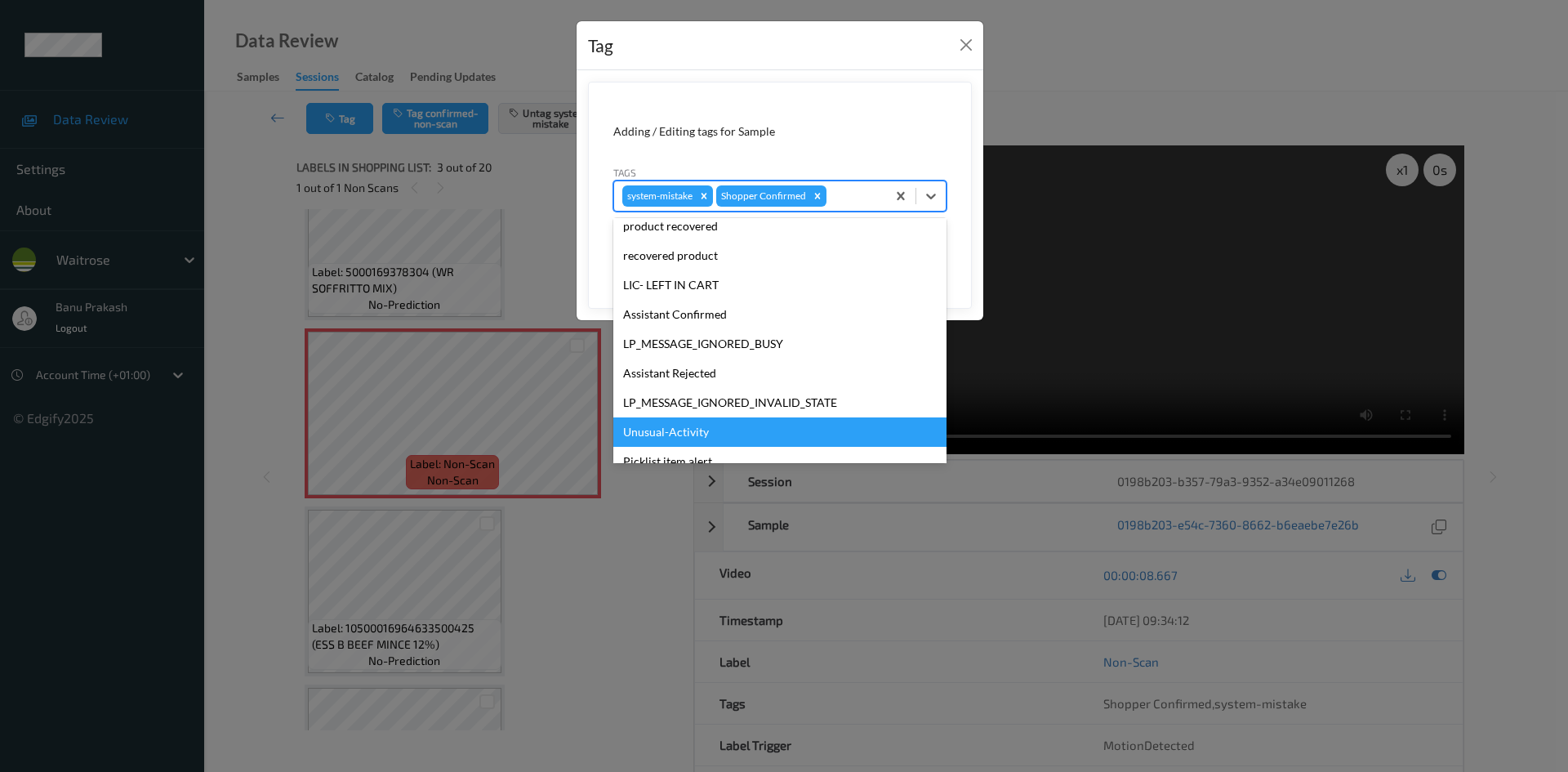
click at [754, 444] on div "Unusual-Activity" at bounding box center [780, 432] width 333 height 30
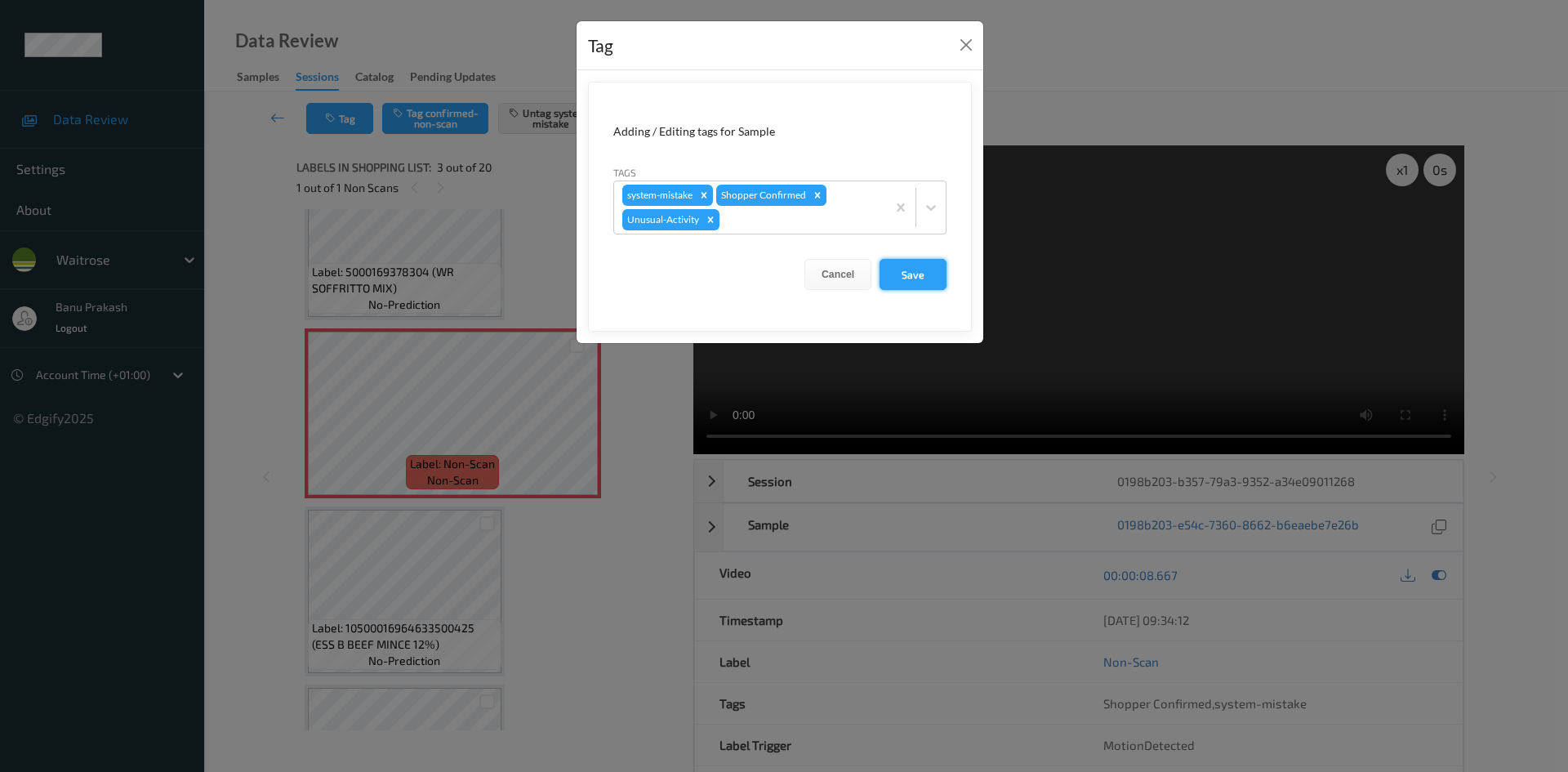
click at [916, 279] on button "Save" at bounding box center [913, 274] width 67 height 31
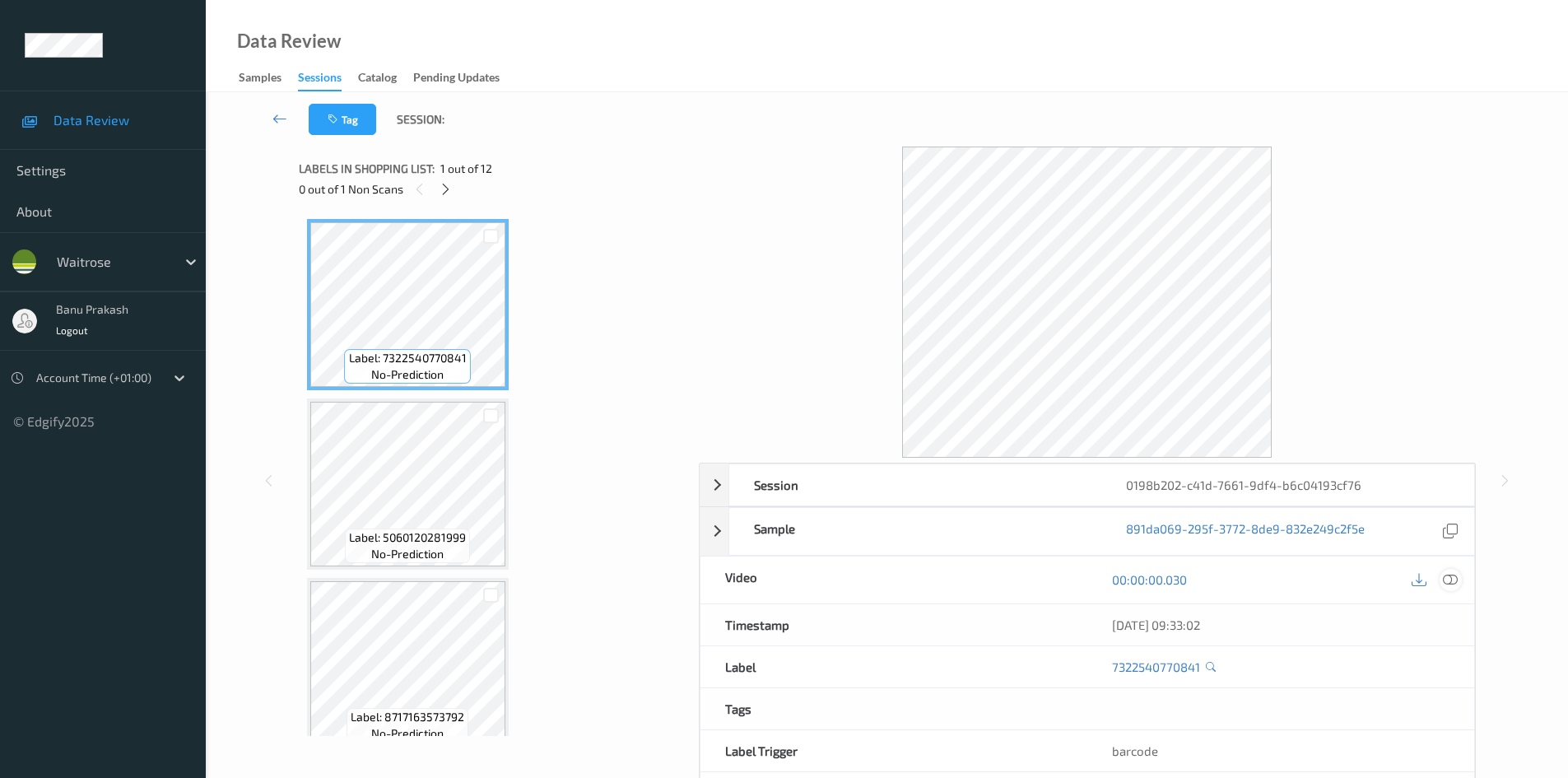
click at [1445, 580] on icon at bounding box center [1450, 579] width 15 height 15
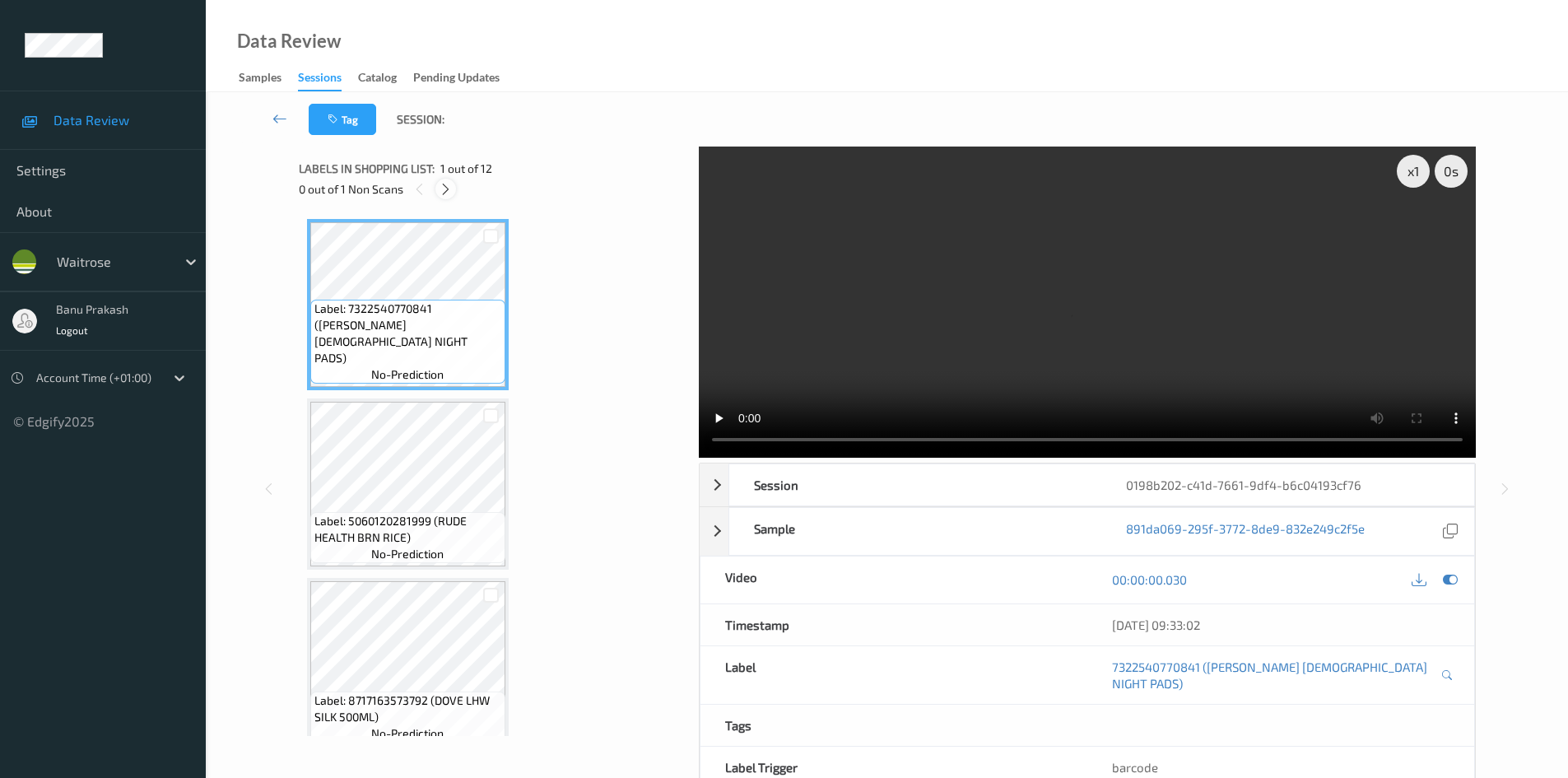
click at [437, 188] on div at bounding box center [445, 188] width 20 height 20
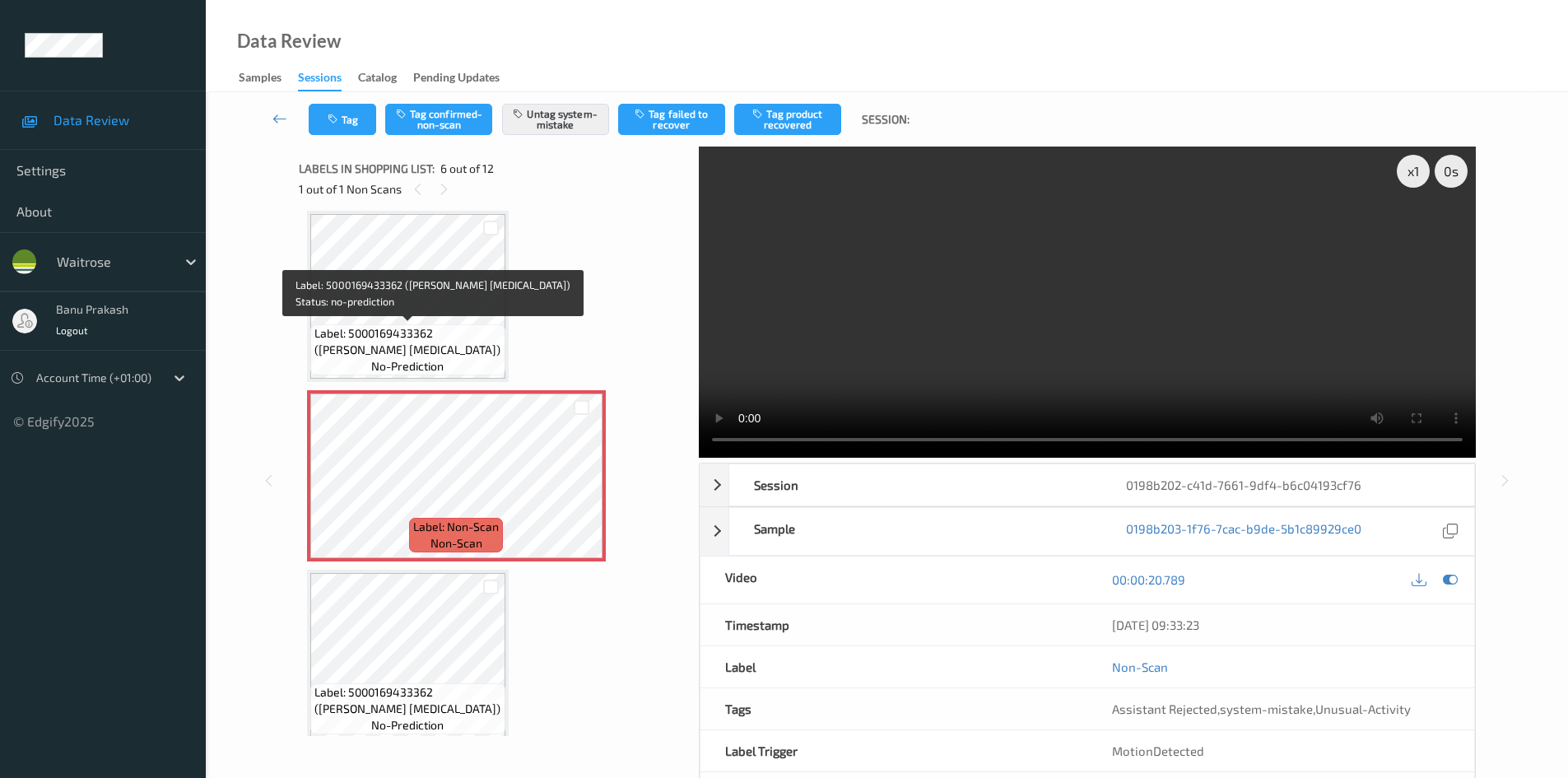
click at [434, 327] on span "Label: 5000169433362 ([PERSON_NAME] [MEDICAL_DATA])" at bounding box center [408, 341] width 187 height 32
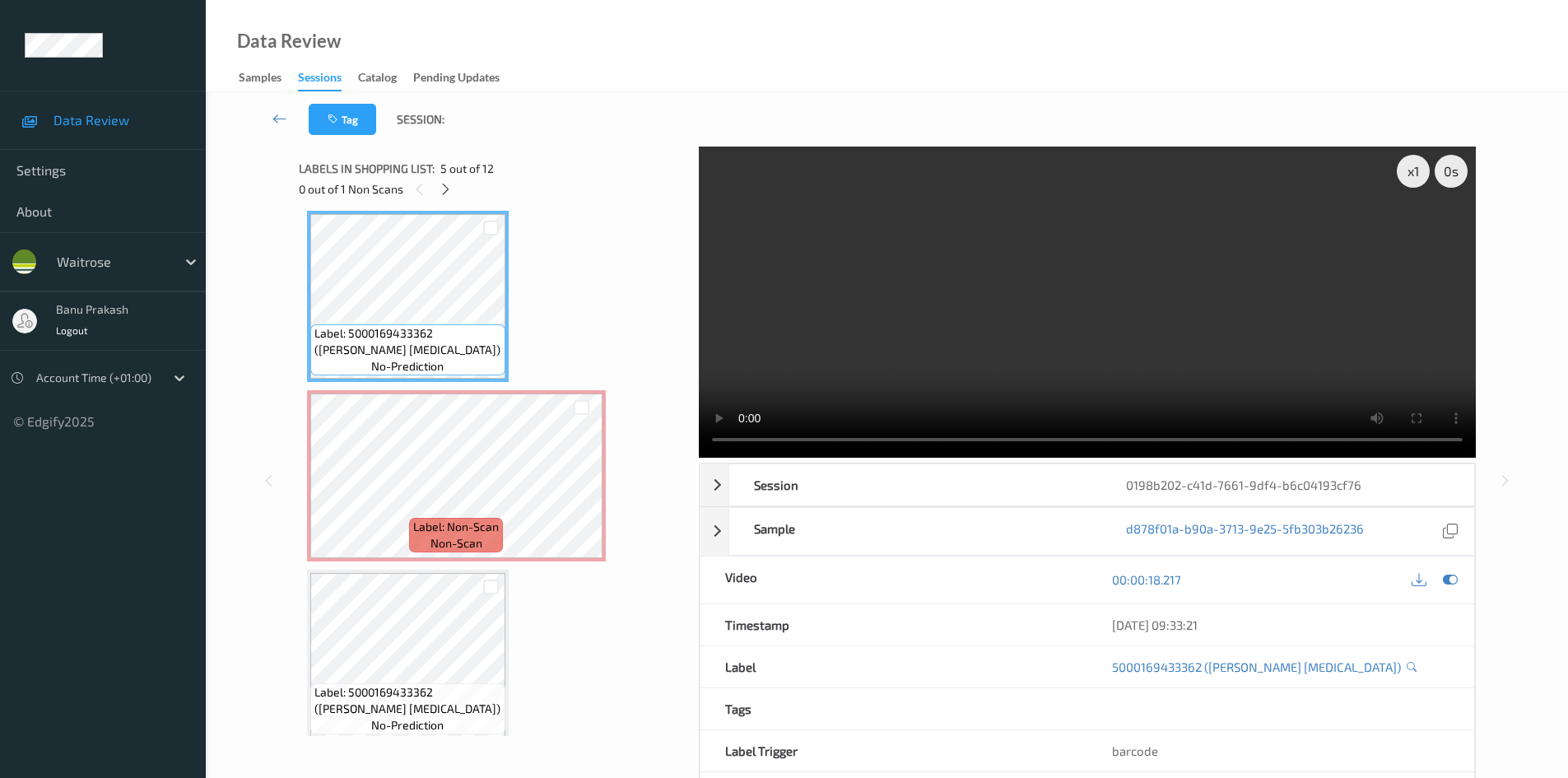
click at [952, 311] on video at bounding box center [1087, 302] width 777 height 311
click at [890, 255] on video at bounding box center [1087, 302] width 777 height 311
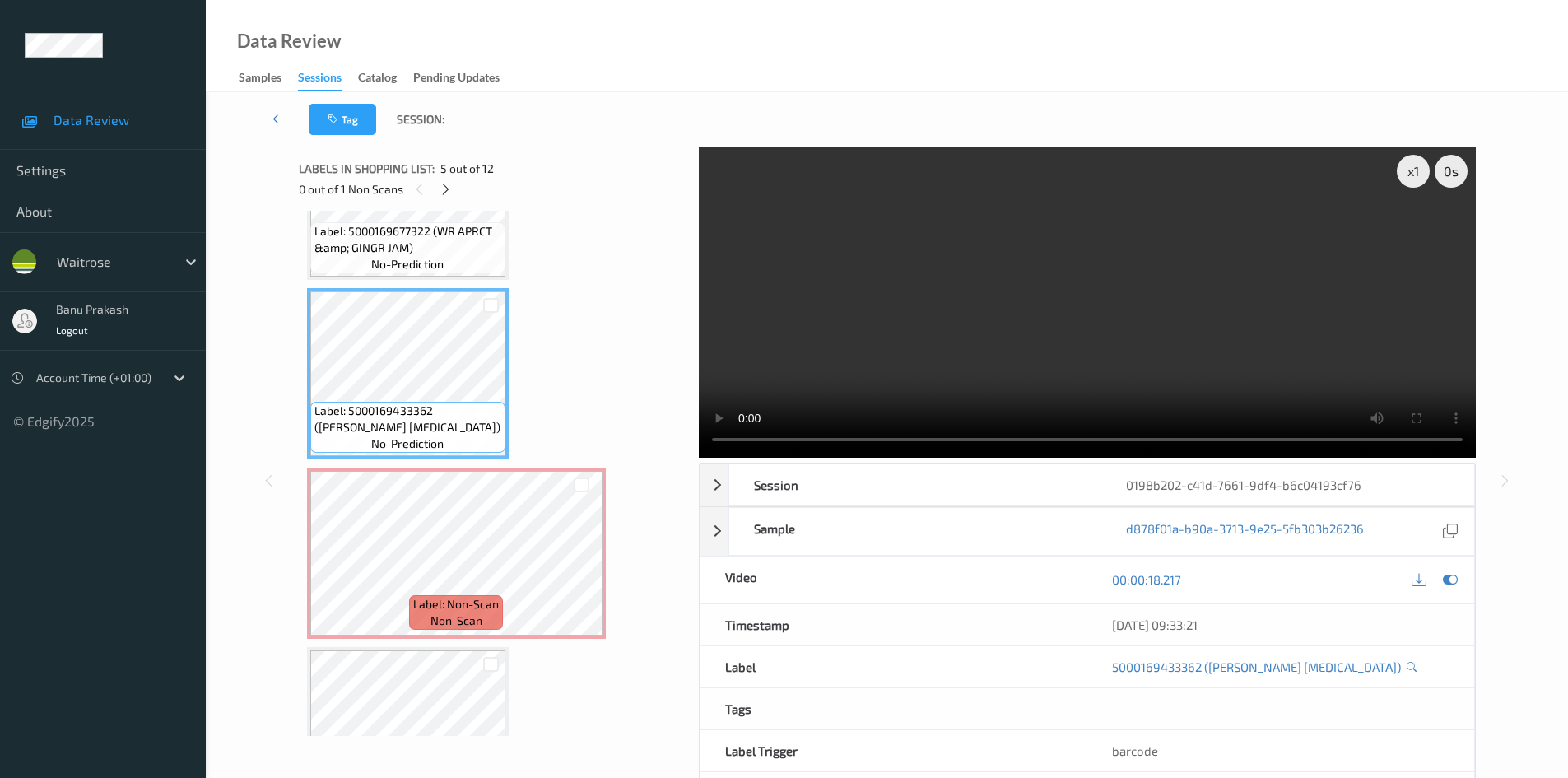
scroll to position [644, 0]
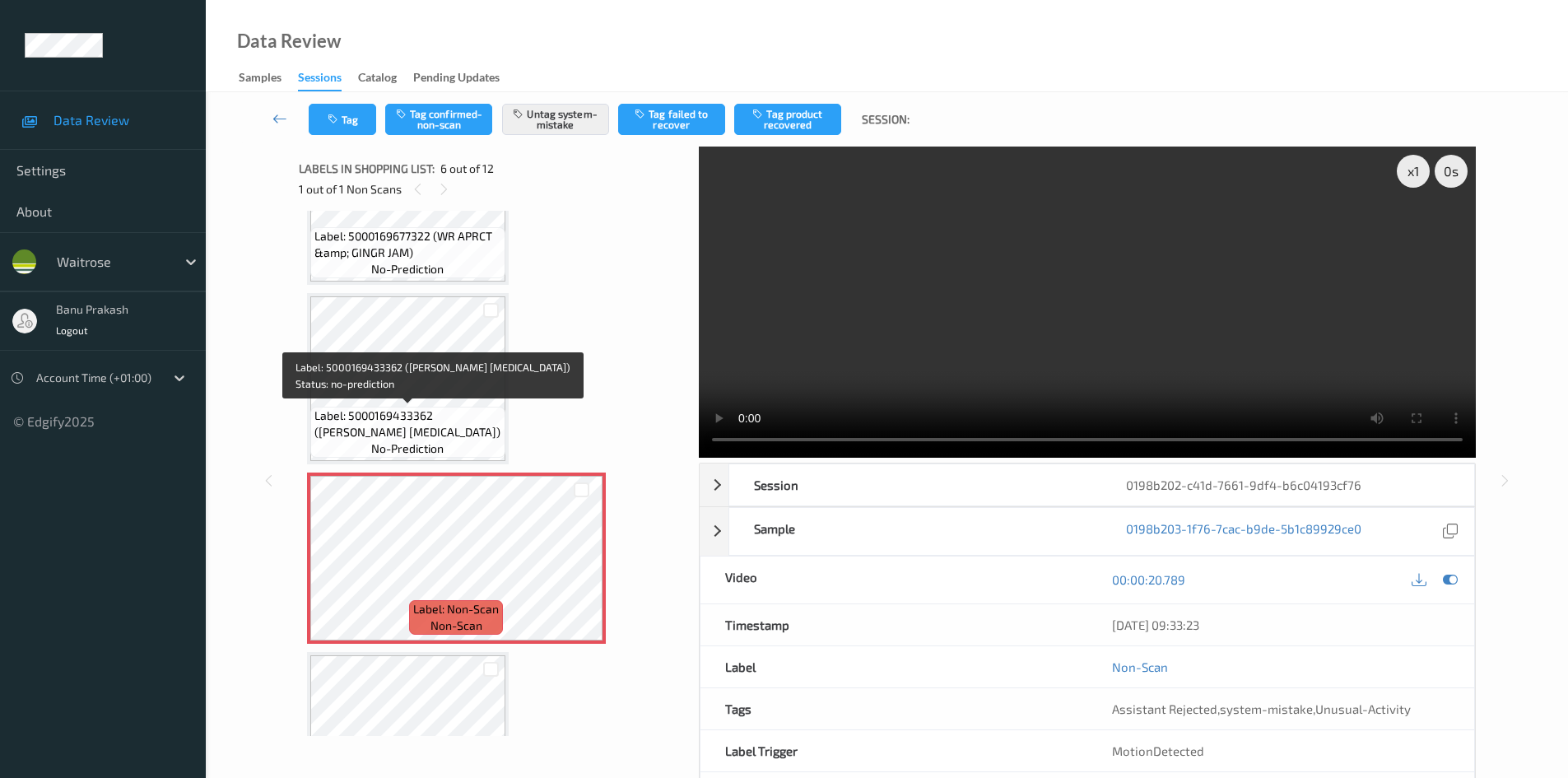
click at [418, 423] on span "Label: 5000169433362 ([PERSON_NAME] [MEDICAL_DATA])" at bounding box center [408, 423] width 187 height 32
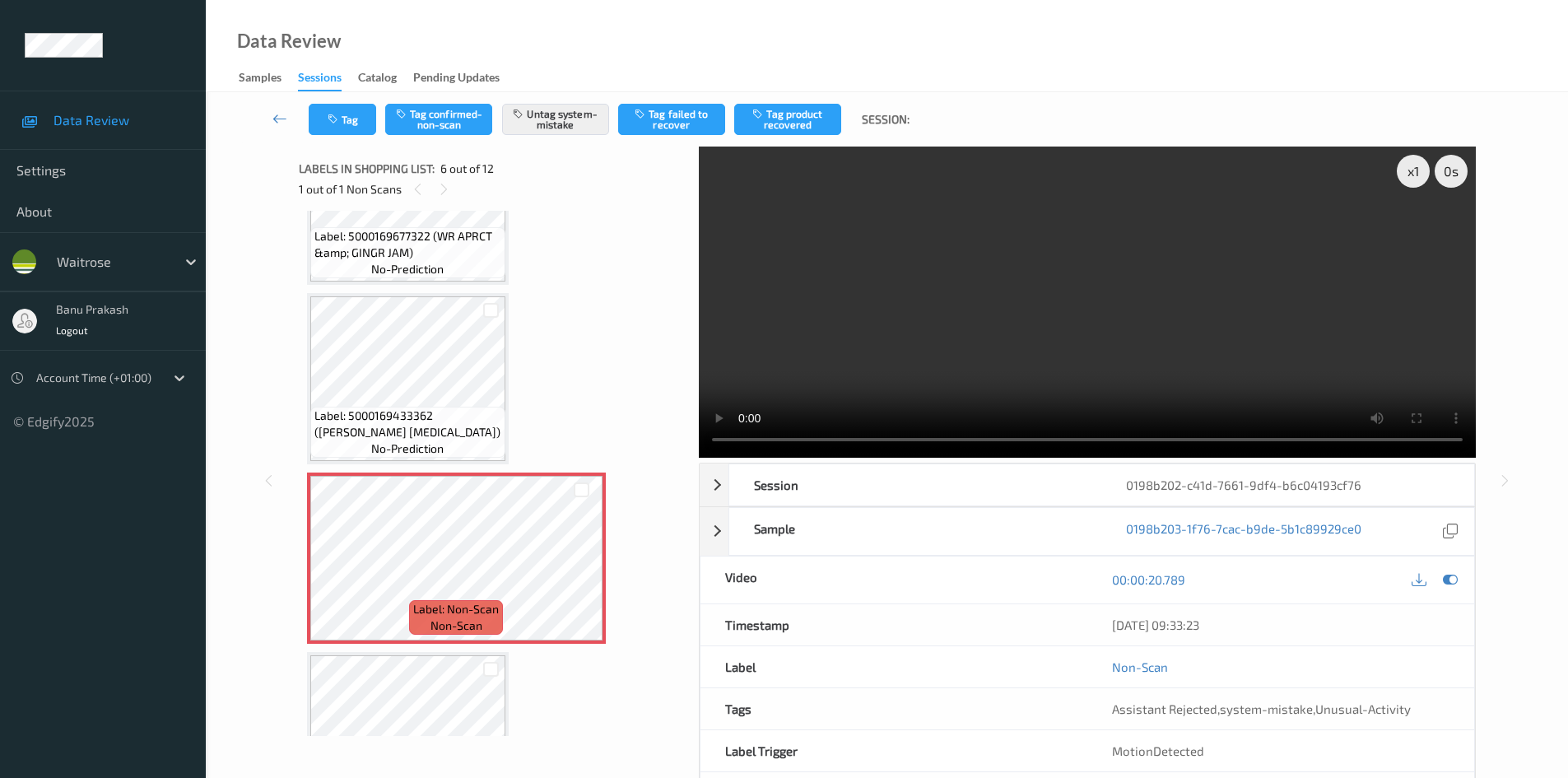
scroll to position [726, 0]
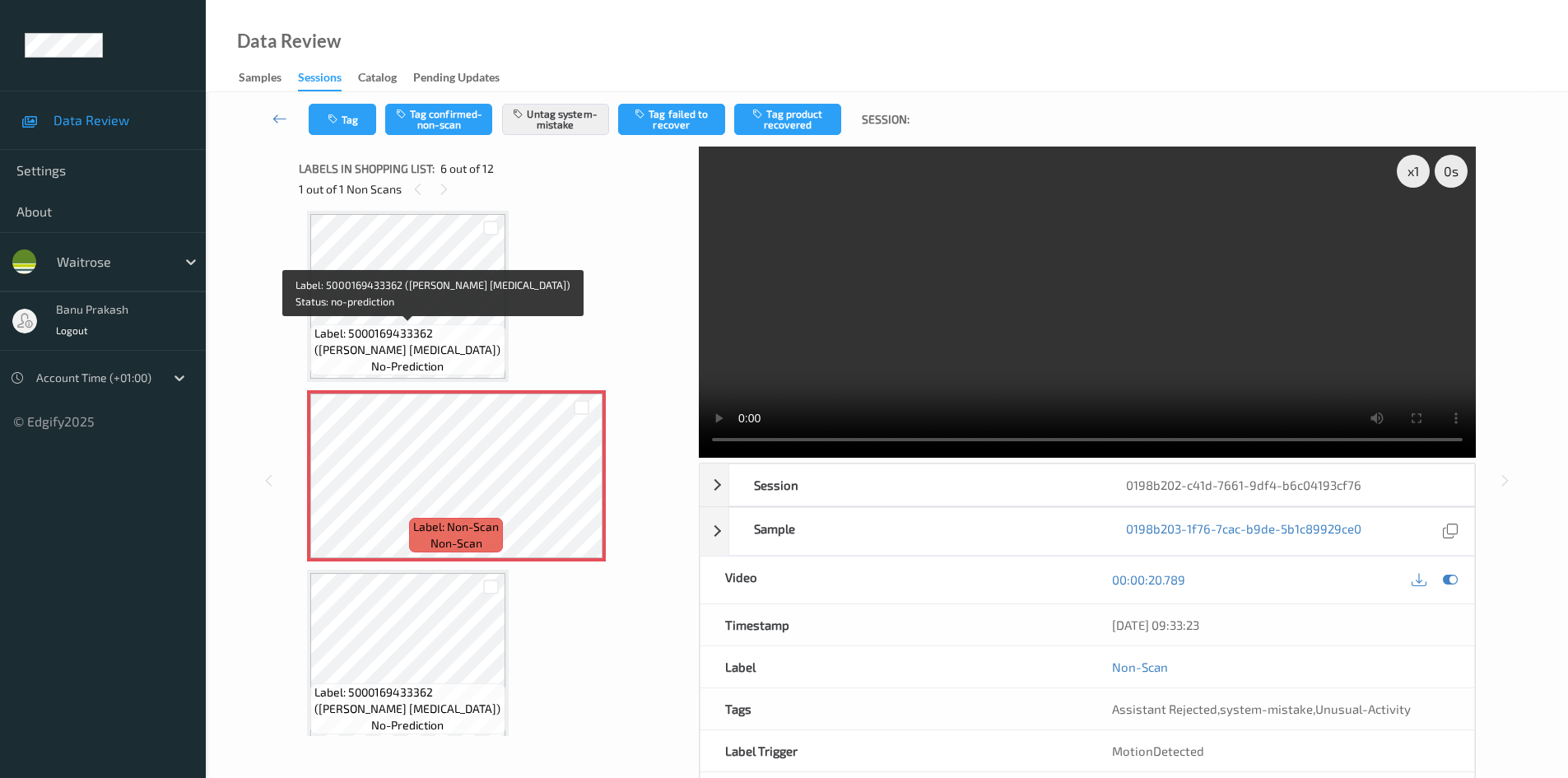
click at [403, 348] on span "Label: 5000169433362 ([PERSON_NAME] [MEDICAL_DATA])" at bounding box center [408, 341] width 187 height 32
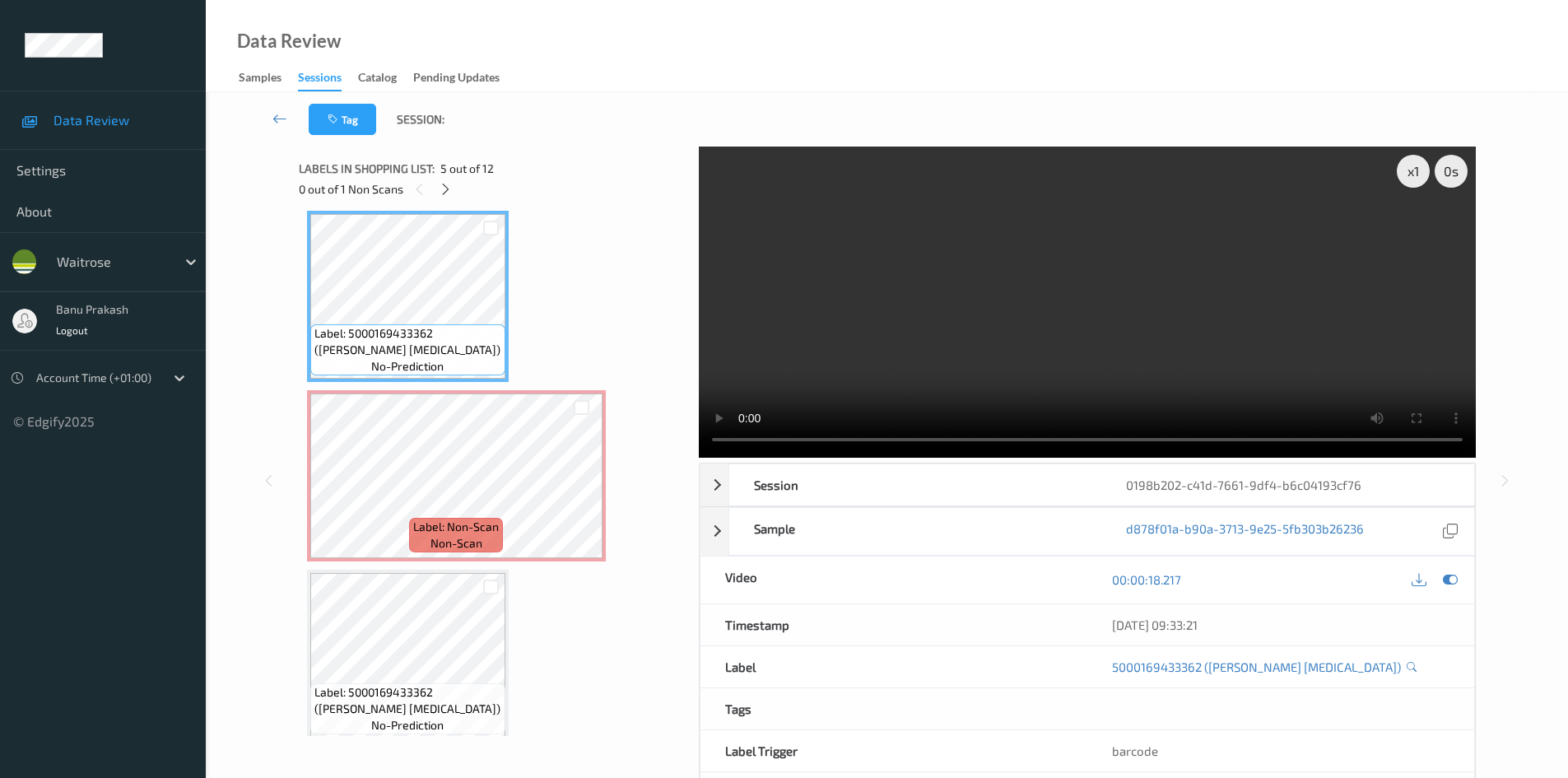
click at [974, 330] on video at bounding box center [1087, 302] width 777 height 311
click at [1068, 295] on video at bounding box center [1087, 302] width 777 height 311
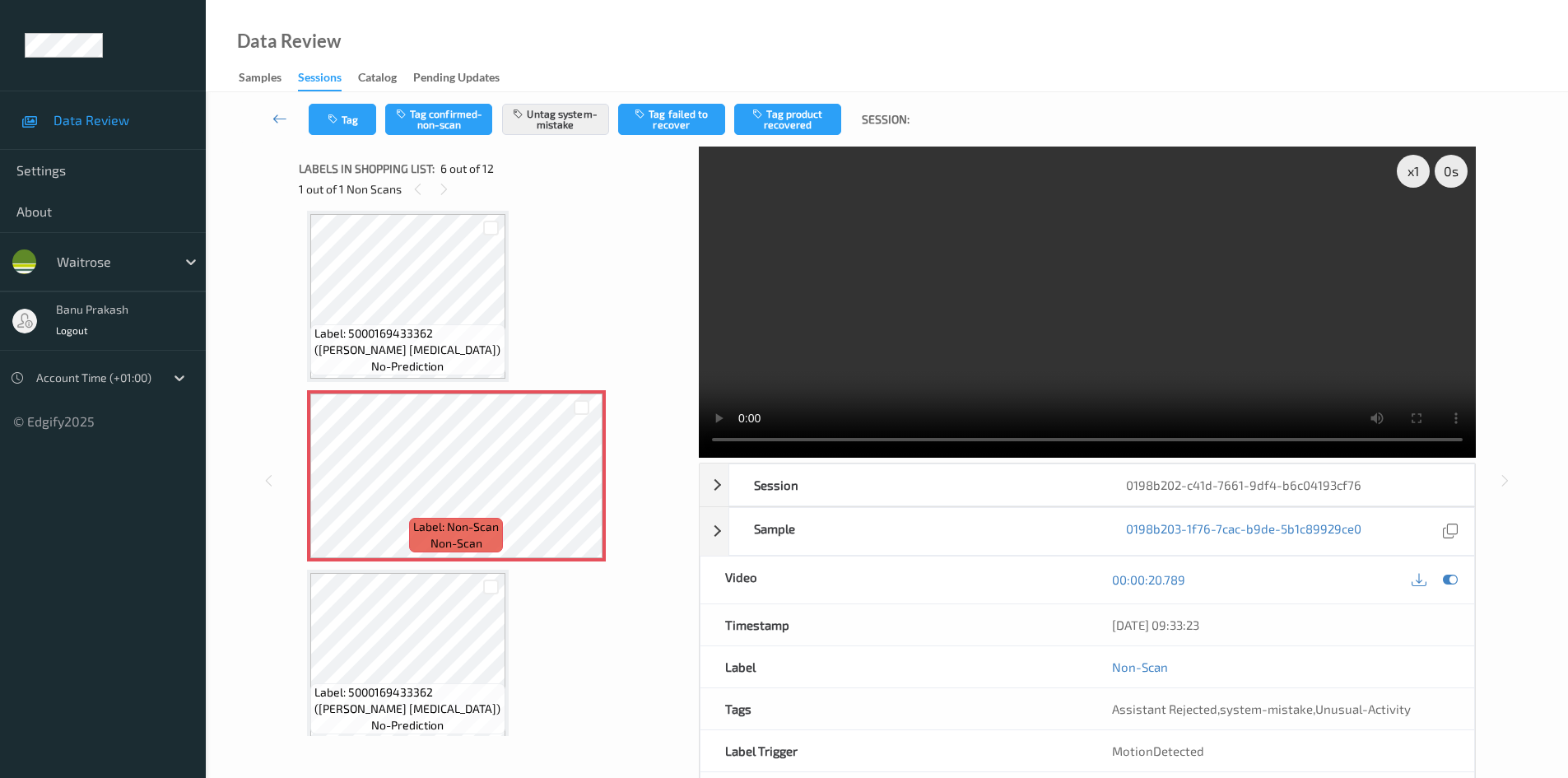
click at [806, 352] on video at bounding box center [1087, 302] width 777 height 311
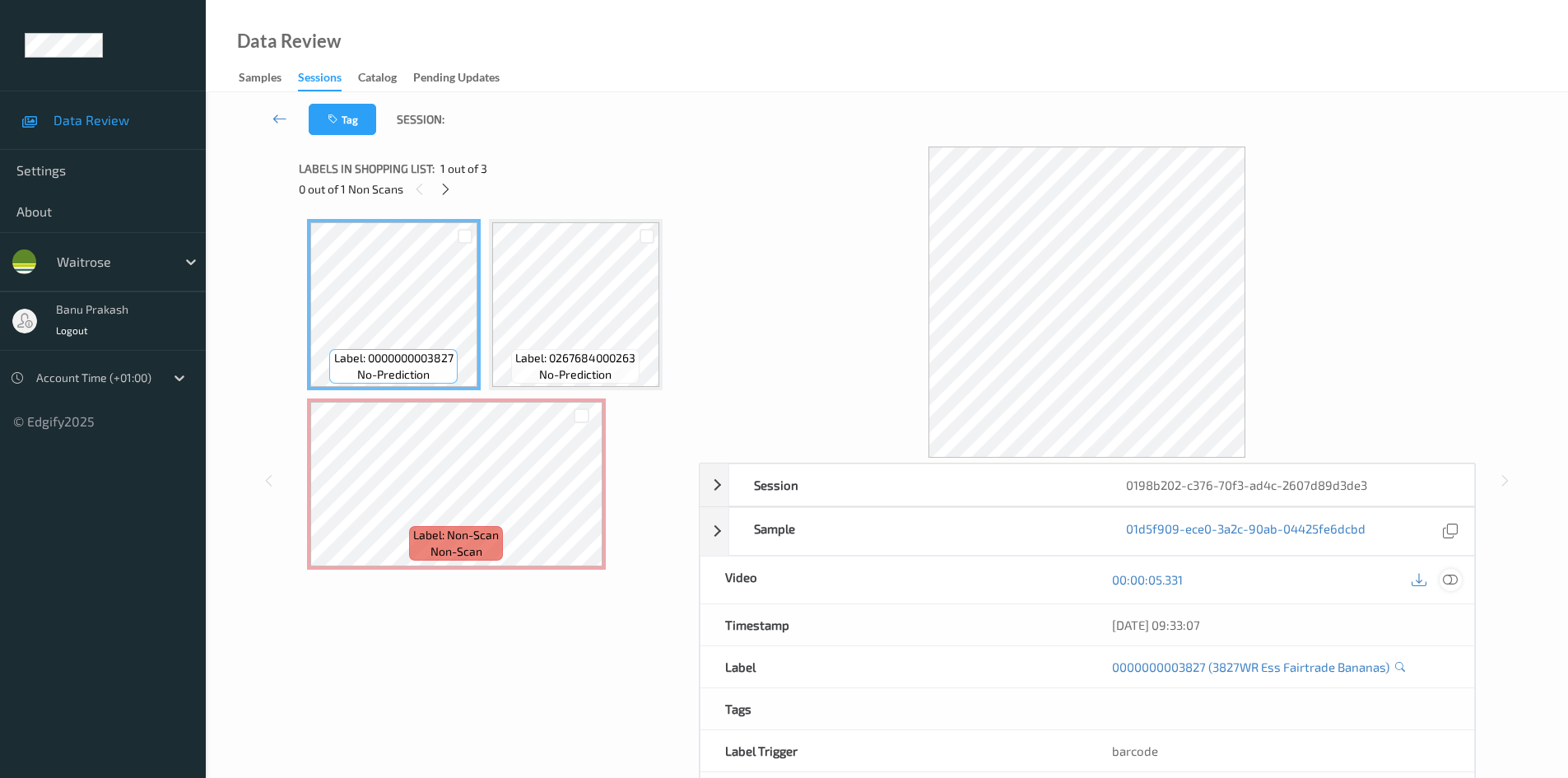
click at [1458, 581] on div at bounding box center [1450, 580] width 22 height 22
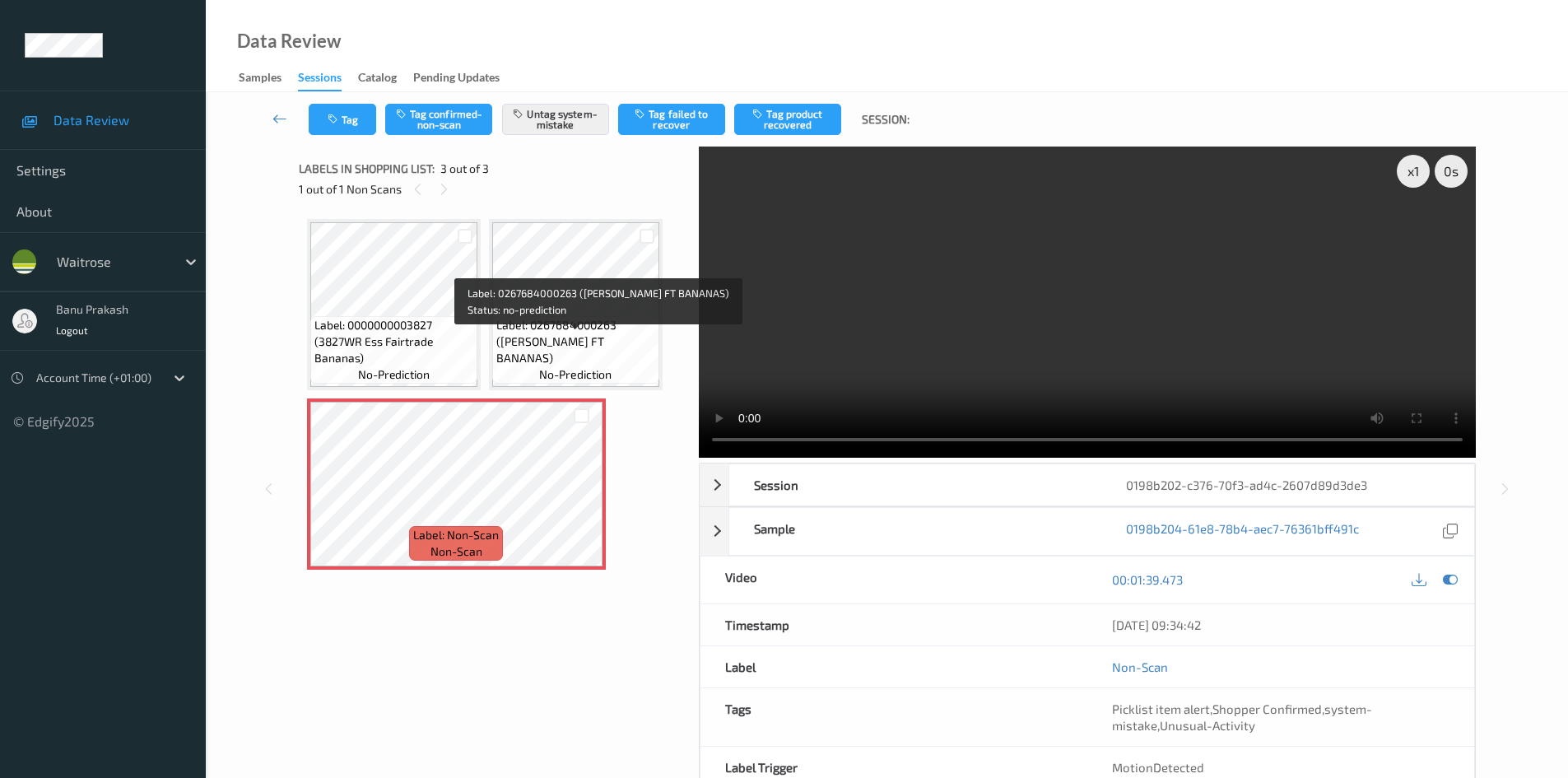
click at [560, 343] on span "Label: 0267684000263 (WR ESS FT BANANAS)" at bounding box center [575, 342] width 159 height 49
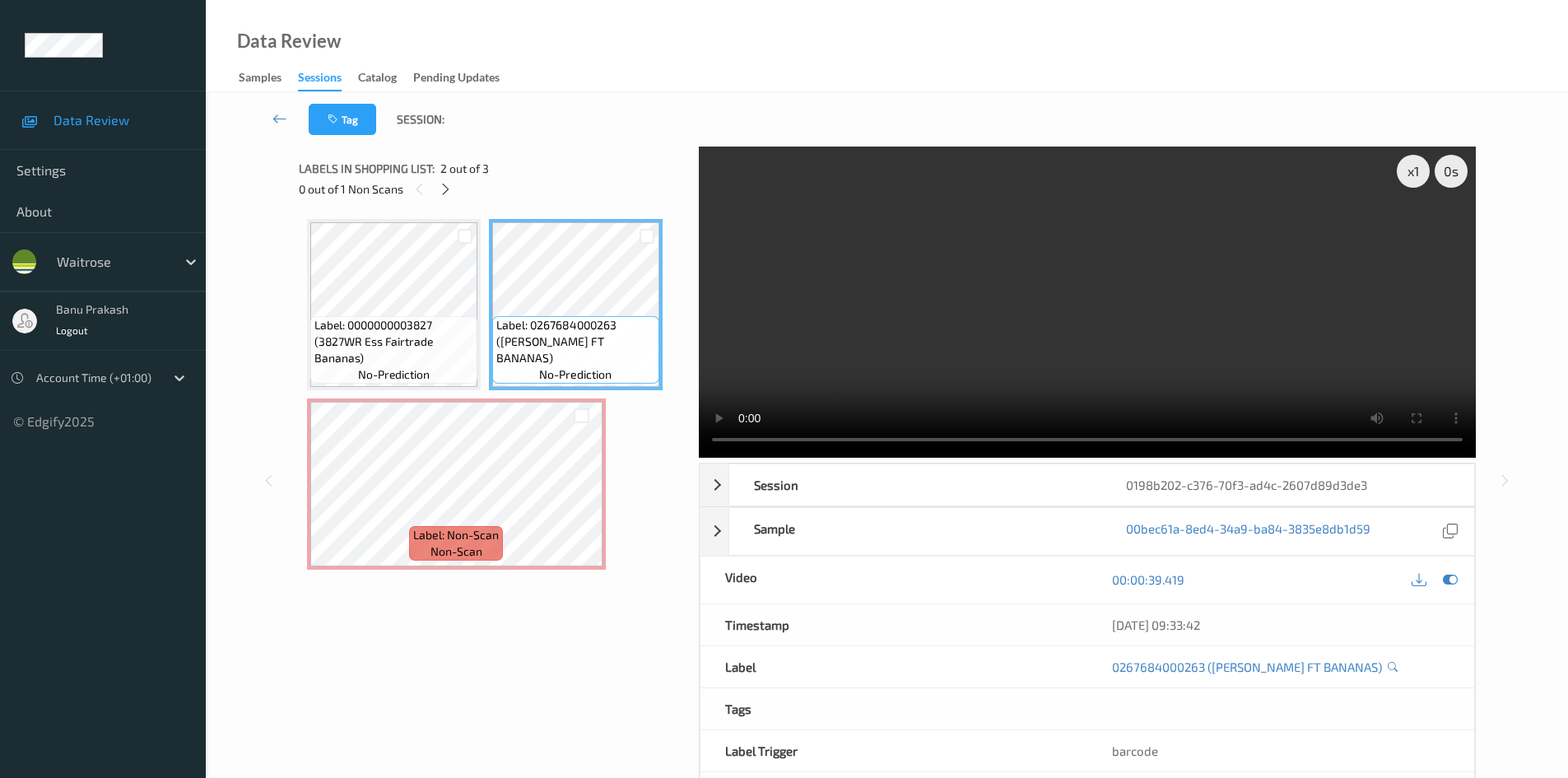
click at [1000, 320] on video at bounding box center [1087, 302] width 777 height 311
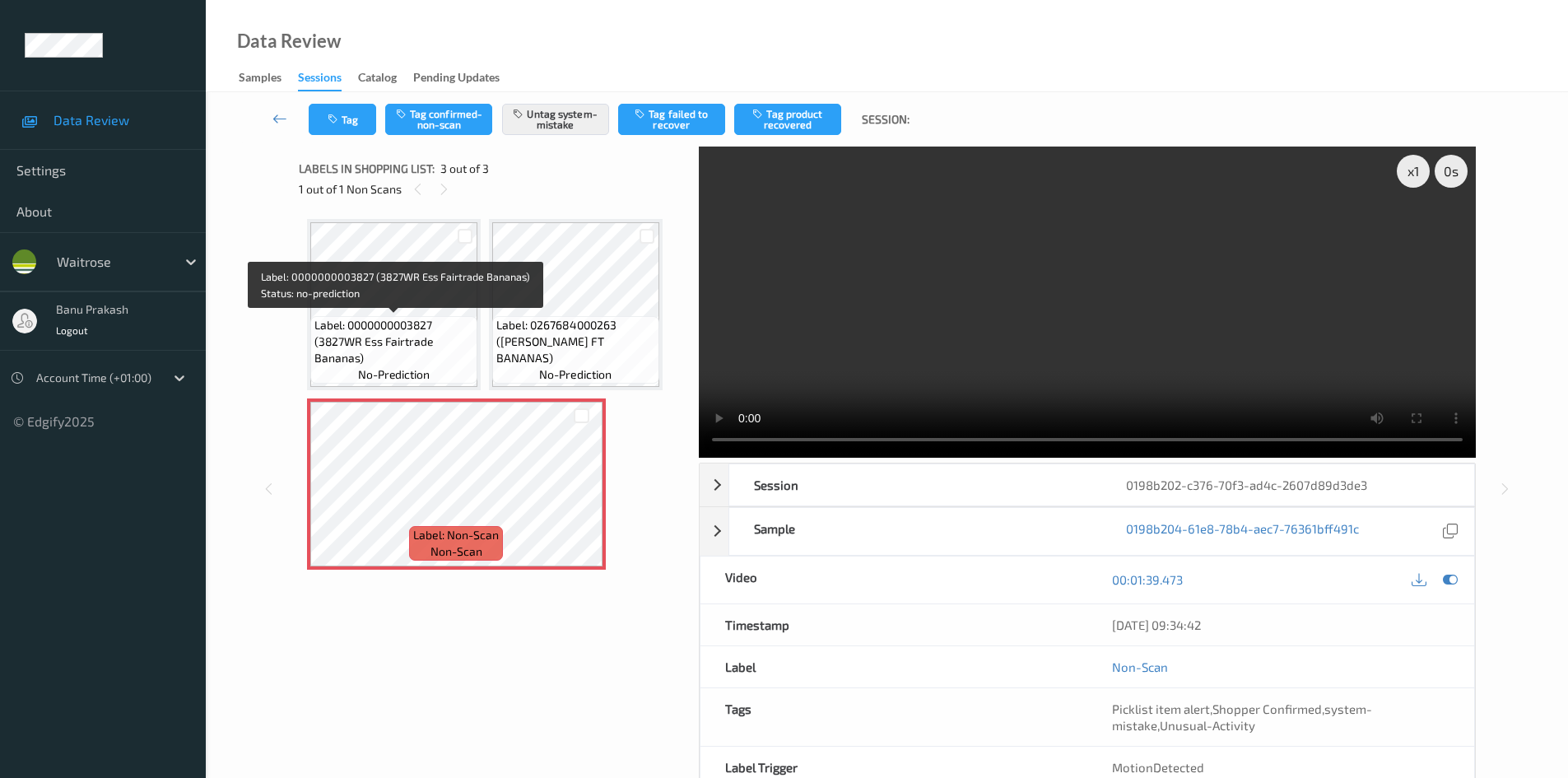
click at [441, 340] on span "Label: 0000000003827 (3827WR Ess Fairtrade Bananas)" at bounding box center [394, 342] width 159 height 49
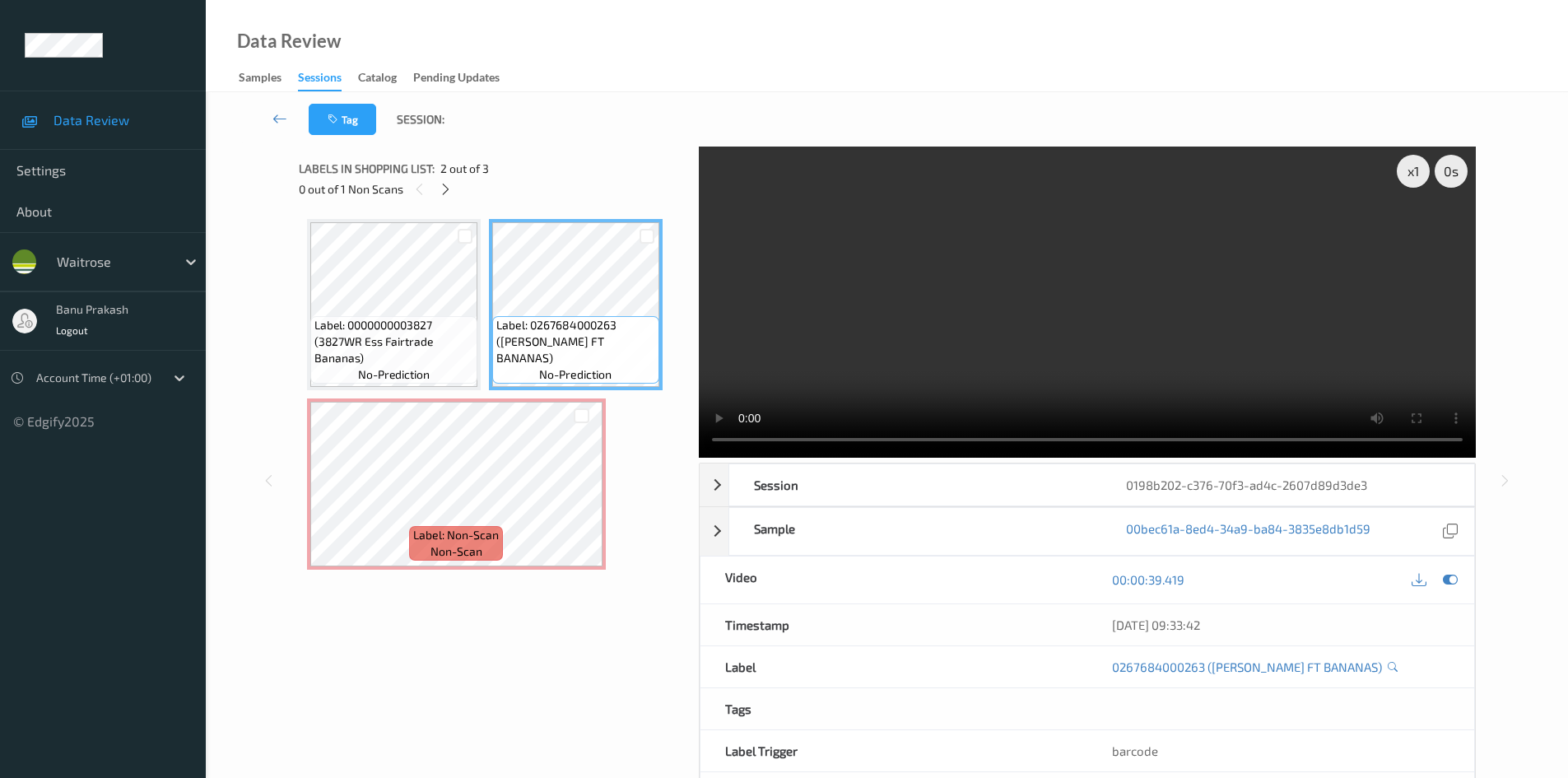
click at [973, 378] on video at bounding box center [1087, 302] width 777 height 311
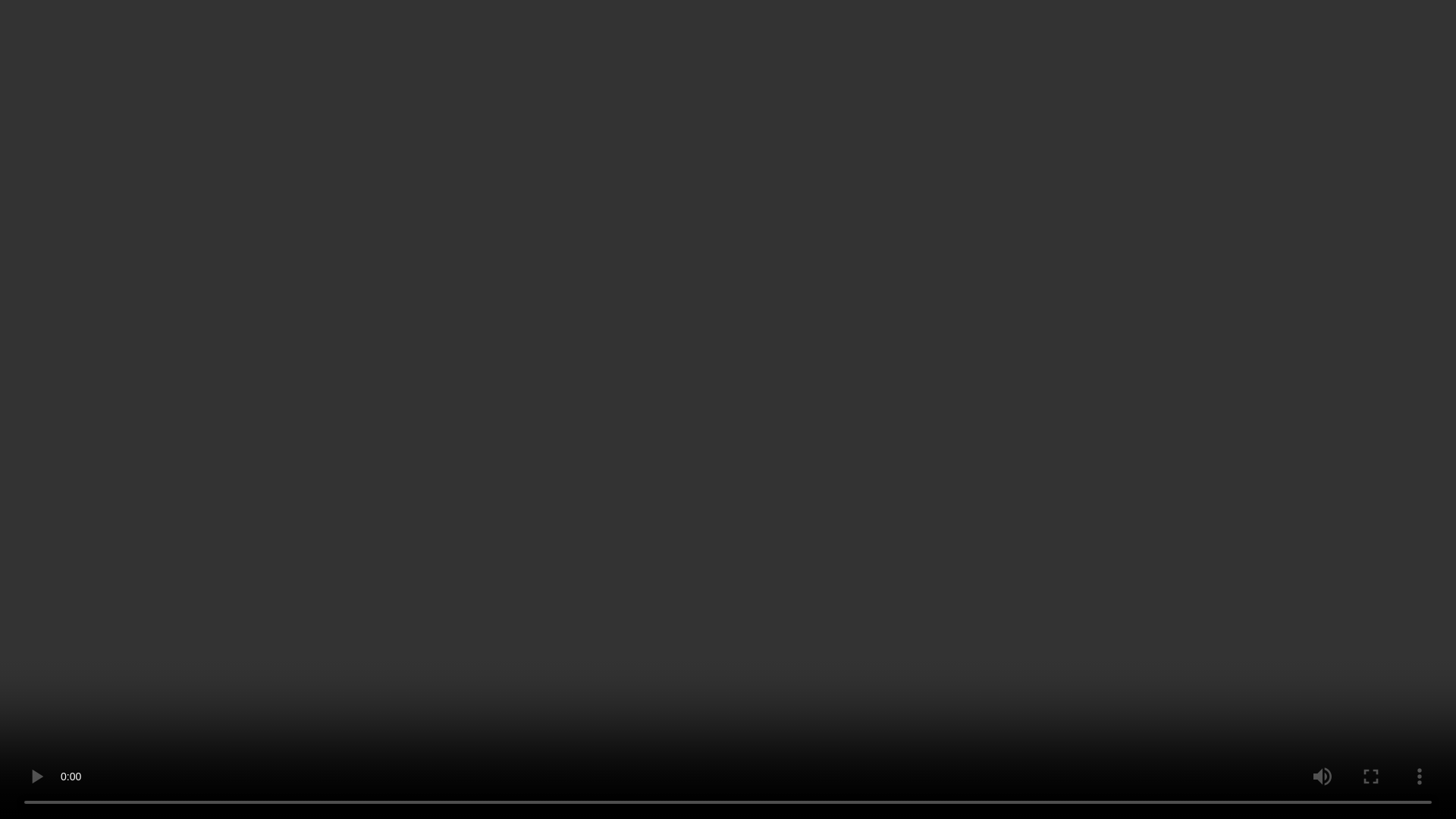
click at [981, 716] on video at bounding box center [728, 410] width 1456 height 819
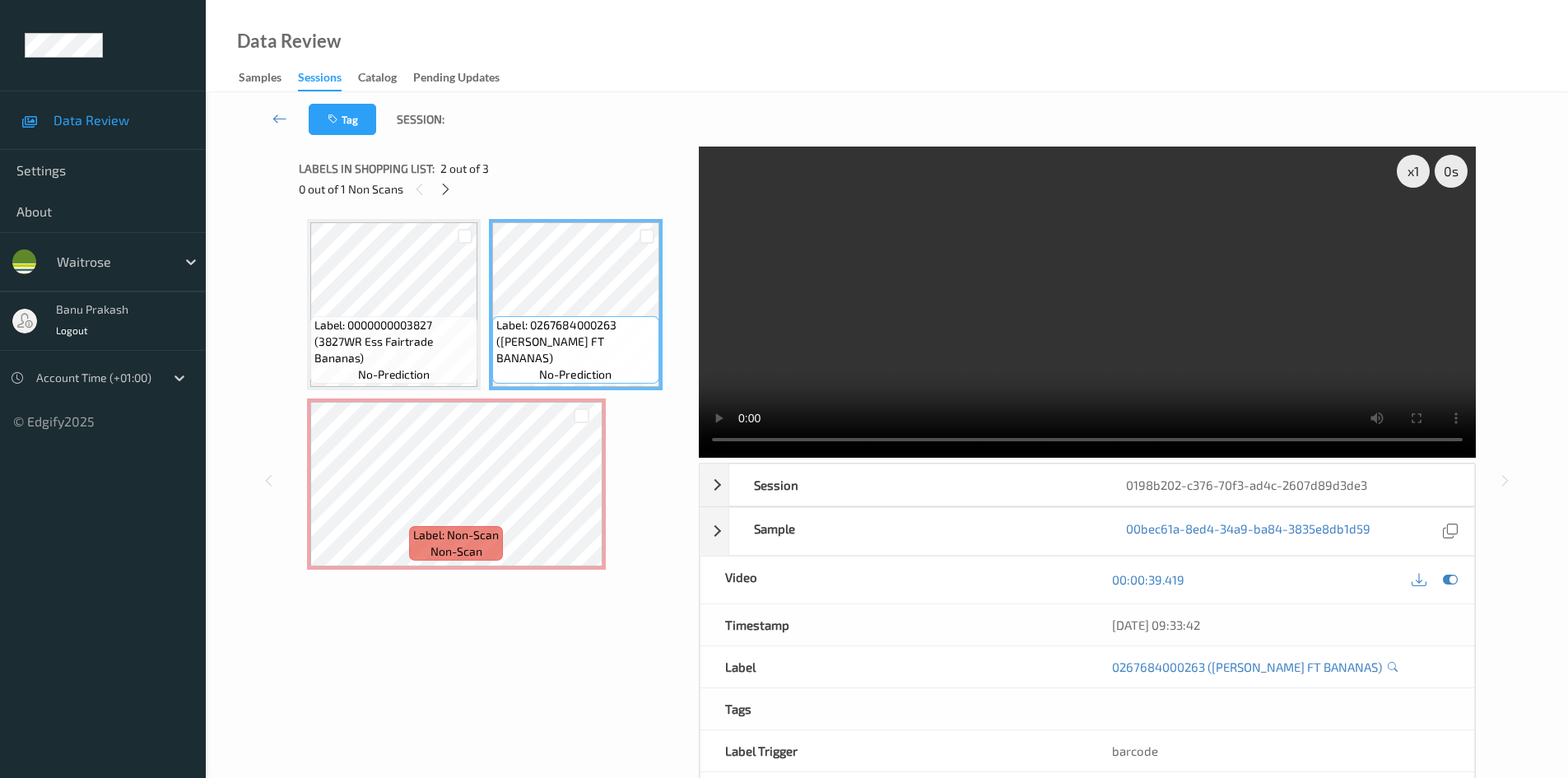
click at [1122, 360] on video at bounding box center [1087, 302] width 777 height 311
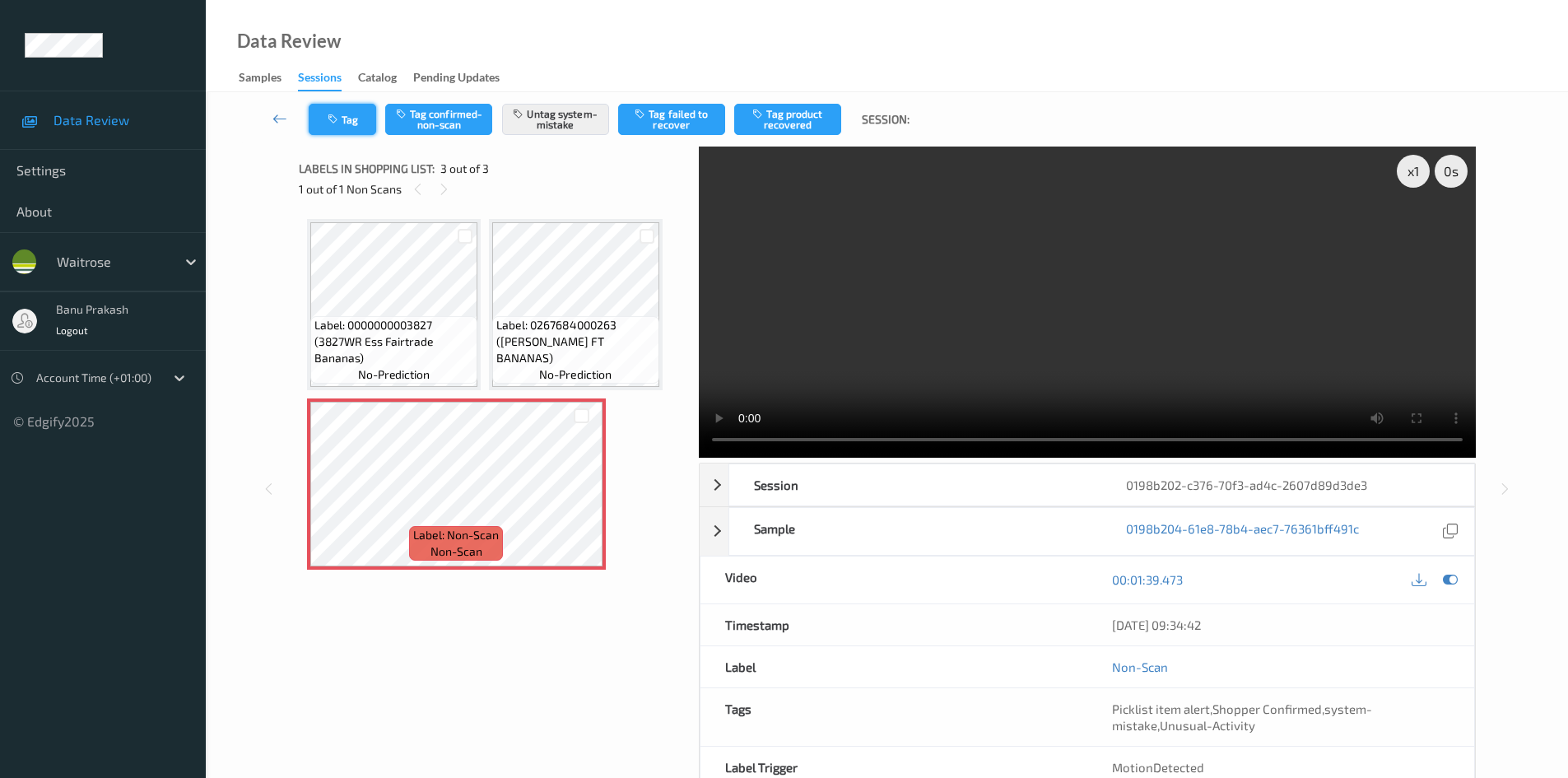
click at [345, 105] on button "Tag" at bounding box center [342, 119] width 68 height 32
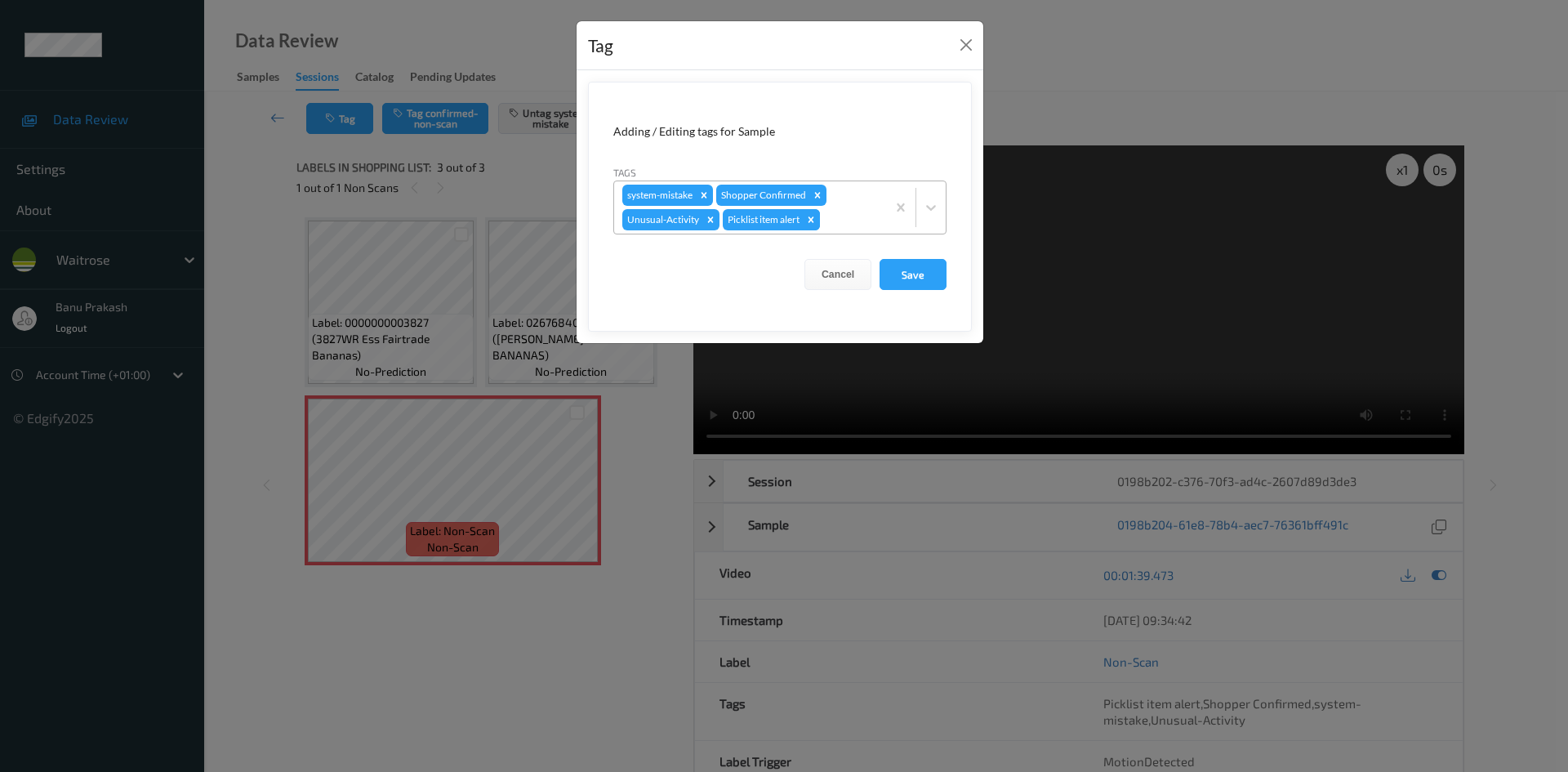
click at [817, 218] on icon "Remove Picklist item alert" at bounding box center [811, 220] width 11 height 11
click at [927, 286] on button "Save" at bounding box center [913, 274] width 67 height 31
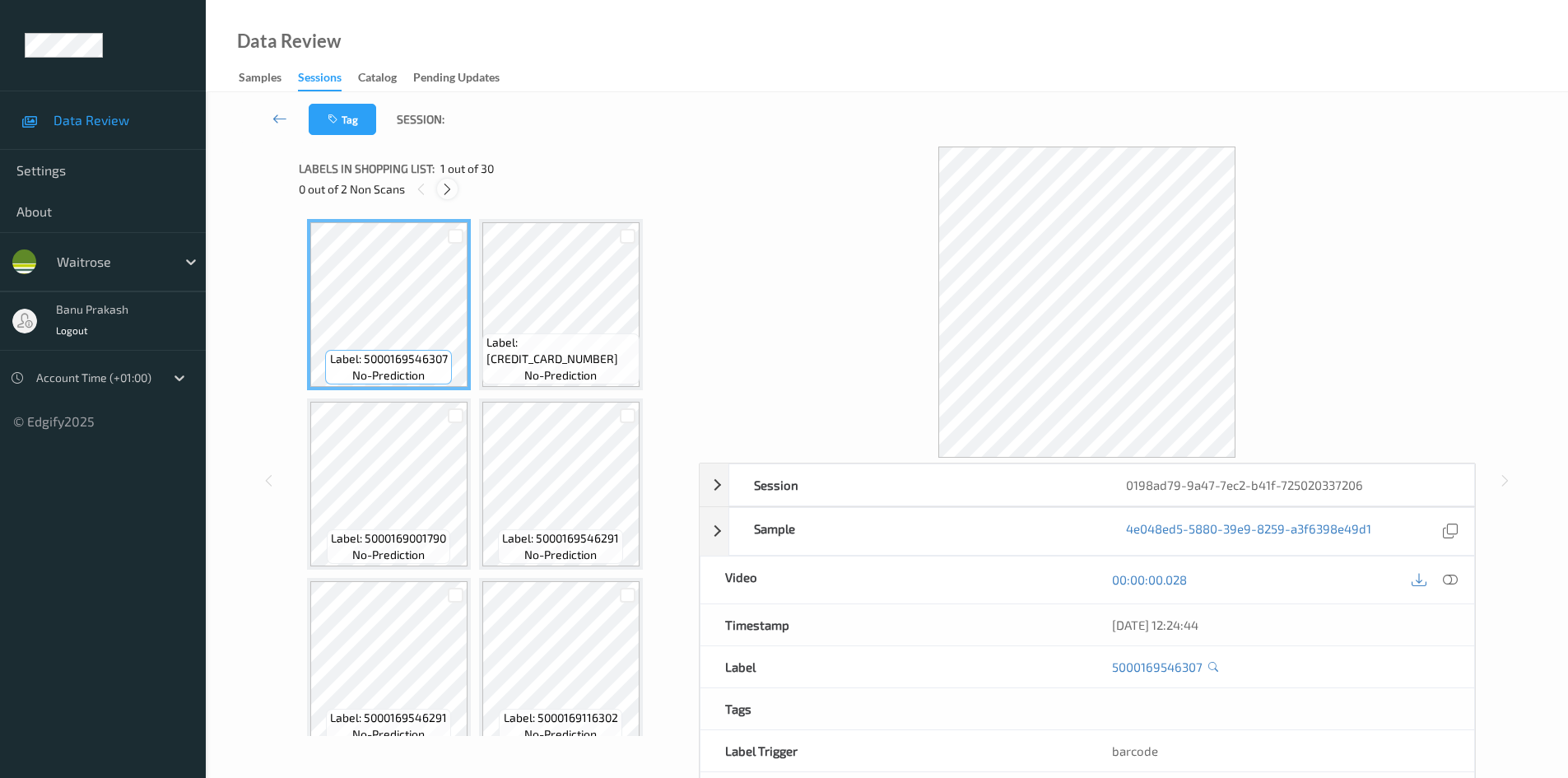
click at [452, 189] on icon at bounding box center [447, 189] width 14 height 15
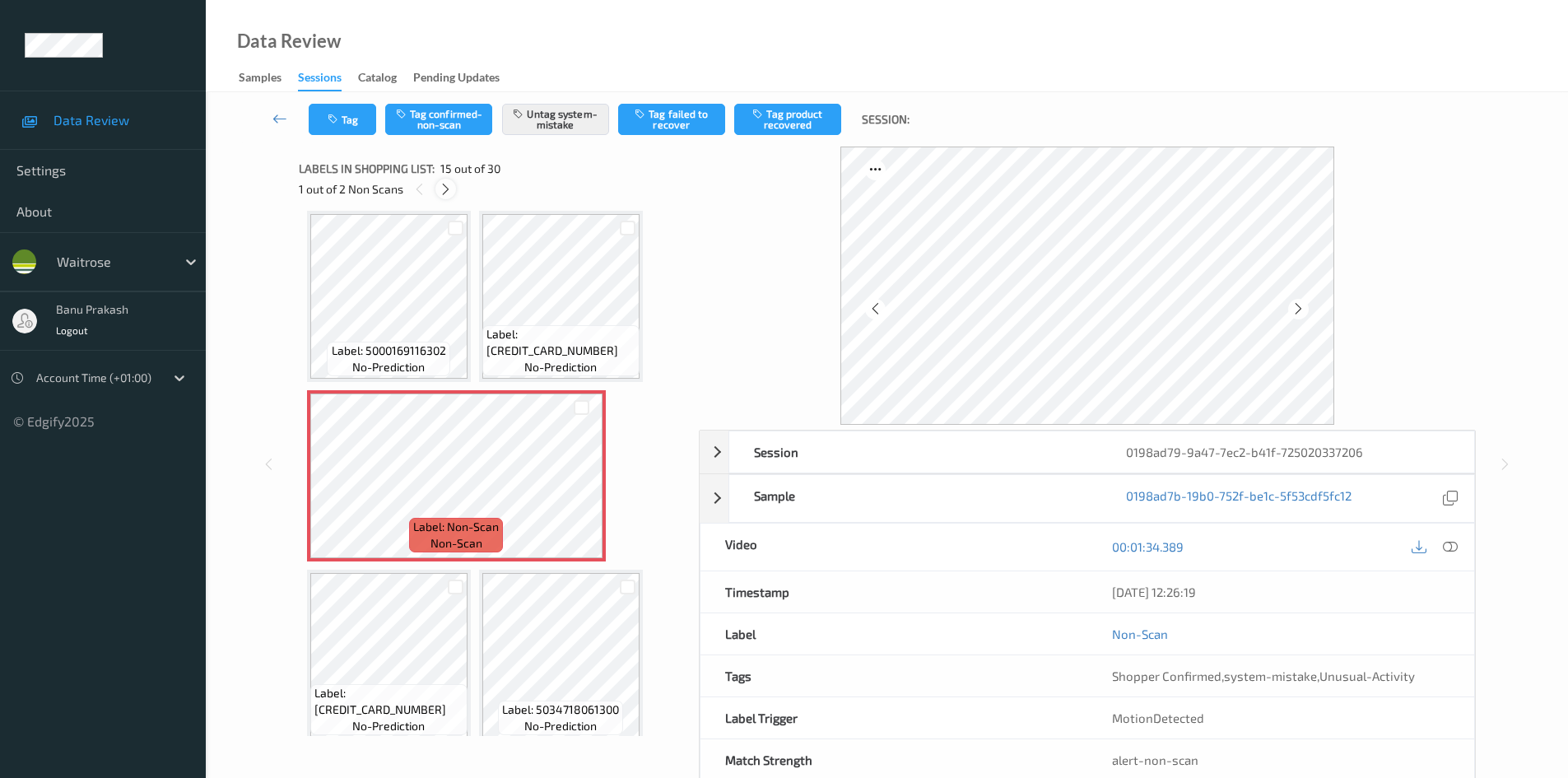
click at [447, 185] on icon at bounding box center [446, 189] width 14 height 15
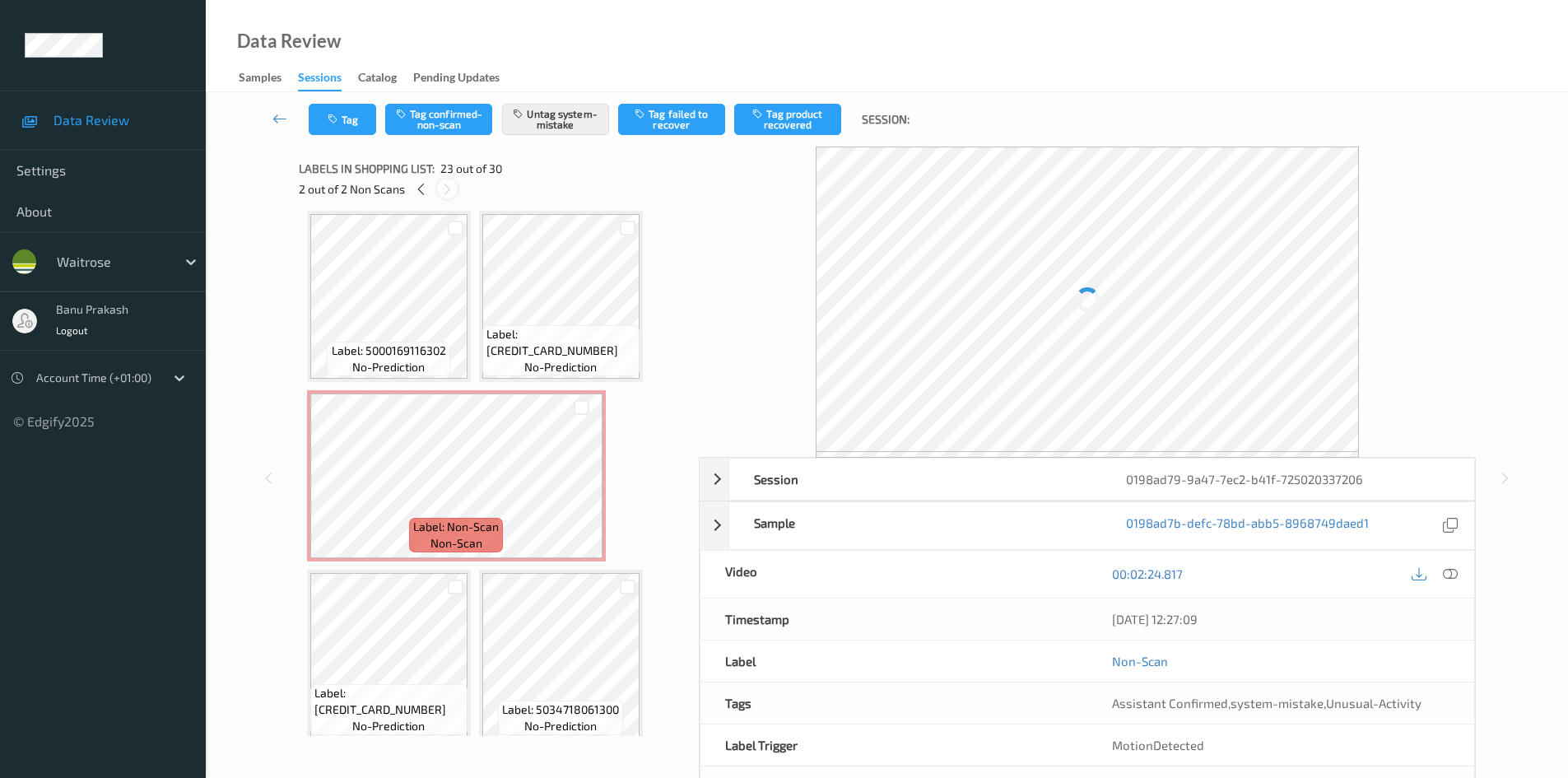
scroll to position [1982, 0]
